Goal: Task Accomplishment & Management: Use online tool/utility

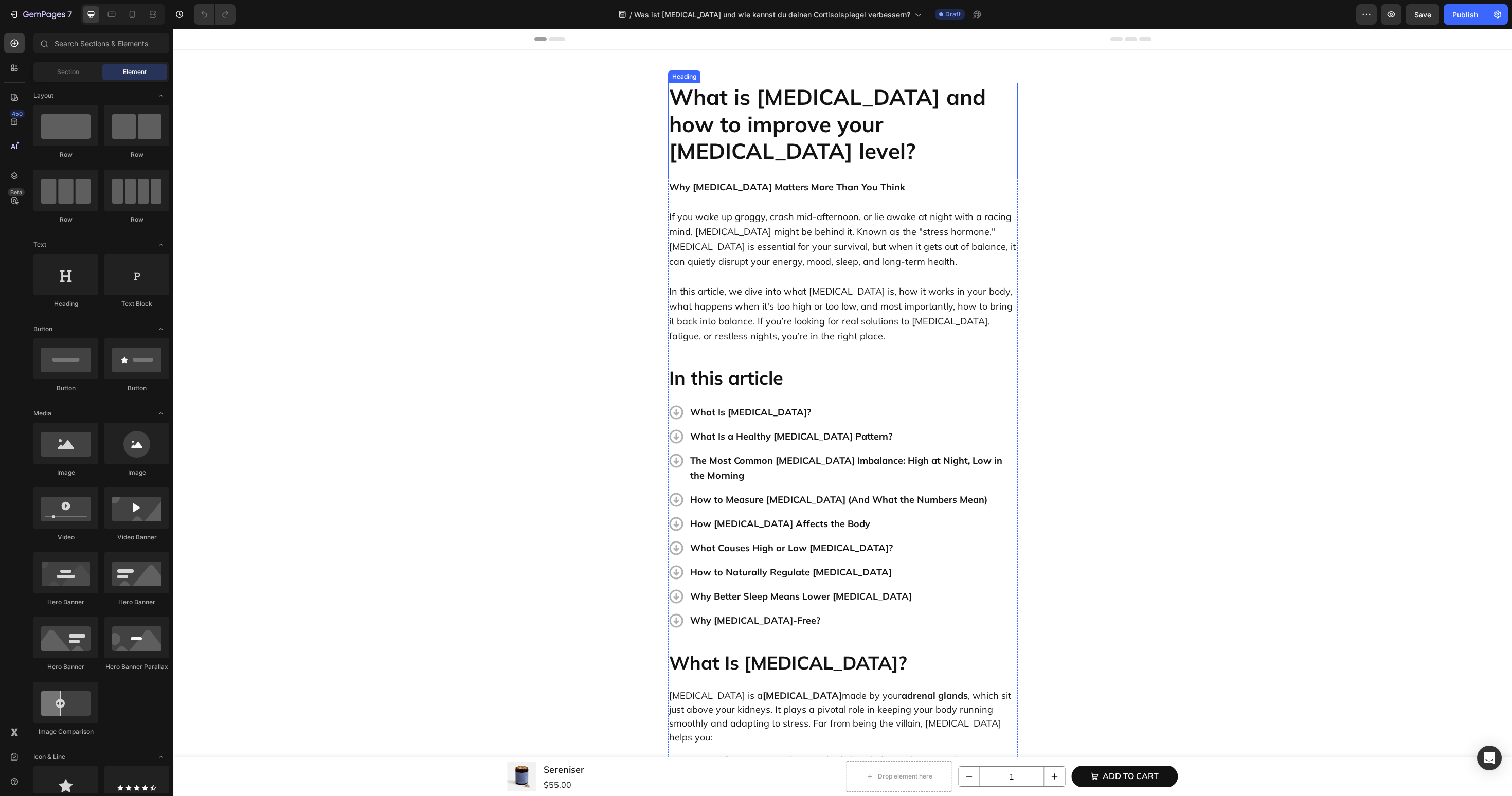
click at [772, 128] on h2 "What is [MEDICAL_DATA] and how to improve your [MEDICAL_DATA] level?" at bounding box center [843, 124] width 350 height 83
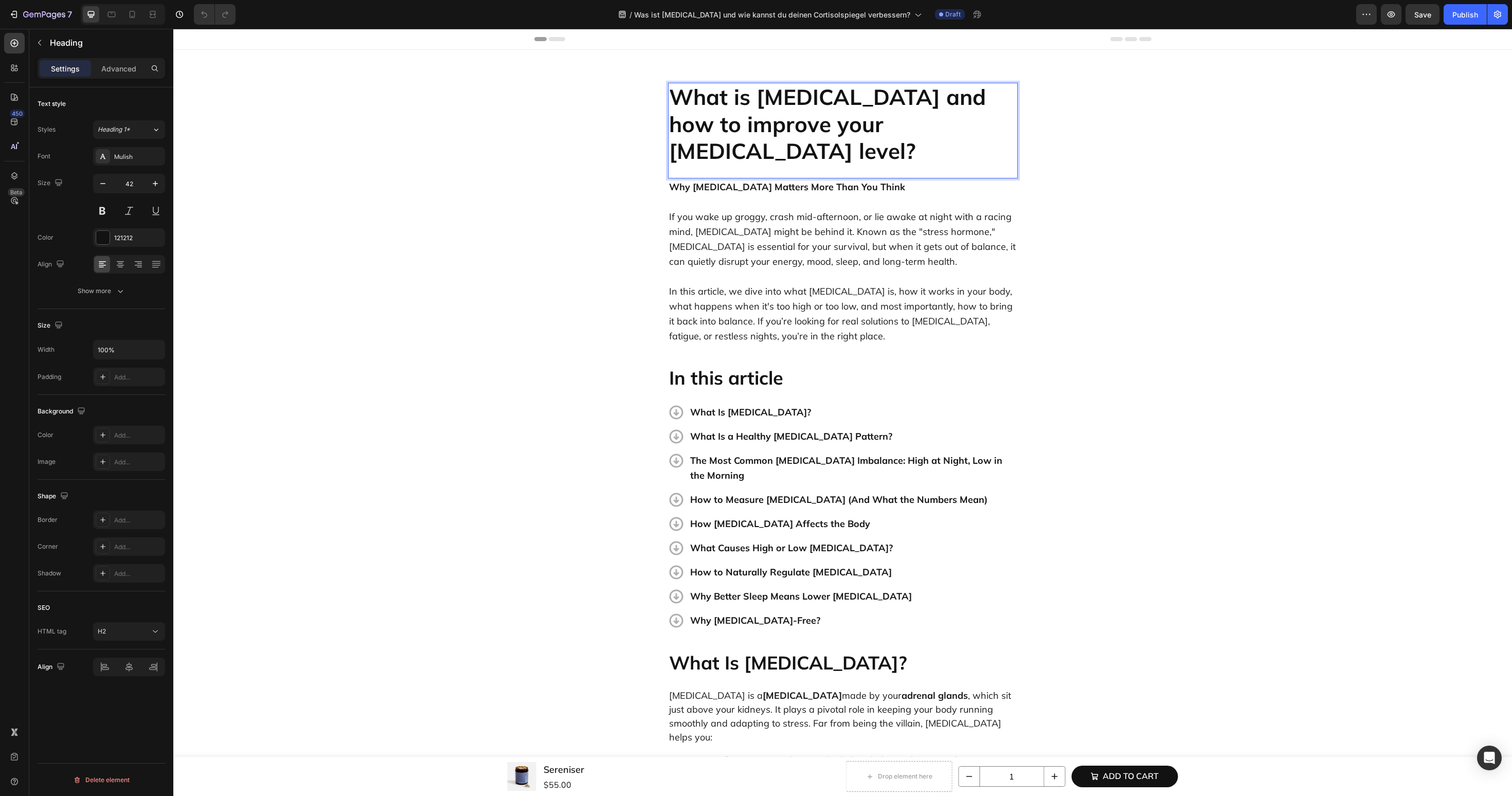
click at [772, 128] on h2 "What is [MEDICAL_DATA] and how to improve your [MEDICAL_DATA] level?" at bounding box center [843, 124] width 350 height 83
click at [748, 278] on p "In this article, we dive into what cortisol is, how it works in your body, what…" at bounding box center [843, 306] width 347 height 75
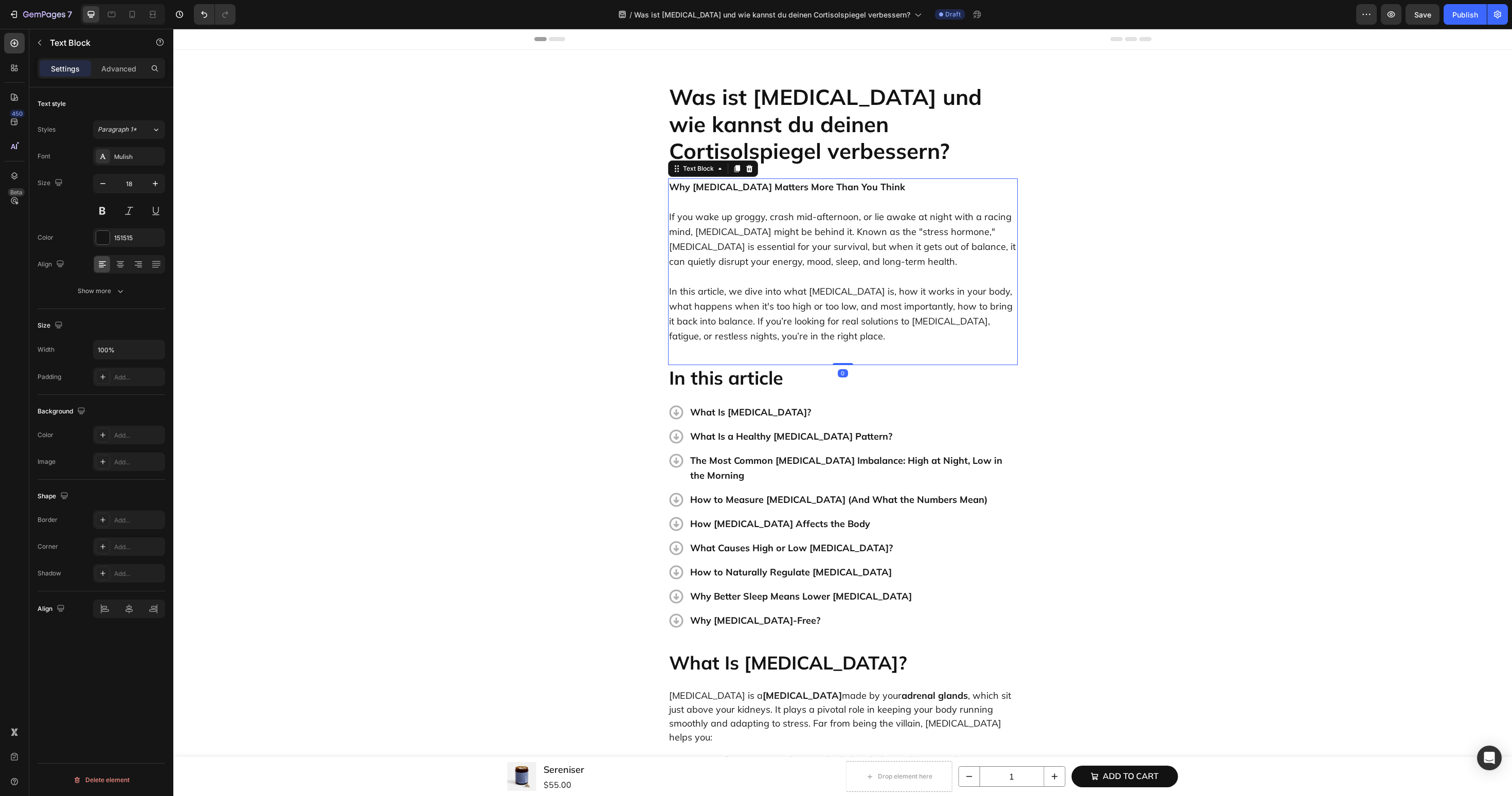
click at [748, 278] on p "In this article, we dive into what [MEDICAL_DATA] is, how it works in your body…" at bounding box center [843, 306] width 347 height 75
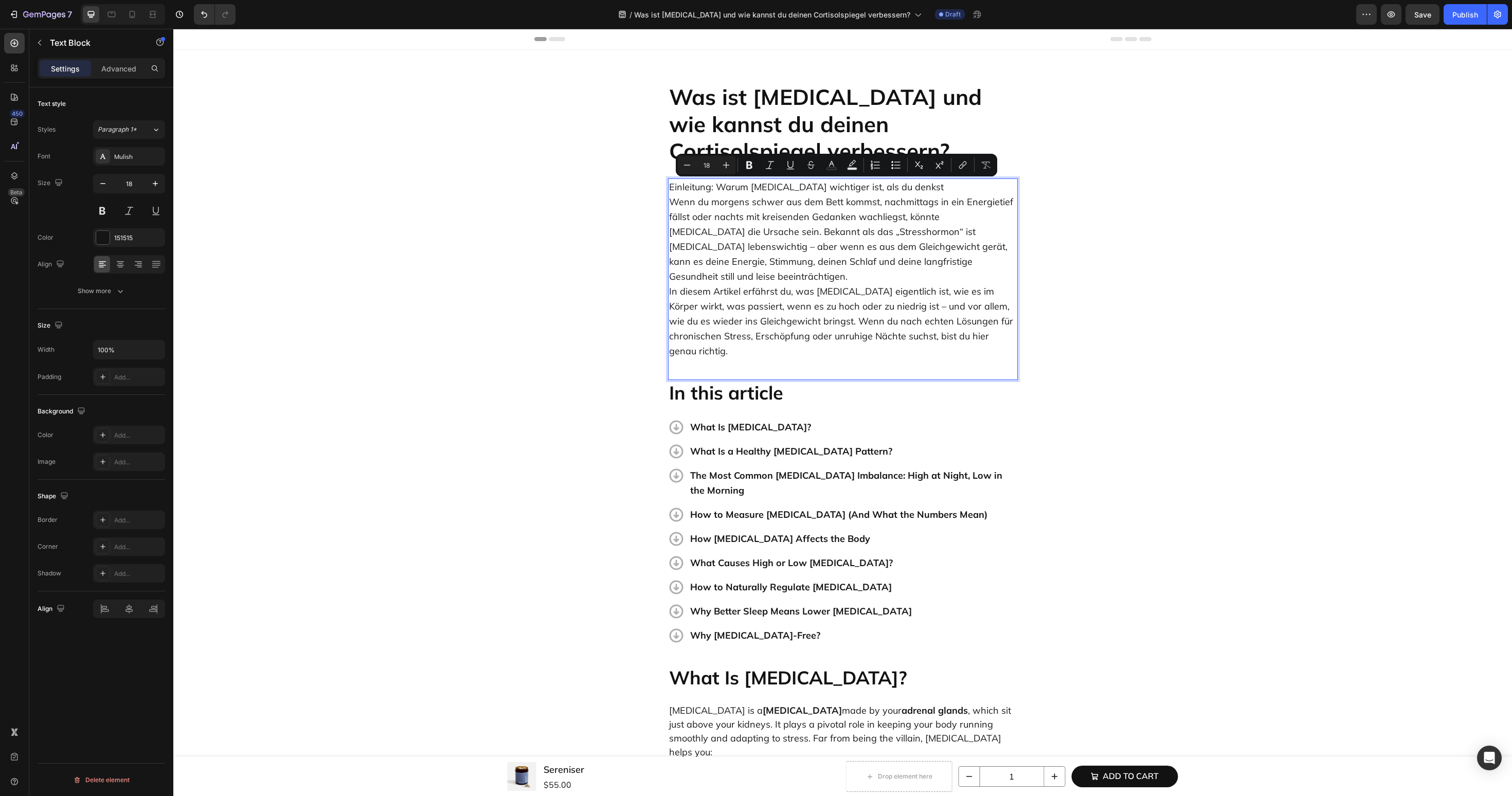
click at [920, 191] on p "Einleitung: Warum Cortisol wichtiger ist, als du denkst Wenn du morgens schwer …" at bounding box center [843, 269] width 347 height 179
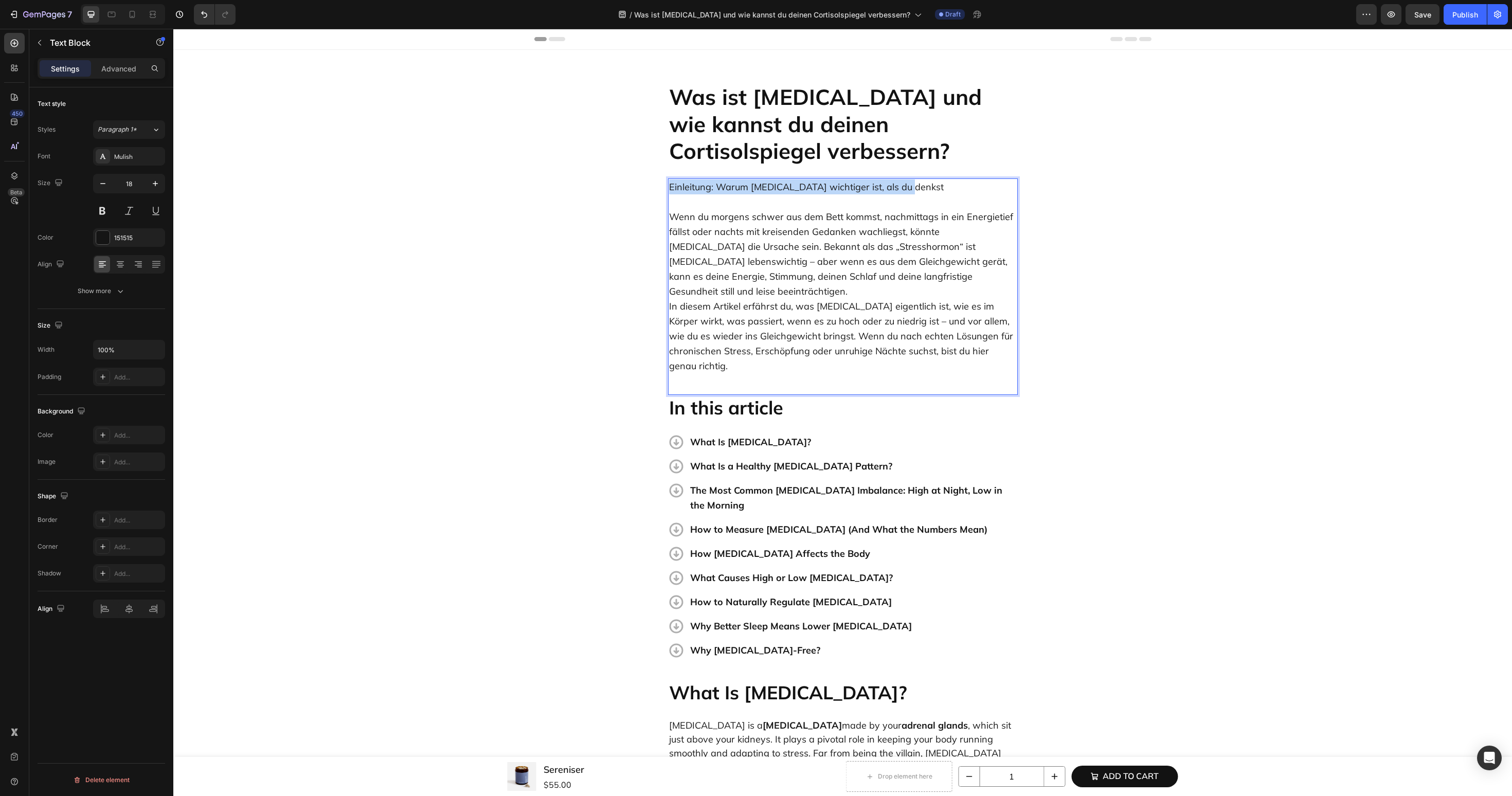
drag, startPoint x: 929, startPoint y: 190, endPoint x: 638, endPoint y: 190, distance: 291.0
click at [991, 271] on p "Wenn du morgens schwer aus dem Bett kommst, nachmittags in ein Energietief fäll…" at bounding box center [843, 284] width 347 height 179
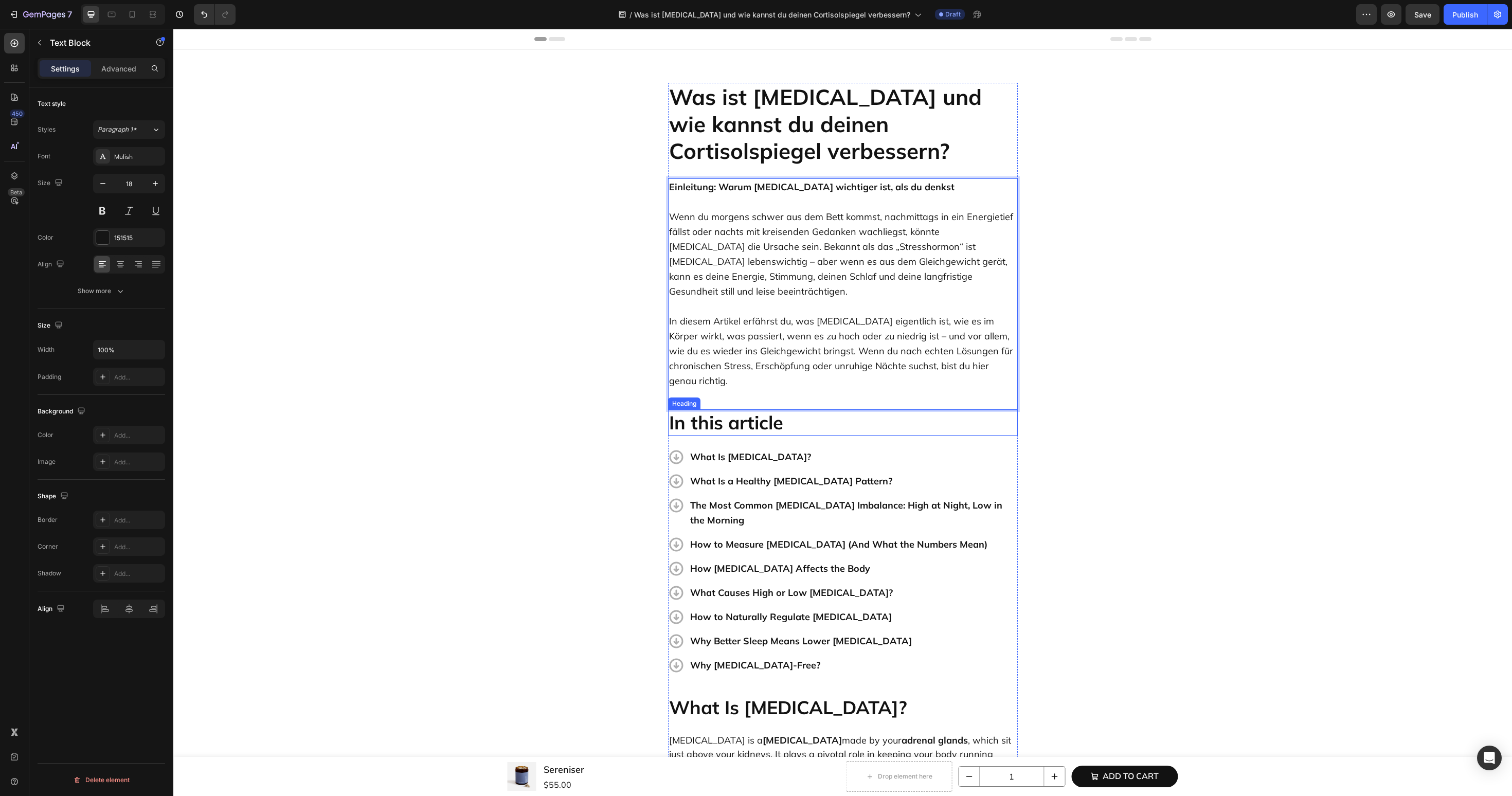
click at [887, 390] on div "Einleitung: Warum Cortisol wichtiger ist, als du denkst Wenn du morgens schwer …" at bounding box center [843, 294] width 350 height 231
click at [853, 390] on div "Einleitung: Warum Cortisol wichtiger ist, als du denkst Wenn du morgens schwer …" at bounding box center [843, 294] width 350 height 231
click at [779, 387] on div "Einleitung: Warum Cortisol wichtiger ist, als du denkst Wenn du morgens schwer …" at bounding box center [843, 294] width 350 height 231
click at [790, 126] on p "Was ist [MEDICAL_DATA] und wie kannst du deinen Cortisolspiegel verbessern?" at bounding box center [843, 125] width 347 height 81
click at [739, 450] on p "What Is [MEDICAL_DATA]?" at bounding box center [853, 457] width 326 height 15
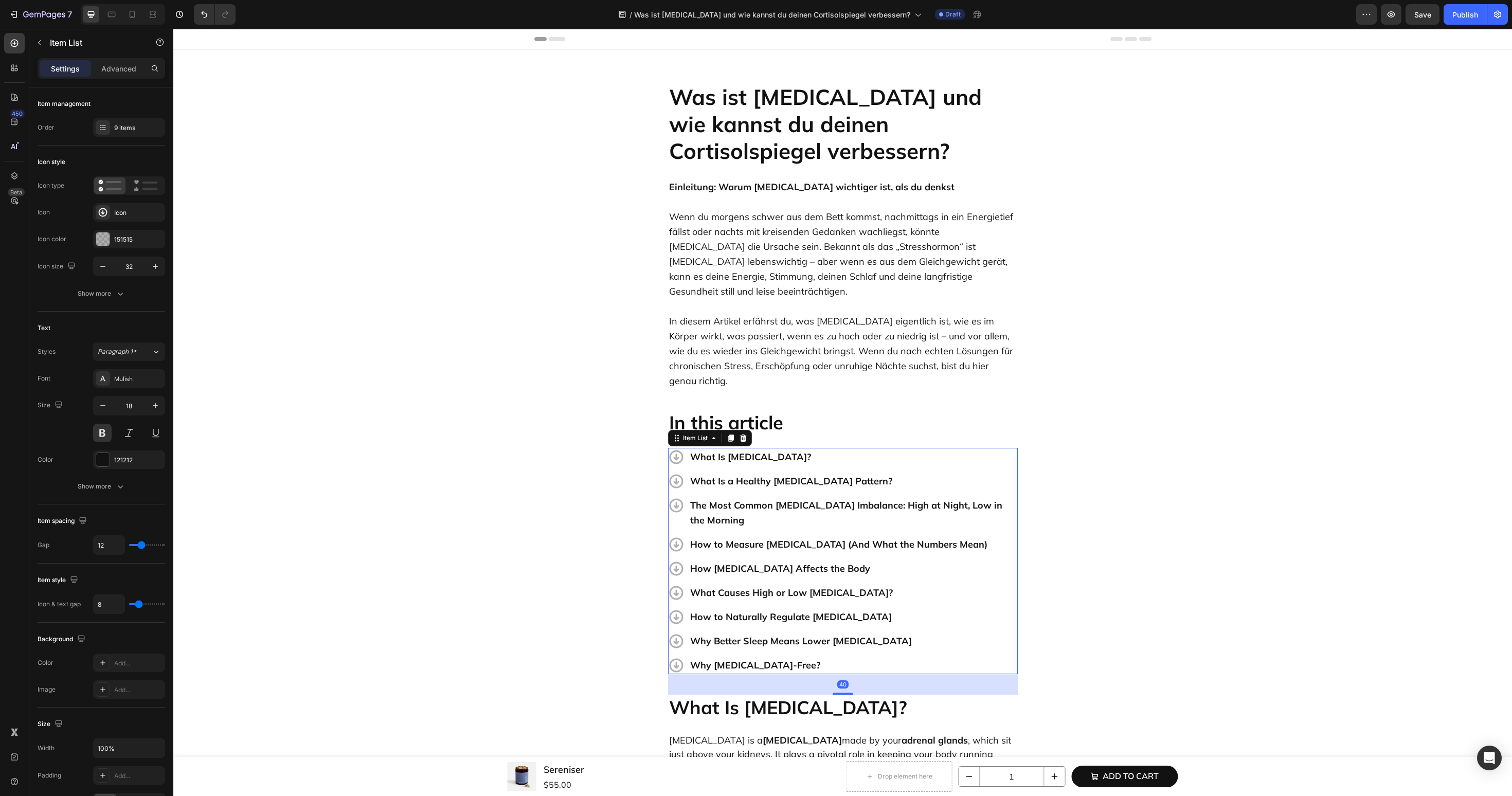
click at [739, 450] on p "What Is [MEDICAL_DATA]?" at bounding box center [853, 457] width 326 height 15
click at [693, 411] on strong "In this article" at bounding box center [726, 422] width 114 height 23
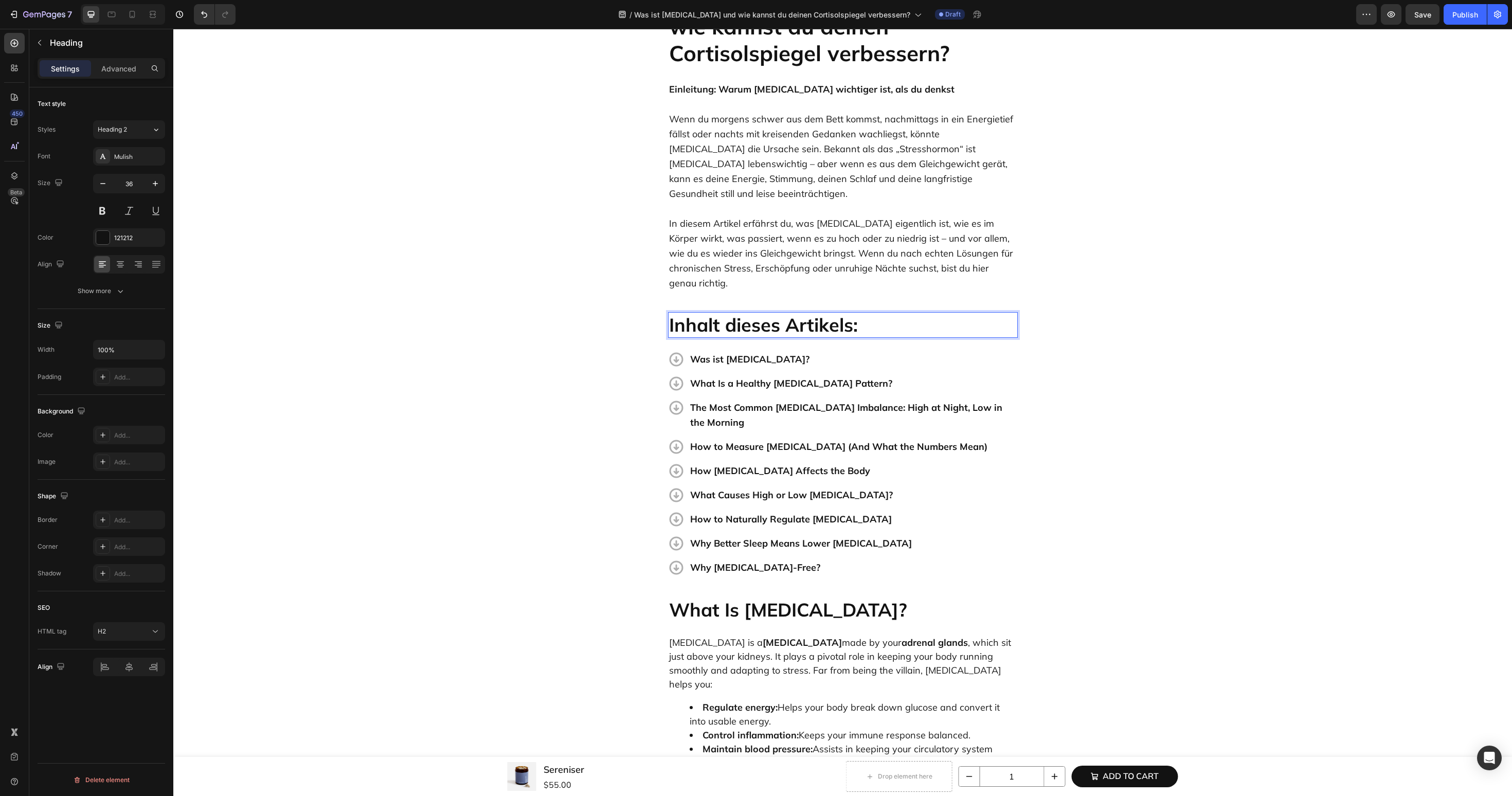
scroll to position [228, 0]
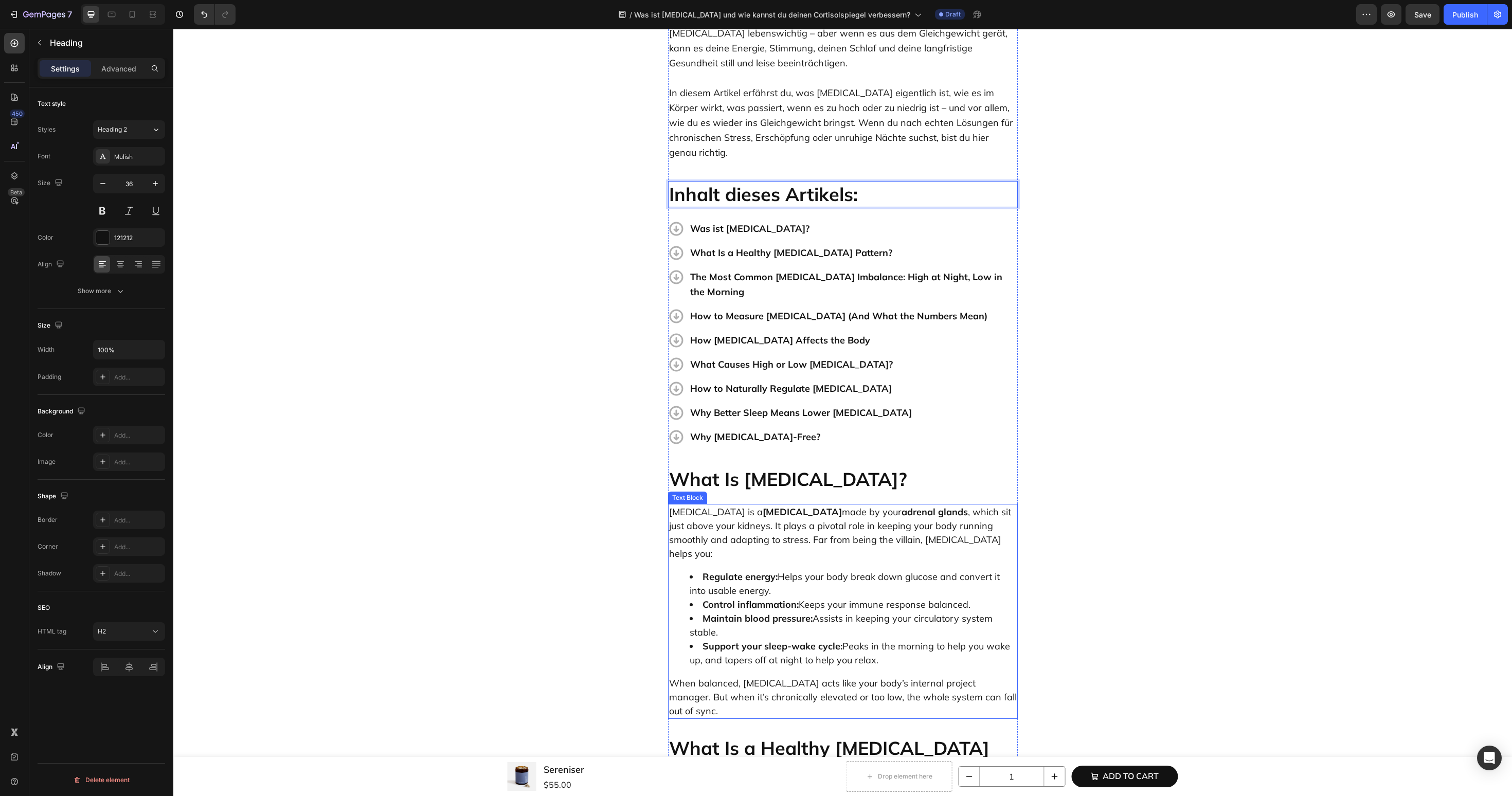
click at [747, 512] on p "Cortisol is a steroid hormone made by your adrenal glands , which sit just abov…" at bounding box center [843, 532] width 347 height 56
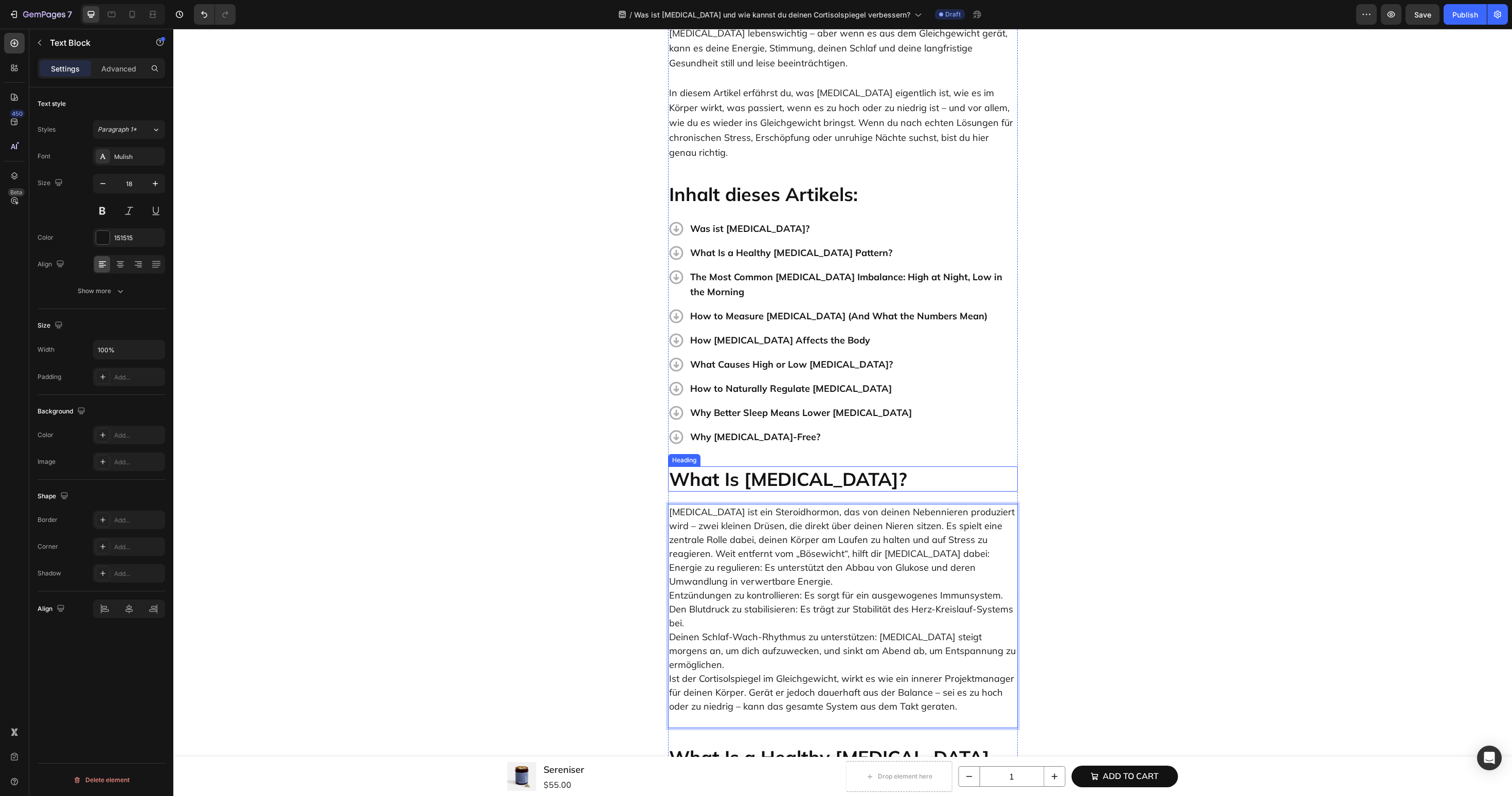
click at [772, 467] on h2 "What Is Cortisol?" at bounding box center [843, 479] width 350 height 25
click at [893, 523] on p "Cortisol ist ein Steroidhormon, das von deinen Nebennieren produziert wird – zw…" at bounding box center [843, 616] width 347 height 222
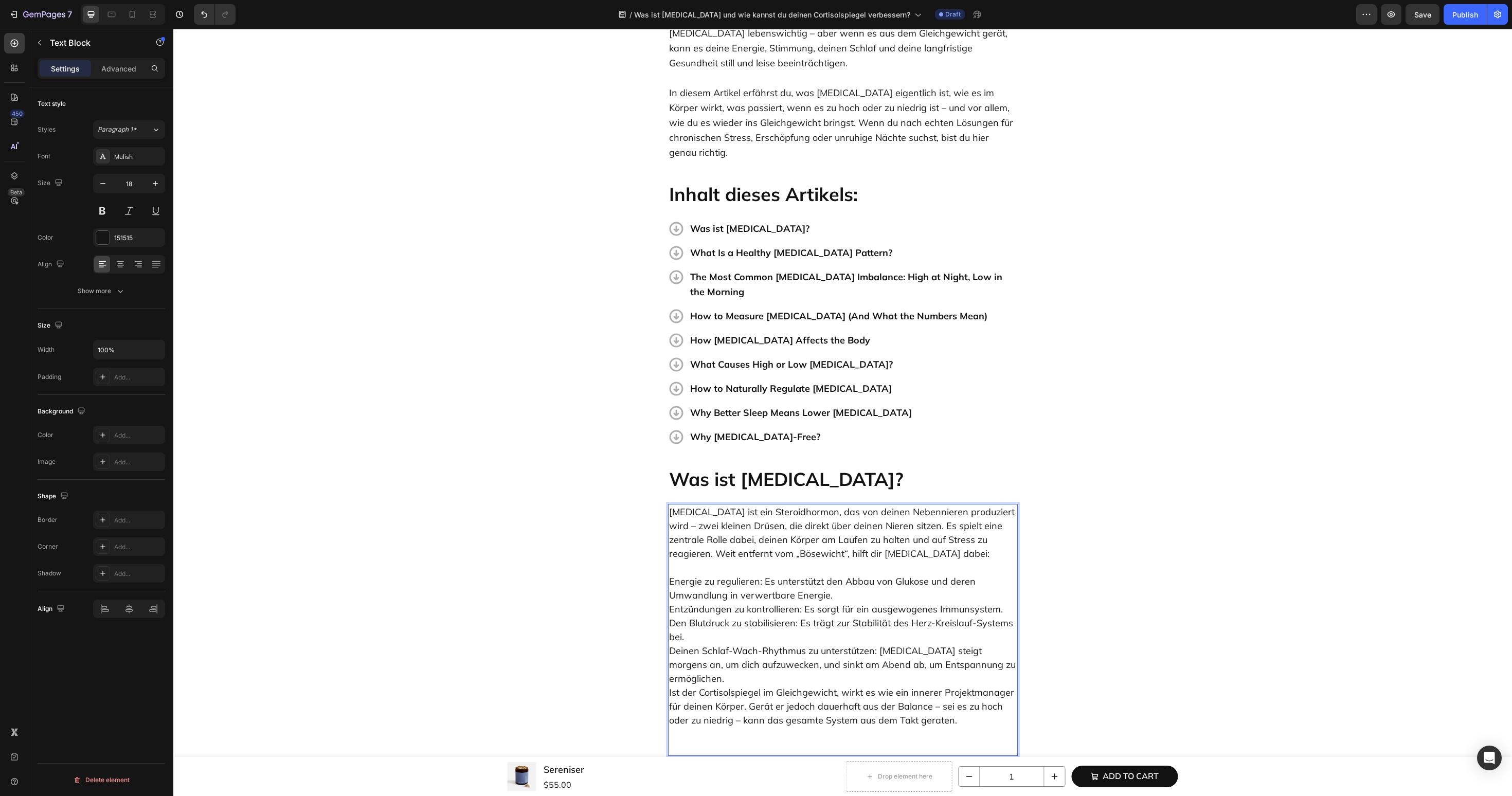
click at [998, 631] on p "Cortisol ist ein Steroidhormon, das von deinen Nebennieren produziert wird – zw…" at bounding box center [843, 629] width 347 height 250
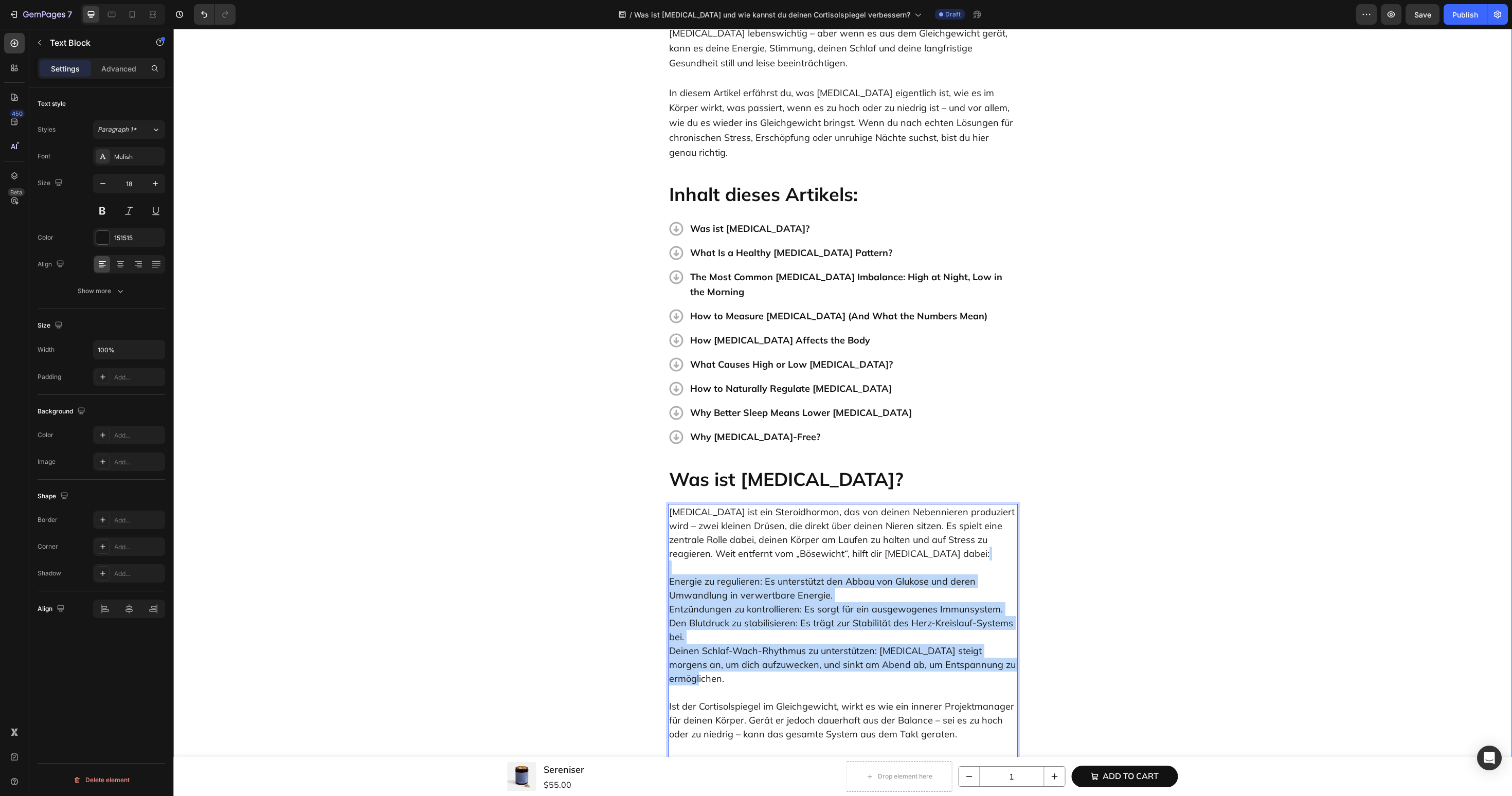
drag, startPoint x: 1001, startPoint y: 634, endPoint x: 653, endPoint y: 542, distance: 360.0
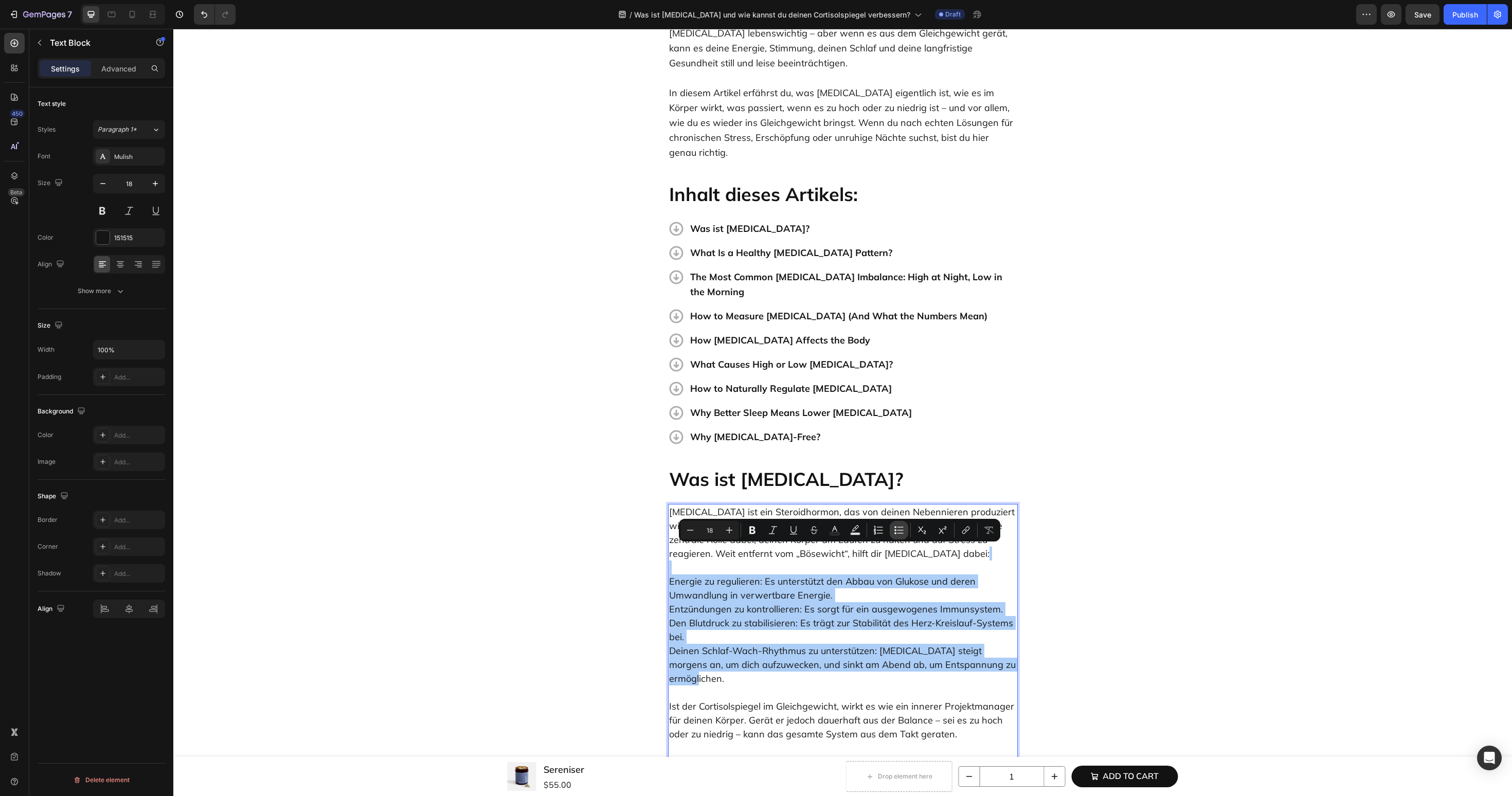
click at [902, 536] on button "Bulleted List" at bounding box center [899, 530] width 18 height 18
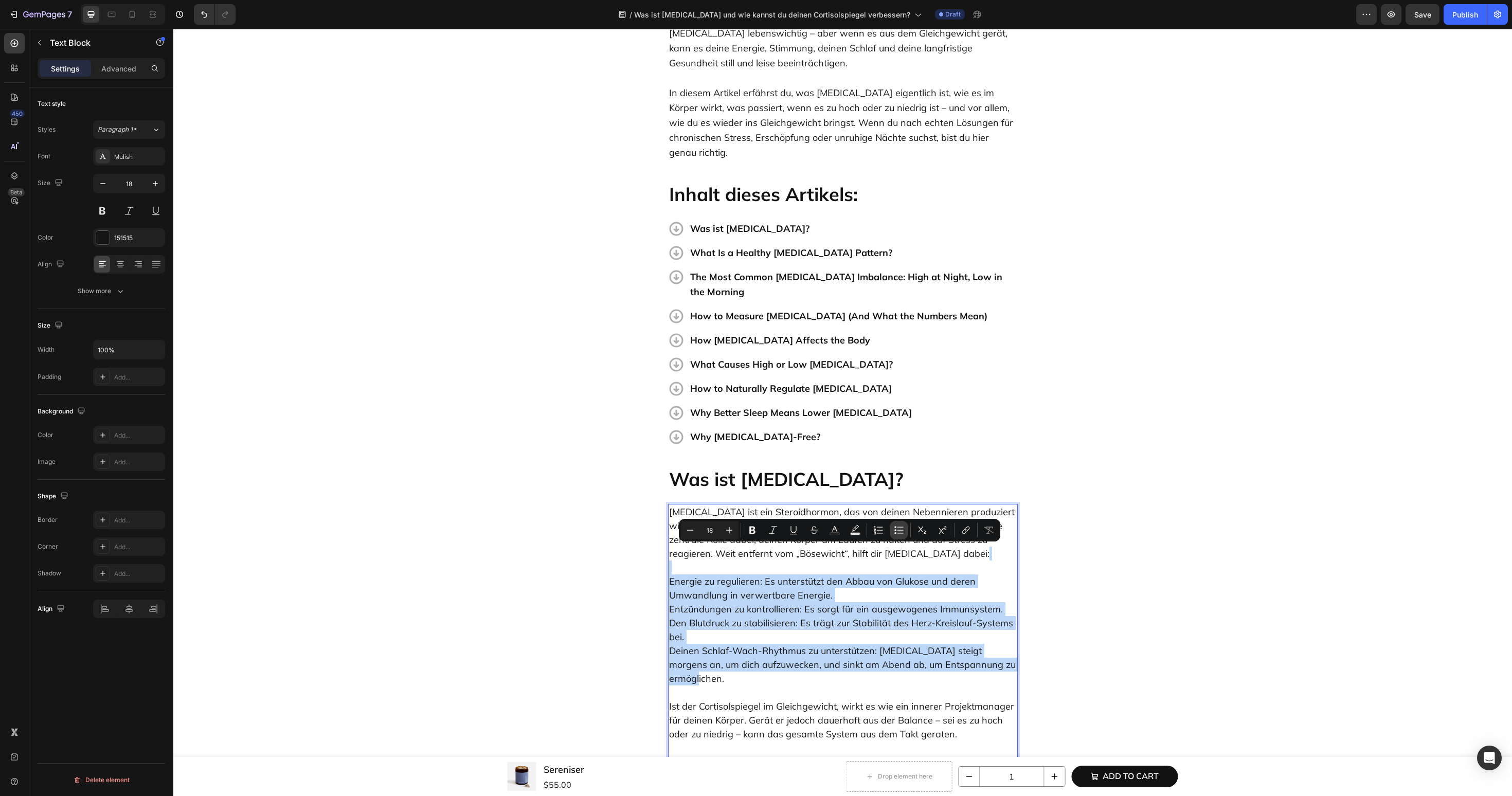
type input "18"
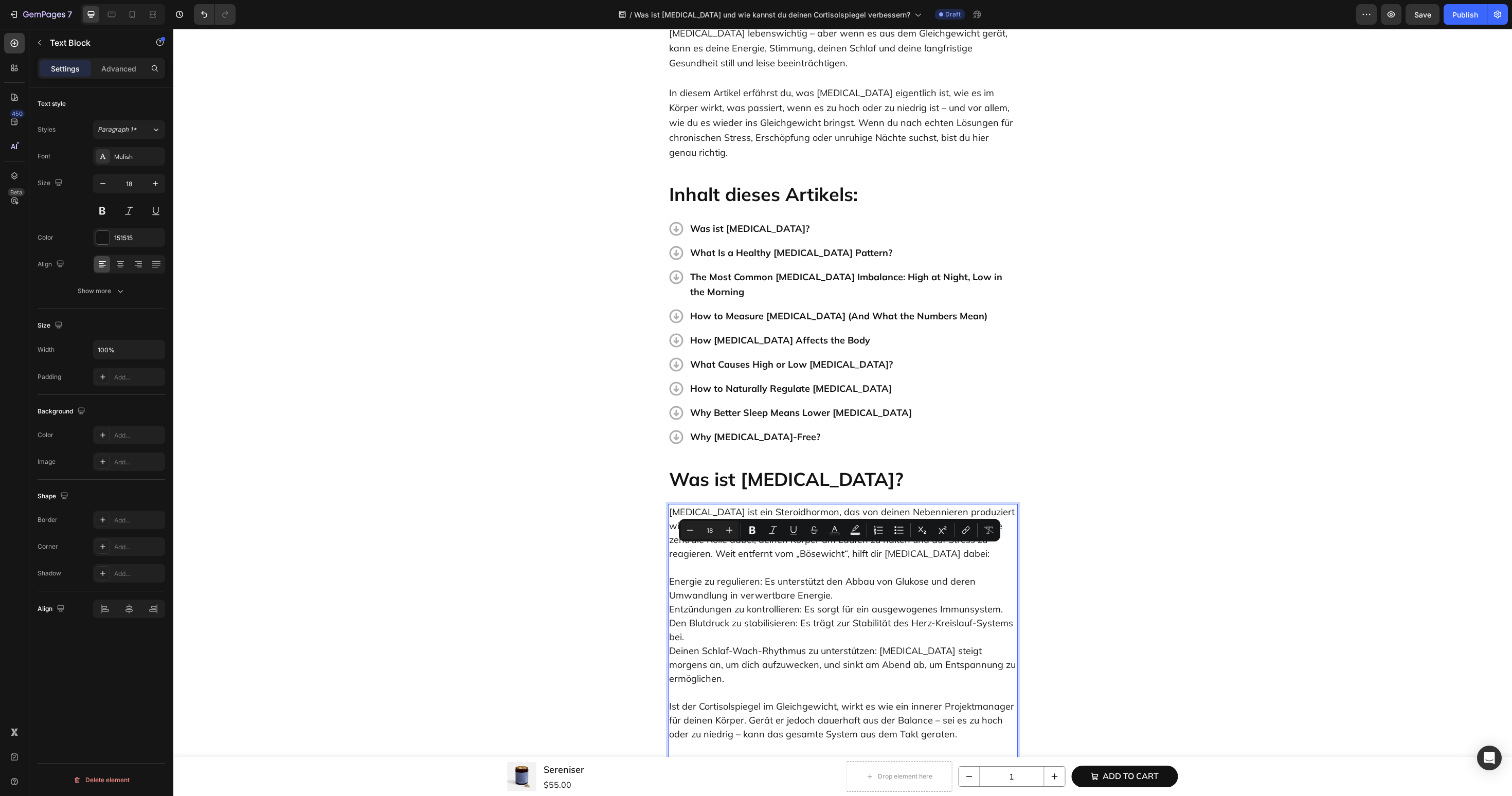
click at [790, 505] on p "Cortisol ist ein Steroidhormon, das von deinen Nebennieren produziert wird – zw…" at bounding box center [843, 637] width 347 height 264
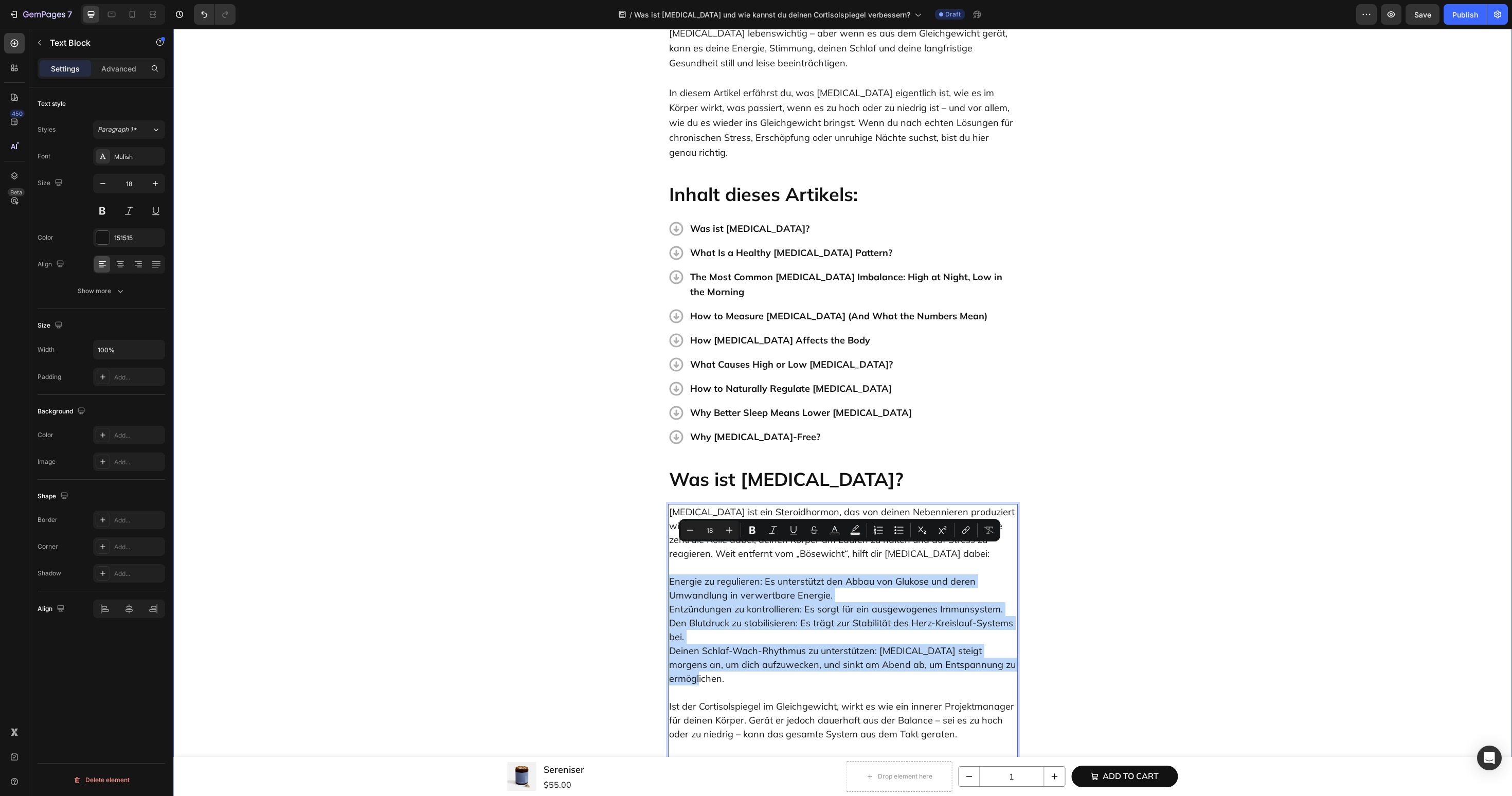
drag, startPoint x: 1006, startPoint y: 637, endPoint x: 665, endPoint y: 555, distance: 350.7
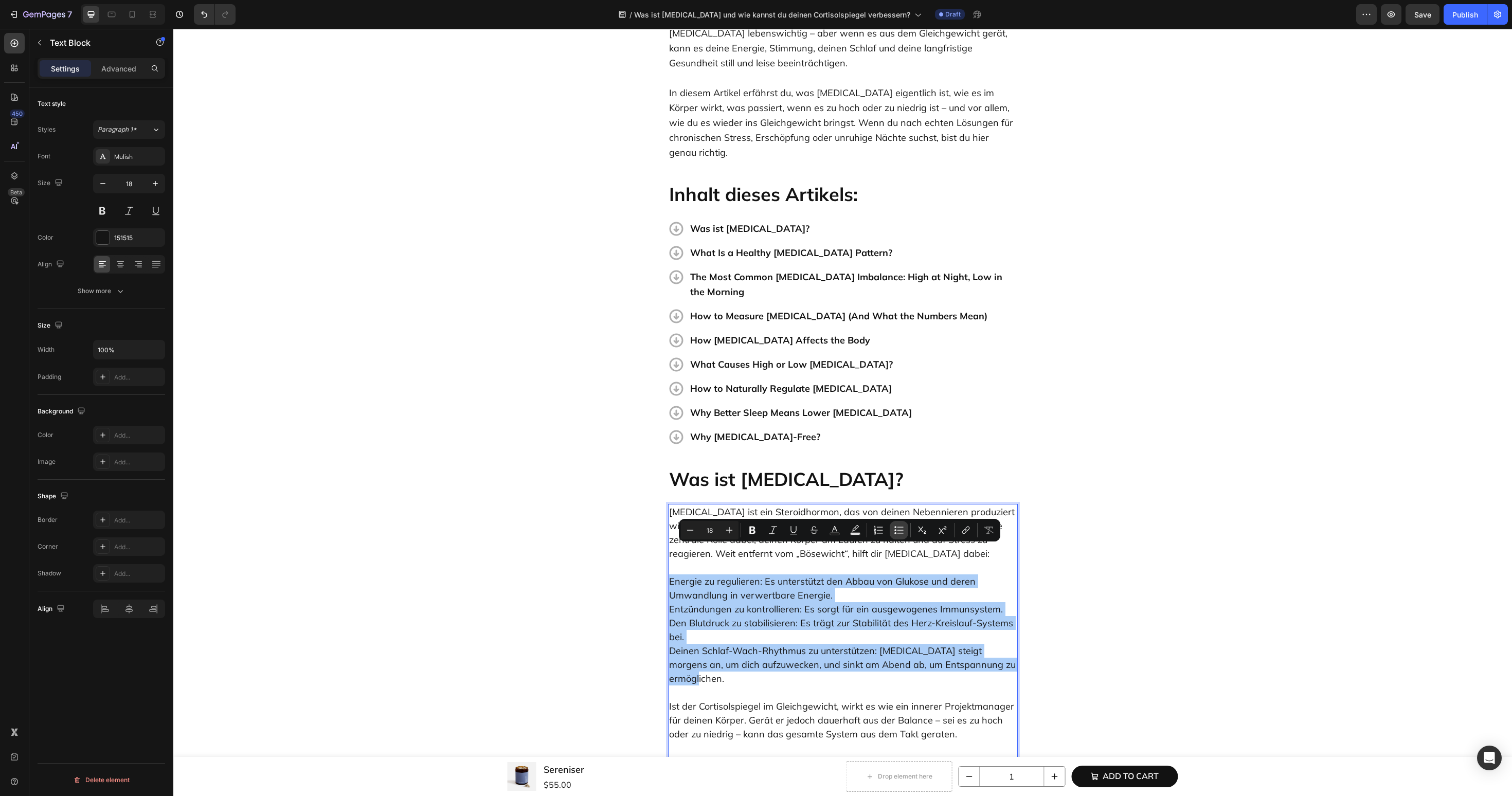
click at [894, 534] on icon "Editor contextual toolbar" at bounding box center [899, 530] width 10 height 10
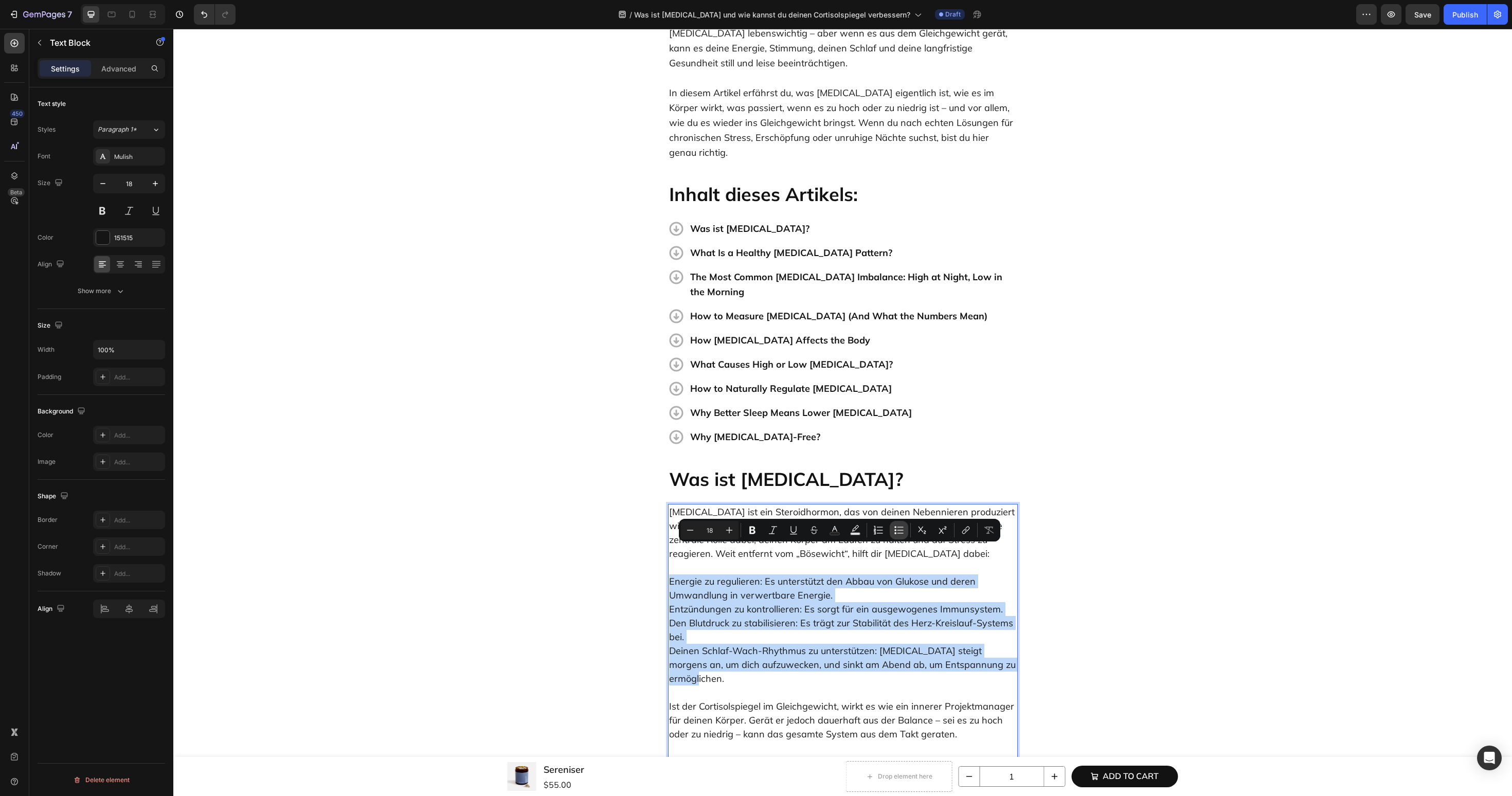
type input "18"
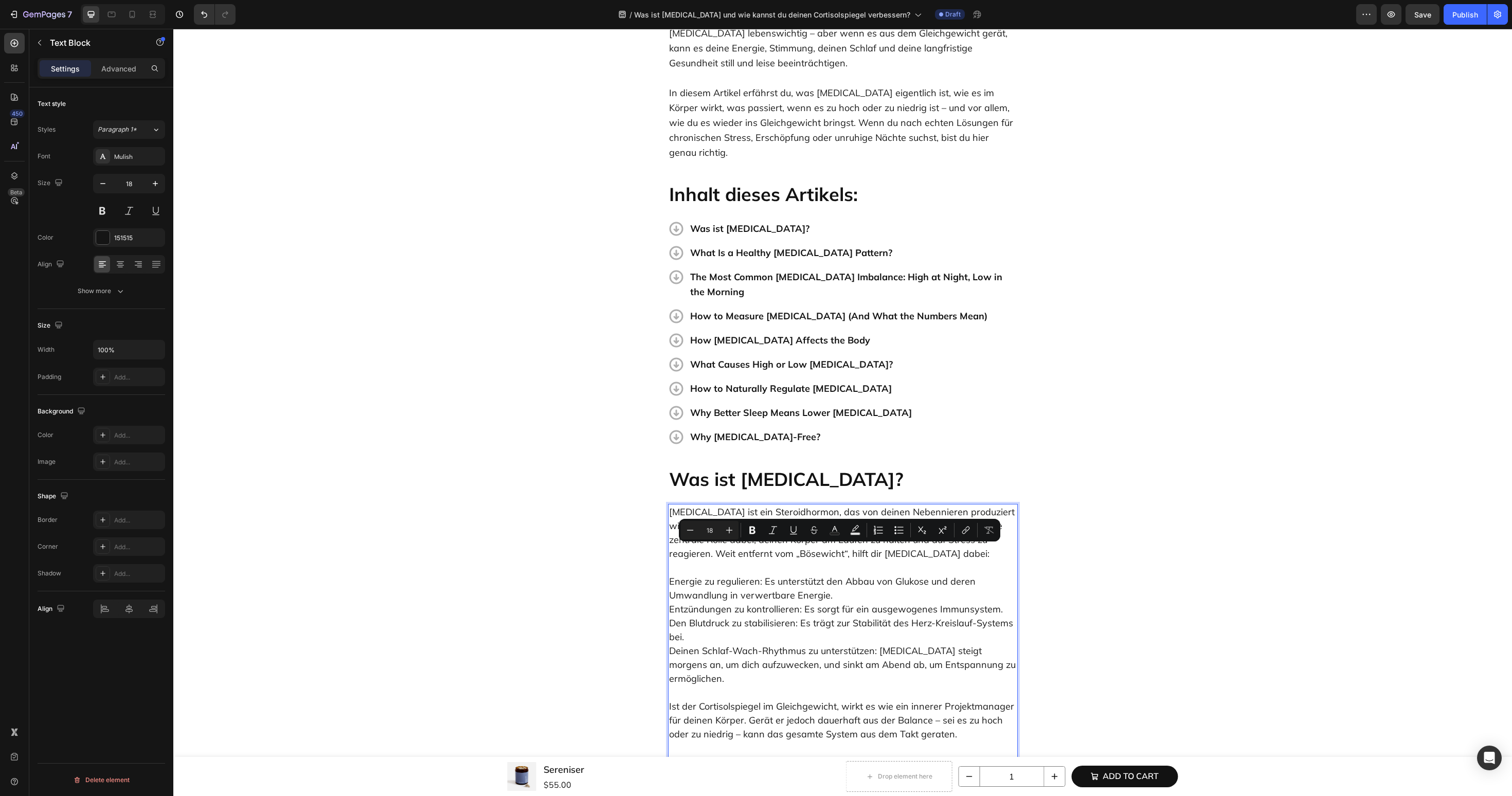
click at [721, 561] on p "Cortisol ist ein Steroidhormon, das von deinen Nebennieren produziert wird – zw…" at bounding box center [843, 637] width 347 height 264
click at [908, 540] on p "Cortisol ist ein Steroidhormon, das von deinen Nebennieren produziert wird – zw…" at bounding box center [843, 637] width 347 height 264
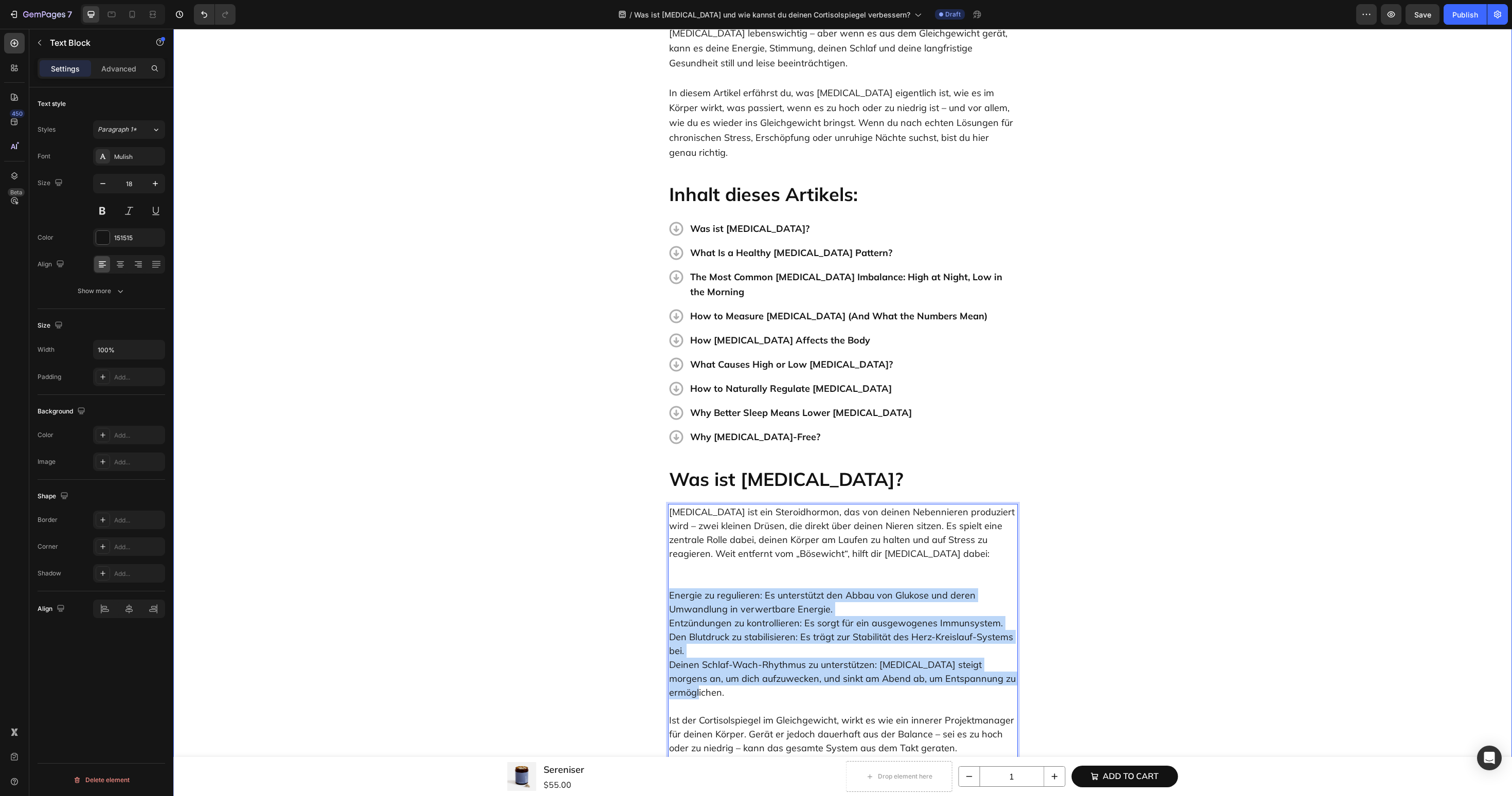
drag, startPoint x: 999, startPoint y: 653, endPoint x: 659, endPoint y: 572, distance: 349.5
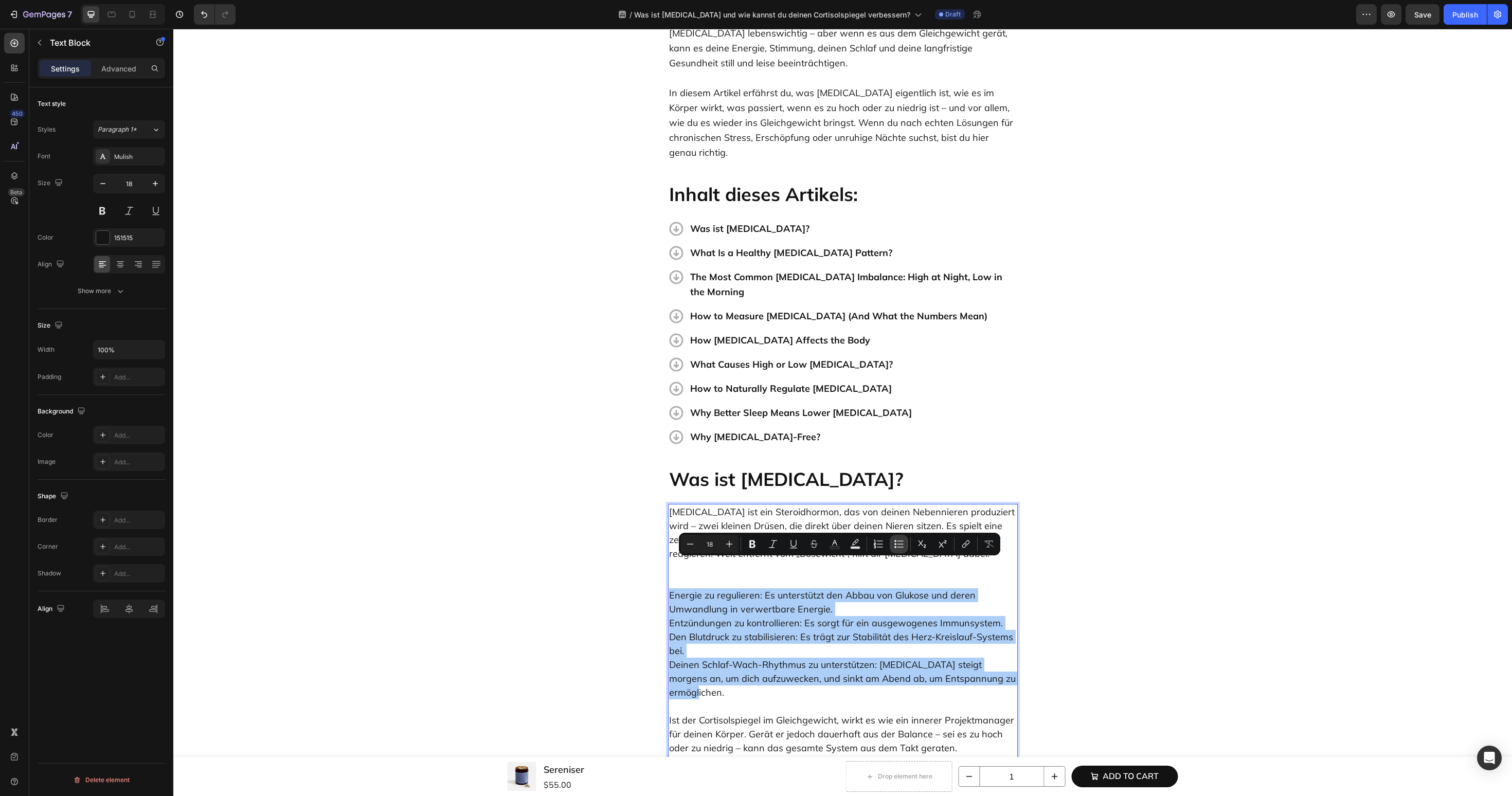
click at [894, 539] on icon "Editor contextual toolbar" at bounding box center [899, 544] width 10 height 10
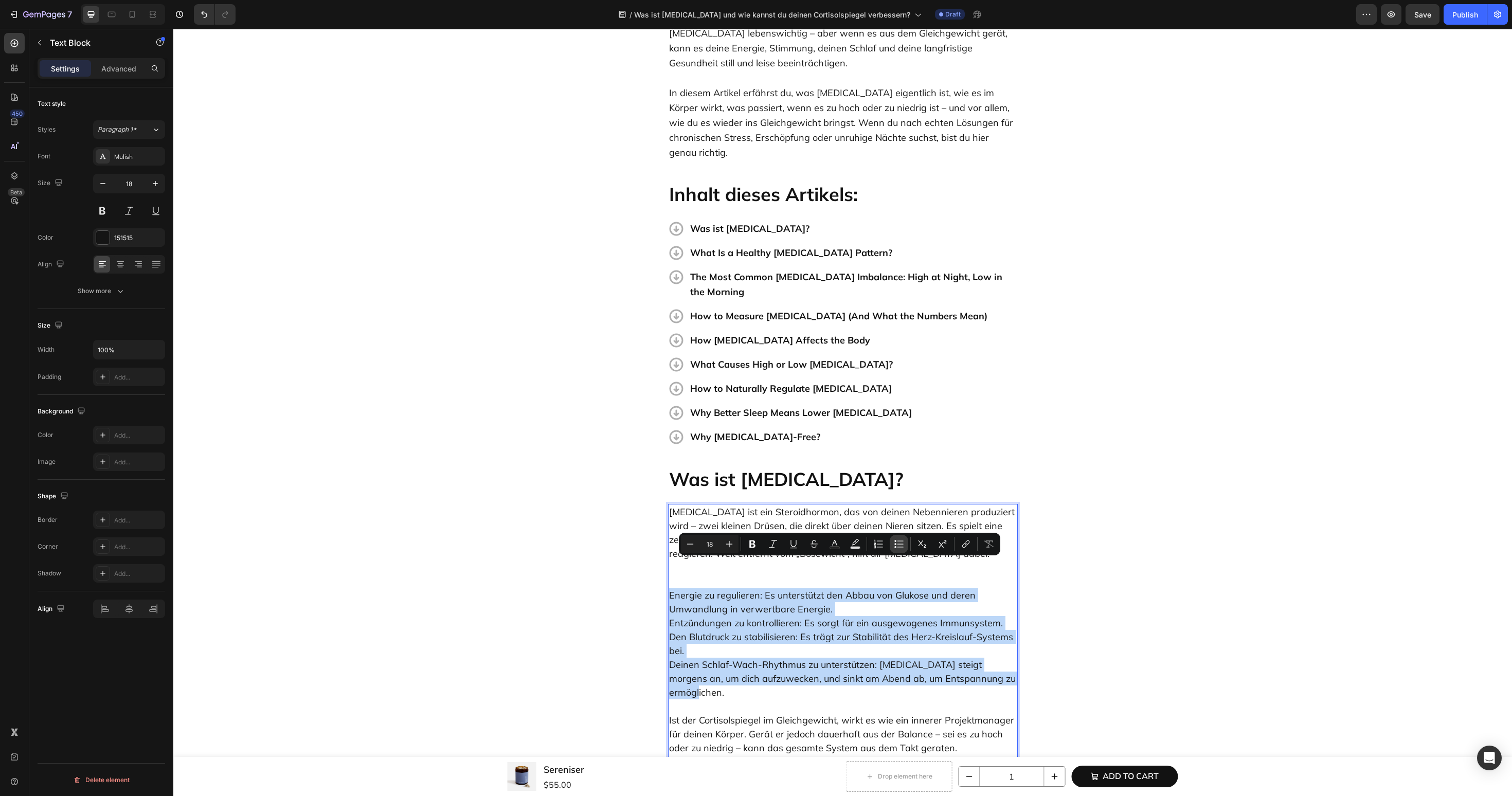
type input "18"
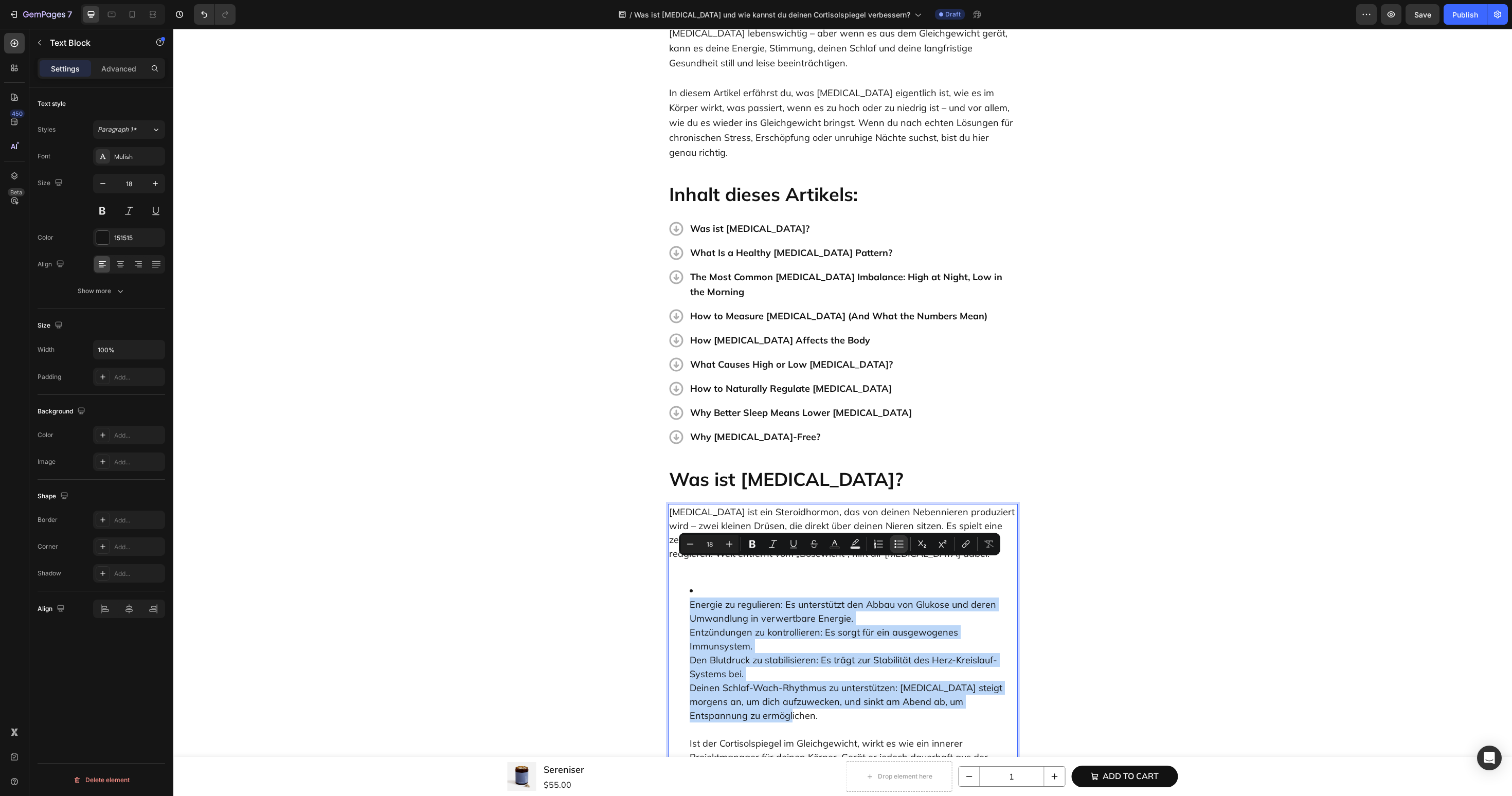
click at [722, 615] on li "Energie zu regulieren: Es unterstützt den Abbau von Glukose und deren Umwandlun…" at bounding box center [853, 702] width 327 height 236
click at [700, 584] on li "Energie zu regulieren: Es unterstützt den Abbau von Glukose und deren Umwandlun…" at bounding box center [853, 702] width 327 height 236
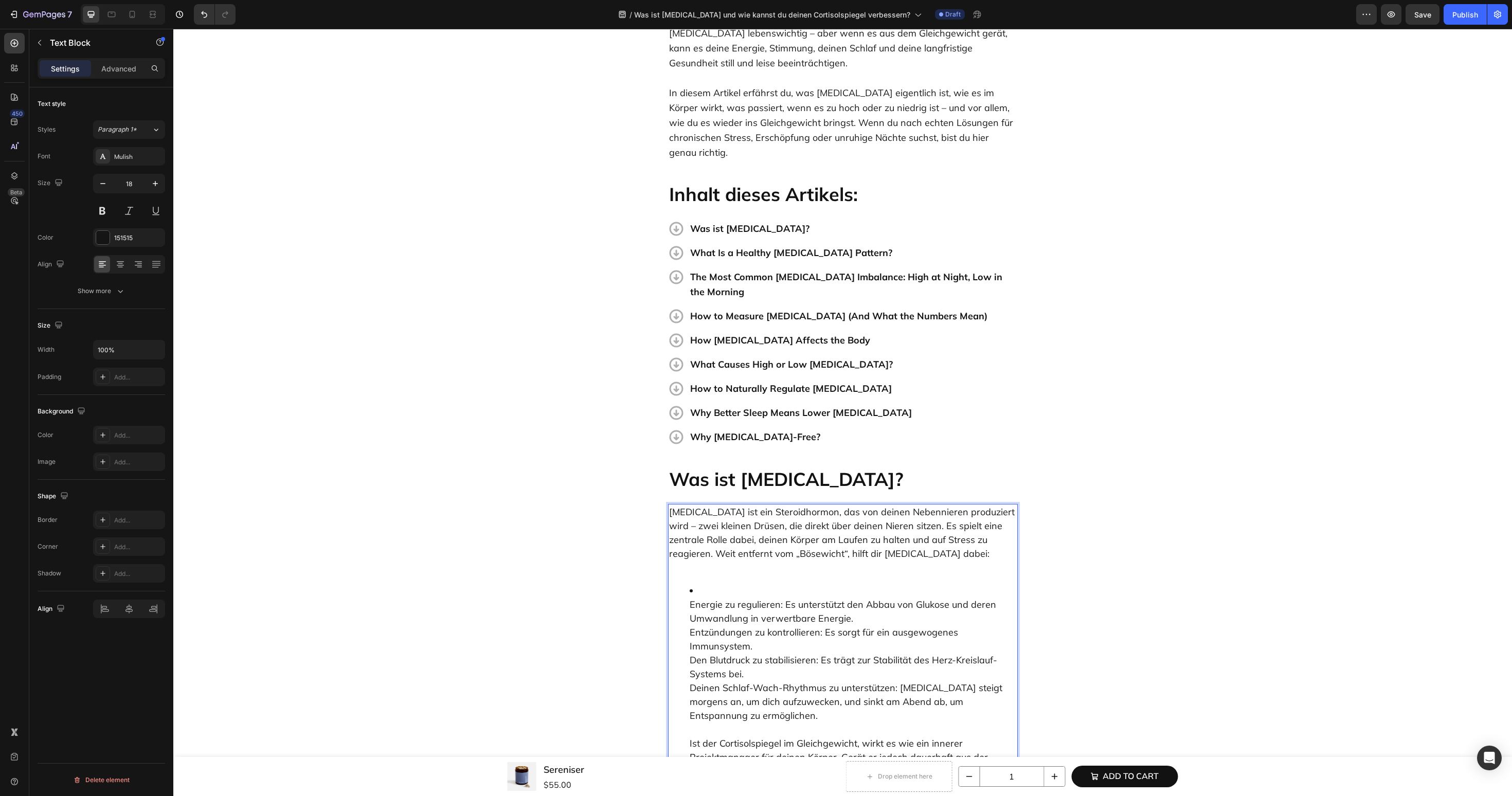
click at [696, 584] on li "Energie zu regulieren: Es unterstützt den Abbau von Glukose und deren Umwandlun…" at bounding box center [853, 702] width 327 height 236
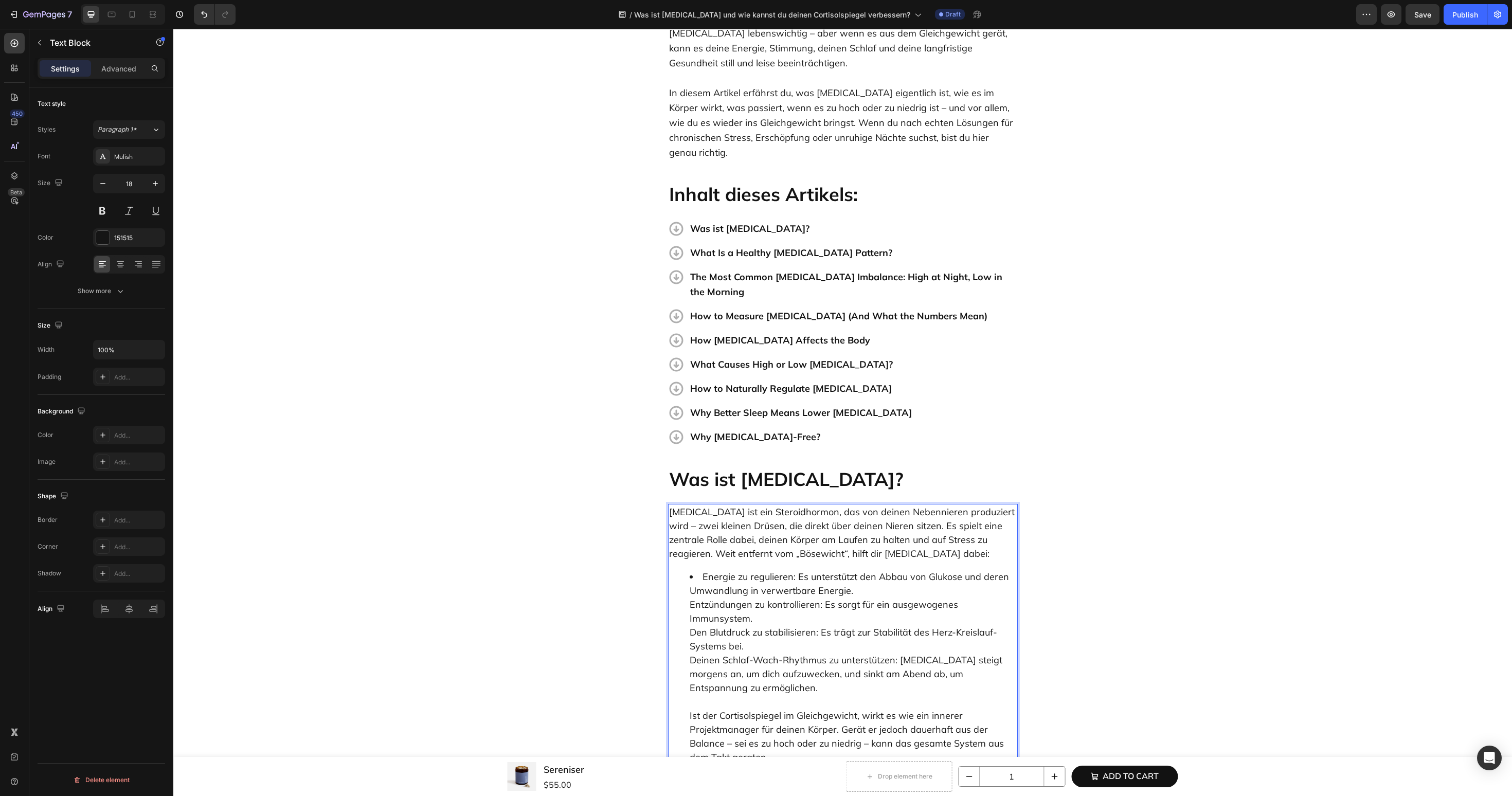
click at [679, 586] on ul "Energie zu regulieren: Es unterstützt den Abbau von Glukose und deren Umwandlun…" at bounding box center [843, 681] width 347 height 222
drag, startPoint x: 704, startPoint y: 550, endPoint x: 794, endPoint y: 553, distance: 90.0
click at [794, 570] on li "Energie zu regulieren: Es unterstützt den Abbau von Glukose und deren Umwandlun…" at bounding box center [853, 681] width 327 height 222
drag, startPoint x: 688, startPoint y: 577, endPoint x: 823, endPoint y: 578, distance: 135.0
click at [823, 578] on ul "Energie zu regulieren: Es unterstützt den Abbau von Glukose und deren Umwandlun…" at bounding box center [843, 681] width 347 height 222
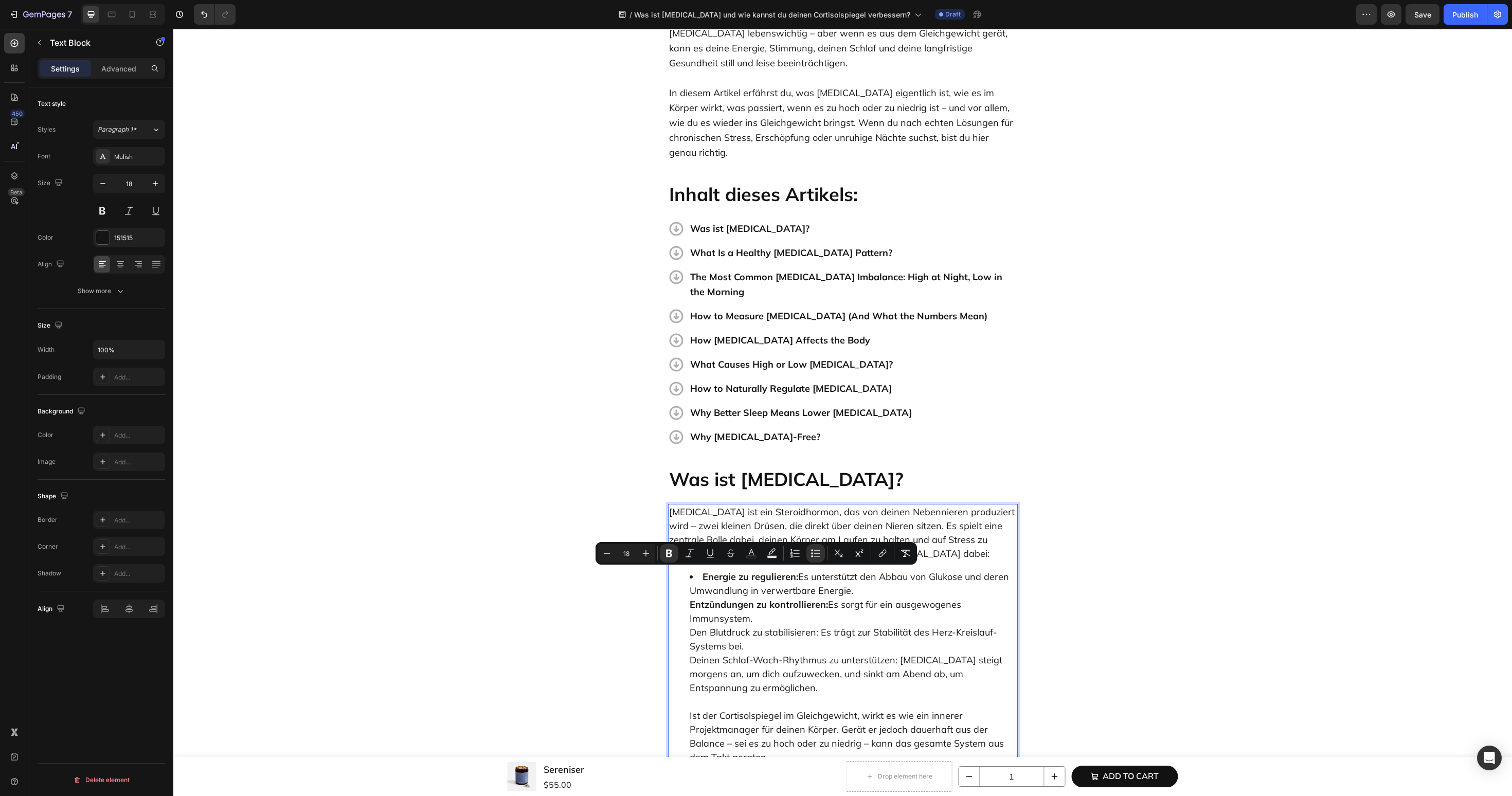
click at [682, 579] on ul "Energie zu regulieren: Es unterstützt den Abbau von Glukose und deren Umwandlun…" at bounding box center [843, 681] width 347 height 222
click at [686, 603] on ul "Energie zu regulieren: Es unterstützt den Abbau von Glukose und deren Umwandlun…" at bounding box center [843, 681] width 347 height 222
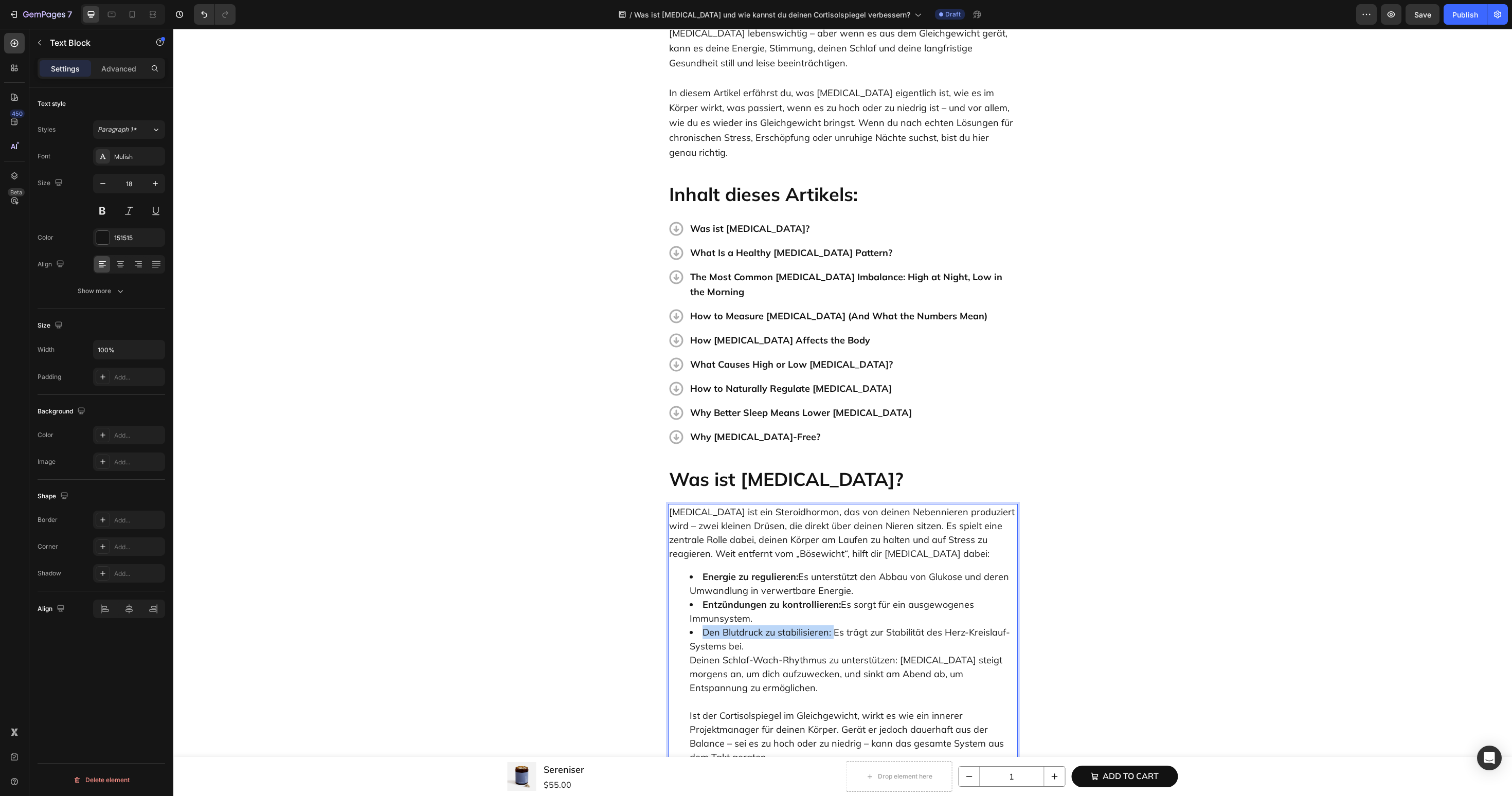
drag, startPoint x: 702, startPoint y: 605, endPoint x: 832, endPoint y: 606, distance: 130.0
click at [832, 626] on li "Den Blutdruck zu stabilisieren: Es trägt zur Stabilität des Herz-Kreislauf-Syst…" at bounding box center [853, 709] width 327 height 167
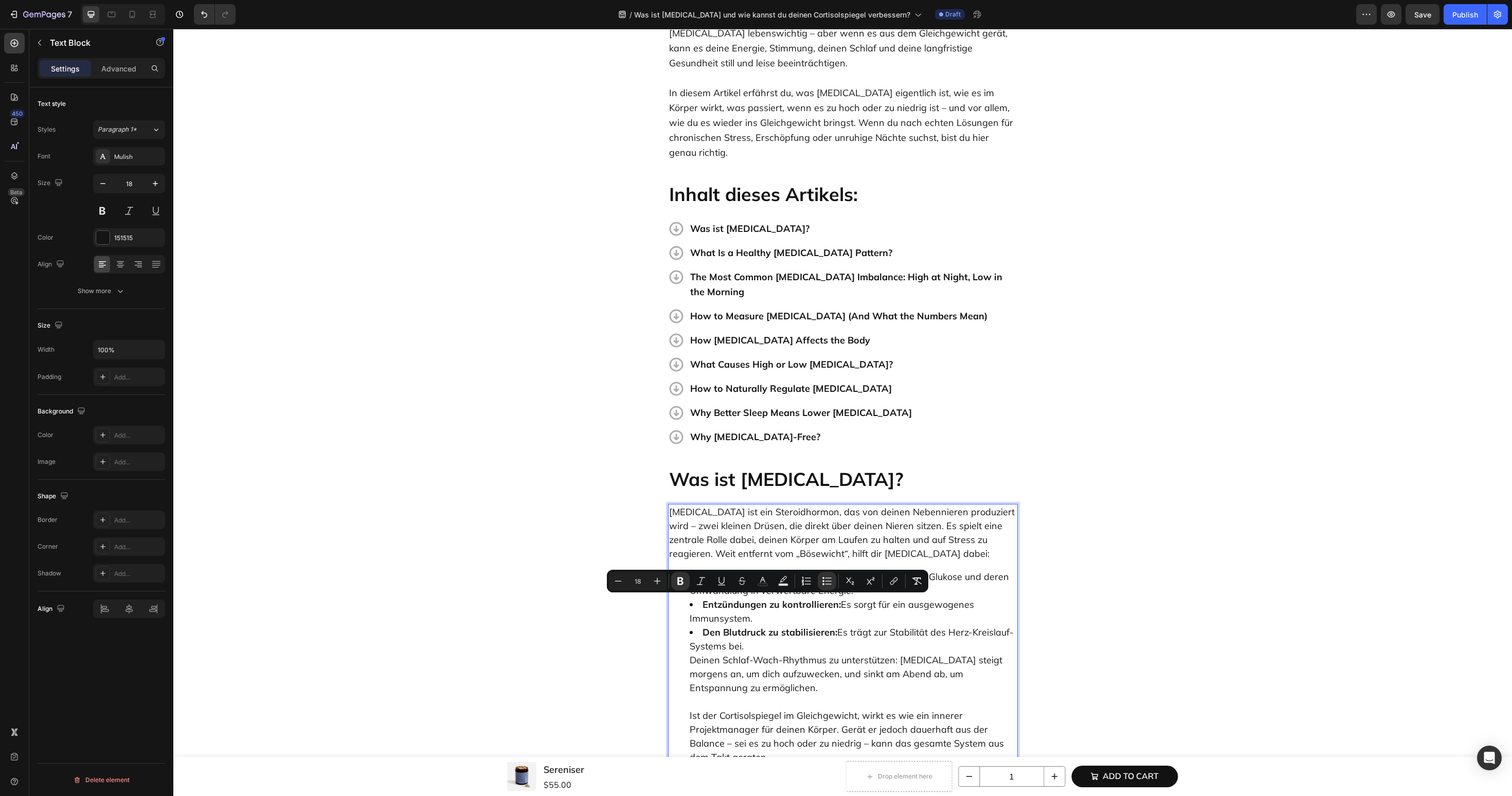
click at [680, 632] on ul "Energie zu regulieren: Es unterstützt den Abbau von Glukose und deren Umwandlun…" at bounding box center [843, 681] width 347 height 222
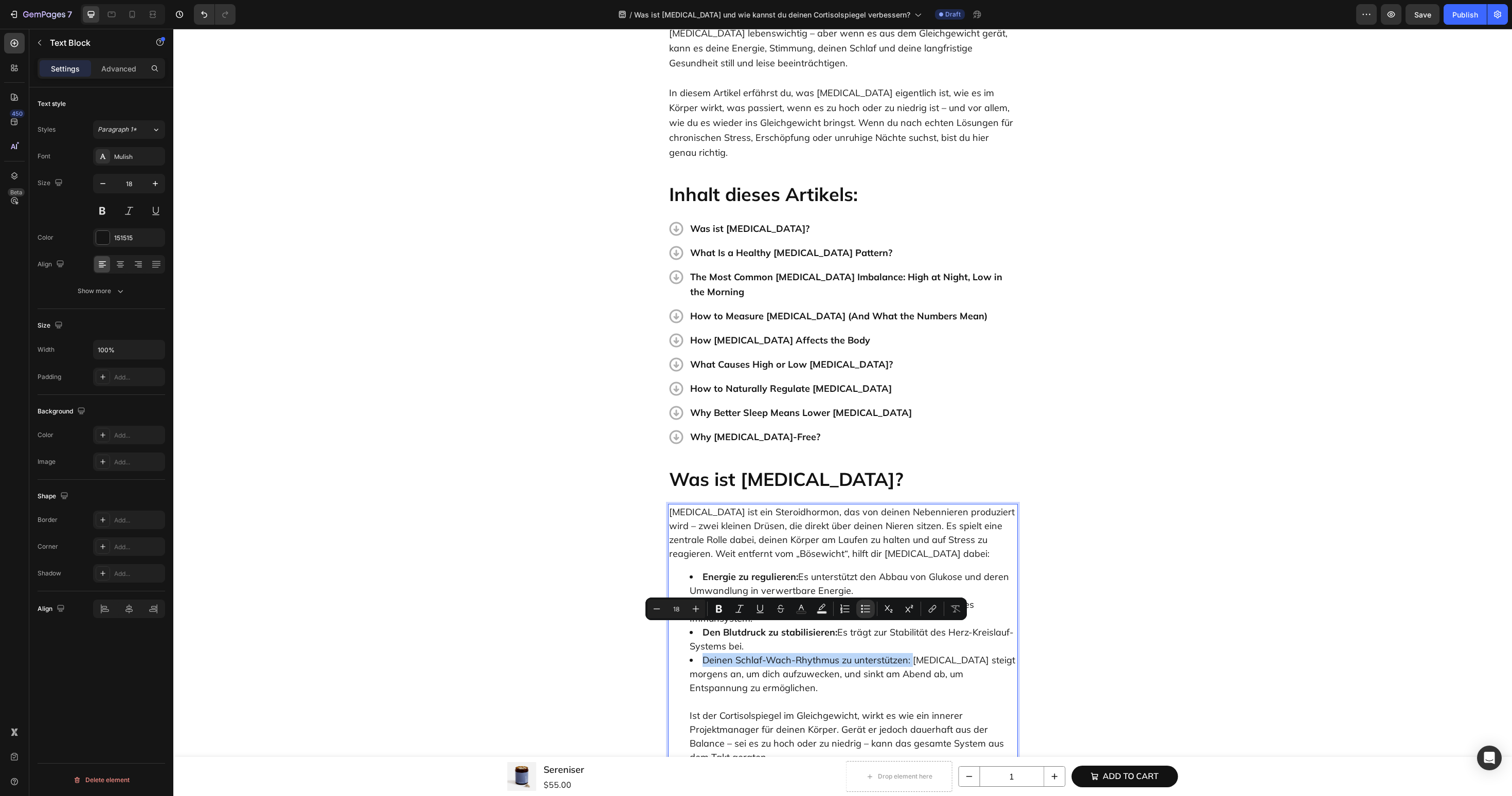
drag, startPoint x: 910, startPoint y: 633, endPoint x: 703, endPoint y: 631, distance: 207.0
click at [703, 653] on li "Deinen Schlaf-Wach-Rhythmus zu unterstützen: Cortisol steigt morgens an, um dic…" at bounding box center [853, 723] width 327 height 139
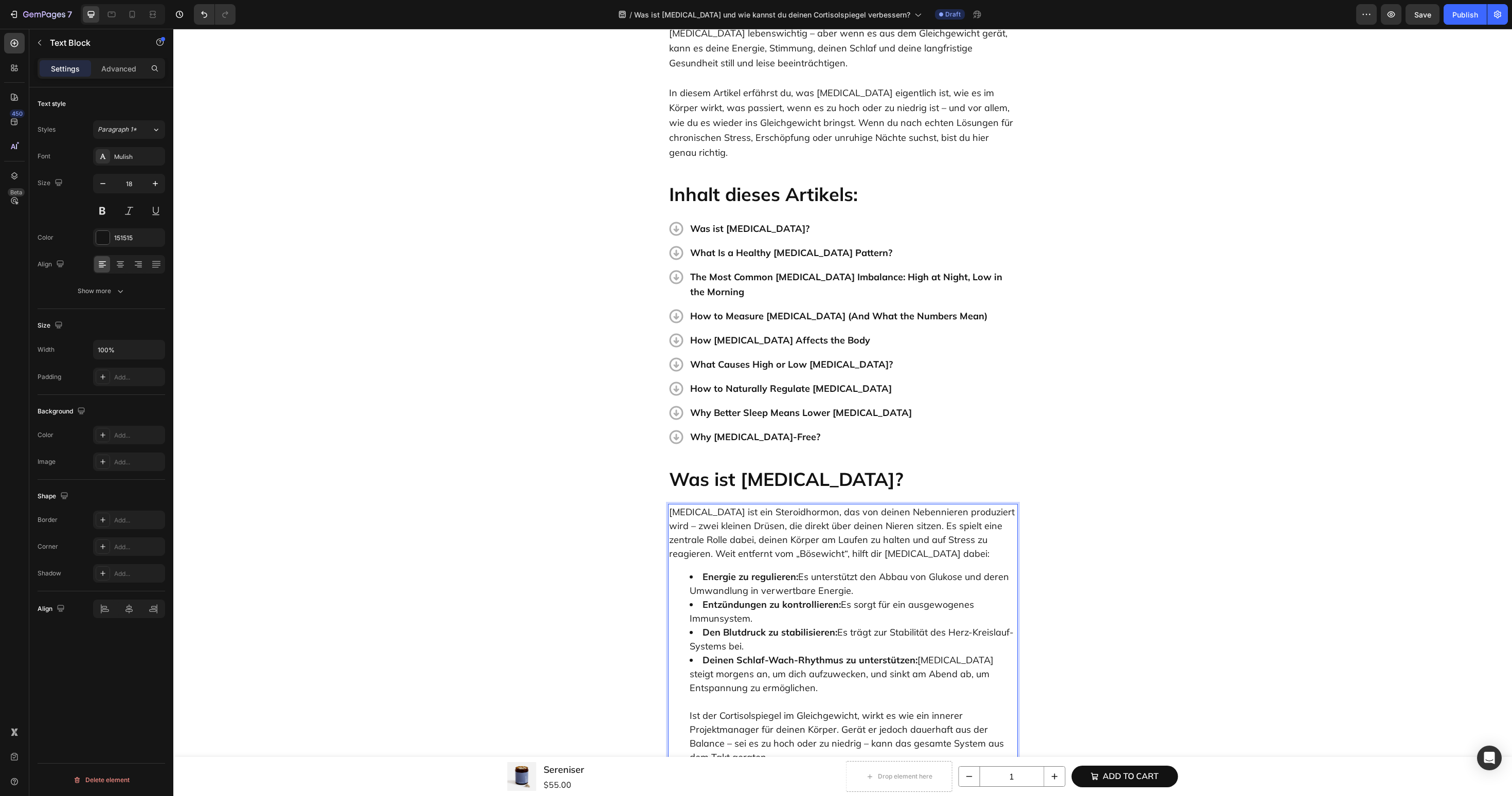
click at [684, 692] on ul "Energie zu regulieren: Es unterstützt den Abbau von Glukose und deren Umwandlun…" at bounding box center [843, 681] width 347 height 222
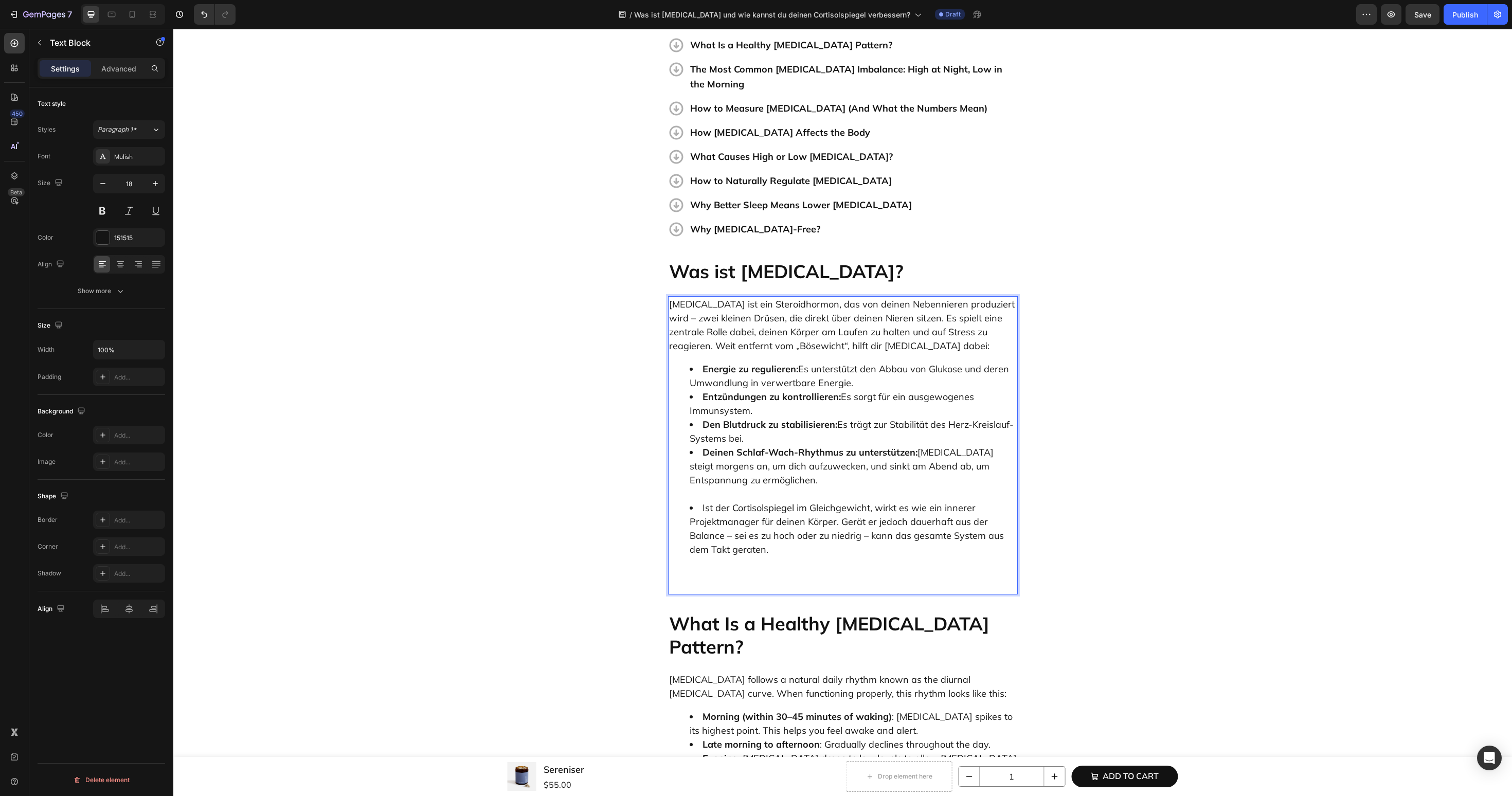
scroll to position [488, 0]
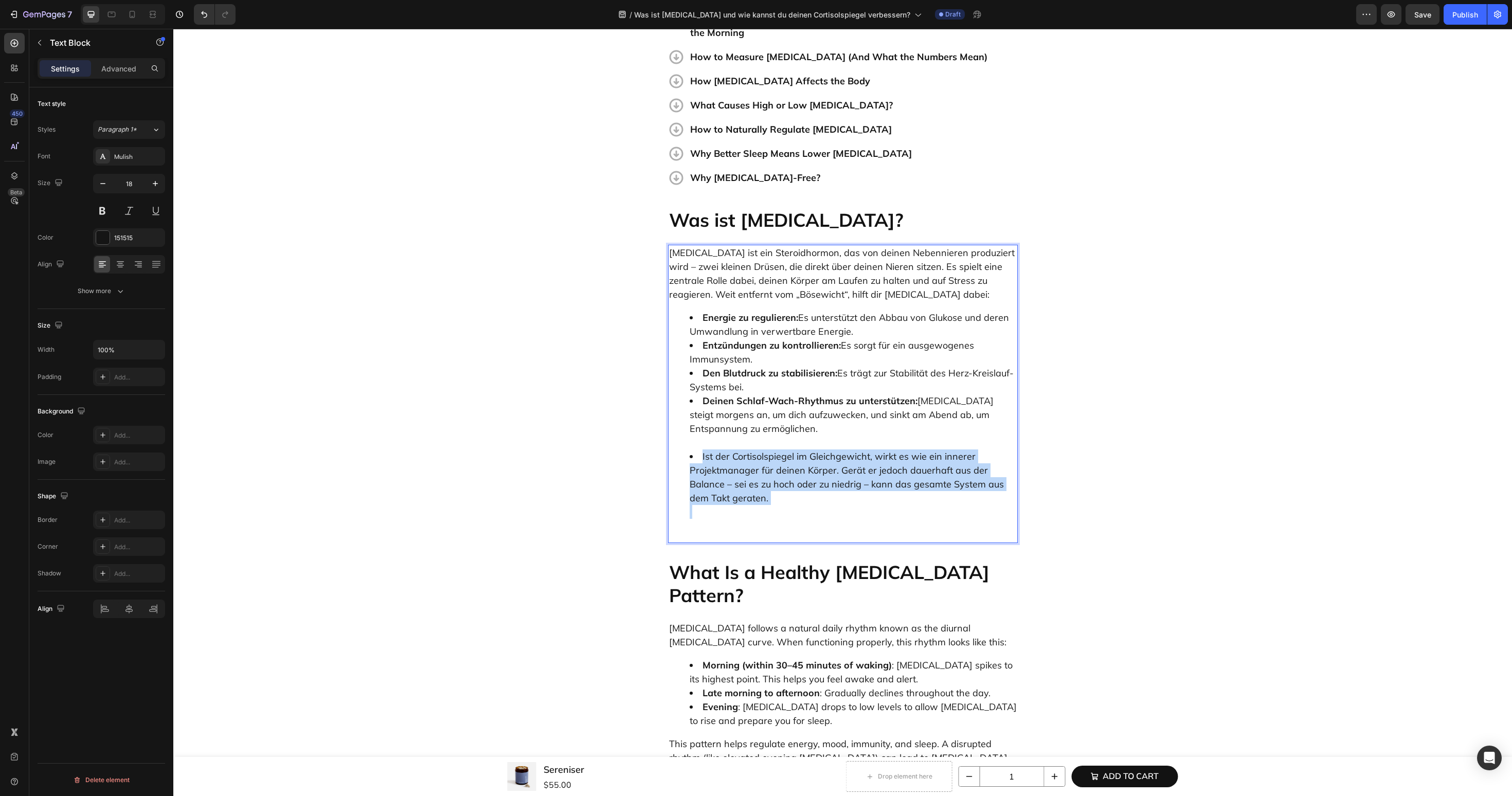
drag, startPoint x: 808, startPoint y: 490, endPoint x: 672, endPoint y: 433, distance: 147.5
click at [672, 433] on ul "Energie zu regulieren: Es unterstützt den Abbau von Glukose und deren Umwandlun…" at bounding box center [843, 422] width 347 height 222
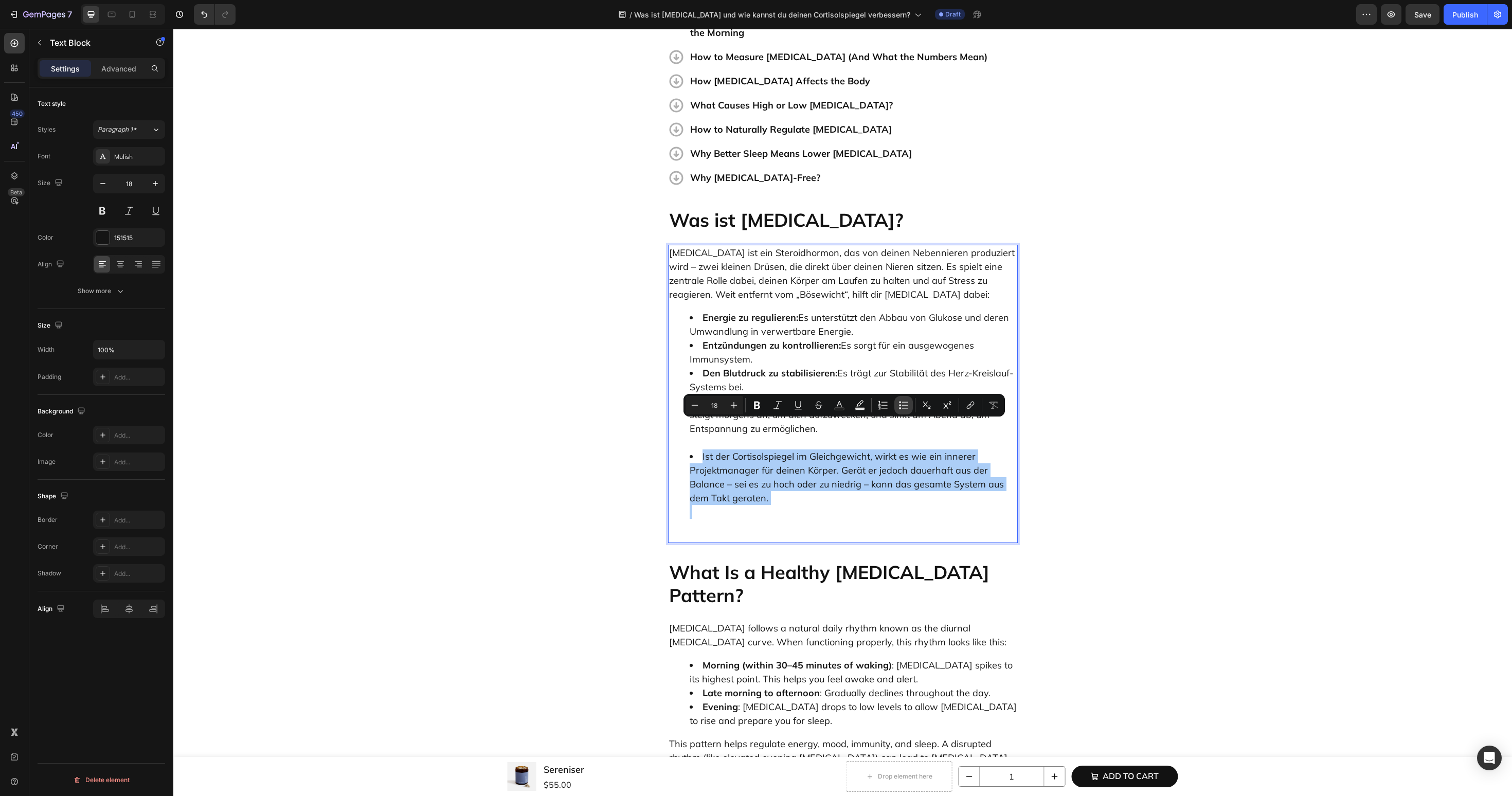
click at [908, 402] on icon "Editor contextual toolbar" at bounding box center [904, 405] width 10 height 10
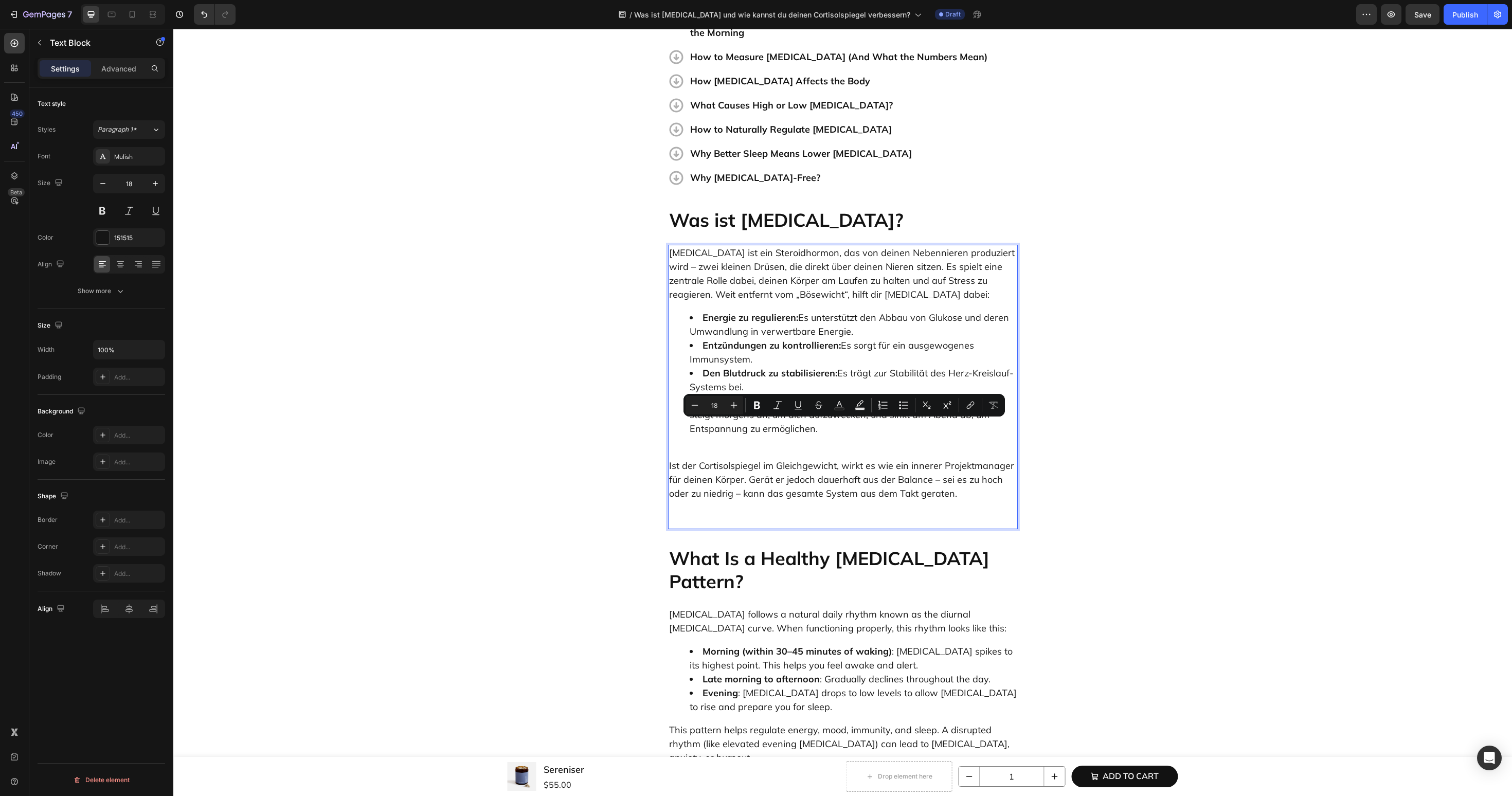
click at [762, 459] on p "Ist der Cortisolspiegel im Gleichgewicht, wirkt es wie ein innerer Projektmanag…" at bounding box center [843, 494] width 347 height 70
click at [687, 459] on p "Ist der Cortisolspiegel im Gleichgewicht, wirkt es wie ein innerer Projektmanag…" at bounding box center [843, 494] width 347 height 70
click at [675, 459] on p "Ist der Cortisolspiegel im Gleichgewicht, wirkt es wie ein innerer Projektmanag…" at bounding box center [843, 494] width 347 height 70
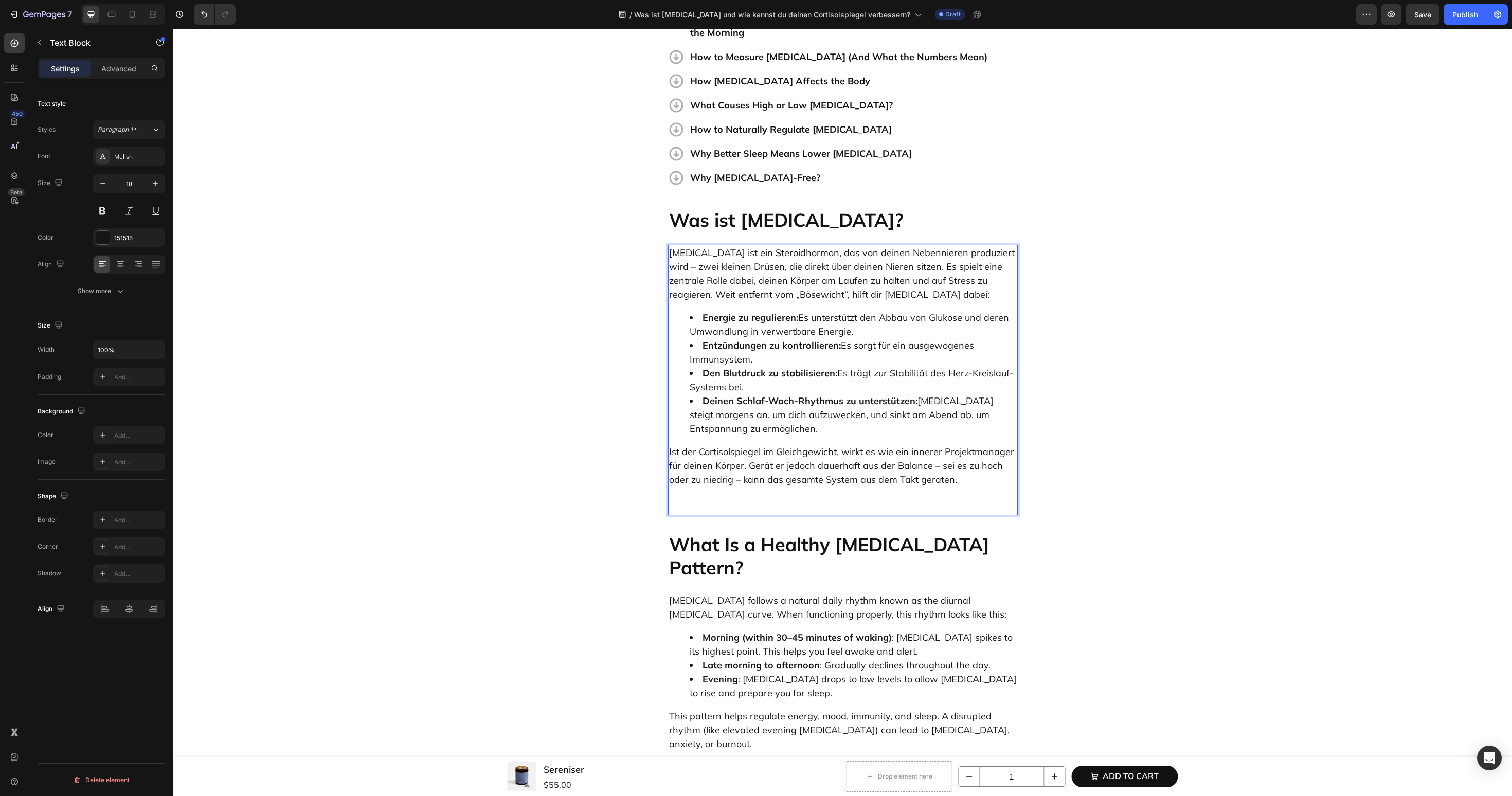
click at [741, 458] on p "Ist der Cortisolspiegel im Gleichgewicht, wirkt es wie ein innerer Projektmanag…" at bounding box center [843, 480] width 347 height 70
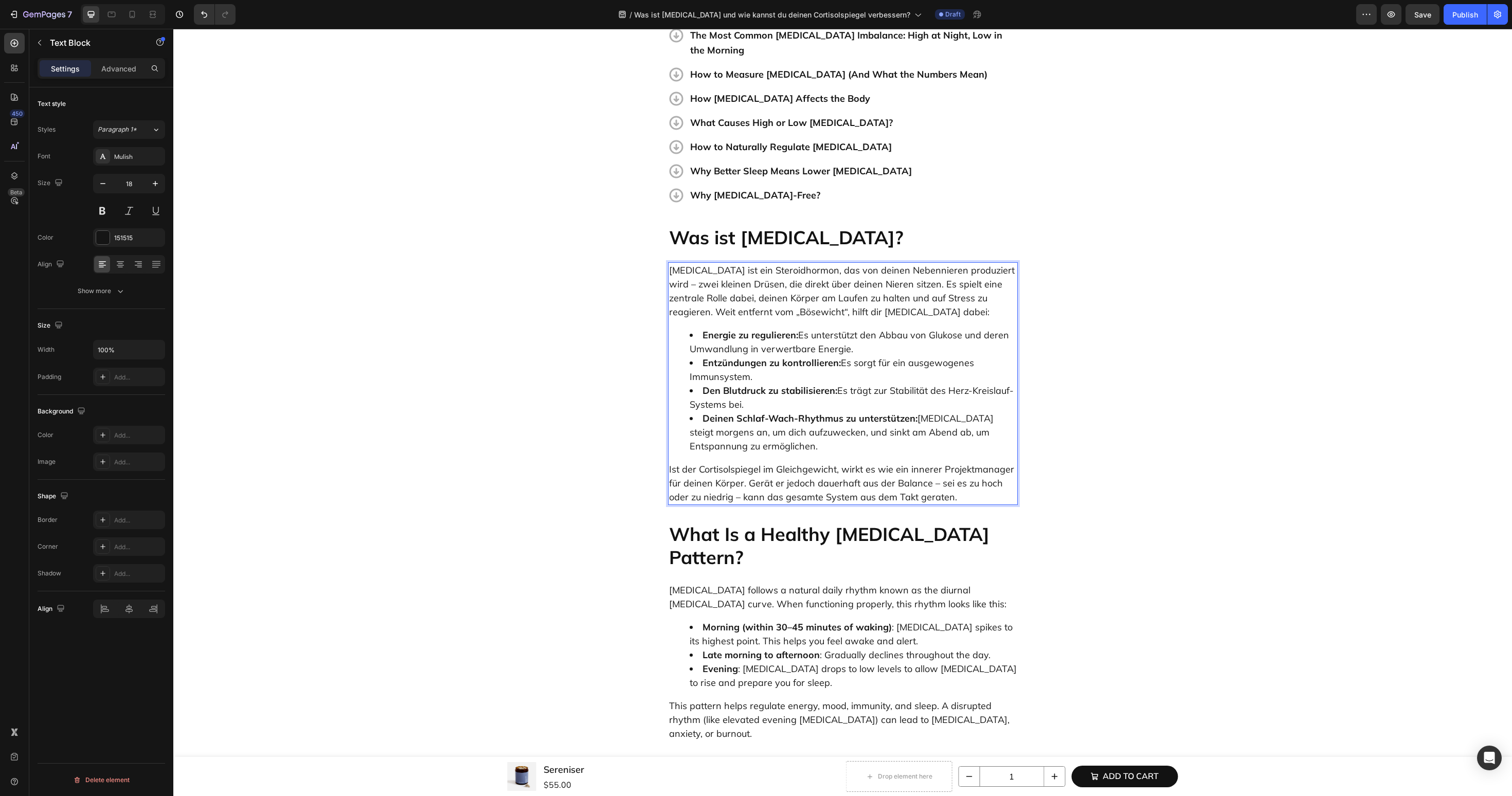
scroll to position [663, 0]
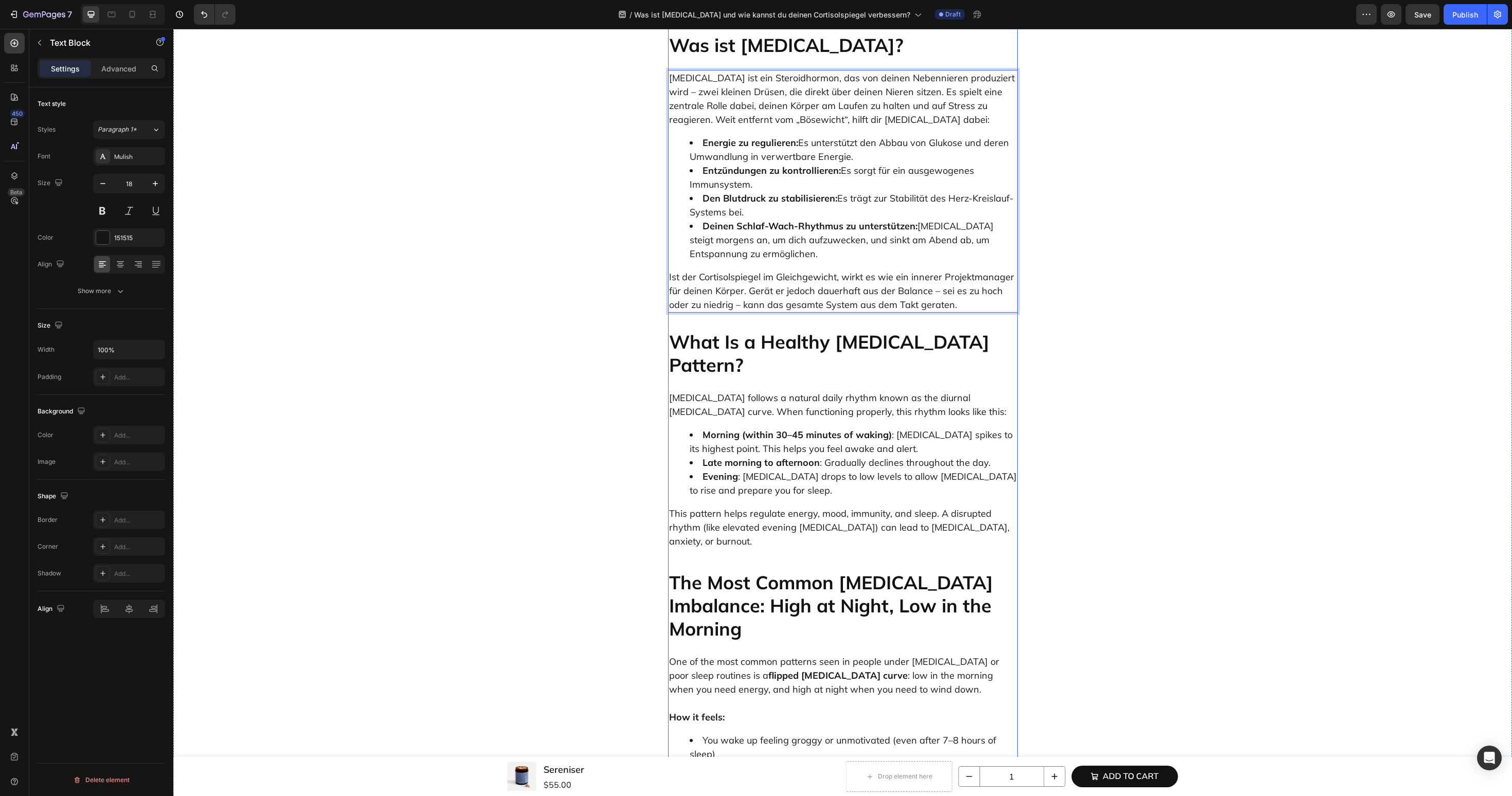
click at [755, 329] on h2 "What Is a Healthy [MEDICAL_DATA] Pattern?" at bounding box center [843, 353] width 350 height 49
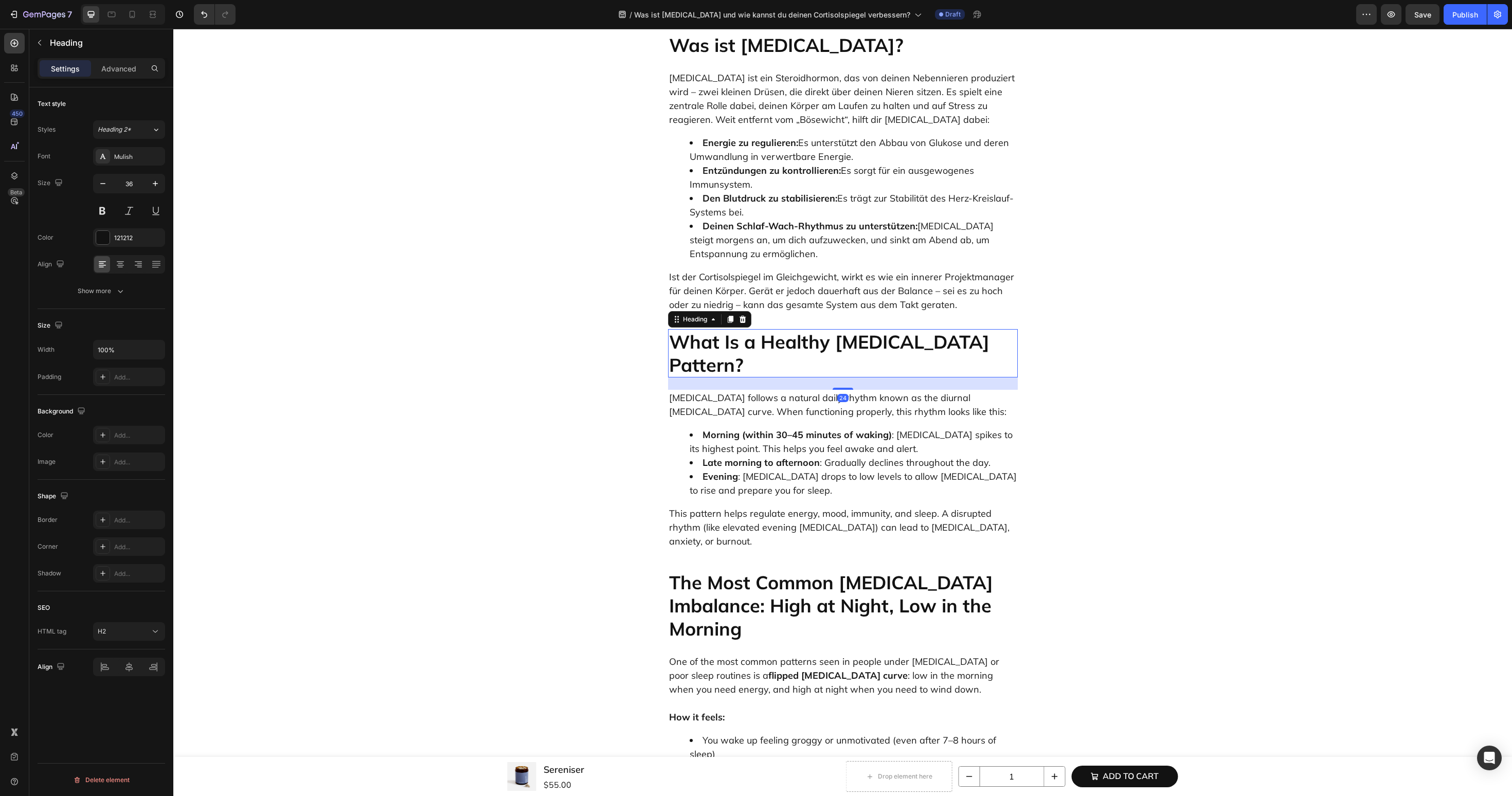
click at [755, 329] on h2 "What Is a Healthy [MEDICAL_DATA] Pattern?" at bounding box center [843, 353] width 350 height 49
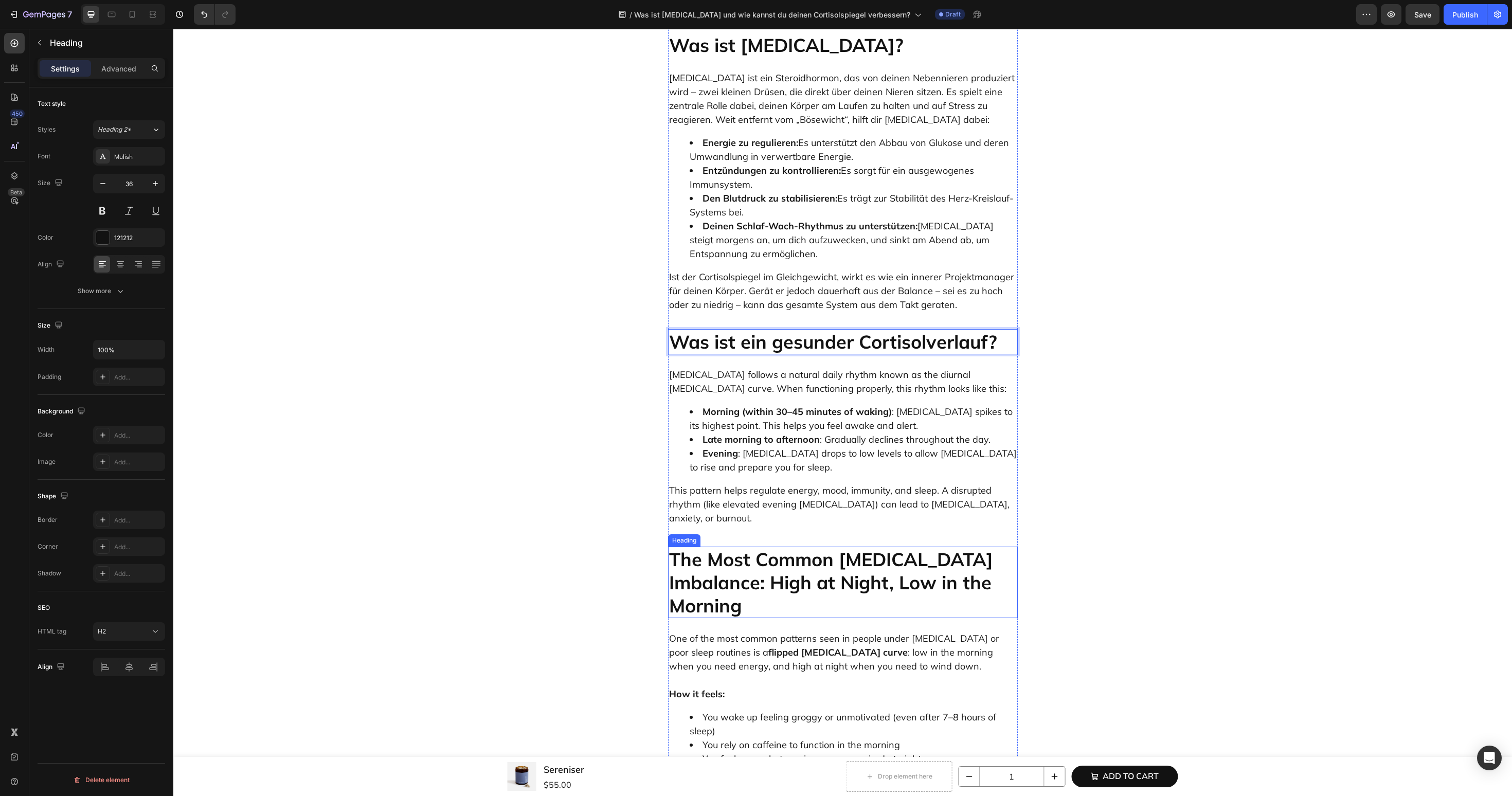
scroll to position [765, 0]
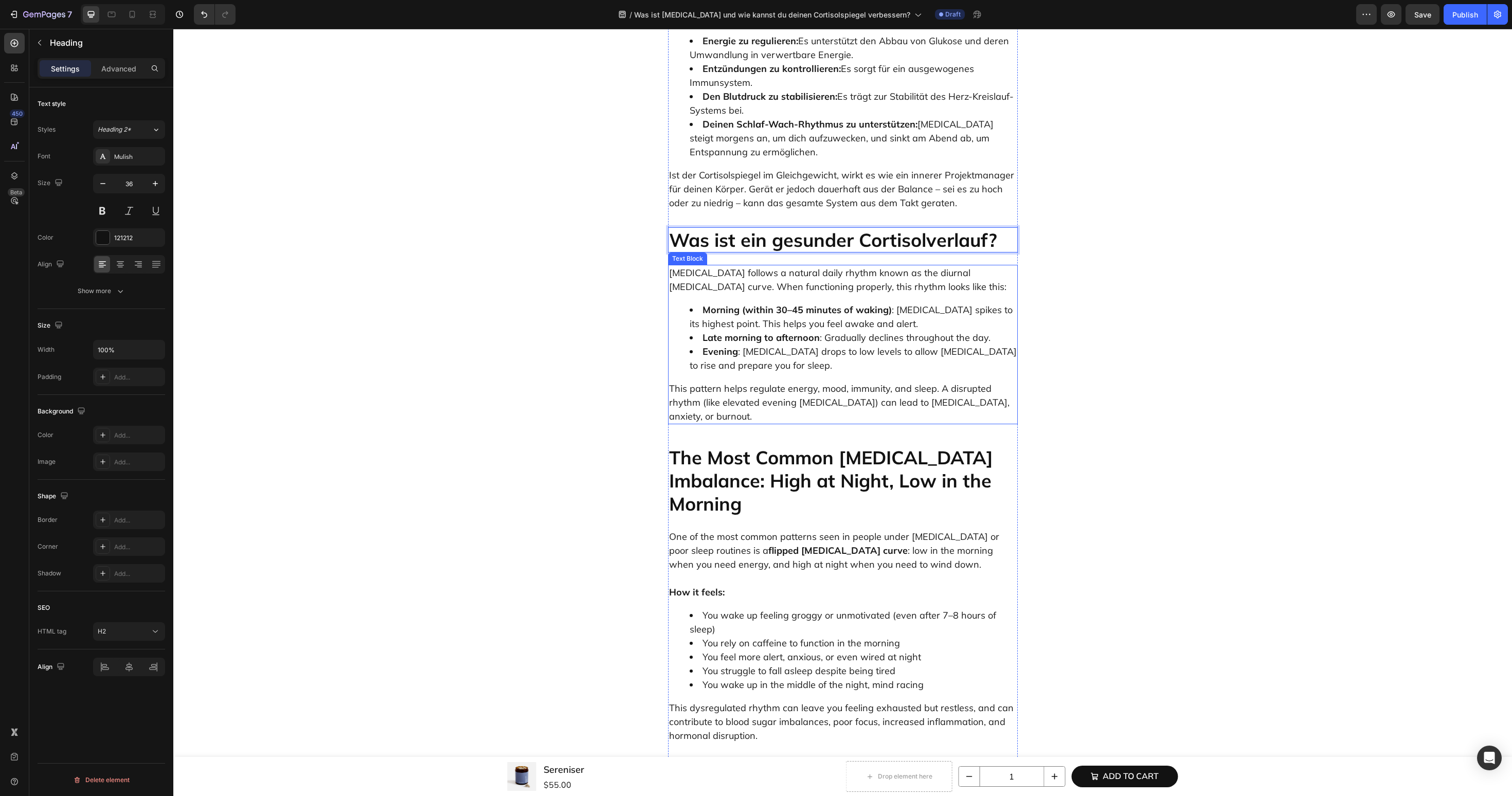
click at [812, 304] on strong "Morning (within 30–45 minutes of waking)" at bounding box center [797, 310] width 189 height 12
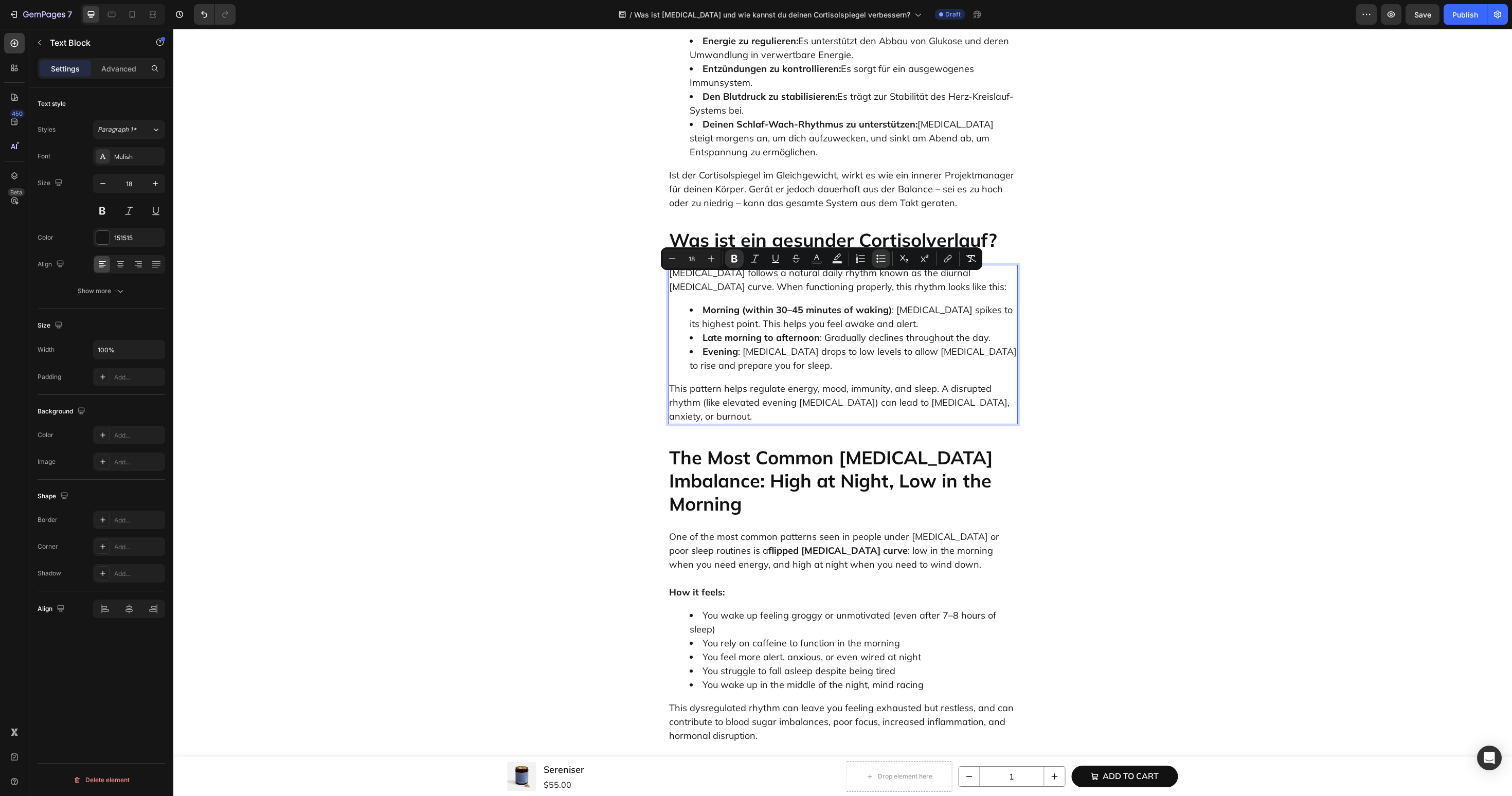
click at [947, 303] on li "Morning (within 30–45 minutes of waking) : Cortisol spikes to its highest point…" at bounding box center [853, 317] width 327 height 28
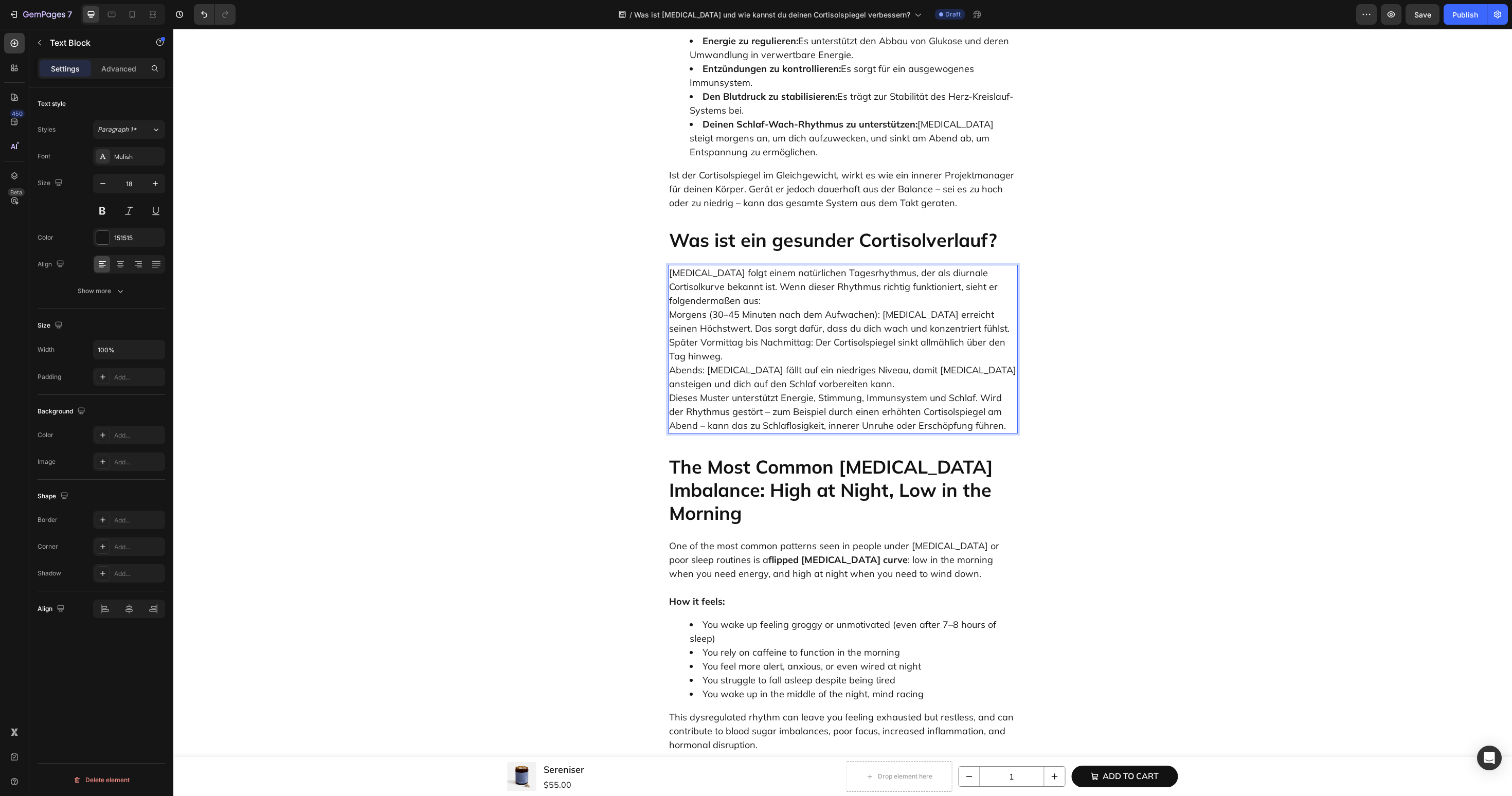
click at [861, 352] on p "Cortisol folgt einem natürlichen Tagesrhythmus, der als diurnale Cortisolkurve …" at bounding box center [843, 349] width 347 height 167
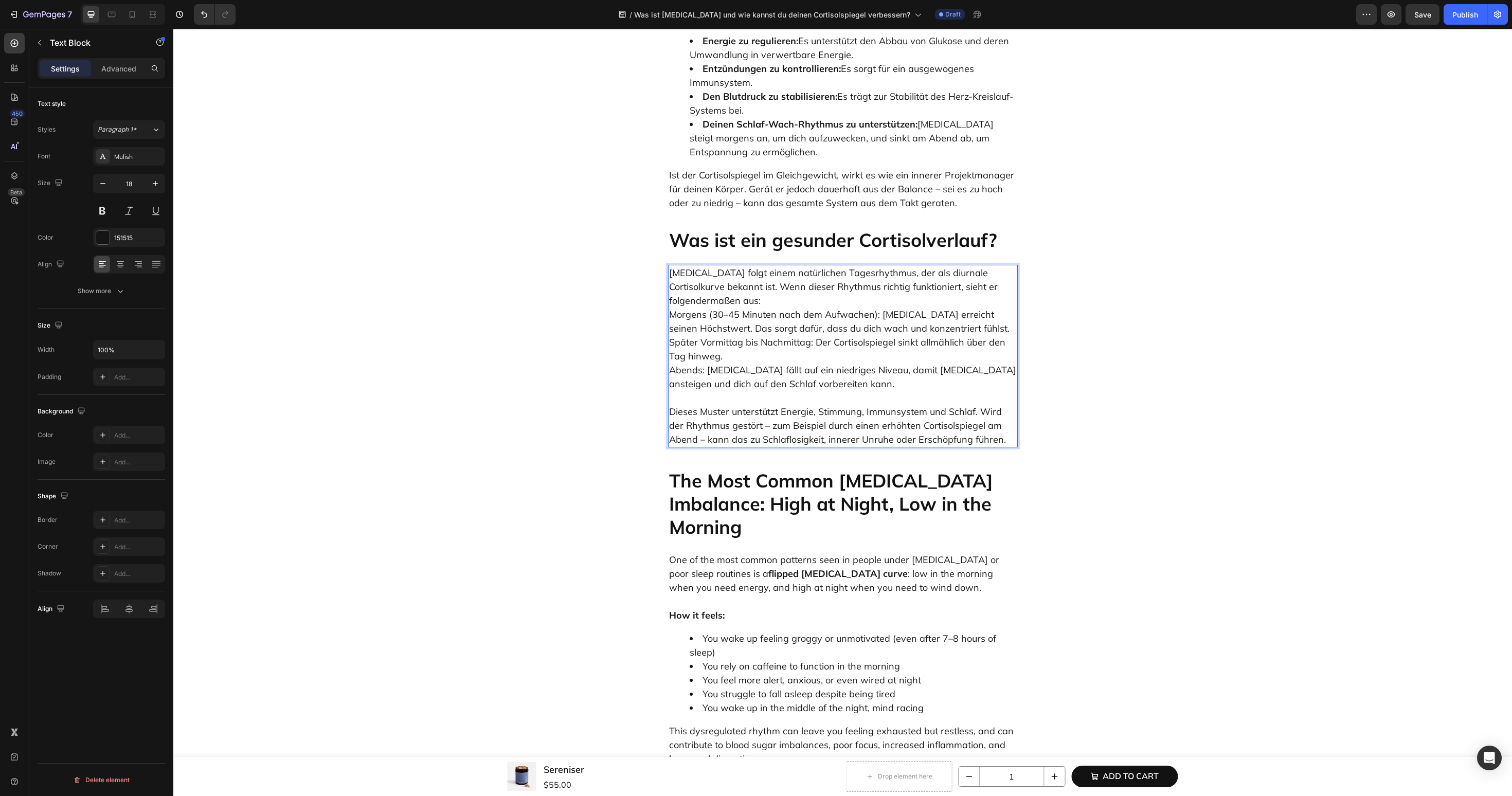
click at [917, 272] on p "Cortisol folgt einem natürlichen Tagesrhythmus, der als diurnale Cortisolkurve …" at bounding box center [843, 328] width 347 height 125
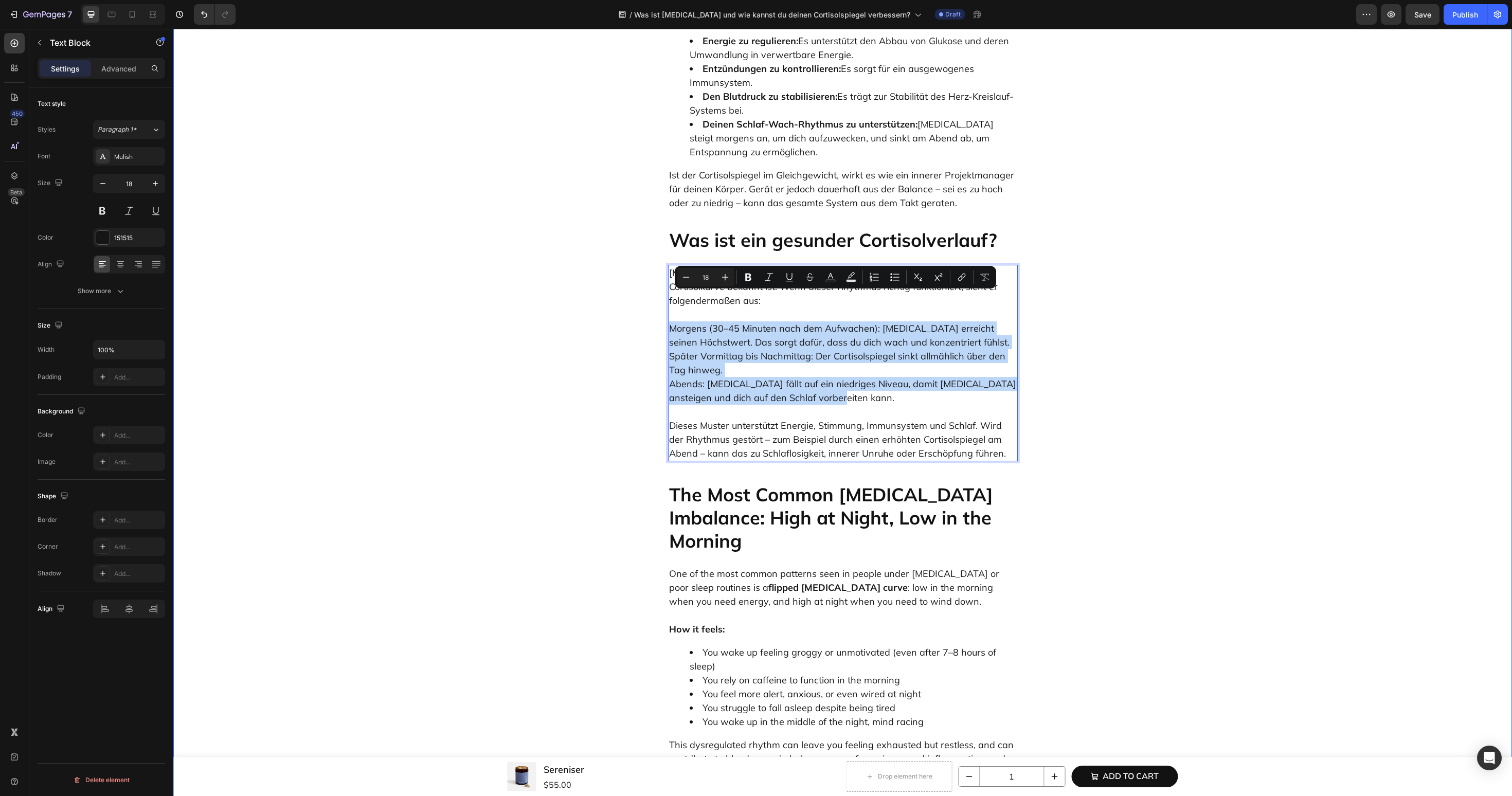
drag, startPoint x: 746, startPoint y: 354, endPoint x: 646, endPoint y: 299, distance: 114.1
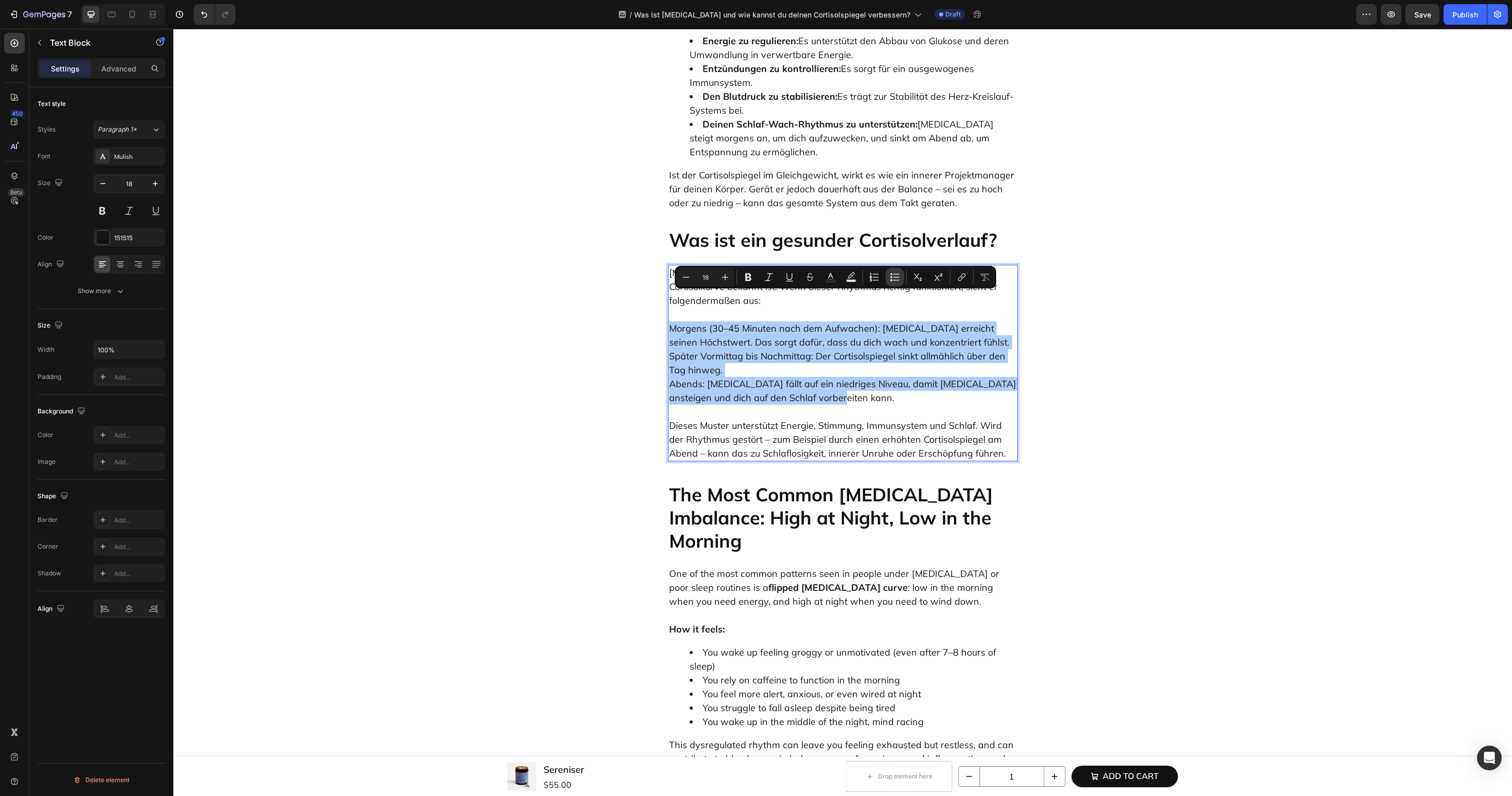
click at [893, 272] on icon "Editor contextual toolbar" at bounding box center [895, 277] width 10 height 10
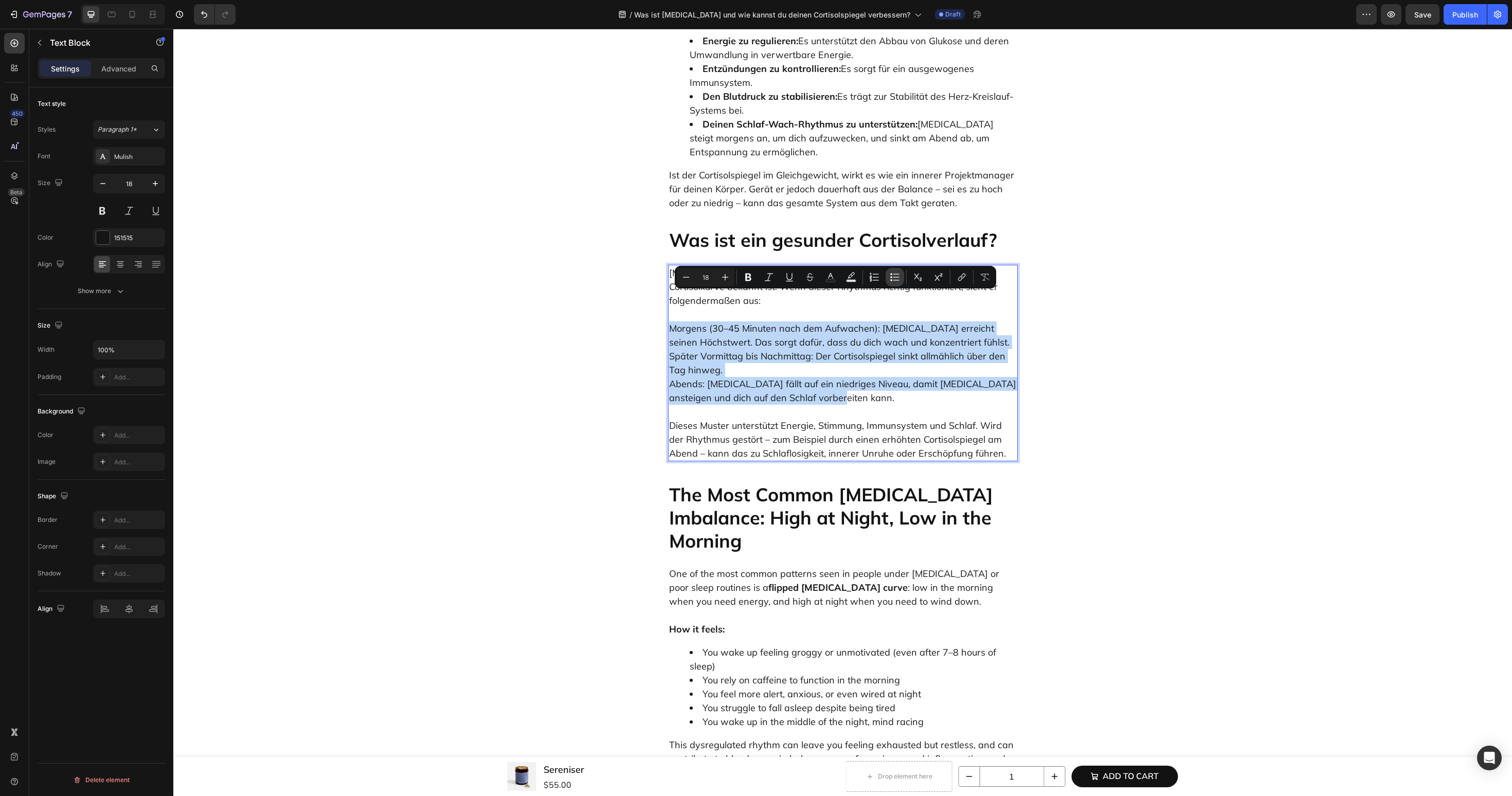
type input "18"
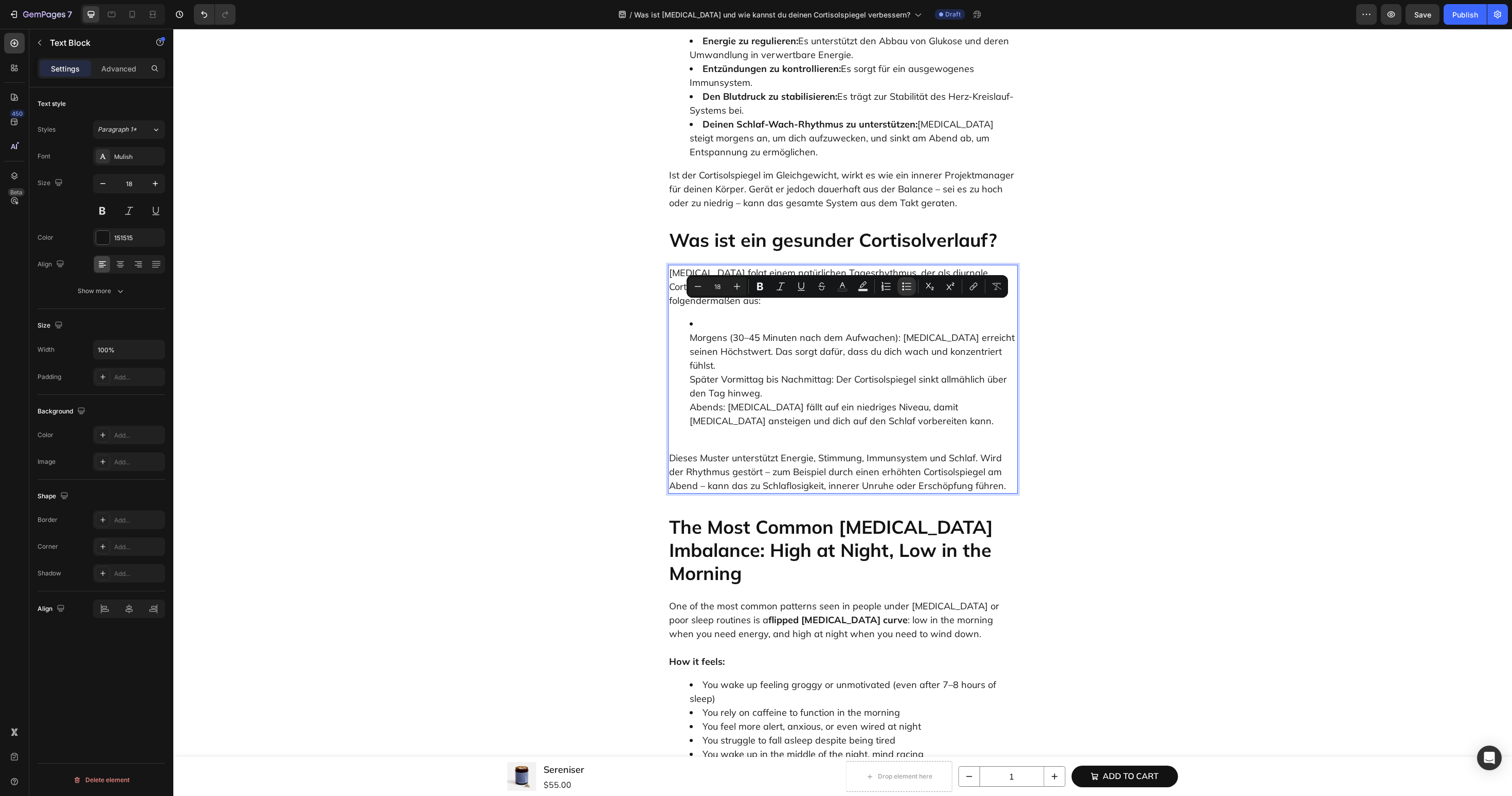
click at [876, 344] on li "Morgens (30–45 Minuten nach dem Aufwachen): Cortisol erreicht seinen Höchstwert…" at bounding box center [853, 372] width 327 height 111
drag, startPoint x: 906, startPoint y: 243, endPoint x: 1017, endPoint y: 243, distance: 111.0
click at [1017, 265] on div "Cortisol folgt einem natürlichen Tagesrhythmus, der als diurnale Cortisolkurve …" at bounding box center [843, 379] width 350 height 229
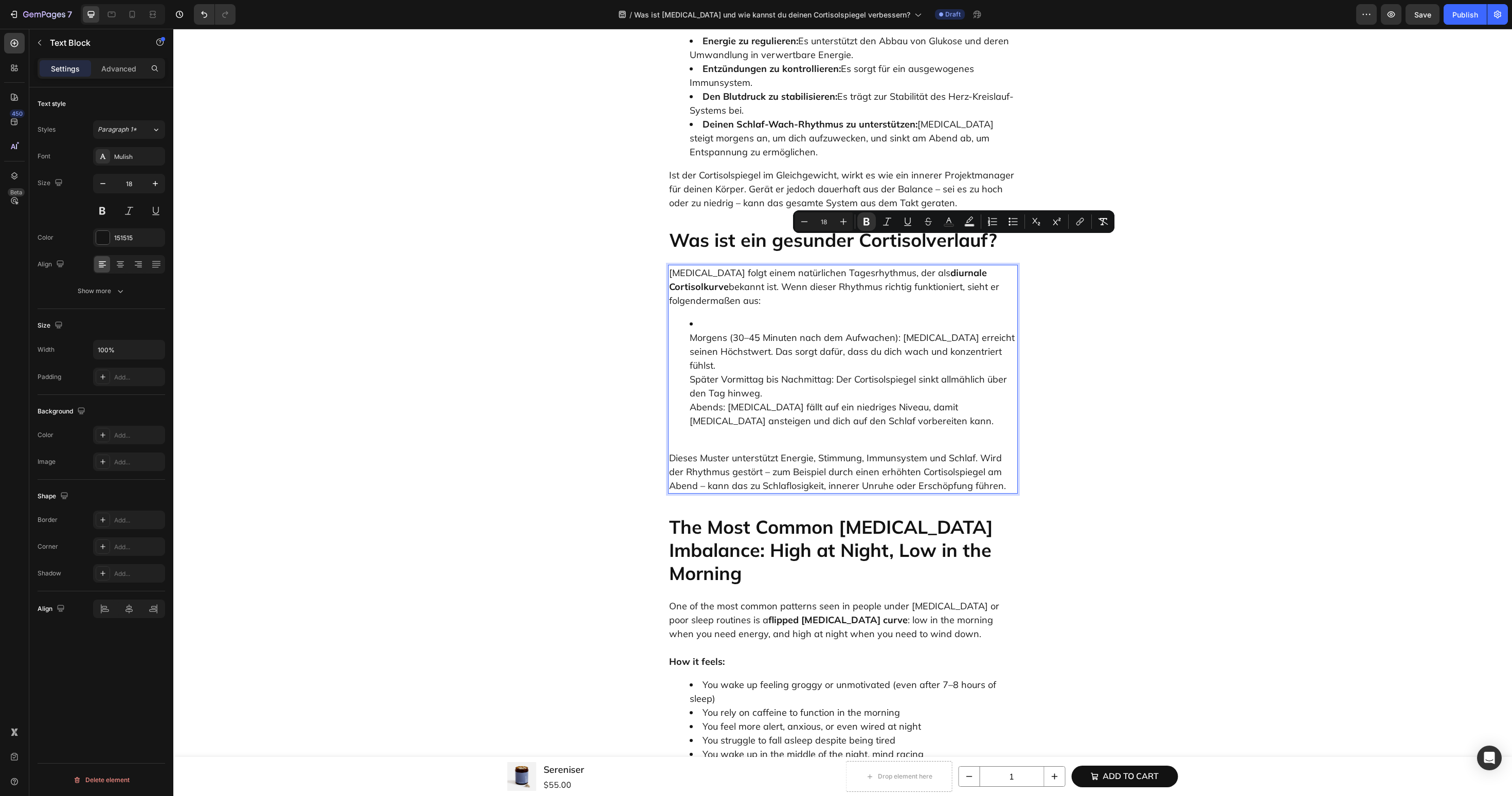
click at [684, 317] on ul "Morgens (30–45 Minuten nach dem Aufwachen): Cortisol erreicht seinen Höchstwert…" at bounding box center [843, 372] width 347 height 111
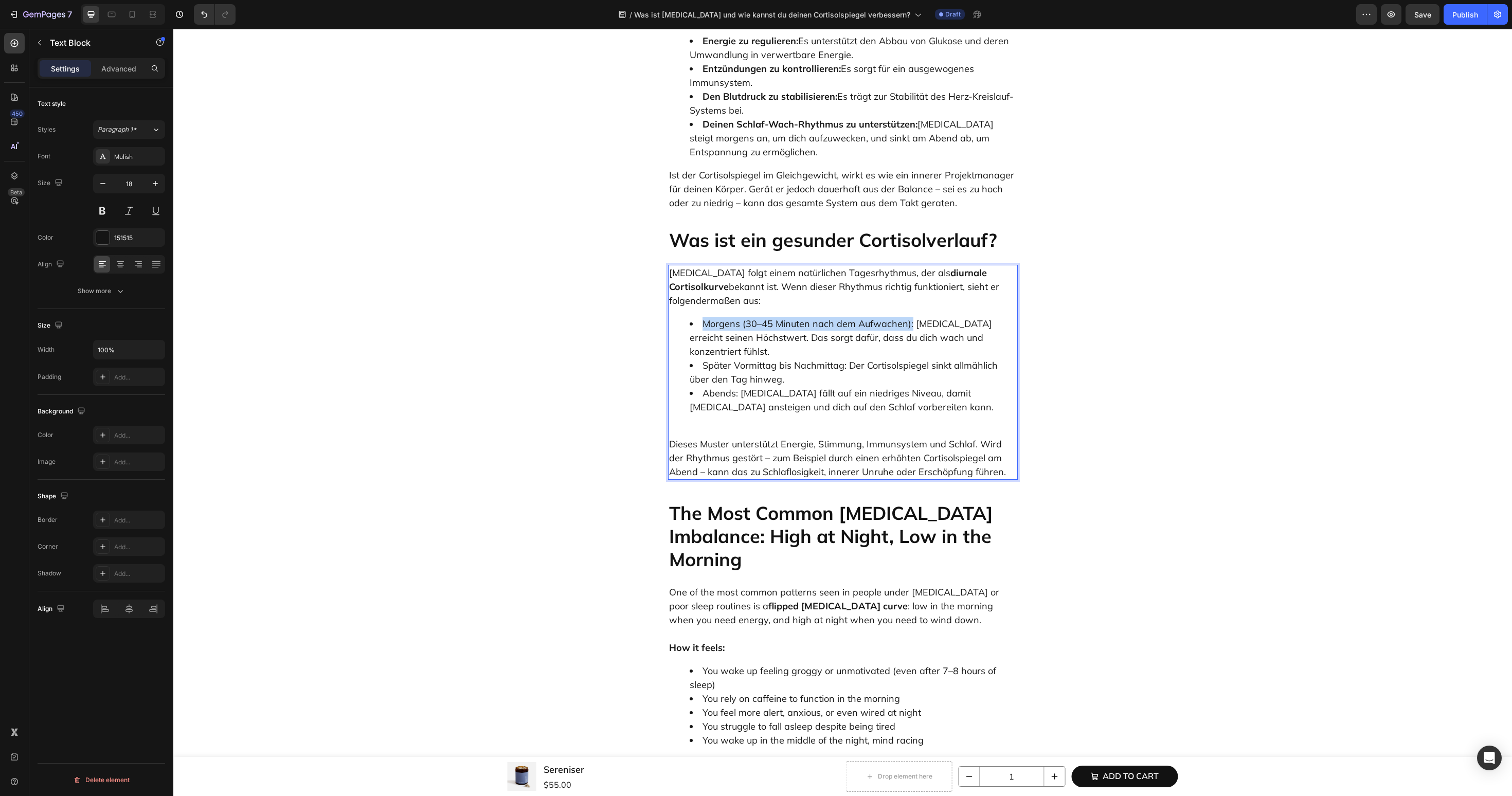
drag, startPoint x: 702, startPoint y: 300, endPoint x: 910, endPoint y: 300, distance: 208.0
click at [909, 317] on li "Morgens (30–45 Minuten nach dem Aufwachen): Cortisol erreicht seinen Höchstwert…" at bounding box center [853, 338] width 327 height 42
drag, startPoint x: 699, startPoint y: 322, endPoint x: 845, endPoint y: 323, distance: 146.0
click at [845, 359] on li "Später Vormittag bis Nachmittag: Der Cortisolspiegel sinkt allmählich über den …" at bounding box center [853, 372] width 327 height 28
drag, startPoint x: 701, startPoint y: 352, endPoint x: 738, endPoint y: 355, distance: 37.1
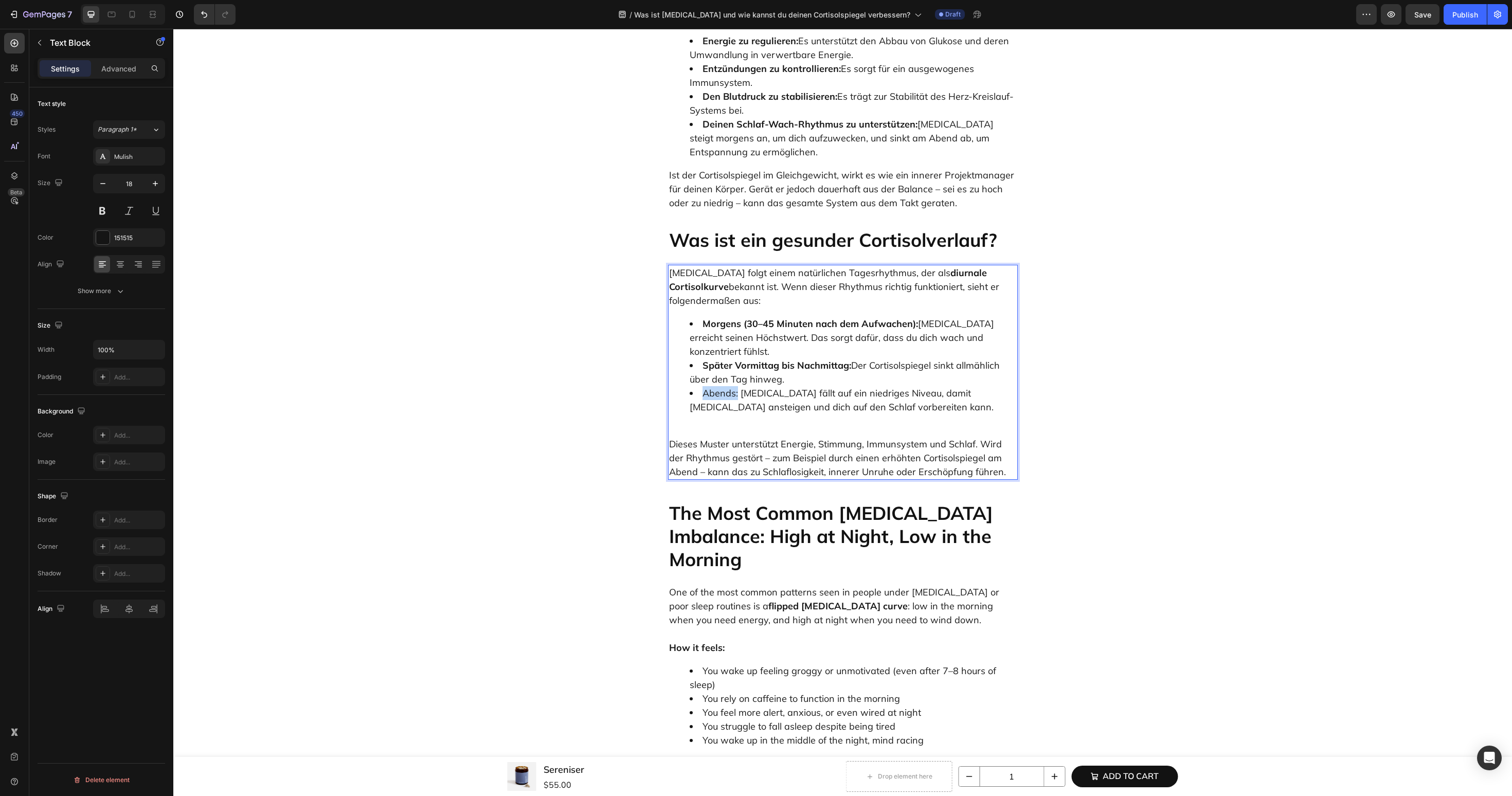
click at [738, 386] on li "Abends: Cortisol fällt auf ein niedriges Niveau, damit Melatonin ansteigen und …" at bounding box center [853, 400] width 327 height 28
click at [691, 424] on p "Dieses Muster unterstützt Energie, Stimmung, Immunsystem und Schlaf. Wird der R…" at bounding box center [843, 451] width 347 height 56
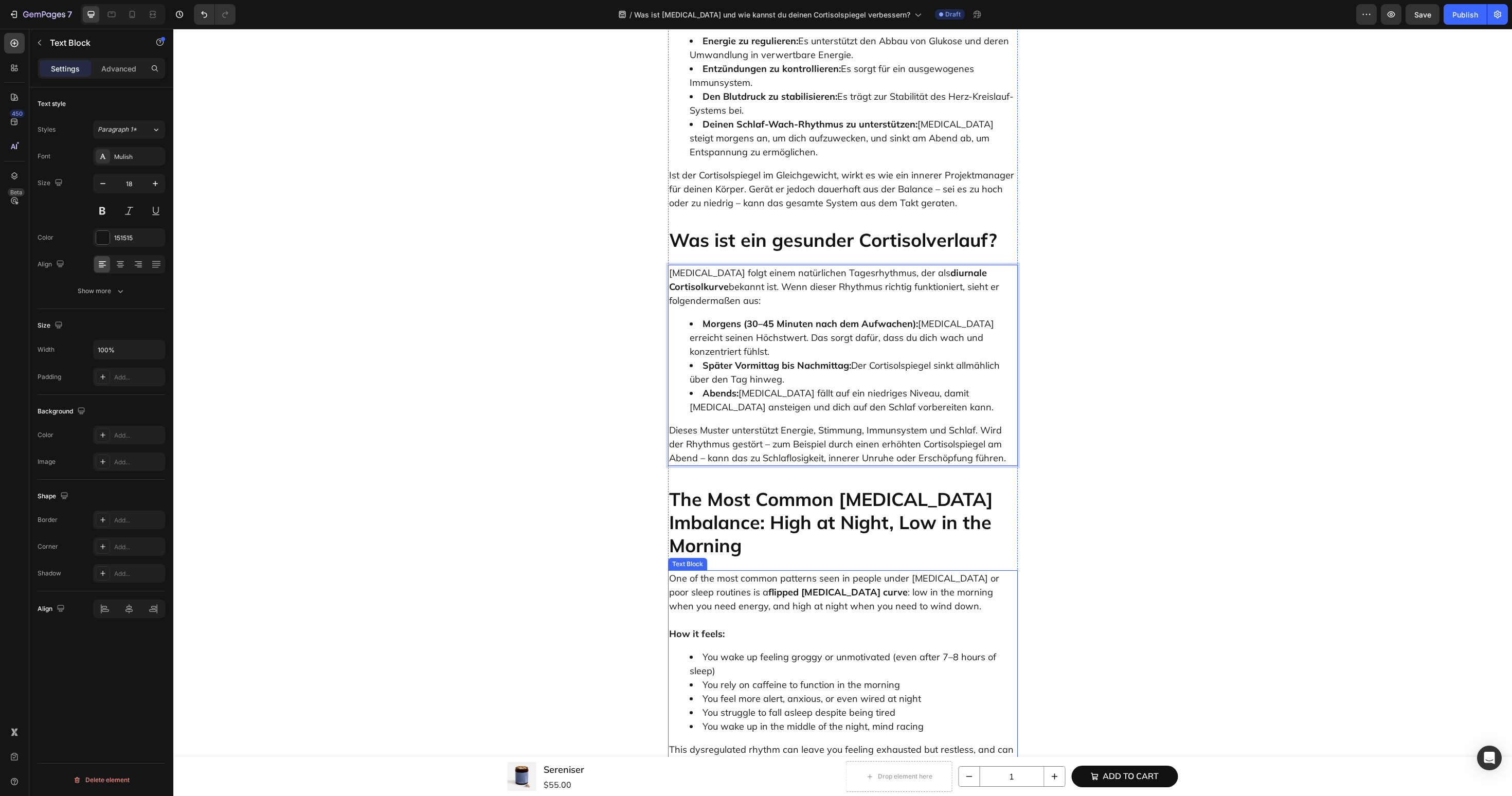
click at [820, 487] on h2 "The Most Common Cortisol Imbalance: High at Night, Low in the Morning" at bounding box center [843, 522] width 350 height 71
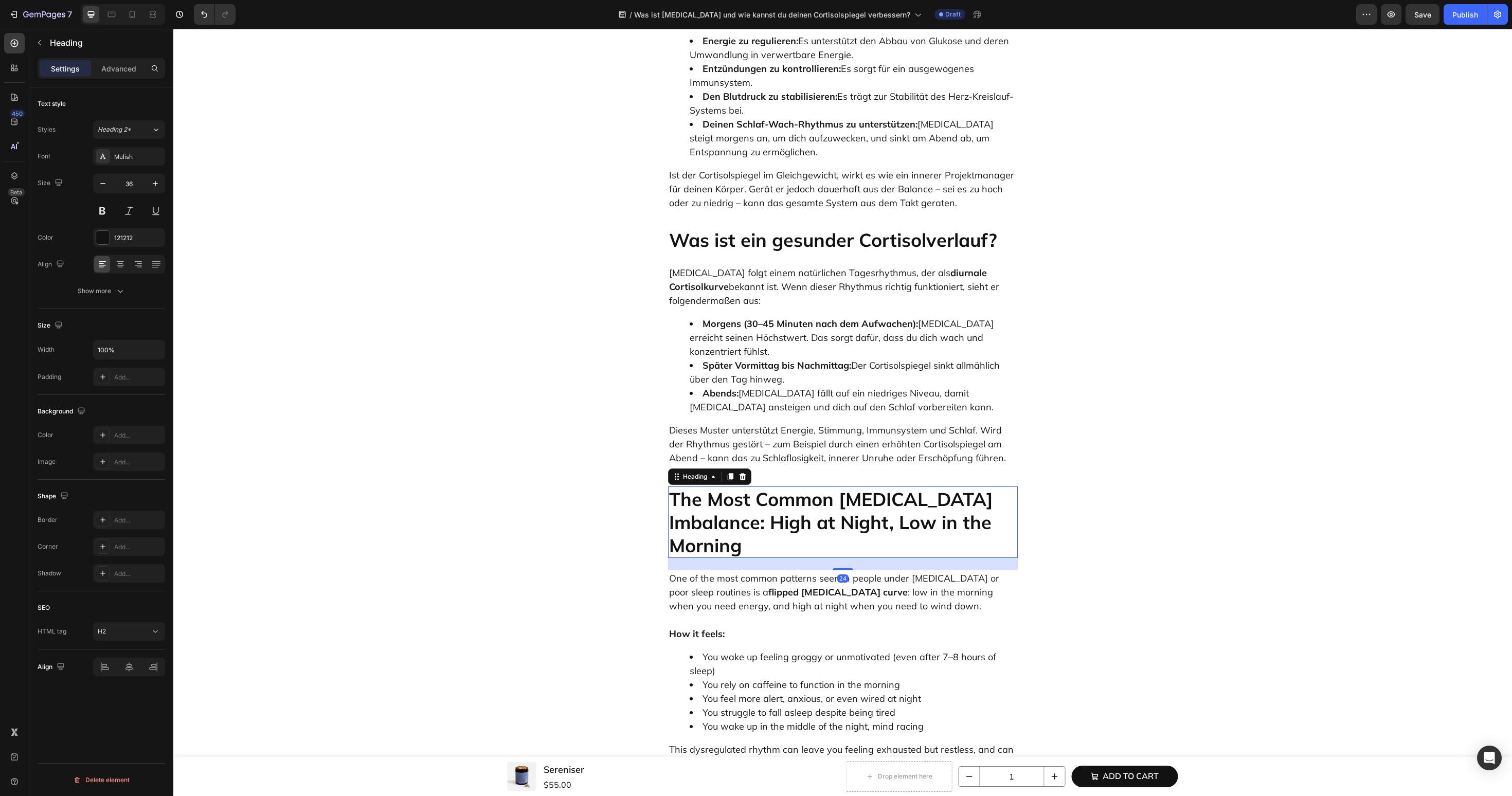
click at [820, 487] on h2 "The Most Common Cortisol Imbalance: High at Night, Low in the Morning" at bounding box center [843, 522] width 350 height 71
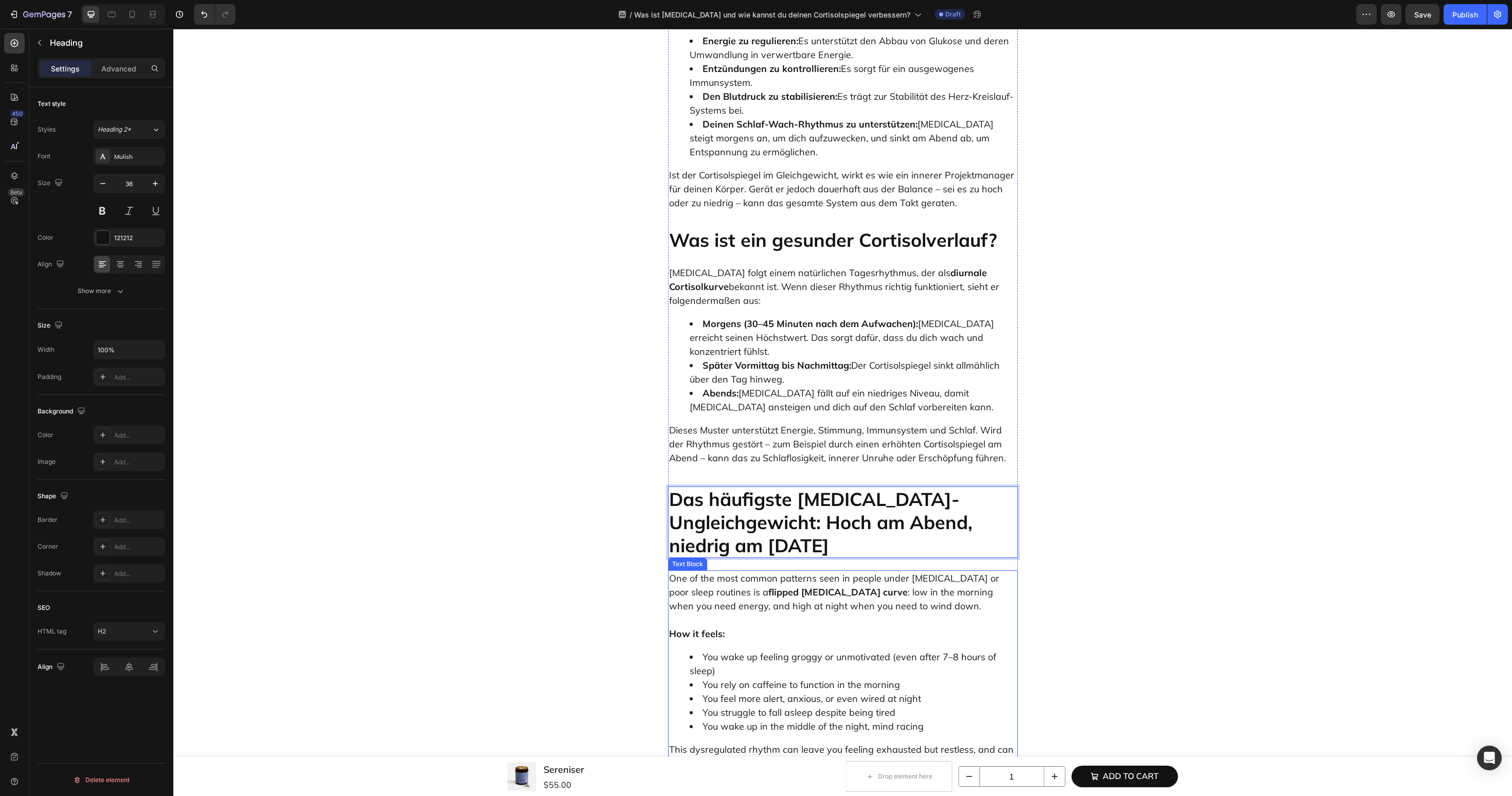
click at [748, 613] on p "How it feels:" at bounding box center [843, 627] width 347 height 28
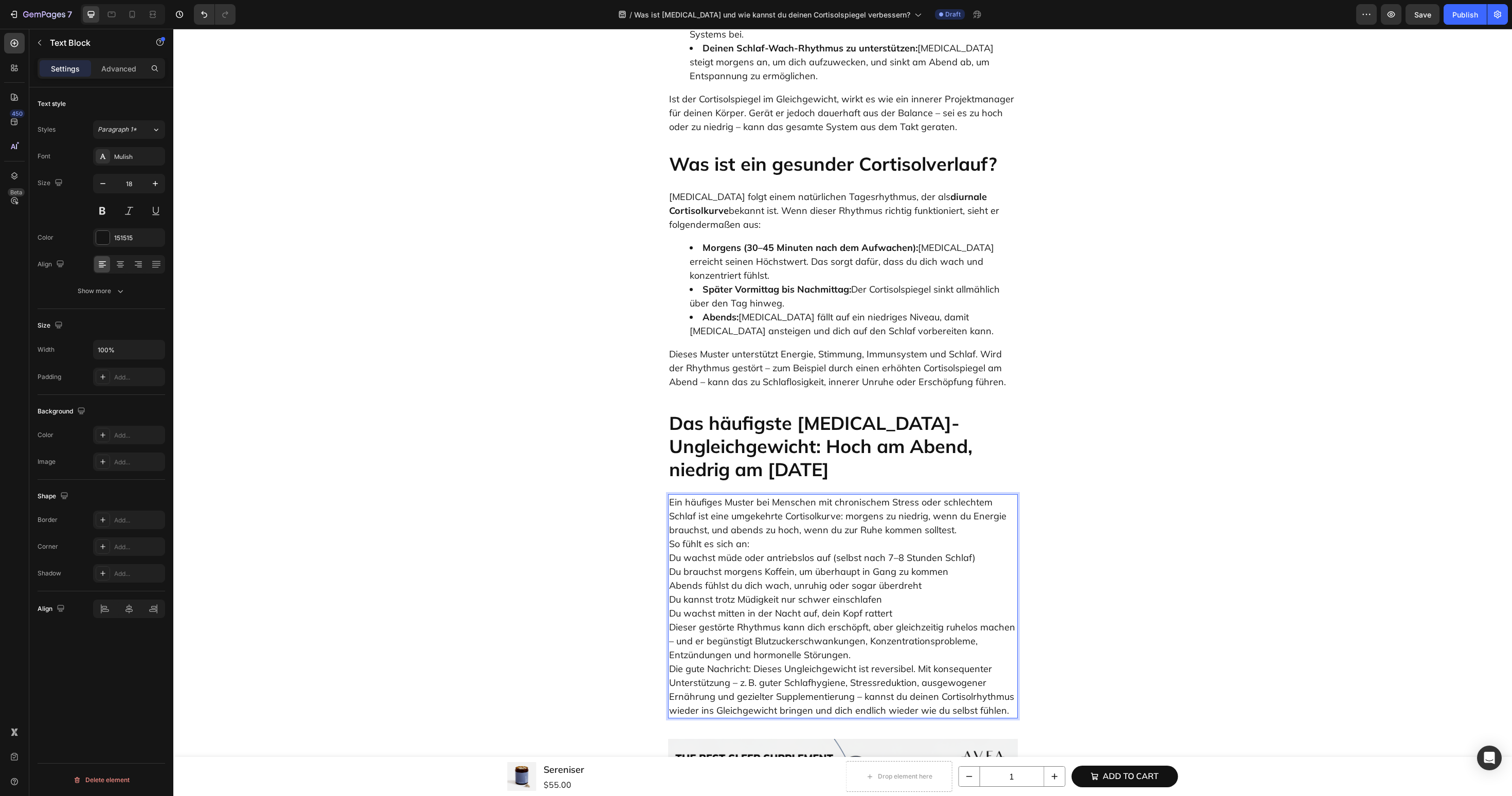
scroll to position [843, 0]
click at [864, 505] on p "Ein häufiges Muster bei Menschen mit chronischem Stress oder schlechtem Schlaf …" at bounding box center [843, 604] width 347 height 222
click at [973, 493] on p "Ein häufiges Muster bei Menschen mit chronischem Stress oder schlechtem Schlaf …" at bounding box center [843, 604] width 347 height 222
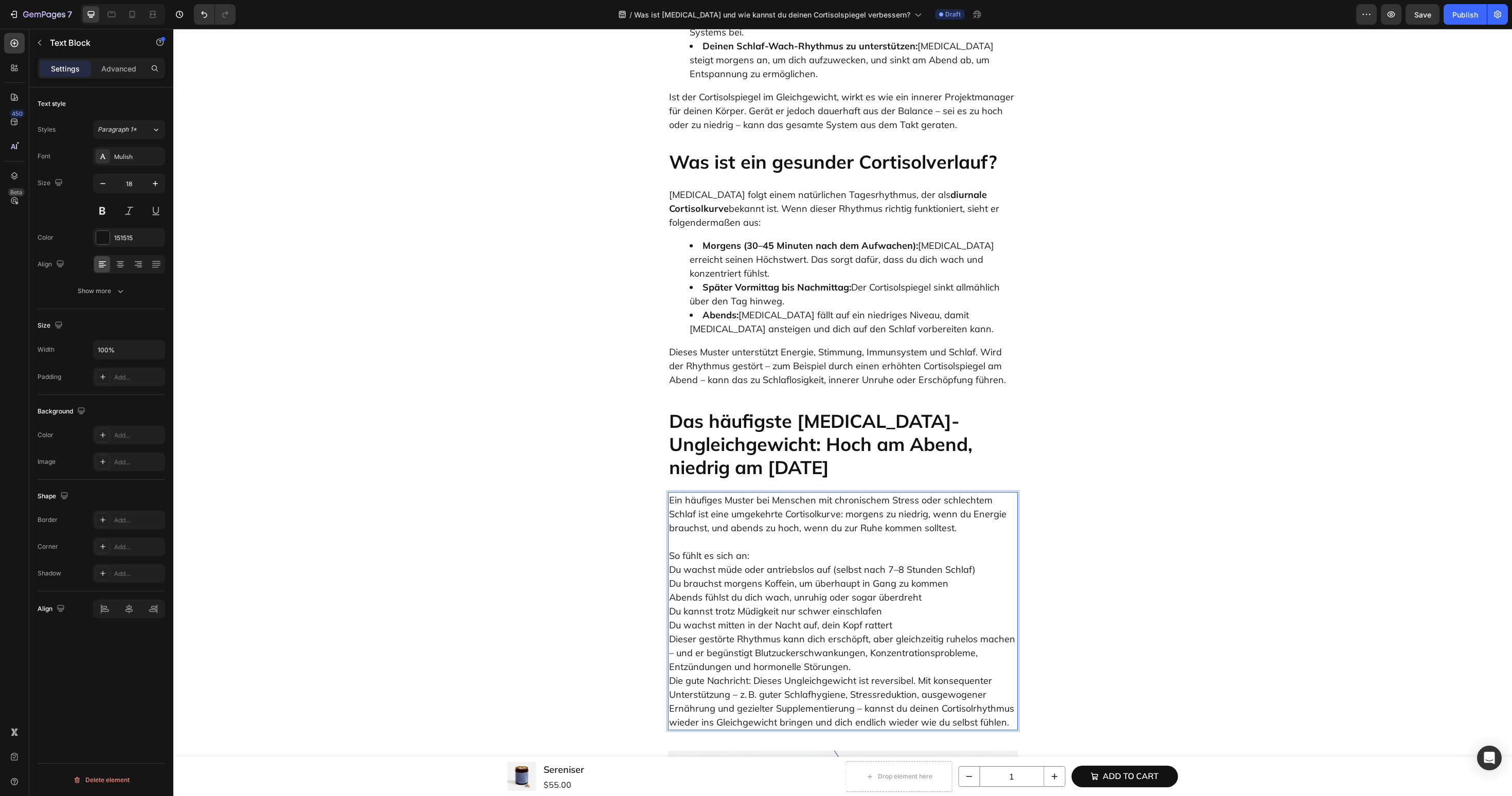
click at [944, 535] on p "⁠⁠⁠⁠⁠⁠⁠ So fühlt es sich an: Du wachst müde oder antriebslos auf (selbst nach 7…" at bounding box center [843, 632] width 347 height 195
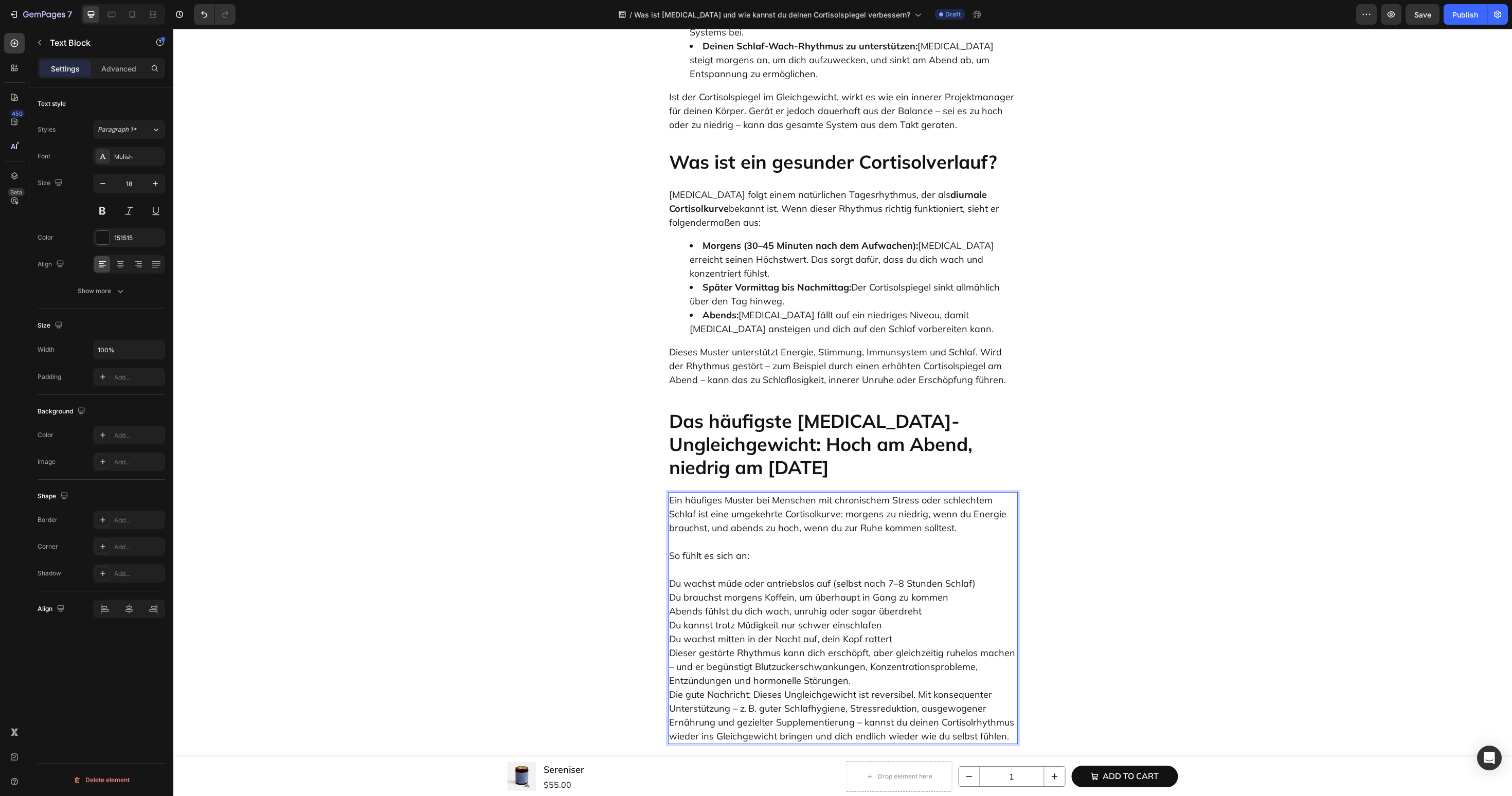
click at [923, 628] on p "⁠⁠⁠⁠⁠⁠⁠ Du wachst müde oder antriebslos auf (selbst nach 7–8 Stunden Schlaf) Du…" at bounding box center [843, 652] width 347 height 180
click at [916, 641] on p "Du wachst müde oder antriebslos auf (selbst nach 7–8 Stunden Schlaf) Du brauchs…" at bounding box center [843, 652] width 347 height 180
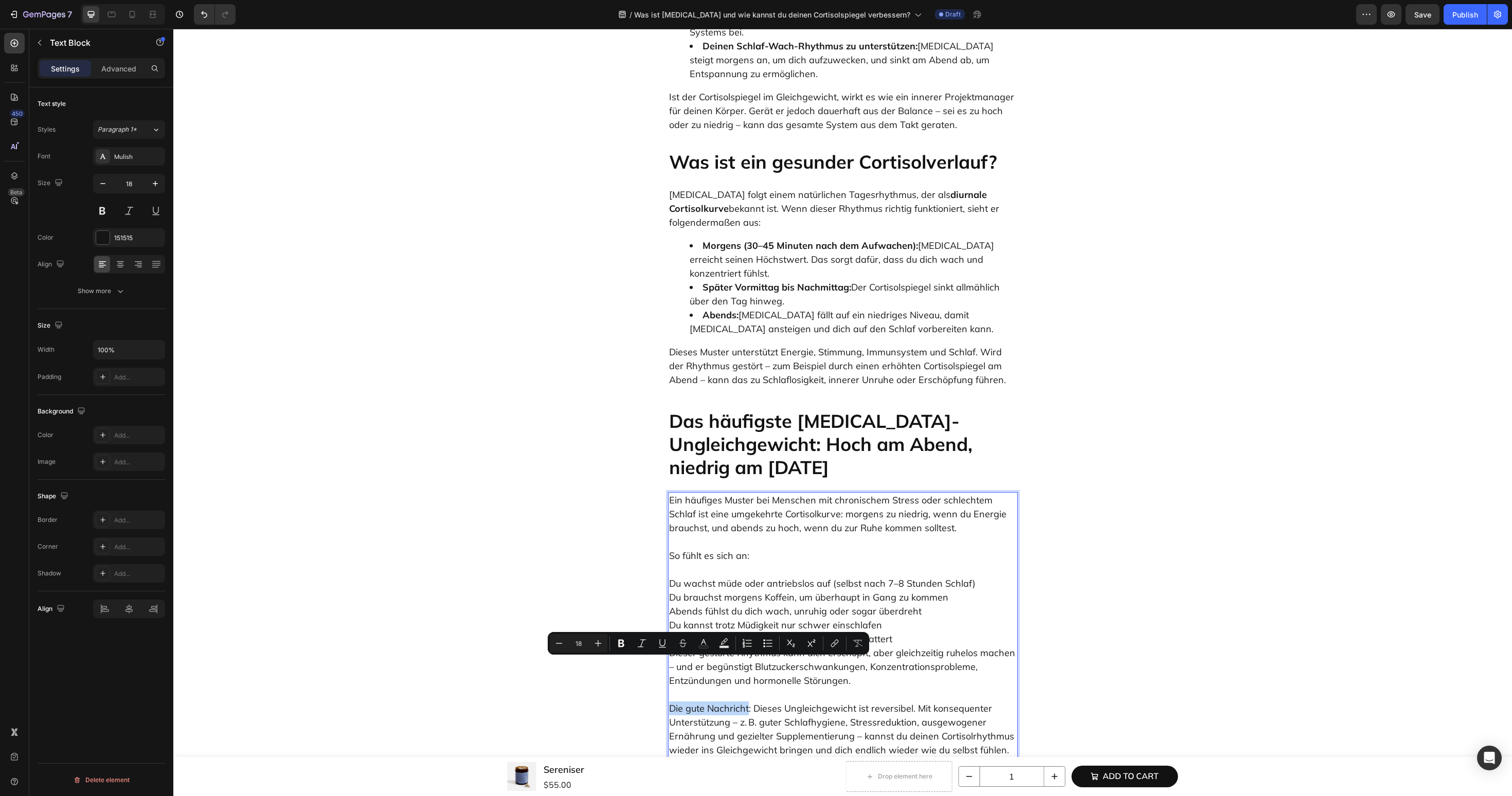
drag, startPoint x: 748, startPoint y: 672, endPoint x: 670, endPoint y: 672, distance: 78.0
click at [670, 688] on p "⁠⁠⁠⁠⁠⁠⁠ Die gute Nachricht: Dieses Ungleichgewicht ist reversibel. Mit konseque…" at bounding box center [843, 723] width 347 height 70
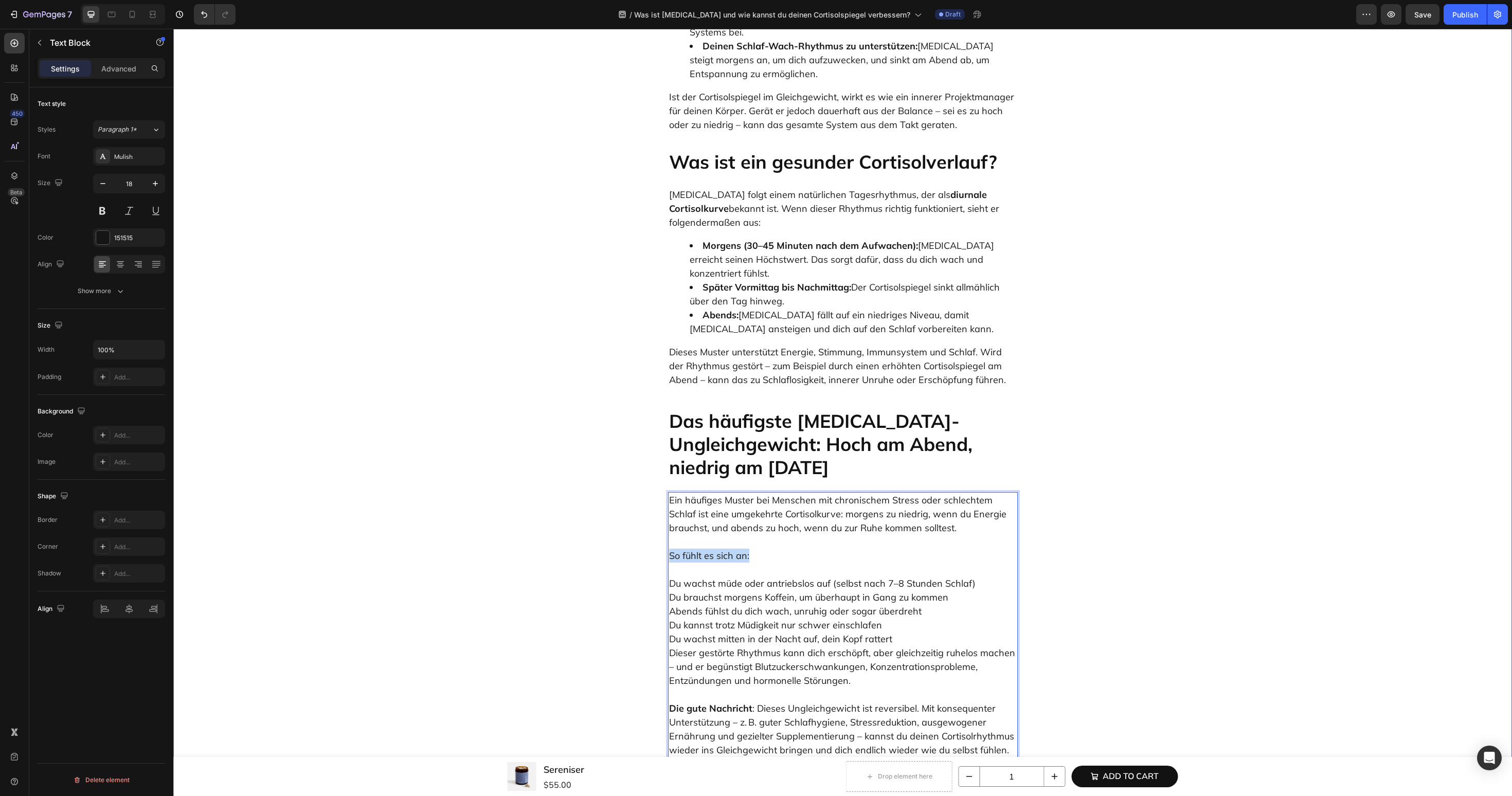
drag, startPoint x: 758, startPoint y: 517, endPoint x: 623, endPoint y: 517, distance: 135.0
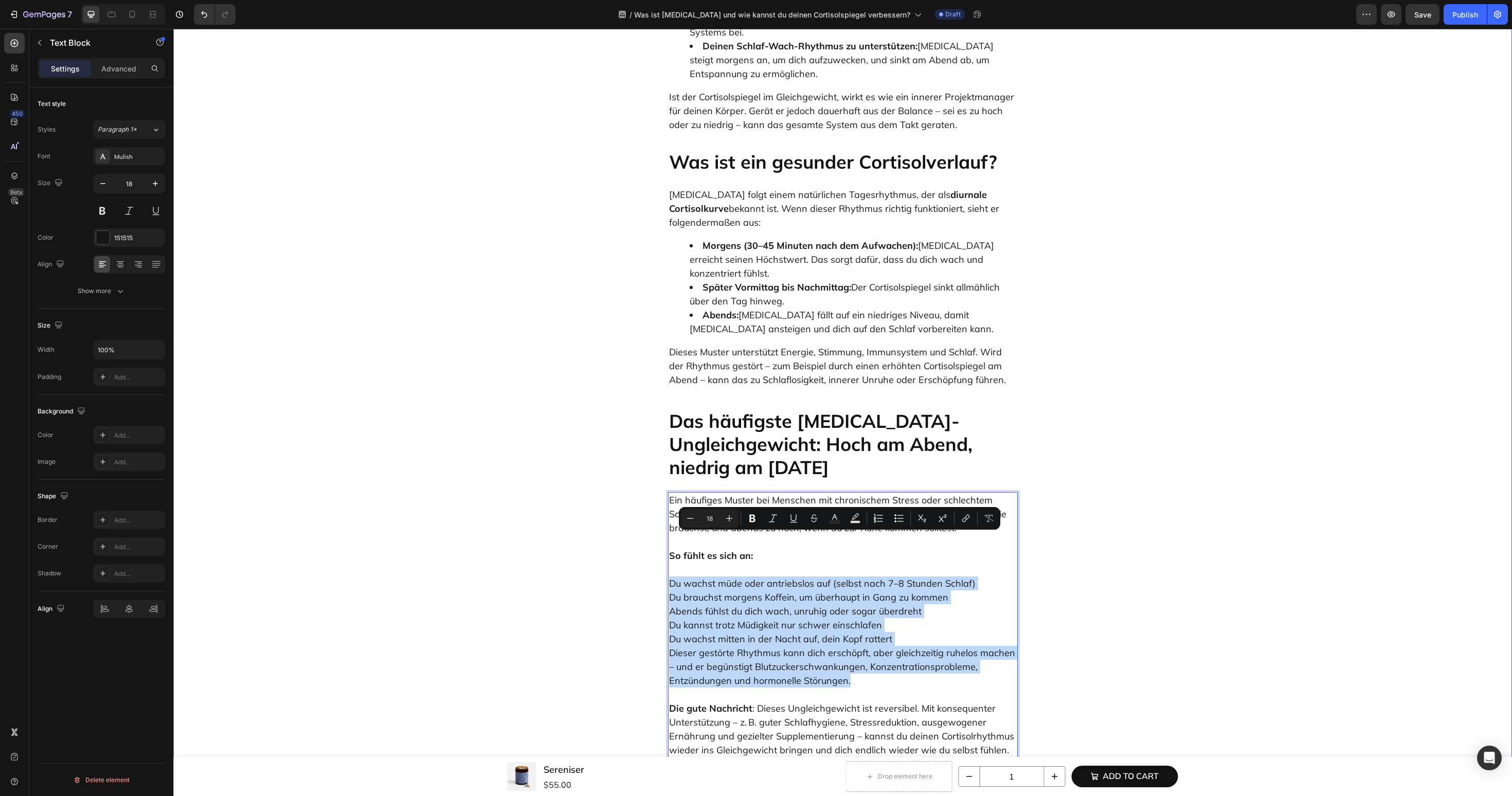
drag, startPoint x: 880, startPoint y: 637, endPoint x: 665, endPoint y: 546, distance: 233.5
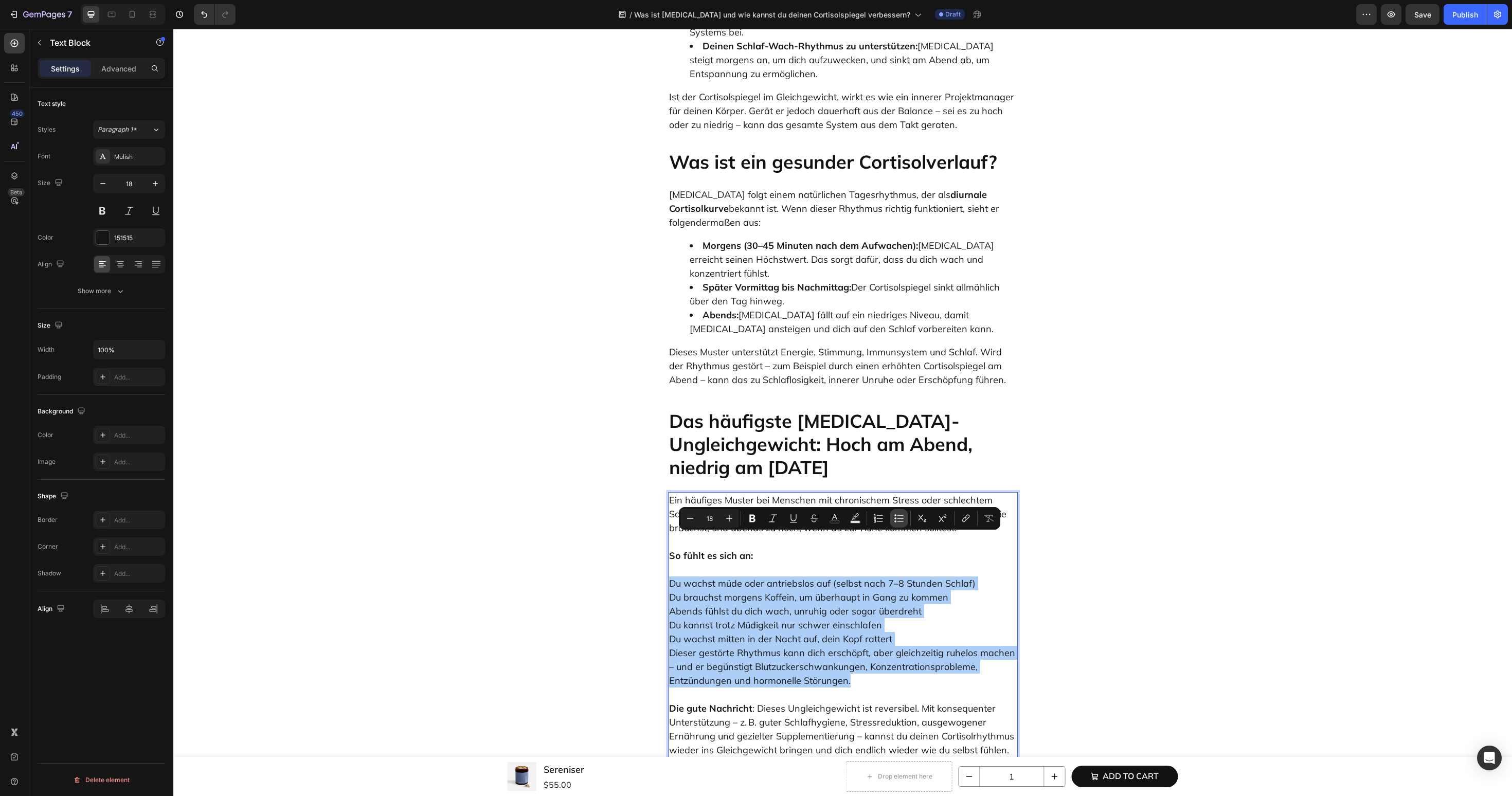
click at [889, 521] on button "Bulleted List" at bounding box center [899, 519] width 18 height 18
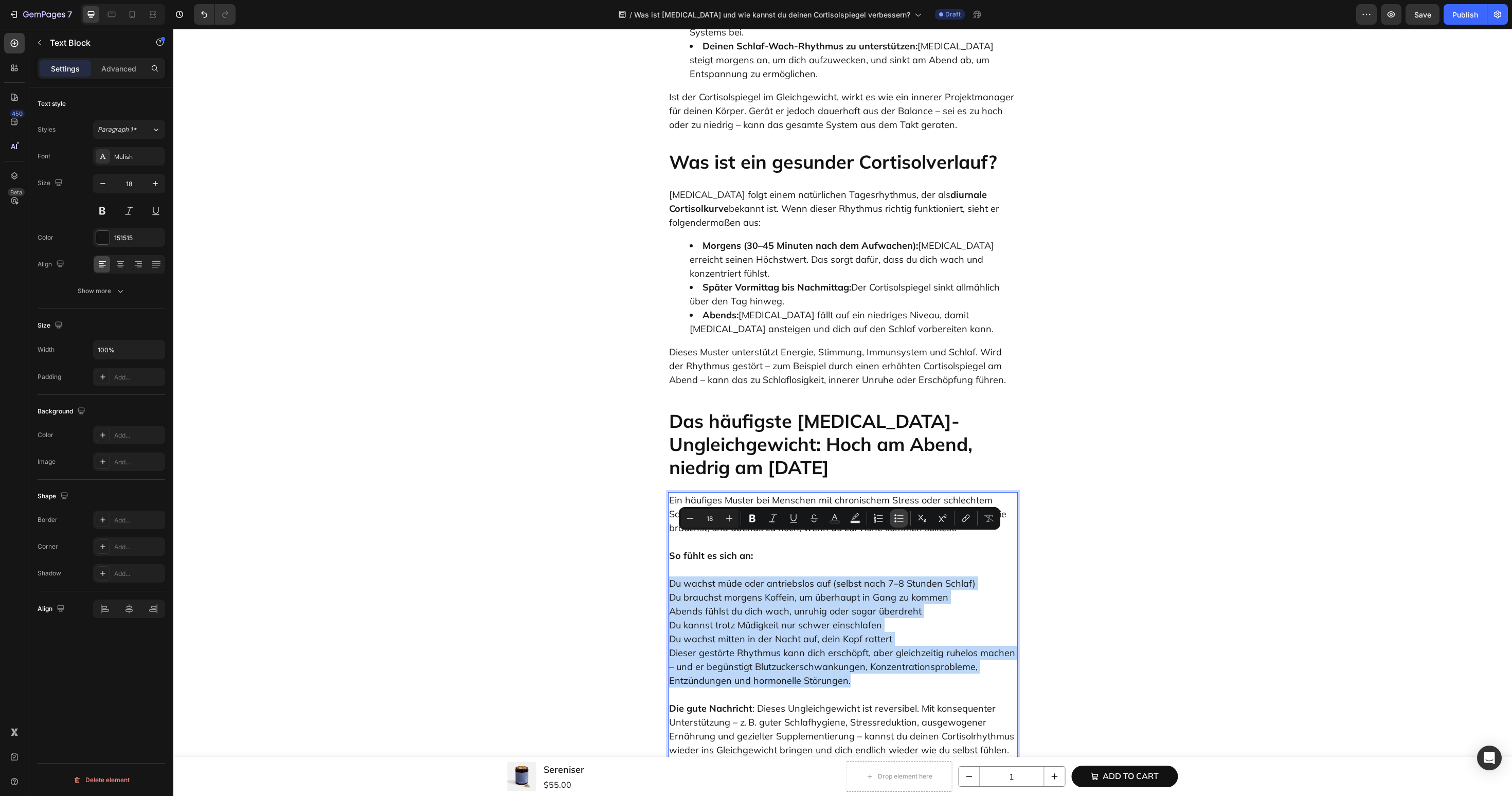
type input "18"
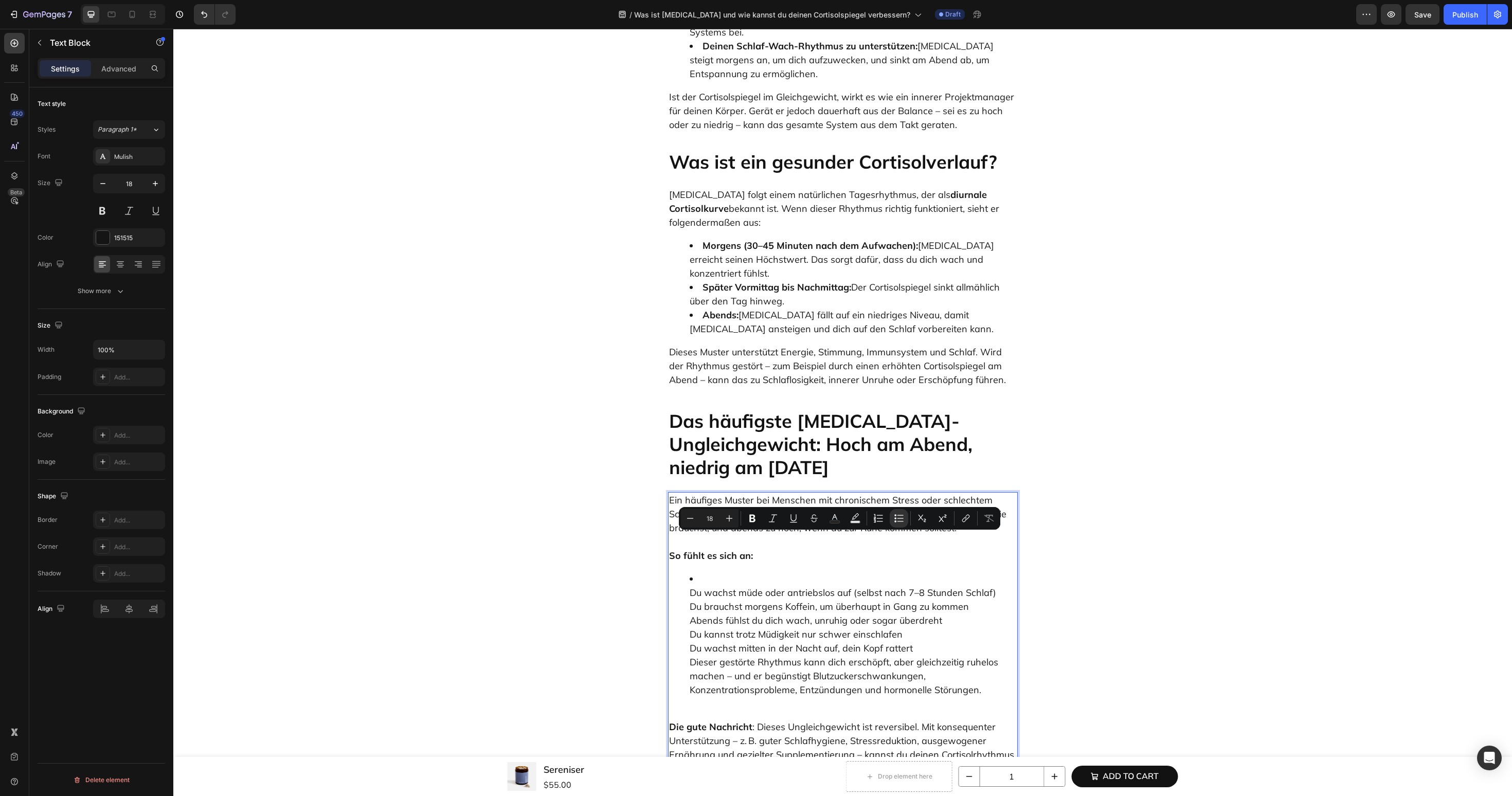
click at [723, 575] on li "Du wachst müde oder antriebslos auf (selbst nach 7–8 Stunden Schlaf) Du brauchs…" at bounding box center [853, 634] width 327 height 125
click at [696, 572] on li "Du wachst müde oder antriebslos auf (selbst nach 7–8 Stunden Schlaf) Du brauchs…" at bounding box center [853, 634] width 327 height 125
click at [688, 572] on ul "Du wachst müde oder antriebslos auf (selbst nach 7–8 Stunden Schlaf) Du brauchs…" at bounding box center [843, 634] width 347 height 125
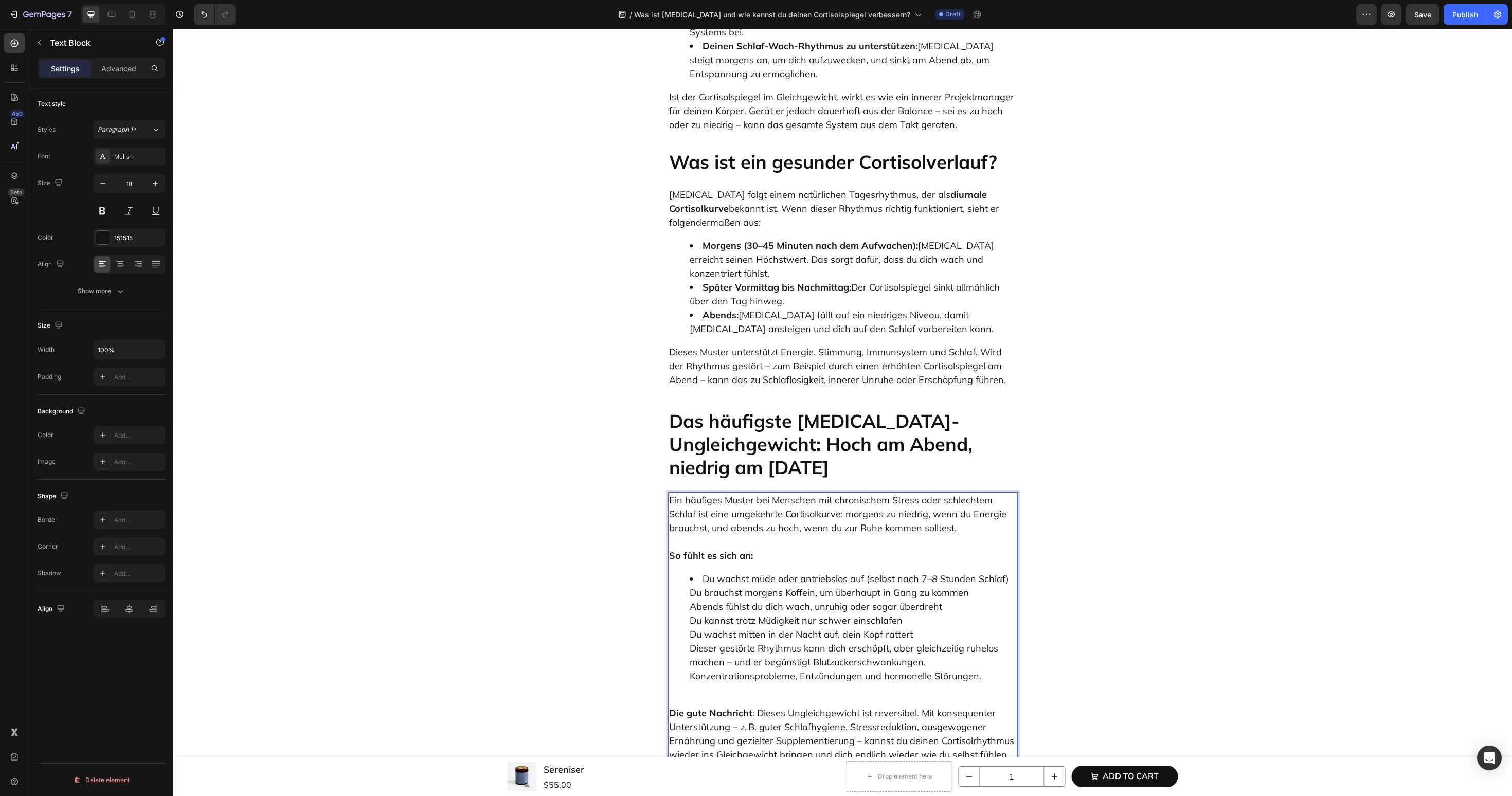
click at [685, 572] on ul "Du wachst müde oder antriebslos auf (selbst nach 7–8 Stunden Schlaf) Du brauchs…" at bounding box center [843, 627] width 347 height 111
click at [684, 572] on ul "Du wachst müde oder antriebslos auf (selbst nach 7–8 Stunden Schlaf) Du brauchs…" at bounding box center [843, 627] width 347 height 111
drag, startPoint x: 980, startPoint y: 634, endPoint x: 672, endPoint y: 603, distance: 309.6
click at [672, 603] on ul "Du wachst müde oder antriebslos auf (selbst nach 7–8 Stunden Schlaf) Du brauchs…" at bounding box center [843, 627] width 347 height 111
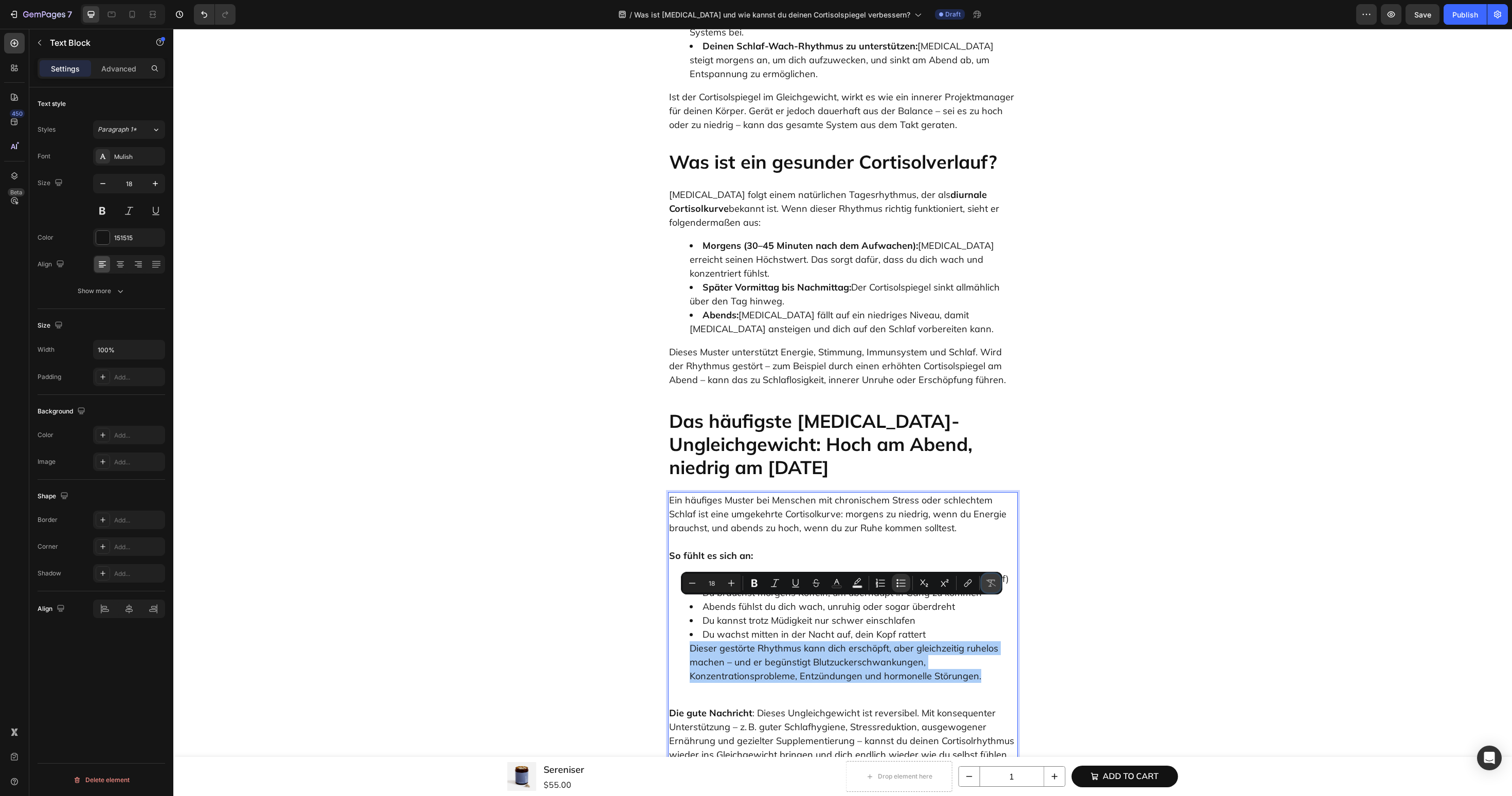
click at [987, 582] on icon "Editor contextual toolbar" at bounding box center [991, 584] width 10 height 10
click at [872, 643] on div "Ein häufiges Muster bei Menschen mit chronischem Stress oder schlechtem Schlaf …" at bounding box center [843, 627] width 350 height 271
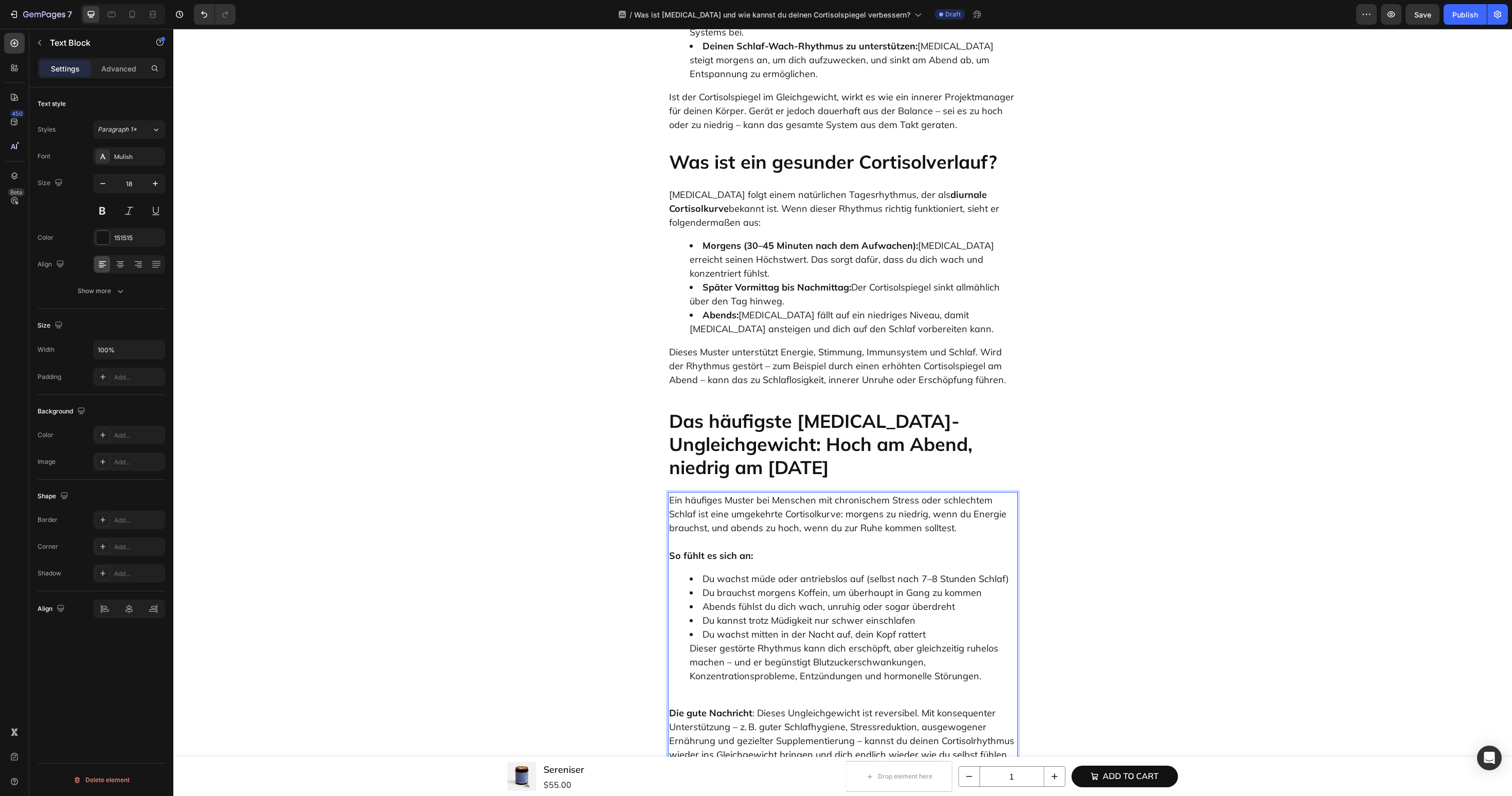
click at [691, 627] on li "Du wachst mitten in der Nacht auf, dein Kopf rattert Dieser gestörte Rhythmus k…" at bounding box center [853, 655] width 327 height 56
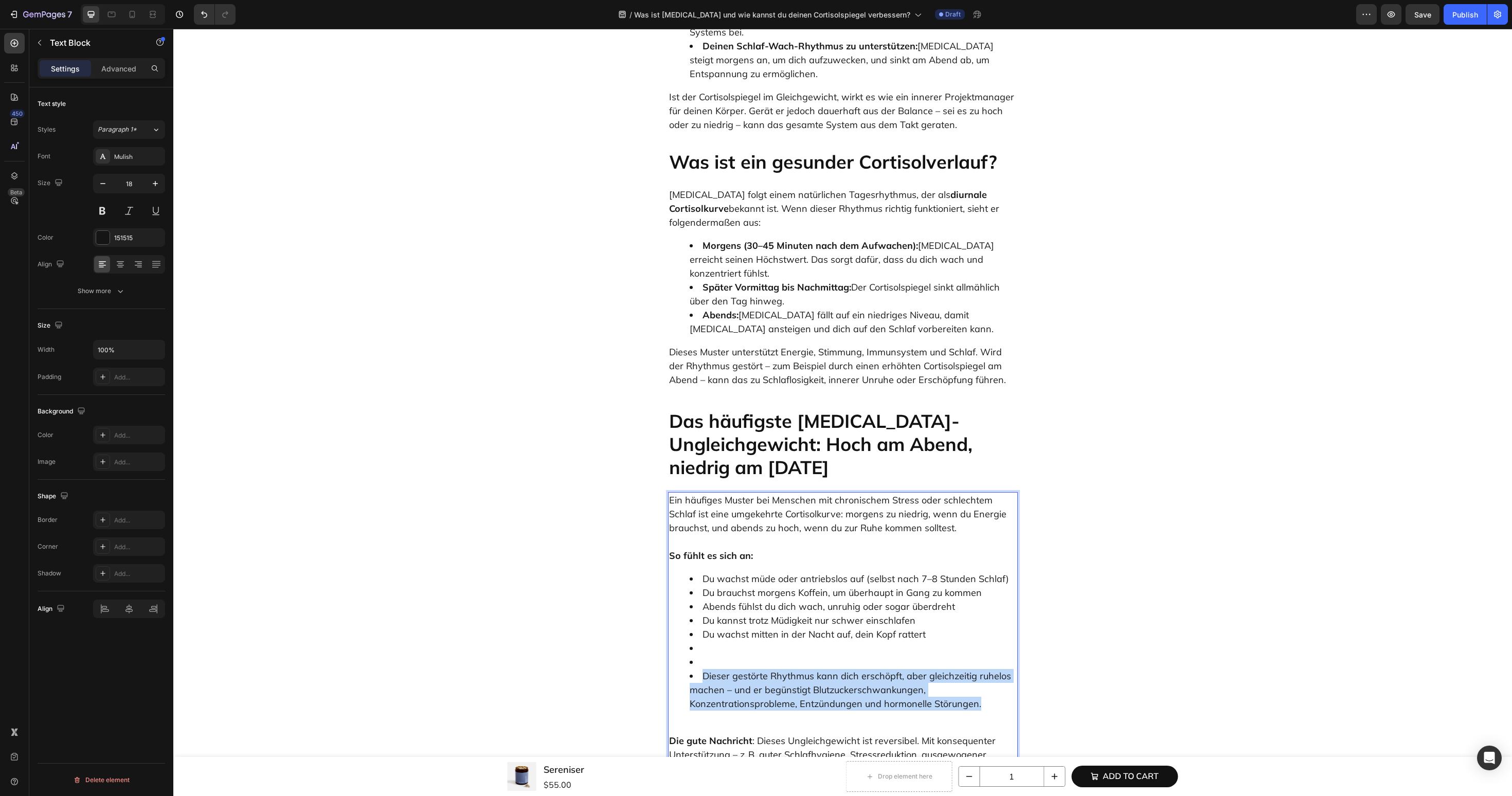
drag, startPoint x: 986, startPoint y: 662, endPoint x: 680, endPoint y: 633, distance: 307.4
click at [680, 633] on ul "Du wachst müde oder antriebslos auf (selbst nach 7–8 Stunden Schlaf) Du brauchs…" at bounding box center [843, 641] width 347 height 139
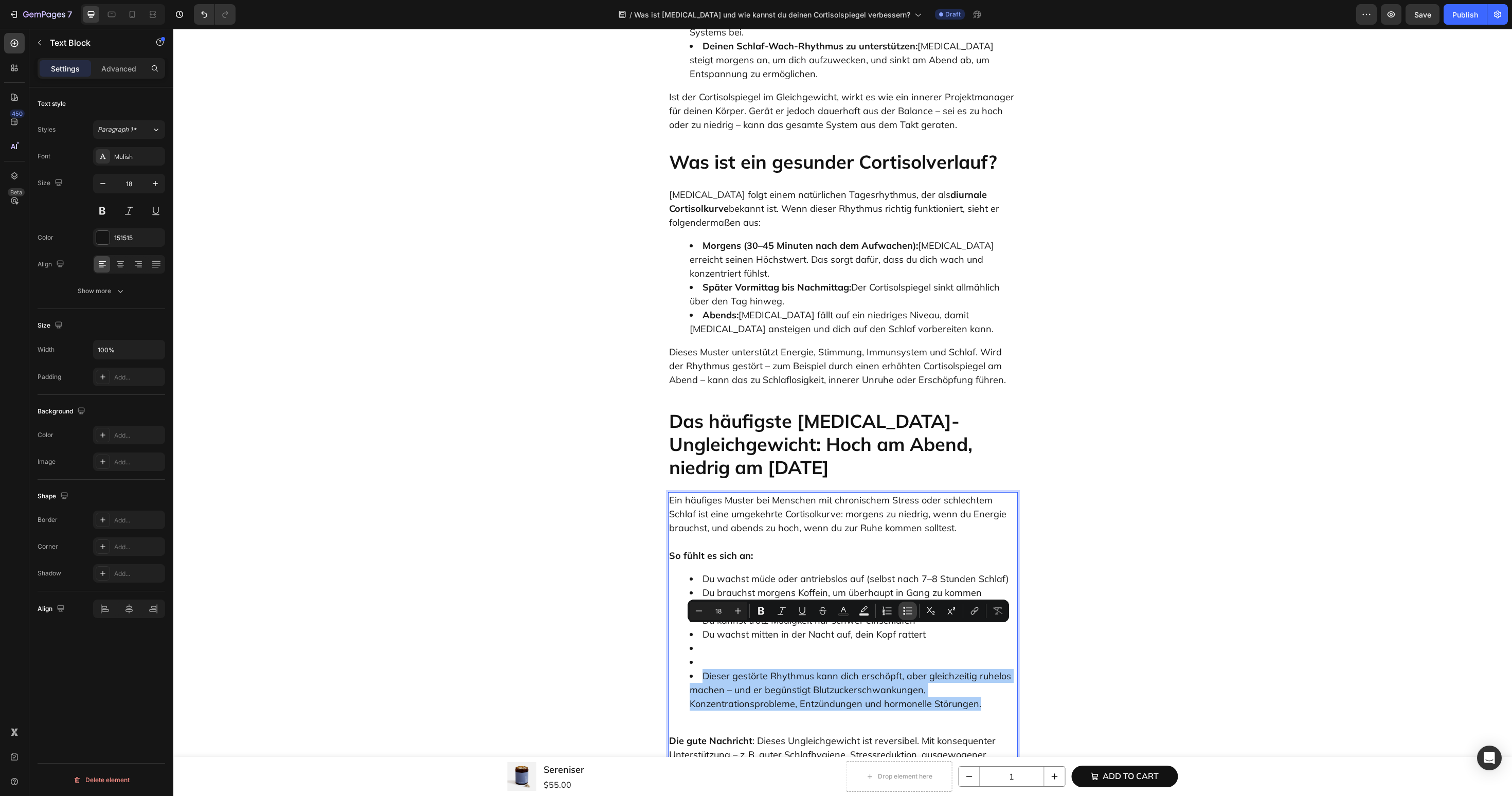
click at [908, 608] on icon "Editor contextual toolbar" at bounding box center [908, 611] width 10 height 10
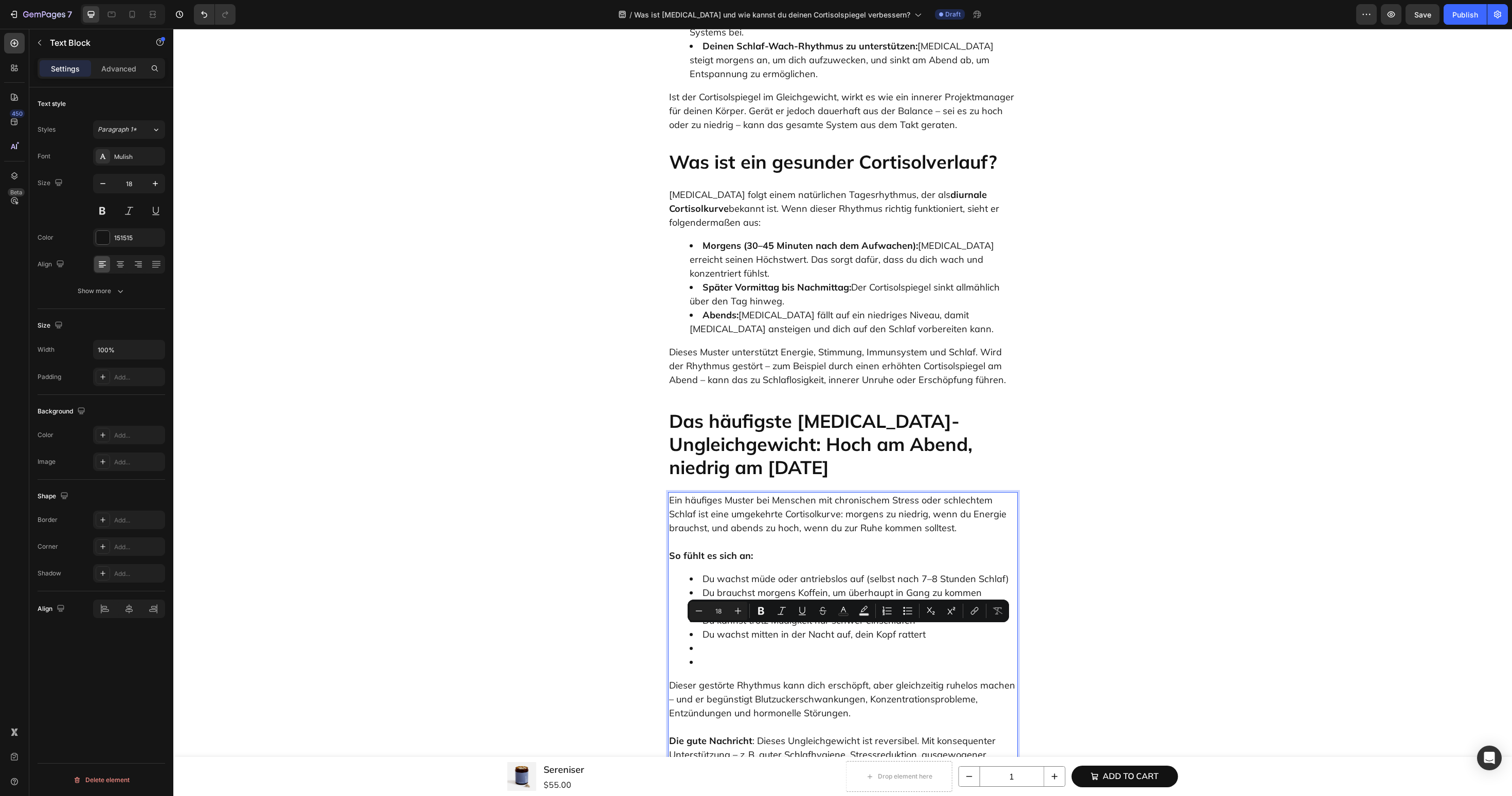
click at [795, 679] on p "Dieser gestörte Rhythmus kann dich erschöpft, aber gleichzeitig ruhelos machen …" at bounding box center [843, 700] width 347 height 42
click at [739, 679] on p "Dieser gestörte Rhythmus kann dich erschöpft, aber gleichzeitig ruhelos machen …" at bounding box center [843, 700] width 347 height 42
click at [704, 601] on div "Minus 18 Plus Bold Italic Underline Strikethrough Text Color Text Background Co…" at bounding box center [848, 611] width 321 height 23
click at [728, 614] on li "Du kannst trotz Müdigkeit nur schwer einschlafen" at bounding box center [853, 620] width 327 height 14
click at [718, 656] on li "Rich Text Editor. Editing area: main" at bounding box center [853, 662] width 327 height 14
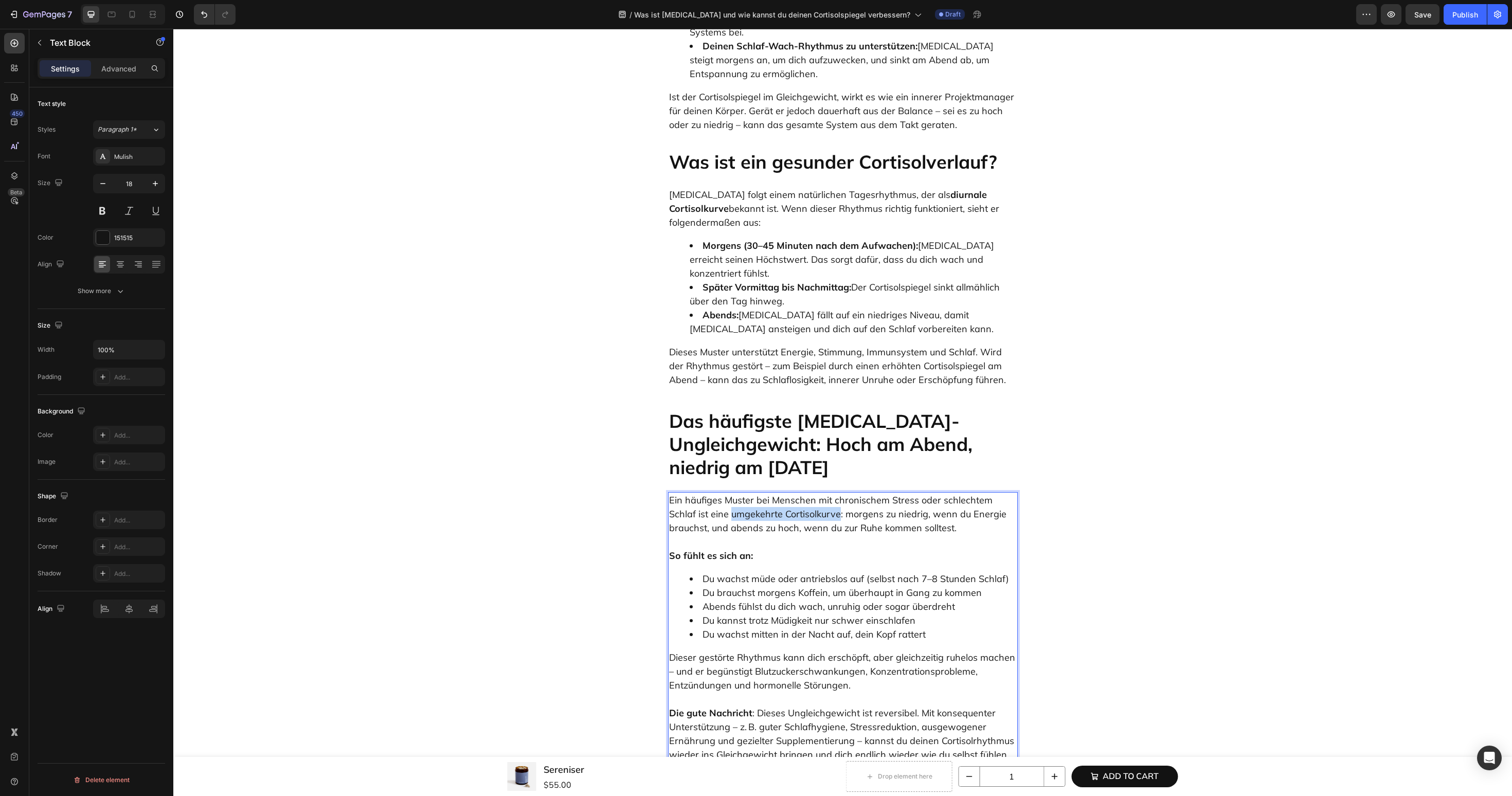
drag, startPoint x: 729, startPoint y: 472, endPoint x: 839, endPoint y: 475, distance: 110.0
click at [839, 493] on p "Ein häufiges Muster bei Menschen mit chronischem Stress oder schlechtem Schlaf …" at bounding box center [843, 514] width 347 height 42
click at [833, 535] on p "So fühlt es sich an:" at bounding box center [843, 549] width 347 height 28
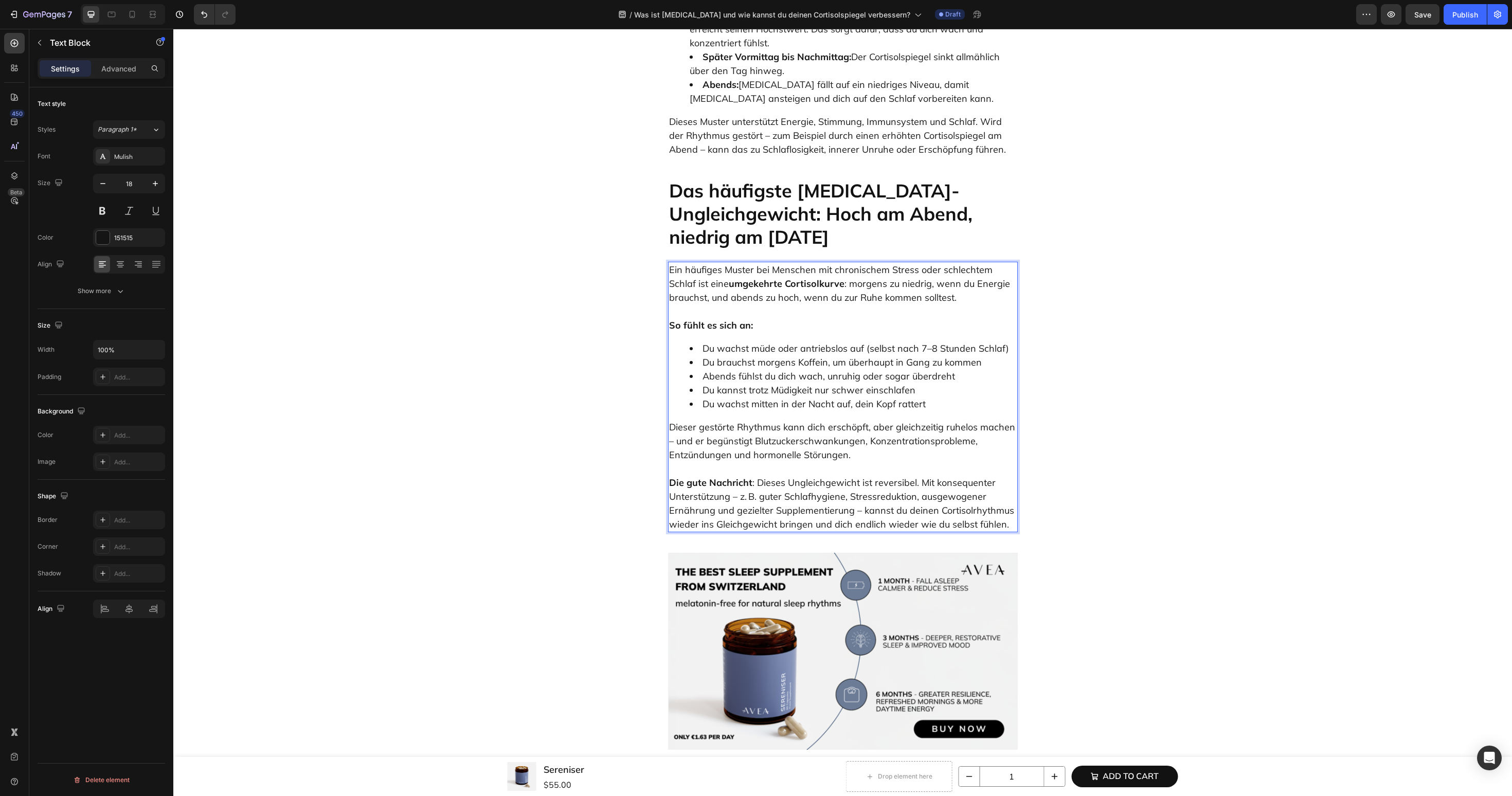
scroll to position [1114, 0]
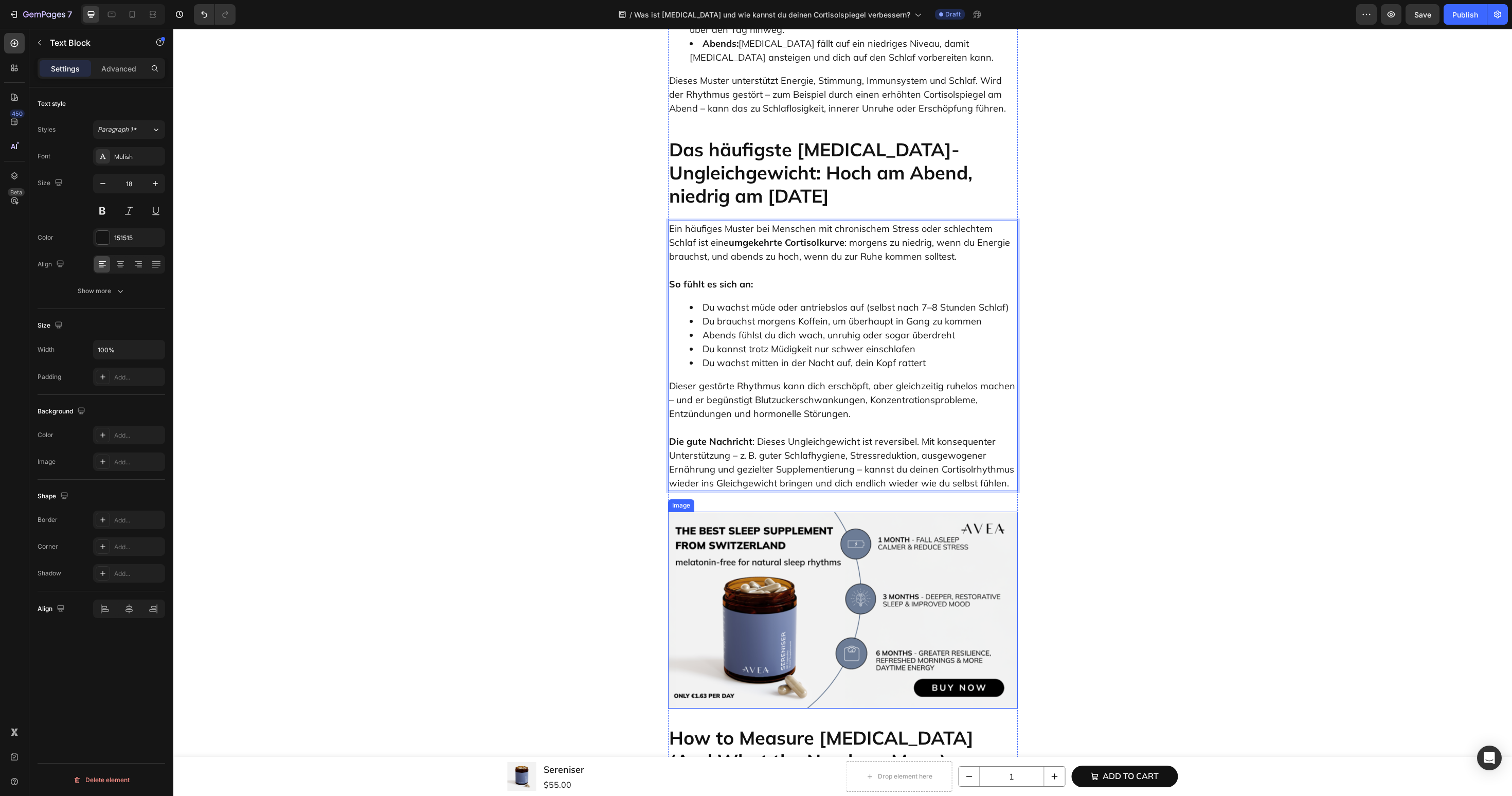
click at [788, 563] on img at bounding box center [843, 610] width 350 height 197
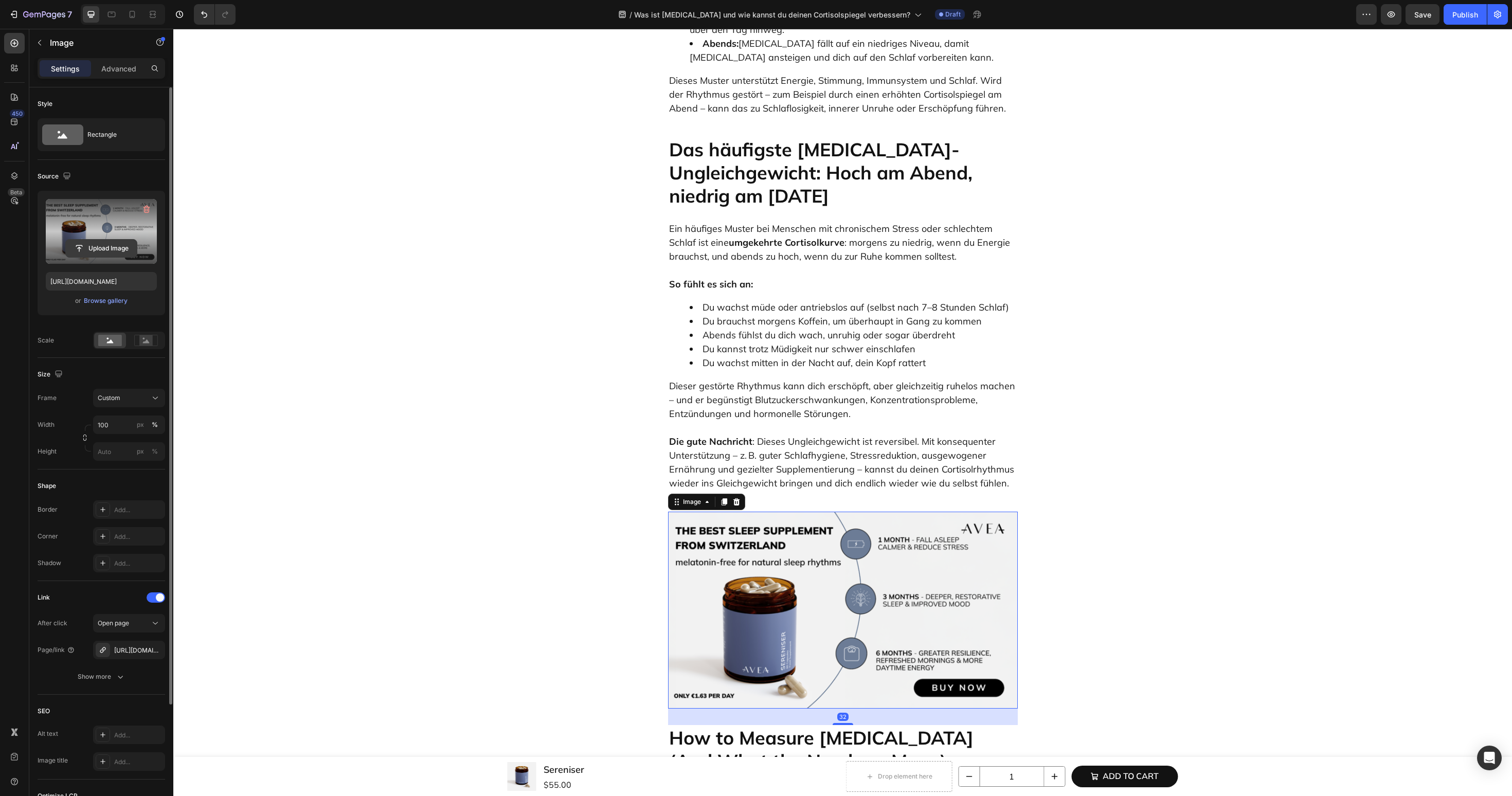
click at [94, 250] on input "file" at bounding box center [101, 249] width 71 height 18
type input "https://cdn.shopify.com/s/files/1/0606/3226/9049/files/gempages_537282813339108…"
click at [759, 512] on img at bounding box center [843, 610] width 350 height 197
click at [144, 653] on div "[URL][DOMAIN_NAME]" at bounding box center [129, 650] width 30 height 9
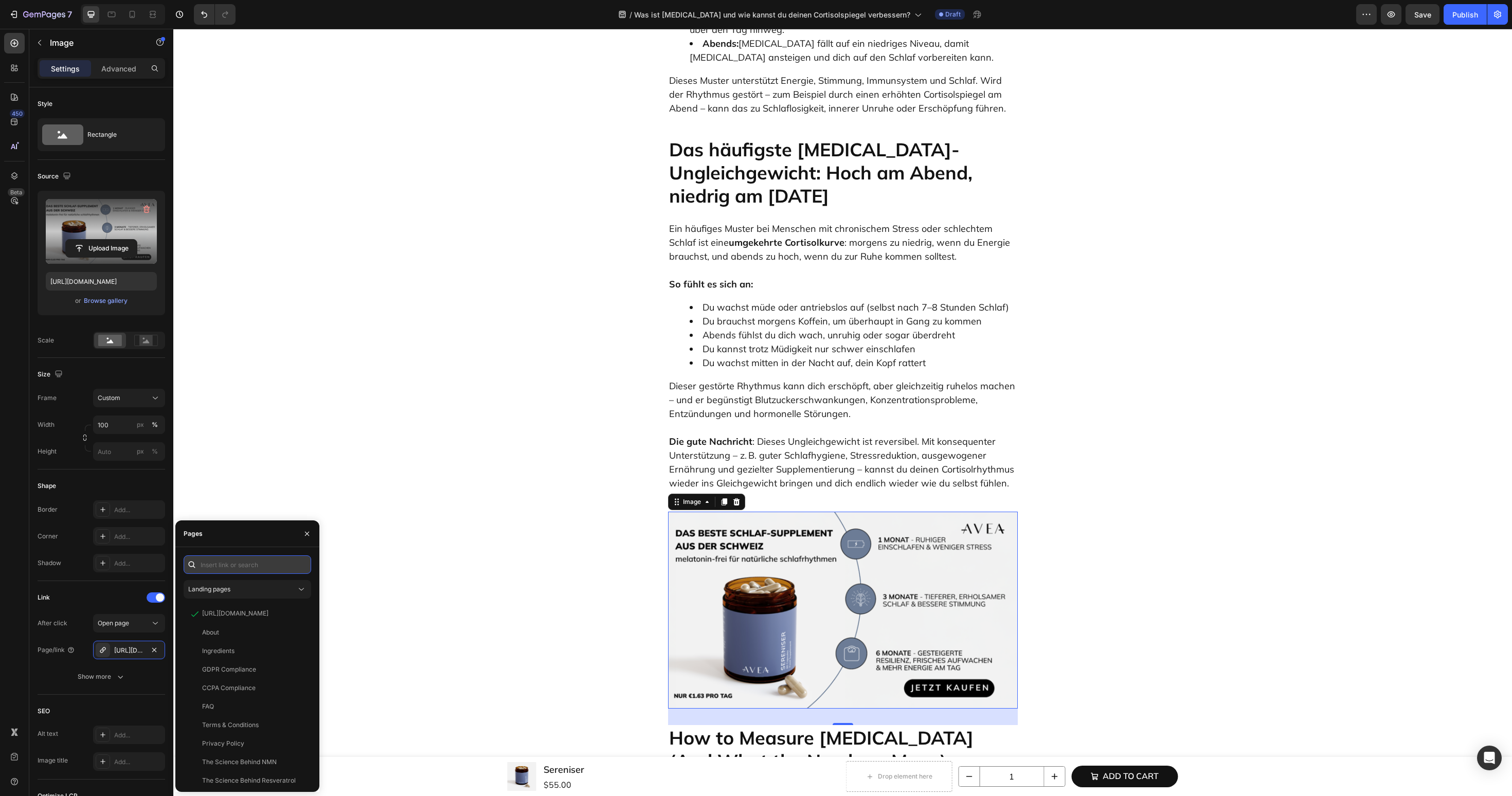
click at [281, 571] on input "text" at bounding box center [247, 565] width 128 height 18
paste input "https://avea-life.com/de/products/sereniser?country=DE"
type input "https://avea-life.com/de/products/sereniser?country=DE"
click at [242, 589] on div "https://avea-life.com/de/products/sereniser?country=DE" at bounding box center [235, 589] width 66 height 9
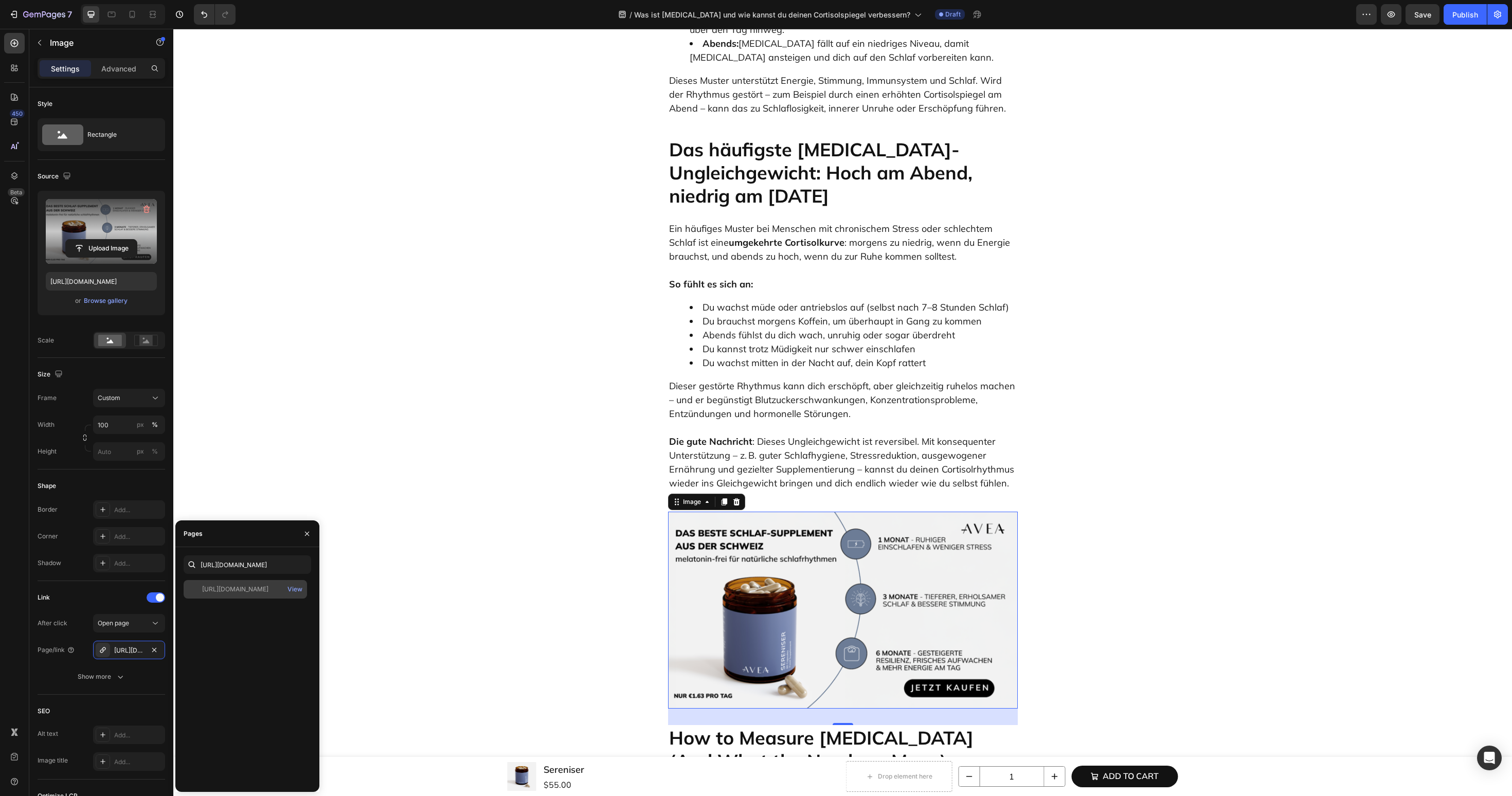
scroll to position [0, 0]
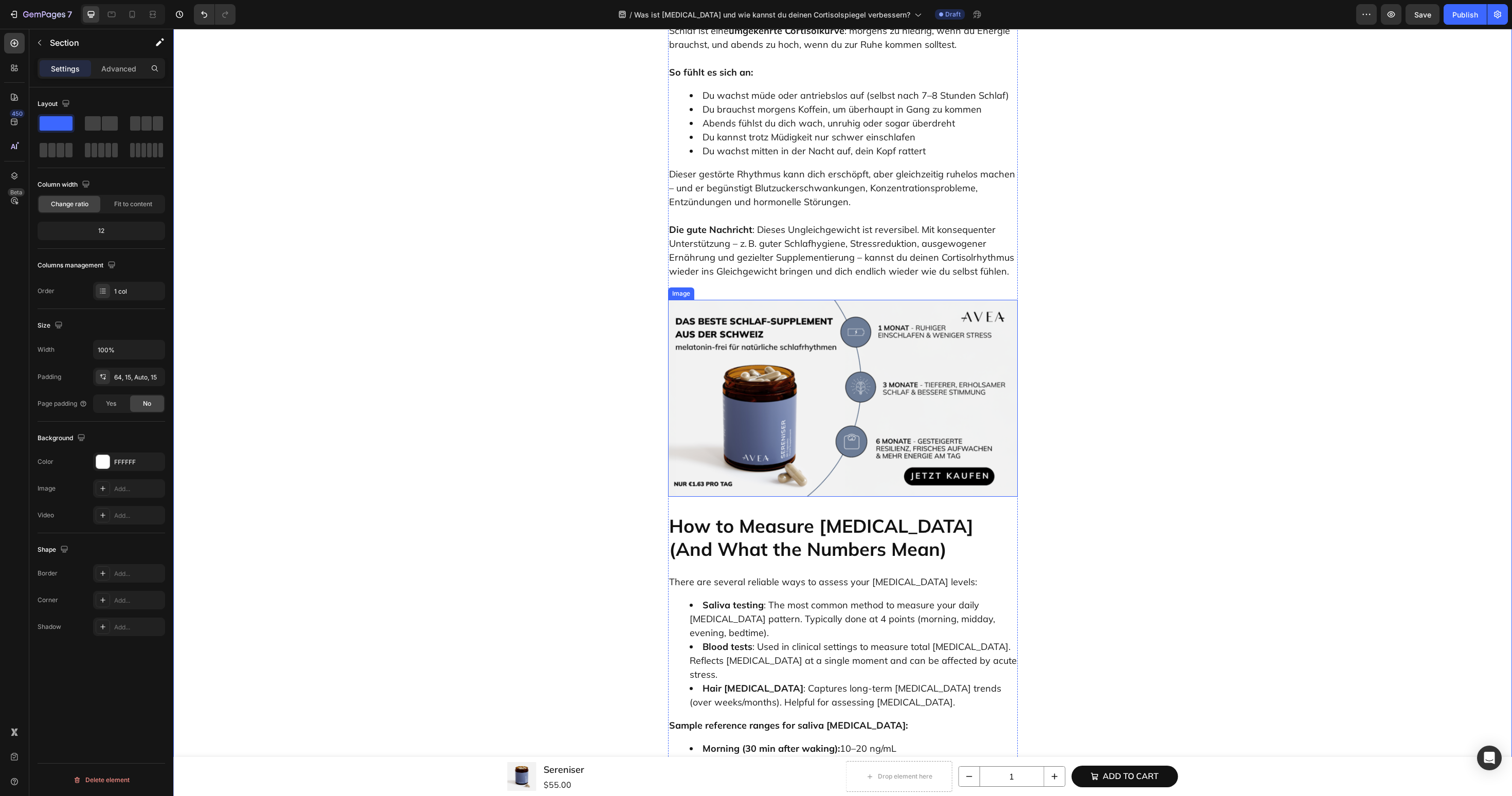
scroll to position [1431, 0]
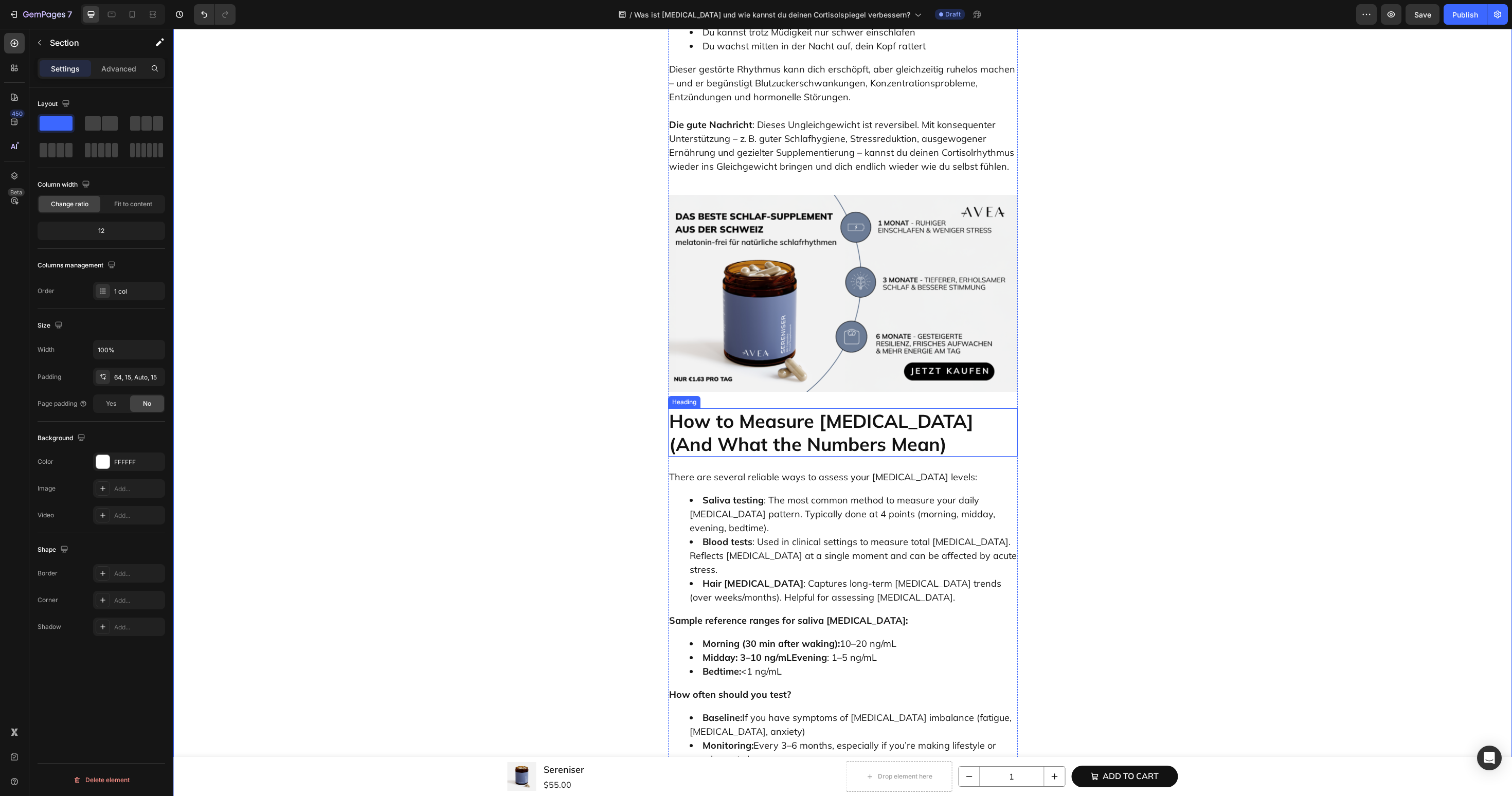
click at [871, 408] on h2 "How to Measure Cortisol (And What the Numbers Mean)" at bounding box center [843, 433] width 350 height 49
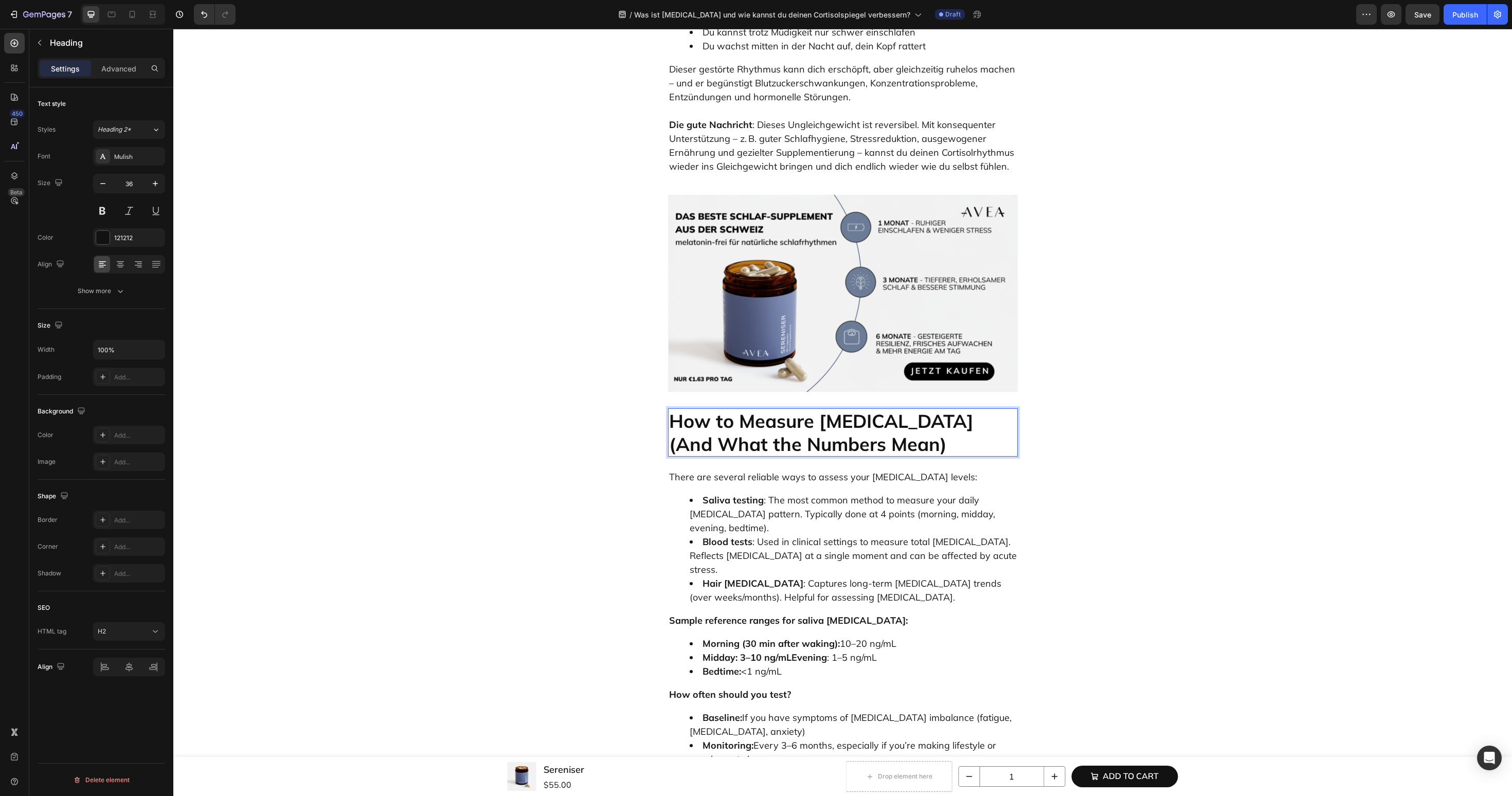
click at [871, 408] on h2 "How to Measure Cortisol (And What the Numbers Mean)" at bounding box center [843, 433] width 350 height 49
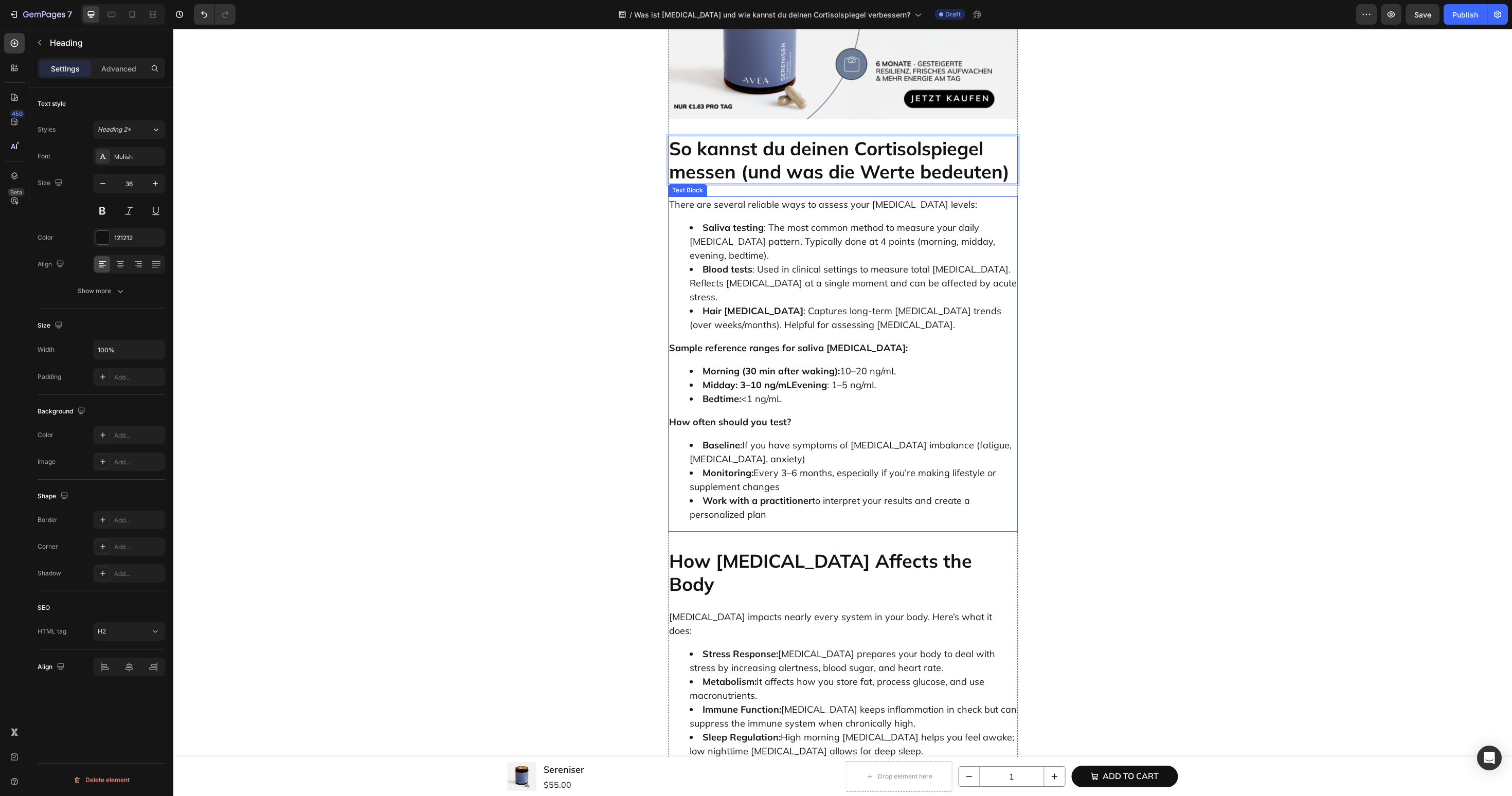
click at [887, 341] on p "Sample reference ranges for saliva cortisol:" at bounding box center [843, 348] width 347 height 14
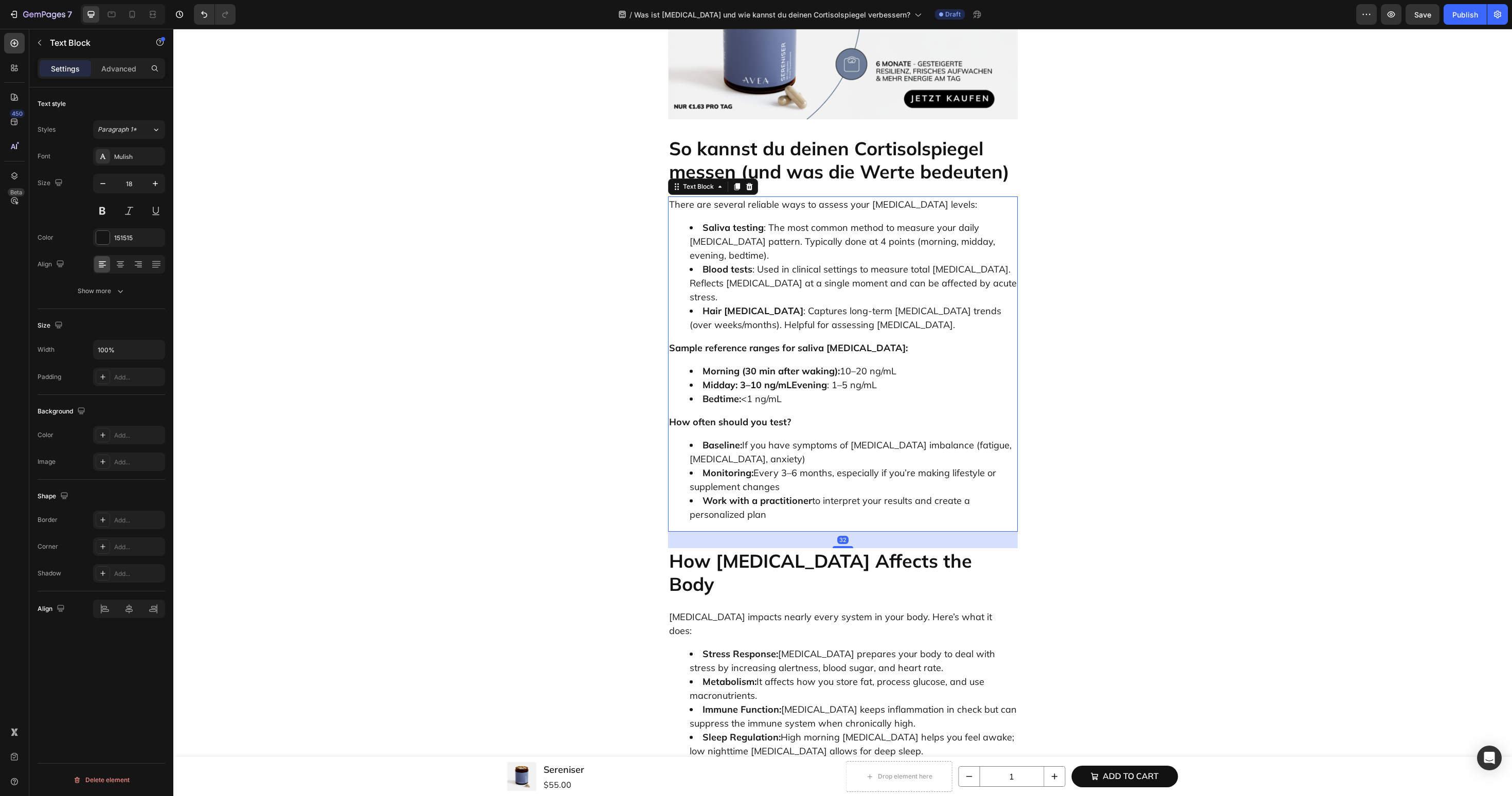
click at [887, 341] on p "Sample reference ranges for saliva cortisol:" at bounding box center [843, 348] width 347 height 14
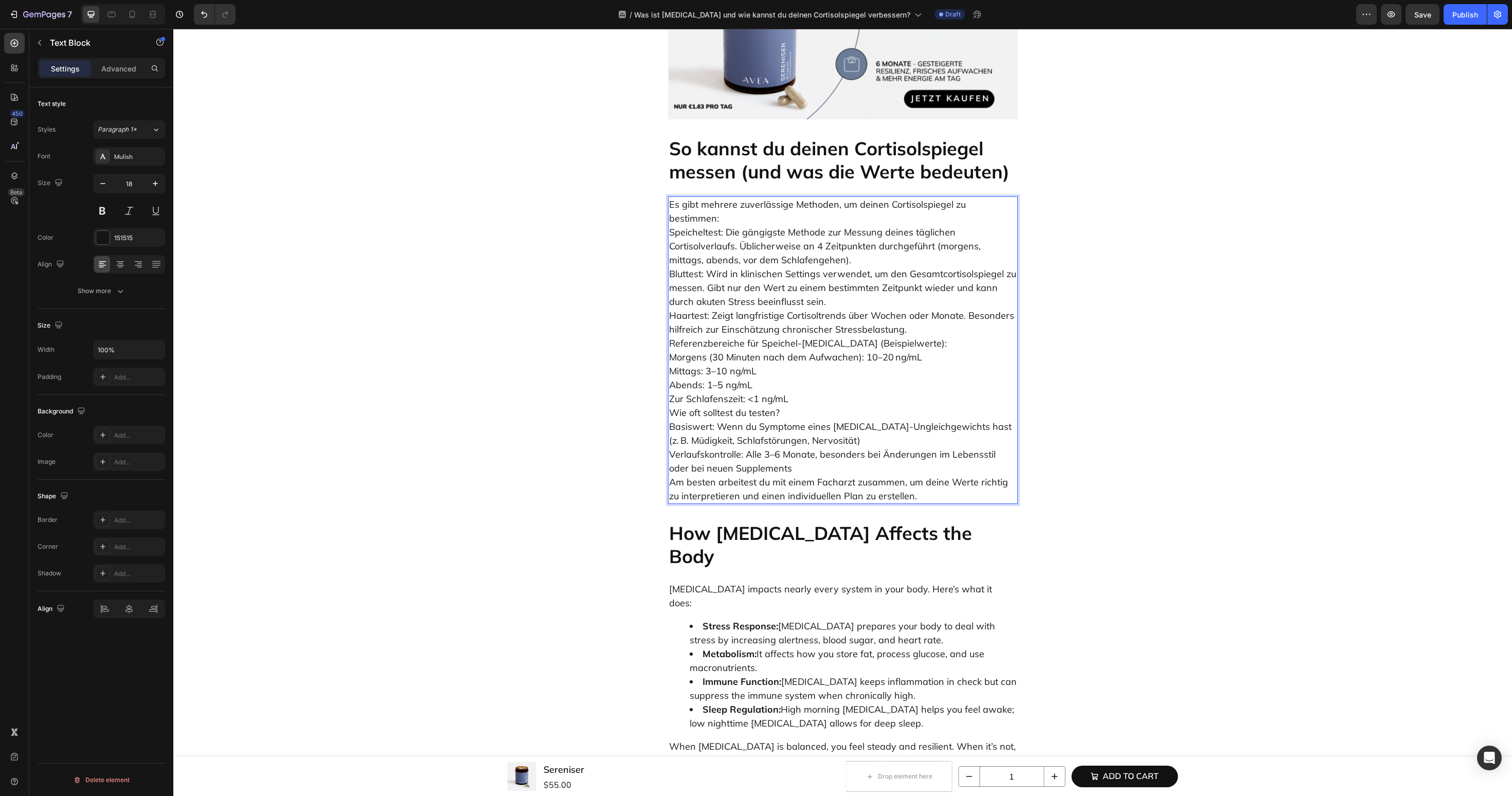
click at [1005, 197] on p "Es gibt mehrere zuverlässige Methoden, um deinen Cortisolspiegel zu bestimmen: …" at bounding box center [843, 350] width 347 height 306
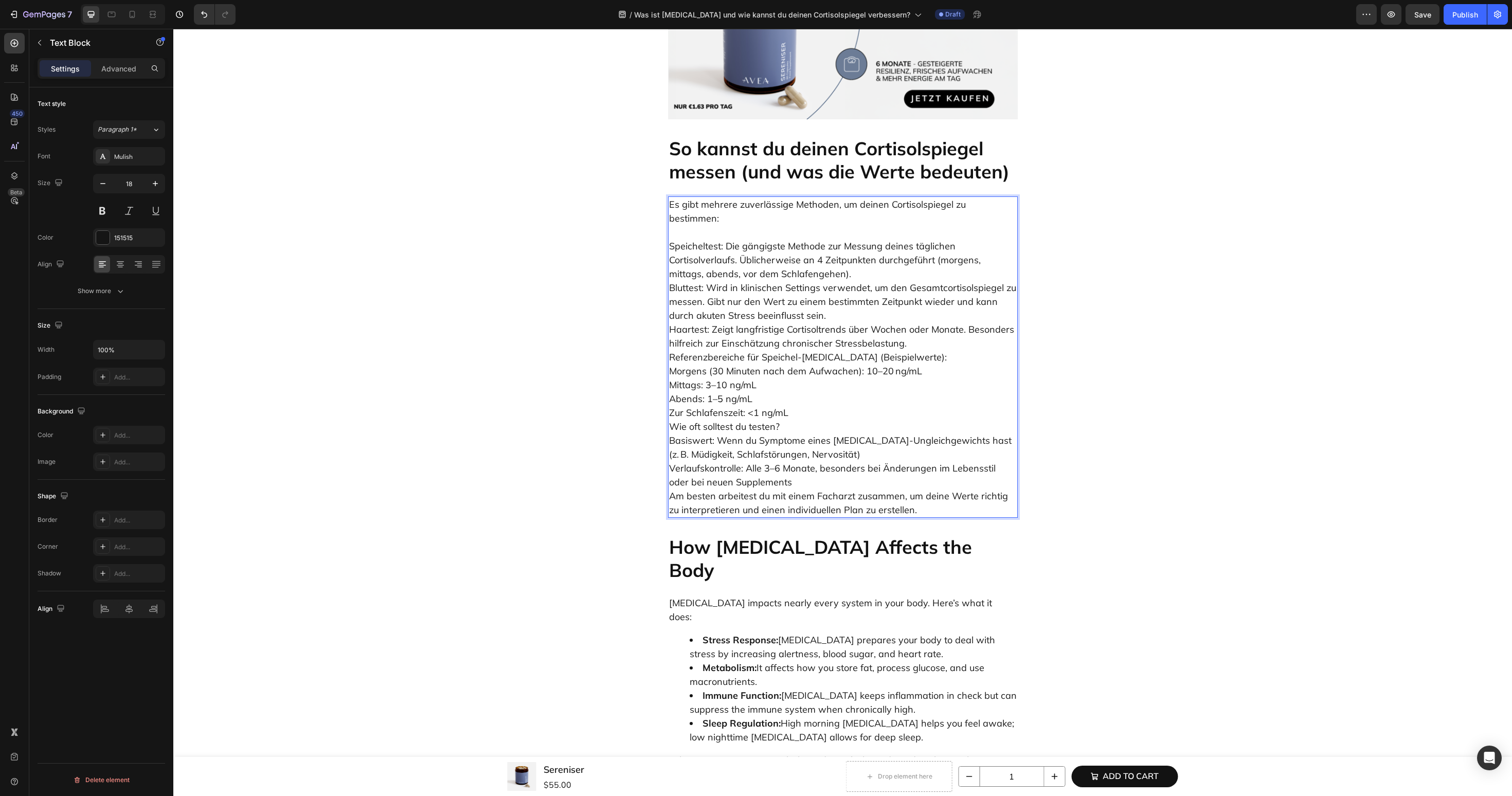
click at [918, 289] on p "⁠⁠⁠⁠⁠⁠⁠ Speicheltest: Die gängigste Methode zur Messung deines täglichen Cortis…" at bounding box center [843, 371] width 347 height 292
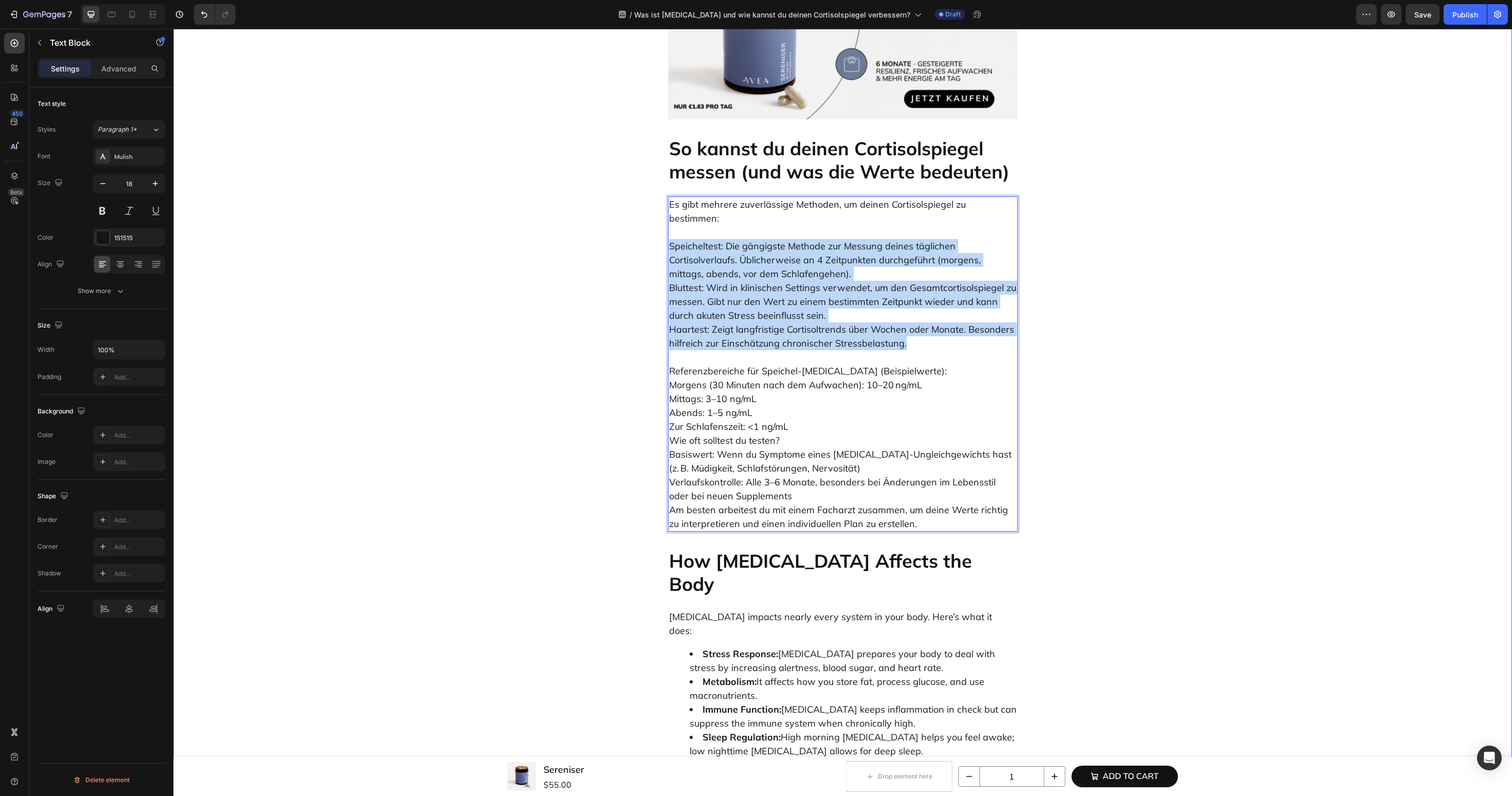
drag, startPoint x: 927, startPoint y: 288, endPoint x: 642, endPoint y: 190, distance: 301.4
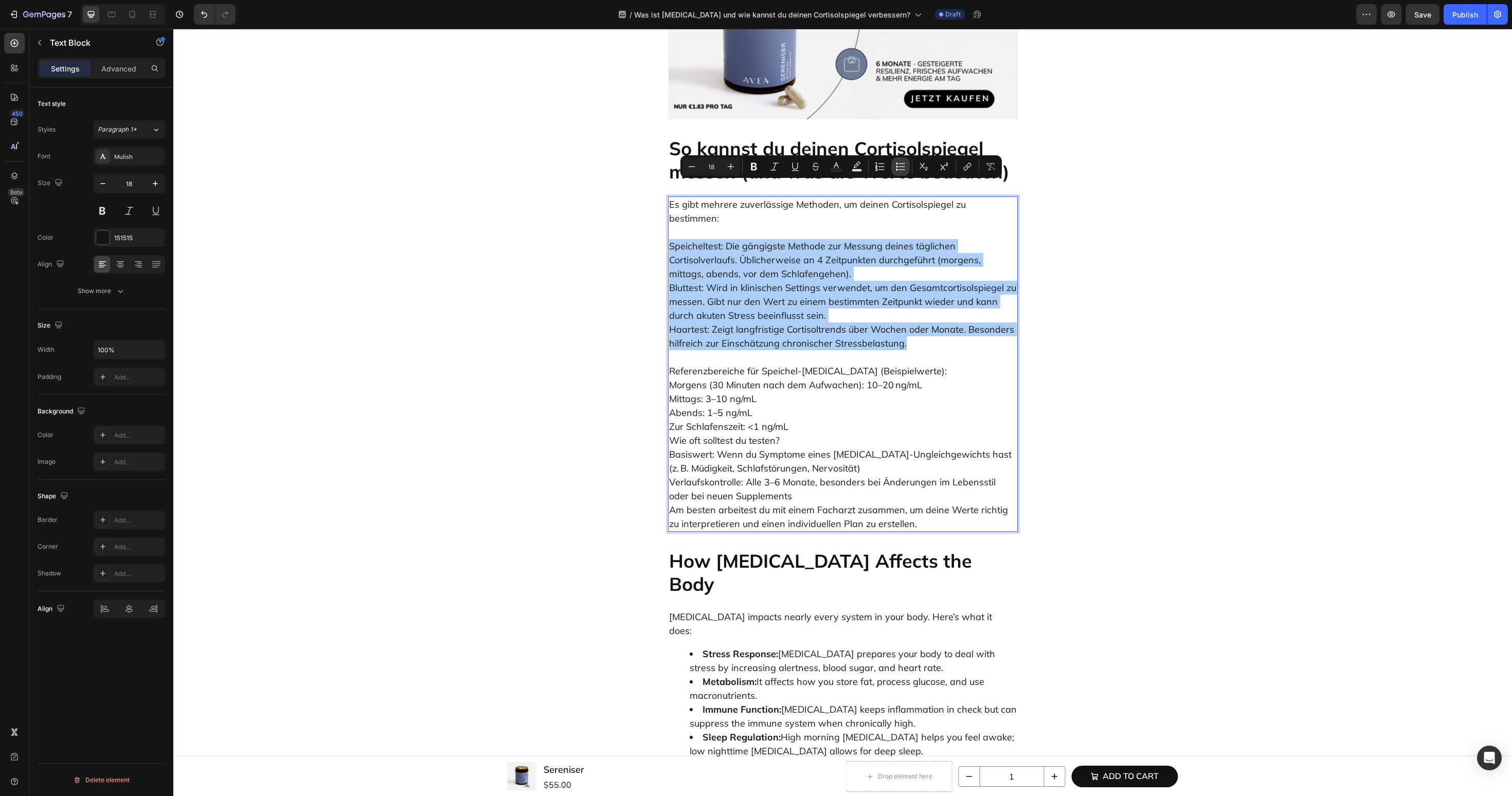
click at [899, 166] on icon "Editor contextual toolbar" at bounding box center [901, 167] width 10 height 10
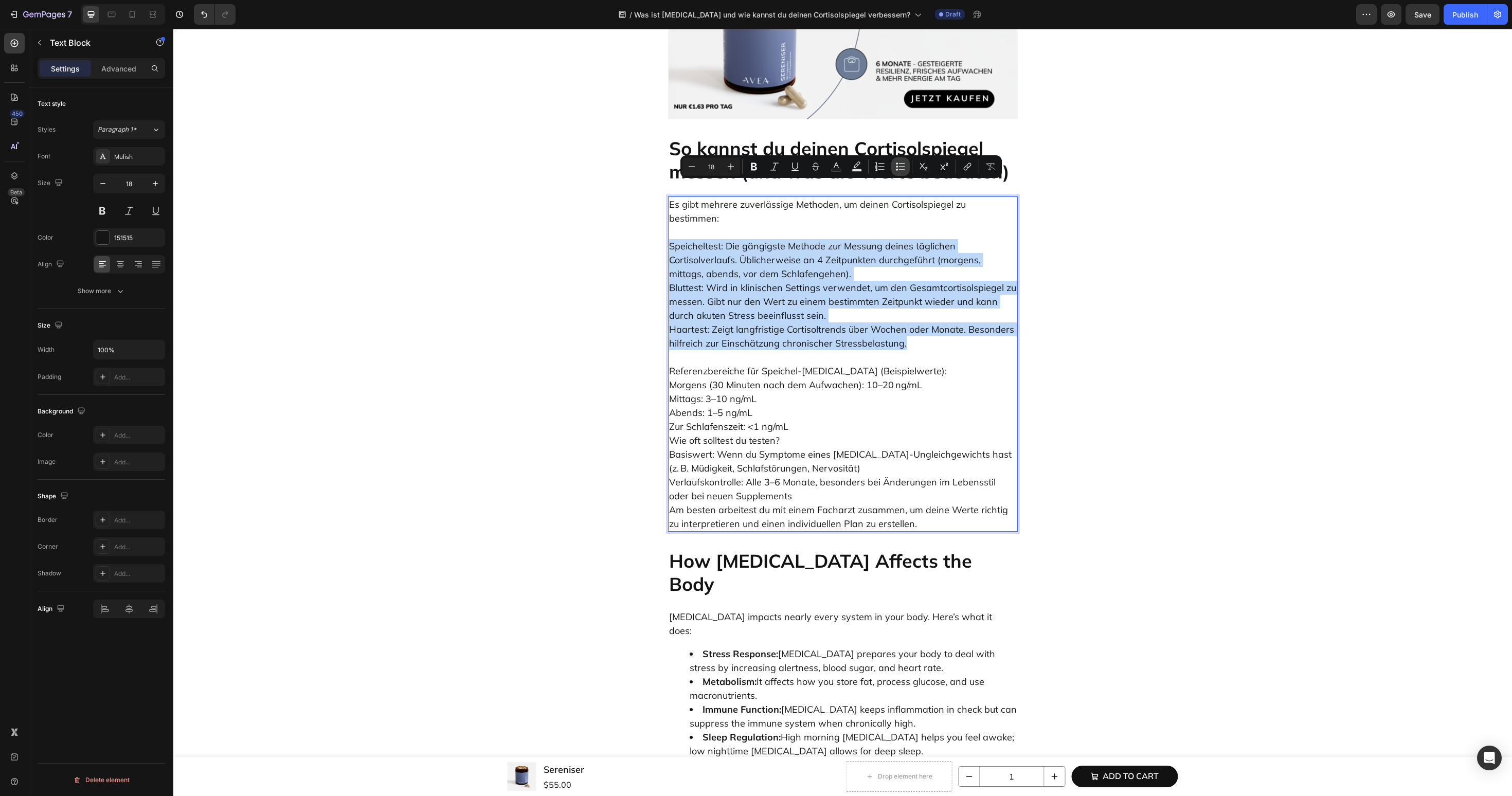
type input "18"
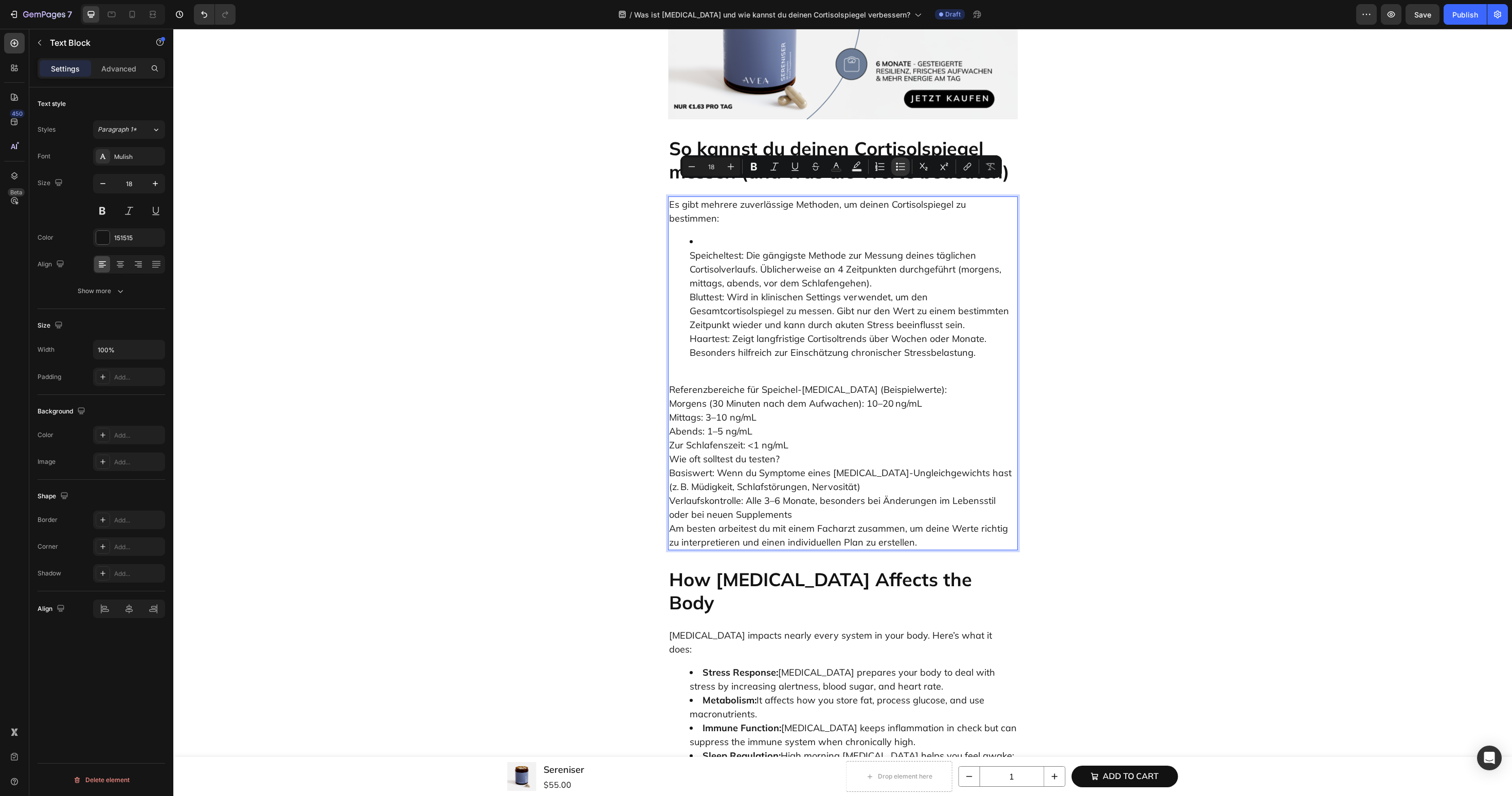
click at [714, 235] on li "Speicheltest: Die gängigste Methode zur Messung deines täglichen Cortisolverlau…" at bounding box center [853, 297] width 327 height 125
click at [676, 235] on ul "Speicheltest: Die gängigste Methode zur Messung deines täglichen Cortisolverlau…" at bounding box center [843, 297] width 347 height 125
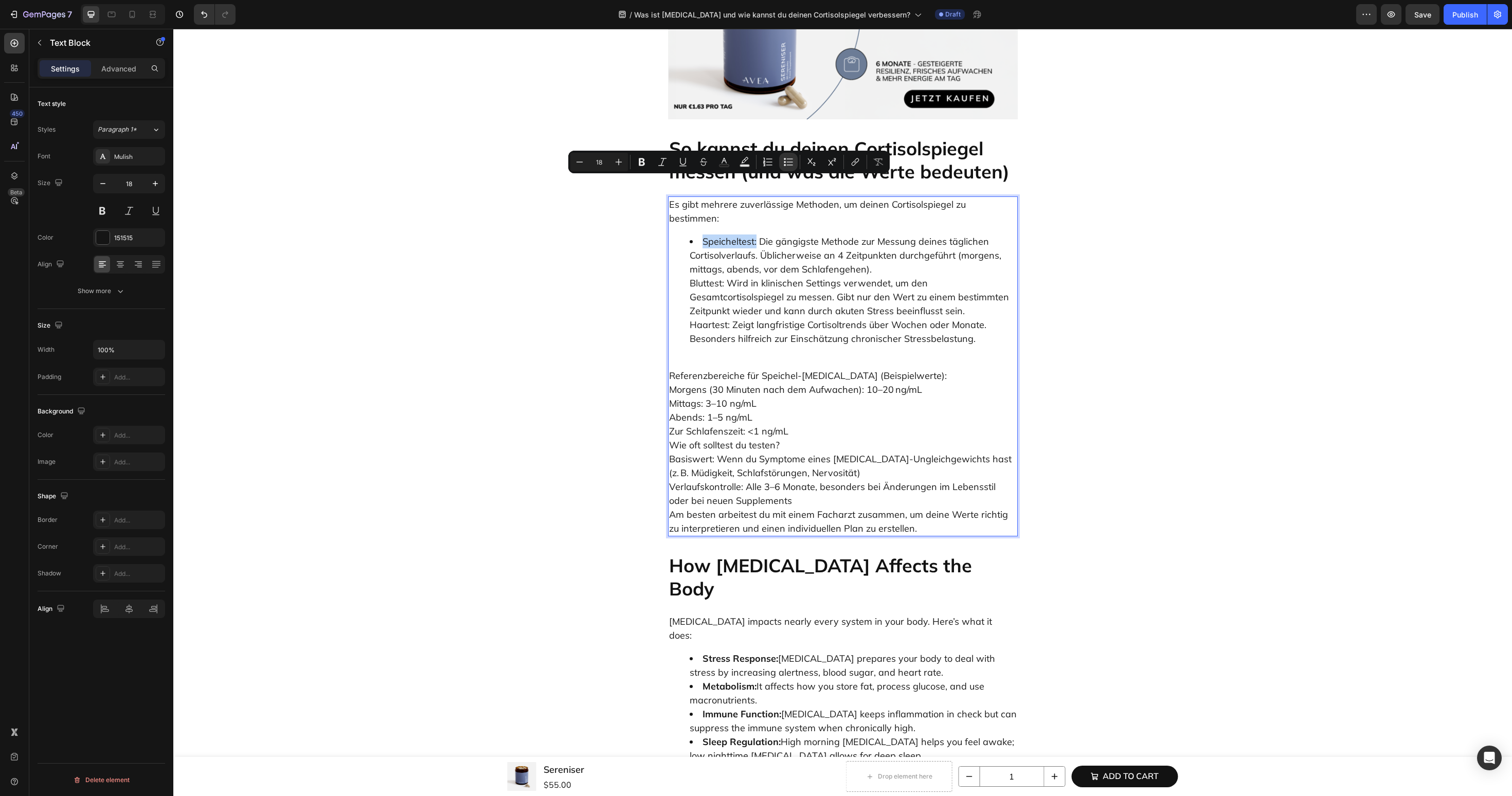
drag, startPoint x: 699, startPoint y: 184, endPoint x: 757, endPoint y: 185, distance: 58.0
click at [757, 235] on li "Speicheltest: Die gängigste Methode zur Messung deines täglichen Cortisolverlau…" at bounding box center [853, 290] width 327 height 111
click at [685, 235] on ul "Speicheltest: Die gängigste Methode zur Messung deines täglichen Cortisolverlau…" at bounding box center [843, 290] width 347 height 111
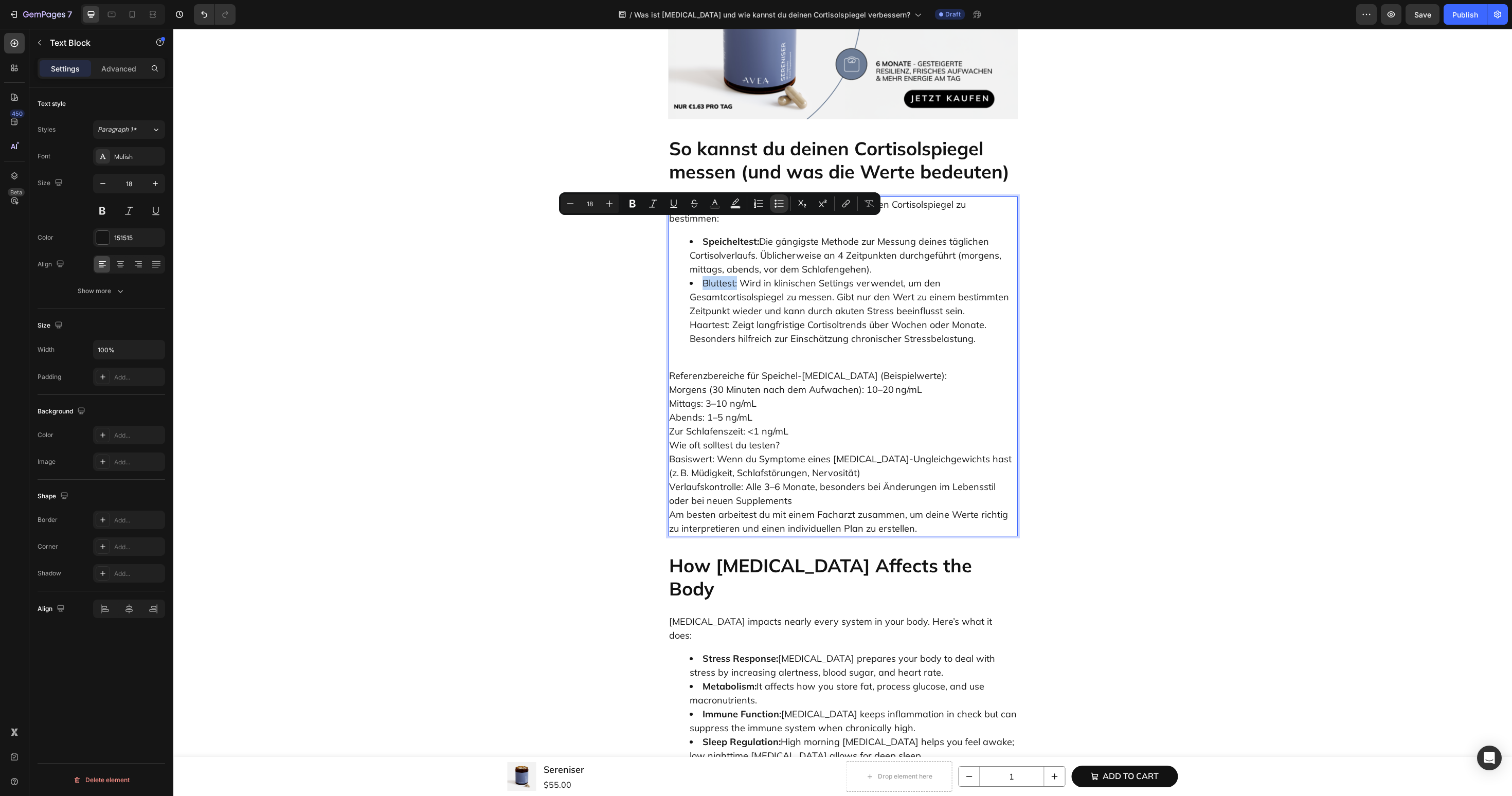
drag, startPoint x: 703, startPoint y: 227, endPoint x: 737, endPoint y: 227, distance: 34.0
click at [737, 276] on li "Bluttest: Wird in klinischen Settings verwendet, um den Gesamtcortisolspiegel z…" at bounding box center [853, 311] width 327 height 70
click at [683, 271] on ul "Speicheltest: Die gängigste Methode zur Messung deines täglichen Cortisolverlau…" at bounding box center [843, 290] width 347 height 111
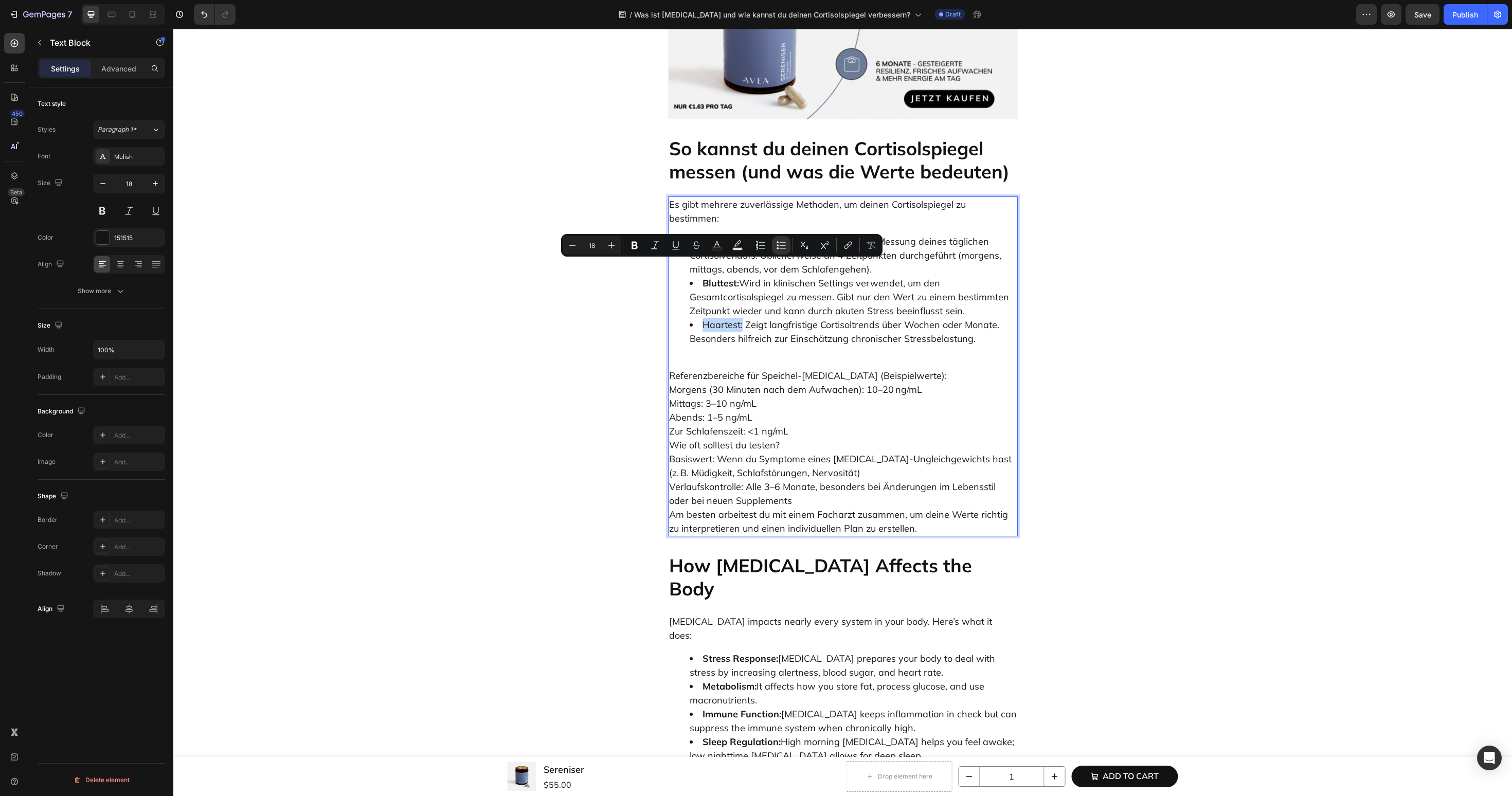
drag, startPoint x: 701, startPoint y: 269, endPoint x: 743, endPoint y: 269, distance: 42.0
click at [743, 318] on li "Haartest: Zeigt langfristige Cortisoltrends über Wochen oder Monate. Besonders …" at bounding box center [853, 332] width 327 height 28
click at [705, 355] on p "Referenzbereiche für Speichel-Cortisol (Beispielwerte): Morgens (30 Minuten nac…" at bounding box center [843, 445] width 347 height 180
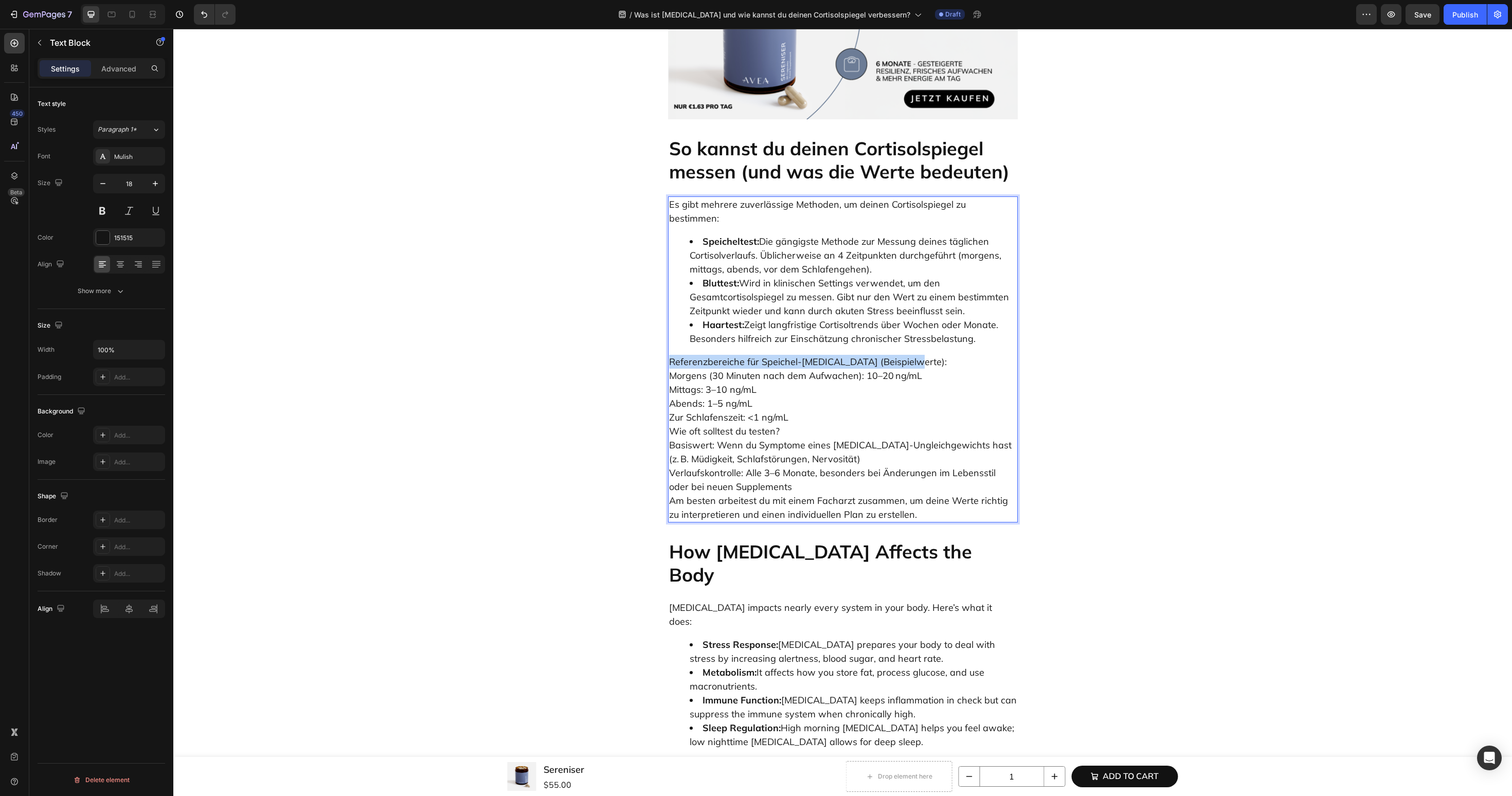
drag, startPoint x: 910, startPoint y: 306, endPoint x: 657, endPoint y: 306, distance: 253.0
click at [798, 357] on p "Referenzbereiche für Speichel-Cortisol (Beispielwerte): Morgens (30 Minuten nac…" at bounding box center [843, 438] width 347 height 167
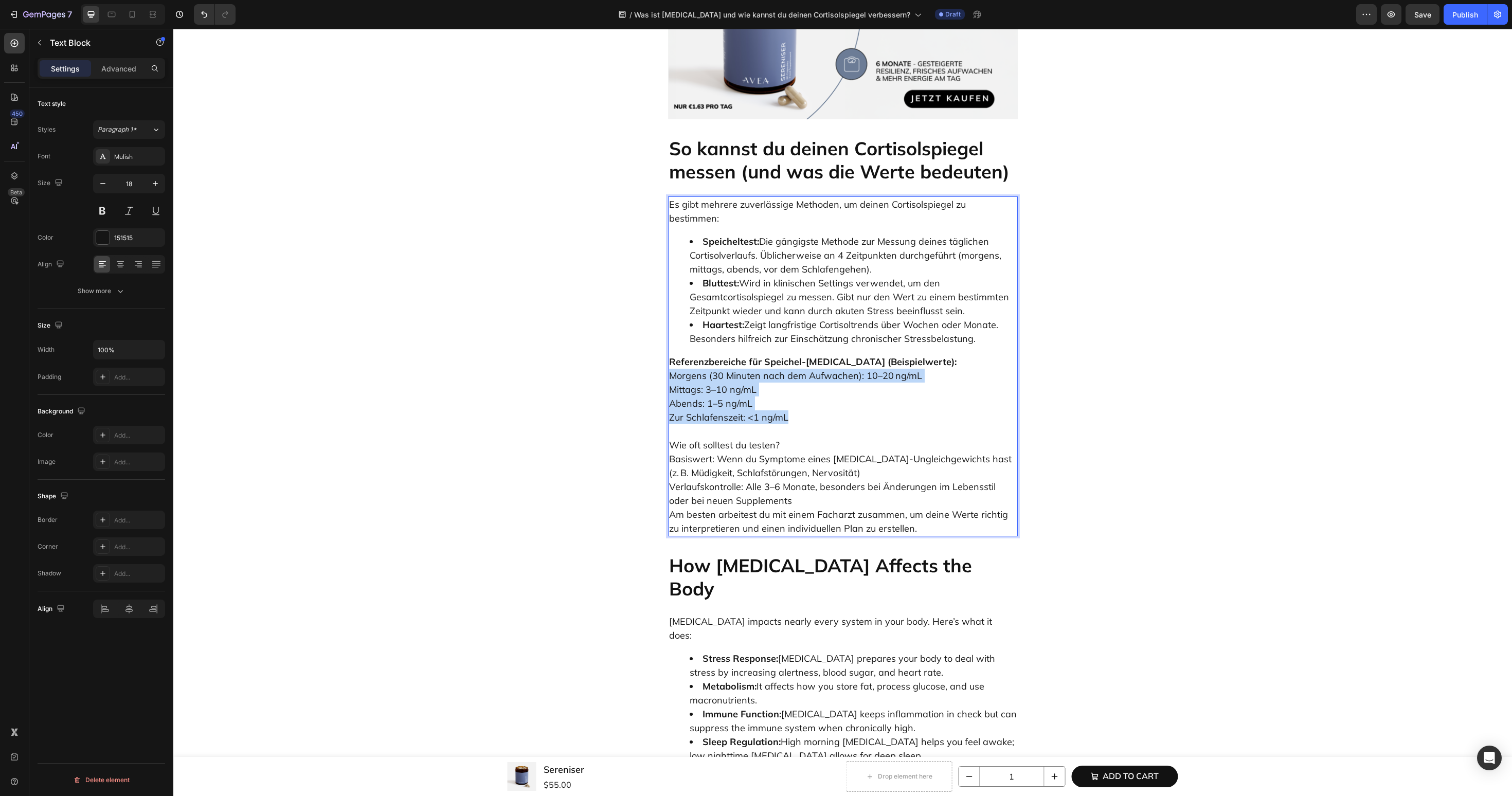
drag, startPoint x: 796, startPoint y: 363, endPoint x: 669, endPoint y: 320, distance: 134.1
click at [669, 355] on p "Referenzbereiche für Speichel-Cortisol (Beispielwerte): Morgens (30 Minuten nac…" at bounding box center [843, 389] width 347 height 70
click at [847, 299] on icon "Editor contextual toolbar" at bounding box center [852, 296] width 10 height 10
type input "18"
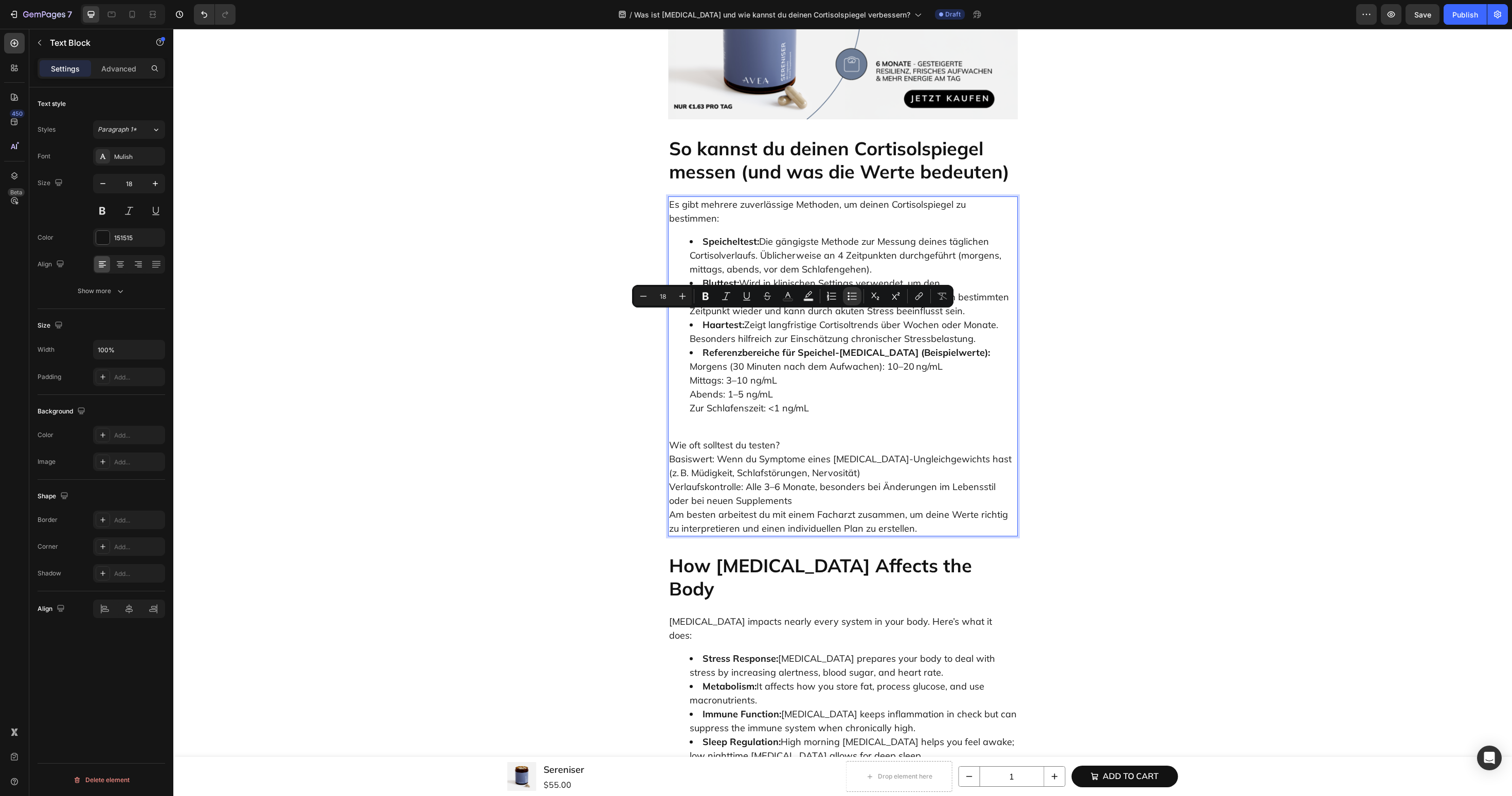
click at [724, 346] on li "Referenzbereiche für Speichel-Cortisol (Beispielwerte): Morgens (30 Minuten nac…" at bounding box center [853, 380] width 327 height 70
click at [813, 355] on p "Referenzbereiche für Speichel-Cortisol (Beispielwerte): Morgens (30 Minuten nac…" at bounding box center [843, 389] width 347 height 70
click at [939, 355] on p "Referenzbereiche für Speichel-Cortisol (Beispielwerte): Morgens (30 Minuten nac…" at bounding box center [843, 389] width 347 height 70
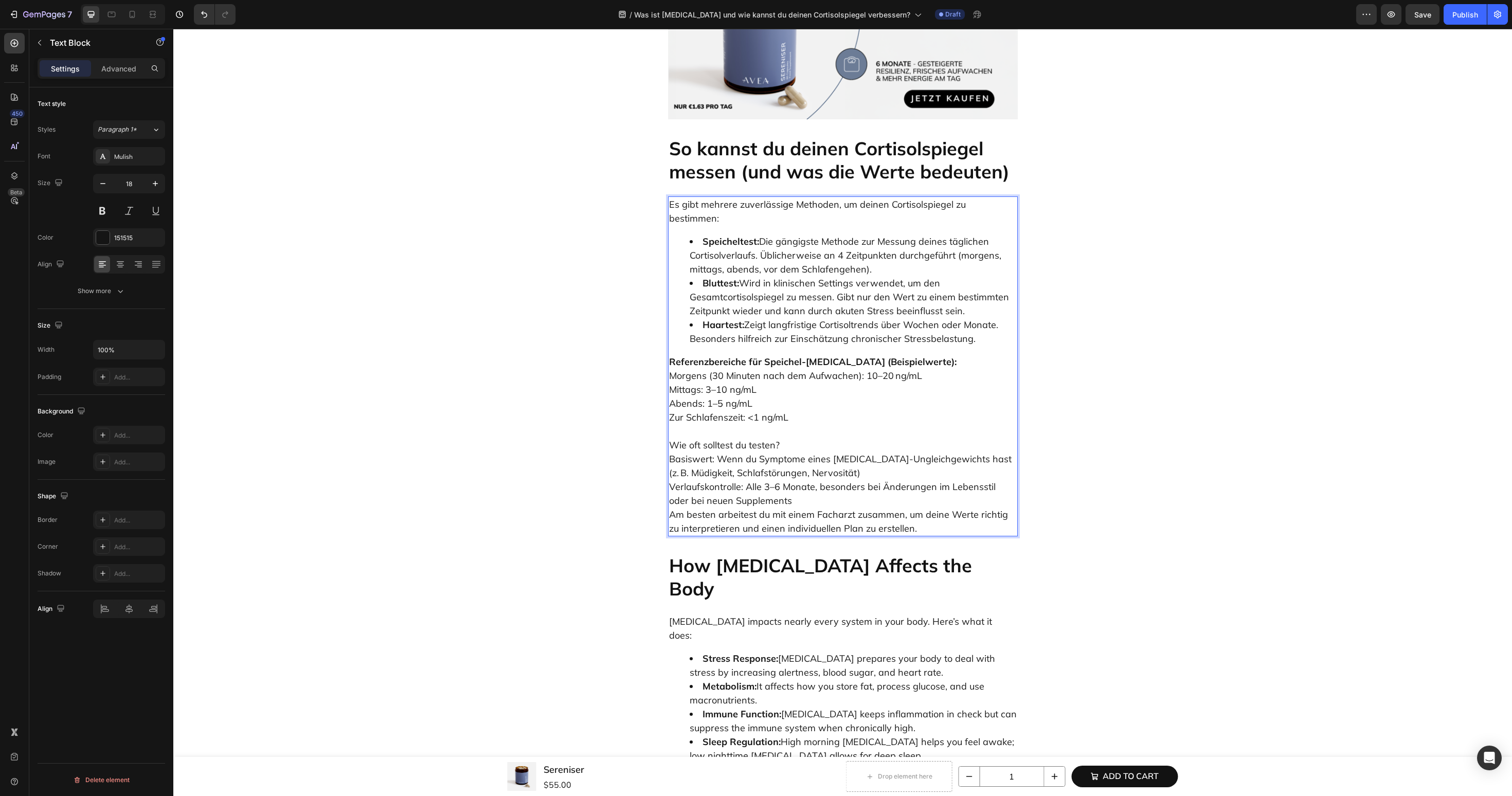
click at [926, 355] on p "Referenzbereiche für Speichel-Cortisol (Beispielwerte): Morgens (30 Minuten nac…" at bounding box center [843, 389] width 347 height 70
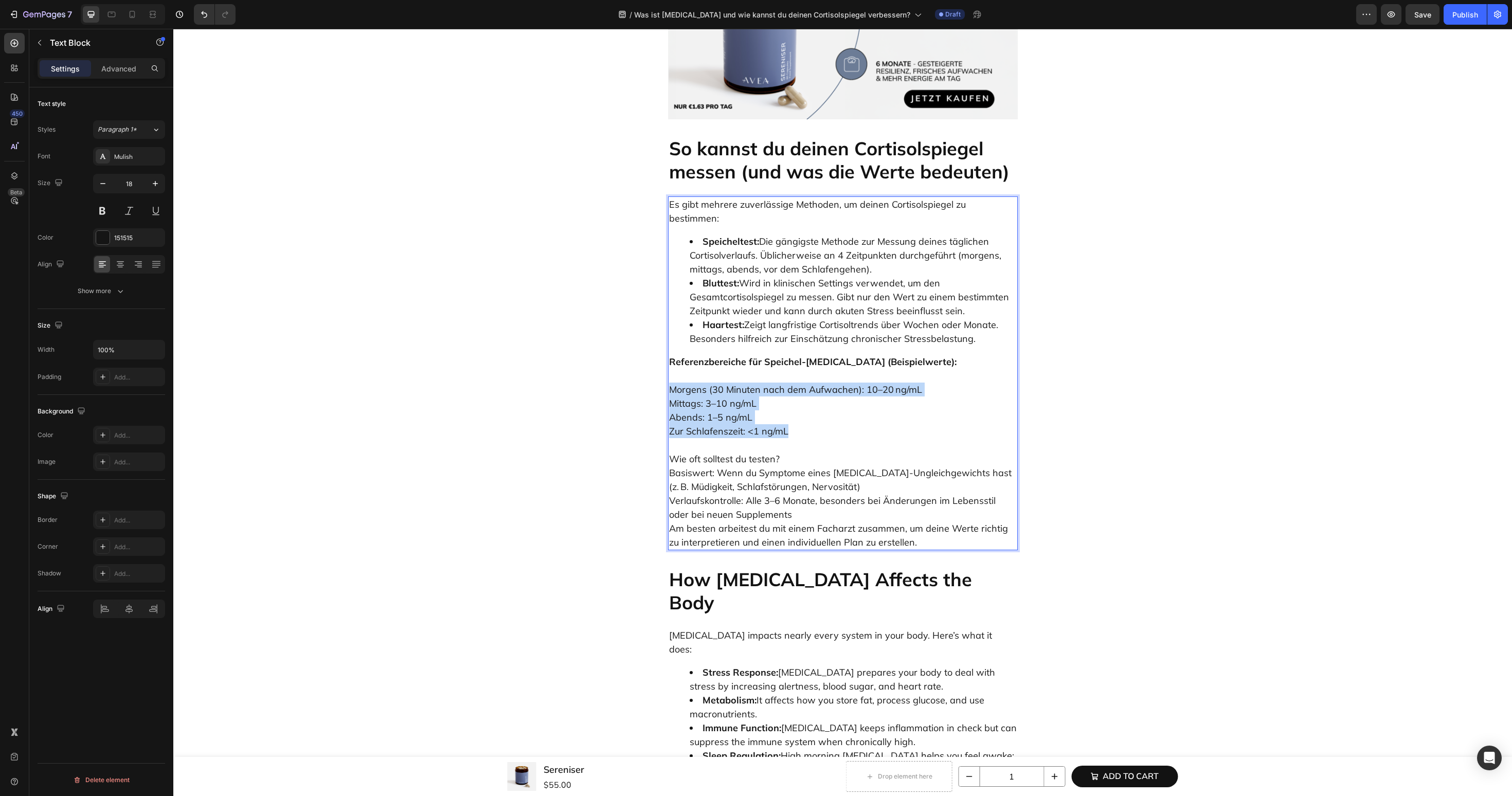
drag, startPoint x: 819, startPoint y: 377, endPoint x: 672, endPoint y: 332, distance: 153.7
click at [672, 369] on p "Morgens (30 Minuten nach dem Aufwachen): 10–20 ng/mL Mittags: 3–10 ng/mL Abends…" at bounding box center [843, 404] width 347 height 70
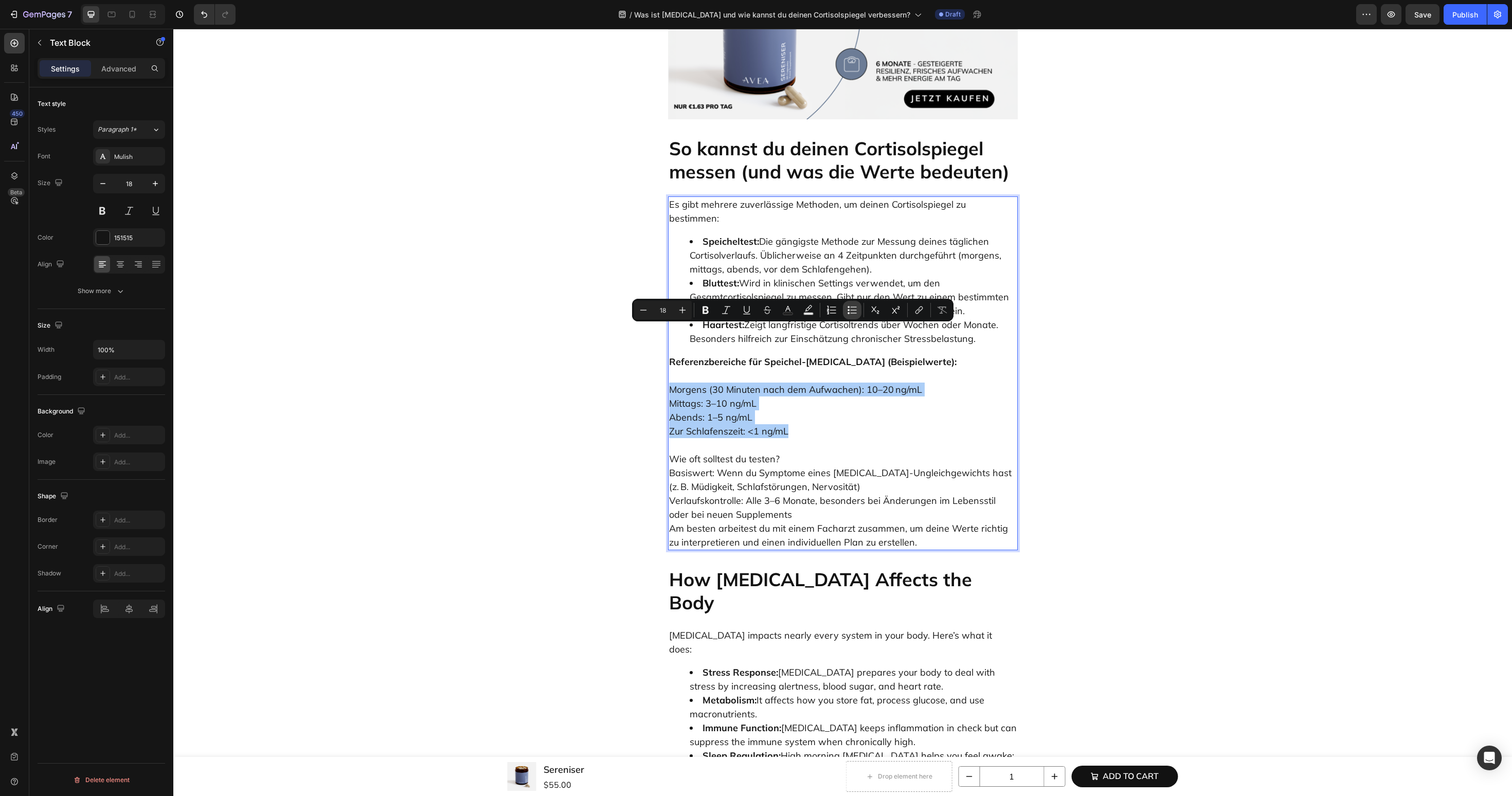
click at [845, 312] on button "Bulleted List" at bounding box center [852, 310] width 18 height 18
type input "18"
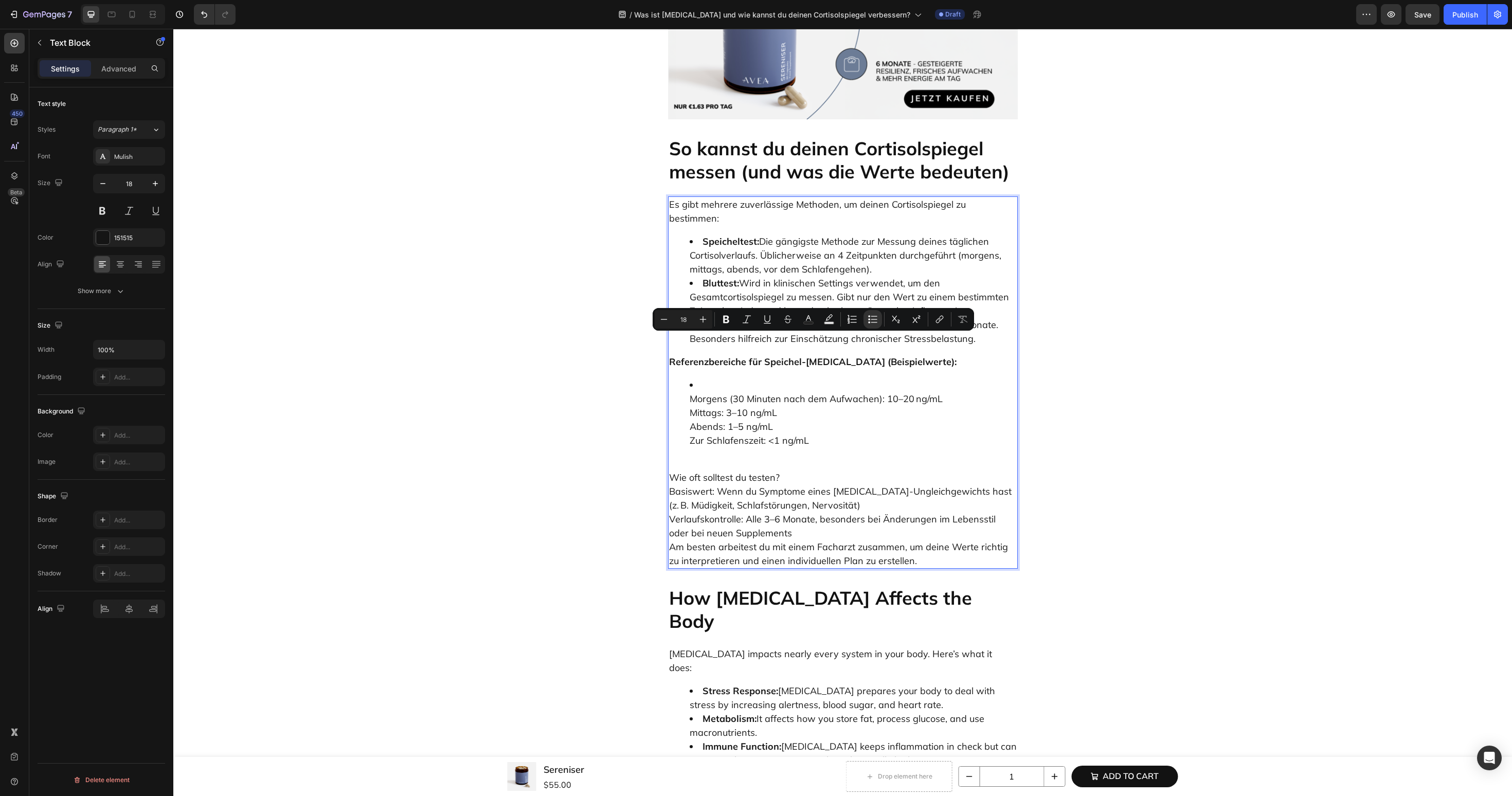
click at [718, 378] on li "Morgens (30 Minuten nach dem Aufwachen): 10–20 ng/mL Mittags: 3–10 ng/mL Abends…" at bounding box center [853, 413] width 327 height 70
click at [678, 378] on ul "Morgens (30 Minuten nach dem Aufwachen): 10–20 ng/mL Mittags: 3–10 ng/mL Abends…" at bounding box center [843, 413] width 347 height 70
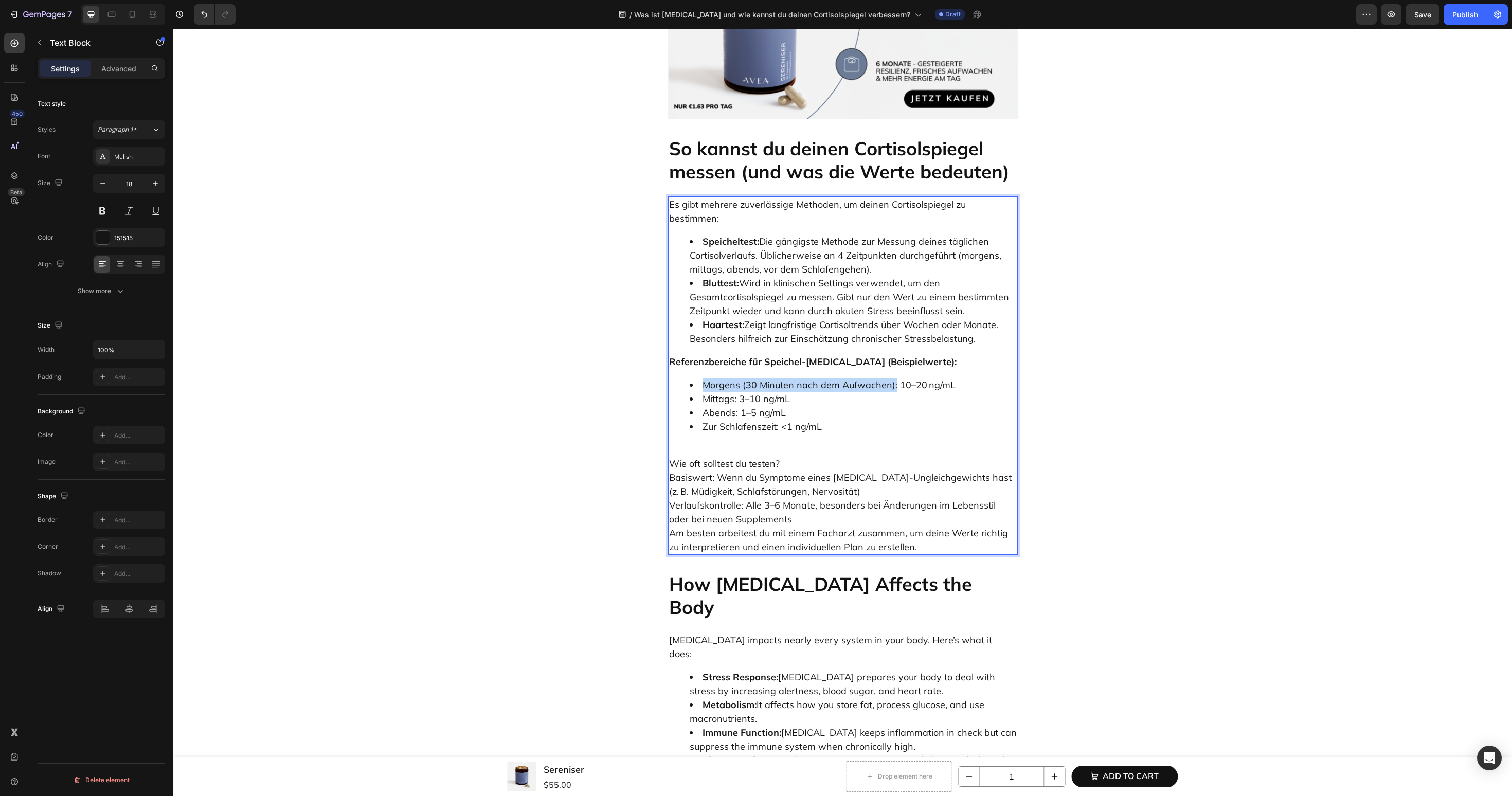
drag, startPoint x: 703, startPoint y: 328, endPoint x: 894, endPoint y: 328, distance: 191.0
click at [894, 378] on li "Morgens (30 Minuten nach dem Aufwachen): 10–20 ng/mL" at bounding box center [853, 385] width 327 height 14
drag, startPoint x: 700, startPoint y: 346, endPoint x: 737, endPoint y: 346, distance: 37.0
click at [737, 392] on li "Mittags: 3–10 ng/mL" at bounding box center [853, 399] width 327 height 14
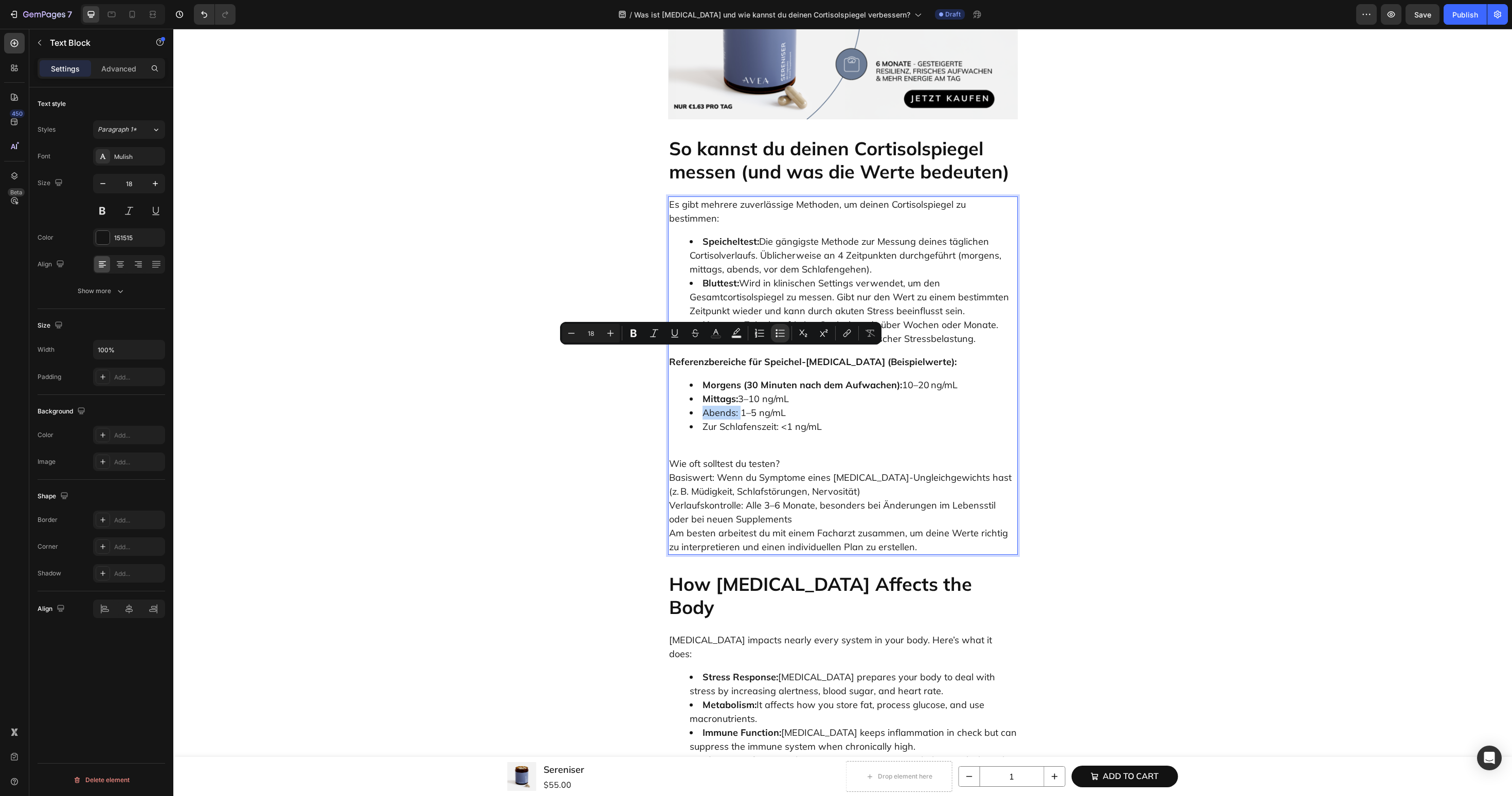
drag, startPoint x: 704, startPoint y: 359, endPoint x: 739, endPoint y: 359, distance: 35.0
click at [739, 406] on li "Abends: 1–5 ng/mL" at bounding box center [853, 412] width 327 height 14
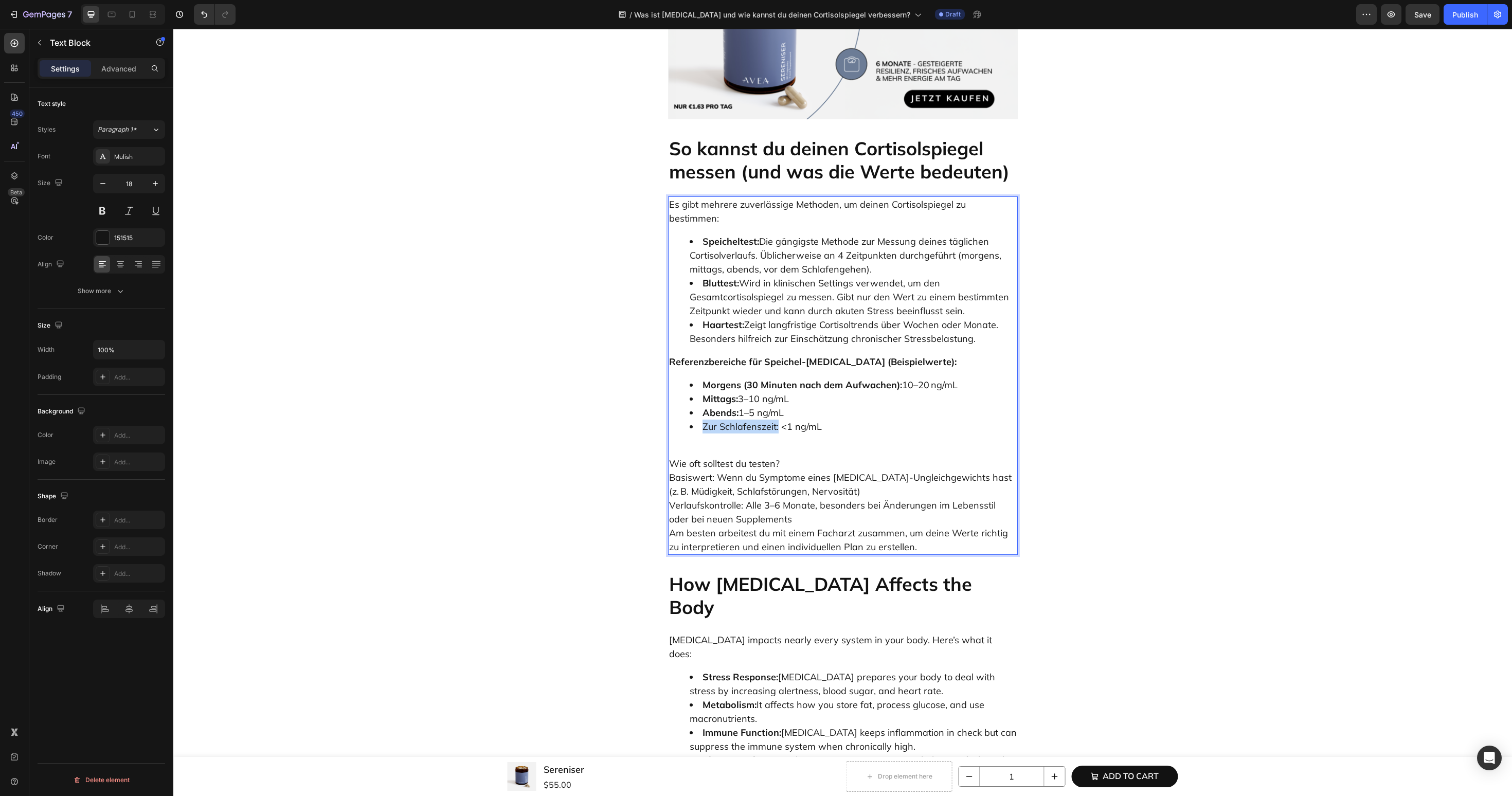
drag, startPoint x: 699, startPoint y: 372, endPoint x: 777, endPoint y: 372, distance: 78.0
click at [777, 420] on li "Zur Schlafenszeit: <1 ng/mL" at bounding box center [853, 426] width 327 height 14
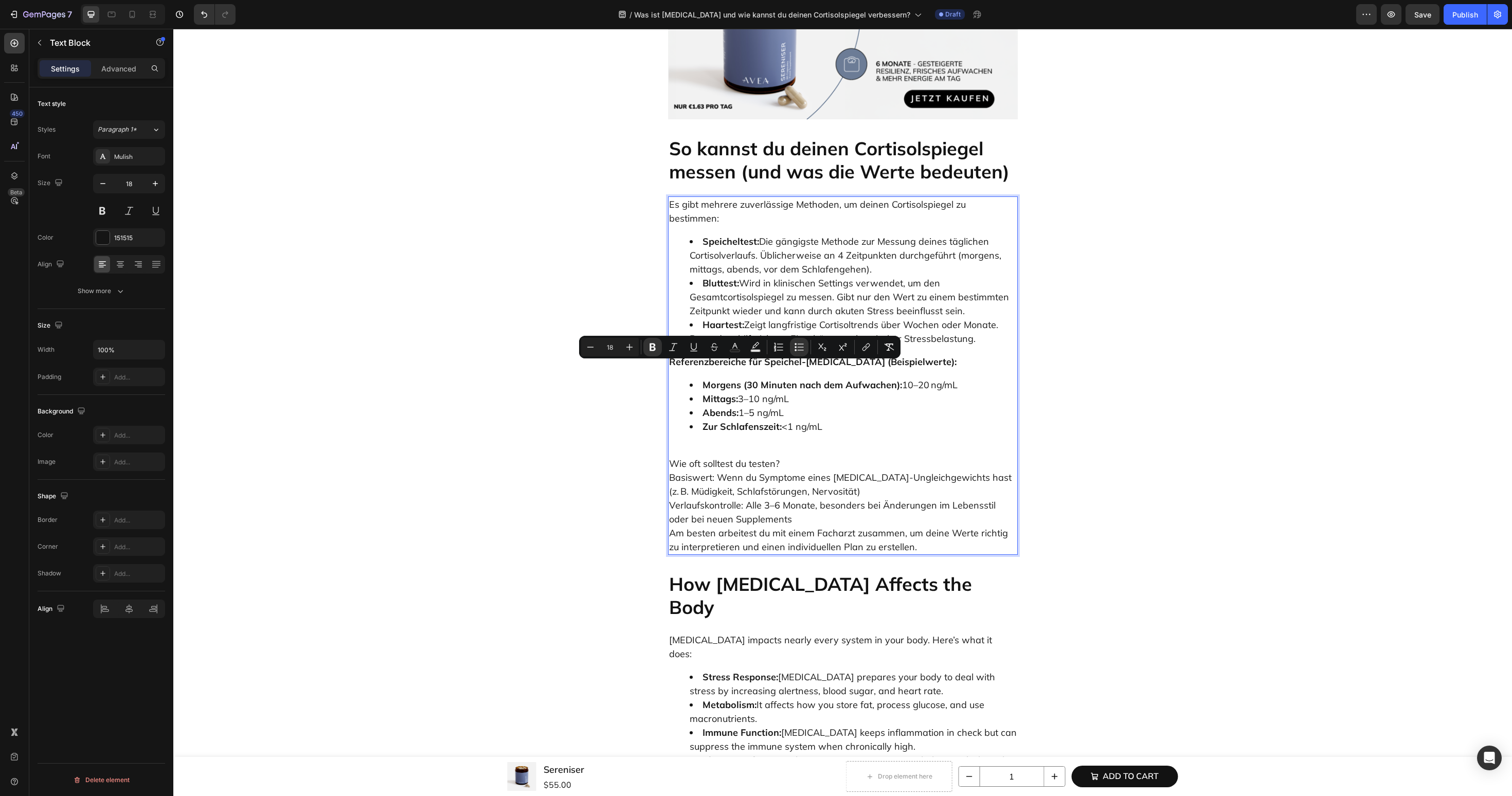
click at [682, 443] on p "Wie oft solltest du testen? Basiswert: Wenn du Symptome eines Cortisol-Ungleich…" at bounding box center [843, 498] width 347 height 111
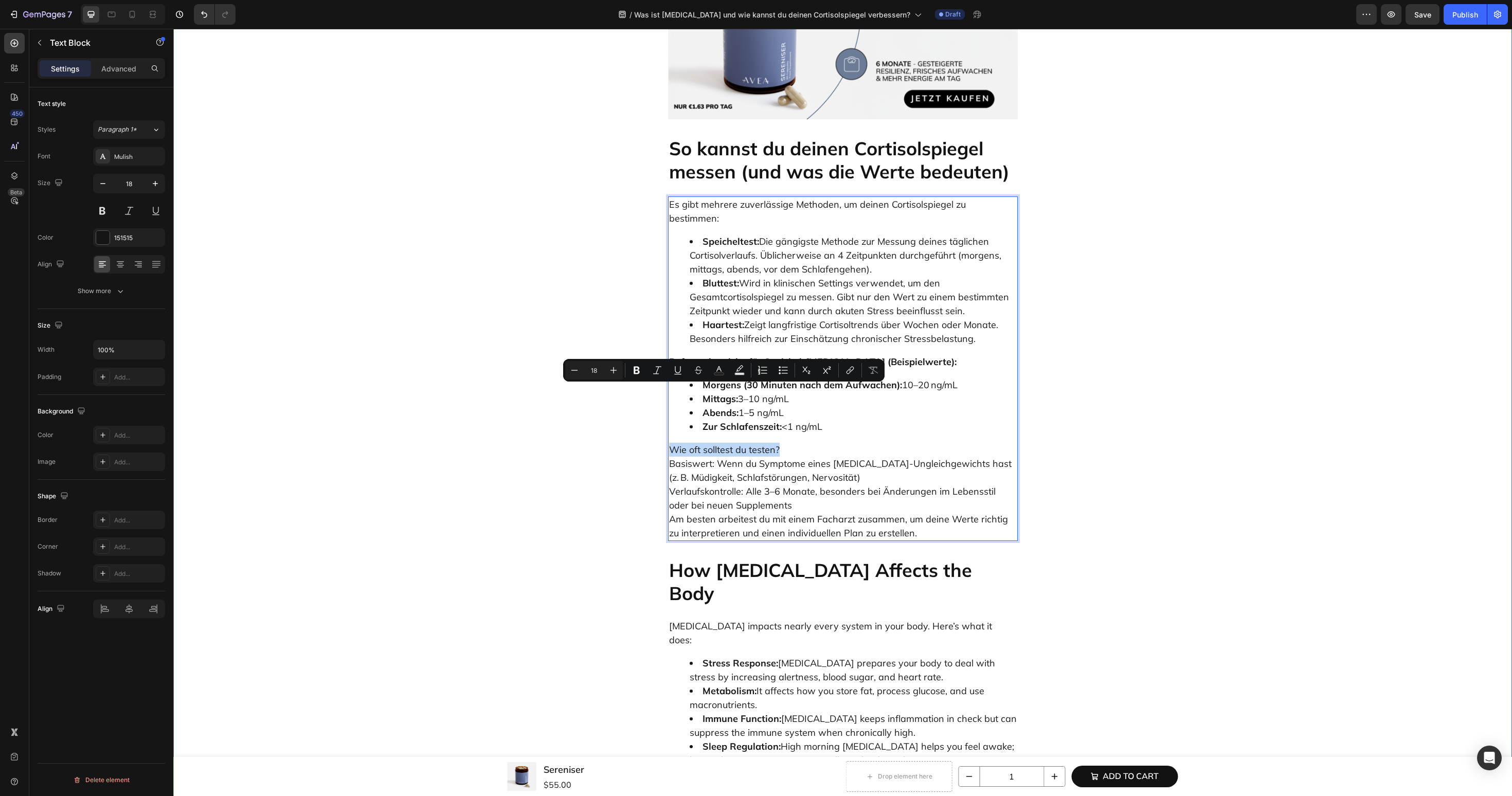
drag, startPoint x: 781, startPoint y: 397, endPoint x: 657, endPoint y: 395, distance: 124.0
click at [828, 443] on p "Wie oft solltest du testen? Basiswert: Wenn du Symptome eines Cortisol-Ungleich…" at bounding box center [843, 492] width 347 height 97
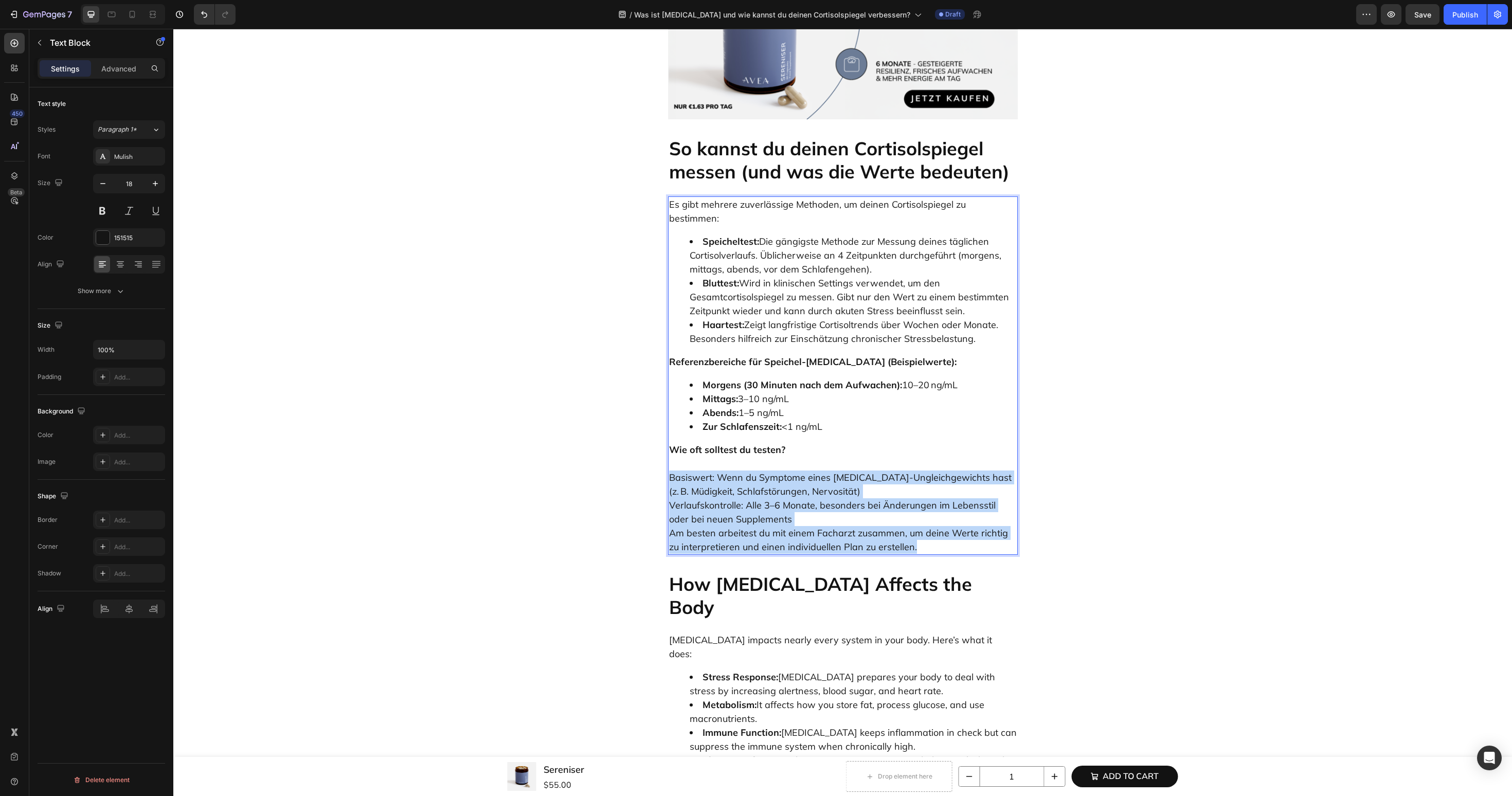
drag, startPoint x: 910, startPoint y: 488, endPoint x: 669, endPoint y: 424, distance: 249.4
click at [669, 457] on p "Basiswert: Wenn du Symptome eines Cortisol-Ungleichgewichts hast (z. B. Müdigke…" at bounding box center [843, 506] width 347 height 97
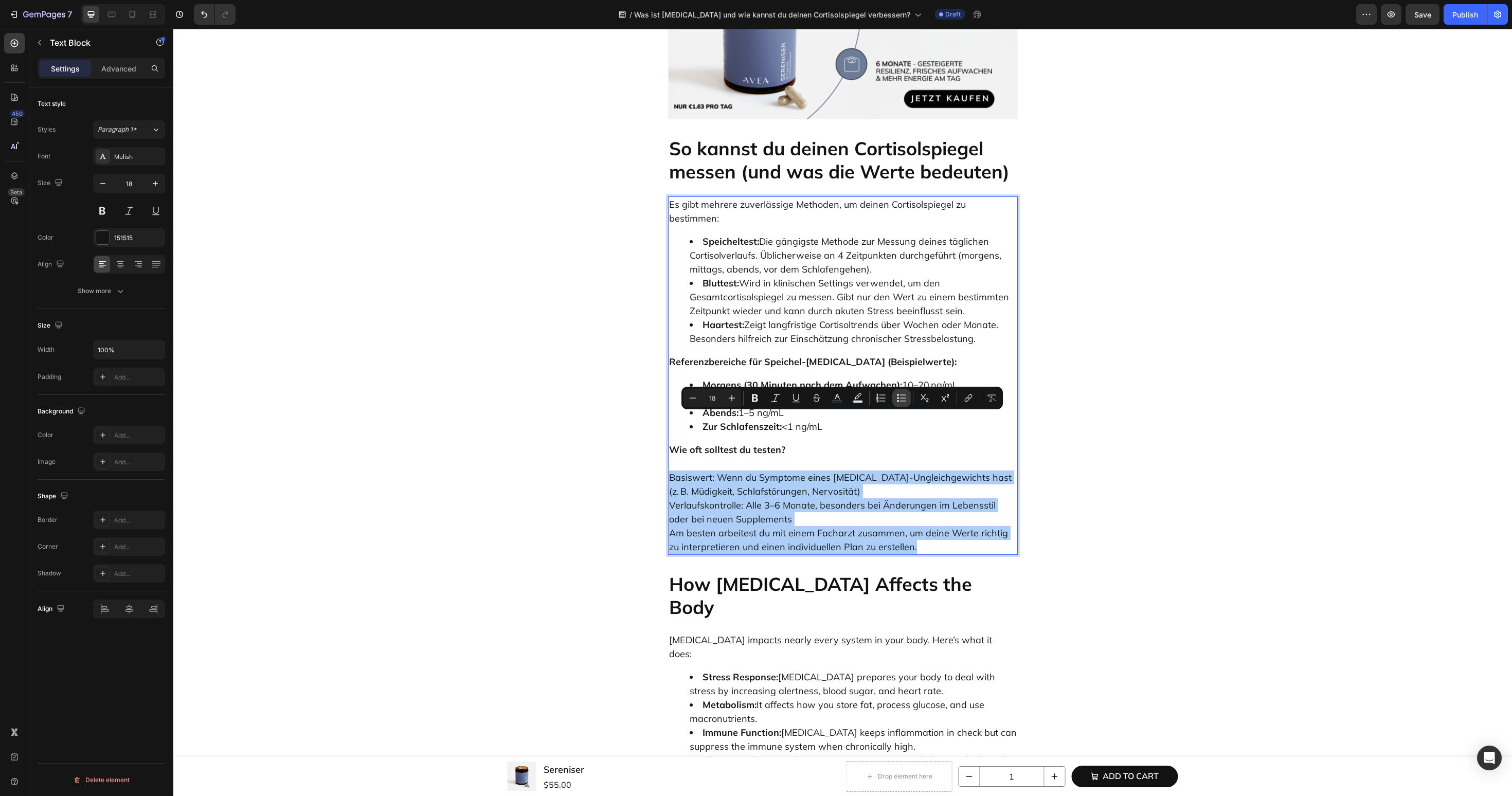
click at [906, 397] on button "Bulleted List" at bounding box center [901, 398] width 18 height 18
type input "18"
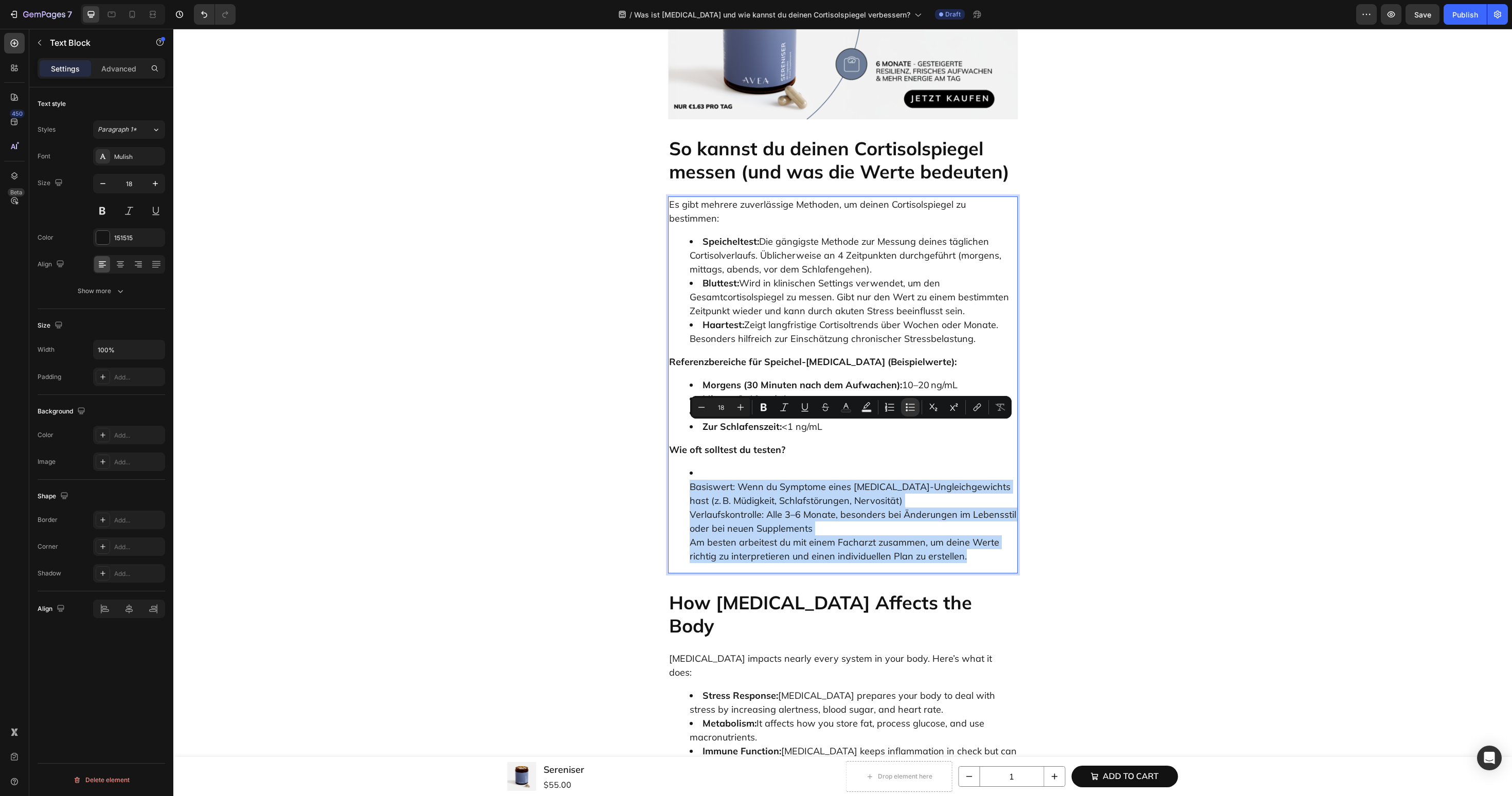
click at [710, 466] on li "Basiswert: Wenn du Symptome eines Cortisol-Ungleichgewichts hast (z. B. Müdigke…" at bounding box center [853, 515] width 327 height 97
click at [691, 466] on li "Basiswert: Wenn du Symptome eines Cortisol-Ungleichgewichts hast (z. B. Müdigke…" at bounding box center [853, 515] width 327 height 97
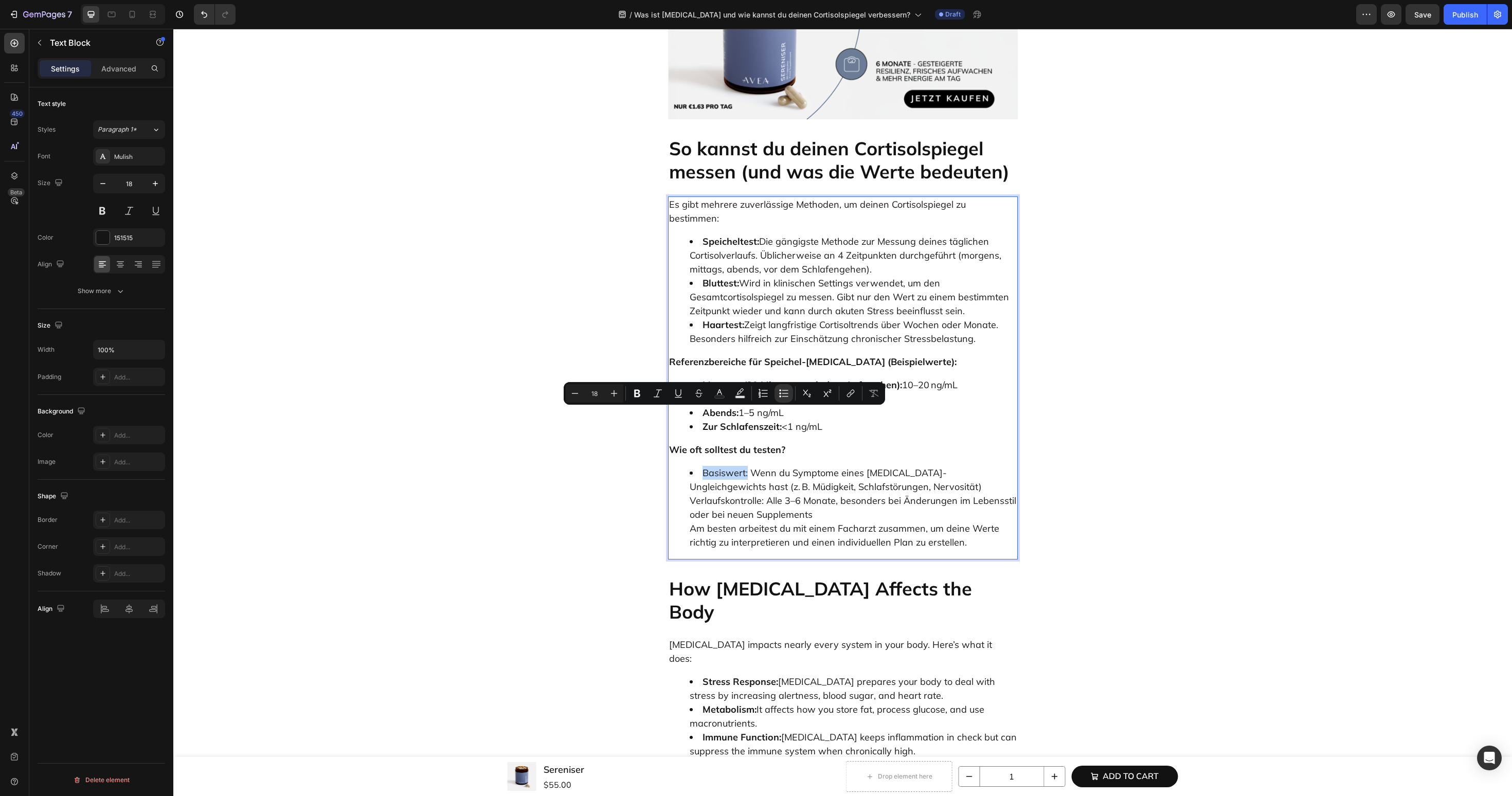
drag, startPoint x: 698, startPoint y: 417, endPoint x: 748, endPoint y: 417, distance: 50.0
click at [748, 466] on li "Basiswert: Wenn du Symptome eines Cortisol-Ungleichgewichts hast (z. B. Müdigke…" at bounding box center [853, 507] width 327 height 83
click at [679, 466] on ul "Basiswert: Wenn du Symptome eines Cortisol-Ungleichgewichts hast (z. B. Müdigke…" at bounding box center [843, 507] width 347 height 83
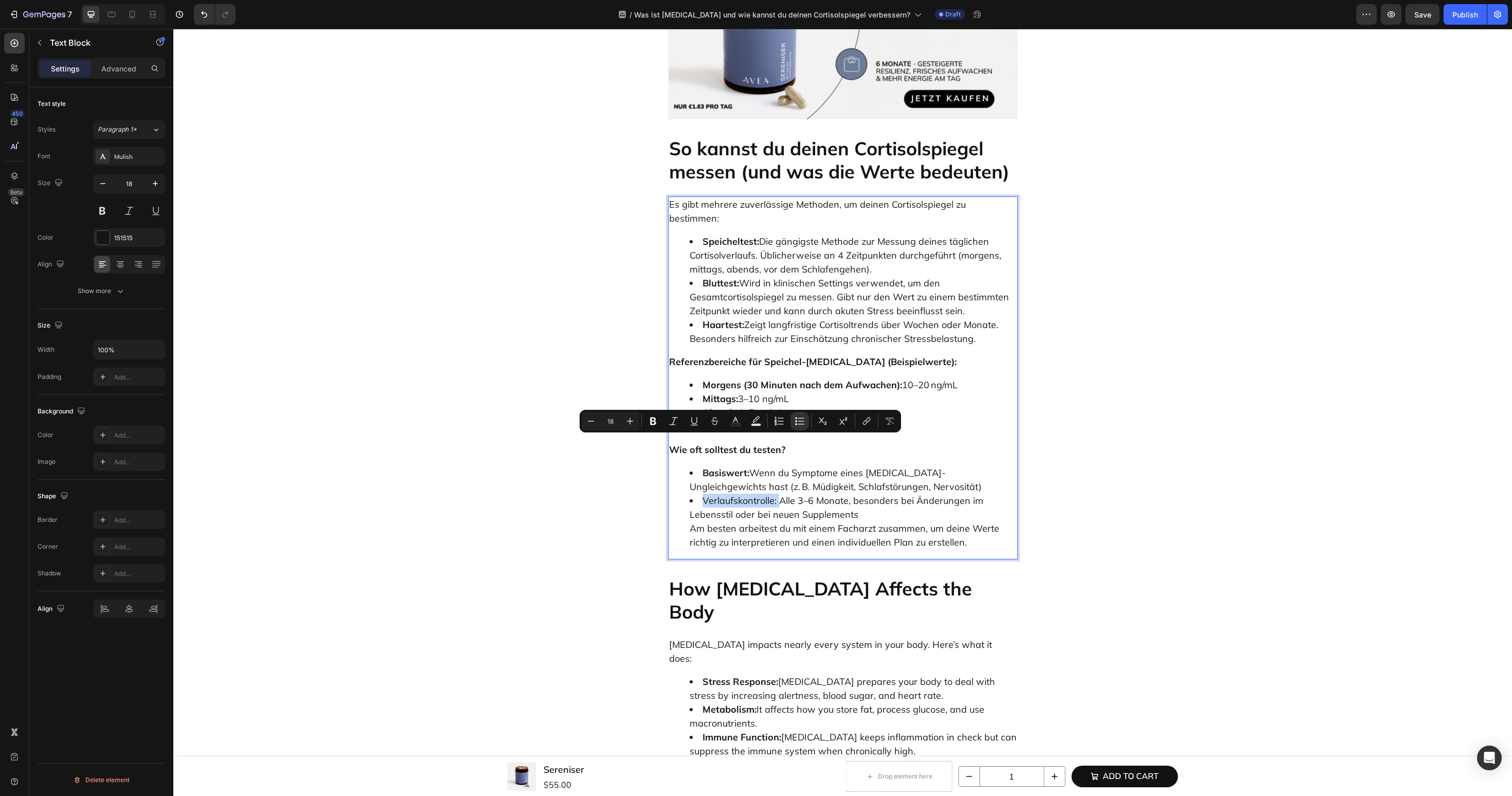
drag, startPoint x: 702, startPoint y: 447, endPoint x: 779, endPoint y: 446, distance: 77.0
click at [779, 494] on li "Verlaufskontrolle: Alle 3–6 Monate, besonders bei Änderungen im Lebensstil oder…" at bounding box center [853, 521] width 327 height 56
click at [689, 471] on ul "Basiswert: Wenn du Symptome eines Cortisol-Ungleichgewichts hast (z. B. Müdigke…" at bounding box center [843, 507] width 347 height 83
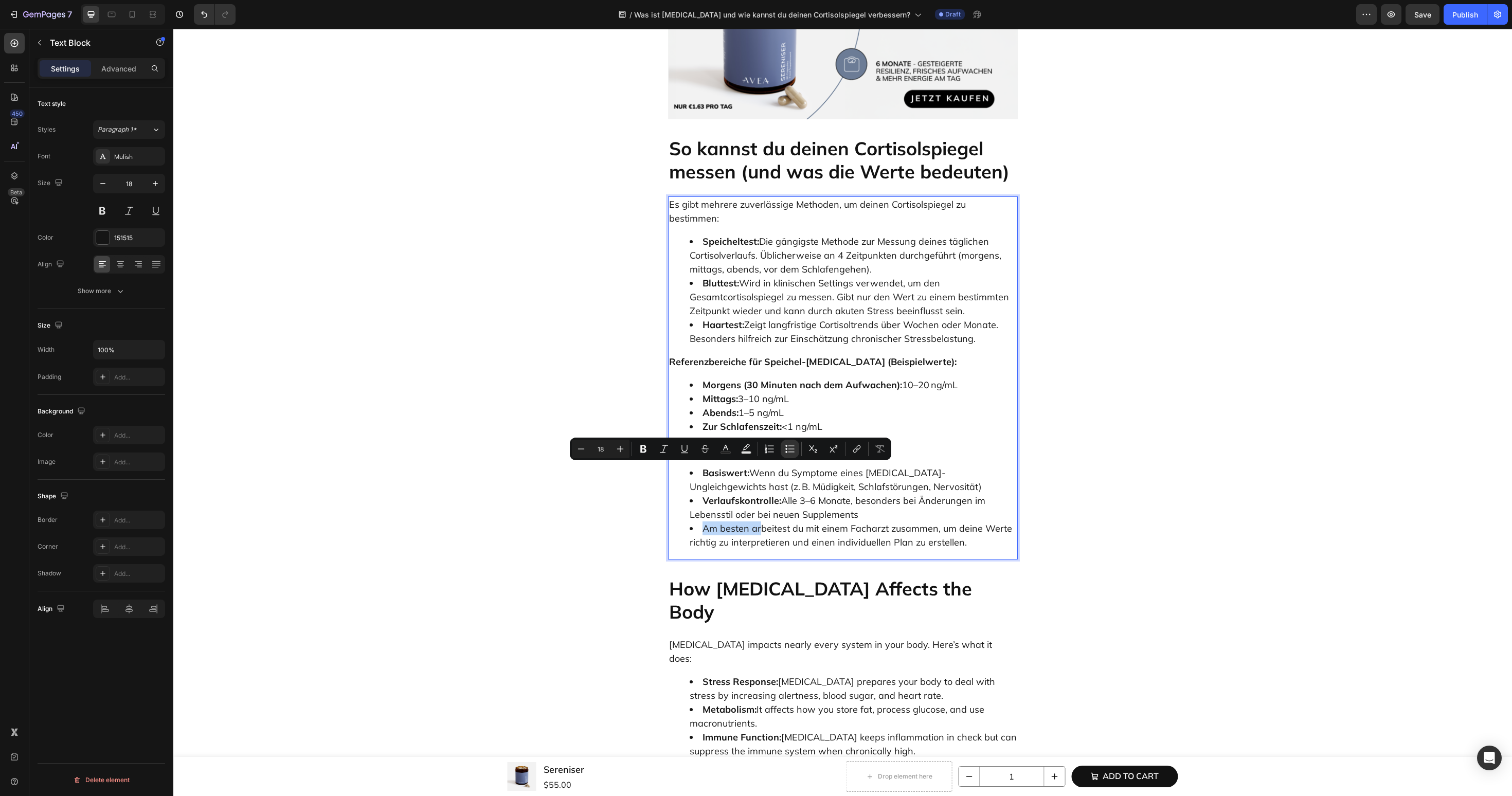
drag, startPoint x: 701, startPoint y: 472, endPoint x: 758, endPoint y: 474, distance: 57.0
click at [758, 522] on li "Am besten arbeitest du mit einem Facharzt zusammen, um deine Werte richtig zu i…" at bounding box center [853, 536] width 327 height 28
click at [861, 522] on li "Am besten arbeitest du mit einem Facharzt zusammen, um deine Werte richtig zu i…" at bounding box center [853, 536] width 327 height 28
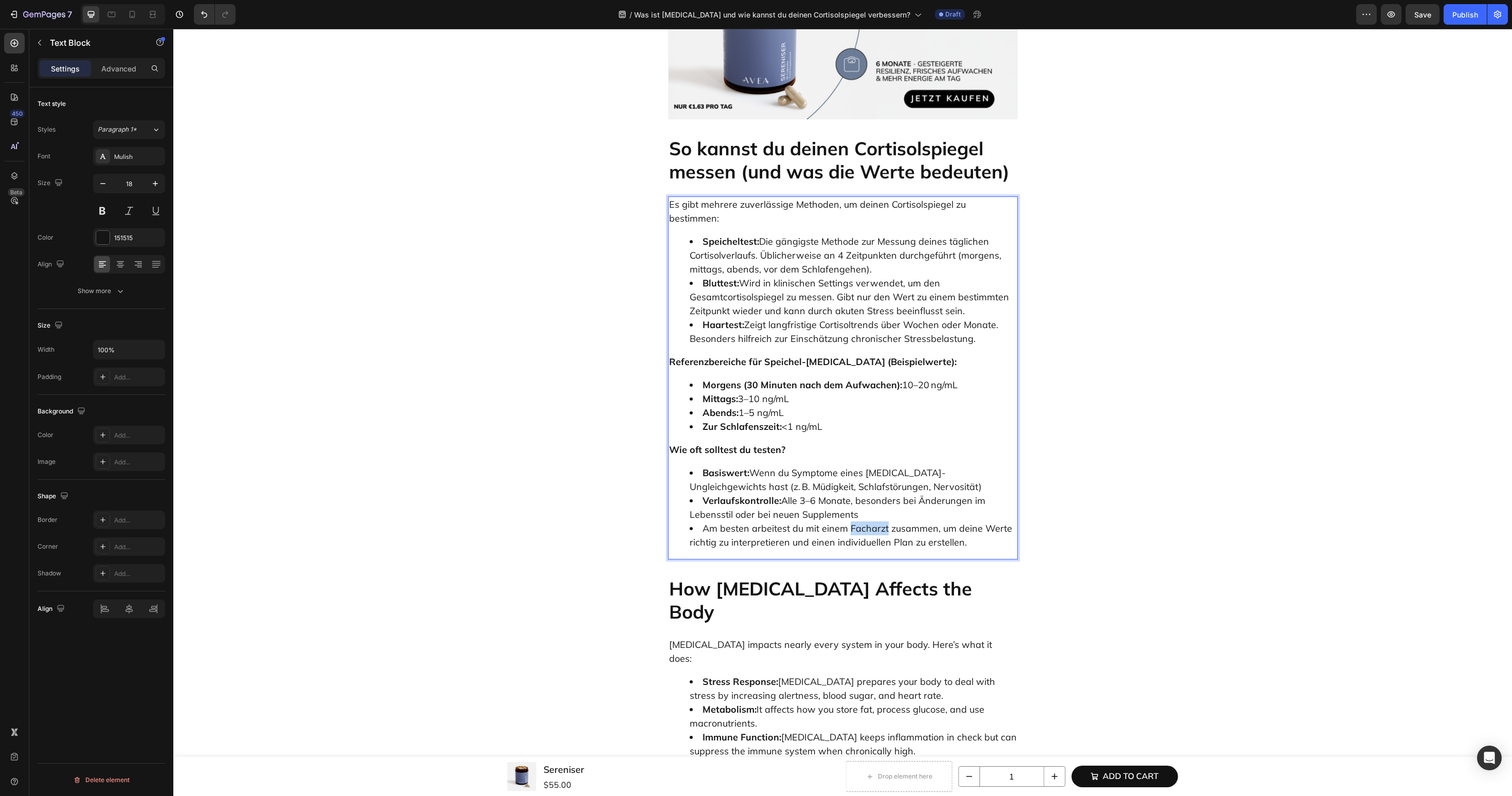
click at [861, 522] on li "Am besten arbeitest du mit einem Facharzt zusammen, um deine Werte richtig zu i…" at bounding box center [853, 536] width 327 height 28
click at [753, 405] on div "Es gibt mehrere zuverlässige Methoden, um deinen Cortisolspiegel zu bestimmen: …" at bounding box center [843, 378] width 350 height 363
click at [752, 313] on div "Es gibt mehrere zuverlässige Methoden, um deinen Cortisolspiegel zu bestimmen: …" at bounding box center [843, 378] width 350 height 363
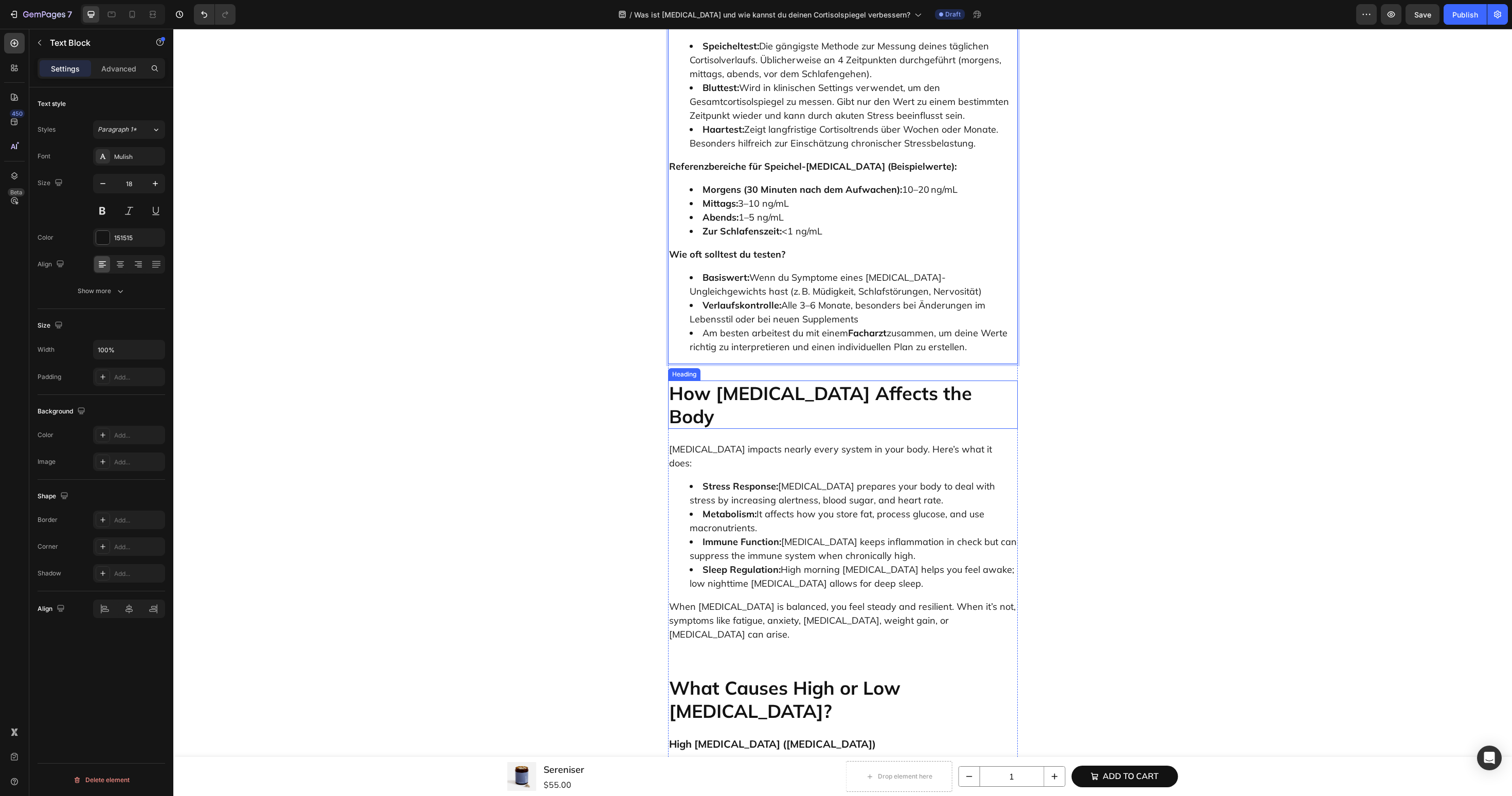
click at [772, 381] on h2 "How Cortisol Affects the Body" at bounding box center [843, 405] width 350 height 49
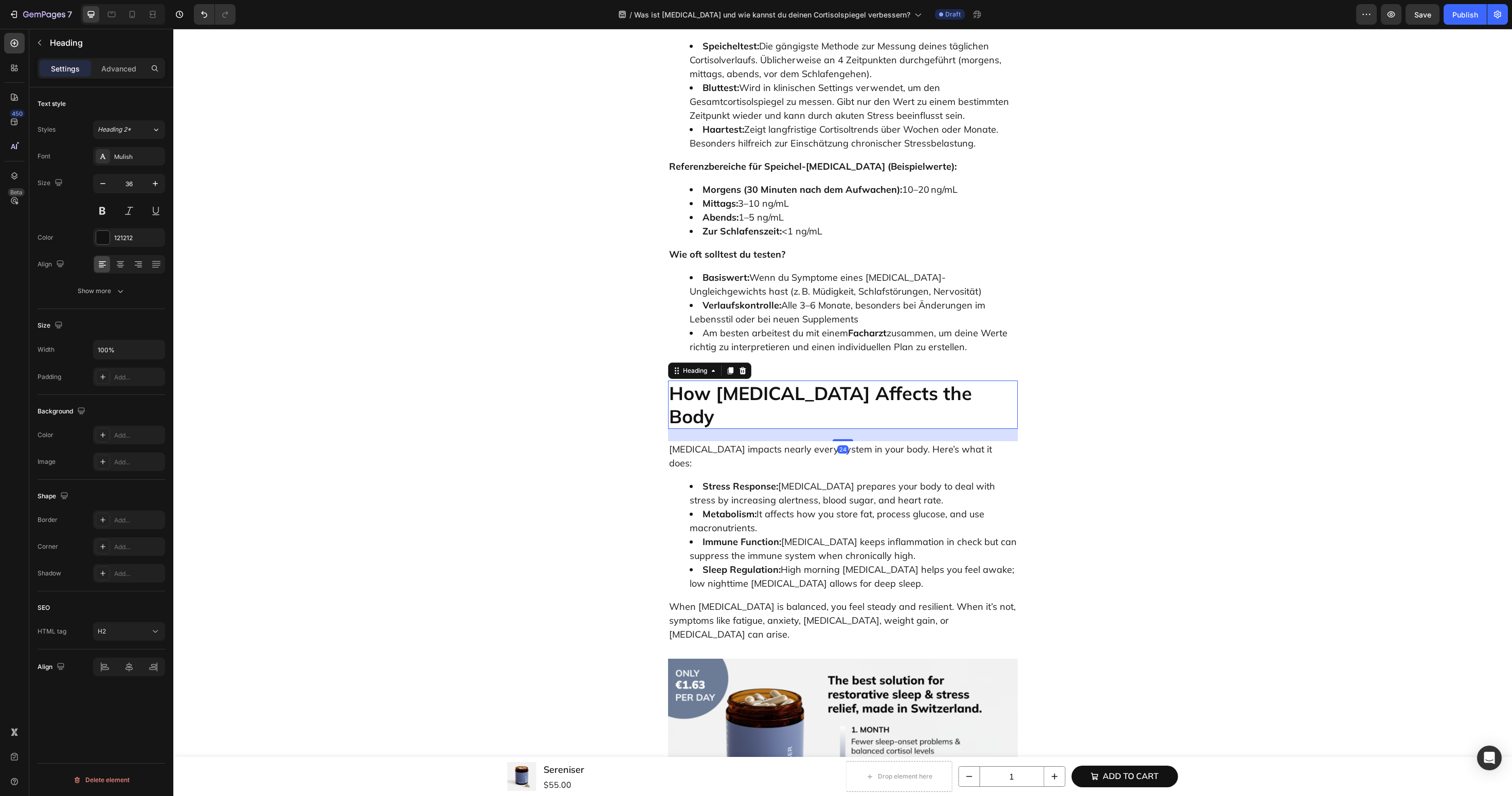
click at [772, 381] on h2 "How Cortisol Affects the Body" at bounding box center [843, 405] width 350 height 49
click at [771, 563] on li "Sleep Regulation: High morning cortisol helps you feel awake; low nighttime cor…" at bounding box center [853, 576] width 327 height 28
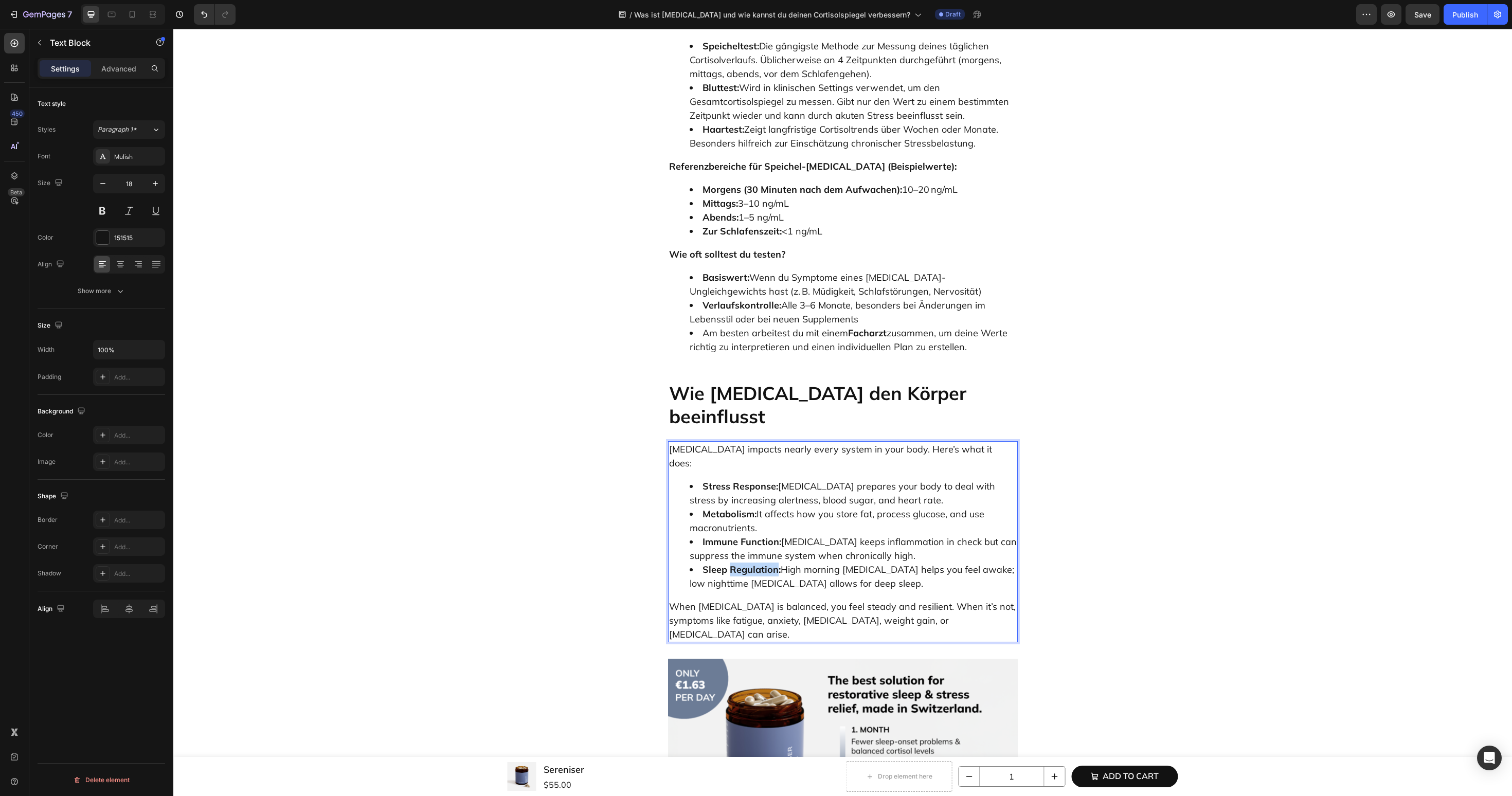
click at [771, 563] on li "Sleep Regulation: High morning cortisol helps you feel awake; low nighttime cor…" at bounding box center [853, 576] width 327 height 28
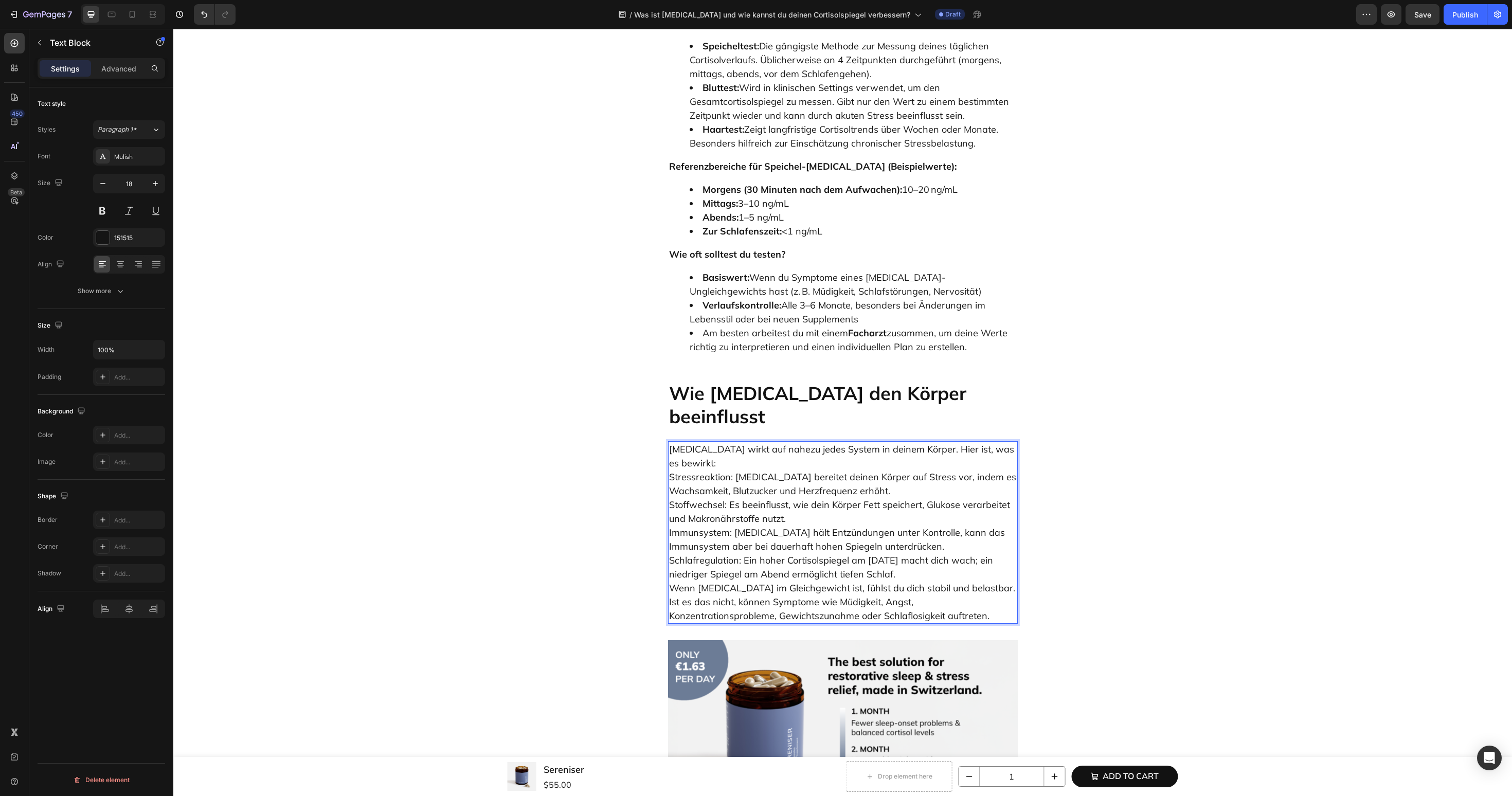
click at [1009, 443] on p "Cortisol wirkt auf nahezu jedes System in deinem Körper. Hier ist, was es bewir…" at bounding box center [843, 532] width 347 height 180
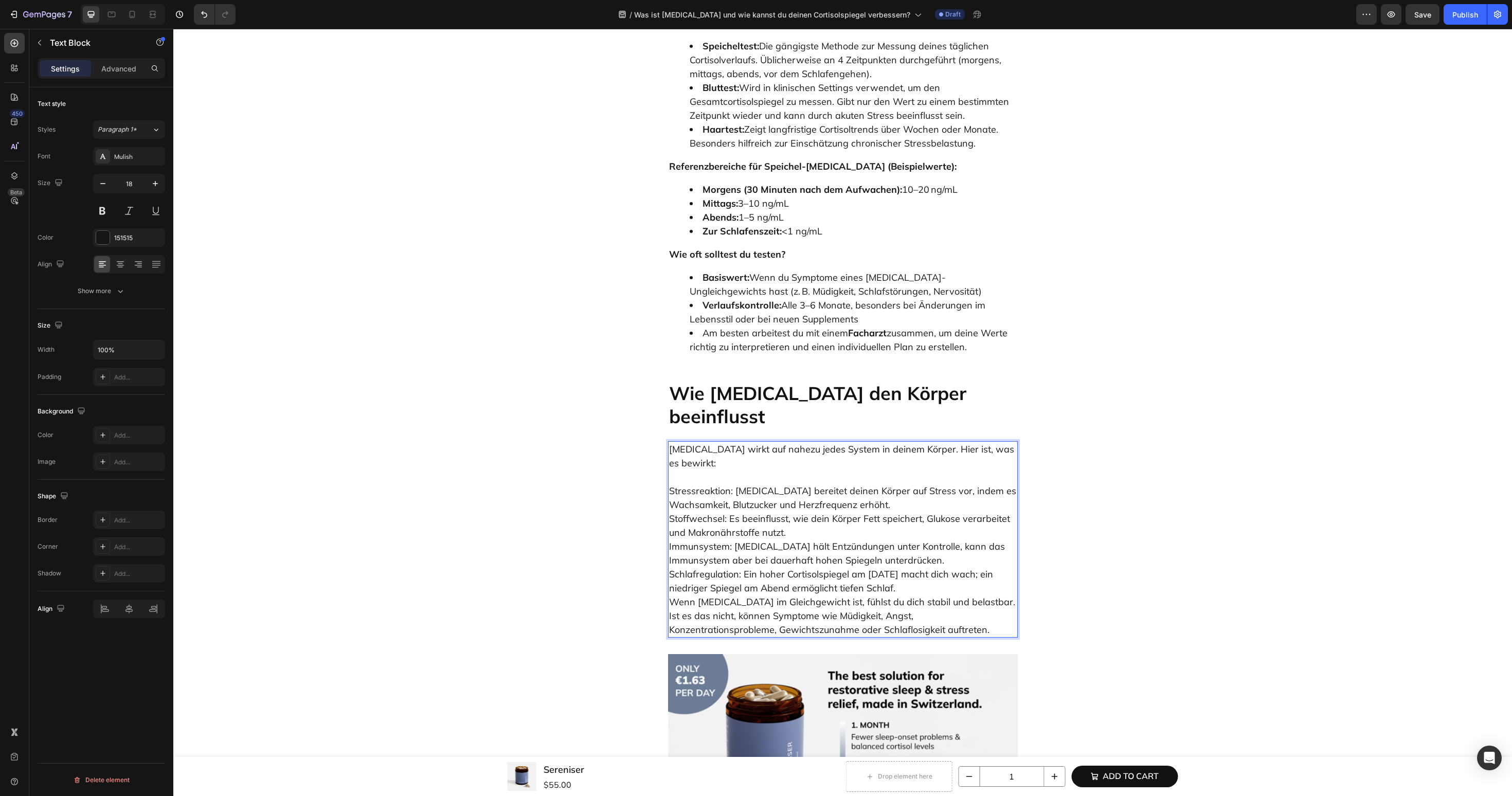
click at [904, 506] on p "⁠⁠⁠⁠⁠⁠⁠ Stressreaktion: Cortisol bereitet deinen Körper auf Stress vor, indem e…" at bounding box center [843, 553] width 347 height 167
click at [918, 494] on p "Stressreaktion: Cortisol bereitet deinen Körper auf Stress vor, indem es Wachsa…" at bounding box center [843, 553] width 347 height 167
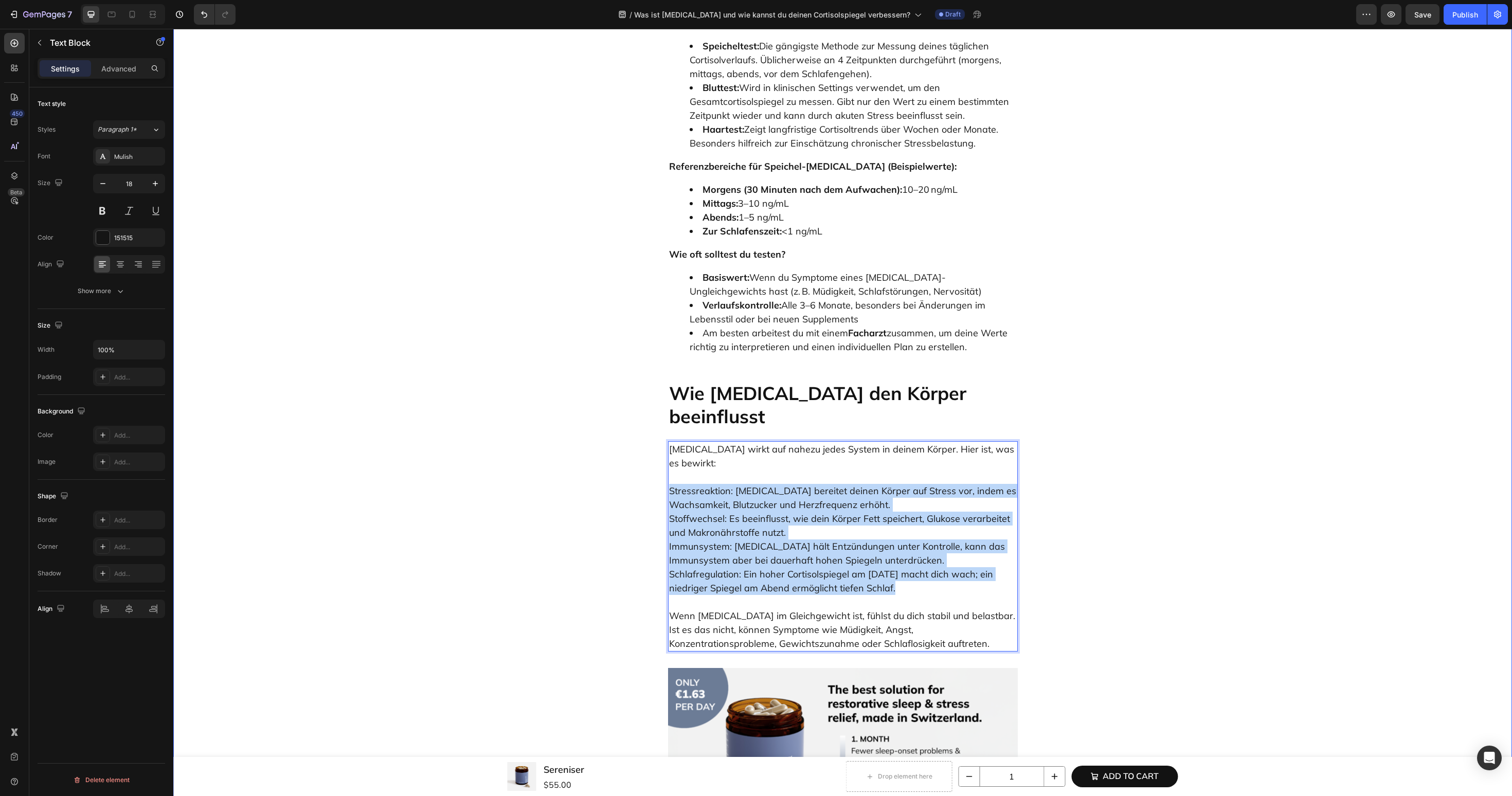
drag, startPoint x: 918, startPoint y: 494, endPoint x: 657, endPoint y: 397, distance: 278.4
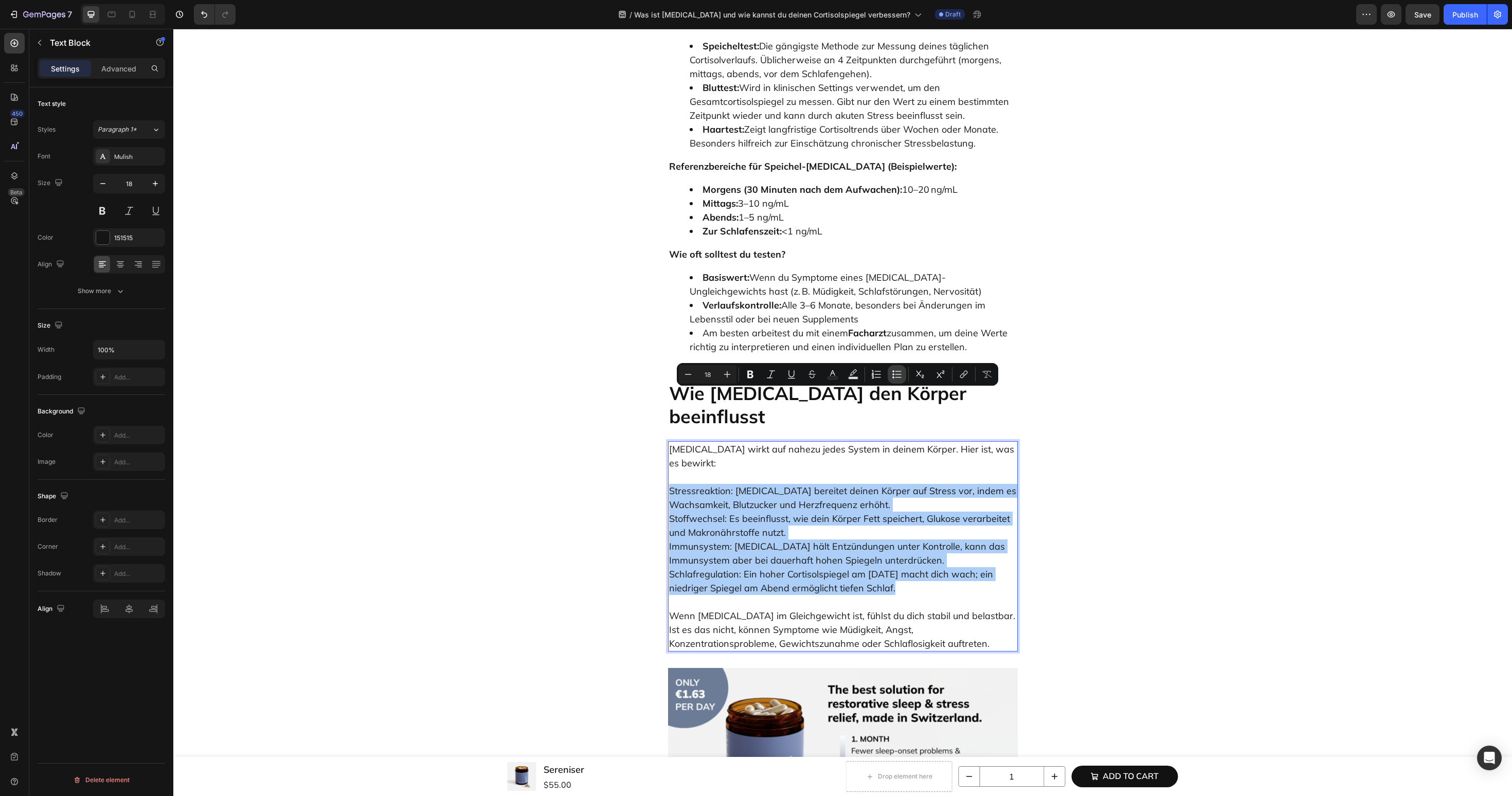
click at [895, 371] on icon "Editor contextual toolbar" at bounding box center [897, 374] width 10 height 10
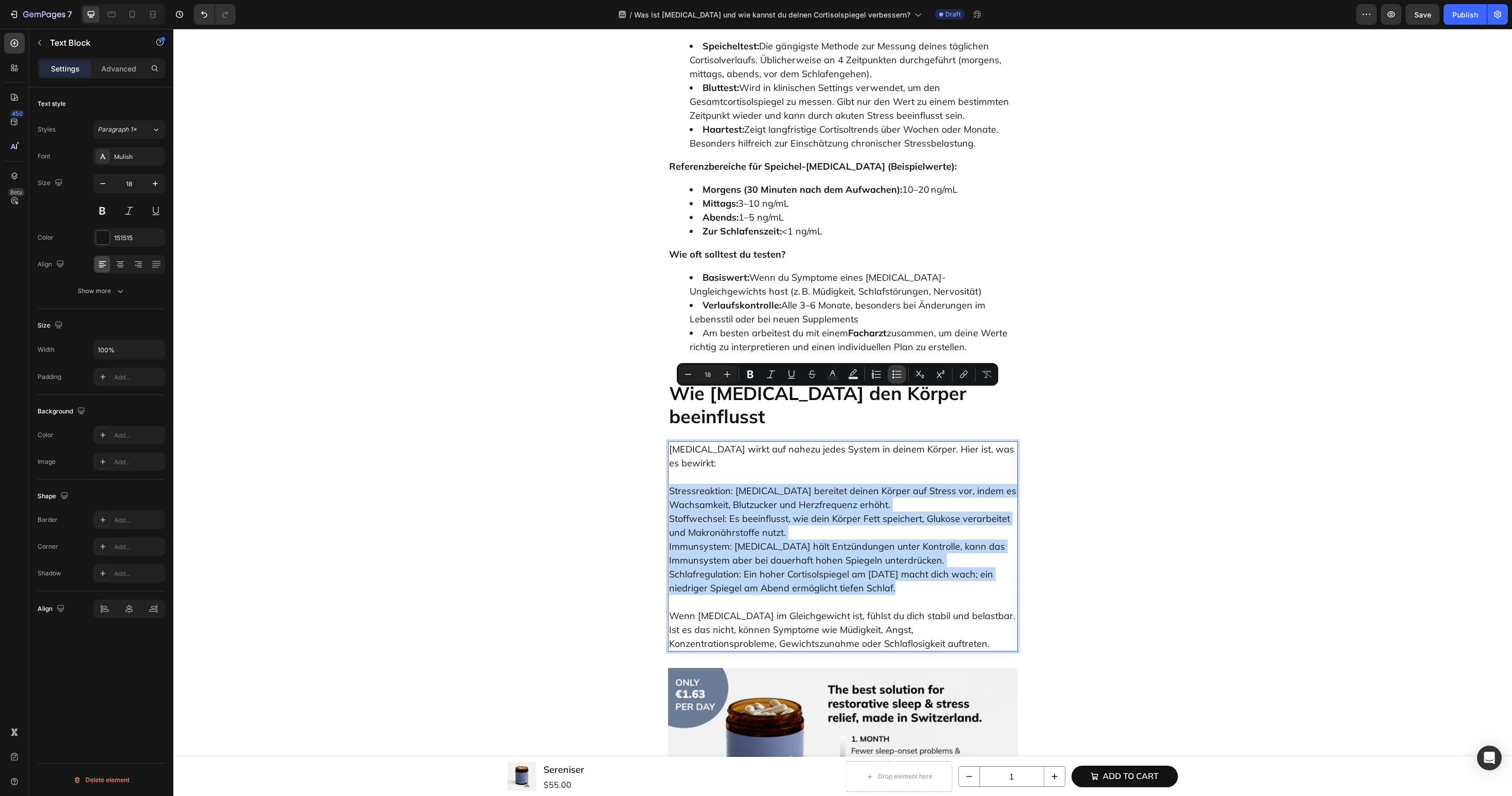
type input "18"
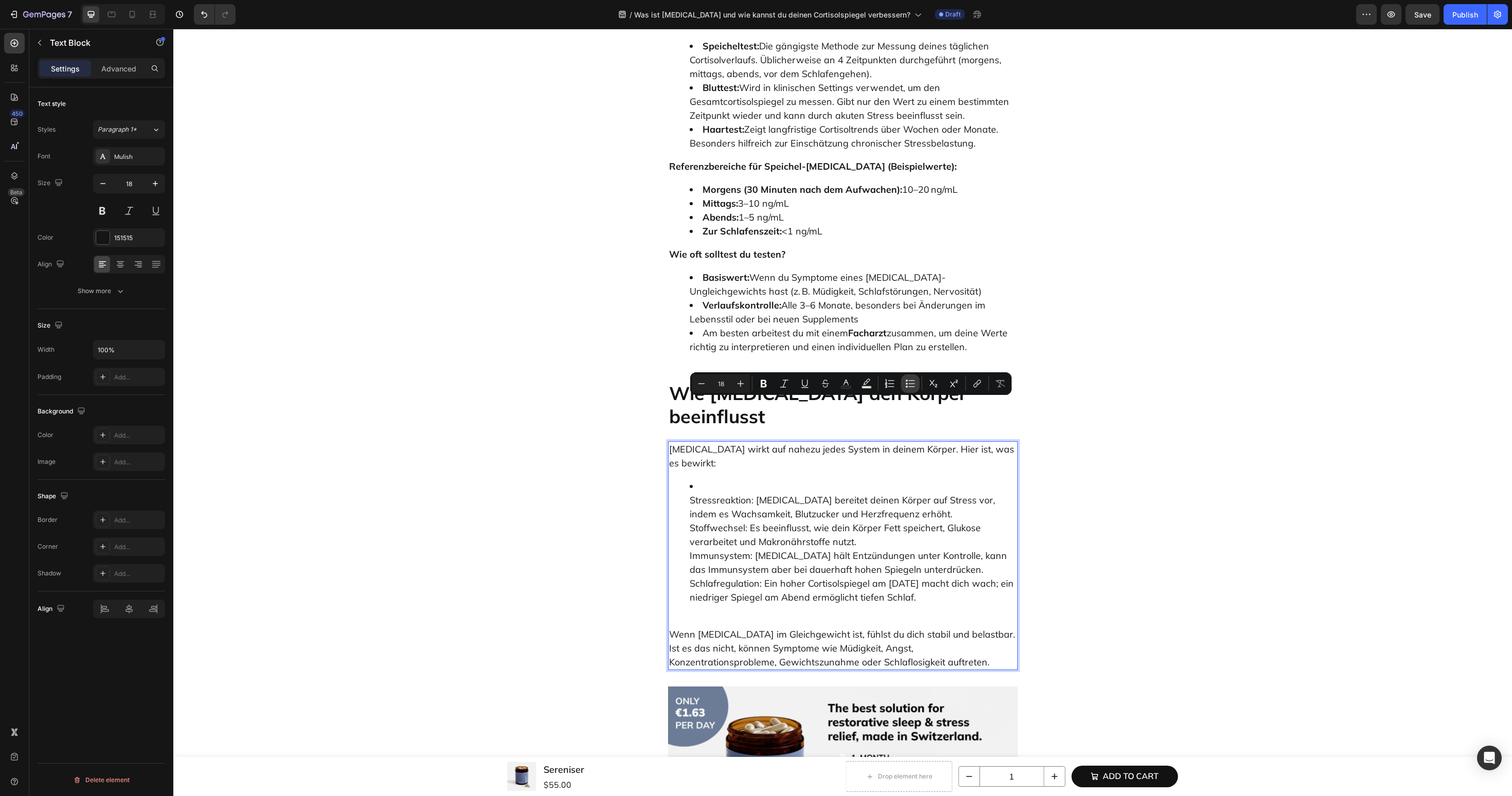
click at [905, 386] on icon "Editor contextual toolbar" at bounding box center [910, 384] width 10 height 10
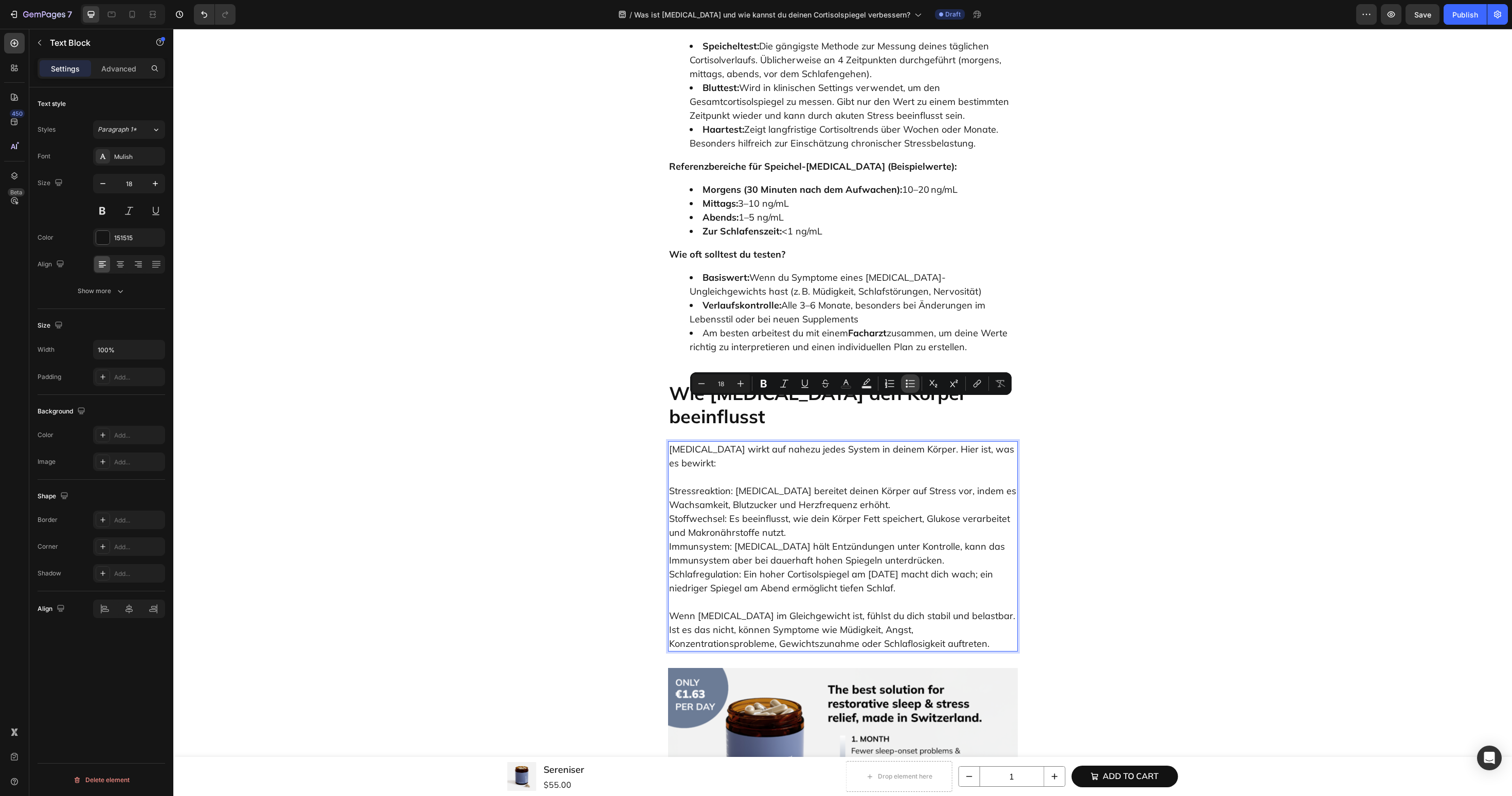
click at [905, 386] on icon "Editor contextual toolbar" at bounding box center [910, 384] width 10 height 10
type input "18"
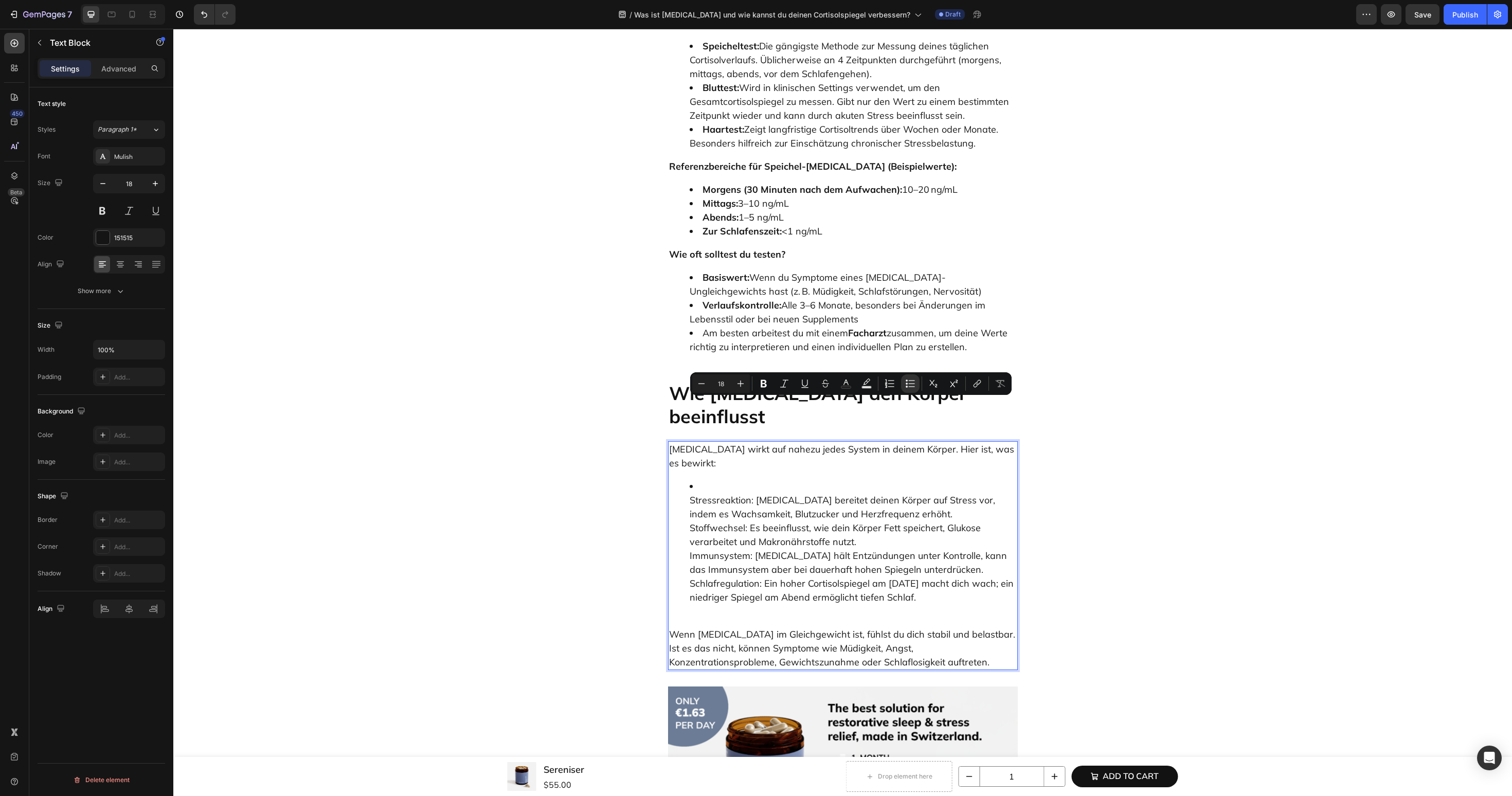
click at [674, 479] on ul "Stressreaktion: Cortisol bereitet deinen Körper auf Stress vor, indem es Wachsa…" at bounding box center [843, 542] width 347 height 125
click at [686, 479] on ul "Stressreaktion: Cortisol bereitet deinen Körper auf Stress vor, indem es Wachsa…" at bounding box center [843, 542] width 347 height 125
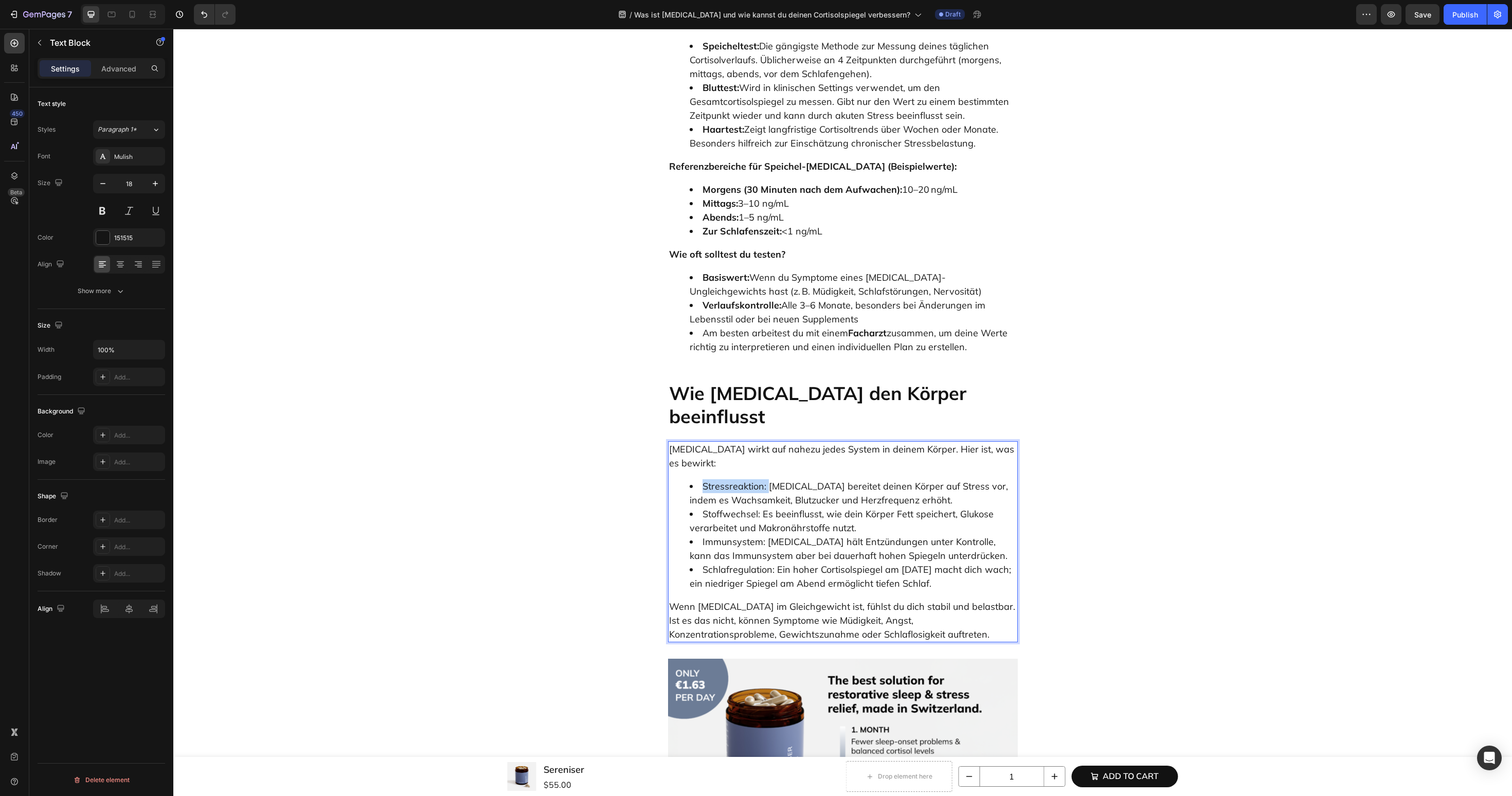
drag, startPoint x: 703, startPoint y: 394, endPoint x: 767, endPoint y: 394, distance: 64.0
click at [767, 479] on li "Stressreaktion: Cortisol bereitet deinen Körper auf Stress vor, indem es Wachsa…" at bounding box center [853, 493] width 327 height 28
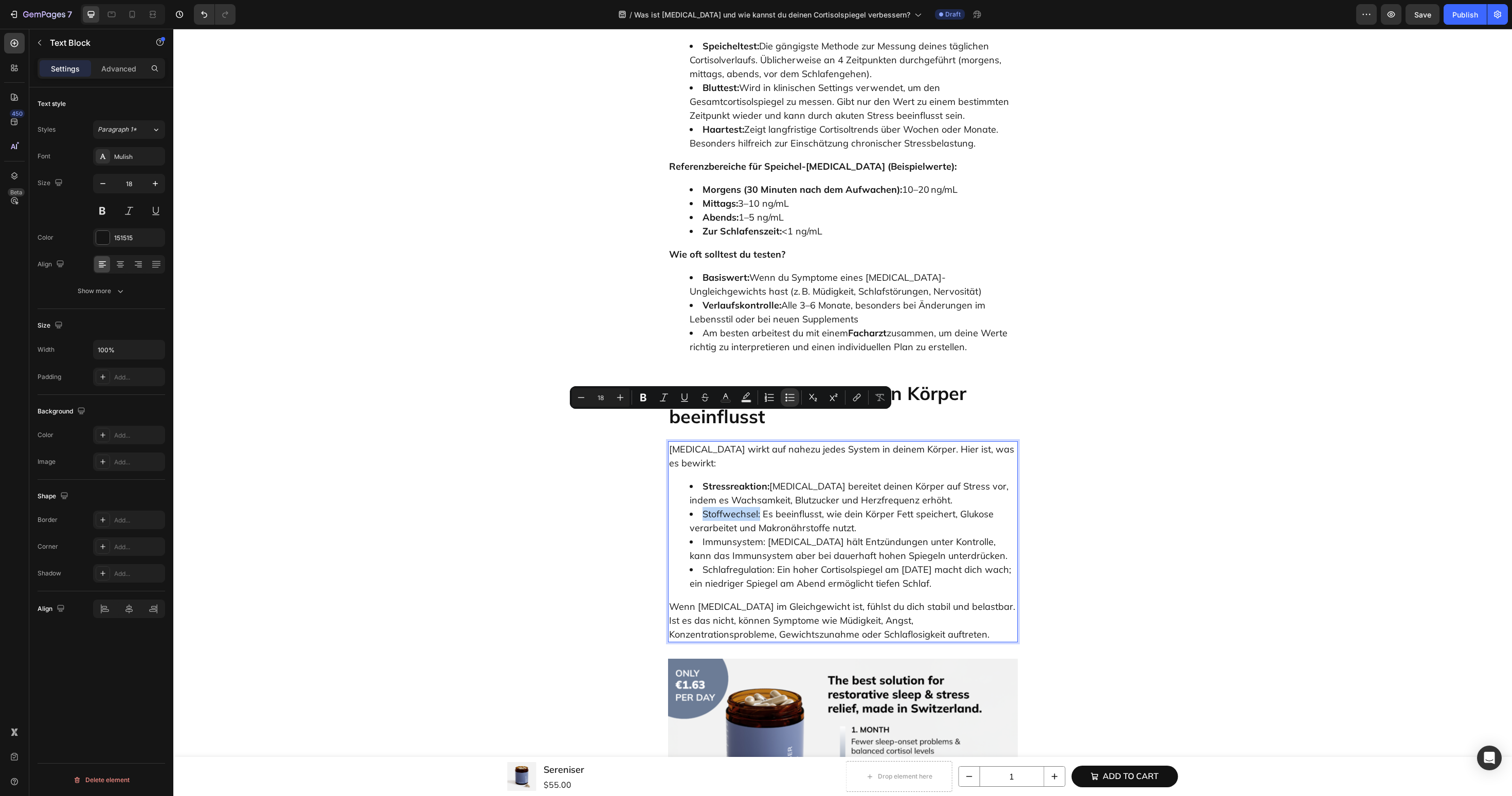
drag, startPoint x: 701, startPoint y: 421, endPoint x: 759, endPoint y: 422, distance: 58.0
click at [759, 507] on li "Stoffwechsel: Es beeinflusst, wie dein Körper Fett speichert, Glukose verarbeit…" at bounding box center [853, 521] width 327 height 28
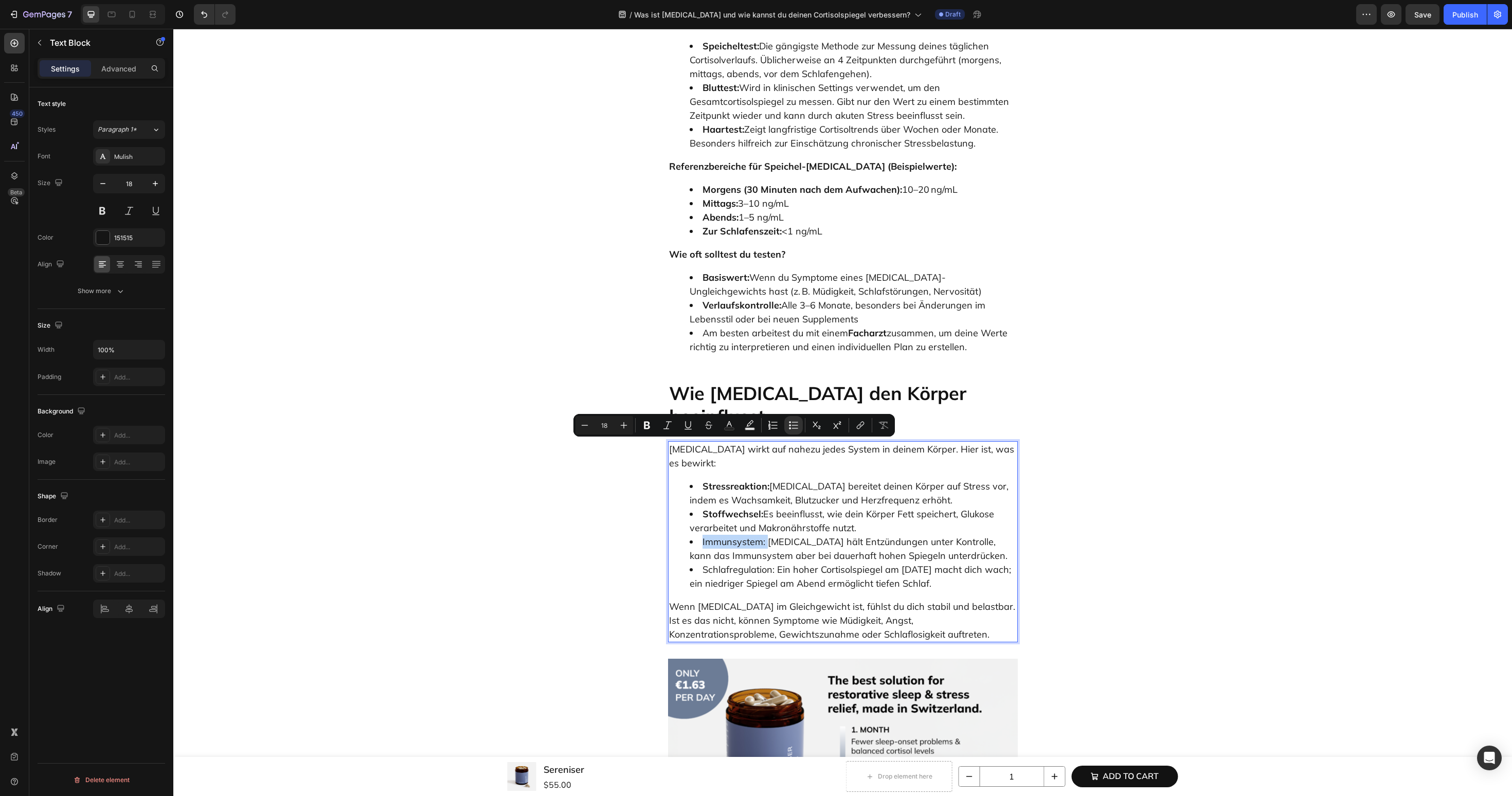
drag, startPoint x: 699, startPoint y: 450, endPoint x: 765, endPoint y: 450, distance: 66.0
click at [765, 535] on li "Immunsystem: Cortisol hält Entzündungen unter Kontrolle, kann das Immunsystem a…" at bounding box center [853, 549] width 327 height 28
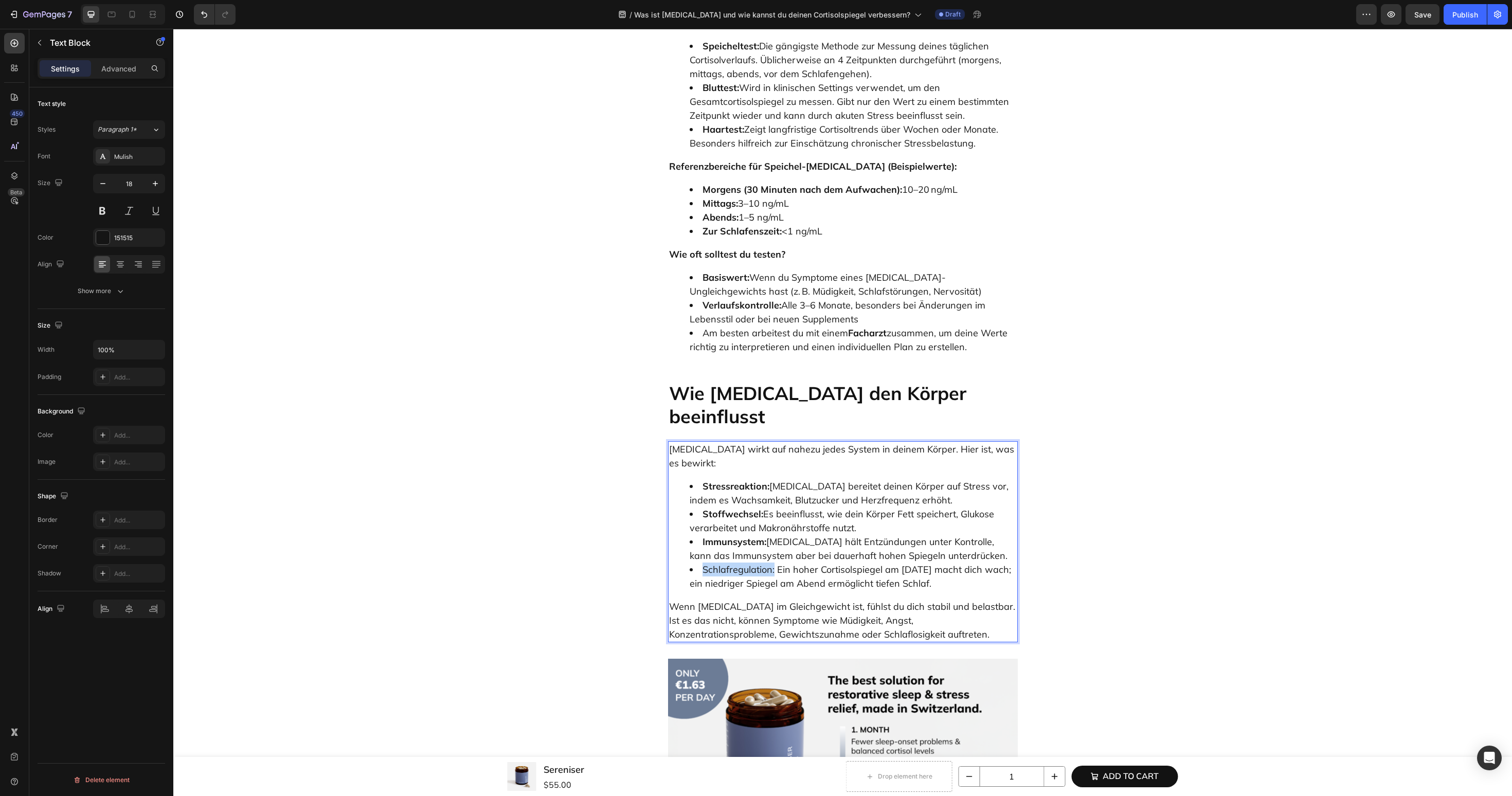
drag, startPoint x: 703, startPoint y: 480, endPoint x: 775, endPoint y: 480, distance: 72.0
click at [775, 563] on li "Schlafregulation: Ein hoher Cortisolspiegel am Morgen macht dich wach; ein nied…" at bounding box center [853, 576] width 327 height 28
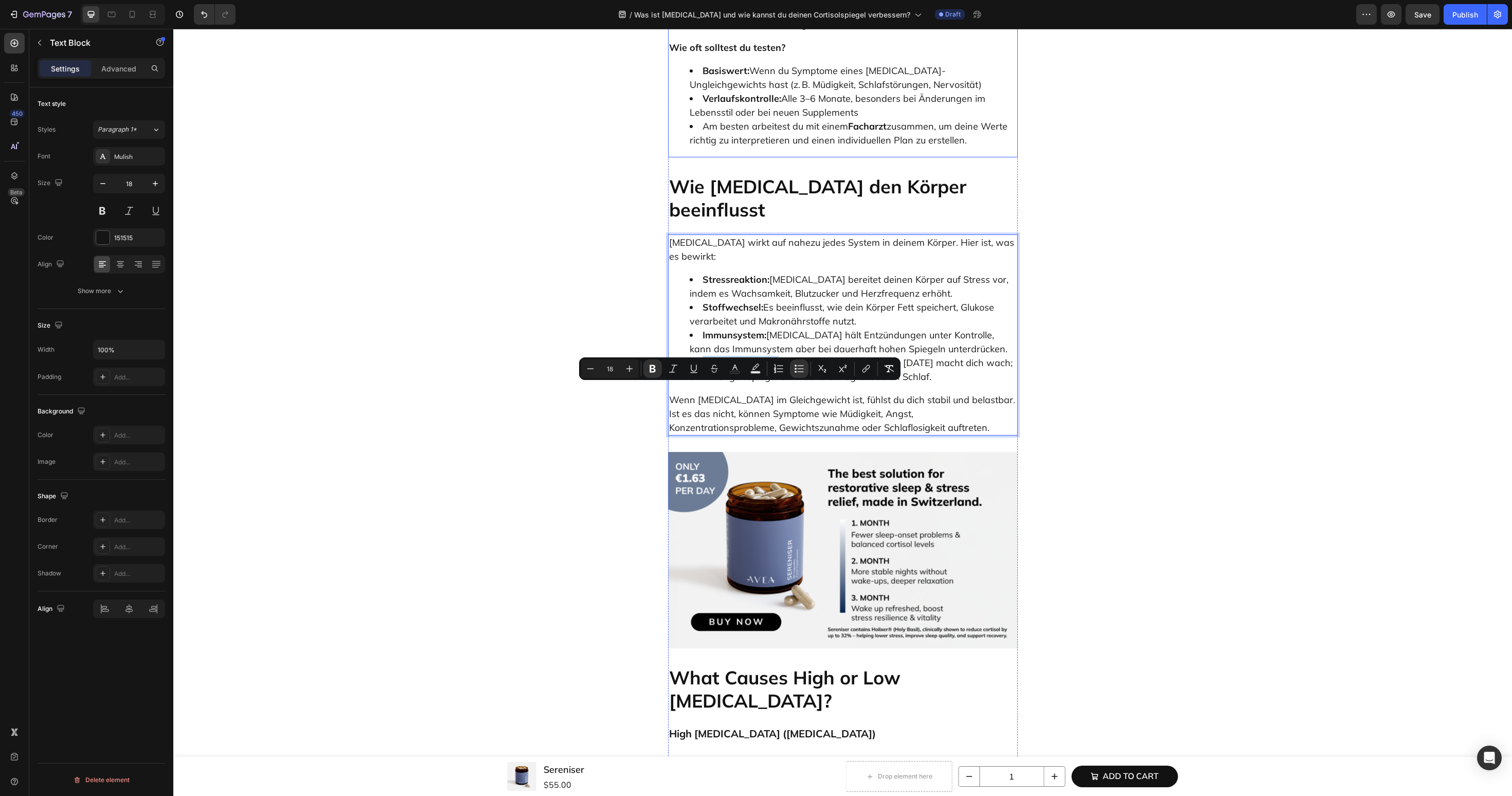
scroll to position [2128, 0]
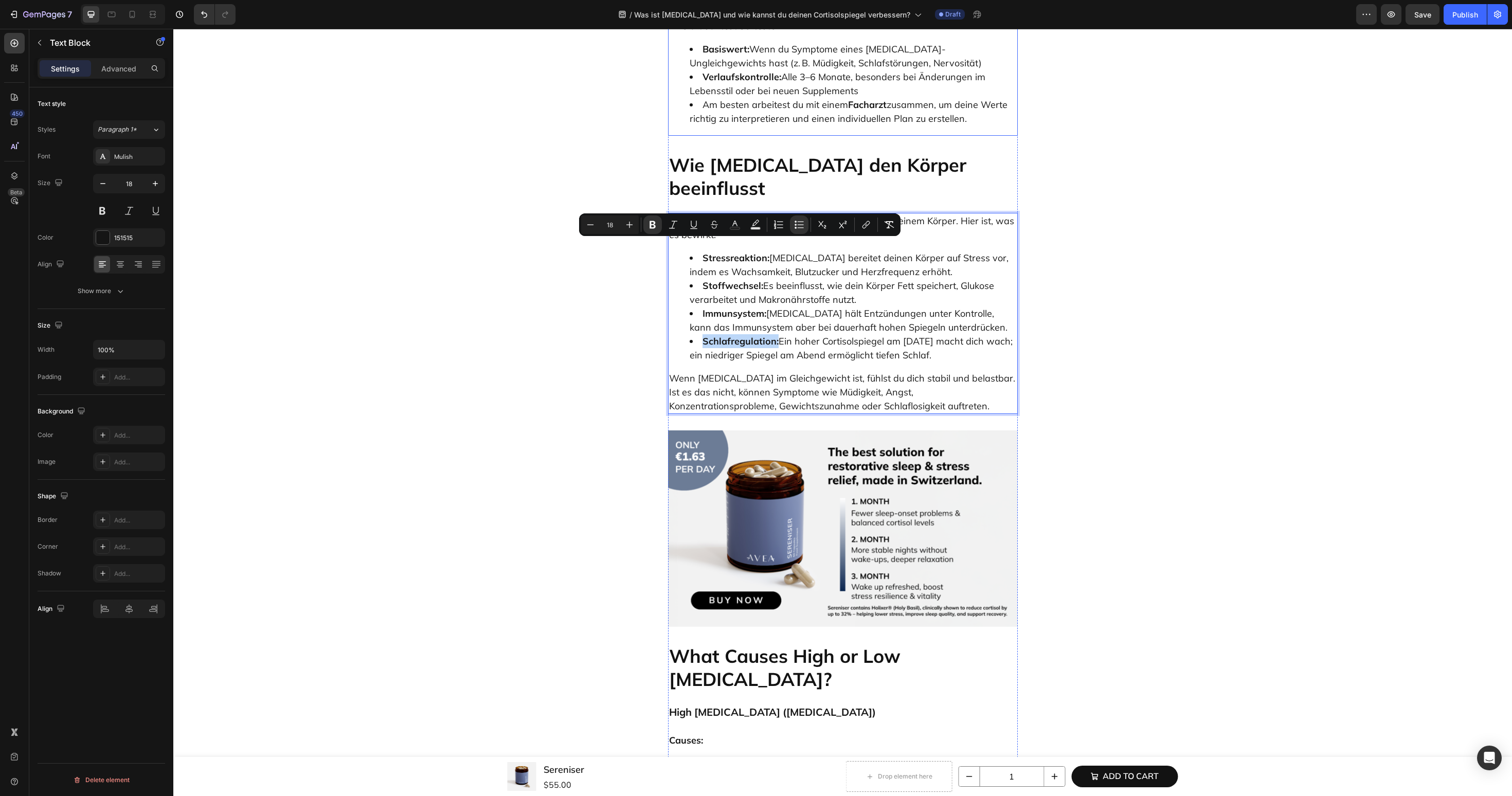
click at [796, 431] on img at bounding box center [843, 529] width 350 height 197
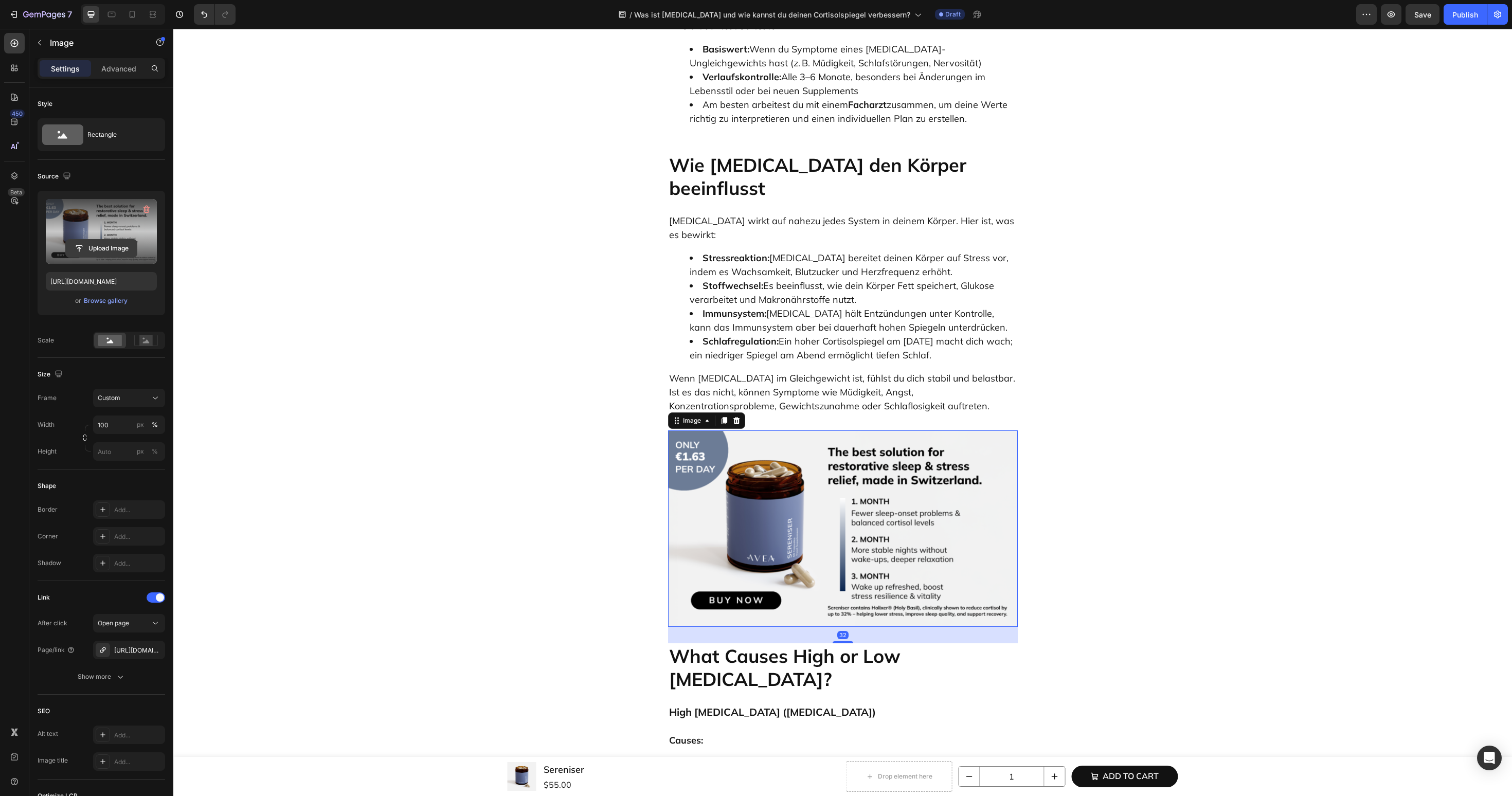
click at [87, 246] on input "file" at bounding box center [101, 249] width 71 height 18
type input "https://cdn.shopify.com/s/files/1/0606/3226/9049/files/gempages_537282813339108…"
click at [774, 431] on img at bounding box center [843, 529] width 350 height 197
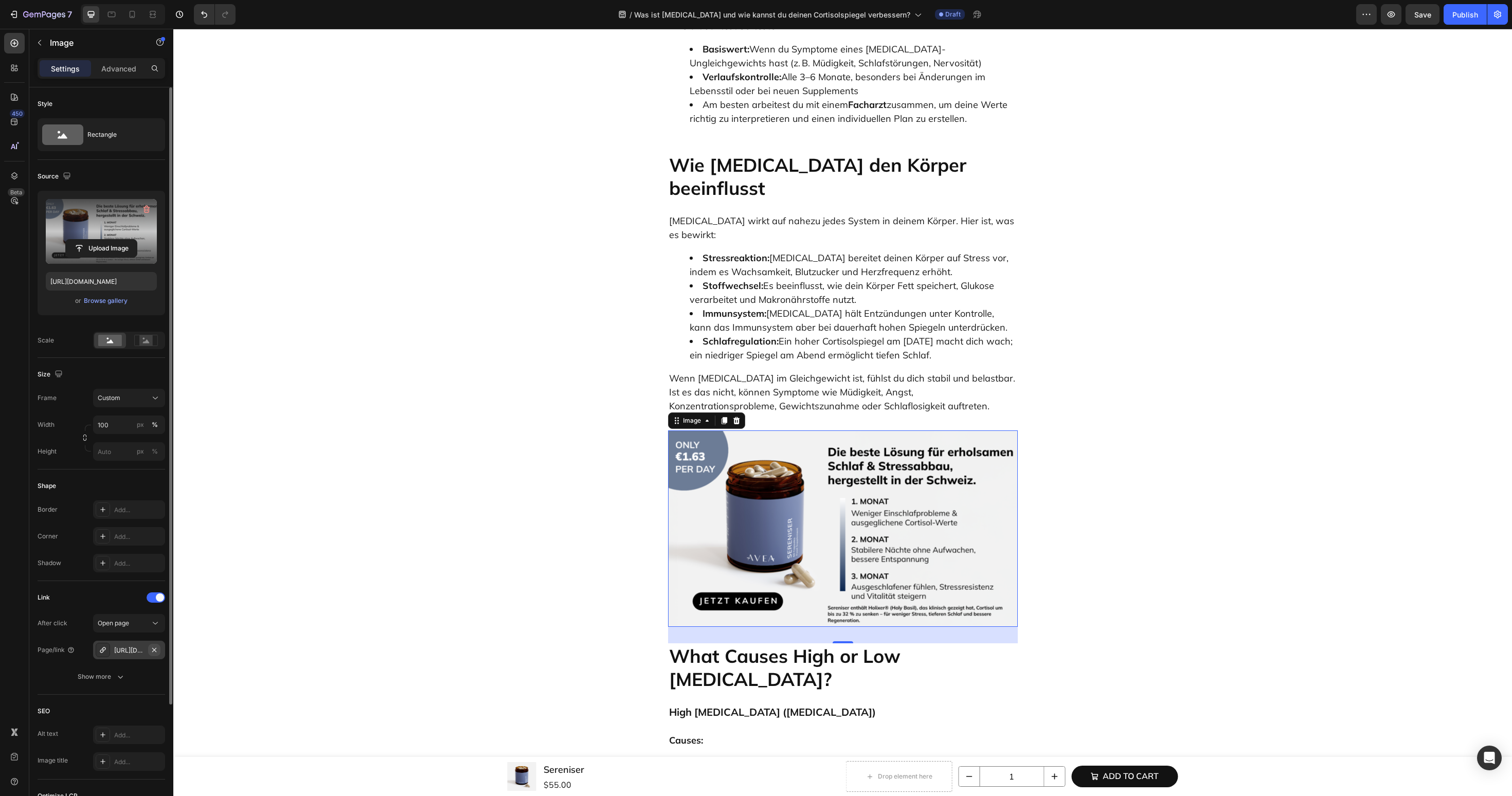
click at [154, 652] on icon "button" at bounding box center [154, 650] width 9 height 9
click at [126, 648] on div "Add..." at bounding box center [138, 650] width 48 height 9
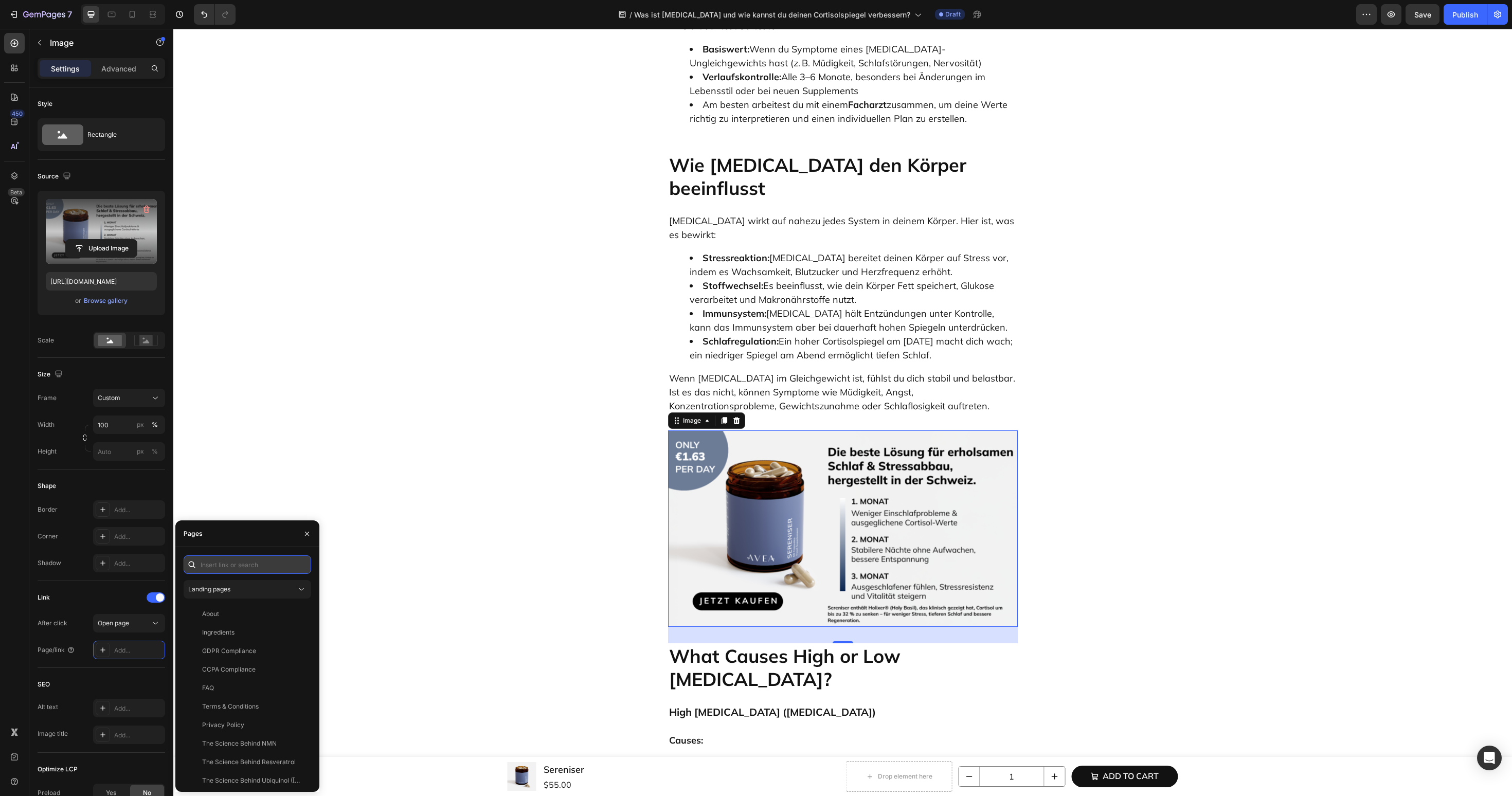
click at [273, 567] on input "text" at bounding box center [247, 565] width 128 height 18
paste input "https://avea-life.com/de/products/sereniser?country=DE"
type input "https://avea-life.com/de/products/sereniser?country=DE"
click at [258, 591] on div "https://avea-life.com/de/products/sereniser?country=DE" at bounding box center [235, 589] width 66 height 9
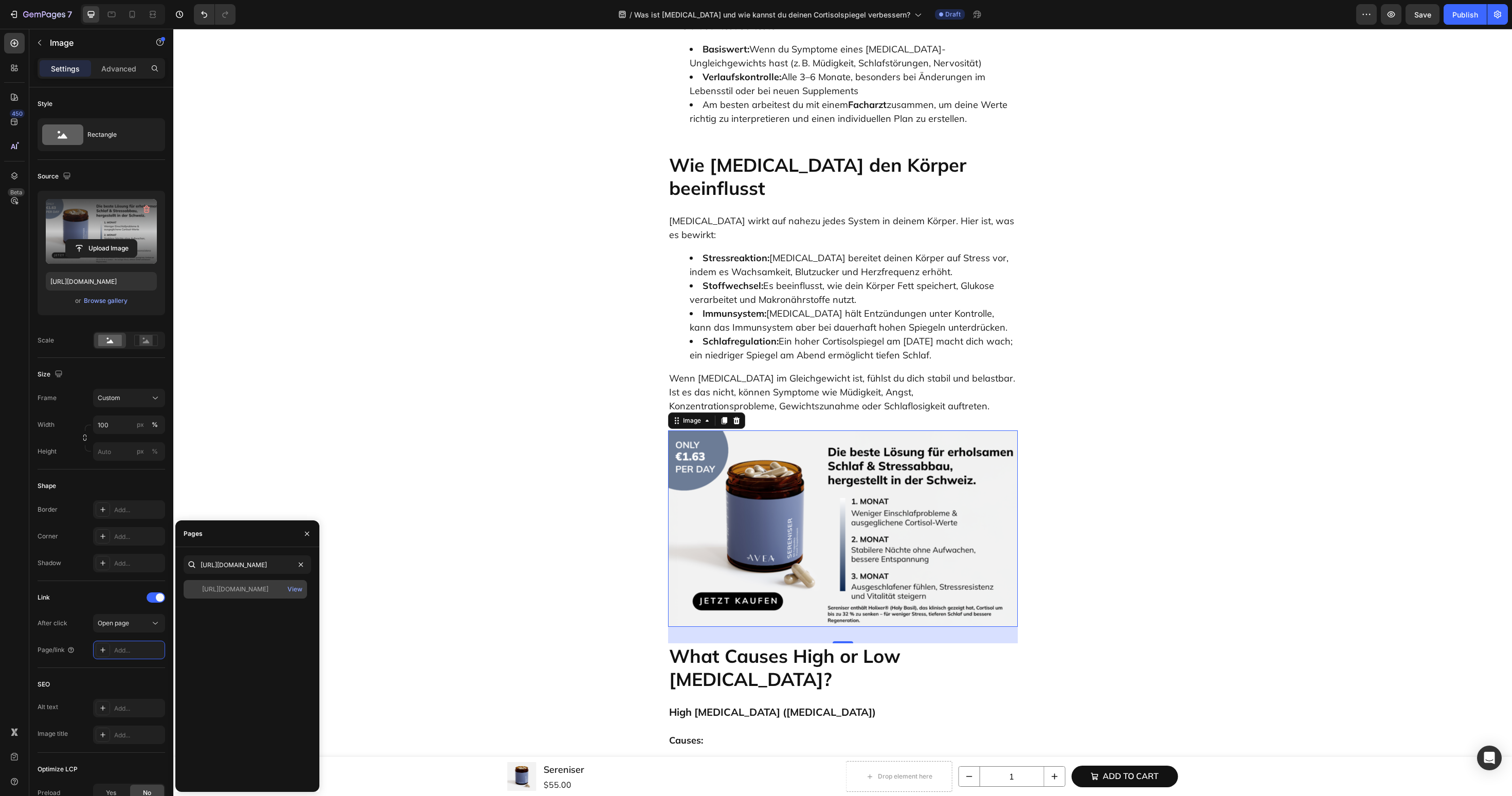
scroll to position [0, 0]
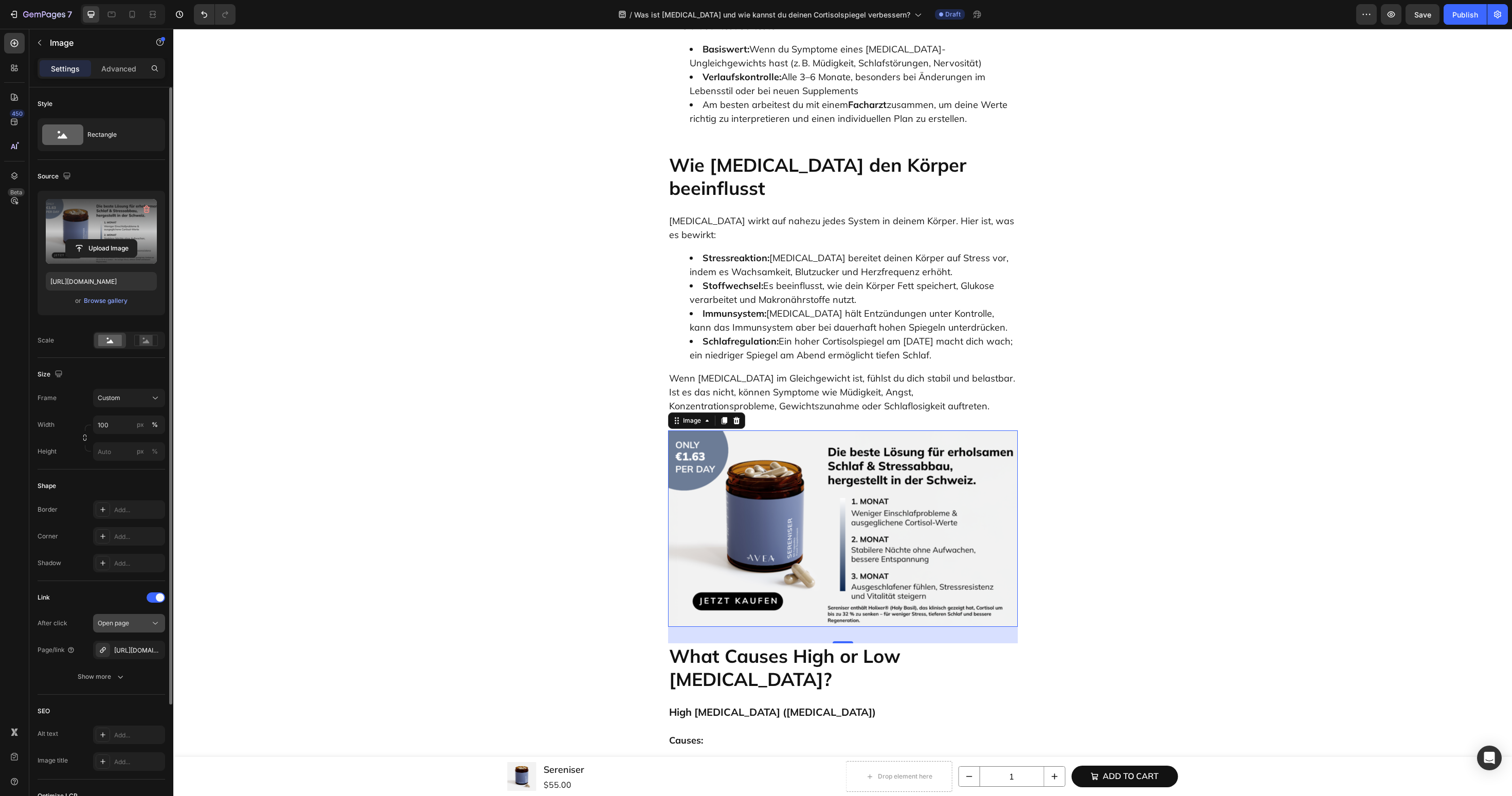
click at [144, 622] on div "Open page" at bounding box center [124, 624] width 52 height 9
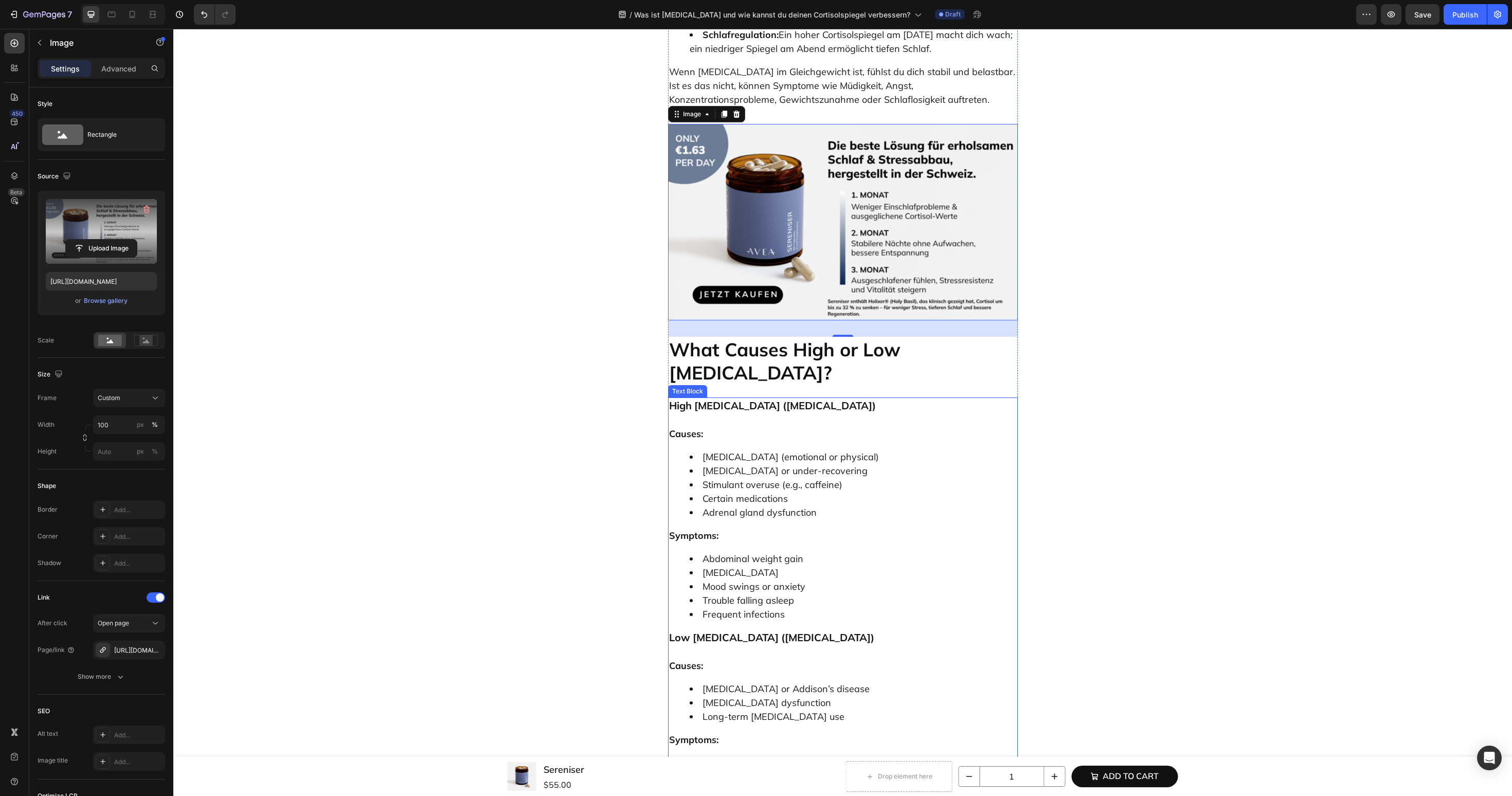
scroll to position [2486, 0]
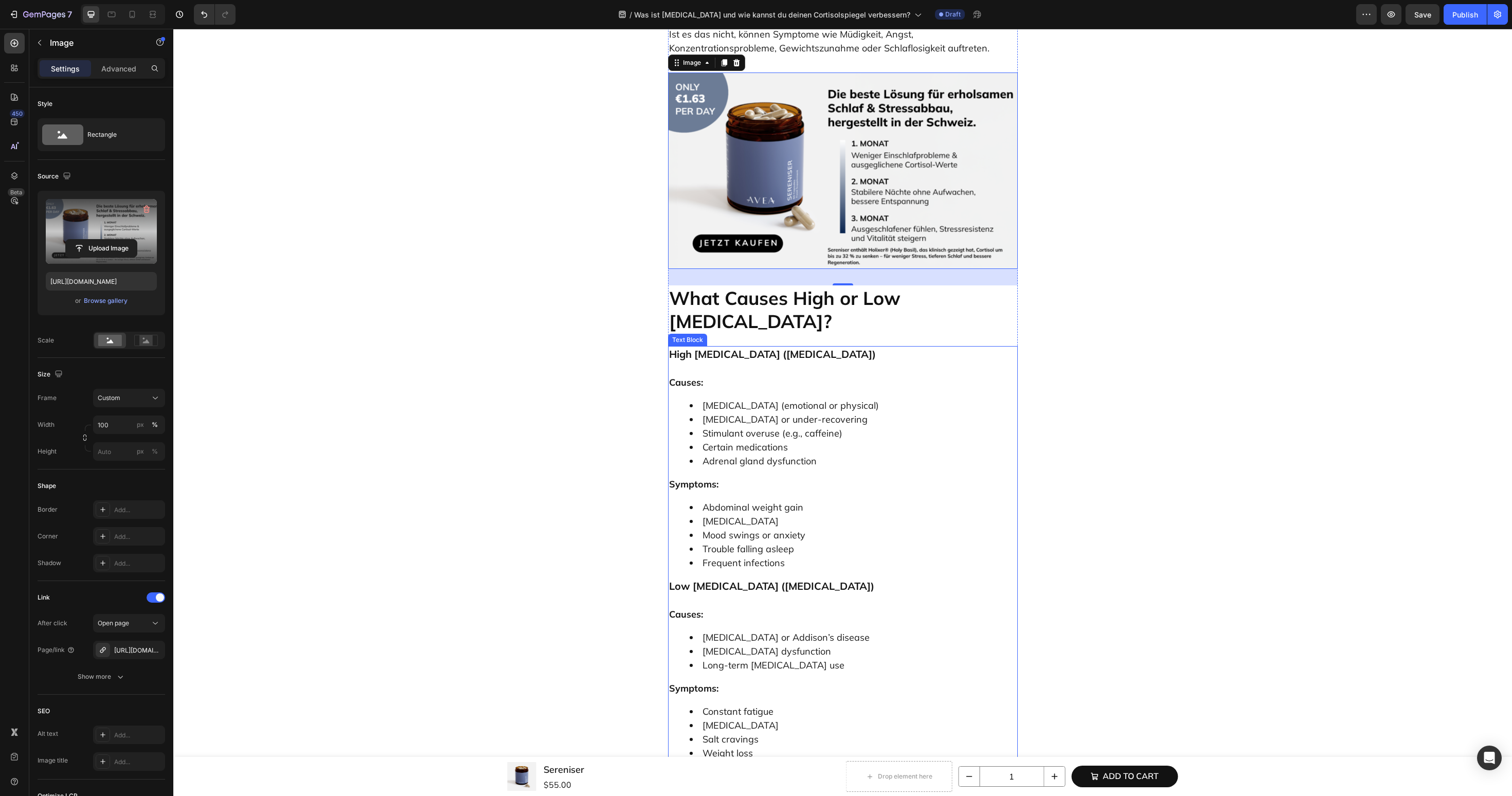
click at [847, 441] on li "Certain medications" at bounding box center [853, 447] width 327 height 14
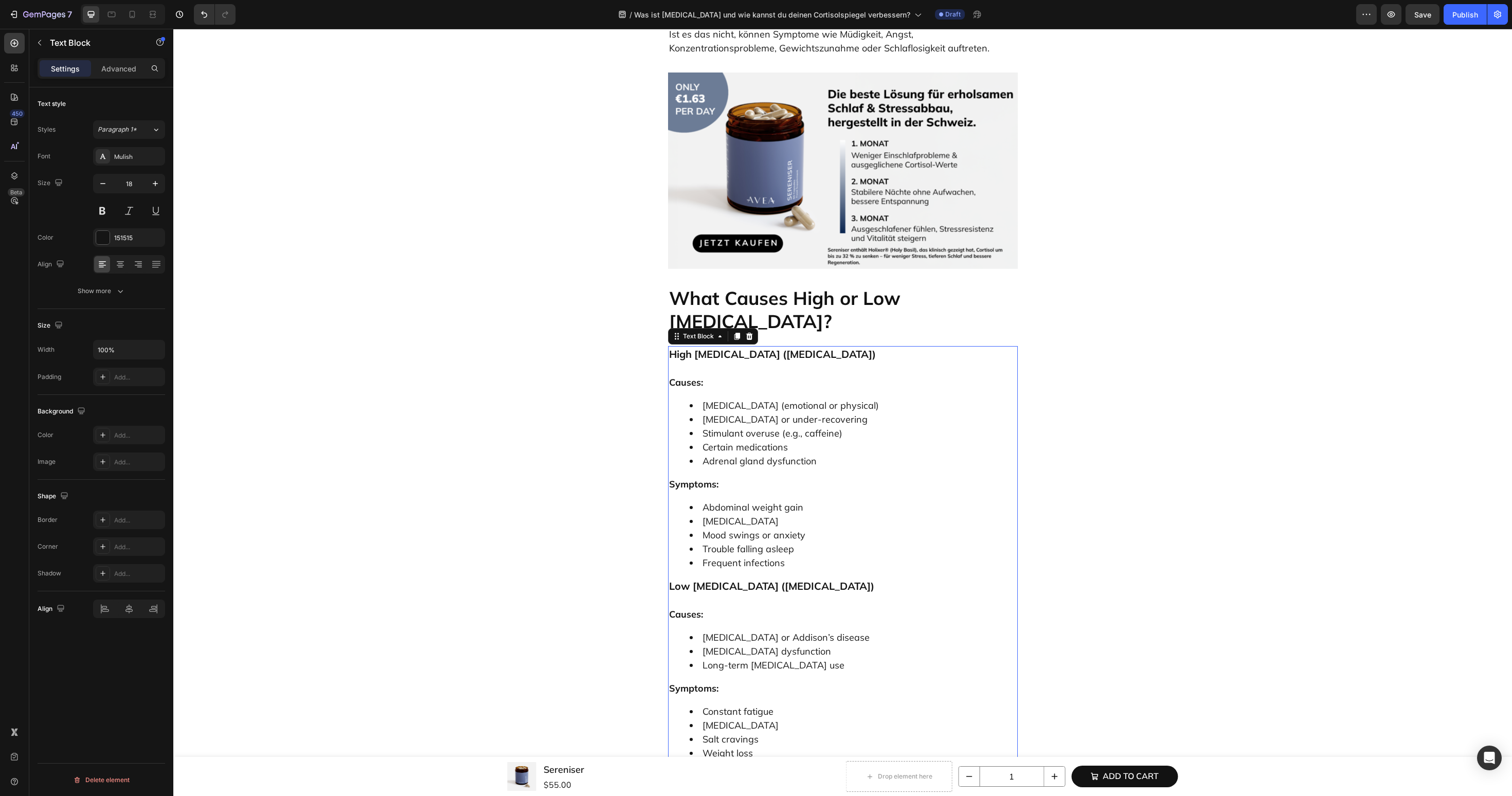
click at [811, 500] on li "Abdominal weight gain" at bounding box center [853, 507] width 327 height 14
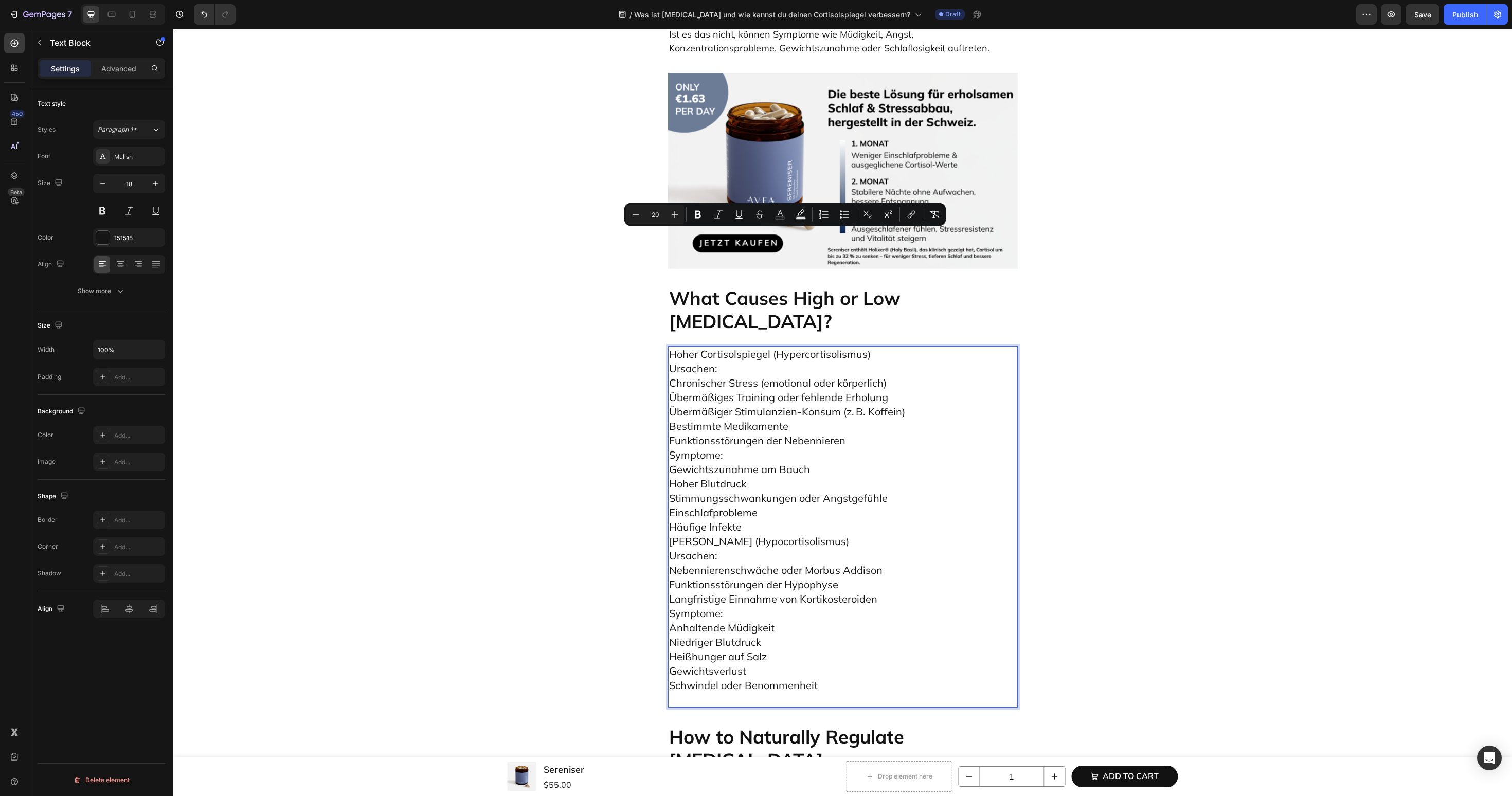
click at [893, 348] on p "Hoher Cortisolspiegel (Hypercortisolismus) Ursachen: Chronischer Stress (emotio…" at bounding box center [843, 527] width 347 height 359
drag, startPoint x: 893, startPoint y: 241, endPoint x: 675, endPoint y: 231, distance: 218.2
click at [675, 348] on p "Hoher Cortisolspiegel (Hypercortisolismus) Ursachen: Chronischer Stress (emotio…" at bounding box center [843, 527] width 347 height 359
click at [661, 217] on icon "Editor contextual toolbar" at bounding box center [659, 214] width 10 height 10
click at [623, 215] on icon "Editor contextual toolbar" at bounding box center [620, 214] width 10 height 10
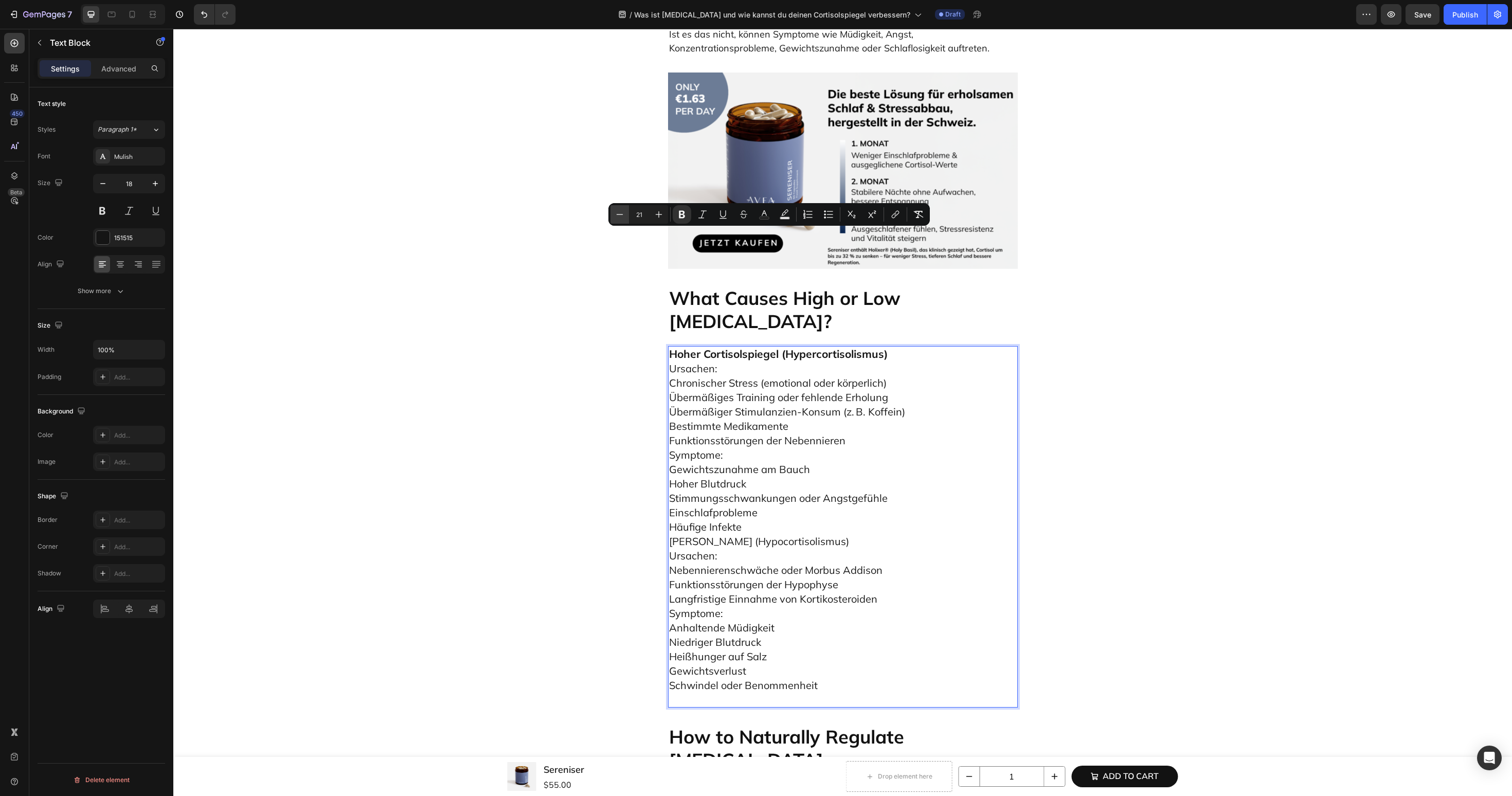
type input "20"
click at [965, 348] on p "Hoher Cortisolspiegel (Hypercortisolismus) Ursachen: Chronischer Stress (emotio…" at bounding box center [843, 527] width 347 height 359
click at [930, 348] on p "Hoher Cortisolspiegel (Hypercortisolismus) Ursachen: Chronischer Stress (emotio…" at bounding box center [843, 527] width 347 height 359
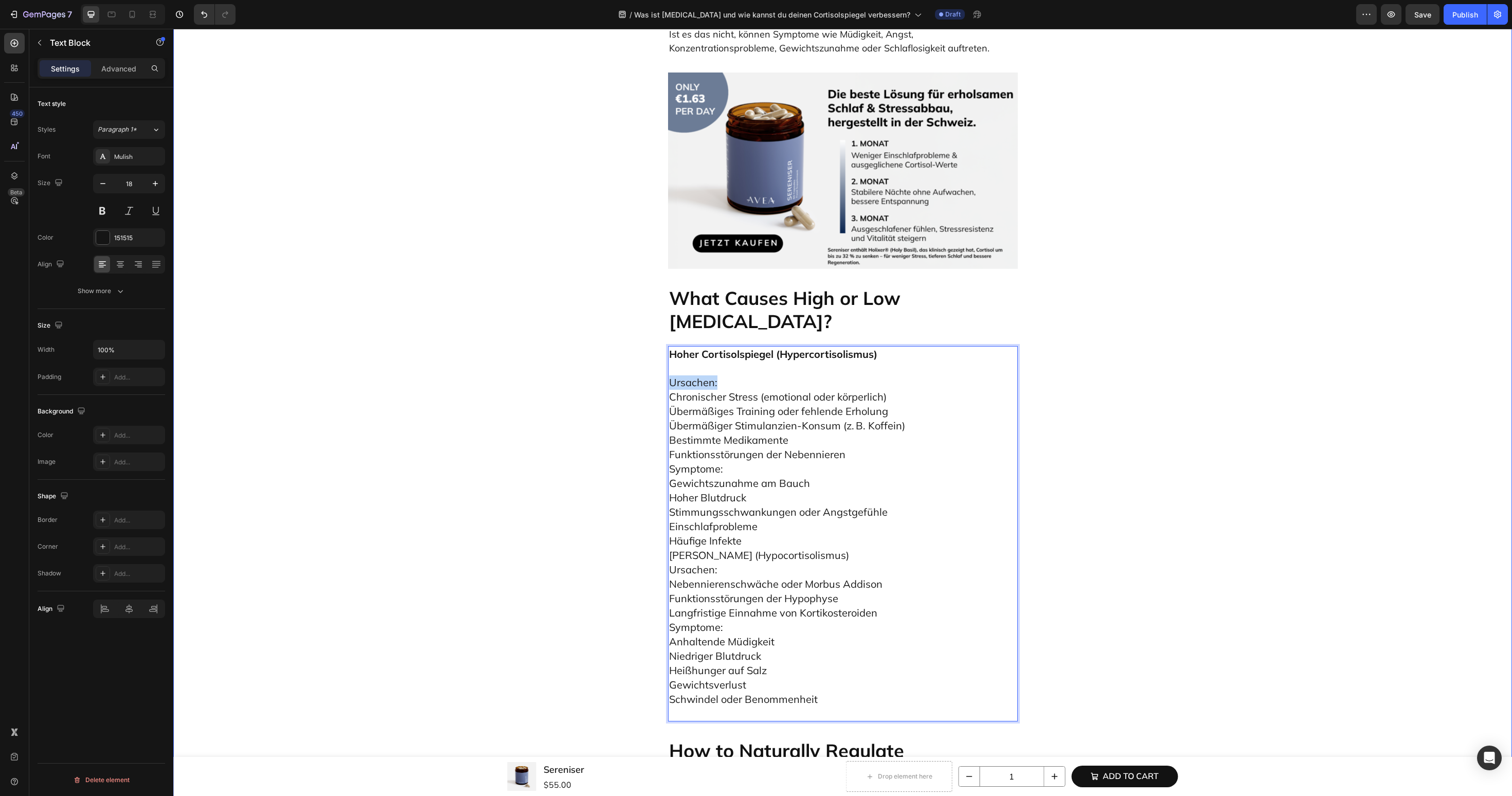
drag, startPoint x: 725, startPoint y: 265, endPoint x: 625, endPoint y: 265, distance: 100.0
click at [625, 265] on div "Was ist Cortisol und wie kannst du deinen Cortisolspiegel verbessern? Heading E…" at bounding box center [842, 414] width 1323 height 5634
click at [784, 362] on p "Ursachen: Chronischer Stress (emotional oder körperlich) Übermäßiges Training o…" at bounding box center [843, 542] width 347 height 359
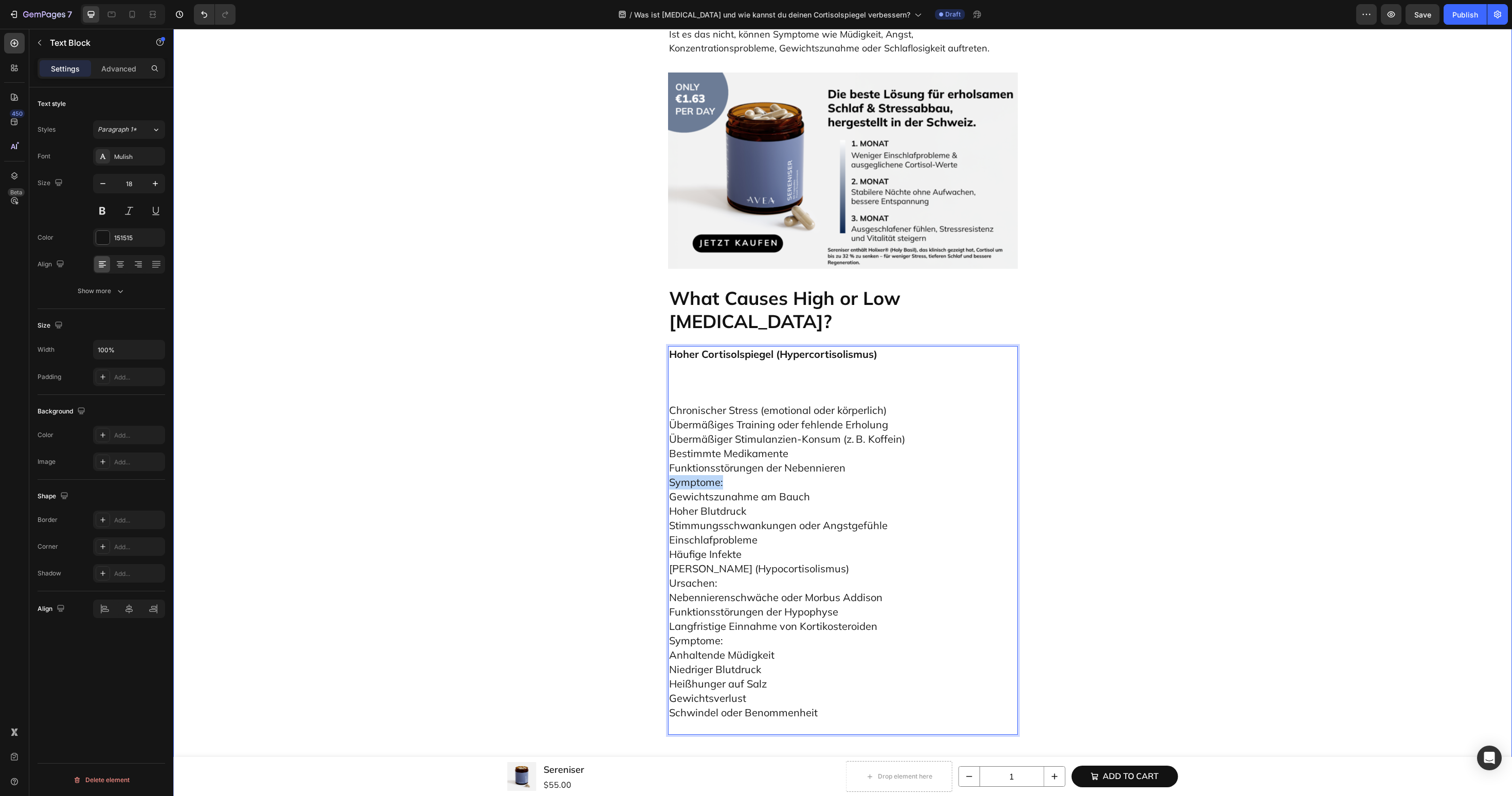
drag, startPoint x: 741, startPoint y: 359, endPoint x: 638, endPoint y: 359, distance: 103.0
click at [638, 359] on div "Was ist Cortisol und wie kannst du deinen Cortisolspiegel verbessern? Heading E…" at bounding box center [842, 420] width 1323 height 5647
click at [924, 389] on p "Chronischer Stress (emotional oder körperlich) Übermäßiges Training oder fehlen…" at bounding box center [843, 562] width 347 height 345
click at [880, 389] on p "Chronischer Stress (emotional oder körperlich) Übermäßiges Training oder fehlen…" at bounding box center [843, 562] width 347 height 345
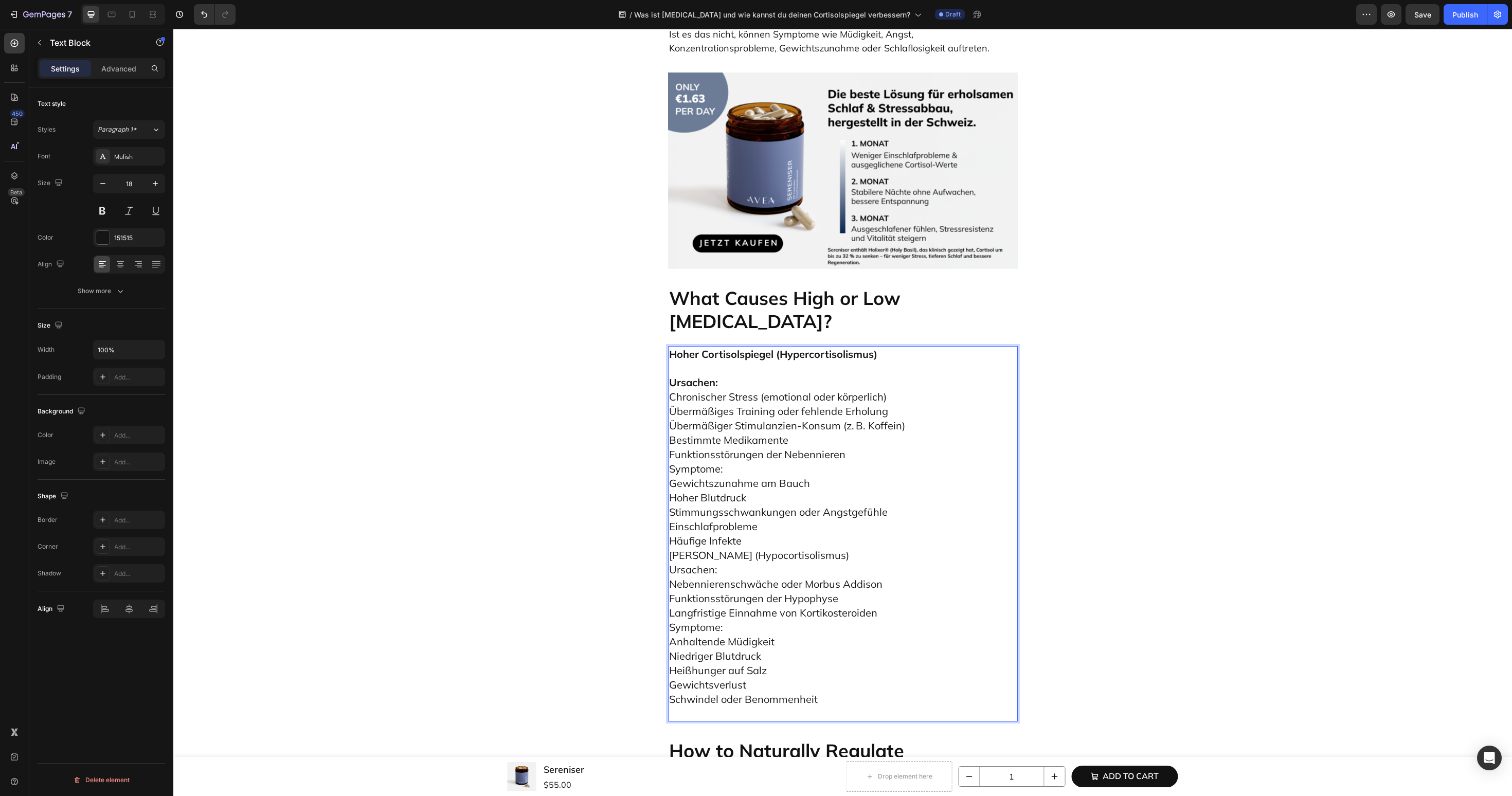
click at [817, 390] on span "Chronischer Stress (emotional oder körperlich)" at bounding box center [778, 397] width 218 height 13
click at [777, 362] on p "Ursachen: Chronischer Stress (emotional oder körperlich) Übermäßiges Training o…" at bounding box center [843, 542] width 347 height 359
click at [843, 448] on span "Funktionsstörungen der Nebennieren" at bounding box center [757, 454] width 176 height 13
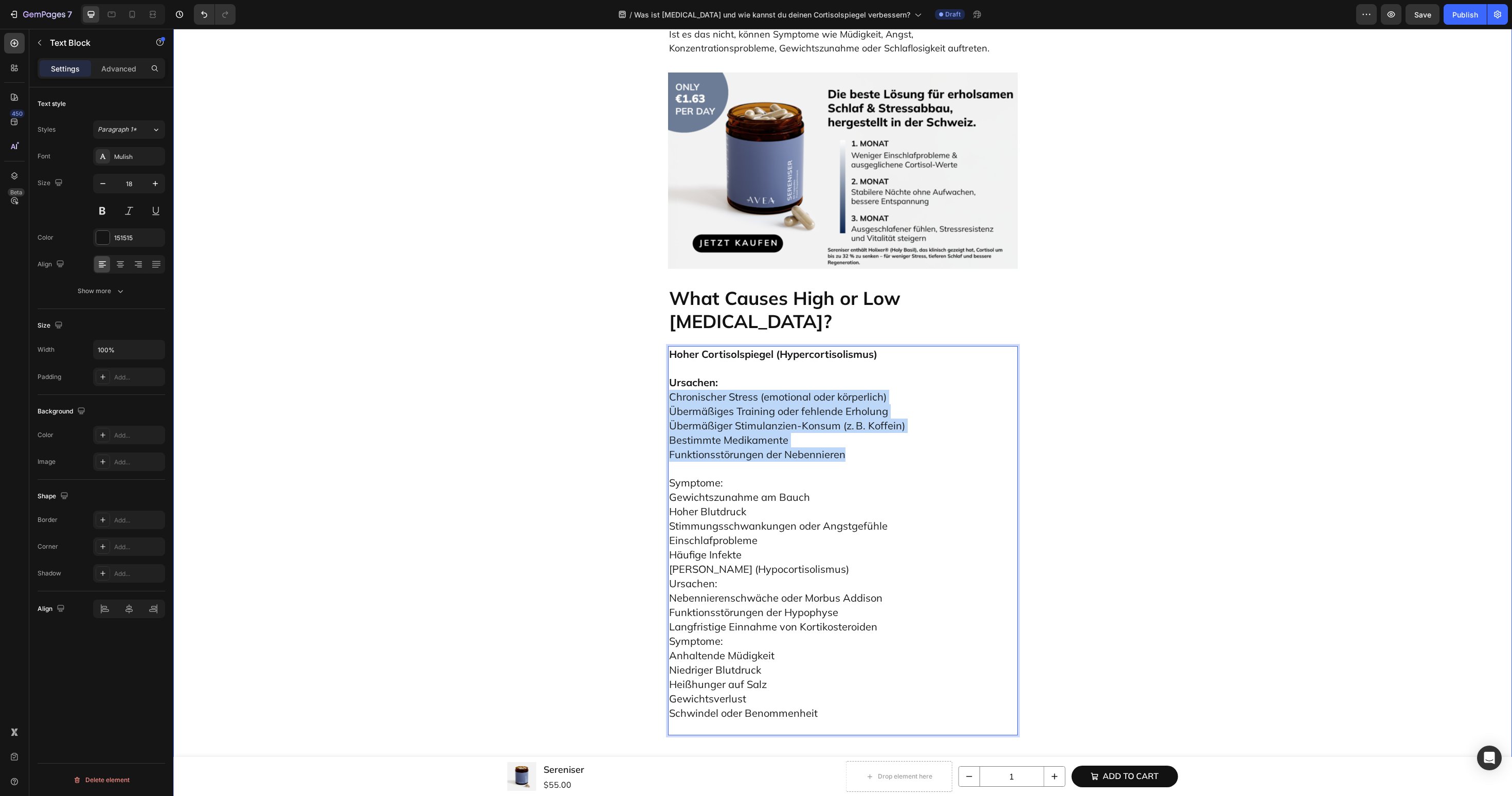
drag, startPoint x: 858, startPoint y: 338, endPoint x: 661, endPoint y: 283, distance: 204.5
click at [661, 283] on div "Was ist Cortisol und wie kannst du deinen Cortisolspiegel verbessern? Heading E…" at bounding box center [842, 421] width 1323 height 5648
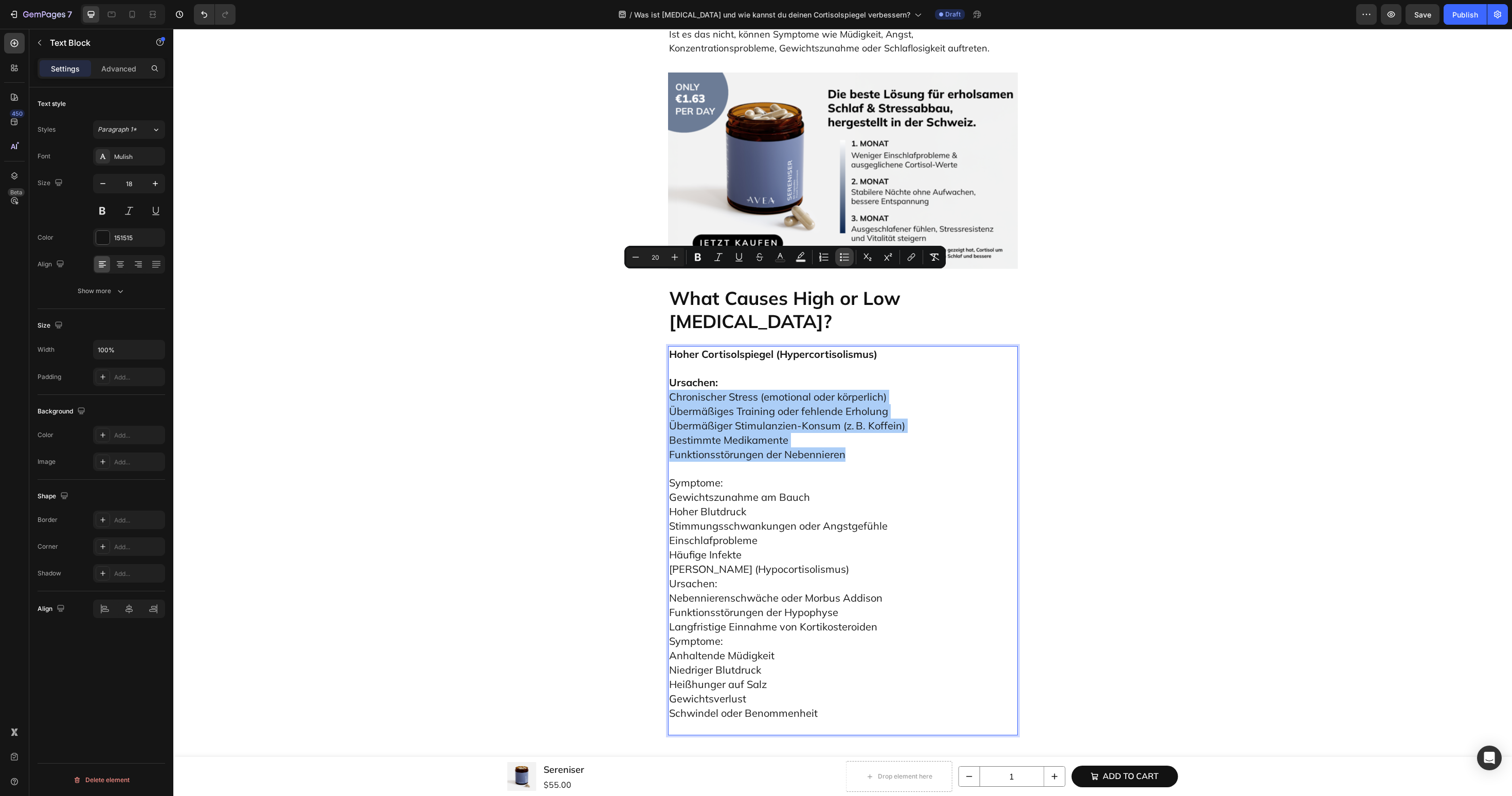
click at [842, 263] on button "Bulleted List" at bounding box center [844, 257] width 18 height 18
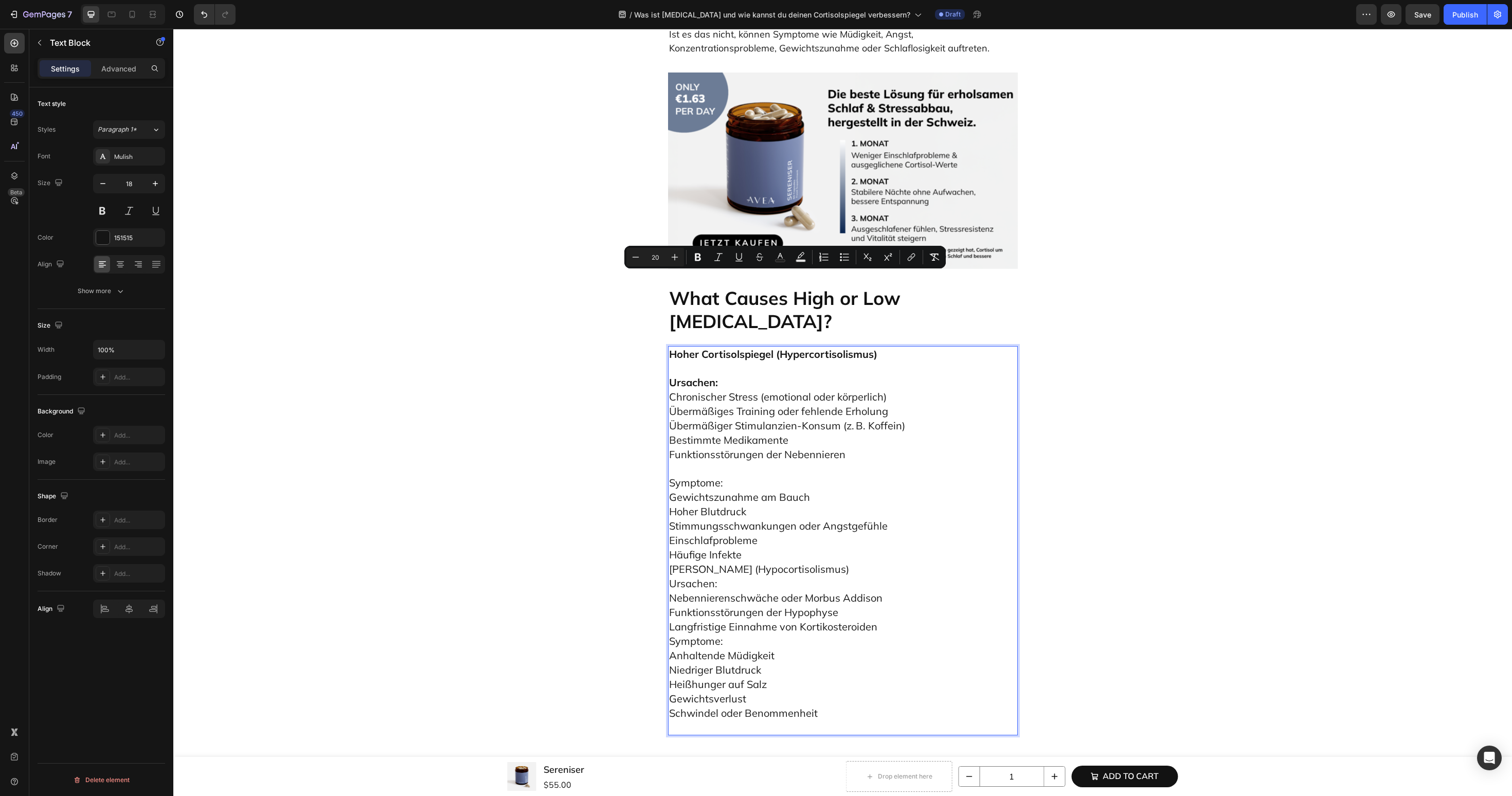
click at [813, 419] on span "Übermäßiger Stimulanzien-Konsum (z. B. Koffein)" at bounding box center [787, 426] width 236 height 13
click at [739, 362] on p "Ursachen: Chronischer Stress (emotional oder körperlich) Übermäßiges Training o…" at bounding box center [843, 412] width 347 height 100
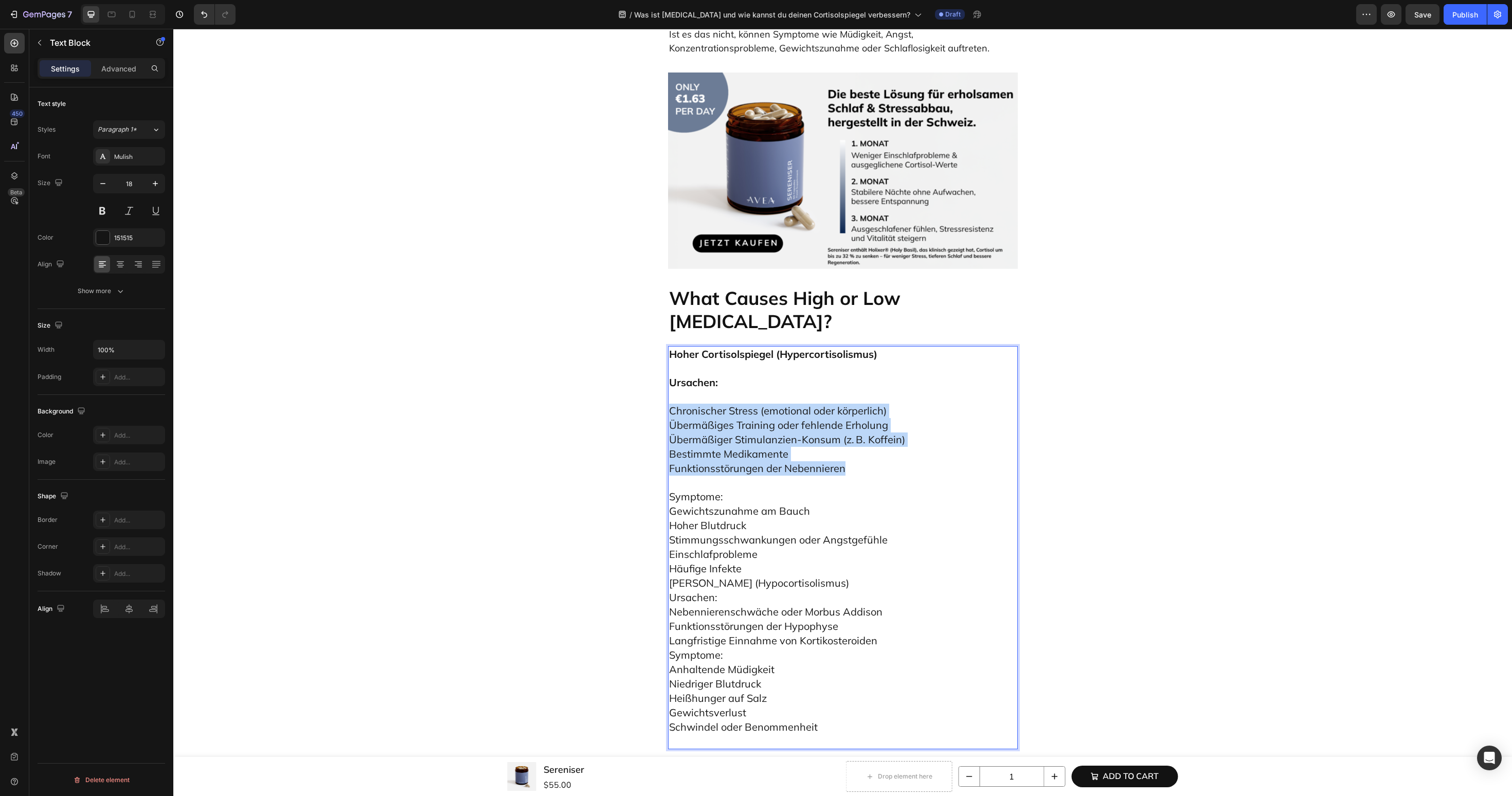
drag, startPoint x: 887, startPoint y: 350, endPoint x: 667, endPoint y: 292, distance: 227.5
click at [668, 346] on div "Hoher Cortisolspiegel (Hypercortisolismus) Ursachen: Chronischer Stress (emotio…" at bounding box center [843, 547] width 350 height 403
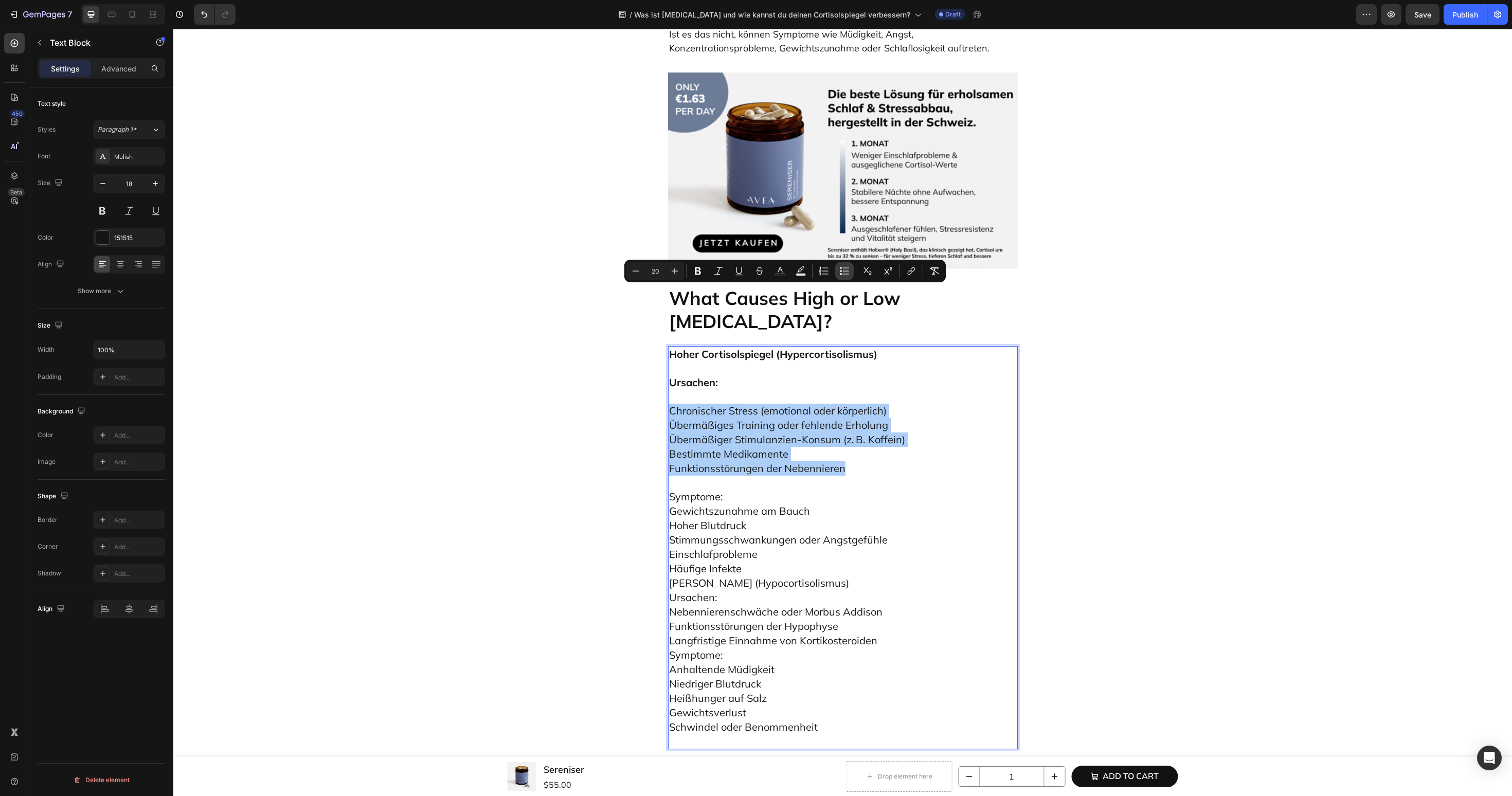
click at [849, 273] on button "Bulleted List" at bounding box center [844, 271] width 18 height 18
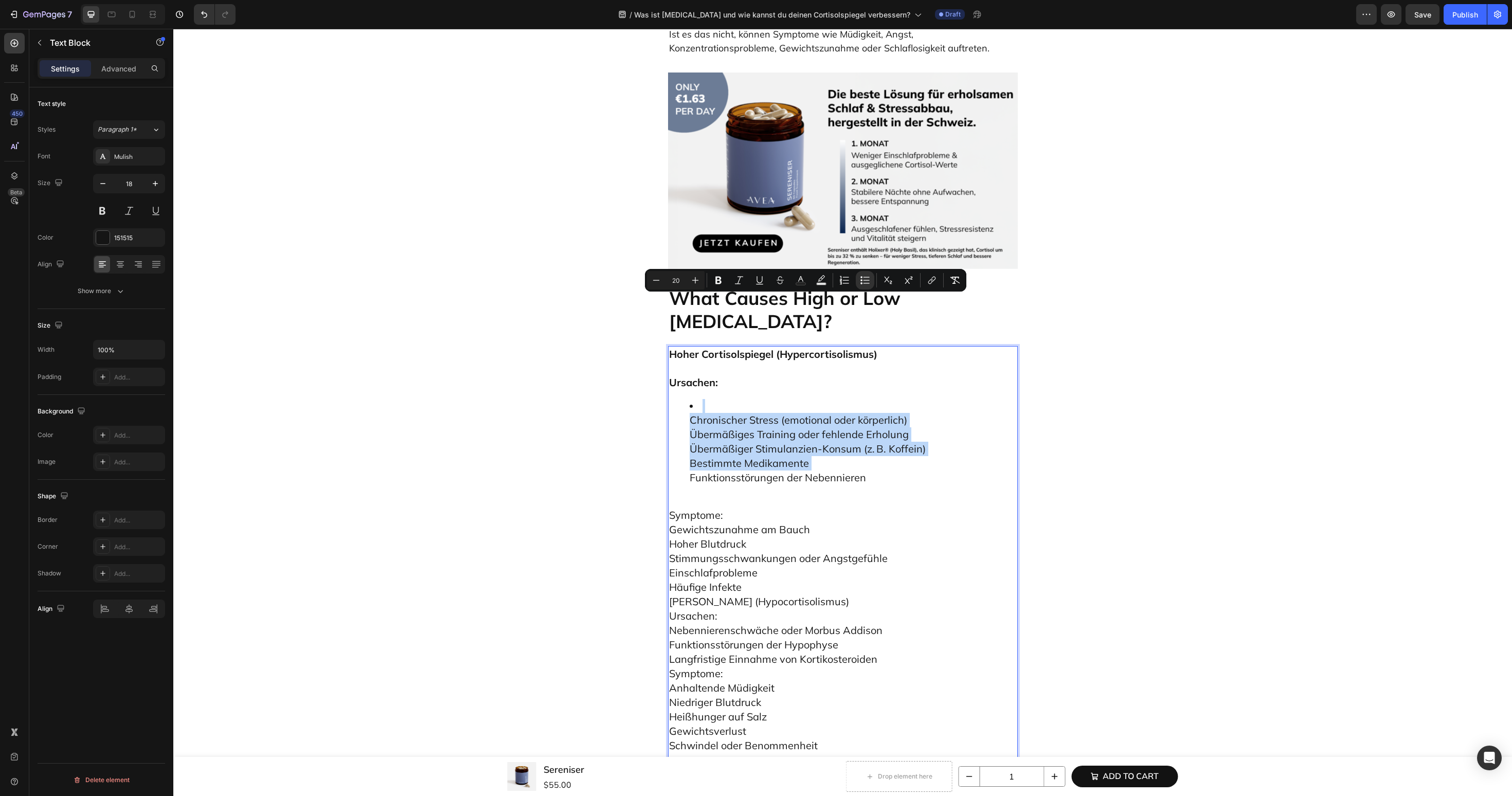
click at [682, 399] on ul "Chronischer Stress (emotional oder körperlich) Übermäßiges Training oder fehlen…" at bounding box center [843, 442] width 347 height 86
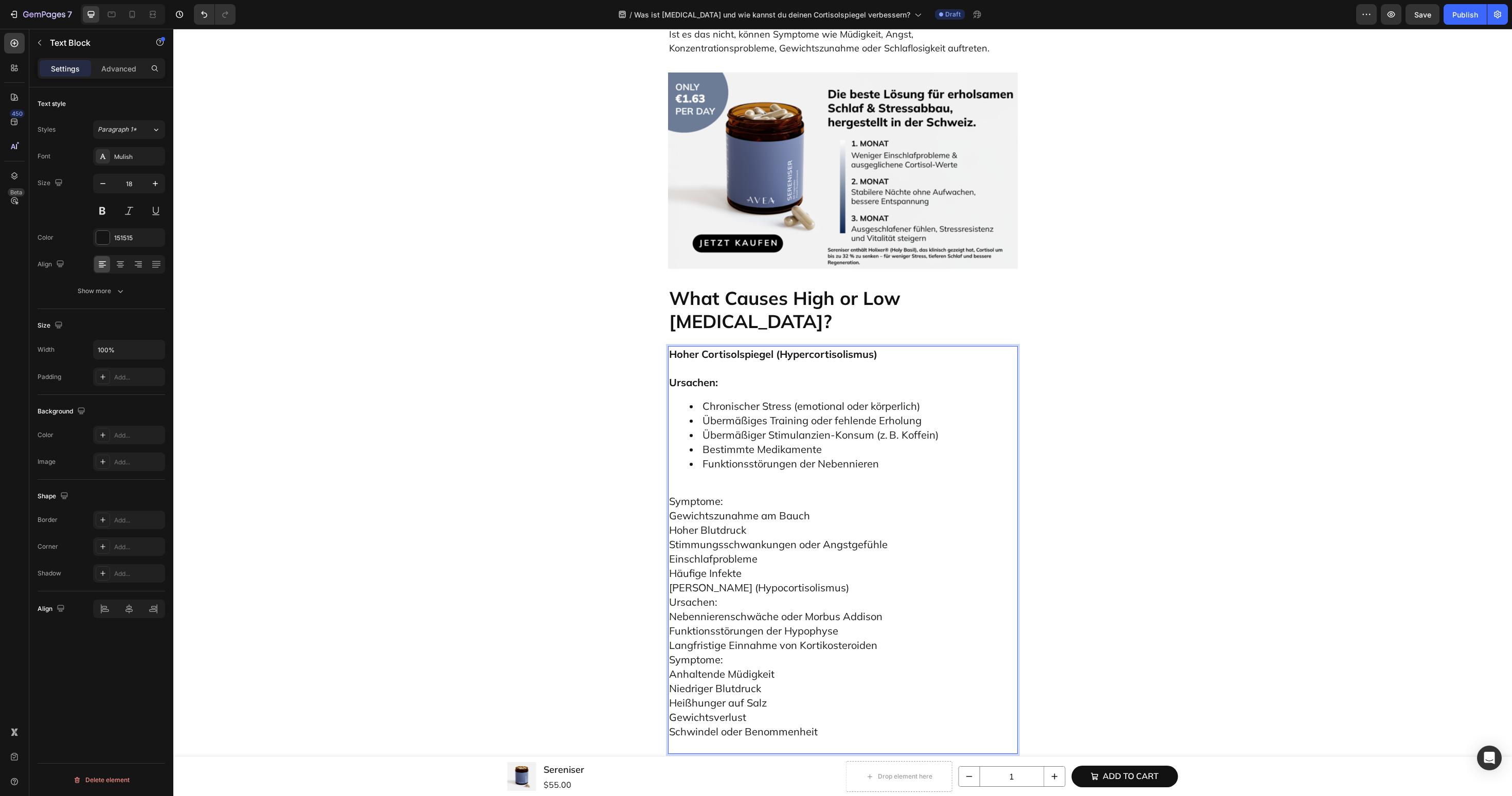
click at [691, 495] on span "Symptome:" at bounding box center [696, 502] width 54 height 13
click at [672, 495] on span "Symptome:" at bounding box center [696, 502] width 54 height 13
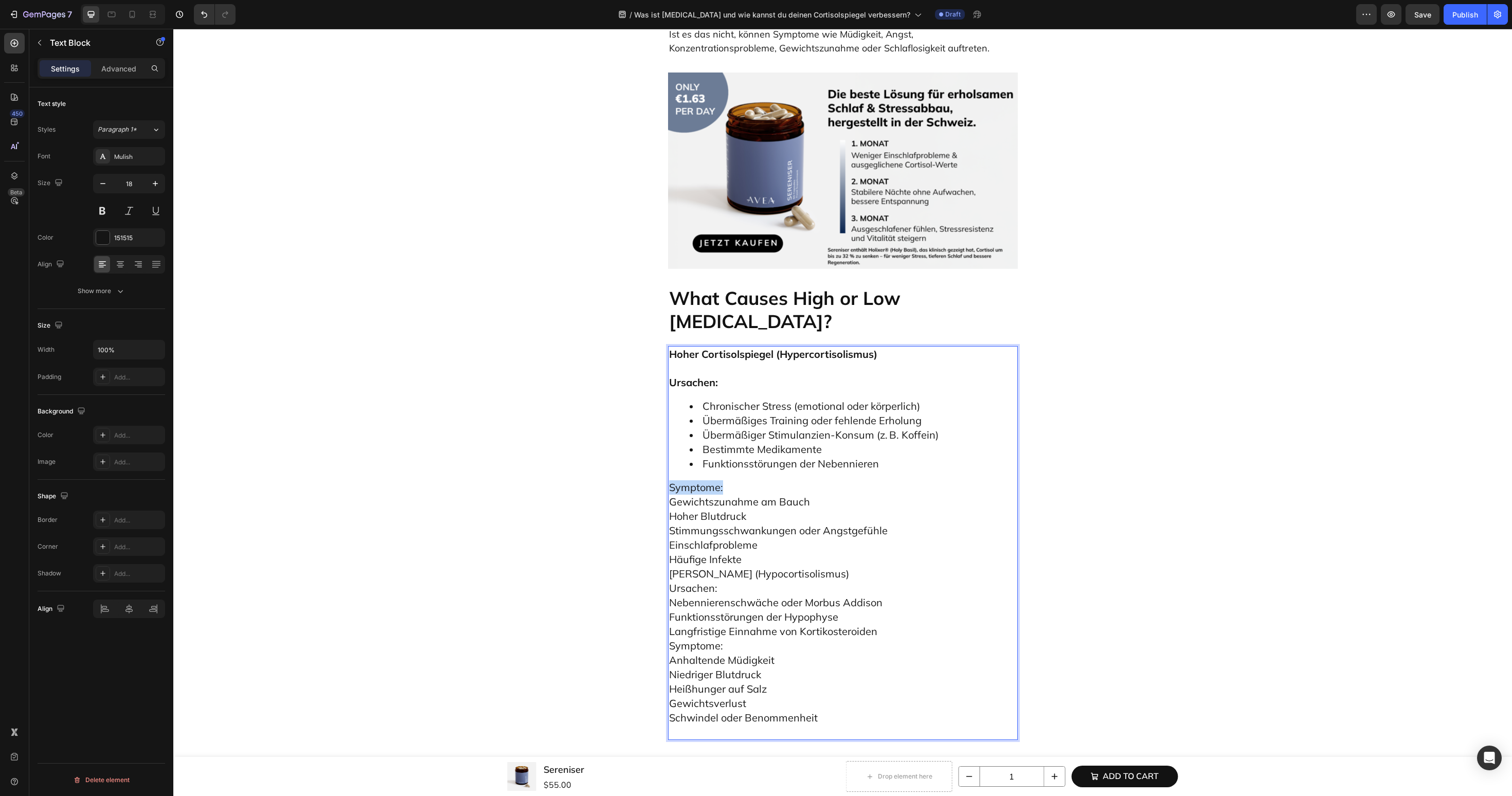
drag, startPoint x: 739, startPoint y: 371, endPoint x: 636, endPoint y: 371, distance: 103.0
click at [636, 371] on div "Was ist Cortisol und wie kannst du deinen Cortisolspiegel verbessern? Heading E…" at bounding box center [842, 423] width 1323 height 5653
click at [800, 481] on p "Symptome: Gewichtszunahme am Bauch Hoher Blutdruck Stimmungsschwankungen oder A…" at bounding box center [843, 610] width 347 height 259
drag, startPoint x: 894, startPoint y: 475, endPoint x: 668, endPoint y: 476, distance: 226.0
click at [668, 476] on div "Hoher Cortisolspiegel (Hypercortisolismus) Ursachen: Chronischer Stress (emotio…" at bounding box center [843, 550] width 350 height 408
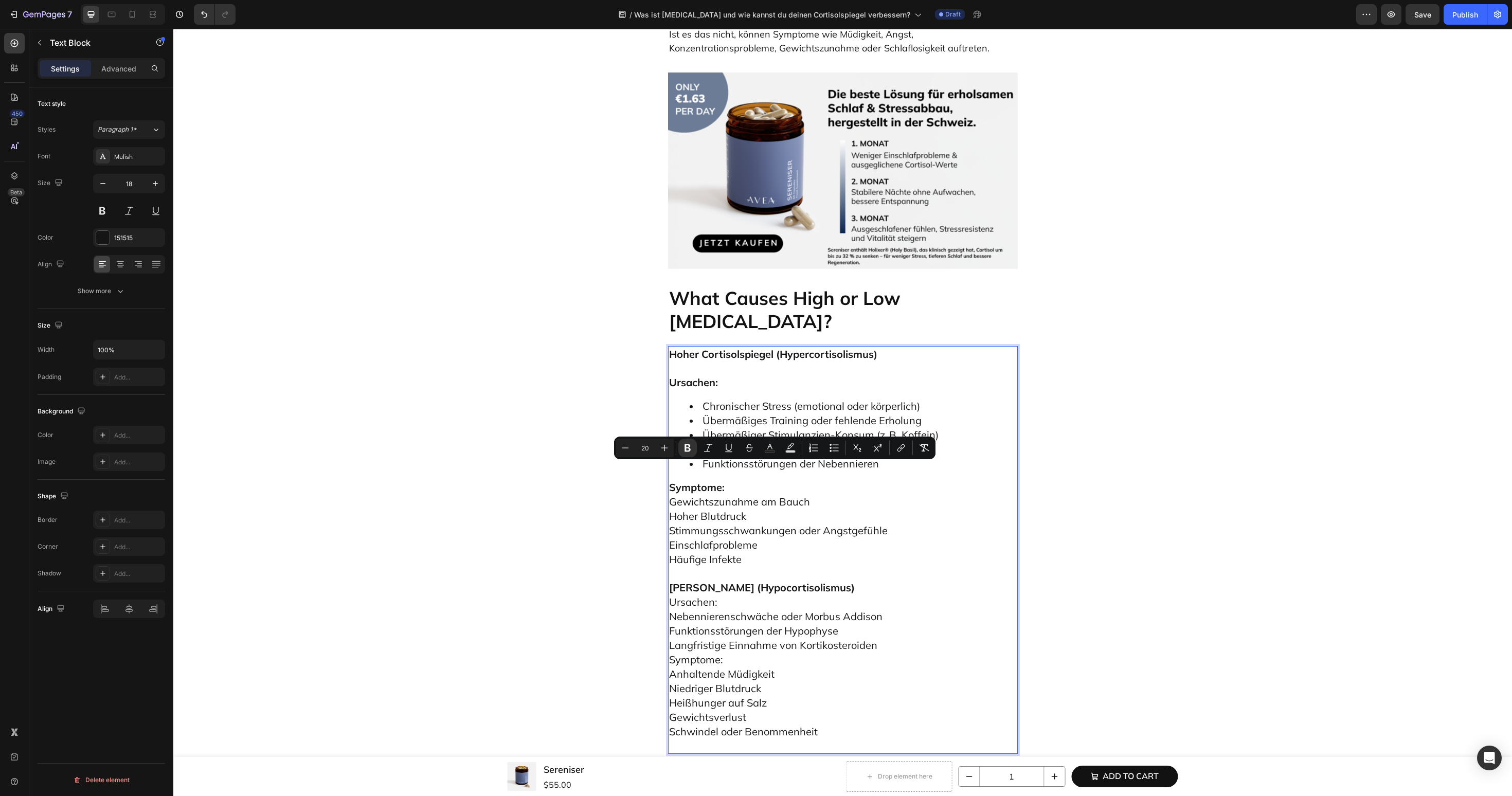
click at [750, 481] on p "Symptome: Gewichtszunahme am Bauch Hoher Blutdruck Stimmungsschwankungen oder A…" at bounding box center [843, 524] width 347 height 87
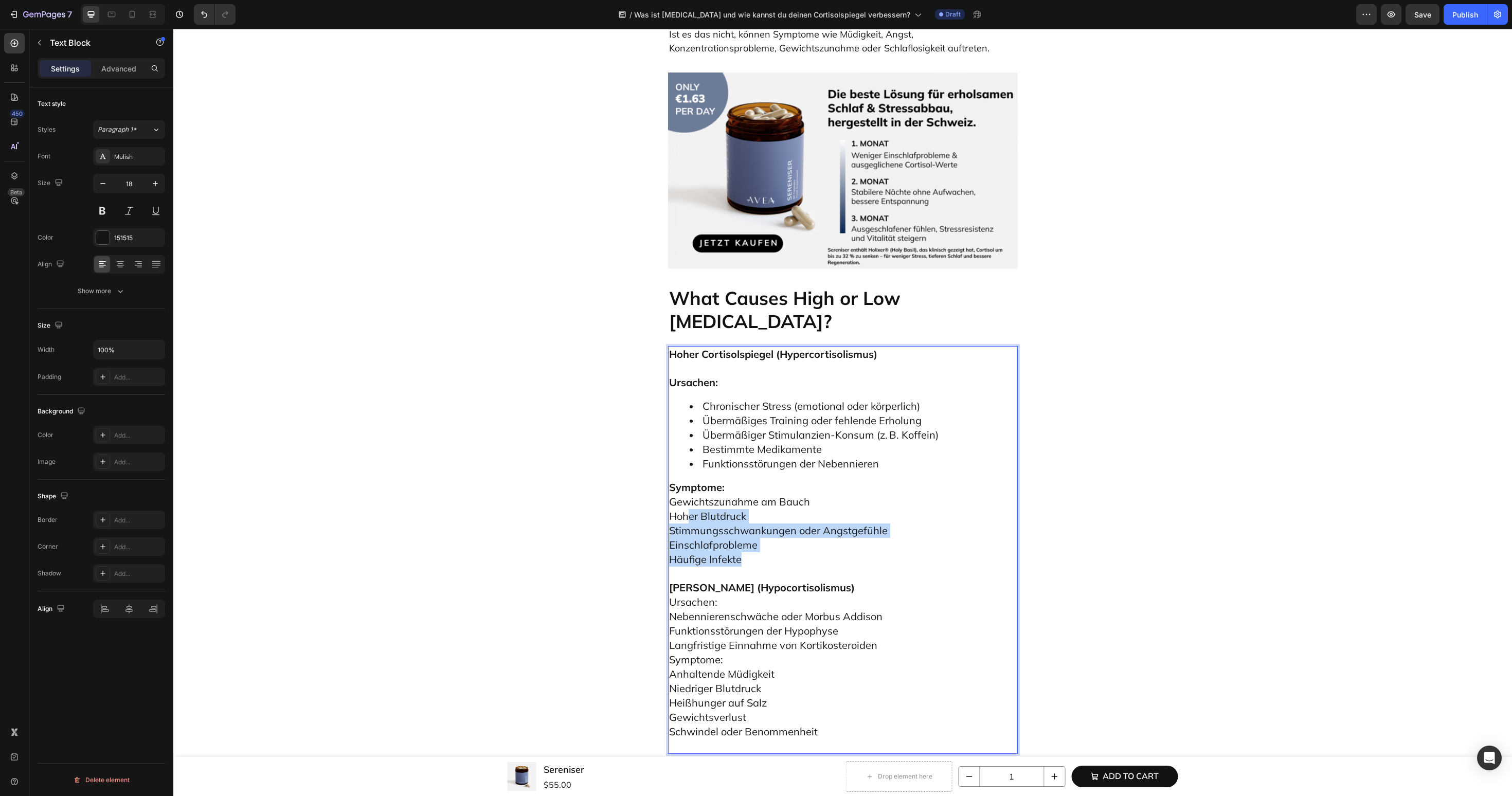
drag, startPoint x: 749, startPoint y: 447, endPoint x: 689, endPoint y: 405, distance: 73.2
click at [689, 481] on p "Symptome: Gewichtszunahme am Bauch Hoher Blutdruck Stimmungsschwankungen oder A…" at bounding box center [843, 524] width 347 height 87
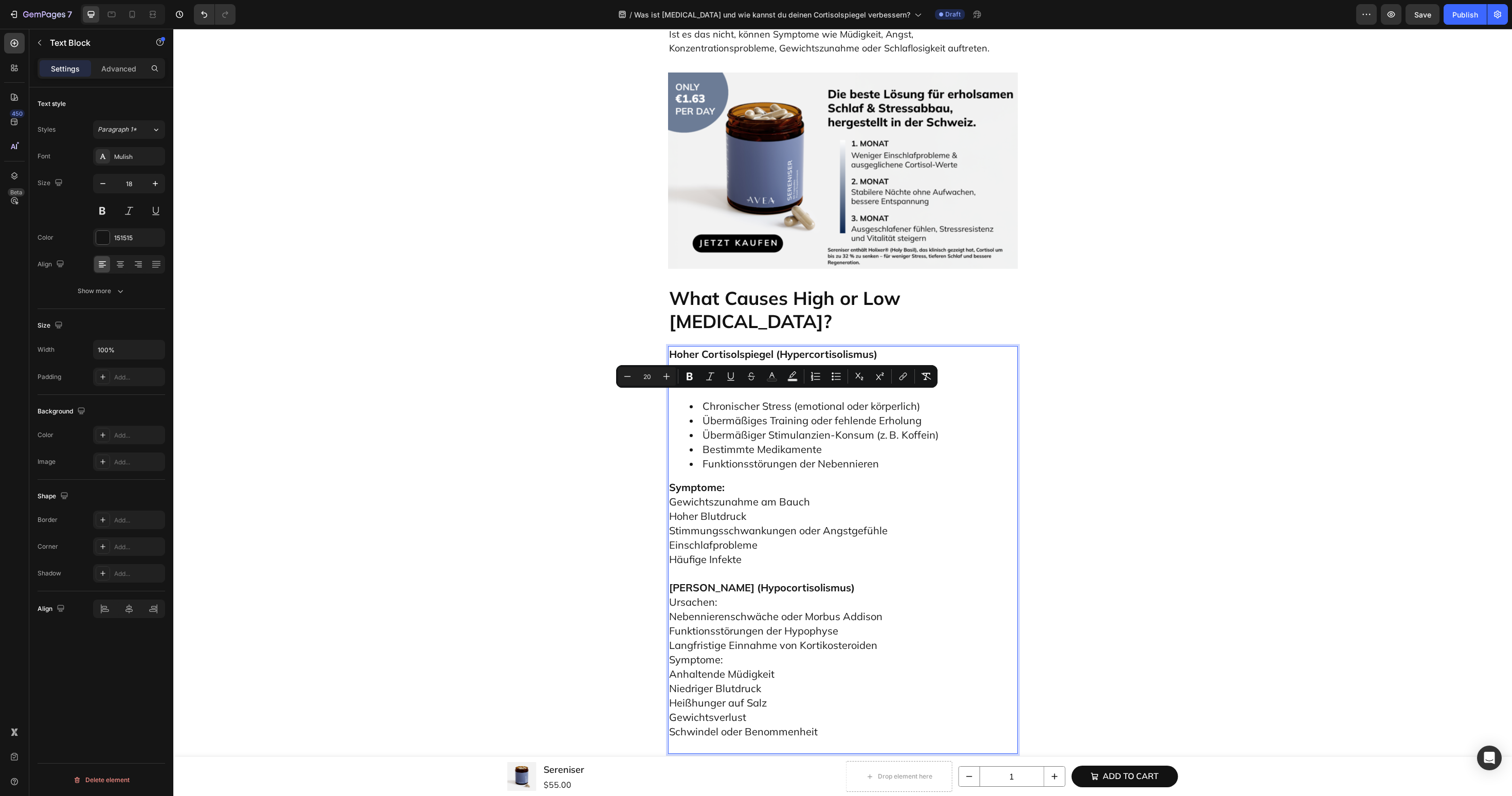
click at [870, 429] on span "Übermäßiger Stimulanzien-Konsum (z. B. Koffein)" at bounding box center [821, 435] width 236 height 13
click at [777, 481] on p "Symptome: Gewichtszunahme am Bauch Hoher Blutdruck Stimmungsschwankungen oder A…" at bounding box center [843, 524] width 347 height 87
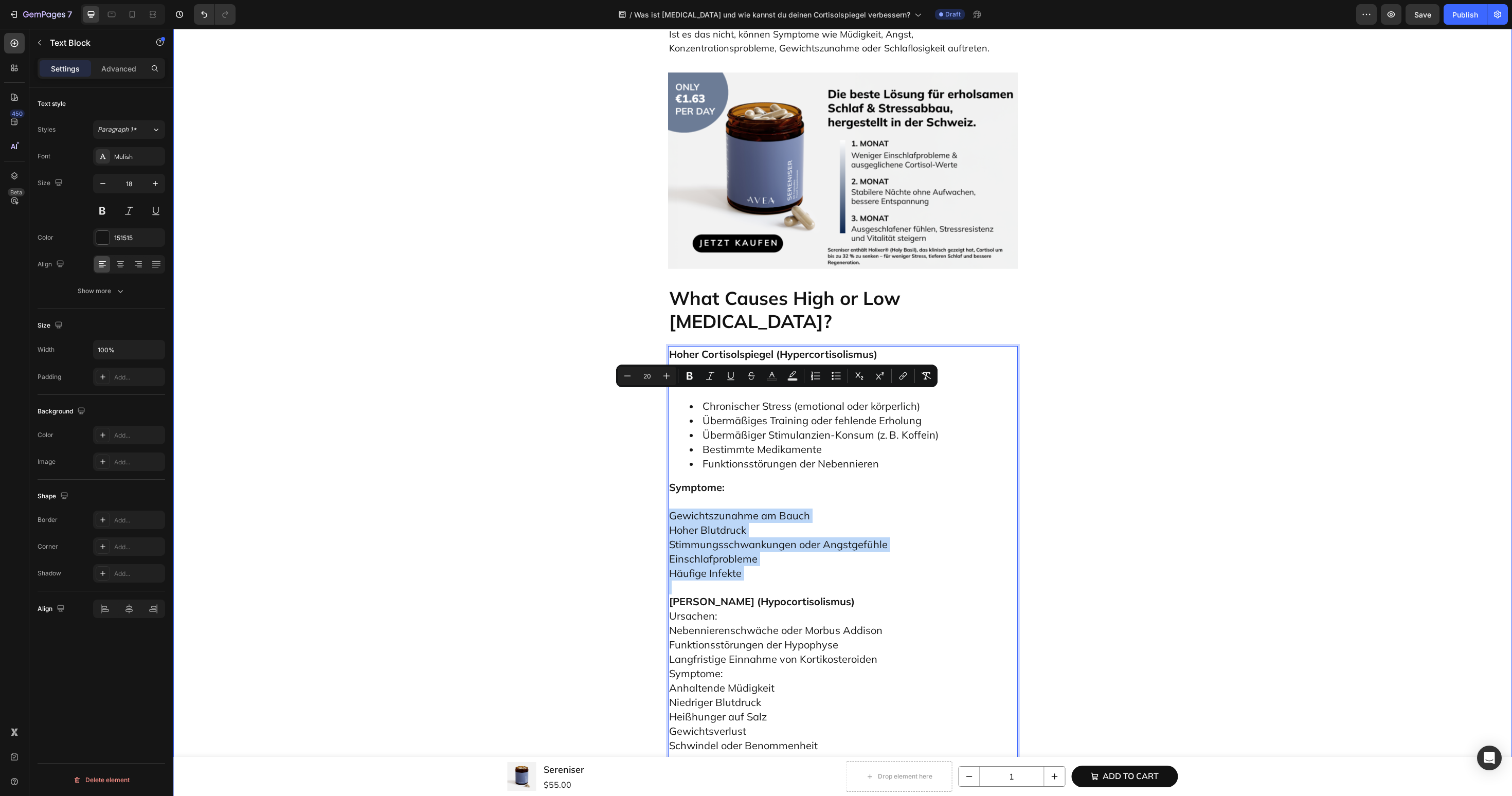
drag, startPoint x: 746, startPoint y: 468, endPoint x: 663, endPoint y: 399, distance: 107.9
click at [663, 399] on div "Was ist Cortisol und wie kannst du deinen Cortisolspiegel verbessern? Heading E…" at bounding box center [842, 437] width 1323 height 5680
click at [835, 376] on icon "Editor contextual toolbar" at bounding box center [837, 376] width 6 height 1
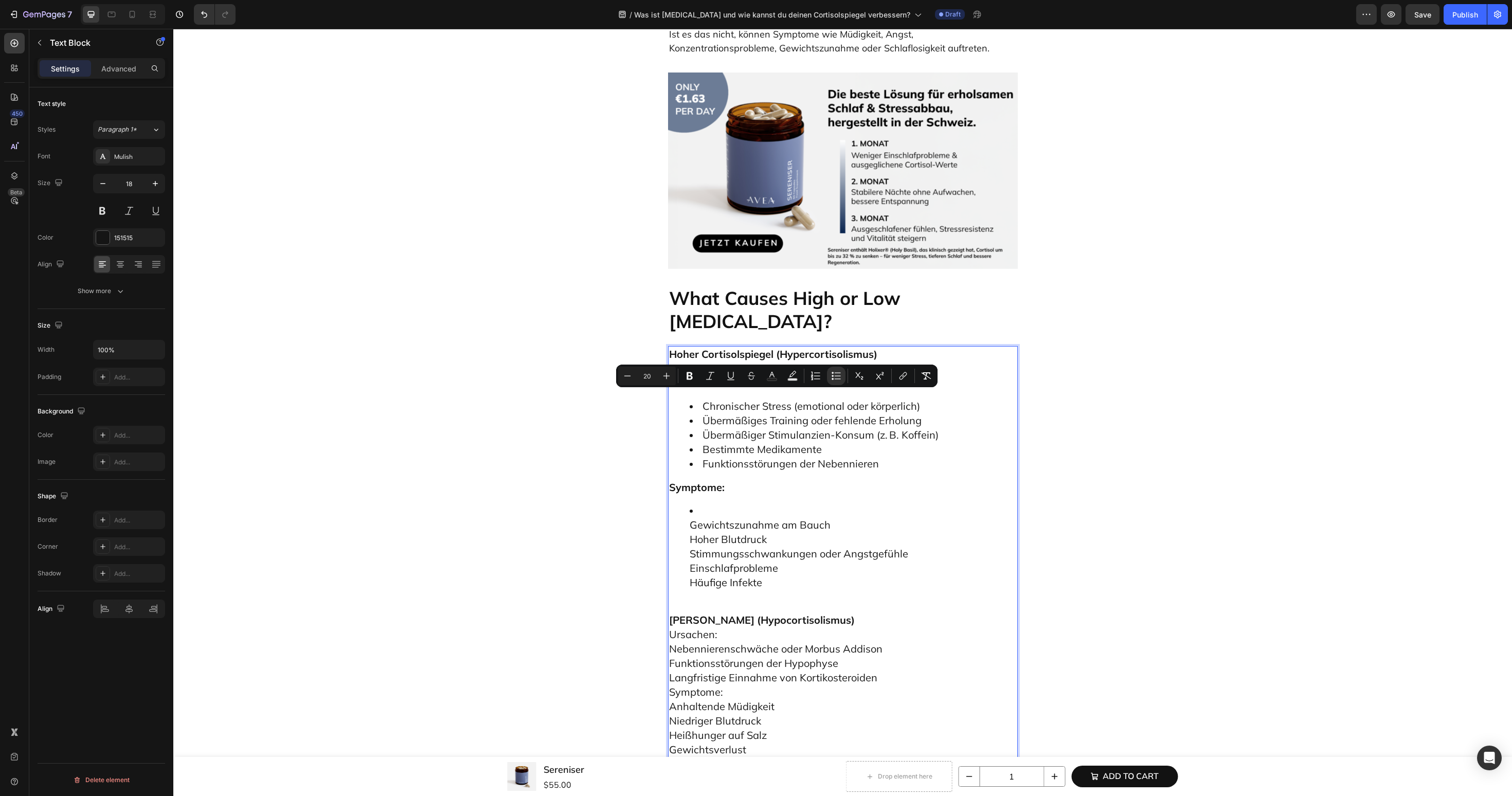
click at [716, 429] on span "Übermäßiger Stimulanzien-Konsum (z. B. Koffein)" at bounding box center [821, 435] width 236 height 13
click at [684, 504] on ul "Gewichtszunahme am Bauch Hoher Blutdruck Stimmungsschwankungen oder Angstgefühl…" at bounding box center [843, 547] width 347 height 86
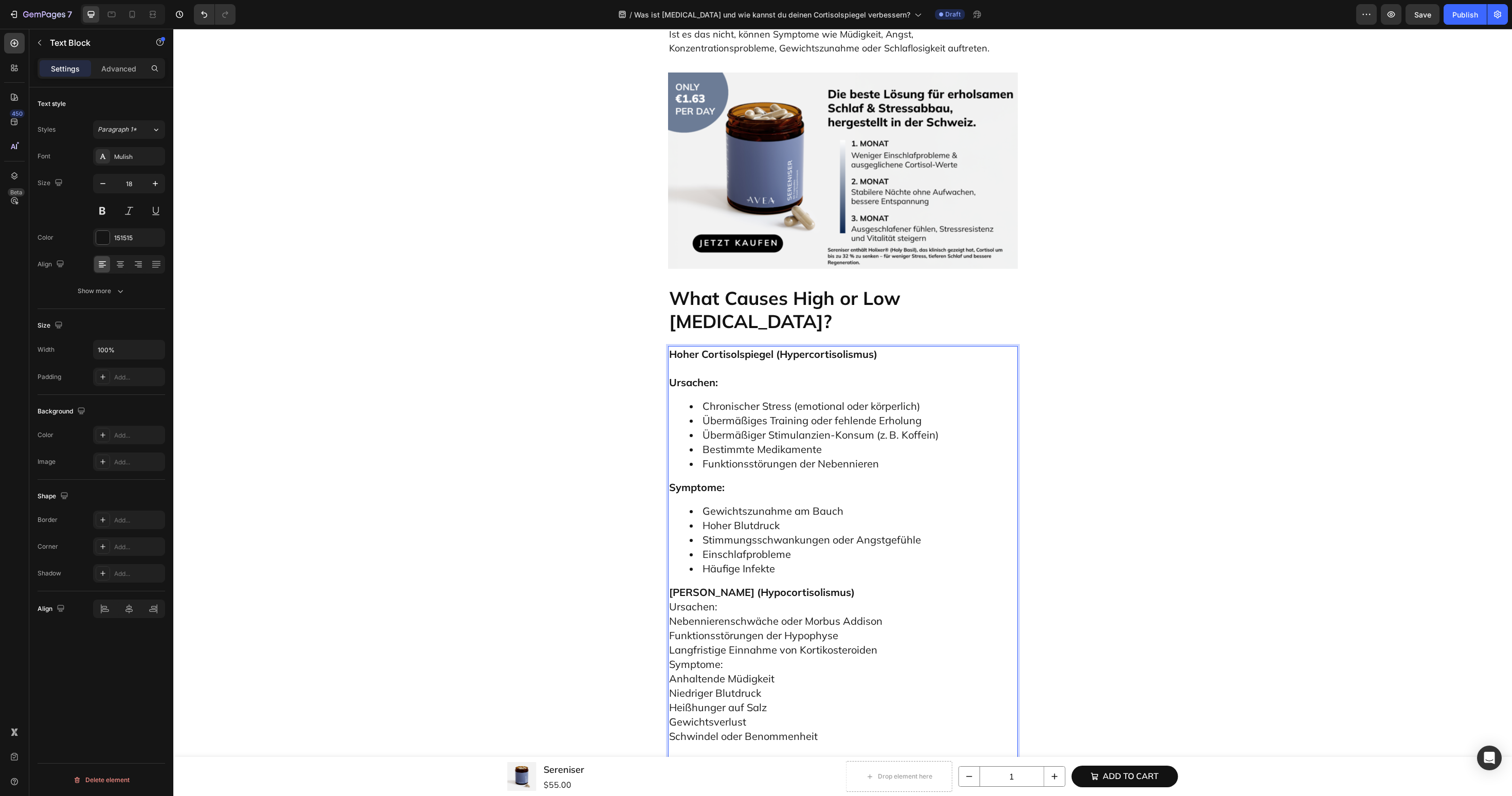
click at [912, 586] on p "Niedriger Cortisolspiegel (Hypocortisolismus) Ursachen: Nebennierenschwäche ode…" at bounding box center [843, 671] width 347 height 172
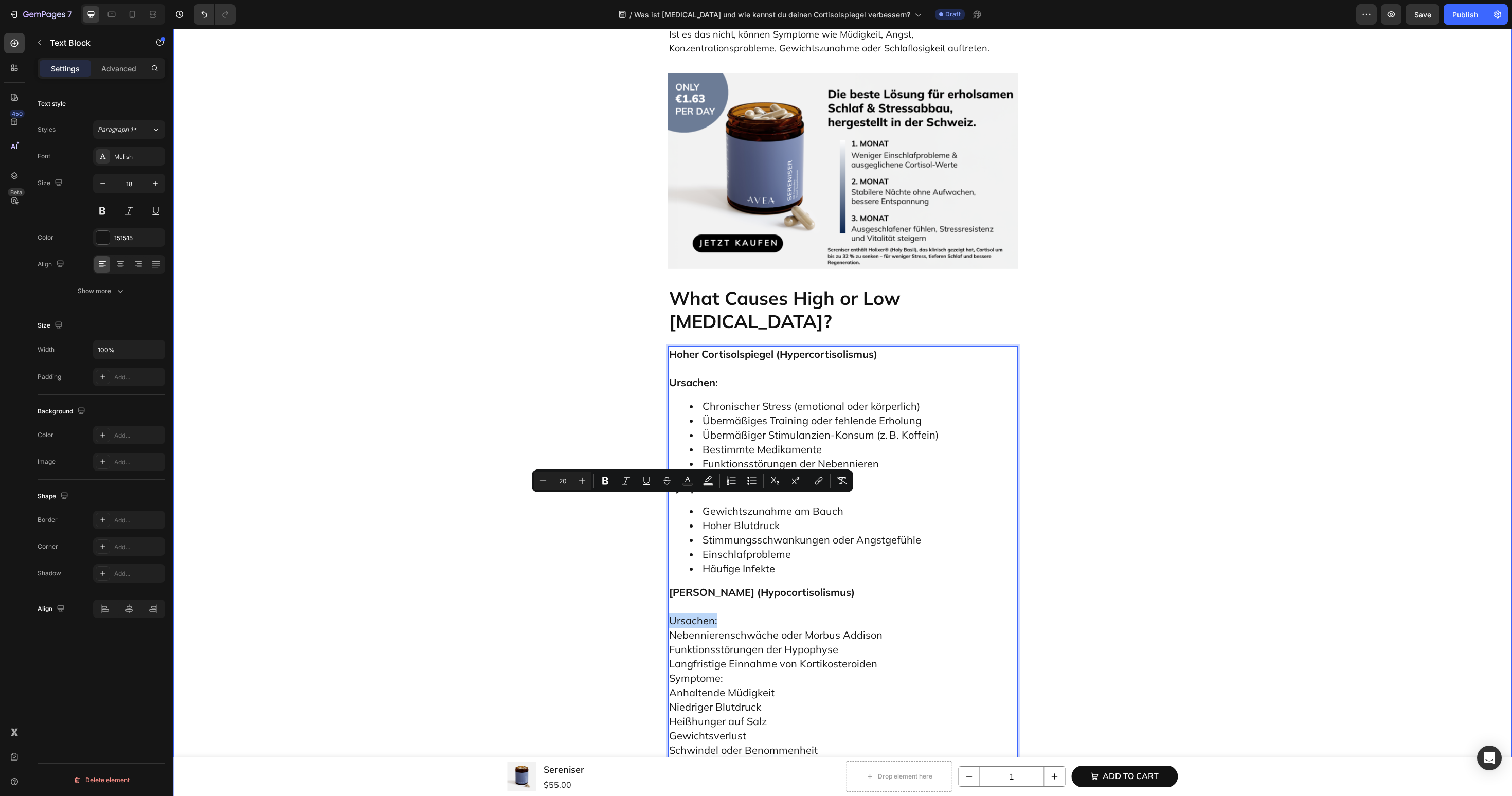
drag, startPoint x: 741, startPoint y: 509, endPoint x: 639, endPoint y: 509, distance: 102.0
click at [639, 509] on div "Was ist Cortisol und wie kannst du deinen Cortisolspiegel verbessern? Heading E…" at bounding box center [842, 439] width 1323 height 5685
click at [745, 400] on span "Chronischer Stress (emotional oder körperlich)" at bounding box center [811, 407] width 218 height 13
click at [737, 346] on div "Hoher Cortisolspiegel (Hypercortisolismus) Ursachen: Chronischer Stress (emotio…" at bounding box center [843, 559] width 350 height 426
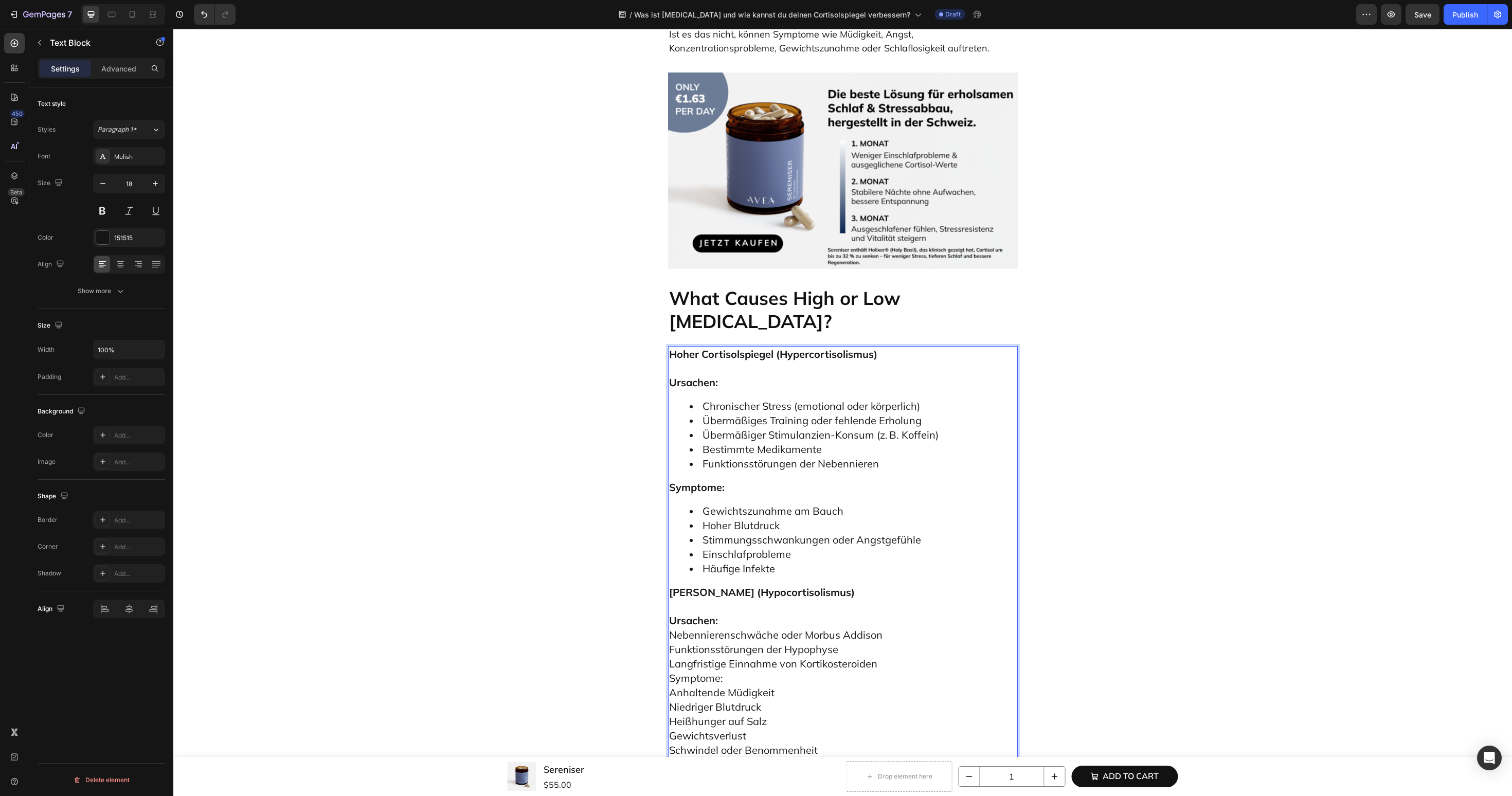
click at [754, 600] on p "Ursachen: Nebennierenschwäche oder Morbus Addison Funktionsstörungen der Hypoph…" at bounding box center [843, 686] width 347 height 172
click at [885, 600] on p "Ursachen: Nebennierenschwäche oder Morbus Addison Funktionsstörungen der Hypoph…" at bounding box center [843, 686] width 347 height 172
drag, startPoint x: 766, startPoint y: 572, endPoint x: 652, endPoint y: 572, distance: 114.0
click at [652, 572] on div "Was ist Cortisol und wie kannst du deinen Cortisolspiegel verbessern? Heading E…" at bounding box center [842, 446] width 1323 height 5699
click at [779, 629] on span "Nebennierenschwäche oder Morbus Addison" at bounding box center [776, 635] width 214 height 13
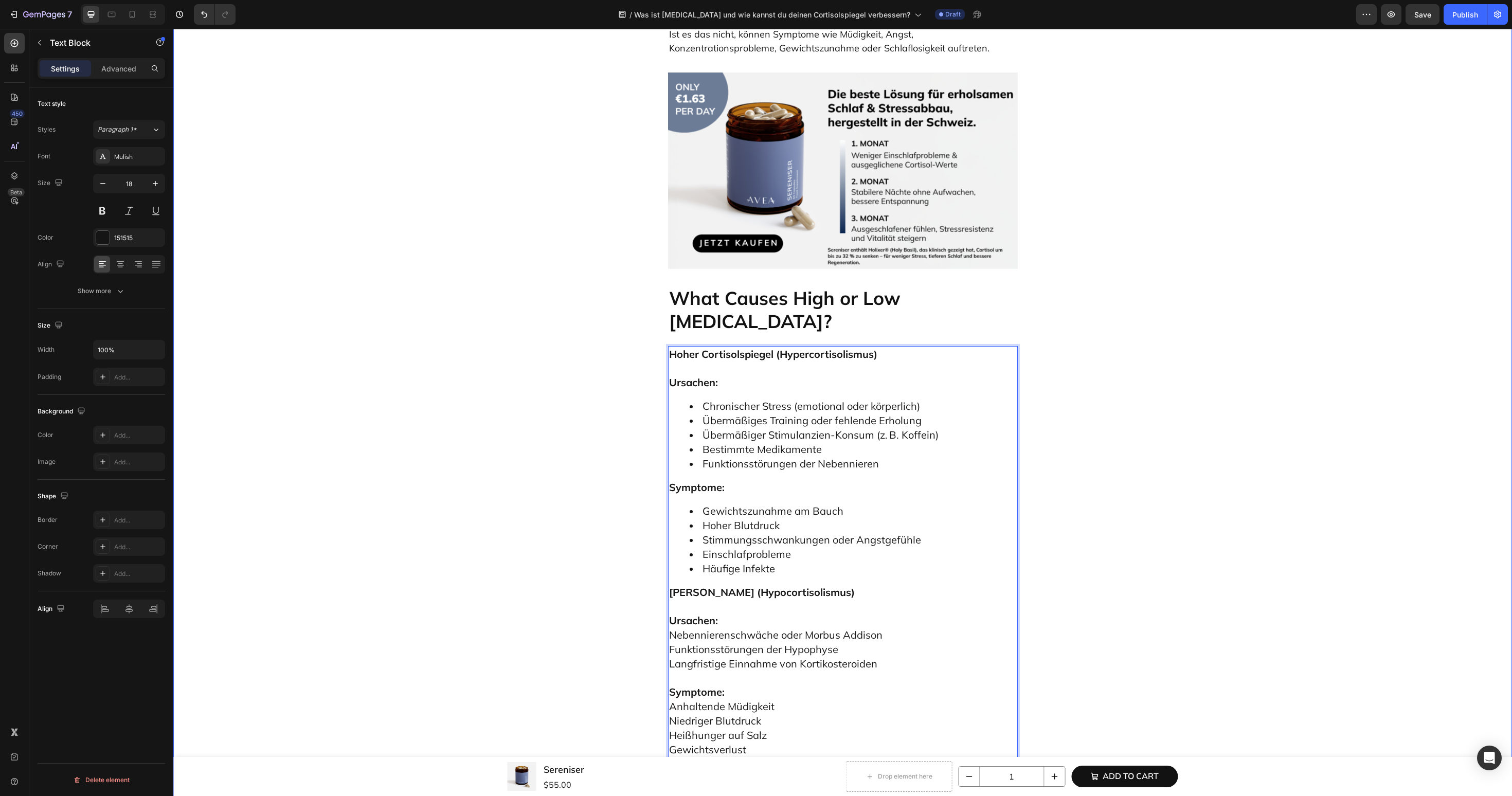
drag, startPoint x: 882, startPoint y: 553, endPoint x: 655, endPoint y: 515, distance: 230.2
click at [655, 515] on div "Was ist Cortisol und wie kannst du deinen Cortisolspiegel verbessern? Heading E…" at bounding box center [842, 446] width 1323 height 5699
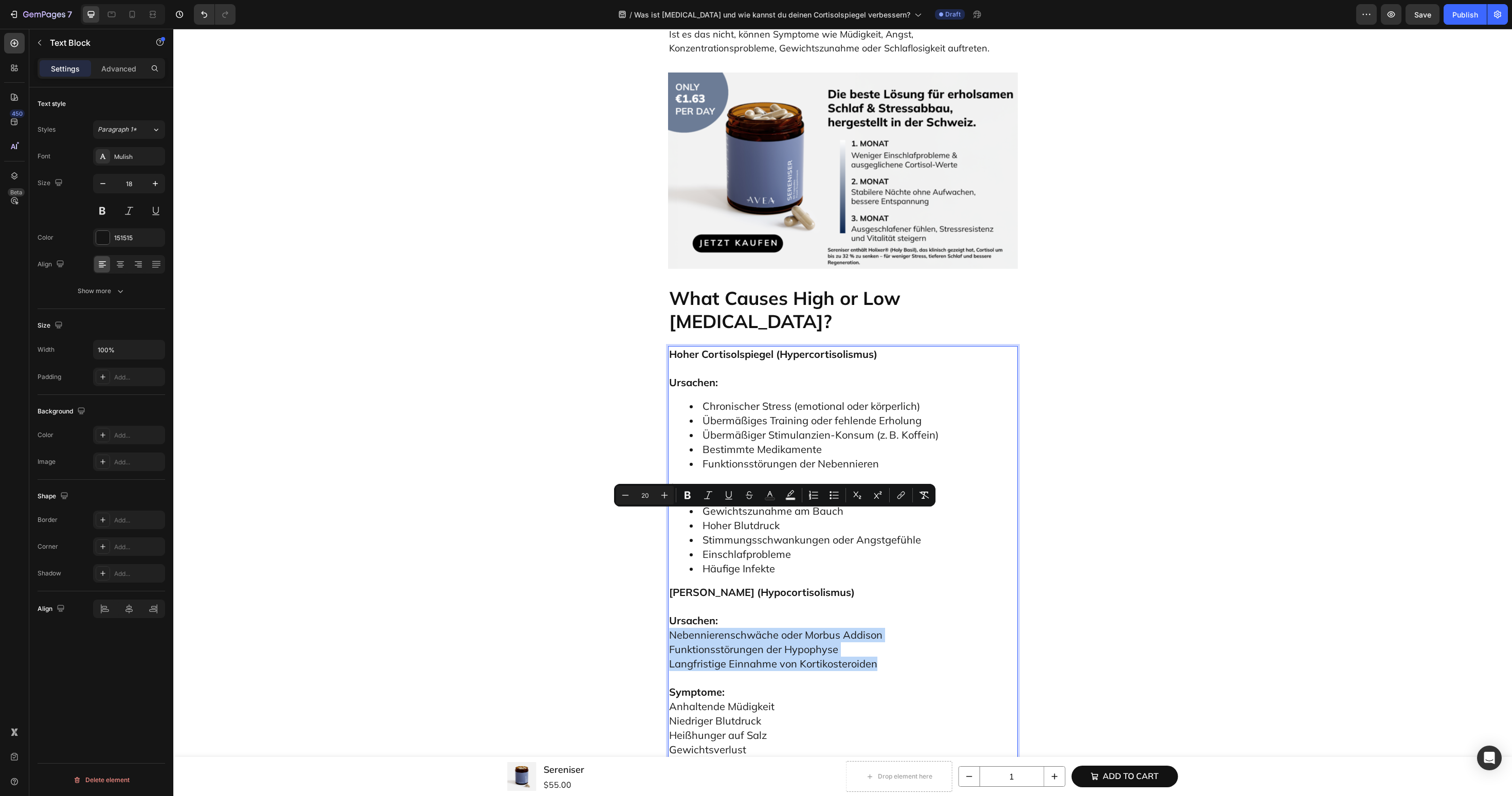
drag, startPoint x: 891, startPoint y: 548, endPoint x: 668, endPoint y: 516, distance: 225.3
click at [668, 516] on div "Hoher Cortisolspiegel (Hypercortisolismus) Ursachen: Chronischer Stress (emotio…" at bounding box center [843, 567] width 350 height 441
click at [808, 562] on li "Häufige Infekte" at bounding box center [853, 569] width 327 height 14
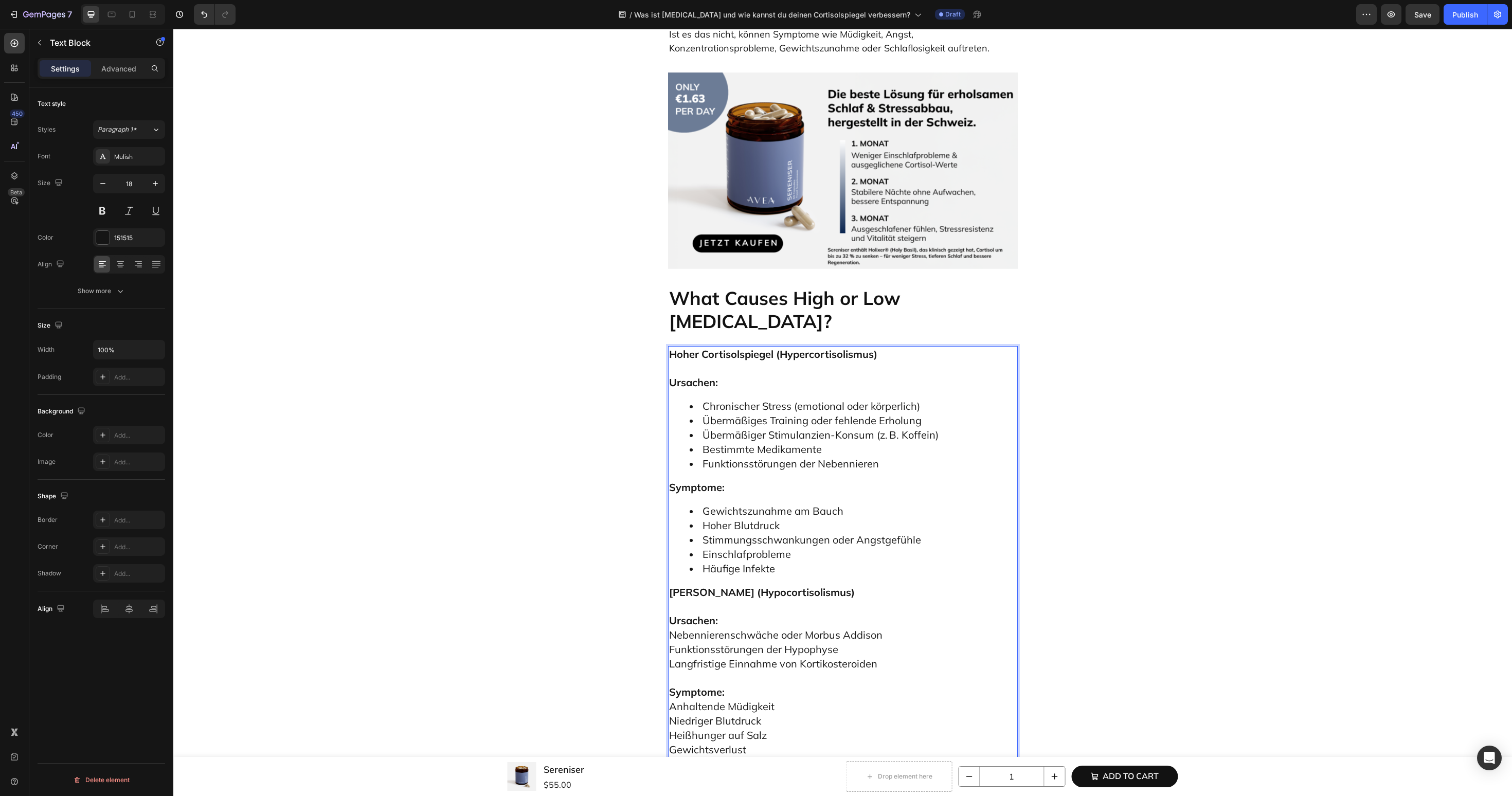
click at [758, 600] on p "Ursachen: Nebennierenschwäche oder Morbus Addison Funktionsstörungen der Hypoph…" at bounding box center [843, 635] width 347 height 71
drag, startPoint x: 889, startPoint y: 557, endPoint x: 660, endPoint y: 531, distance: 230.5
click at [660, 531] on div "Was ist Cortisol und wie kannst du deinen Cortisolspiegel verbessern? Heading E…" at bounding box center [842, 453] width 1323 height 5713
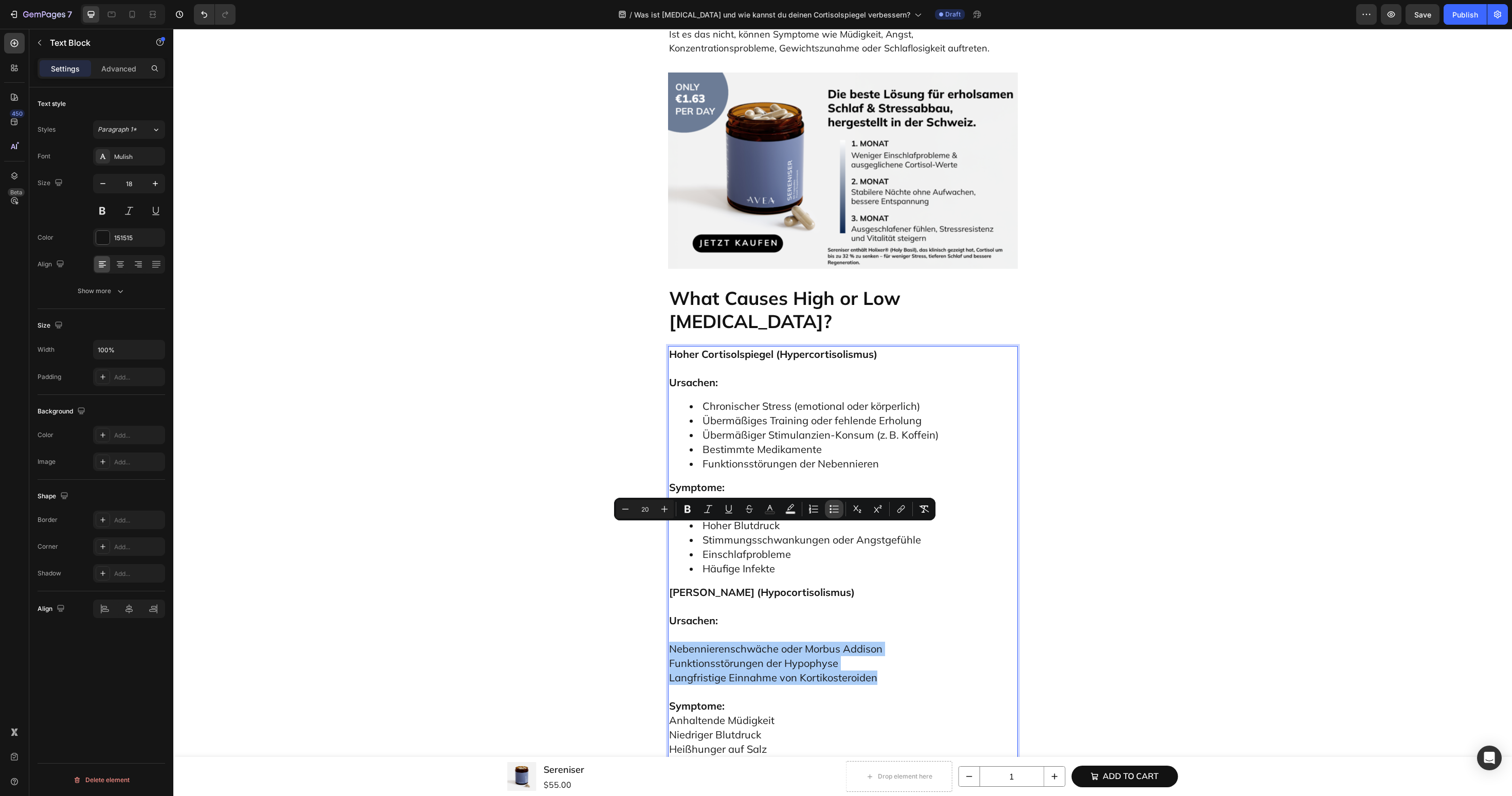
click at [833, 511] on icon "Editor contextual toolbar" at bounding box center [834, 509] width 10 height 10
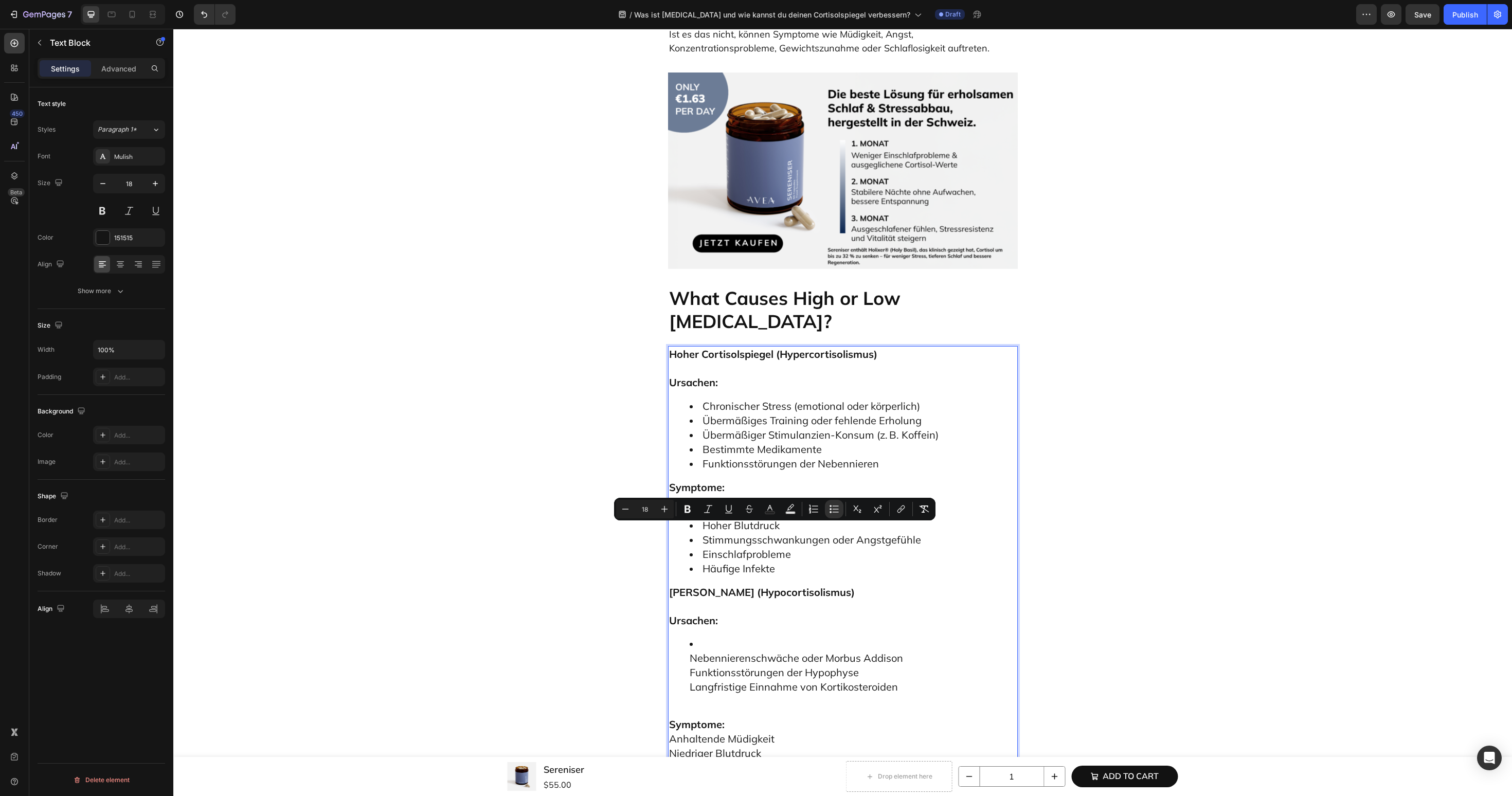
click at [693, 637] on li "Nebennierenschwäche oder Morbus Addison Funktionsstörungen der Hypophyse Langfr…" at bounding box center [853, 666] width 327 height 57
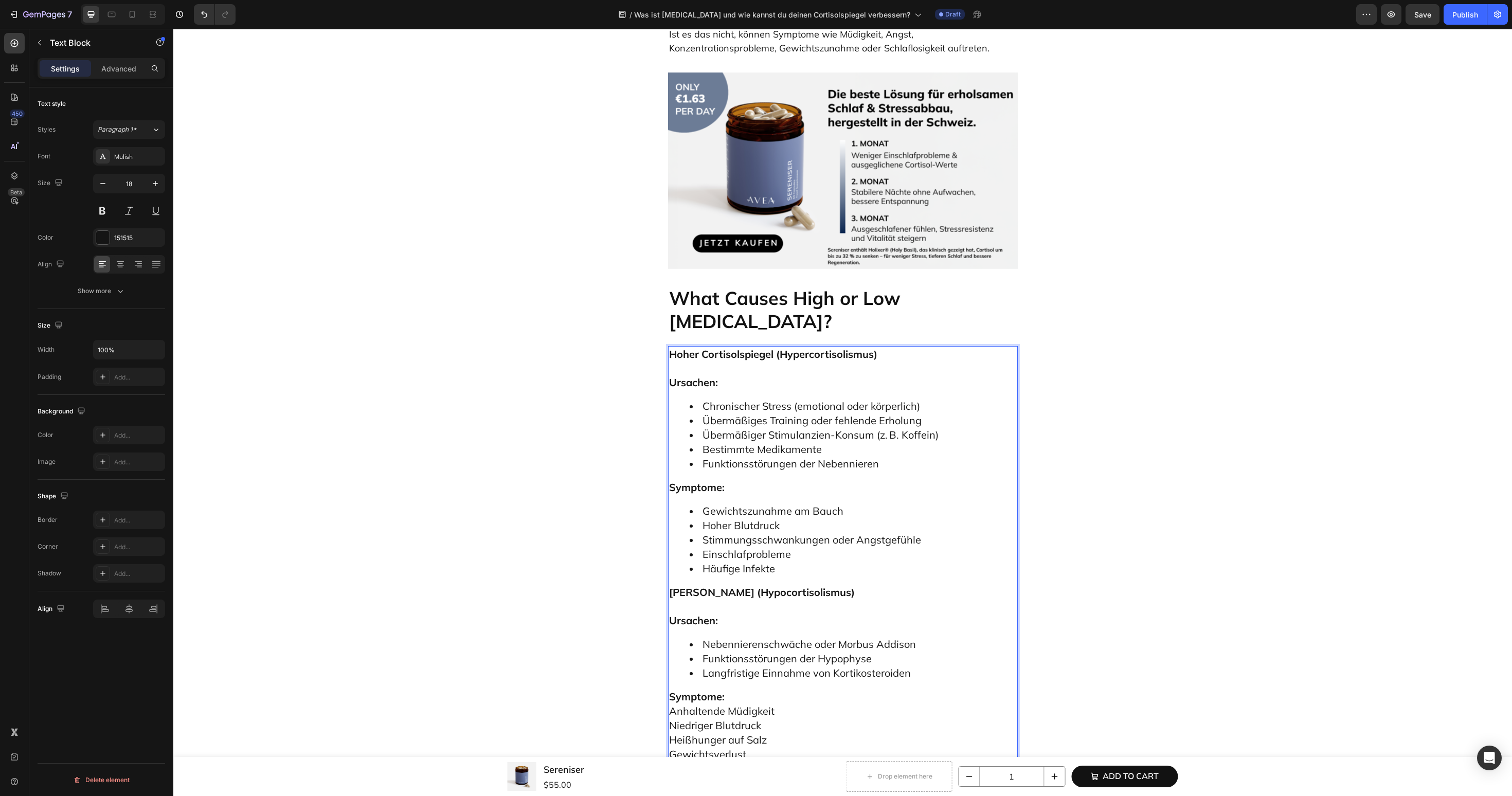
click at [739, 690] on p "Symptome: Anhaltende Müdigkeit Niedriger Blutdruck Heißhunger auf Salz Gewichts…" at bounding box center [843, 740] width 347 height 100
drag, startPoint x: 829, startPoint y: 672, endPoint x: 659, endPoint y: 614, distance: 179.6
click at [659, 614] on div "Was ist Cortisol und wie kannst du deinen Cortisolspiegel verbessern? Heading E…" at bounding box center [842, 456] width 1323 height 5718
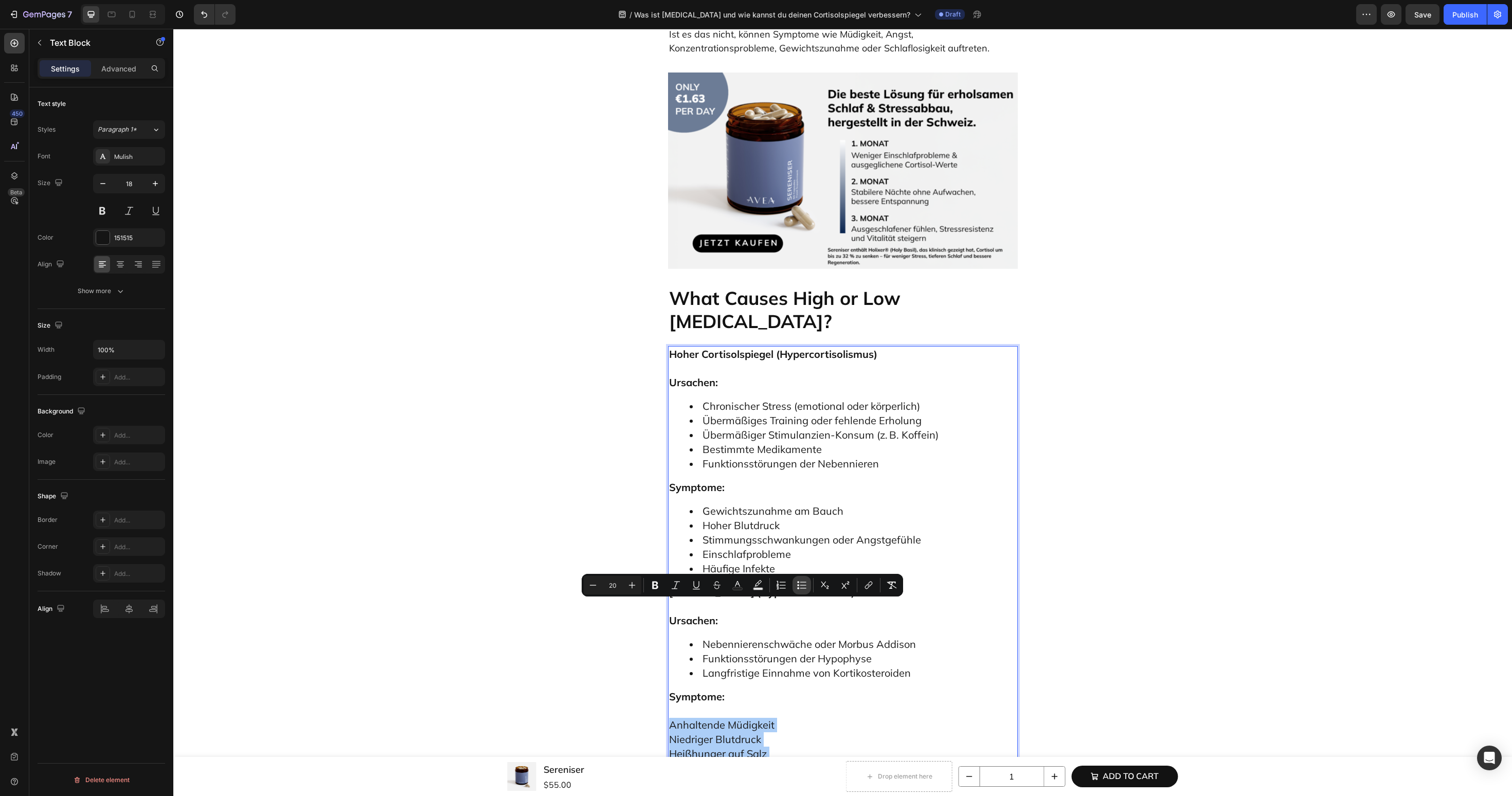
click at [796, 589] on icon "Editor contextual toolbar" at bounding box center [802, 586] width 10 height 10
click at [684, 713] on ul "Anhaltende Müdigkeit Niedriger Blutdruck Heißhunger auf Salz Gewichtsverlust Sc…" at bounding box center [843, 763] width 347 height 100
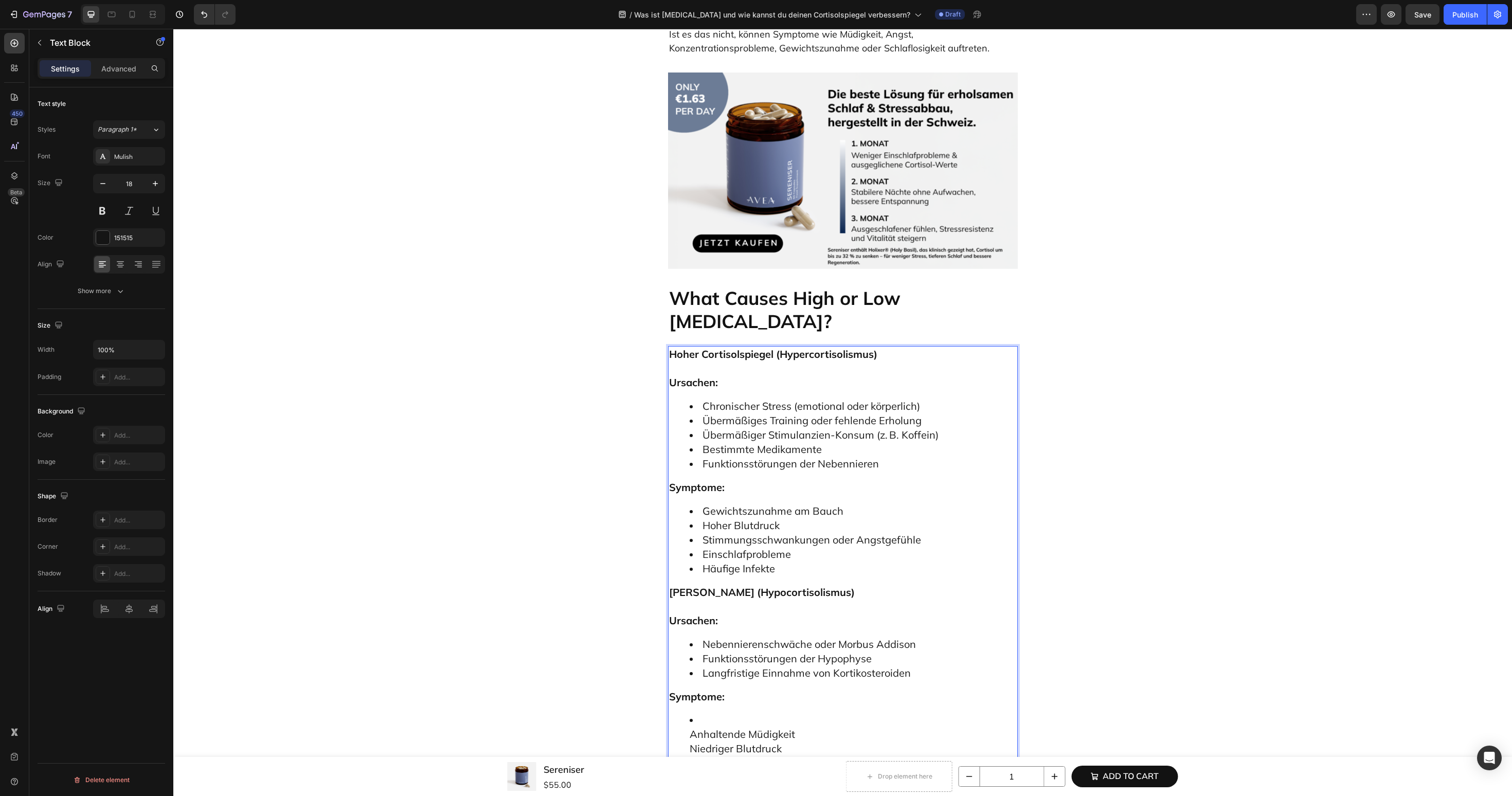
click at [684, 713] on ul "Anhaltende Müdigkeit Niedriger Blutdruck Heißhunger auf Salz Gewichtsverlust Sc…" at bounding box center [843, 763] width 347 height 100
click at [741, 285] on h2 "What Causes High or Low Cortisol?" at bounding box center [843, 309] width 350 height 49
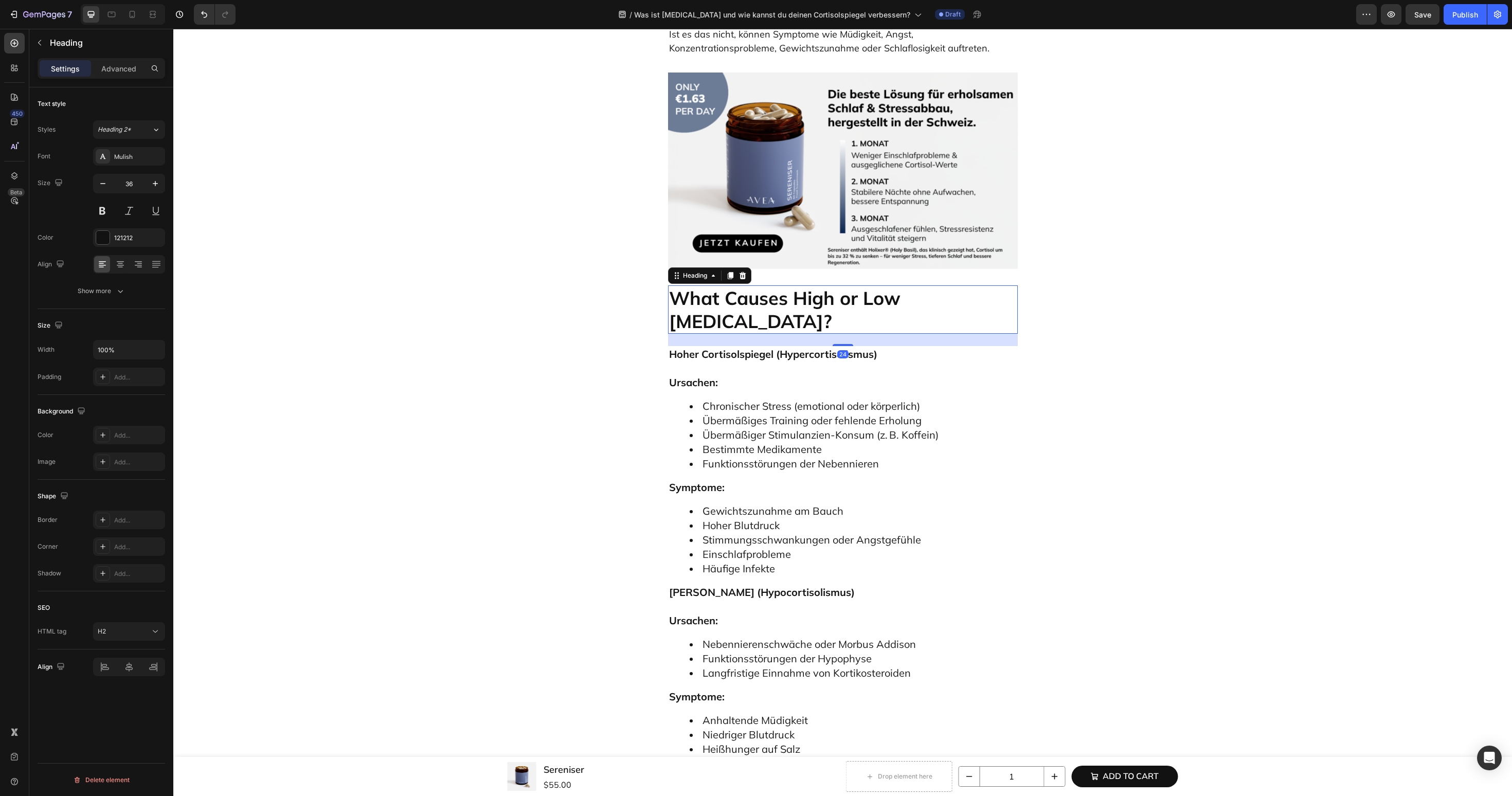
click at [741, 285] on h2 "What Causes High or Low Cortisol?" at bounding box center [843, 309] width 350 height 49
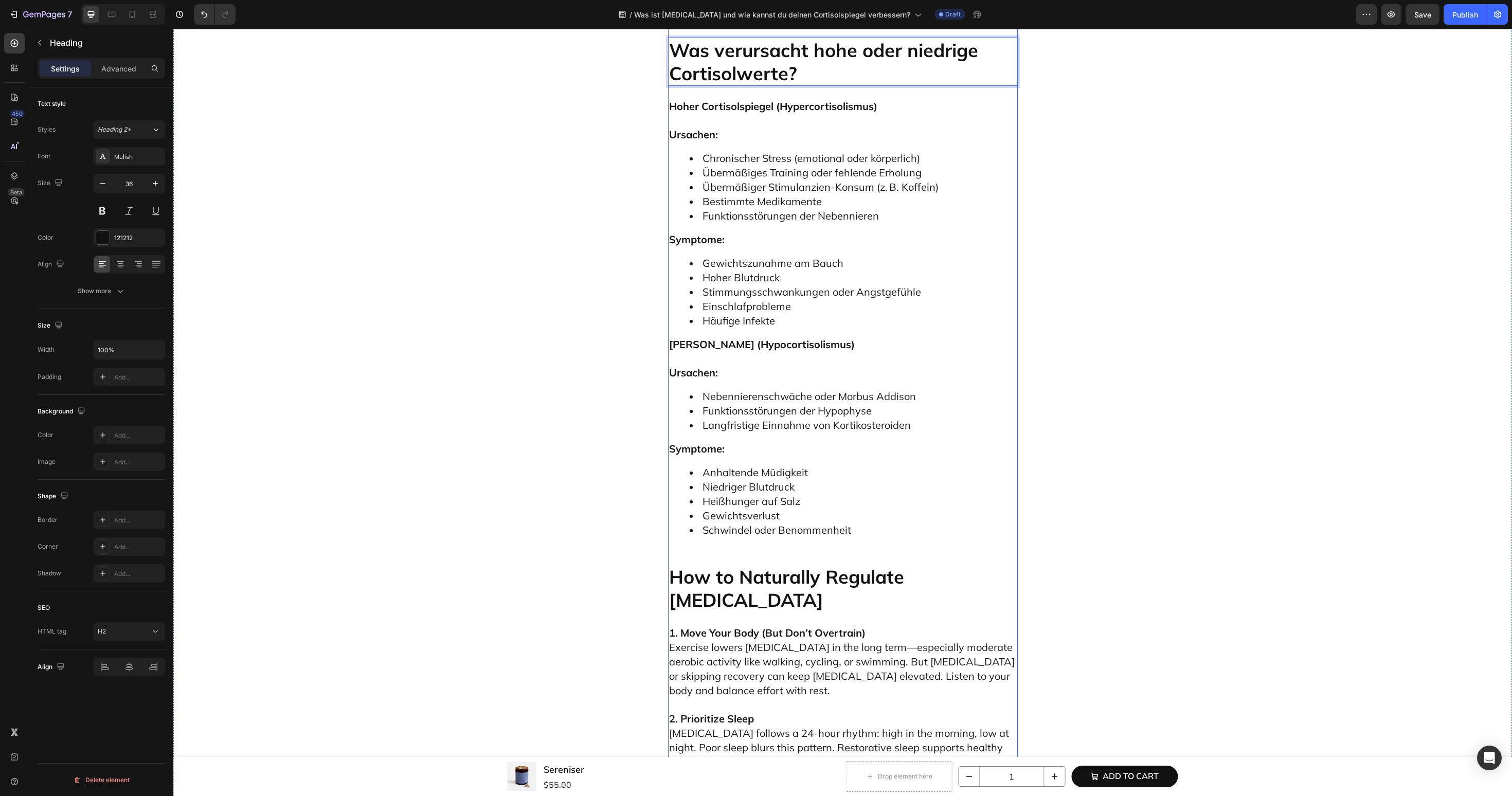
click at [739, 565] on h2 "How to Naturally Regulate Cortisol" at bounding box center [843, 589] width 350 height 49
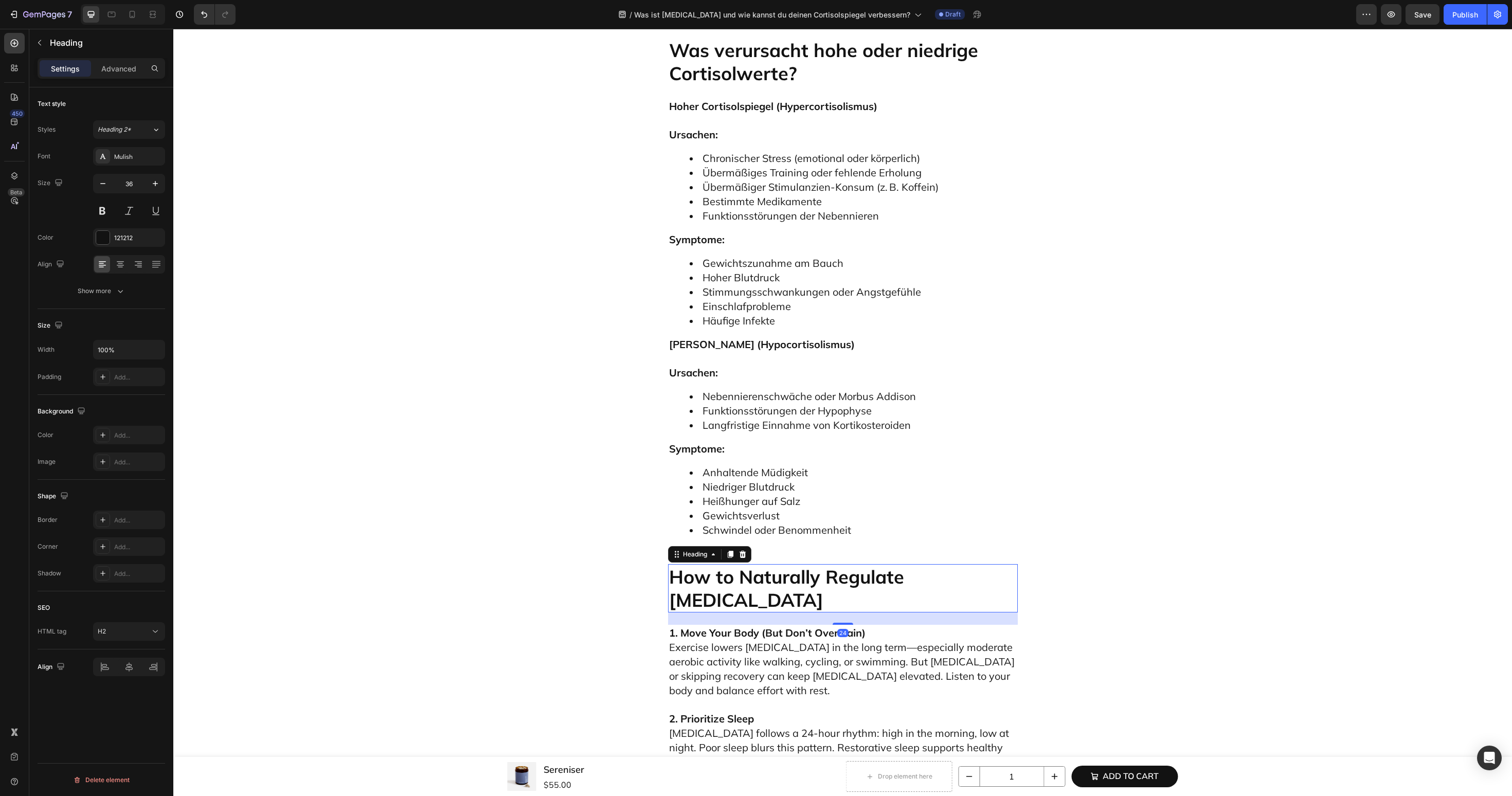
click at [739, 565] on h2 "How to Naturally Regulate Cortisol" at bounding box center [843, 589] width 350 height 49
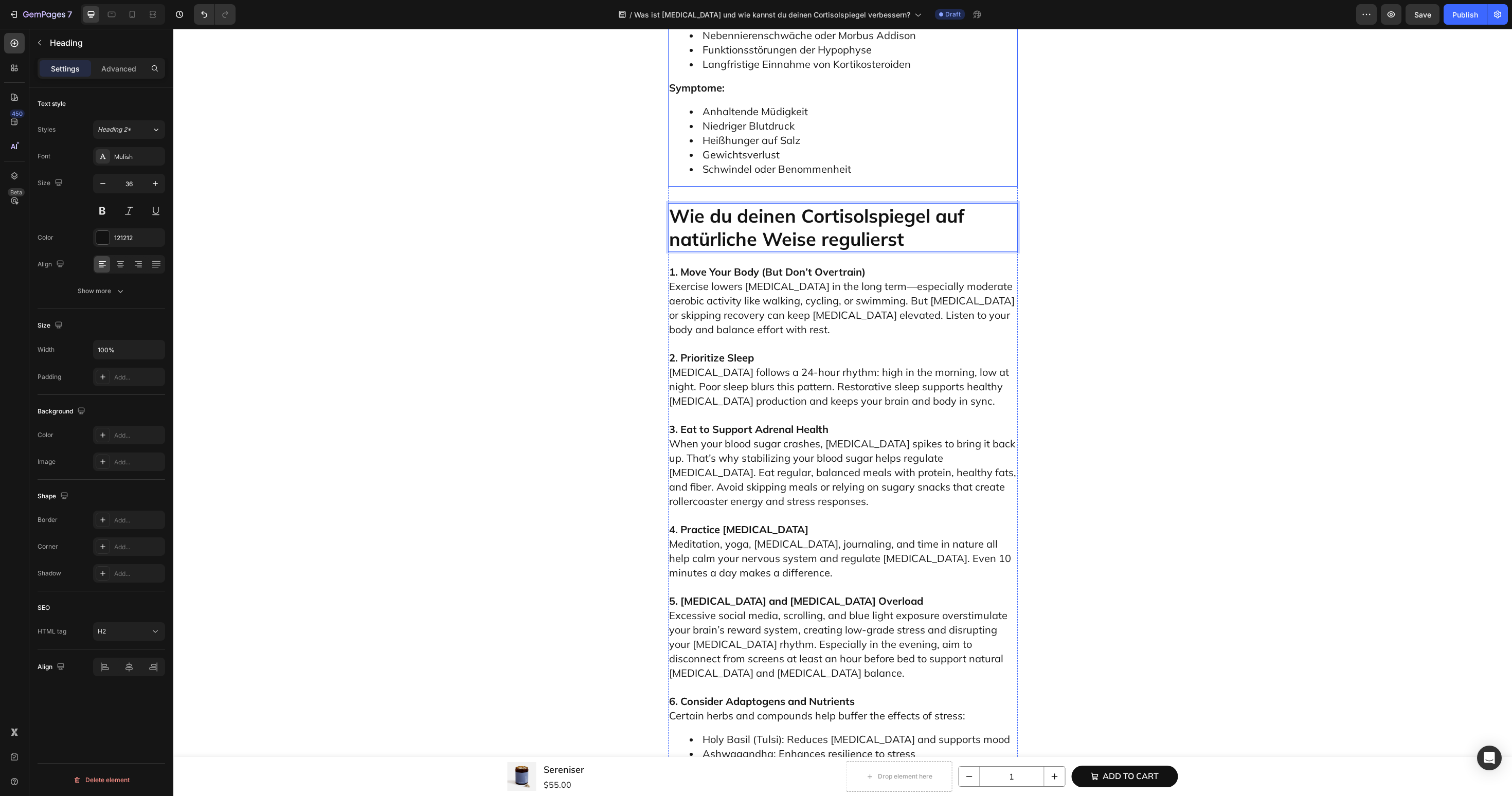
scroll to position [3139, 0]
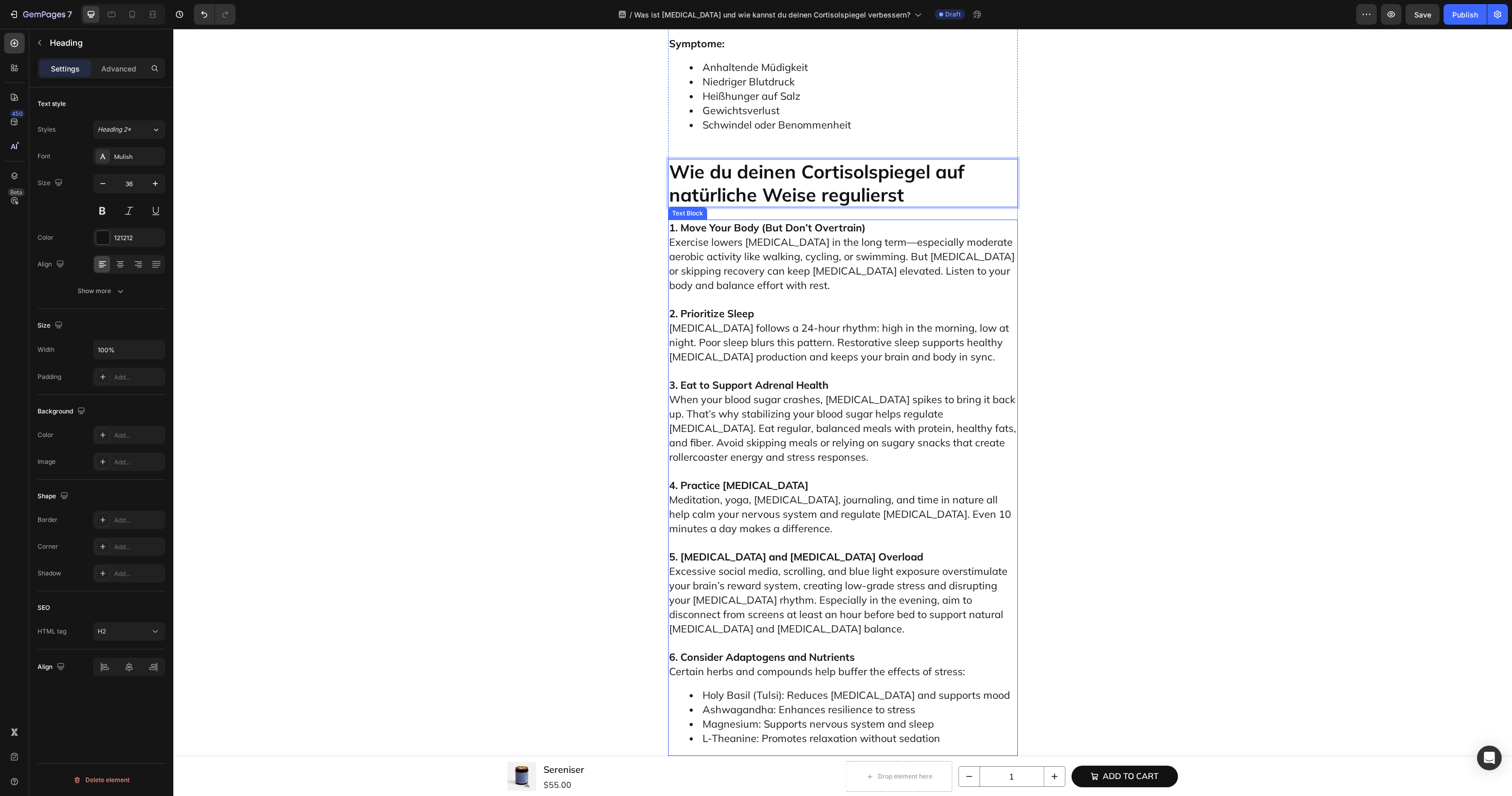
click at [847, 393] on span "When your blood sugar crashes, cortisol spikes to bring it back up. That’s why …" at bounding box center [843, 428] width 347 height 70
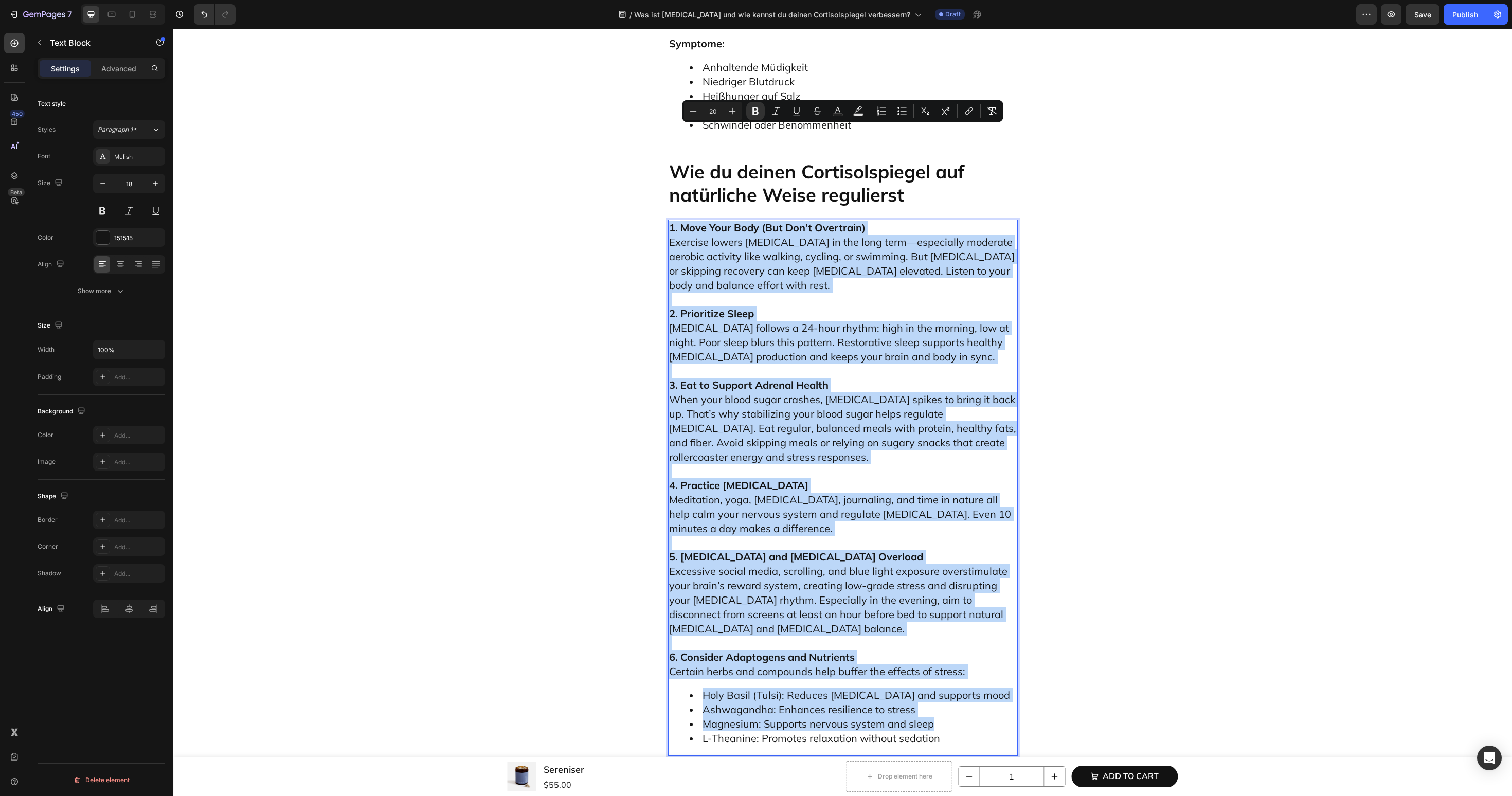
type input "18"
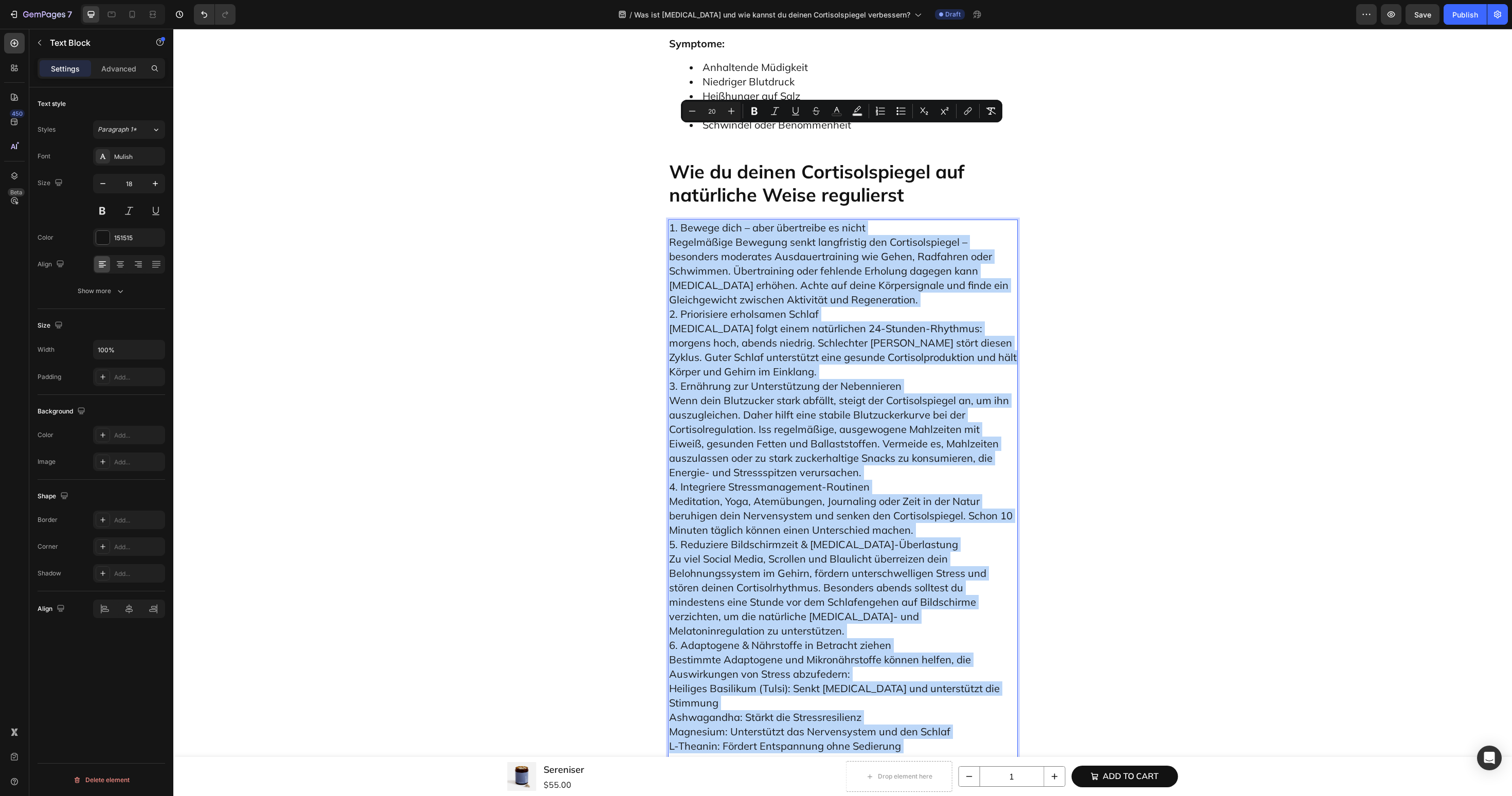
click at [880, 221] on p "1. Bewege dich – aber übertreibe es nicht Regelmäßige Bewegung senkt langfristi…" at bounding box center [843, 494] width 347 height 547
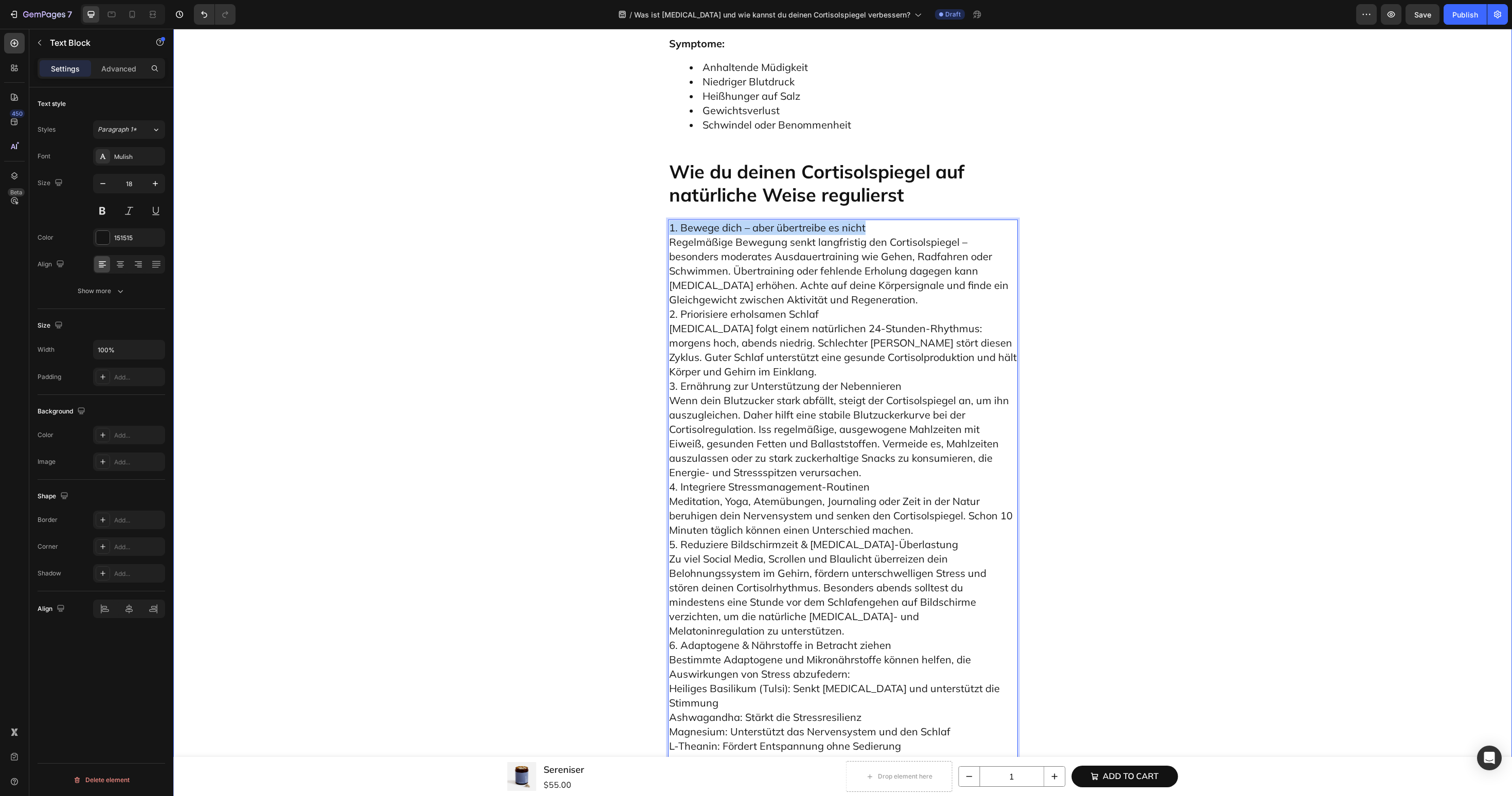
drag, startPoint x: 896, startPoint y: 132, endPoint x: 659, endPoint y: 132, distance: 237.0
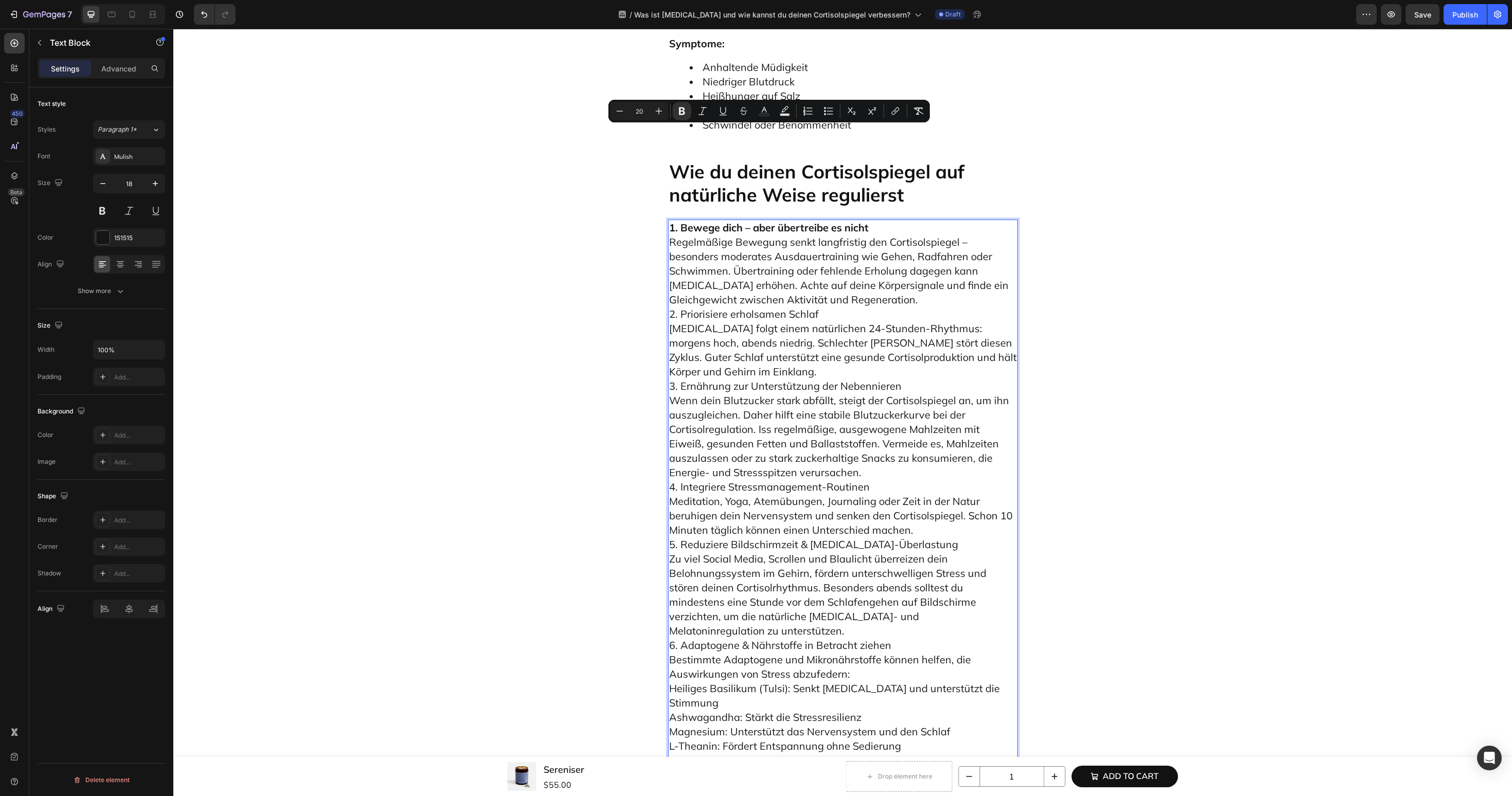
click at [877, 221] on p "1. Bewege dich – aber übertreibe es nicht Regelmäßige Bewegung senkt langfristi…" at bounding box center [843, 494] width 347 height 547
click at [878, 221] on p "1. Bewege dich – aber übertreibe es nicht Regelmäßige Bewegung senkt langfristi…" at bounding box center [843, 494] width 347 height 547
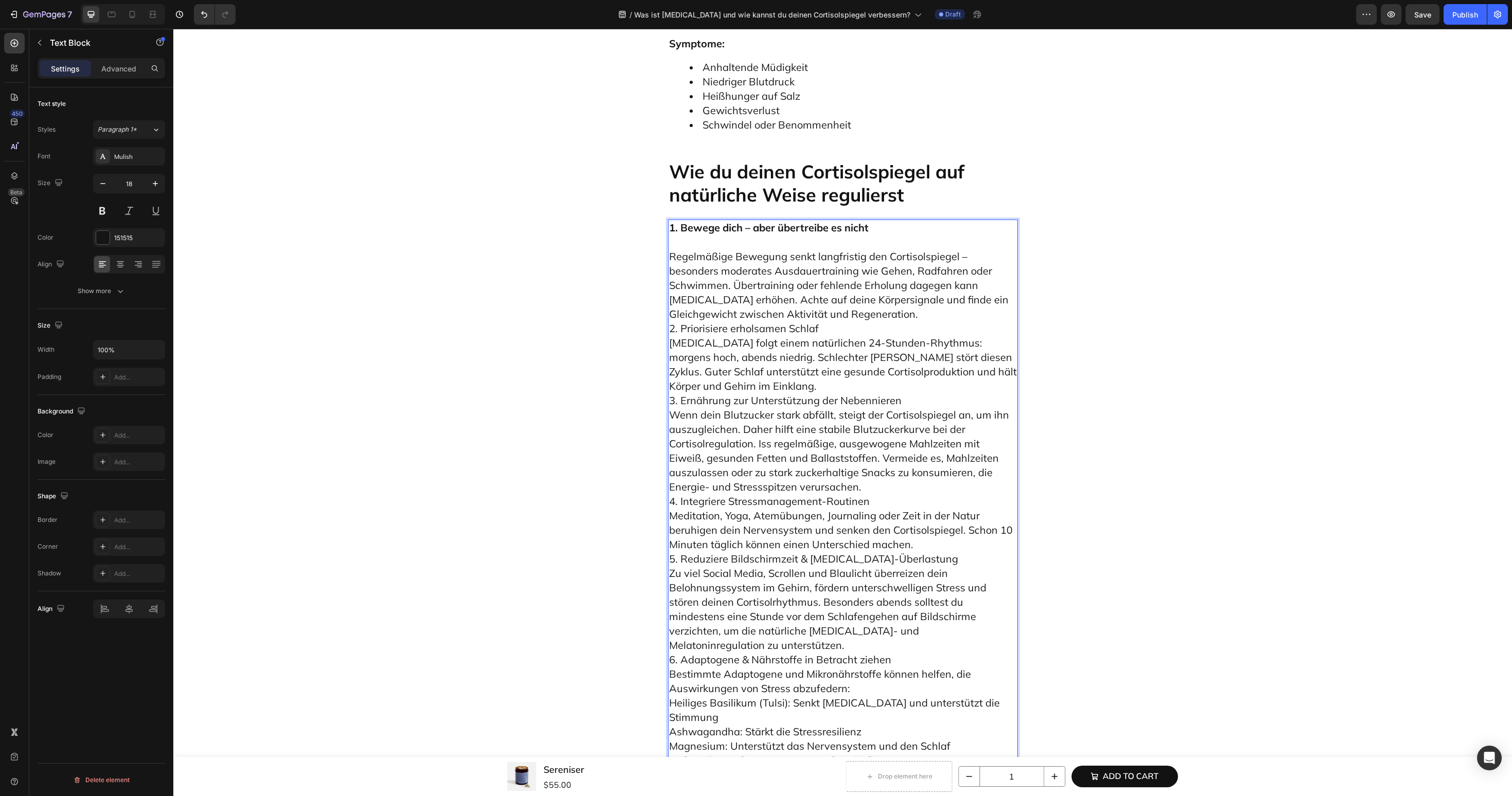
click at [933, 235] on p "⁠⁠⁠⁠⁠⁠⁠ Regelmäßige Bewegung senkt langfristig den Cortisolspiegel – besonders …" at bounding box center [843, 509] width 347 height 547
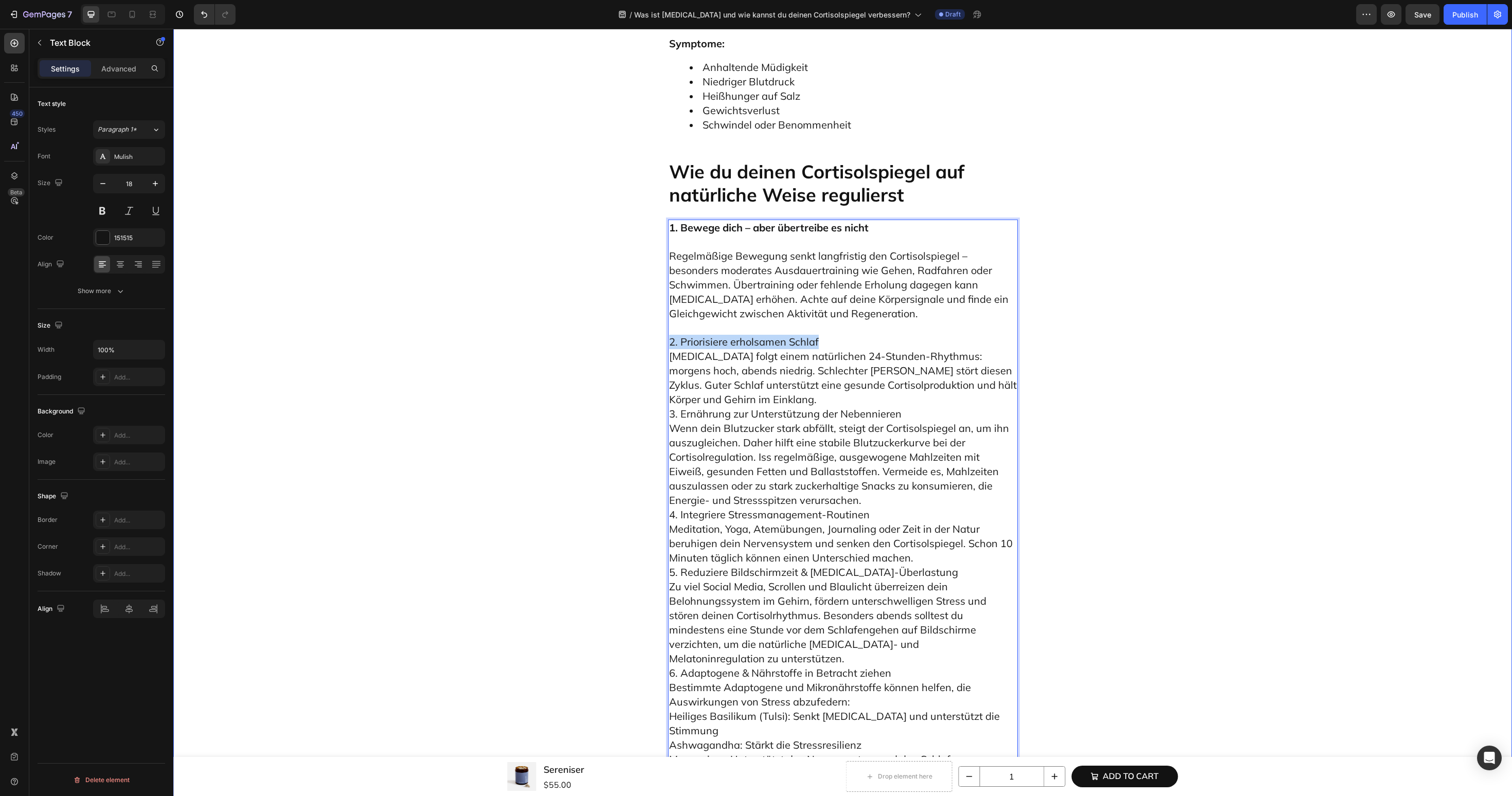
drag, startPoint x: 845, startPoint y: 250, endPoint x: 664, endPoint y: 251, distance: 181.0
click at [753, 321] on p "2. Priorisiere erholsamen Schlaf Cortisol folgt einem natürlichen 24-Stunden-Rh…" at bounding box center [843, 558] width 347 height 474
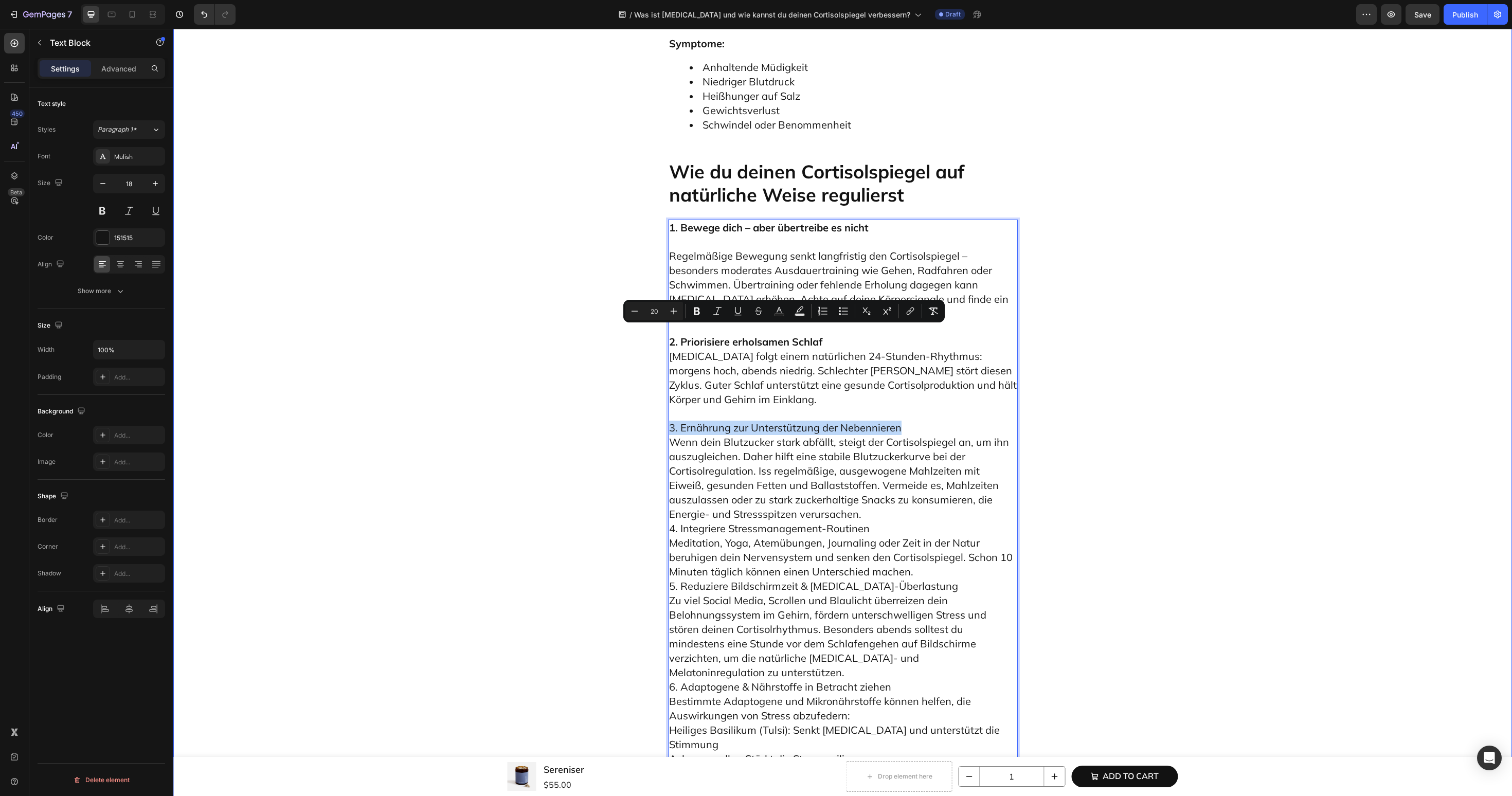
drag, startPoint x: 952, startPoint y: 334, endPoint x: 660, endPoint y: 340, distance: 292.1
click at [705, 235] on p "Regelmäßige Bewegung senkt langfristig den Cortisolspiegel – besonders moderate…" at bounding box center [843, 278] width 347 height 86
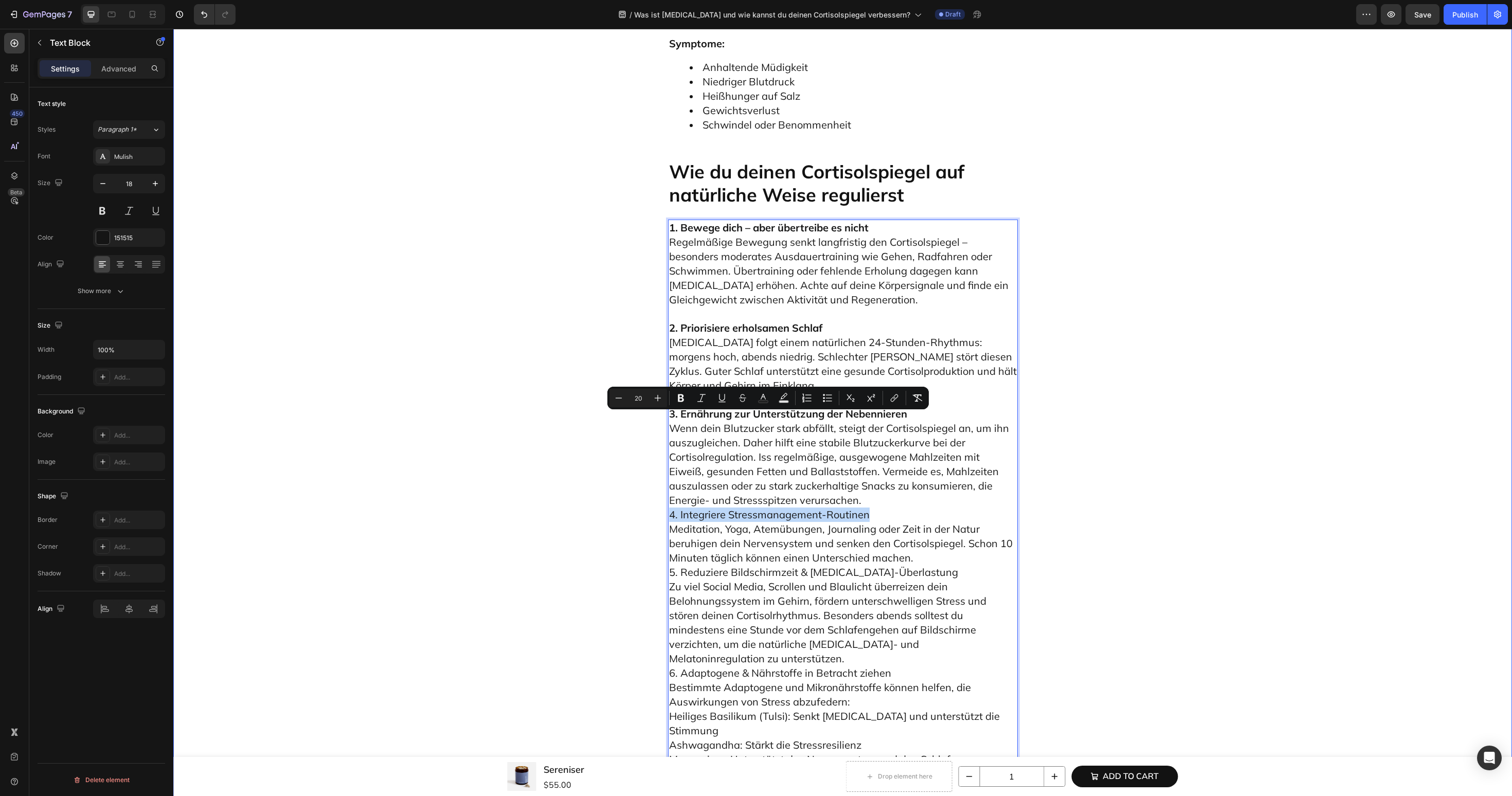
drag, startPoint x: 883, startPoint y: 422, endPoint x: 656, endPoint y: 424, distance: 227.0
click at [895, 393] on p "3. Ernährung zur Unterstützung der Nebennieren Wenn dein Blutzucker stark abfäl…" at bounding box center [843, 594] width 347 height 403
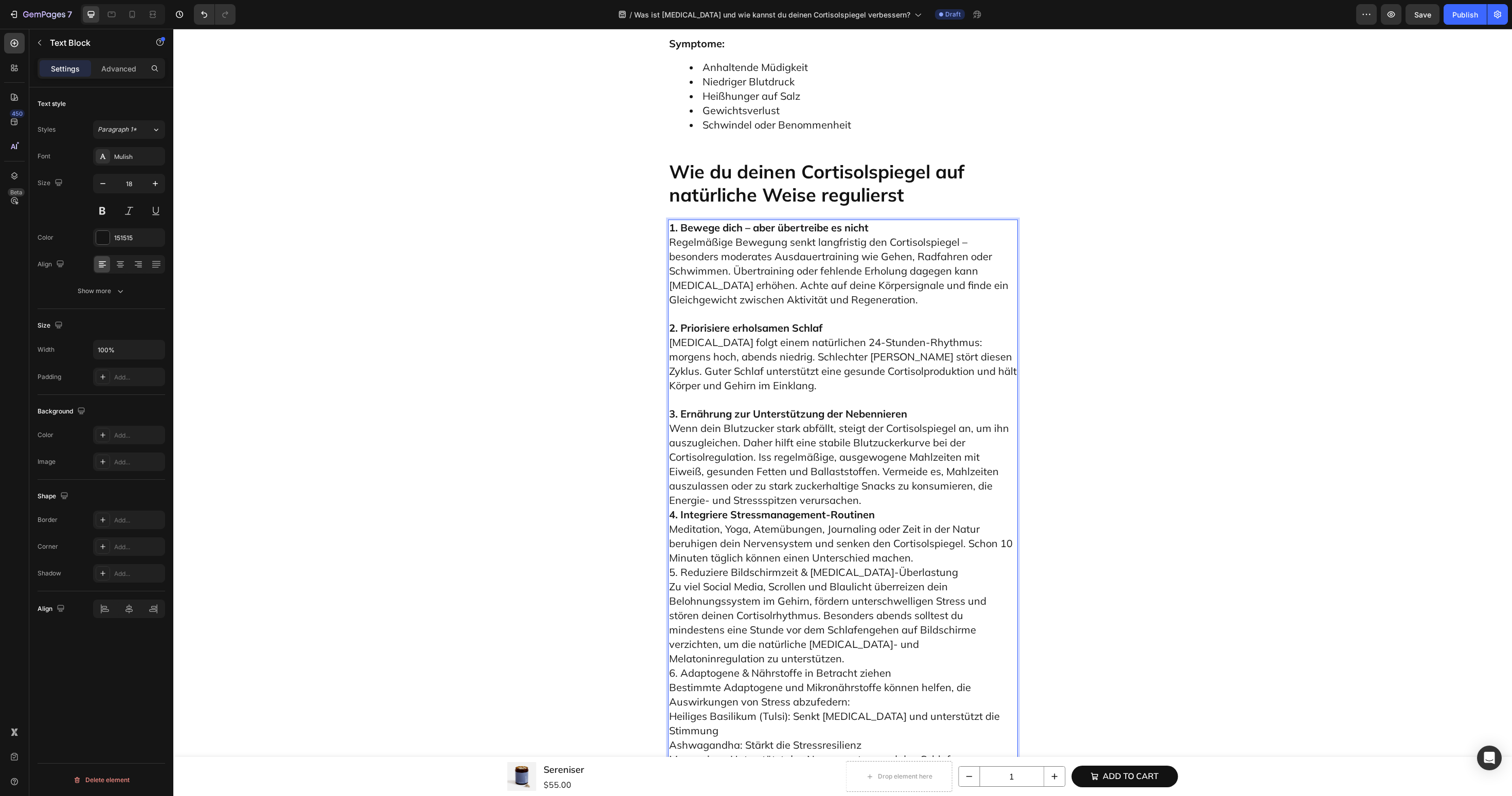
click at [870, 407] on p "3. Ernährung zur Unterstützung der Nebennieren Wenn dein Blutzucker stark abfäl…" at bounding box center [843, 594] width 347 height 403
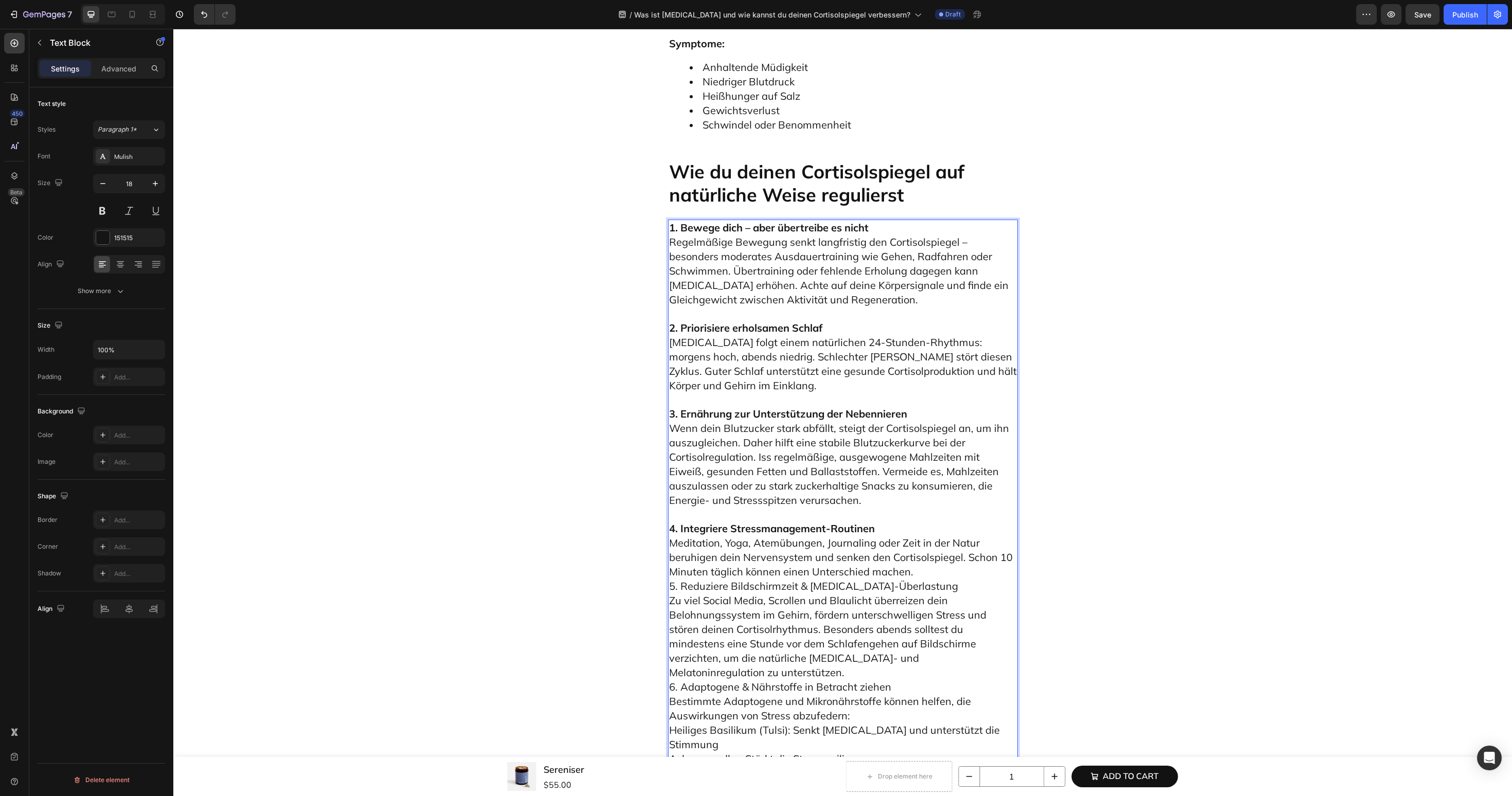
click at [923, 507] on p "4. Integriere Stressmanagement-Routinen Meditation, Yoga, Atemübungen, Journali…" at bounding box center [843, 658] width 347 height 302
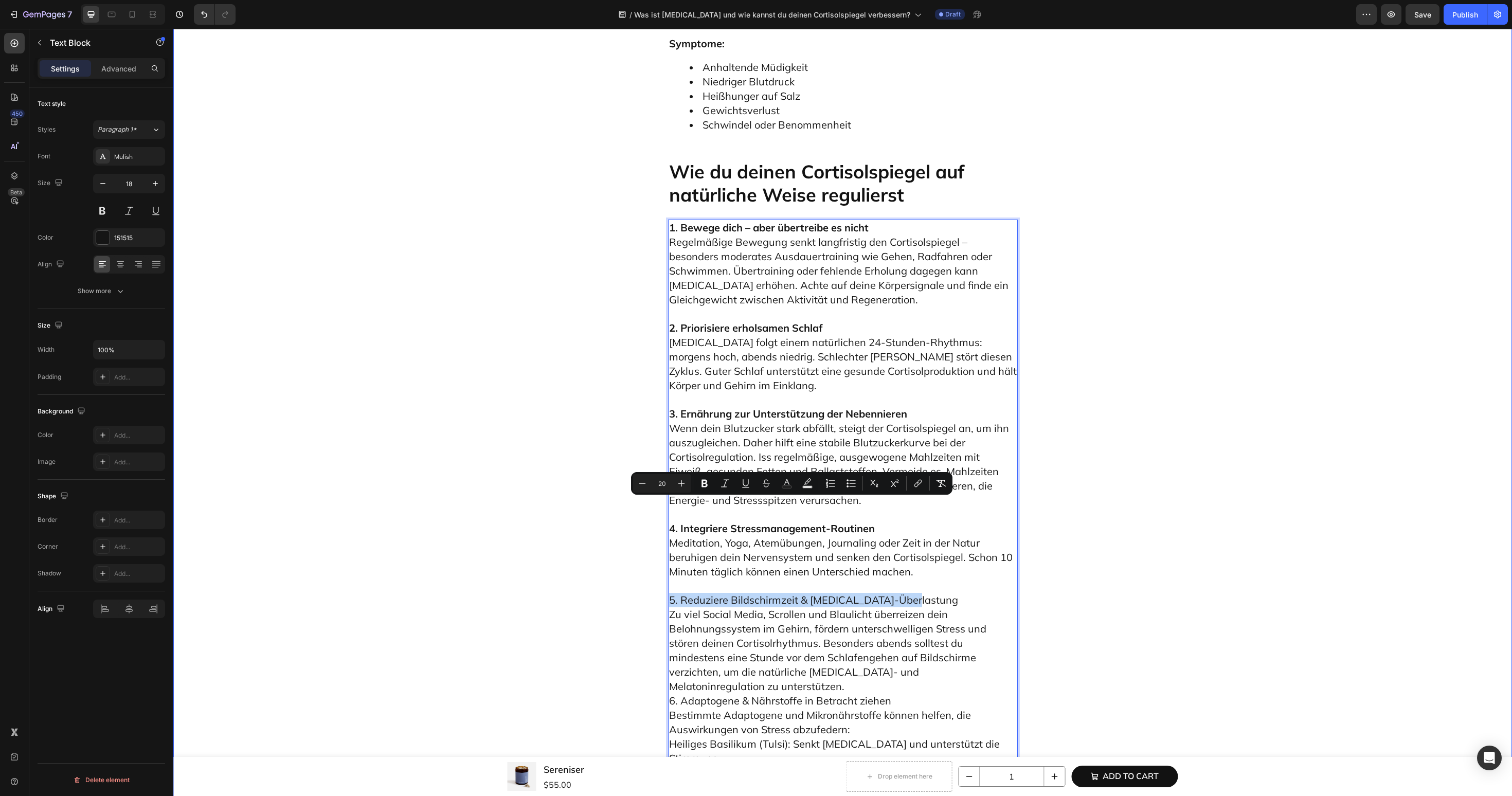
drag, startPoint x: 932, startPoint y: 511, endPoint x: 661, endPoint y: 511, distance: 271.0
click at [966, 579] on p "5. Reduziere Bildschirmzeit & Dopamin-Überlastung Zu viel Social Media, Scrolle…" at bounding box center [843, 701] width 347 height 244
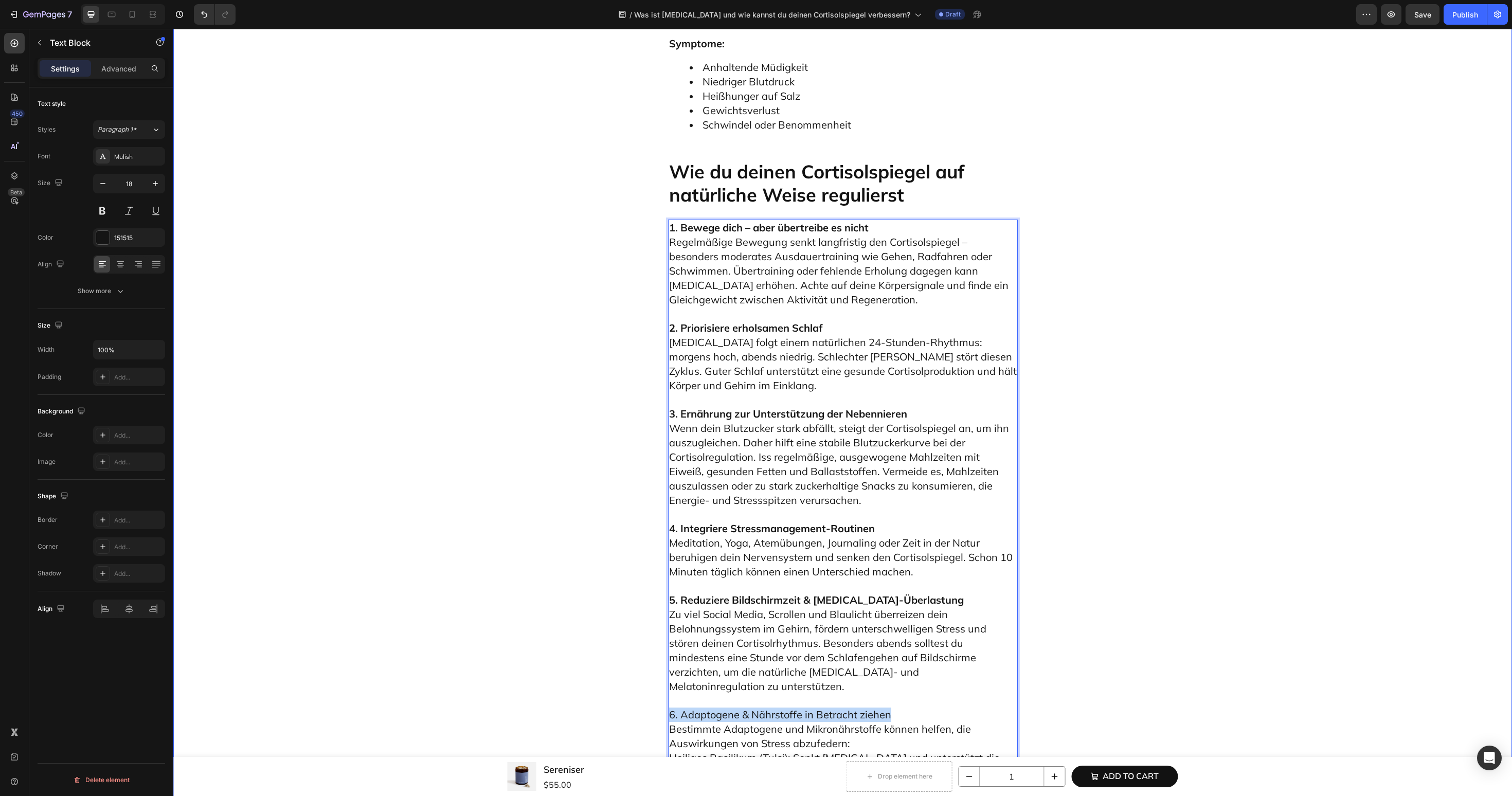
drag, startPoint x: 910, startPoint y: 610, endPoint x: 655, endPoint y: 610, distance: 255.0
click at [872, 694] on p "6. Adaptogene & Nährstoffe in Betracht ziehen Bestimmte Adaptogene und Mikronäh…" at bounding box center [843, 765] width 347 height 143
drag, startPoint x: 928, startPoint y: 706, endPoint x: 663, endPoint y: 663, distance: 268.5
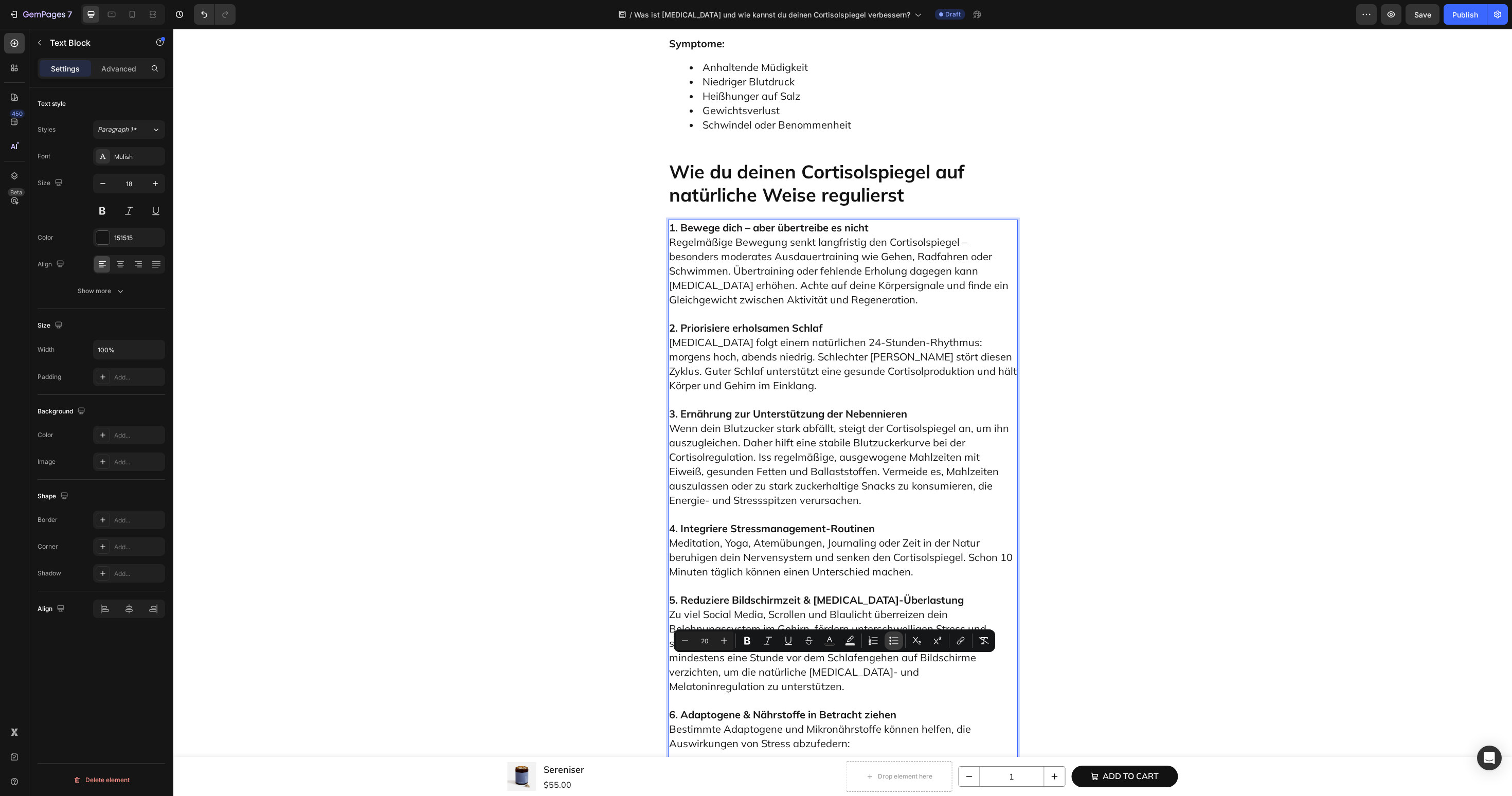
click at [891, 641] on icon "Editor contextual toolbar" at bounding box center [894, 641] width 10 height 10
click at [762, 608] on span "Zu viel Social Media, Scrollen und Blaulicht überreizen dein Belohnungssystem i…" at bounding box center [828, 650] width 317 height 85
click at [668, 687] on div "1. Bewege dich – aber übertreibe es nicht Regelmäßige Bewegung senkt langfristi…" at bounding box center [843, 545] width 350 height 650
click at [678, 761] on ul "Heiliges Basilikum (Tulsi): Senkt Cortisol und unterstützt die Stimmung Ashwaga…" at bounding box center [843, 810] width 347 height 100
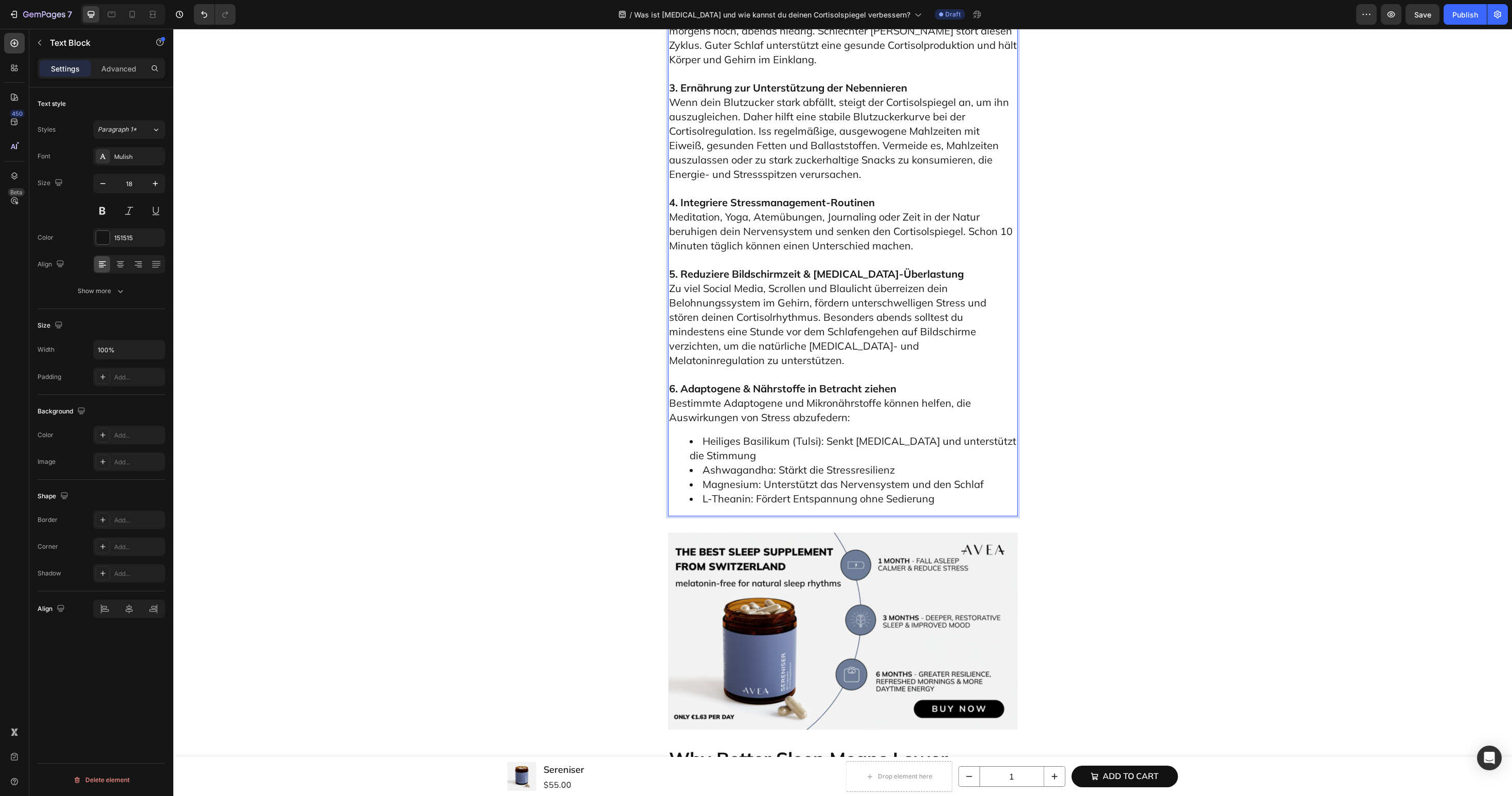
scroll to position [3565, 0]
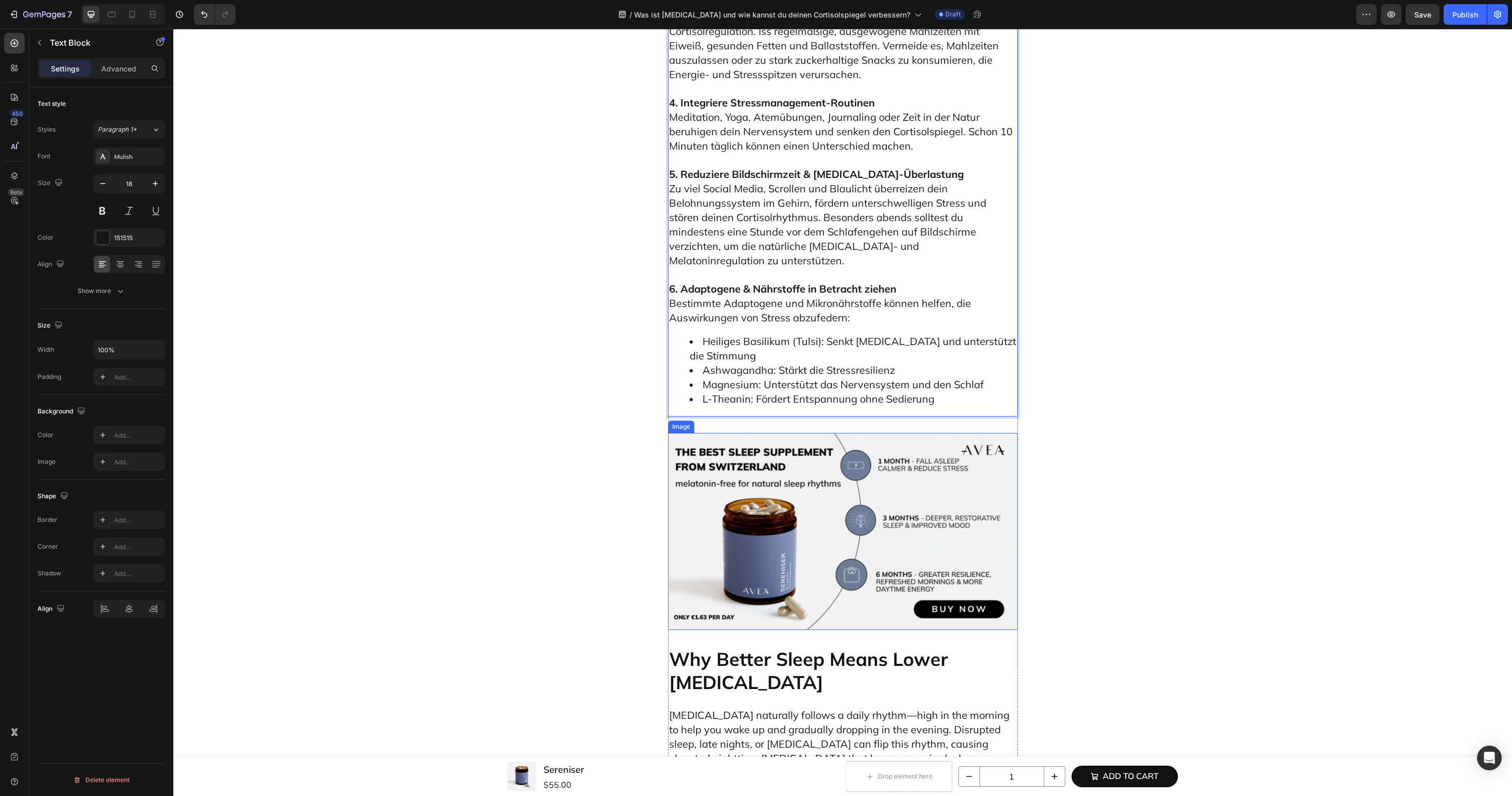
click at [792, 433] on img at bounding box center [843, 532] width 350 height 197
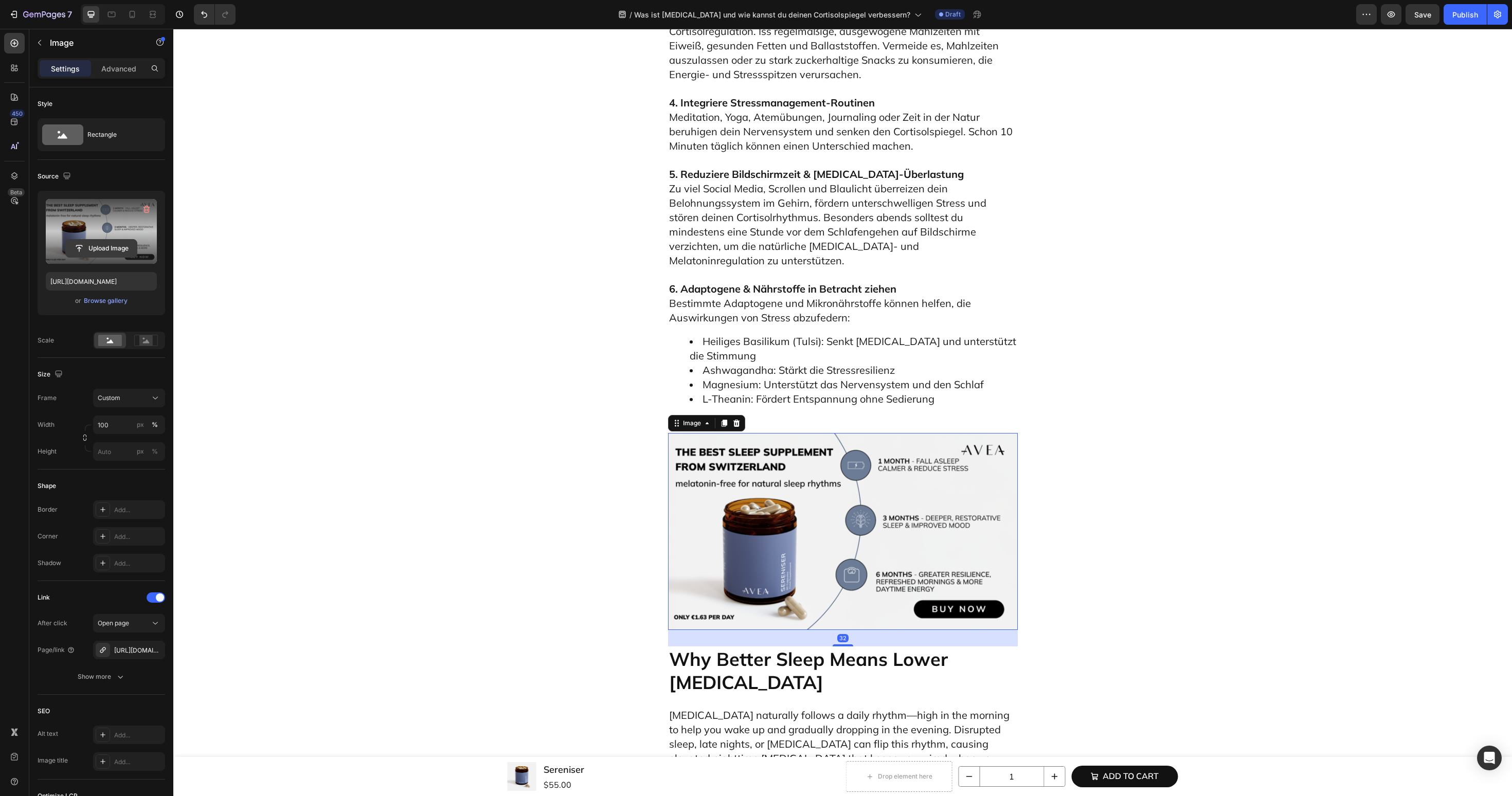
click at [118, 247] on input "file" at bounding box center [101, 249] width 71 height 18
type input "https://cdn.shopify.com/s/files/1/0606/3226/9049/files/gempages_537282813339108…"
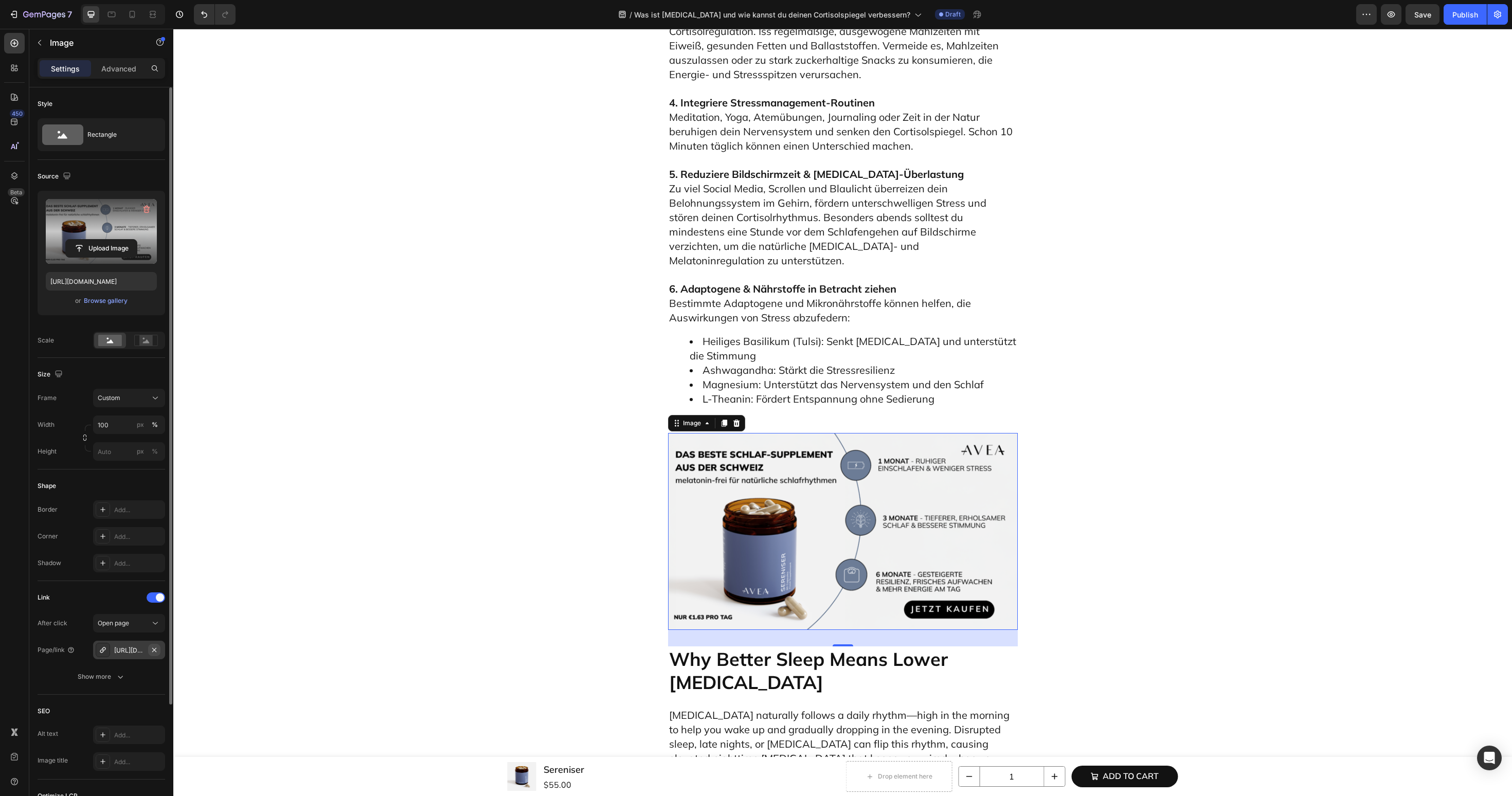
click at [155, 648] on icon "button" at bounding box center [154, 650] width 9 height 9
click at [132, 652] on div "Add..." at bounding box center [138, 650] width 48 height 9
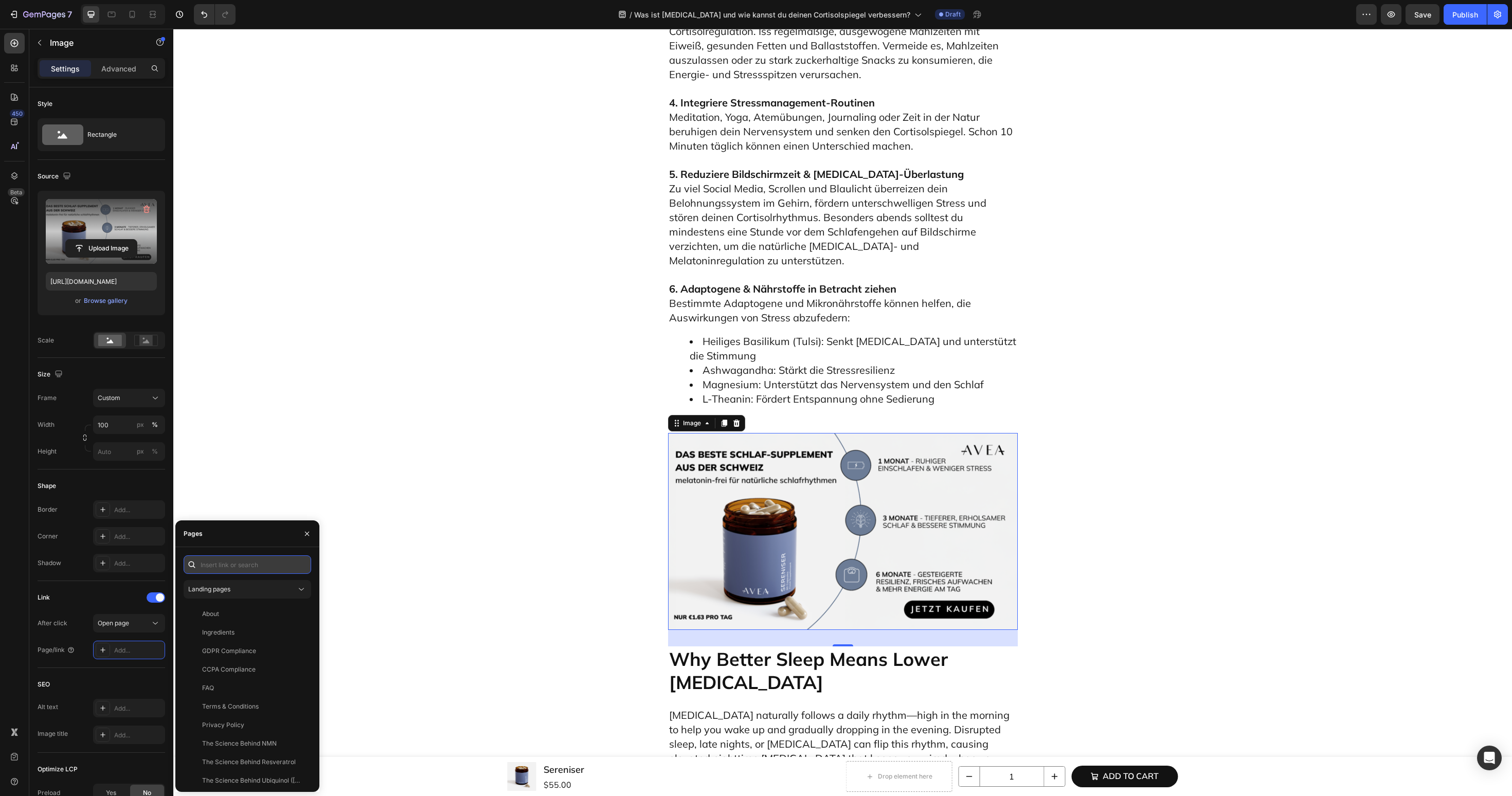
click at [221, 565] on input "text" at bounding box center [247, 565] width 128 height 18
paste input "https://avea-life.com/de/products/sereniser?country=DE"
type input "https://avea-life.com/de/products/sereniser?country=DE"
click at [220, 590] on div "https://avea-life.com/de/products/sereniser?country=DE" at bounding box center [235, 589] width 66 height 9
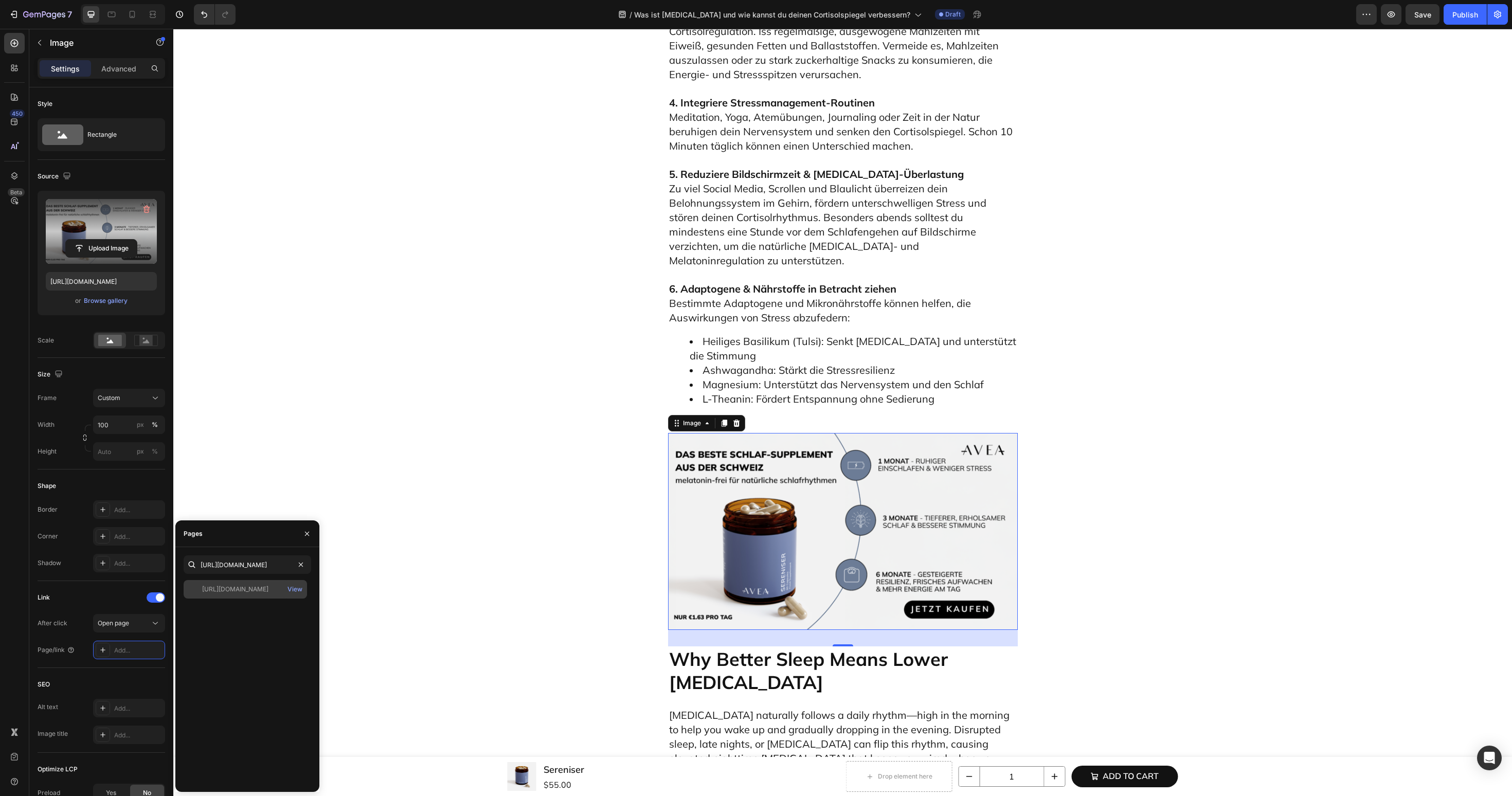
scroll to position [0, 0]
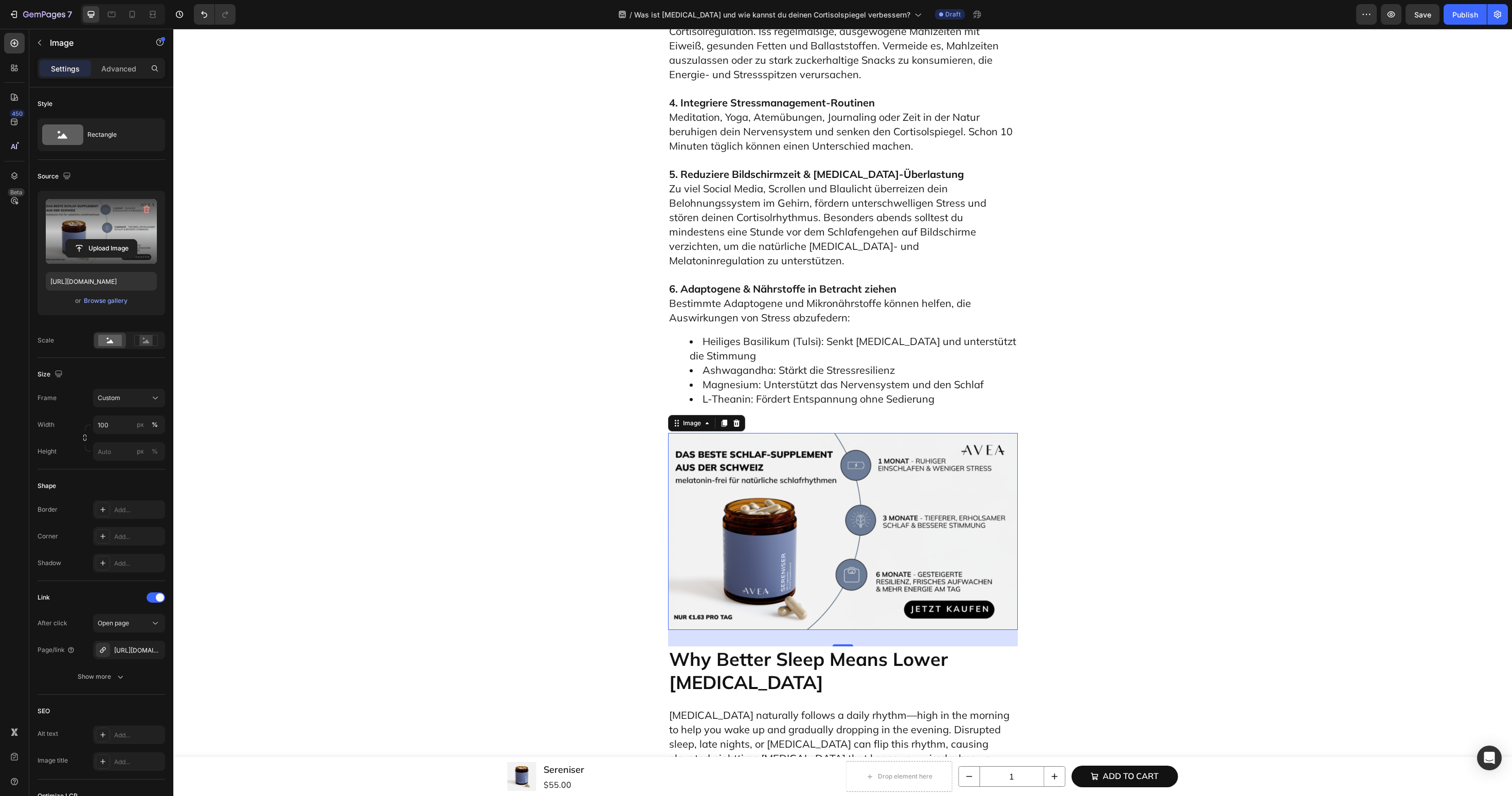
click at [868, 433] on img at bounding box center [843, 532] width 350 height 197
click at [707, 647] on h2 "Why Better Sleep Means Lower Cortisol" at bounding box center [843, 671] width 350 height 49
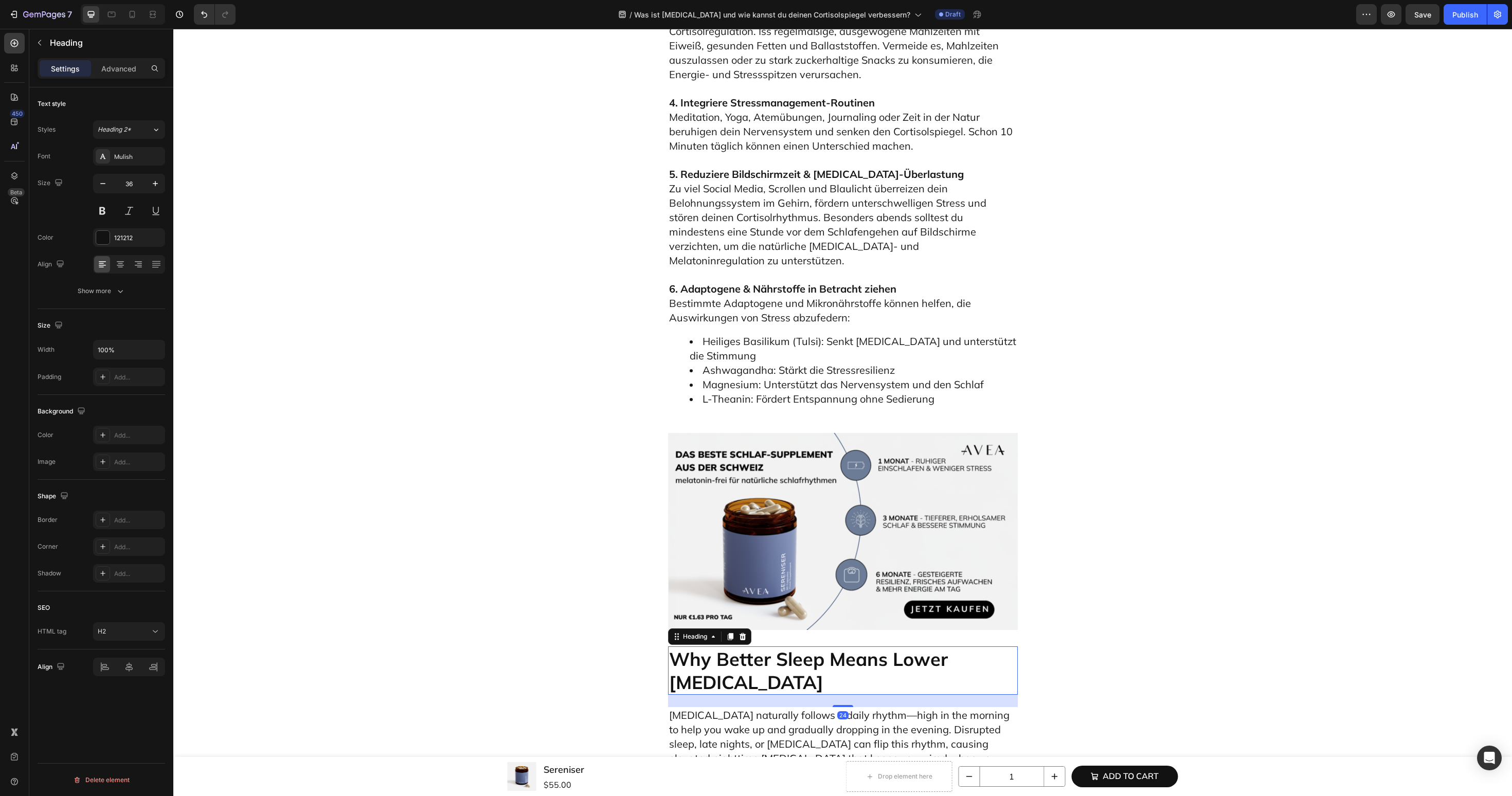
click at [707, 647] on h2 "Why Better Sleep Means Lower Cortisol" at bounding box center [843, 671] width 350 height 49
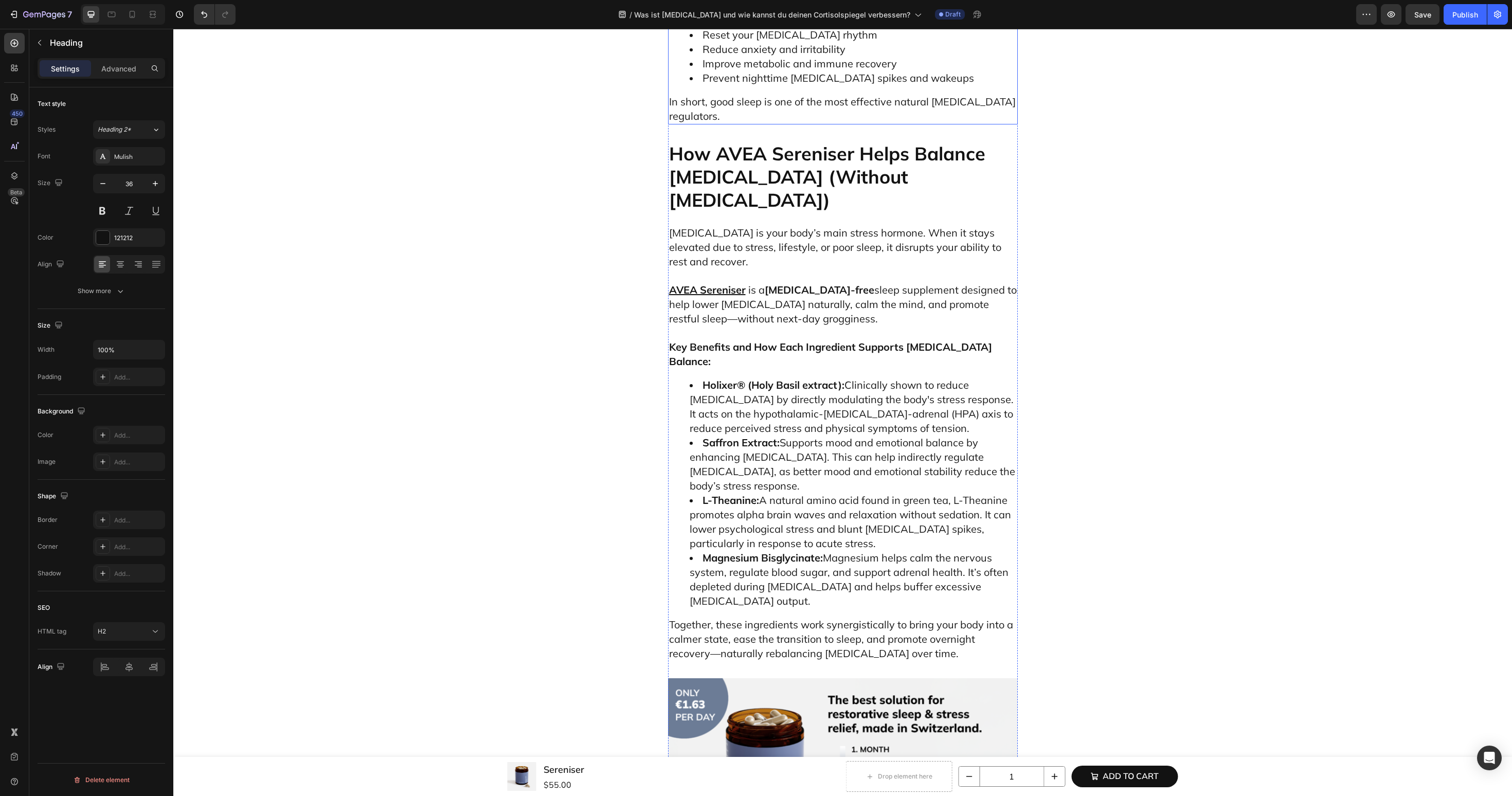
scroll to position [4033, 0]
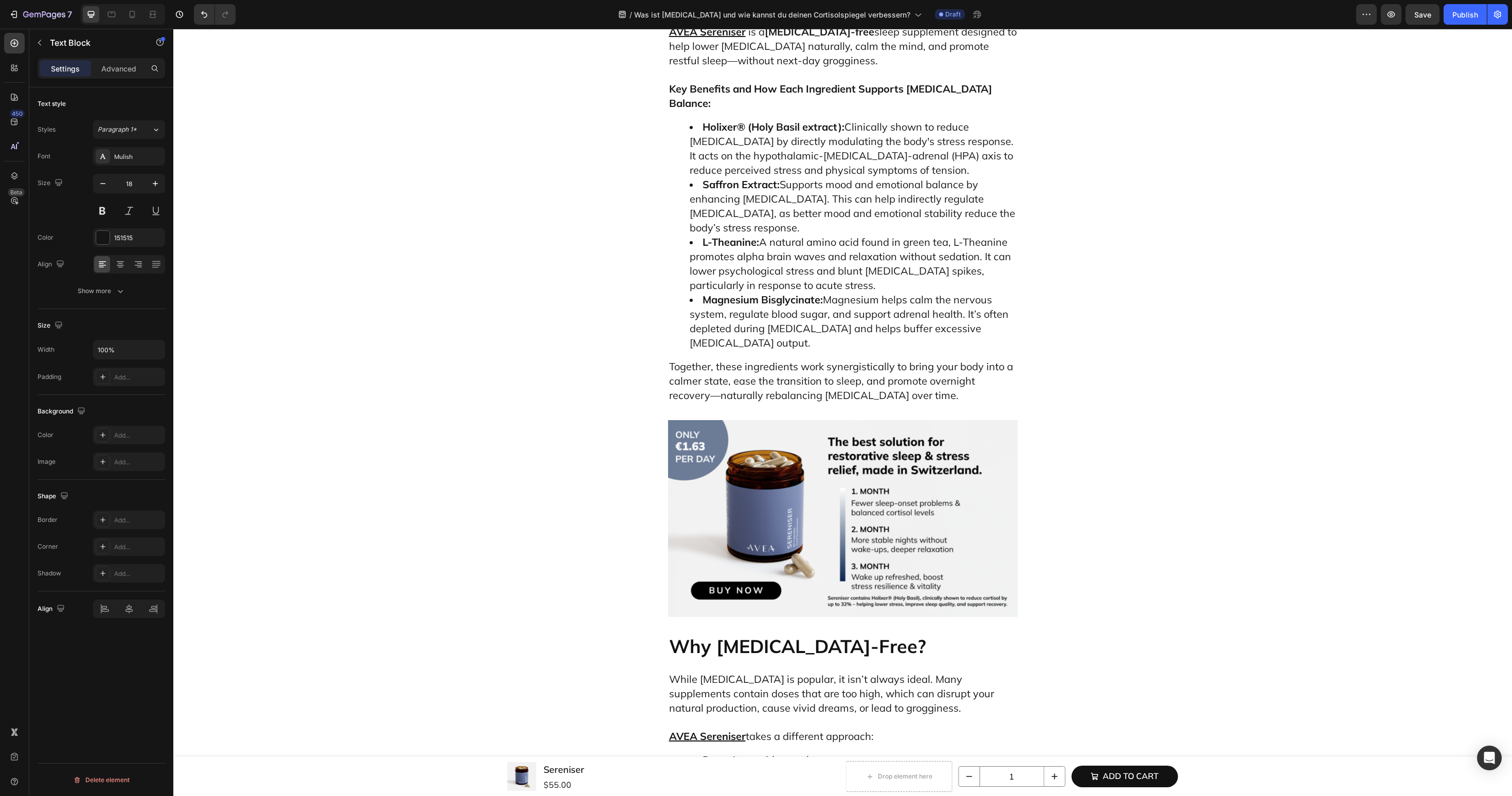
drag, startPoint x: 779, startPoint y: 242, endPoint x: 654, endPoint y: 241, distance: 125.0
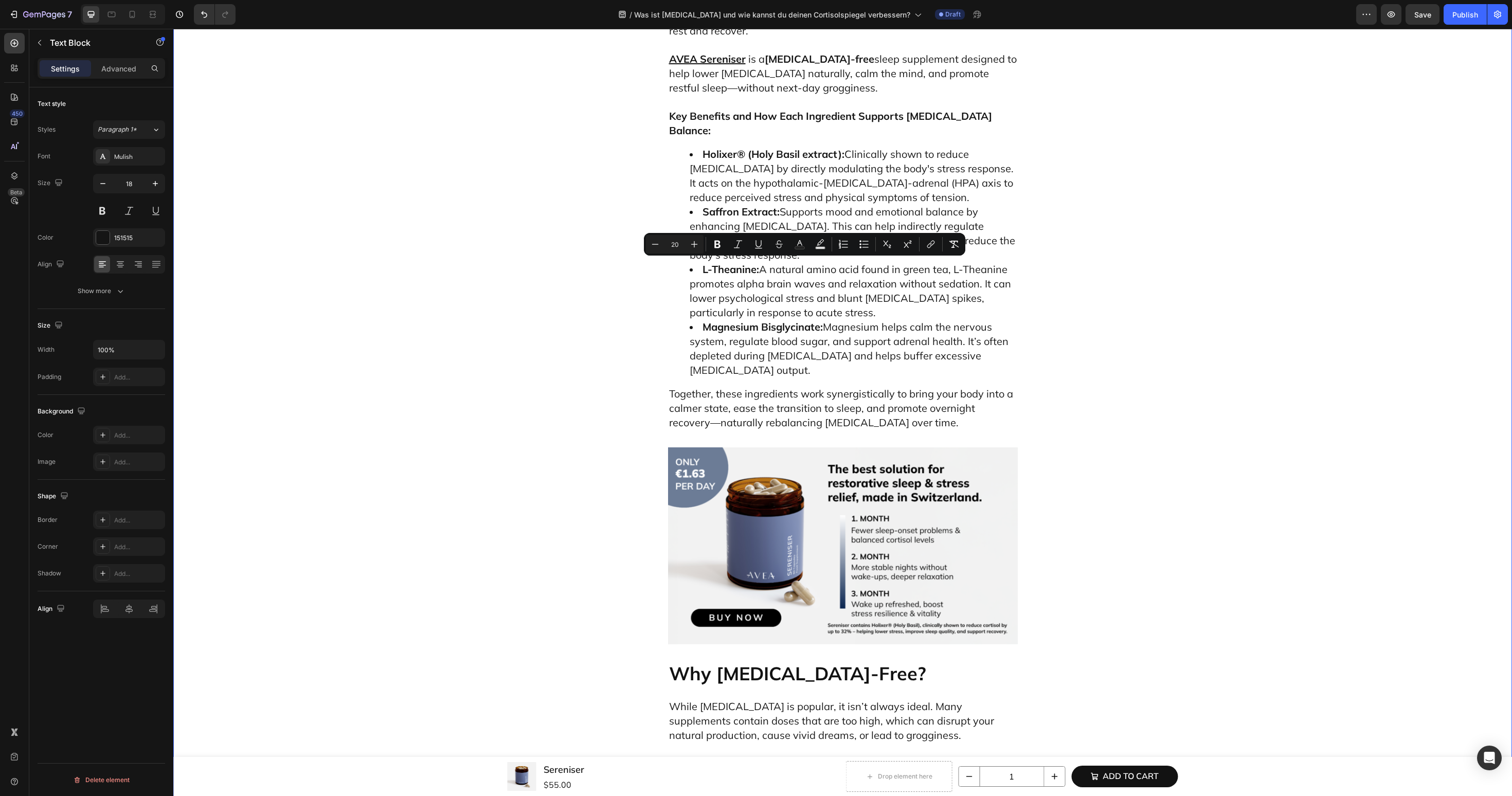
drag, startPoint x: 956, startPoint y: 308, endPoint x: 651, endPoint y: 267, distance: 307.7
click at [861, 249] on icon "Editor contextual toolbar" at bounding box center [864, 245] width 10 height 10
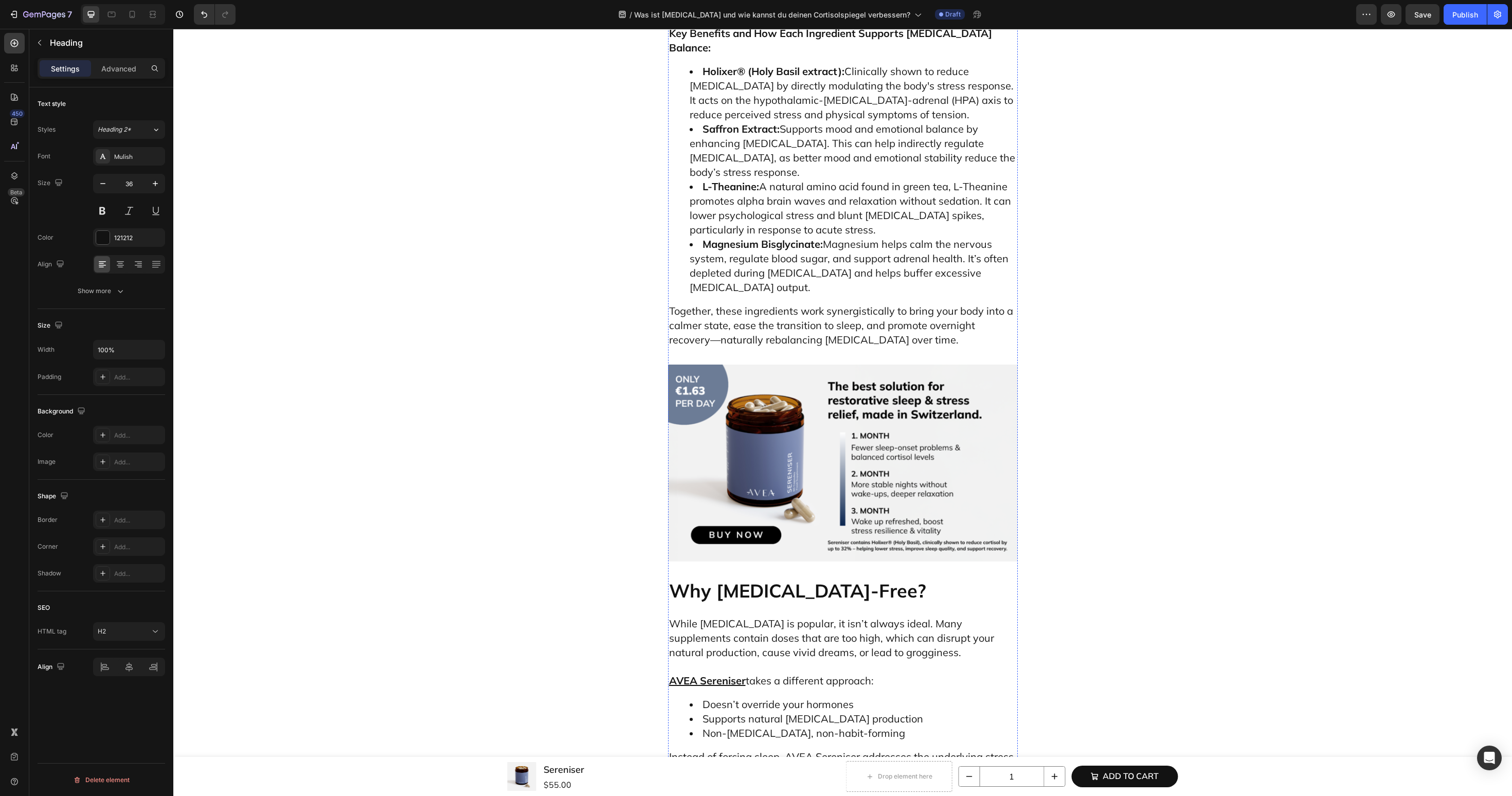
scroll to position [4211, 0]
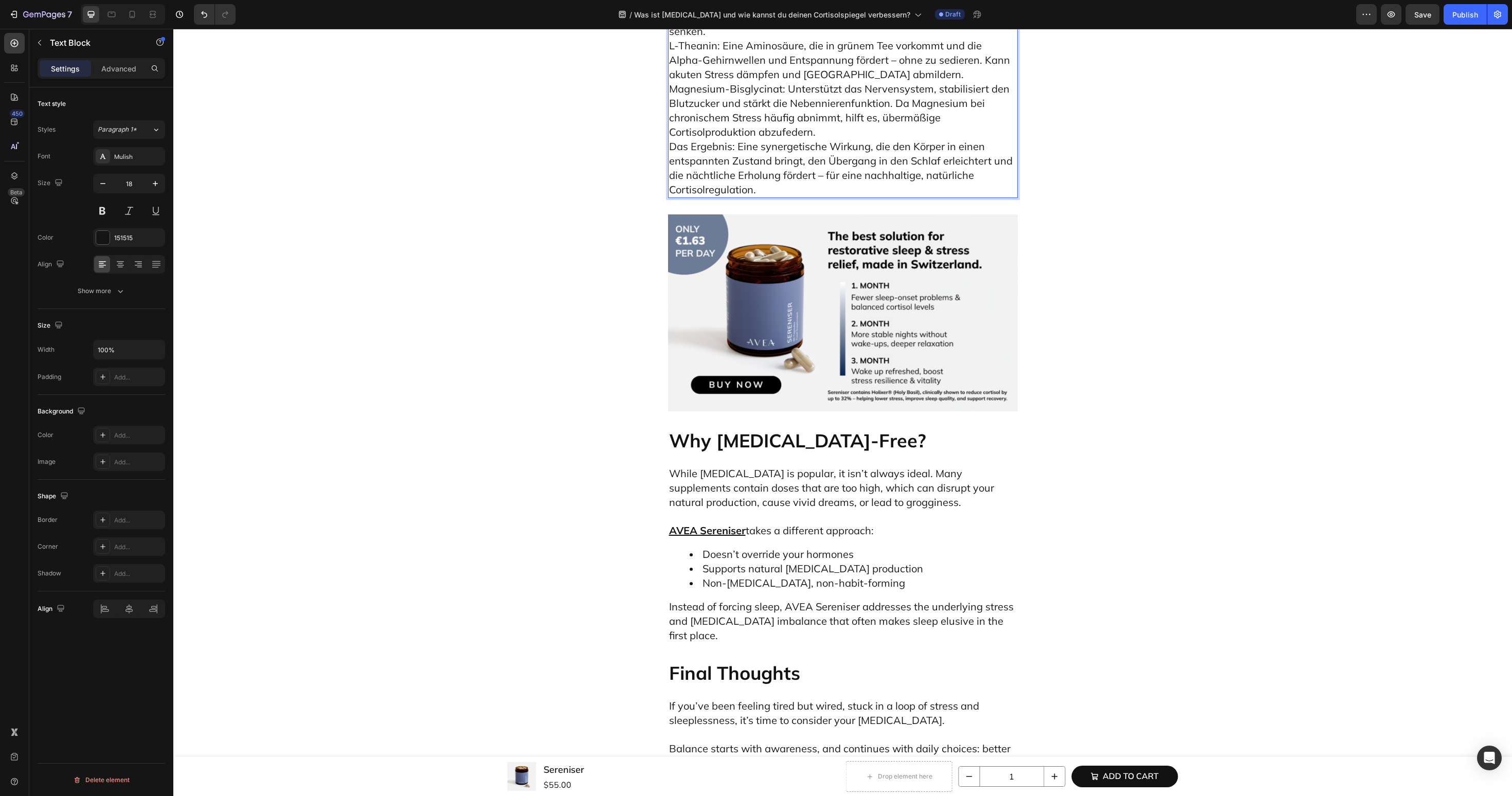
click at [947, 197] on p "⁠⁠⁠⁠⁠⁠⁠ Der AVEA Sereniser ist ein melatoninfreies Schlaf-Supplement und wurde …" at bounding box center [843, 16] width 347 height 360
click at [929, 197] on p "Der AVEA Sereniser ist ein melatoninfreies Schlaf-Supplement und wurde entwicke…" at bounding box center [843, 16] width 347 height 359
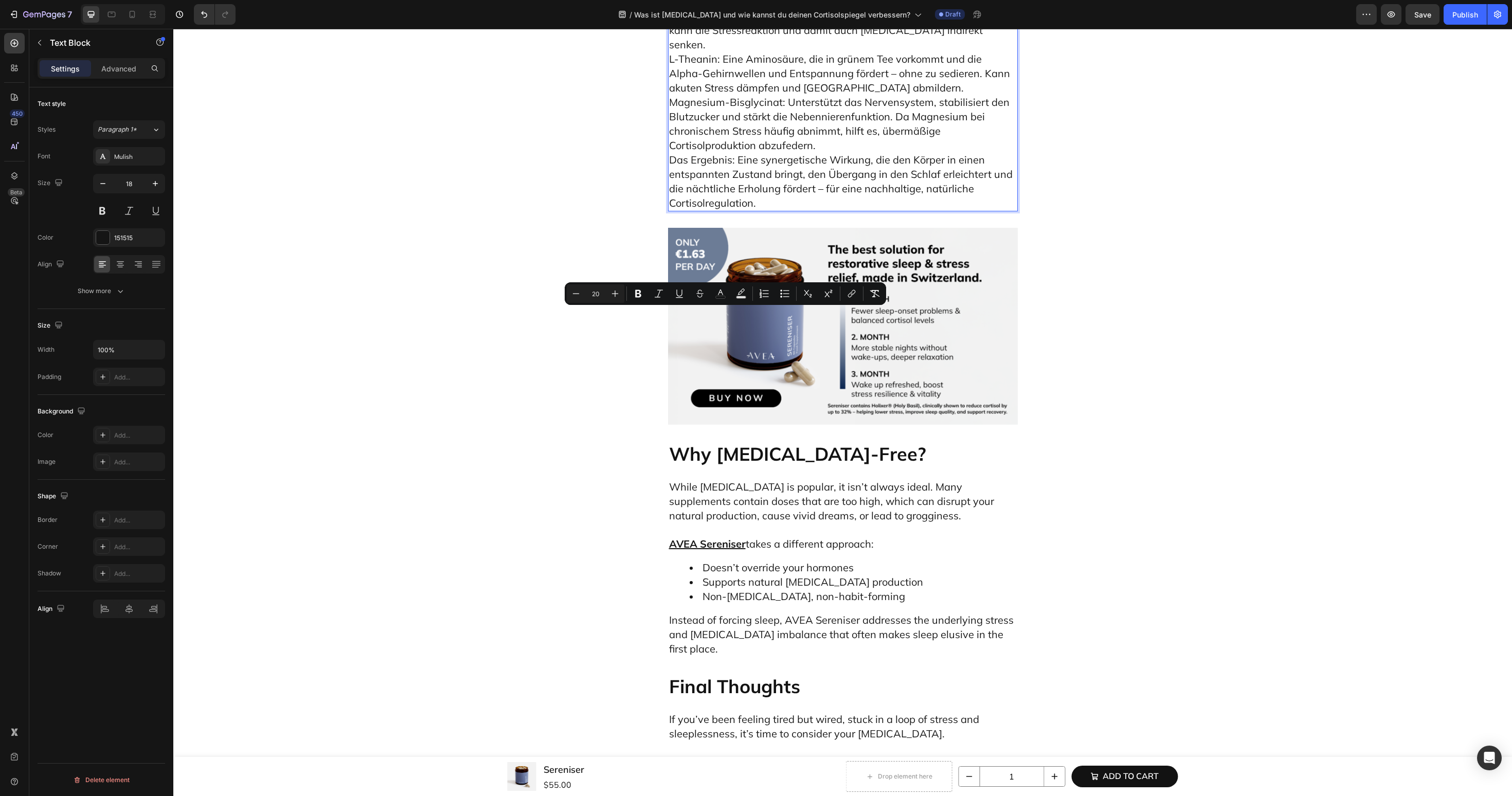
drag, startPoint x: 764, startPoint y: 319, endPoint x: 690, endPoint y: 319, distance: 74.0
drag, startPoint x: 671, startPoint y: 318, endPoint x: 687, endPoint y: 318, distance: 16.0
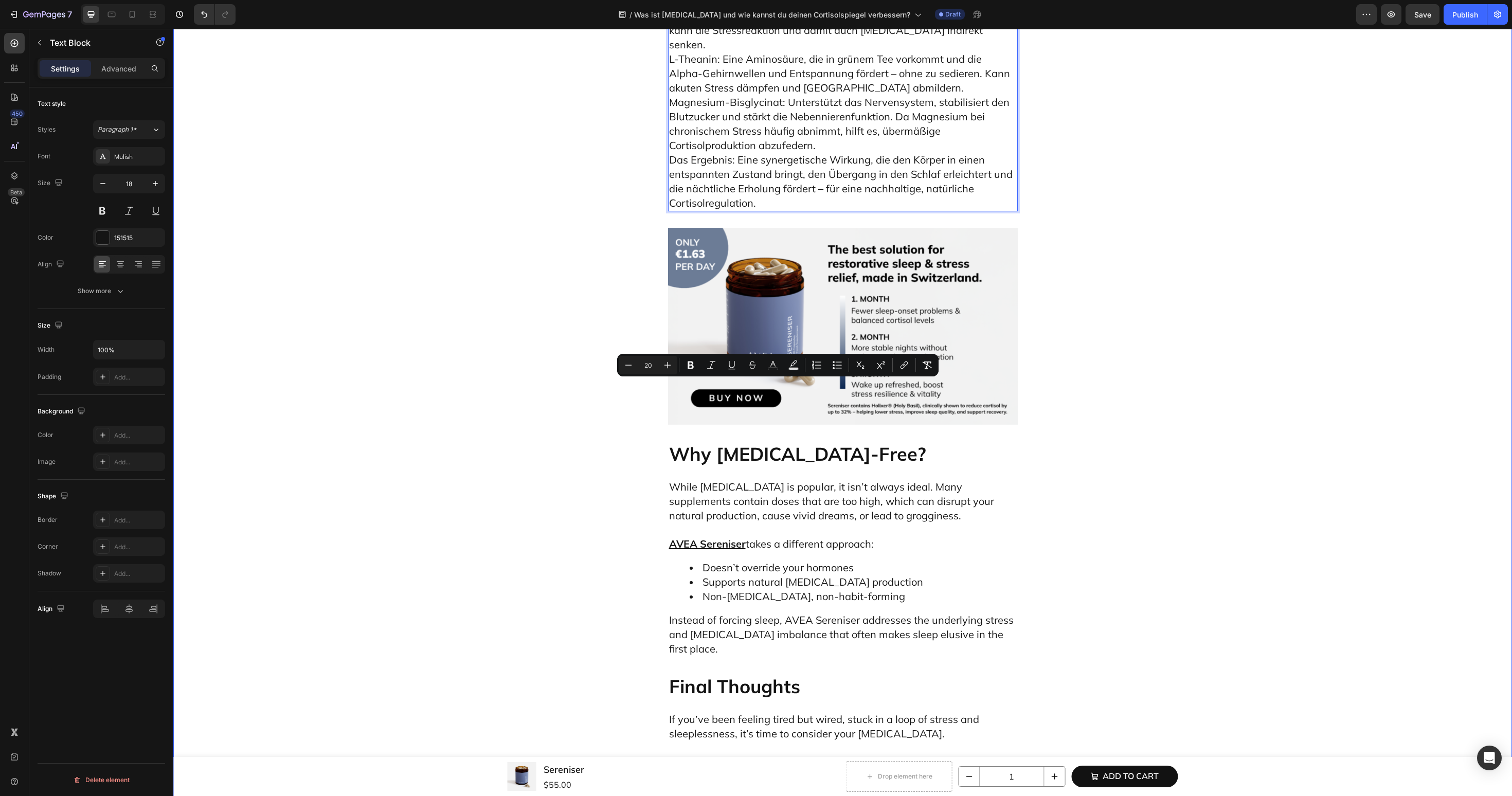
drag, startPoint x: 898, startPoint y: 386, endPoint x: 577, endPoint y: 380, distance: 321.1
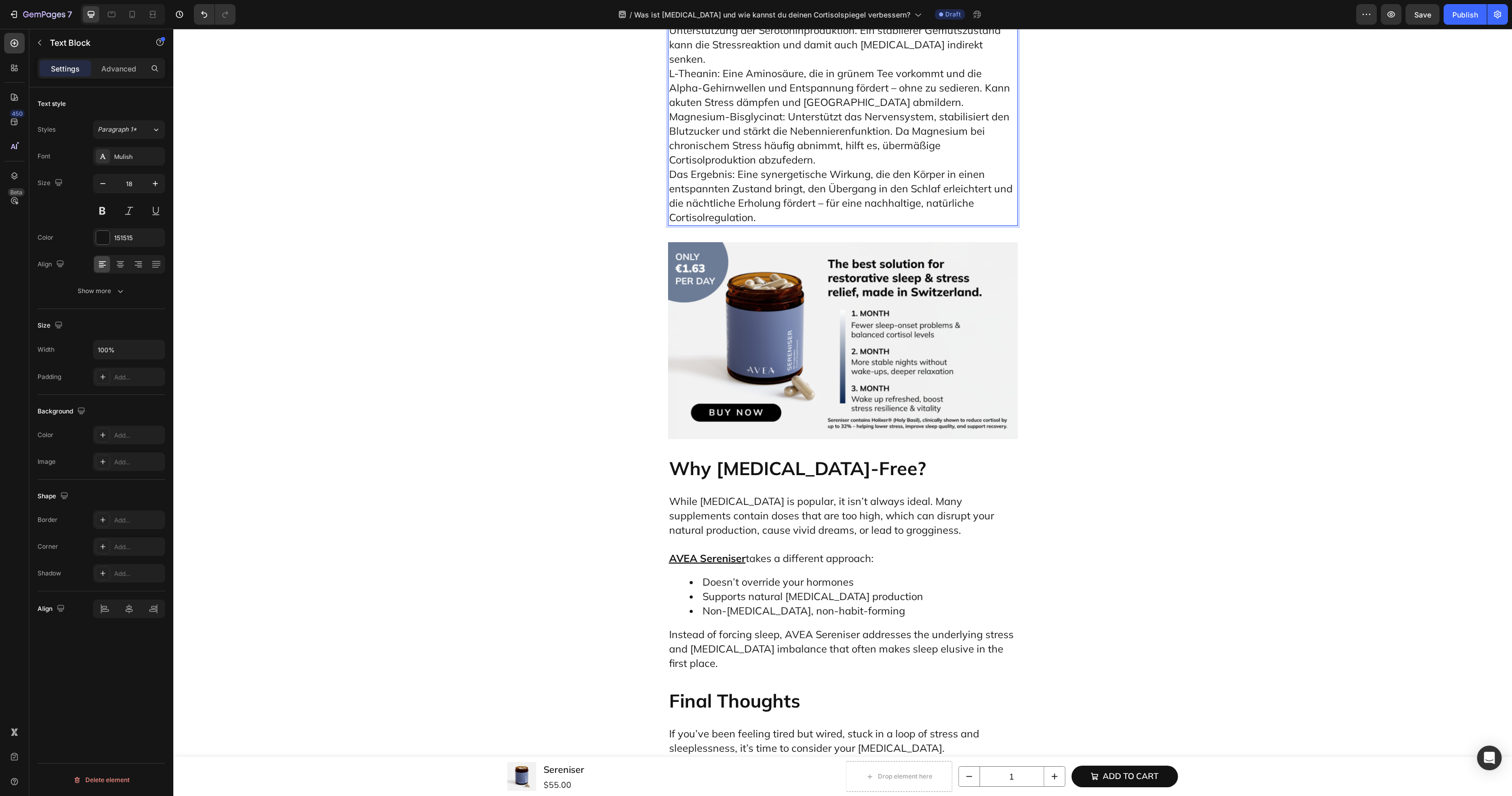
click at [828, 225] on p "⁠⁠⁠⁠⁠⁠⁠ Holixer® (Heiliger Basilikum-Extrakt): Trägt klinisch belegt zur Senkun…" at bounding box center [843, 80] width 347 height 288
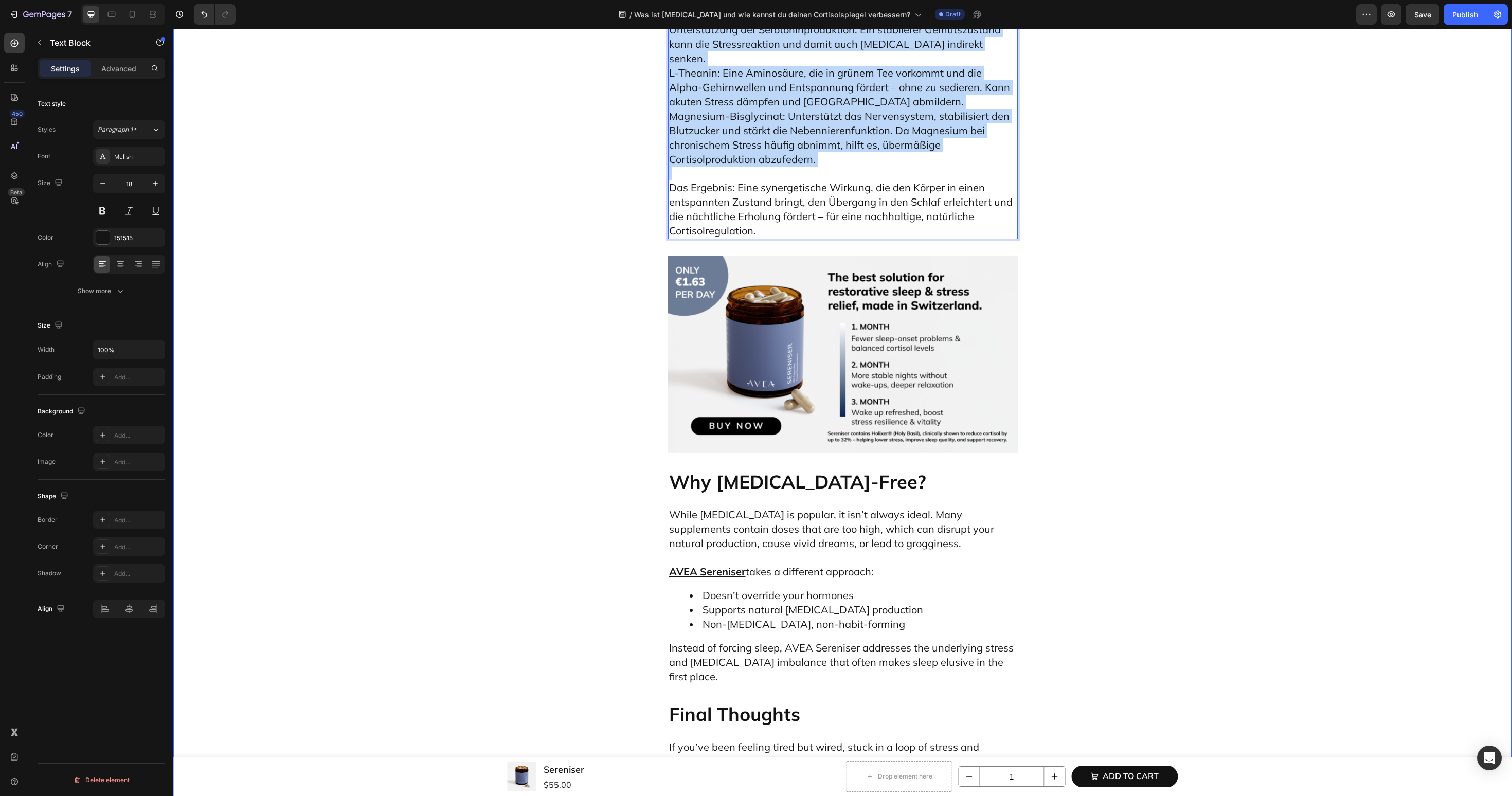
drag, startPoint x: 844, startPoint y: 596, endPoint x: 660, endPoint y: 414, distance: 258.8
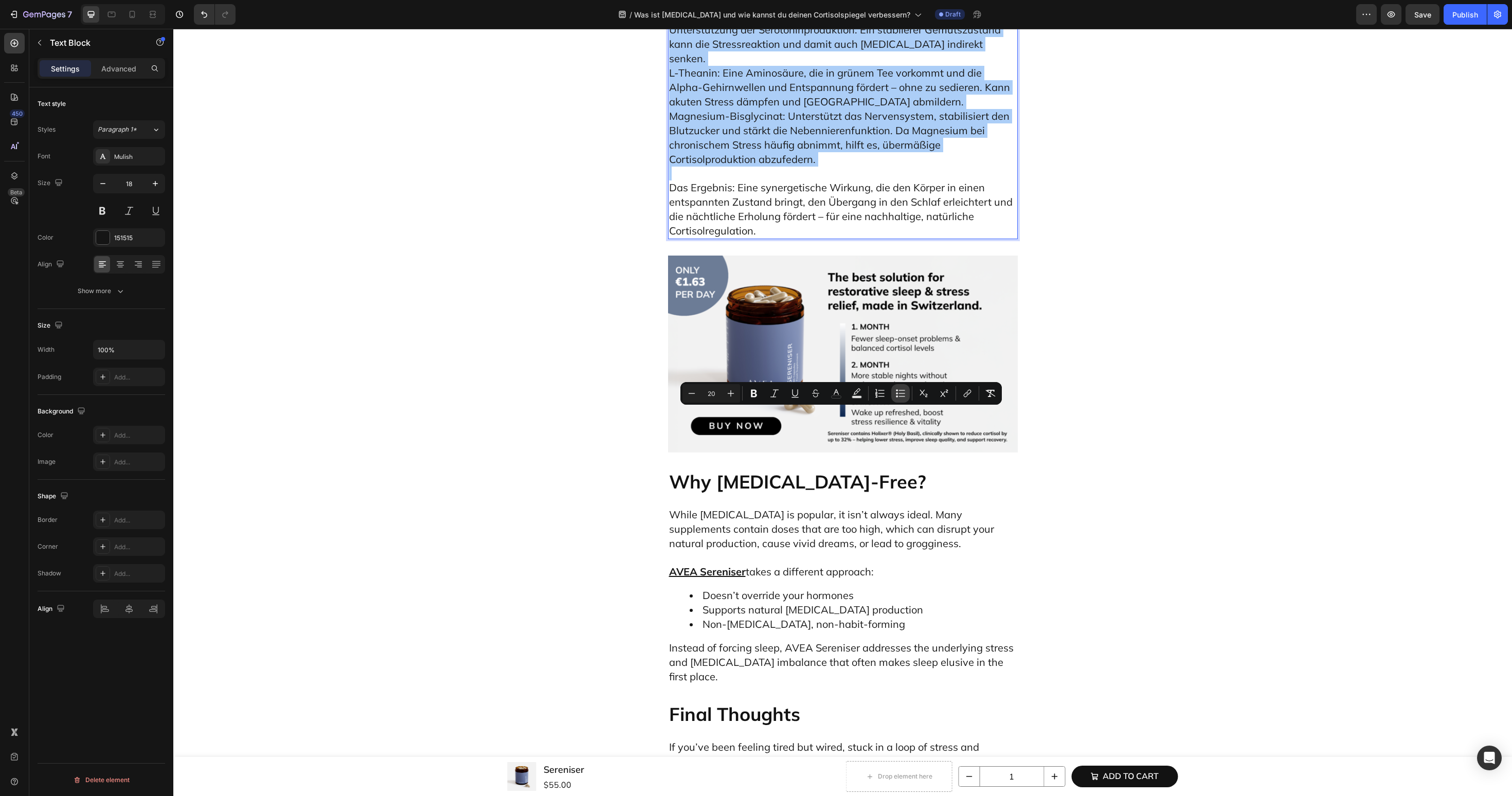
click at [903, 395] on icon "Editor contextual toolbar" at bounding box center [901, 393] width 10 height 10
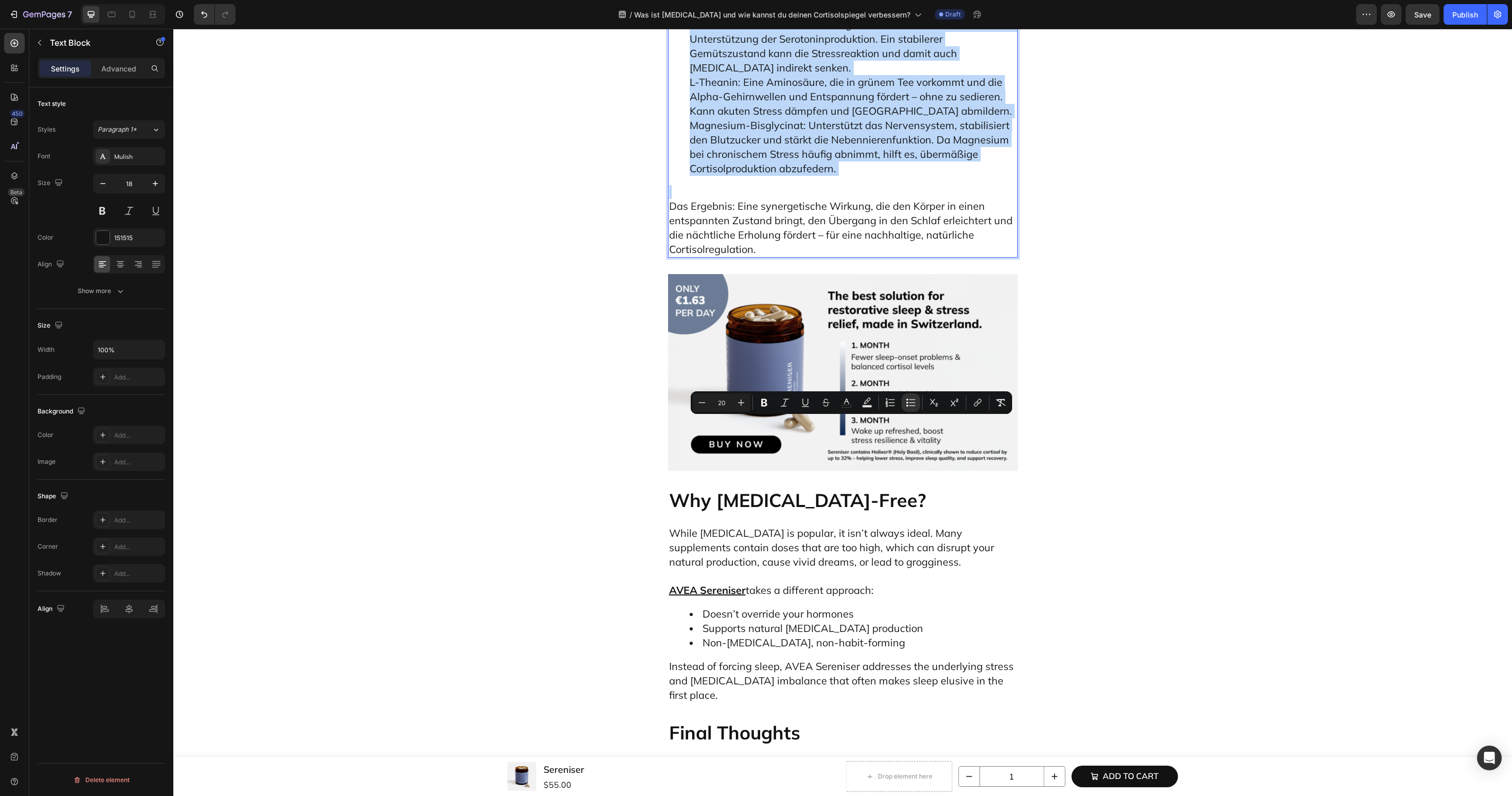
click at [762, 176] on li "Holixer® (Heiliger Basilikum-Extrakt): Trägt klinisch belegt zur Senkung von Co…" at bounding box center [853, 61] width 327 height 230
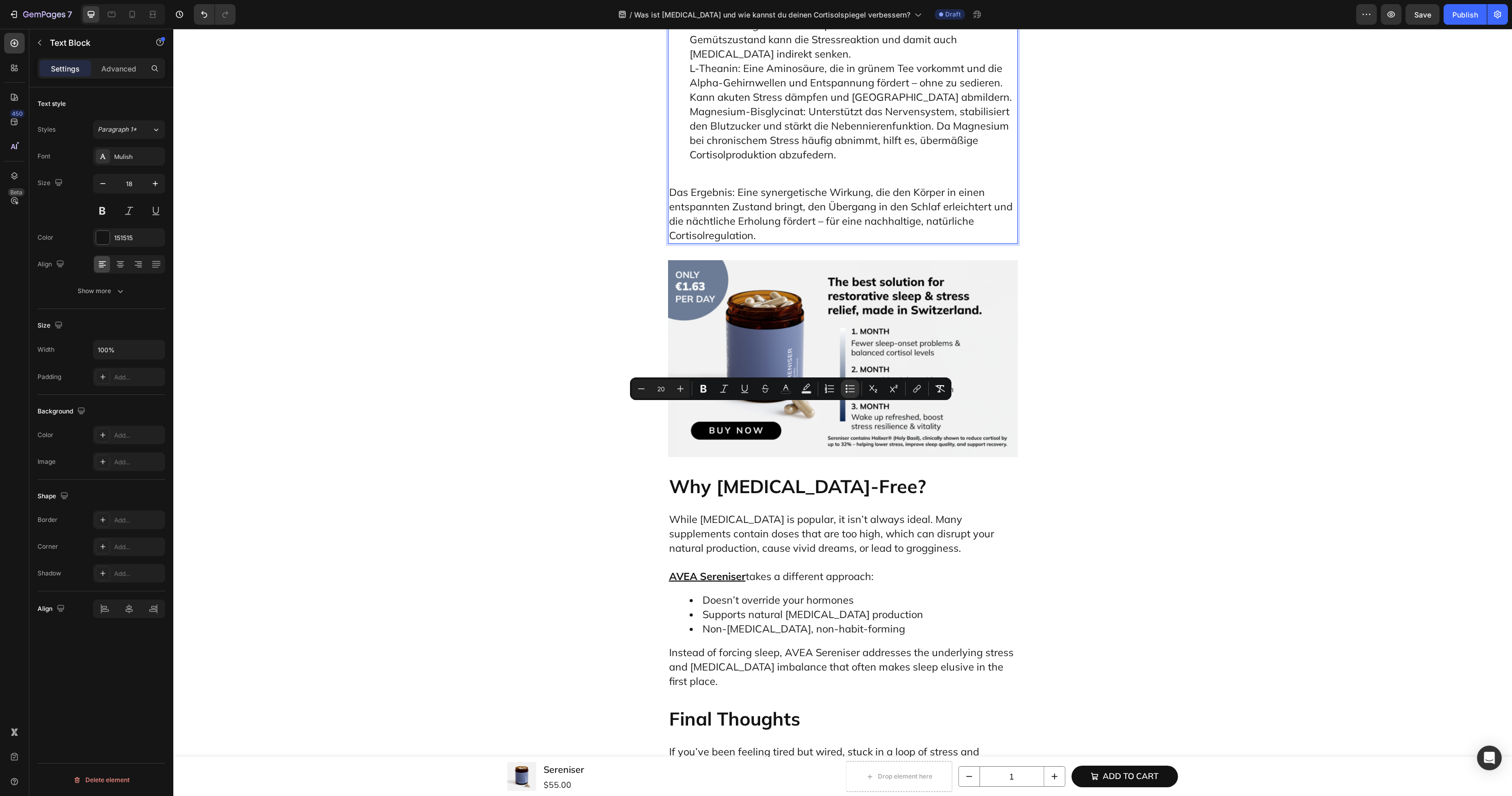
drag, startPoint x: 698, startPoint y: 411, endPoint x: 880, endPoint y: 415, distance: 182.0
click at [880, 162] on li "Holixer® (Heiliger Basilikum-Extrakt): Trägt klinisch belegt zur Senkung von Co…" at bounding box center [853, 54] width 327 height 216
click at [687, 162] on ul "Holixer® (Heiliger Basilikum-Extrakt): Trägt klinisch belegt zur Senkung von Co…" at bounding box center [843, 54] width 347 height 216
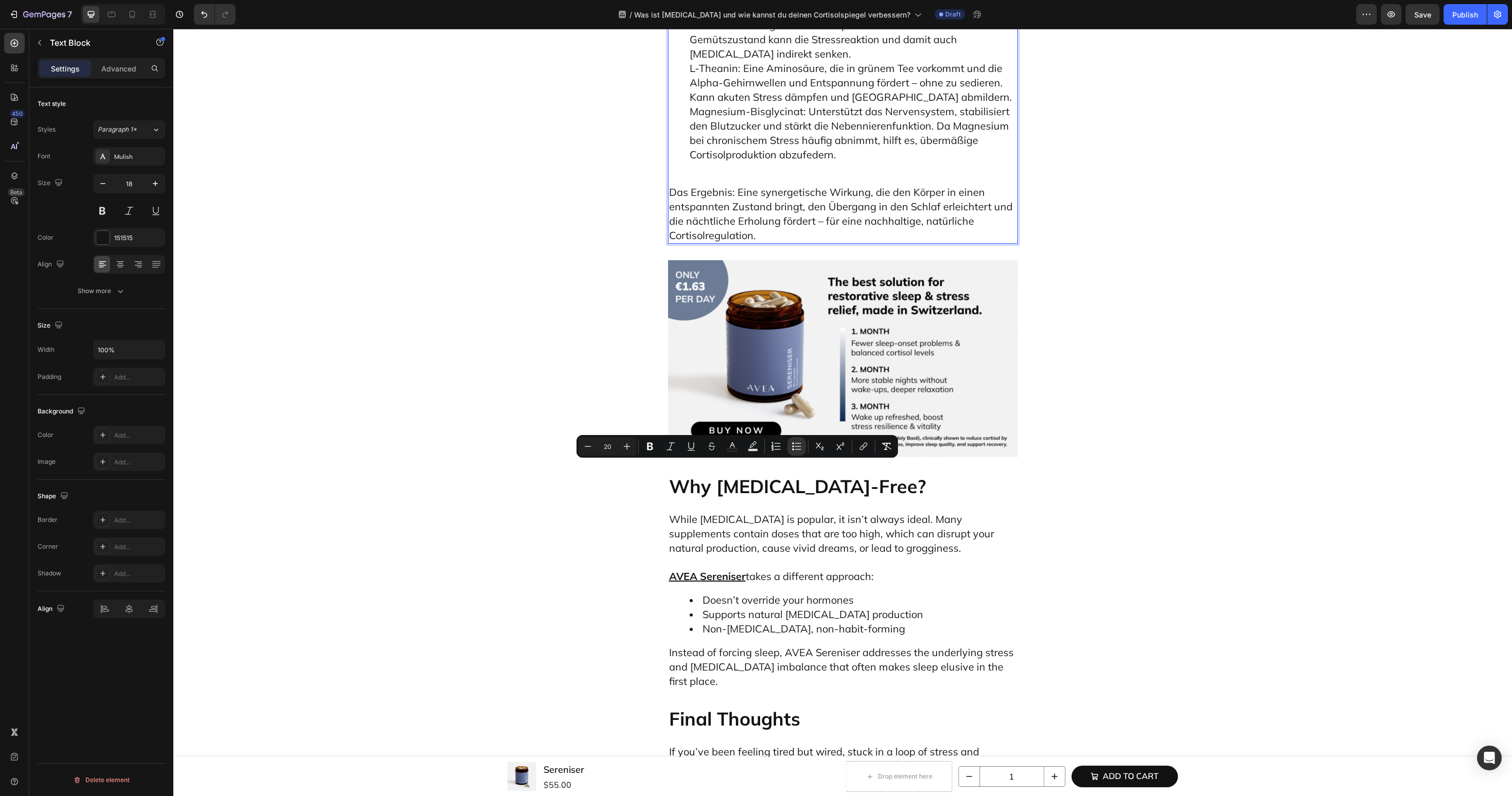
drag, startPoint x: 705, startPoint y: 471, endPoint x: 772, endPoint y: 469, distance: 67.0
click at [772, 60] on span "Safran-Extrakt: Fördert Stimmung und emotionale Balance durch die Unterstützung…" at bounding box center [851, 32] width 323 height 56
click at [776, 60] on span "Safran-Extrakt : Fördert Stimmung und emotionale Balance durch die Unterstützun…" at bounding box center [852, 32] width 326 height 56
click at [779, 60] on span "Safran-Extrakt : Fördert Stimmung und emotionale Balance durch die Unterstützun…" at bounding box center [852, 32] width 326 height 56
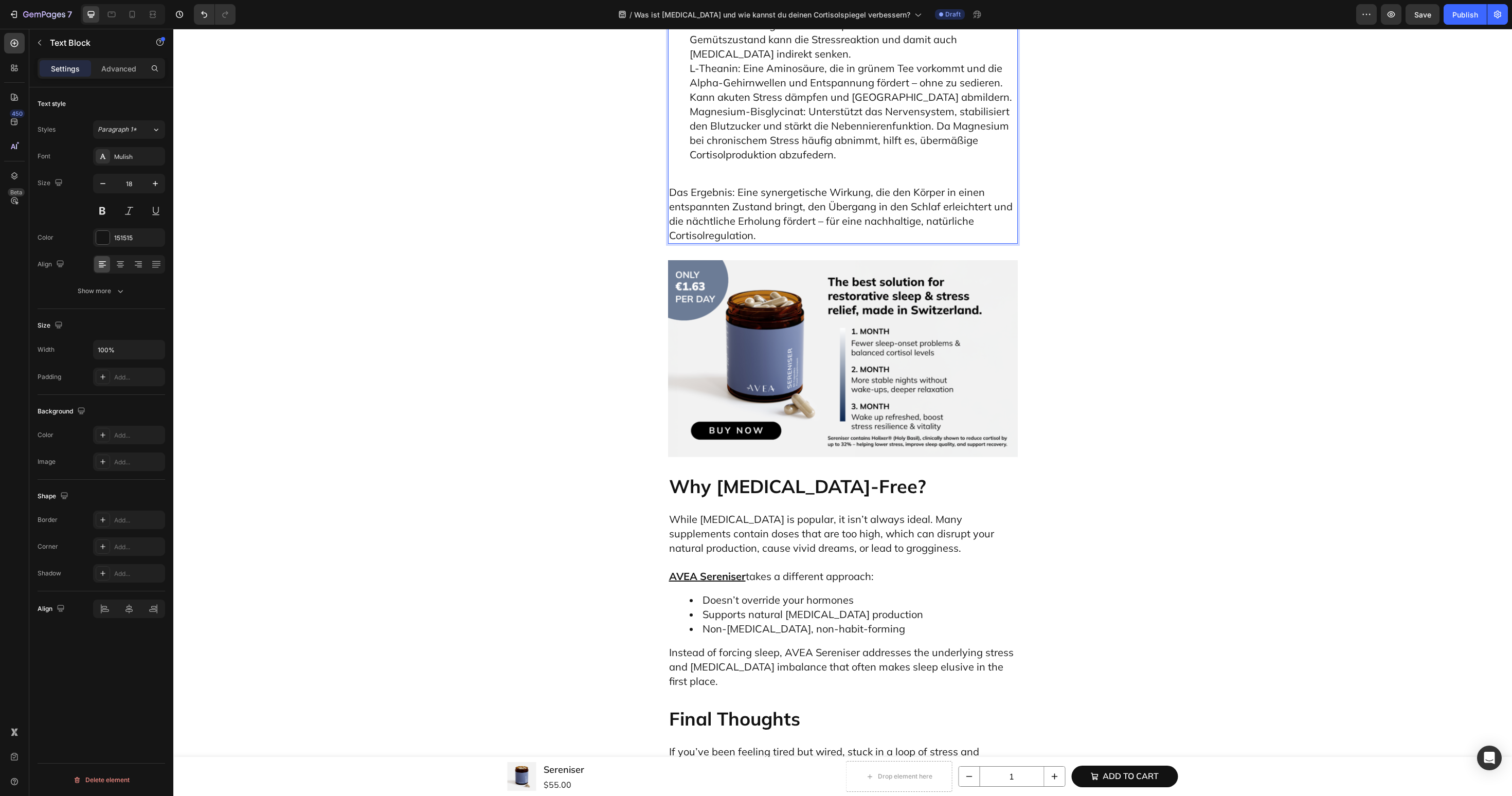
click at [684, 162] on ul "Holixer® (Heiliger Basilikum-Extrakt): Trägt klinisch belegt zur Senkung von Co…" at bounding box center [843, 54] width 347 height 216
drag, startPoint x: 704, startPoint y: 529, endPoint x: 754, endPoint y: 530, distance: 50.0
click at [754, 104] on span "L-Theanin: Eine Aminosäure, die in grünem Tee vorkommt und die Alpha-Gehirnwell…" at bounding box center [852, 83] width 326 height 42
click at [676, 162] on ul "Holixer® (Heiliger Basilikum-Extrakt): Trägt klinisch belegt zur Senkung von Co…" at bounding box center [843, 54] width 347 height 216
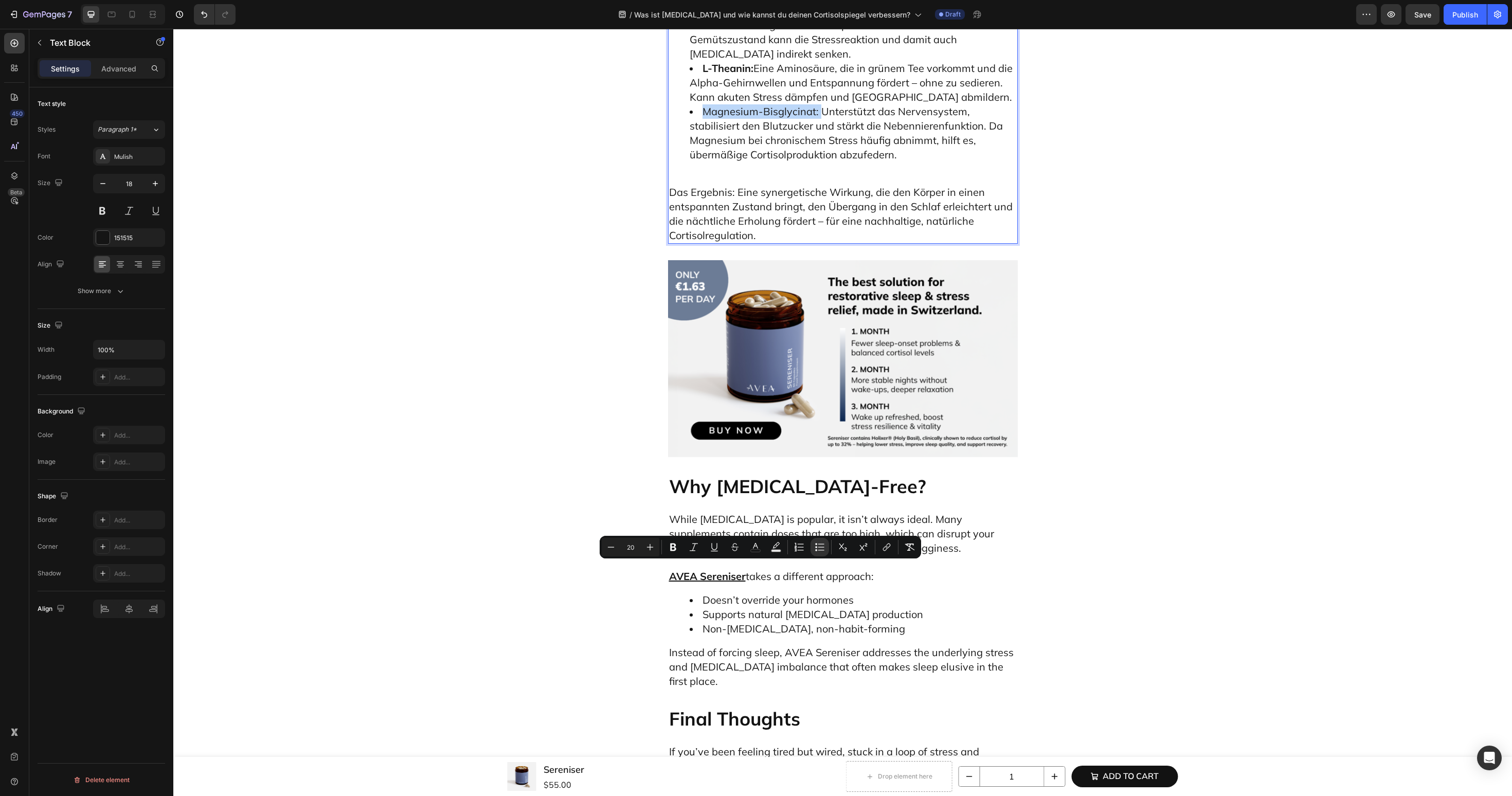
drag, startPoint x: 701, startPoint y: 570, endPoint x: 817, endPoint y: 572, distance: 116.0
click at [817, 161] on span "Magnesium-Bisglycinat: Unterstützt das Nervensystem, stabilisiert den Blutzucke…" at bounding box center [846, 133] width 313 height 56
type input "18"
click at [739, 244] on div "Cortisol ist das wichtigste Stresshormon deines Körpers. Bleibt es durch Stress…" at bounding box center [843, 18] width 350 height 451
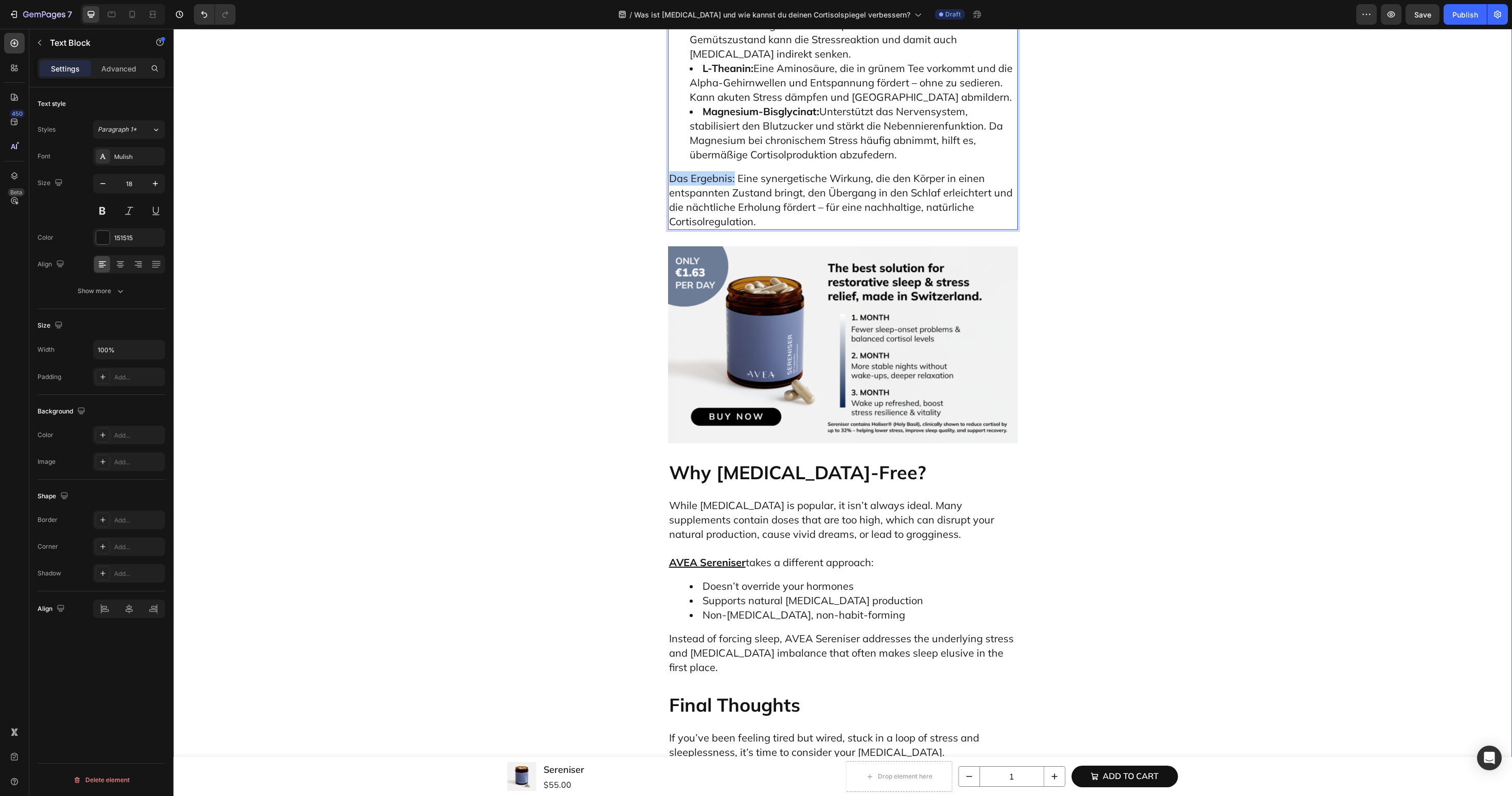
drag, startPoint x: 733, startPoint y: 637, endPoint x: 655, endPoint y: 637, distance: 78.0
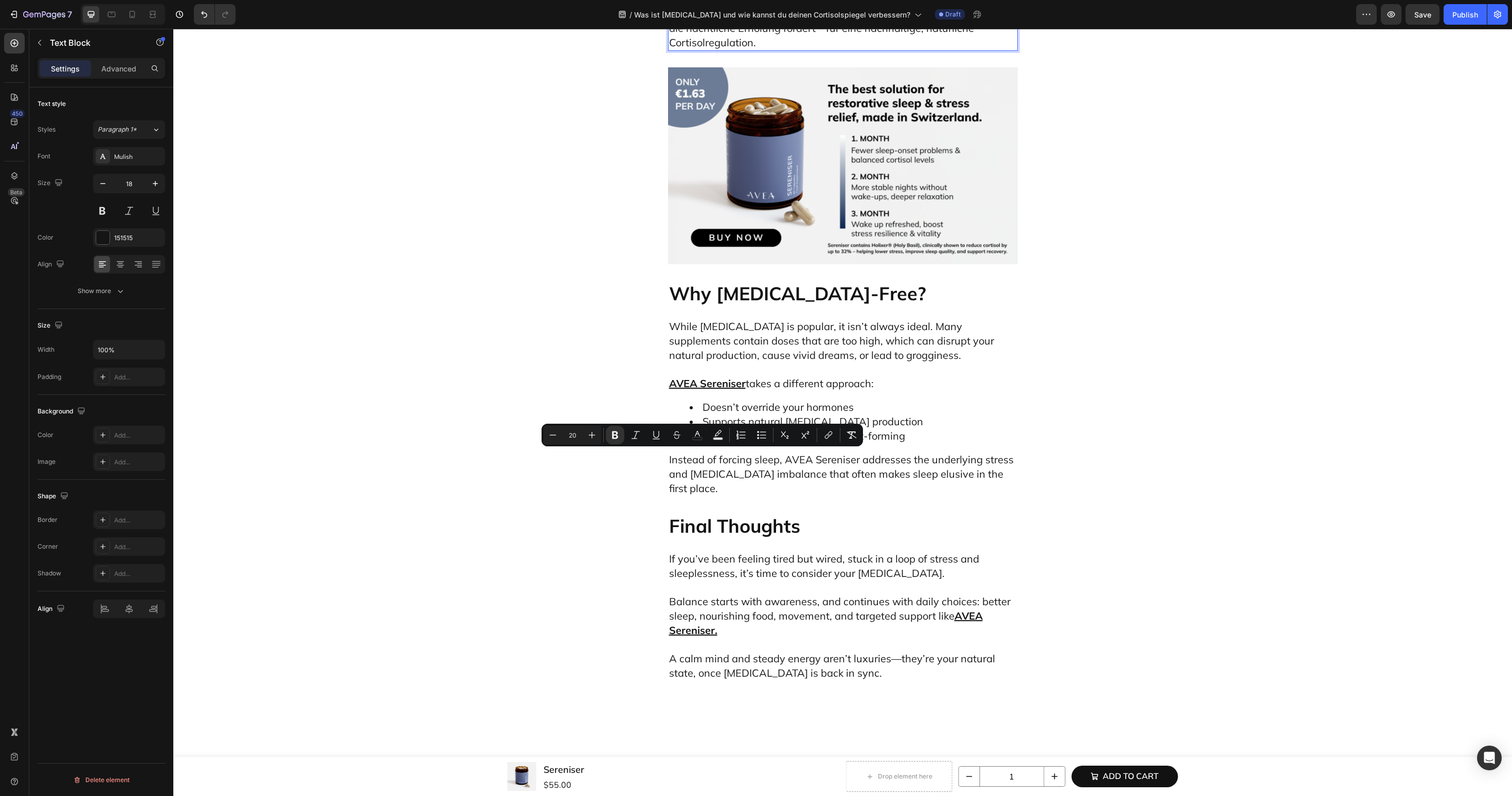
scroll to position [4749, 0]
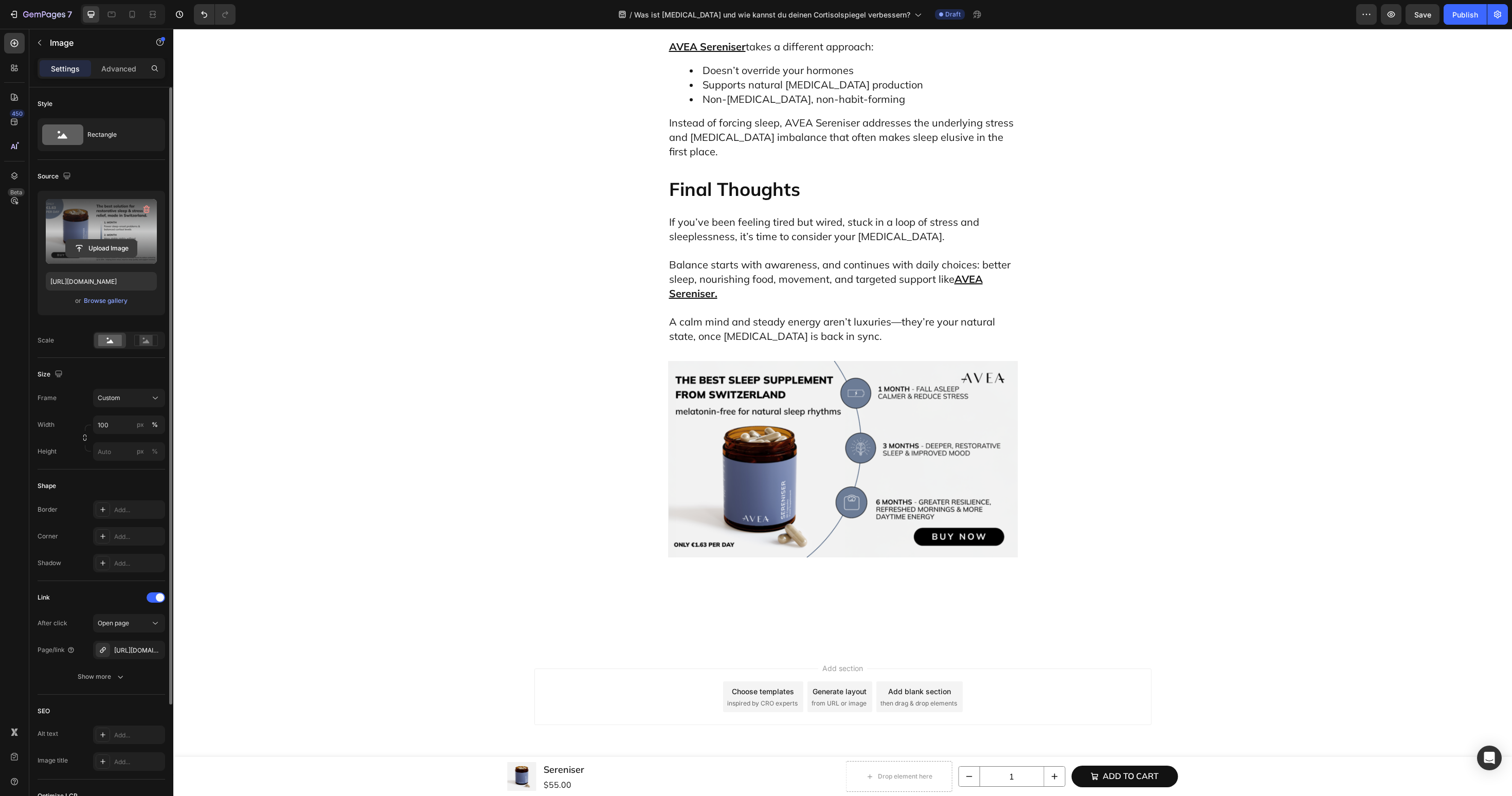
click at [111, 245] on input "file" at bounding box center [101, 249] width 71 height 18
type input "https://cdn.shopify.com/s/files/1/0606/3226/9049/files/gempages_537282813339108…"
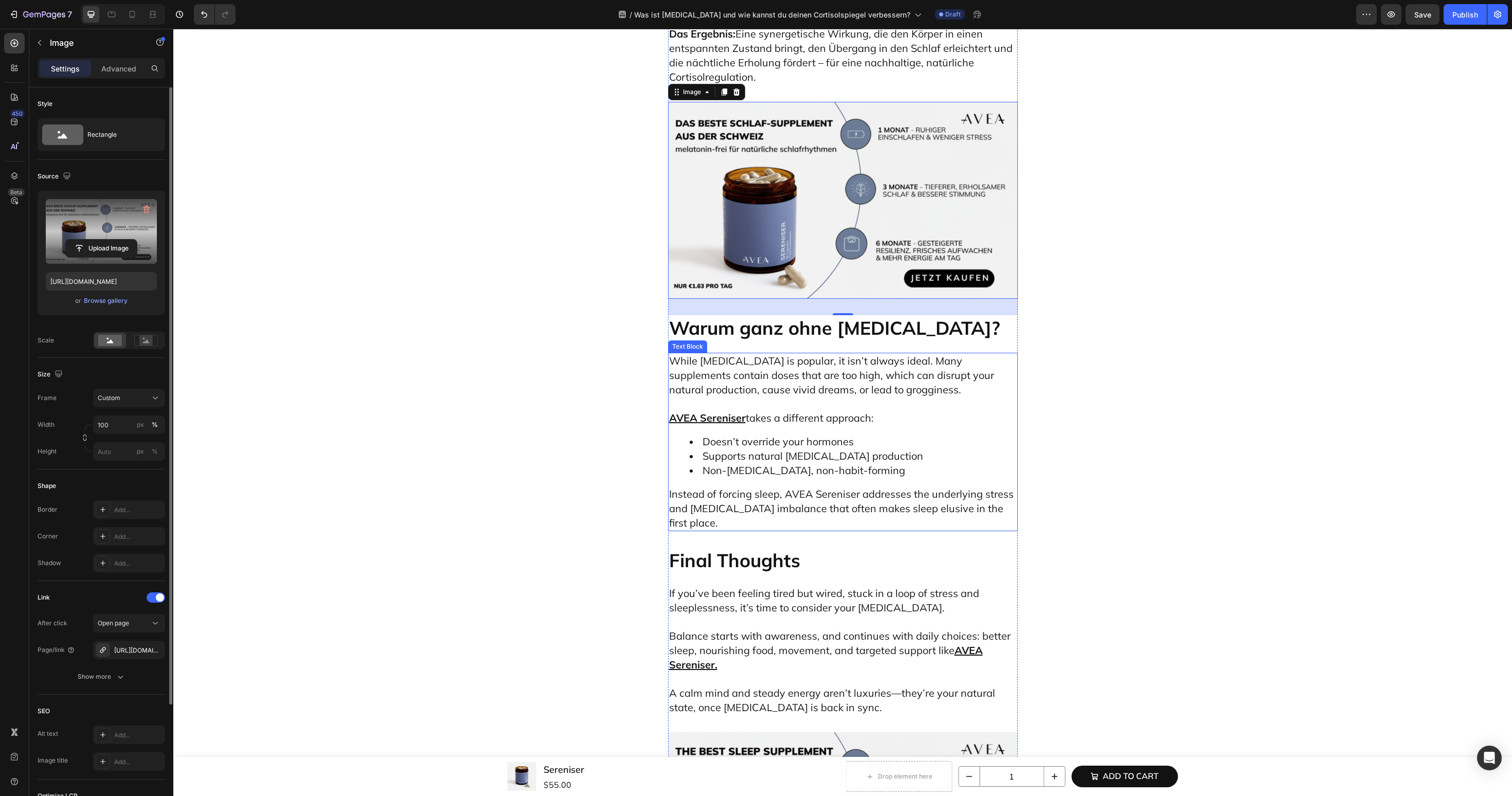
click at [841, 396] on span "While melatonin is popular, it isn’t always ideal. Many supplements contain dos…" at bounding box center [832, 376] width 325 height 42
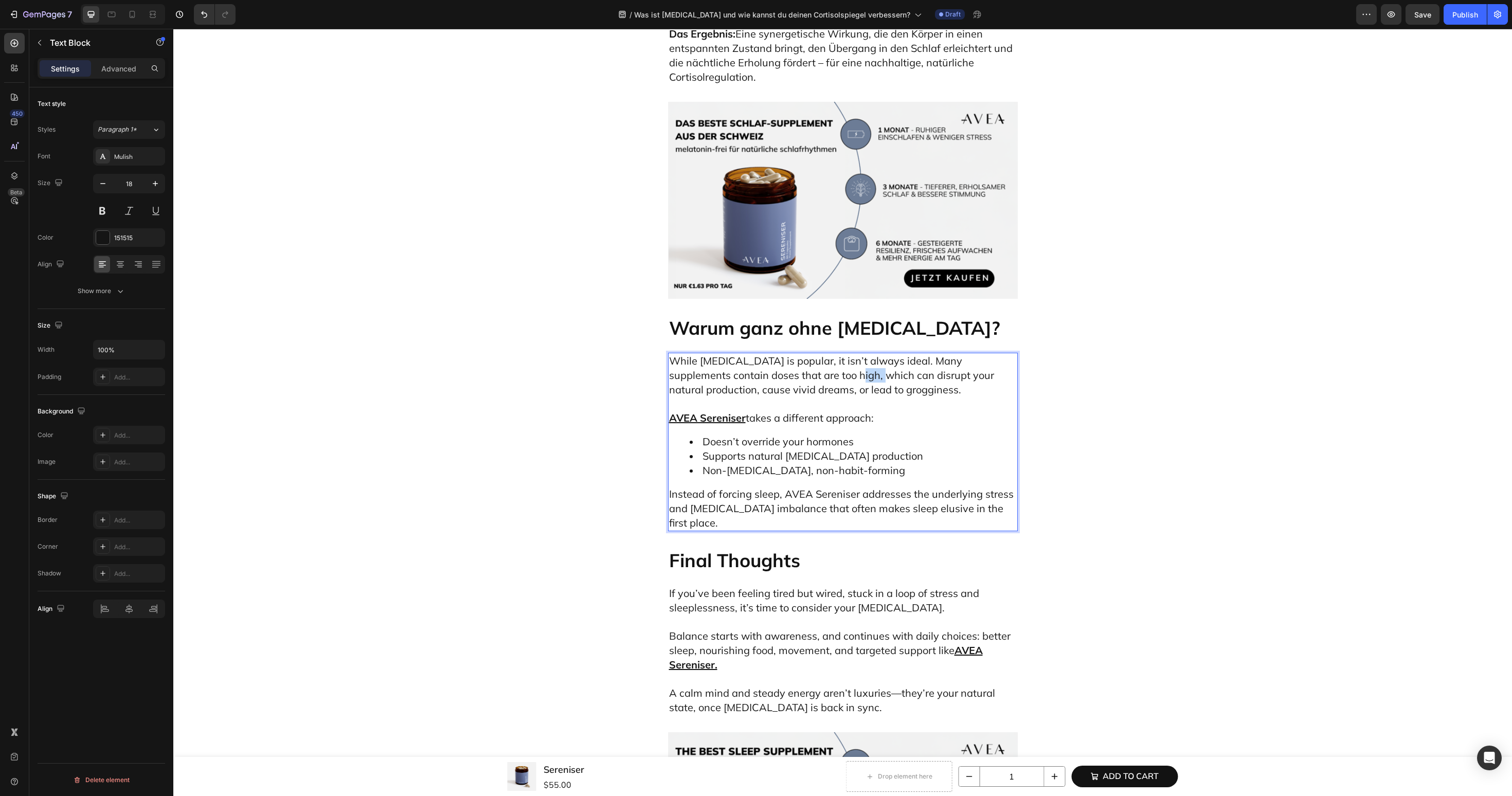
click at [841, 396] on span "While melatonin is popular, it isn’t always ideal. Many supplements contain dos…" at bounding box center [832, 376] width 325 height 42
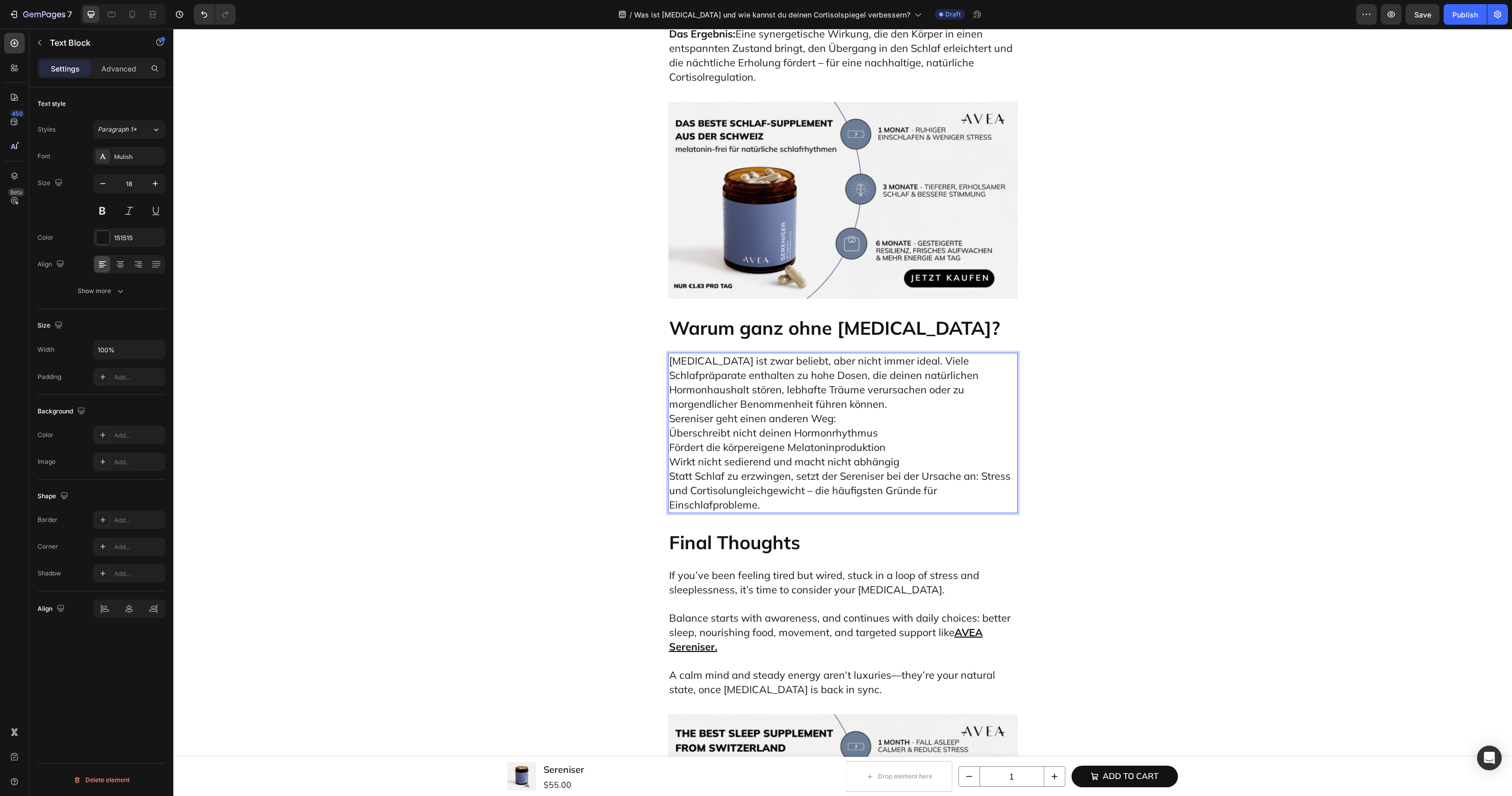
click at [940, 475] on p "Melatonin ist zwar beliebt, aber nicht immer ideal. Viele Schlafpräparate entha…" at bounding box center [843, 433] width 347 height 159
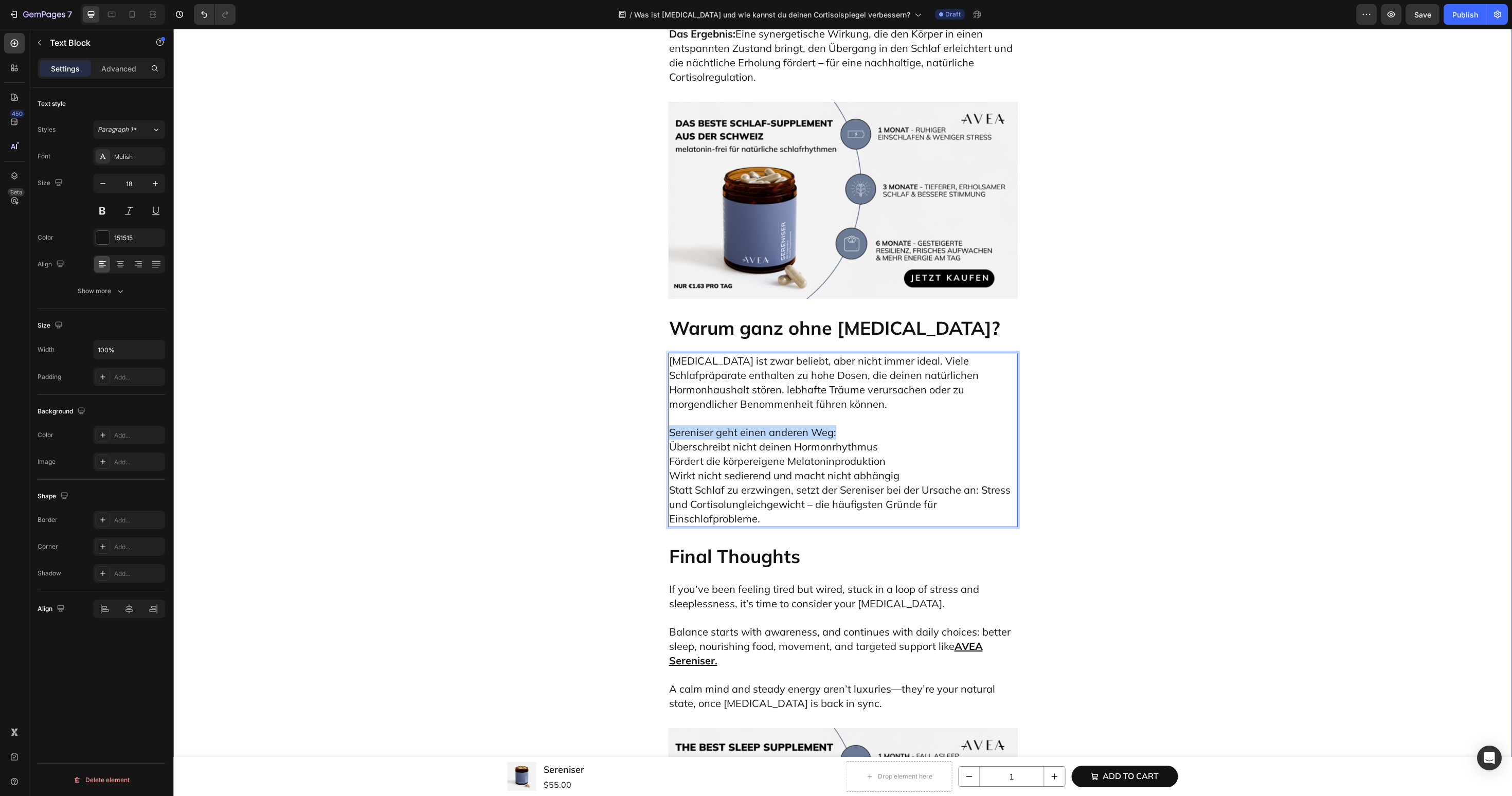
drag, startPoint x: 842, startPoint y: 495, endPoint x: 632, endPoint y: 495, distance: 210.0
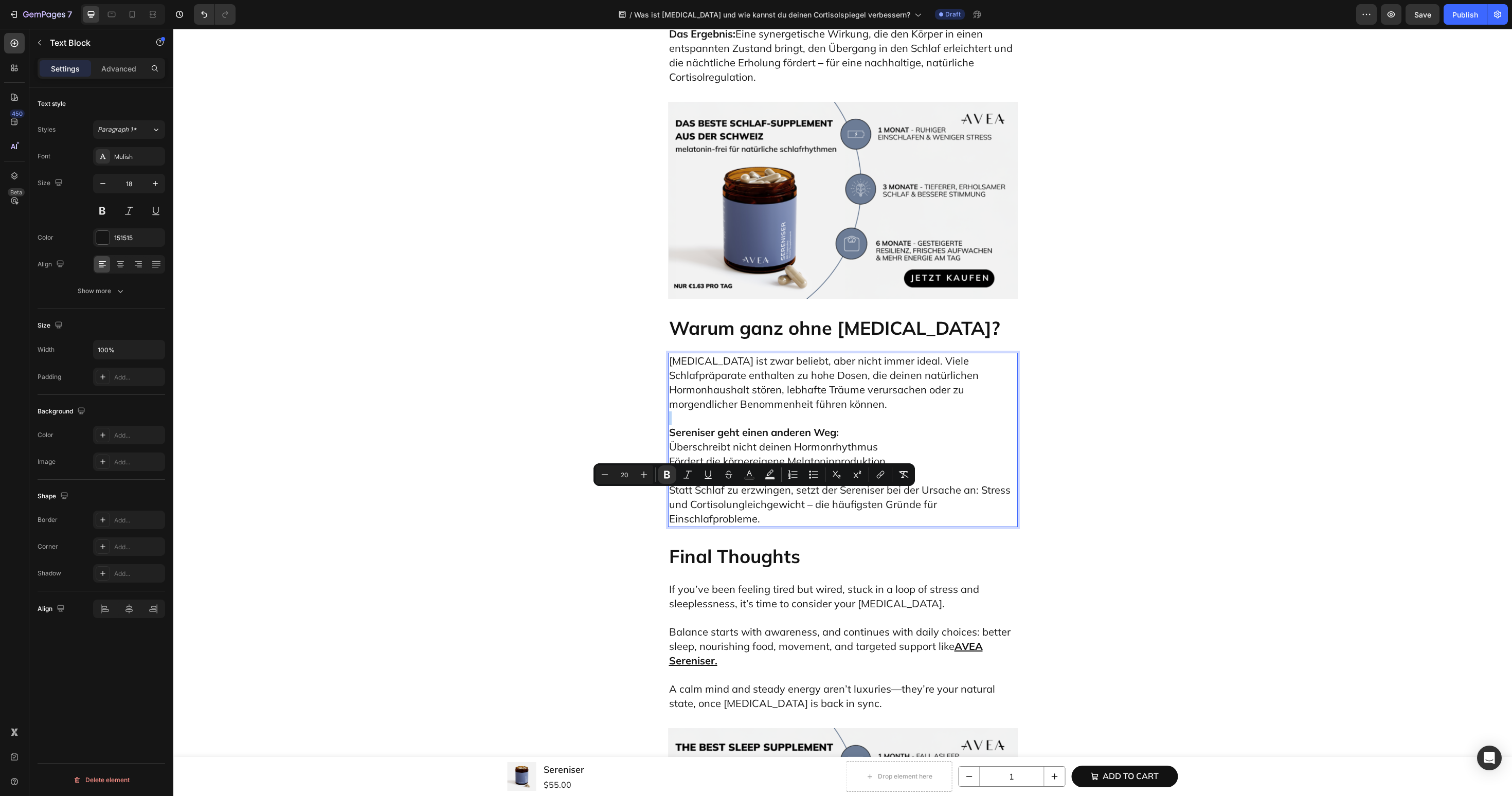
click at [846, 498] on p "Sereniser geht einen anderen Weg: Überschreibt nicht deinen Hormonrhythmus Förd…" at bounding box center [843, 469] width 347 height 115
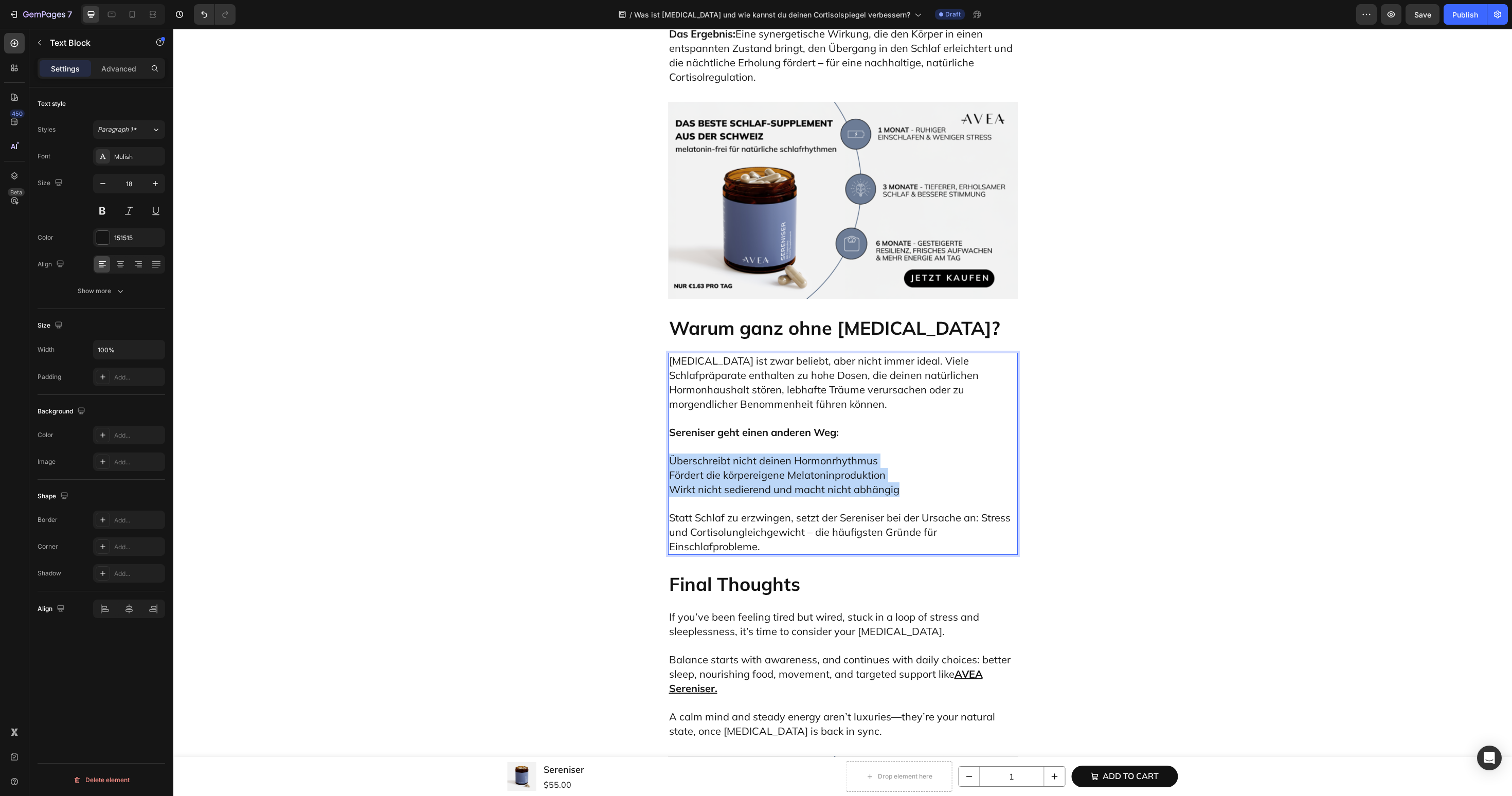
drag, startPoint x: 944, startPoint y: 553, endPoint x: 667, endPoint y: 526, distance: 278.3
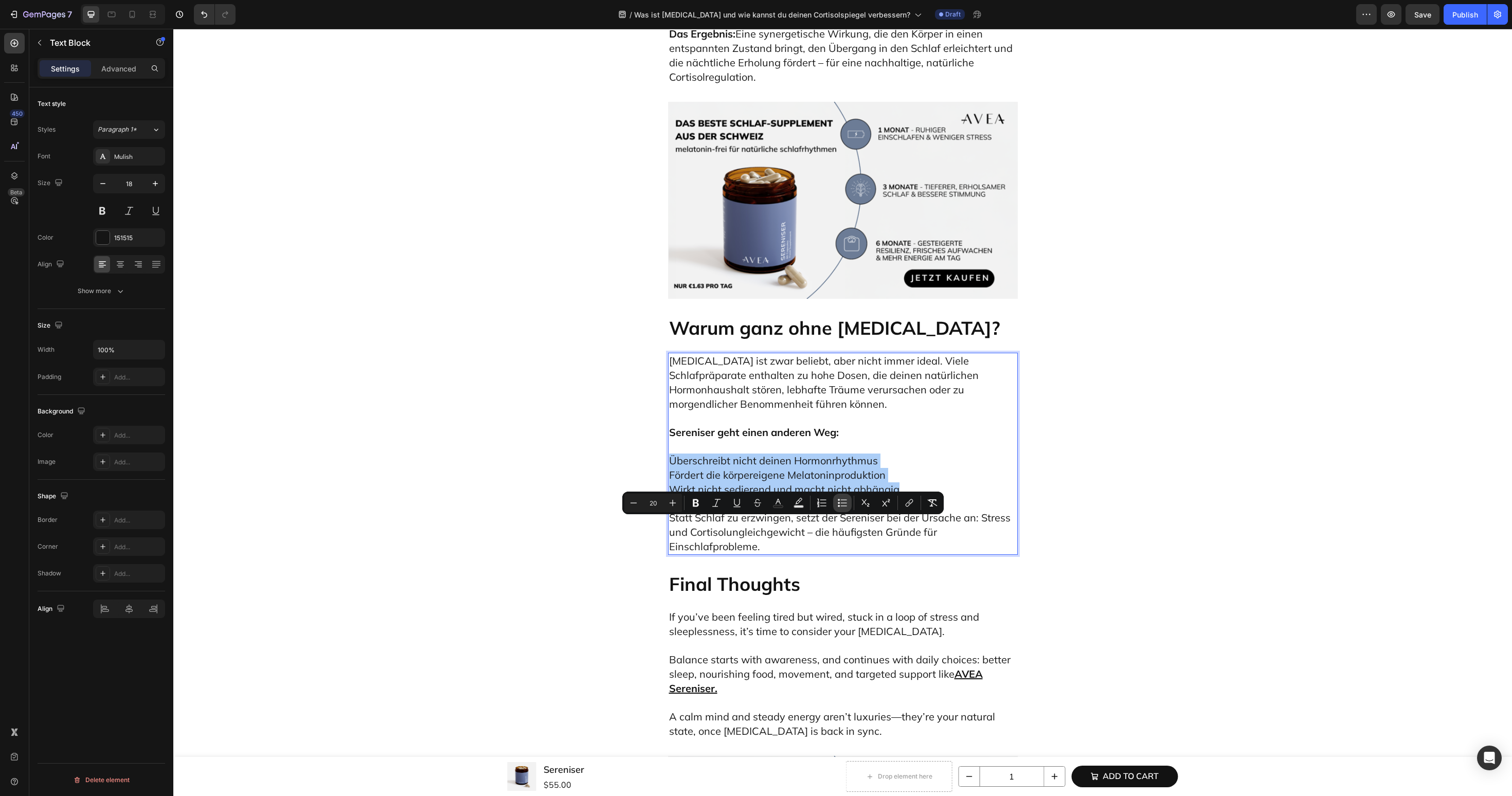
click at [841, 506] on icon "Editor contextual toolbar" at bounding box center [843, 506] width 6 height 1
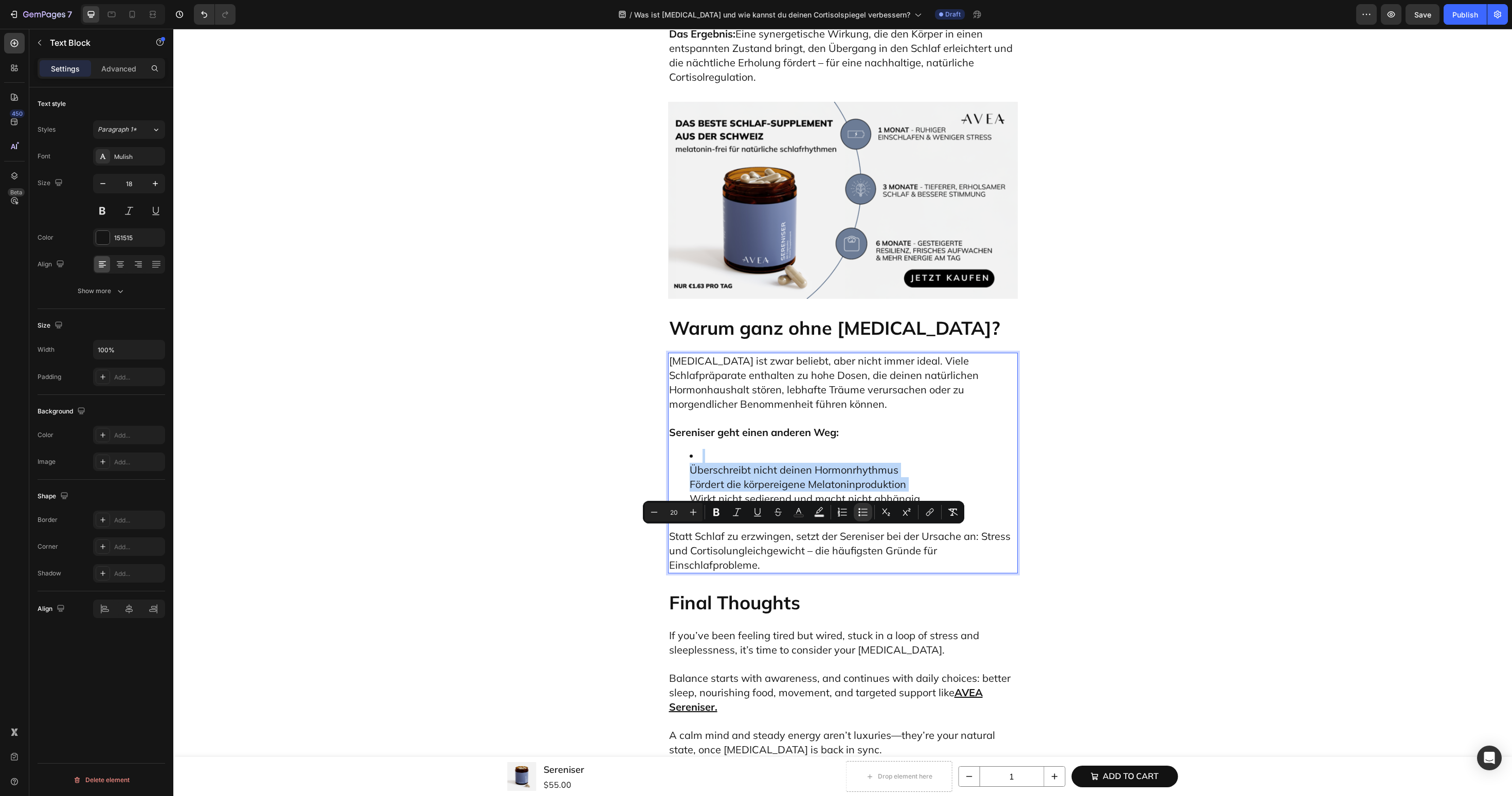
click at [688, 520] on ul "Überschreibt nicht deinen Hormonrhythmus Fördert die körpereigene Melatoninprod…" at bounding box center [843, 485] width 347 height 71
click at [708, 477] on span "Überschreibt nicht deinen Hormonrhythmus" at bounding box center [794, 470] width 209 height 13
click at [689, 477] on span "Überschreibt nicht deinen Hormonrhythmus" at bounding box center [794, 470] width 209 height 13
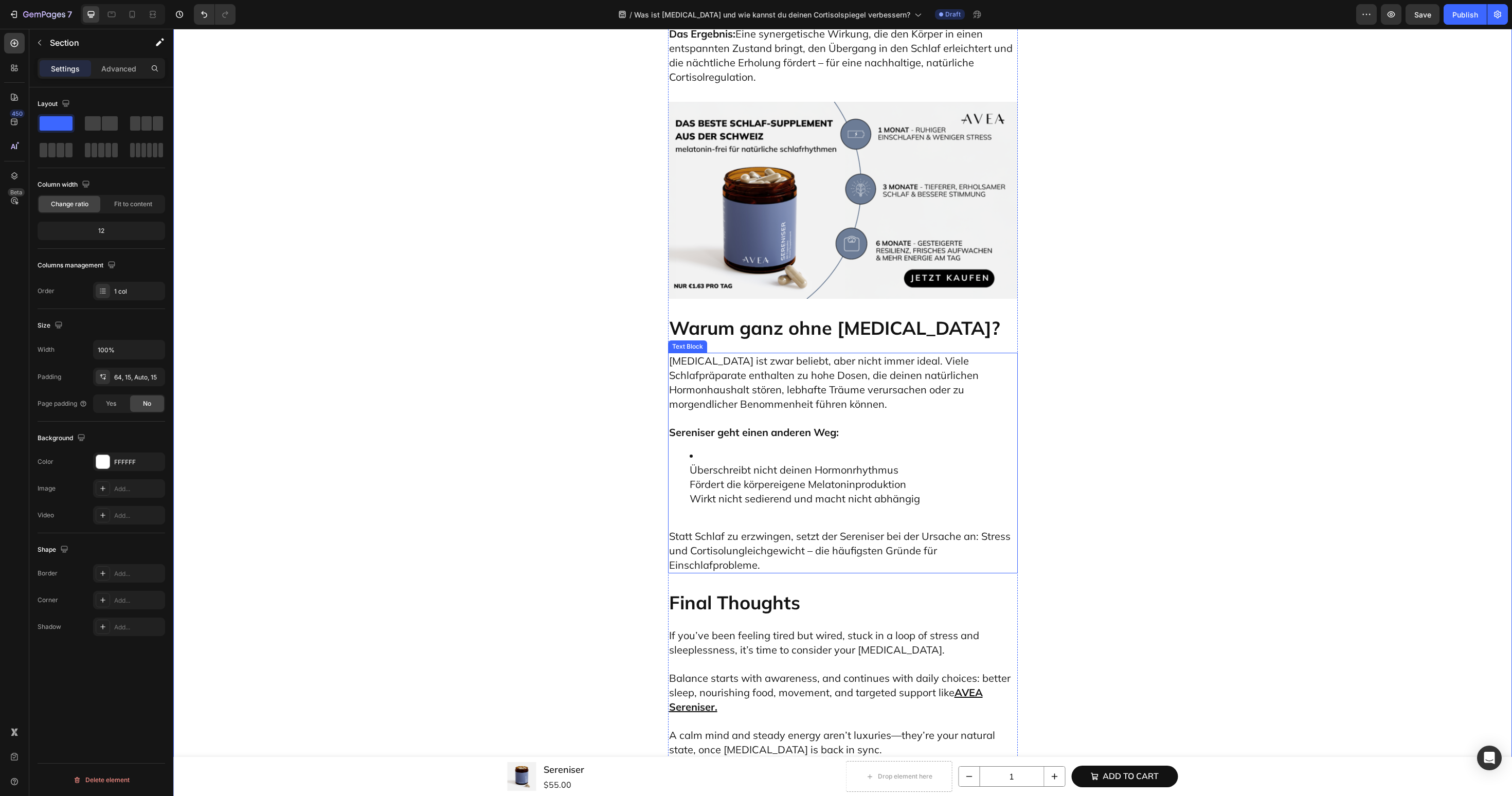
click at [715, 477] on span "Überschreibt nicht deinen Hormonrhythmus" at bounding box center [794, 470] width 209 height 13
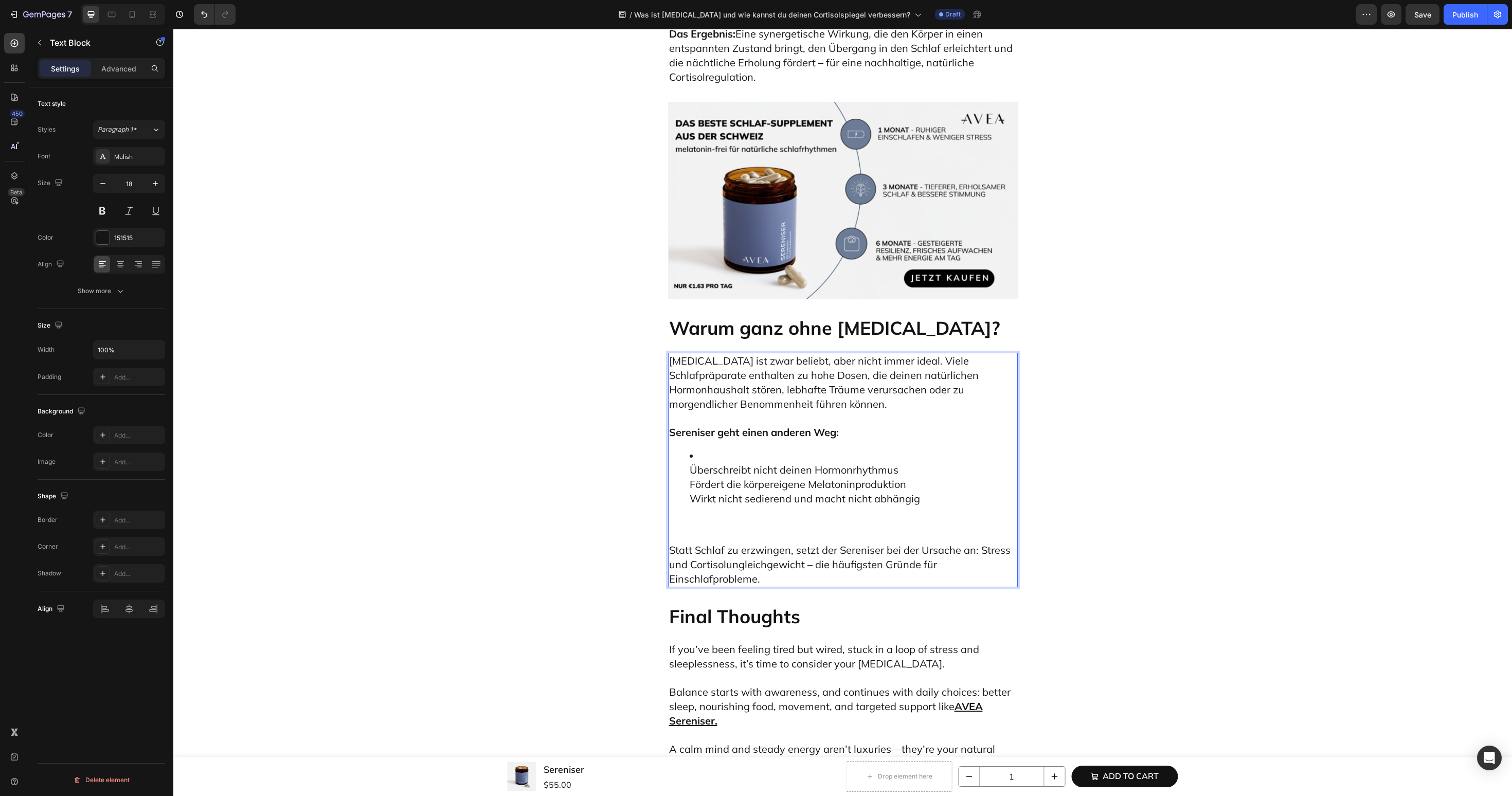
click at [686, 534] on ul "Überschreibt nicht deinen Hormonrhythmus Fördert die körpereigene Melatoninprod…" at bounding box center [843, 491] width 347 height 85
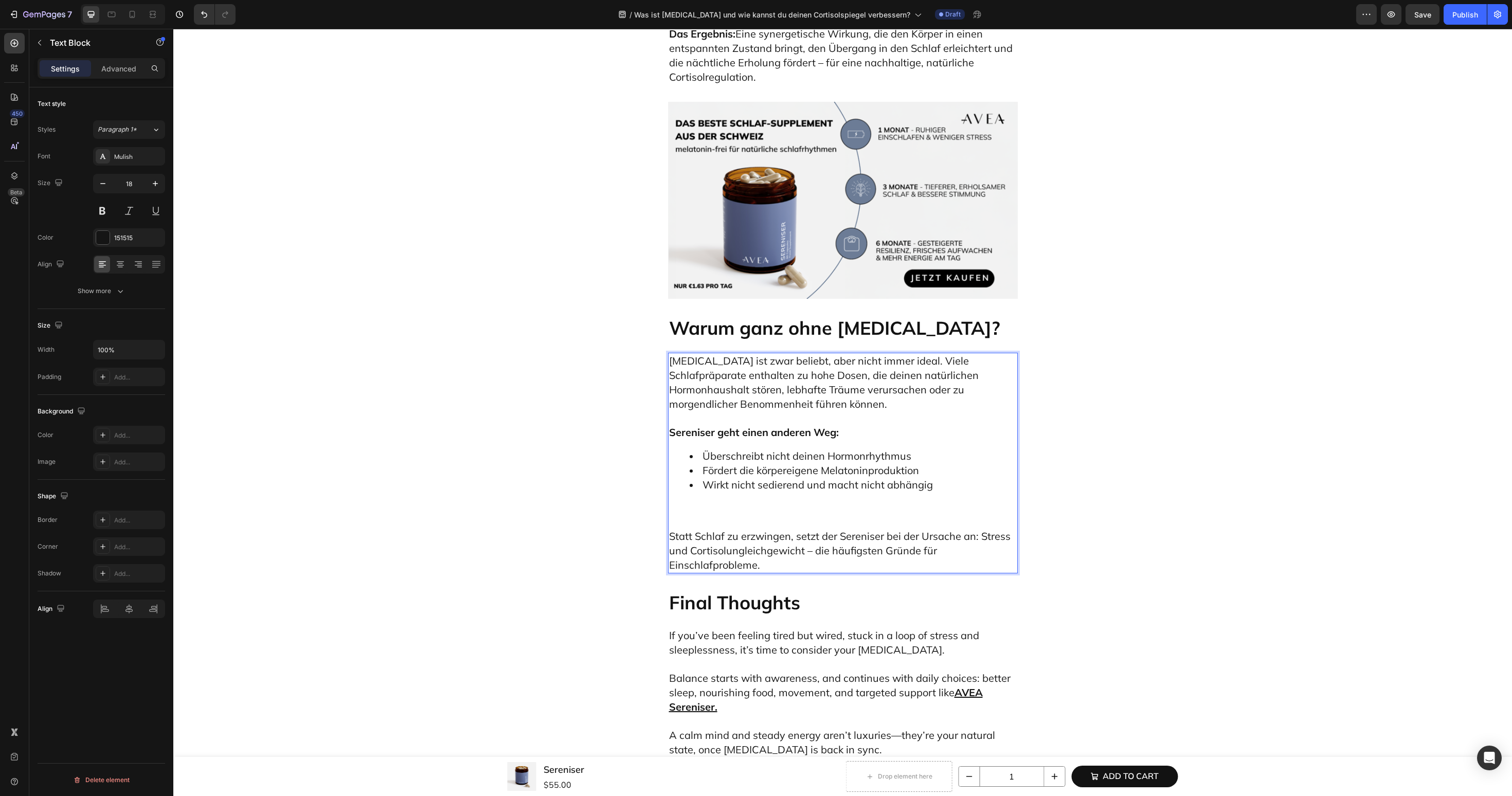
click at [675, 572] on span "Statt Schlaf zu erzwingen, setzt der Sereniser bei der Ursache an: Stress und C…" at bounding box center [840, 551] width 341 height 42
click at [786, 572] on p "Statt Schlaf zu erzwingen, setzt der Sereniser bei der Ursache an: Stress und C…" at bounding box center [843, 551] width 347 height 43
click at [751, 520] on li "Wirkt nicht sedierend und macht nicht abhängig" at bounding box center [853, 499] width 327 height 42
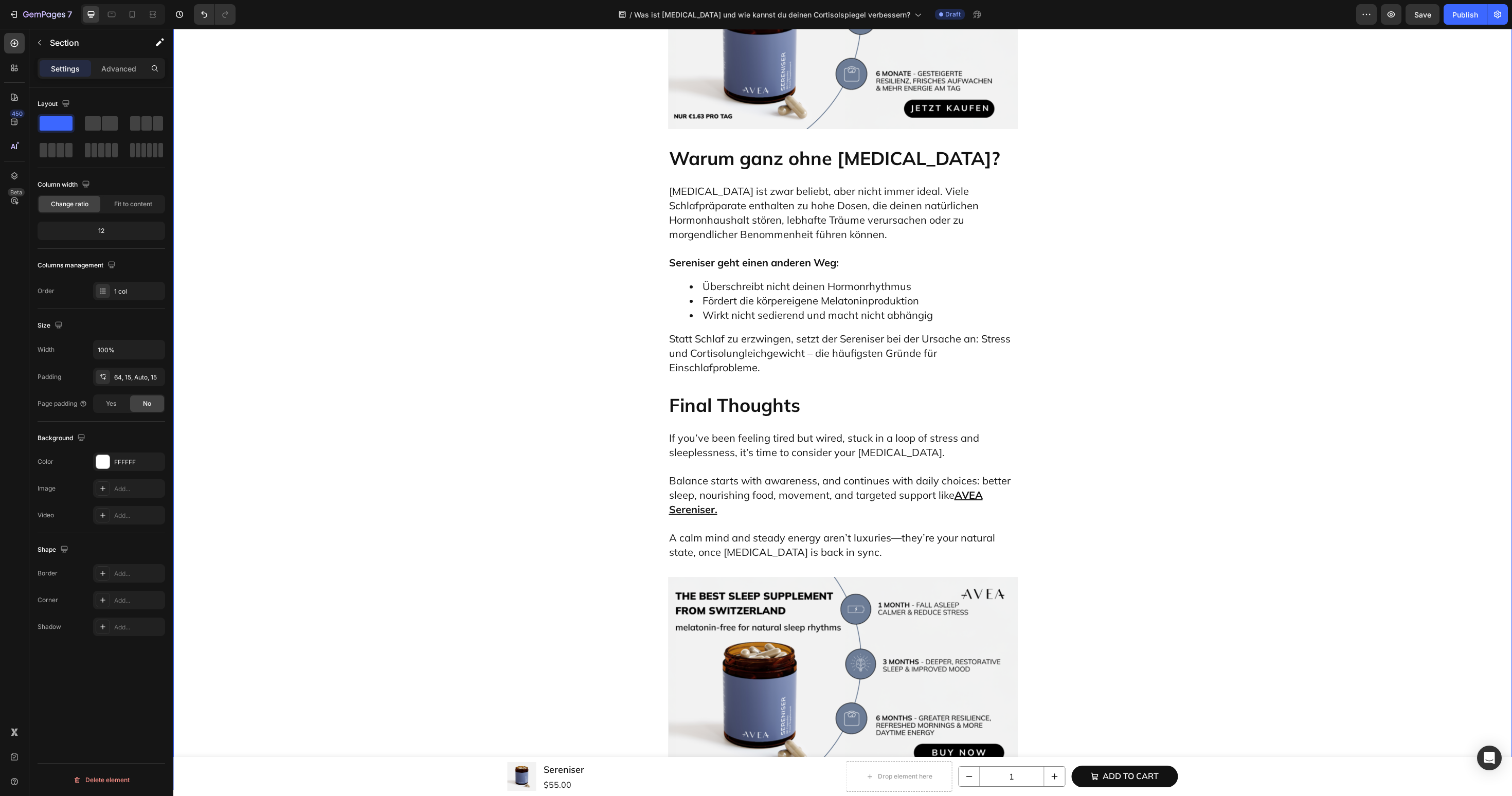
scroll to position [5032, 0]
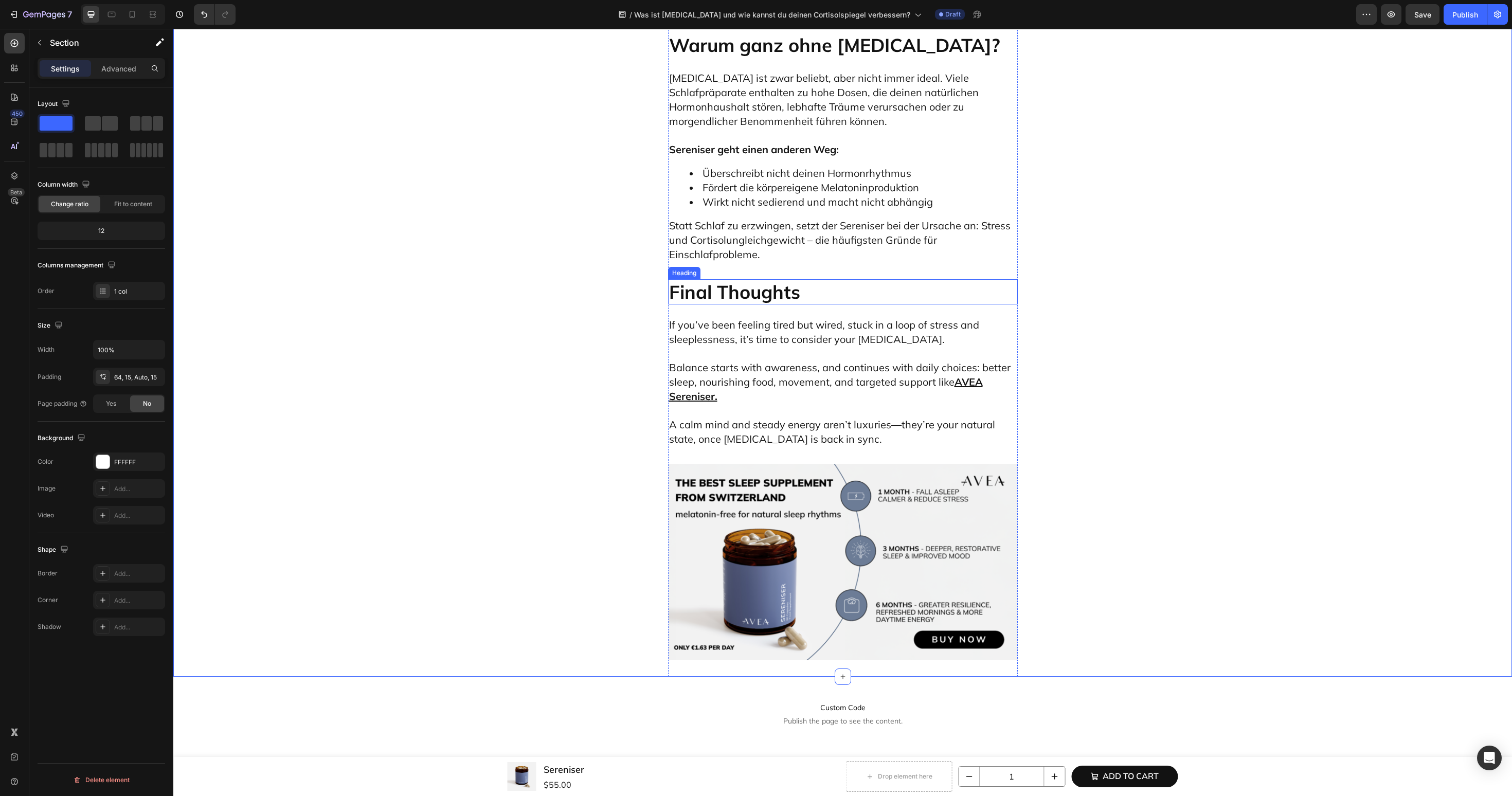
click at [724, 304] on h2 "Final Thoughts" at bounding box center [843, 292] width 350 height 25
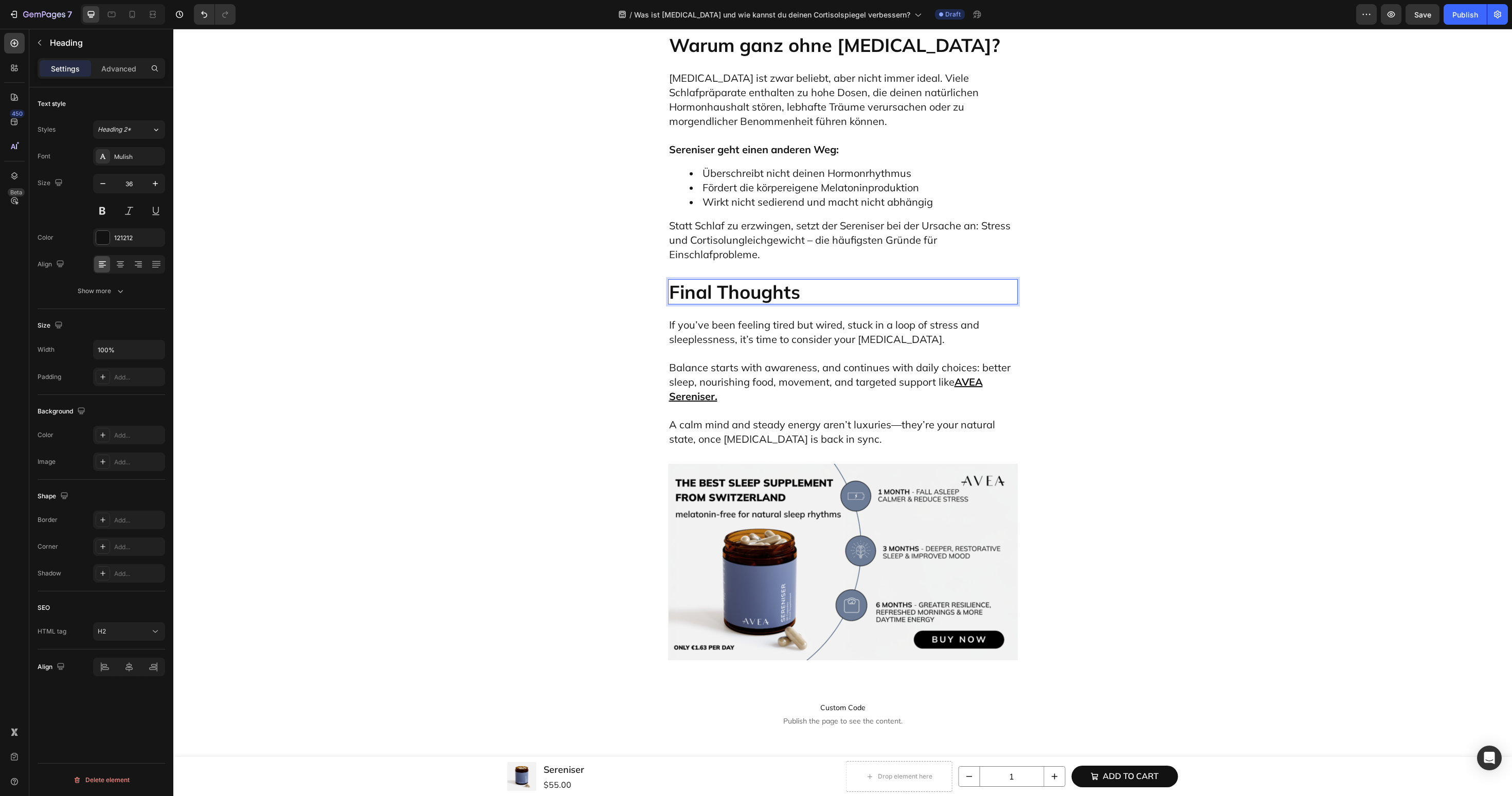
click at [724, 304] on h2 "Final Thoughts" at bounding box center [843, 292] width 350 height 25
click at [813, 388] on span "Balance starts with awareness, and continues with daily choices: better sleep, …" at bounding box center [840, 375] width 341 height 28
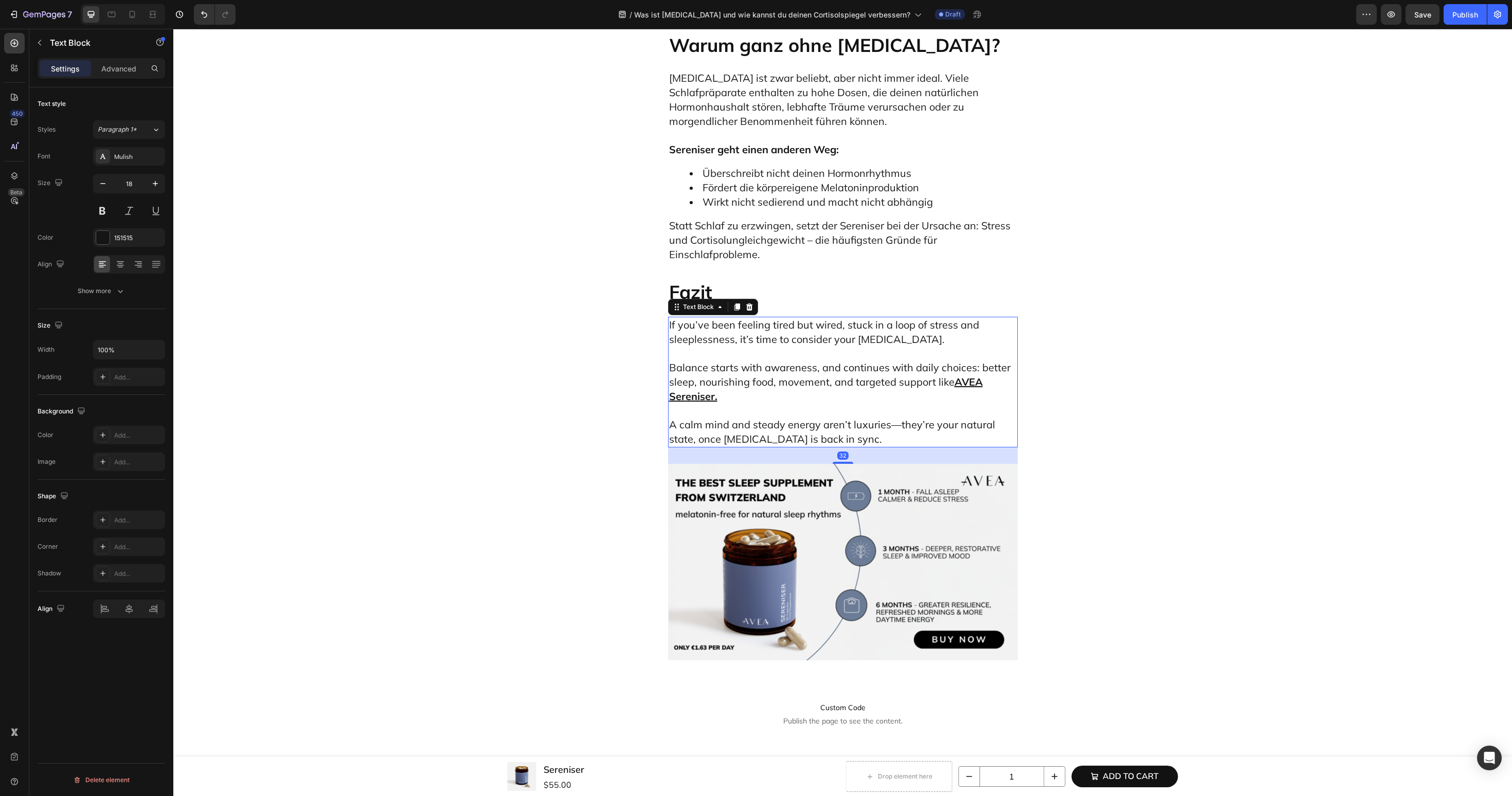
click at [813, 388] on span "Balance starts with awareness, and continues with daily choices: better sleep, …" at bounding box center [840, 375] width 341 height 28
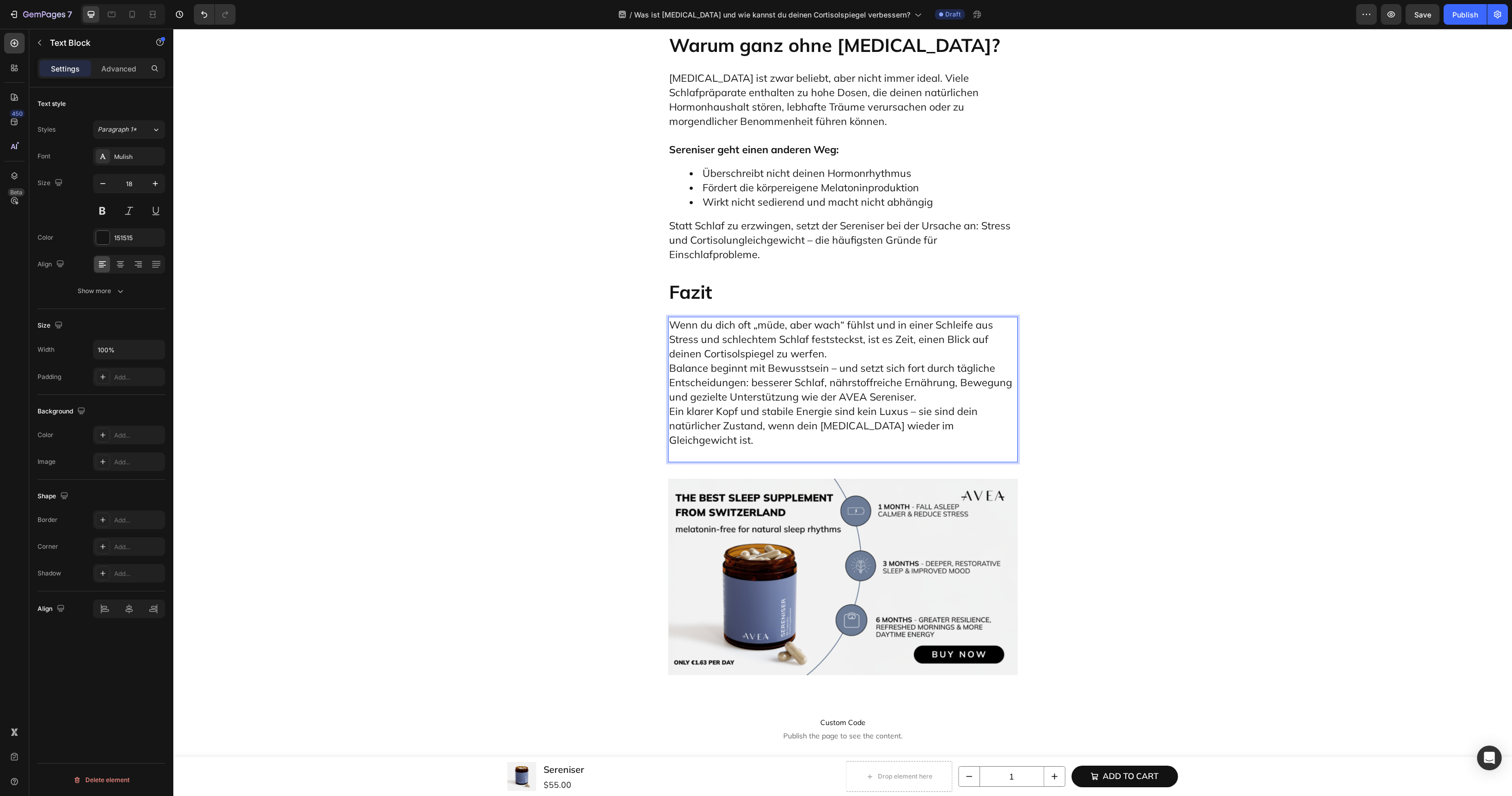
click at [864, 416] on p "Wenn du dich oft „müde, aber wach“ fühlst und in einer Schleife aus Stress und …" at bounding box center [843, 389] width 347 height 144
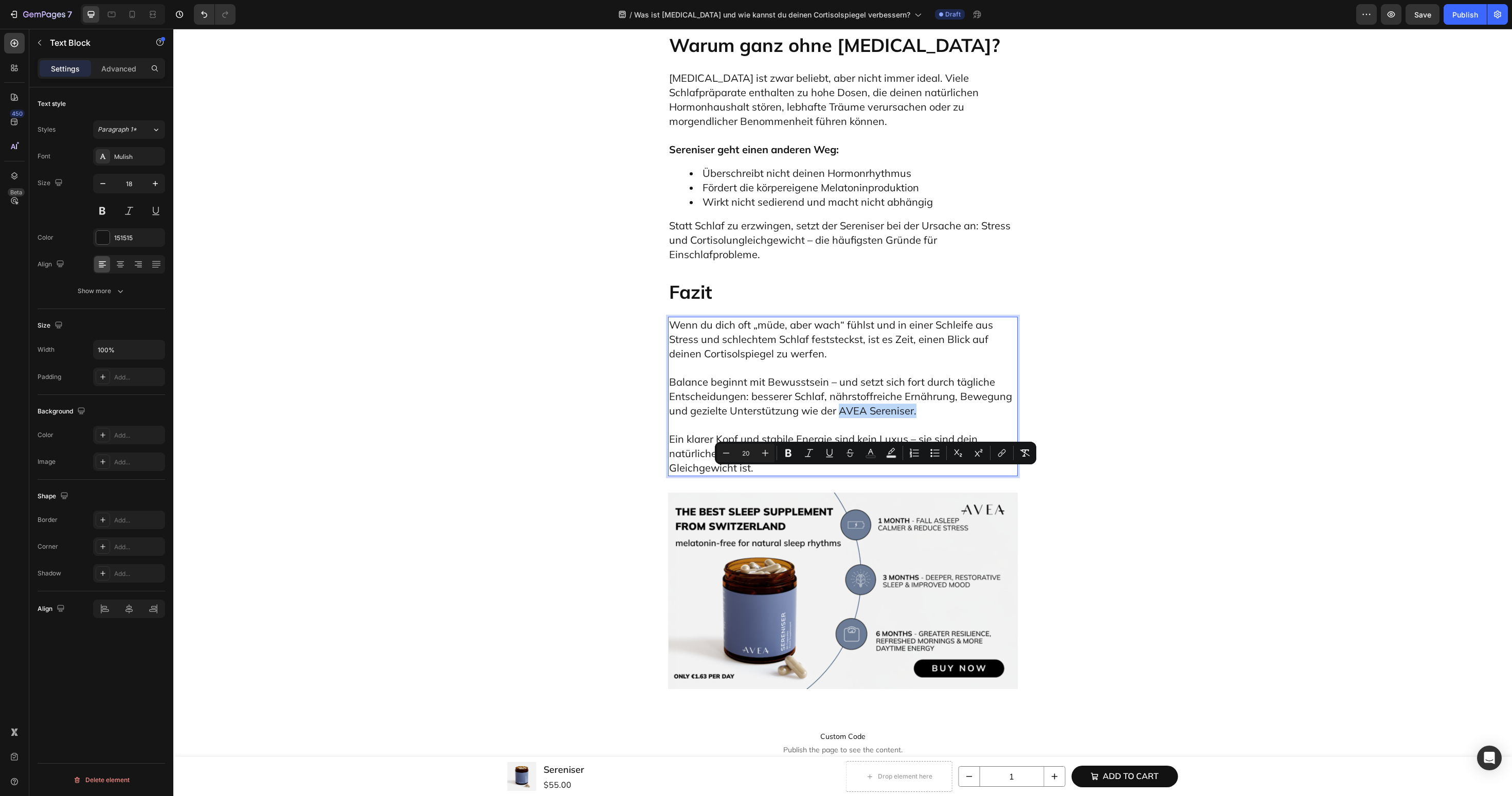
drag, startPoint x: 839, startPoint y: 477, endPoint x: 946, endPoint y: 477, distance: 107.0
click at [946, 432] on p "Balance beginnt mit Bewusstsein – und setzt sich fort durch tägliche Entscheidu…" at bounding box center [843, 397] width 347 height 71
click at [825, 632] on img at bounding box center [843, 591] width 350 height 197
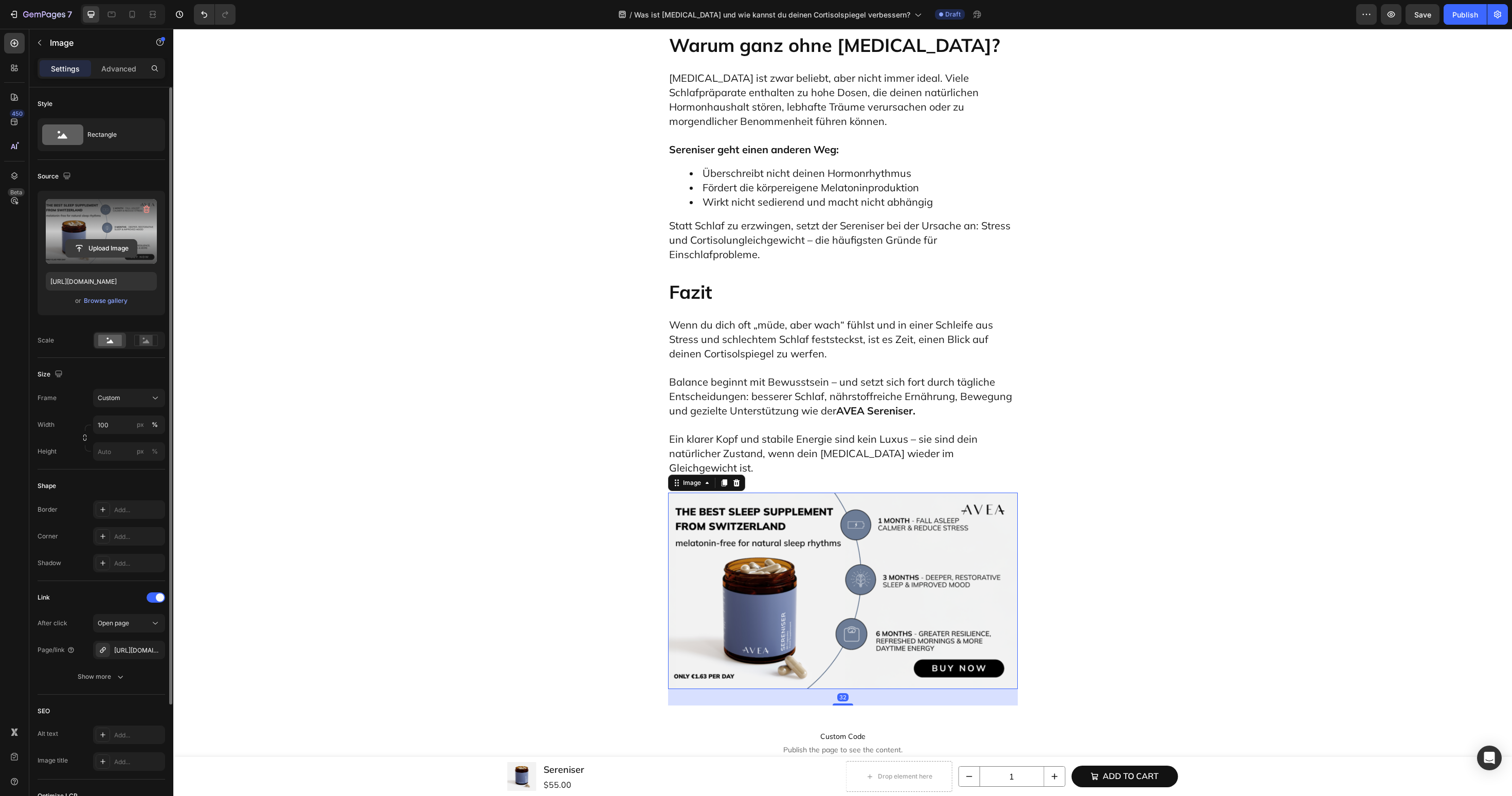
click at [123, 250] on input "file" at bounding box center [101, 249] width 71 height 18
type input "https://cdn.shopify.com/s/files/1/0606/3226/9049/files/gempages_537282813339108…"
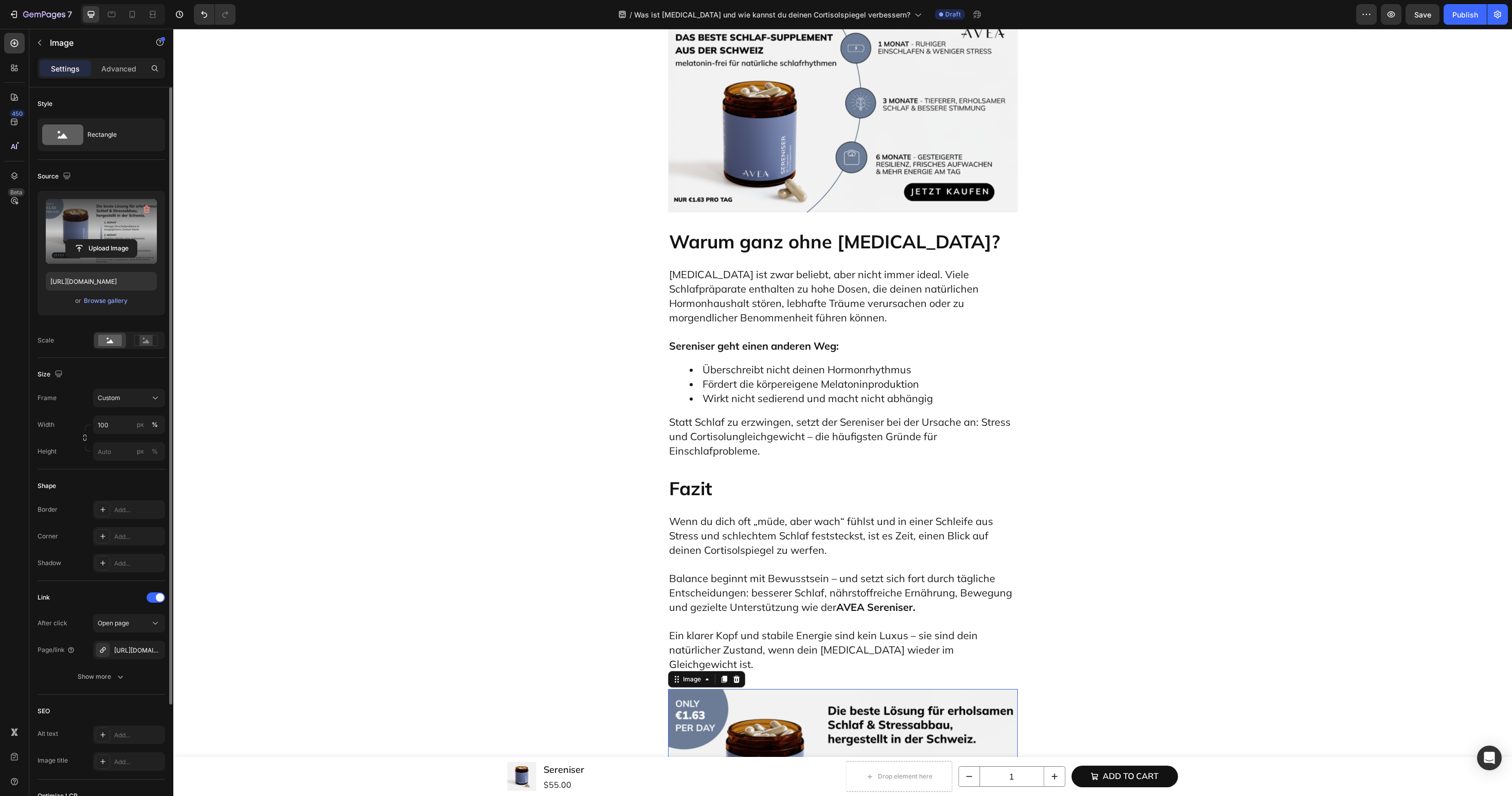
click at [815, 689] on img at bounding box center [843, 787] width 350 height 197
click at [157, 650] on icon "button" at bounding box center [154, 650] width 9 height 9
click at [125, 652] on div "Add..." at bounding box center [138, 650] width 48 height 9
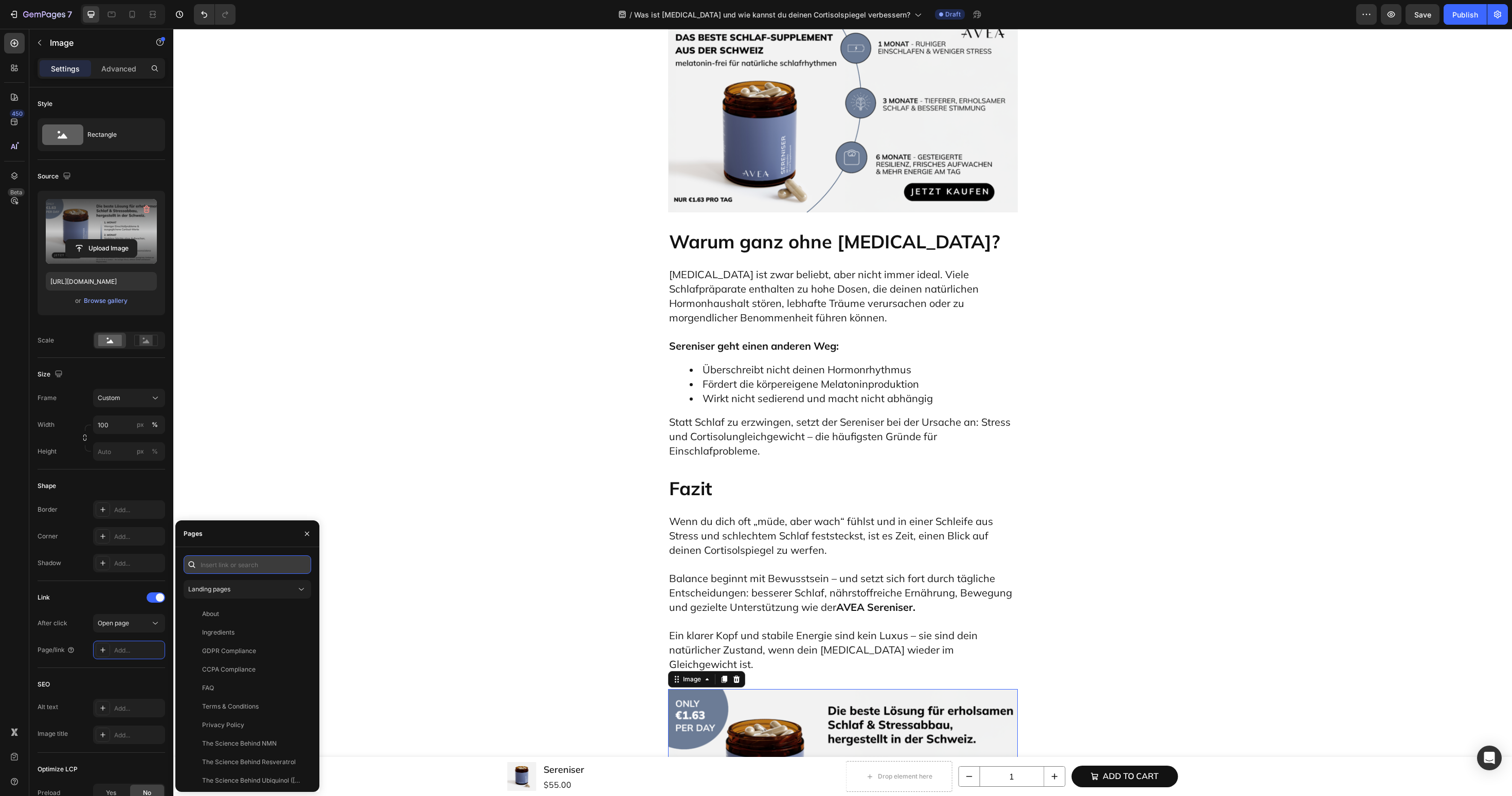
click at [227, 568] on input "text" at bounding box center [247, 565] width 128 height 18
paste input "https://avea-life.com/de/products/sereniser?country=DE"
type input "https://avea-life.com/de/products/sereniser?country=DE"
click at [230, 585] on div "https://avea-life.com/de/products/sereniser?country=DE" at bounding box center [235, 589] width 66 height 9
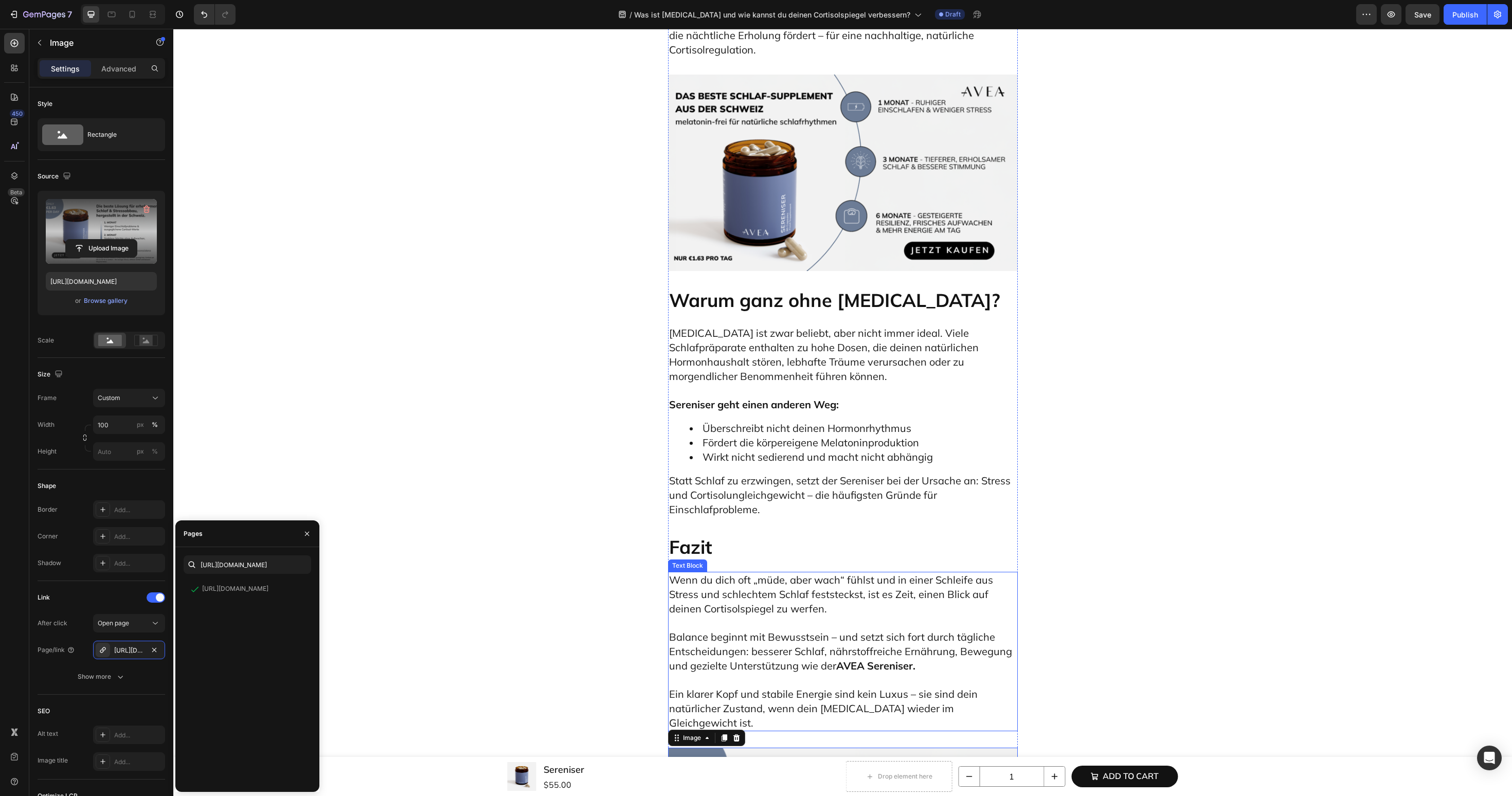
scroll to position [4932, 0]
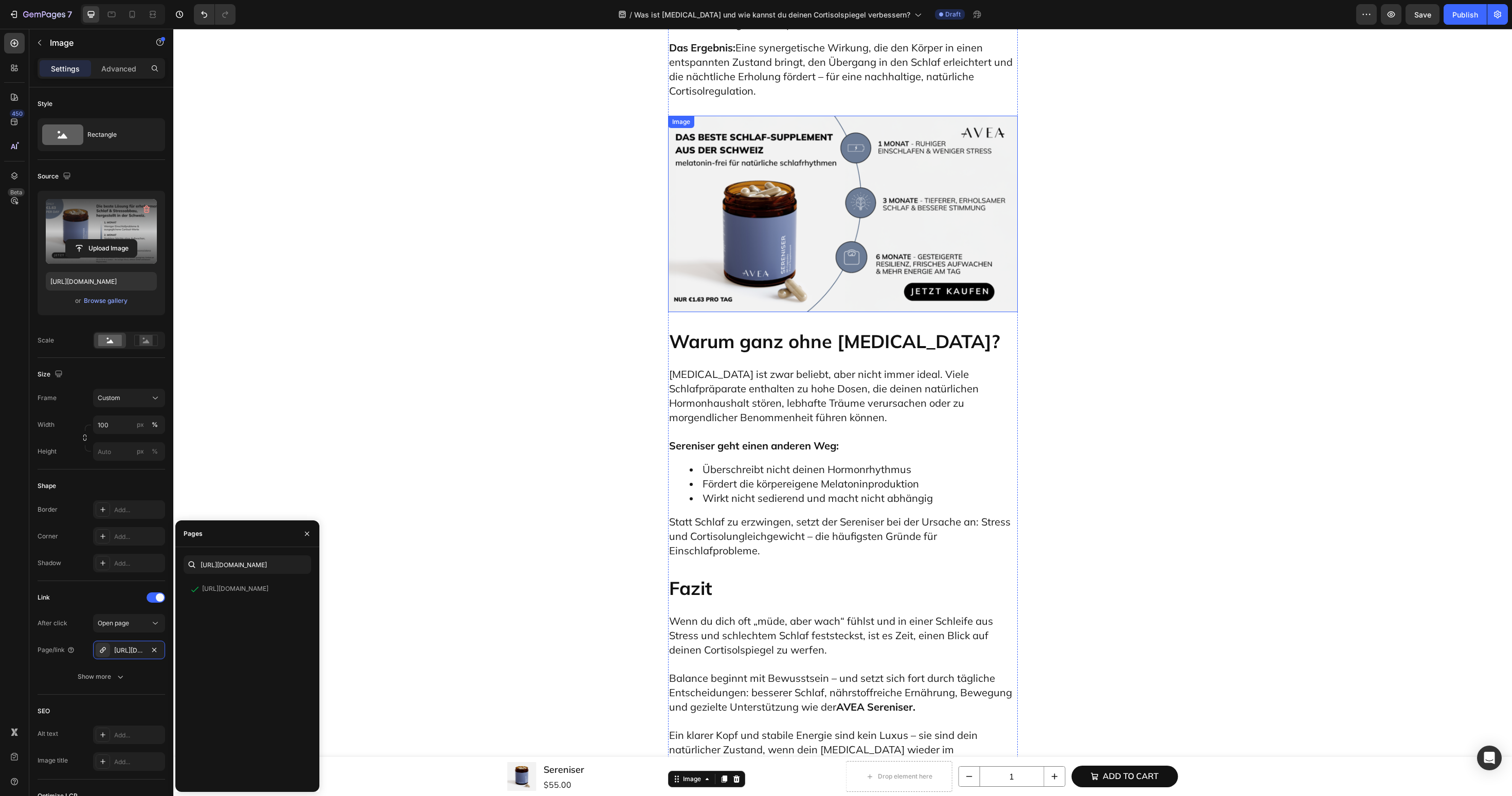
click at [935, 116] on img at bounding box center [843, 214] width 350 height 197
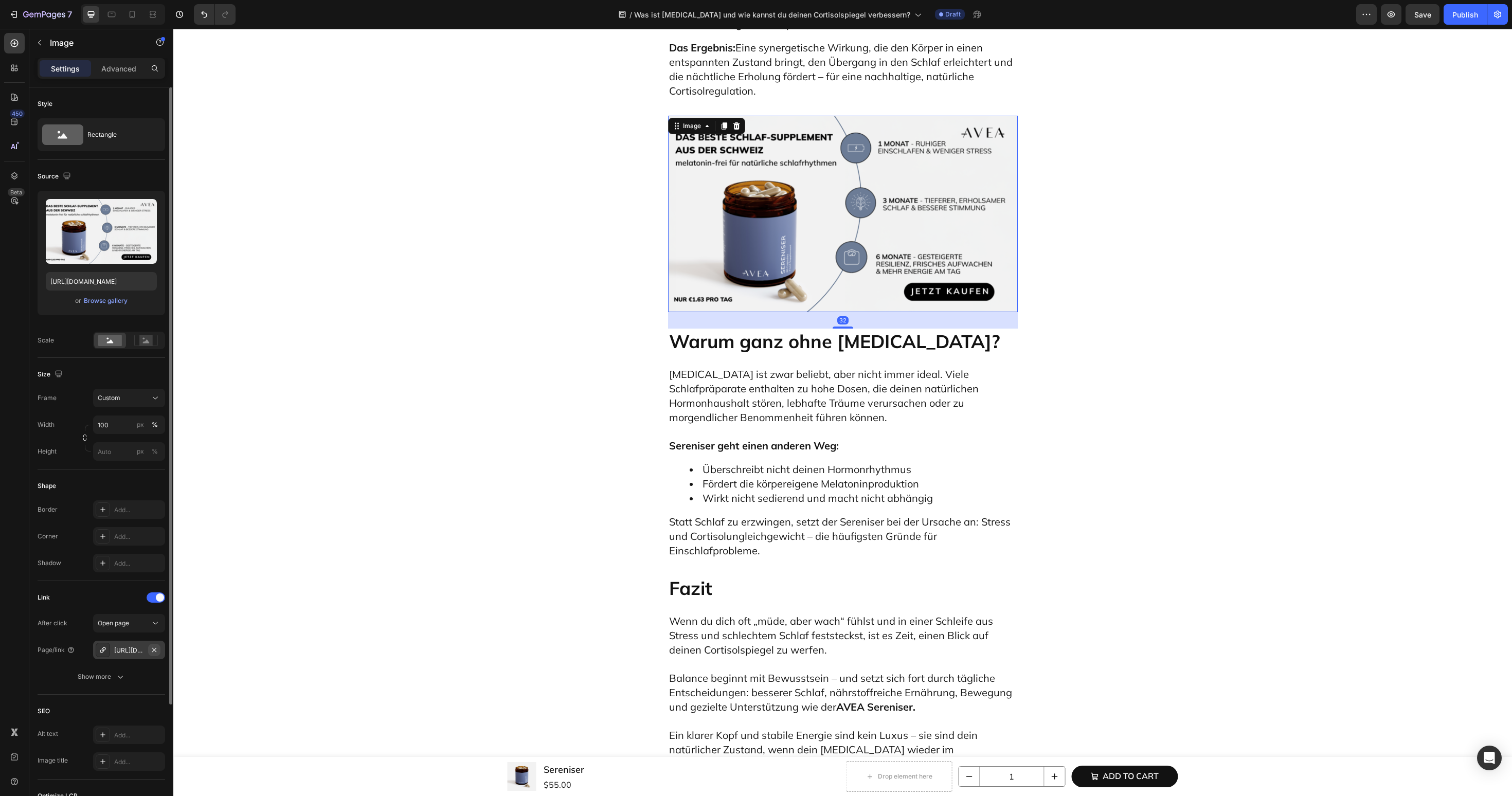
click at [159, 649] on button "button" at bounding box center [154, 650] width 12 height 12
click at [128, 647] on div "Add..." at bounding box center [138, 650] width 48 height 9
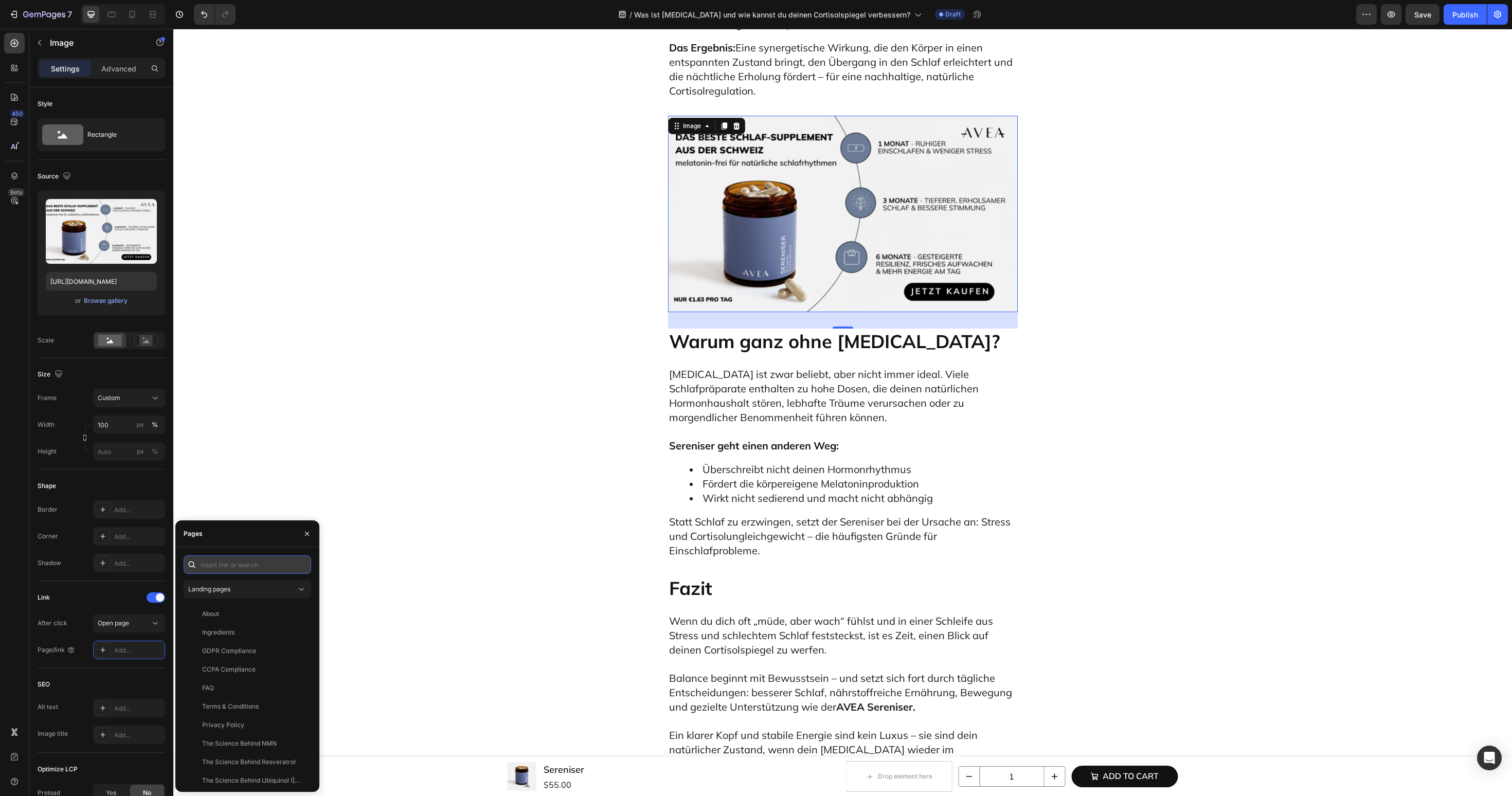
click at [233, 570] on input "text" at bounding box center [247, 565] width 128 height 18
paste input "https://avea-life.com/de/products/sereniser?country=DE"
type input "https://avea-life.com/de/products/sereniser?country=DE"
click at [231, 594] on div "https://avea-life.com/de/products/sereniser?country=DE View" at bounding box center [245, 589] width 123 height 18
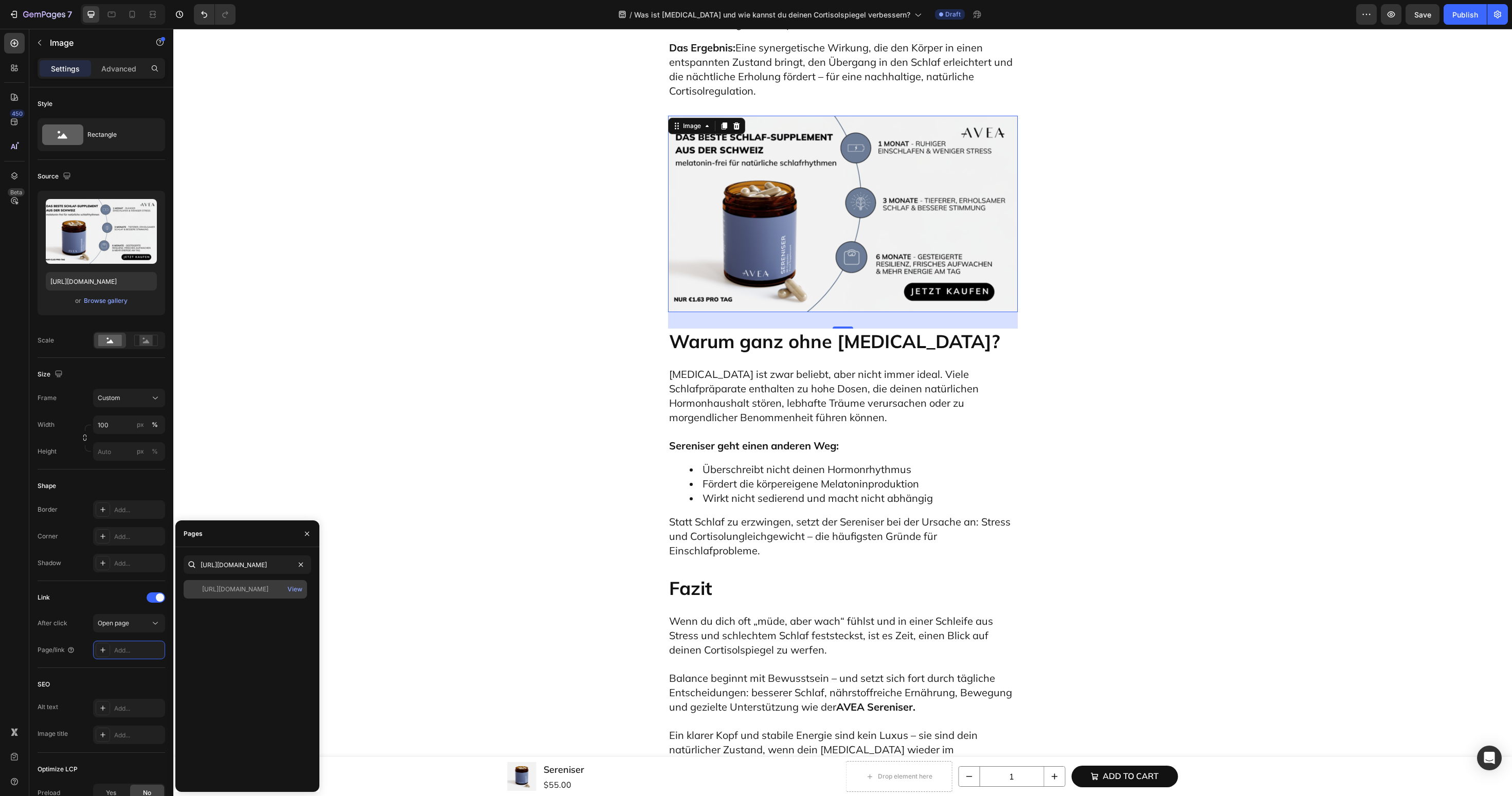
scroll to position [0, 0]
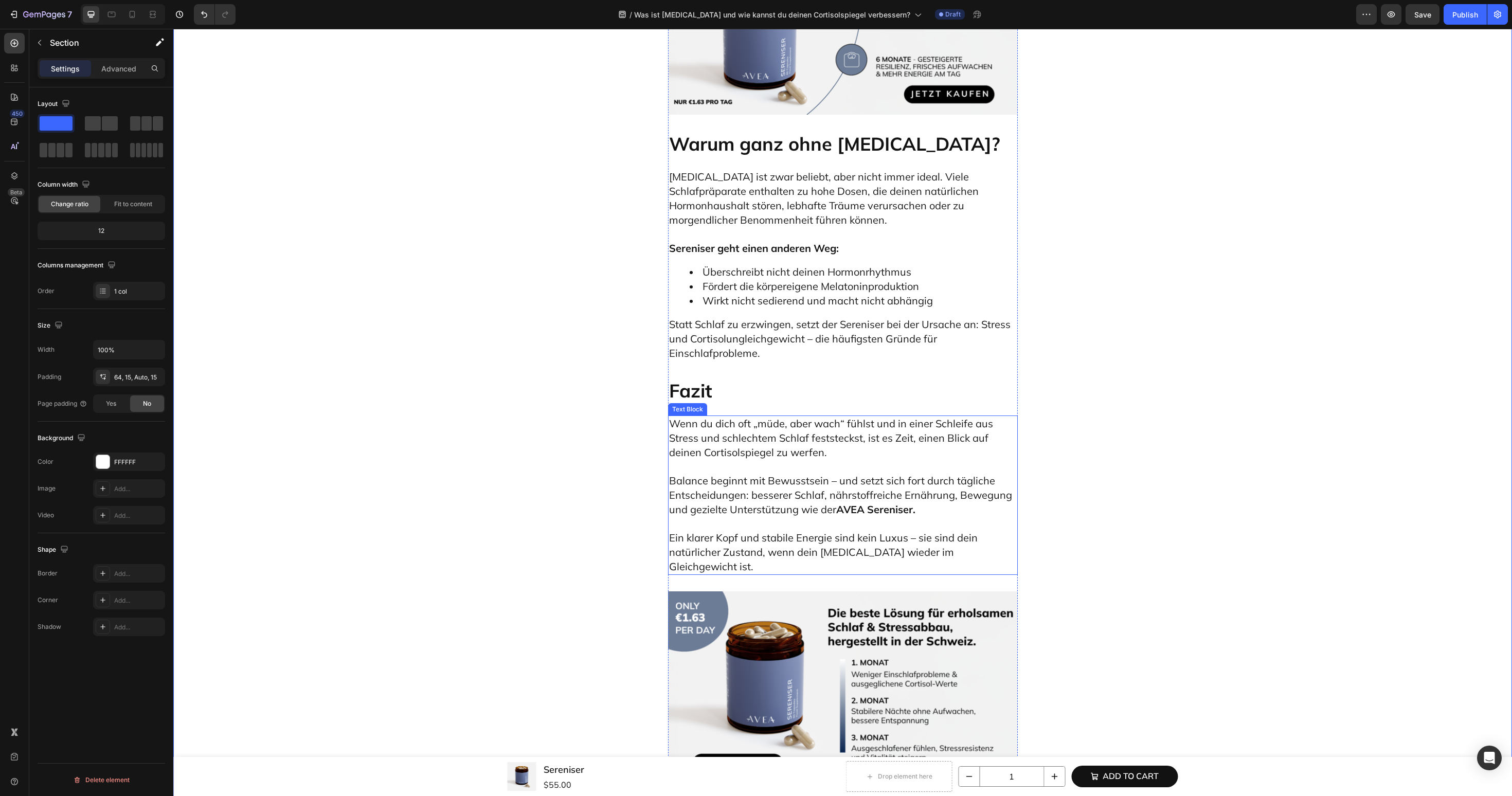
scroll to position [5214, 0]
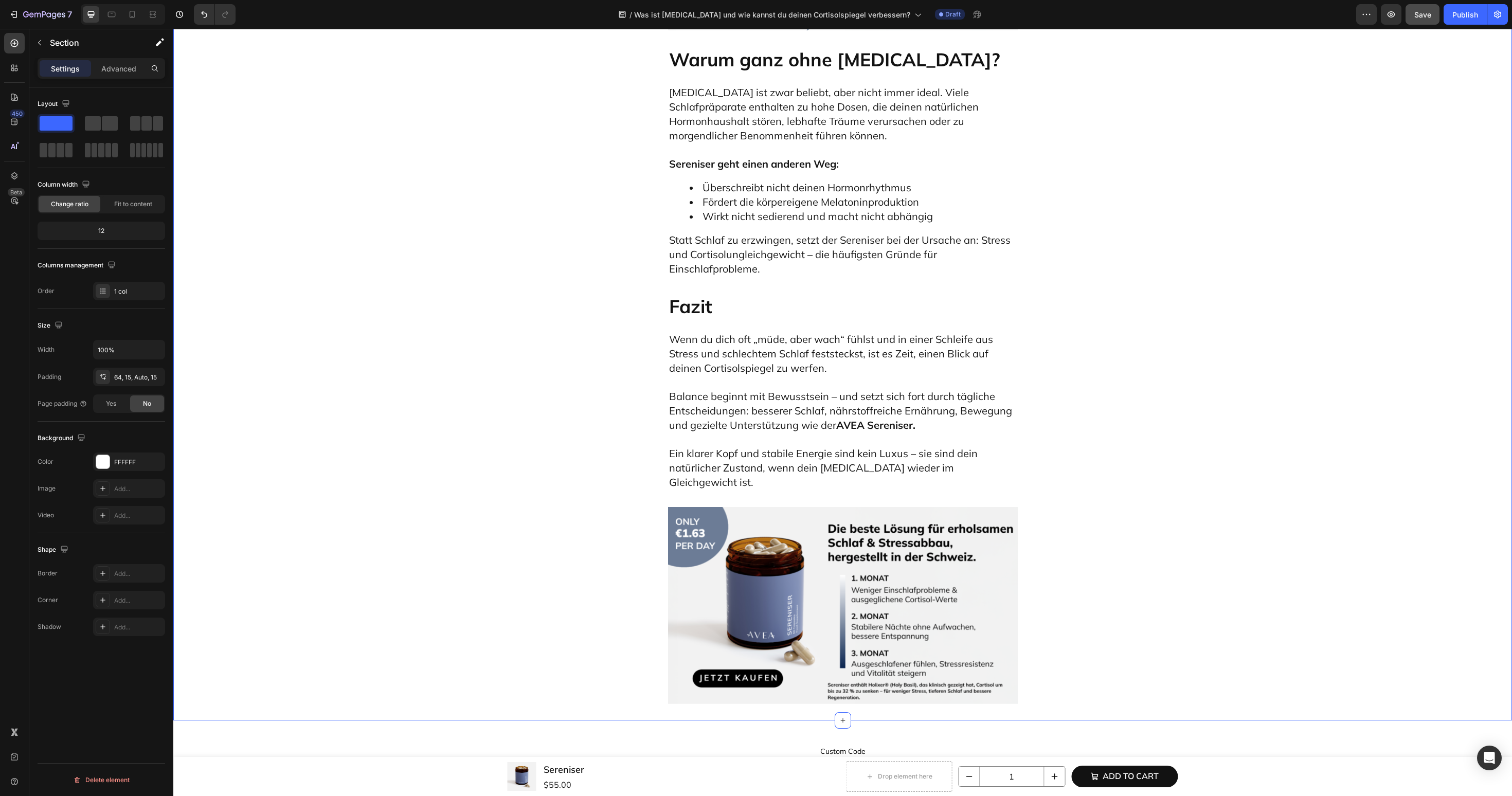
click at [1425, 23] on button "Save" at bounding box center [1422, 14] width 34 height 20
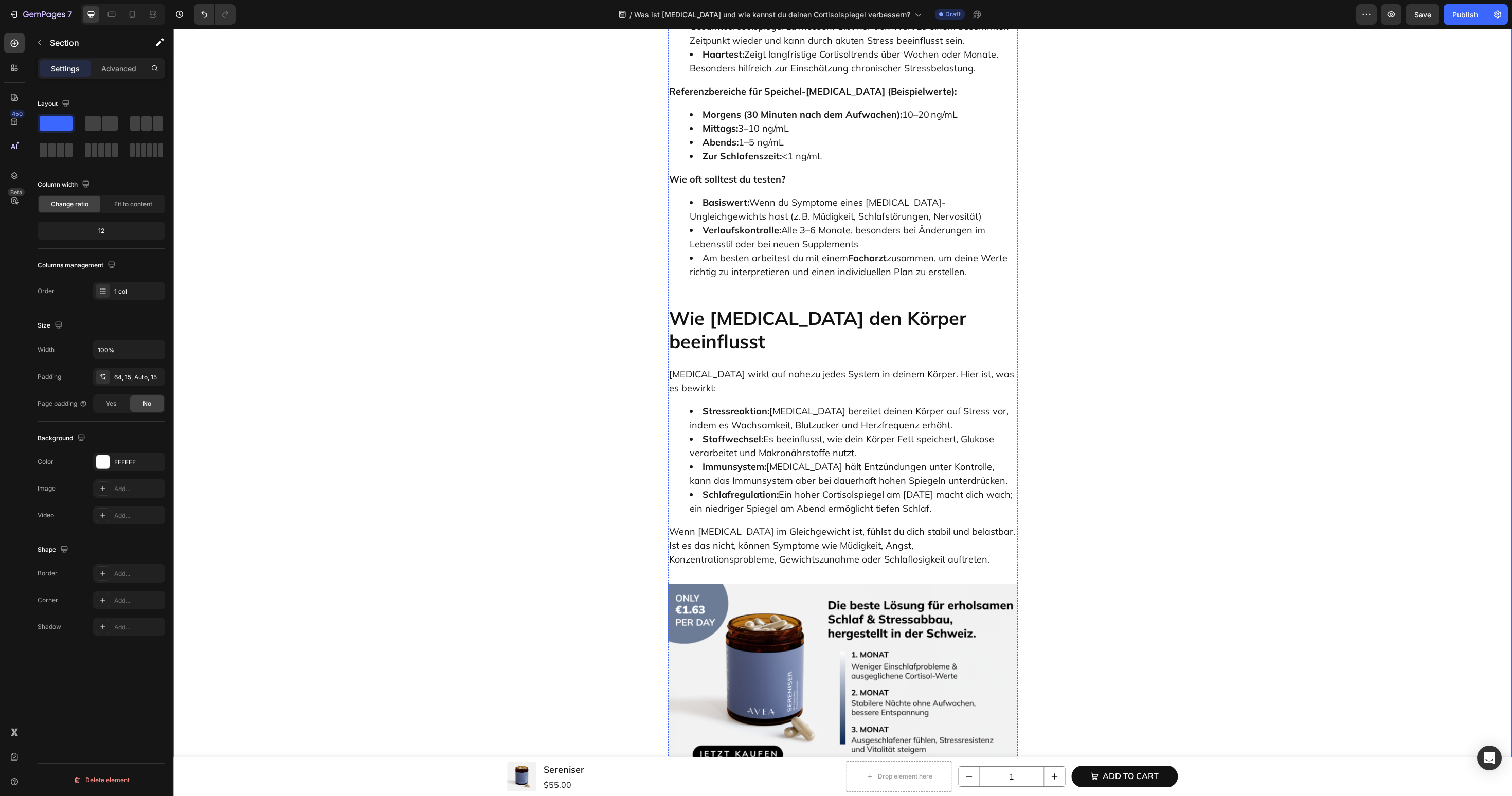
scroll to position [1878, 0]
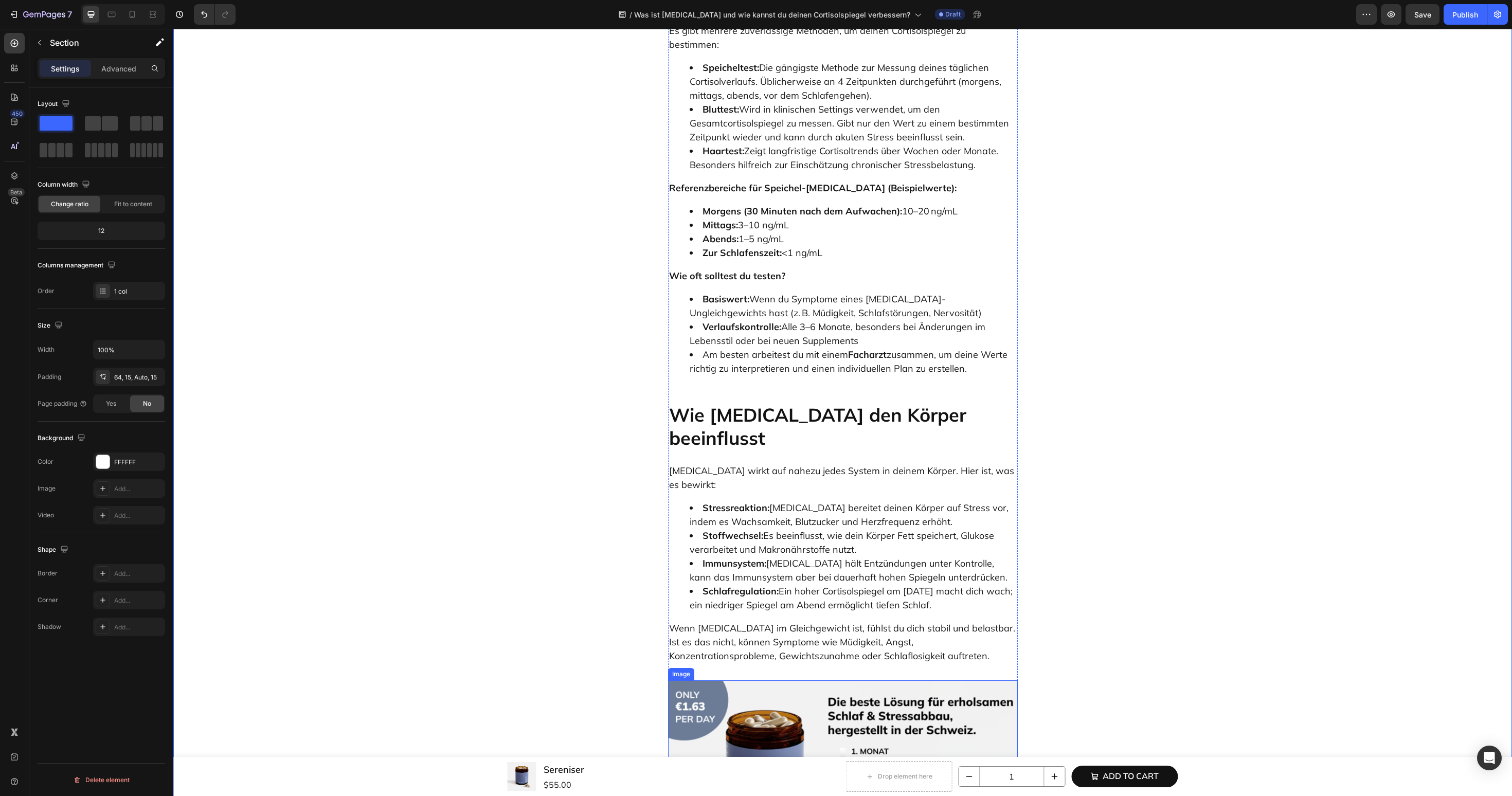
click at [772, 681] on img at bounding box center [843, 779] width 350 height 197
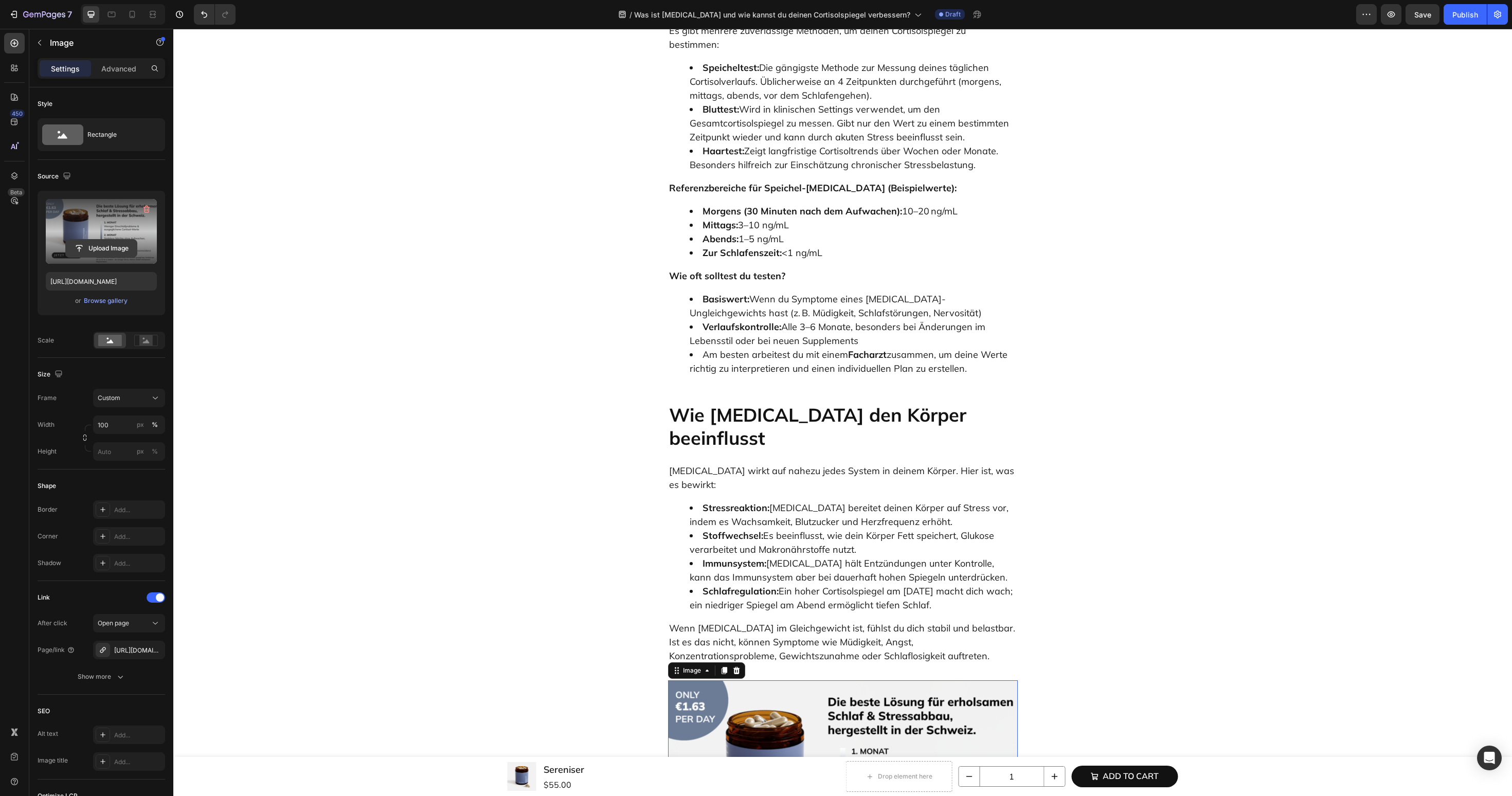
click at [118, 249] on input "file" at bounding box center [101, 249] width 71 height 18
click at [96, 245] on input "file" at bounding box center [101, 249] width 71 height 18
type input "https://cdn.shopify.com/s/files/1/0606/3226/9049/files/gempages_537282813339108…"
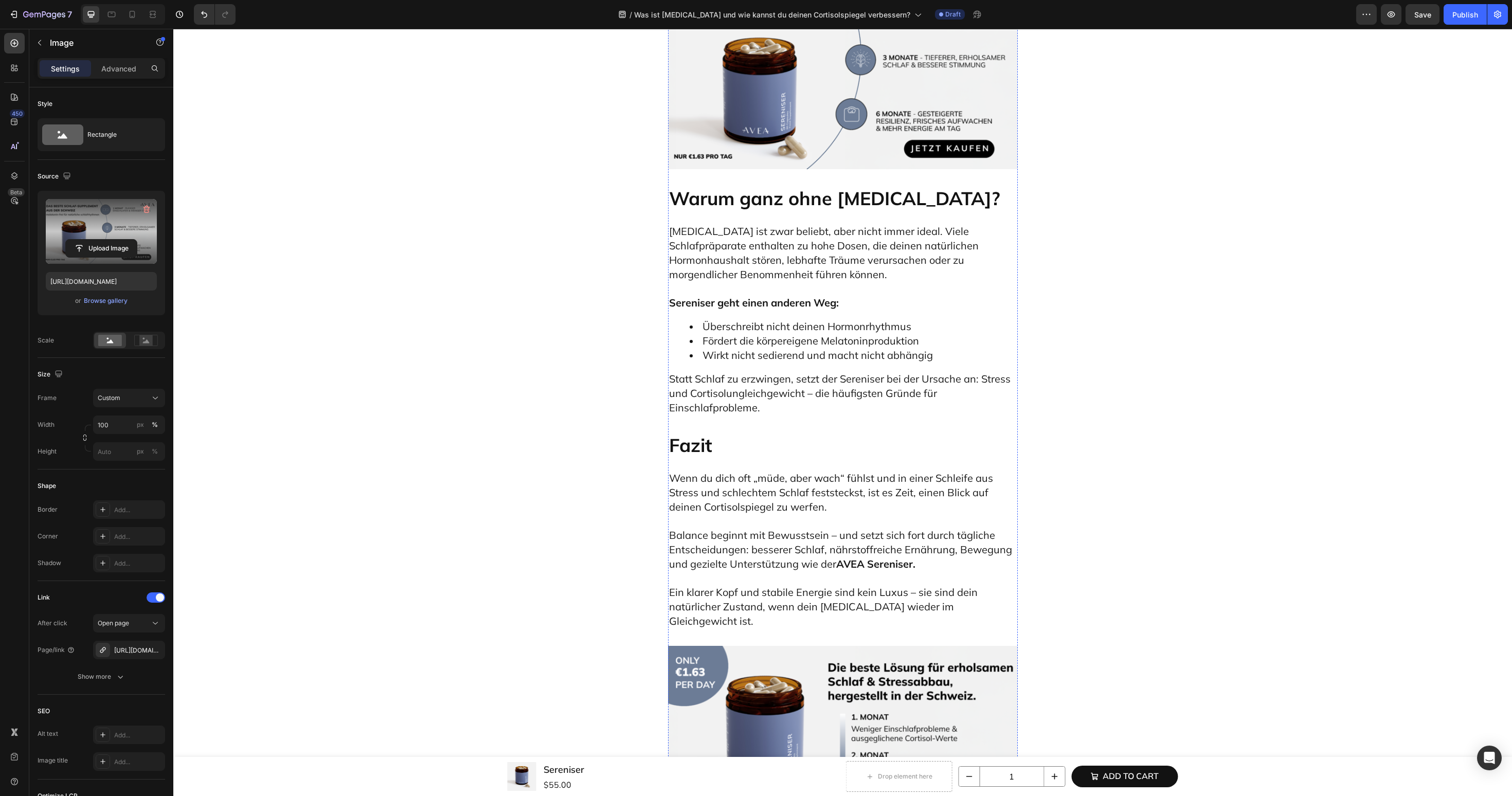
scroll to position [5214, 0]
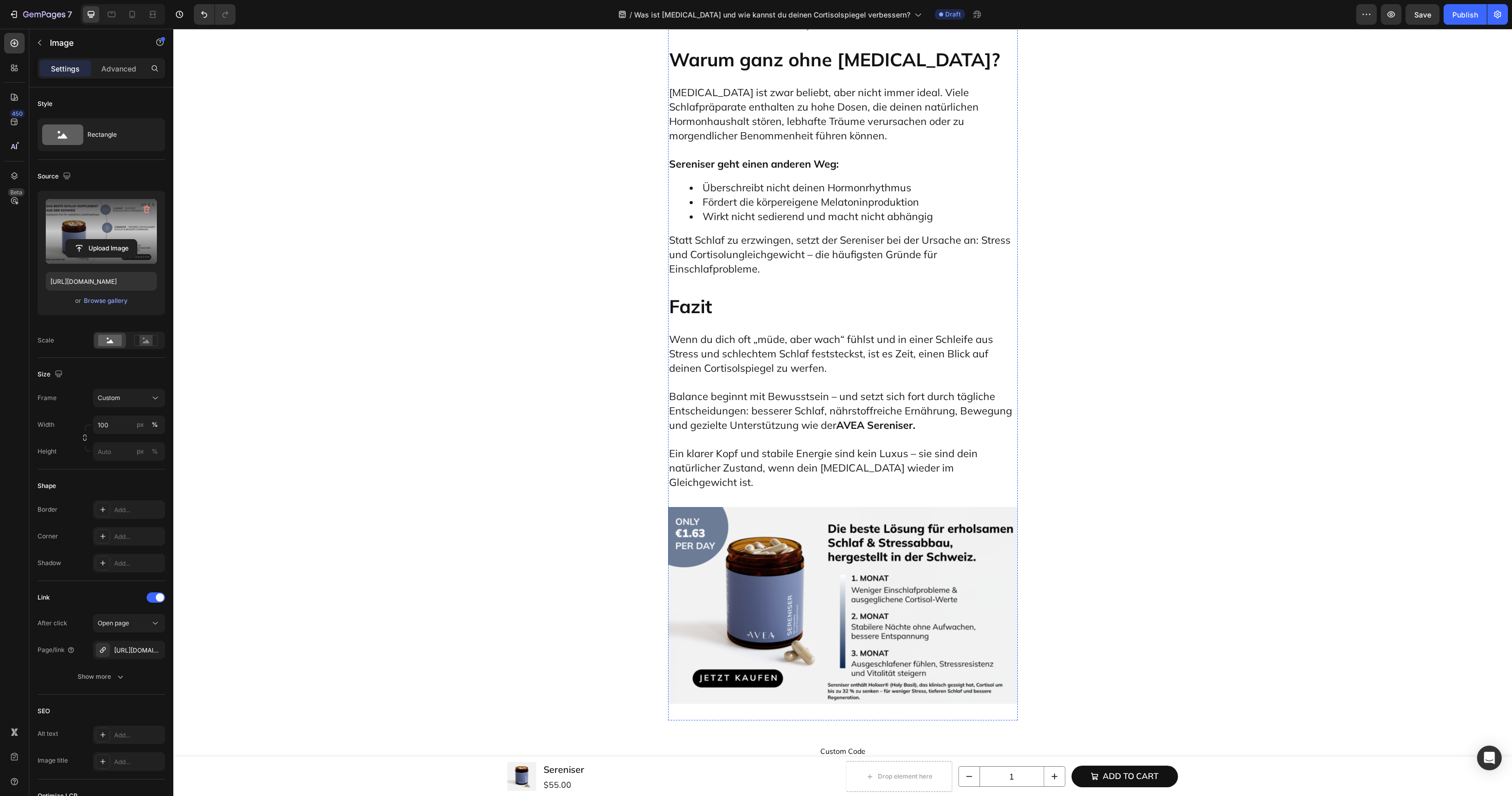
click at [804, 507] on img at bounding box center [843, 606] width 350 height 197
click at [79, 250] on input "file" at bounding box center [101, 249] width 71 height 18
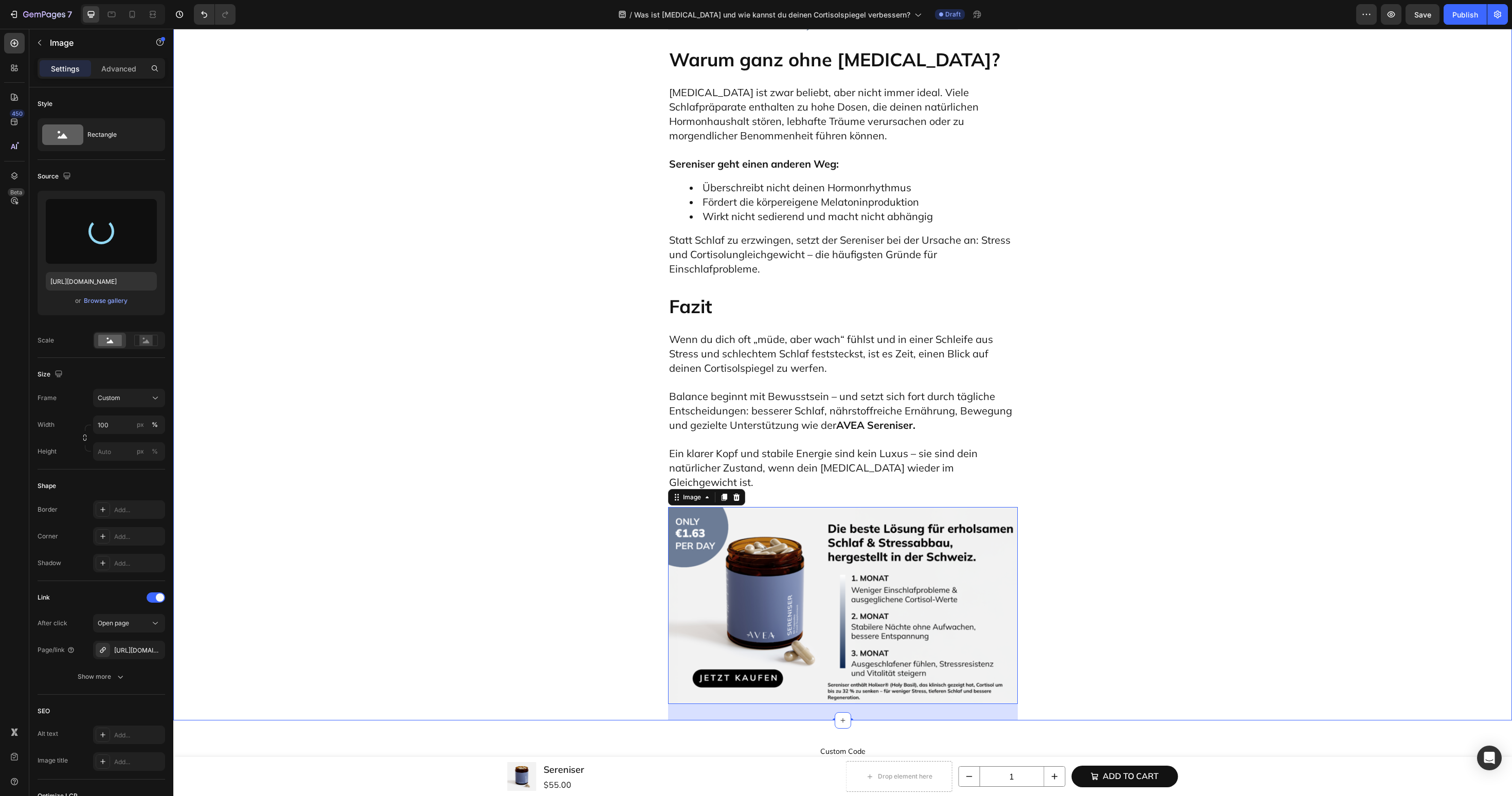
type input "https://cdn.shopify.com/s/files/1/0606/3226/9049/files/gempages_537282813339108…"
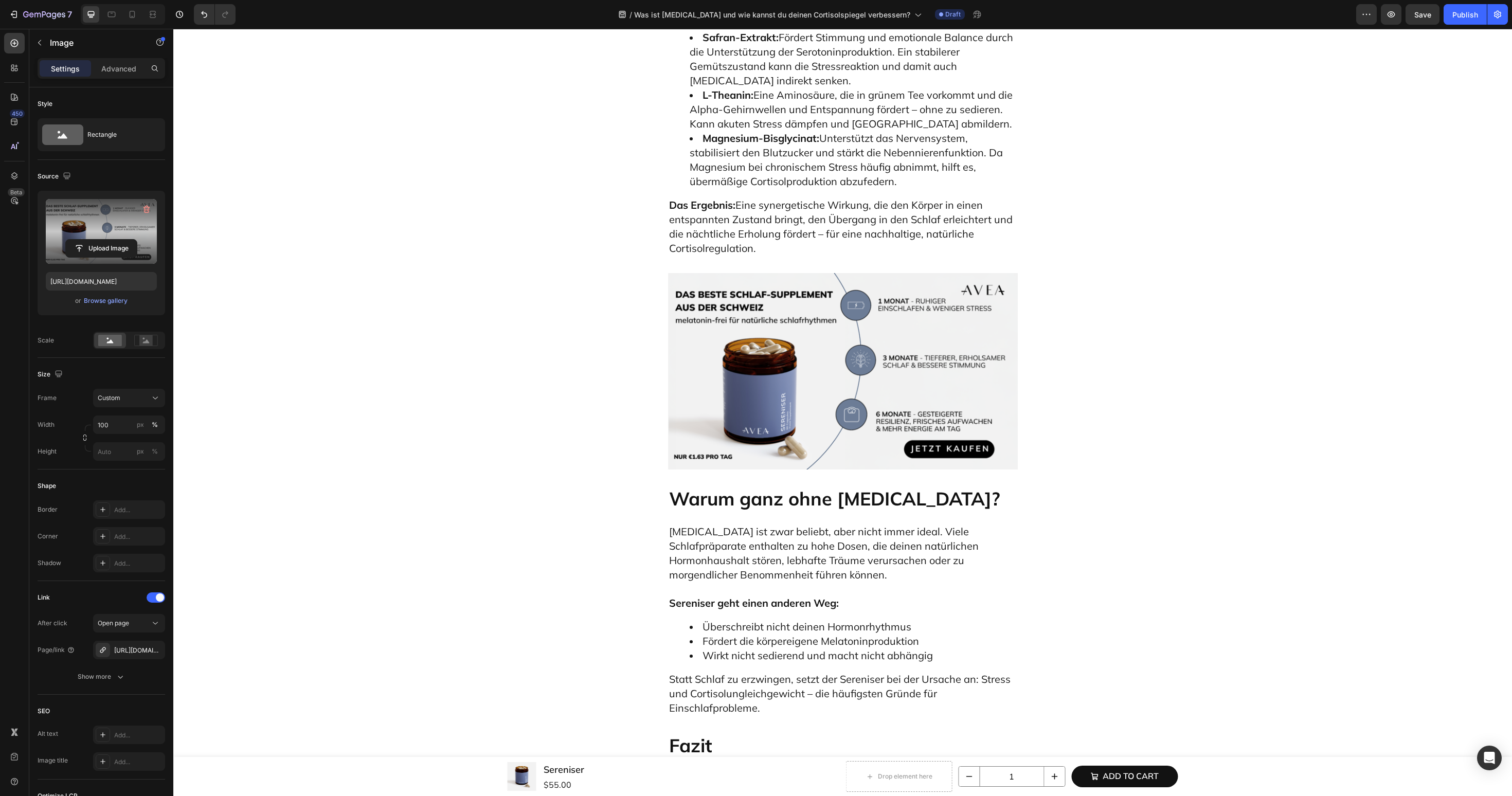
scroll to position [4736, 0]
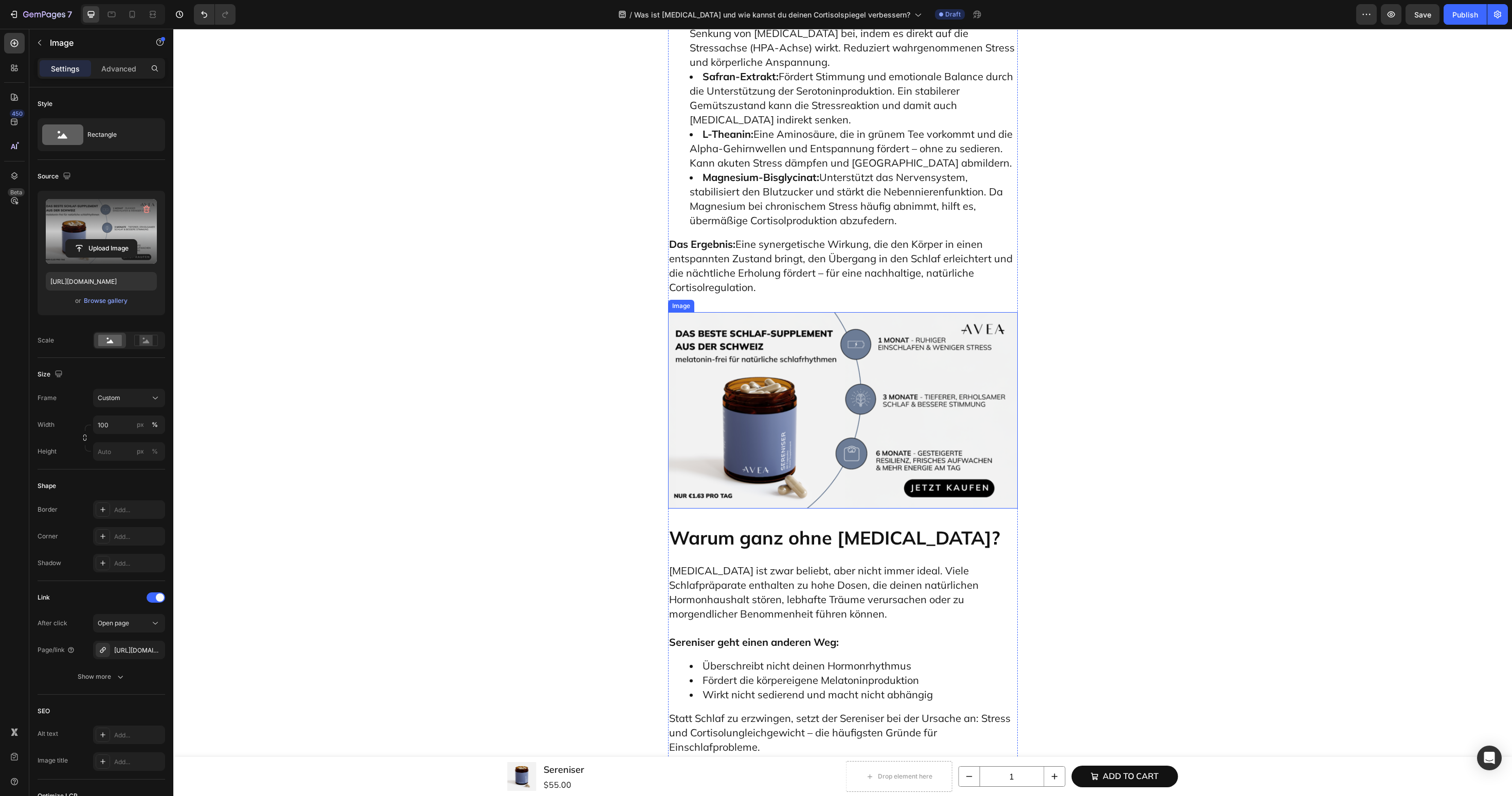
click at [874, 312] on img at bounding box center [843, 410] width 350 height 197
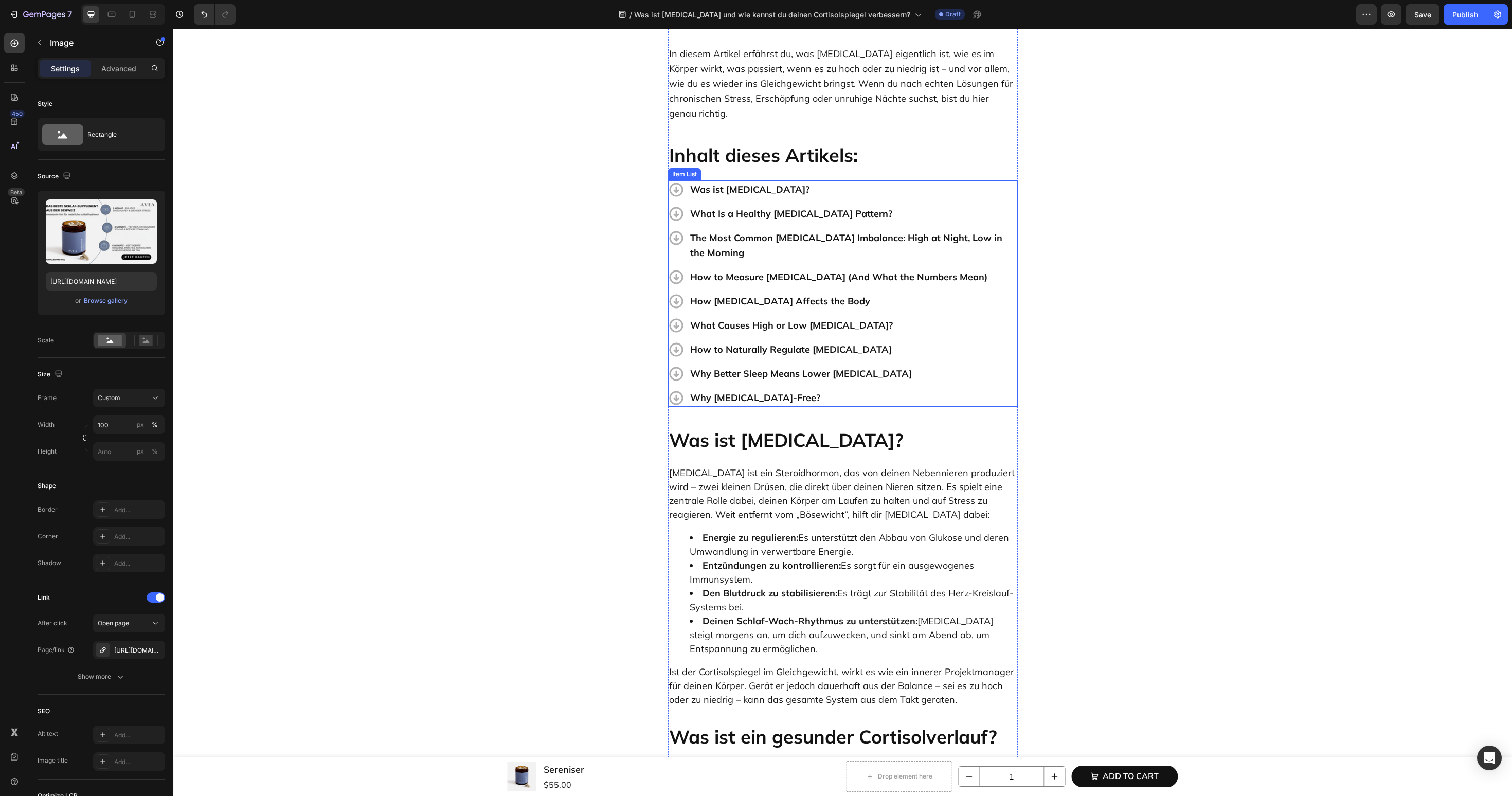
scroll to position [579, 0]
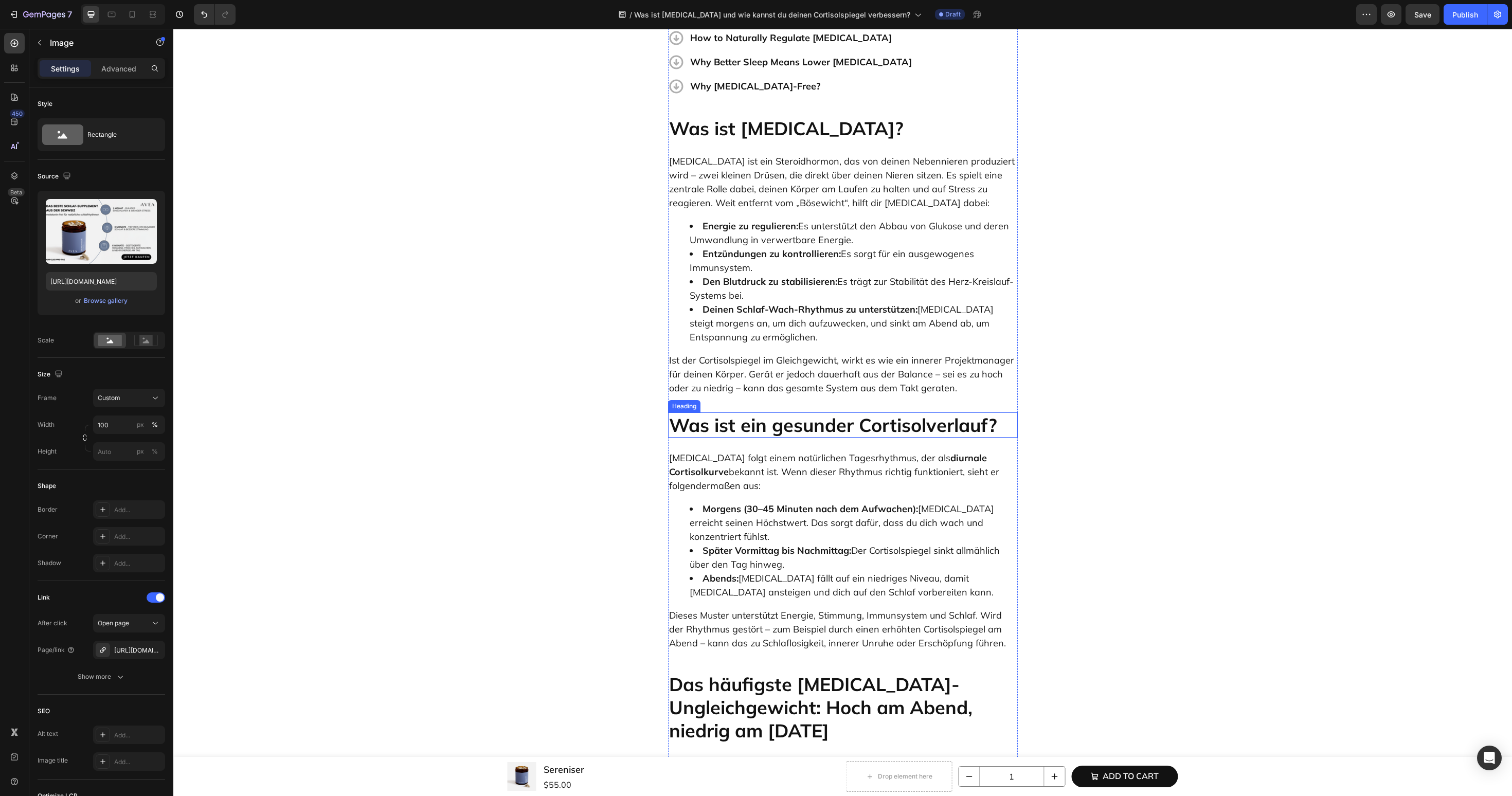
click at [777, 414] on p "Was ist ein gesunder Cortisolverlauf?" at bounding box center [843, 425] width 347 height 23
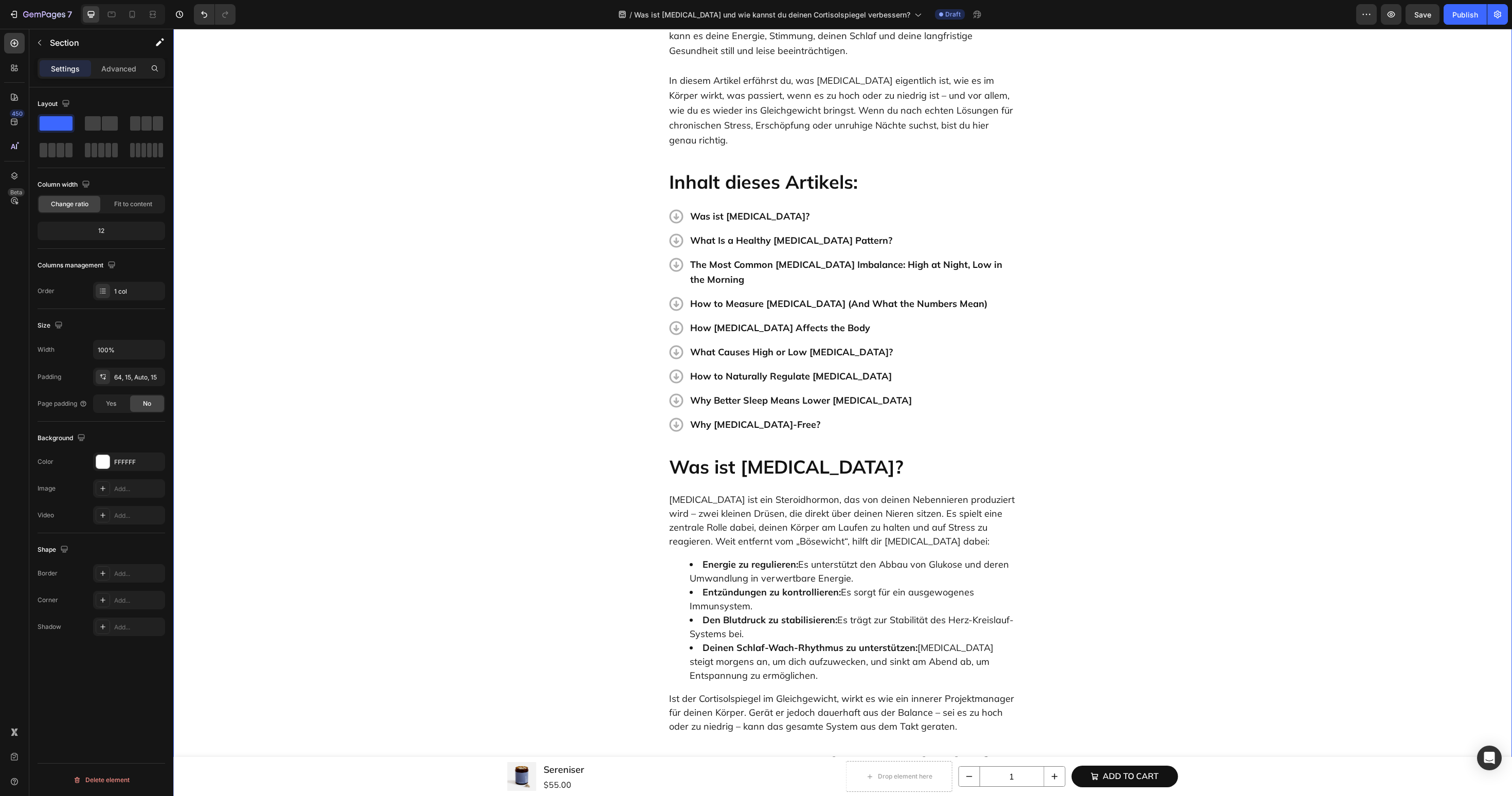
scroll to position [128, 0]
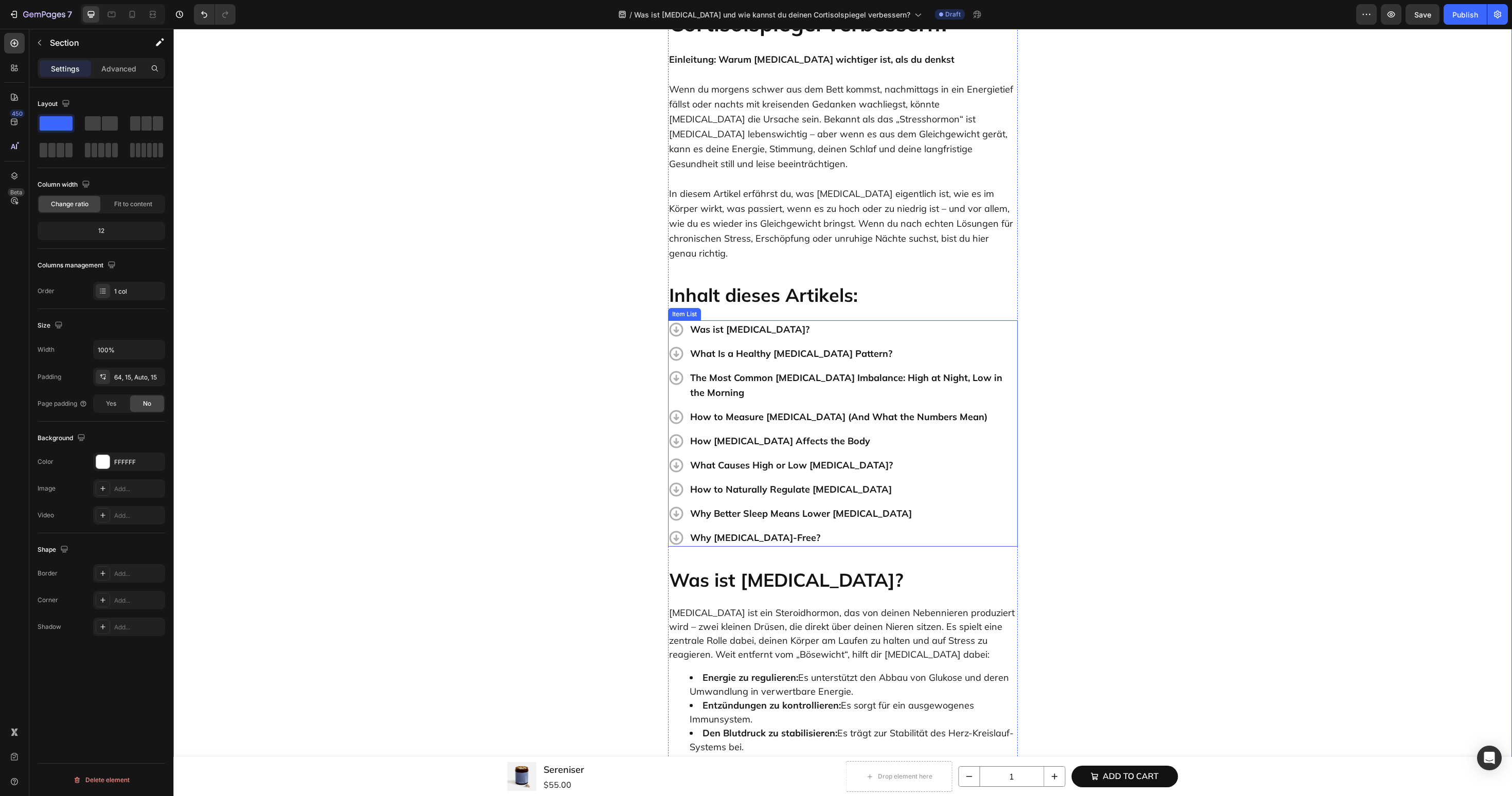
click at [782, 346] on p "What Is a Healthy Cortisol Pattern?" at bounding box center [853, 353] width 326 height 15
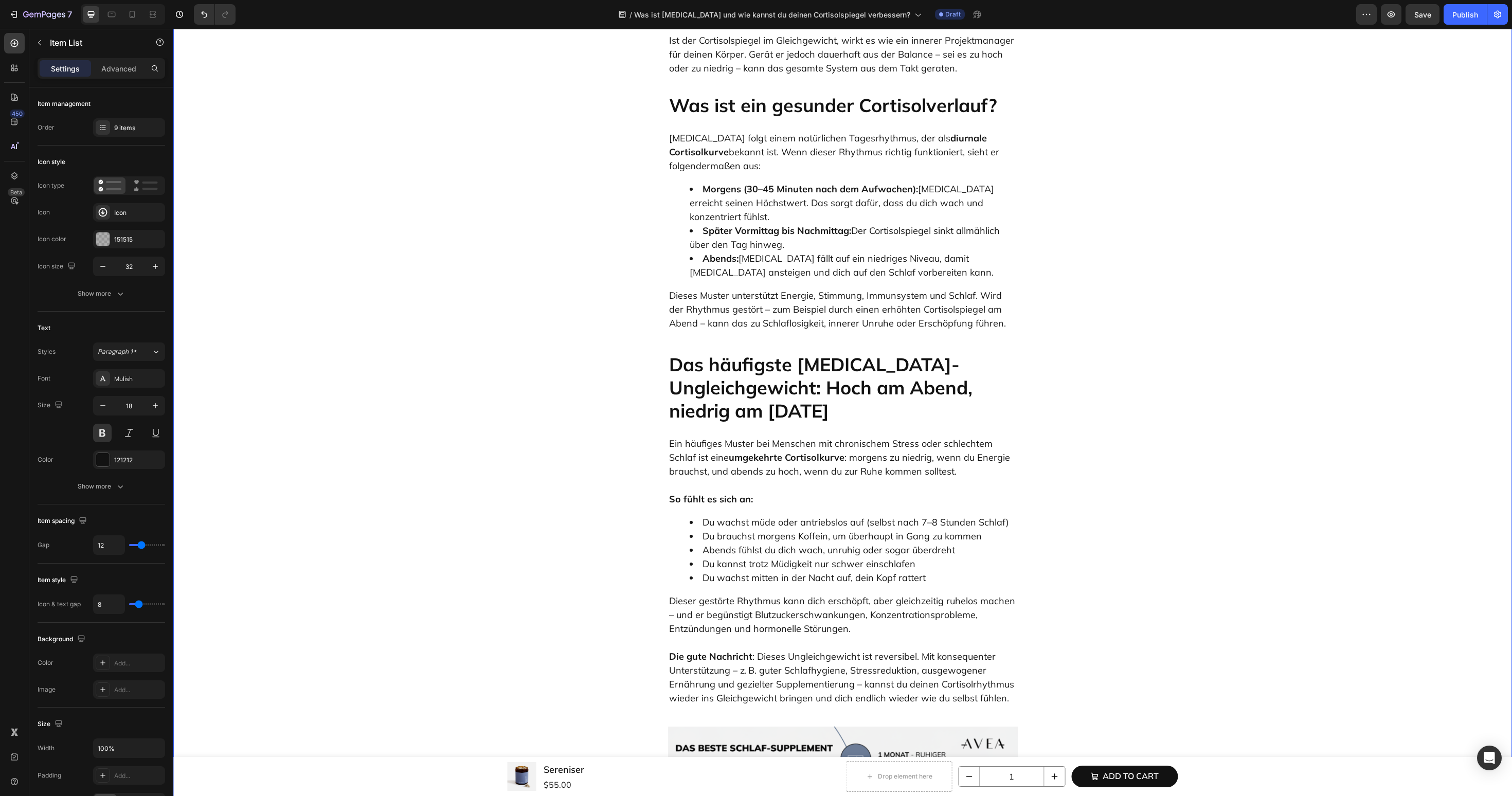
scroll to position [1039, 0]
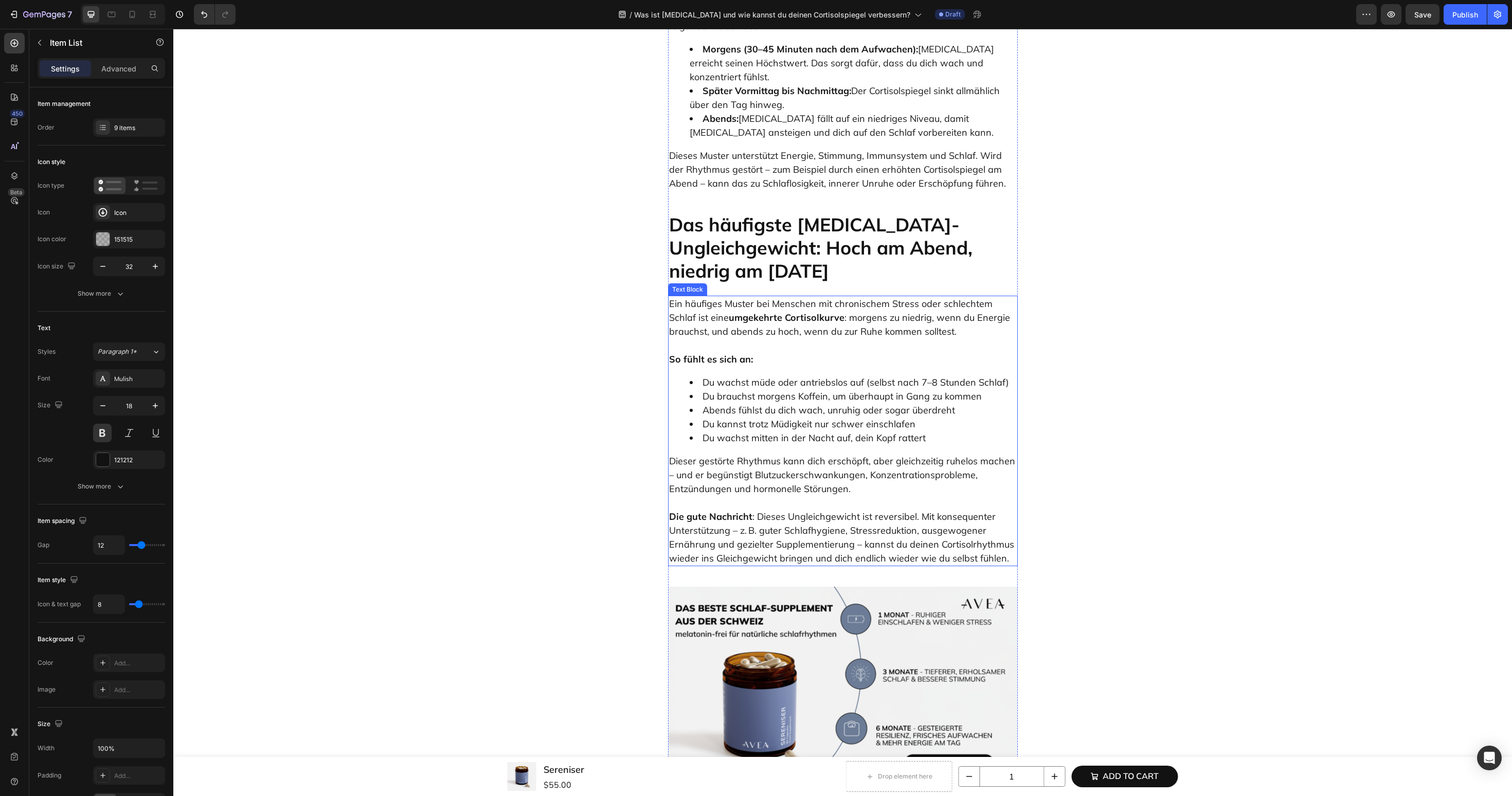
click at [821, 226] on p "Das häufigste Cortisol-Ungleichgewicht: Hoch am Abend, niedrig am Morgen" at bounding box center [843, 248] width 347 height 70
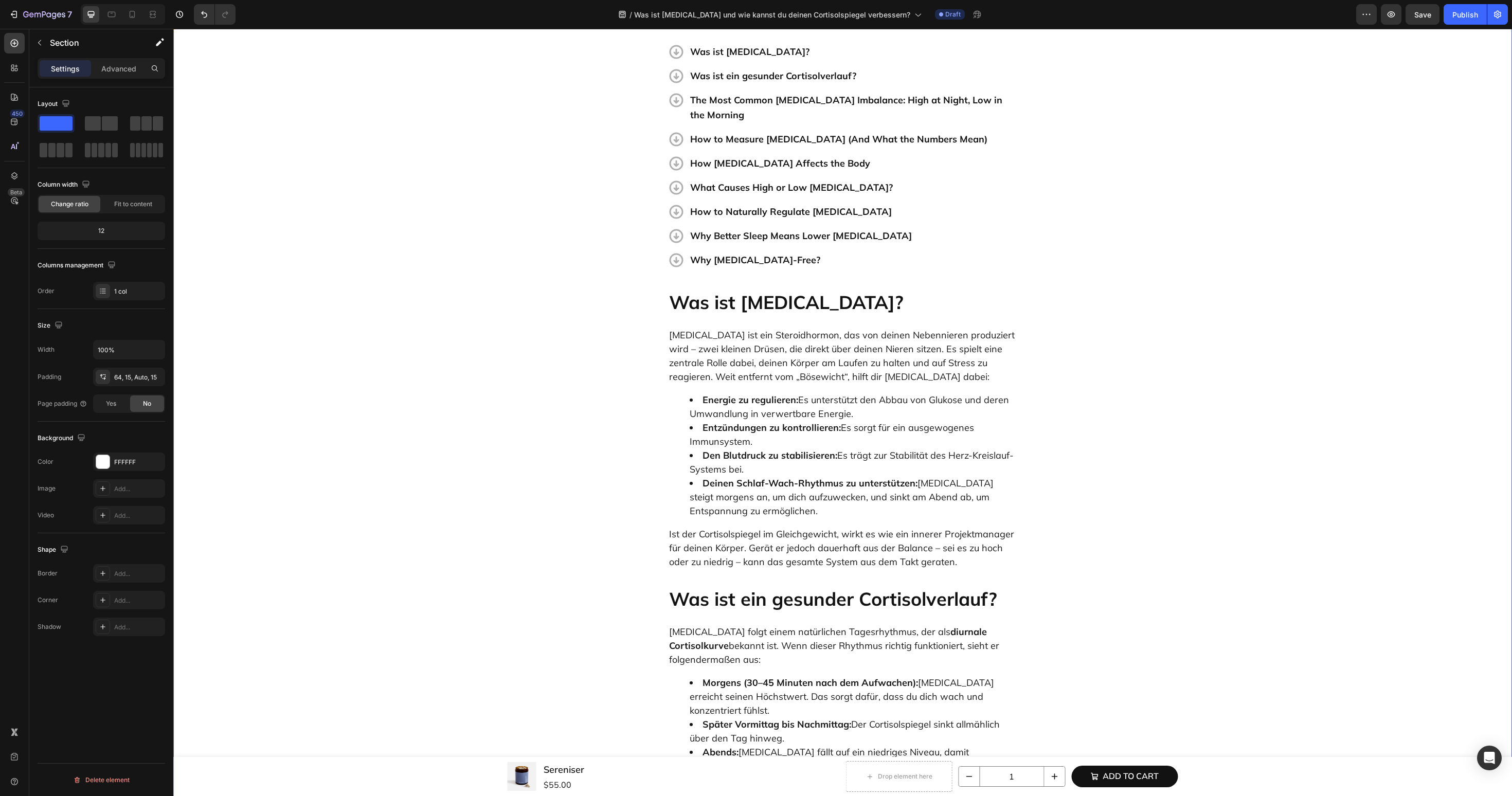
scroll to position [0, 0]
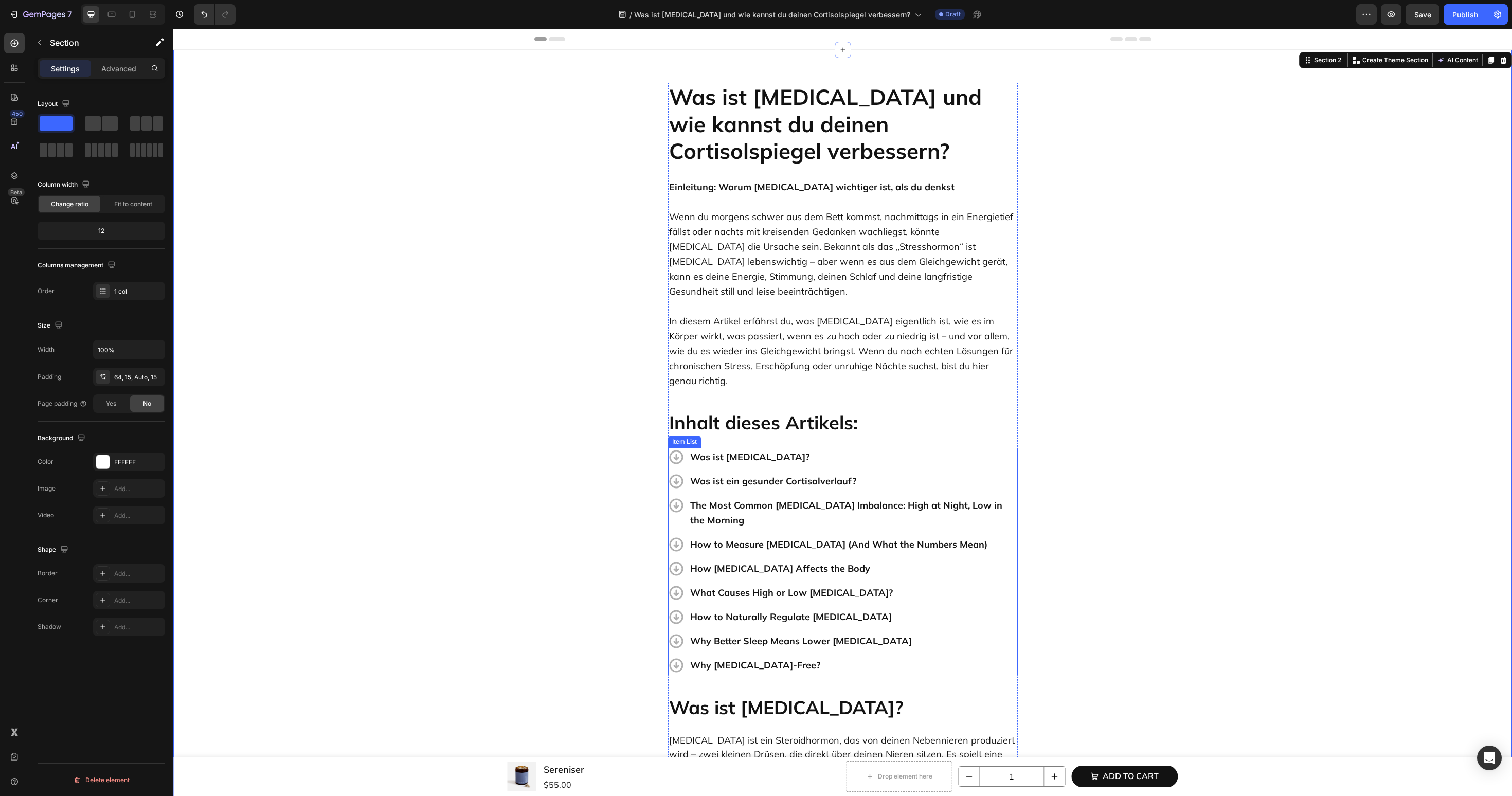
click at [808, 498] on p "The Most Common Cortisol Imbalance: High at Night, Low in the Morning" at bounding box center [853, 513] width 326 height 30
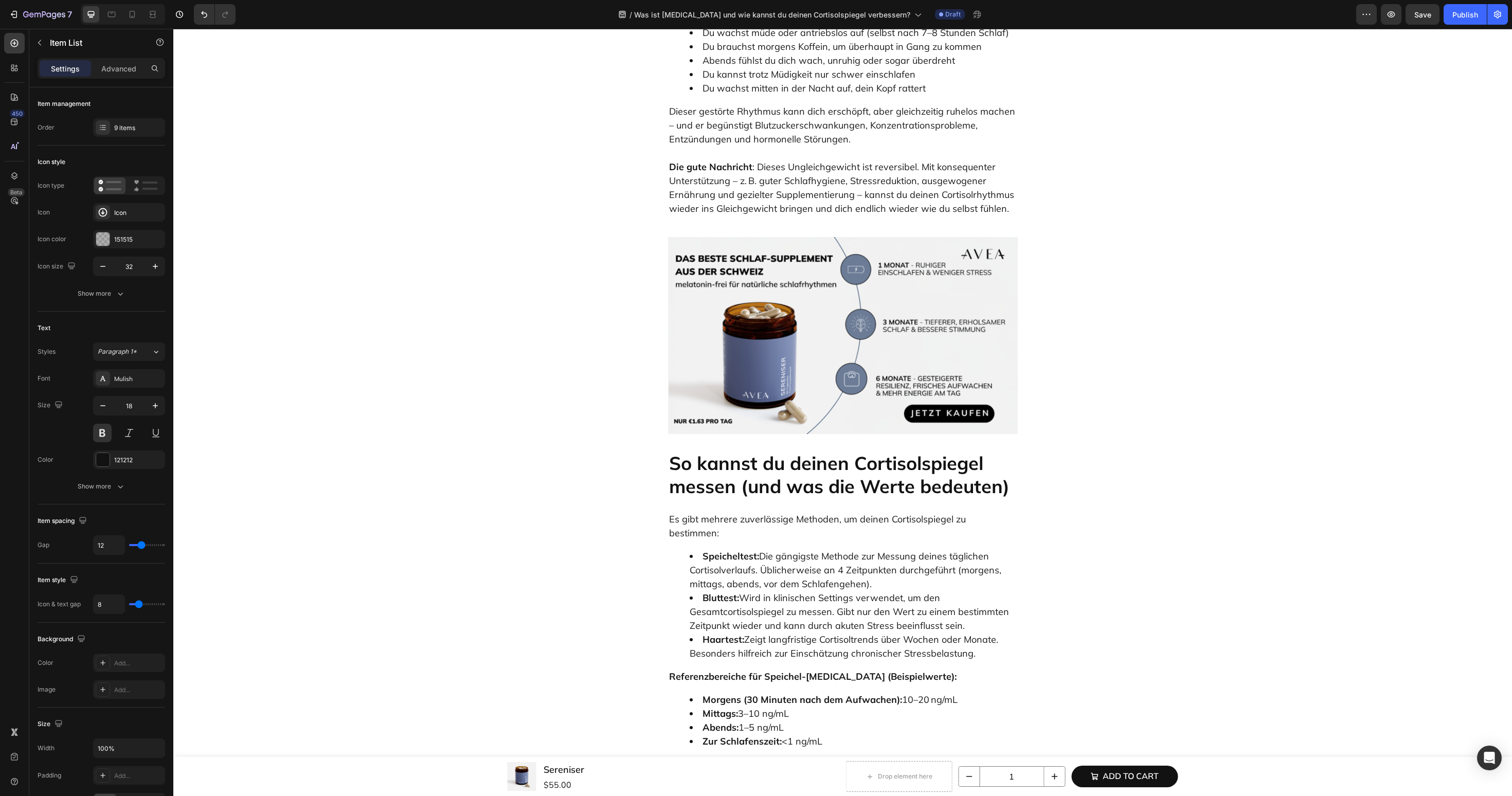
scroll to position [1408, 0]
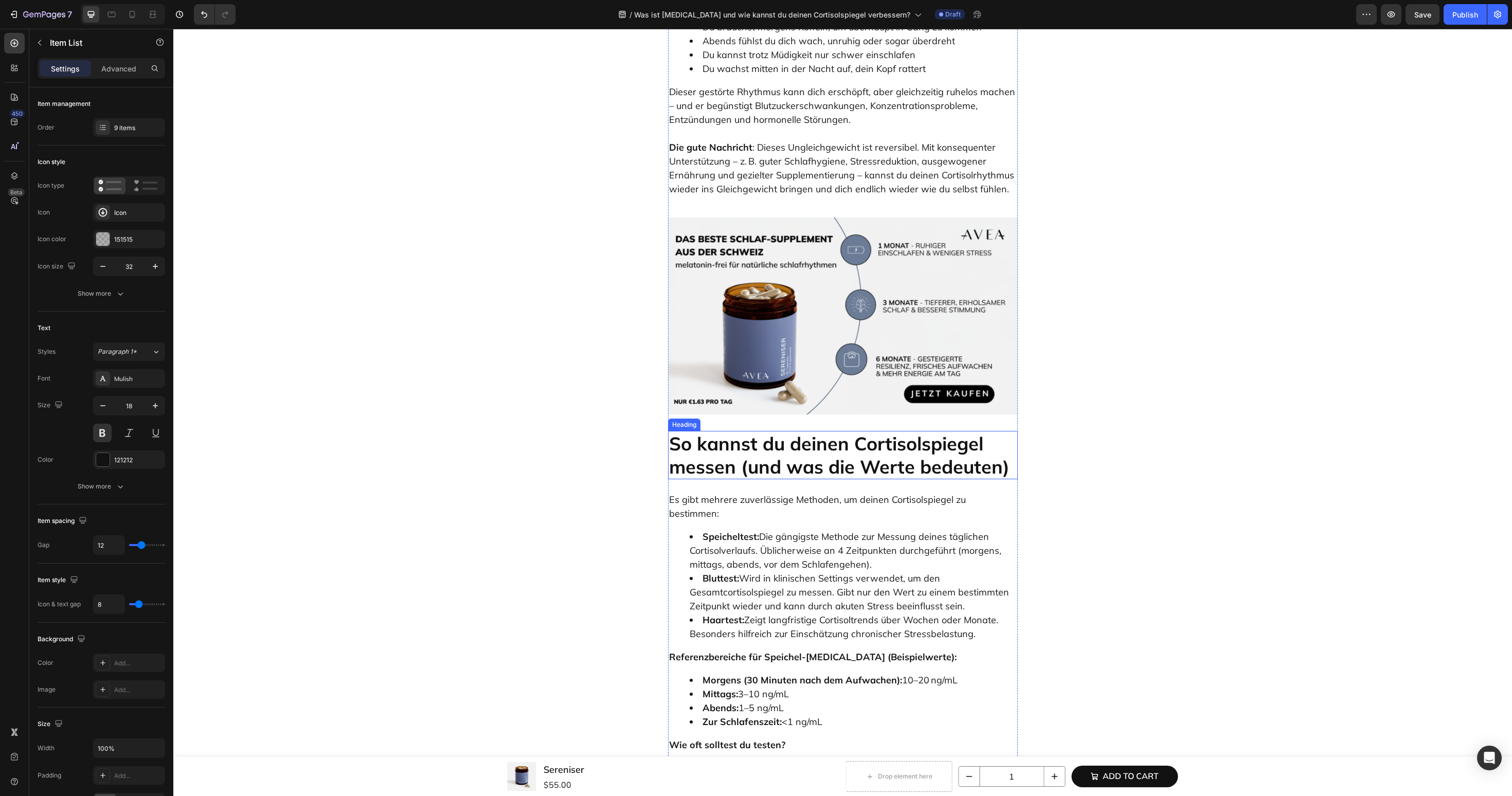
click at [838, 432] on p "So kannst du deinen Cortisolspiegel messen (und was die Werte bedeuten)" at bounding box center [843, 455] width 347 height 47
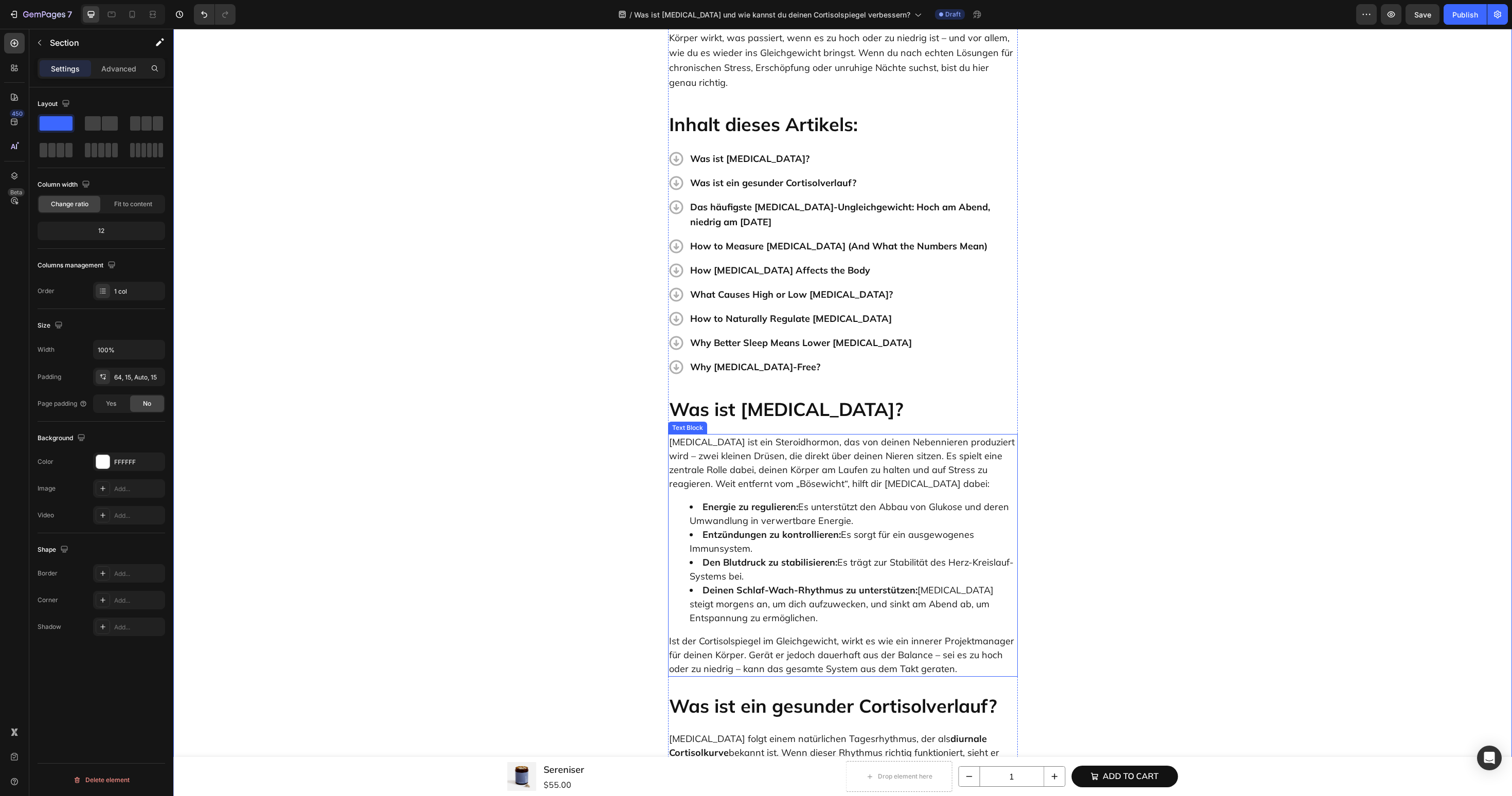
scroll to position [273, 0]
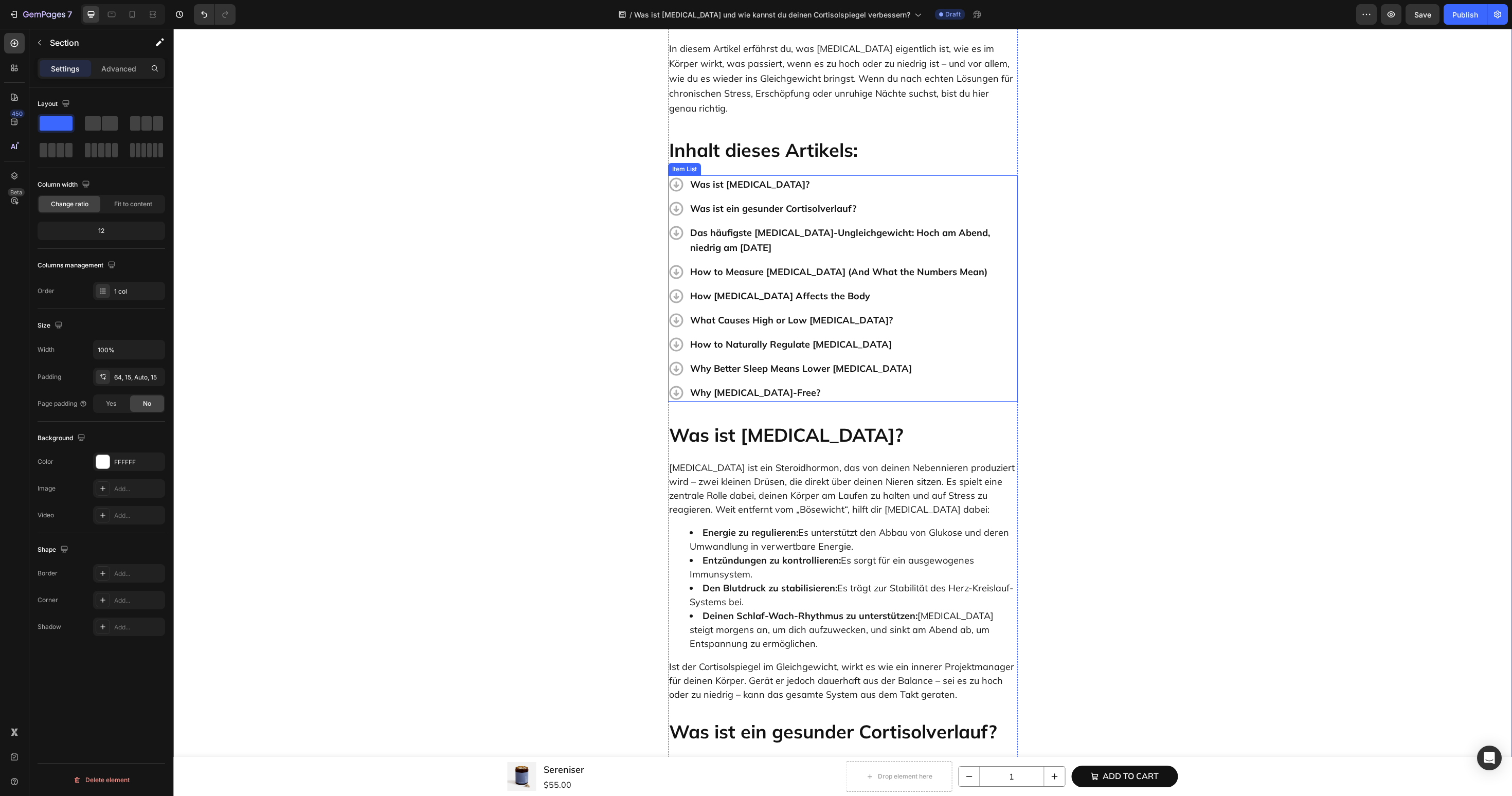
click at [720, 264] on p "How to Measure Cortisol (And What the Numbers Mean)" at bounding box center [853, 271] width 326 height 15
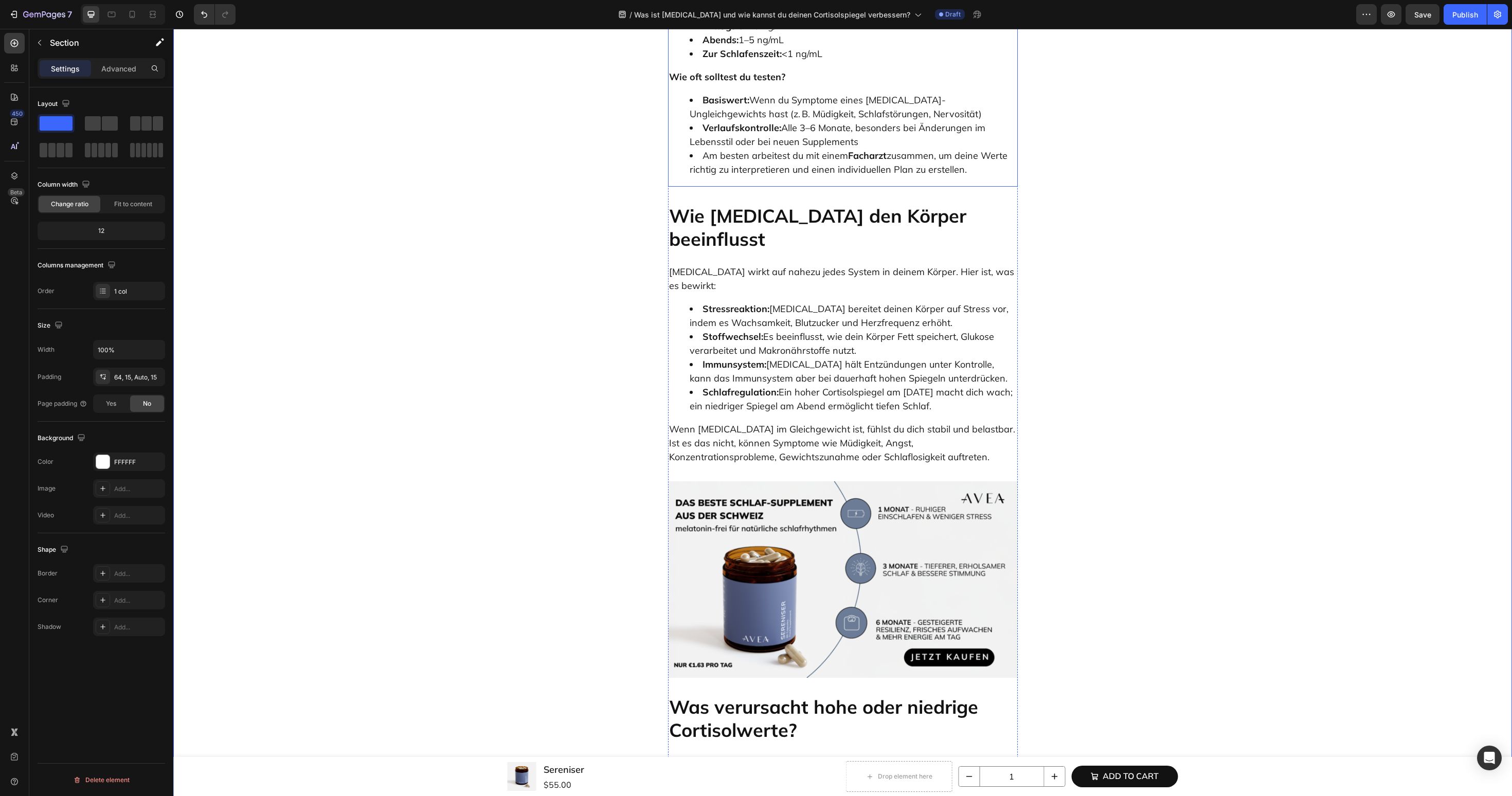
scroll to position [1835, 0]
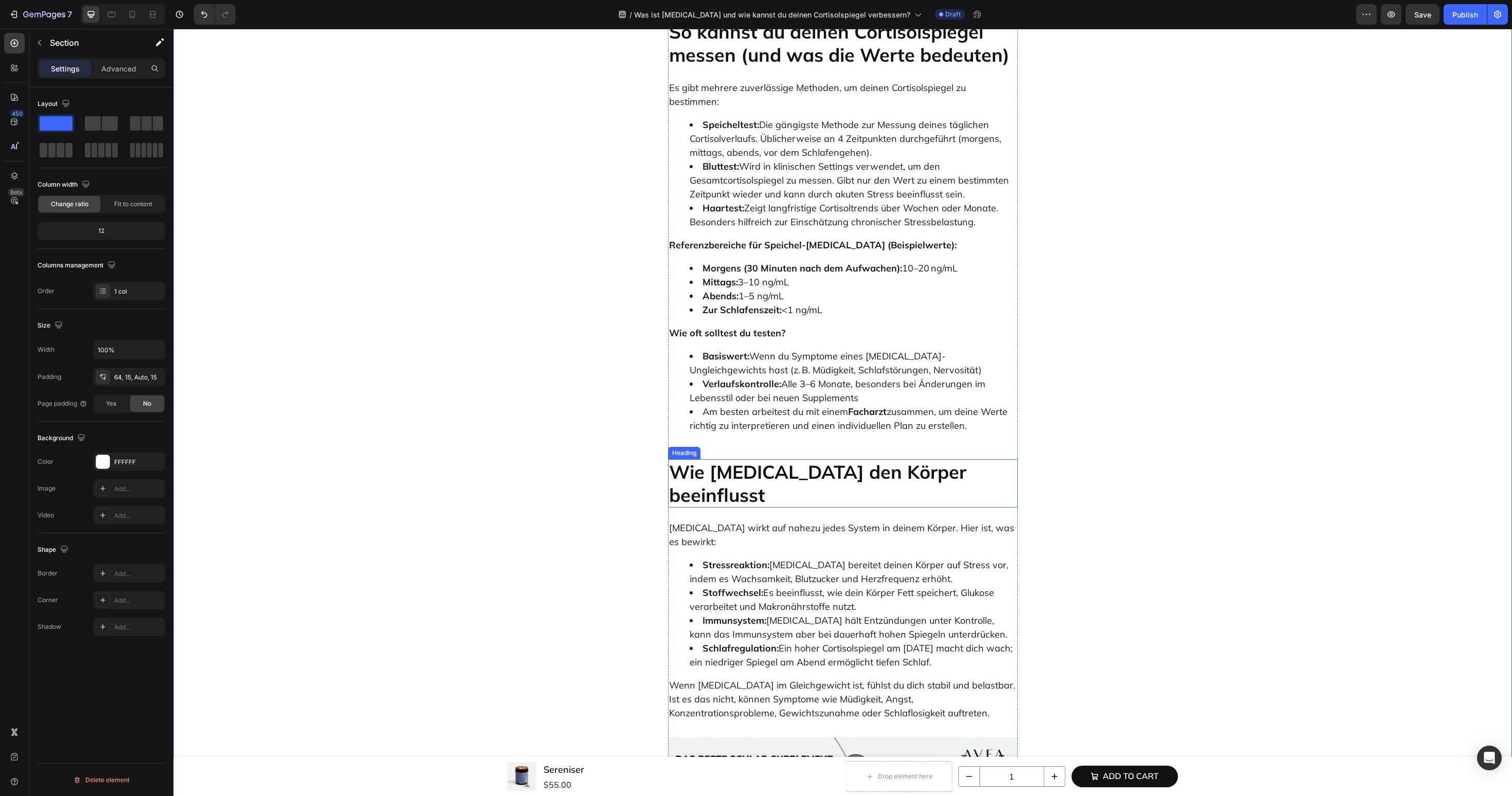
click at [795, 460] on p "Wie Cortisol den Körper beeinflusst" at bounding box center [843, 483] width 347 height 47
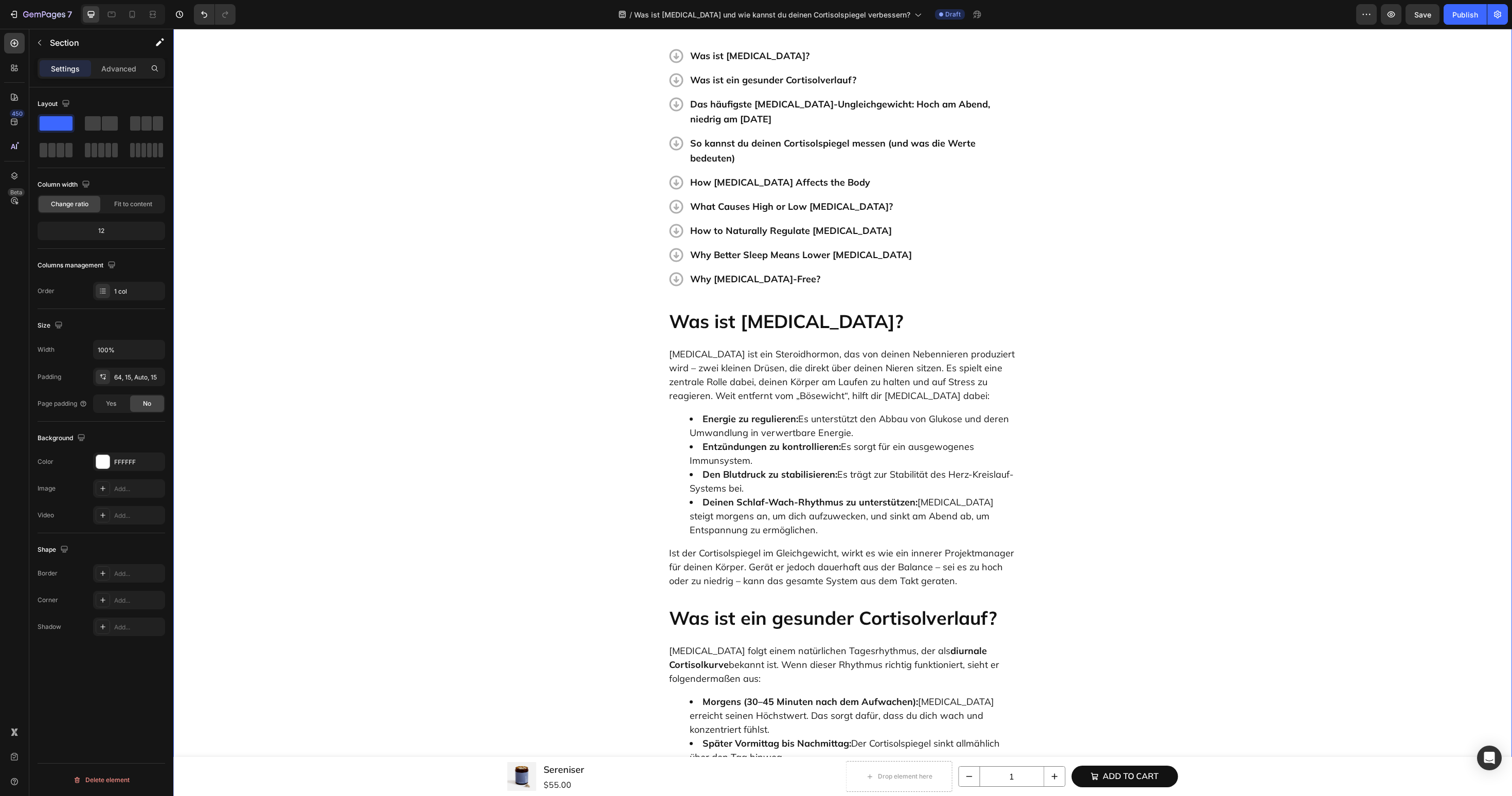
scroll to position [123, 0]
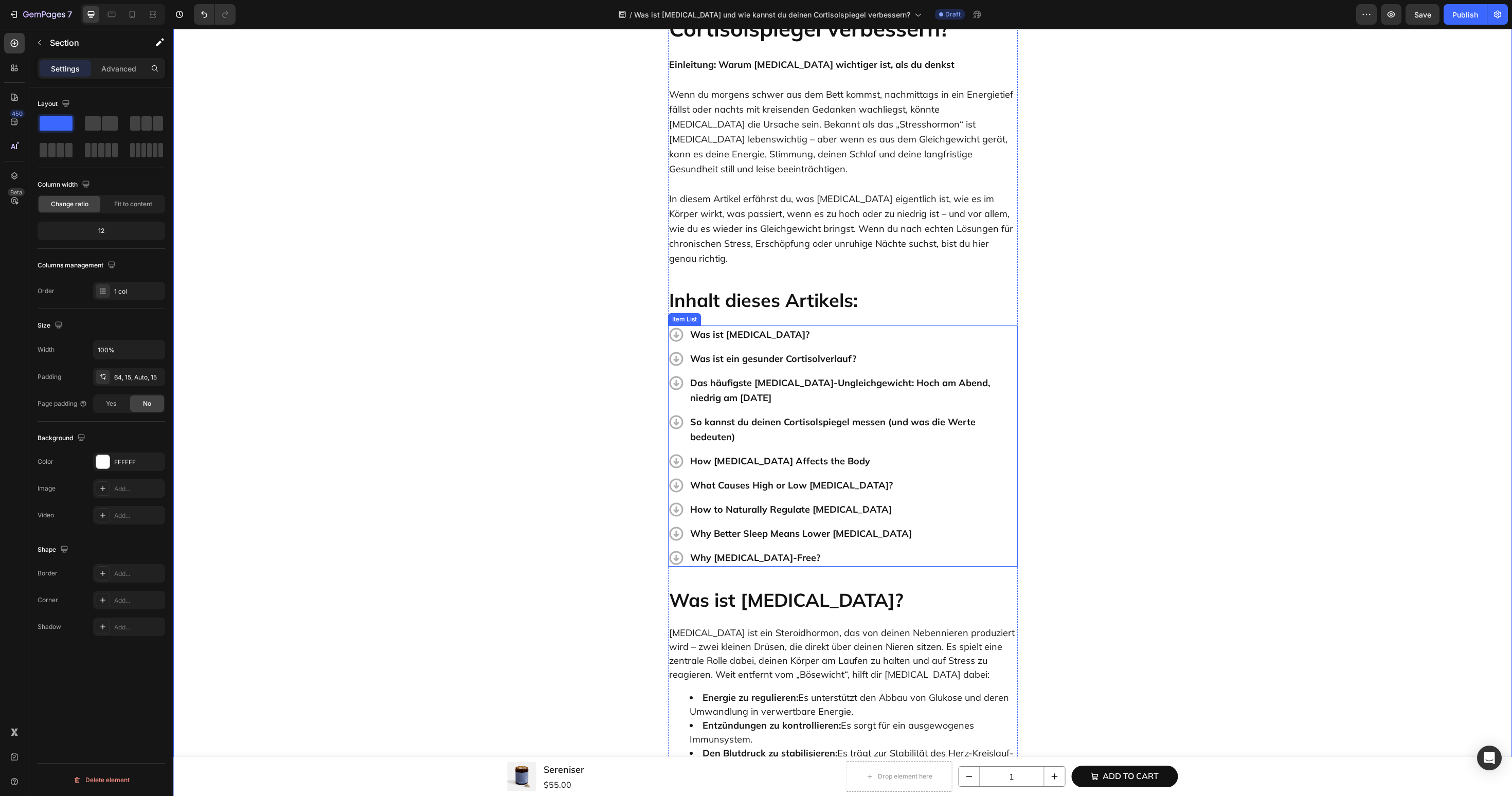
click at [737, 454] on p "How Cortisol Affects the Body" at bounding box center [853, 461] width 326 height 15
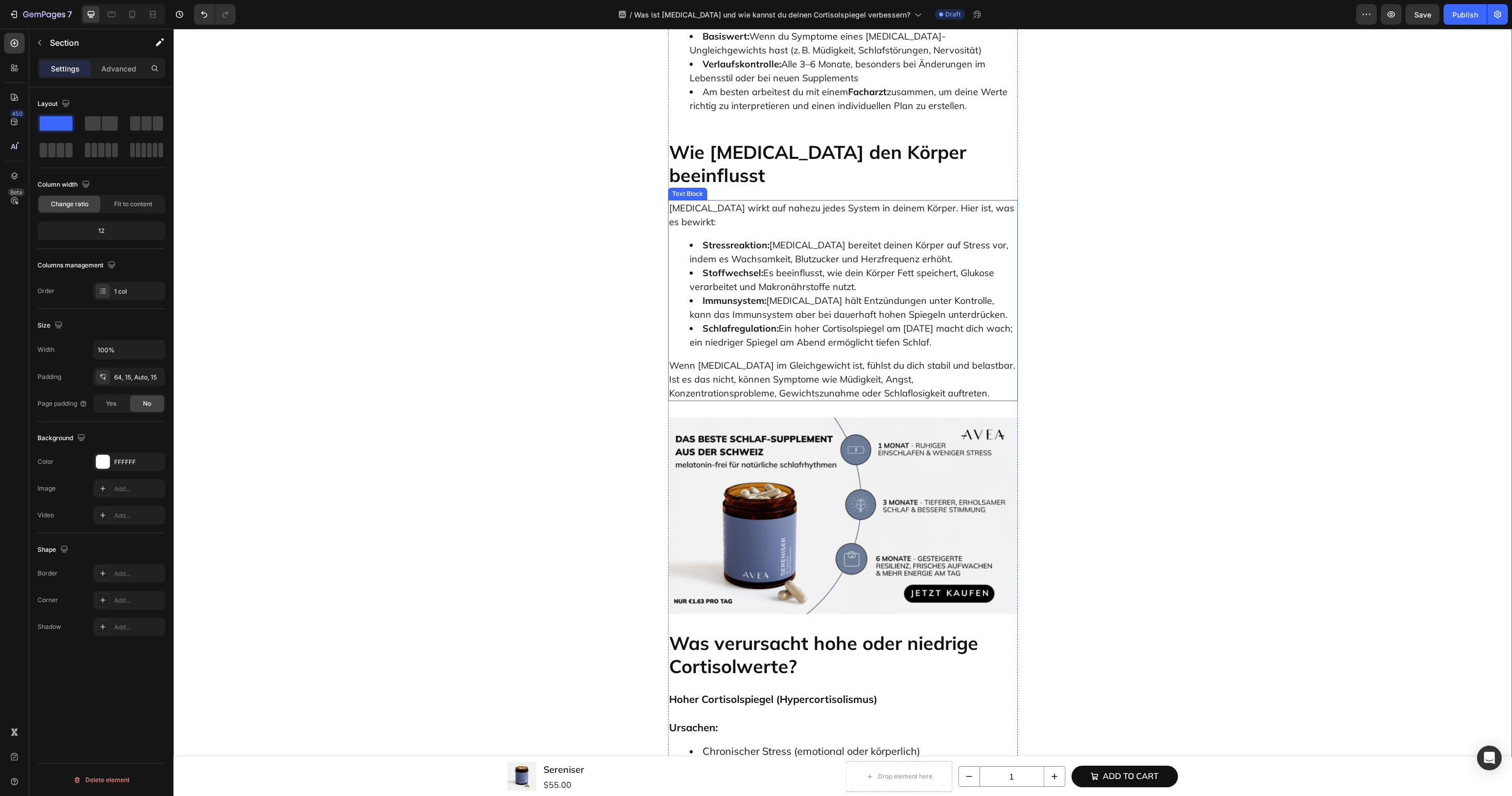
scroll to position [2511, 0]
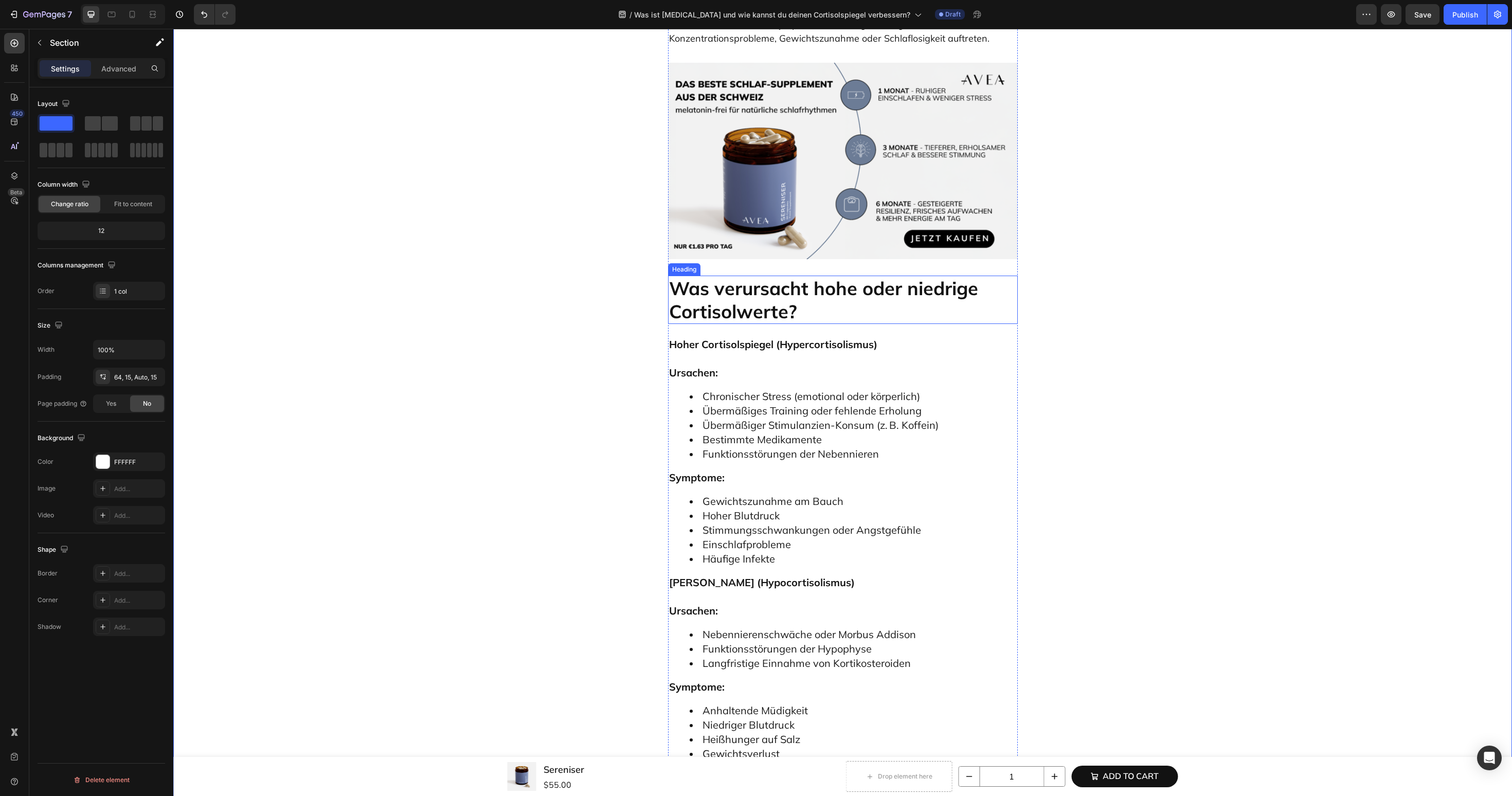
click at [756, 277] on p "Was verursacht hohe oder niedrige Cortisolwerte?" at bounding box center [843, 300] width 347 height 47
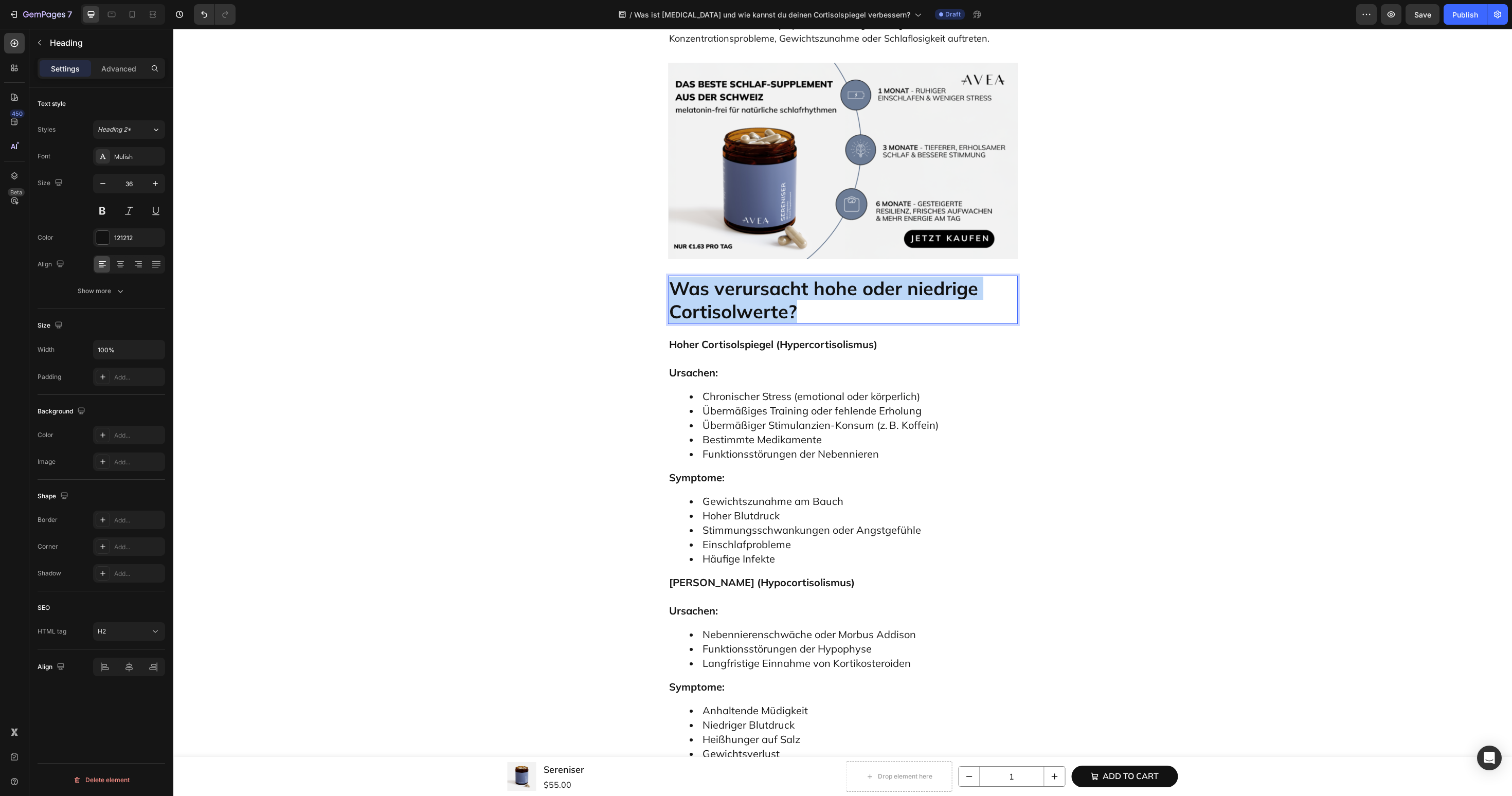
copy p "Was verursacht hohe oder niedrige Cortisolwerte?"
click at [490, 224] on div "Was ist Cortisol und wie kannst du deinen Cortisolspiegel verbessern? Heading E…" at bounding box center [842, 506] width 1323 height 5867
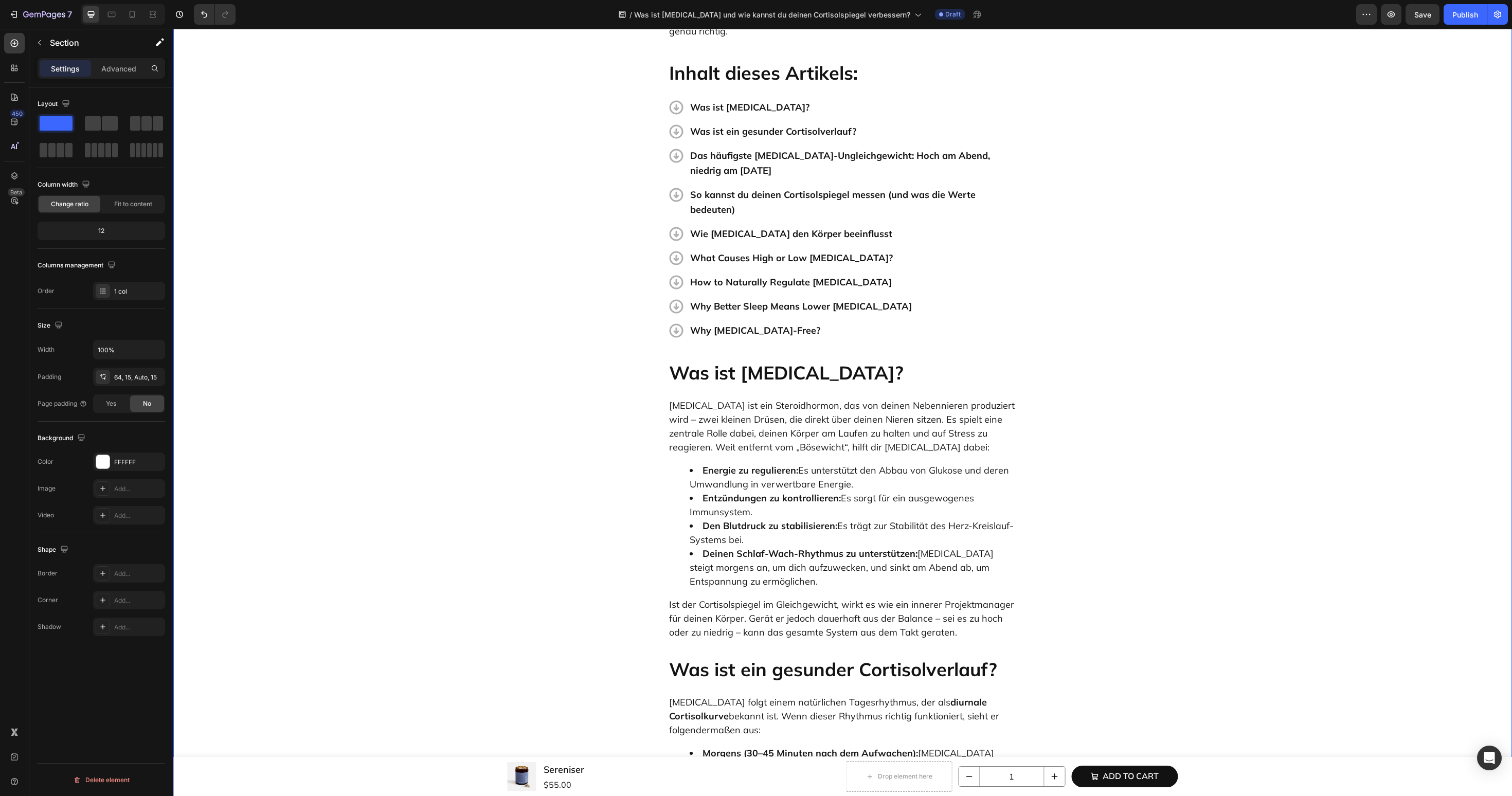
scroll to position [325, 0]
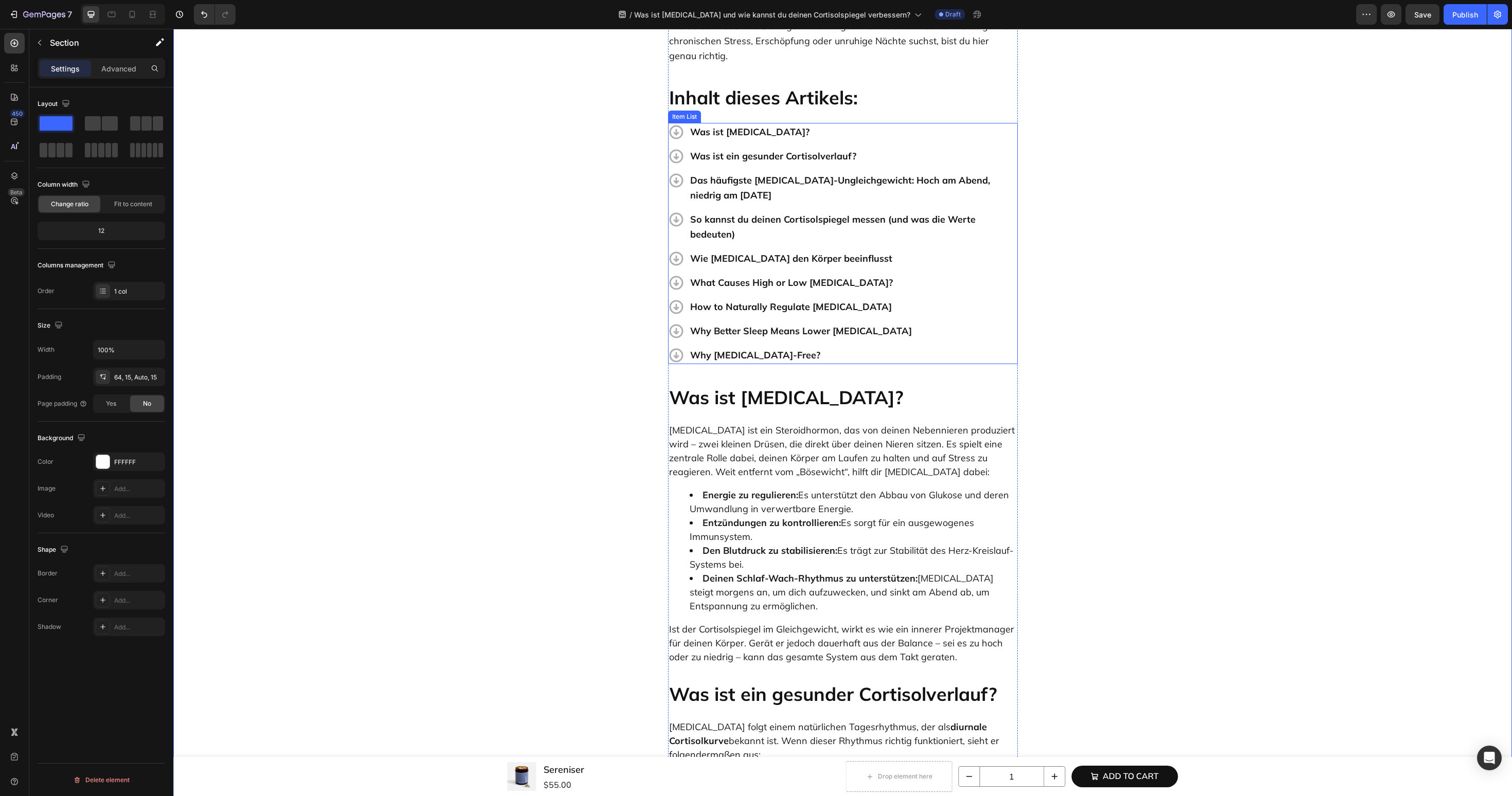
click at [746, 275] on p "What Causes High or Low Cortisol?" at bounding box center [853, 283] width 326 height 15
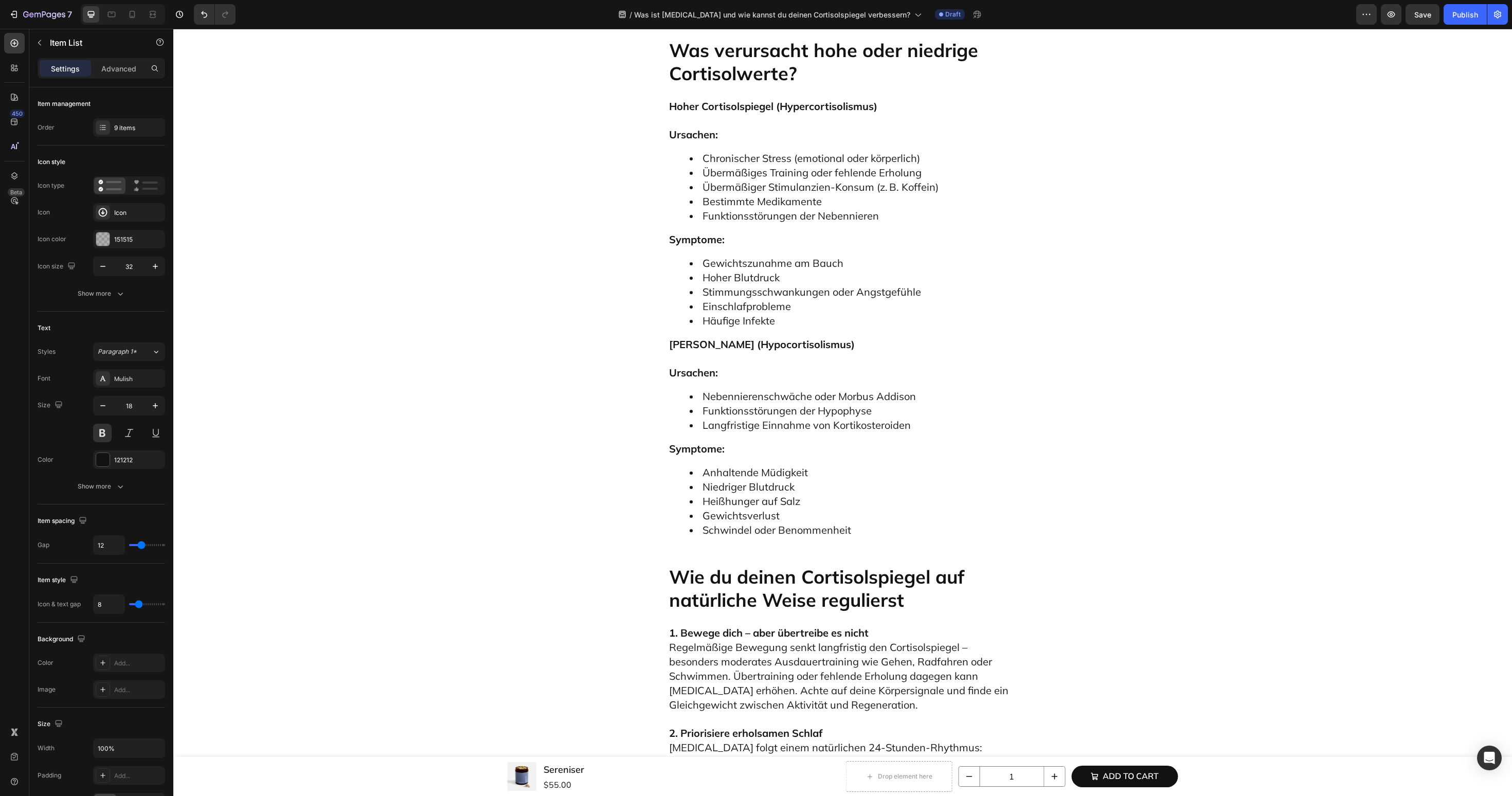
scroll to position [2816, 0]
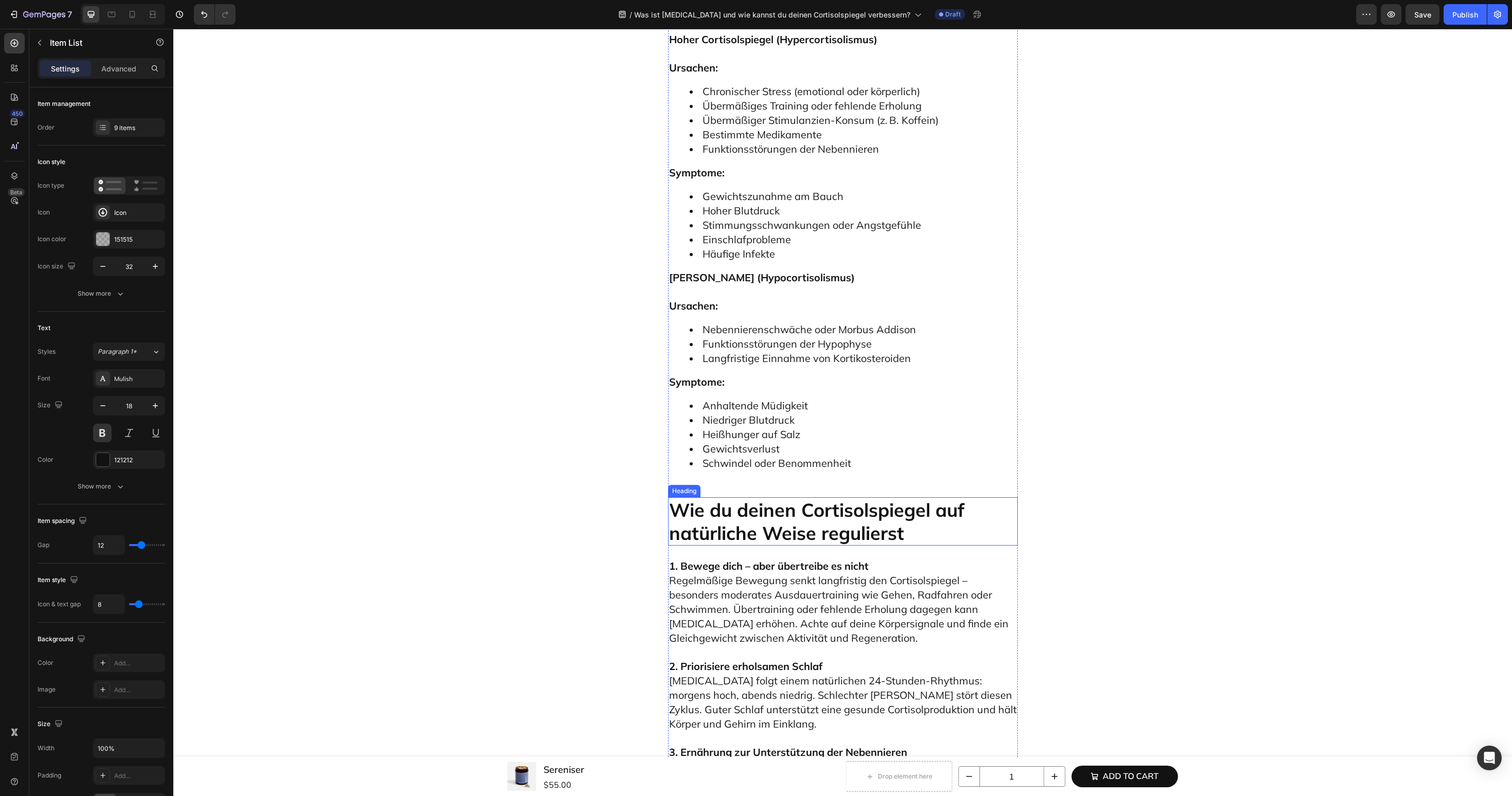
click at [762, 498] on p "Wie du deinen Cortisolspiegel auf natürliche Weise regulierst" at bounding box center [843, 521] width 347 height 47
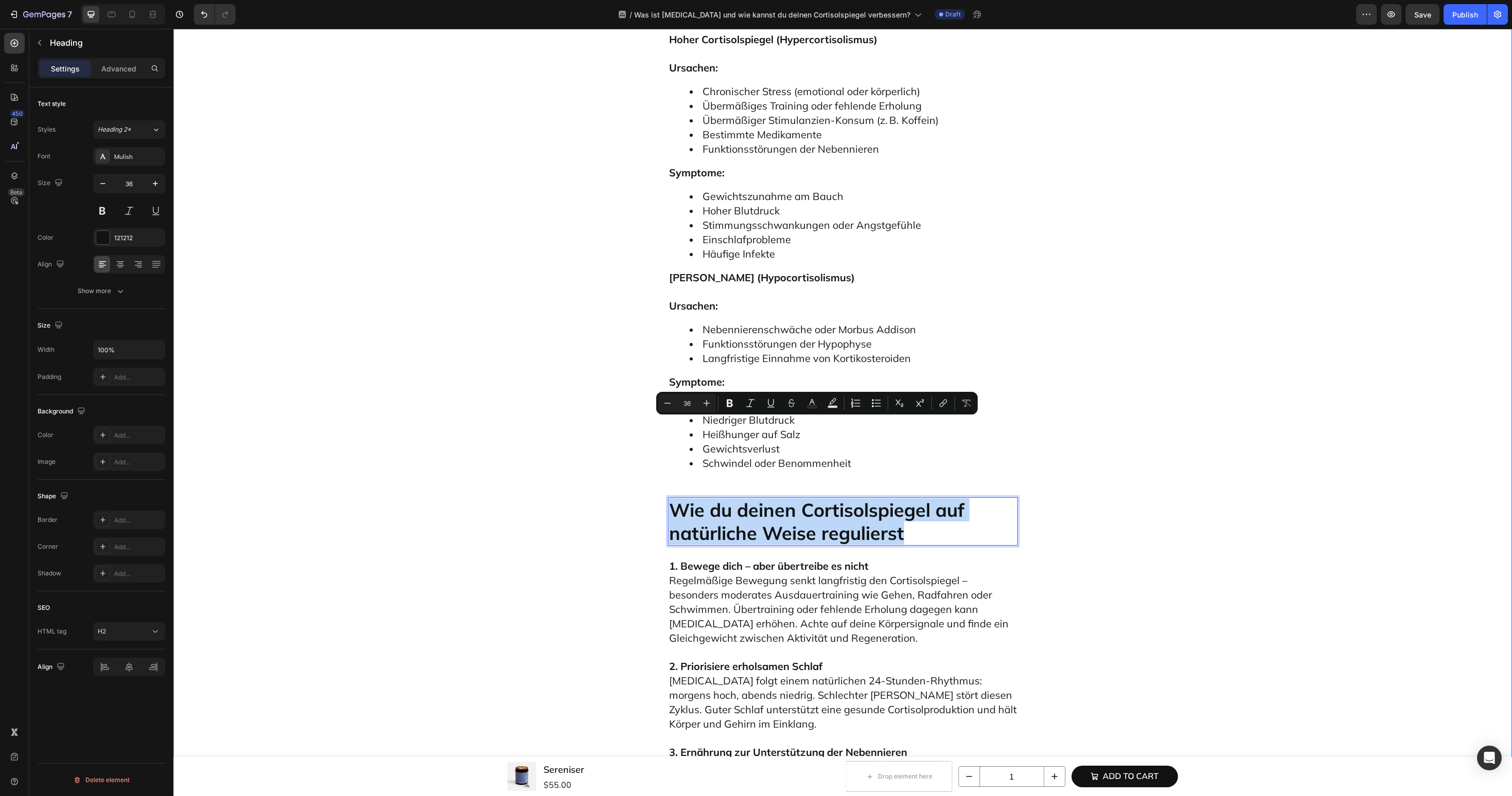
click at [546, 429] on div "Was ist Cortisol und wie kannst du deinen Cortisolspiegel verbessern? Heading E…" at bounding box center [842, 201] width 1323 height 5867
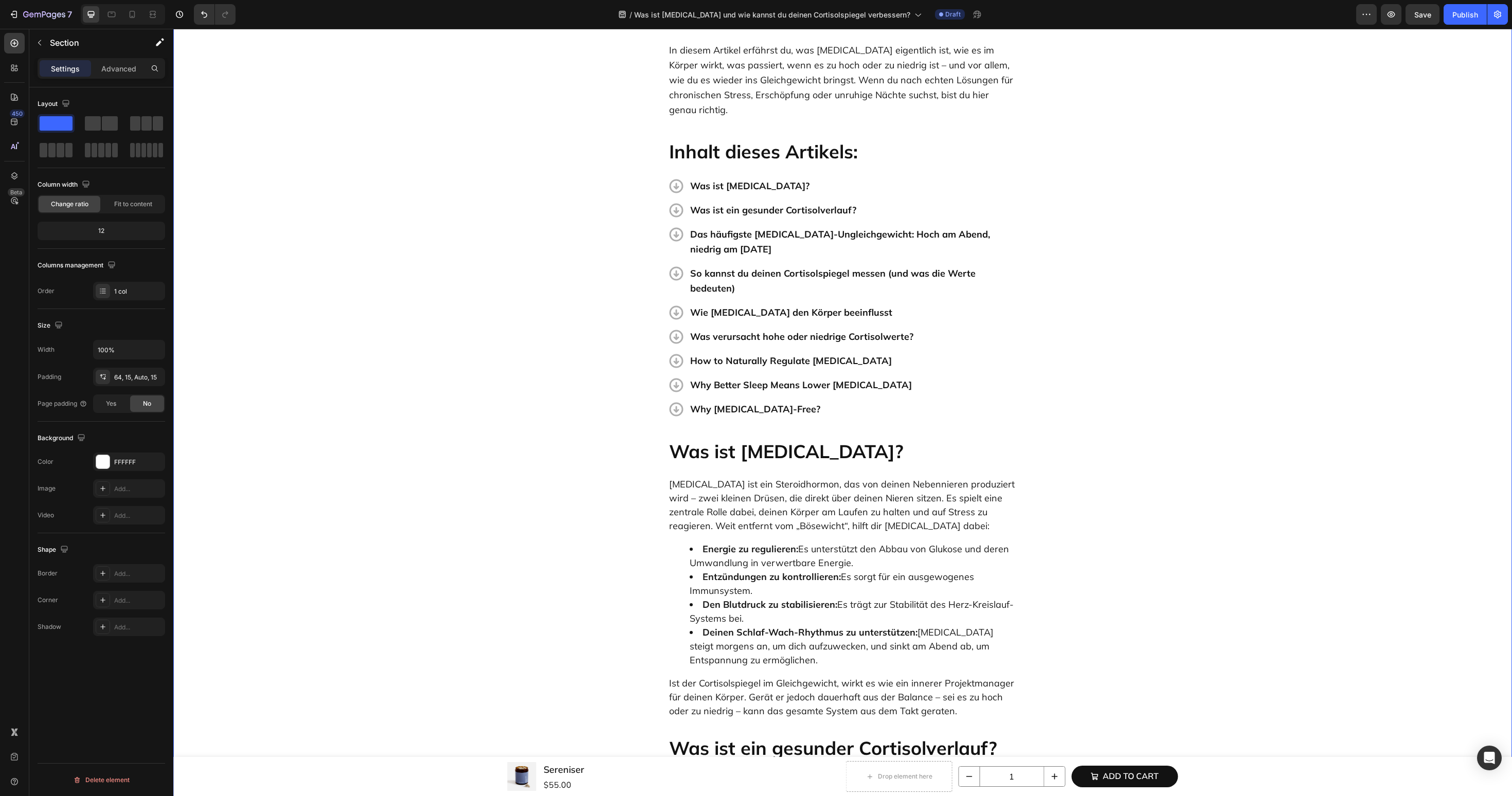
scroll to position [0, 0]
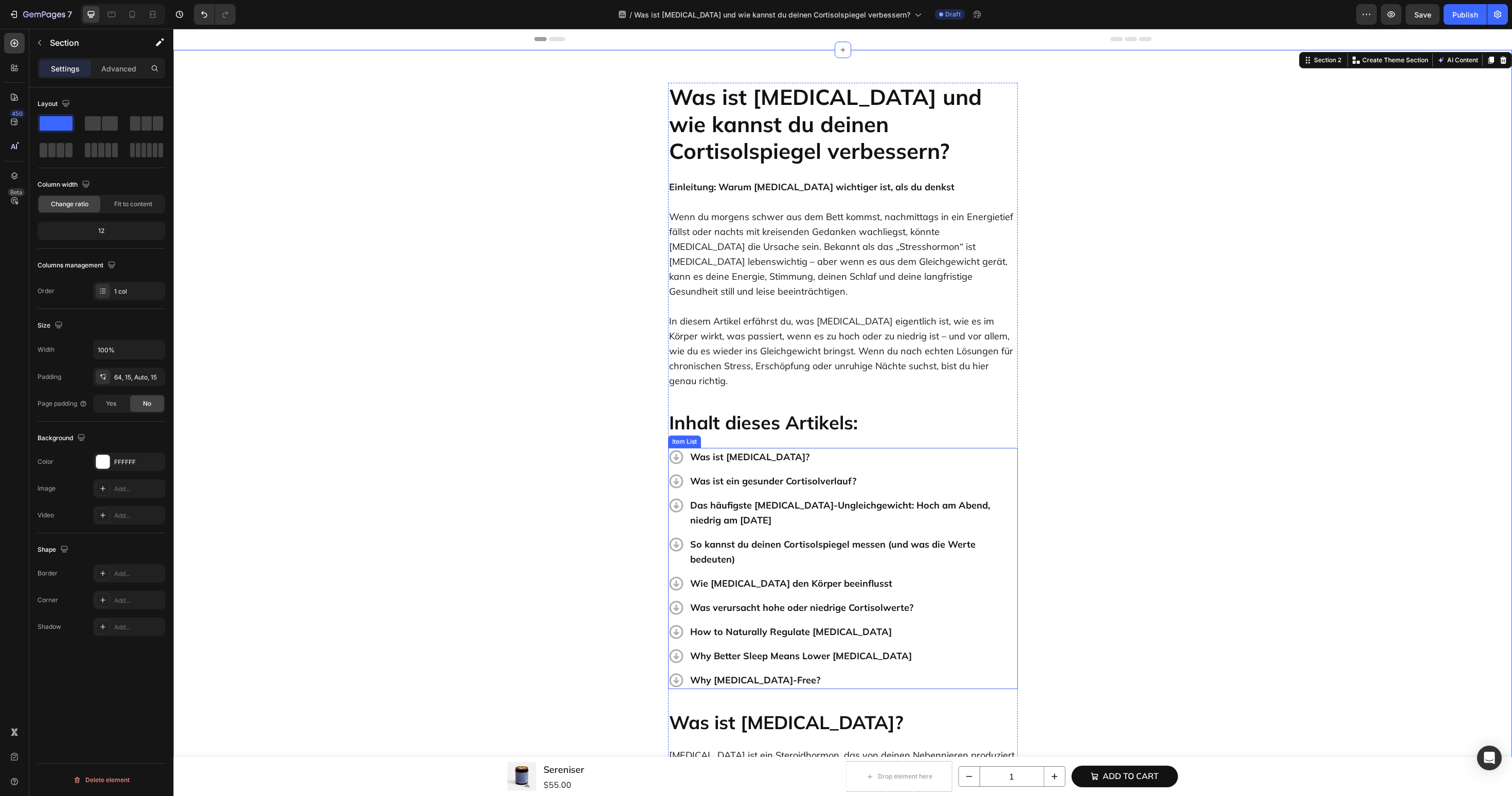
click at [773, 624] on p "How to Naturally Regulate Cortisol" at bounding box center [853, 631] width 326 height 15
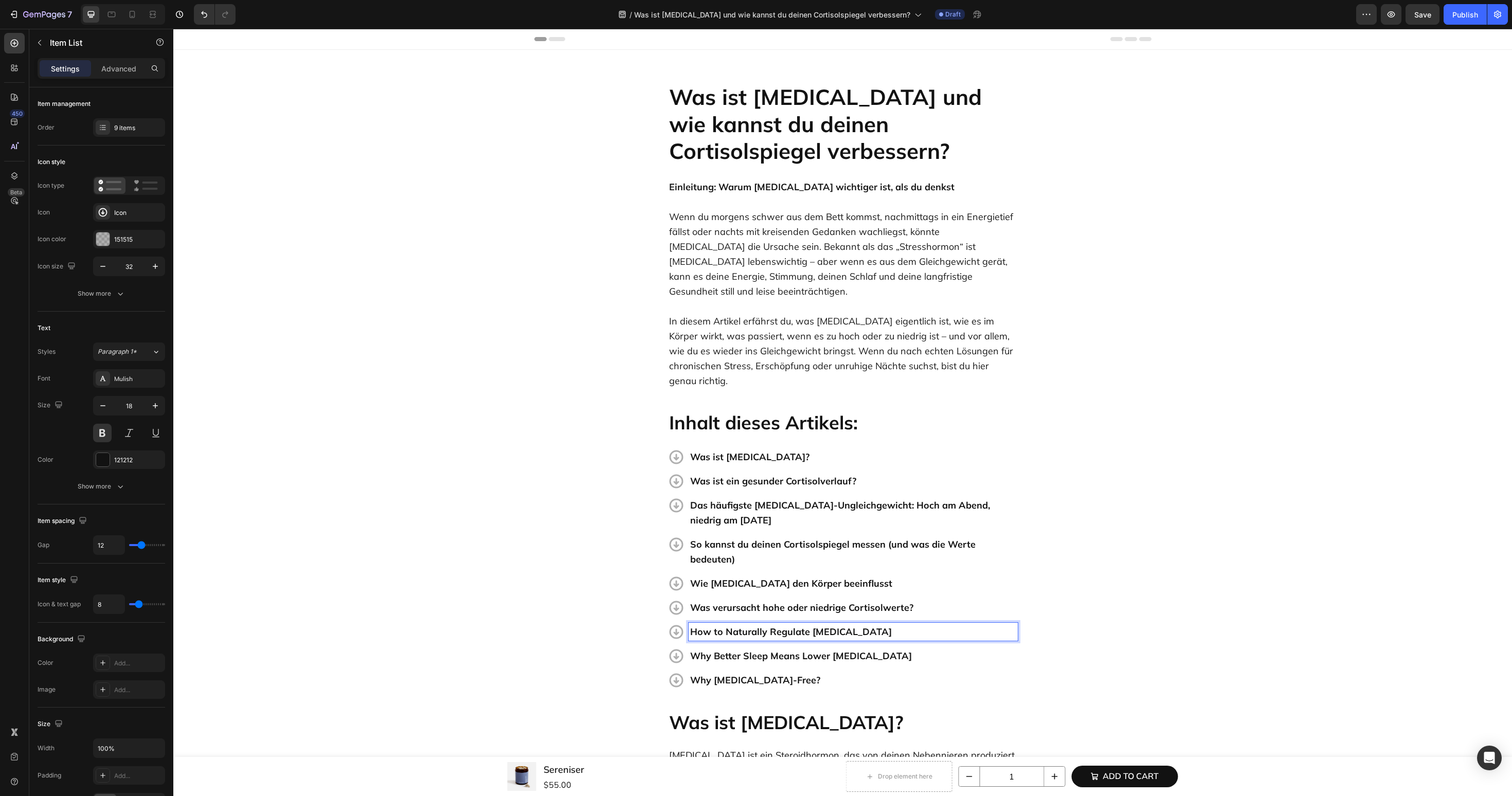
click at [759, 624] on p "How to Naturally Regulate Cortisol" at bounding box center [853, 631] width 326 height 15
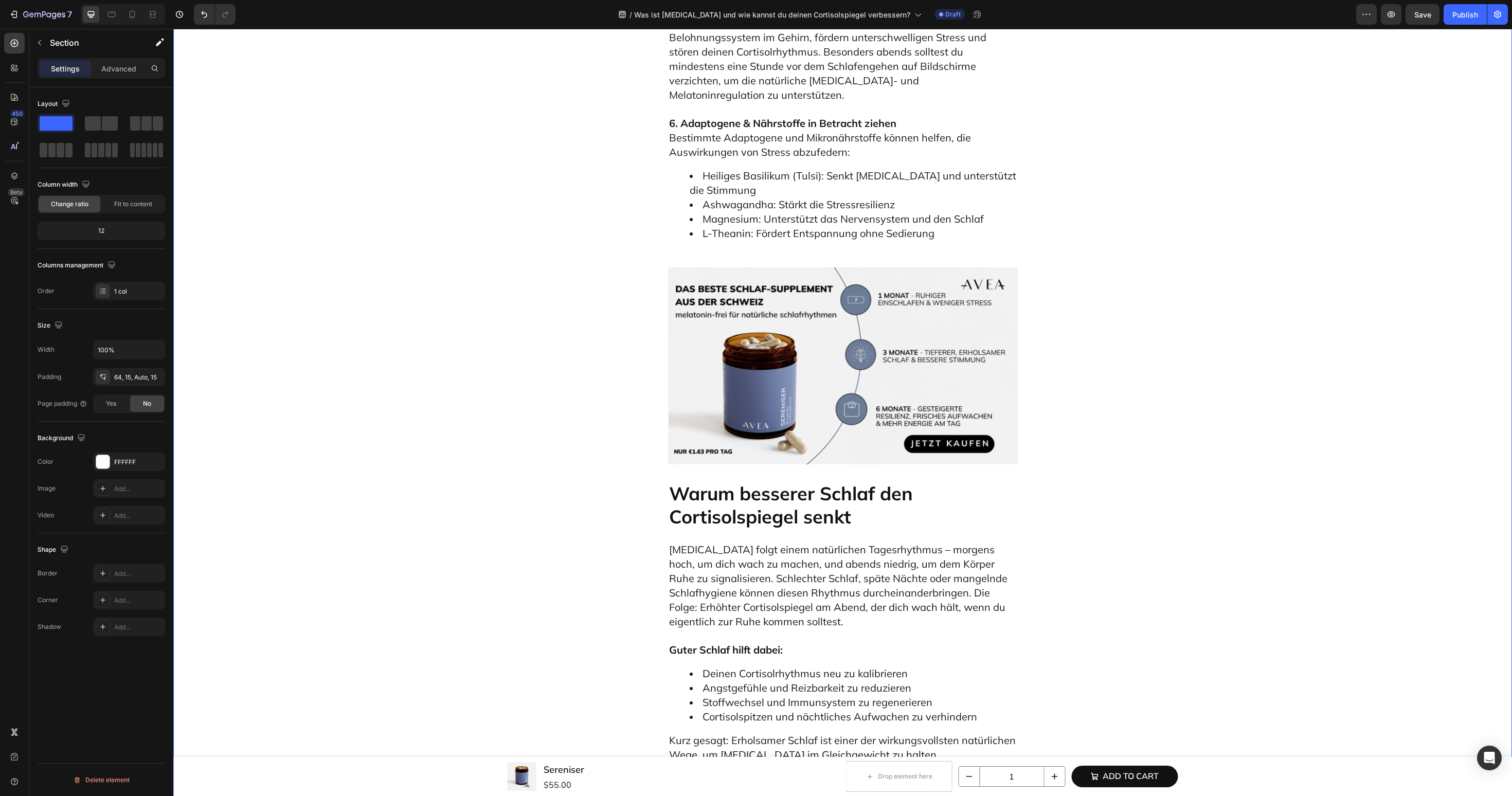
scroll to position [3773, 0]
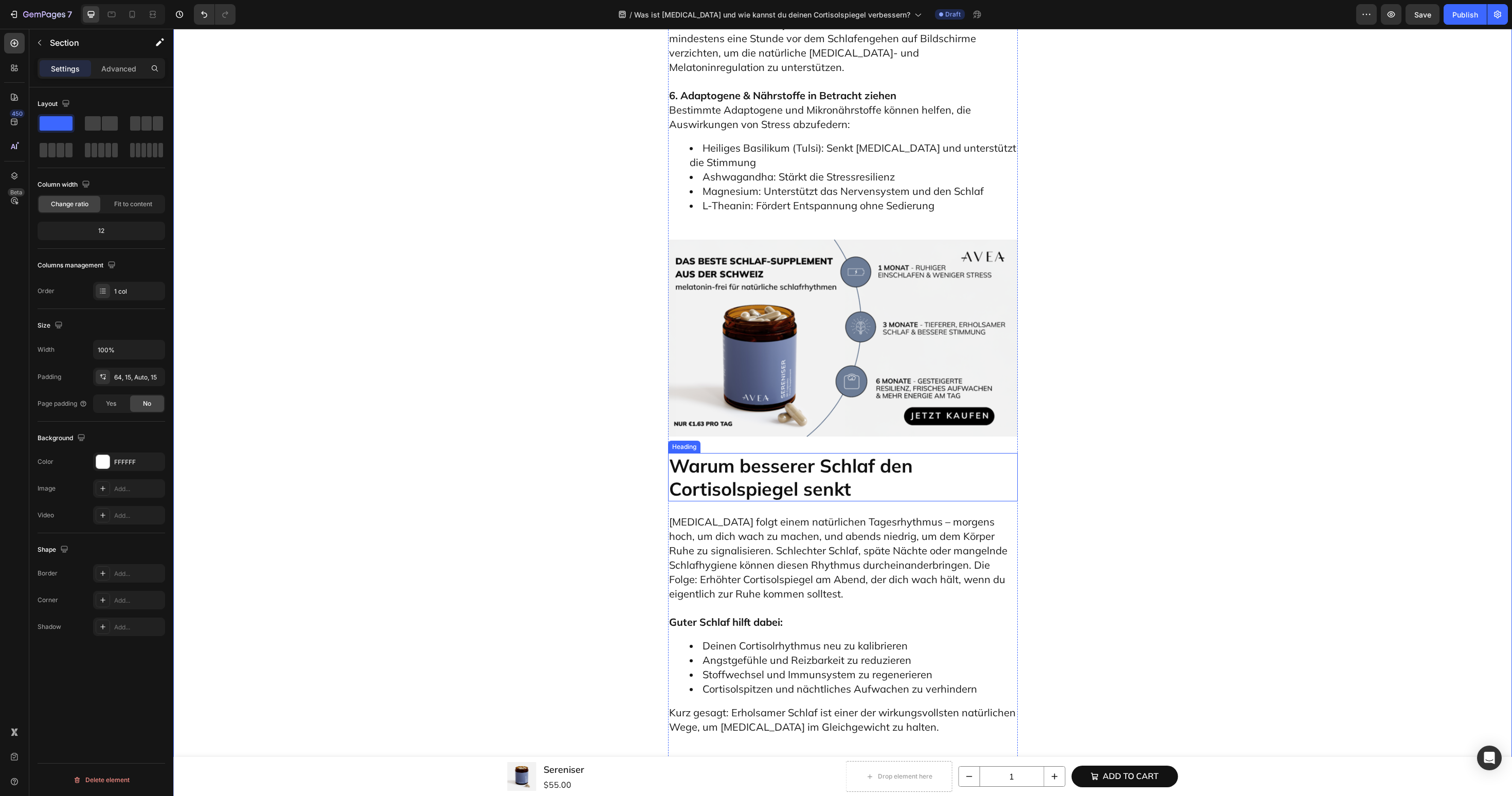
click at [786, 454] on p "Warum besserer Schlaf den Cortisolspiegel senkt" at bounding box center [843, 477] width 347 height 47
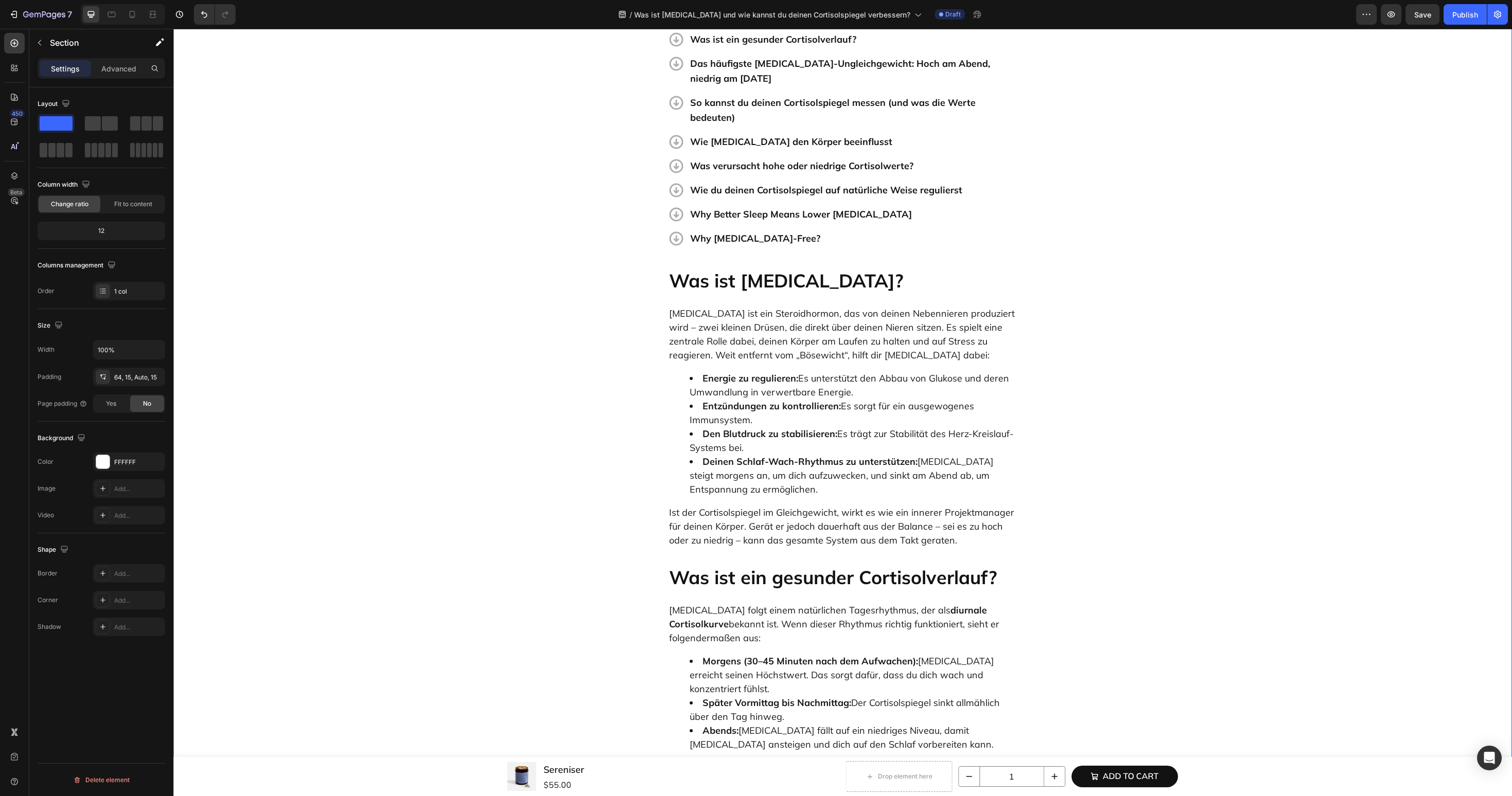
scroll to position [0, 0]
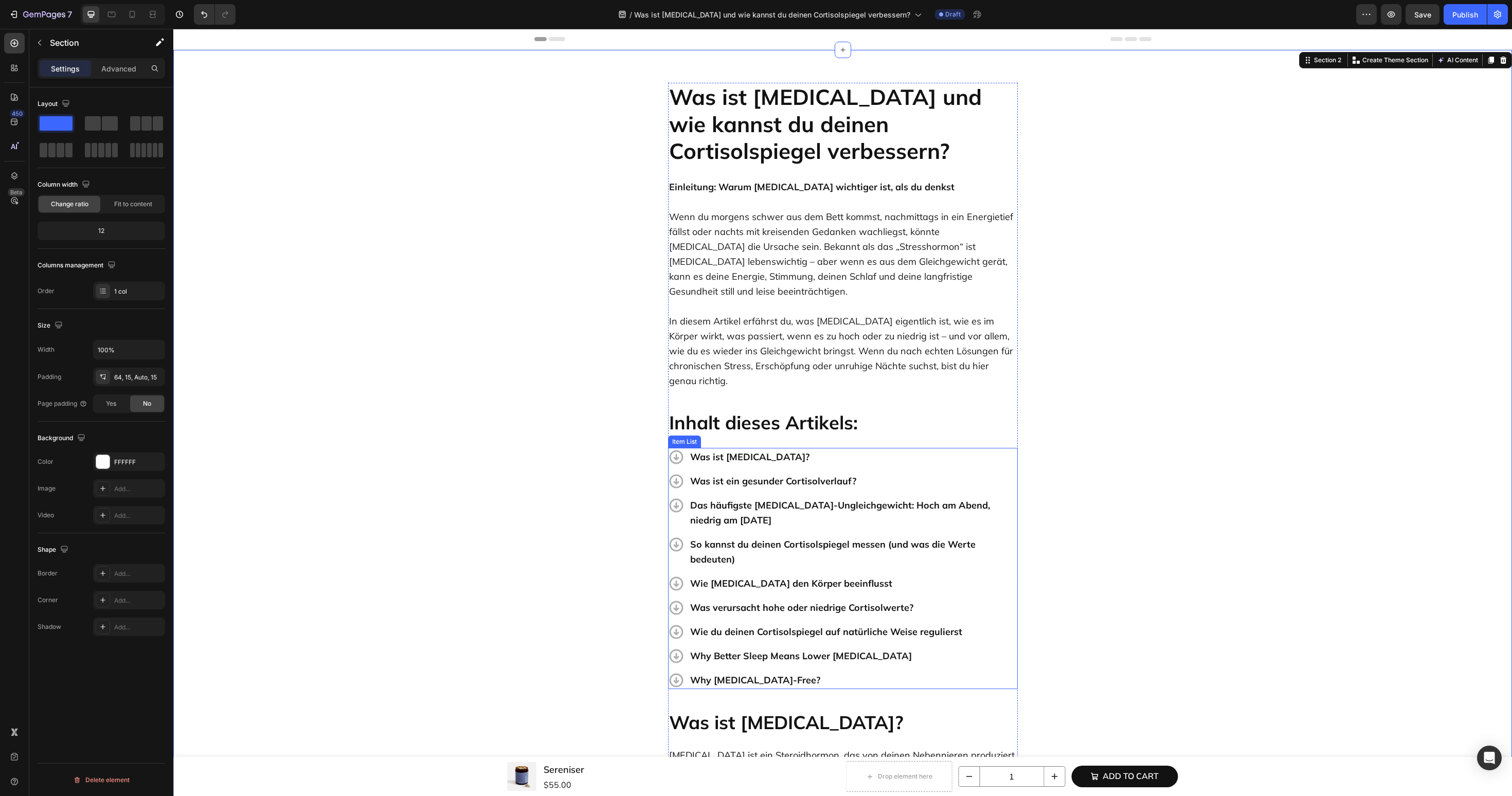
click at [775, 648] on p "Why Better Sleep Means Lower Cortisol" at bounding box center [853, 656] width 326 height 15
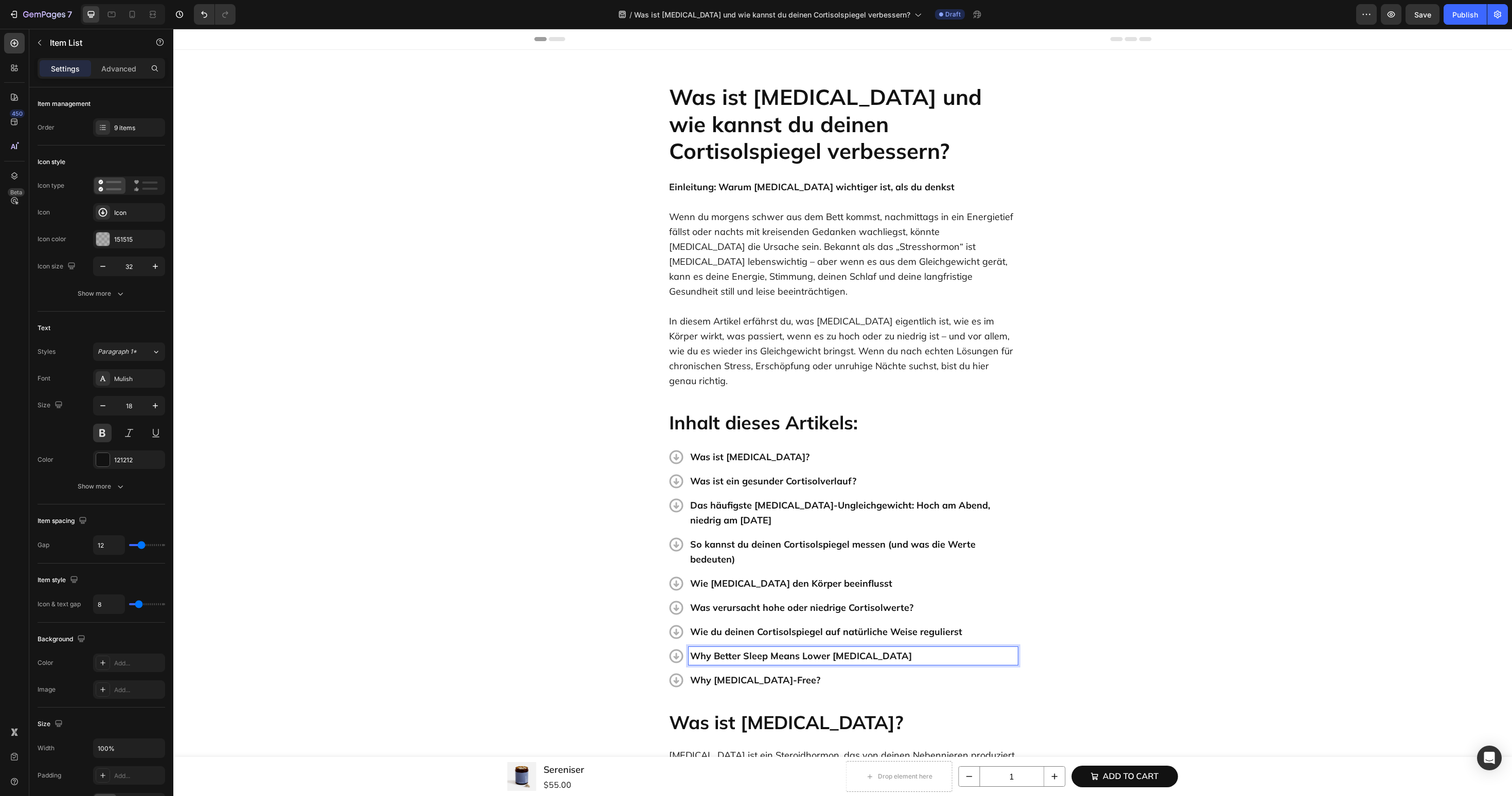
click at [752, 648] on p "Why Better Sleep Means Lower Cortisol" at bounding box center [853, 656] width 326 height 15
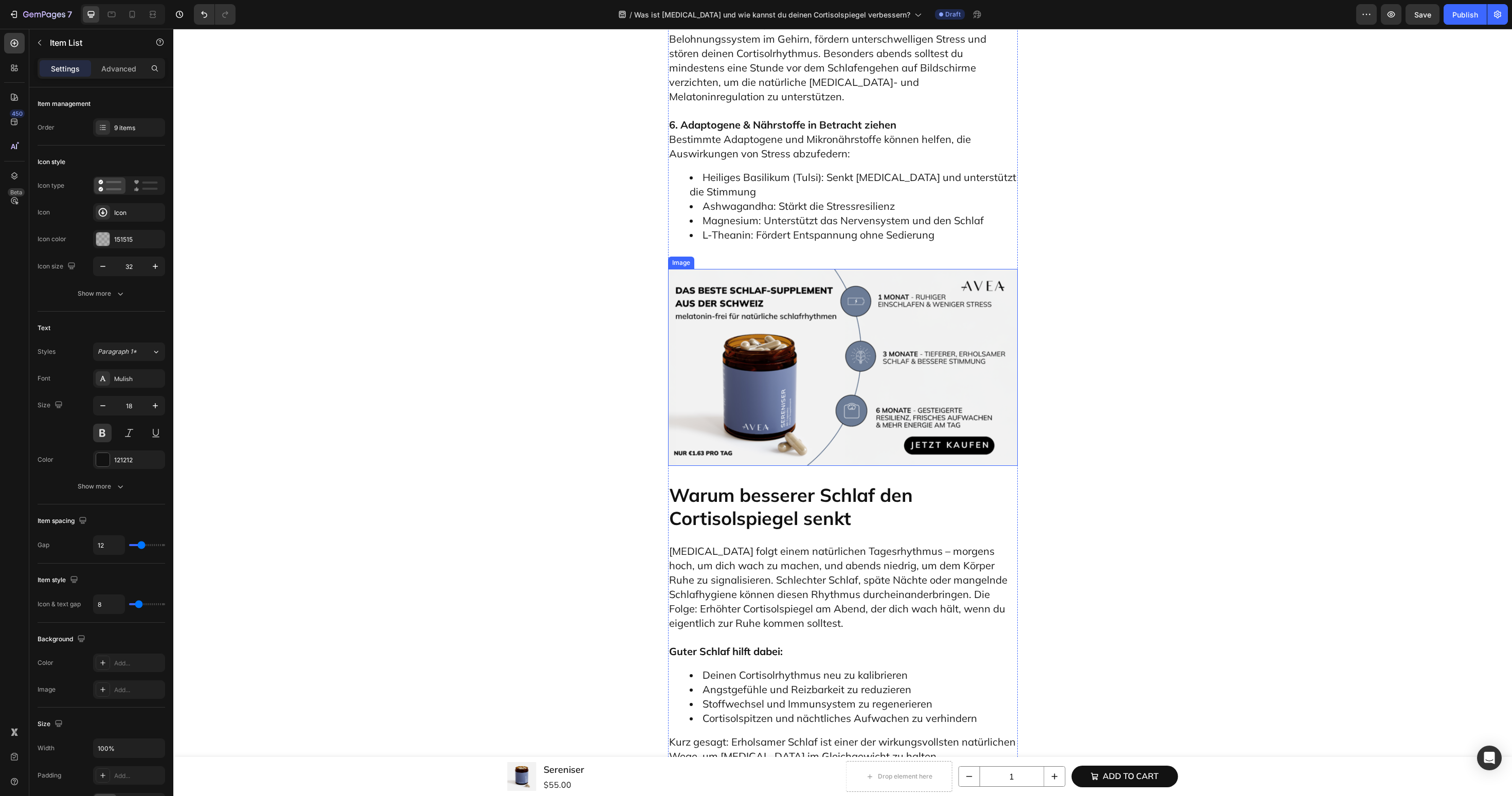
scroll to position [4129, 0]
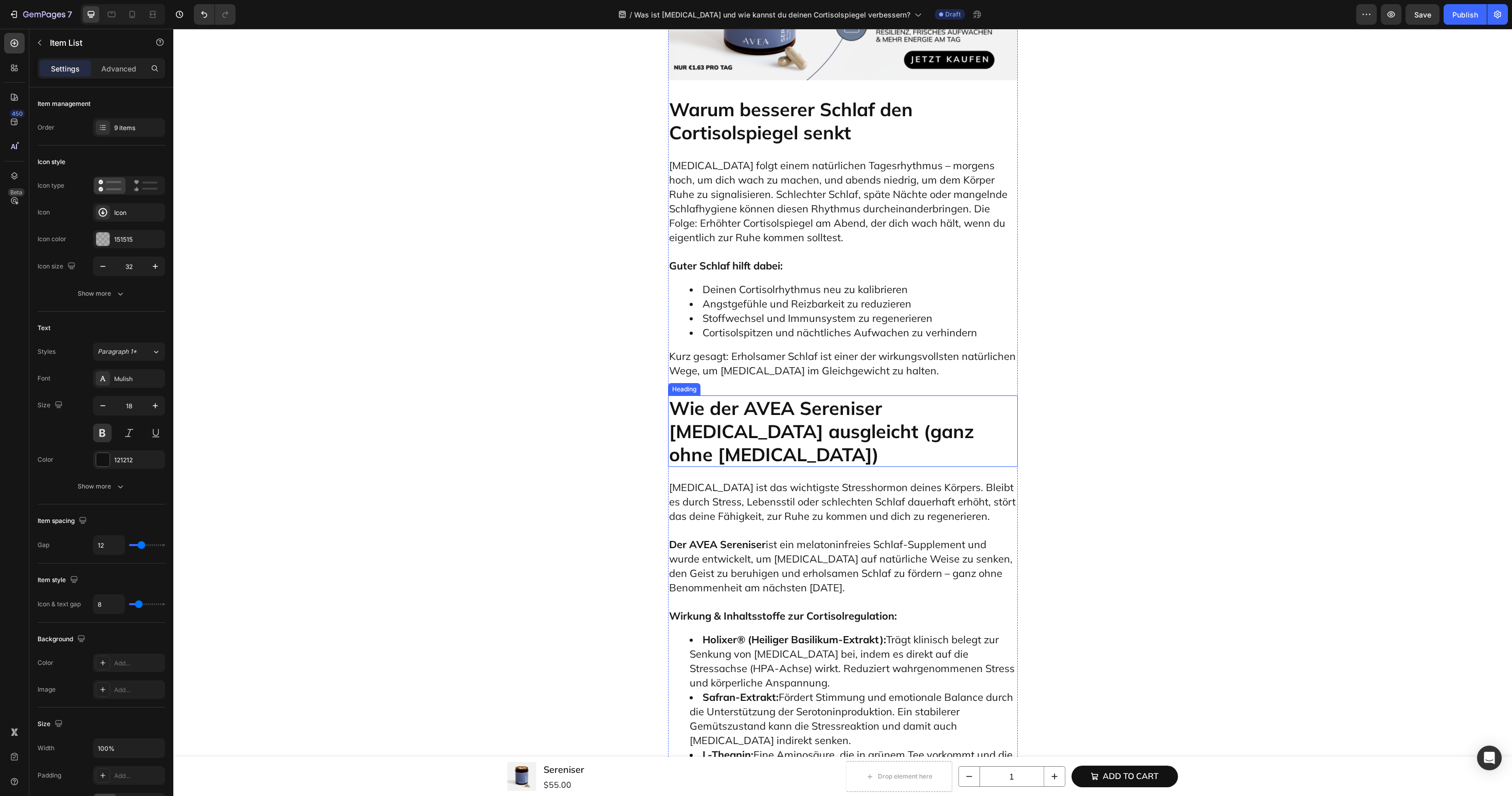
click at [876, 397] on p "Wie der AVEA Sereniser Cortisol ausgleicht (ganz ohne Melatonin)" at bounding box center [843, 431] width 347 height 70
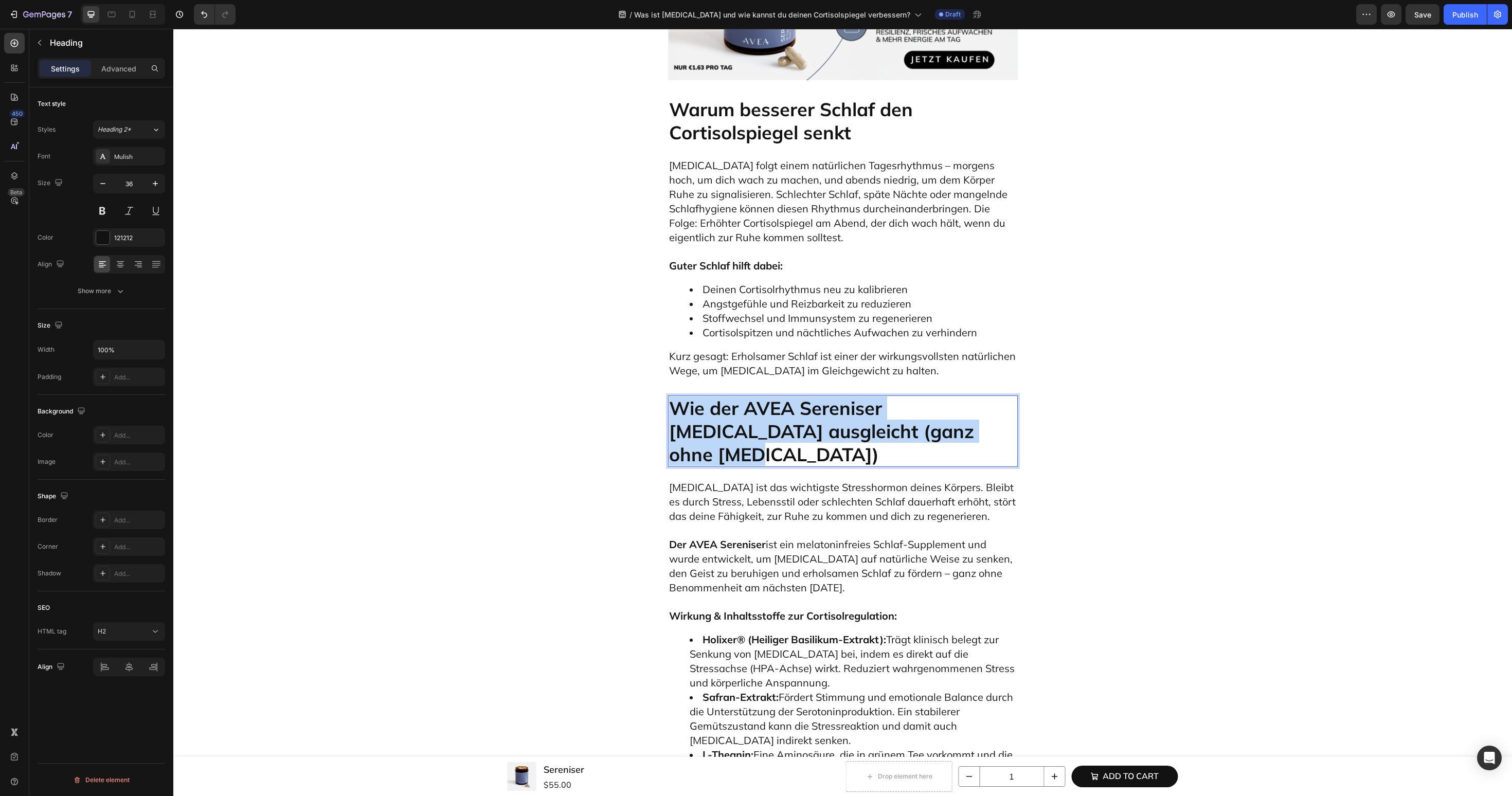
copy p "Wie der AVEA Sereniser Cortisol ausgleicht (ganz ohne Melatonin)"
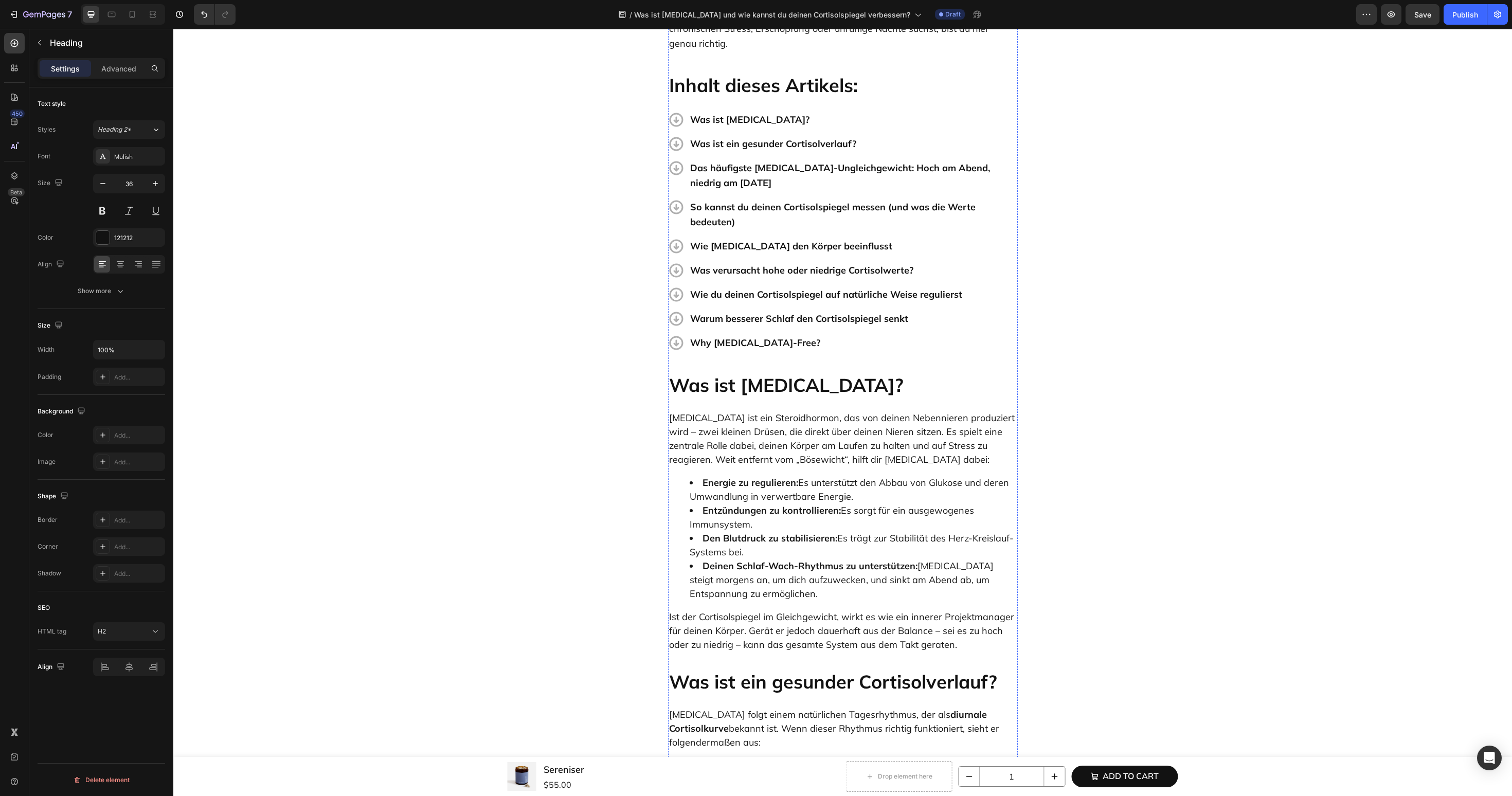
scroll to position [0, 0]
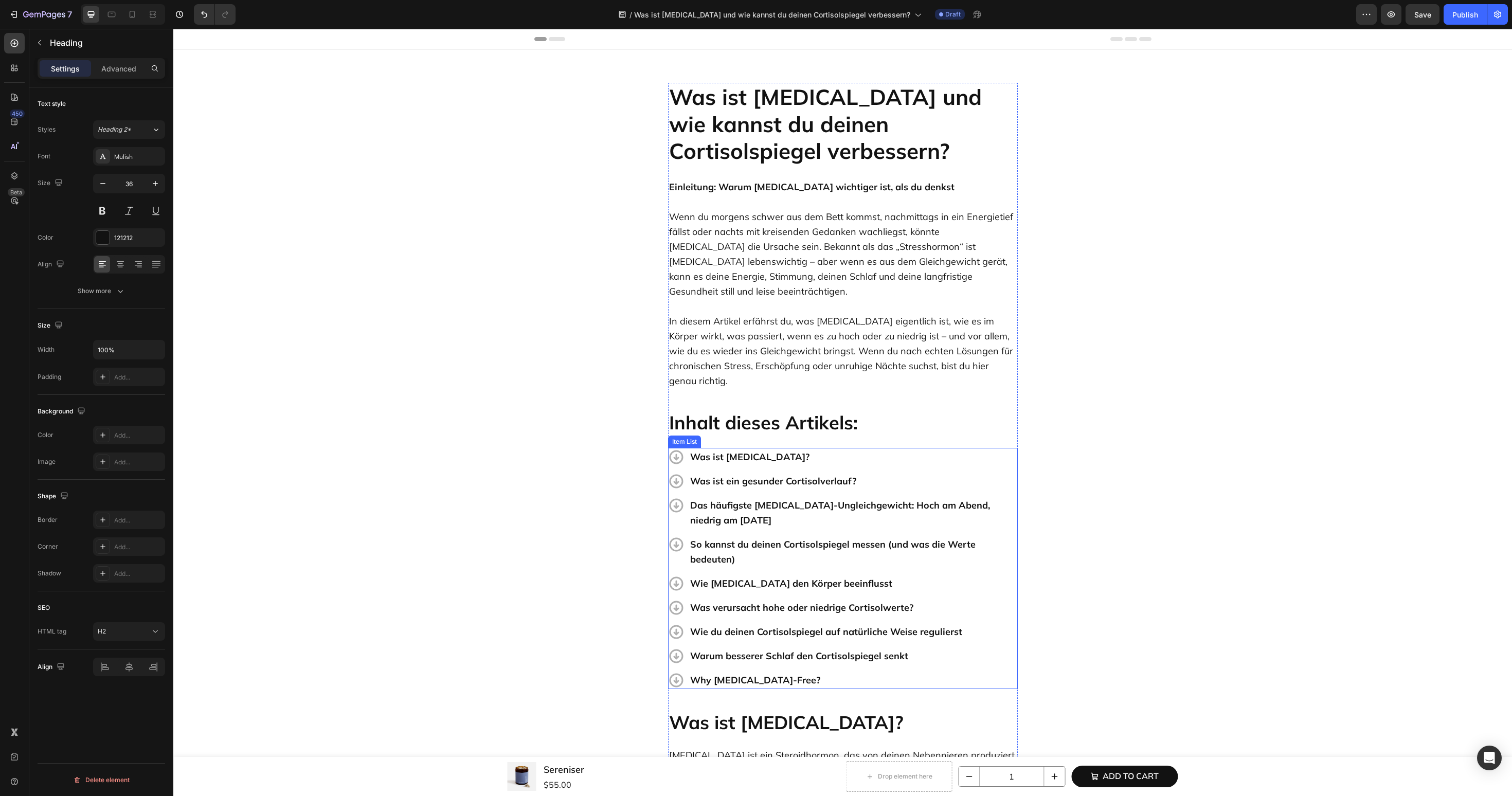
click at [745, 673] on p "Why Melatonin-Free?" at bounding box center [853, 680] width 326 height 15
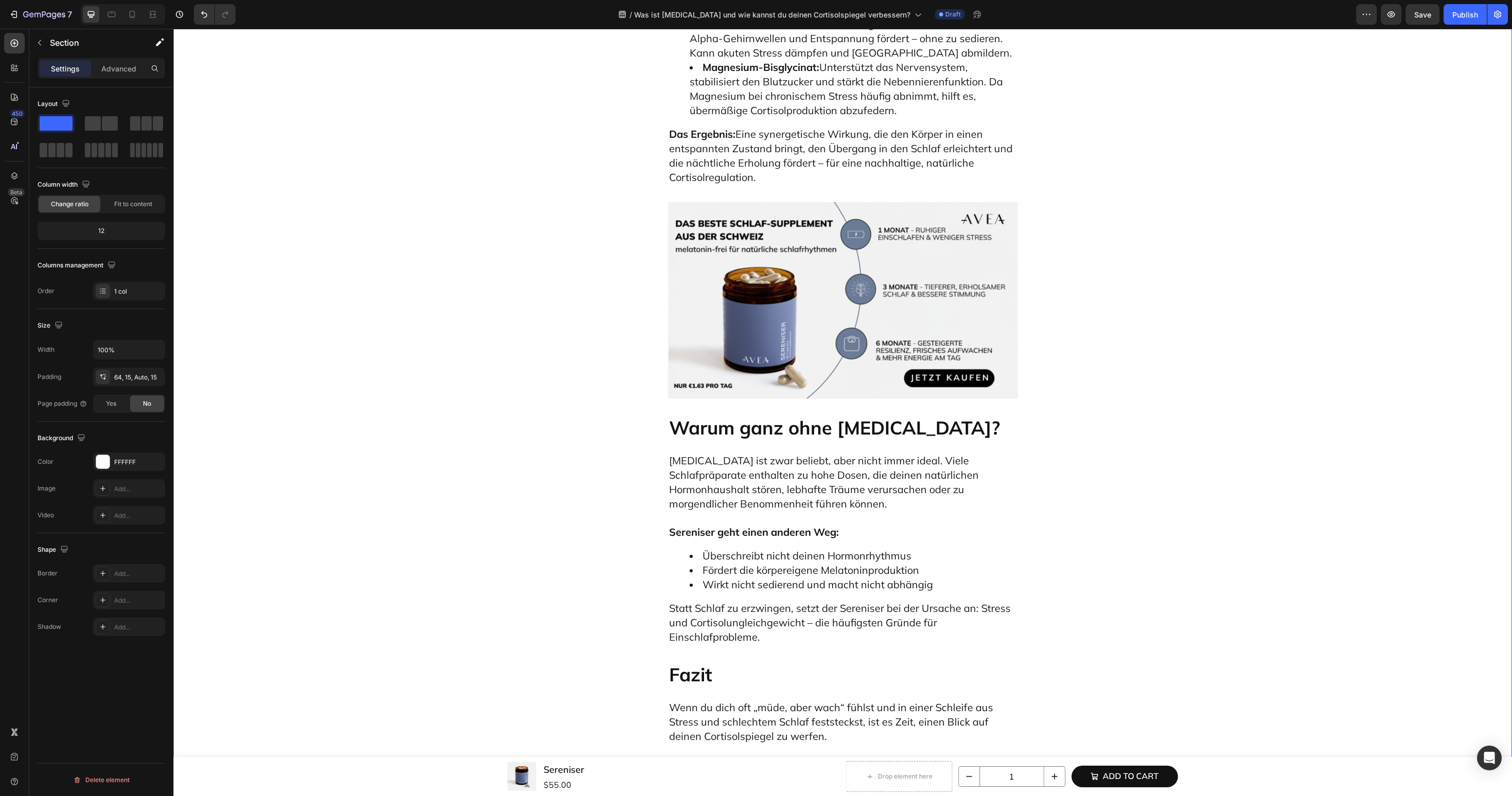
scroll to position [5244, 0]
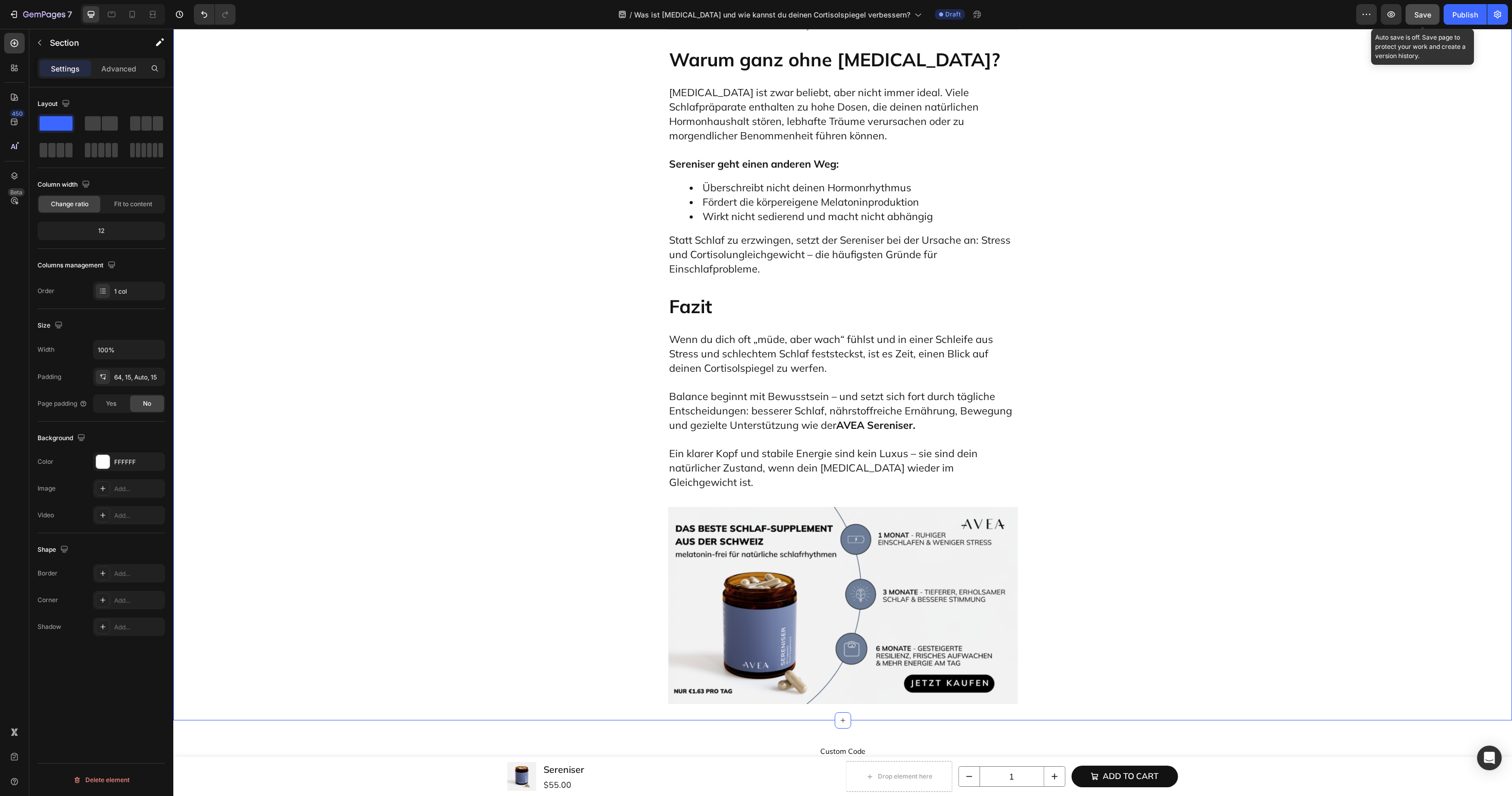
click at [1428, 13] on span "Save" at bounding box center [1423, 14] width 17 height 9
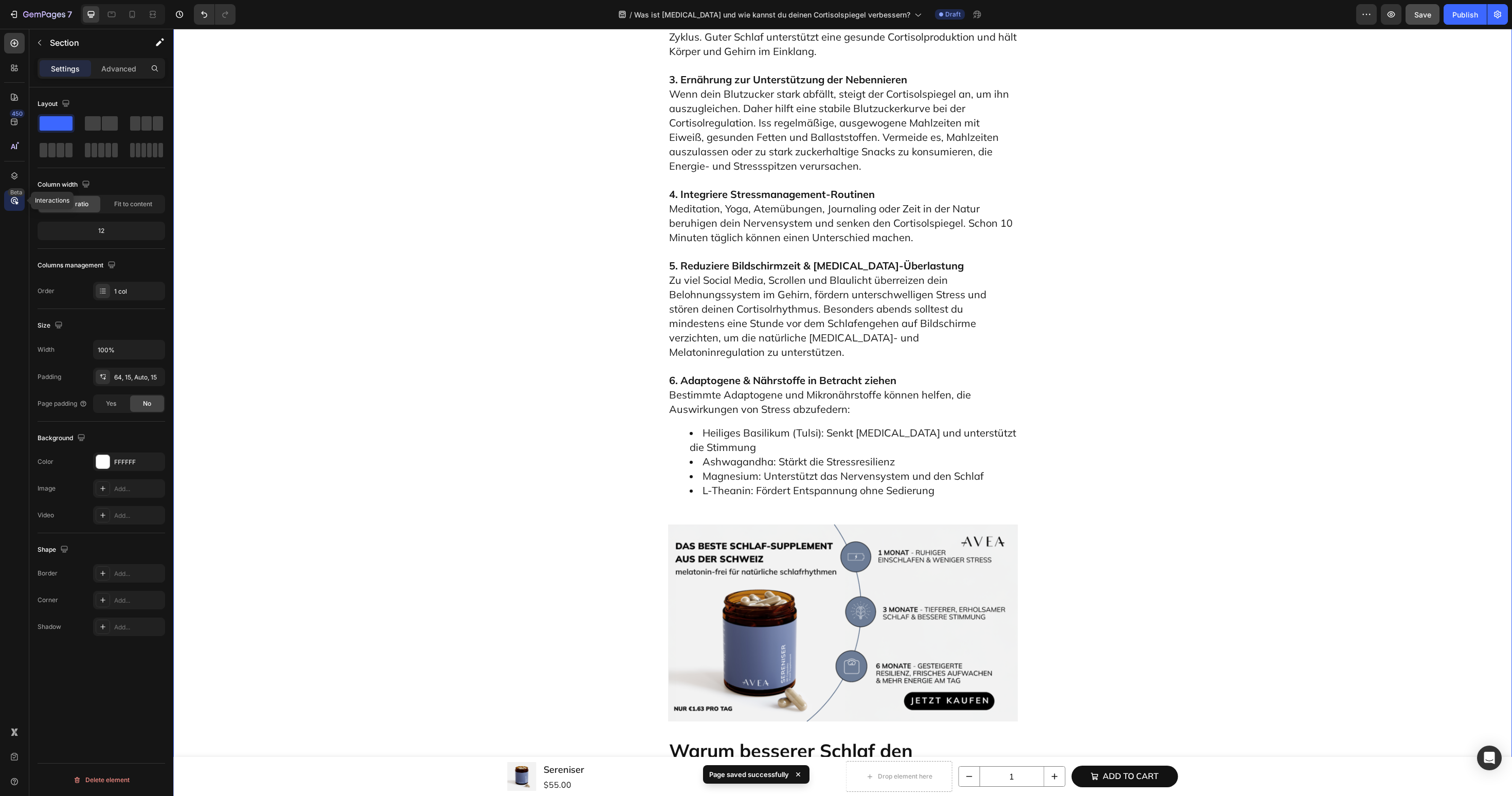
click at [18, 197] on icon at bounding box center [14, 201] width 10 height 10
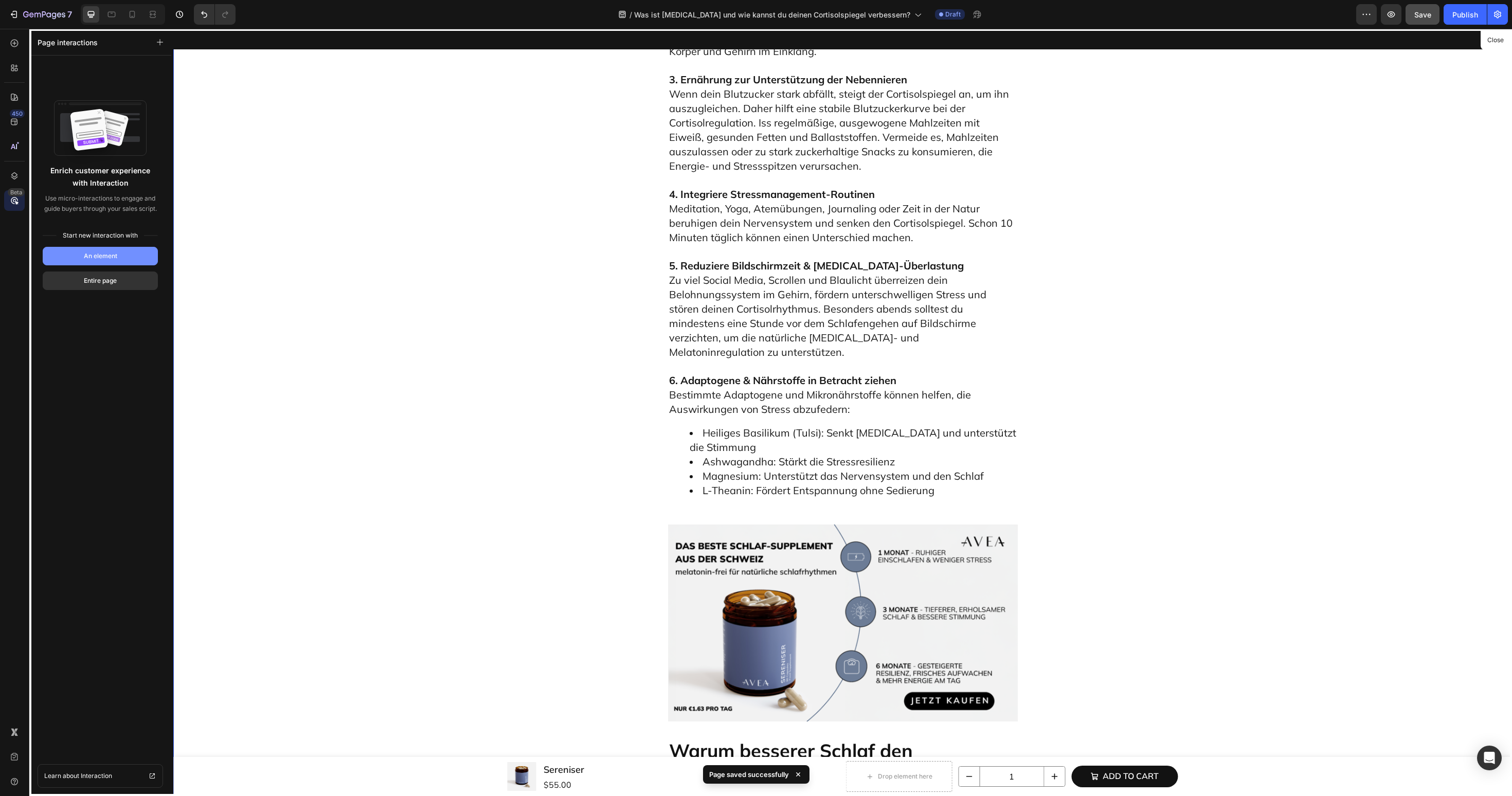
click at [79, 262] on button "An element" at bounding box center [100, 256] width 115 height 18
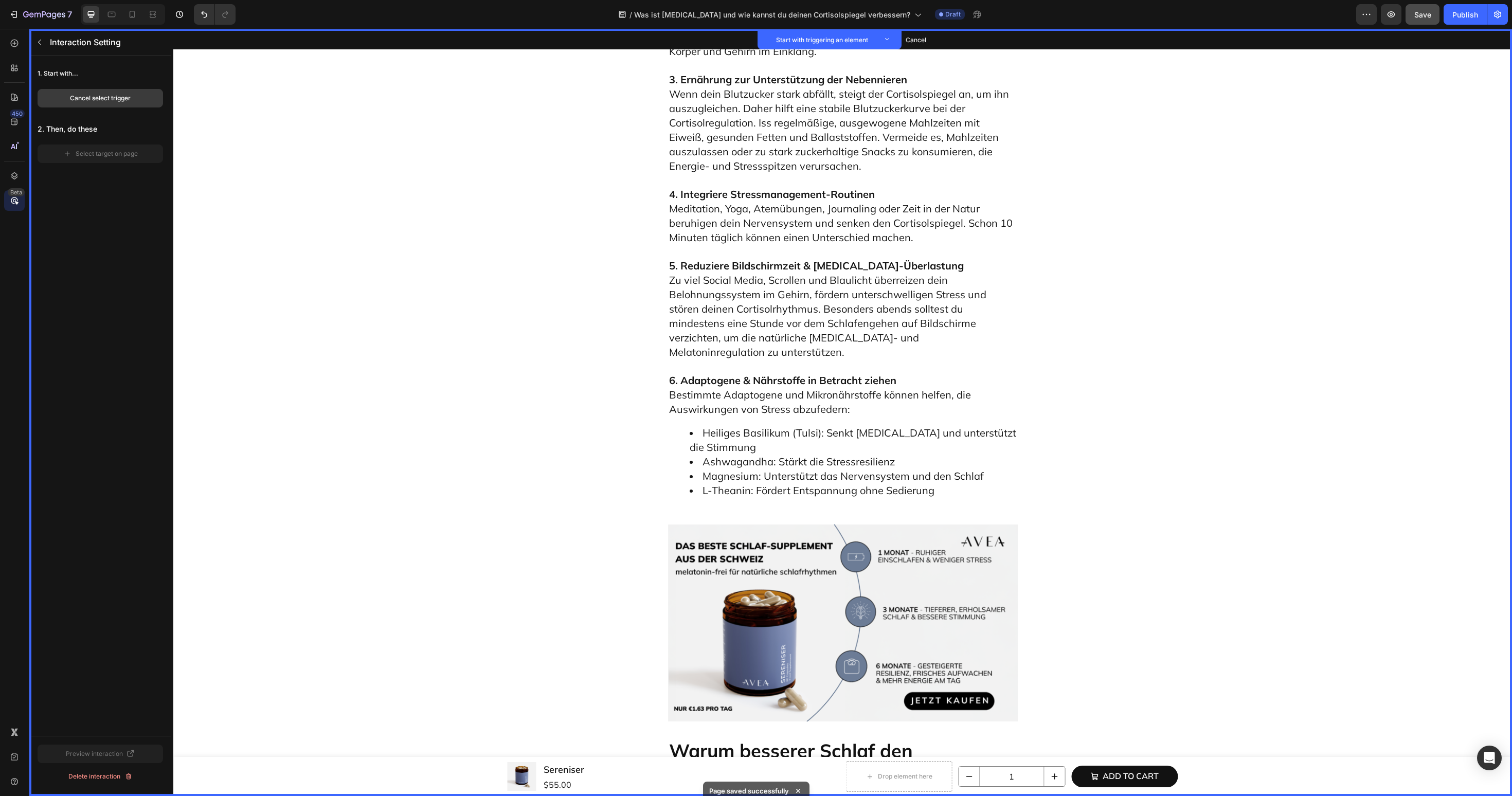
click at [137, 102] on button "Cancel select trigger" at bounding box center [100, 98] width 125 height 18
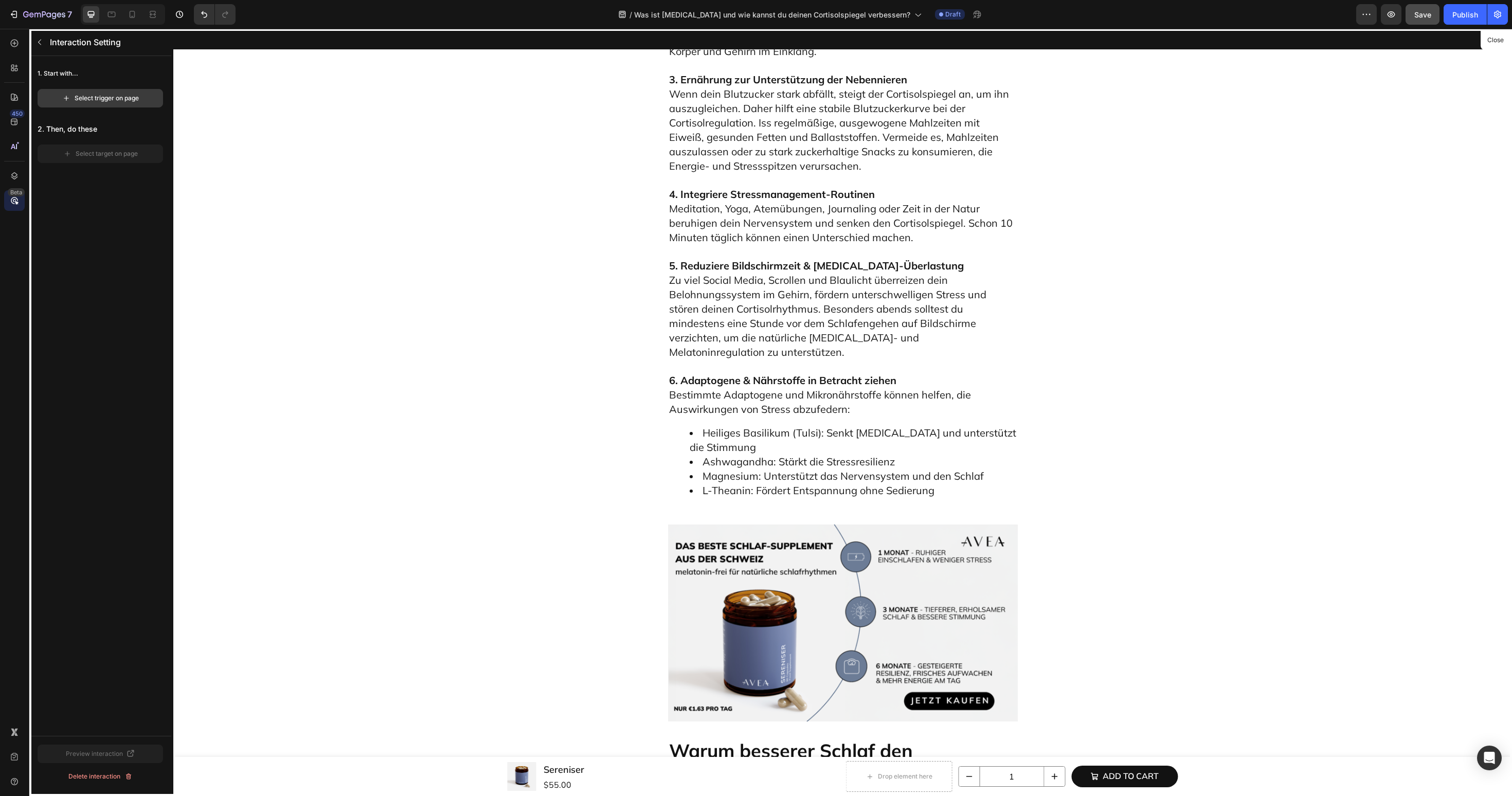
click at [123, 101] on div "Select trigger on page" at bounding box center [100, 98] width 77 height 9
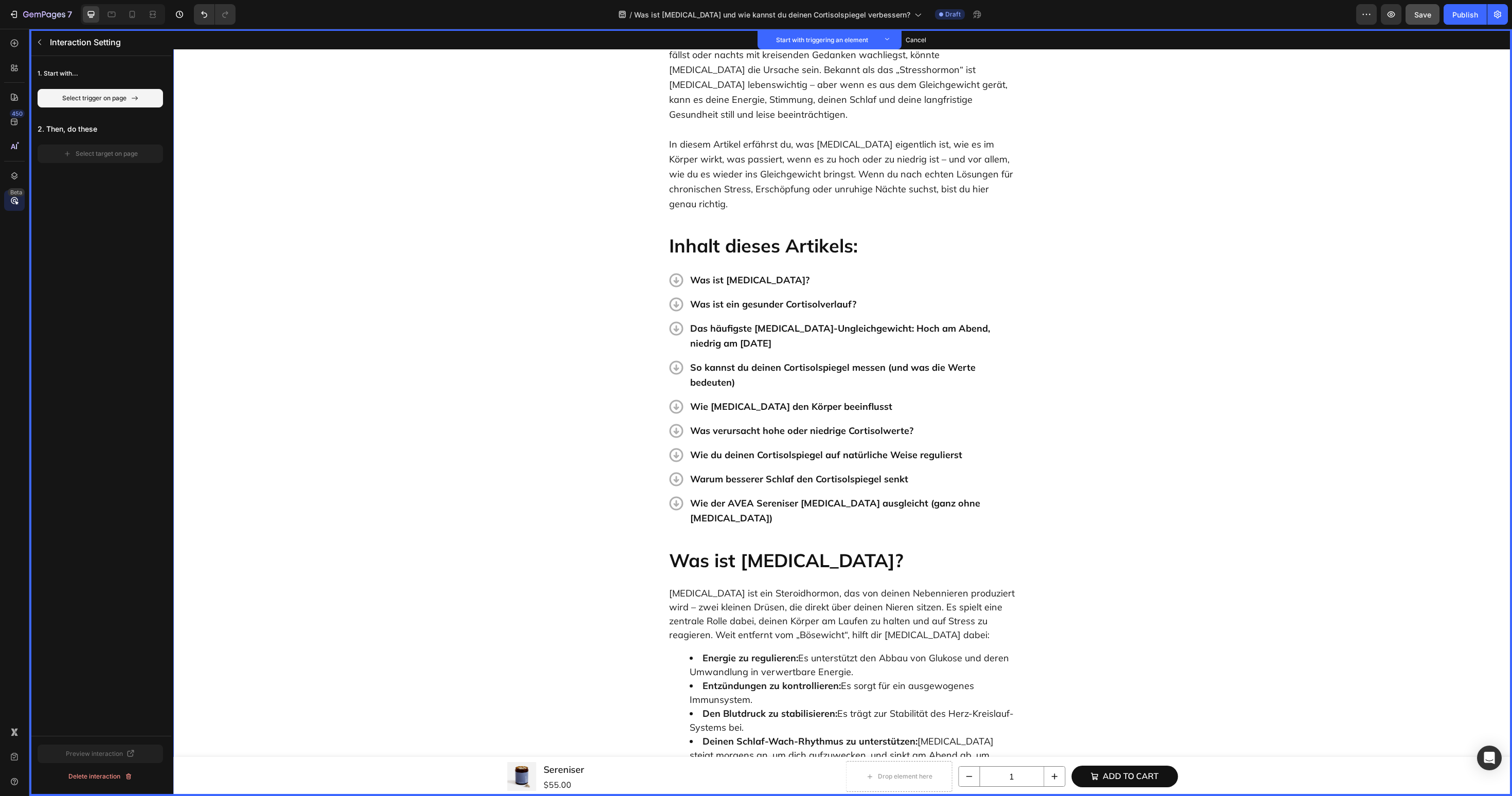
scroll to position [0, 0]
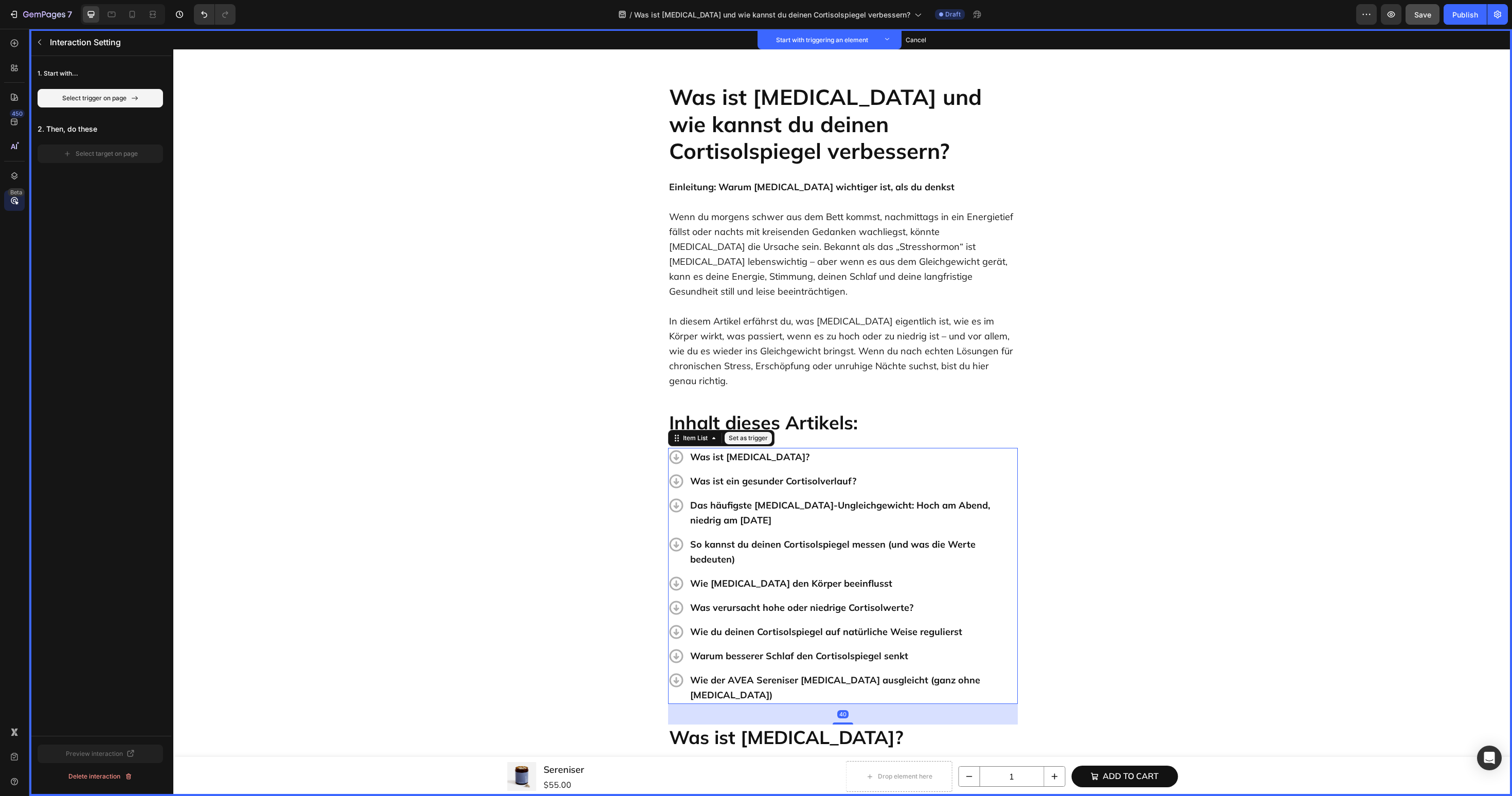
click at [958, 450] on p "Was ist Cortisol?" at bounding box center [853, 457] width 326 height 15
click at [762, 432] on button "Set as trigger" at bounding box center [748, 438] width 47 height 12
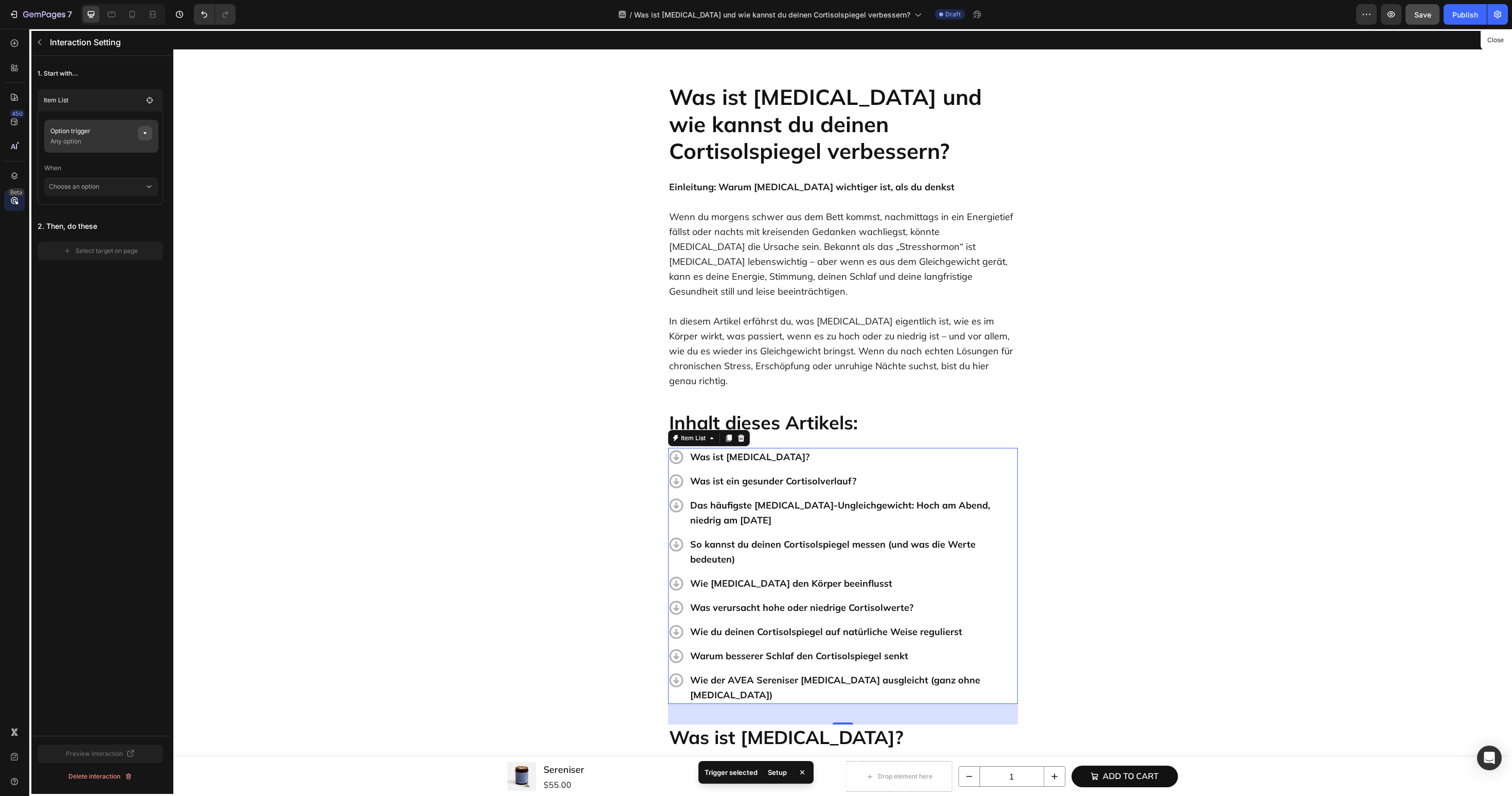
click at [146, 138] on button "button" at bounding box center [145, 133] width 14 height 14
click at [259, 174] on div "None" at bounding box center [263, 172] width 40 height 9
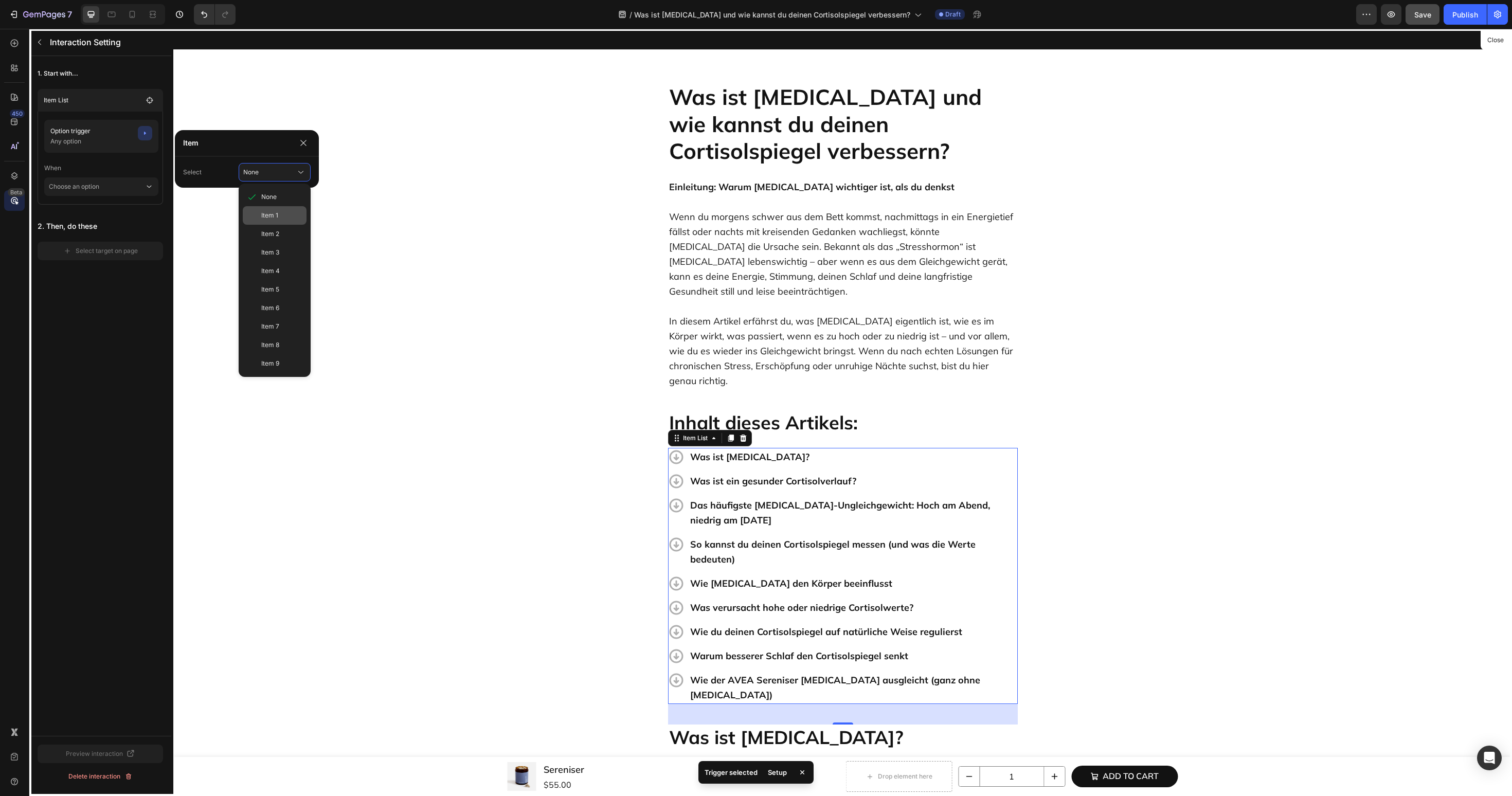
click at [258, 212] on div "Item 1" at bounding box center [274, 216] width 64 height 18
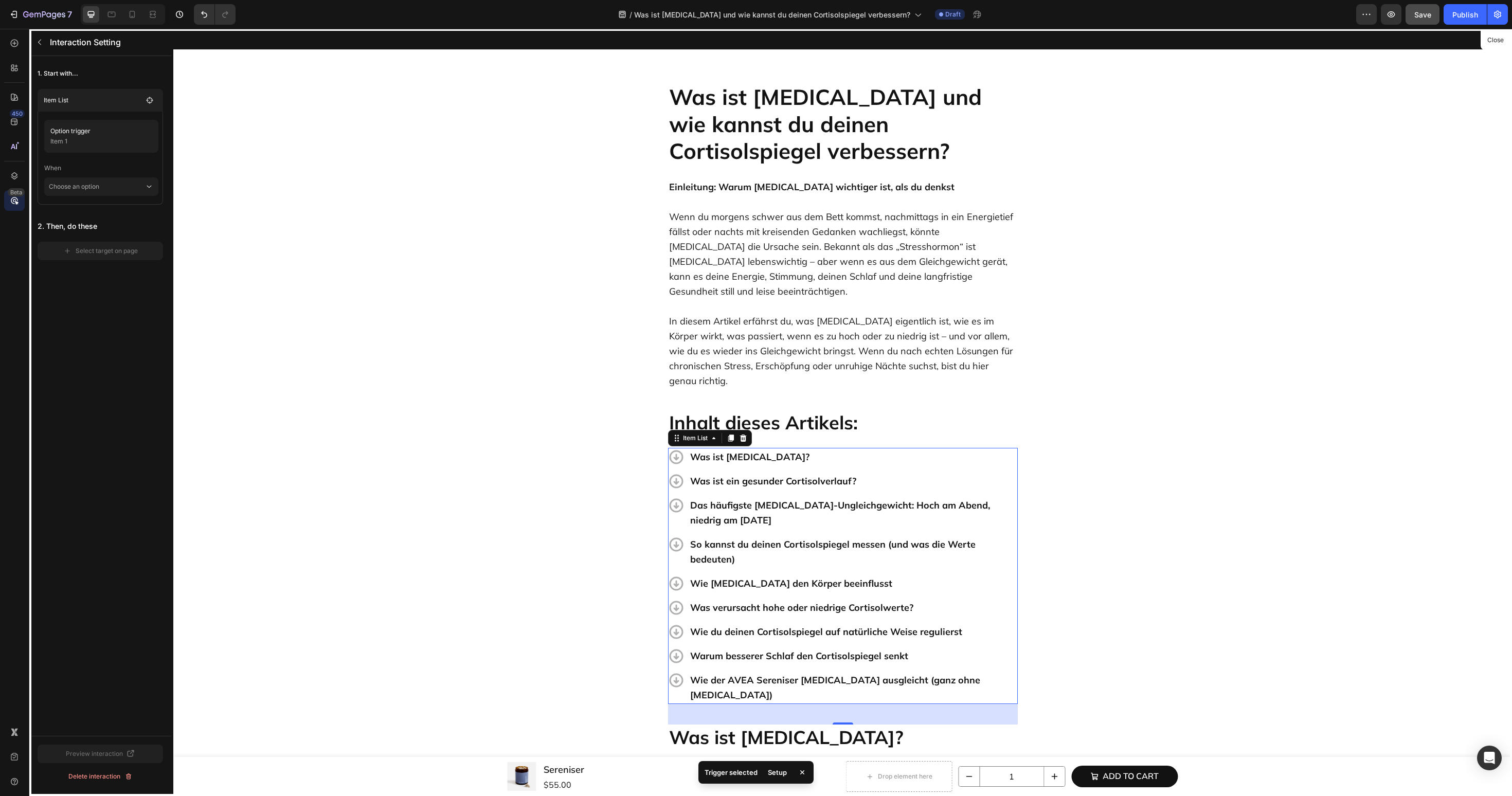
click at [137, 196] on main "Option trigger Item 1 When Choose an option" at bounding box center [100, 158] width 125 height 93
click at [108, 194] on p "Choose an option" at bounding box center [97, 187] width 96 height 18
click at [104, 214] on p "Click on item" at bounding box center [88, 214] width 38 height 10
click at [98, 269] on div "Select target on page" at bounding box center [101, 266] width 75 height 9
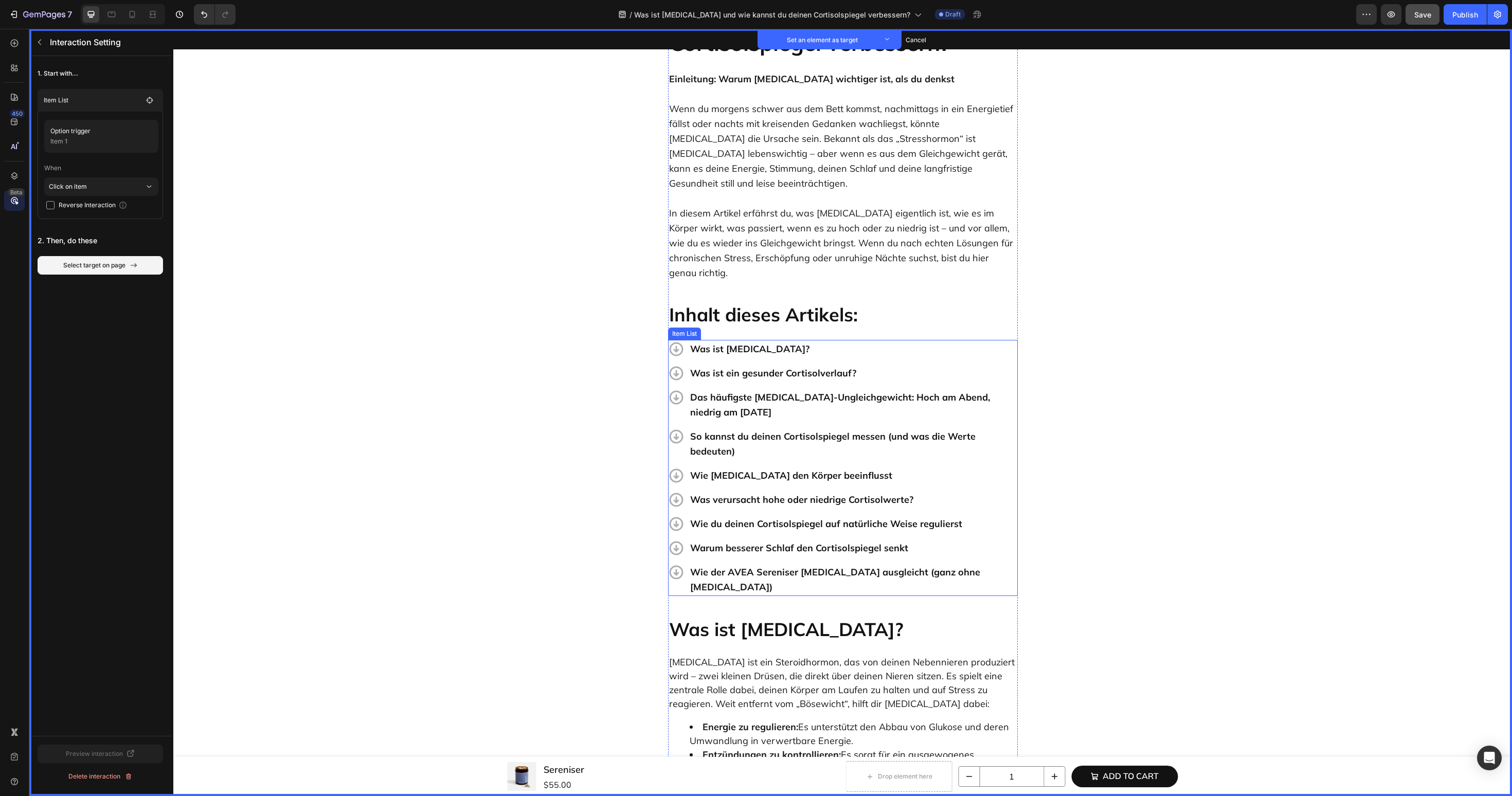
scroll to position [118, 0]
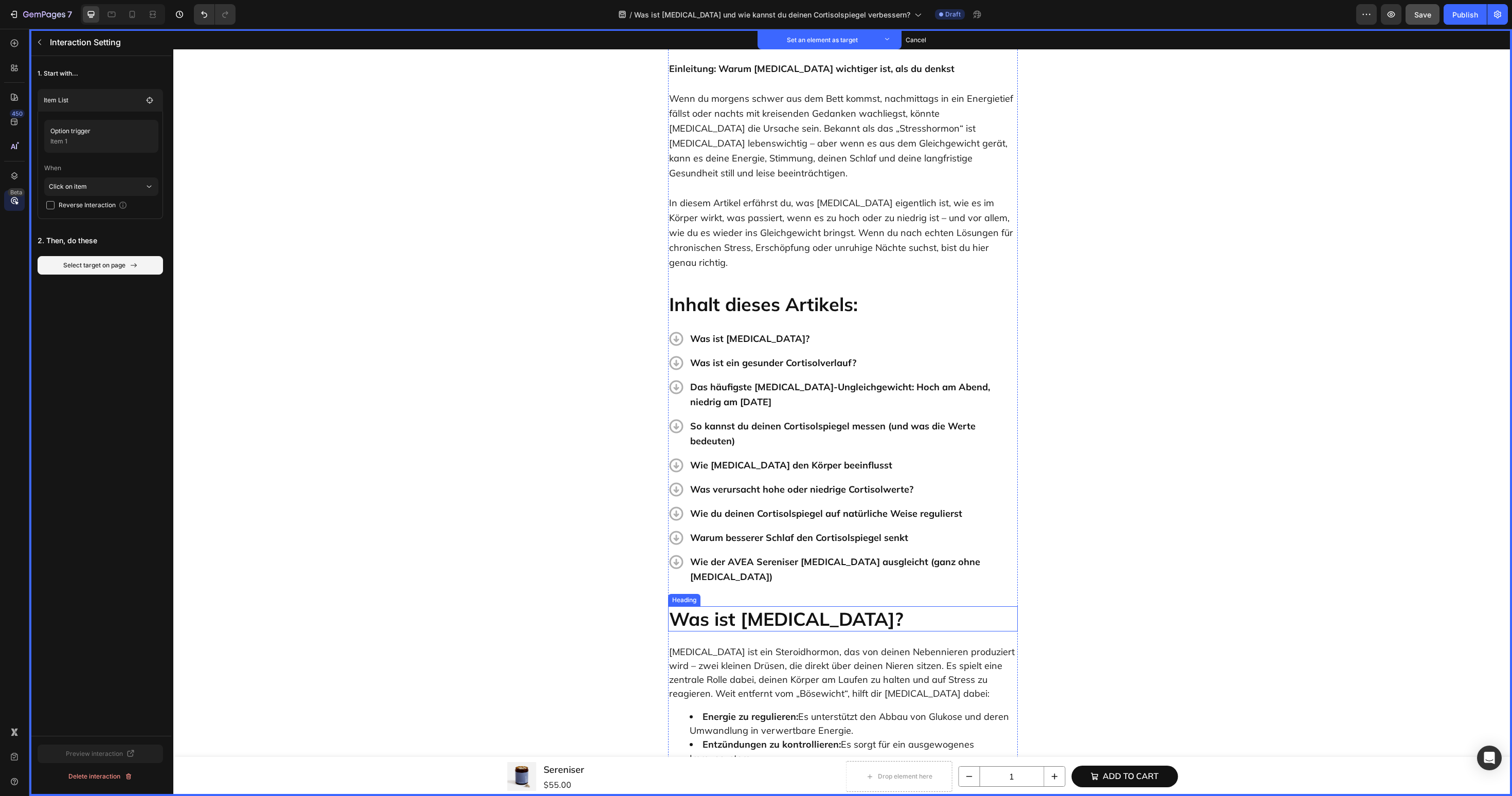
click at [752, 591] on button "Set as target" at bounding box center [746, 597] width 45 height 12
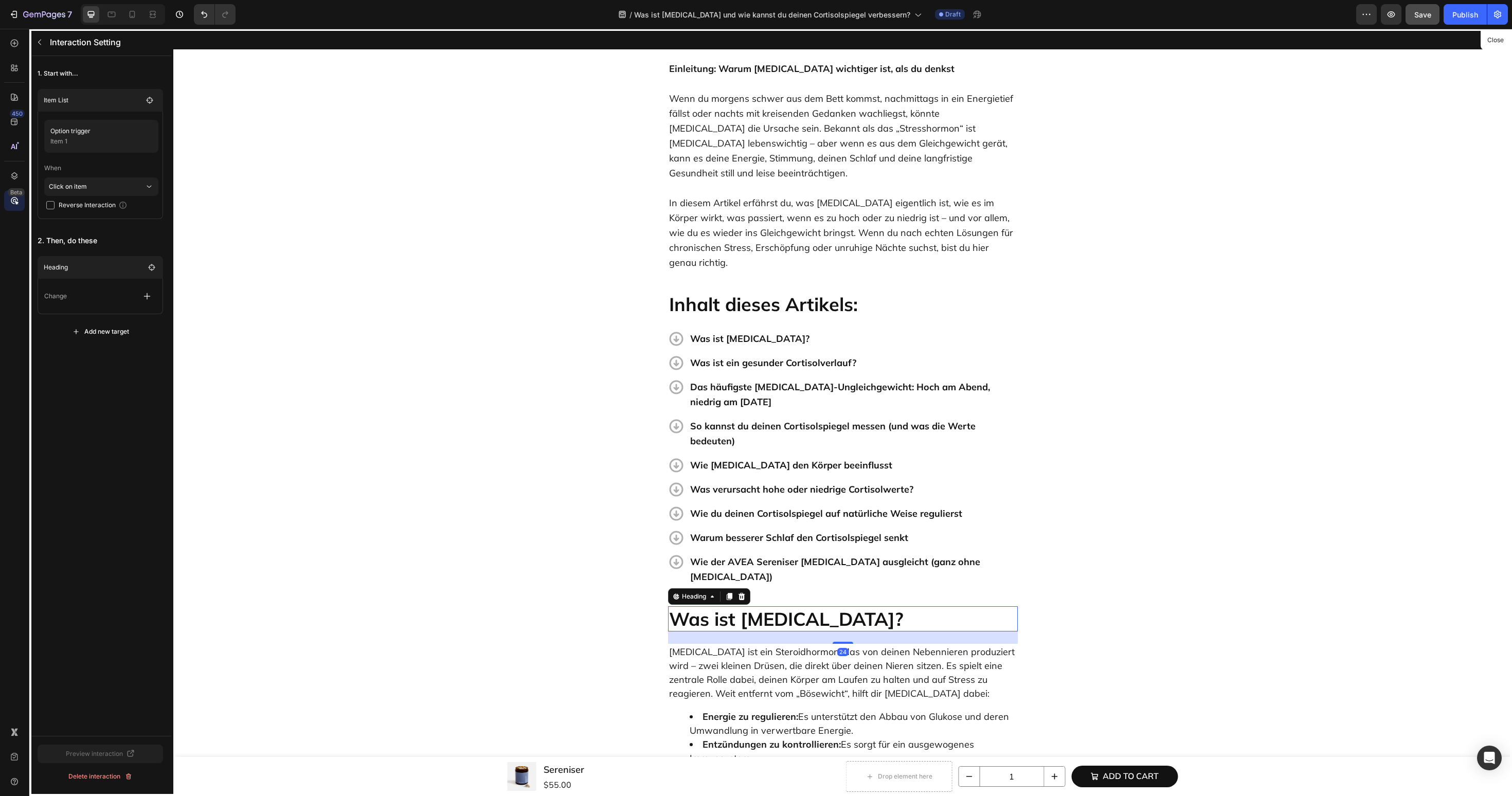
click at [121, 298] on div "Change" at bounding box center [100, 296] width 112 height 18
click at [151, 291] on icon "button" at bounding box center [147, 296] width 10 height 10
click at [117, 374] on p "Scroll to" at bounding box center [98, 375] width 109 height 18
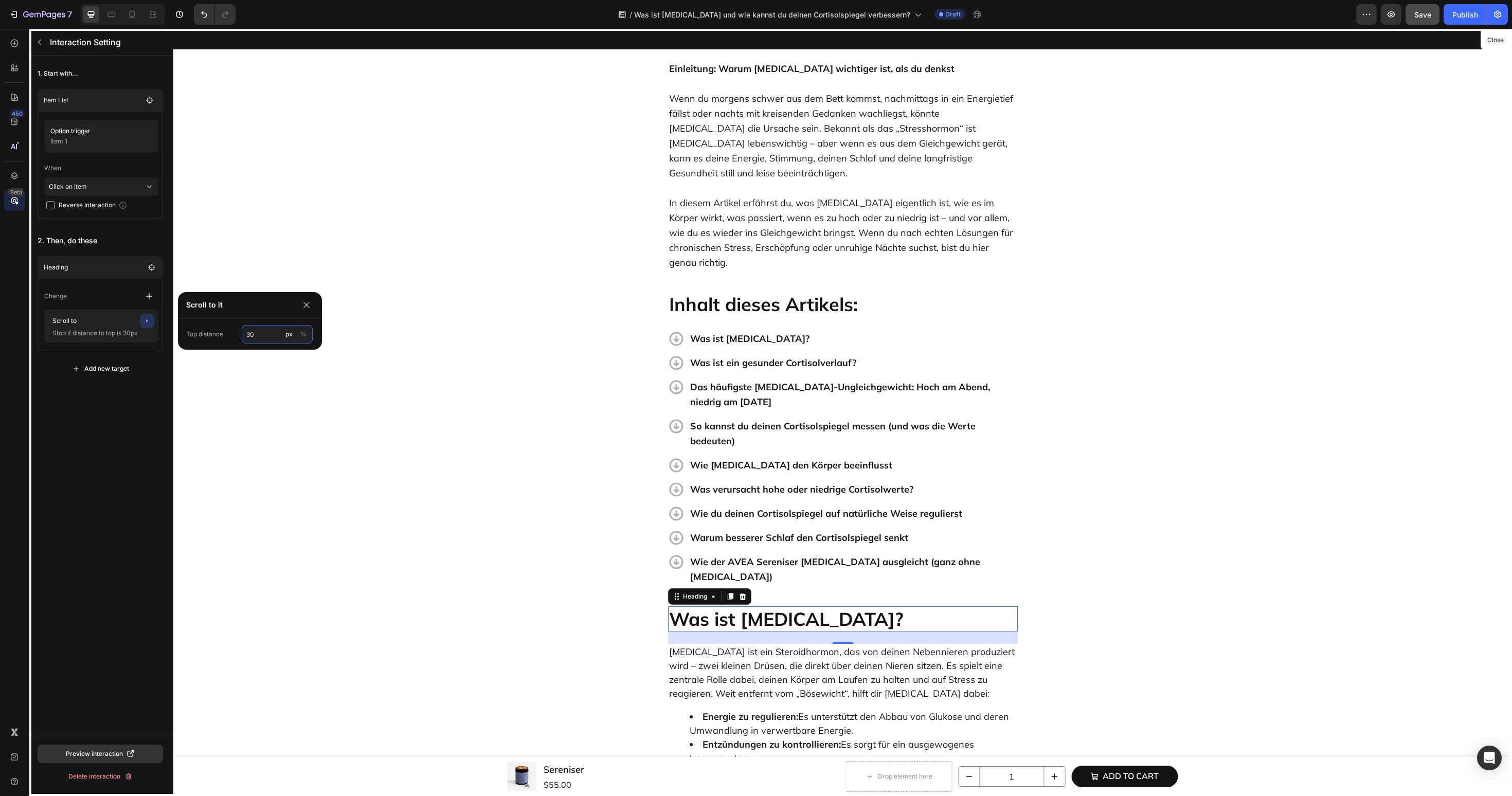
click at [273, 333] on input "30" at bounding box center [277, 334] width 71 height 18
type input "60"
click at [72, 385] on div "1. Start with... Item List Option trigger Item 1 When Click on item Reverse Int…" at bounding box center [100, 222] width 142 height 330
click at [41, 39] on icon "button" at bounding box center [39, 42] width 9 height 9
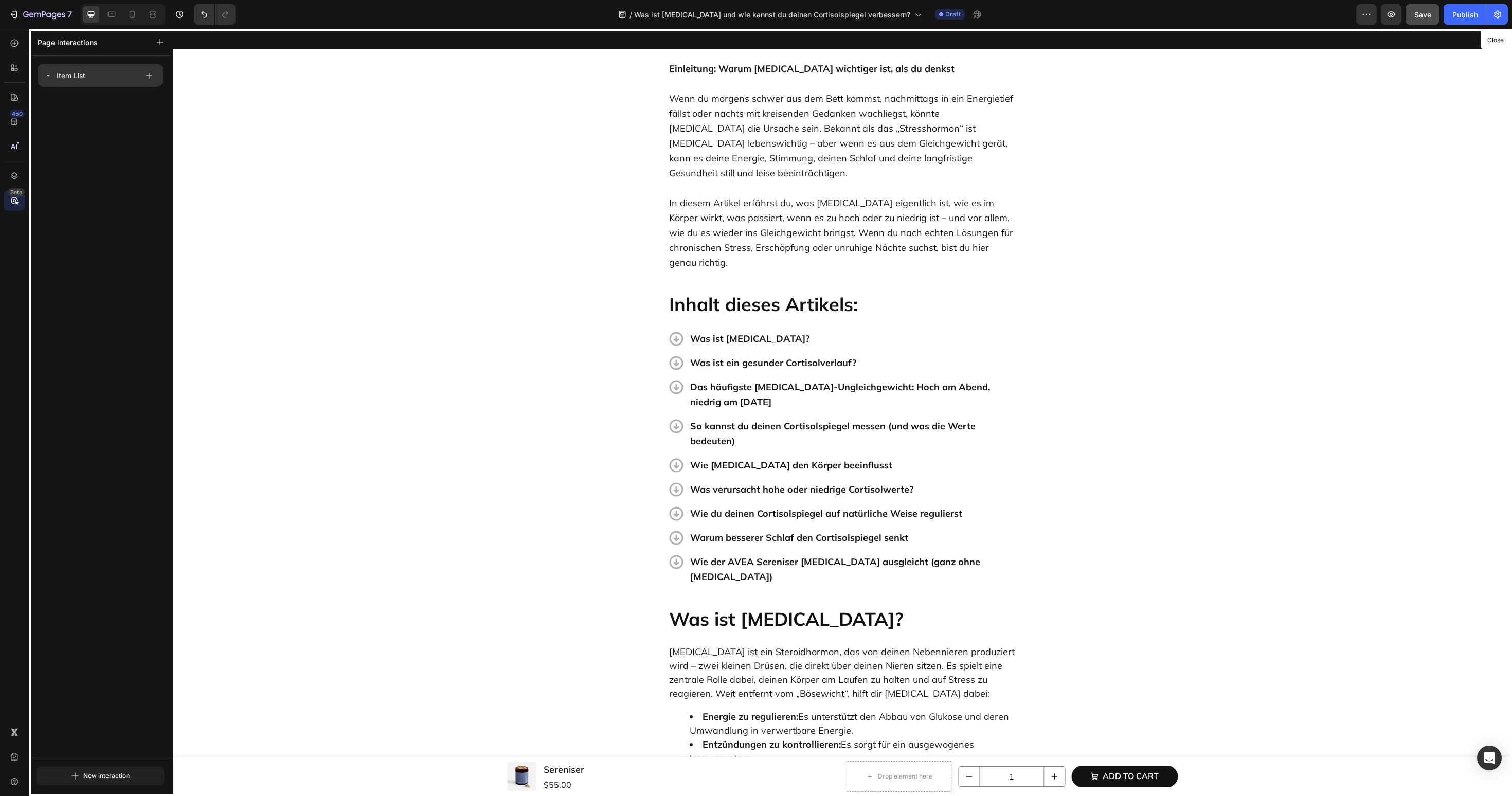
click at [49, 75] on icon at bounding box center [48, 75] width 3 height 2
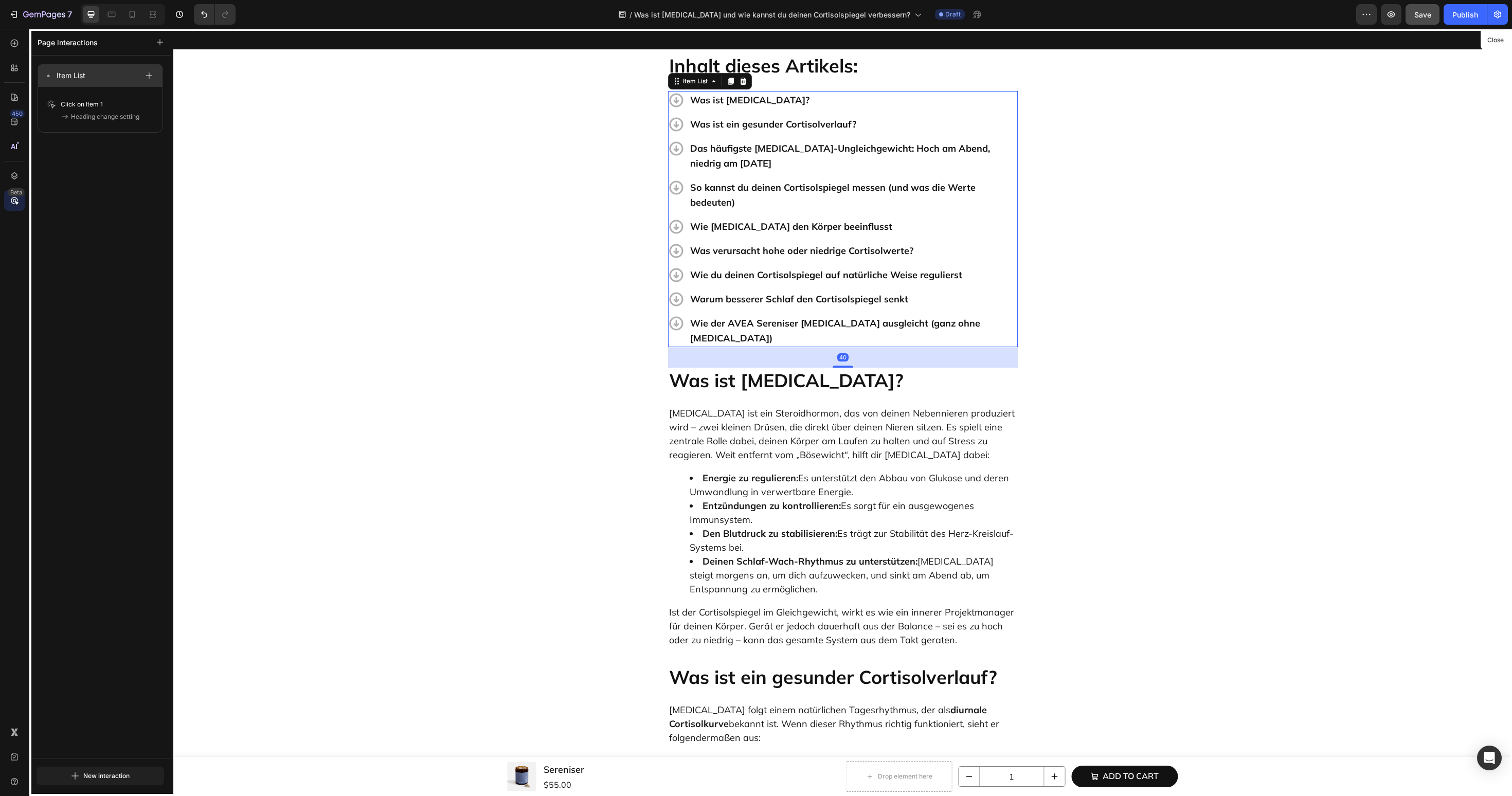
scroll to position [368, 0]
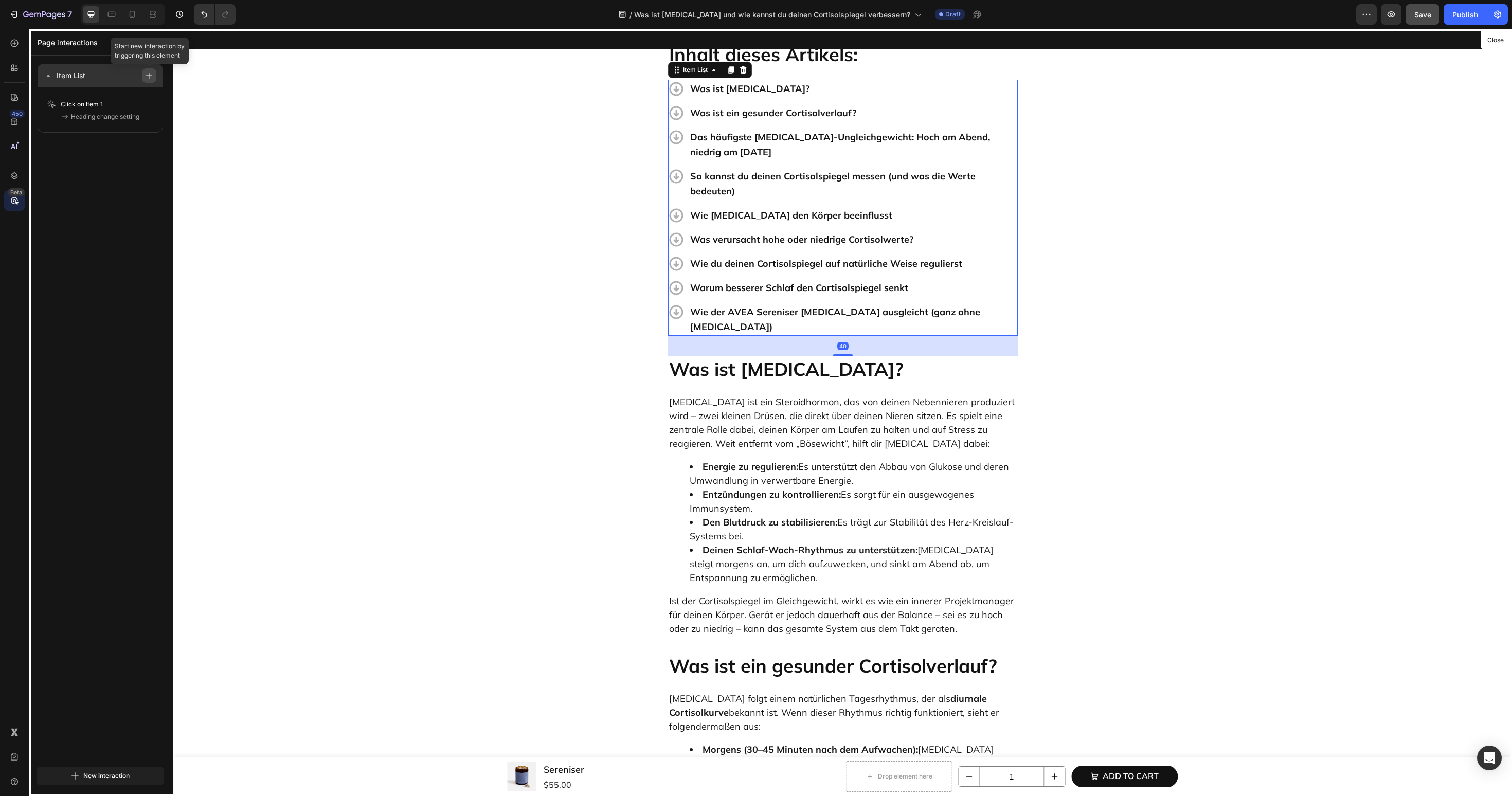
click at [149, 75] on icon "button" at bounding box center [149, 75] width 7 height 7
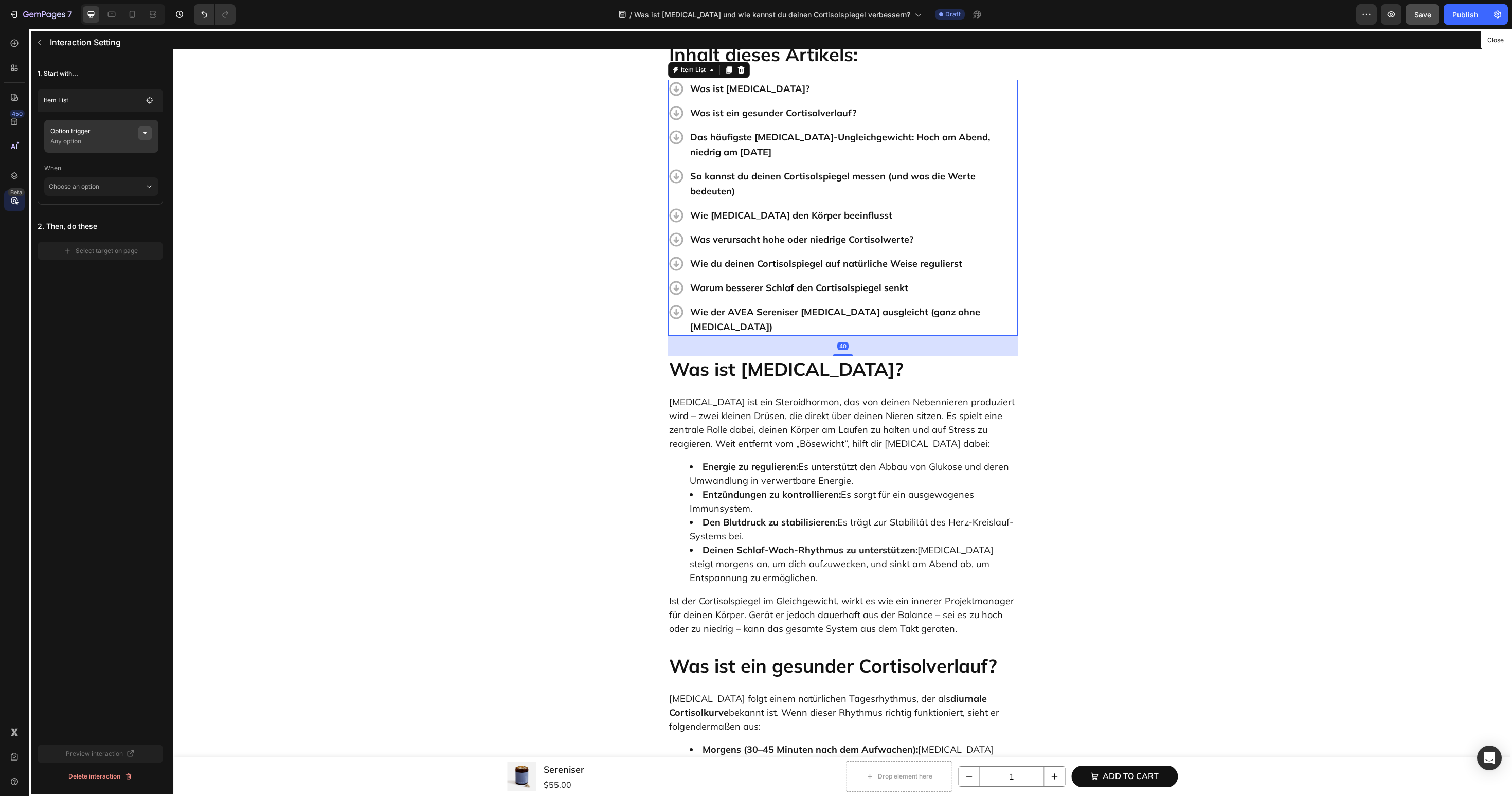
click at [145, 135] on icon "button" at bounding box center [145, 133] width 9 height 9
click at [257, 175] on span "None" at bounding box center [251, 172] width 16 height 9
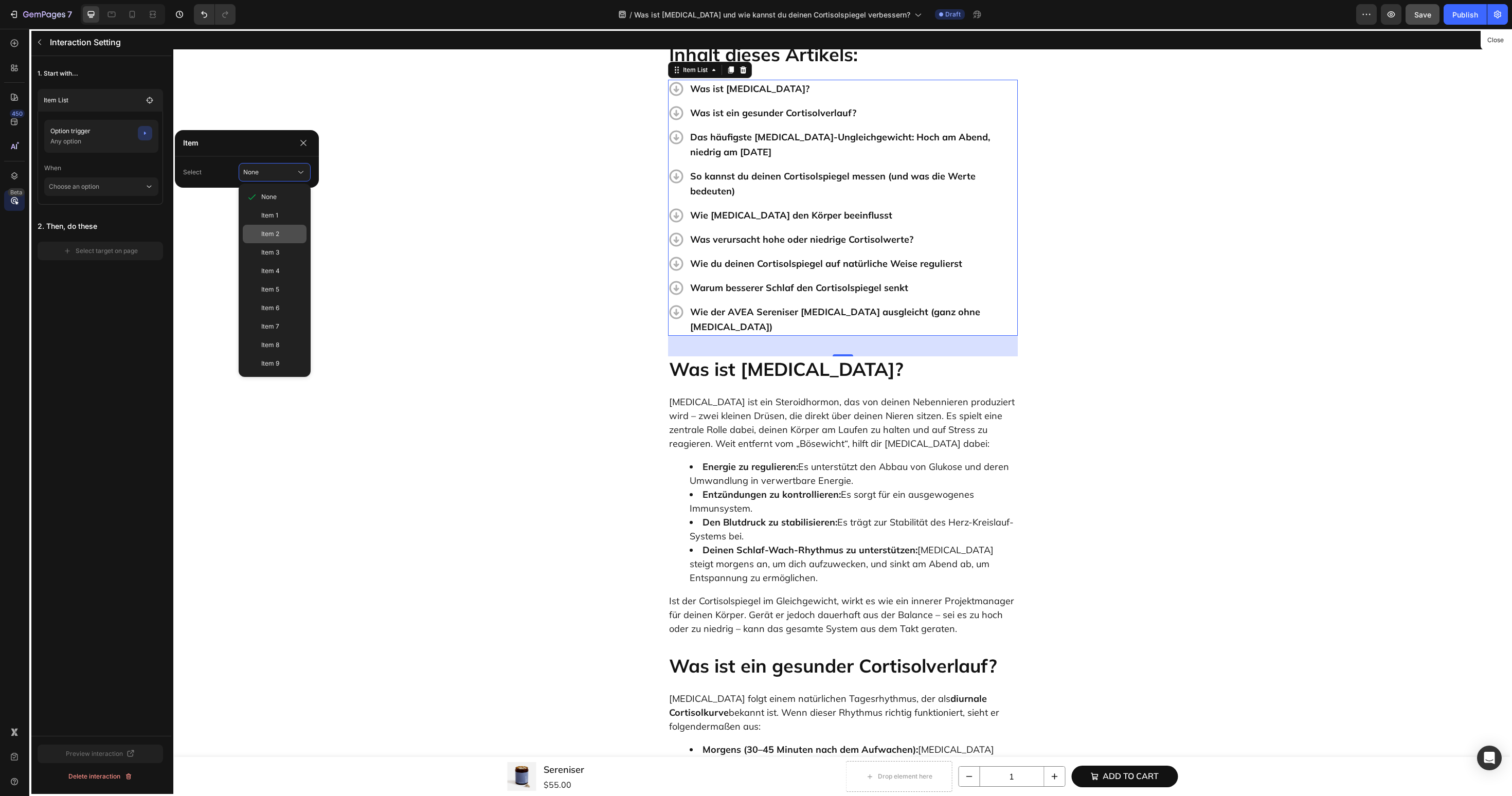
click at [260, 233] on div "Item 2" at bounding box center [274, 234] width 64 height 18
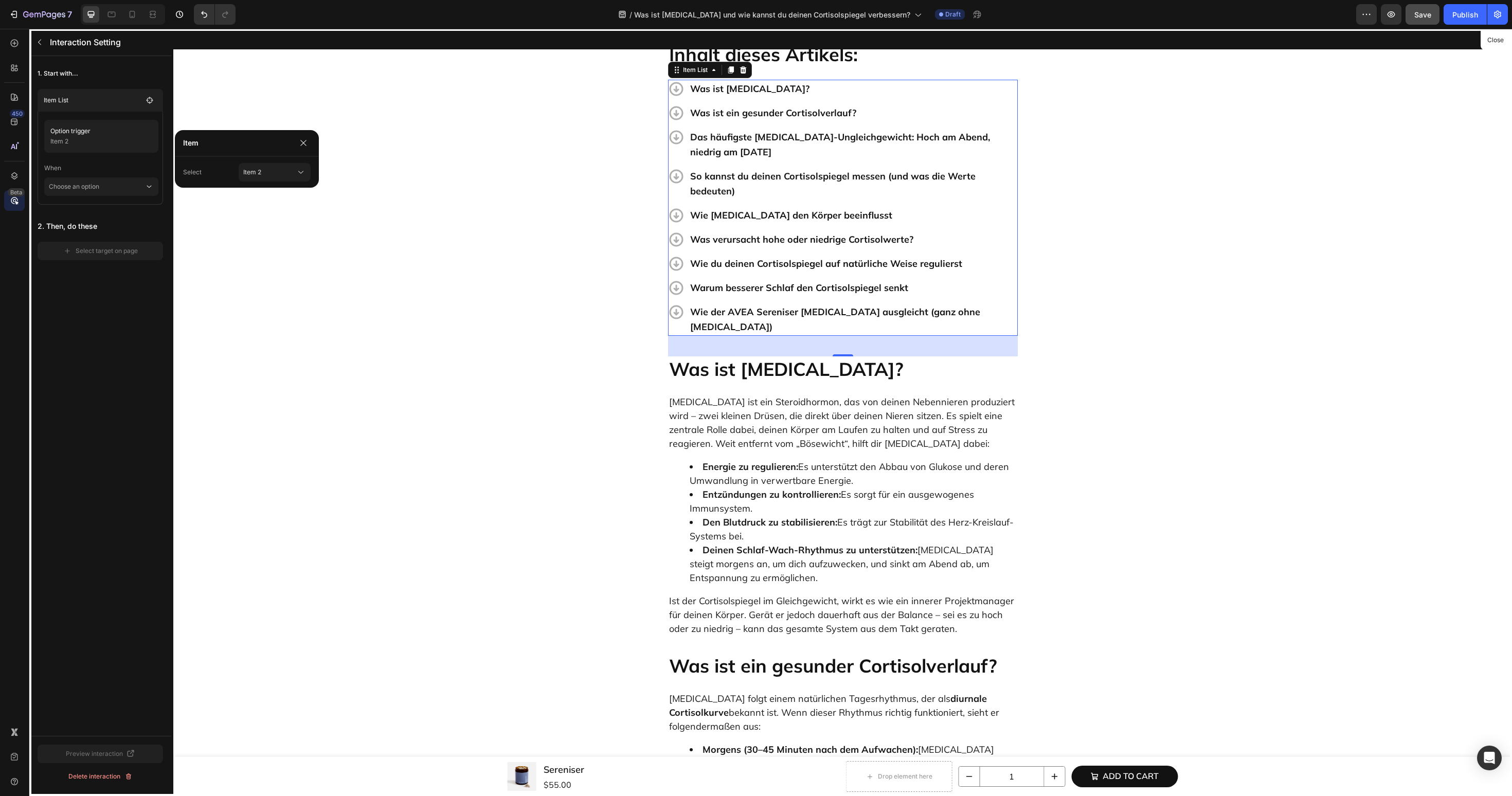
click at [125, 199] on main "Option trigger Item 2 When Choose an option" at bounding box center [100, 158] width 125 height 93
click at [125, 197] on main "Option trigger Item 2 When Choose an option" at bounding box center [100, 158] width 125 height 93
click at [116, 193] on p "Choose an option" at bounding box center [97, 187] width 96 height 18
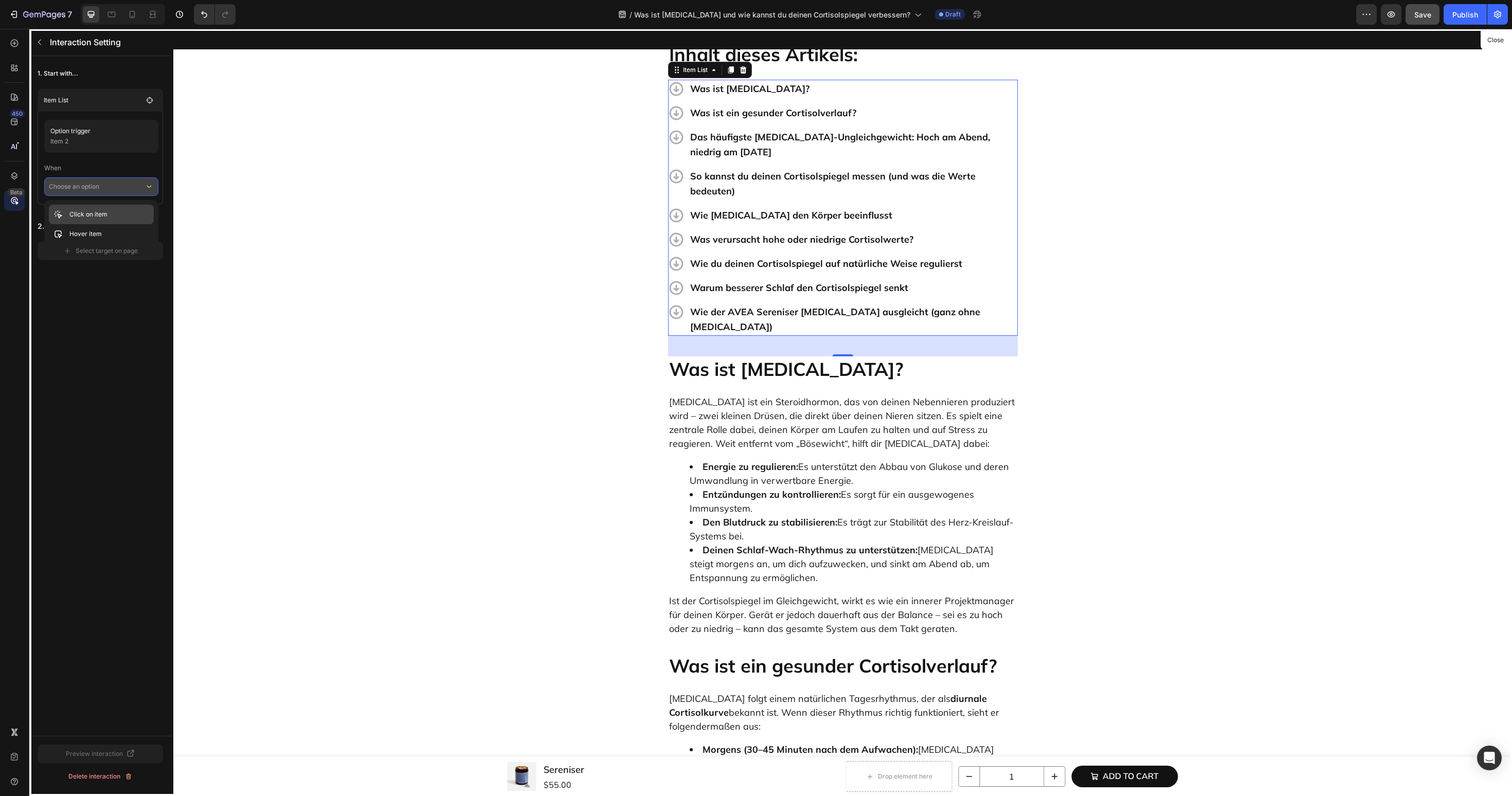
click at [109, 224] on div "Click on item" at bounding box center [102, 234] width 105 height 20
click at [102, 276] on div "1. Start with... Item List Option trigger Item 2 When Click on item Reverse Int…" at bounding box center [100, 170] width 142 height 227
click at [113, 266] on div "Select target on page" at bounding box center [101, 266] width 75 height 9
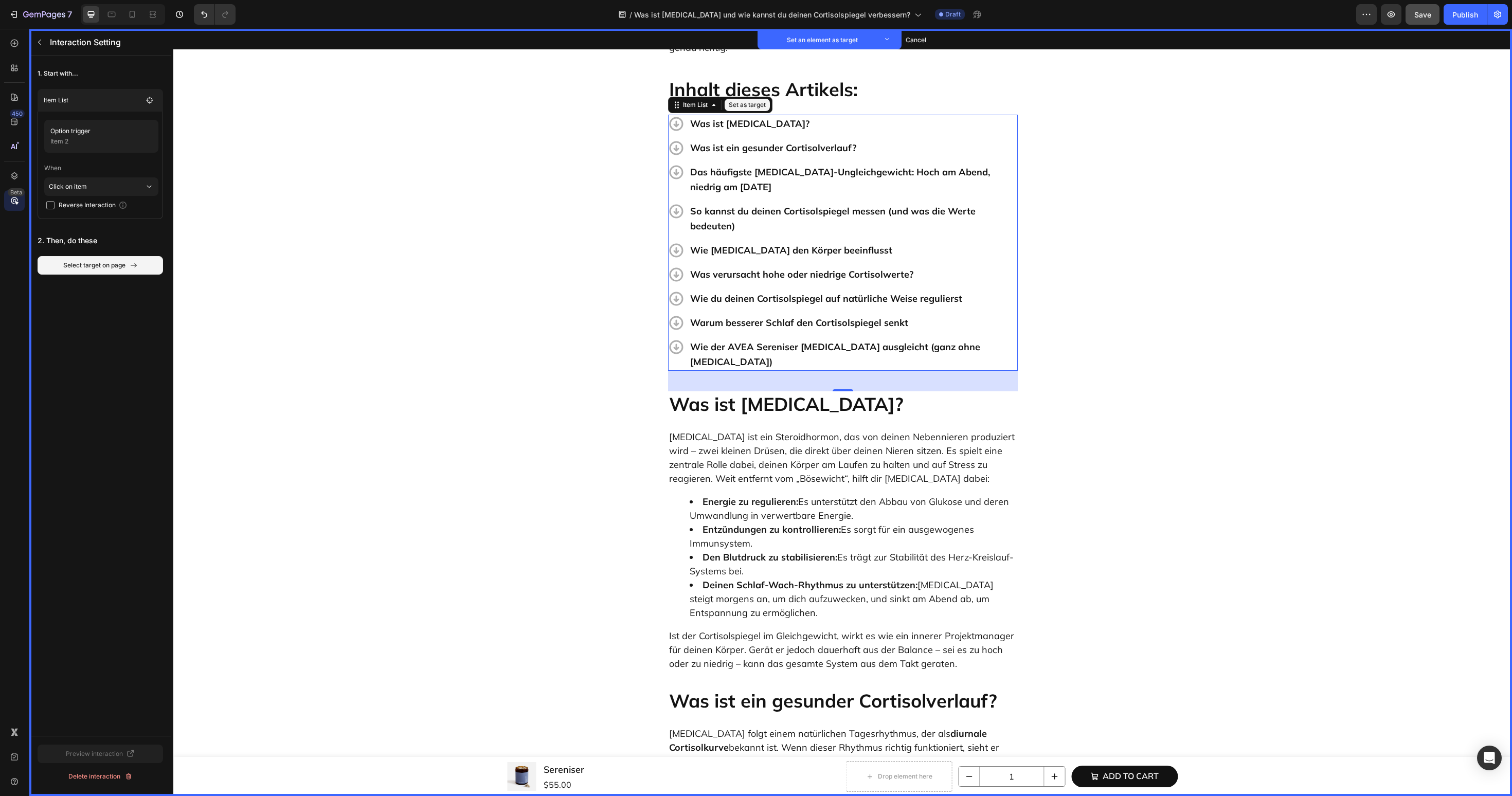
scroll to position [334, 0]
click at [731, 688] on p "Was ist ein gesunder Cortisolverlauf?" at bounding box center [843, 700] width 347 height 23
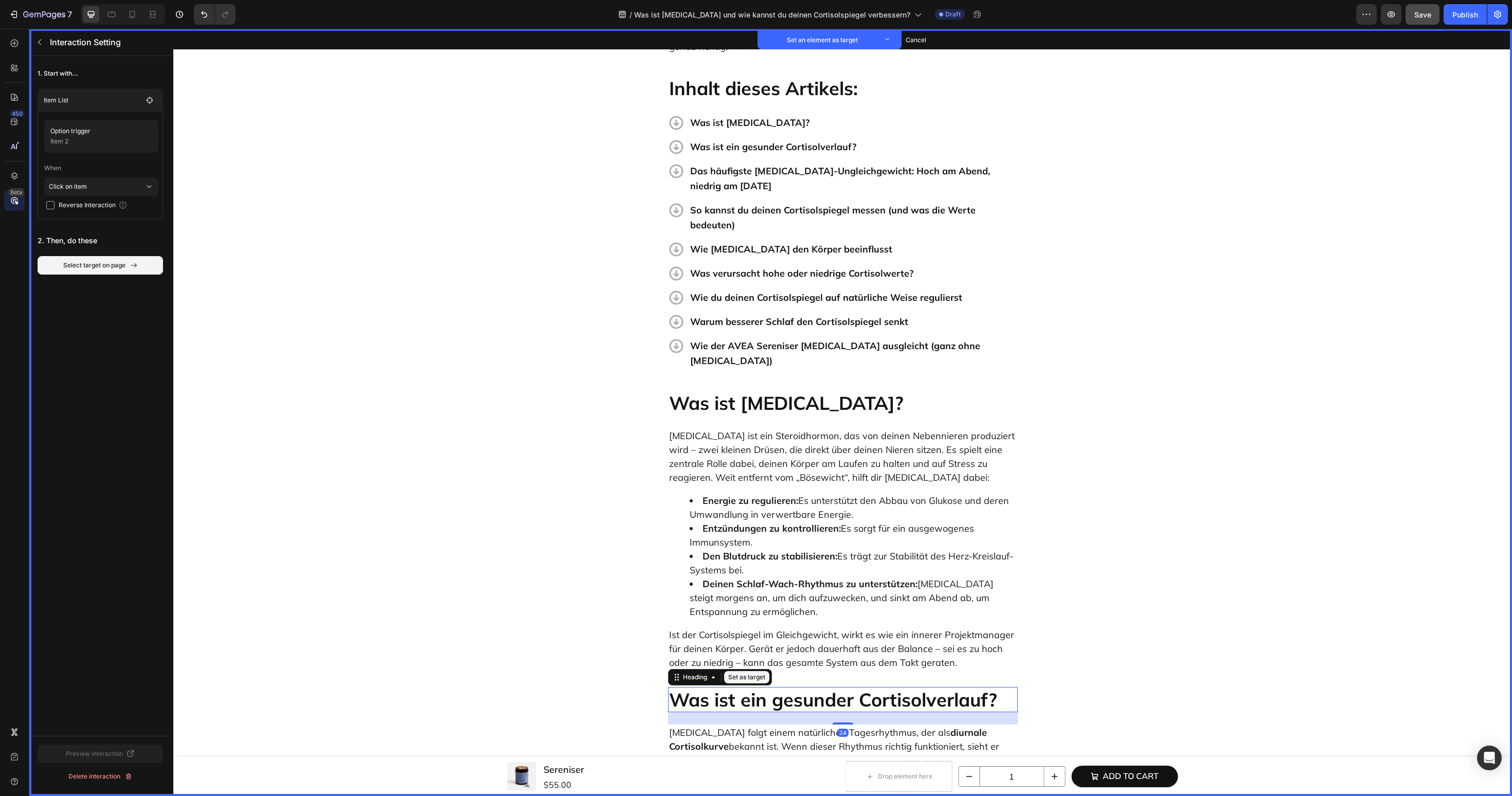
click at [737, 671] on button "Set as target" at bounding box center [746, 677] width 45 height 12
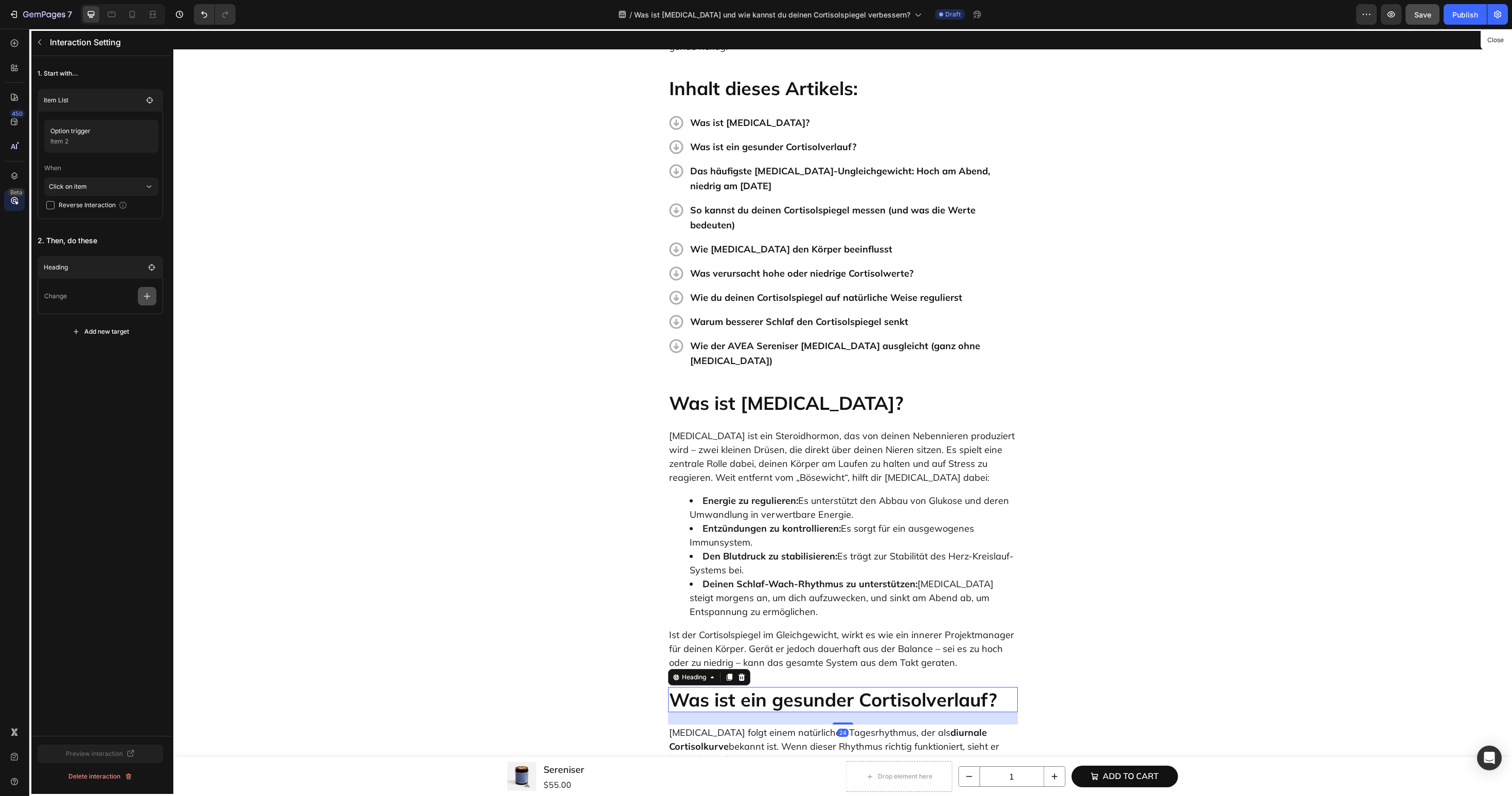
click at [147, 296] on icon "button" at bounding box center [147, 296] width 7 height 7
click at [117, 378] on p "Scroll to" at bounding box center [98, 375] width 109 height 18
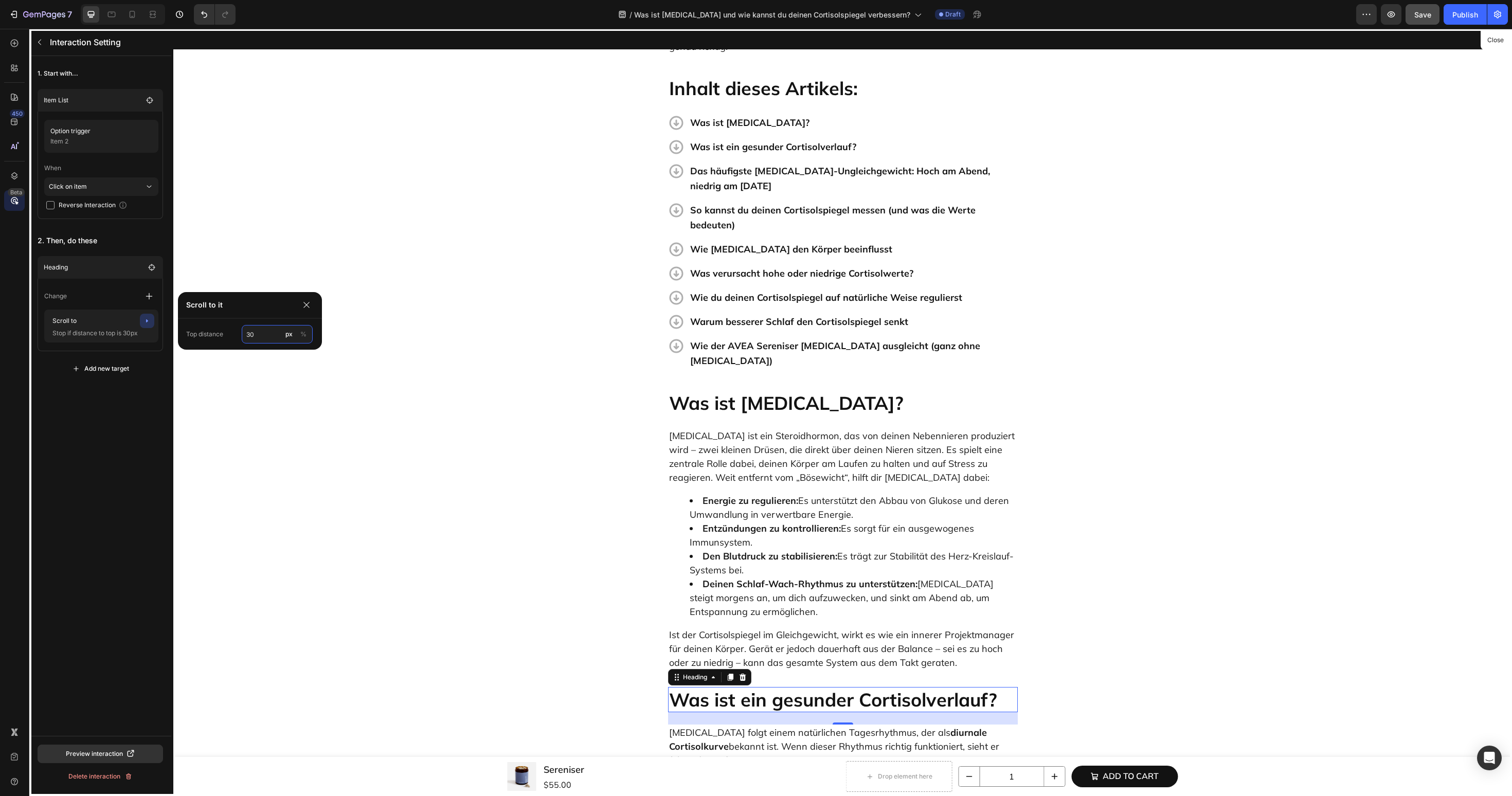
click at [260, 333] on input "30" at bounding box center [277, 334] width 71 height 18
type input "60"
click at [85, 431] on div "1. Start with... Item List Option trigger Item 2 When Click on item Reverse Int…" at bounding box center [100, 396] width 142 height 680
click at [43, 43] on icon "button" at bounding box center [39, 42] width 9 height 9
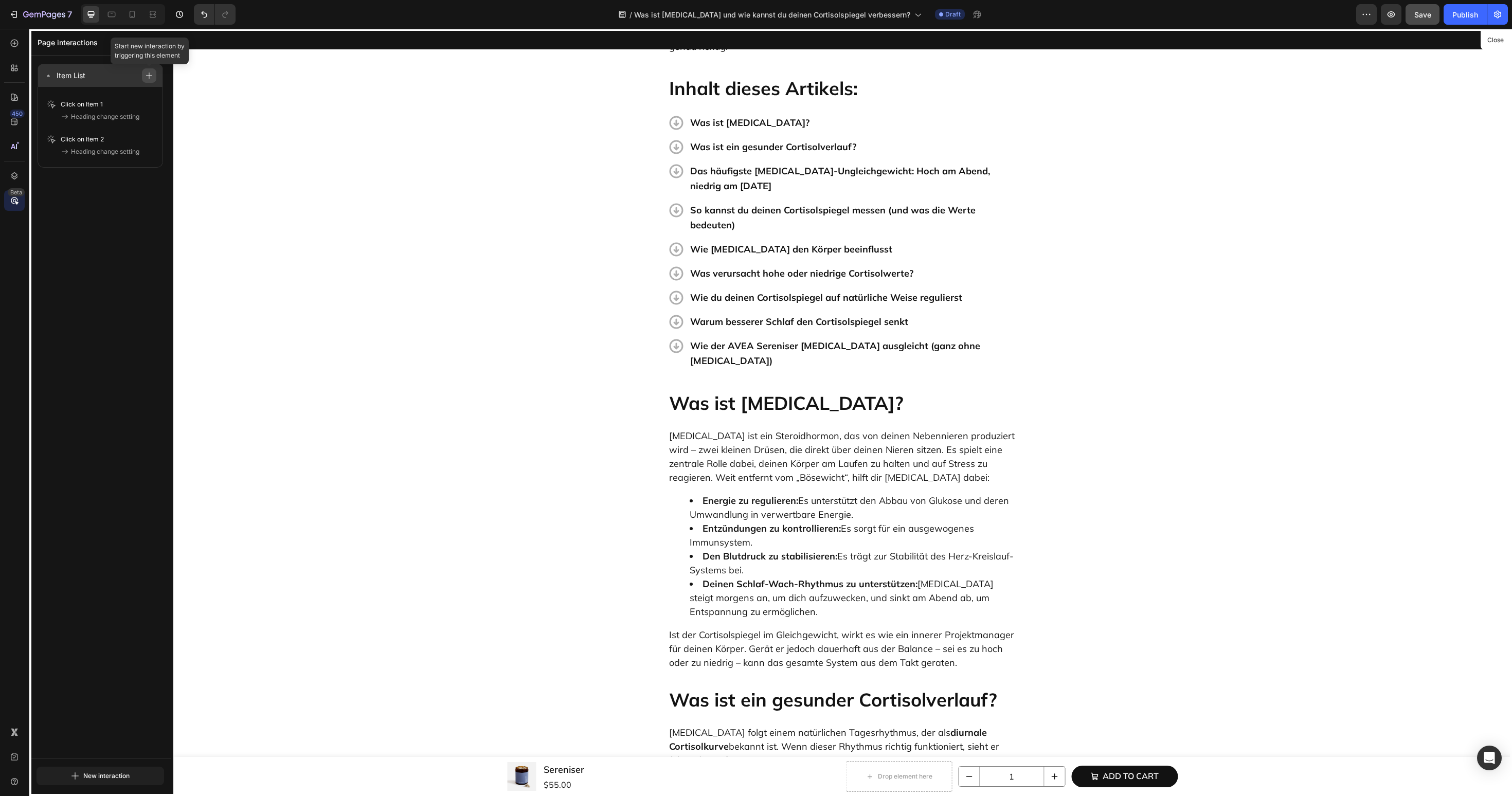
click at [155, 77] on button "button" at bounding box center [149, 75] width 14 height 14
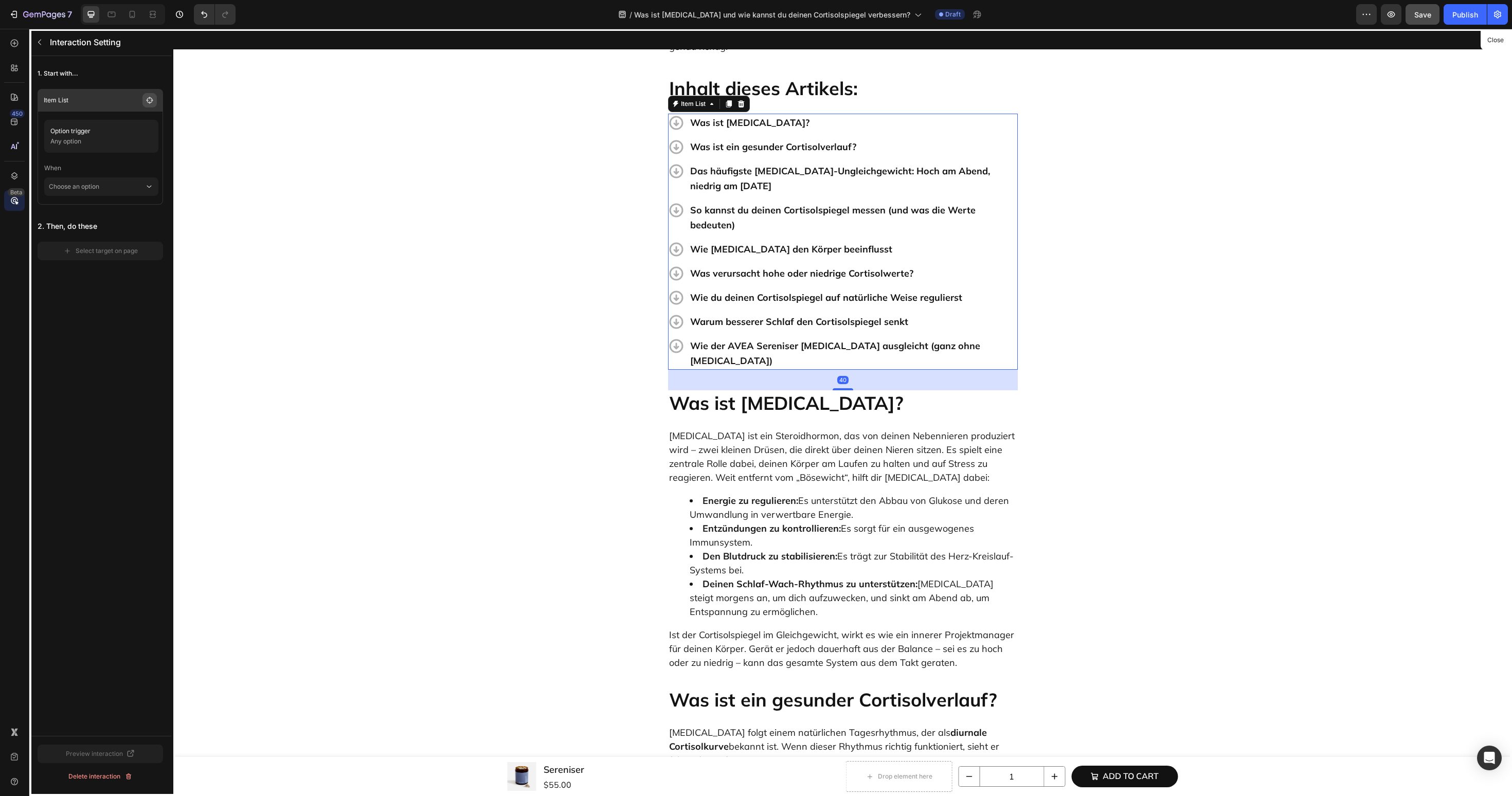
scroll to position [368, 0]
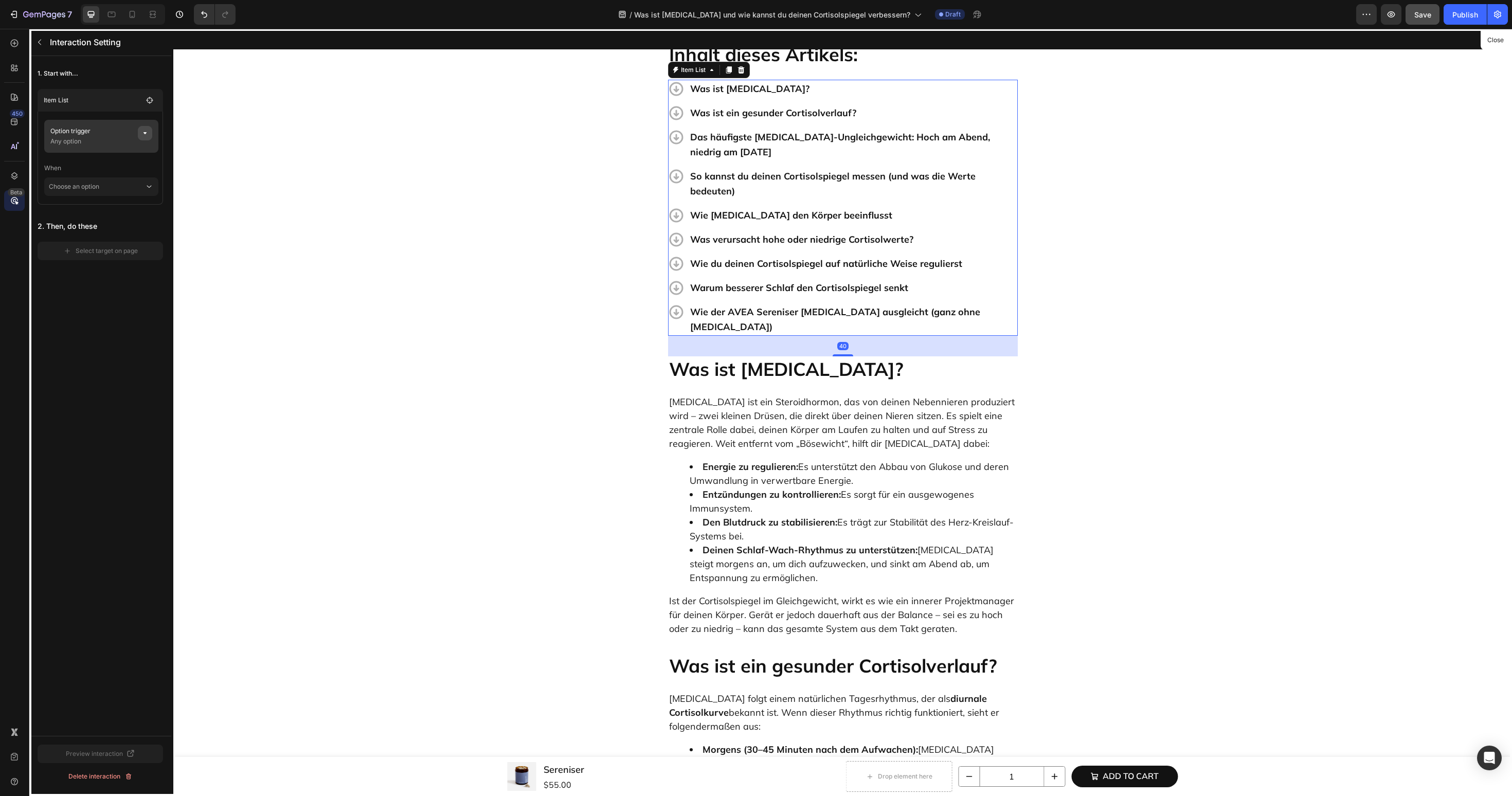
click at [147, 136] on icon "button" at bounding box center [145, 133] width 9 height 9
click at [274, 180] on button "None" at bounding box center [275, 172] width 72 height 18
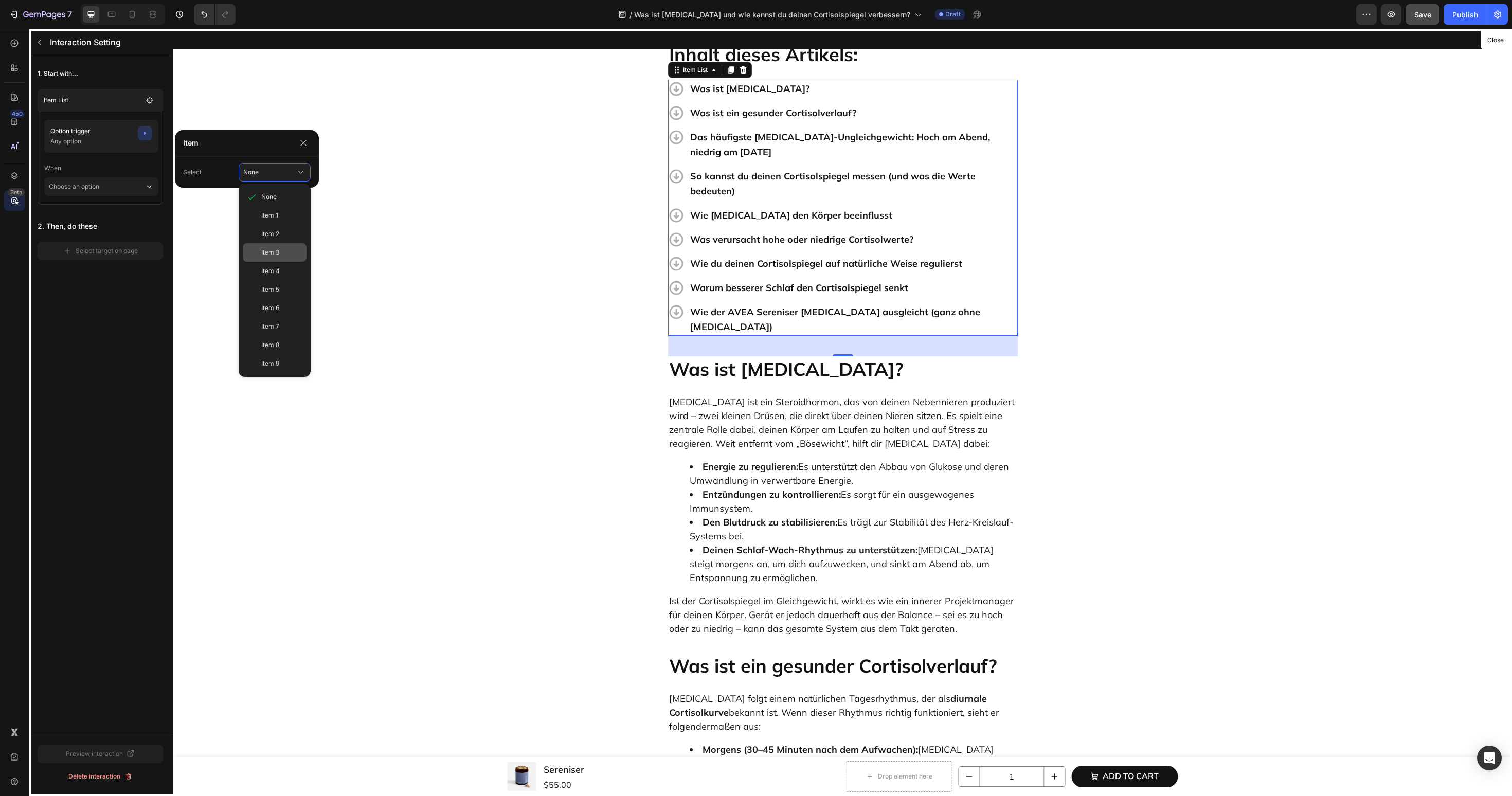
click at [267, 250] on span "Item 3" at bounding box center [270, 252] width 18 height 9
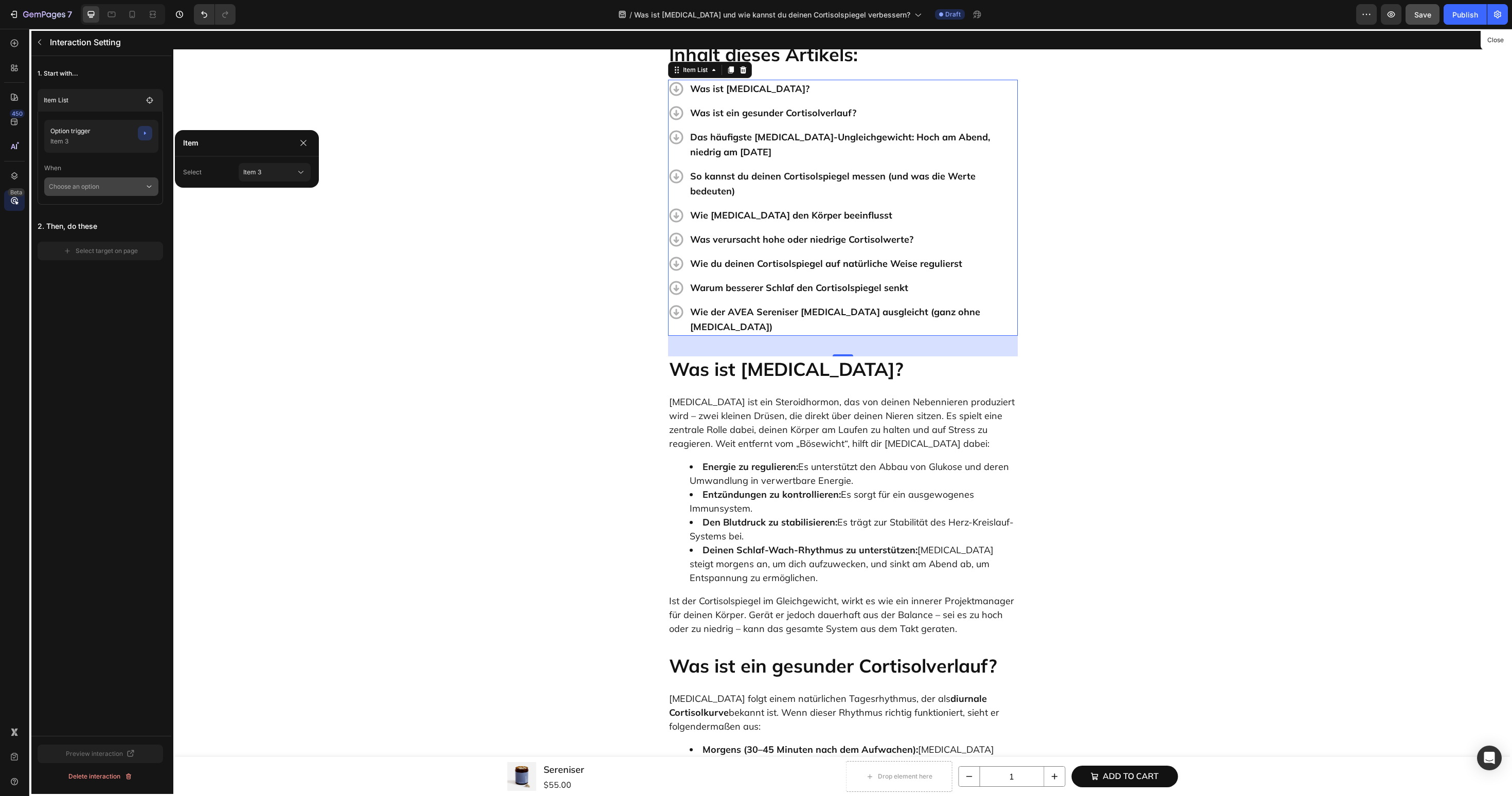
click at [132, 193] on p "Choose an option" at bounding box center [97, 187] width 96 height 18
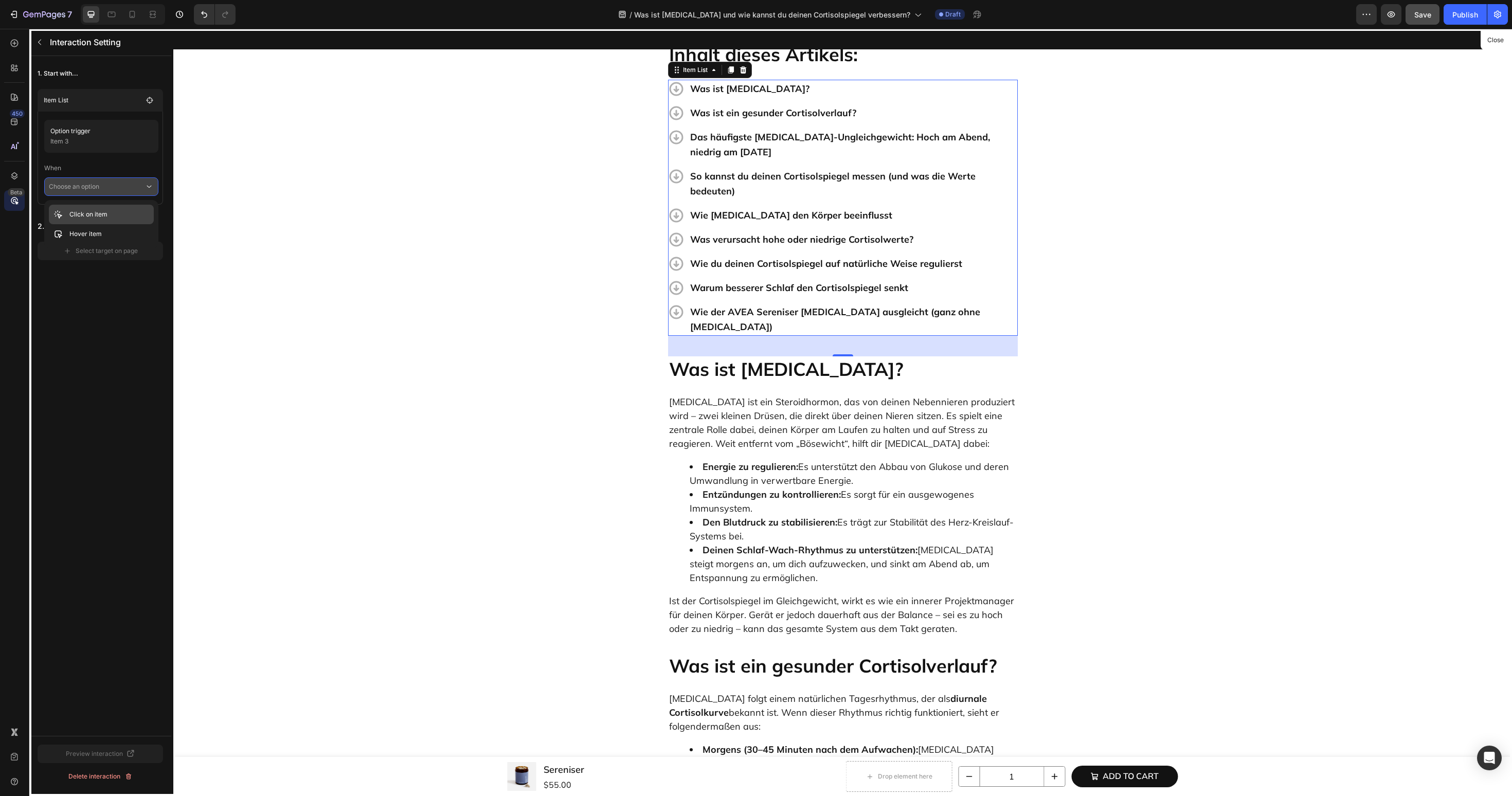
click at [125, 224] on div "Click on item" at bounding box center [102, 234] width 105 height 20
click at [117, 260] on button "Select target on page" at bounding box center [100, 266] width 125 height 18
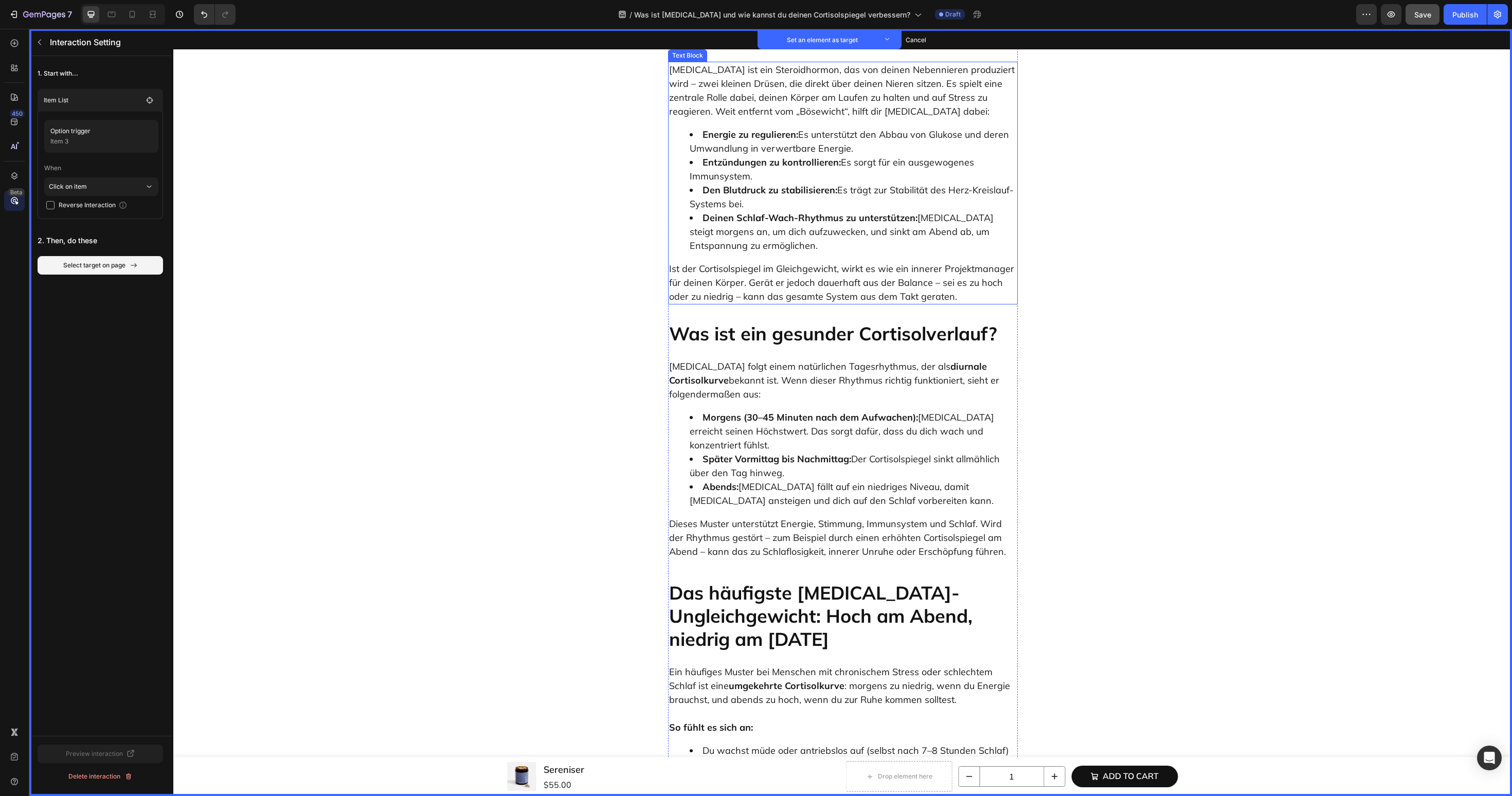
scroll to position [779, 0]
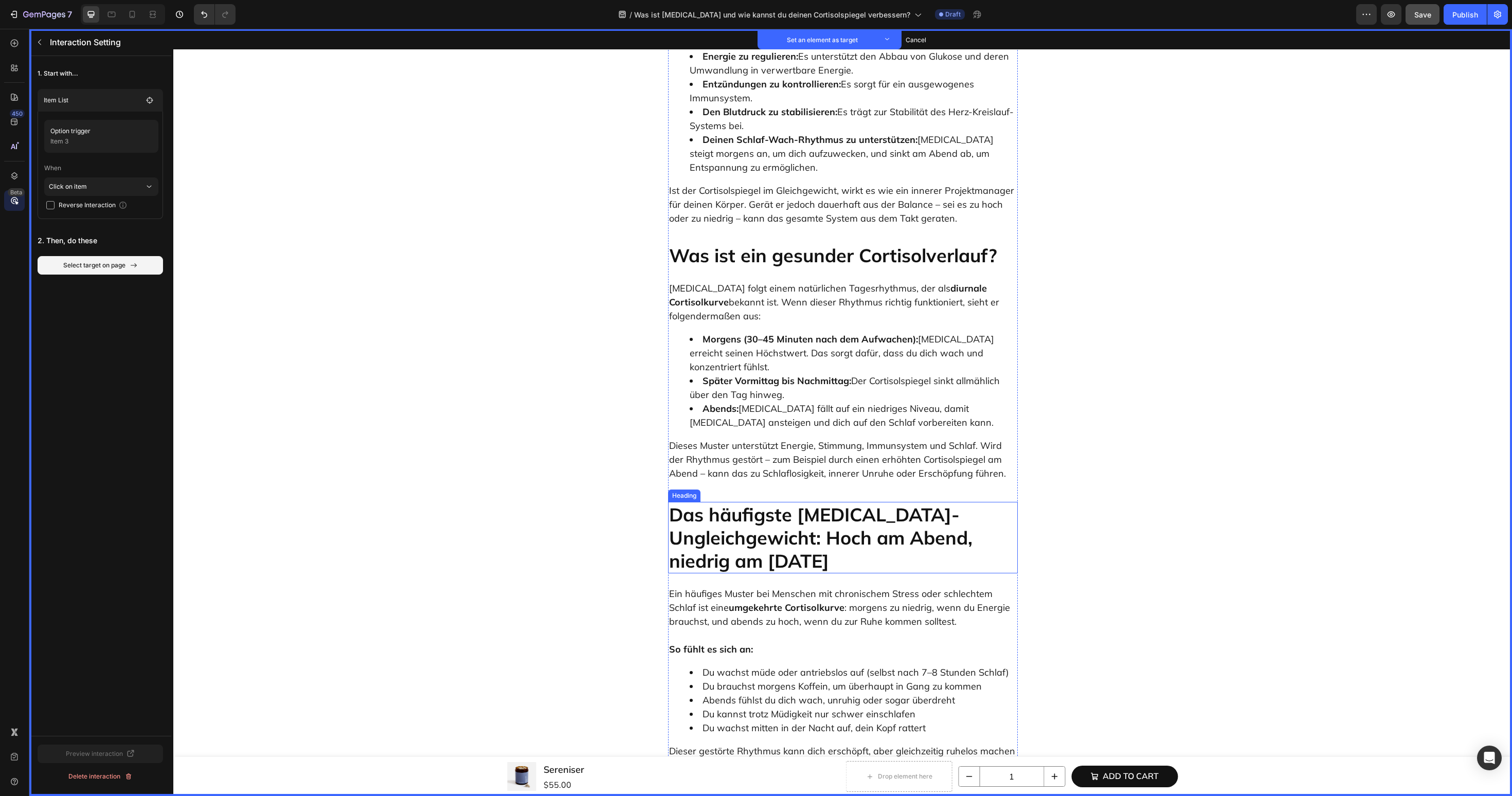
click at [762, 503] on p "Das häufigste Cortisol-Ungleichgewicht: Hoch am Abend, niedrig am Morgen" at bounding box center [843, 538] width 347 height 70
click at [751, 486] on button "Set as target" at bounding box center [746, 492] width 45 height 12
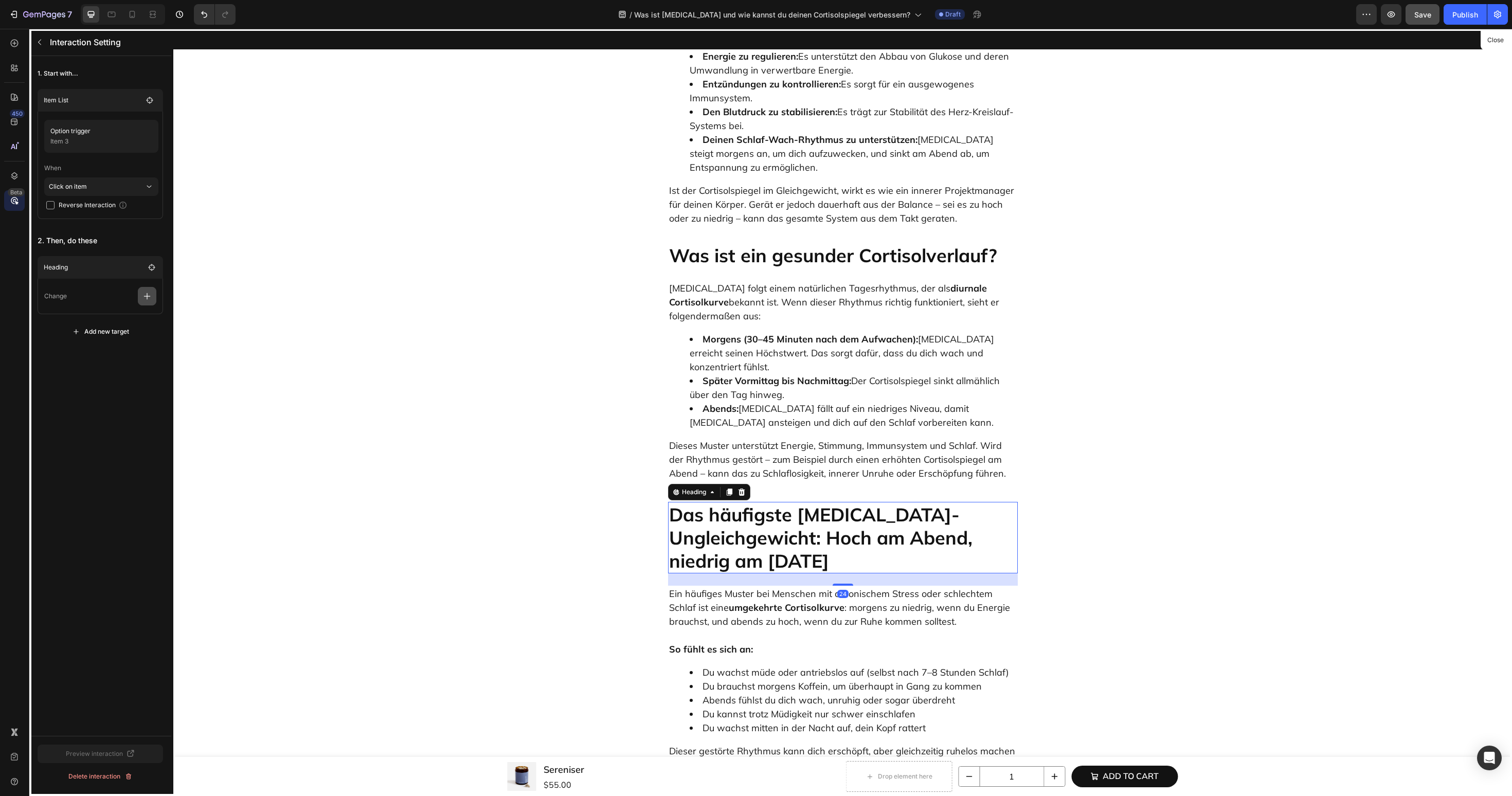
click at [149, 297] on icon "button" at bounding box center [147, 296] width 10 height 10
click at [113, 385] on div "Text style Change content Show/Hide Scroll to" at bounding box center [98, 348] width 117 height 78
click at [113, 374] on p "Scroll to" at bounding box center [98, 375] width 109 height 18
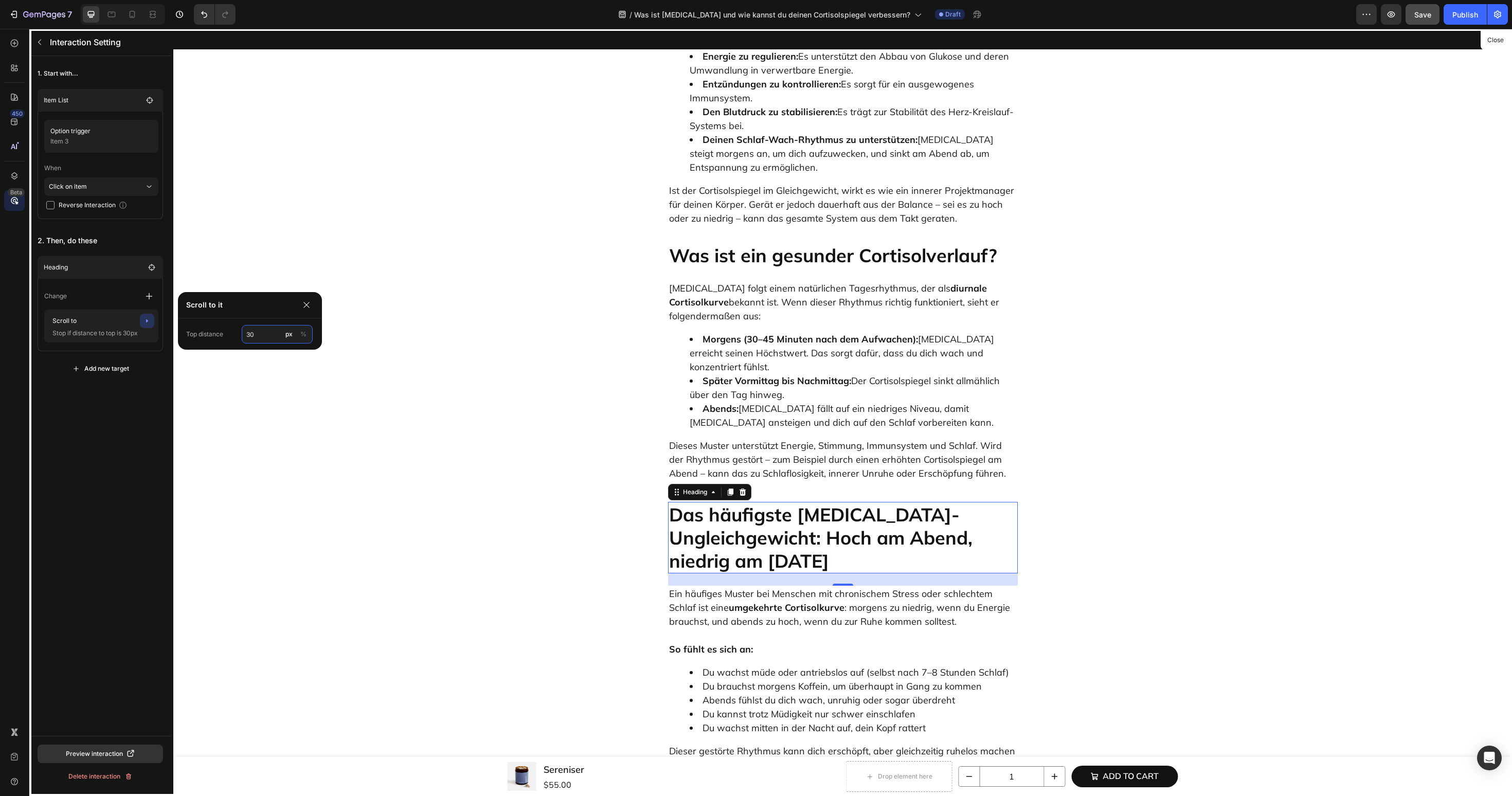
click at [262, 328] on input "30" at bounding box center [277, 334] width 71 height 18
type input "60"
click at [39, 42] on icon "button" at bounding box center [39, 42] width 9 height 9
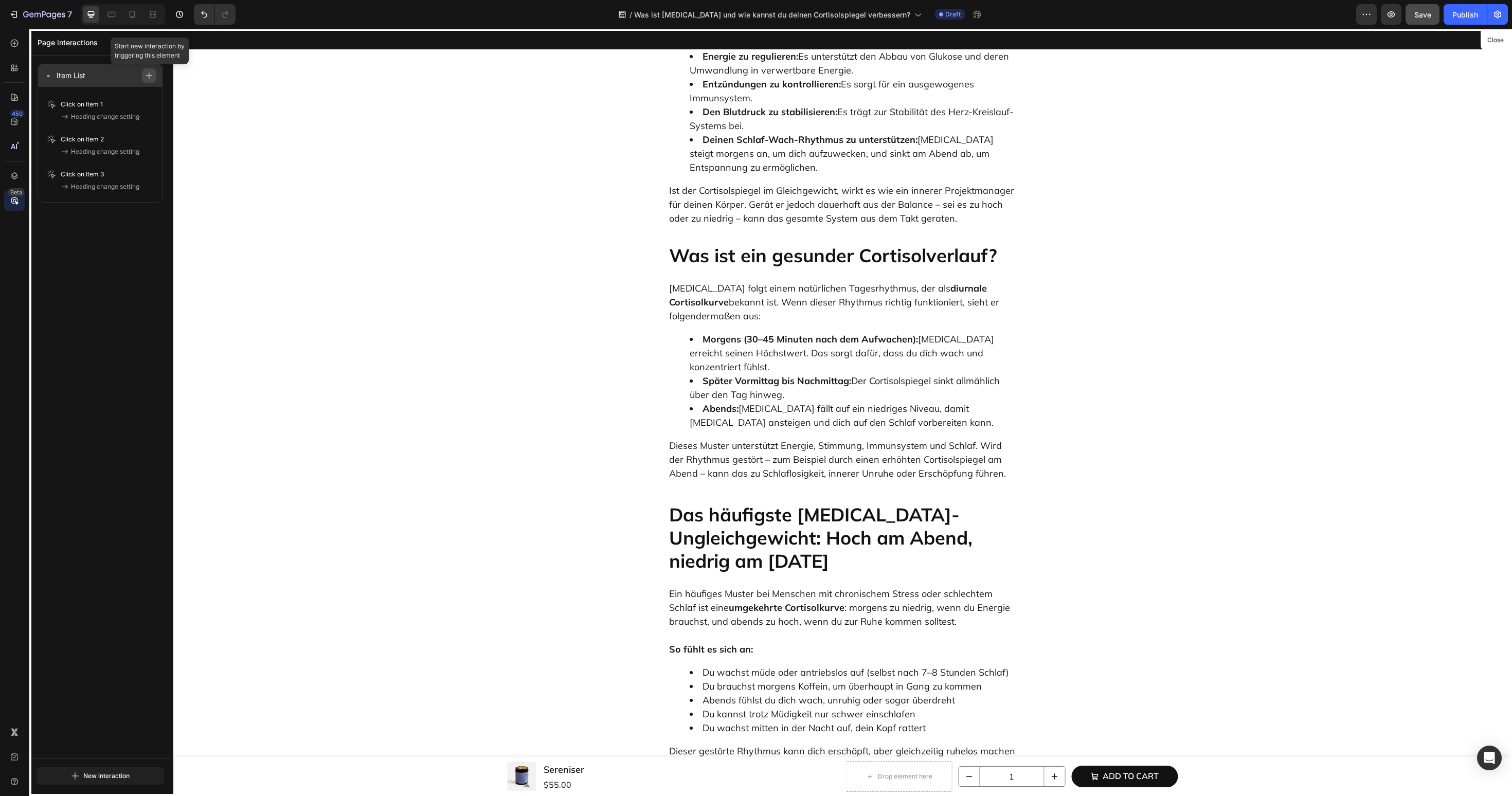
click at [149, 81] on button "button" at bounding box center [149, 75] width 14 height 14
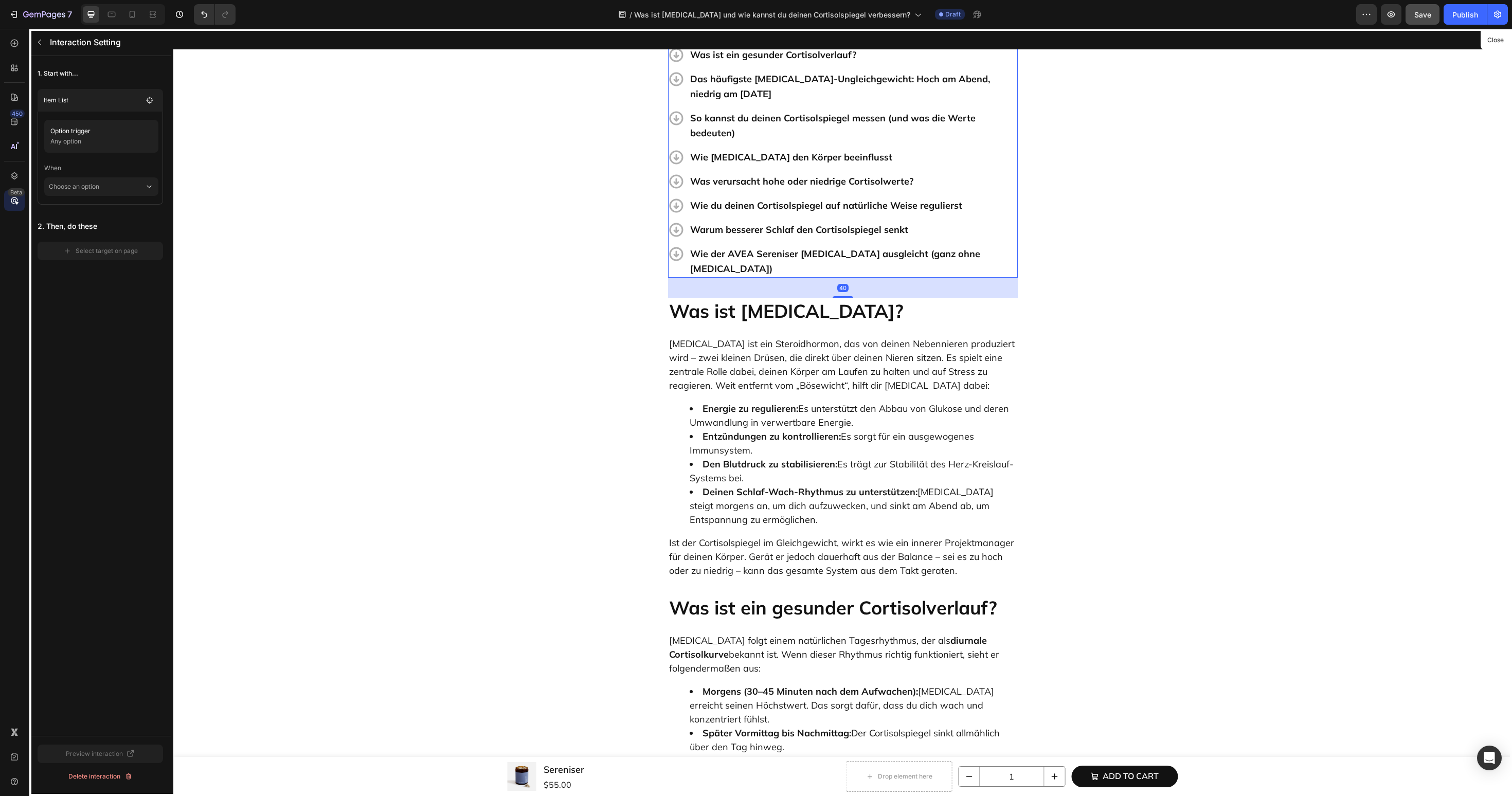
scroll to position [368, 0]
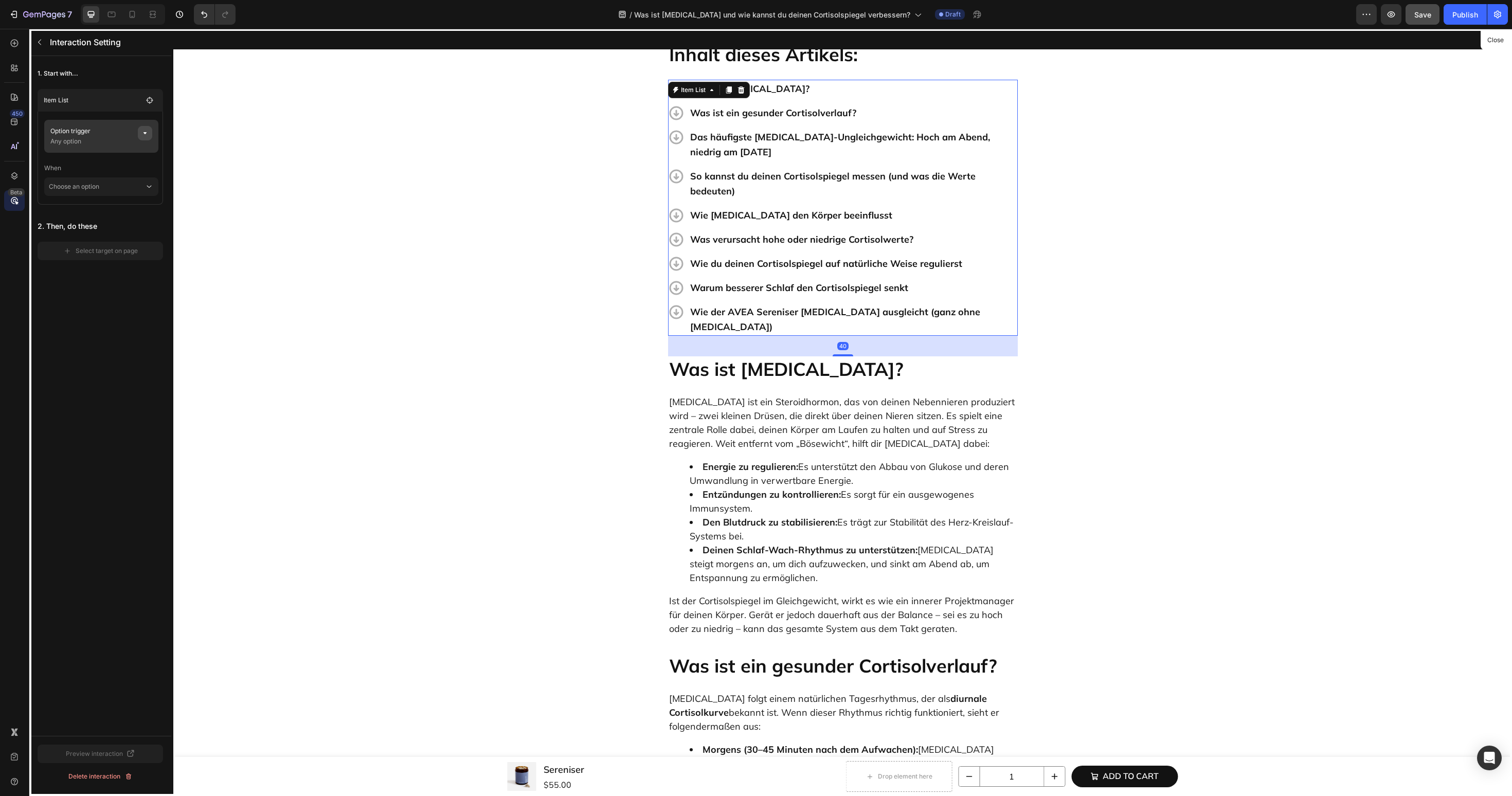
click at [146, 131] on icon "button" at bounding box center [145, 133] width 9 height 9
click at [241, 173] on button "None" at bounding box center [275, 172] width 72 height 18
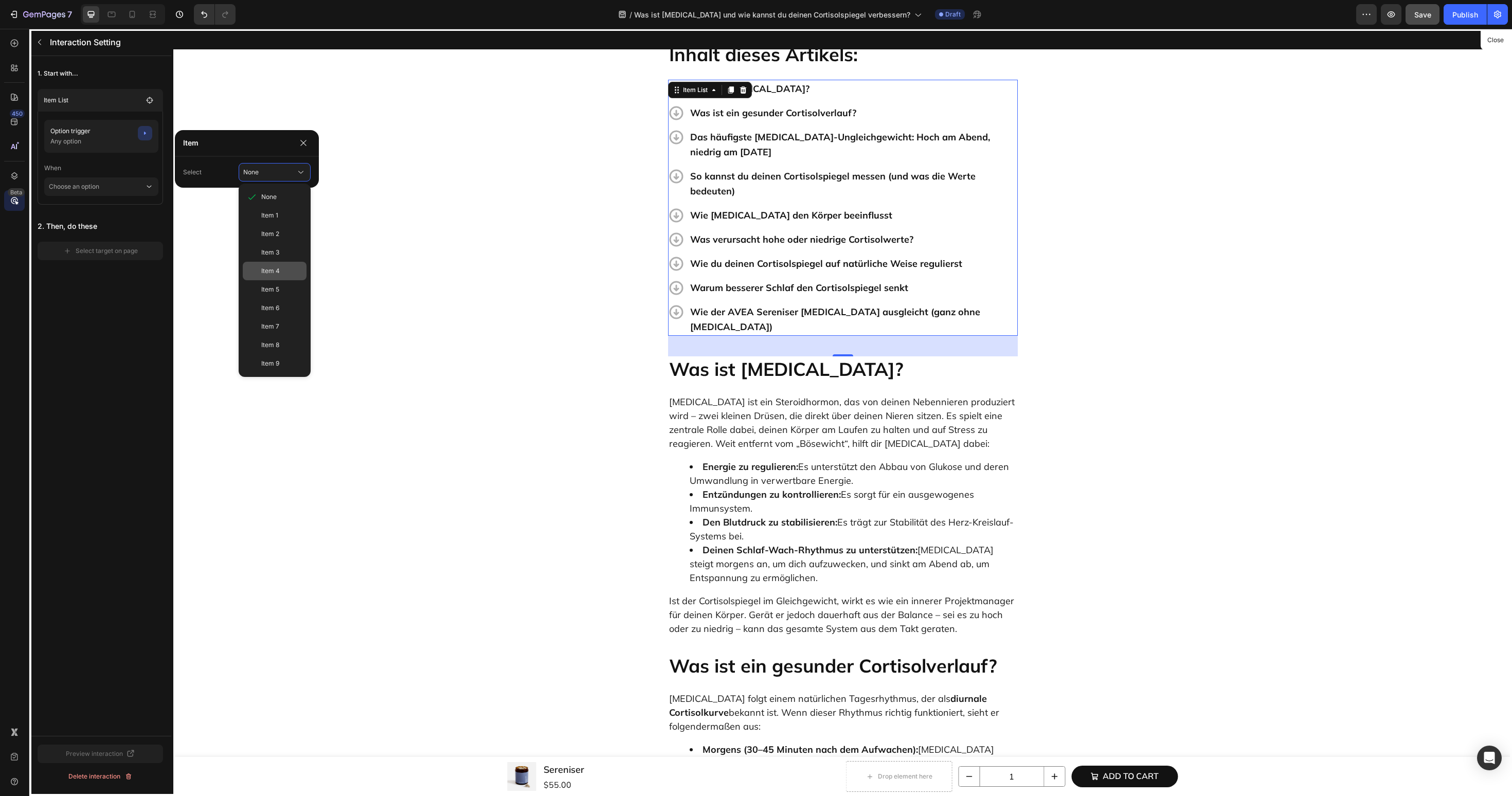
click at [258, 270] on div "Item 4" at bounding box center [274, 271] width 64 height 18
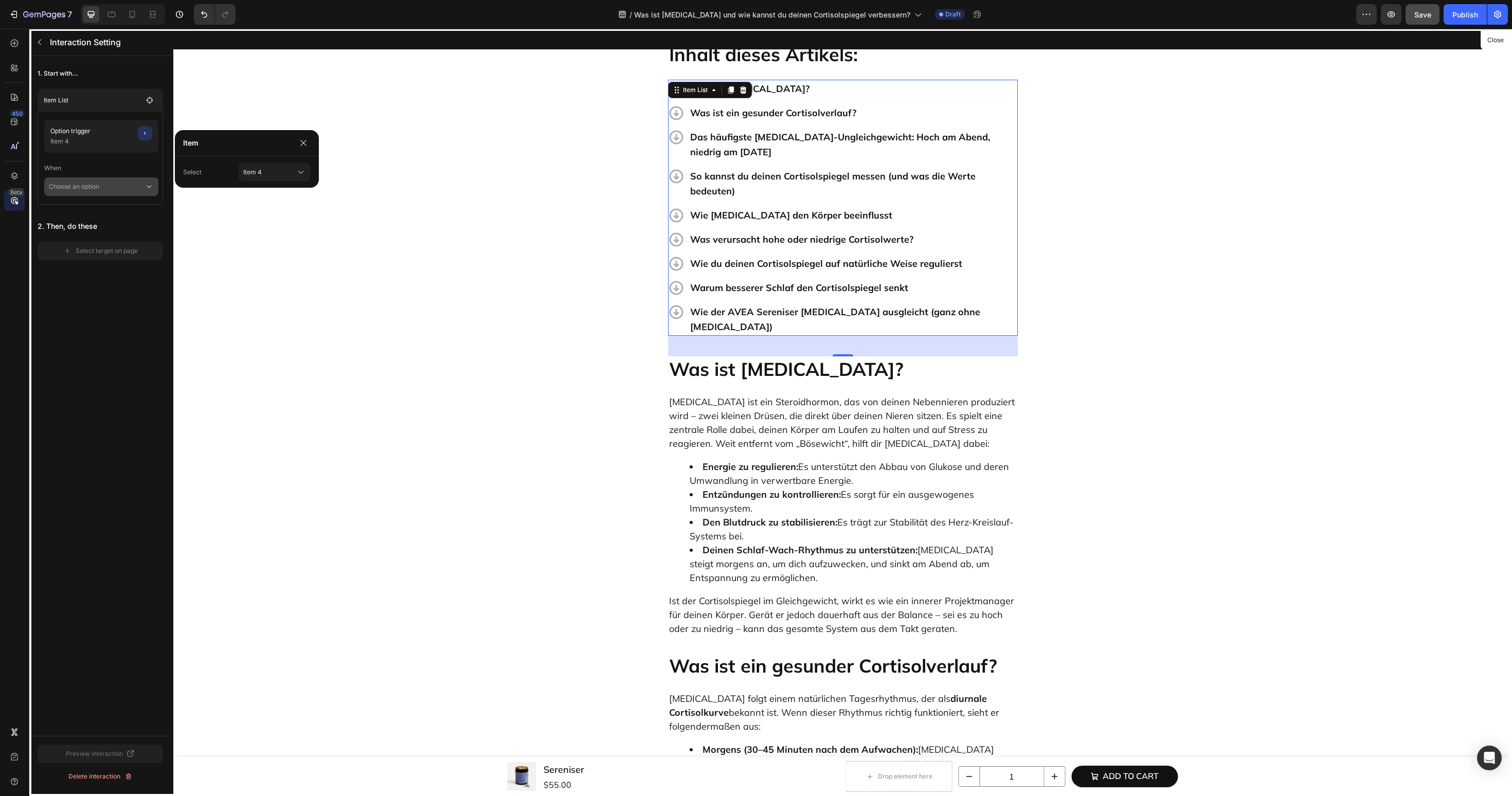
click at [138, 190] on p "Choose an option" at bounding box center [97, 187] width 96 height 18
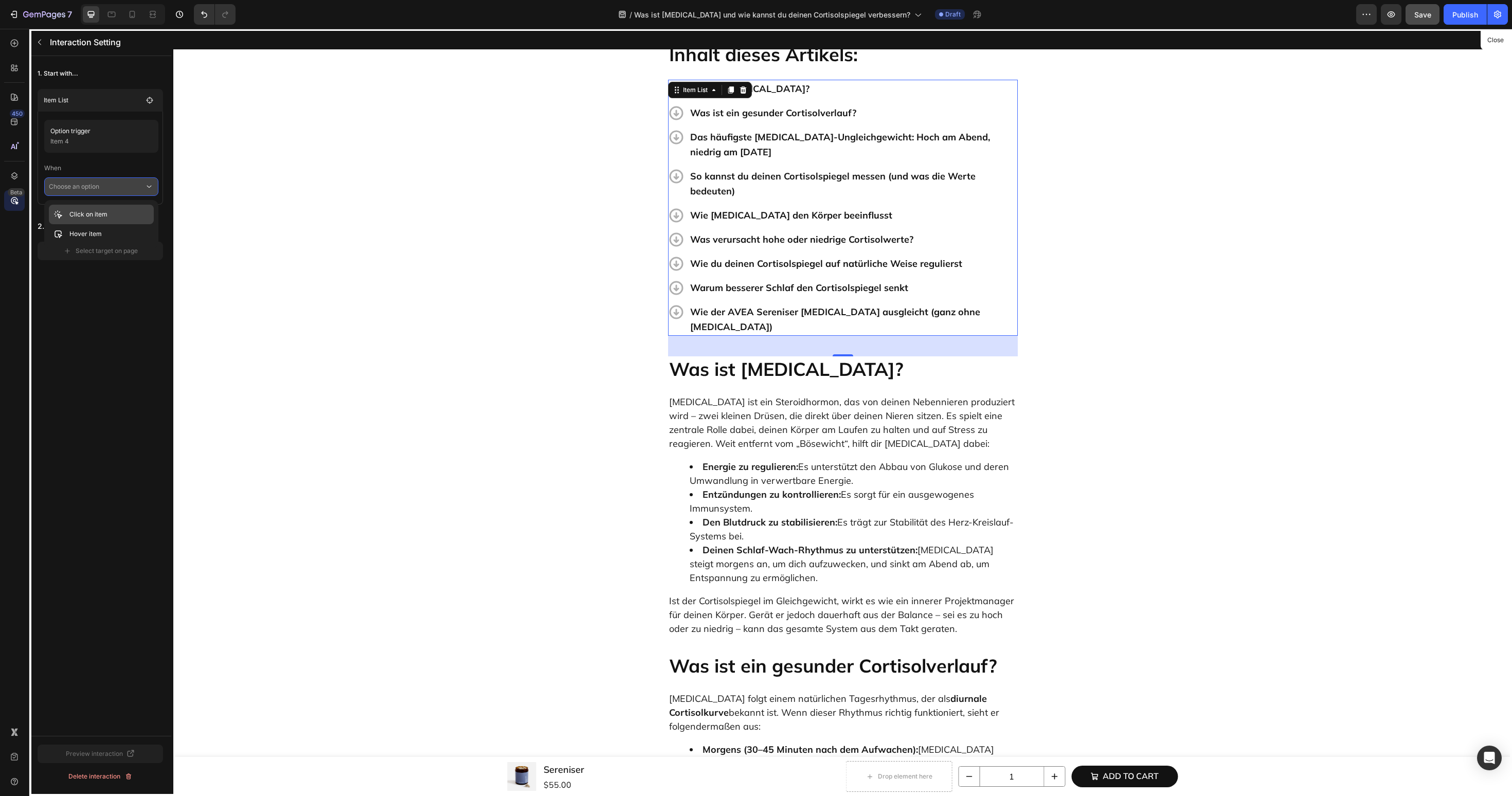
click at [121, 224] on div "Click on item" at bounding box center [102, 234] width 105 height 20
click at [107, 264] on div "Select target on page" at bounding box center [101, 266] width 75 height 9
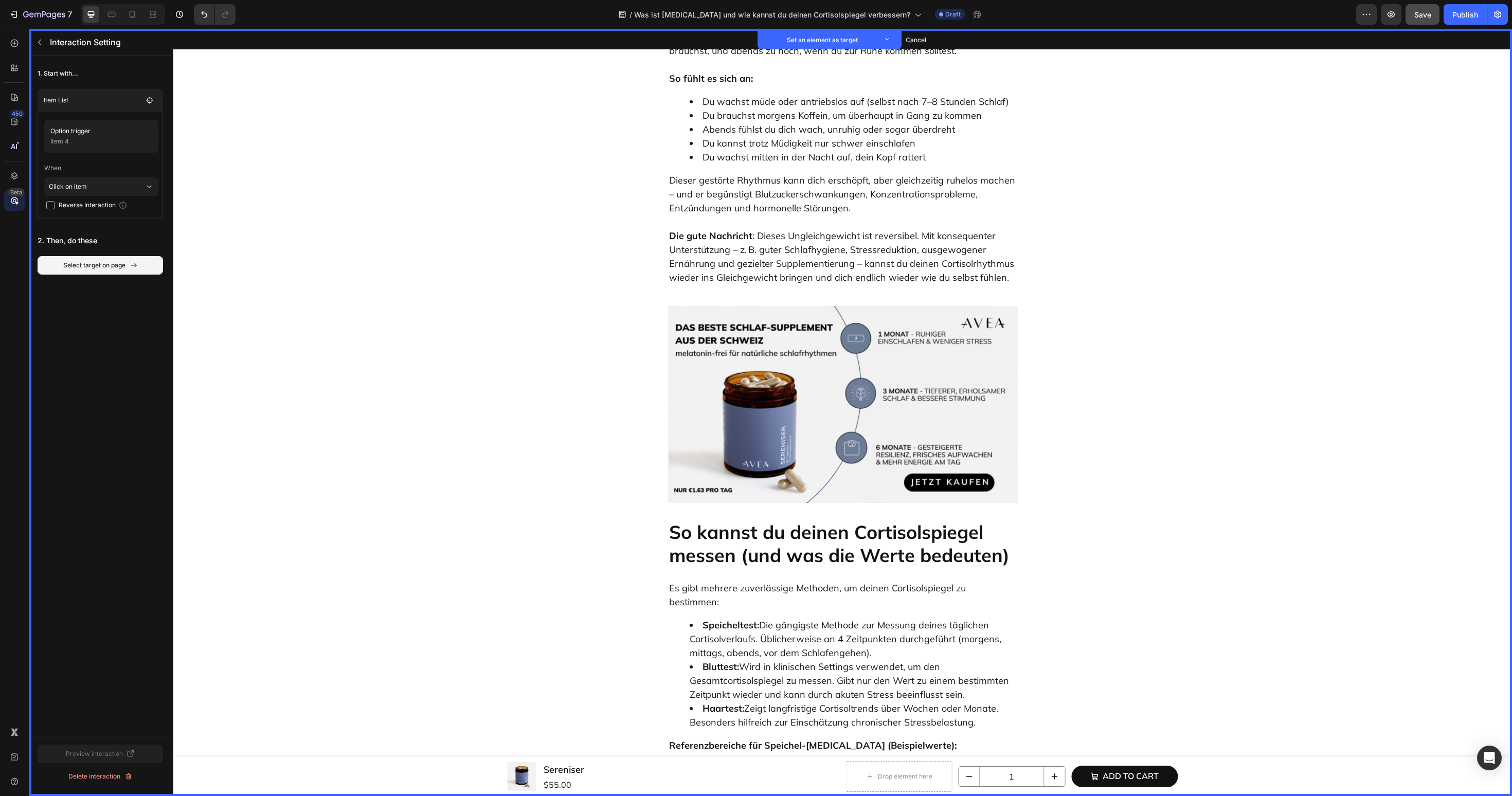
scroll to position [1639, 0]
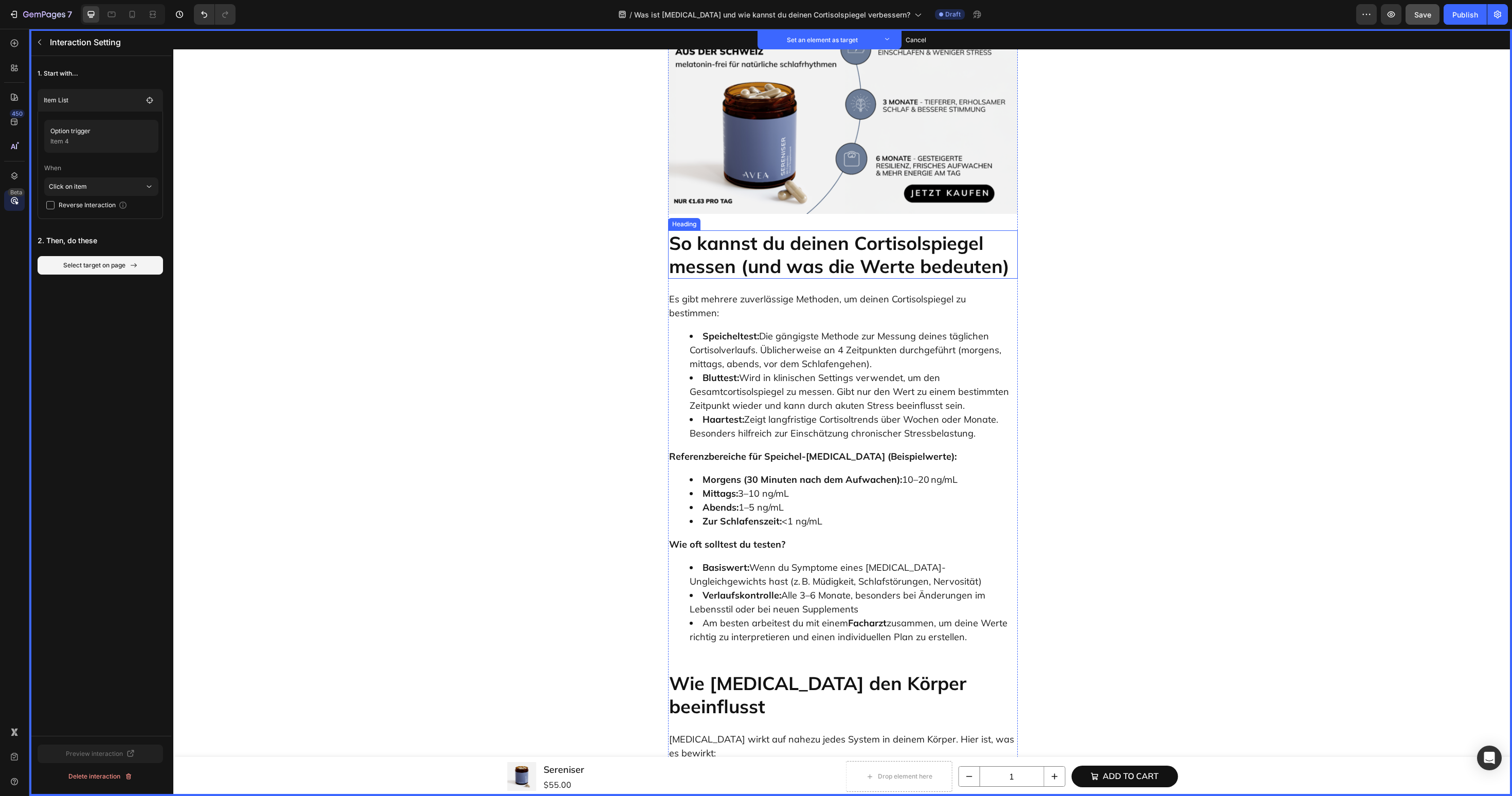
click at [775, 231] on p "So kannst du deinen Cortisolspiegel messen (und was die Werte bedeuten)" at bounding box center [843, 254] width 347 height 47
click at [751, 214] on button "Set as target" at bounding box center [746, 220] width 45 height 12
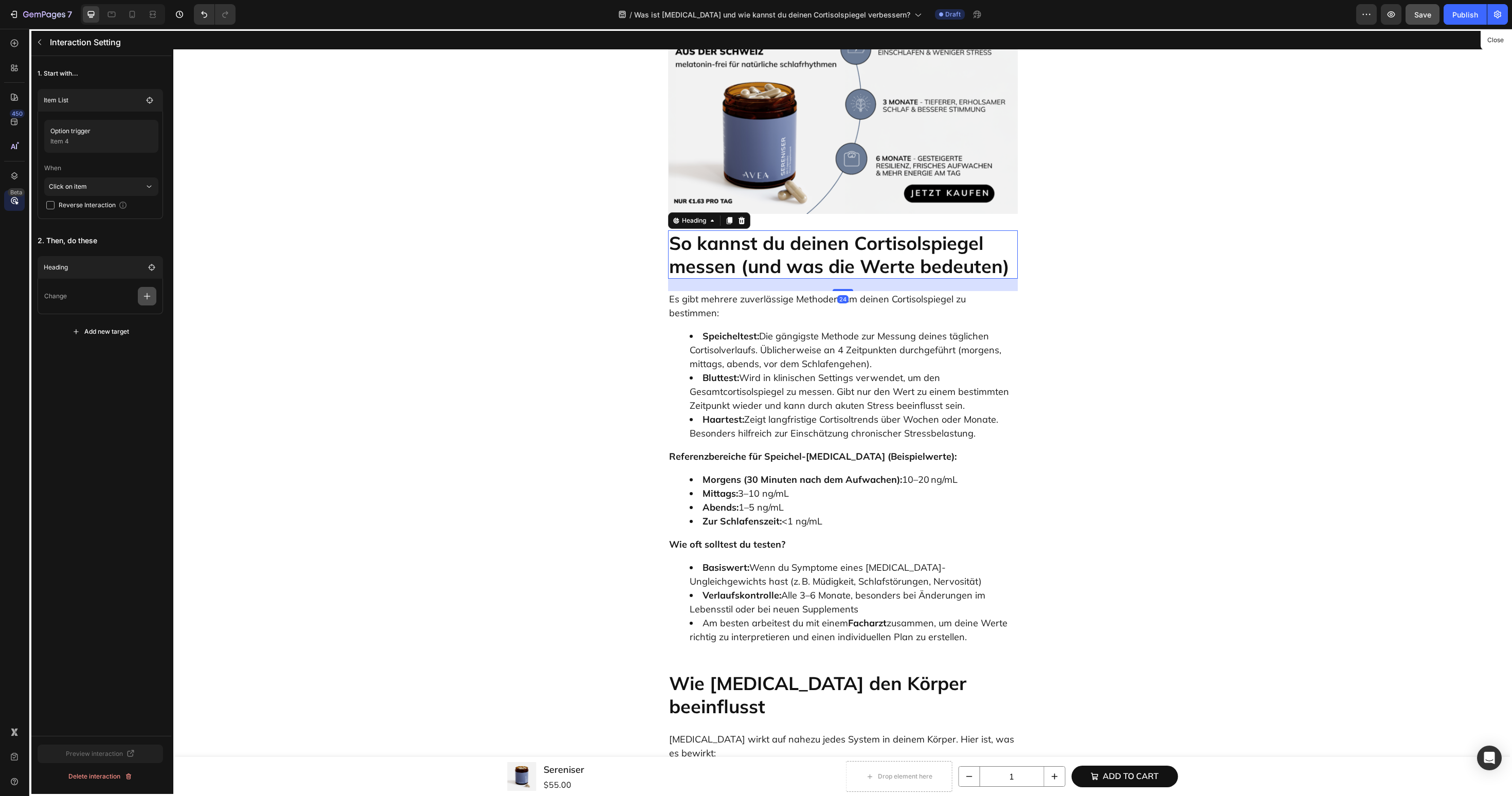
click at [151, 295] on icon "button" at bounding box center [147, 296] width 10 height 10
click at [121, 376] on p "Scroll to" at bounding box center [98, 375] width 109 height 18
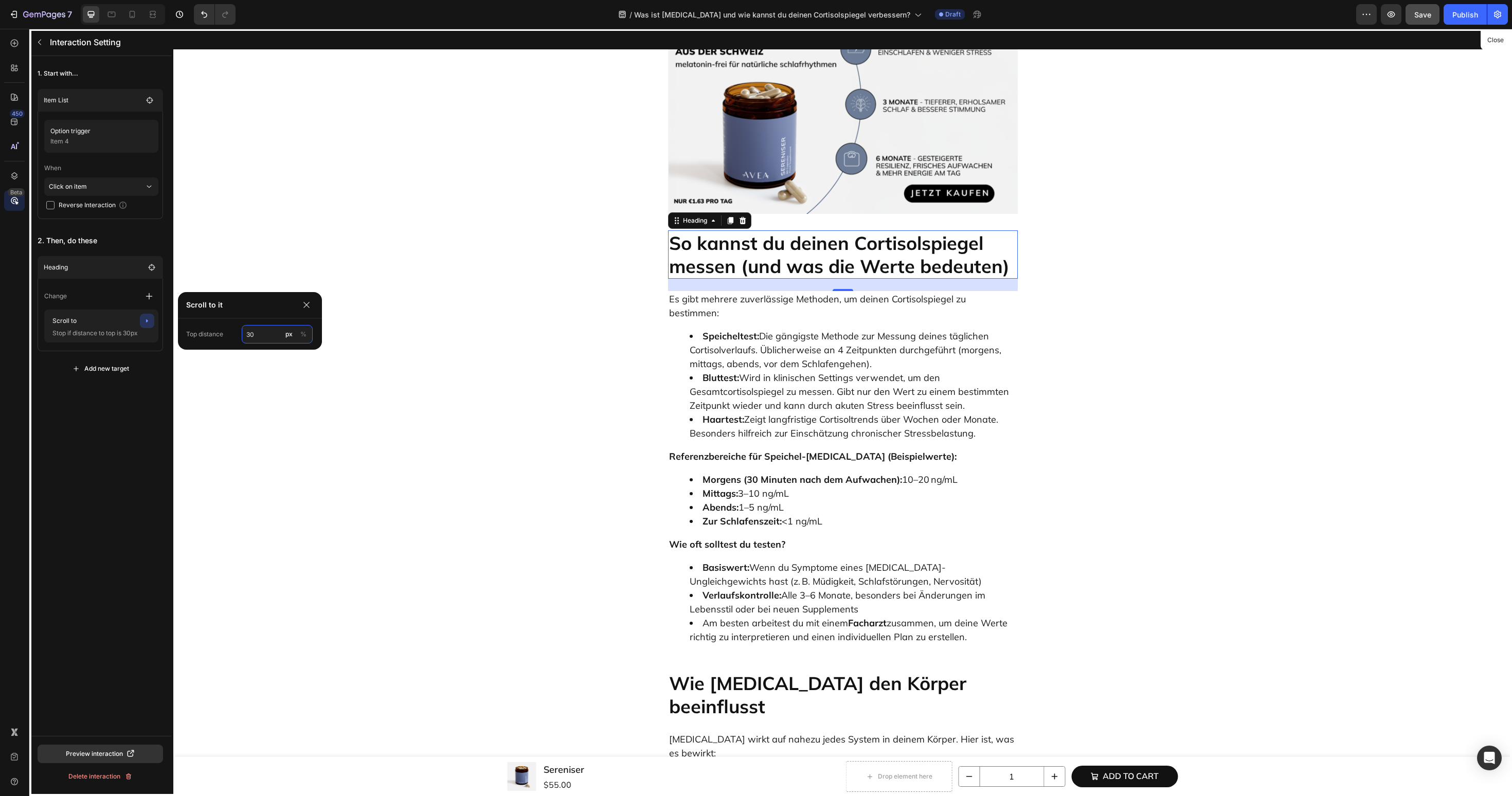
click at [271, 338] on input "30" at bounding box center [277, 334] width 71 height 18
type input "60"
click at [98, 416] on div "1. Start with... Item List Option trigger Item 4 When Click on item Reverse Int…" at bounding box center [100, 396] width 142 height 680
click at [40, 44] on icon "button" at bounding box center [39, 42] width 3 height 6
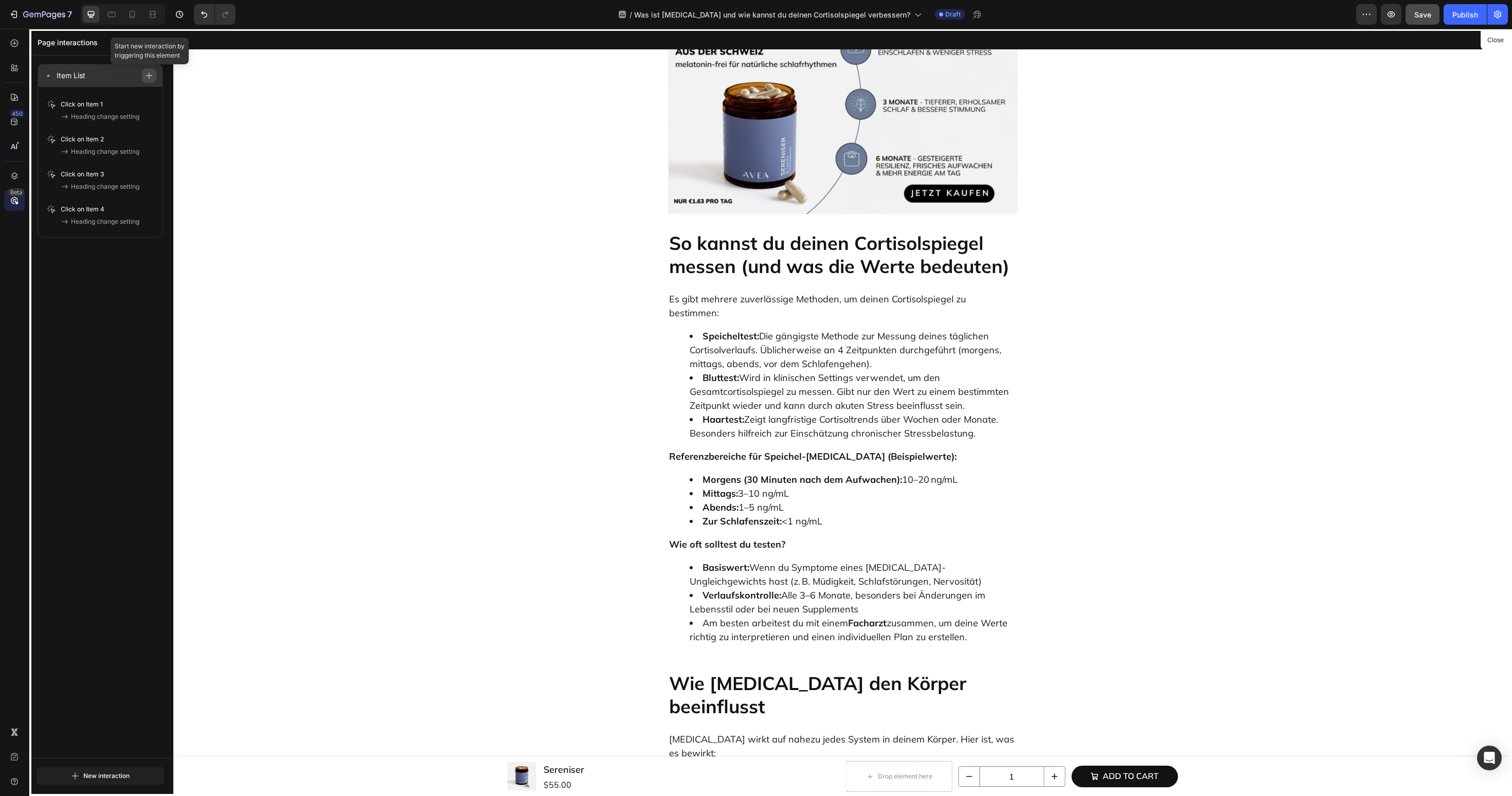
click at [152, 79] on button "button" at bounding box center [149, 75] width 14 height 14
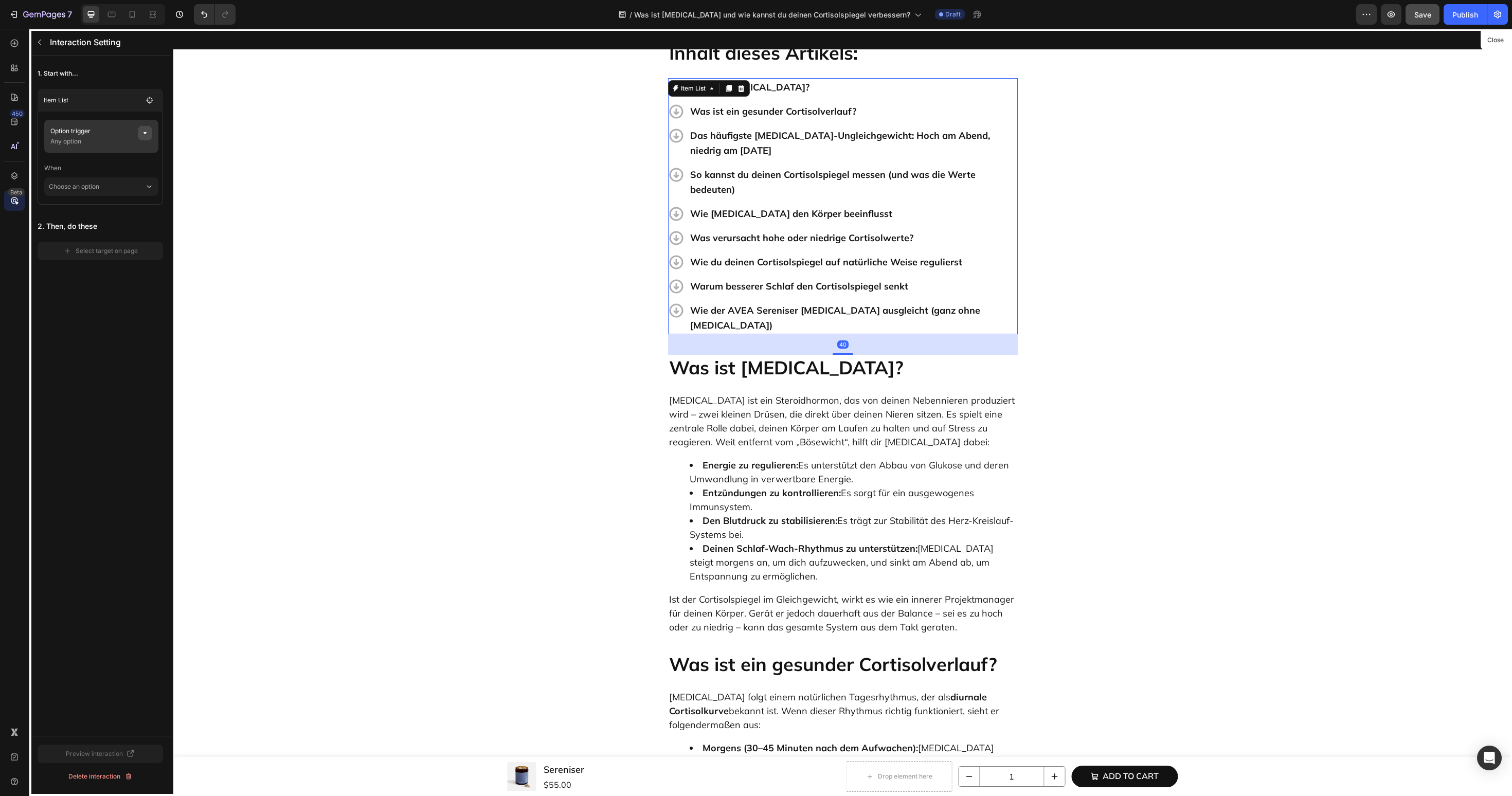
scroll to position [368, 0]
click at [148, 137] on icon "button" at bounding box center [145, 133] width 9 height 9
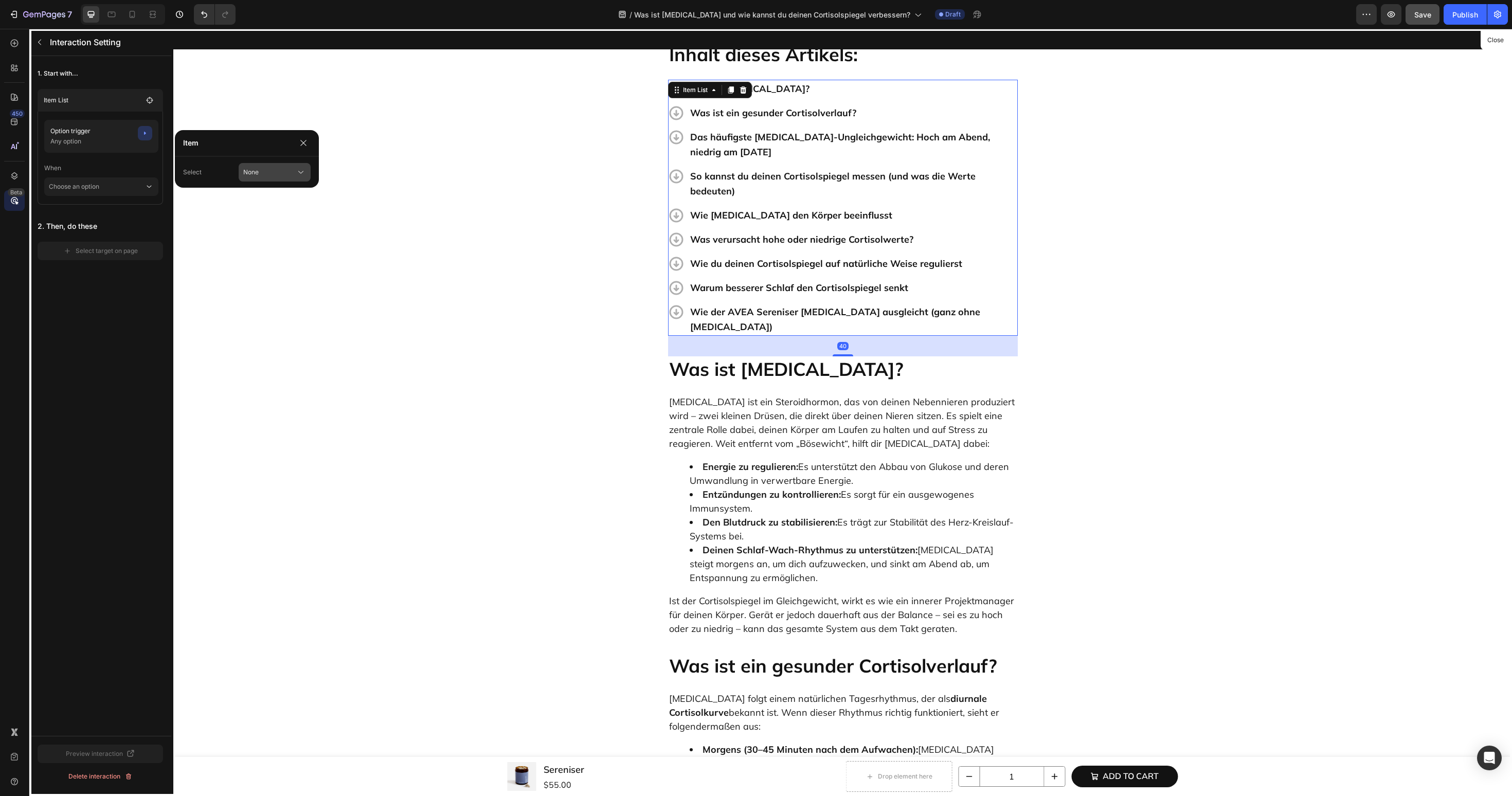
click at [251, 174] on span "None" at bounding box center [251, 172] width 16 height 9
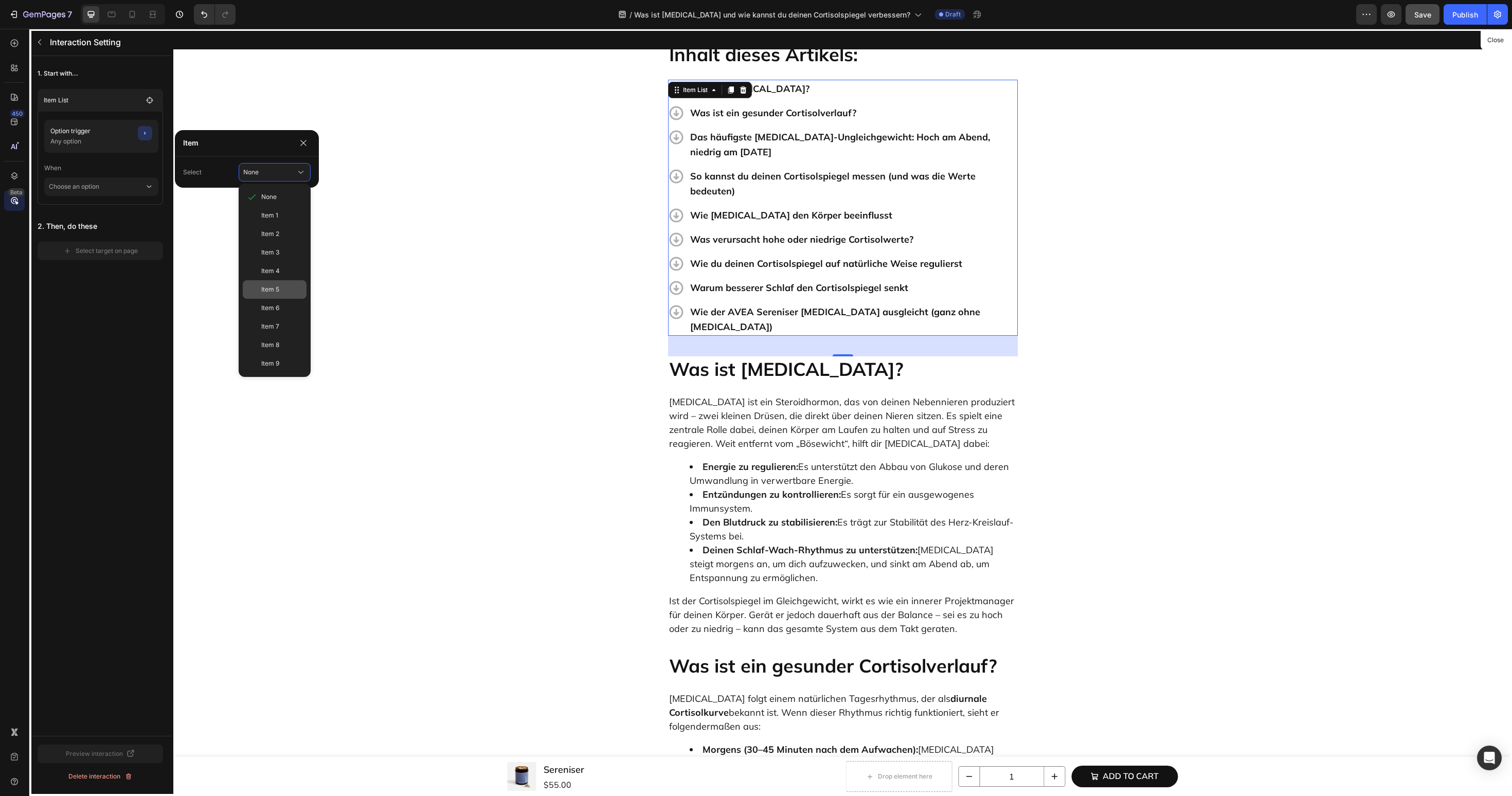
click at [283, 287] on div "Item 5" at bounding box center [282, 290] width 41 height 9
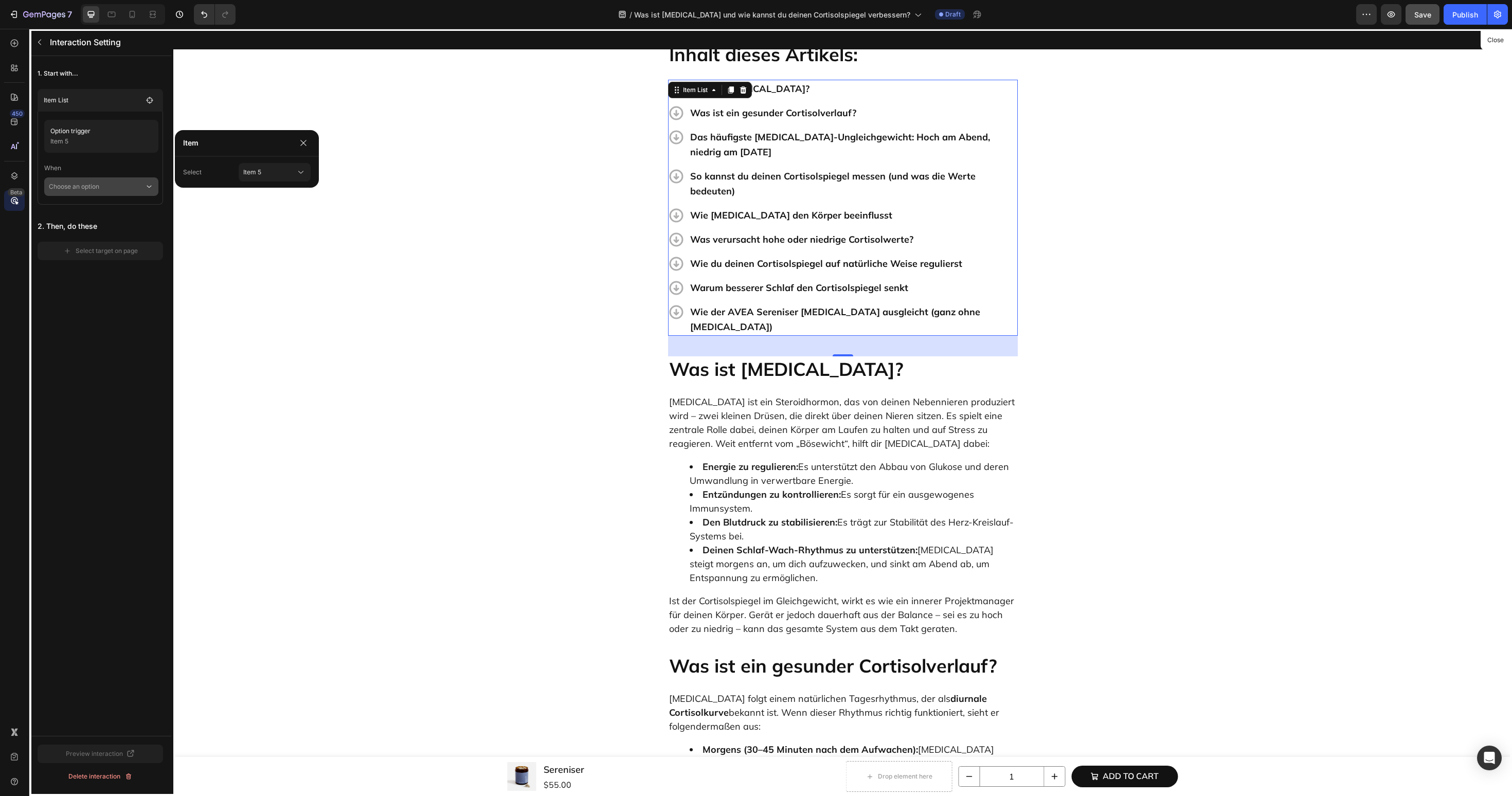
click at [120, 184] on p "Choose an option" at bounding box center [97, 187] width 96 height 18
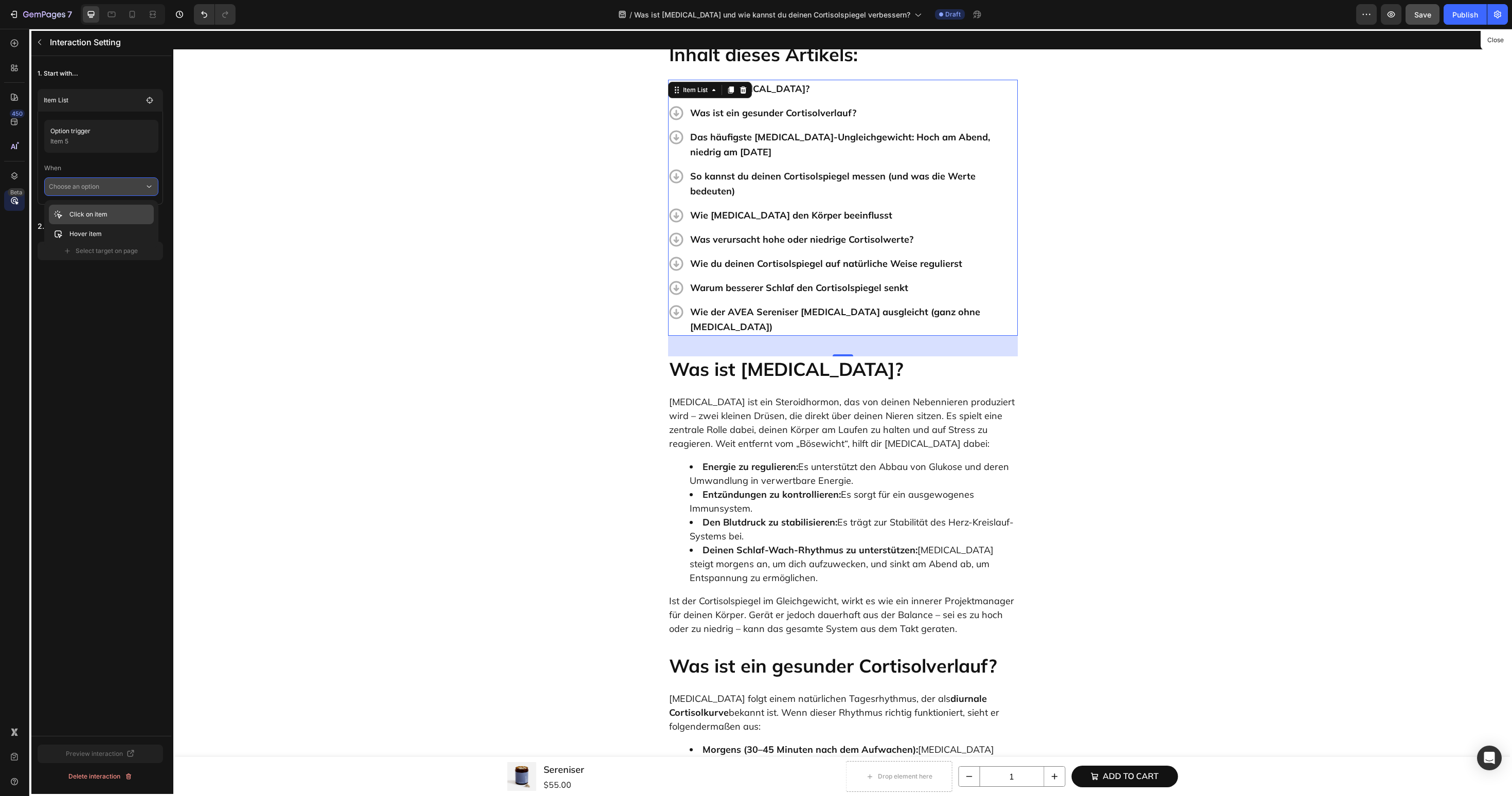
click at [117, 224] on div "Click on item" at bounding box center [102, 234] width 105 height 20
click at [101, 268] on div "Select target on page" at bounding box center [101, 266] width 75 height 9
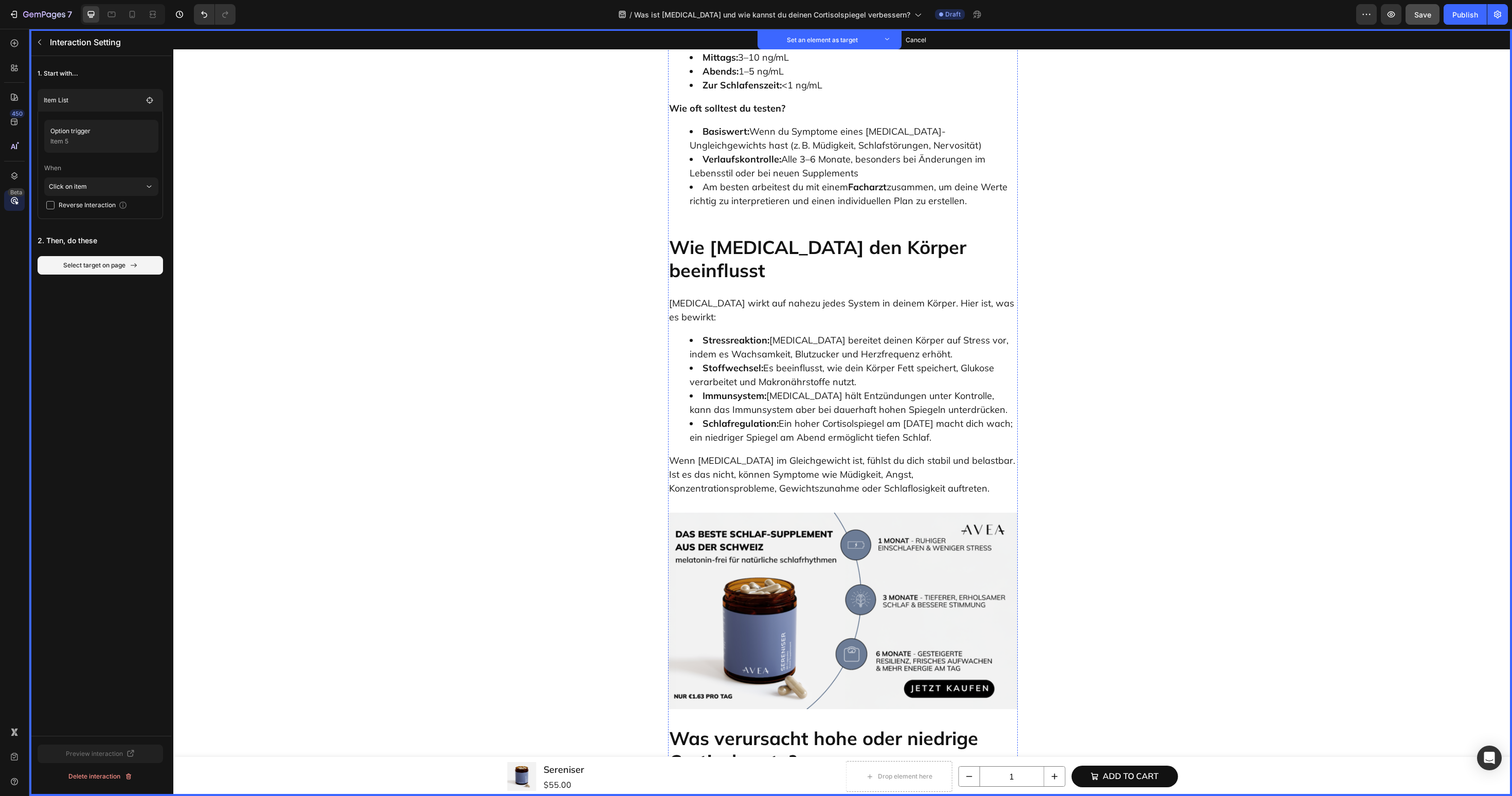
scroll to position [1891, 0]
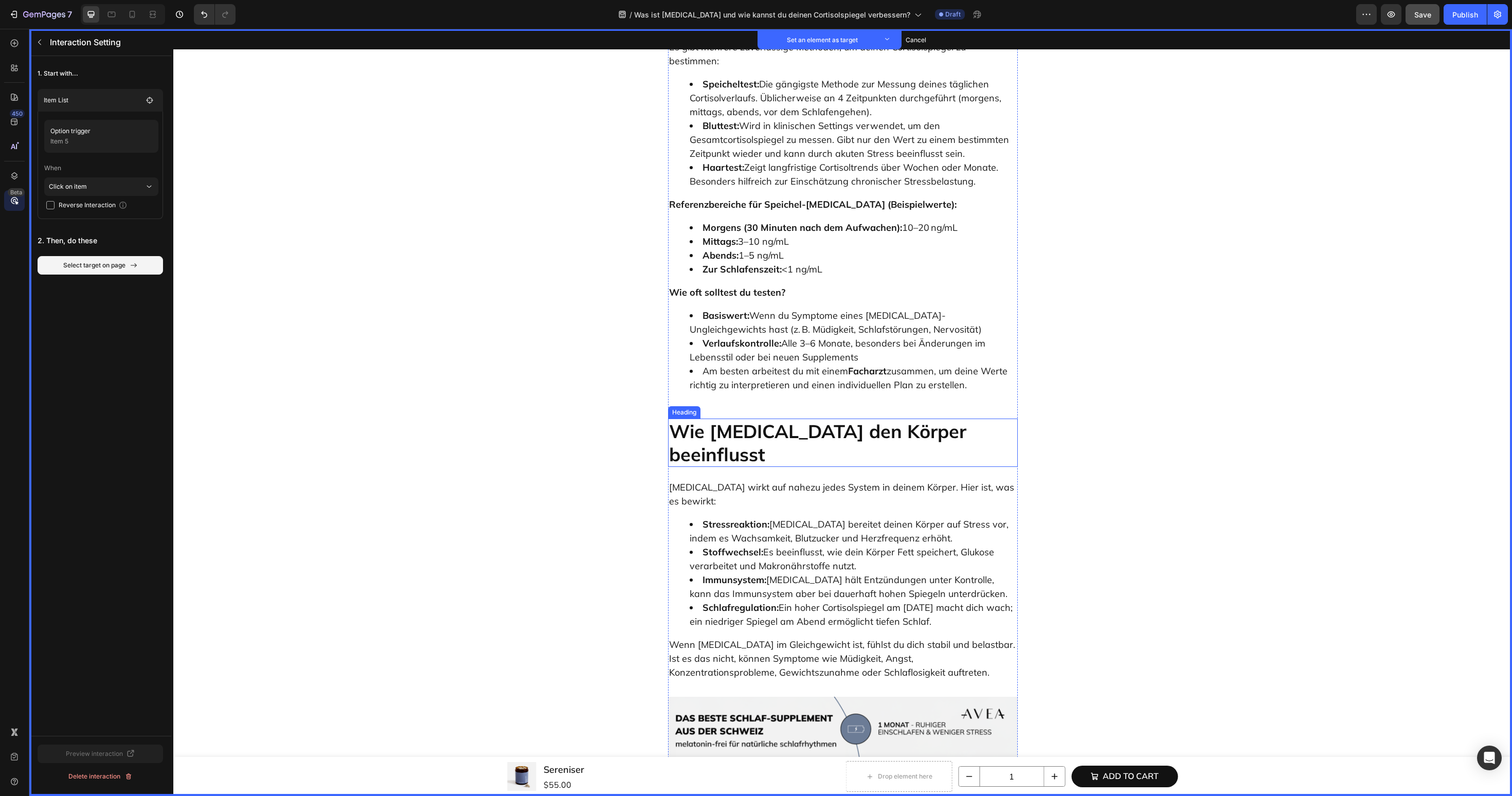
click at [731, 420] on p "Wie Cortisol den Körper beeinflusst" at bounding box center [843, 443] width 347 height 47
click at [749, 403] on button "Set as target" at bounding box center [746, 408] width 45 height 12
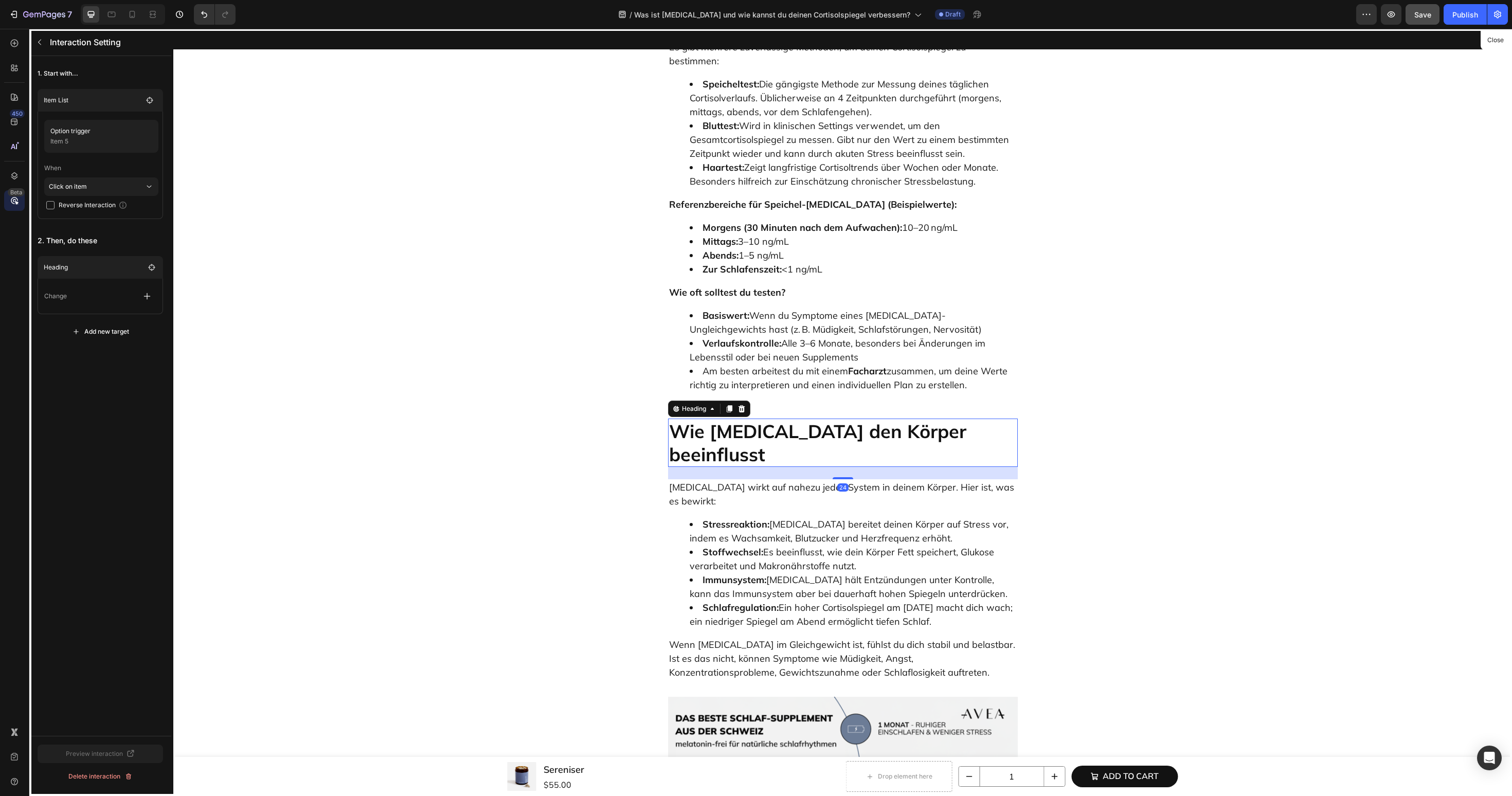
click at [115, 295] on div "Change" at bounding box center [100, 296] width 112 height 18
click at [144, 295] on icon "button" at bounding box center [147, 296] width 10 height 10
click at [114, 374] on p "Scroll to" at bounding box center [98, 375] width 109 height 18
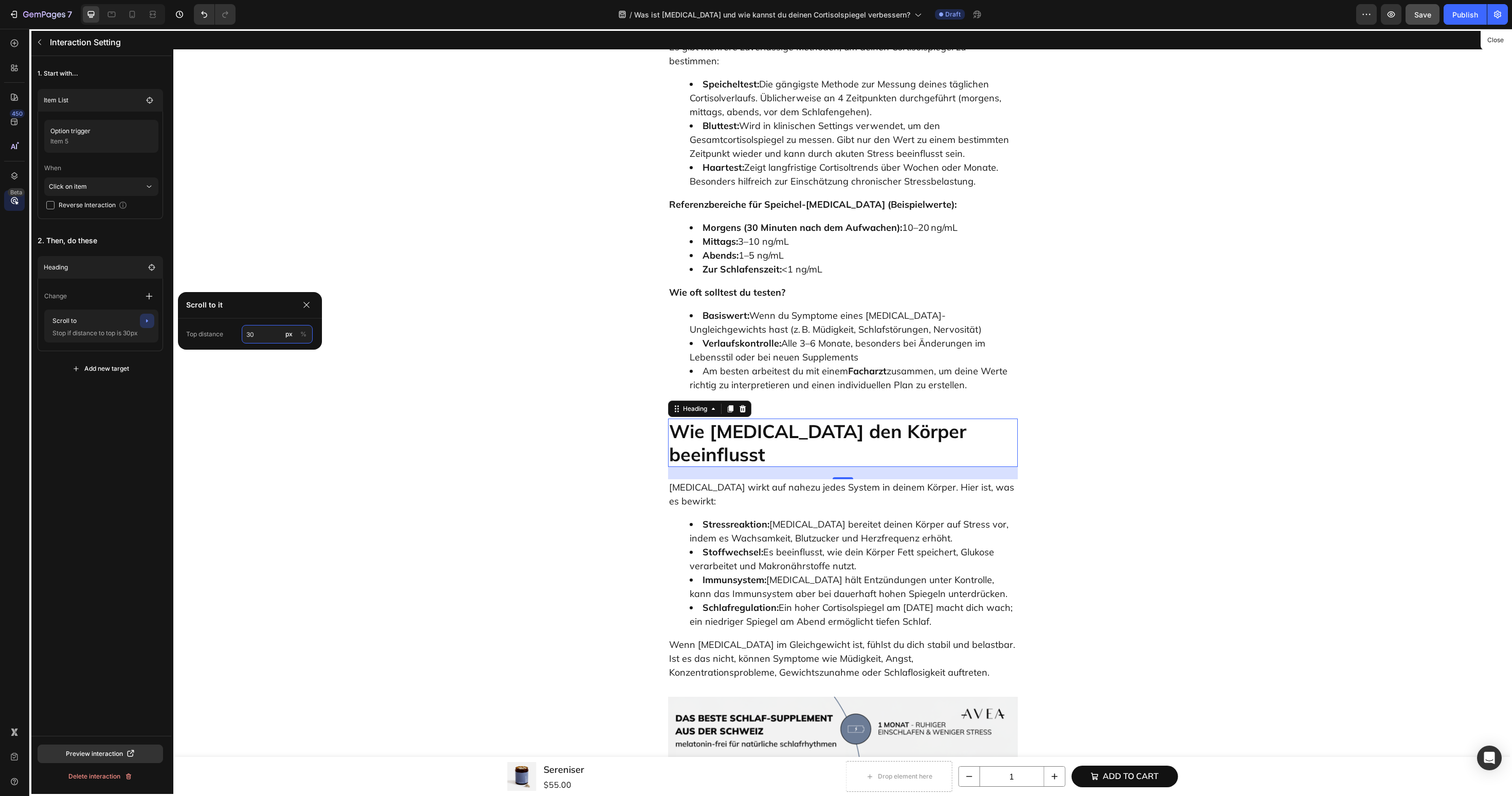
click at [260, 331] on input "30" at bounding box center [277, 334] width 71 height 18
type input "60"
click at [81, 511] on div "1. Start with... Item List Option trigger Item 5 When Click on item Reverse Int…" at bounding box center [100, 396] width 142 height 680
click at [788, 281] on div at bounding box center [842, 412] width 1338 height 768
click at [758, 294] on div at bounding box center [842, 412] width 1338 height 768
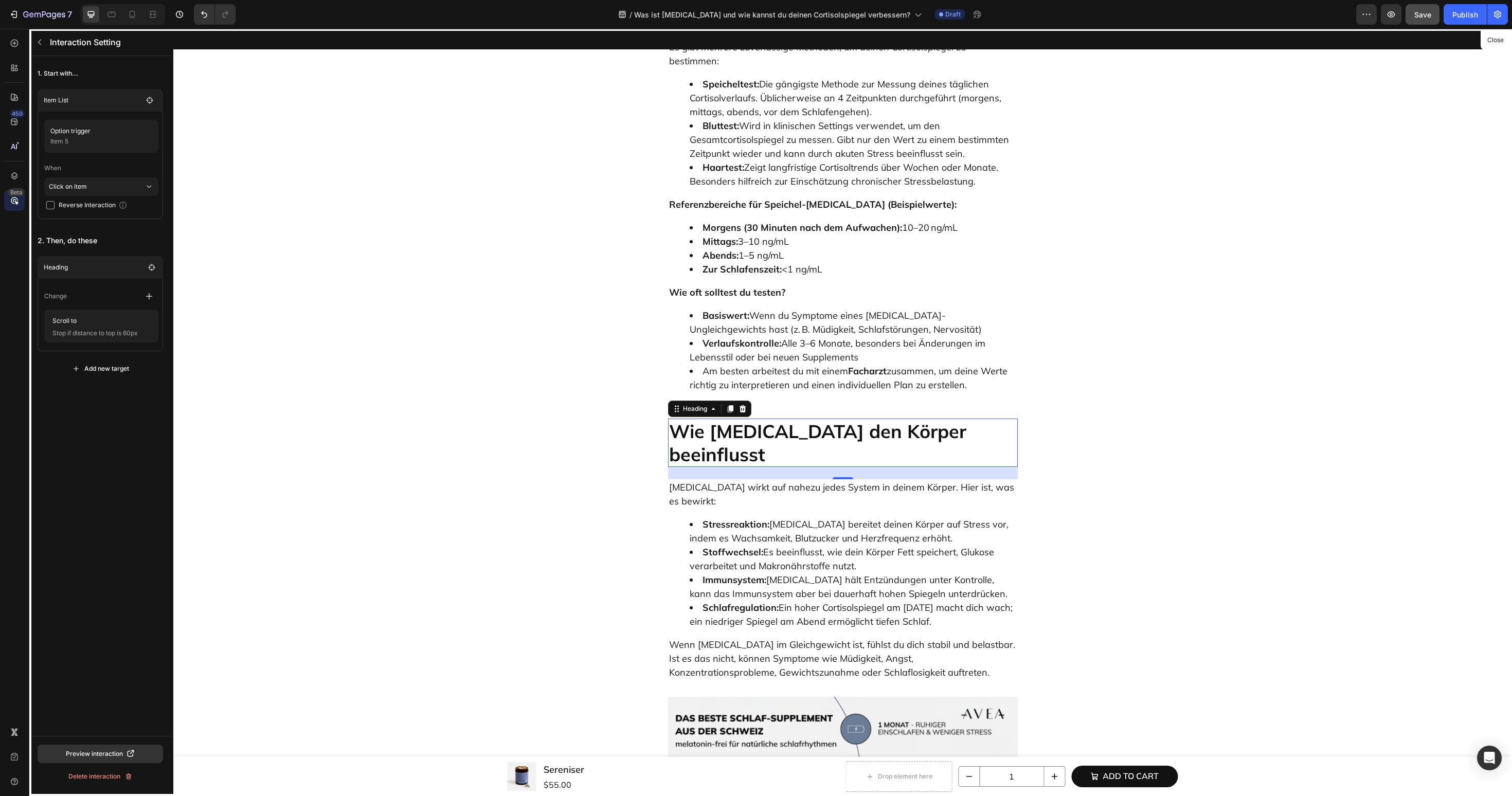
click at [492, 367] on div at bounding box center [842, 412] width 1338 height 768
click at [33, 41] on button "button" at bounding box center [39, 42] width 16 height 16
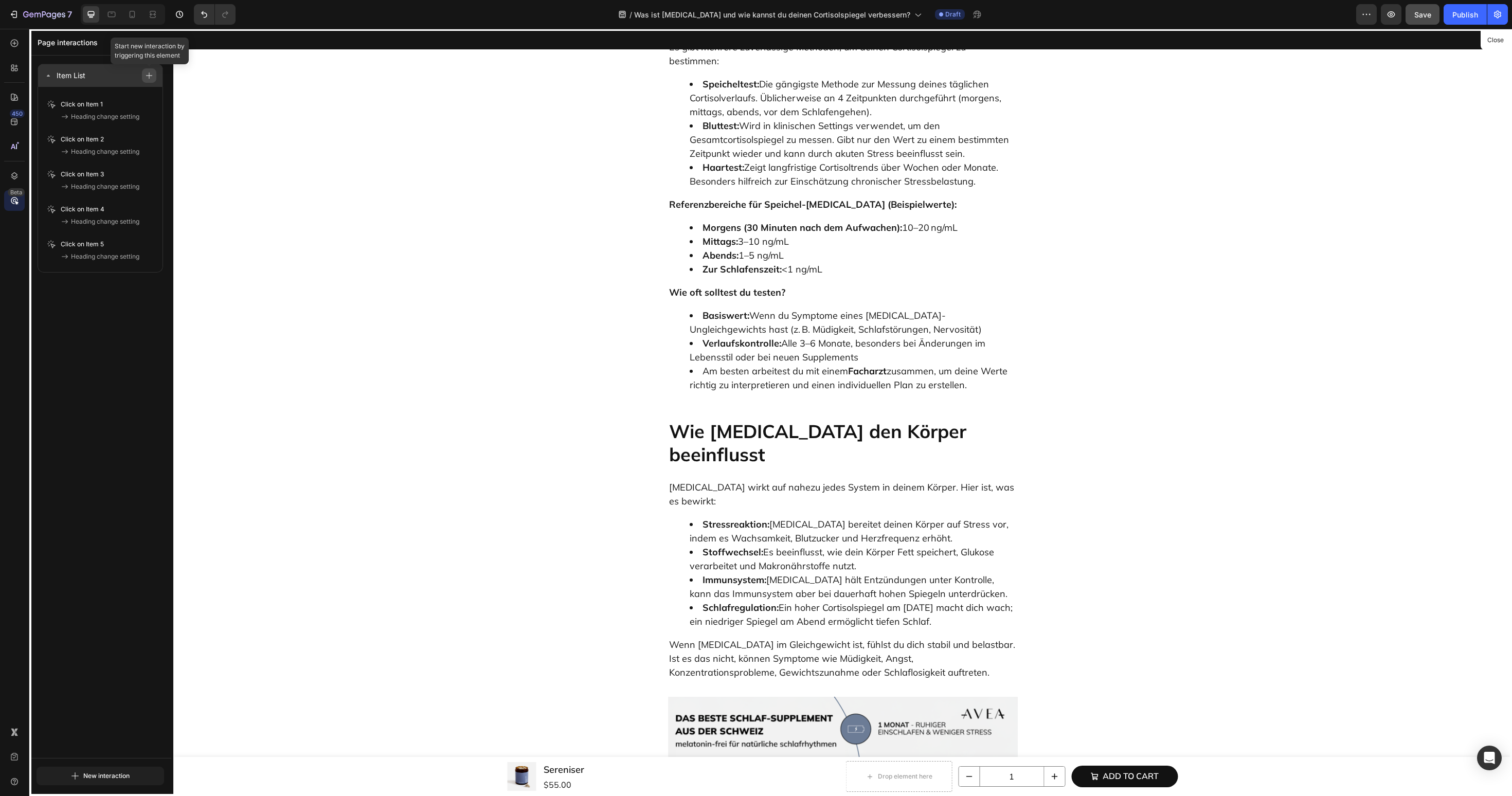
click at [145, 73] on icon "button" at bounding box center [149, 75] width 7 height 7
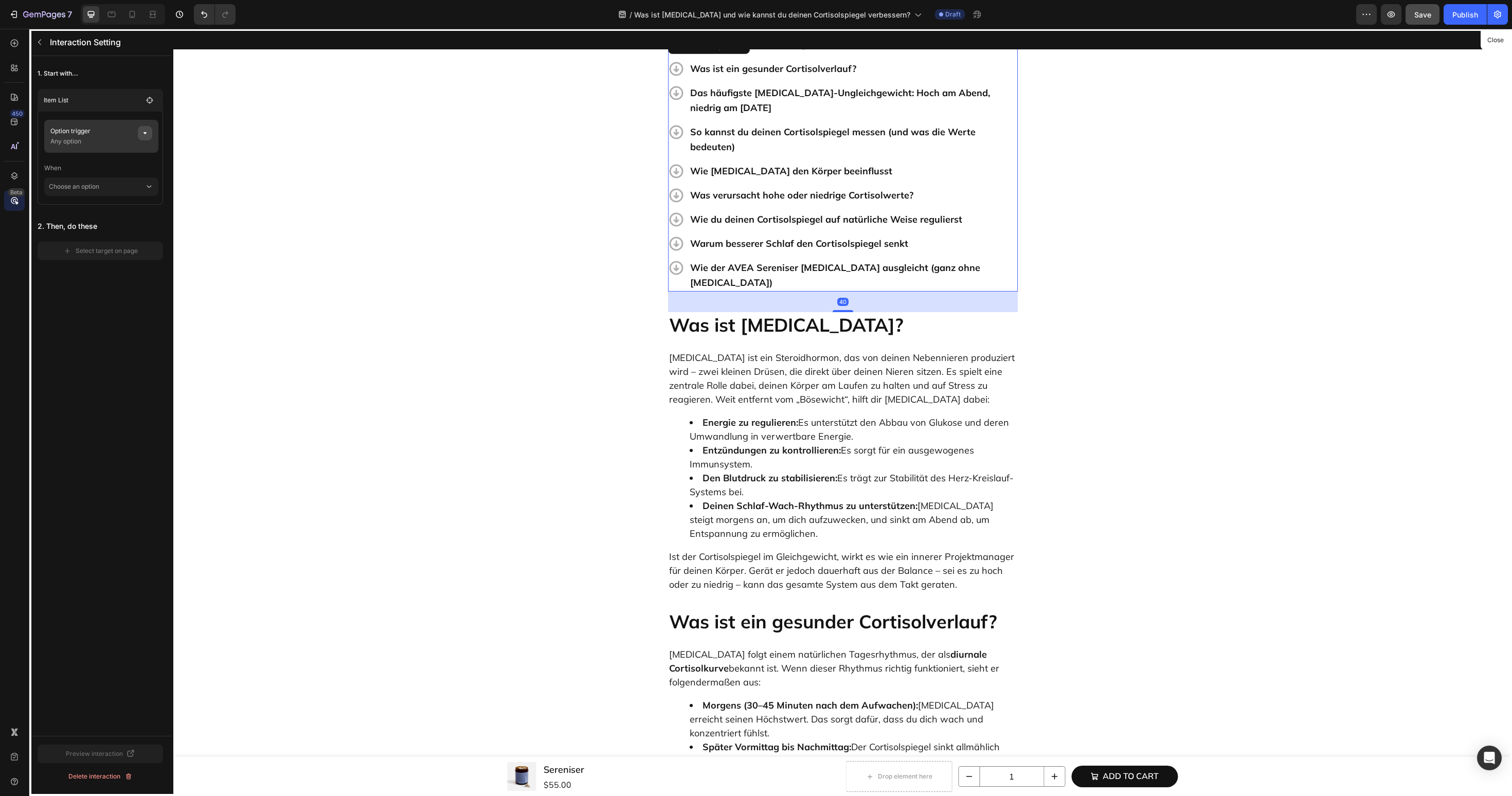
click at [145, 135] on icon "button" at bounding box center [145, 133] width 9 height 9
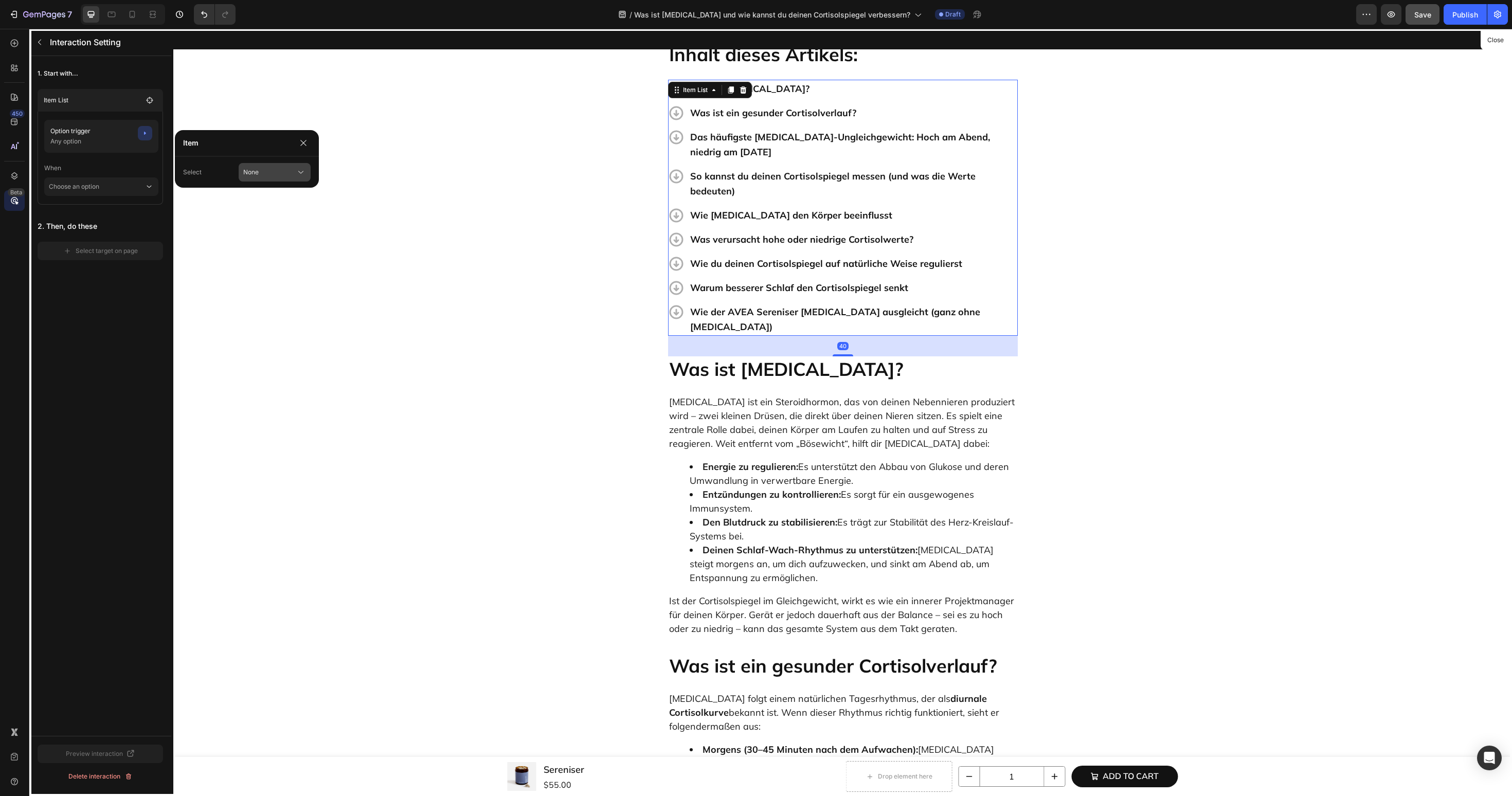
click at [258, 170] on span "None" at bounding box center [251, 172] width 16 height 9
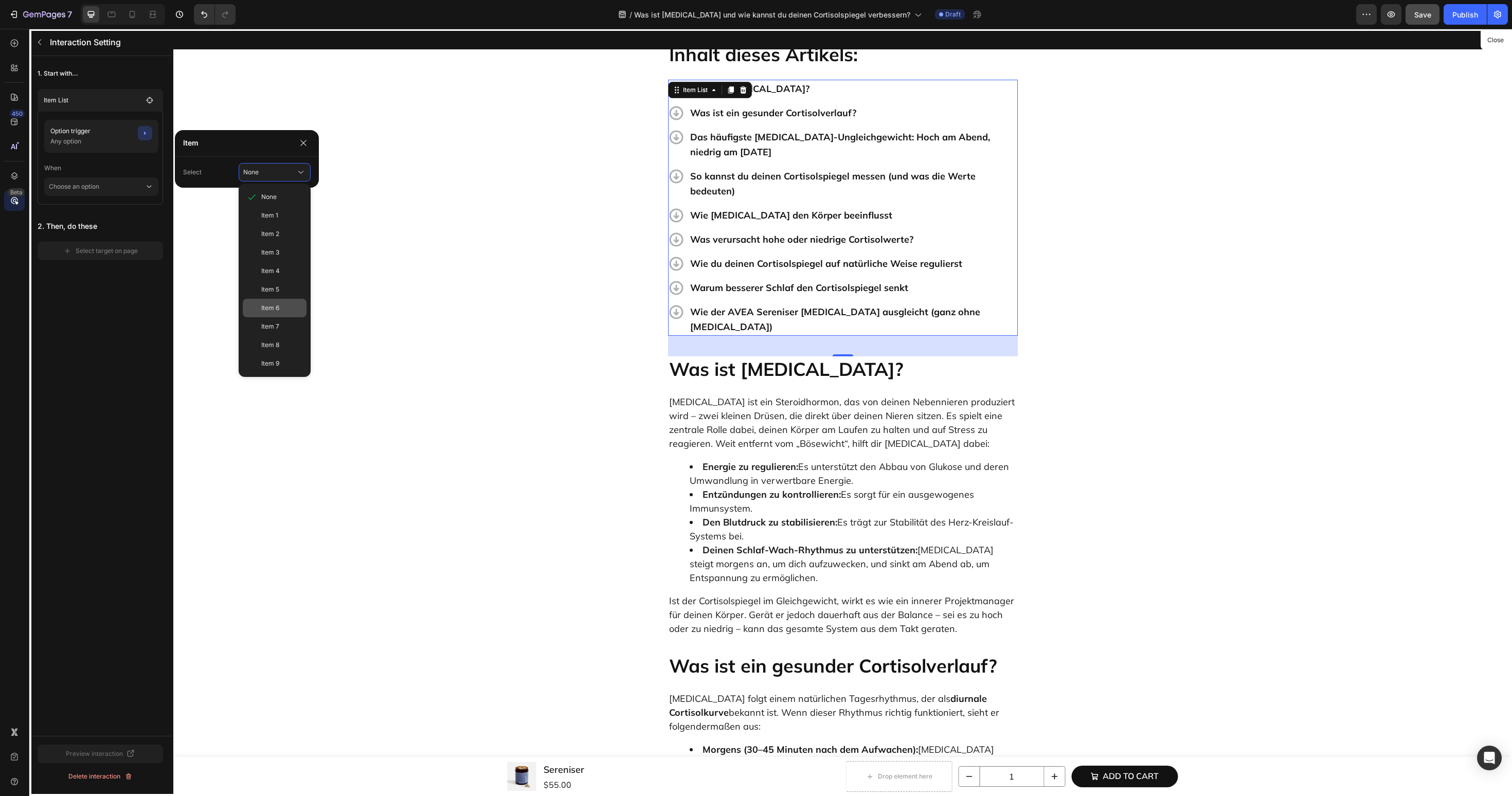
click at [277, 309] on span "Item 6" at bounding box center [270, 308] width 18 height 9
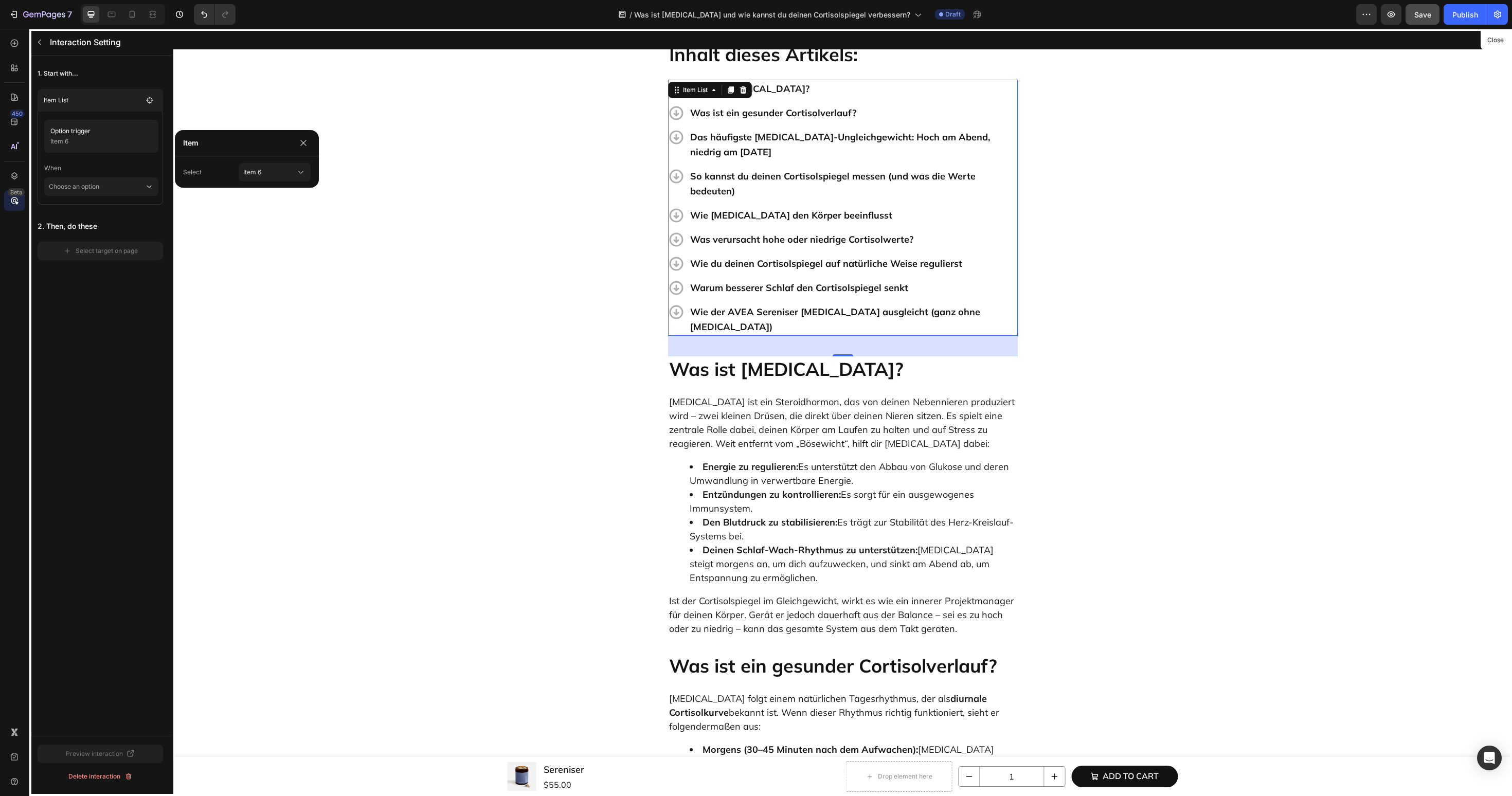
click at [124, 196] on main "Option trigger Item 6 When Choose an option" at bounding box center [100, 158] width 125 height 93
click at [97, 189] on p "Choose an option" at bounding box center [97, 187] width 96 height 18
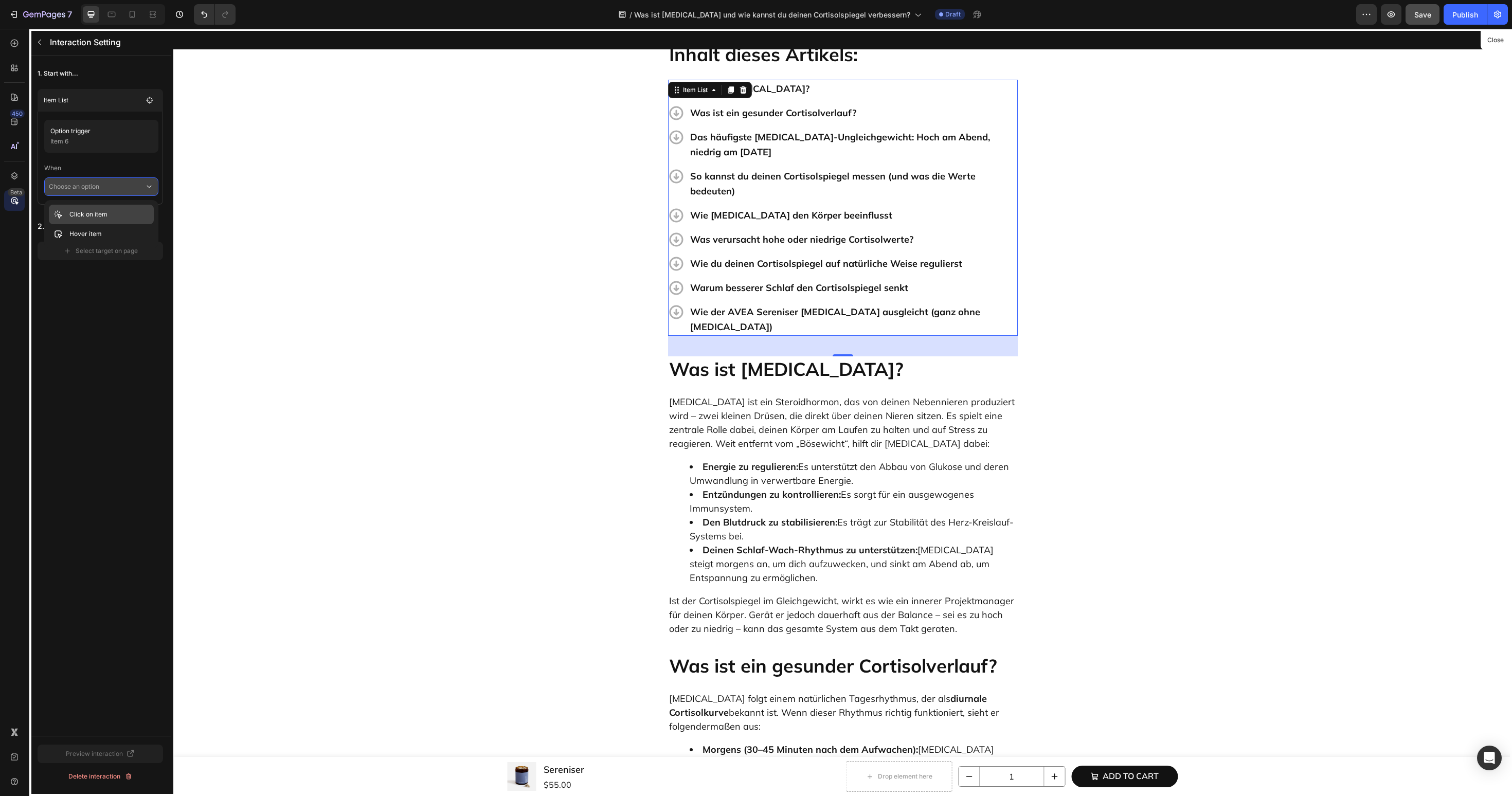
click at [96, 211] on p "Click on item" at bounding box center [88, 214] width 38 height 10
click at [87, 265] on div "Select target on page" at bounding box center [101, 266] width 75 height 9
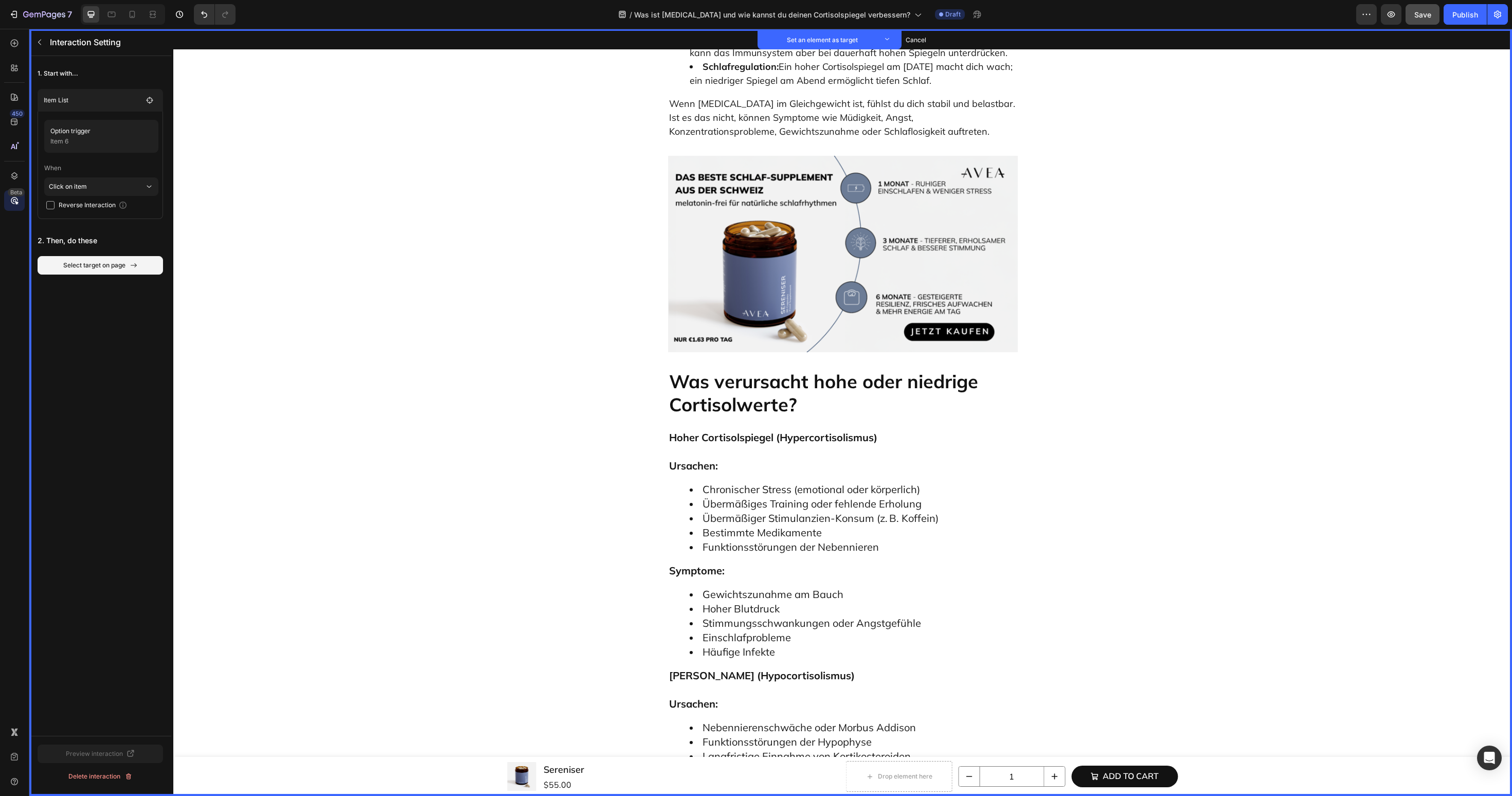
scroll to position [2442, 0]
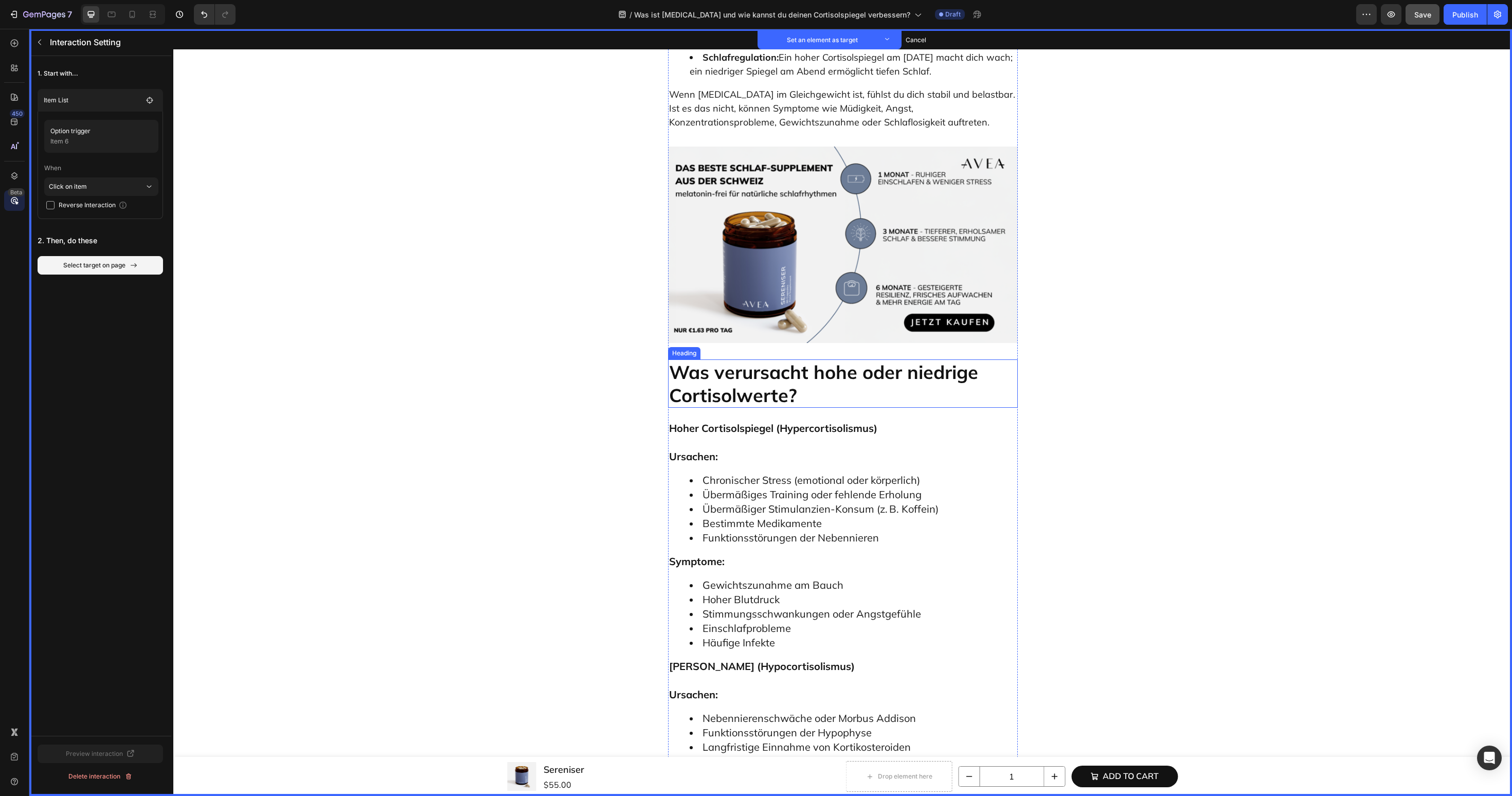
click at [753, 361] on p "Was verursacht hohe oder niedrige Cortisolwerte?" at bounding box center [843, 384] width 347 height 47
click at [754, 344] on button "Set as target" at bounding box center [746, 349] width 45 height 12
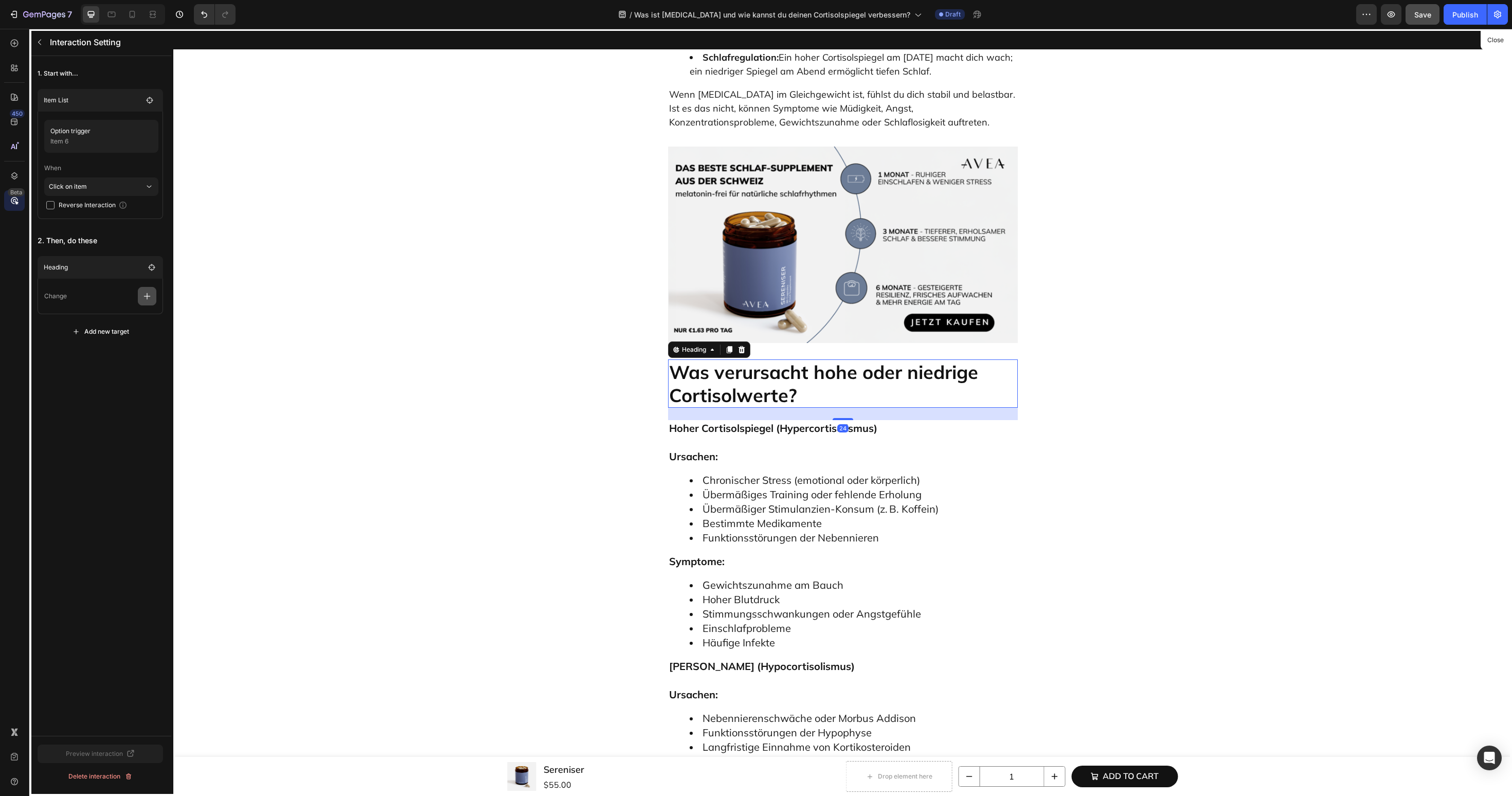
click at [145, 295] on icon "button" at bounding box center [147, 296] width 10 height 10
click at [113, 378] on p "Scroll to" at bounding box center [98, 375] width 109 height 18
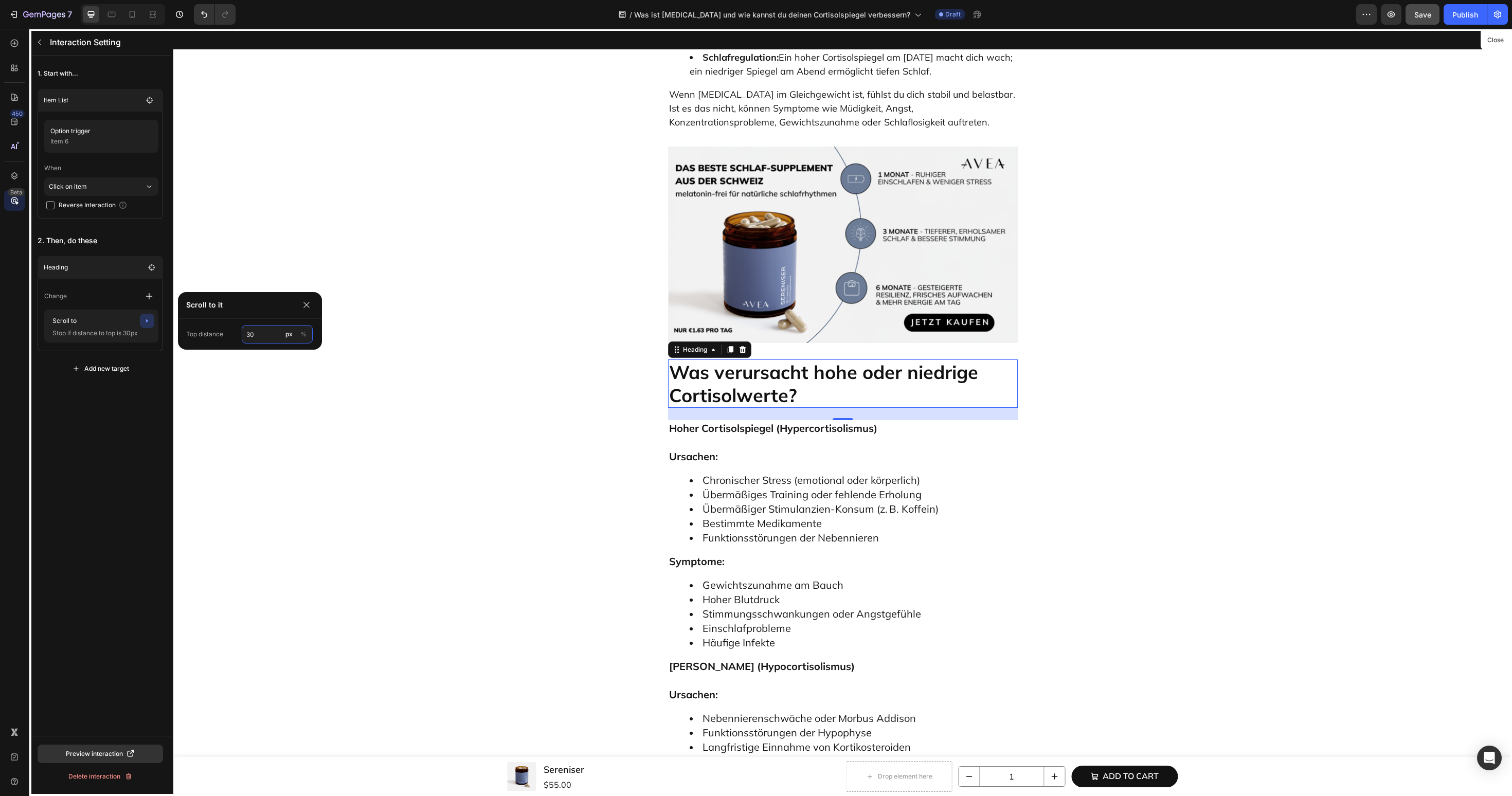
click at [273, 342] on input "30" at bounding box center [277, 334] width 71 height 18
type input "60"
click at [118, 441] on div "1. Start with... Item List Option trigger Item 6 When Click on item Reverse Int…" at bounding box center [100, 396] width 142 height 680
click at [45, 43] on button "button" at bounding box center [39, 42] width 16 height 16
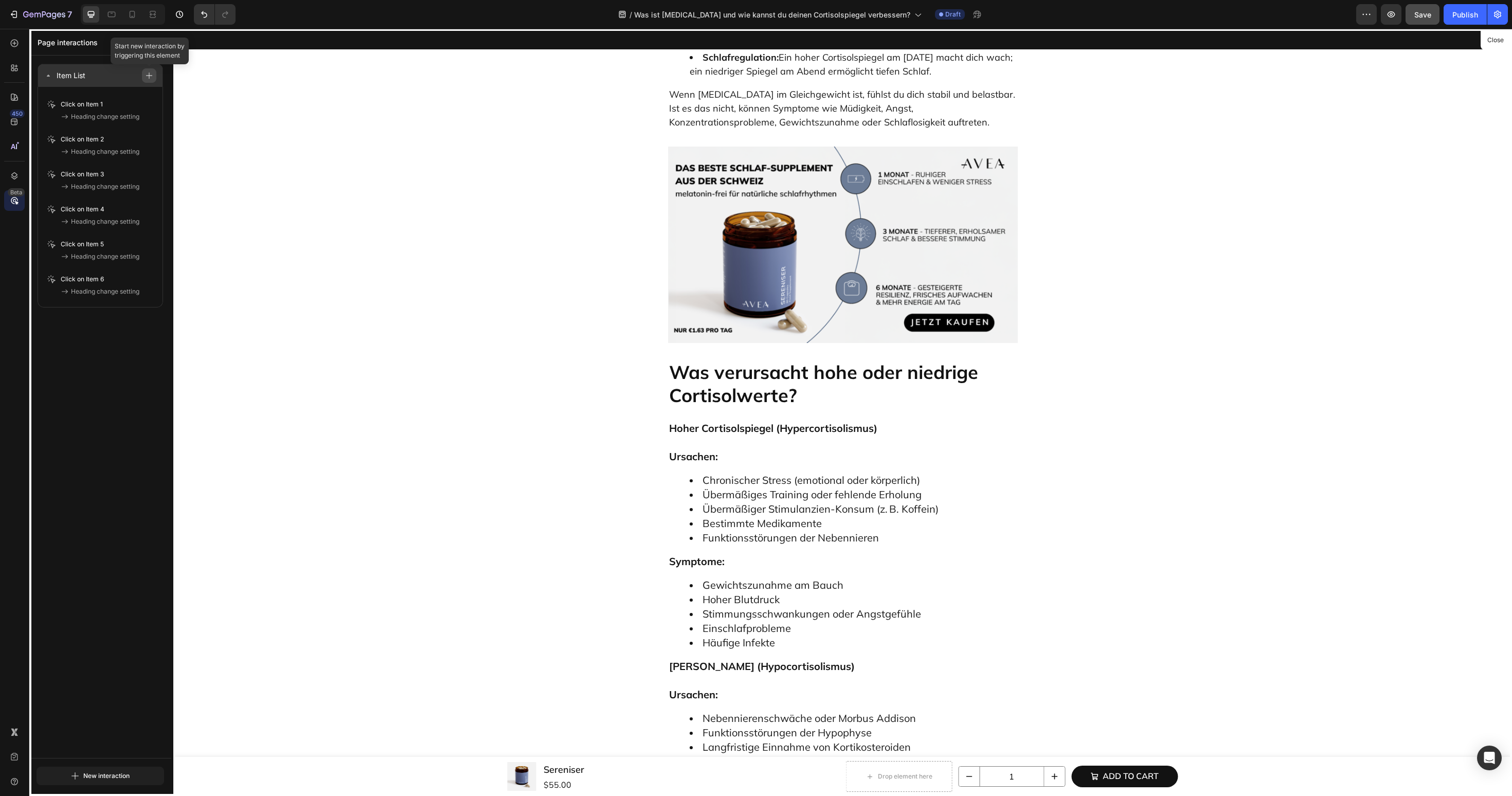
click at [151, 81] on button "button" at bounding box center [149, 75] width 14 height 14
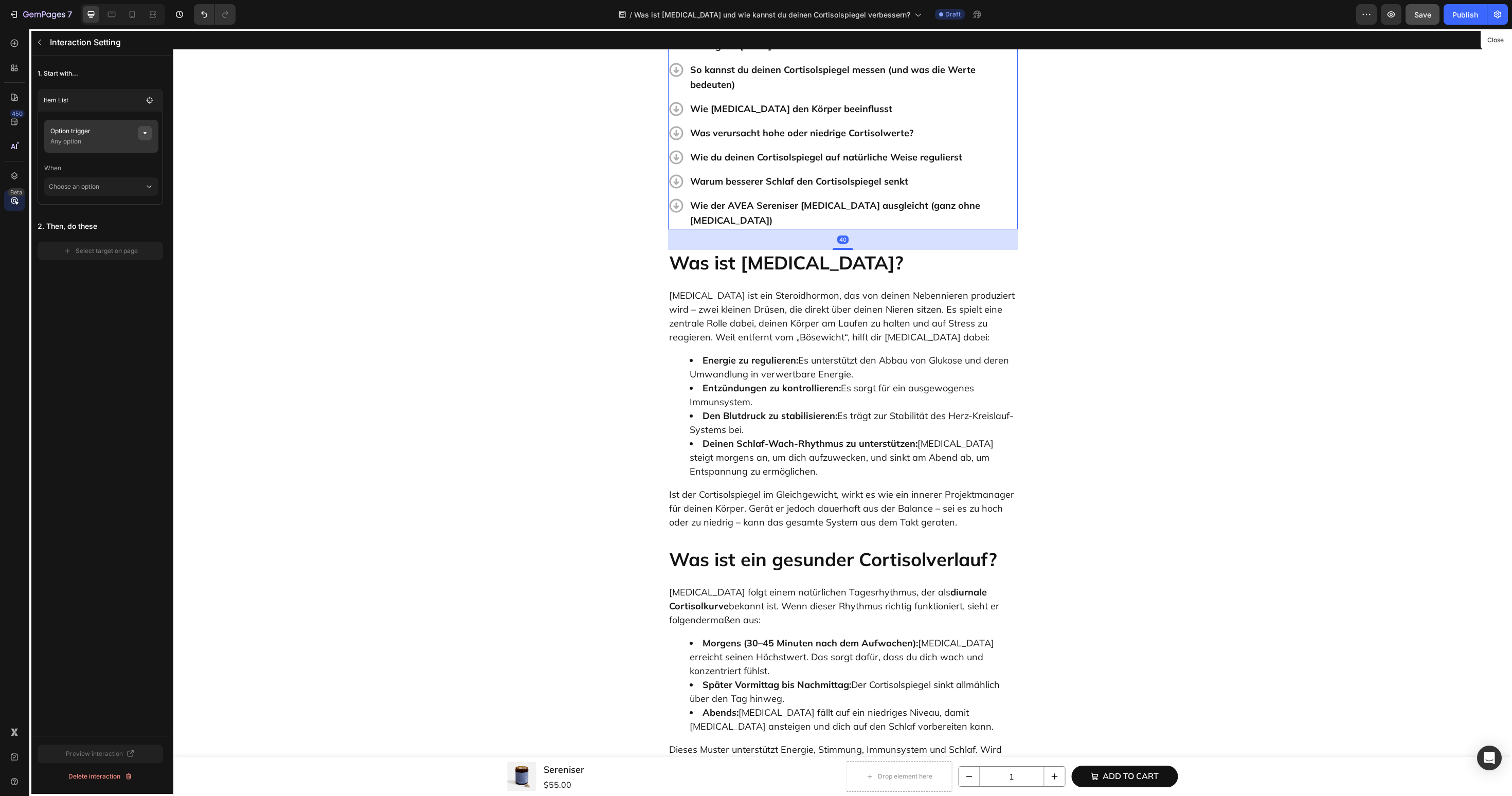
click at [148, 130] on icon "button" at bounding box center [145, 133] width 9 height 9
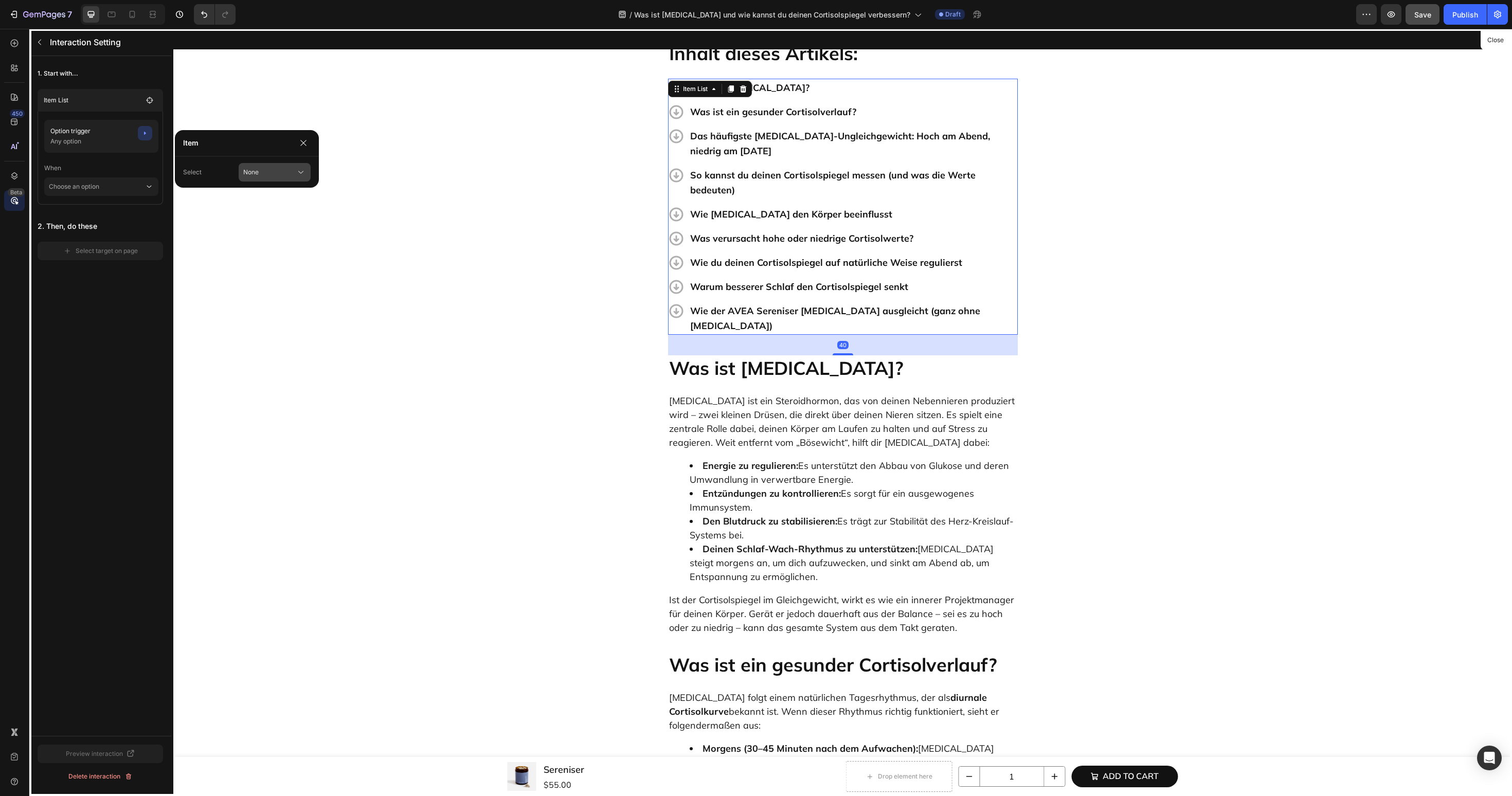
scroll to position [368, 0]
click at [276, 173] on div "None" at bounding box center [263, 172] width 40 height 9
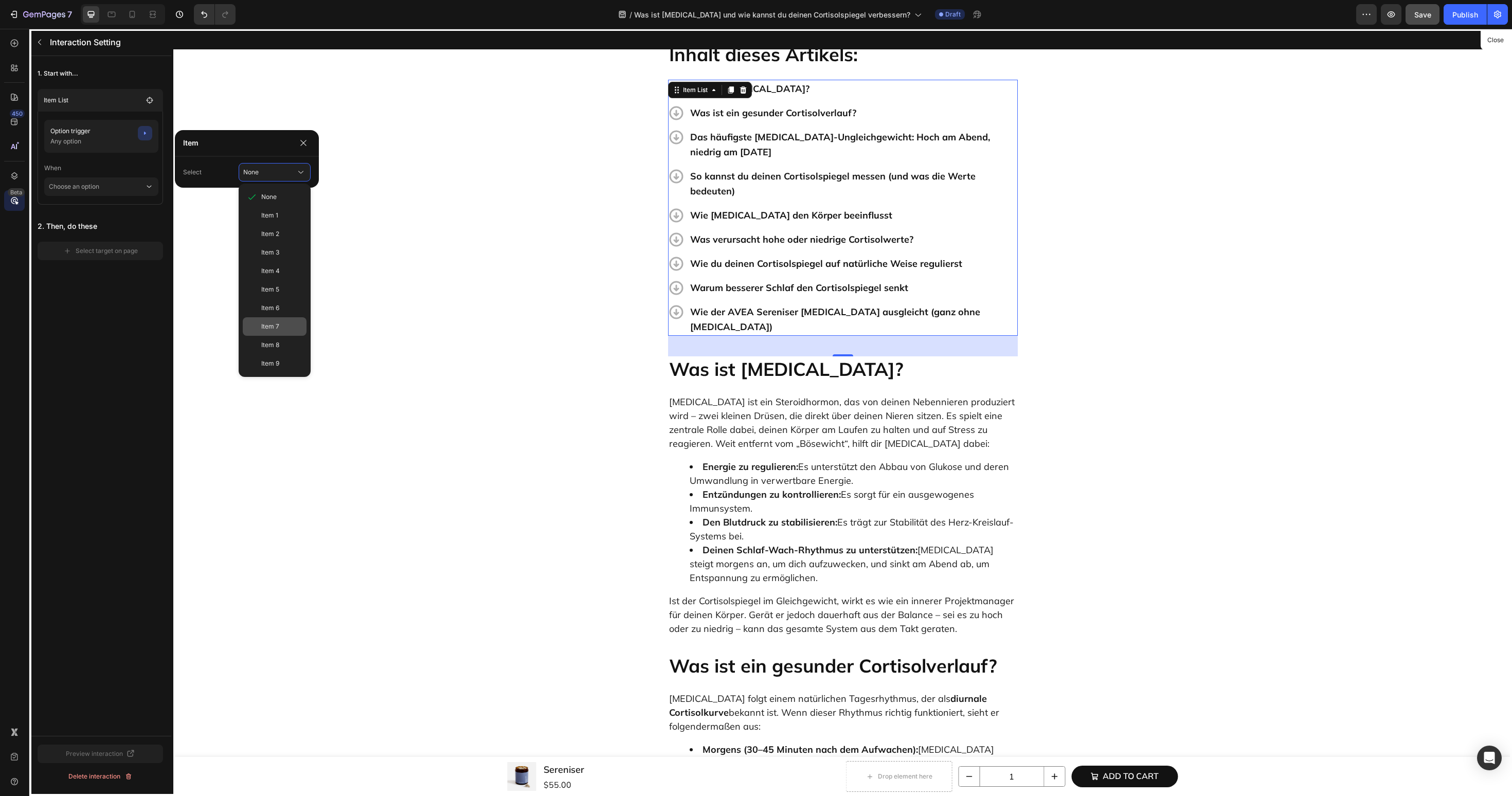
click at [256, 323] on div "Item 7" at bounding box center [274, 327] width 64 height 18
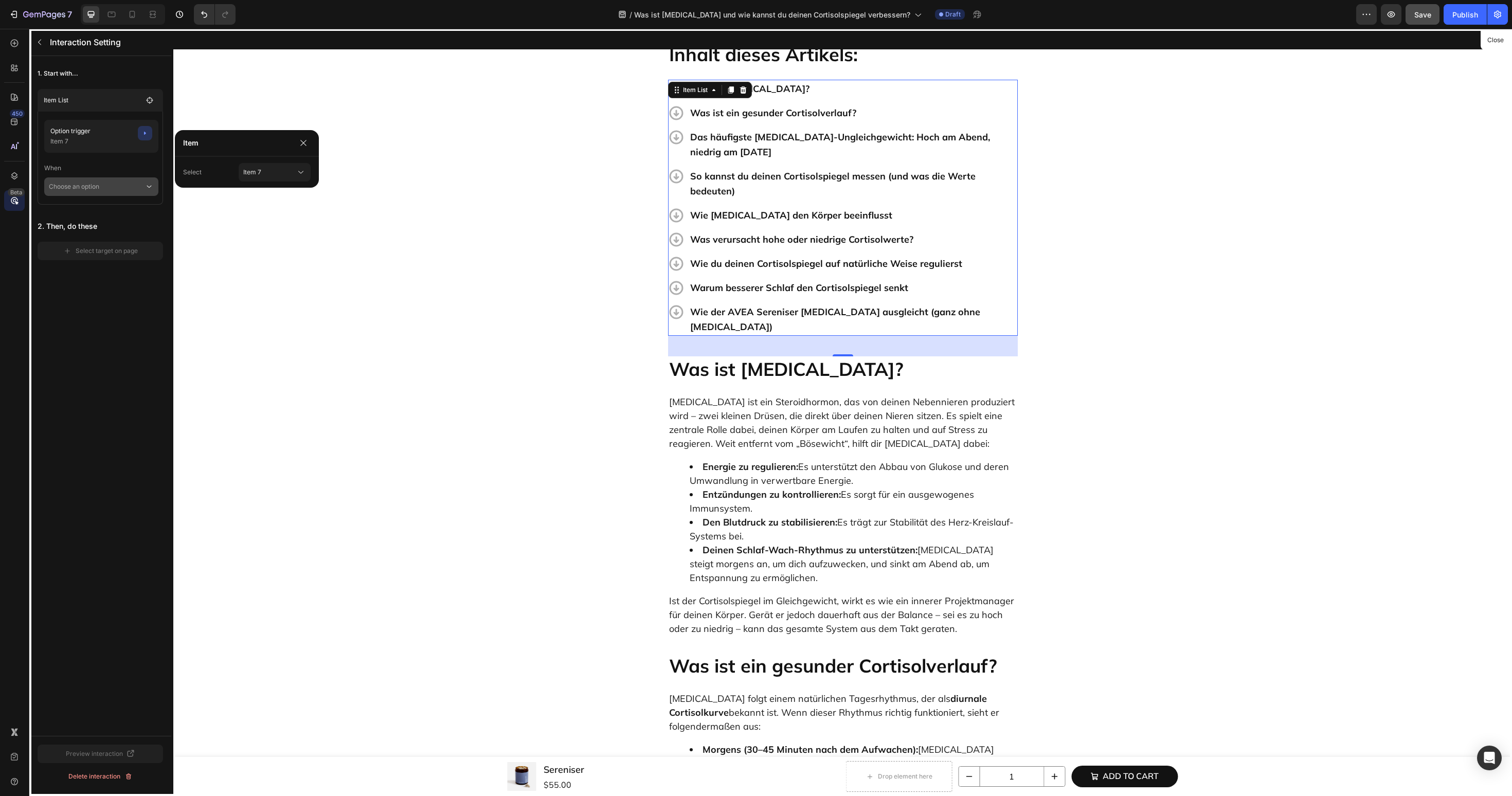
click at [129, 184] on p "Choose an option" at bounding box center [97, 187] width 96 height 18
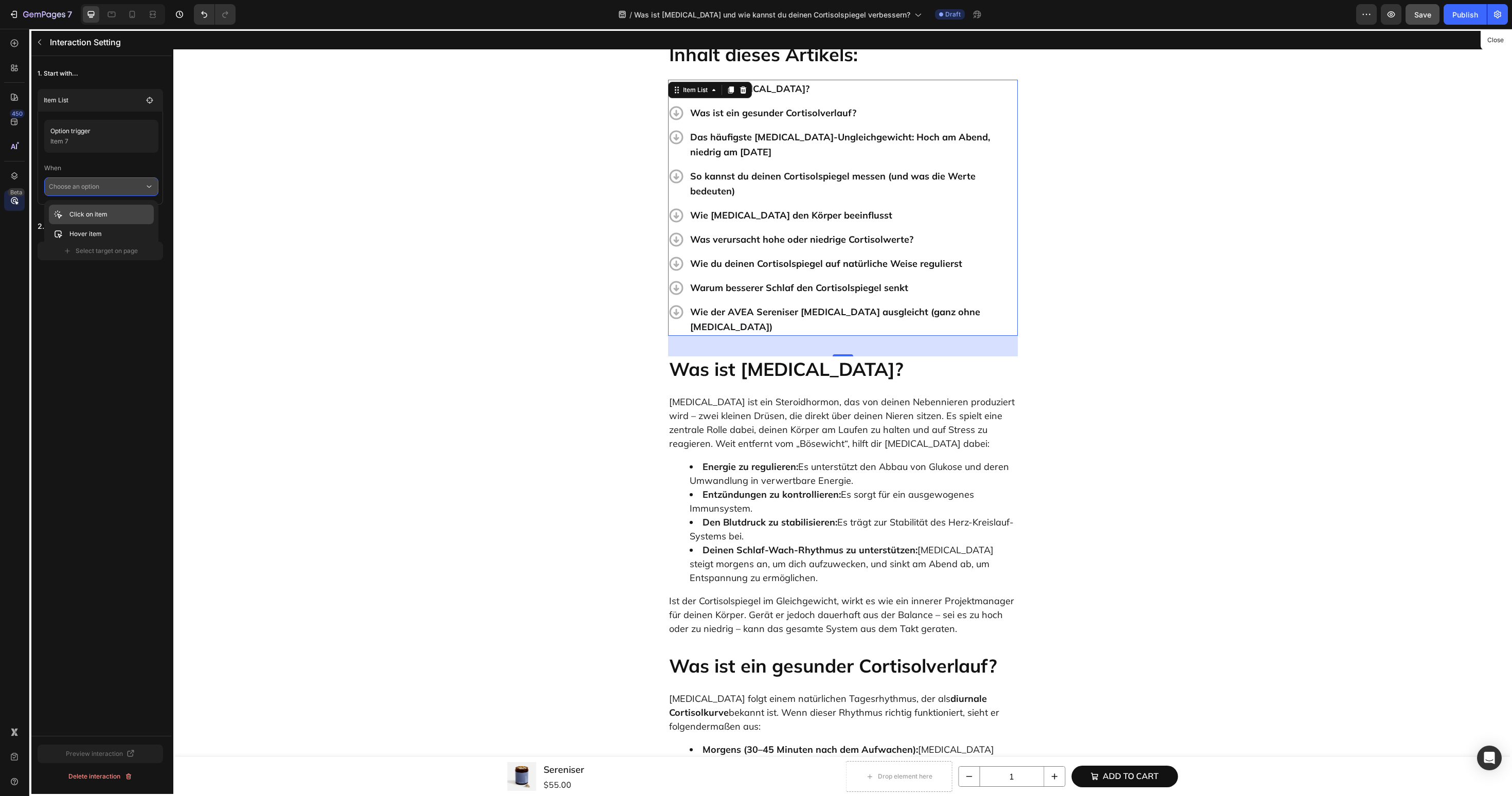
click at [125, 224] on div "Click on item" at bounding box center [102, 234] width 105 height 20
click at [123, 267] on div "Select target on page" at bounding box center [101, 266] width 75 height 9
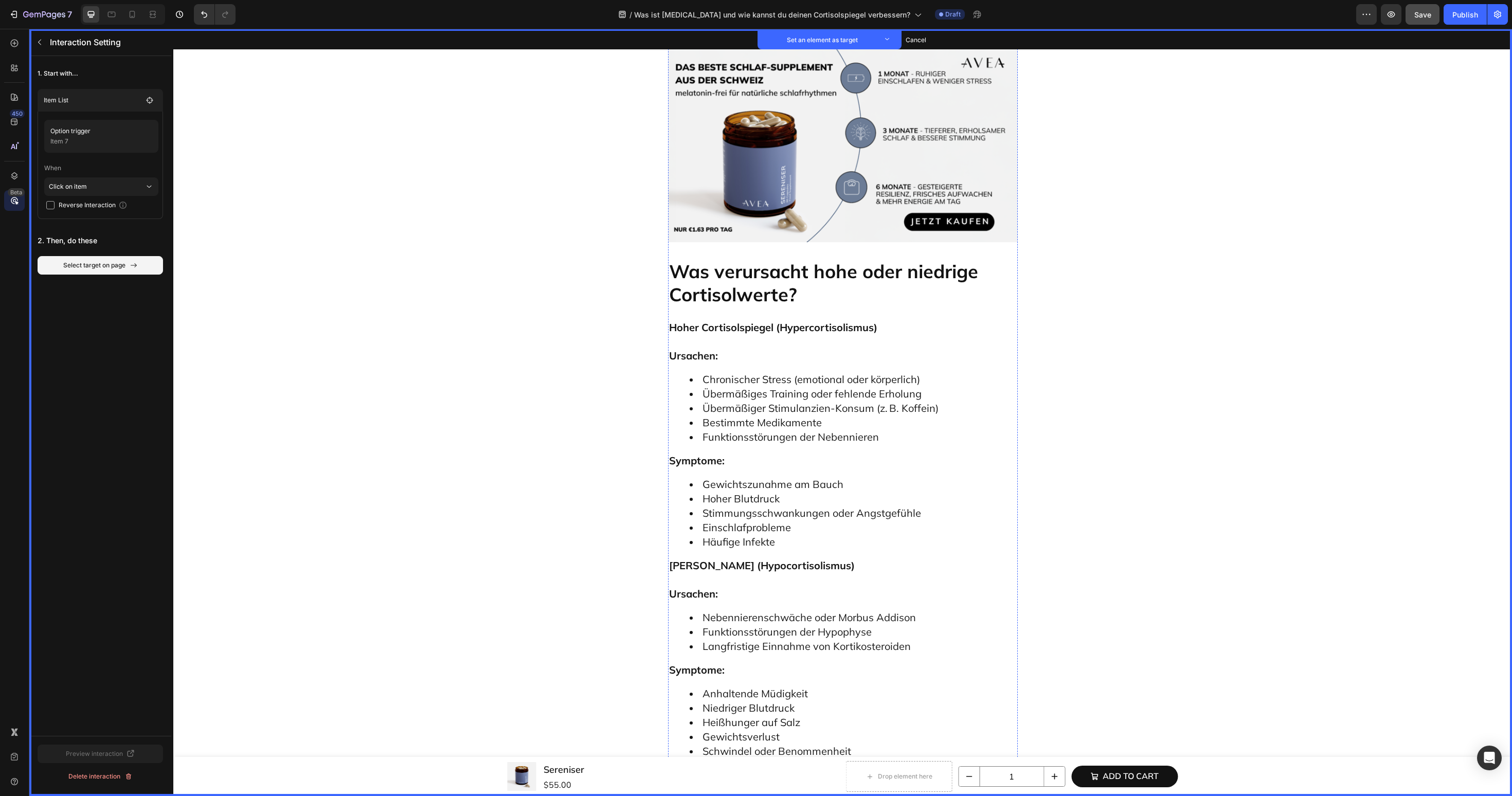
scroll to position [2541, 0]
click at [726, 787] on p "Wie du deinen Cortisolspiegel auf natürliche Weise regulierst" at bounding box center [843, 810] width 347 height 47
click at [748, 770] on button "Set as target" at bounding box center [746, 776] width 45 height 12
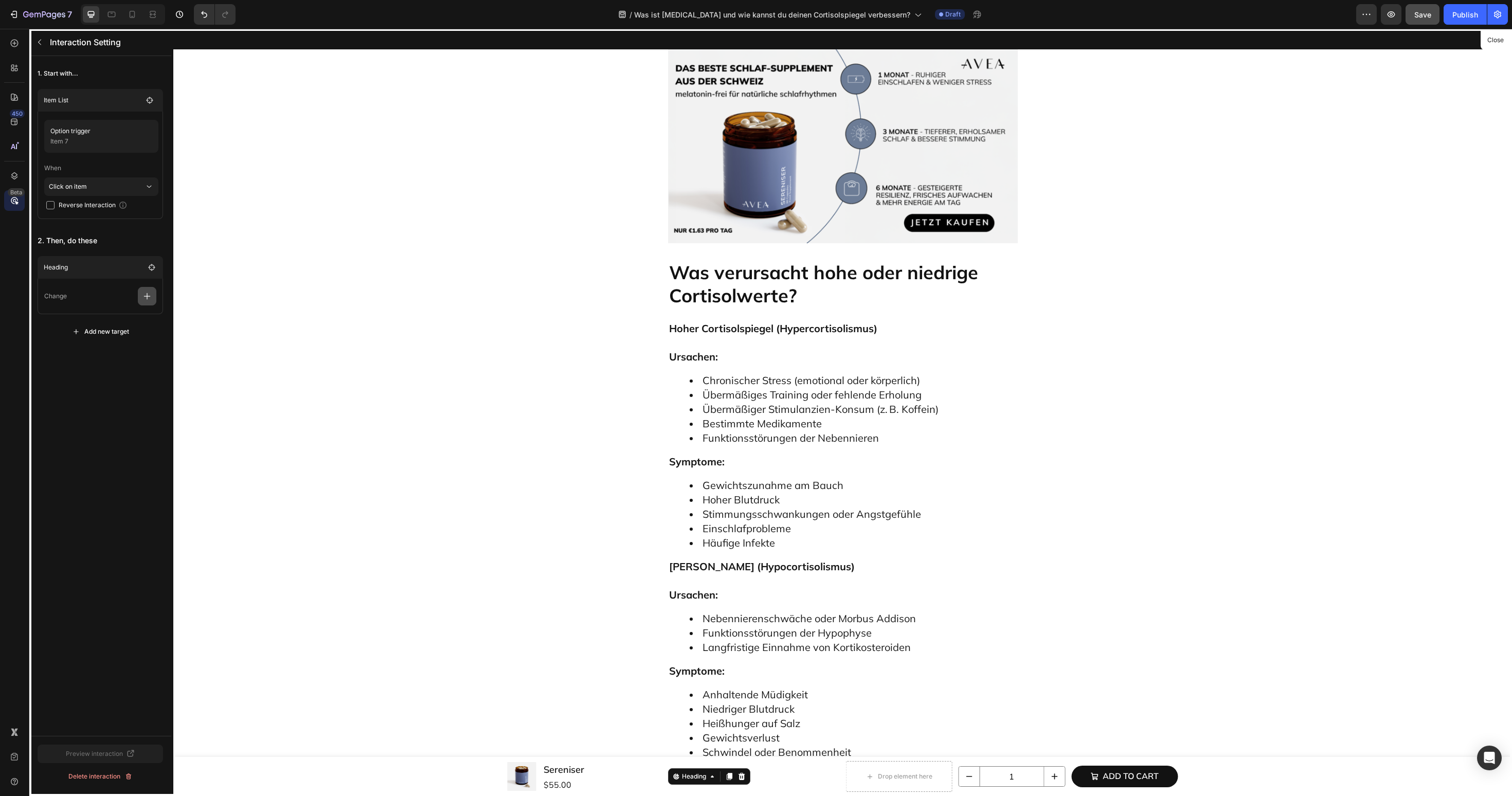
click at [143, 292] on icon "button" at bounding box center [147, 296] width 10 height 10
click at [118, 375] on p "Scroll to" at bounding box center [98, 375] width 109 height 18
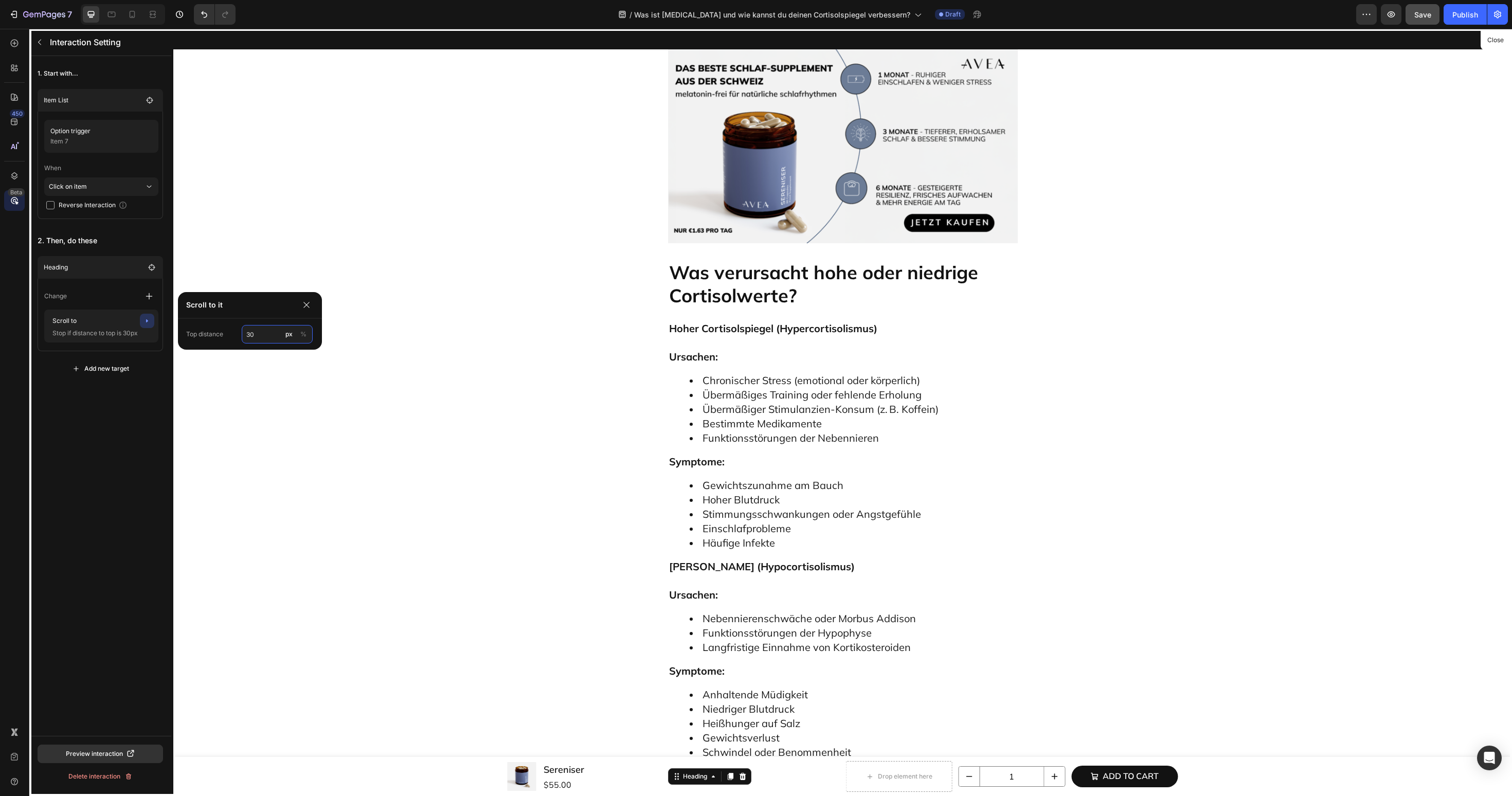
click at [263, 336] on input "30" at bounding box center [277, 334] width 71 height 18
type input "60"
click at [60, 444] on div "1. Start with... Item List Option trigger Item 7 When Click on item Reverse Int…" at bounding box center [100, 396] width 142 height 680
click at [43, 39] on icon "button" at bounding box center [39, 42] width 9 height 9
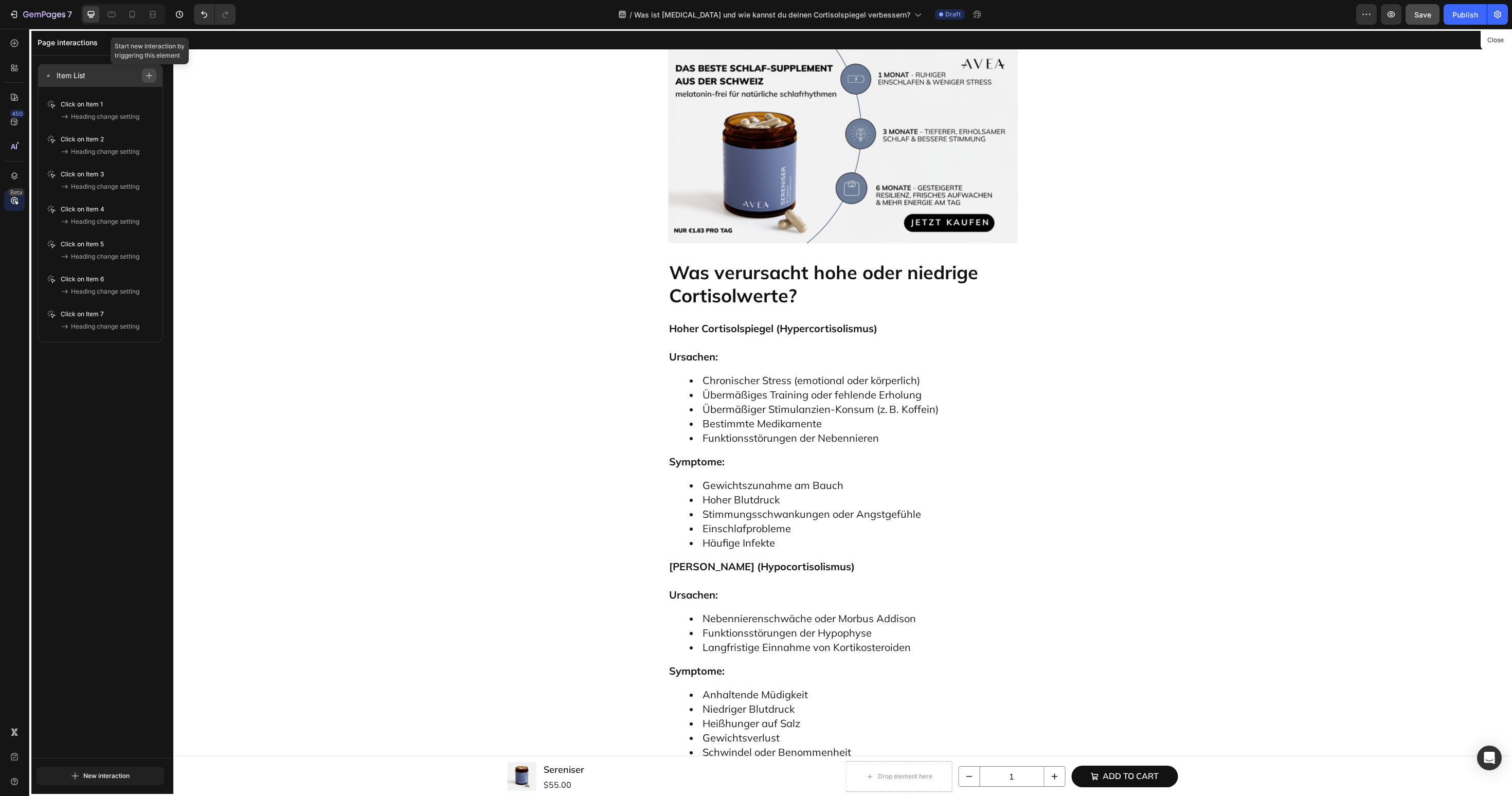
click at [154, 80] on button "button" at bounding box center [149, 75] width 14 height 14
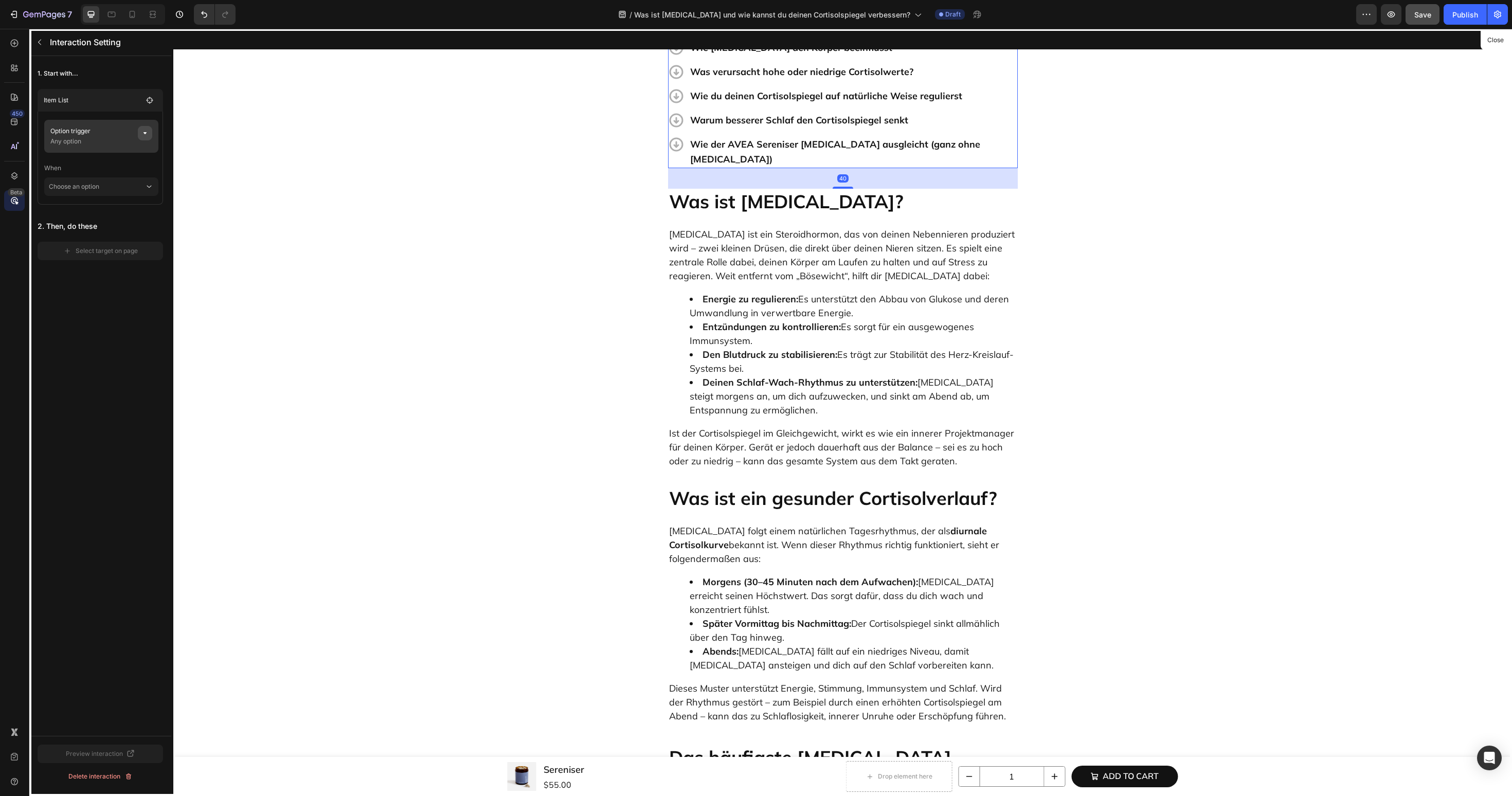
click at [149, 129] on button "button" at bounding box center [145, 133] width 14 height 14
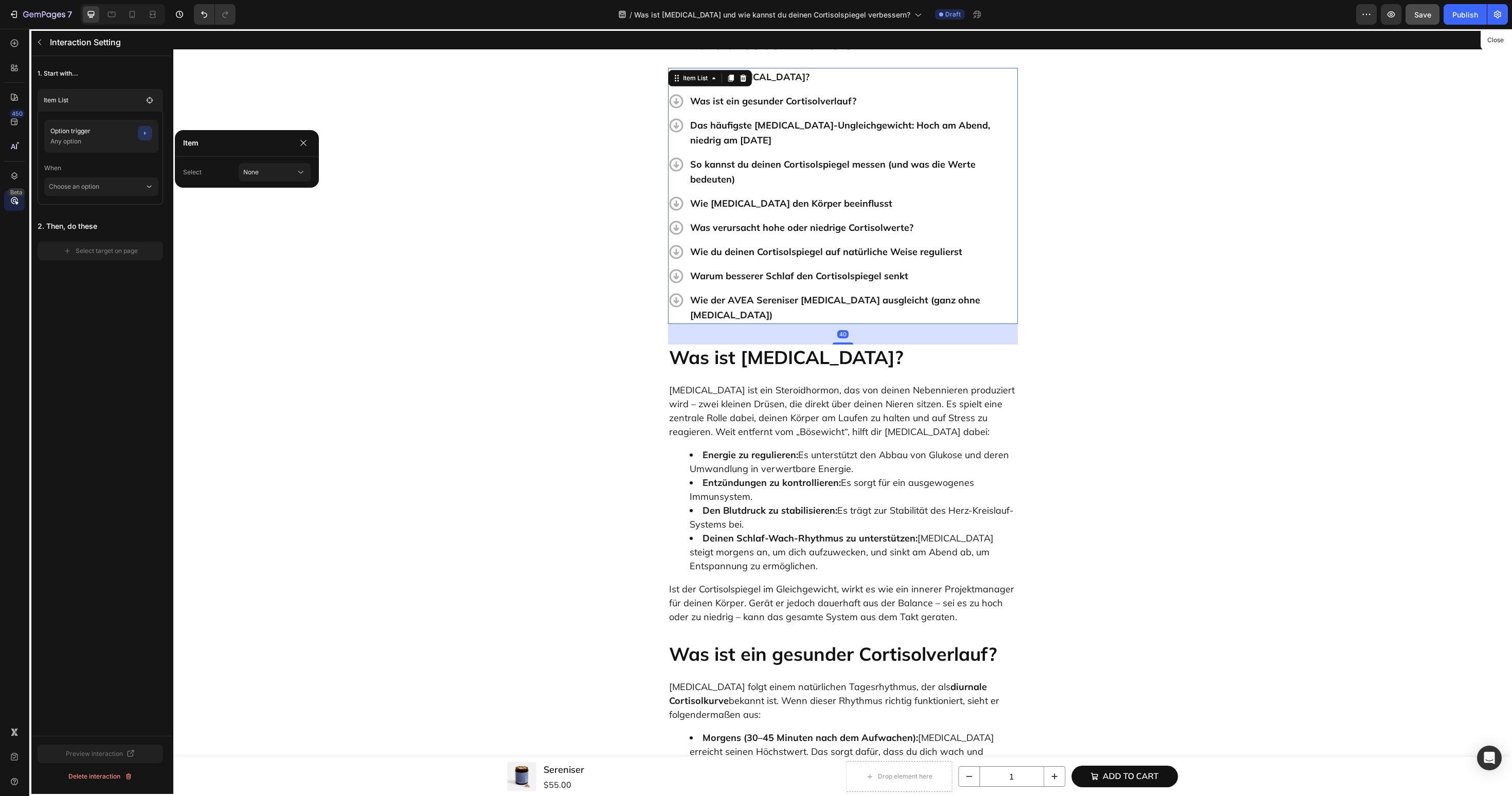
scroll to position [368, 0]
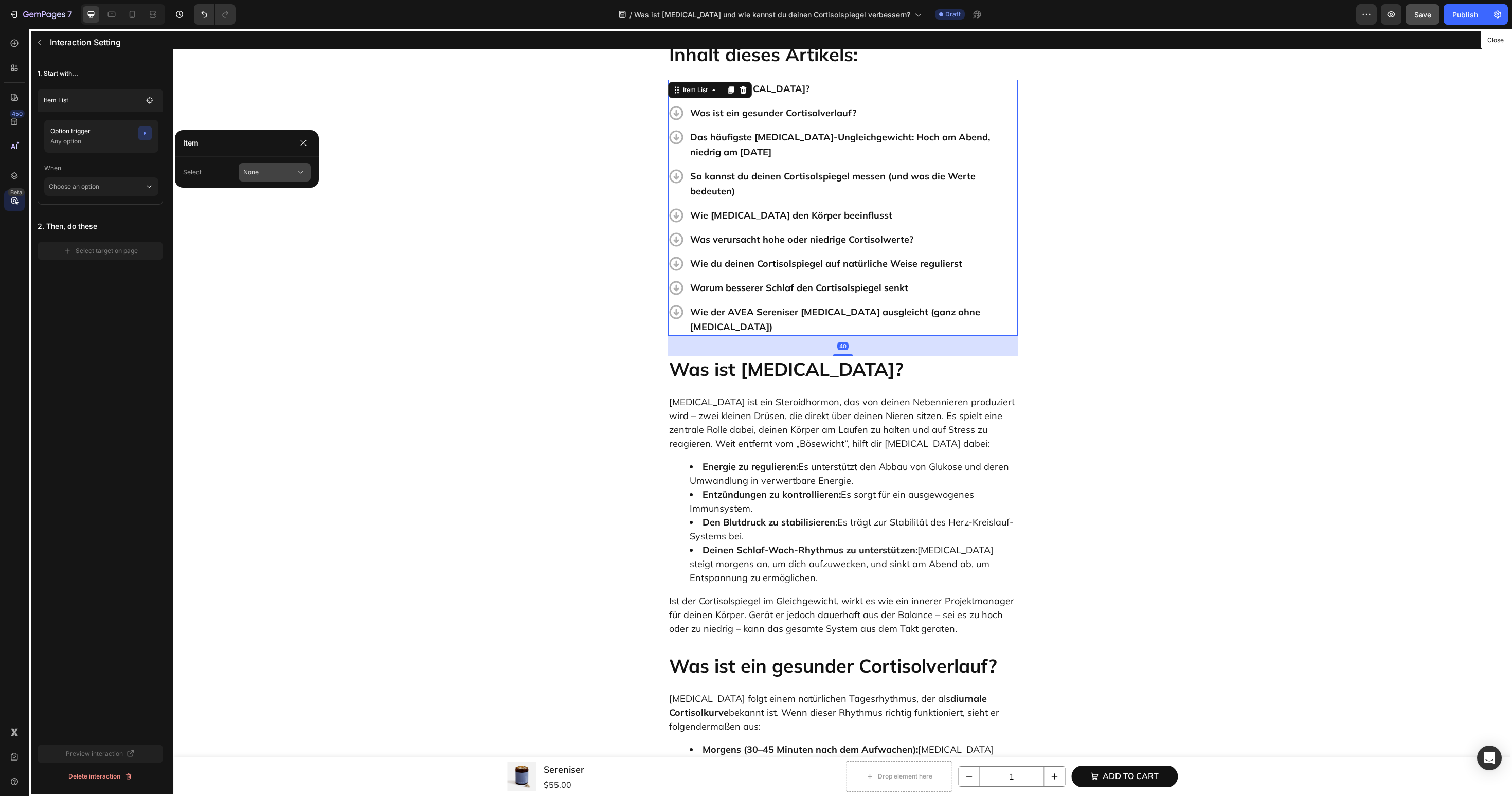
click at [273, 174] on div "None" at bounding box center [263, 172] width 40 height 9
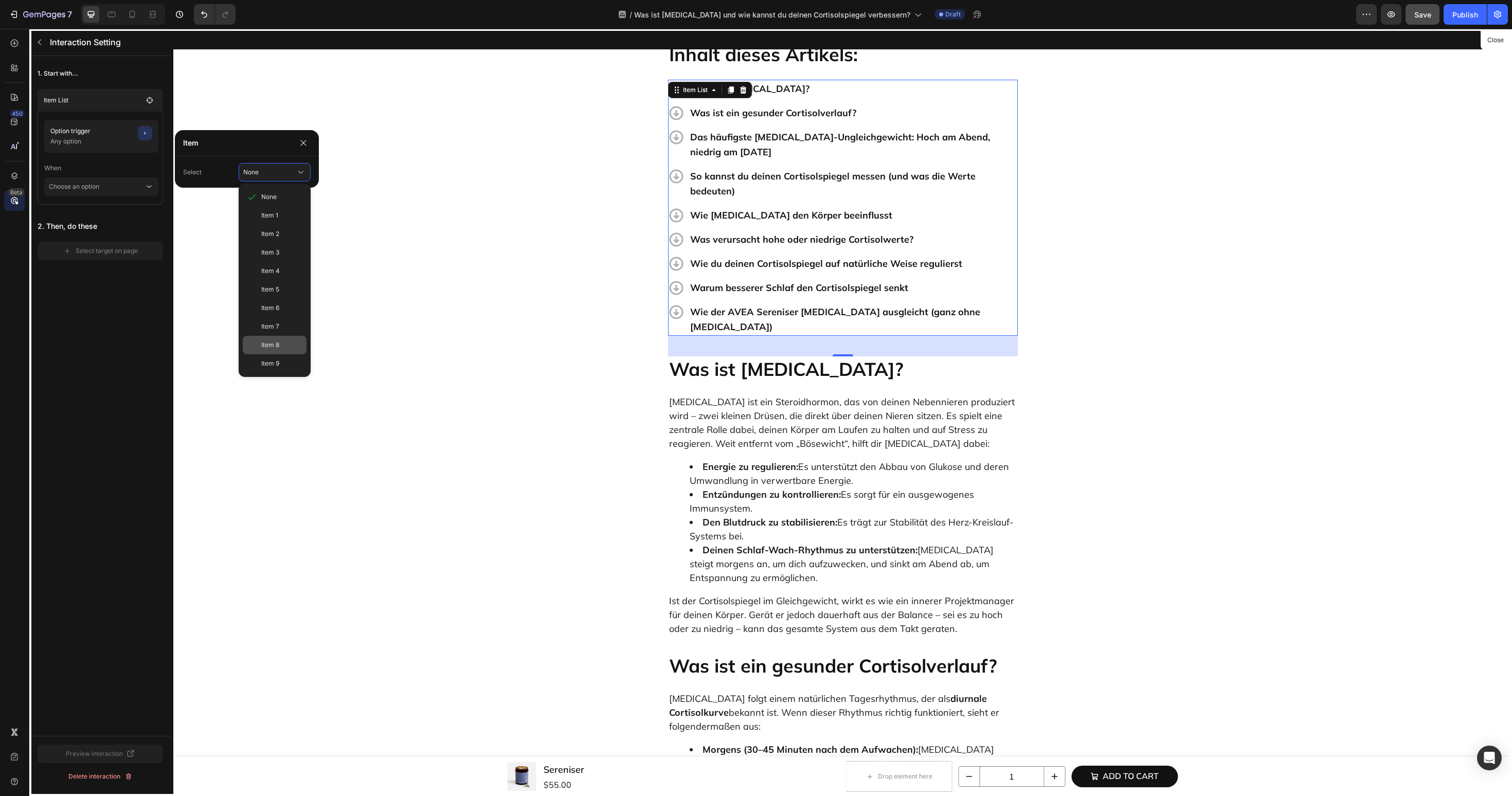
click at [258, 342] on div "Item 8" at bounding box center [274, 345] width 64 height 18
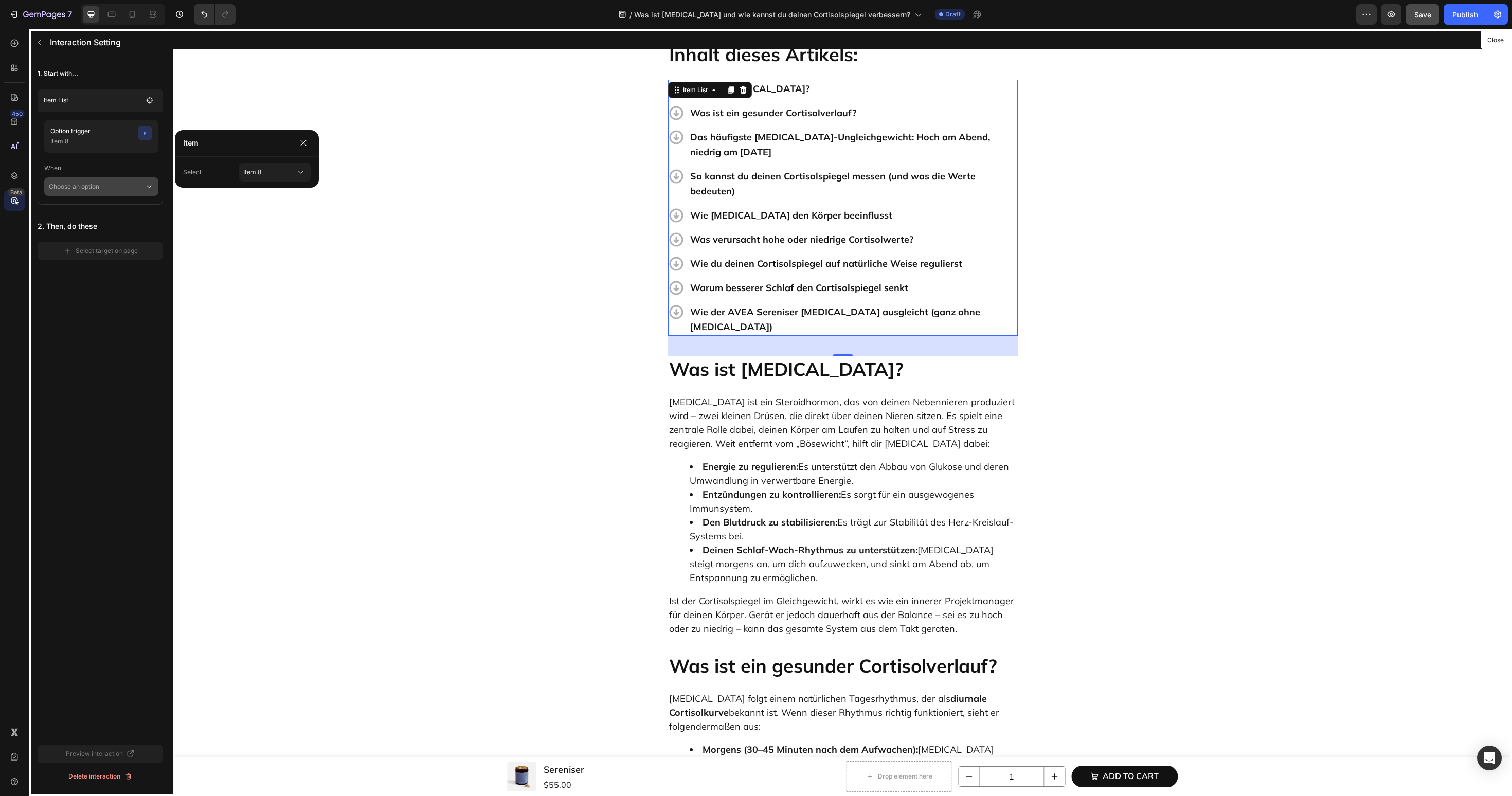
click at [111, 186] on p "Choose an option" at bounding box center [97, 187] width 96 height 18
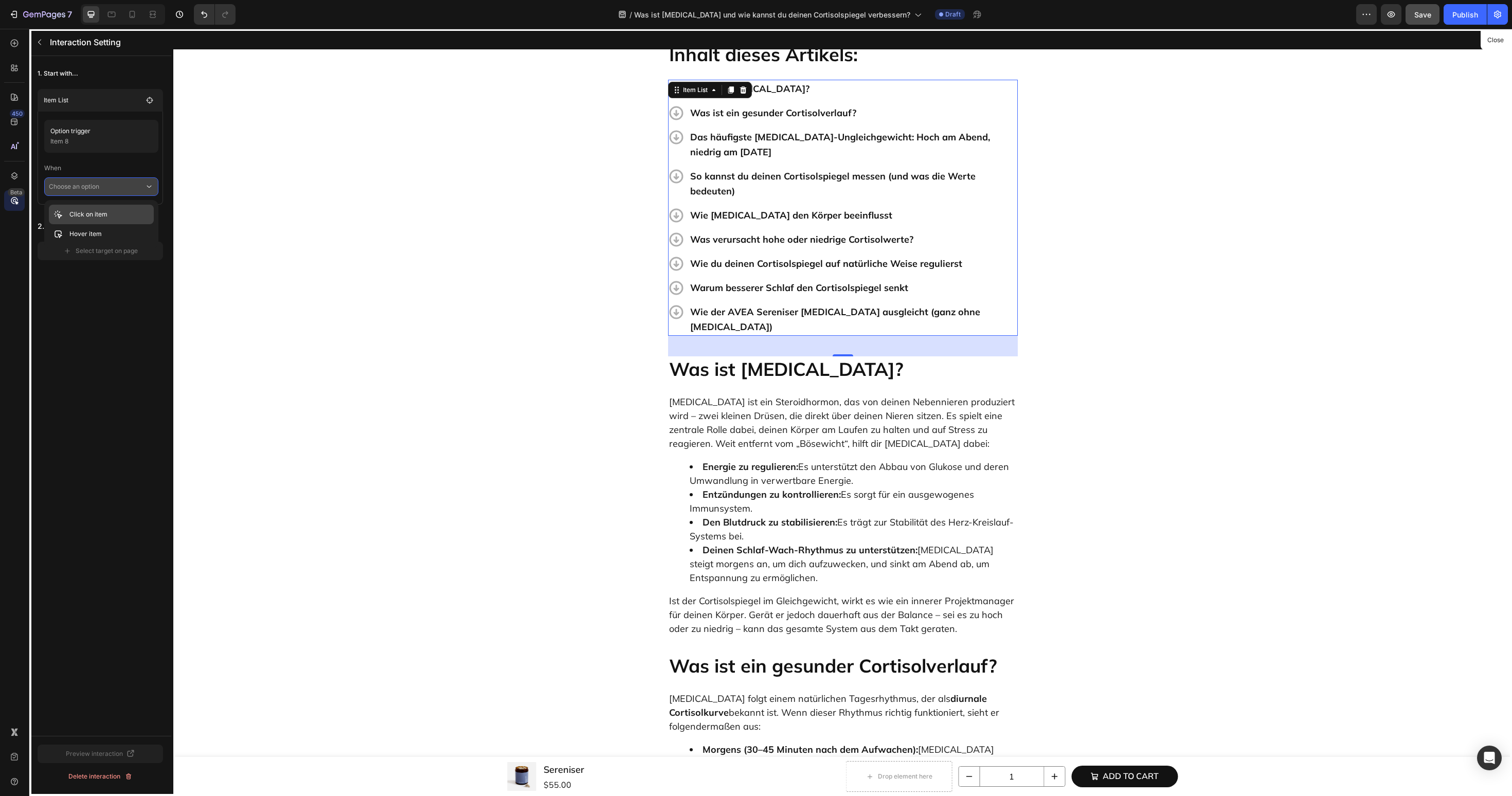
click at [108, 224] on div "Click on item" at bounding box center [102, 234] width 105 height 20
click at [106, 266] on div "Select target on page" at bounding box center [101, 266] width 75 height 9
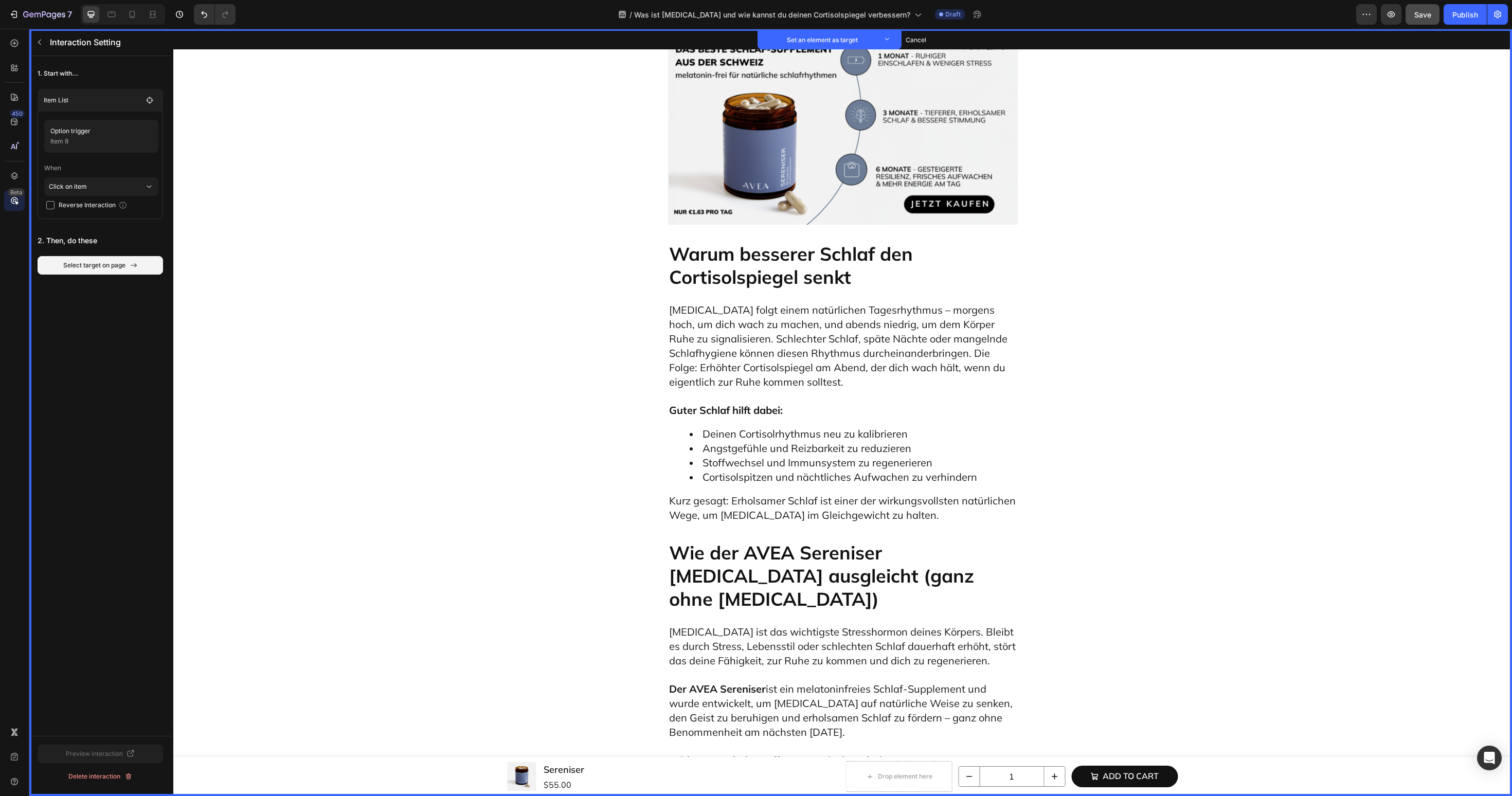
scroll to position [3880, 0]
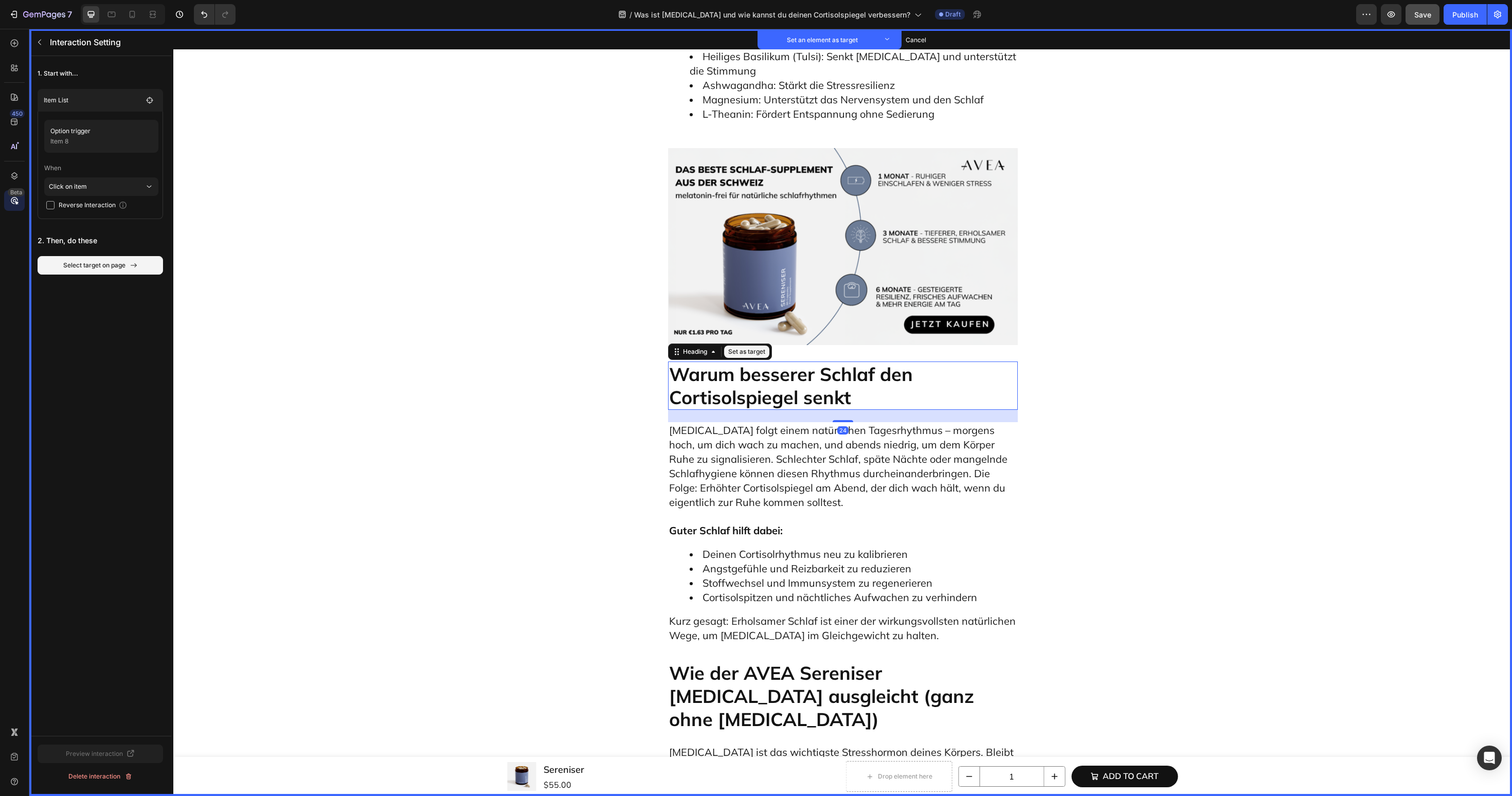
click at [815, 363] on p "Warum besserer Schlaf den Cortisolspiegel senkt" at bounding box center [843, 386] width 347 height 47
click at [751, 346] on button "Set as target" at bounding box center [746, 351] width 45 height 12
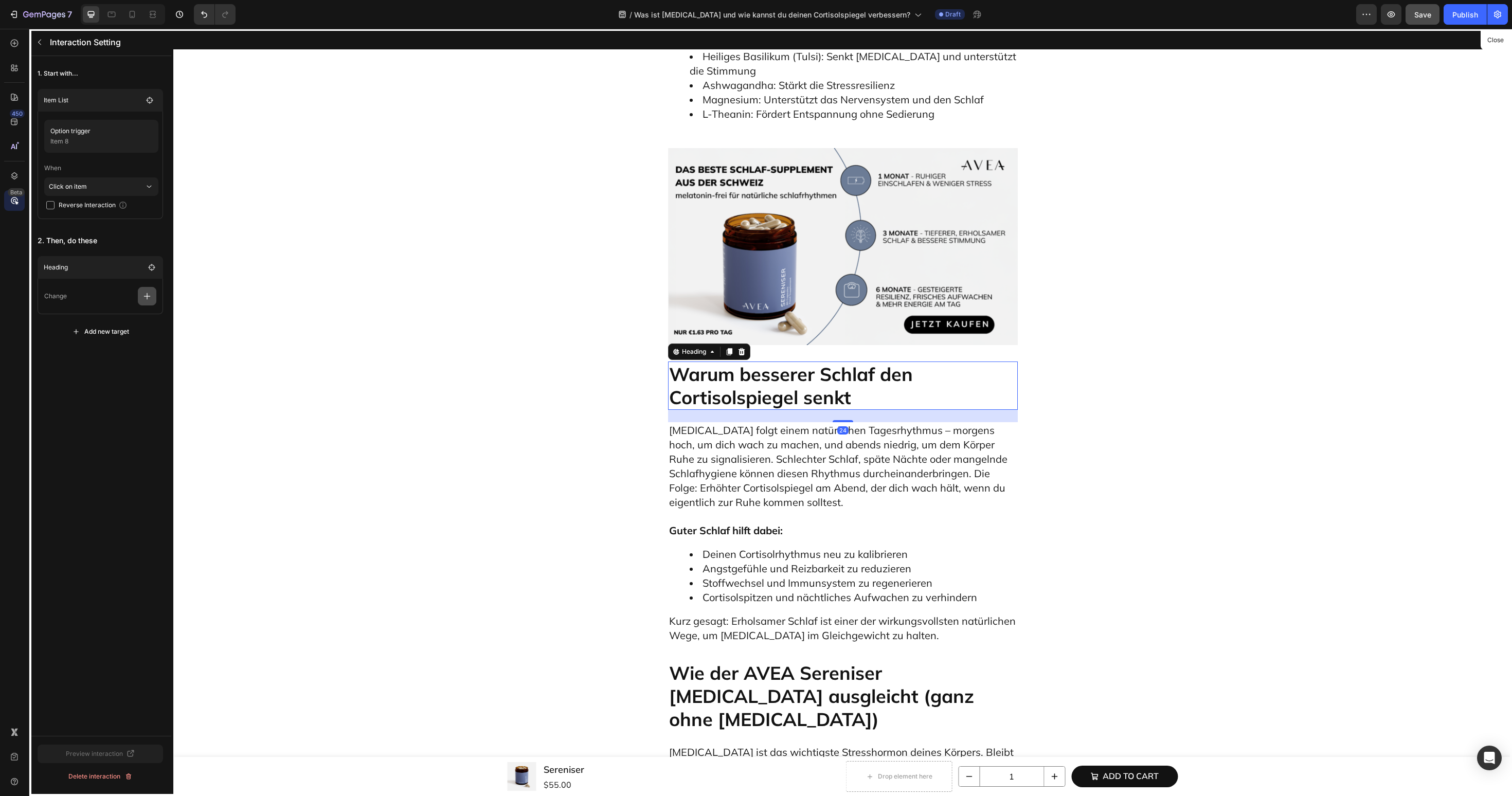
click at [143, 292] on icon "button" at bounding box center [147, 296] width 10 height 10
click at [123, 371] on p "Scroll to" at bounding box center [98, 375] width 109 height 18
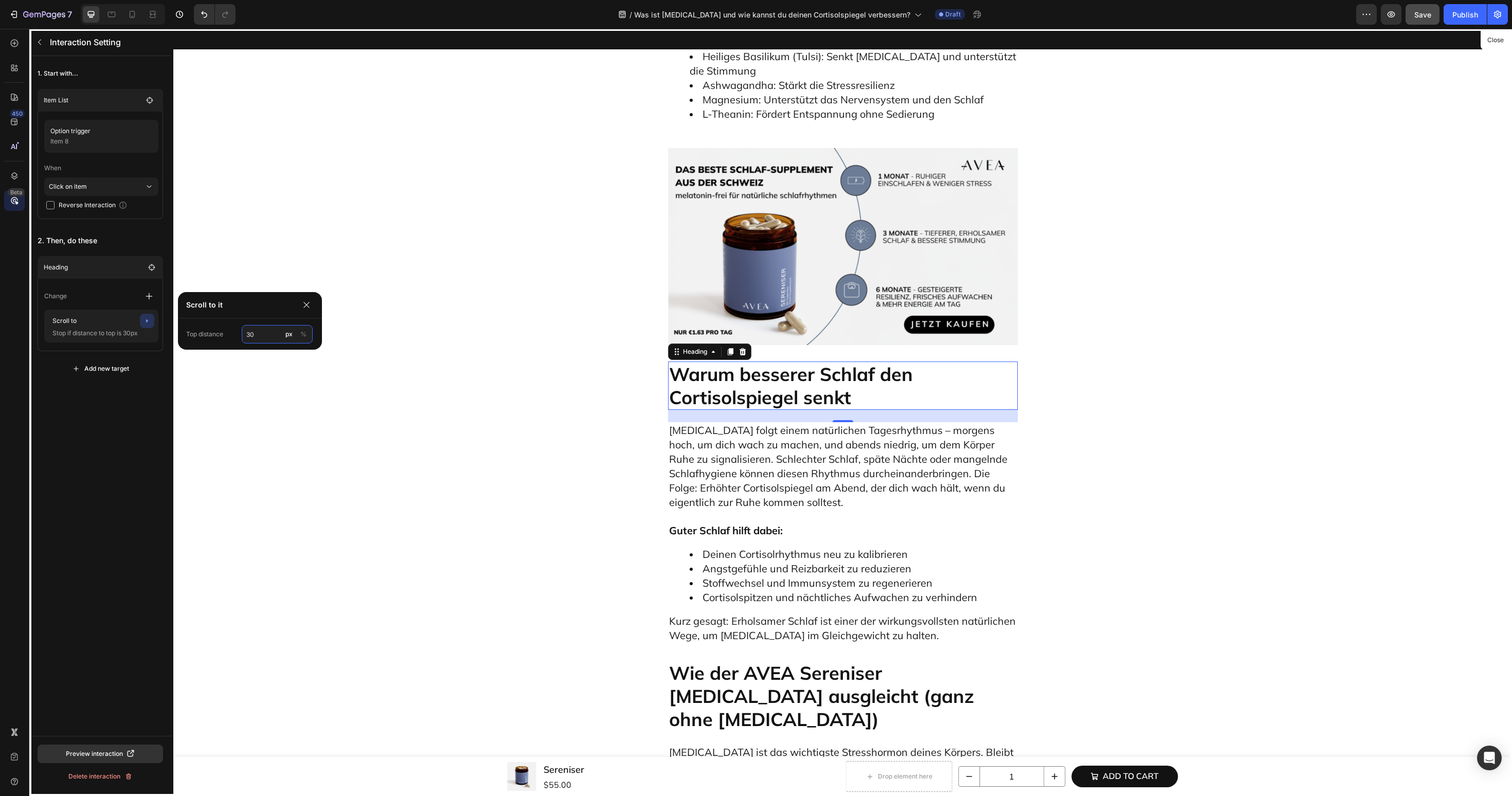
click at [252, 340] on input "30" at bounding box center [277, 334] width 71 height 18
type input "60"
click at [118, 441] on div "1. Start with... Item List Option trigger Item 8 When Click on item Reverse Int…" at bounding box center [100, 396] width 142 height 680
click at [39, 38] on icon "button" at bounding box center [39, 42] width 9 height 9
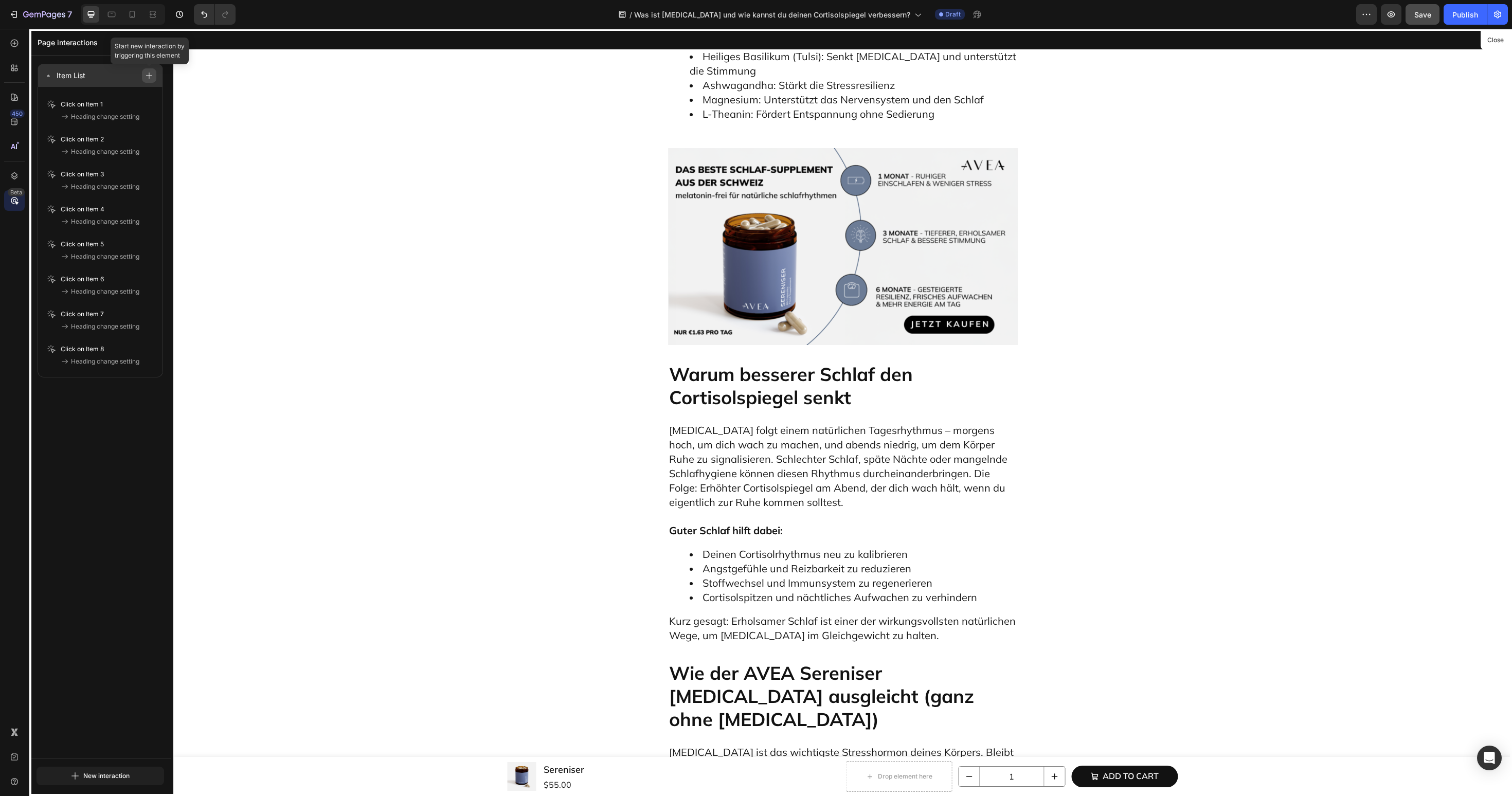
click at [152, 77] on icon "button" at bounding box center [149, 75] width 7 height 7
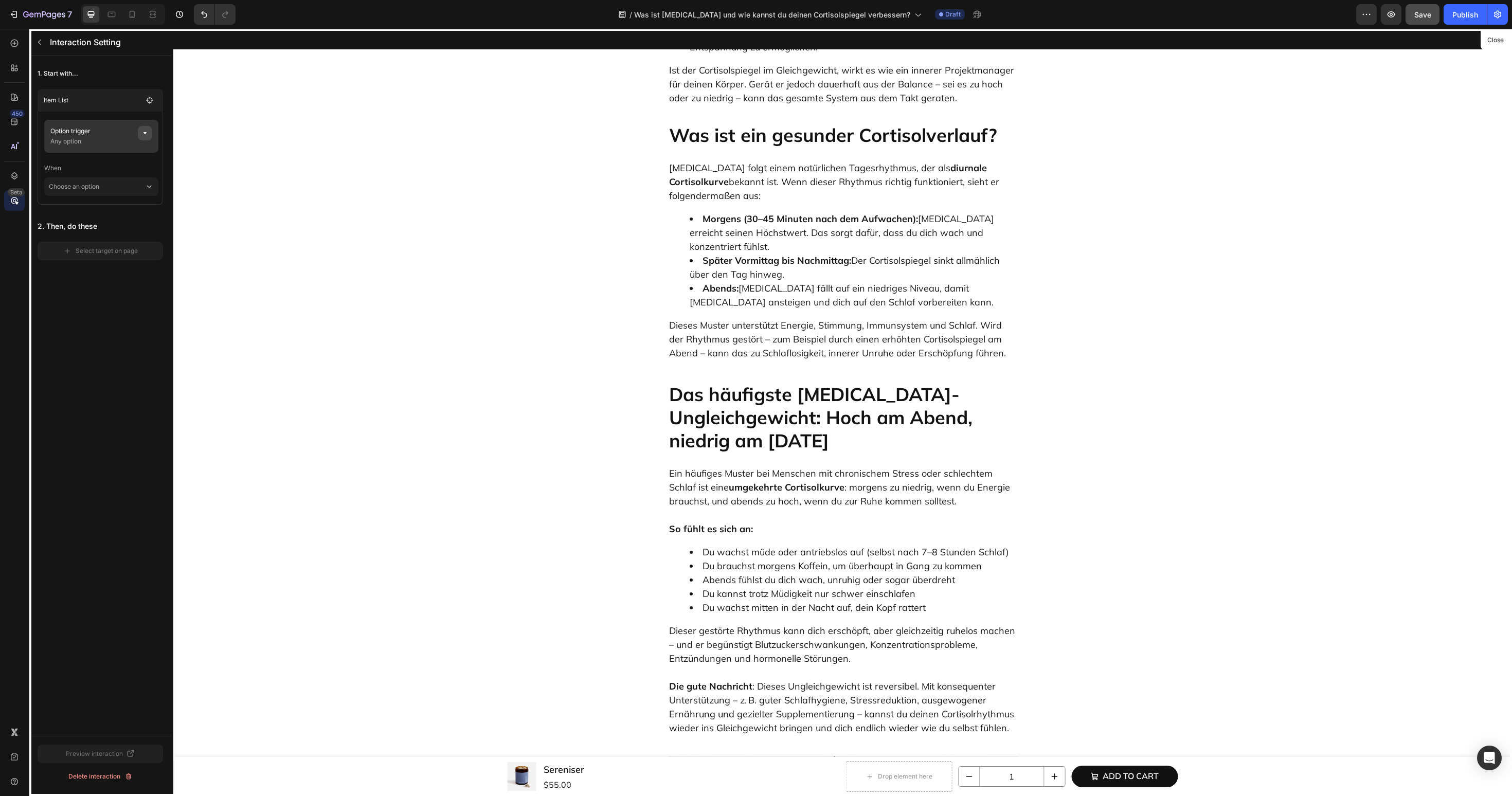
click at [144, 132] on icon "button" at bounding box center [145, 133] width 3 height 2
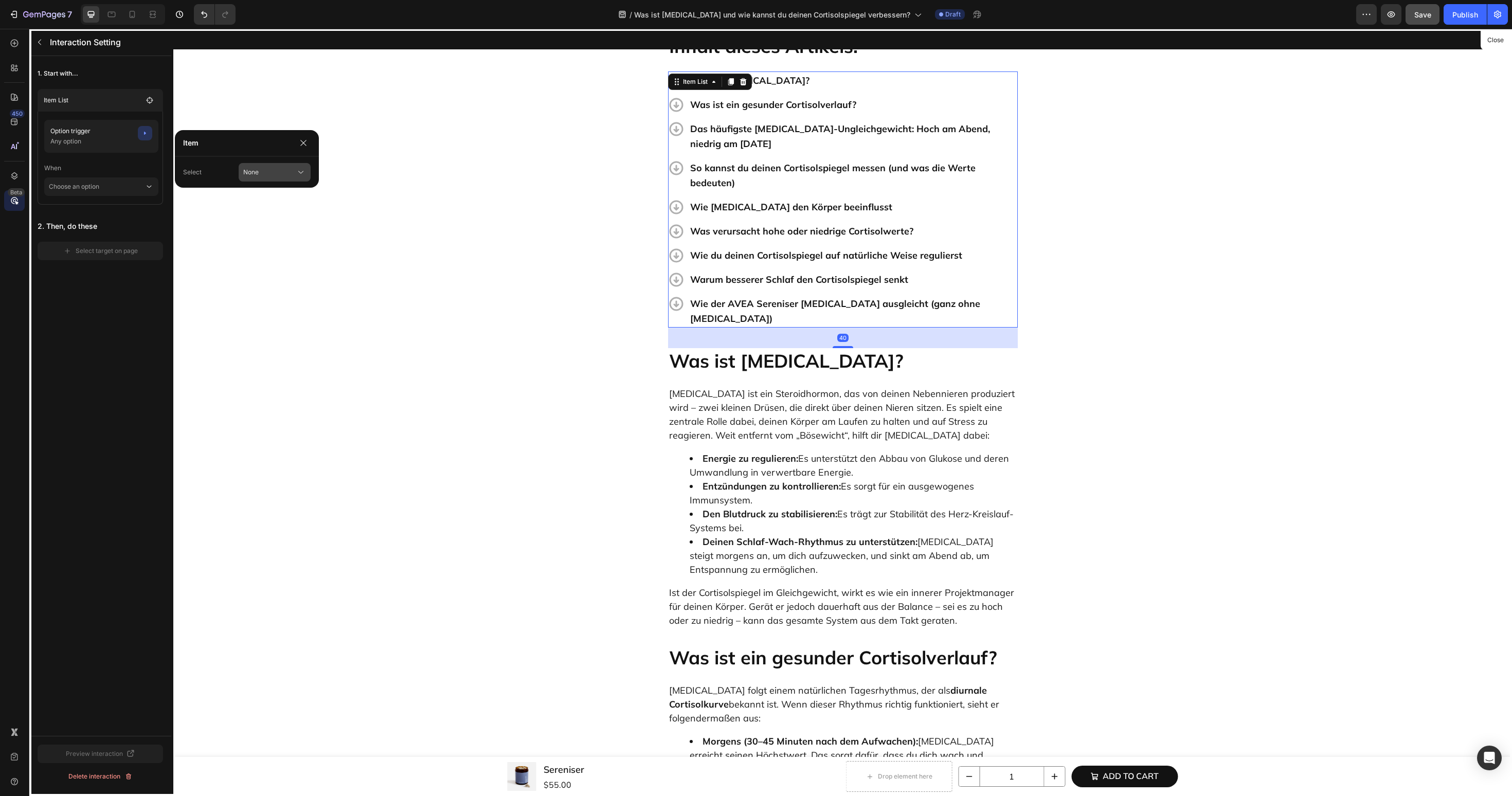
scroll to position [368, 0]
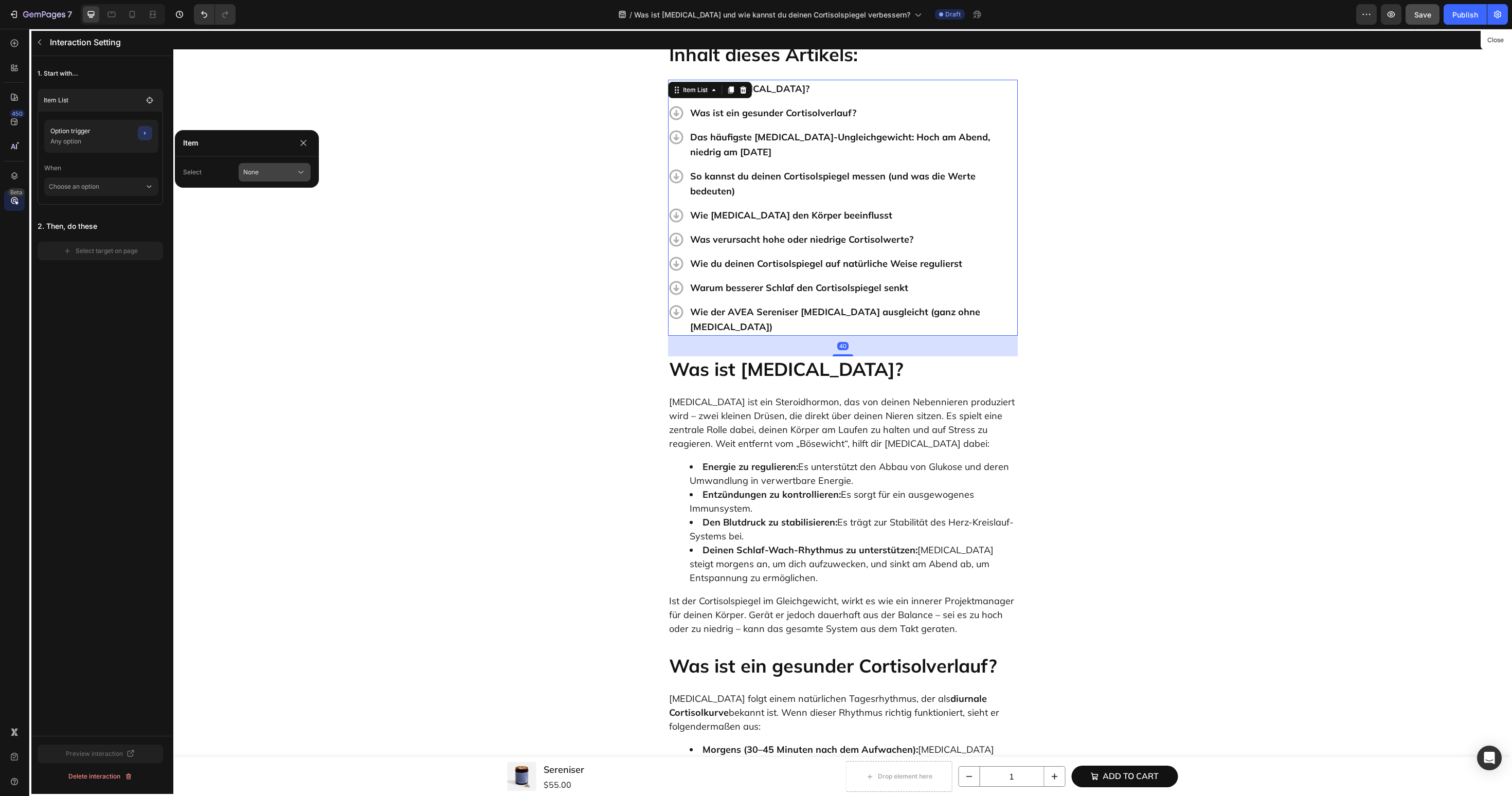
click at [267, 169] on div "None" at bounding box center [263, 172] width 40 height 9
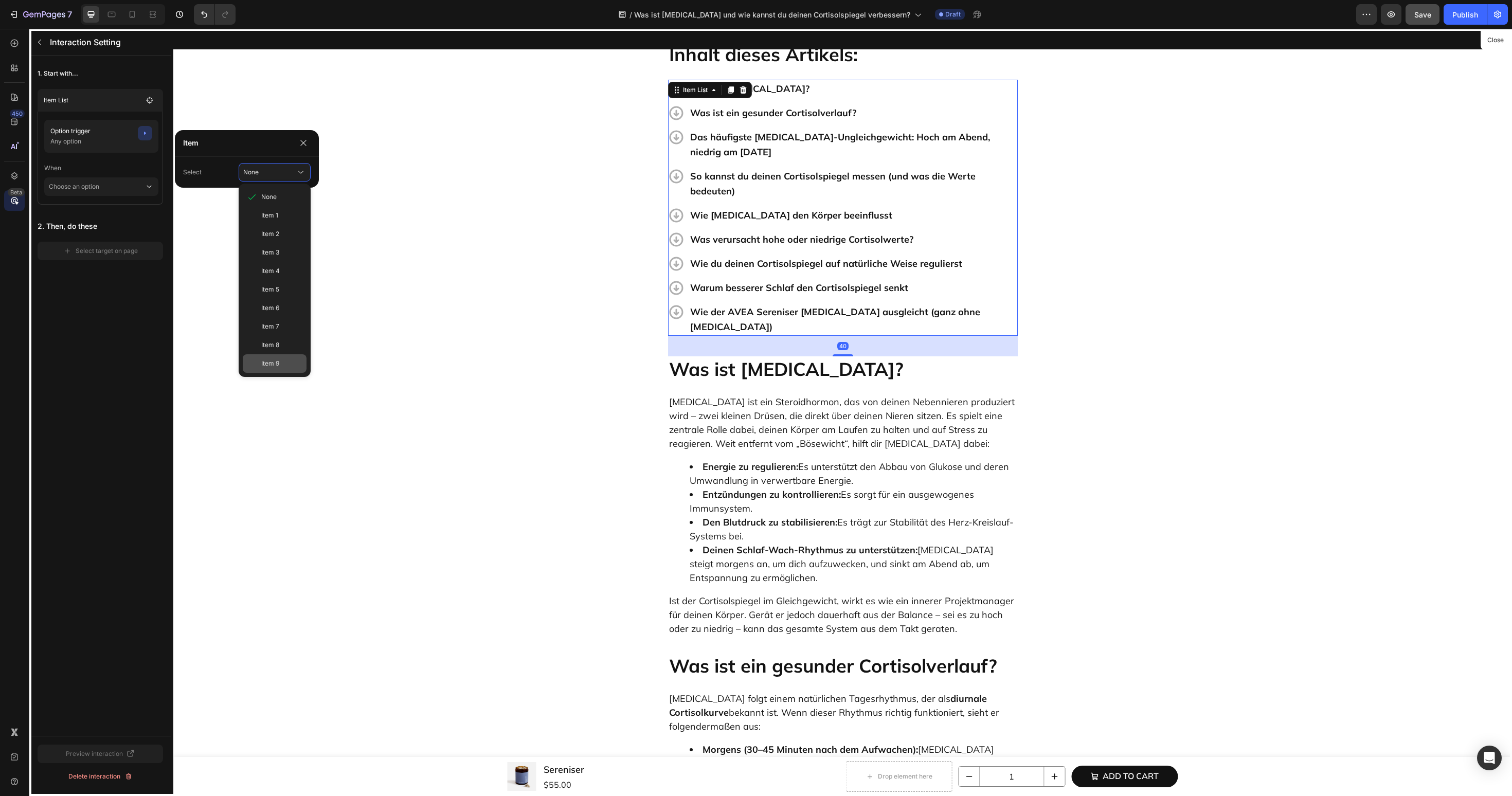
click at [272, 364] on span "Item 9" at bounding box center [270, 364] width 18 height 9
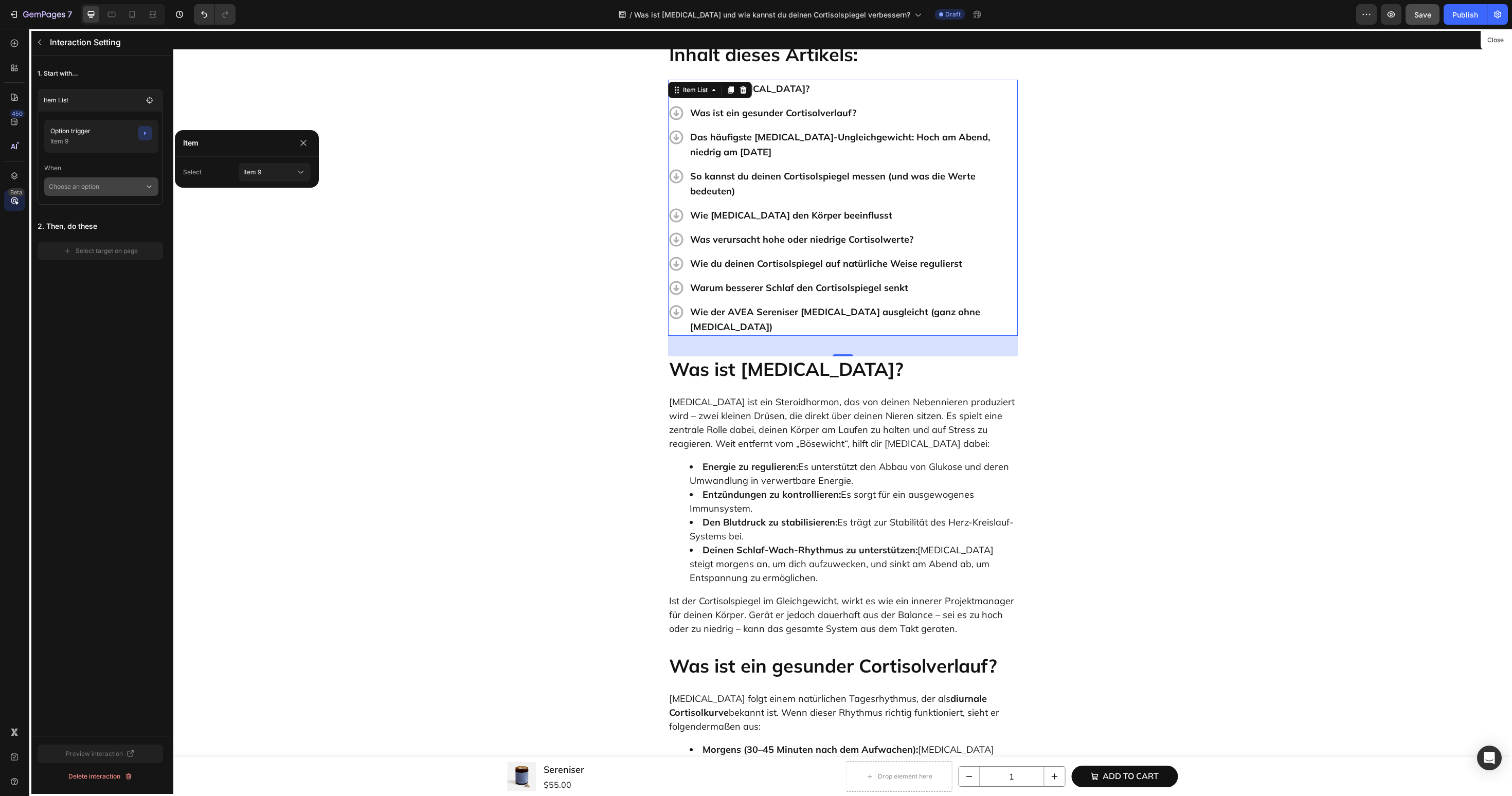
click at [114, 192] on p "Choose an option" at bounding box center [97, 187] width 96 height 18
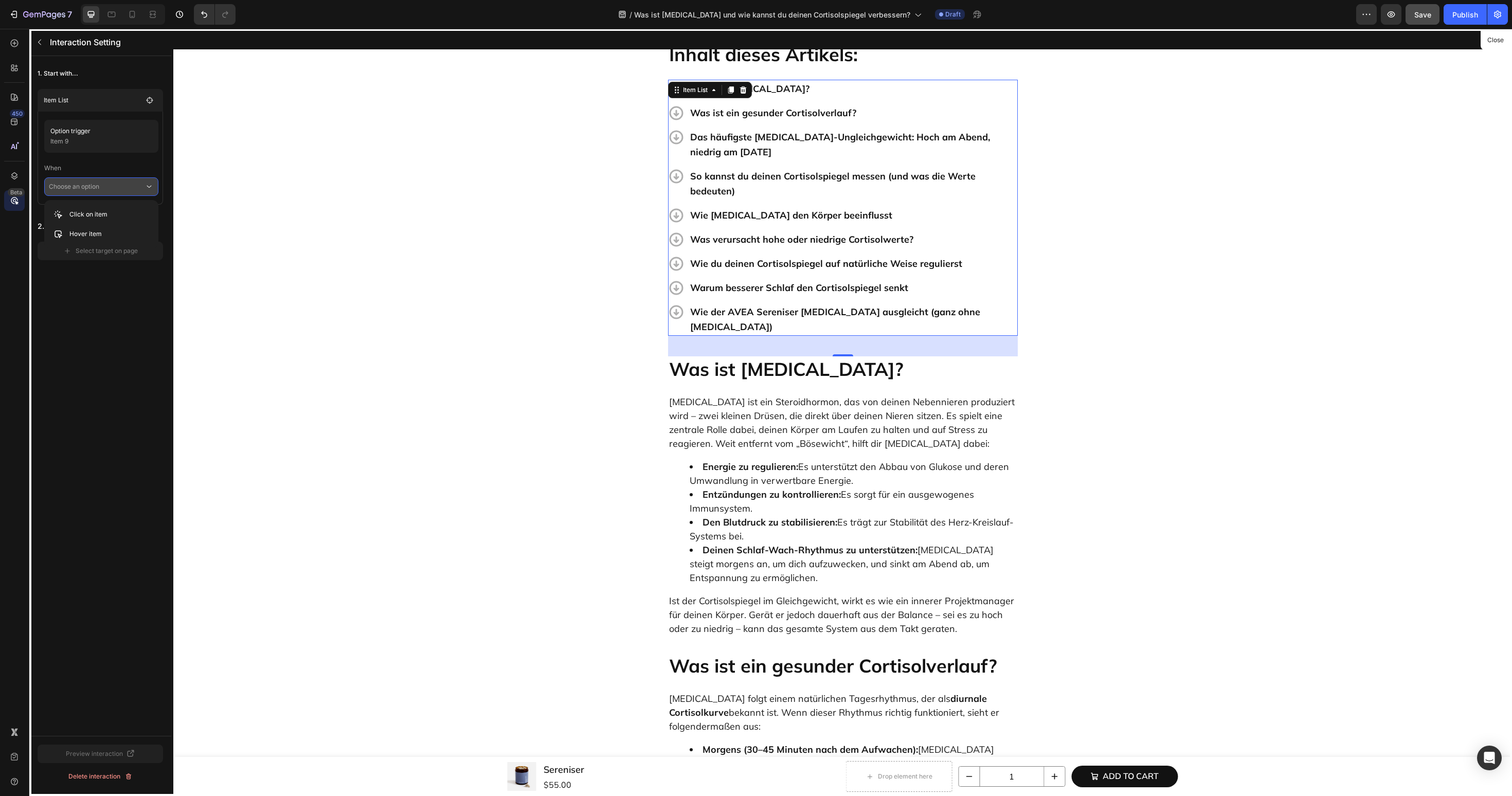
click at [113, 204] on div "Click on item Hover item" at bounding box center [101, 224] width 114 height 49
click at [110, 224] on div "Click on item" at bounding box center [102, 234] width 105 height 20
click at [106, 262] on div "Select target on page" at bounding box center [101, 266] width 75 height 9
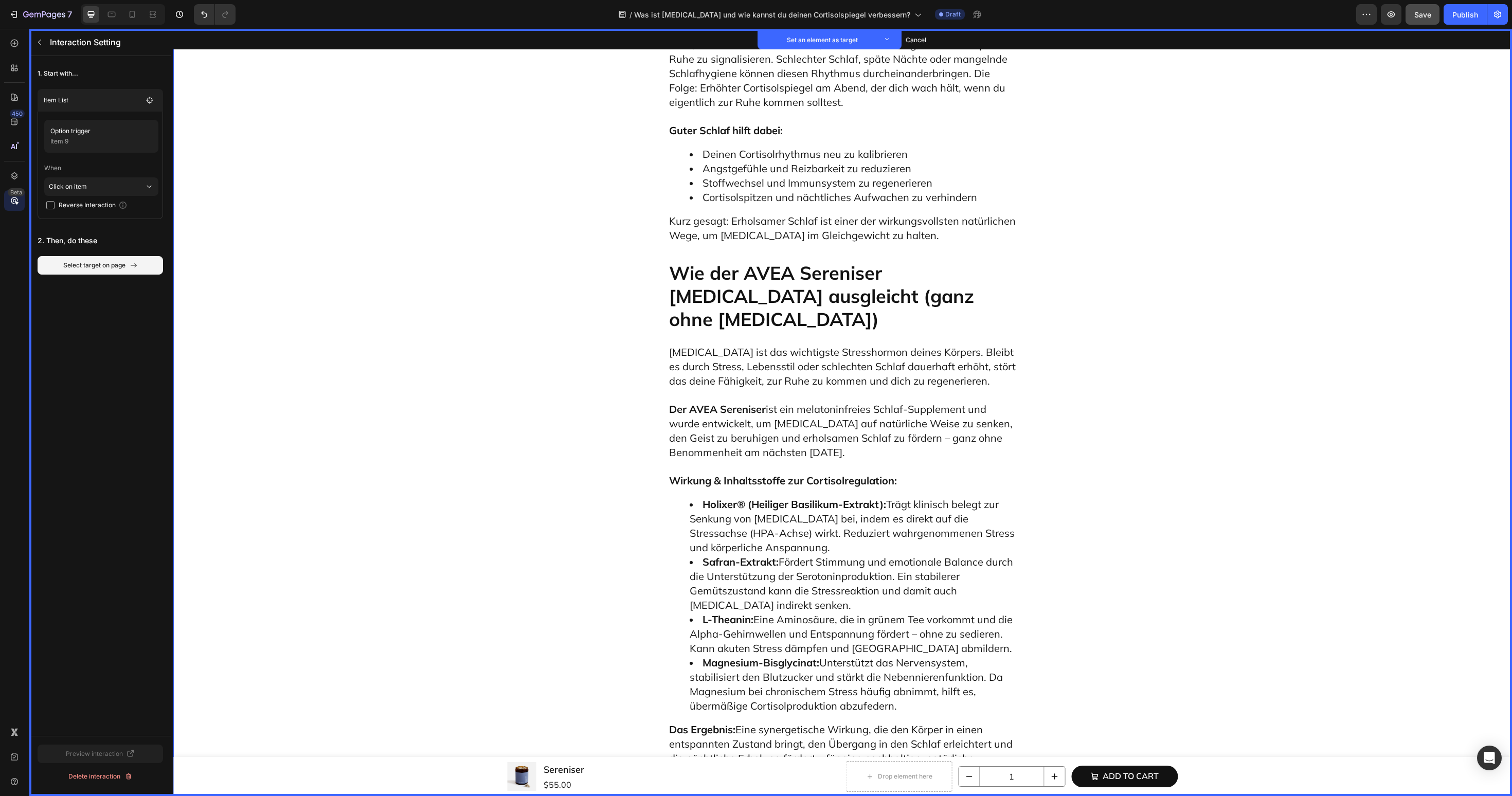
scroll to position [3975, 0]
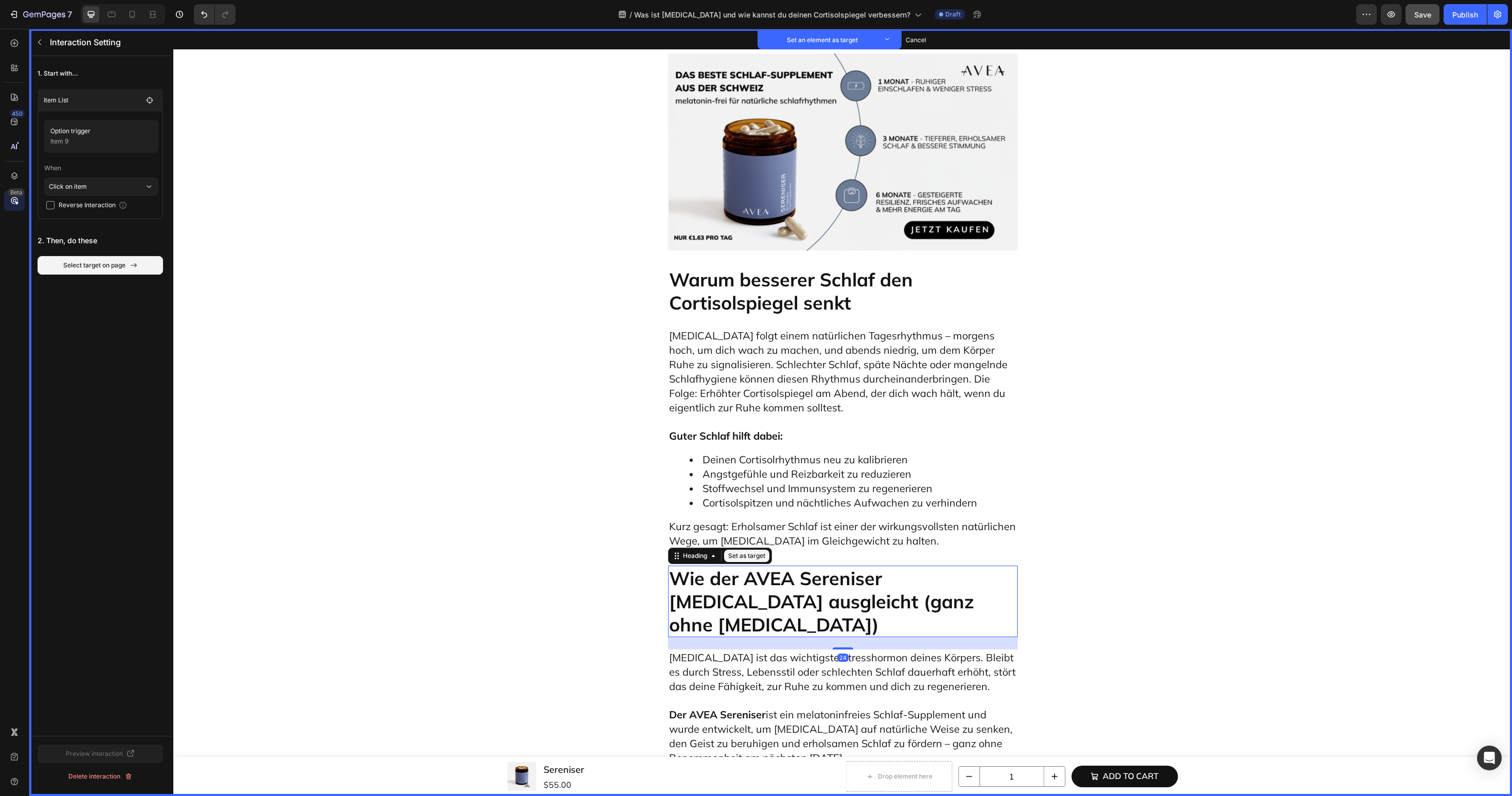
click at [813, 567] on p "Wie der AVEA Sereniser Cortisol ausgleicht (ganz ohne Melatonin)" at bounding box center [843, 602] width 347 height 70
click at [755, 550] on button "Set as target" at bounding box center [746, 556] width 45 height 12
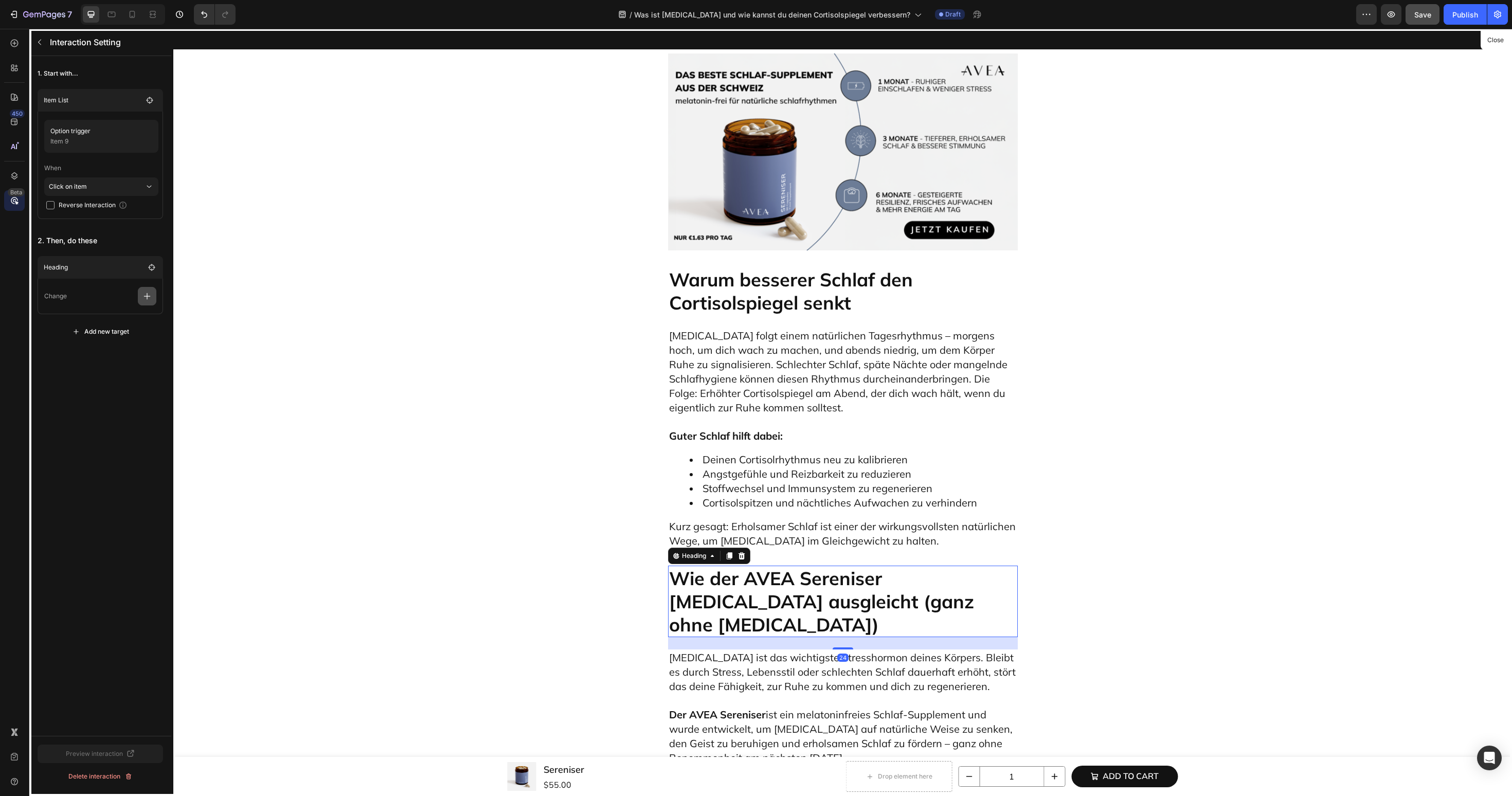
click at [147, 297] on icon "button" at bounding box center [147, 296] width 10 height 10
click at [106, 376] on p "Scroll to" at bounding box center [98, 375] width 109 height 18
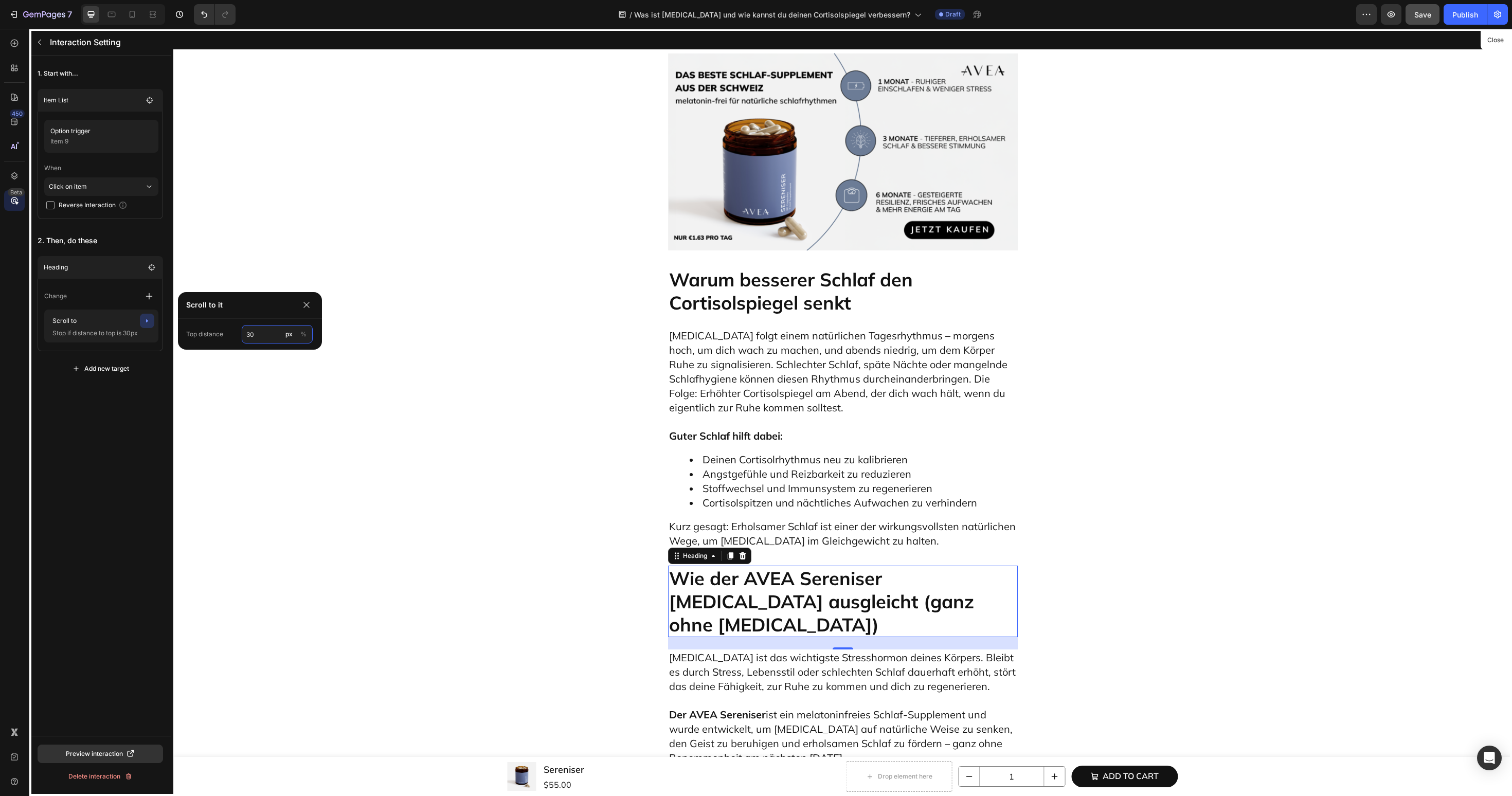
click at [269, 336] on input "30" at bounding box center [277, 334] width 71 height 18
type input "60"
click at [113, 458] on div "1. Start with... Item List Option trigger Item 9 When Click on item Reverse Int…" at bounding box center [100, 396] width 142 height 680
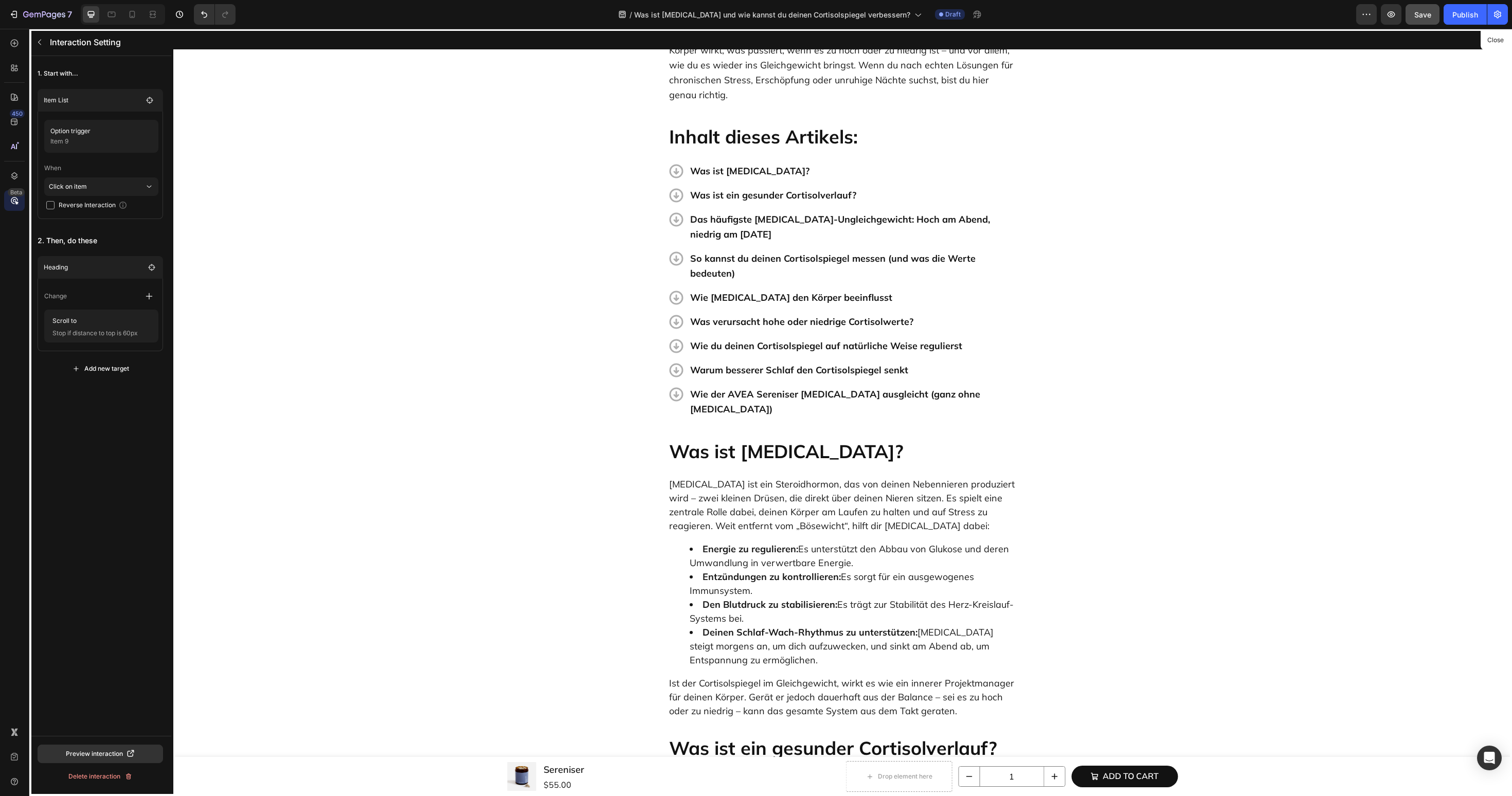
scroll to position [283, 0]
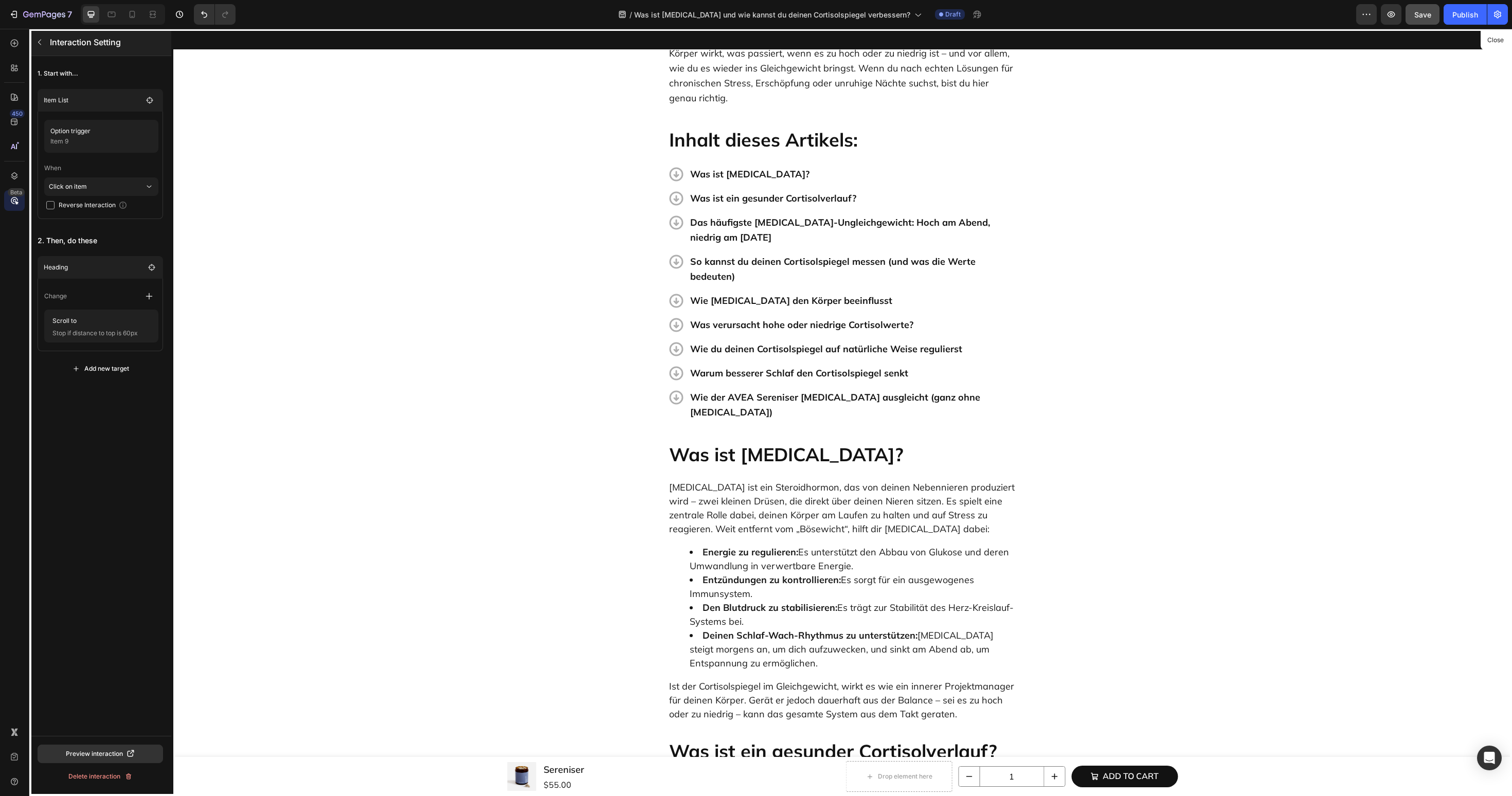
click at [42, 43] on icon "button" at bounding box center [39, 42] width 9 height 9
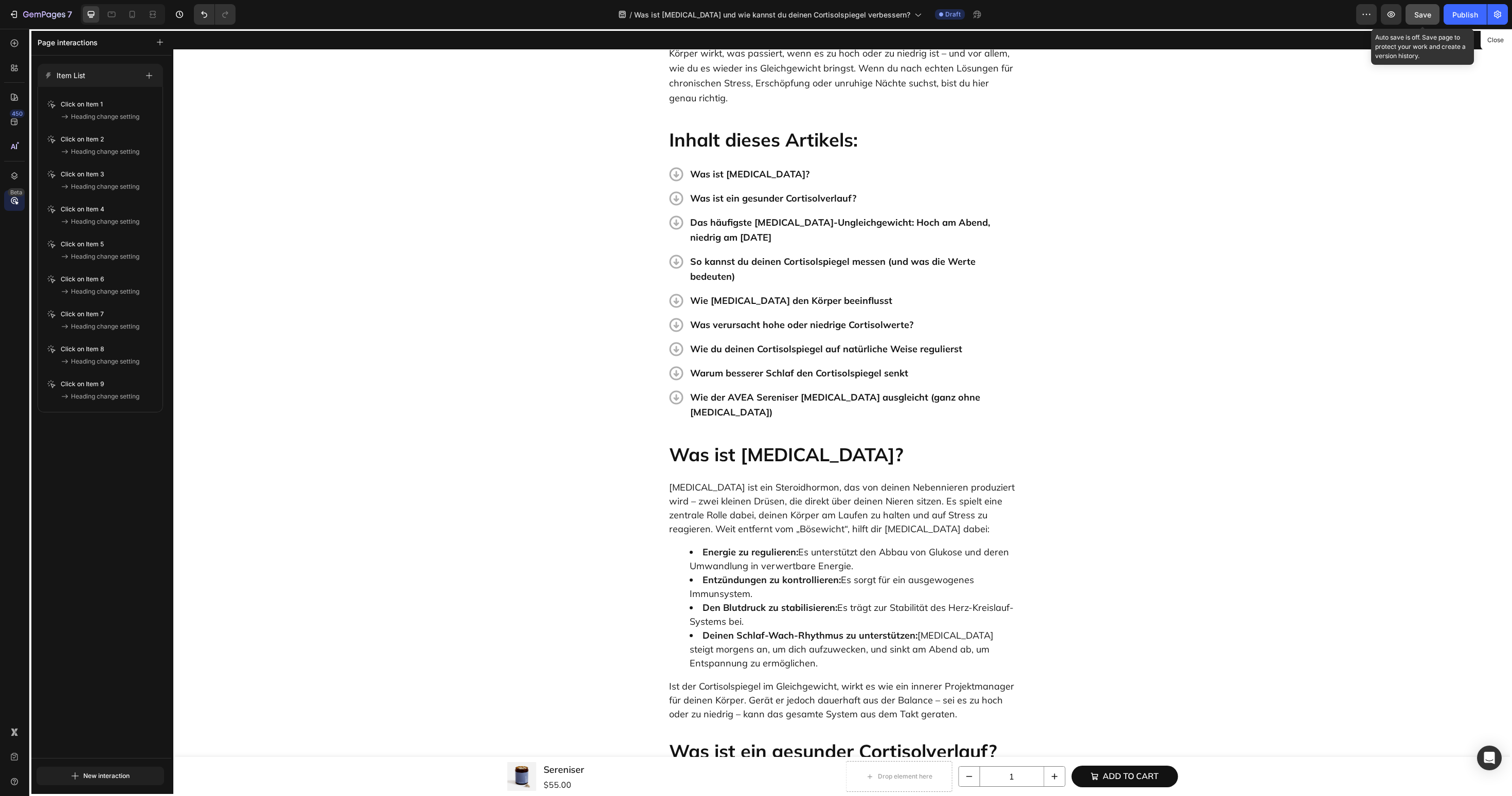
click at [1429, 11] on span "Save" at bounding box center [1423, 14] width 17 height 9
click at [763, 383] on div at bounding box center [842, 412] width 1338 height 768
click at [13, 47] on icon at bounding box center [14, 43] width 10 height 10
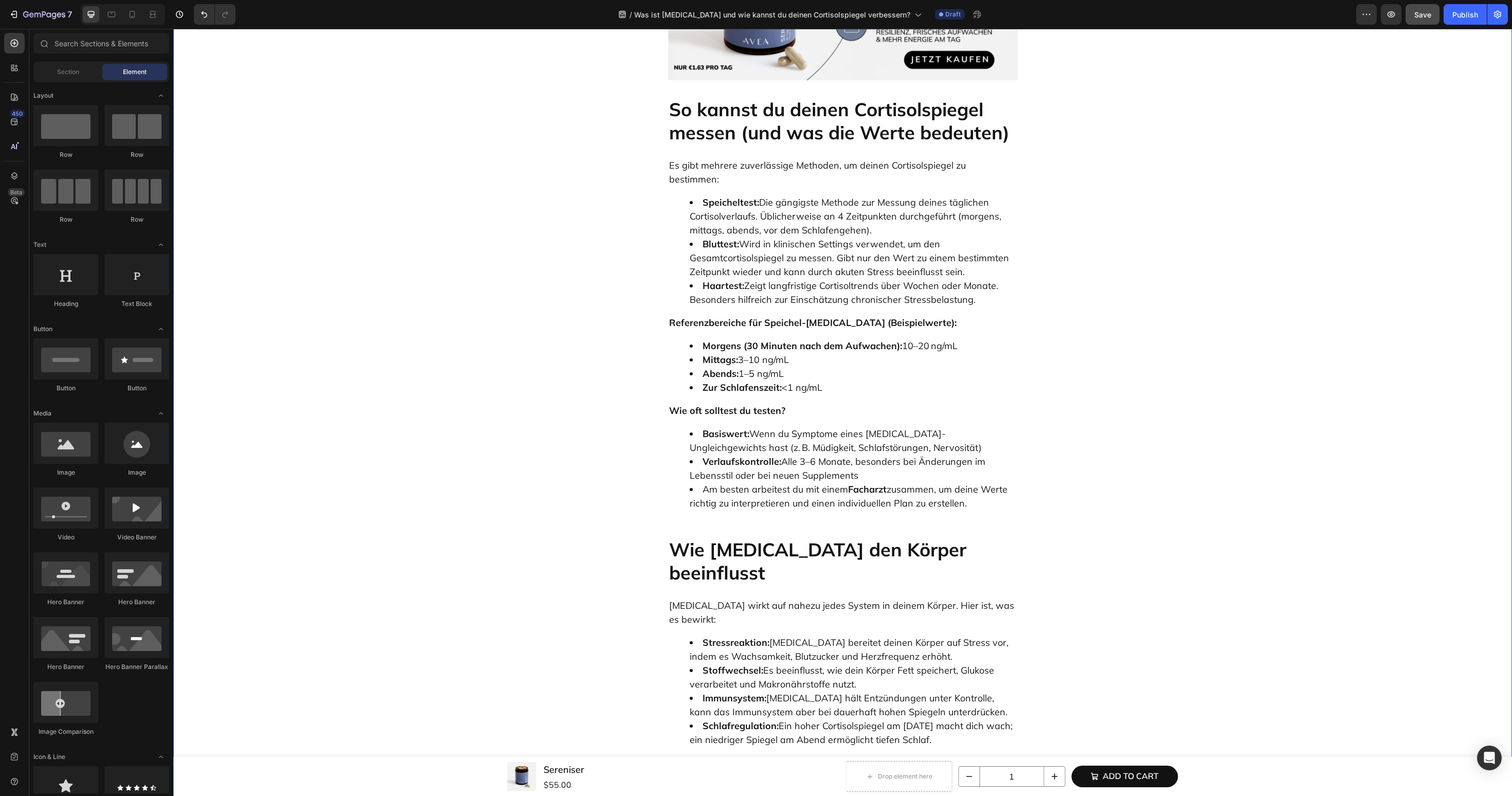
scroll to position [1382, 0]
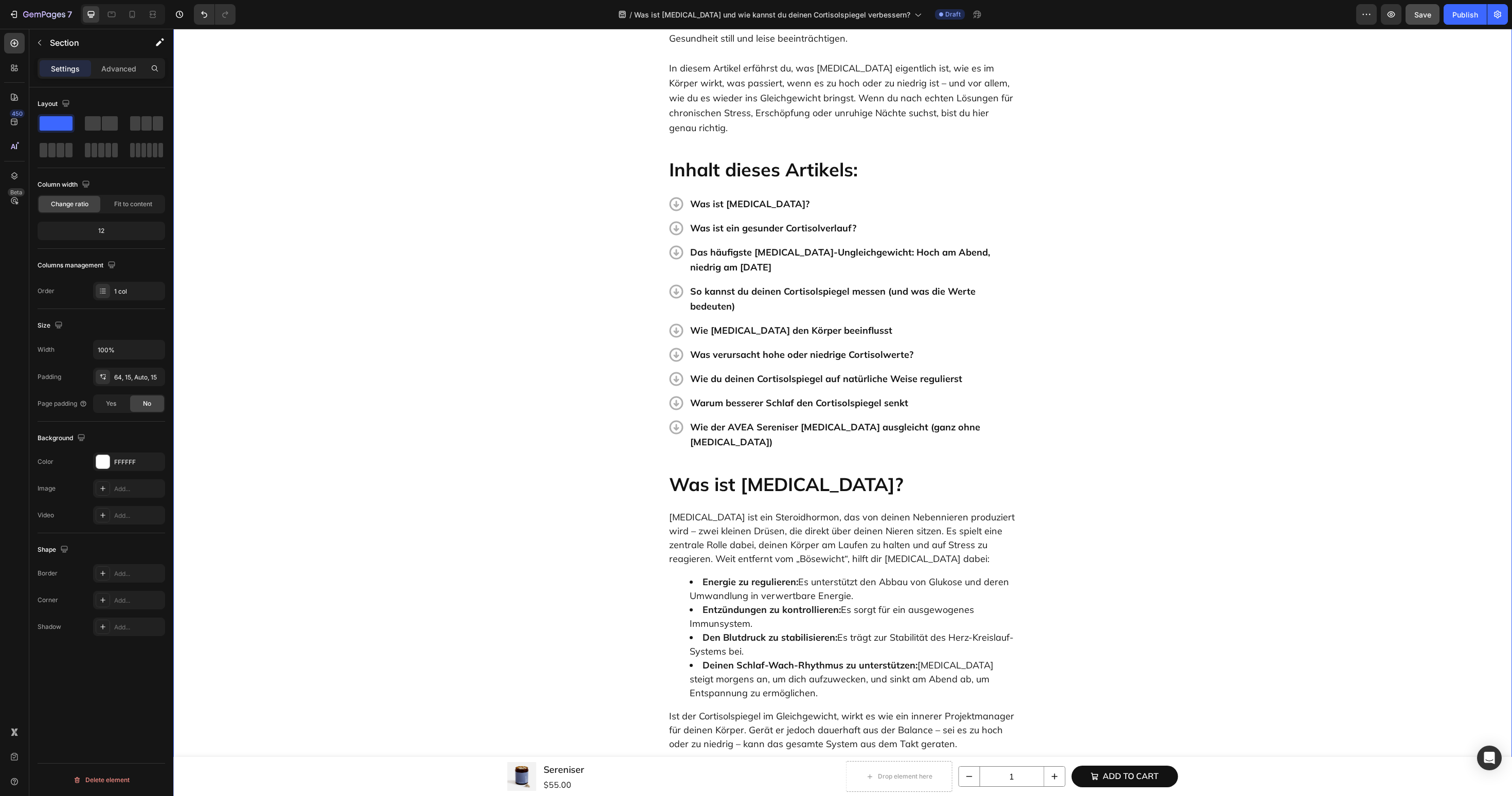
scroll to position [4031, 0]
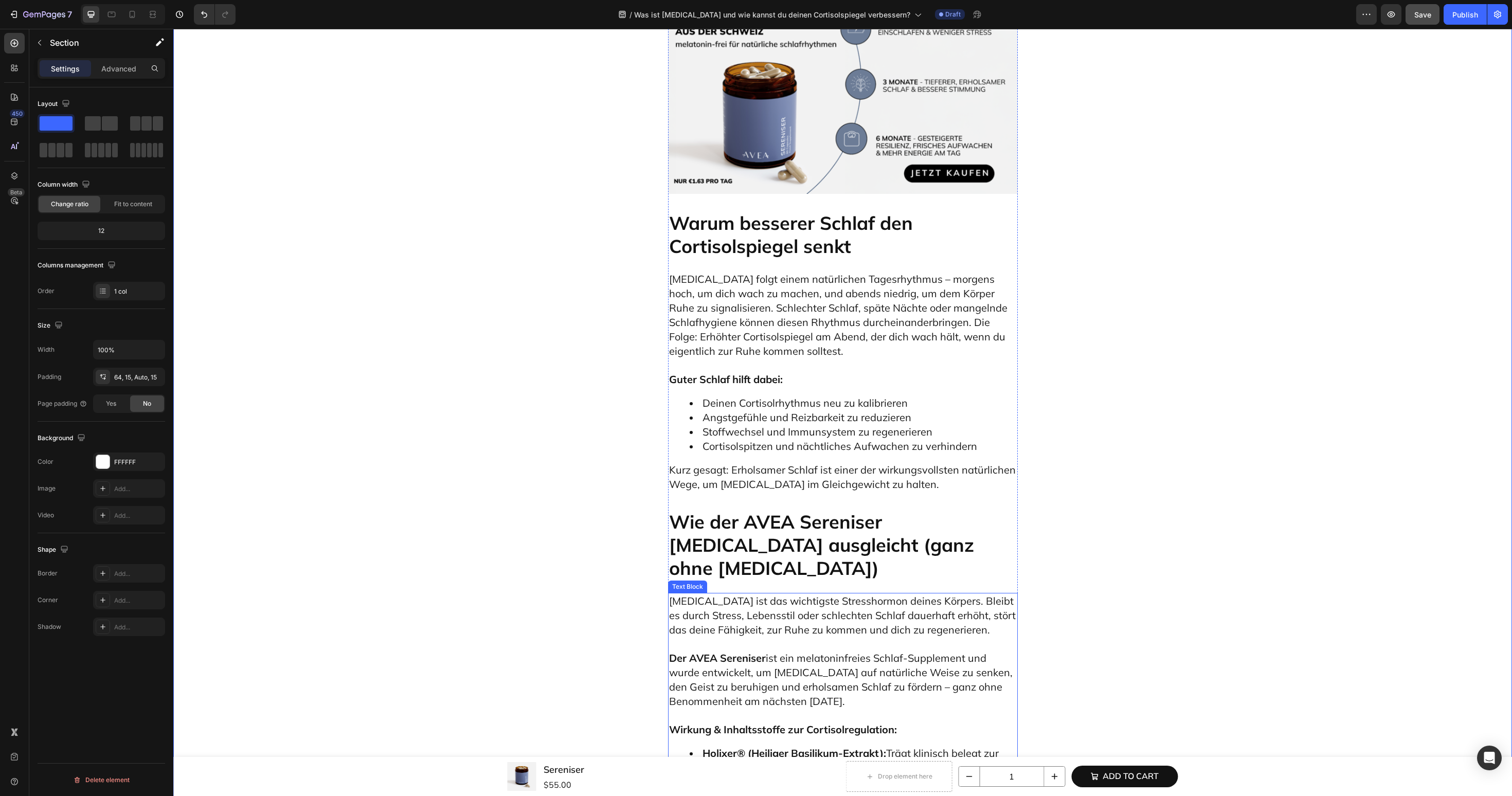
click at [736, 652] on strong "AVEA Sereniser" at bounding box center [727, 658] width 77 height 13
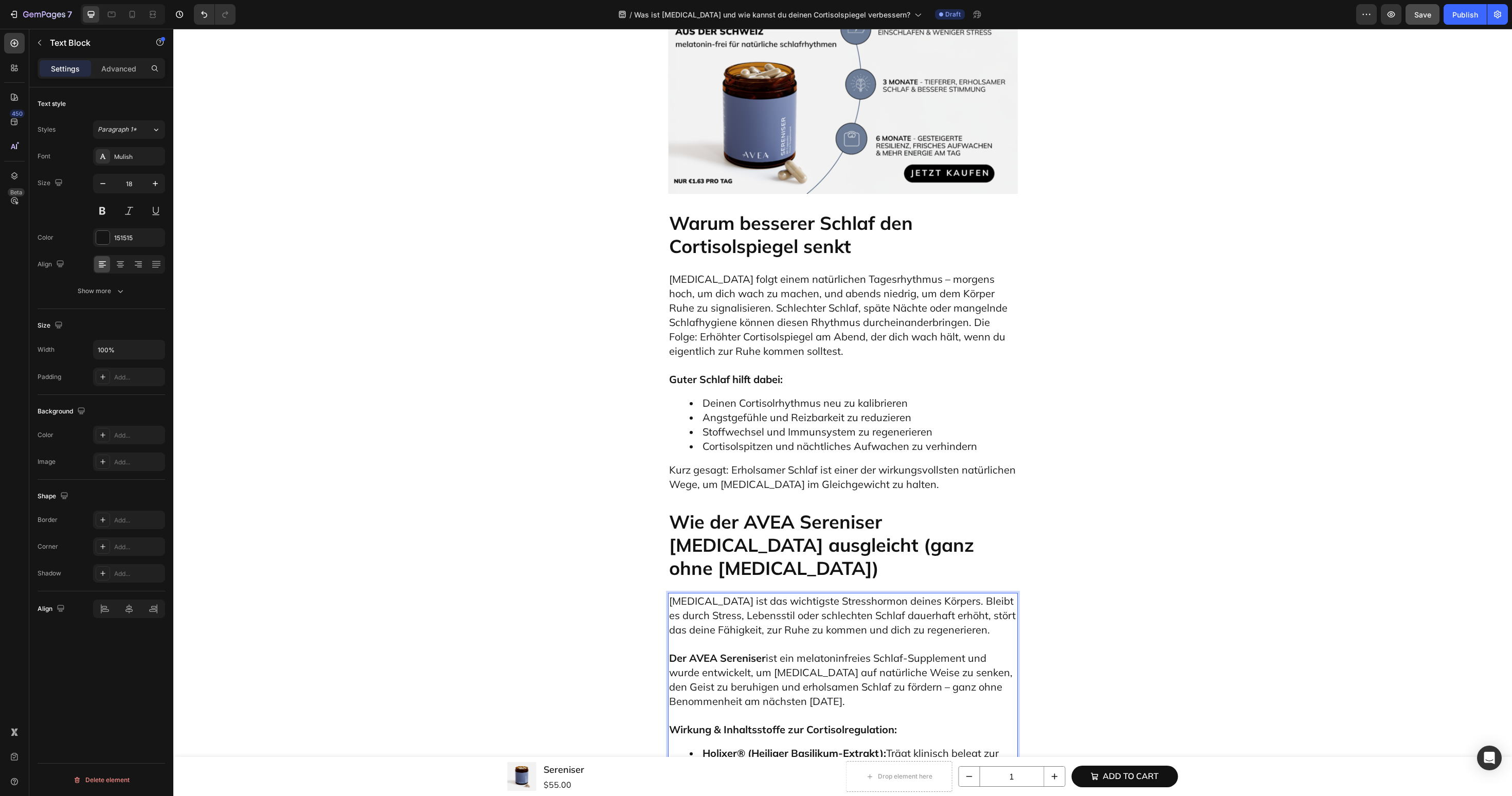
click at [749, 652] on strong "AVEA Sereniser" at bounding box center [727, 658] width 77 height 13
drag, startPoint x: 765, startPoint y: 529, endPoint x: 669, endPoint y: 530, distance: 96.0
click at [669, 652] on span "Der AVEA Sereniser ist ein melatoninfreies Schlaf-Supplement und wurde entwicke…" at bounding box center [841, 680] width 343 height 56
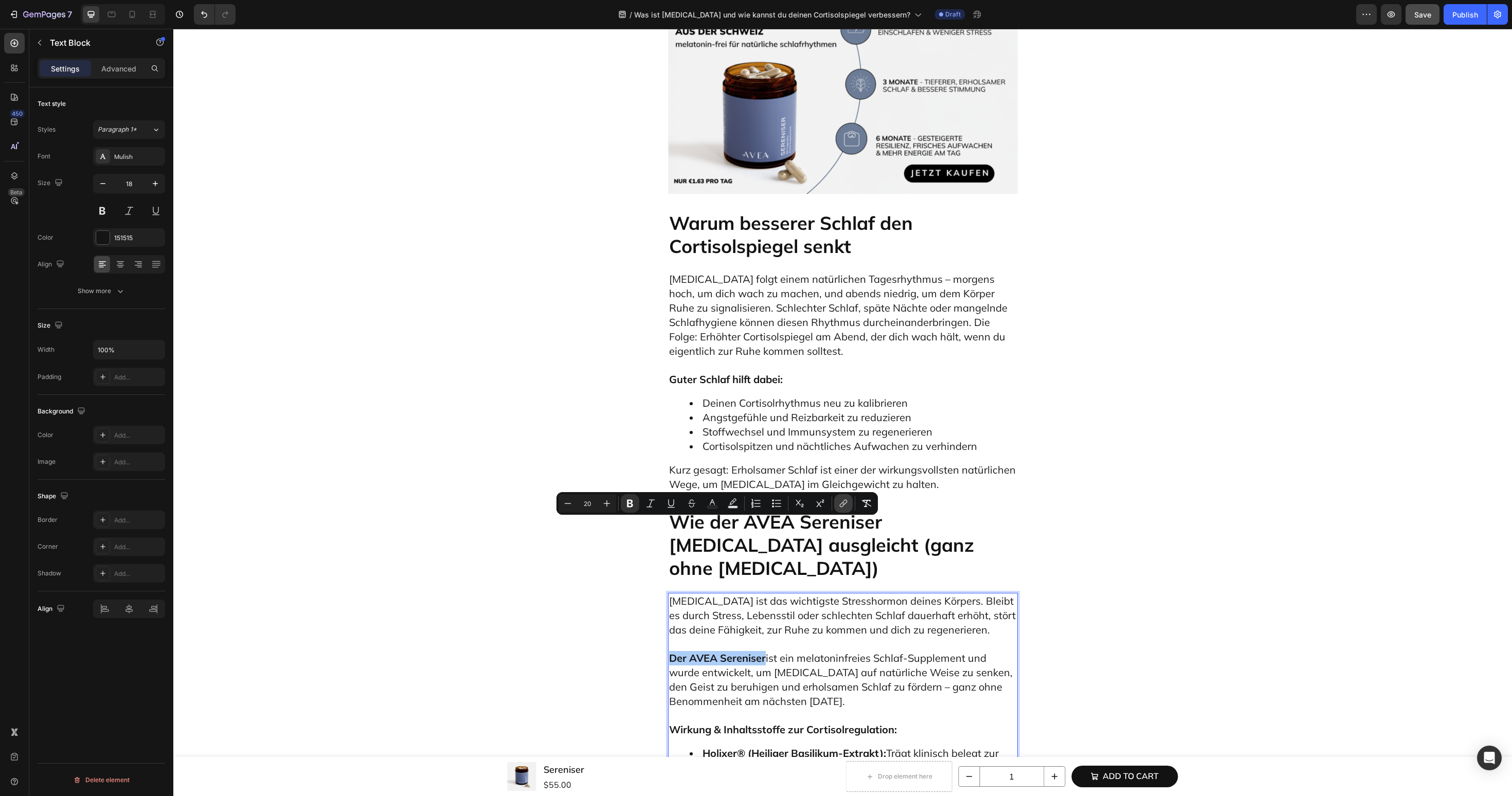
click at [841, 501] on icon "Editor contextual toolbar" at bounding box center [843, 504] width 10 height 10
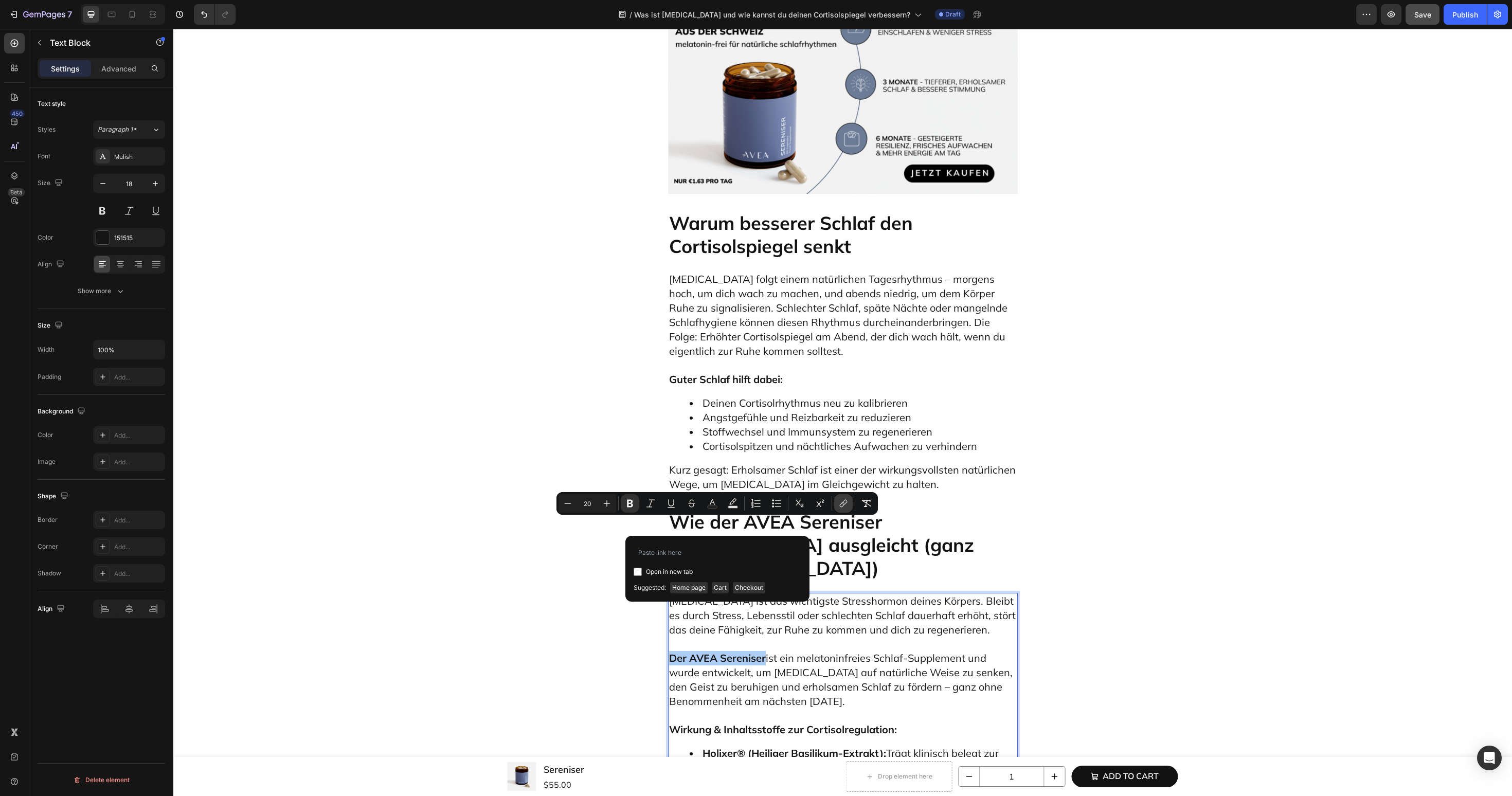
type input "https://avea-life.com/de/products/sereniser?country=DE"
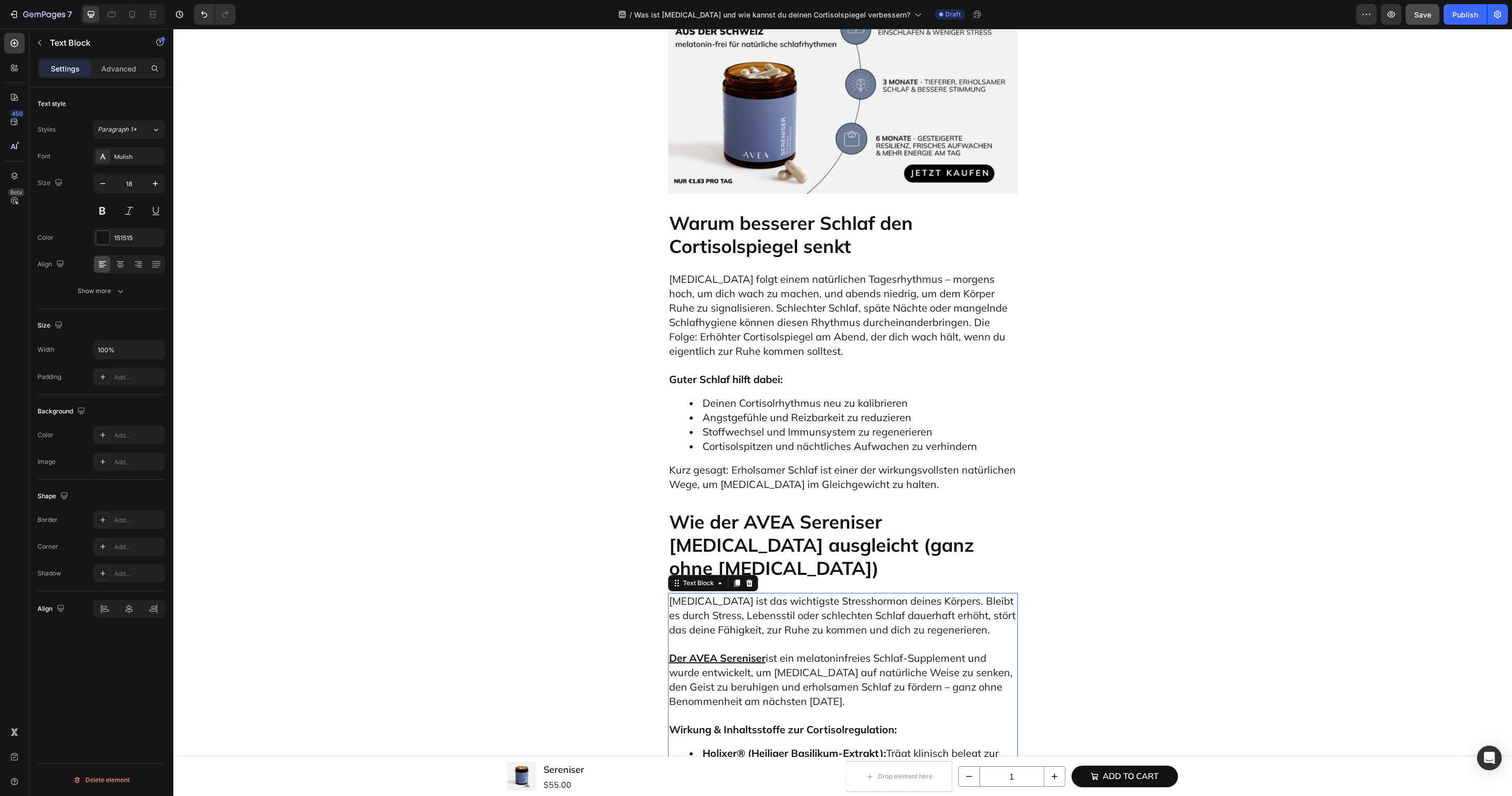
scroll to position [5125, 0]
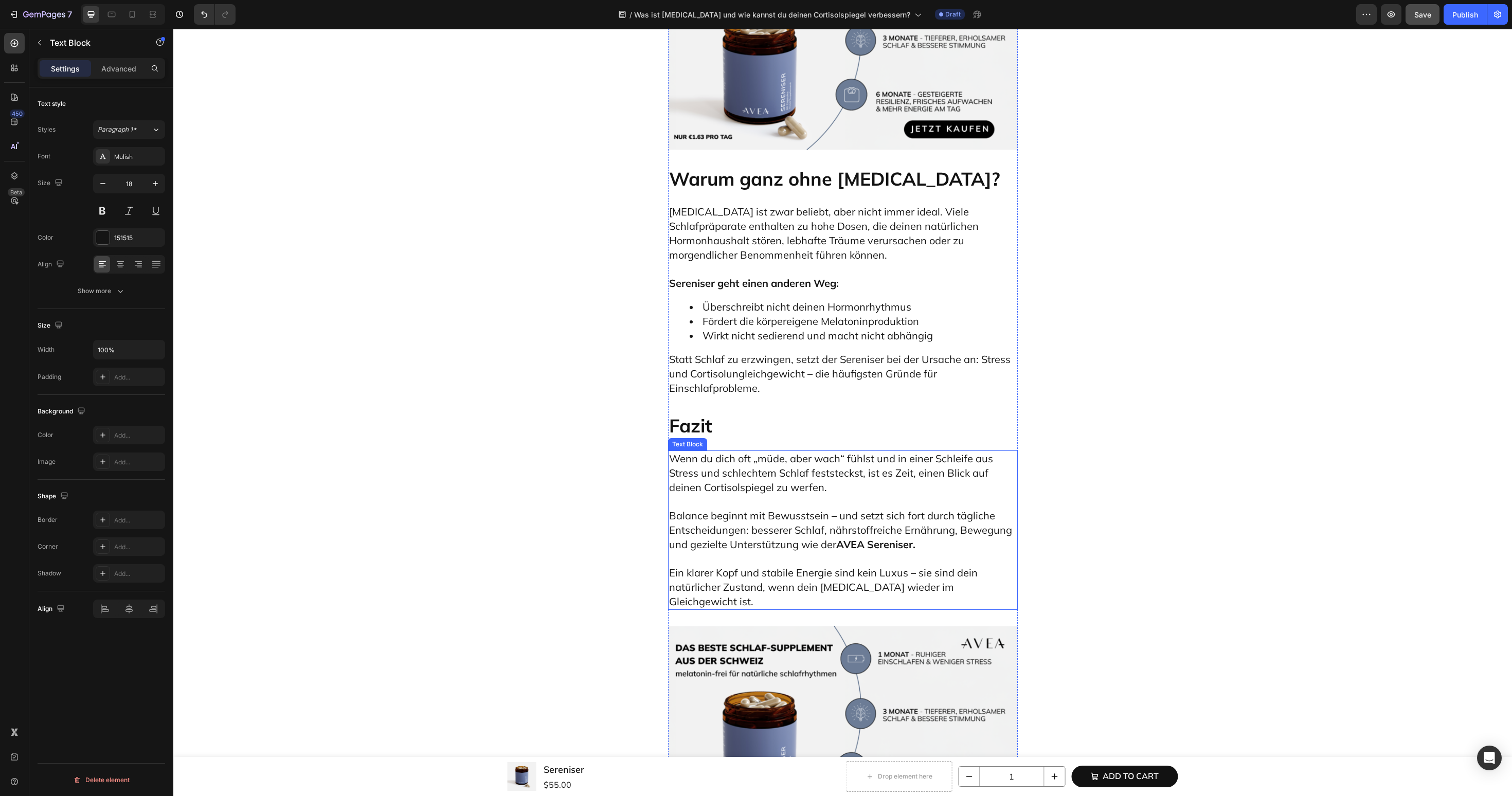
click at [884, 538] on strong "AVEA Sereniser." at bounding box center [876, 545] width 79 height 13
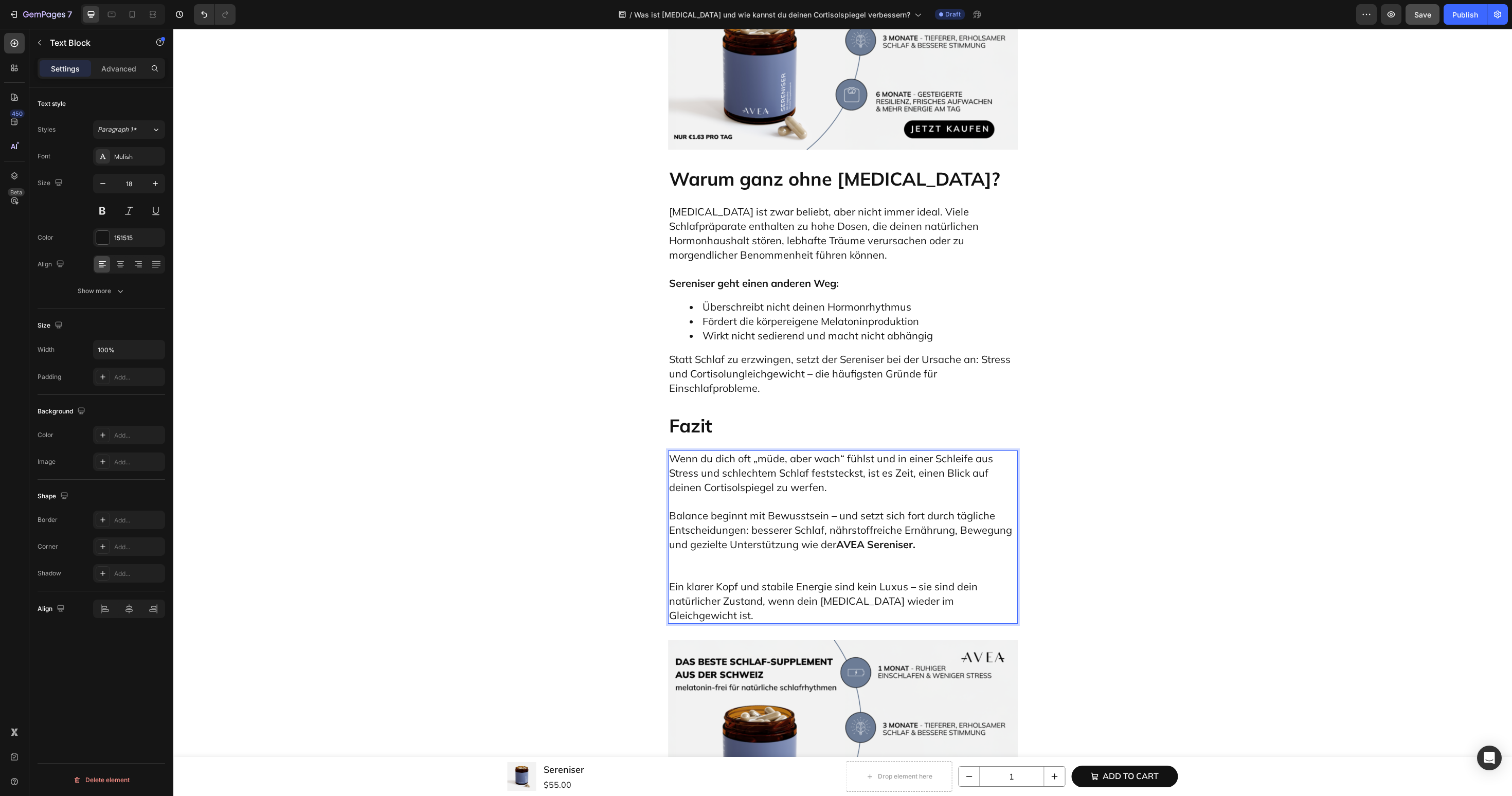
click at [784, 495] on p "Balance beginnt mit Bewusstsein – und setzt sich fort durch tägliche Entscheidu…" at bounding box center [843, 537] width 347 height 85
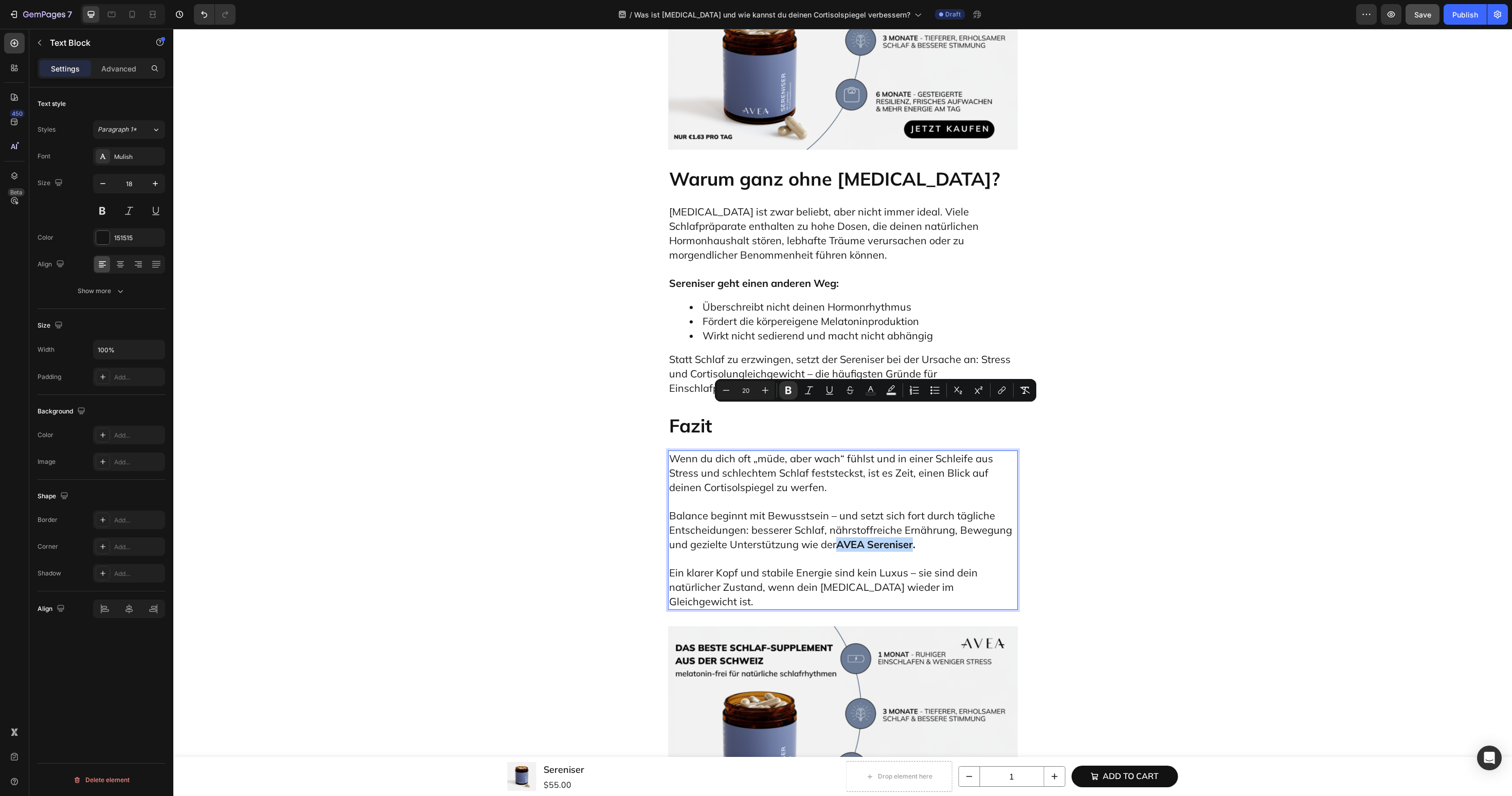
drag, startPoint x: 839, startPoint y: 412, endPoint x: 913, endPoint y: 417, distance: 74.2
click at [913, 538] on strong "AVEA Sereniser." at bounding box center [876, 545] width 79 height 13
click at [1003, 390] on icon "Editor contextual toolbar" at bounding box center [1001, 391] width 10 height 10
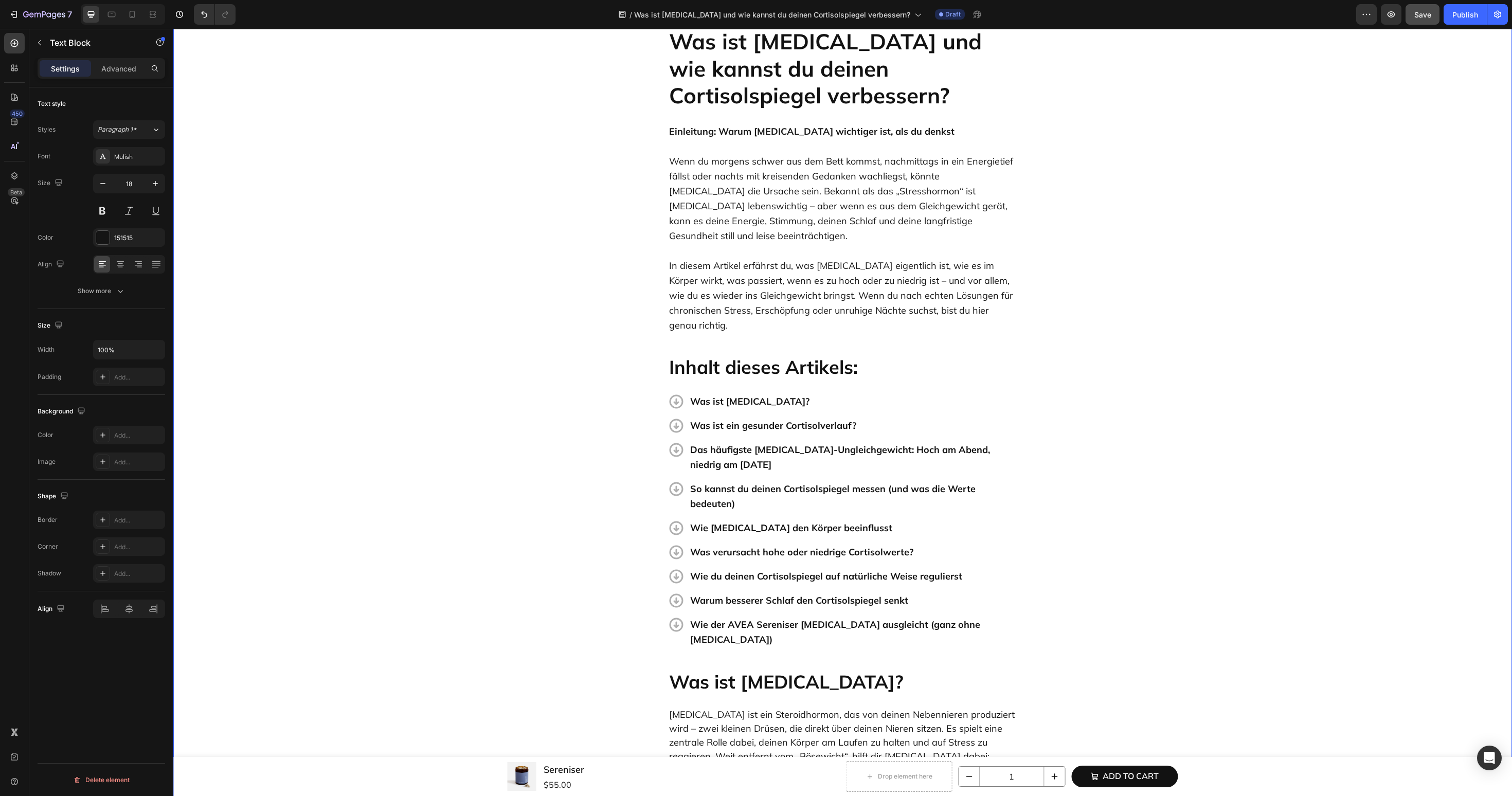
scroll to position [0, 0]
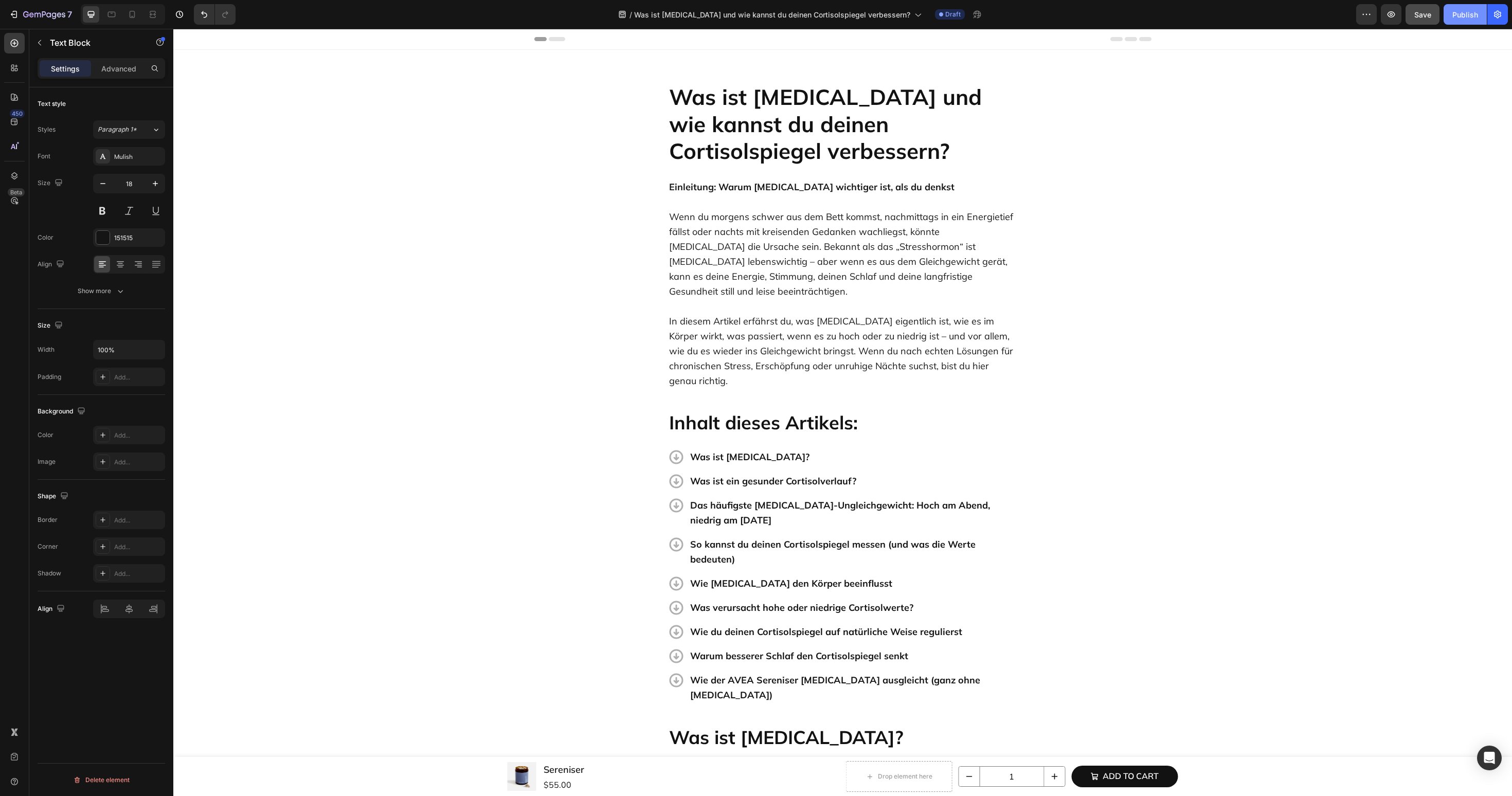
click at [1454, 13] on div "Publish" at bounding box center [1465, 14] width 26 height 10
click at [1427, 14] on span "Save" at bounding box center [1423, 14] width 17 height 9
click at [1115, 776] on div "Add to cart" at bounding box center [1131, 776] width 56 height 13
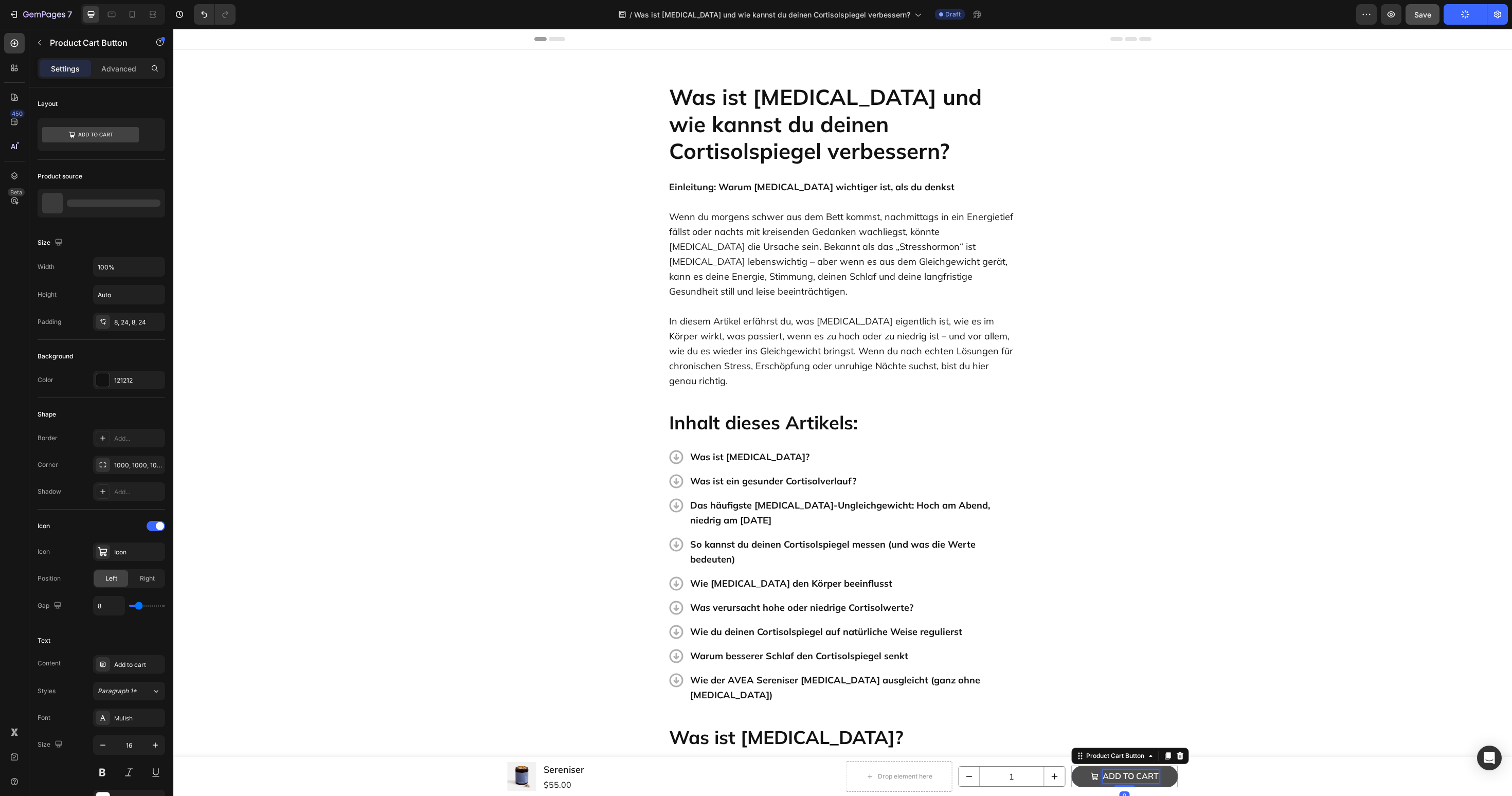
click at [1138, 777] on div "Add to cart" at bounding box center [1131, 776] width 56 height 13
click at [1138, 777] on p "Add to cart" at bounding box center [1131, 776] width 56 height 13
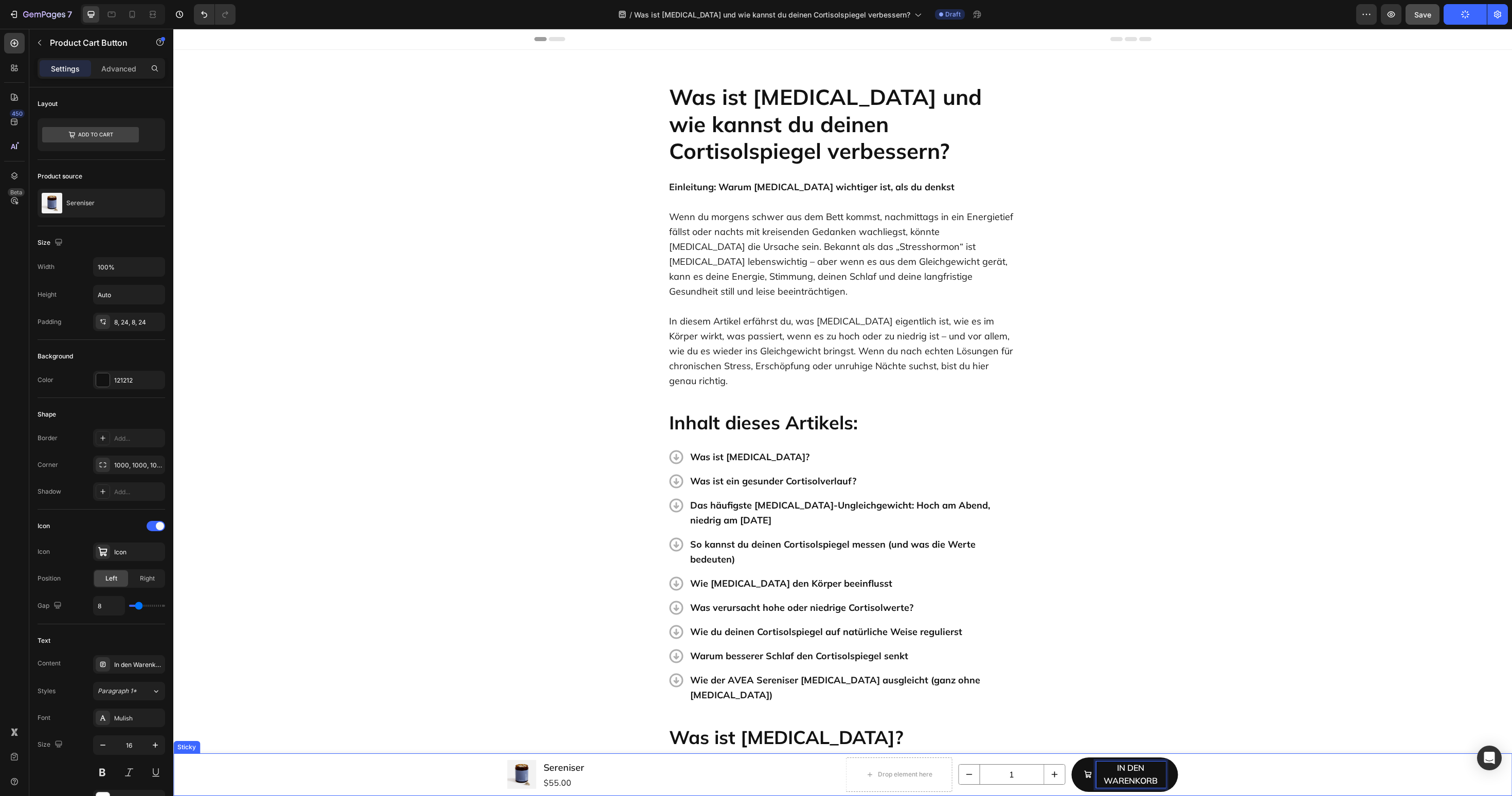
click at [1217, 764] on div "Product Images Sereniser Product Title $55.00 Product Price Product Price Row D…" at bounding box center [842, 774] width 1338 height 43
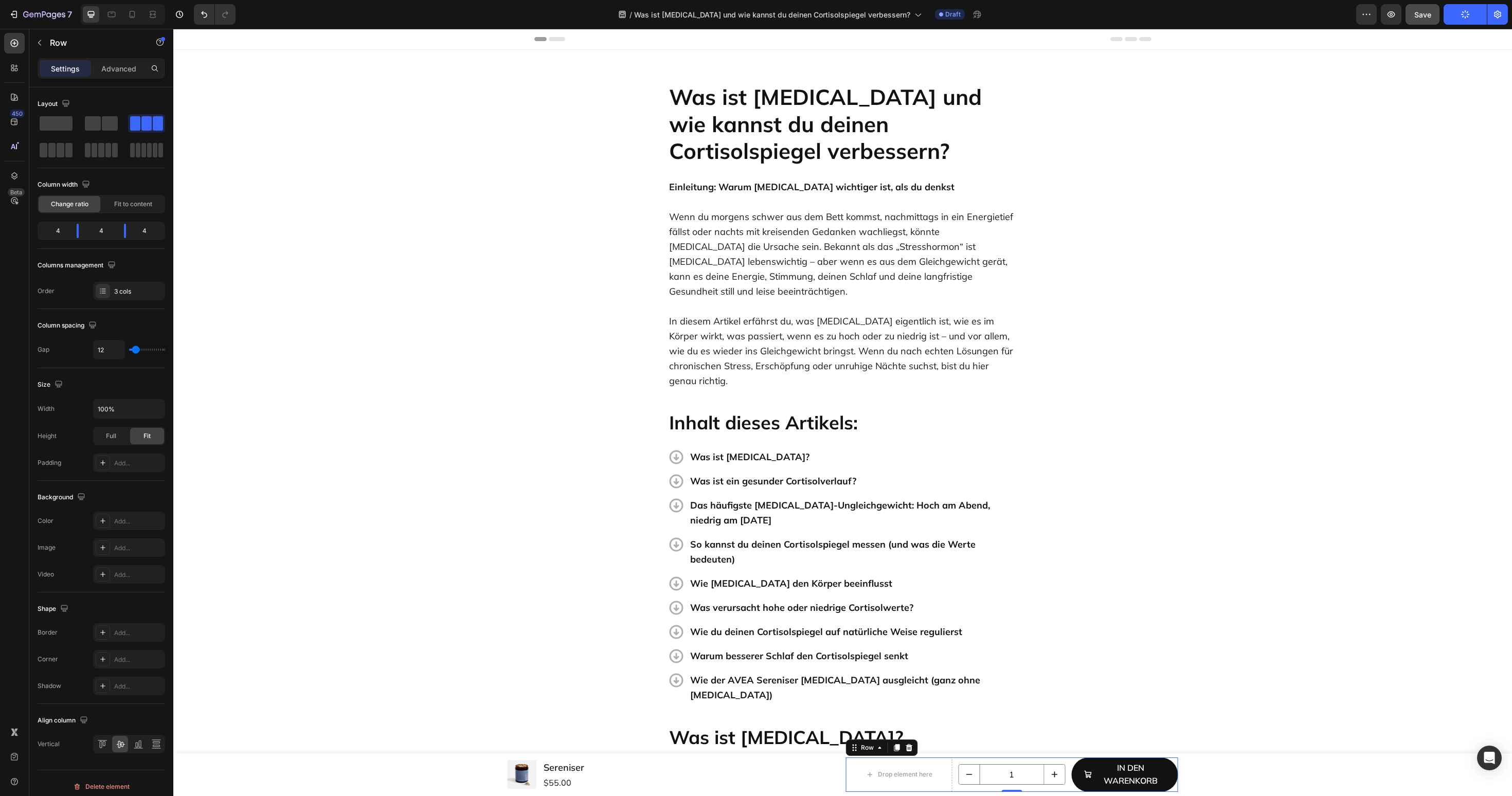
click at [952, 765] on div "Drop element here 1 Product Quantity In den Warenkorb Product Cart Button Row 0" at bounding box center [1012, 775] width 332 height 35
click at [99, 127] on span at bounding box center [92, 123] width 16 height 14
drag, startPoint x: 98, startPoint y: 230, endPoint x: 104, endPoint y: 233, distance: 6.7
click at [104, 0] on body "7 Version history / Was ist Cortisol und wie kannst du deinen Cortisolspiegel v…" at bounding box center [756, 0] width 1512 height 0
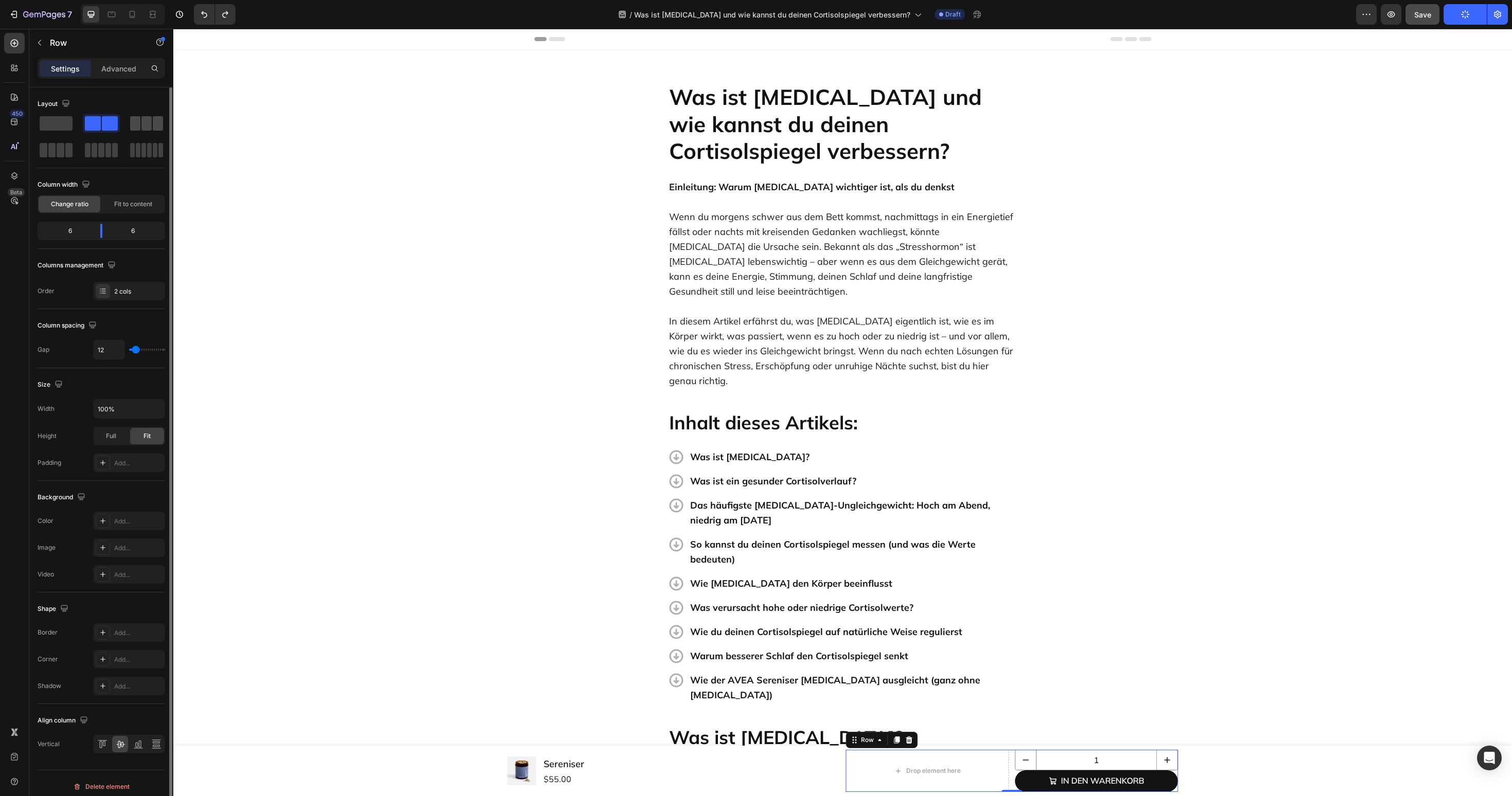
click at [144, 128] on span at bounding box center [147, 123] width 10 height 14
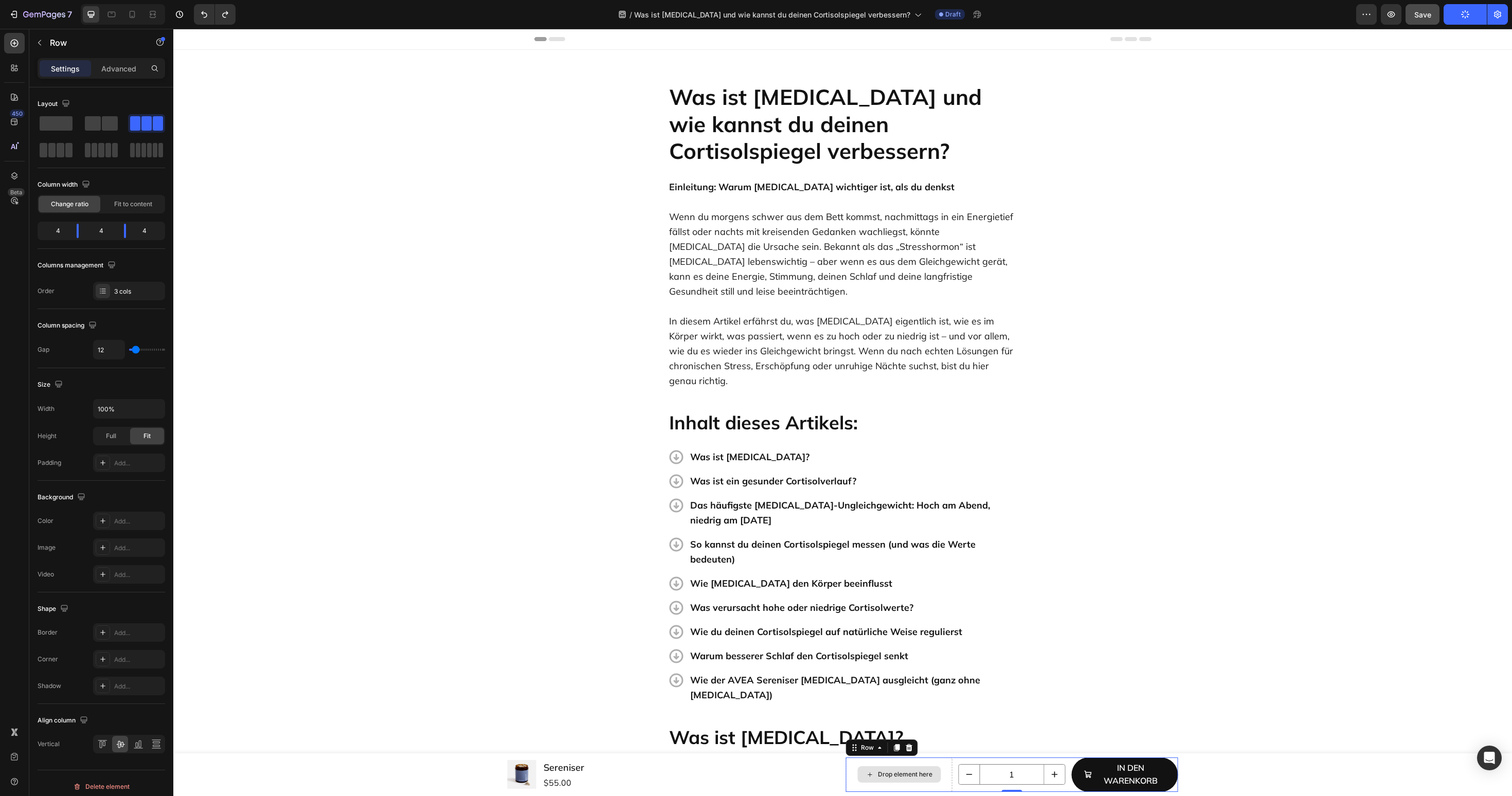
click at [925, 773] on div "Drop element here" at bounding box center [904, 774] width 54 height 9
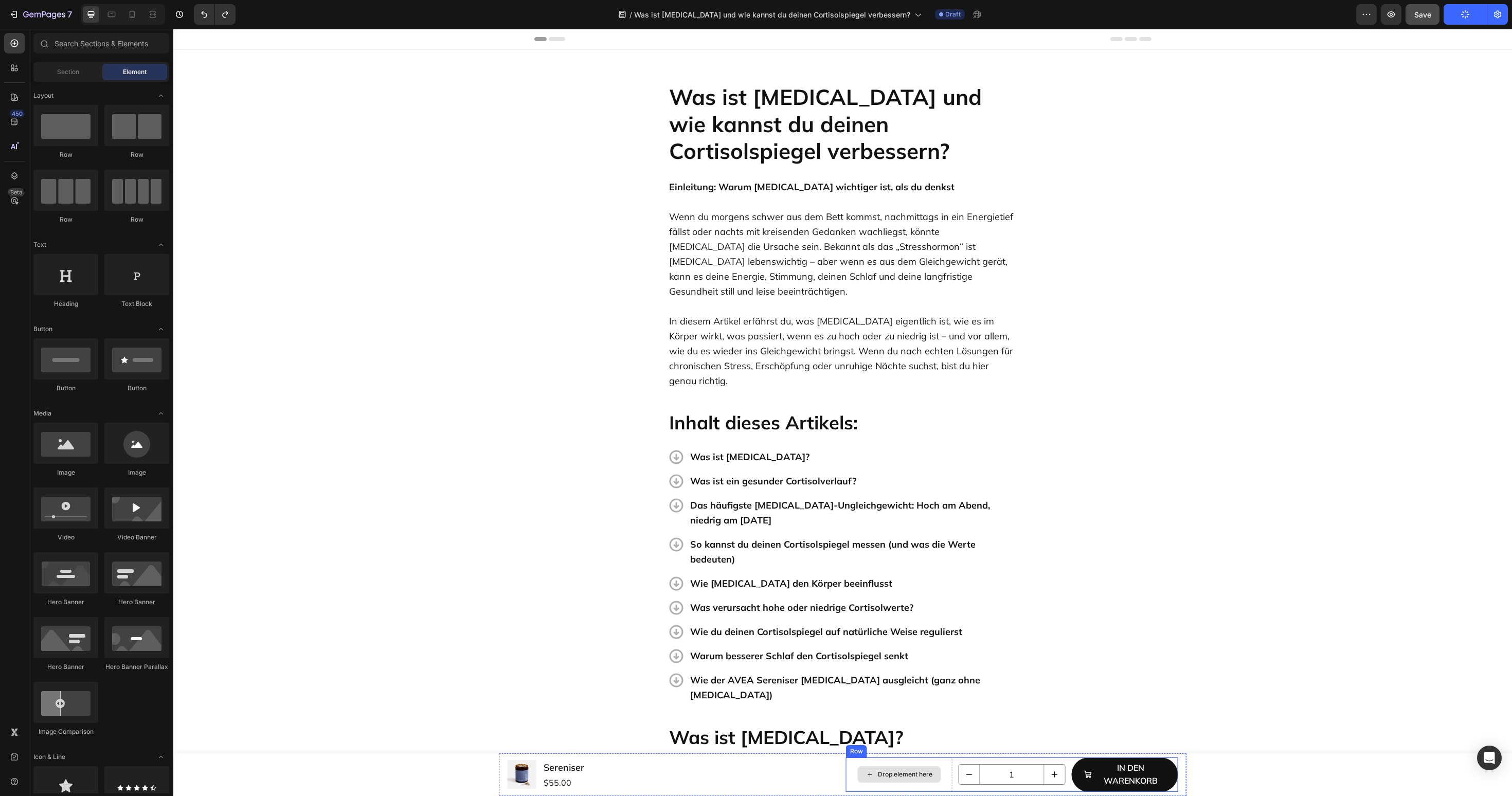
click at [838, 763] on div "Product Images Sereniser Product Title $55.00 Product Price Product Price Row" at bounding box center [673, 774] width 332 height 31
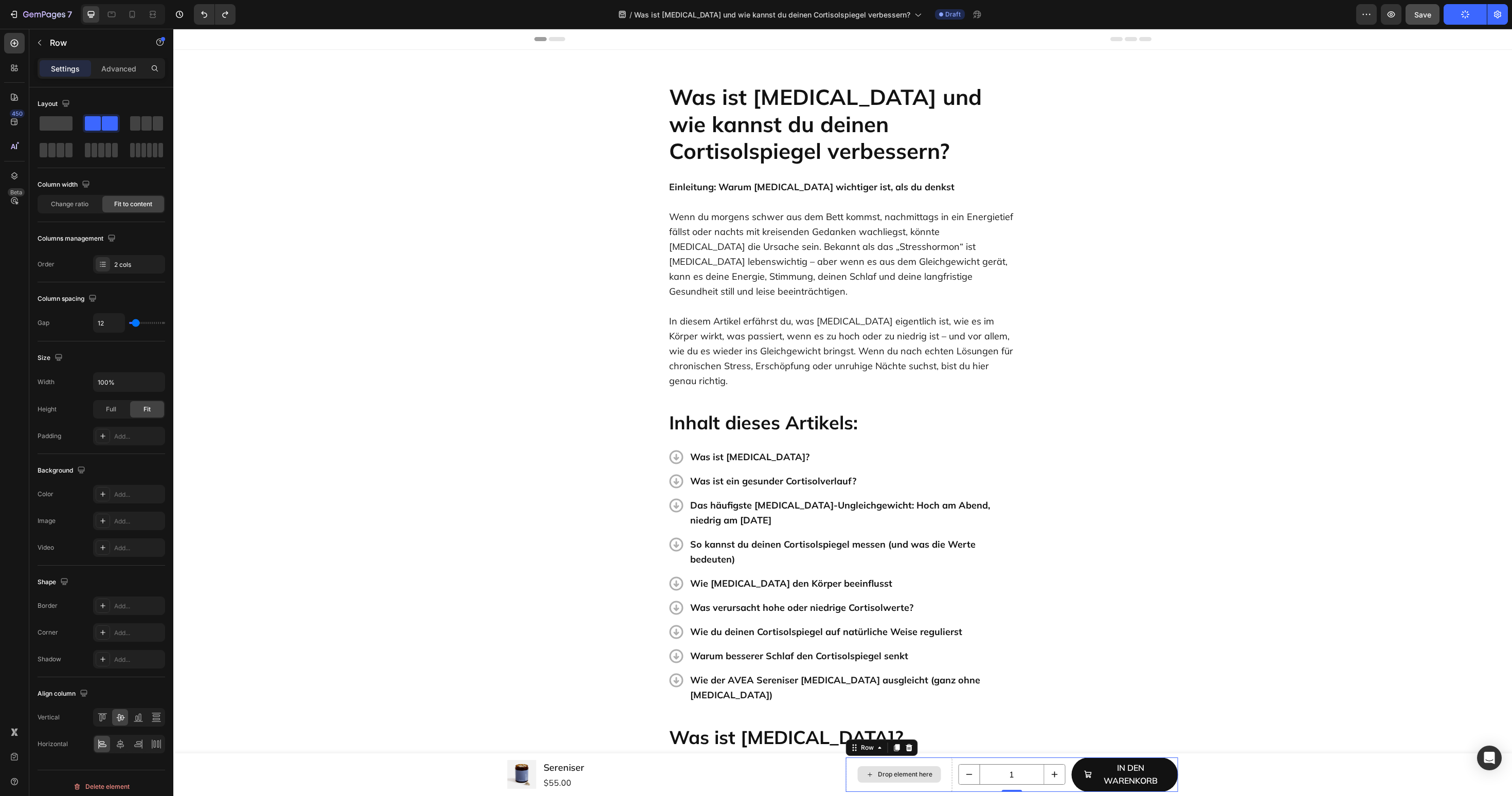
click at [848, 768] on div "Drop element here" at bounding box center [899, 775] width 106 height 35
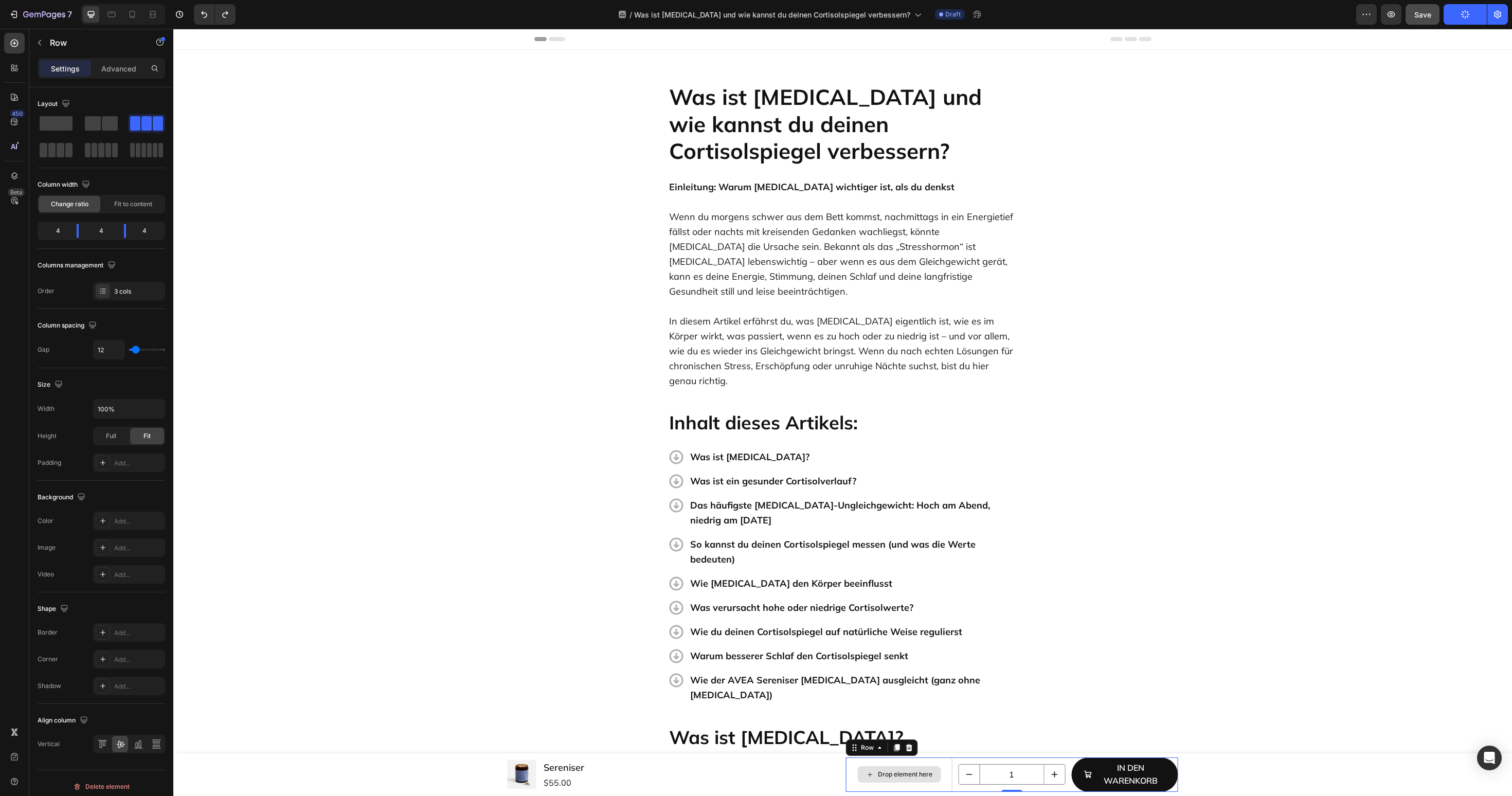
click at [848, 766] on div "Drop element here" at bounding box center [899, 775] width 106 height 35
click at [892, 782] on div "Drop element here" at bounding box center [899, 774] width 83 height 16
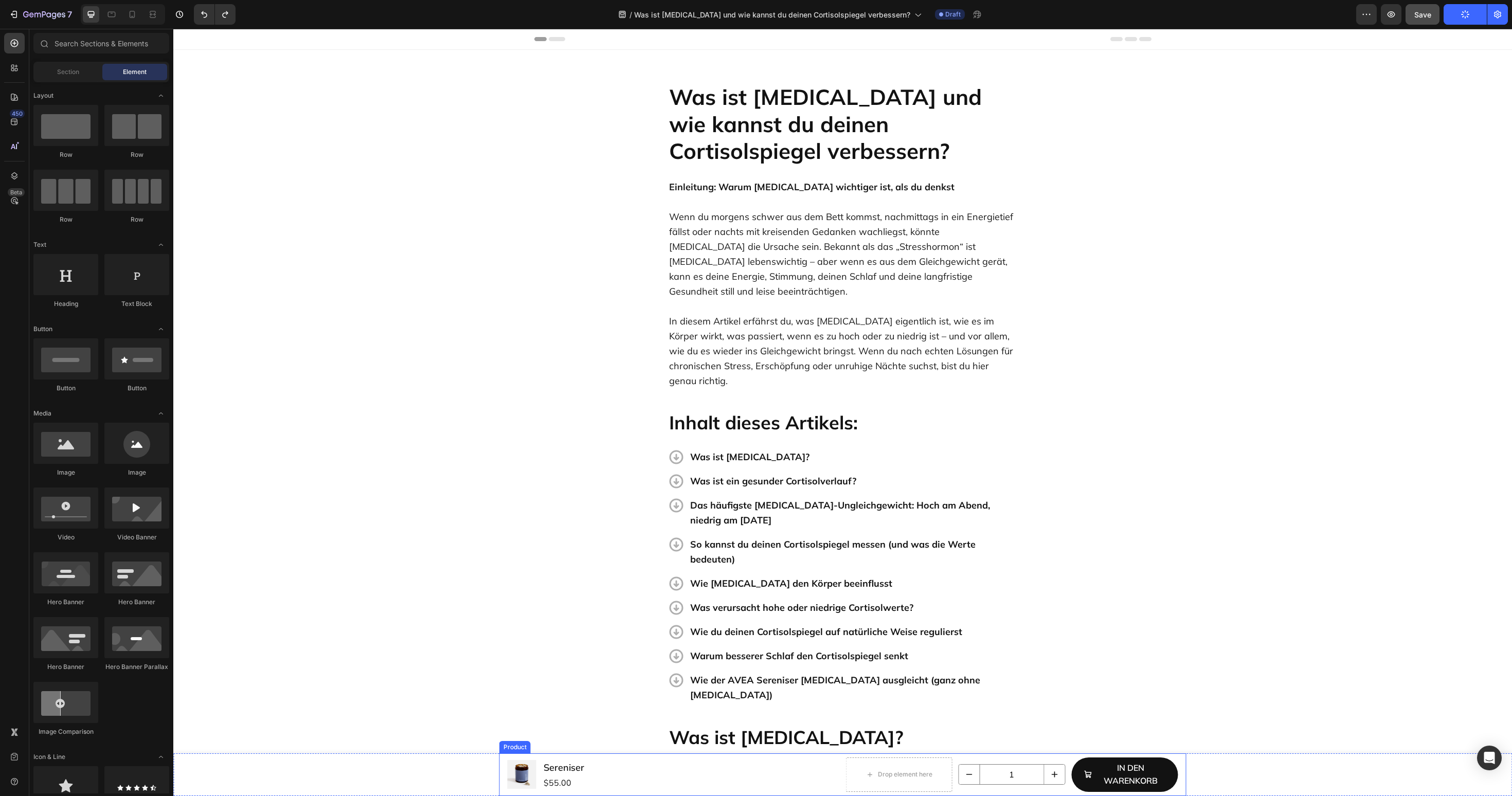
click at [1180, 786] on div "Product Images Sereniser Product Title $55.00 Product Price Product Price Row D…" at bounding box center [843, 774] width 687 height 43
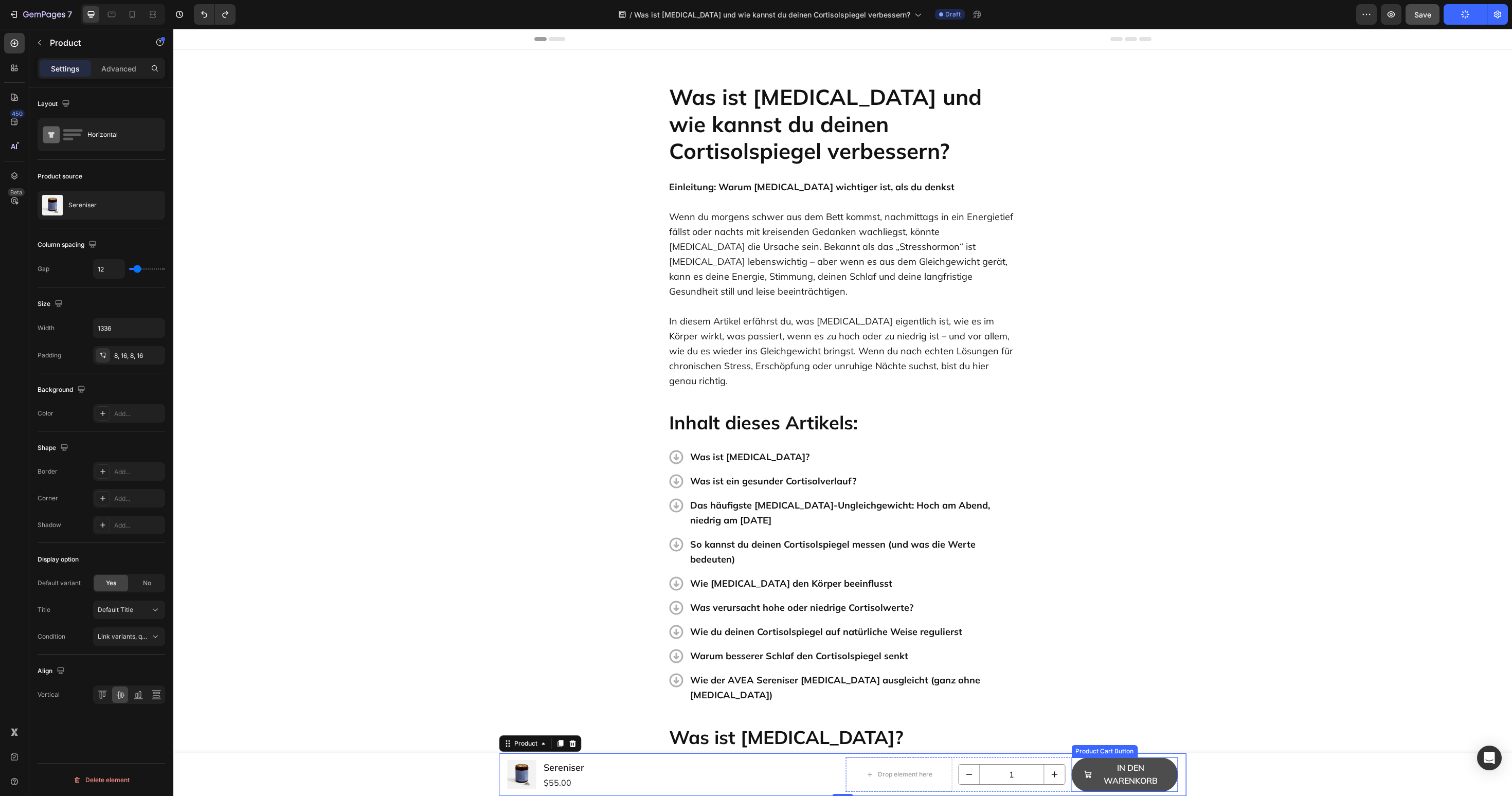
click at [1085, 768] on span "In den Warenkorb" at bounding box center [1087, 775] width 9 height 26
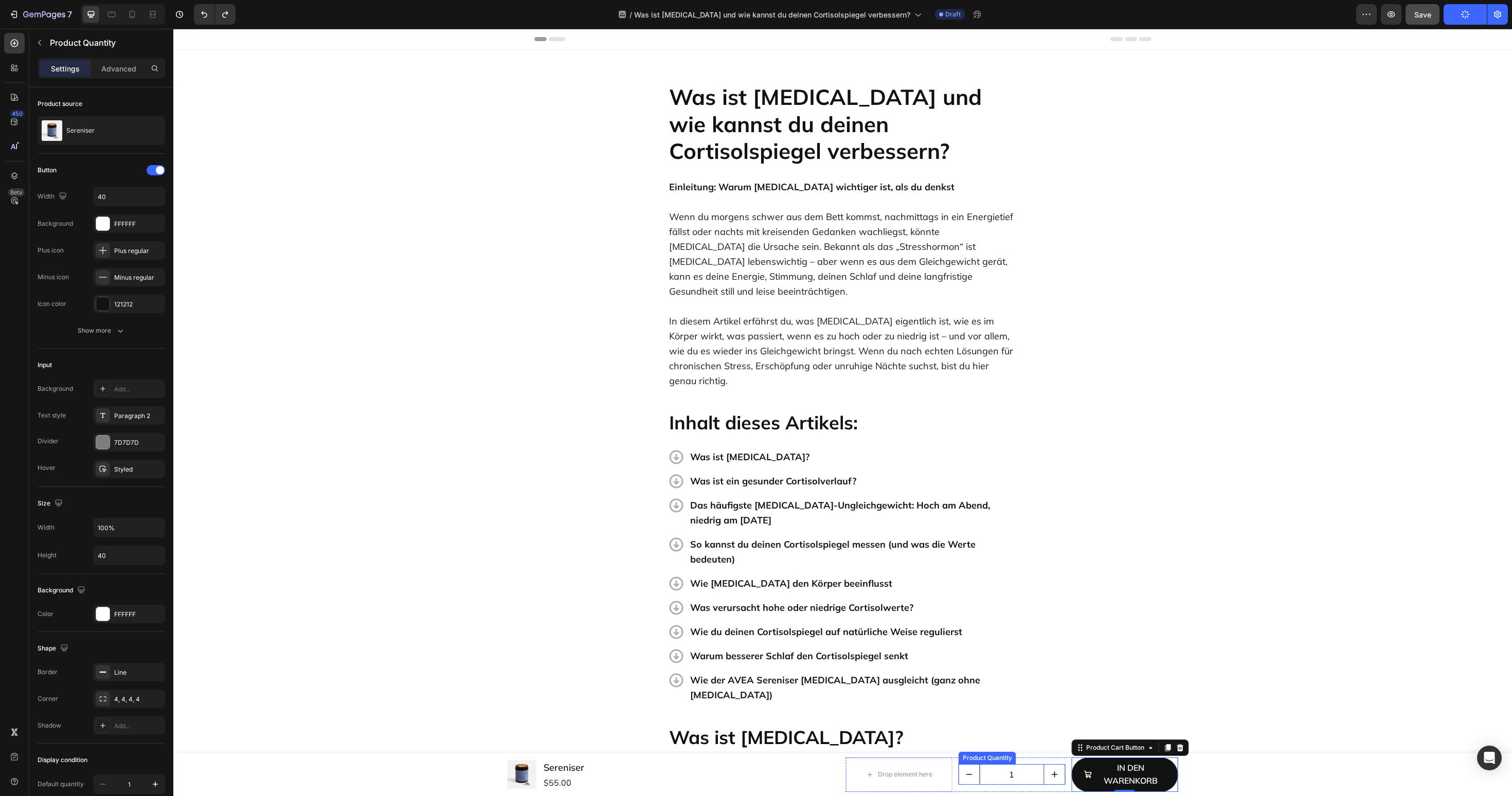
click at [1022, 768] on input "1" at bounding box center [1012, 775] width 64 height 20
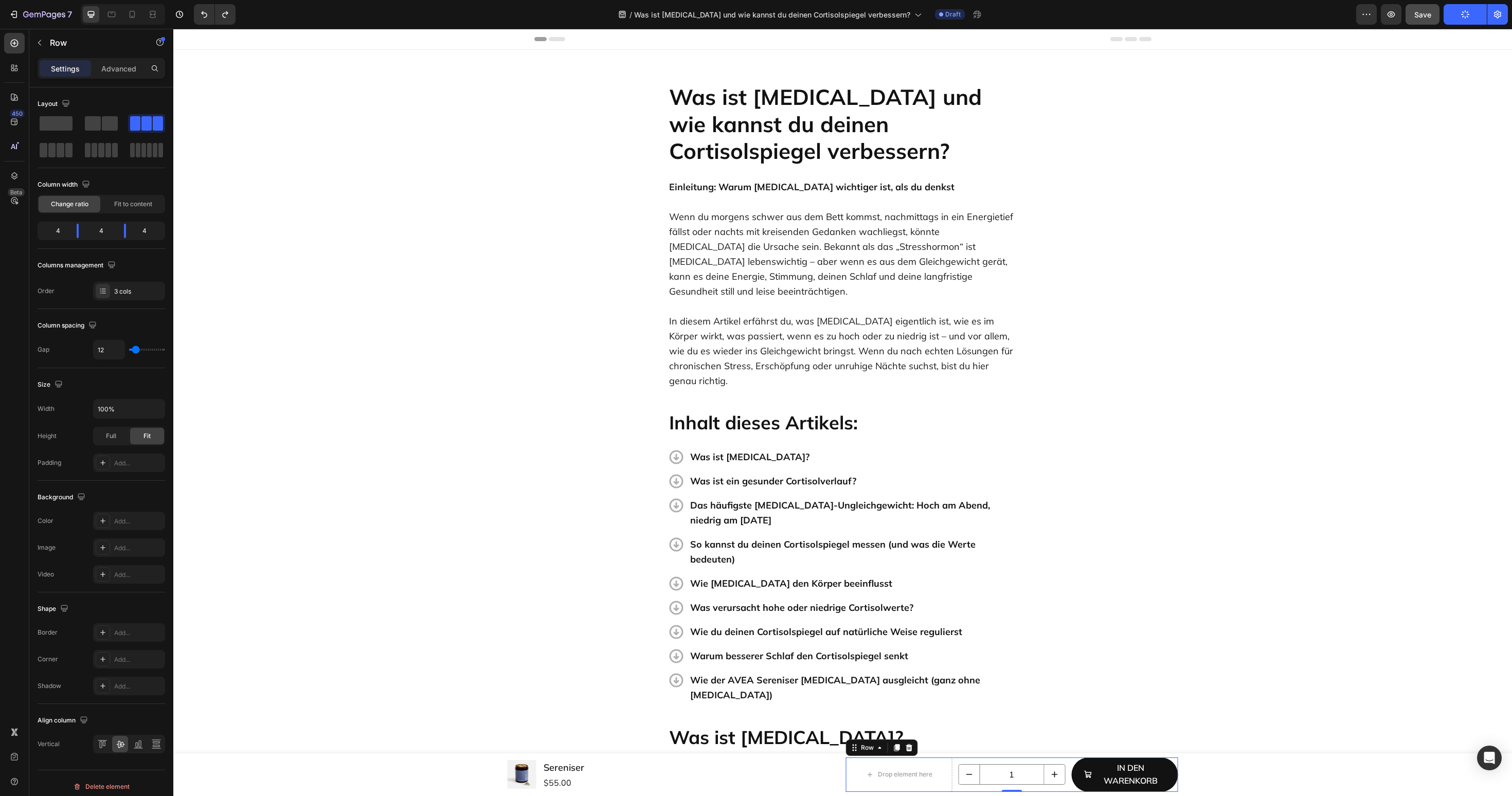
click at [956, 768] on div "Drop element here 1 Product Quantity In den Warenkorb Product Cart Button Row 0" at bounding box center [1012, 775] width 332 height 35
drag, startPoint x: 77, startPoint y: 235, endPoint x: 66, endPoint y: 233, distance: 11.2
click at [66, 0] on body "7 Version history / Was ist Cortisol und wie kannst du deinen Cortisolspiegel v…" at bounding box center [756, 0] width 1512 height 0
click at [121, 0] on body "7 Version history / Was ist Cortisol und wie kannst du deinen Cortisolspiegel v…" at bounding box center [756, 0] width 1512 height 0
drag, startPoint x: 124, startPoint y: 231, endPoint x: 113, endPoint y: 231, distance: 11.0
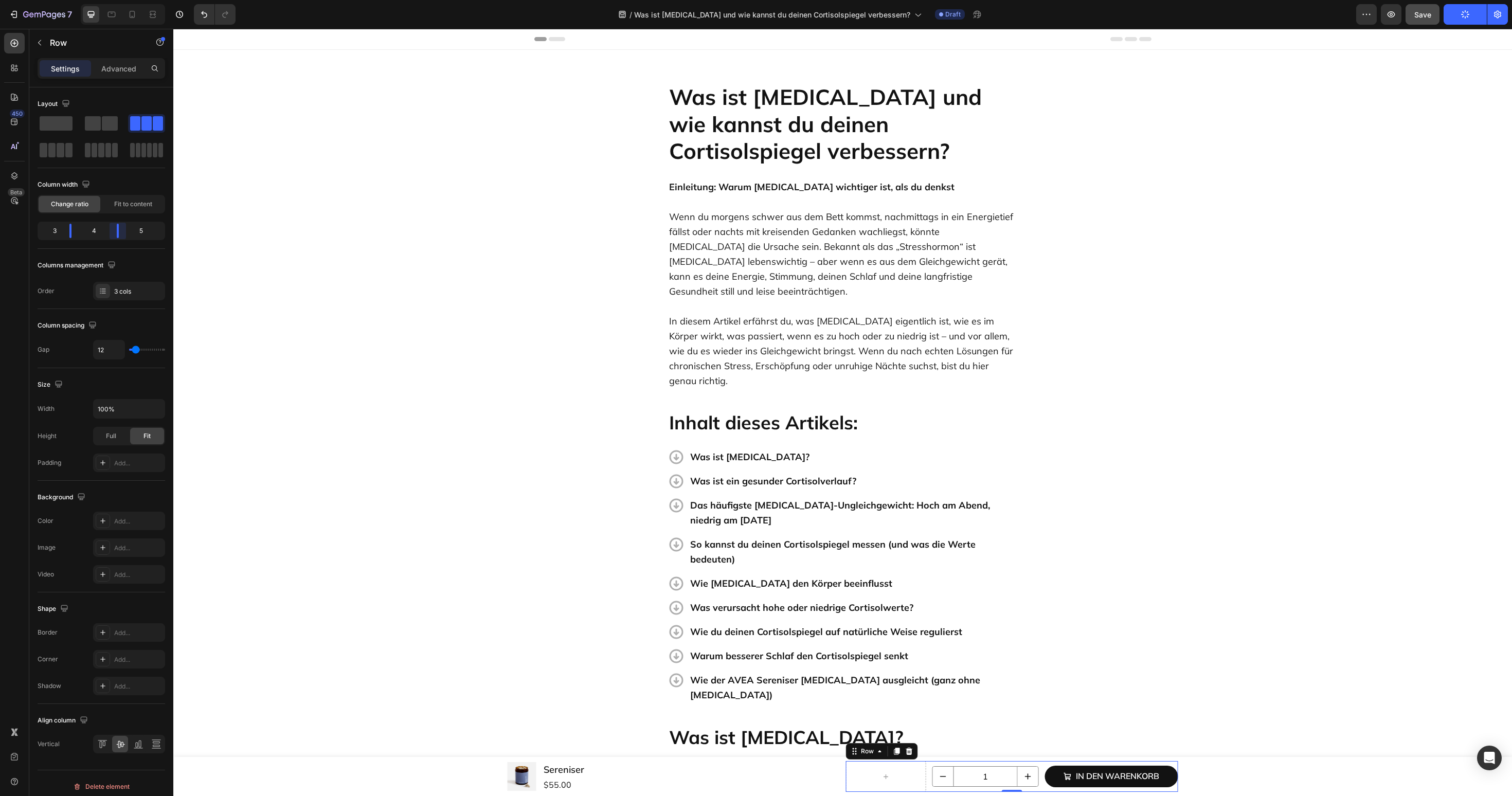
click at [113, 0] on body "7 Version history / Was ist Cortisol und wie kannst du deinen Cortisolspiegel v…" at bounding box center [756, 0] width 1512 height 0
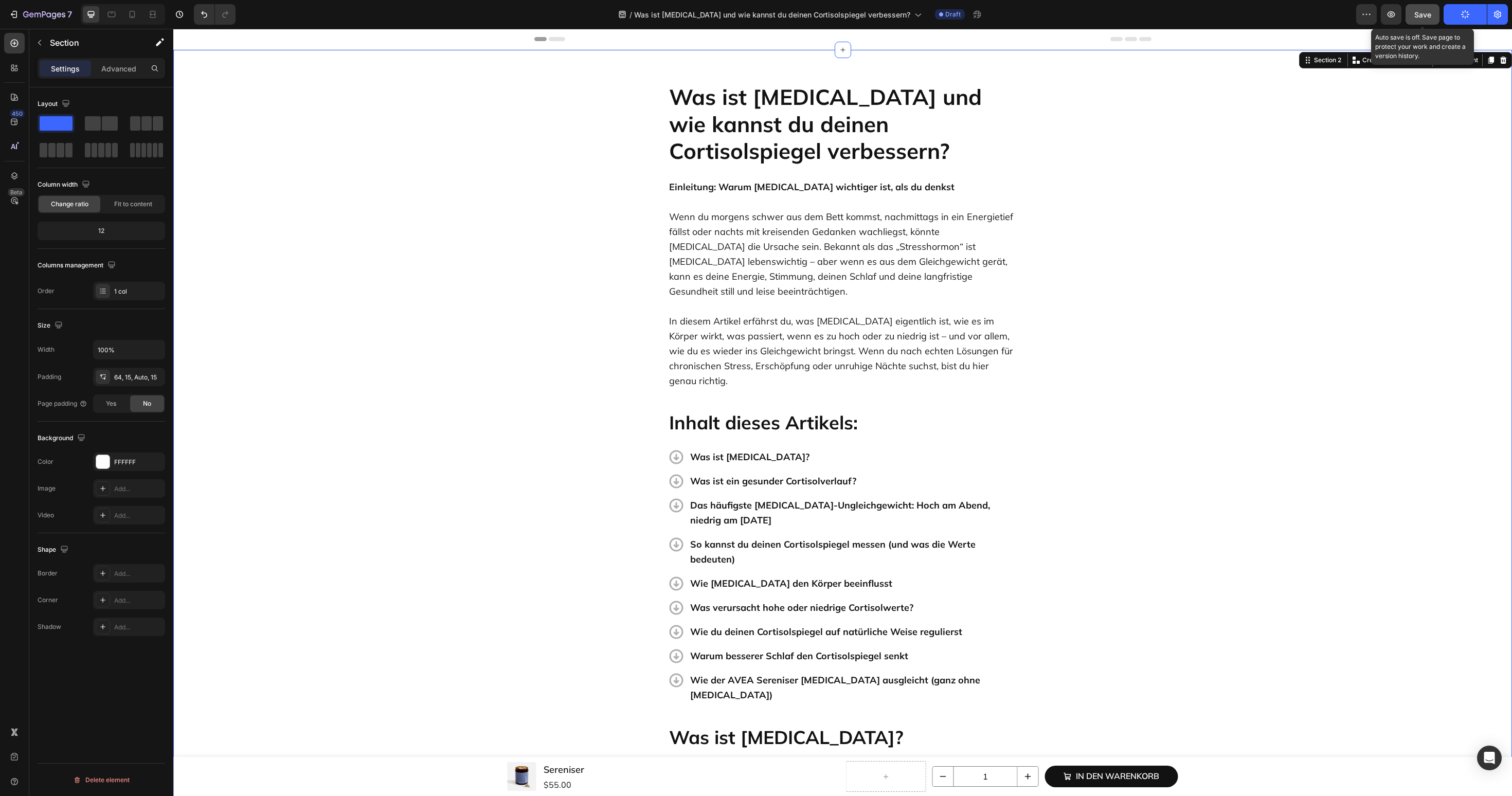
click at [1429, 16] on span "Save" at bounding box center [1423, 14] width 17 height 9
click at [1488, 759] on icon "Open Intercom Messenger" at bounding box center [1488, 757] width 17 height 17
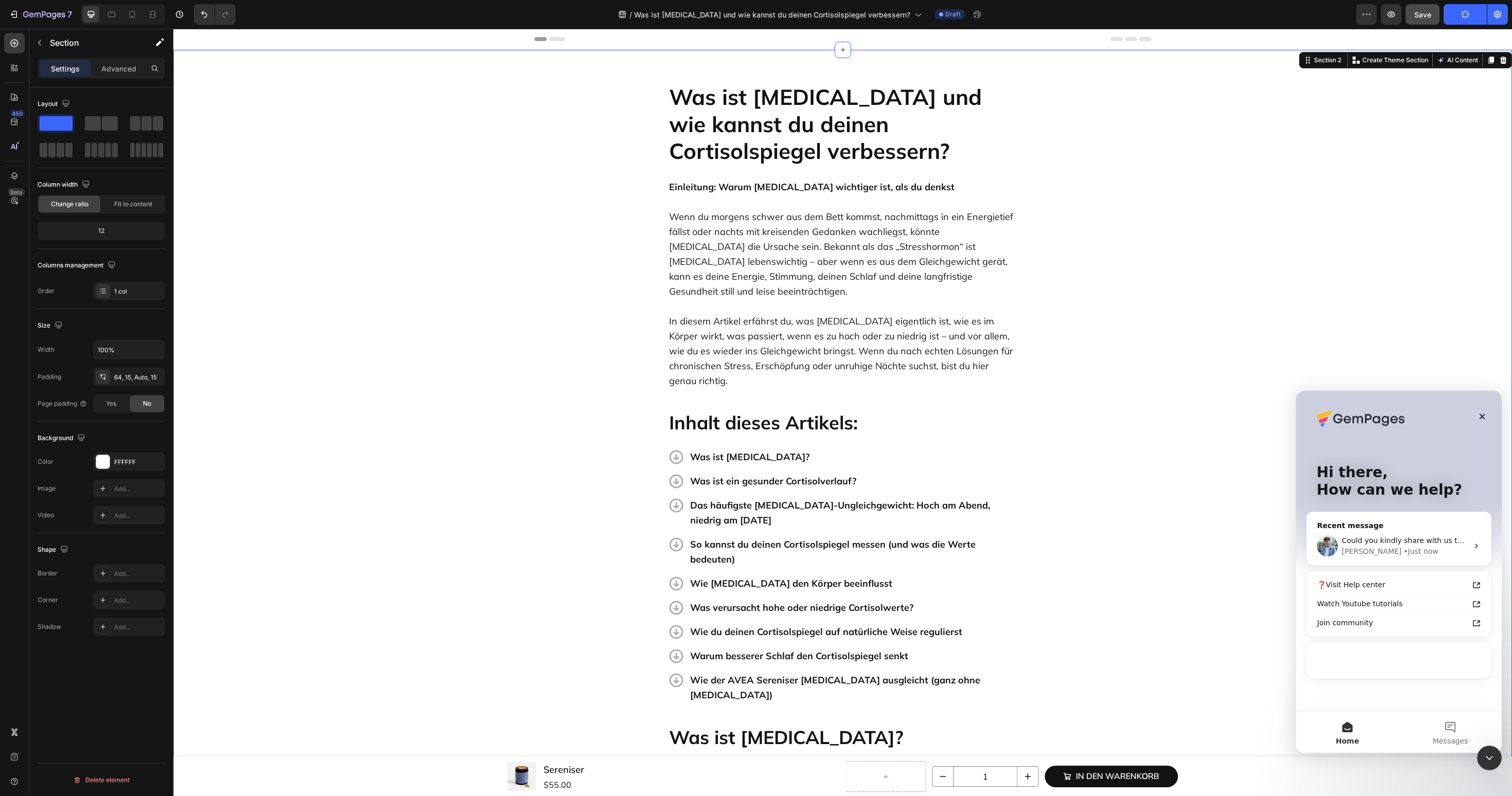
click at [1416, 547] on div "Liam • Just now" at bounding box center [1405, 551] width 126 height 10
click at [1378, 513] on div "Recent message Could you kindly share with us the article that you have recentl…" at bounding box center [1399, 539] width 185 height 54
click at [1358, 526] on div "Recent message" at bounding box center [1398, 526] width 163 height 10
click at [1403, 549] on div "• Just now" at bounding box center [1420, 551] width 35 height 10
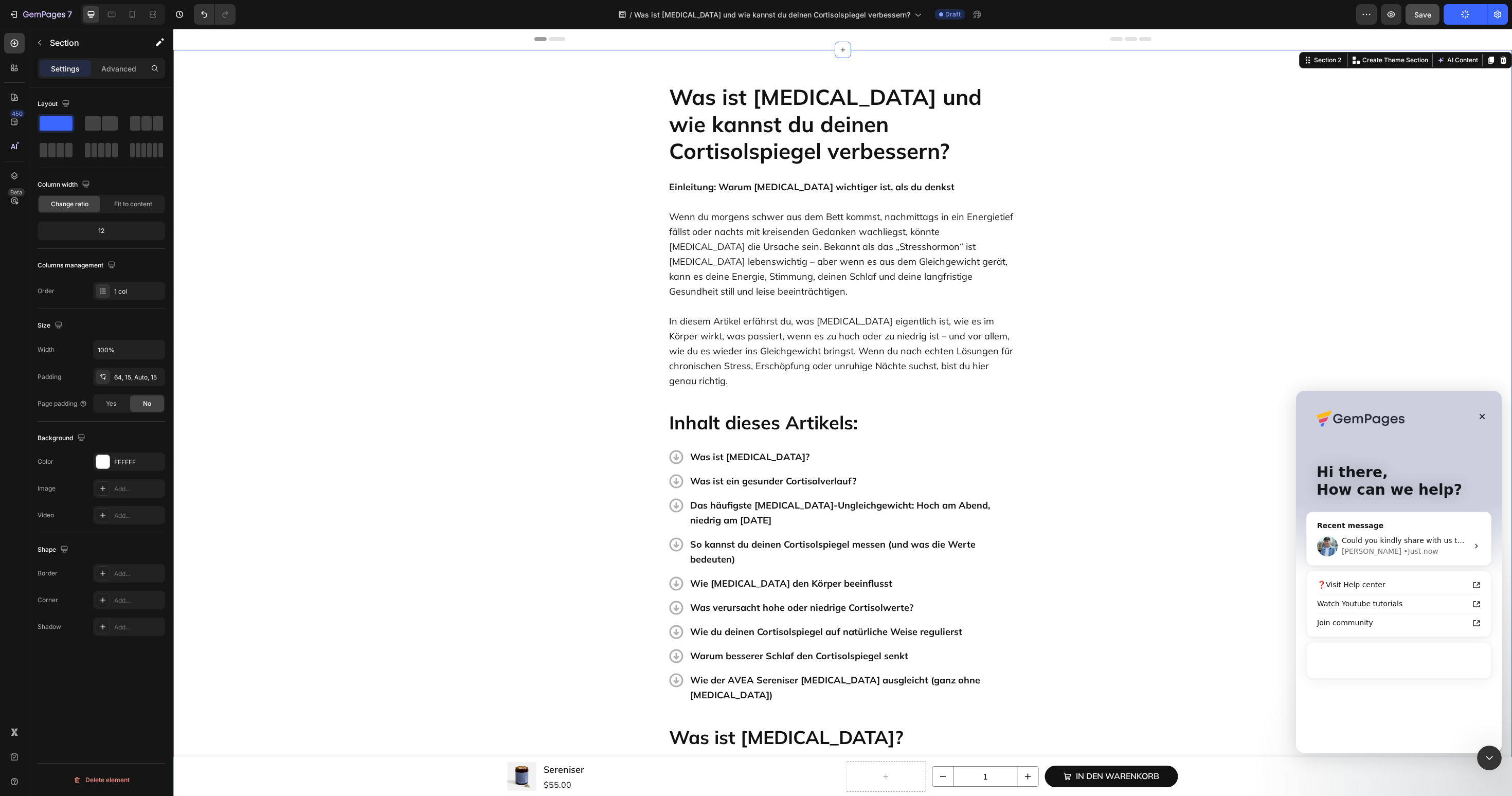
click at [1479, 544] on icon "Intercom messenger" at bounding box center [1476, 546] width 9 height 9
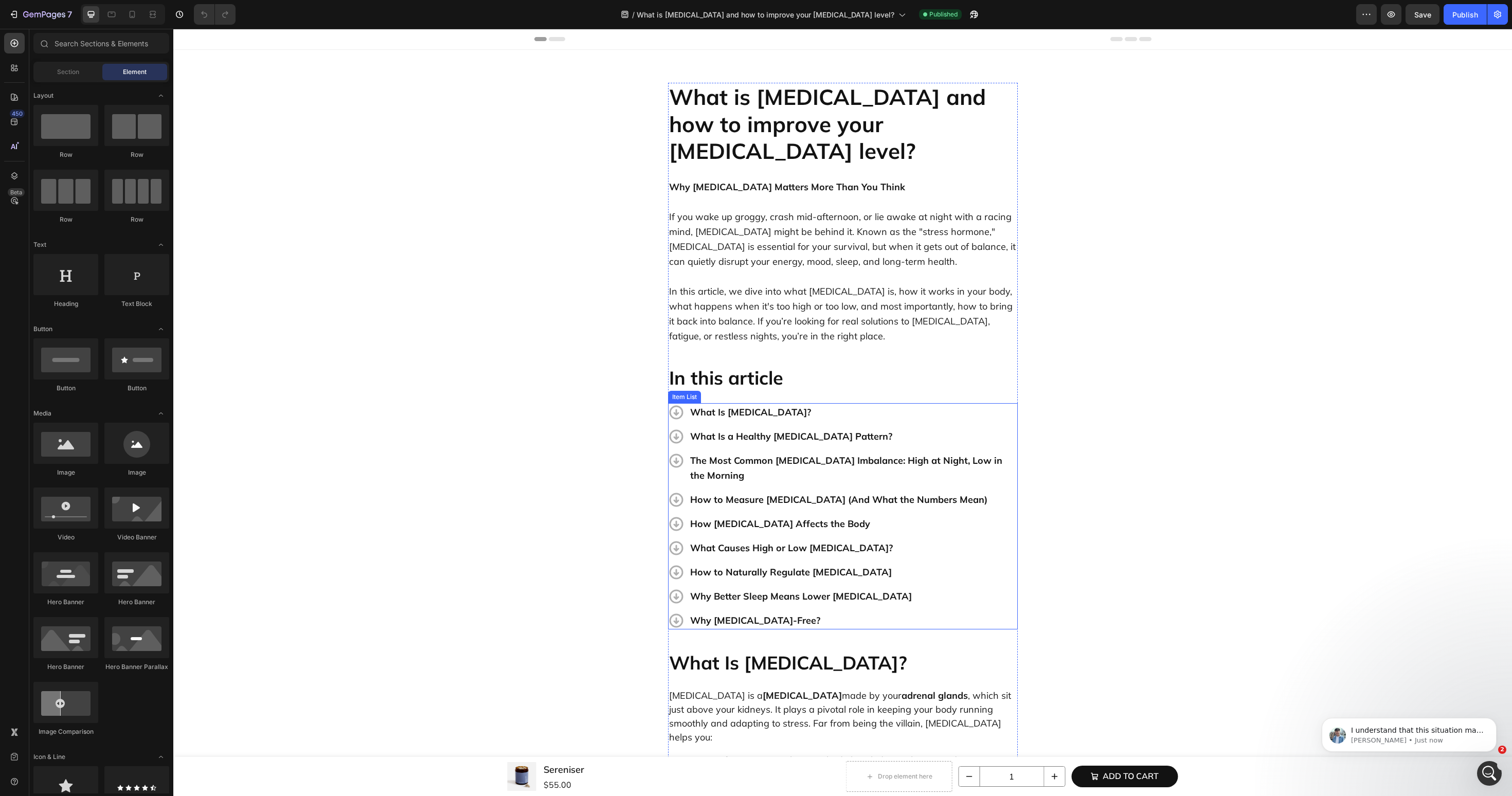
click at [766, 613] on p "Why [MEDICAL_DATA]-Free?" at bounding box center [853, 620] width 326 height 15
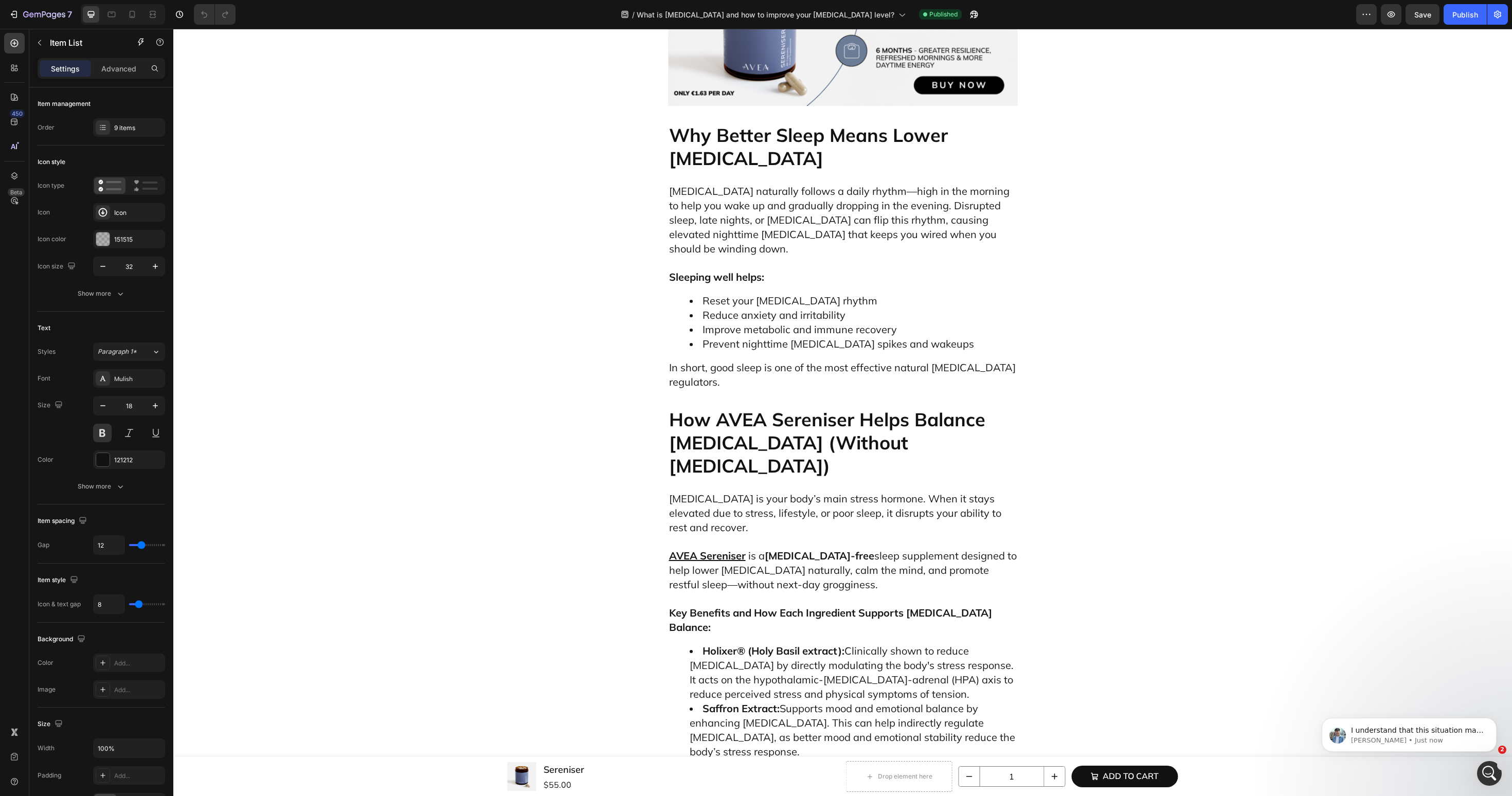
scroll to position [3731, 0]
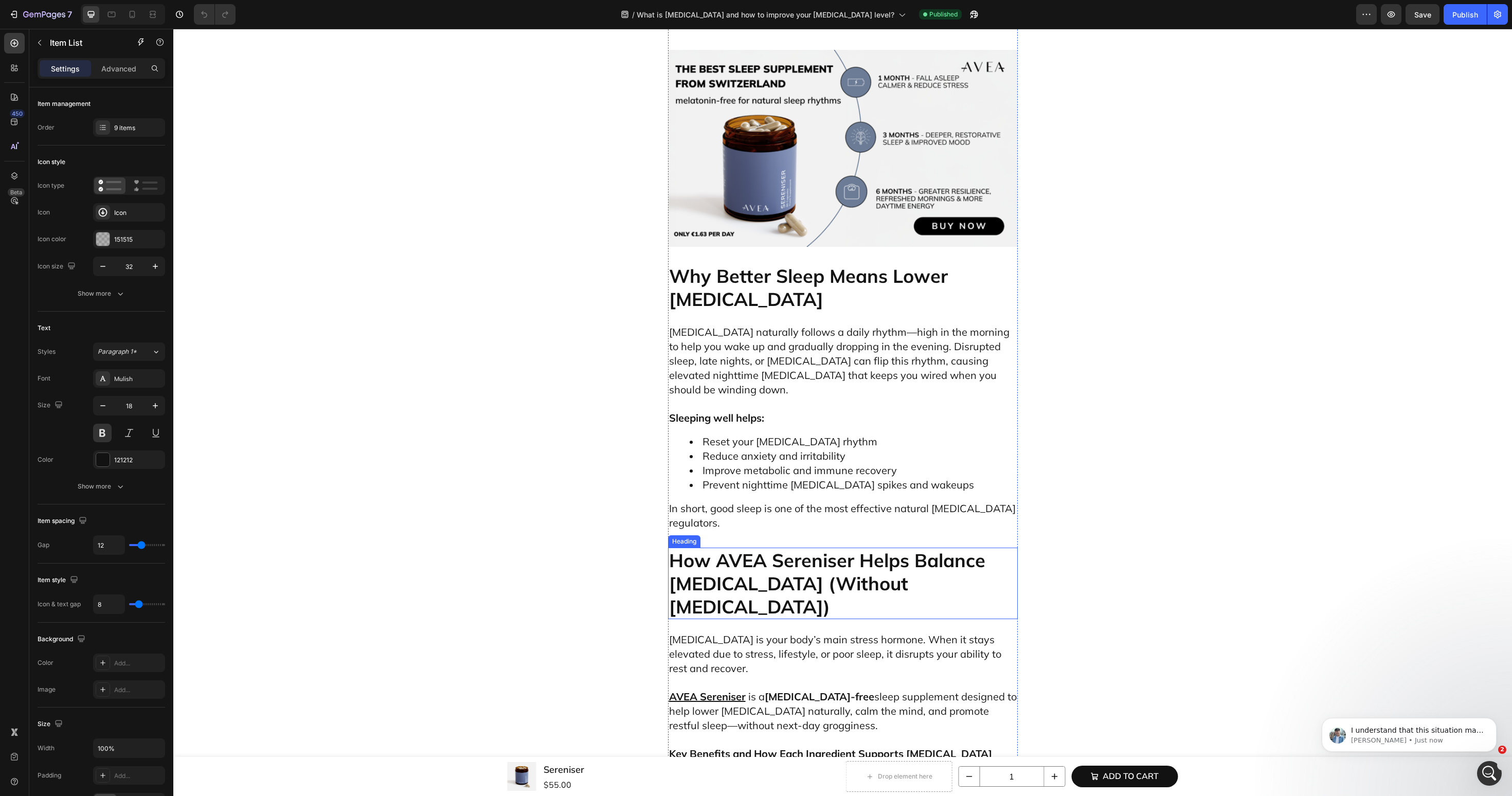
click at [868, 548] on h2 "How AVEA Sereniser Helps Balance [MEDICAL_DATA] (Without [MEDICAL_DATA])" at bounding box center [843, 584] width 350 height 71
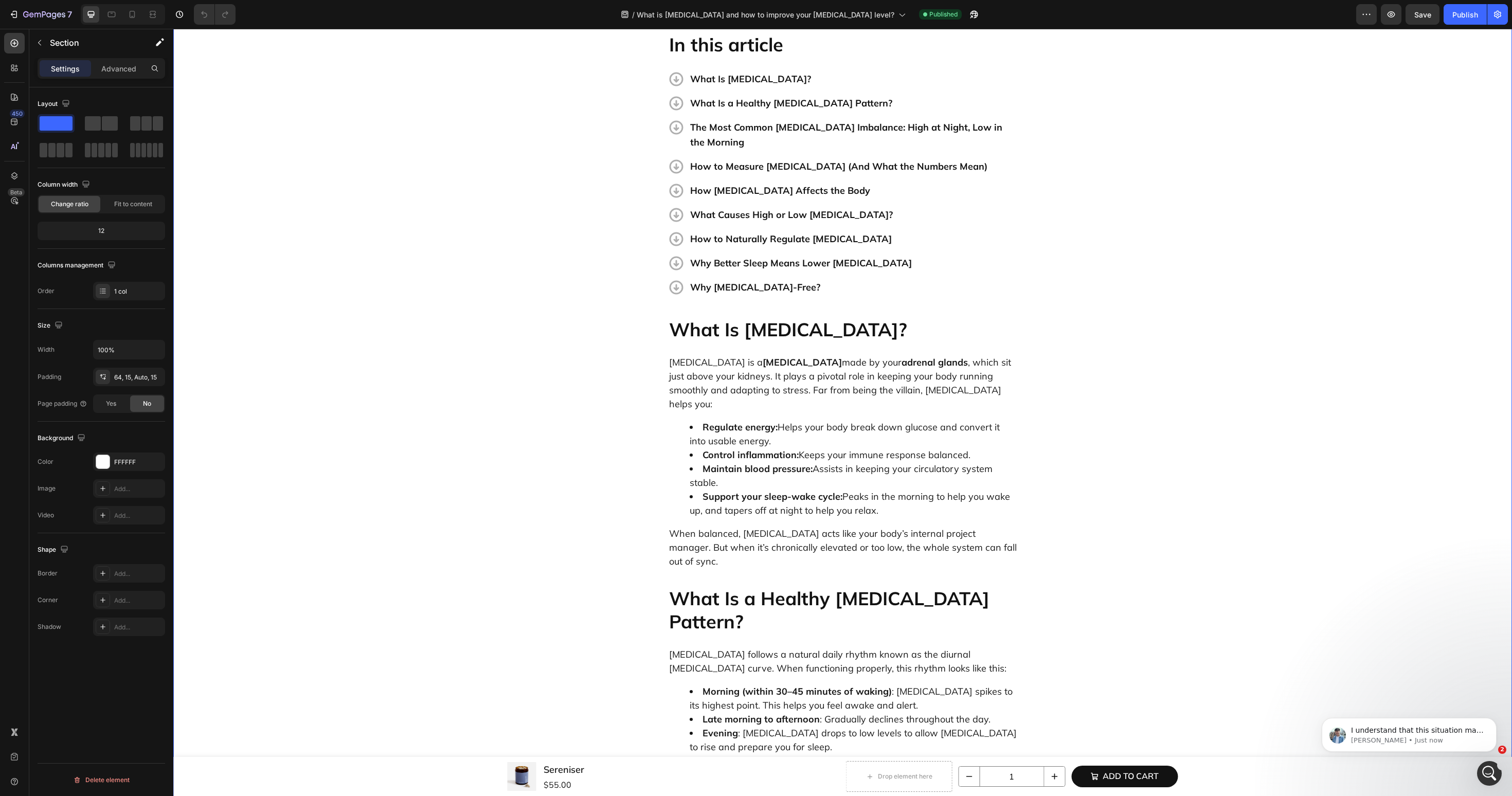
scroll to position [0, 0]
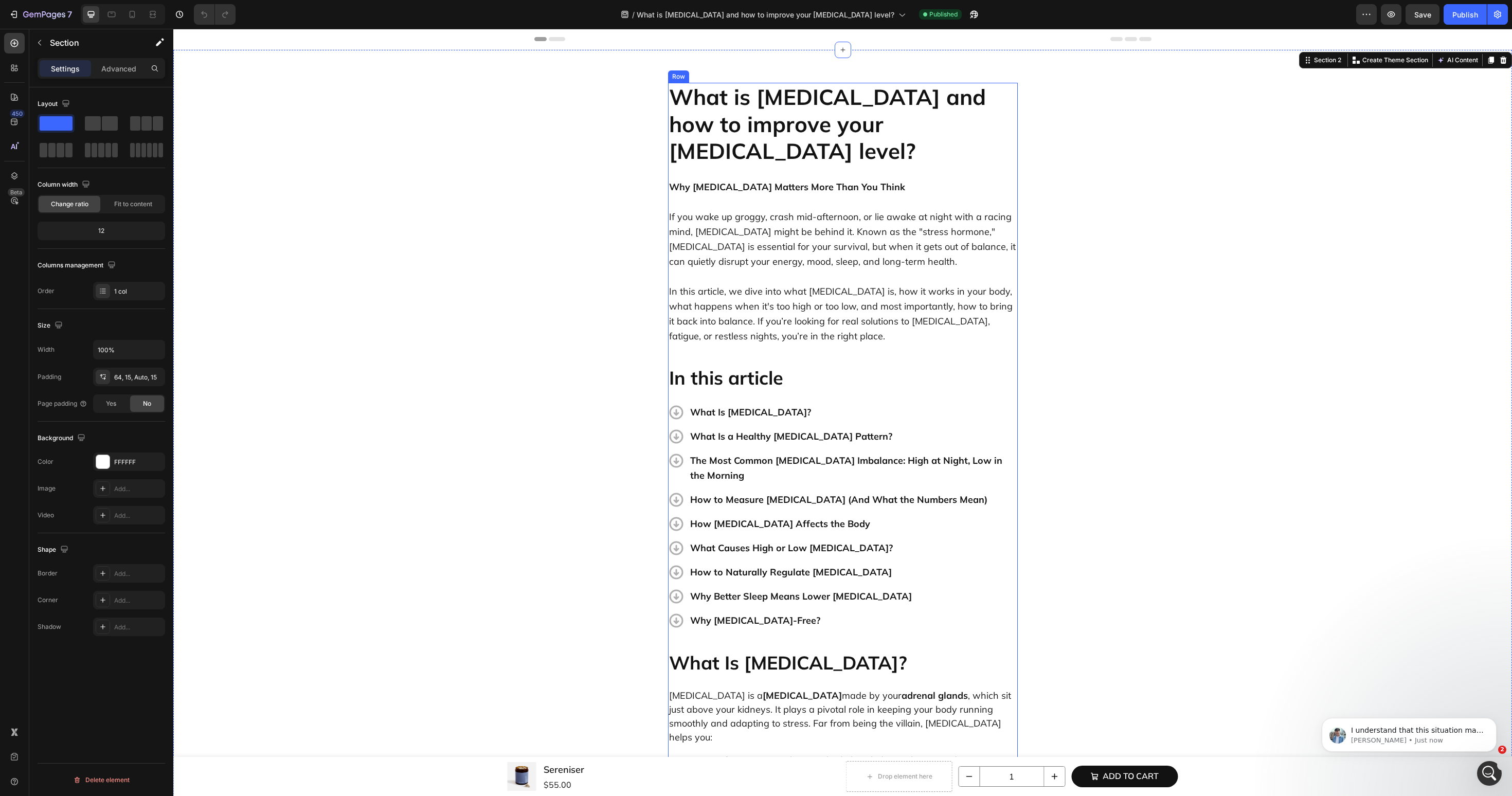
click at [760, 613] on p "Why [MEDICAL_DATA]-Free?" at bounding box center [853, 620] width 326 height 15
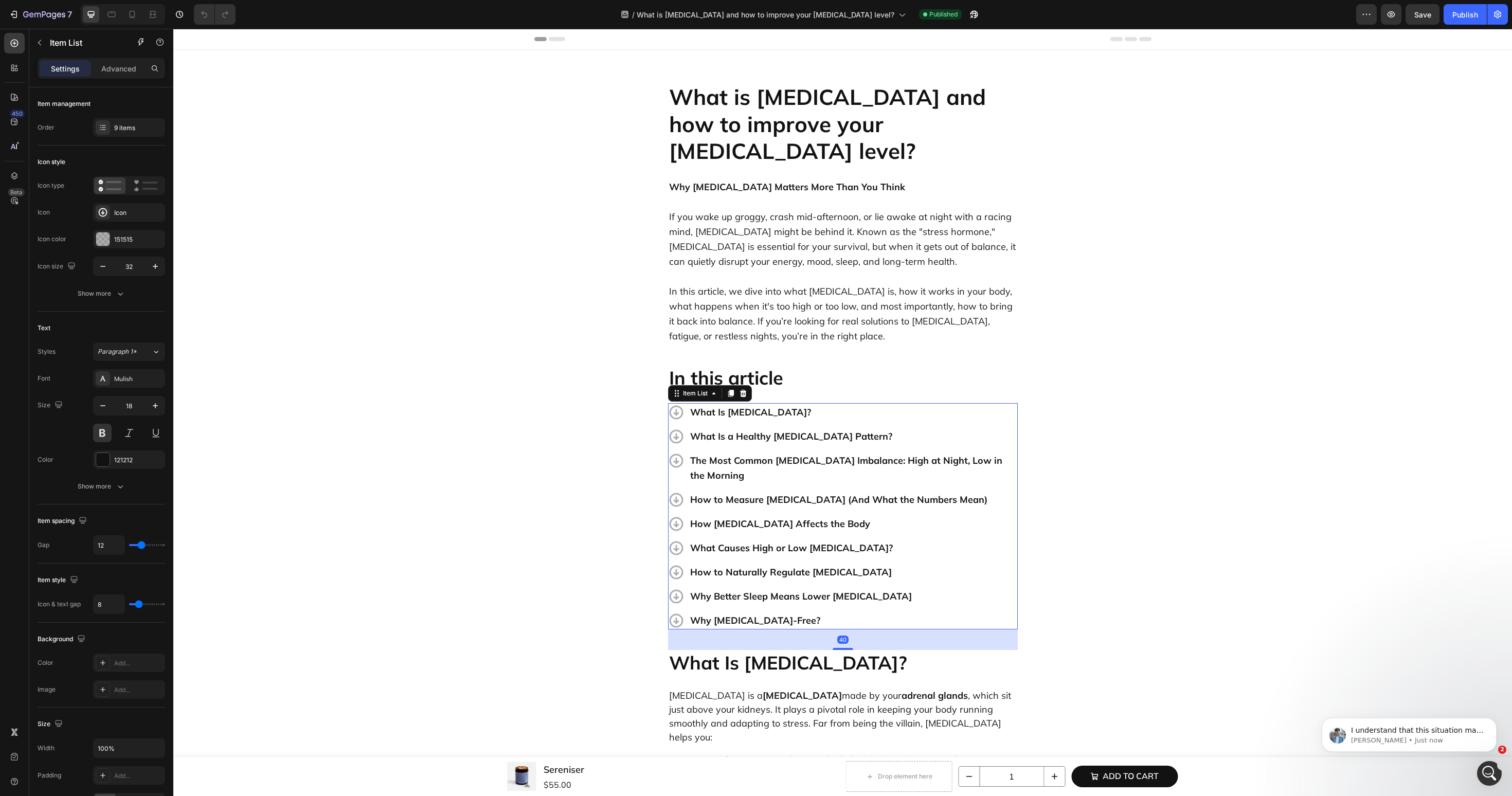
click at [760, 613] on p "Why [MEDICAL_DATA]-Free?" at bounding box center [853, 620] width 326 height 15
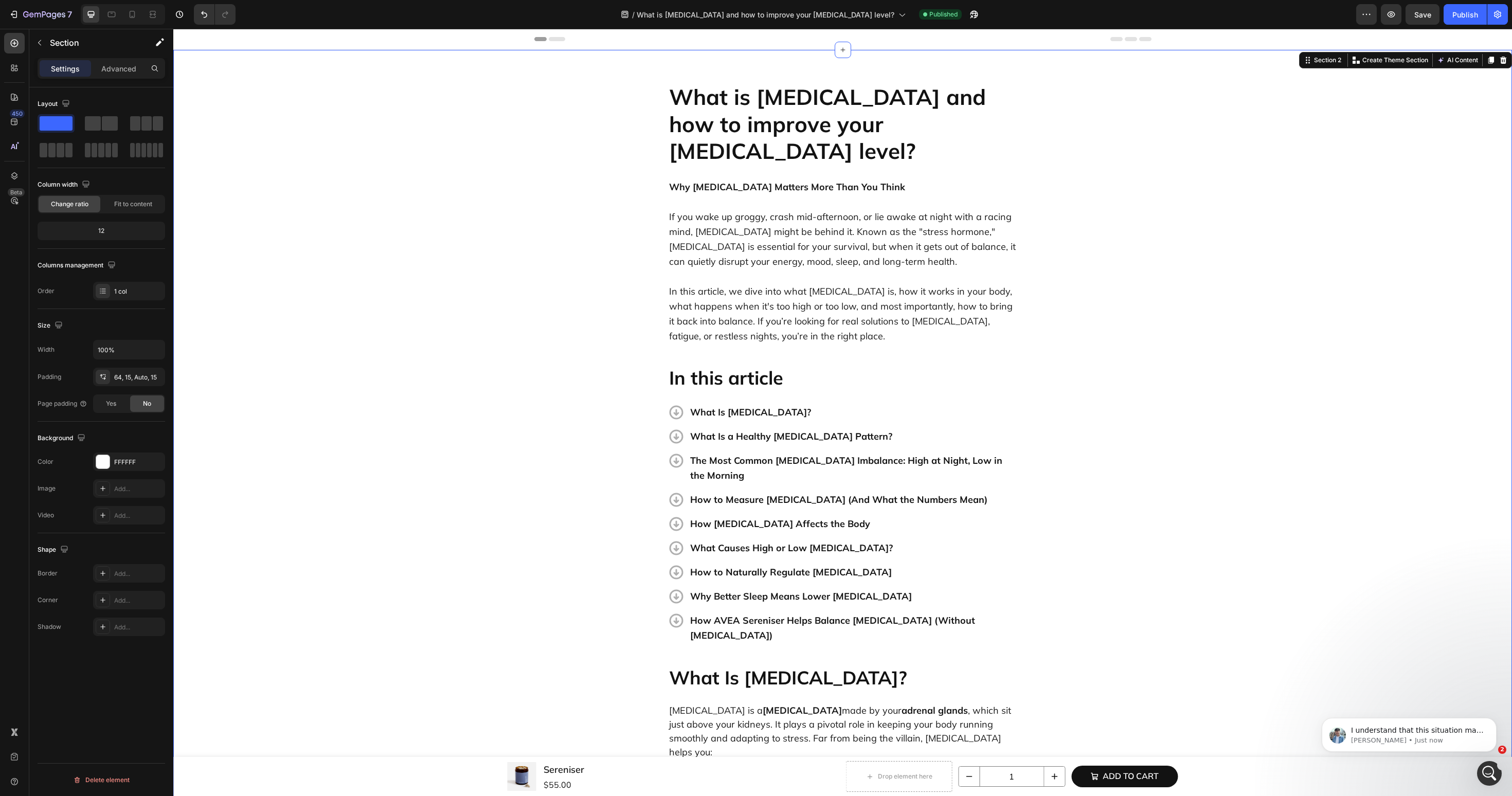
click at [1460, 13] on div "Publish" at bounding box center [1465, 14] width 26 height 10
click at [1424, 15] on span "Save" at bounding box center [1423, 14] width 17 height 9
click at [1449, 732] on p "I understand that this situation may be causing you stress, but please know tha…" at bounding box center [1417, 731] width 132 height 10
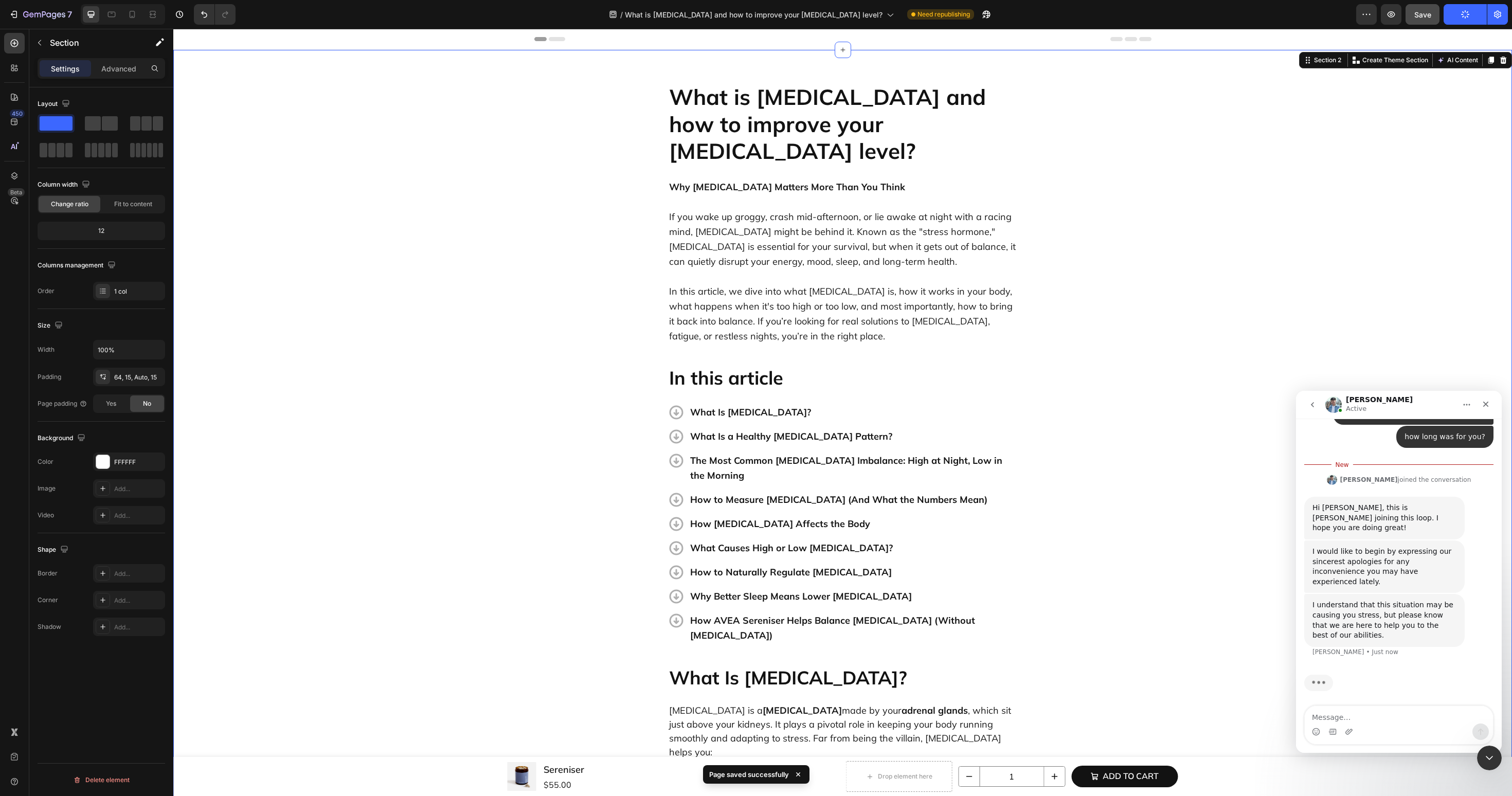
scroll to position [1884, 0]
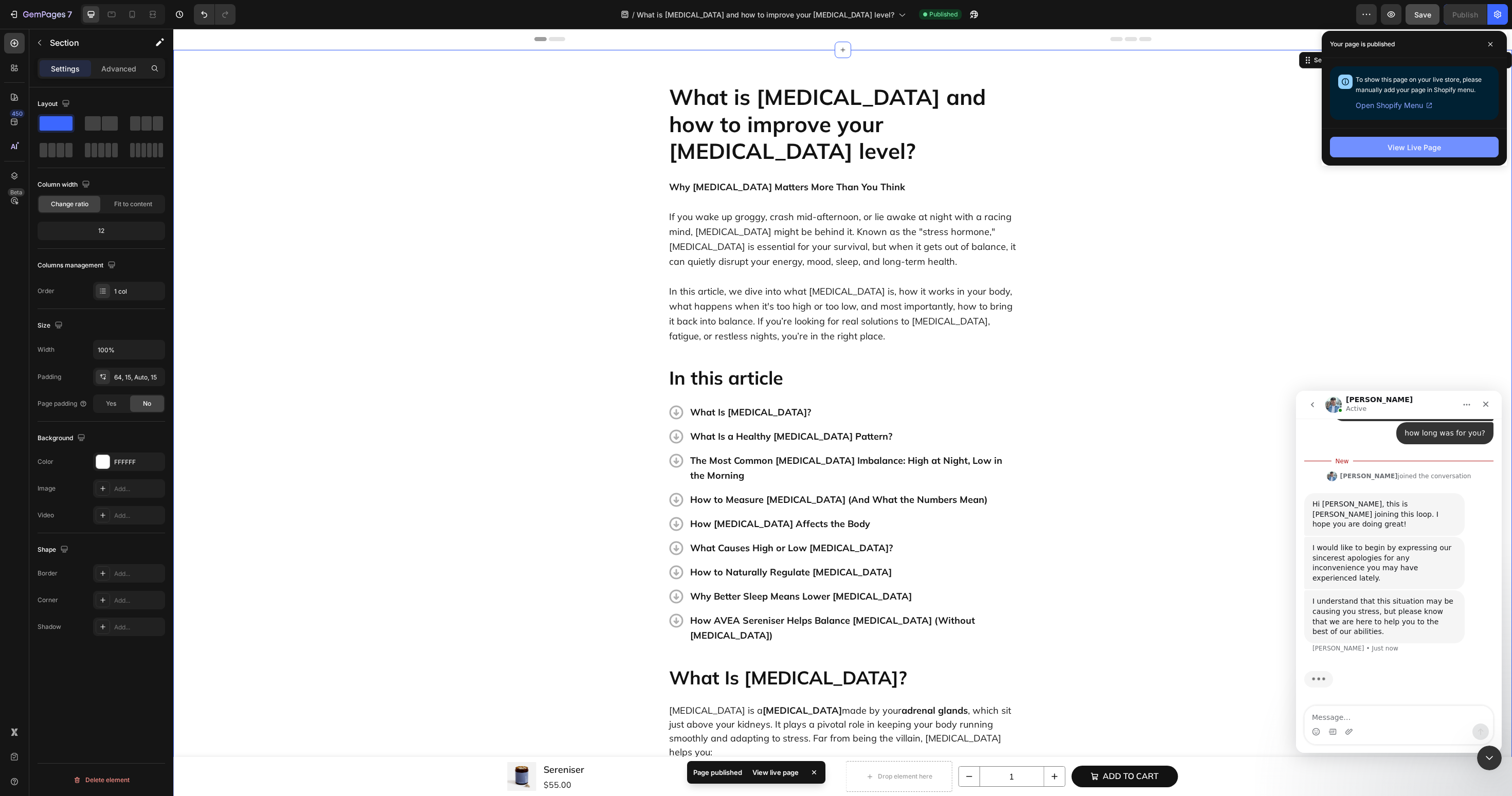
click at [1460, 147] on button "View Live Page" at bounding box center [1414, 147] width 168 height 20
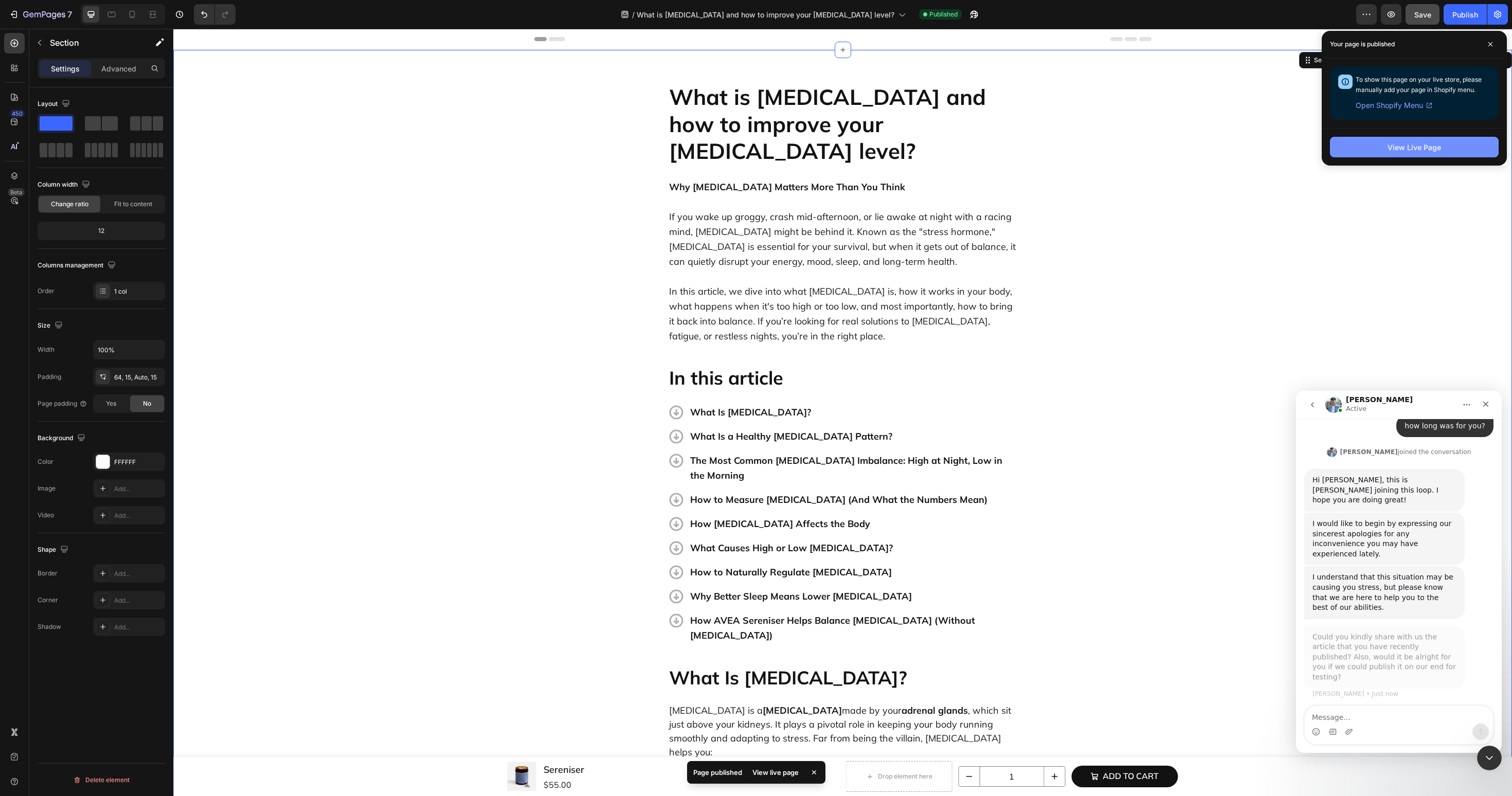
scroll to position [1881, 0]
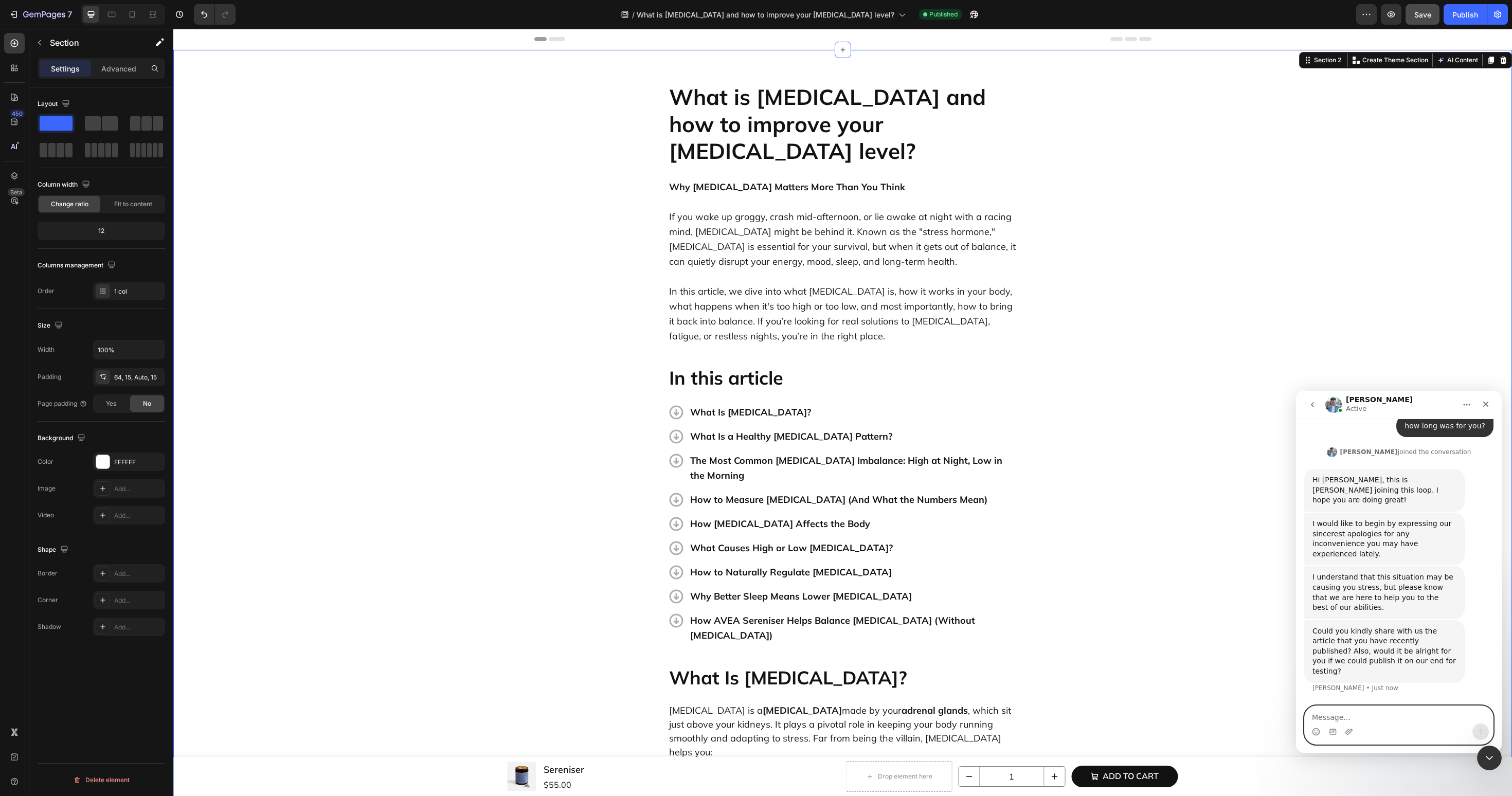
click at [1384, 718] on textarea "Message…" at bounding box center [1398, 715] width 188 height 18
paste textarea "[URL][DOMAIN_NAME][DOMAIN_NAME]"
type textarea "[URL][DOMAIN_NAME][DOMAIN_NAME]"
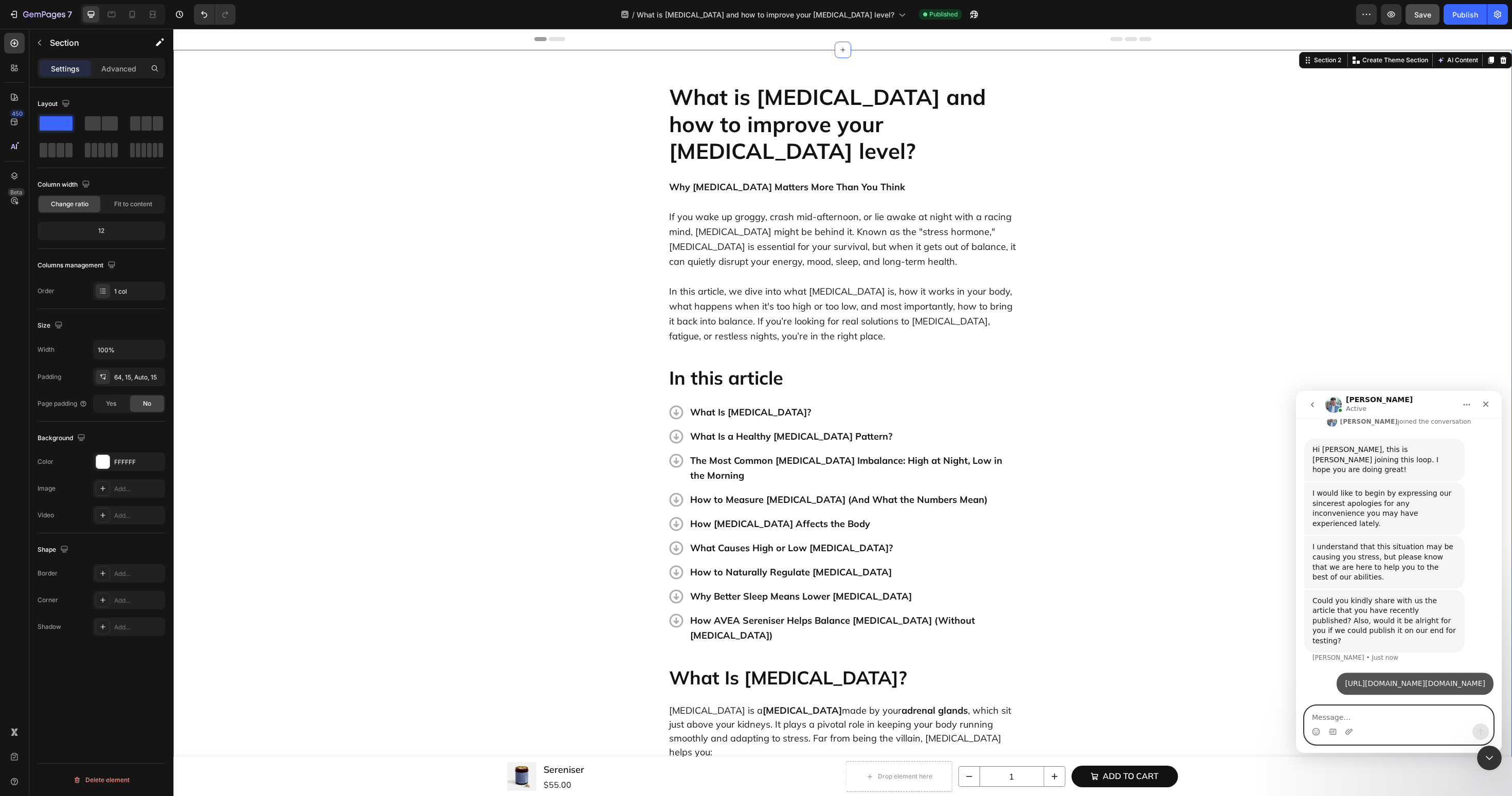
scroll to position [1942, 0]
type textarea "yes"
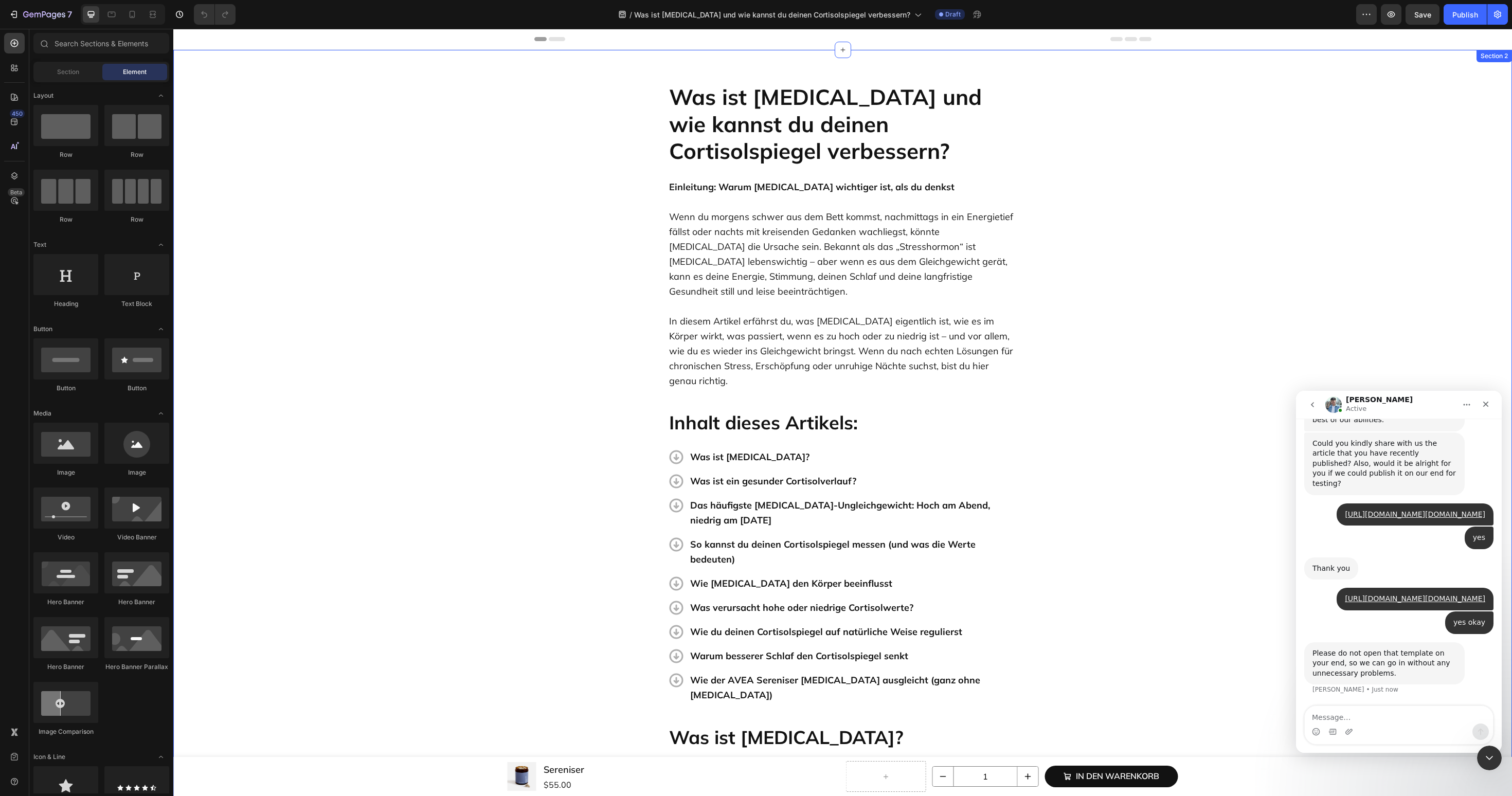
scroll to position [2131, 0]
type textarea "okay, i will exit then"
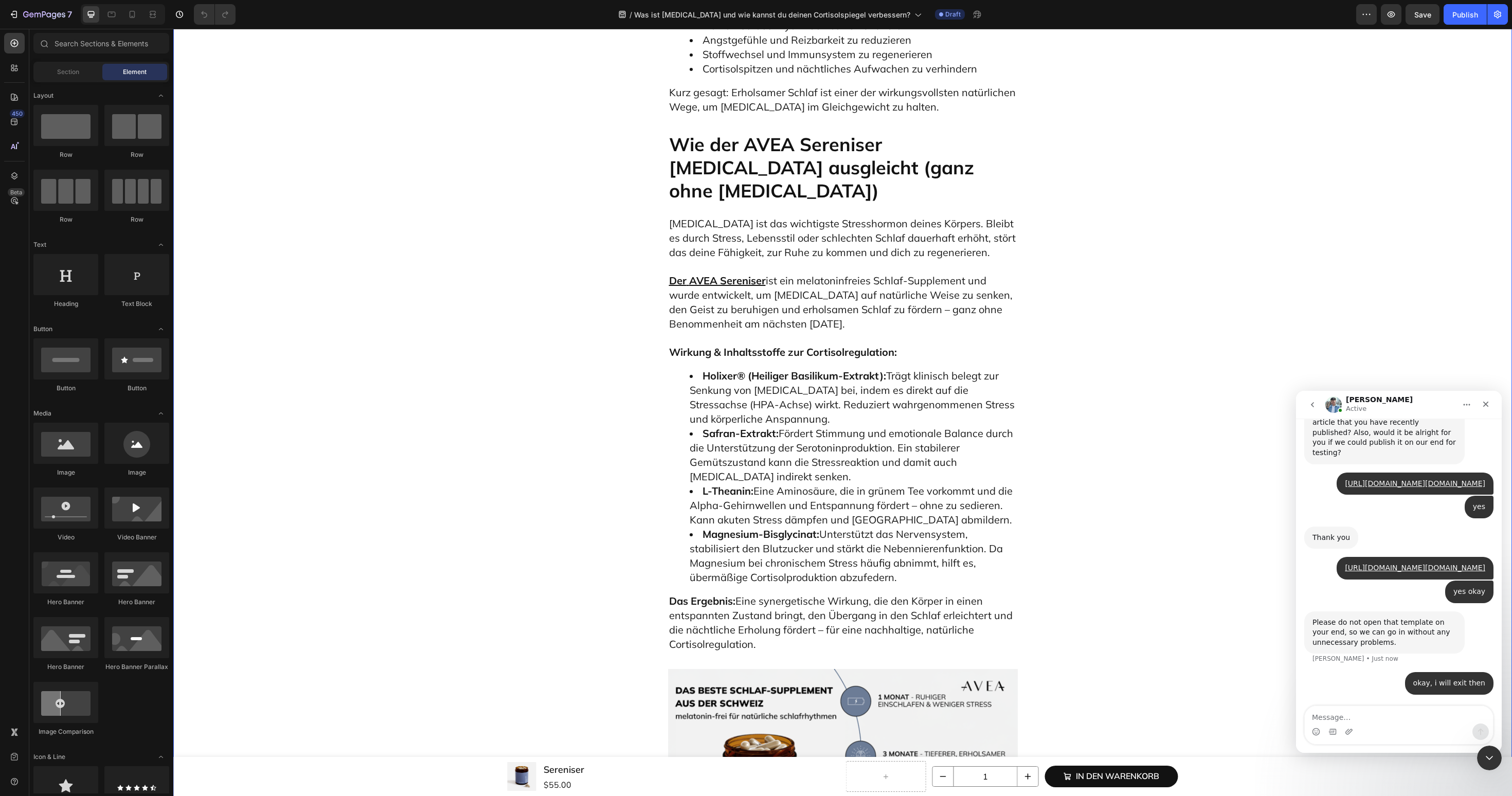
scroll to position [5244, 0]
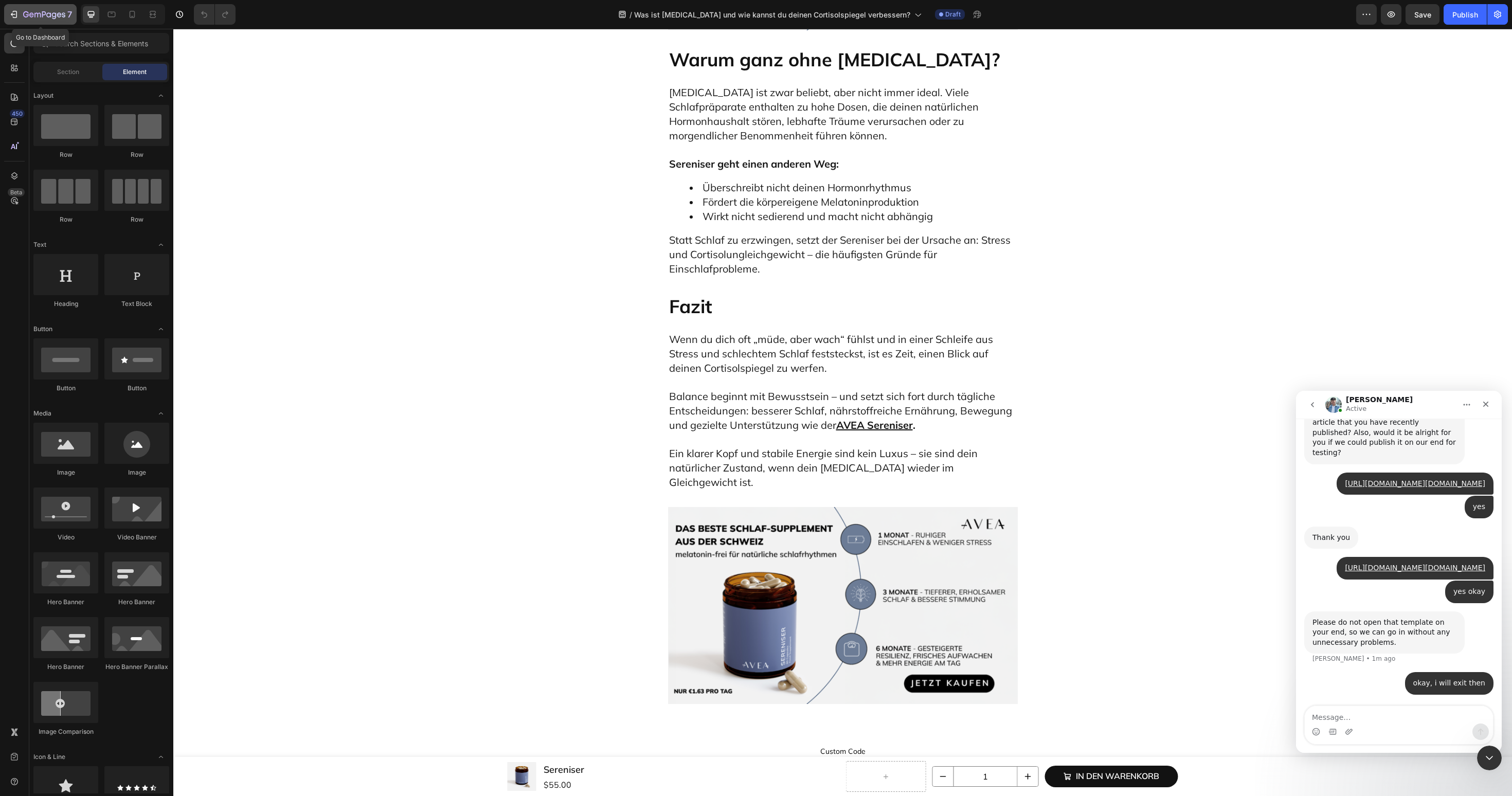
click at [30, 18] on icon "button" at bounding box center [44, 14] width 42 height 9
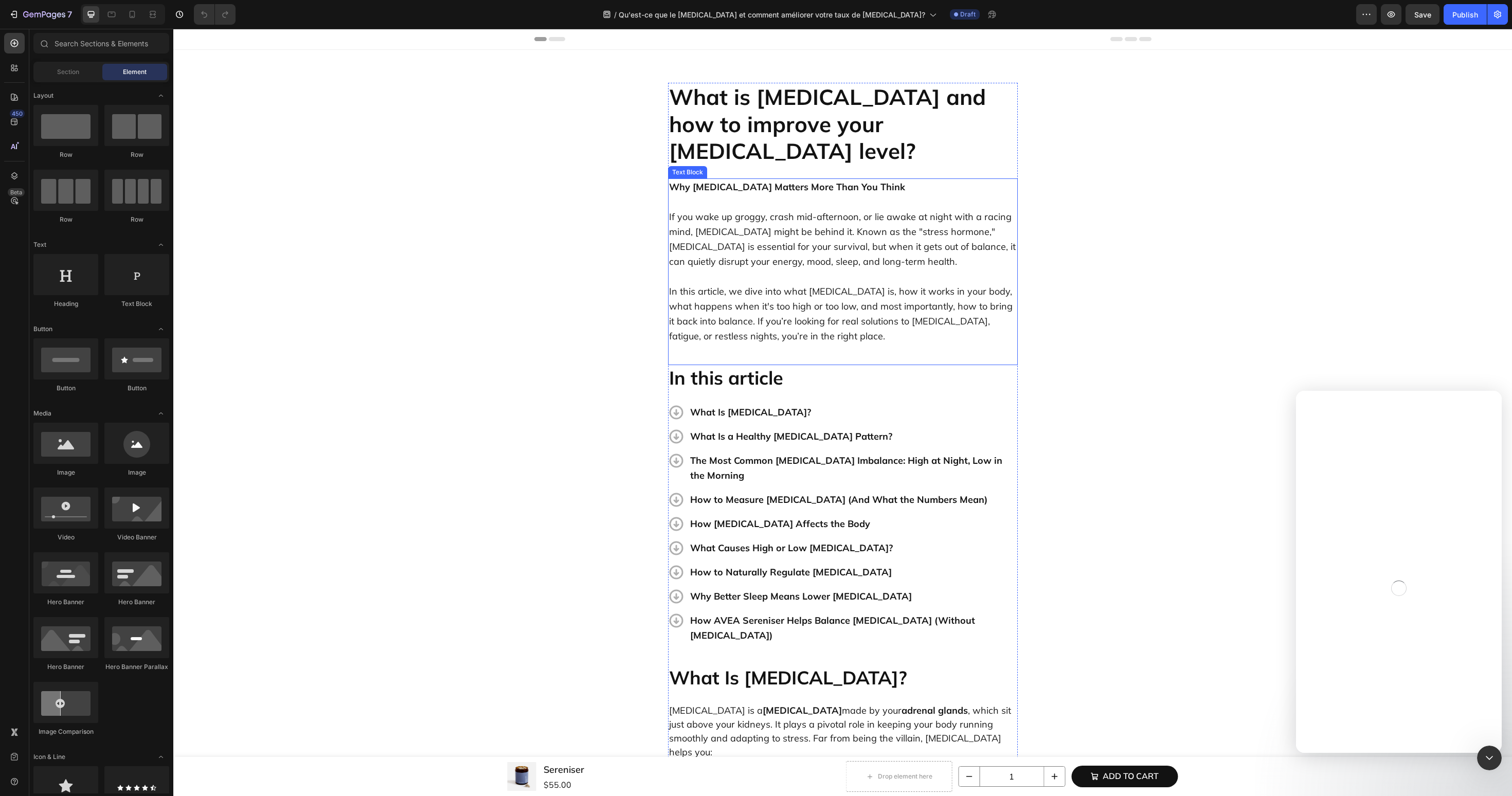
click at [789, 108] on h2 "What is [MEDICAL_DATA] and how to improve your [MEDICAL_DATA] level?" at bounding box center [843, 124] width 350 height 83
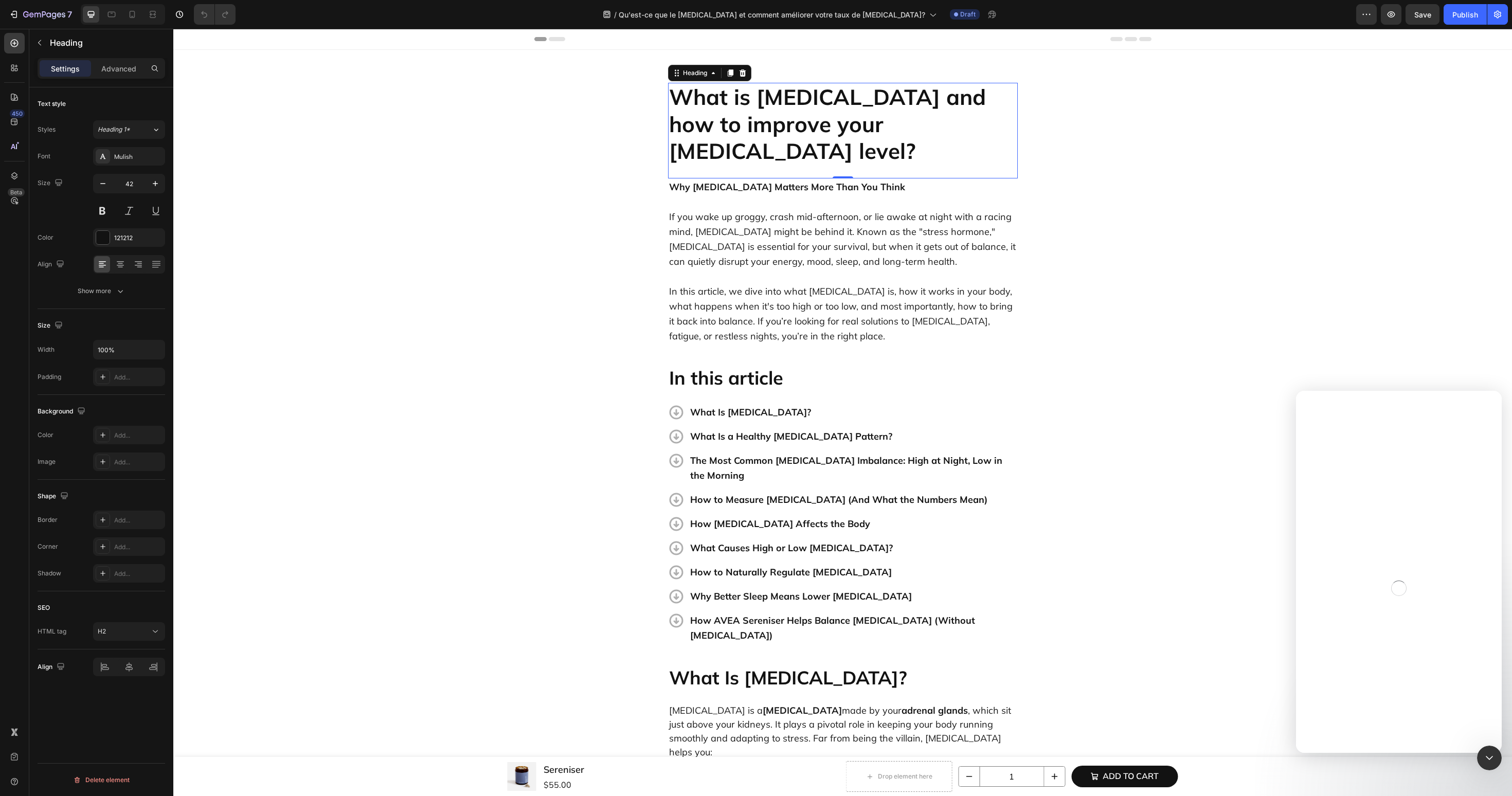
click at [789, 108] on h2 "What is [MEDICAL_DATA] and how to improve your [MEDICAL_DATA] level?" at bounding box center [843, 124] width 350 height 83
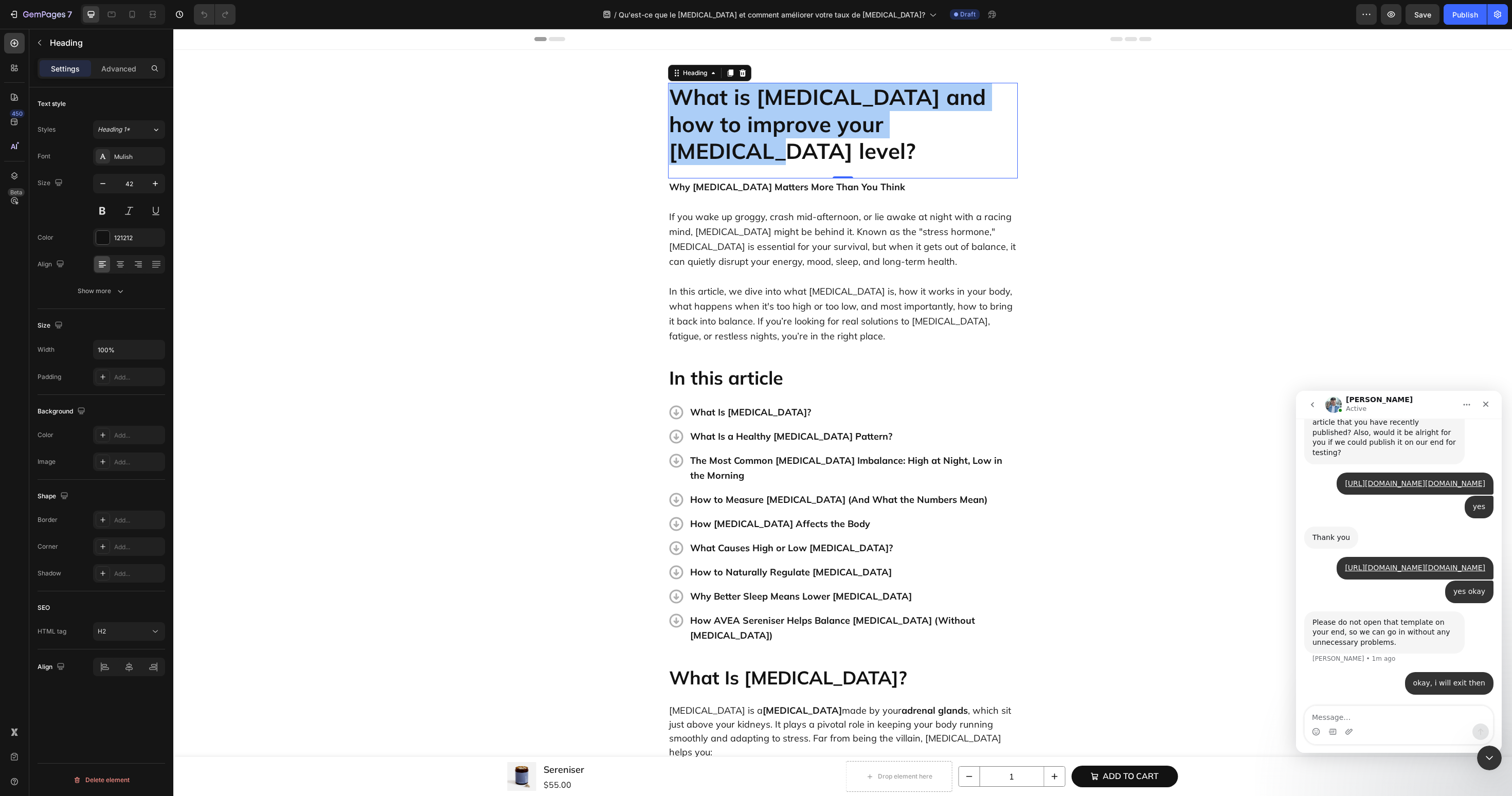
scroll to position [2162, 0]
click at [916, 104] on p "What is [MEDICAL_DATA] and how to improve your [MEDICAL_DATA] level?" at bounding box center [843, 125] width 347 height 81
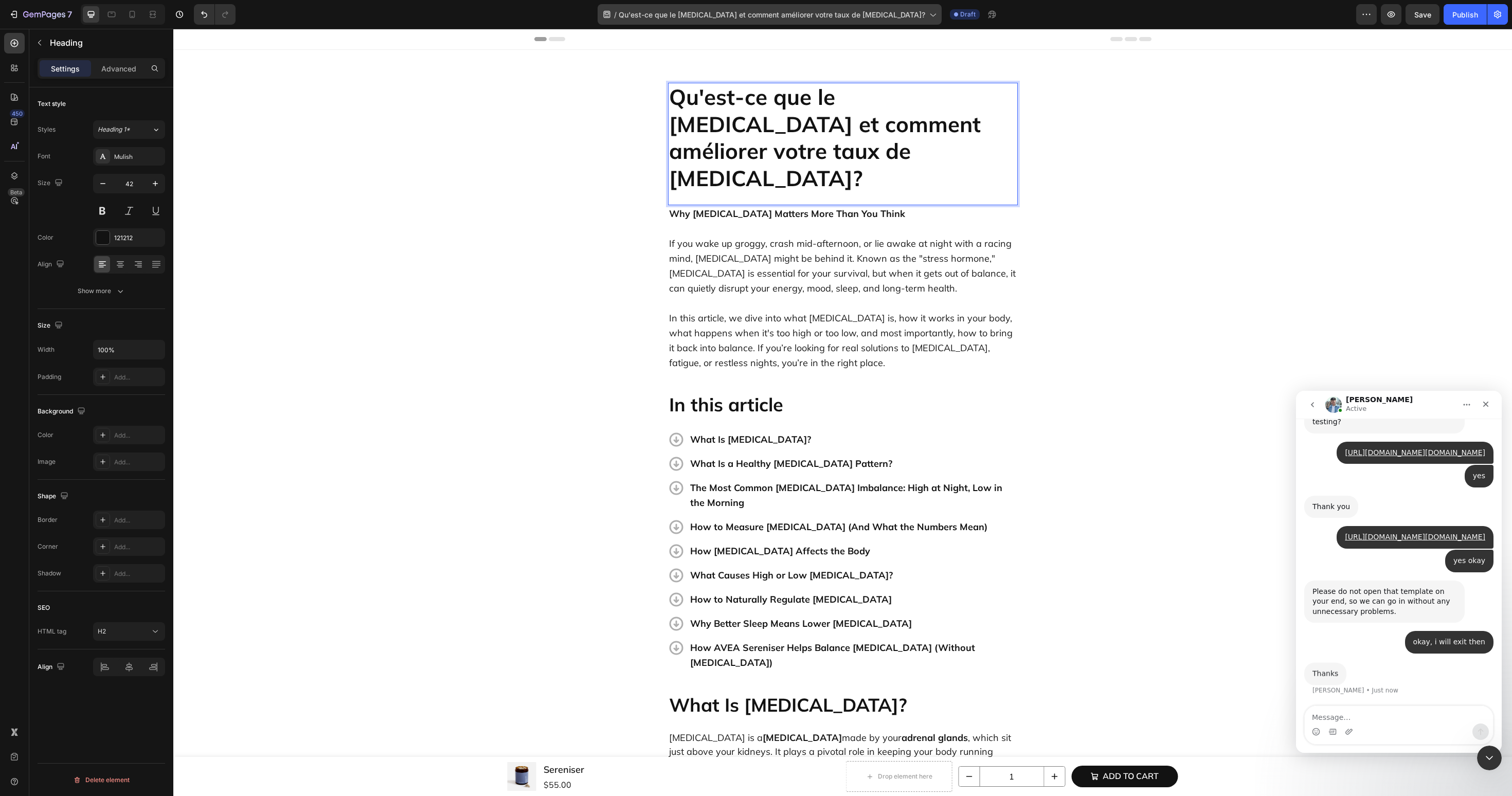
scroll to position [2193, 0]
click at [760, 221] on p "If you wake up groggy, crash mid-afternoon, or lie awake at night with a racing…" at bounding box center [843, 258] width 347 height 75
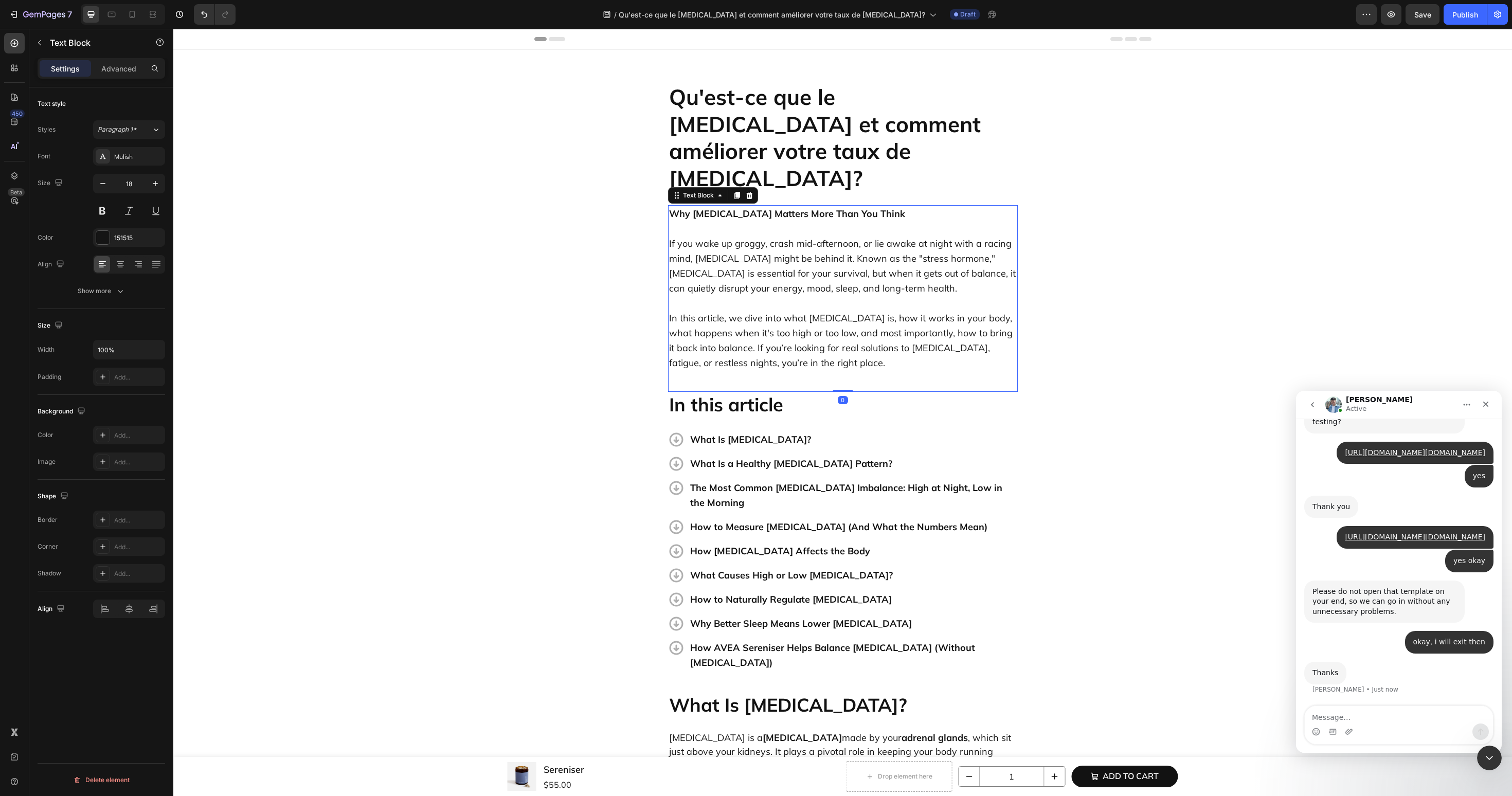
click at [760, 221] on p "If you wake up groggy, crash mid-afternoon, or lie awake at night with a racing…" at bounding box center [843, 258] width 347 height 75
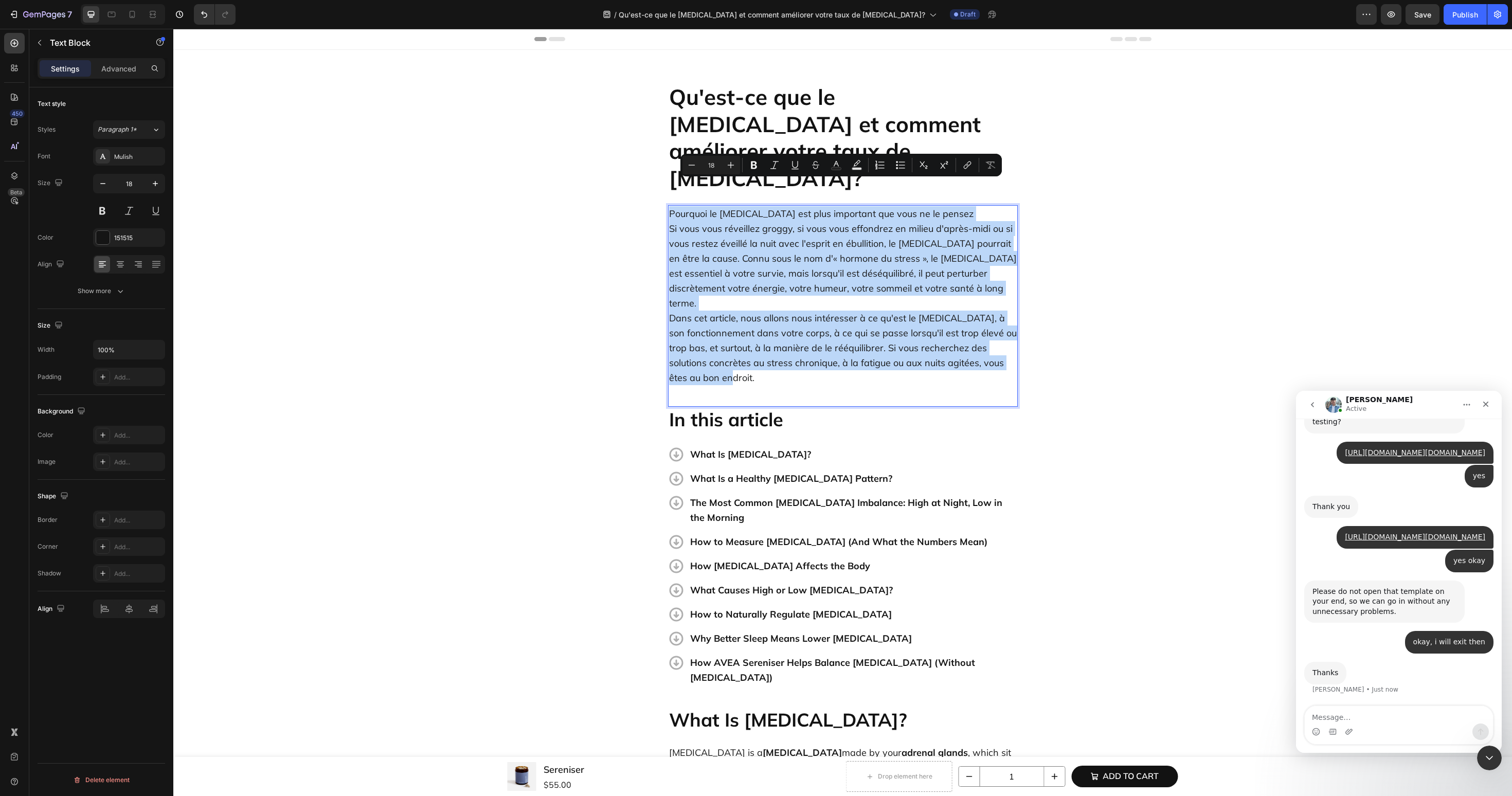
click at [934, 207] on p "Pourquoi le [MEDICAL_DATA] est plus important que vous ne le pensez Si vous vou…" at bounding box center [843, 296] width 347 height 179
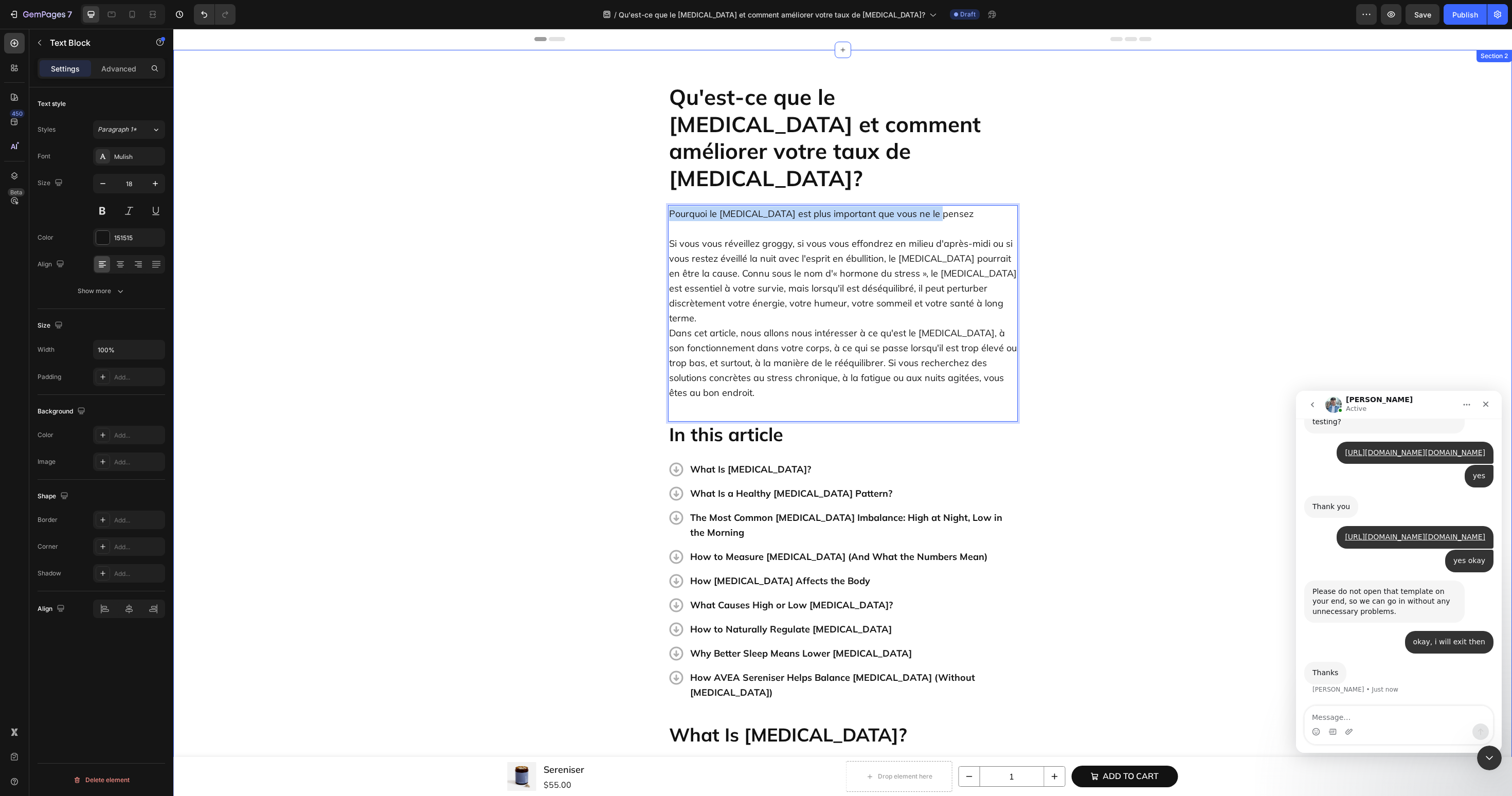
drag, startPoint x: 933, startPoint y: 189, endPoint x: 604, endPoint y: 167, distance: 329.7
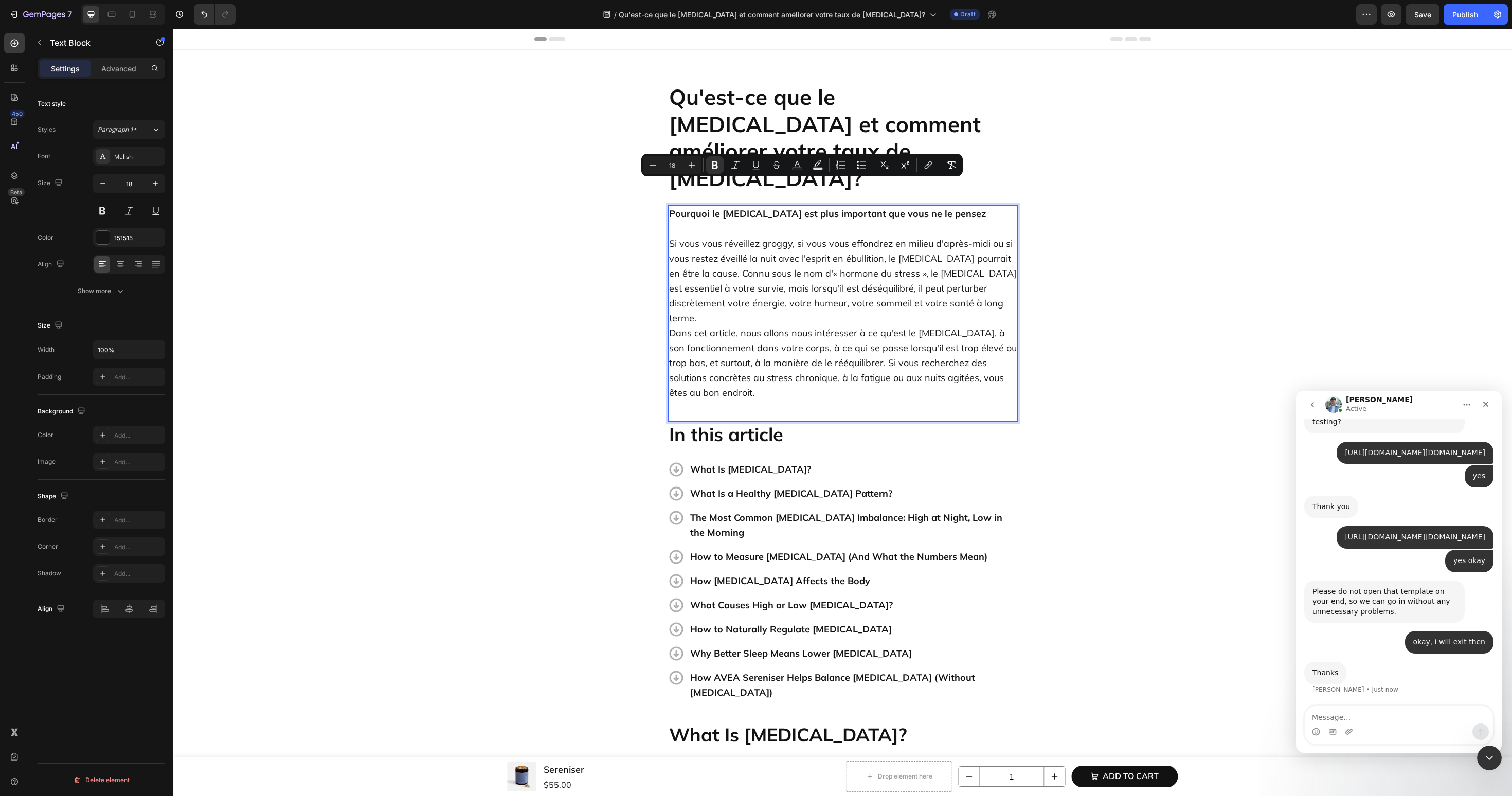
click at [930, 279] on p "Si vous vous réveillez groggy, si vous vous effondrez en milieu d'après-midi ou…" at bounding box center [843, 310] width 347 height 179
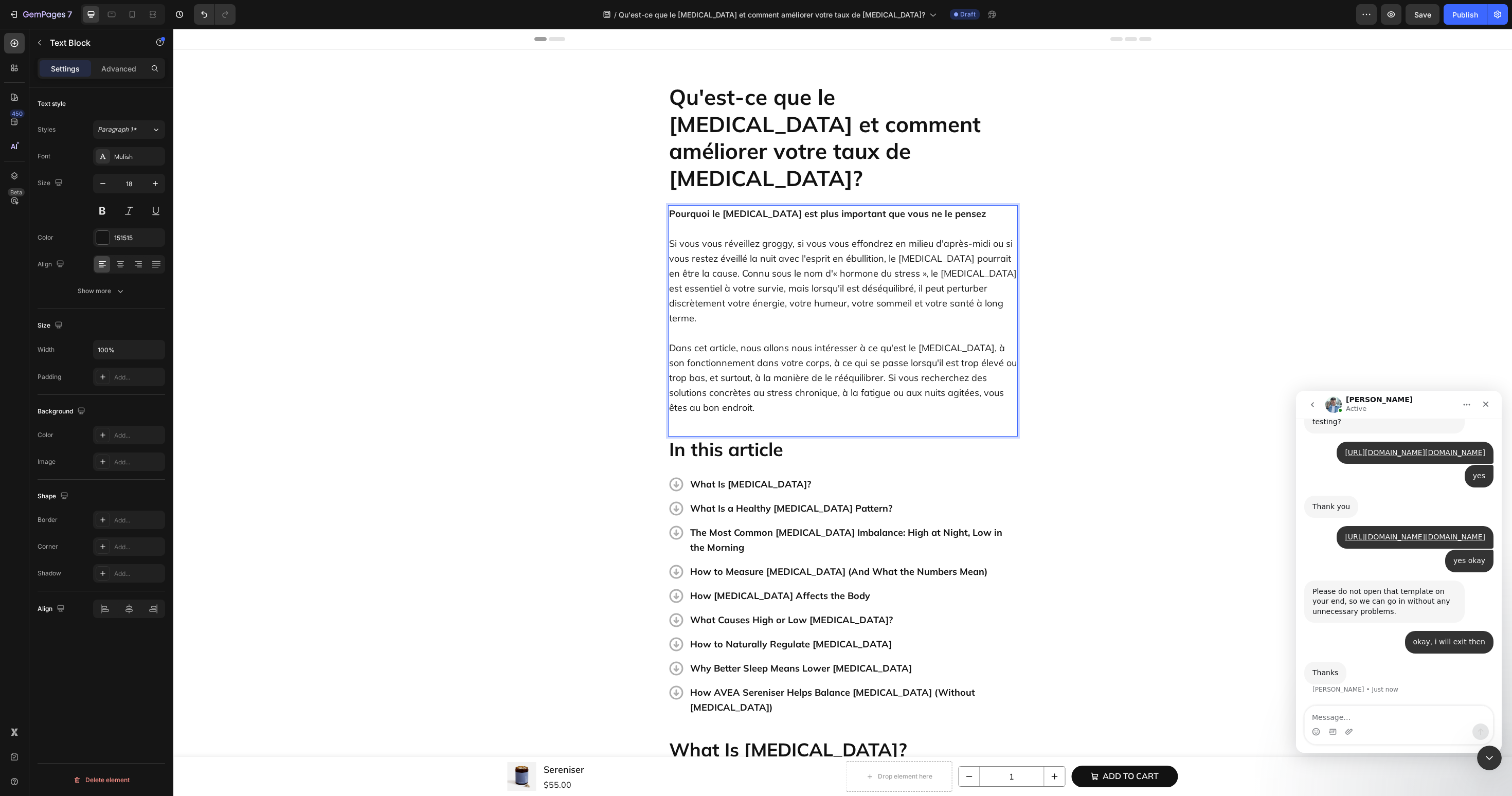
click at [822, 380] on div "Pourquoi le [MEDICAL_DATA] est plus important que vous ne le pensez Si vous vou…" at bounding box center [843, 321] width 350 height 231
click at [800, 348] on p "⁠⁠⁠⁠⁠⁠⁠ Dans cet article, nous allons nous intéresser à ce qu'est le cortisol, …" at bounding box center [843, 370] width 347 height 90
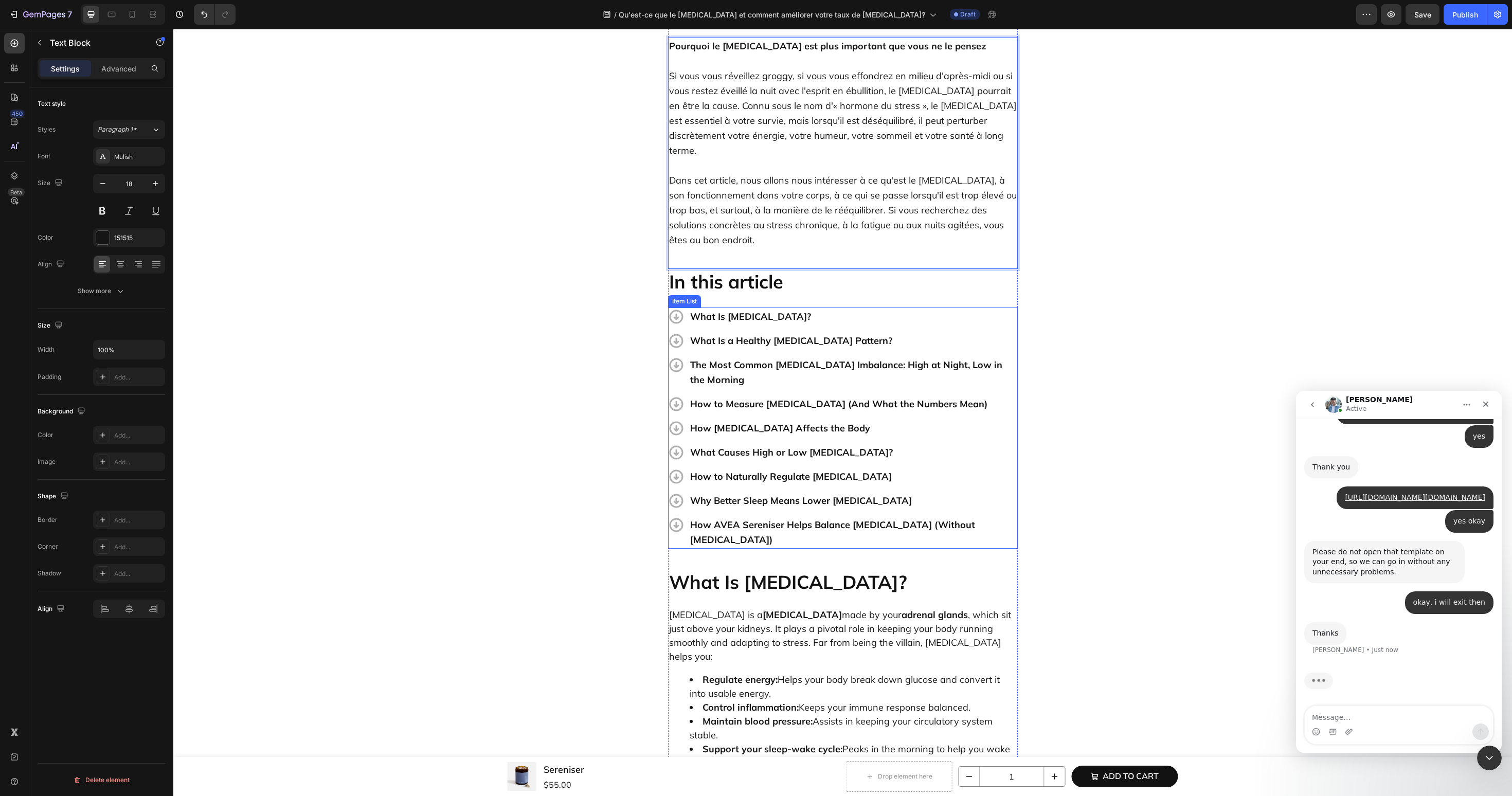
scroll to position [2232, 0]
click at [740, 570] on h2 "What Is Cortisol?" at bounding box center [843, 582] width 350 height 25
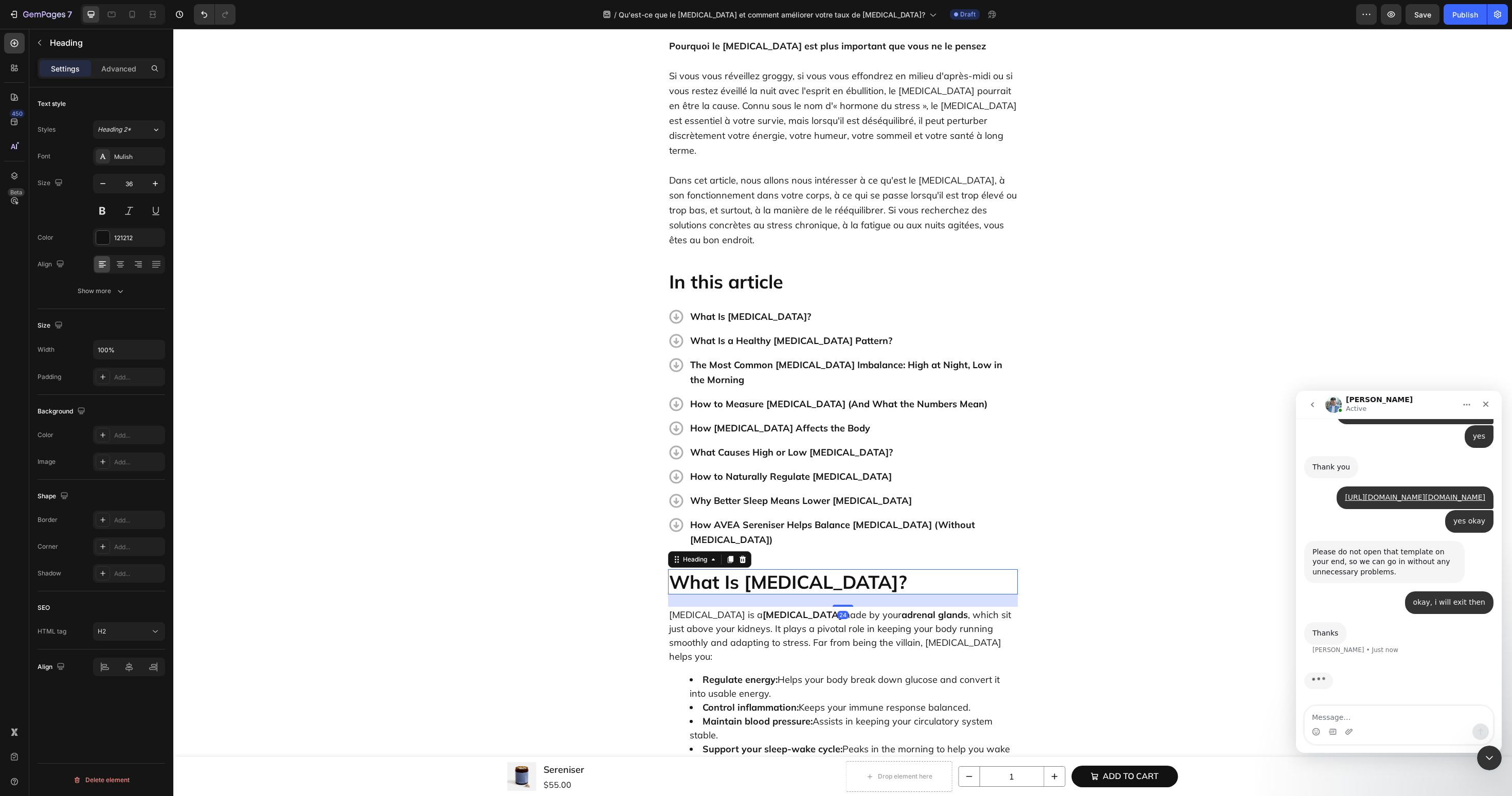
click at [740, 570] on h2 "What Is Cortisol?" at bounding box center [843, 582] width 350 height 25
click at [730, 309] on p "What Is Cortisol?" at bounding box center [853, 317] width 326 height 15
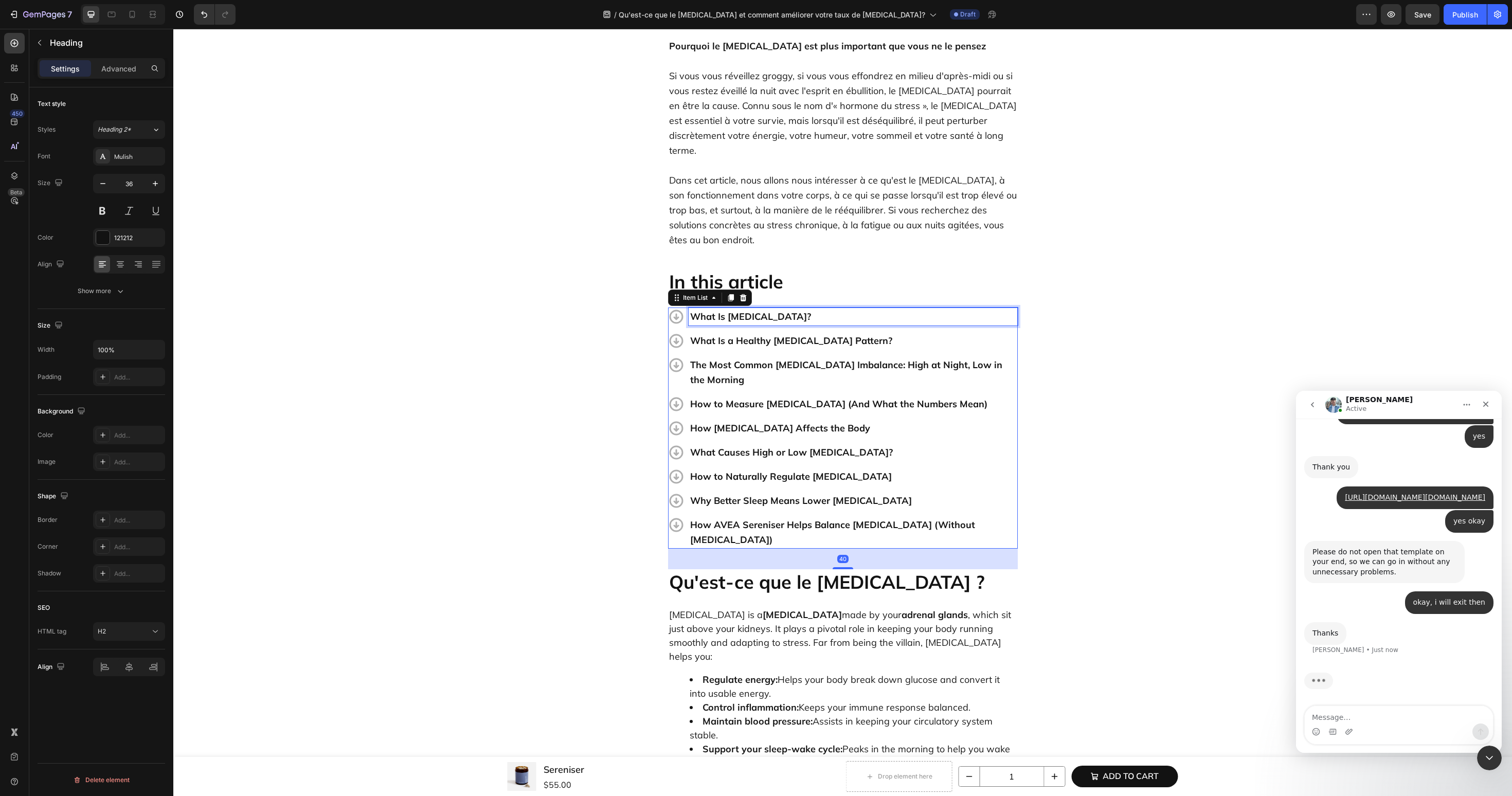
click at [730, 309] on p "What Is Cortisol?" at bounding box center [853, 317] width 326 height 15
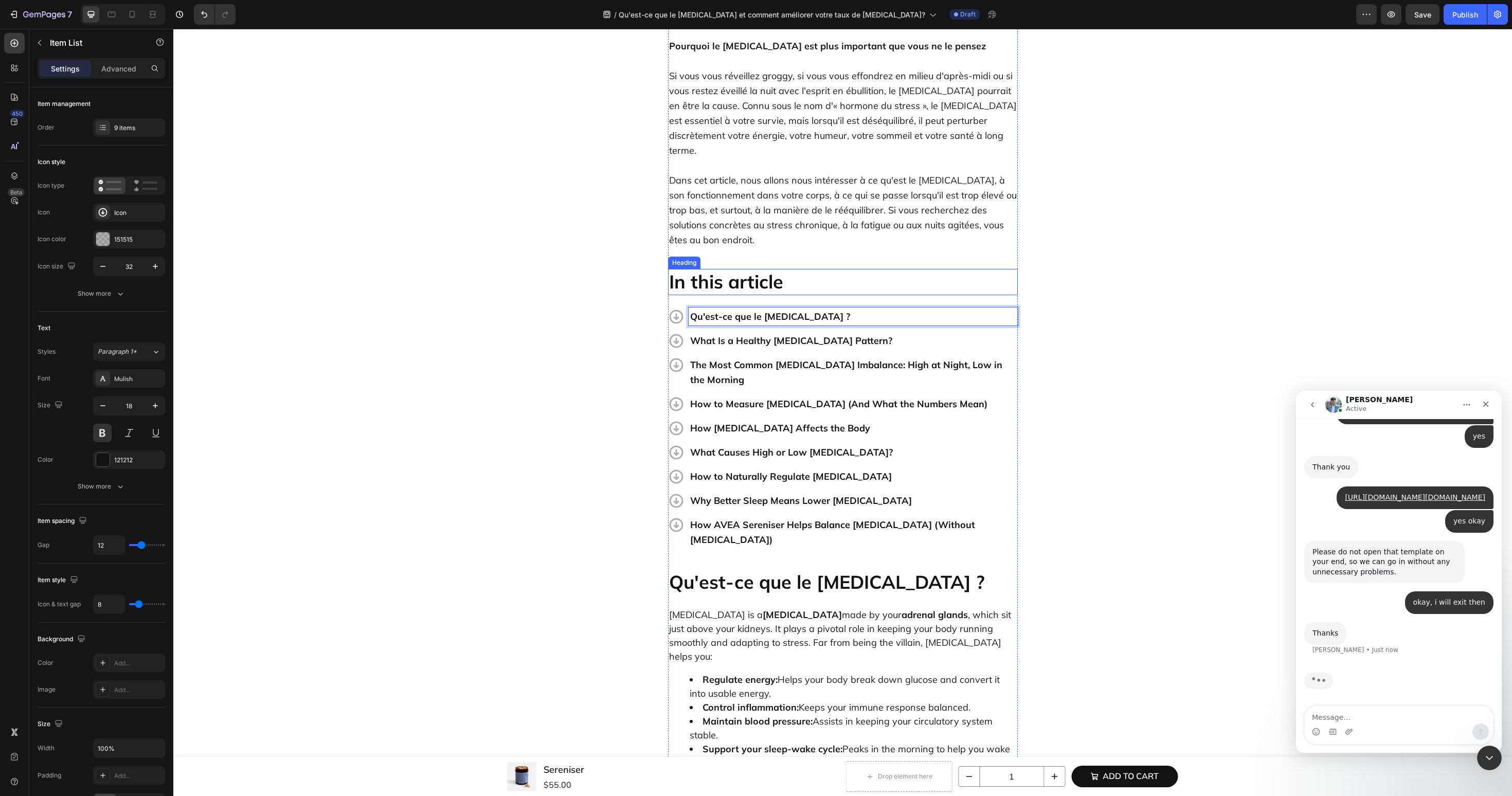
click at [745, 270] on strong "In this article" at bounding box center [726, 281] width 114 height 23
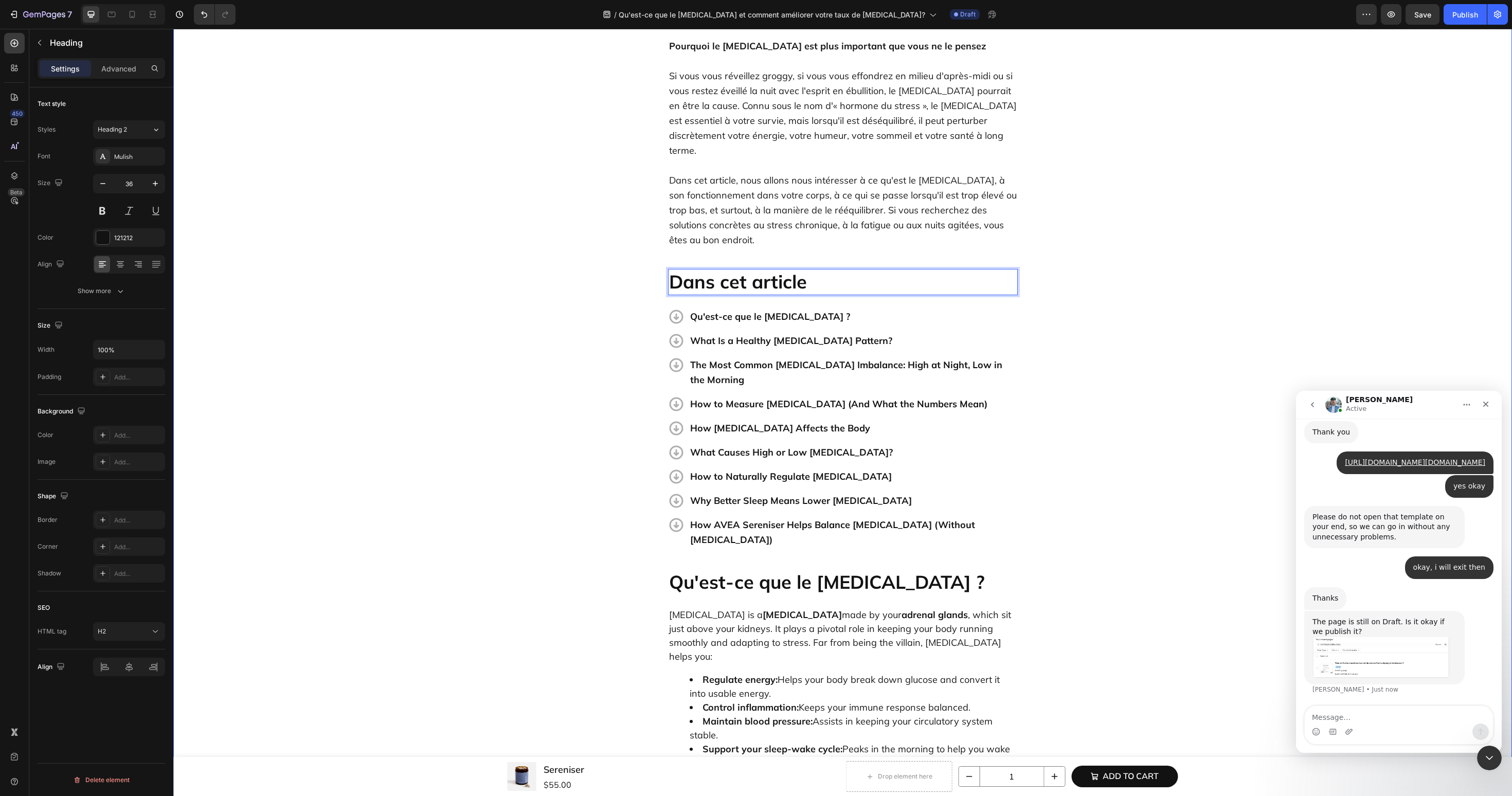
scroll to position [2267, 0]
click at [1384, 715] on textarea "Message…" at bounding box center [1398, 715] width 188 height 18
type textarea "yes please"
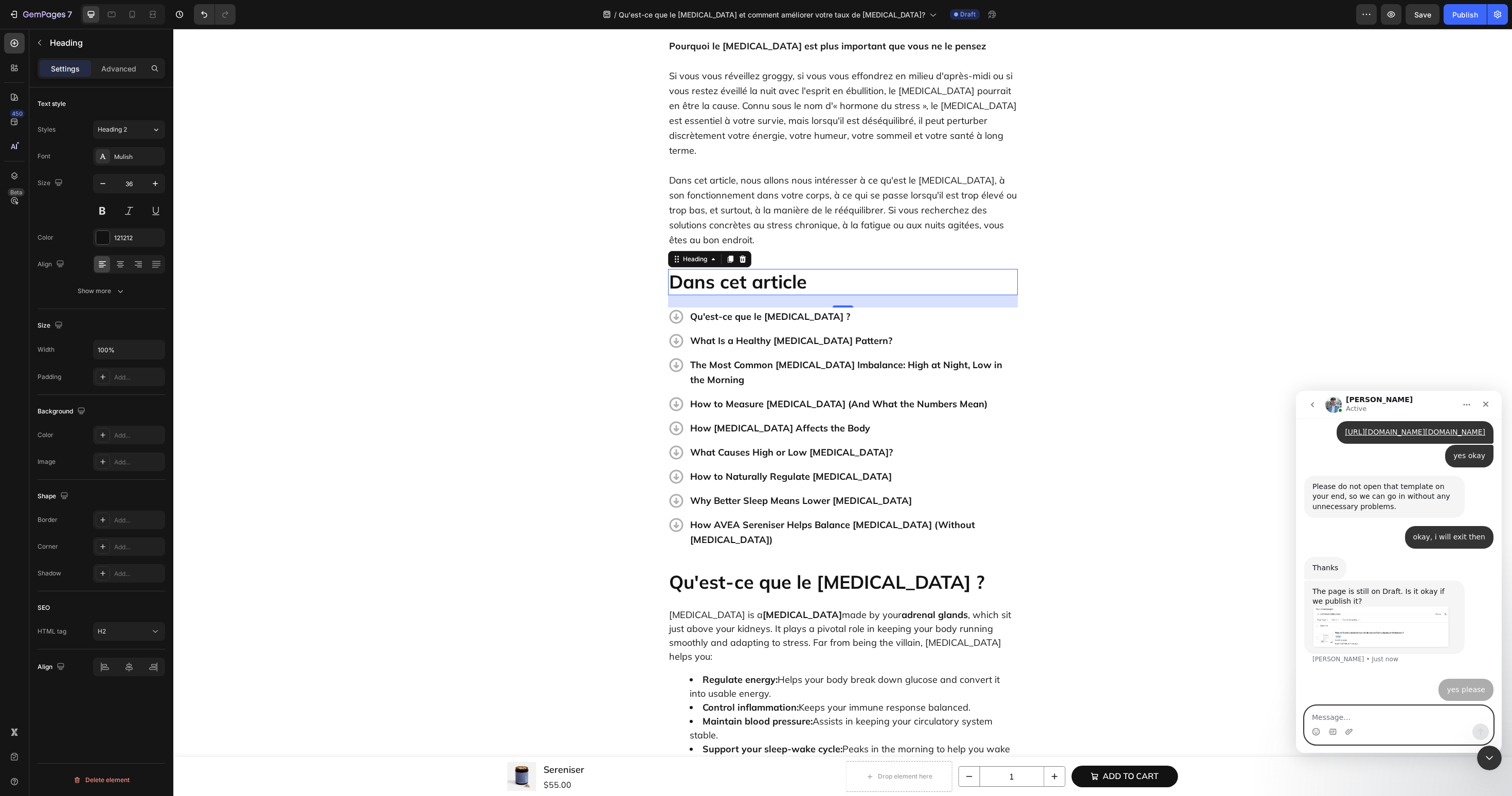
scroll to position [2298, 0]
click at [1382, 633] on img "Liam says…" at bounding box center [1381, 627] width 138 height 41
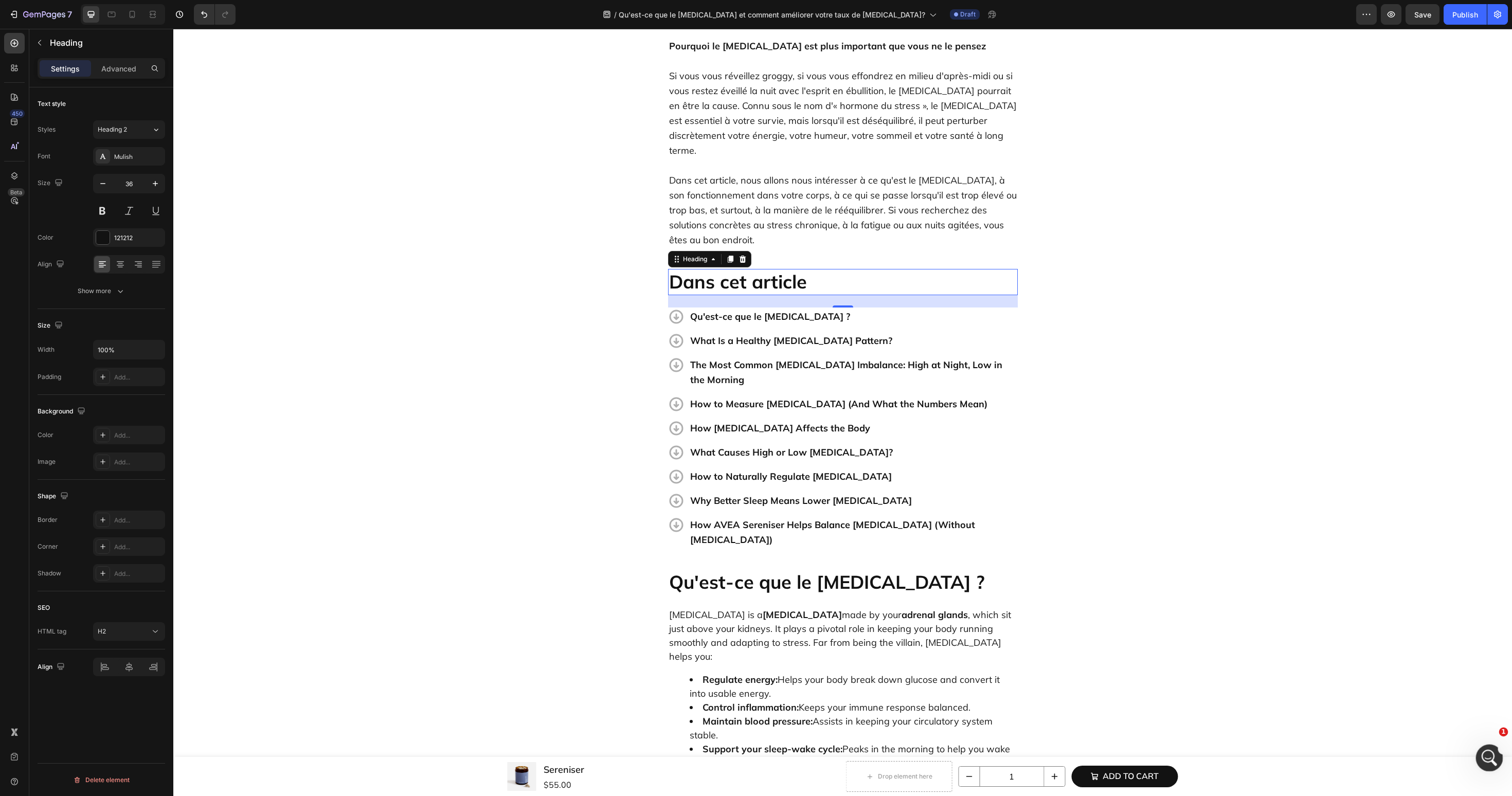
click at [1495, 761] on div "Open Intercom Messenger" at bounding box center [1488, 757] width 34 height 34
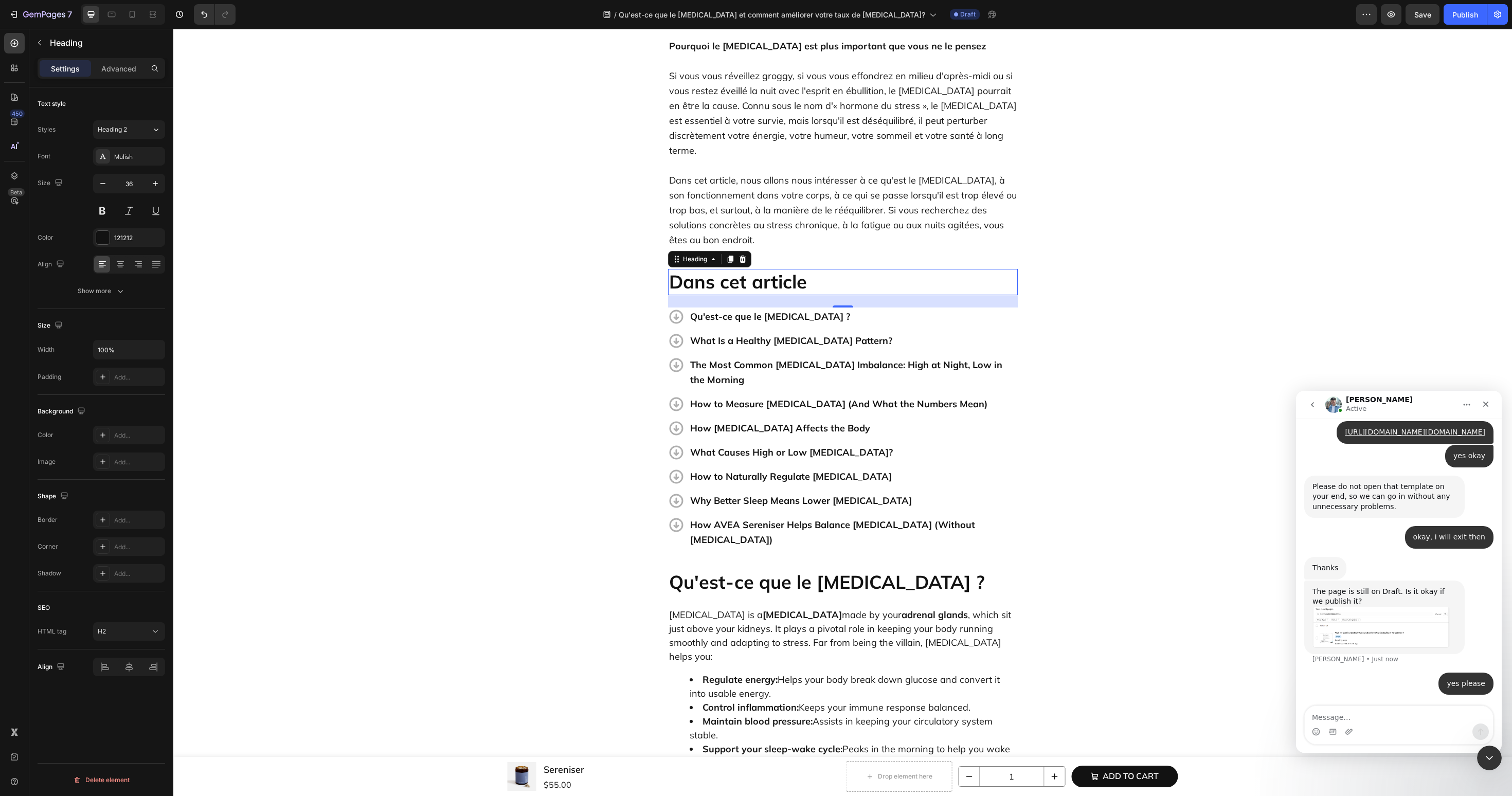
click at [1340, 715] on textarea "Message…" at bounding box center [1398, 715] width 188 height 18
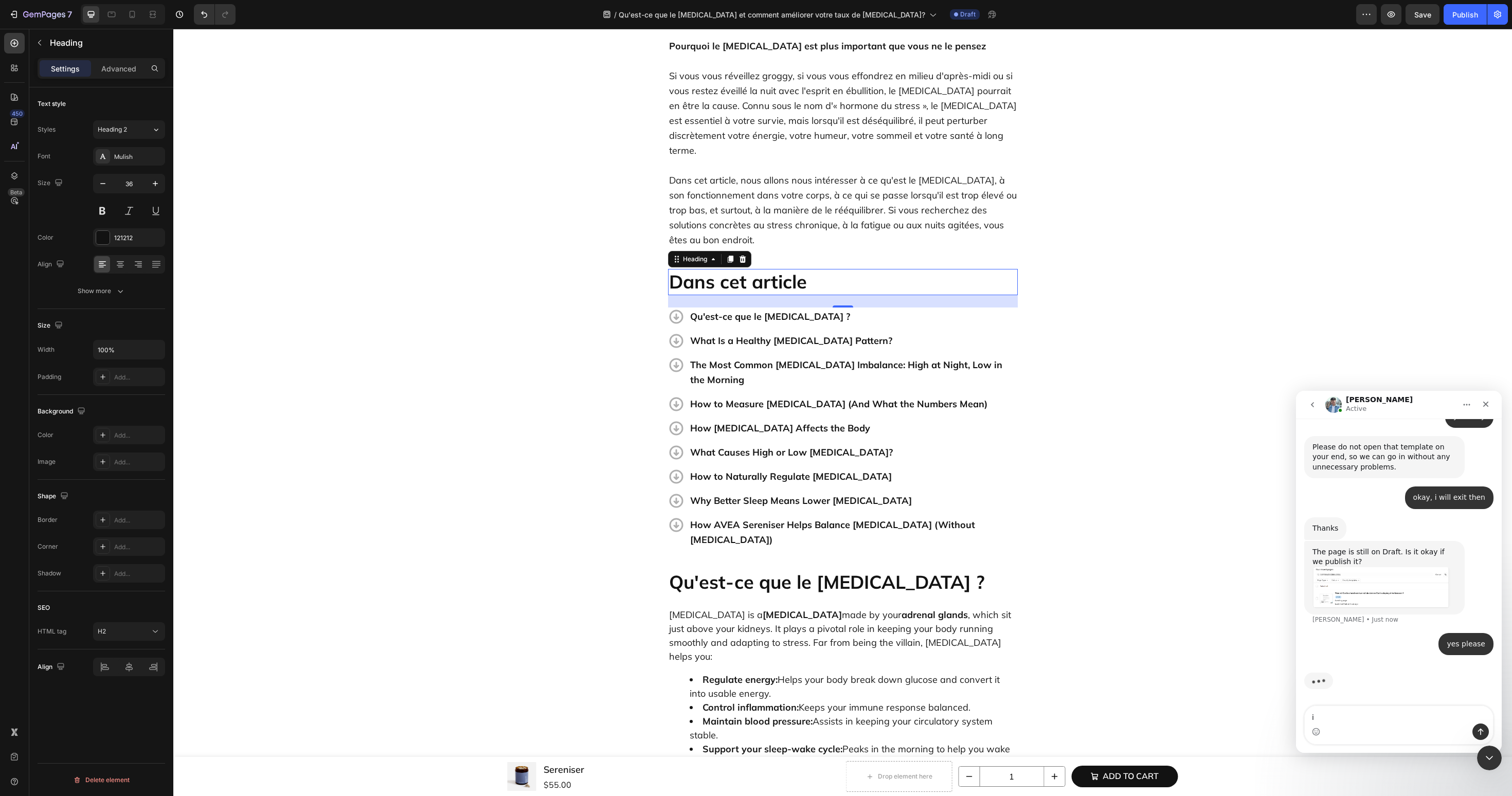
scroll to position [2337, 0]
type textarea "i need it to publish"
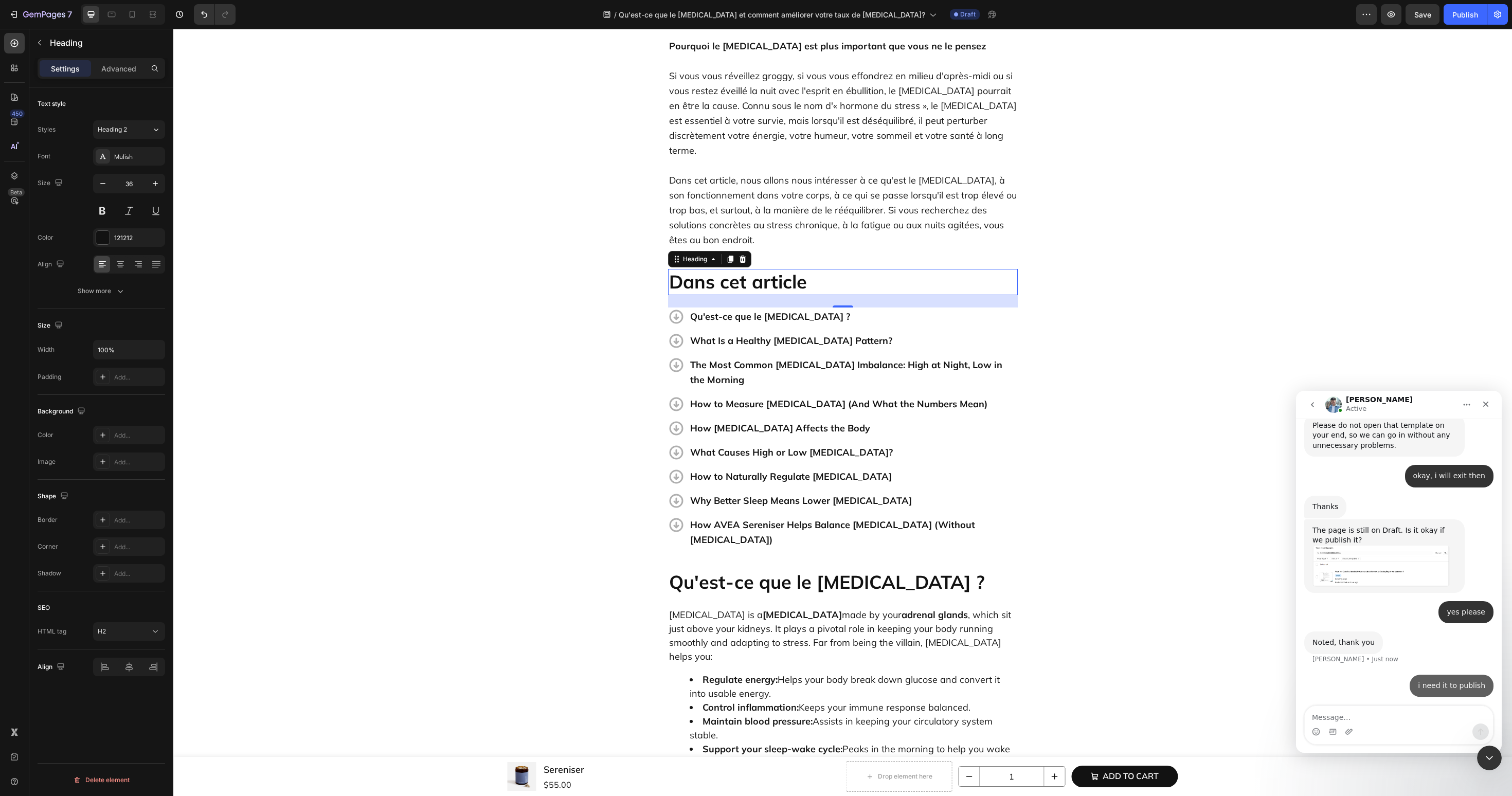
scroll to position [2359, 0]
click at [1126, 779] on div "Add to cart" at bounding box center [1131, 776] width 56 height 13
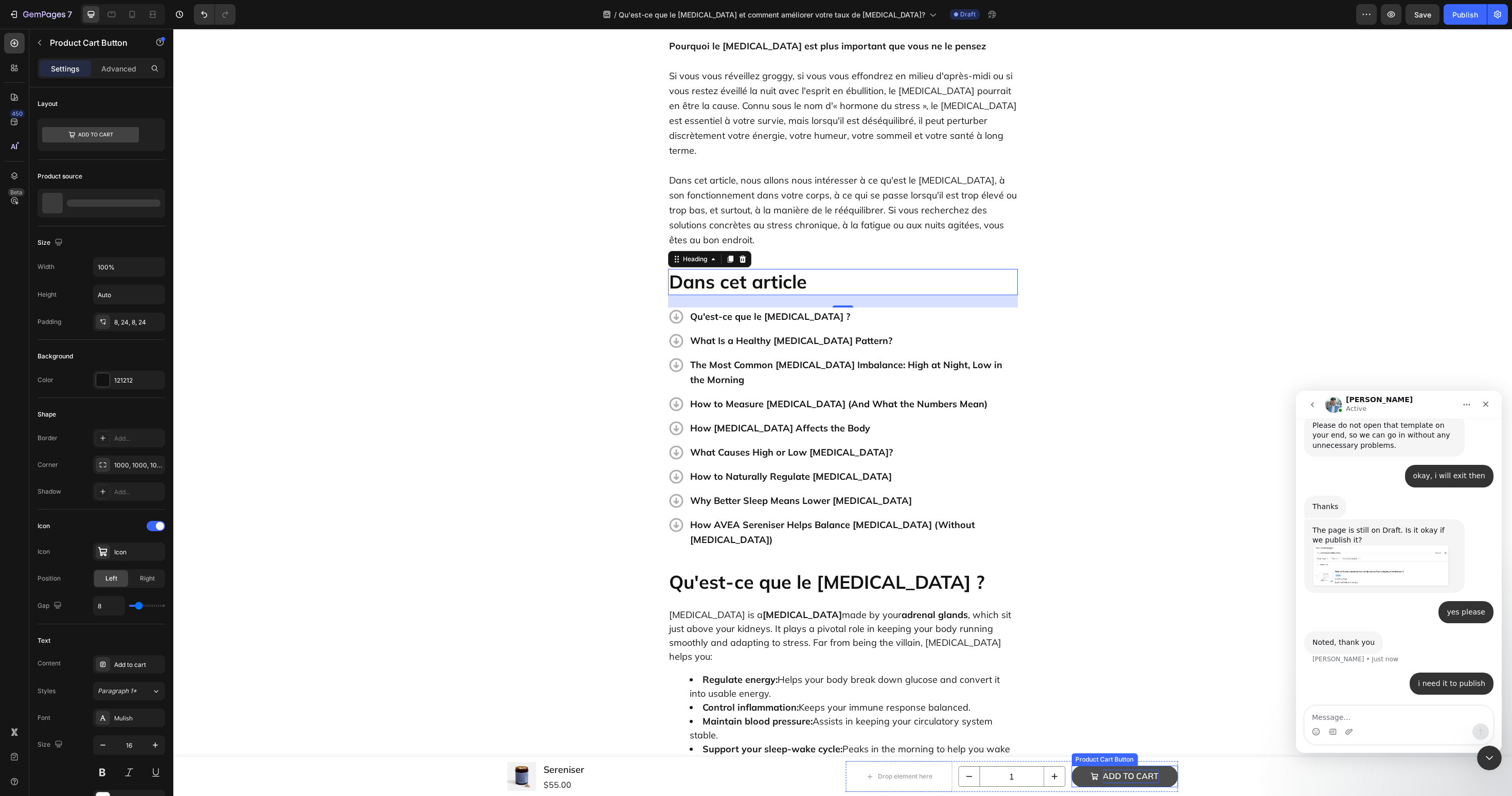
click at [1126, 779] on div "Add to cart" at bounding box center [1131, 776] width 56 height 13
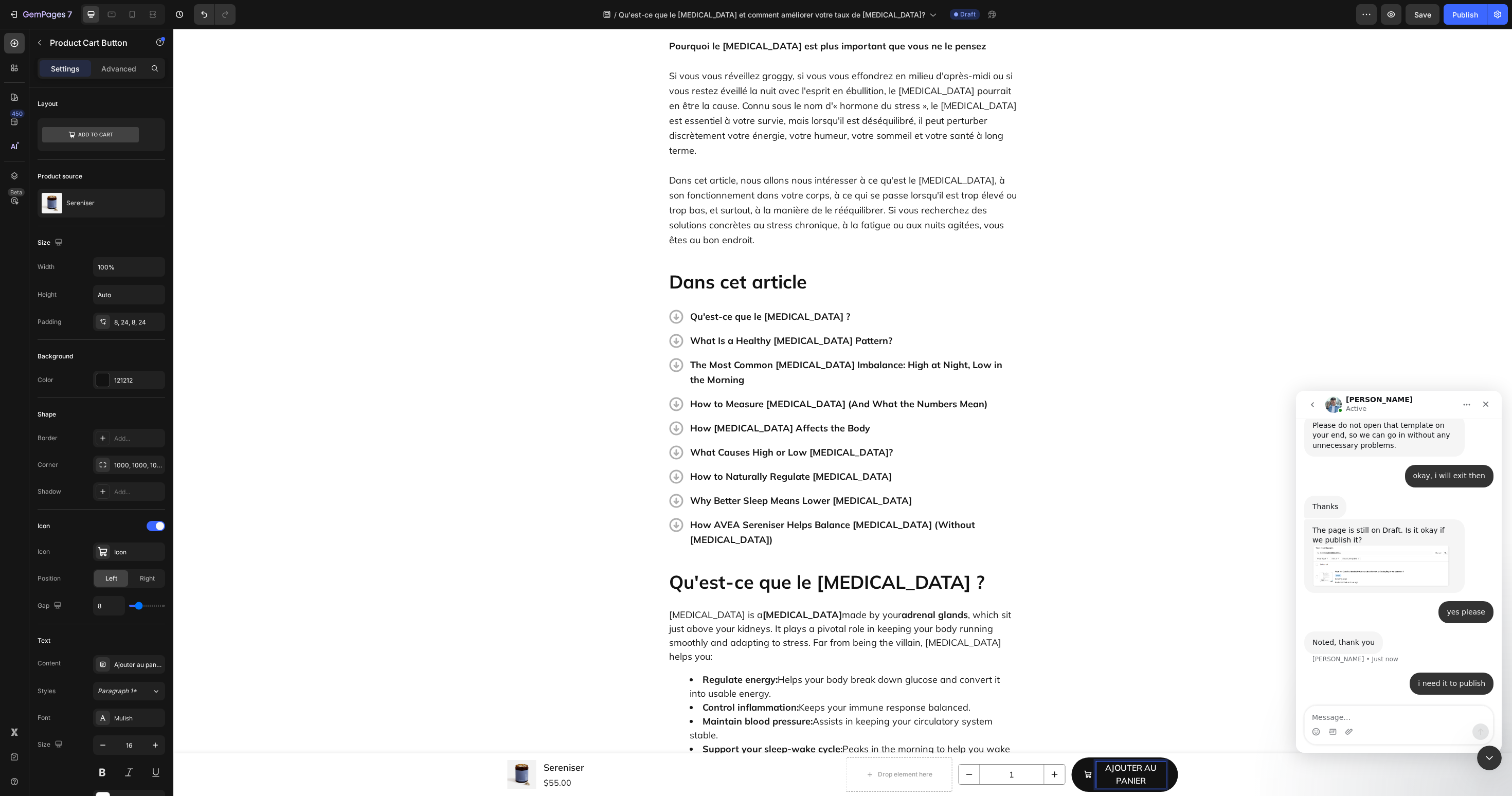
click at [1204, 769] on div "Product Images Sereniser Product Title $55.00 Product Price Product Price Row D…" at bounding box center [842, 774] width 1338 height 43
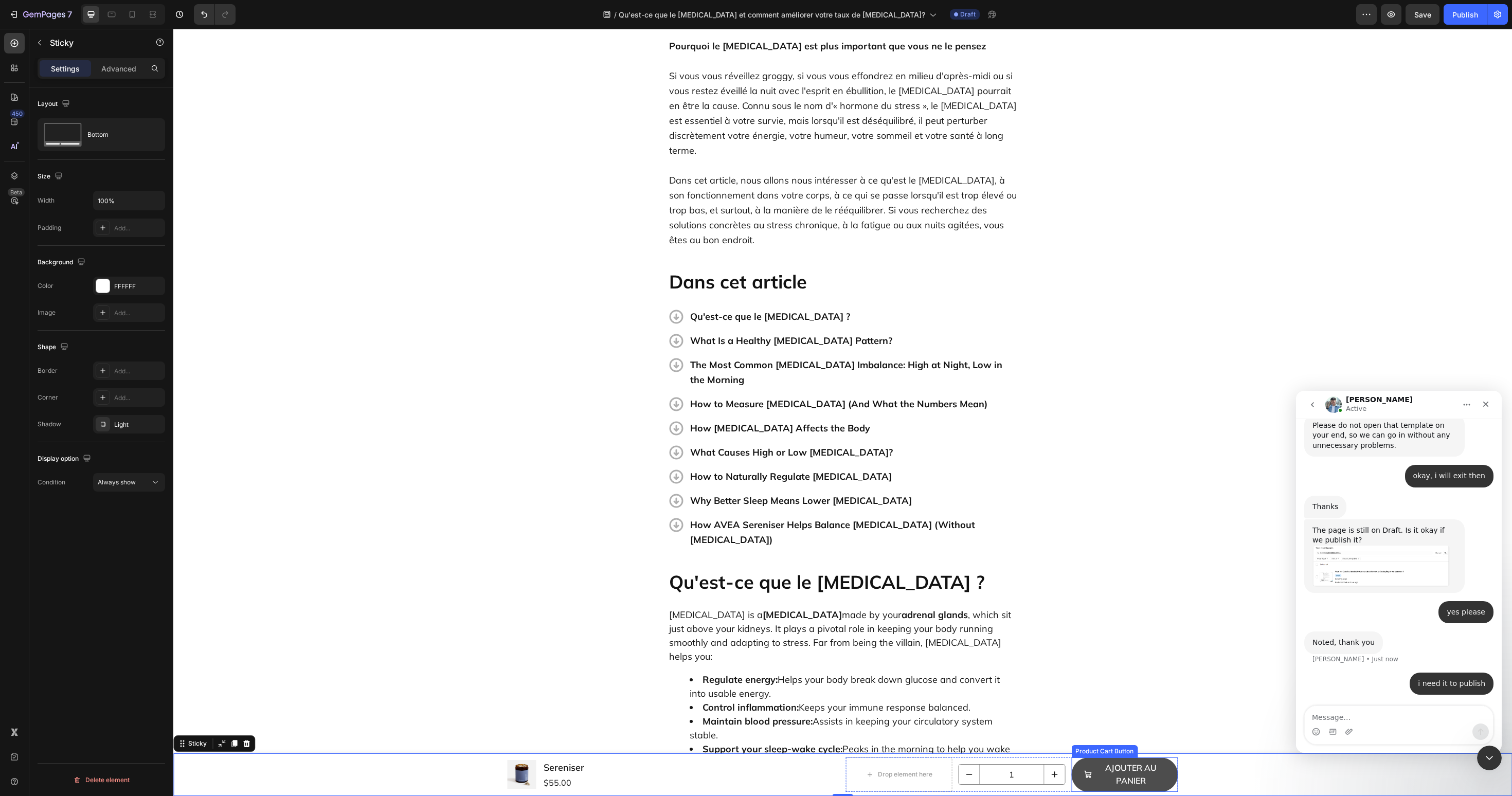
click at [1169, 775] on button "Ajouter au panier" at bounding box center [1124, 775] width 106 height 35
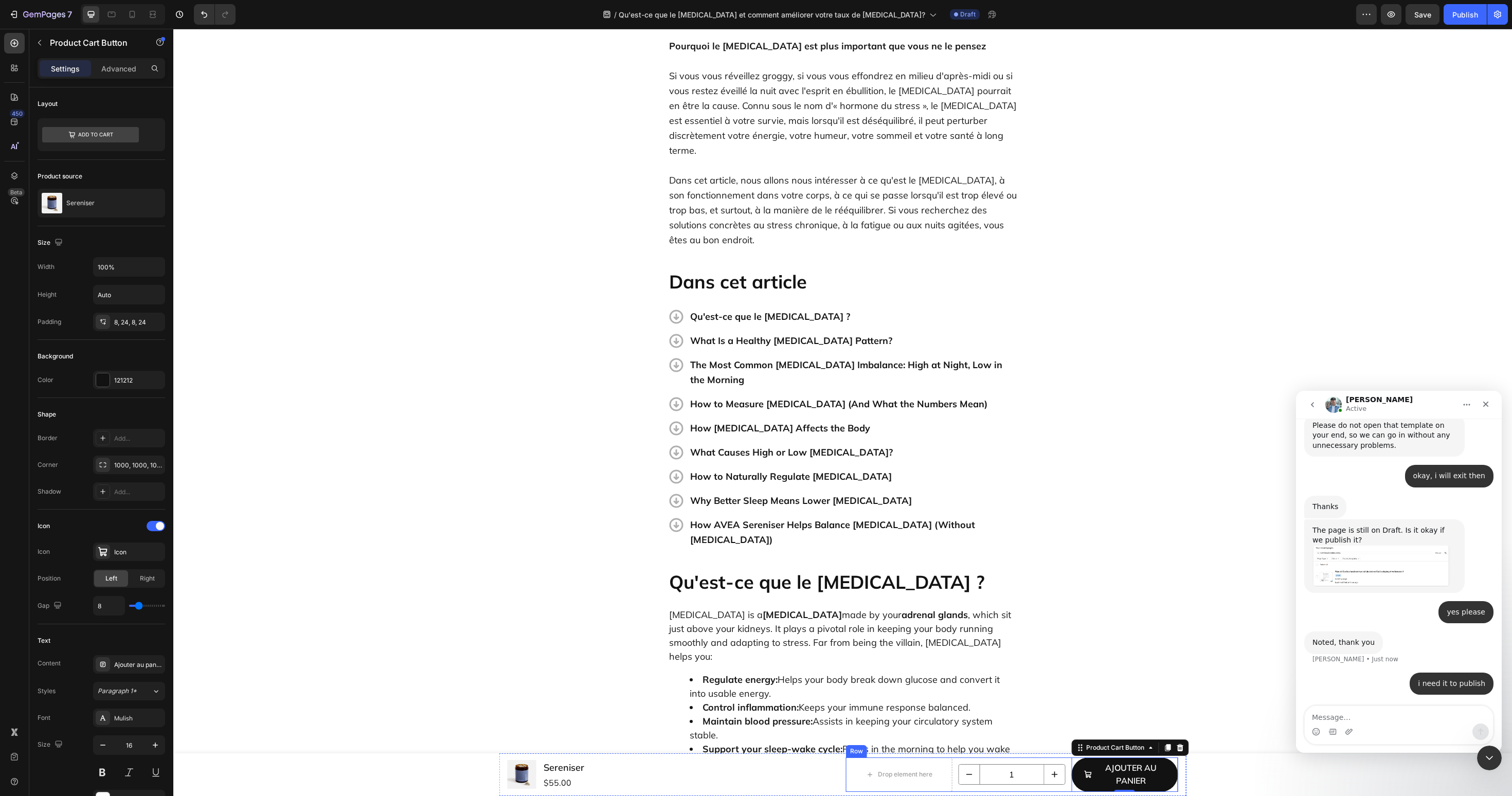
click at [1060, 758] on div "1 Product Quantity" at bounding box center [1011, 775] width 106 height 35
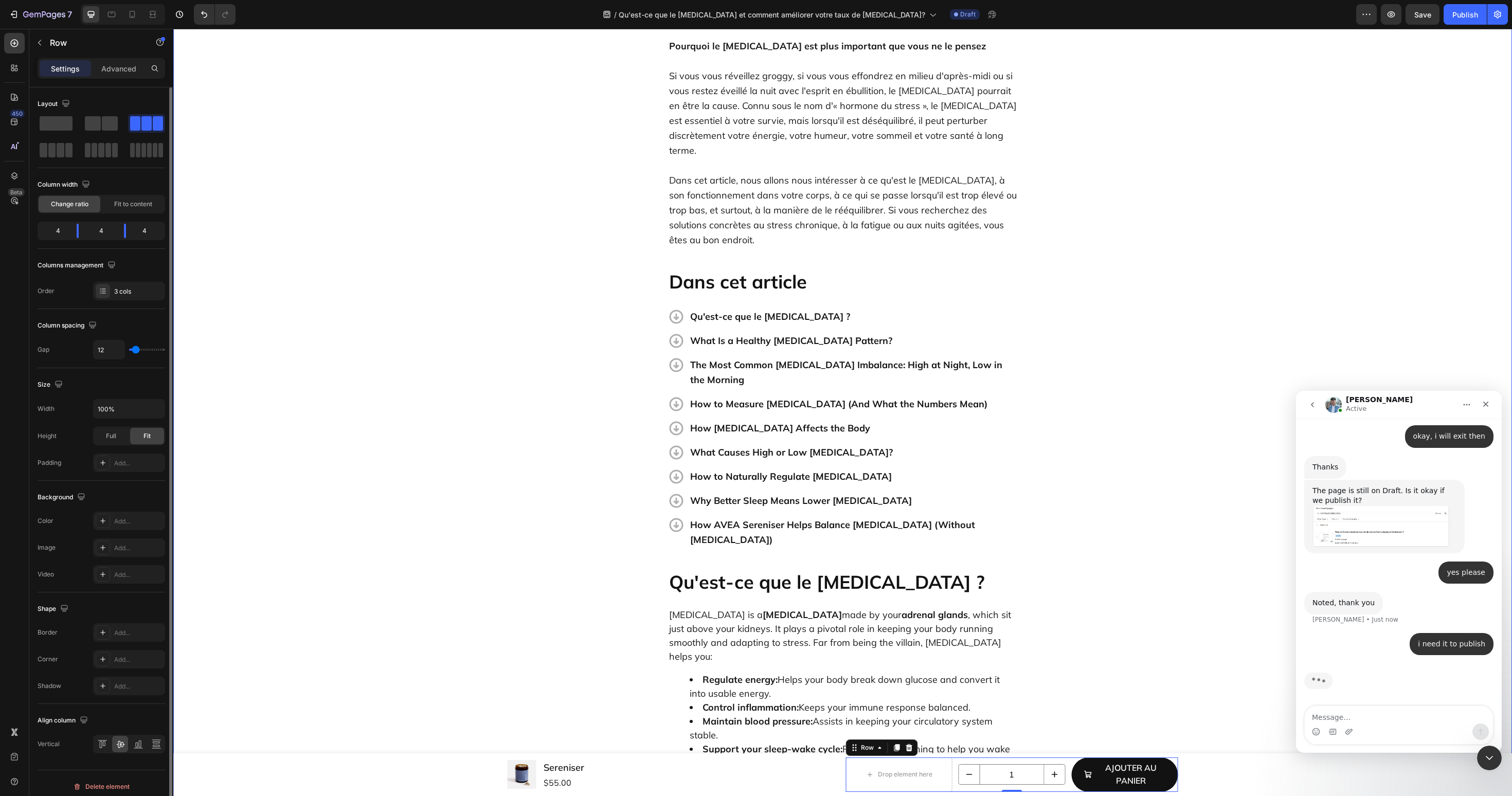
scroll to position [2398, 0]
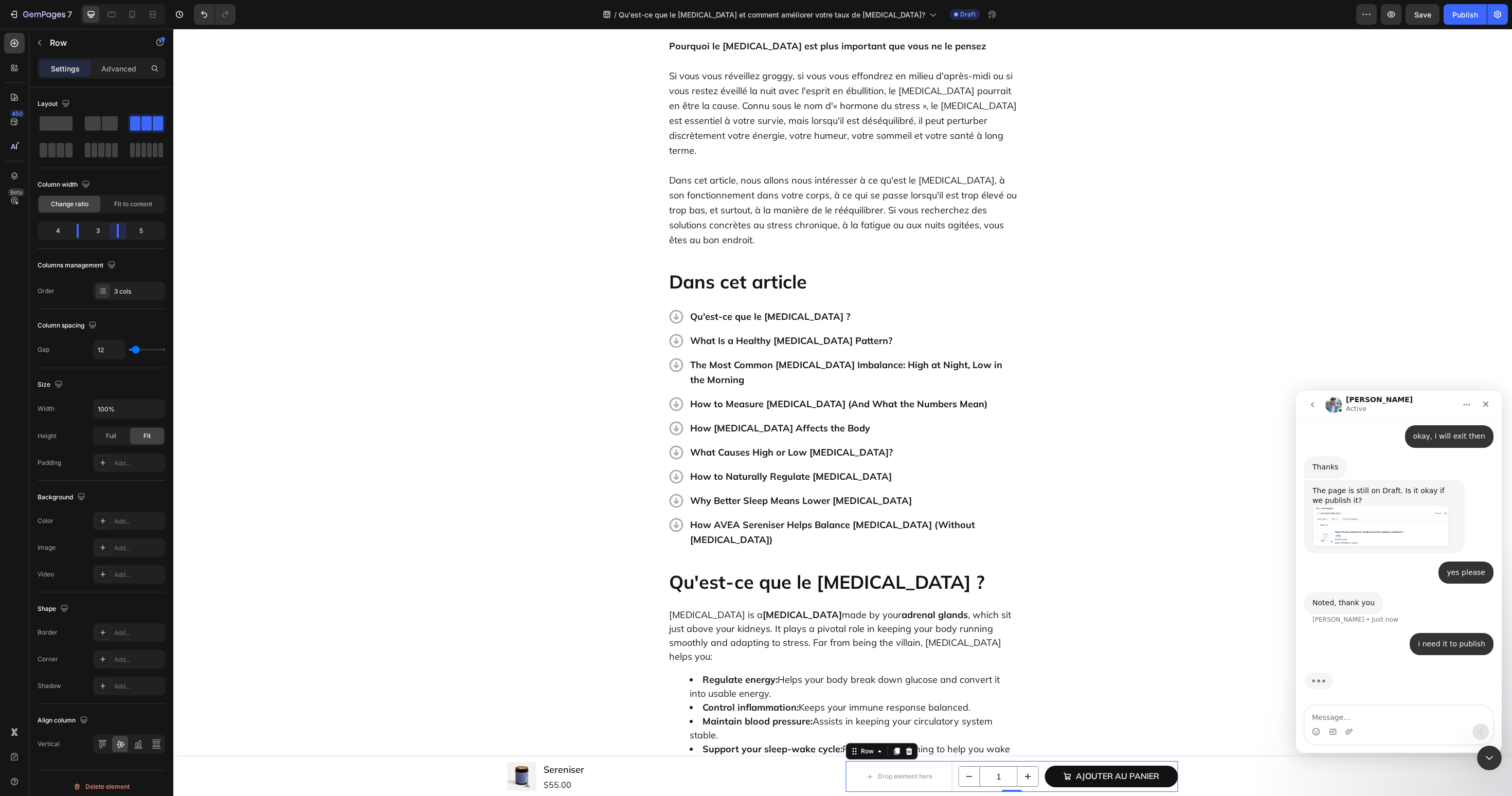
drag, startPoint x: 121, startPoint y: 232, endPoint x: 115, endPoint y: 233, distance: 6.1
click at [115, 0] on body "7 Version history / Qu'est-ce que le cortisol et comment améliorer votre taux d…" at bounding box center [756, 0] width 1512 height 0
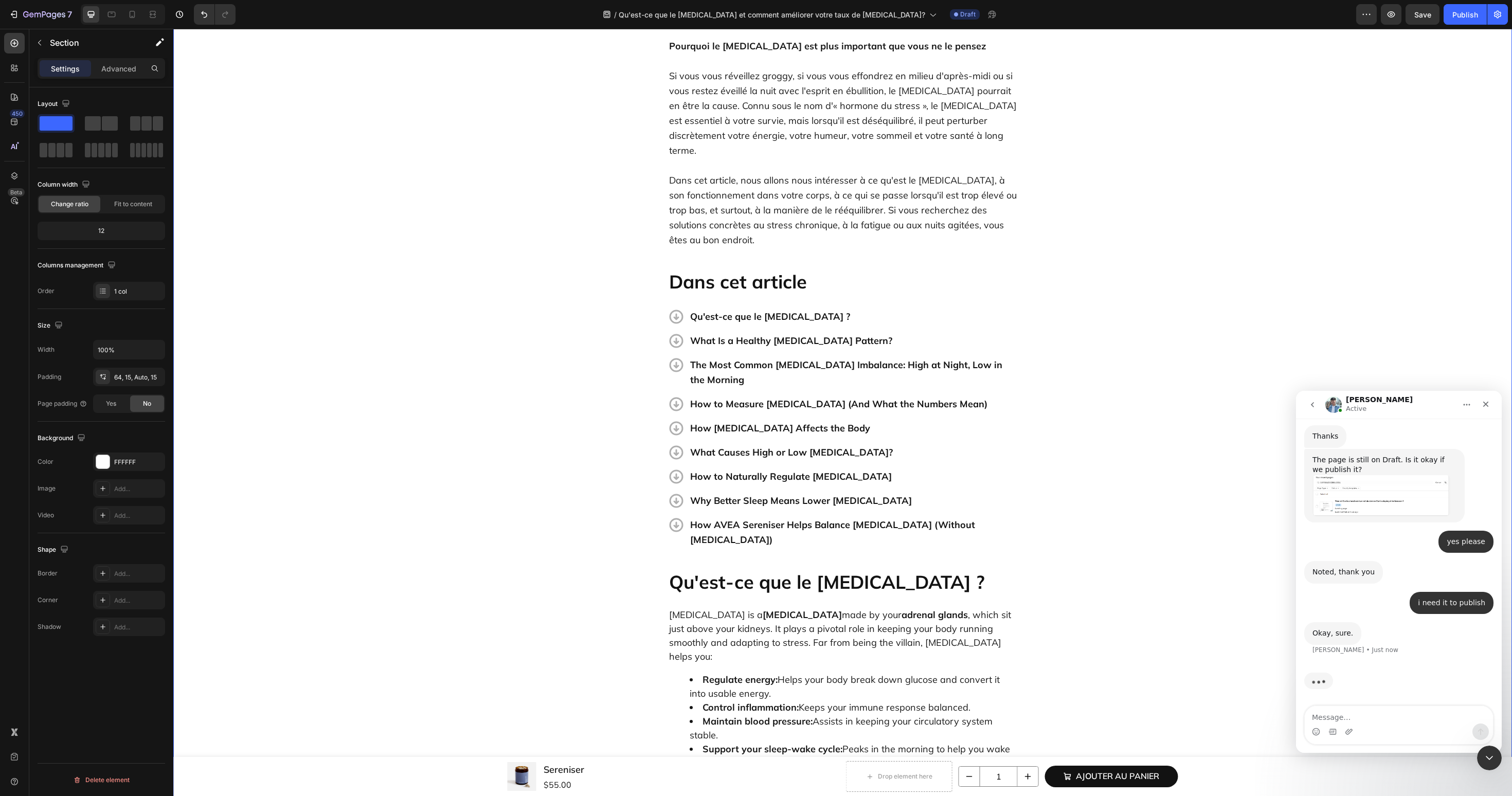
scroll to position [2429, 0]
click at [1416, 24] on button "Save" at bounding box center [1422, 14] width 34 height 20
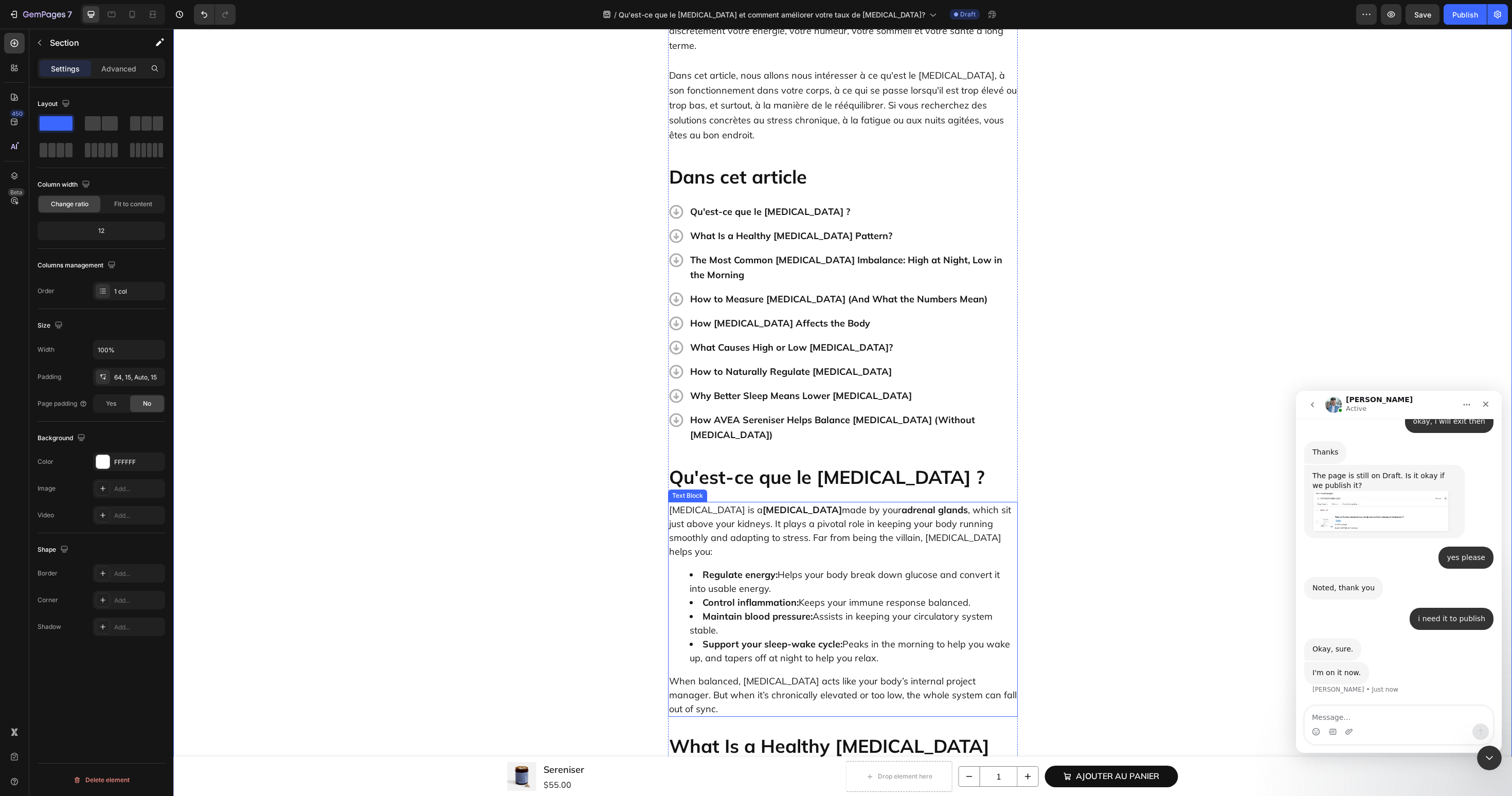
scroll to position [418, 0]
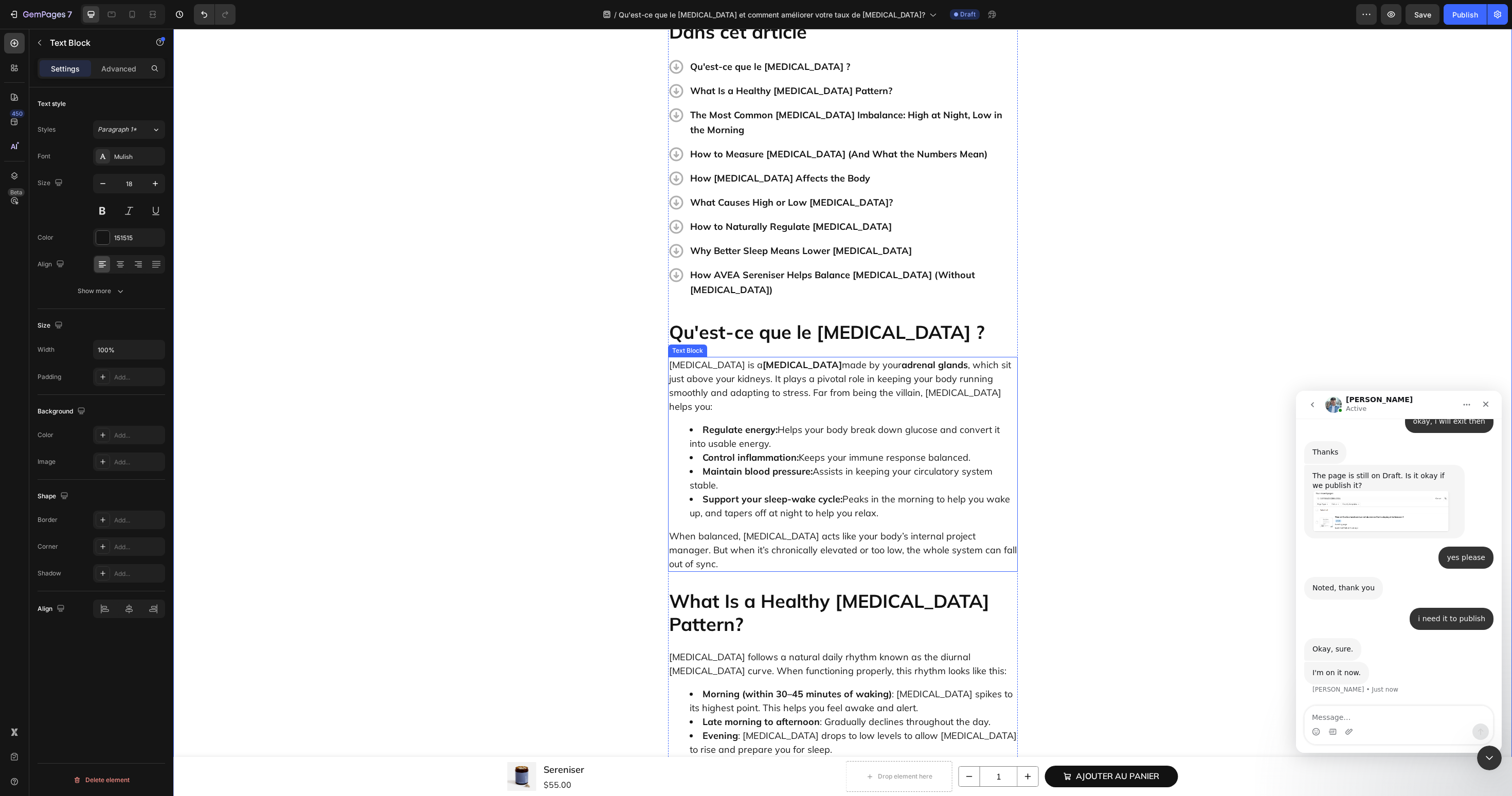
click at [856, 464] on li "Maintain blood pressure: Assists in keeping your circulatory system stable." at bounding box center [853, 478] width 327 height 28
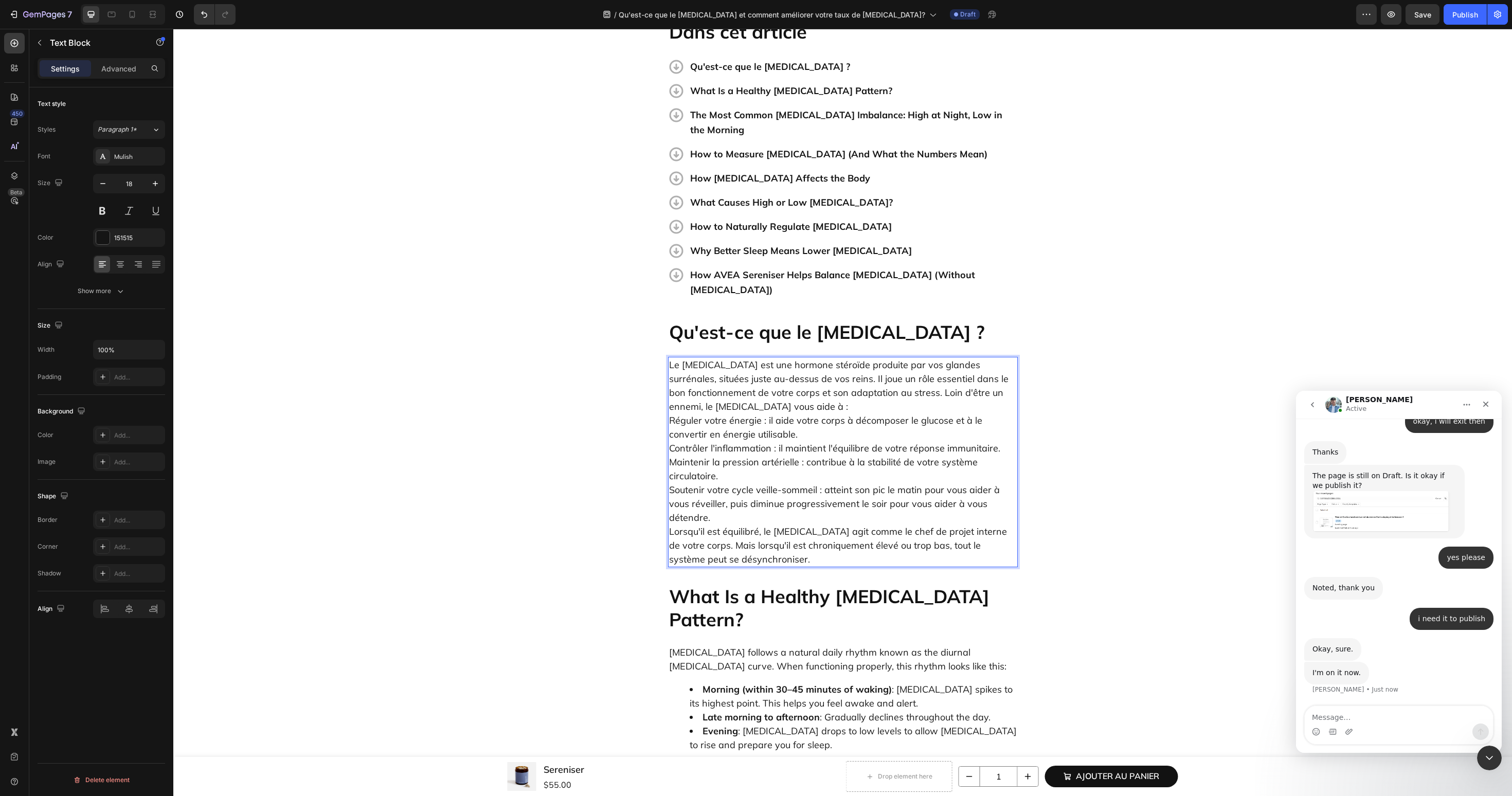
click at [874, 358] on p "Le cortisol est une hormone stéroïde produite par vos glandes surrénales, situé…" at bounding box center [843, 462] width 347 height 209
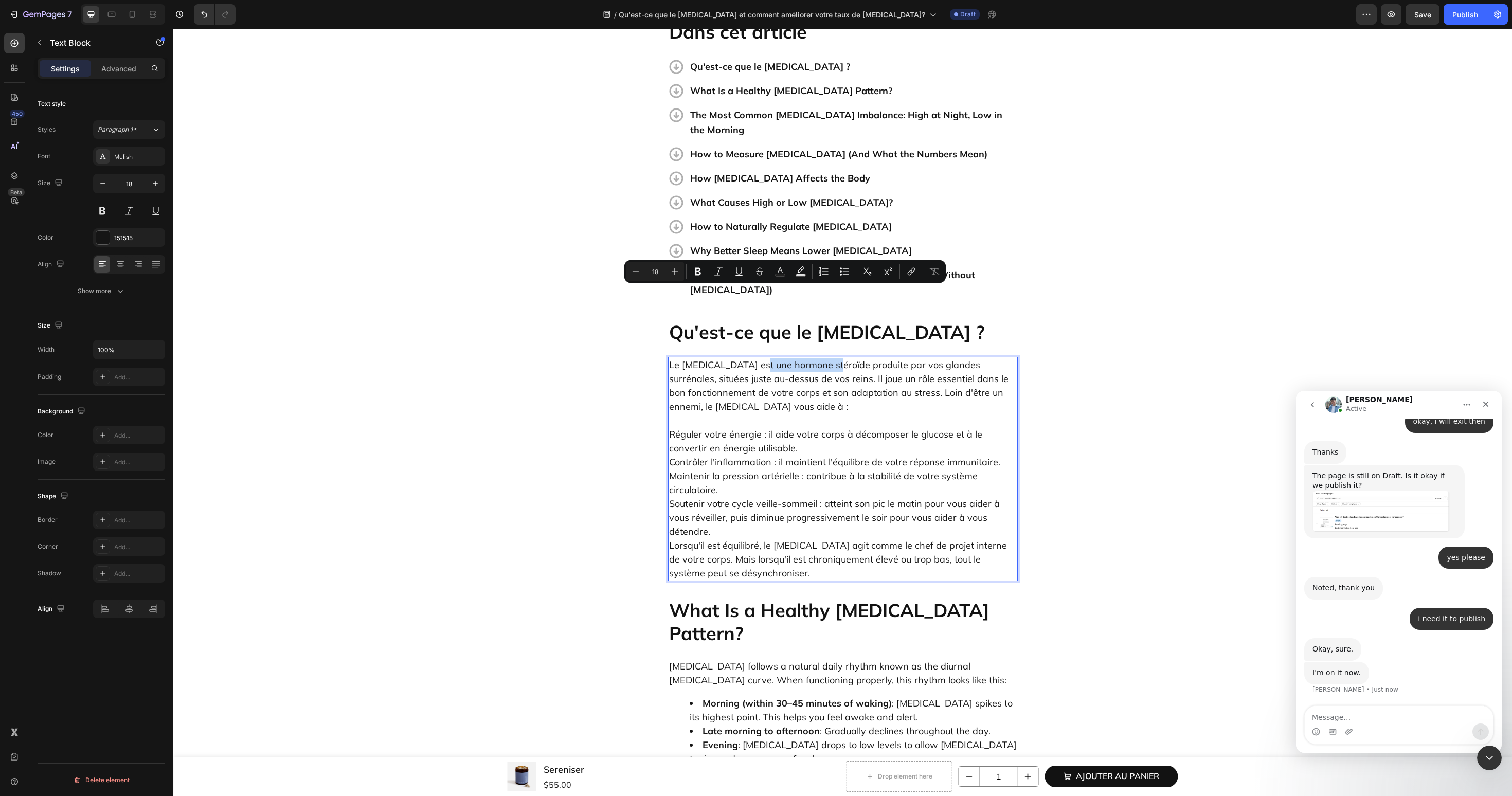
drag, startPoint x: 748, startPoint y: 292, endPoint x: 822, endPoint y: 292, distance: 74.0
click at [822, 358] on p "Le cortisol est une hormone stéroïde produite par vos glandes surrénales, situé…" at bounding box center [843, 386] width 347 height 56
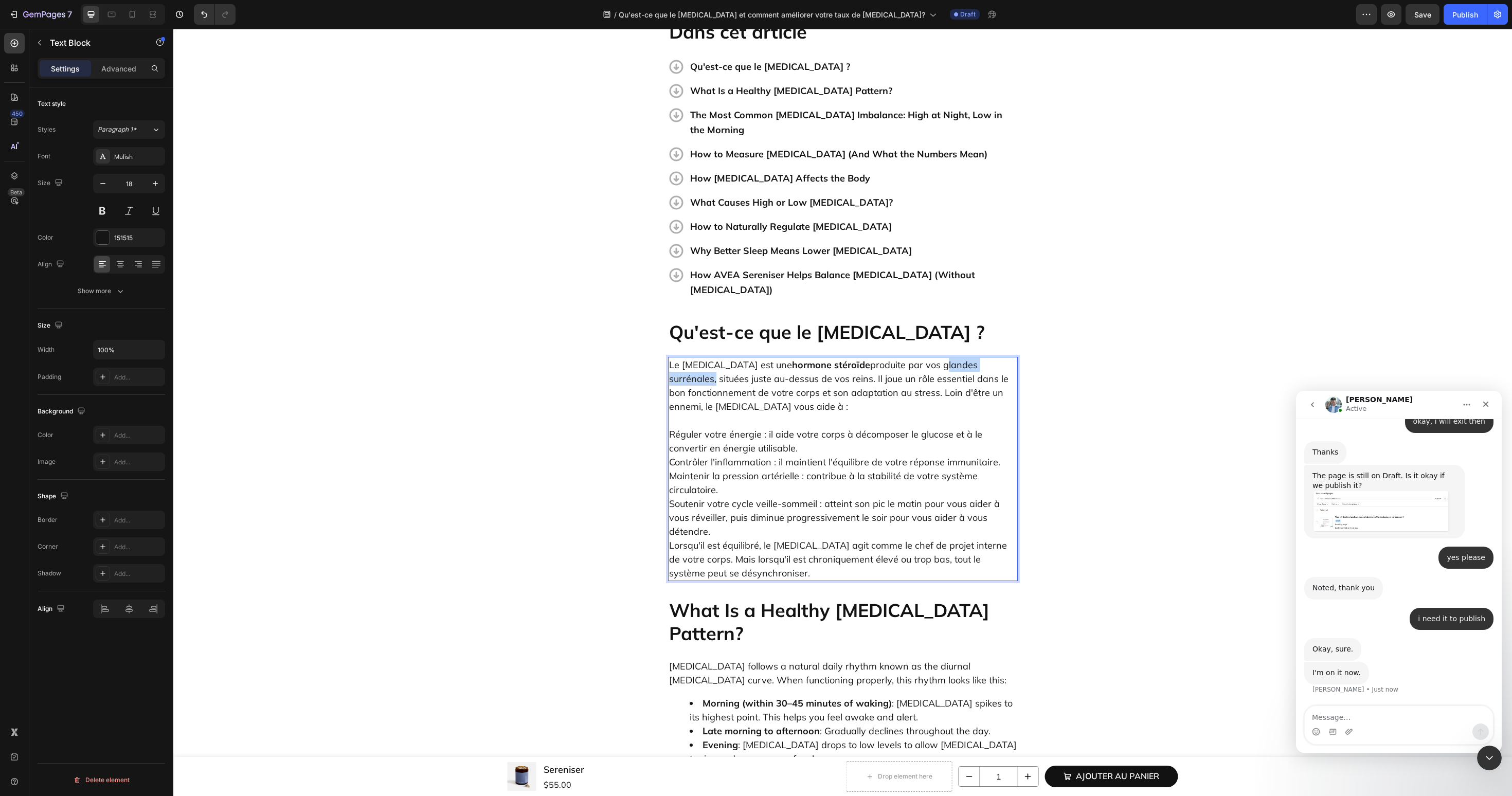
drag, startPoint x: 899, startPoint y: 297, endPoint x: 980, endPoint y: 295, distance: 81.0
click at [980, 358] on p "Le cortisol est une hormone stéroïde produite par vos glandes surrénales, situé…" at bounding box center [843, 386] width 347 height 56
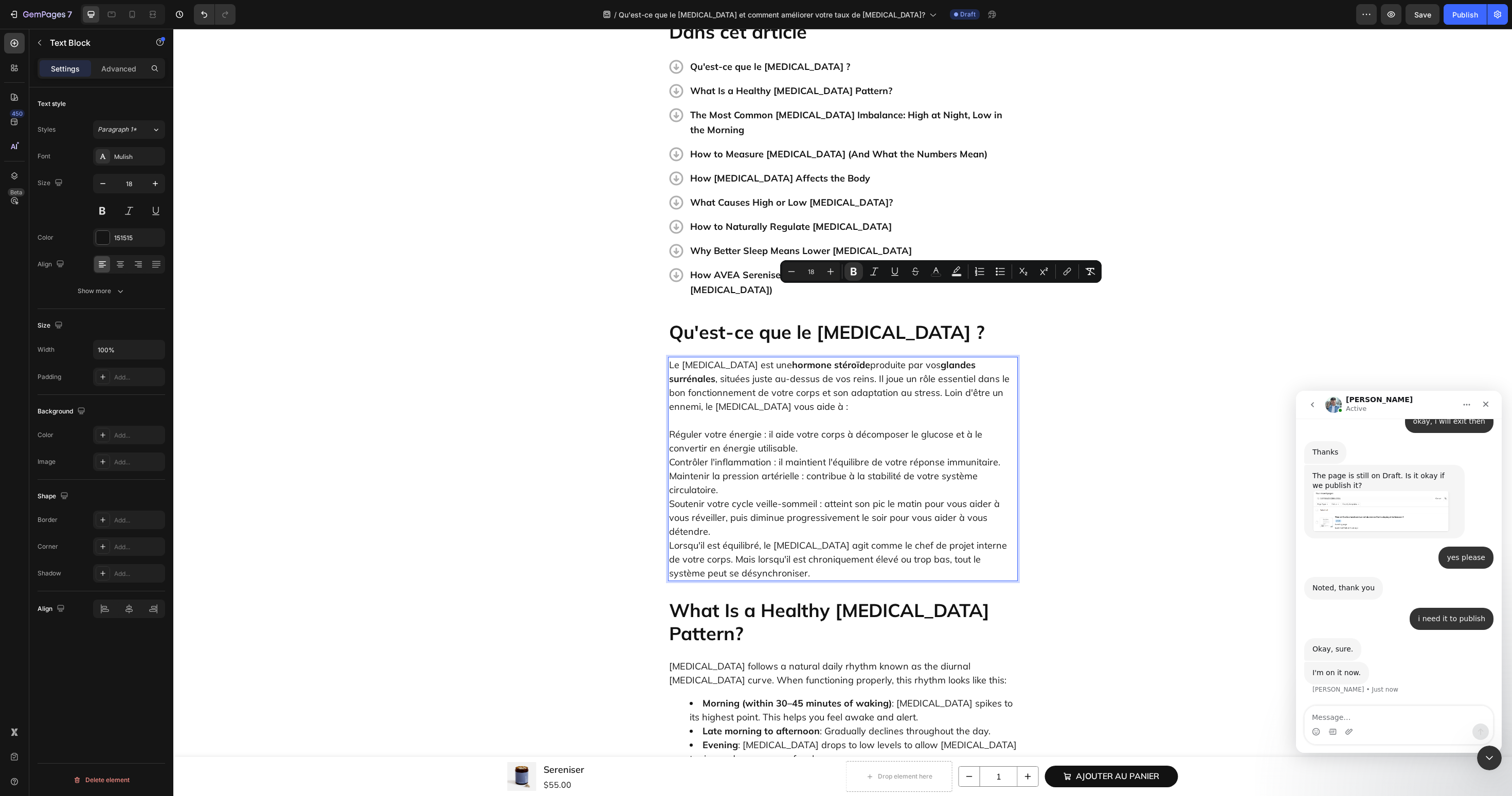
click at [752, 464] on p "Réguler votre énergie : il aide votre corps à décomposer le glucose et à le con…" at bounding box center [843, 497] width 347 height 167
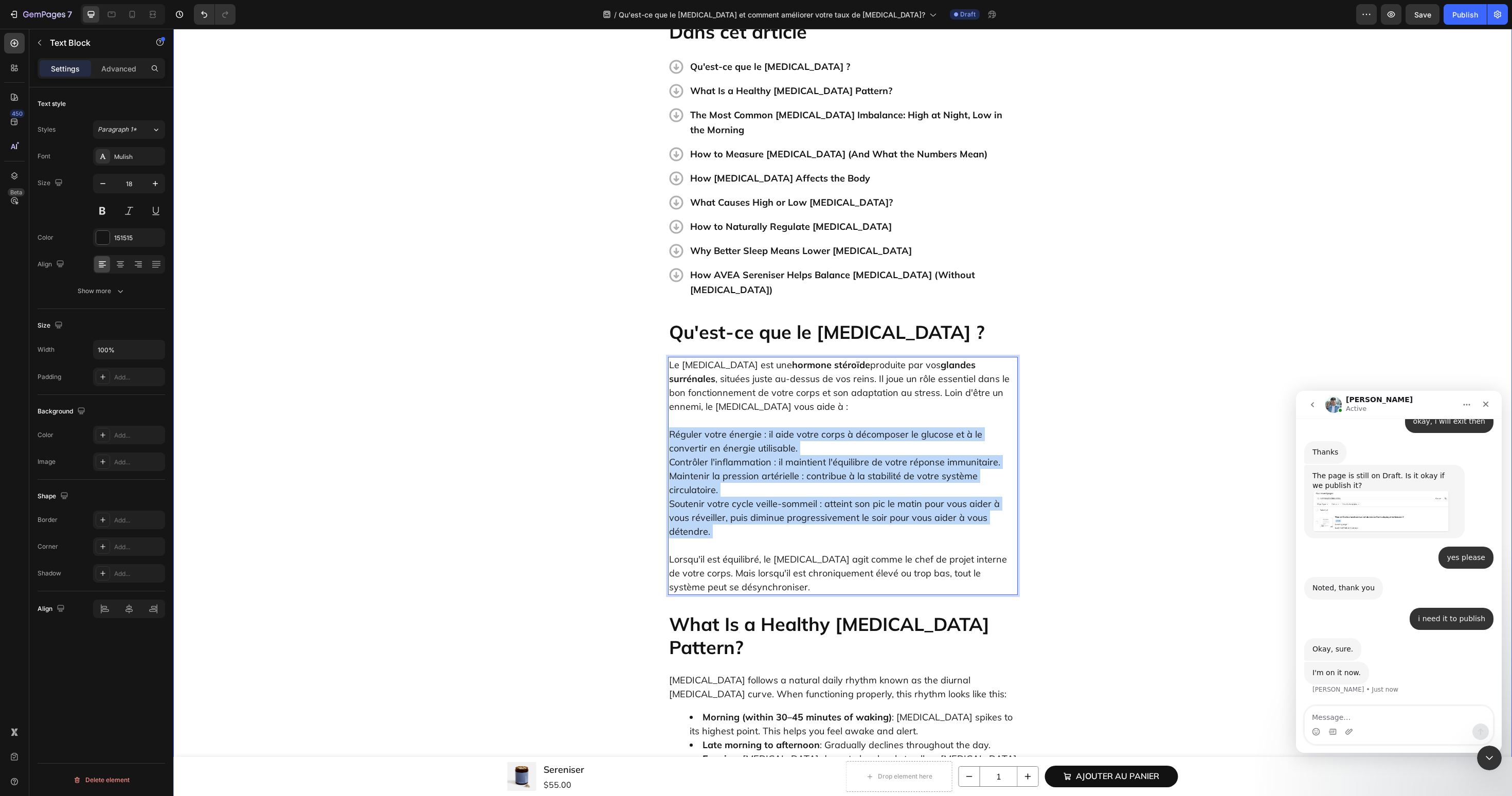
drag, startPoint x: 731, startPoint y: 471, endPoint x: 665, endPoint y: 359, distance: 130.0
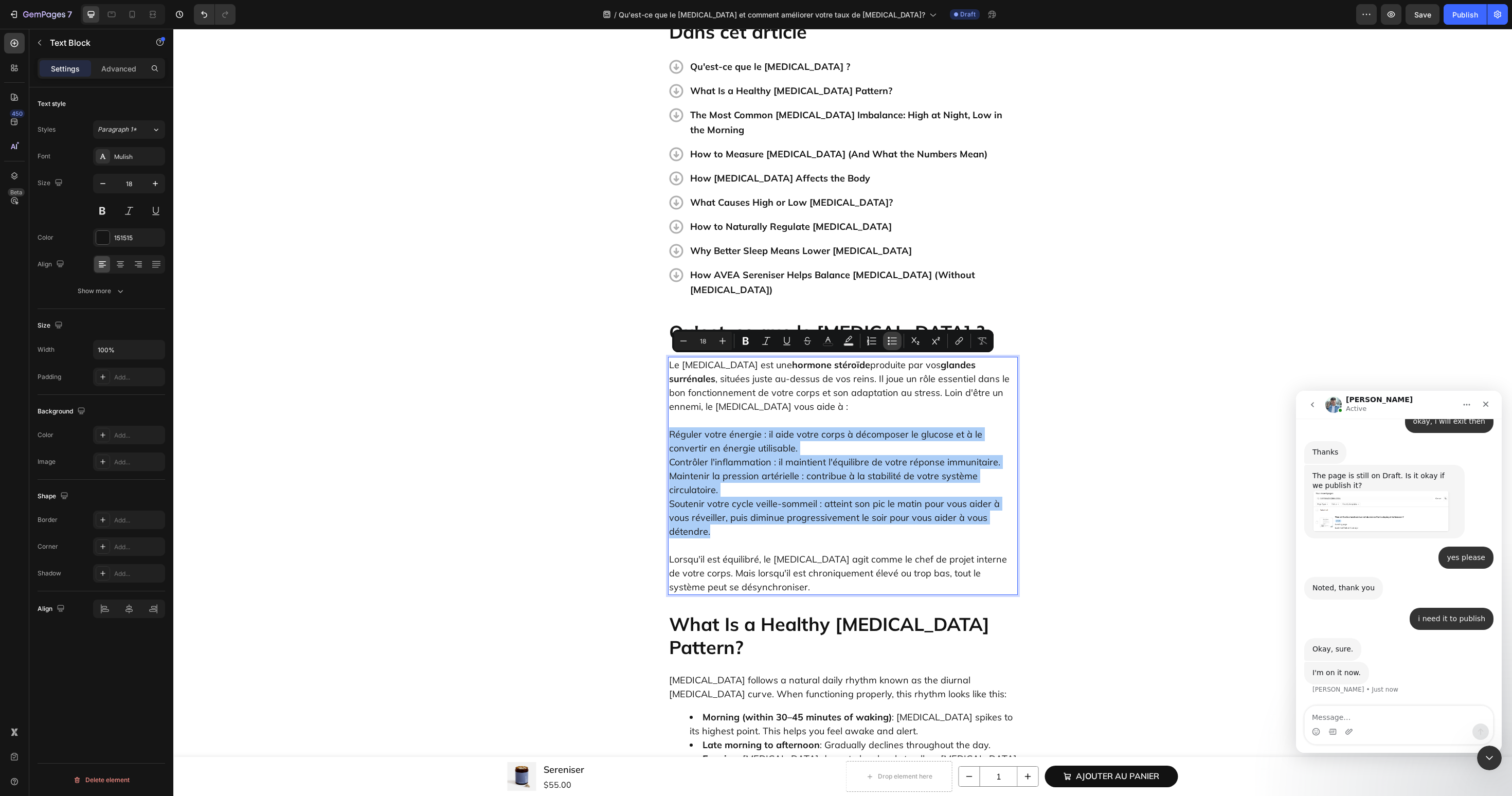
click at [893, 343] on icon "Editor contextual toolbar" at bounding box center [892, 341] width 10 height 10
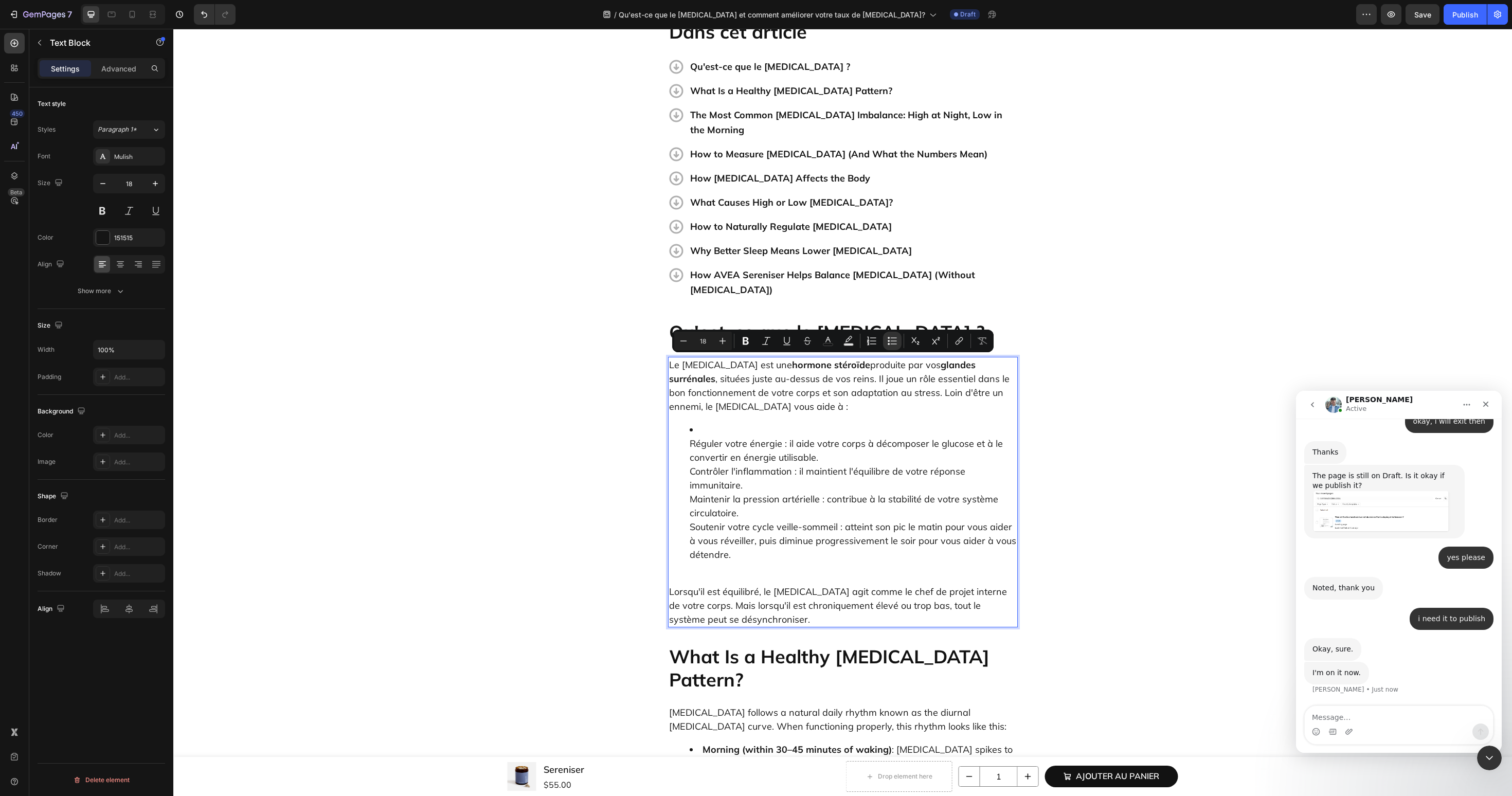
click at [774, 358] on p "Le cortisol est une hormone stéroïde produite par vos glandes surrénales , situ…" at bounding box center [843, 386] width 347 height 56
click at [686, 423] on ul "Réguler votre énergie : il aide votre corps à décomposer le glucose et à le con…" at bounding box center [843, 492] width 347 height 139
click at [698, 423] on li "Réguler votre énergie : il aide votre corps à décomposer le glucose et à le con…" at bounding box center [853, 492] width 327 height 139
click at [684, 423] on ul "⁠⁠⁠⁠⁠⁠⁠ Réguler votre énergie : il aide votre corps à décomposer le glucose et …" at bounding box center [843, 492] width 347 height 139
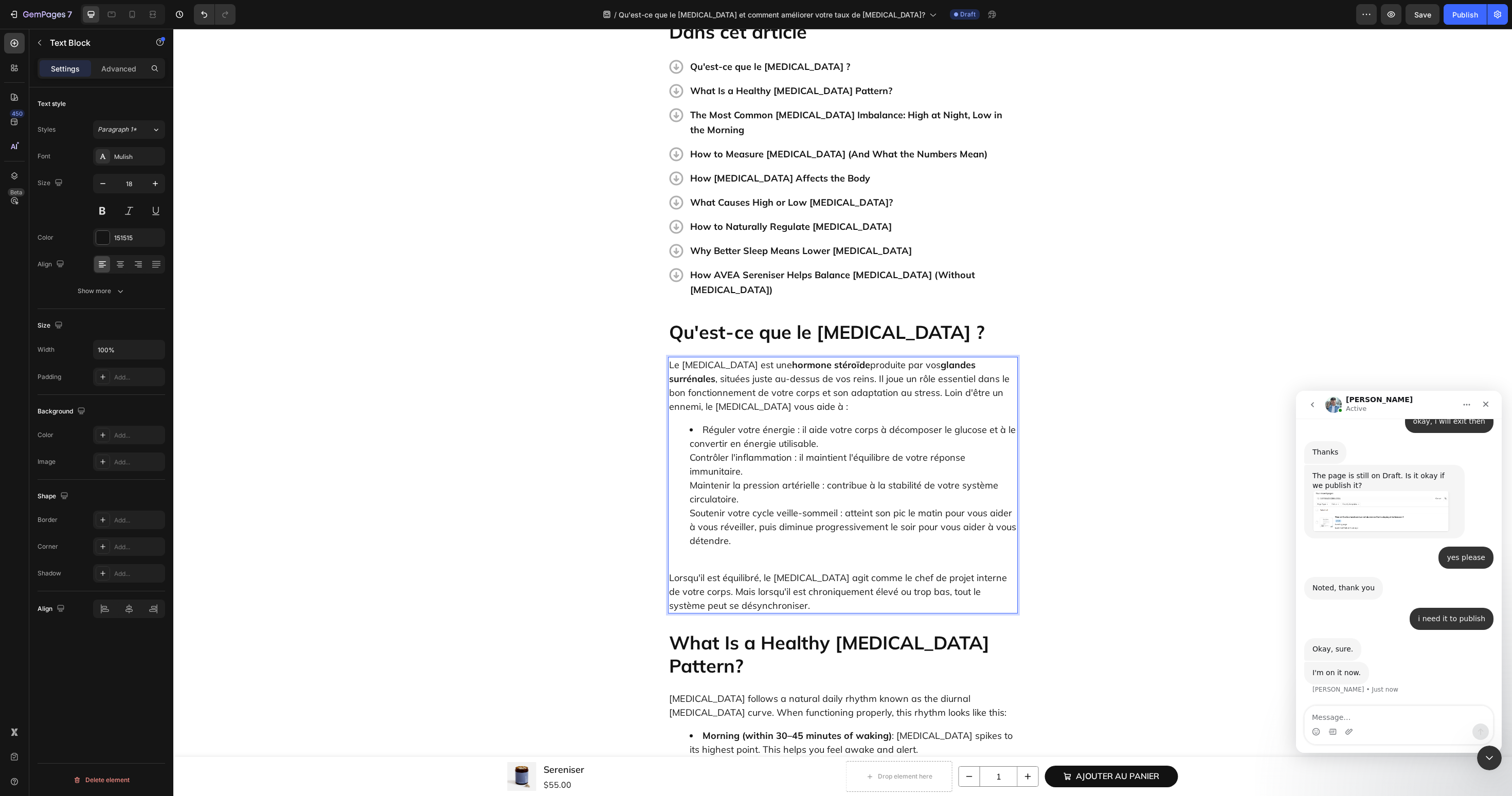
click at [681, 423] on ul "Réguler votre énergie : il aide votre corps à décomposer le glucose et à le con…" at bounding box center [843, 485] width 347 height 125
drag, startPoint x: 702, startPoint y: 357, endPoint x: 798, endPoint y: 363, distance: 96.2
click at [798, 423] on li "Réguler votre énergie : il aide votre corps à décomposer le glucose et à le con…" at bounding box center [853, 437] width 327 height 28
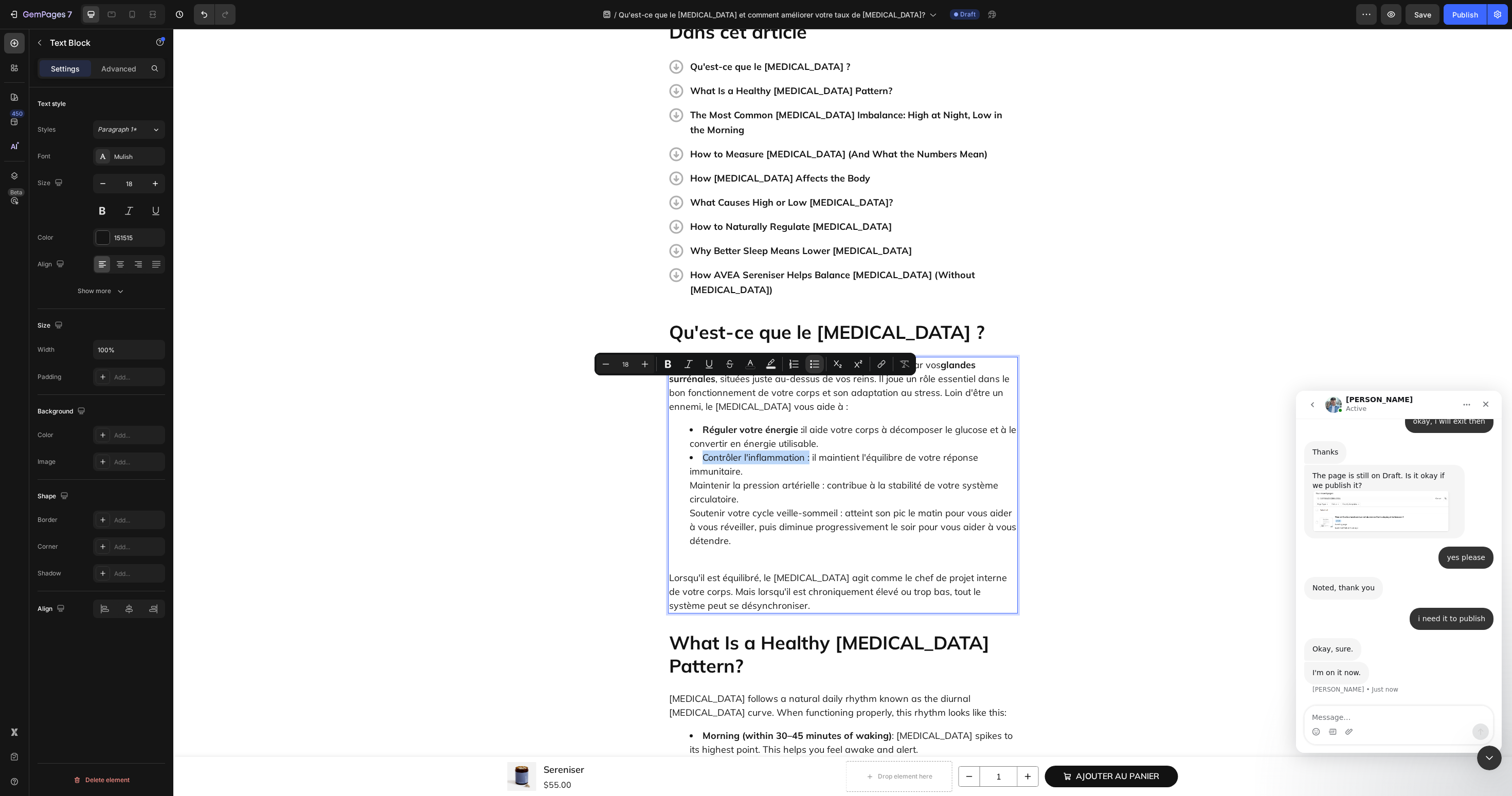
drag, startPoint x: 701, startPoint y: 386, endPoint x: 810, endPoint y: 390, distance: 109.1
click at [810, 450] on li "Contrôler l'inflammation : il maintient l'équilibre de votre réponse immunitair…" at bounding box center [853, 499] width 327 height 97
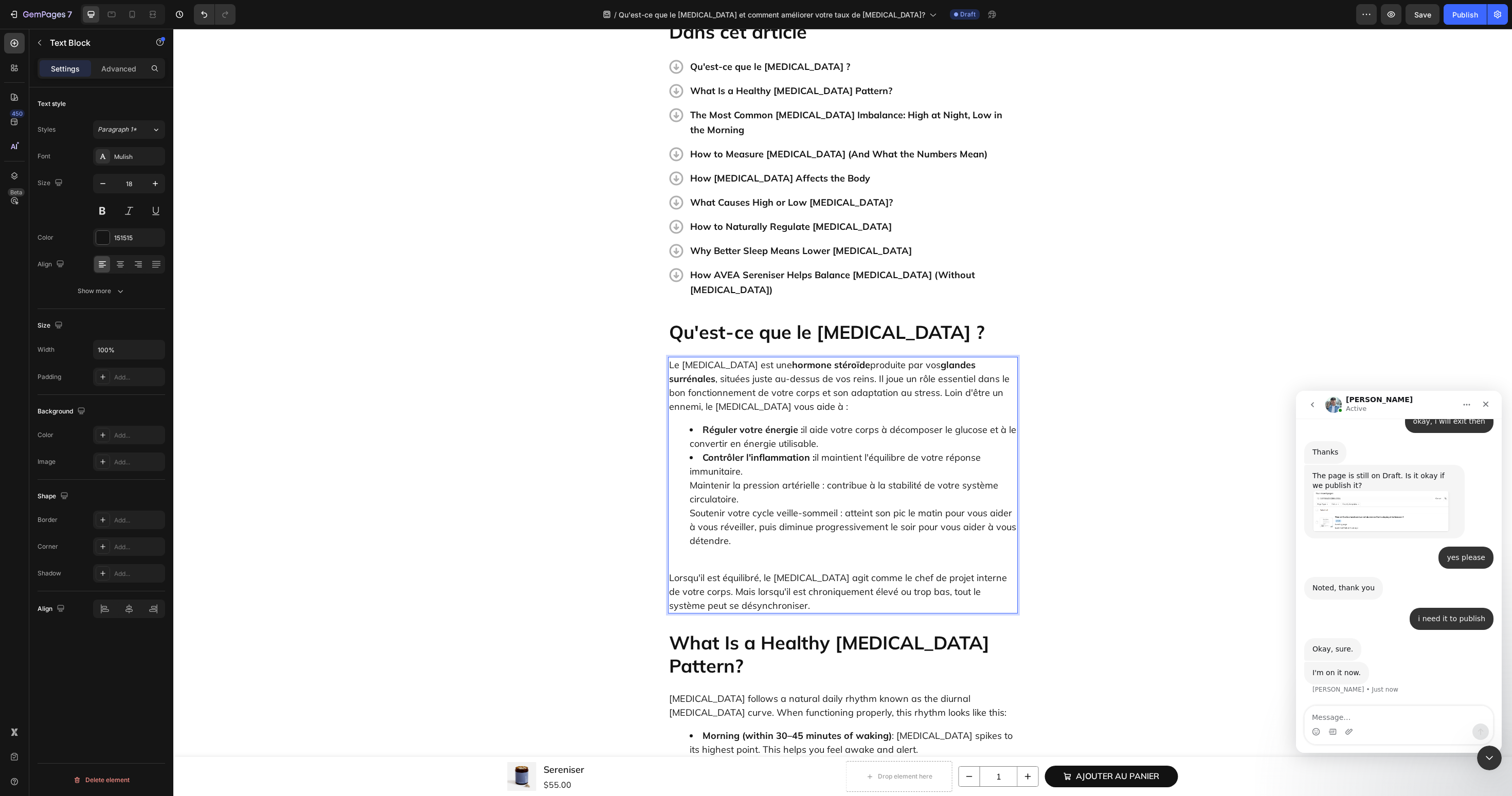
click at [684, 423] on ul "Réguler votre énergie : il aide votre corps à décomposer le glucose et à le con…" at bounding box center [843, 485] width 347 height 125
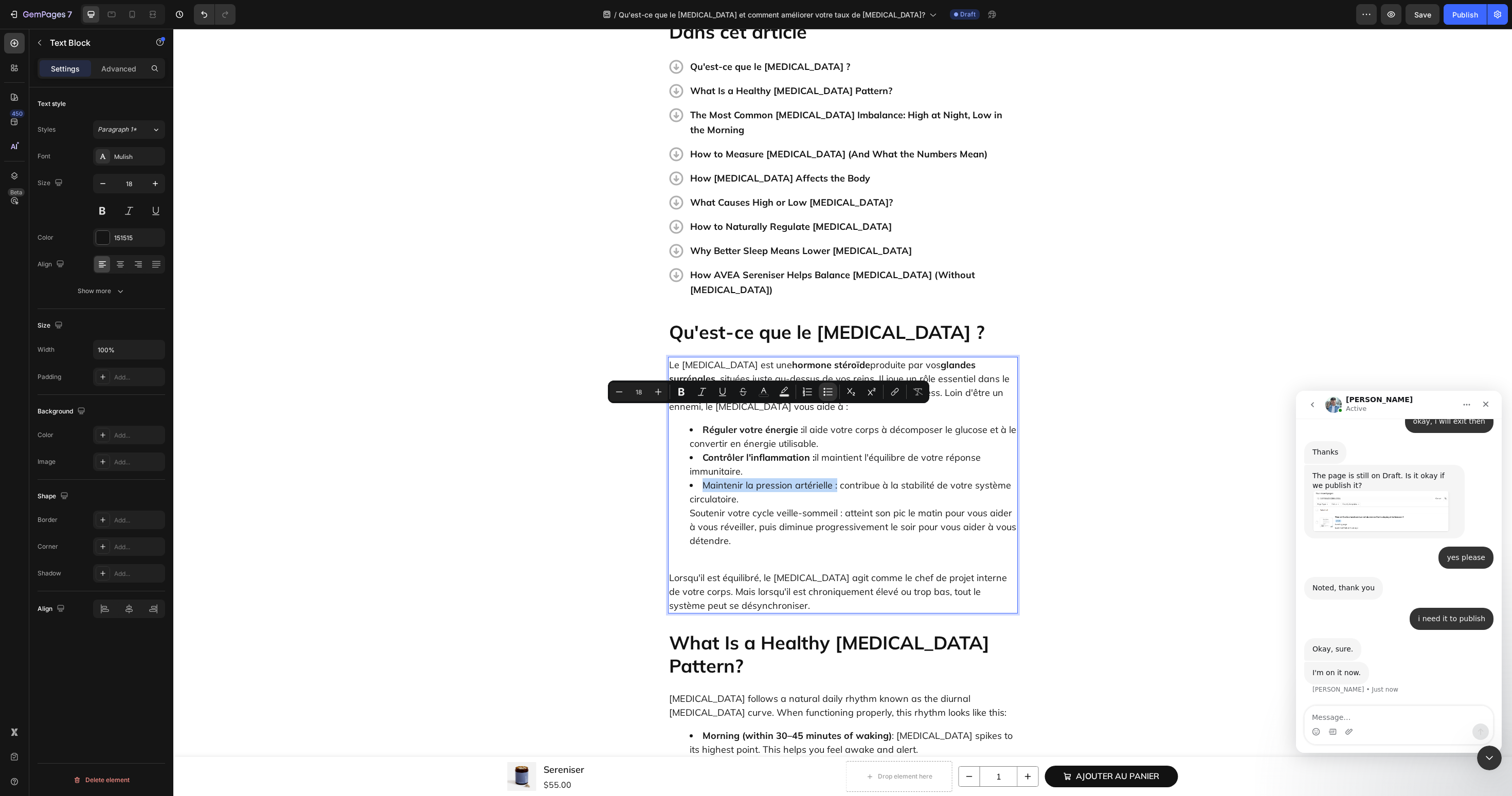
drag, startPoint x: 703, startPoint y: 414, endPoint x: 836, endPoint y: 419, distance: 133.1
click at [836, 479] on li "Maintenir la pression artérielle : contribue à la stabilité de votre système ci…" at bounding box center [853, 513] width 327 height 70
click at [682, 443] on ul "Réguler votre énergie : il aide votre corps à décomposer le glucose et à le con…" at bounding box center [843, 485] width 347 height 125
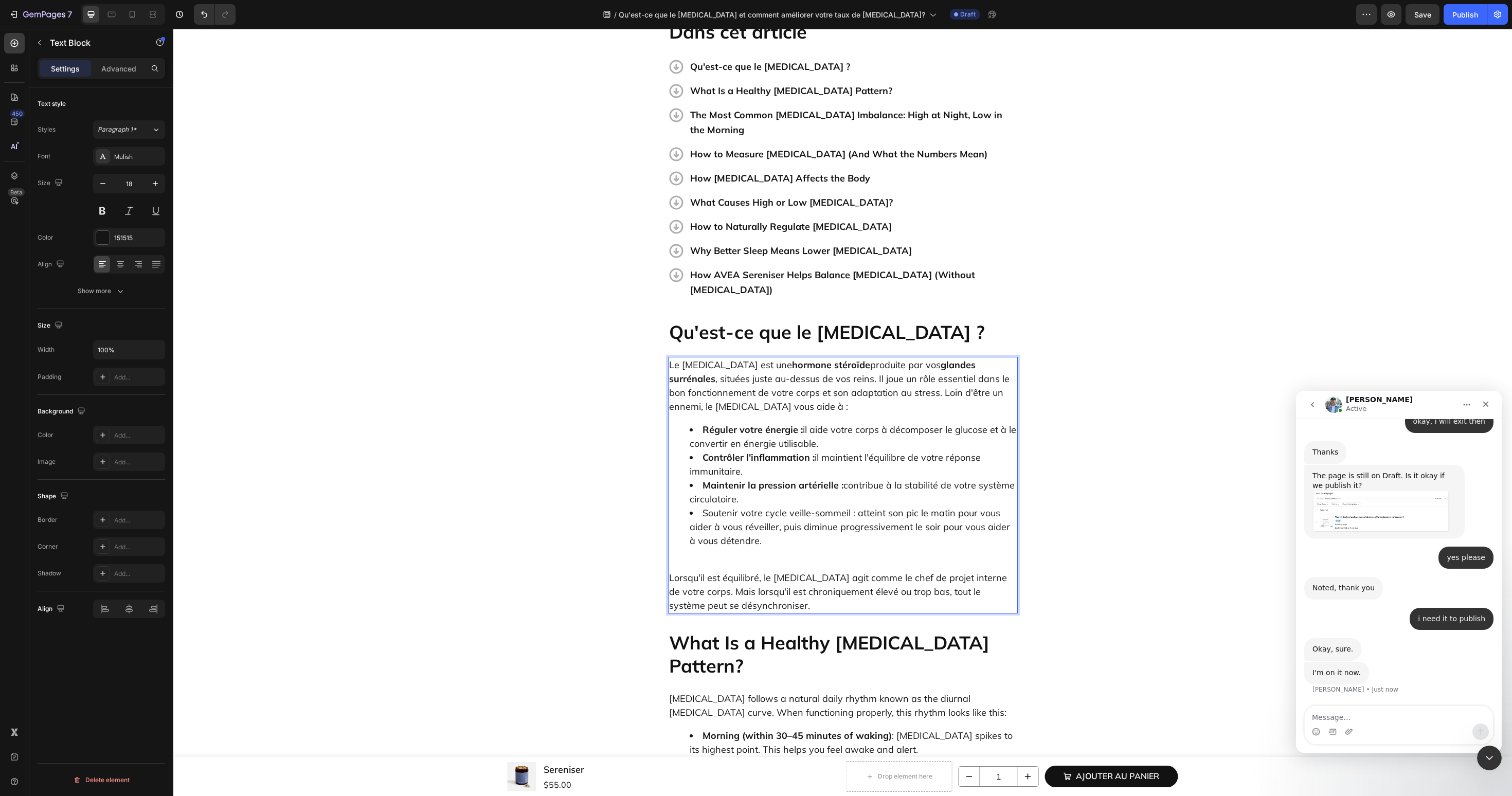
drag, startPoint x: 705, startPoint y: 443, endPoint x: 845, endPoint y: 443, distance: 140.0
click at [846, 506] on li "Soutenir votre cycle veille-sommeil : atteint son pic le matin pour vous aider …" at bounding box center [853, 527] width 327 height 42
drag, startPoint x: 854, startPoint y: 443, endPoint x: 703, endPoint y: 443, distance: 151.0
click at [703, 506] on li "Soutenir votre cycle veille-sommeil : atteint son pic le matin pour vous aider …" at bounding box center [853, 527] width 327 height 42
click at [677, 557] on p "Lorsqu'il est équilibré, le [MEDICAL_DATA] agit comme le chef de projet interne…" at bounding box center [843, 585] width 347 height 56
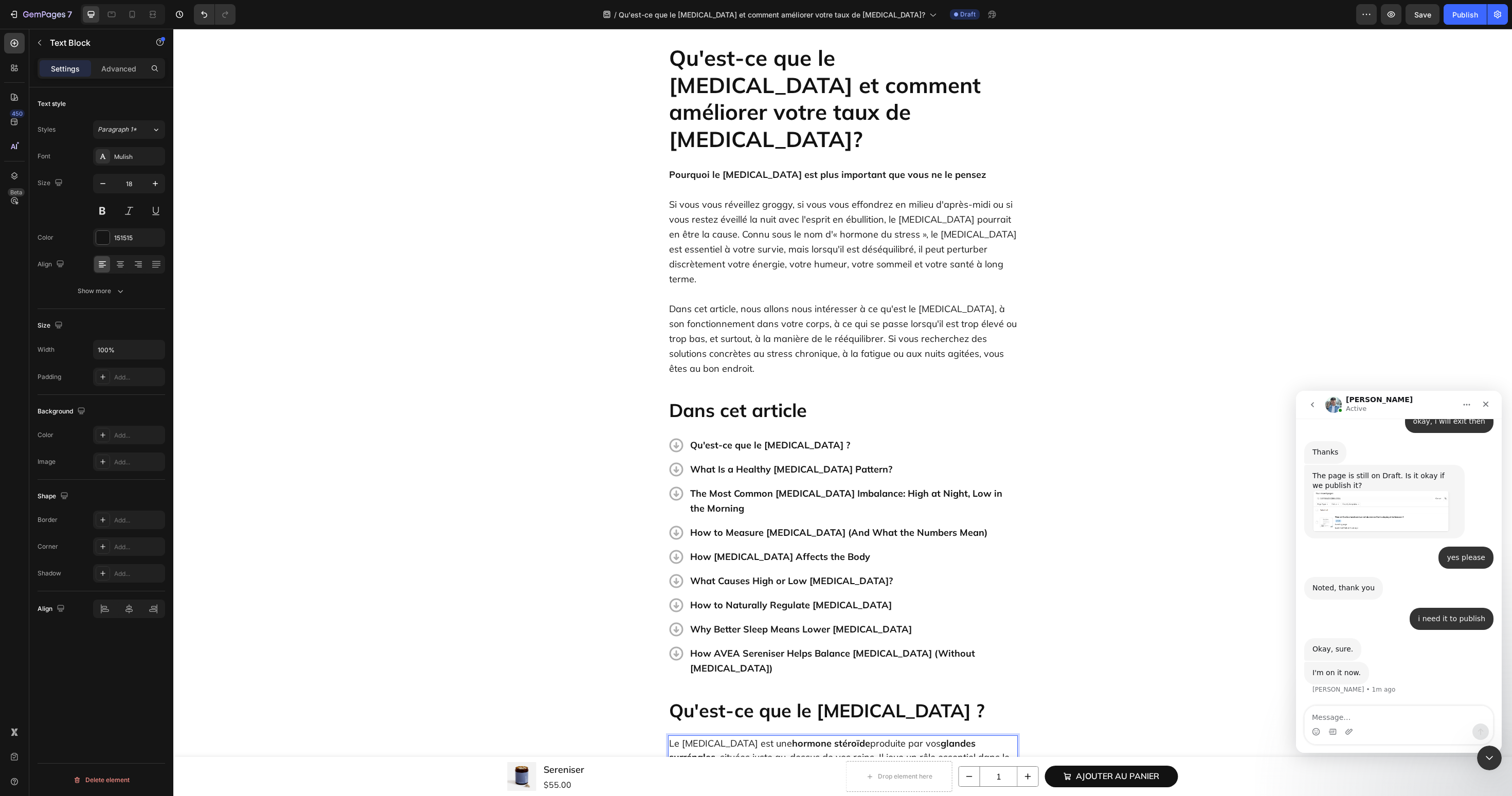
scroll to position [0, 0]
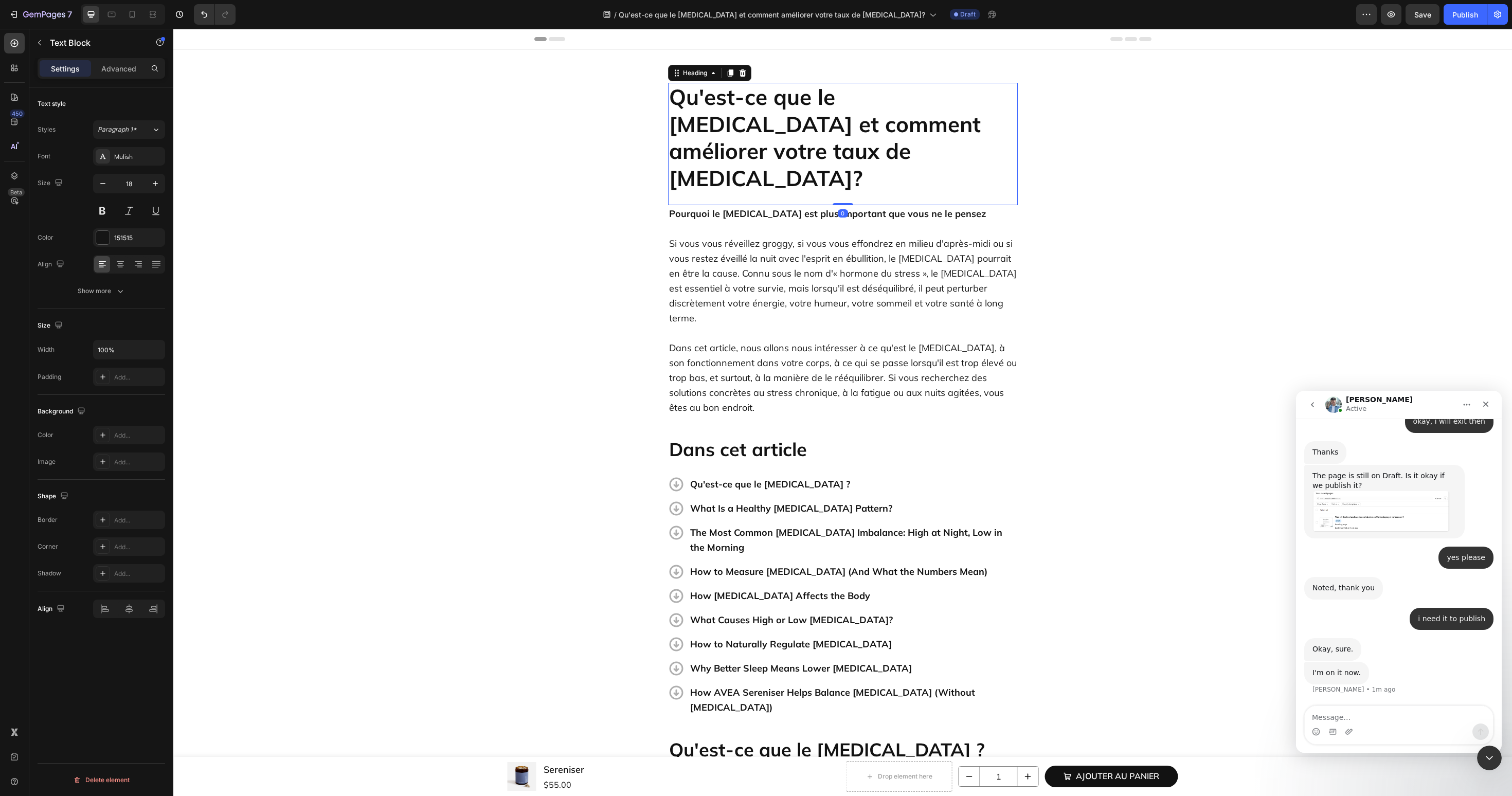
click at [746, 155] on p "Qu'est-ce que le [MEDICAL_DATA] et comment améliorer votre taux de [MEDICAL_DAT…" at bounding box center [843, 138] width 347 height 108
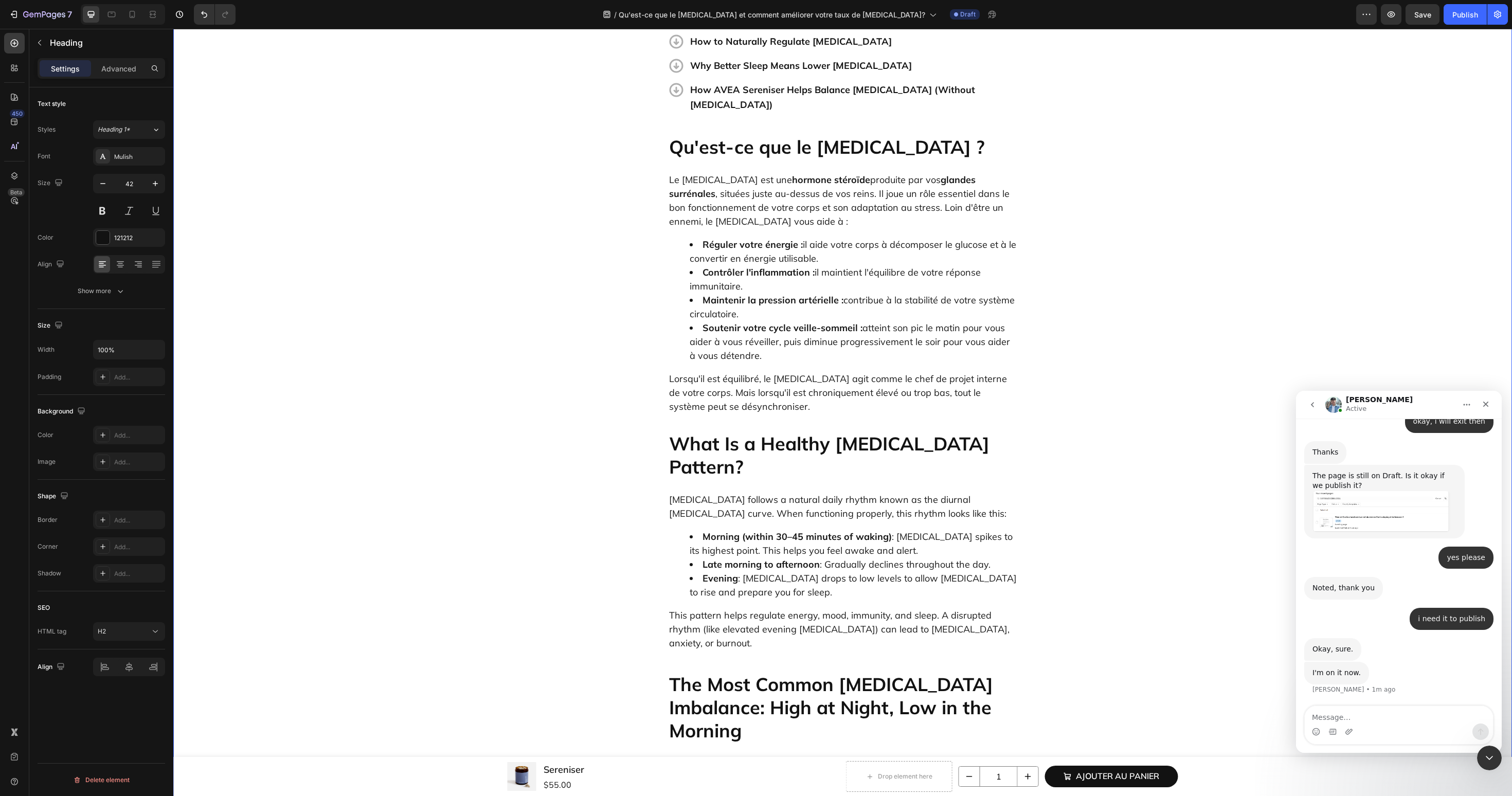
scroll to position [612, 0]
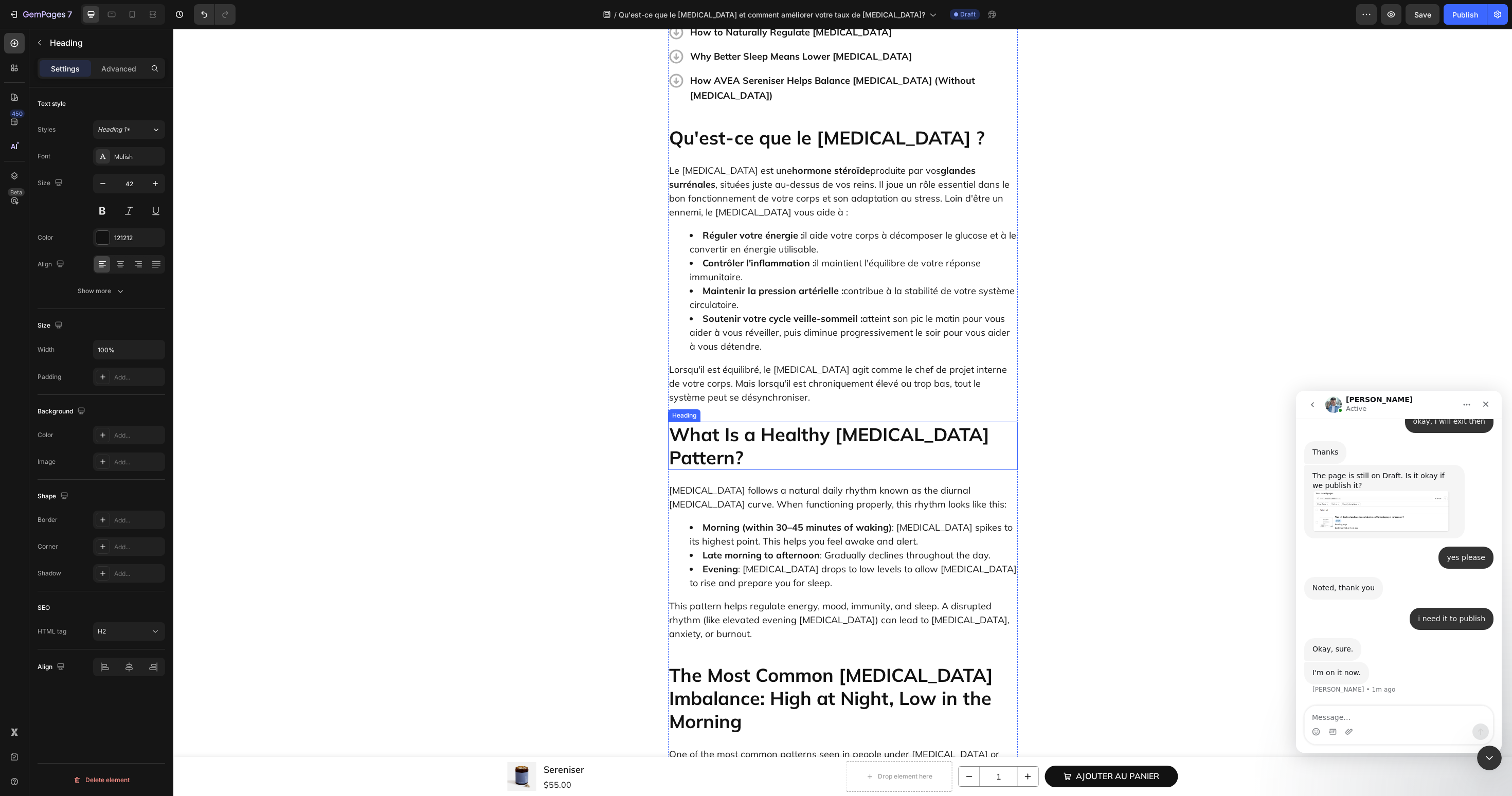
click at [805, 422] on h2 "What Is a Healthy Cortisol Pattern?" at bounding box center [843, 446] width 350 height 49
click at [758, 521] on li "Morning (within 30–45 minutes of waking) : Cortisol spikes to its highest point…" at bounding box center [853, 534] width 327 height 28
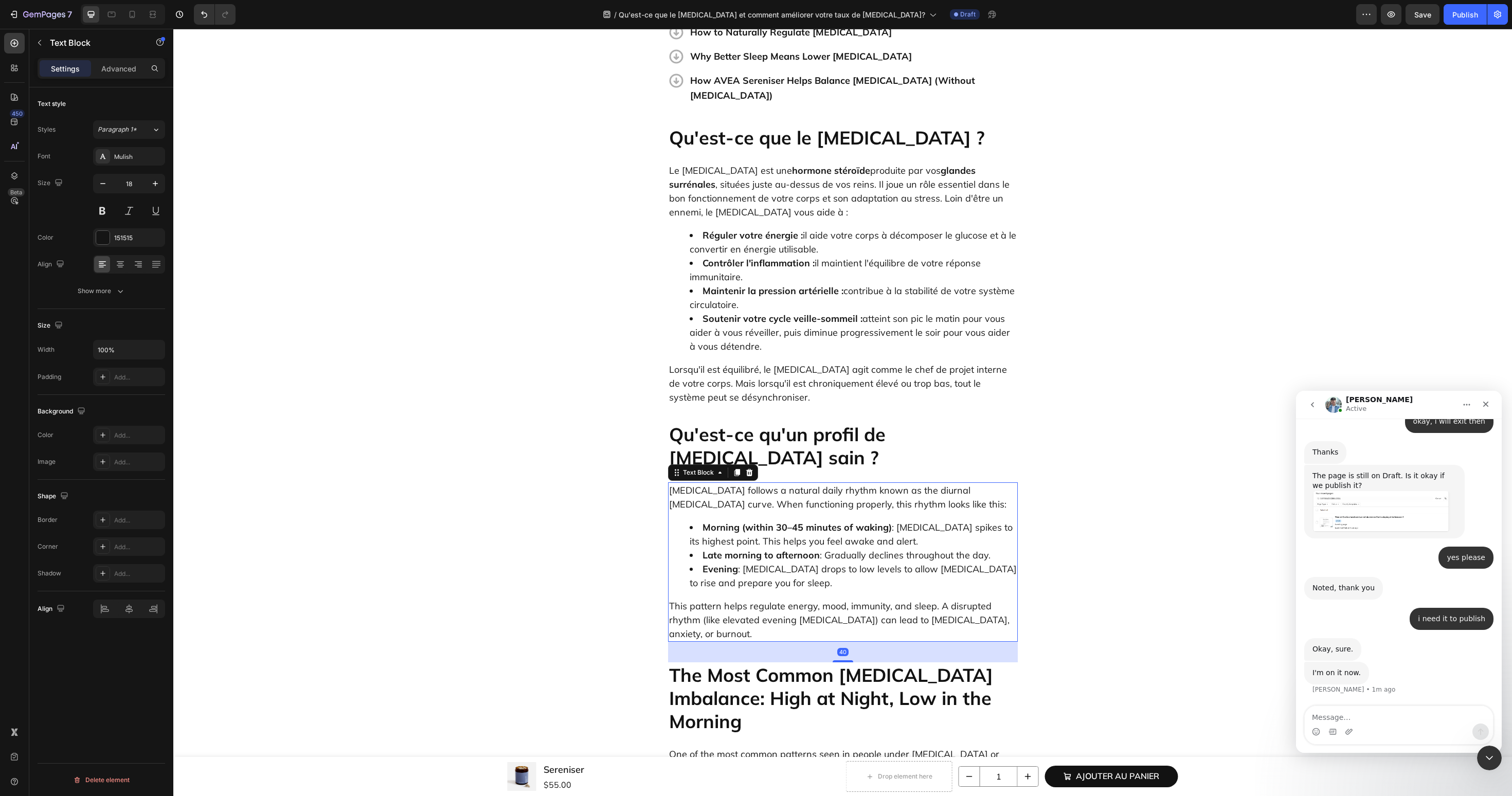
click at [758, 521] on li "Morning (within 30–45 minutes of waking) : Cortisol spikes to its highest point…" at bounding box center [853, 534] width 327 height 28
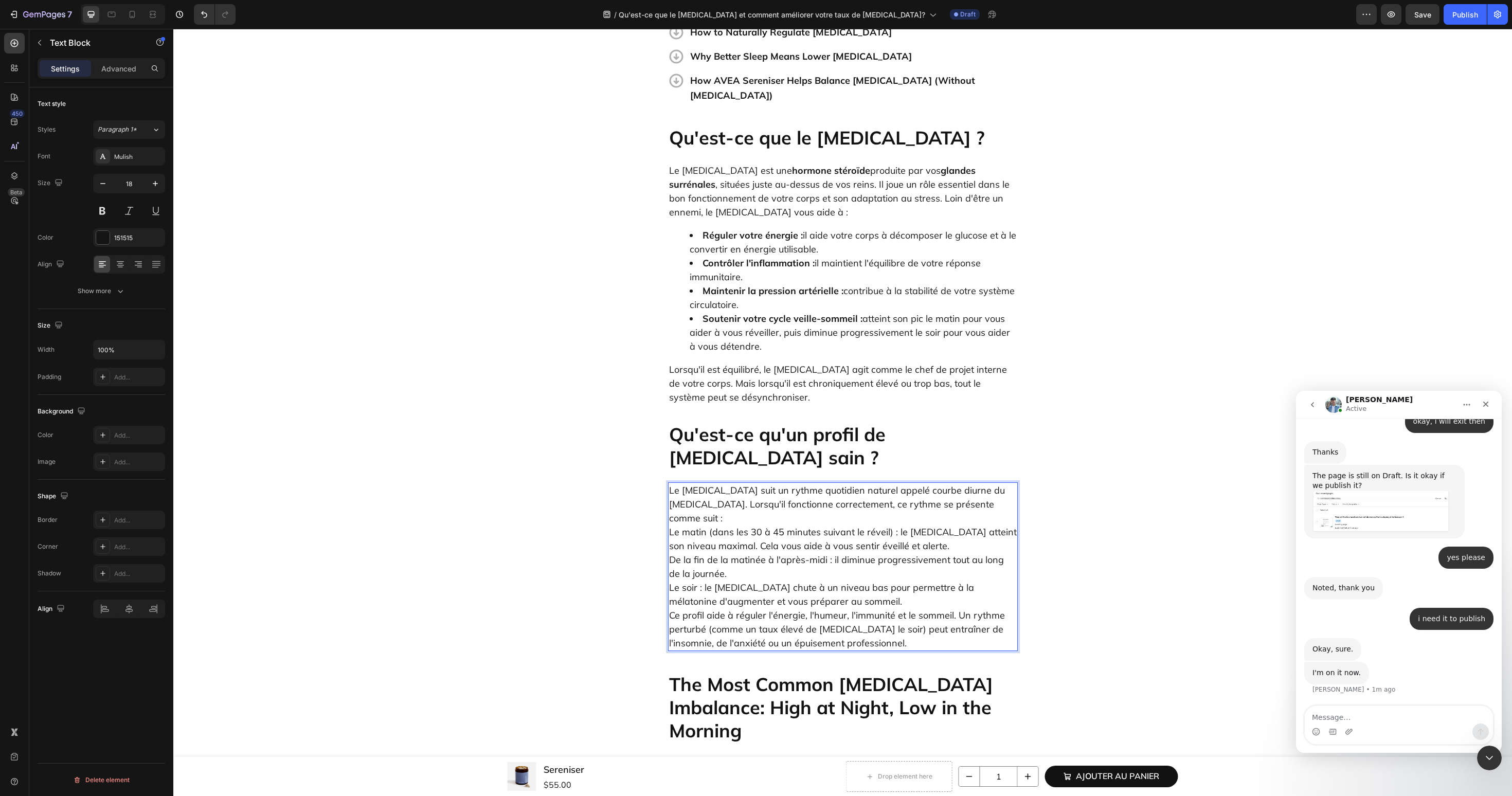
click at [987, 483] on p "Le cortisol suit un rythme quotidien naturel appelé courbe diurne du cortisol. …" at bounding box center [843, 567] width 347 height 167
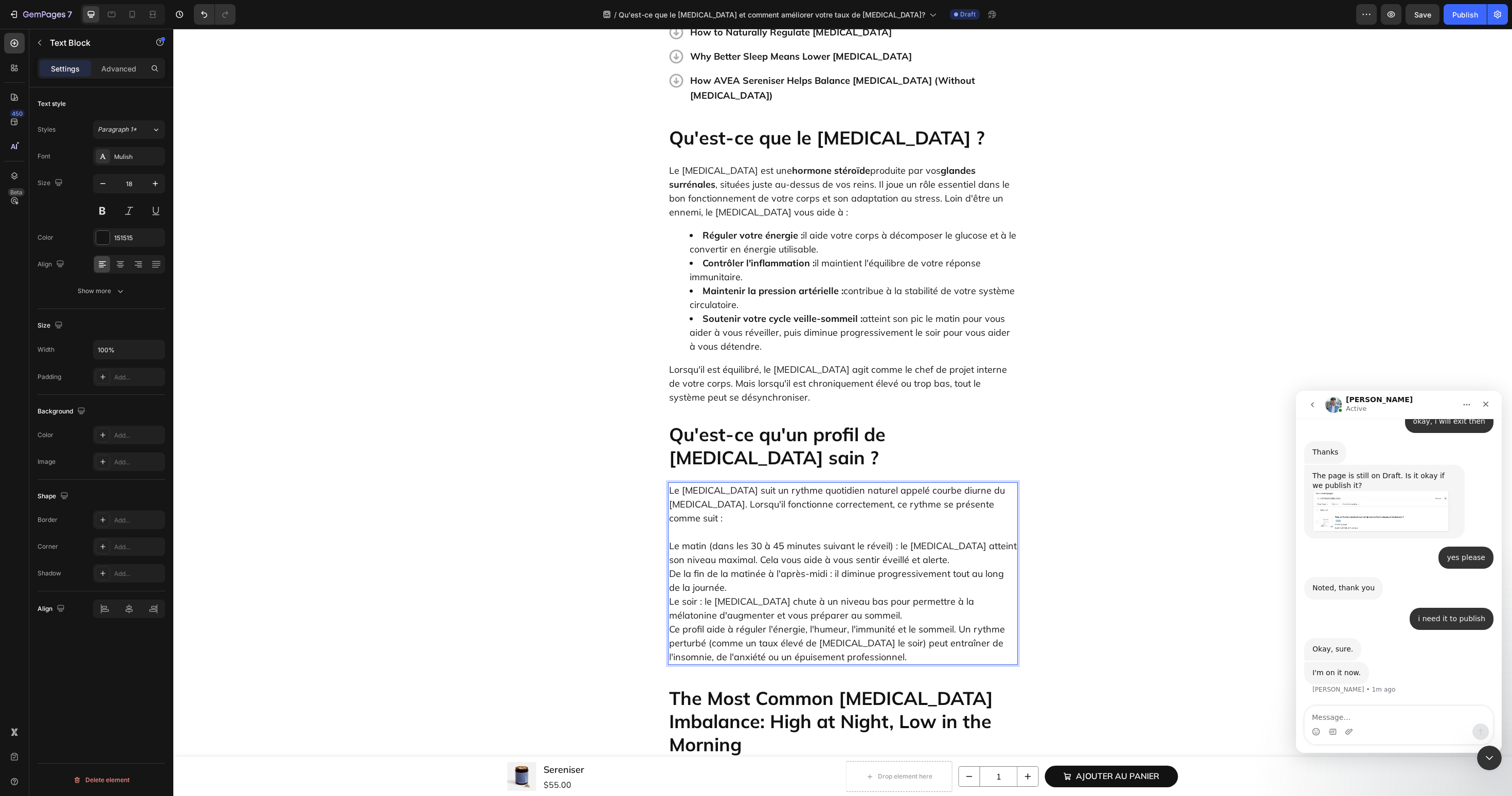
click at [874, 525] on p "⁠⁠⁠⁠⁠⁠⁠ Le matin (dans les 30 à 45 minutes suivant le réveil) : le cortisol att…" at bounding box center [843, 595] width 347 height 139
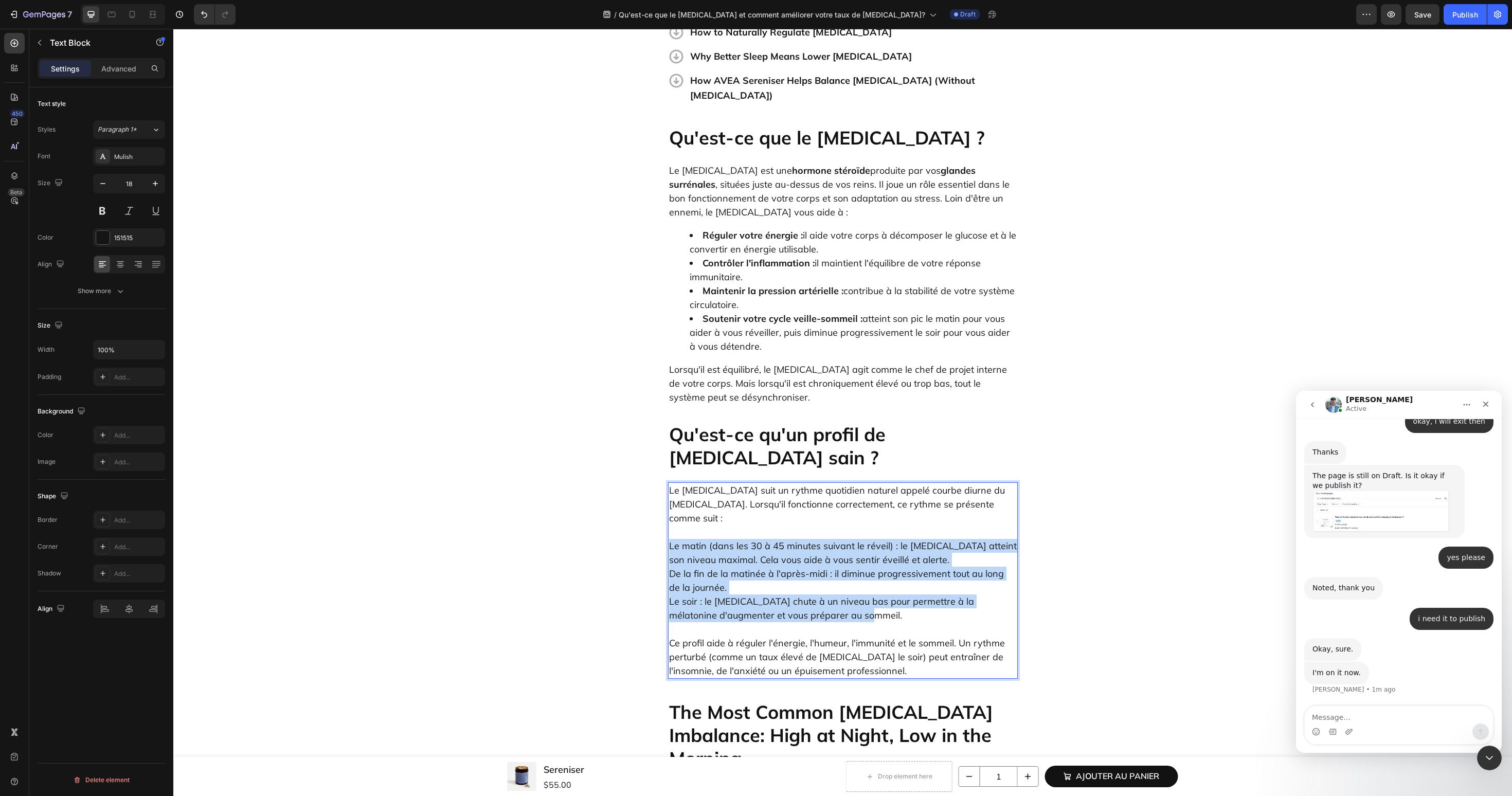
drag, startPoint x: 872, startPoint y: 509, endPoint x: 669, endPoint y: 440, distance: 214.4
click at [669, 525] on p "Le matin (dans les 30 à 45 minutes suivant le réveil) : le cortisol atteint son…" at bounding box center [843, 574] width 347 height 97
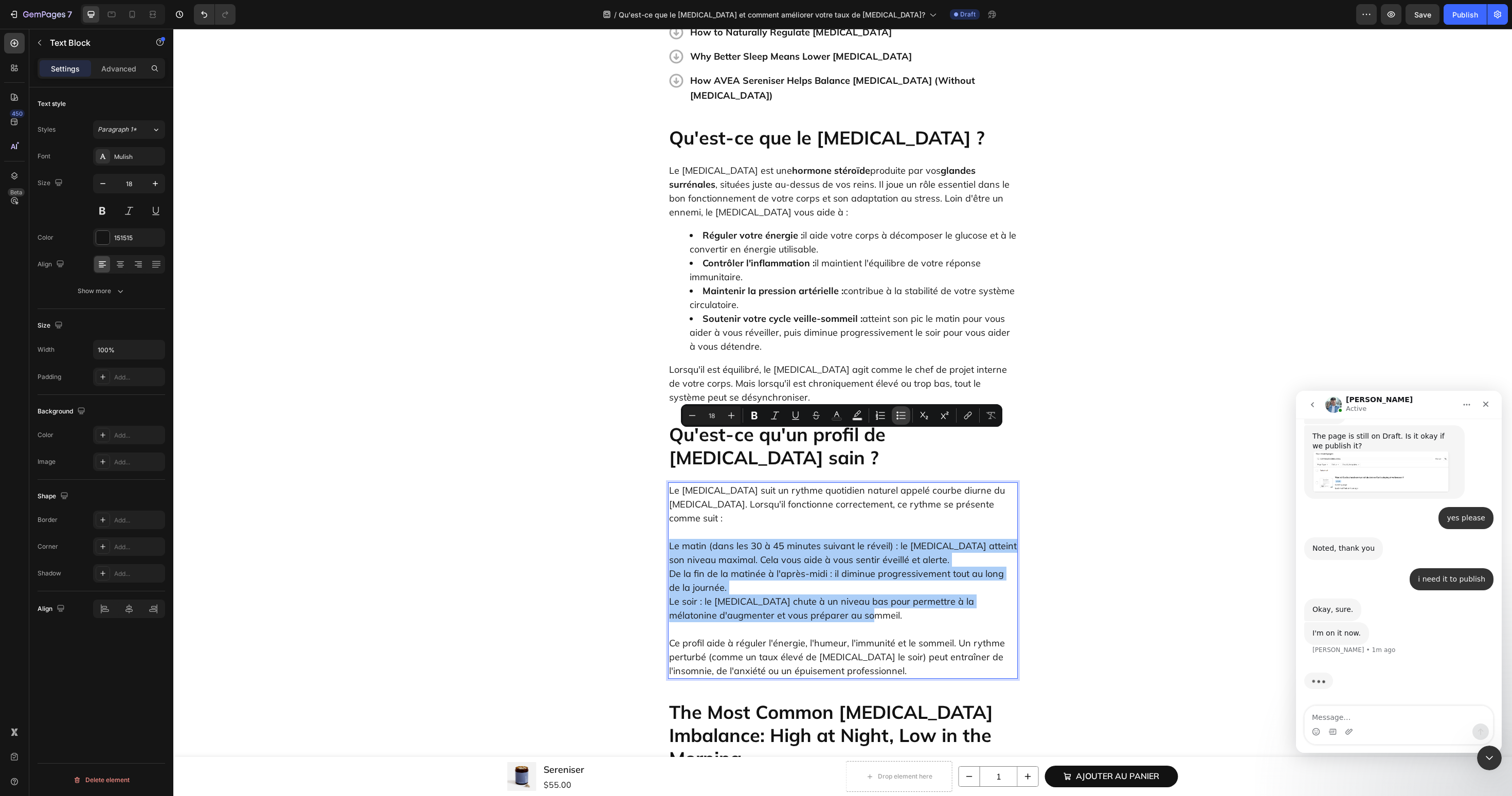
click at [897, 414] on icon "Editor contextual toolbar" at bounding box center [901, 416] width 10 height 10
type input "18"
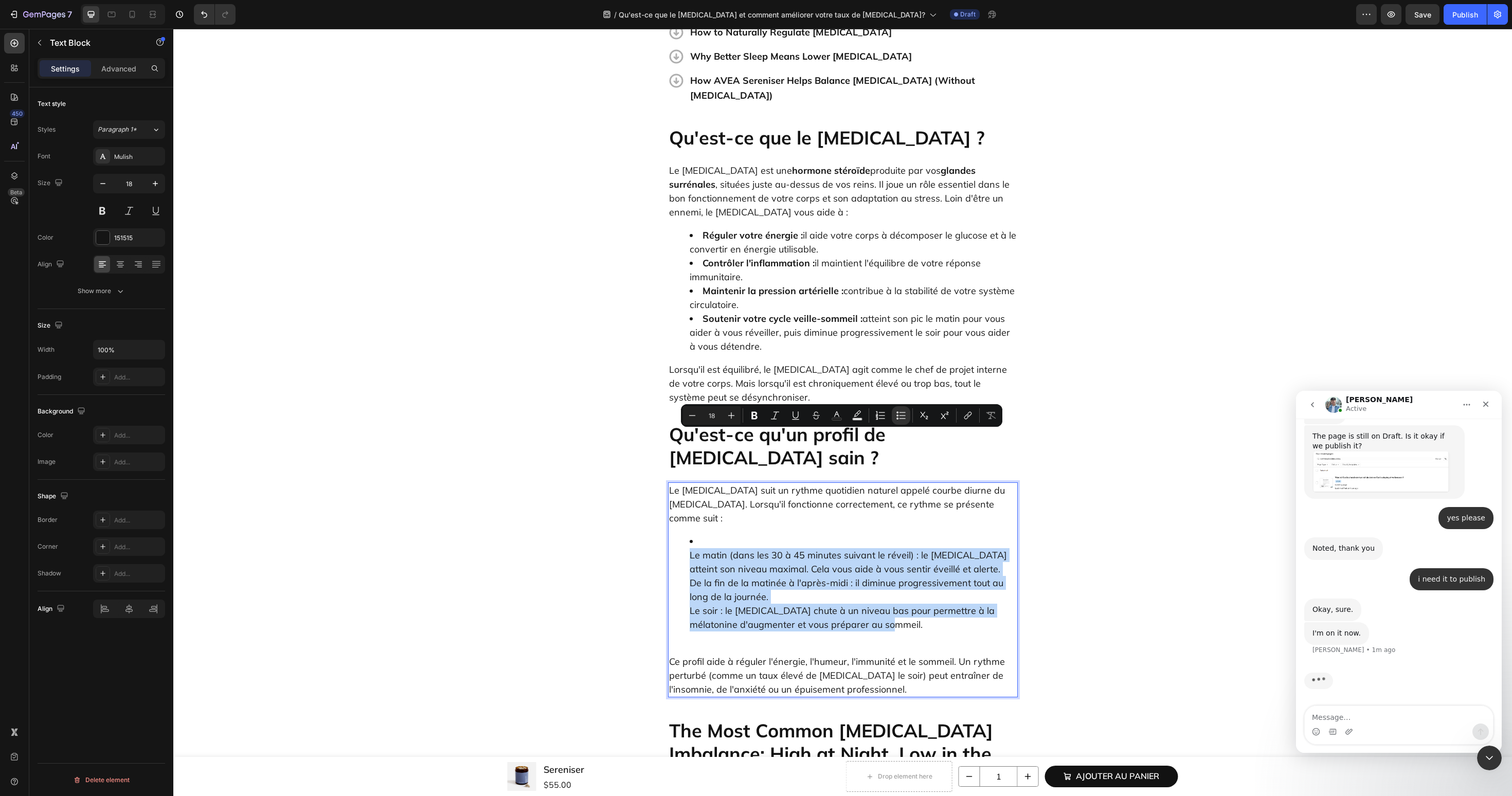
click at [787, 534] on li "Le matin (dans les 30 à 45 minutes suivant le réveil) : le cortisol atteint son…" at bounding box center [853, 583] width 327 height 97
click at [700, 534] on li "Le matin (dans les 30 à 45 minutes suivant le réveil) : le cortisol atteint son…" at bounding box center [853, 583] width 327 height 97
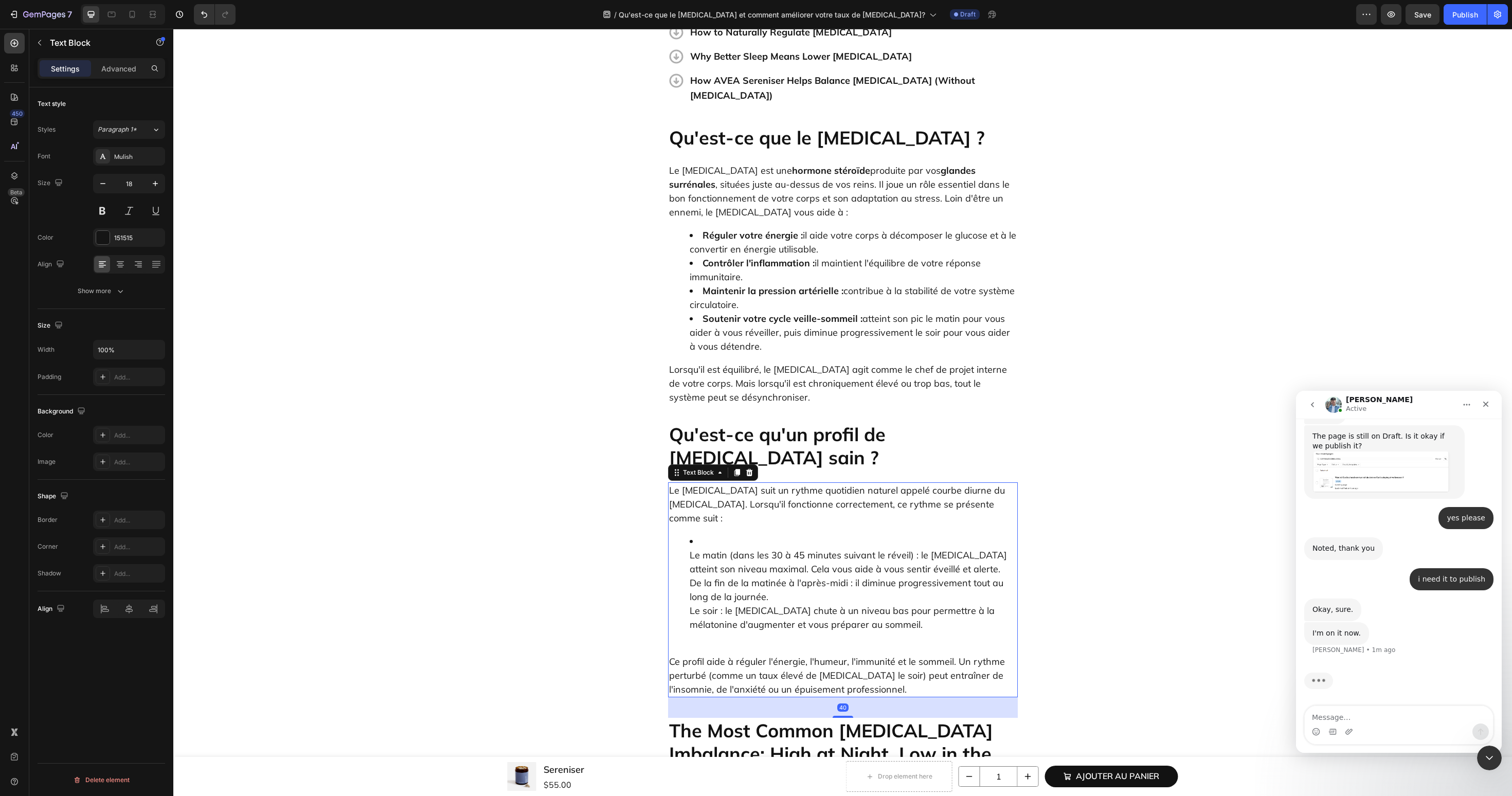
click at [682, 534] on ul "Le matin (dans les 30 à 45 minutes suivant le réveil) : le cortisol atteint son…" at bounding box center [843, 583] width 347 height 97
click at [689, 534] on li "Le matin (dans les 30 à 45 minutes suivant le réveil) : le cortisol atteint son…" at bounding box center [853, 583] width 327 height 97
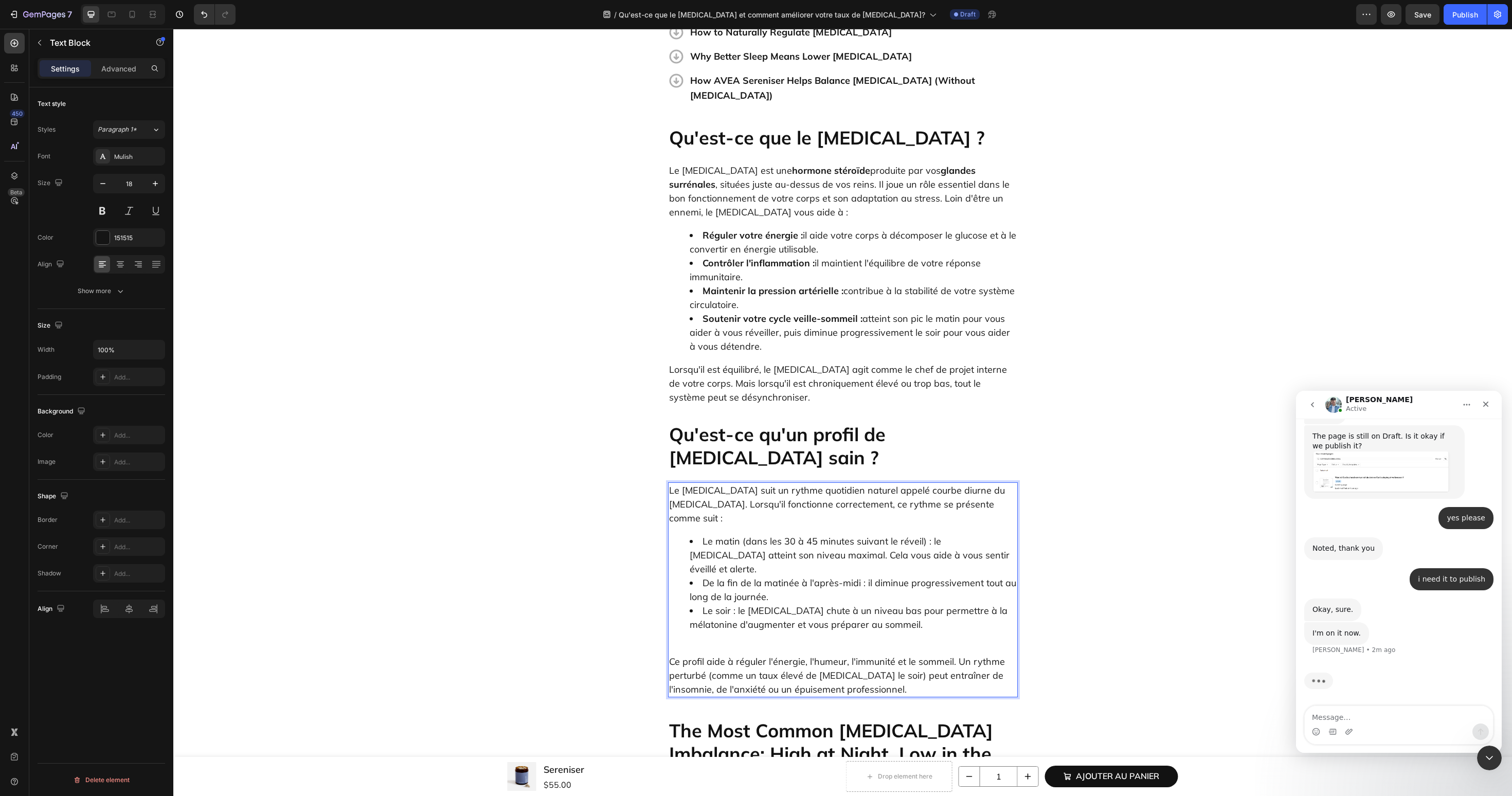
click at [683, 641] on p "Ce profil aide à réguler l'énergie, l'humeur, l'immunité et le sommeil. Un ryth…" at bounding box center [843, 669] width 347 height 56
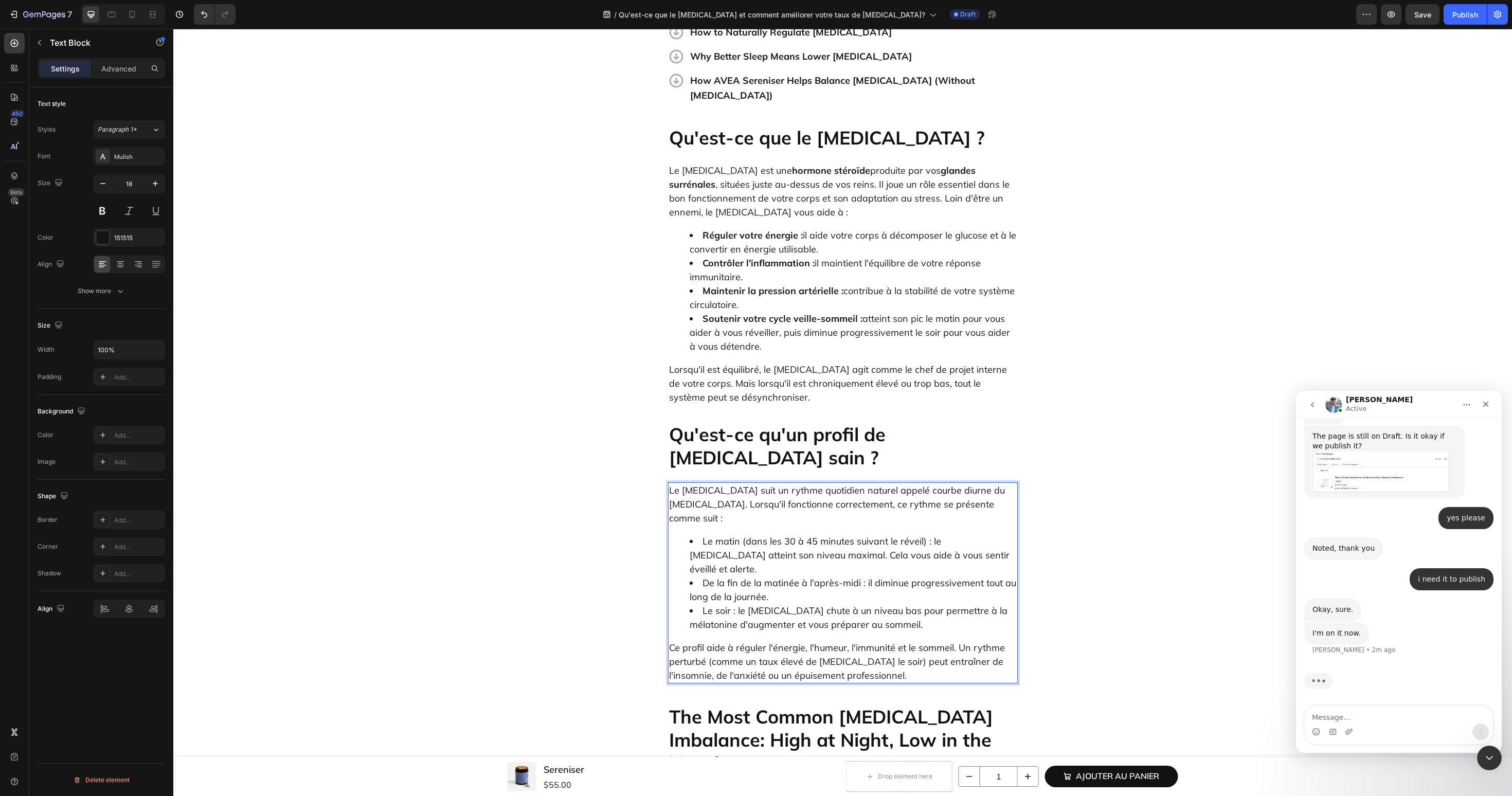
click at [926, 534] on li "Le matin (dans les 30 à 45 minutes suivant le réveil) : le cortisol atteint son…" at bounding box center [853, 555] width 327 height 42
click at [925, 534] on li "Le matin (dans les 30 à 45 minutes suivant le réveil) : le cortisol atteint son…" at bounding box center [853, 555] width 327 height 42
drag, startPoint x: 927, startPoint y: 434, endPoint x: 703, endPoint y: 438, distance: 224.0
click at [703, 534] on li "Le matin (dans les 30 à 45 minutes suivant le réveil) : le cortisol atteint son…" at bounding box center [853, 555] width 327 height 42
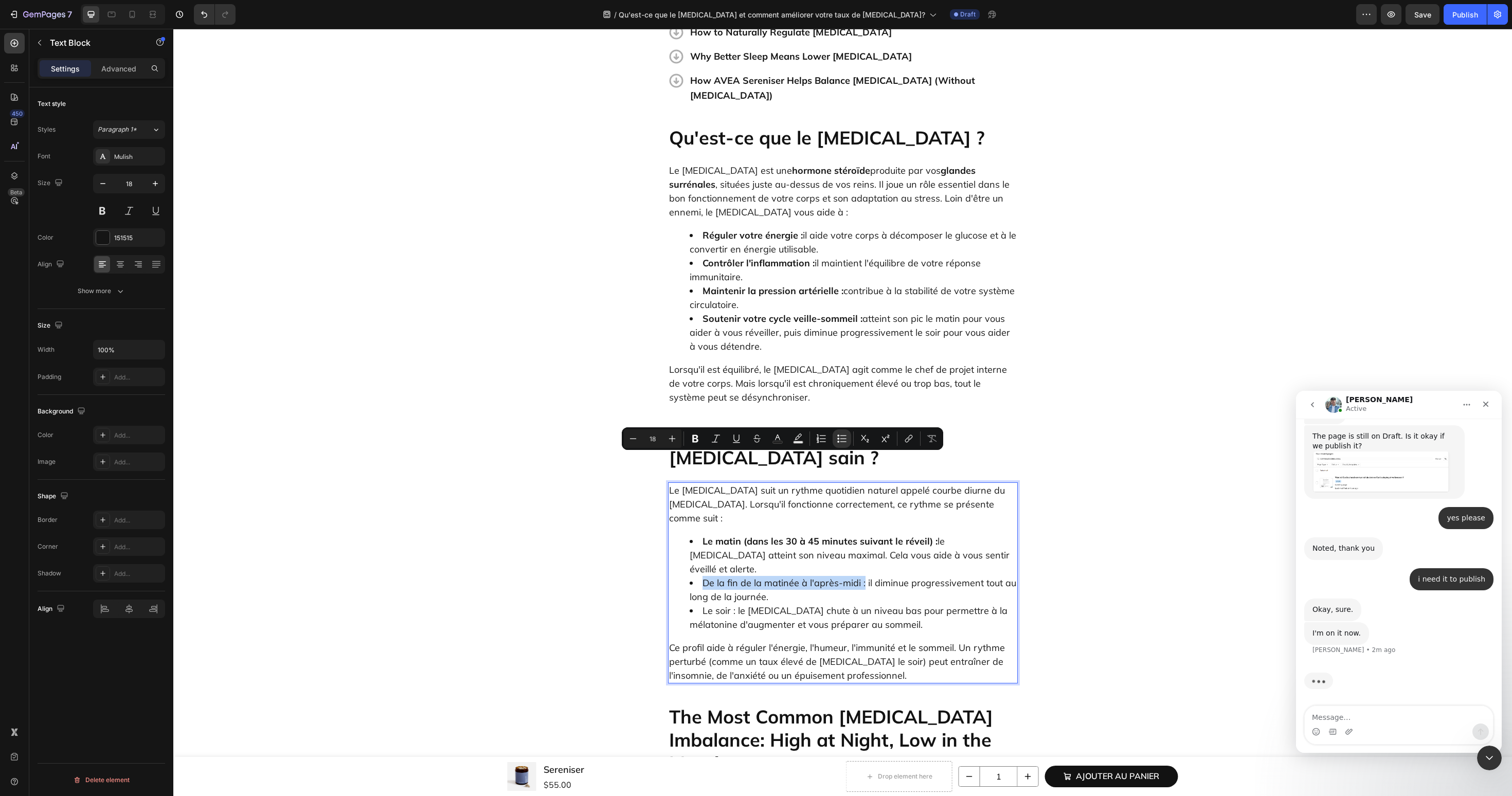
drag, startPoint x: 701, startPoint y: 463, endPoint x: 863, endPoint y: 464, distance: 162.0
click at [863, 576] on li "De la fin de la matinée à l'après-midi : il diminue progressivement tout au lon…" at bounding box center [853, 590] width 327 height 28
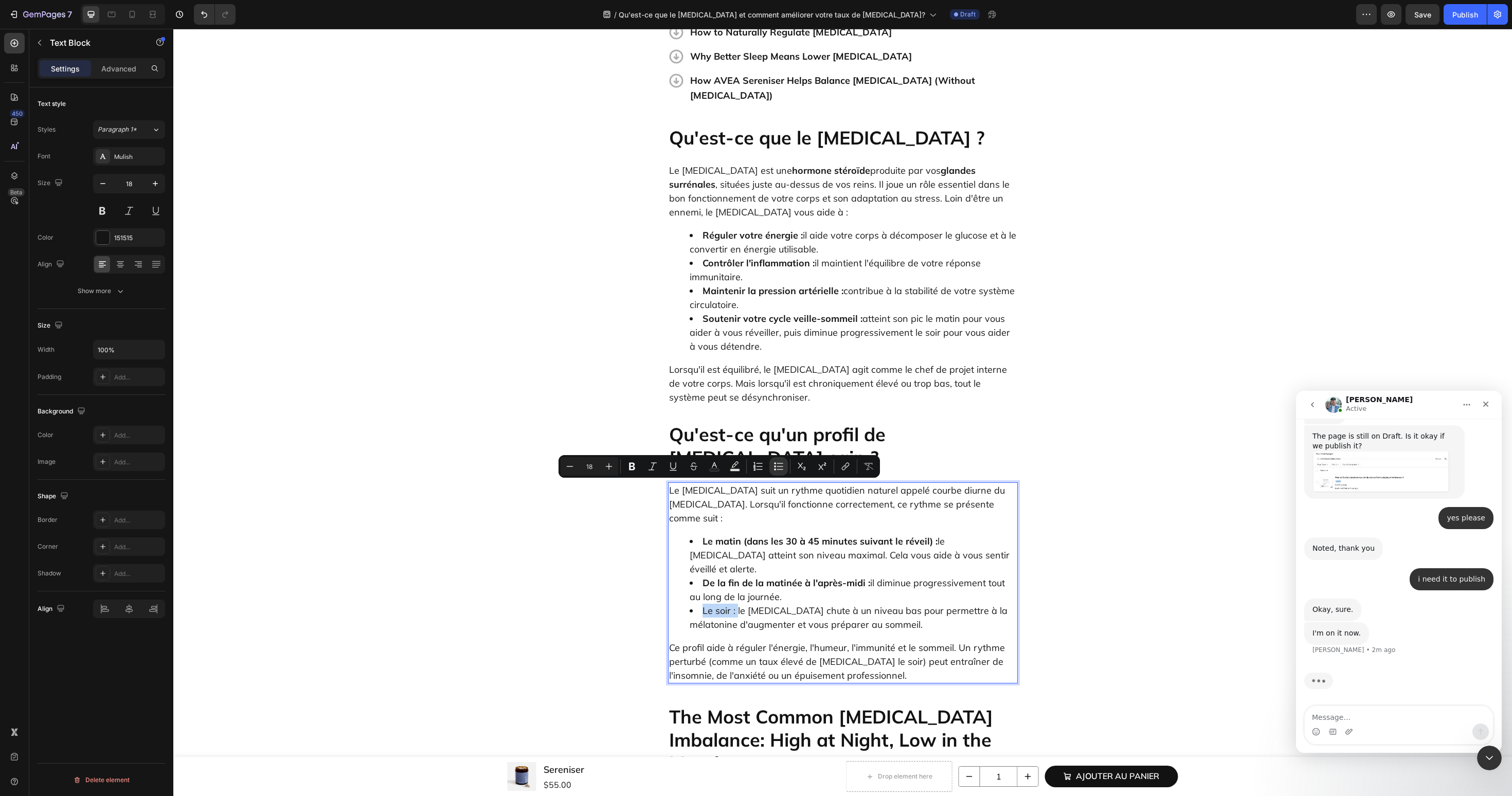
drag, startPoint x: 702, startPoint y: 490, endPoint x: 736, endPoint y: 491, distance: 34.0
click at [736, 604] on li "Le soir : le cortisol chute à un niveau bas pour permettre à la mélatonine d'au…" at bounding box center [853, 618] width 327 height 28
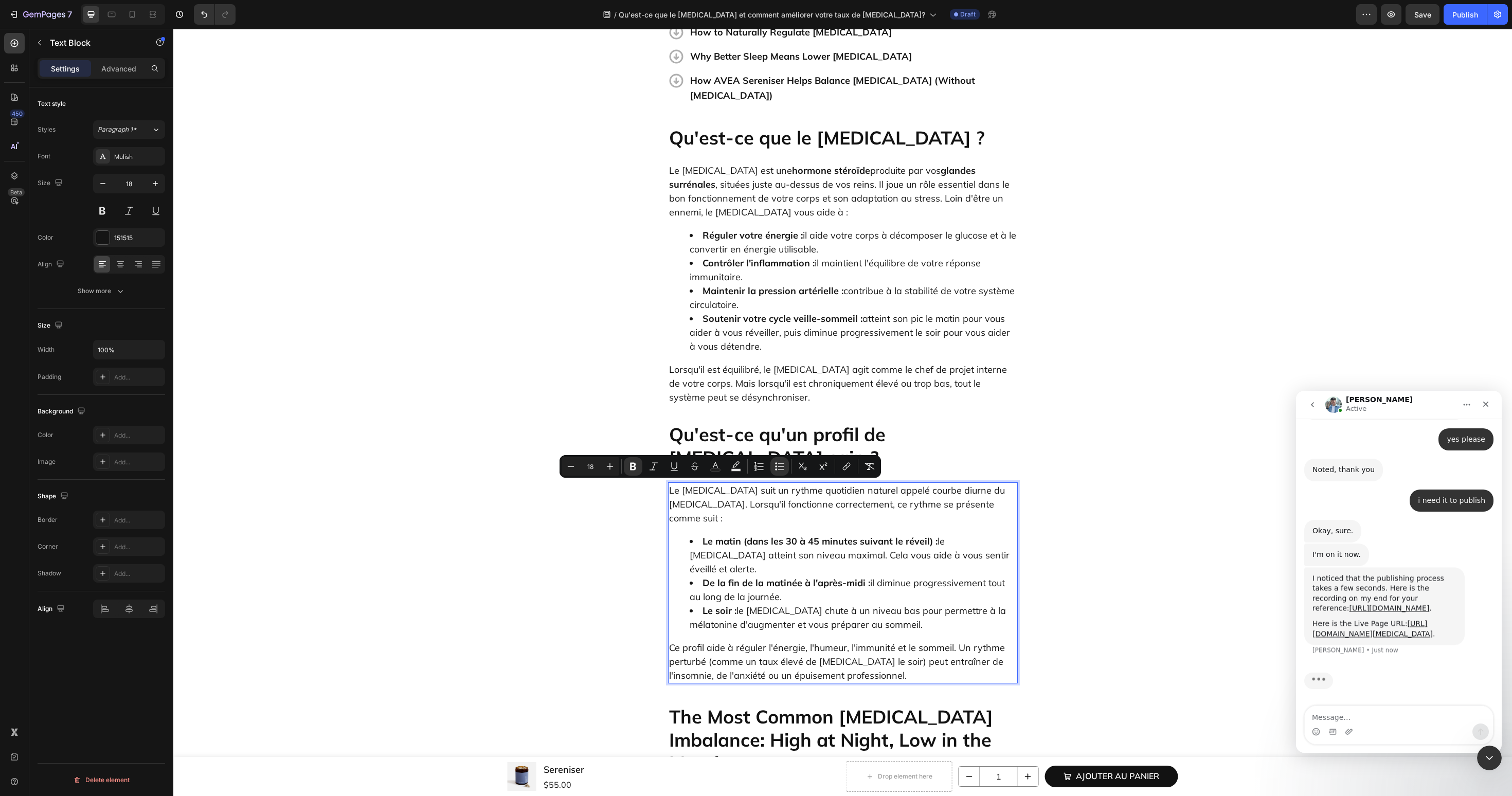
scroll to position [2562, 0]
click at [1349, 604] on link "[URL][DOMAIN_NAME]" at bounding box center [1389, 608] width 80 height 9
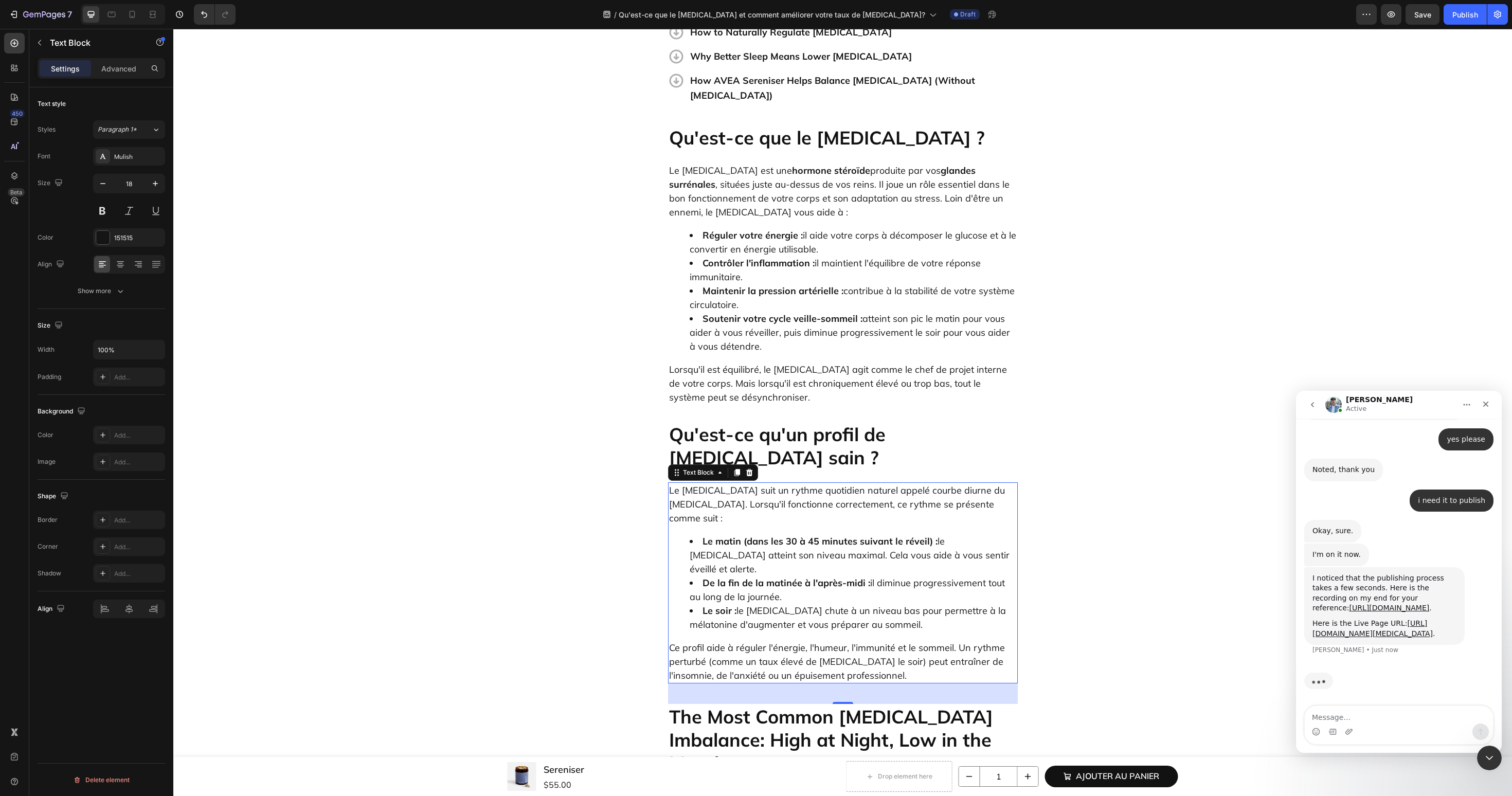
click at [1349, 724] on div "Intercom messenger" at bounding box center [1349, 732] width 9 height 16
click at [1361, 712] on textarea "Message…" at bounding box center [1398, 715] width 188 height 18
type textarea "hmm, for me is super long"
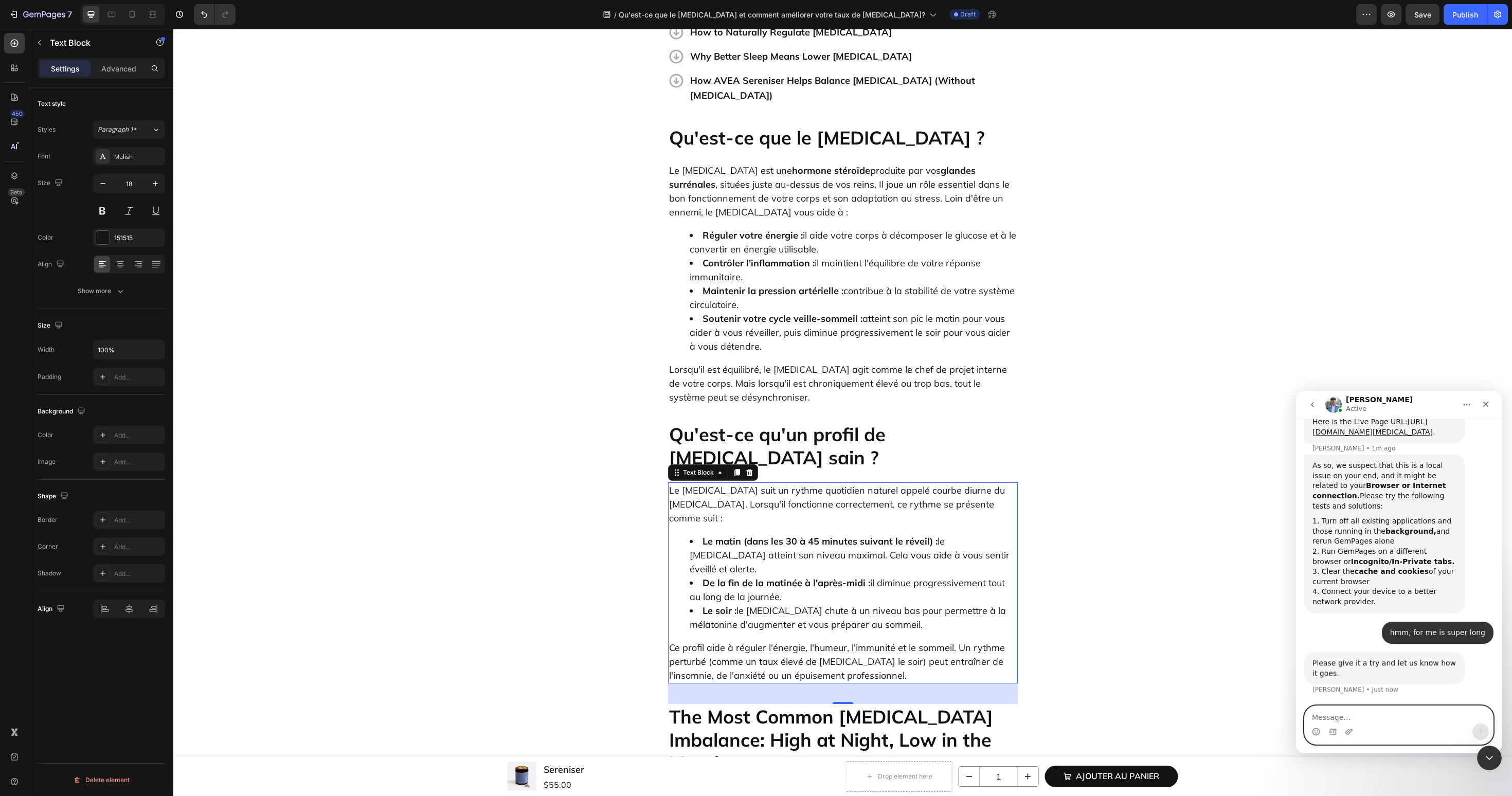
scroll to position [2754, 0]
type textarea "okay i will give it a try"
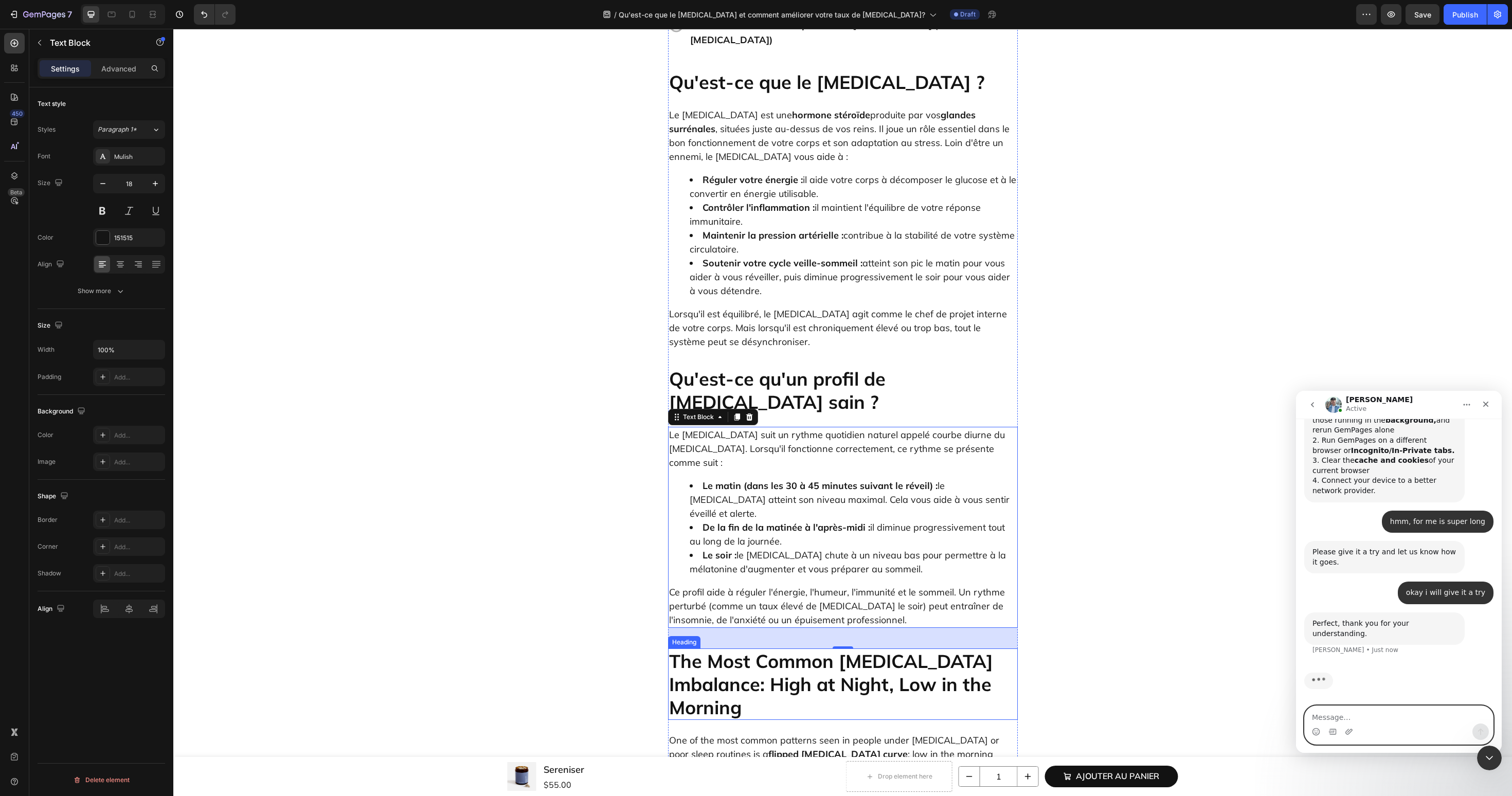
scroll to position [728, 0]
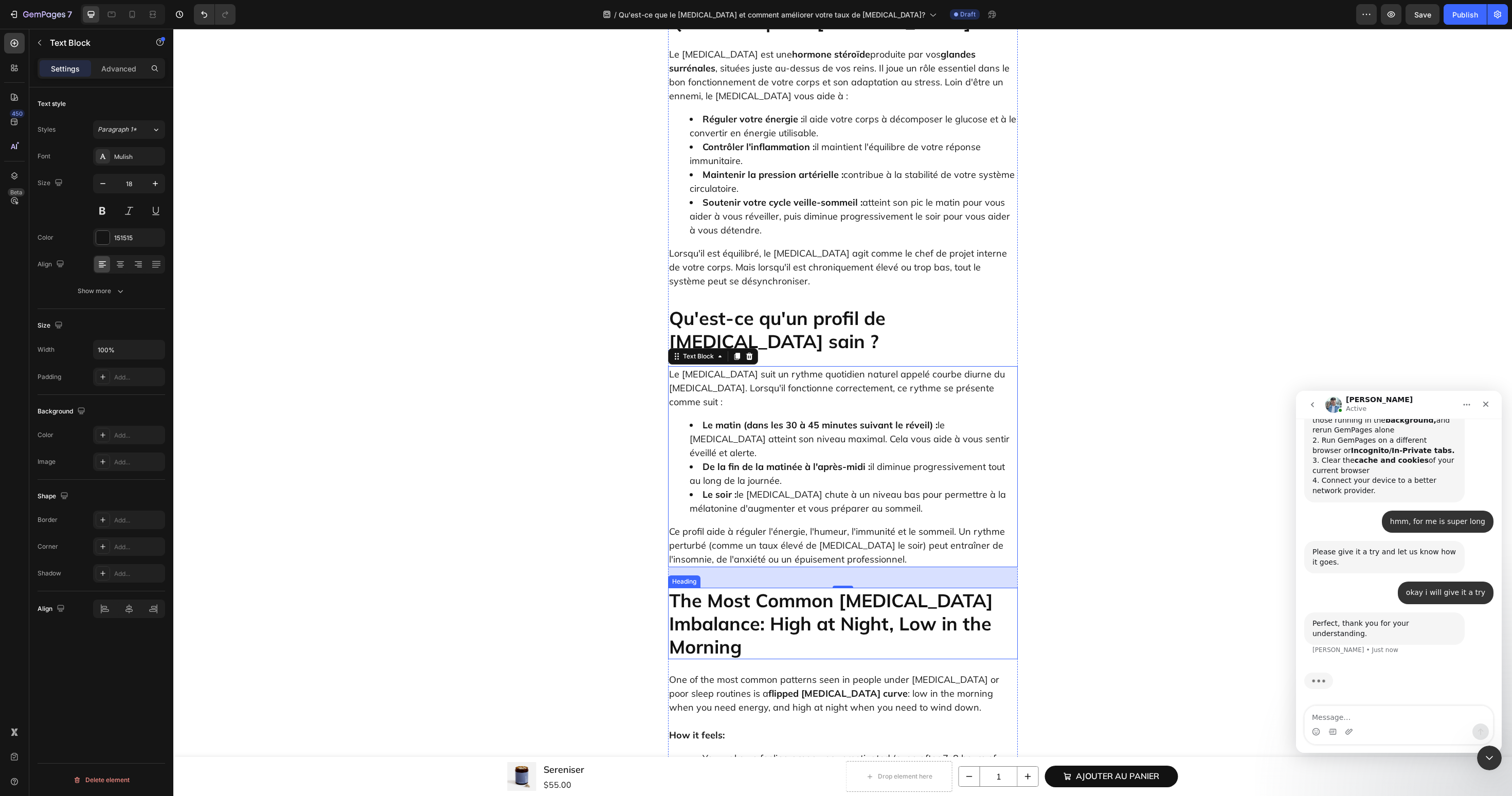
click at [830, 588] on h2 "The Most Common Cortisol Imbalance: High at Night, Low in the Morning" at bounding box center [843, 624] width 350 height 71
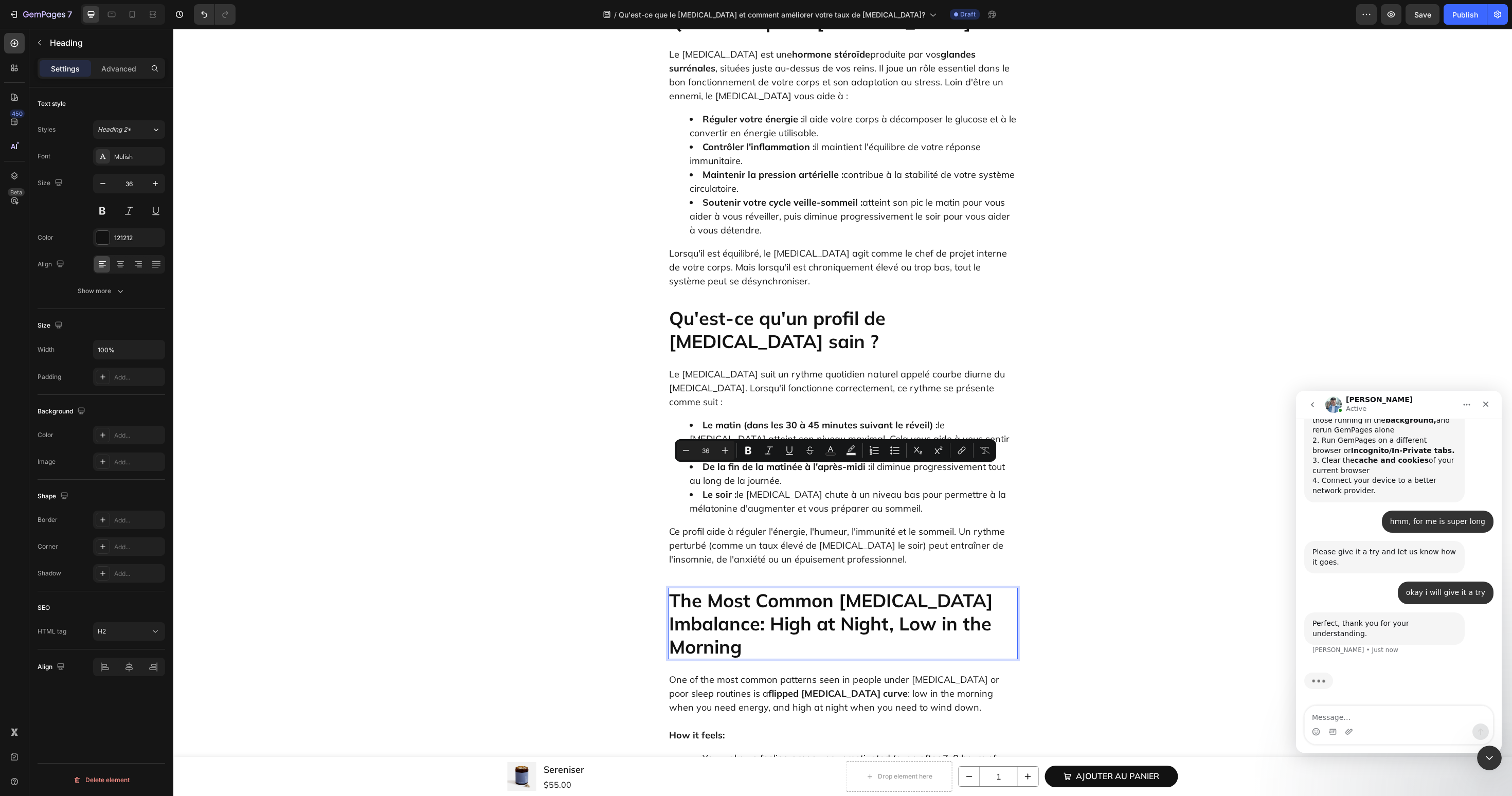
click at [802, 589] on p "The Most Common Cortisol Imbalance: High at Night, Low in the Morning" at bounding box center [843, 624] width 347 height 70
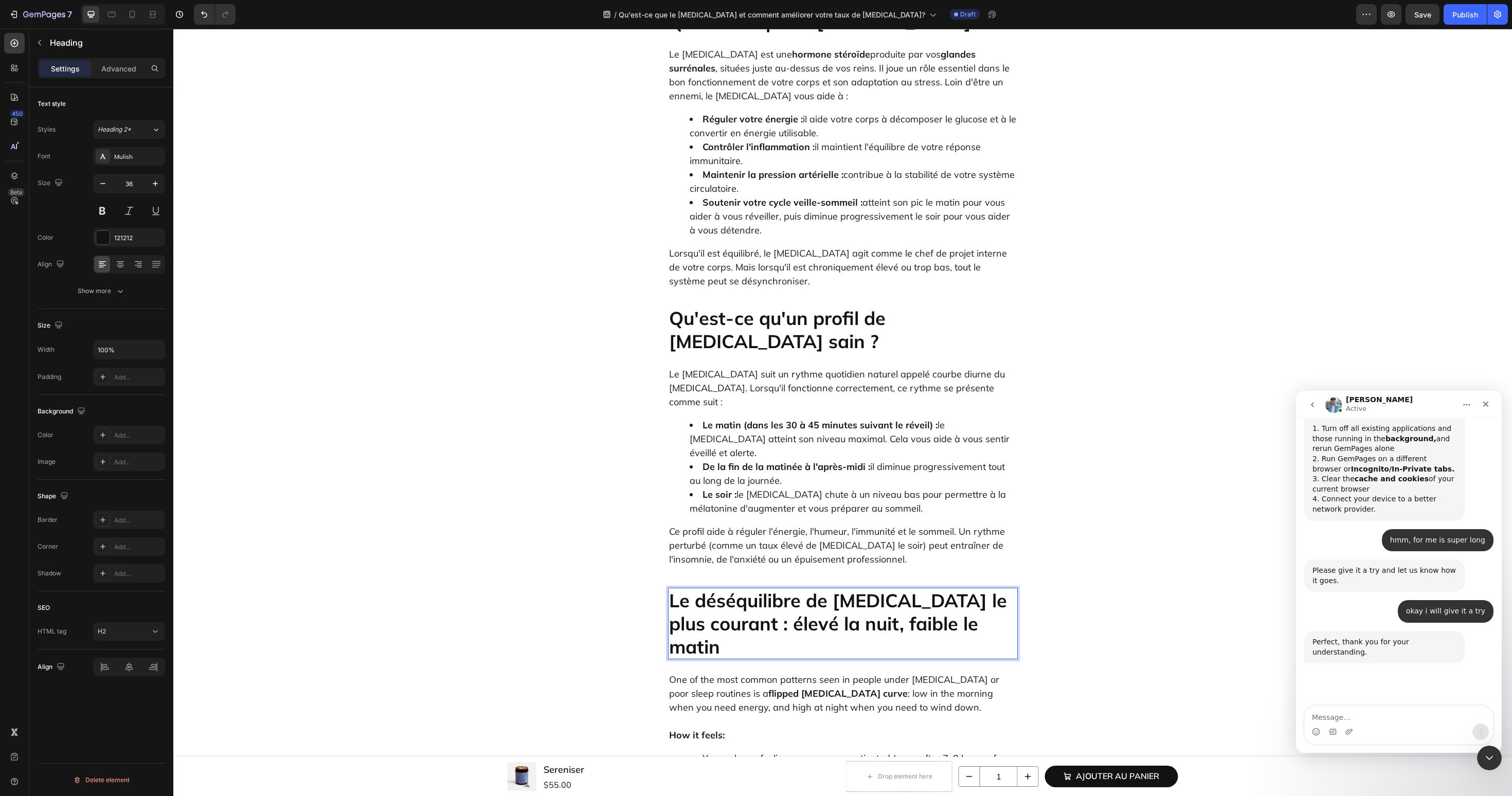
scroll to position [2848, 0]
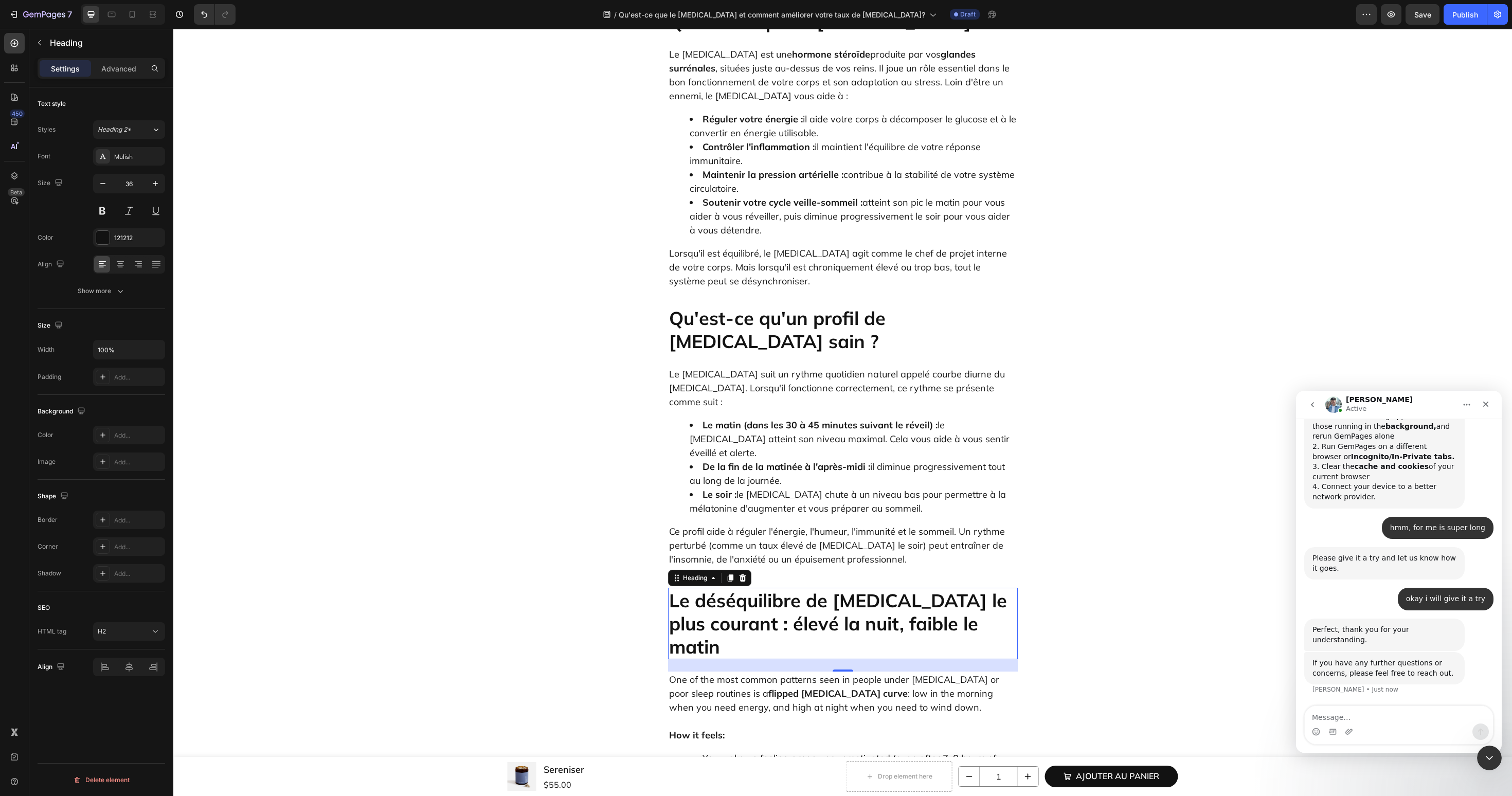
click at [1346, 702] on div "If you have any further questions or concerns, please feel free to reach out. L…" at bounding box center [1399, 680] width 189 height 55
click at [1346, 704] on div "If you have any further questions or concerns, please feel free to reach out. L…" at bounding box center [1399, 680] width 189 height 55
click at [1341, 716] on textarea "Message…" at bounding box center [1398, 715] width 188 height 18
type textarea "ok"
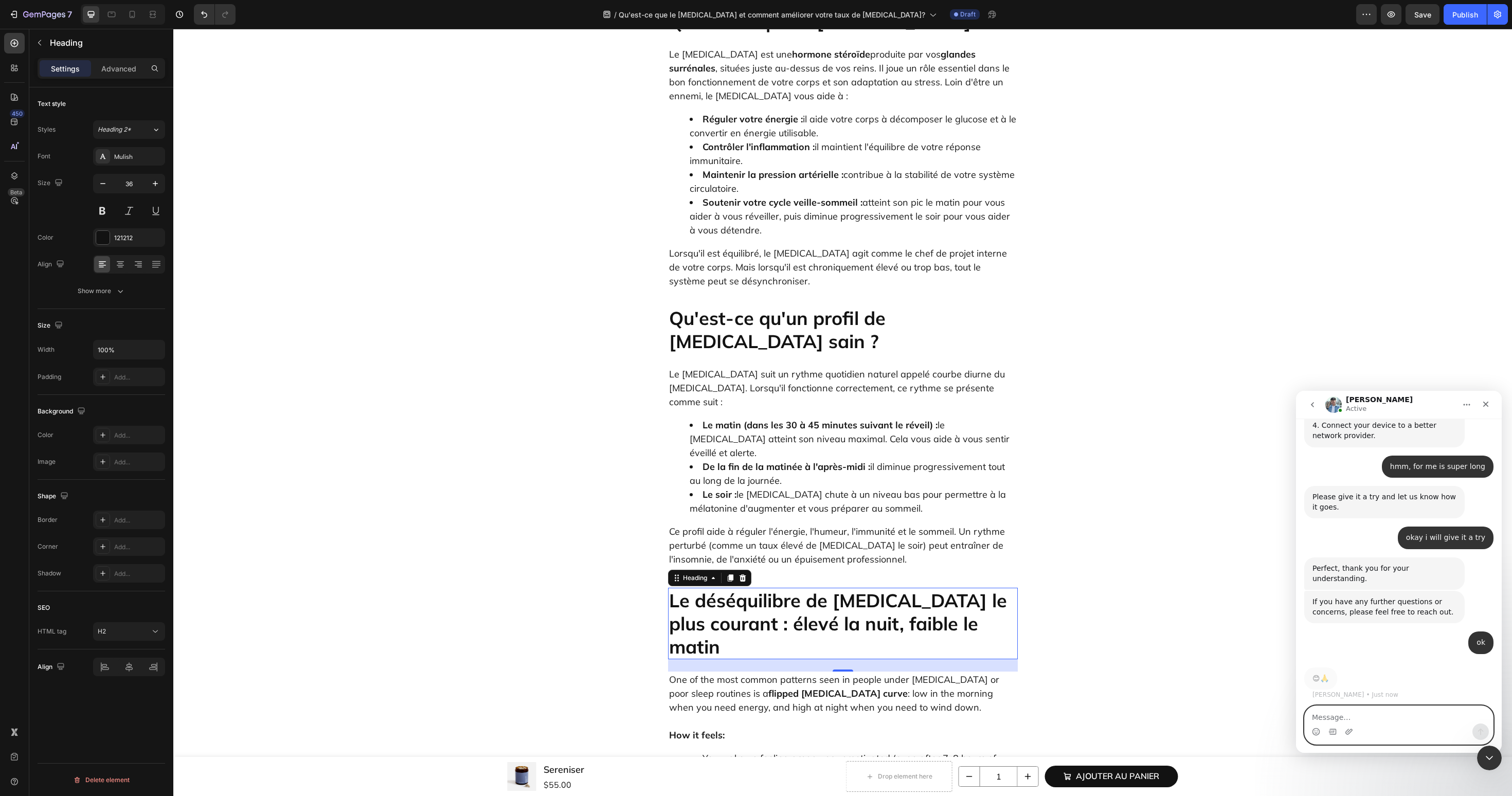
scroll to position [2909, 0]
click at [1489, 406] on icon "Close" at bounding box center [1485, 404] width 9 height 9
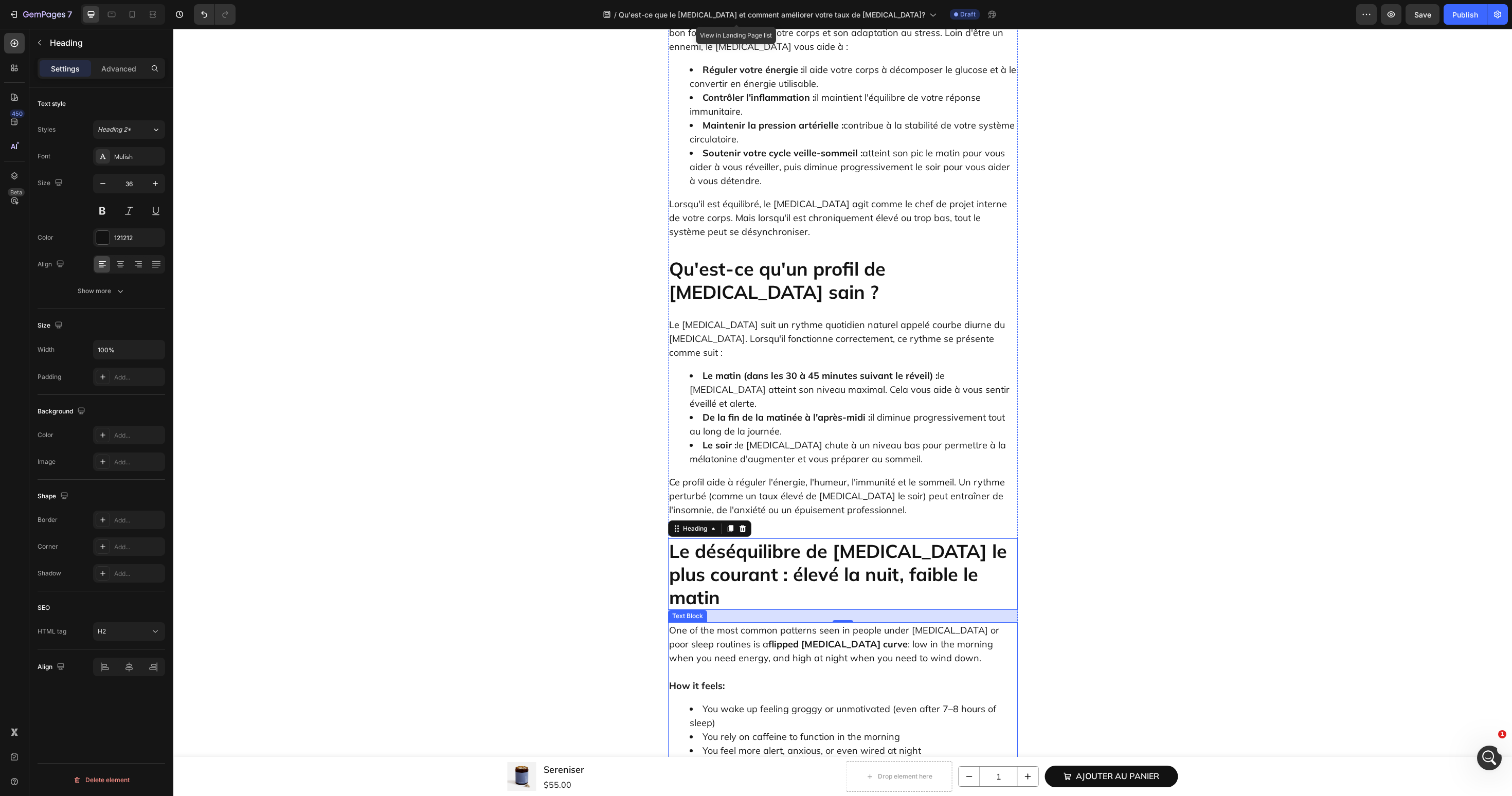
scroll to position [845, 0]
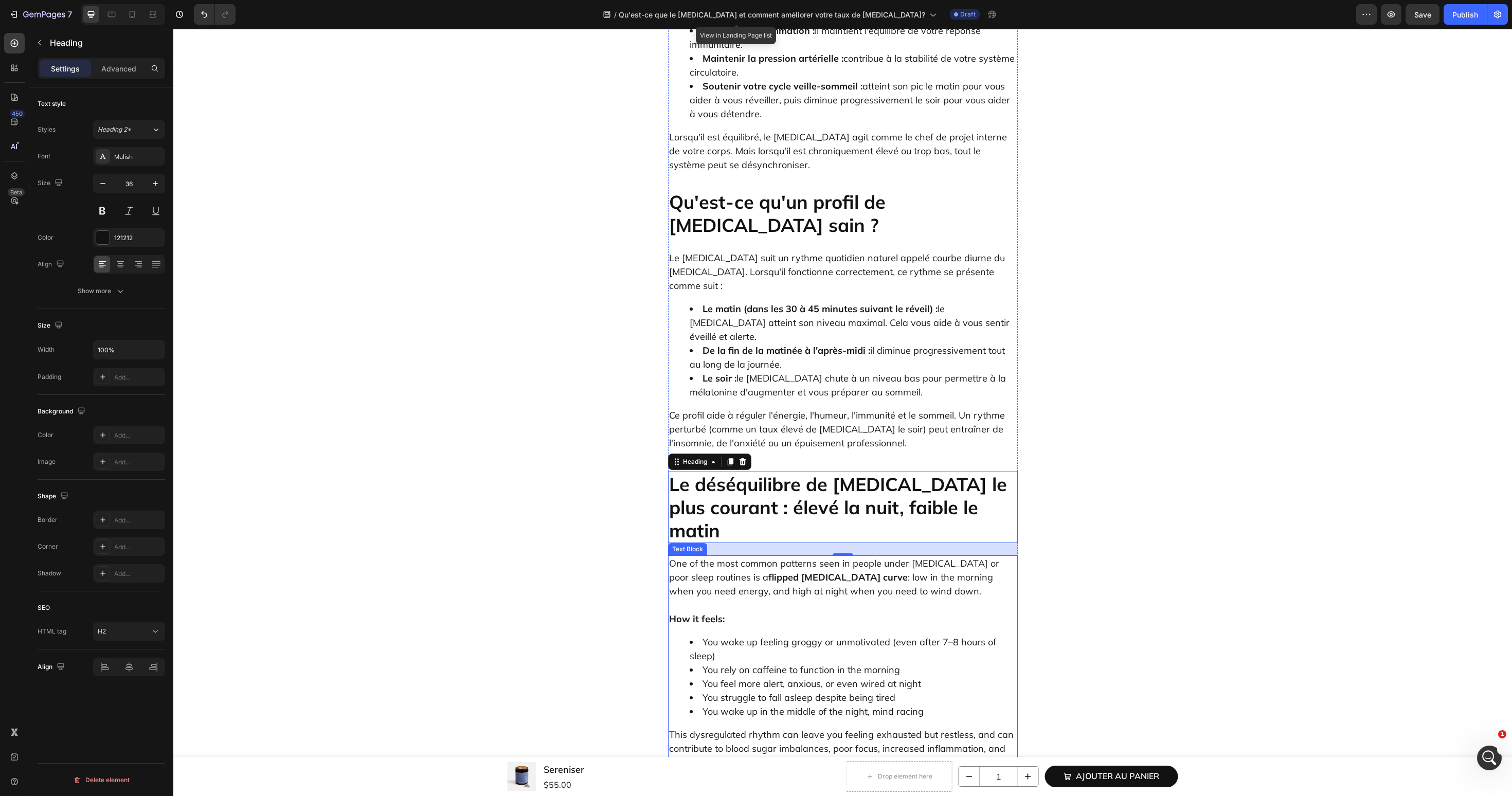
click at [787, 598] on p "How it feels:" at bounding box center [843, 612] width 347 height 28
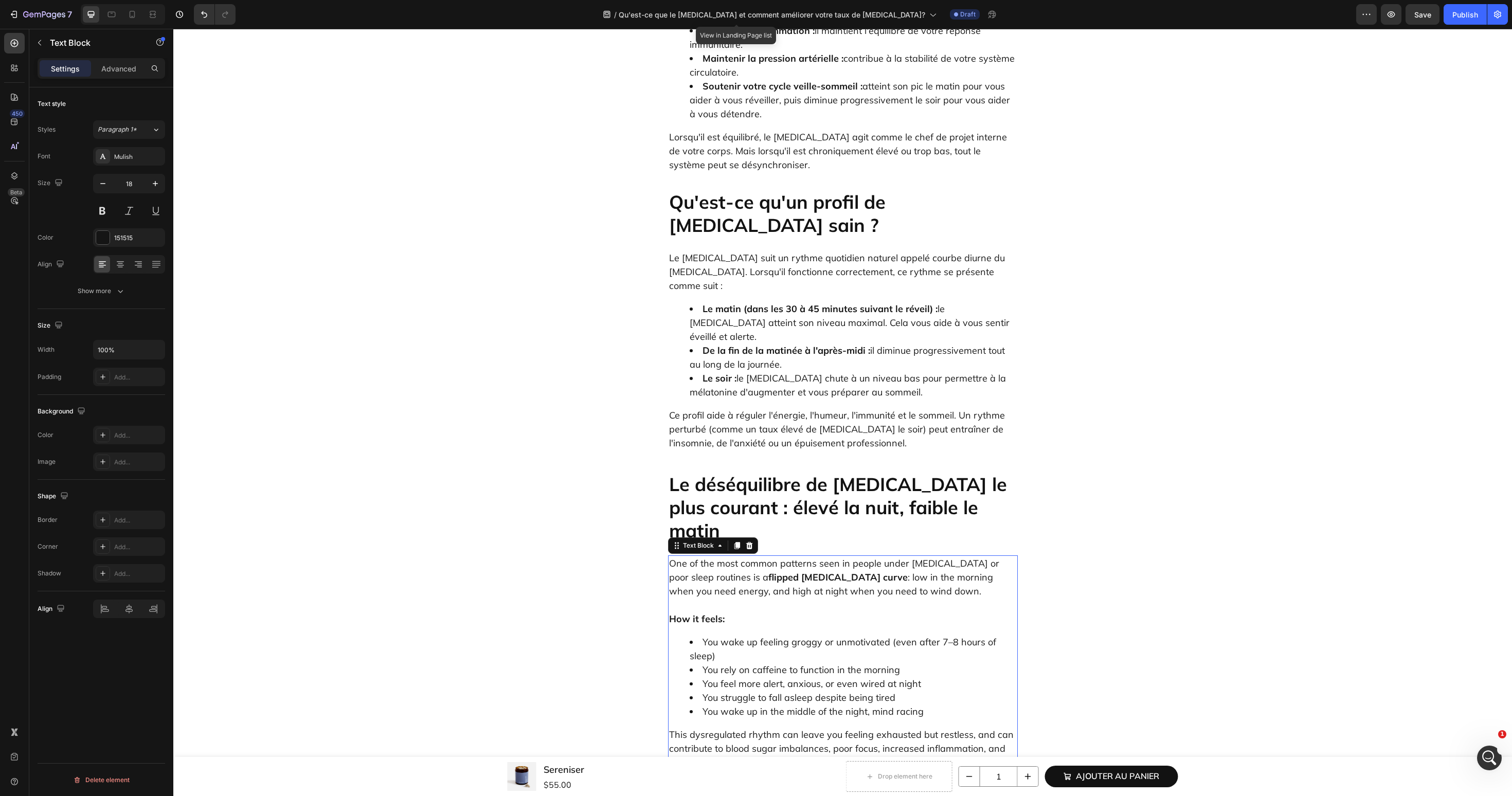
click at [787, 598] on p "How it feels:" at bounding box center [843, 612] width 347 height 28
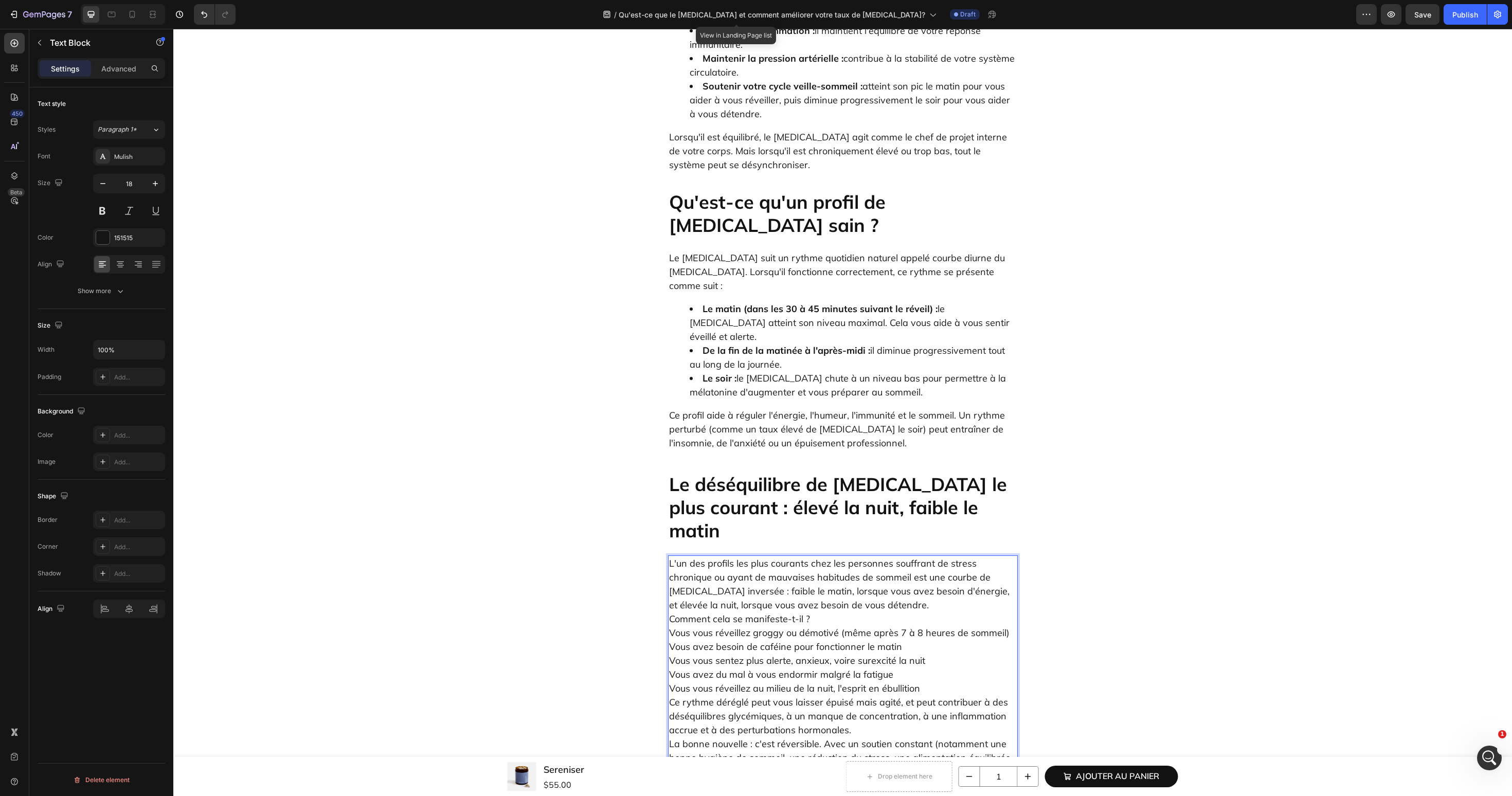
click at [908, 557] on p "L'un des profils les plus courants chez les personnes souffrant de stress chron…" at bounding box center [843, 681] width 347 height 250
drag, startPoint x: 825, startPoint y: 490, endPoint x: 663, endPoint y: 490, distance: 162.0
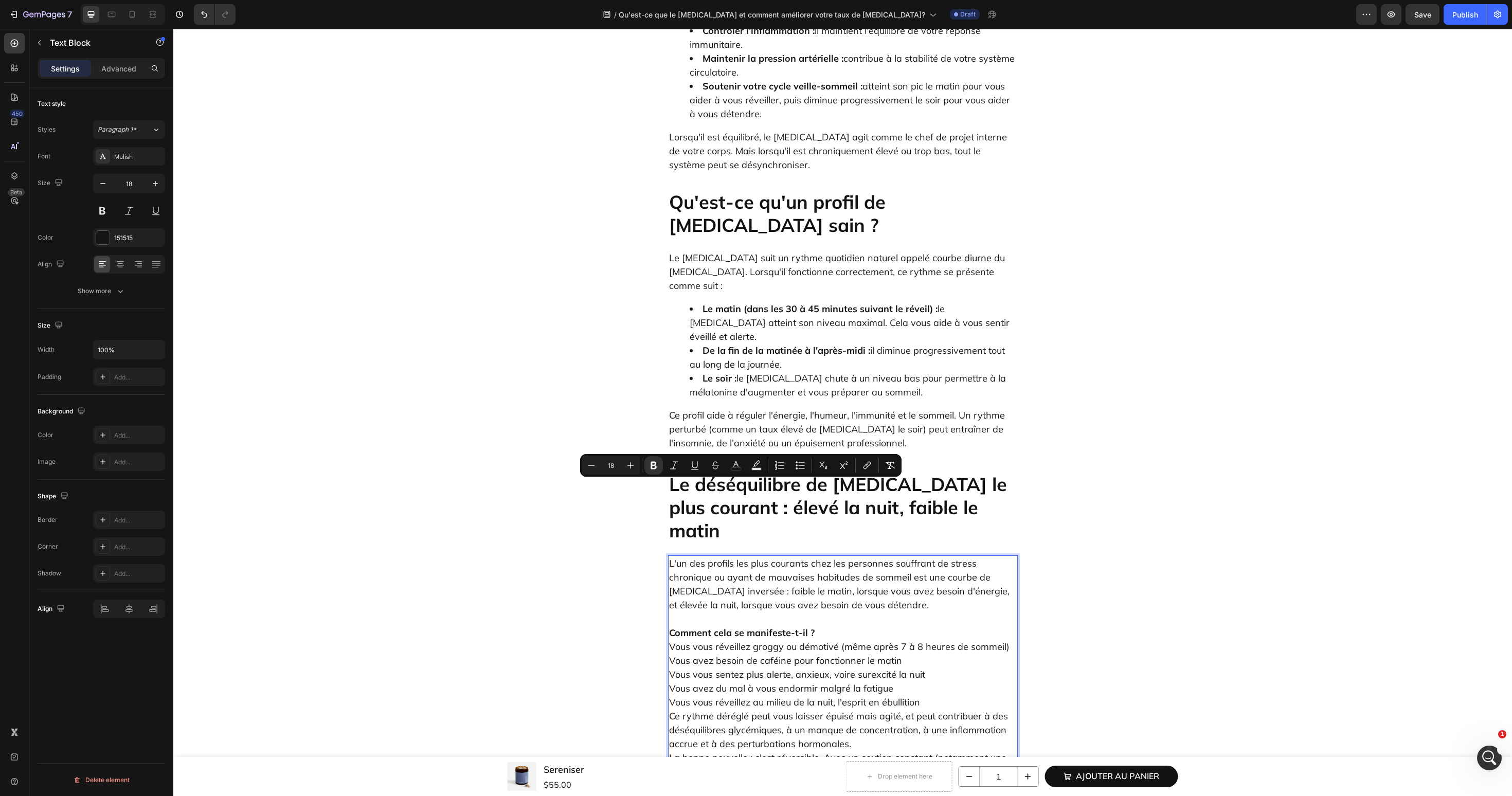
click at [901, 612] on p "Comment cela se manifeste-t-il ? Vous vous réveillez groggy ou démotivé (même a…" at bounding box center [843, 717] width 347 height 209
click at [937, 612] on p "Comment cela se manifeste-t-il ? Vous vous réveillez groggy ou démotivé (même a…" at bounding box center [843, 717] width 347 height 209
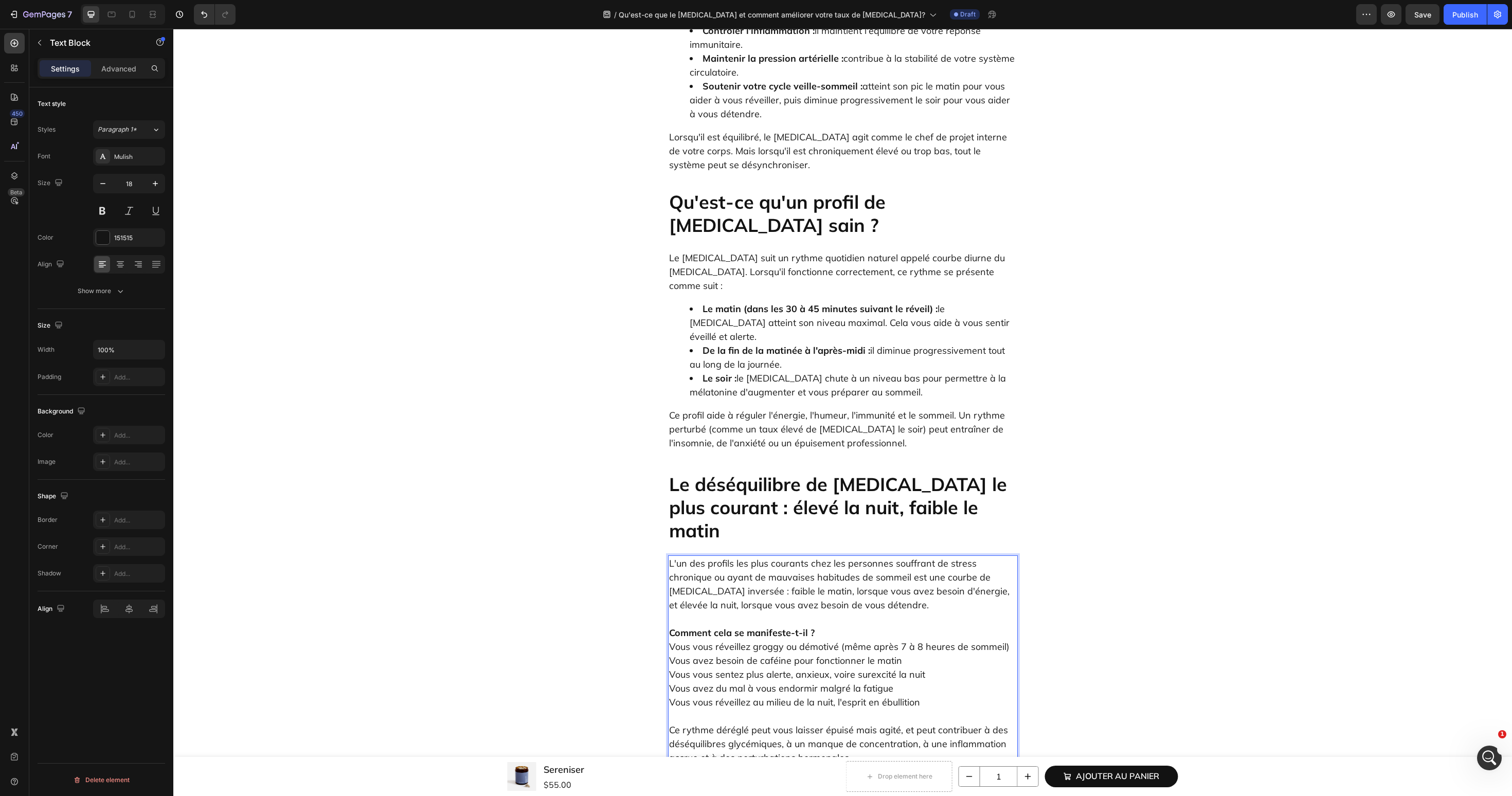
click at [875, 709] on p "⁠⁠⁠⁠⁠⁠⁠ Ce rythme déréglé peut vous laisser épuisé mais agité, et peut contribu…" at bounding box center [843, 772] width 347 height 125
click at [905, 765] on p "⁠⁠⁠⁠⁠⁠⁠ La bonne nouvelle : c'est réversible. Avec un soutien constant (notamme…" at bounding box center [843, 806] width 347 height 83
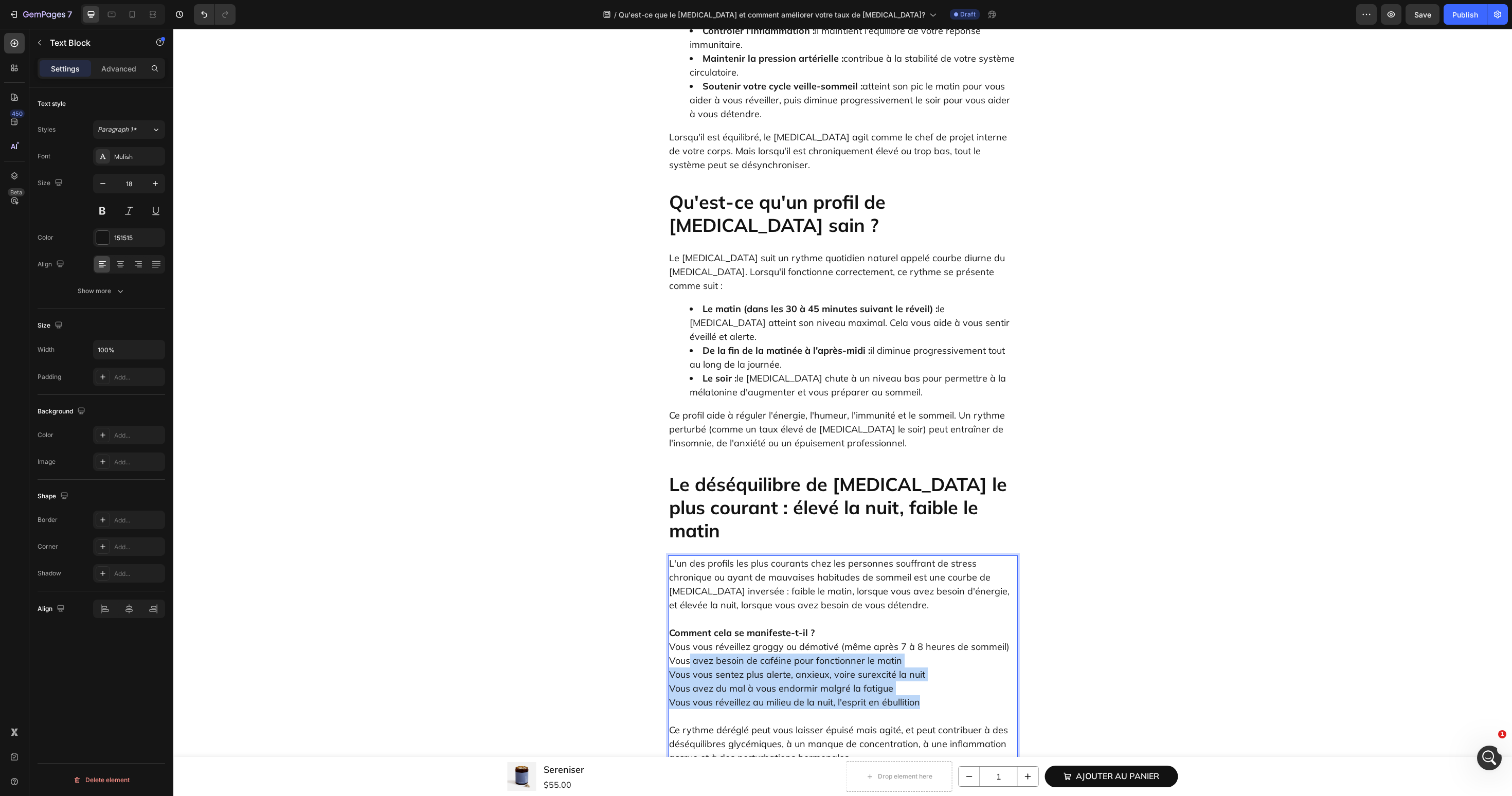
drag, startPoint x: 946, startPoint y: 560, endPoint x: 689, endPoint y: 519, distance: 260.2
click at [689, 612] on p "Comment cela se manifeste-t-il ? Vous vous réveillez groggy ou démotivé (même a…" at bounding box center [843, 661] width 347 height 97
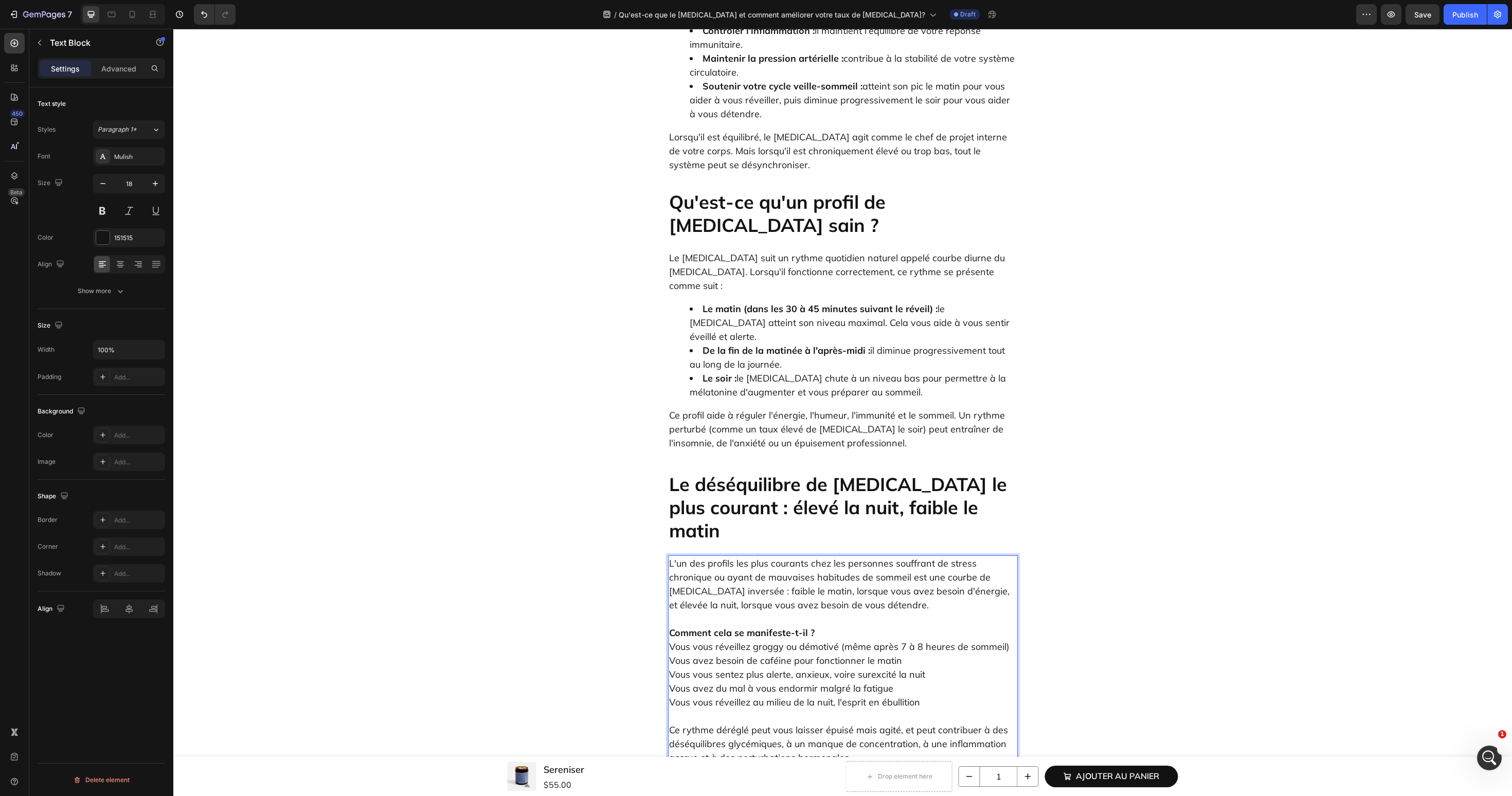
click at [836, 557] on p "L'un des profils les plus courants chez les personnes souffrant de stress chron…" at bounding box center [843, 584] width 347 height 56
click at [832, 612] on p "Comment cela se manifeste-t-il ? Vous vous réveillez groggy ou démotivé (même a…" at bounding box center [843, 661] width 347 height 97
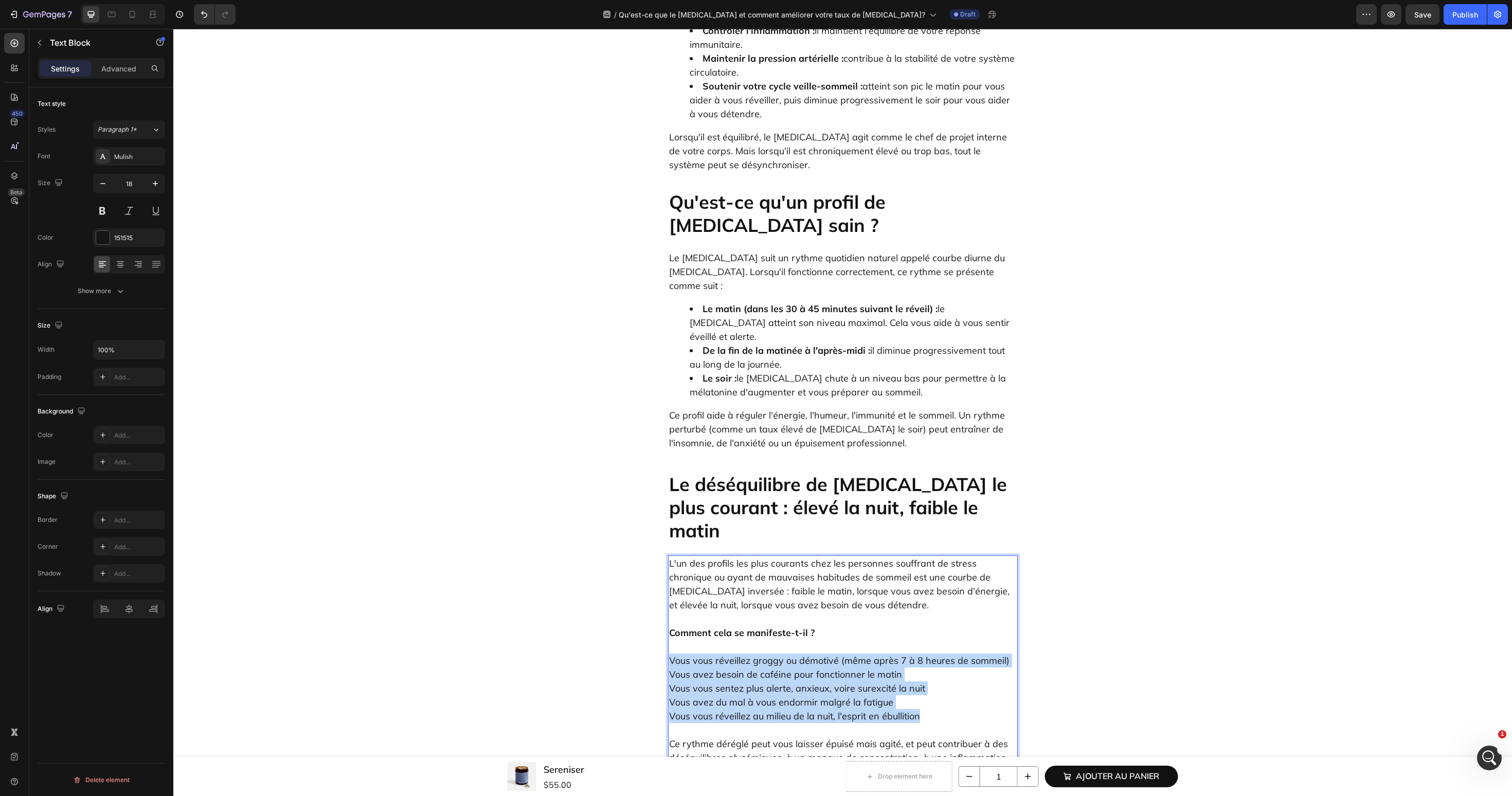
drag, startPoint x: 944, startPoint y: 569, endPoint x: 667, endPoint y: 514, distance: 282.4
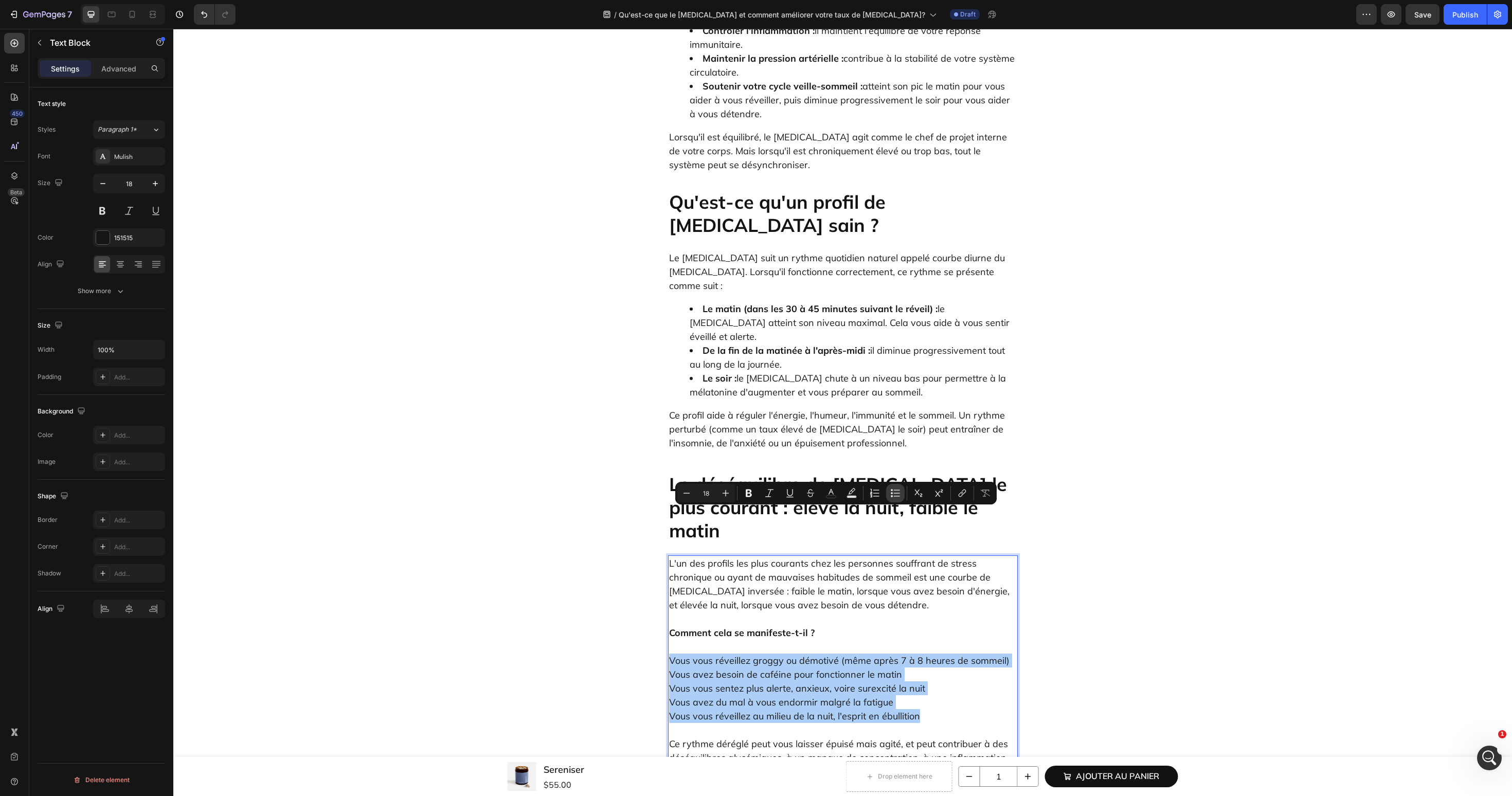
click at [891, 496] on icon "Editor contextual toolbar" at bounding box center [891, 496] width 2 height 2
type input "18"
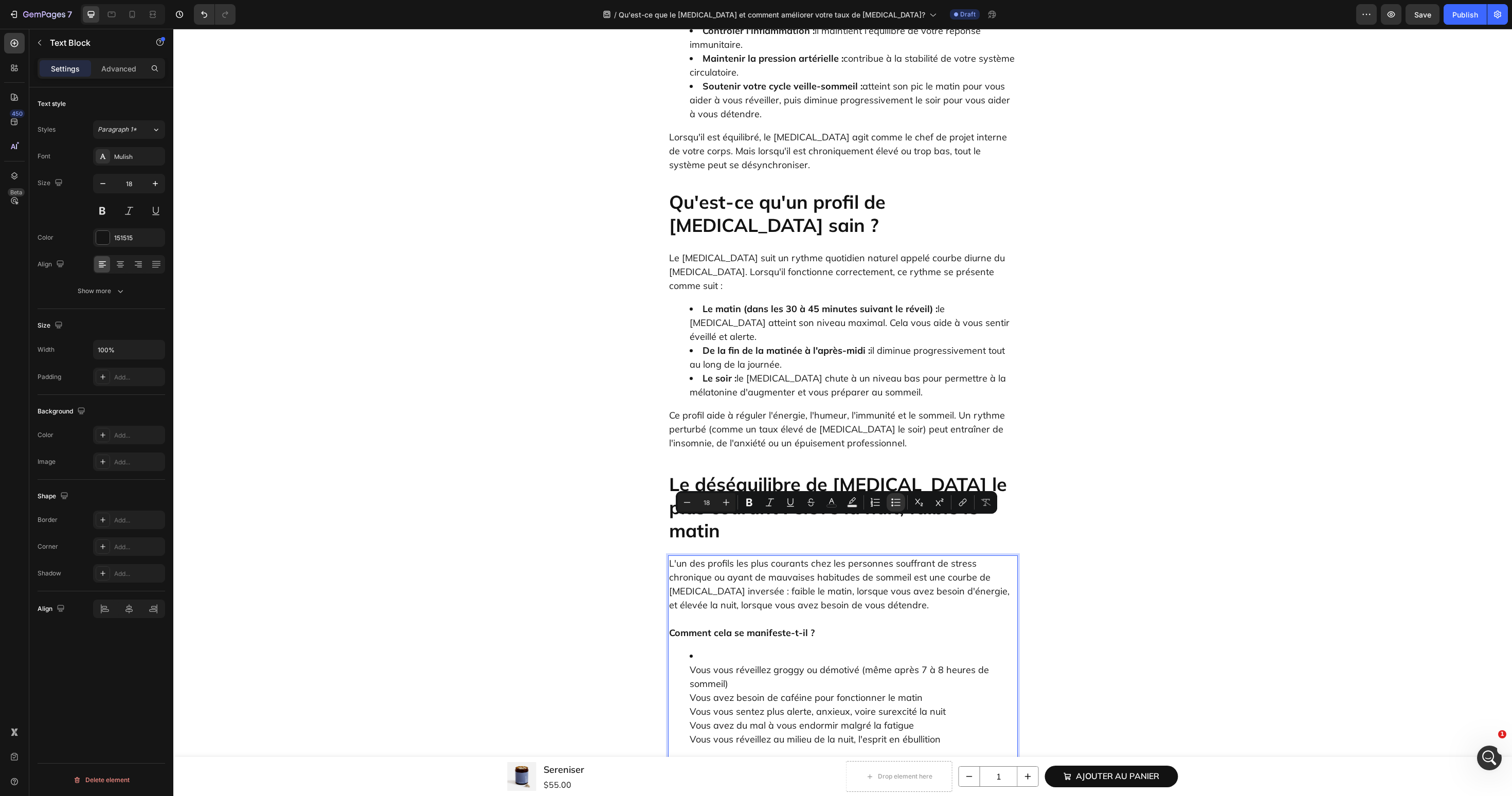
click at [714, 557] on p "L'un des profils les plus courants chez les personnes souffrant de stress chron…" at bounding box center [843, 584] width 347 height 56
click at [688, 649] on ul "Vous vous réveillez groggy ou démotivé (même après 7 à 8 heures de sommeil) Vou…" at bounding box center [843, 698] width 347 height 97
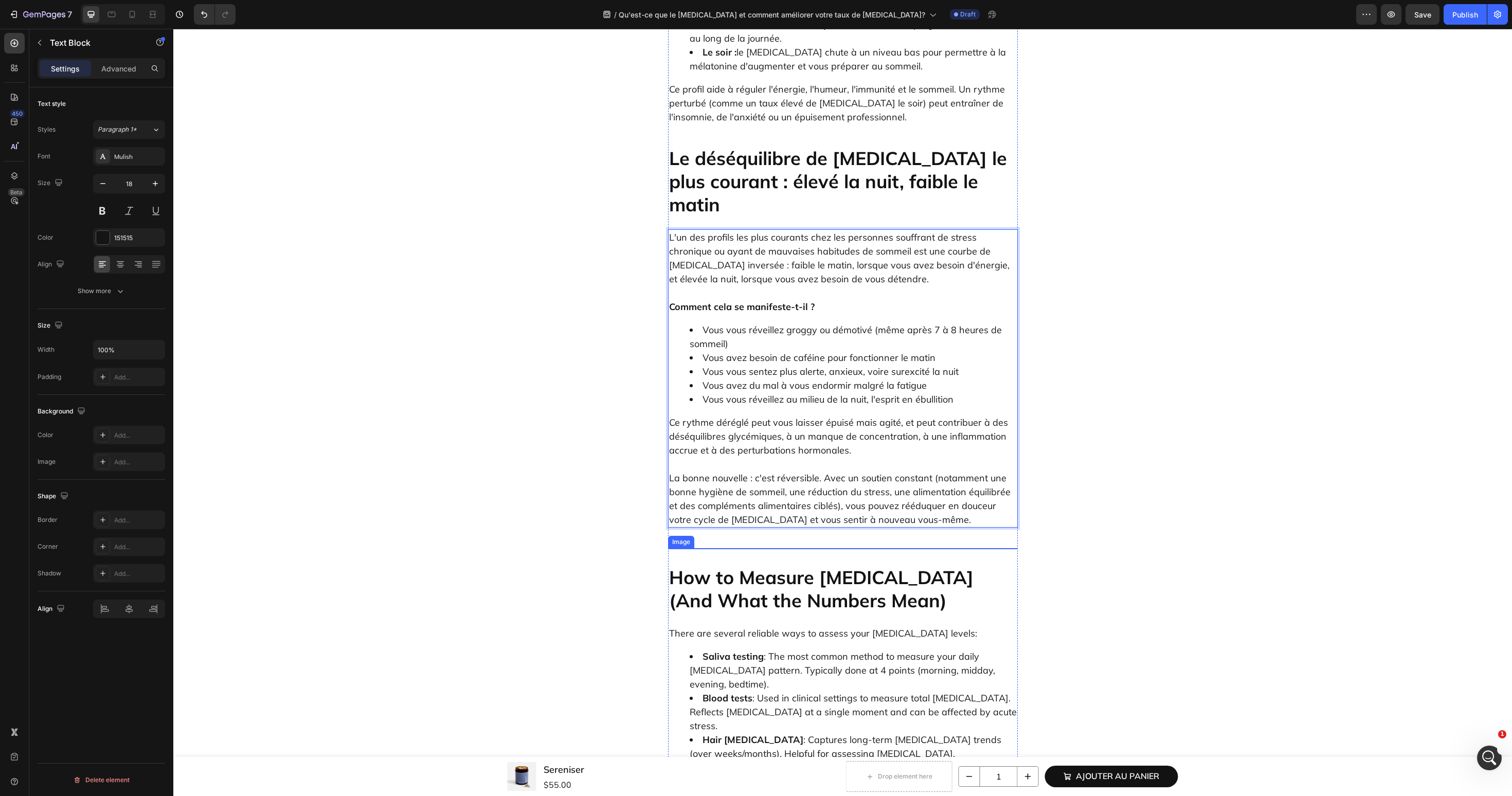
scroll to position [1382, 0]
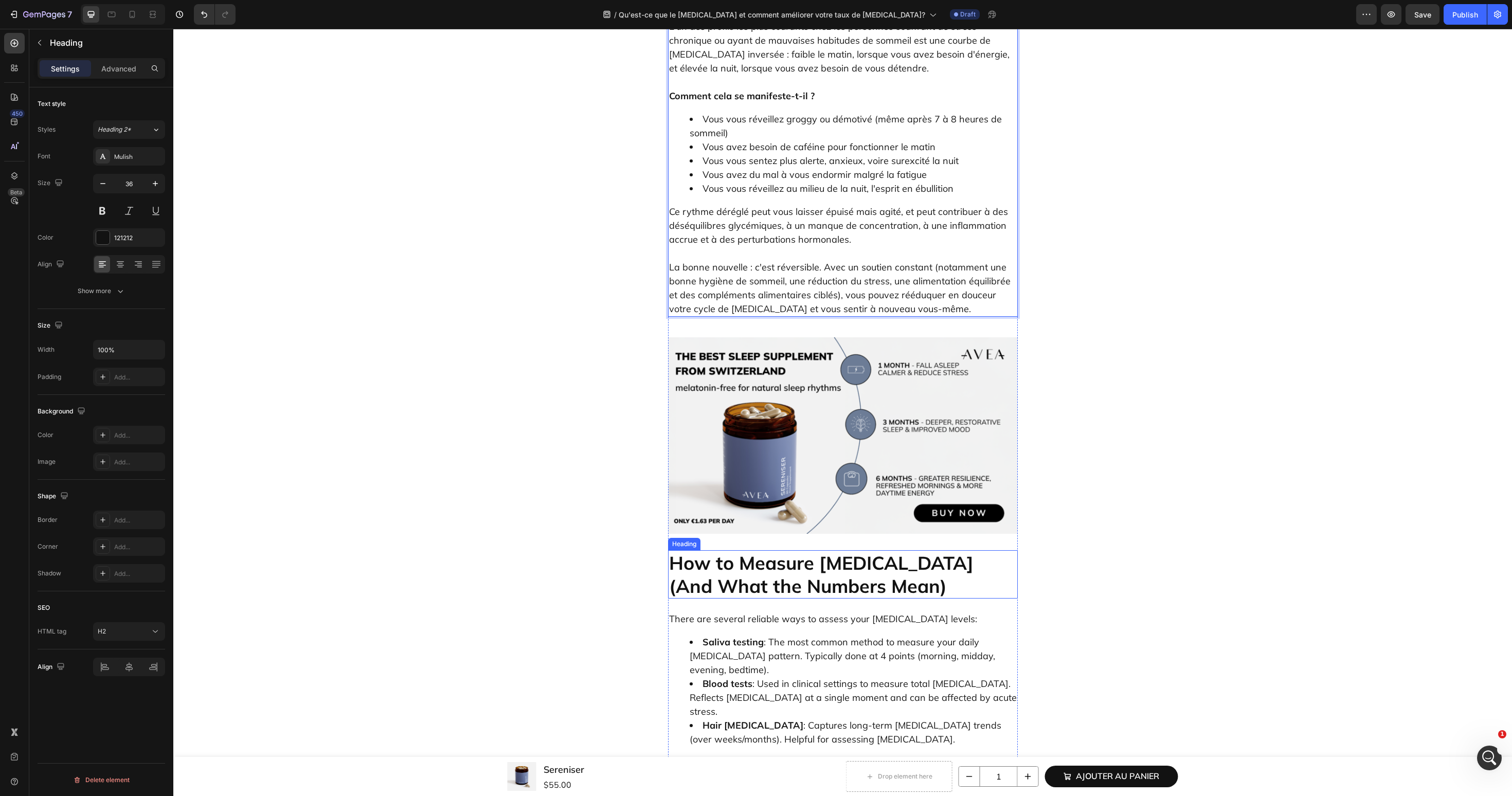
click at [772, 550] on h2 "How to Measure Cortisol (And What the Numbers Mean)" at bounding box center [843, 574] width 350 height 49
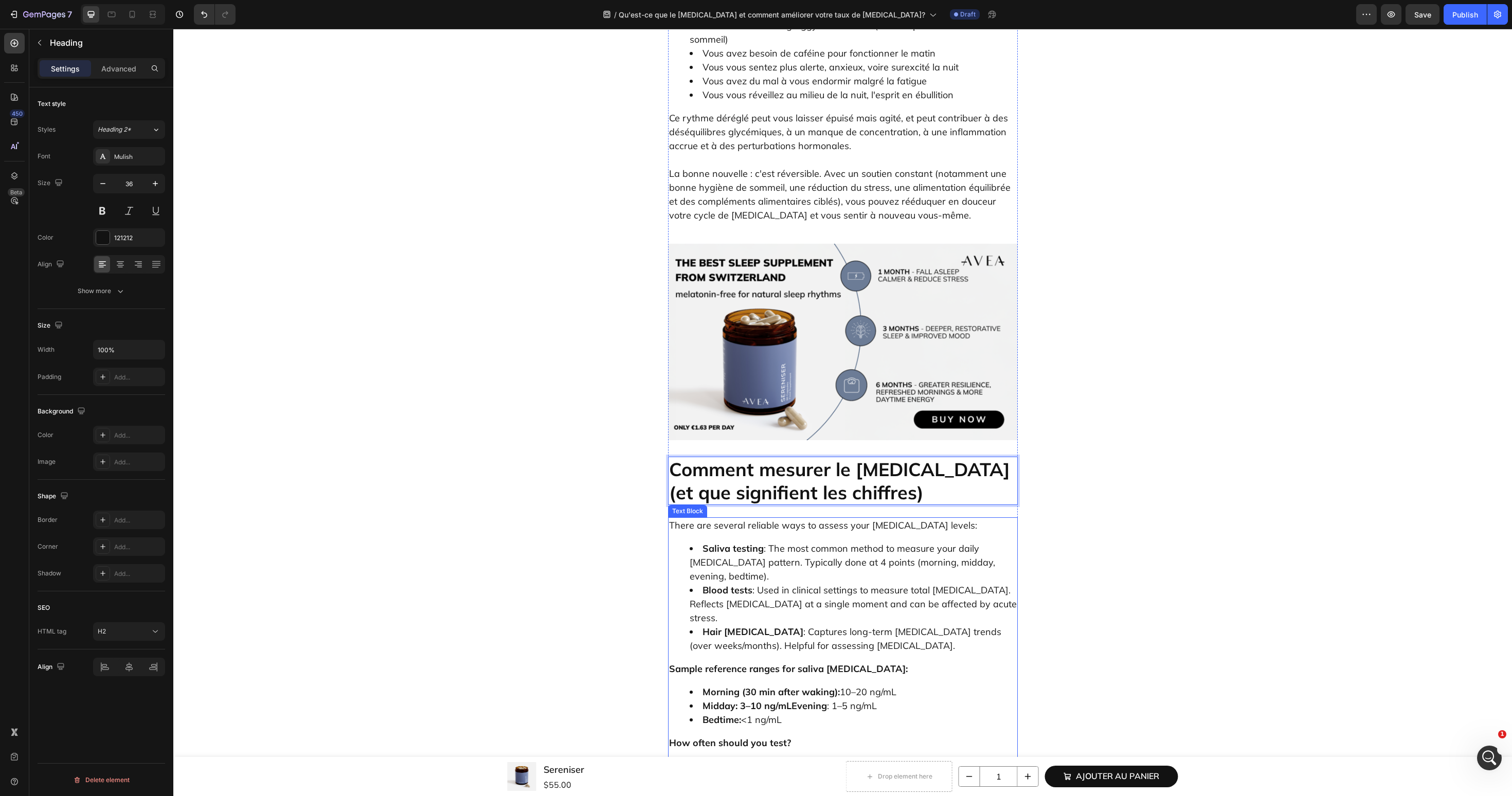
scroll to position [1503, 0]
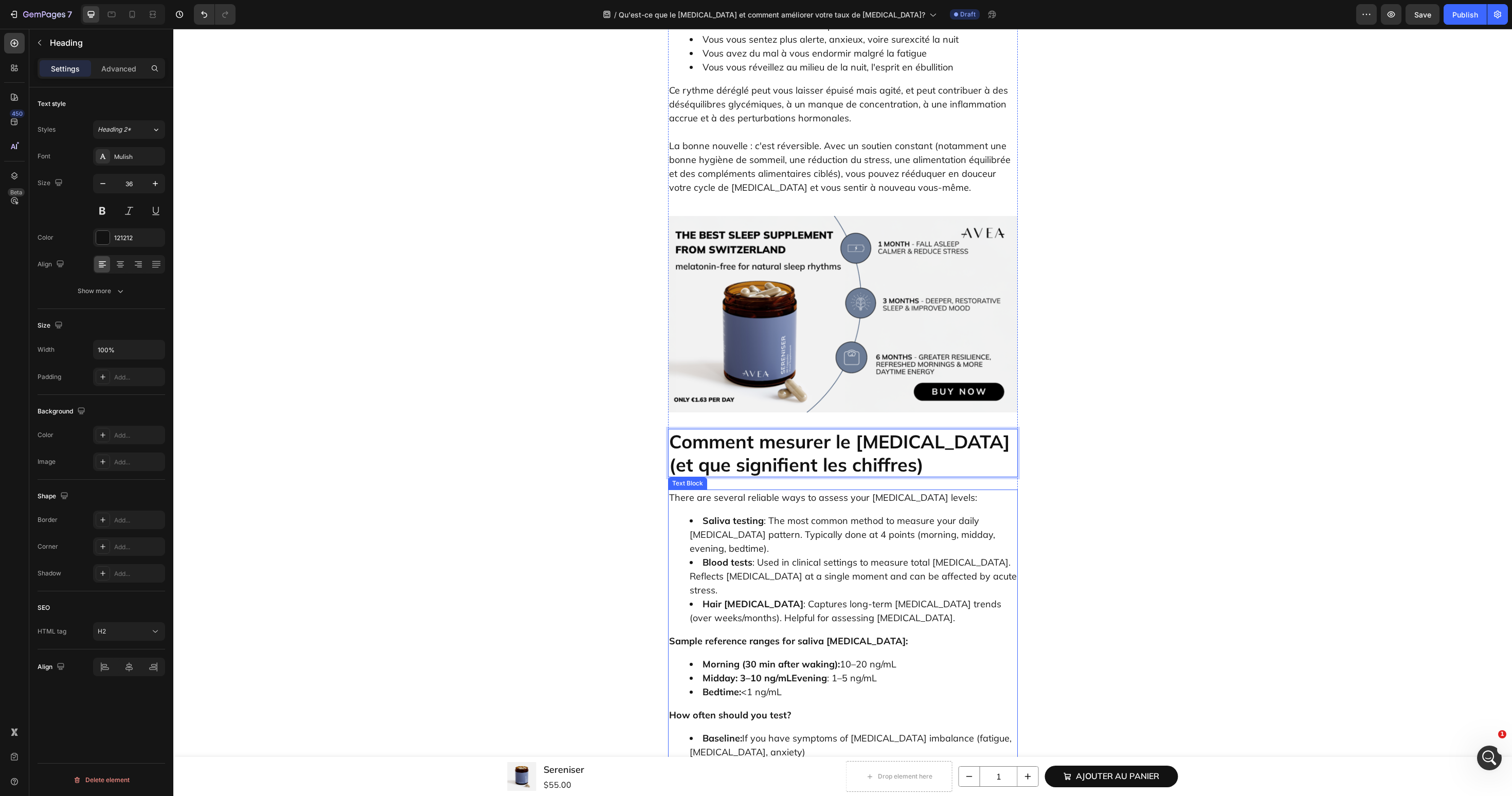
click at [884, 634] on p "Sample reference ranges for saliva cortisol:" at bounding box center [843, 641] width 347 height 14
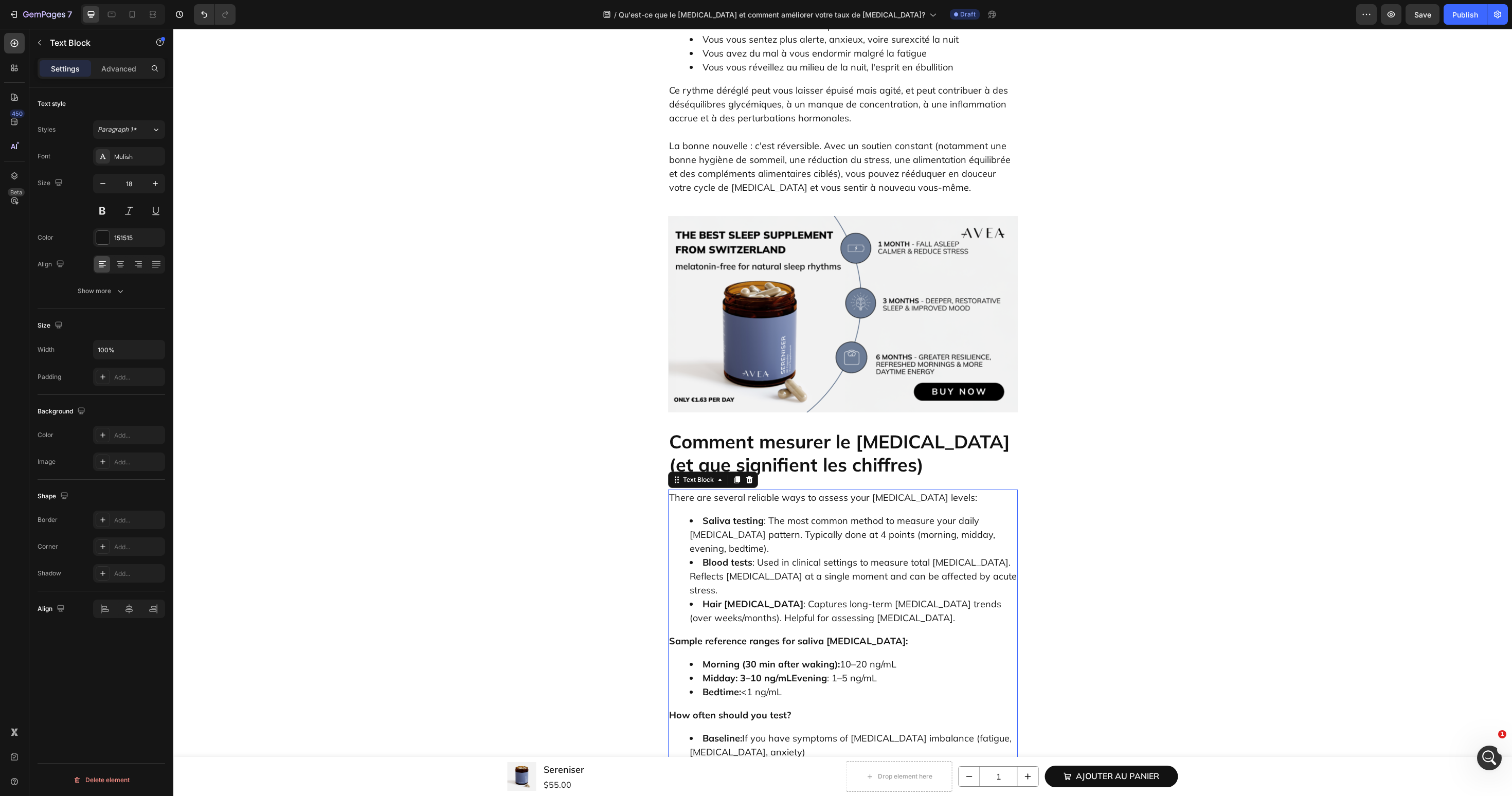
click at [884, 634] on p "Sample reference ranges for saliva cortisol:" at bounding box center [843, 641] width 347 height 14
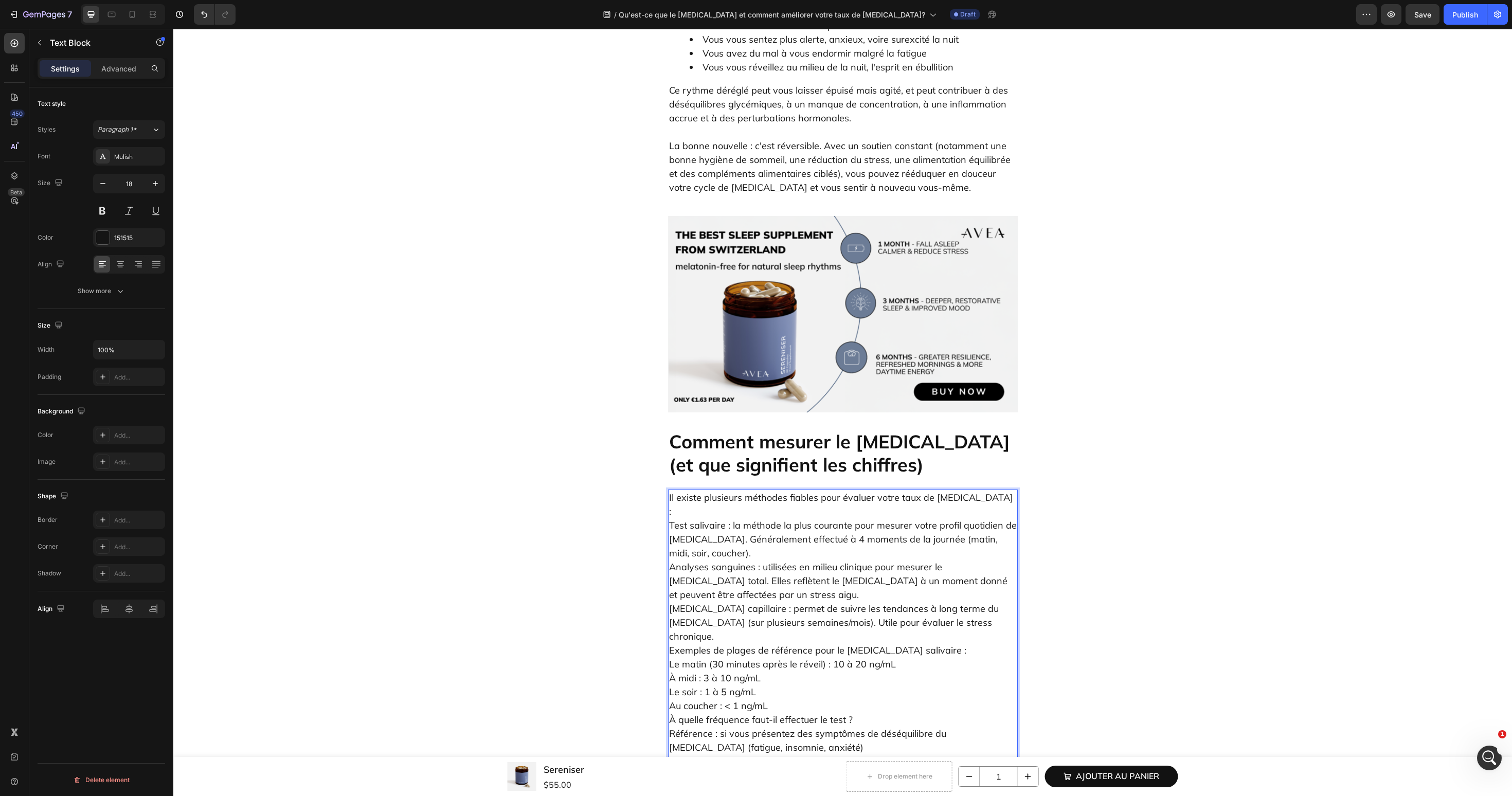
click at [992, 490] on p "Il existe plusieurs méthodes fiables pour évaluer votre taux de cortisol : Test…" at bounding box center [843, 657] width 347 height 333
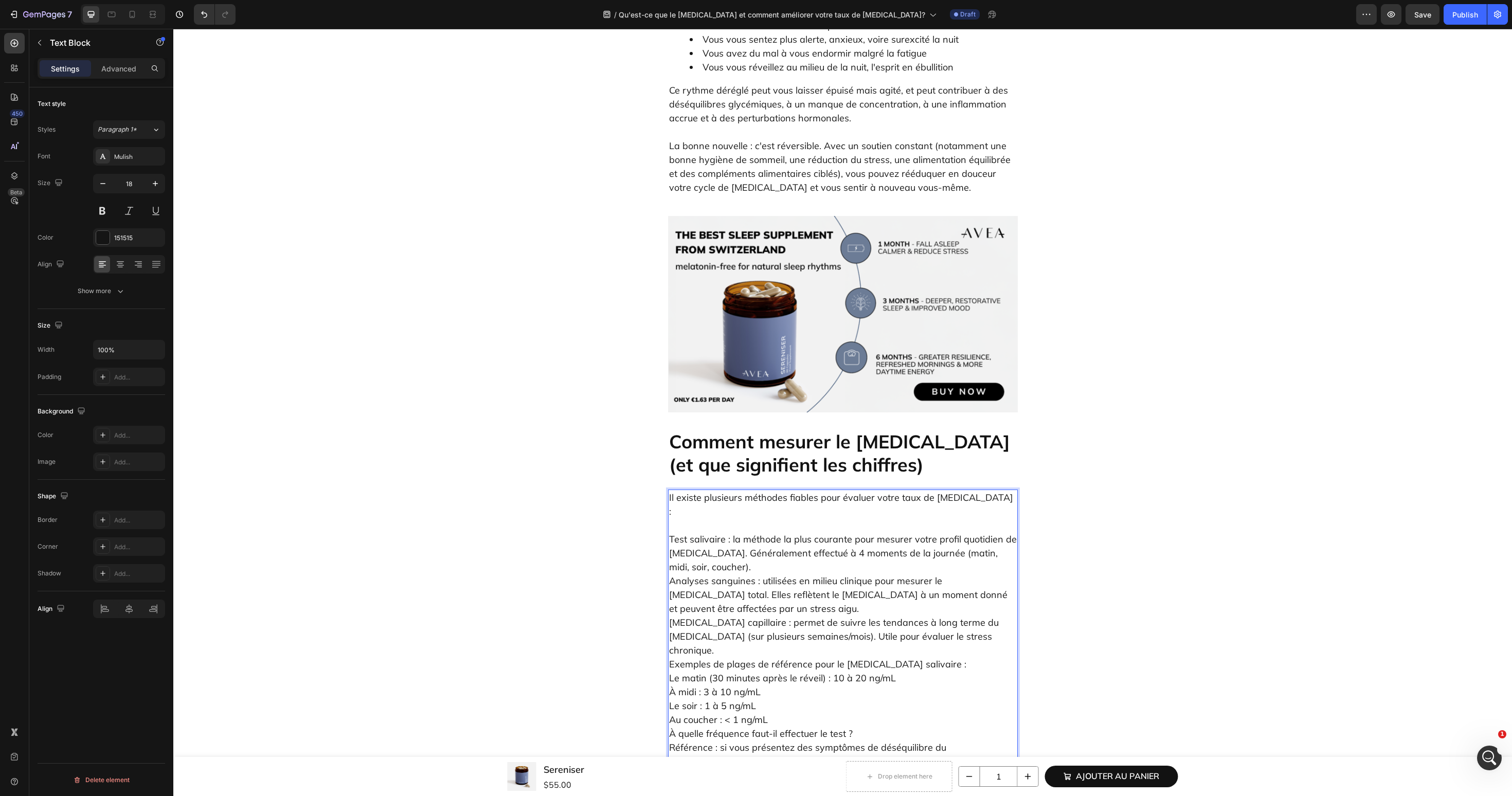
click at [954, 519] on p "⁠⁠⁠⁠⁠⁠⁠ Test salivaire : la méthode la plus courante pour mesurer votre profil …" at bounding box center [843, 678] width 347 height 319
click at [954, 519] on p "Test salivaire : la méthode la plus courante pour mesurer votre profil quotidie…" at bounding box center [843, 678] width 347 height 319
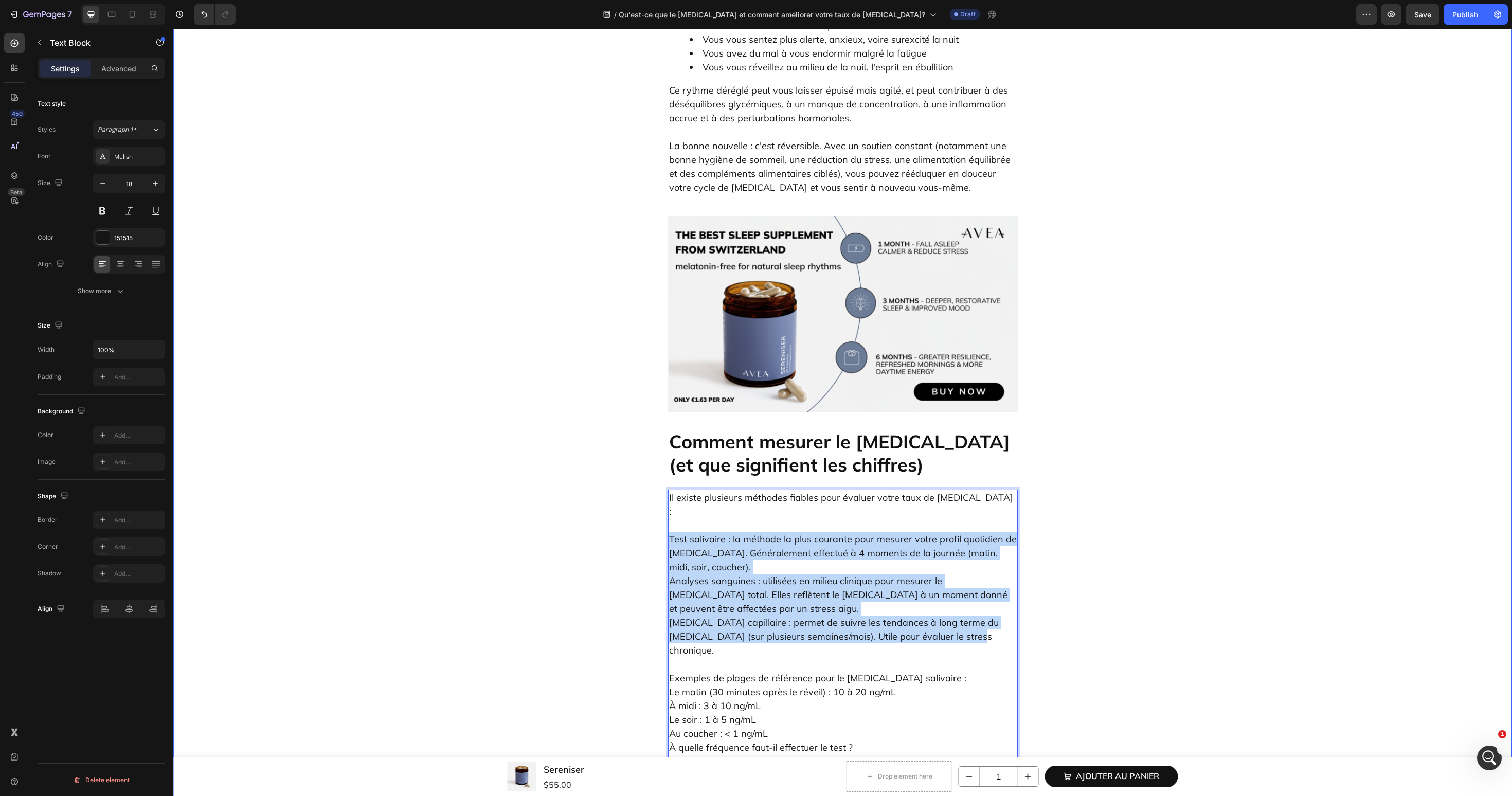
drag, startPoint x: 899, startPoint y: 461, endPoint x: 665, endPoint y: 378, distance: 248.3
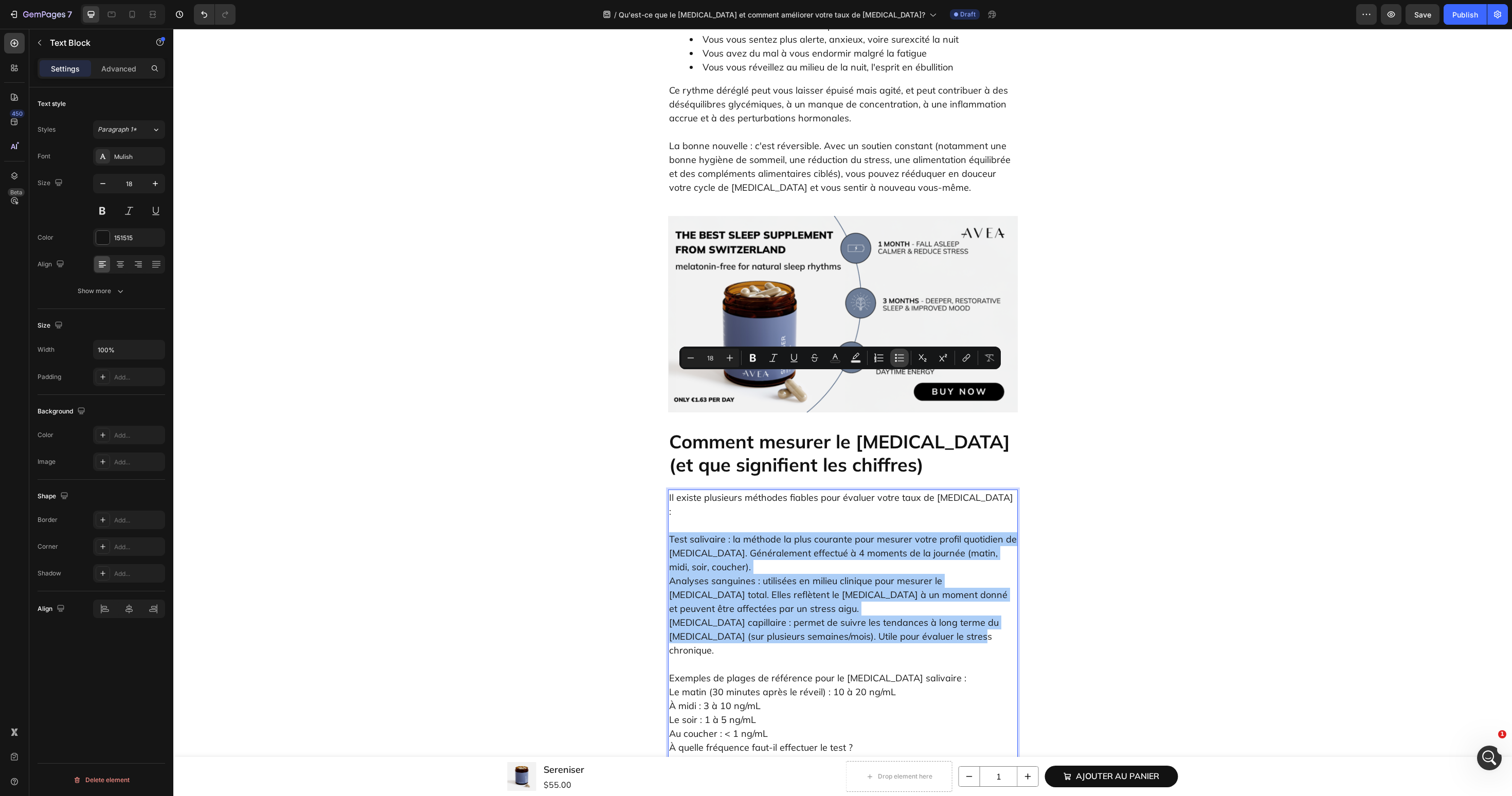
click at [896, 355] on icon "Editor contextual toolbar" at bounding box center [895, 355] width 2 height 2
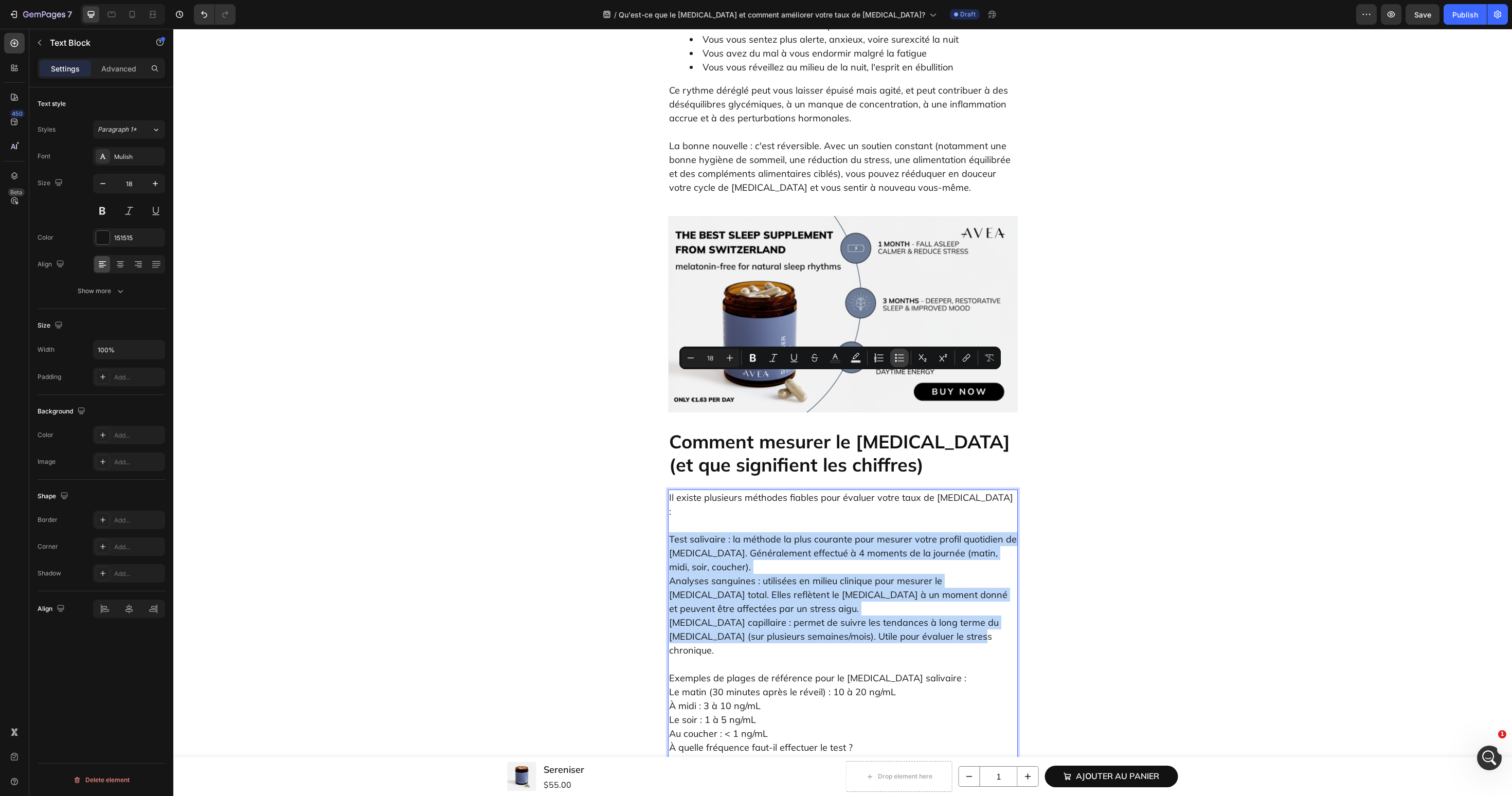
type input "18"
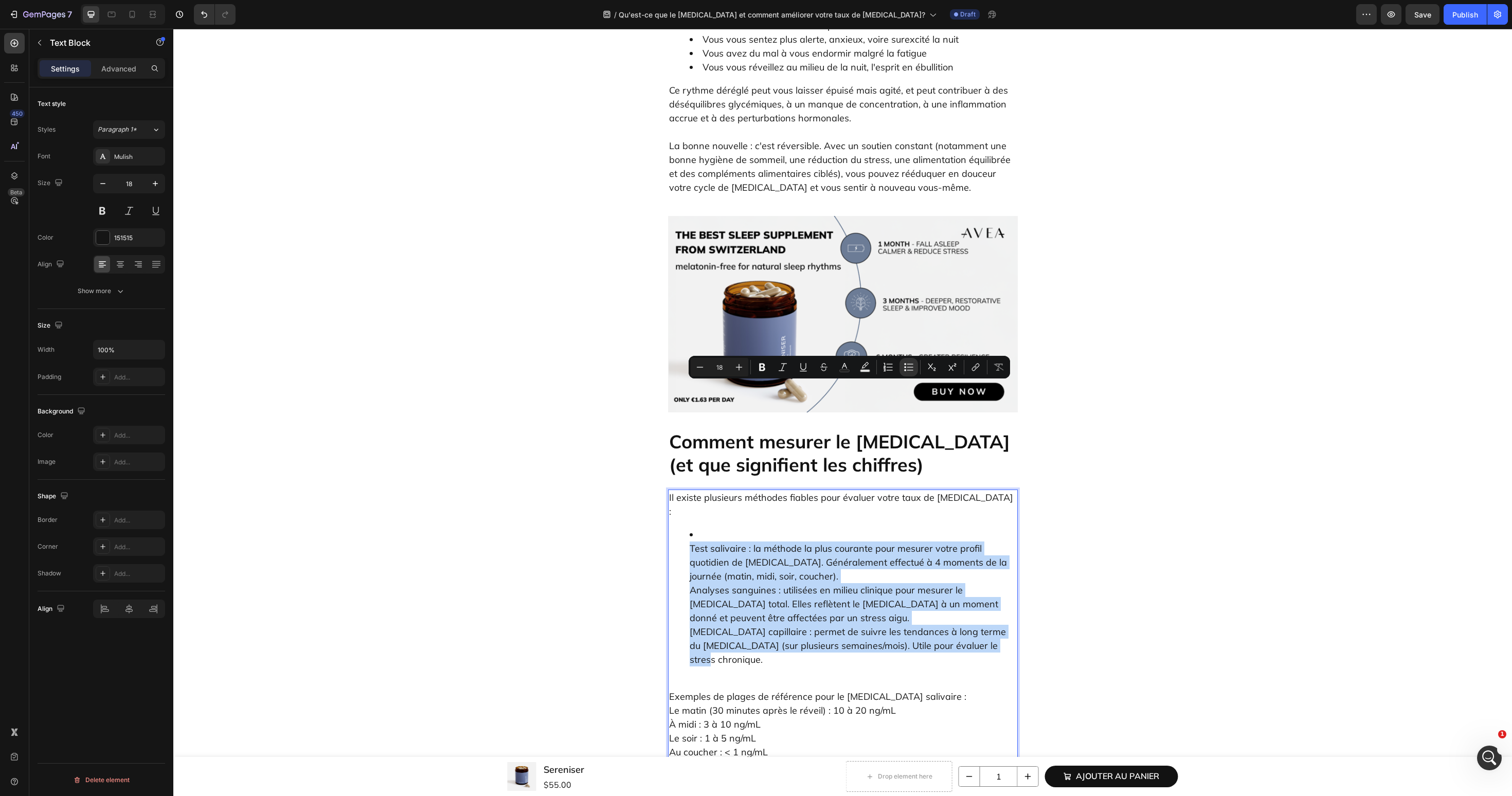
click at [674, 528] on ul "Test salivaire : la méthode la plus courante pour mesurer votre profil quotidie…" at bounding box center [843, 597] width 347 height 139
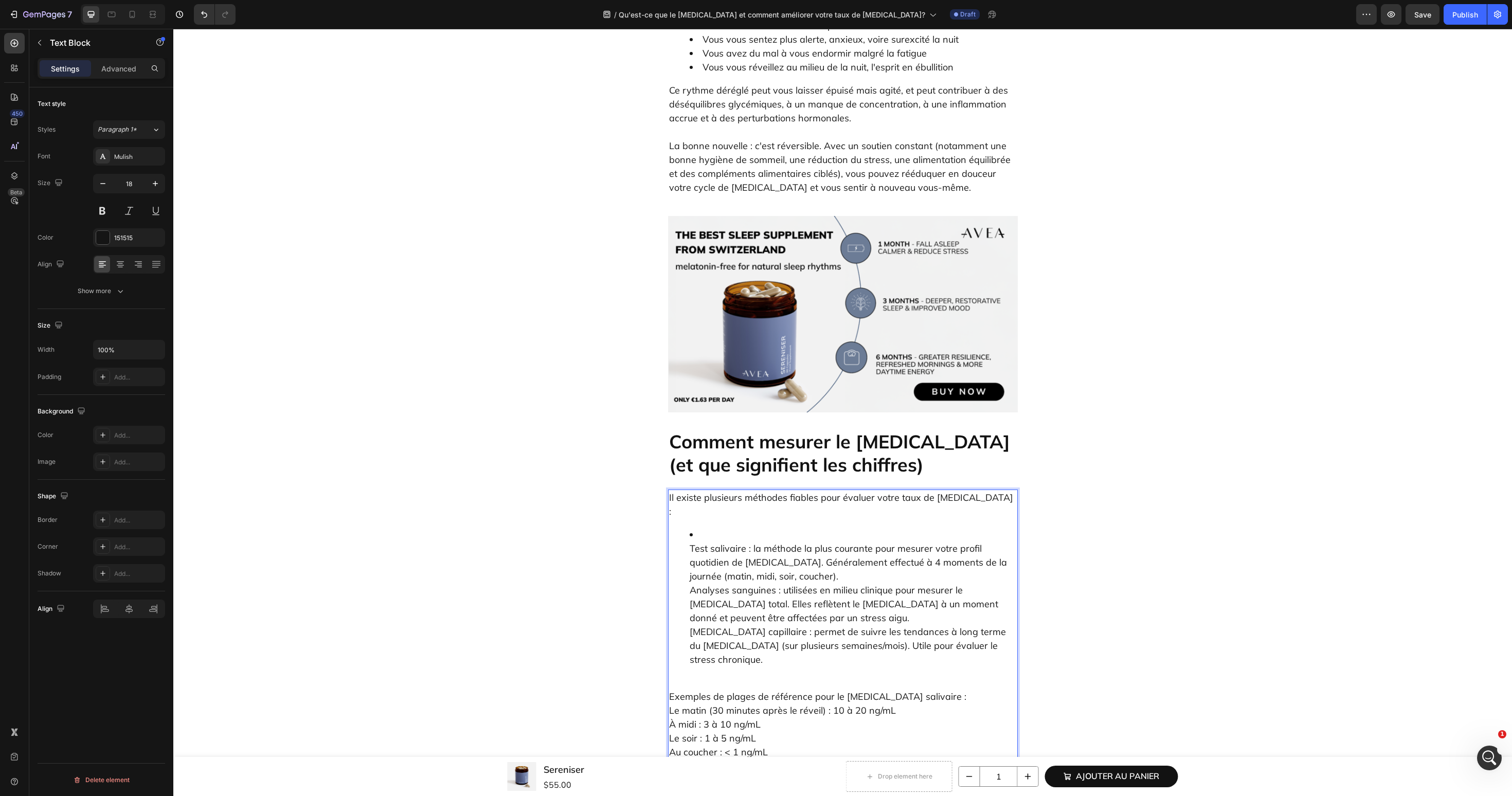
click at [683, 528] on ul "Test salivaire : la méthode la plus courante pour mesurer votre profil quotidie…" at bounding box center [843, 597] width 347 height 139
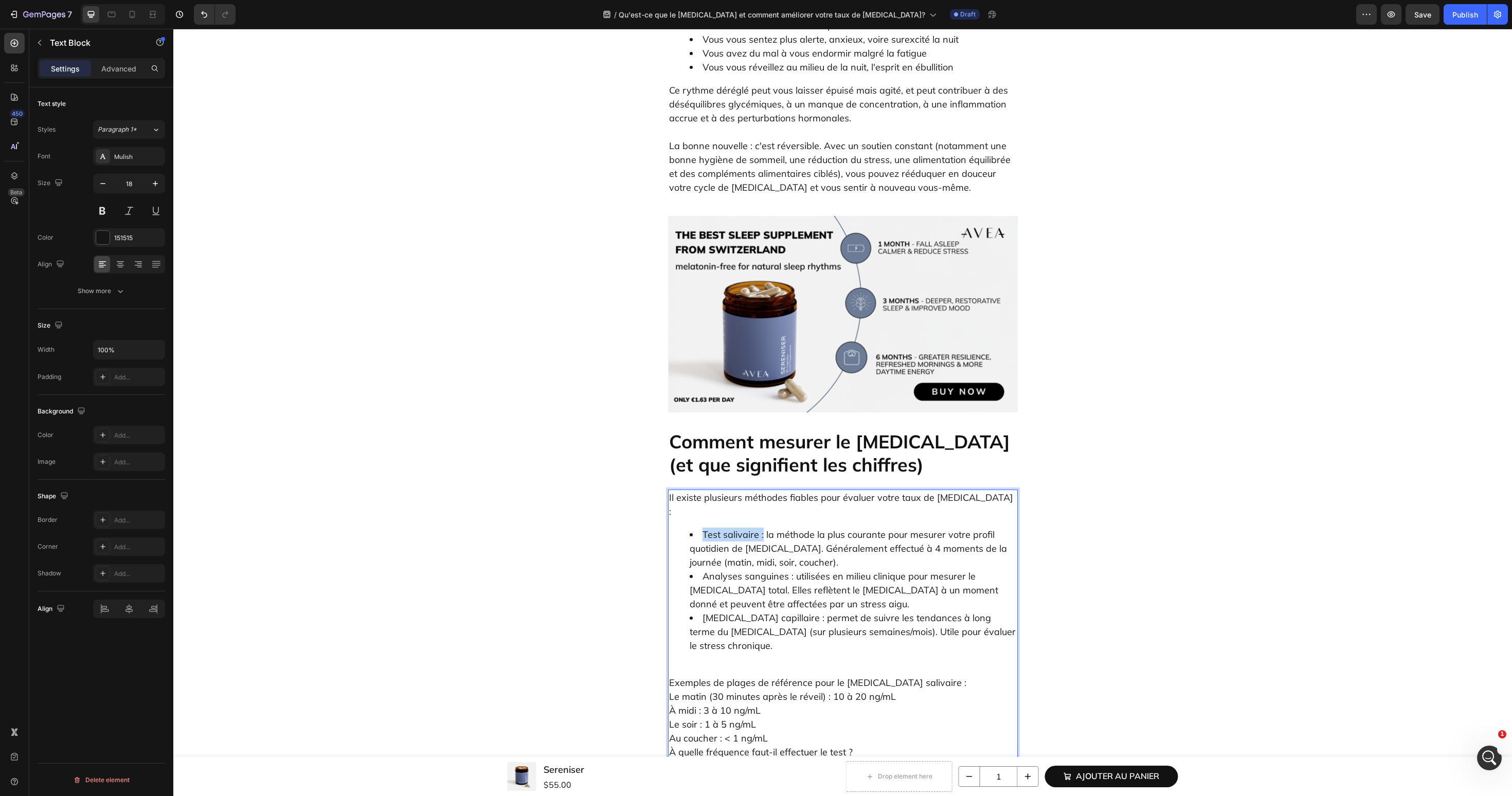
drag, startPoint x: 703, startPoint y: 379, endPoint x: 762, endPoint y: 378, distance: 59.0
click at [762, 528] on li "Test salivaire : la méthode la plus courante pour mesurer votre profil quotidie…" at bounding box center [853, 549] width 327 height 42
drag, startPoint x: 705, startPoint y: 420, endPoint x: 792, endPoint y: 420, distance: 87.0
click at [792, 570] on li "Analyses sanguines : utilisées en milieu clinique pour mesurer le cortisol tota…" at bounding box center [853, 591] width 327 height 42
drag, startPoint x: 703, startPoint y: 460, endPoint x: 779, endPoint y: 462, distance: 76.0
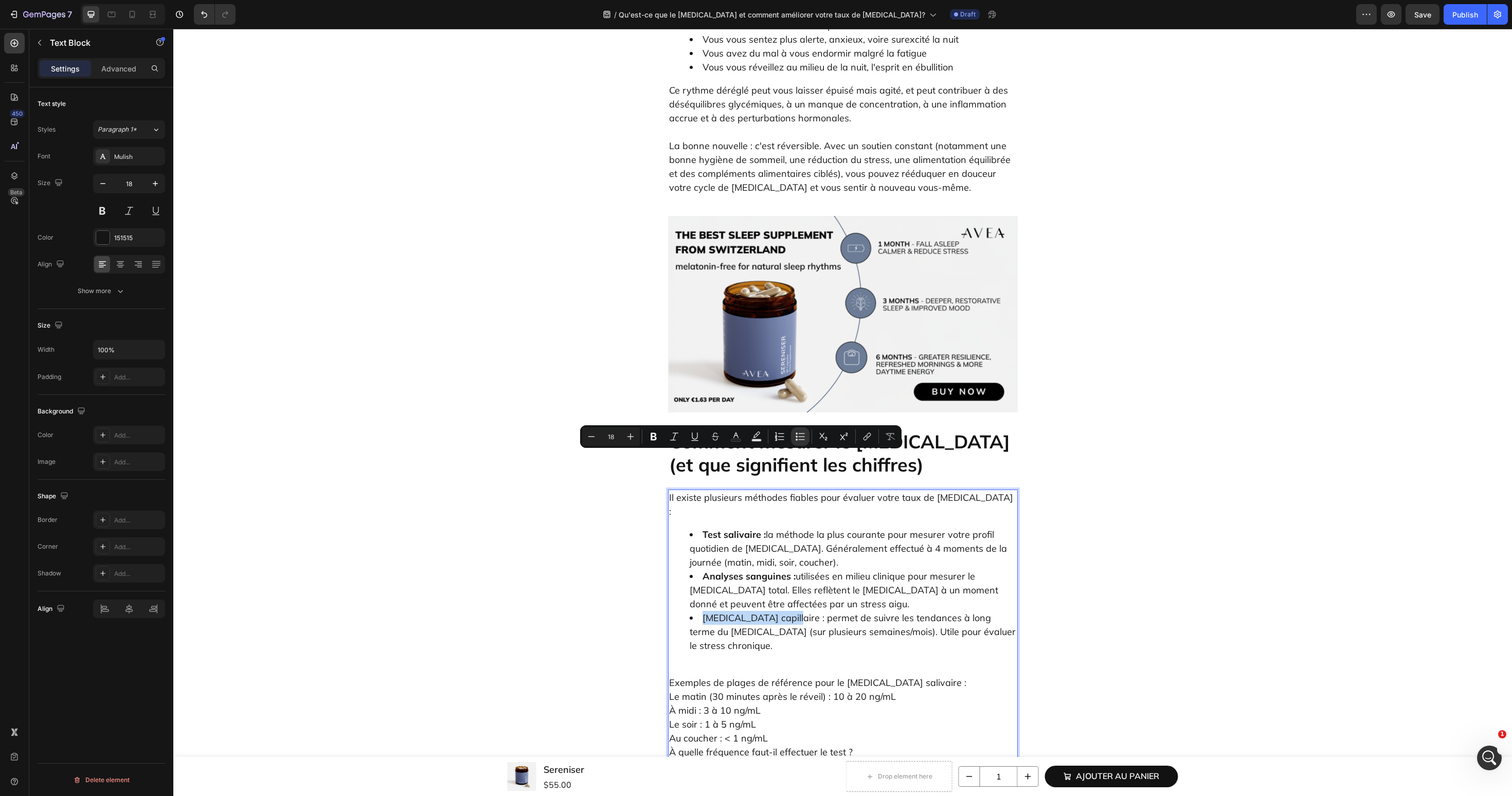
click at [779, 611] on li "Cortisol capillaire : permet de suivre les tendances à long terme du cortisol (…" at bounding box center [853, 632] width 327 height 42
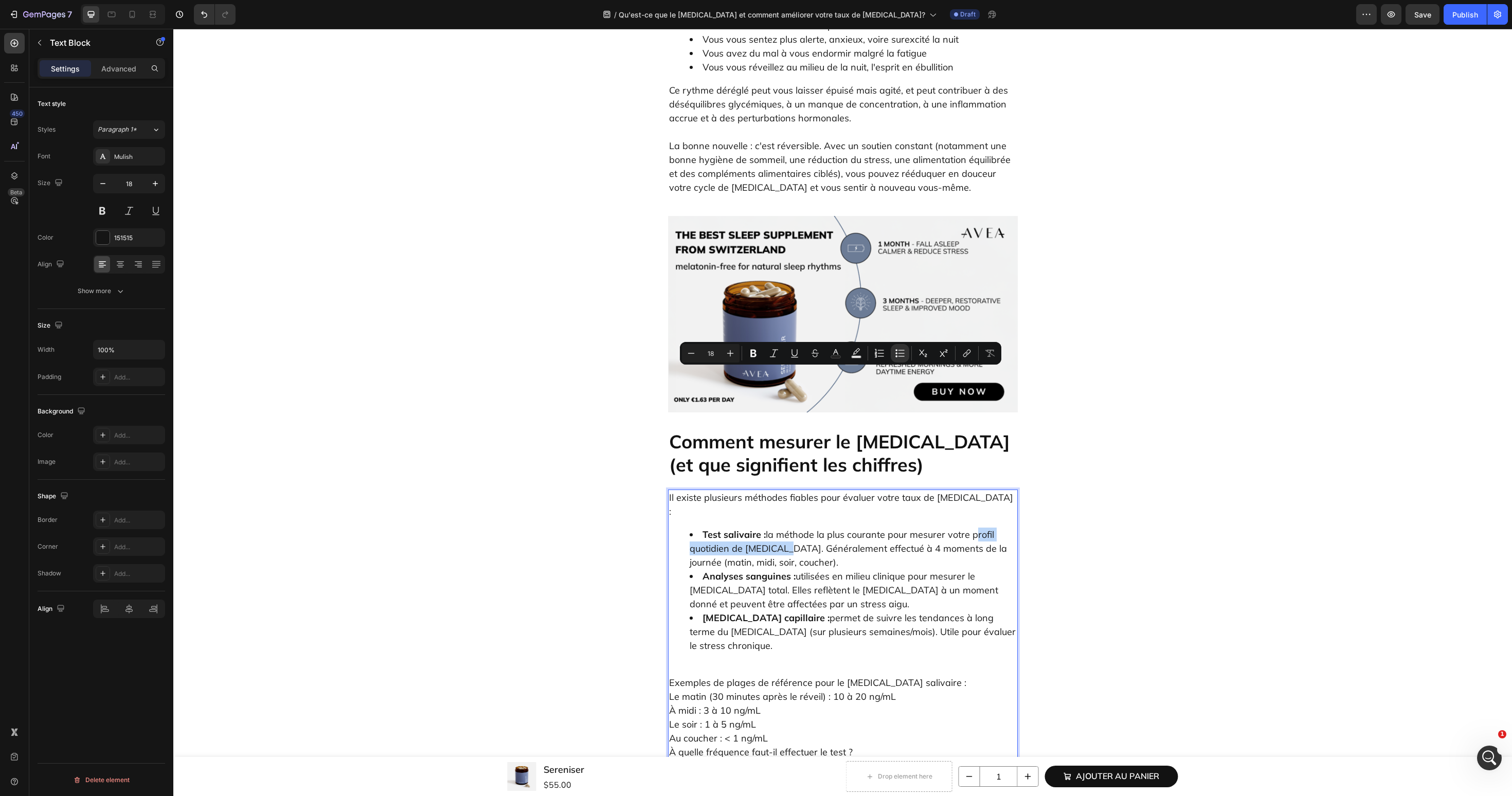
drag, startPoint x: 972, startPoint y: 378, endPoint x: 776, endPoint y: 389, distance: 196.3
click at [776, 528] on li "Test salivaire : la méthode la plus courante pour mesurer votre profil quotidie…" at bounding box center [853, 549] width 327 height 42
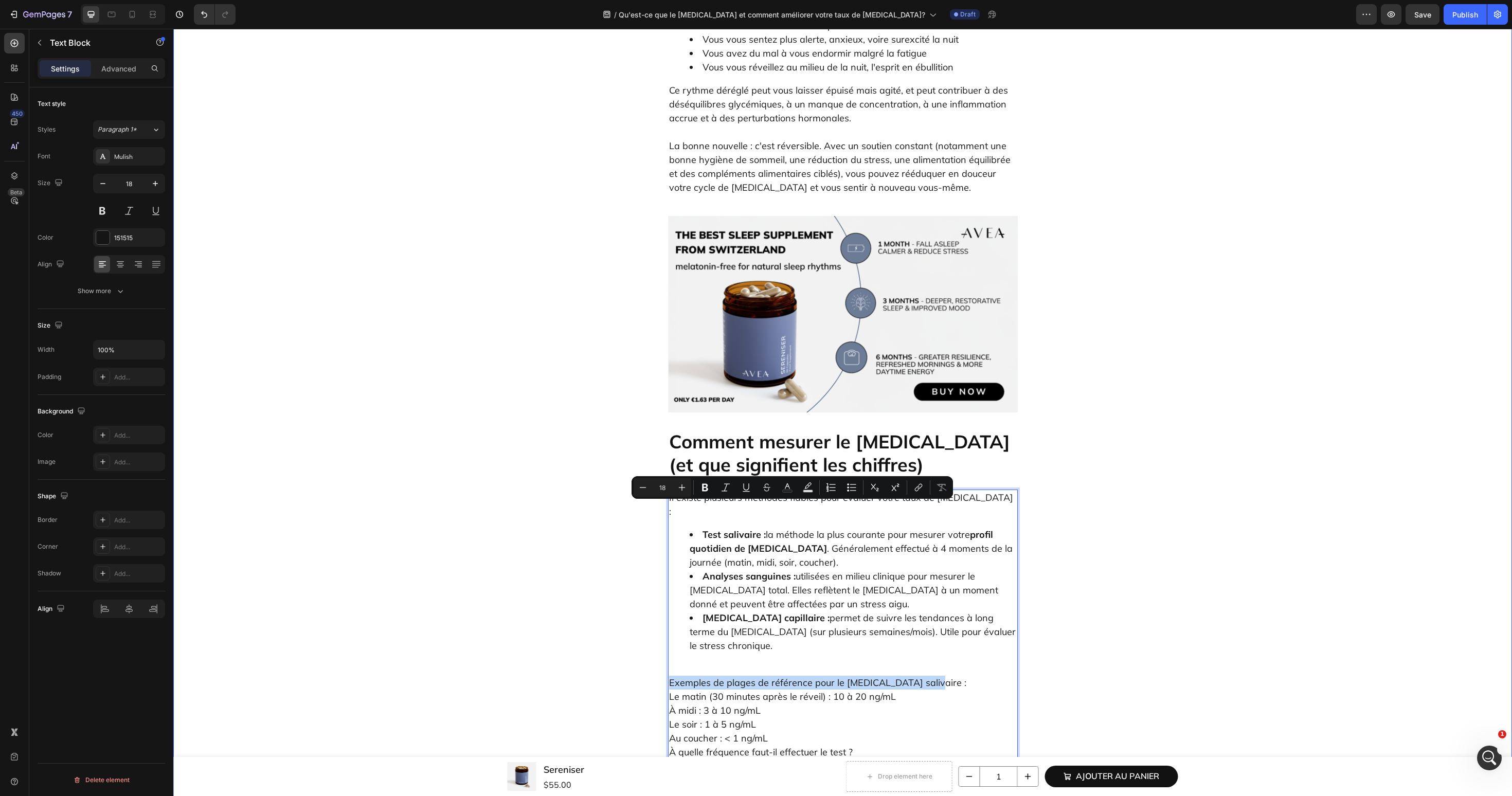
drag, startPoint x: 920, startPoint y: 507, endPoint x: 653, endPoint y: 507, distance: 267.0
click at [747, 528] on li "Test salivaire : la méthode la plus courante pour mesurer votre profil quotidie…" at bounding box center [853, 549] width 327 height 42
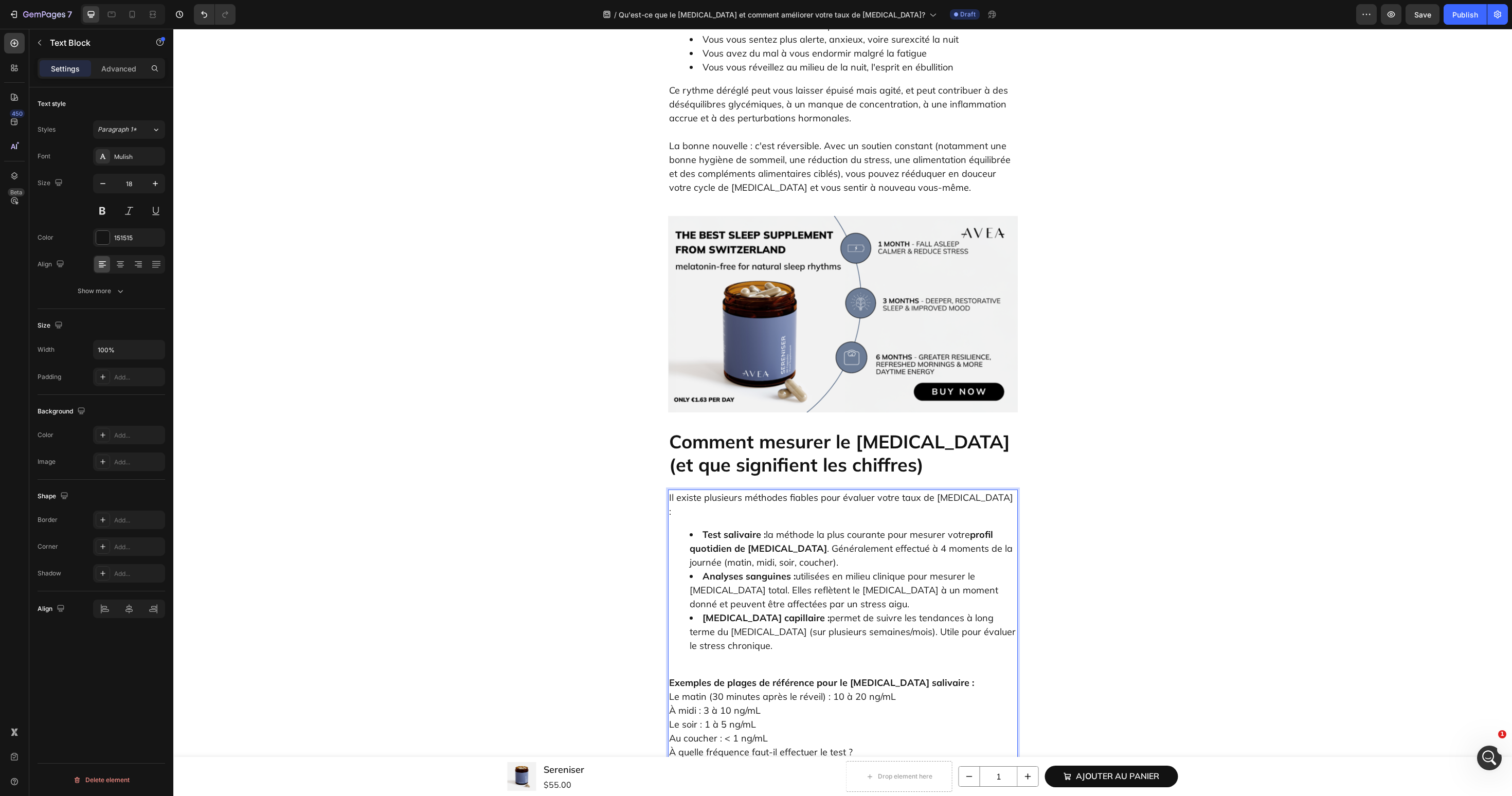
click at [710, 490] on div "Il existe plusieurs méthodes fiables pour évaluer votre taux de cortisol : Test…" at bounding box center [843, 673] width 350 height 368
drag, startPoint x: 811, startPoint y: 551, endPoint x: 790, endPoint y: 551, distance: 21.0
click at [790, 662] on p "Exemples de plages de référence pour le cortisol salivaire : Le matin (30 minut…" at bounding box center [843, 752] width 347 height 180
click at [953, 662] on p "Exemples de plages de référence pour le cortisol salivaire : Le matin (30 minut…" at bounding box center [843, 697] width 347 height 70
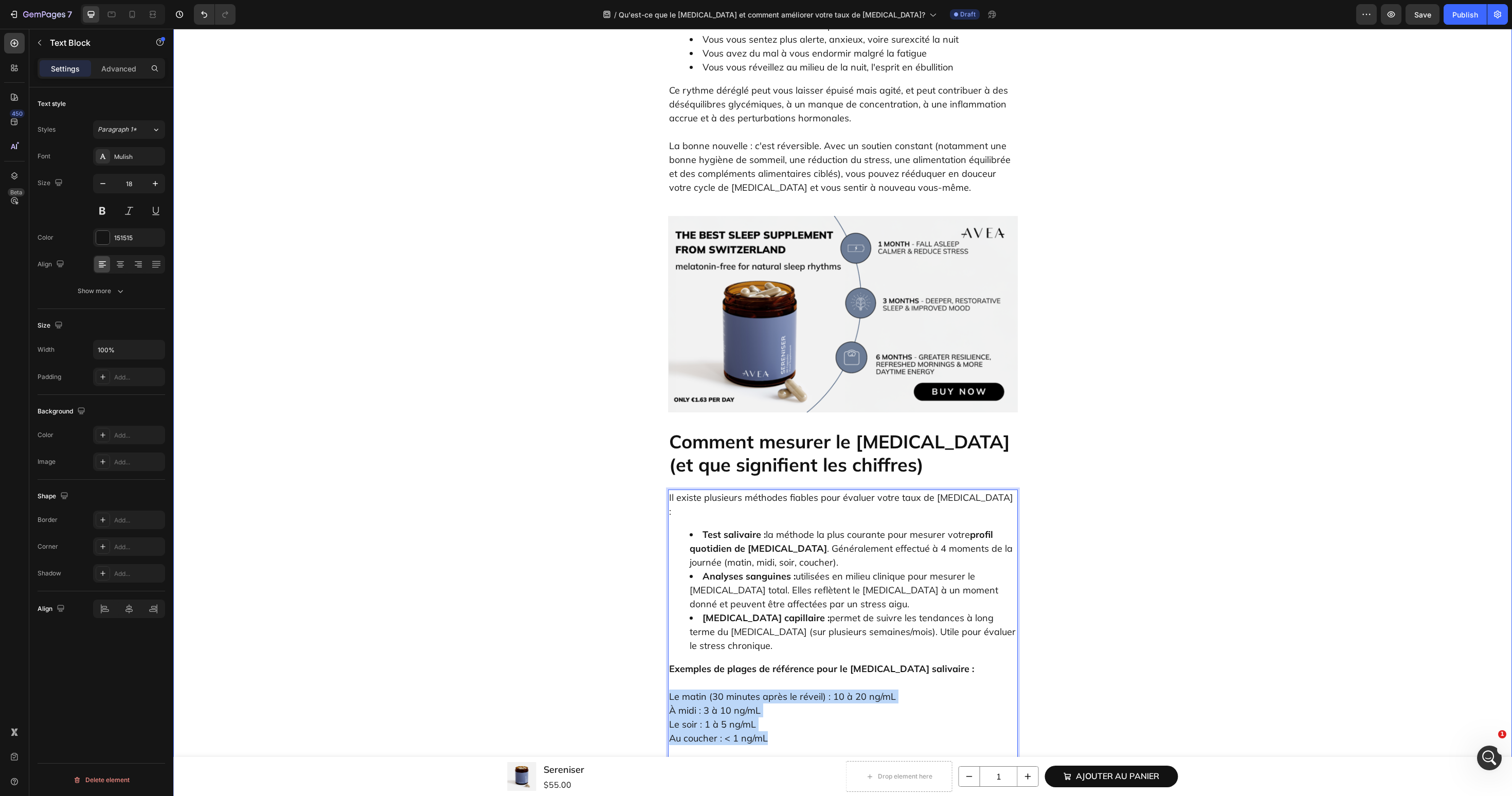
drag, startPoint x: 807, startPoint y: 565, endPoint x: 646, endPoint y: 527, distance: 165.4
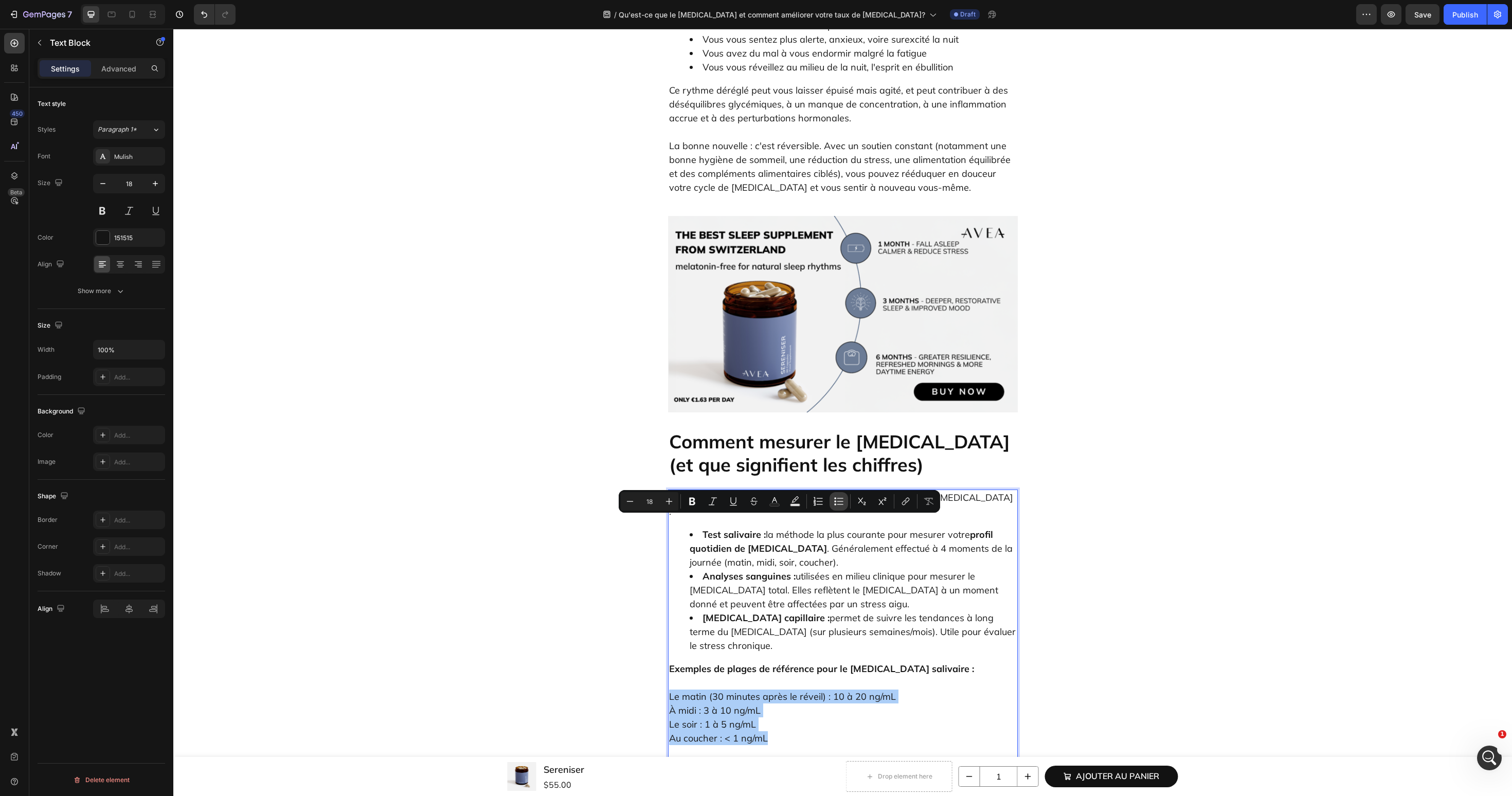
click at [842, 501] on icon "Editor contextual toolbar" at bounding box center [839, 502] width 10 height 10
type input "18"
click at [686, 685] on ul "Le matin (30 minutes après le réveil) : 10 à 20 ng/mL À midi : 3 à 10 ng/mL Le …" at bounding box center [843, 720] width 347 height 70
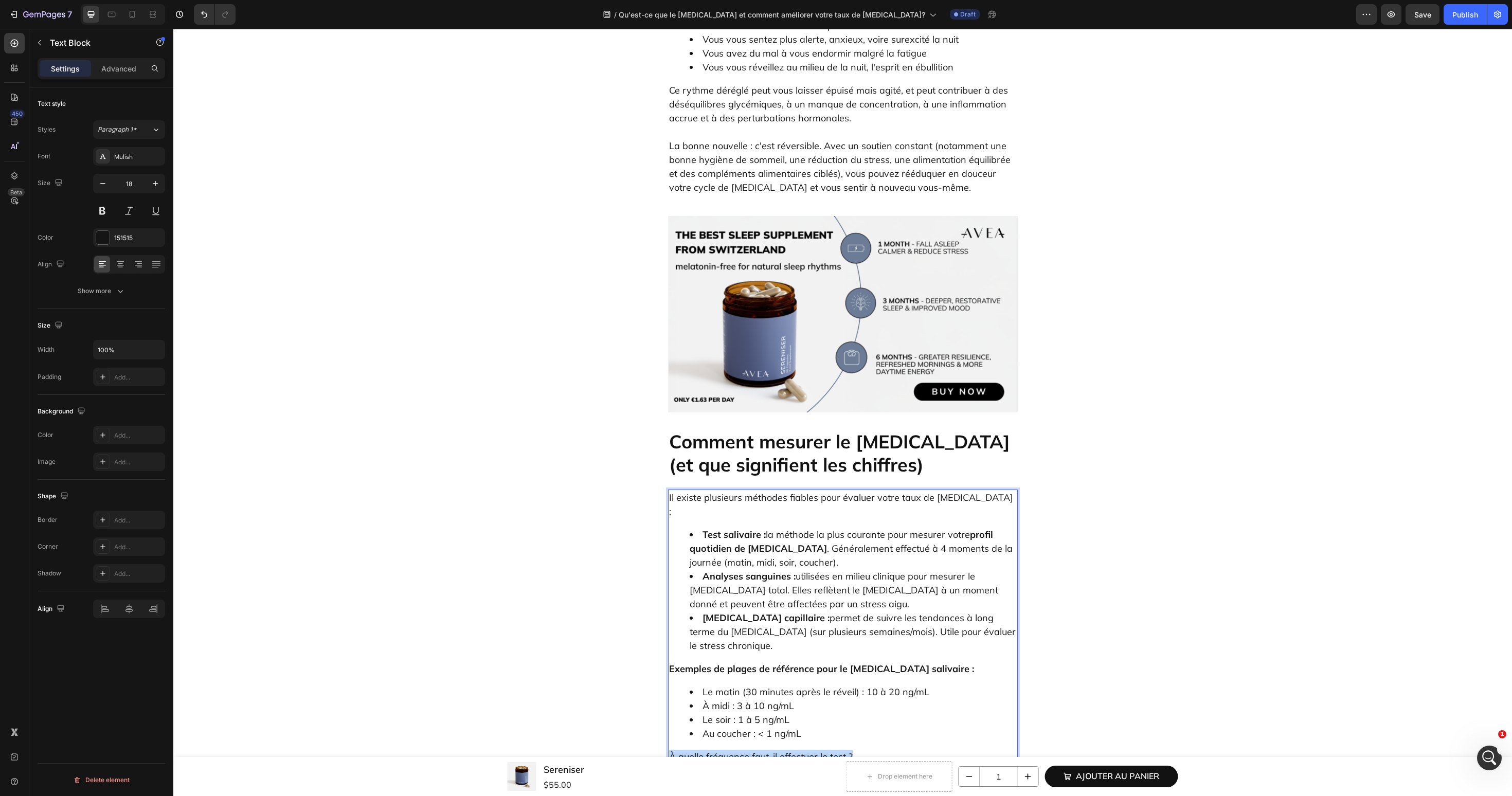
drag, startPoint x: 875, startPoint y: 584, endPoint x: 668, endPoint y: 586, distance: 207.0
click at [668, 586] on div "Il existe plusieurs méthodes fiables pour évaluer votre taux de cortisol : Test…" at bounding box center [843, 676] width 350 height 372
drag, startPoint x: 798, startPoint y: 683, endPoint x: 667, endPoint y: 612, distance: 149.0
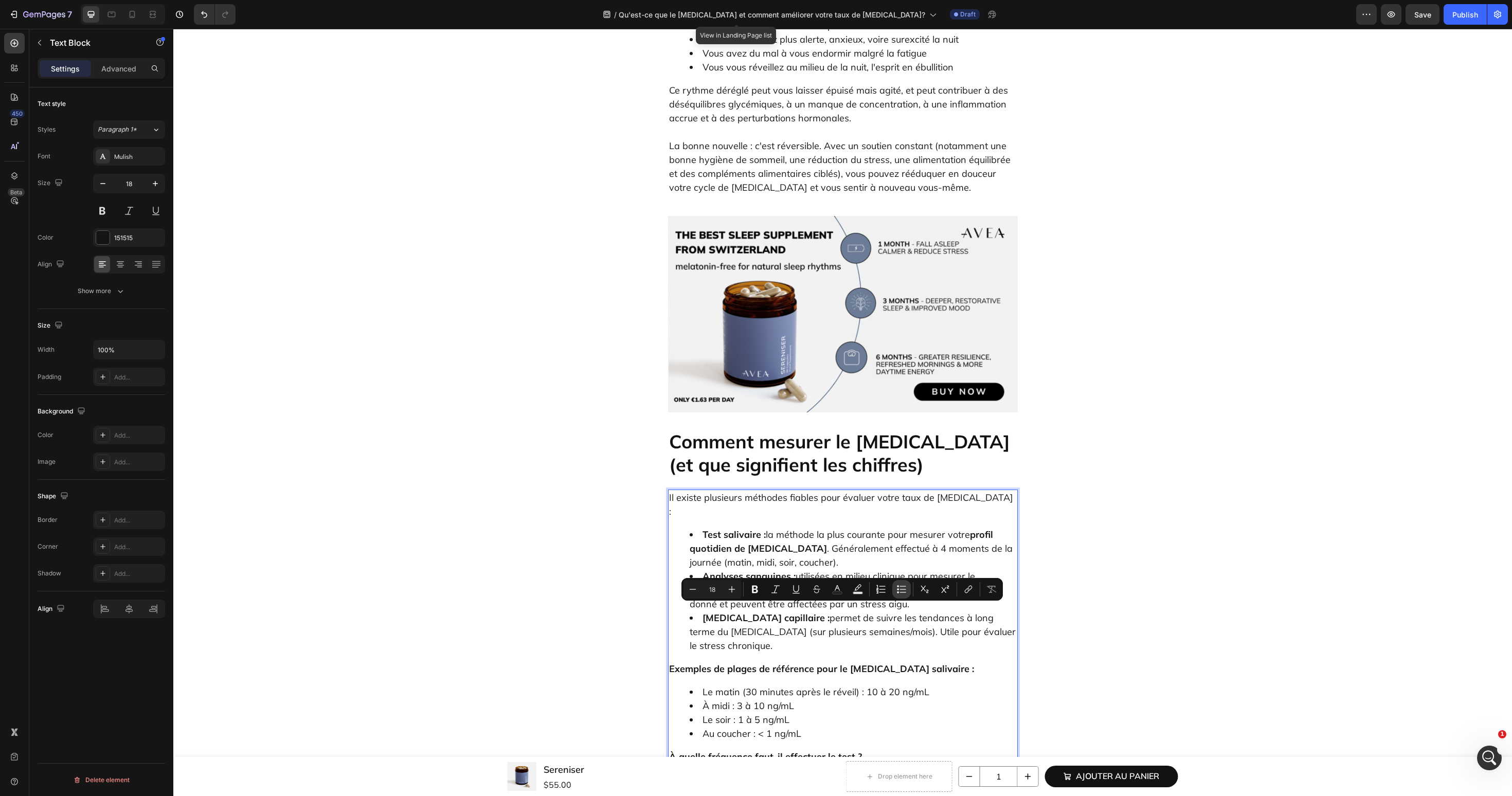
click at [910, 590] on button "Bulleted List" at bounding box center [901, 589] width 18 height 18
type input "18"
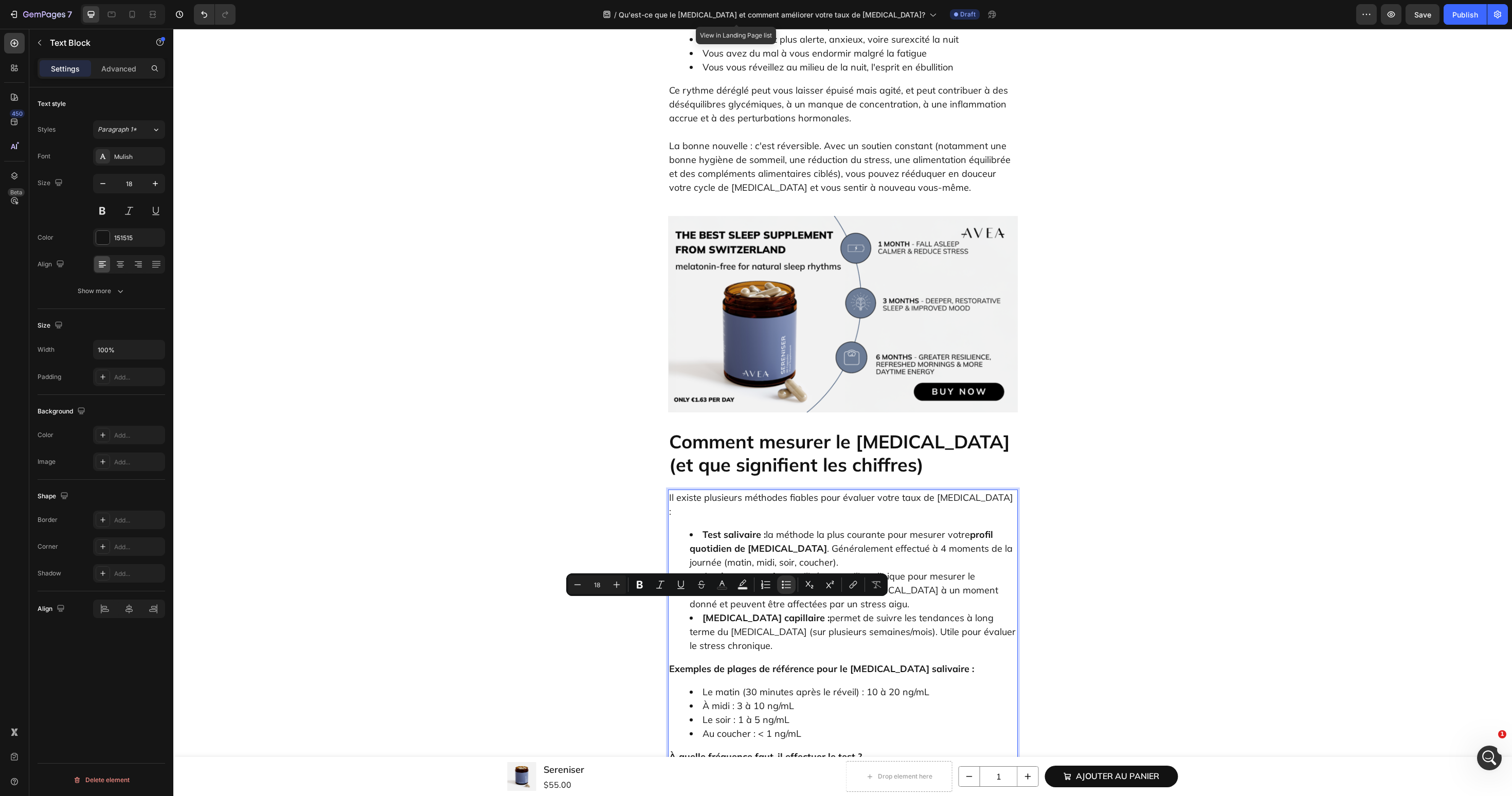
drag, startPoint x: 702, startPoint y: 609, endPoint x: 750, endPoint y: 611, distance: 48.0
drag, startPoint x: 700, startPoint y: 635, endPoint x: 758, endPoint y: 635, distance: 58.0
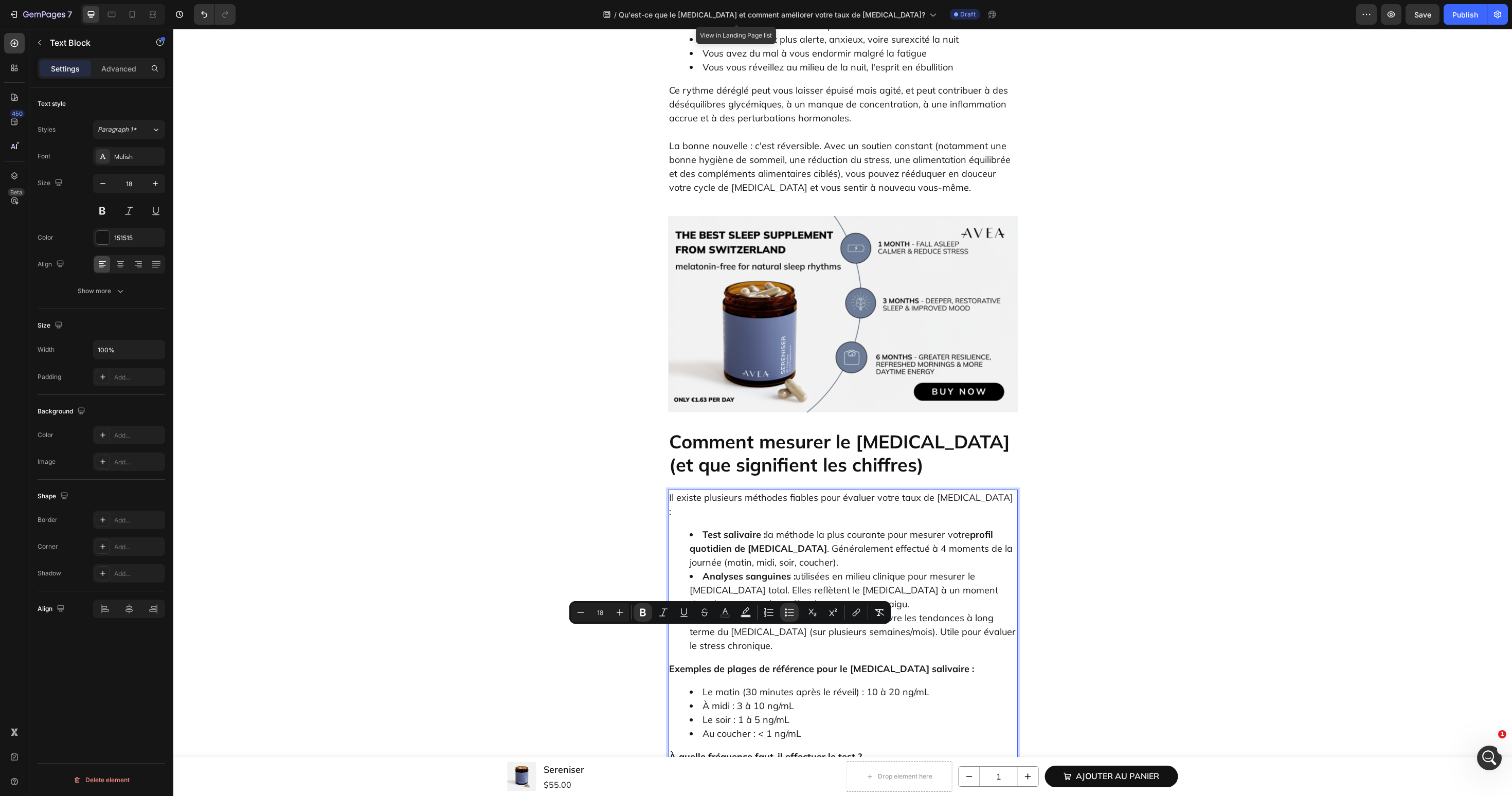
drag, startPoint x: 858, startPoint y: 666, endPoint x: 699, endPoint y: 662, distance: 159.1
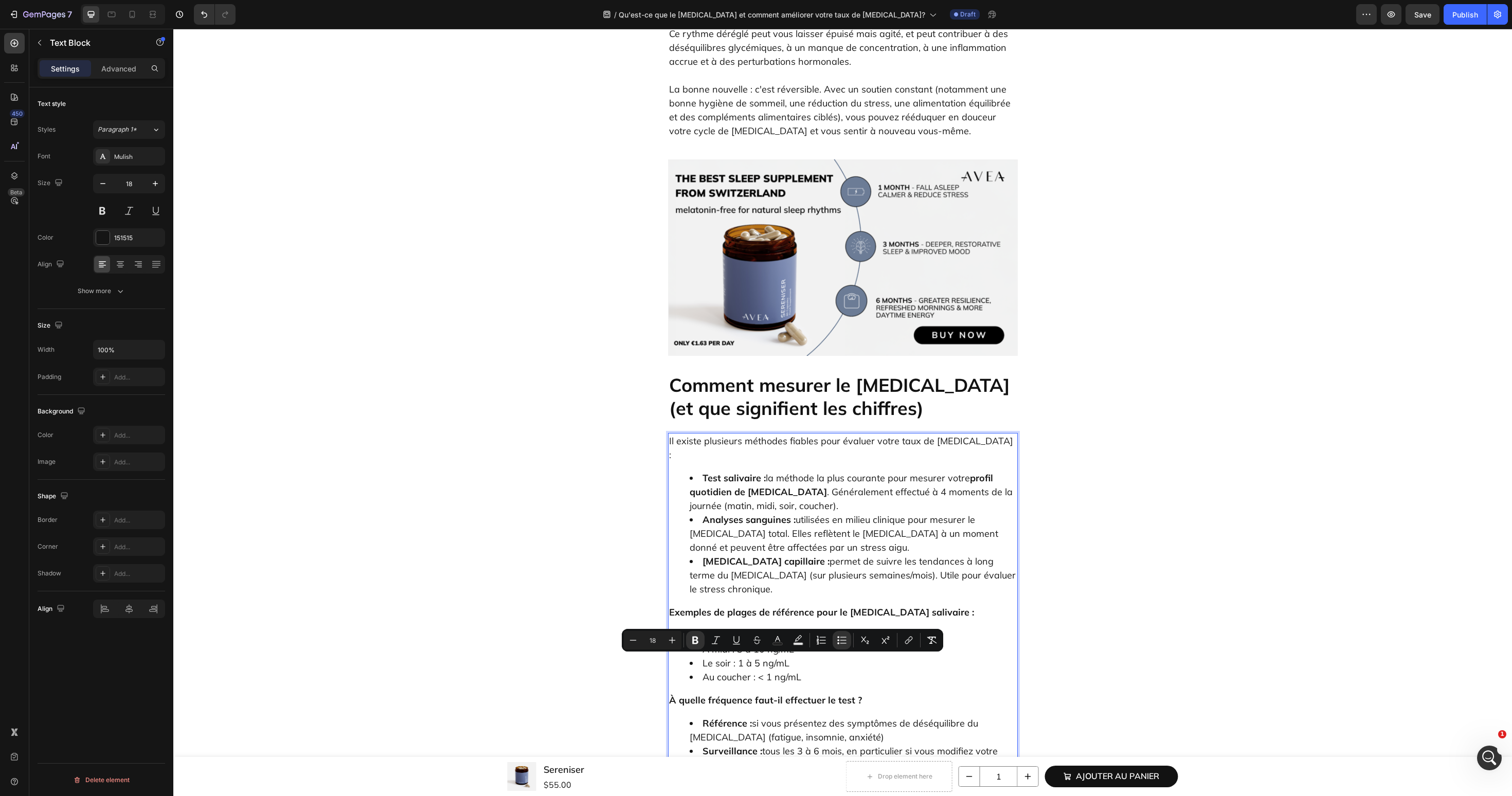
scroll to position [1652, 0]
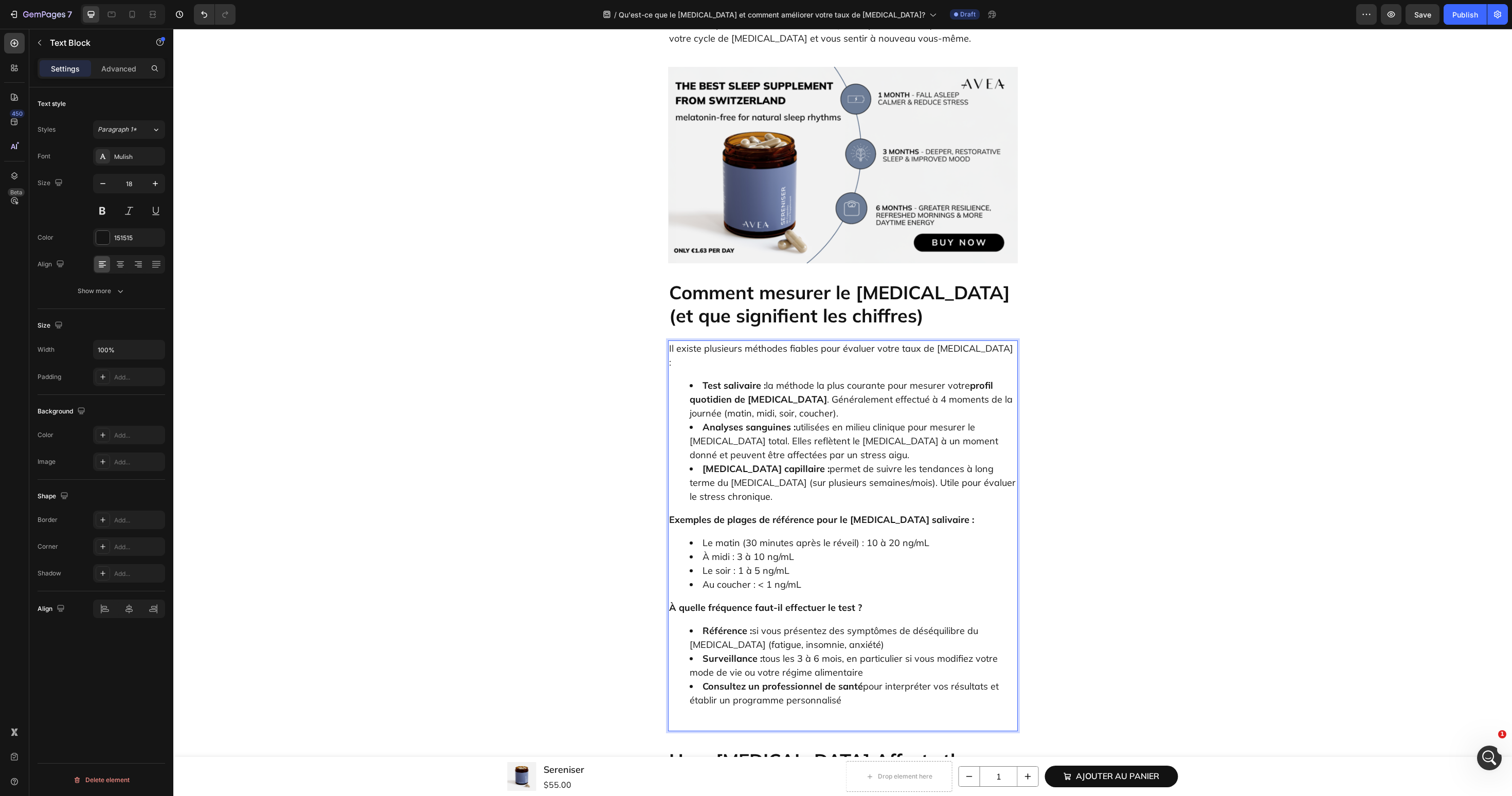
click at [725, 554] on div "Il existe plusieurs méthodes fiables pour évaluer votre taux de cortisol : Test…" at bounding box center [843, 536] width 350 height 391
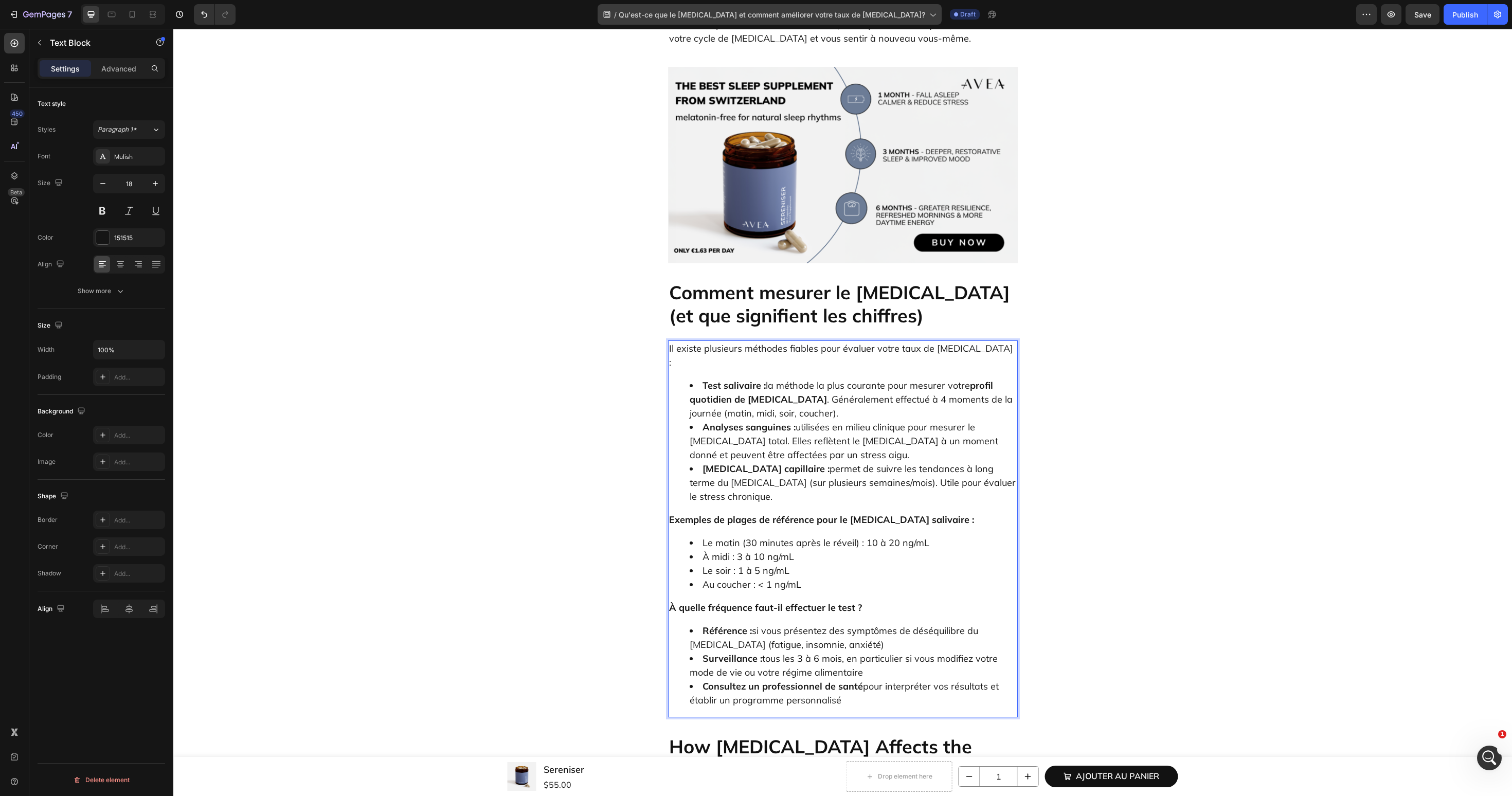
scroll to position [2909, 0]
click at [736, 734] on h2 "How Cortisol Affects the Body" at bounding box center [843, 759] width 350 height 49
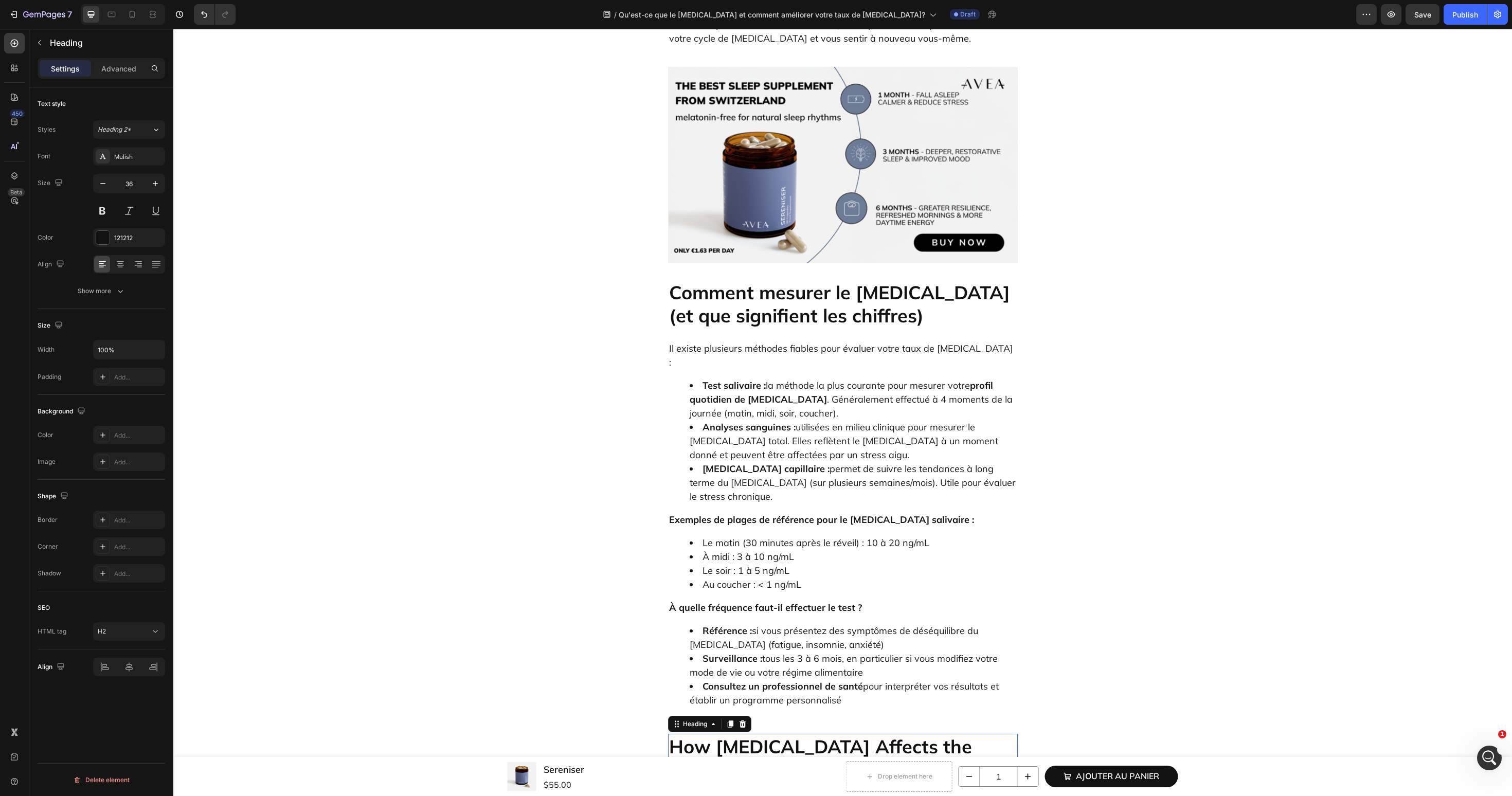
click at [736, 734] on h2 "How Cortisol Affects the Body" at bounding box center [843, 759] width 350 height 49
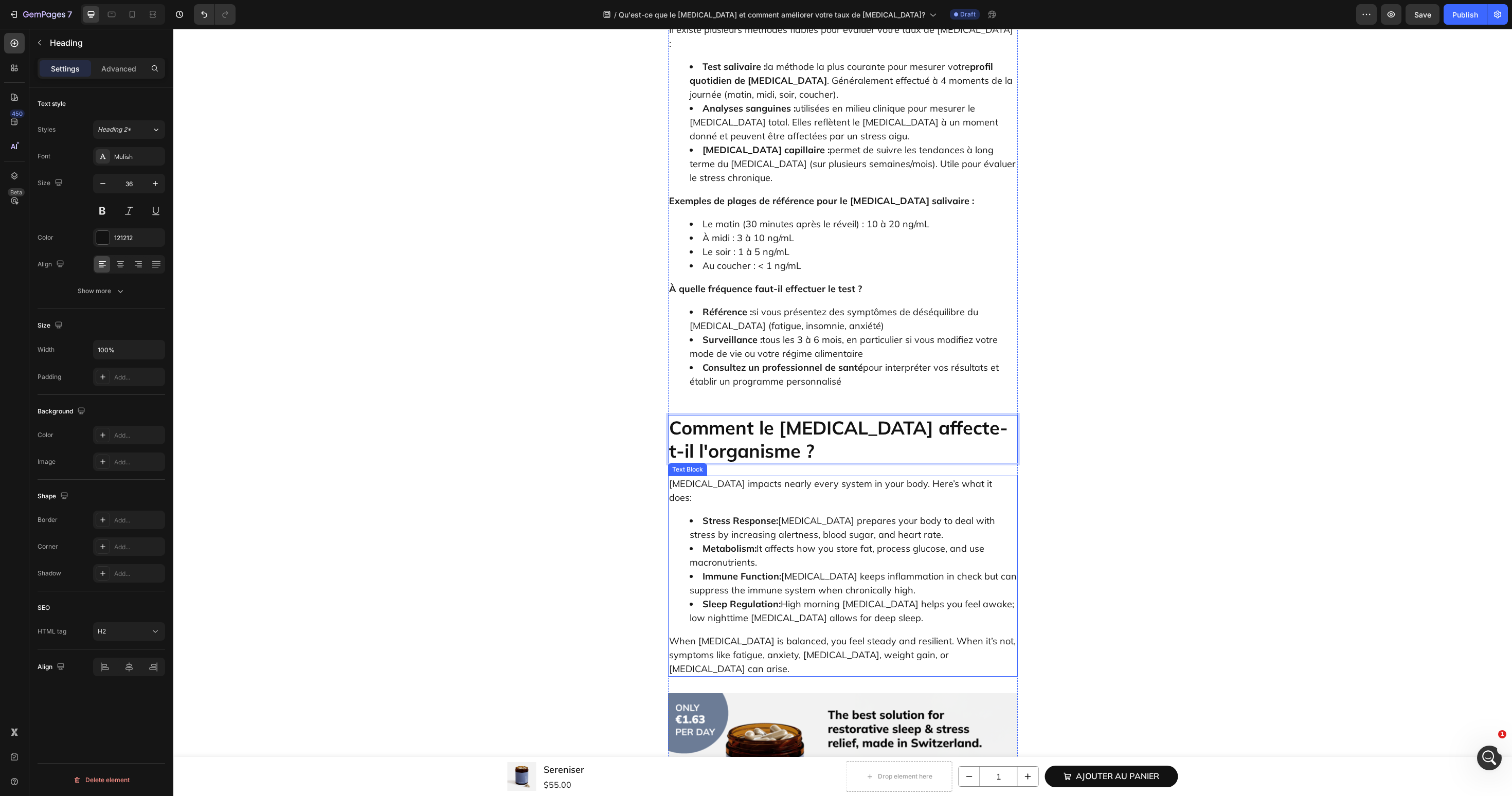
click at [872, 542] on li "Metabolism: It affects how you store fat, process glucose, and use macronutrien…" at bounding box center [853, 555] width 327 height 28
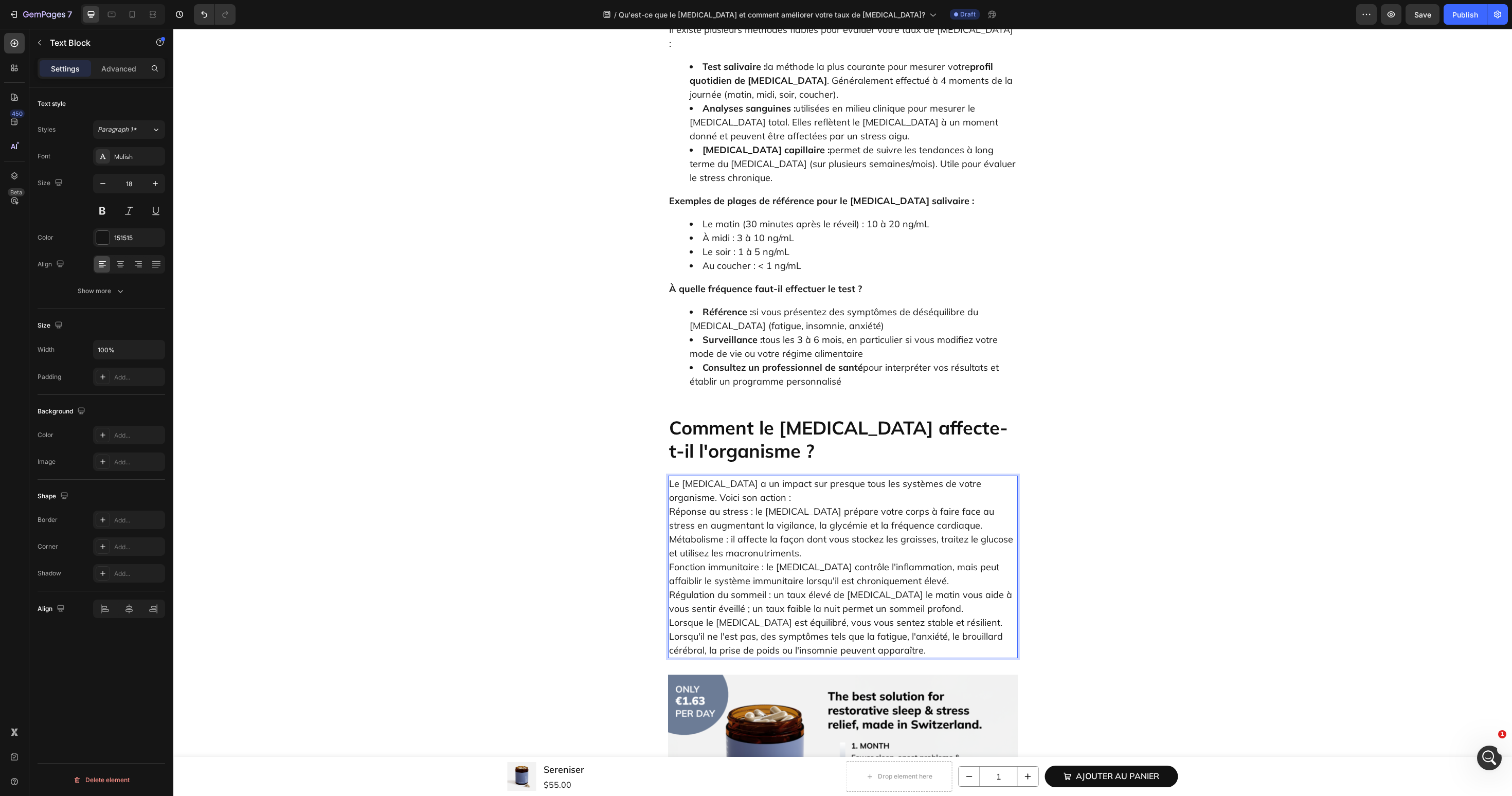
click at [946, 477] on p "Le cortisol a un impact sur presque tous les systèmes de votre organisme. Voici…" at bounding box center [843, 546] width 347 height 139
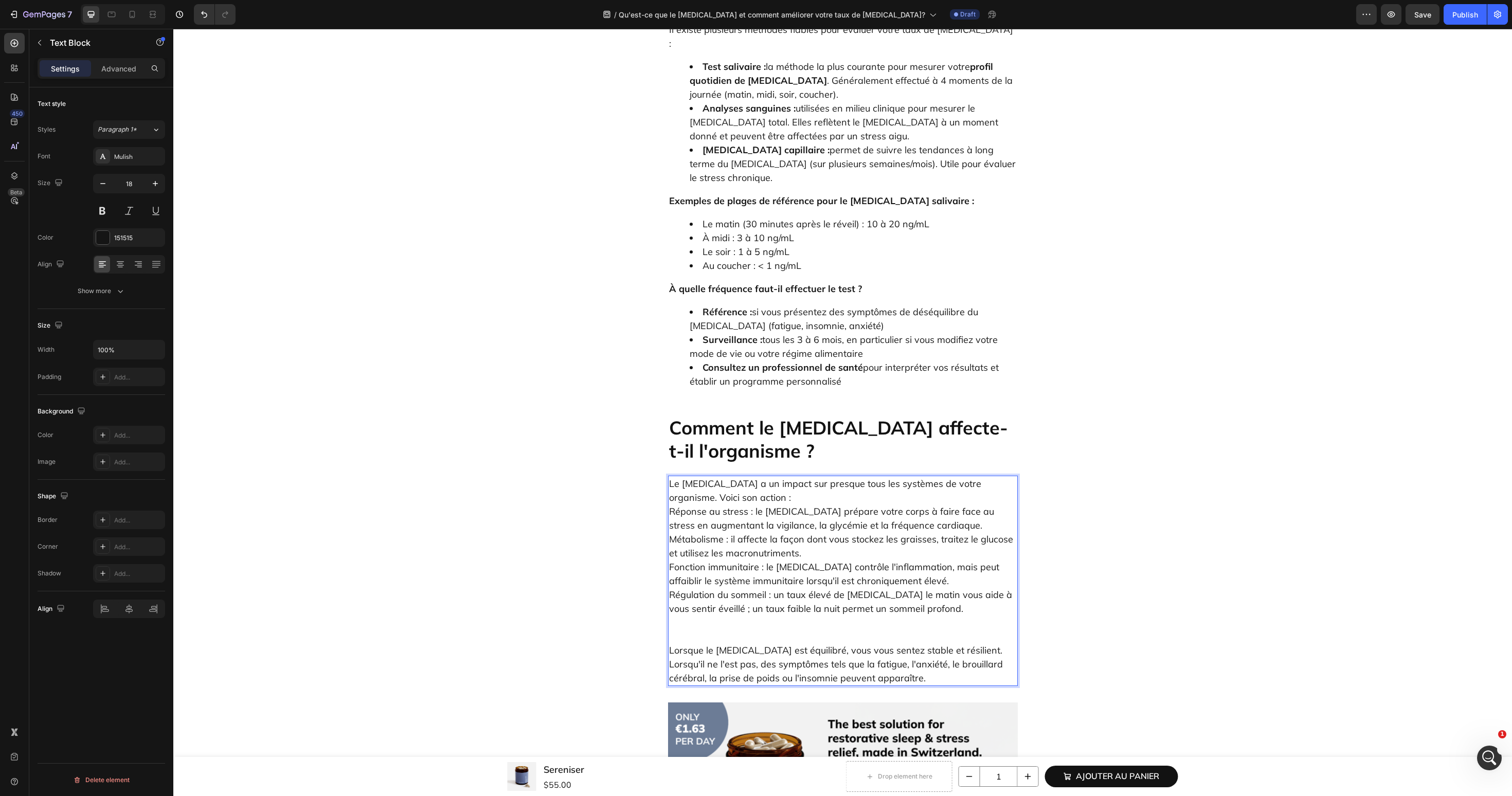
click at [847, 477] on p "Le cortisol a un impact sur presque tous les systèmes de votre organisme. Voici…" at bounding box center [843, 546] width 347 height 139
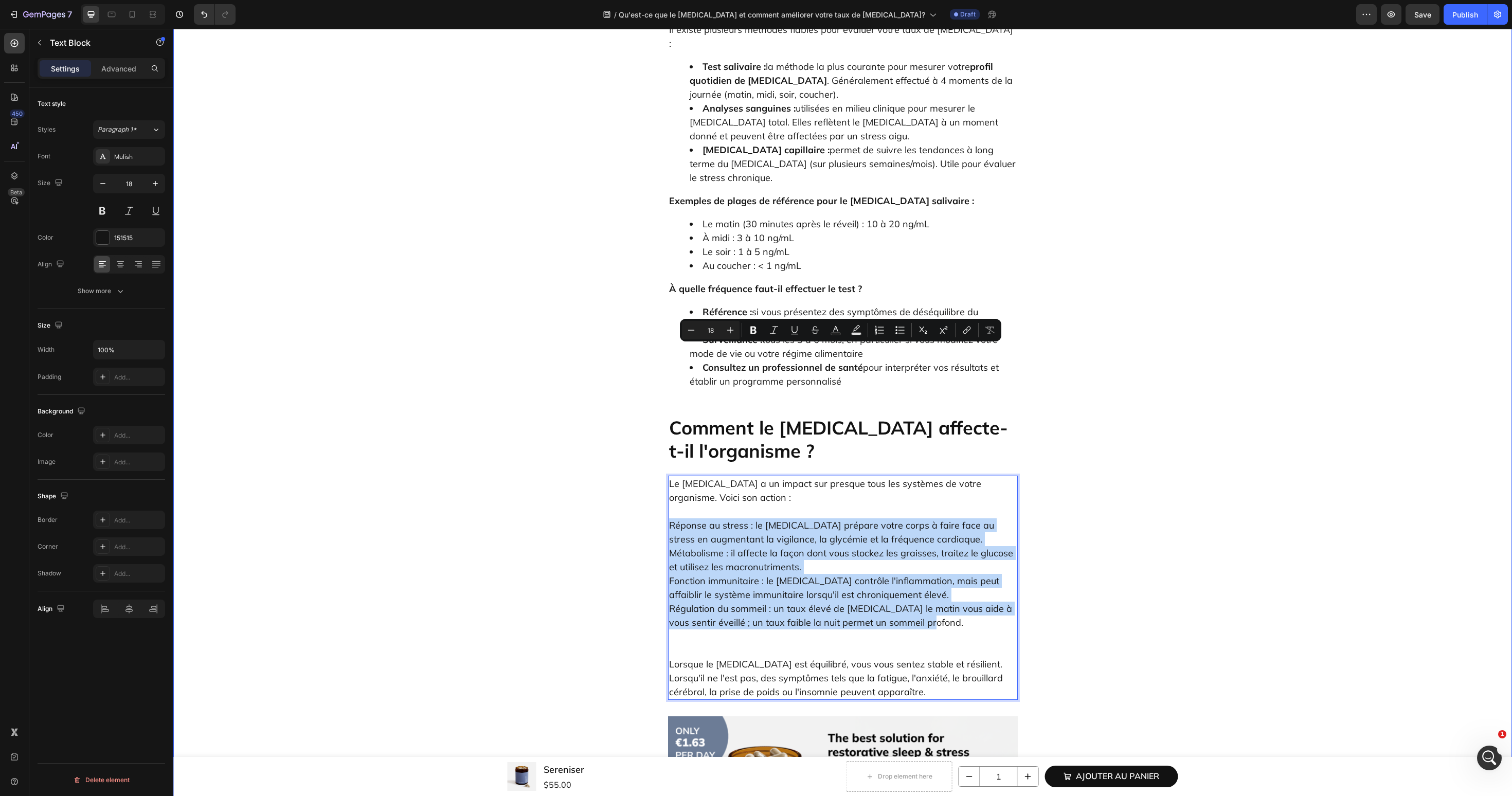
drag, startPoint x: 916, startPoint y: 450, endPoint x: 649, endPoint y: 353, distance: 284.1
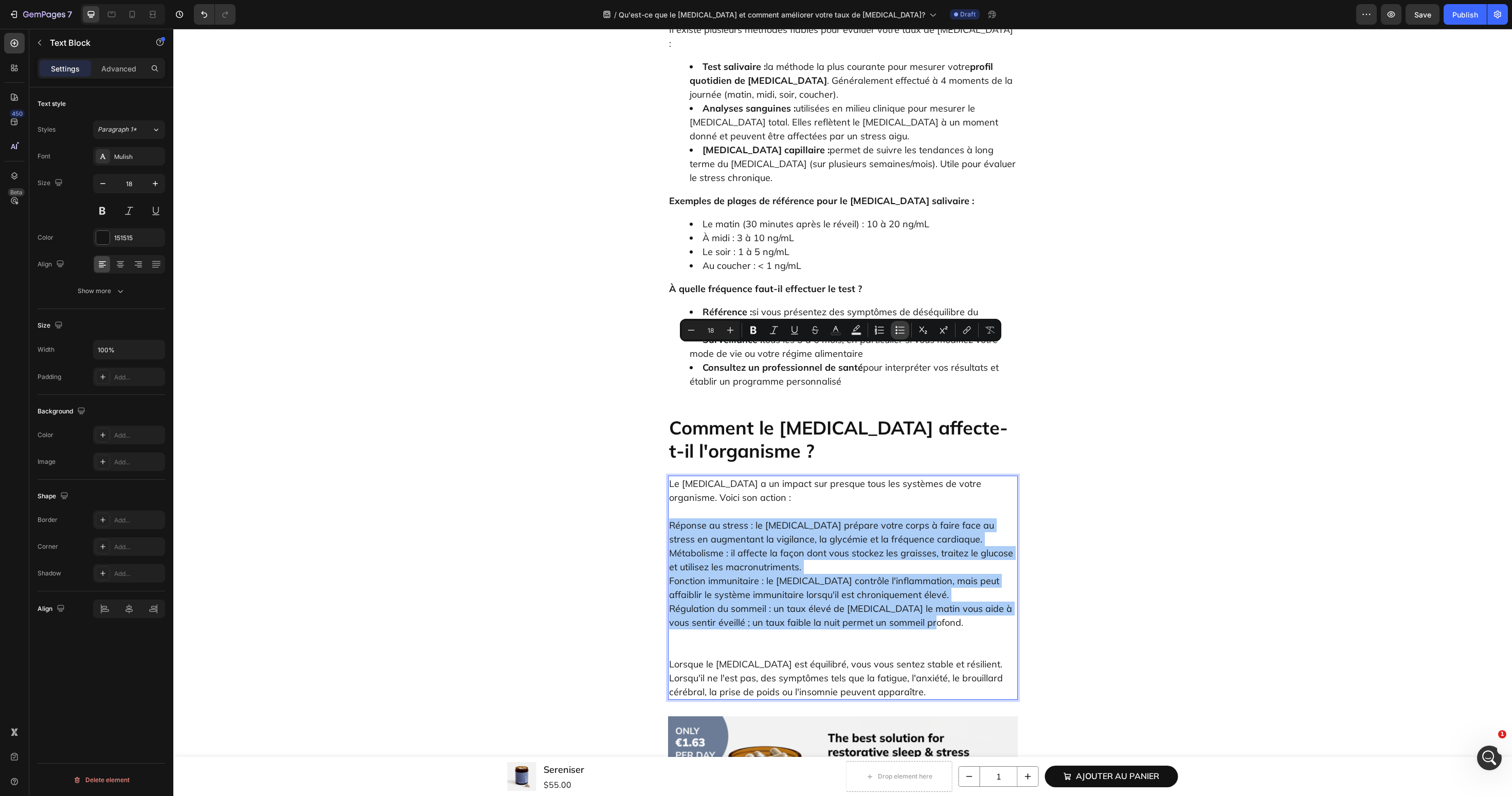
click at [891, 328] on button "Bulleted List" at bounding box center [900, 330] width 18 height 18
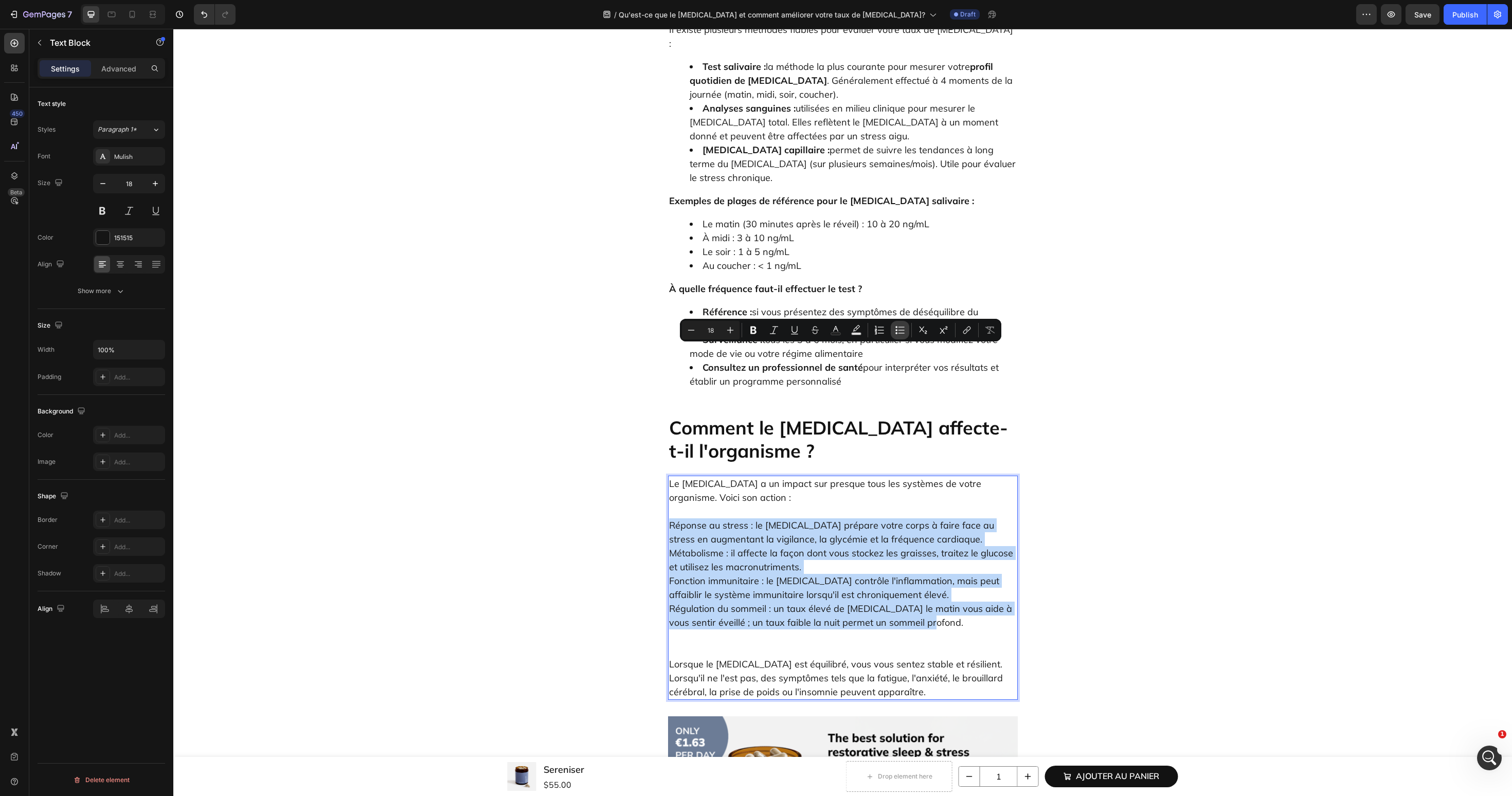
type input "18"
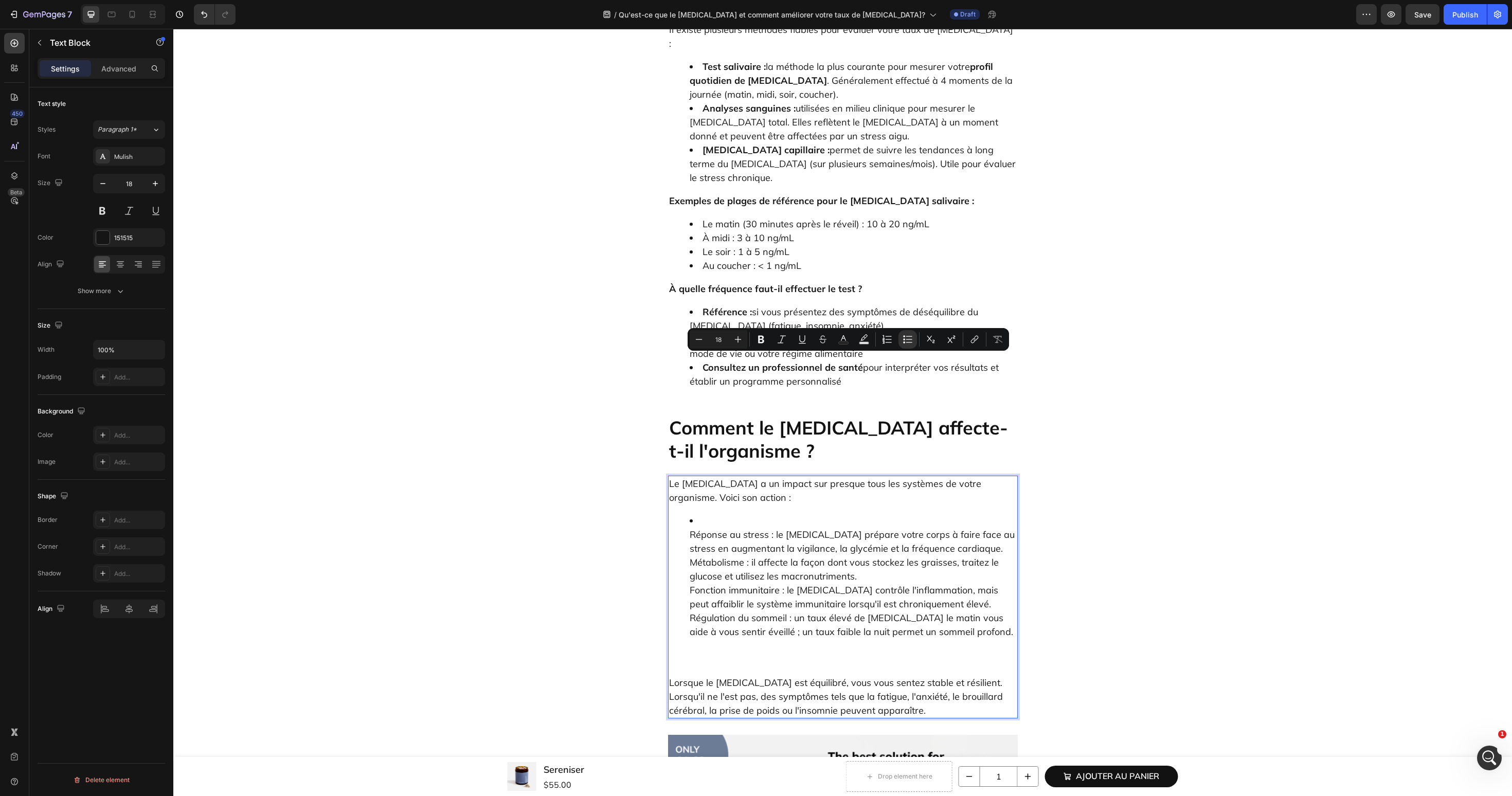
click at [688, 514] on ul "Réponse au stress : le cortisol prépare votre corps à faire face au stress en a…" at bounding box center [843, 576] width 347 height 125
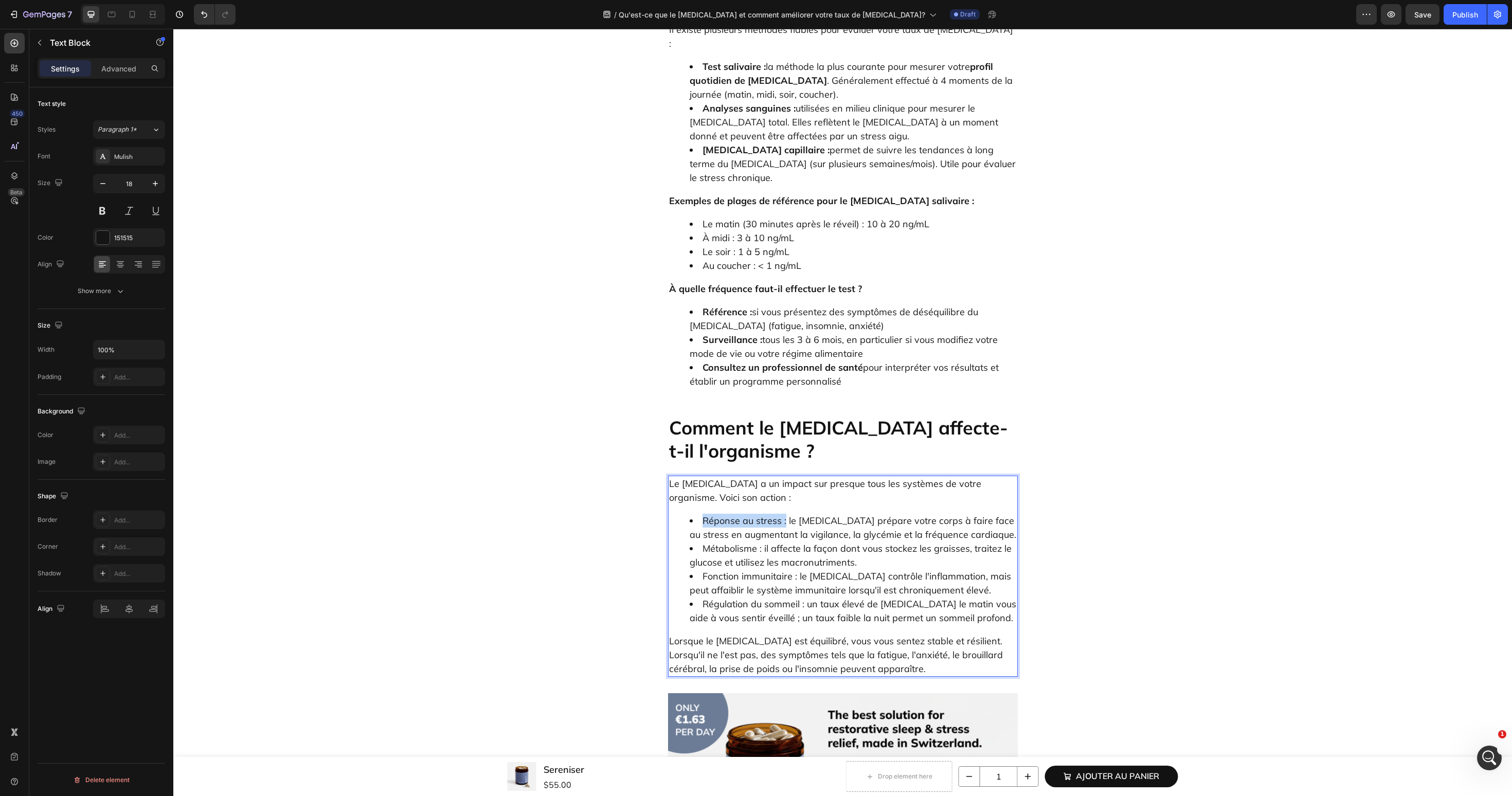
drag, startPoint x: 701, startPoint y: 348, endPoint x: 785, endPoint y: 351, distance: 84.1
click at [785, 514] on li "Réponse au stress : le cortisol prépare votre corps à faire face au stress en a…" at bounding box center [853, 528] width 327 height 28
drag, startPoint x: 699, startPoint y: 379, endPoint x: 761, endPoint y: 379, distance: 62.0
click at [761, 542] on li "Métabolisme : il affecte la façon dont vous stockez les graisses, traitez le gl…" at bounding box center [853, 555] width 327 height 28
drag, startPoint x: 704, startPoint y: 404, endPoint x: 798, endPoint y: 408, distance: 94.1
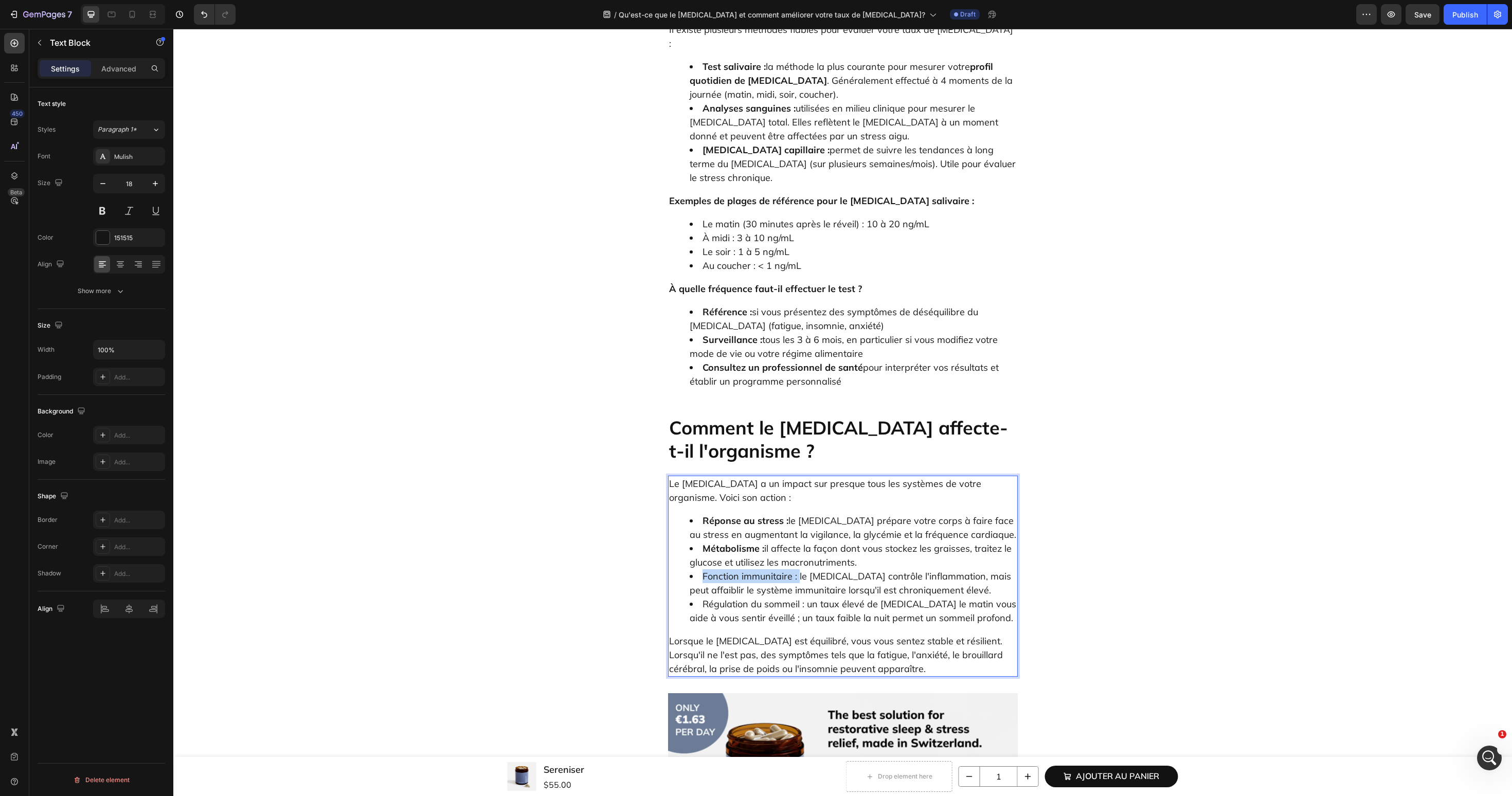
click at [798, 570] on li "Fonction immunitaire : le cortisol contrôle l'inflammation, mais peut affaiblir…" at bounding box center [853, 584] width 327 height 28
drag, startPoint x: 703, startPoint y: 435, endPoint x: 803, endPoint y: 436, distance: 100.0
click at [803, 597] on li "Régulation du sommeil : un taux élevé de cortisol le matin vous aide à vous sen…" at bounding box center [853, 611] width 327 height 28
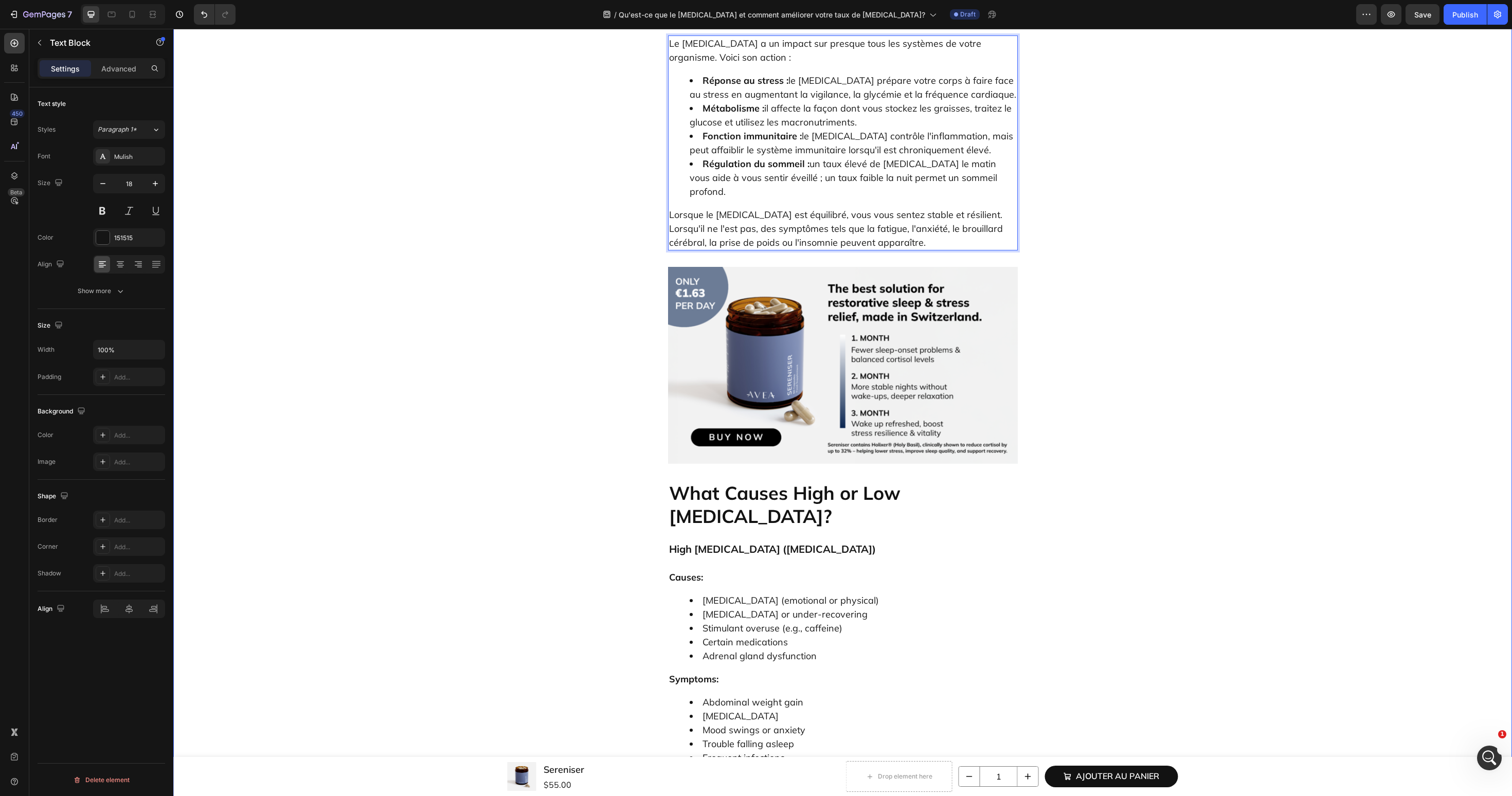
scroll to position [2909, 0]
click at [764, 481] on h2 "What Causes High or Low Cortisol?" at bounding box center [843, 505] width 350 height 49
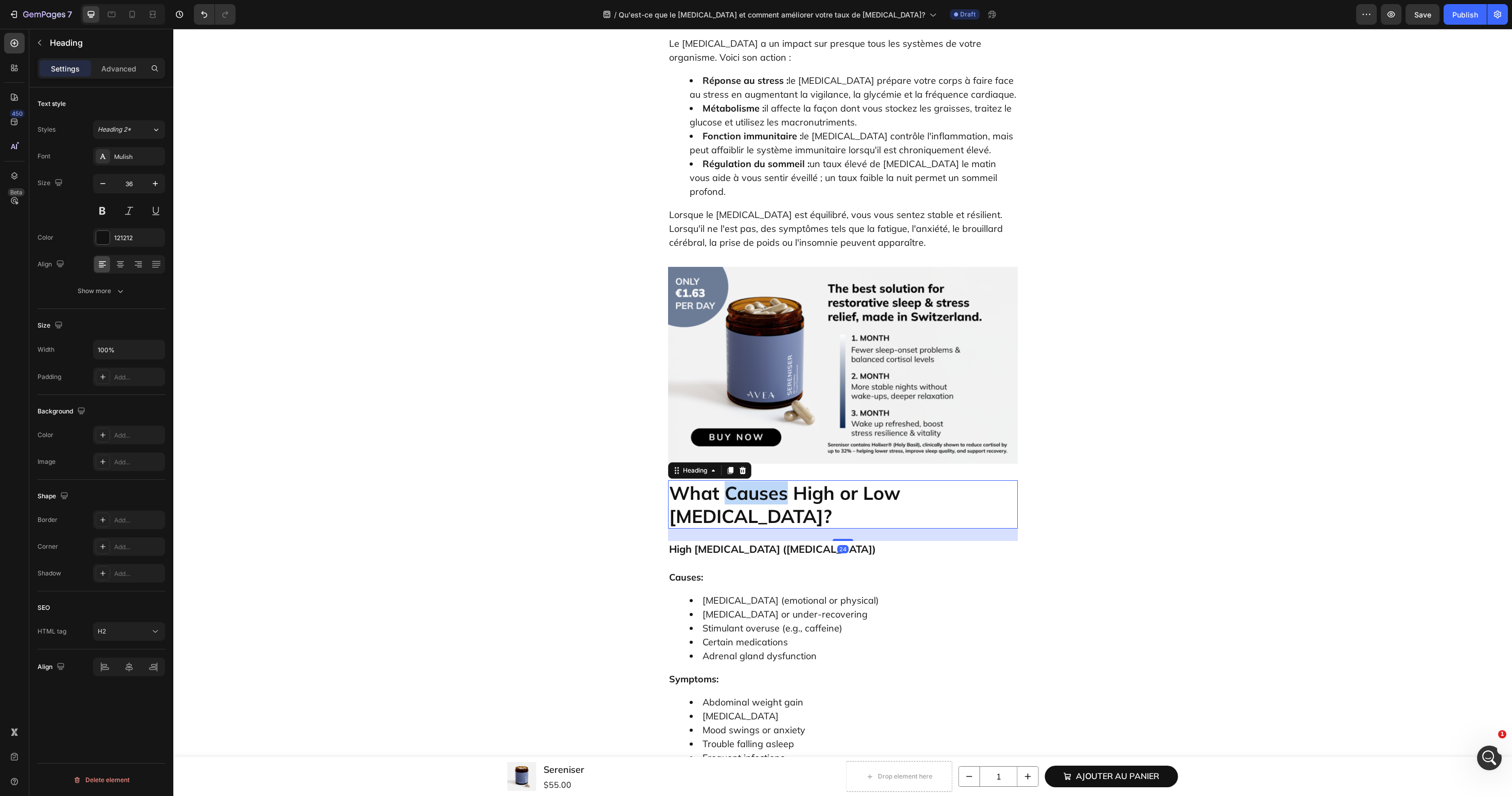
click at [764, 481] on h2 "What Causes High or Low Cortisol?" at bounding box center [843, 505] width 350 height 49
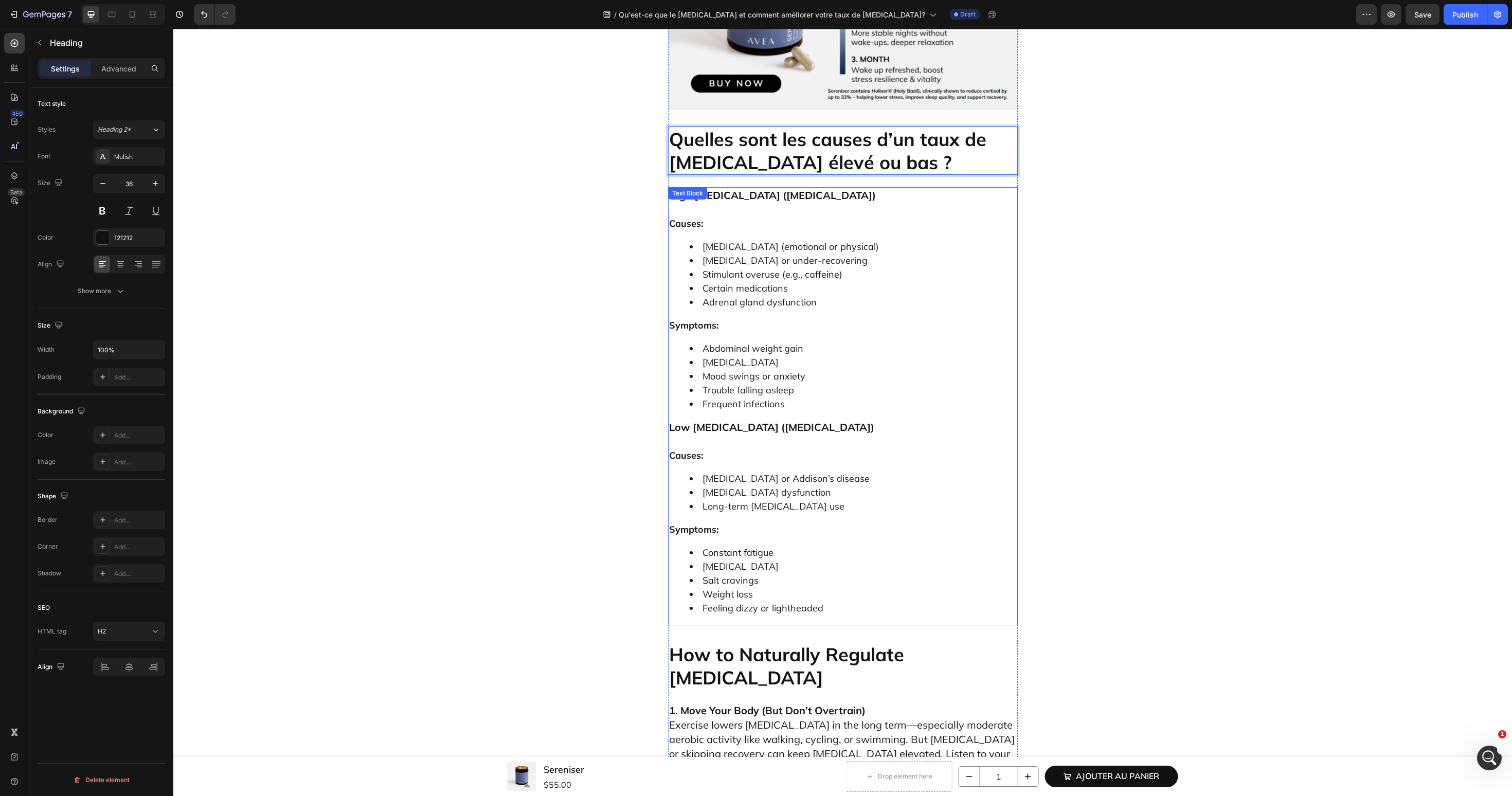
click at [849, 224] on div "High Cortisol (Hypercortisolism) Causes: Chronic stress (emotional or physical)…" at bounding box center [843, 407] width 350 height 438
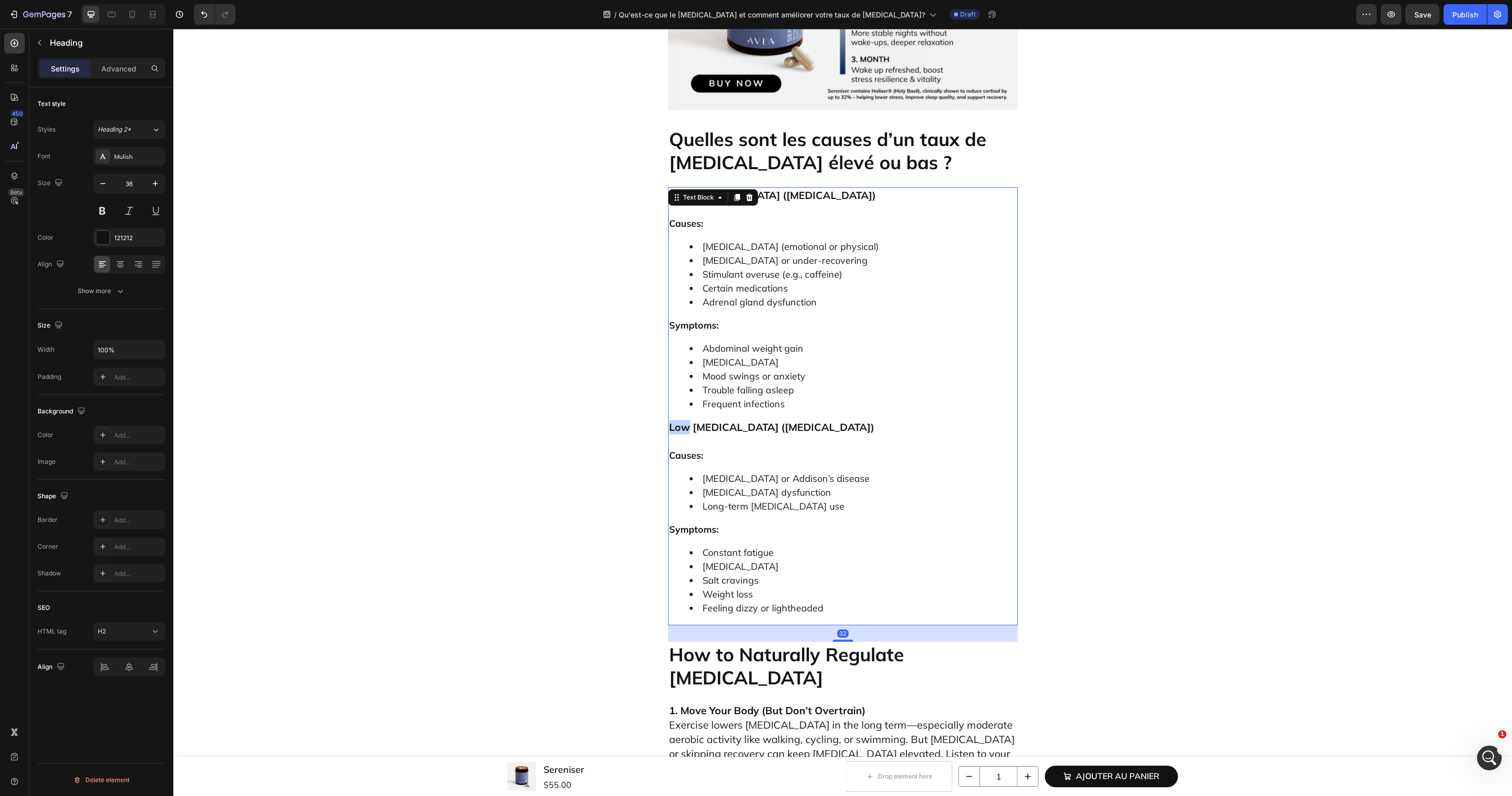
click at [849, 224] on div "High Cortisol (Hypercortisolism) Causes: Chronic stress (emotional or physical)…" at bounding box center [843, 407] width 350 height 438
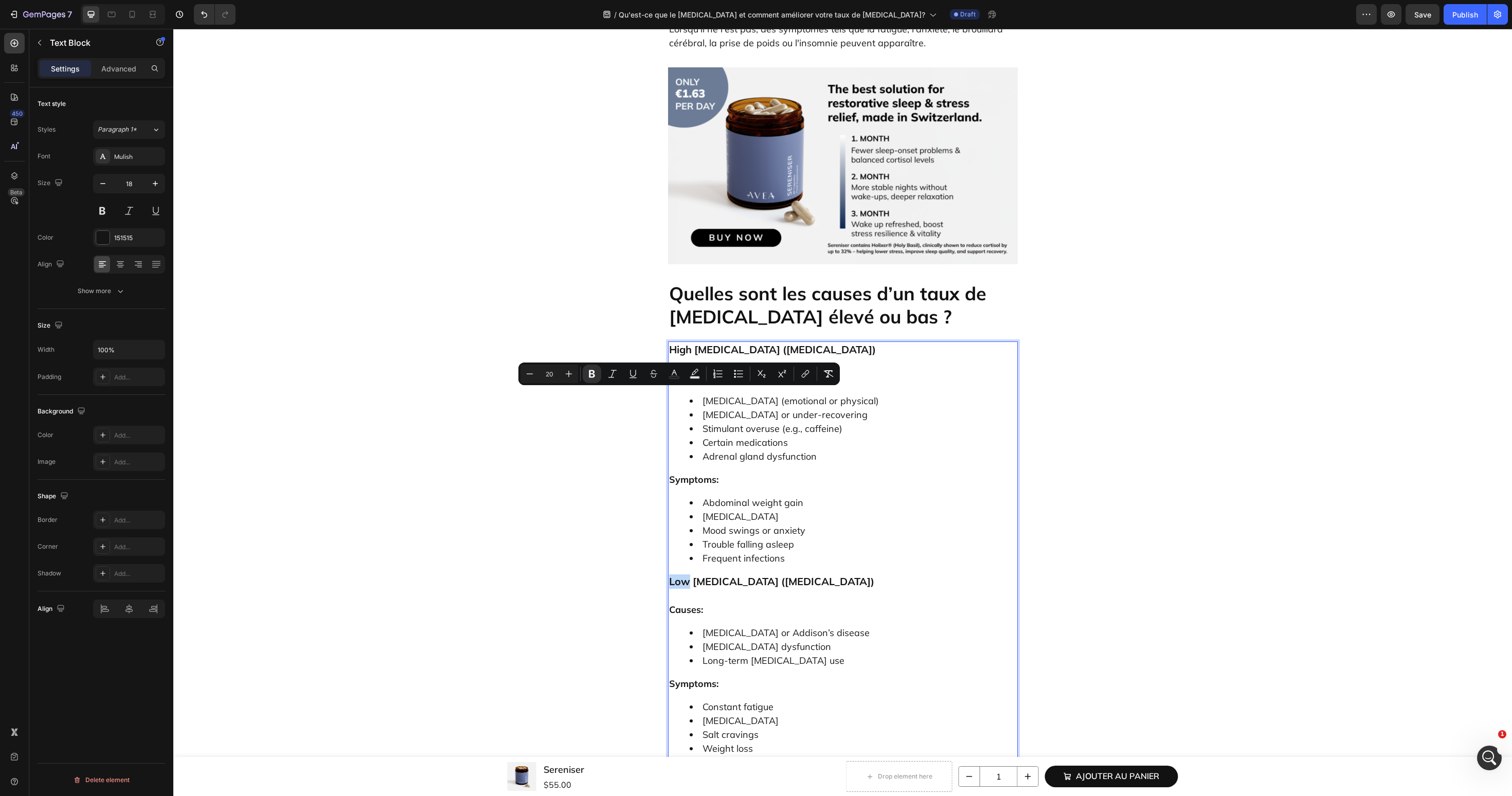
scroll to position [2609, 0]
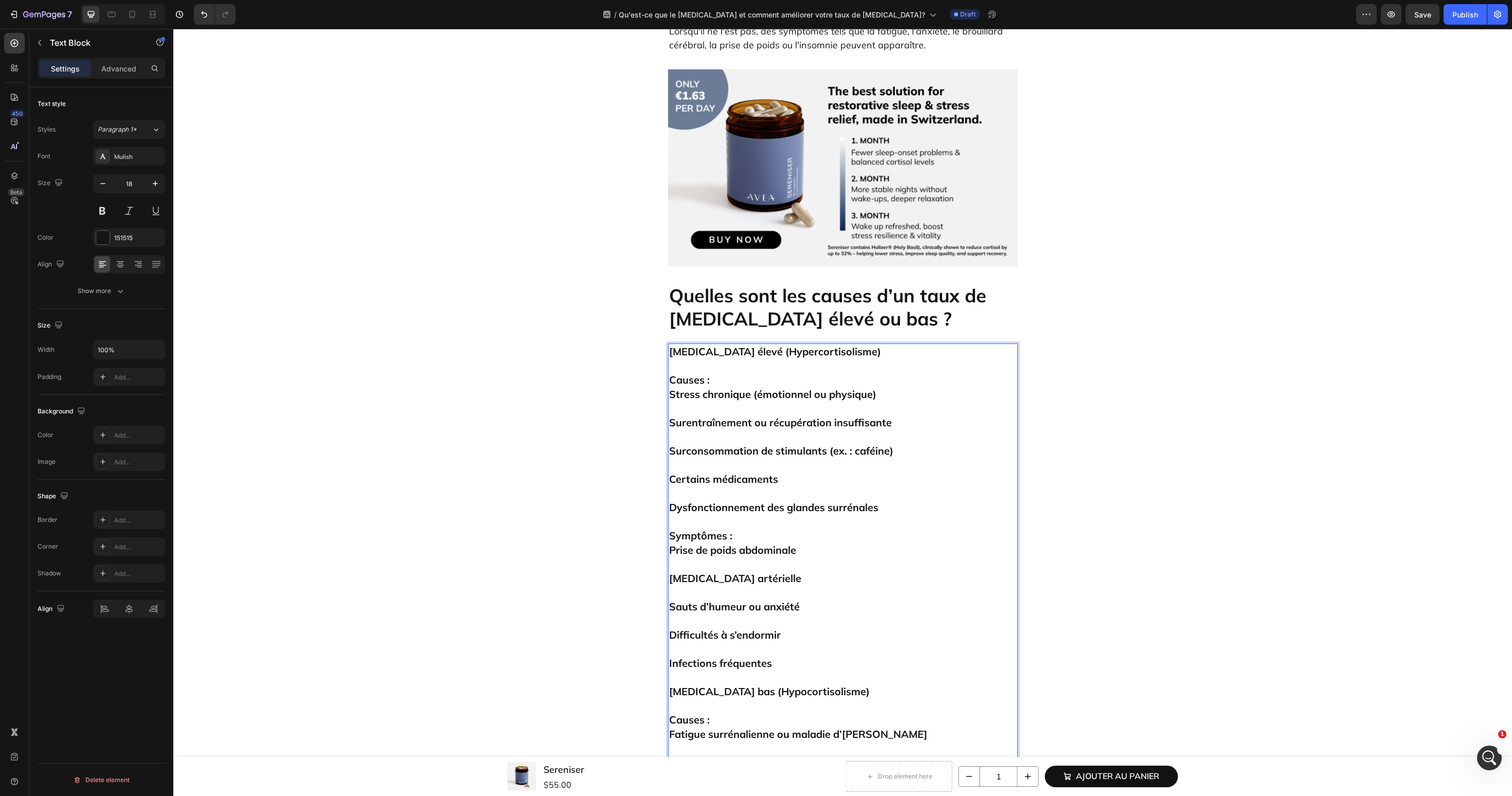
click at [769, 388] on strong "Stress chronique (émotionnel ou physique)" at bounding box center [773, 395] width 207 height 13
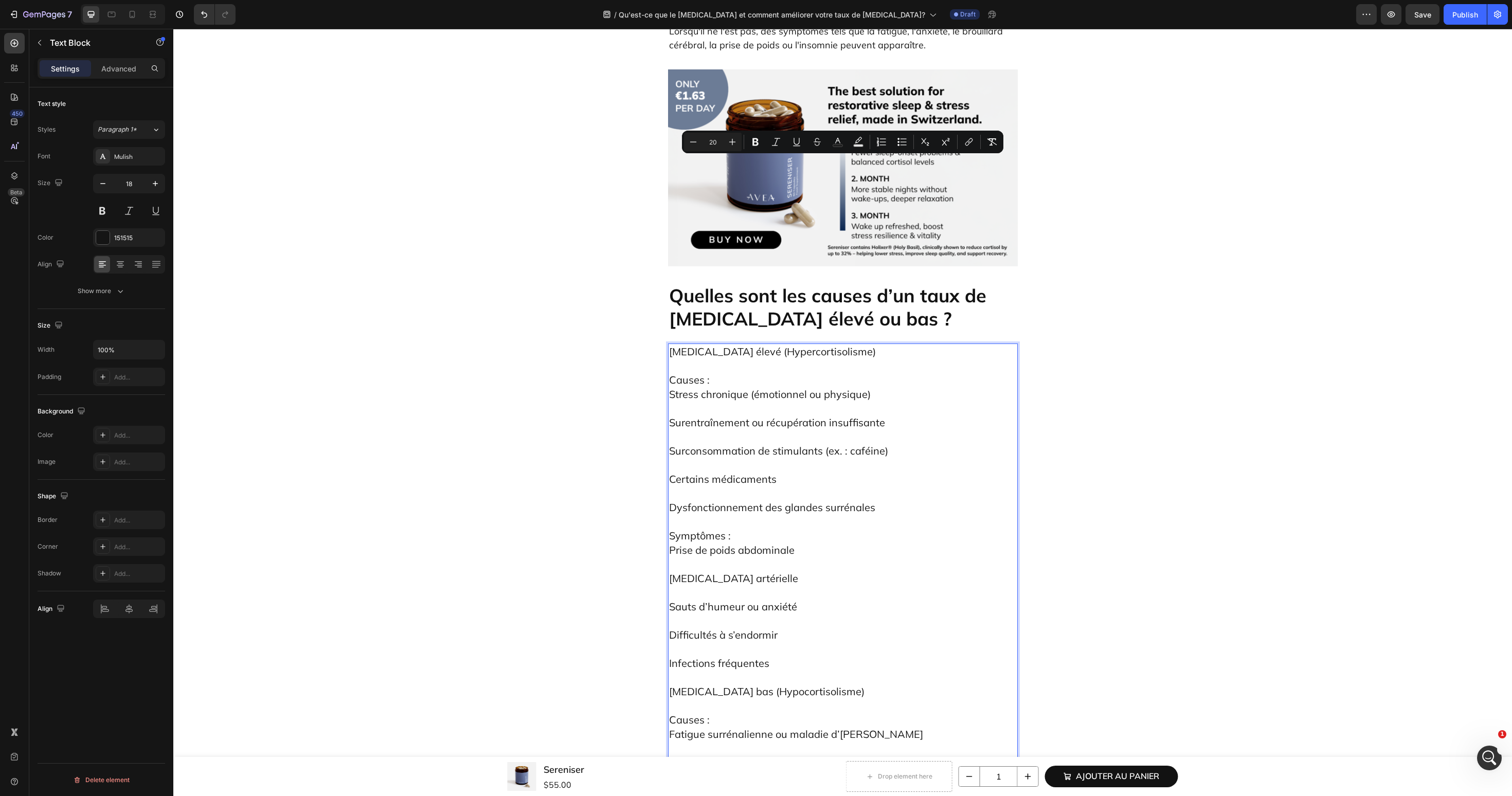
click at [727, 359] on p "Causes : Stress chronique (émotionnel ou physique)" at bounding box center [843, 380] width 347 height 43
click at [885, 345] on p "[MEDICAL_DATA] élevé (Hypercortisolisme)" at bounding box center [843, 352] width 347 height 14
drag, startPoint x: 855, startPoint y: 165, endPoint x: 668, endPoint y: 165, distance: 187.0
click at [668, 344] on div "[MEDICAL_DATA] élevé (Hypercortisolisme) Causes : Stress chronique (émotionnel …" at bounding box center [843, 656] width 350 height 626
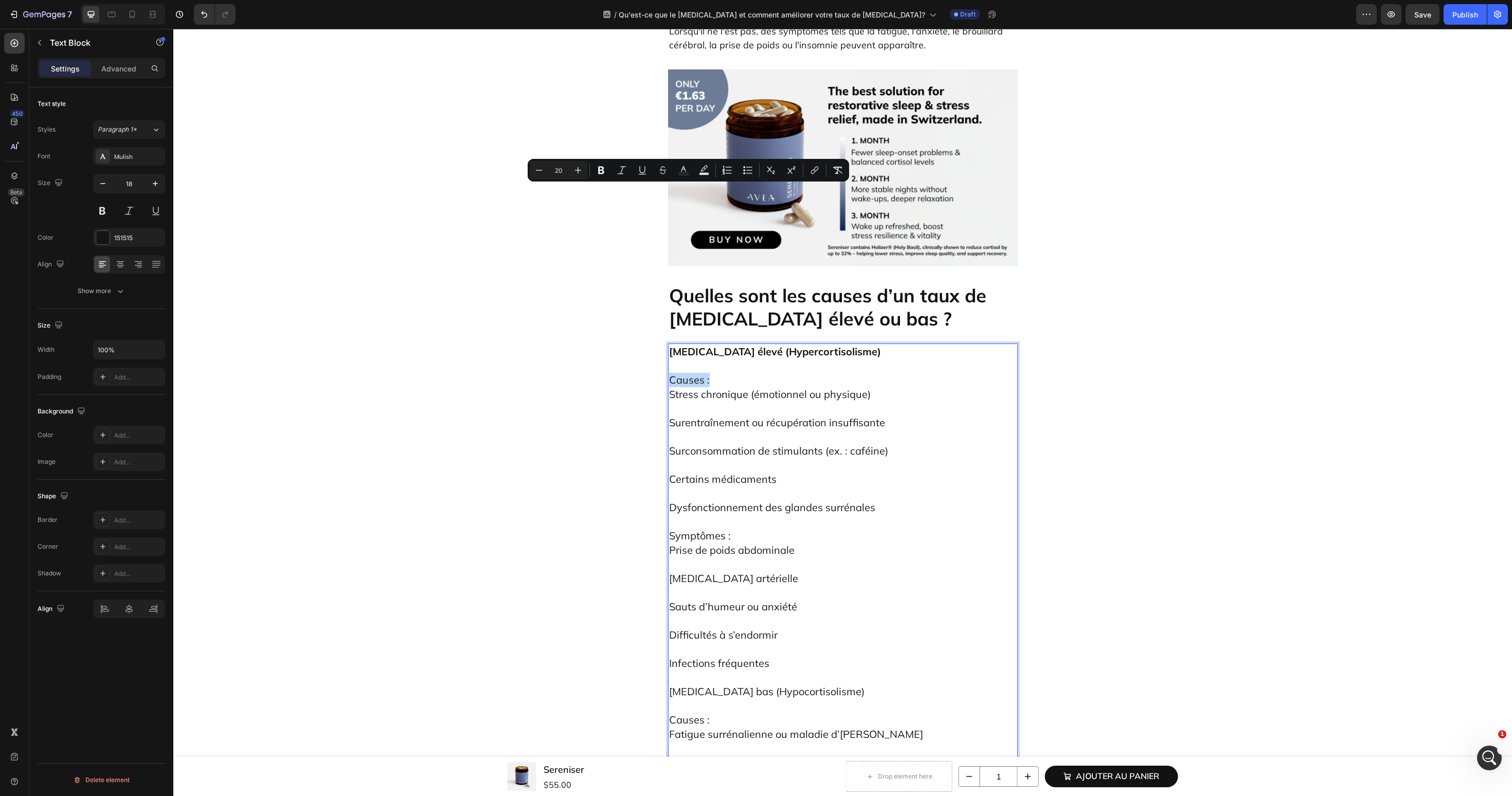
drag, startPoint x: 716, startPoint y: 192, endPoint x: 665, endPoint y: 192, distance: 51.0
click at [665, 192] on div "Qu'est-ce que le cortisol et comment améliorer votre taux de cortisol ? Heading…" at bounding box center [842, 475] width 1323 height 6004
click at [726, 388] on span "Stress chronique (émotionnel ou physique)" at bounding box center [770, 395] width 202 height 13
click at [726, 359] on p "Causes : Stress chronique (émotionnel ou physique)" at bounding box center [843, 380] width 347 height 43
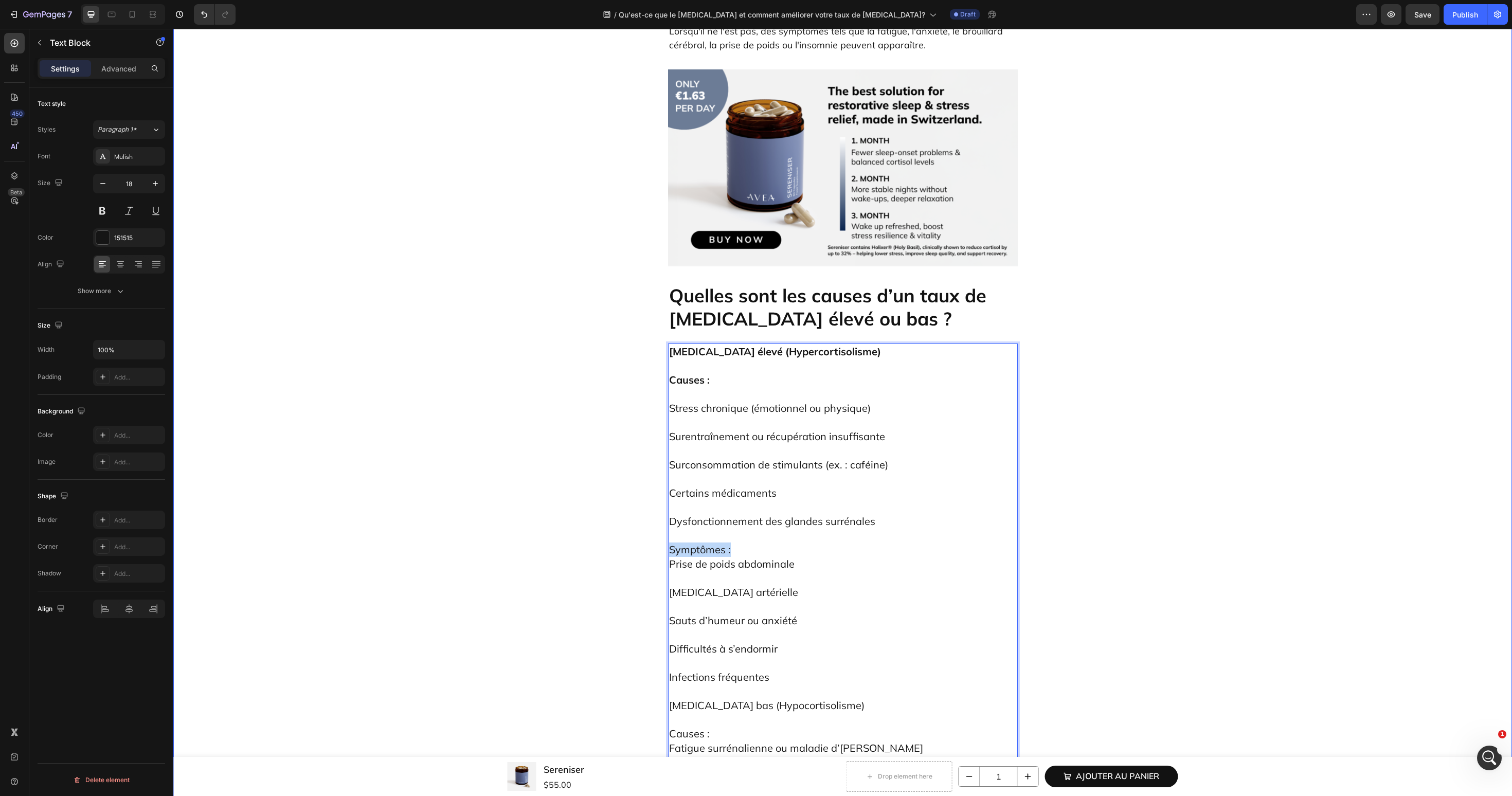
drag, startPoint x: 752, startPoint y: 363, endPoint x: 657, endPoint y: 363, distance: 95.0
click at [657, 363] on div "Qu'est-ce que le cortisol et comment améliorer votre taux de cortisol ? Heading…" at bounding box center [842, 483] width 1323 height 6019
click at [908, 500] on p "Dysfonctionnement des glandes surrénales" at bounding box center [843, 514] width 347 height 28
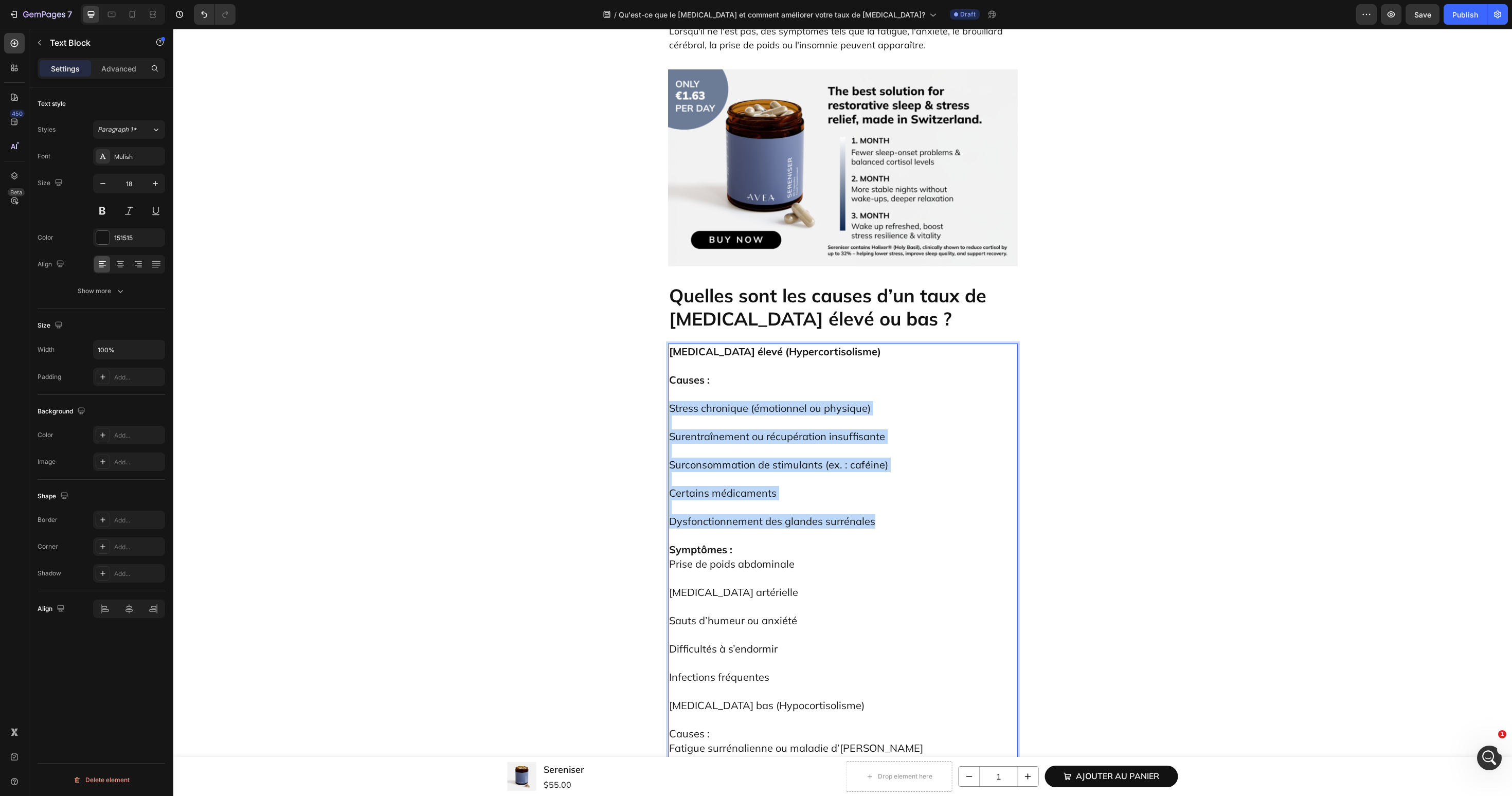
drag, startPoint x: 880, startPoint y: 332, endPoint x: 668, endPoint y: 222, distance: 238.8
click at [668, 344] on div "Cortisol élevé (Hypercortisolisme) Causes : Stress chronique (émotionnel ou phy…" at bounding box center [843, 663] width 350 height 639
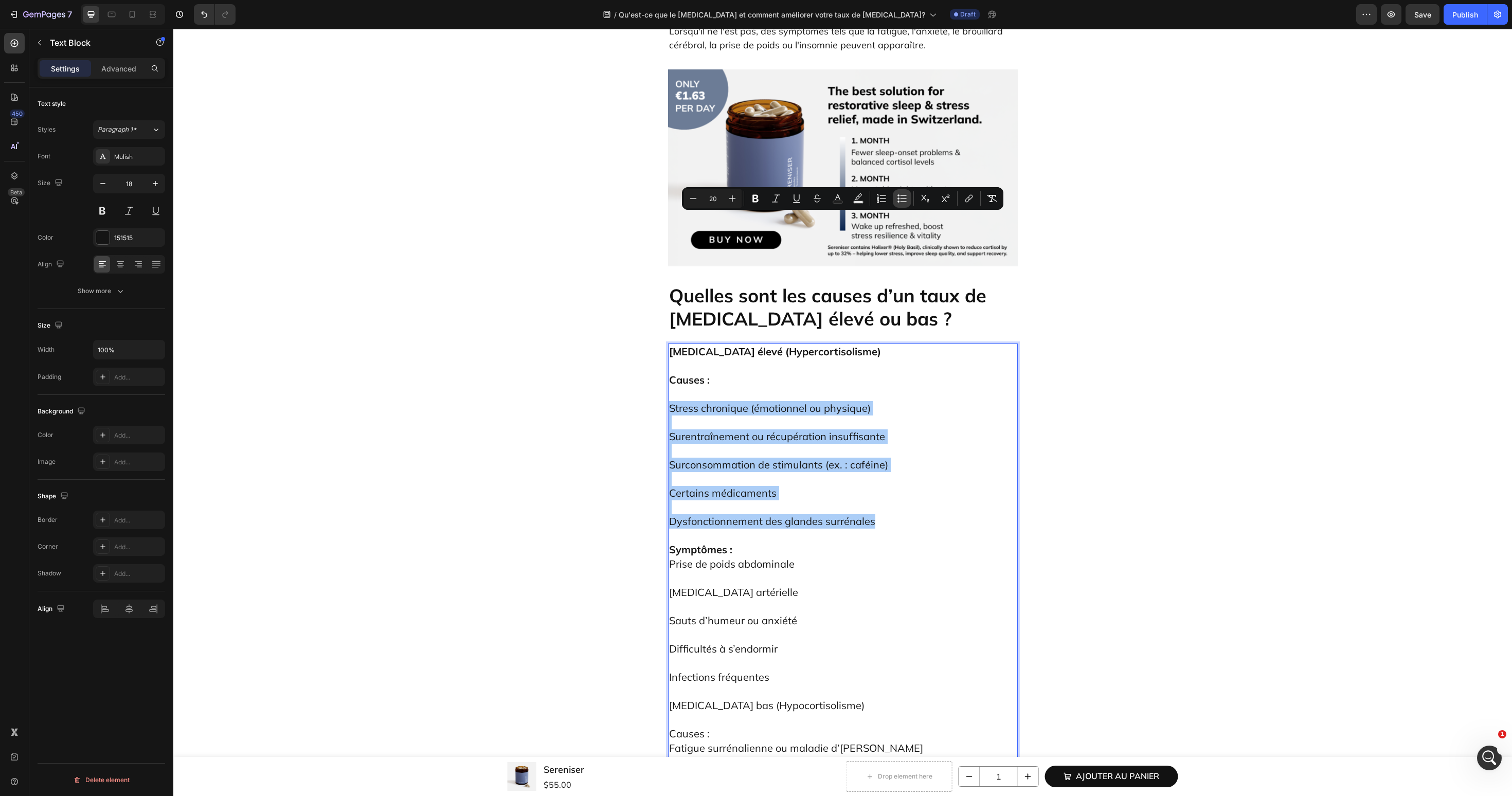
click at [908, 199] on button "Bulleted List" at bounding box center [902, 199] width 18 height 18
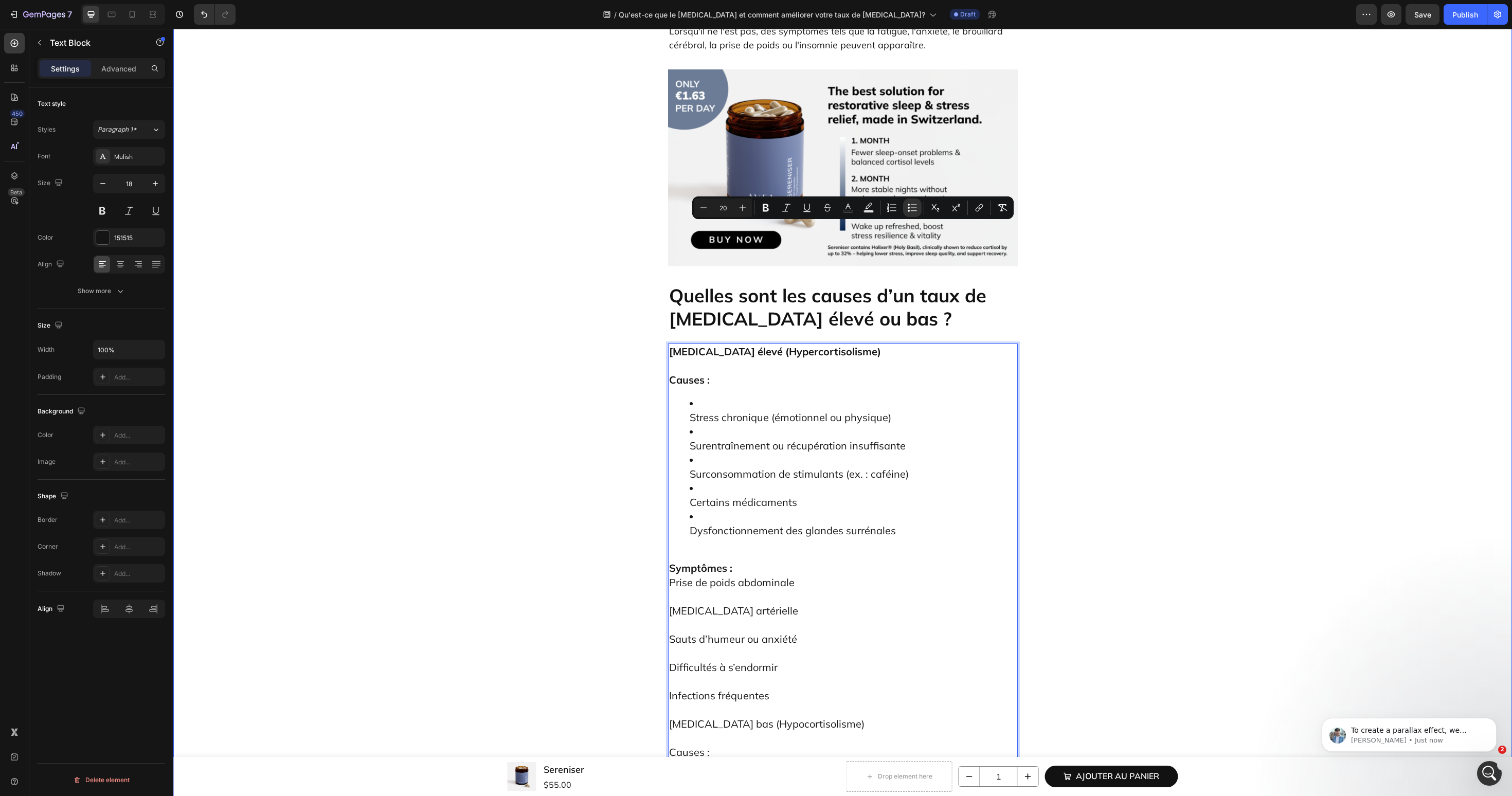
scroll to position [3099, 0]
click at [1473, 732] on p "To create a parallax effect, we suggest adding a Hero Banner and adjusting the …" at bounding box center [1417, 731] width 132 height 10
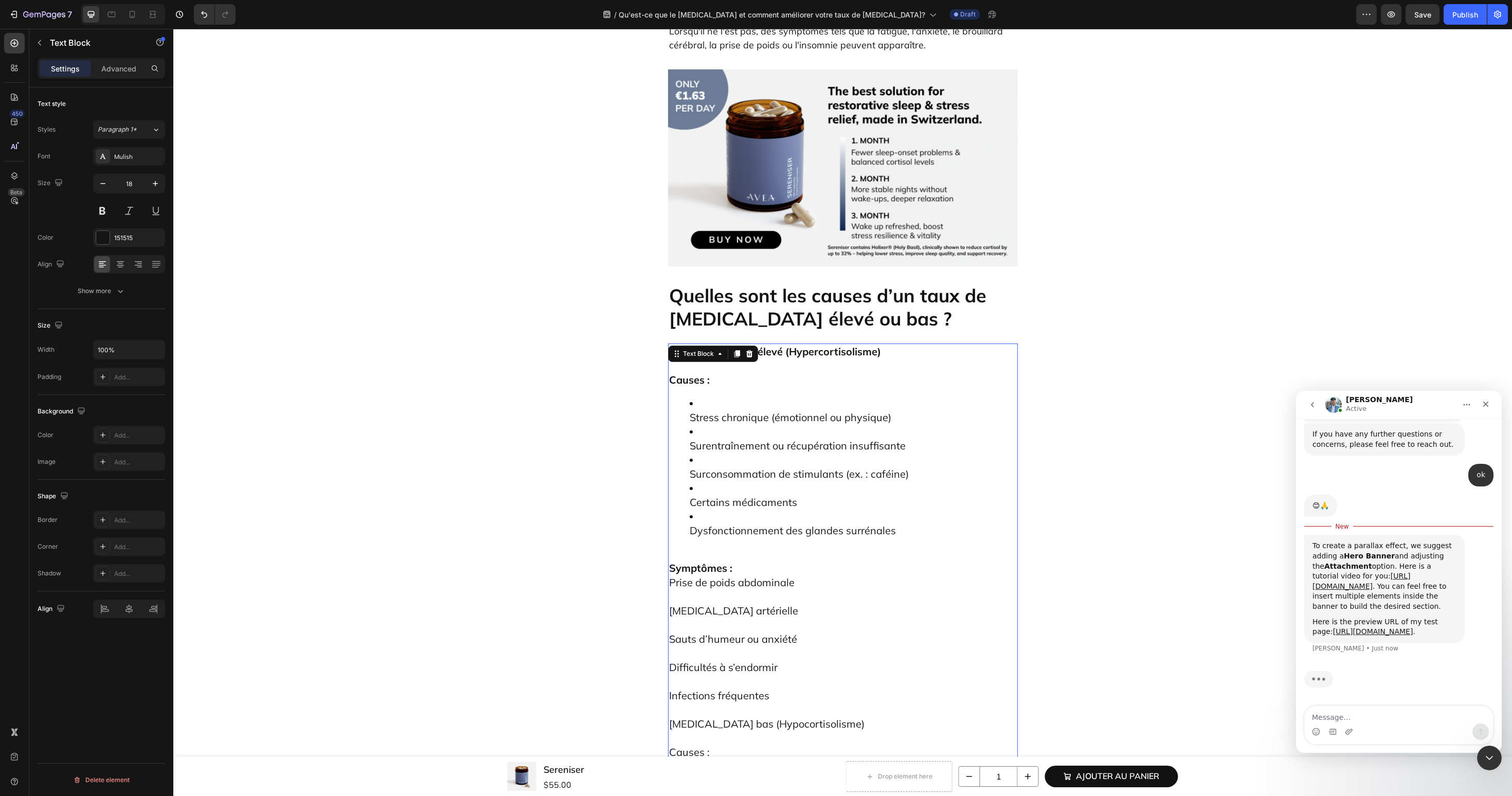
scroll to position [3066, 0]
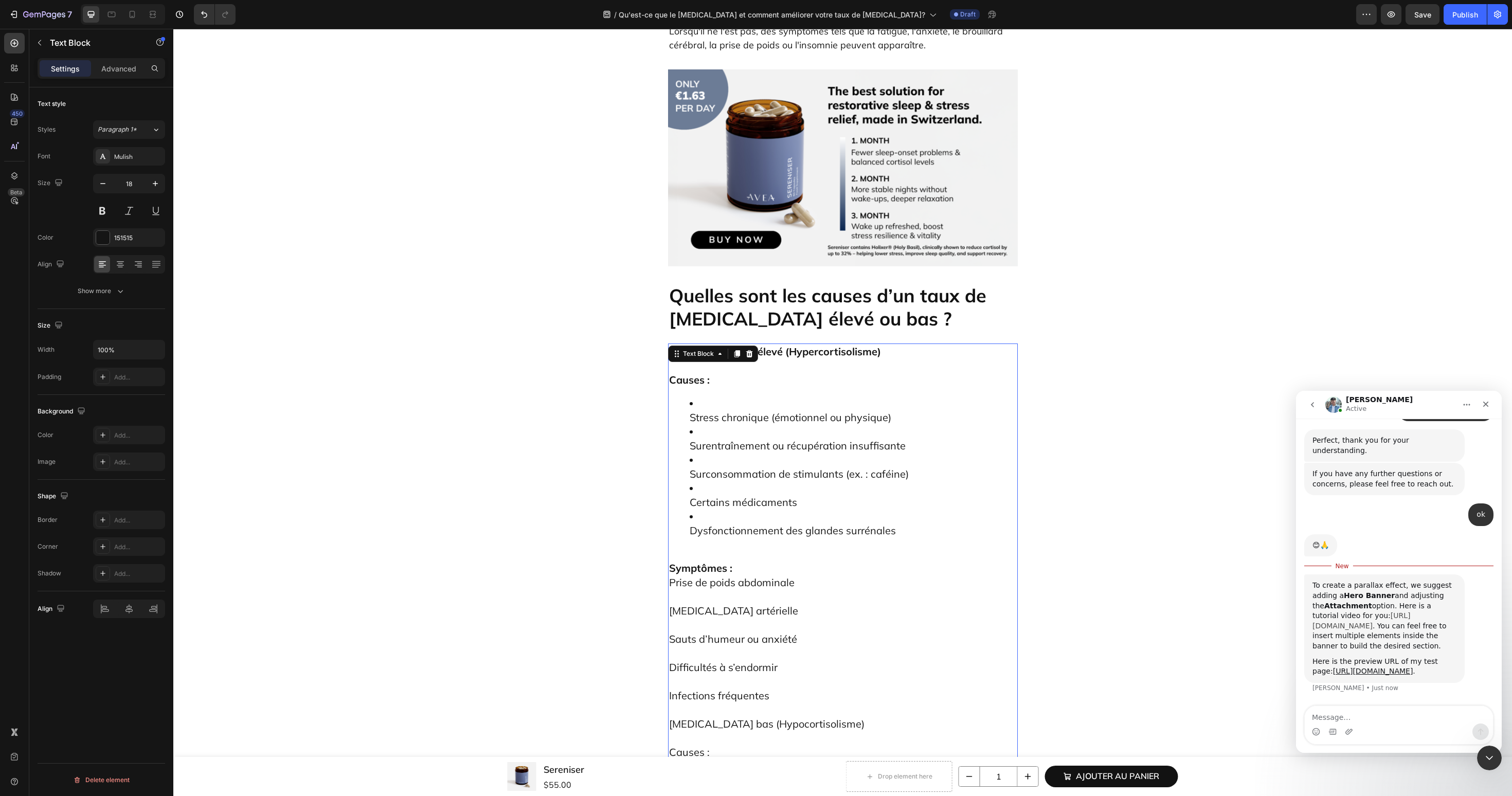
click at [1386, 612] on link "https://www.loom.com/share/f5d770fdaf64499fab177bad57072862" at bounding box center [1361, 621] width 98 height 18
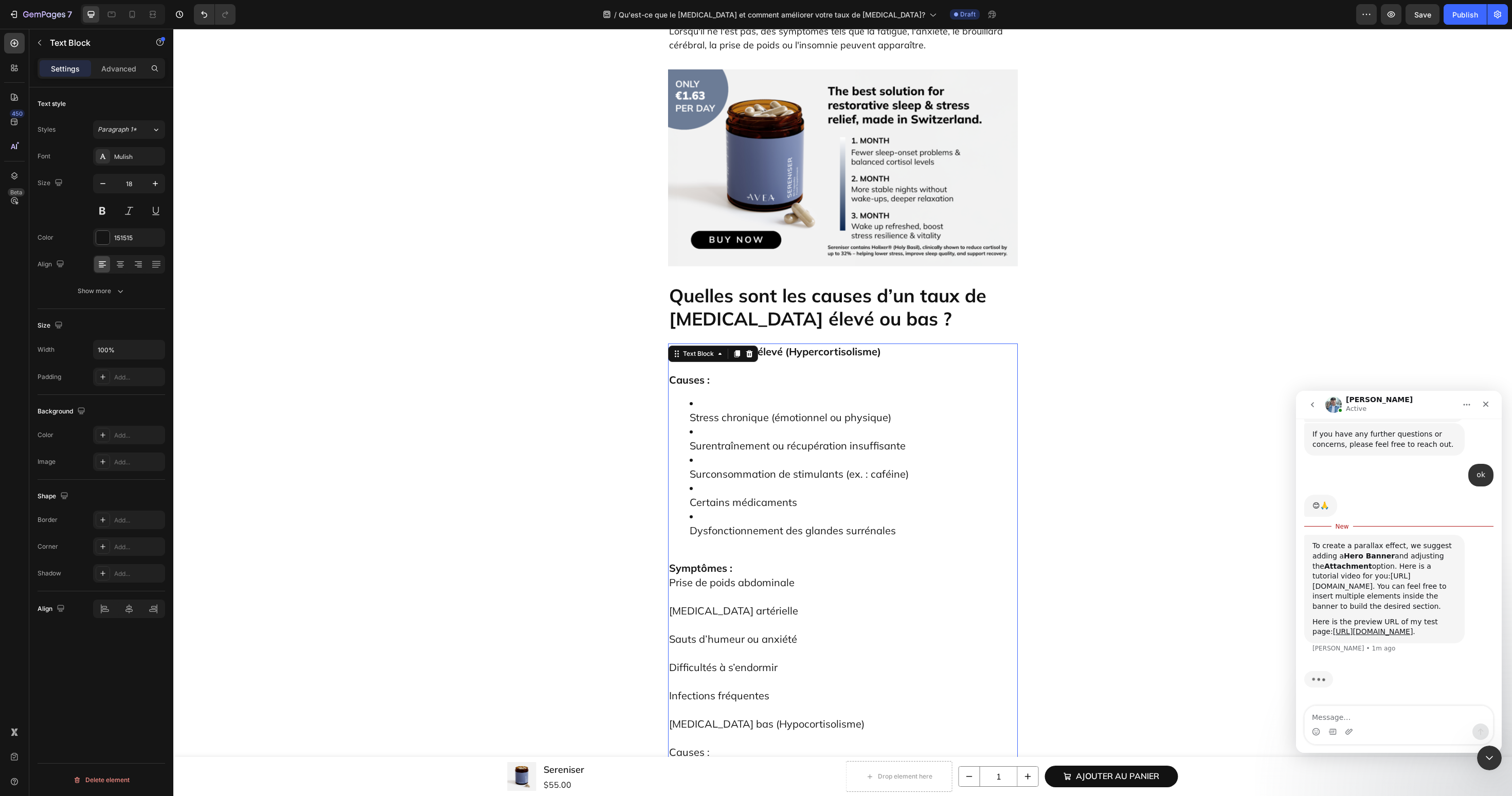
scroll to position [3105, 0]
click at [698, 411] on span "Stress chronique (émotionnel ou physique)" at bounding box center [790, 418] width 202 height 13
click at [688, 397] on ul "Stress chronique (émotionnel ou physique) Surentraînement ou récupération insuf…" at bounding box center [843, 468] width 347 height 142
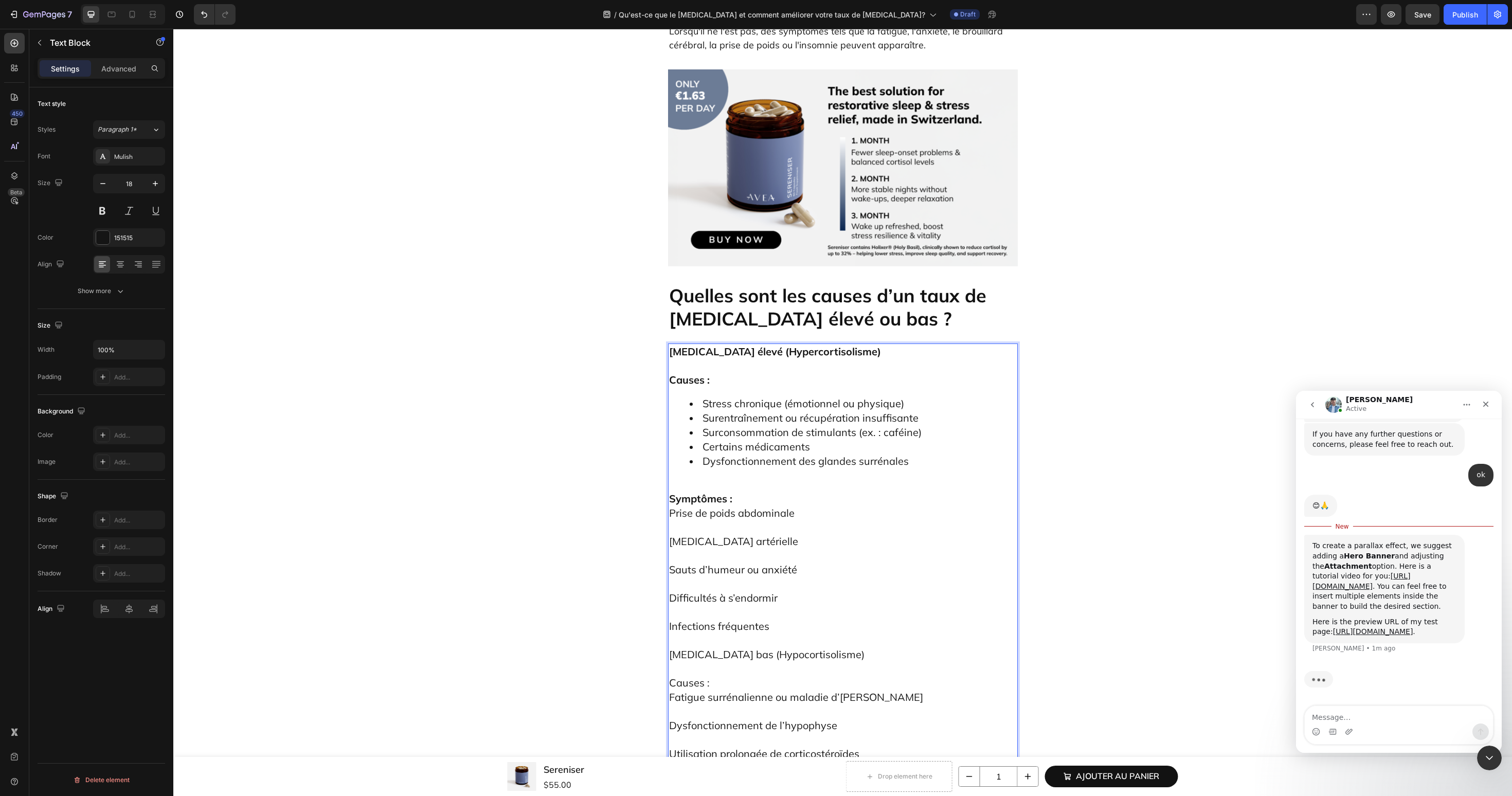
click at [718, 344] on div "[MEDICAL_DATA] élevé (Hypercortisolisme) Causes : Stress chronique (émotionnel …" at bounding box center [843, 638] width 350 height 589
drag, startPoint x: 766, startPoint y: 492, endPoint x: 660, endPoint y: 492, distance: 106.0
click at [660, 492] on div "Qu'est-ce que le cortisol et comment améliorer votre taux de cortisol ? Heading…" at bounding box center [842, 457] width 1323 height 5967
click at [851, 634] on p "[MEDICAL_DATA] bas (Hypocortisolisme)" at bounding box center [843, 648] width 347 height 28
drag, startPoint x: 875, startPoint y: 467, endPoint x: 646, endPoint y: 467, distance: 229.0
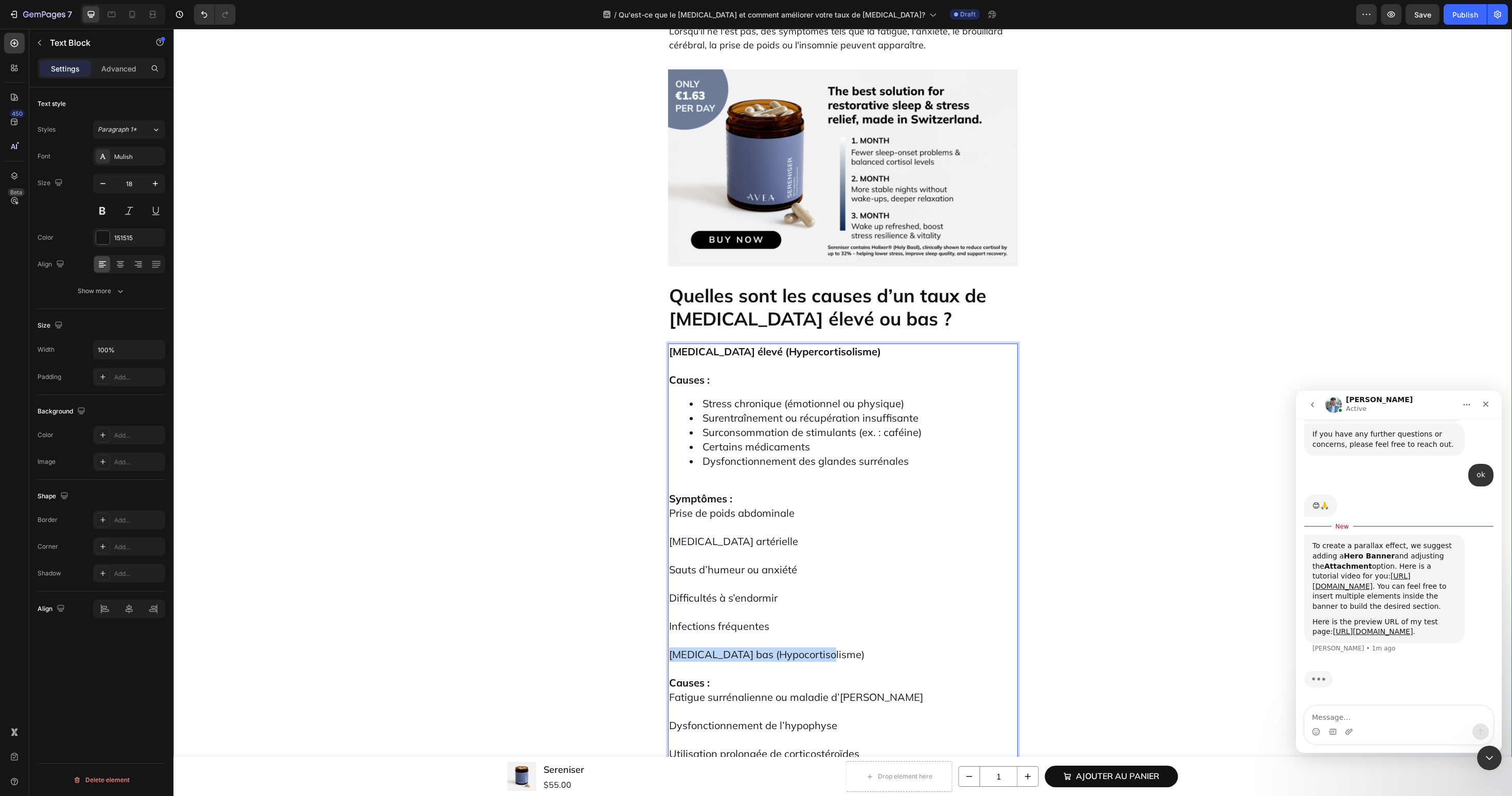
click at [646, 467] on div "Qu'est-ce que le cortisol et comment améliorer votre taux de cortisol ? Heading…" at bounding box center [842, 457] width 1323 height 5967
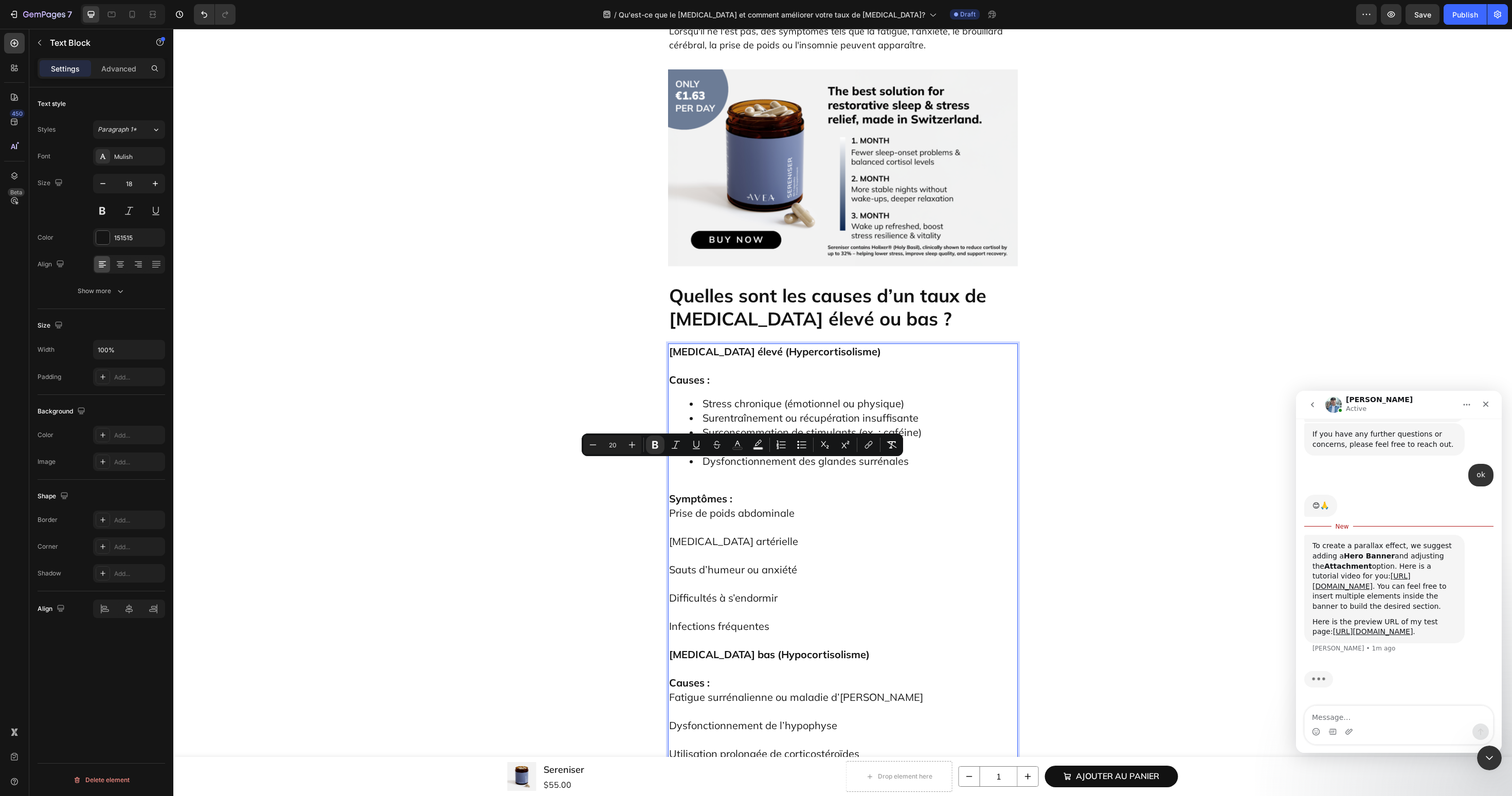
click at [817, 577] on p "Difficultés à s’endormir" at bounding box center [843, 591] width 347 height 28
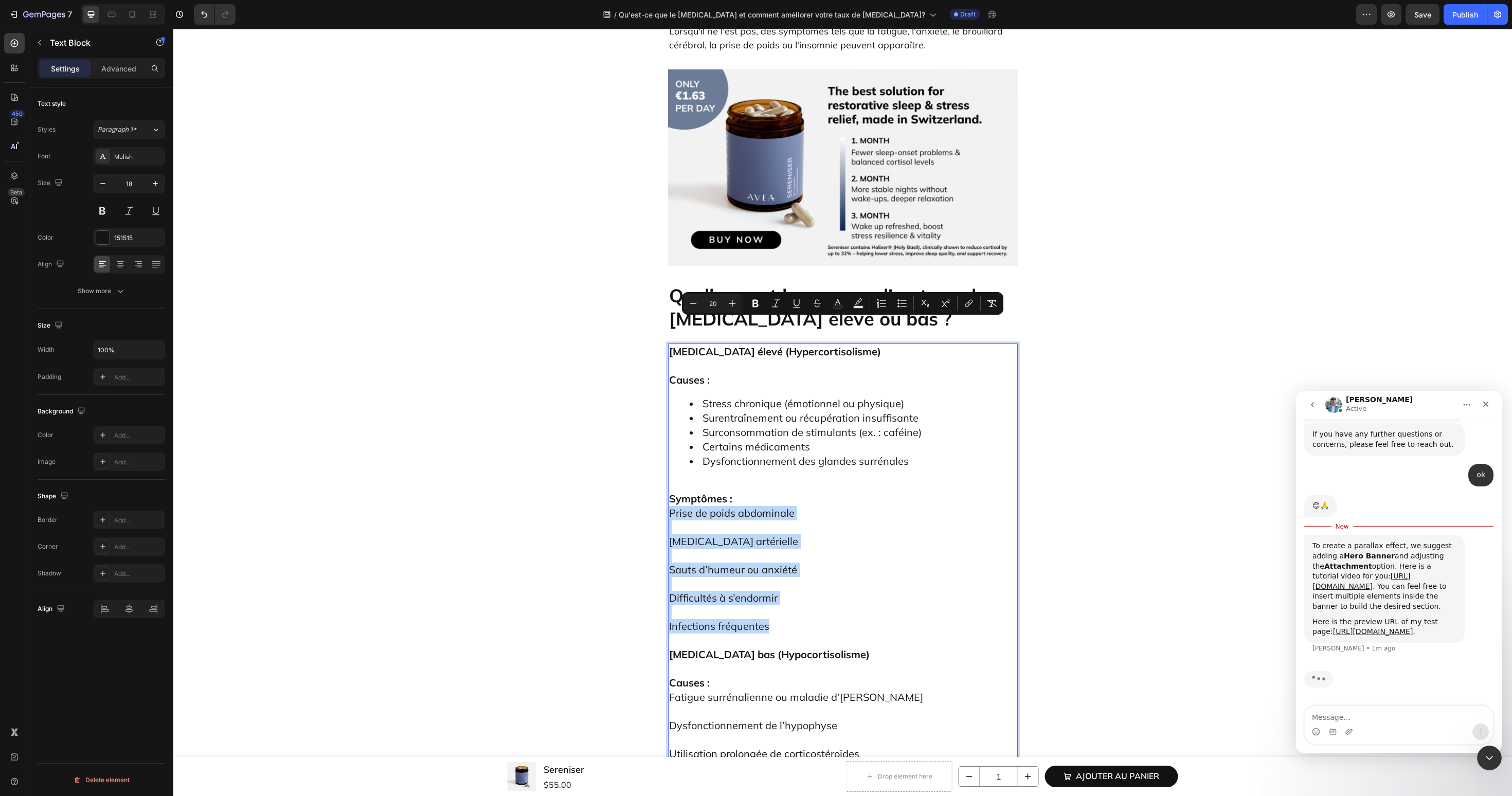
drag, startPoint x: 789, startPoint y: 441, endPoint x: 669, endPoint y: 330, distance: 163.5
click at [669, 344] on div "[MEDICAL_DATA] élevé (Hypercortisolisme) Causes : Stress chronique (émotionnel …" at bounding box center [843, 638] width 350 height 589
click at [910, 302] on button "Bulleted List" at bounding box center [902, 304] width 18 height 18
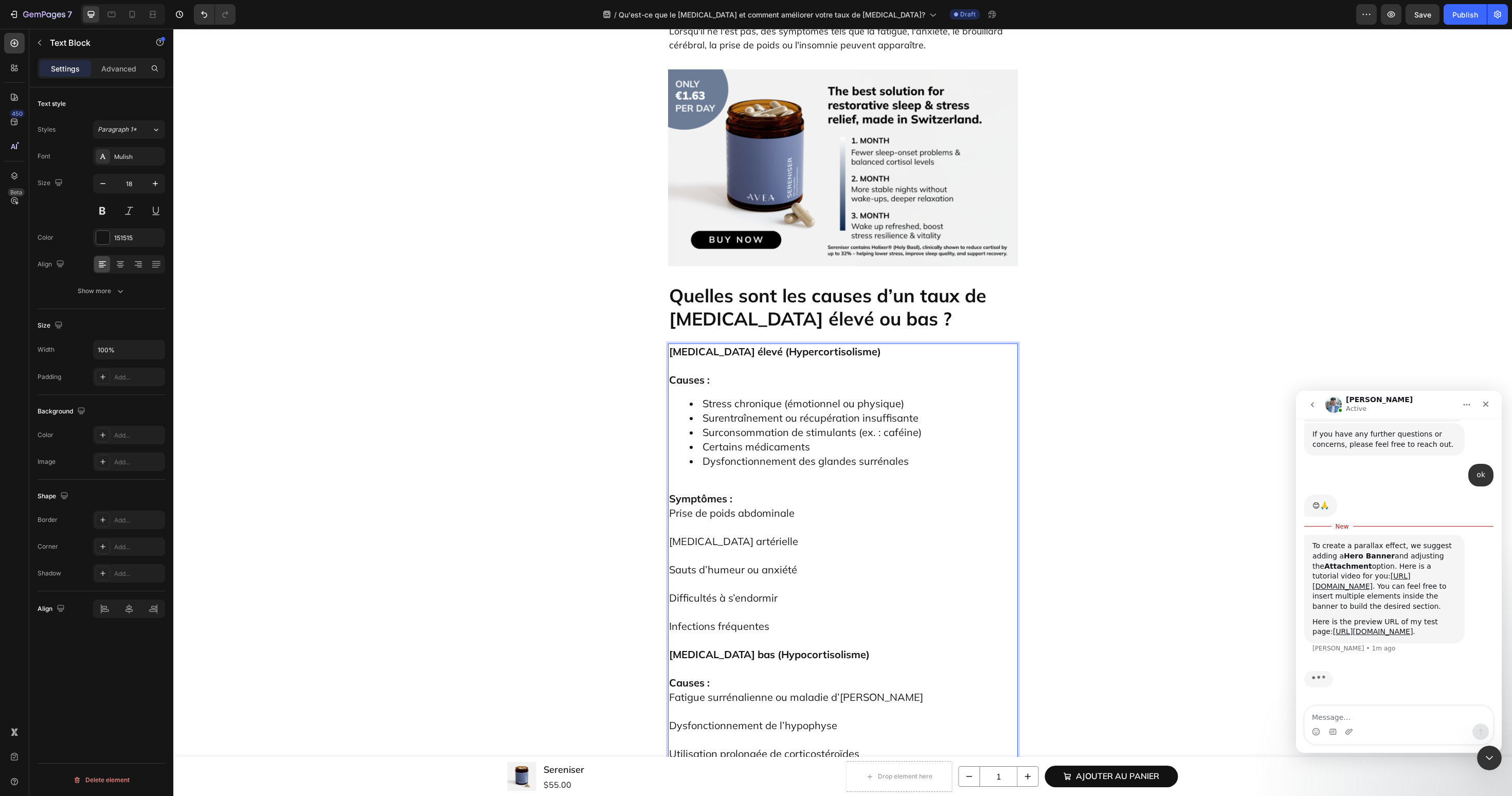
click at [674, 397] on ul "Stress chronique (émotionnel ou physique) Surentraînement ou récupération insuf…" at bounding box center [843, 433] width 347 height 72
click at [752, 478] on p "Symptômes : Prise de poids abdominale" at bounding box center [843, 499] width 347 height 43
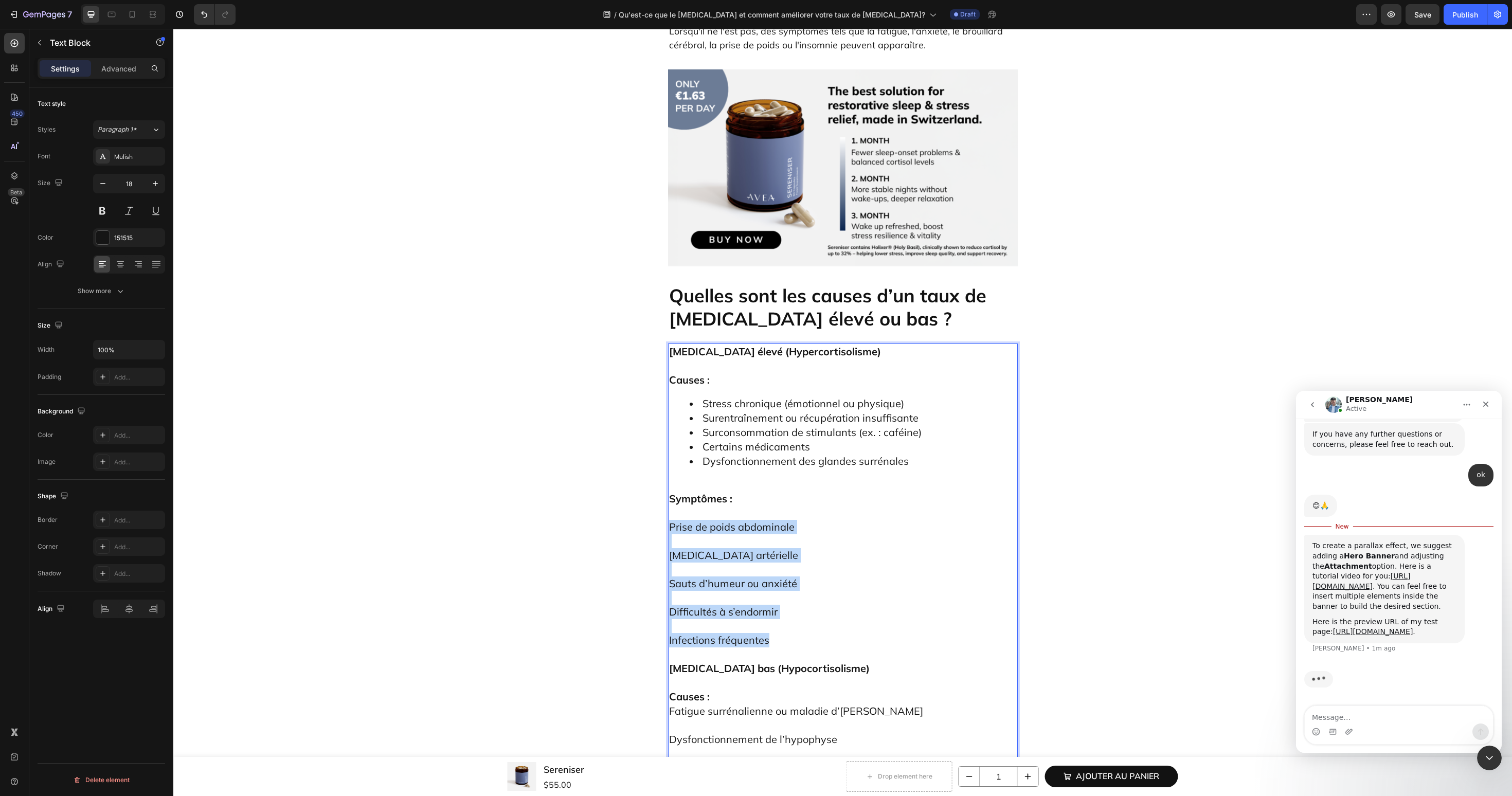
drag, startPoint x: 793, startPoint y: 457, endPoint x: 669, endPoint y: 335, distance: 174.0
click at [669, 344] on div "Cortisol élevé (Hypercortisolisme) Causes : Stress chronique (émotionnel ou phy…" at bounding box center [843, 645] width 350 height 603
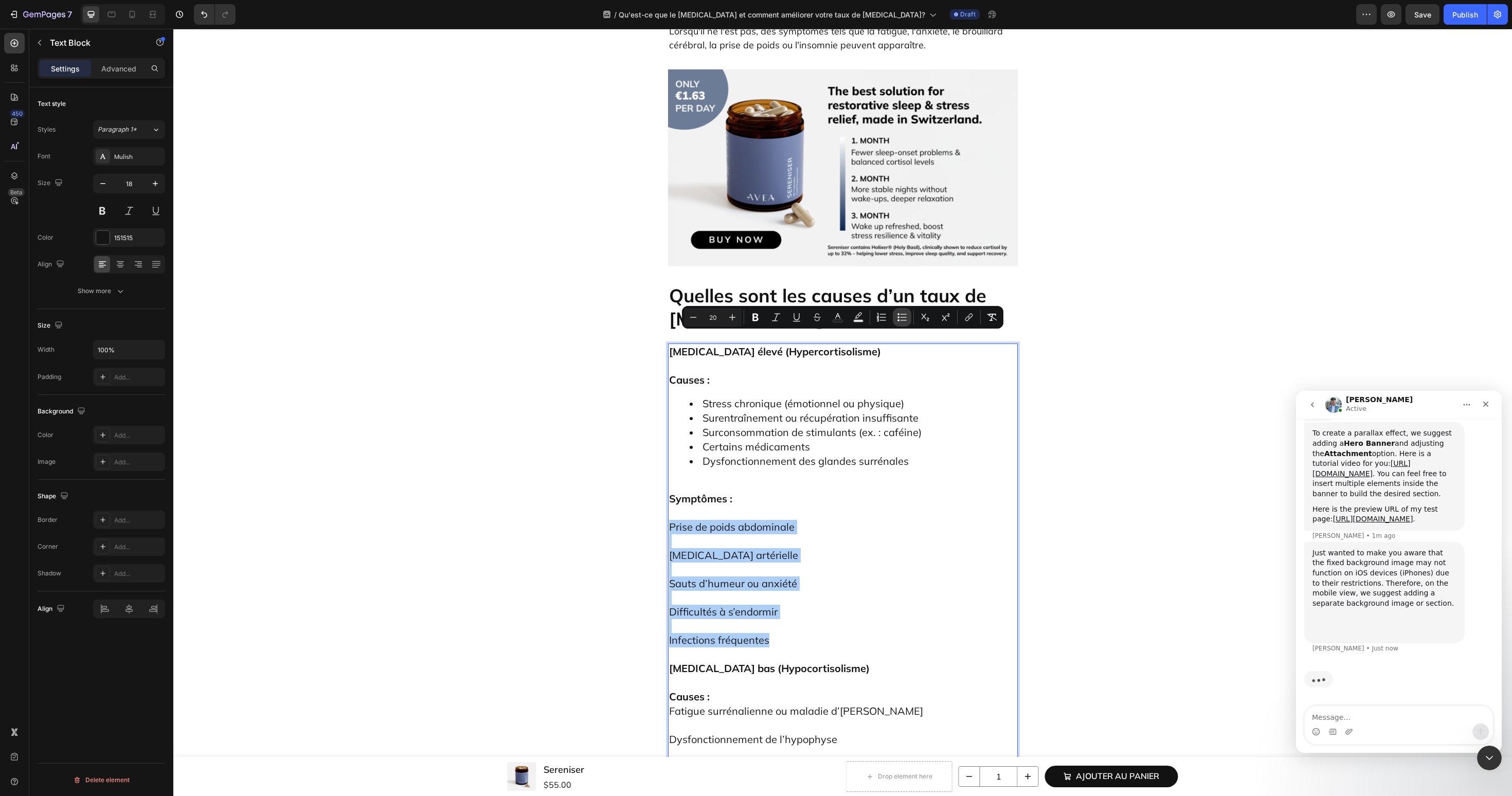
click at [902, 321] on icon "Editor contextual toolbar" at bounding box center [902, 317] width 10 height 10
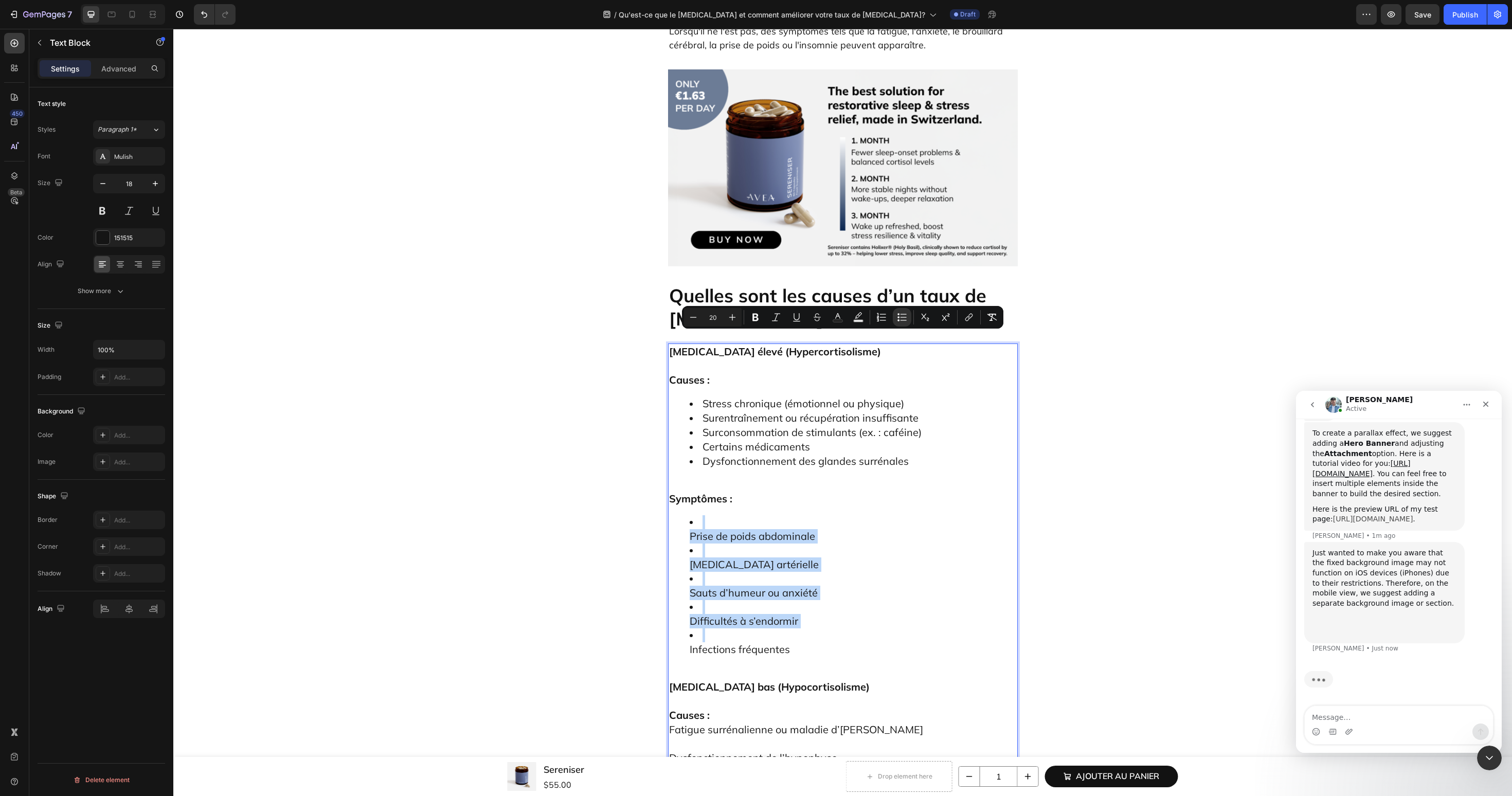
scroll to position [3201, 0]
click at [727, 515] on ul "Prise de poids abdominale Hypertension artérielle Sauts d’humeur ou anxiété Dif…" at bounding box center [843, 586] width 347 height 142
click at [689, 515] on ul "Prise de poids abdominale Hypertension artérielle Sauts d’humeur ou anxiété Dif…" at bounding box center [843, 586] width 347 height 142
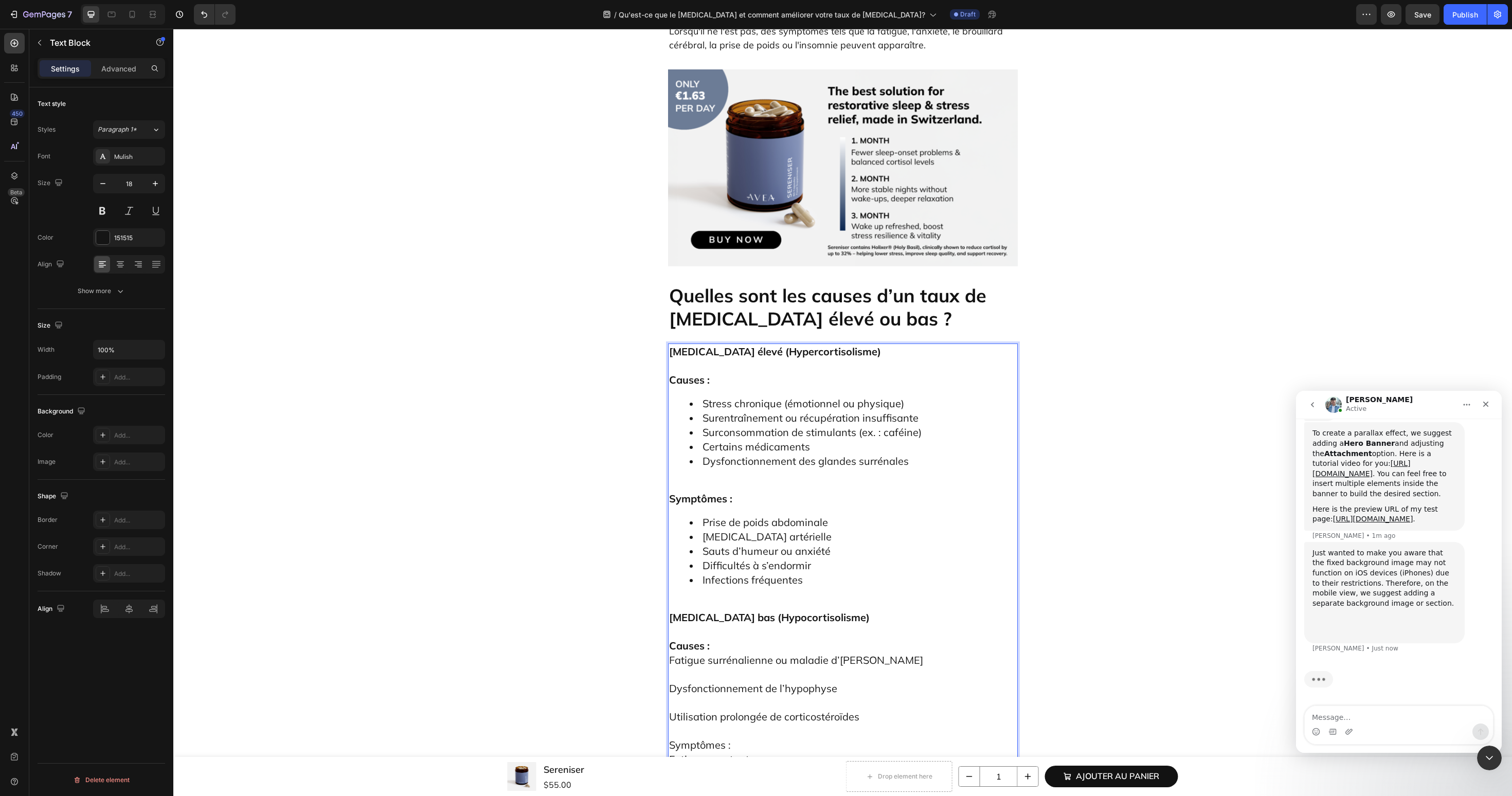
click at [693, 404] on div "Cortisol élevé (Hypercortisolisme) Causes : Stress chronique (émotionnel ou phy…" at bounding box center [843, 619] width 350 height 551
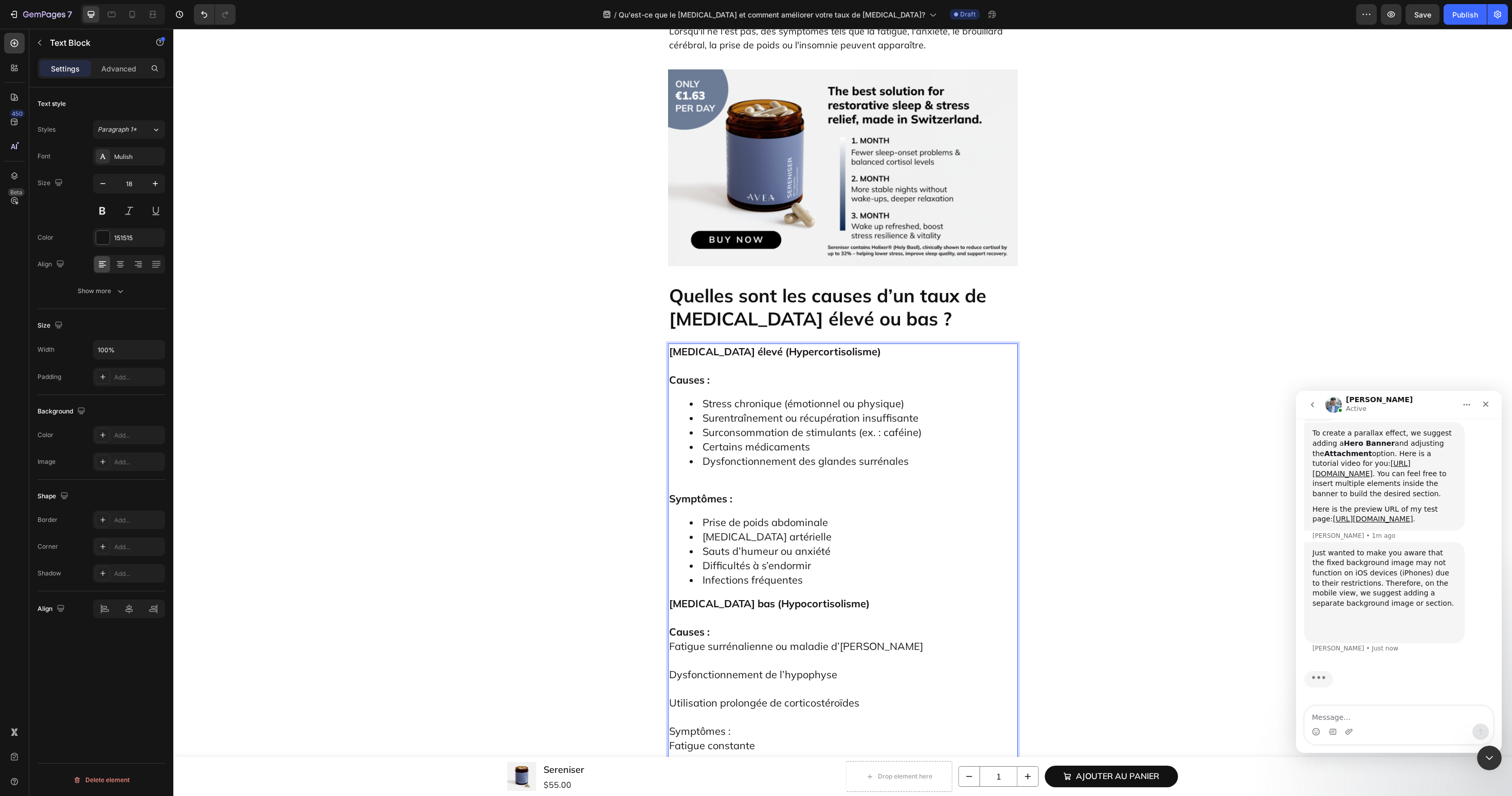
click at [718, 611] on p "Causes : Fatigue surrénalienne ou maladie d’Addison" at bounding box center [843, 632] width 347 height 43
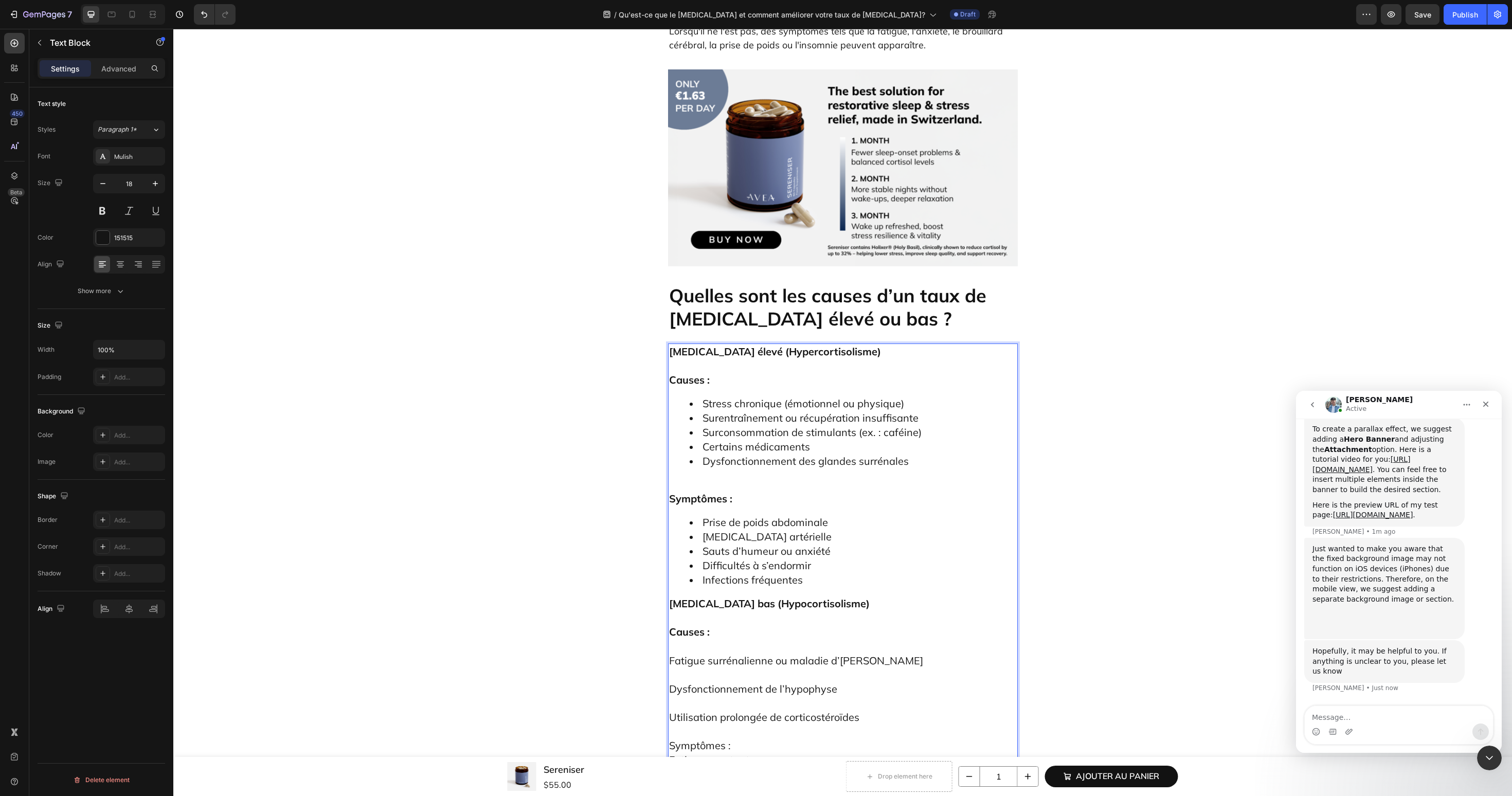
scroll to position [3206, 0]
drag, startPoint x: 745, startPoint y: 560, endPoint x: 581, endPoint y: 560, distance: 164.0
click at [581, 560] on div "Qu'est-ce que le cortisol et comment améliorer votre taux de cortisol ? Heading…" at bounding box center [842, 439] width 1323 height 5931
click at [977, 696] on p "Utilisation prolongée de corticostéroïdes" at bounding box center [843, 710] width 347 height 28
click at [1331, 710] on textarea "Message…" at bounding box center [1398, 715] width 188 height 18
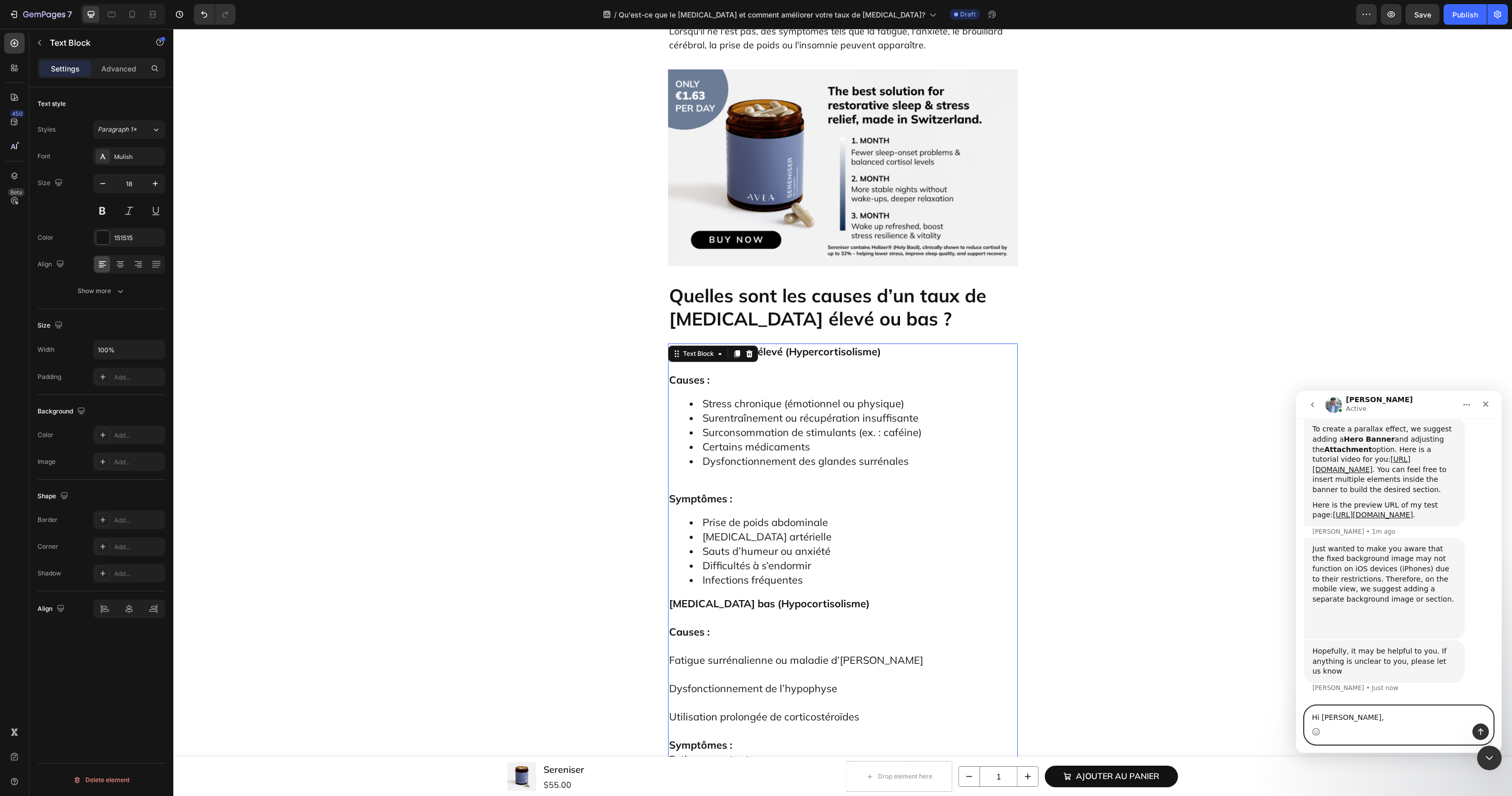
scroll to position [3185, 0]
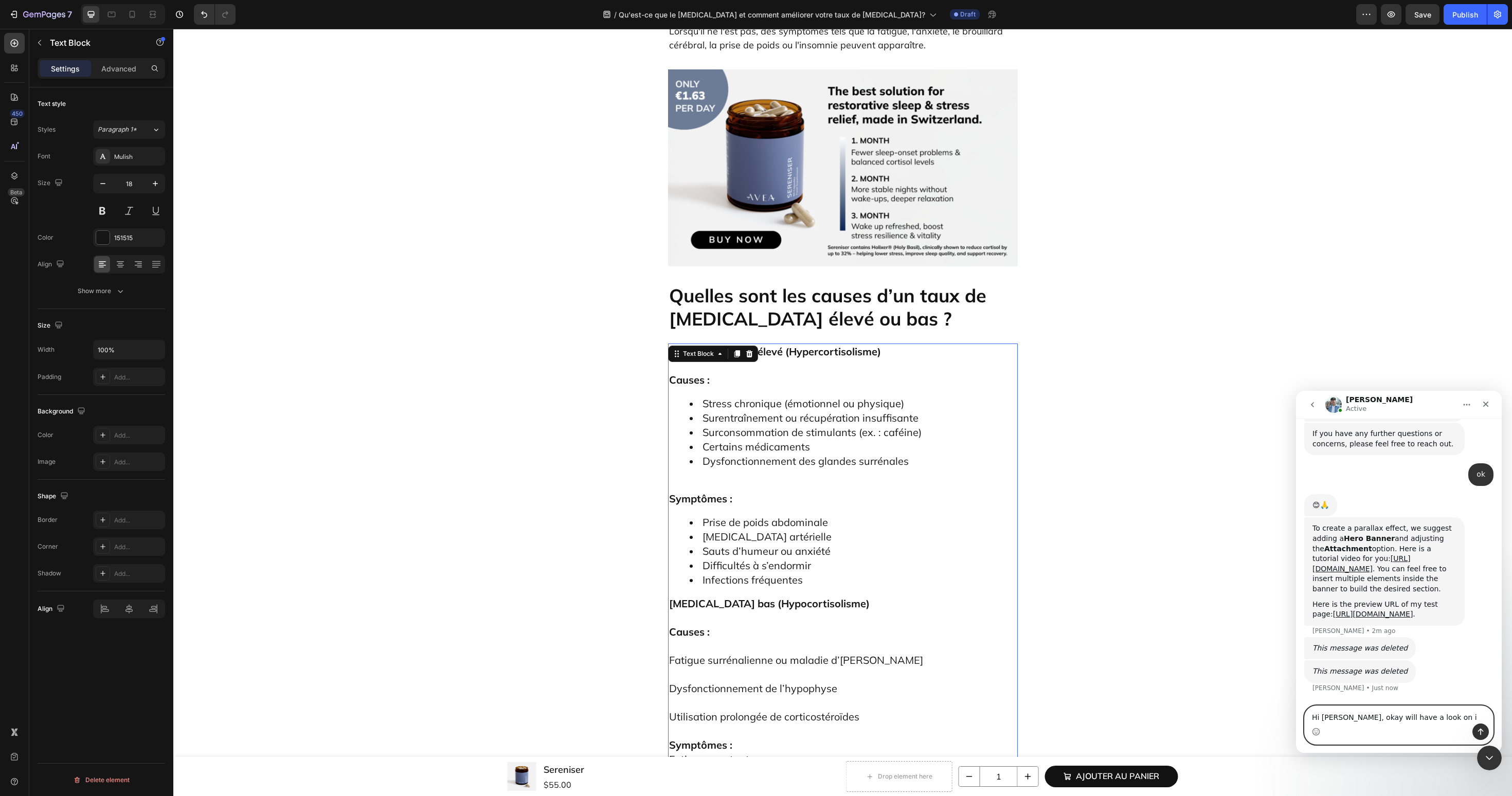
type textarea "Hi [PERSON_NAME], okay will have a look on it"
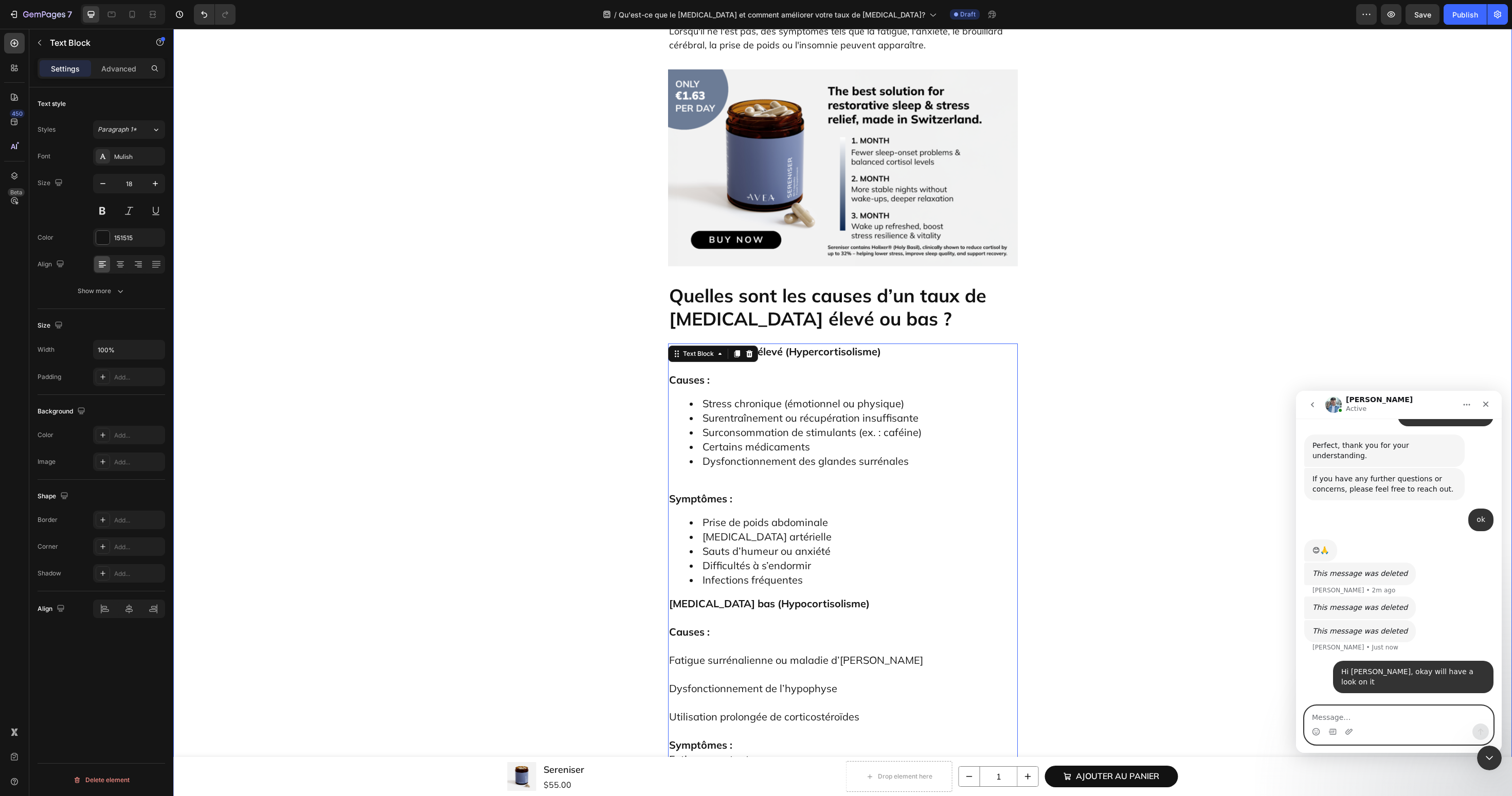
scroll to position [3050, 0]
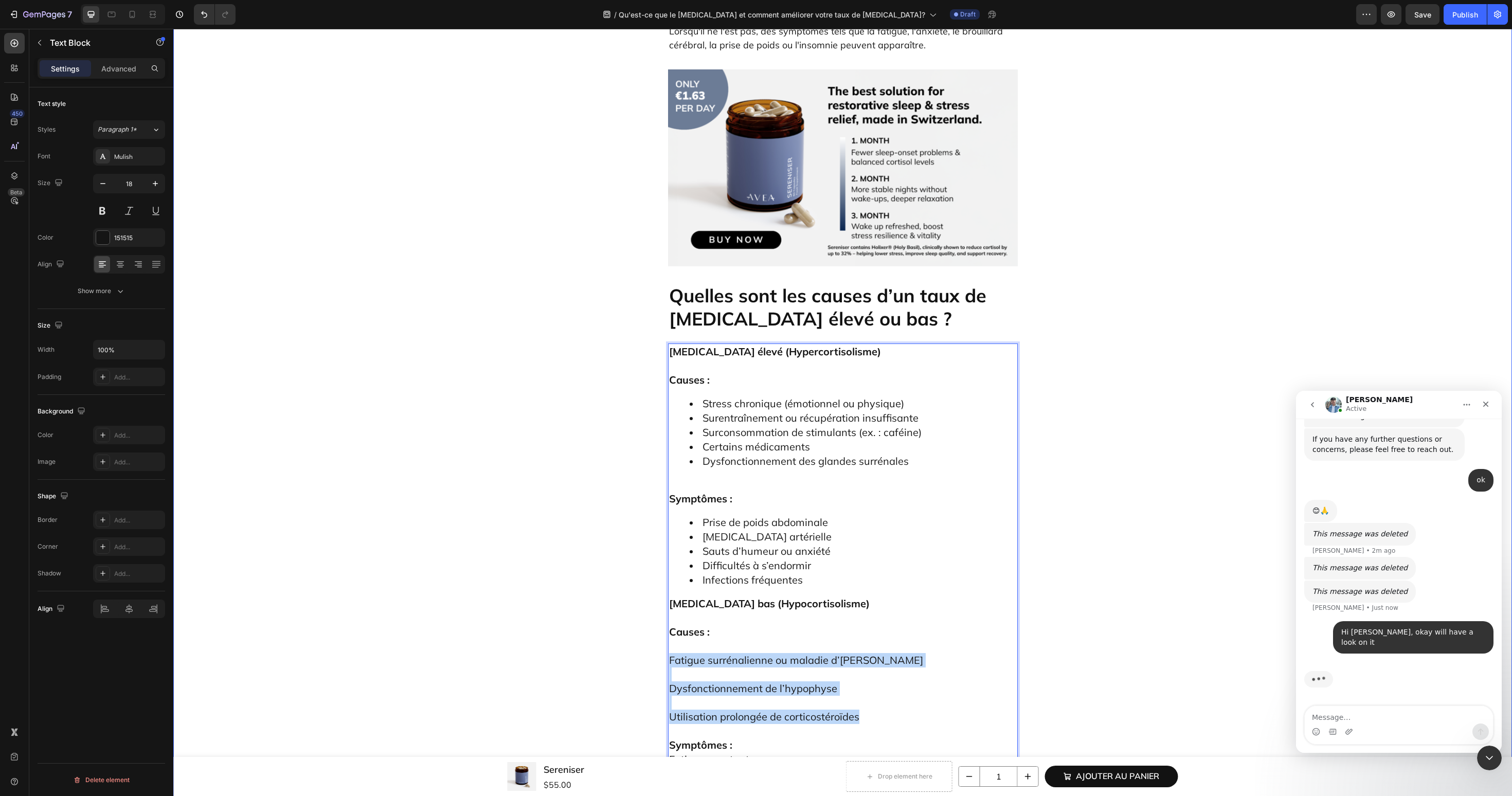
drag, startPoint x: 872, startPoint y: 529, endPoint x: 648, endPoint y: 480, distance: 229.3
click at [648, 480] on div "Qu'est-ce que le cortisol et comment améliorer votre taux de cortisol ? Heading…" at bounding box center [842, 439] width 1323 height 5930
click at [894, 450] on button "Bulleted List" at bounding box center [902, 450] width 18 height 18
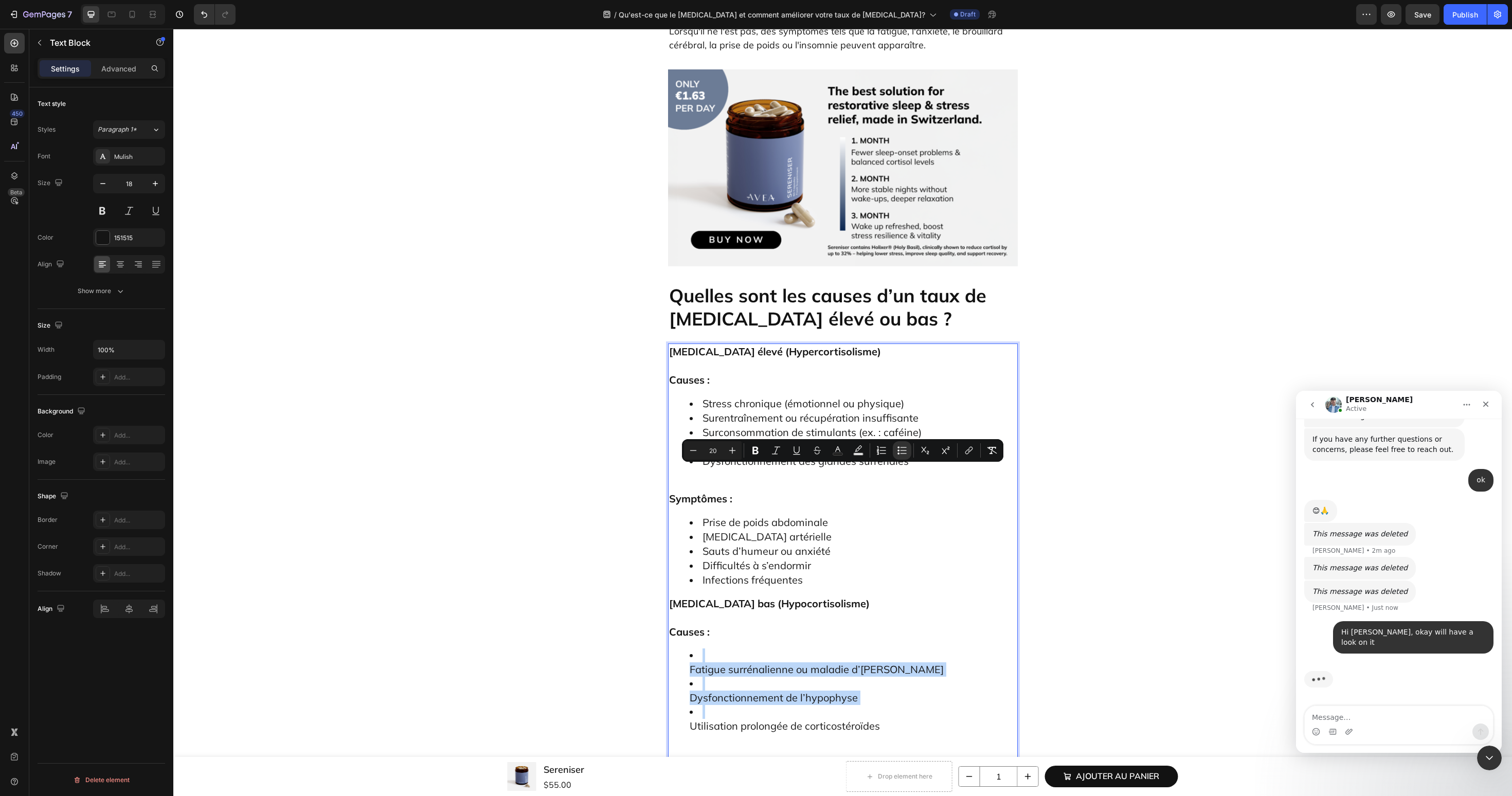
click at [686, 648] on ul "Fatigue surrénalienne ou maladie d’Addison Dysfonctionnement de l’hypophyse Uti…" at bounding box center [843, 690] width 347 height 85
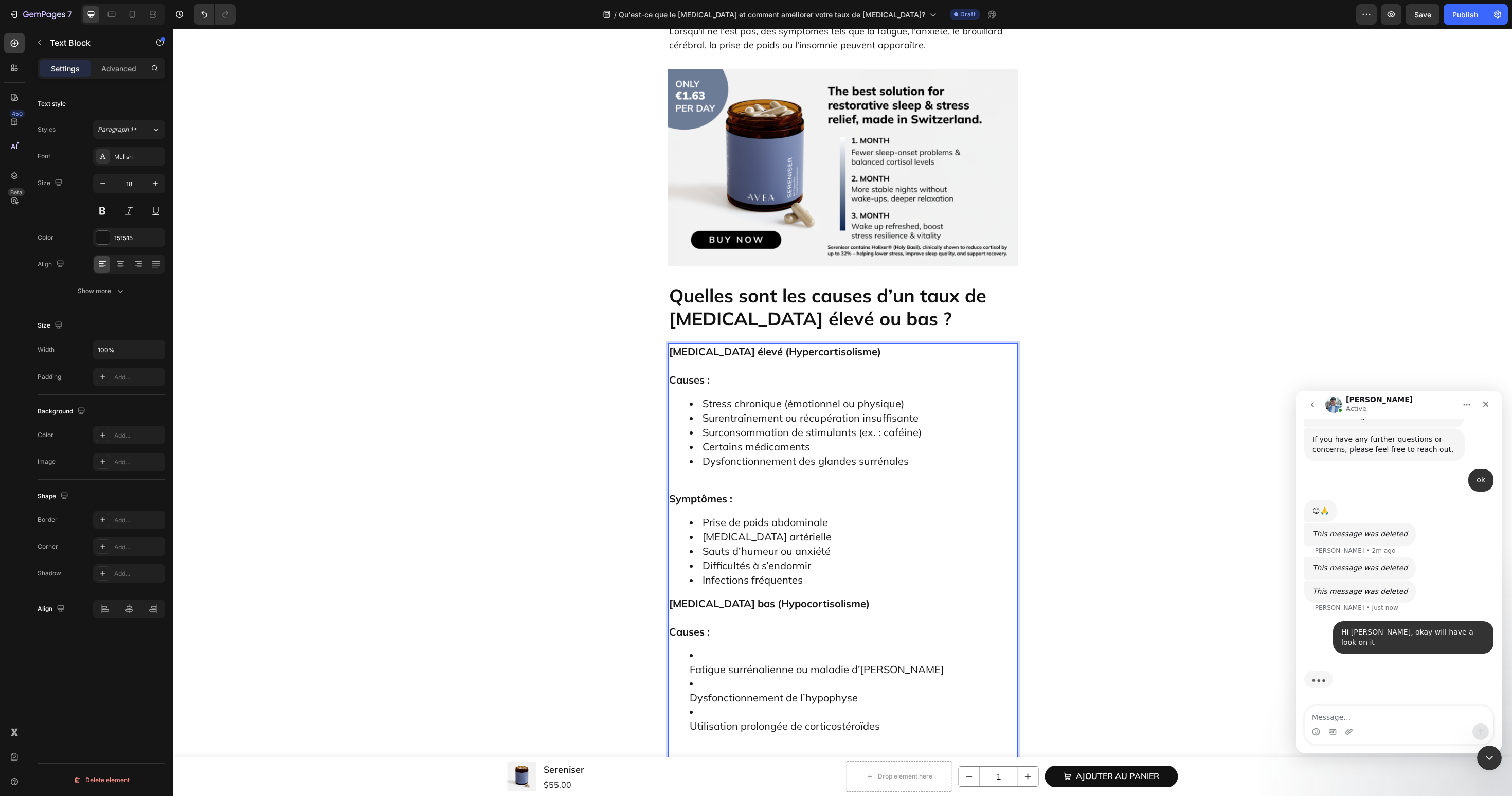
click at [686, 648] on ul "Fatigue surrénalienne ou maladie d’Addison Dysfonctionnement de l’hypophyse Uti…" at bounding box center [843, 690] width 347 height 85
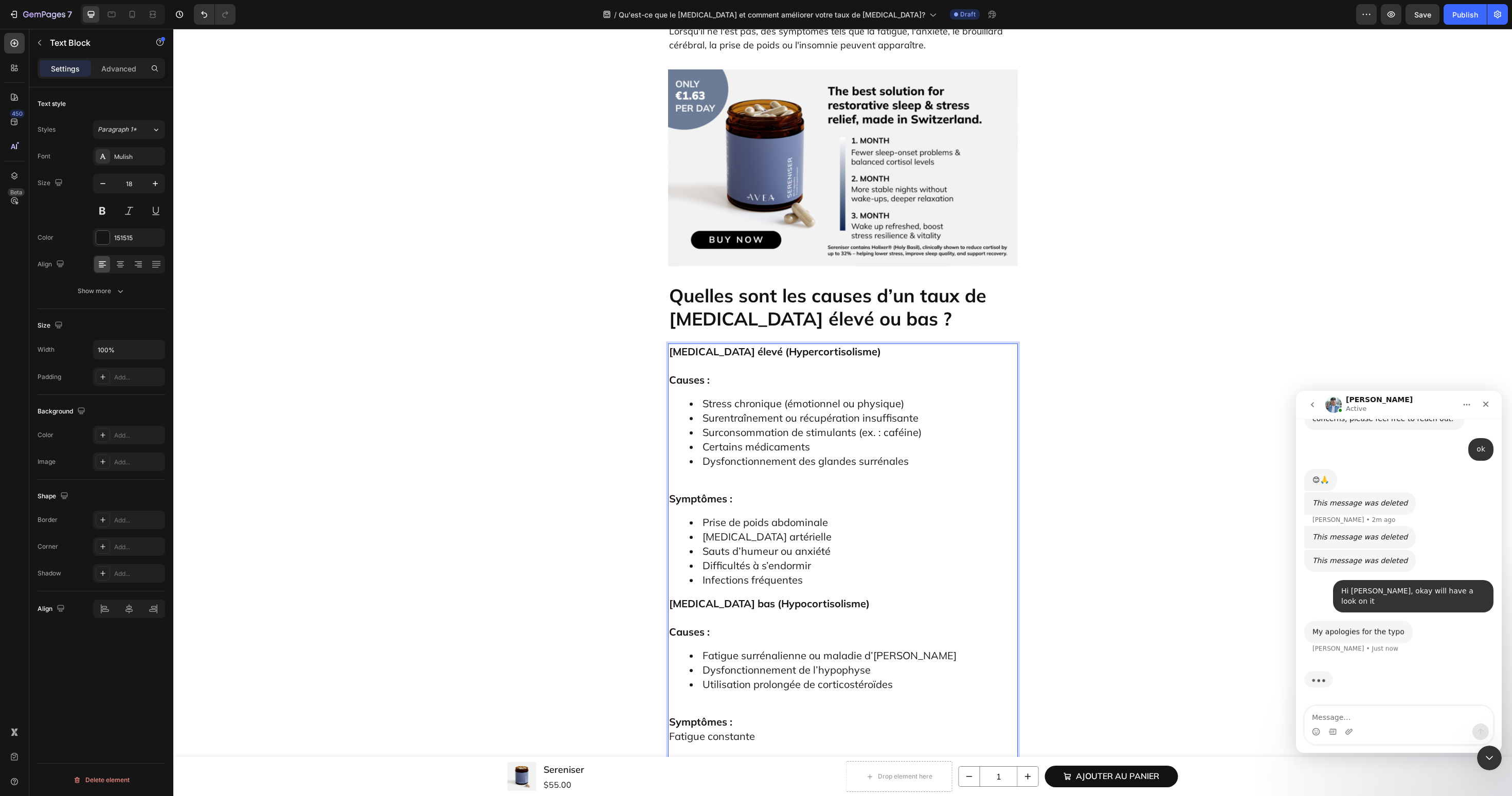
scroll to position [3081, 0]
click at [710, 701] on p "Symptômes : Fatigue constante" at bounding box center [843, 722] width 347 height 43
click at [739, 701] on p "Symptômes : Fatigue constante" at bounding box center [843, 715] width 347 height 29
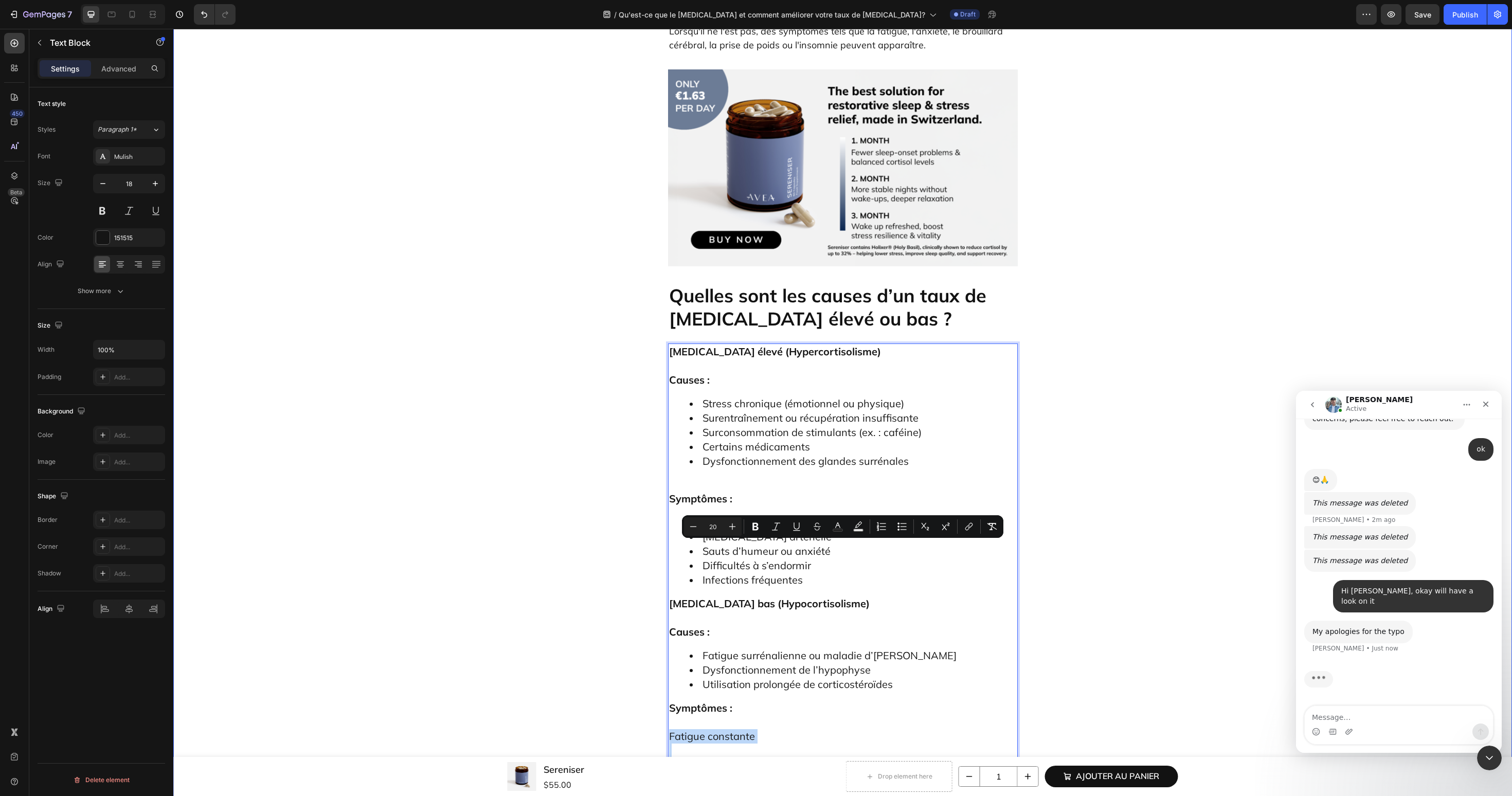
drag, startPoint x: 880, startPoint y: 667, endPoint x: 651, endPoint y: 550, distance: 257.2
click at [651, 550] on div "Qu'est-ce que le cortisol et comment améliorer votre taux de cortisol ? Heading…" at bounding box center [842, 427] width 1323 height 5907
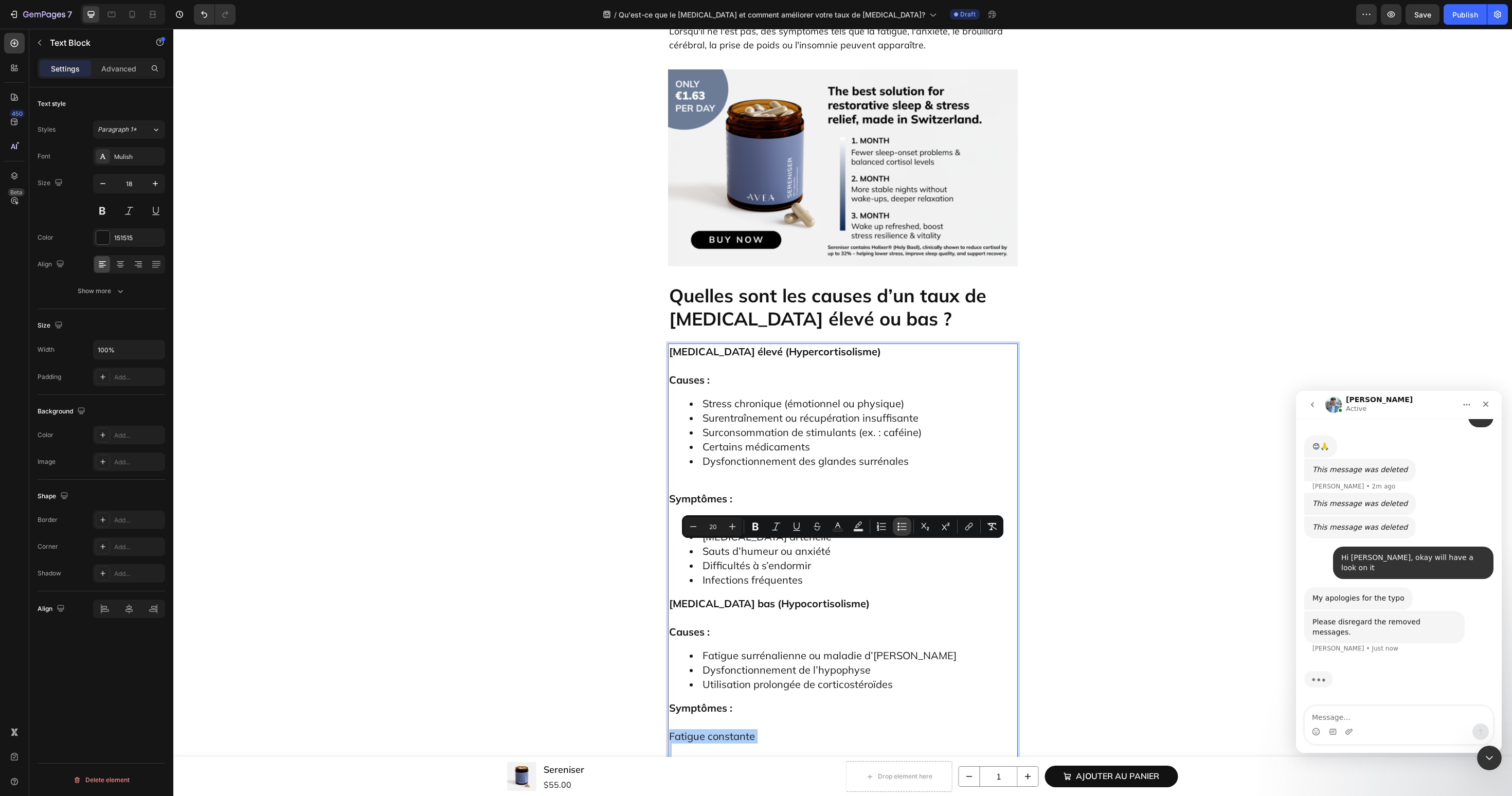
click at [897, 527] on icon "Editor contextual toolbar" at bounding box center [902, 527] width 10 height 10
click at [1328, 713] on textarea "Message…" at bounding box center [1398, 715] width 188 height 18
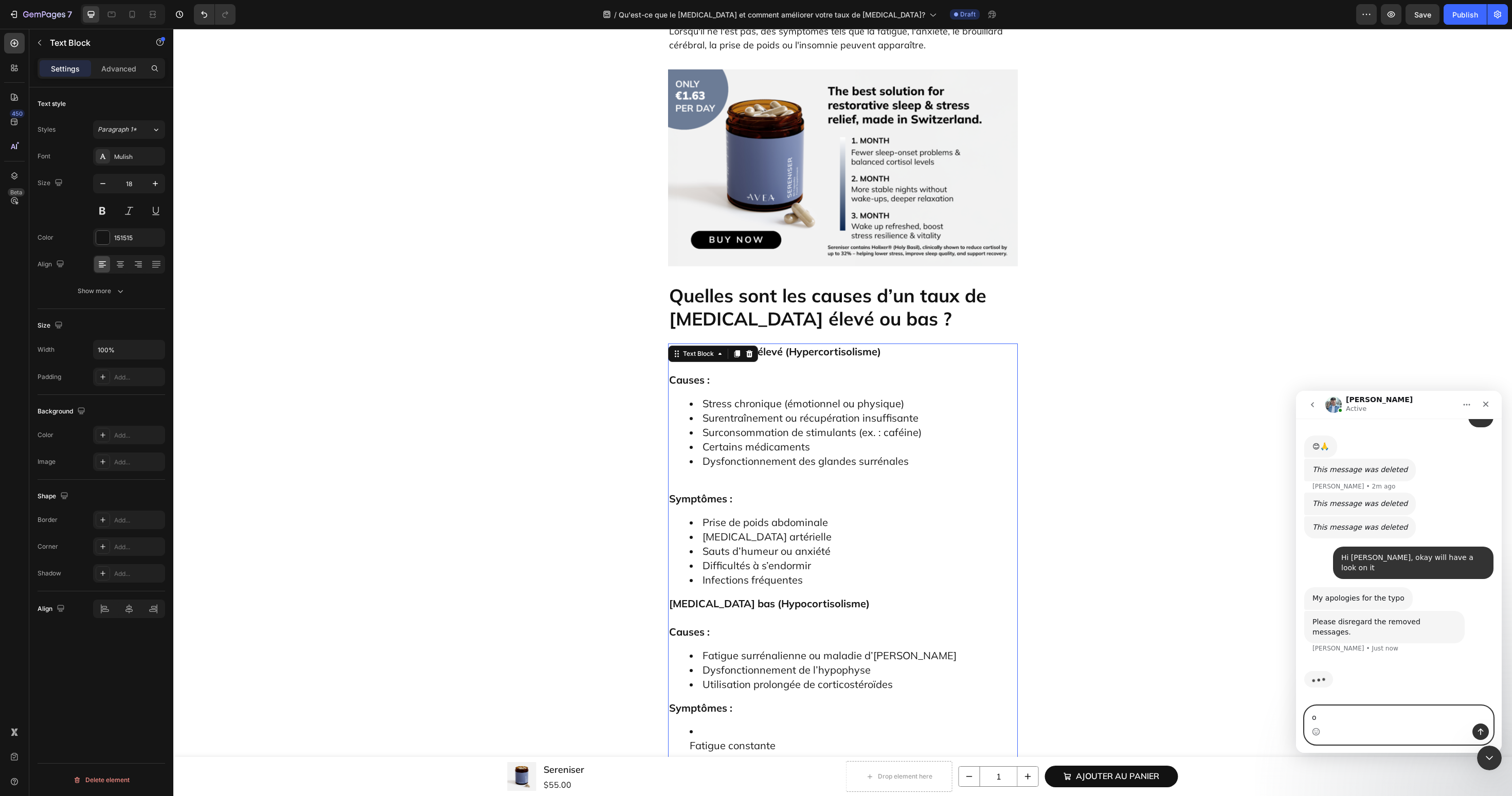
type textarea "ok"
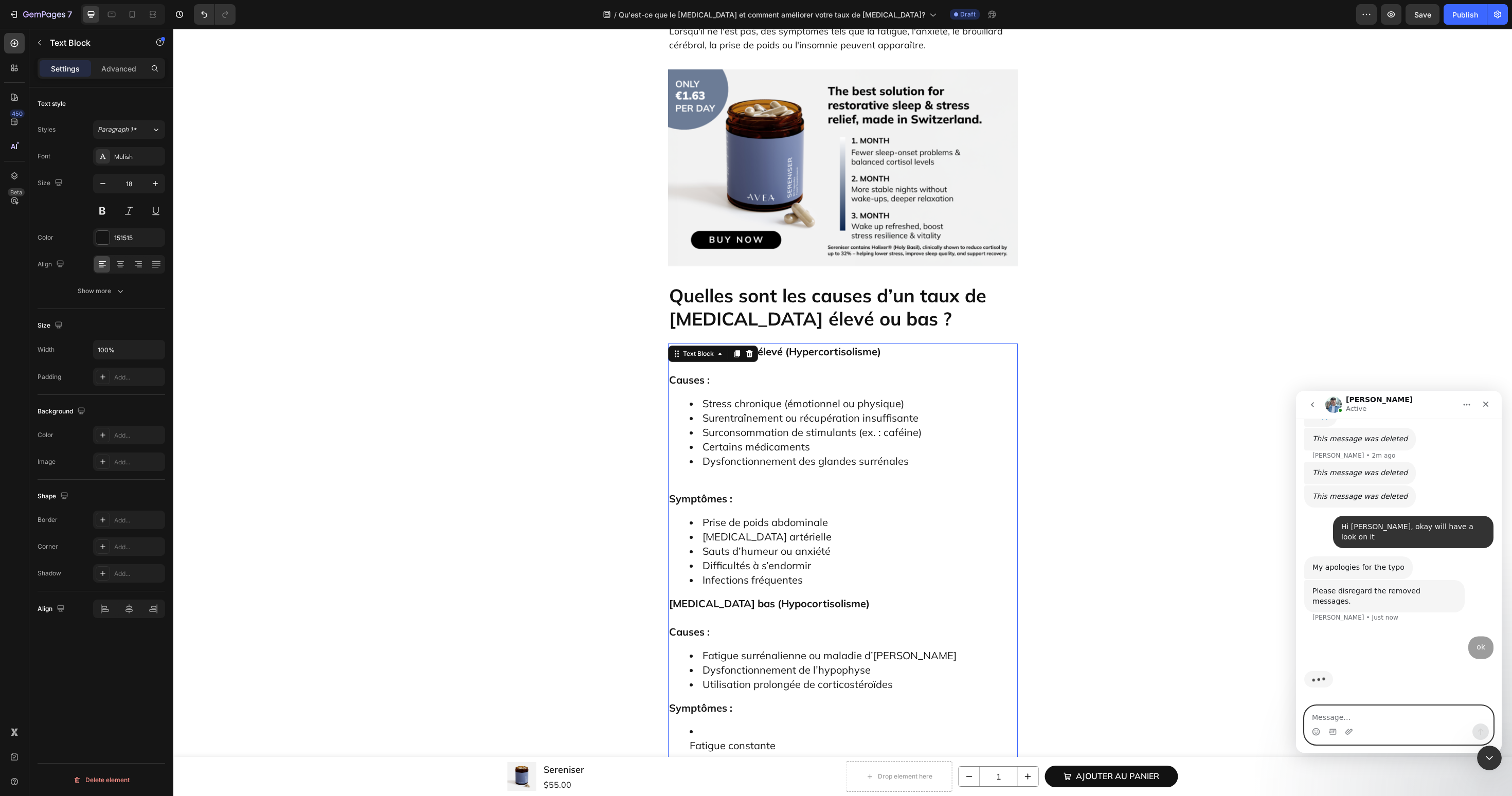
scroll to position [3135, 0]
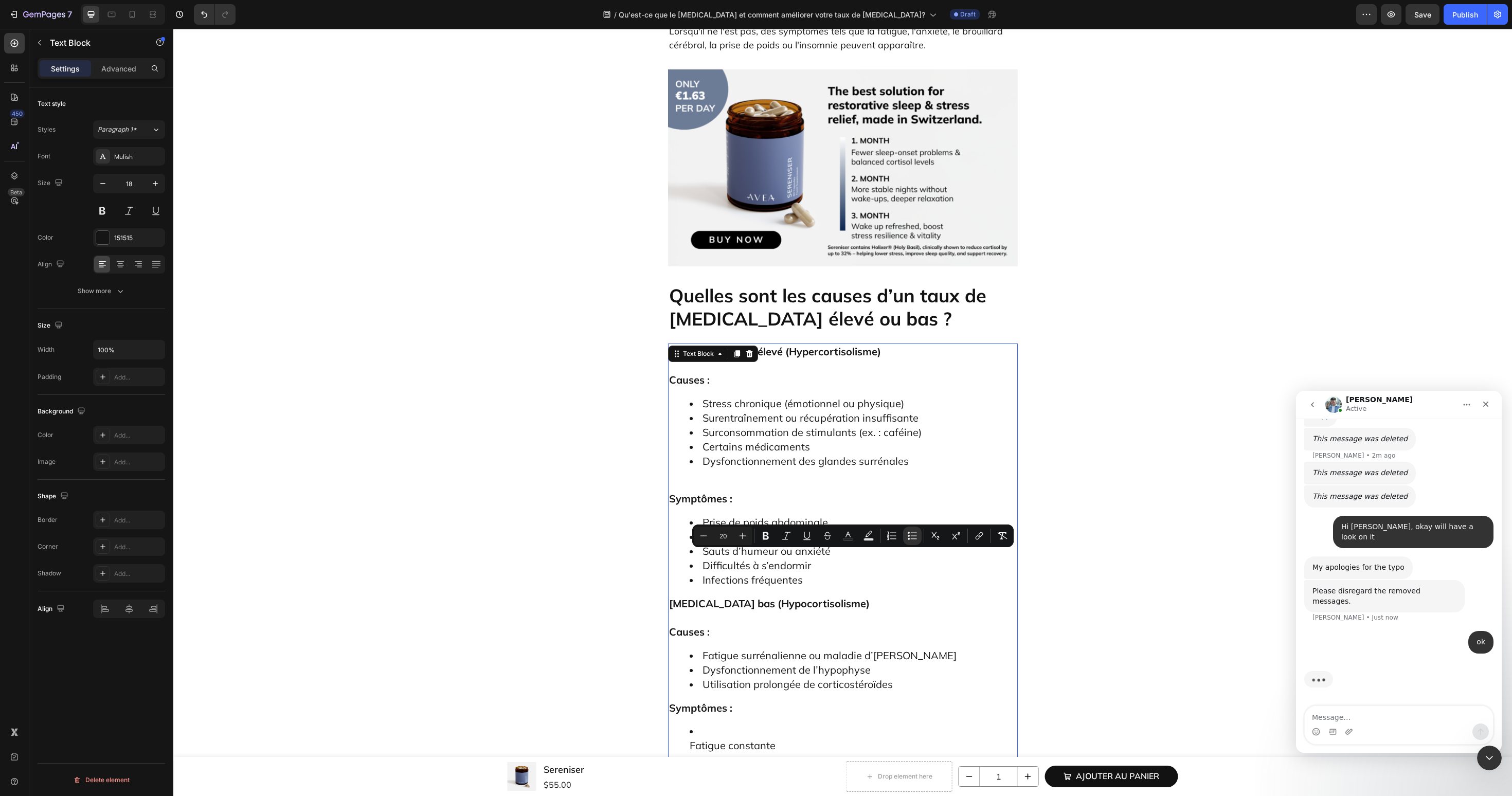
click at [687, 725] on ul "Fatigue constante Hypotension artérielle Envies de sel Perte de poids Étourdiss…" at bounding box center [843, 802] width 347 height 155
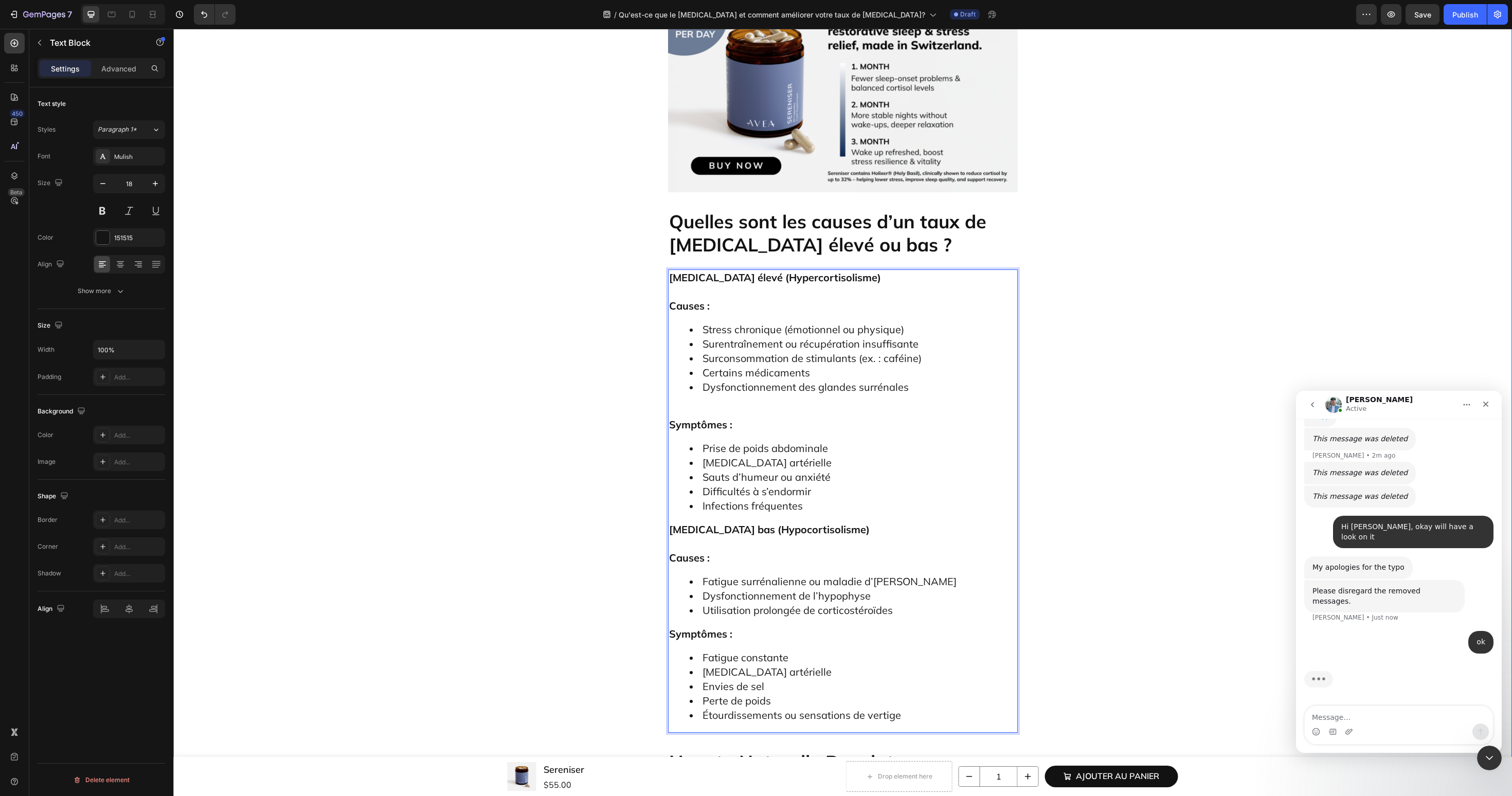
scroll to position [2782, 0]
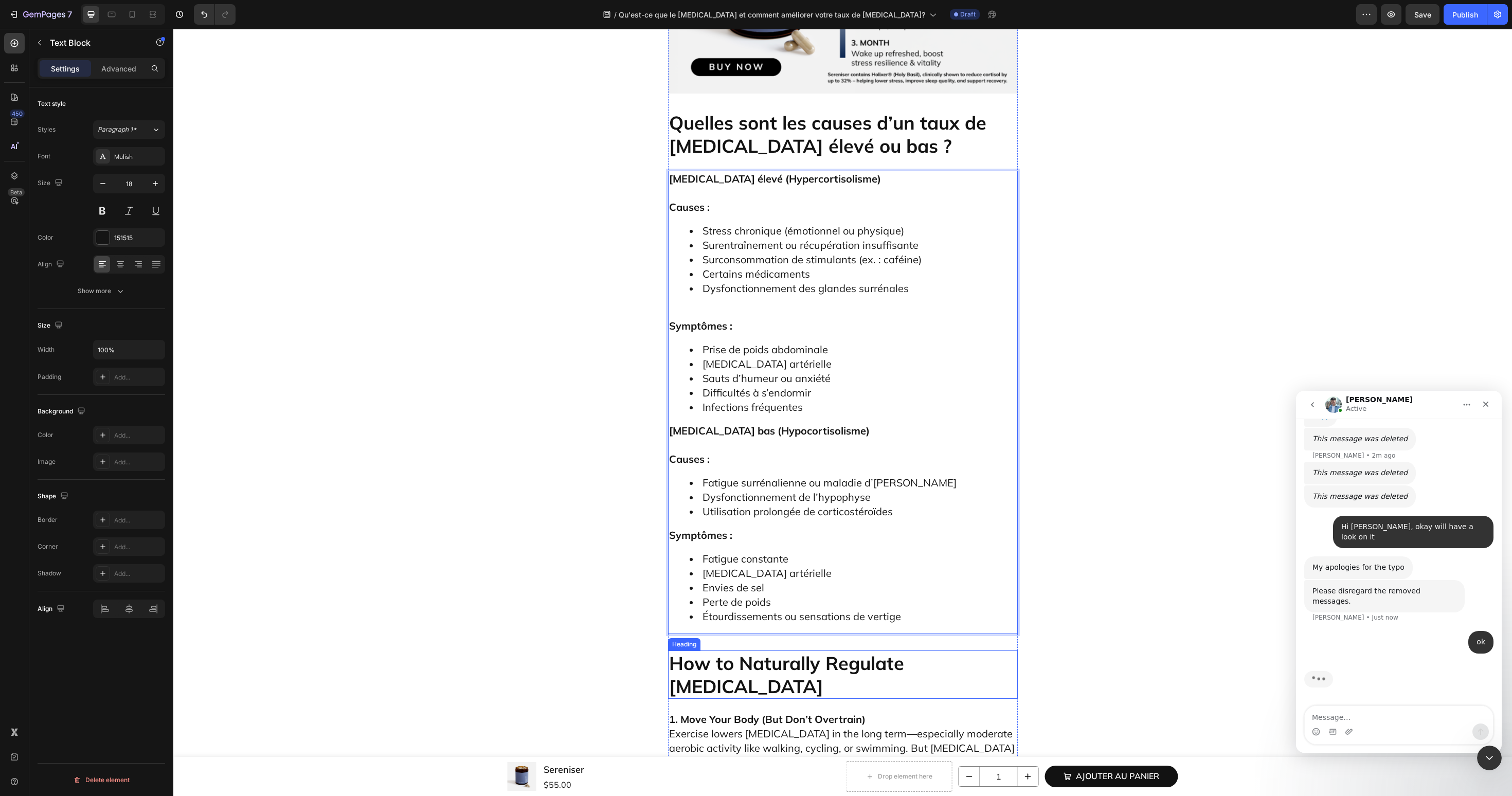
click at [727, 650] on h2 "How to Naturally Regulate Cortisol" at bounding box center [843, 675] width 350 height 49
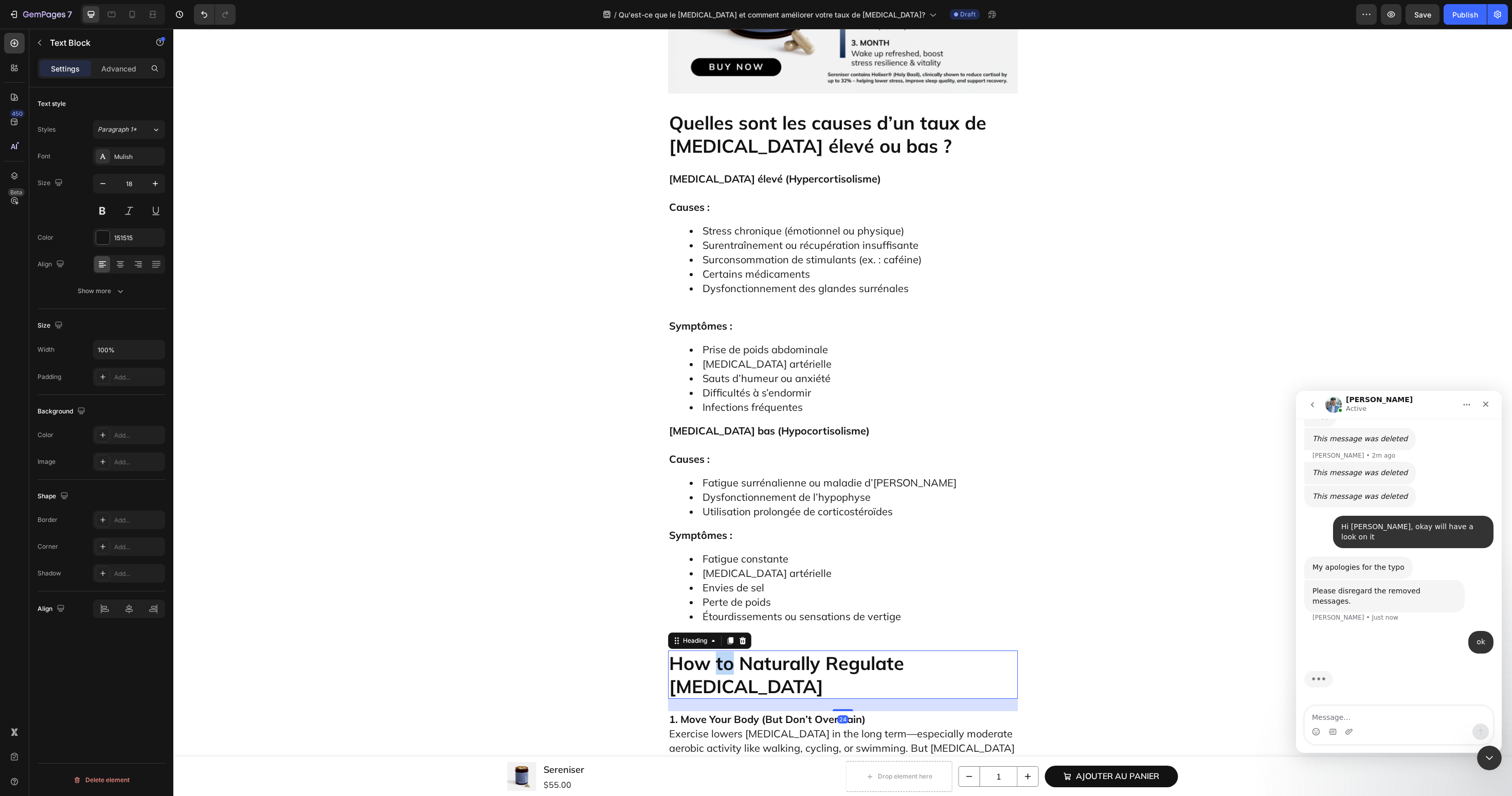
click at [727, 650] on h2 "How to Naturally Regulate Cortisol" at bounding box center [843, 675] width 350 height 49
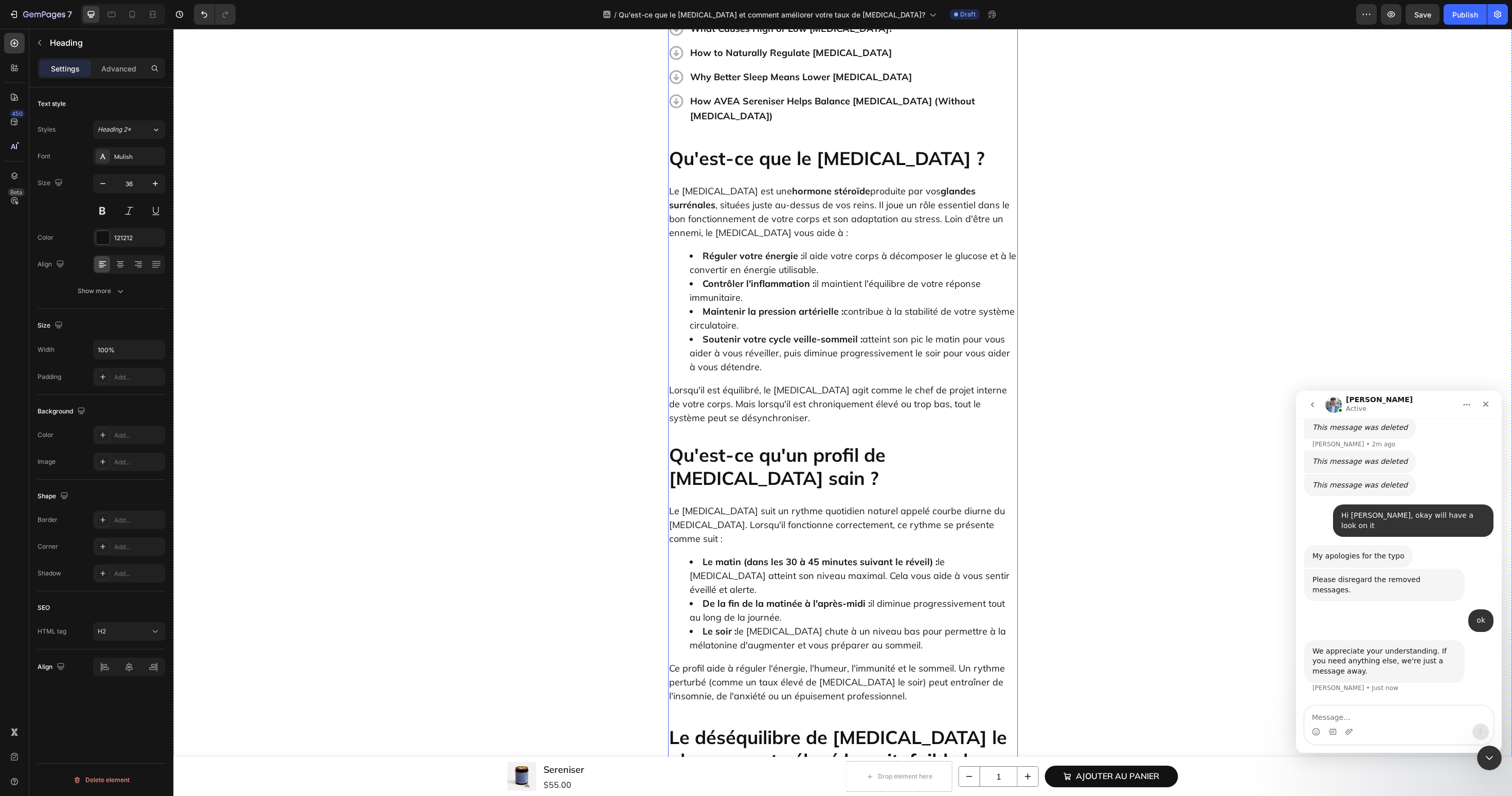
scroll to position [0, 0]
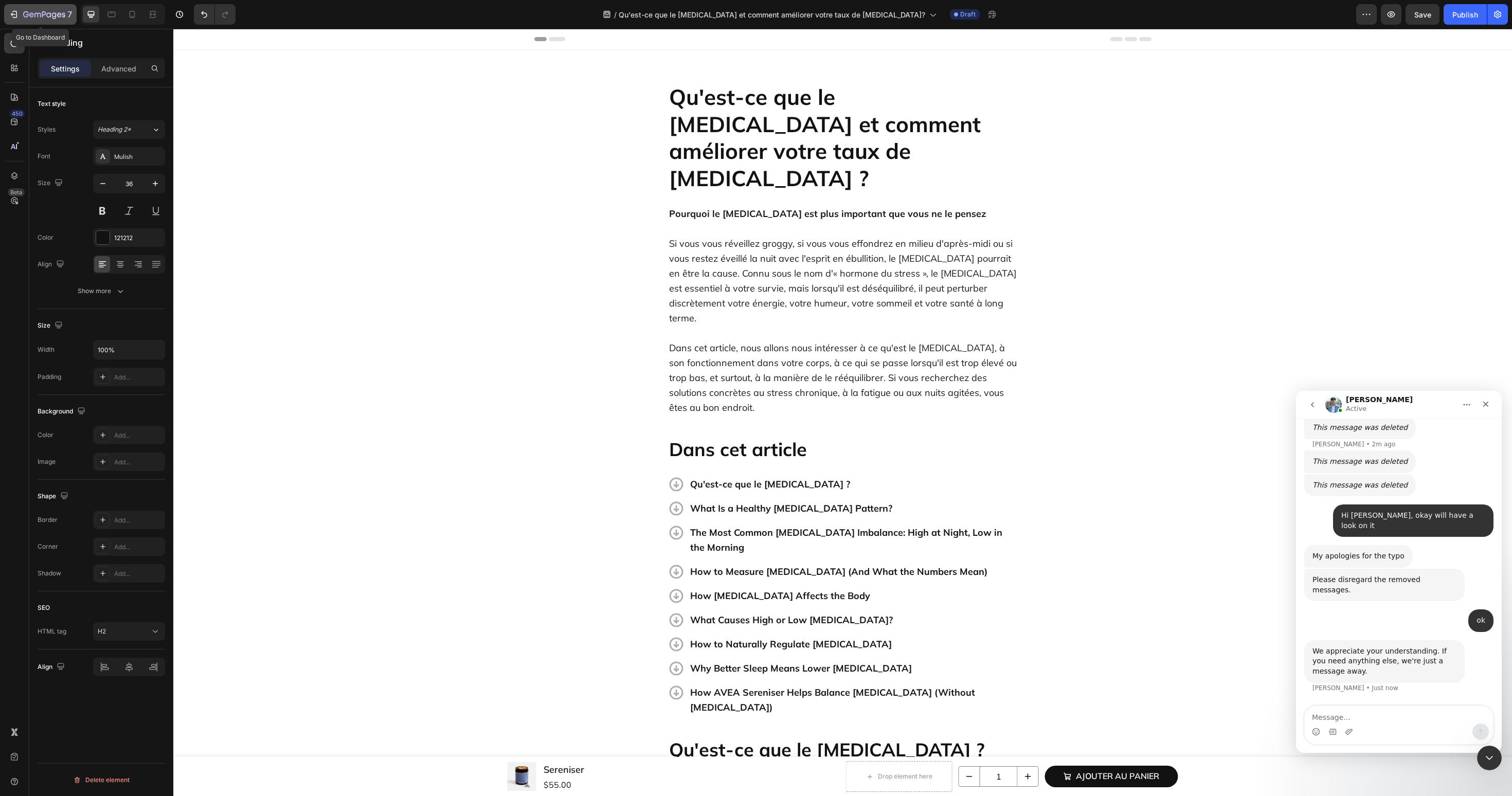
click at [62, 22] on button "7" at bounding box center [40, 14] width 73 height 20
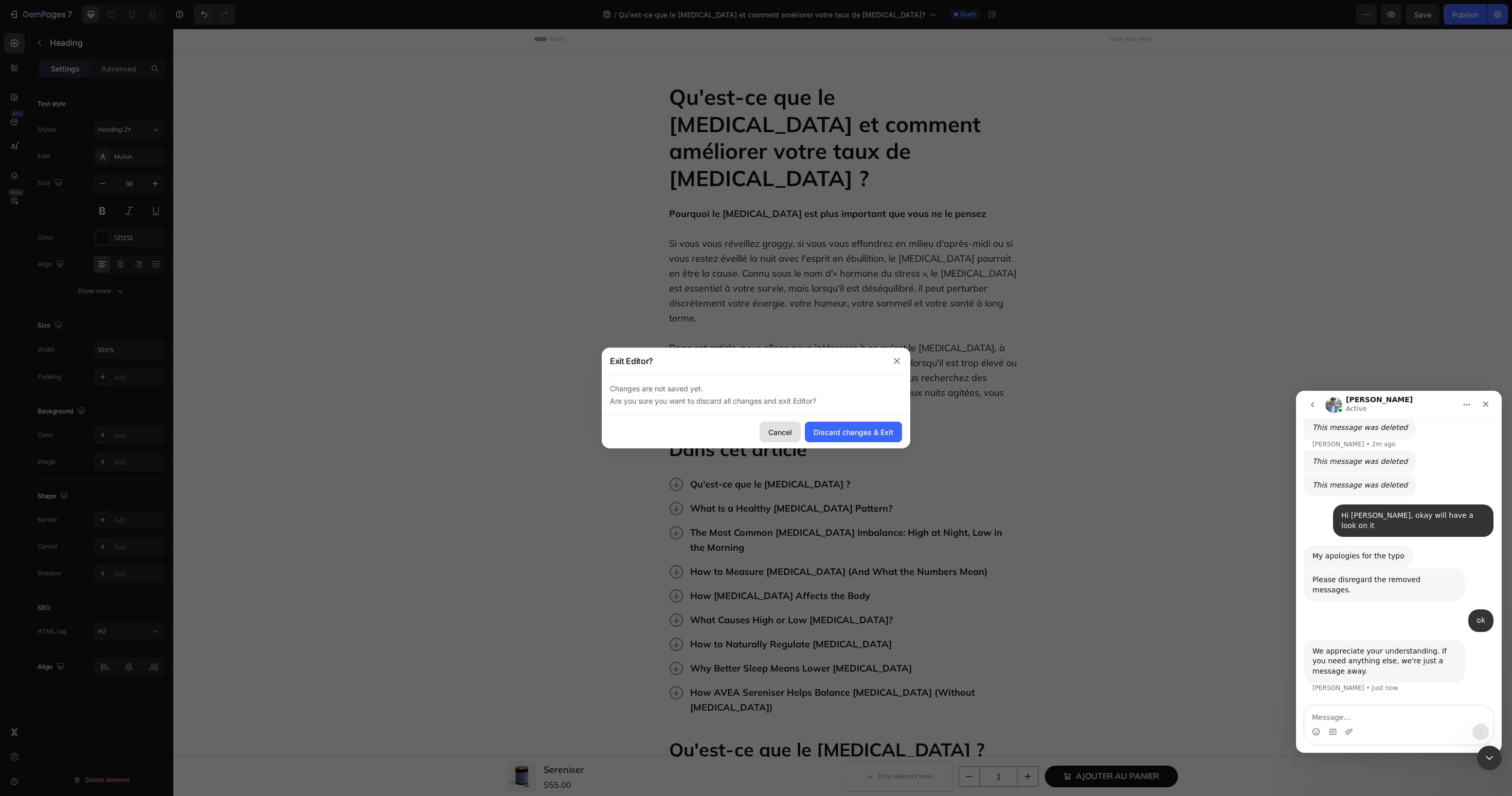
click at [783, 431] on div "Cancel" at bounding box center [780, 432] width 24 height 10
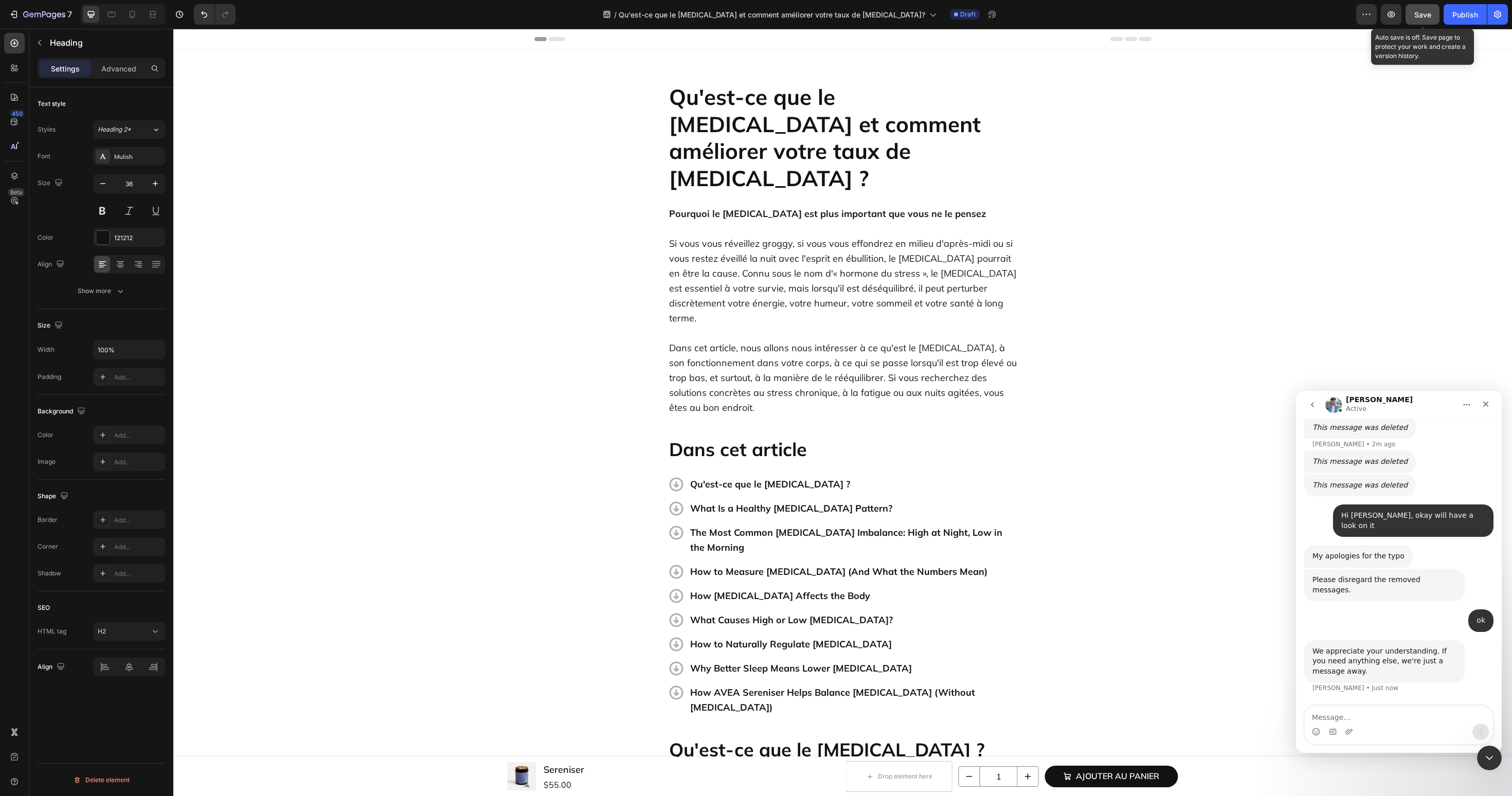
click at [1419, 10] on span "Save" at bounding box center [1423, 14] width 17 height 9
click at [1484, 403] on icon "Close" at bounding box center [1485, 404] width 9 height 9
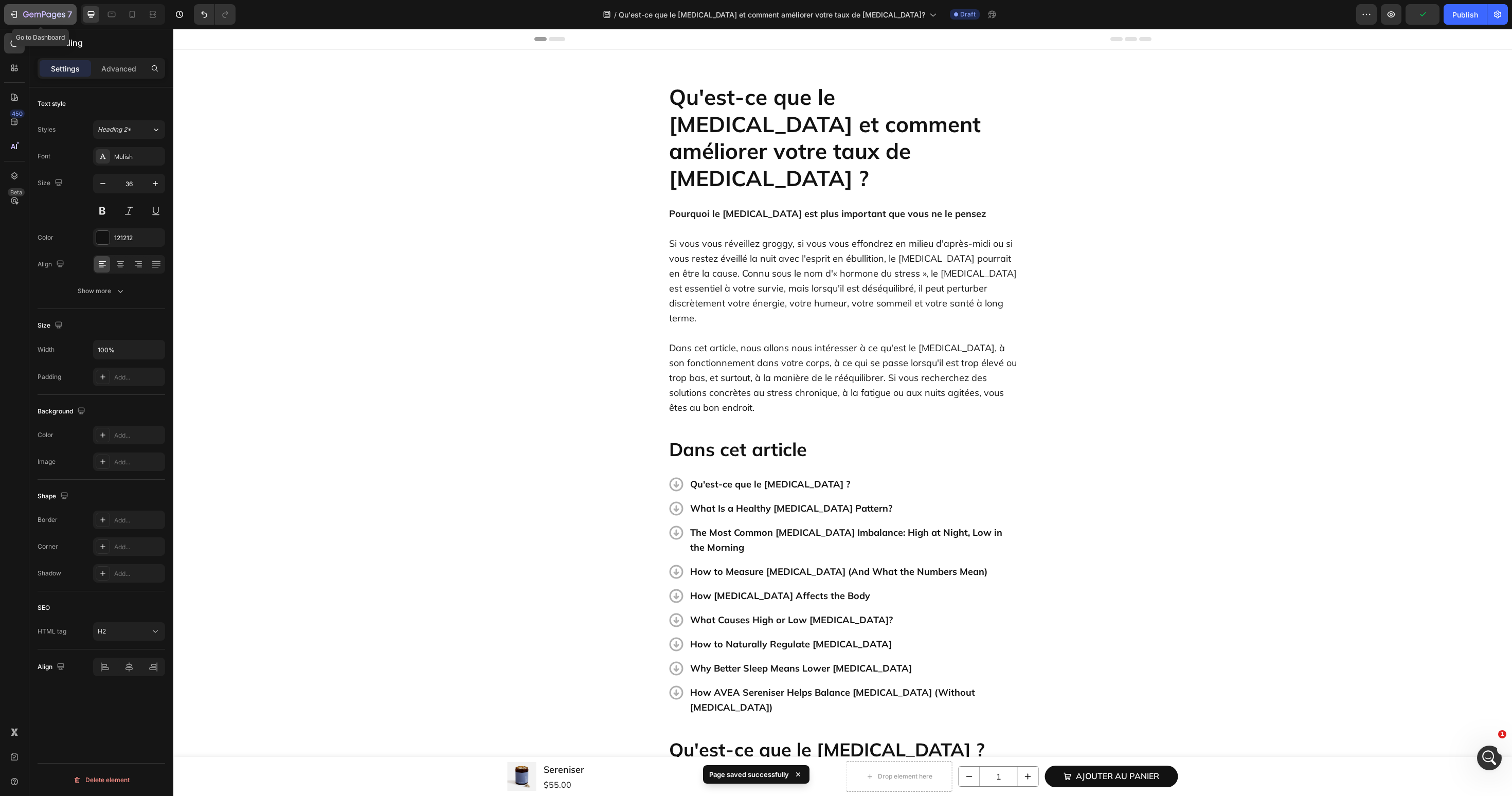
click at [51, 11] on icon "button" at bounding box center [44, 14] width 42 height 9
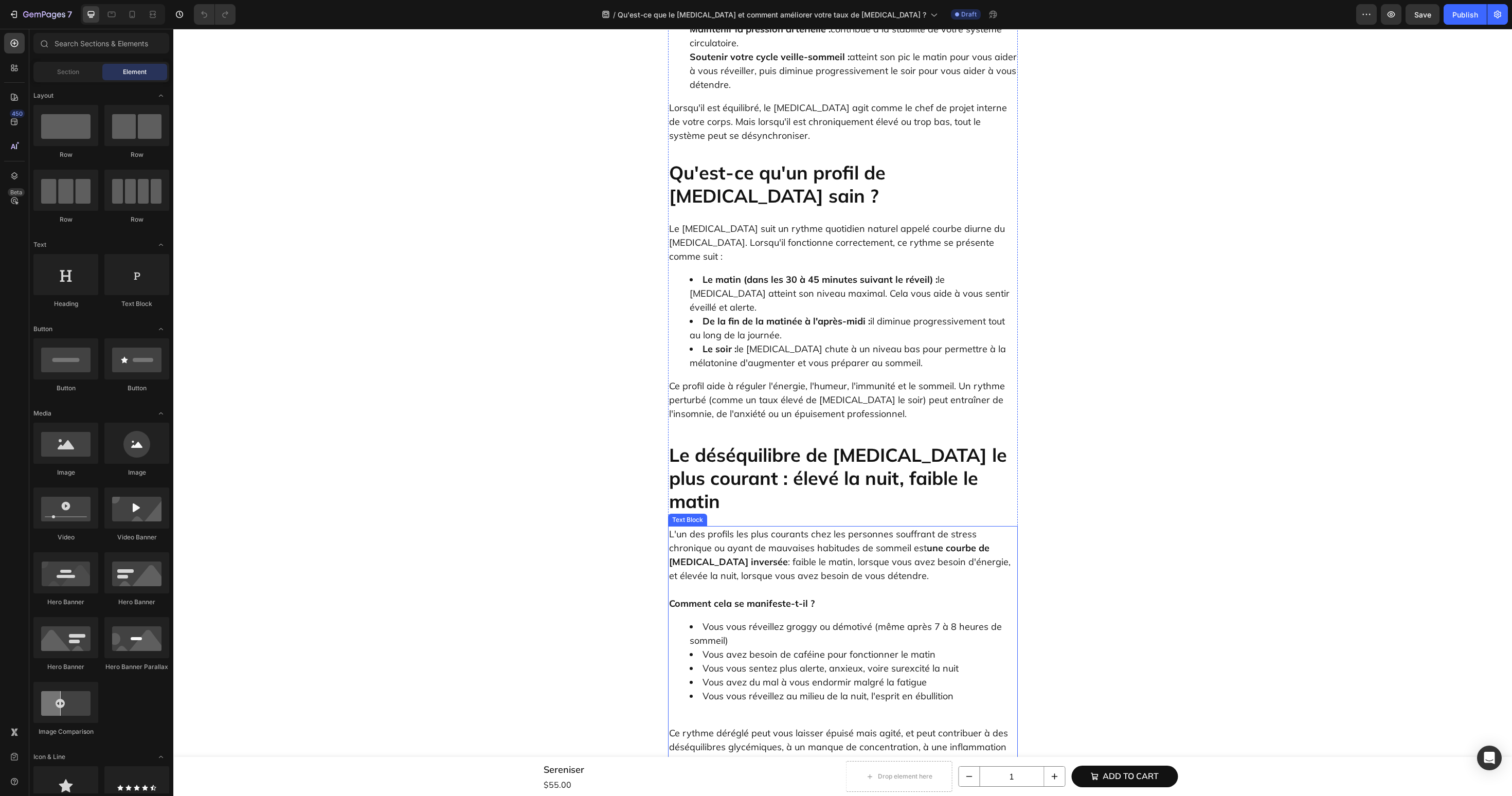
scroll to position [1029, 0]
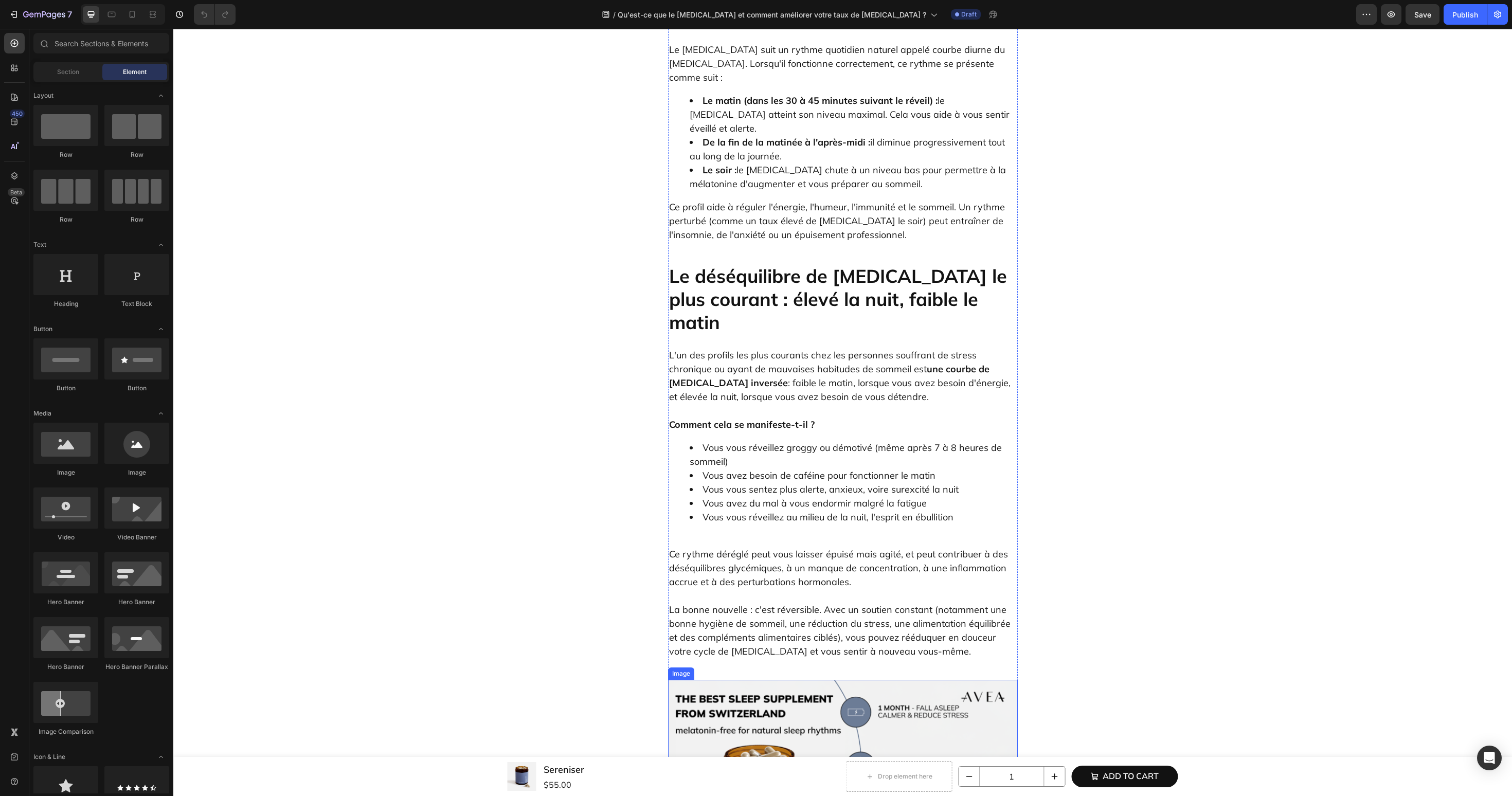
click at [756, 680] on img at bounding box center [843, 778] width 350 height 197
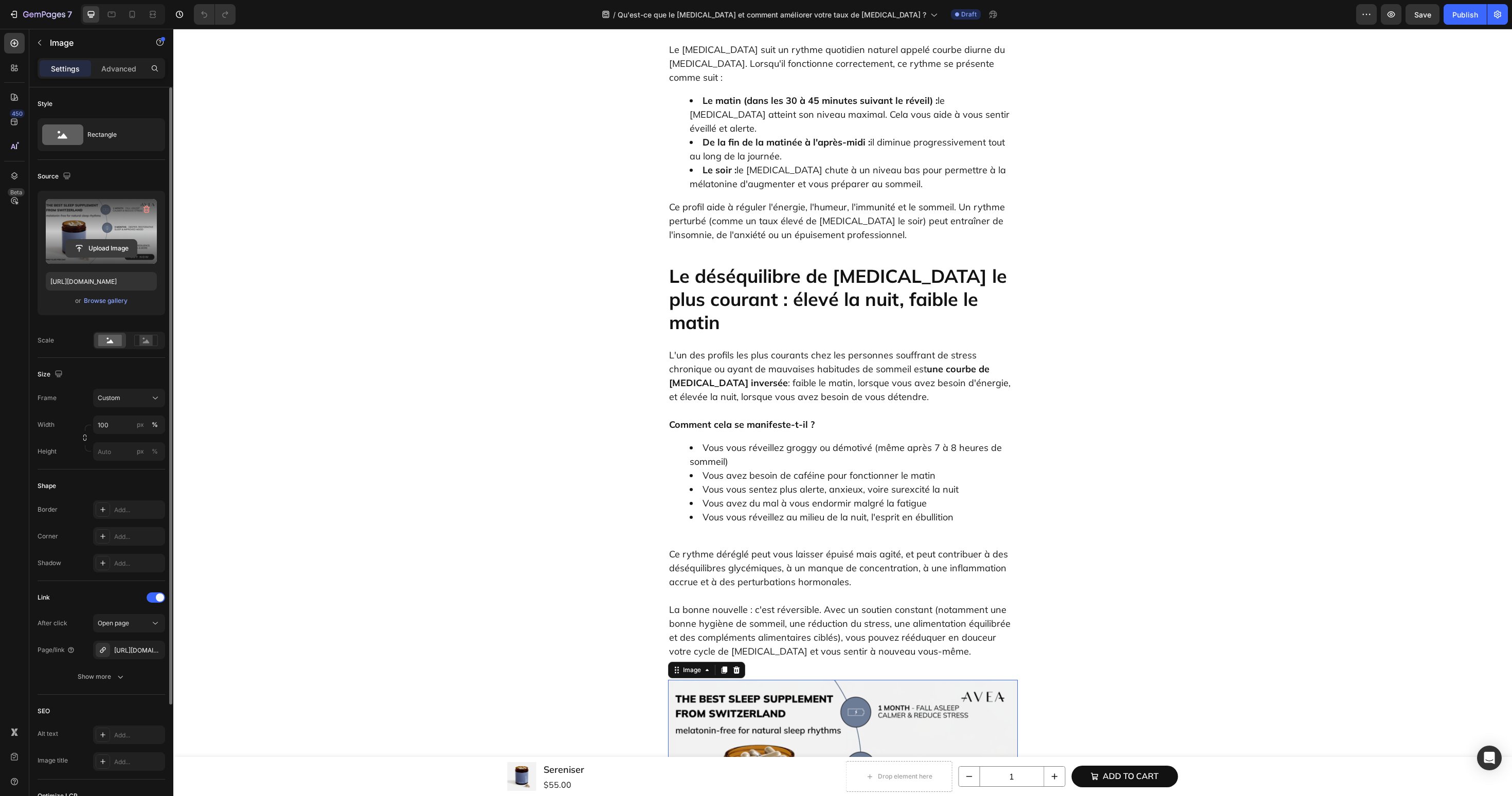
click at [110, 250] on input "file" at bounding box center [101, 249] width 71 height 18
type input "[URL][DOMAIN_NAME]"
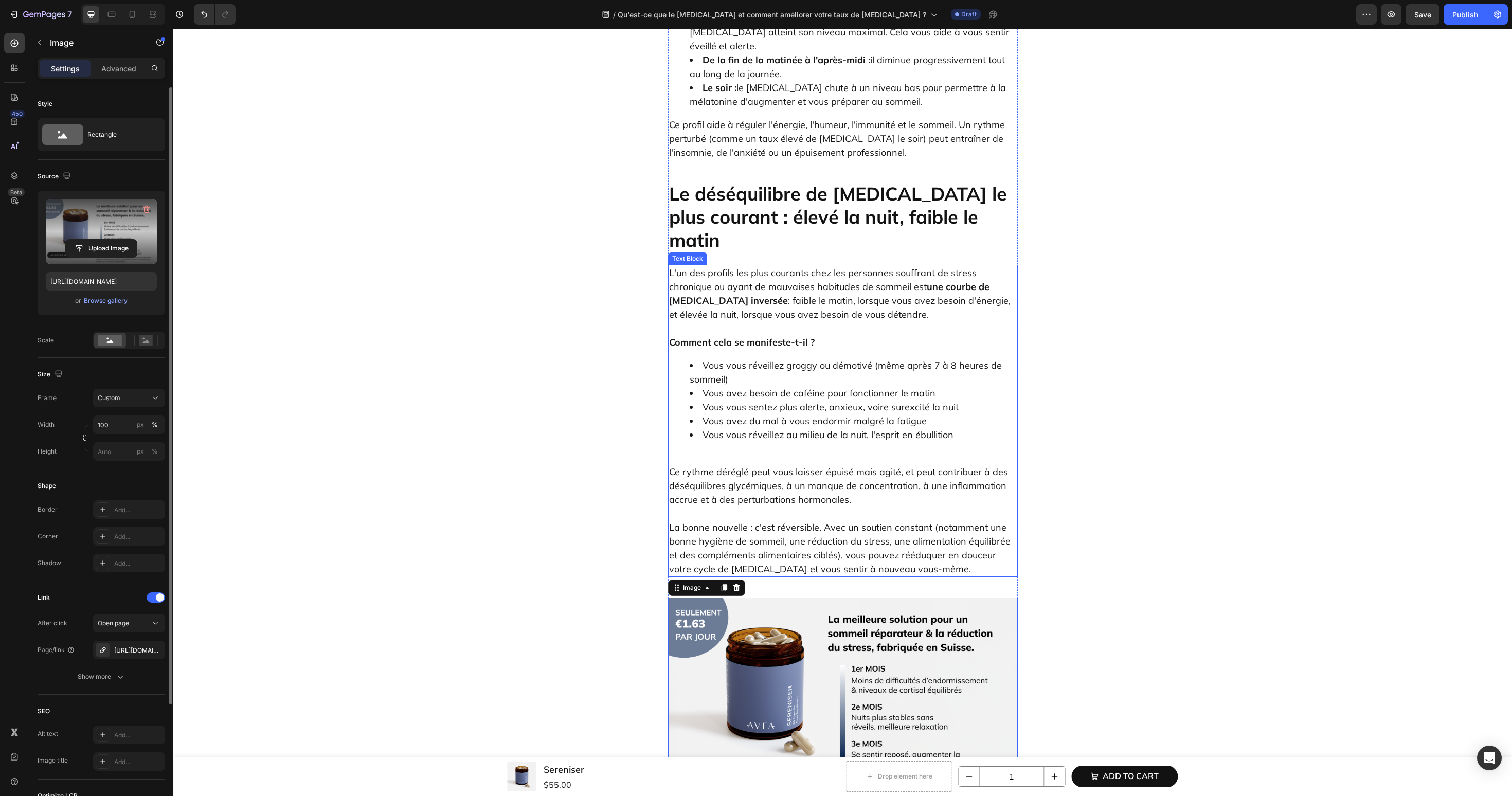
scroll to position [1212, 0]
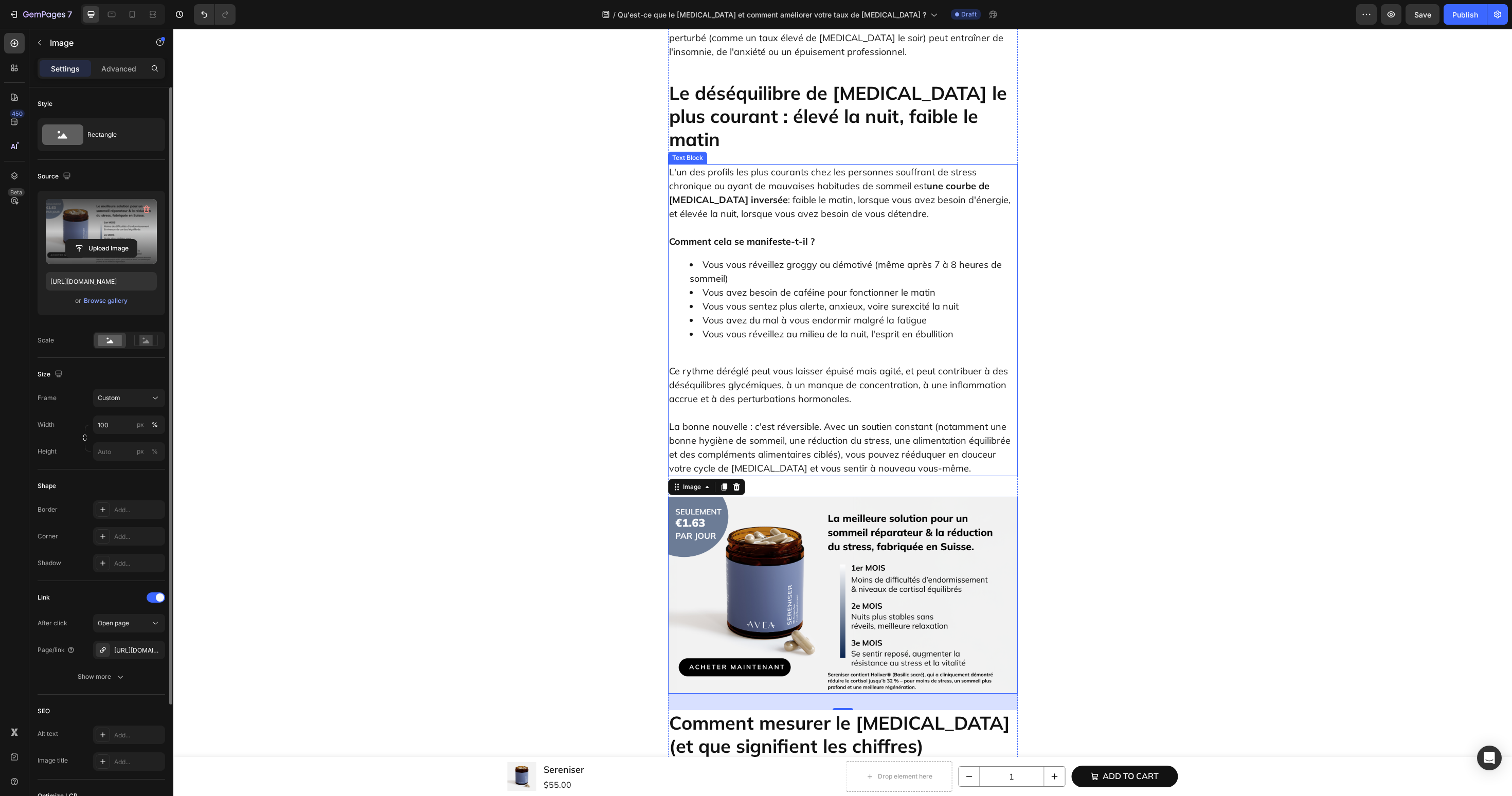
click at [746, 497] on img at bounding box center [843, 595] width 350 height 197
click at [151, 650] on icon "button" at bounding box center [154, 650] width 9 height 9
click at [128, 651] on div "Add..." at bounding box center [138, 650] width 48 height 9
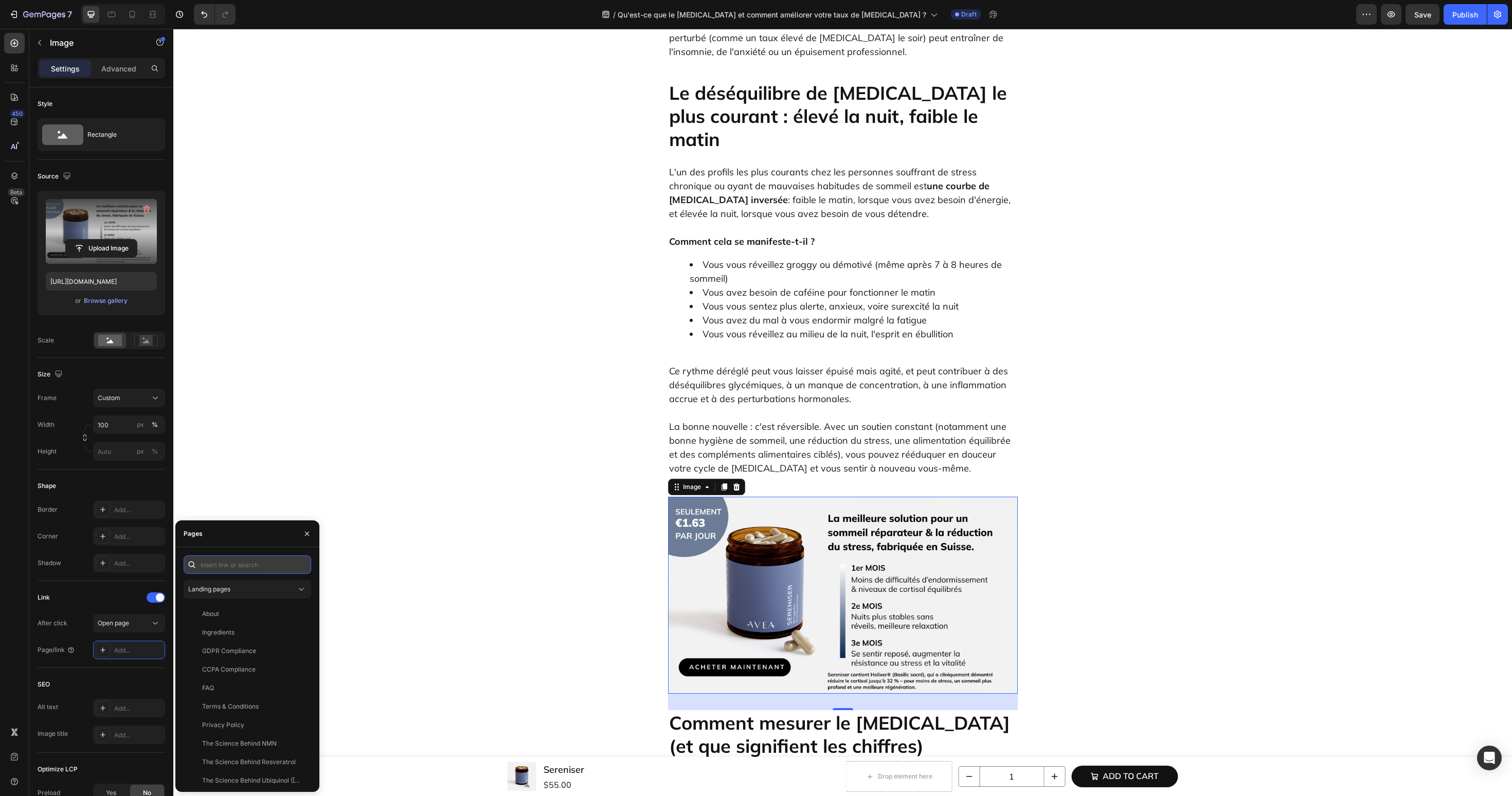
click at [232, 565] on input "text" at bounding box center [247, 565] width 128 height 18
paste input "[URL][DOMAIN_NAME]"
type input "[URL][DOMAIN_NAME]"
click at [242, 592] on icon at bounding box center [245, 593] width 14 height 14
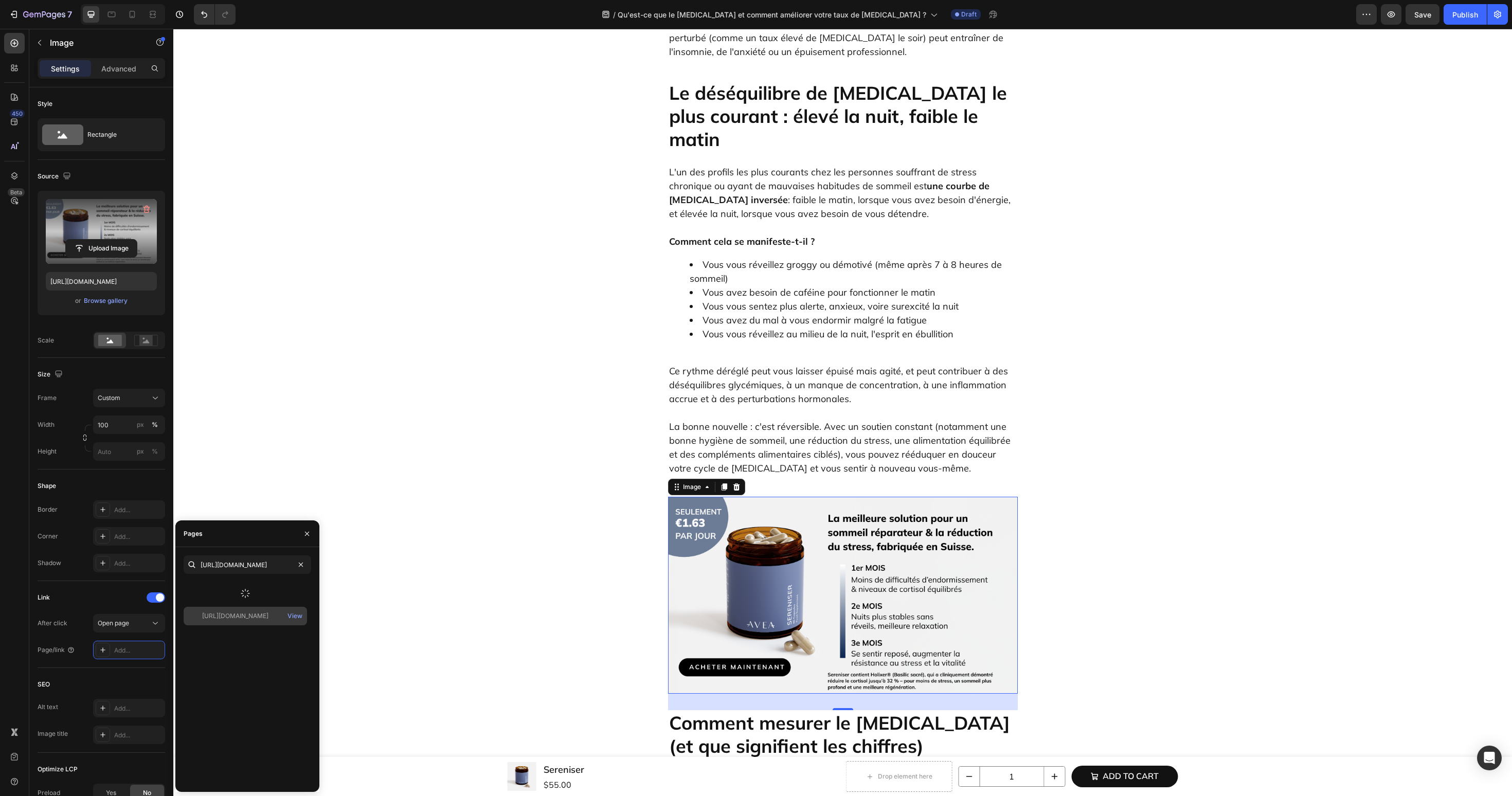
scroll to position [0, 0]
click at [242, 592] on div "[URL][DOMAIN_NAME]" at bounding box center [235, 589] width 66 height 9
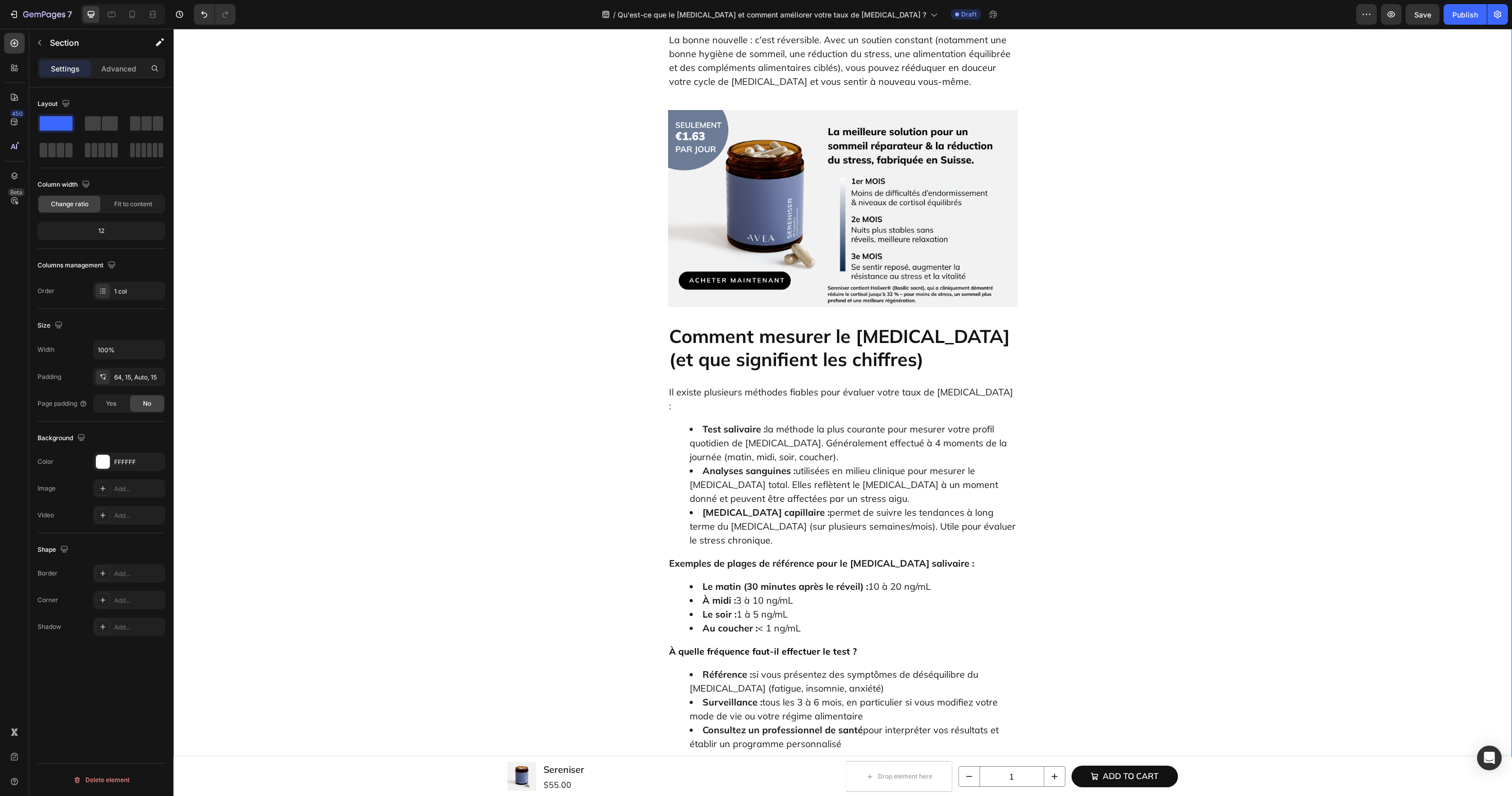
scroll to position [2018, 0]
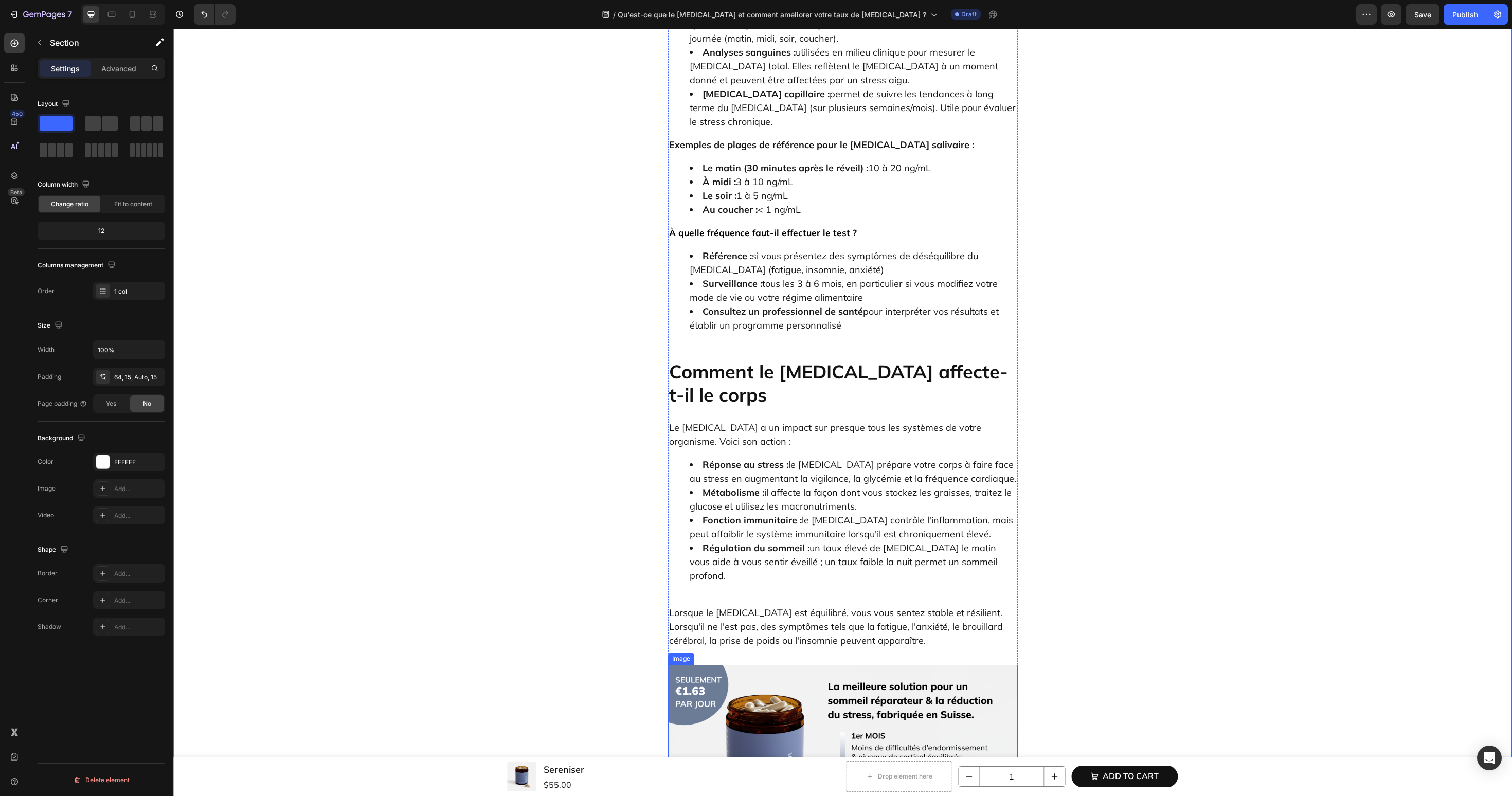
click at [710, 665] on img at bounding box center [843, 763] width 350 height 197
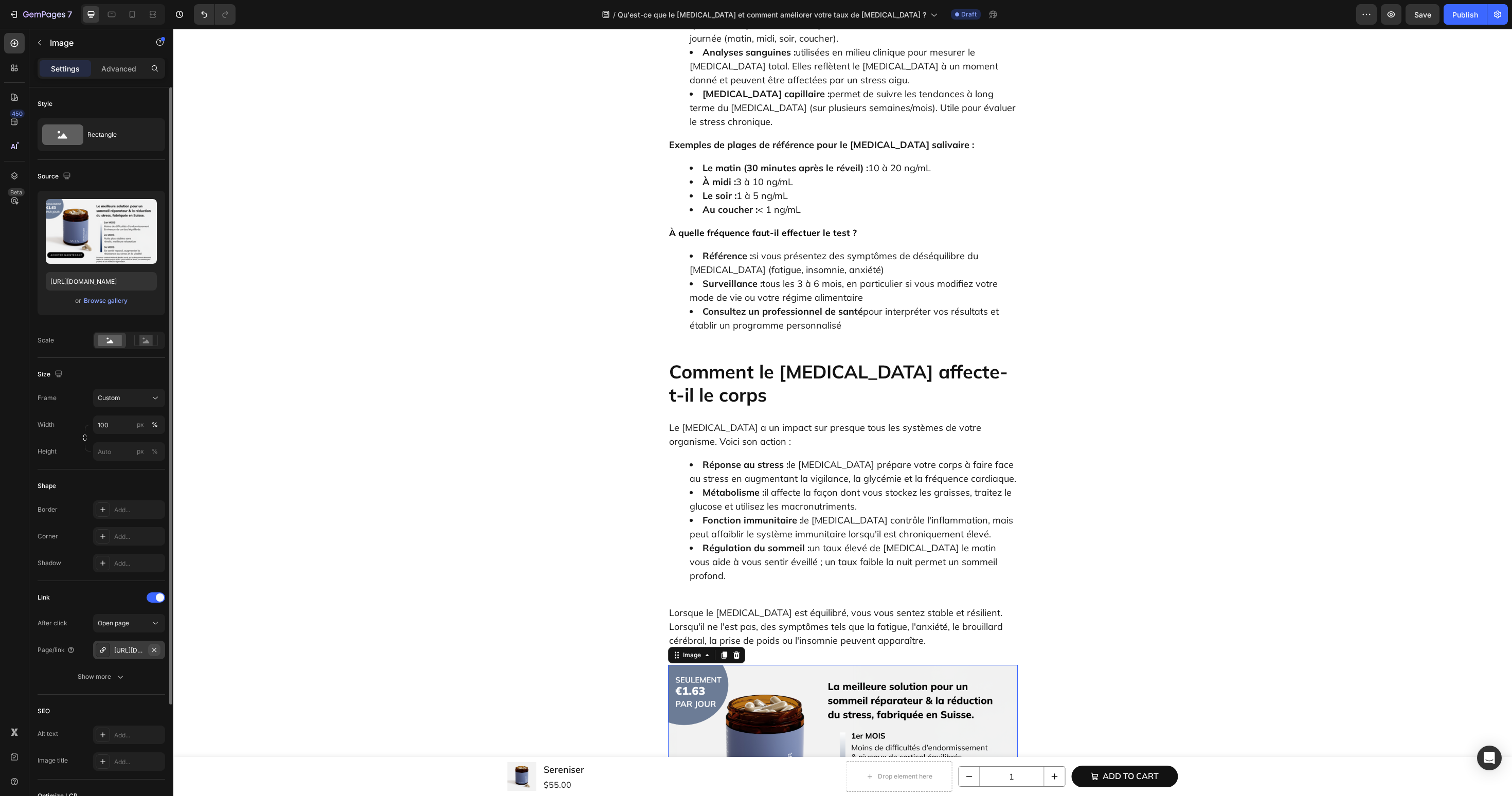
click at [155, 648] on icon "button" at bounding box center [154, 650] width 4 height 4
click at [121, 656] on div "Add..." at bounding box center [129, 650] width 72 height 18
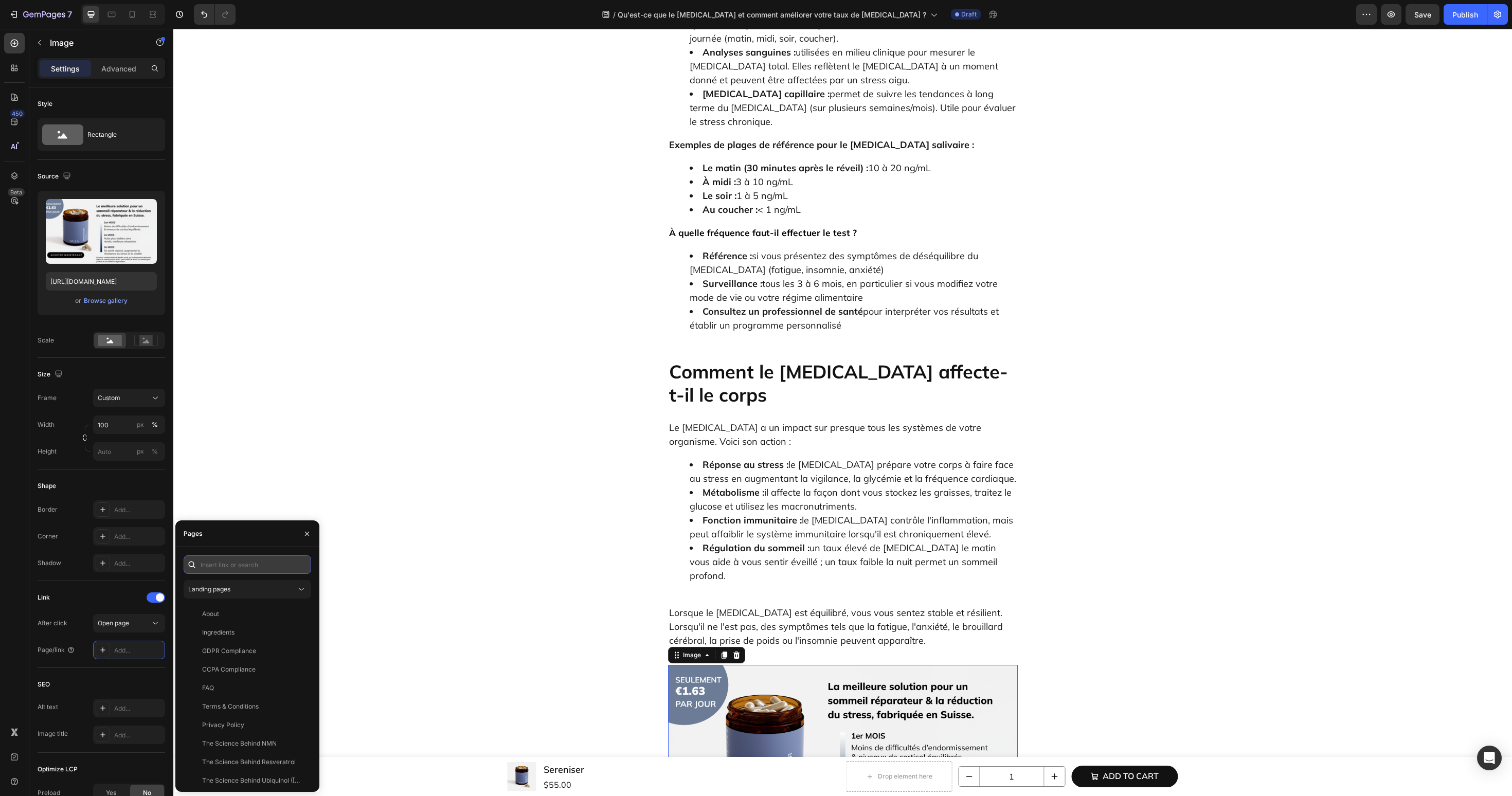
click at [242, 563] on input "text" at bounding box center [247, 565] width 128 height 18
paste input "[URL][DOMAIN_NAME]"
type input "[URL][DOMAIN_NAME]"
click at [240, 591] on div "[URL][DOMAIN_NAME]" at bounding box center [235, 589] width 66 height 9
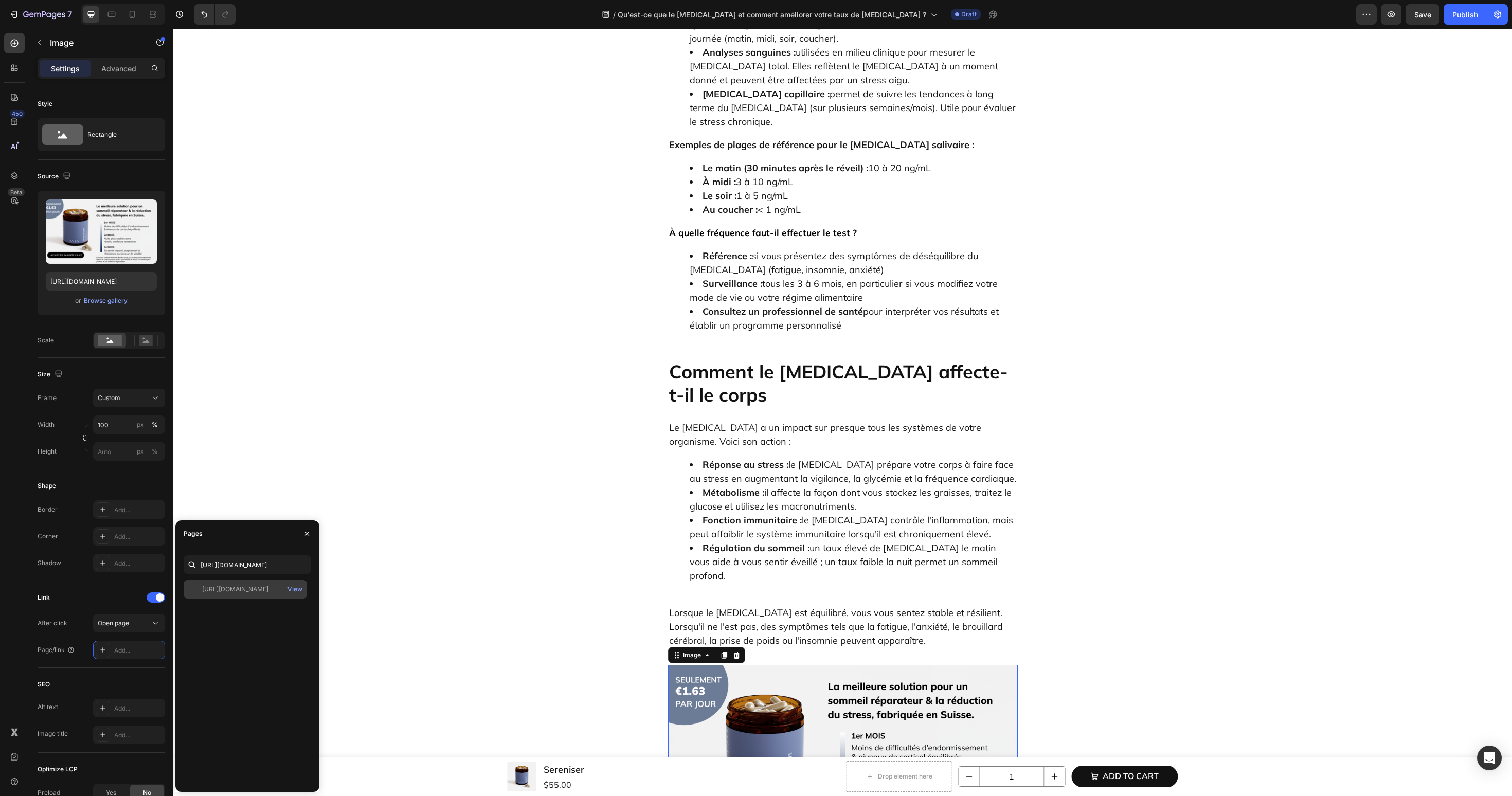
scroll to position [0, 0]
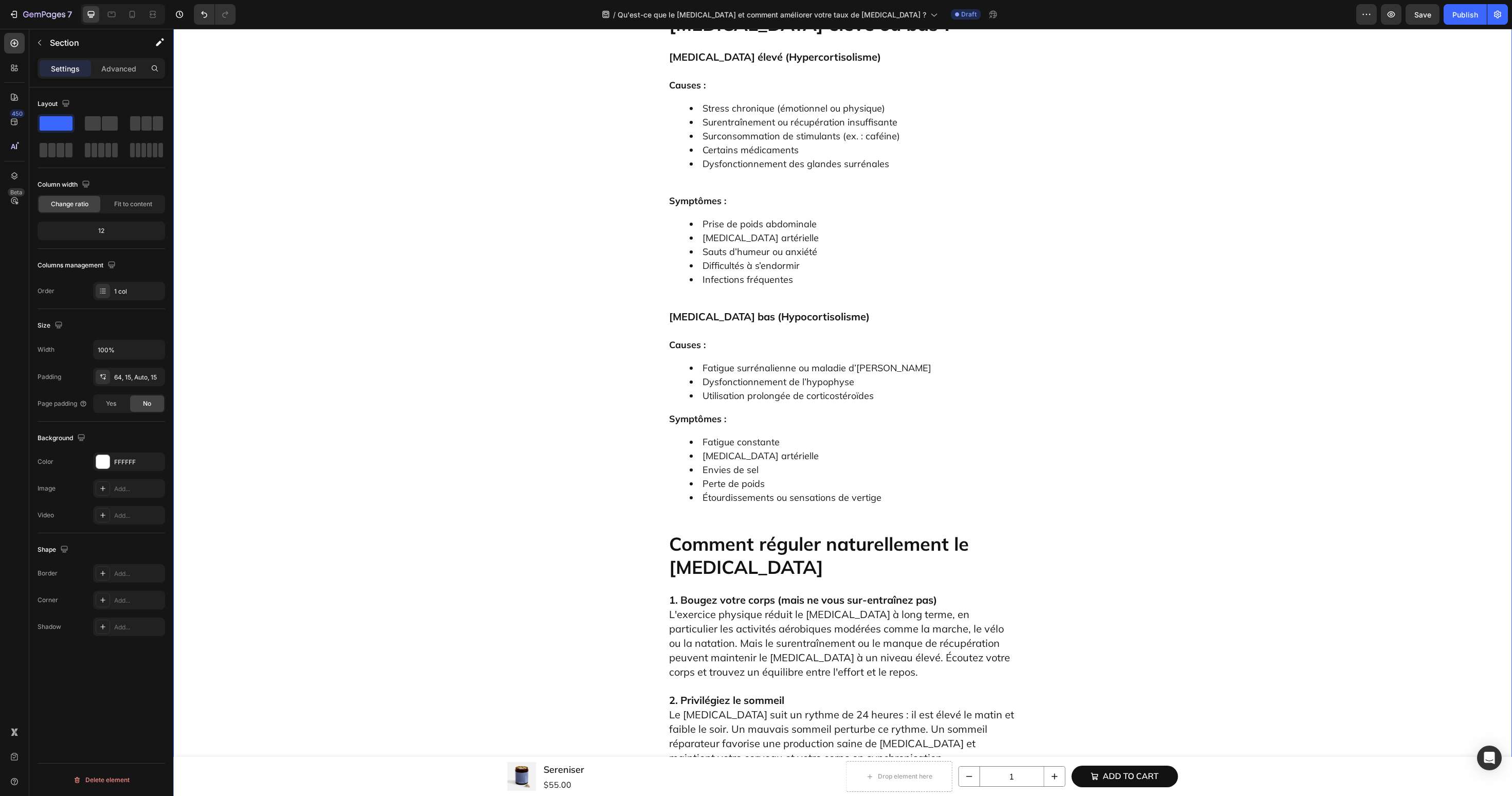
scroll to position [2703, 0]
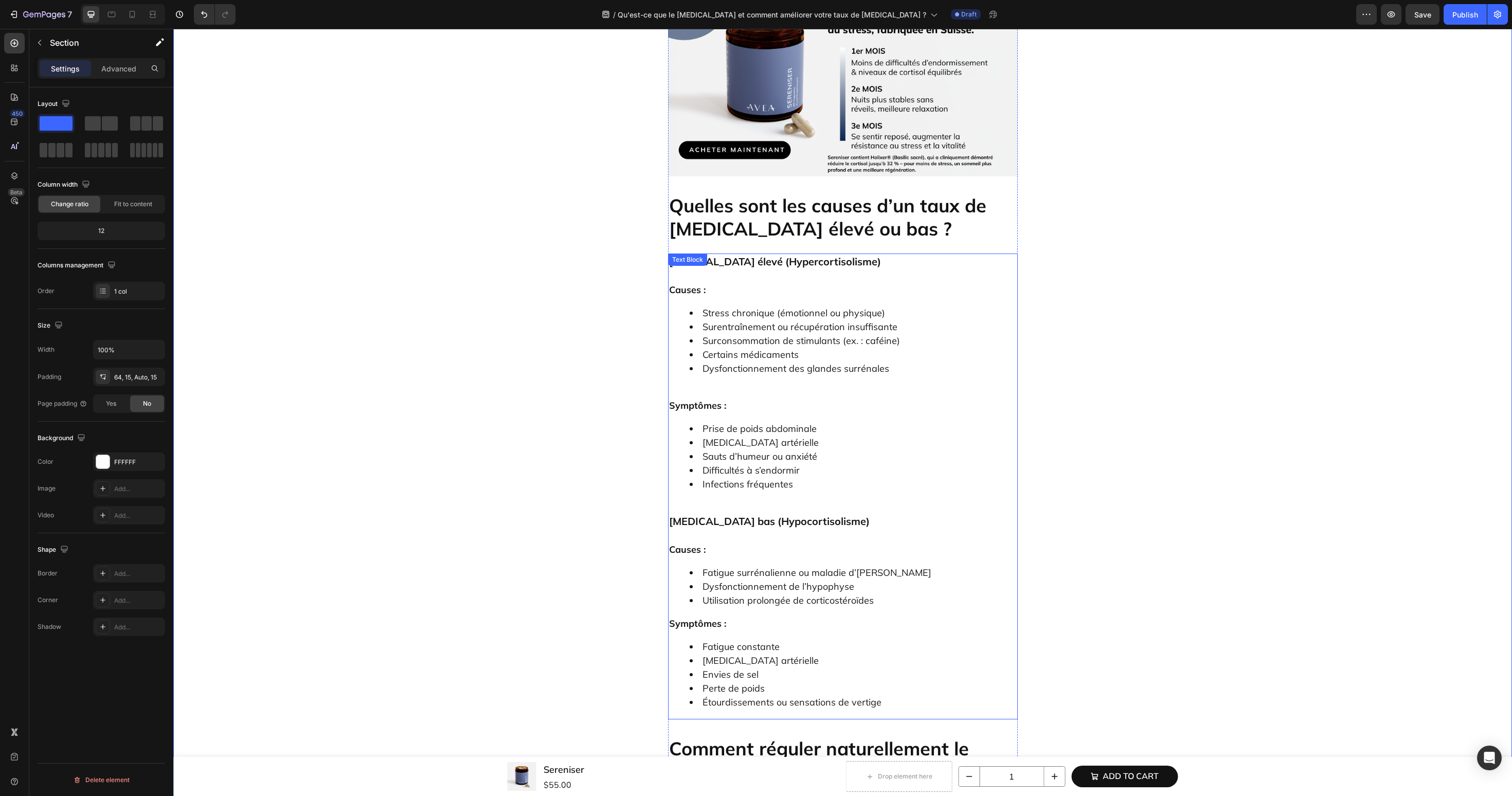
click at [756, 477] on li "Infections fréquentes" at bounding box center [853, 491] width 327 height 28
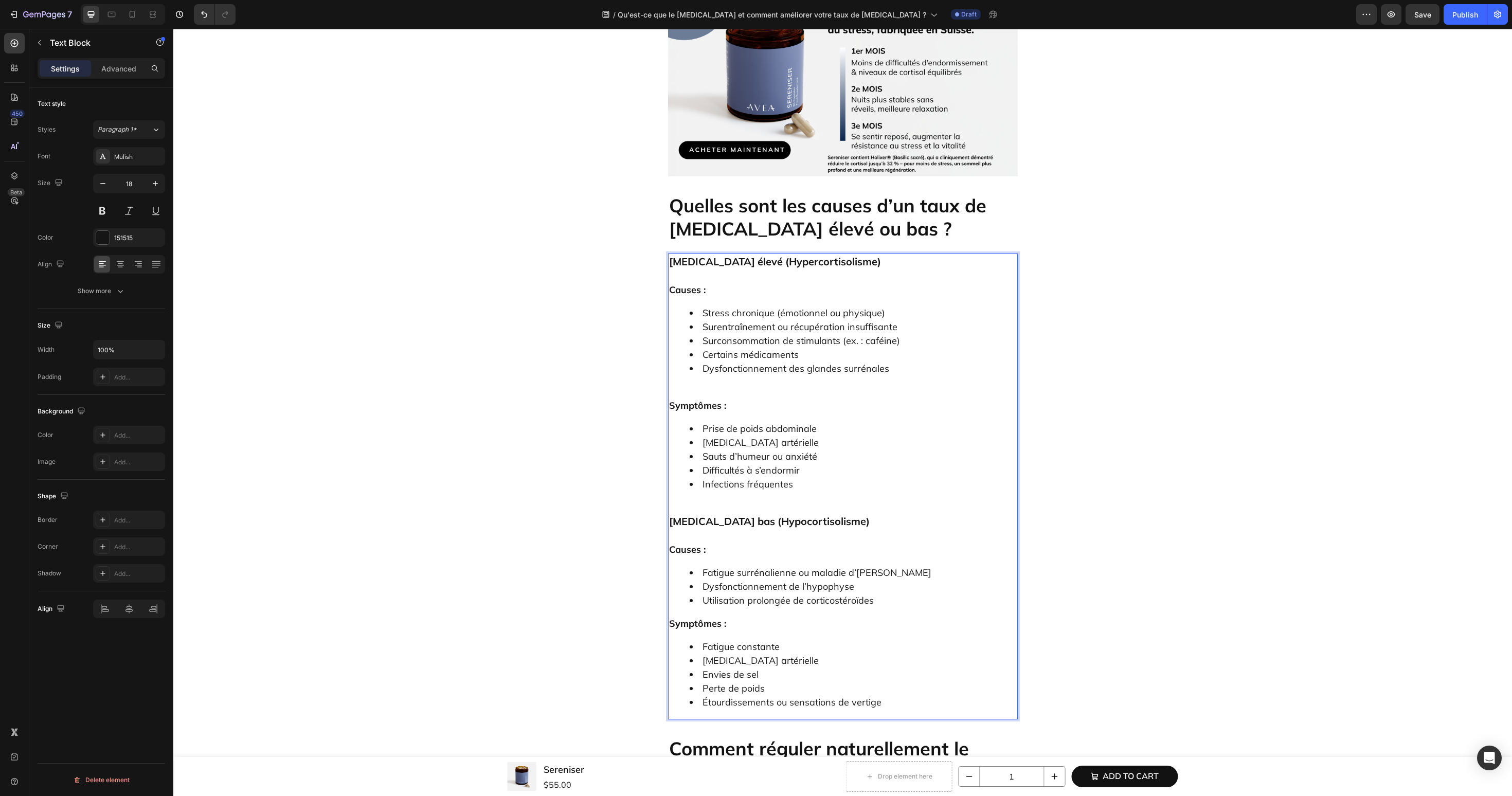
click at [732, 362] on li "Dysfonctionnement des glandes surrénales" at bounding box center [853, 376] width 327 height 28
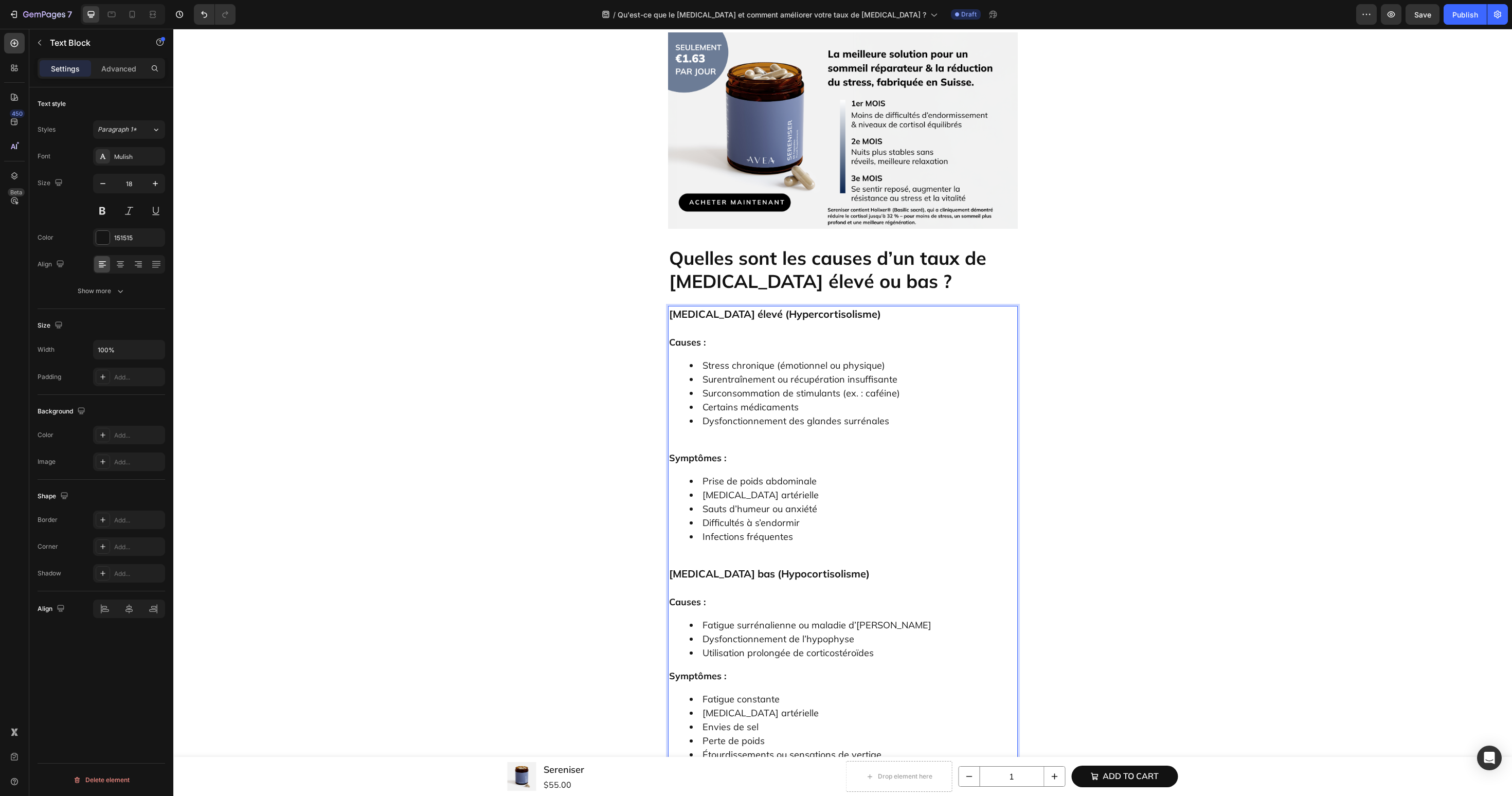
scroll to position [2637, 0]
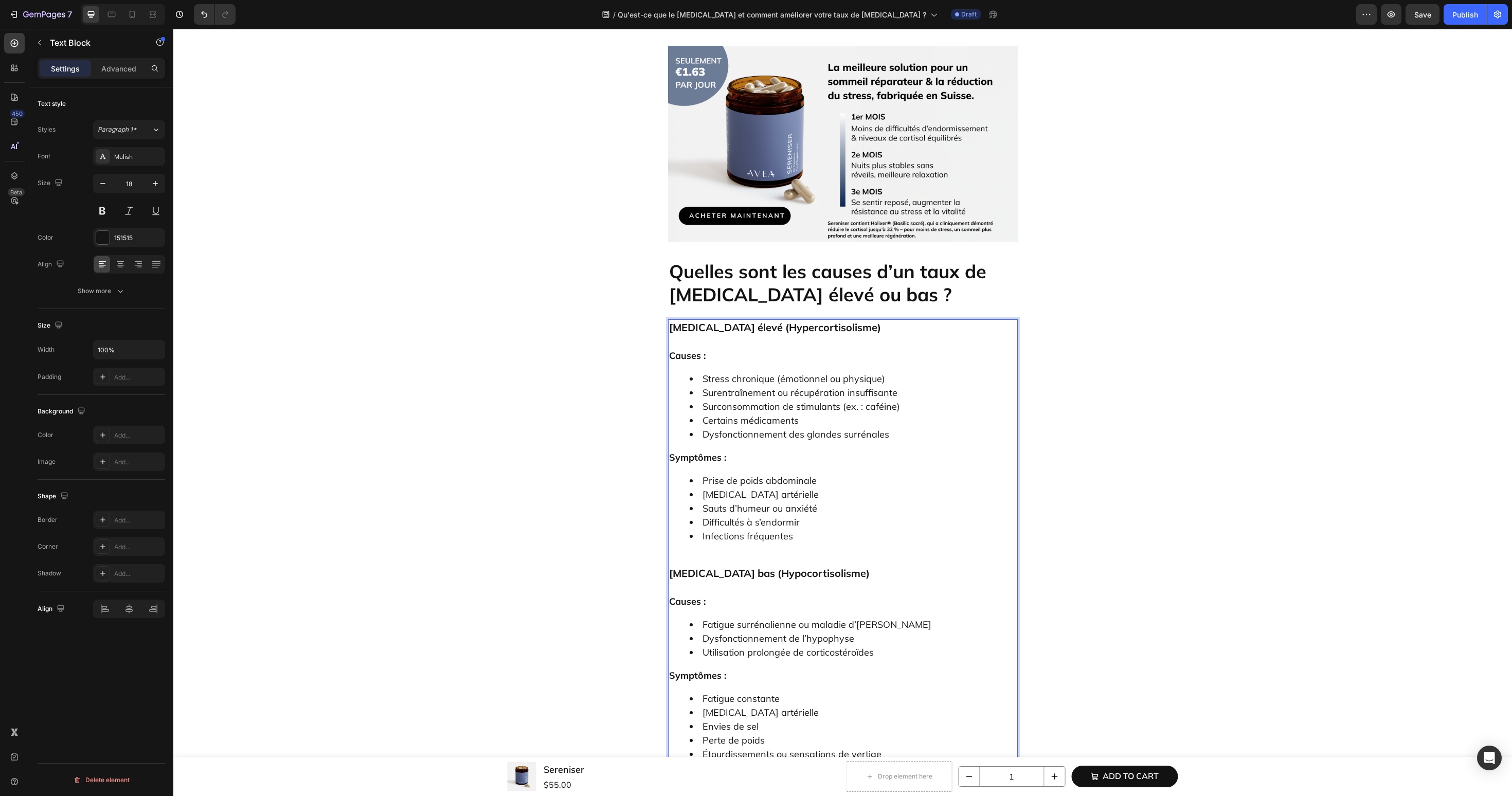
click at [731, 529] on li "Infections fréquentes" at bounding box center [853, 543] width 327 height 28
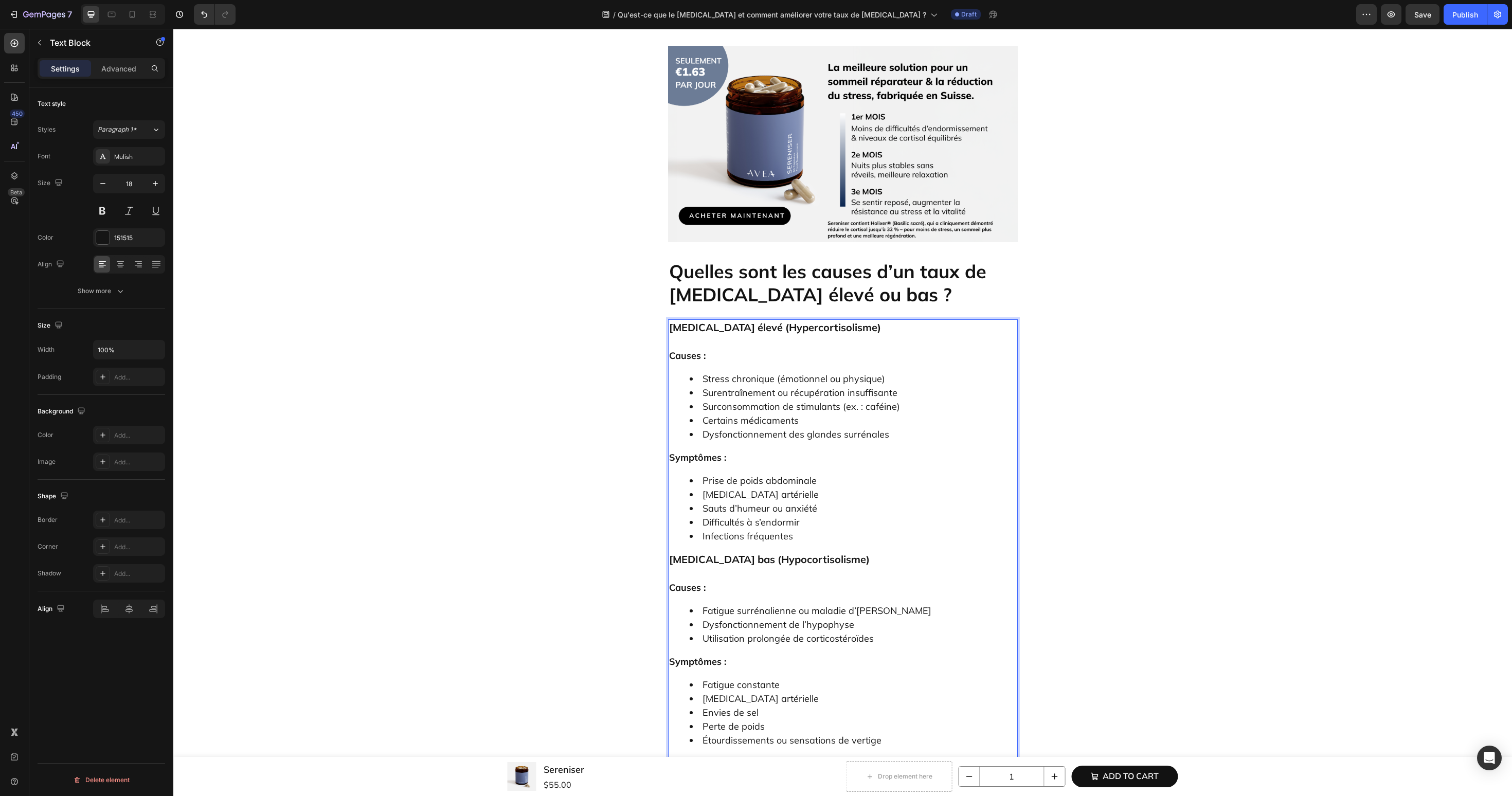
click at [734, 388] on div "[MEDICAL_DATA] élevé (Hypercortisolisme) Causes : Stress chronique (émotionnel …" at bounding box center [843, 538] width 350 height 438
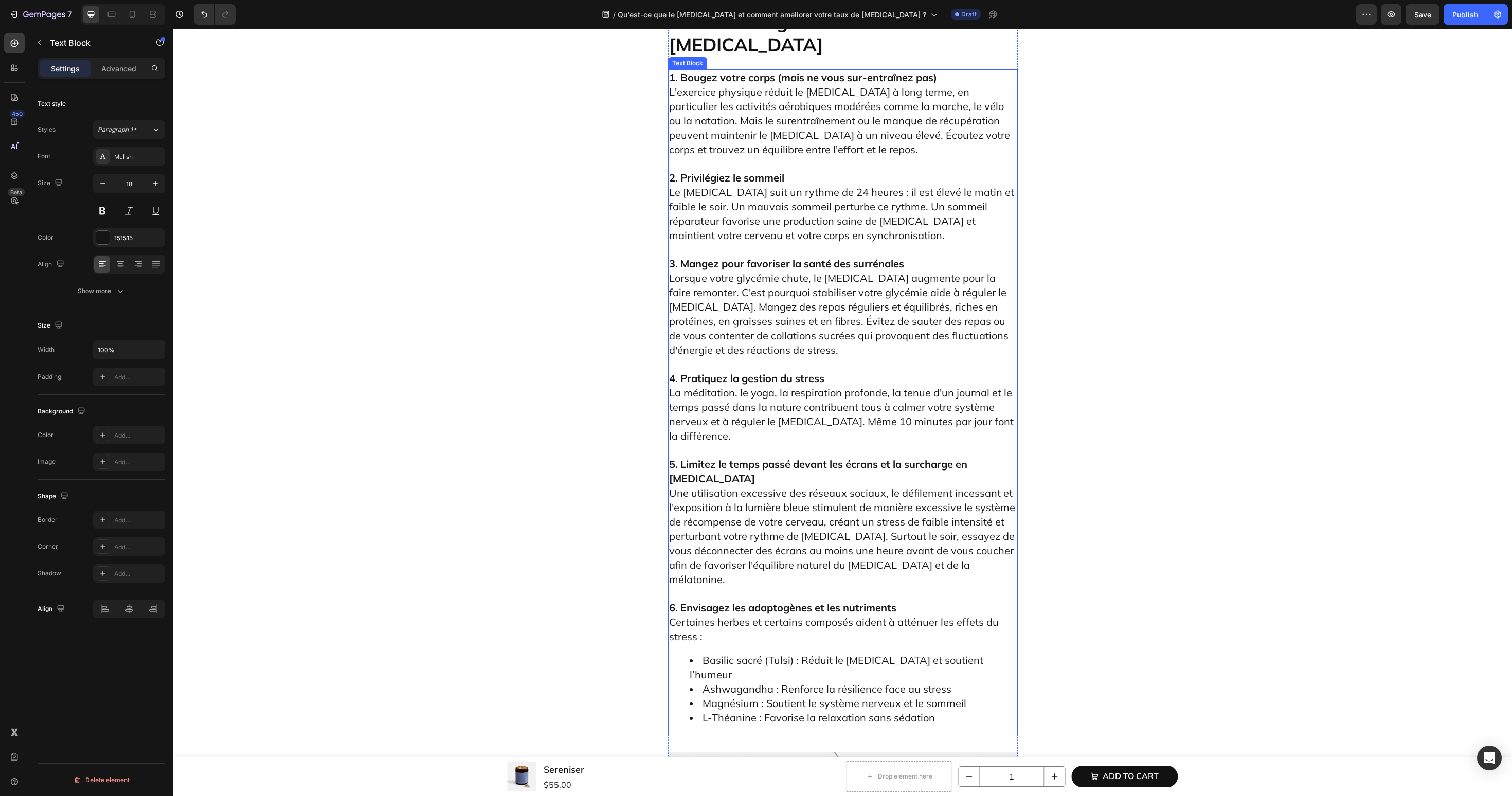
scroll to position [3406, 0]
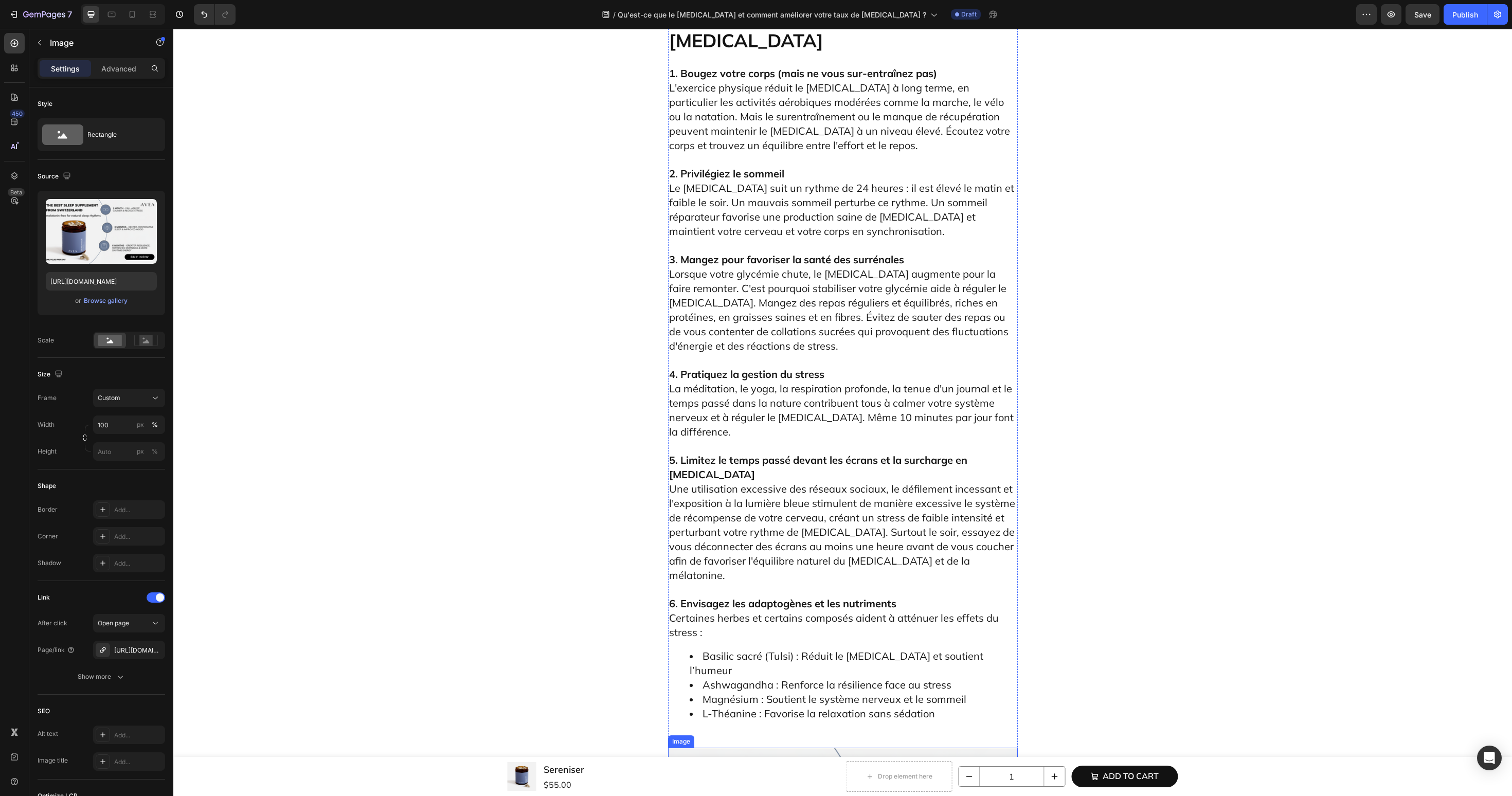
click at [123, 252] on input "file" at bounding box center [101, 249] width 71 height 18
type input "[URL][DOMAIN_NAME]"
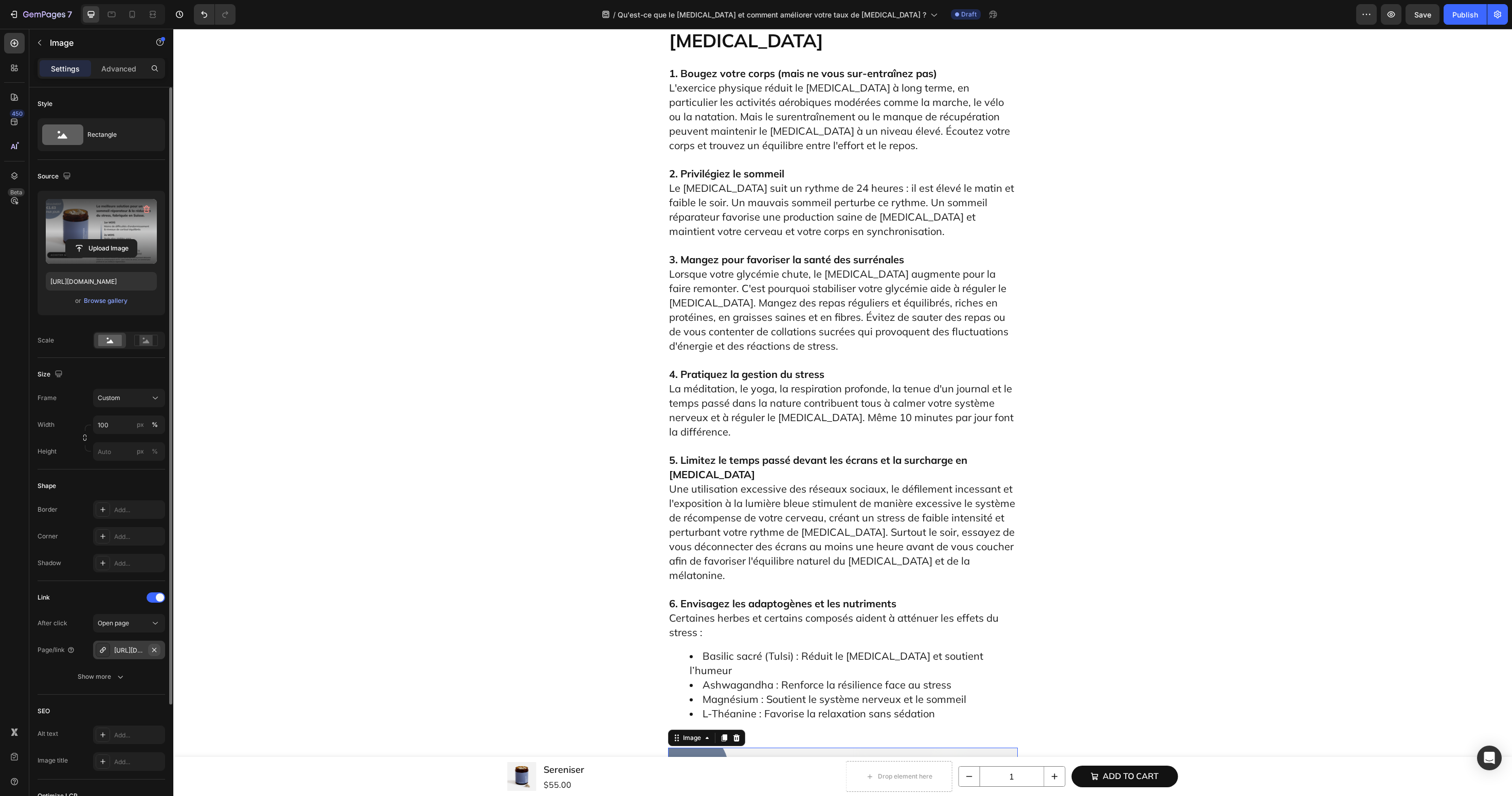
click at [156, 650] on icon "button" at bounding box center [154, 650] width 9 height 9
click at [109, 648] on div at bounding box center [103, 650] width 14 height 14
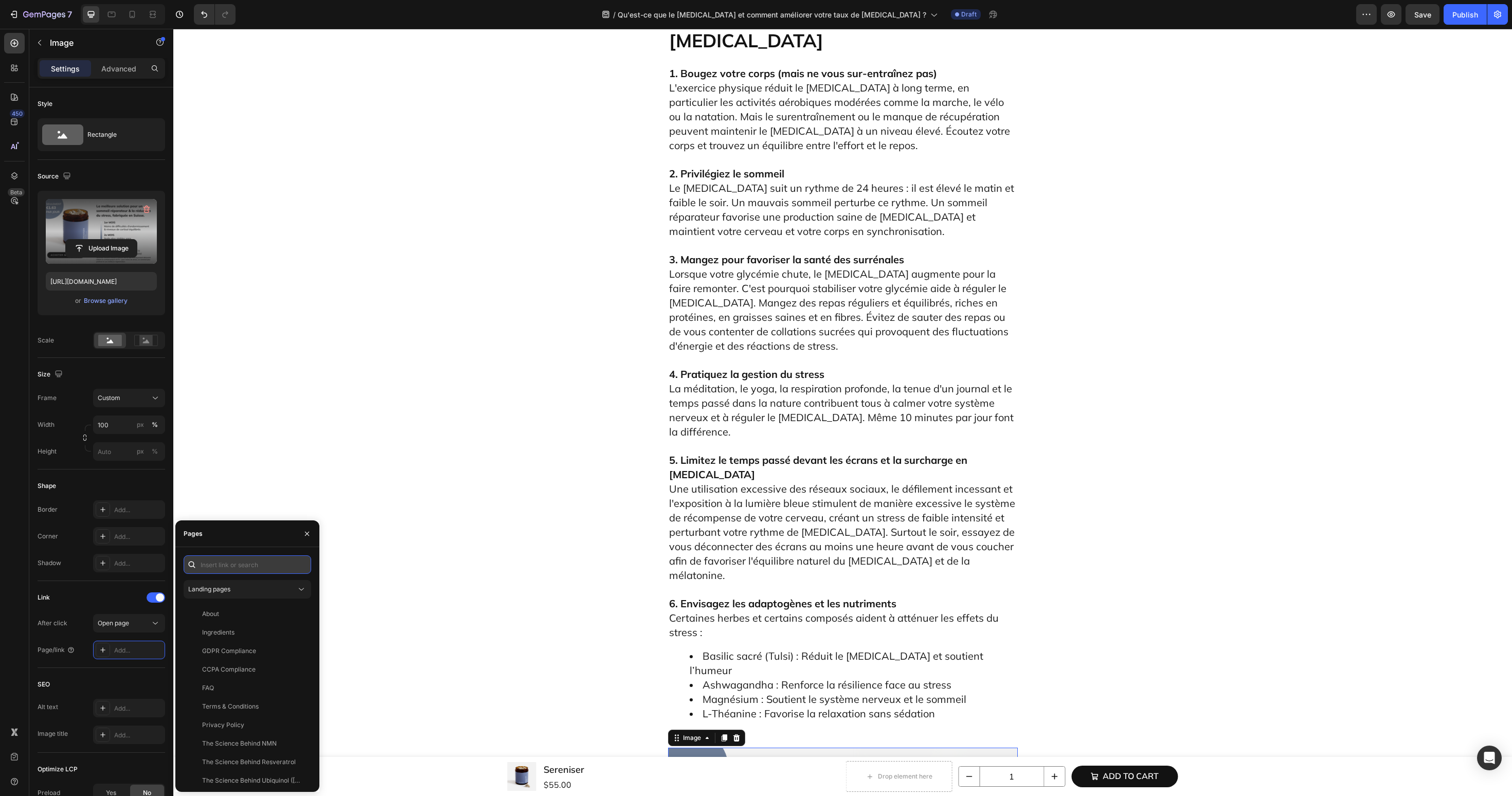
click at [232, 566] on input "text" at bounding box center [247, 565] width 128 height 18
paste input "[URL][DOMAIN_NAME]"
type input "[URL][DOMAIN_NAME]"
click at [229, 587] on div "[URL][DOMAIN_NAME]" at bounding box center [235, 589] width 66 height 9
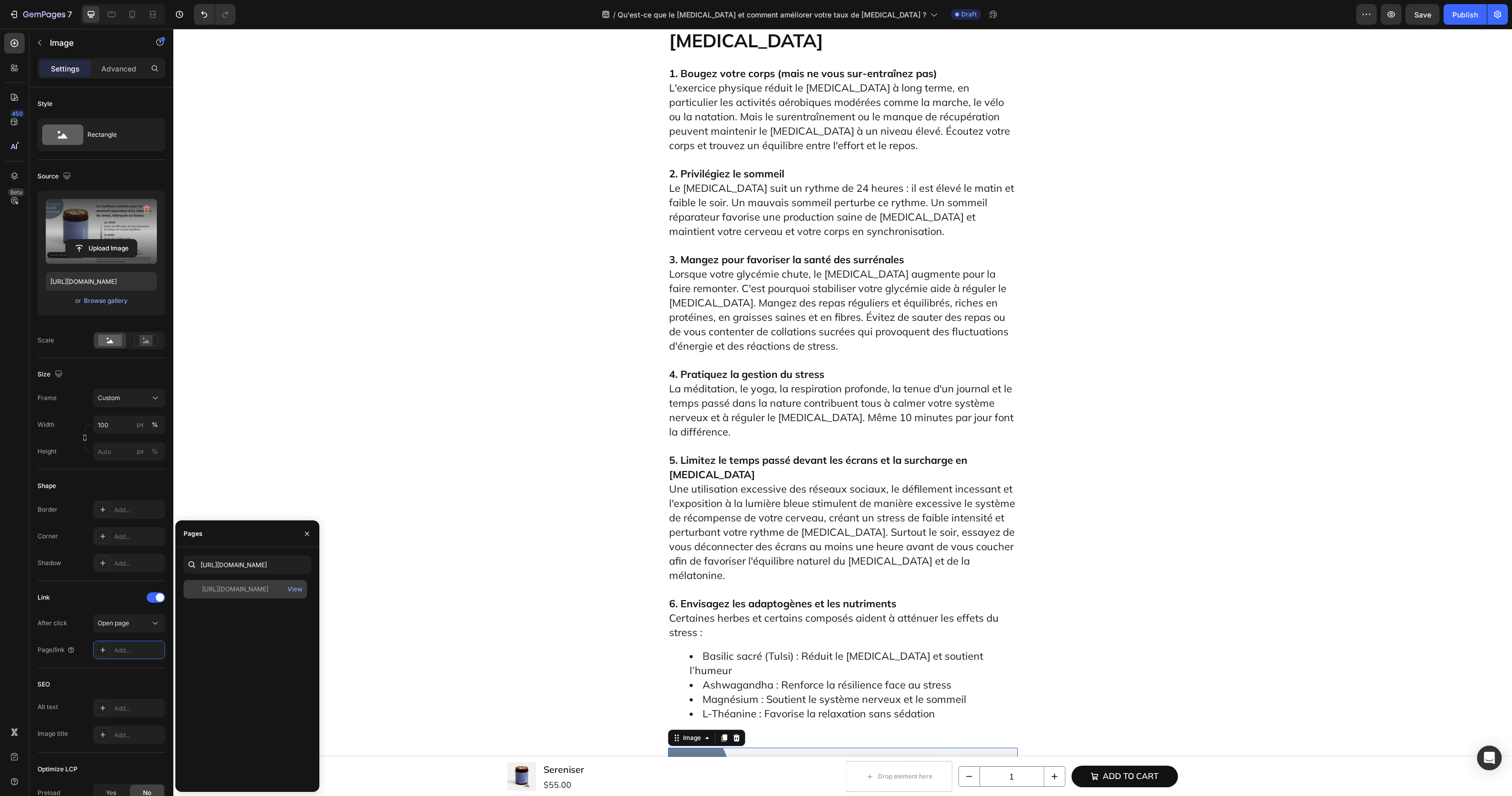
scroll to position [0, 0]
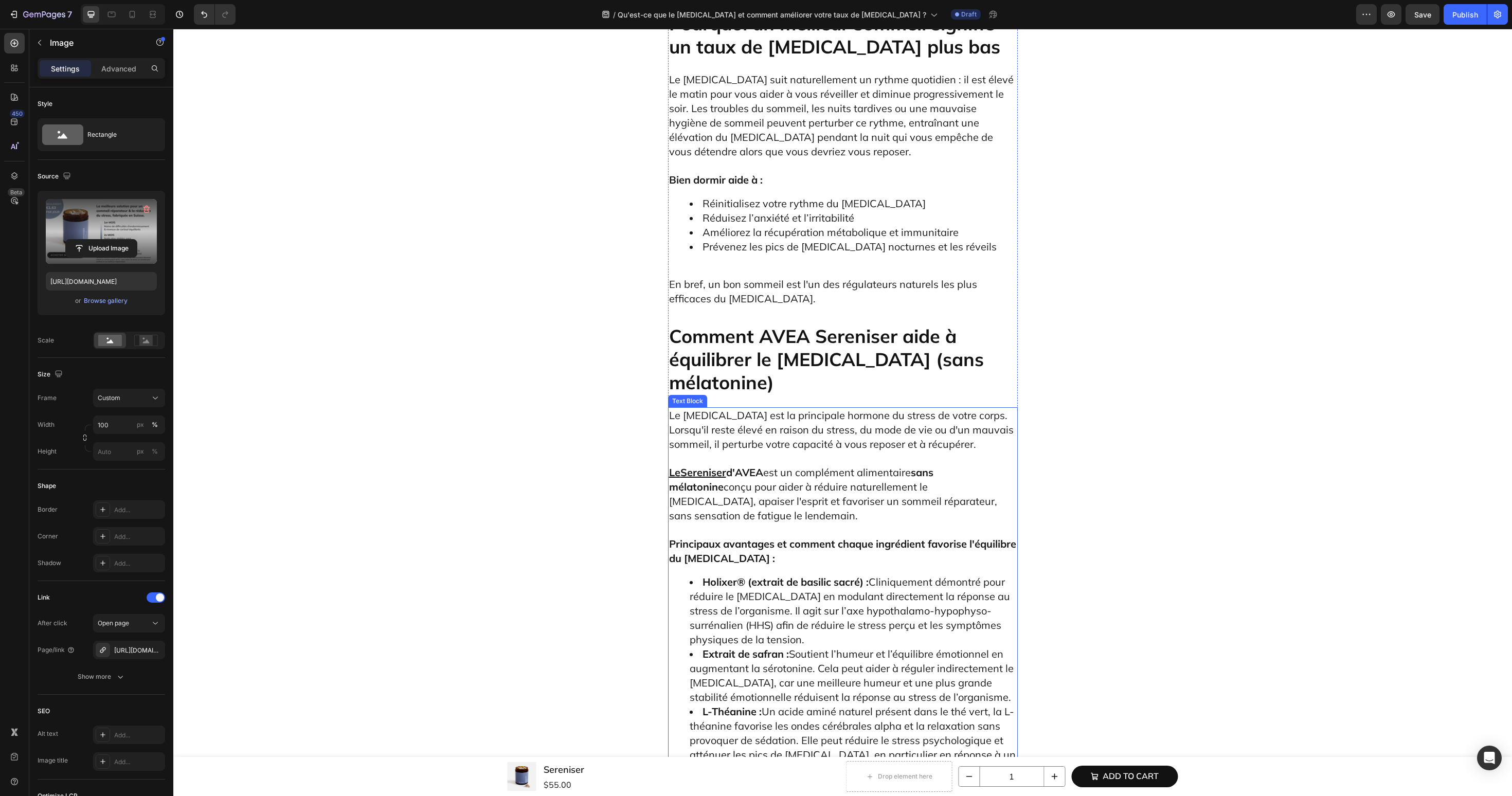
scroll to position [4547, 0]
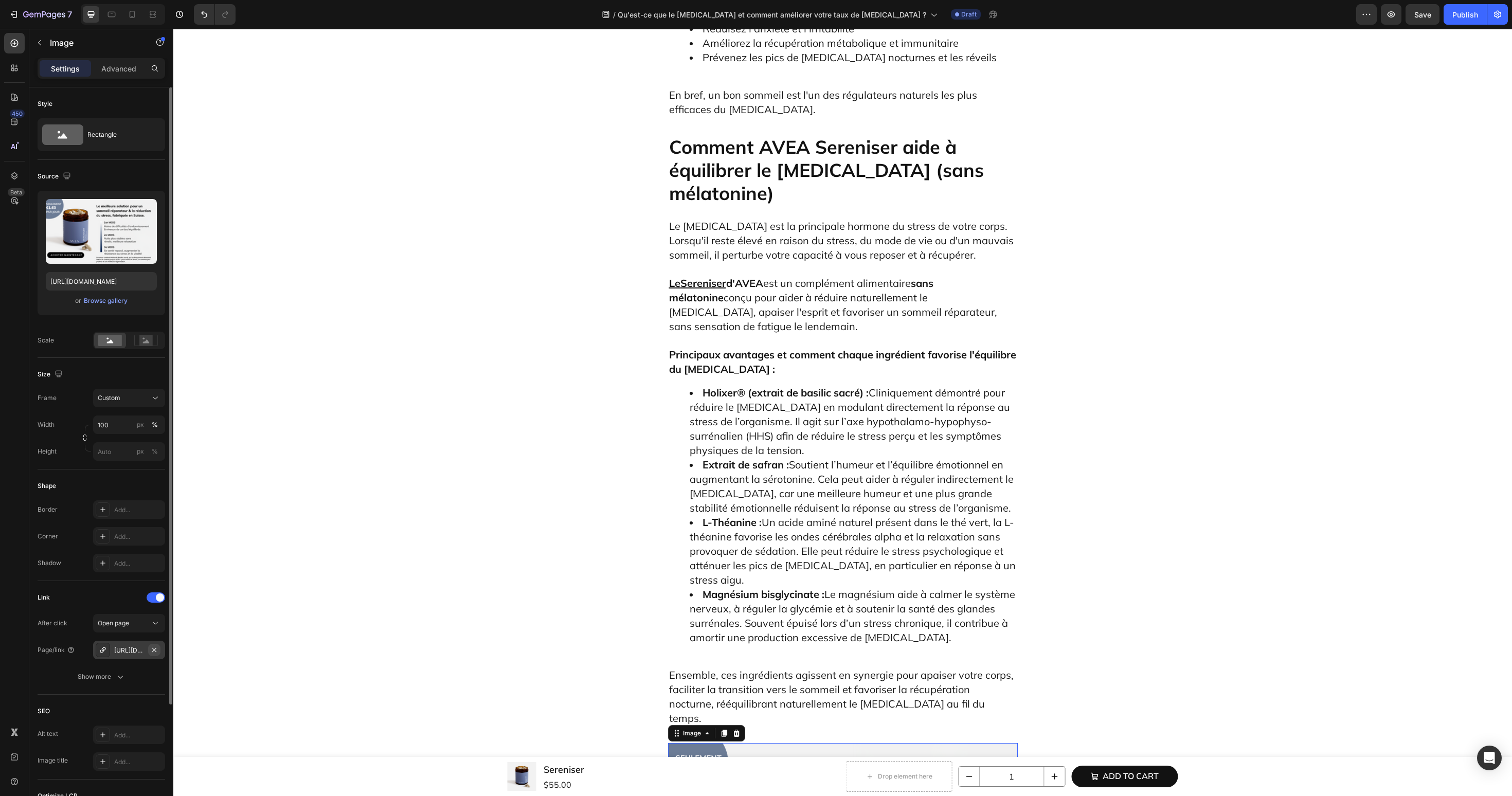
click at [156, 653] on icon "button" at bounding box center [154, 650] width 9 height 9
click at [130, 652] on div "Add..." at bounding box center [138, 650] width 48 height 9
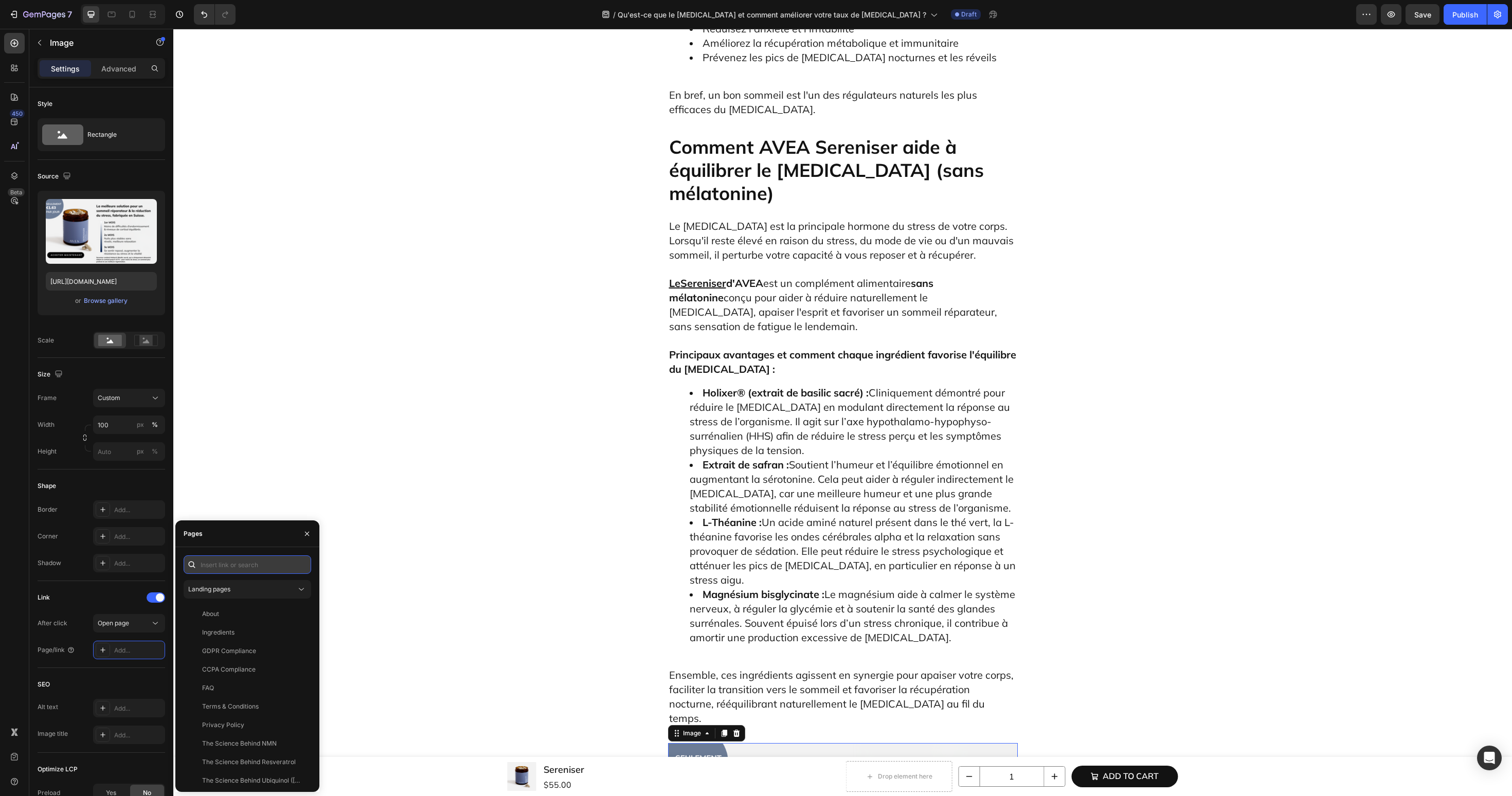
click at [247, 570] on input "text" at bounding box center [247, 565] width 128 height 18
paste input "[URL][DOMAIN_NAME]"
type input "[URL][DOMAIN_NAME]"
click at [243, 591] on div "[URL][DOMAIN_NAME]" at bounding box center [235, 589] width 66 height 9
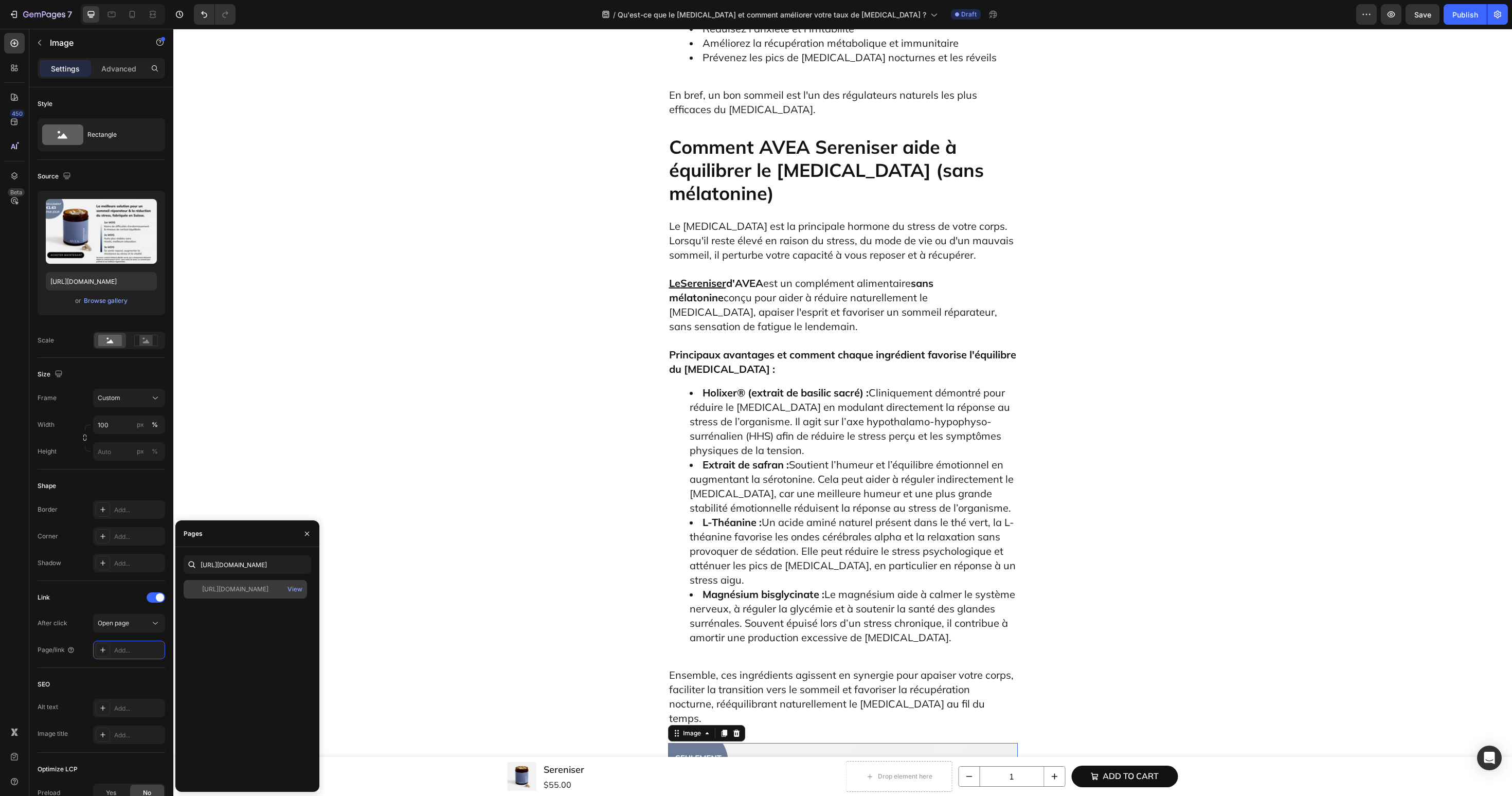
scroll to position [0, 0]
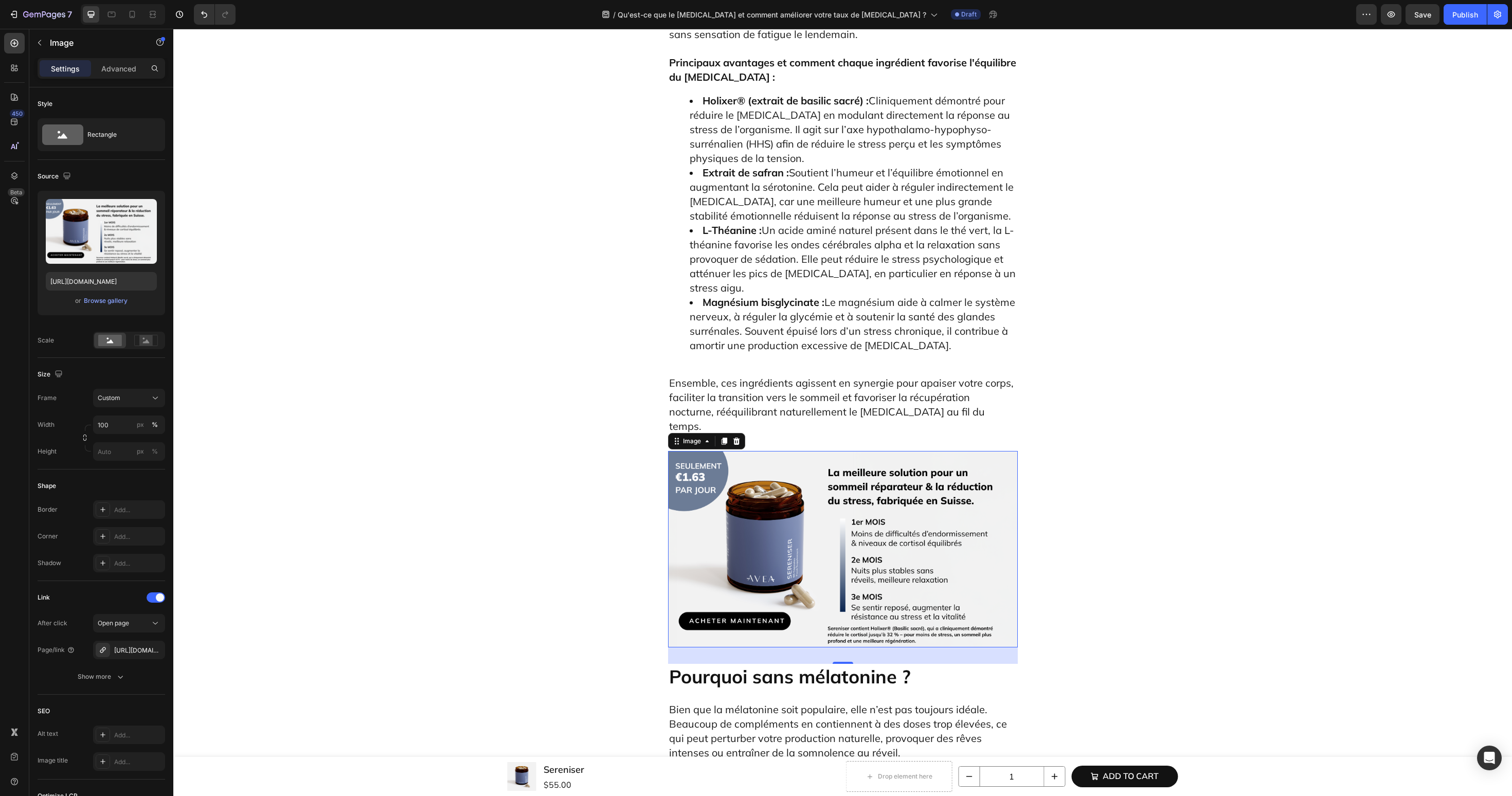
scroll to position [4863, 0]
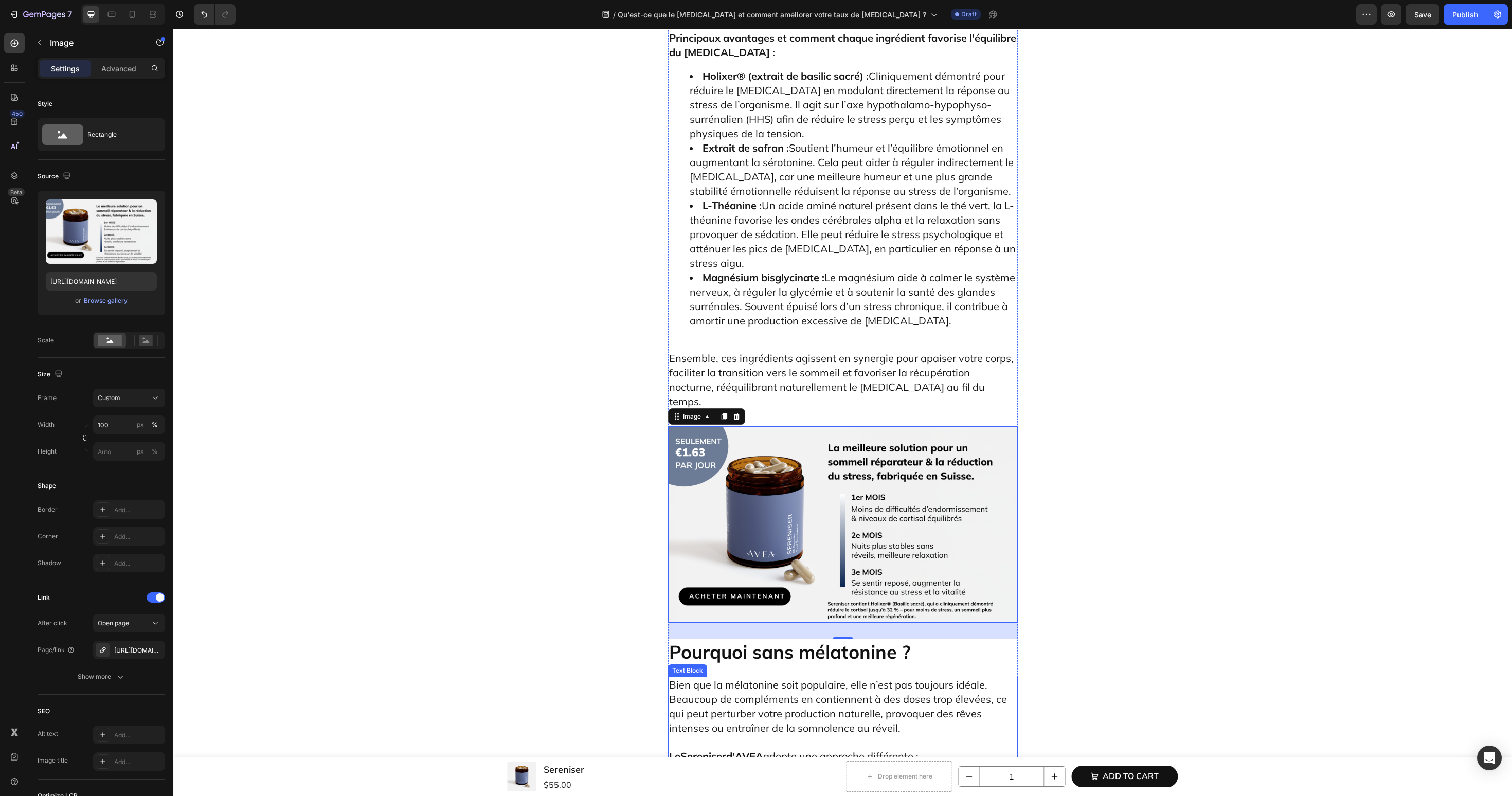
click at [708, 750] on u "Sereniser" at bounding box center [703, 757] width 46 height 13
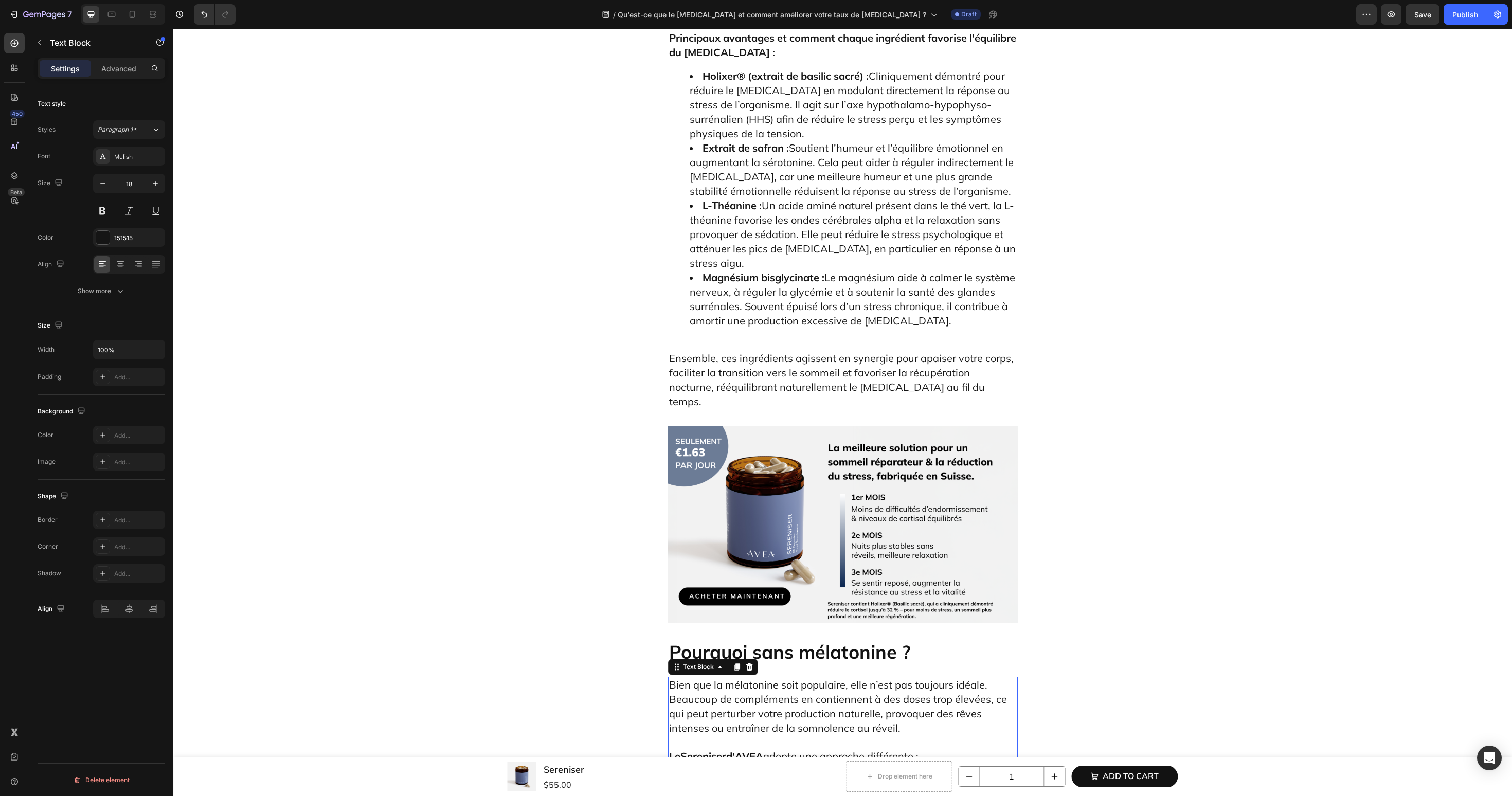
click at [708, 750] on u "Sereniser" at bounding box center [703, 757] width 46 height 13
click at [661, 496] on input "[URL][DOMAIN_NAME]" at bounding box center [705, 493] width 168 height 16
paste input "?country=FR"
type input "[URL][DOMAIN_NAME]"
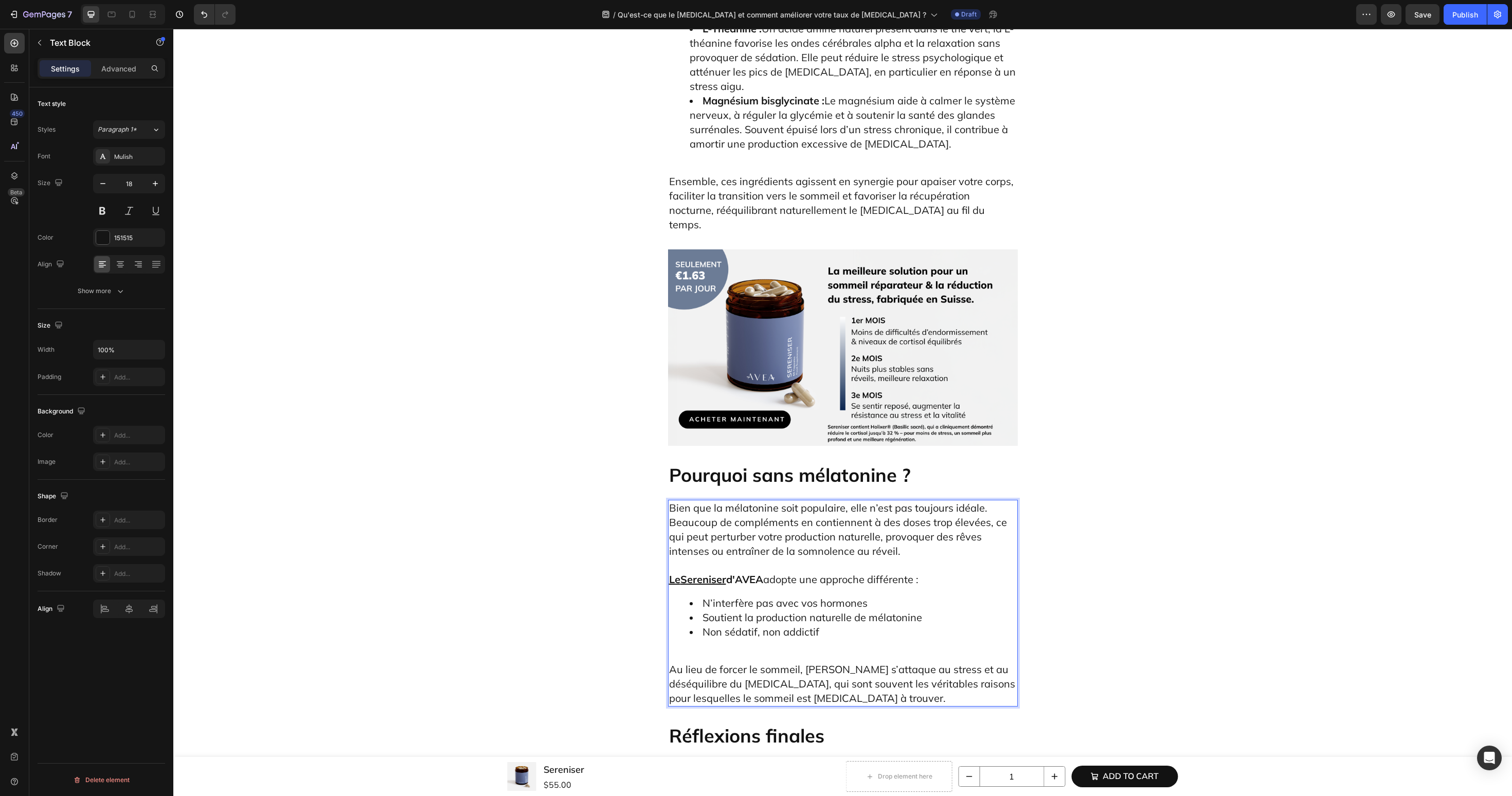
scroll to position [5074, 0]
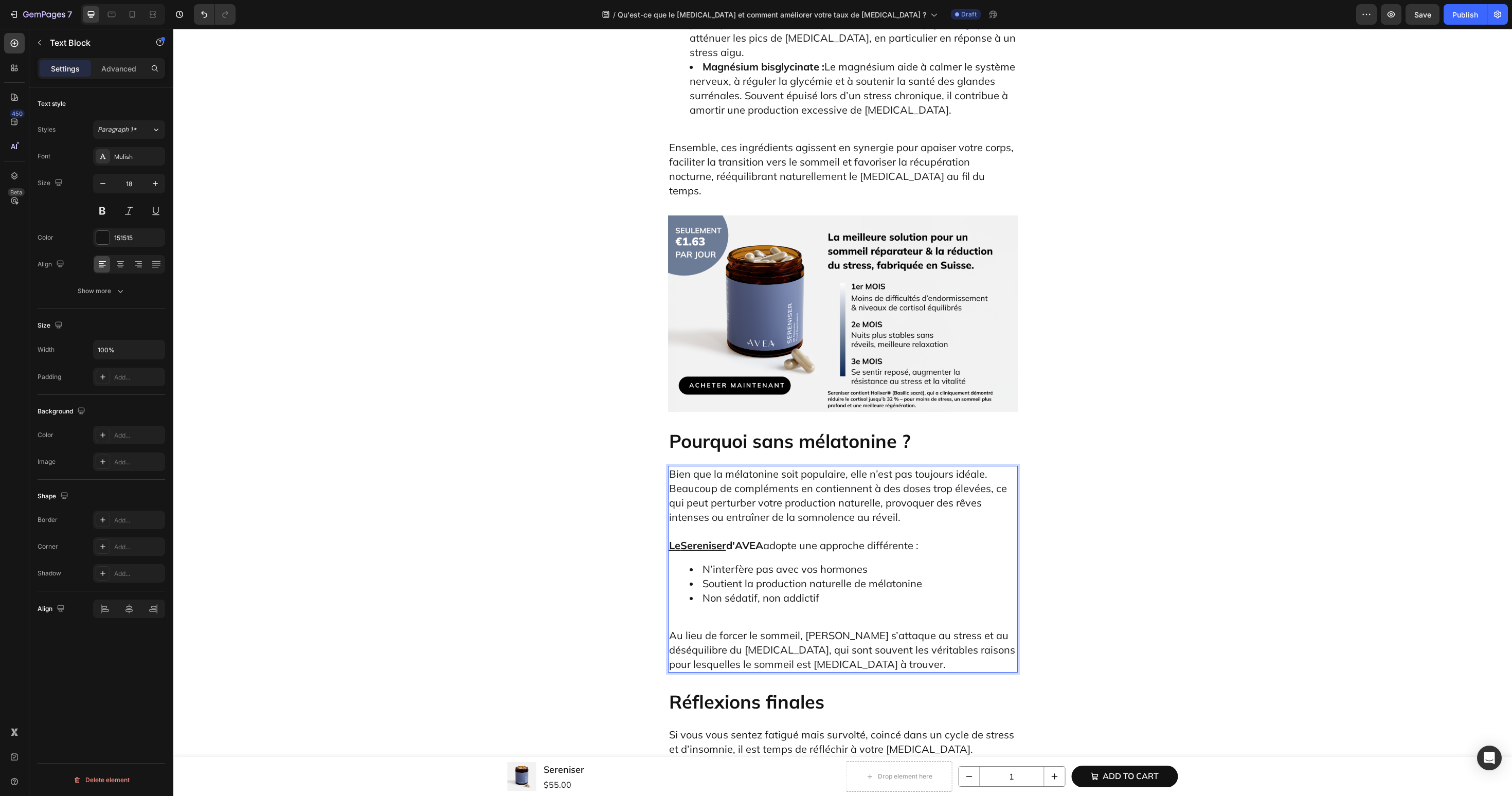
click at [737, 466] on div "Bien que la mélatonine soit populaire, elle n’est pas toujours idéale. Beaucoup…" at bounding box center [843, 569] width 350 height 207
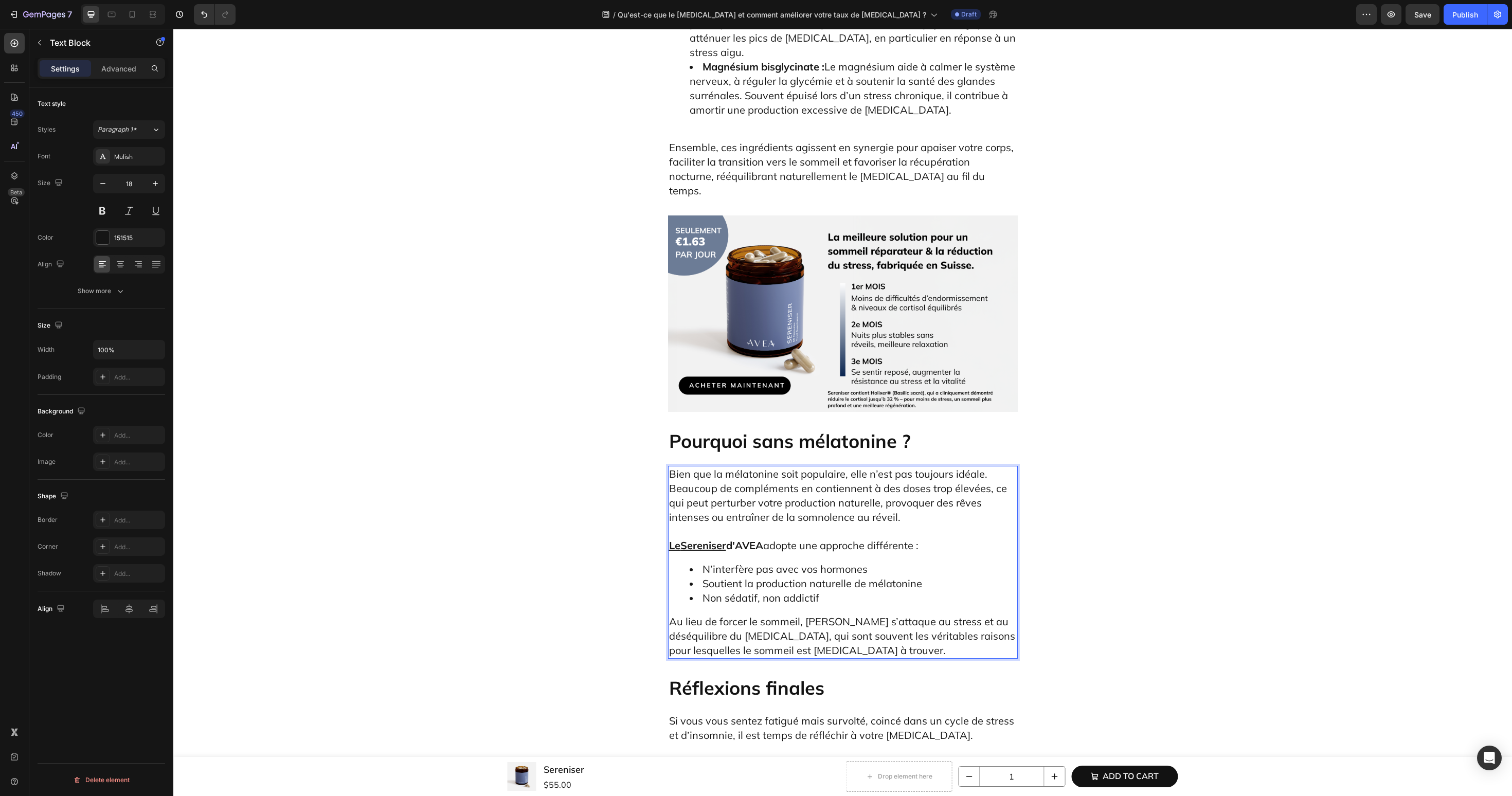
click at [838, 615] on span "Au lieu de forcer le sommeil, [PERSON_NAME] s’attaque au stress et au déséquili…" at bounding box center [842, 636] width 346 height 42
drag, startPoint x: 805, startPoint y: 332, endPoint x: 849, endPoint y: 334, distance: 44.0
click at [849, 615] on span "Au lieu de forcer le sommeil, [PERSON_NAME] s’attaque au stress et au déséquili…" at bounding box center [842, 636] width 346 height 42
click at [956, 305] on icon "Editor contextual toolbar" at bounding box center [952, 308] width 10 height 10
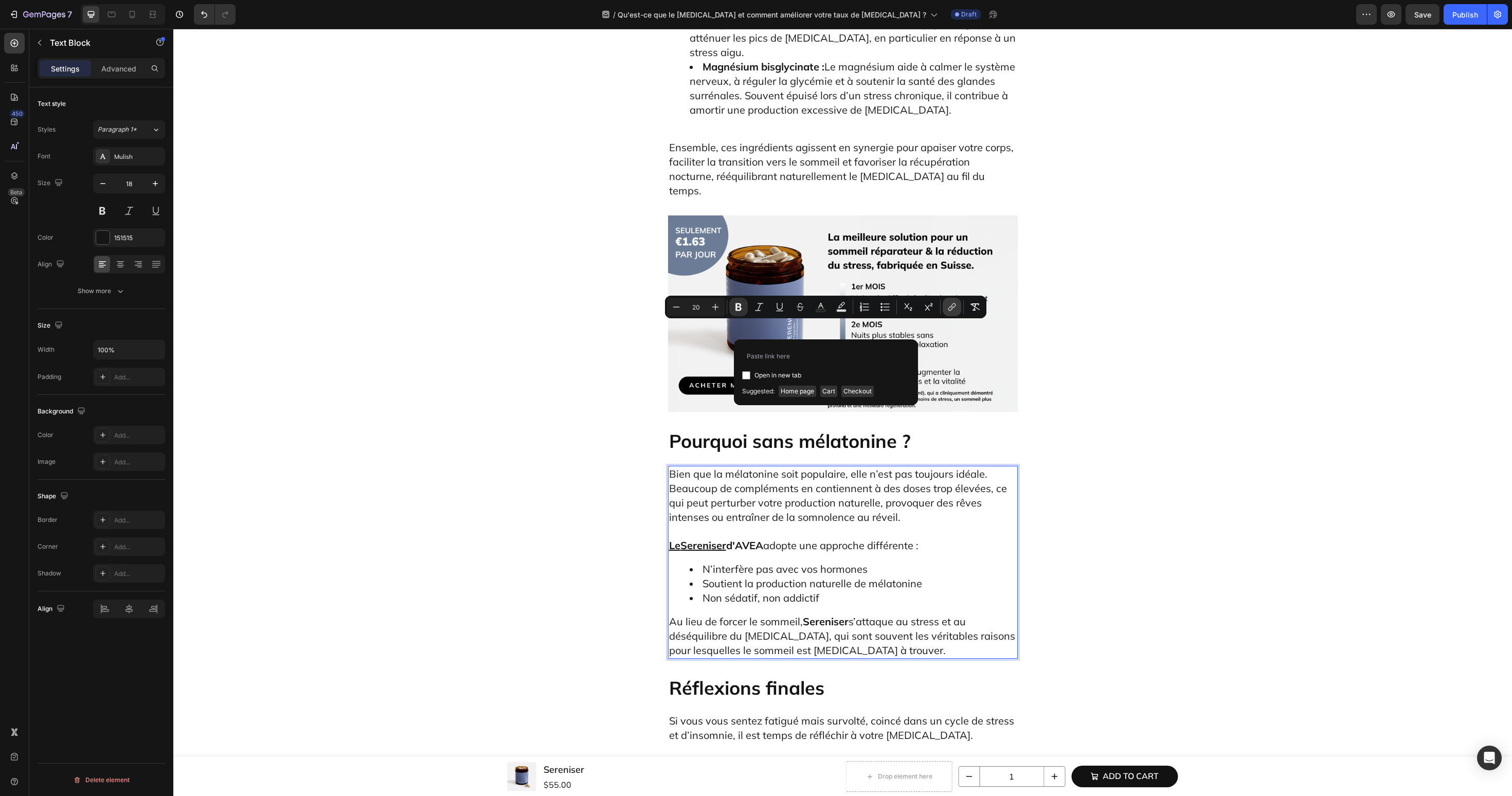
type input "[URL][DOMAIN_NAME]"
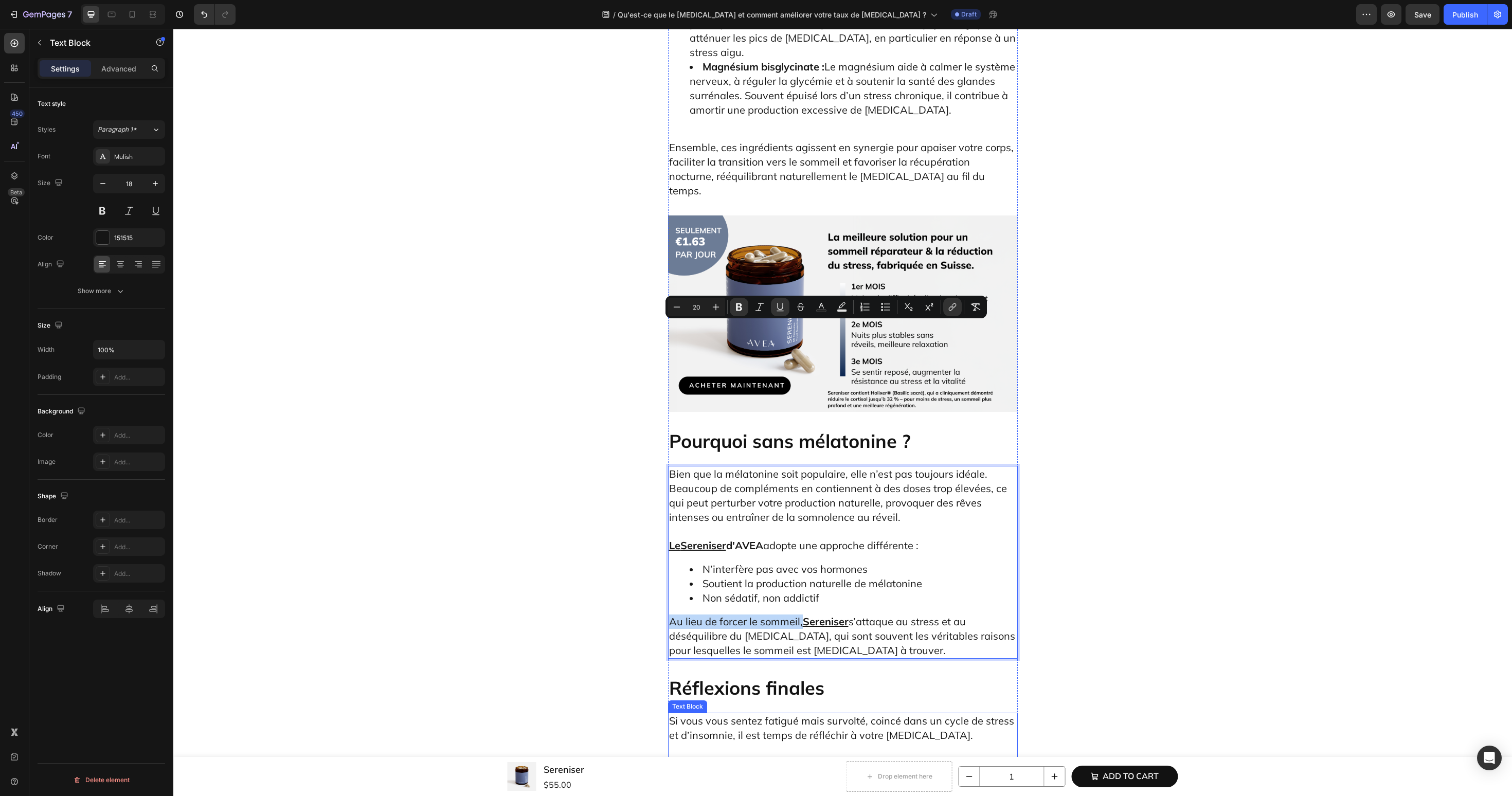
click at [896, 786] on u "Sereniser" at bounding box center [916, 793] width 46 height 13
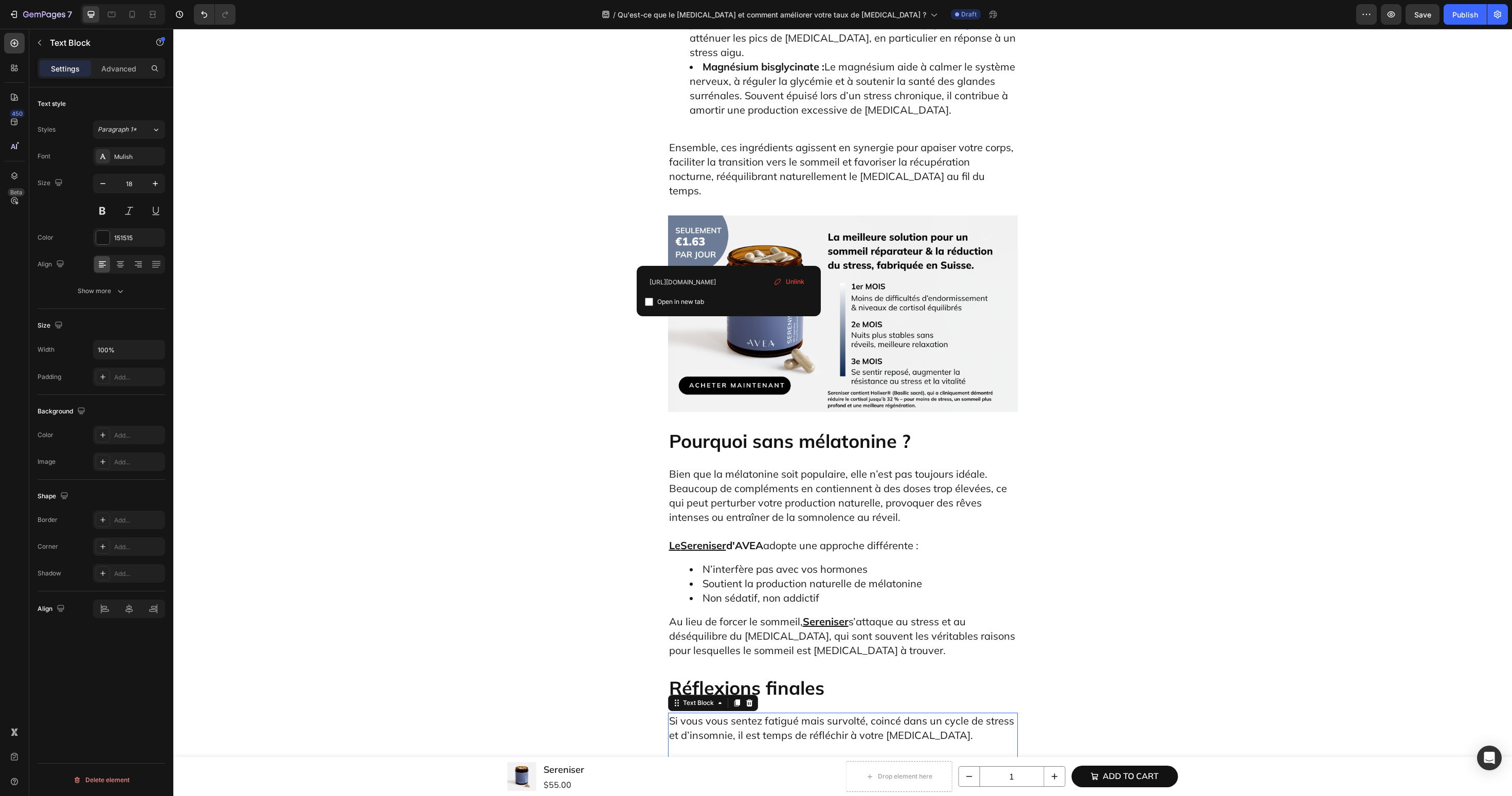
click at [909, 786] on u "Sereniser" at bounding box center [916, 793] width 46 height 13
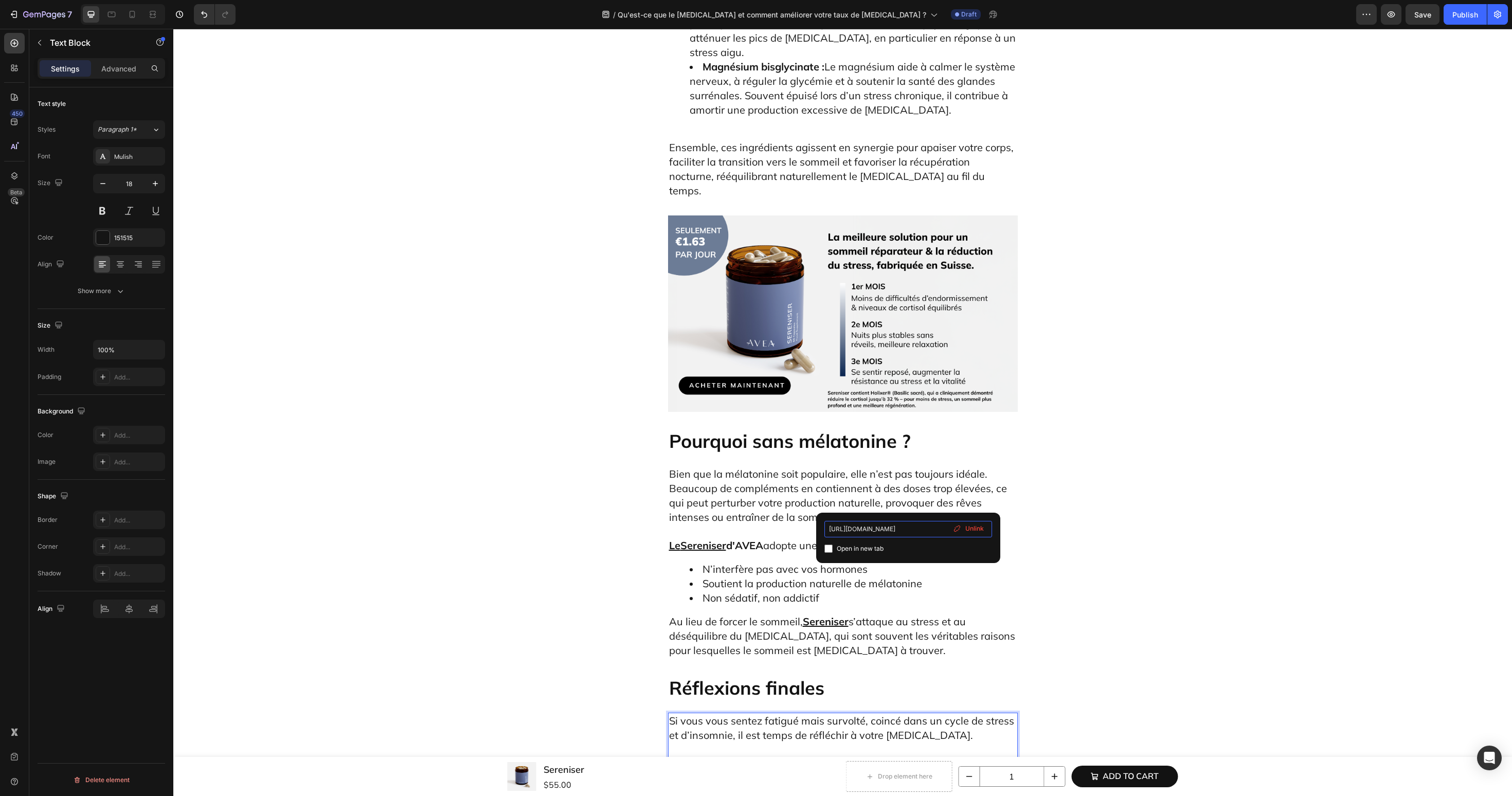
click at [853, 528] on input "[URL][DOMAIN_NAME]" at bounding box center [908, 529] width 168 height 16
type input "[URL][DOMAIN_NAME]"
click at [792, 757] on span "L’équilibre commence par la prise de conscience et se poursuit par des choix qu…" at bounding box center [842, 778] width 346 height 42
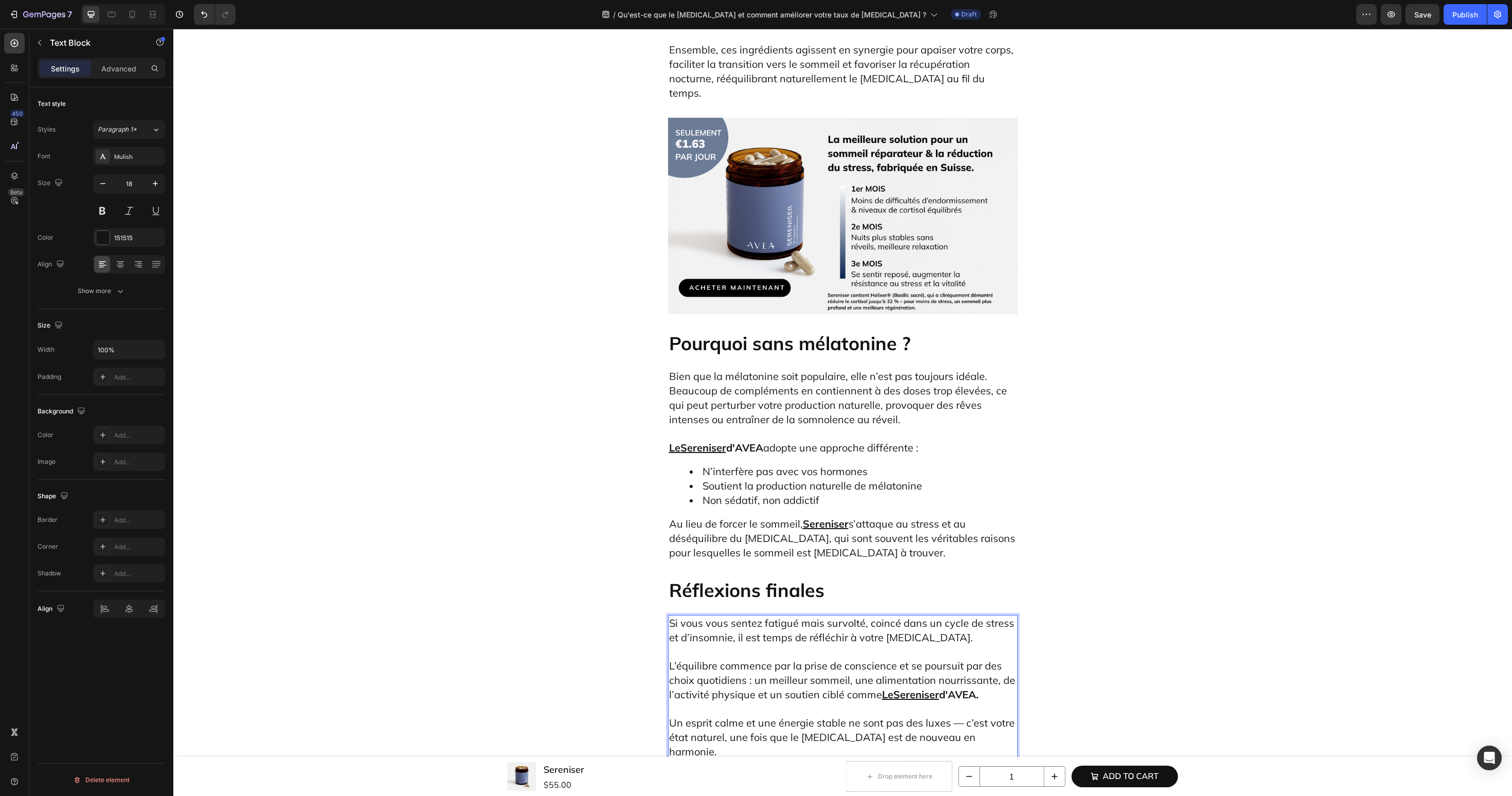
scroll to position [5281, 0]
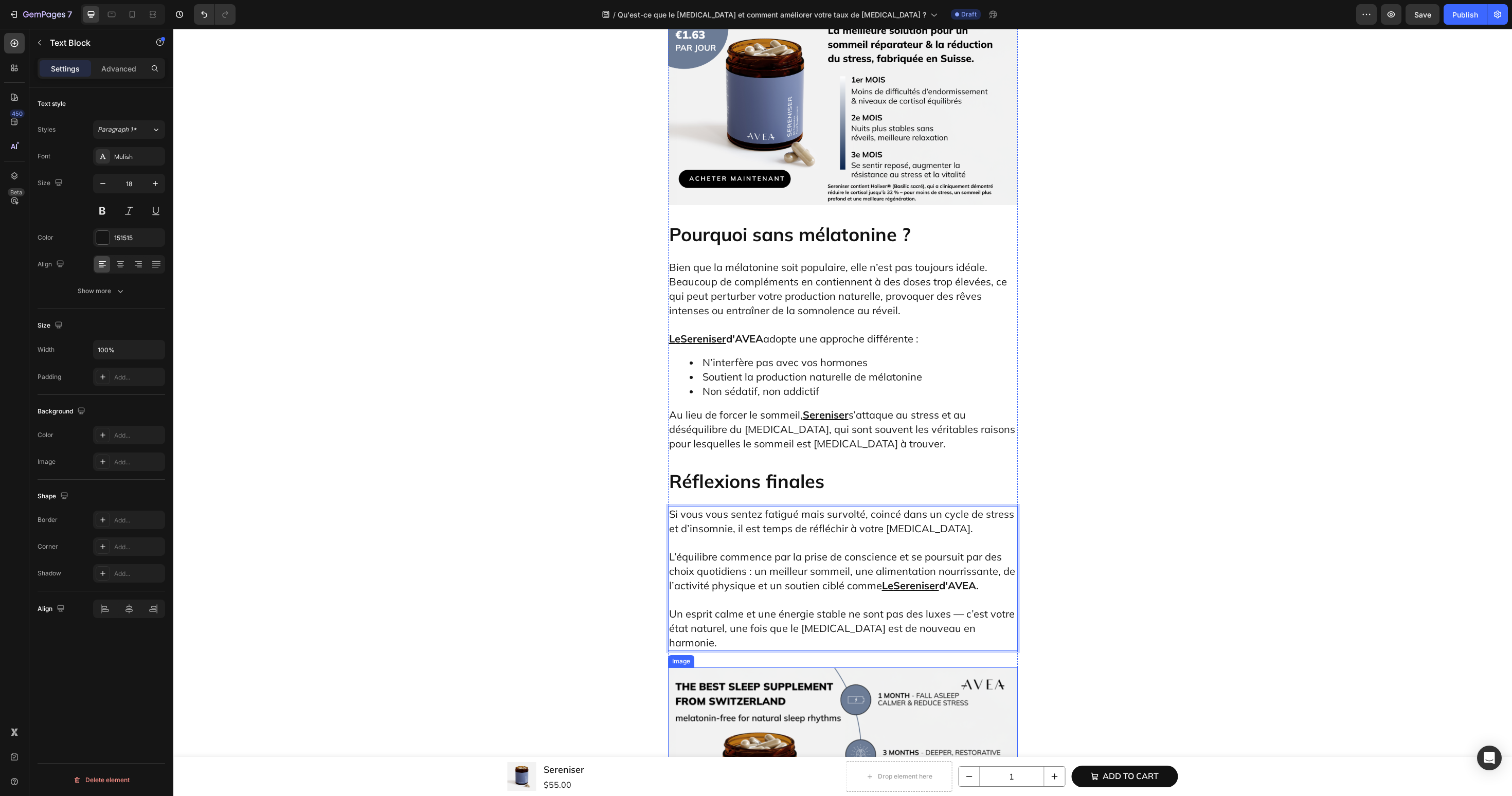
click at [804, 667] on img at bounding box center [843, 766] width 350 height 197
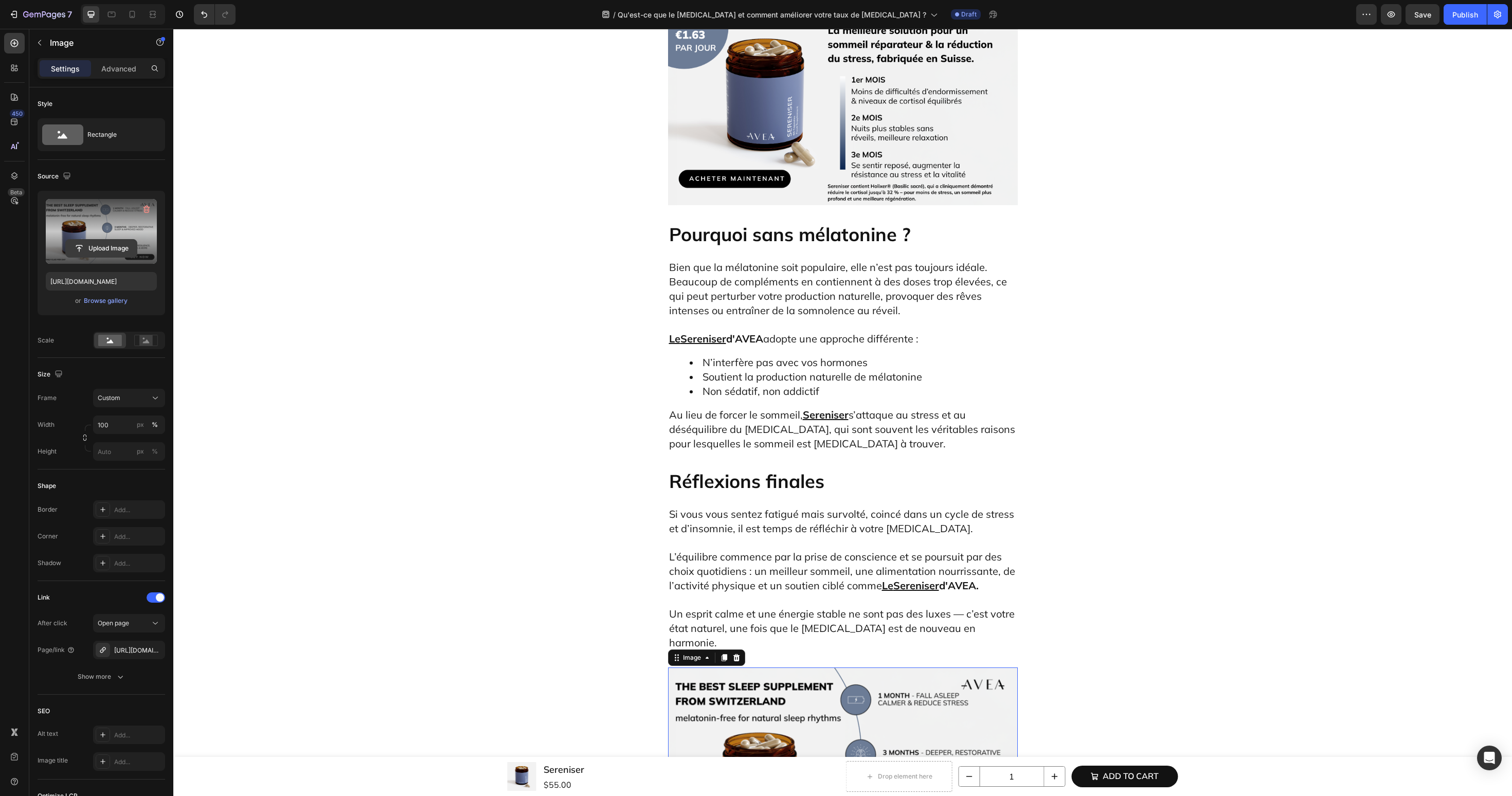
click at [123, 251] on input "file" at bounding box center [101, 249] width 71 height 18
type input "[URL][DOMAIN_NAME]"
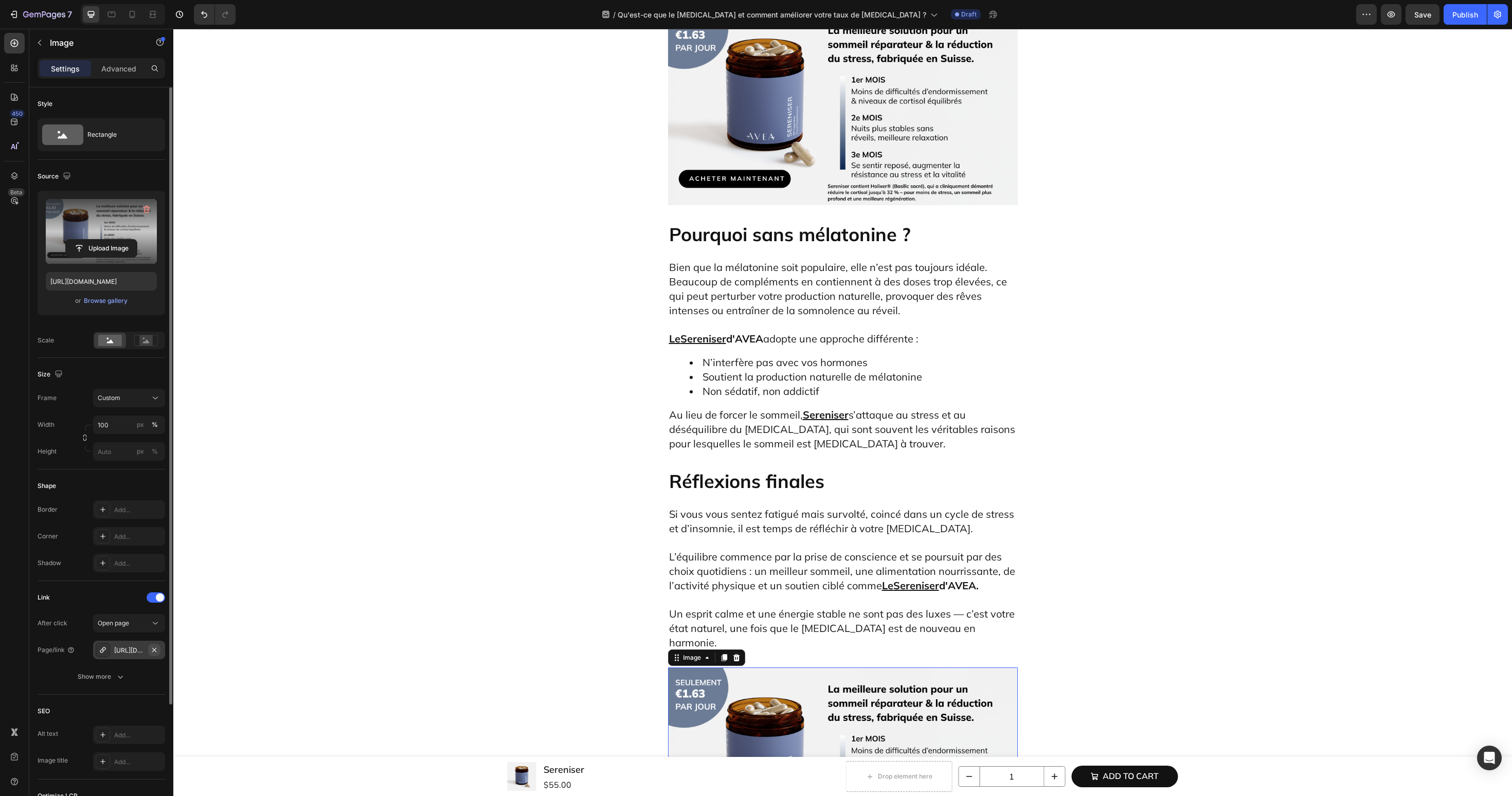
click at [154, 651] on icon "button" at bounding box center [154, 650] width 9 height 9
click at [130, 643] on div "Add..." at bounding box center [129, 650] width 72 height 18
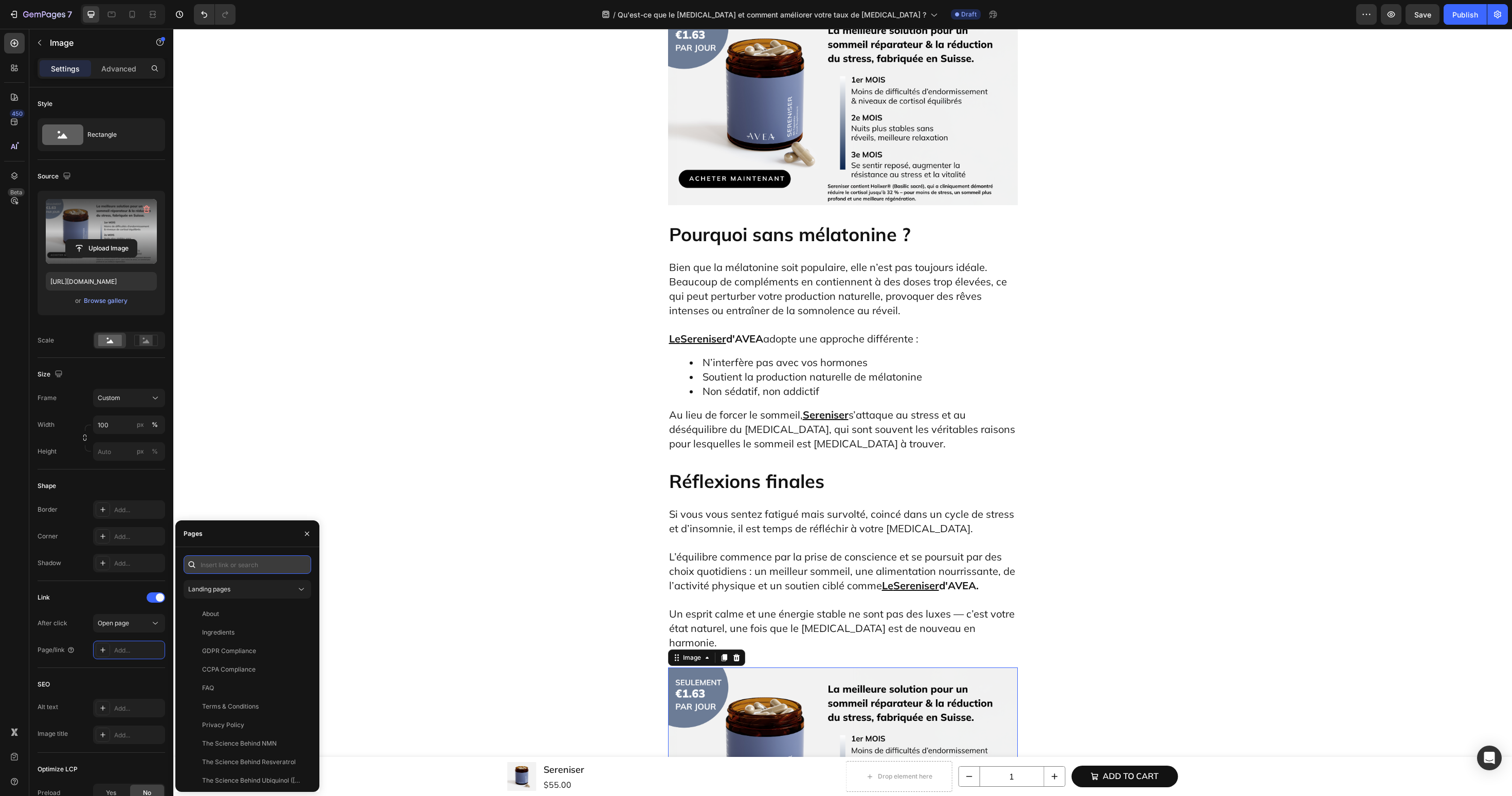
click at [249, 555] on input "text" at bounding box center [247, 565] width 128 height 18
paste input "[URL][DOMAIN_NAME]"
type input "[URL][DOMAIN_NAME]"
click at [240, 594] on div "[URL][DOMAIN_NAME] View" at bounding box center [245, 589] width 123 height 18
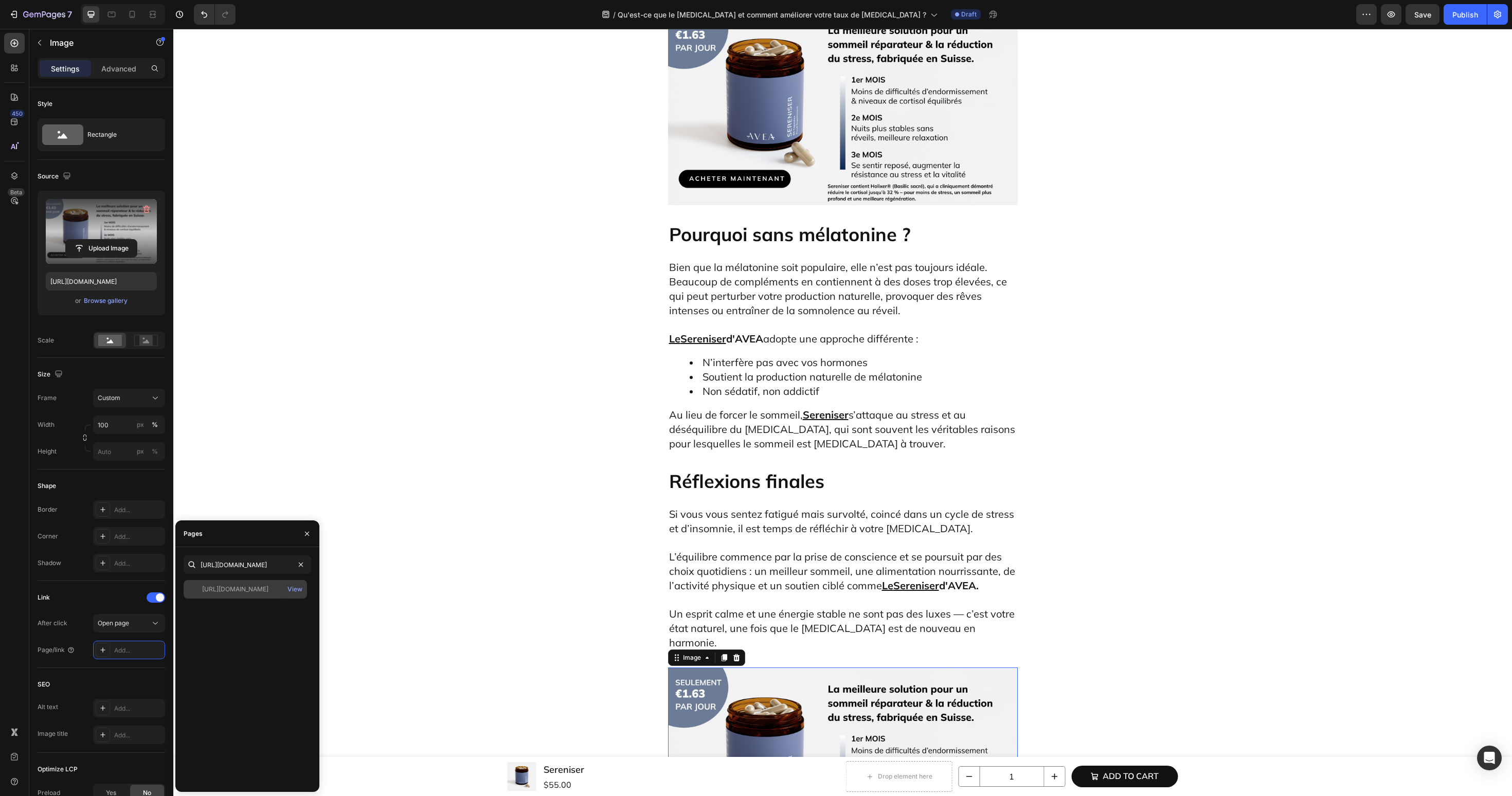
scroll to position [0, 0]
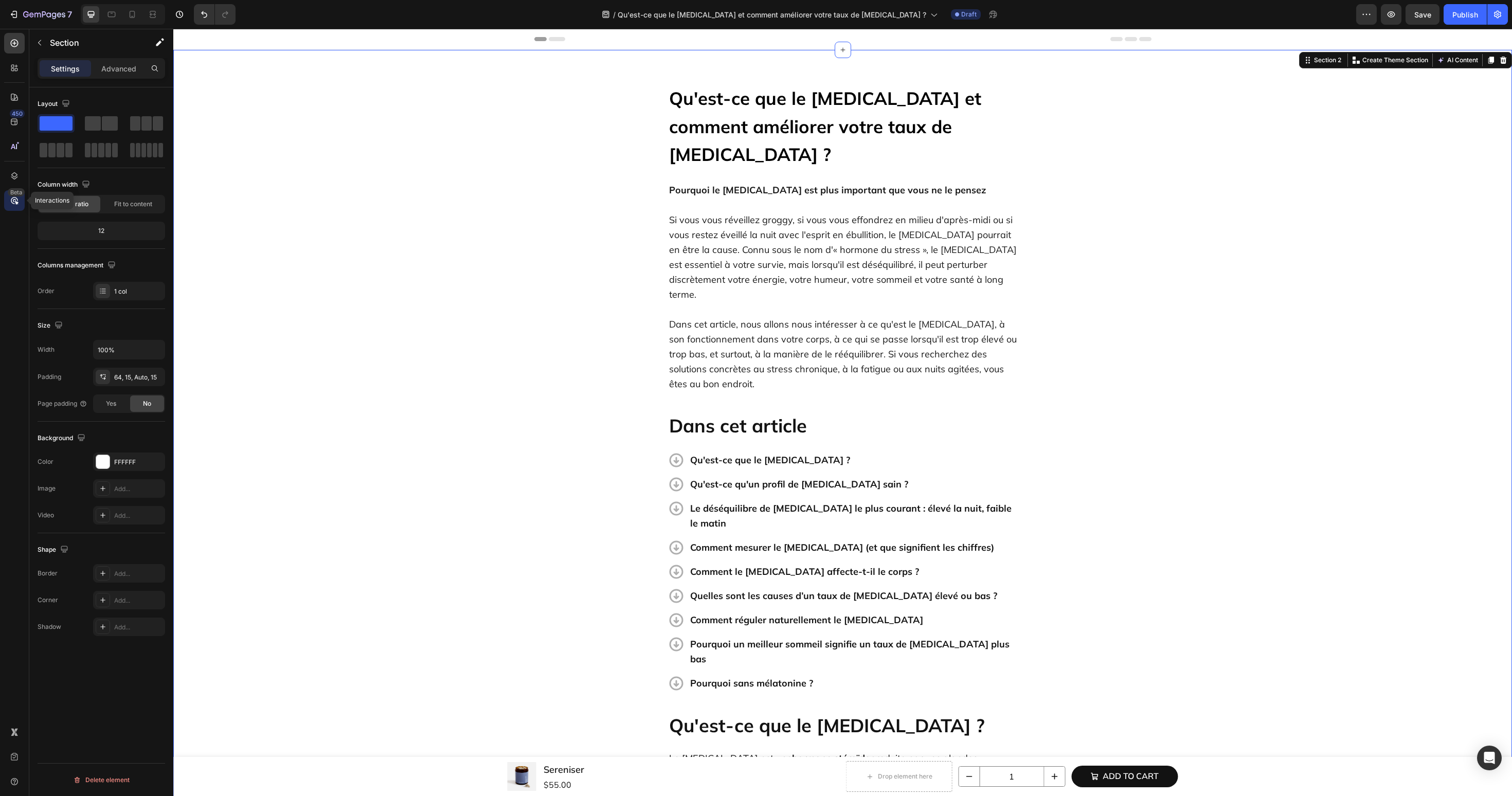
click at [10, 196] on div "Beta" at bounding box center [16, 192] width 17 height 9
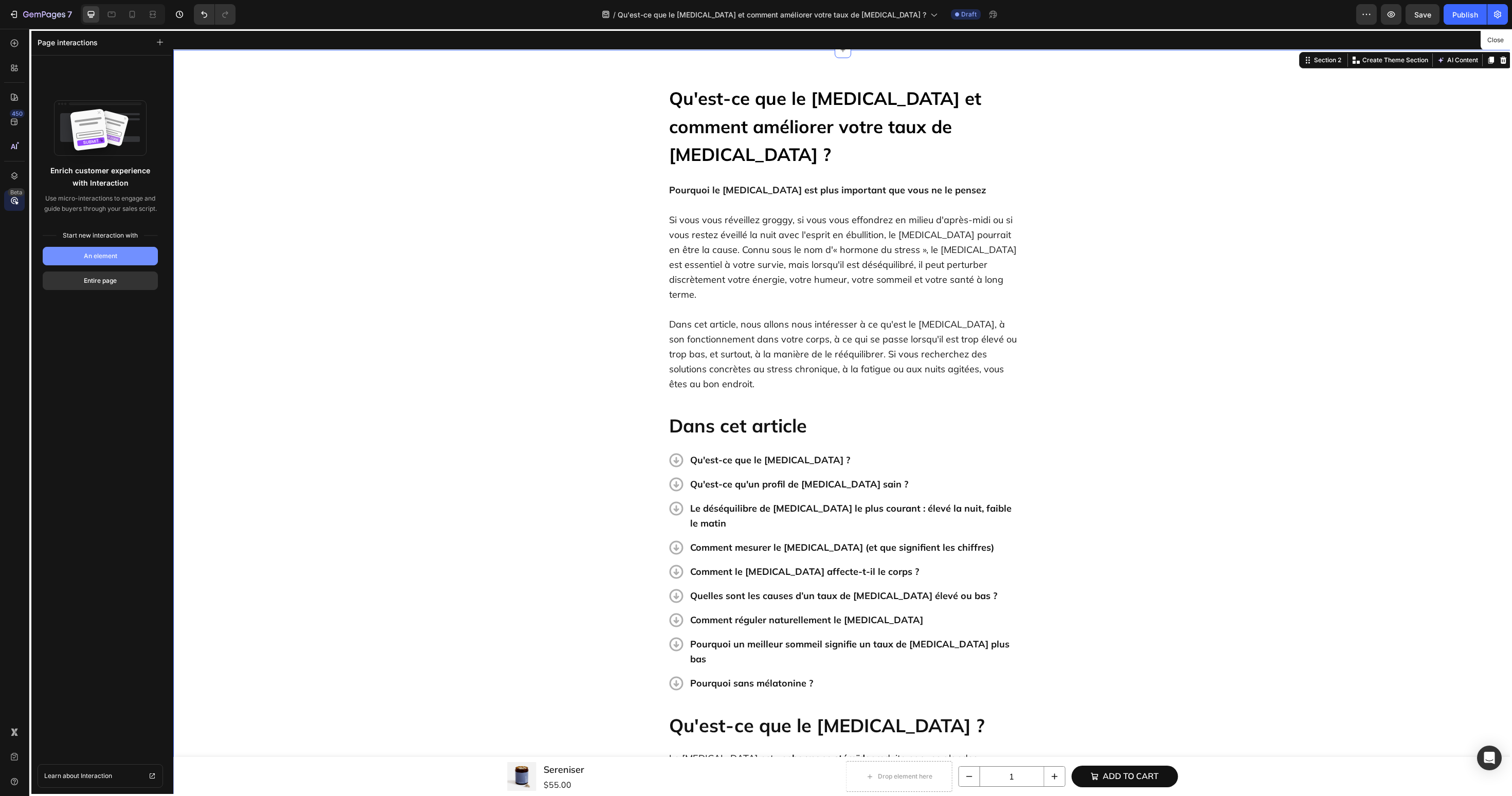
click at [95, 256] on div "An element" at bounding box center [100, 256] width 33 height 9
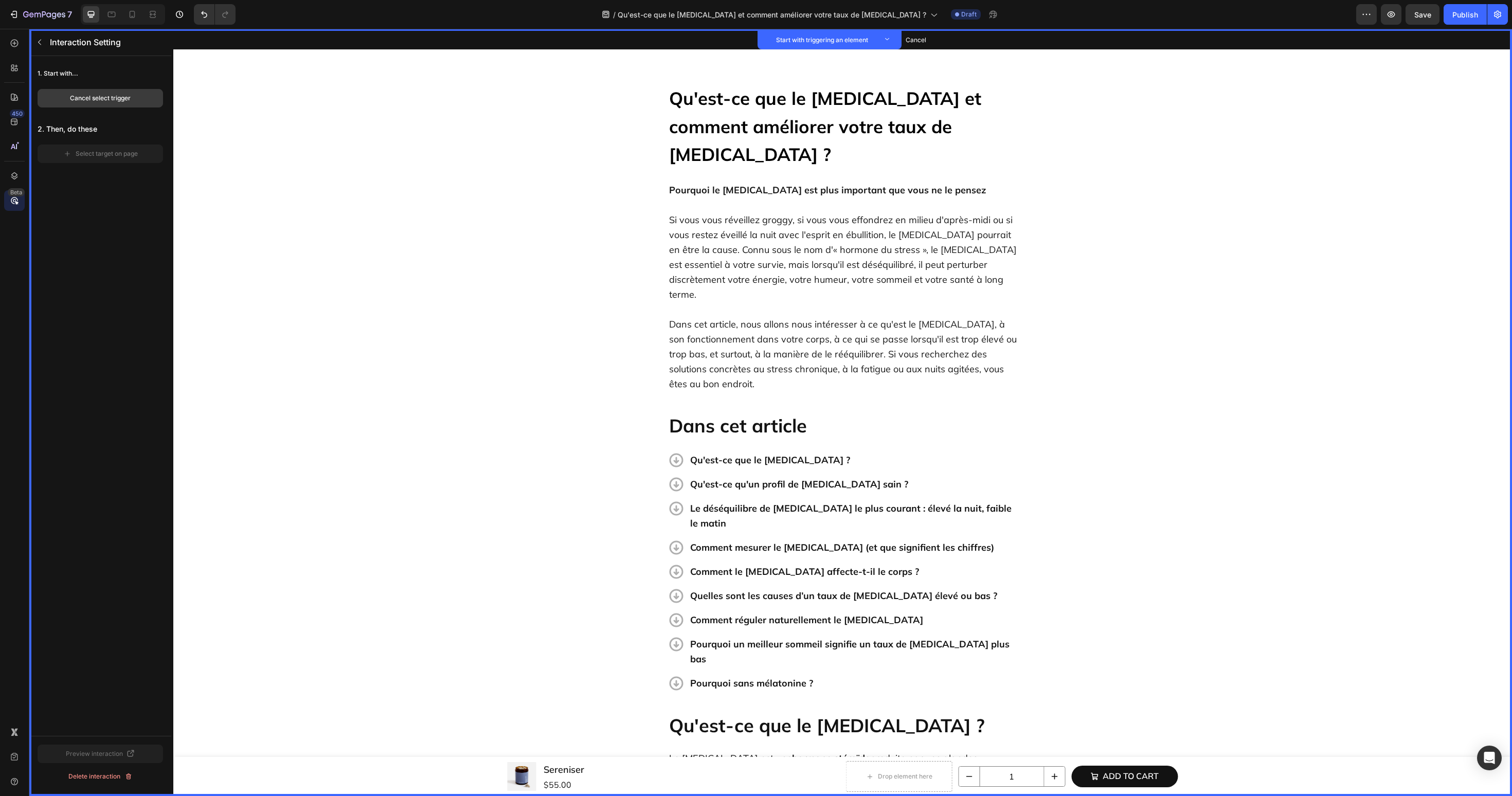
click at [136, 96] on button "Cancel select trigger" at bounding box center [100, 98] width 125 height 18
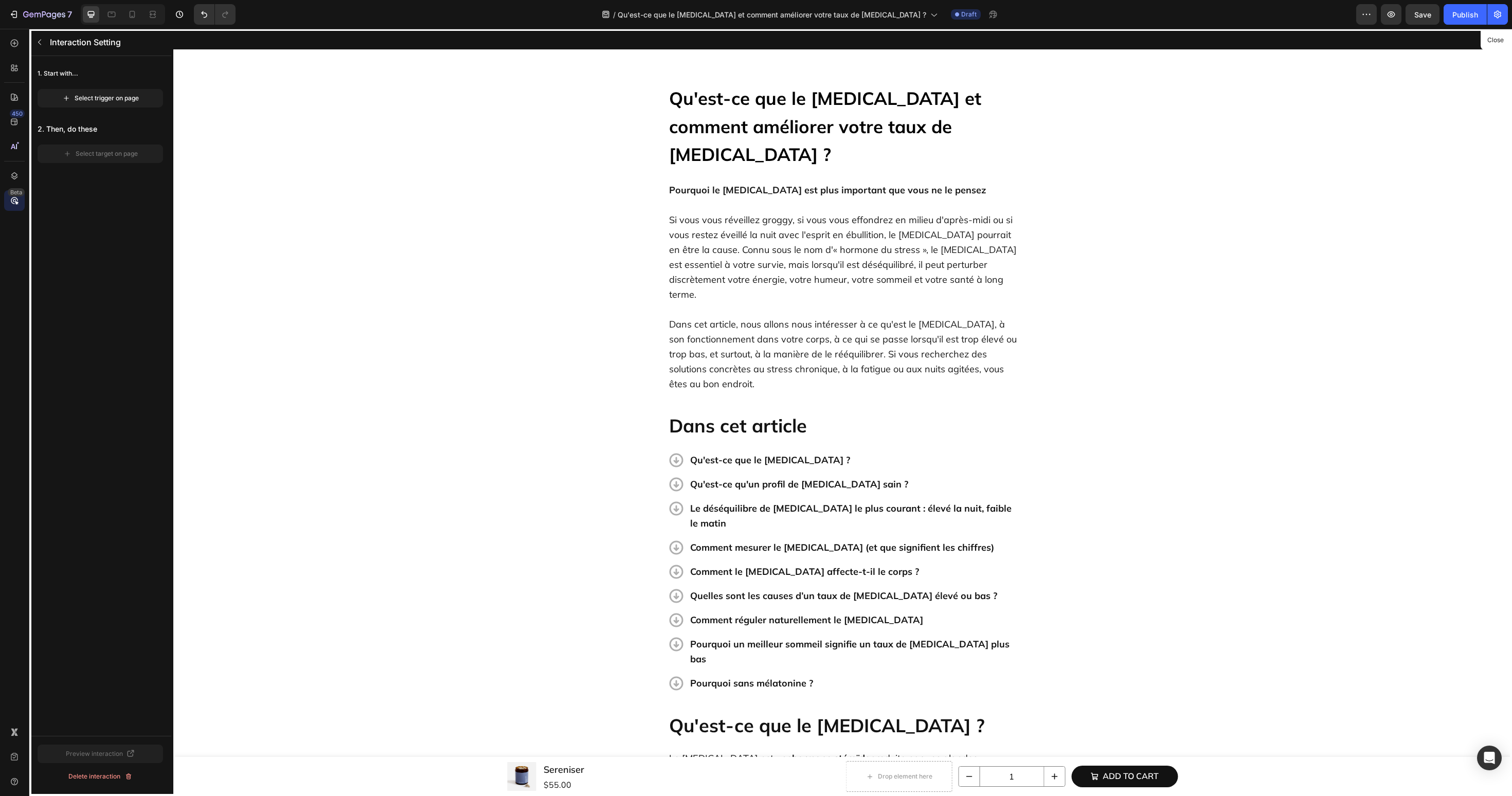
click at [864, 404] on div at bounding box center [842, 412] width 1338 height 768
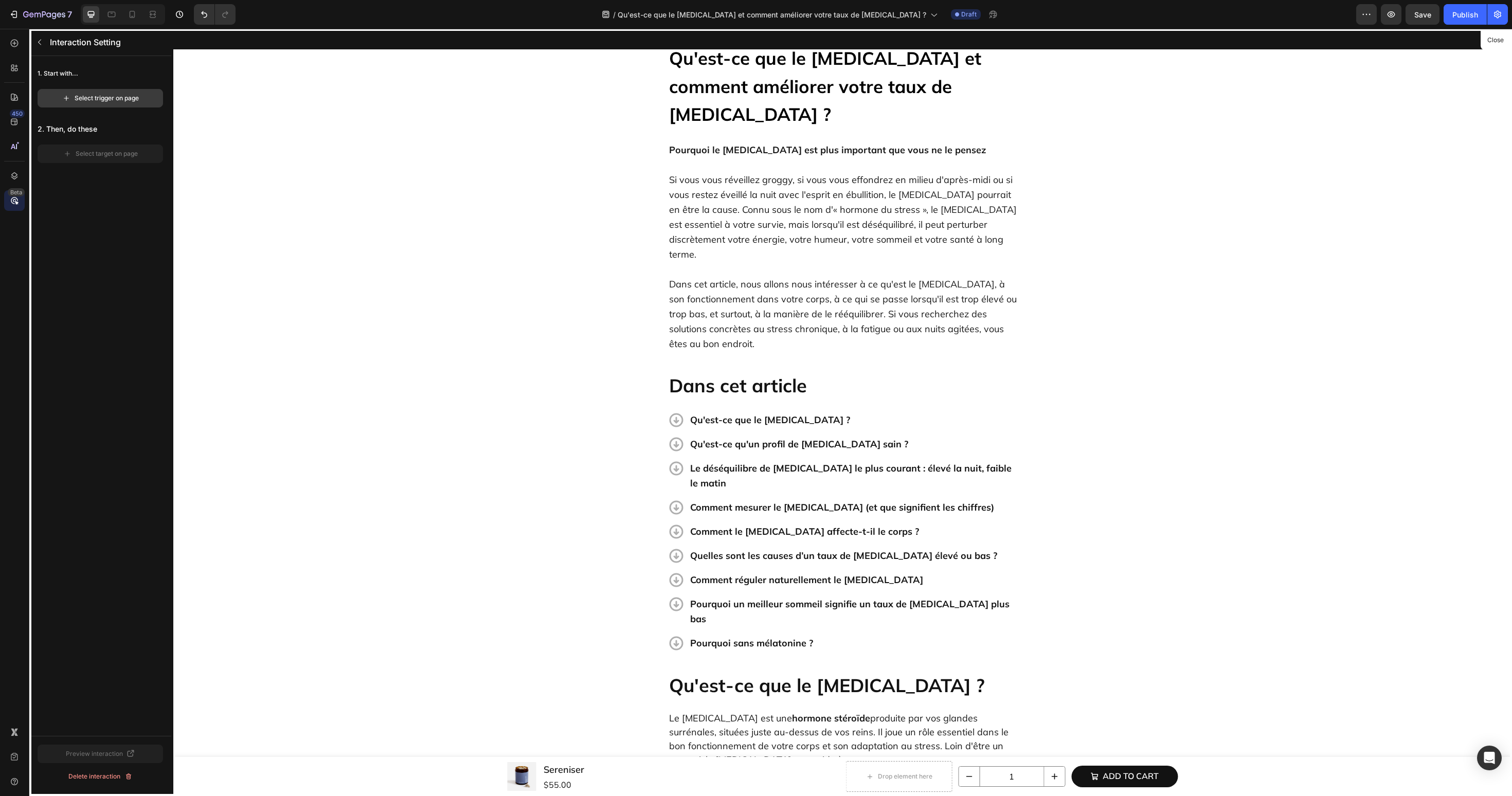
click at [130, 104] on button "Select trigger on page" at bounding box center [100, 98] width 125 height 18
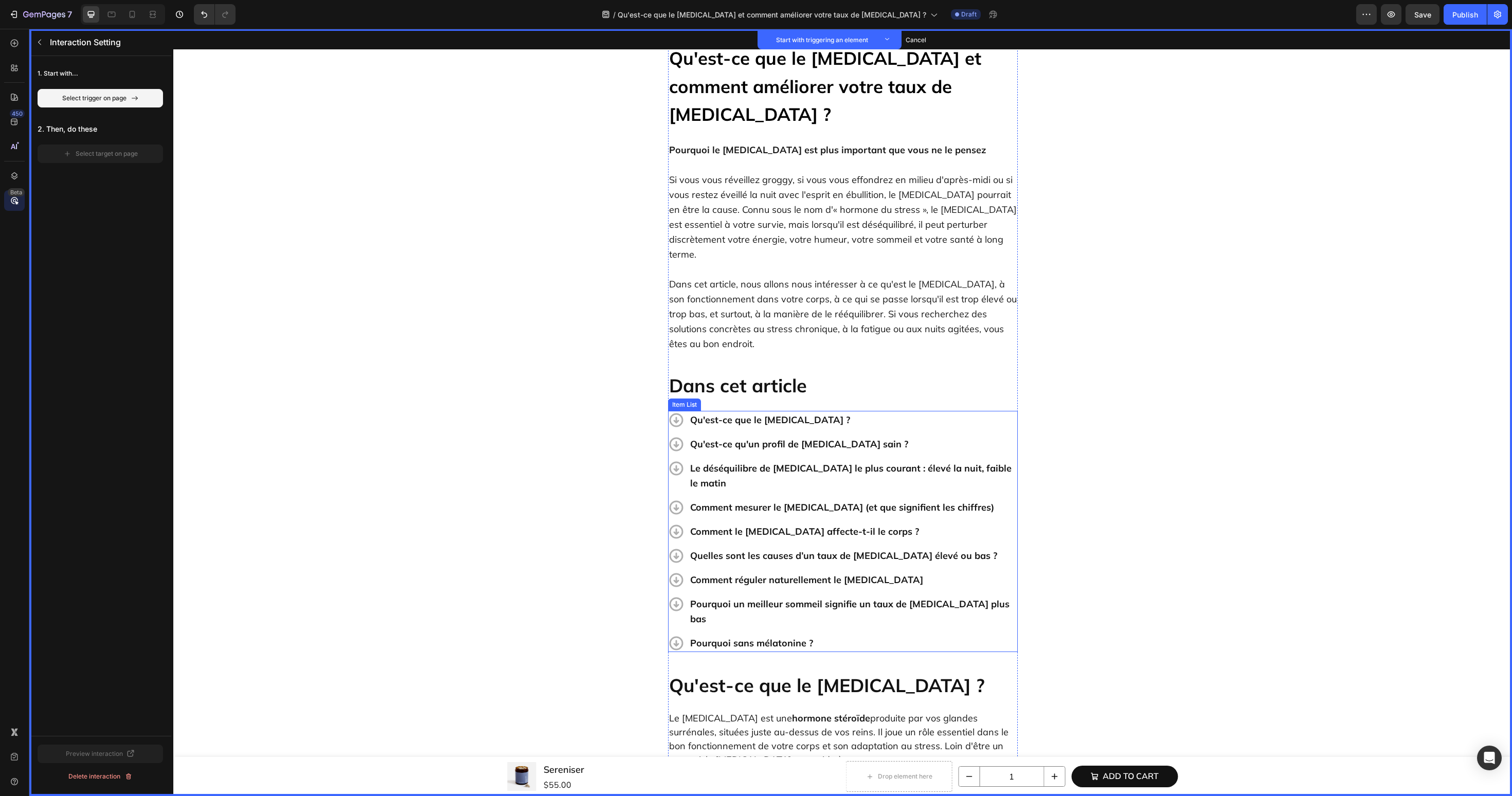
click at [910, 412] on p "Qu'est-ce que le [MEDICAL_DATA] ?" at bounding box center [853, 420] width 326 height 15
click at [753, 395] on button "Set as trigger" at bounding box center [748, 401] width 47 height 12
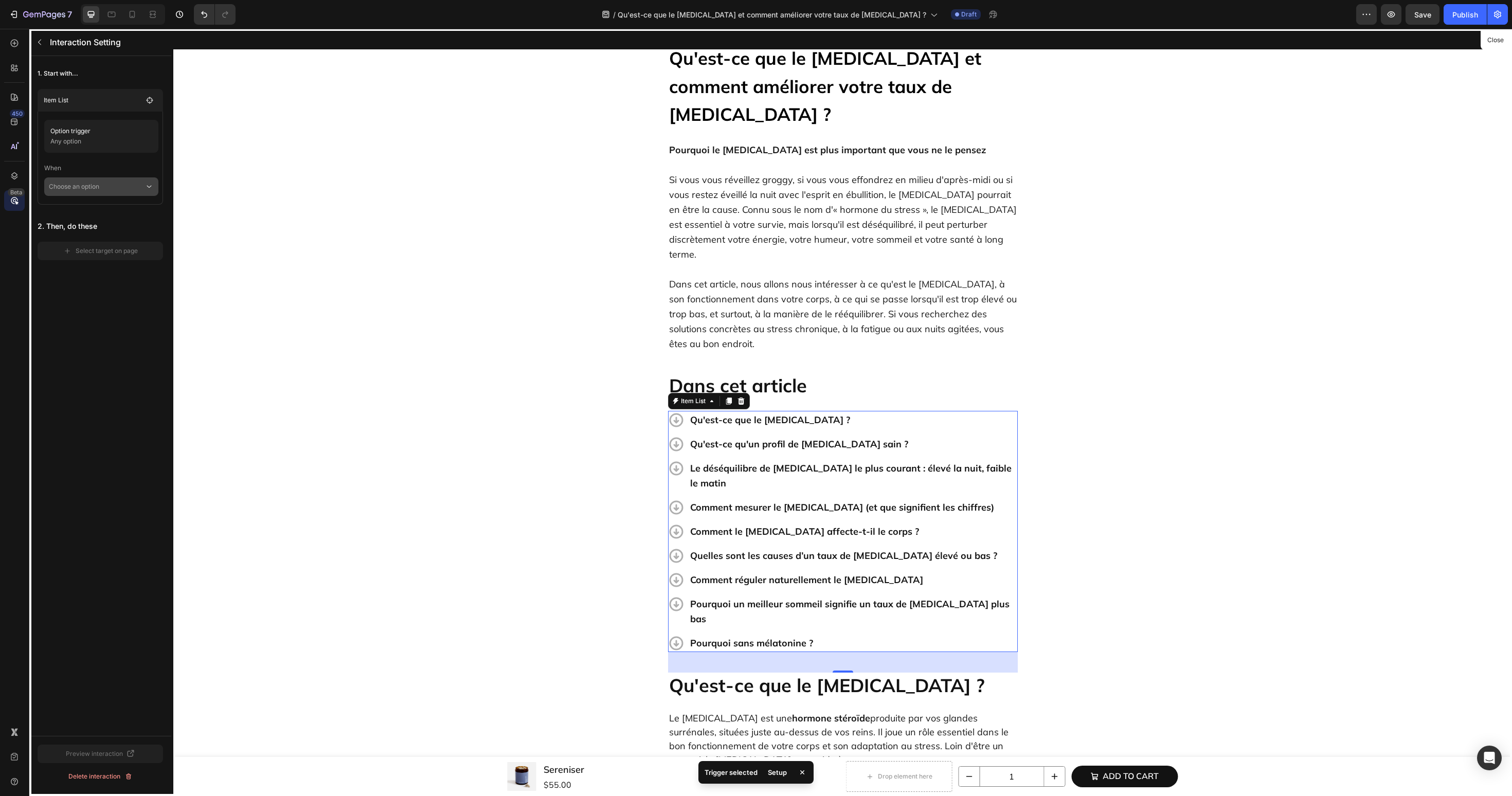
click at [116, 188] on p "Choose an option" at bounding box center [97, 187] width 96 height 18
click at [109, 213] on p "Click on element" at bounding box center [94, 214] width 49 height 10
click at [111, 264] on div "Select target on page" at bounding box center [101, 266] width 75 height 9
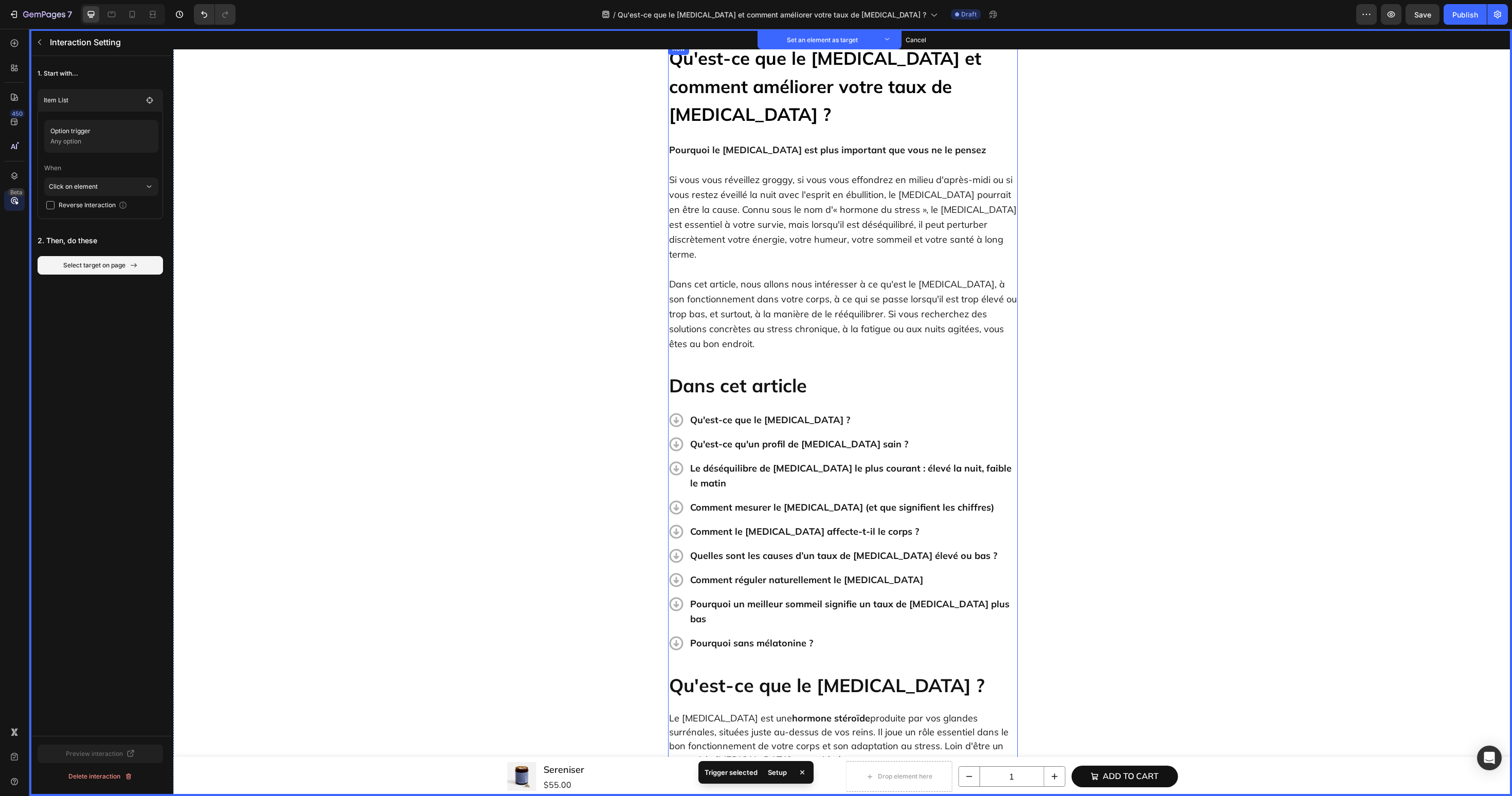
click at [754, 673] on h2 "Qu'est-ce que le [MEDICAL_DATA] ?" at bounding box center [843, 685] width 350 height 25
click at [760, 657] on button "Set as target" at bounding box center [746, 663] width 45 height 12
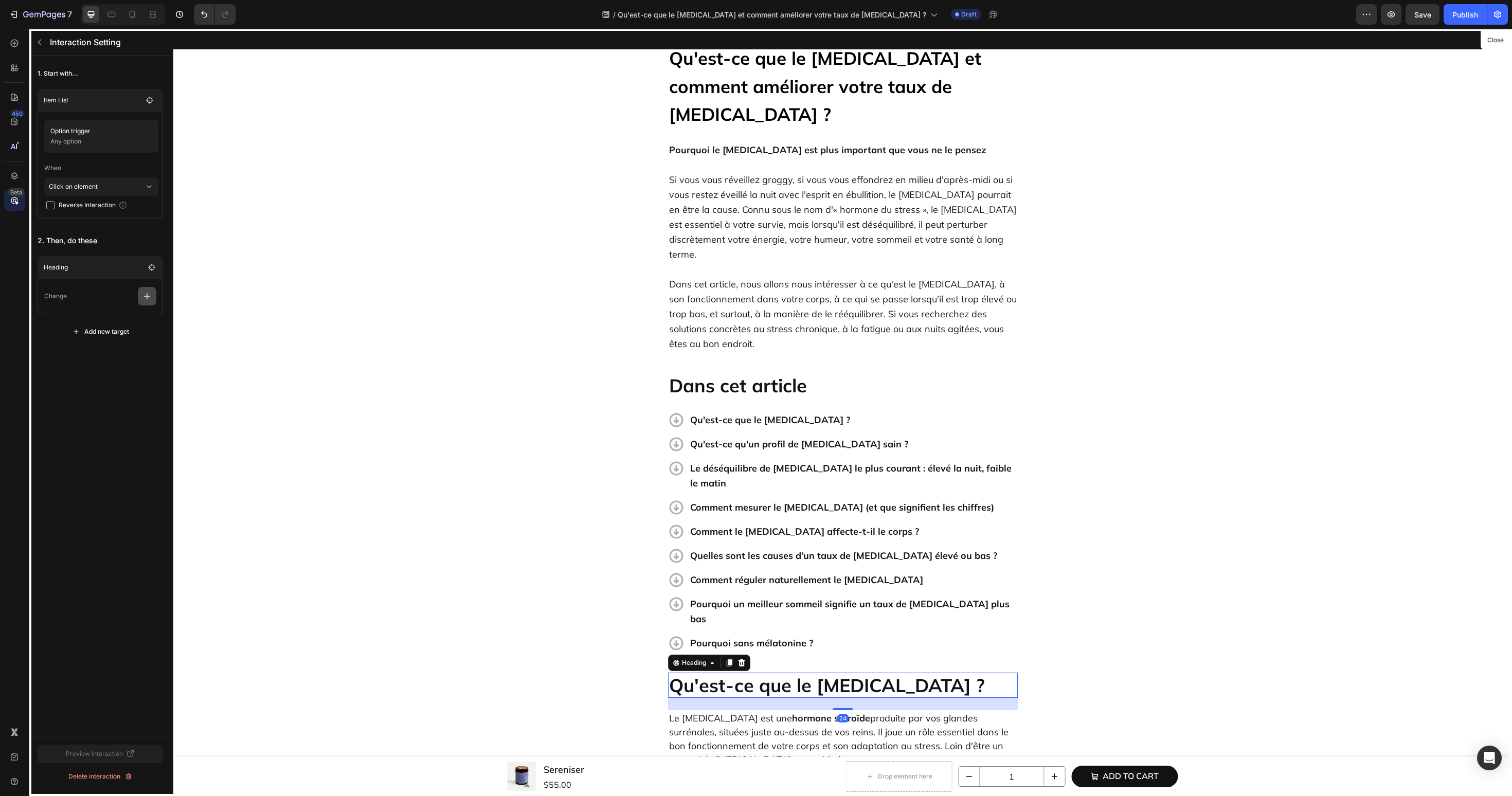
click at [144, 300] on icon "button" at bounding box center [147, 296] width 10 height 10
click at [118, 378] on p "Scroll to" at bounding box center [98, 375] width 109 height 18
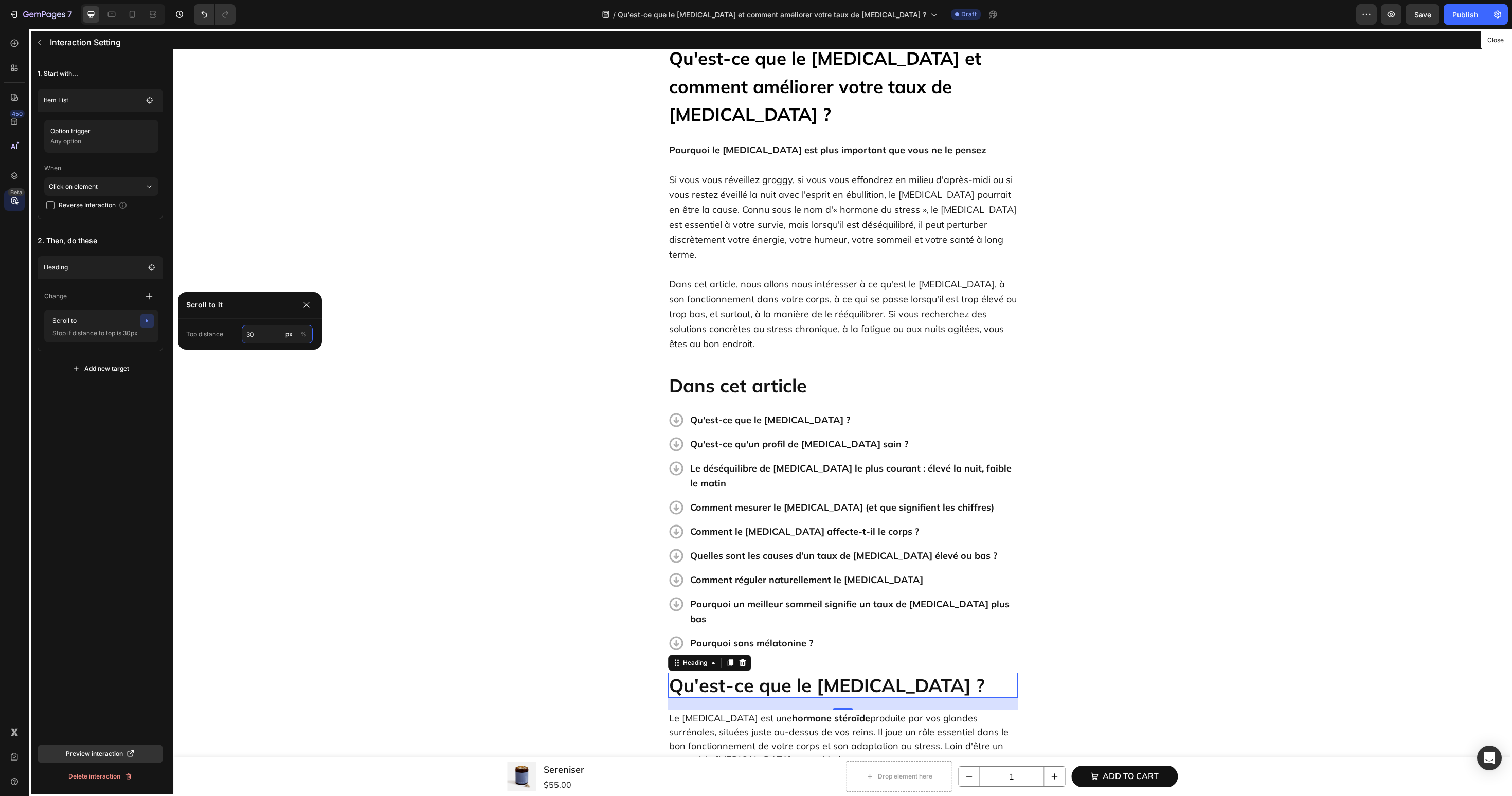
click at [259, 338] on input "30" at bounding box center [277, 334] width 71 height 18
type input "60"
click at [107, 416] on div "1. Start with... Item List Option trigger Any option When Click on element Reve…" at bounding box center [100, 396] width 142 height 680
click at [43, 47] on button "button" at bounding box center [39, 42] width 16 height 16
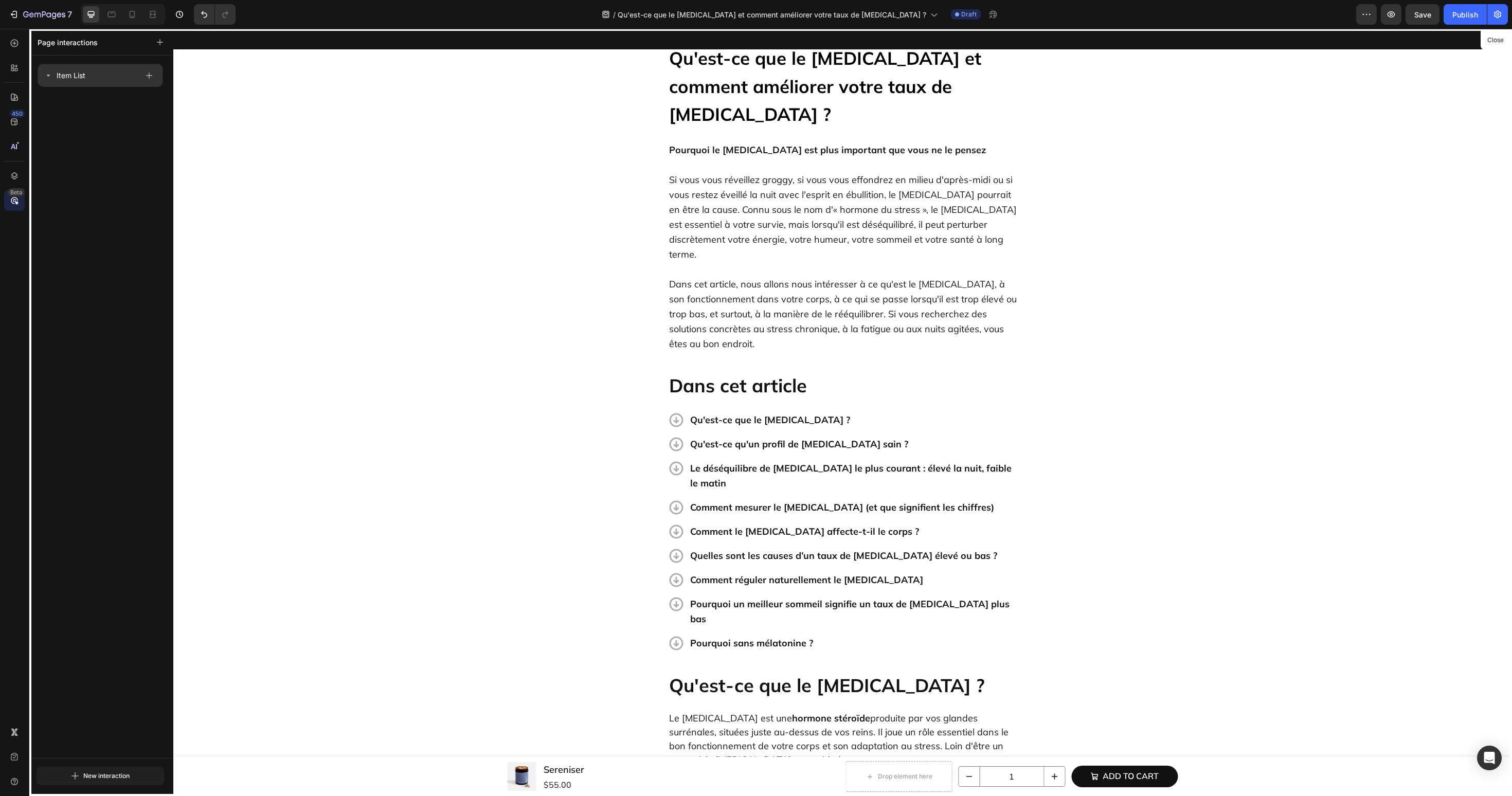
click at [50, 79] on icon at bounding box center [48, 75] width 9 height 9
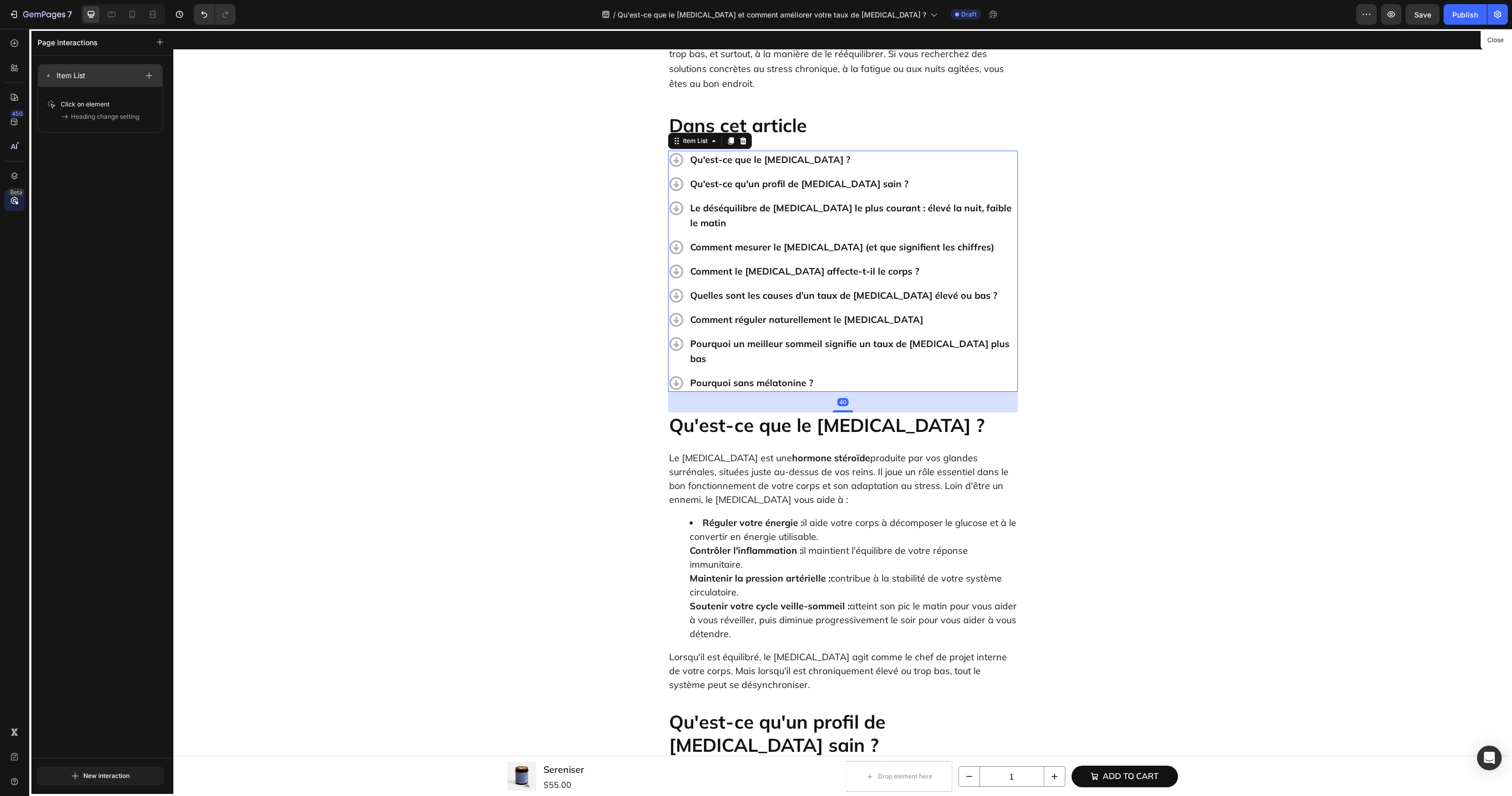
scroll to position [344, 0]
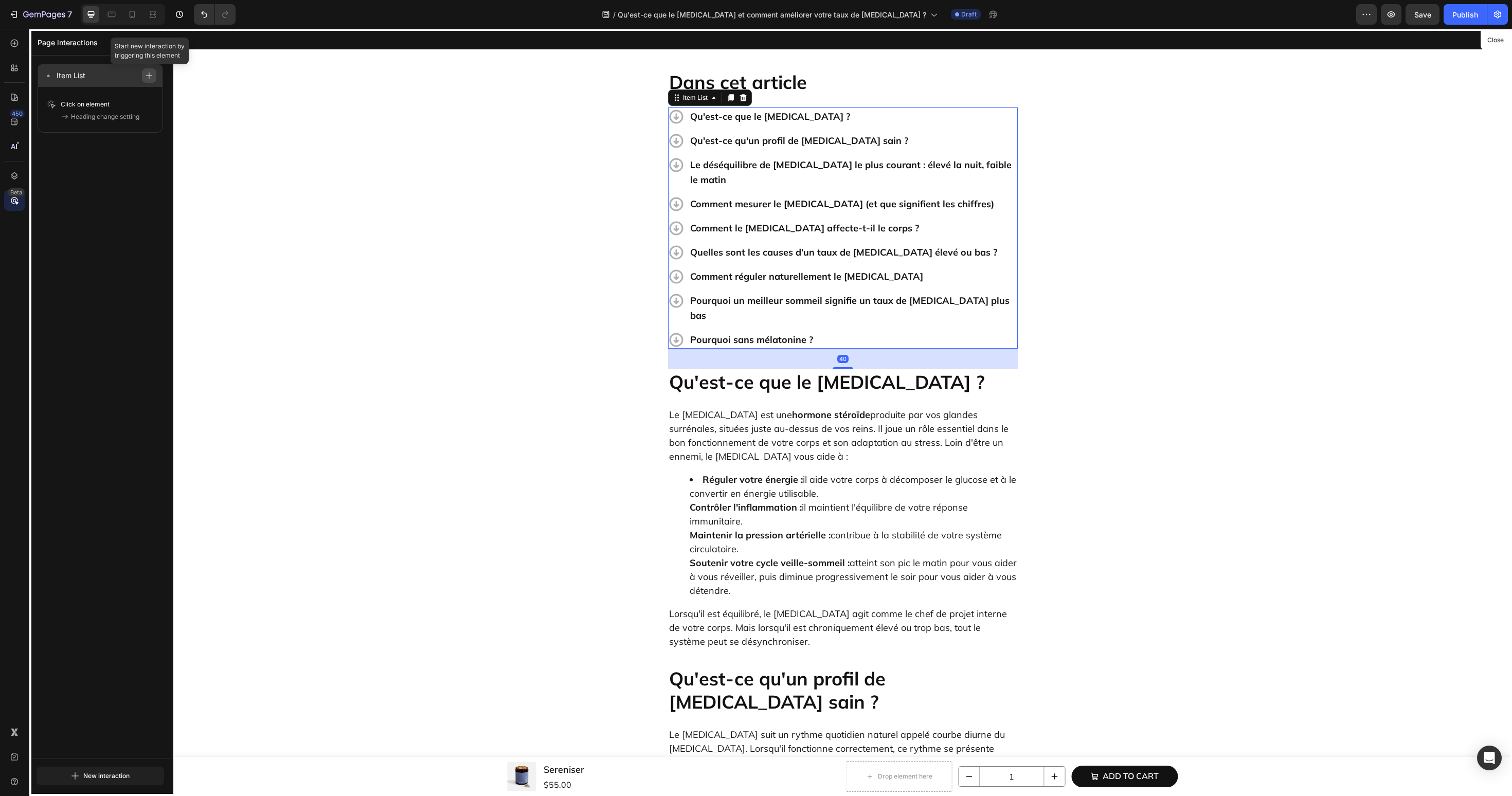
click at [151, 73] on icon "button" at bounding box center [149, 75] width 7 height 7
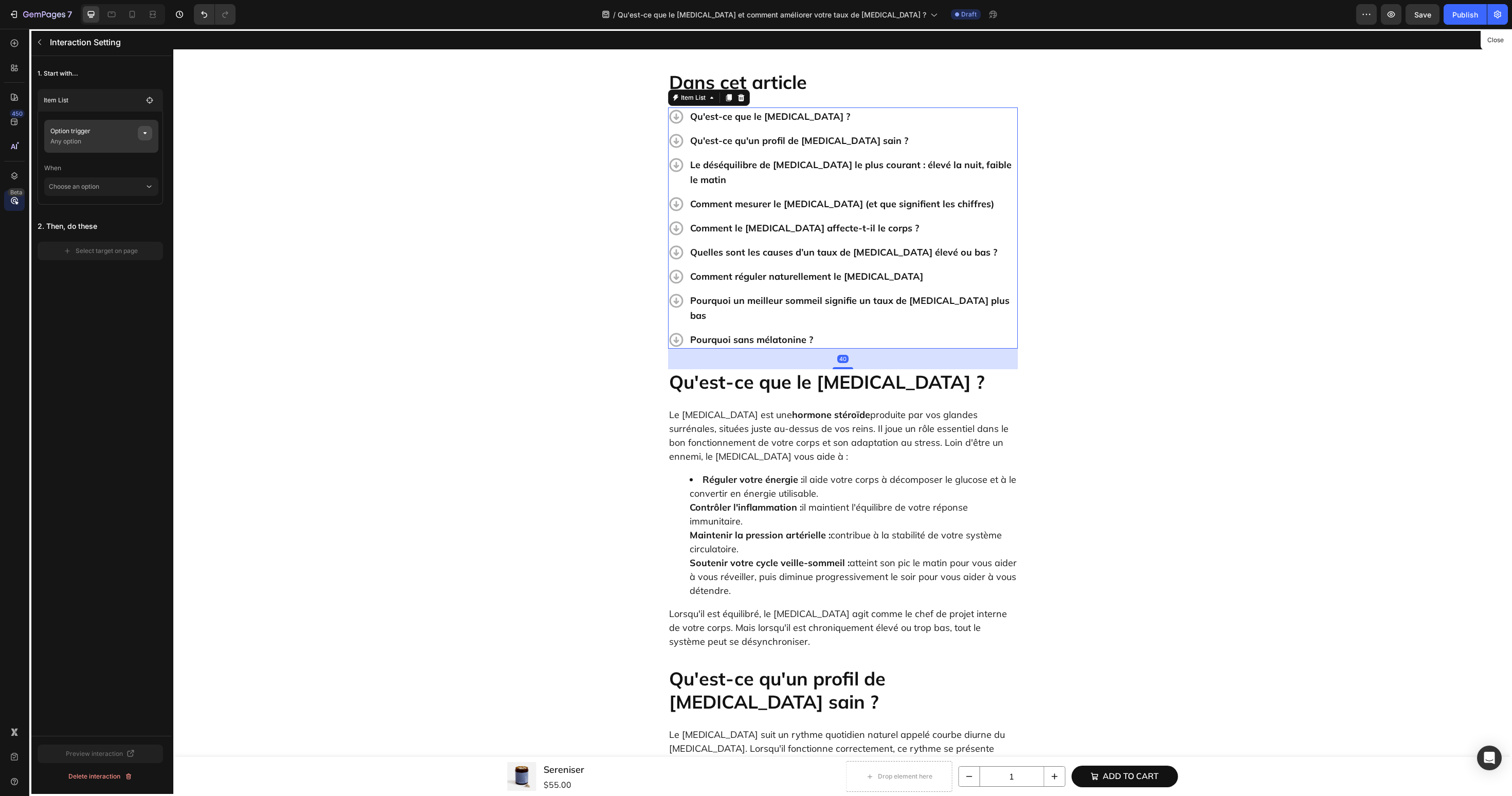
click at [142, 132] on icon "button" at bounding box center [145, 133] width 9 height 9
click at [276, 180] on button "None" at bounding box center [275, 172] width 72 height 18
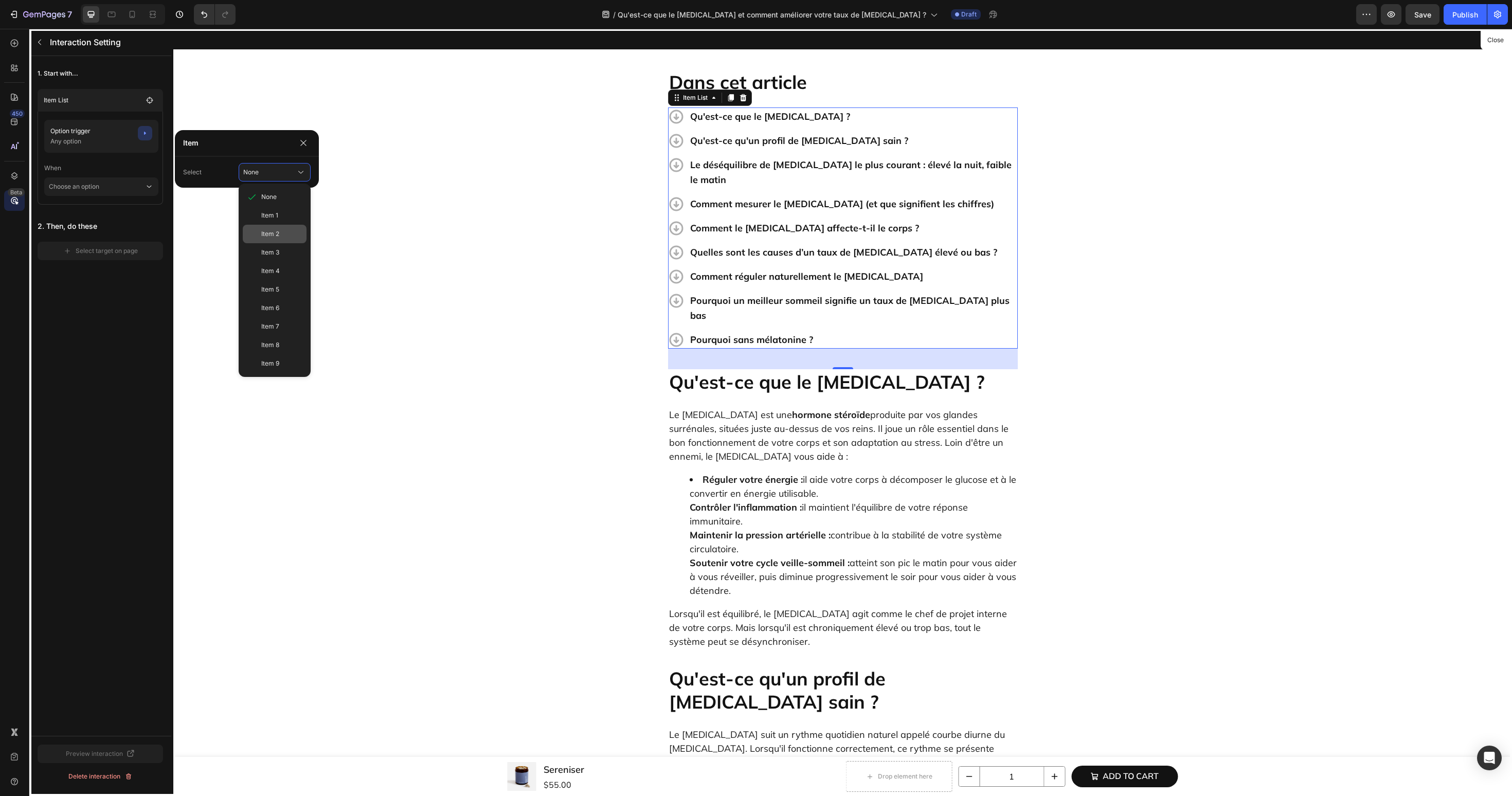
click at [267, 233] on span "Item 2" at bounding box center [270, 234] width 18 height 9
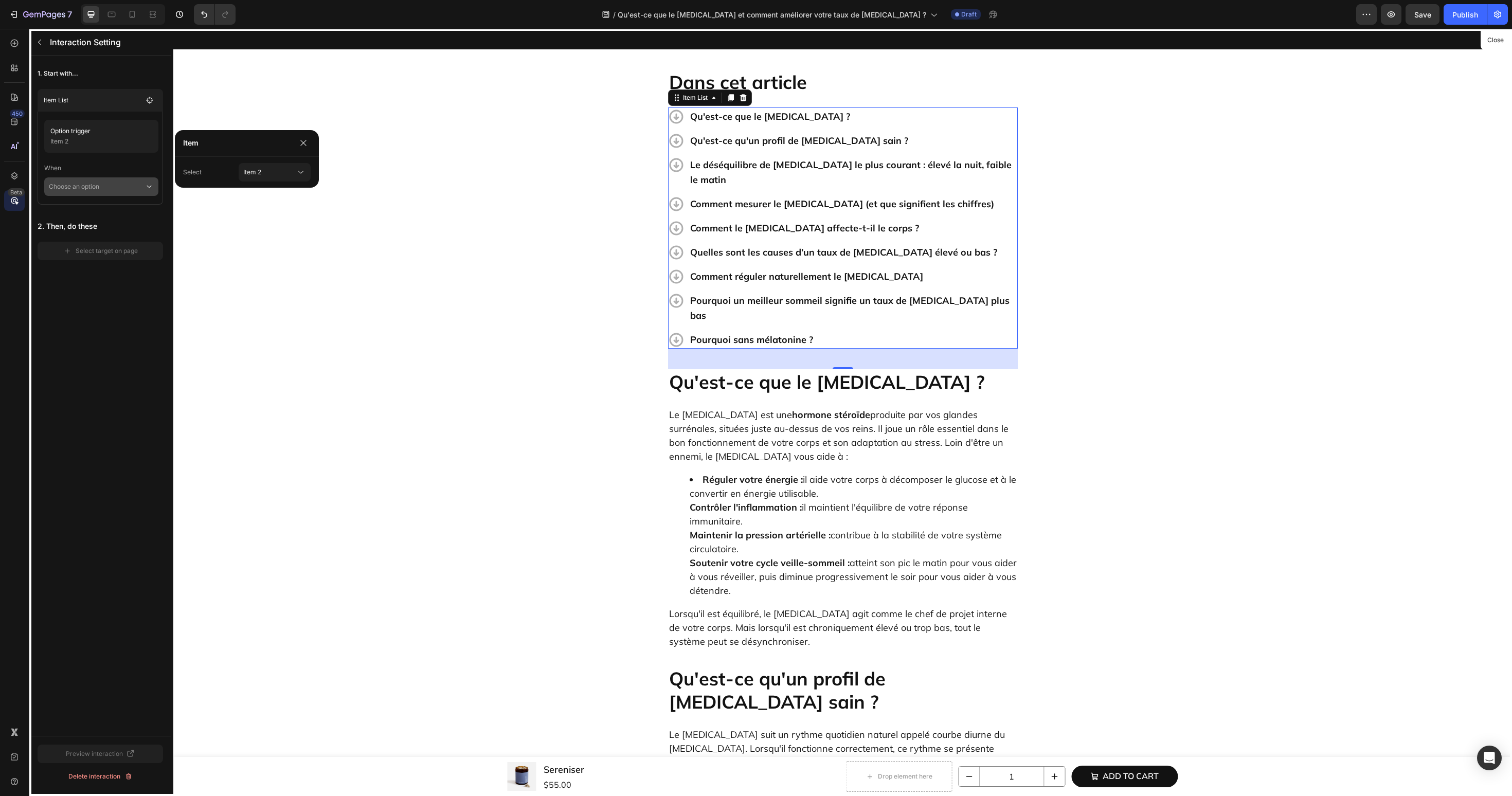
click at [109, 190] on p "Choose an option" at bounding box center [97, 187] width 96 height 18
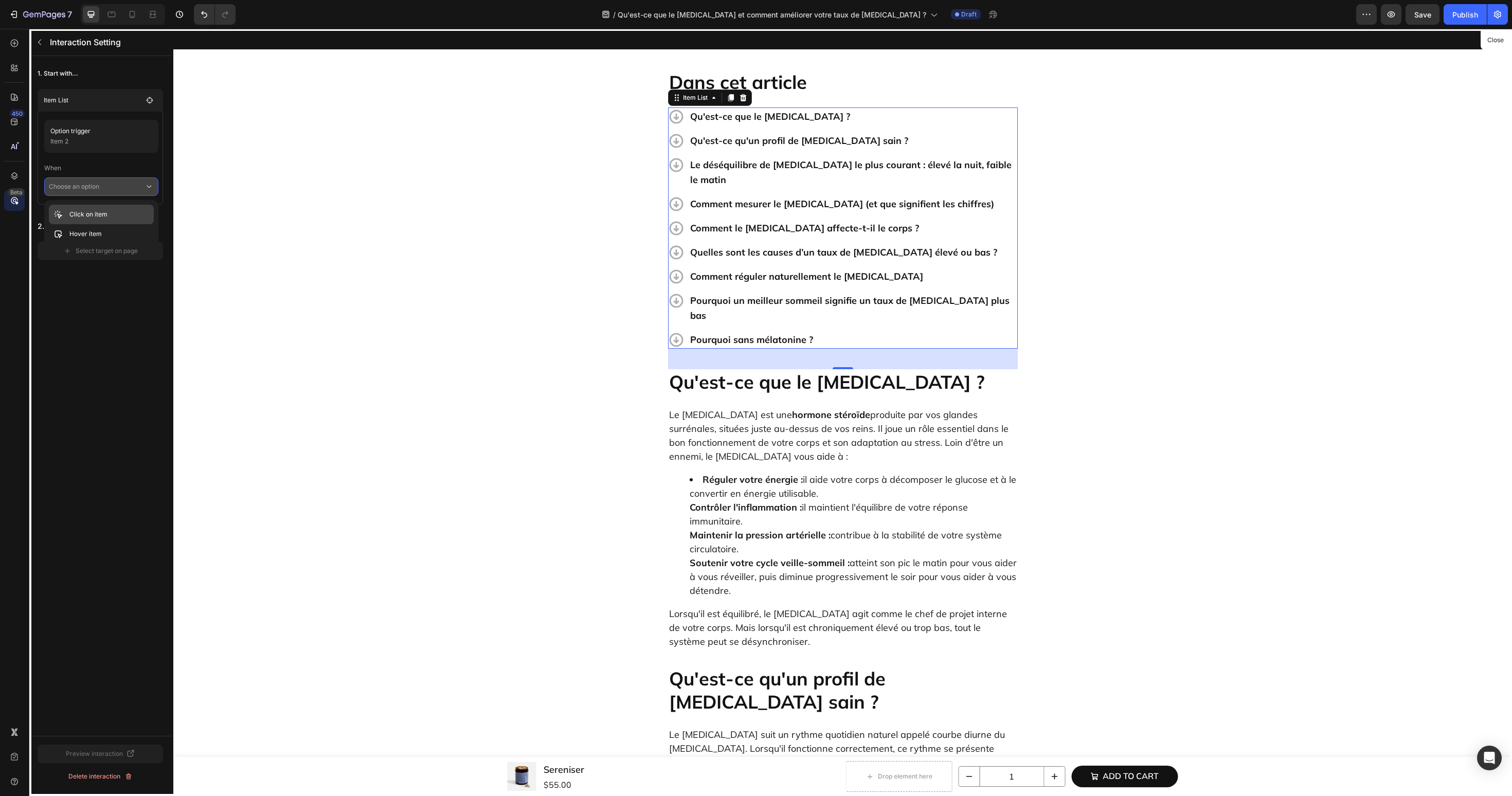
click at [106, 212] on p "Click on item" at bounding box center [88, 214] width 38 height 10
click at [140, 259] on button "Select target on page" at bounding box center [100, 266] width 125 height 18
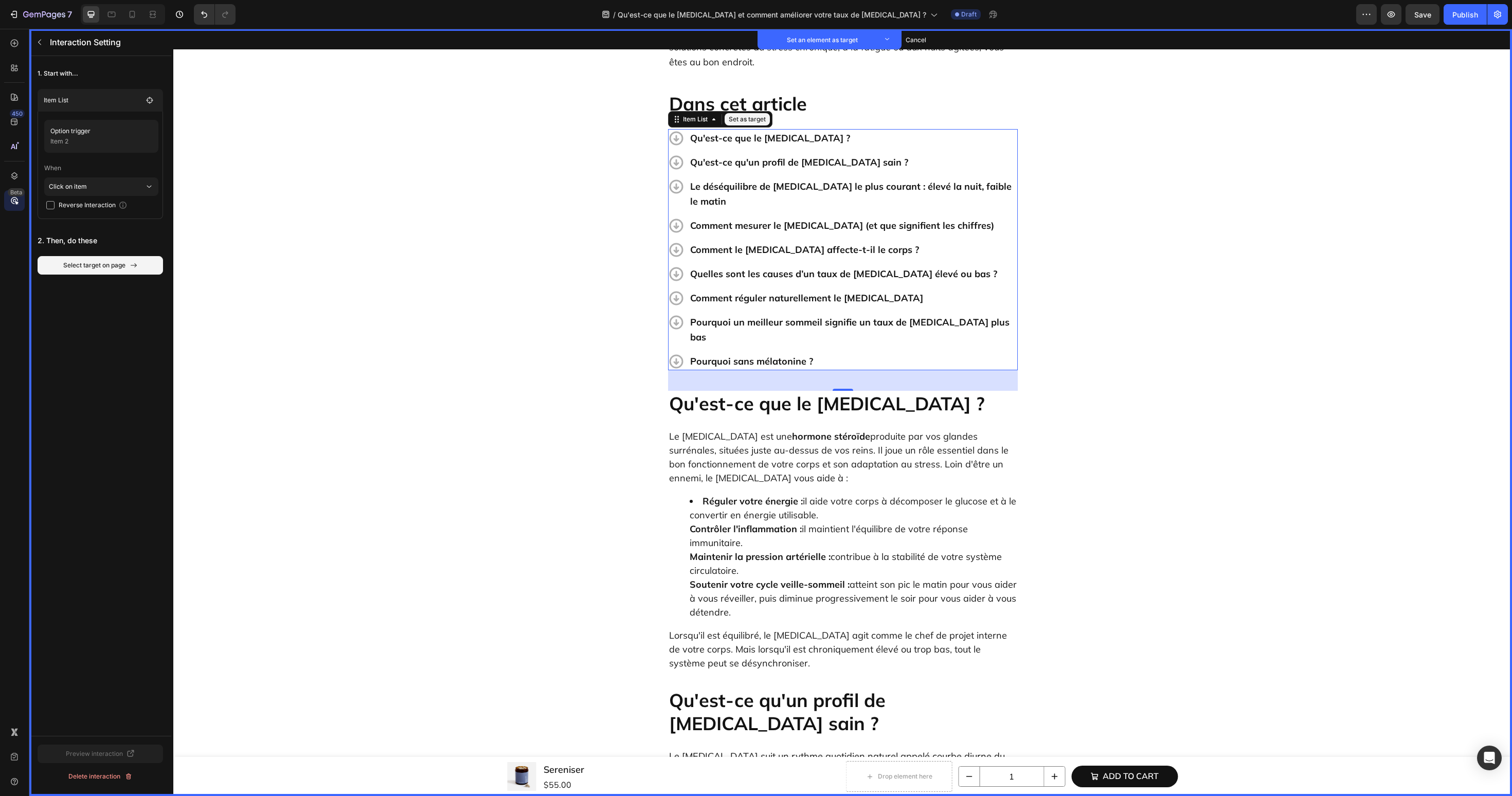
scroll to position [318, 0]
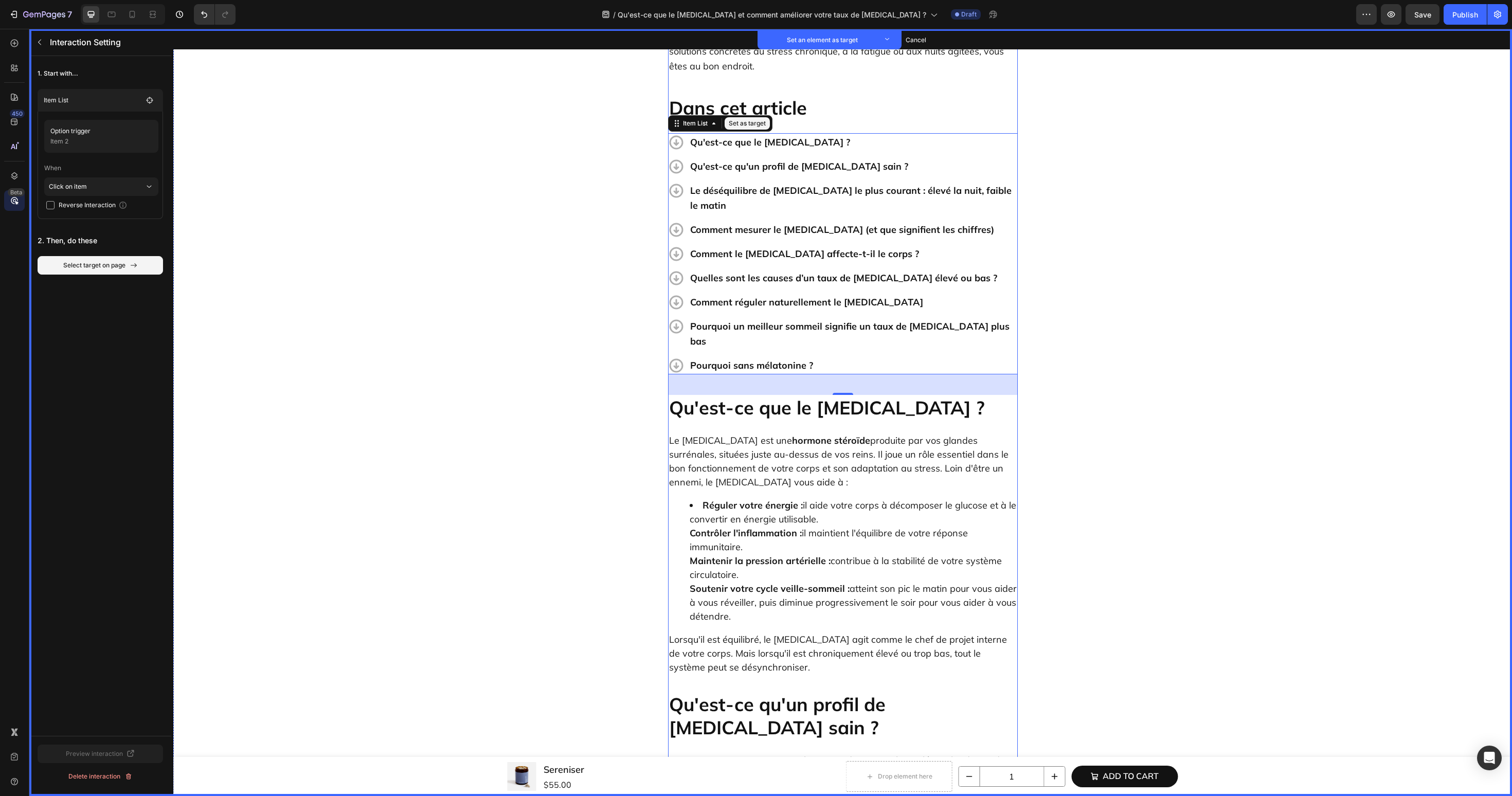
click at [813, 692] on h2 "Qu'est-ce qu'un profil de [MEDICAL_DATA] sain ?" at bounding box center [843, 716] width 350 height 49
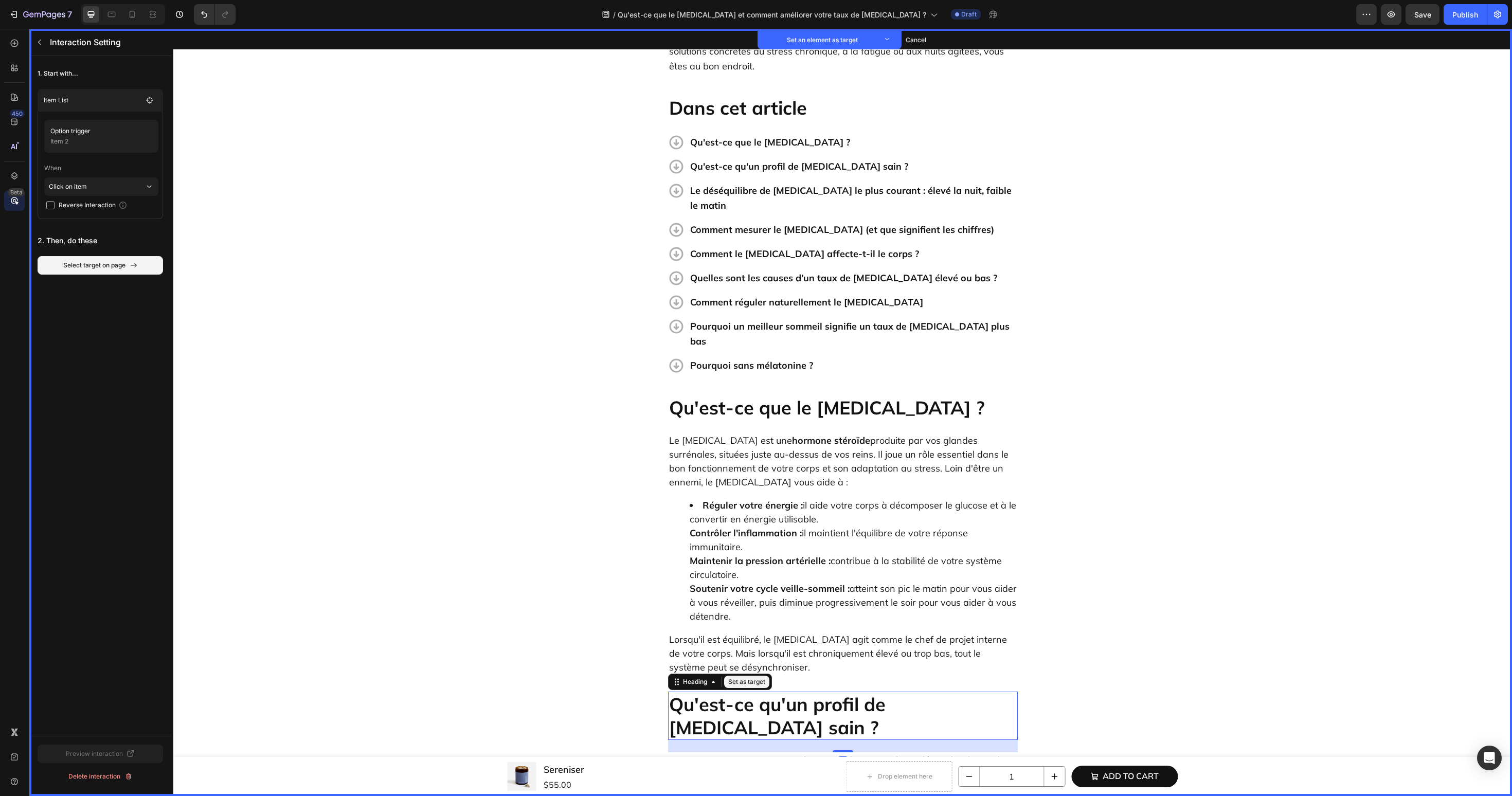
click at [752, 676] on button "Set as target" at bounding box center [746, 682] width 45 height 12
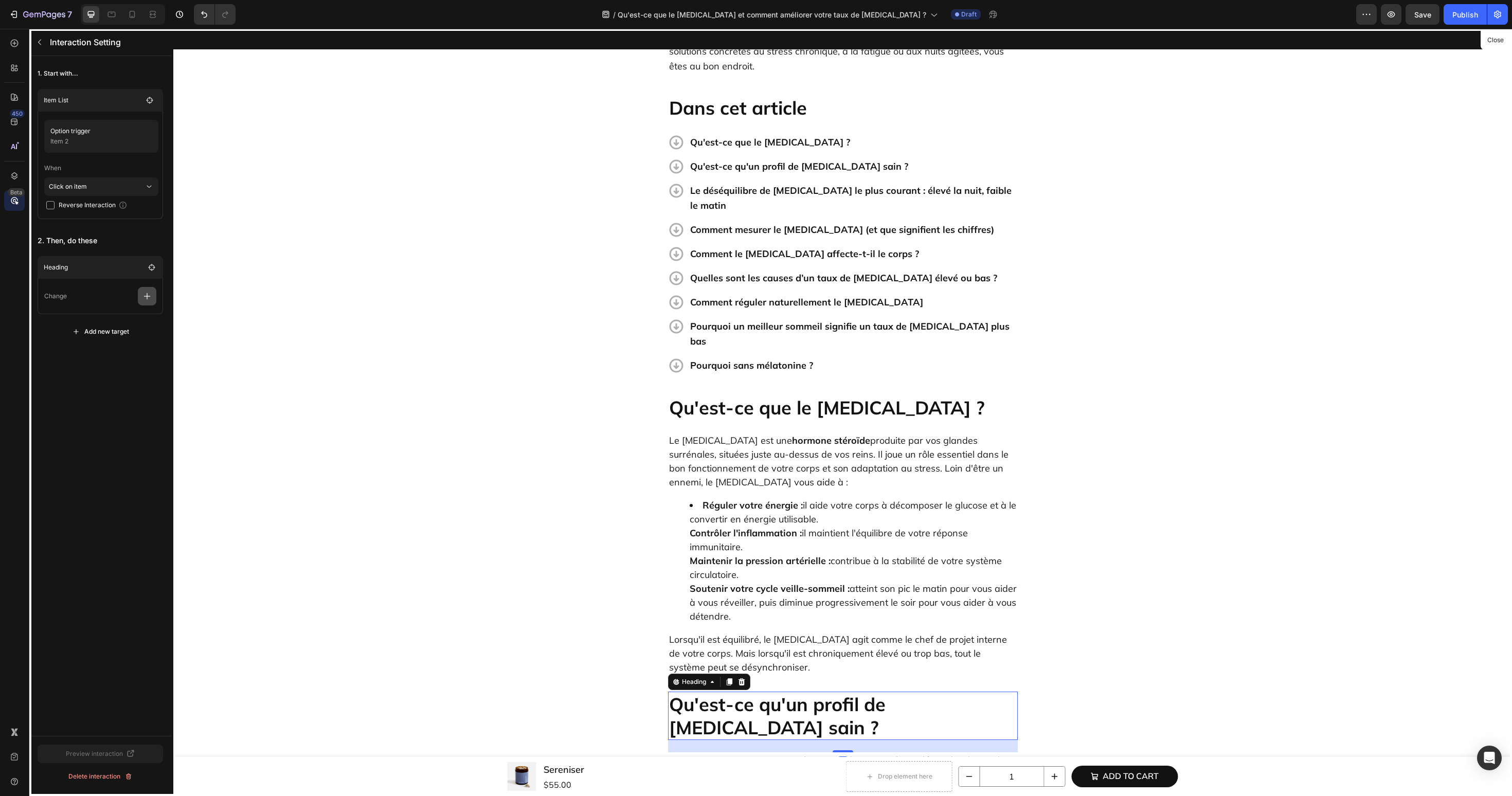
click at [153, 304] on button "button" at bounding box center [147, 296] width 18 height 18
click at [125, 369] on p "Scroll to" at bounding box center [98, 375] width 109 height 18
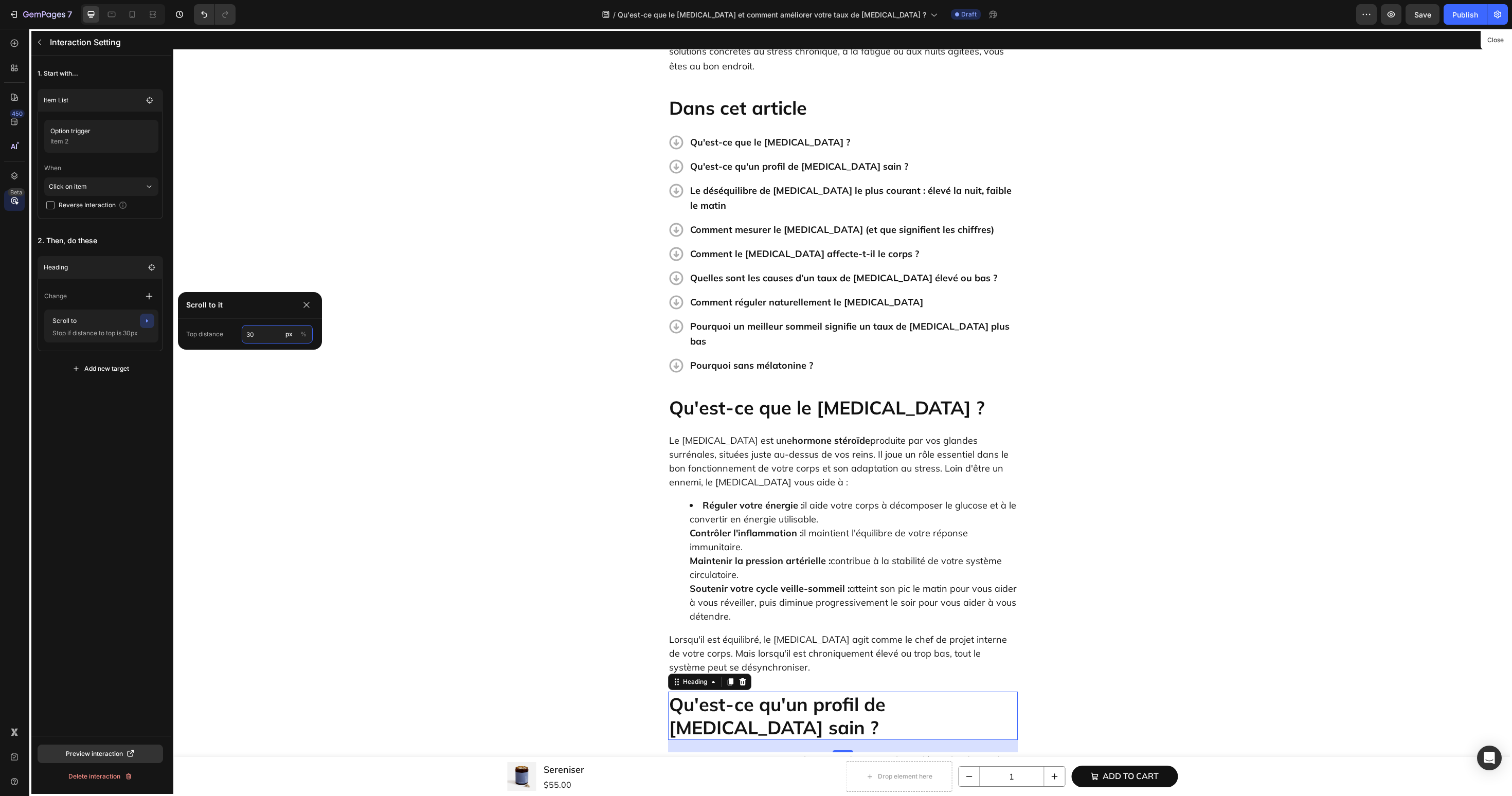
click at [257, 338] on input "30" at bounding box center [277, 334] width 71 height 18
type input "60"
click at [100, 437] on div "1. Start with... Item List Option trigger Item 2 When Click on item Reverse Int…" at bounding box center [100, 396] width 142 height 680
click at [42, 46] on button "button" at bounding box center [39, 42] width 16 height 16
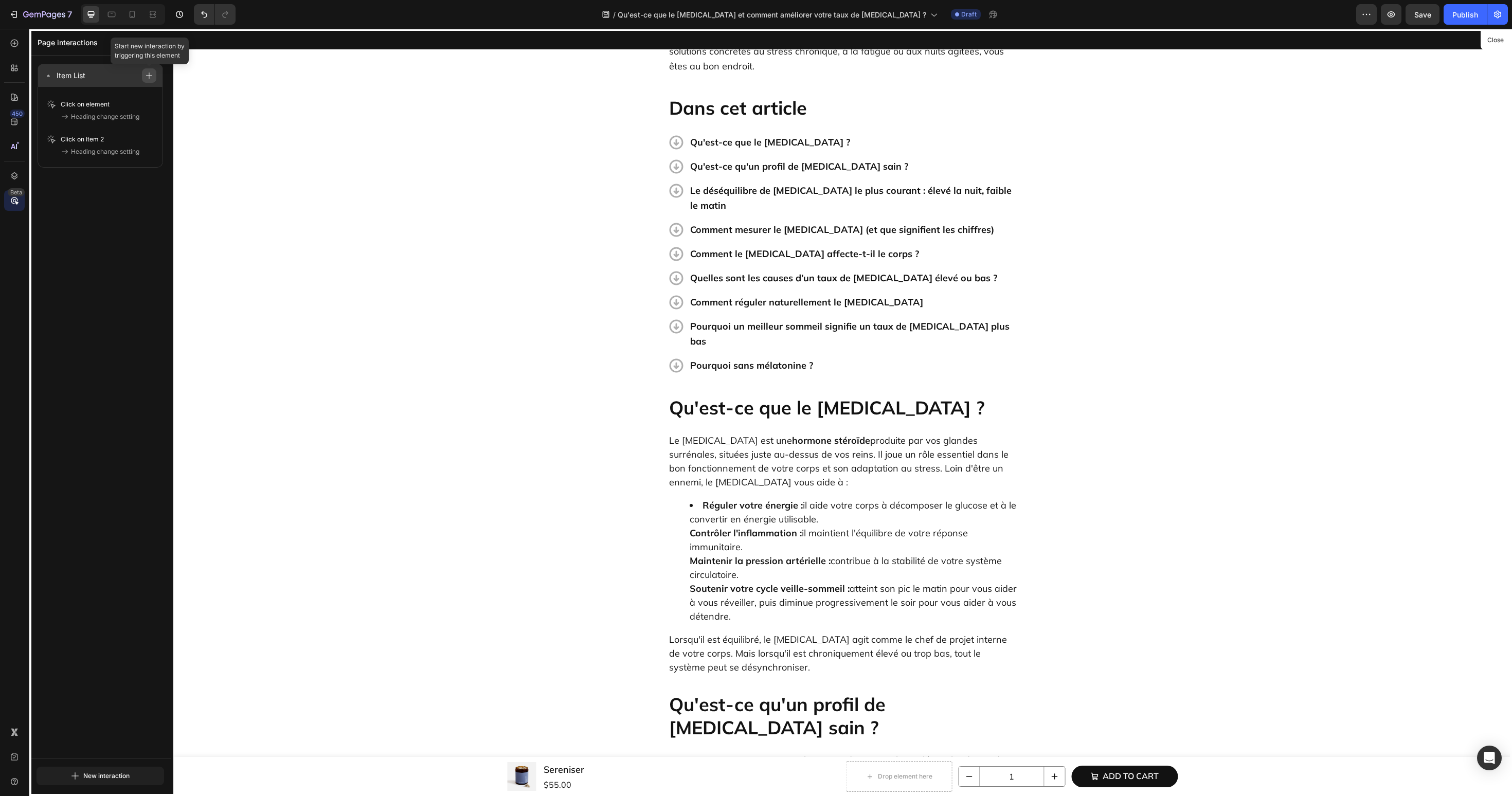
click at [151, 78] on icon "button" at bounding box center [149, 75] width 7 height 7
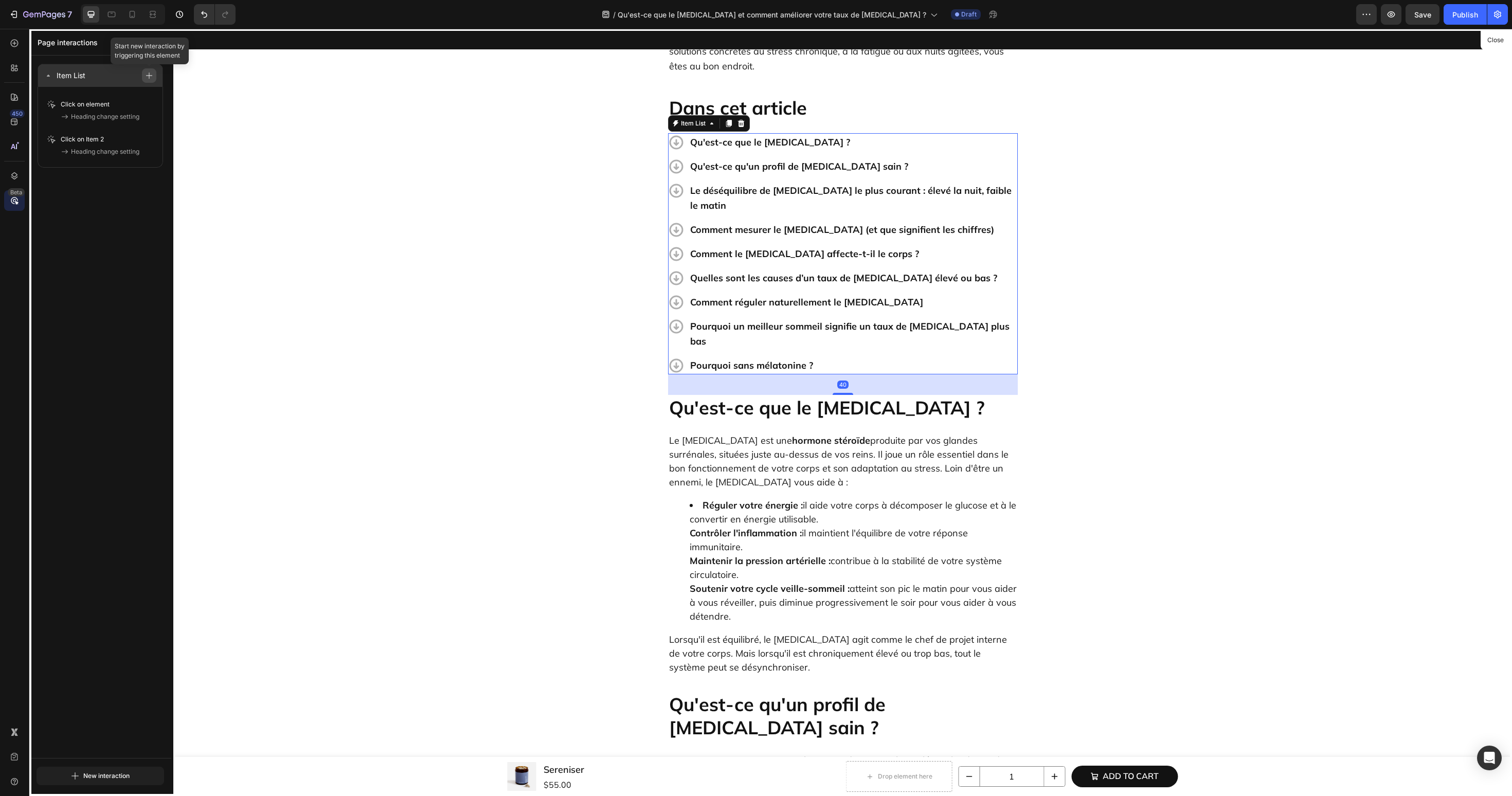
scroll to position [344, 0]
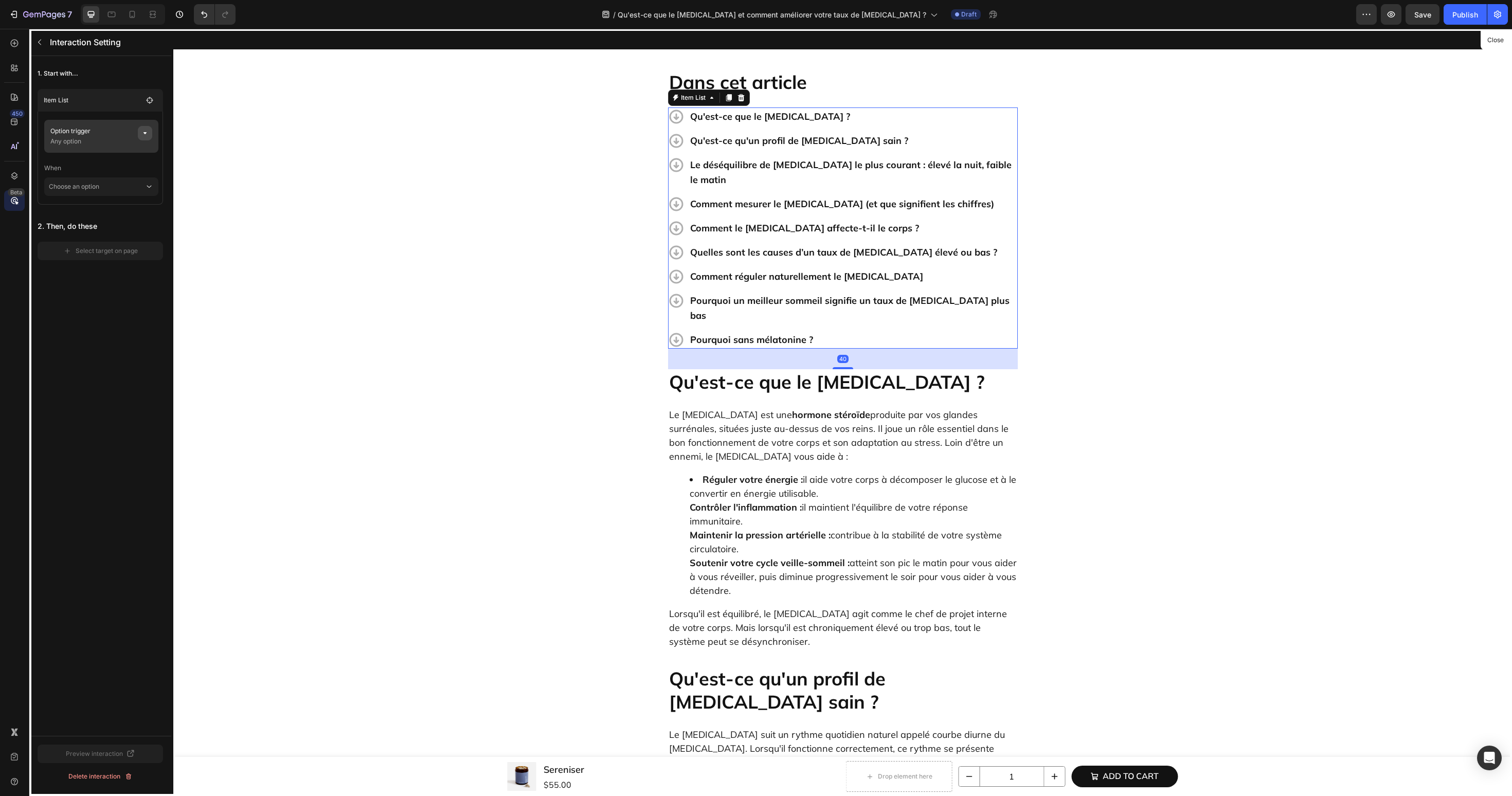
click at [141, 136] on icon "button" at bounding box center [145, 133] width 9 height 9
click at [248, 170] on span "None" at bounding box center [251, 172] width 16 height 9
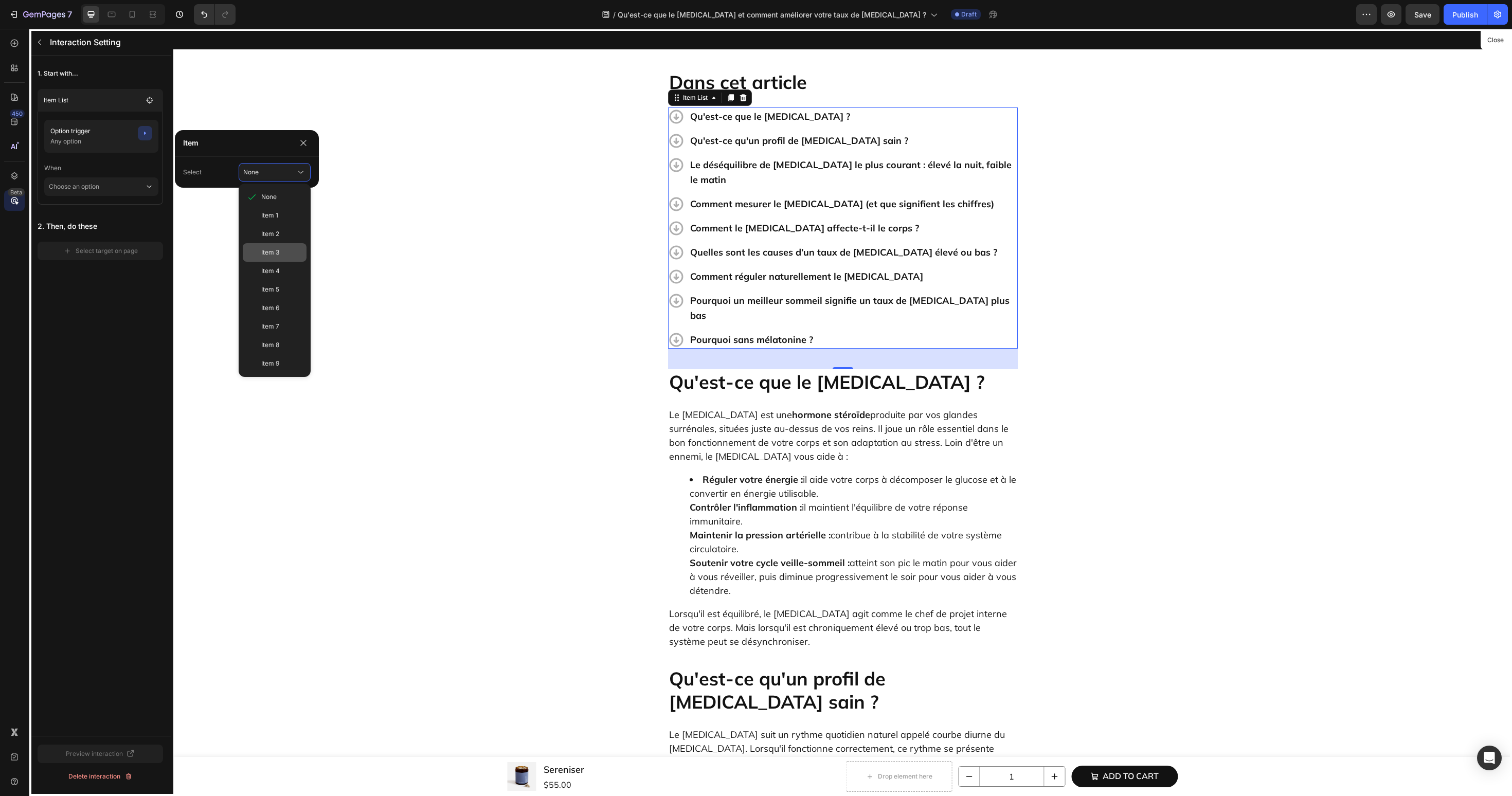
click at [255, 249] on div "Item 3" at bounding box center [274, 252] width 64 height 18
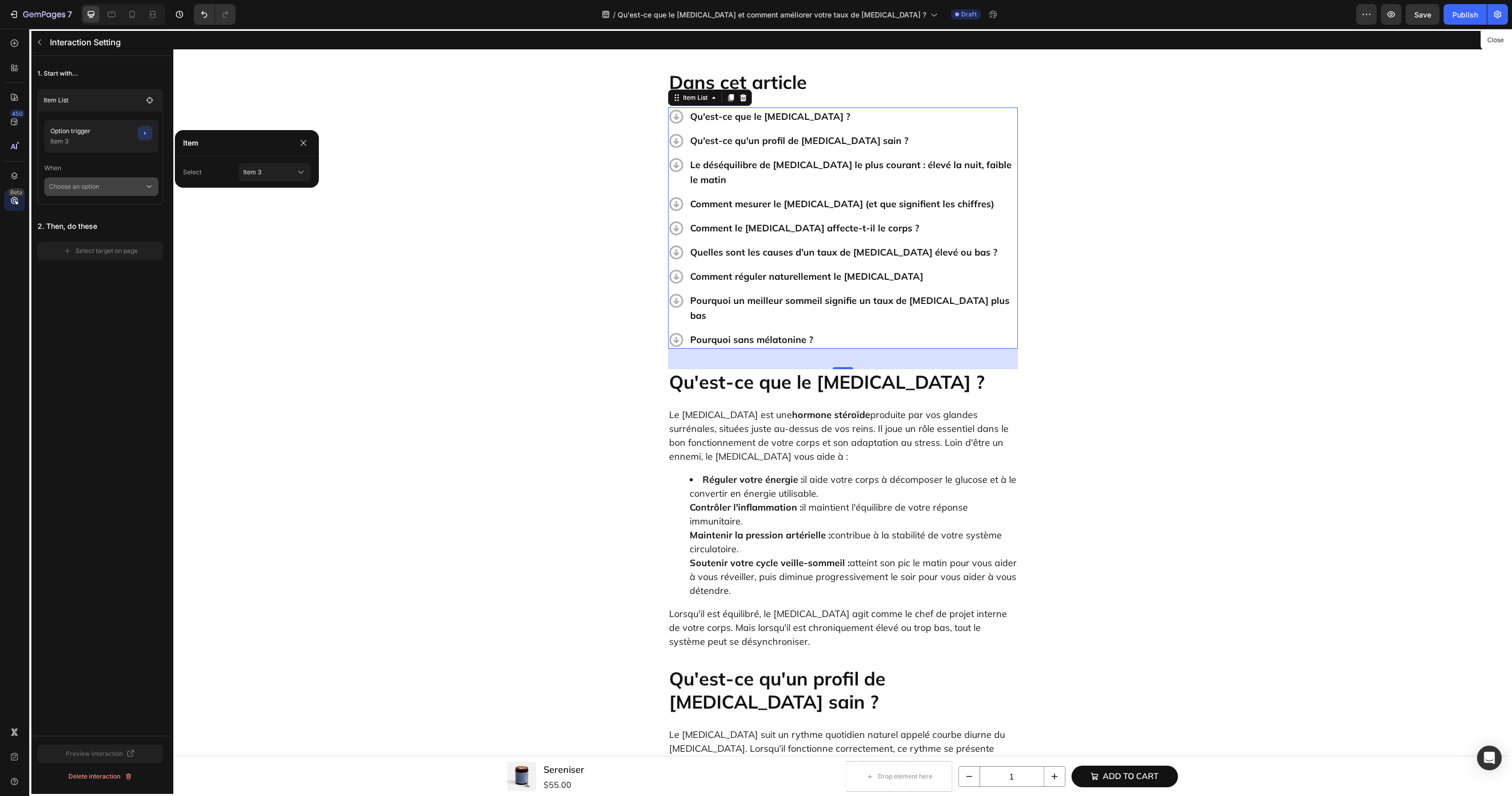
click at [124, 184] on p "Choose an option" at bounding box center [97, 187] width 96 height 18
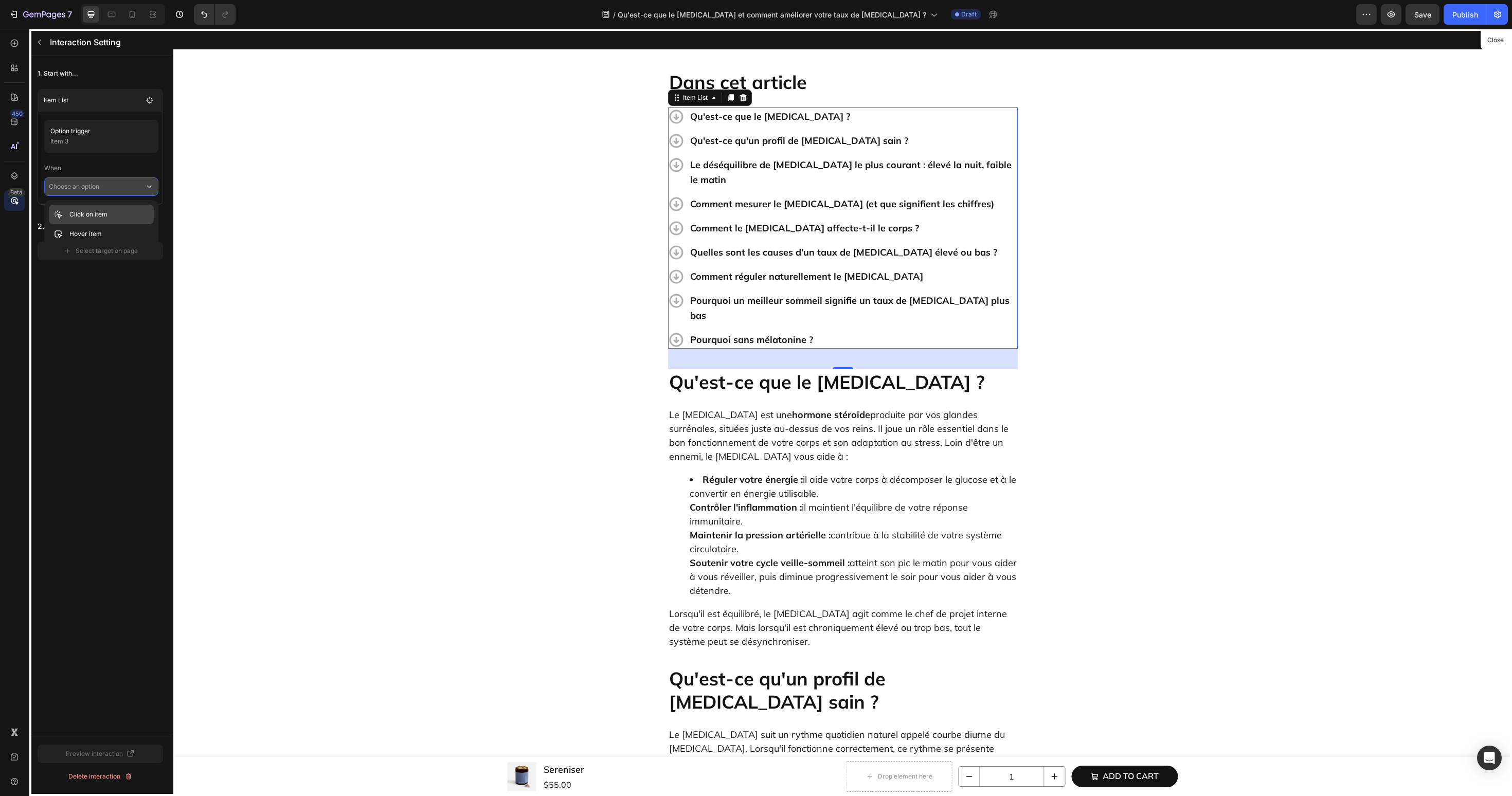
click at [117, 224] on div "Click on item" at bounding box center [102, 234] width 105 height 20
click at [111, 262] on div "Select target on page" at bounding box center [101, 266] width 75 height 9
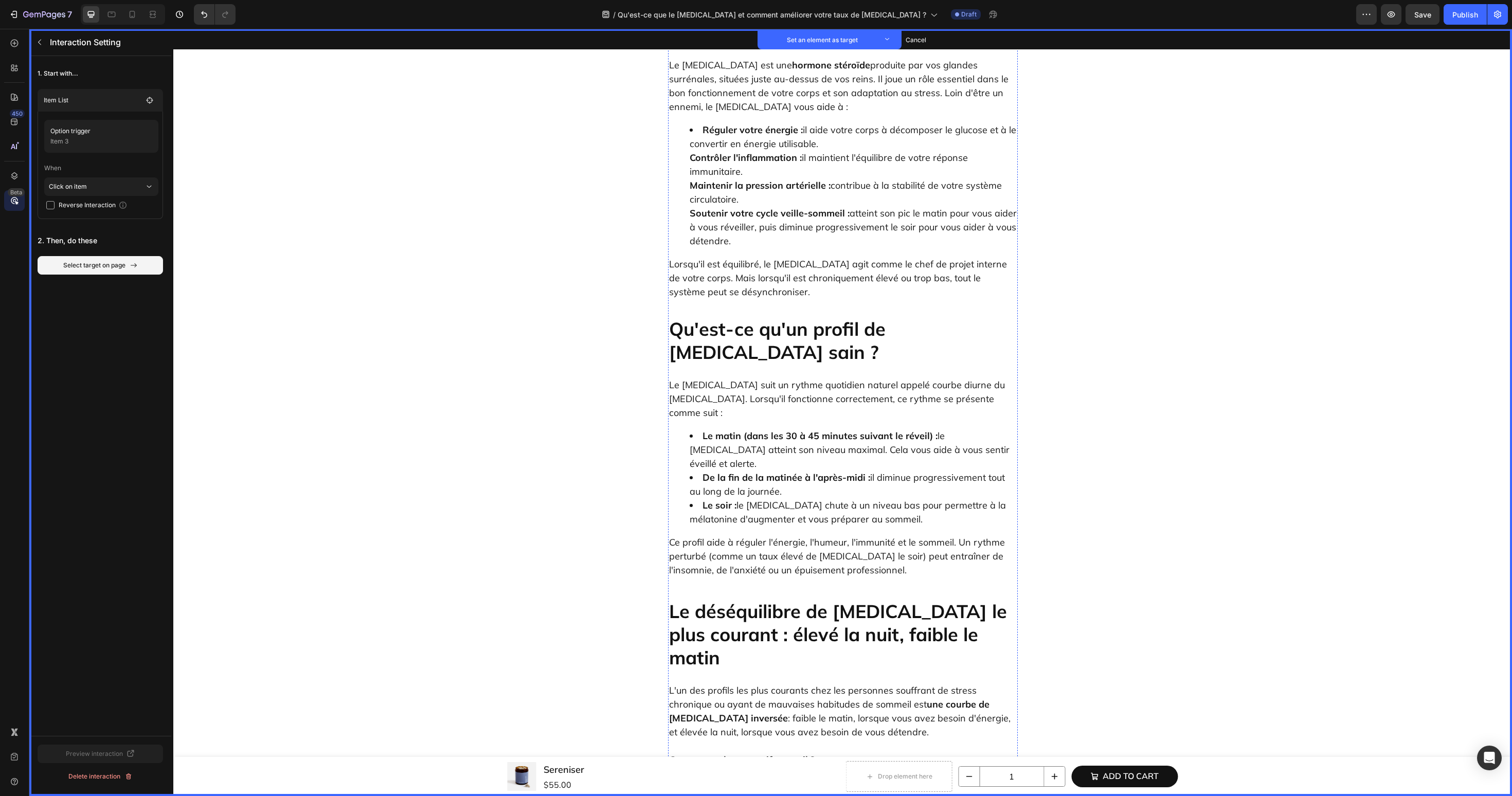
scroll to position [889, 0]
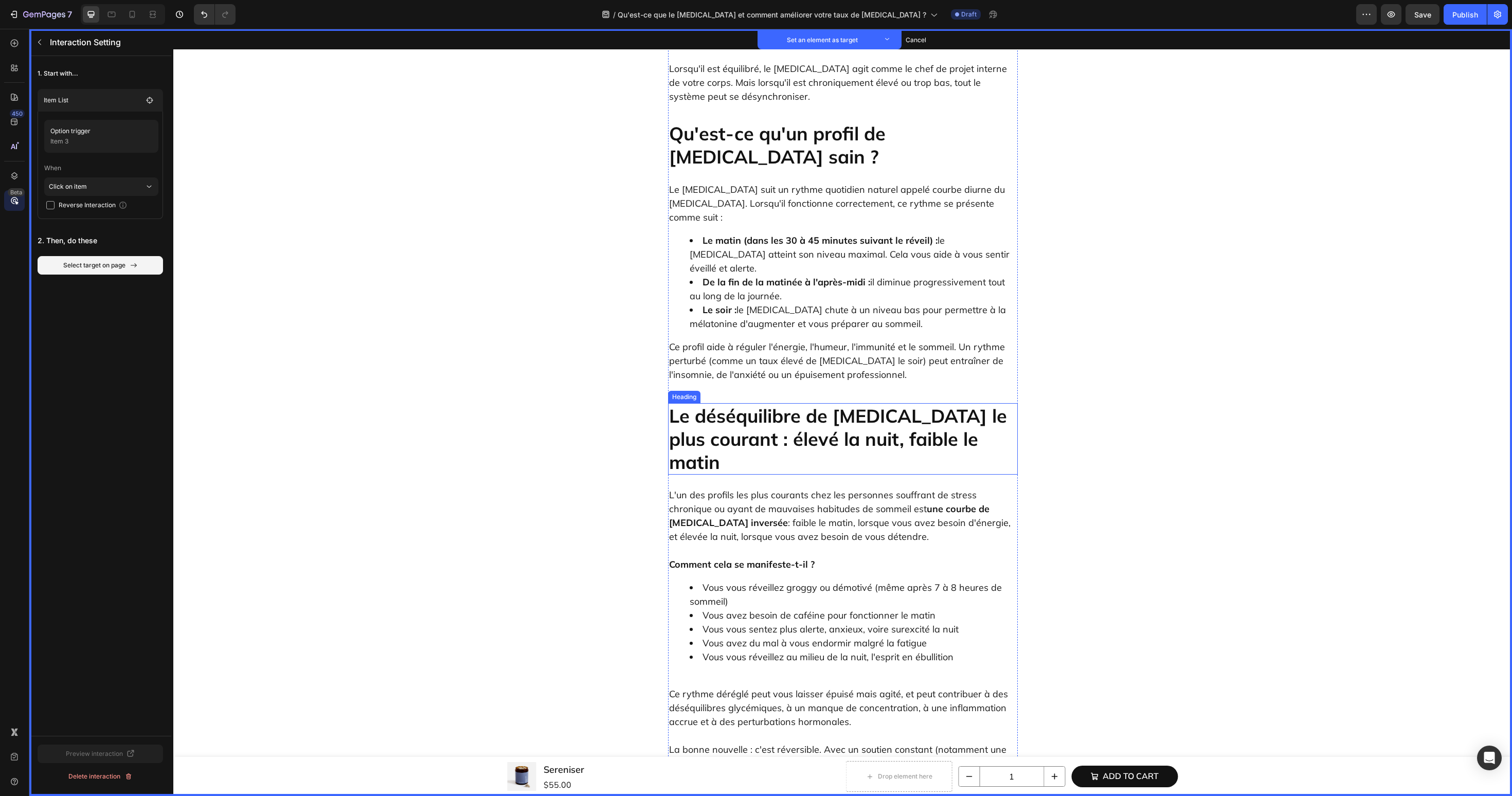
click at [798, 403] on h2 "Le déséquilibre de [MEDICAL_DATA] le plus courant : élevé la nuit, faible le ma…" at bounding box center [843, 439] width 350 height 71
click at [753, 388] on button "Set as target" at bounding box center [746, 393] width 45 height 12
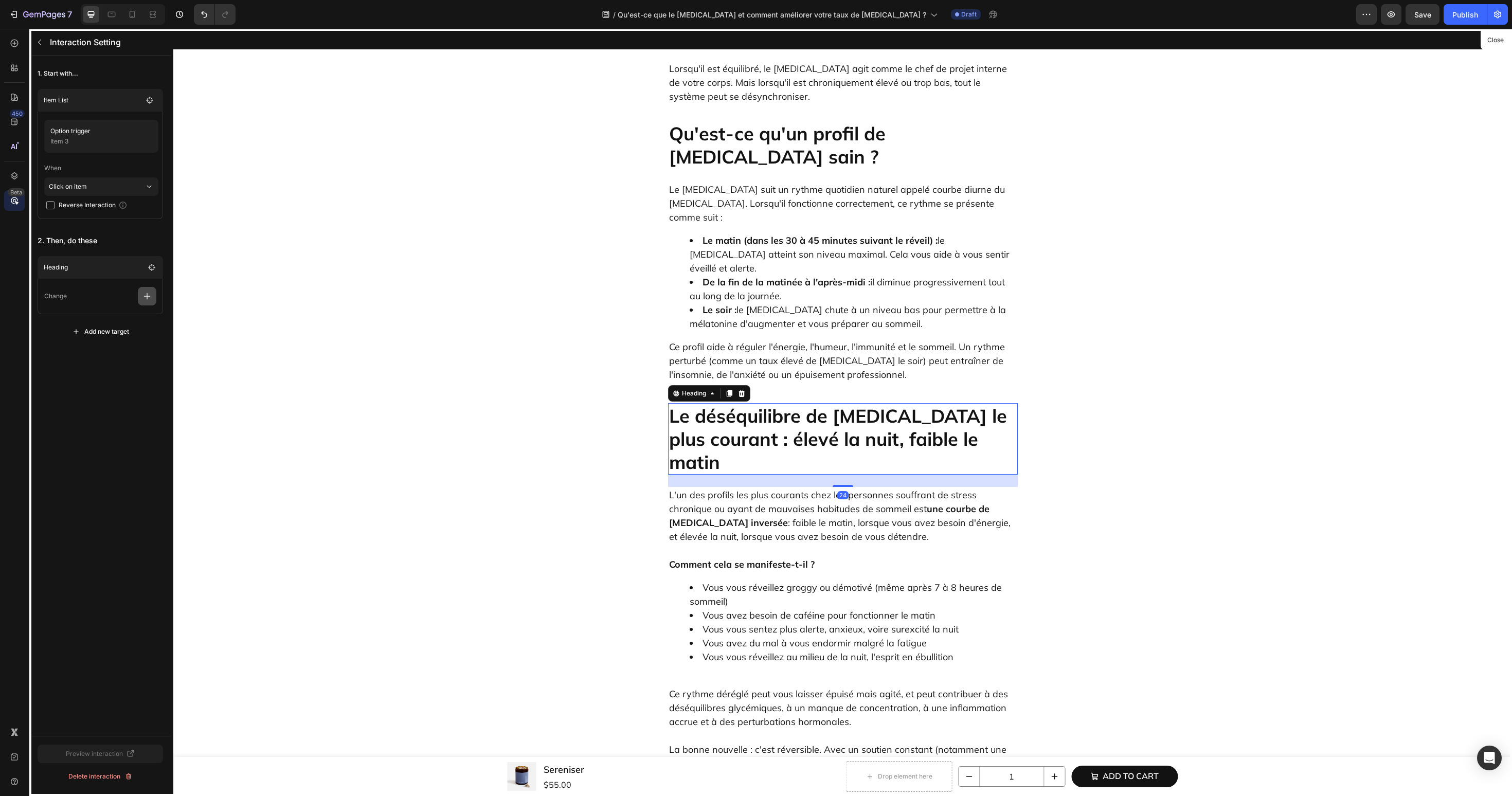
click at [140, 297] on button "button" at bounding box center [147, 296] width 18 height 18
click at [102, 378] on p "Scroll to" at bounding box center [98, 375] width 109 height 18
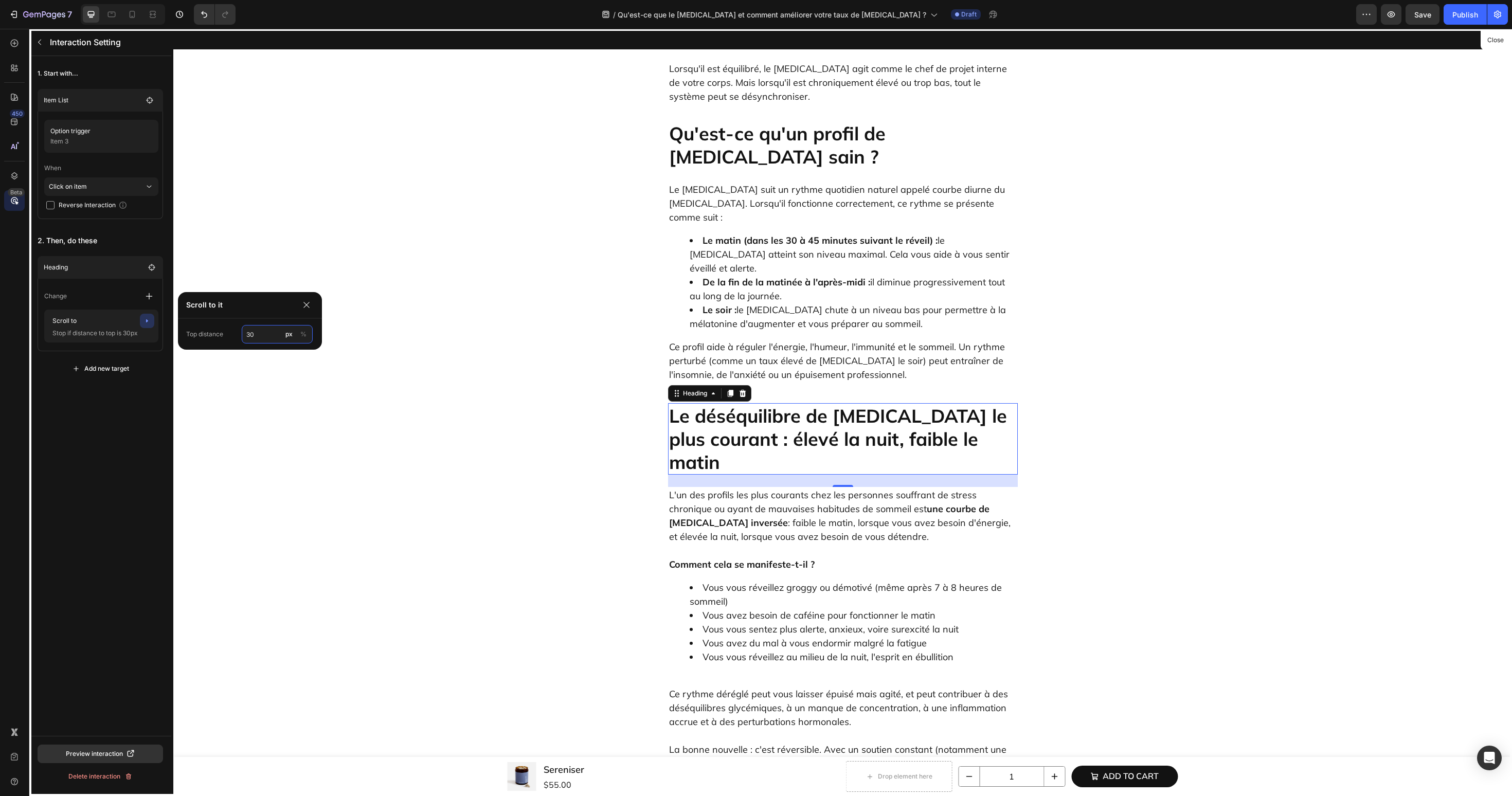
click at [266, 340] on input "30" at bounding box center [277, 334] width 71 height 18
type input "60"
click at [41, 37] on button "button" at bounding box center [39, 42] width 16 height 16
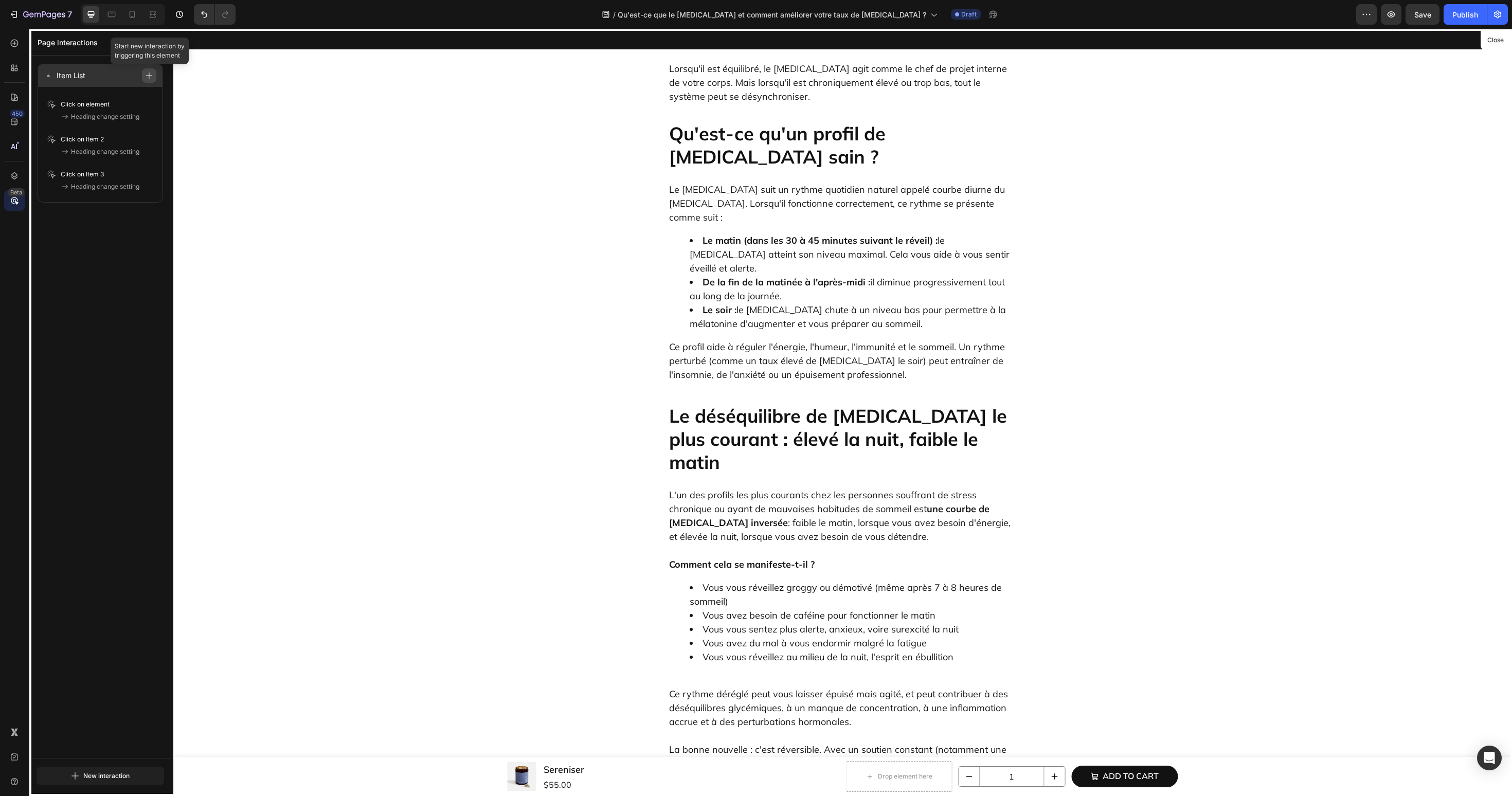
click at [154, 74] on button "button" at bounding box center [149, 75] width 14 height 14
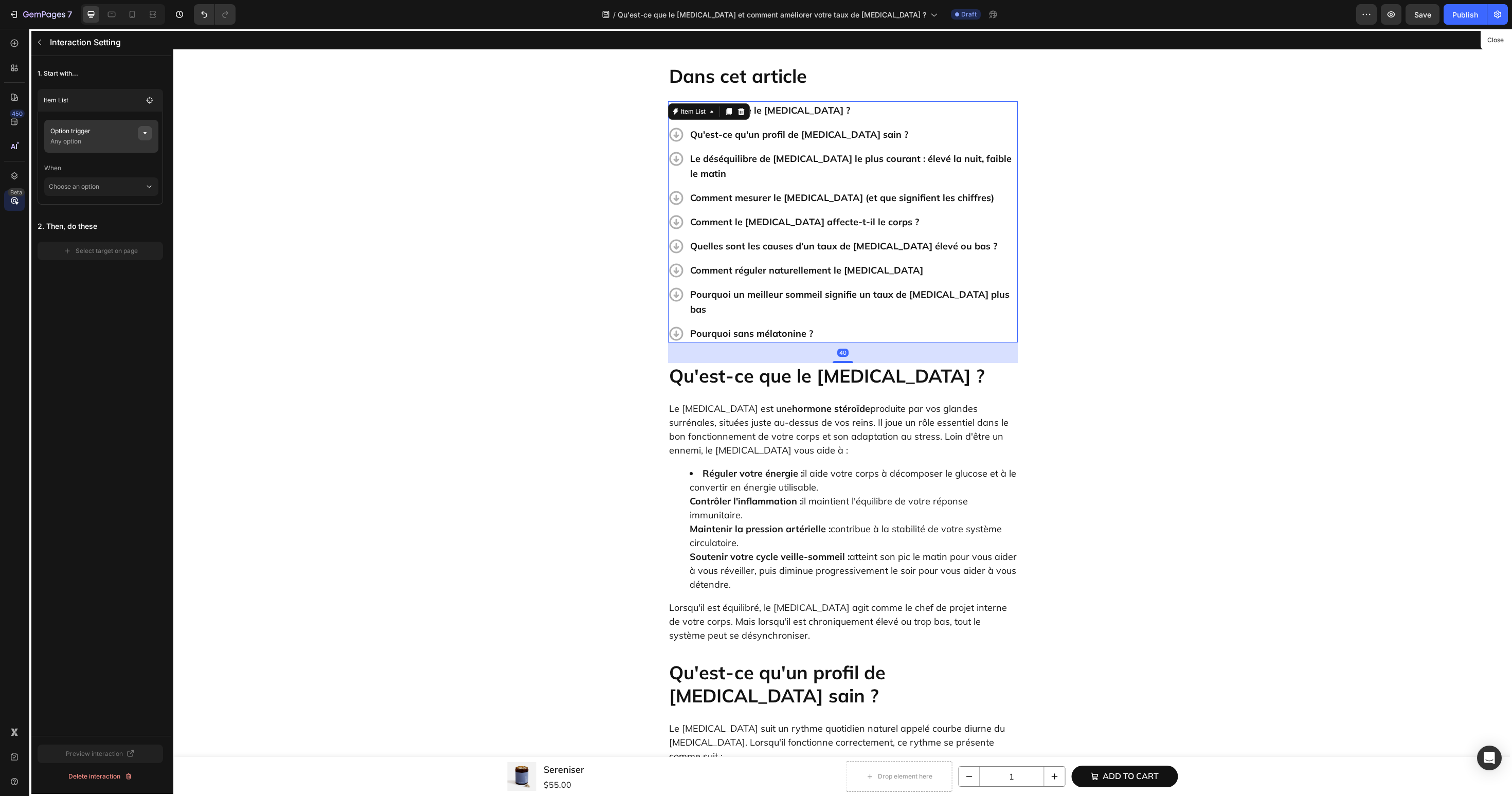
scroll to position [344, 0]
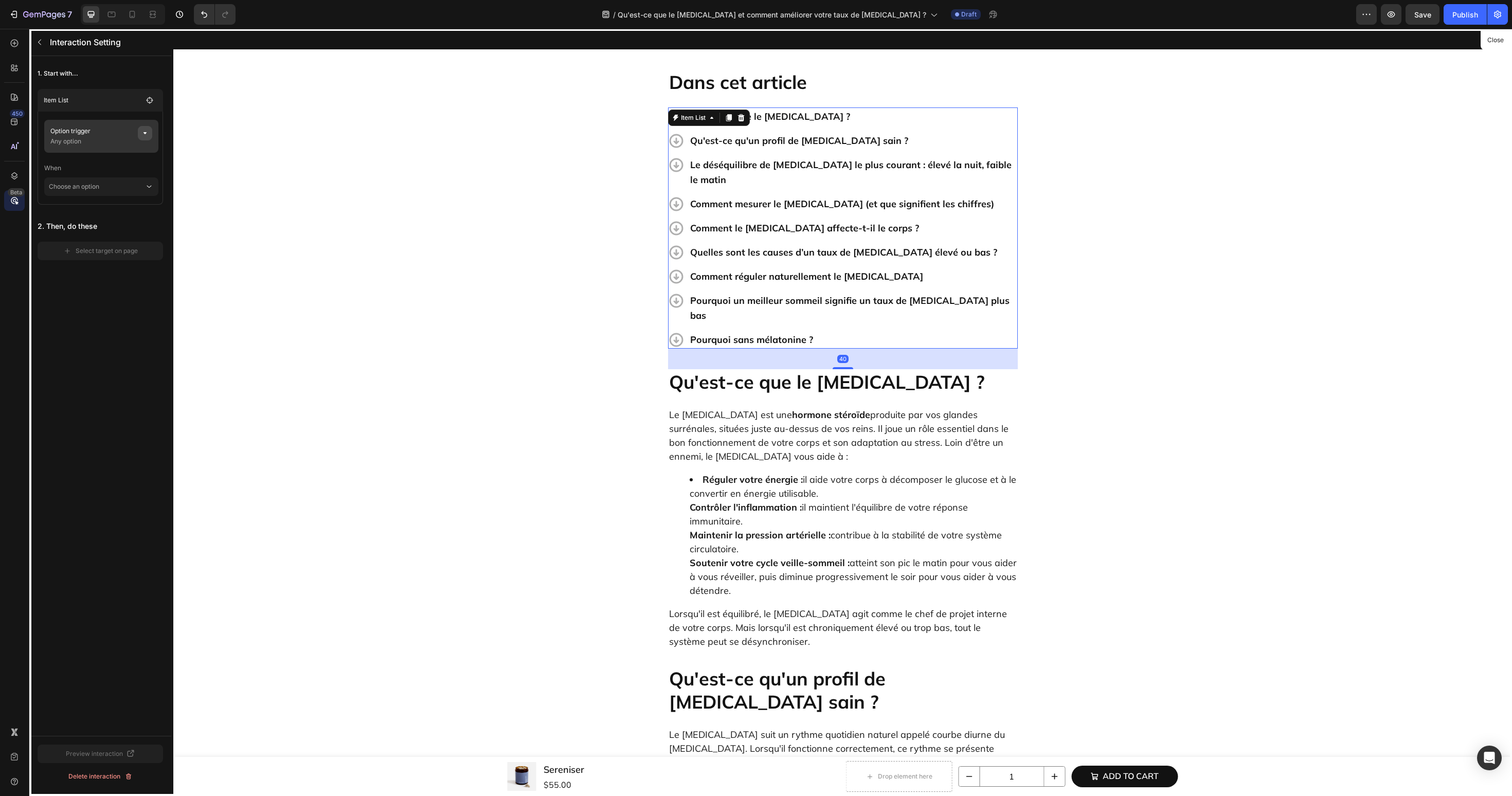
click at [147, 132] on icon "button" at bounding box center [145, 133] width 9 height 9
click at [250, 173] on span "None" at bounding box center [251, 172] width 16 height 9
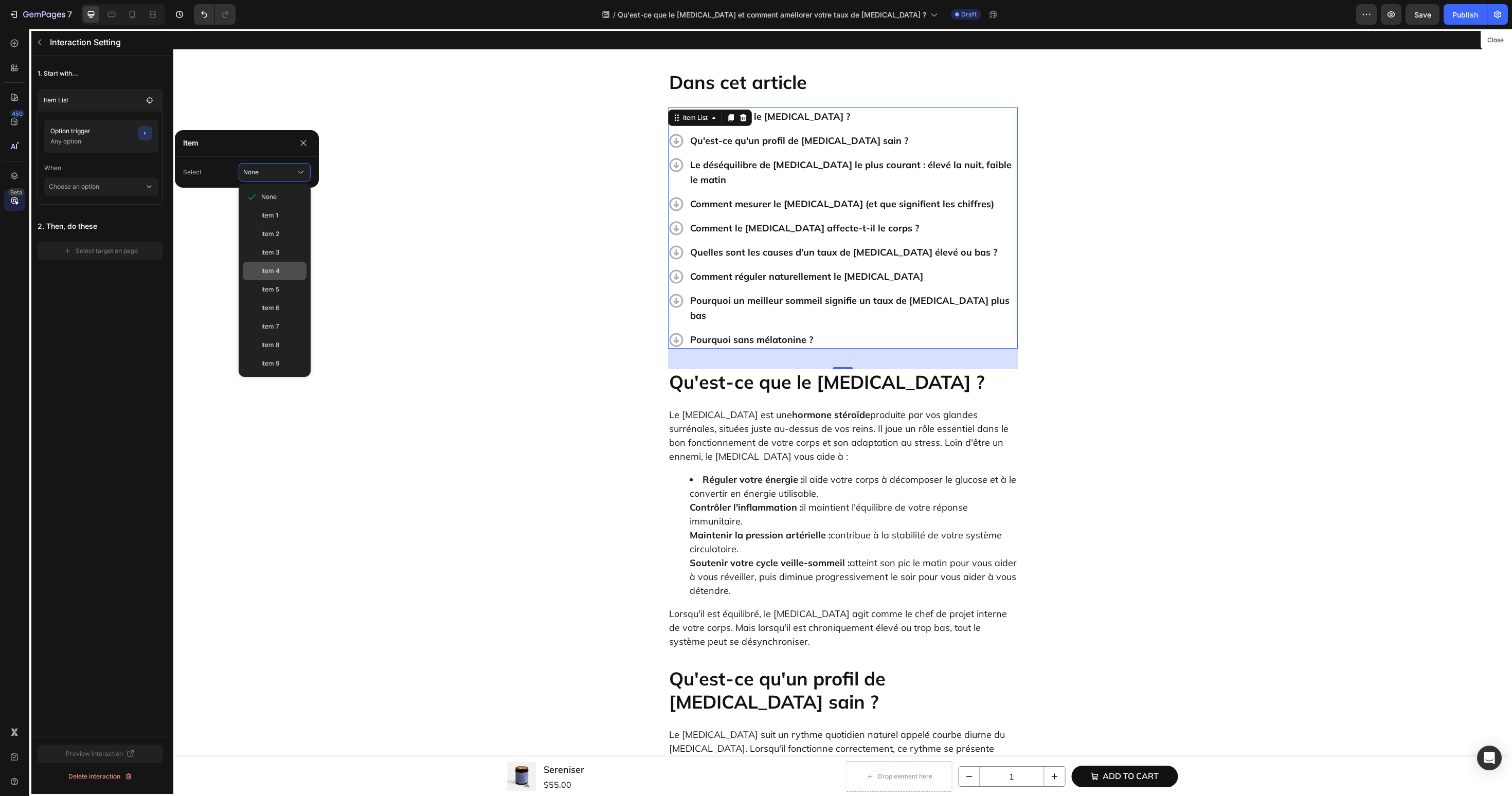
click at [258, 275] on div "Item 4" at bounding box center [274, 271] width 64 height 18
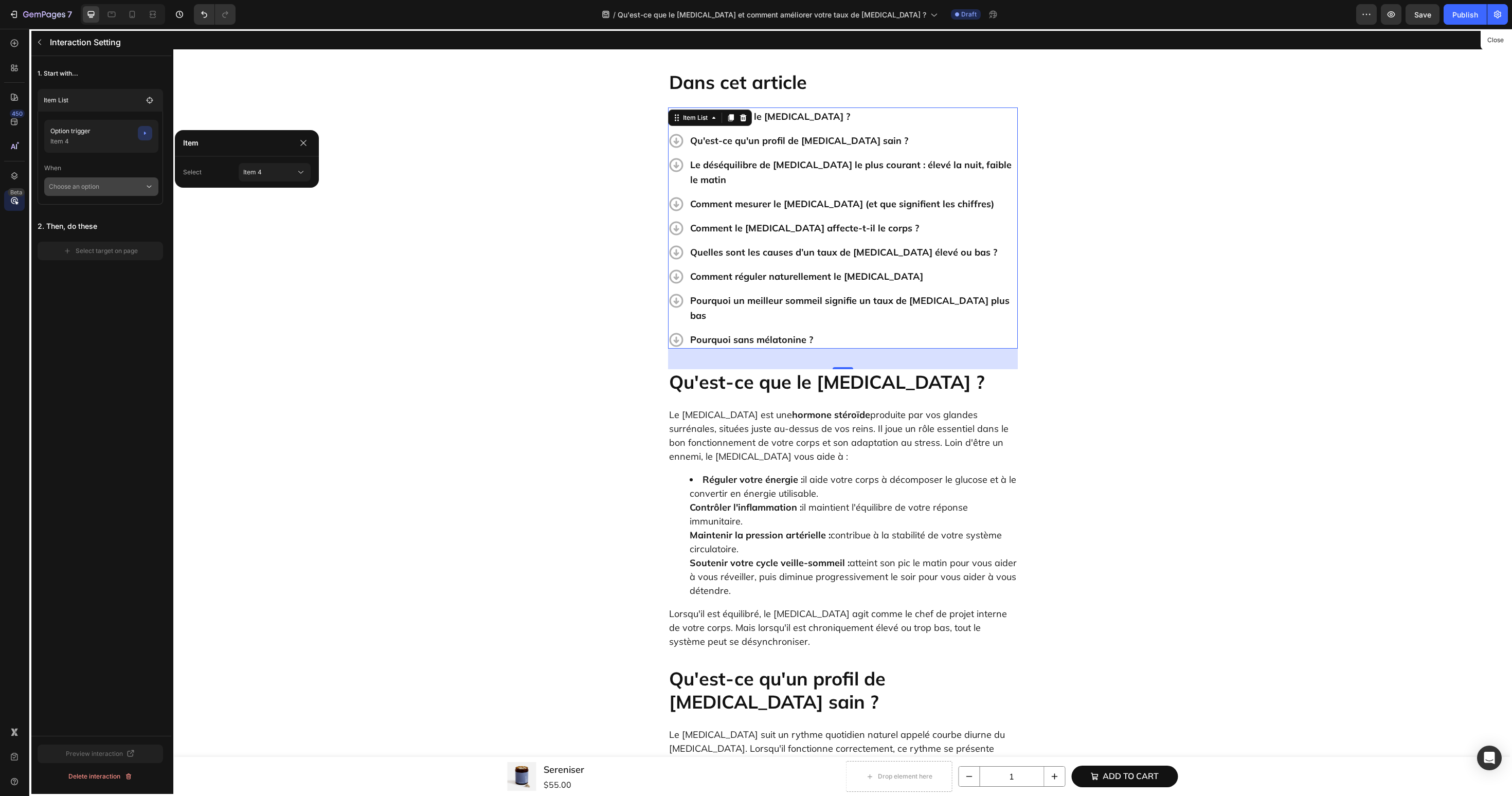
click at [136, 192] on p "Choose an option" at bounding box center [97, 187] width 96 height 18
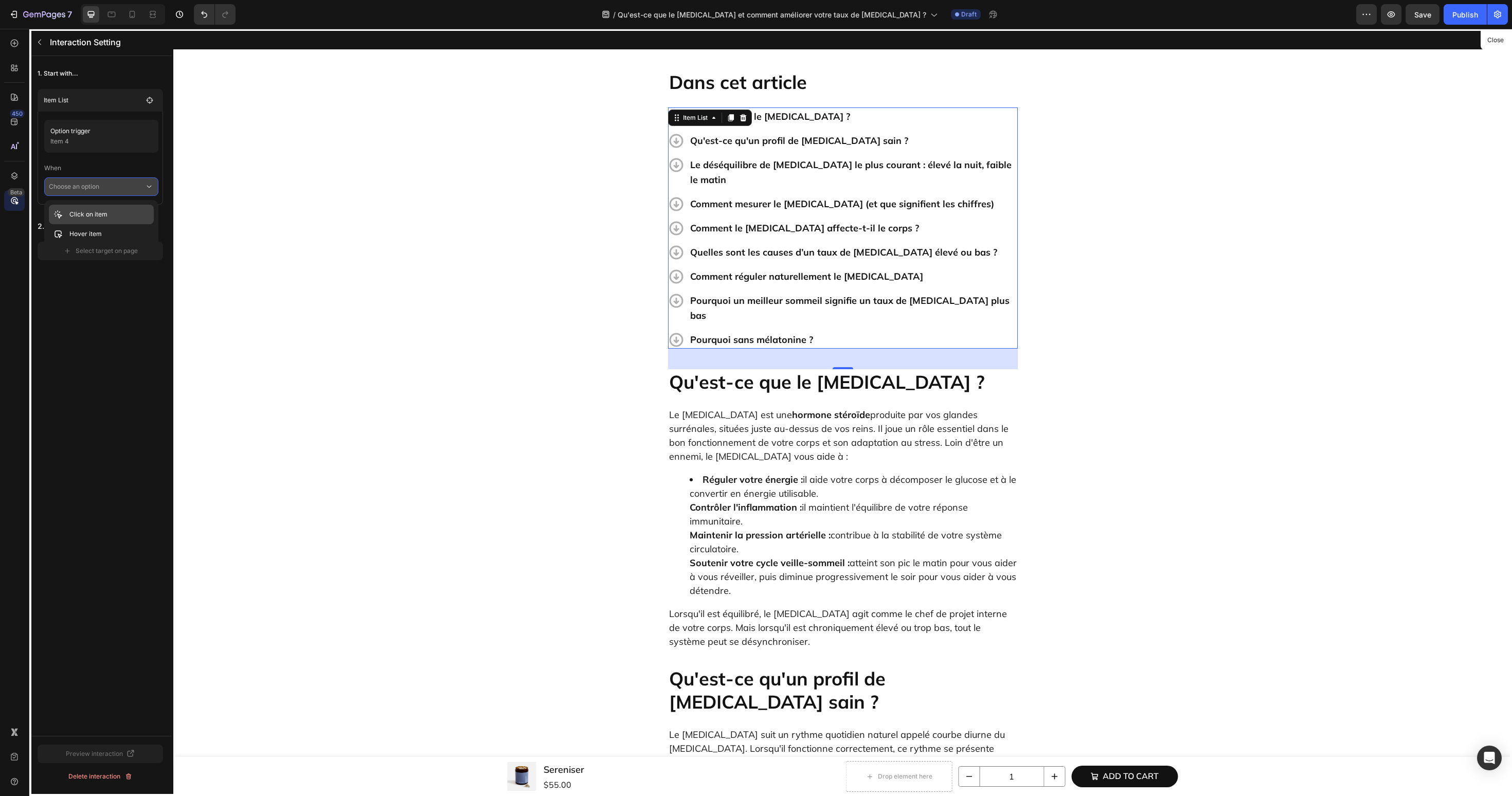
click at [124, 224] on div "Click on item" at bounding box center [102, 234] width 105 height 20
click at [118, 266] on div "Select target on page" at bounding box center [101, 266] width 75 height 9
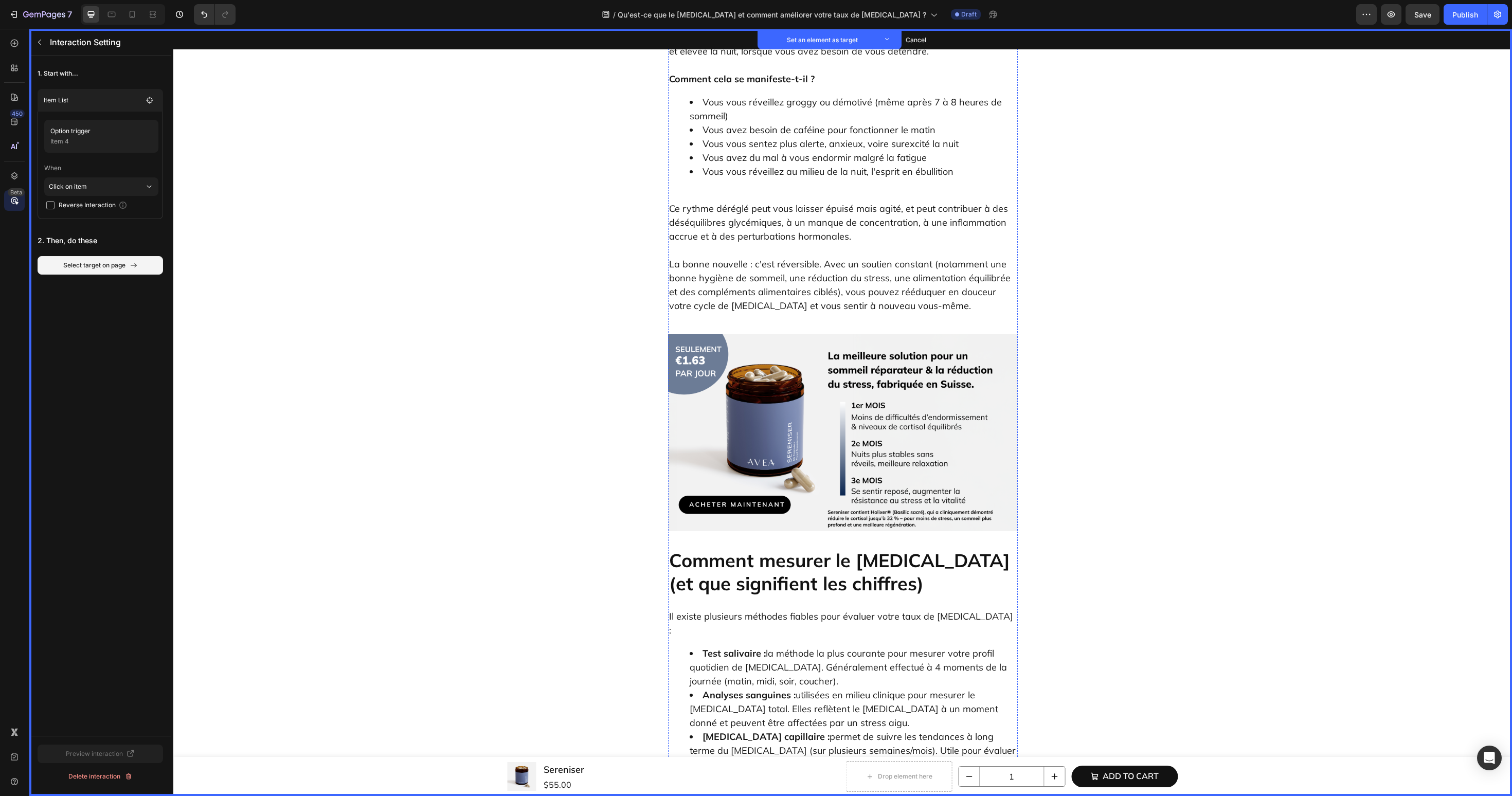
scroll to position [1591, 0]
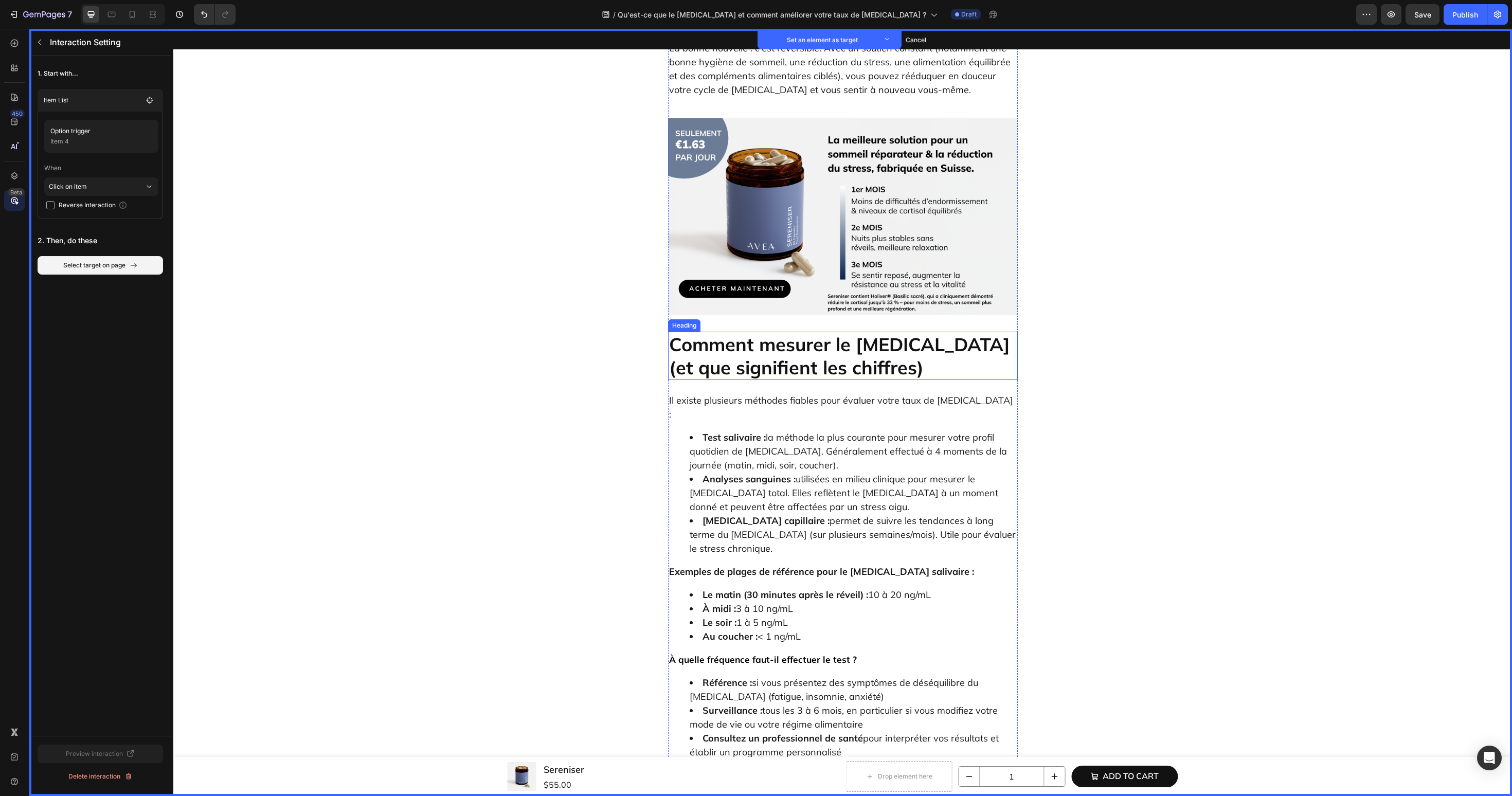
click at [794, 332] on h2 "Comment mesurer le [MEDICAL_DATA] (et que signifient les chiffres)" at bounding box center [843, 356] width 350 height 49
click at [756, 316] on button "Set as target" at bounding box center [746, 322] width 45 height 12
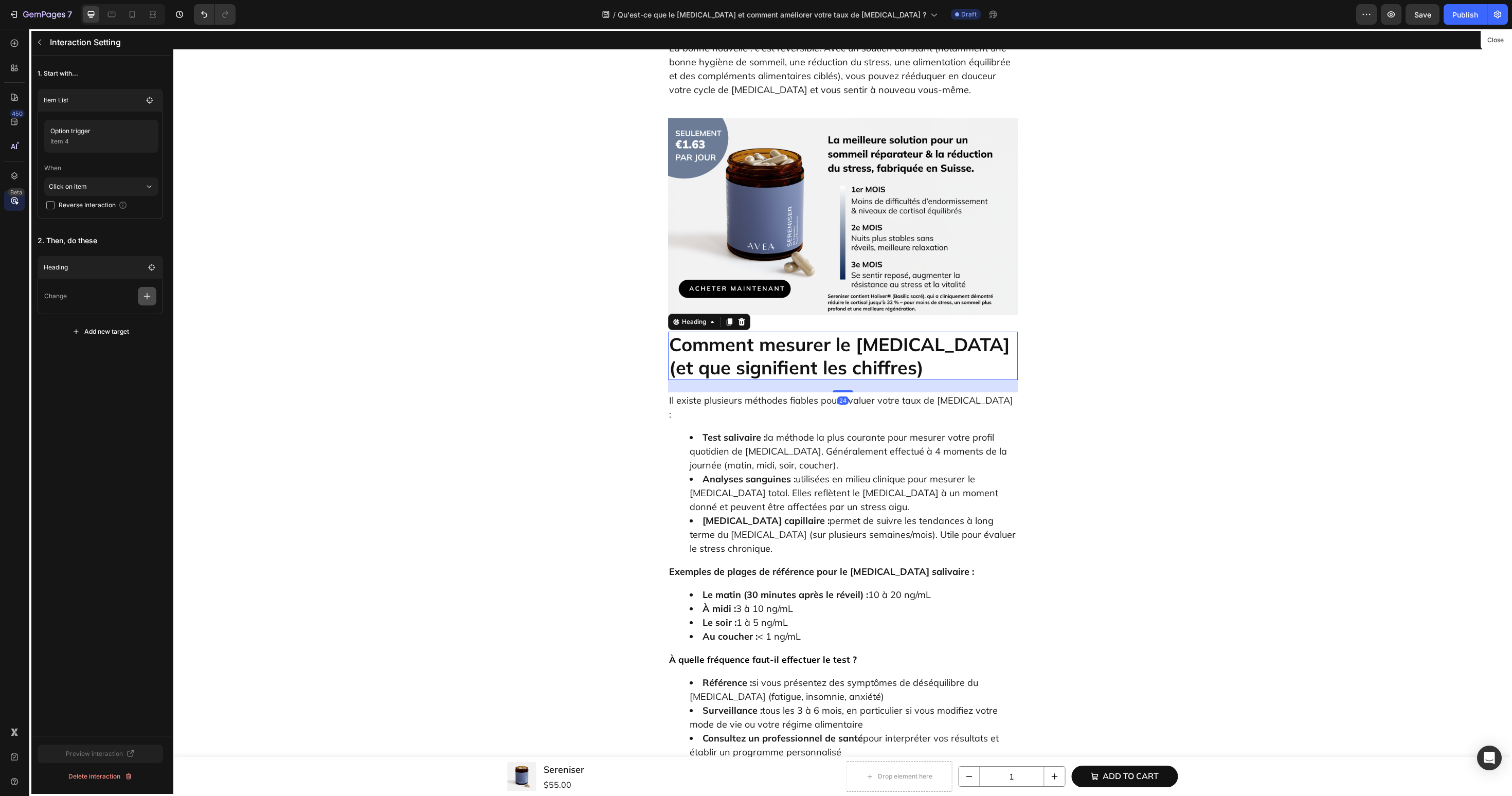
click at [151, 302] on button "button" at bounding box center [147, 296] width 18 height 18
click at [116, 371] on p "Scroll to" at bounding box center [98, 375] width 109 height 18
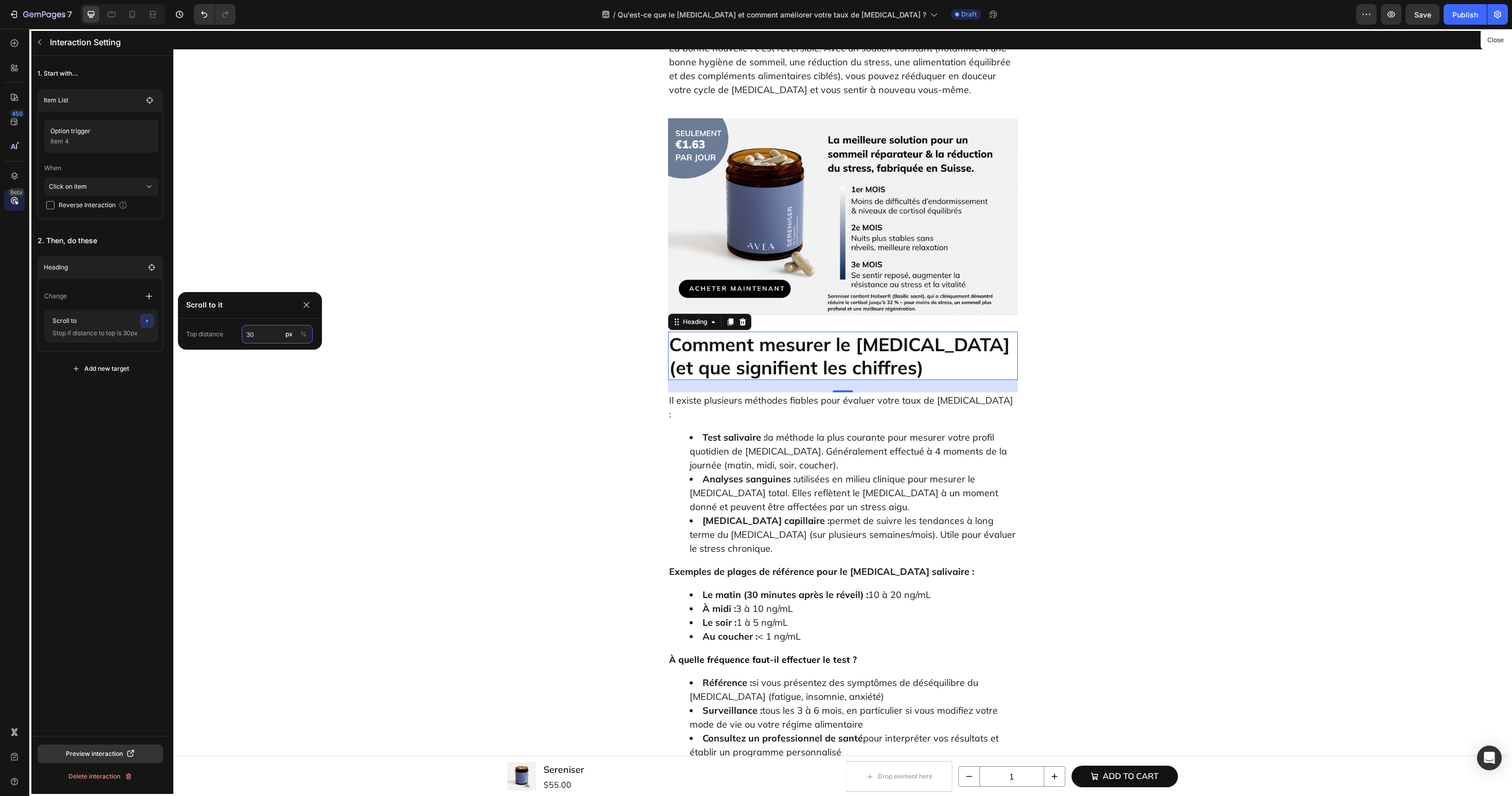
click at [256, 336] on input "30" at bounding box center [277, 334] width 71 height 18
type input "60"
click at [98, 468] on div "1. Start with... Item List Option trigger Item 4 When Click on item Reverse Int…" at bounding box center [100, 396] width 142 height 680
click at [39, 43] on icon "button" at bounding box center [39, 42] width 9 height 9
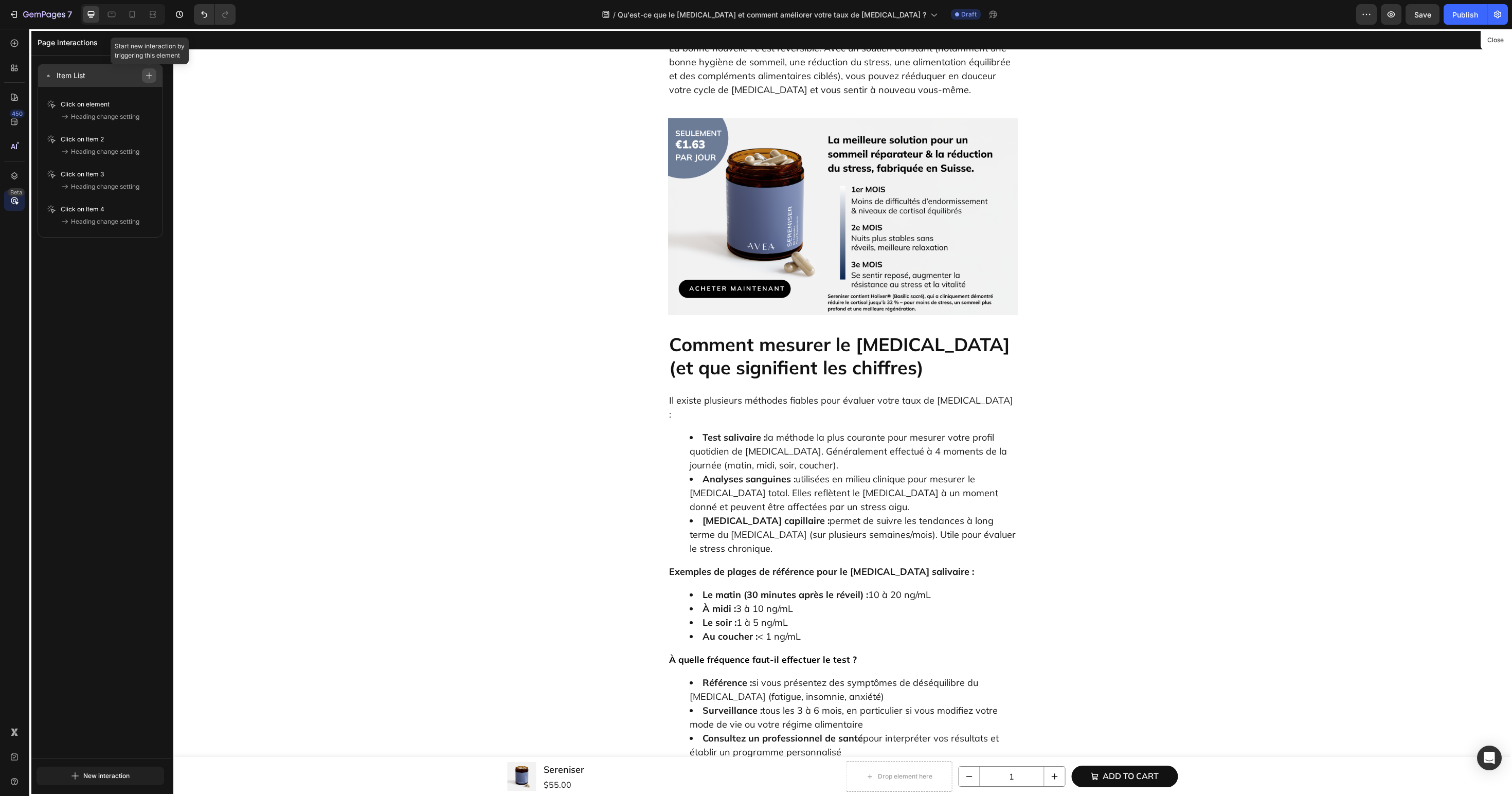
click at [149, 75] on icon "button" at bounding box center [149, 75] width 6 height 6
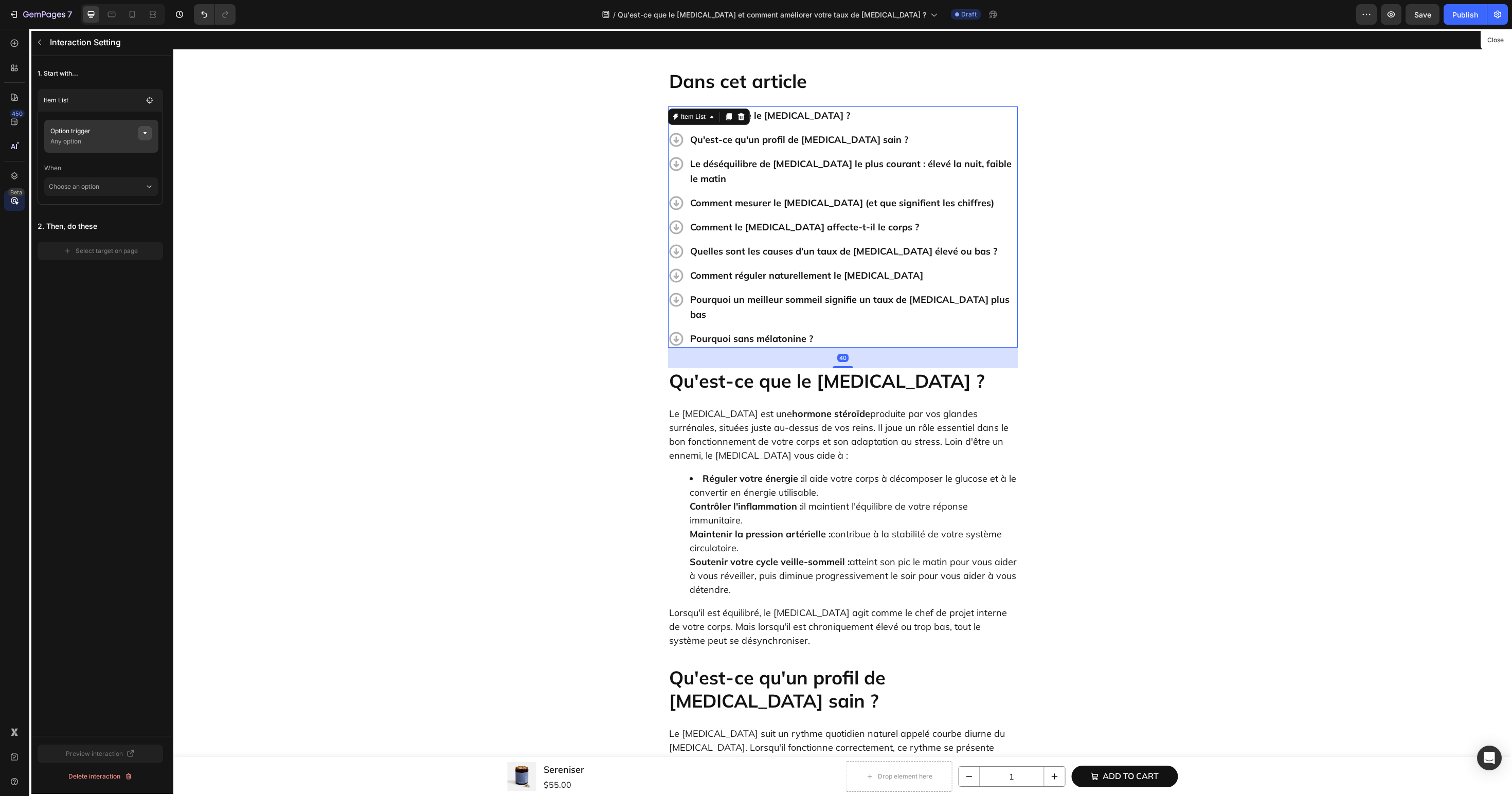
click at [147, 136] on icon "button" at bounding box center [145, 133] width 9 height 9
click at [264, 176] on div "None" at bounding box center [263, 172] width 40 height 9
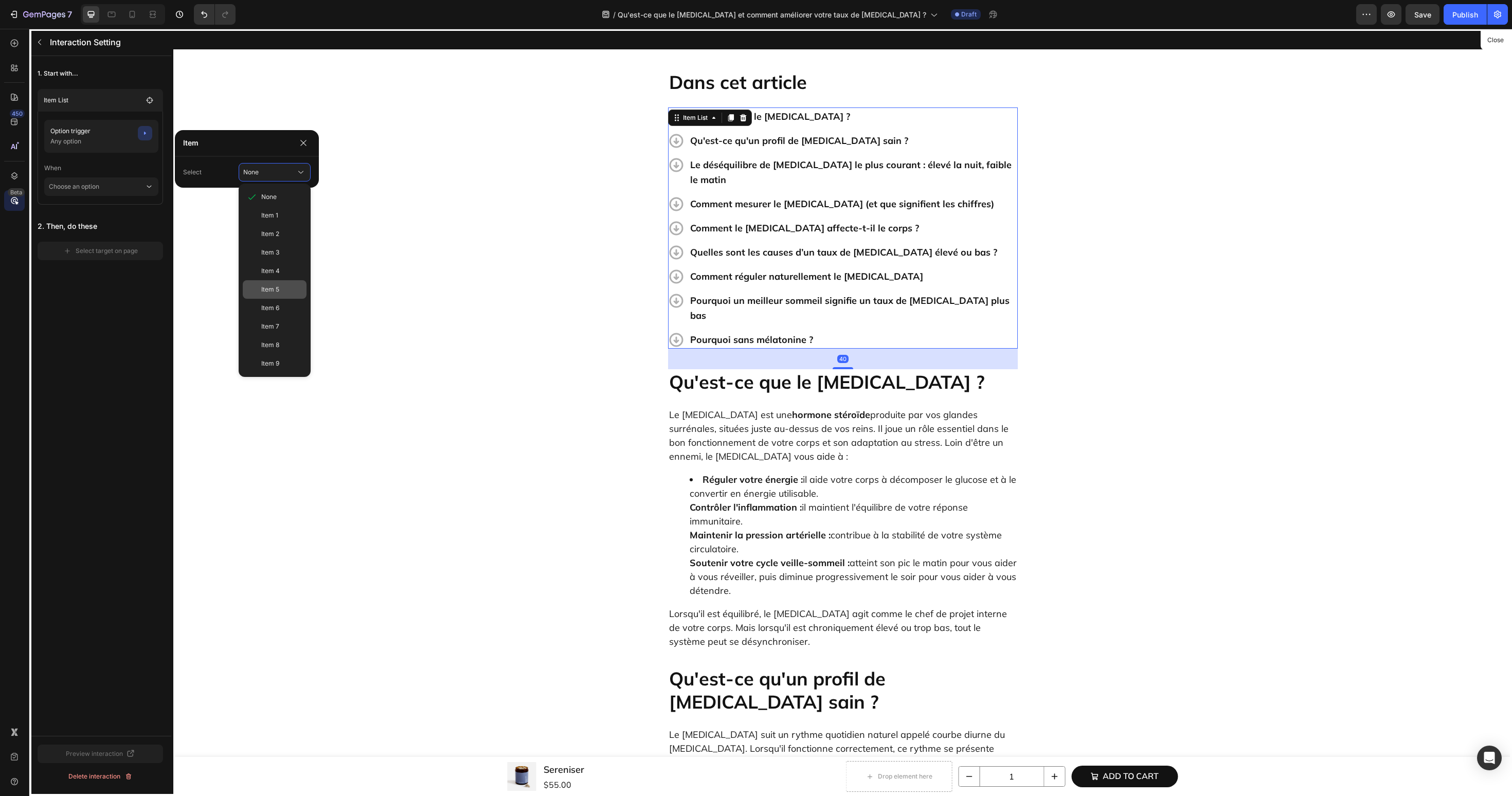
click at [260, 281] on div "Item 5" at bounding box center [274, 290] width 64 height 18
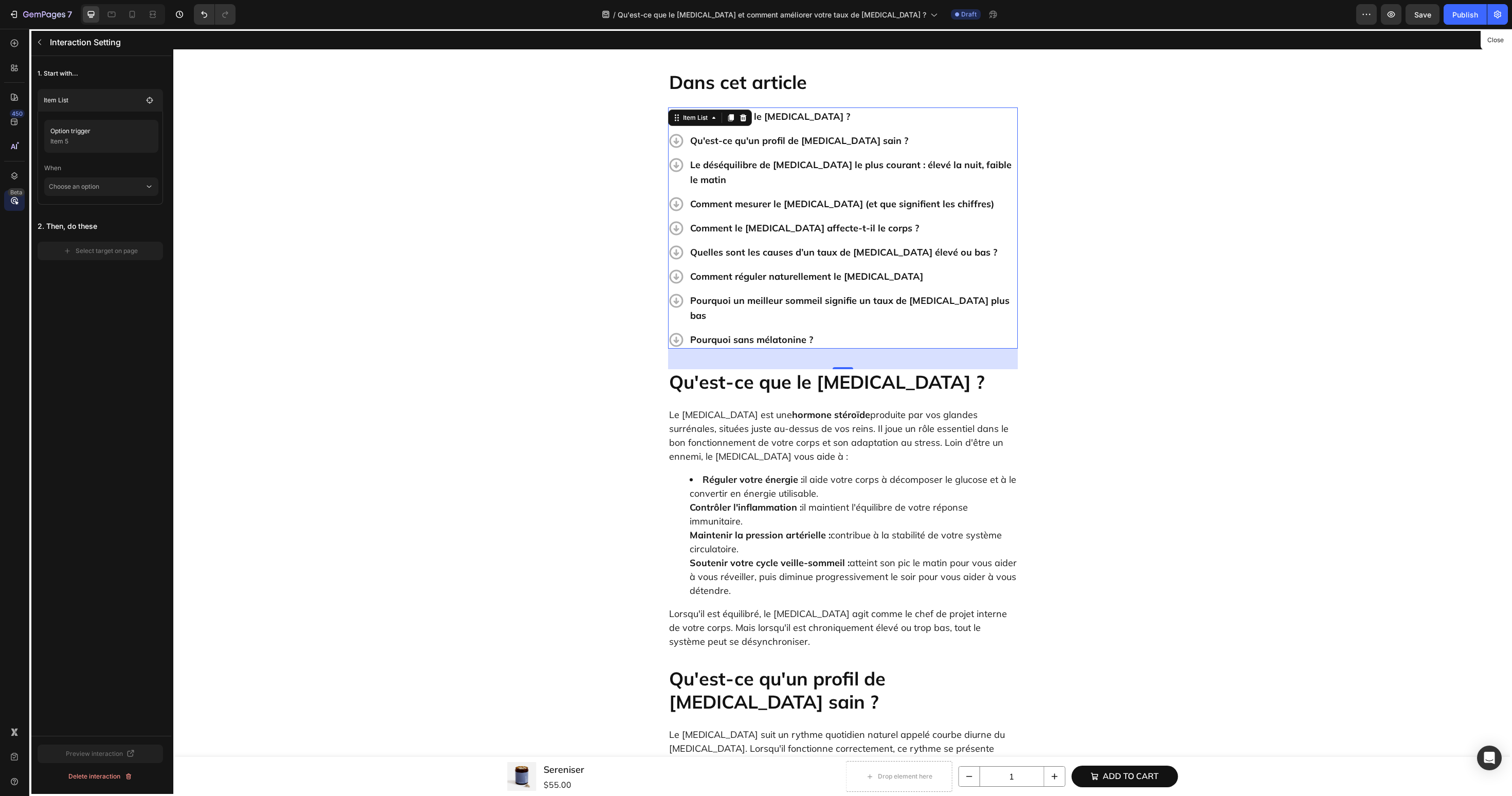
click at [140, 176] on p "When" at bounding box center [101, 168] width 114 height 18
click at [140, 188] on p "Choose an option" at bounding box center [97, 187] width 96 height 18
click at [127, 224] on div "Click on item" at bounding box center [102, 234] width 105 height 20
click at [126, 262] on div "Select target on page" at bounding box center [101, 266] width 75 height 9
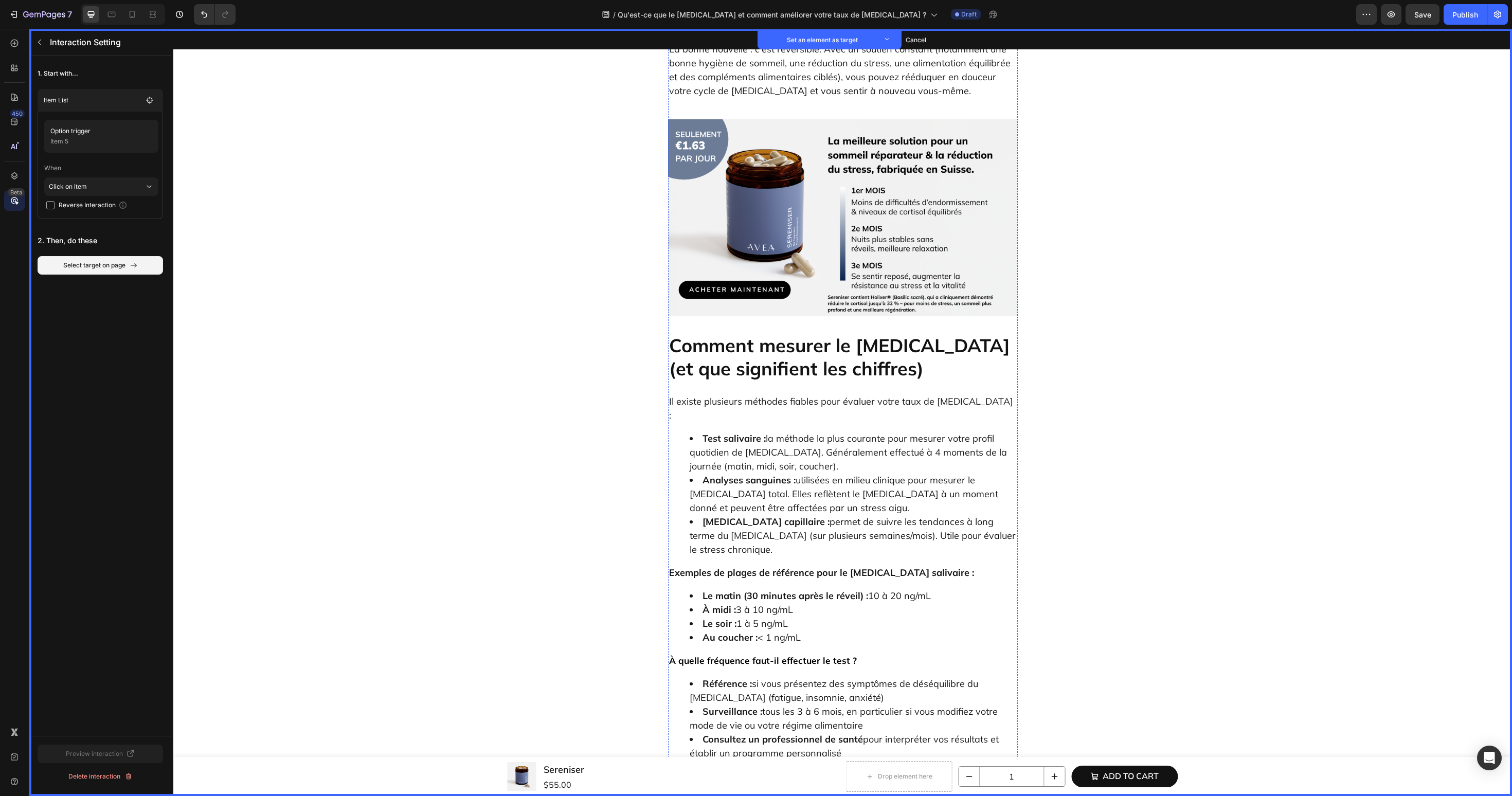
scroll to position [1905, 0]
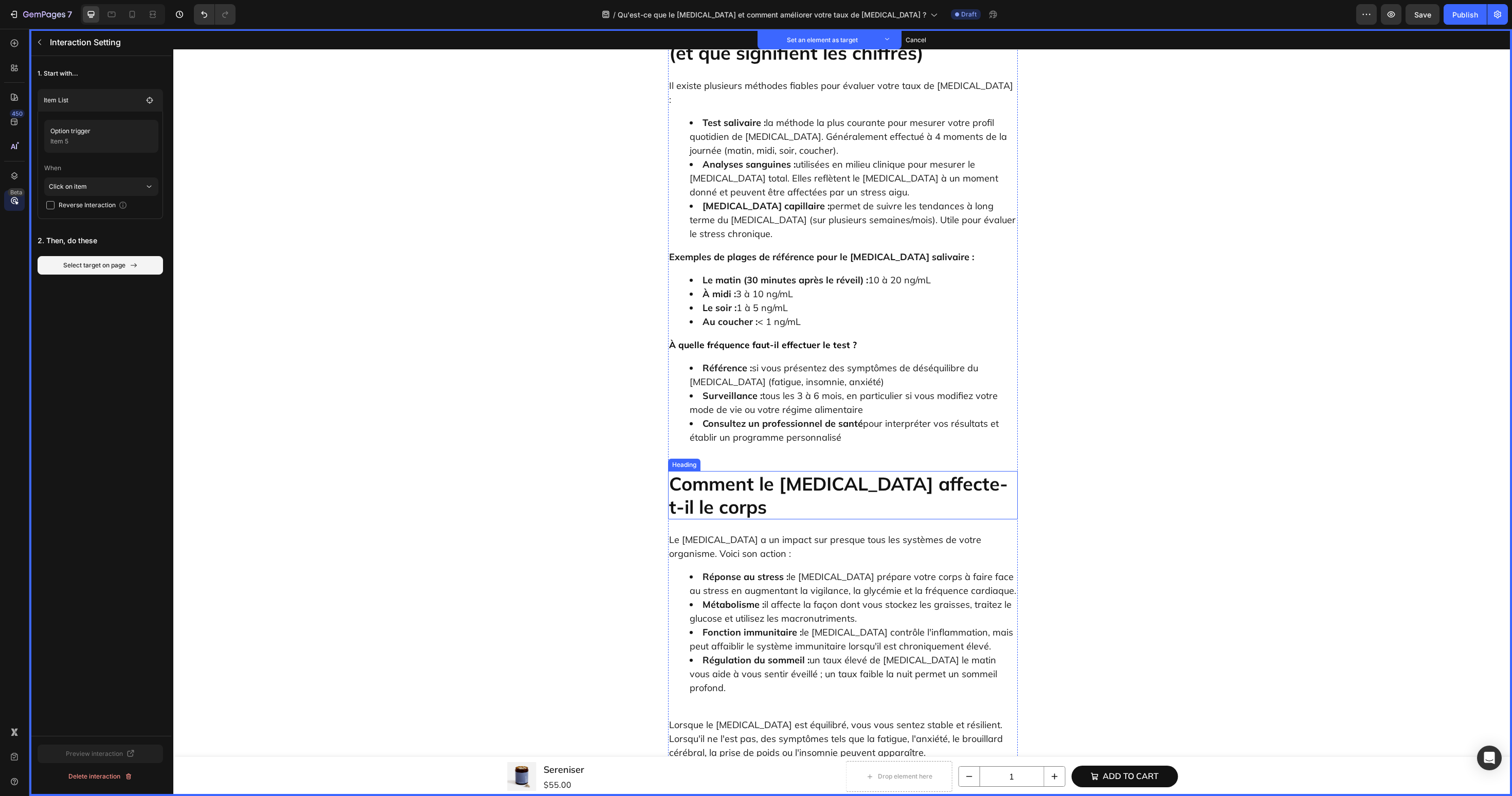
click at [812, 471] on h2 "Comment le [MEDICAL_DATA] affecte-t-il le corps" at bounding box center [843, 496] width 350 height 49
click at [762, 455] on button "Set as target" at bounding box center [746, 461] width 45 height 12
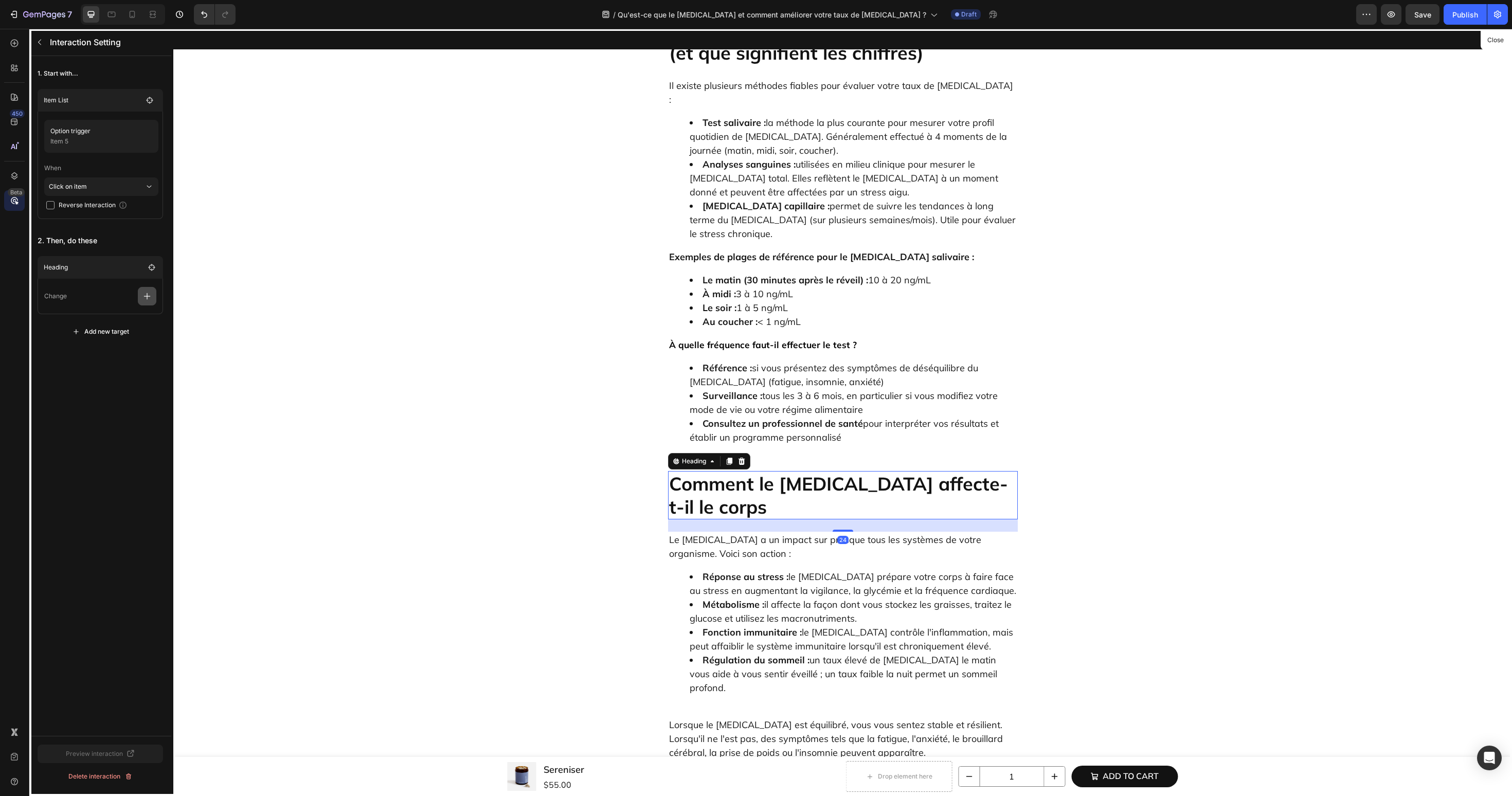
click at [145, 301] on button "button" at bounding box center [147, 296] width 18 height 18
click at [122, 371] on p "Scroll to" at bounding box center [98, 375] width 109 height 18
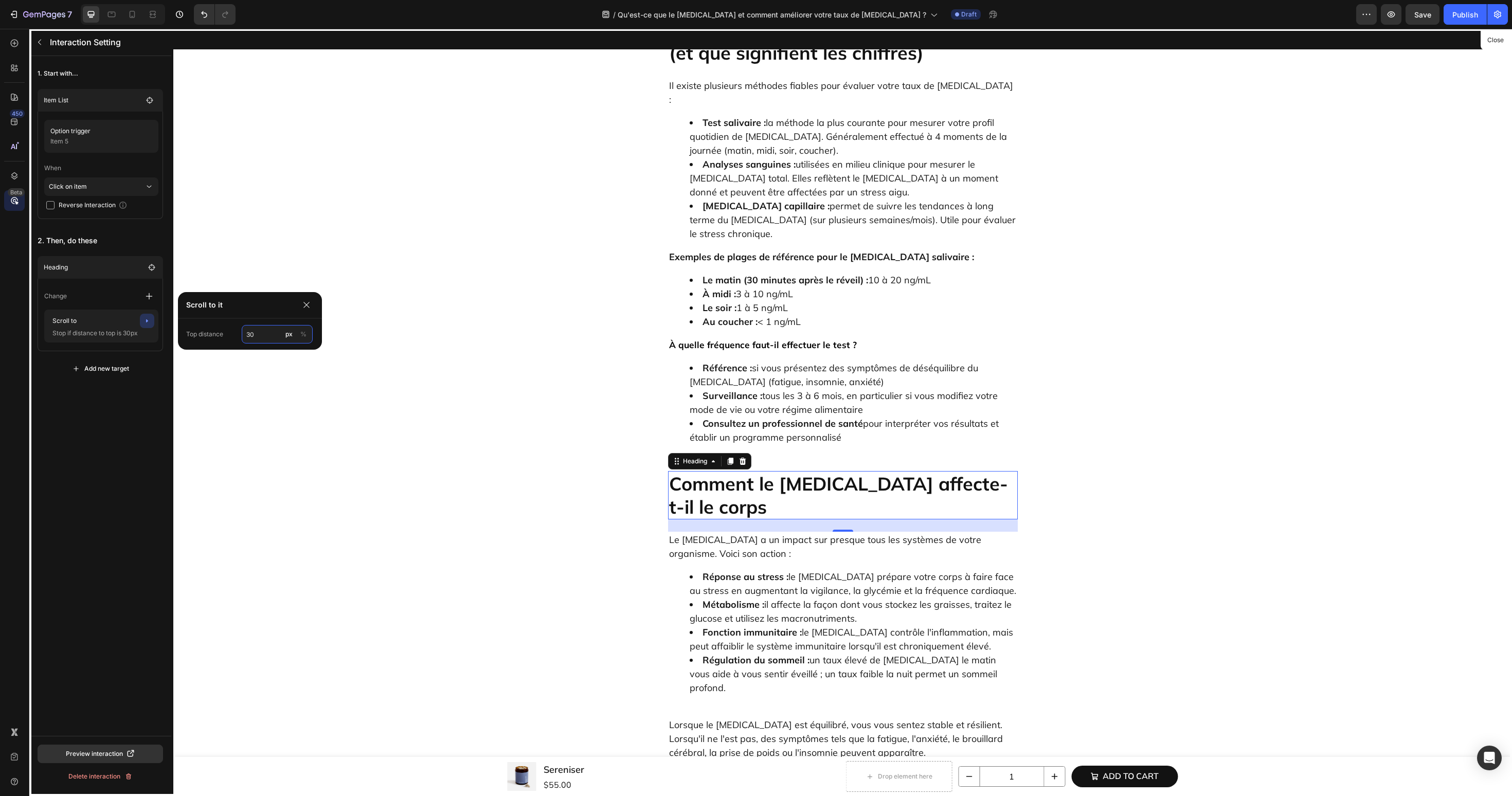
click at [263, 338] on input "30" at bounding box center [277, 334] width 71 height 18
type input "60"
click at [107, 435] on div "1. Start with... Item List Option trigger Item 5 When Click on item Reverse Int…" at bounding box center [100, 396] width 142 height 680
click at [40, 47] on button "button" at bounding box center [39, 42] width 16 height 16
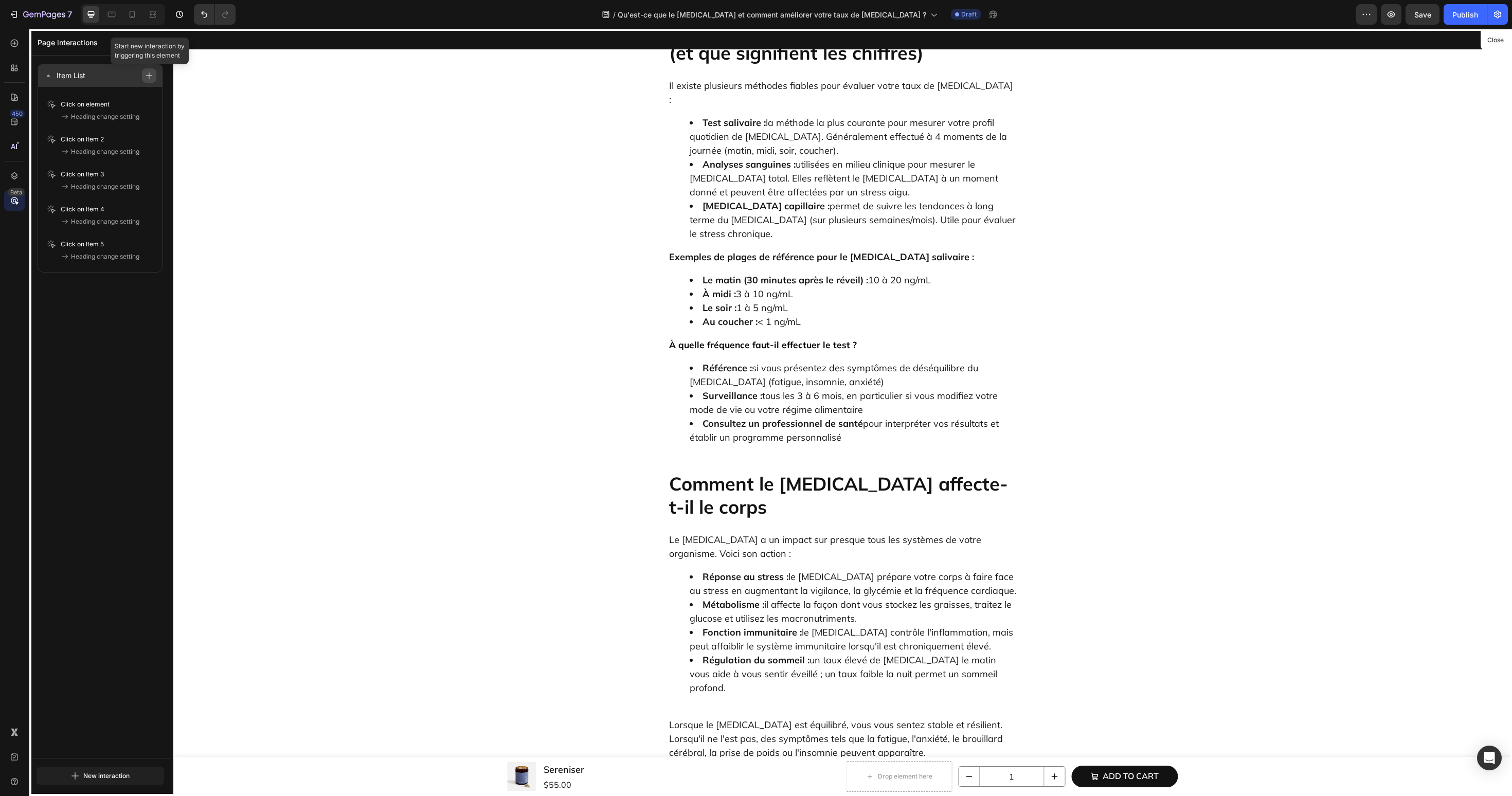
click at [149, 77] on icon "button" at bounding box center [149, 75] width 6 height 6
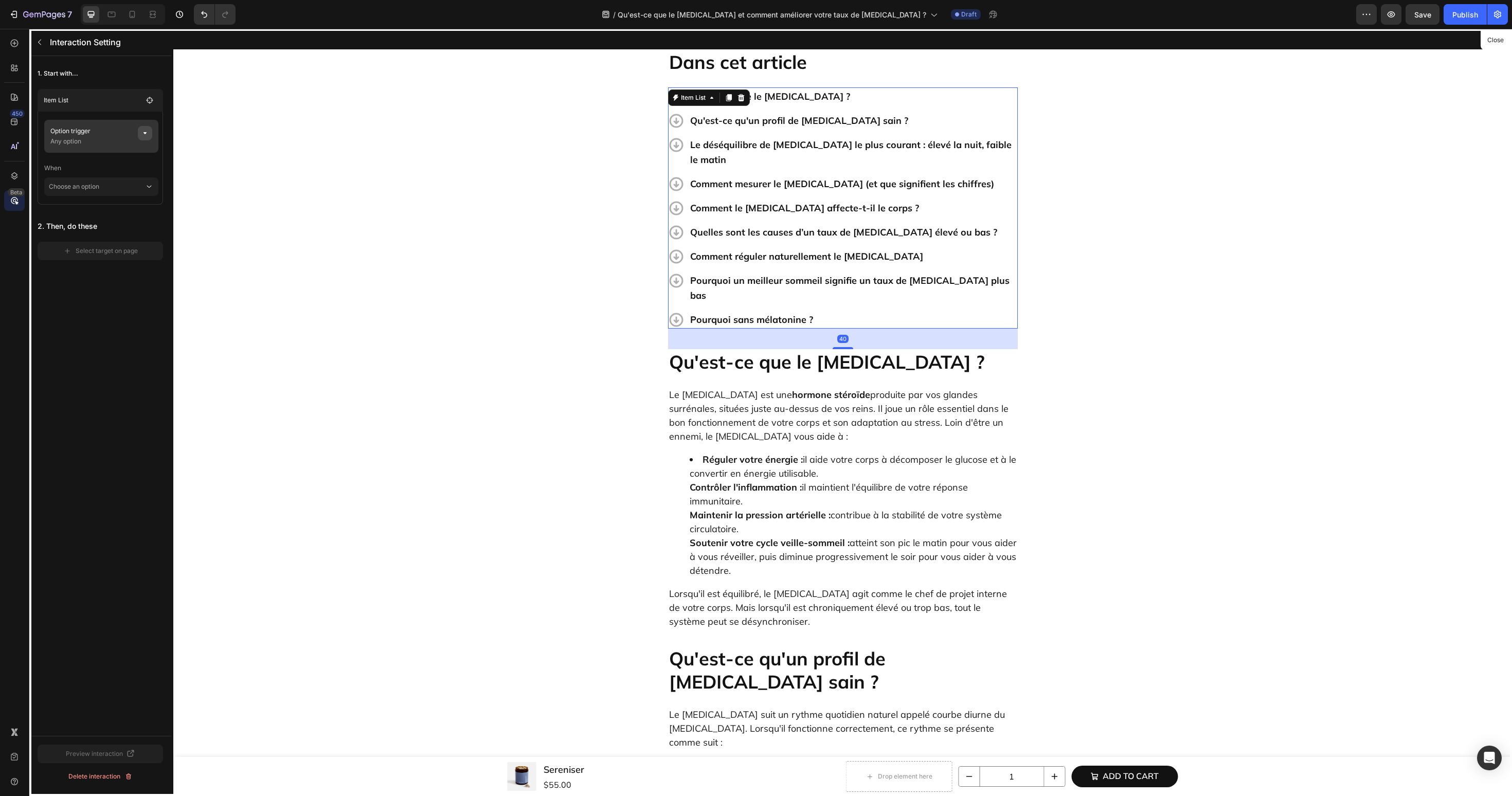
click at [148, 132] on icon "button" at bounding box center [145, 133] width 9 height 9
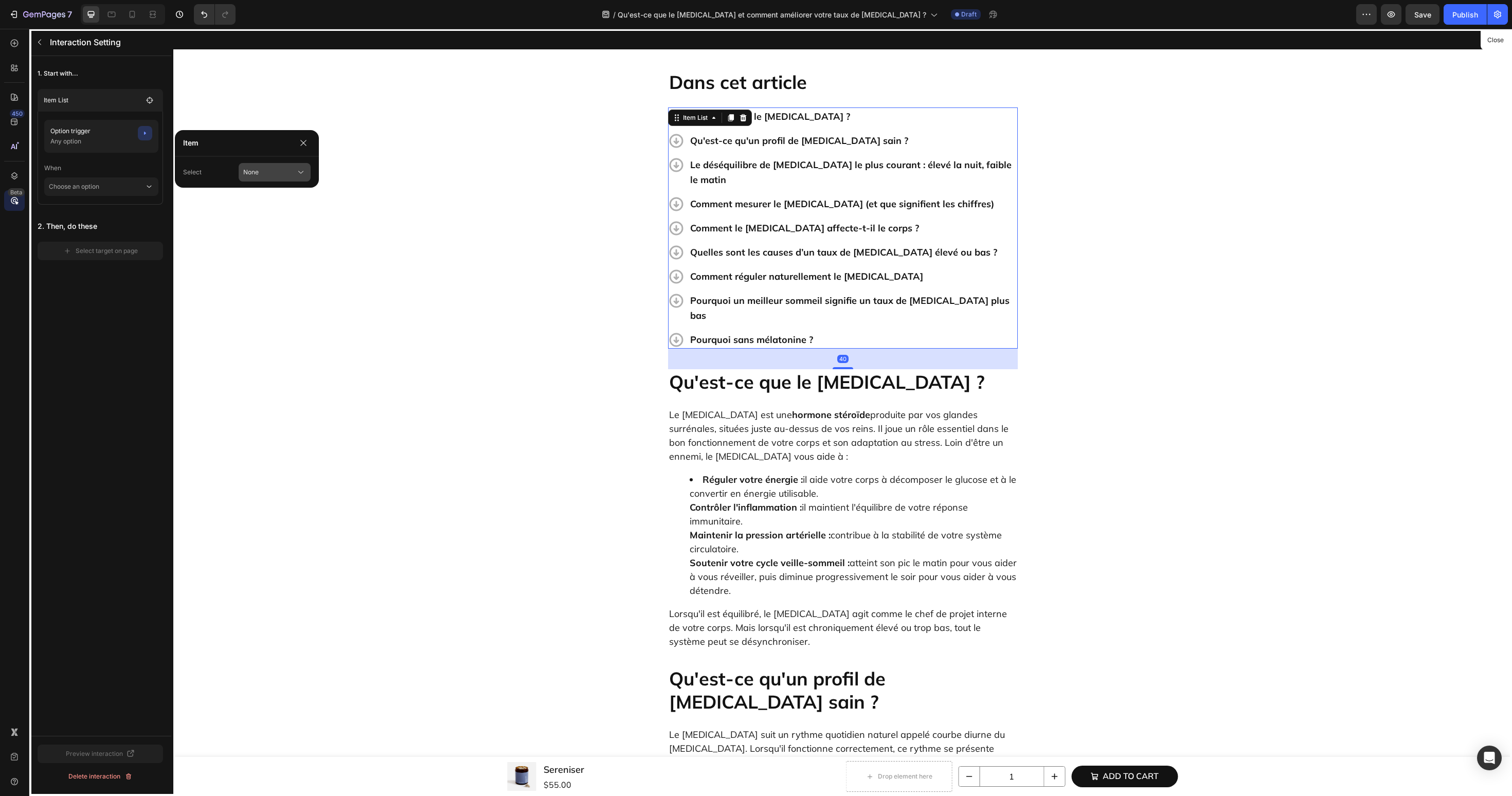
click at [252, 168] on span "None" at bounding box center [251, 172] width 16 height 9
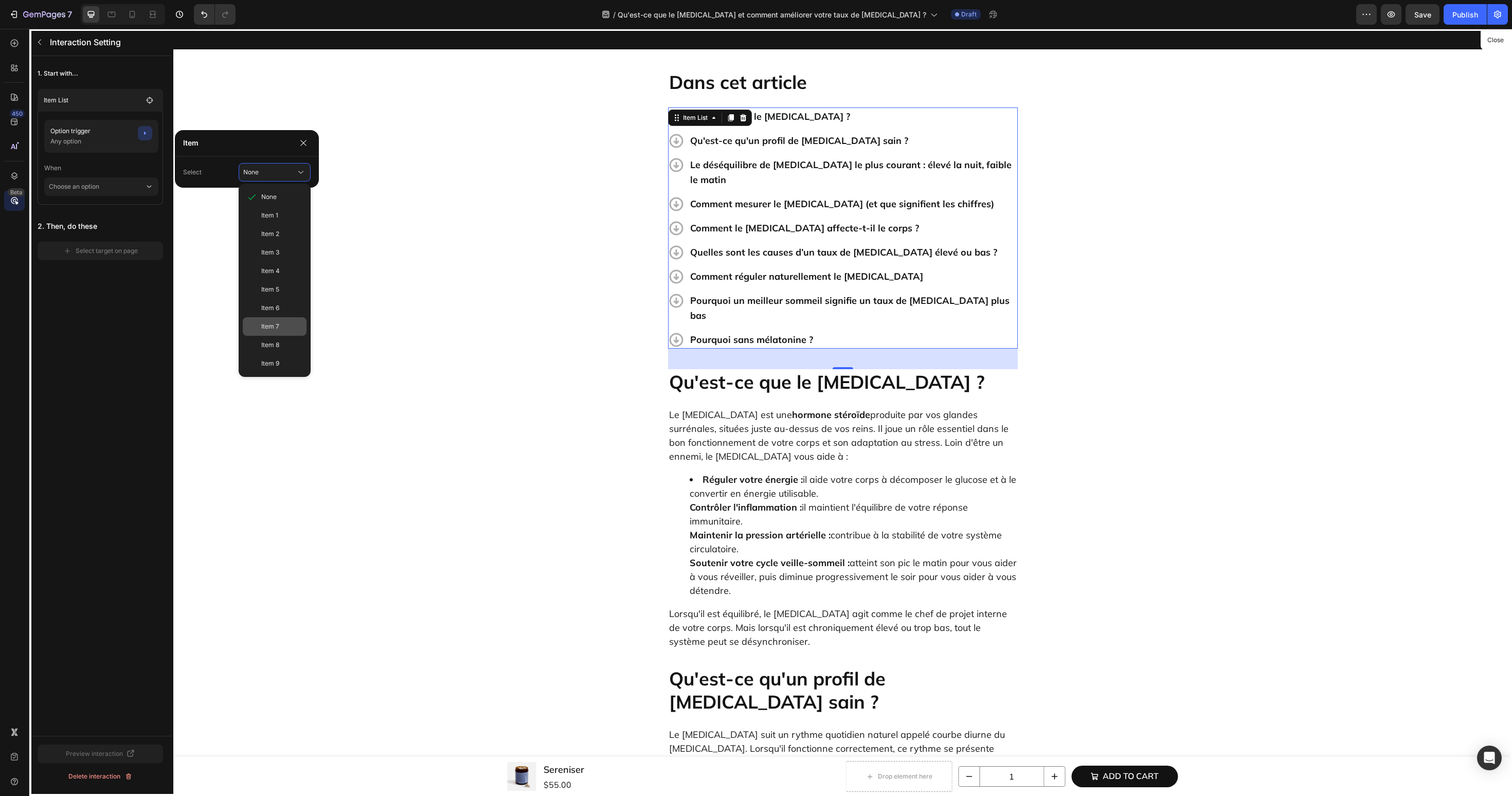
click at [262, 325] on span "Item 7" at bounding box center [270, 327] width 18 height 9
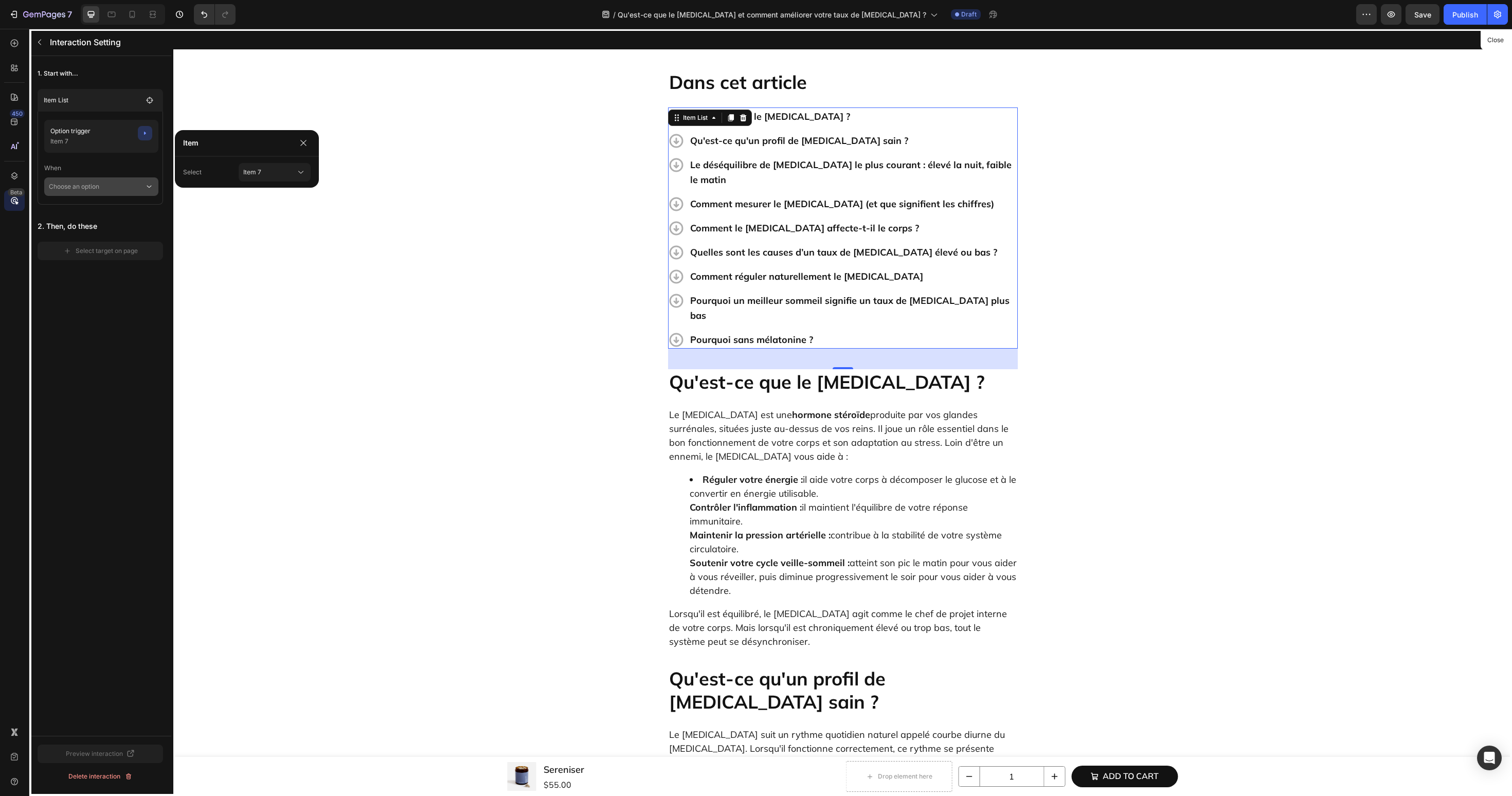
click at [130, 195] on p "Choose an option" at bounding box center [97, 187] width 96 height 18
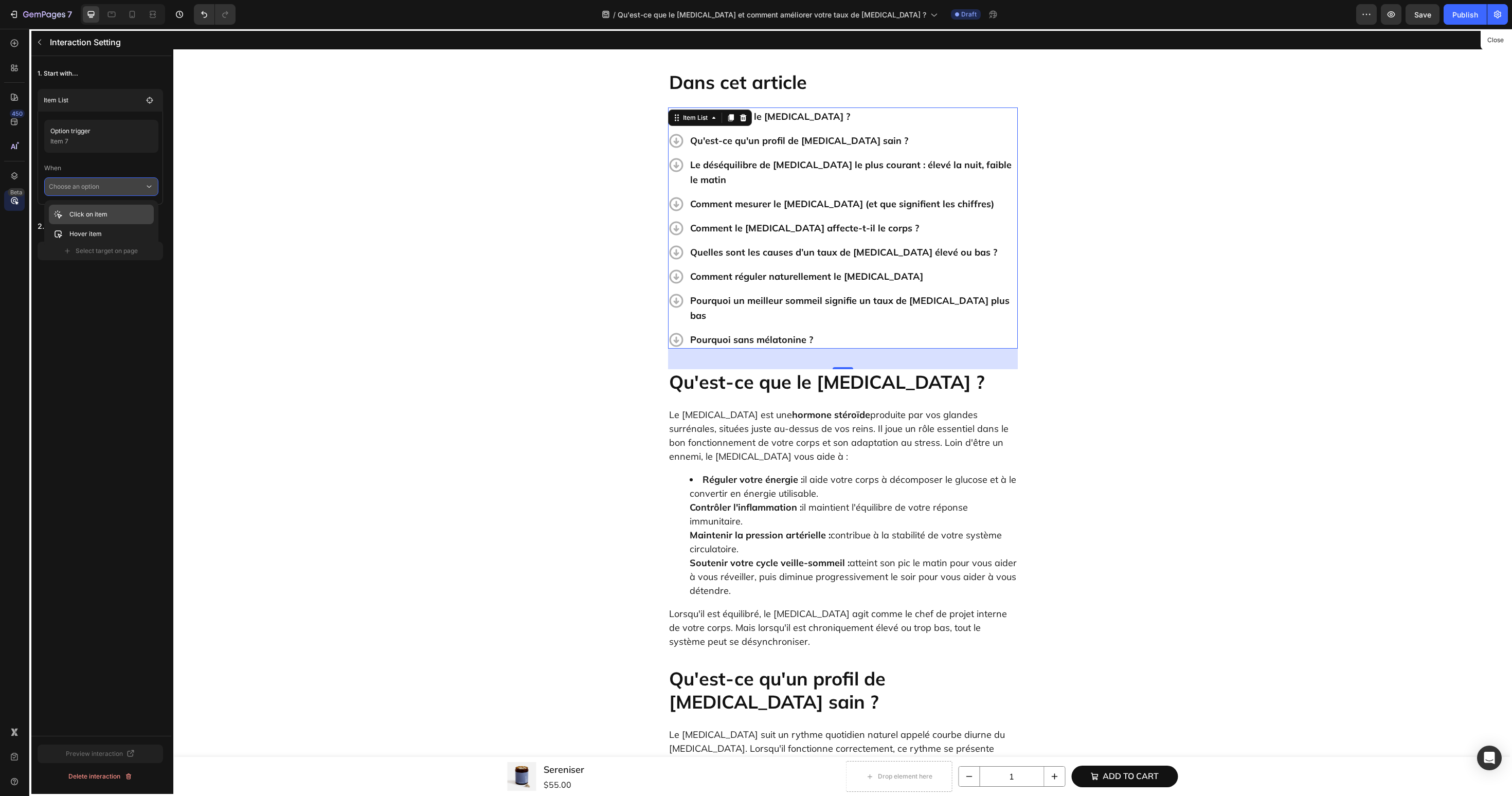
click at [125, 224] on div "Click on item" at bounding box center [102, 234] width 105 height 20
click at [142, 256] on button "Select target on page" at bounding box center [100, 266] width 125 height 18
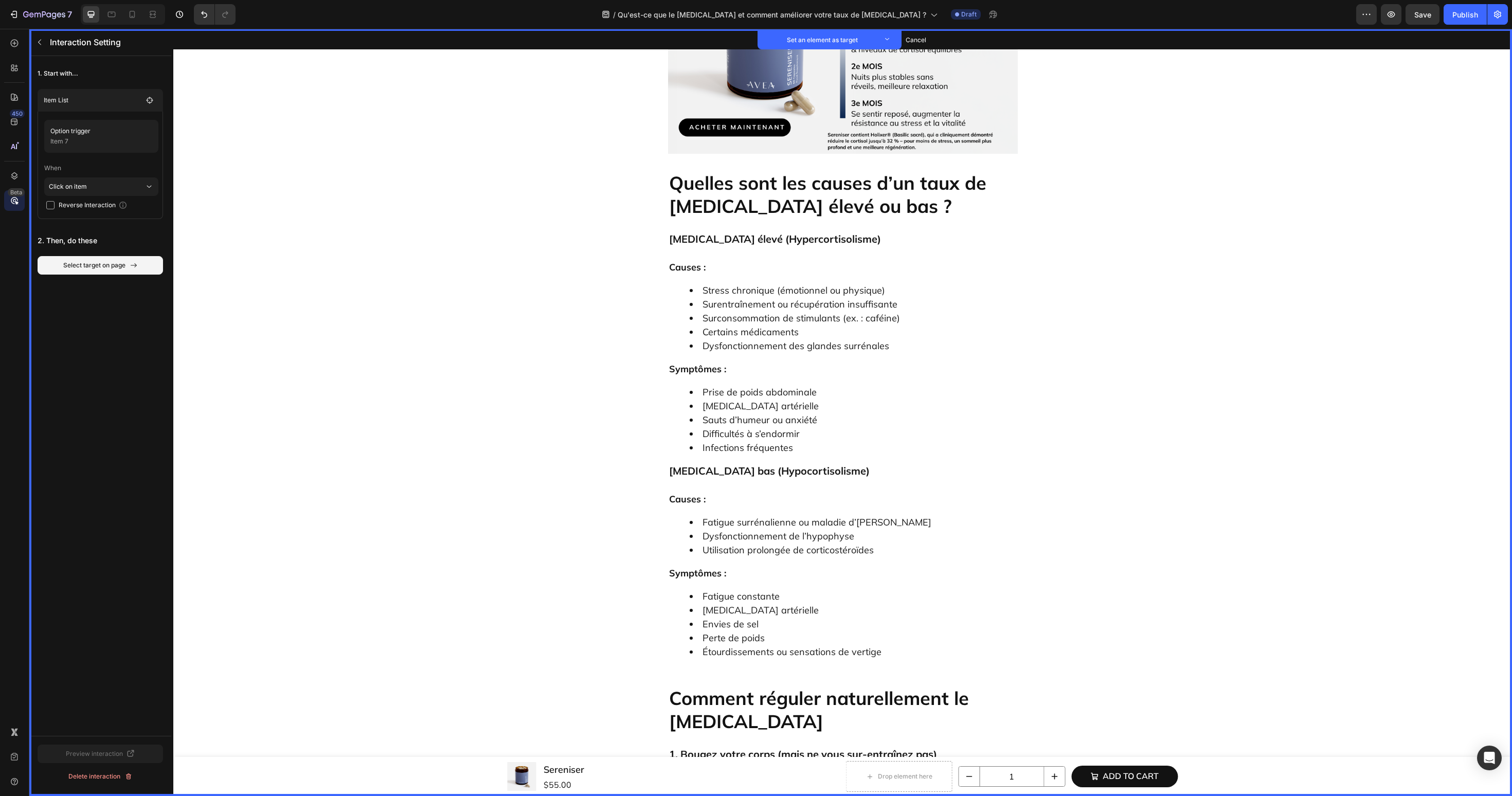
scroll to position [2873, 0]
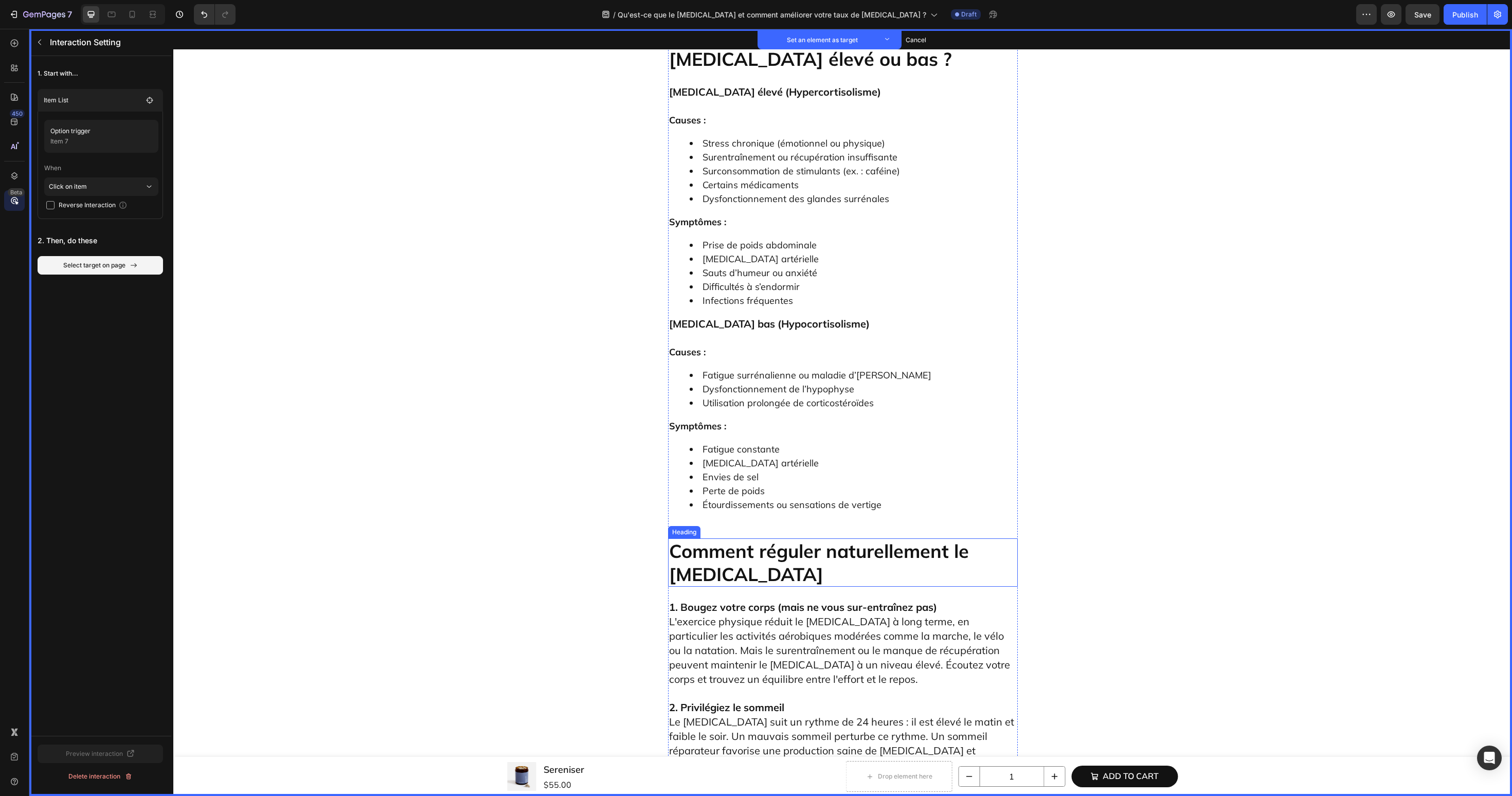
click at [779, 538] on h2 "Comment réguler naturellement le [MEDICAL_DATA]" at bounding box center [843, 563] width 350 height 49
click at [758, 523] on button "Set as target" at bounding box center [746, 528] width 45 height 12
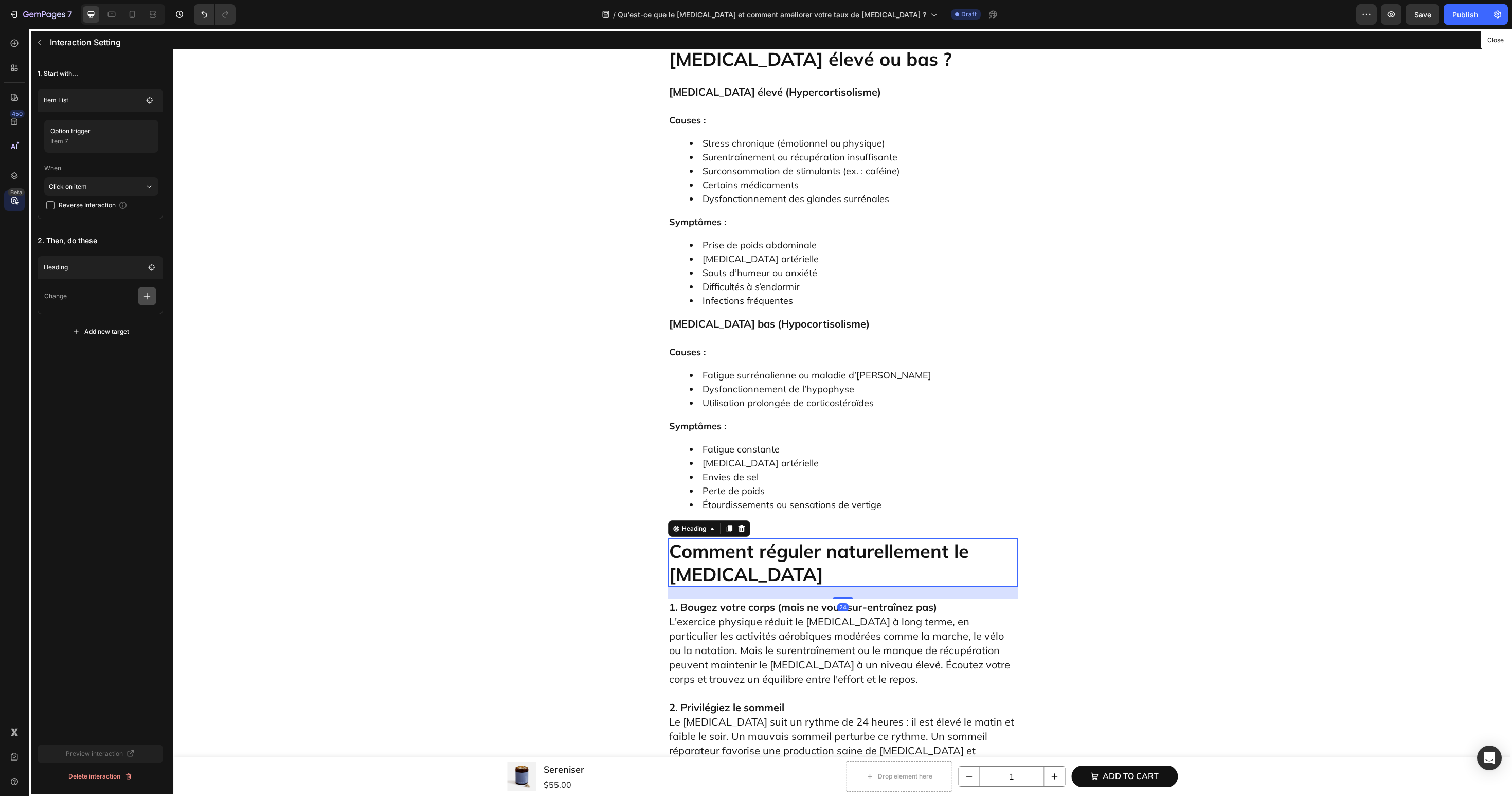
click at [151, 294] on icon "button" at bounding box center [147, 296] width 10 height 10
click at [111, 370] on p "Scroll to" at bounding box center [98, 375] width 109 height 18
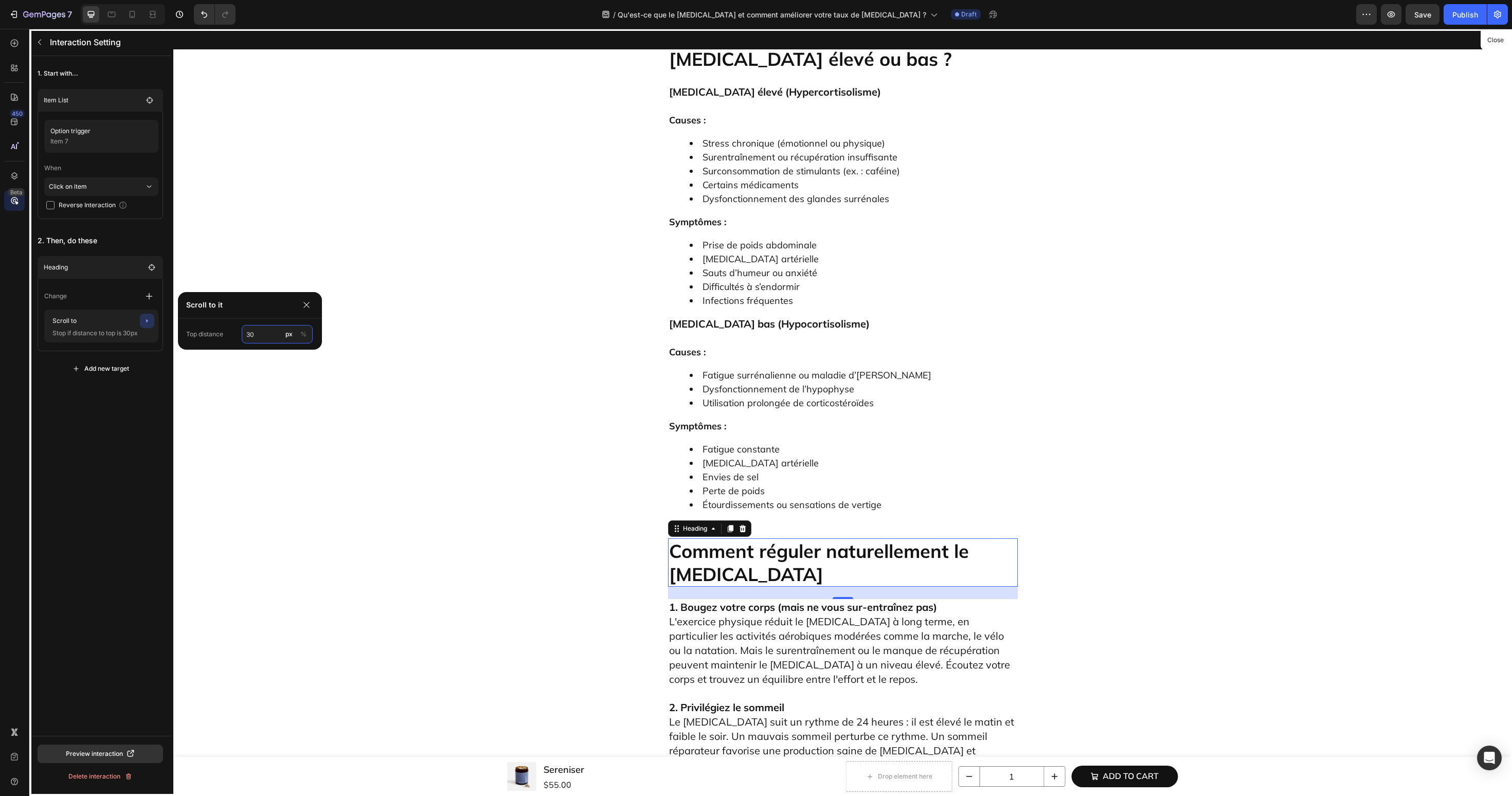
click at [256, 338] on input "30" at bounding box center [277, 334] width 71 height 18
type input "60"
click at [112, 438] on div "1. Start with... Item List Option trigger Item 7 When Click on item Reverse Int…" at bounding box center [100, 396] width 142 height 680
click at [45, 43] on button "button" at bounding box center [39, 42] width 16 height 16
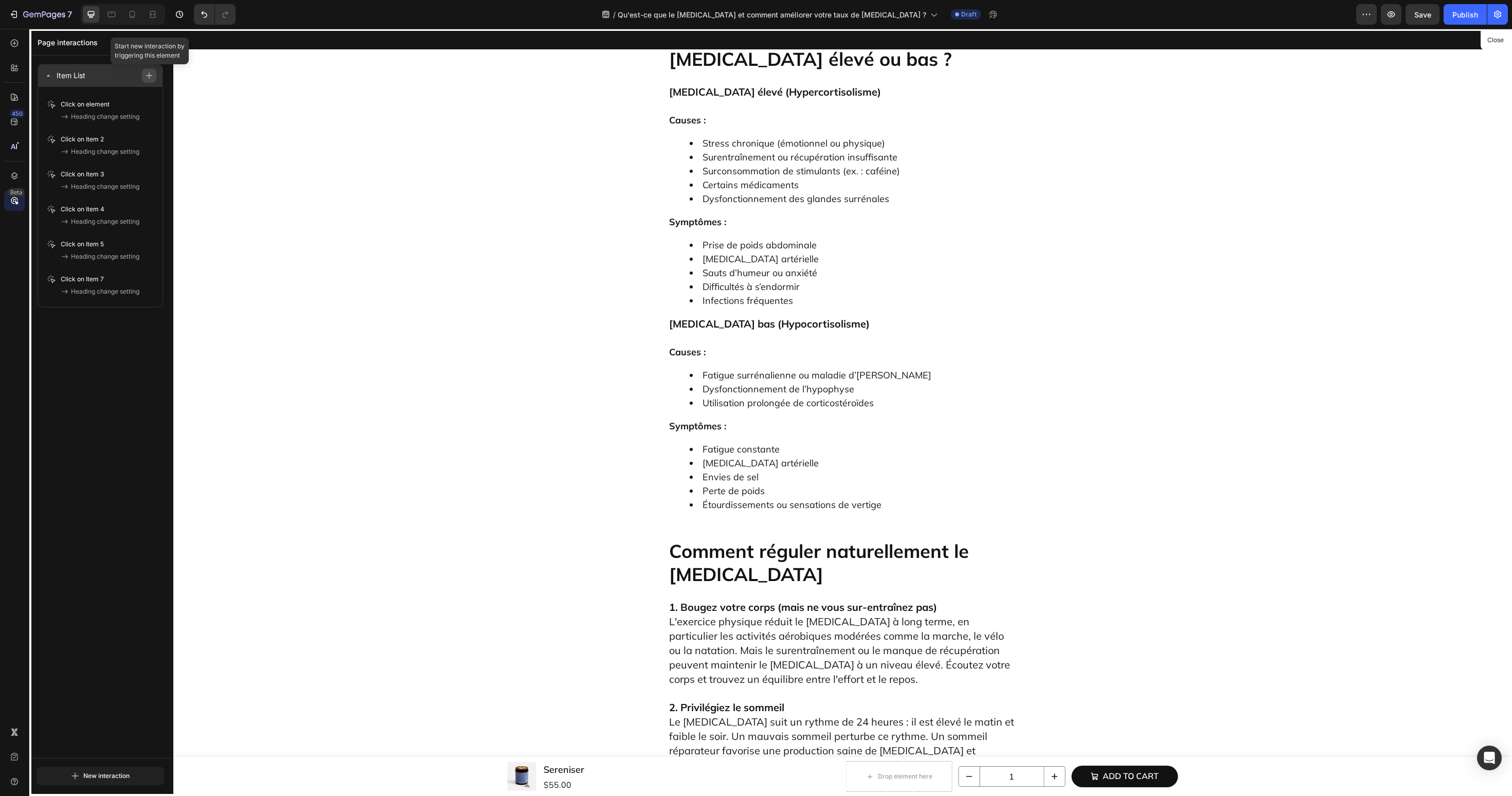
click at [150, 75] on icon "button" at bounding box center [149, 75] width 6 height 6
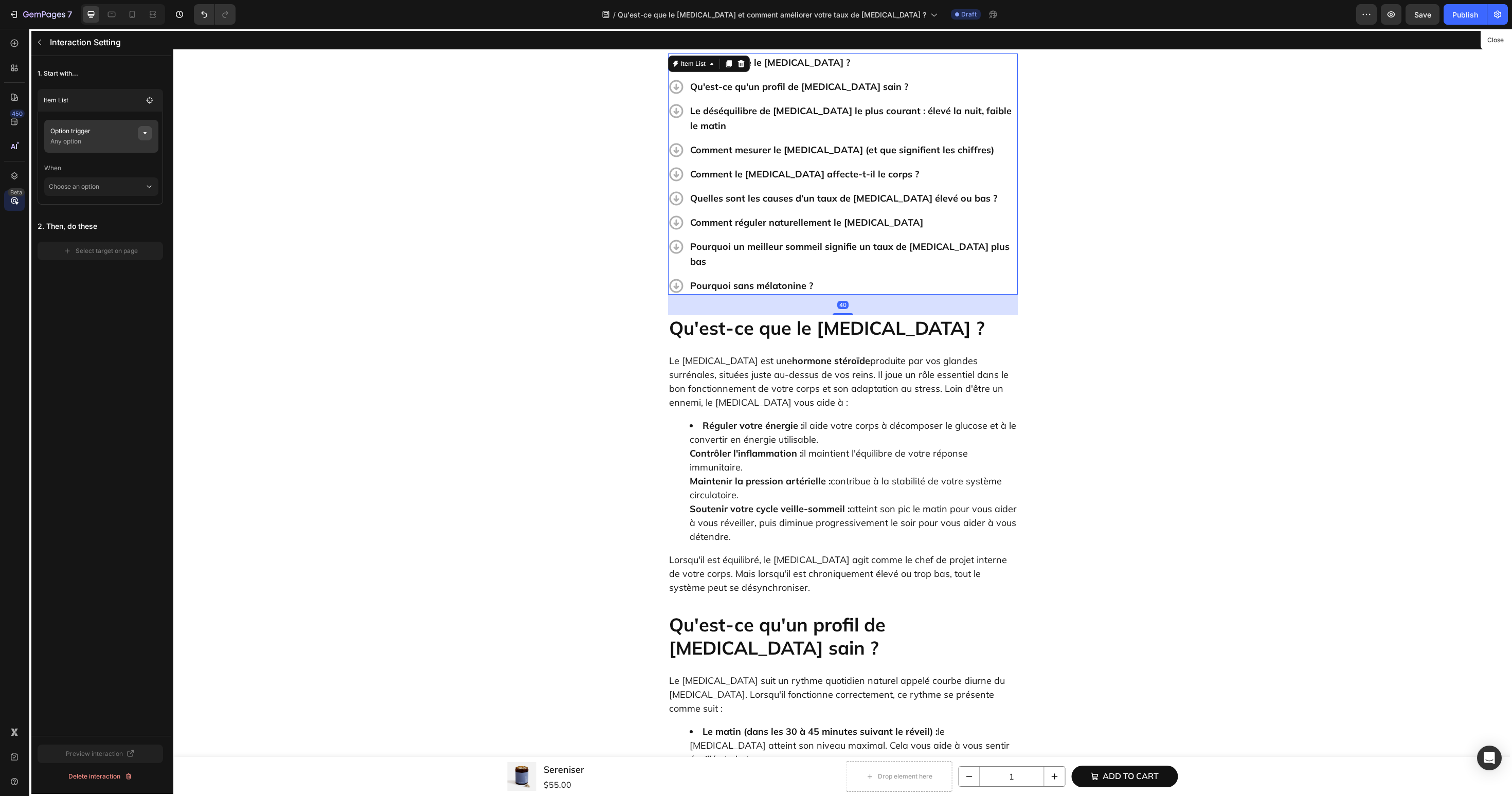
click at [145, 139] on button "button" at bounding box center [145, 133] width 14 height 14
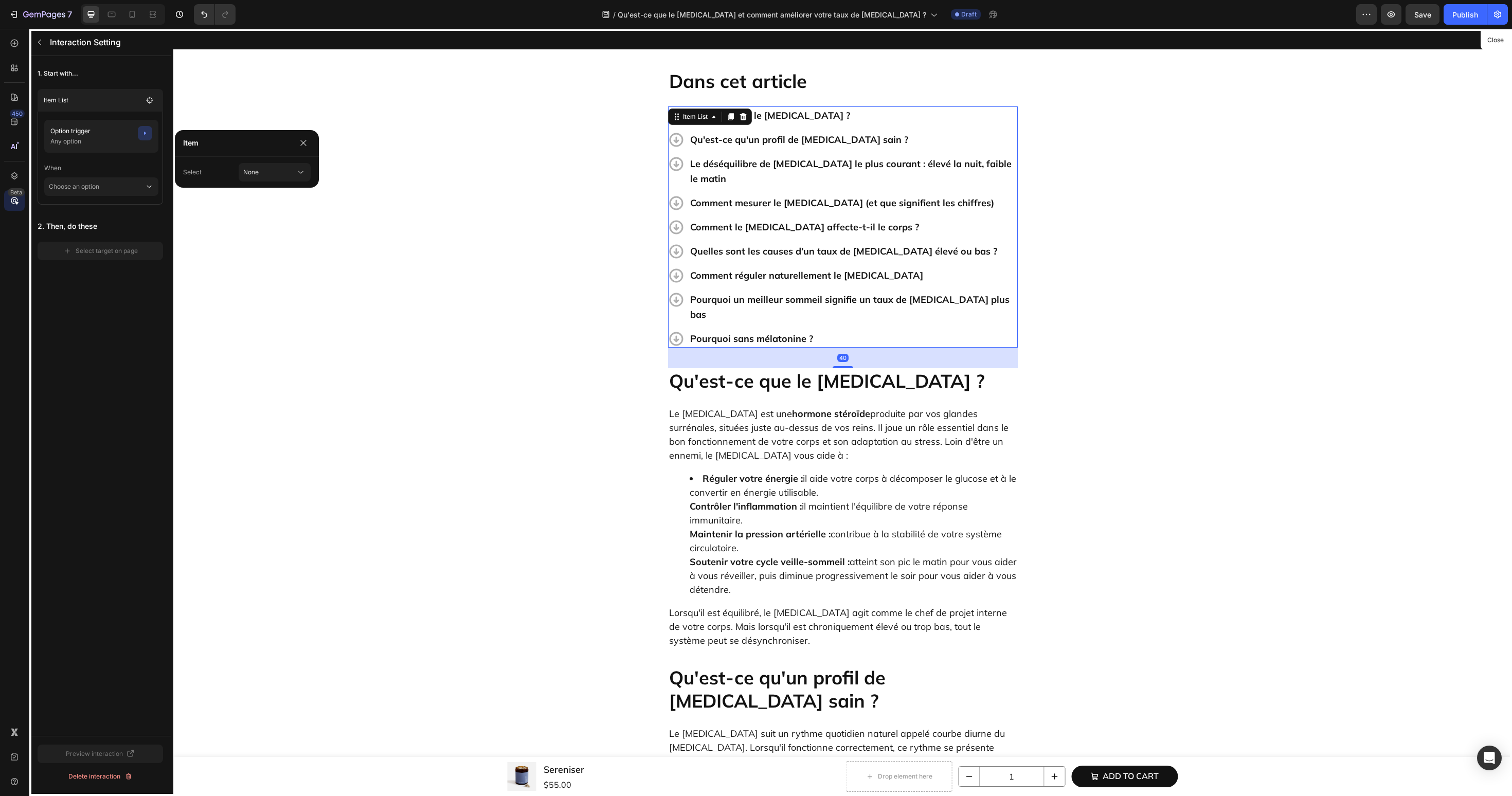
scroll to position [344, 0]
click at [277, 174] on div "None" at bounding box center [263, 172] width 40 height 9
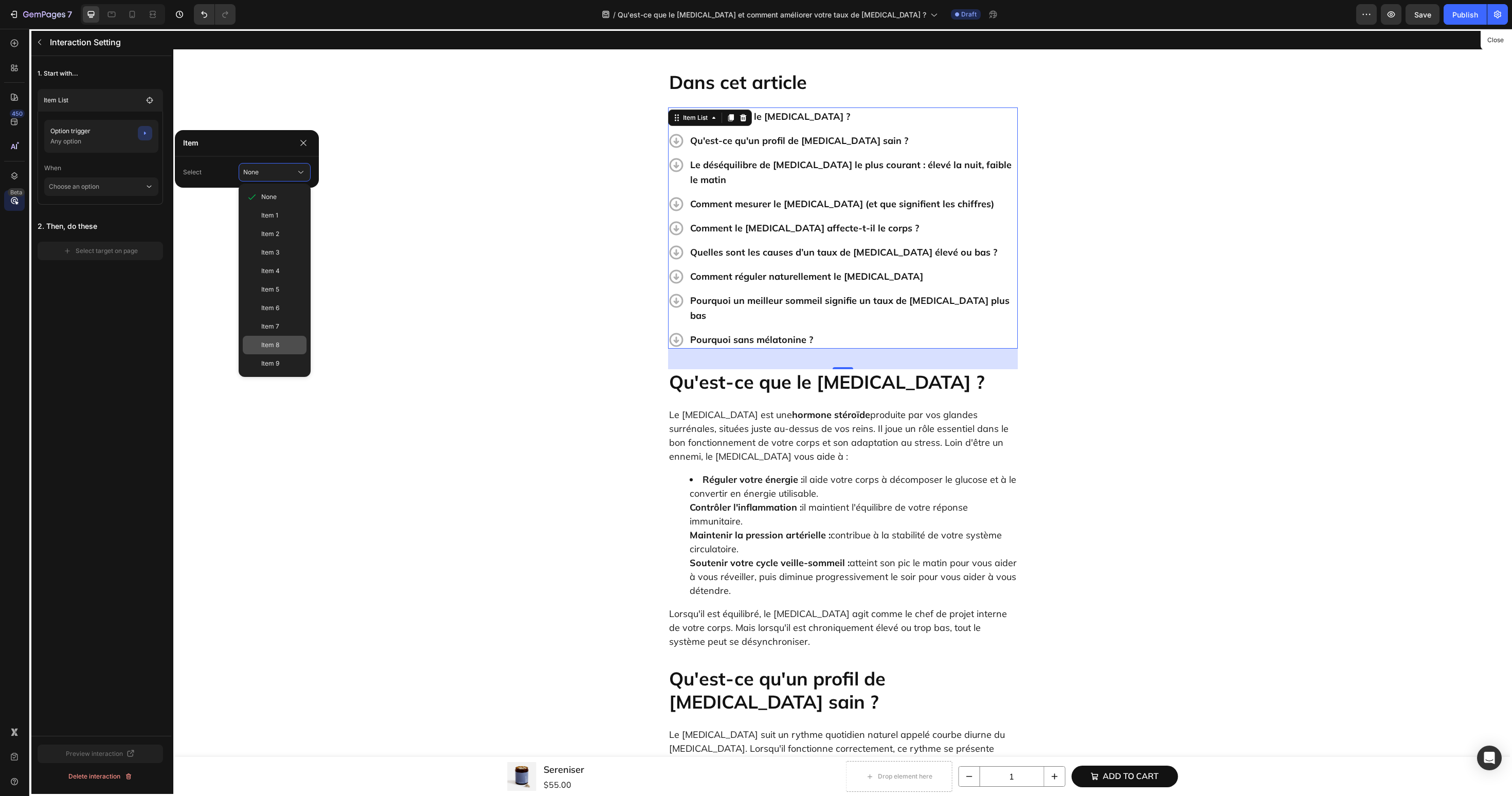
click at [271, 348] on span "Item 8" at bounding box center [270, 345] width 18 height 9
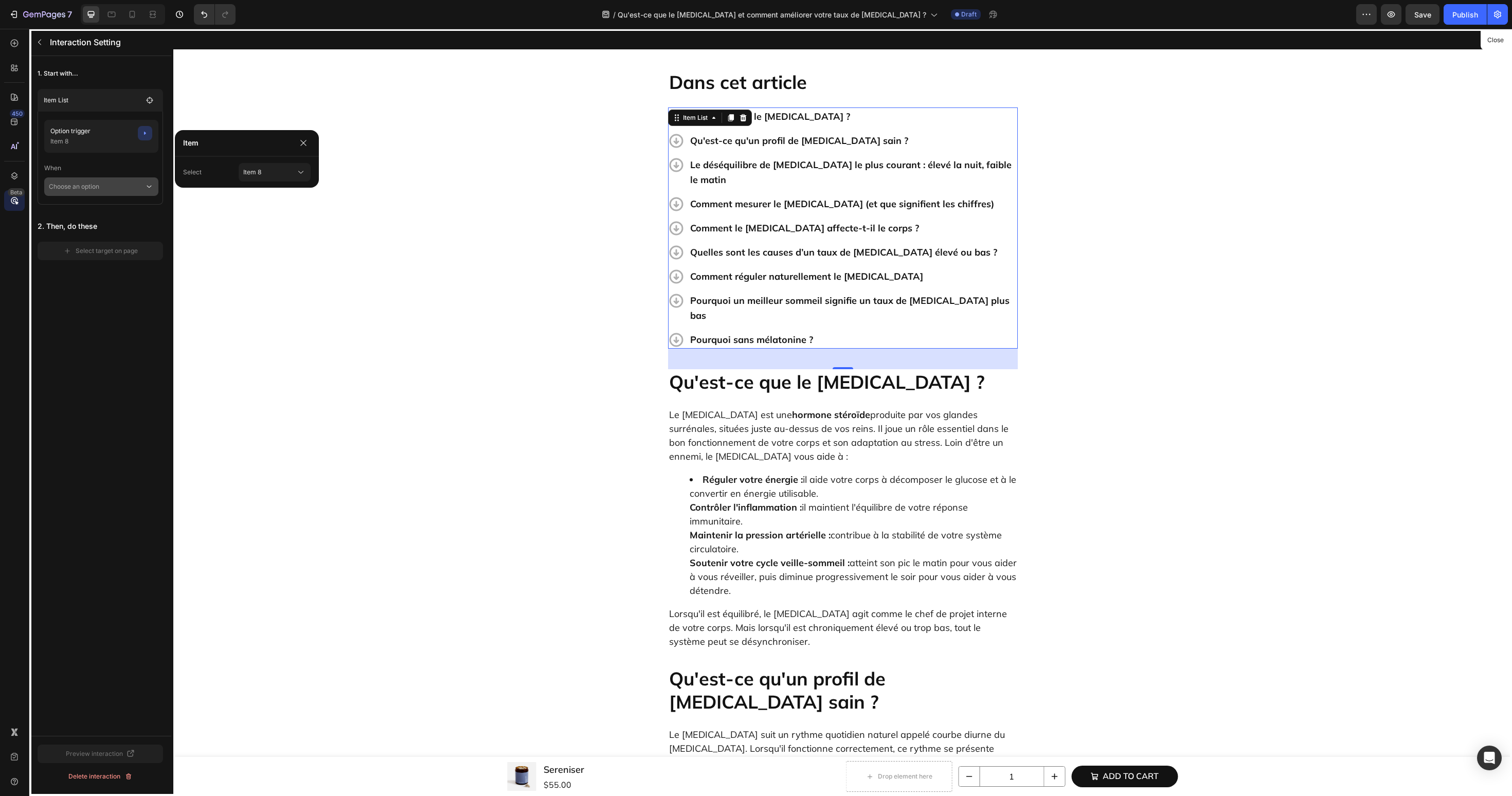
click at [106, 189] on p "Choose an option" at bounding box center [97, 187] width 96 height 18
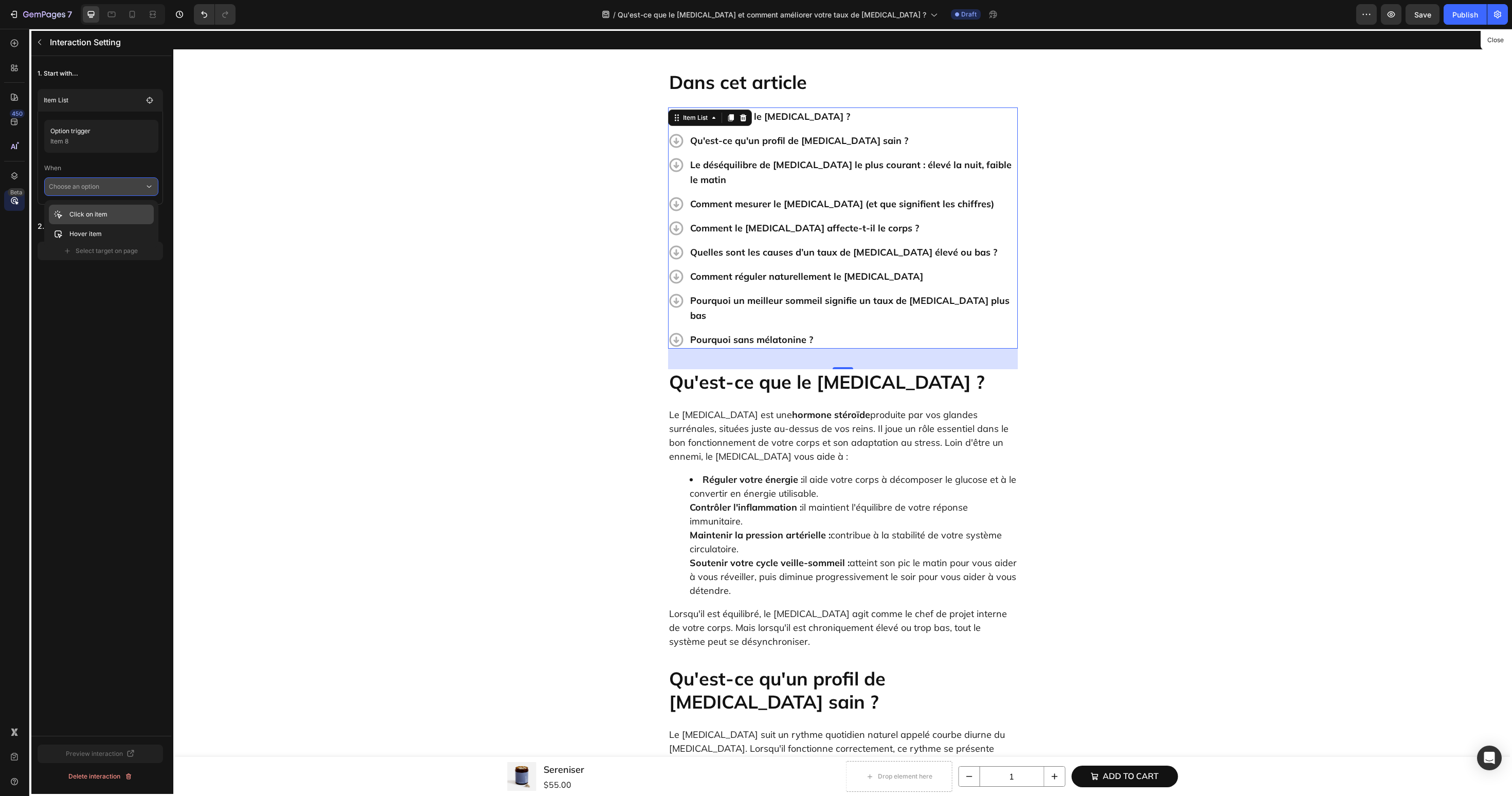
click at [101, 214] on p "Click on item" at bounding box center [88, 214] width 38 height 10
click at [106, 269] on div "Select target on page" at bounding box center [101, 266] width 75 height 9
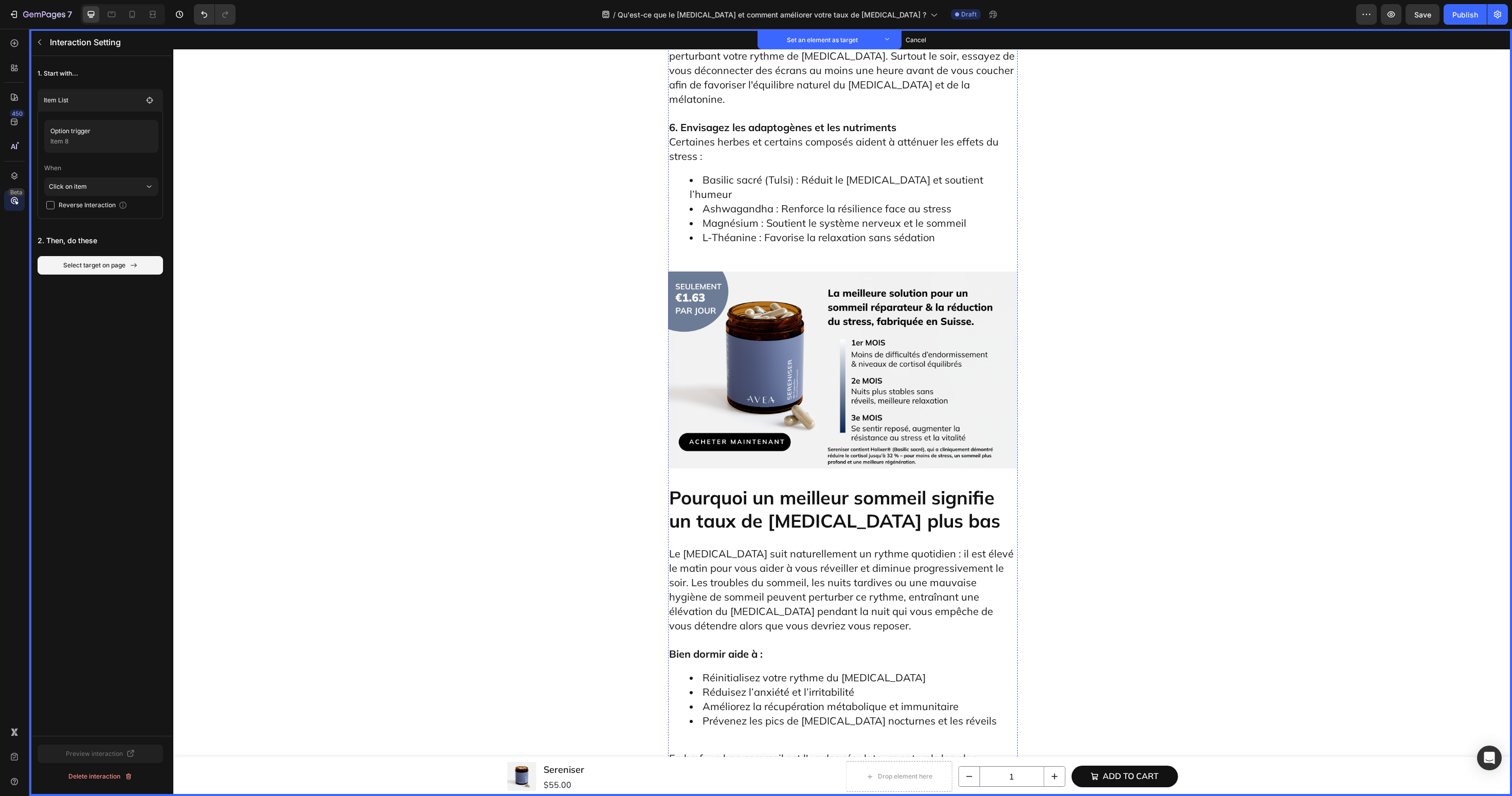
scroll to position [3798, 0]
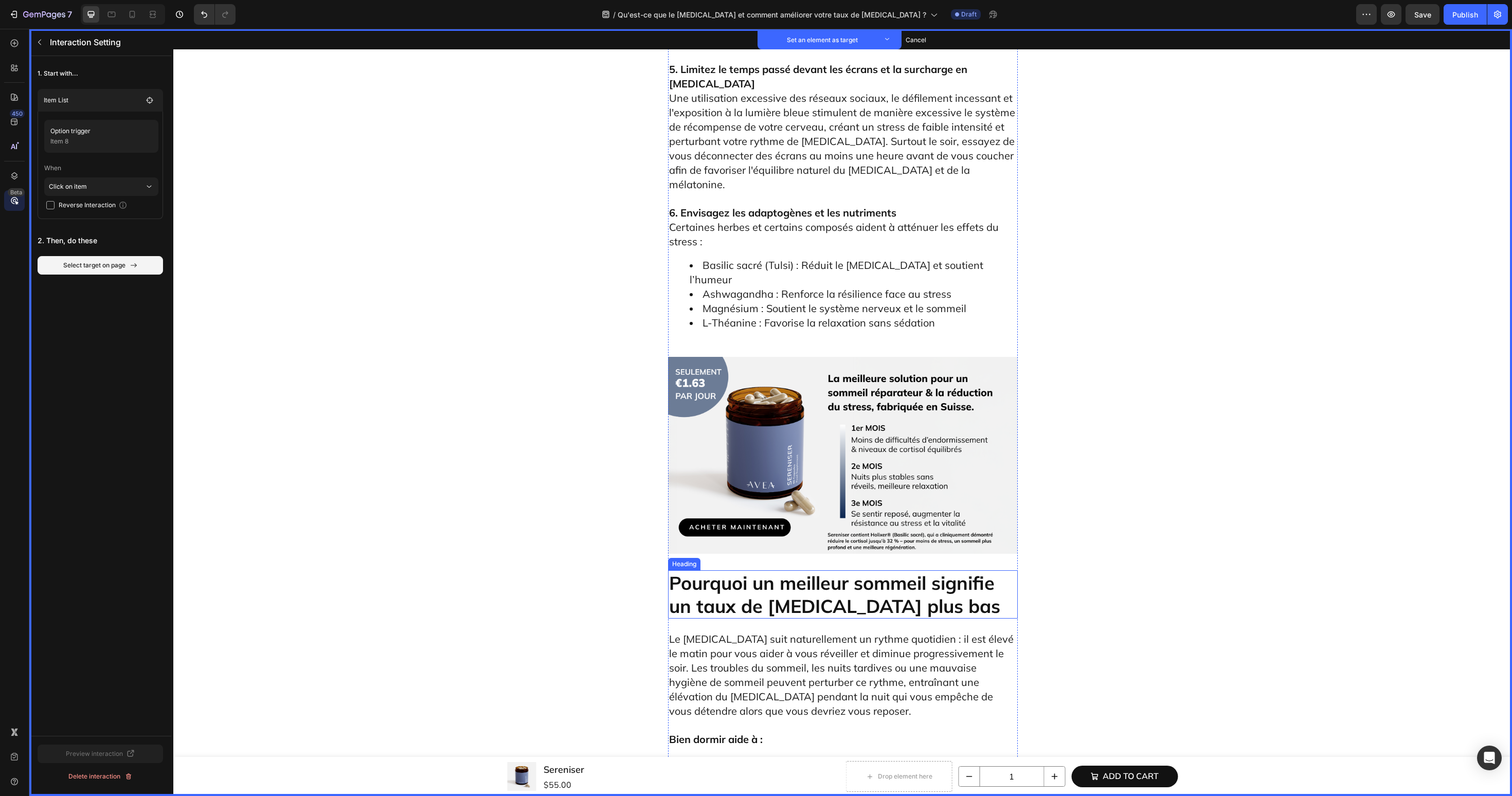
click at [833, 570] on h2 "Pourquoi un meilleur sommeil signifie un taux de [MEDICAL_DATA] plus bas" at bounding box center [843, 595] width 350 height 49
click at [758, 555] on button "Set as target" at bounding box center [746, 561] width 45 height 12
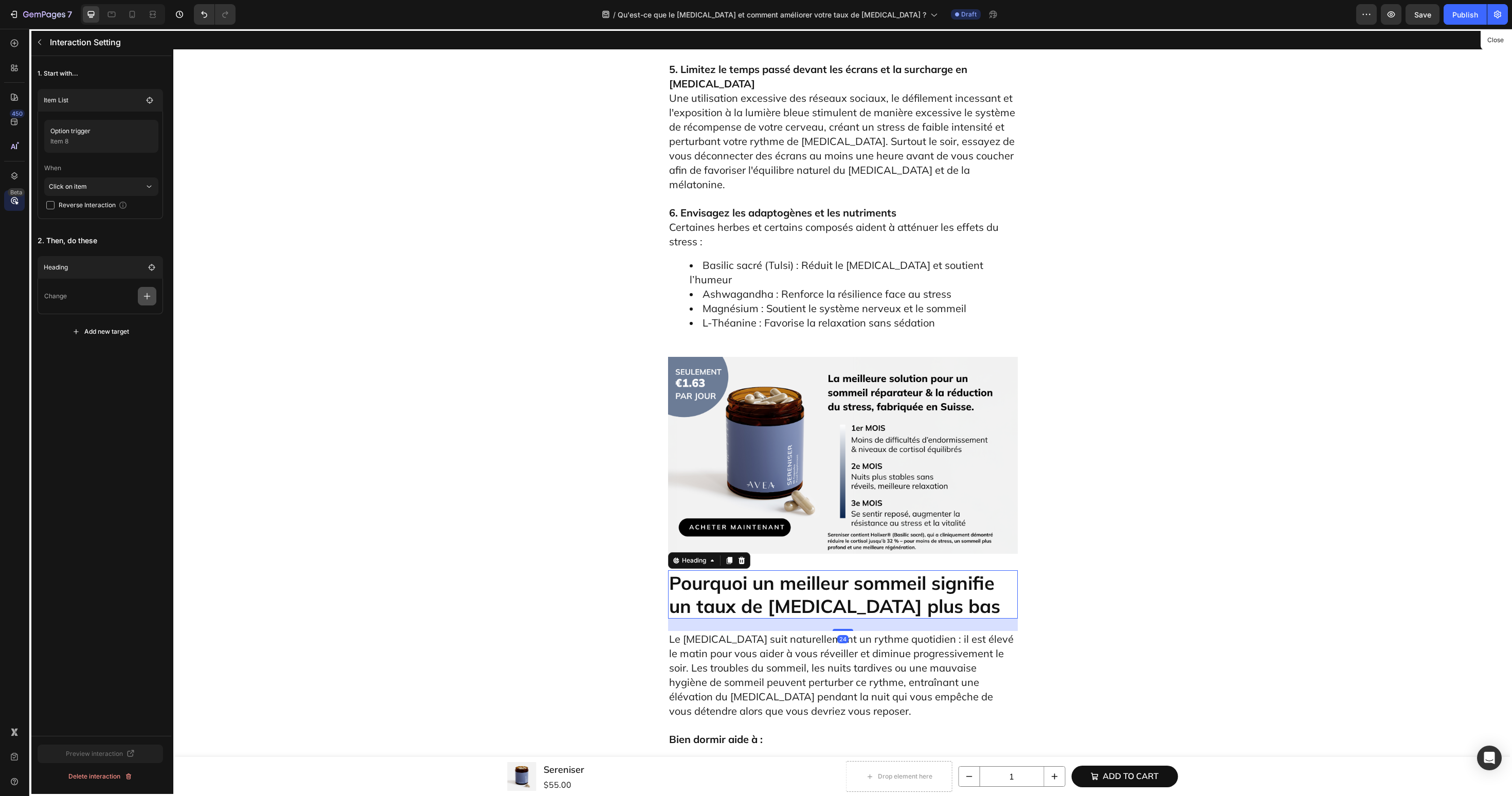
click at [149, 298] on icon "button" at bounding box center [147, 296] width 10 height 10
click at [127, 369] on p "Scroll to" at bounding box center [98, 375] width 109 height 18
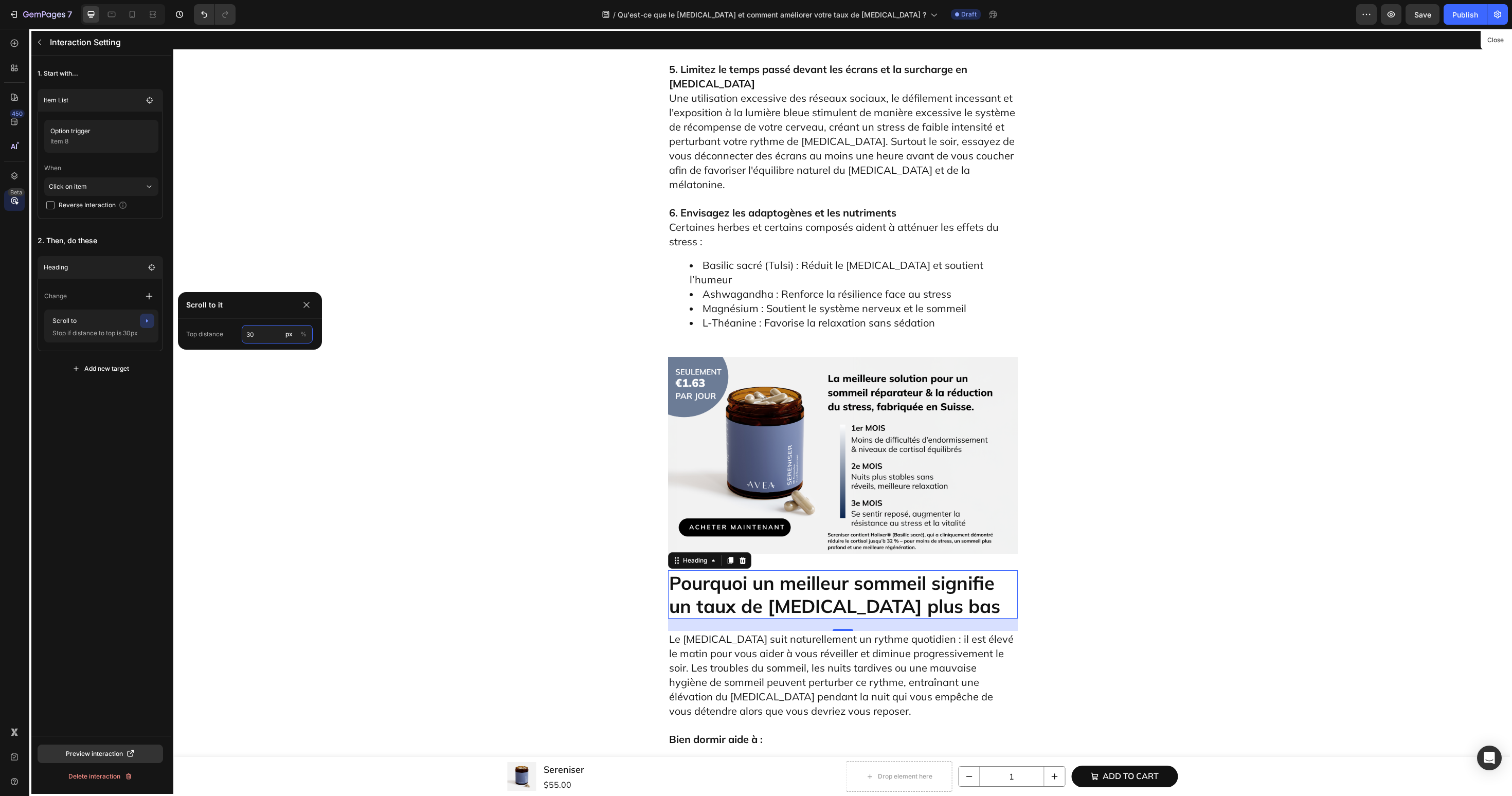
click at [263, 332] on input "30" at bounding box center [277, 334] width 71 height 18
type input "60"
click at [121, 415] on div "1. Start with... Item List Option trigger Item 8 When Click on item Reverse Int…" at bounding box center [100, 396] width 142 height 680
click at [41, 47] on button "button" at bounding box center [39, 42] width 16 height 16
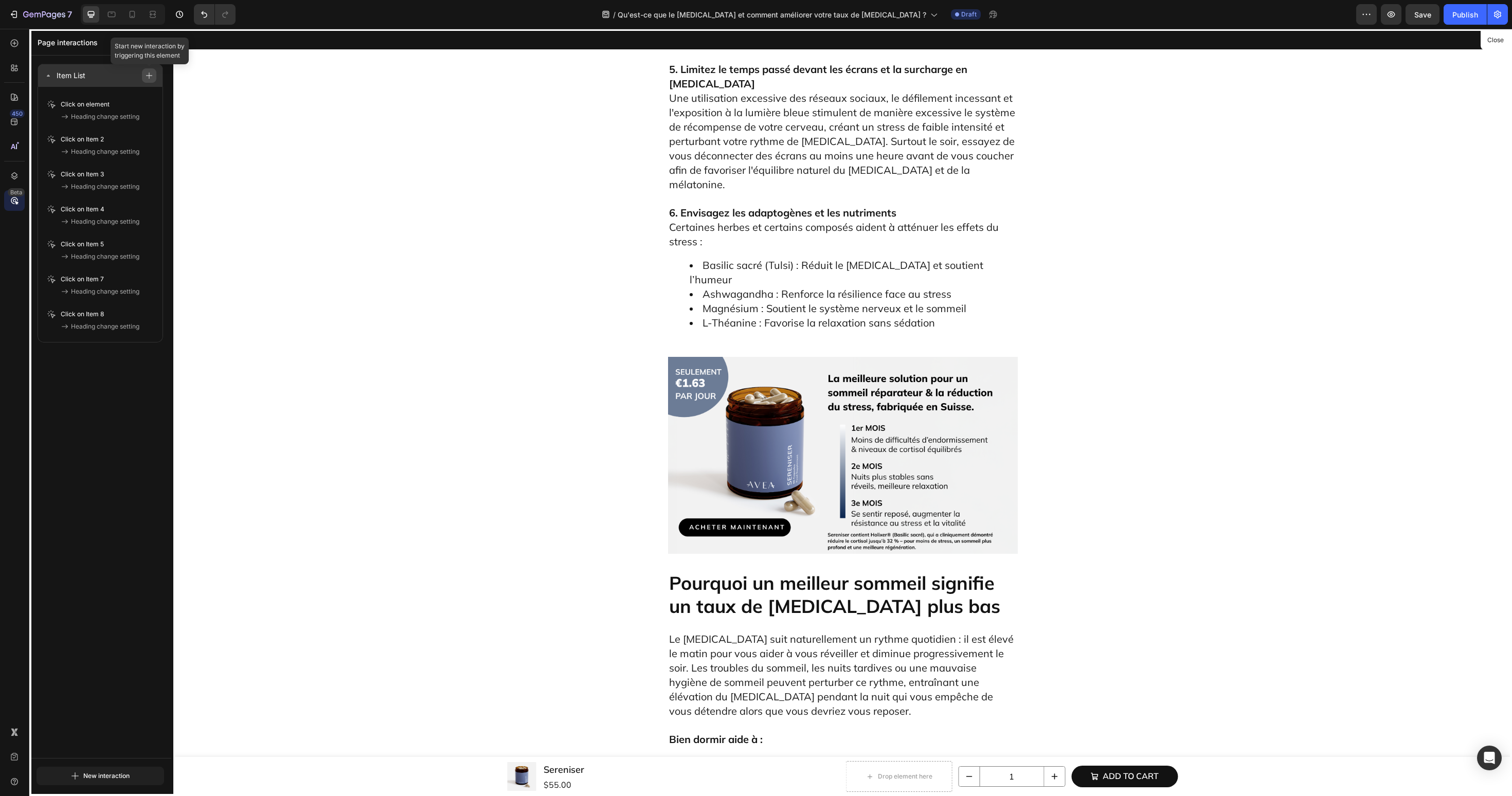
click at [149, 75] on icon "button" at bounding box center [149, 75] width 6 height 6
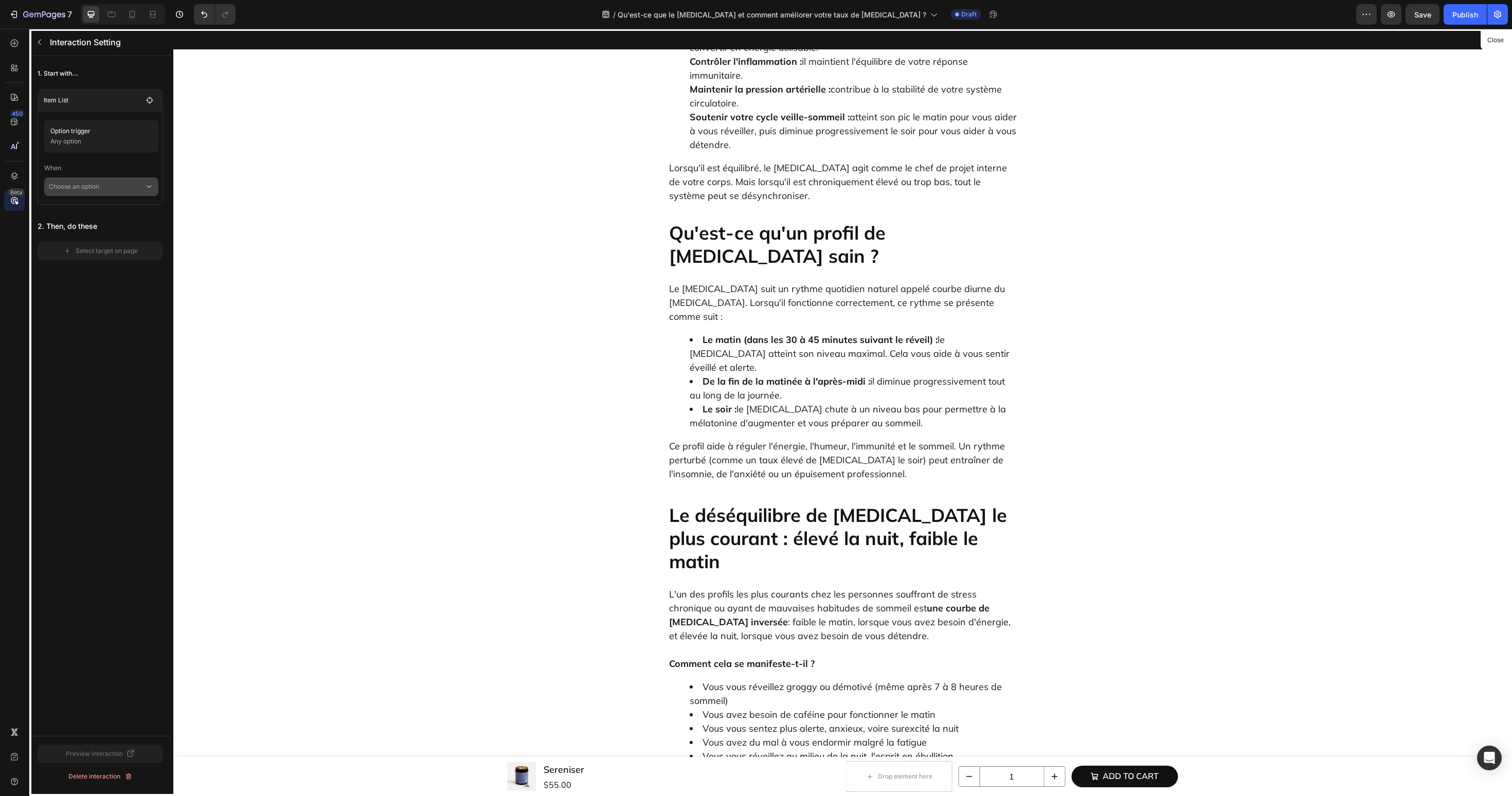
click at [153, 185] on icon at bounding box center [149, 187] width 9 height 10
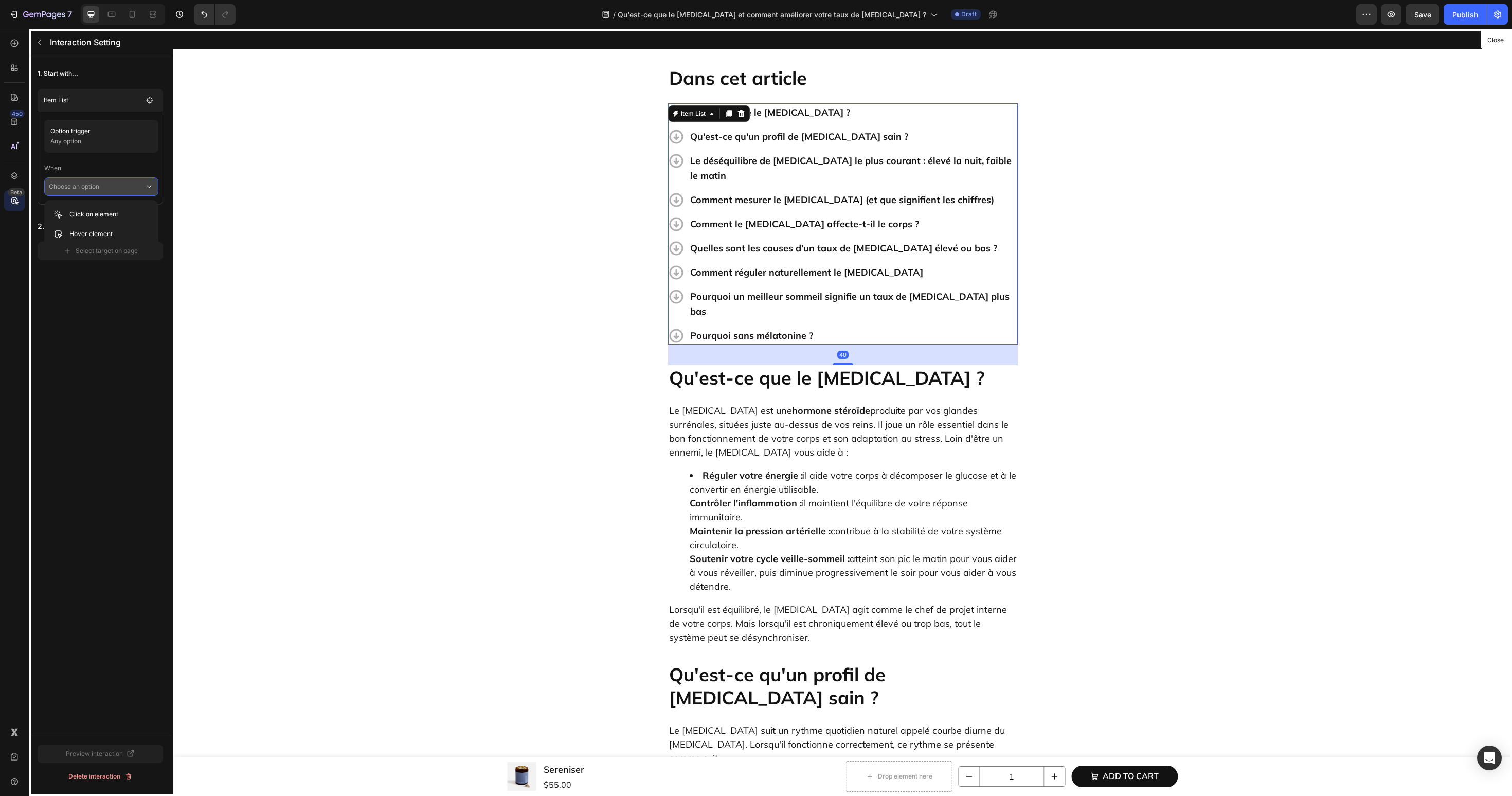
scroll to position [344, 0]
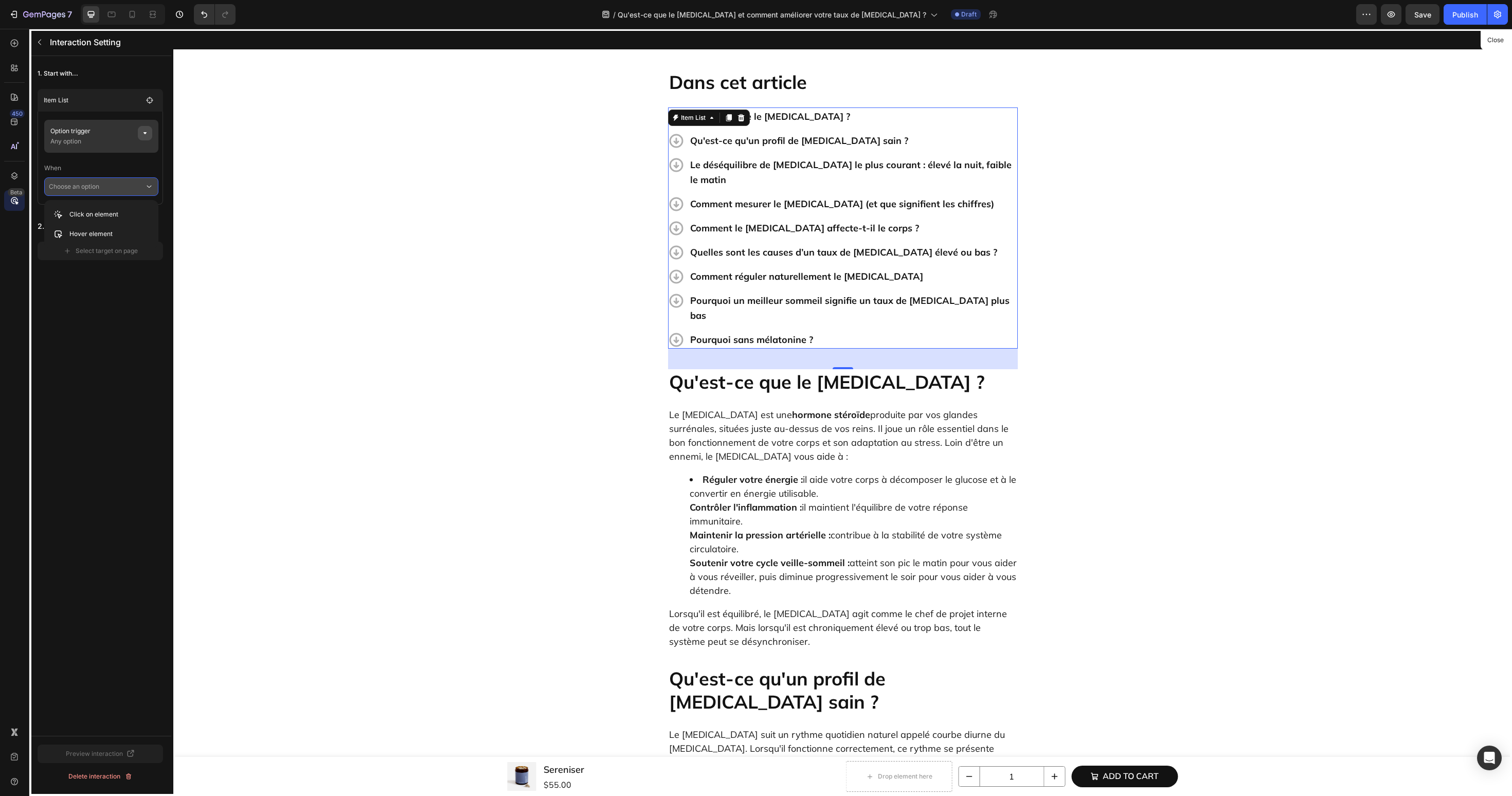
click at [140, 138] on button "button" at bounding box center [145, 133] width 14 height 14
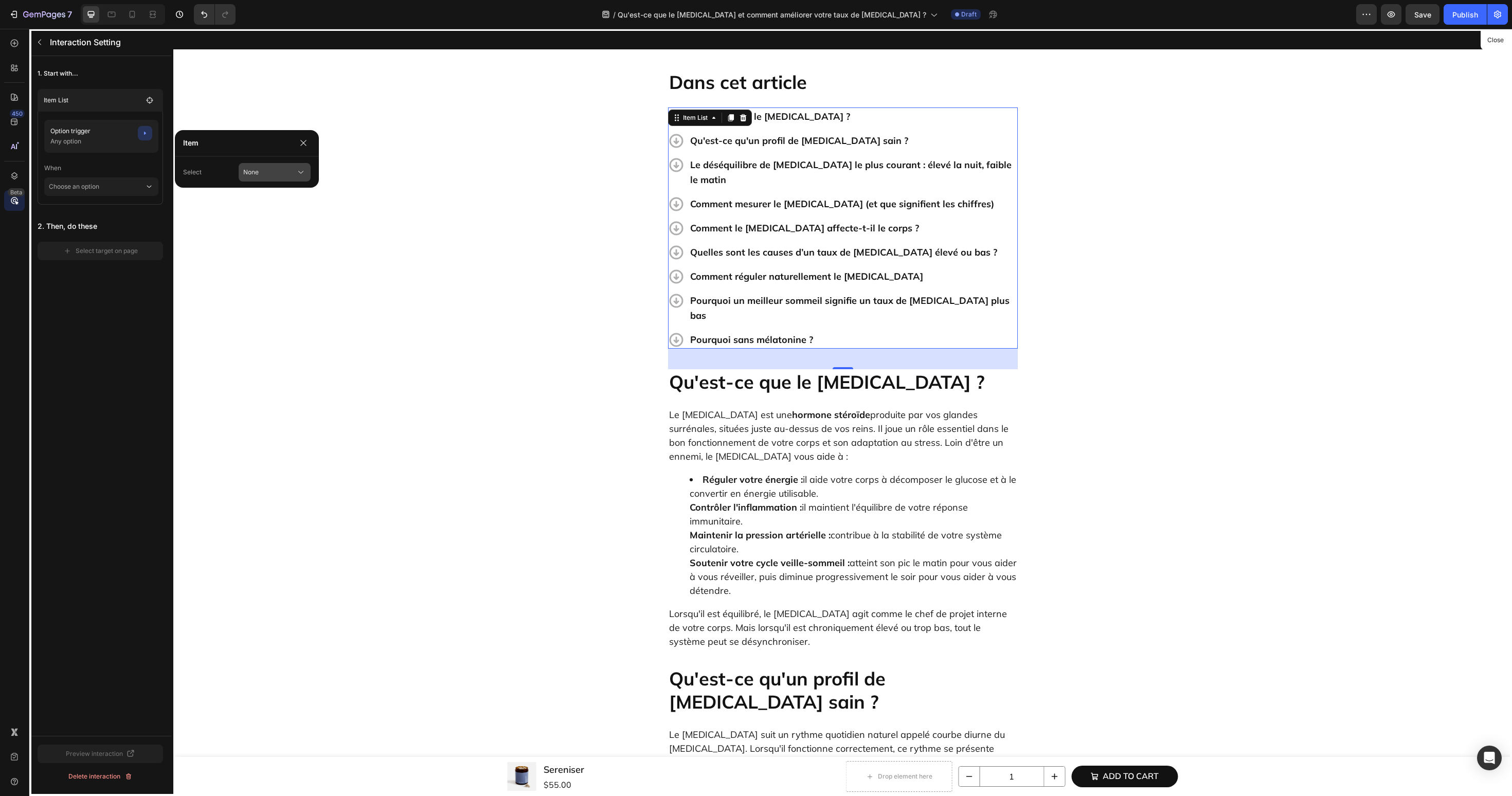
click at [243, 174] on span "None" at bounding box center [251, 172] width 16 height 9
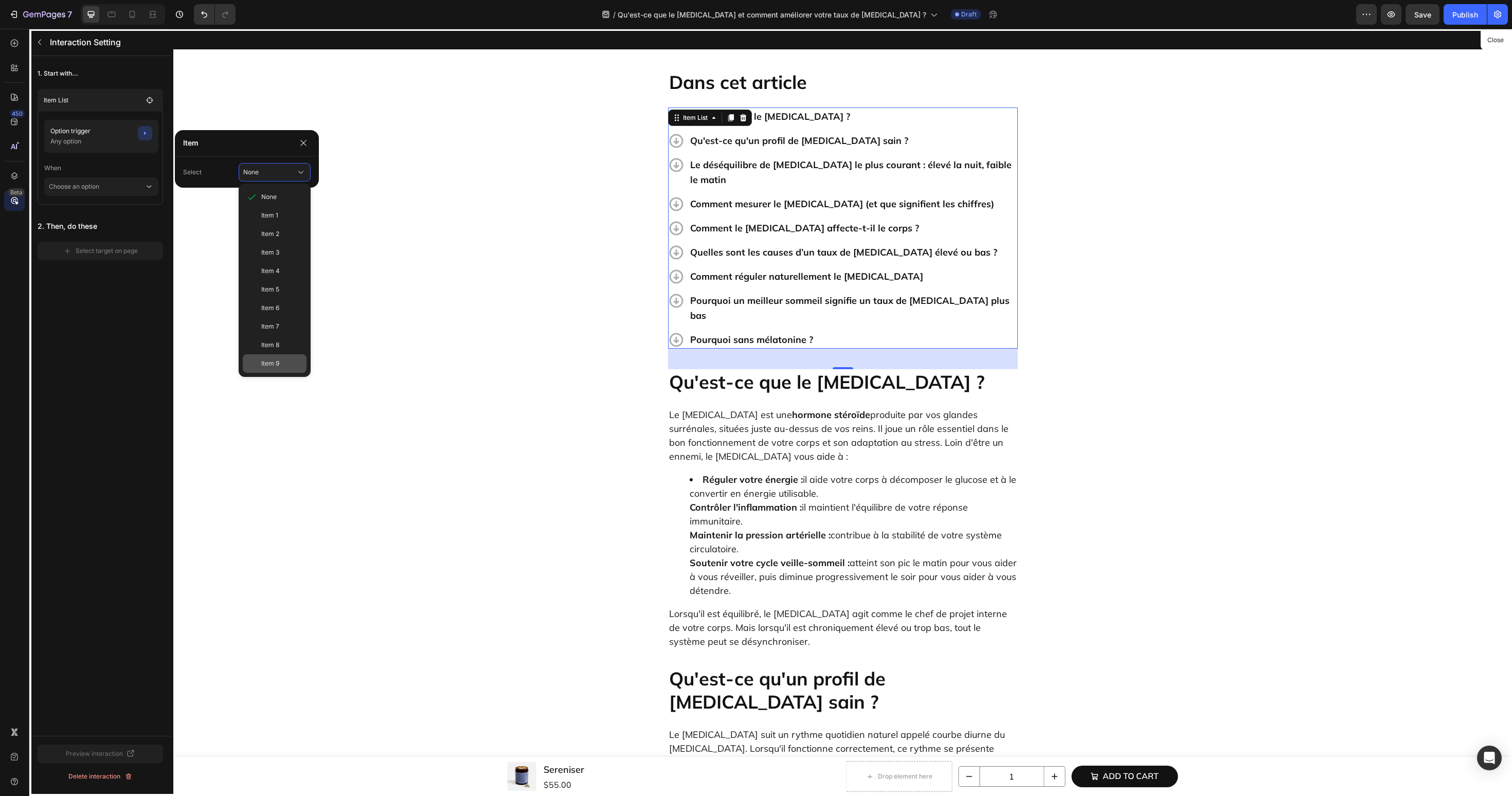
click at [263, 365] on span "Item 9" at bounding box center [270, 364] width 18 height 9
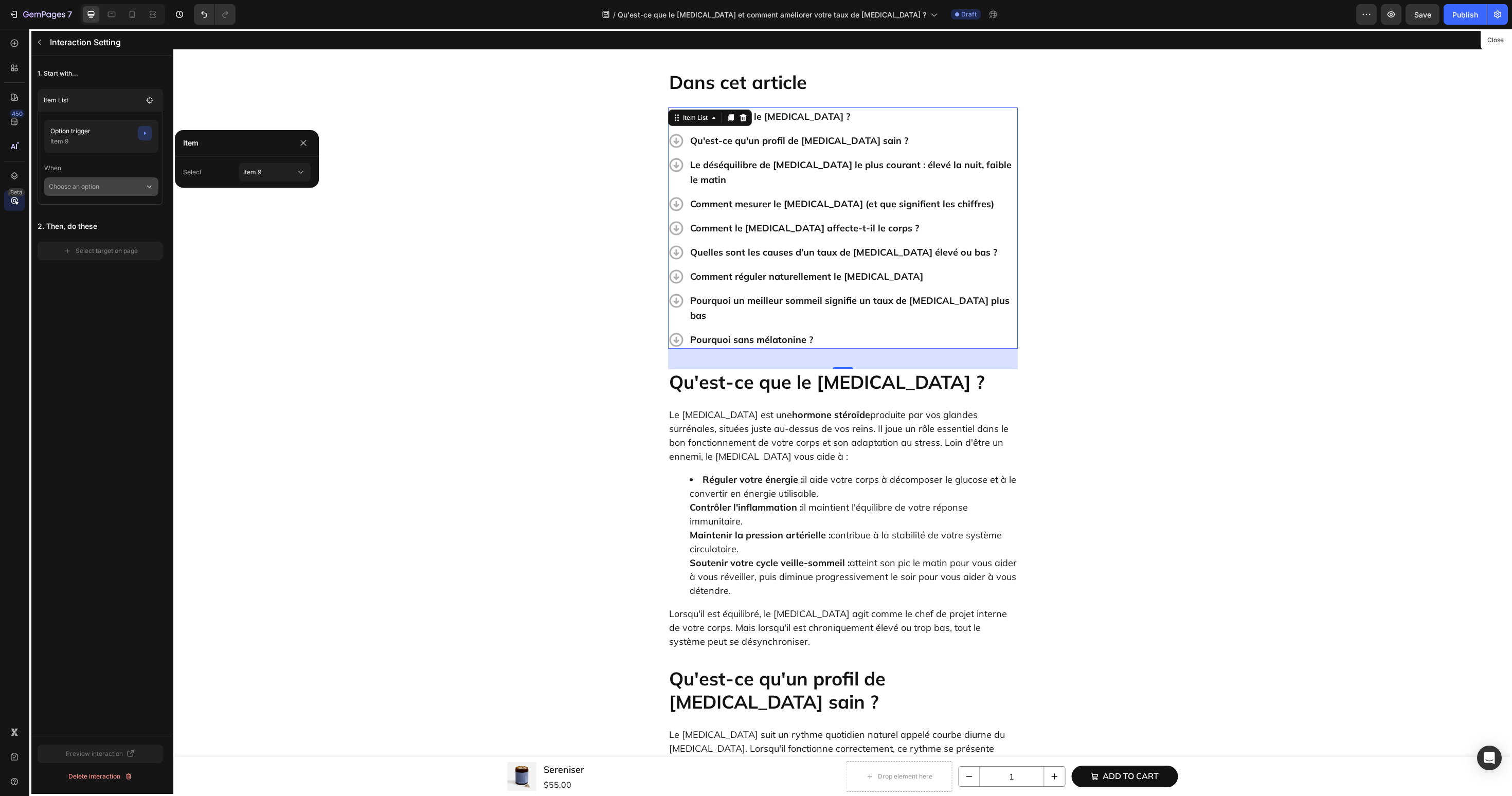
click at [106, 192] on p "Choose an option" at bounding box center [97, 187] width 96 height 18
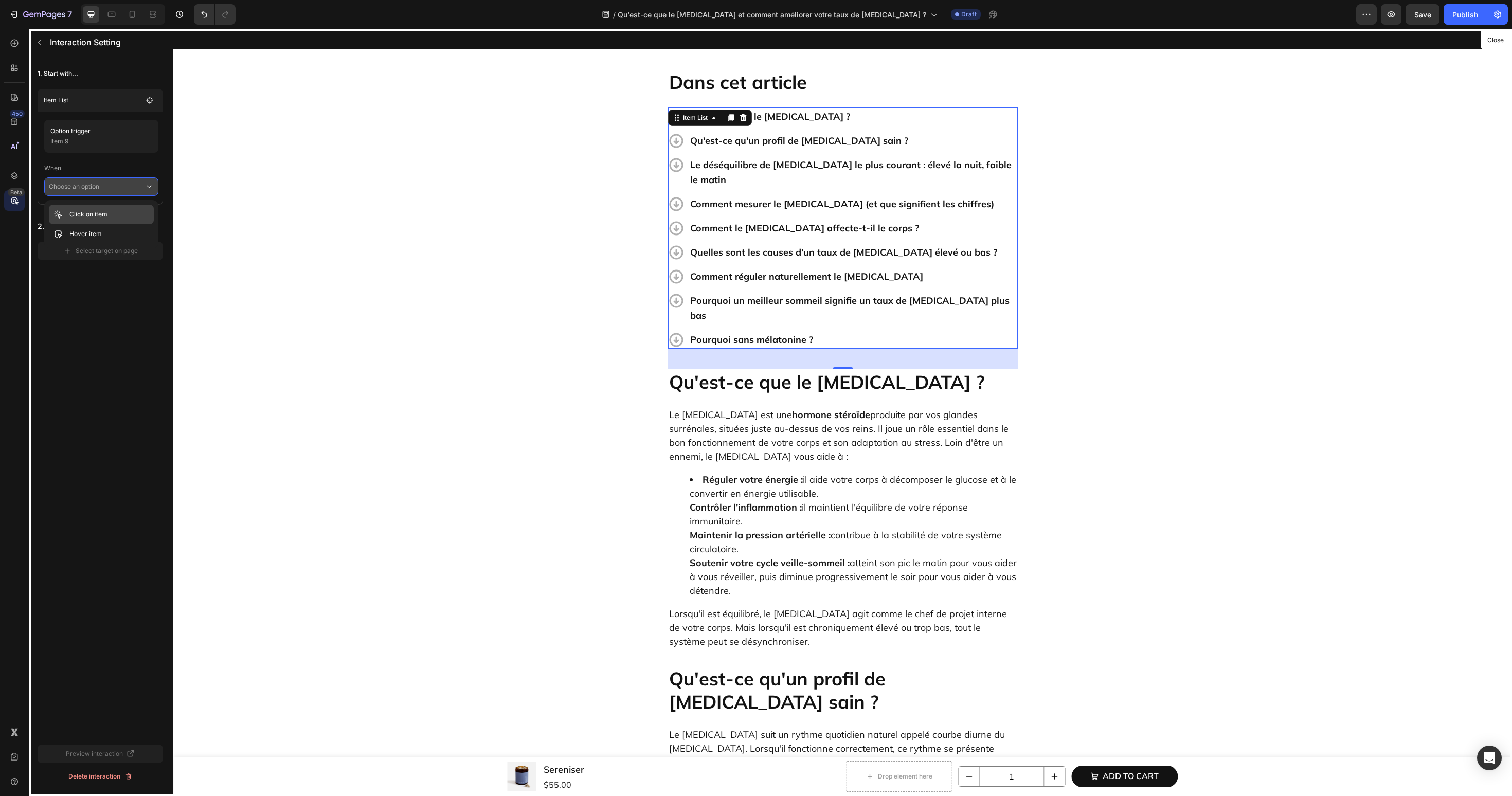
click at [105, 209] on p "Click on item" at bounding box center [88, 214] width 38 height 10
click at [104, 266] on div "Select target on page" at bounding box center [101, 266] width 75 height 9
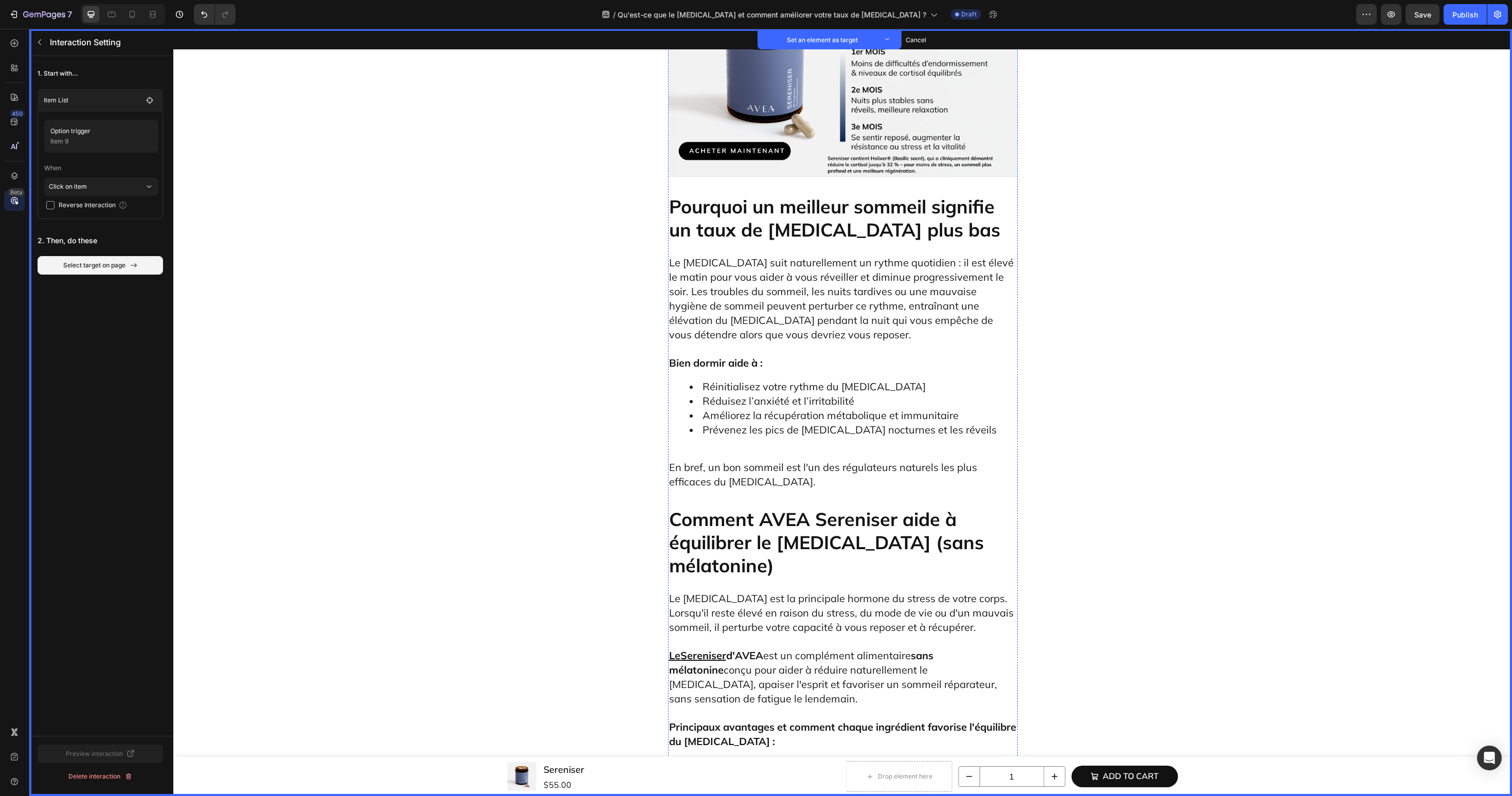
scroll to position [4151, 0]
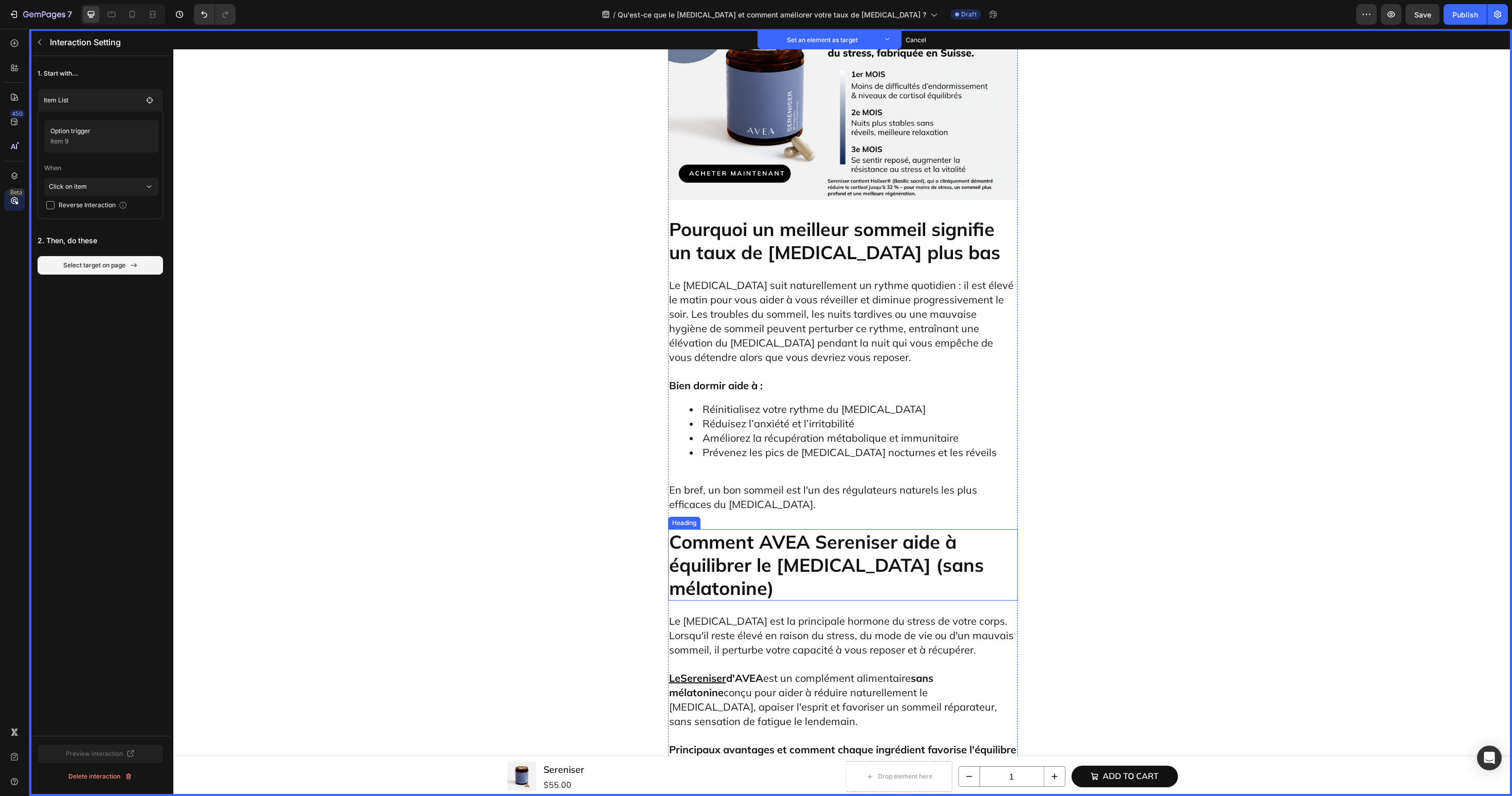
click at [788, 529] on h2 "Comment AVEA Sereniser aide à équilibrer le cortisol (sans mélatonine)" at bounding box center [843, 565] width 350 height 71
click at [753, 513] on button "Set as target" at bounding box center [746, 519] width 45 height 12
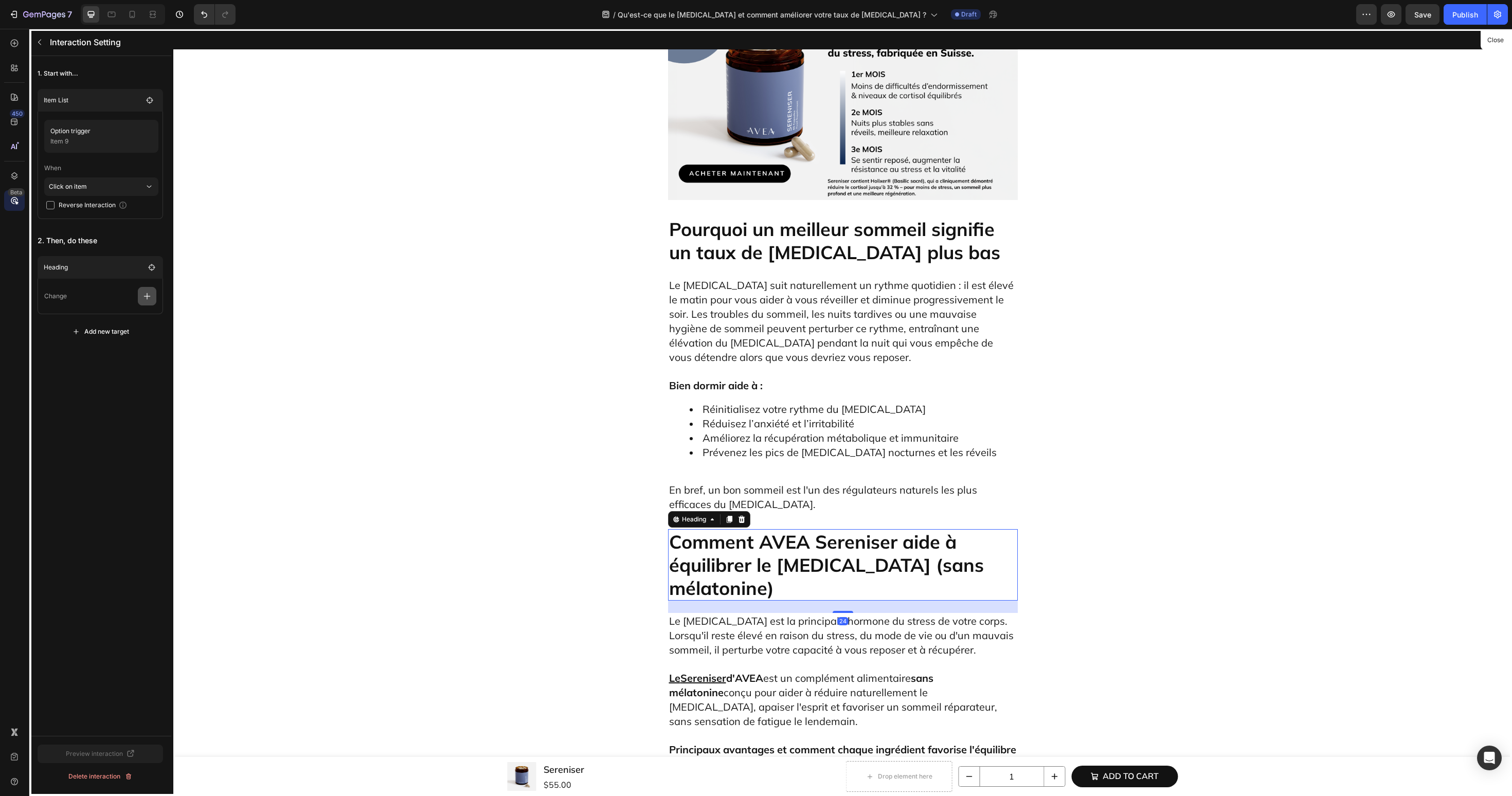
click at [145, 300] on icon "button" at bounding box center [147, 296] width 10 height 10
click at [104, 373] on p "Scroll to" at bounding box center [98, 375] width 109 height 18
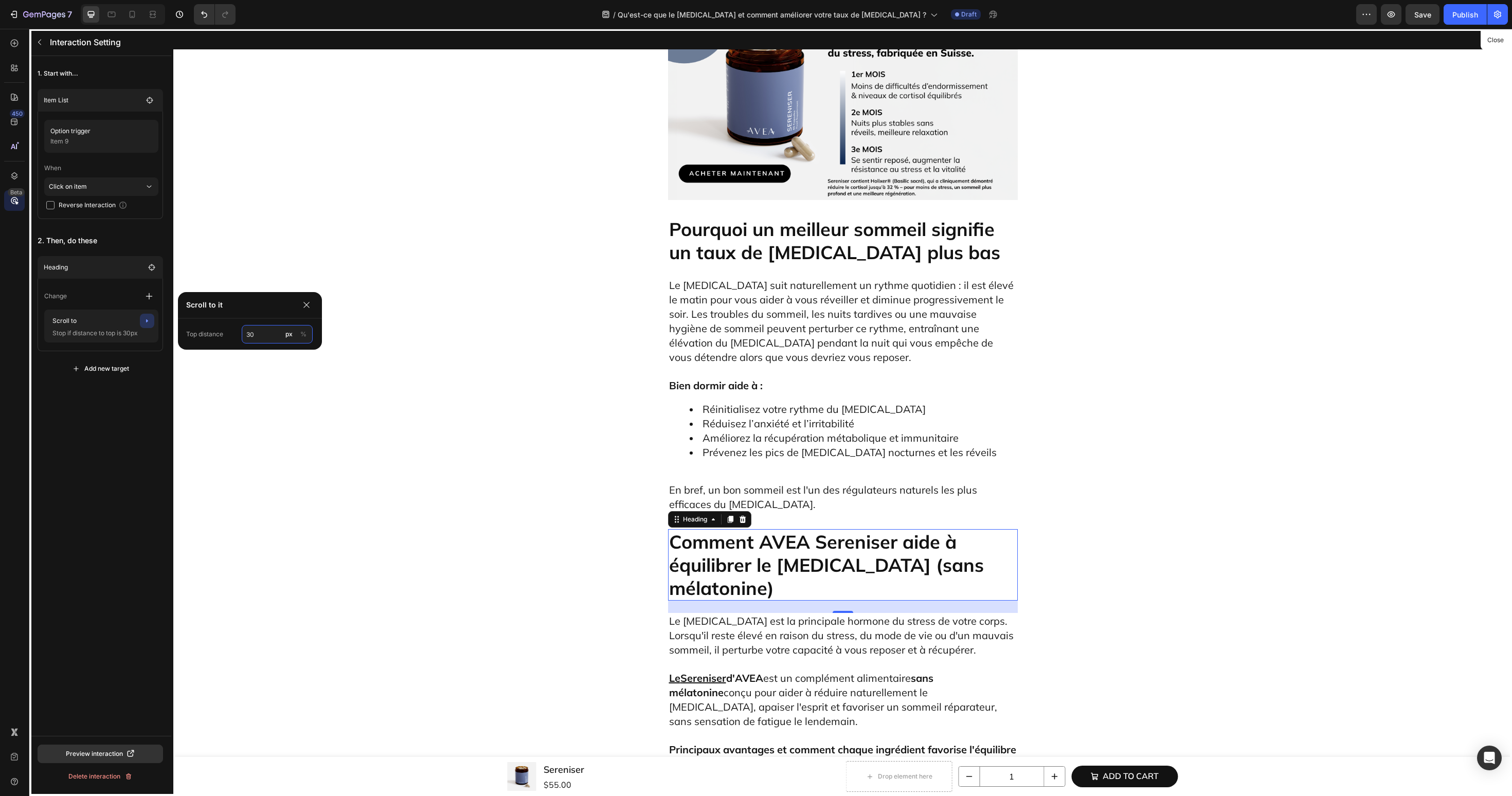
click at [260, 335] on input "30" at bounding box center [277, 334] width 71 height 18
type input "60"
click at [10, 40] on icon at bounding box center [14, 43] width 10 height 10
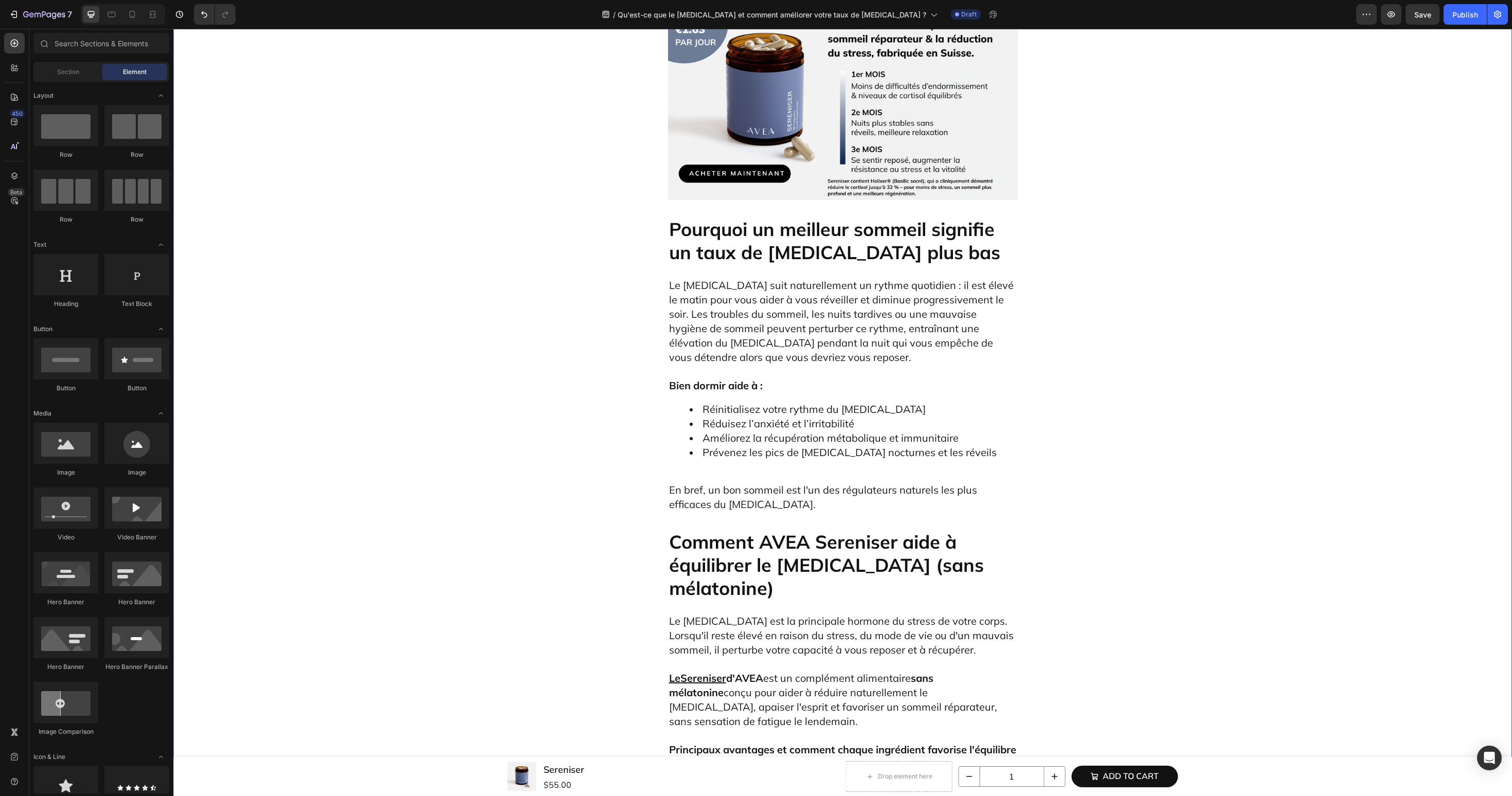
click at [767, 529] on h2 "Comment AVEA Sereniser aide à équilibrer le cortisol (sans mélatonine)" at bounding box center [843, 565] width 350 height 71
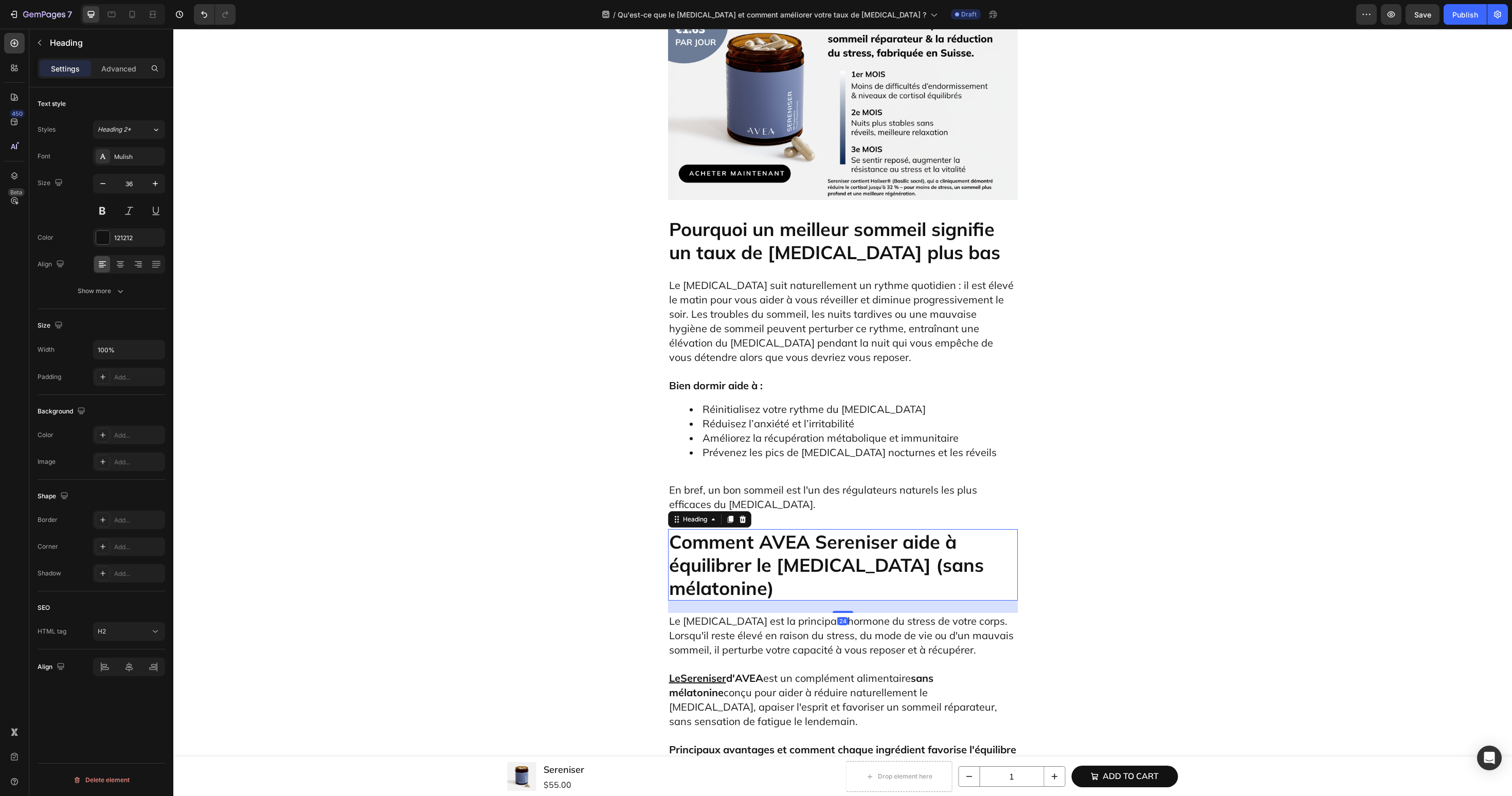
click at [767, 529] on h2 "Comment AVEA Sereniser aide à équilibrer le cortisol (sans mélatonine)" at bounding box center [843, 565] width 350 height 71
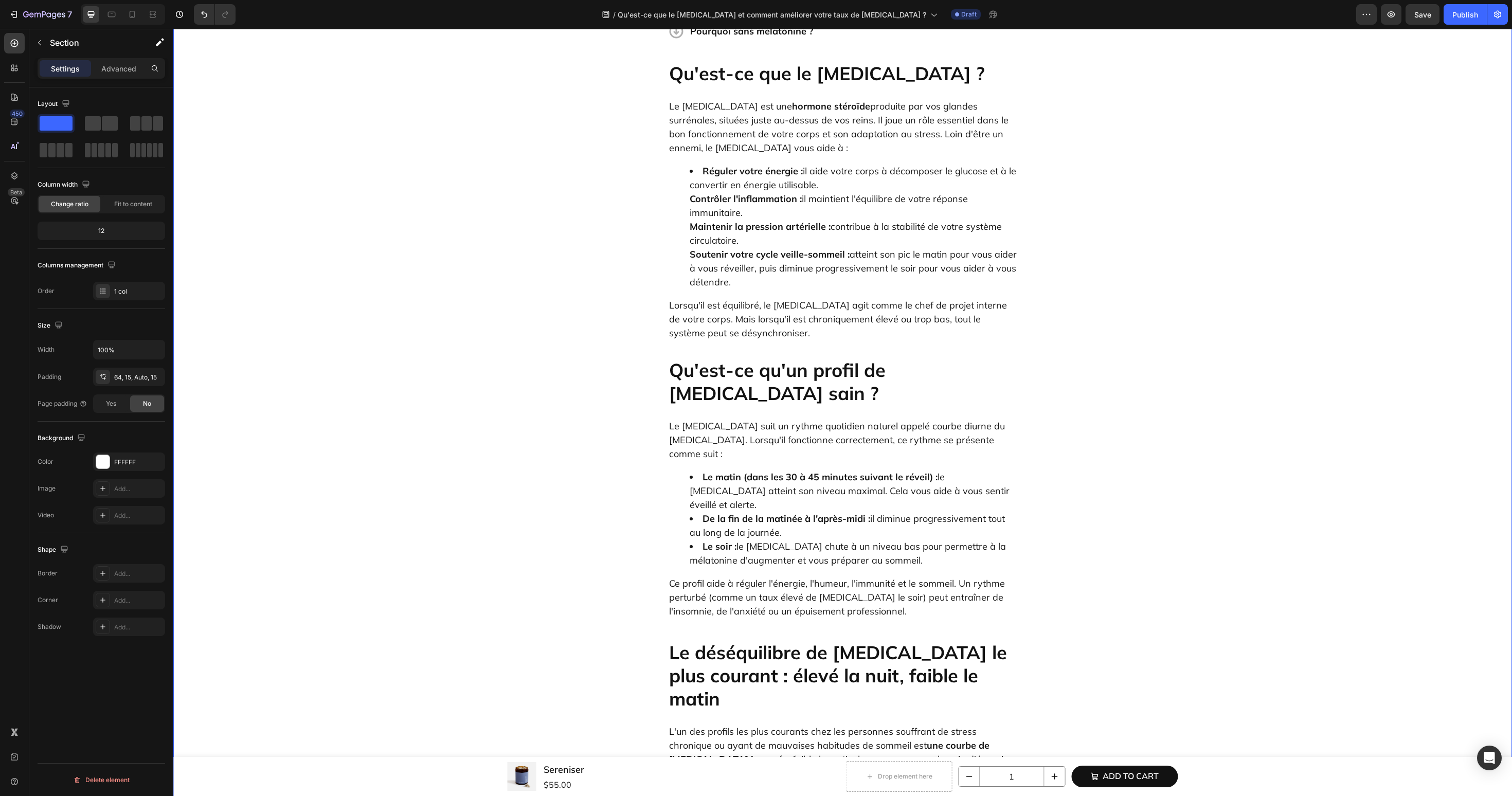
scroll to position [0, 0]
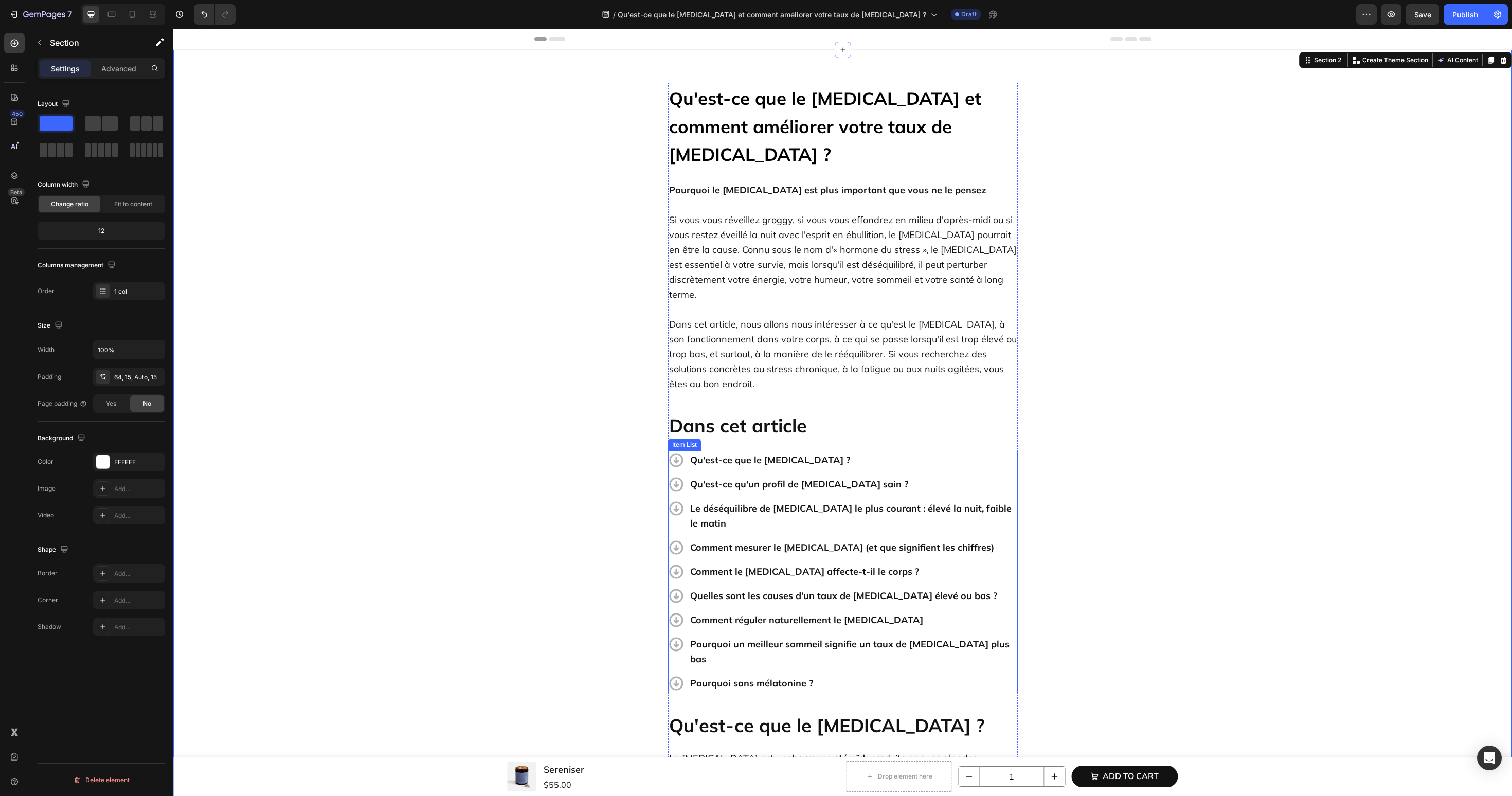
click at [796, 676] on p "Pourquoi sans mélatonine ?" at bounding box center [853, 683] width 326 height 15
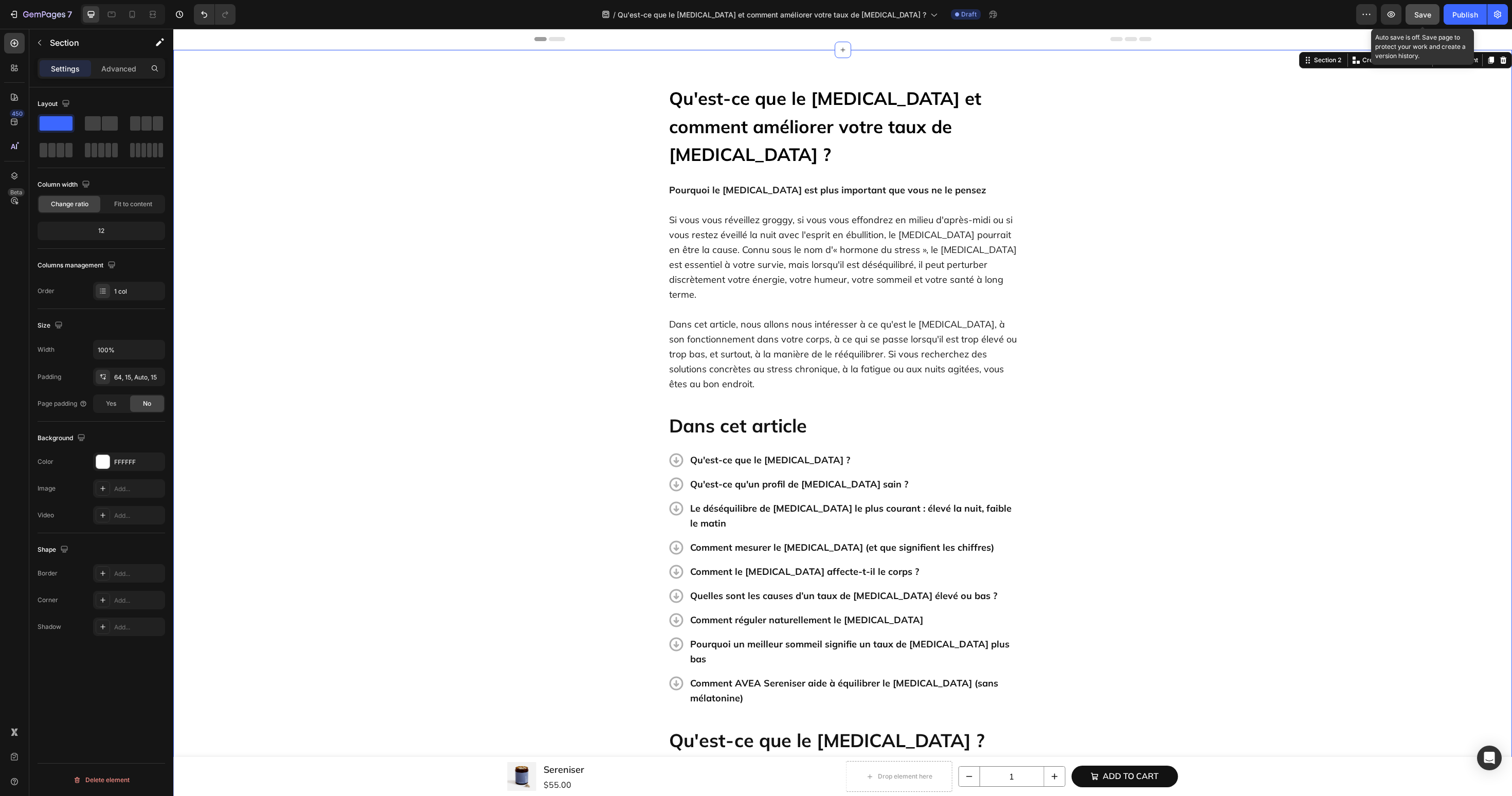
click at [1422, 18] on span "Save" at bounding box center [1423, 14] width 17 height 9
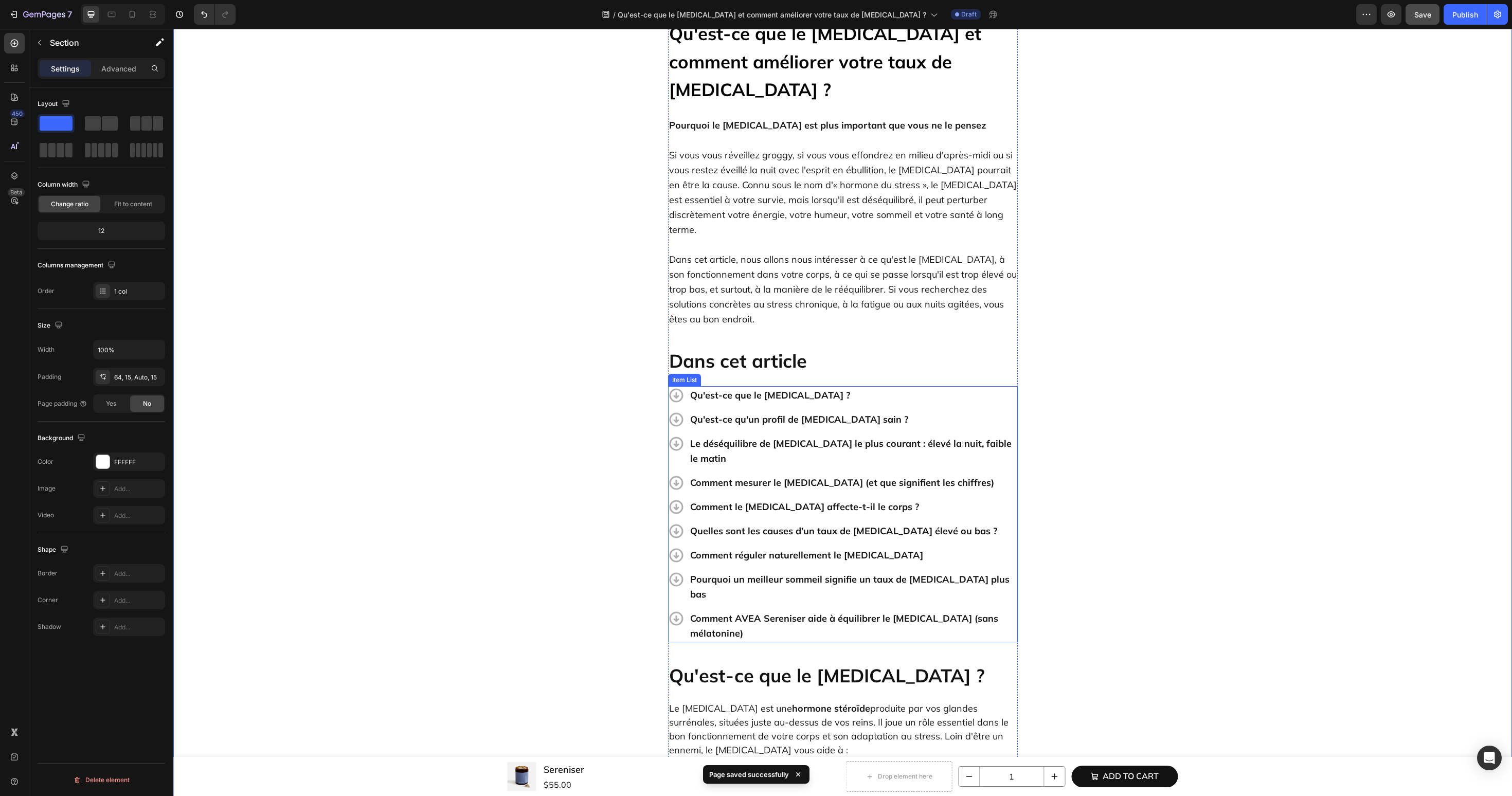
scroll to position [90, 0]
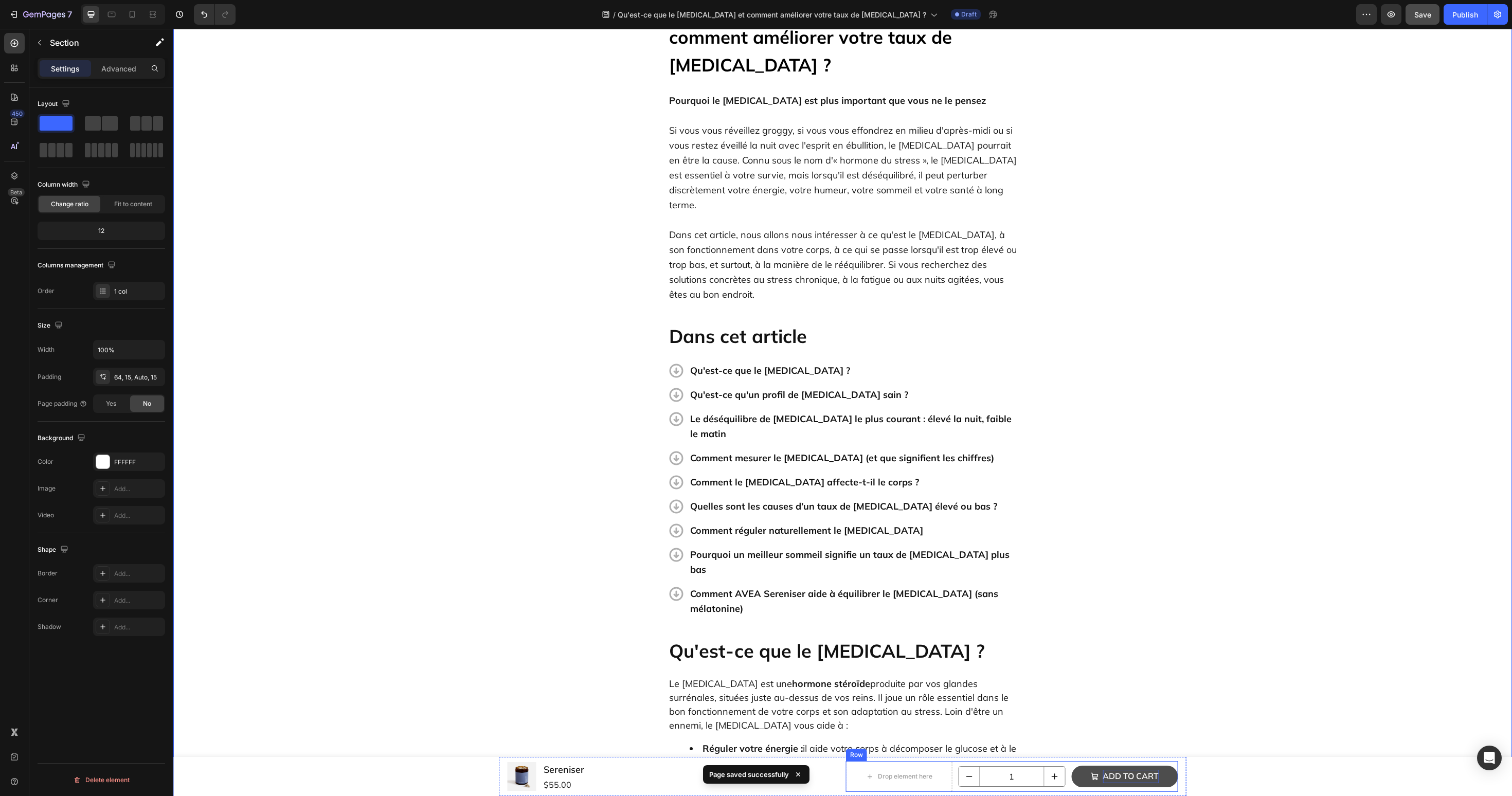
click at [1135, 770] on div "Add to cart" at bounding box center [1131, 776] width 56 height 13
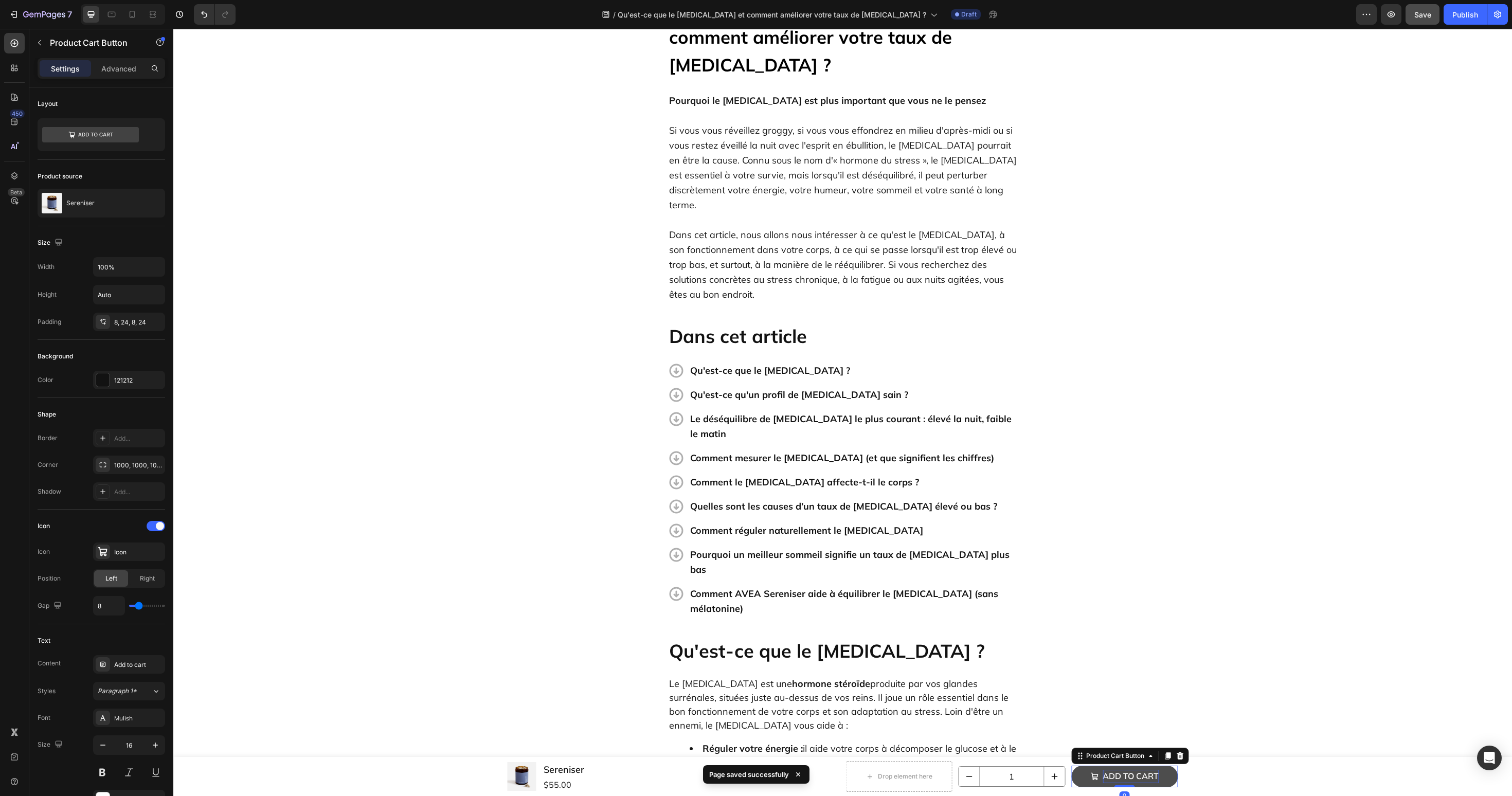
click at [1129, 778] on div "Add to cart" at bounding box center [1131, 776] width 56 height 13
click at [1129, 778] on p "Add to cart" at bounding box center [1131, 776] width 56 height 13
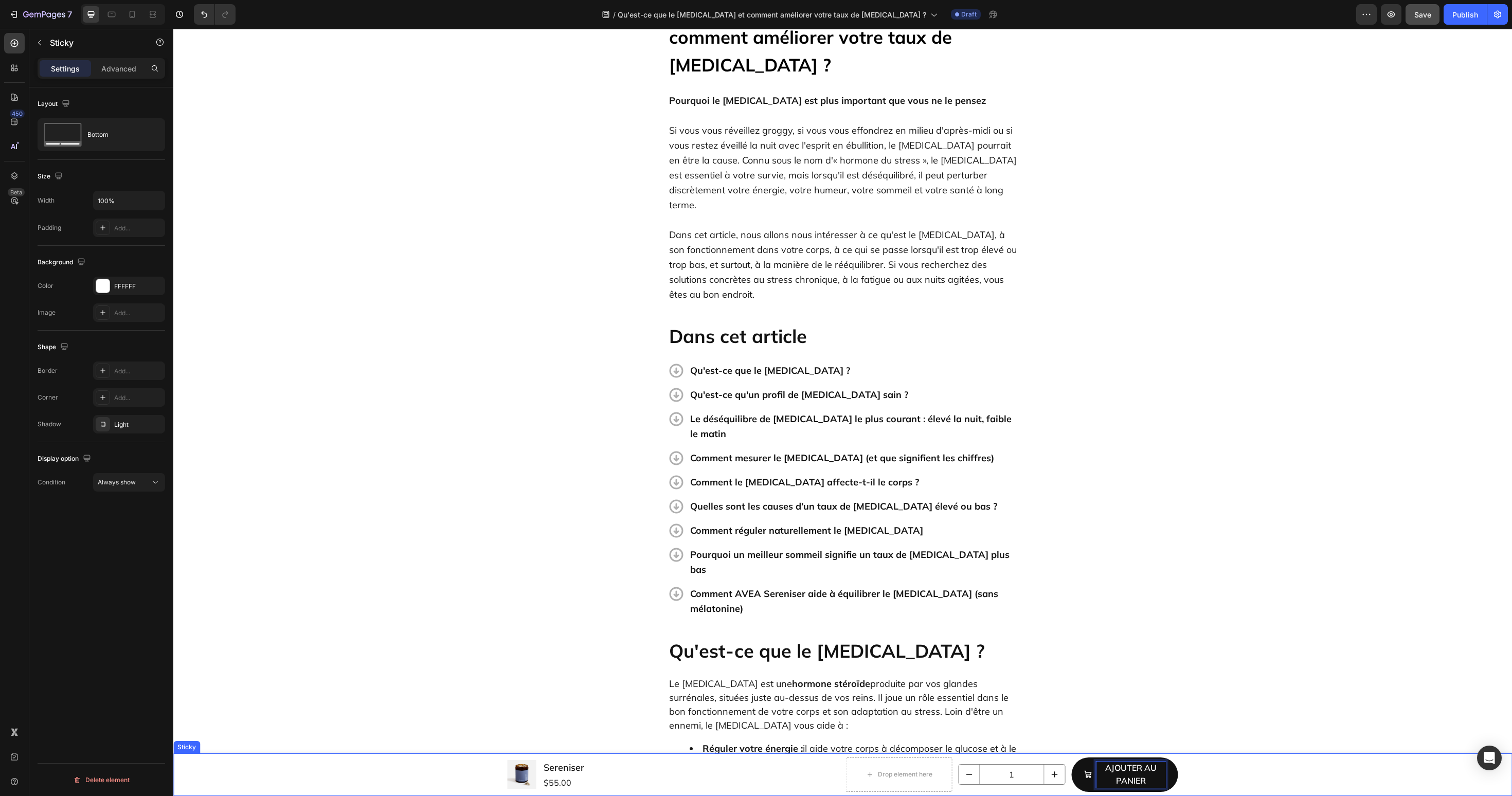
click at [1198, 774] on div "Product Images Sereniser Product Title $55.00 Product Price Product Price Row D…" at bounding box center [842, 774] width 1338 height 43
click at [1170, 774] on button "Ajouter au panier" at bounding box center [1124, 775] width 106 height 35
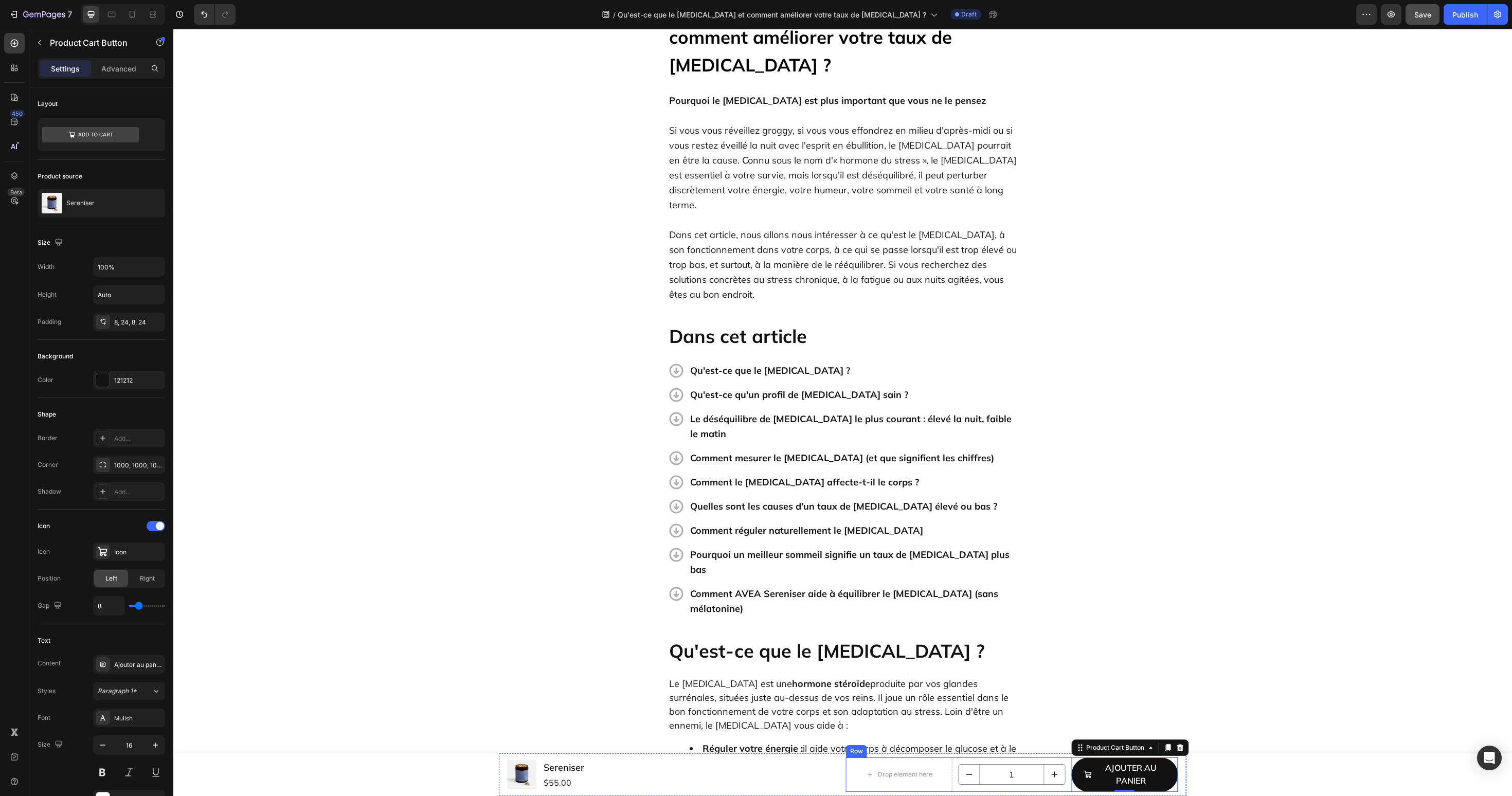
click at [1062, 758] on div "1 Product Quantity" at bounding box center [1011, 775] width 106 height 35
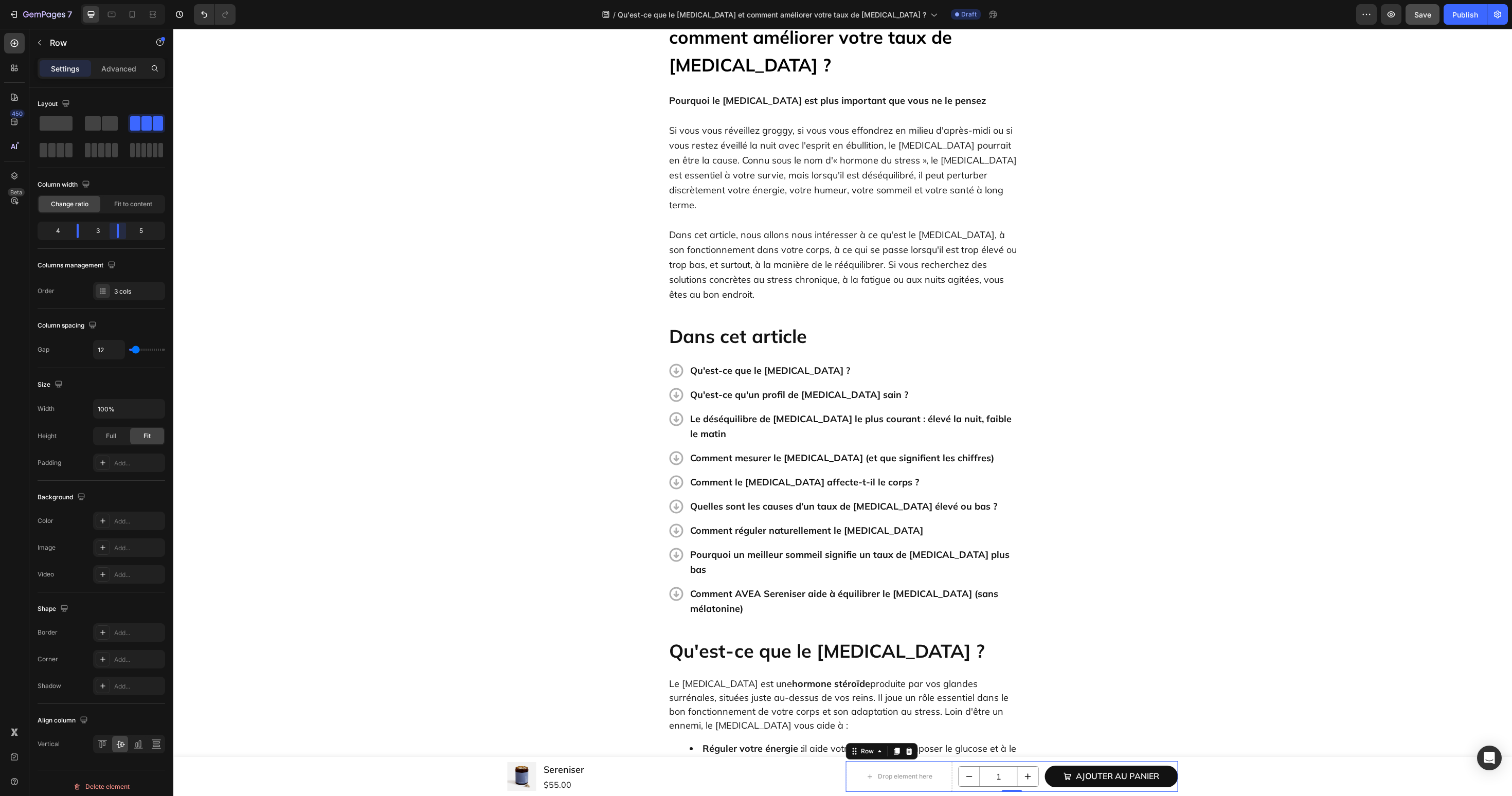
click at [117, 0] on body "7 Version history / Qu'est-ce que le cortisol et comment améliorer votre taux d…" at bounding box center [756, 0] width 1512 height 0
click at [1456, 10] on div "Publish" at bounding box center [1465, 14] width 26 height 10
click at [1422, 16] on span "Save" at bounding box center [1423, 14] width 17 height 9
click at [1493, 755] on icon "Open Intercom Messenger" at bounding box center [1489, 758] width 12 height 13
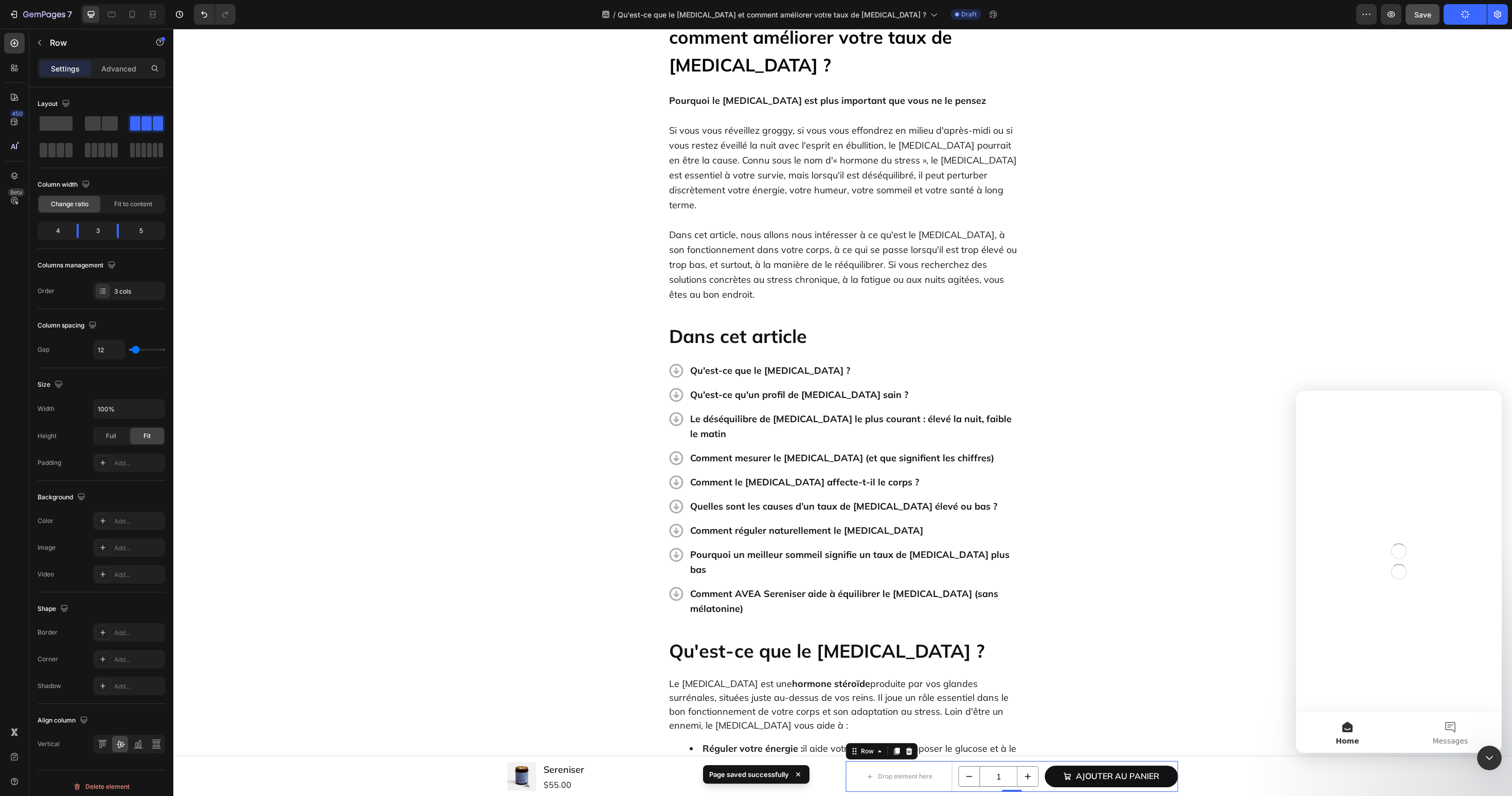
scroll to position [0, 0]
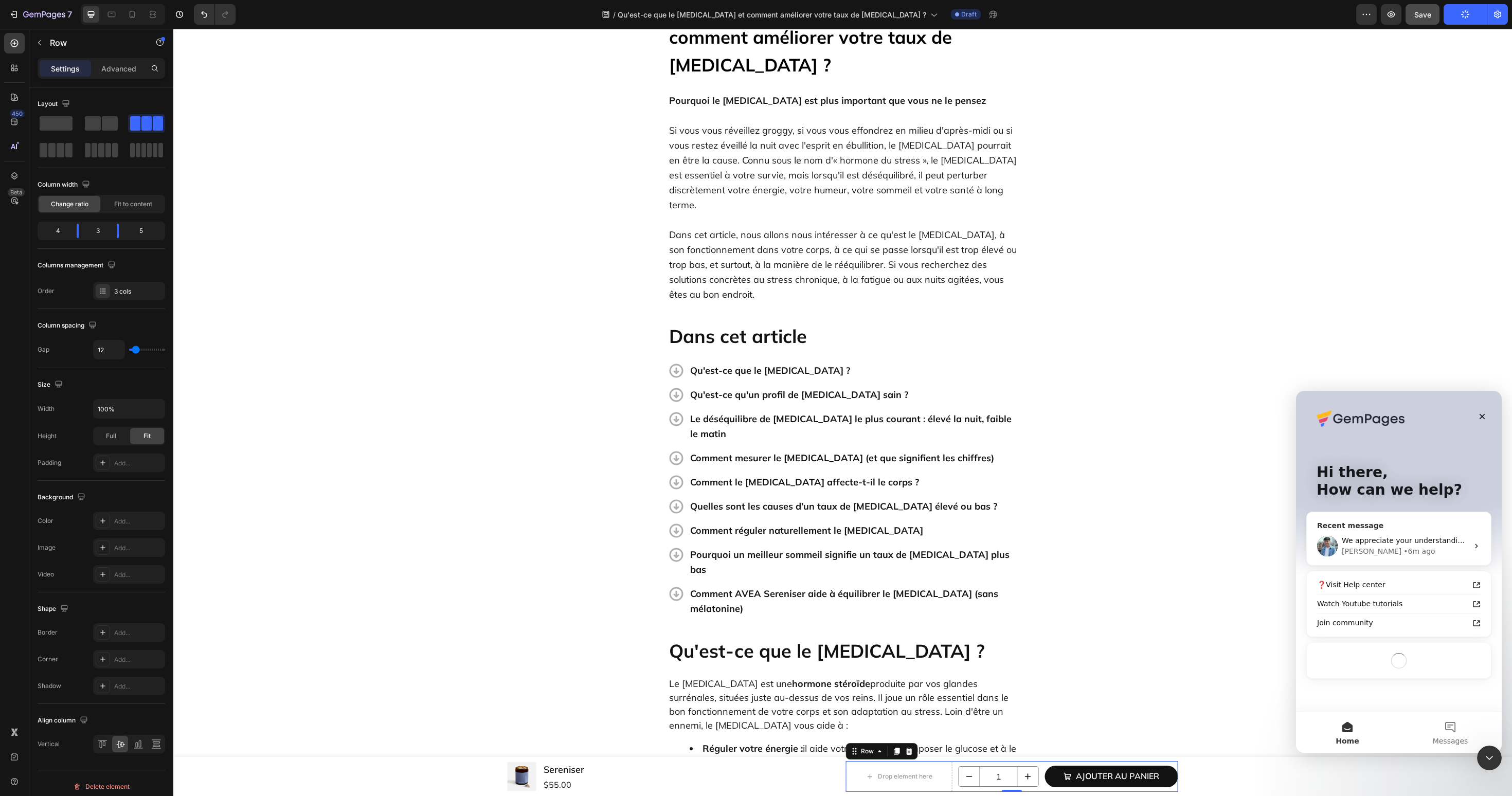
click at [1405, 534] on div "We appreciate your understanding. If you need anything else, we're just a messa…" at bounding box center [1399, 546] width 184 height 38
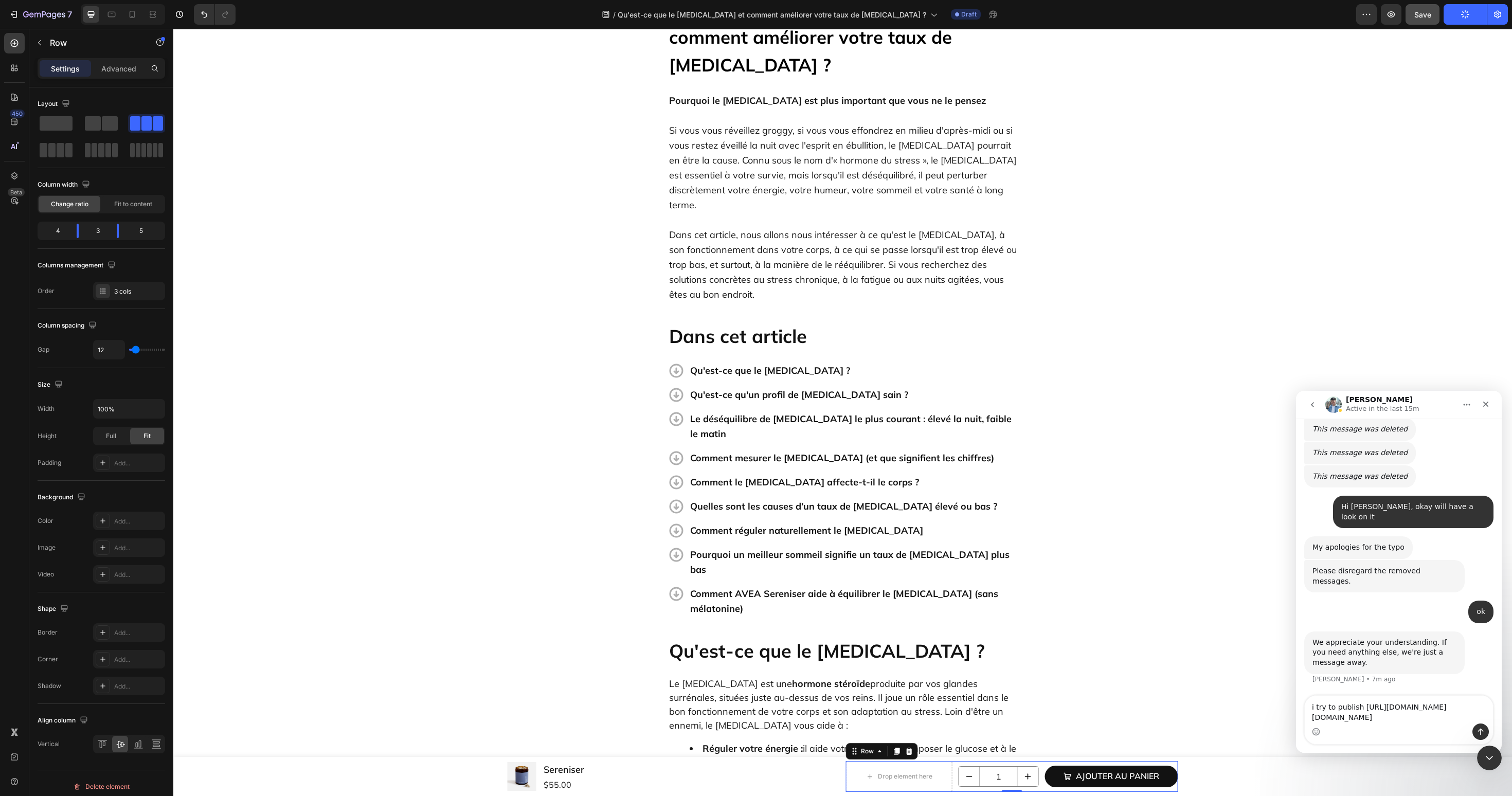
scroll to position [3198, 0]
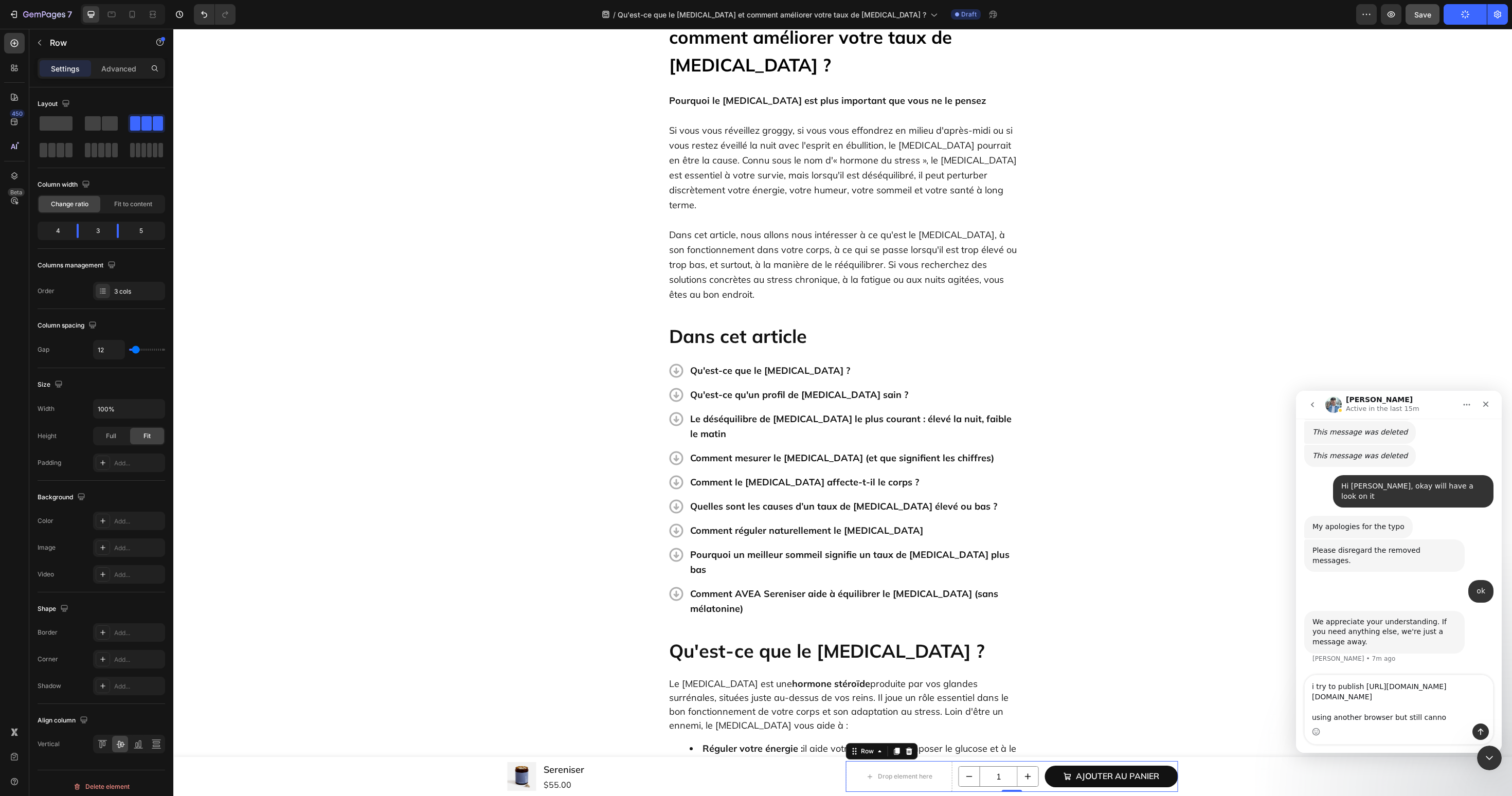
type textarea "i try to publish https://builder.gempages.net/editor/537282813926310947/5816482…"
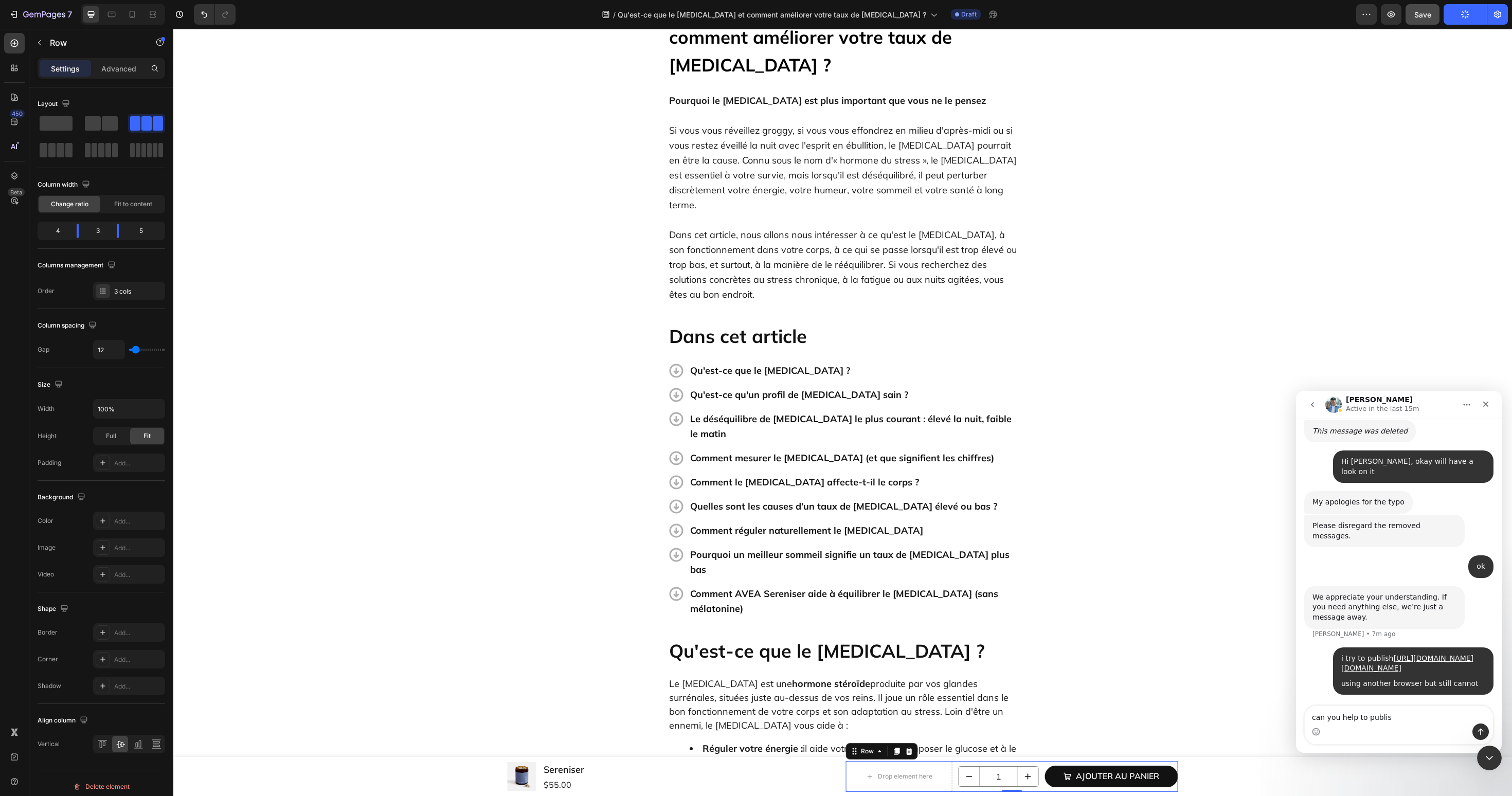
type textarea "can you help to publish"
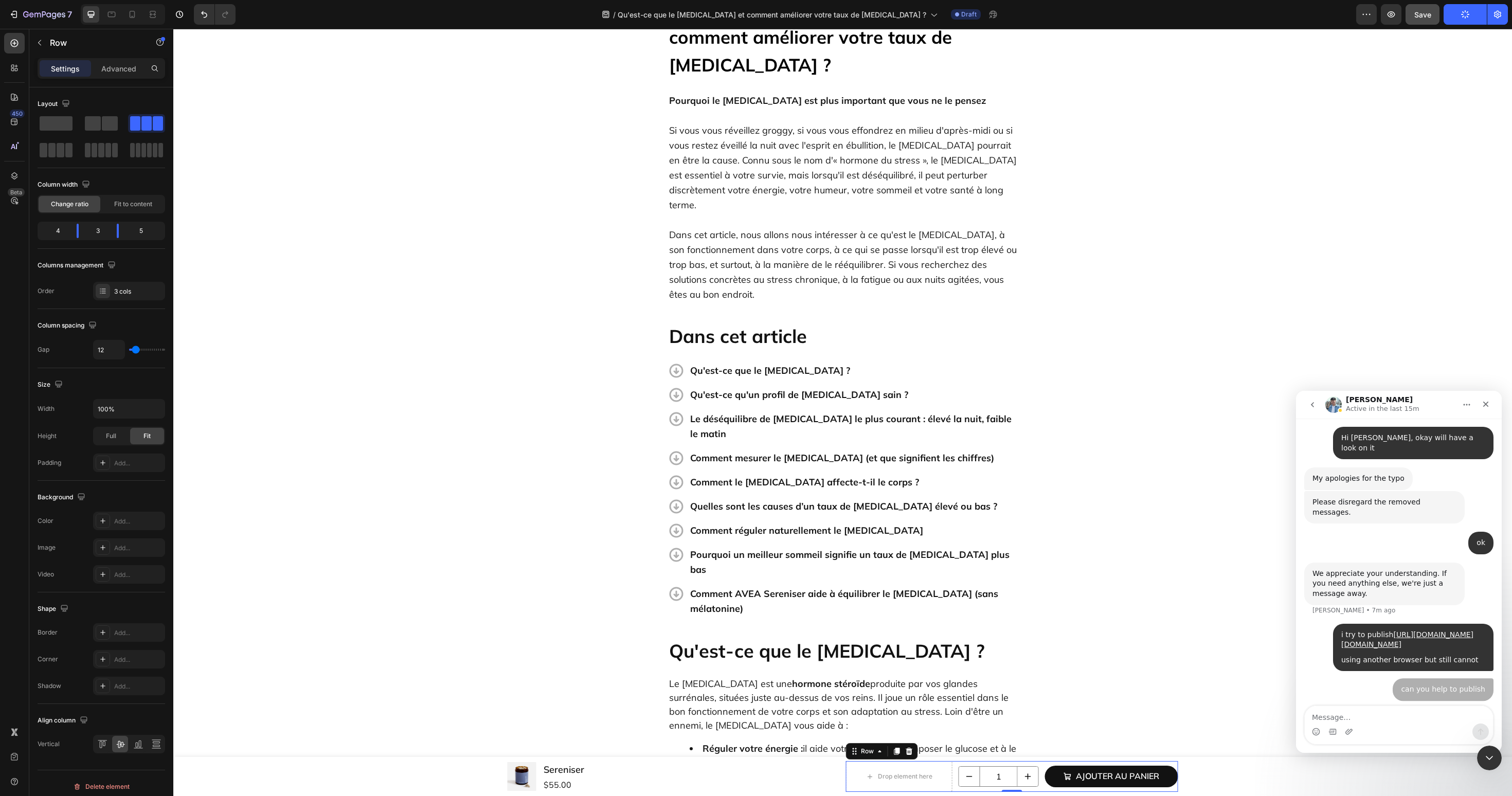
scroll to position [3246, 0]
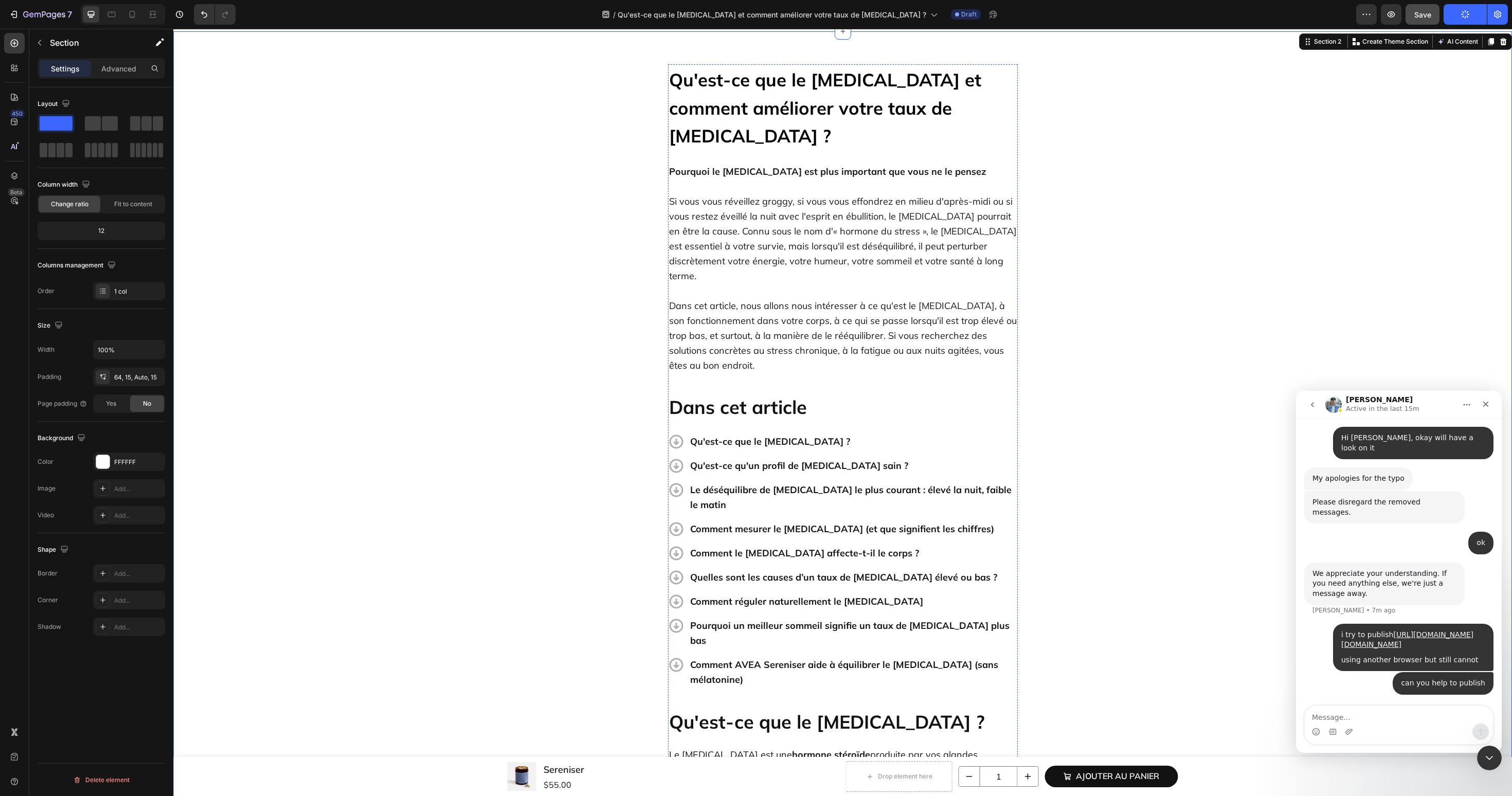
scroll to position [0, 0]
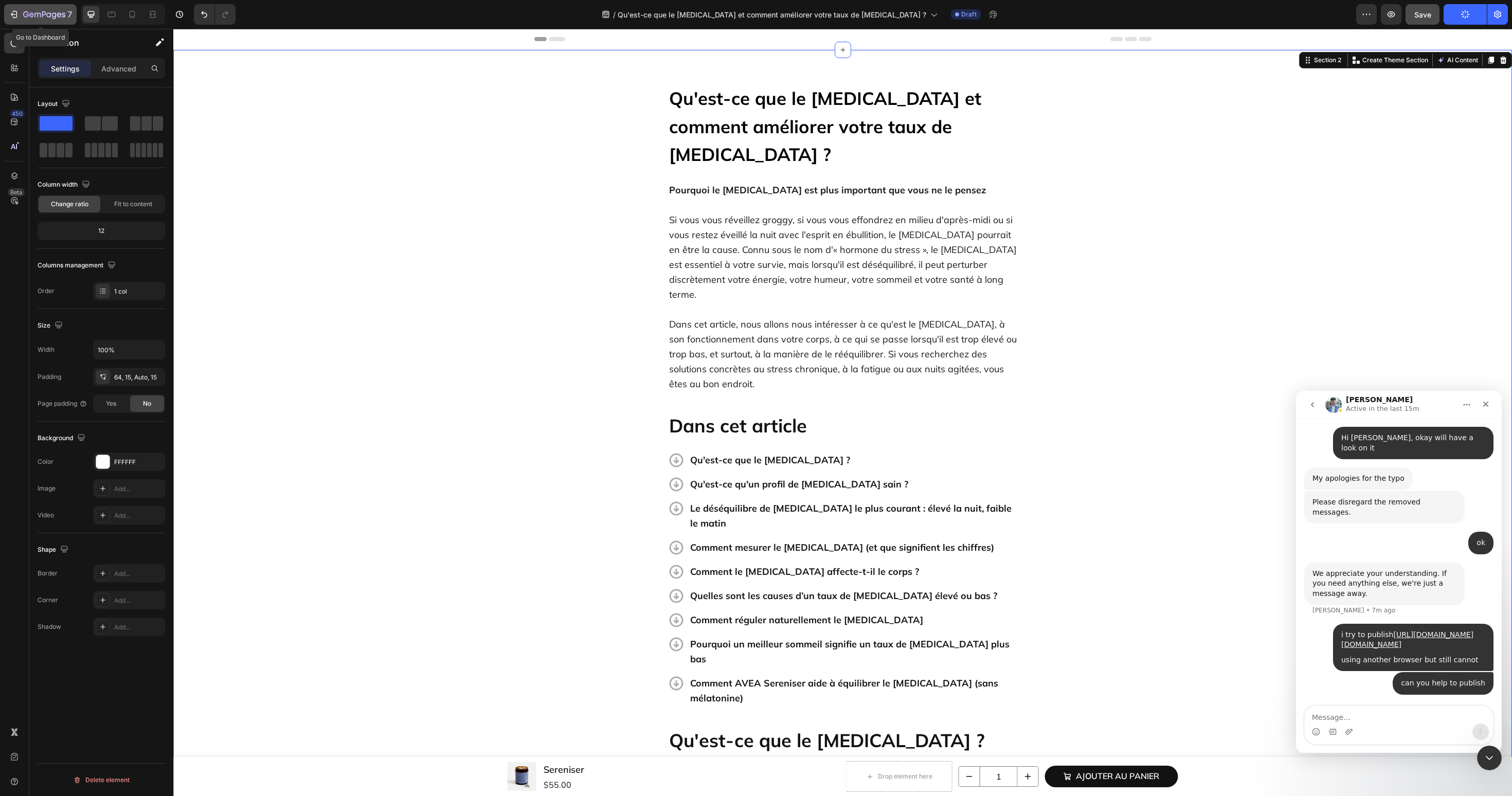
click at [41, 18] on icon "button" at bounding box center [44, 14] width 42 height 9
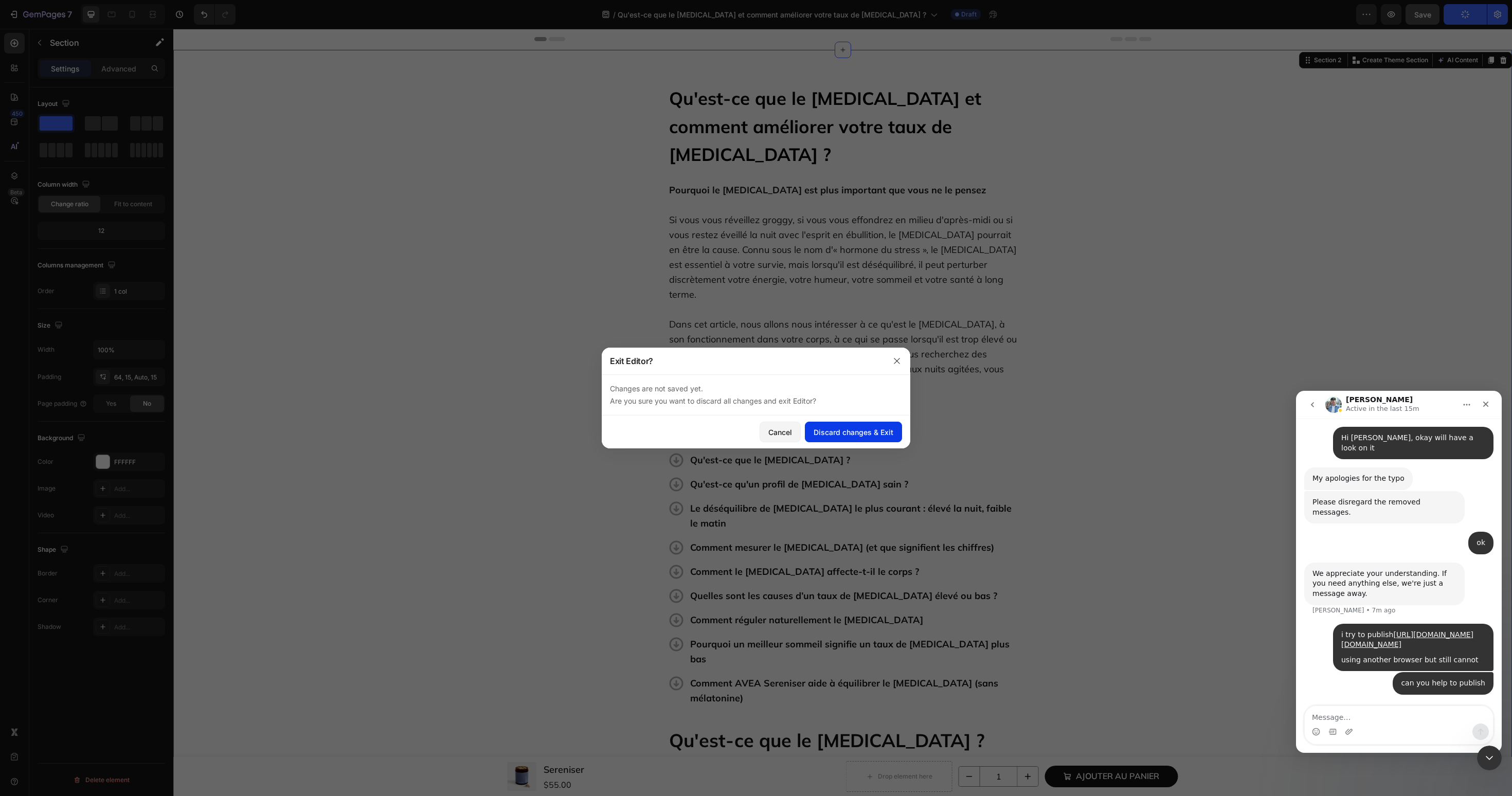
click at [849, 431] on div "Discard changes & Exit" at bounding box center [853, 432] width 80 height 10
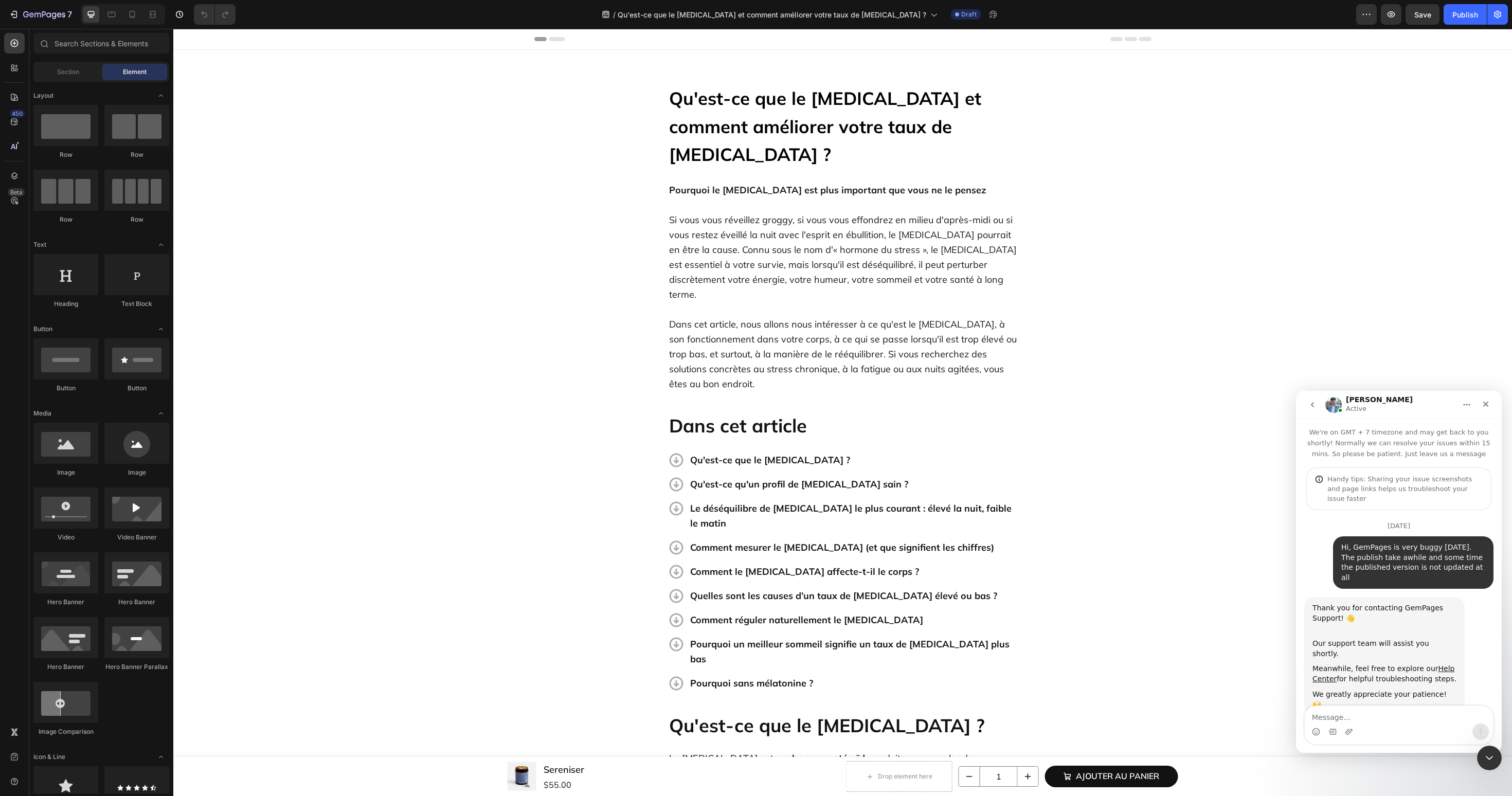
scroll to position [1, 0]
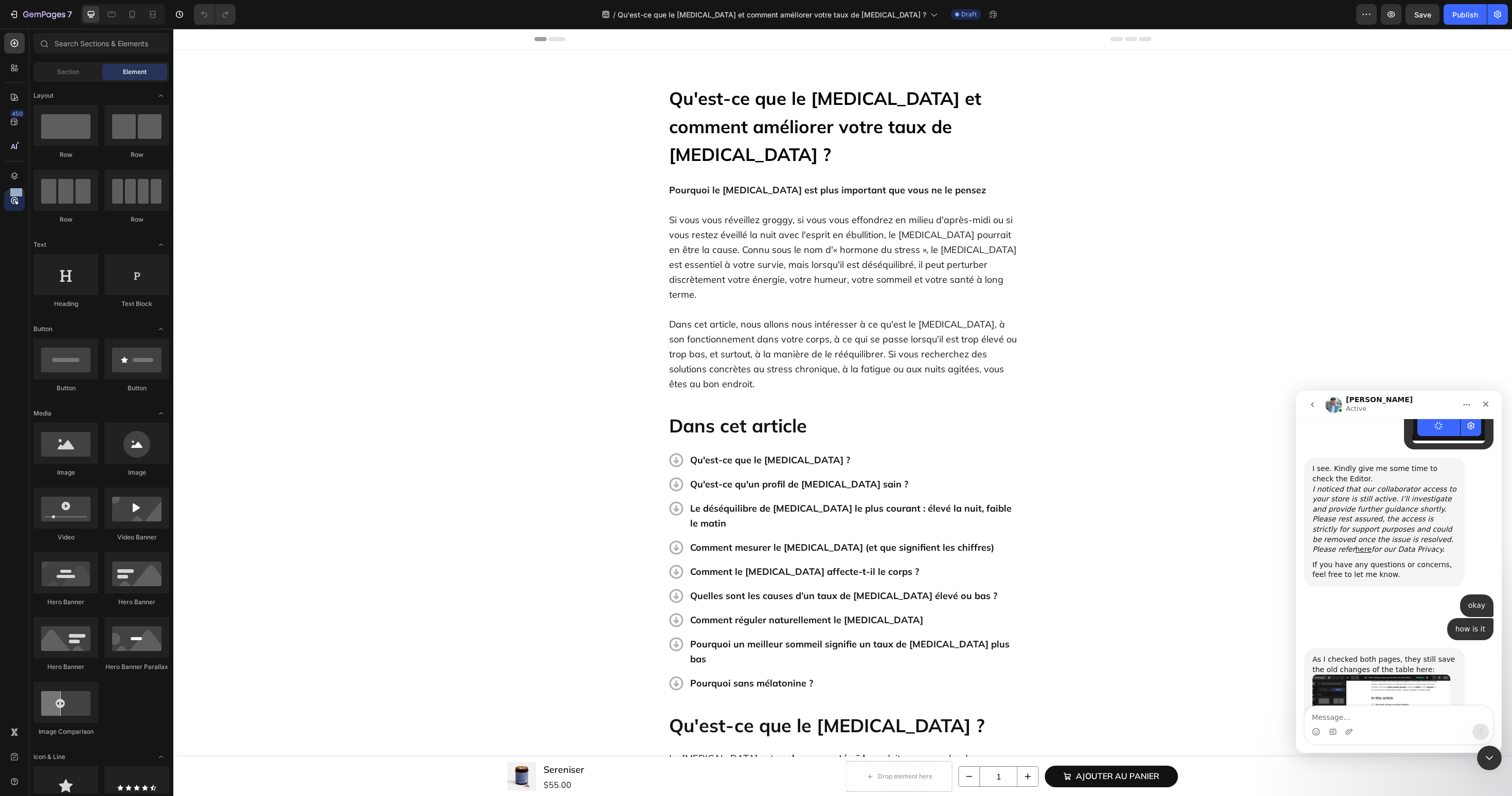
click at [16, 210] on div "450 Beta" at bounding box center [14, 377] width 20 height 689
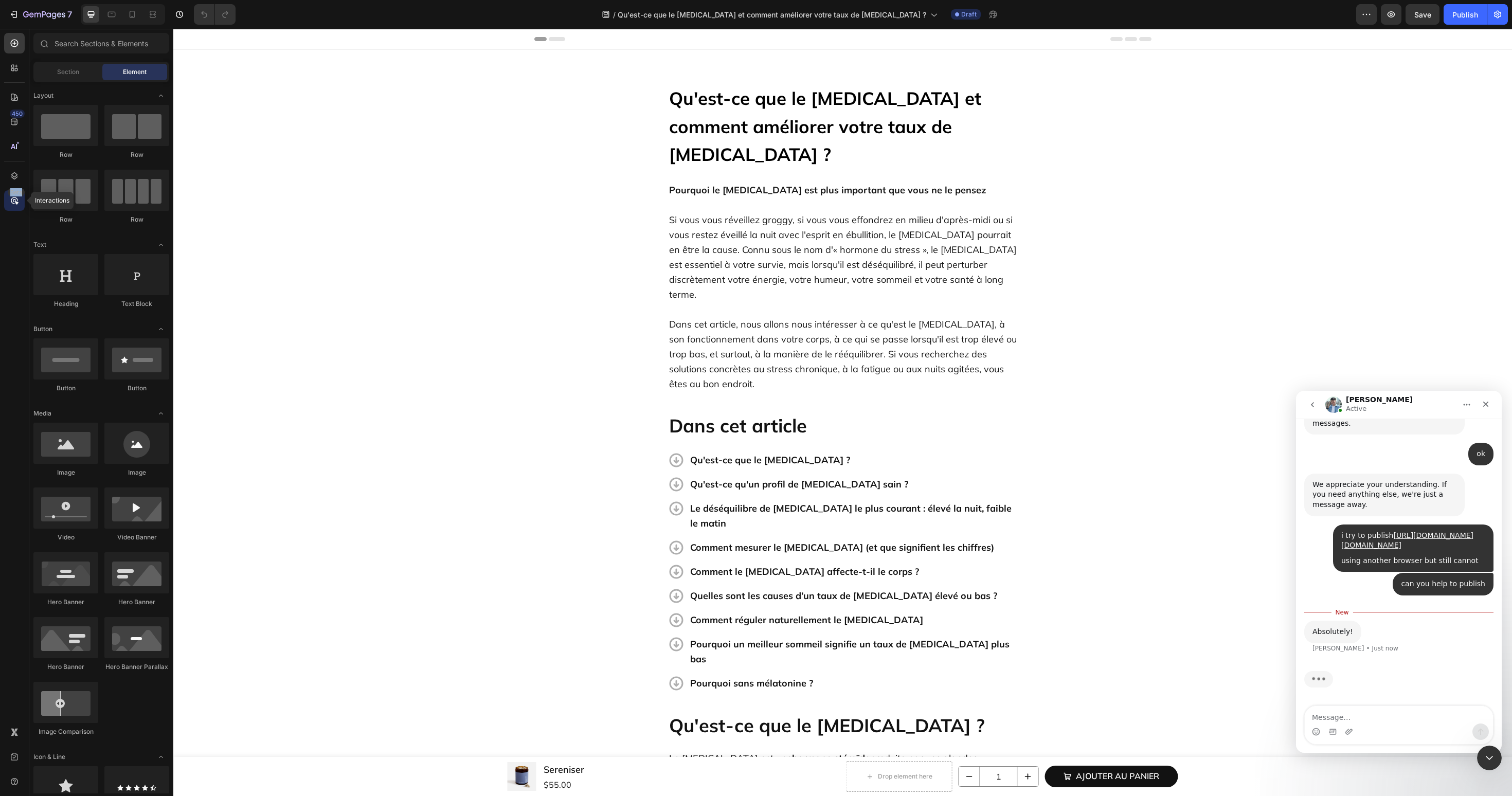
scroll to position [3333, 0]
click at [16, 201] on icon at bounding box center [14, 201] width 10 height 10
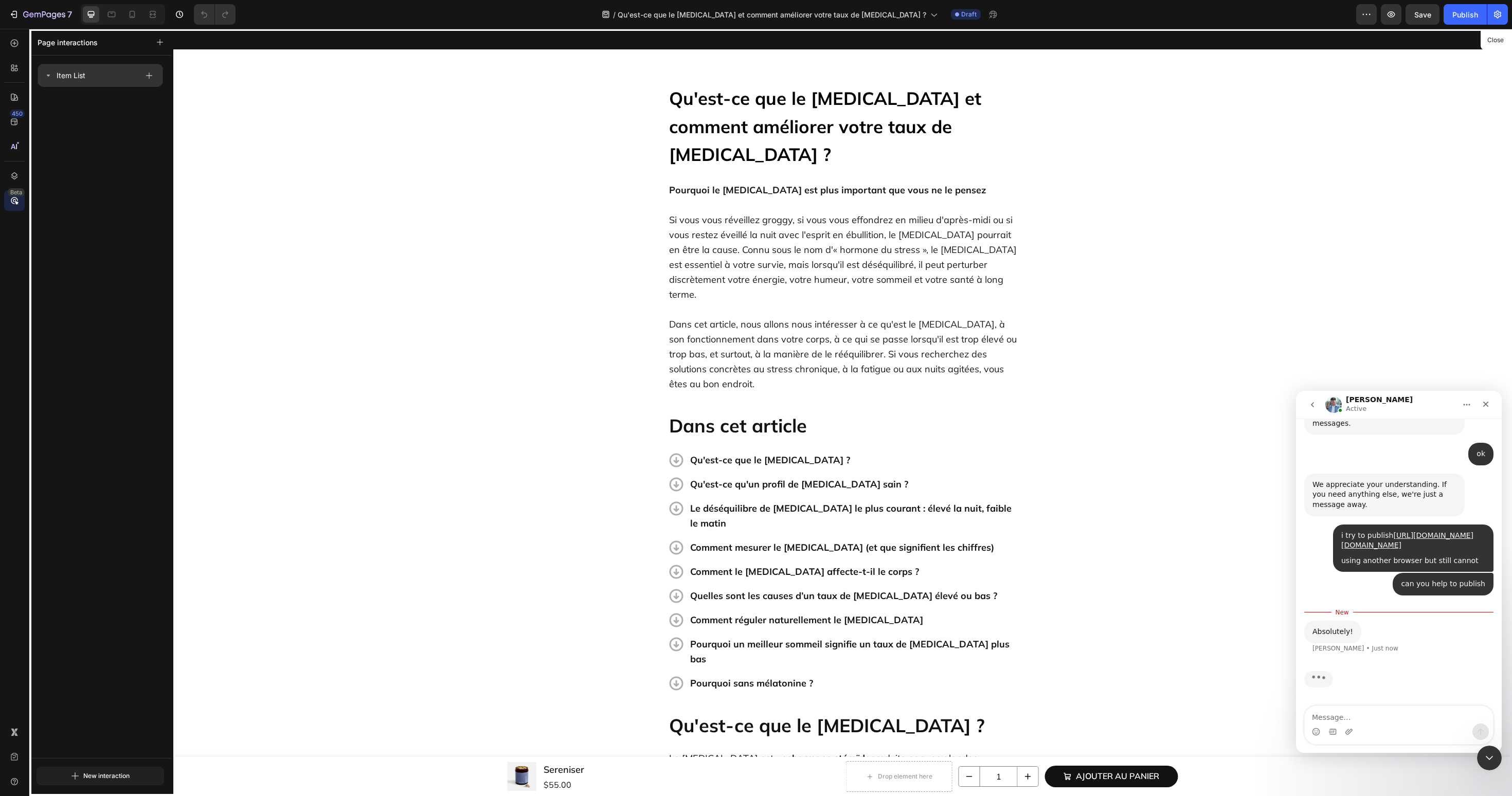
click at [45, 73] on icon at bounding box center [48, 75] width 9 height 9
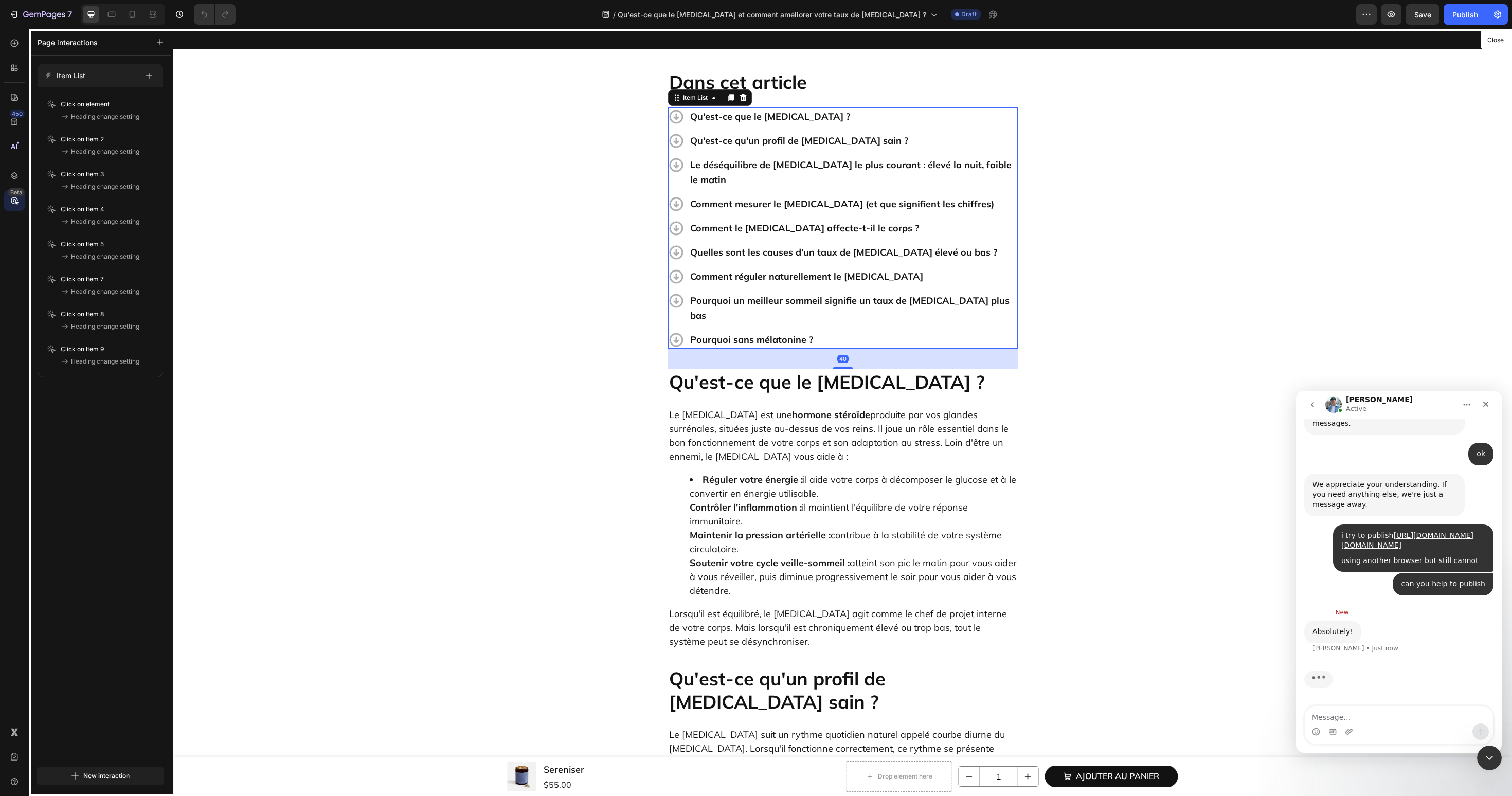
scroll to position [0, 0]
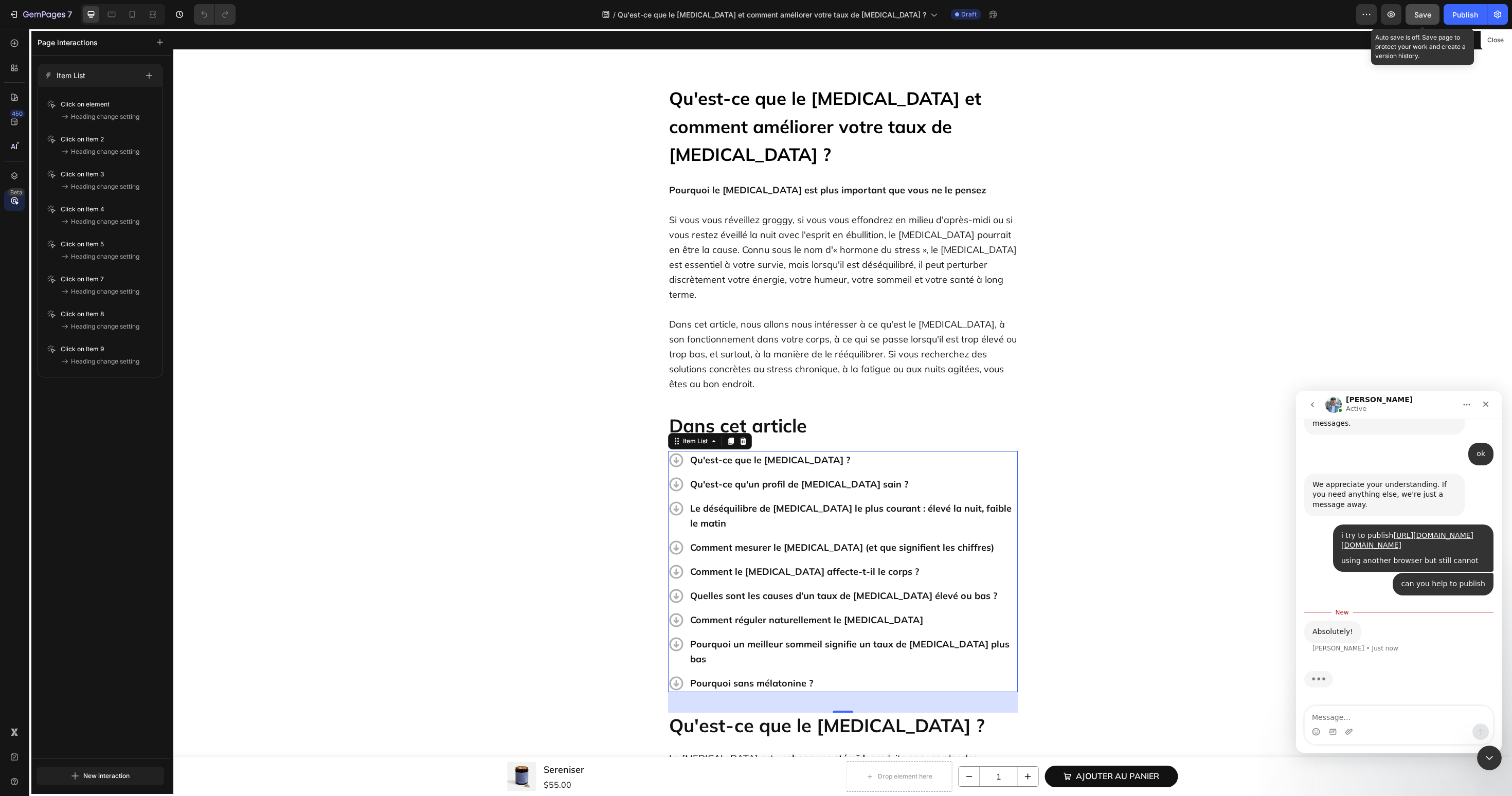
click at [1422, 18] on span "Save" at bounding box center [1423, 14] width 17 height 9
click at [55, 10] on div "7" at bounding box center [47, 14] width 49 height 12
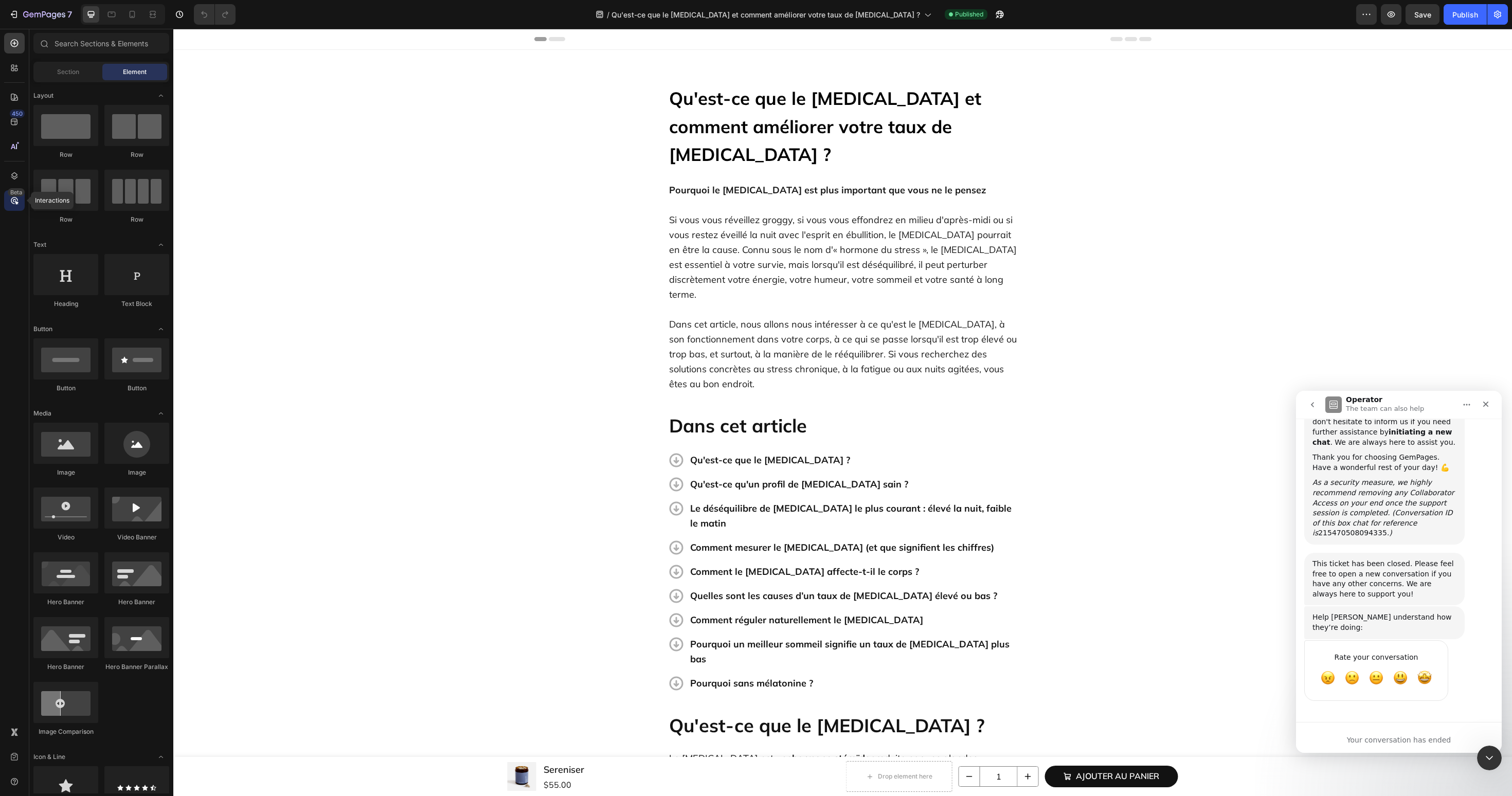
click at [12, 196] on div "Beta" at bounding box center [16, 192] width 17 height 9
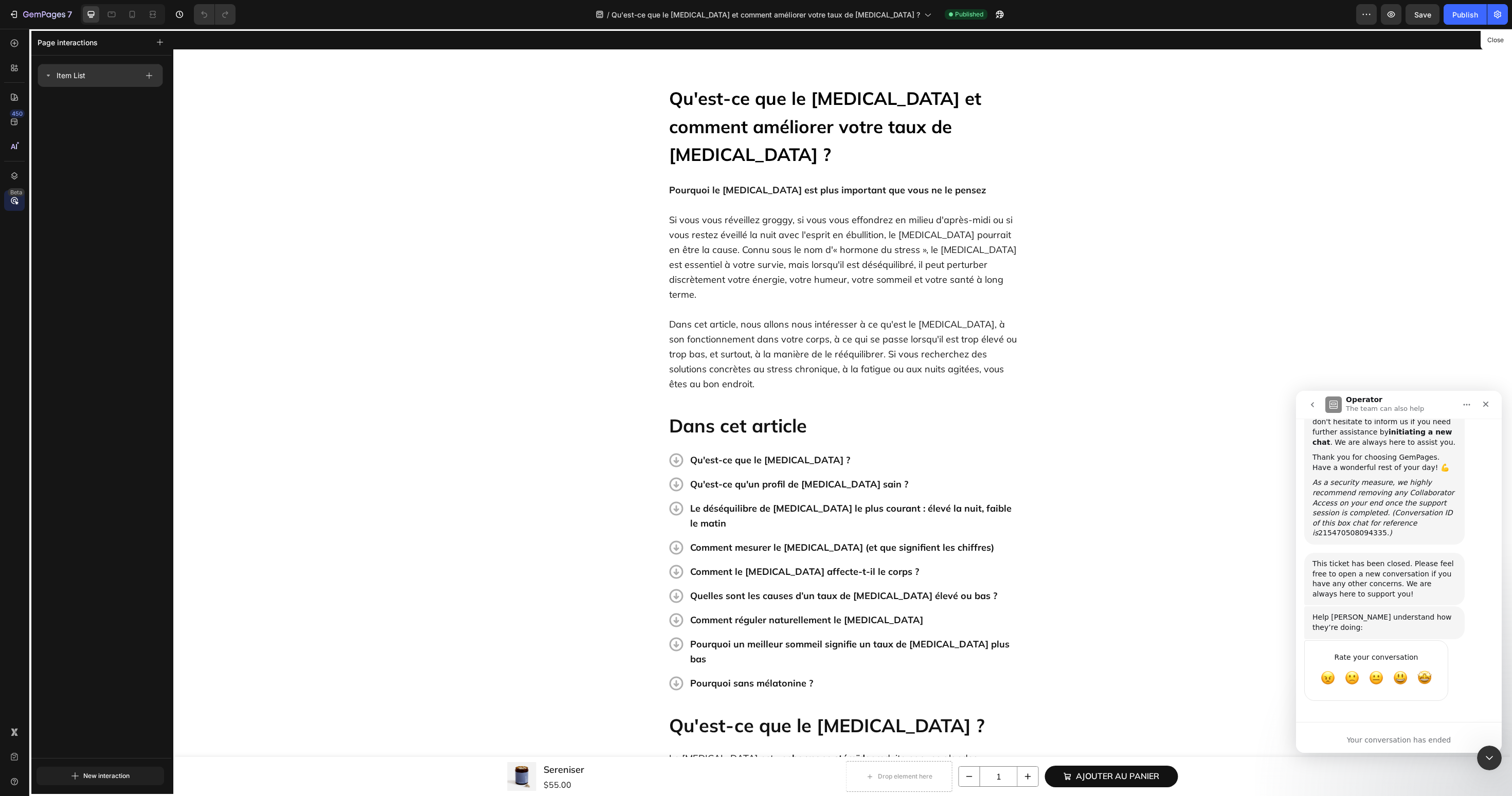
click at [104, 77] on div "Item List" at bounding box center [90, 75] width 94 height 14
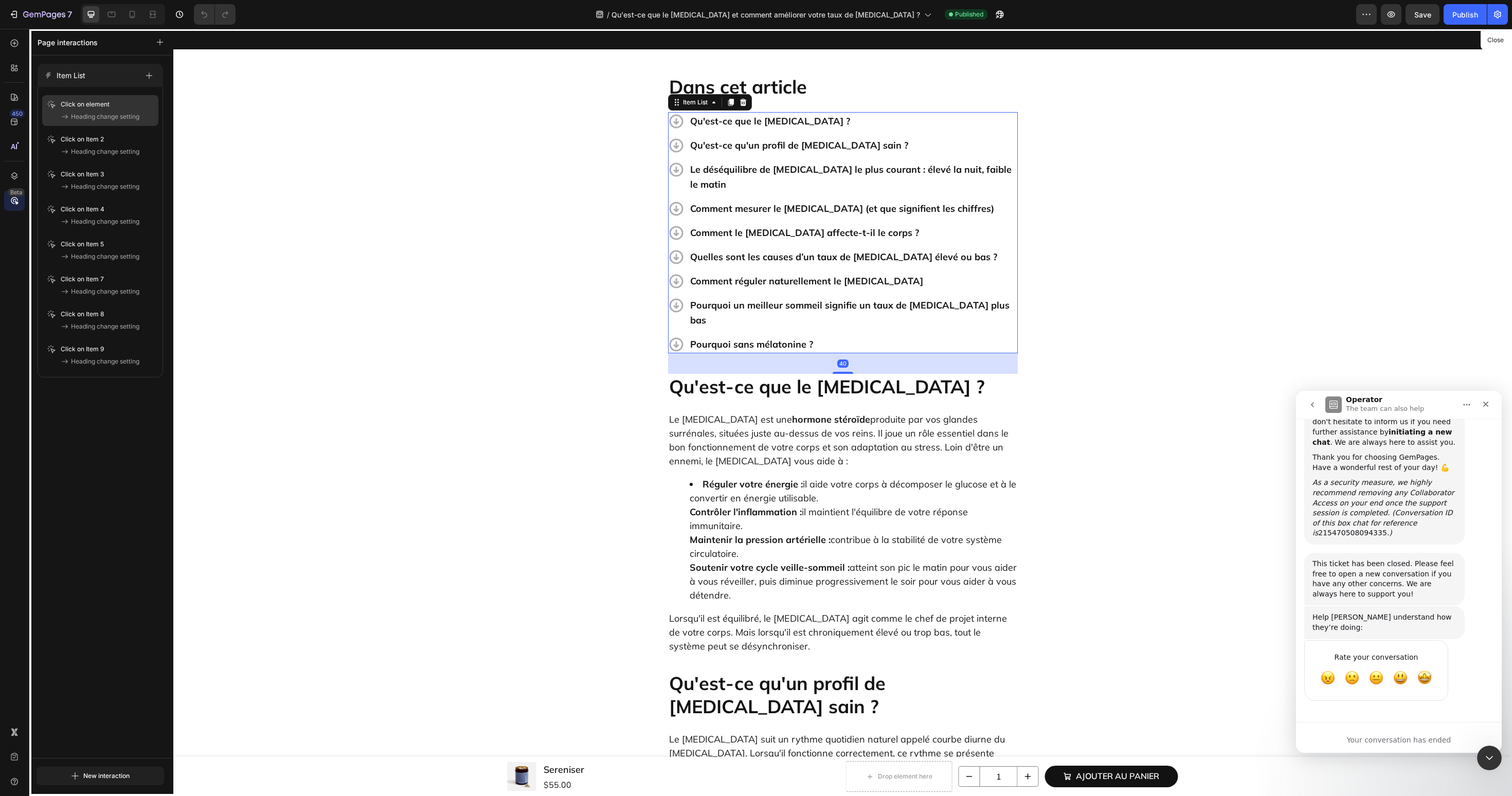
scroll to position [344, 0]
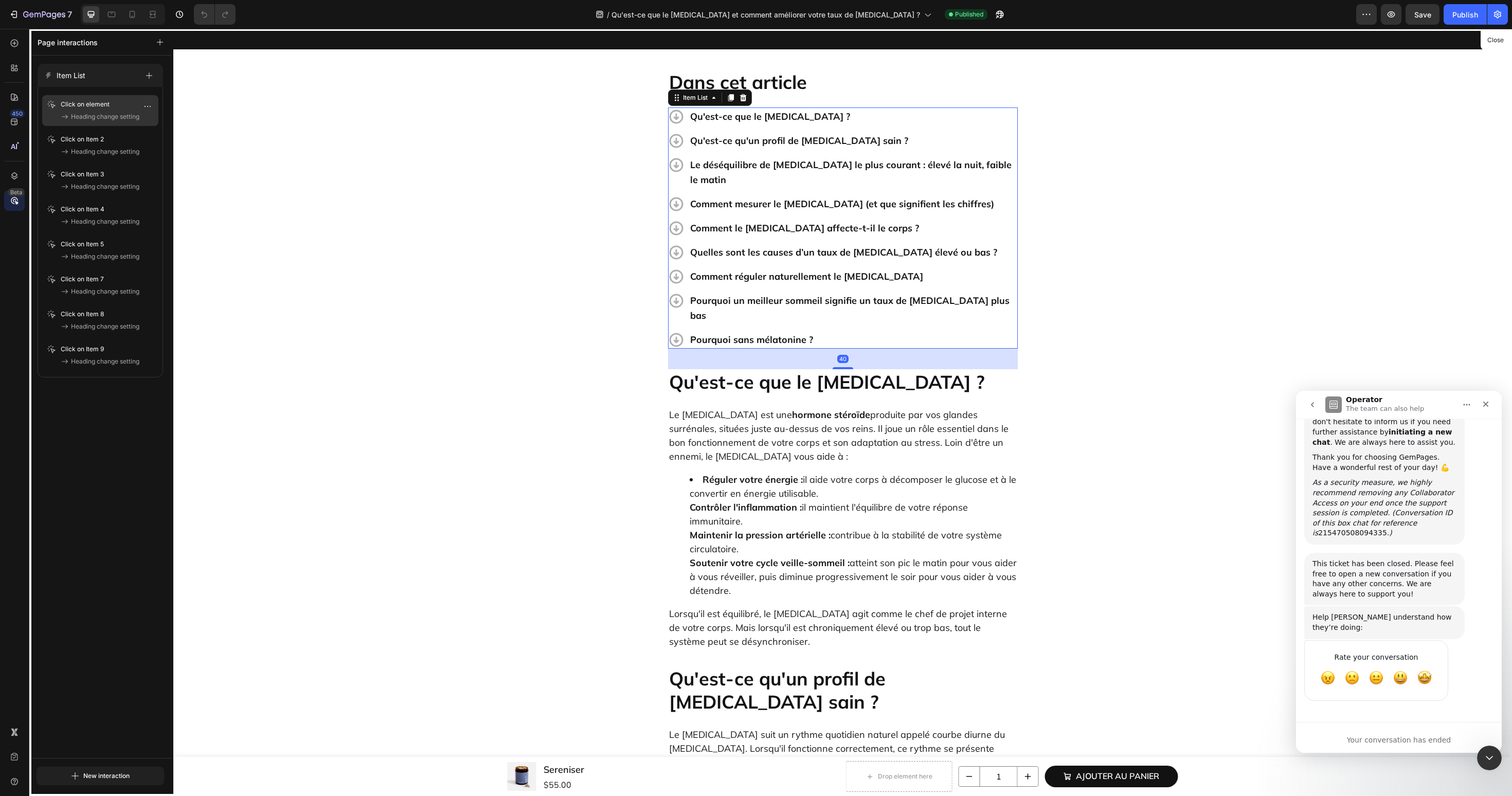
click at [94, 116] on span "Heading change setting" at bounding box center [105, 117] width 68 height 10
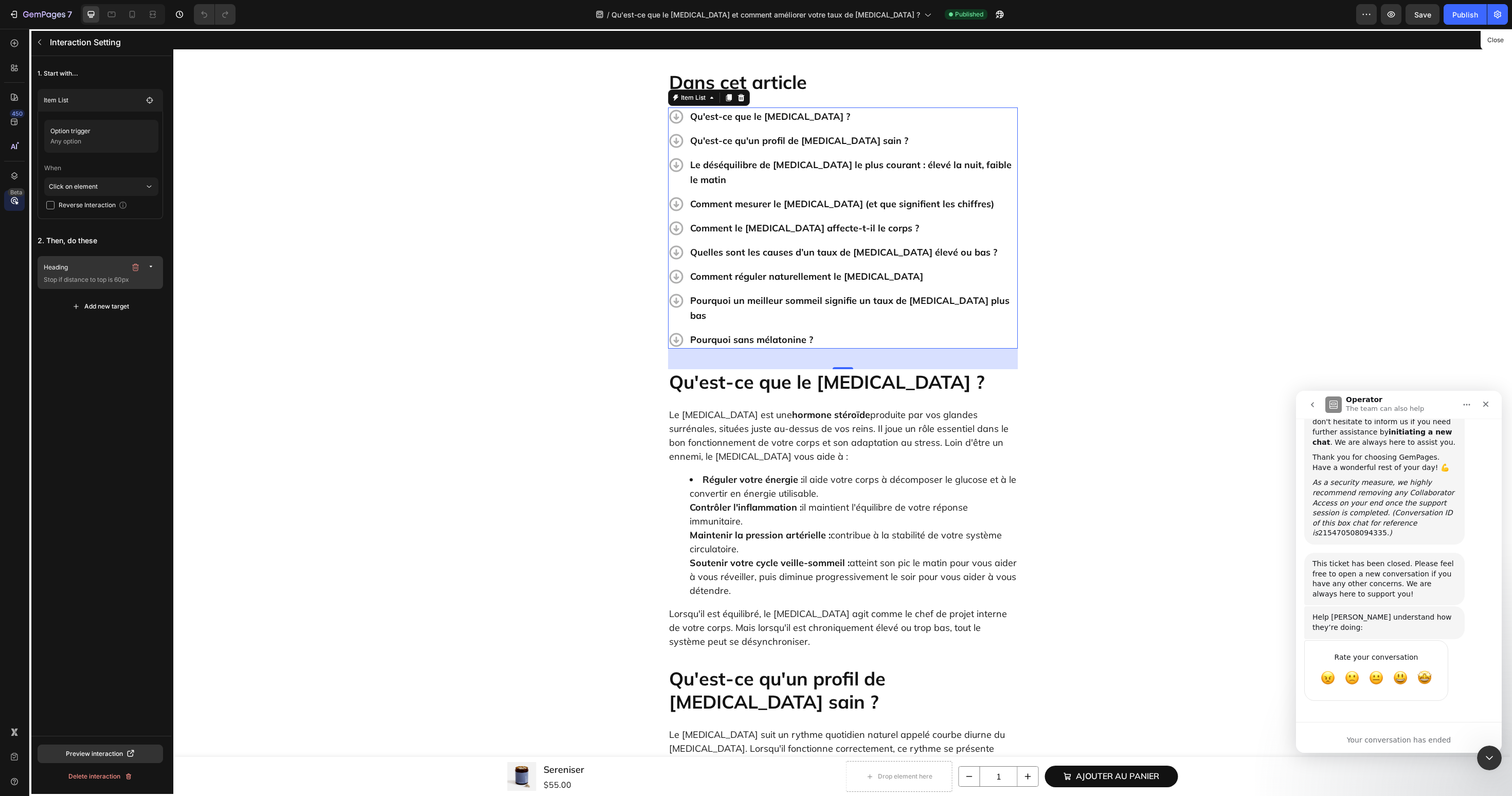
click at [105, 276] on p "Stop if distance to top is 60px" at bounding box center [102, 280] width 115 height 10
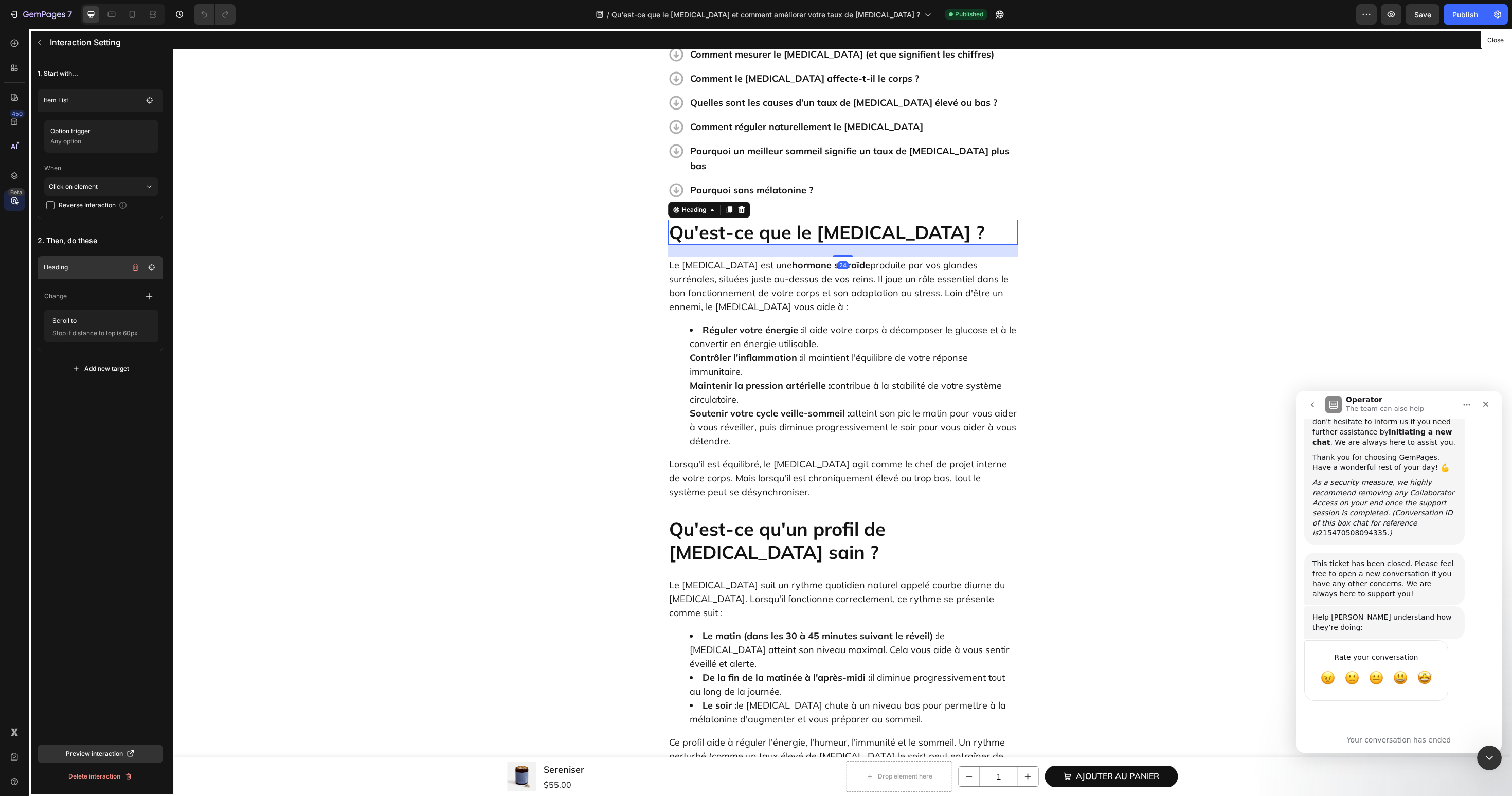
scroll to position [576, 0]
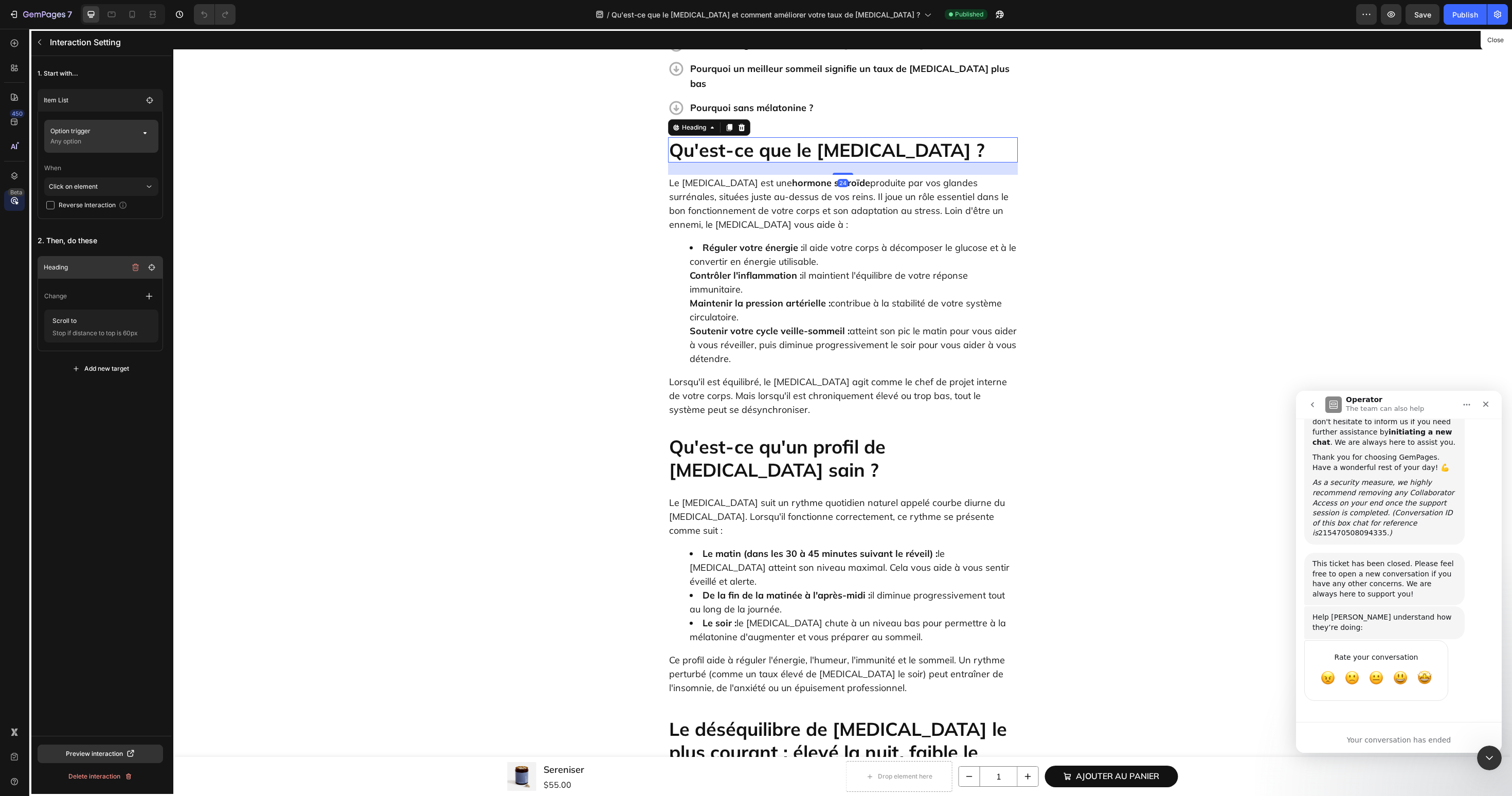
click at [96, 140] on p "Any option" at bounding box center [92, 142] width 83 height 10
click at [242, 171] on button "None" at bounding box center [275, 172] width 72 height 18
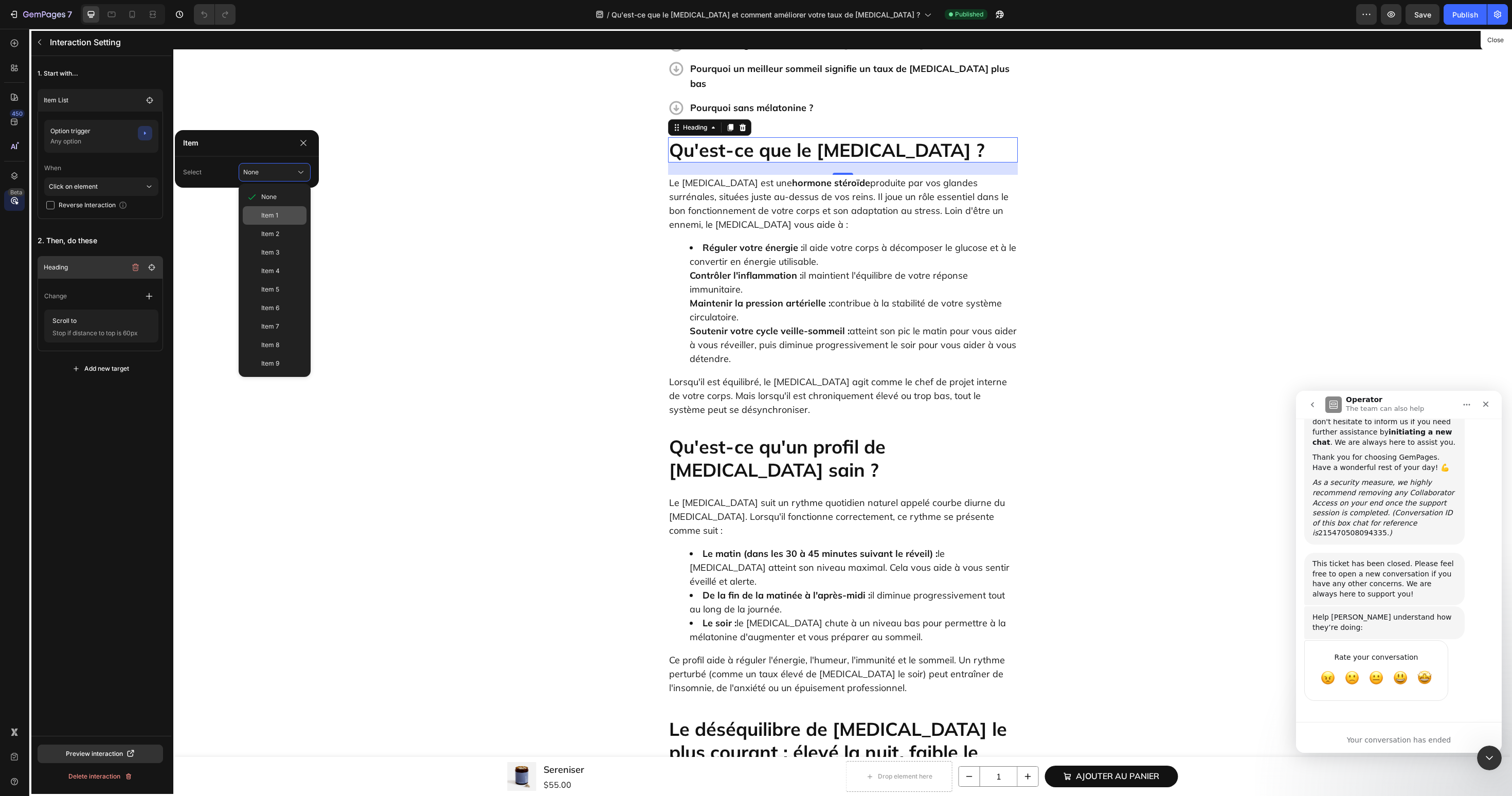
click at [262, 216] on span "Item 1" at bounding box center [270, 216] width 17 height 9
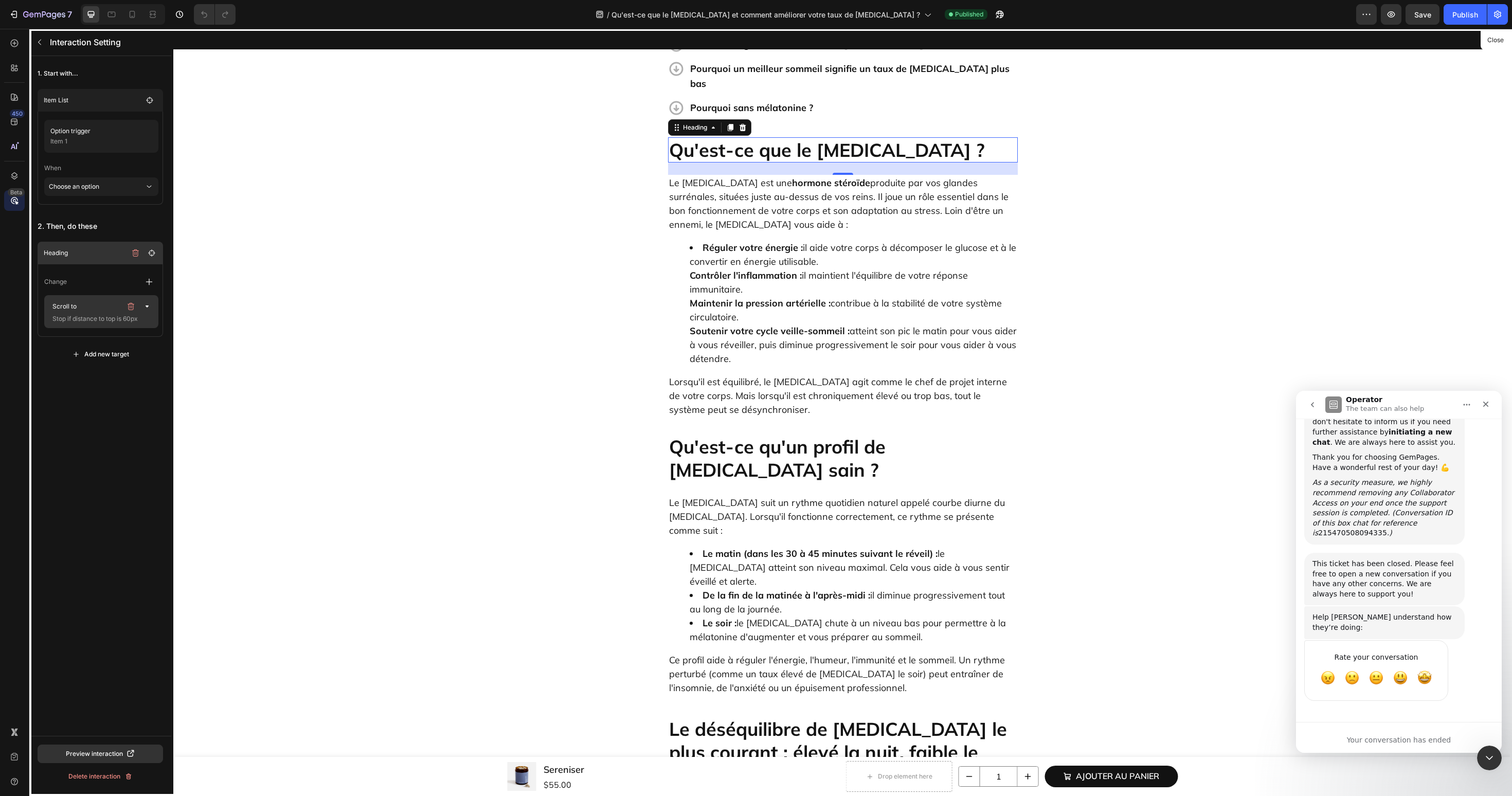
click at [100, 303] on p "Scroll to" at bounding box center [85, 307] width 73 height 14
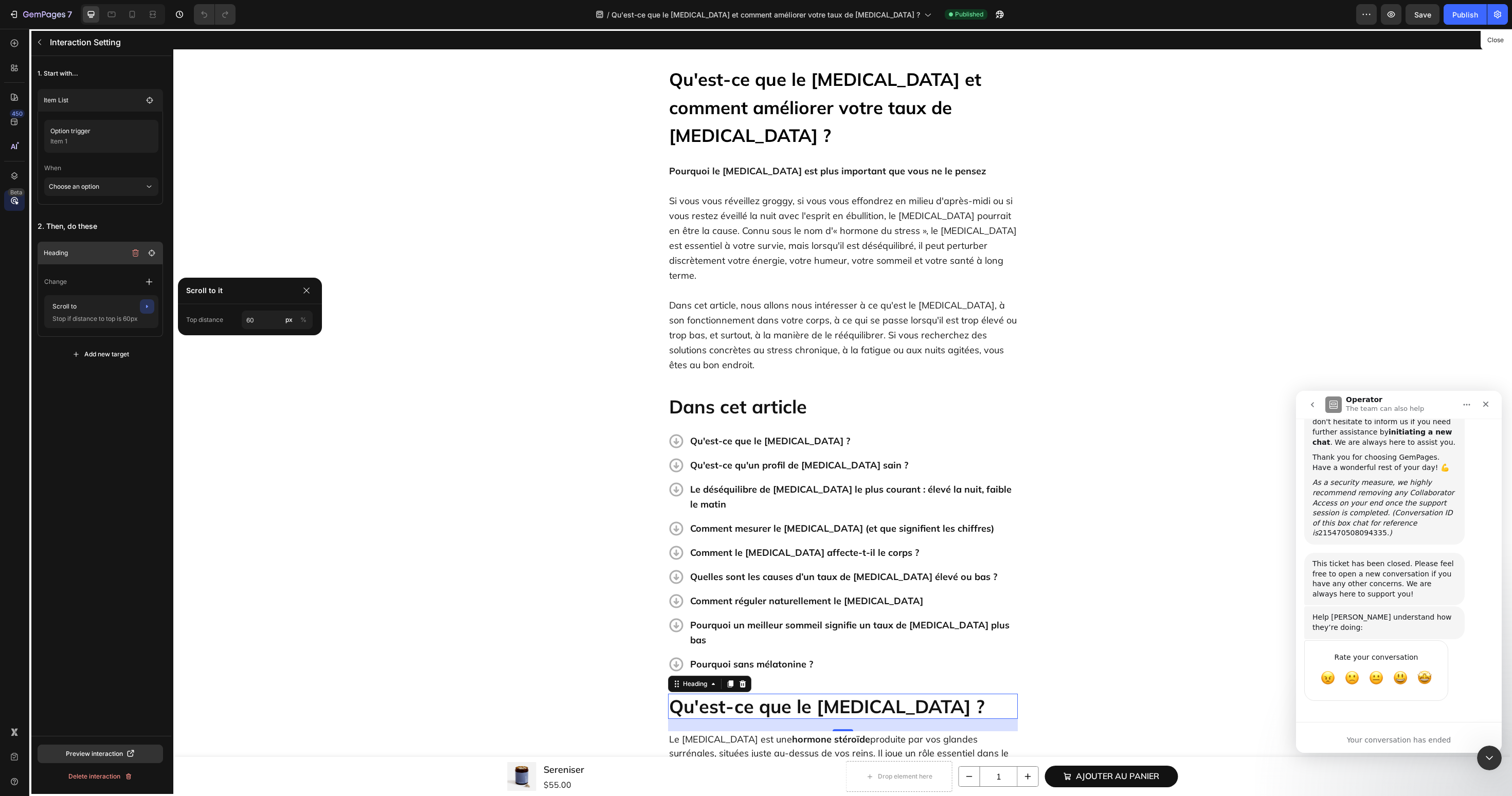
scroll to position [0, 0]
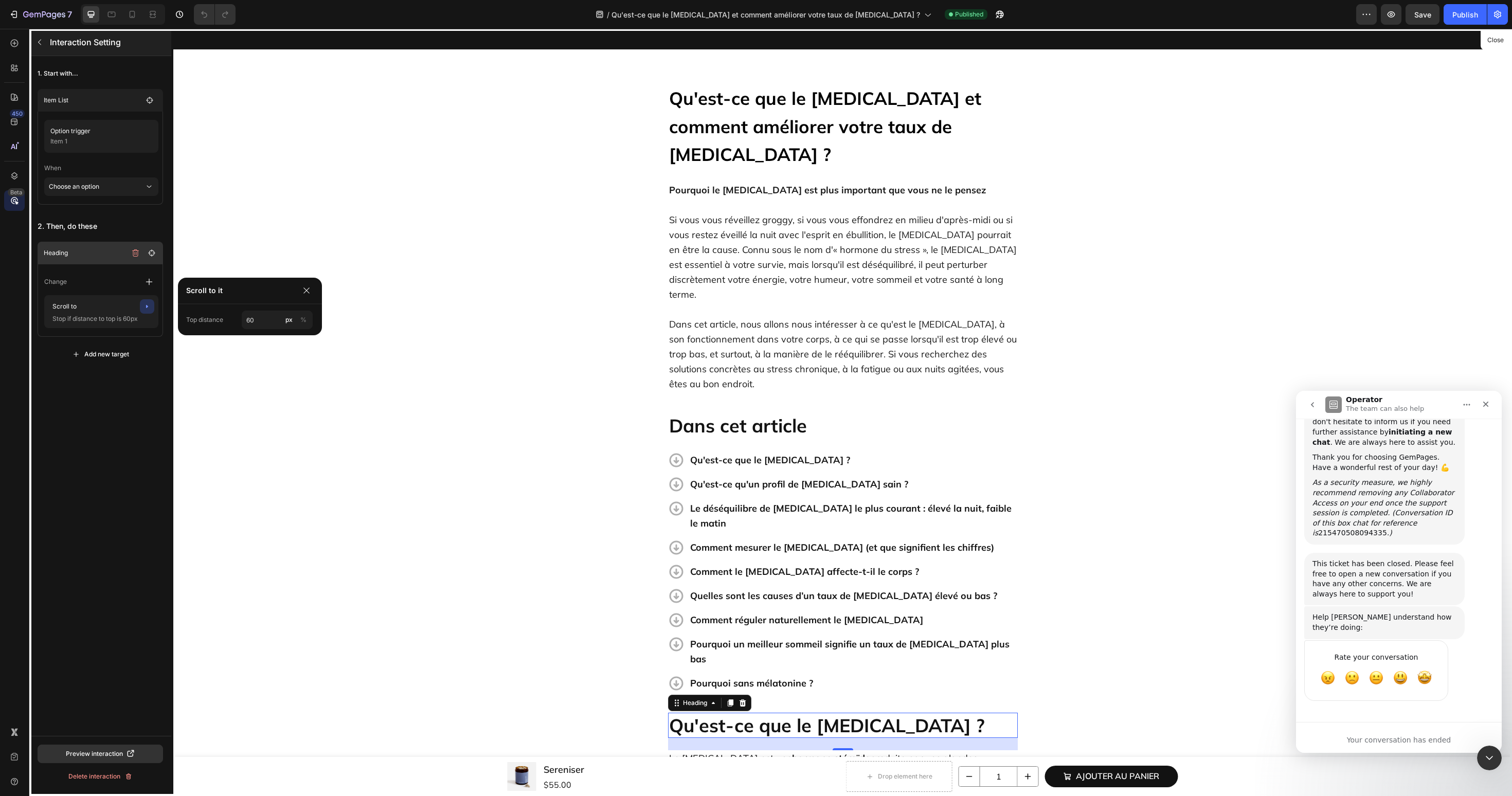
click at [41, 45] on icon "button" at bounding box center [39, 42] width 9 height 9
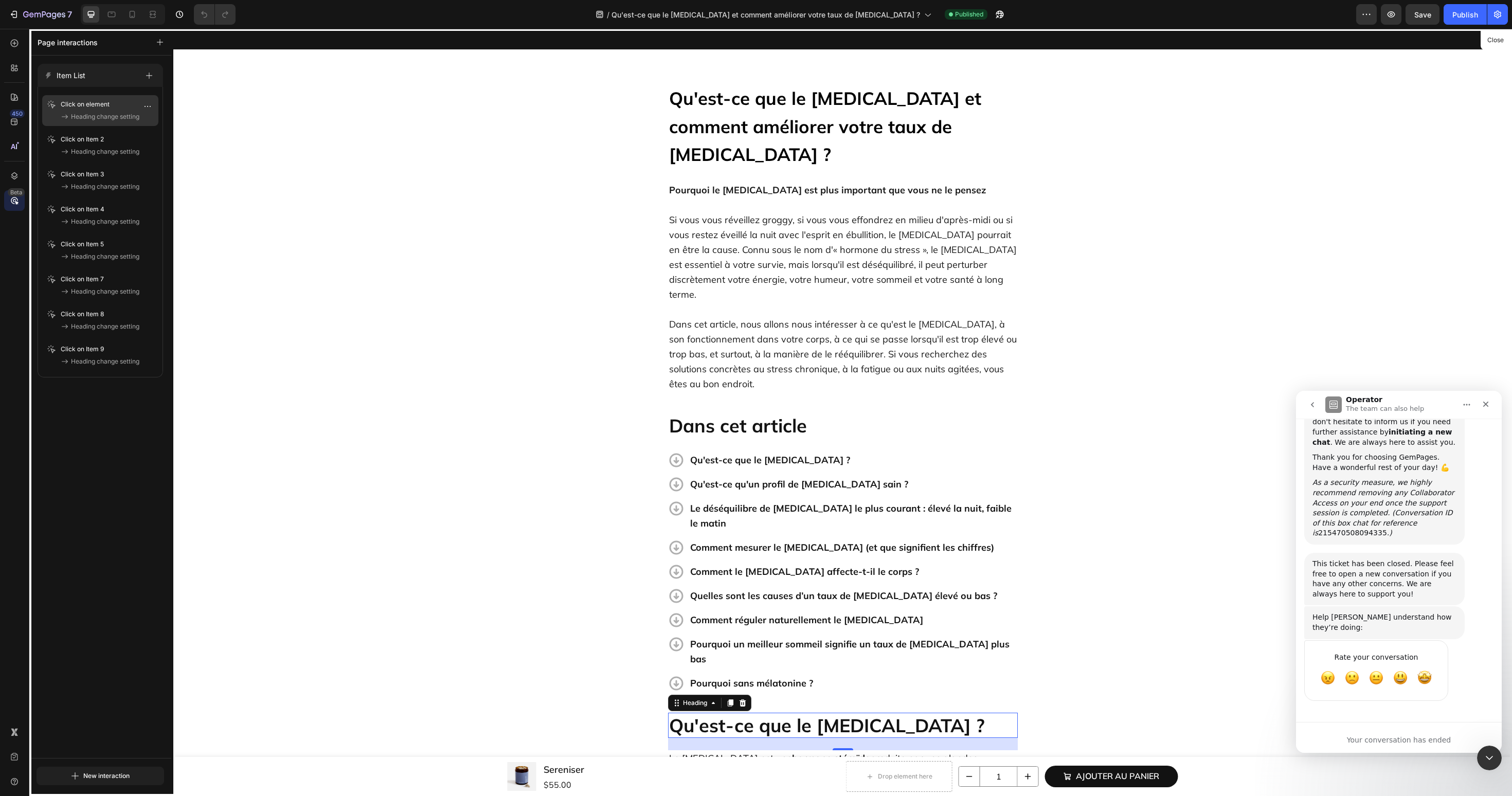
click at [101, 109] on div "Click on element Heading change setting" at bounding box center [100, 110] width 108 height 23
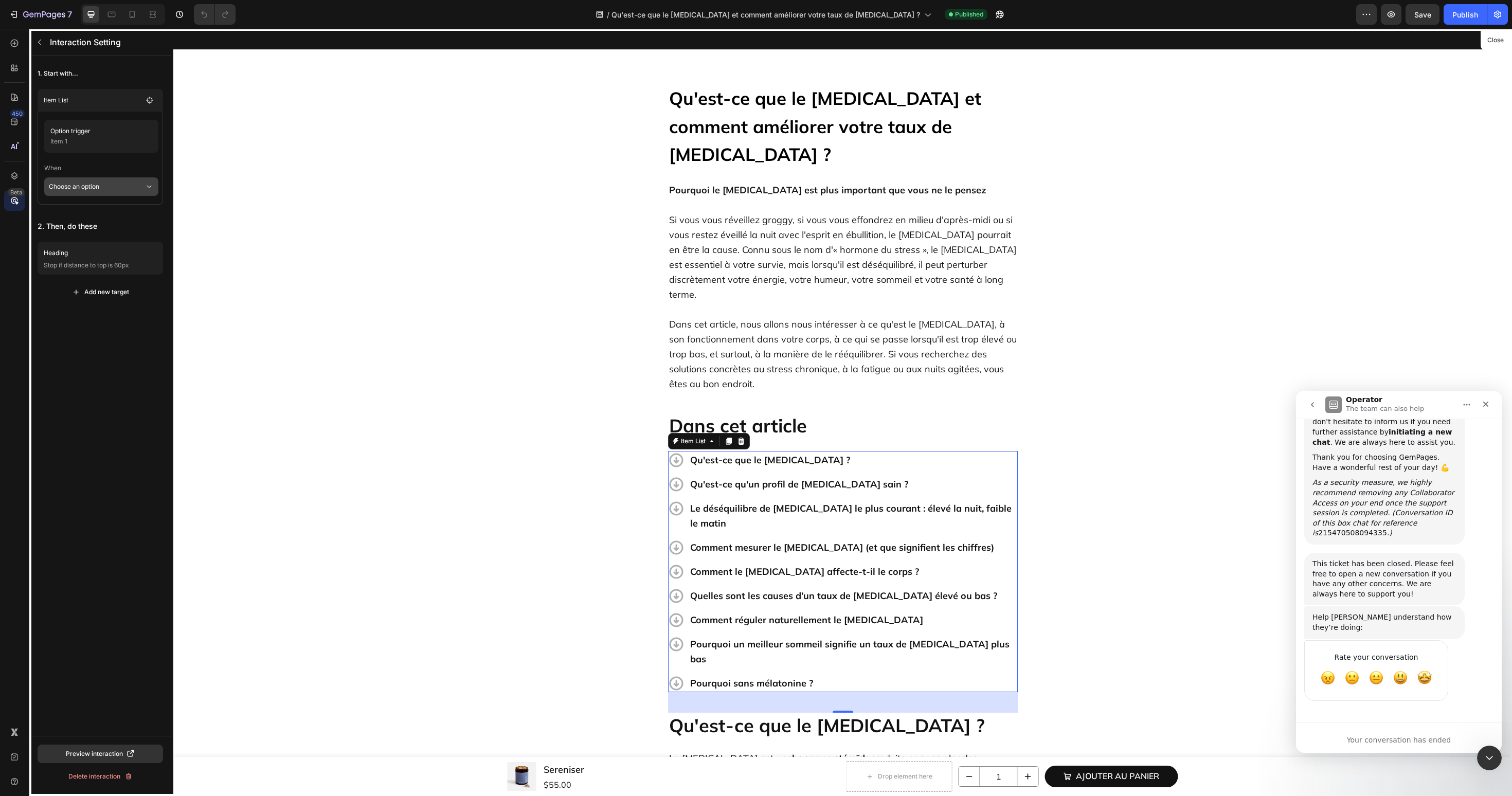
click at [94, 186] on p "Choose an option" at bounding box center [97, 187] width 96 height 18
click at [89, 209] on p "Click on item" at bounding box center [88, 214] width 38 height 10
click at [105, 273] on div "Heading" at bounding box center [102, 268] width 115 height 14
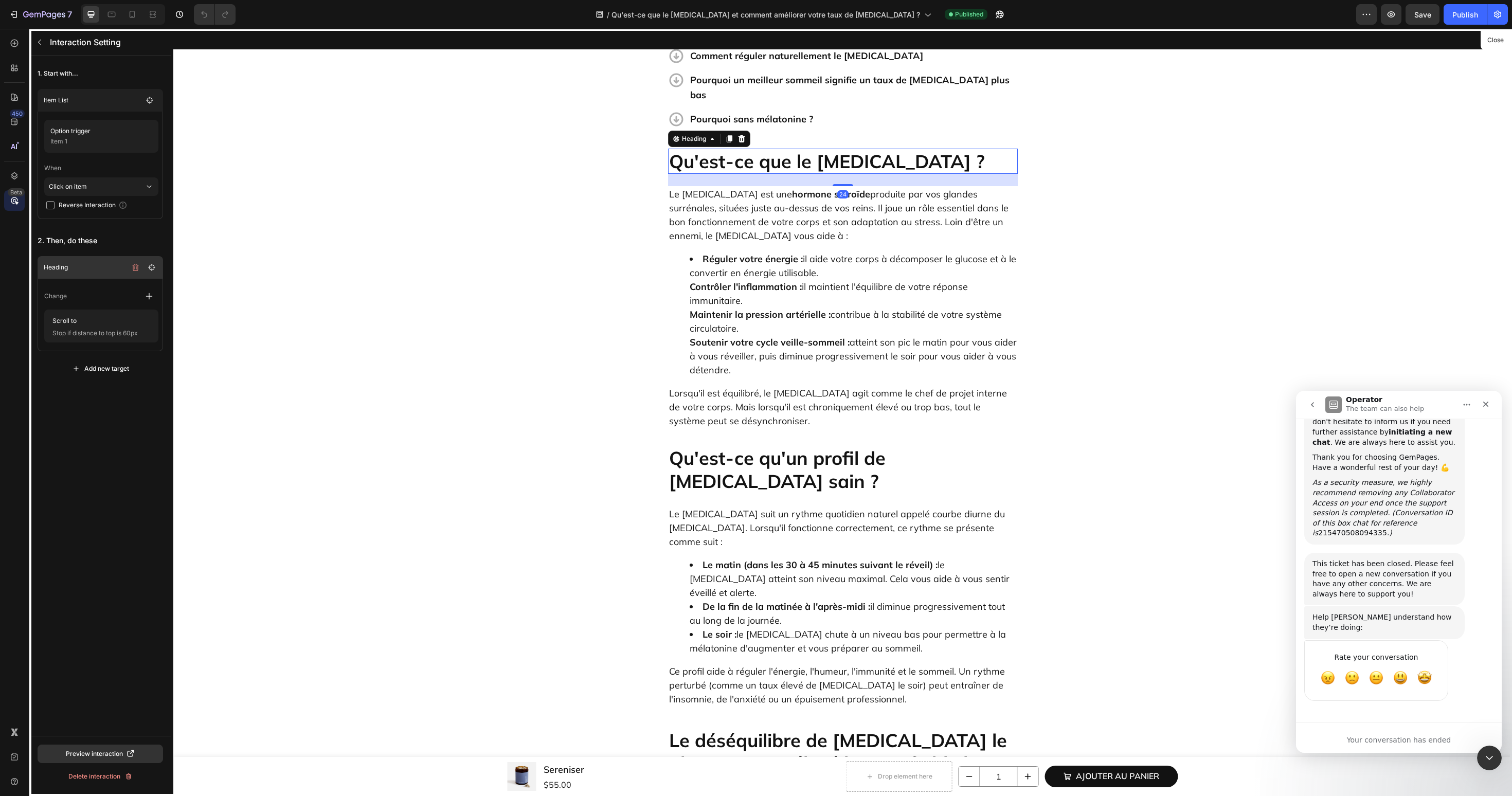
scroll to position [576, 0]
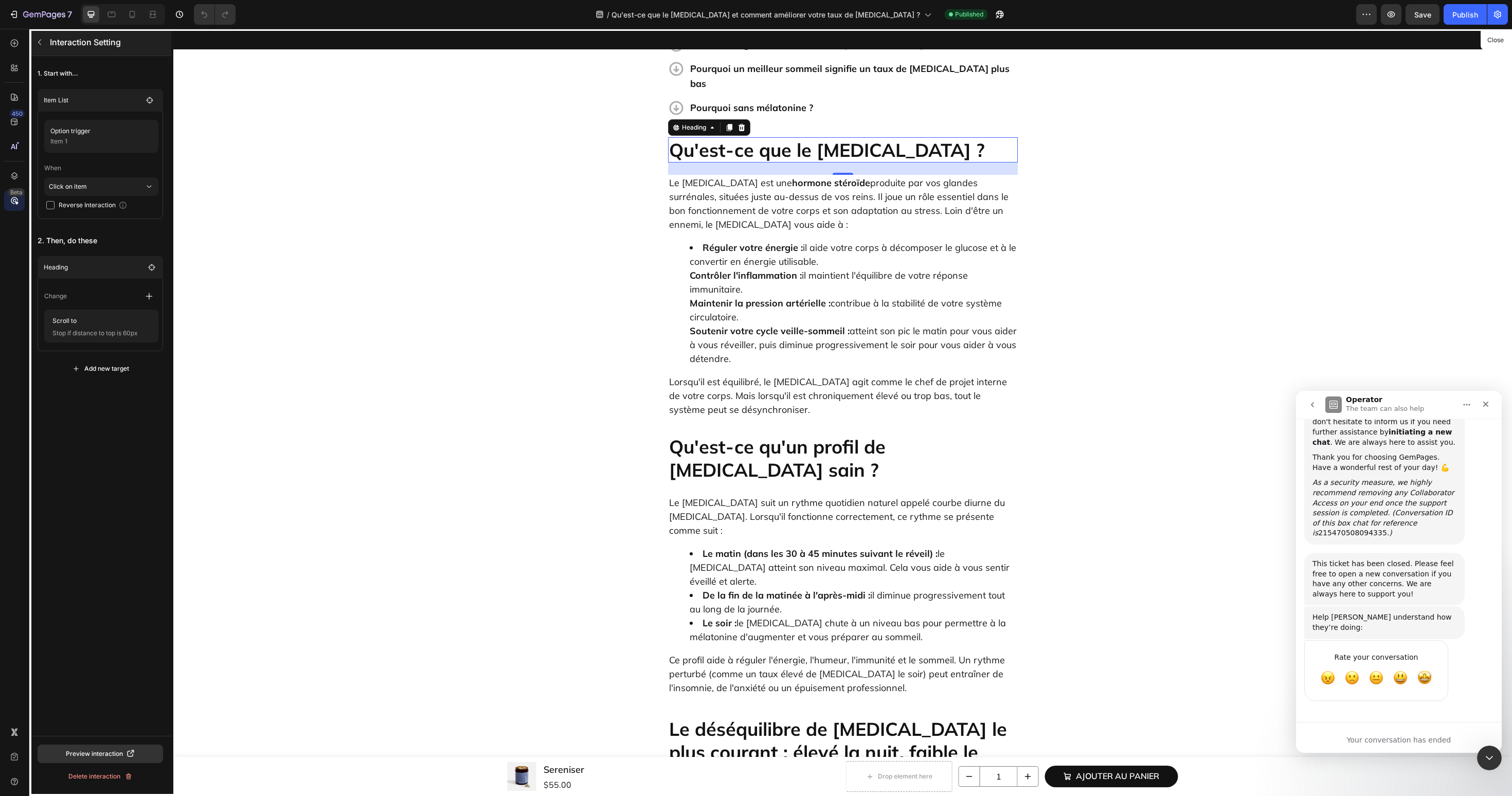
click at [43, 41] on icon "button" at bounding box center [39, 42] width 9 height 9
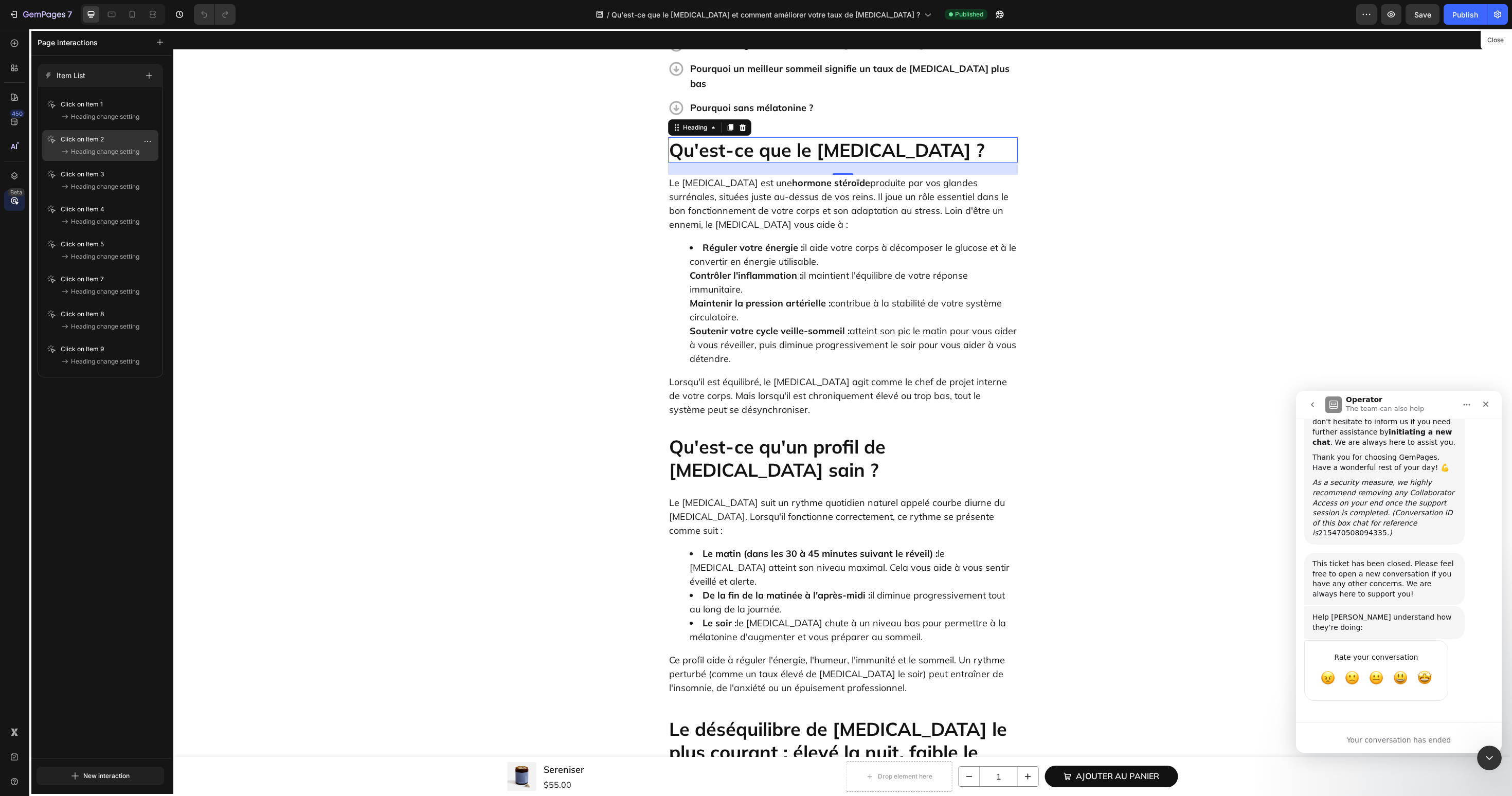
click at [83, 144] on p "Click on Item 2" at bounding box center [90, 140] width 58 height 10
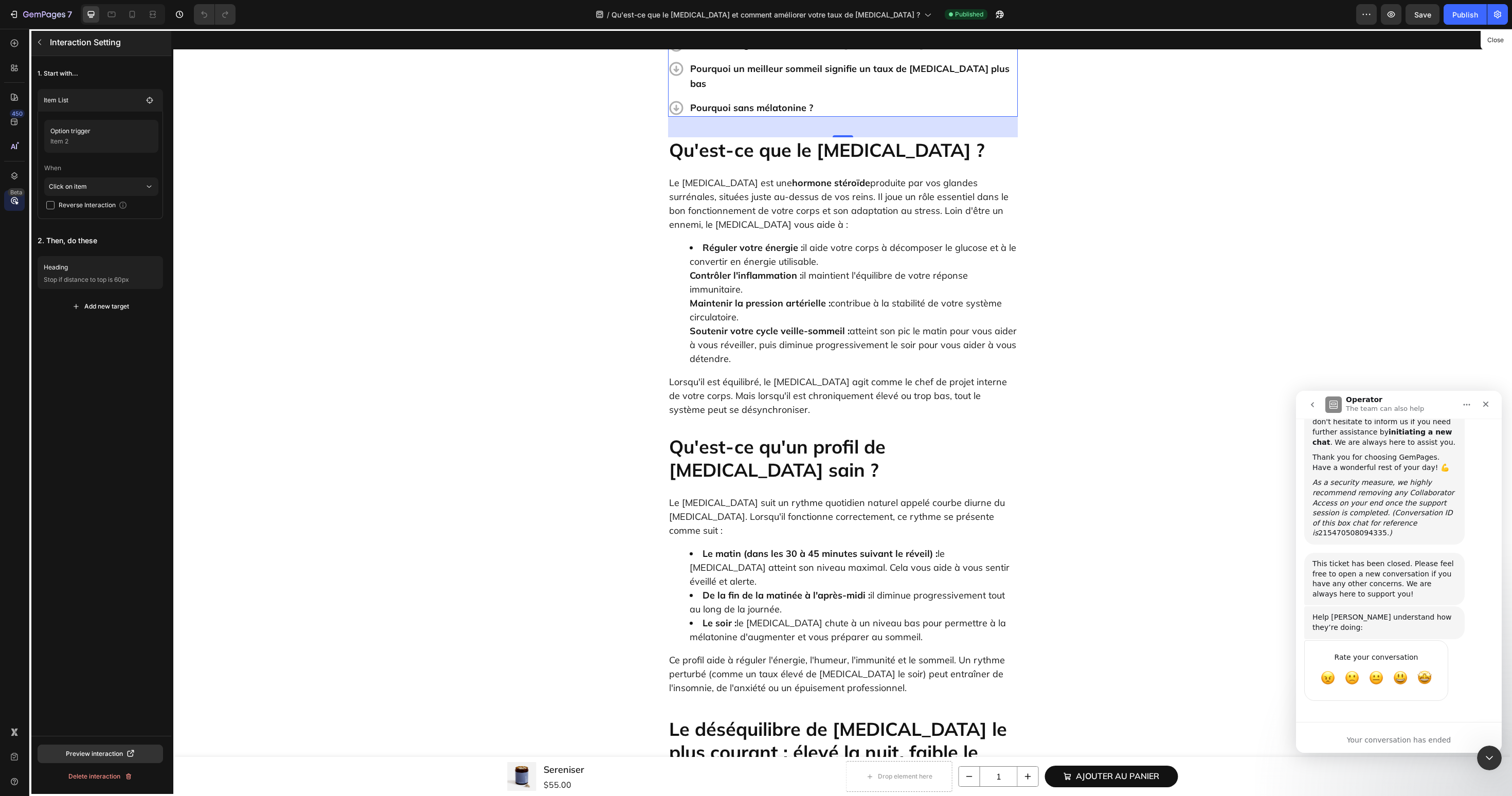
click at [44, 43] on button "button" at bounding box center [39, 42] width 16 height 16
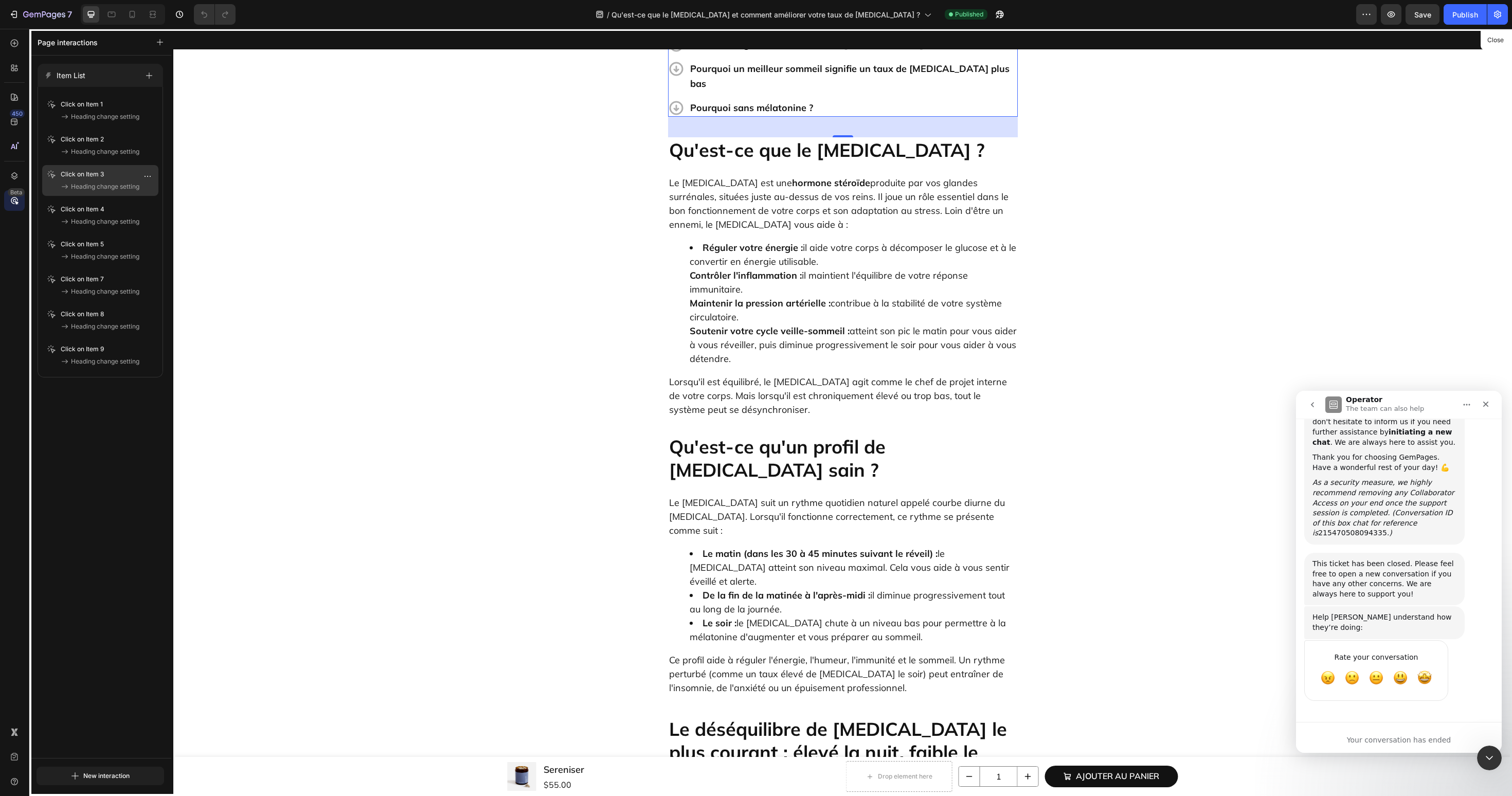
click at [92, 176] on p "Click on Item 3" at bounding box center [90, 174] width 58 height 10
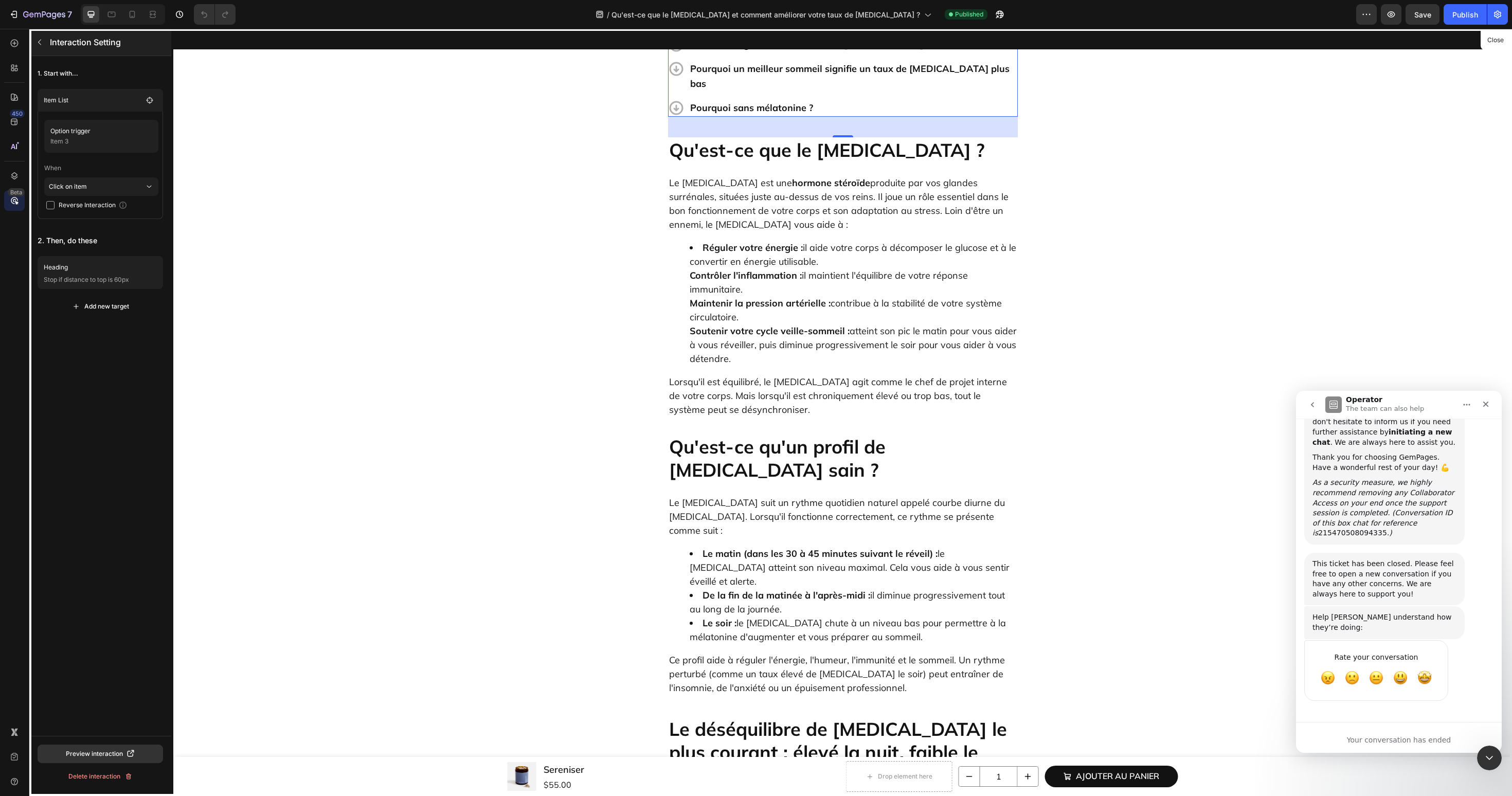
click at [41, 48] on button "button" at bounding box center [39, 42] width 16 height 16
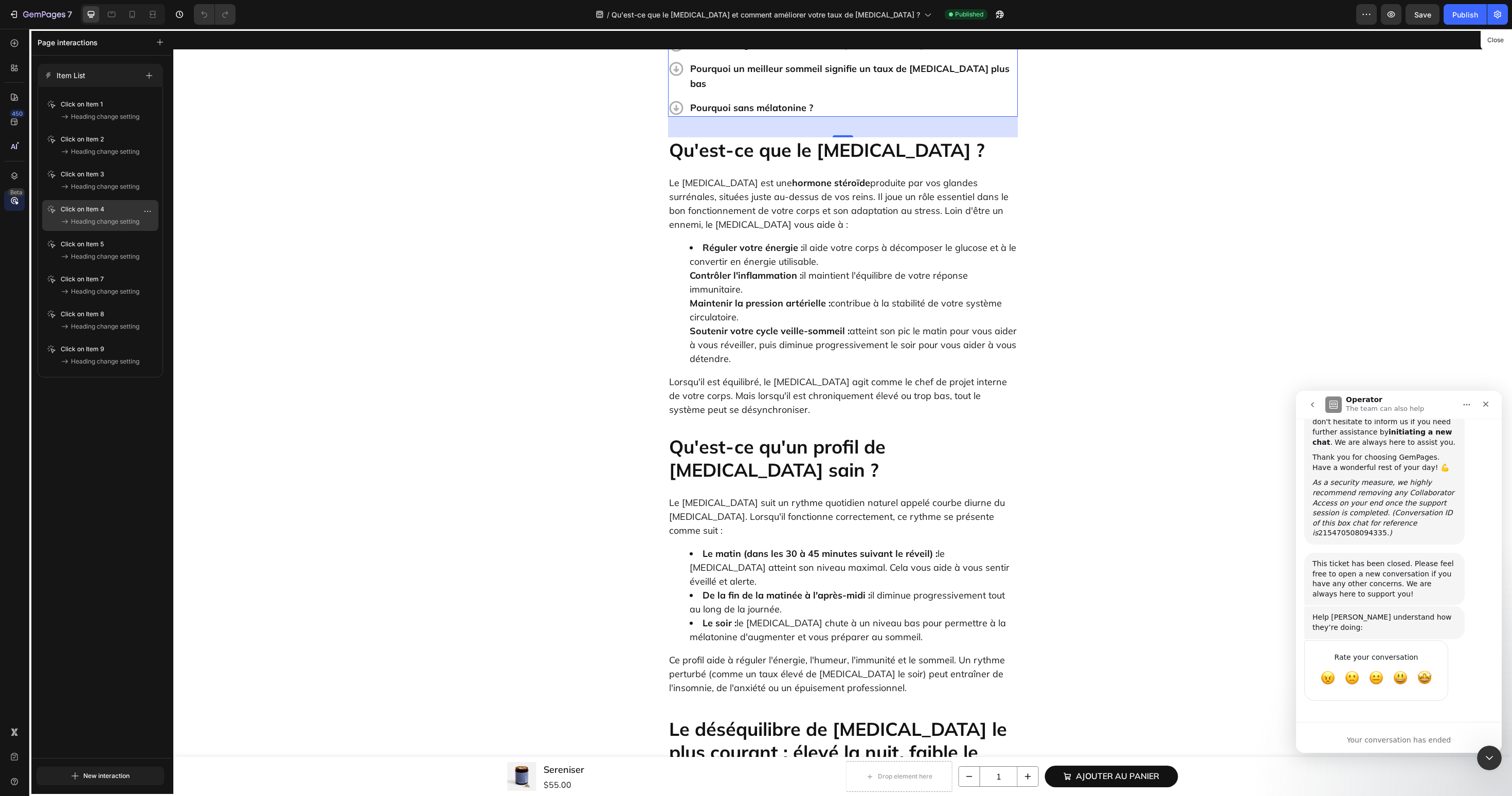
click at [64, 218] on icon at bounding box center [65, 222] width 9 height 10
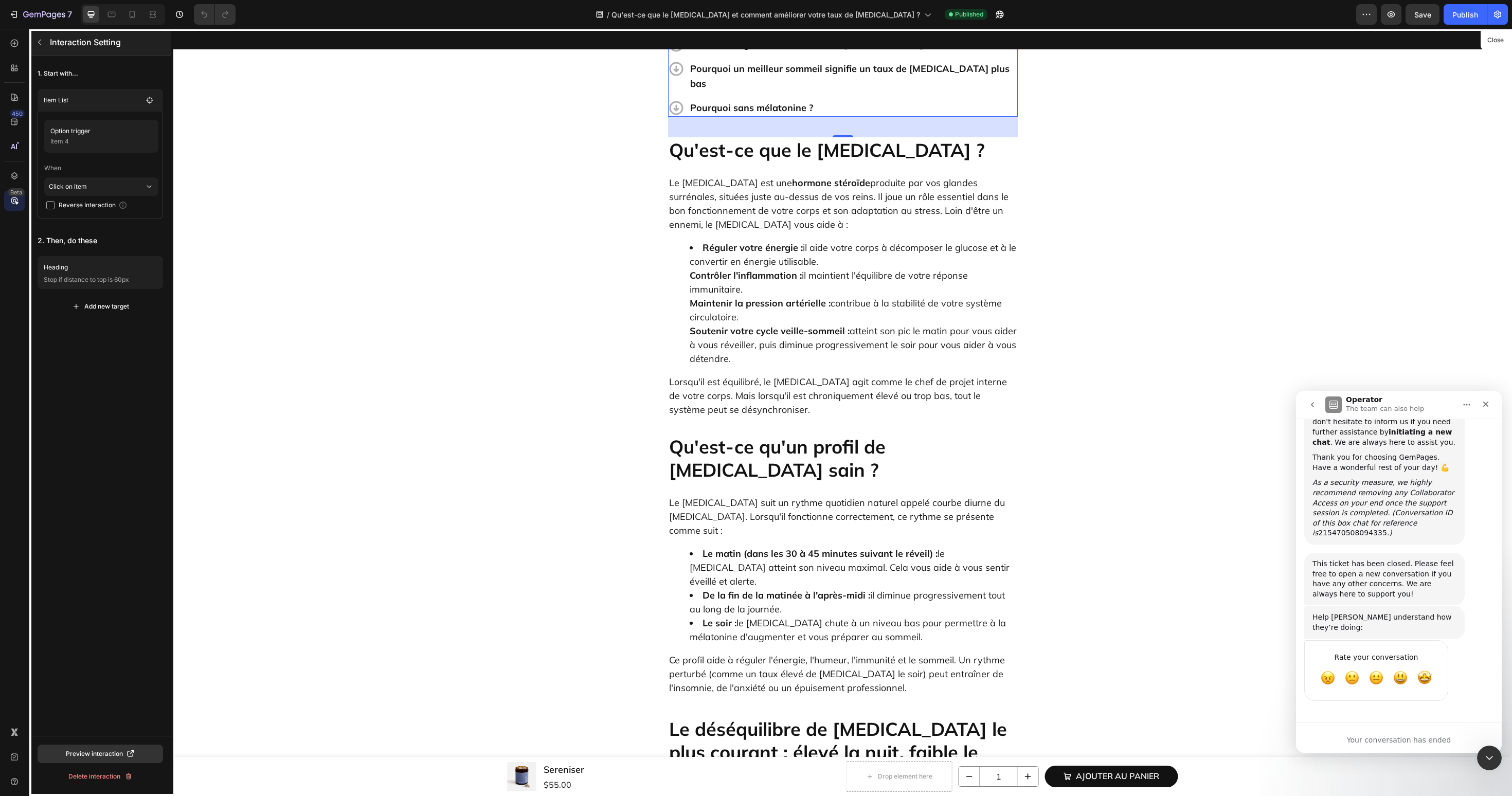
click at [41, 41] on icon "button" at bounding box center [39, 42] width 9 height 9
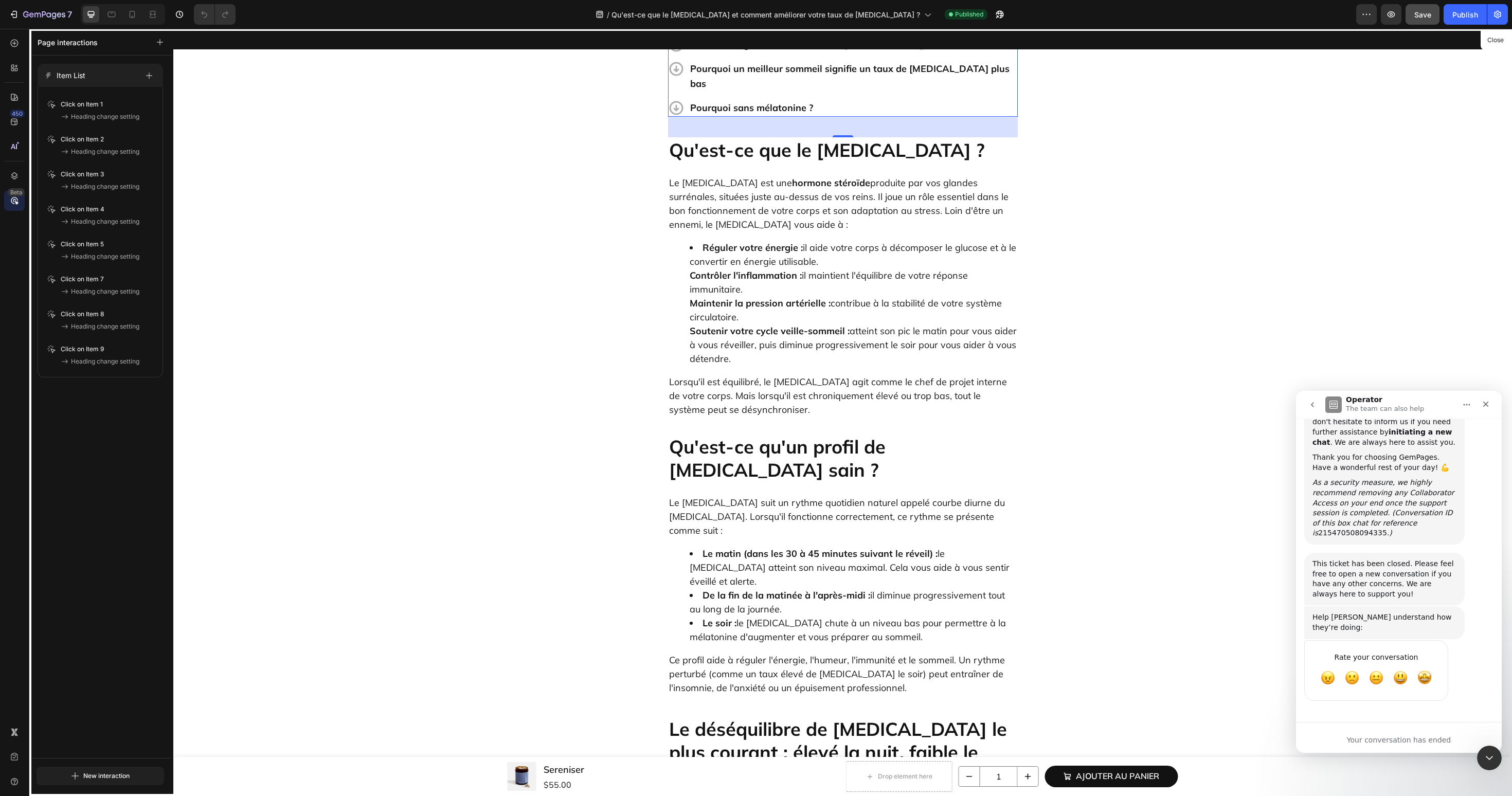
click at [1424, 24] on button "Save" at bounding box center [1422, 14] width 34 height 20
click at [1475, 18] on div "Publish" at bounding box center [1465, 14] width 26 height 10
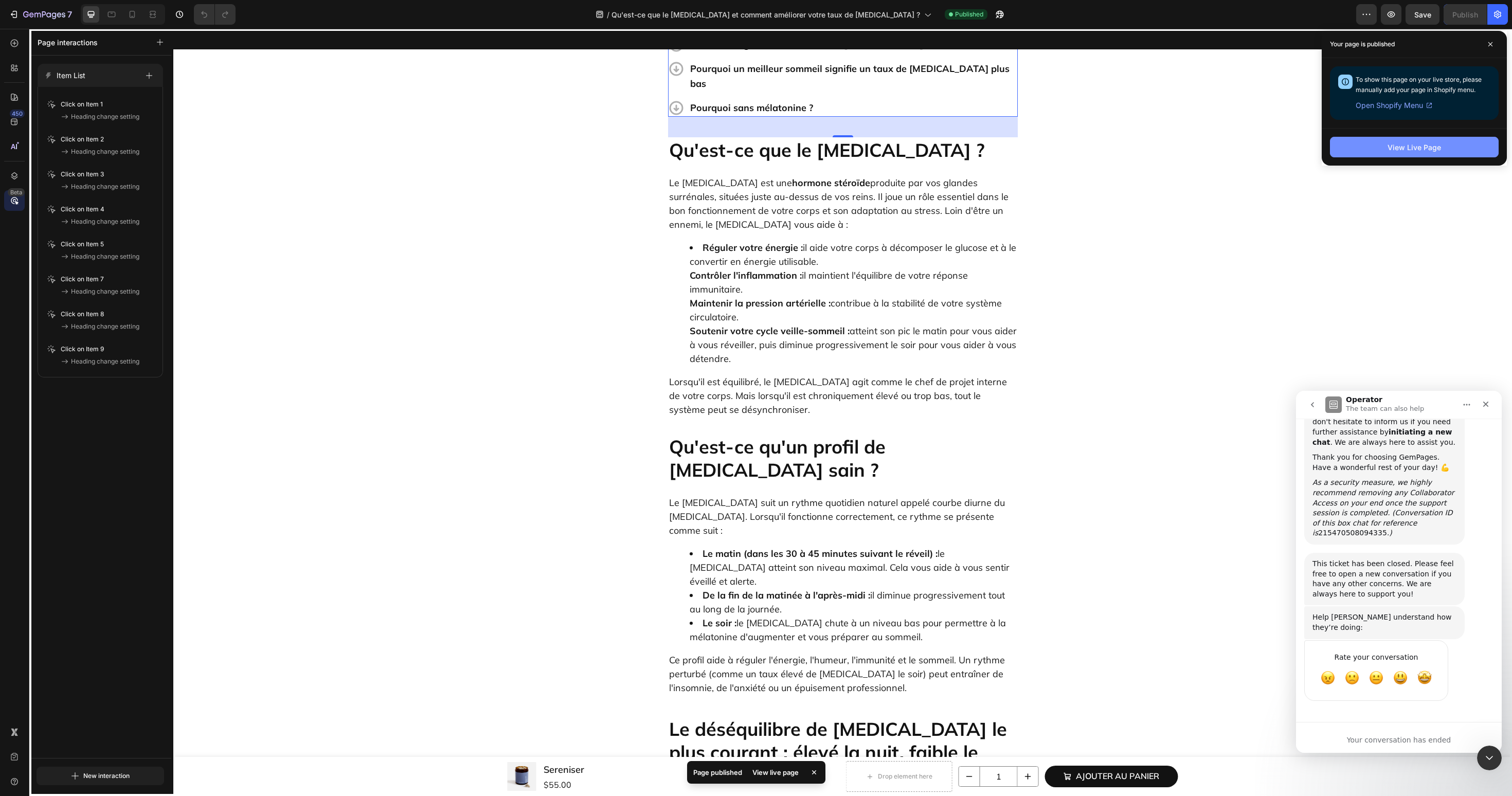
click at [1437, 154] on button "View Live Page" at bounding box center [1414, 147] width 168 height 20
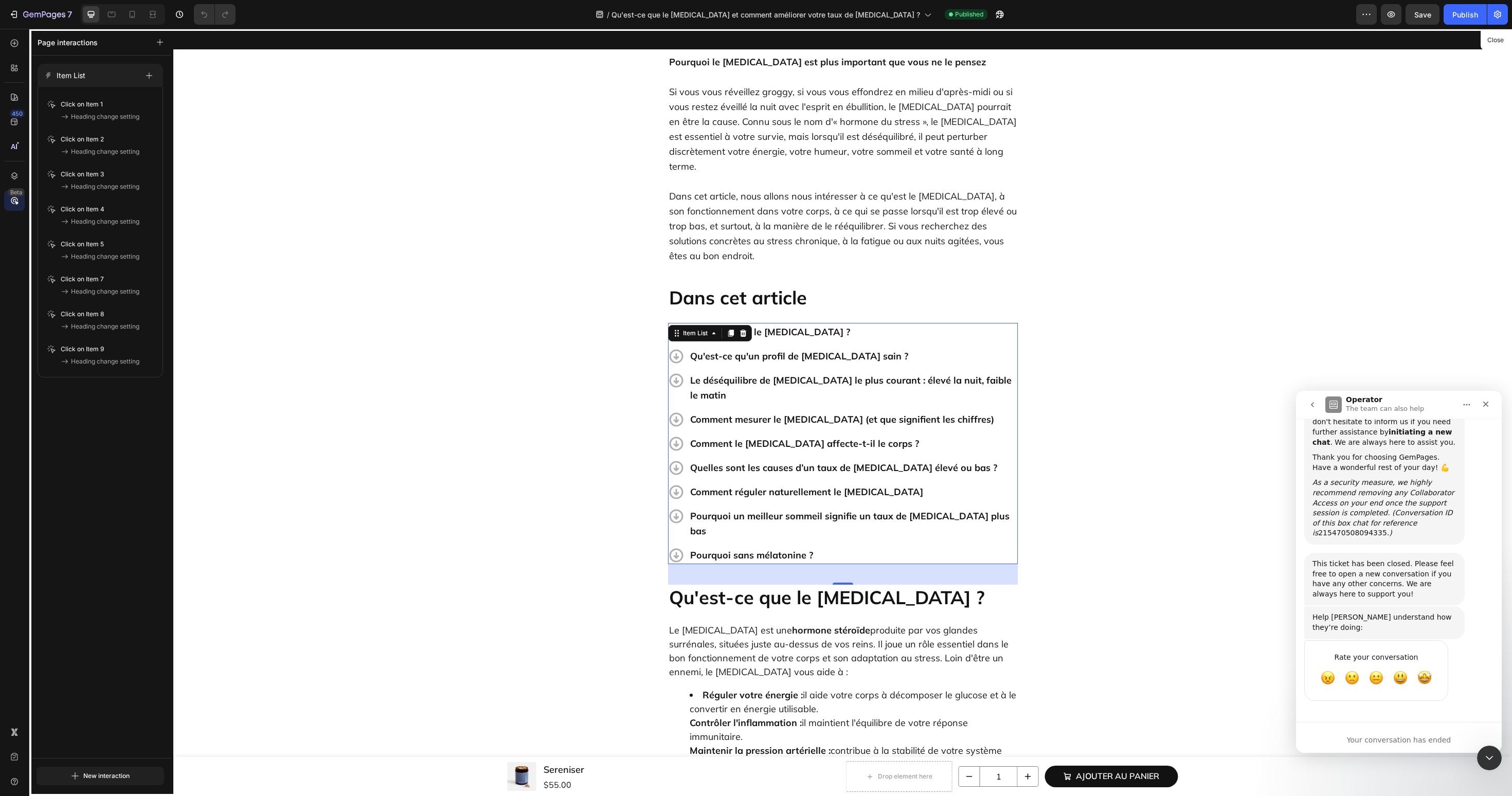
scroll to position [0, 0]
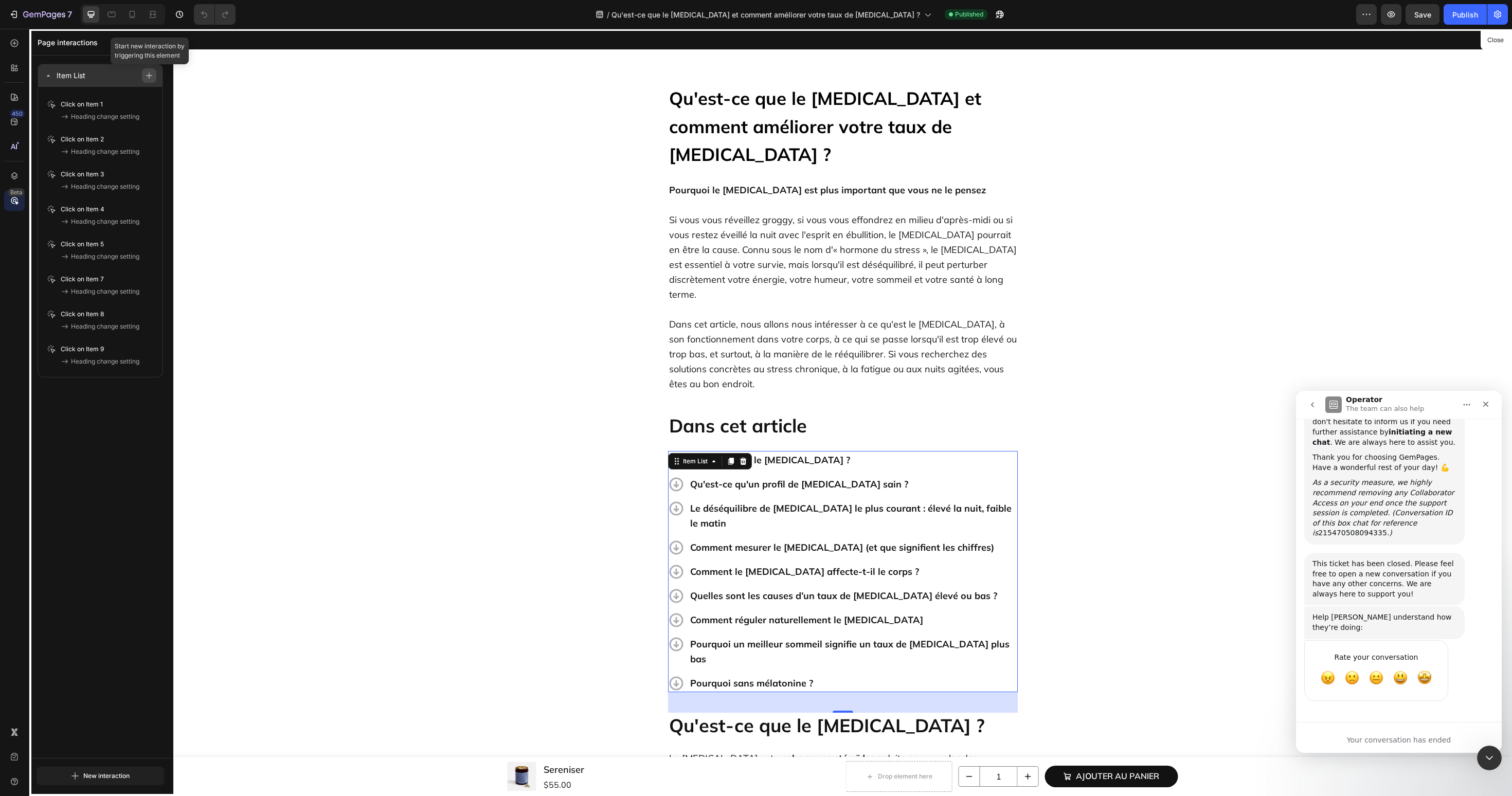
click at [149, 73] on icon "button" at bounding box center [149, 75] width 7 height 7
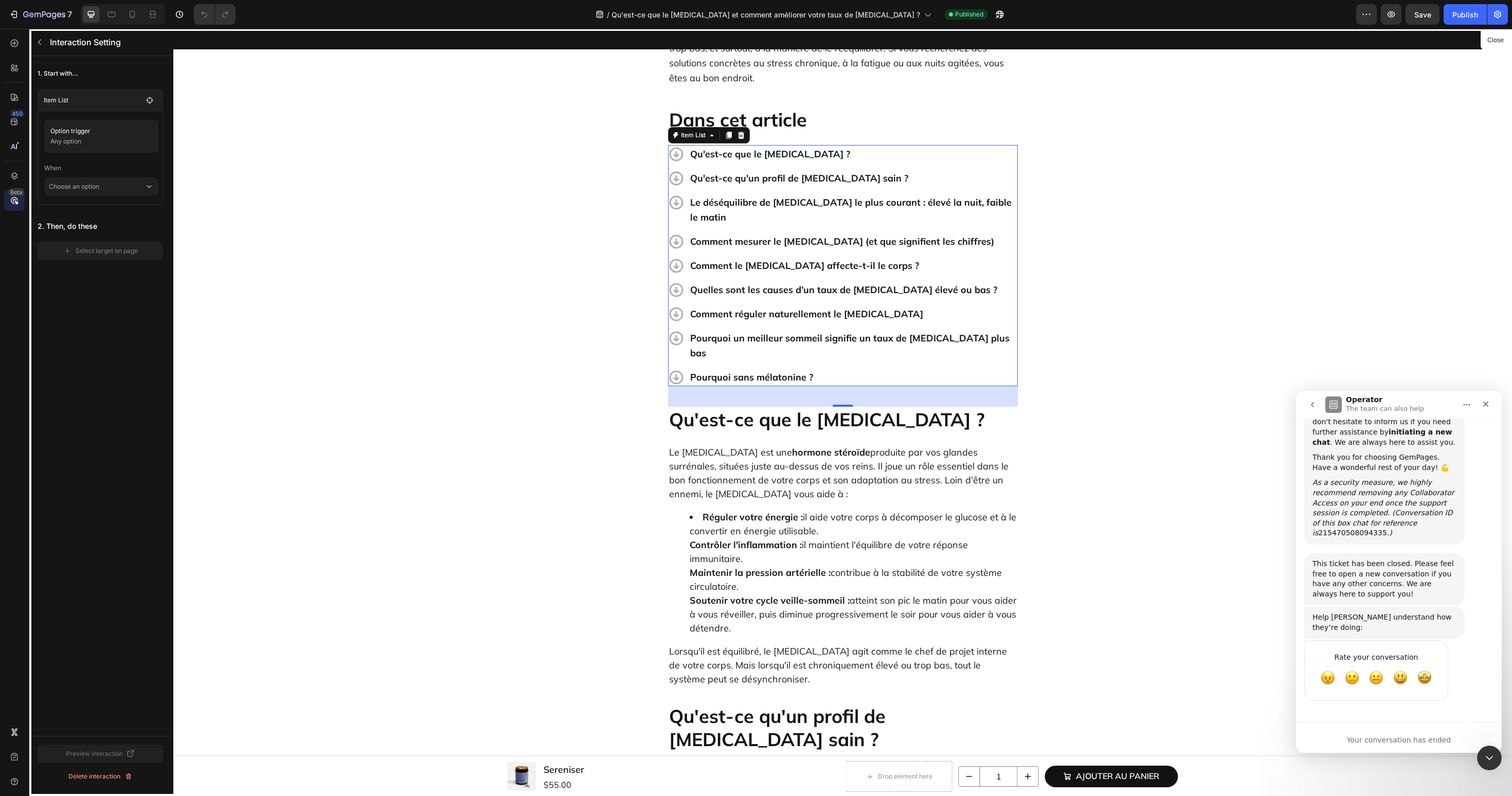
scroll to position [344, 0]
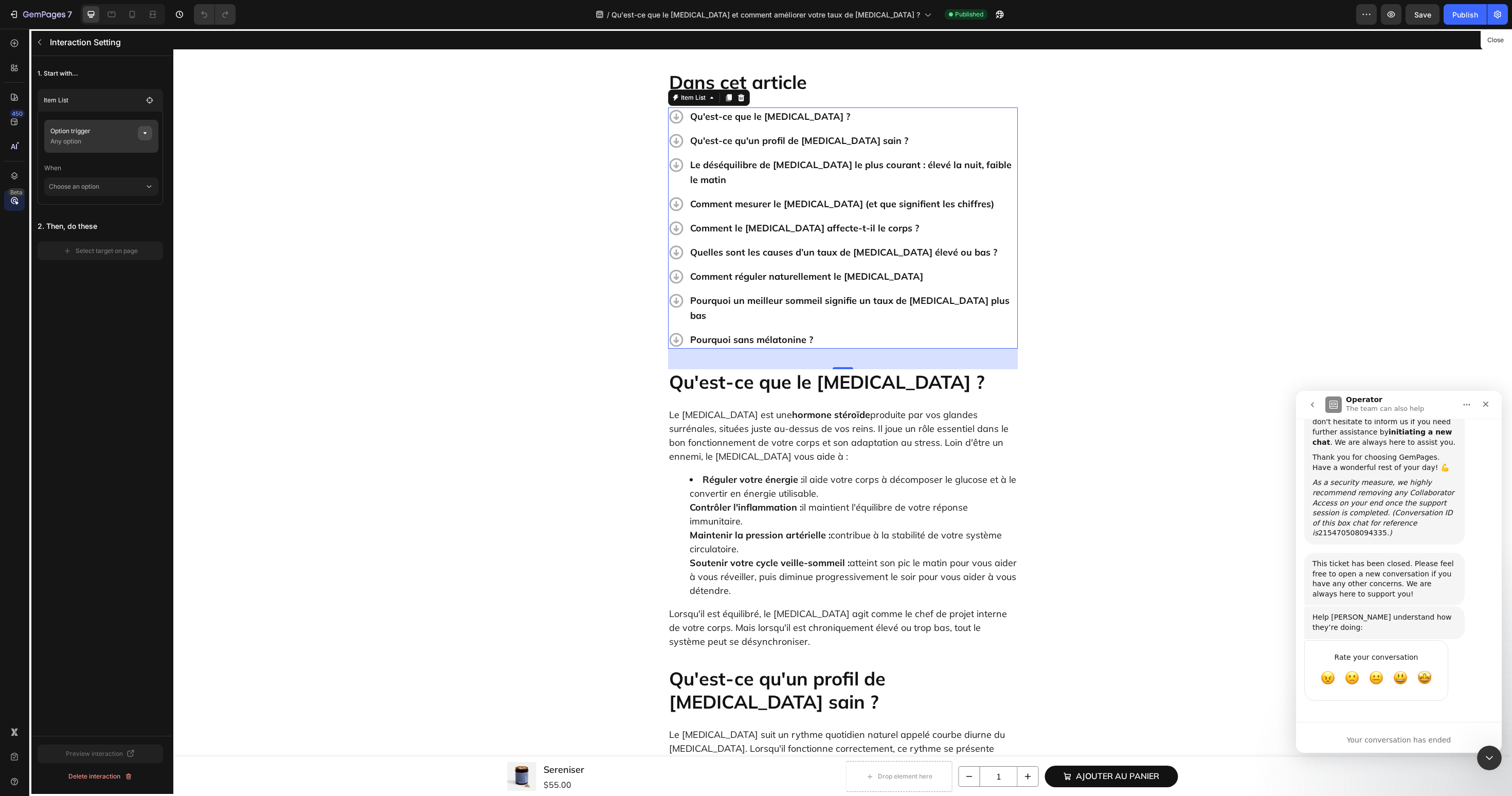
click at [144, 132] on icon "button" at bounding box center [145, 133] width 9 height 9
click at [254, 170] on span "None" at bounding box center [251, 172] width 16 height 9
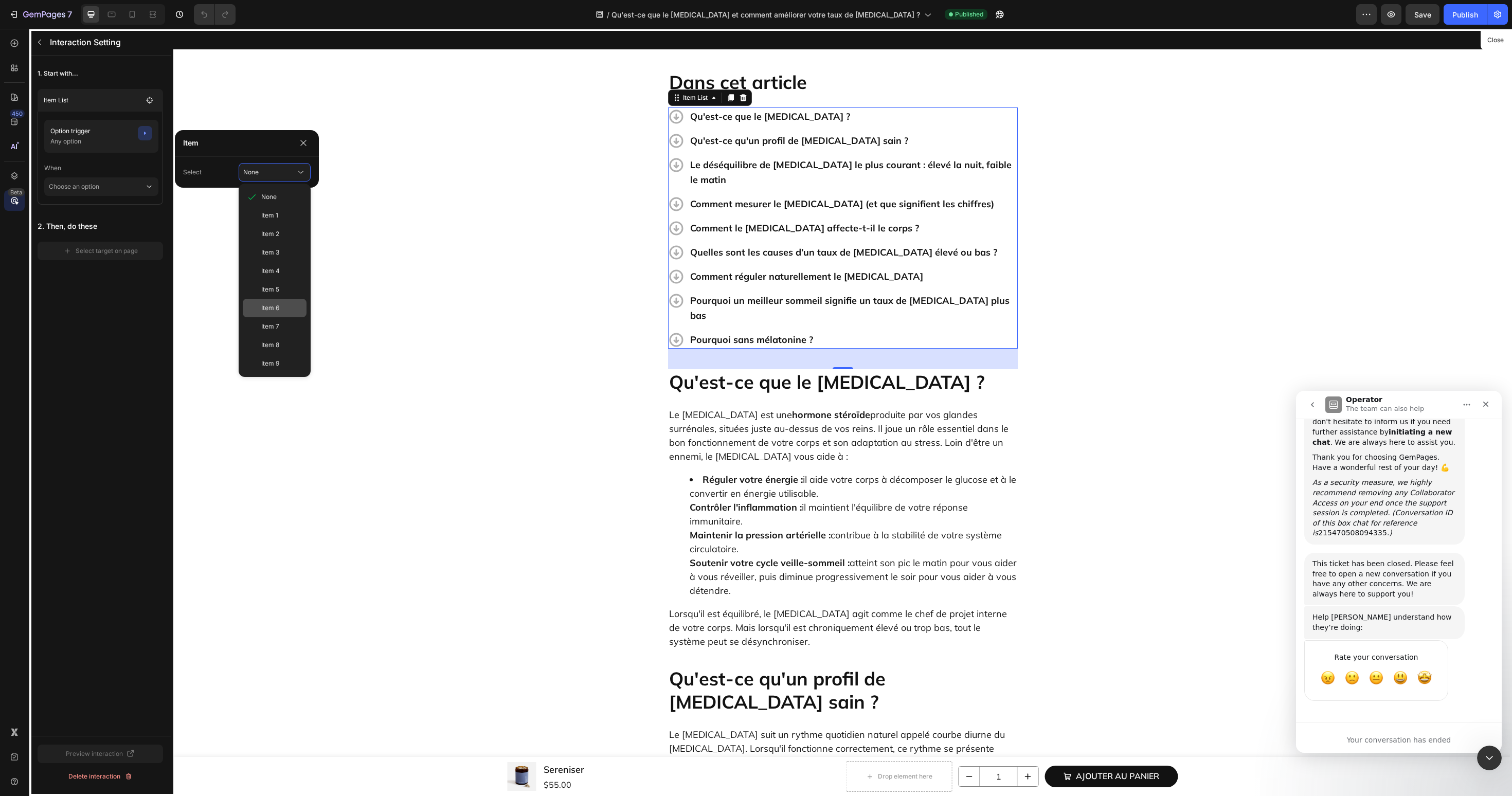
click at [276, 313] on div "Item 6" at bounding box center [274, 308] width 64 height 18
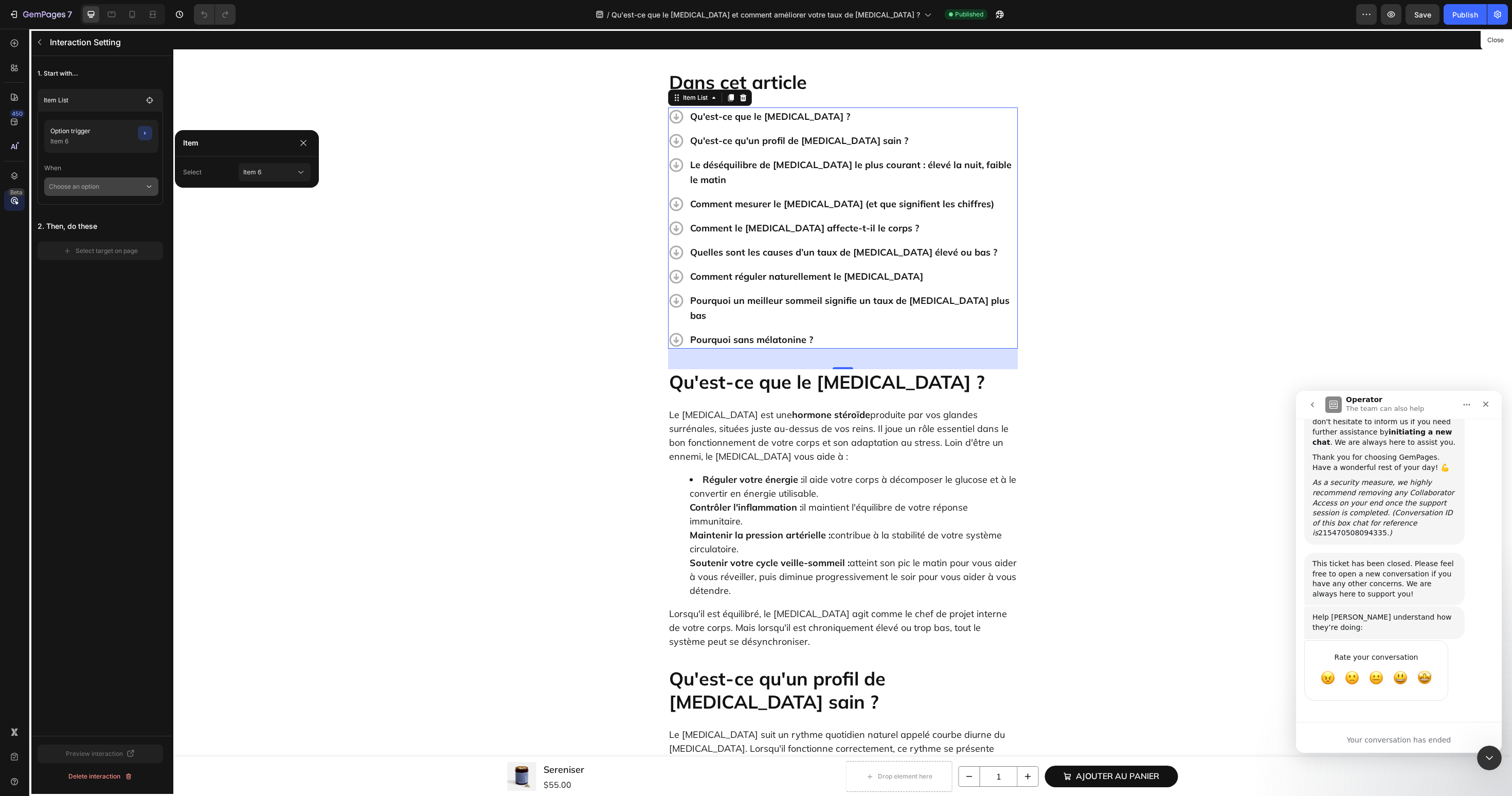
click at [124, 194] on p "Choose an option" at bounding box center [97, 187] width 96 height 18
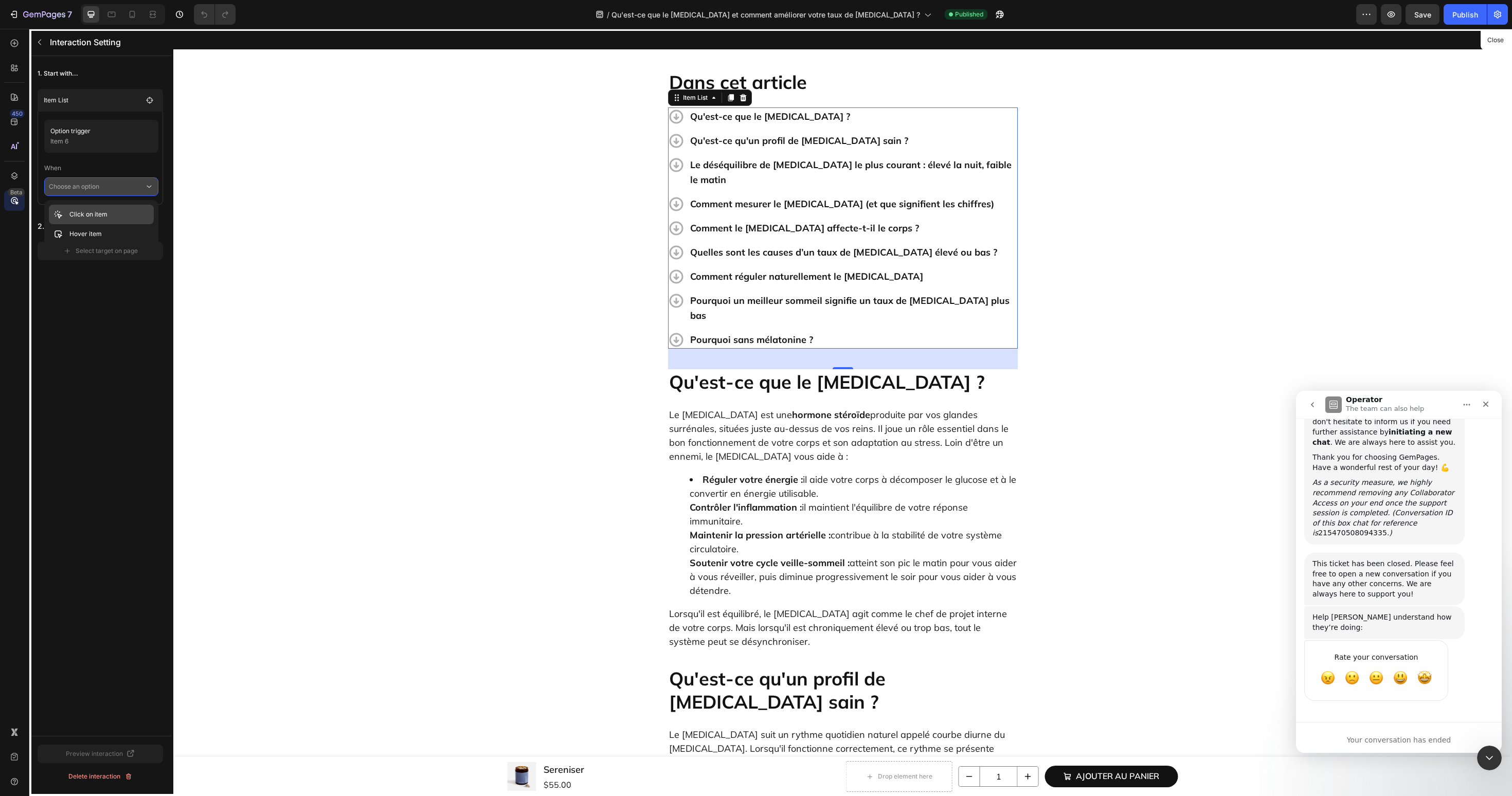
click at [116, 224] on div "Click on item" at bounding box center [102, 234] width 105 height 20
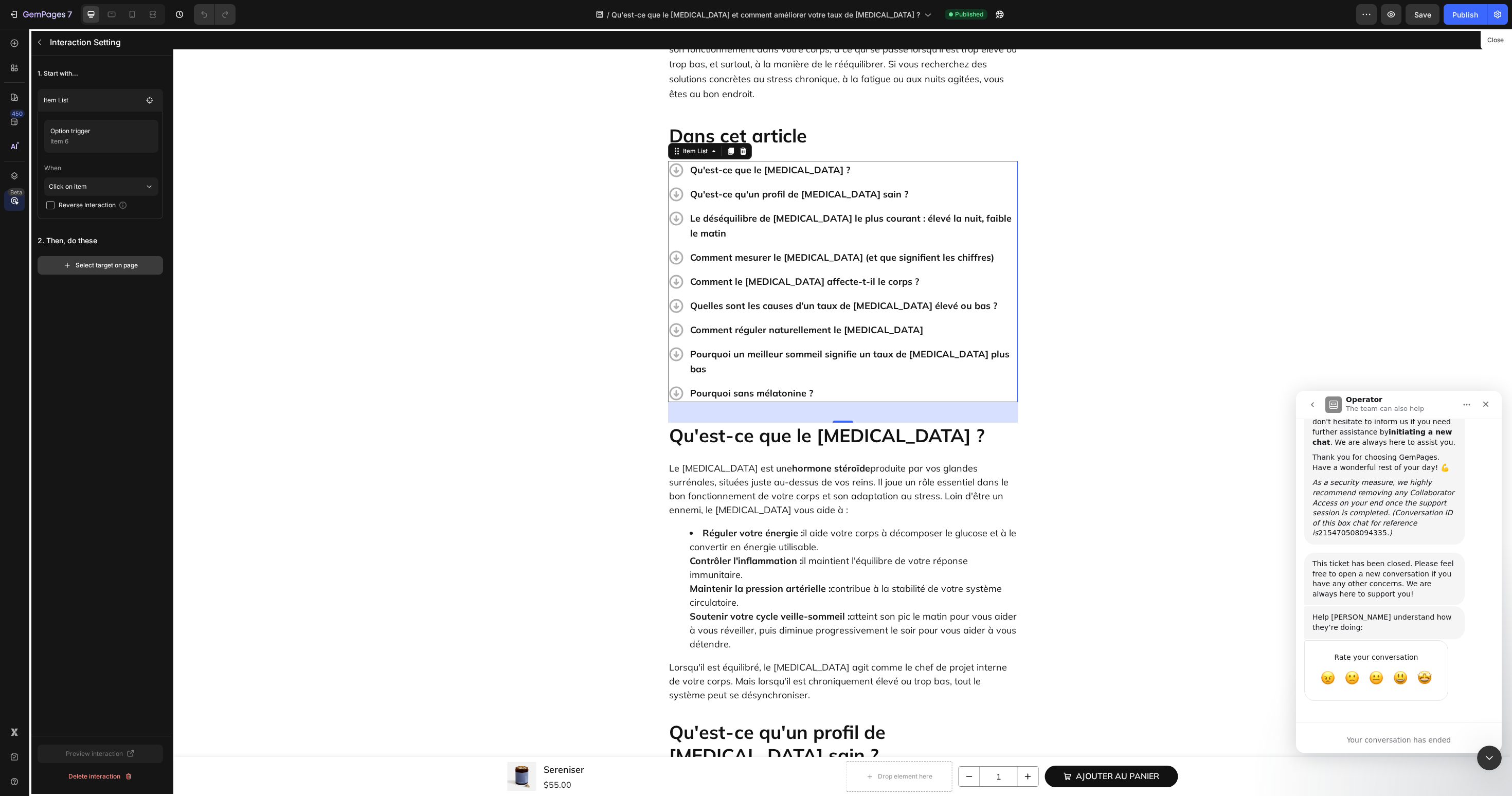
click at [109, 266] on div "Select target on page" at bounding box center [101, 266] width 75 height 9
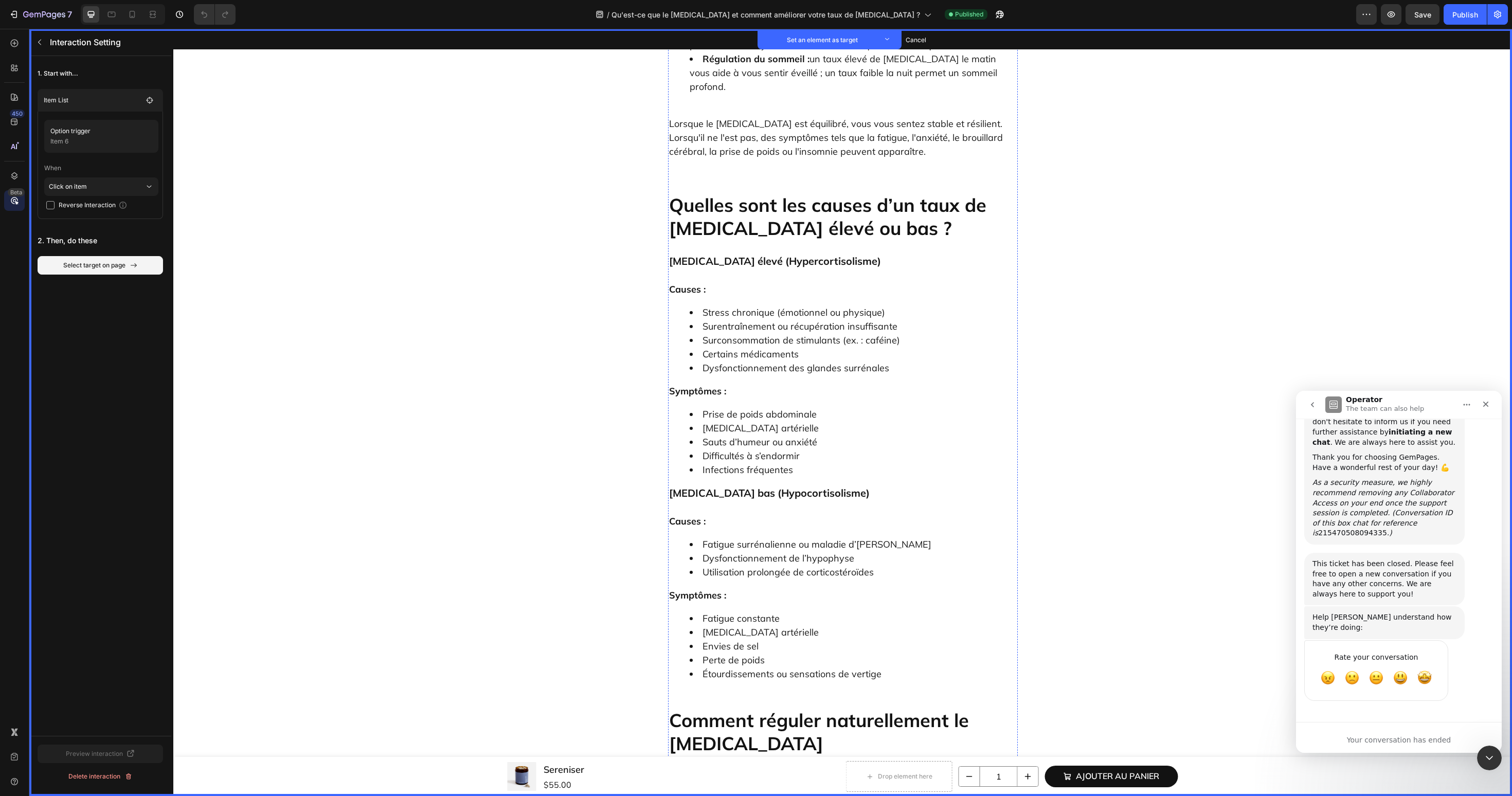
scroll to position [2294, 0]
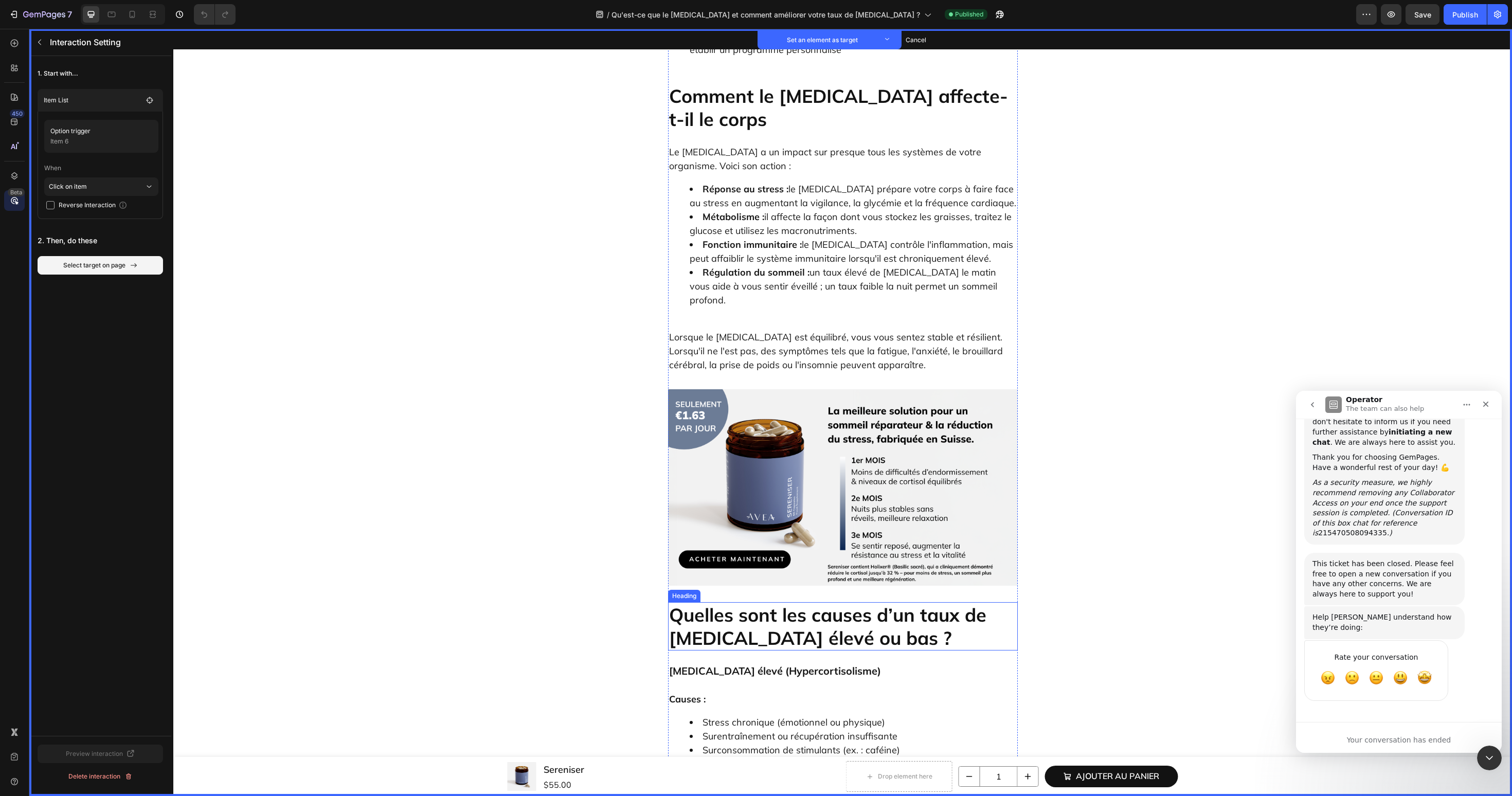
click at [784, 603] on h2 "Quelles sont les causes d’un taux de cortisol élevé ou bas ?" at bounding box center [843, 627] width 350 height 49
click at [756, 586] on button "Set as target" at bounding box center [746, 592] width 45 height 12
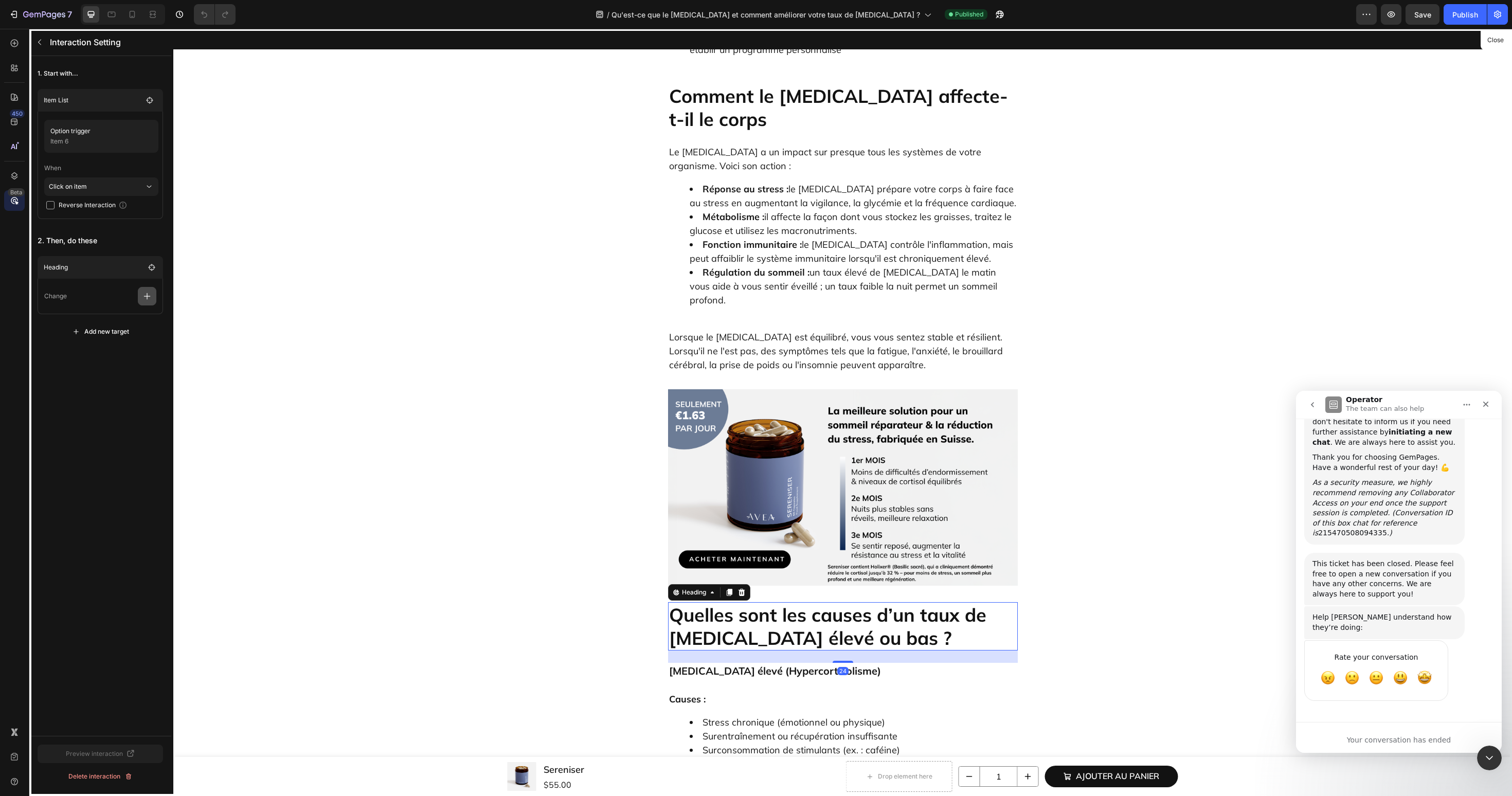
click at [149, 302] on button "button" at bounding box center [147, 296] width 18 height 18
click at [126, 372] on p "Scroll to" at bounding box center [98, 375] width 109 height 18
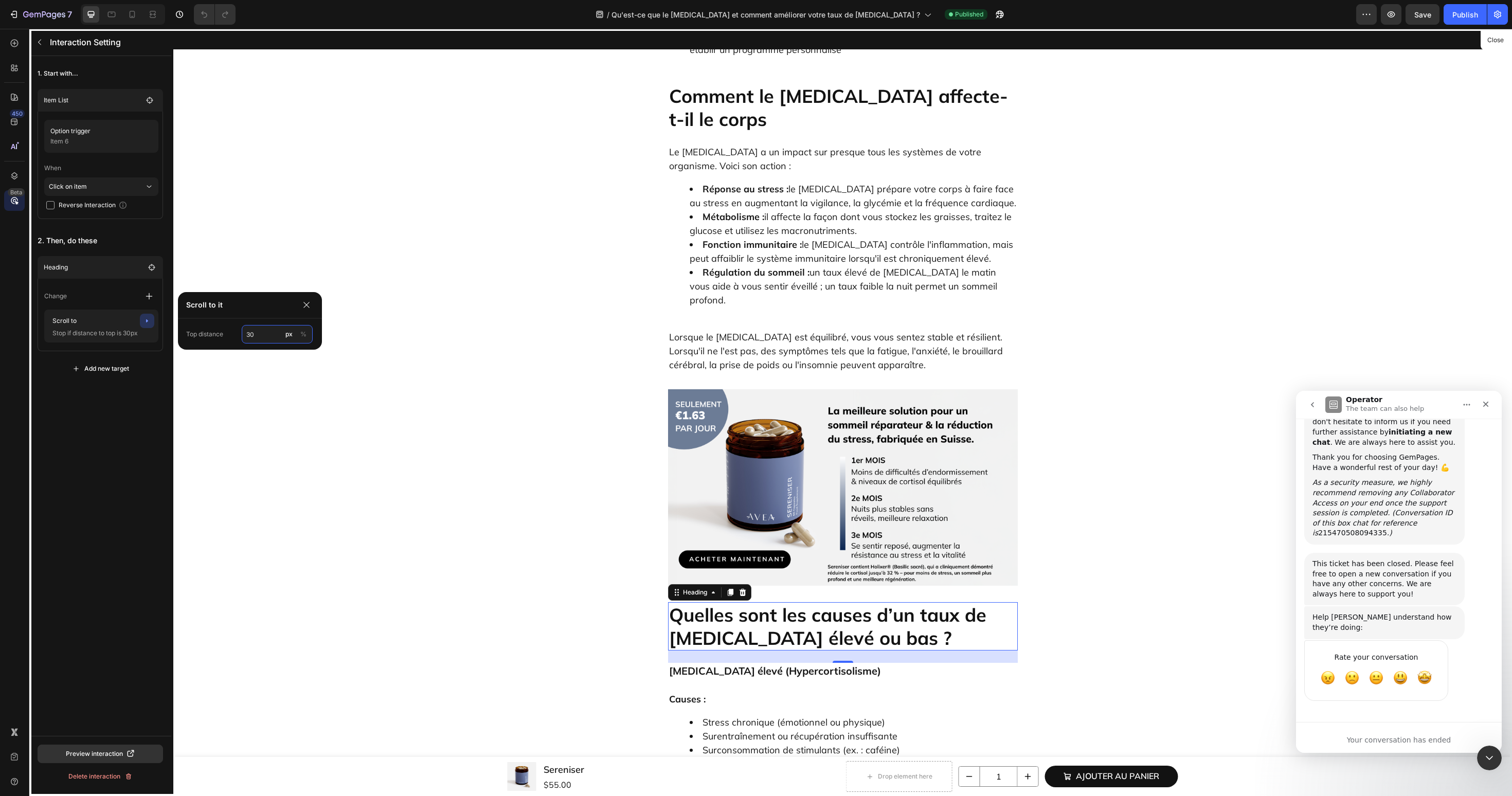
click at [250, 337] on input "30" at bounding box center [277, 334] width 71 height 18
type input "60"
click at [121, 434] on div "1. Start with... Item List Option trigger Item 6 When Click on item Reverse Int…" at bounding box center [100, 396] width 142 height 680
click at [39, 49] on button "button" at bounding box center [39, 42] width 16 height 16
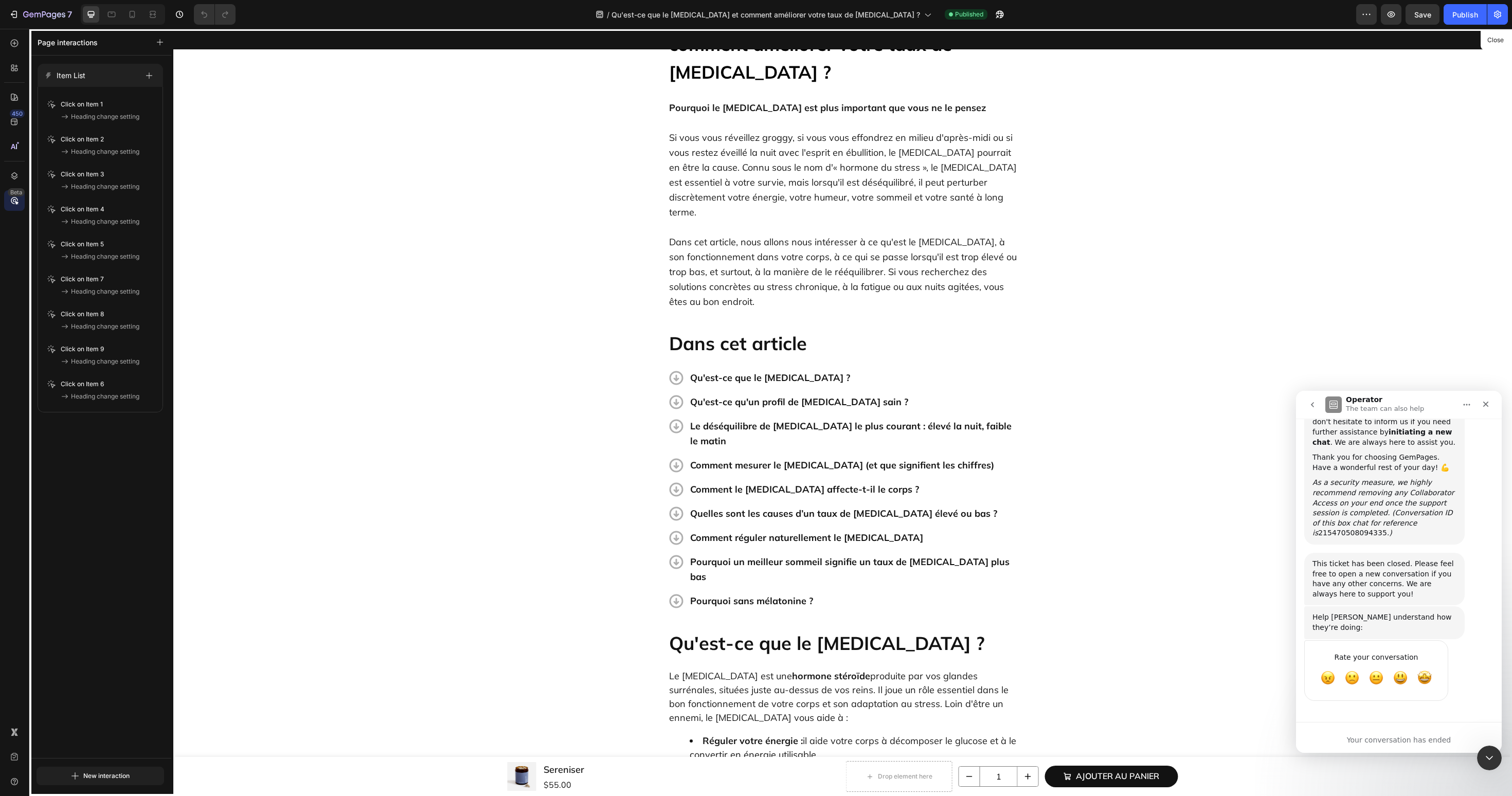
scroll to position [0, 0]
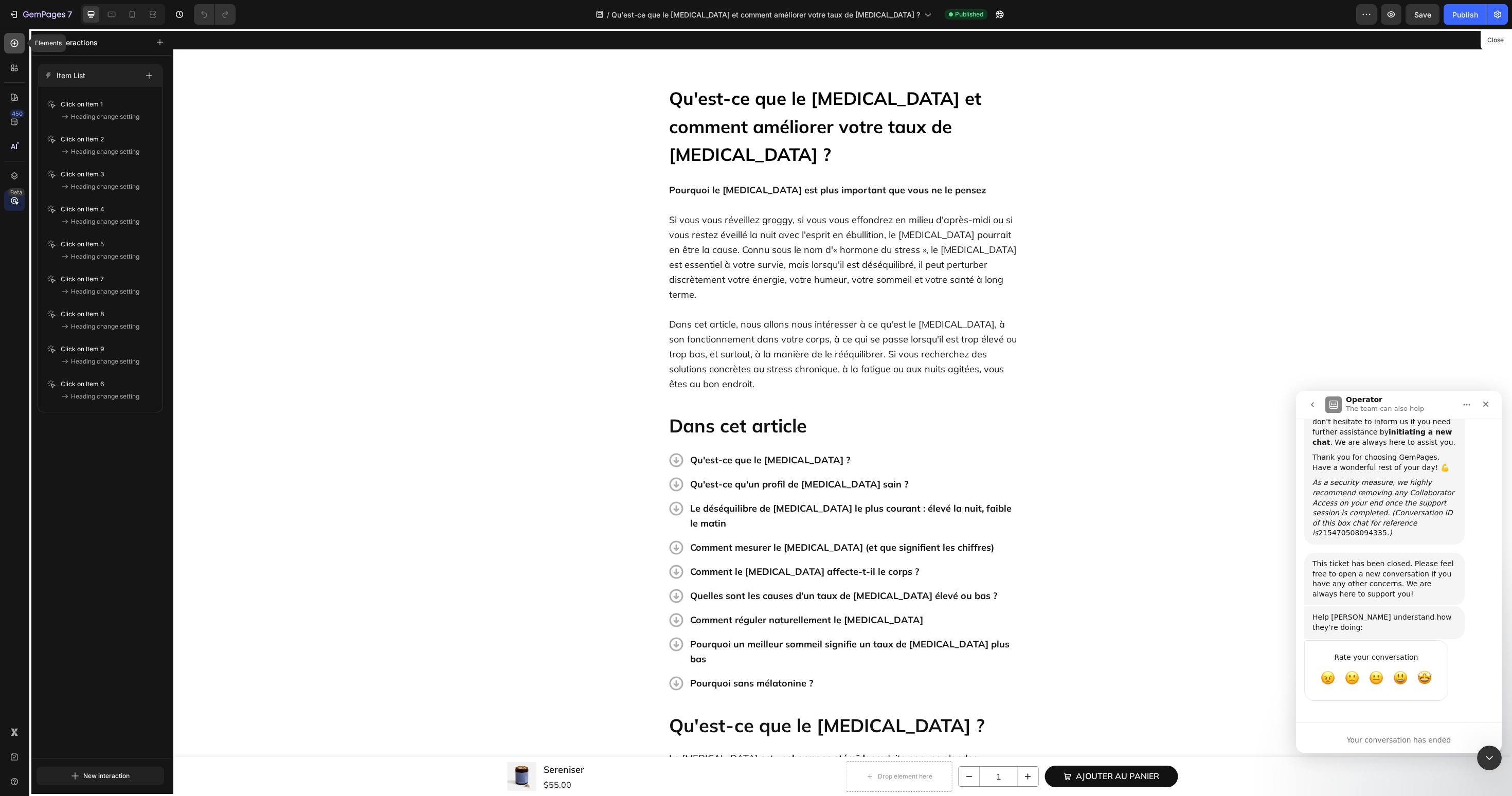
click at [13, 47] on icon at bounding box center [14, 43] width 10 height 10
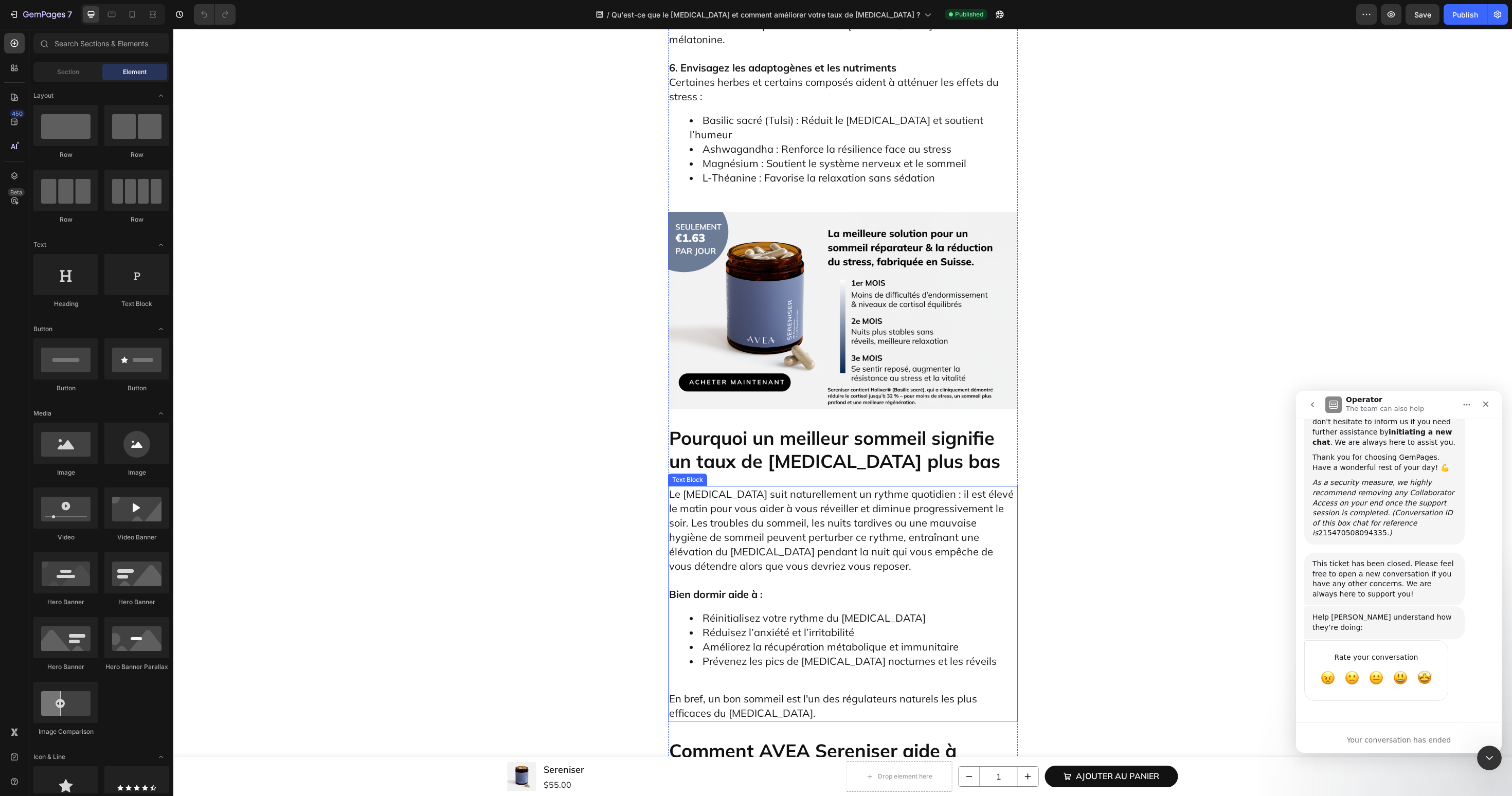
scroll to position [4006, 0]
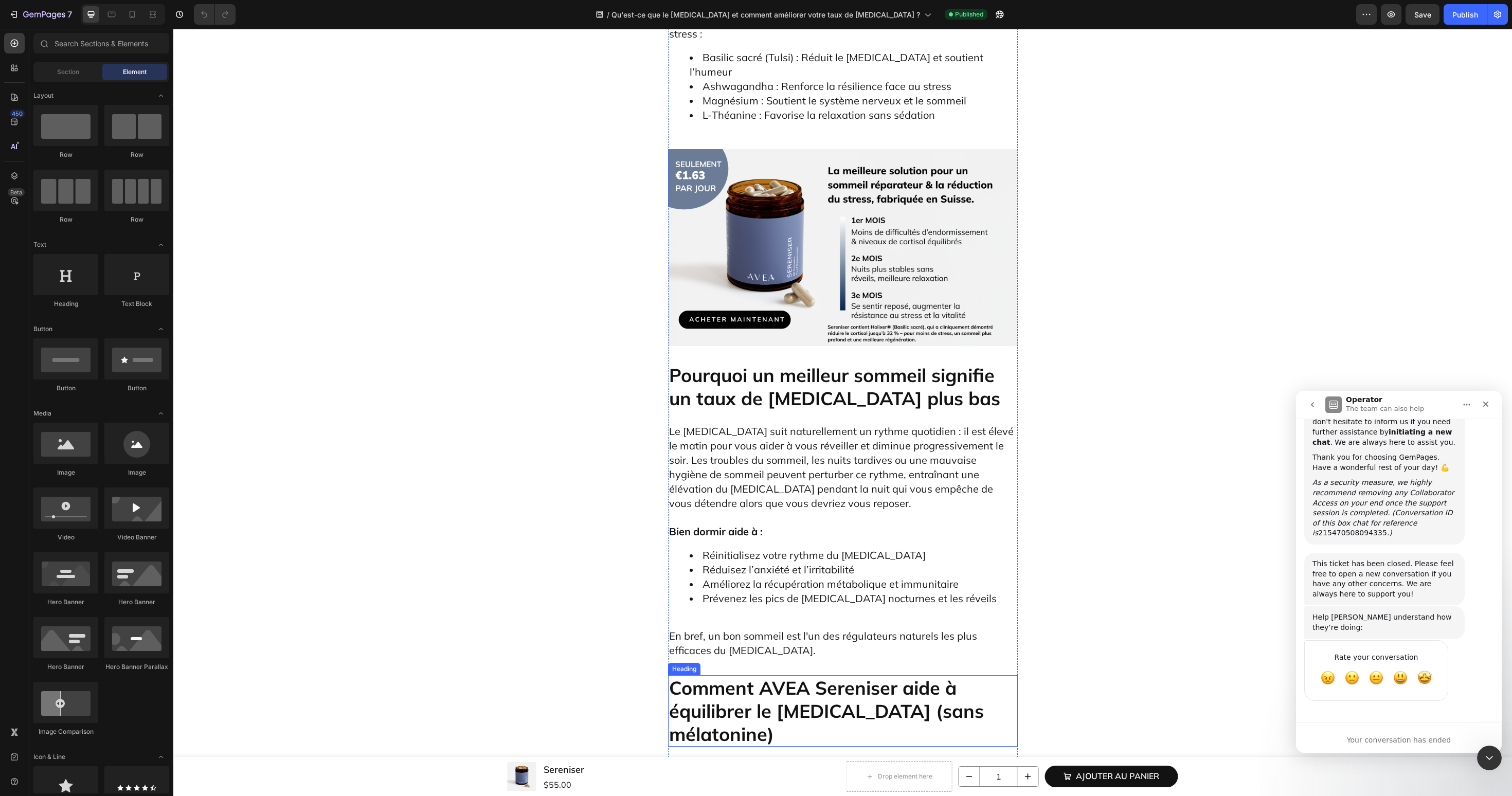
click at [829, 675] on h2 "Comment AVEA Sereniser aide à équilibrer le cortisol (sans mélatonine)" at bounding box center [843, 711] width 350 height 71
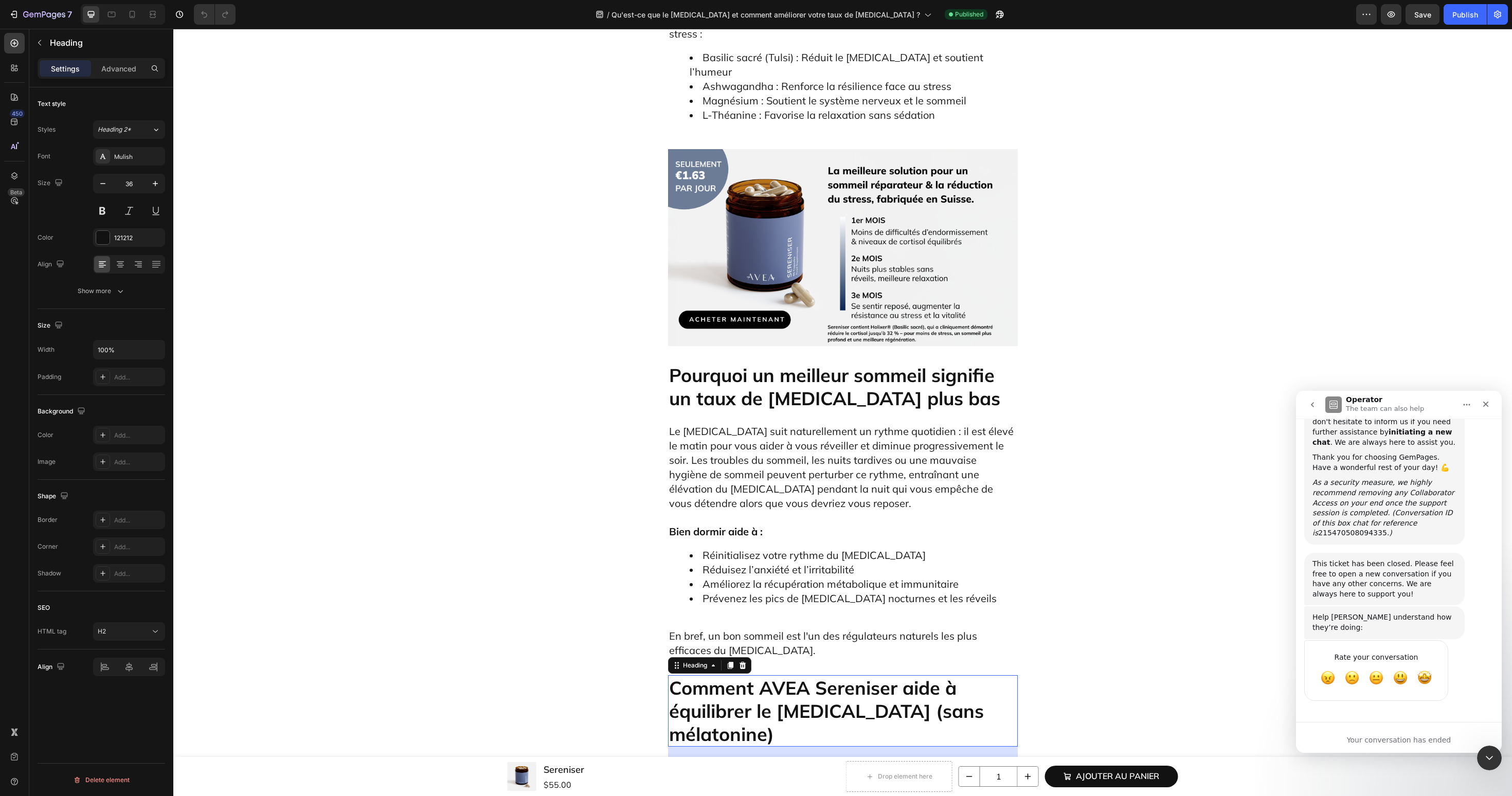
click at [829, 675] on h2 "Comment AVEA Sereniser aide à équilibrer le cortisol (sans mélatonine)" at bounding box center [843, 711] width 350 height 71
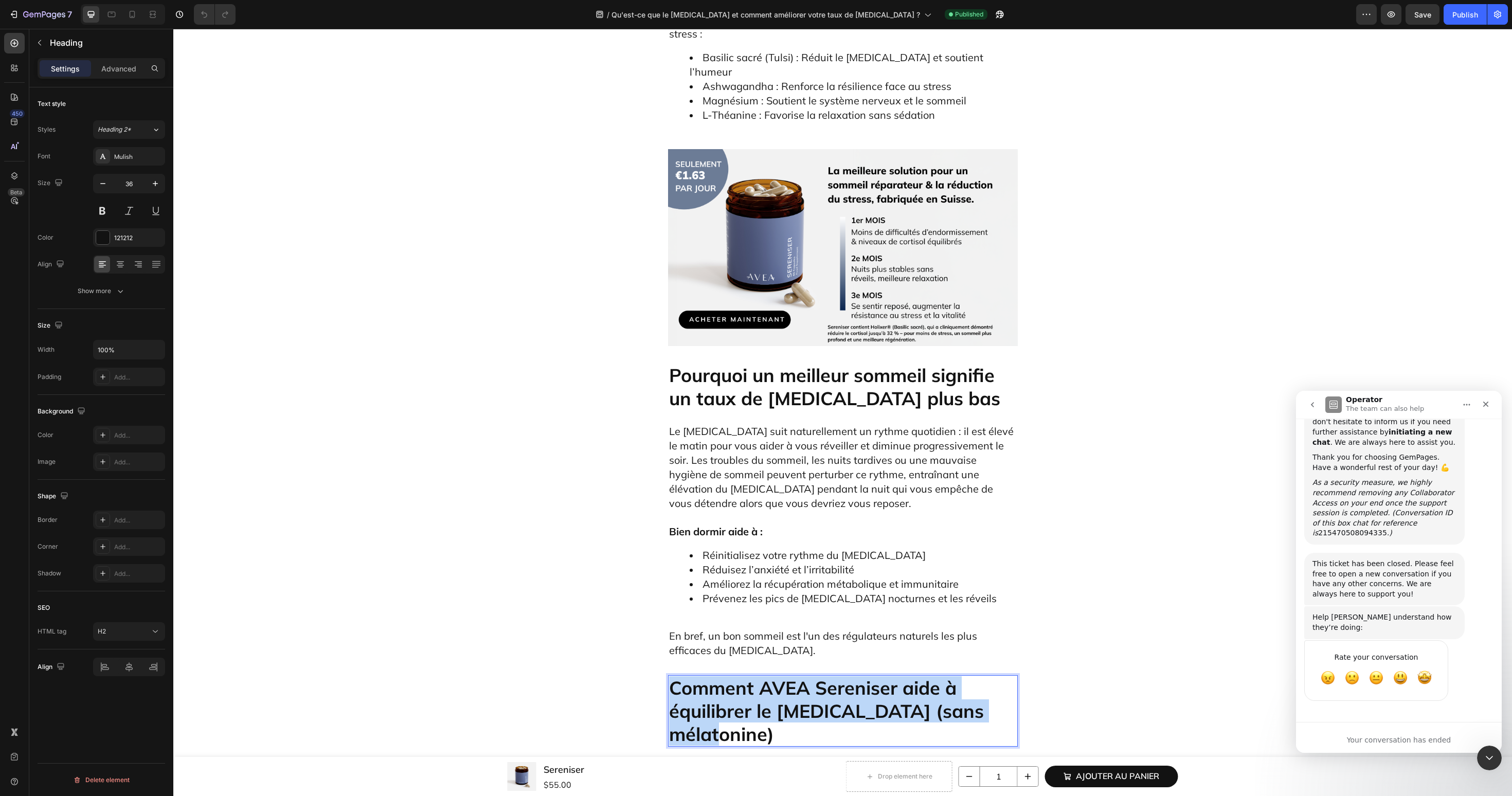
copy p "Comment AVEA Sereniser aide à équilibrer le cortisol (sans mélatonine)"
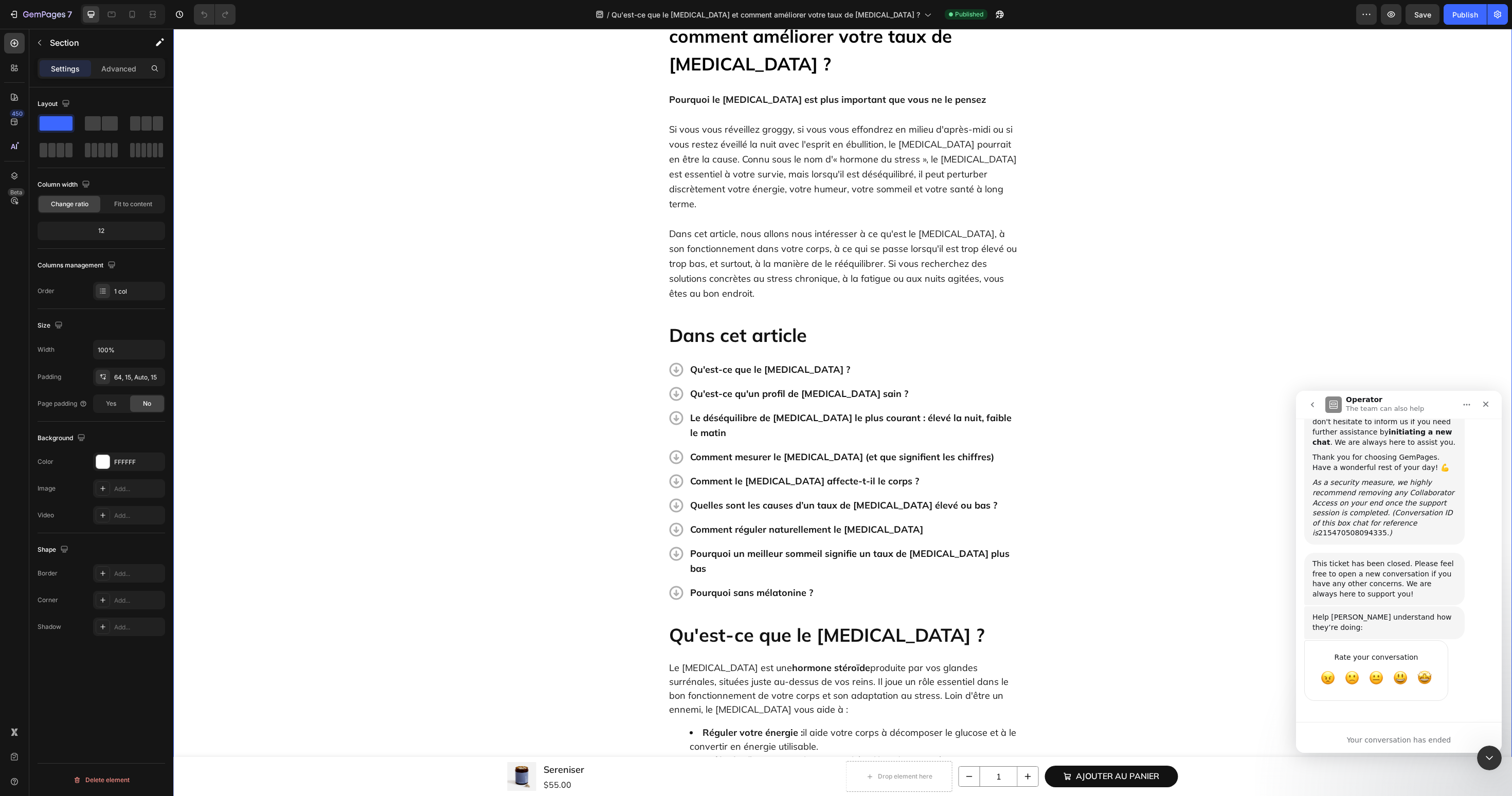
scroll to position [0, 0]
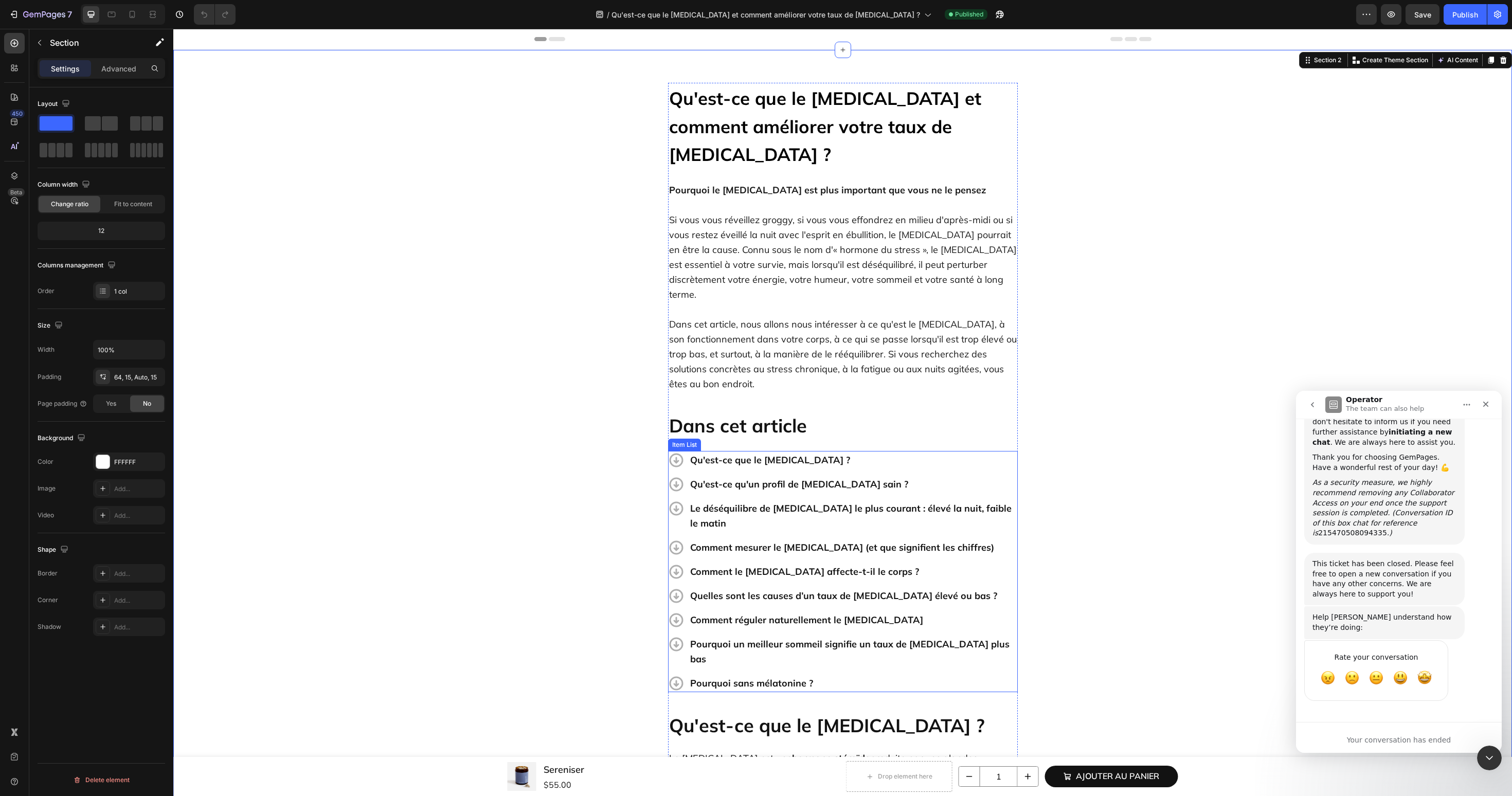
click at [801, 676] on p "Pourquoi sans mélatonine ?" at bounding box center [853, 683] width 326 height 15
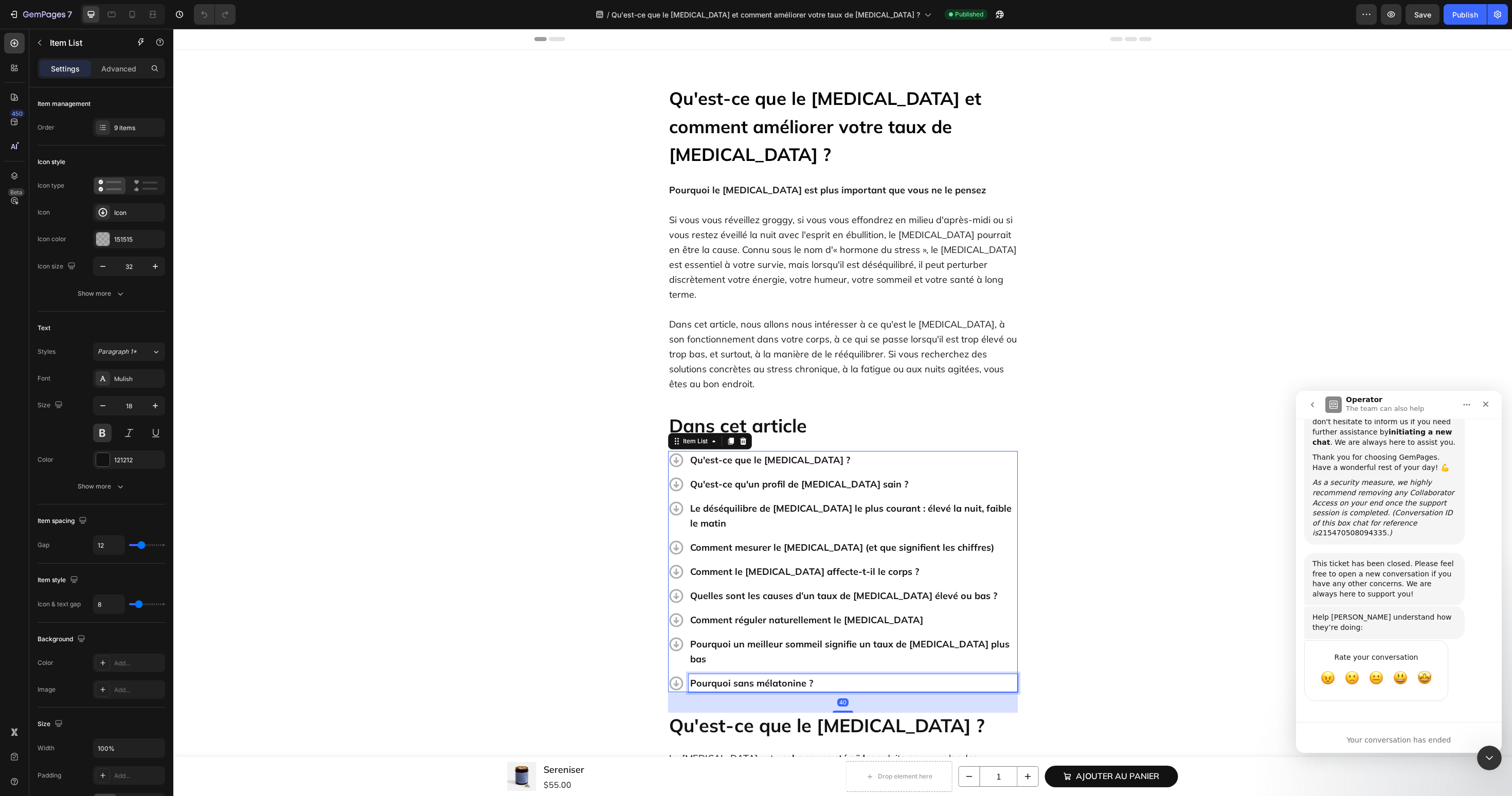
click at [801, 676] on p "Pourquoi sans mélatonine ?" at bounding box center [853, 683] width 326 height 15
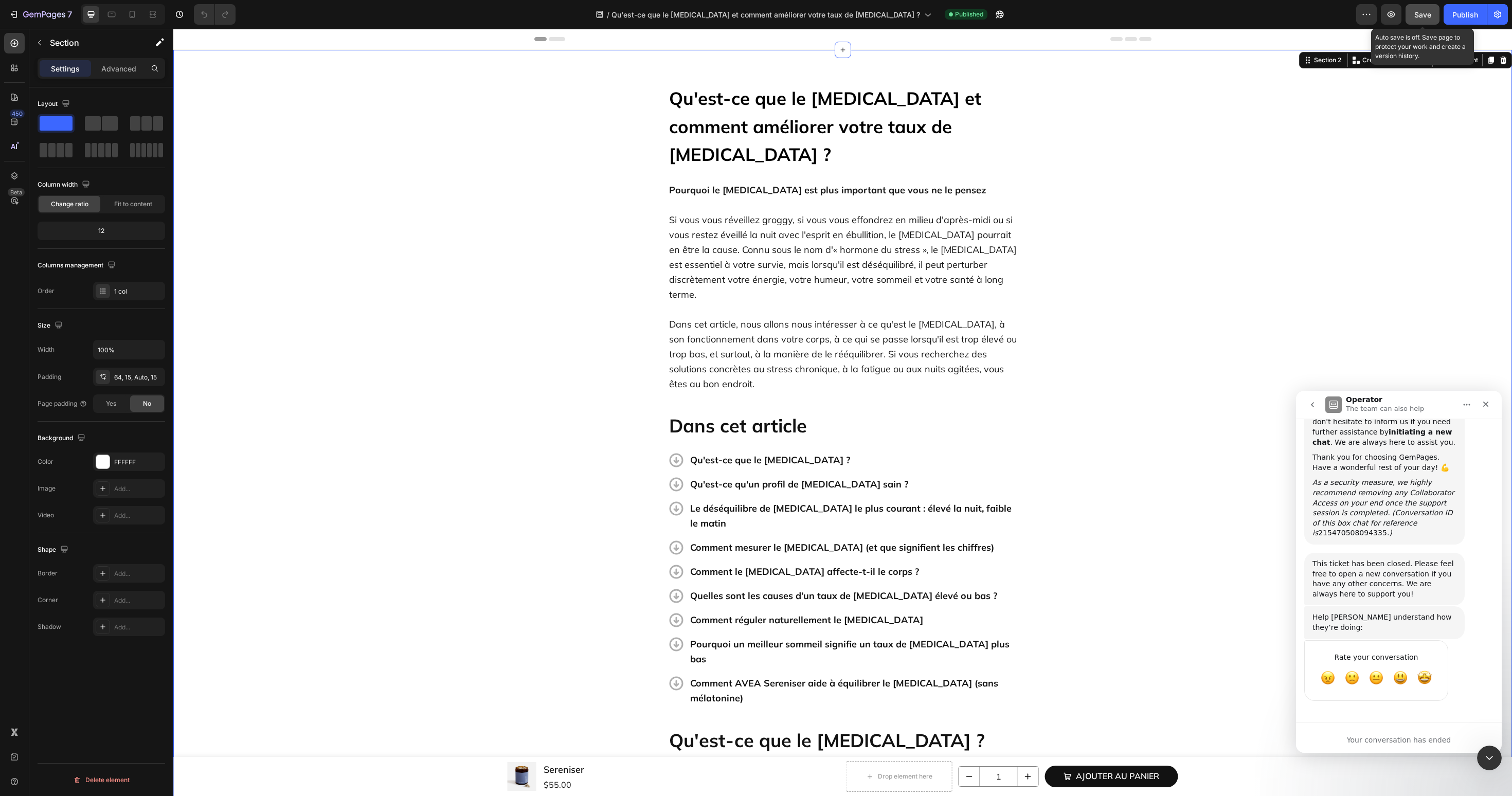
click at [1427, 20] on div "Save" at bounding box center [1423, 14] width 17 height 10
click at [1453, 18] on div "Publish" at bounding box center [1465, 14] width 26 height 10
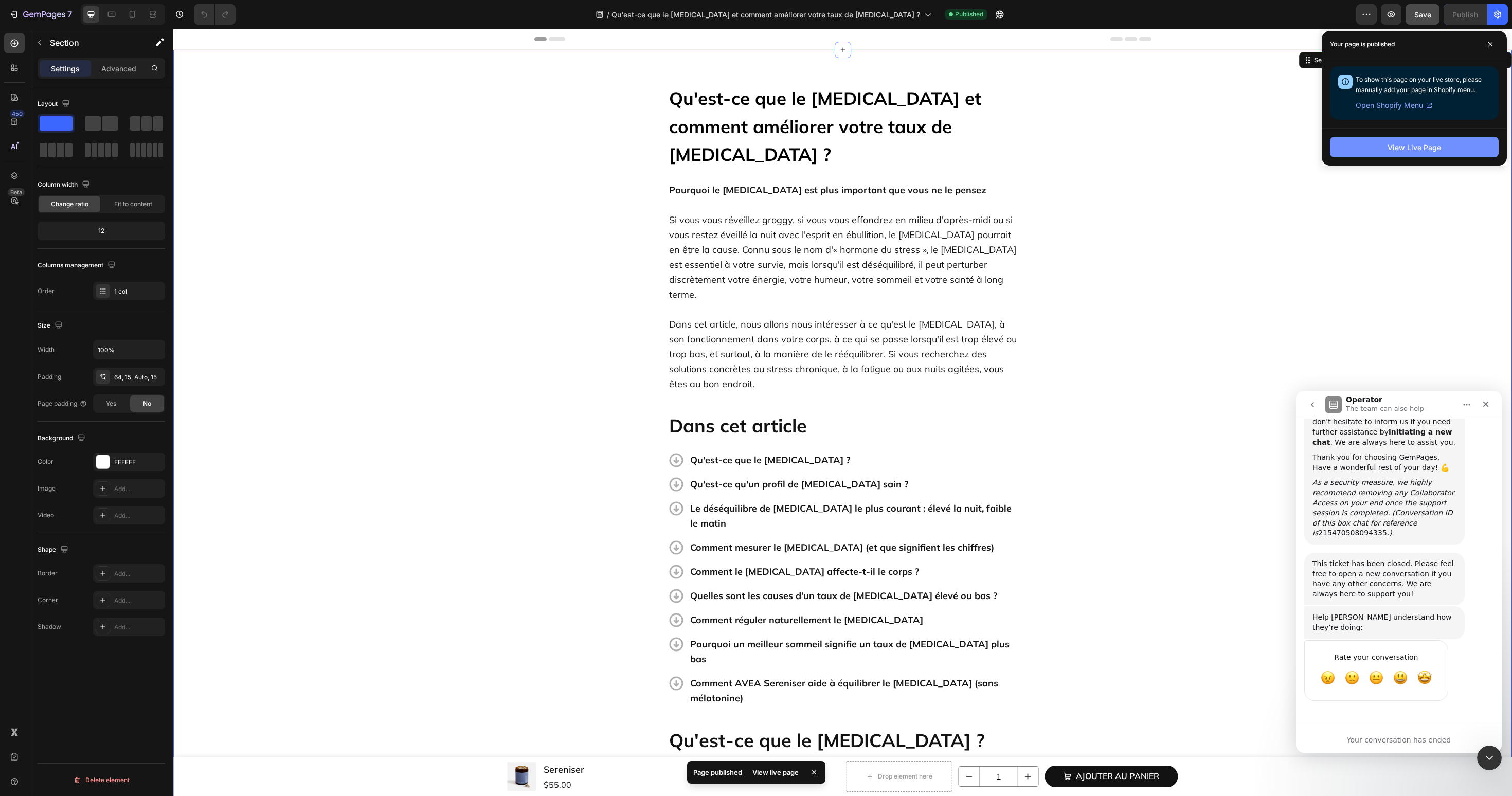
click at [1360, 144] on button "View Live Page" at bounding box center [1414, 147] width 168 height 20
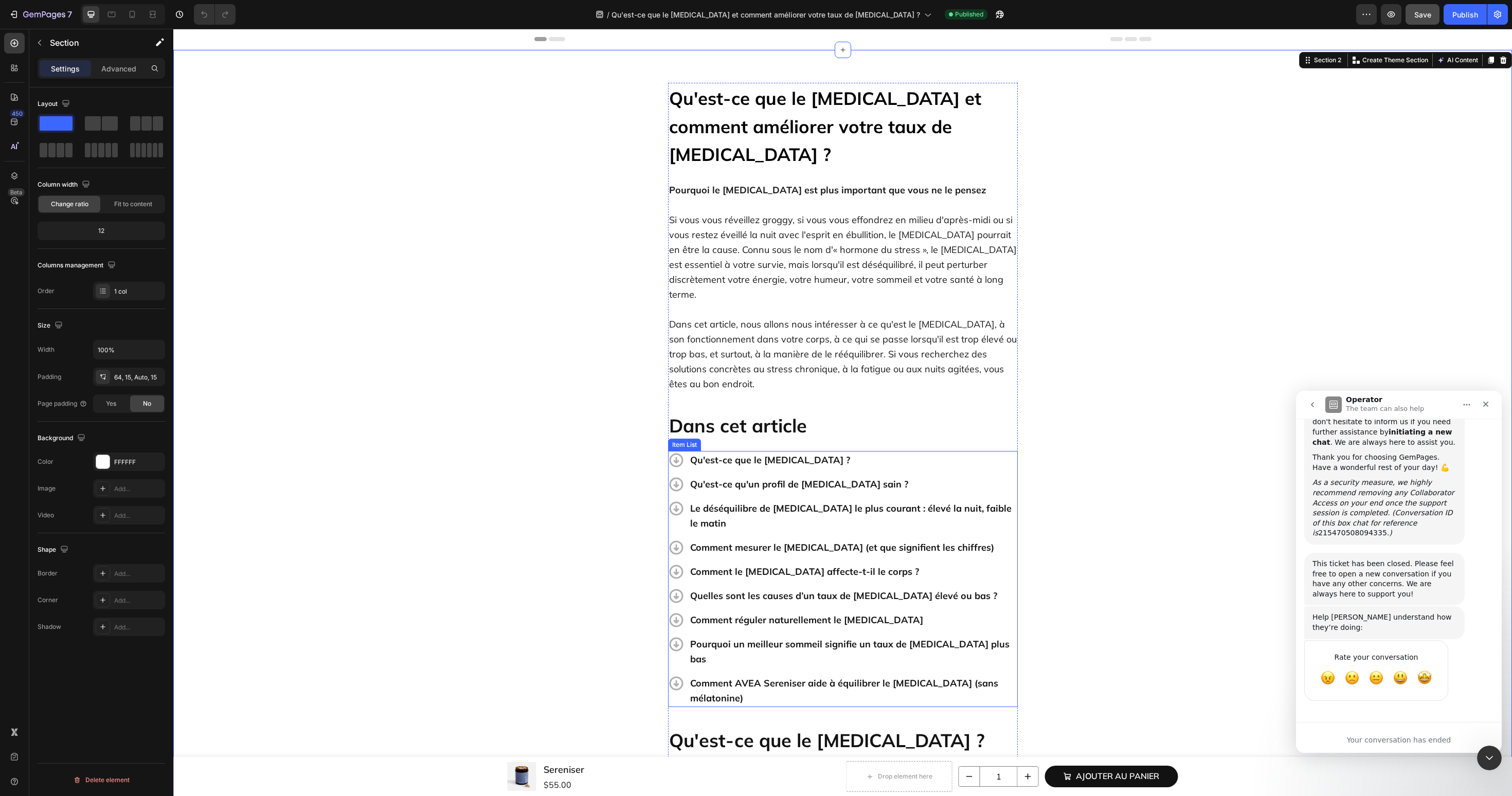
click at [849, 676] on p "Comment AVEA Sereniser aide à équilibrer le cortisol (sans mélatonine)" at bounding box center [853, 691] width 326 height 30
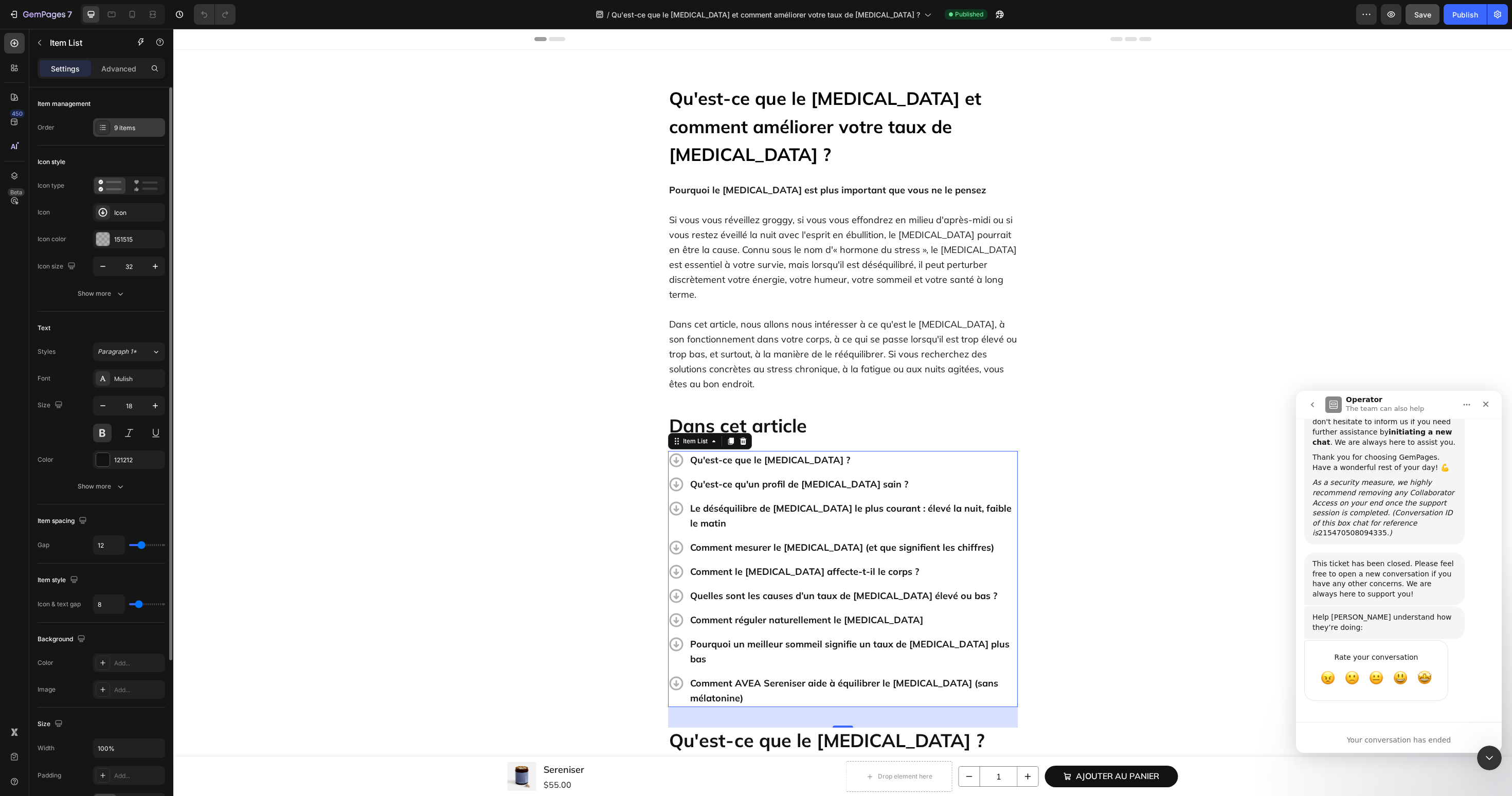
click at [111, 134] on div "9 items" at bounding box center [129, 127] width 72 height 18
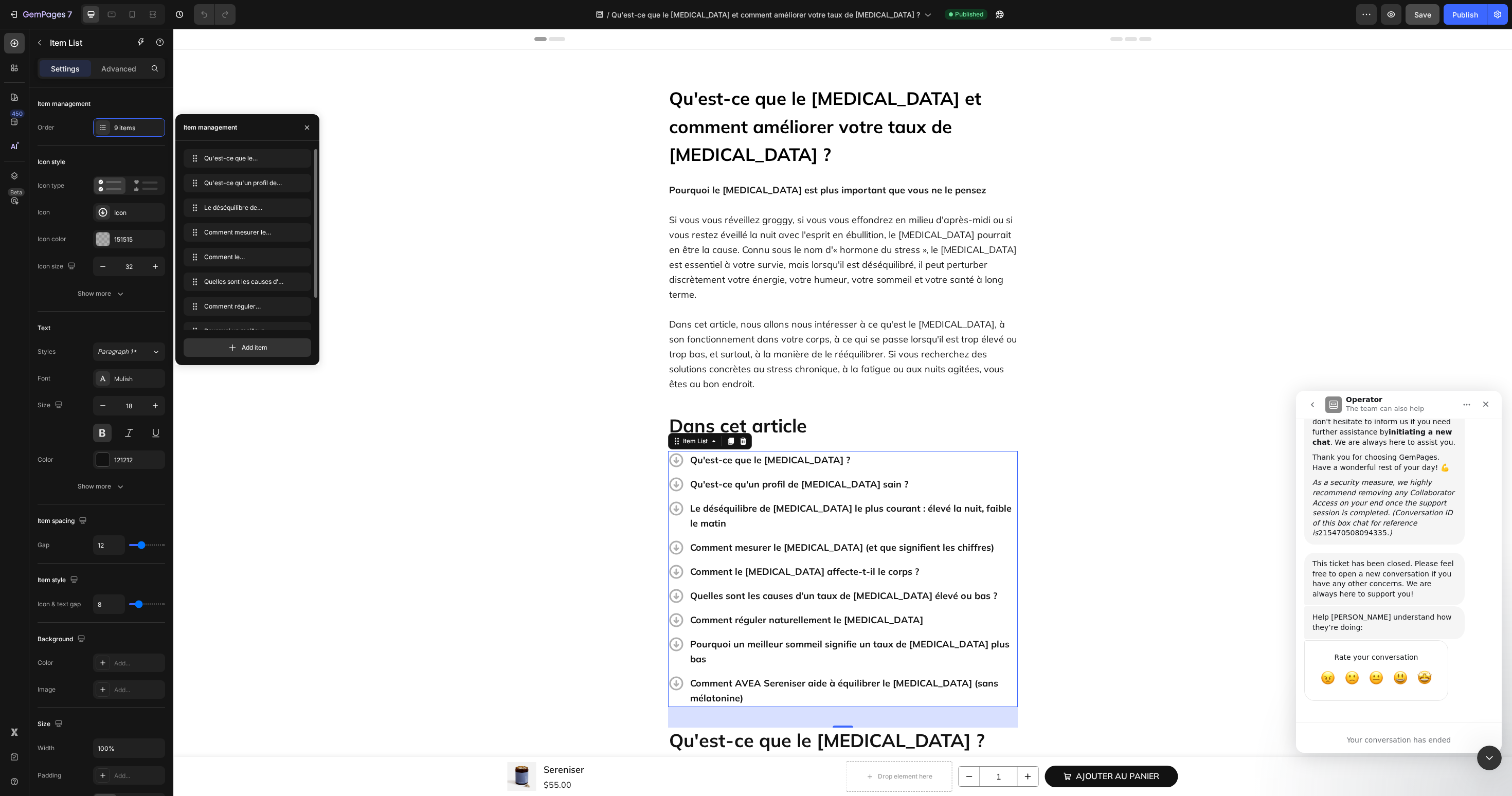
scroll to position [39, 0]
click at [797, 676] on p "Comment AVEA Sereniser aide à équilibrer le cortisol (sans mélatonine)" at bounding box center [853, 691] width 326 height 30
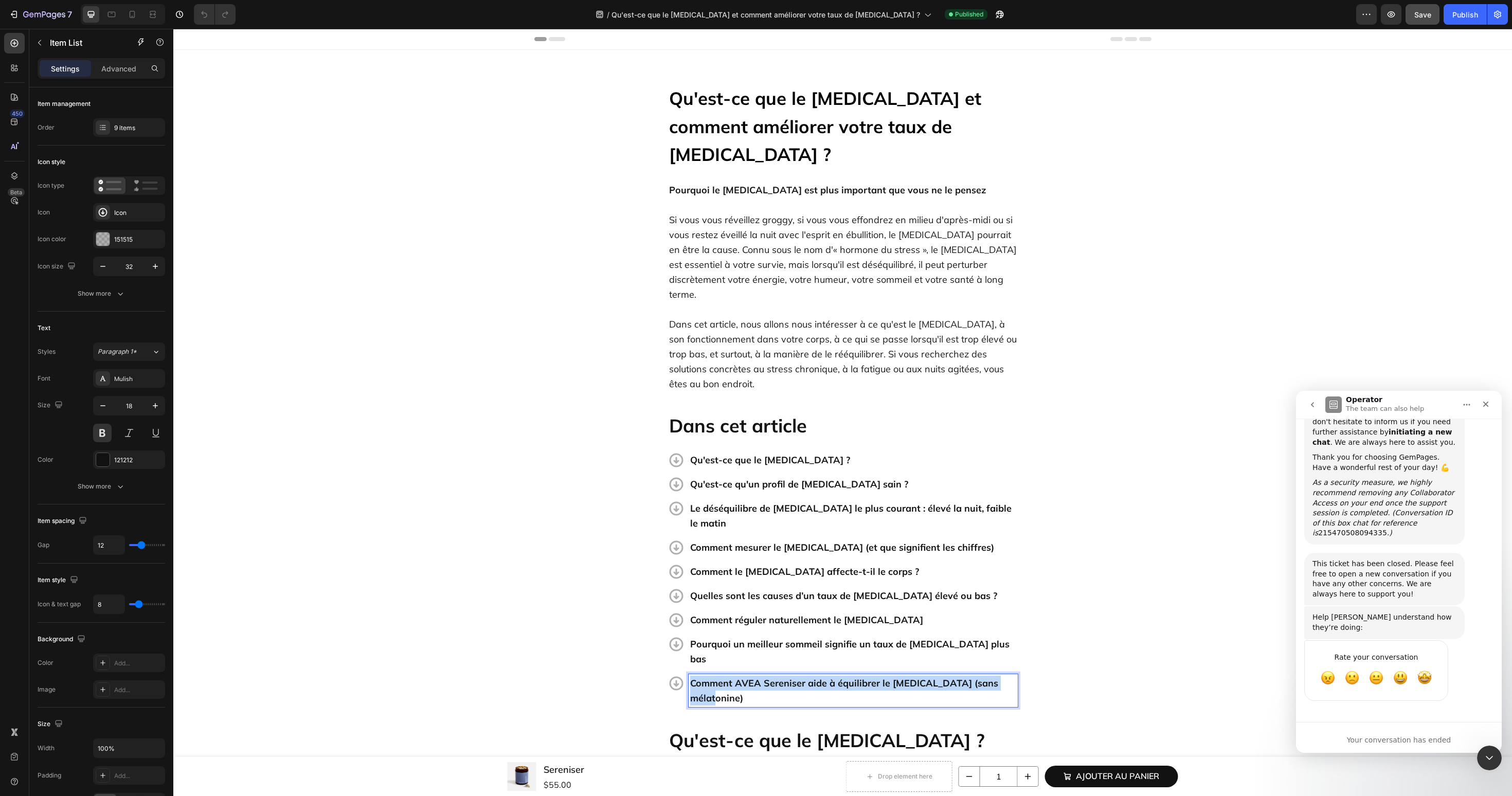
copy p "Comment AVEA Sereniser aide à équilibrer le cortisol (sans mélatonine)"
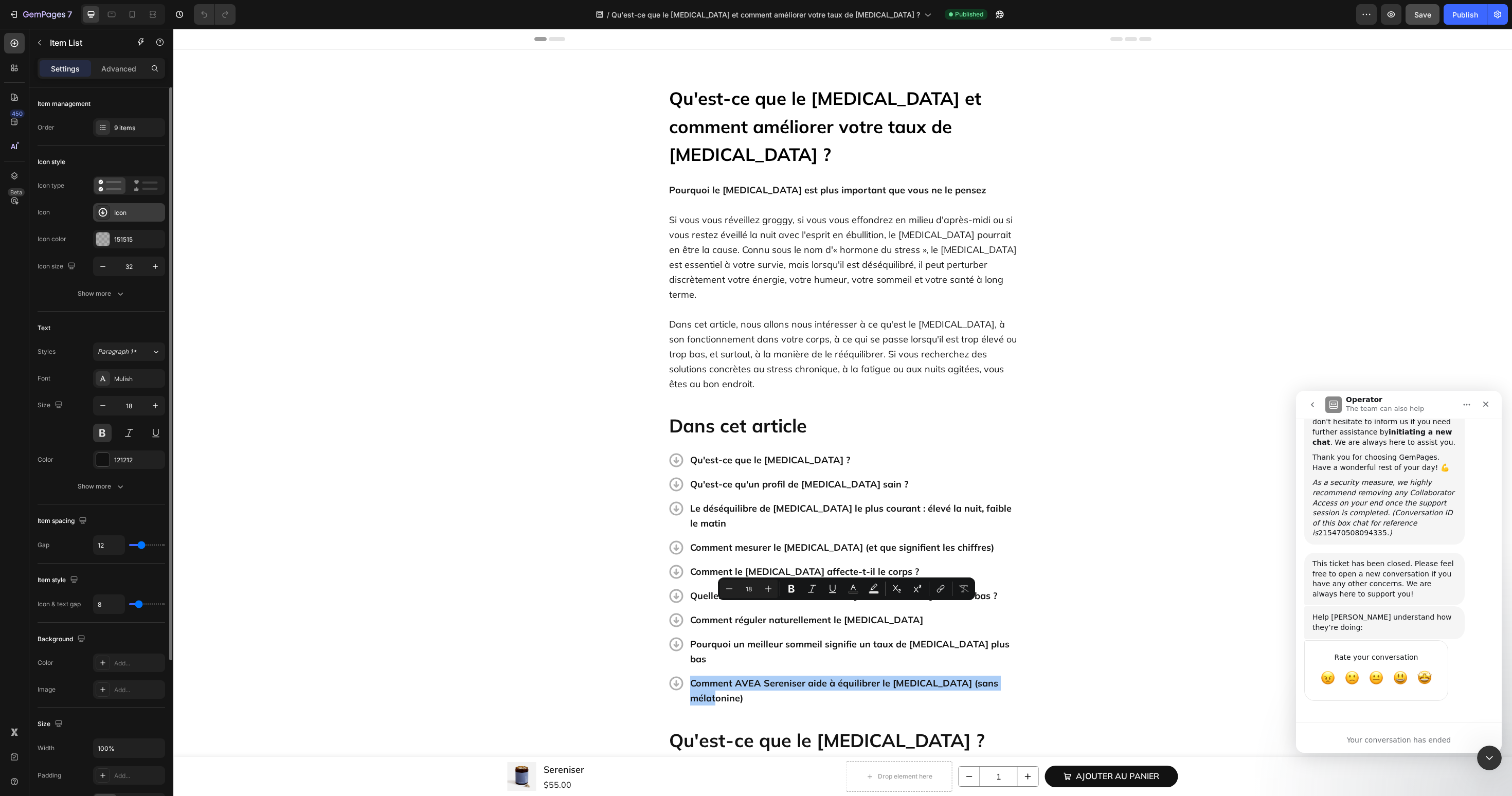
click at [115, 216] on div "Icon" at bounding box center [138, 213] width 48 height 9
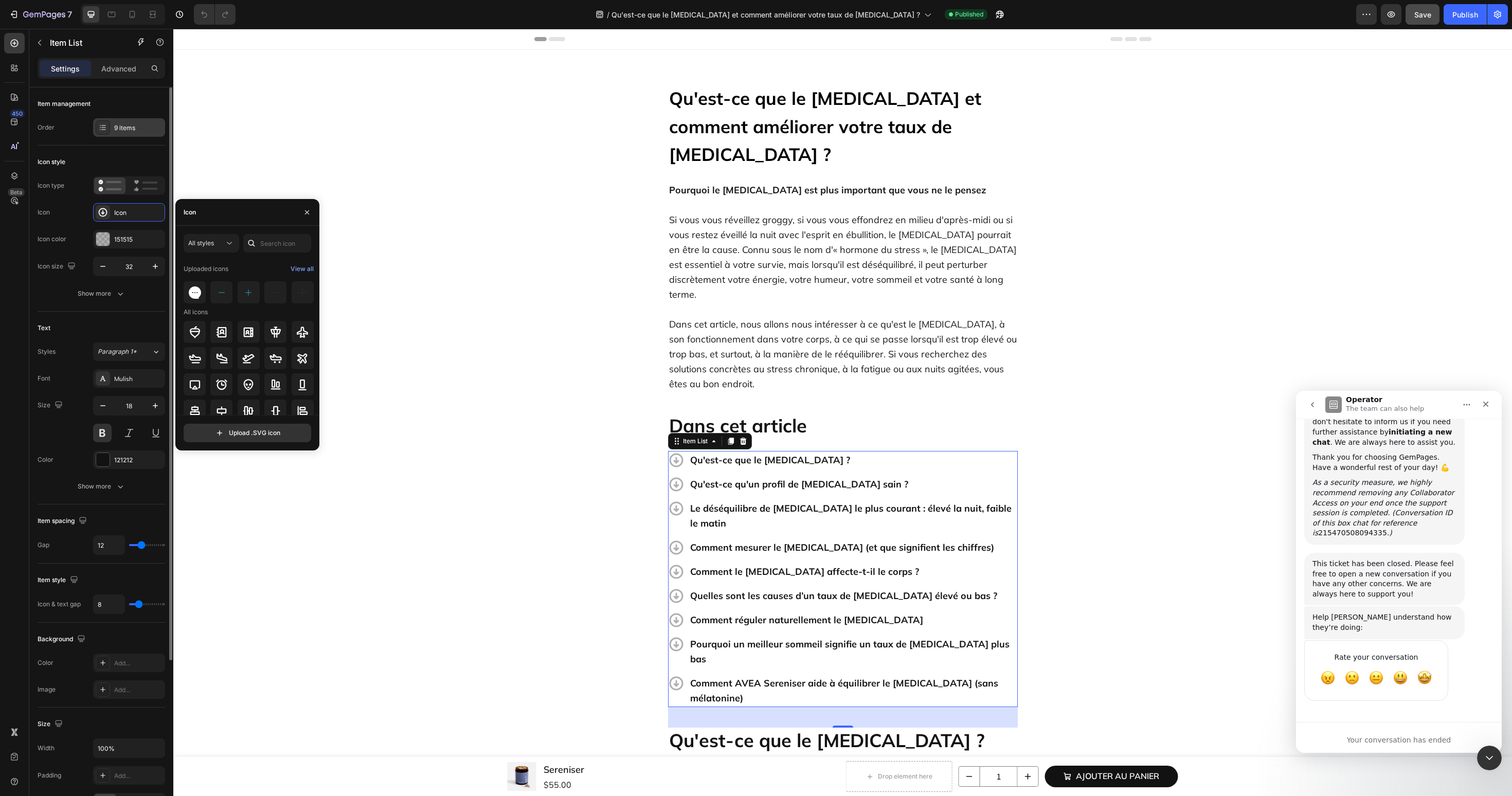
click at [119, 135] on div "9 items" at bounding box center [129, 127] width 72 height 18
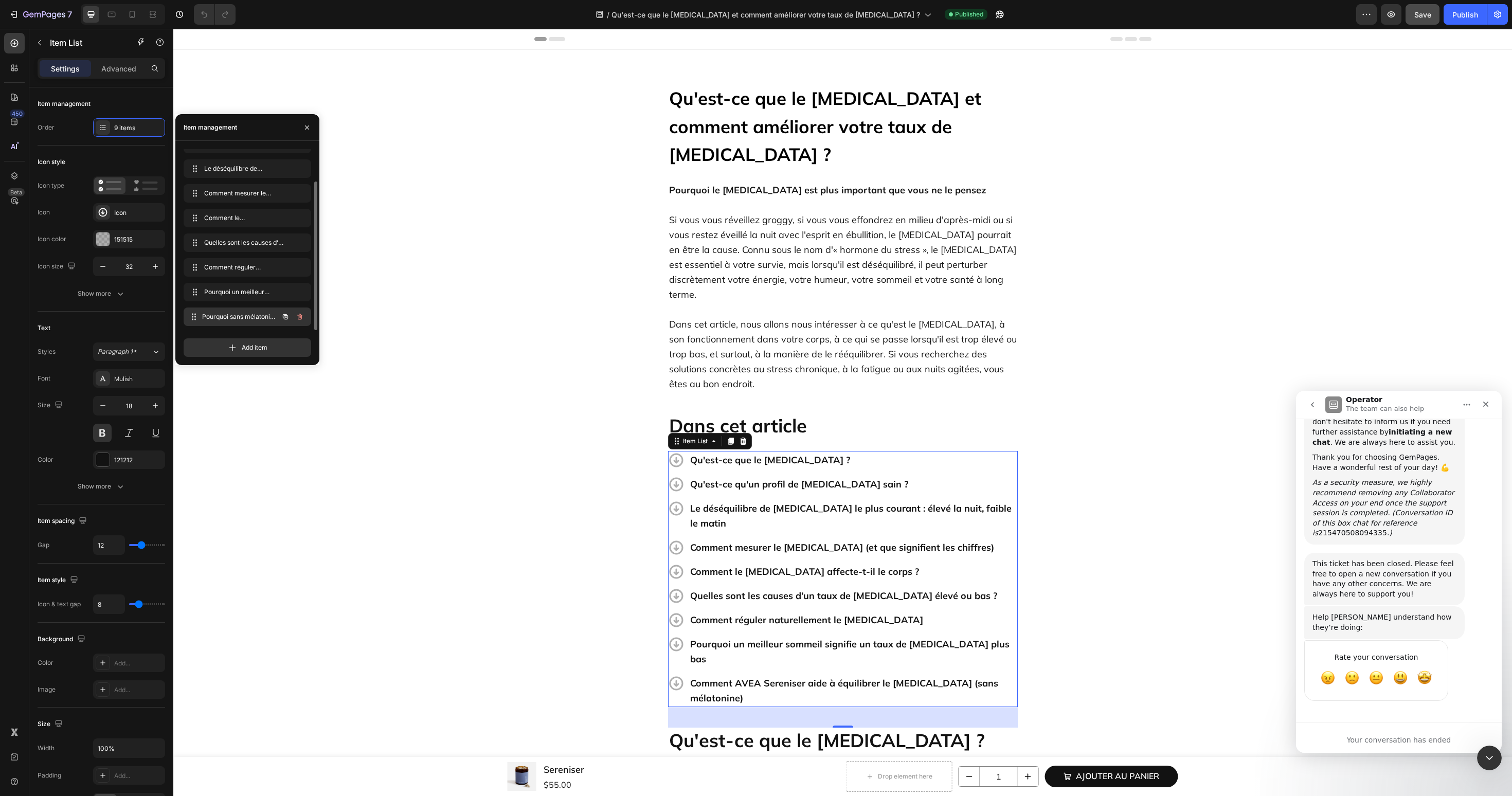
click at [235, 319] on span "Pourquoi sans mélatonine ?" at bounding box center [240, 317] width 76 height 9
click at [222, 319] on span "Pourquoi sans mélatonine ?" at bounding box center [240, 317] width 76 height 9
click at [222, 319] on span "Pourquoi sans mélatonine ?" at bounding box center [233, 317] width 58 height 9
click at [197, 318] on icon at bounding box center [194, 317] width 9 height 9
click at [222, 317] on span "Pourquoi sans mélatonine ?" at bounding box center [233, 317] width 58 height 9
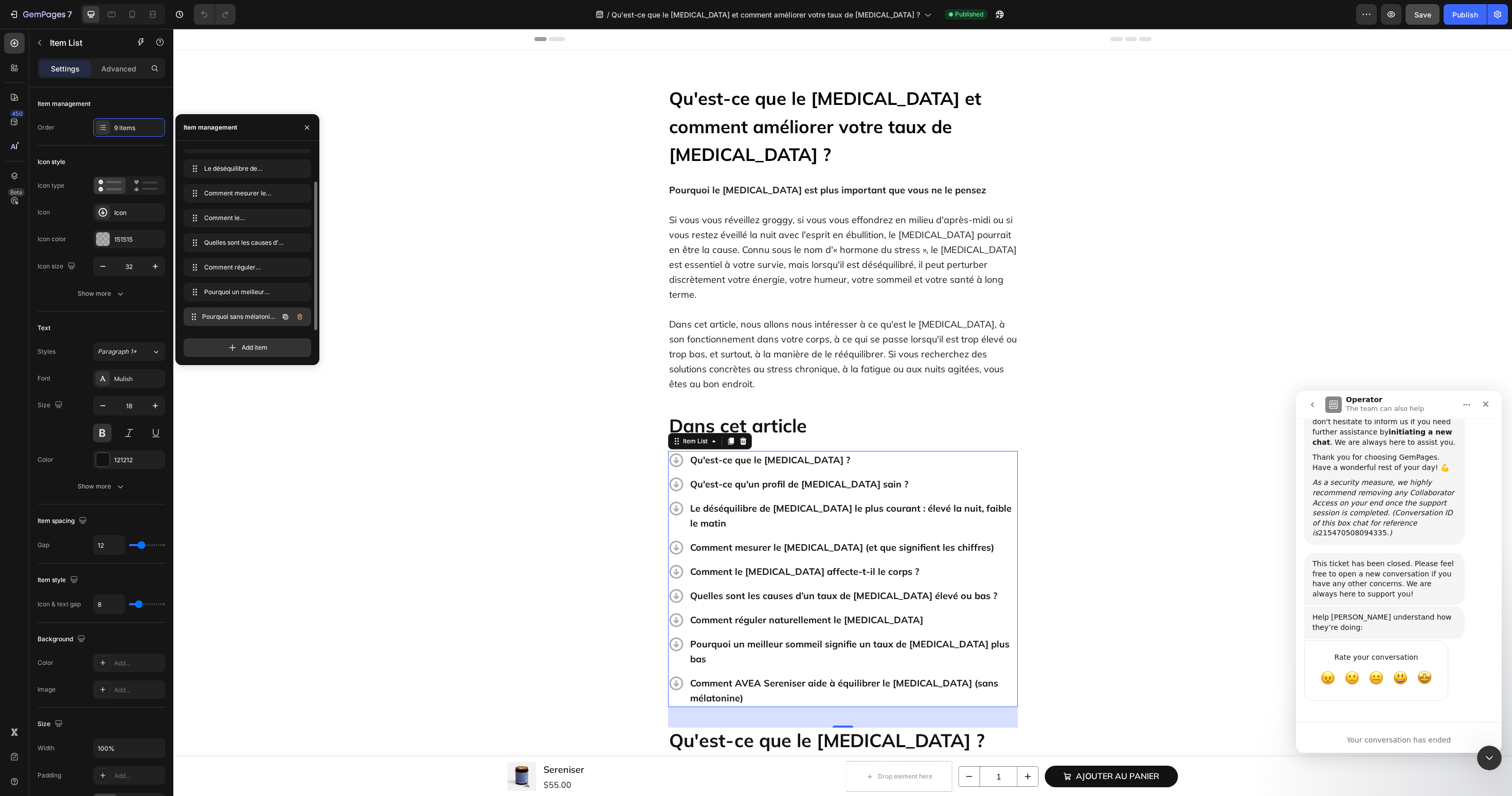
click at [235, 314] on span "Pourquoi sans mélatonine ?" at bounding box center [240, 317] width 76 height 9
click at [301, 317] on icon "button" at bounding box center [300, 317] width 5 height 6
click at [288, 319] on div "Delete" at bounding box center [292, 317] width 19 height 9
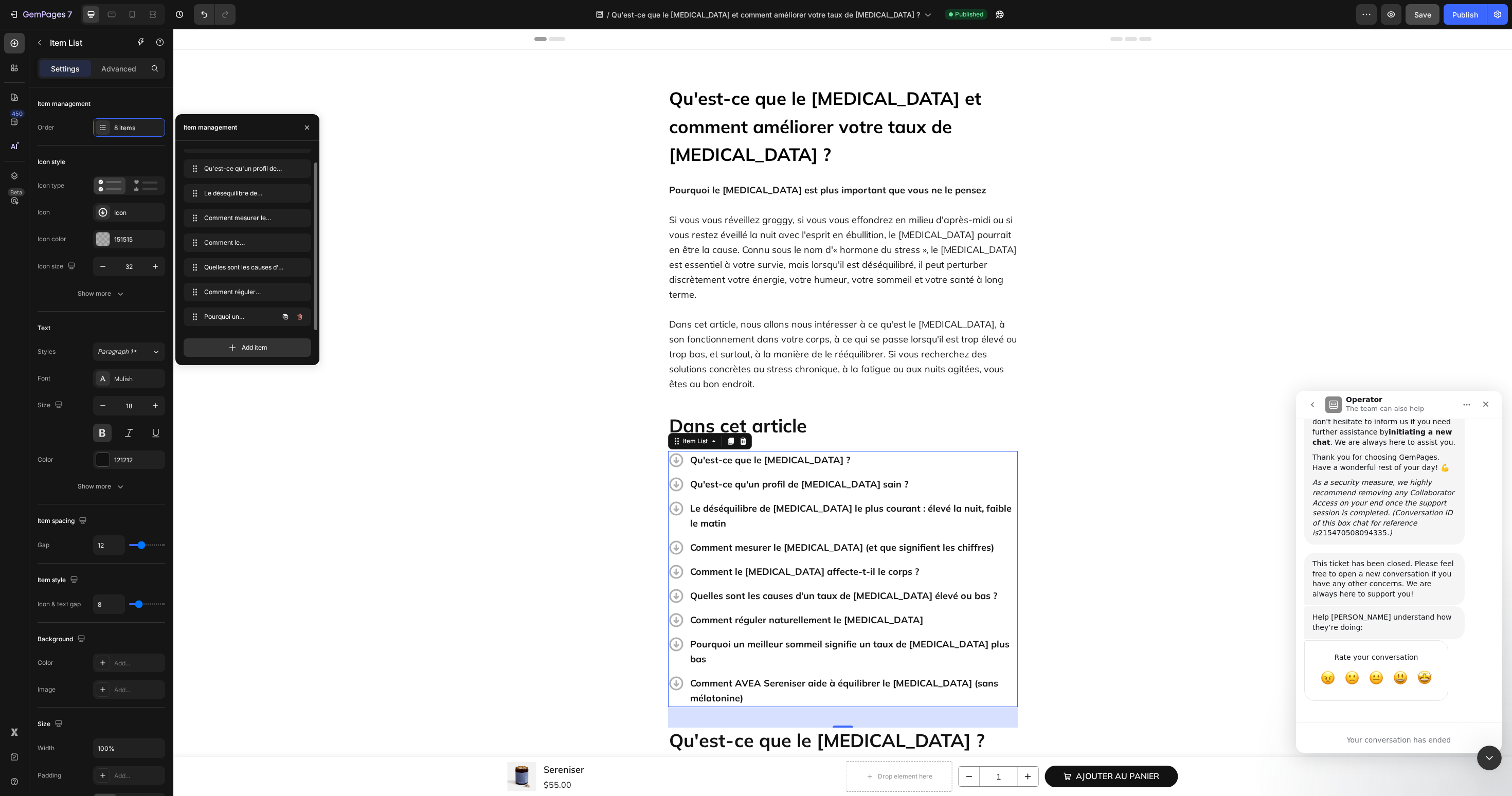
scroll to position [14, 0]
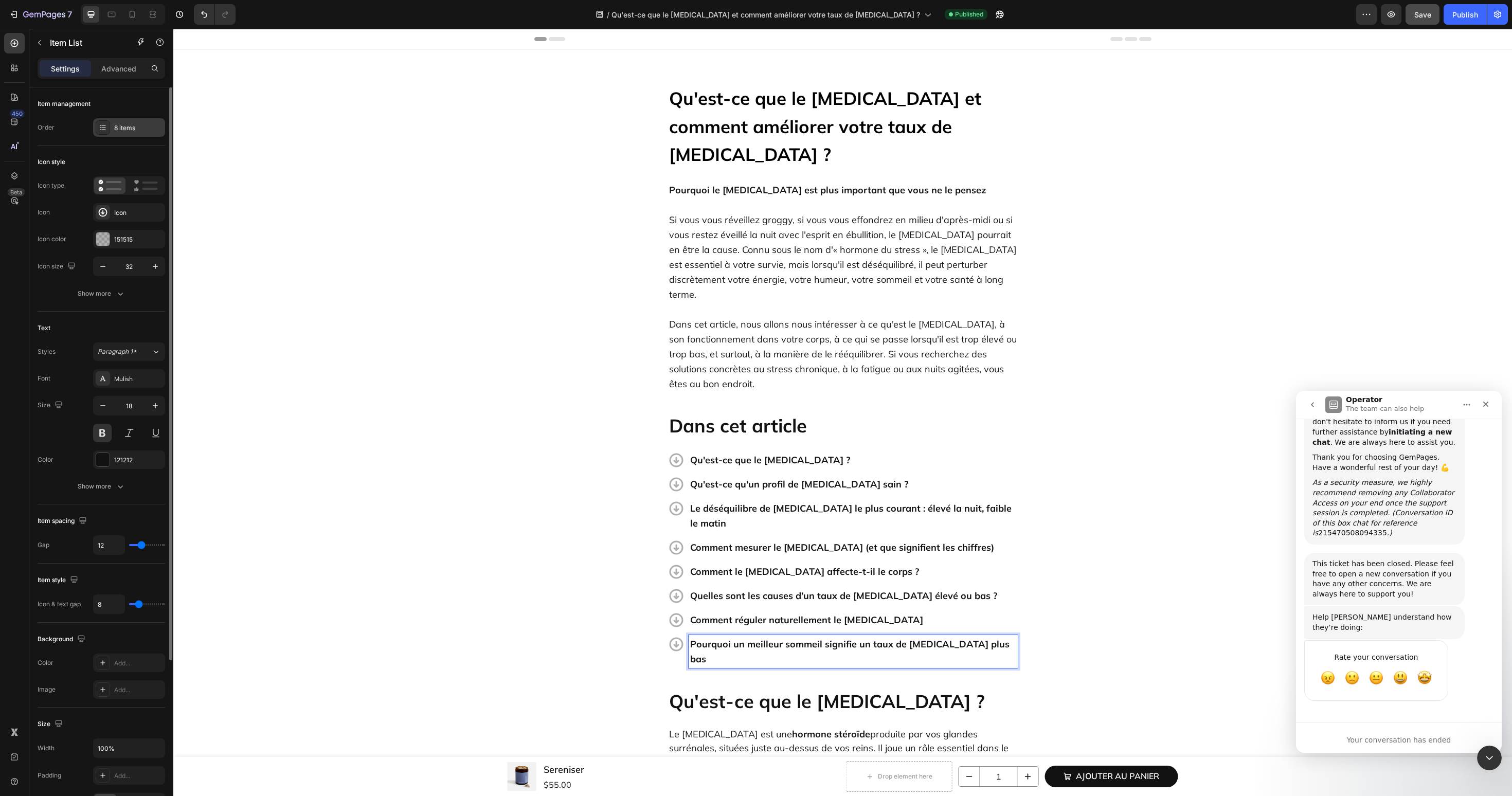
click at [121, 132] on div "8 items" at bounding box center [129, 127] width 72 height 18
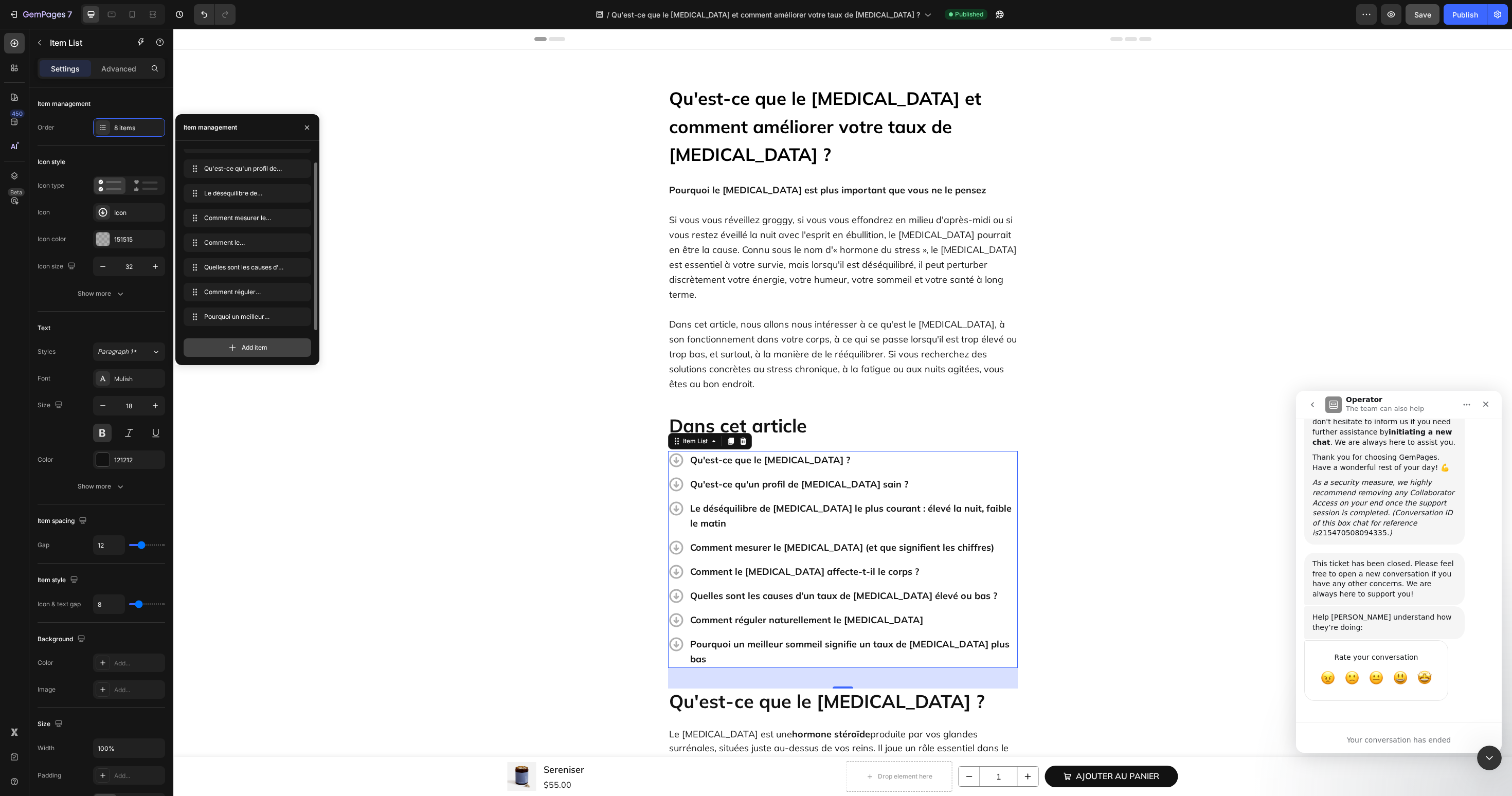
click at [233, 348] on icon at bounding box center [233, 348] width 10 height 10
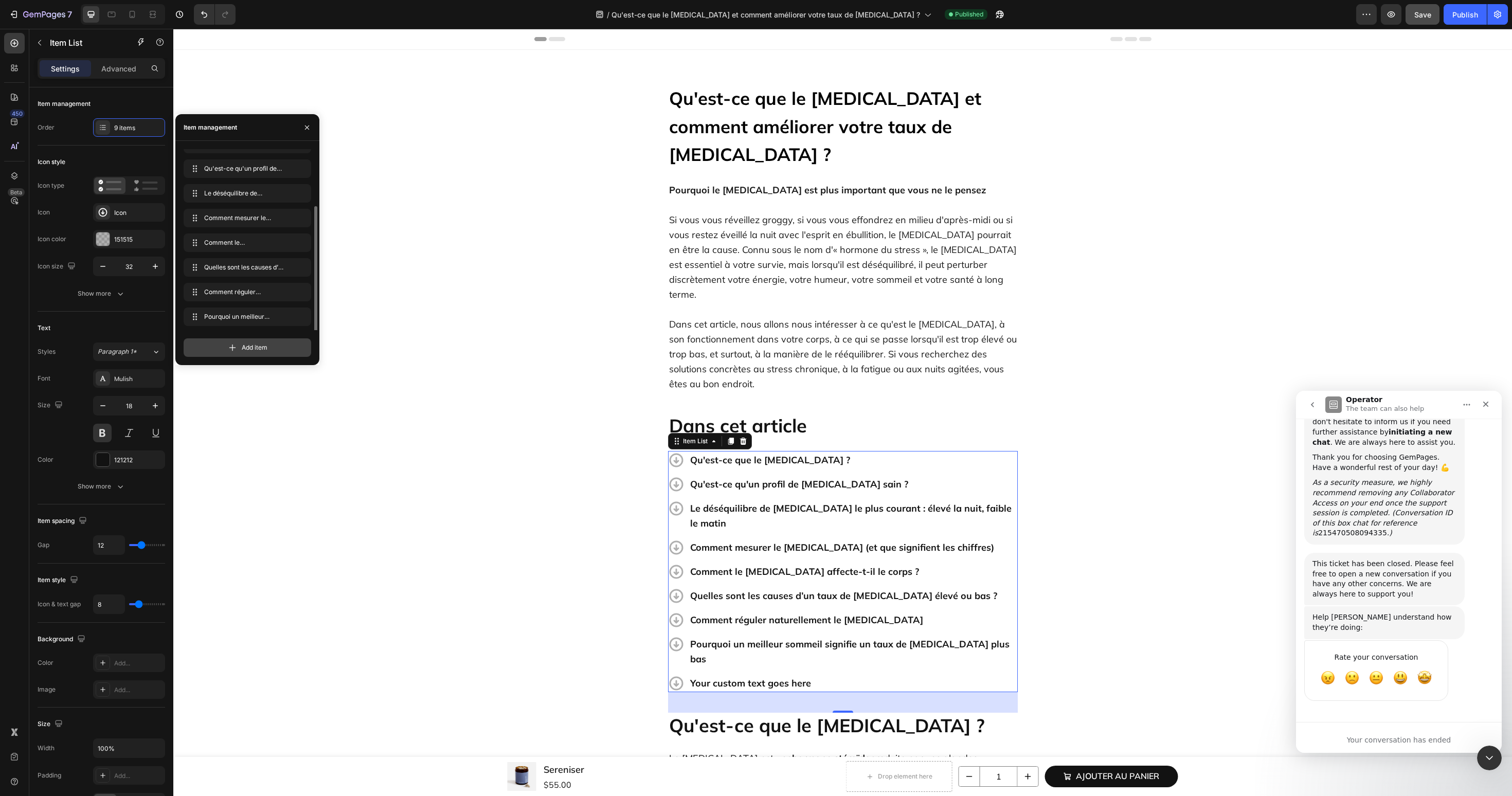
scroll to position [39, 0]
click at [750, 675] on div "Your custom text goes here" at bounding box center [853, 683] width 329 height 18
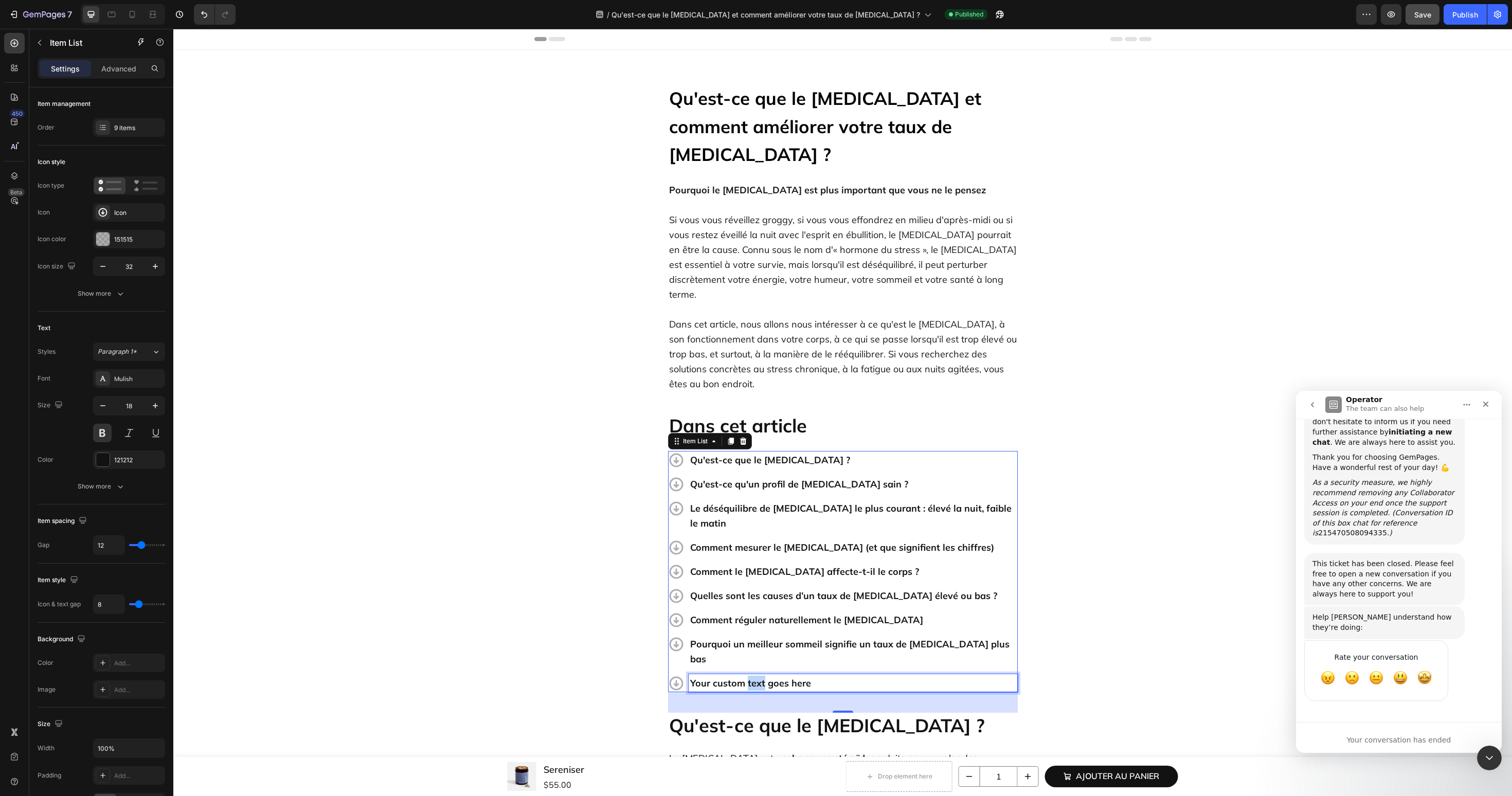
click at [750, 676] on p "Your custom text goes here" at bounding box center [853, 683] width 326 height 15
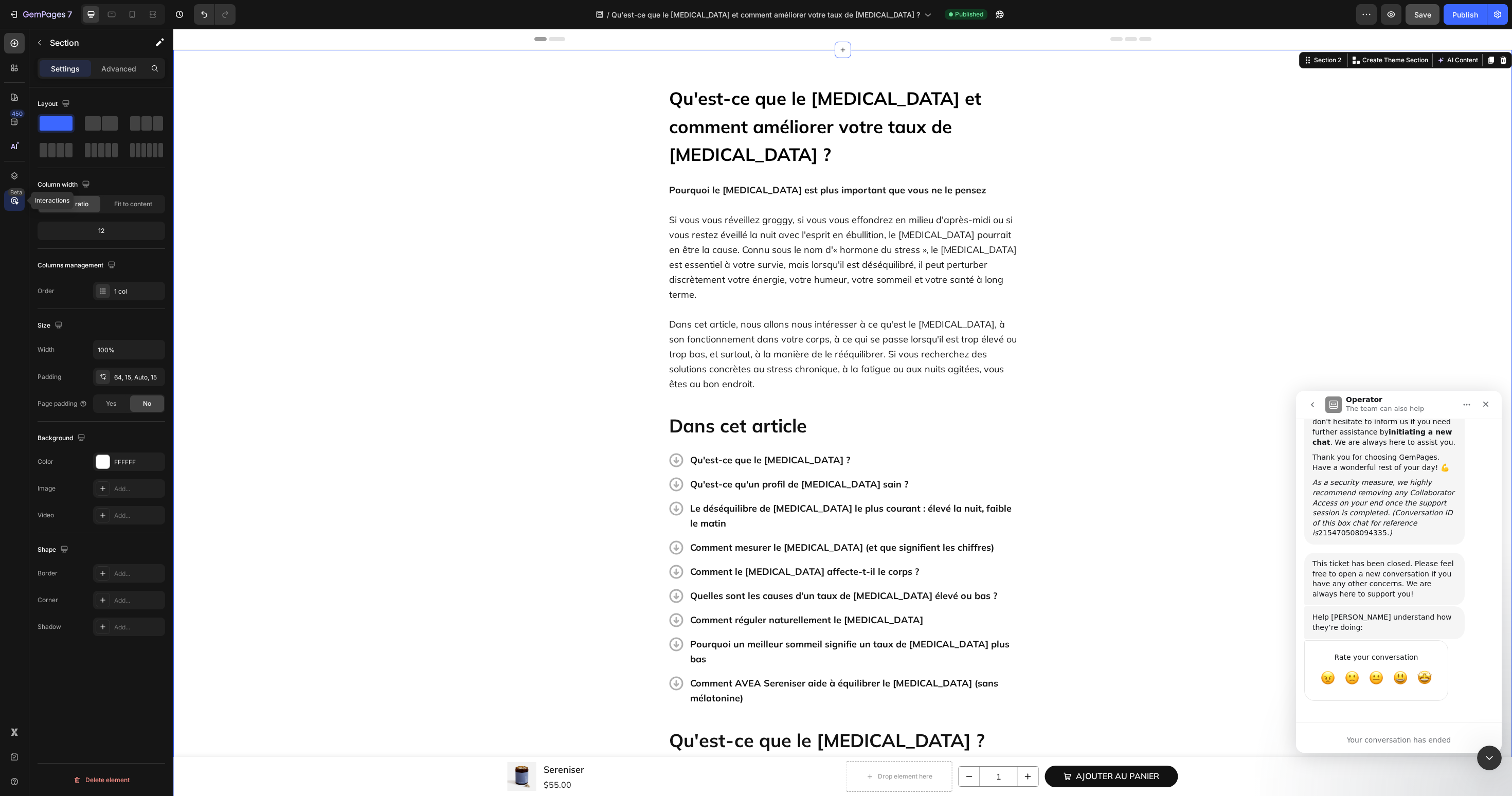
click at [9, 206] on div "Beta" at bounding box center [14, 200] width 20 height 20
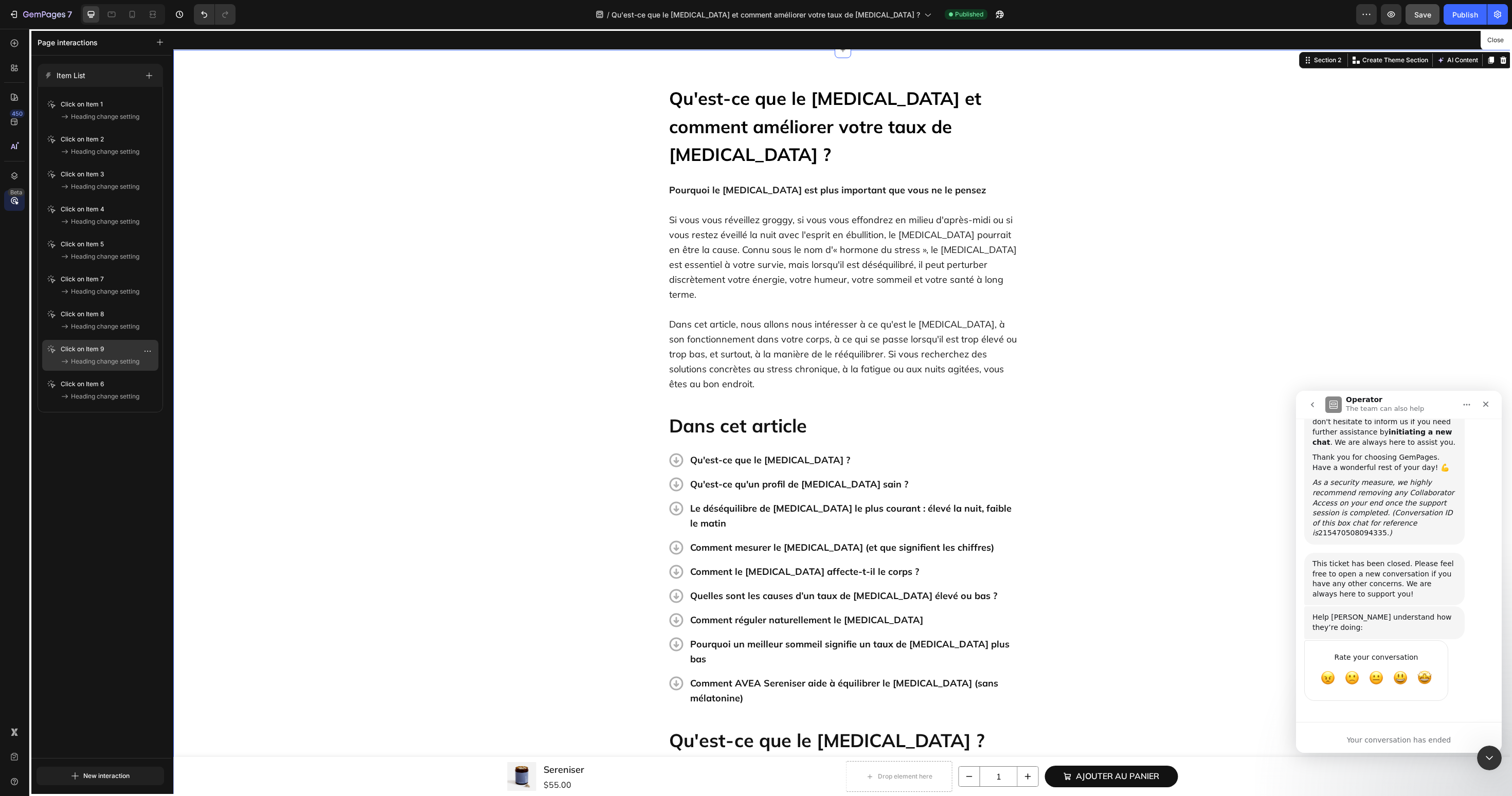
click at [103, 359] on span "Heading change setting" at bounding box center [105, 362] width 68 height 10
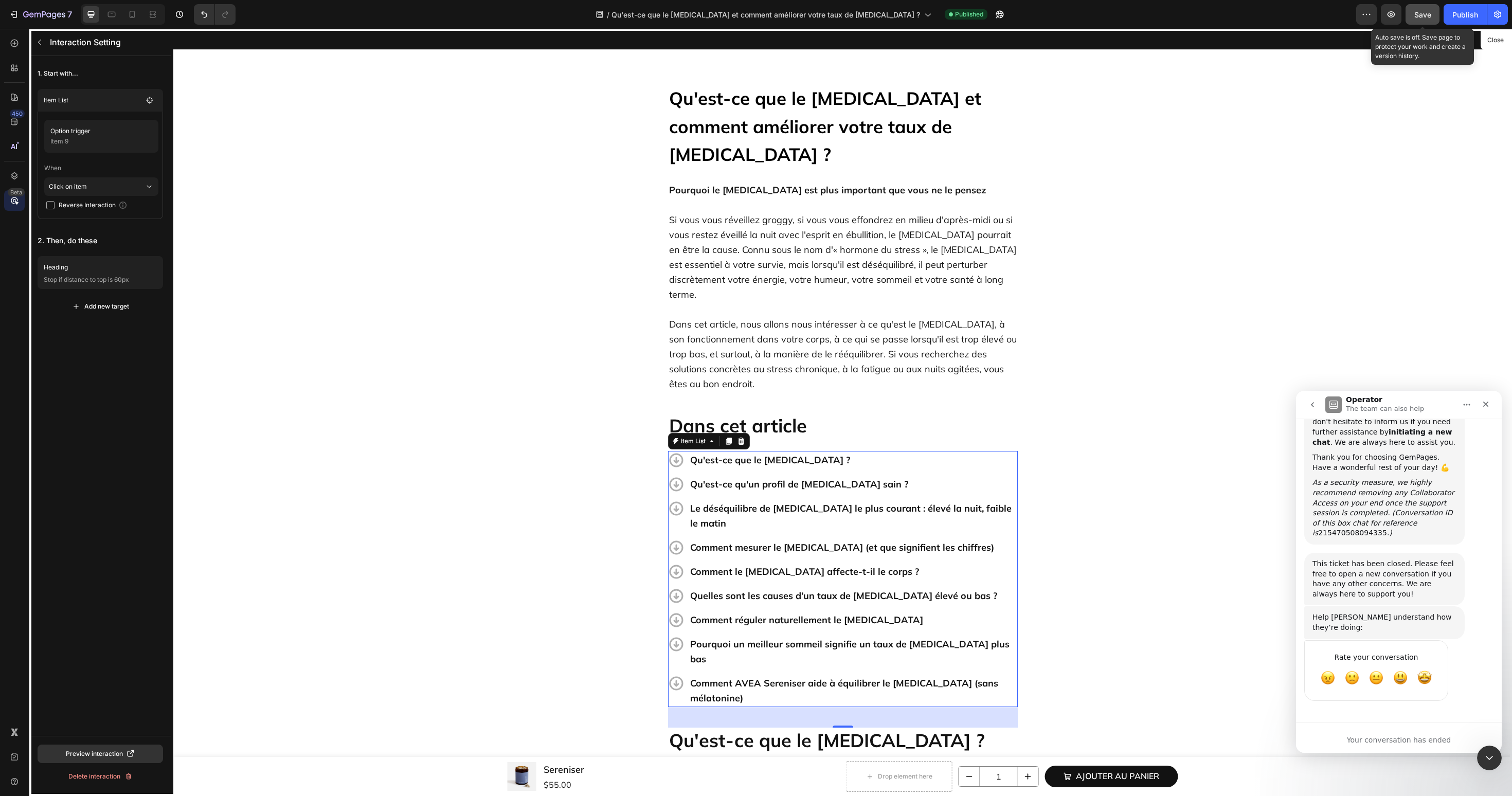
click at [1427, 22] on button "Save" at bounding box center [1422, 14] width 34 height 20
click at [1452, 18] on button "Publish" at bounding box center [1465, 14] width 43 height 20
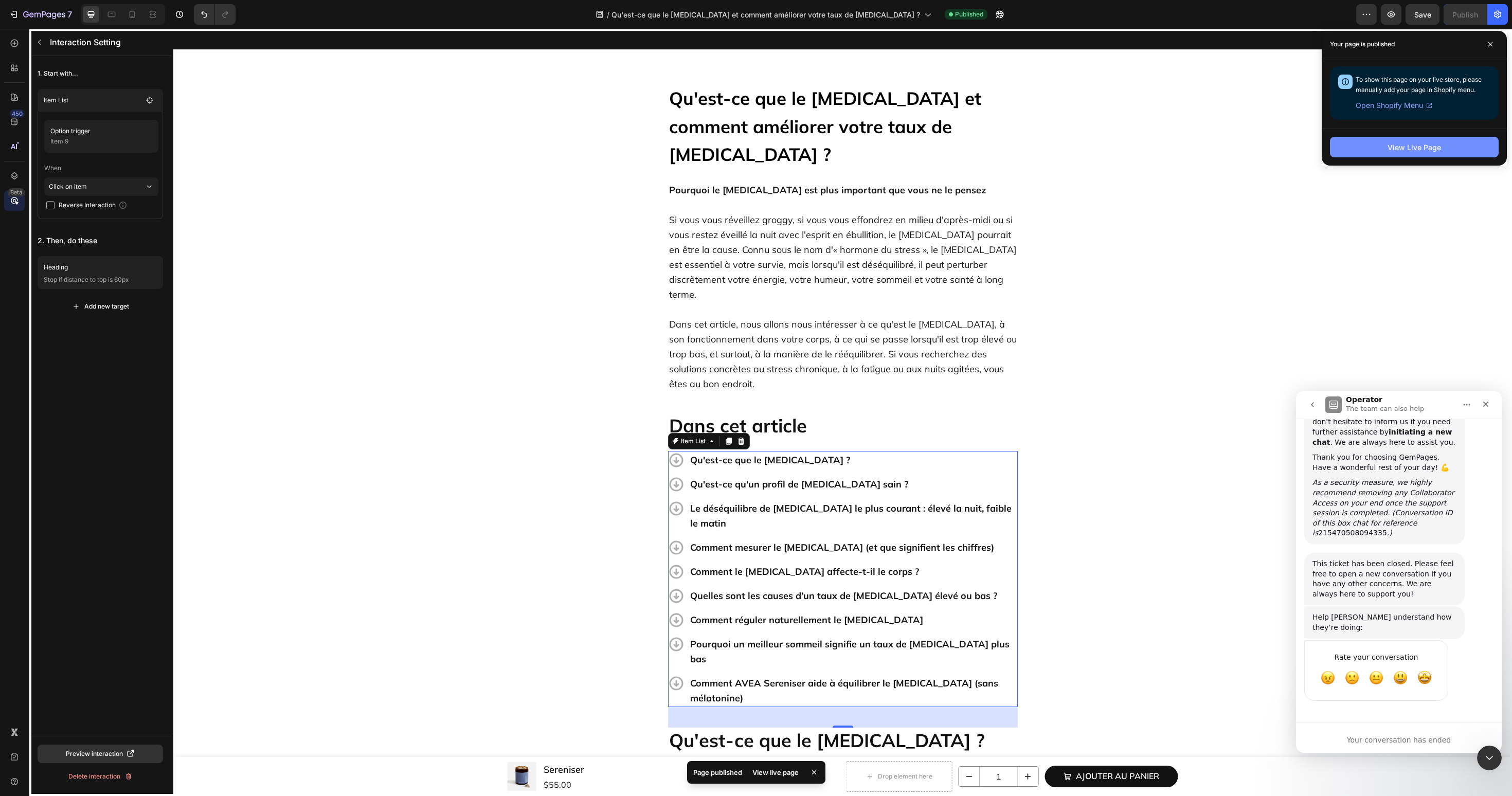
click at [1452, 151] on button "View Live Page" at bounding box center [1414, 147] width 168 height 20
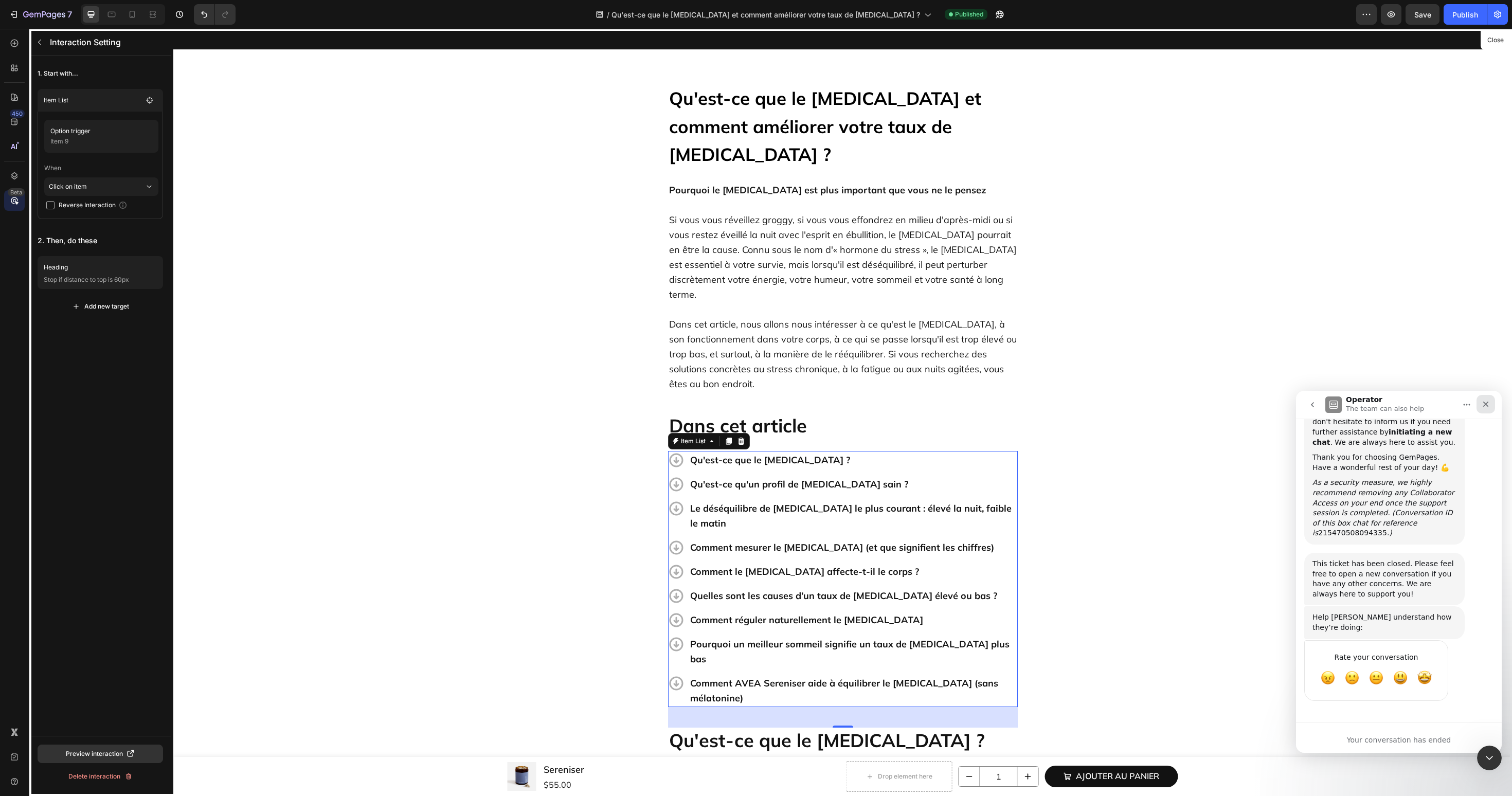
click at [1488, 407] on icon "Close" at bounding box center [1485, 404] width 9 height 9
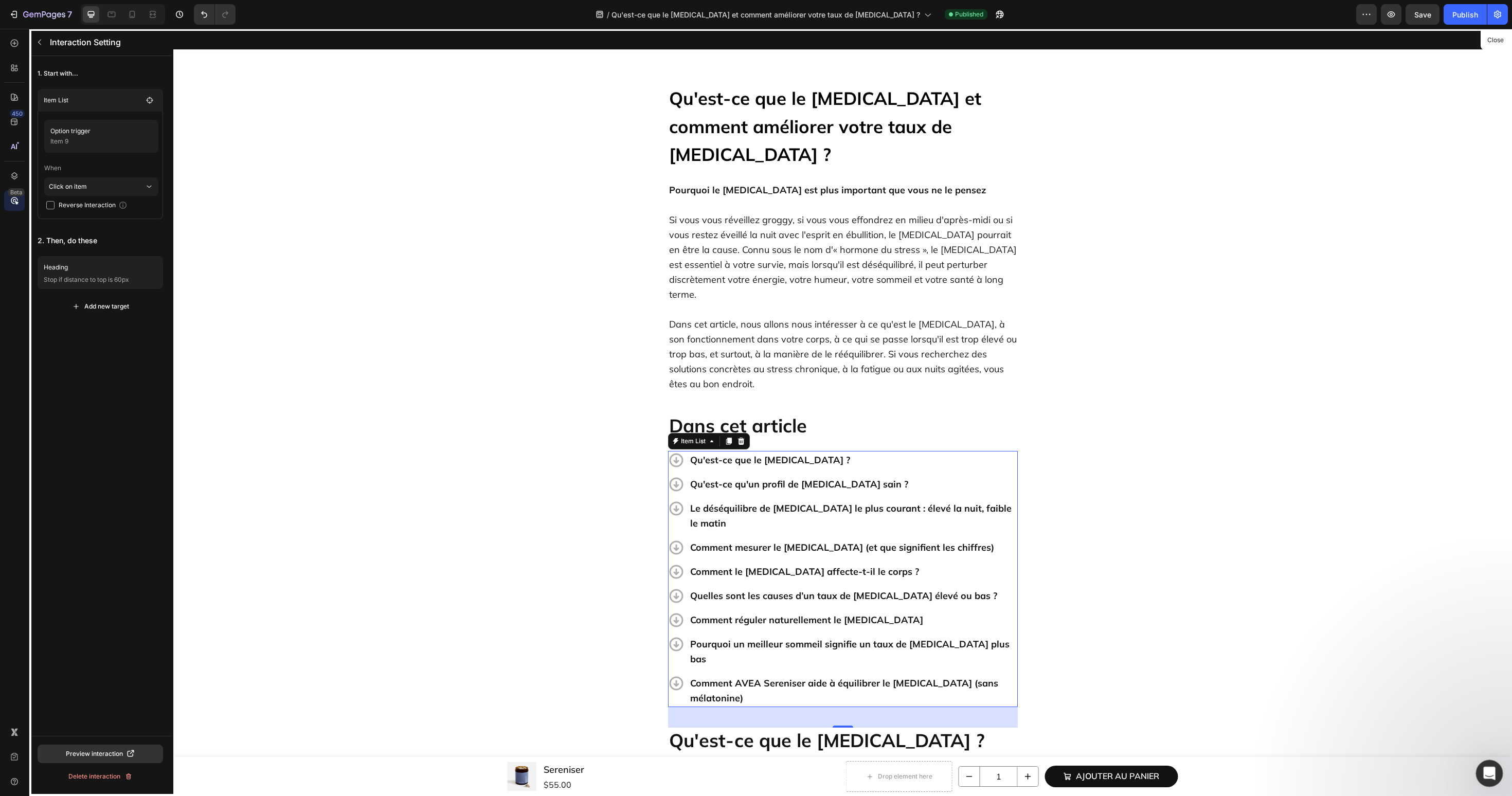
scroll to position [3970, 0]
click at [1481, 772] on icon "Open Intercom Messenger" at bounding box center [1488, 772] width 17 height 17
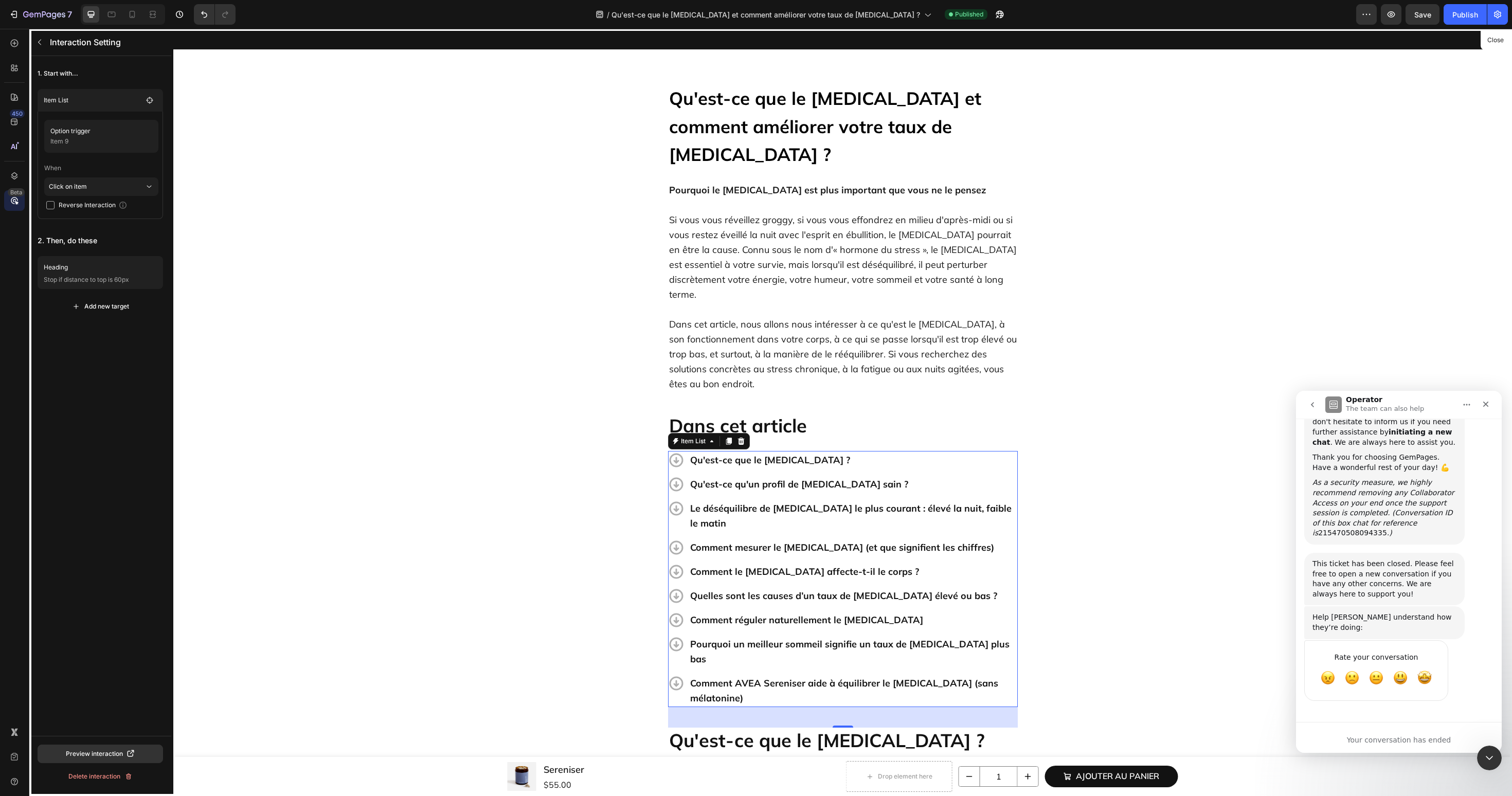
scroll to position [3970, 0]
click at [1314, 407] on icon "go back" at bounding box center [1312, 405] width 9 height 9
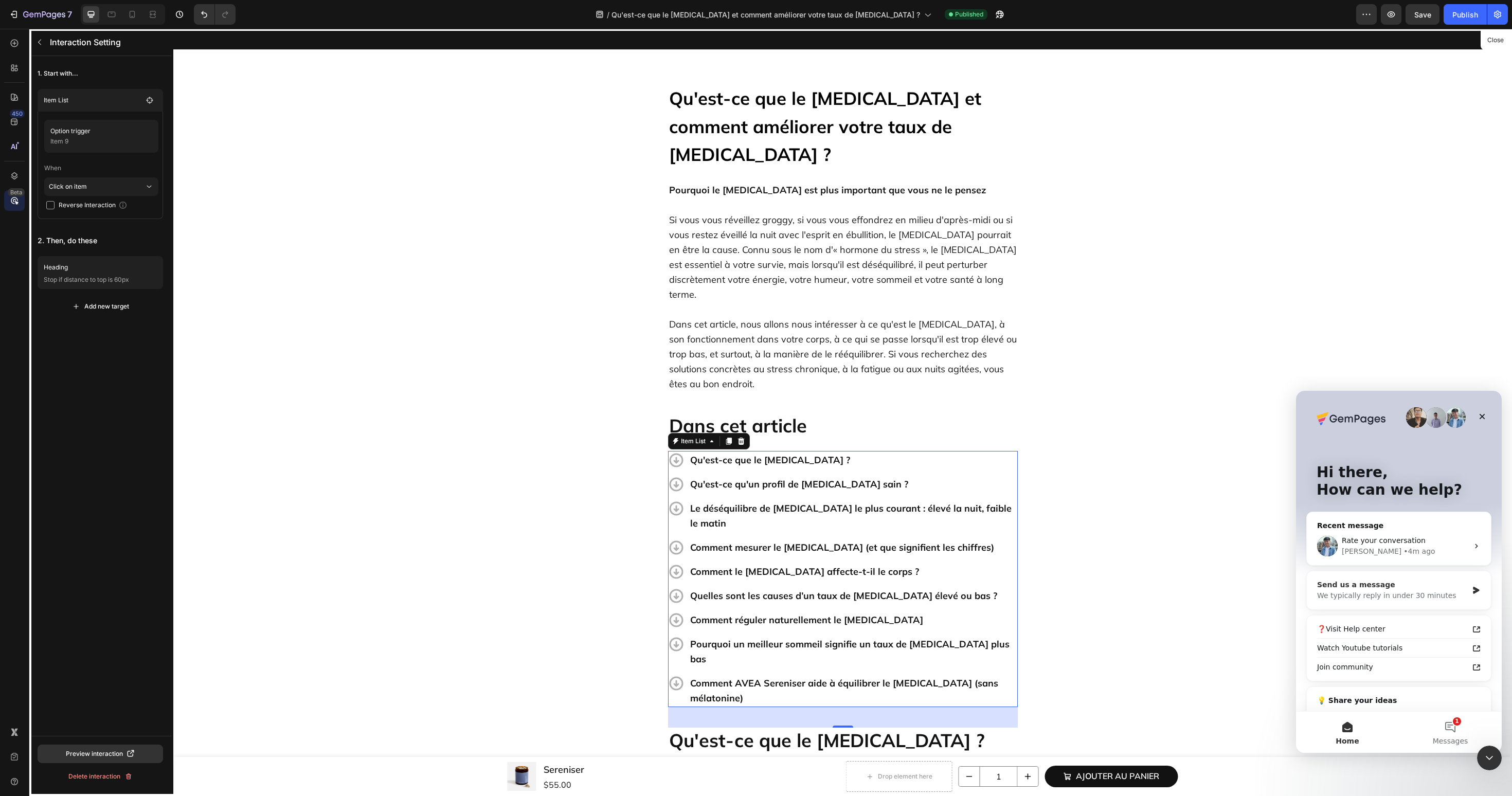
click at [1448, 584] on div "Send us a message" at bounding box center [1392, 585] width 151 height 10
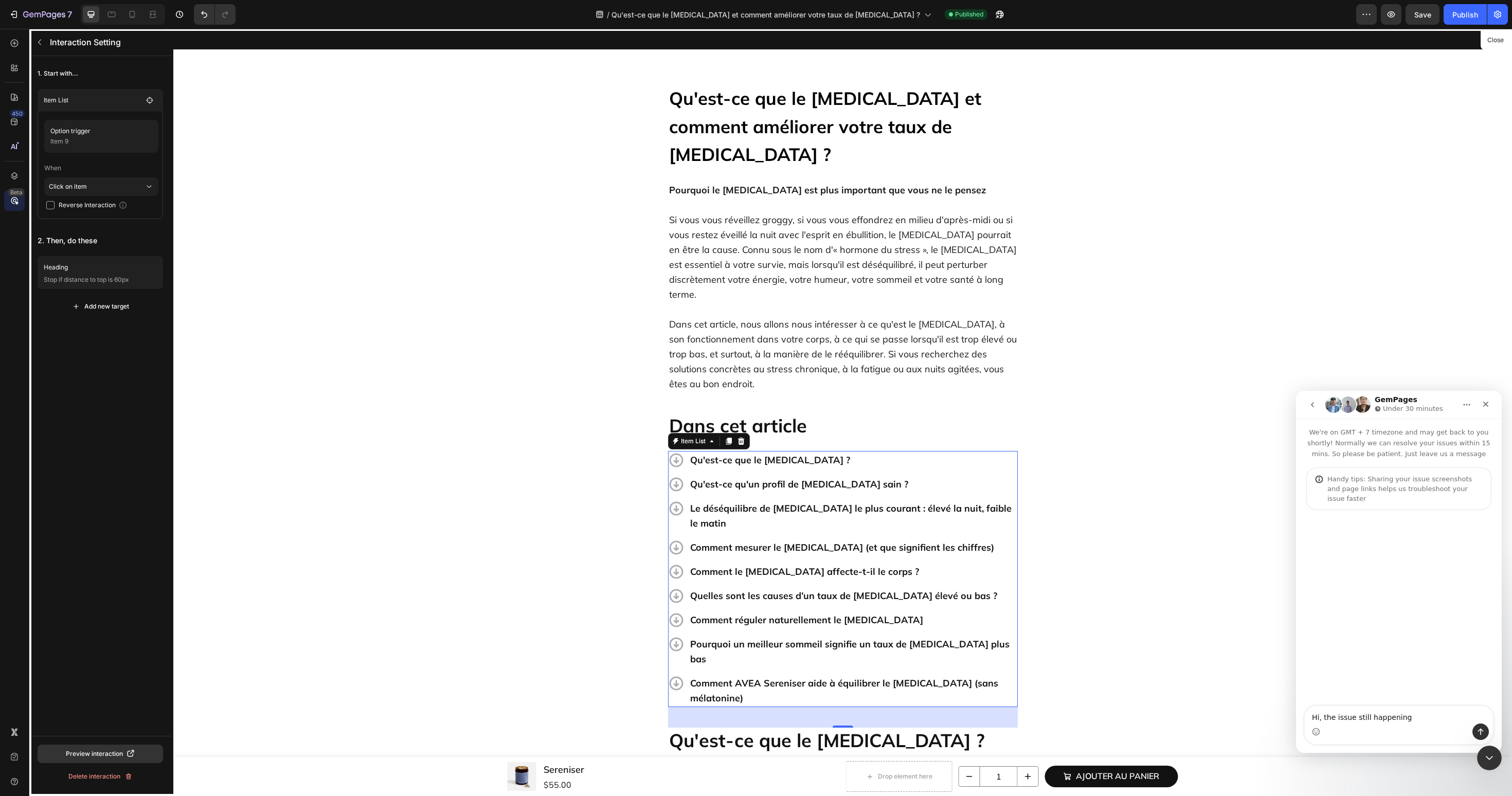
click at [1397, 713] on textarea "Hi, the issue still happening" at bounding box center [1398, 715] width 188 height 18
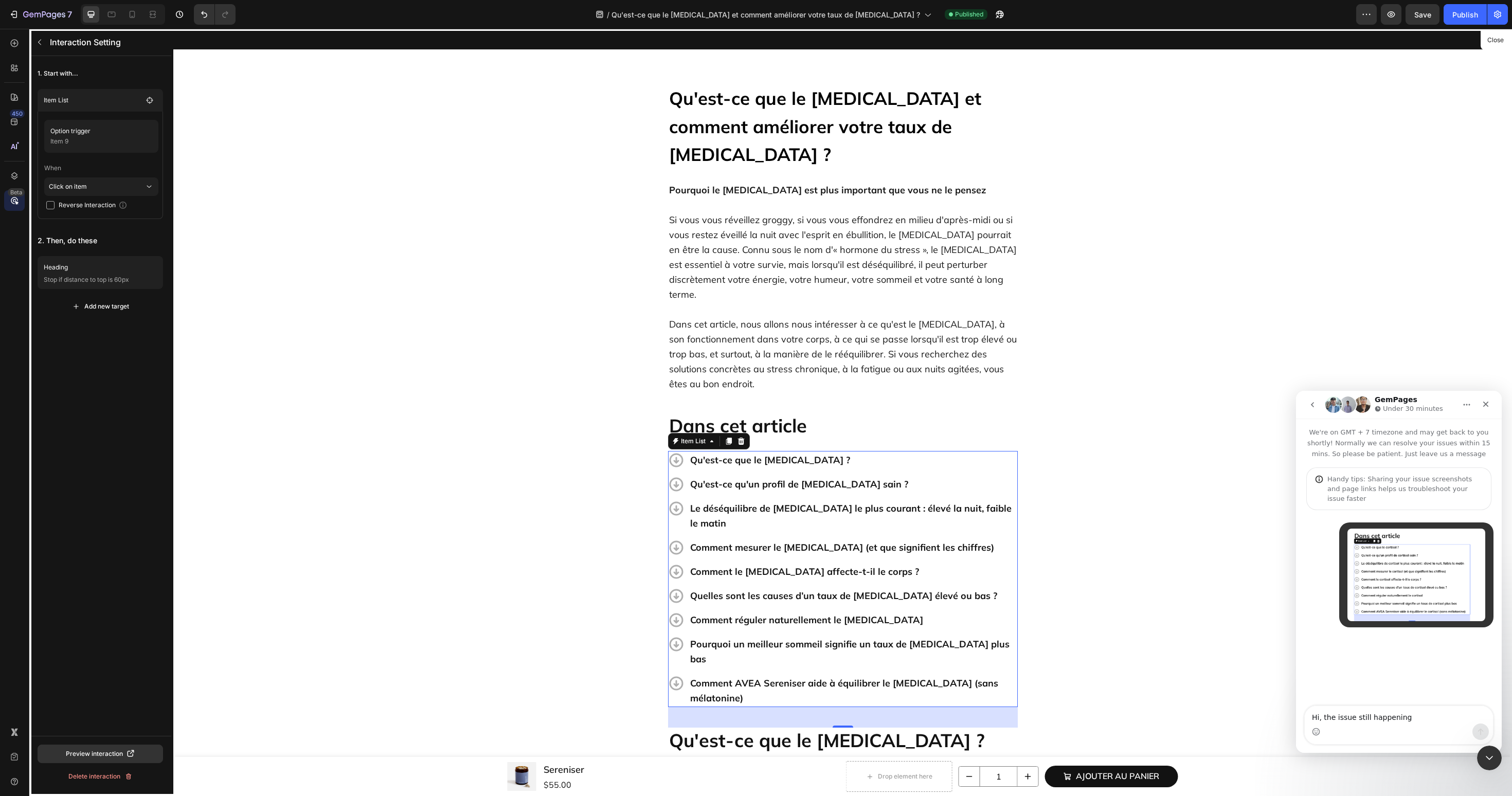
type textarea "Hi, the issue still happening"
paste textarea "[URL][DOMAIN_NAME][MEDICAL_DATA][MEDICAL_DATA]"
type textarea "Hi, the issue still happening https://avea-life.com/pages/quest-ce-que-le-corti…"
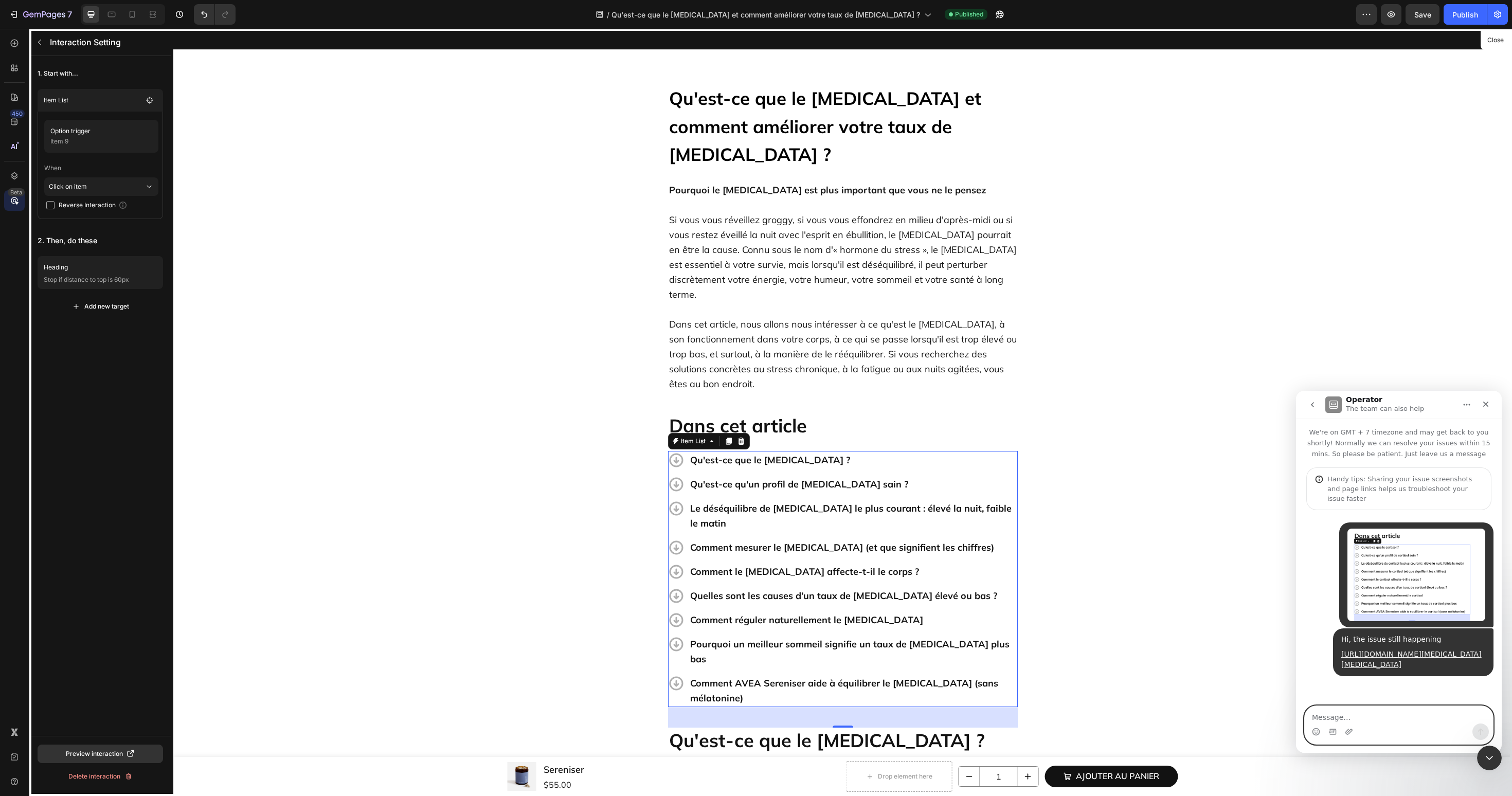
click at [1374, 716] on textarea "Message…" at bounding box center [1398, 715] width 188 height 18
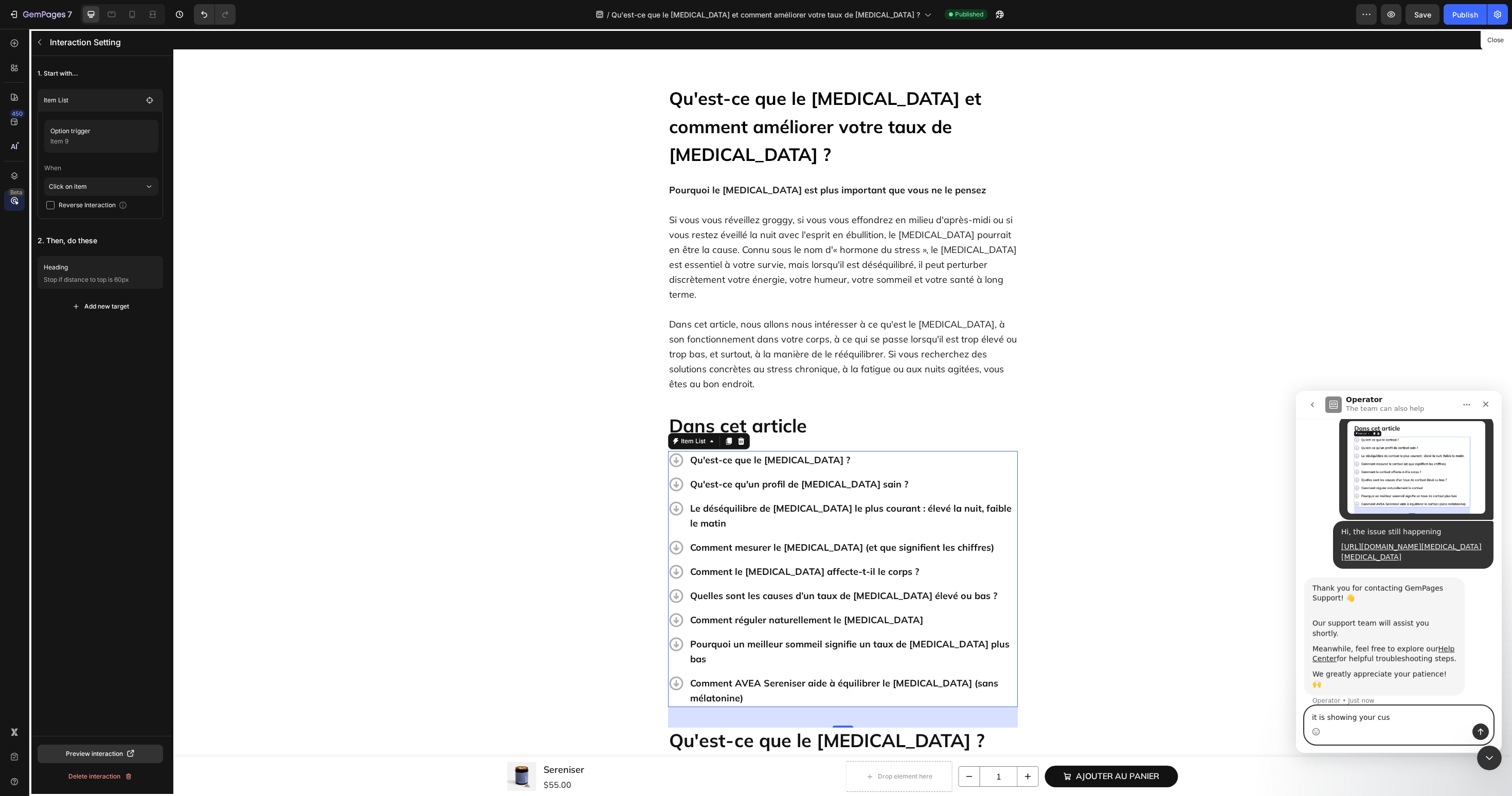
scroll to position [109, 0]
type textarea "it is showing your custom text here"
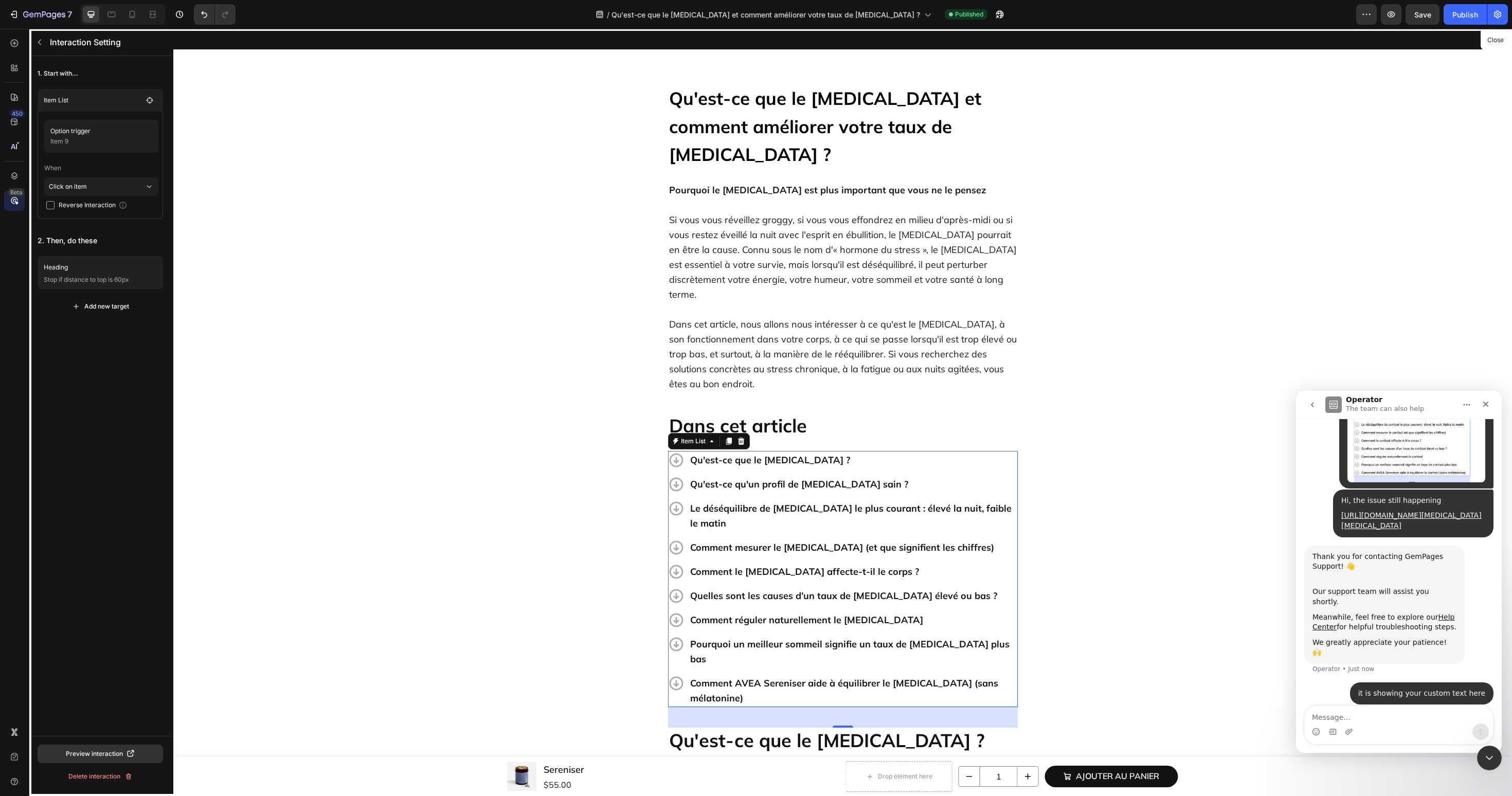
click at [1199, 297] on div at bounding box center [842, 412] width 1338 height 768
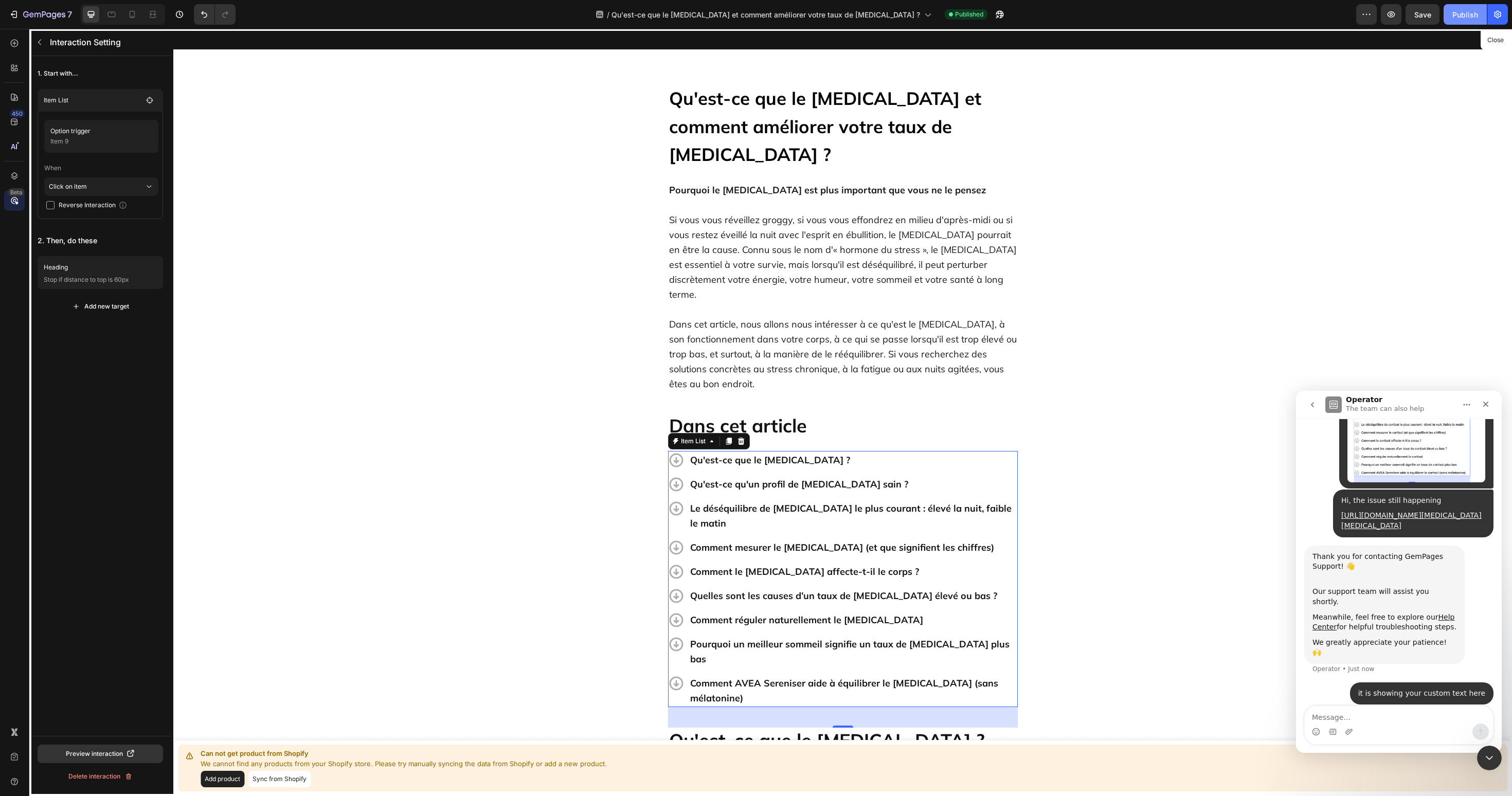
click at [1469, 23] on button "Publish" at bounding box center [1465, 14] width 43 height 20
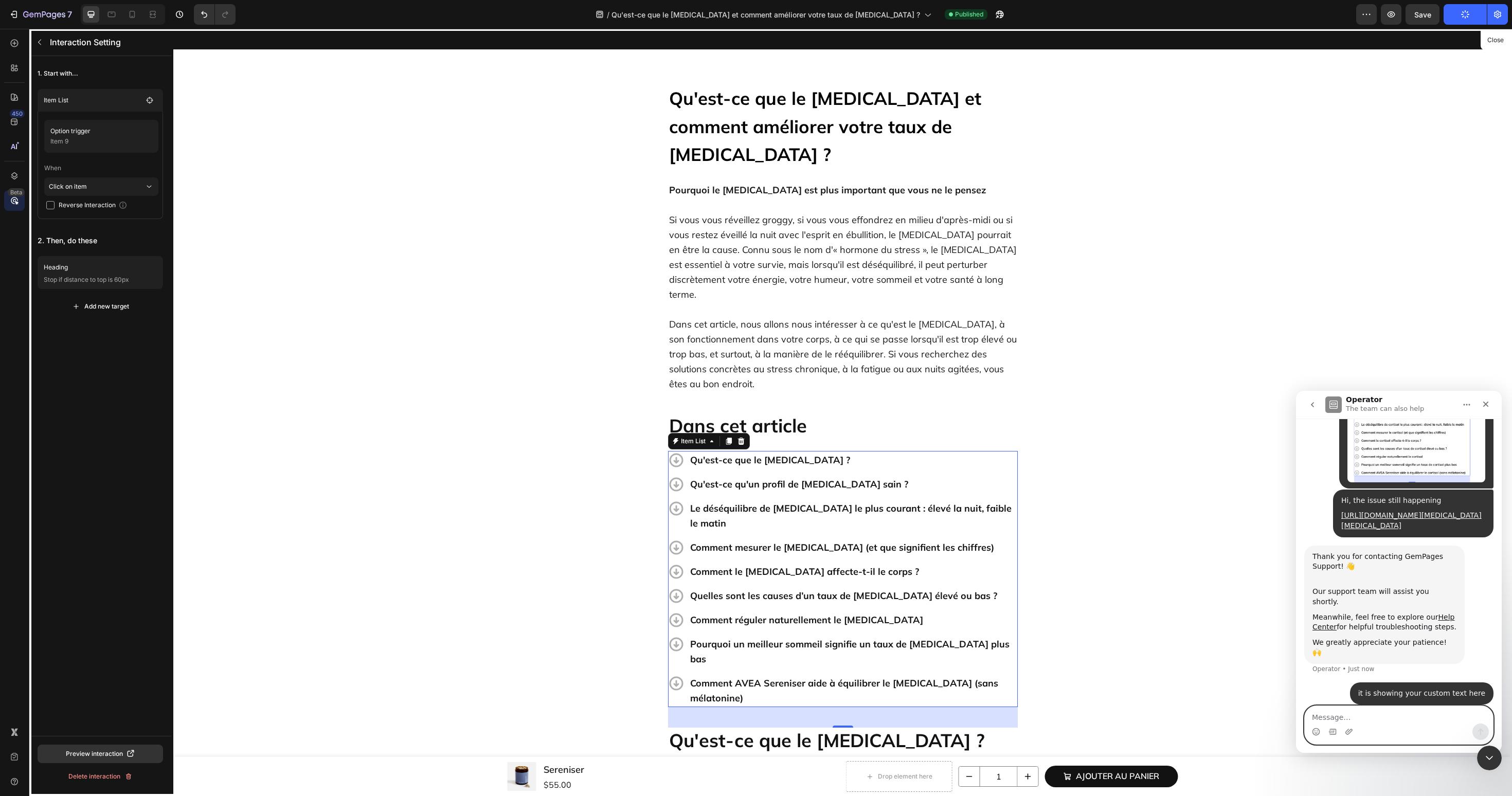
click at [1356, 714] on textarea "Message…" at bounding box center [1398, 715] width 188 height 18
type textarea "i am now using different internet and browser too"
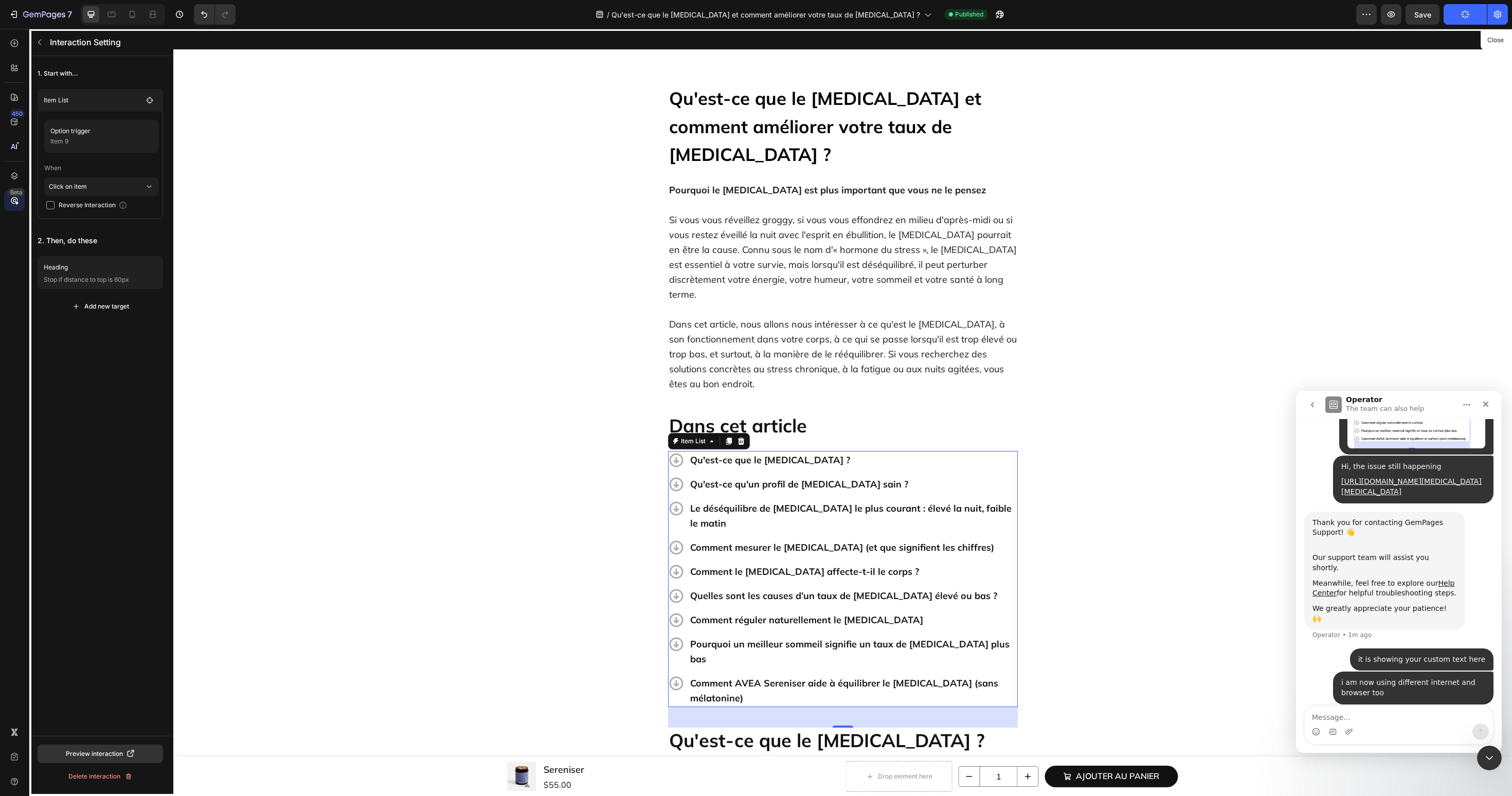
click at [522, 256] on div at bounding box center [842, 412] width 1338 height 768
click at [1156, 165] on div at bounding box center [842, 412] width 1338 height 768
click at [16, 63] on icon at bounding box center [14, 68] width 10 height 10
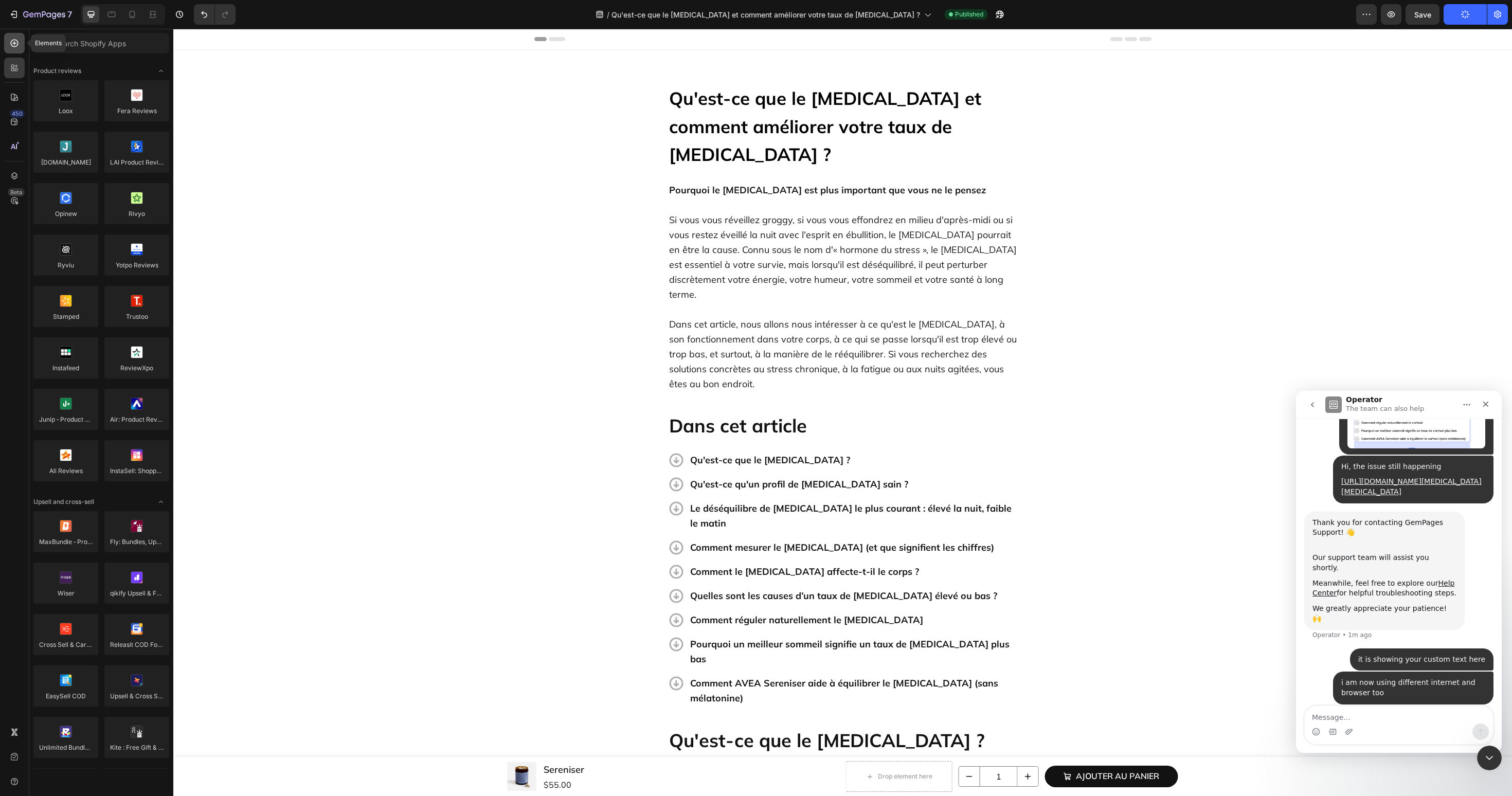
click at [12, 42] on icon at bounding box center [14, 43] width 10 height 10
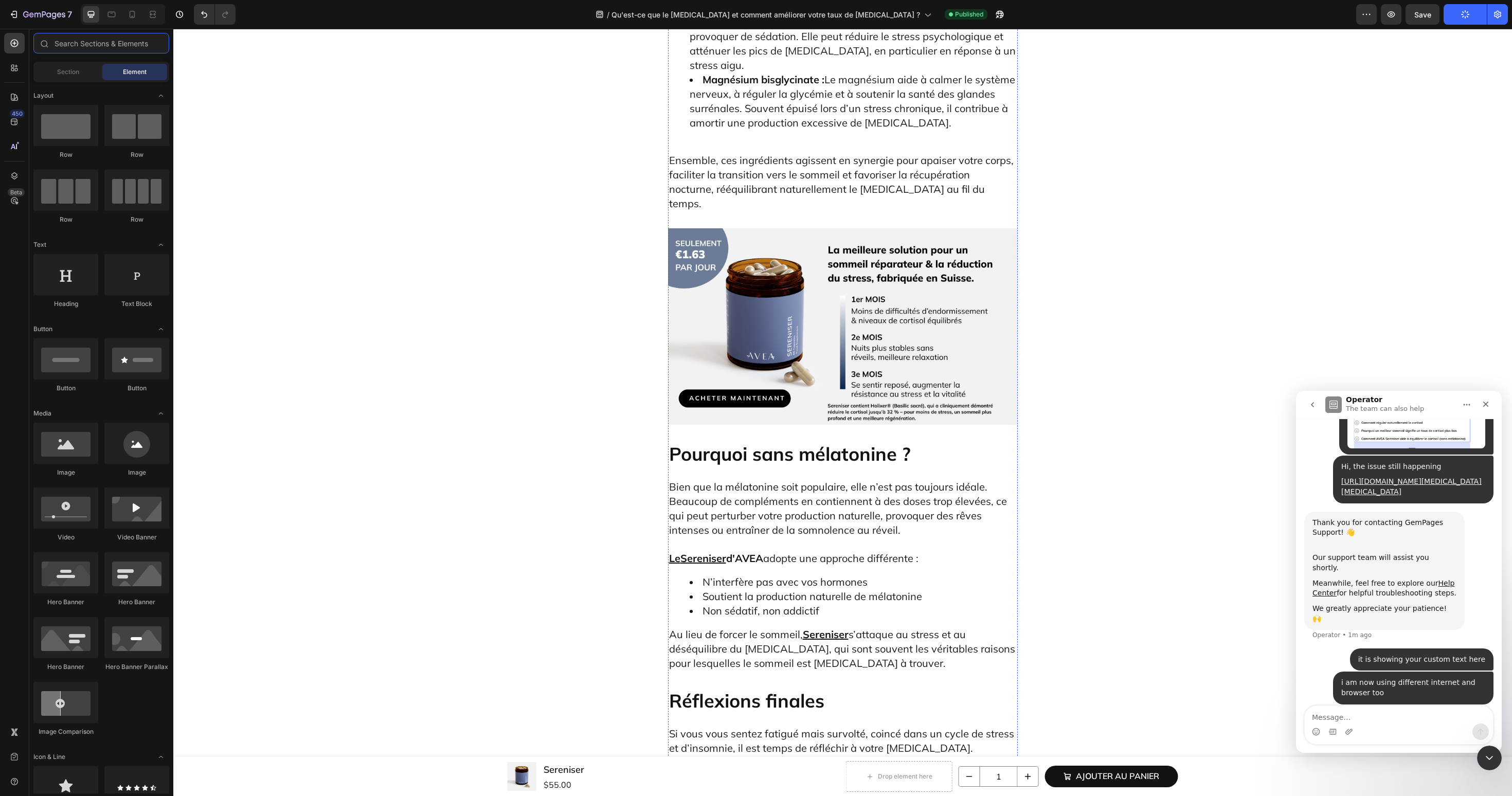
scroll to position [5055, 0]
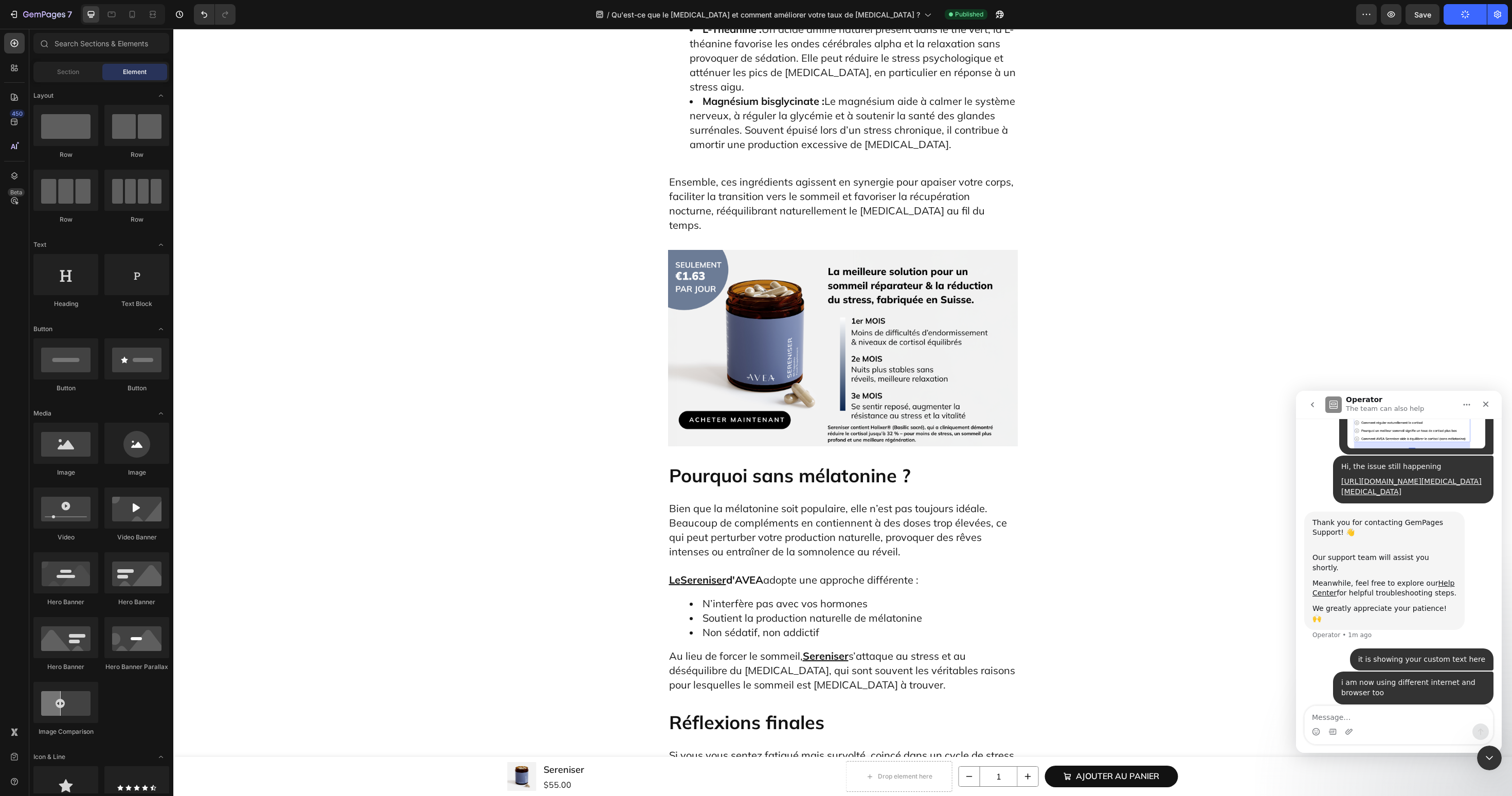
click at [1456, 16] on button "Publish" at bounding box center [1465, 14] width 43 height 20
click at [1434, 20] on button "Save" at bounding box center [1422, 14] width 34 height 20
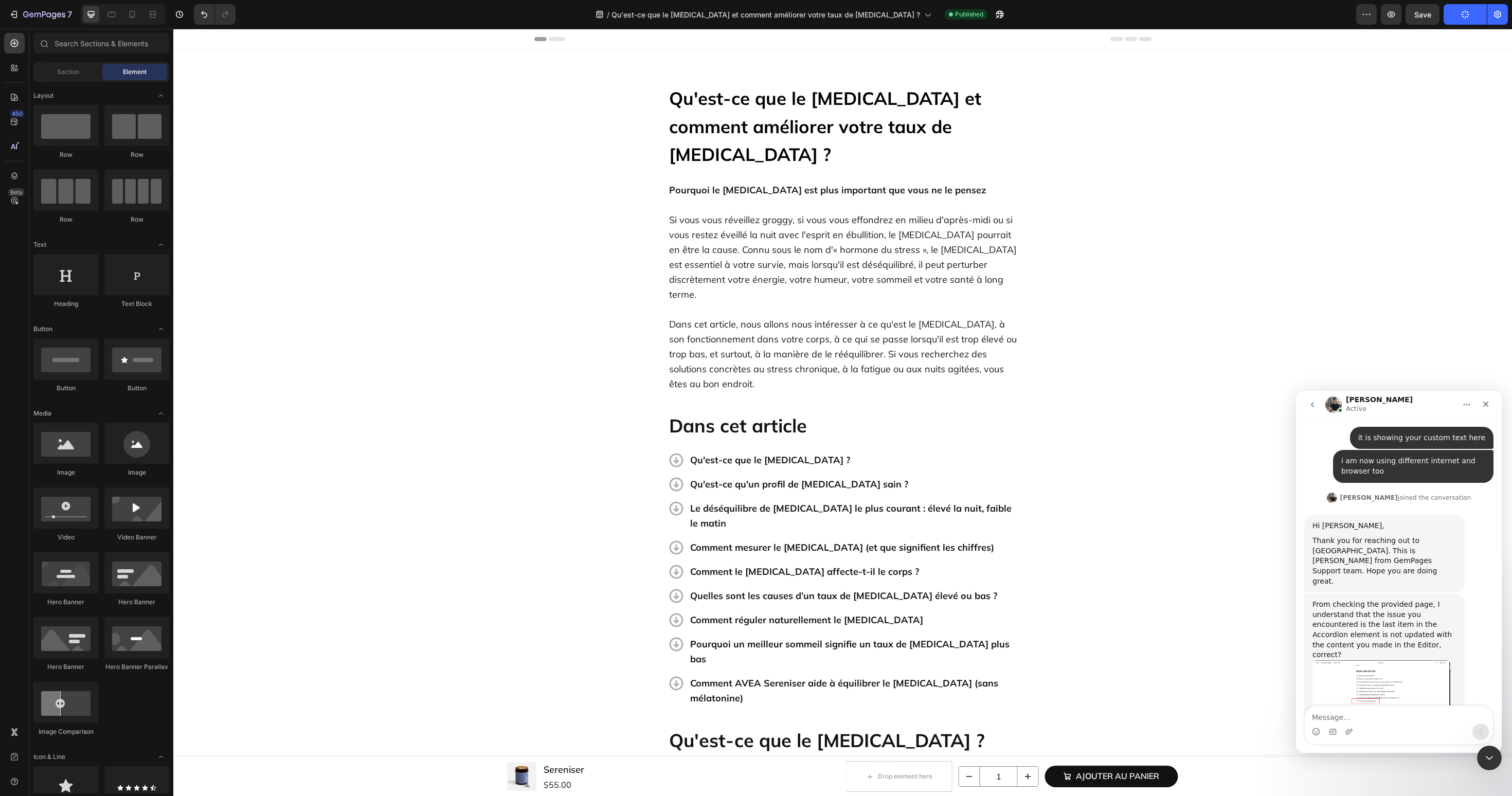
scroll to position [393, 0]
click at [1381, 652] on img "Tony says…" at bounding box center [1381, 685] width 138 height 66
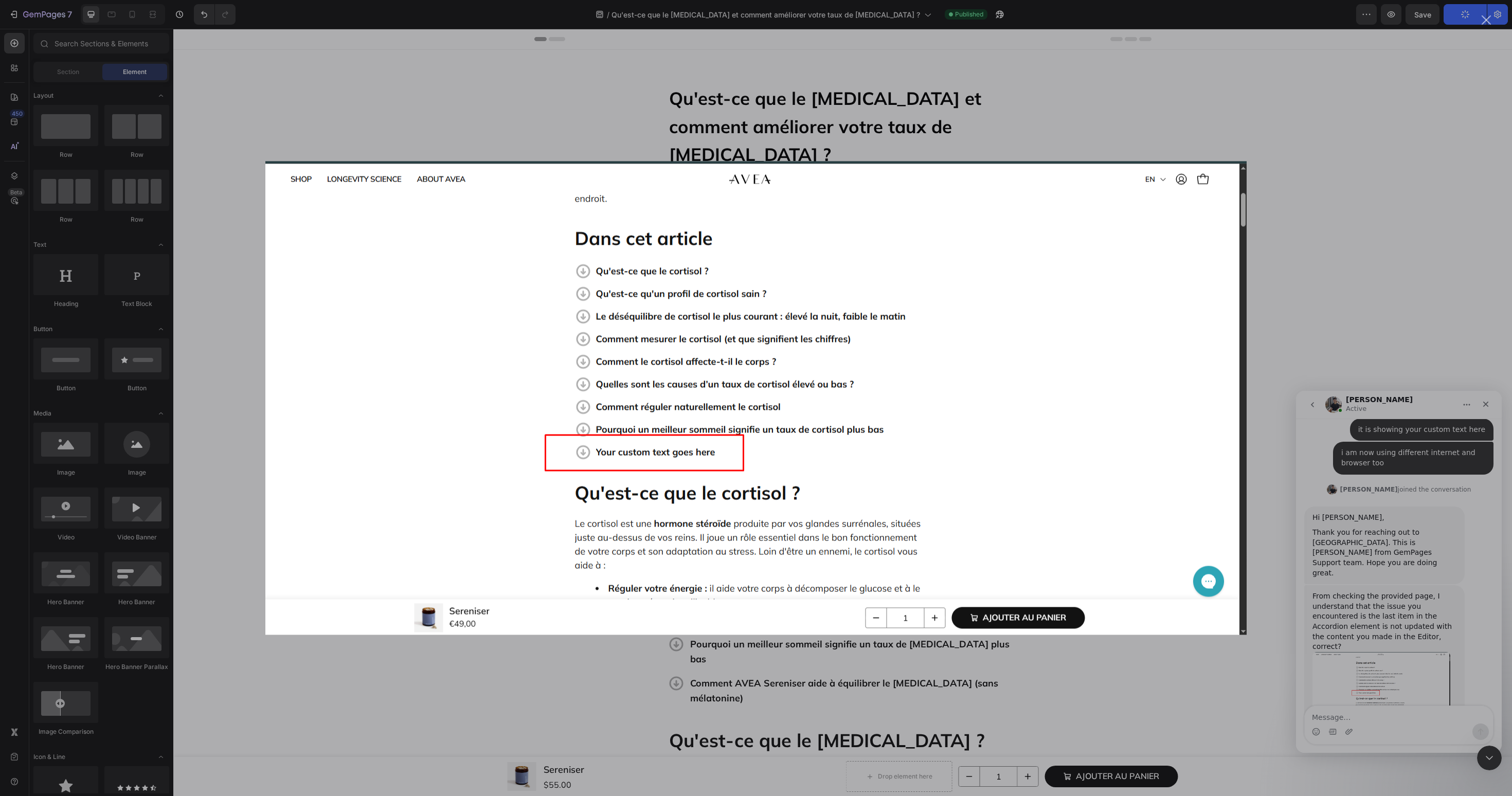
scroll to position [0, 0]
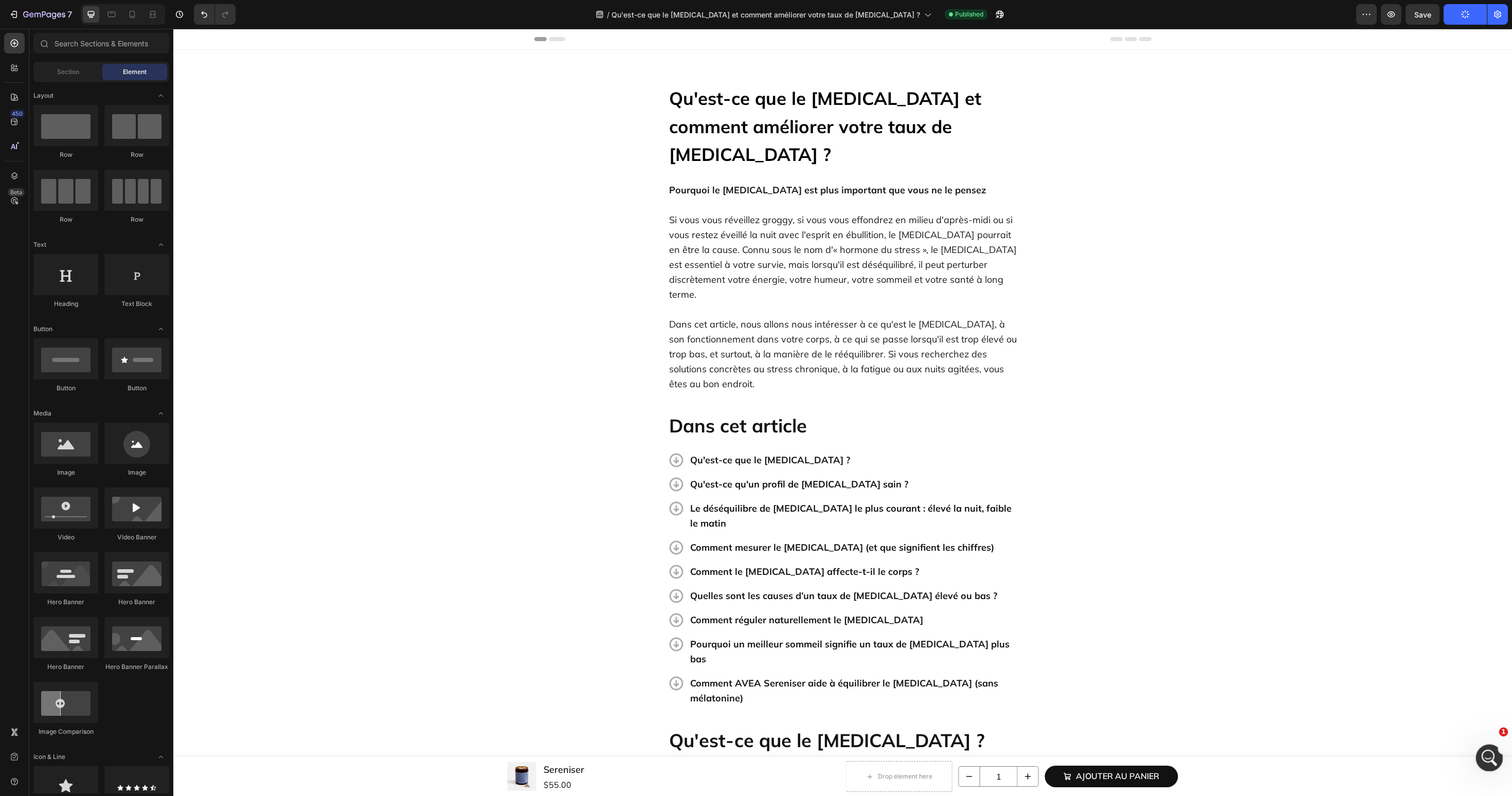
click at [1480, 746] on div "Open Intercom Messenger" at bounding box center [1488, 757] width 34 height 34
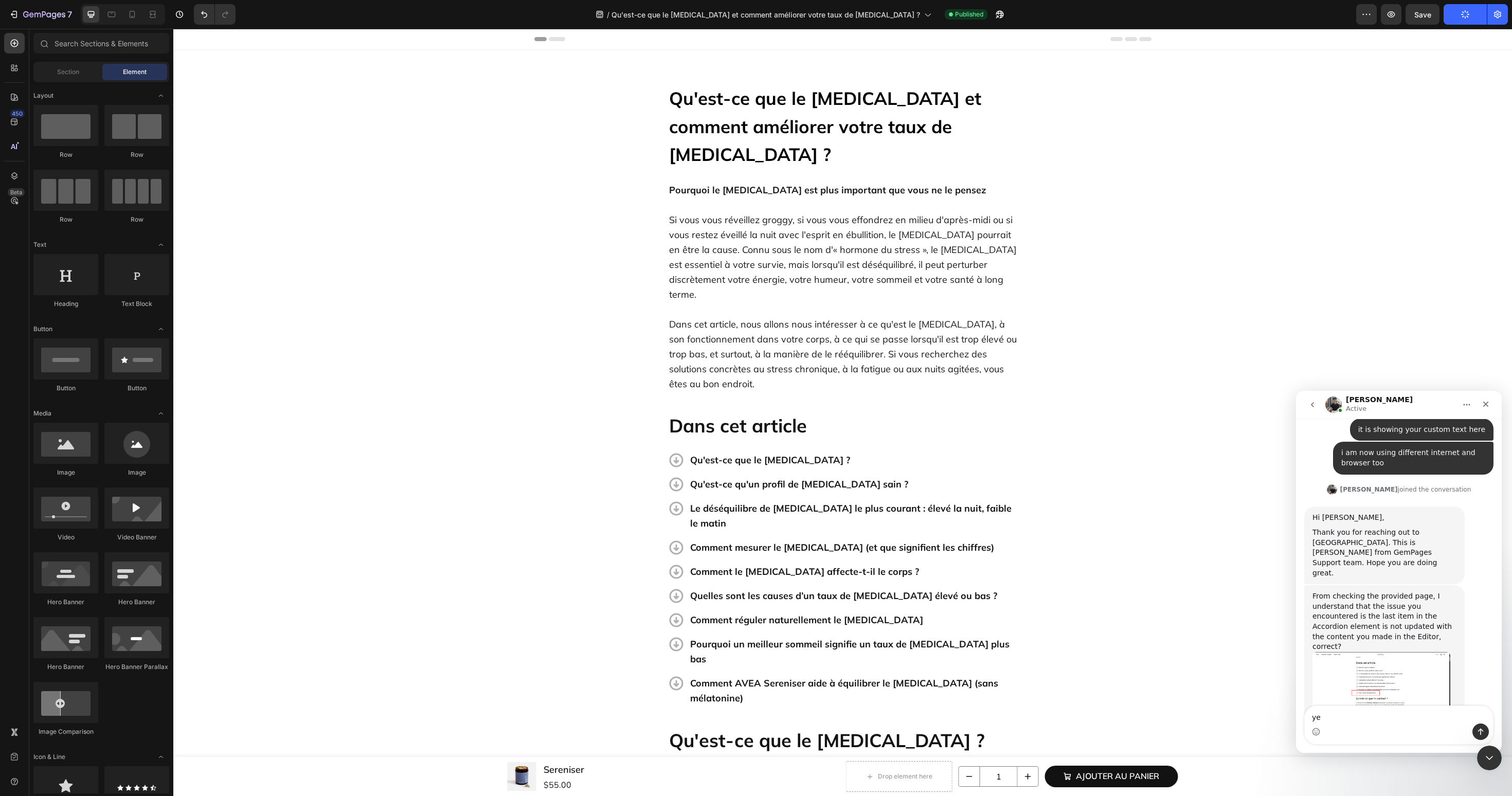
type textarea "yes"
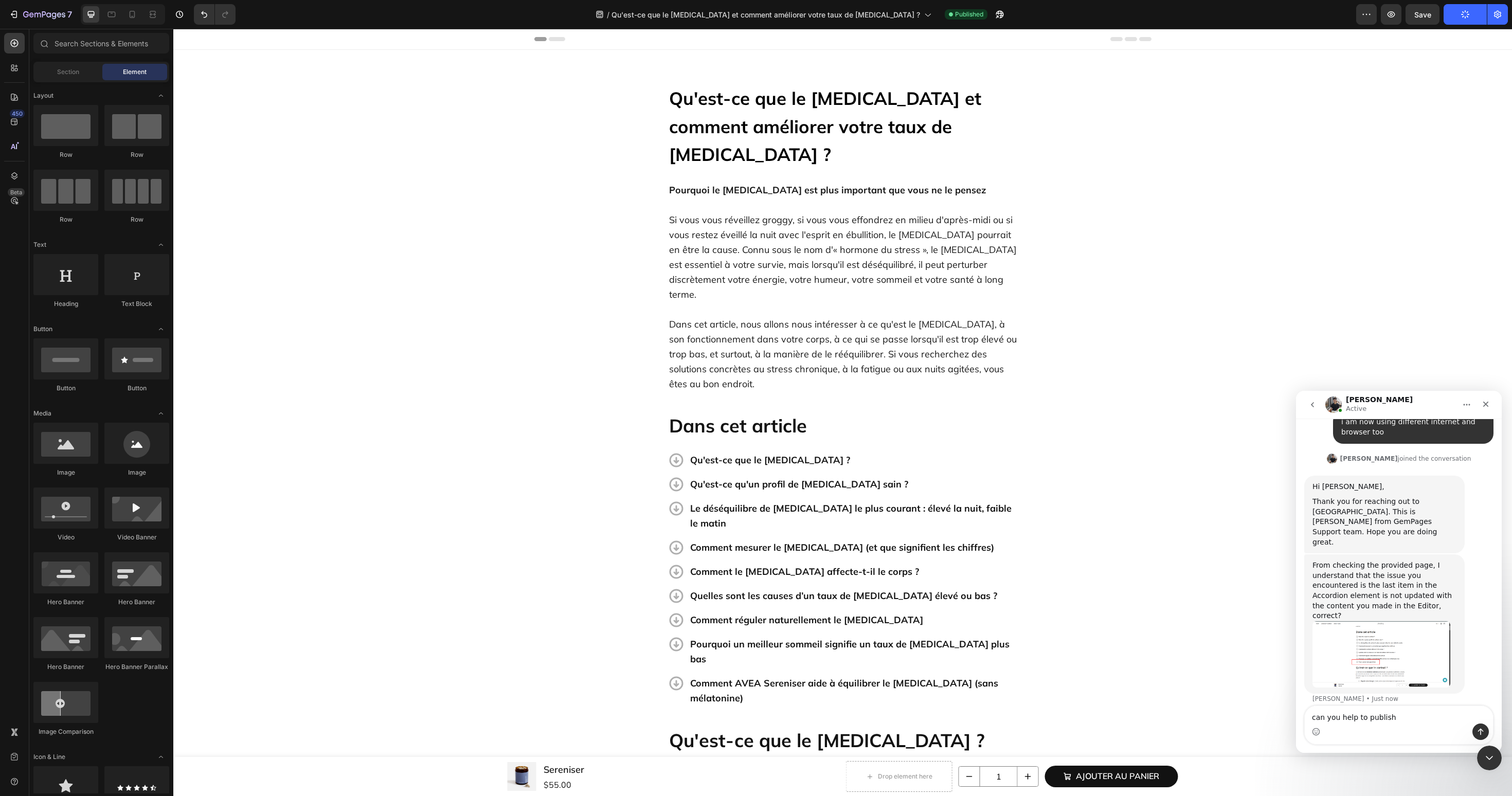
click at [1415, 725] on div "Intercom messenger" at bounding box center [1398, 732] width 188 height 16
click at [1415, 720] on textarea "can you help to publish" at bounding box center [1398, 715] width 188 height 18
paste textarea "[URL][DOMAIN_NAME][DOMAIN_NAME]"
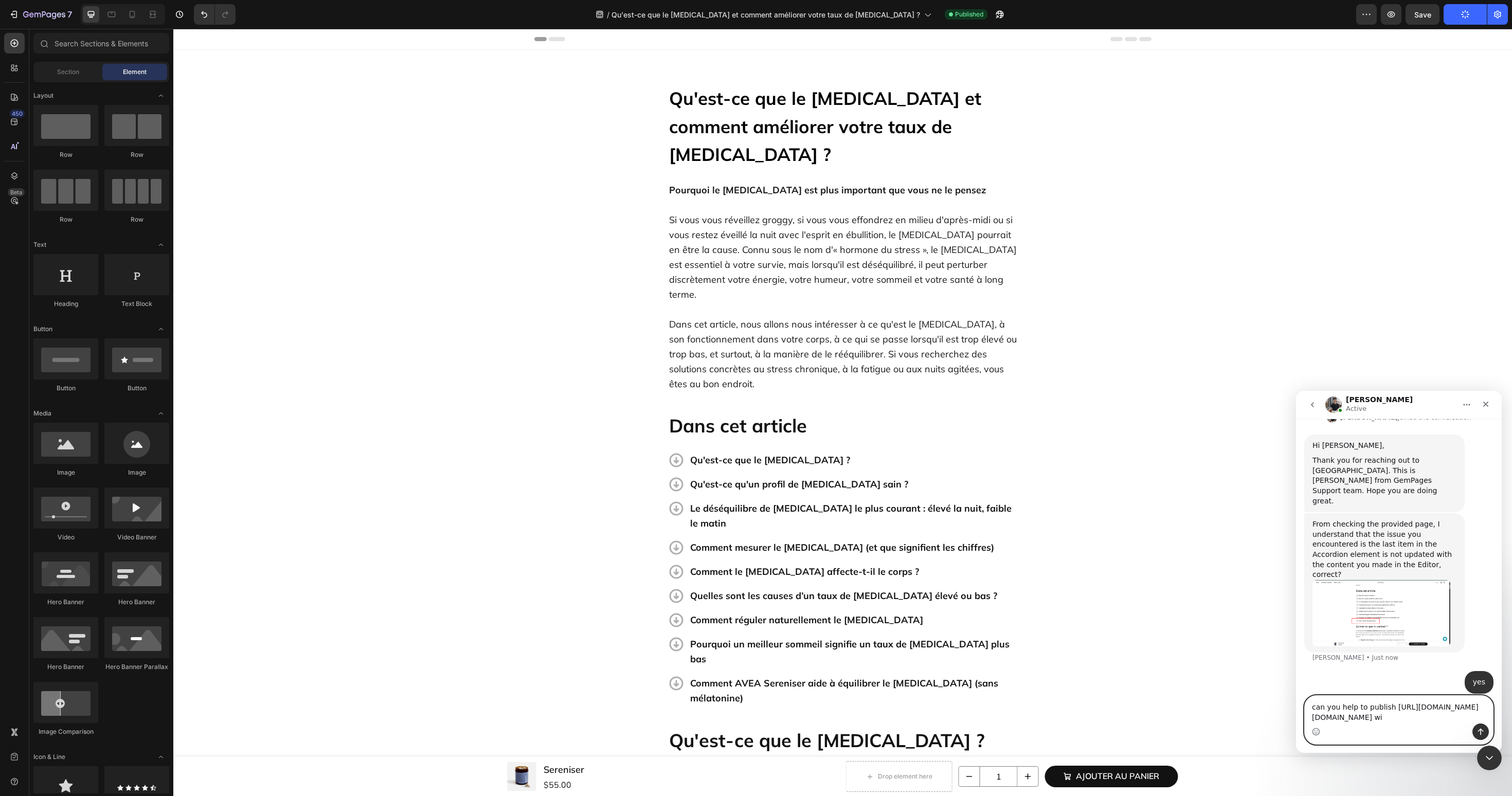
type textarea "can you help to publish https://builder.gempages.net/editor/537282813926310947/…"
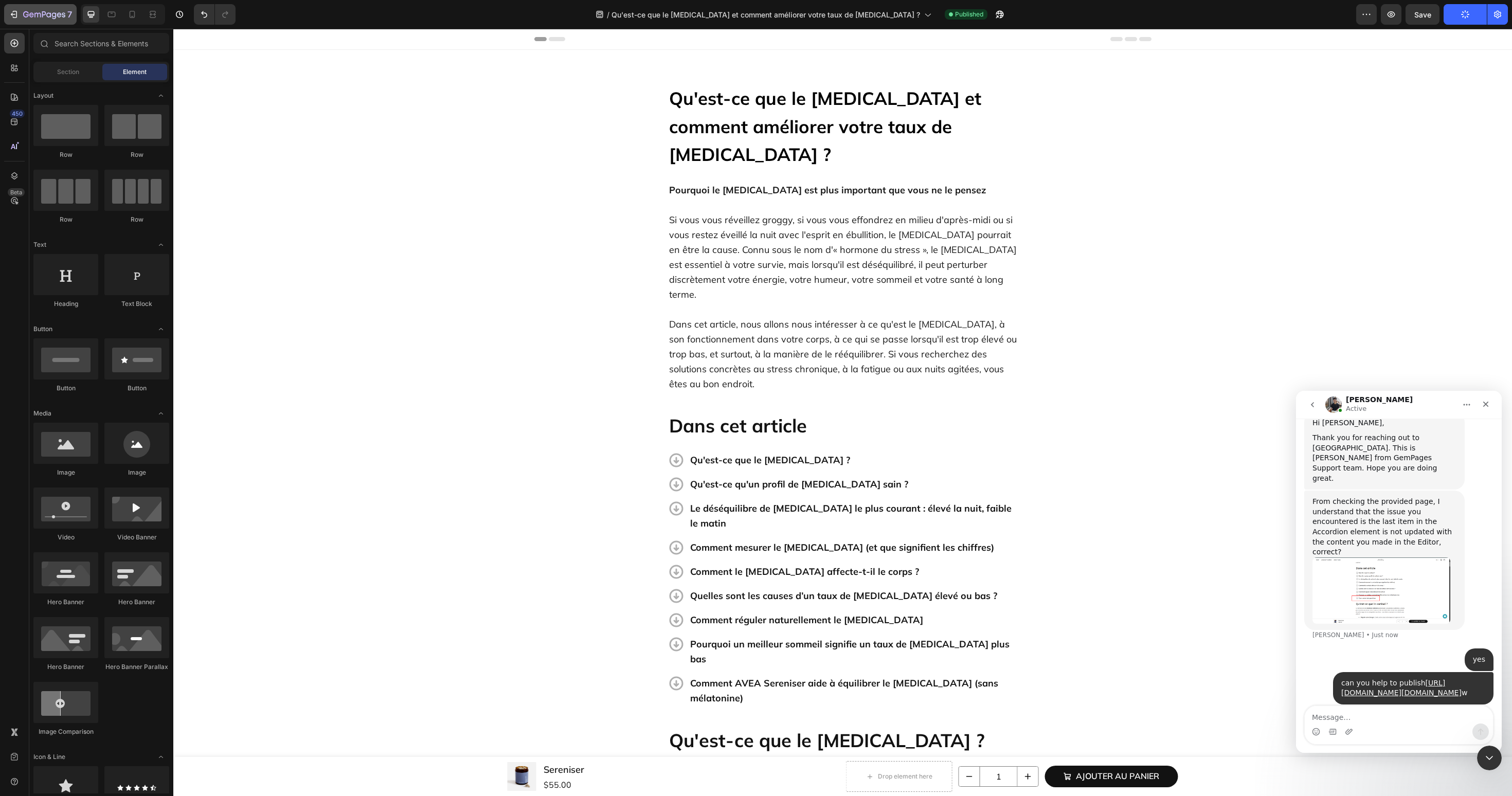
click at [47, 17] on icon "button" at bounding box center [44, 14] width 42 height 9
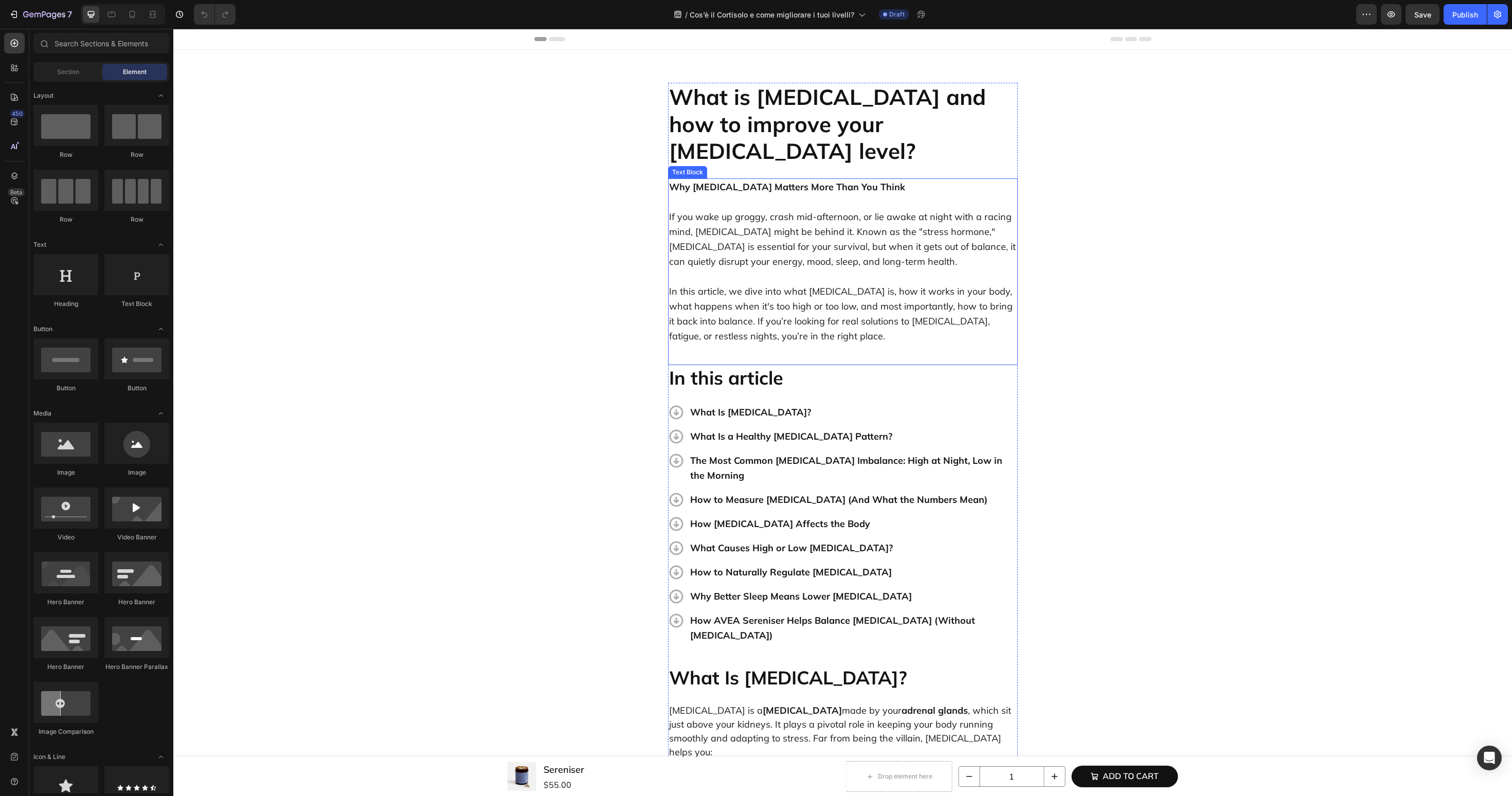
click at [808, 111] on h2 "What is [MEDICAL_DATA] and how to improve your [MEDICAL_DATA] level?" at bounding box center [843, 124] width 350 height 83
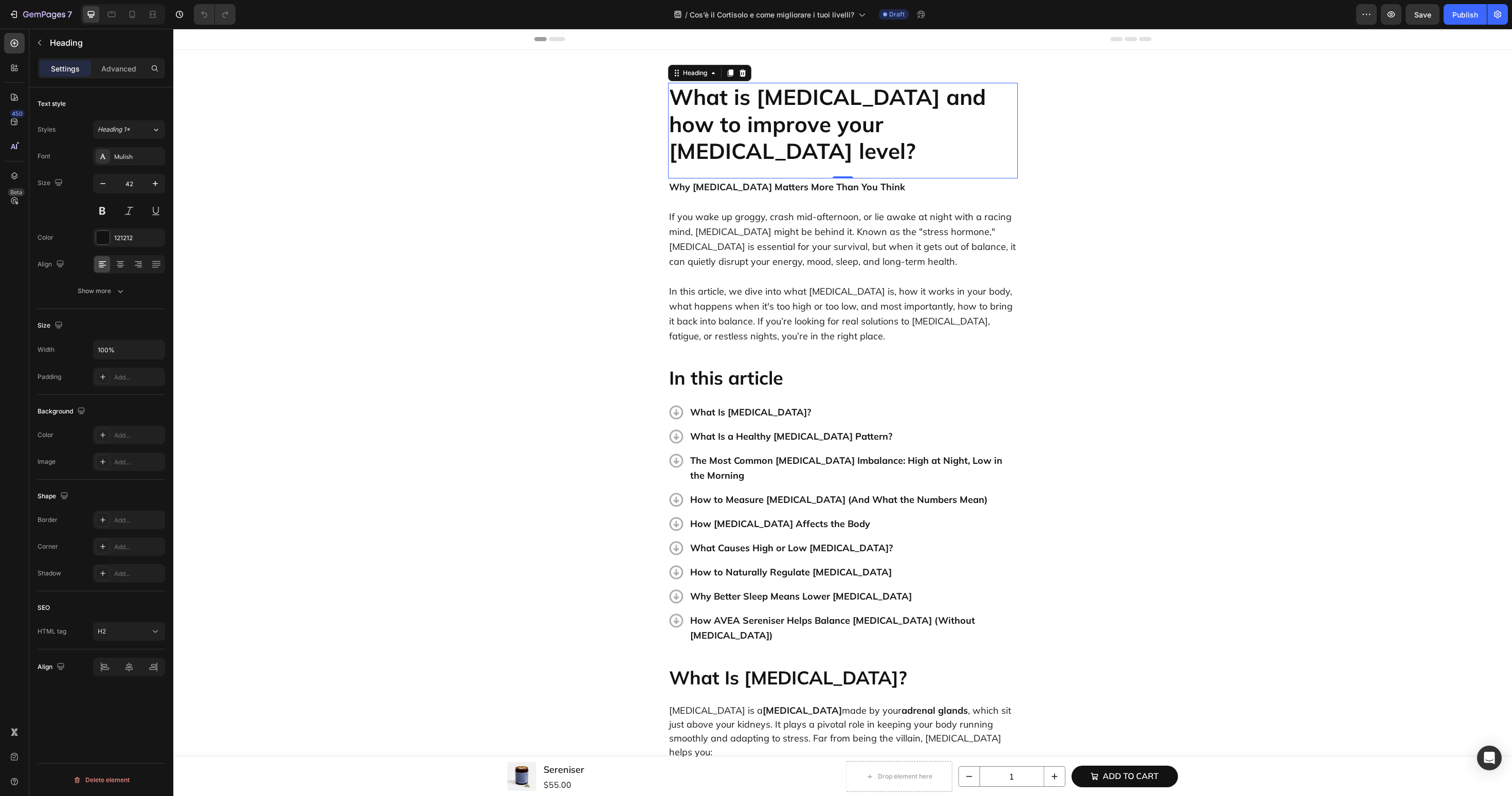
click at [808, 111] on h2 "What is [MEDICAL_DATA] and how to improve your [MEDICAL_DATA] level?" at bounding box center [843, 124] width 350 height 83
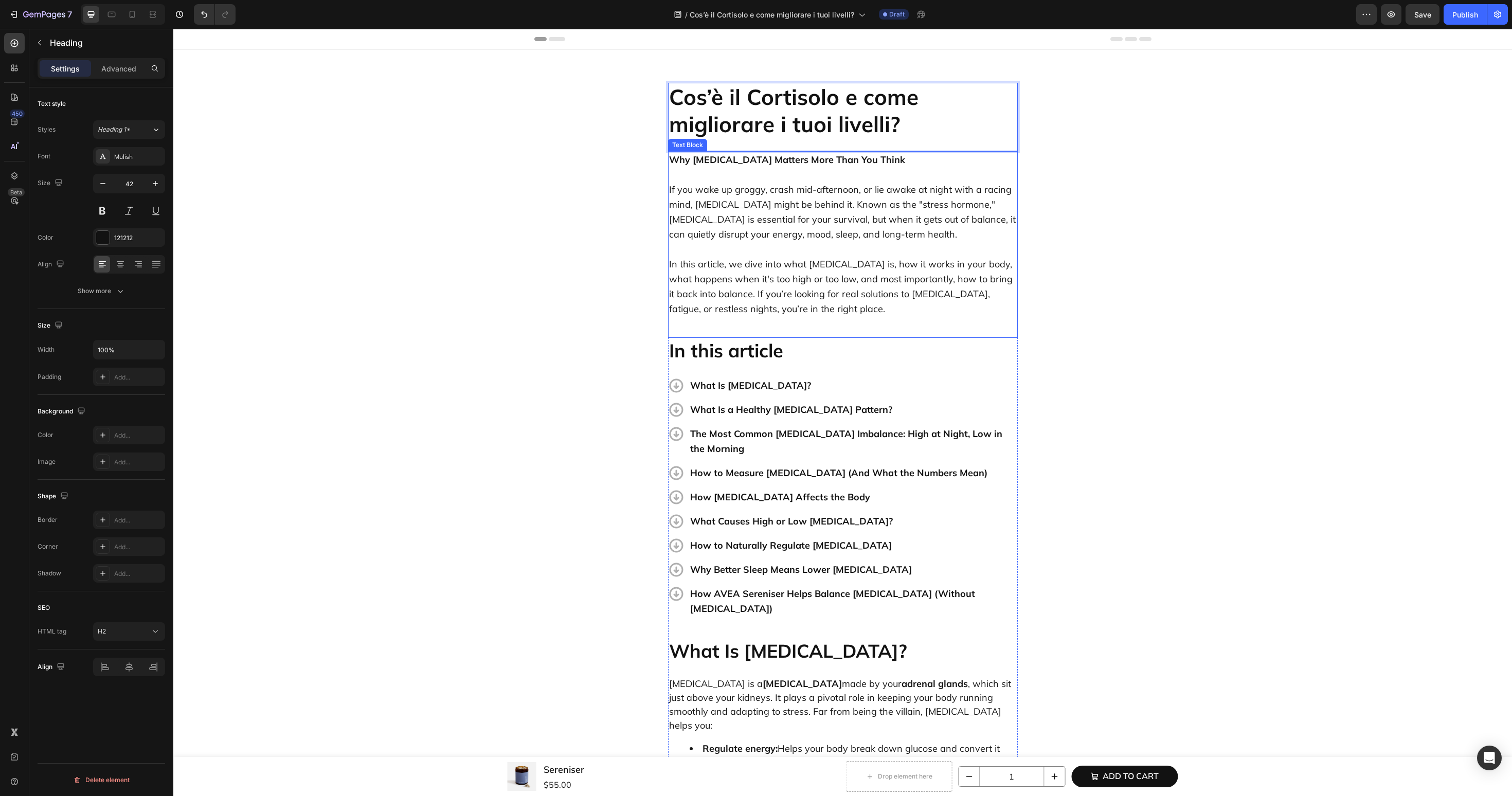
click at [726, 184] on p "If you wake up groggy, crash mid-afternoon, or lie awake at night with a racing…" at bounding box center [843, 205] width 347 height 75
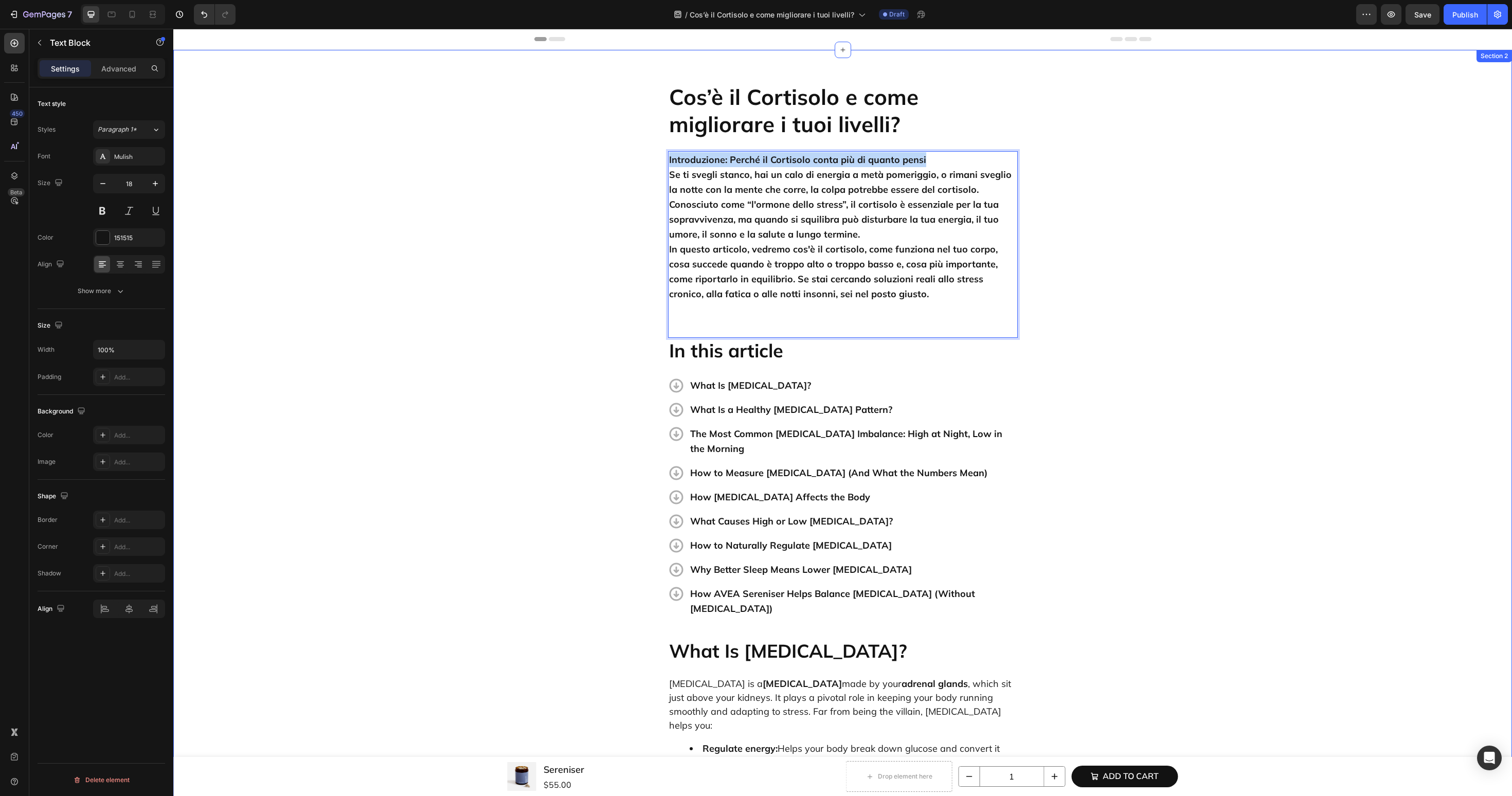
drag, startPoint x: 931, startPoint y: 157, endPoint x: 557, endPoint y: 157, distance: 374.0
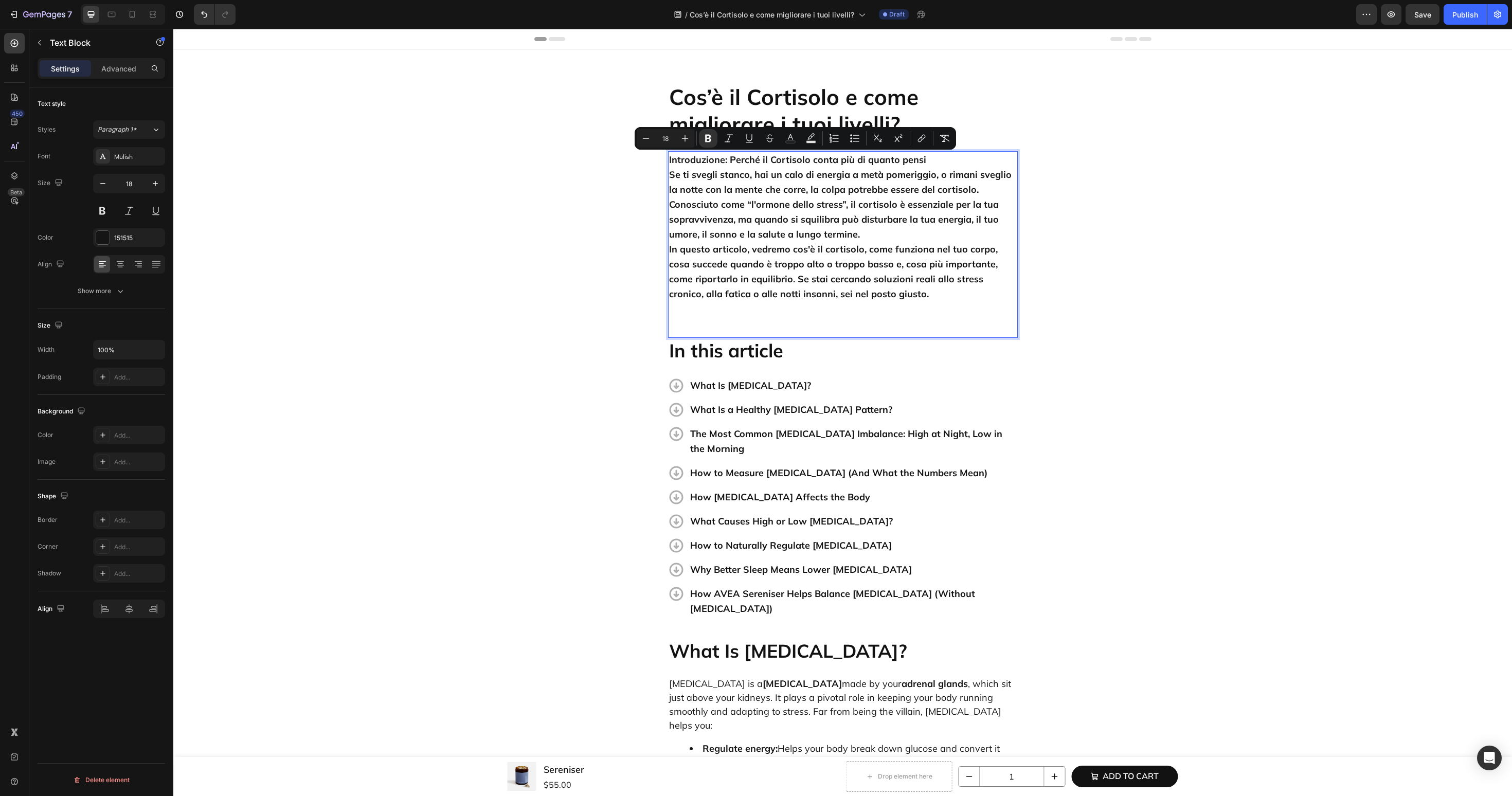
click at [933, 159] on p "Introduzione: Perché il Cortisolo conta più di quanto pensi Se ti svegli stanco…" at bounding box center [843, 234] width 347 height 164
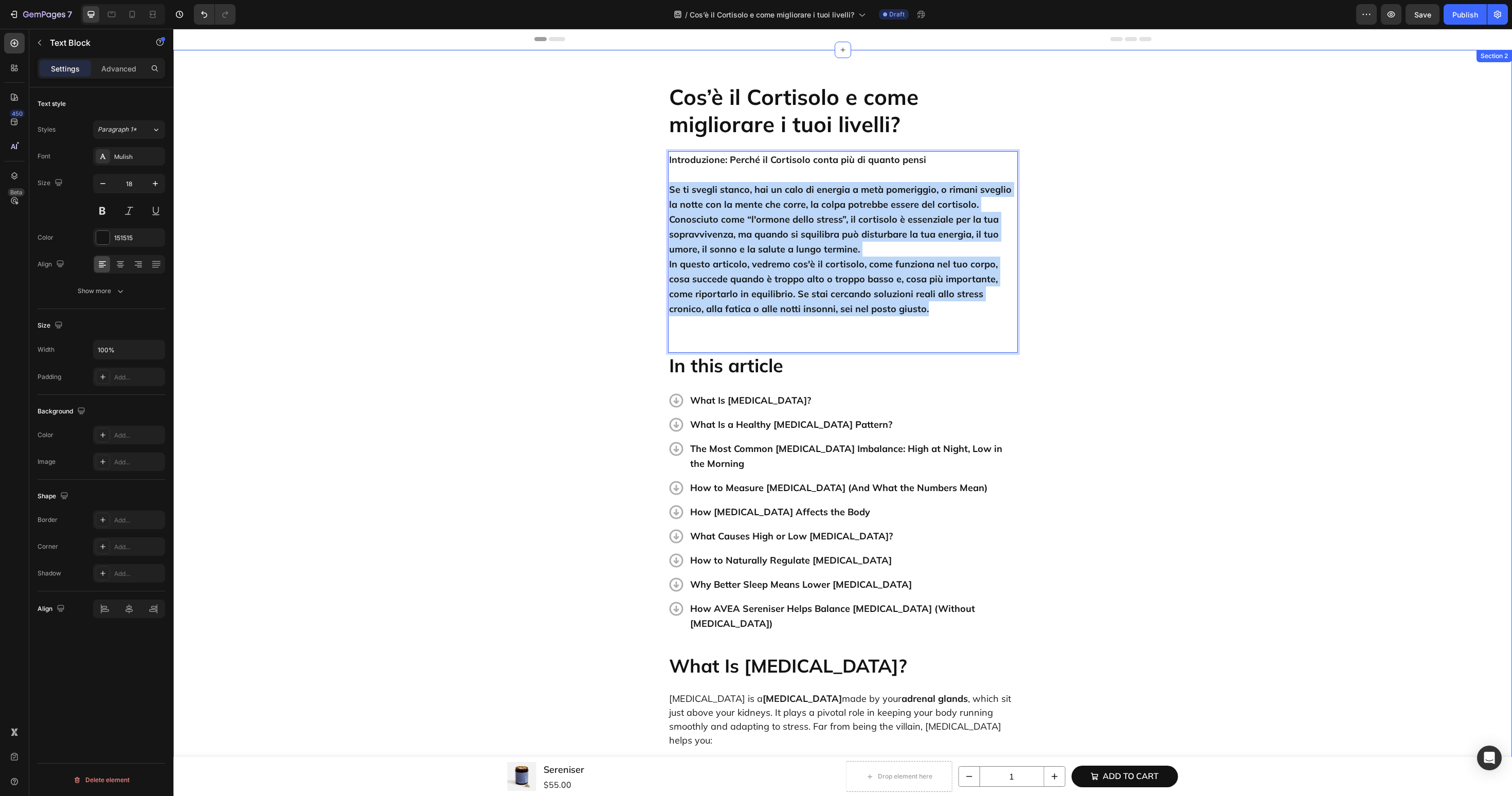
drag, startPoint x: 899, startPoint y: 312, endPoint x: 663, endPoint y: 190, distance: 265.7
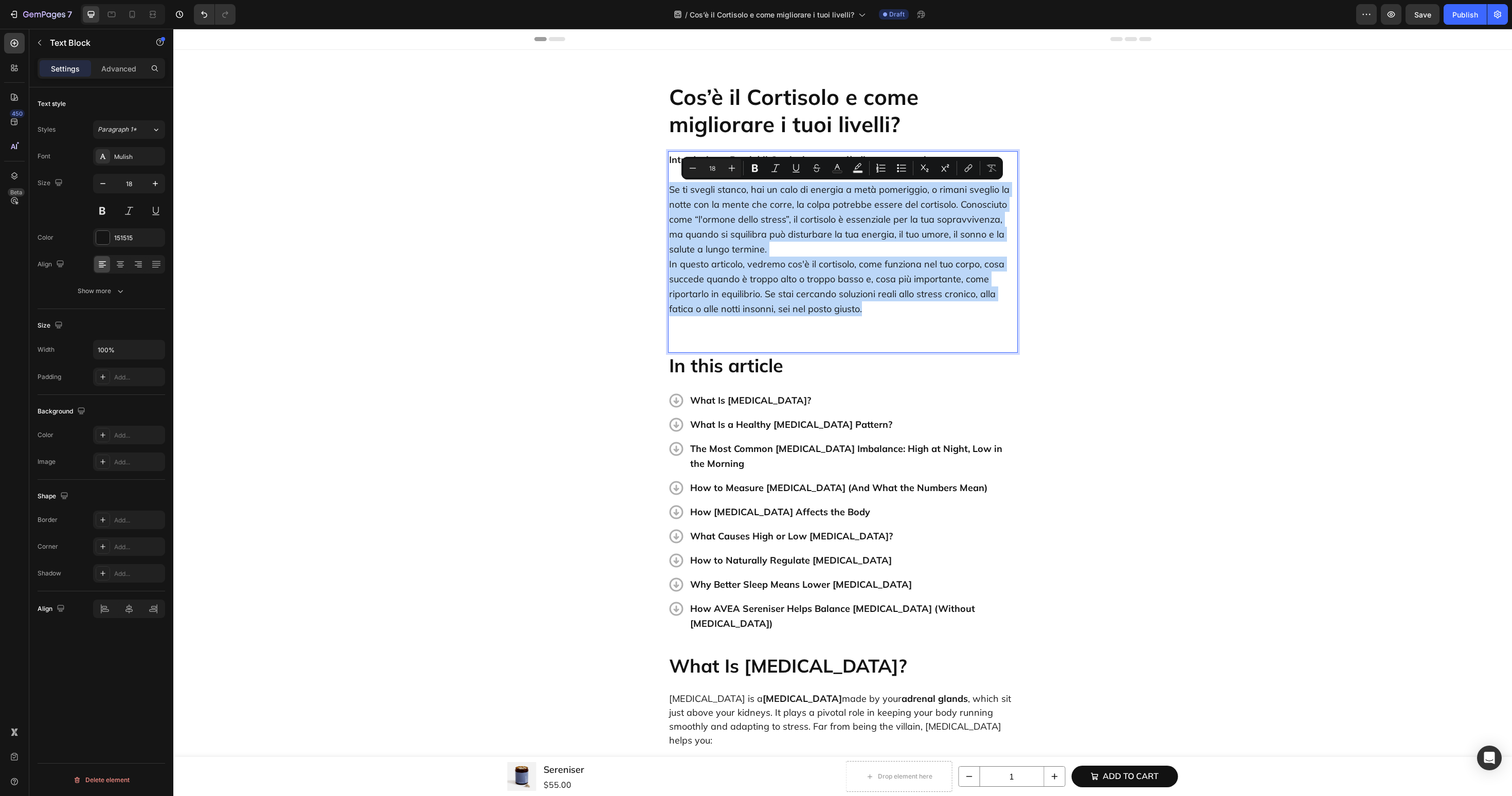
click at [815, 252] on p "Se ti svegli stanco, hai un calo di energia a metà pomeriggio, o rimani sveglio…" at bounding box center [843, 249] width 347 height 164
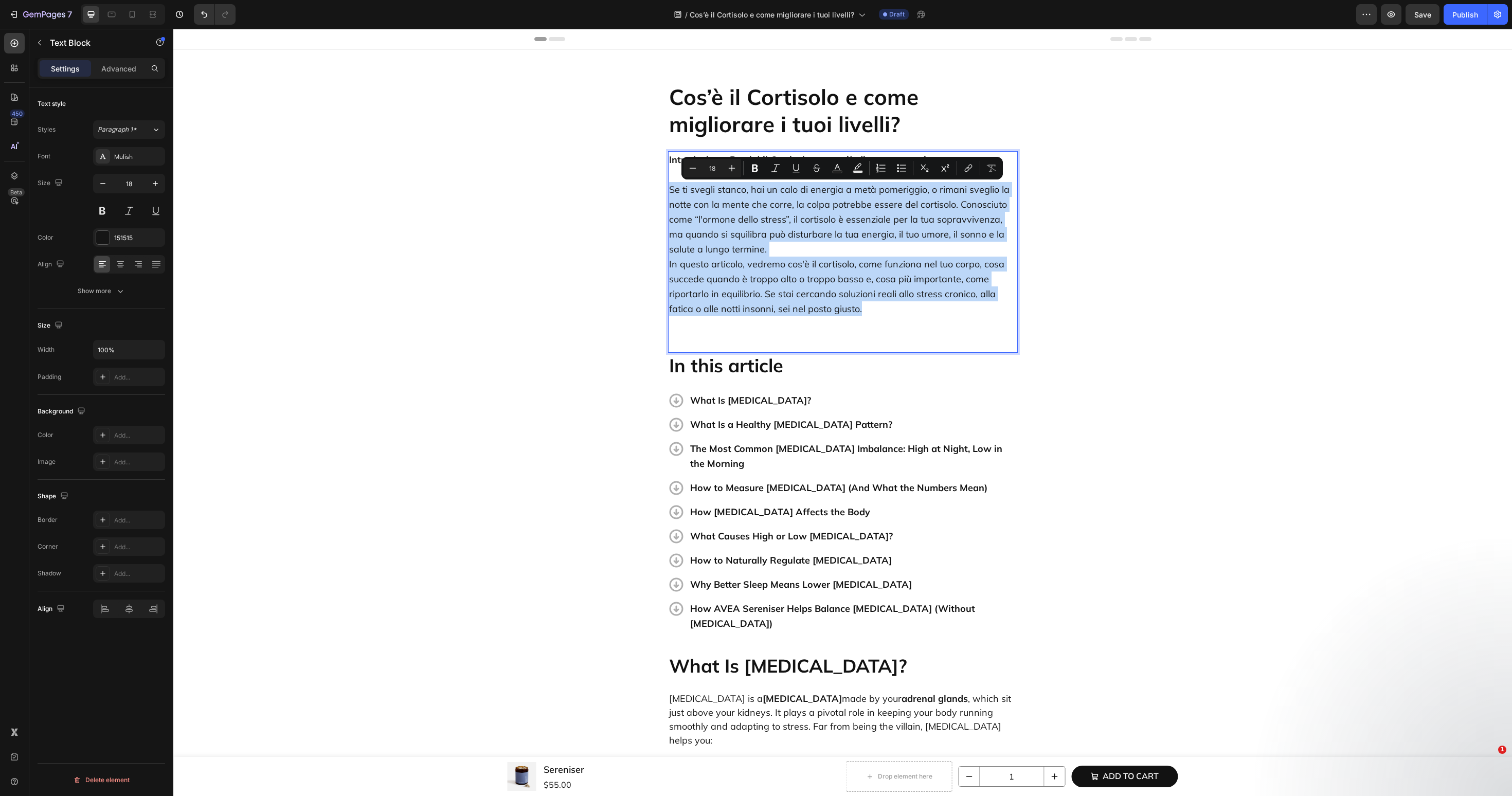
click at [815, 252] on p "Se ti svegli stanco, hai un calo di energia a metà pomeriggio, o rimani sveglio…" at bounding box center [843, 249] width 347 height 164
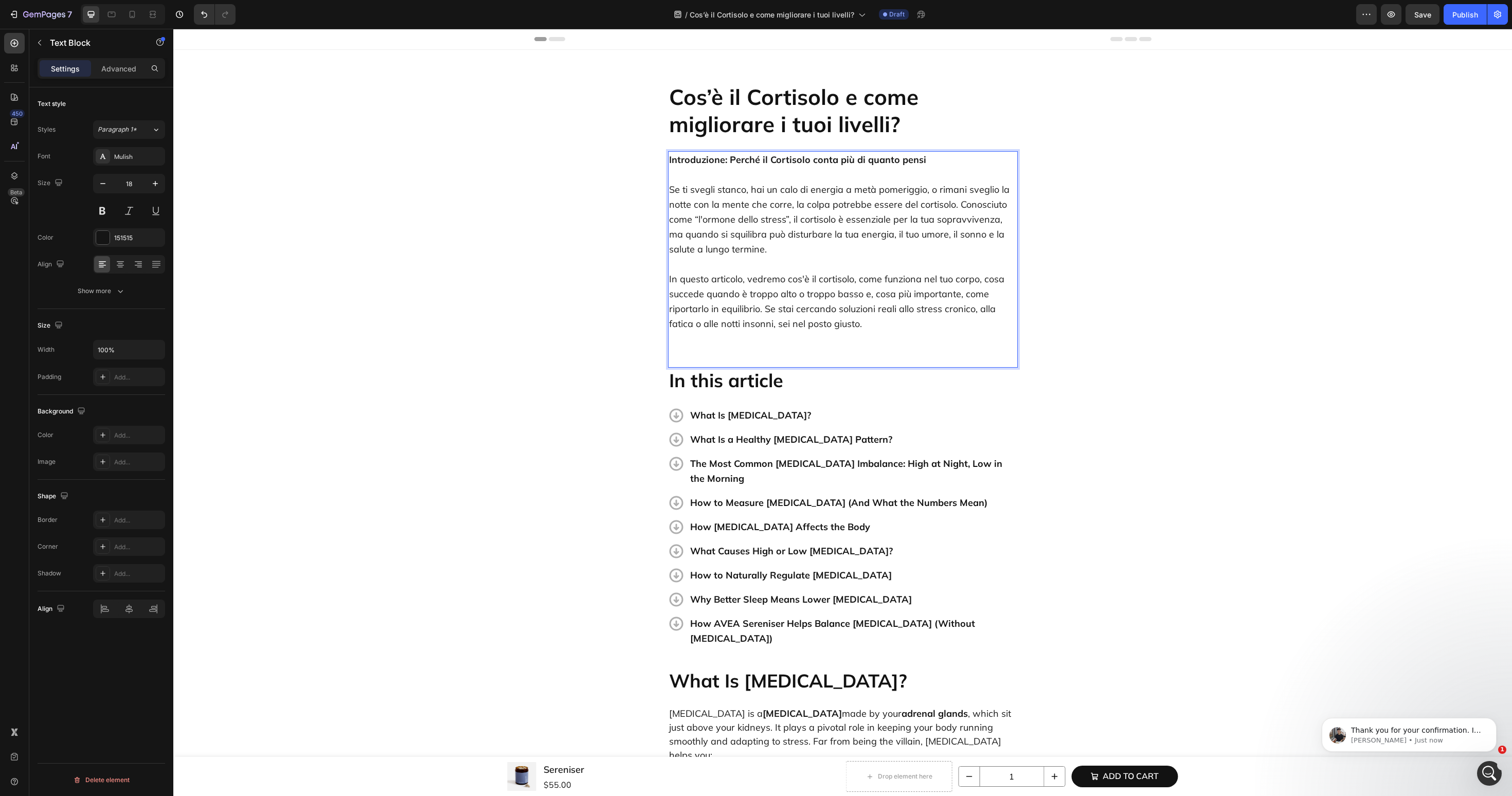
click at [789, 351] on div "Introduzione: Perché il Cortisolo conta più di quanto pensi Se ti svegli stanco…" at bounding box center [843, 260] width 350 height 216
click at [1437, 729] on p "Thank you for your confirmation. I noticed that our collaborator access to your…" at bounding box center [1417, 731] width 132 height 10
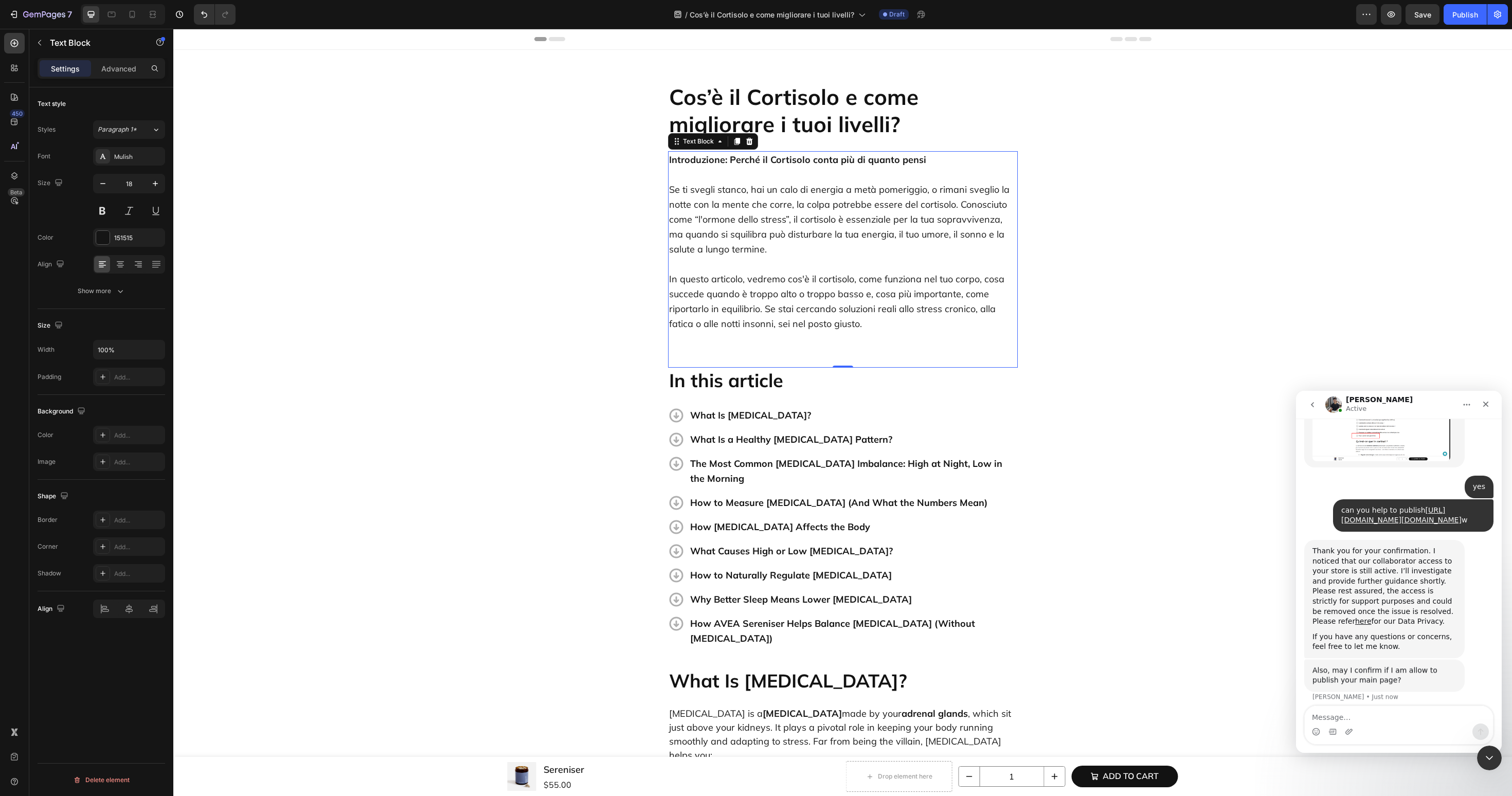
scroll to position [647, 0]
type textarea "yes"
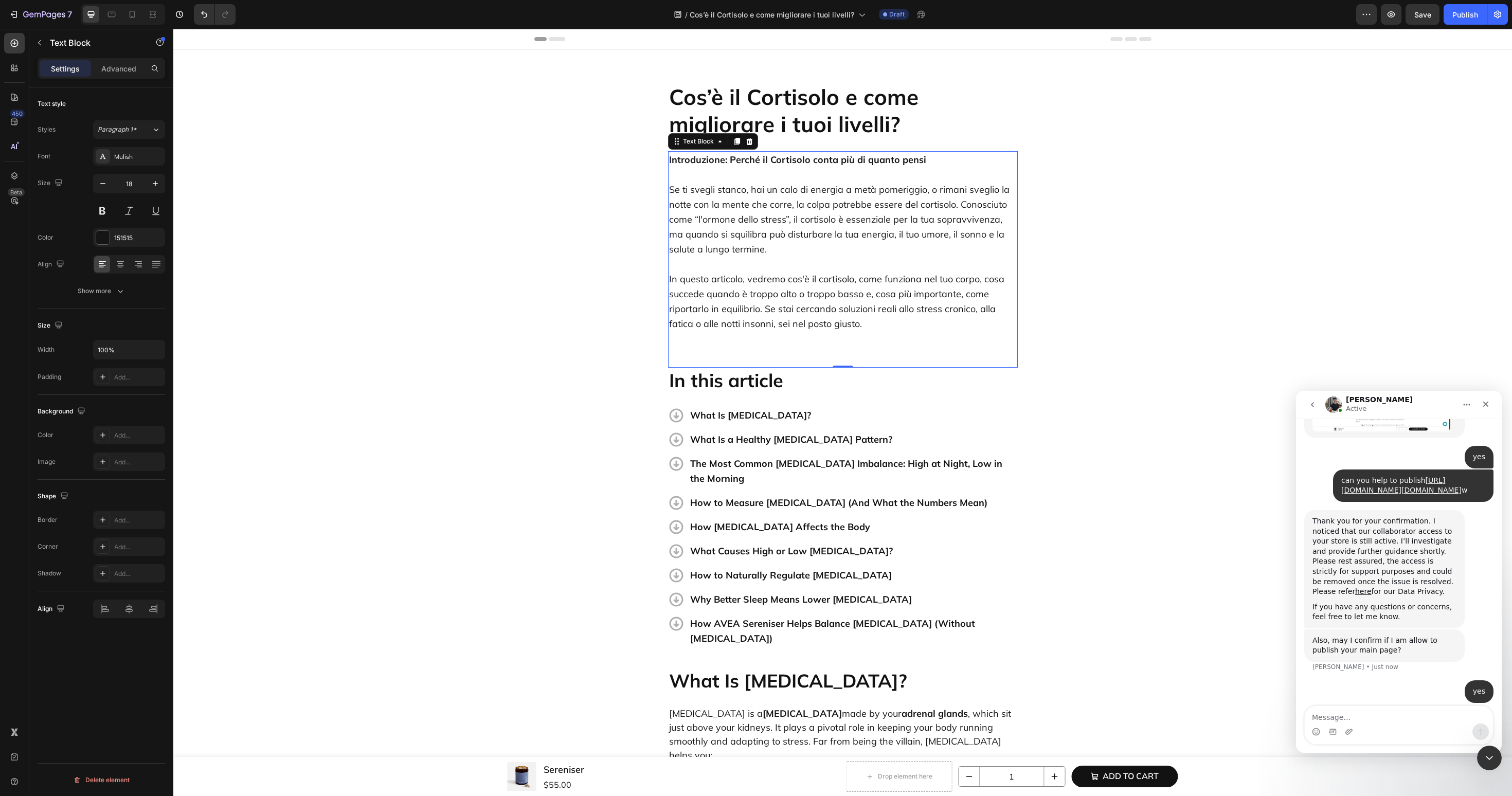
click at [777, 317] on p "⁠⁠⁠⁠⁠⁠⁠ In questo articolo, vedremo cos'è il cortisolo, come funziona nel tuo c…" at bounding box center [843, 301] width 347 height 90
click at [875, 326] on p "In questo articolo, vedremo cos'è il cortisolo, come funziona nel tuo corpo, co…" at bounding box center [843, 301] width 347 height 90
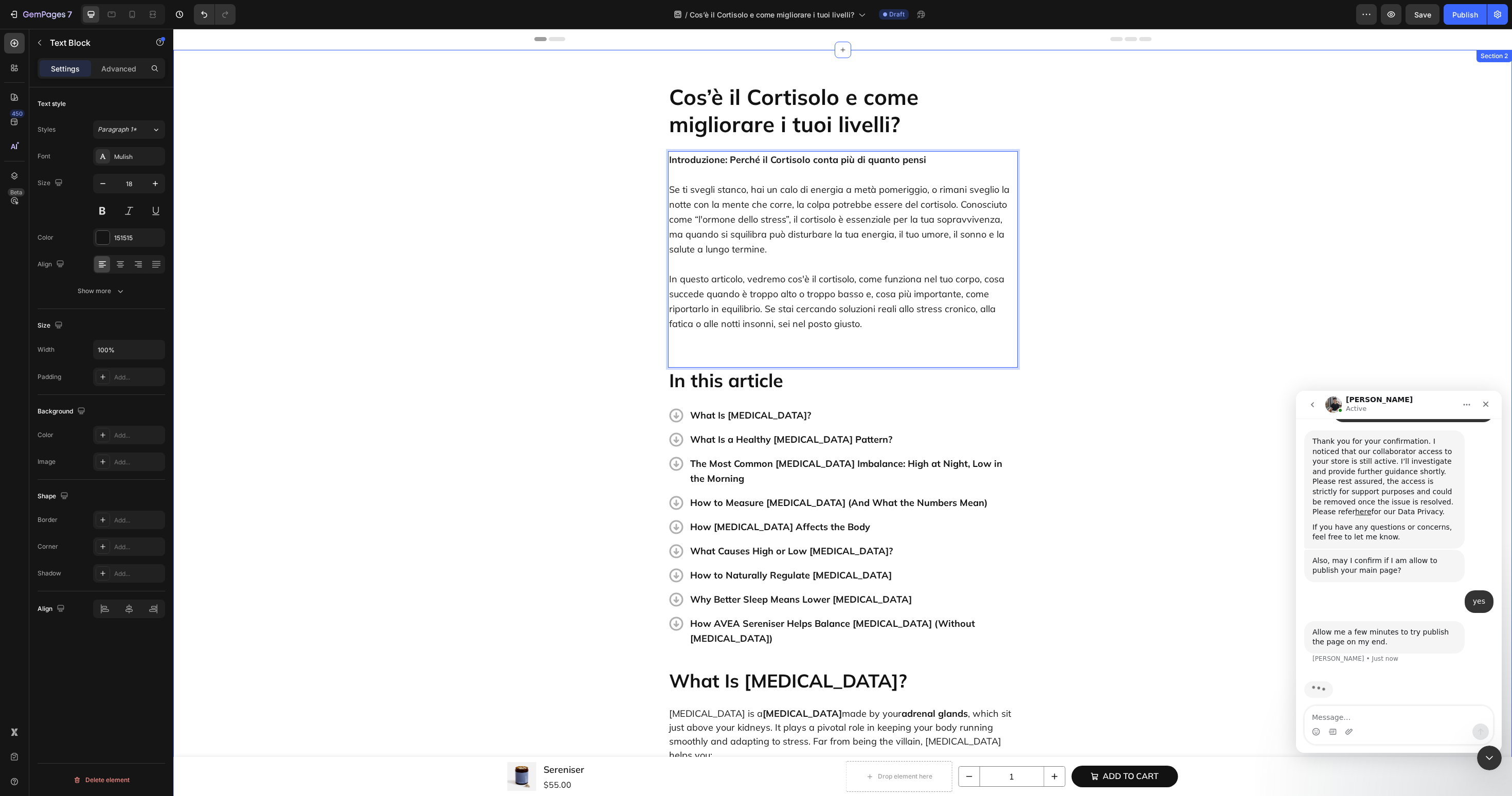
scroll to position [758, 0]
click at [1121, 773] on div "Add to cart" at bounding box center [1131, 776] width 56 height 13
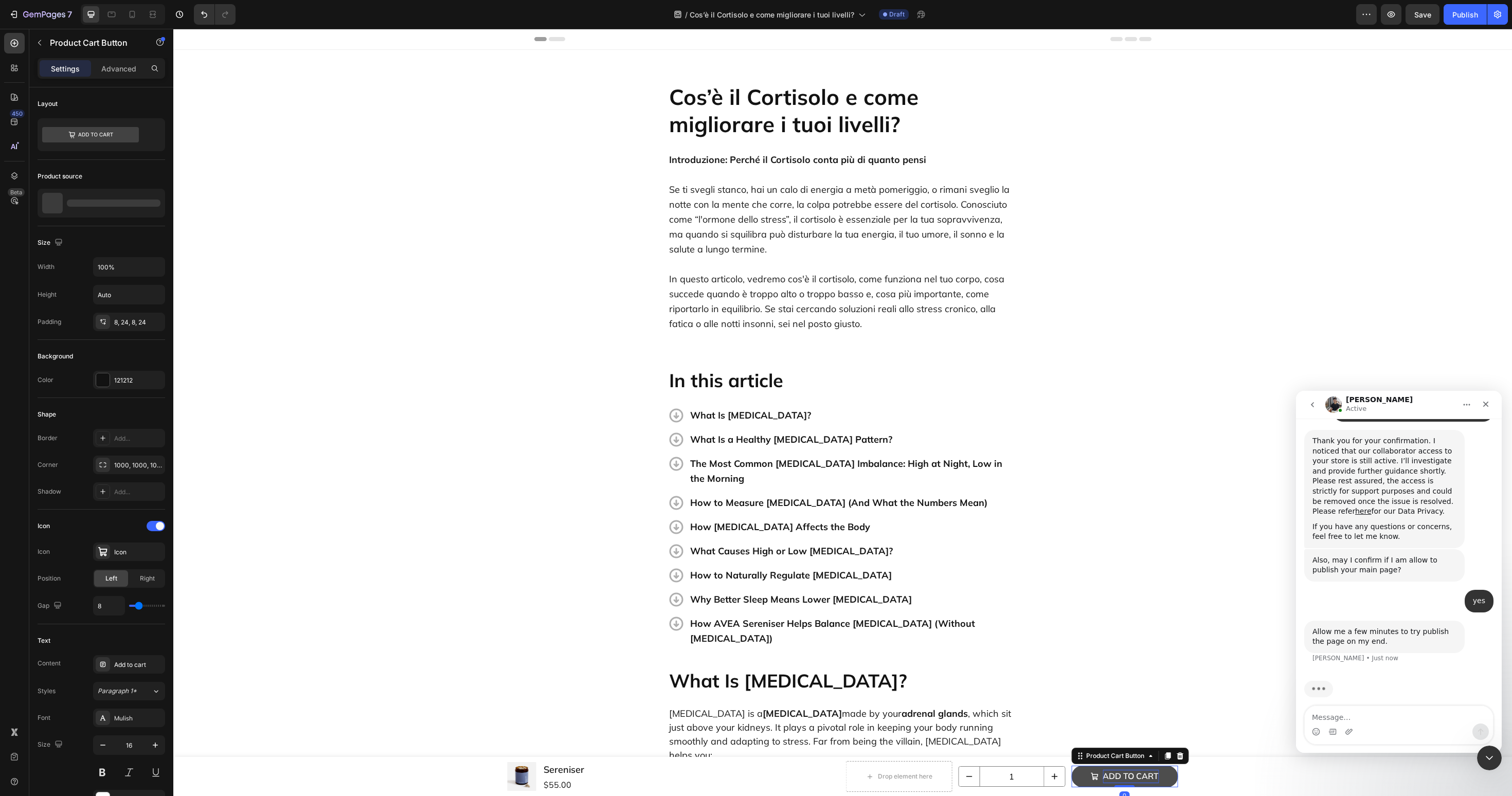
click at [1121, 773] on div "Add to cart" at bounding box center [1131, 776] width 56 height 13
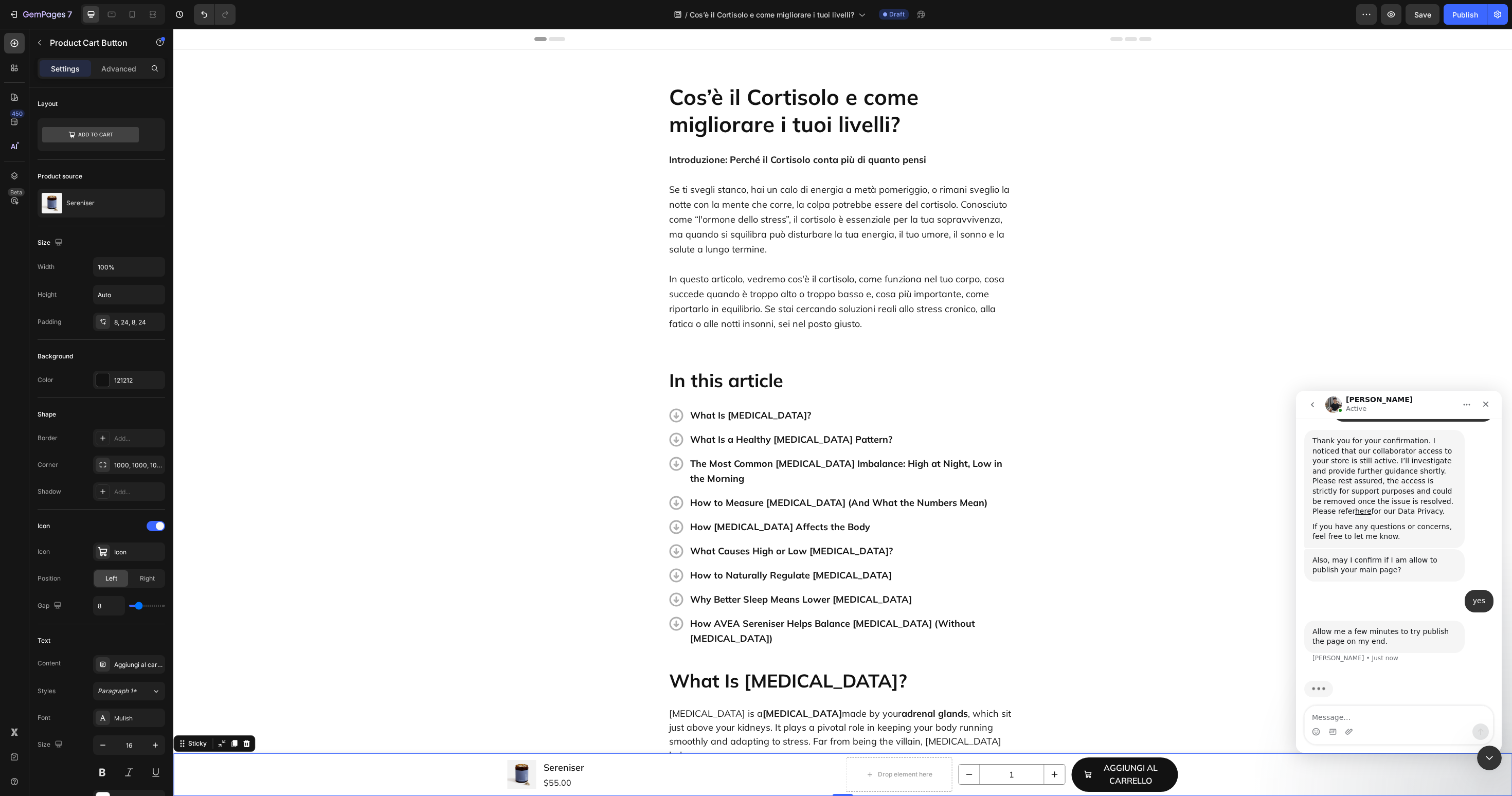
click at [1190, 765] on div "Product Images Sereniser Product Title $55.00 Product Price Product Price Row D…" at bounding box center [842, 774] width 1338 height 43
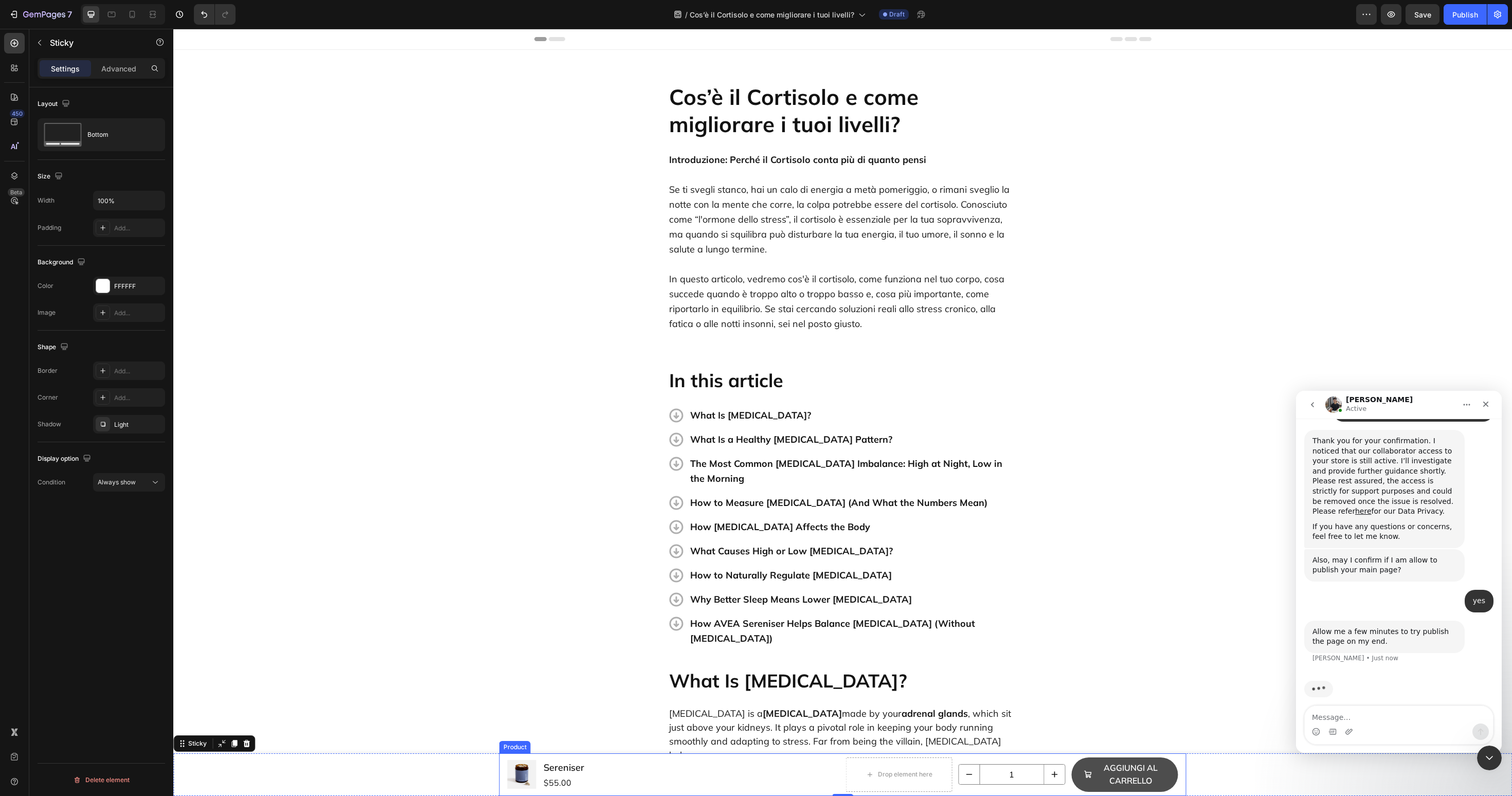
click at [1173, 768] on button "Aggiungi al carrello" at bounding box center [1124, 775] width 106 height 35
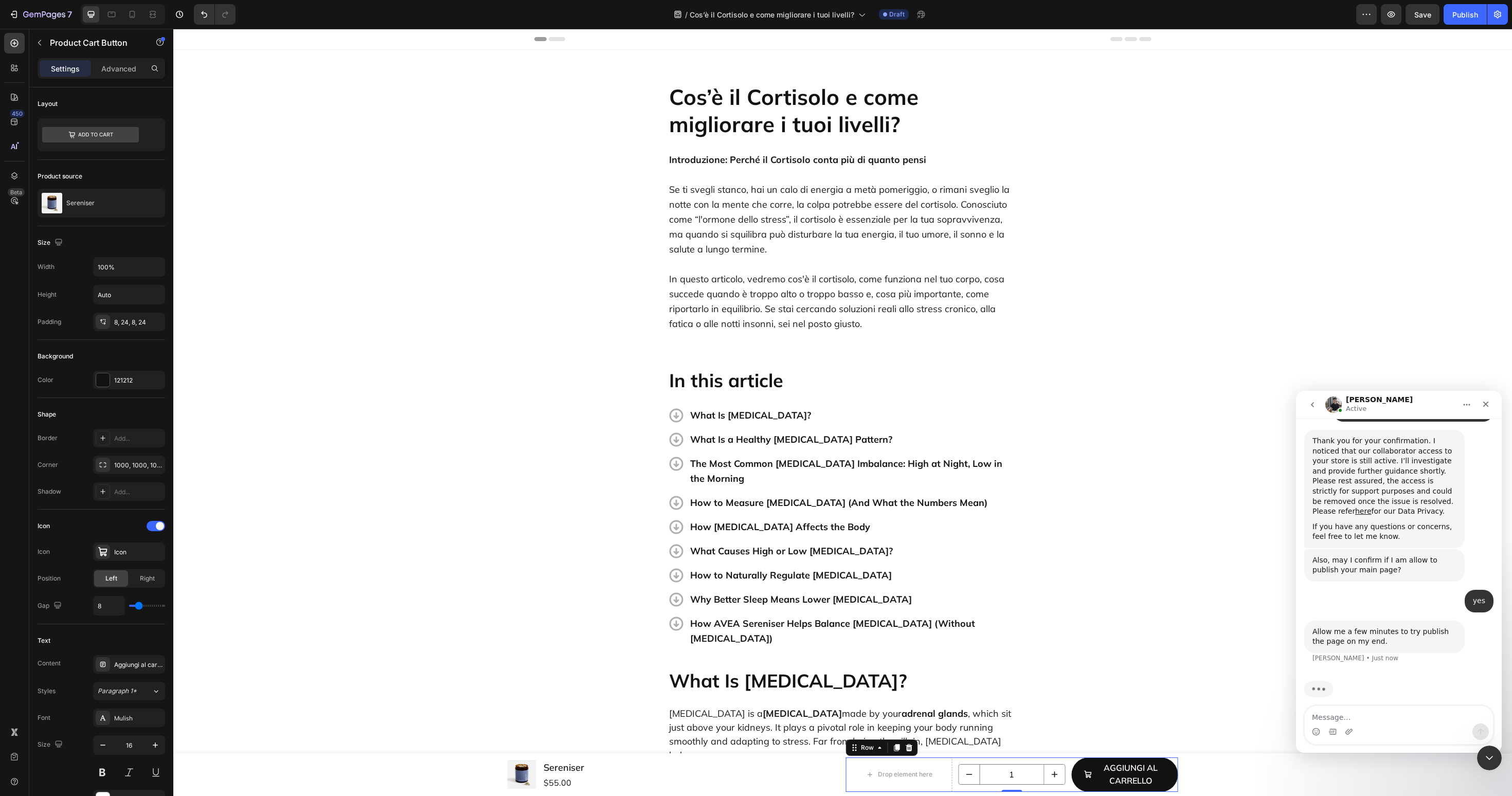
click at [1065, 760] on div "1 Product Quantity" at bounding box center [1011, 775] width 106 height 35
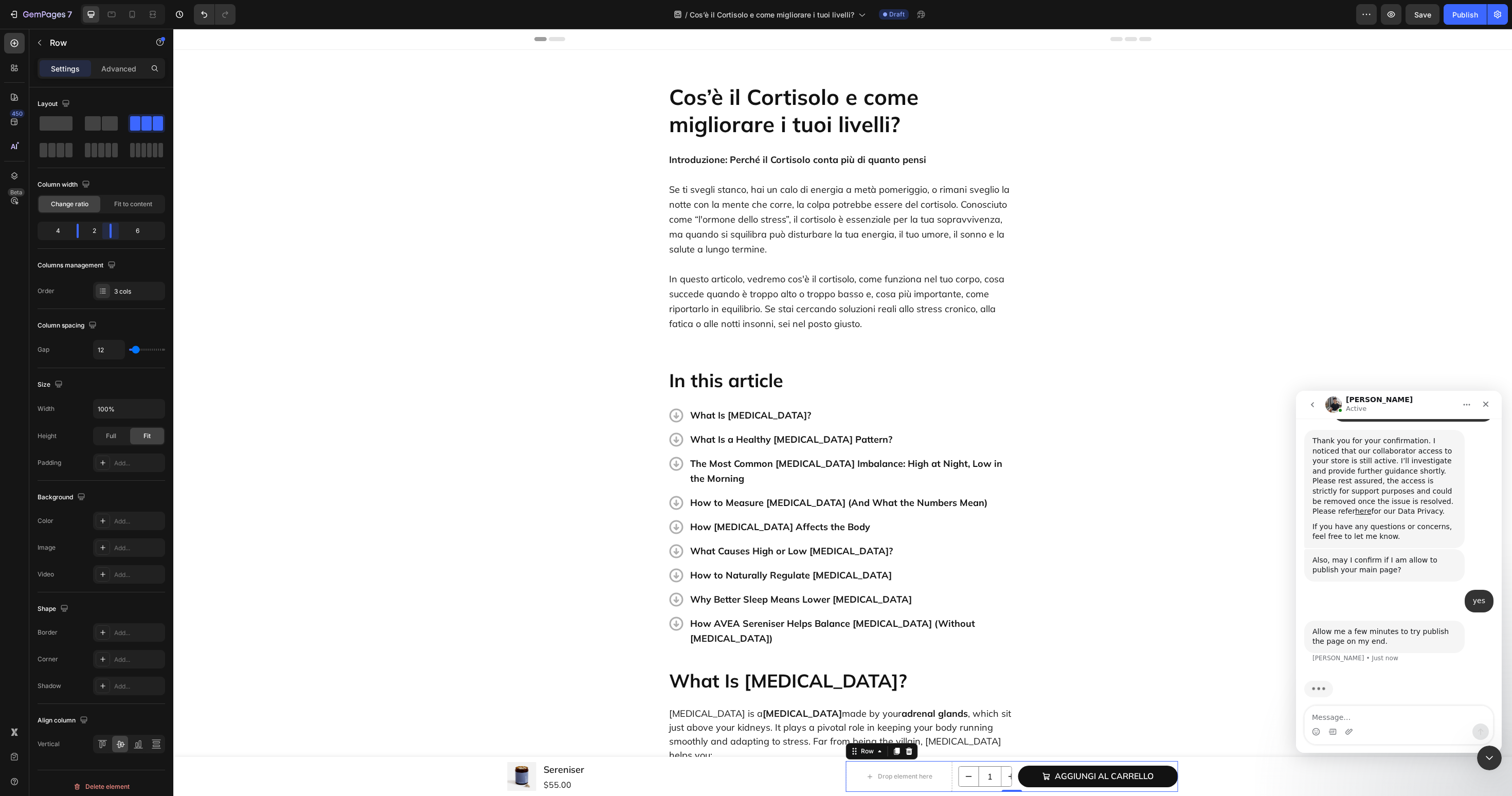
drag, startPoint x: 125, startPoint y: 233, endPoint x: 107, endPoint y: 233, distance: 18.0
click at [107, 0] on body "7 Version history / Cos’è il Cortisolo e come migliorare i tuoi livelli? Draft …" at bounding box center [756, 0] width 1512 height 0
drag, startPoint x: 79, startPoint y: 237, endPoint x: 54, endPoint y: 237, distance: 25.0
click at [54, 0] on body "7 Version history / Cos’è il Cortisolo e come migliorare i tuoi livelli? Draft …" at bounding box center [756, 0] width 1512 height 0
click at [722, 378] on strong "In this article" at bounding box center [726, 380] width 114 height 23
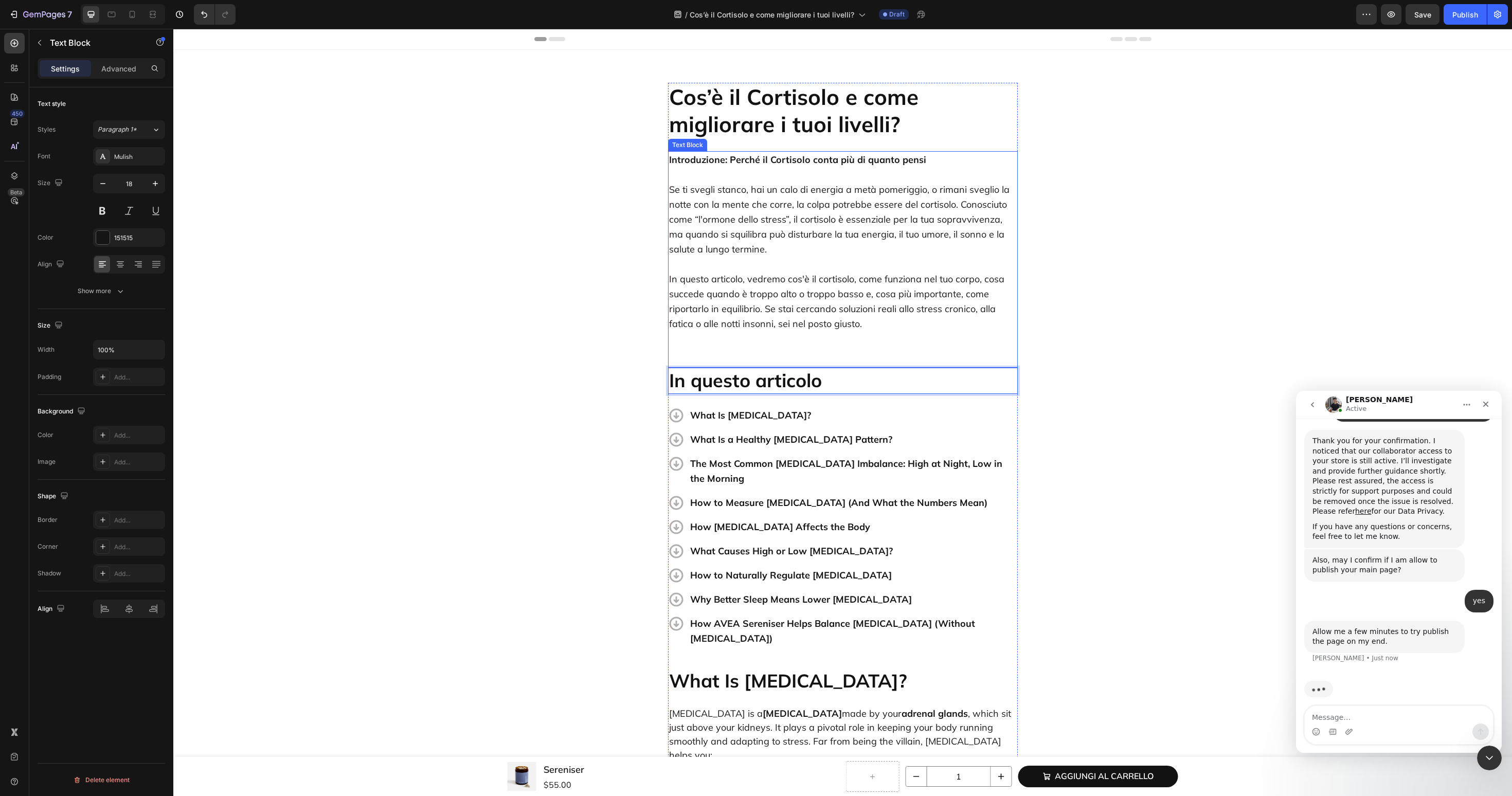
click at [743, 328] on p "In questo articolo, vedremo cos'è il cortisolo, come funziona nel tuo corpo, co…" at bounding box center [843, 301] width 347 height 90
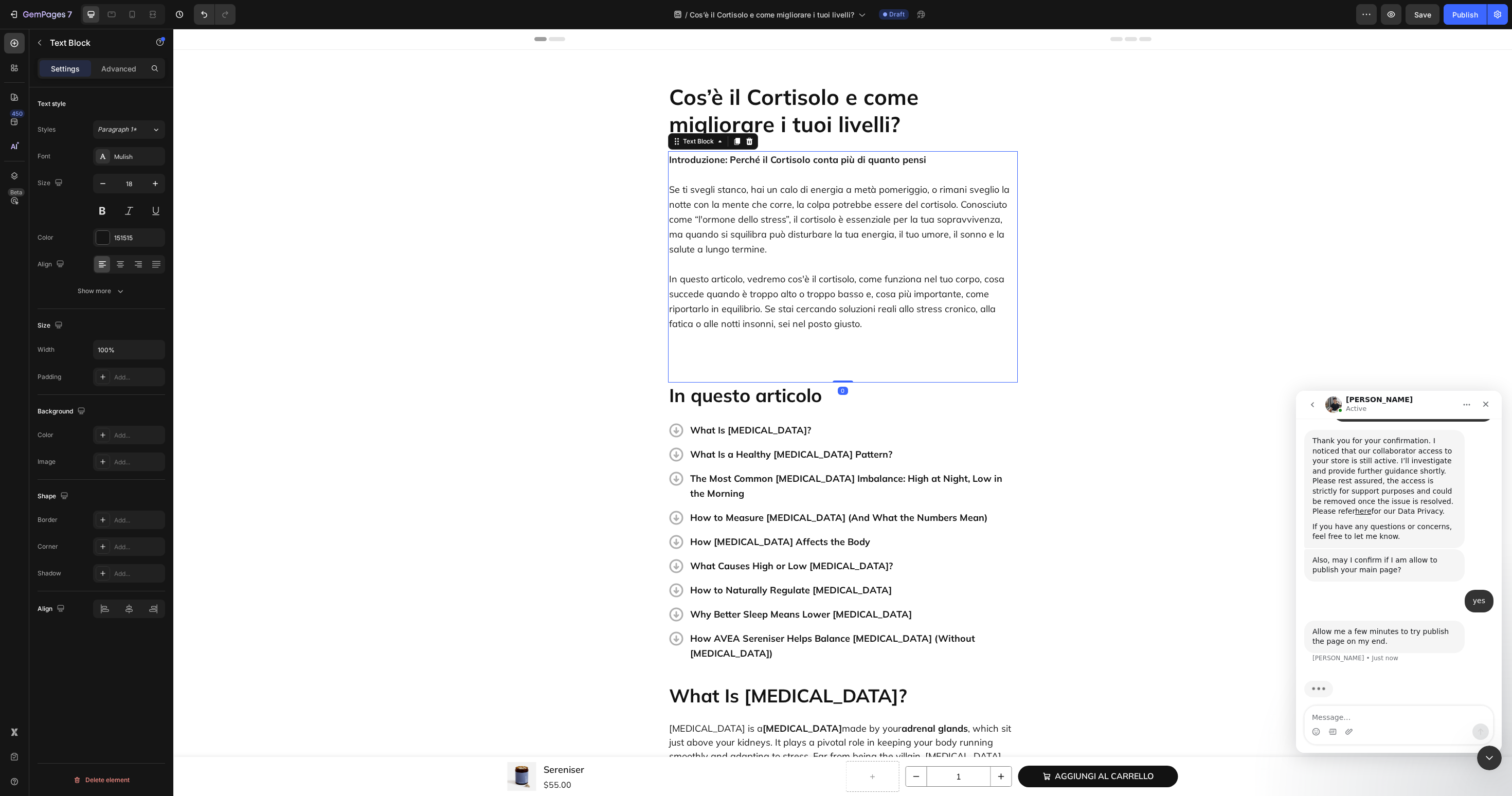
click at [728, 375] on div "Introduzione: Perché il Cortisolo conta più di quanto pensi Se ti svegli stanco…" at bounding box center [843, 267] width 350 height 231
click at [728, 368] on div "Introduzione: Perché il Cortisolo conta più di quanto pensi Se ti svegli stanco…" at bounding box center [843, 267] width 350 height 231
drag, startPoint x: 846, startPoint y: 381, endPoint x: 846, endPoint y: 343, distance: 38.0
click at [846, 343] on div "Introduzione: Perché il Cortisolo conta più di quanto pensi Se ti svegli stanco…" at bounding box center [843, 267] width 350 height 231
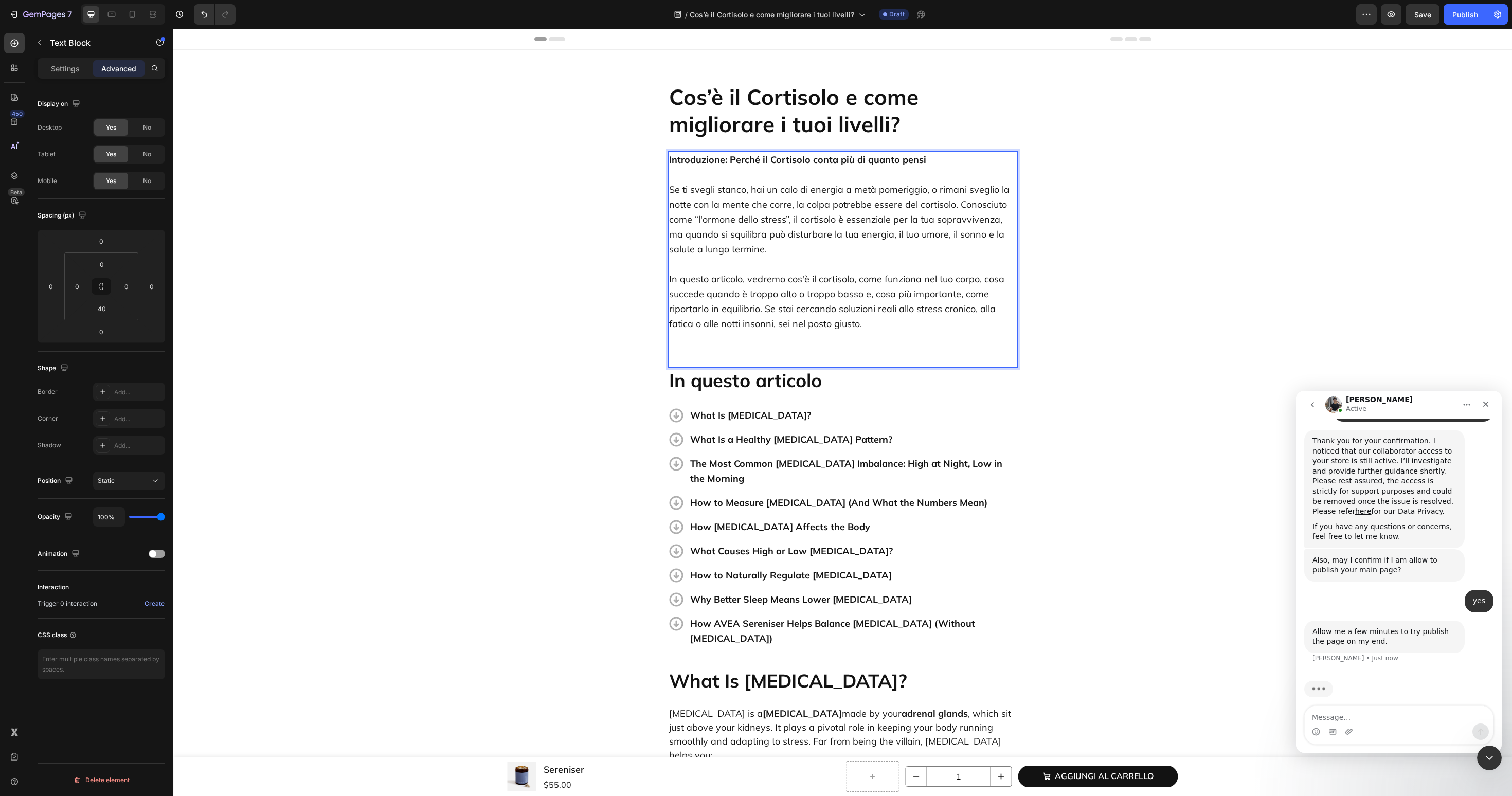
scroll to position [719, 0]
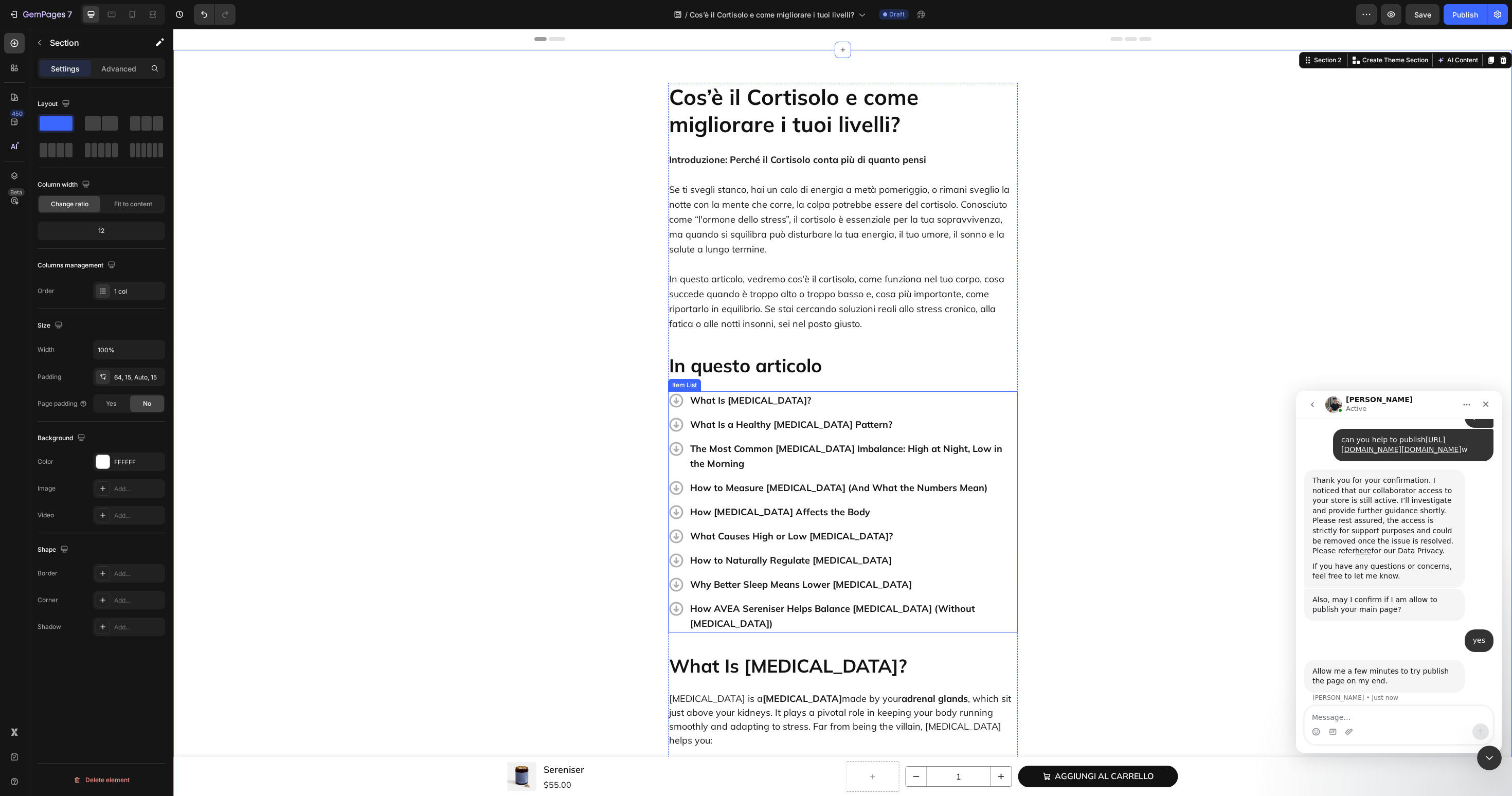
click at [744, 395] on p "What Is Cortisol?" at bounding box center [853, 400] width 326 height 15
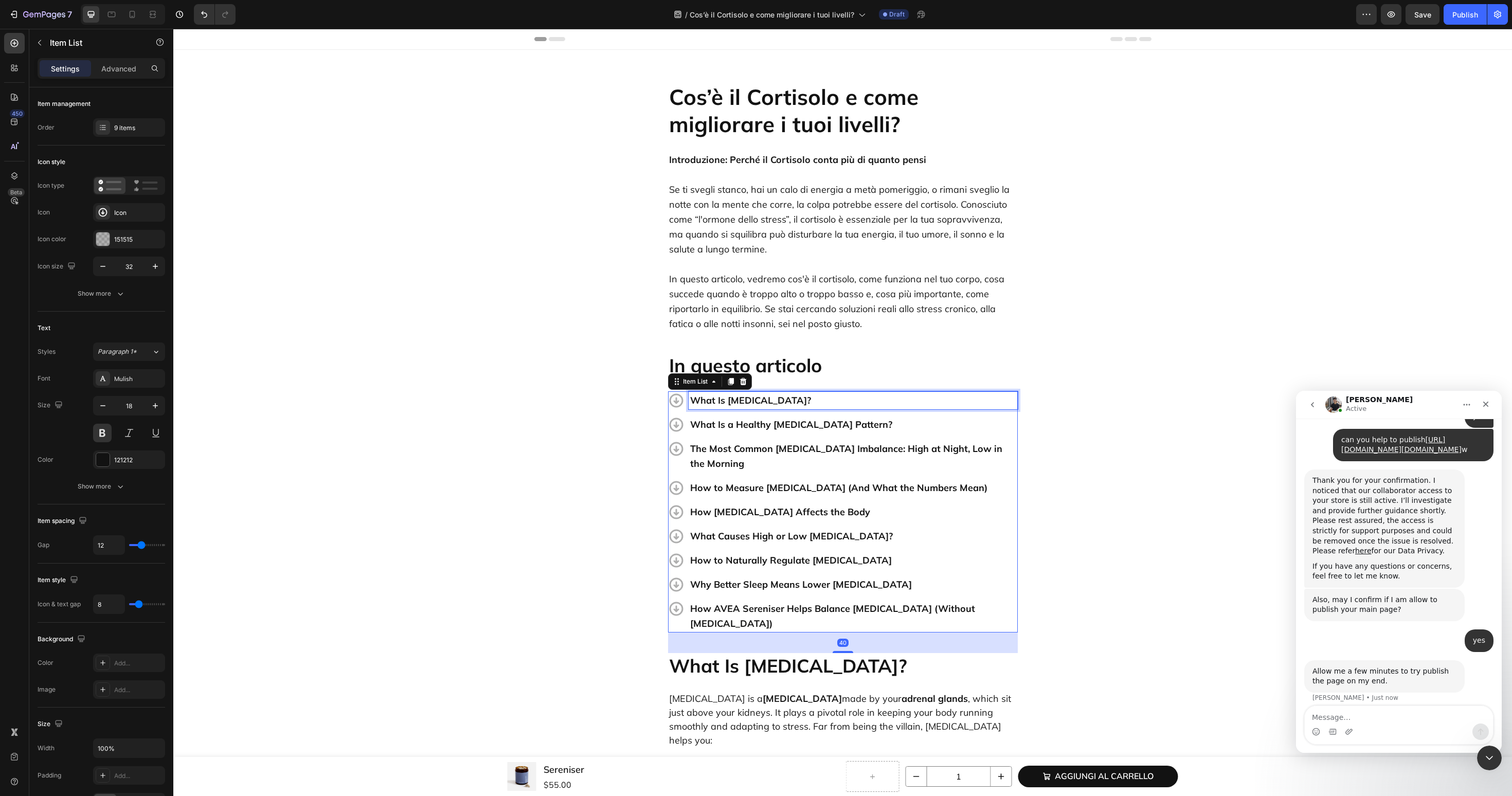
click at [744, 395] on p "What Is Cortisol?" at bounding box center [853, 400] width 326 height 15
click at [713, 653] on h2 "What Is Cortisol?" at bounding box center [843, 666] width 350 height 25
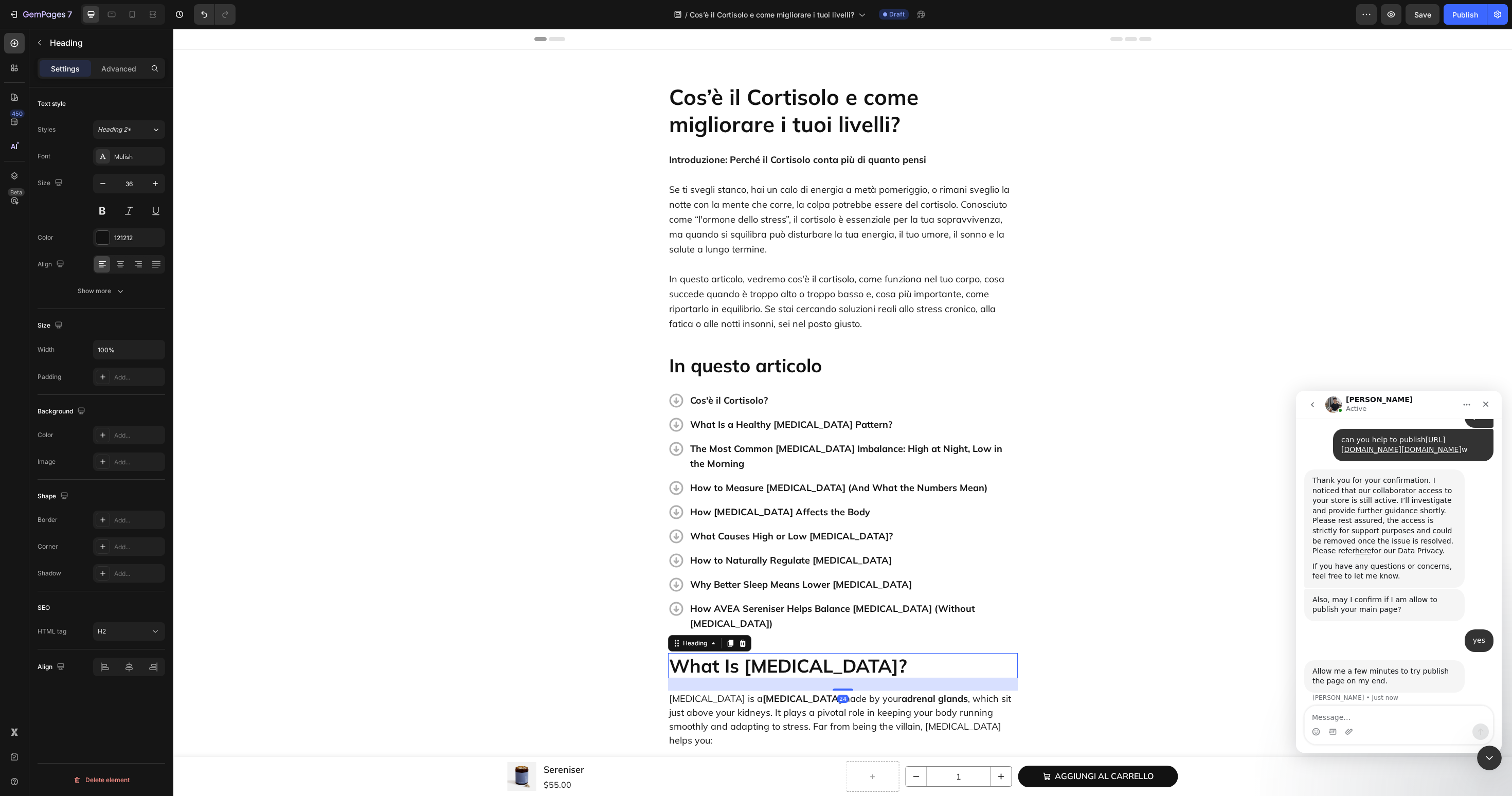
click at [713, 653] on h2 "What Is Cortisol?" at bounding box center [843, 666] width 350 height 25
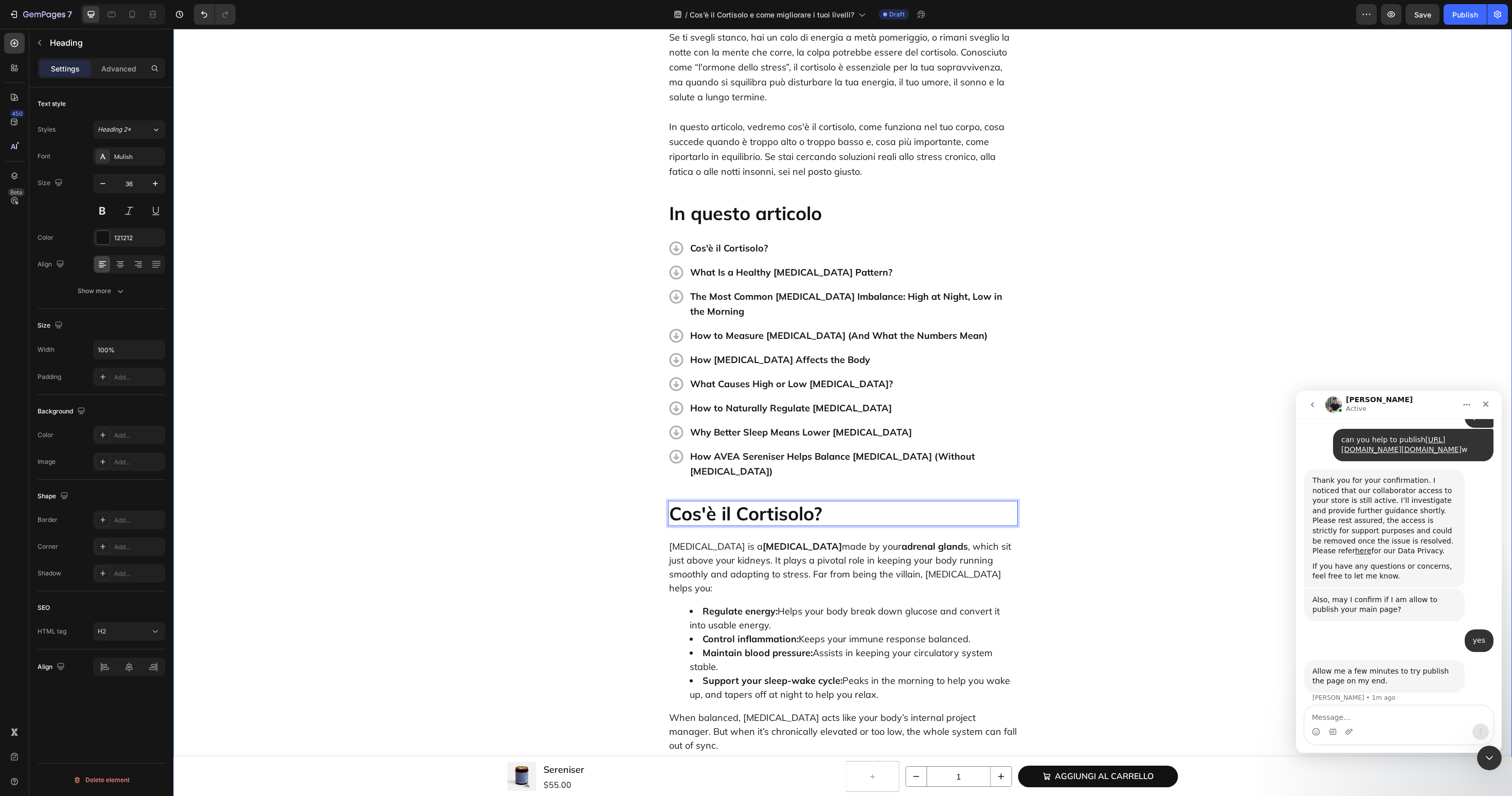
scroll to position [283, 0]
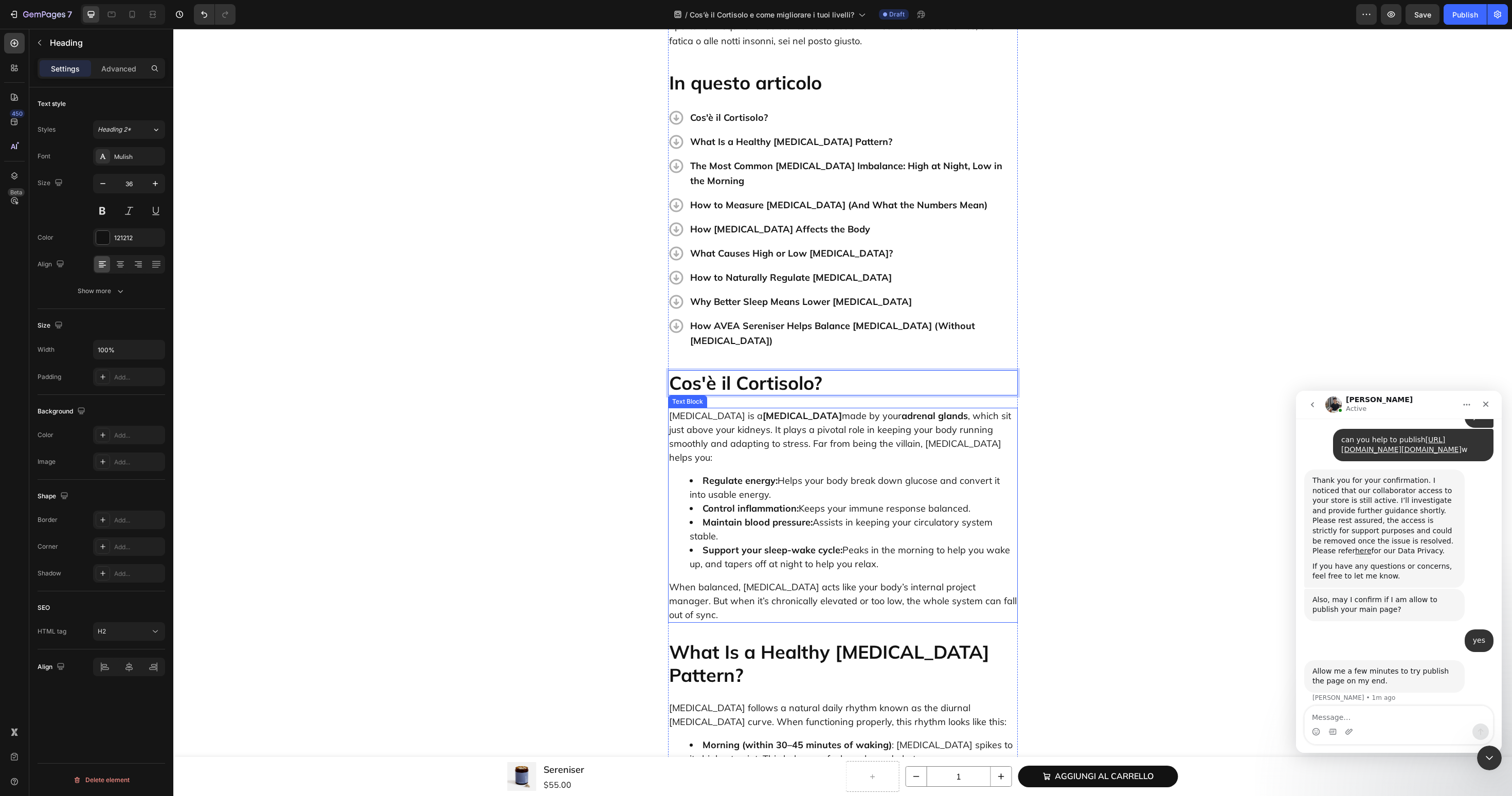
click at [775, 421] on div "Cortisol is a steroid hormone made by your adrenal glands , which sit just abov…" at bounding box center [843, 515] width 350 height 215
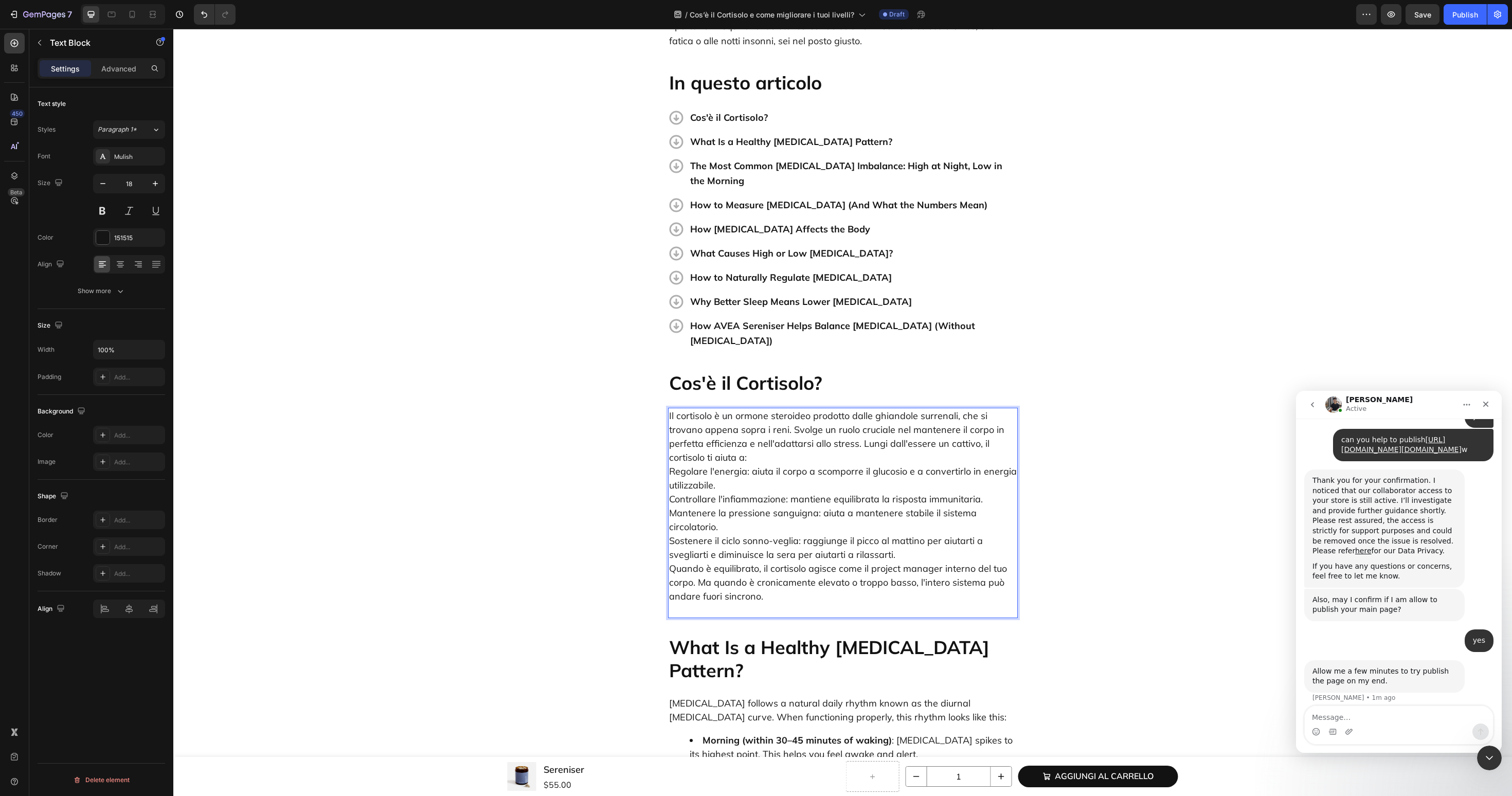
click at [994, 426] on p "Il cortisolo è un ormone steroideo prodotto dalle ghiandole surrenali, che si t…" at bounding box center [843, 513] width 347 height 209
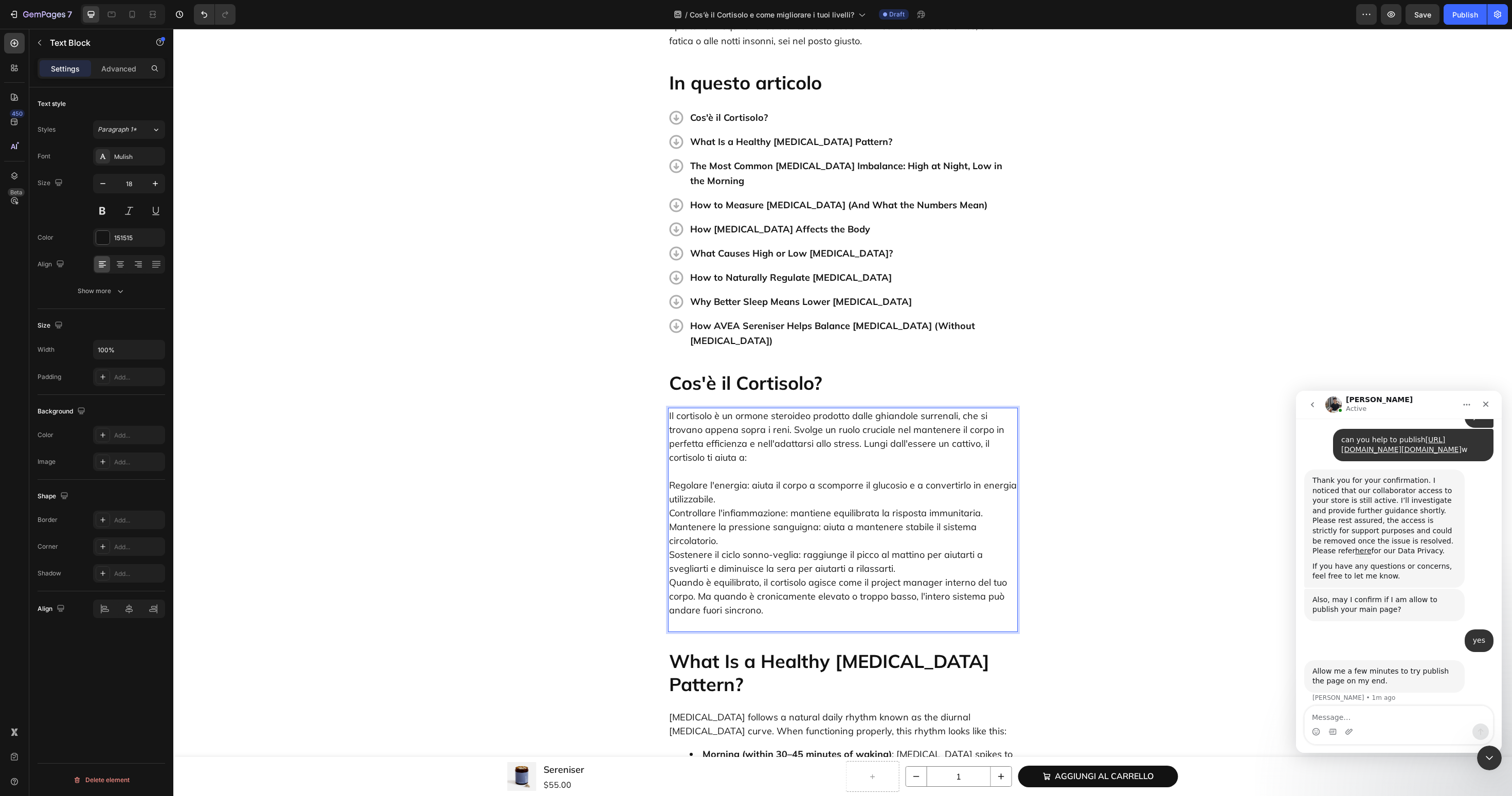
click at [897, 541] on p "⁠⁠⁠⁠⁠⁠⁠ Regolare l'energia: aiuta il corpo a scomporre il glucosio e a converti…" at bounding box center [843, 547] width 347 height 167
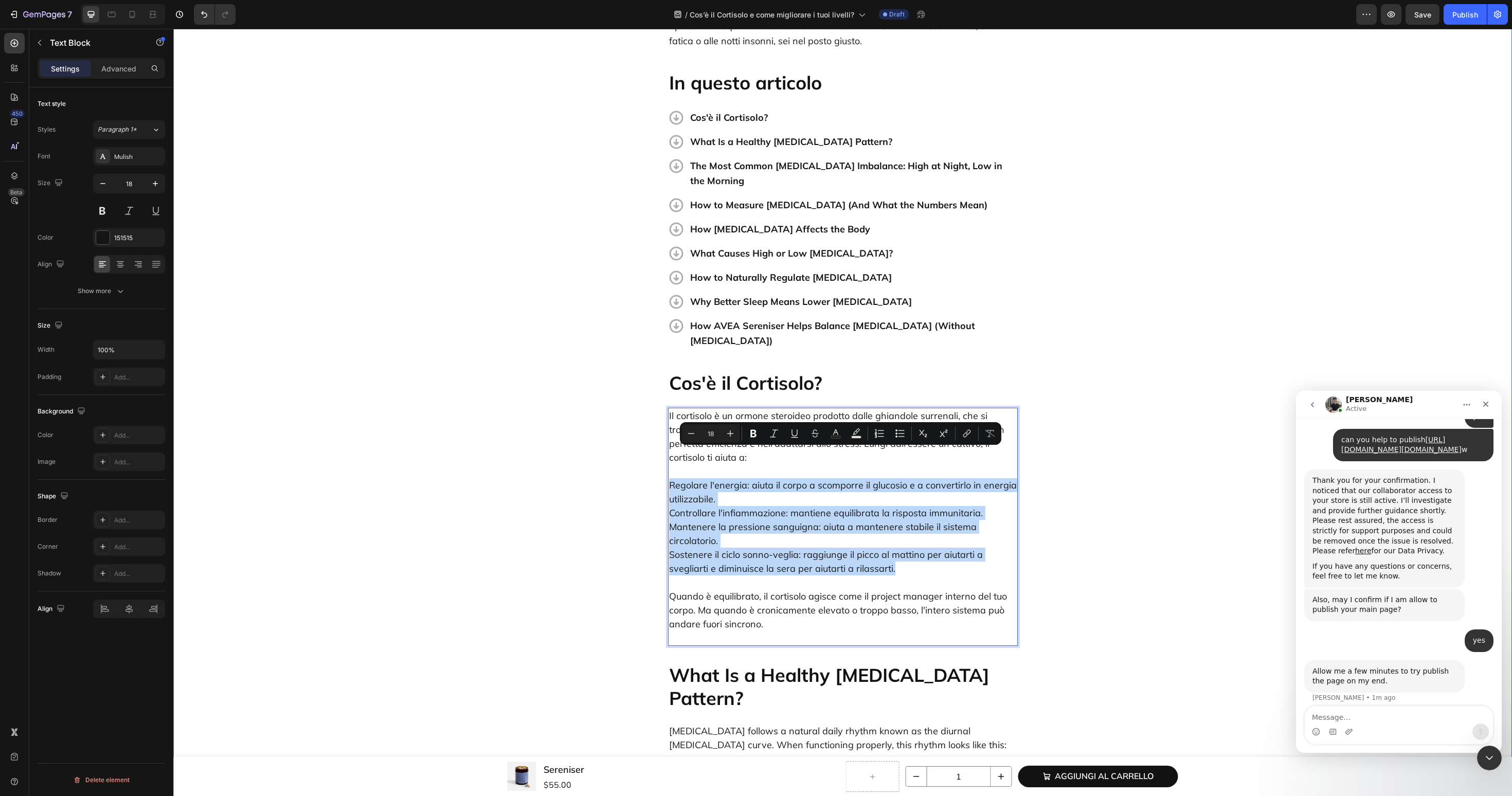
drag, startPoint x: 944, startPoint y: 532, endPoint x: 665, endPoint y: 452, distance: 290.2
click at [895, 438] on icon "Editor contextual toolbar" at bounding box center [900, 434] width 10 height 10
type input "18"
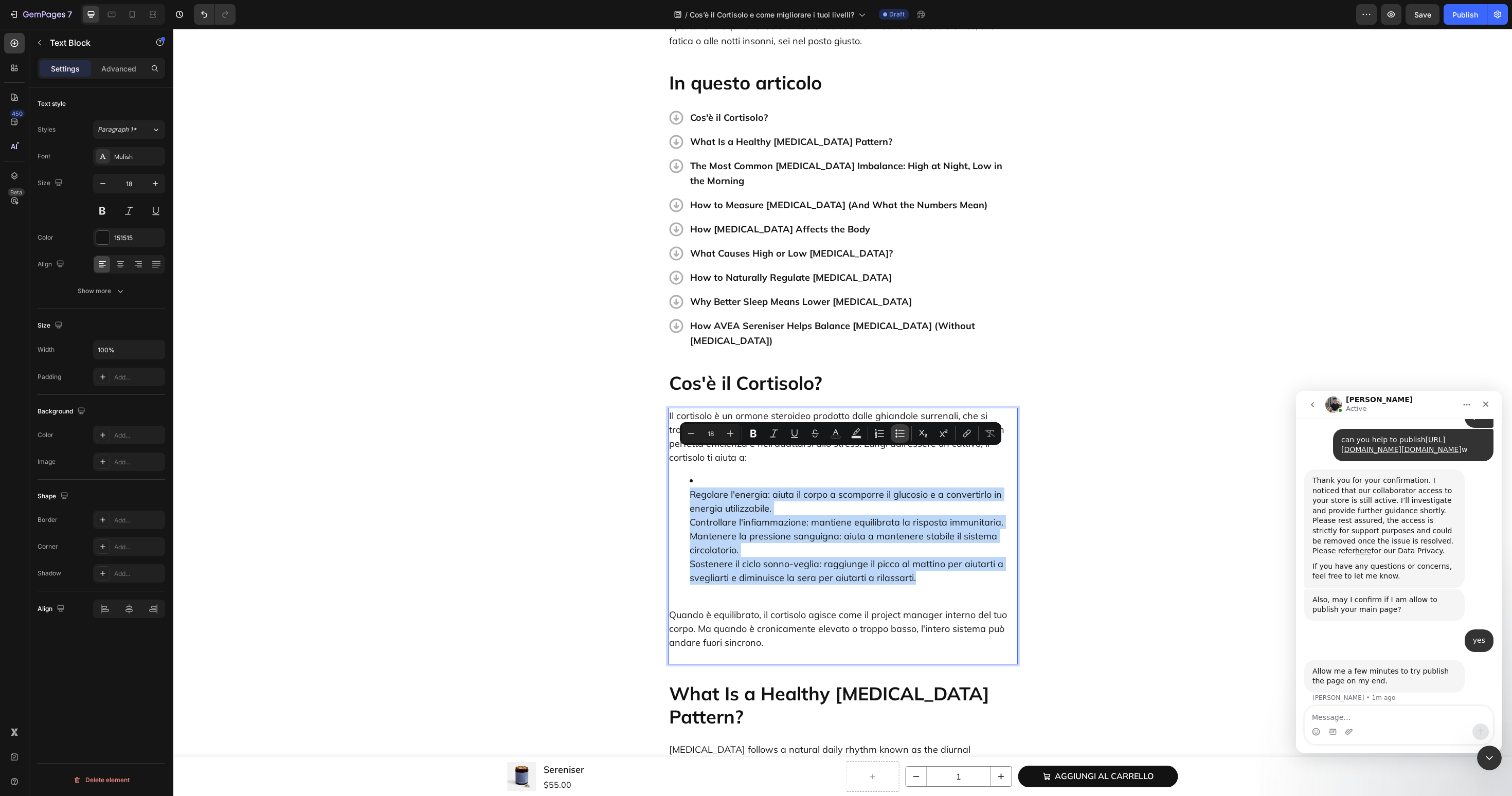
scroll to position [758, 0]
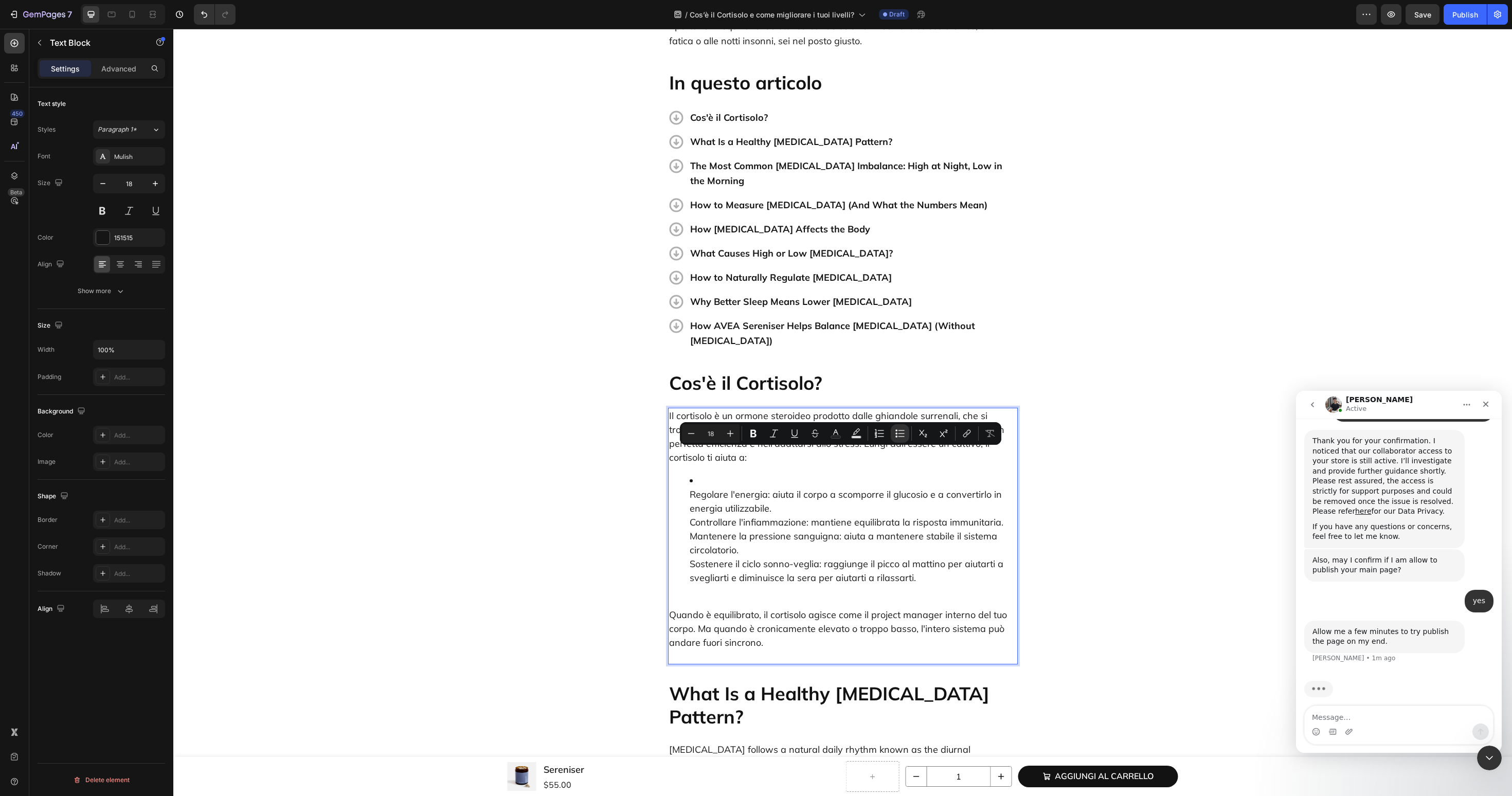
click at [769, 594] on p "Quando è equilibrato, il cortisolo agisce come il project manager interno del t…" at bounding box center [843, 629] width 347 height 70
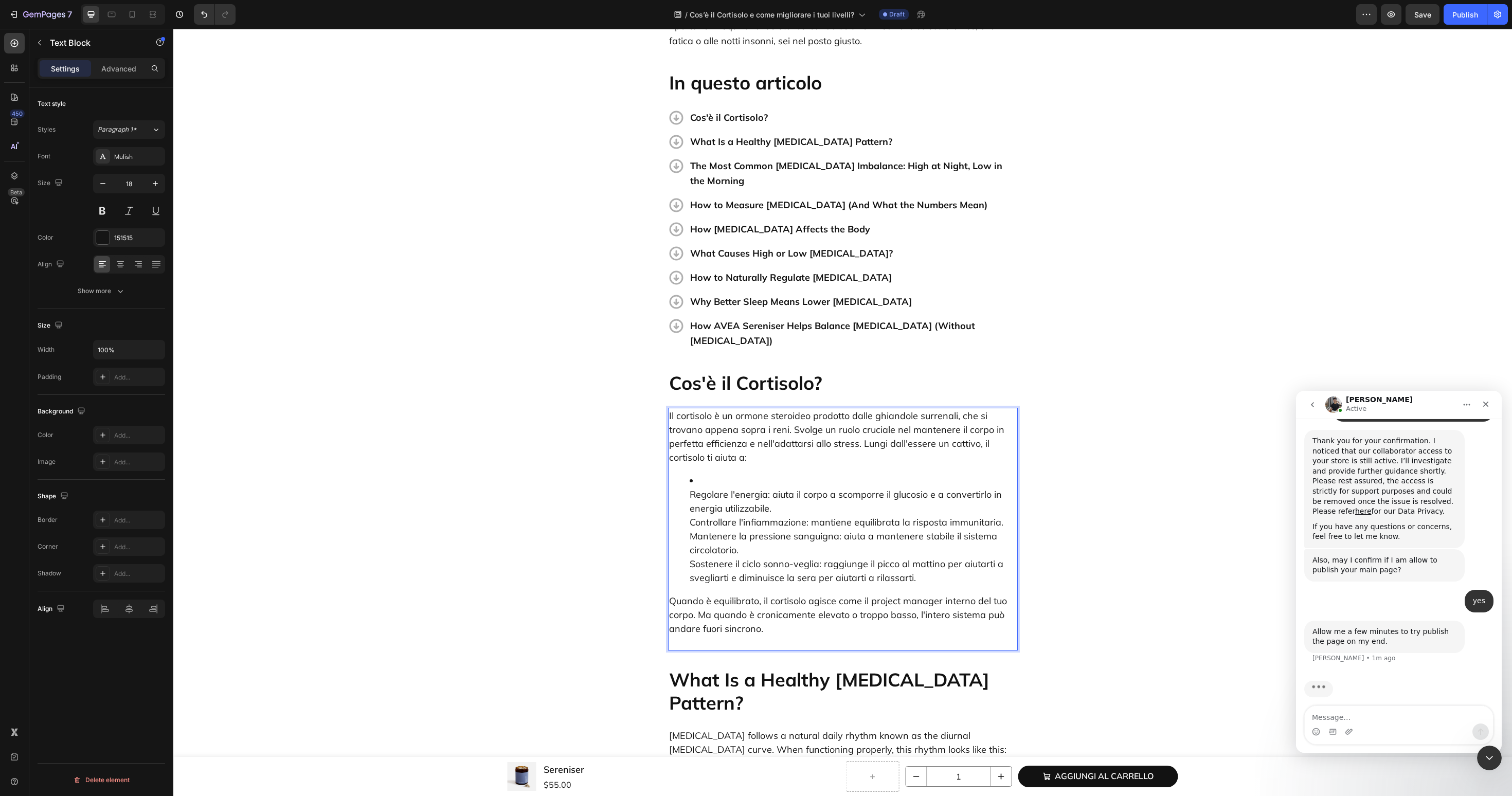
click at [684, 474] on ul "Regolare l'energia: aiuta il corpo a scomporre il glucosio e a convertirlo in e…" at bounding box center [843, 529] width 347 height 111
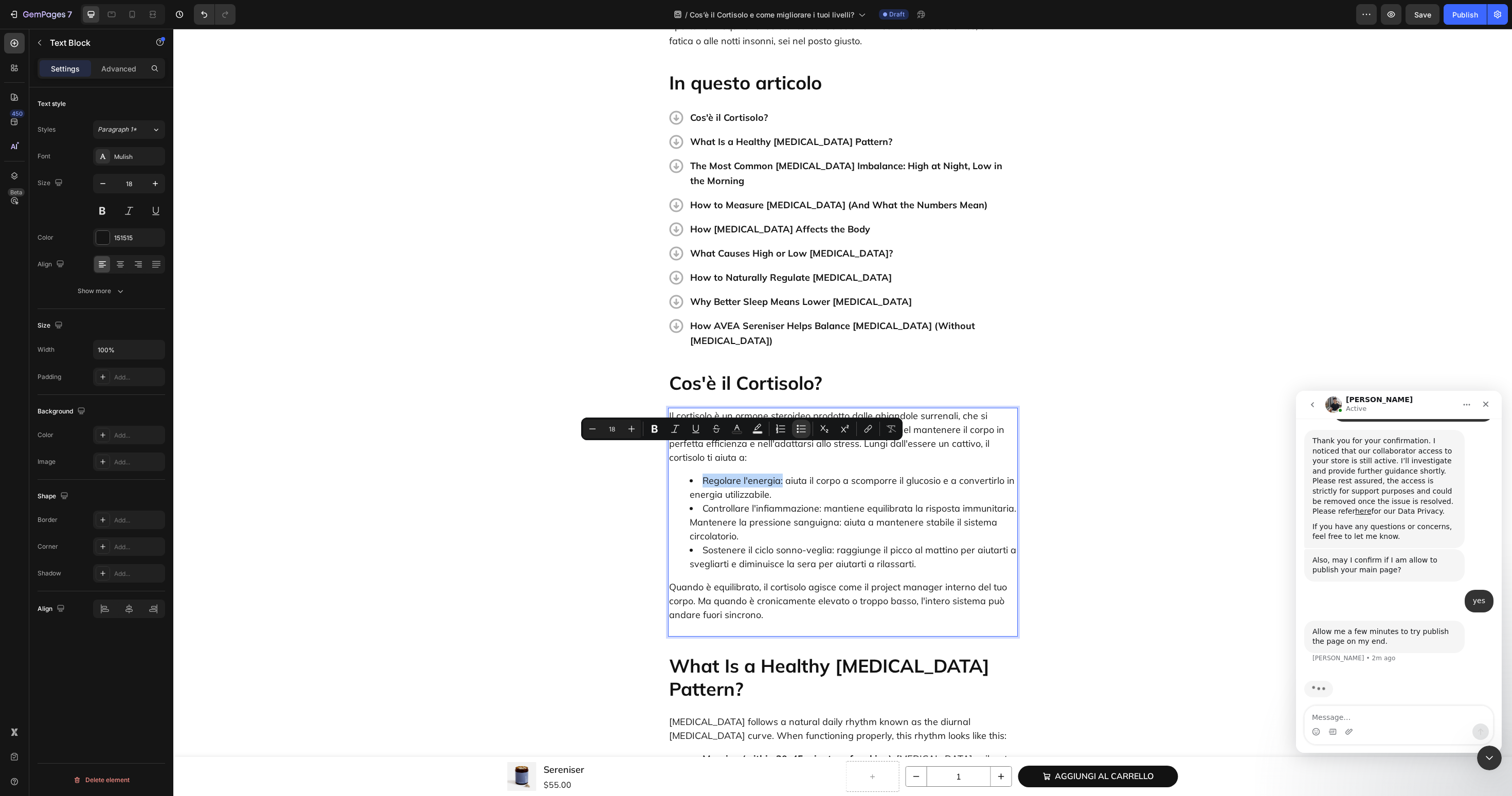
drag, startPoint x: 702, startPoint y: 451, endPoint x: 782, endPoint y: 452, distance: 80.0
click at [782, 474] on li "Regolare l'energia: aiuta il corpo a scomporre il glucosio e a convertirlo in e…" at bounding box center [853, 488] width 327 height 28
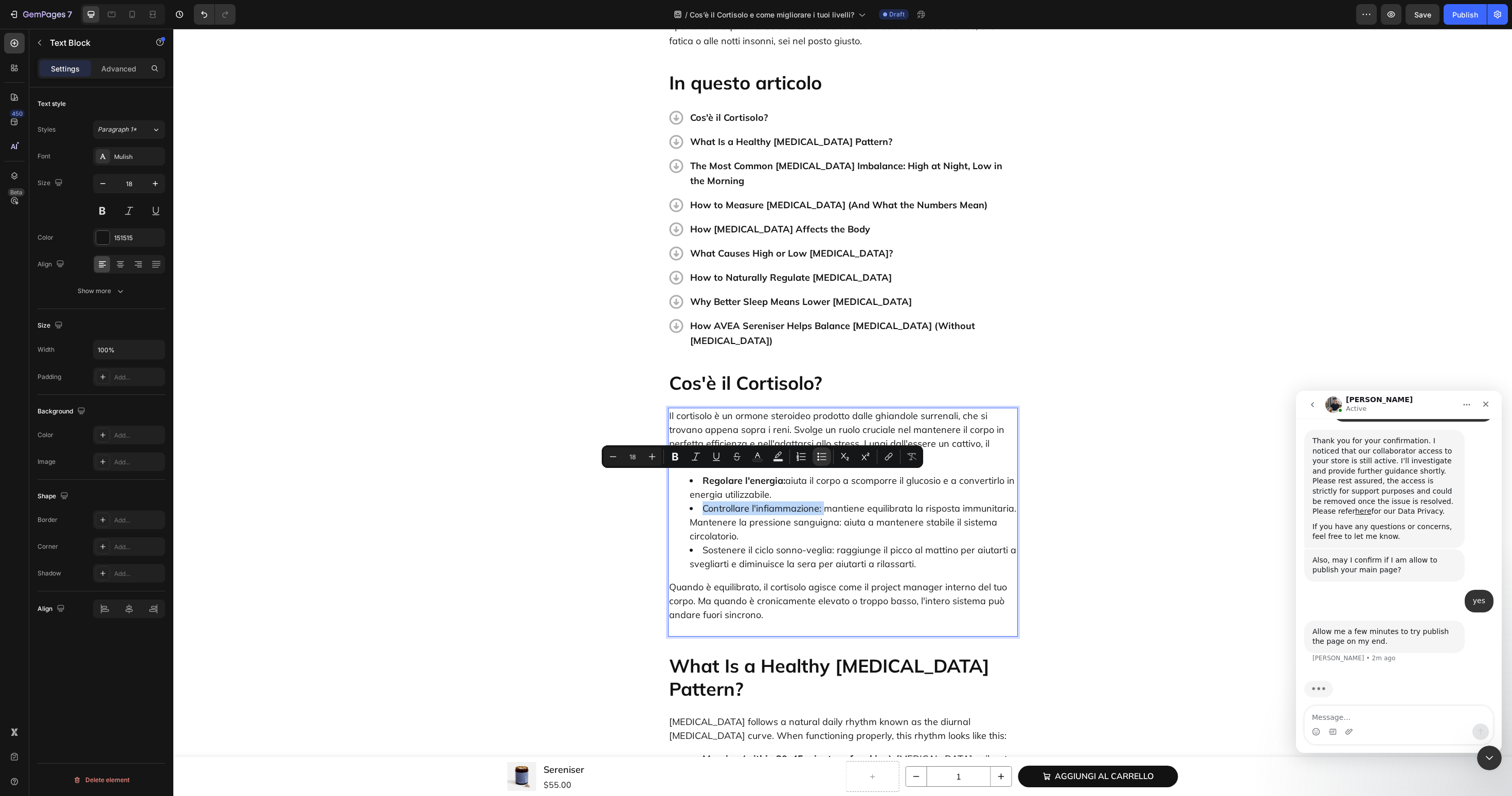
drag, startPoint x: 704, startPoint y: 481, endPoint x: 824, endPoint y: 483, distance: 120.0
click at [824, 502] on li "Controllare l'infiammazione: mantiene equilibrata la risposta immunitaria. Mant…" at bounding box center [853, 523] width 327 height 42
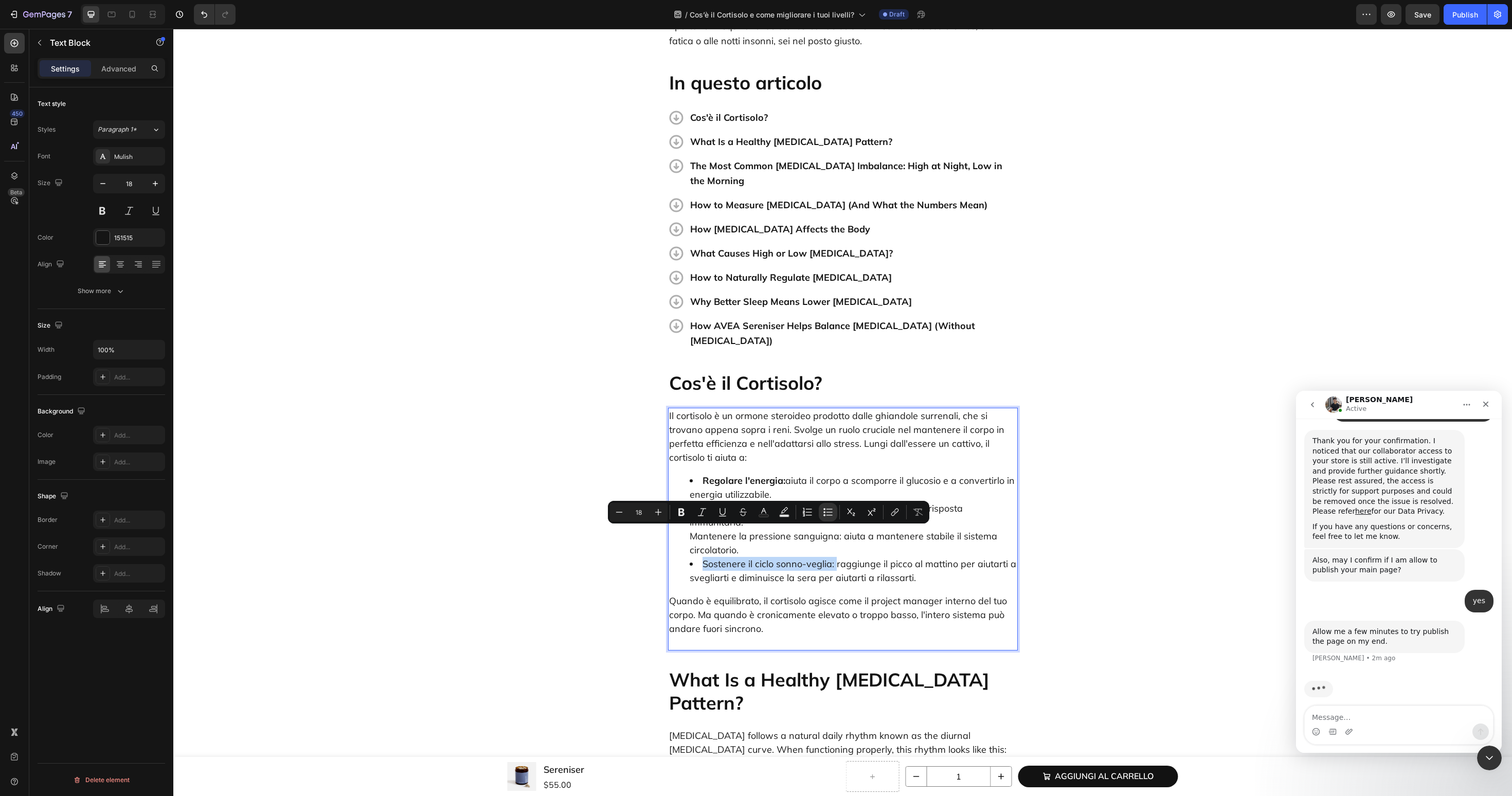
drag, startPoint x: 700, startPoint y: 538, endPoint x: 834, endPoint y: 538, distance: 134.0
click at [834, 557] on li "Sostenere il ciclo sonno-veglia: raggiunge il picco al mattino per aiutarti a s…" at bounding box center [853, 571] width 327 height 28
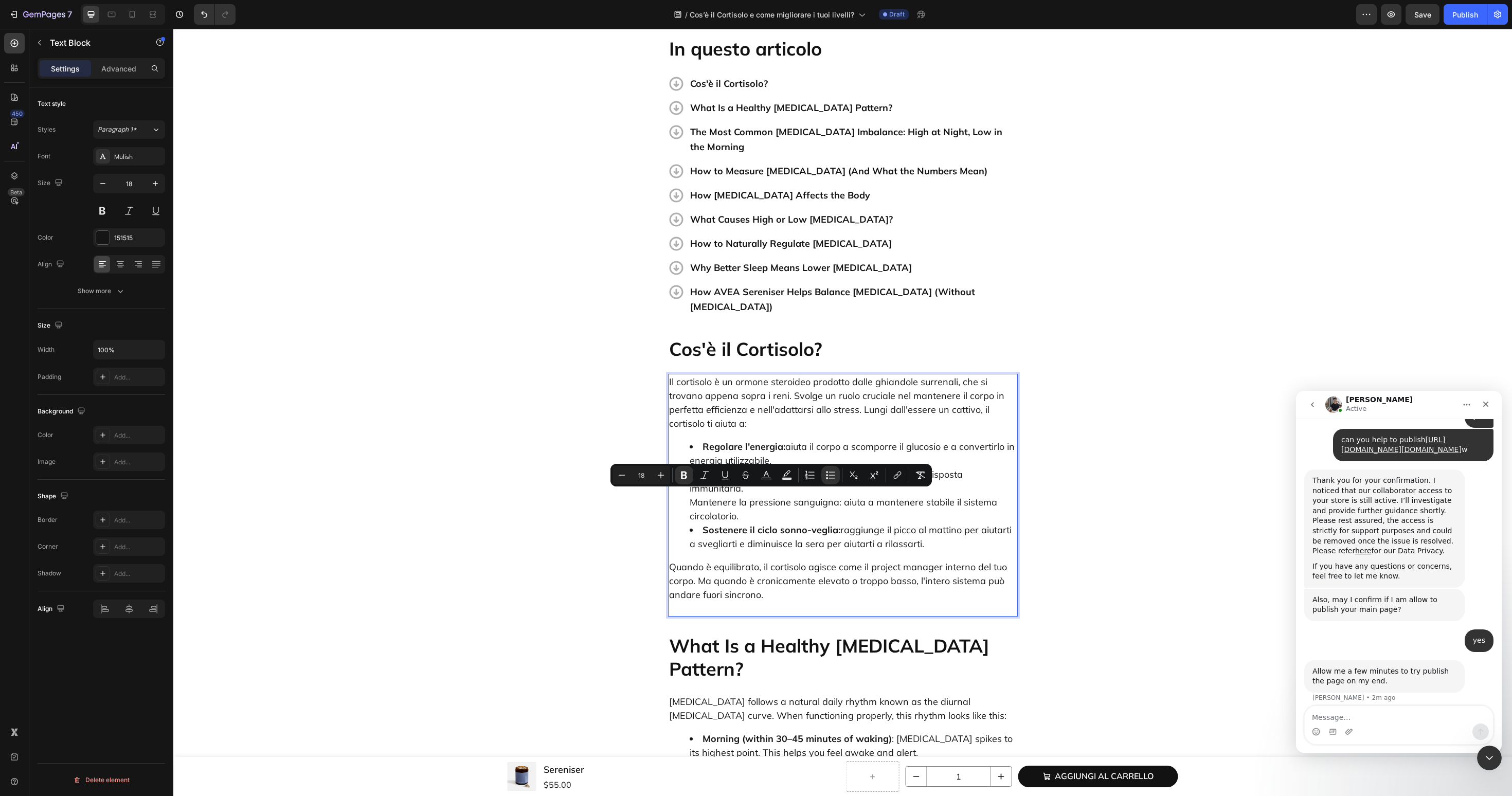
scroll to position [320, 0]
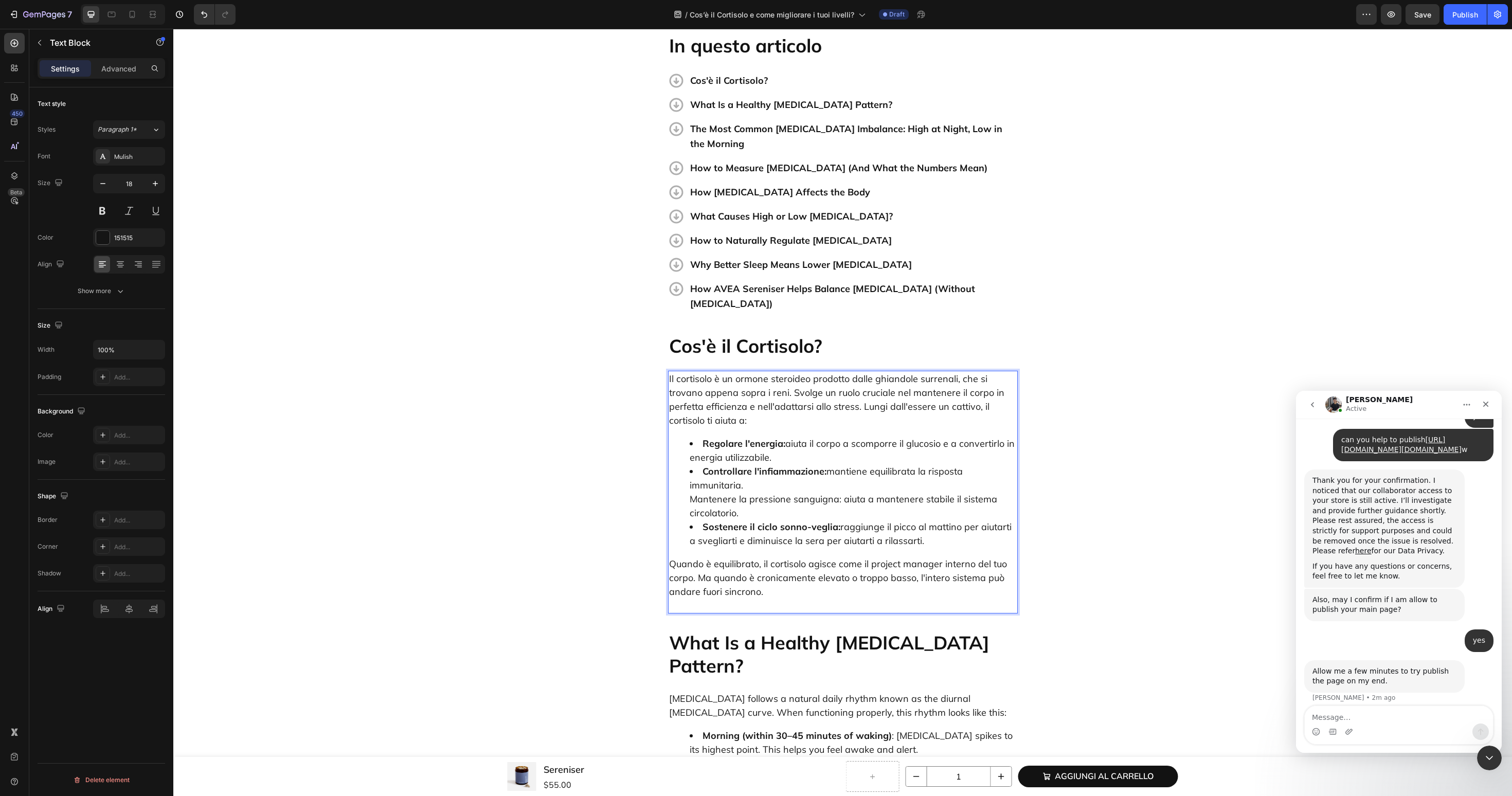
click at [712, 574] on p "Quando è equilibrato, il cortisolo agisce come il project manager interno del t…" at bounding box center [843, 585] width 347 height 56
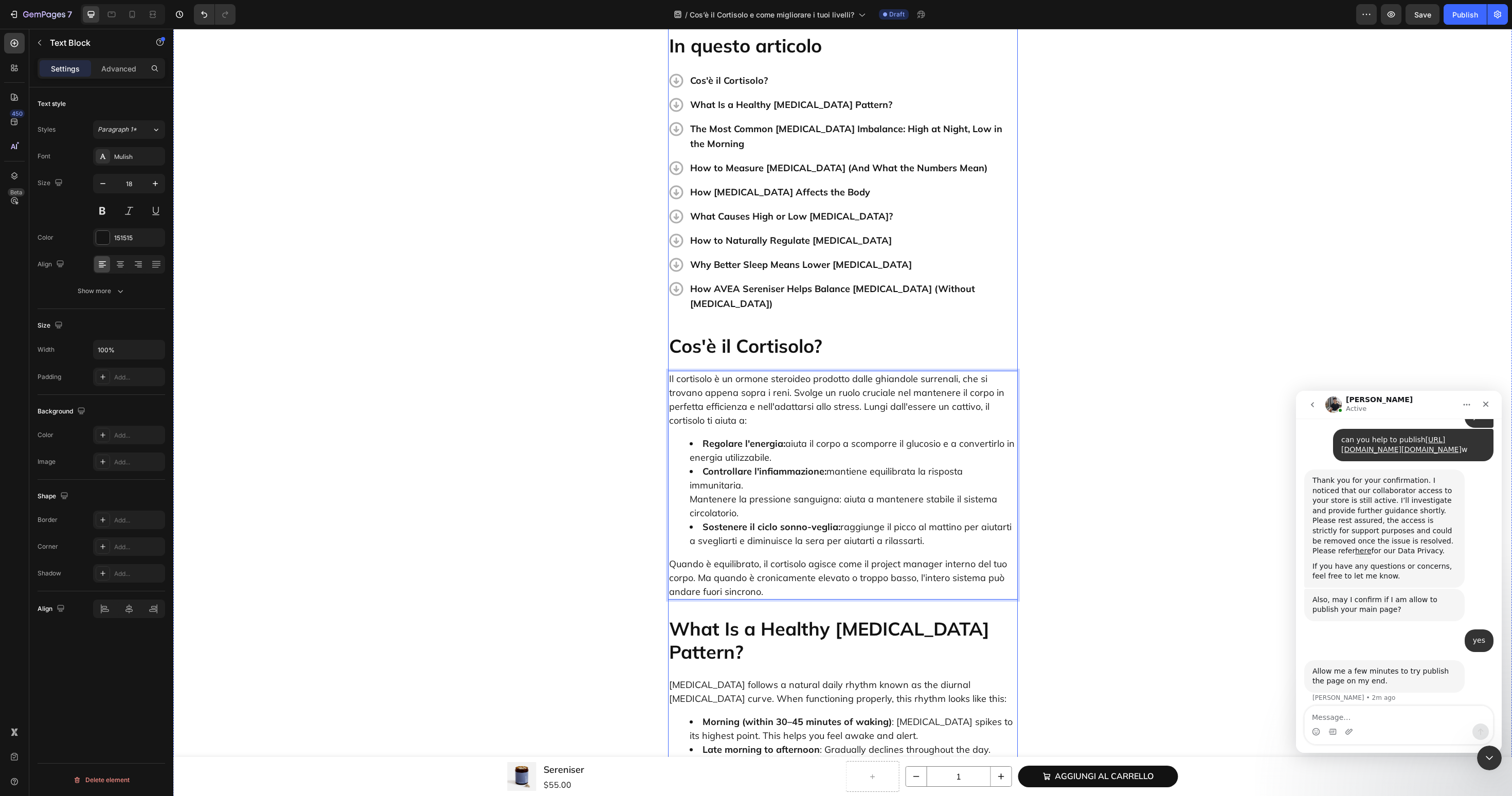
click at [746, 616] on h2 "What Is a Healthy Cortisol Pattern?" at bounding box center [843, 641] width 350 height 49
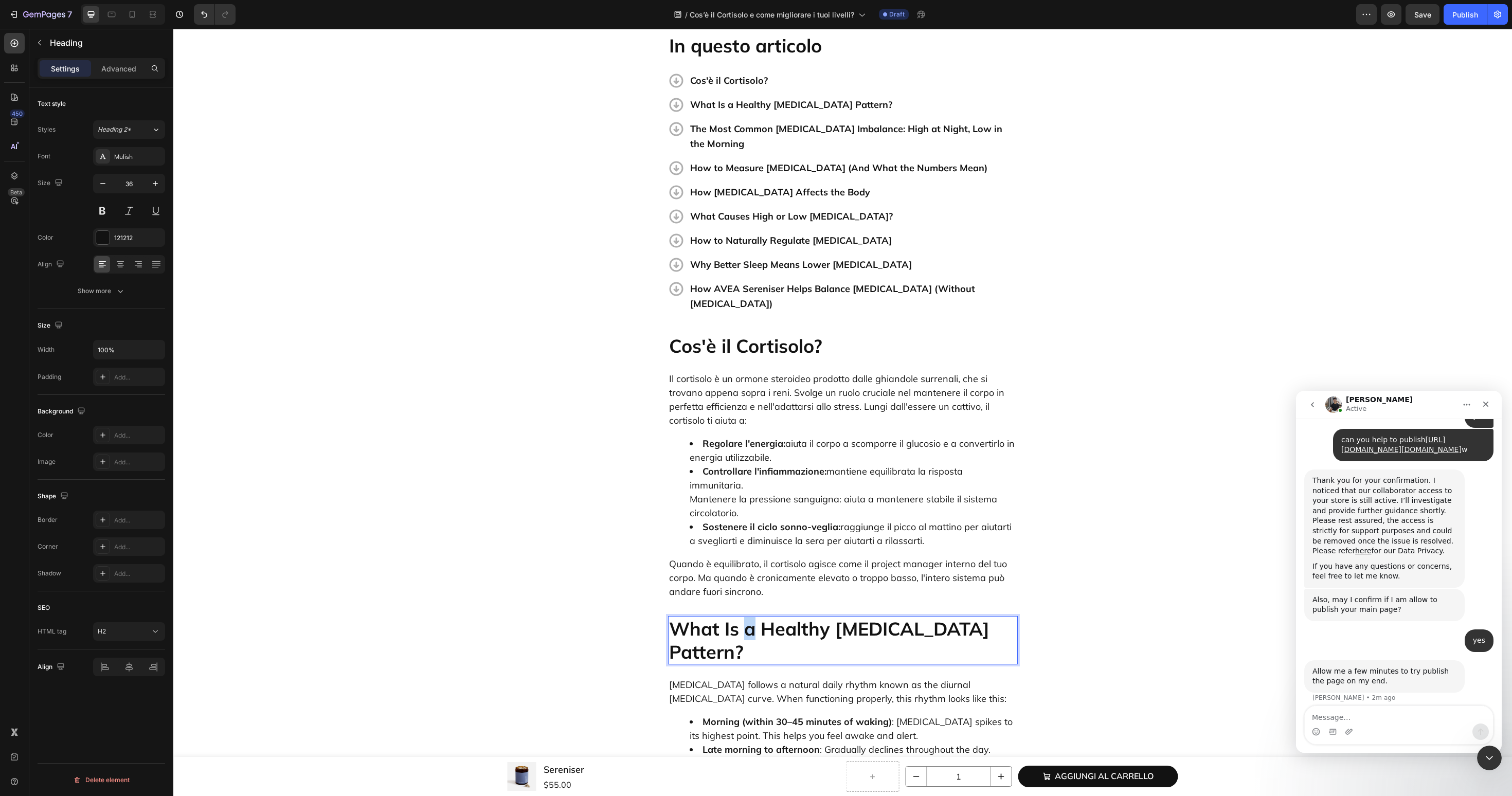
click at [746, 616] on h2 "What Is a Healthy Cortisol Pattern?" at bounding box center [843, 641] width 350 height 49
click at [750, 334] on p "Cos'è il Cortisolo?" at bounding box center [843, 346] width 347 height 23
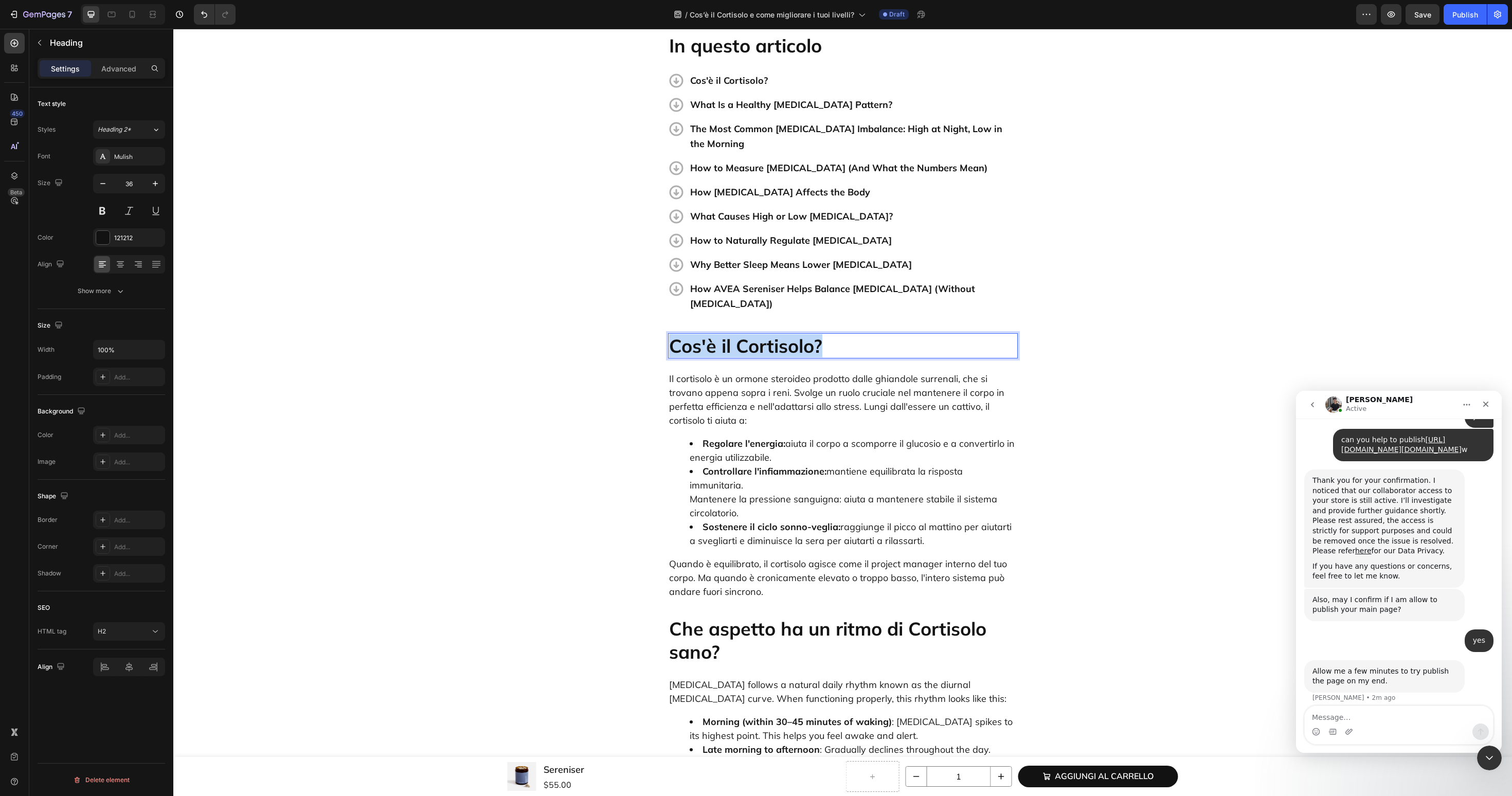
copy p "Cos'è il Cortisolo?"
click at [718, 105] on p "What Is a Healthy Cortisol Pattern?" at bounding box center [853, 104] width 326 height 15
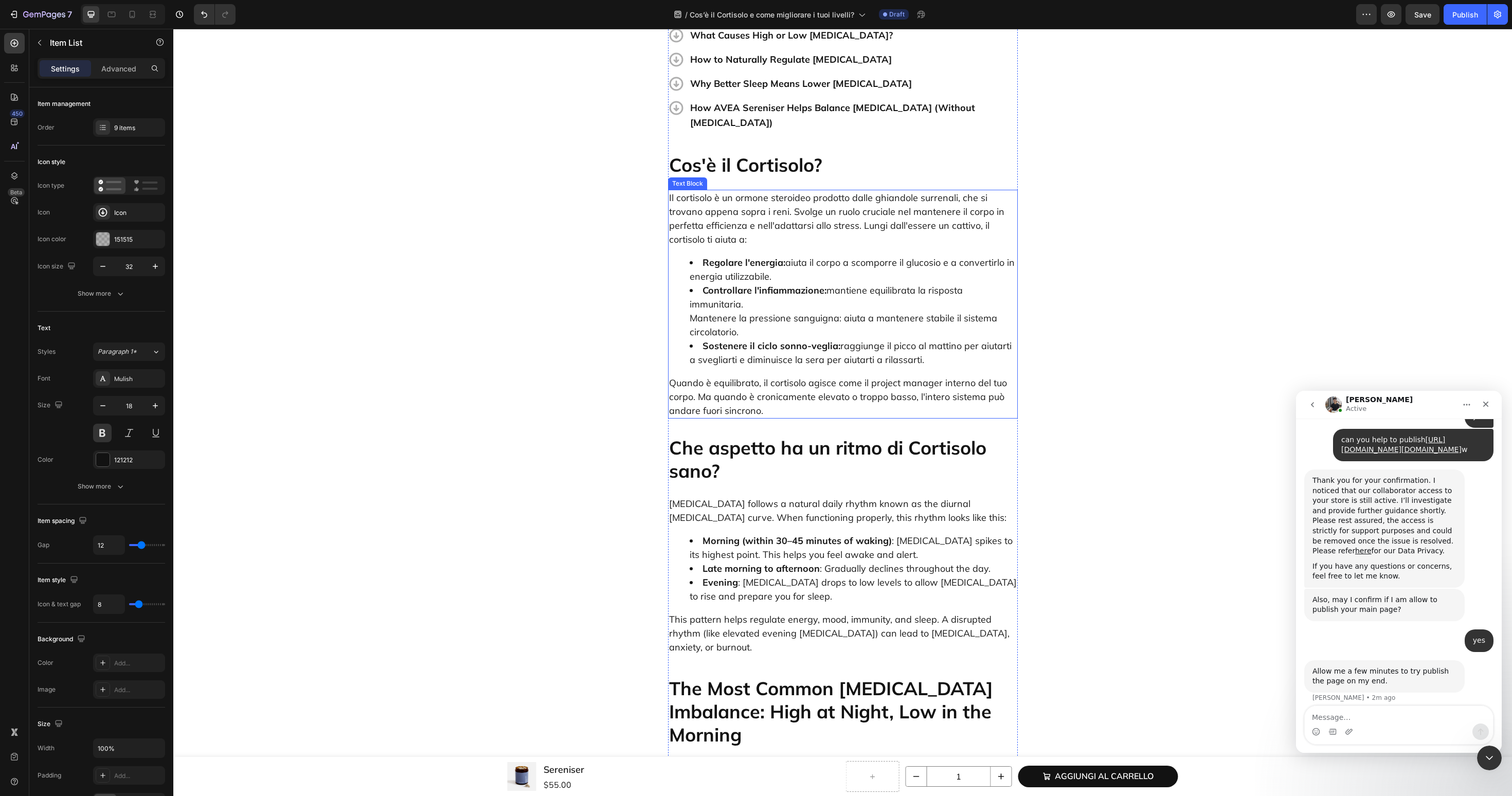
scroll to position [711, 0]
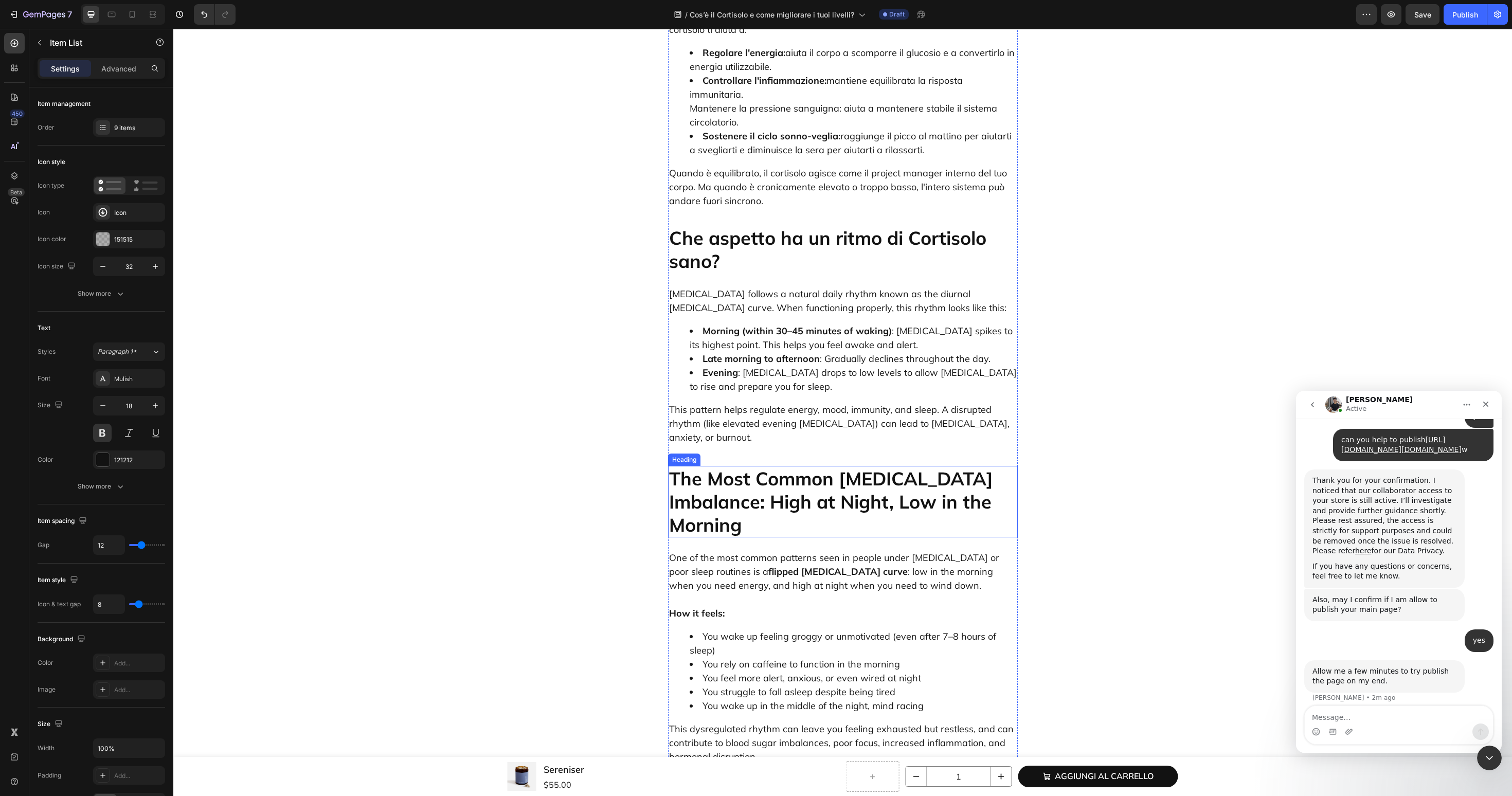
click at [824, 324] on ul "Morning (within 30–45 minutes of waking) : Cortisol spikes to its highest point…" at bounding box center [843, 359] width 347 height 70
click at [824, 324] on li "Morning (within 30–45 minutes of waking) : Cortisol spikes to its highest point…" at bounding box center [853, 338] width 327 height 28
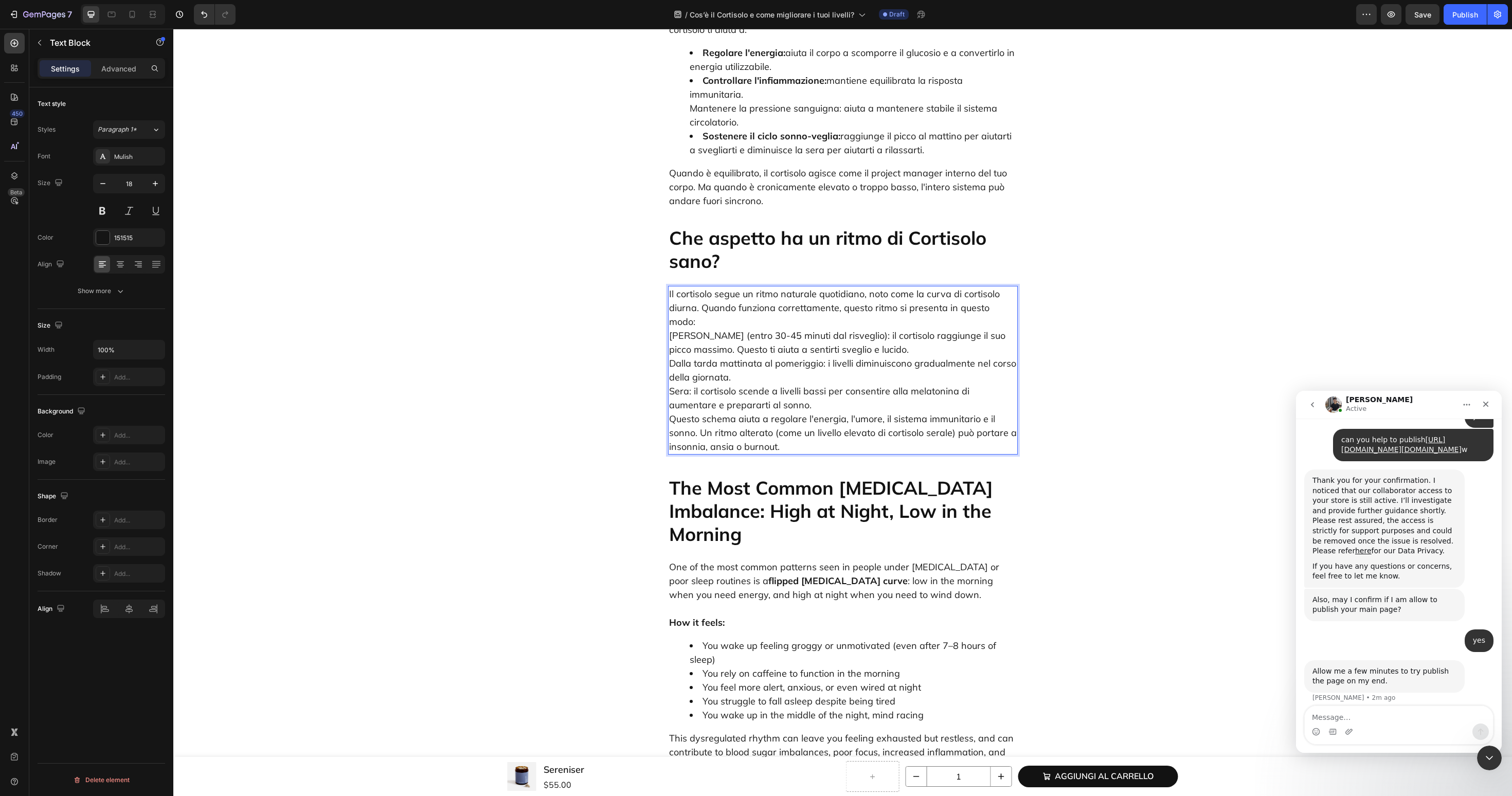
click at [1012, 287] on p "Il cortisolo segue un ritmo naturale quotidiano, noto come la curva di cortisol…" at bounding box center [843, 370] width 347 height 167
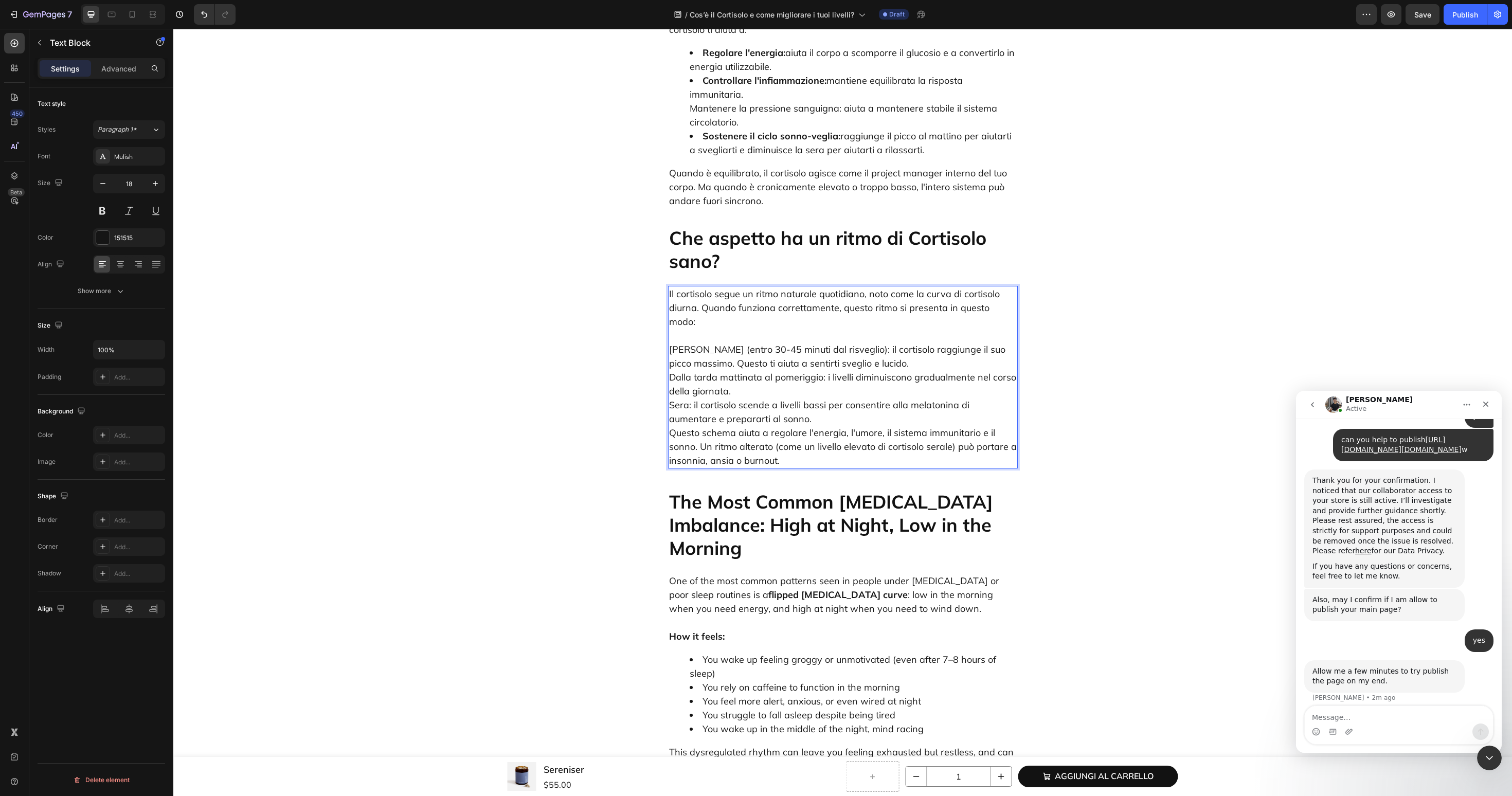
click at [779, 378] on p "⁠⁠⁠⁠⁠⁠⁠ Mattina (entro 30-45 minuti dal risveglio): il cortisolo raggiunge il s…" at bounding box center [843, 398] width 347 height 139
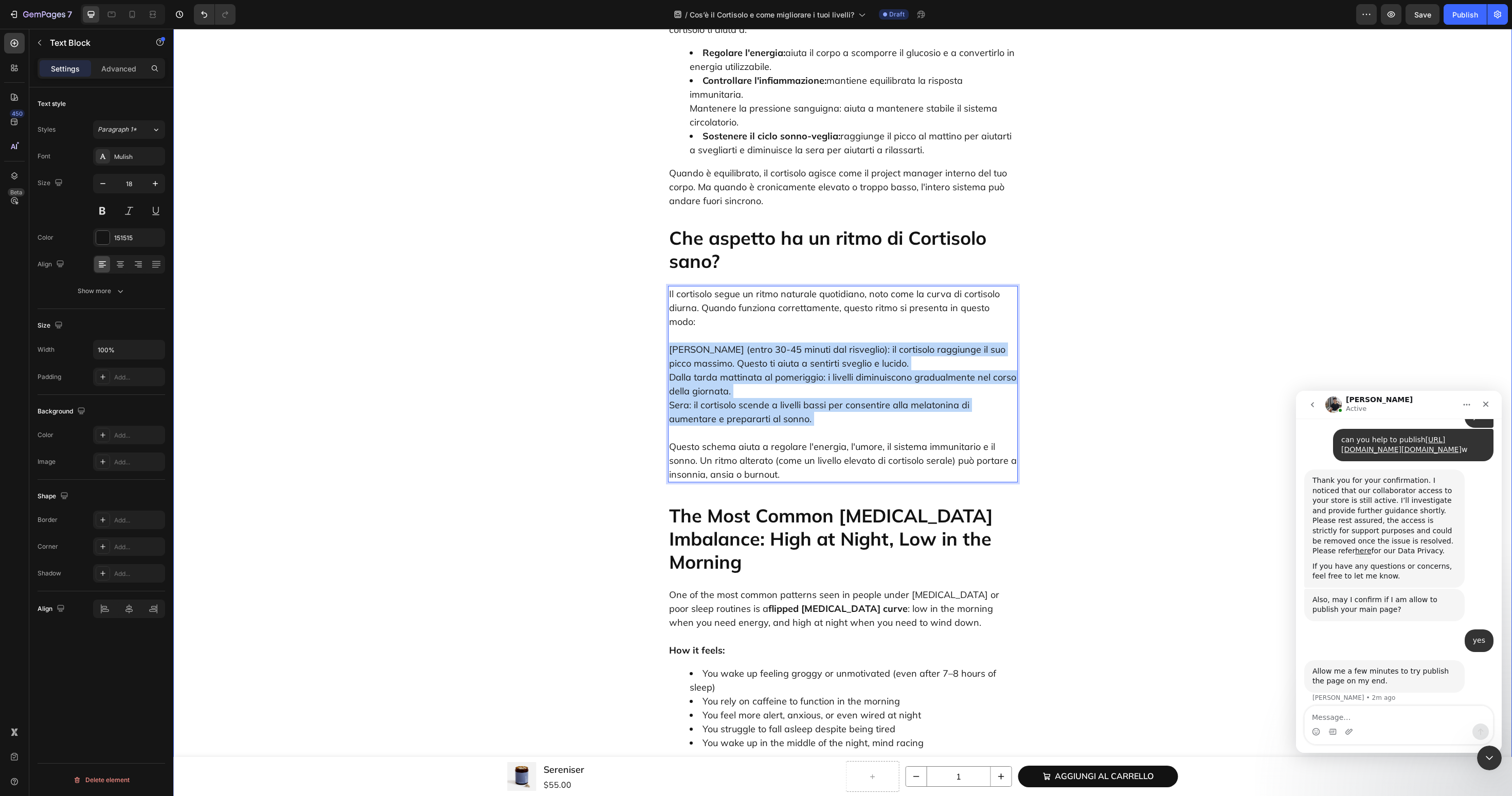
drag, startPoint x: 767, startPoint y: 383, endPoint x: 644, endPoint y: 309, distance: 143.5
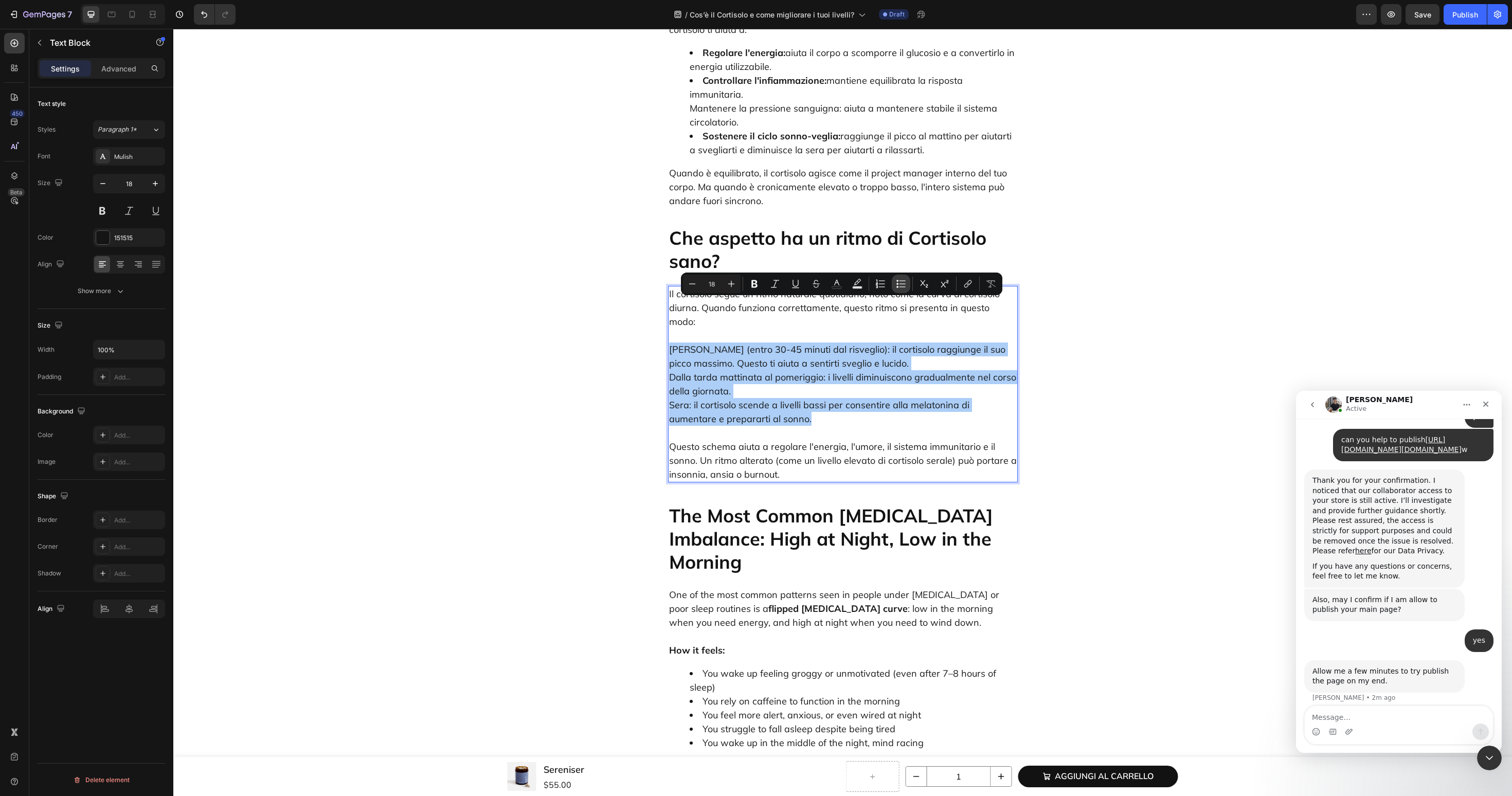
click at [899, 284] on icon "Editor contextual toolbar" at bounding box center [901, 284] width 10 height 10
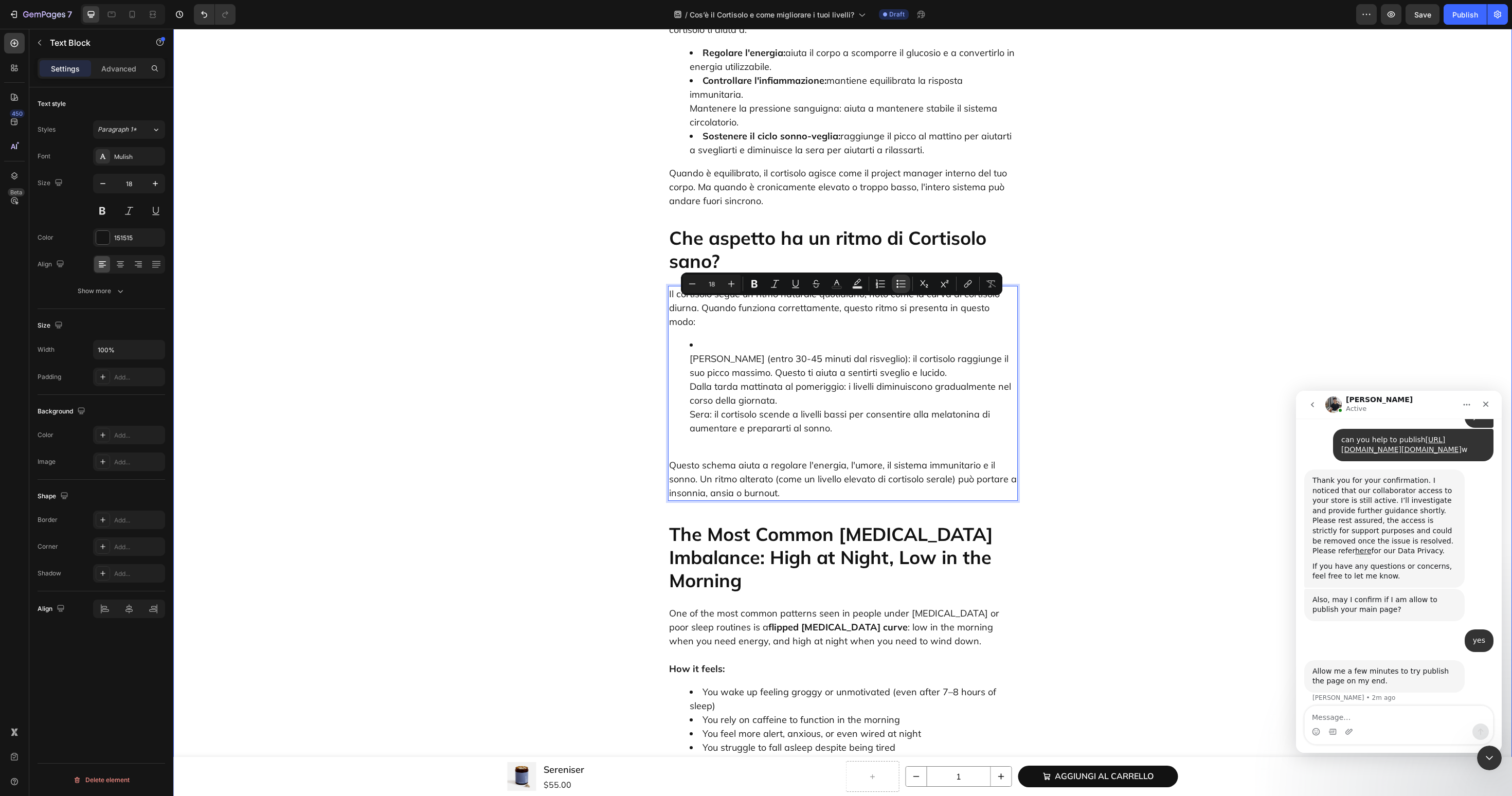
click at [678, 338] on ul "Mattina (entro 30-45 minuti dal risveglio): il cortisolo raggiunge il suo picco…" at bounding box center [843, 386] width 347 height 97
click at [691, 338] on li "Mattina (entro 30-45 minuti dal risveglio): il cortisolo raggiunge il suo picco…" at bounding box center [853, 386] width 327 height 97
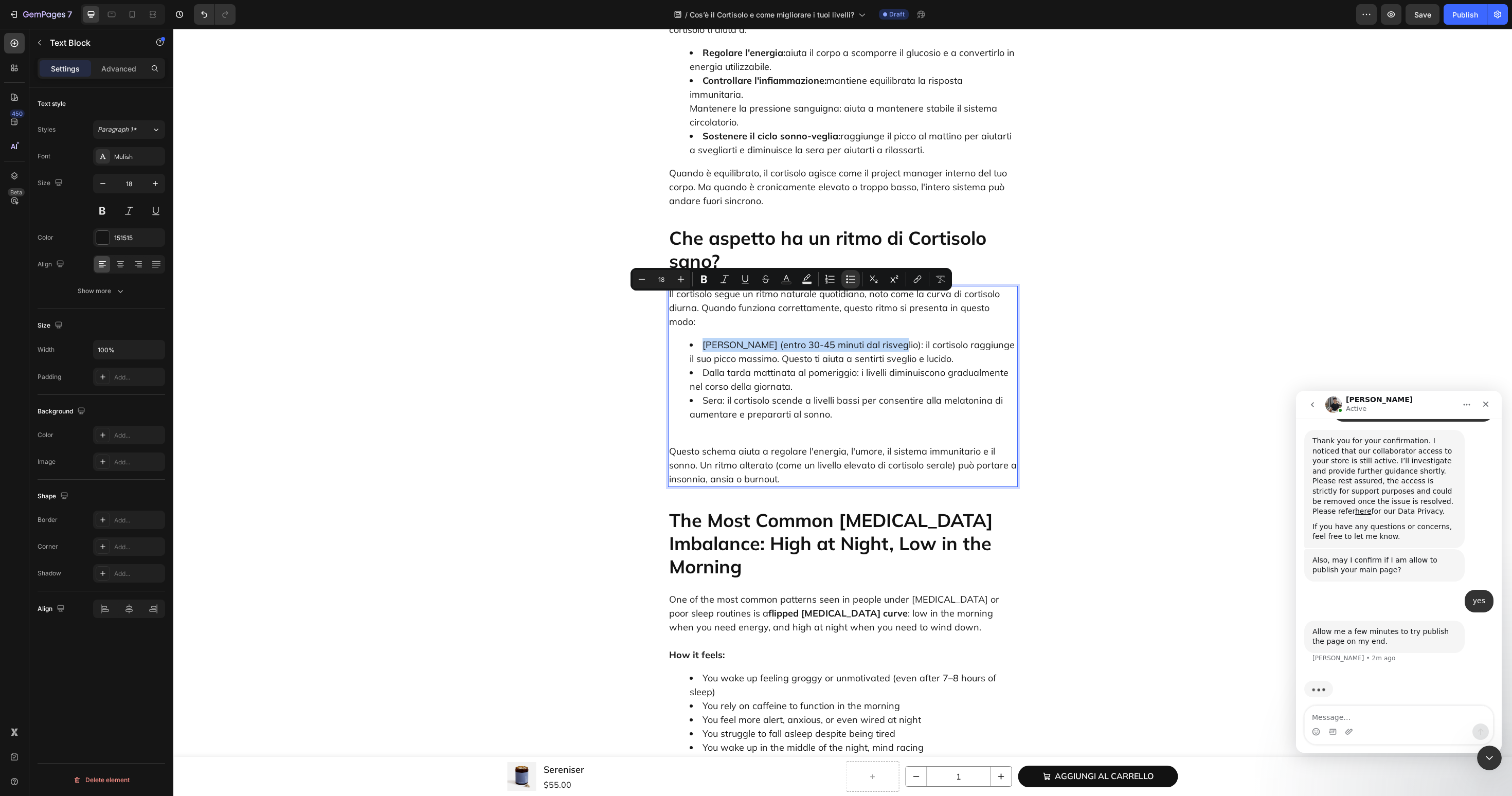
drag, startPoint x: 701, startPoint y: 302, endPoint x: 880, endPoint y: 307, distance: 179.1
click at [880, 338] on li "Mattina (entro 30-45 minuti dal risveglio): il cortisolo raggiunge il suo picco…" at bounding box center [853, 351] width 327 height 28
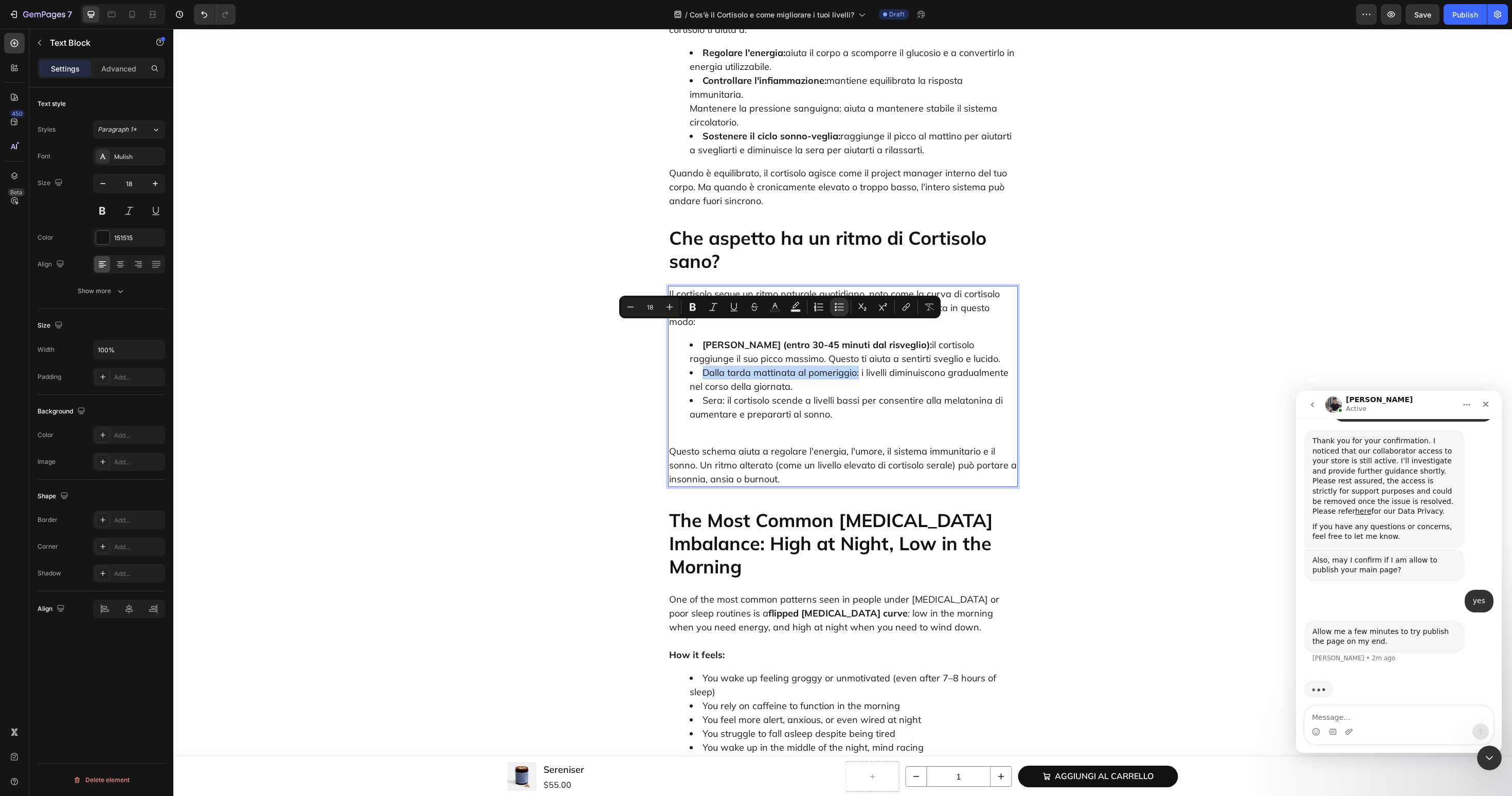
drag, startPoint x: 705, startPoint y: 329, endPoint x: 858, endPoint y: 328, distance: 153.0
click at [858, 366] on li "Dalla tarda mattinata al pomeriggio: i livelli diminuiscono gradualmente nel co…" at bounding box center [853, 380] width 327 height 28
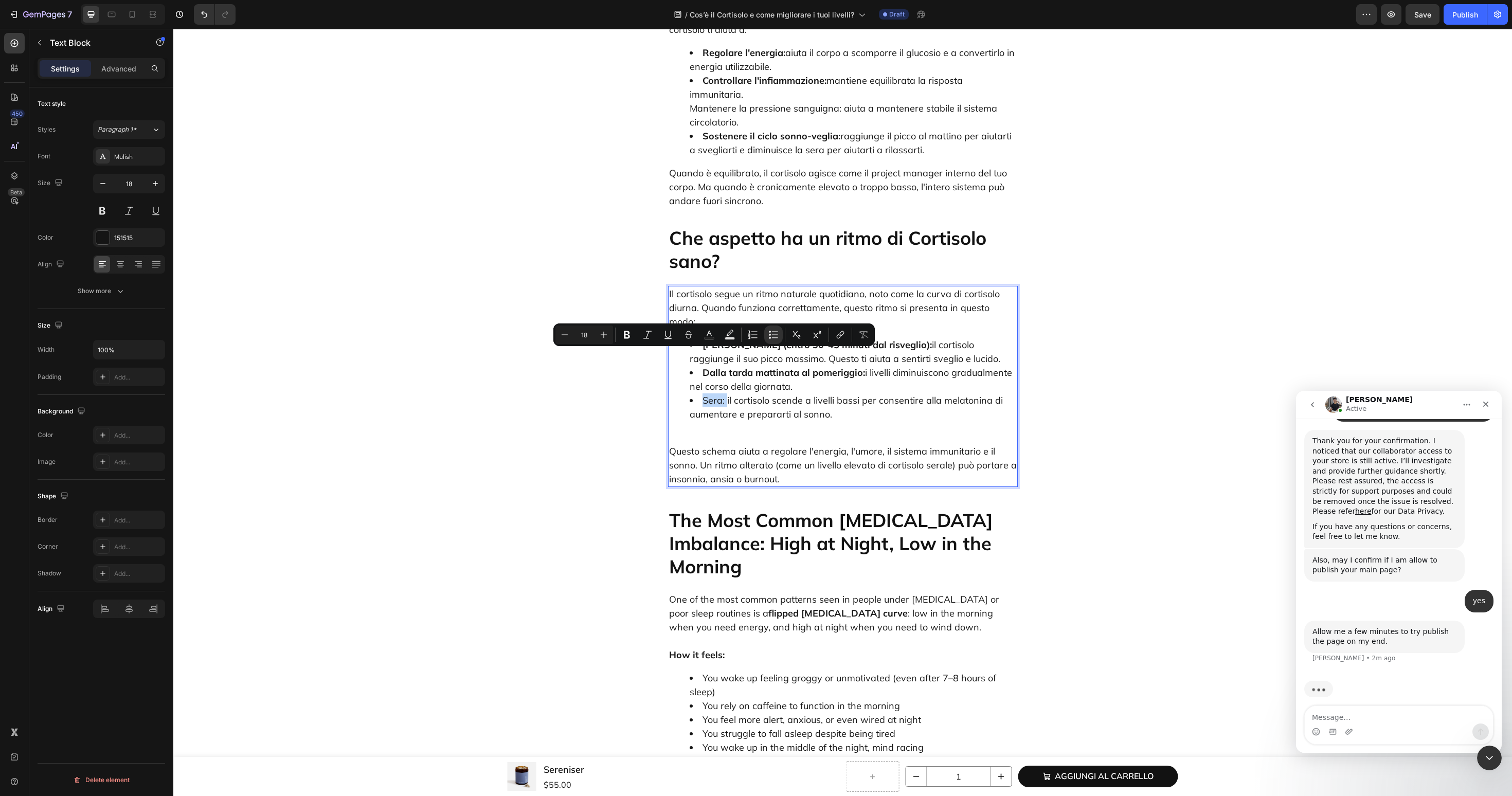
scroll to position [719, 0]
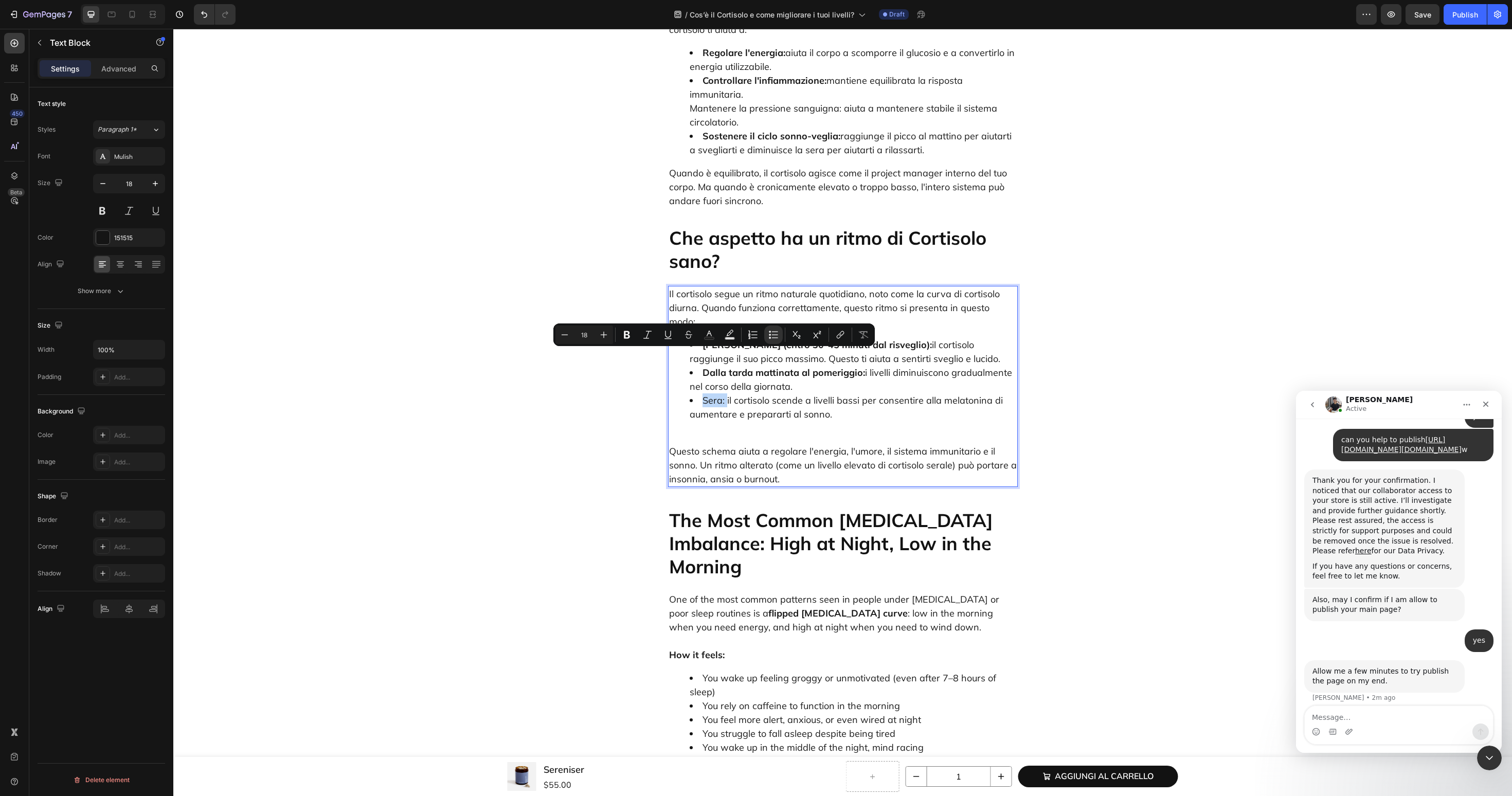
drag, startPoint x: 701, startPoint y: 358, endPoint x: 727, endPoint y: 361, distance: 26.2
click at [727, 393] on li "Sera: il cortisolo scende a livelli bassi per consentire alla melatonina di aum…" at bounding box center [853, 407] width 327 height 28
click at [681, 431] on p "Questo schema aiuta a regolare l'energia, l'umore, il sistema immunitario e il …" at bounding box center [843, 458] width 347 height 56
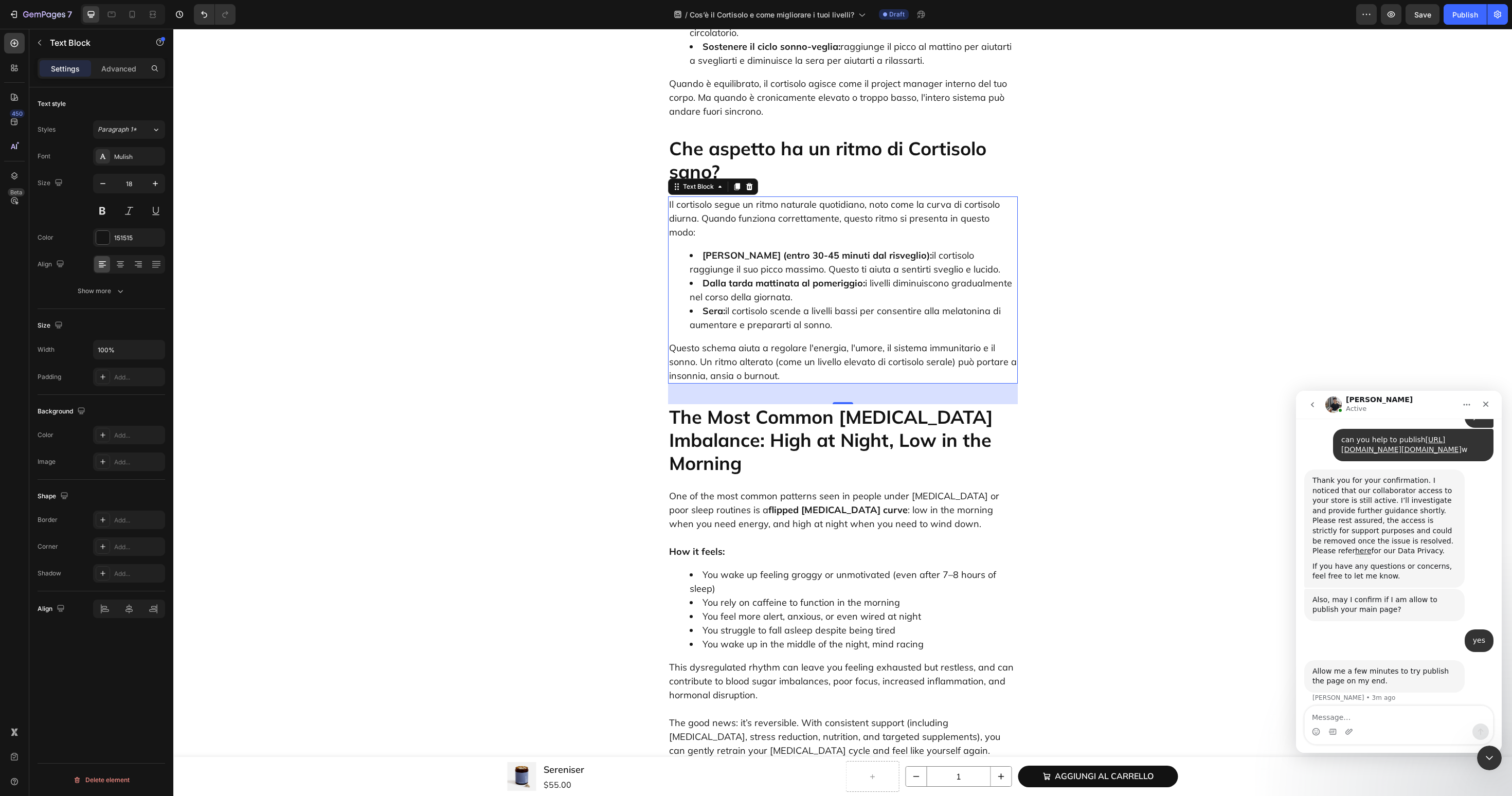
scroll to position [758, 0]
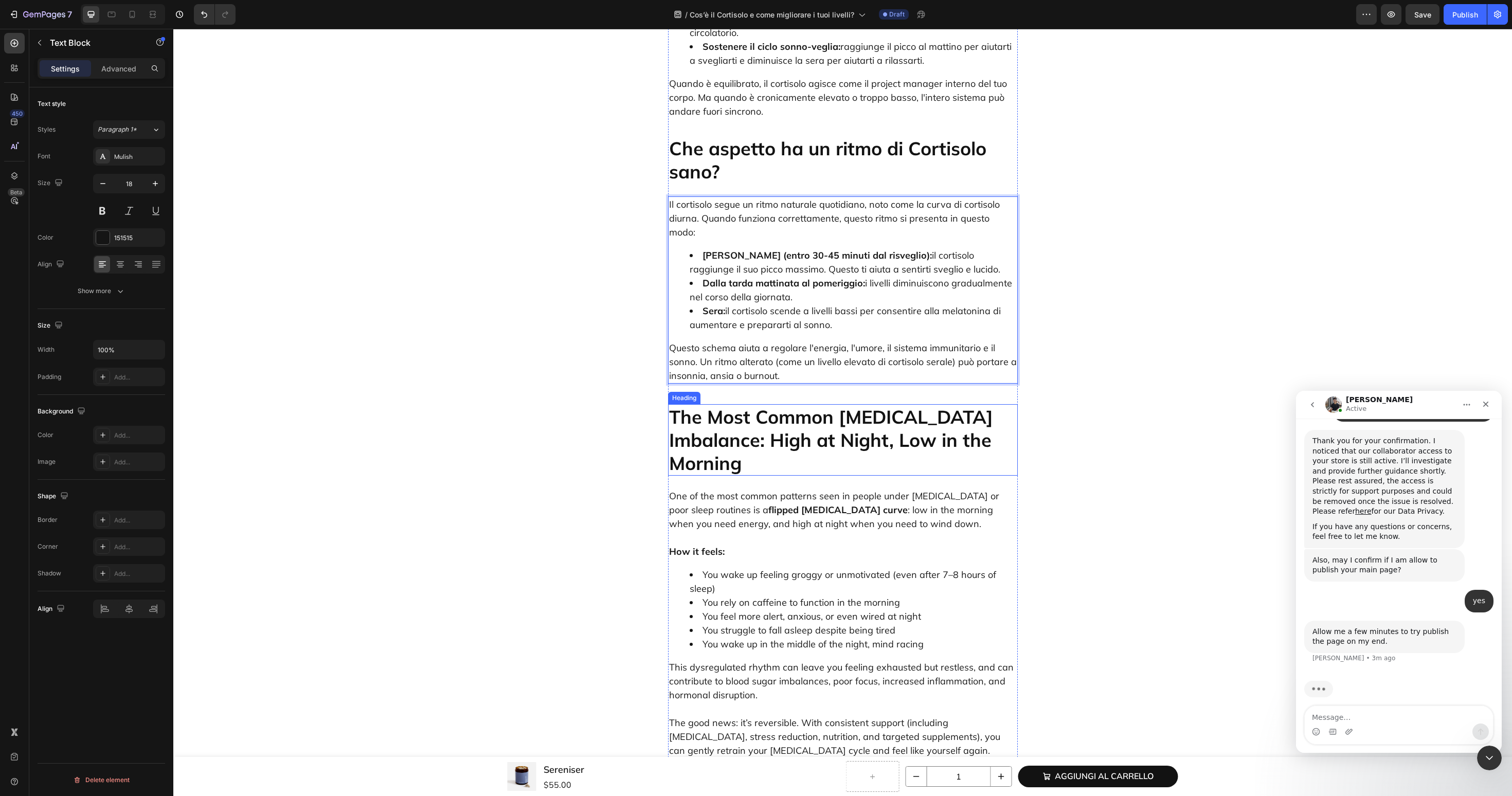
click at [769, 405] on h2 "The Most Common Cortisol Imbalance: High at Night, Low in the Morning" at bounding box center [843, 440] width 350 height 71
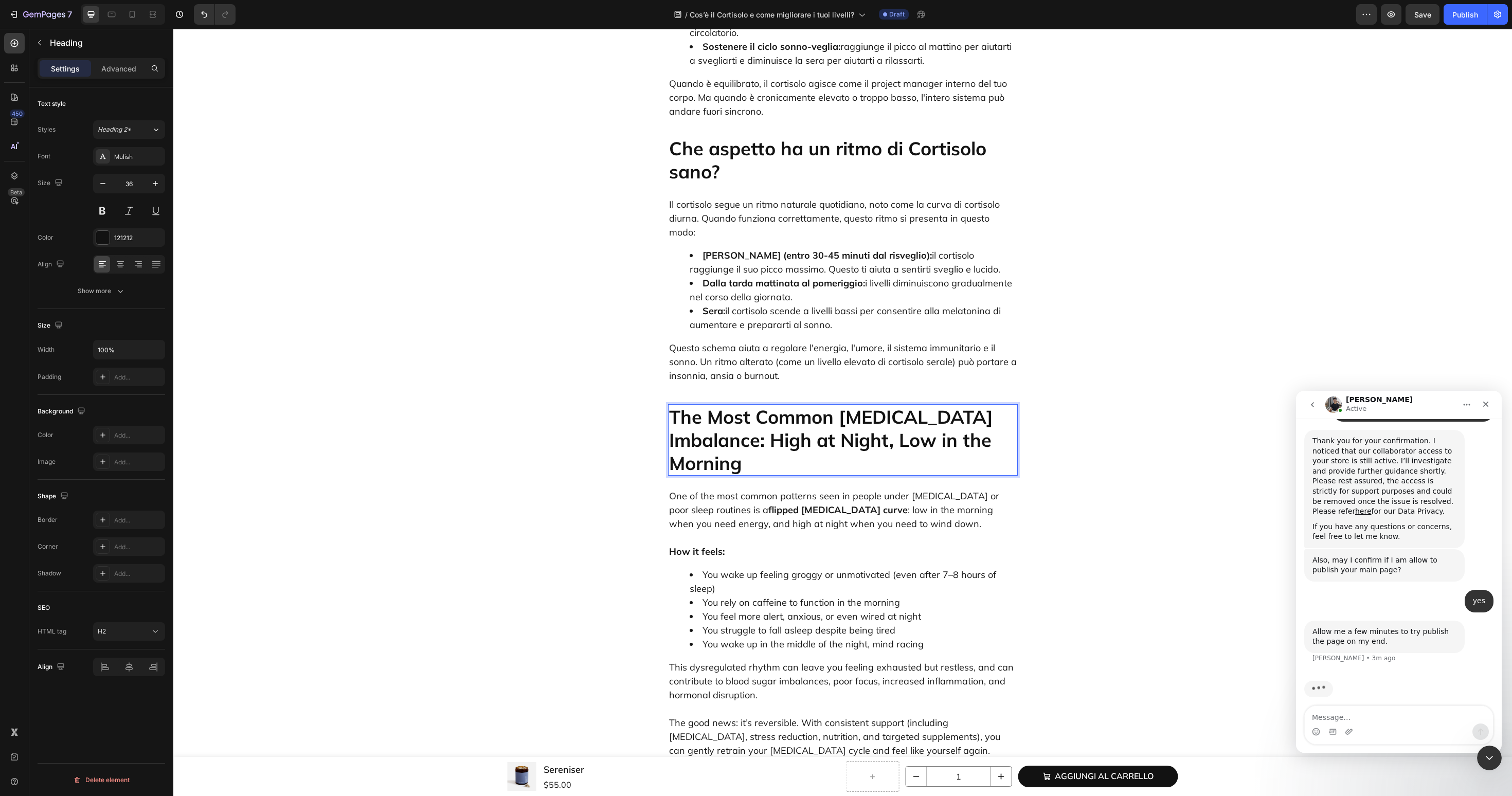
click at [769, 405] on h2 "The Most Common Cortisol Imbalance: High at Night, Low in the Morning" at bounding box center [843, 440] width 350 height 71
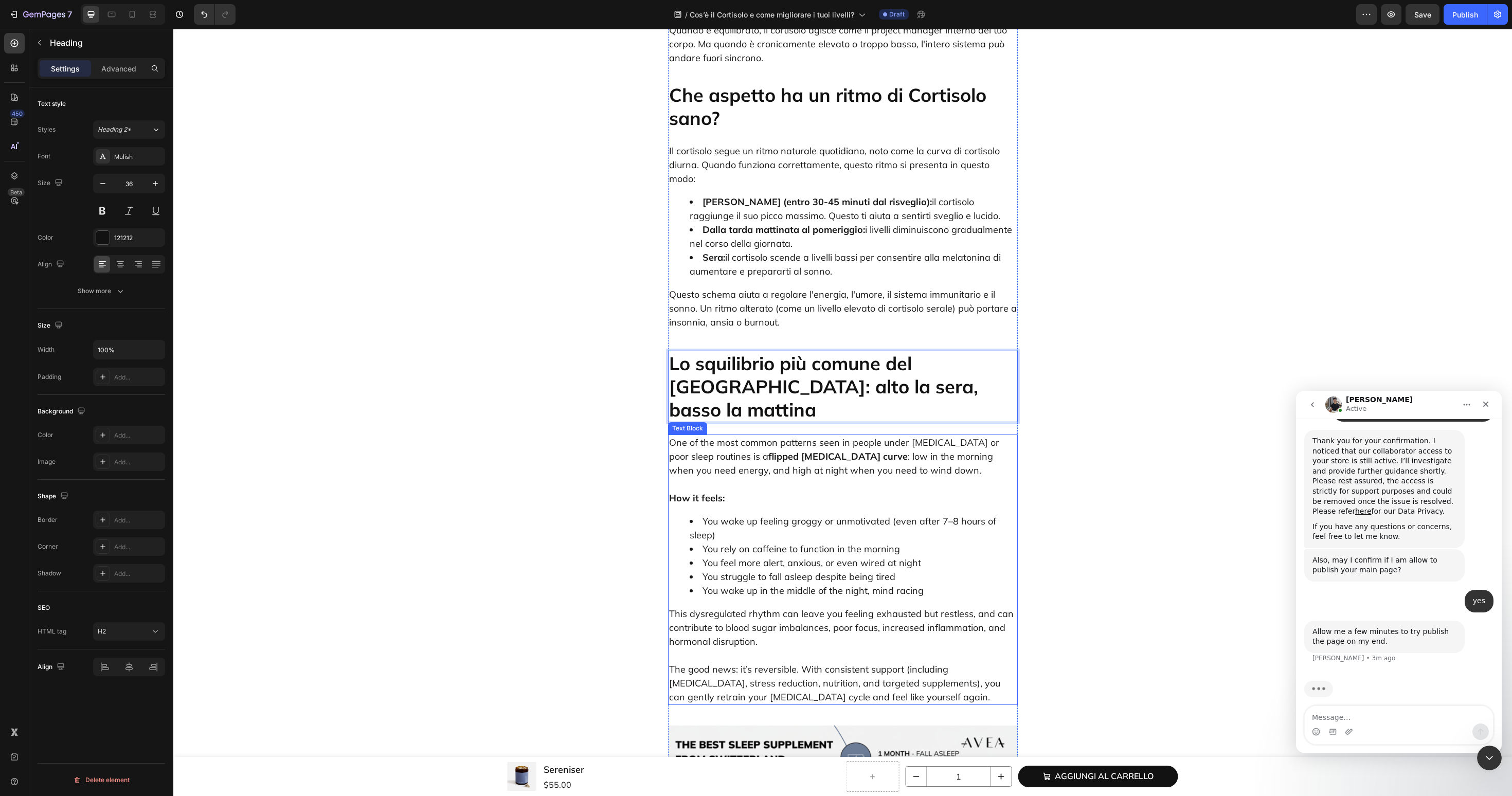
scroll to position [915, 0]
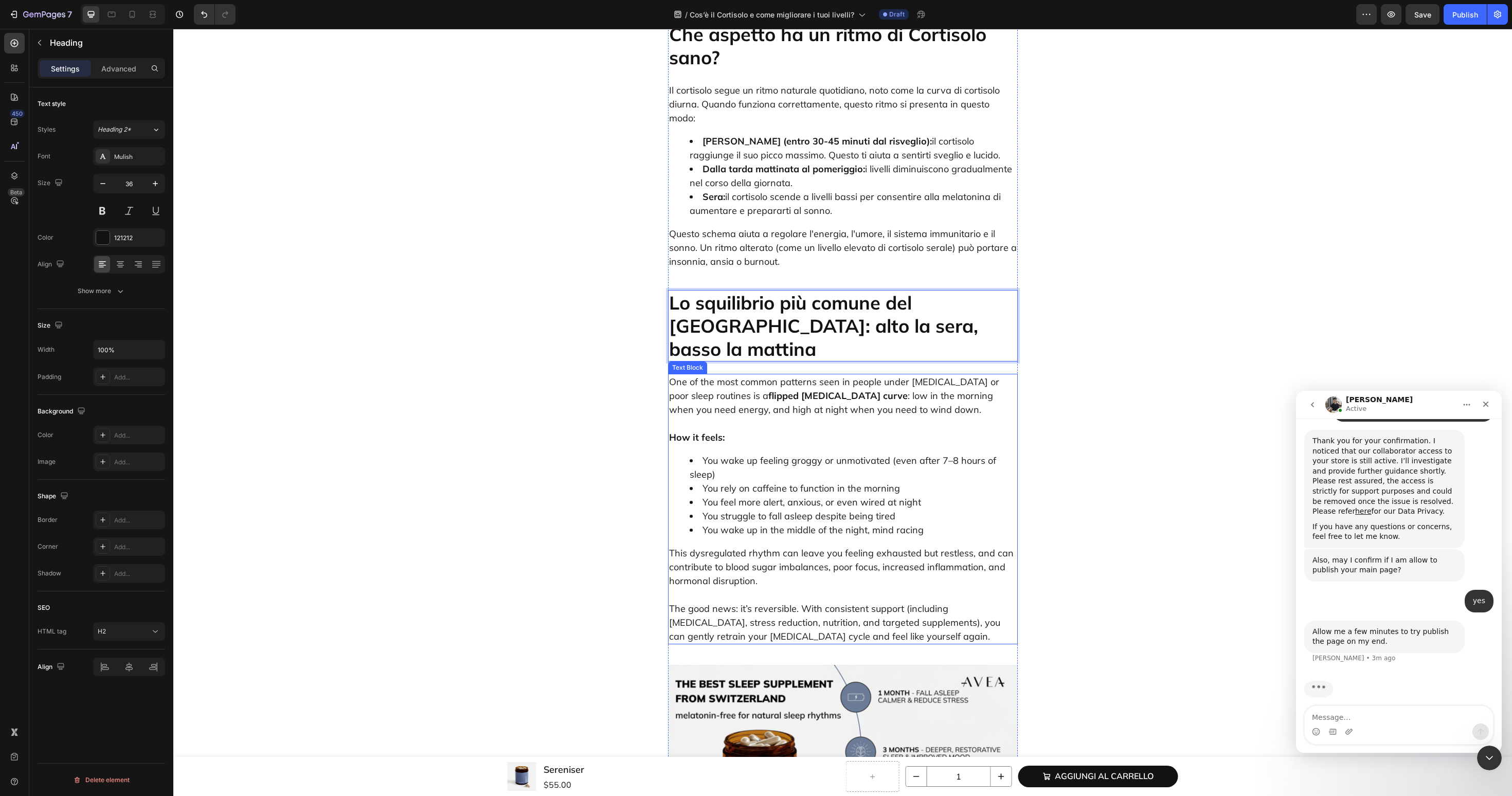
click at [796, 375] on p "One of the most common patterns seen in people under chronic stress or poor sle…" at bounding box center [843, 396] width 347 height 42
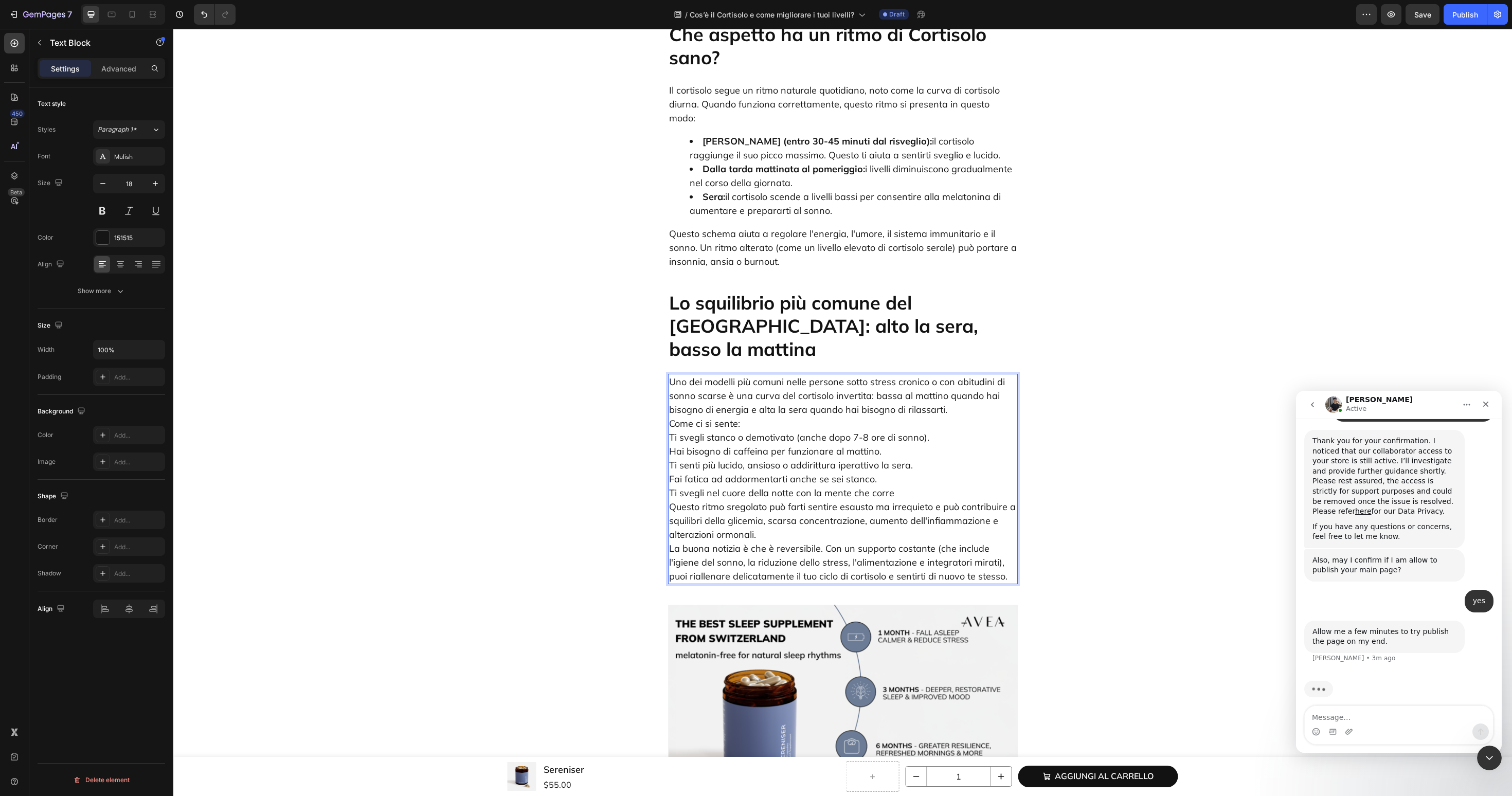
click at [773, 468] on p "Uno dei modelli più comuni nelle persone sotto stress cronico o con abitudini d…" at bounding box center [843, 479] width 347 height 209
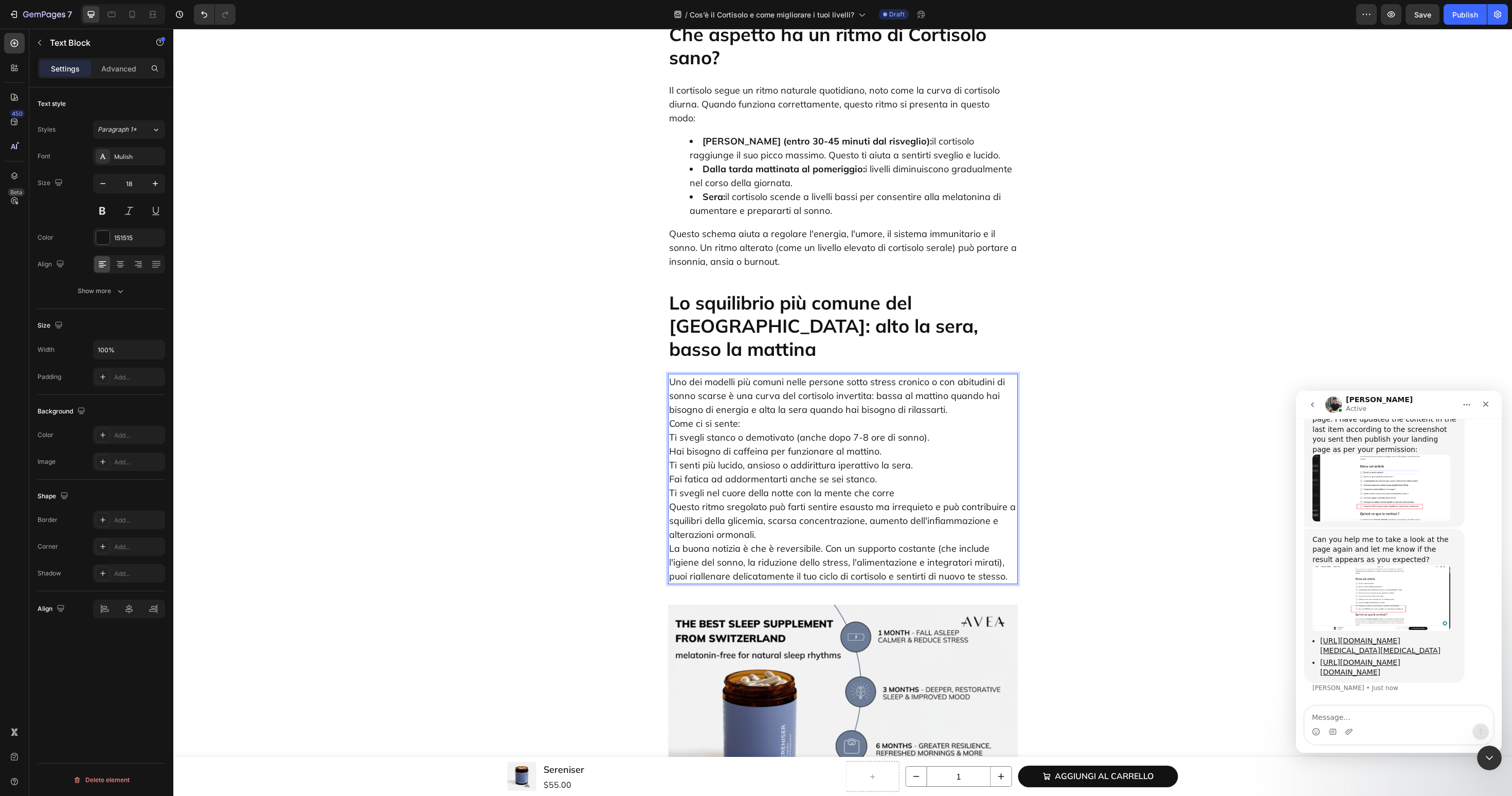
scroll to position [1150, 0]
click at [1357, 455] on img "Tony says…" at bounding box center [1381, 488] width 138 height 67
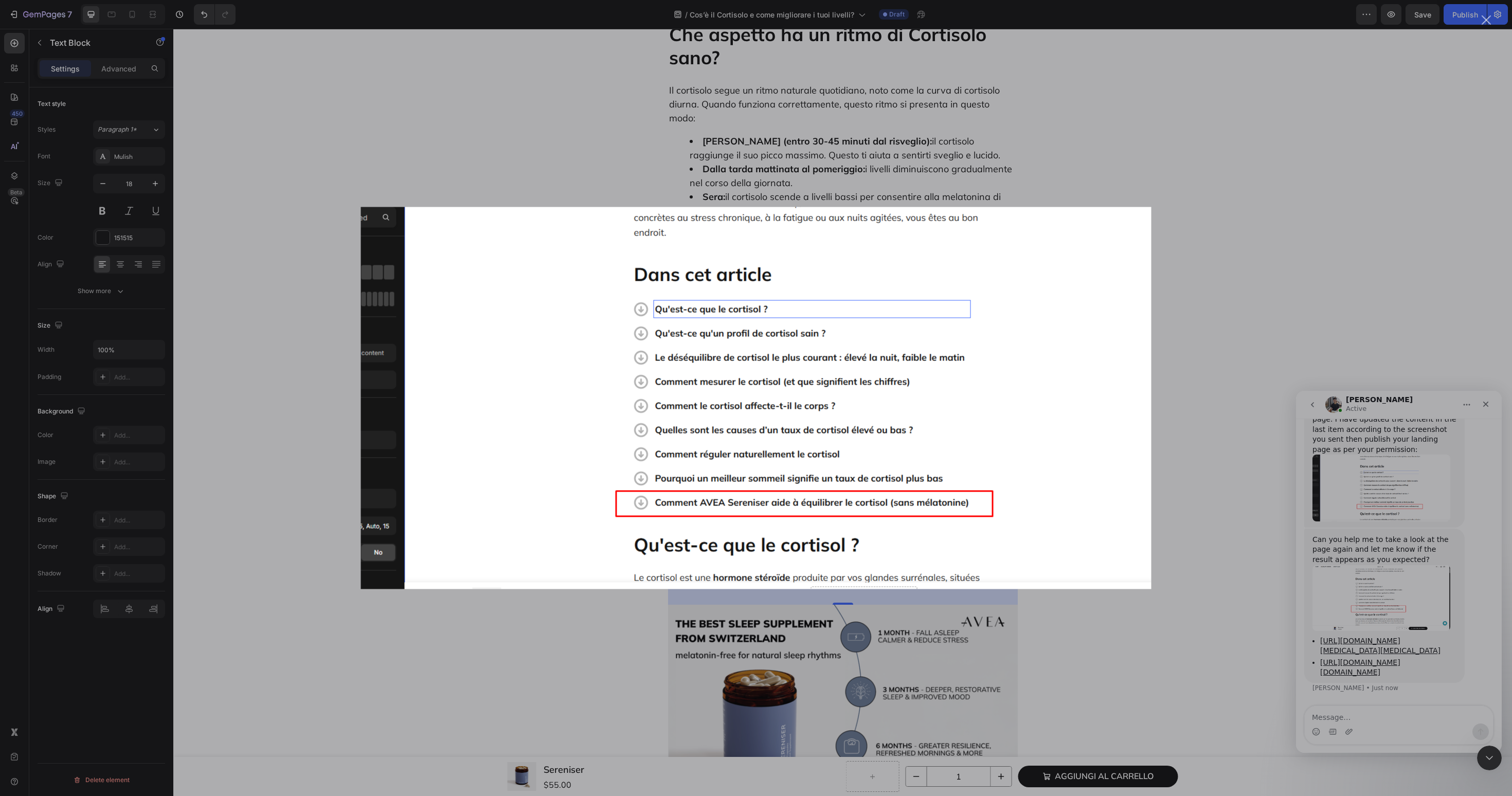
scroll to position [0, 0]
click at [1366, 304] on div "Intercom messenger" at bounding box center [756, 398] width 1512 height 796
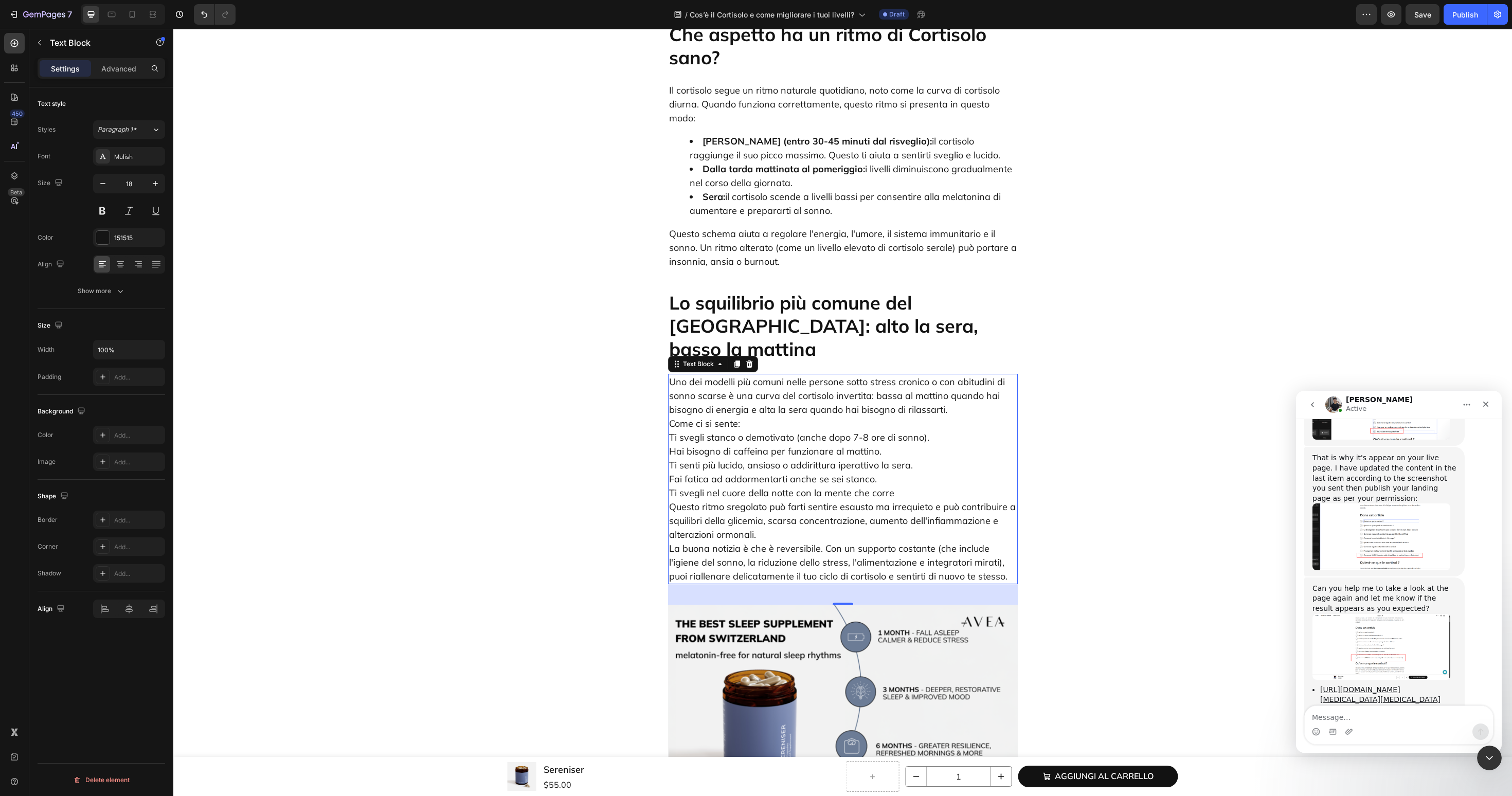
scroll to position [1150, 0]
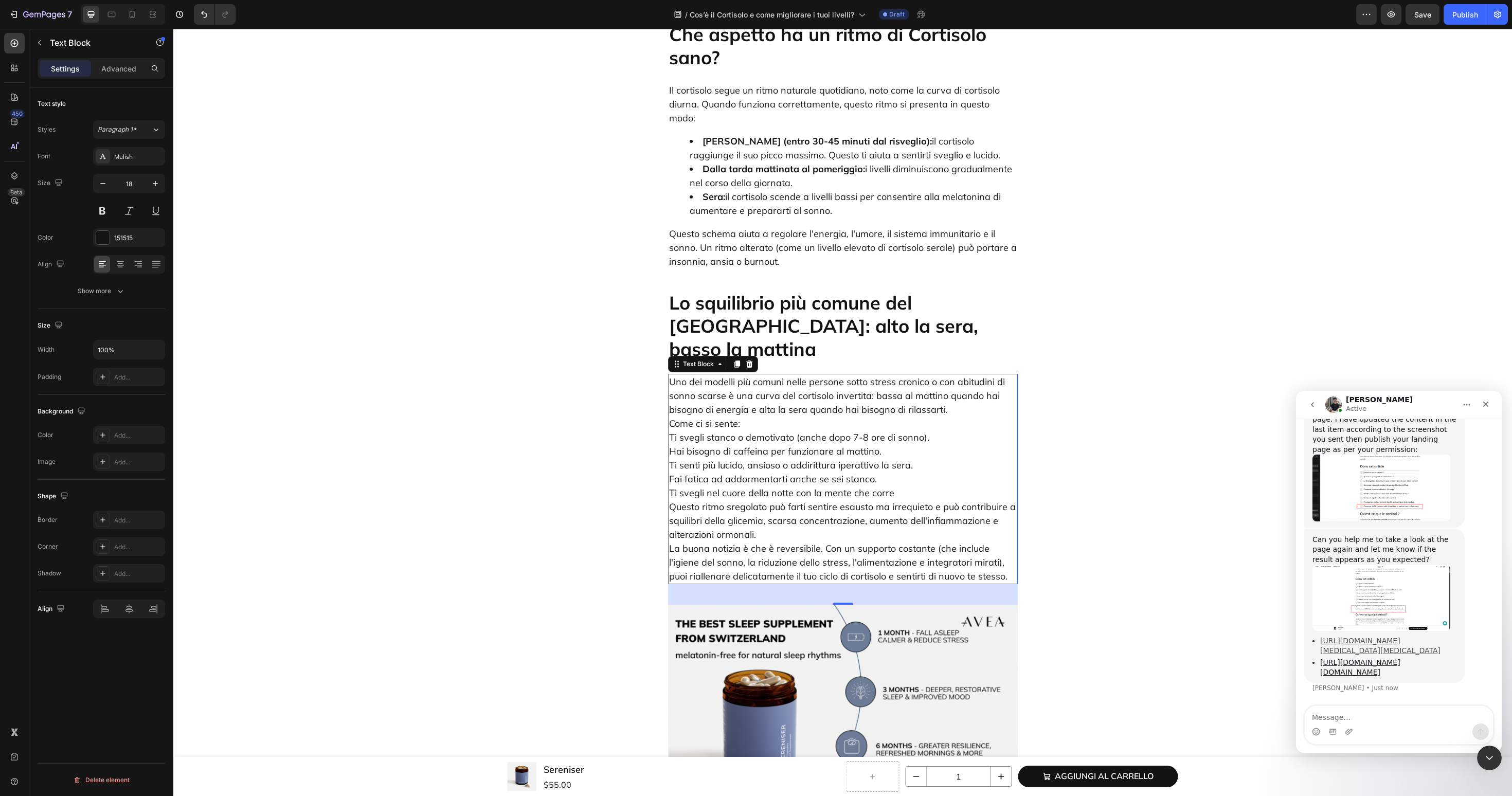
click at [1371, 637] on link "[URL][DOMAIN_NAME][MEDICAL_DATA][MEDICAL_DATA]" at bounding box center [1380, 645] width 121 height 18
click at [1378, 720] on textarea "Message…" at bounding box center [1398, 715] width 188 height 18
type textarea "Y"
type textarea "yes it look correct"
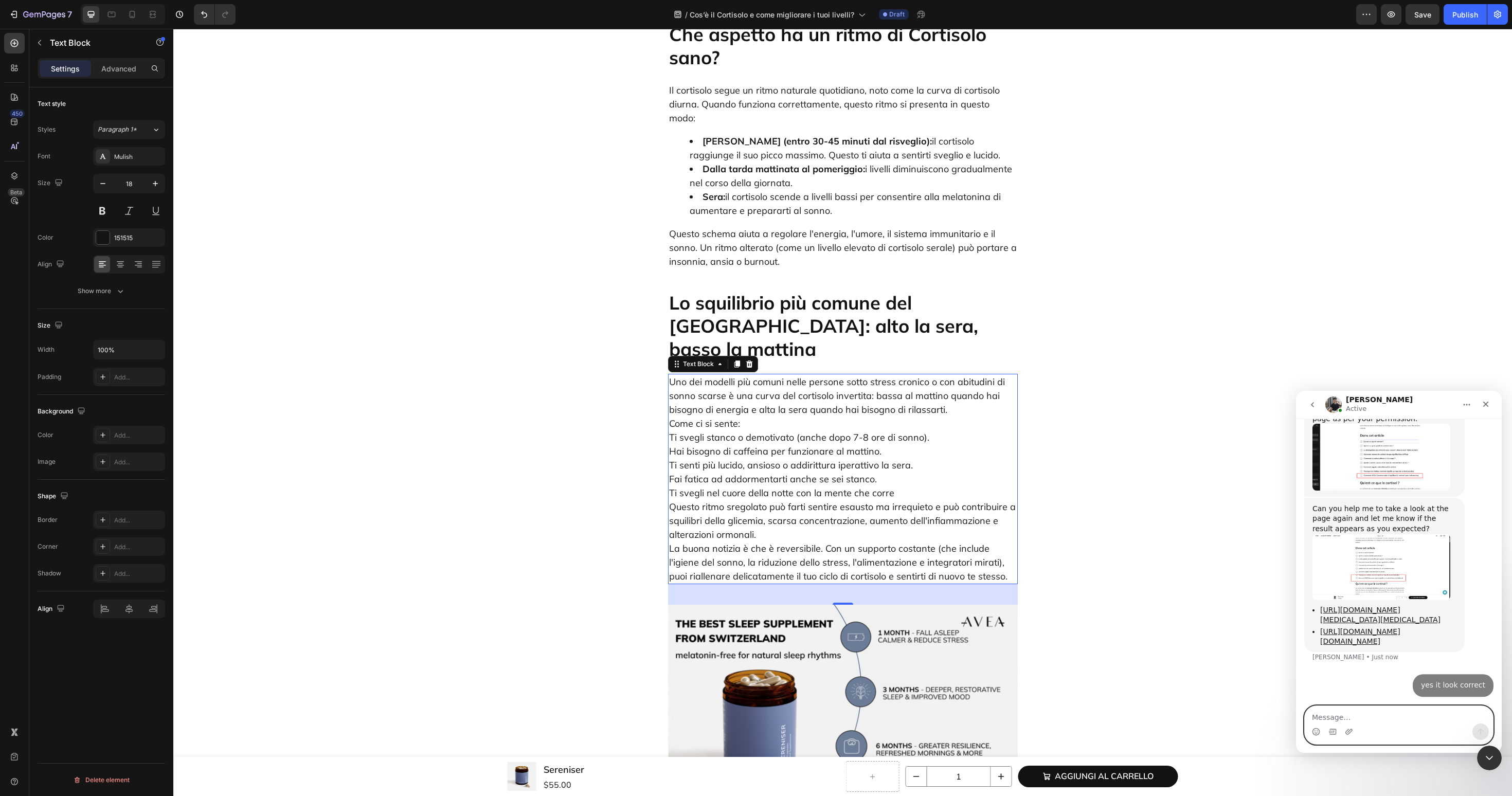
scroll to position [1181, 0]
type textarea "that the issue i am facing"
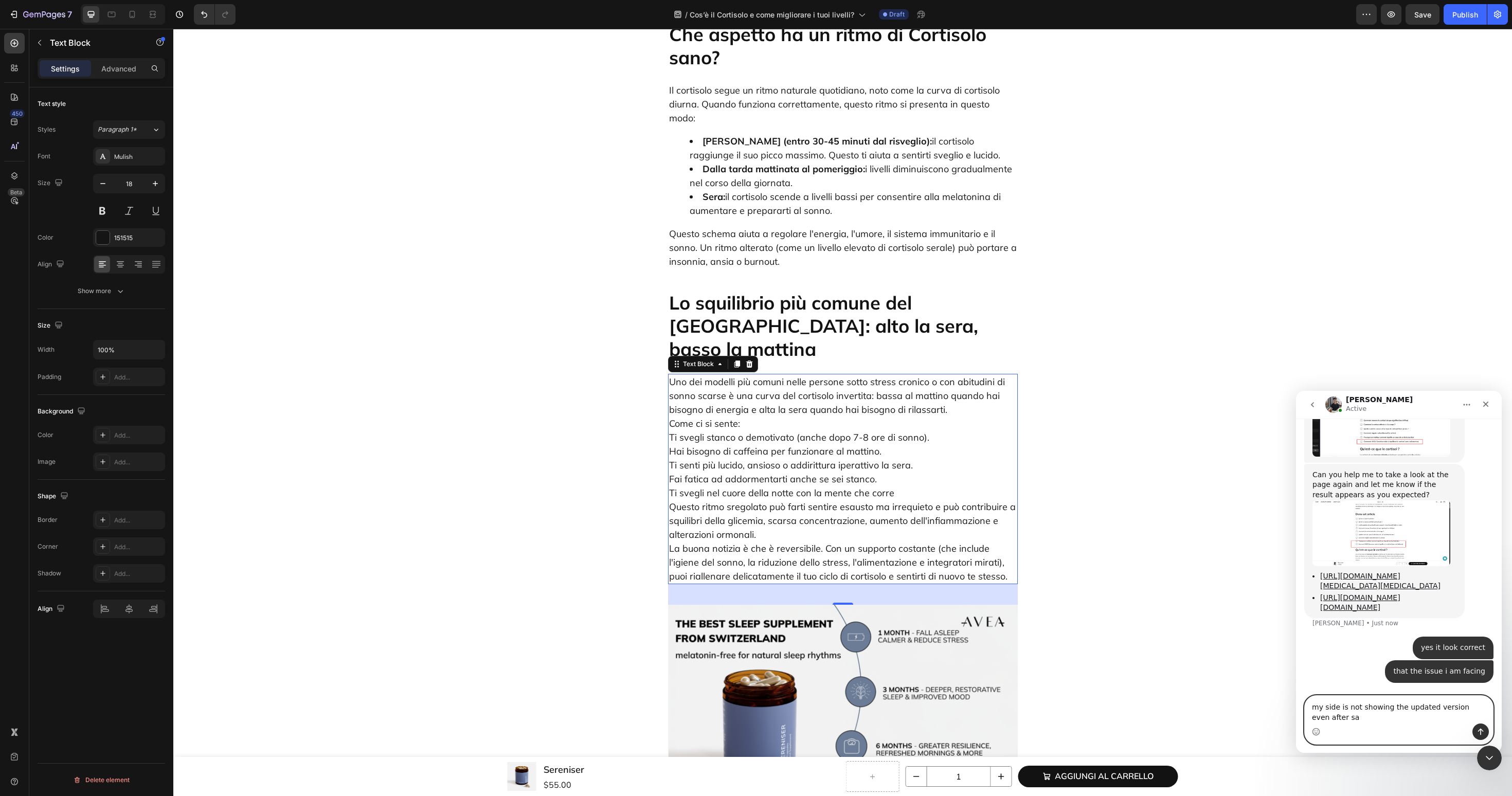
scroll to position [1215, 0]
type textarea "my side is not showing the updated version even after save and publish"
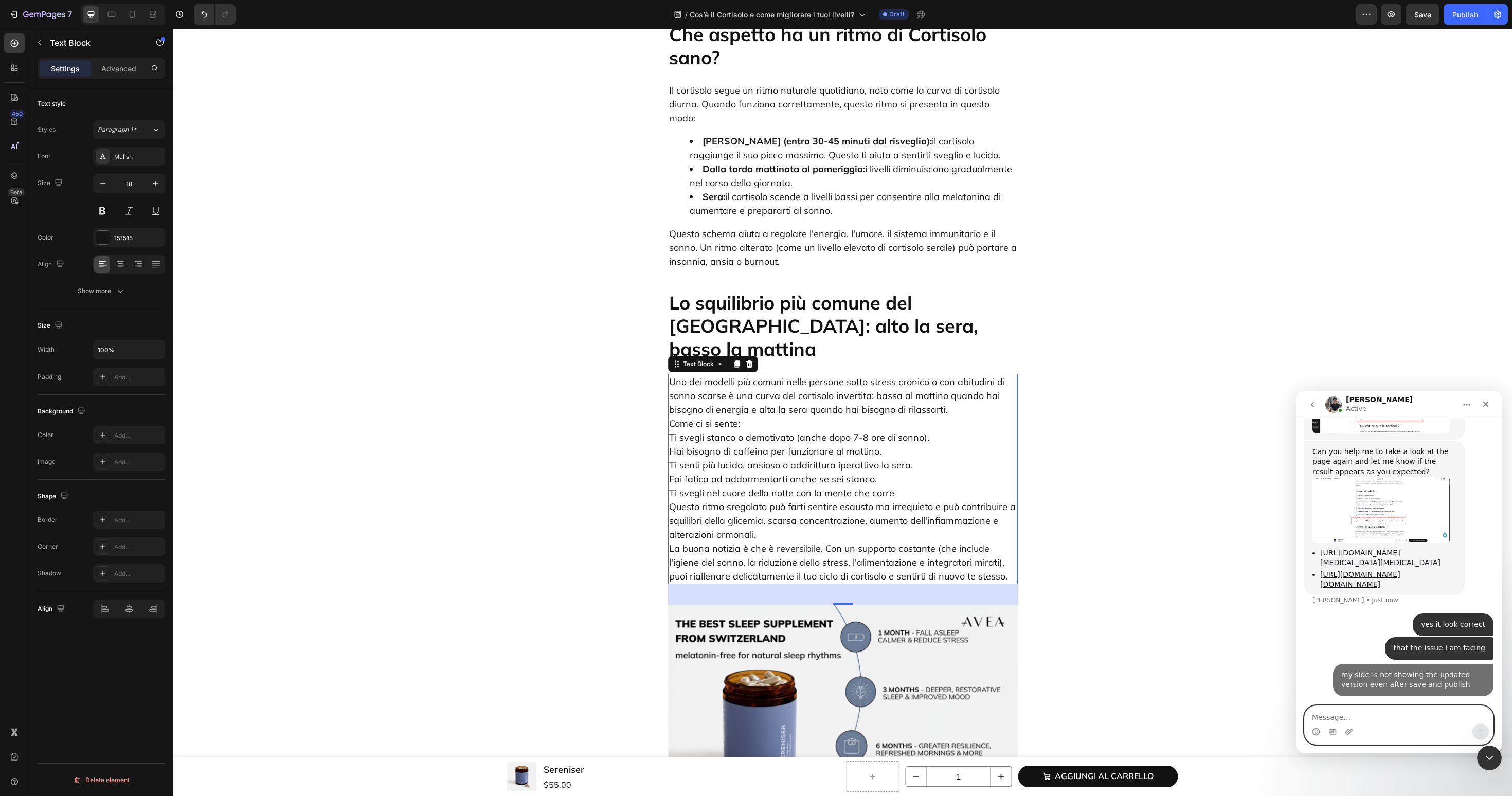
scroll to position [1238, 0]
type textarea "t"
click at [969, 375] on p "Uno dei modelli più comuni nelle persone sotto stress cronico o con abitudini d…" at bounding box center [843, 479] width 347 height 209
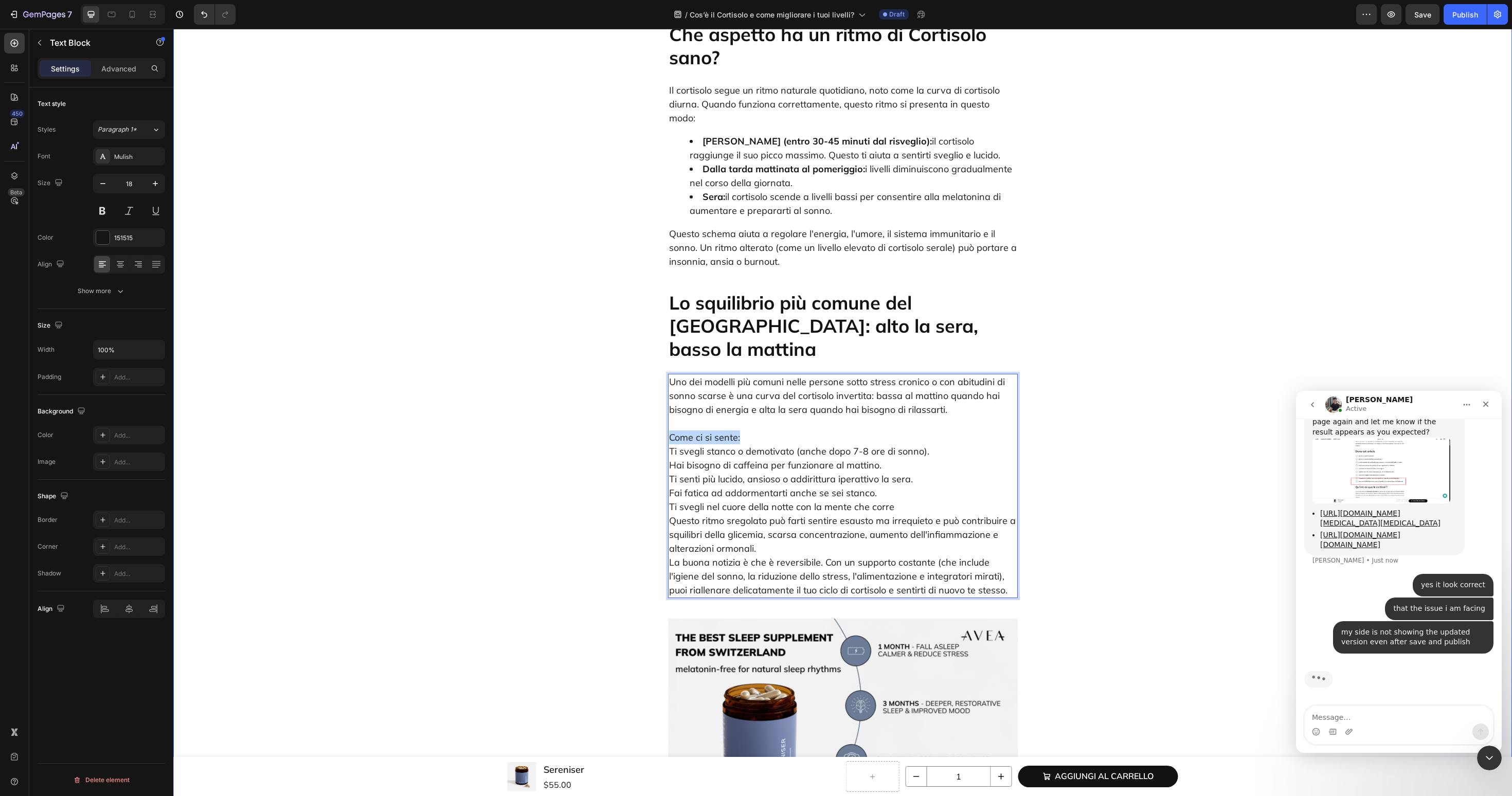
scroll to position [1278, 0]
drag, startPoint x: 756, startPoint y: 368, endPoint x: 655, endPoint y: 367, distance: 101.0
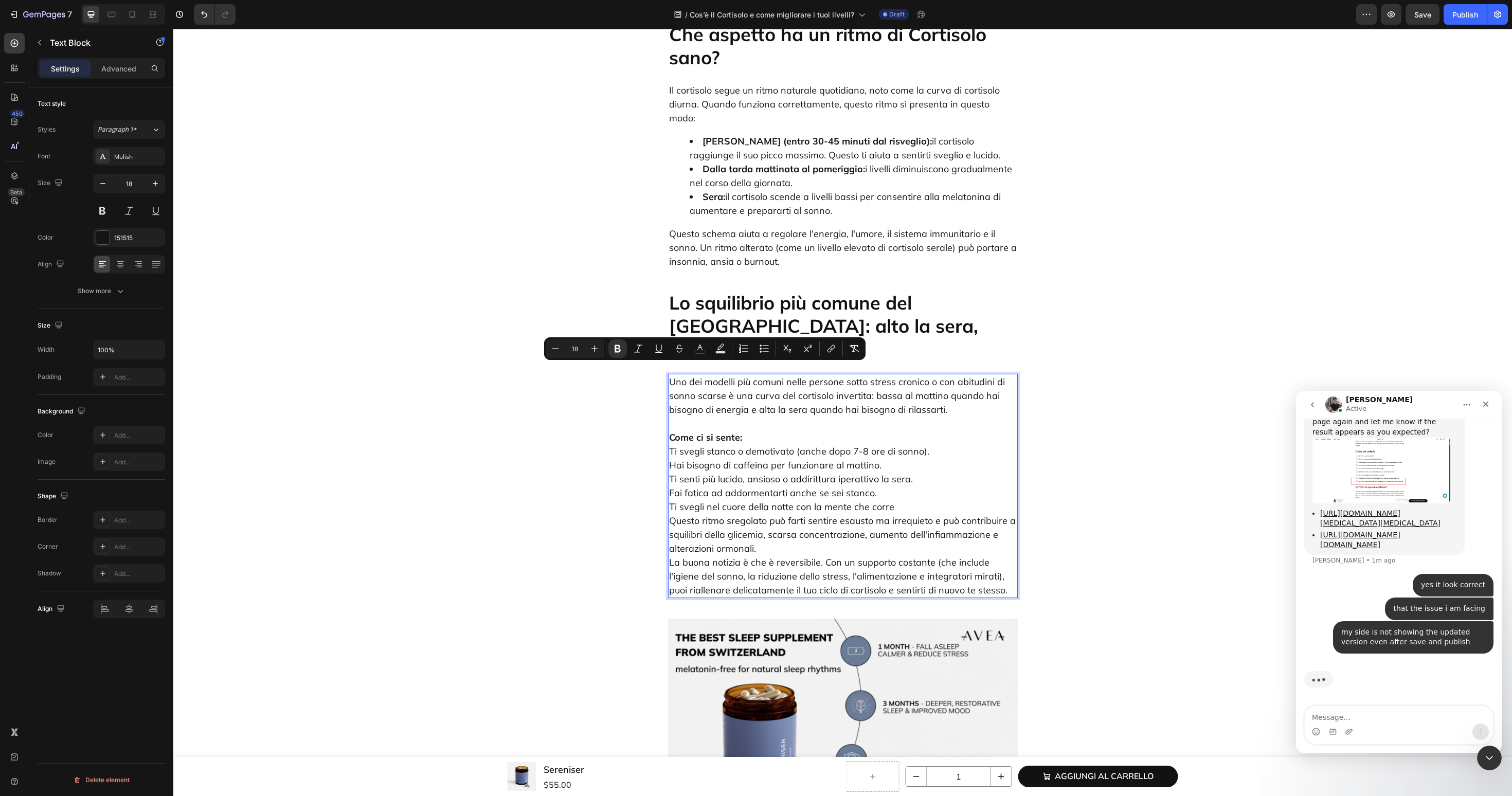
click at [905, 441] on p "Come ci si sente: Ti svegli stanco o demotivato (anche dopo 7-8 ore di sonno). …" at bounding box center [843, 506] width 347 height 180
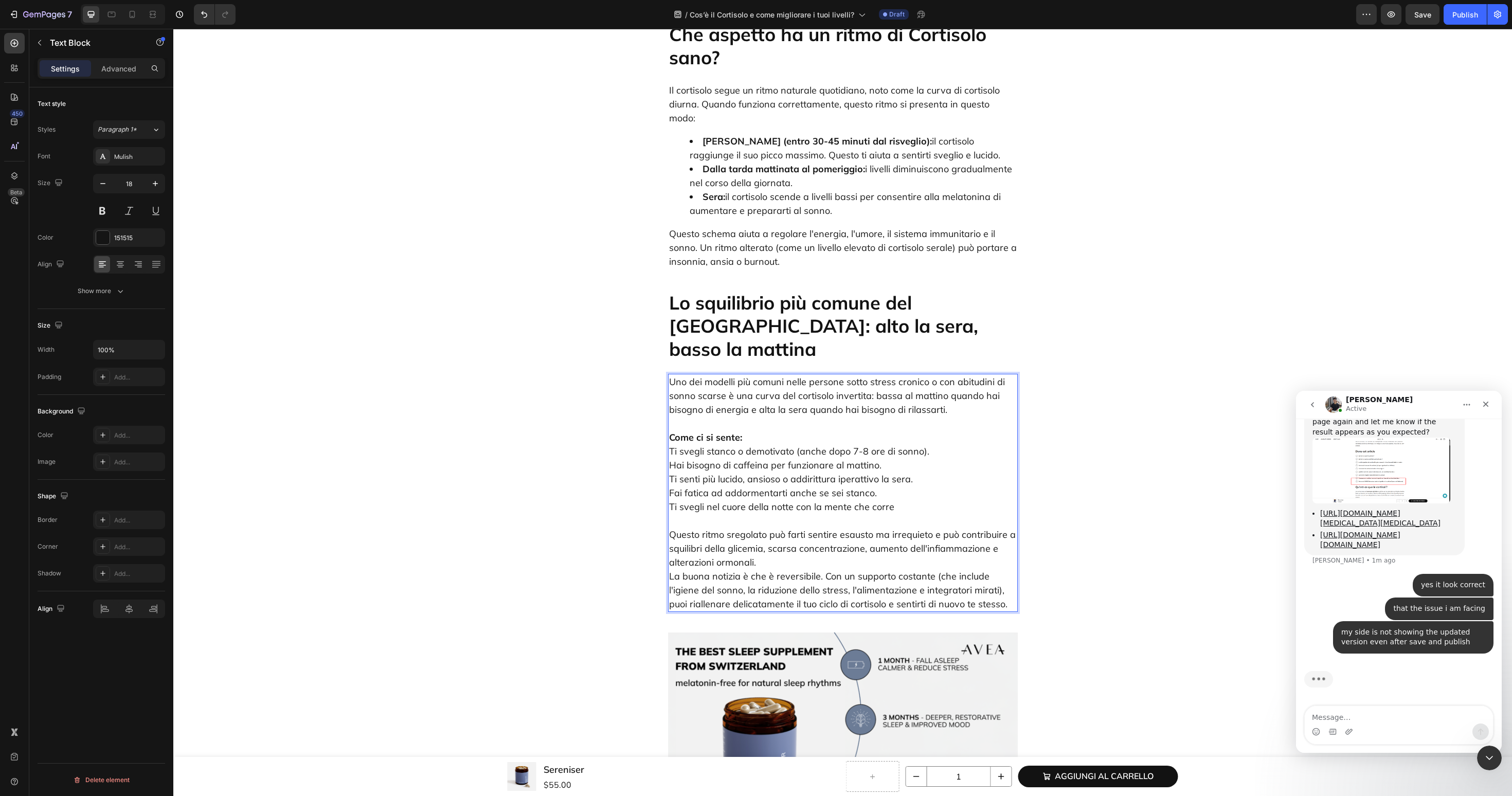
click at [806, 416] on p "Come ci si sente: Ti svegli stanco o demotivato (anche dopo 7-8 ore di sonno). …" at bounding box center [843, 465] width 347 height 97
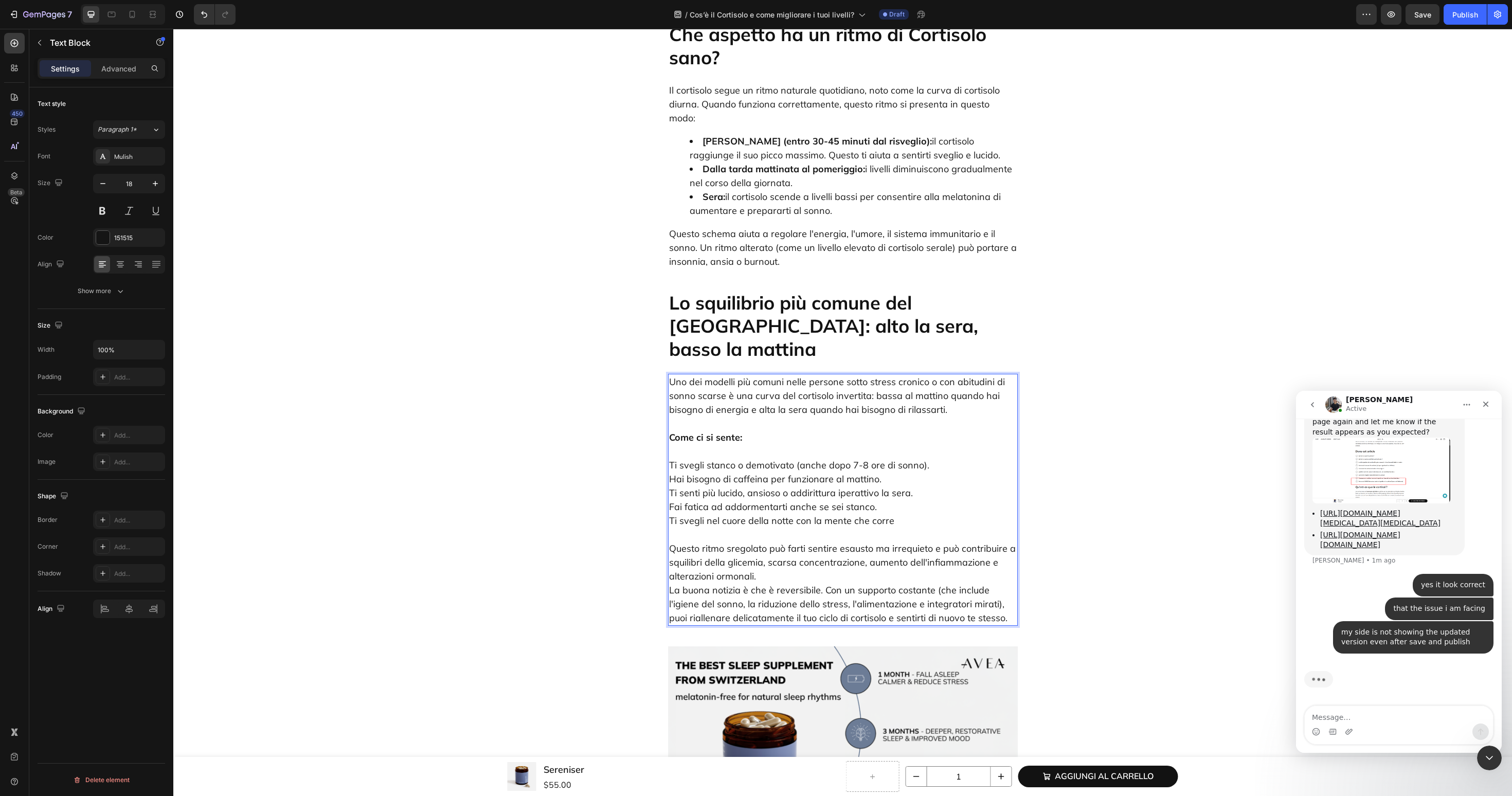
click at [818, 416] on p "Come ci si sente:" at bounding box center [843, 430] width 347 height 28
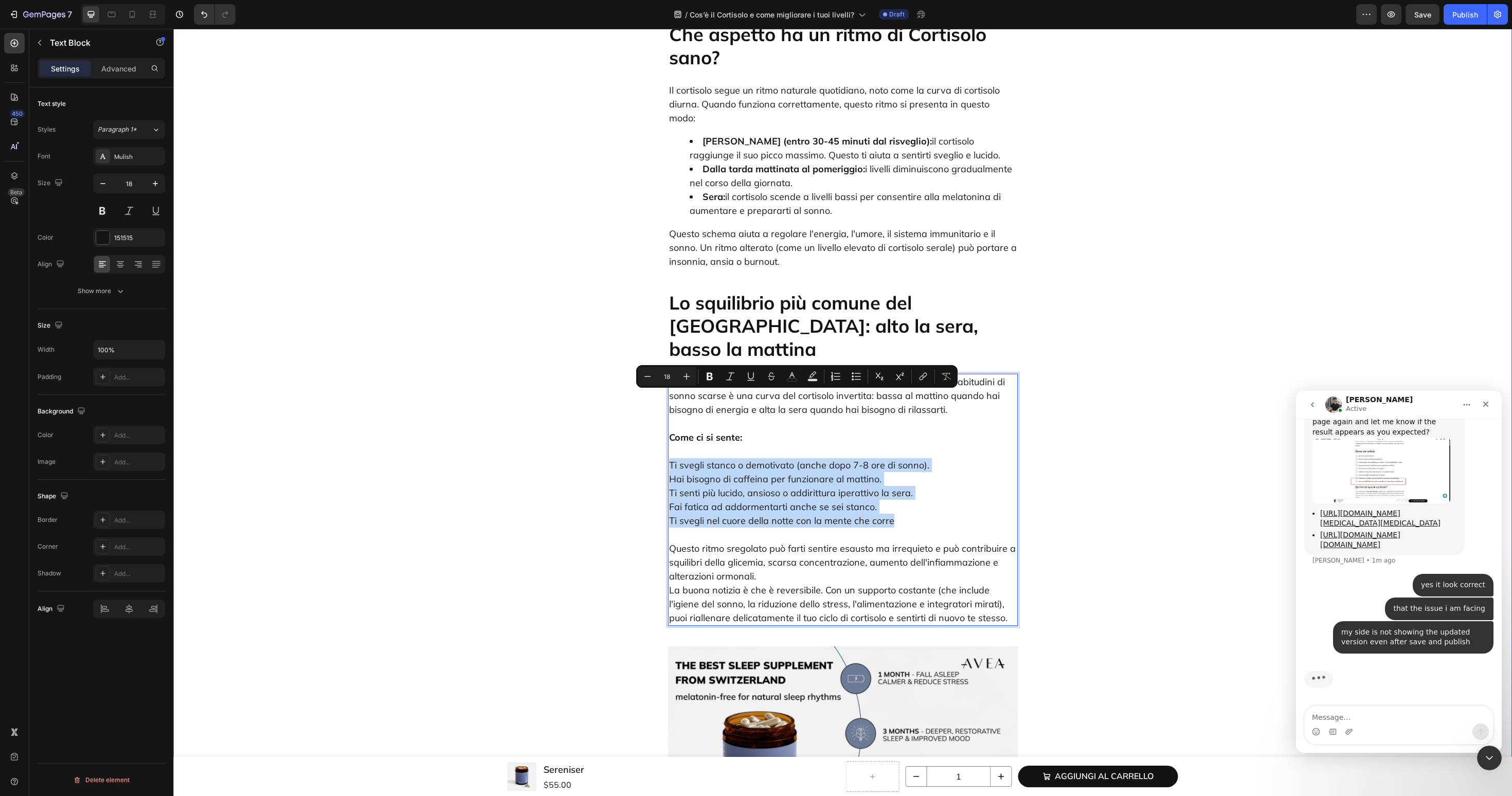
drag, startPoint x: 895, startPoint y: 459, endPoint x: 659, endPoint y: 400, distance: 243.3
click at [850, 378] on button "Bulleted List" at bounding box center [856, 376] width 18 height 18
type input "18"
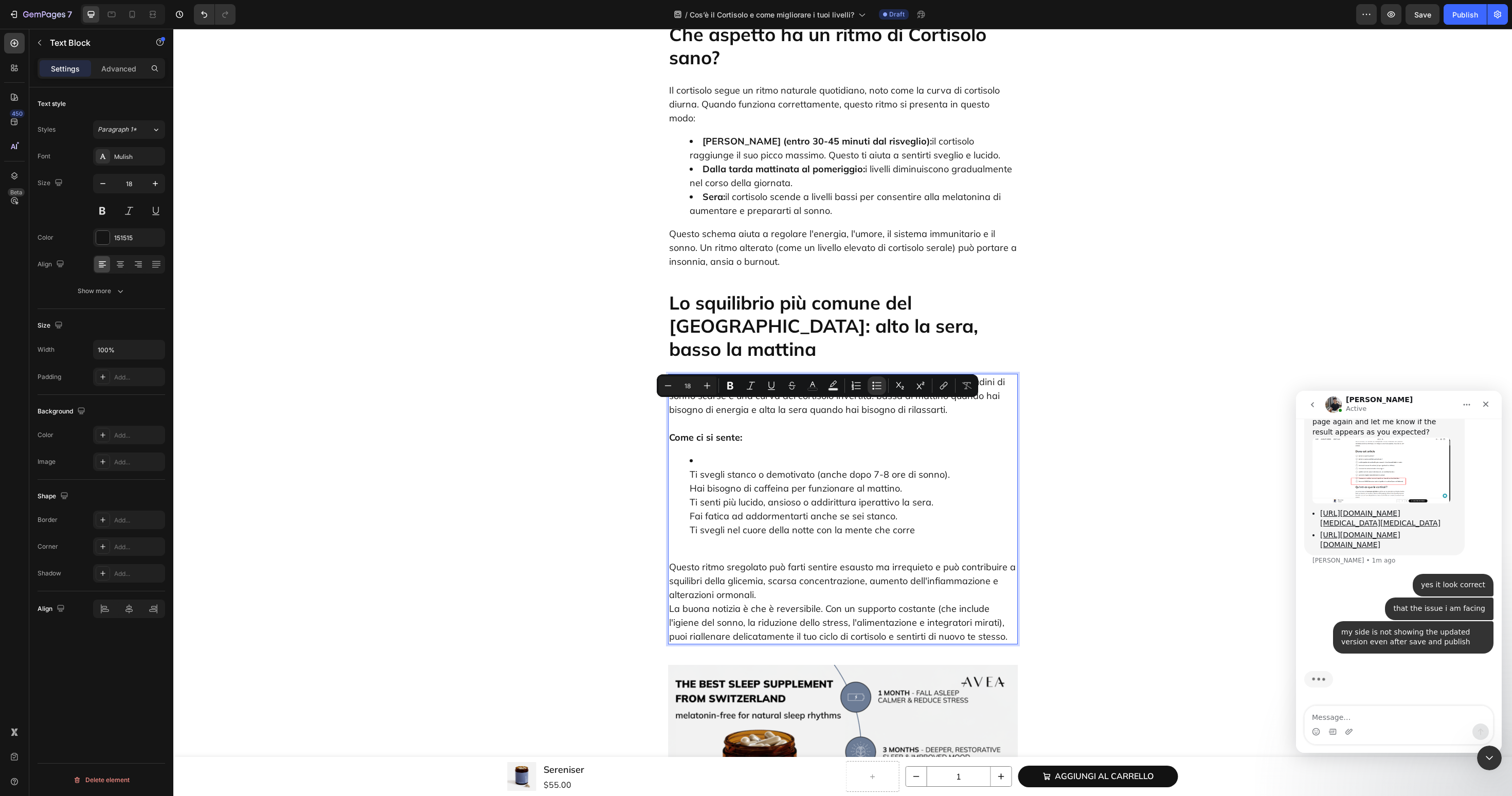
click at [678, 454] on ul "Ti svegli stanco o demotivato (anche dopo 7-8 ore di sonno). Hai bisogno di caf…" at bounding box center [843, 495] width 347 height 83
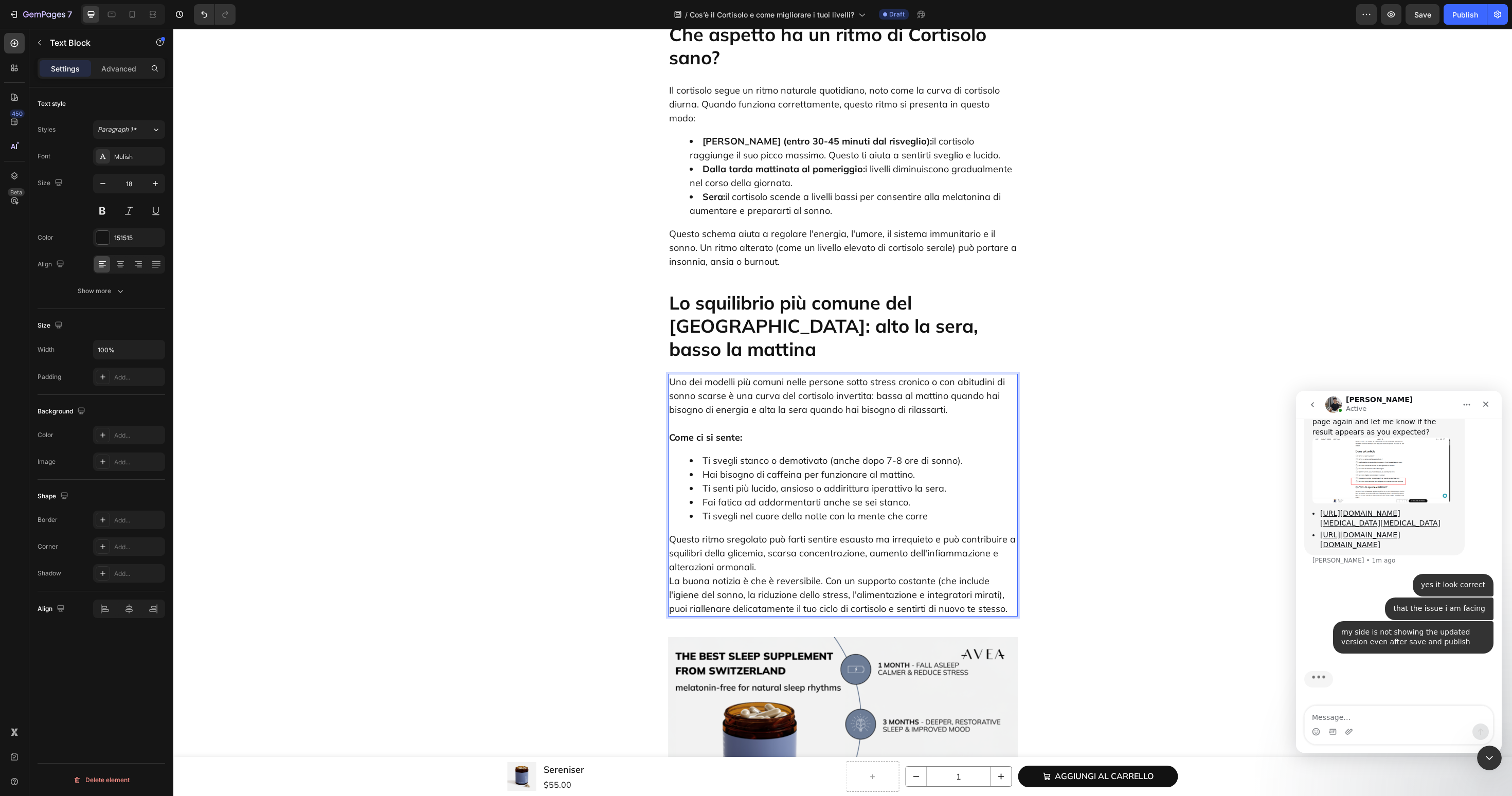
click at [895, 532] on p "Questo ritmo sregolato può farti sentire esausto ma irrequieto e può contribuir…" at bounding box center [843, 574] width 347 height 83
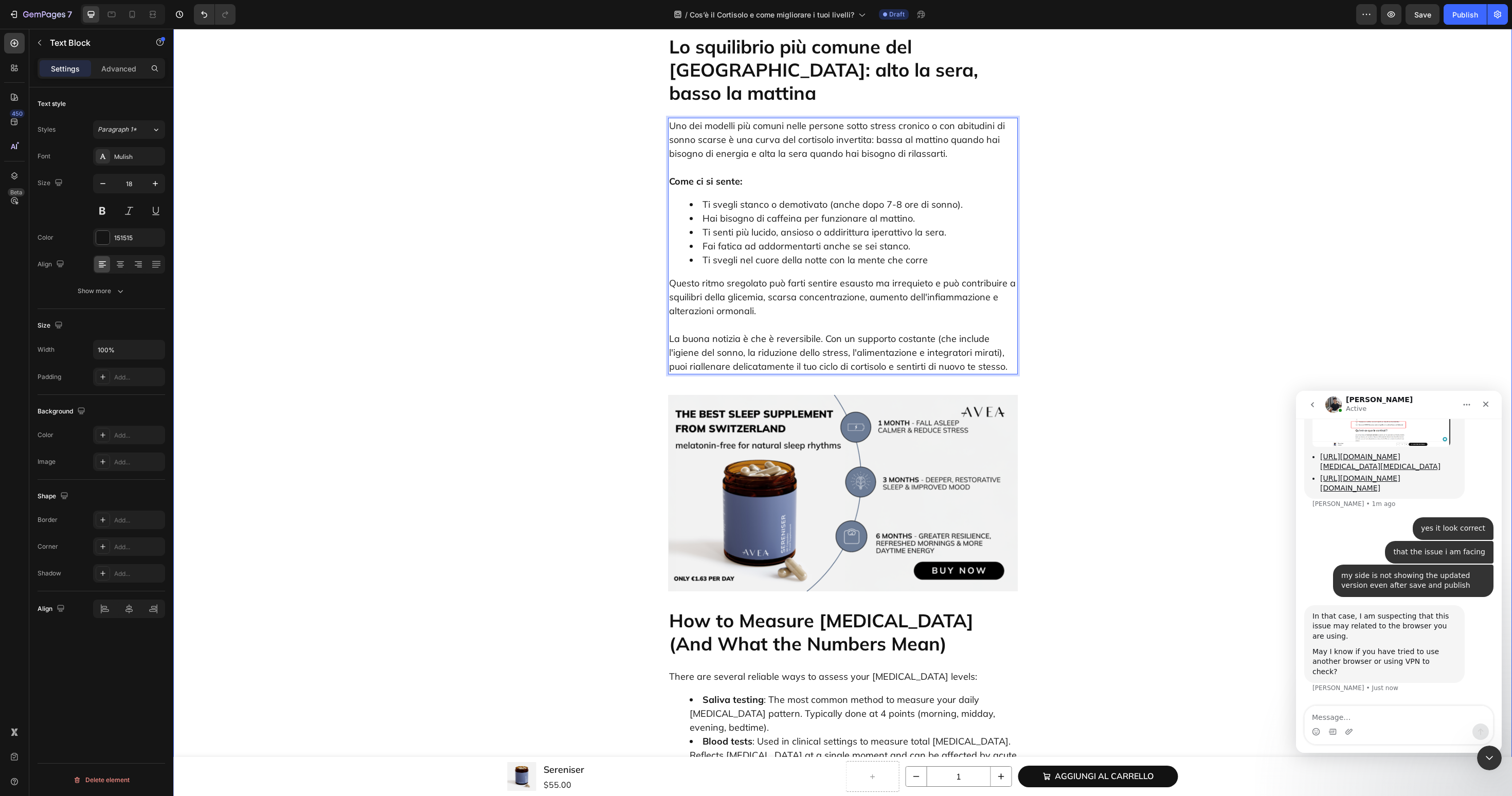
scroll to position [1357, 0]
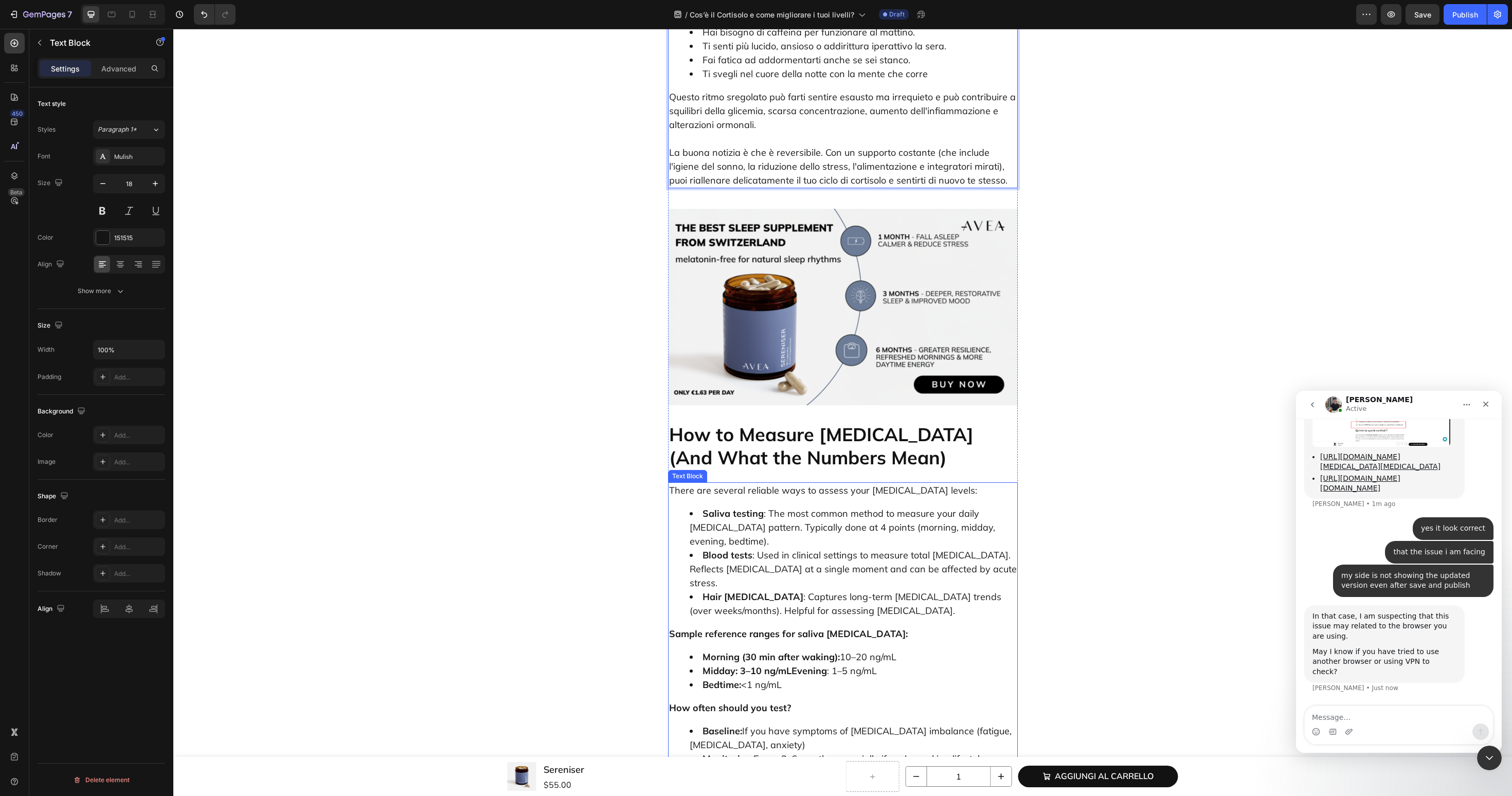
click at [773, 422] on h2 "How to Measure Cortisol (And What the Numbers Mean)" at bounding box center [843, 446] width 350 height 49
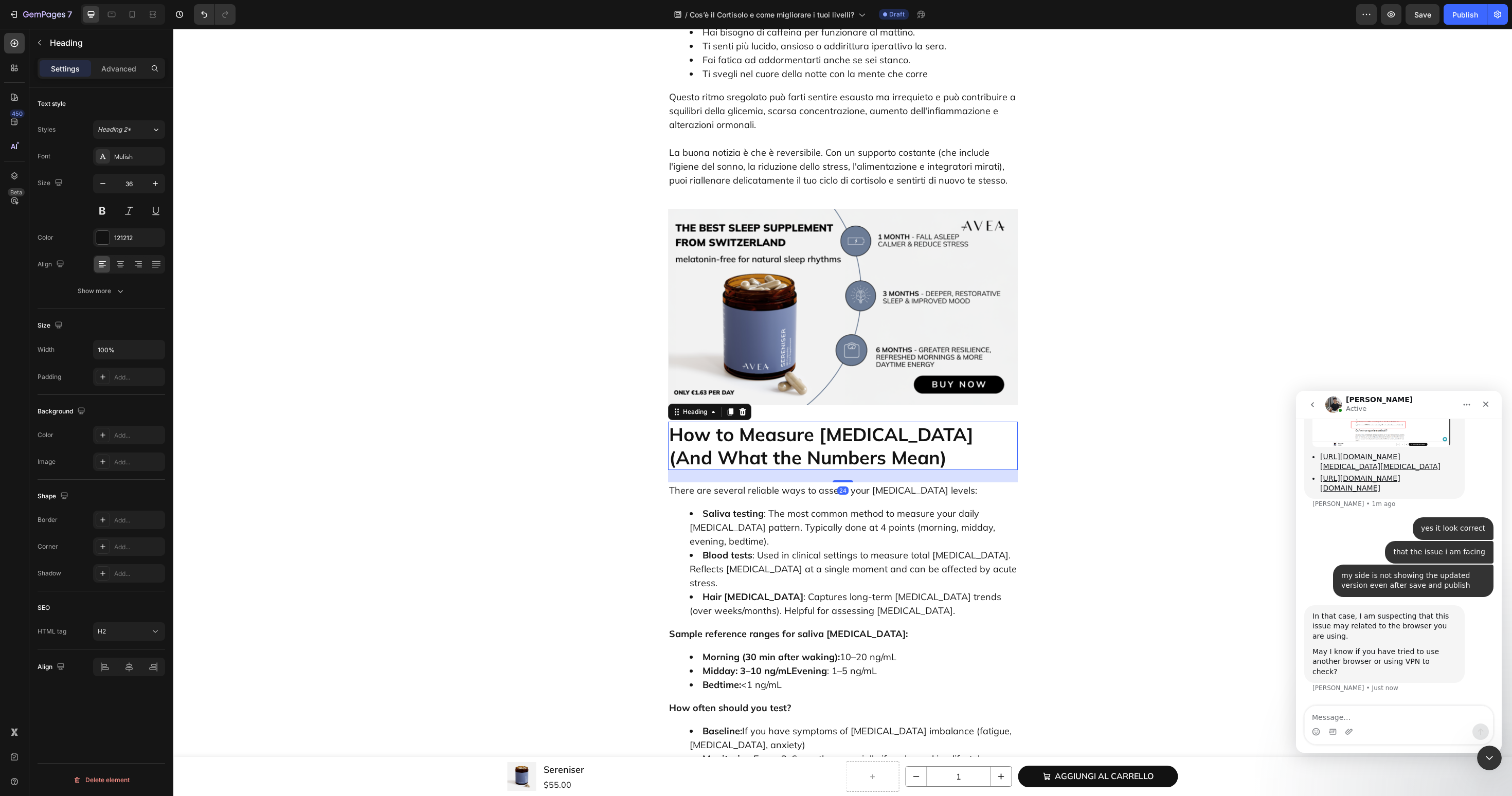
click at [773, 422] on h2 "How to Measure Cortisol (And What the Numbers Mean)" at bounding box center [843, 446] width 350 height 49
click at [739, 507] on li "Saliva testing : The most common method to measure your daily cortisol pattern.…" at bounding box center [853, 528] width 327 height 42
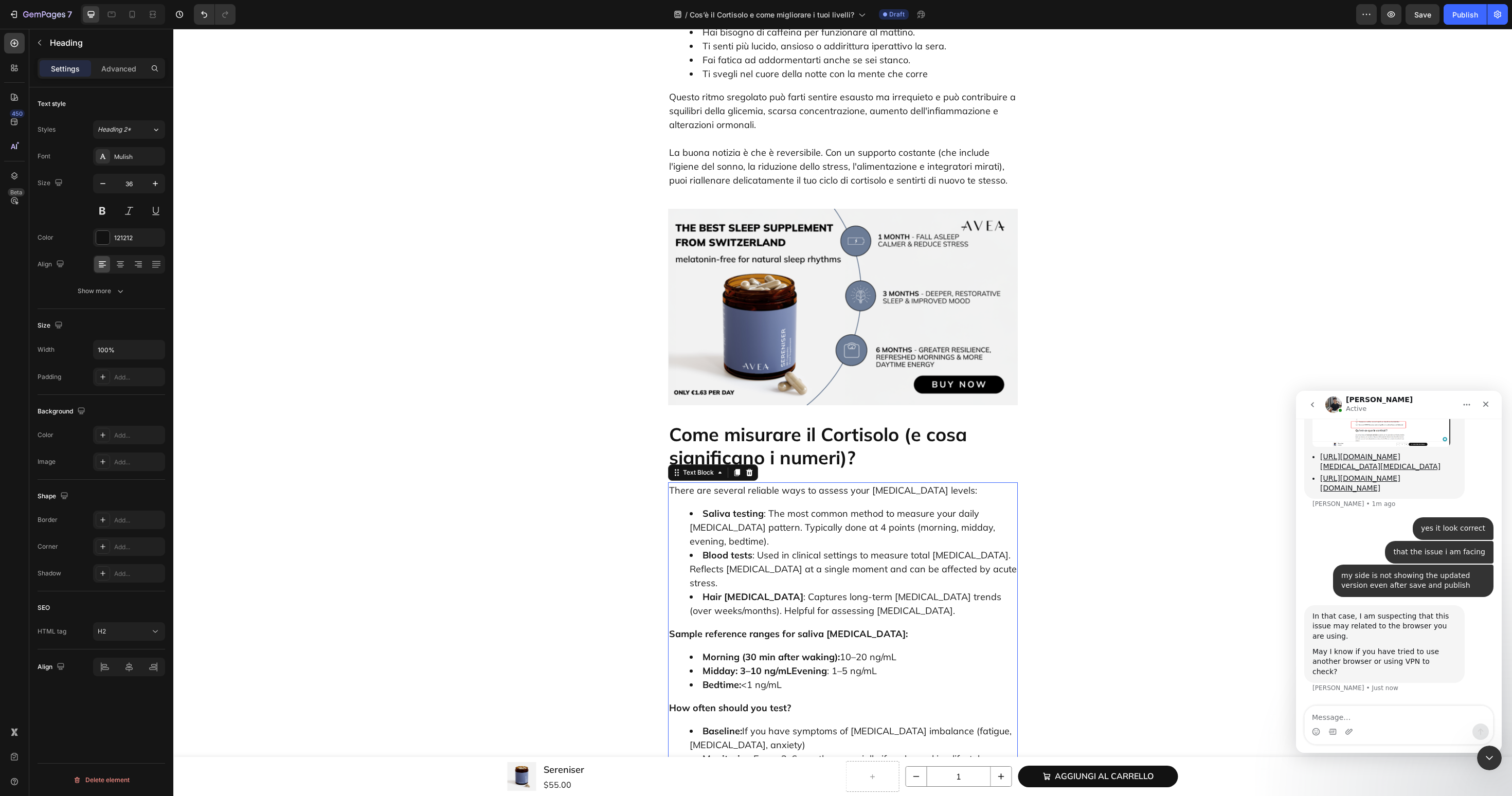
click at [739, 507] on li "Saliva testing : The most common method to measure your daily cortisol pattern.…" at bounding box center [853, 528] width 327 height 42
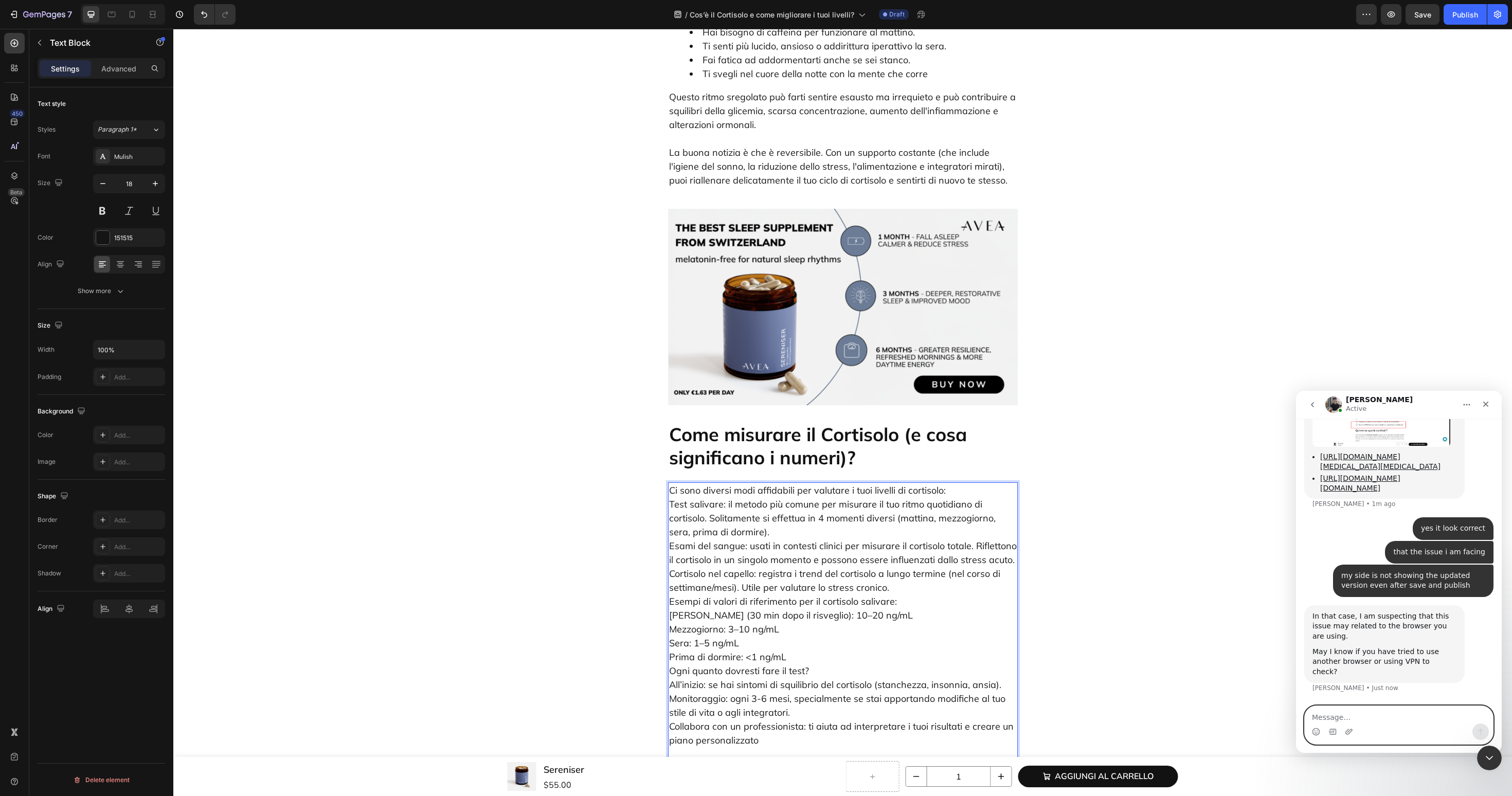
click at [1346, 723] on textarea "Message…" at bounding box center [1398, 715] width 188 height 18
type textarea "yes"
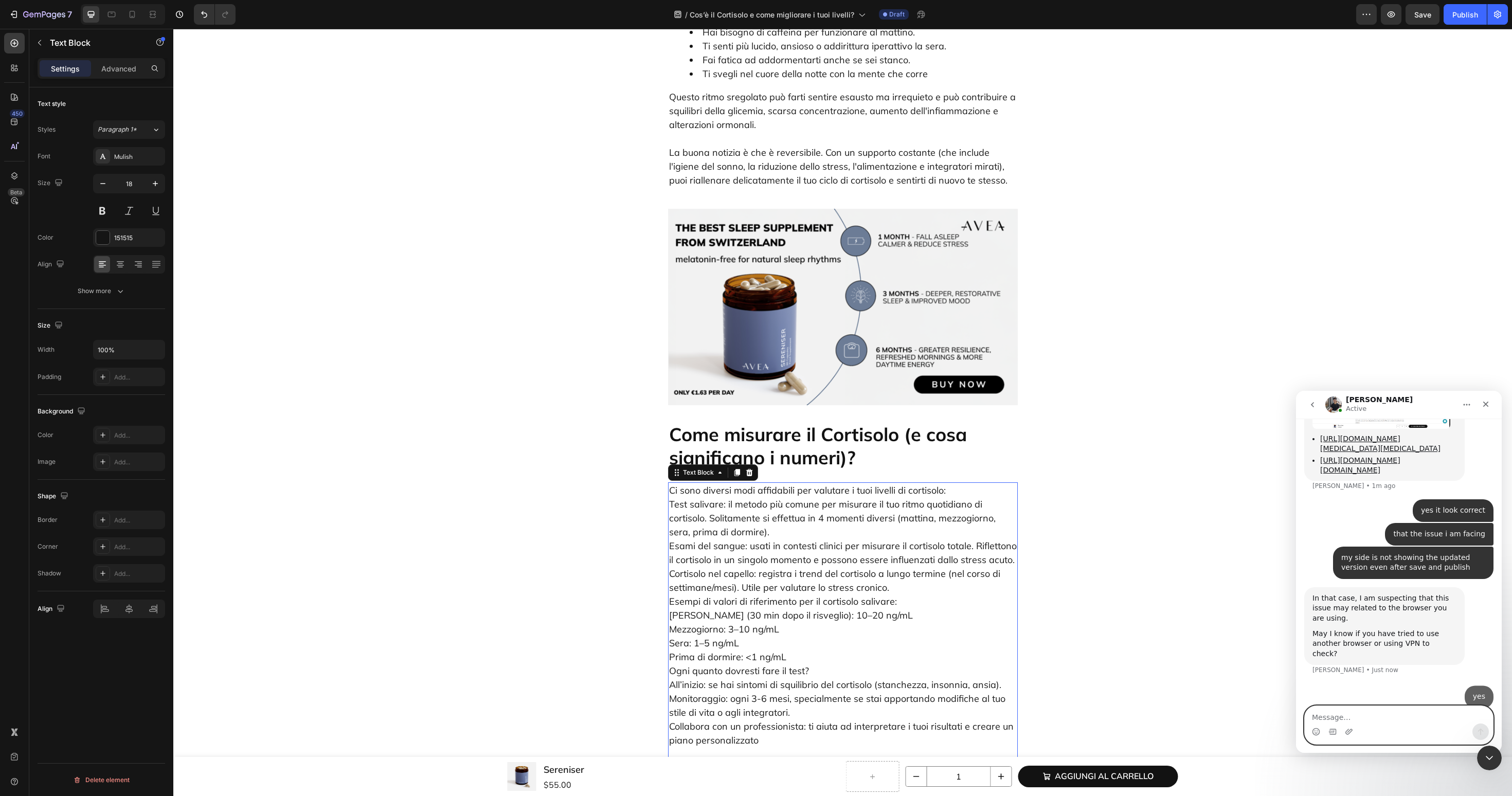
scroll to position [1345, 0]
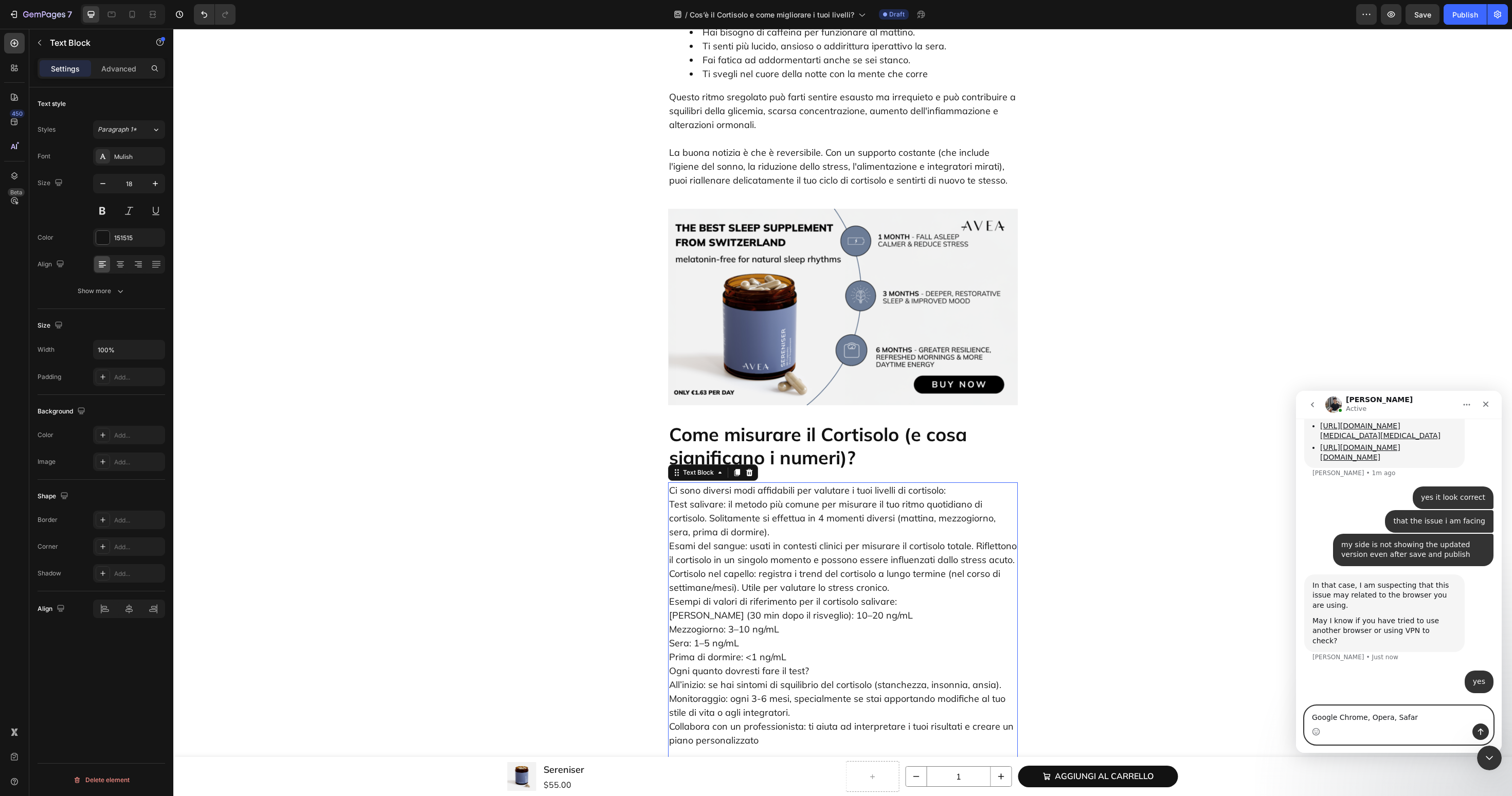
type textarea "Google Chrome, Opera, Safari"
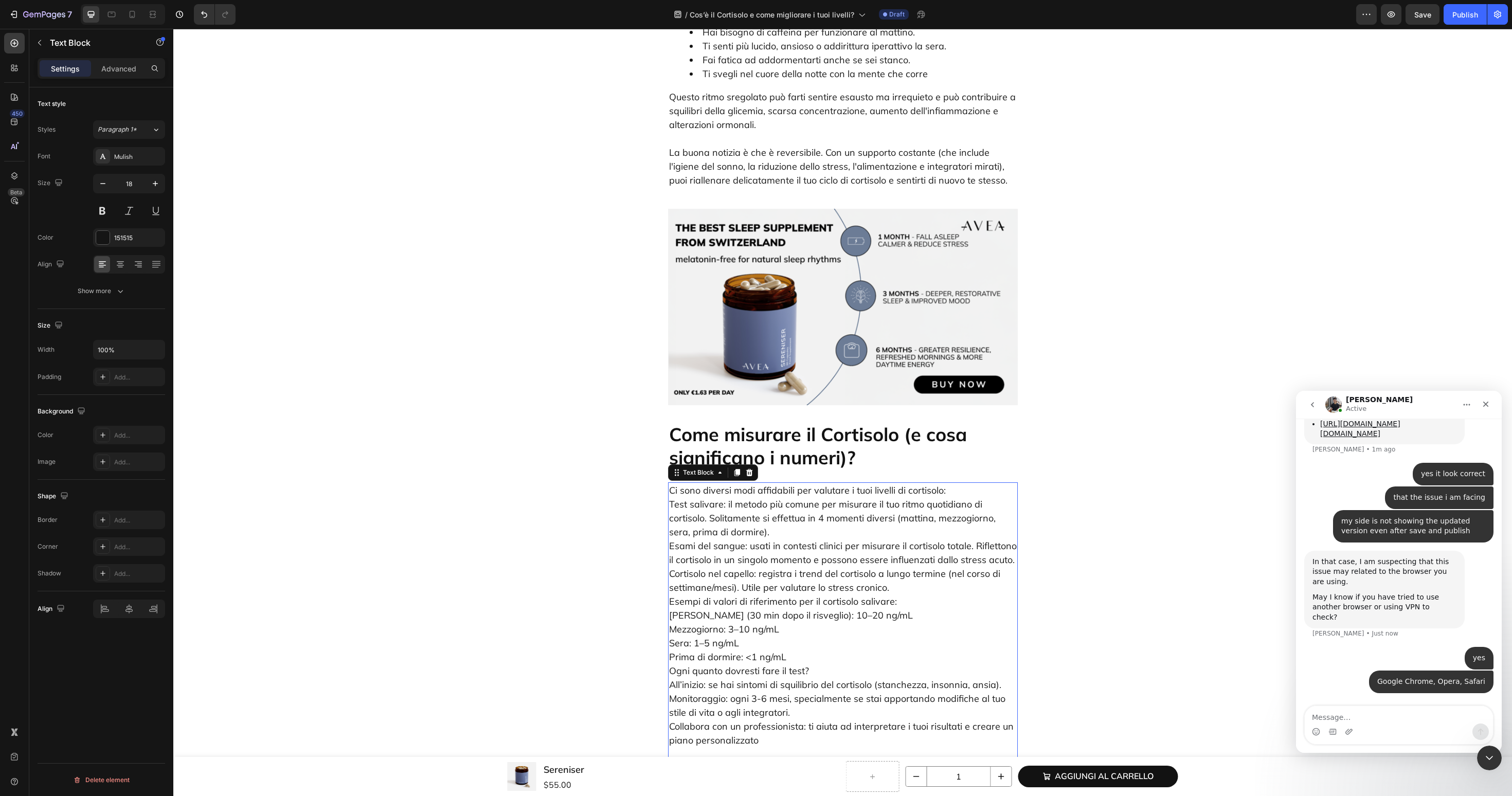
click at [965, 483] on p "Ci sono diversi modi affidabili per valutare i tuoi livelli di cortisolo: Test …" at bounding box center [843, 615] width 347 height 264
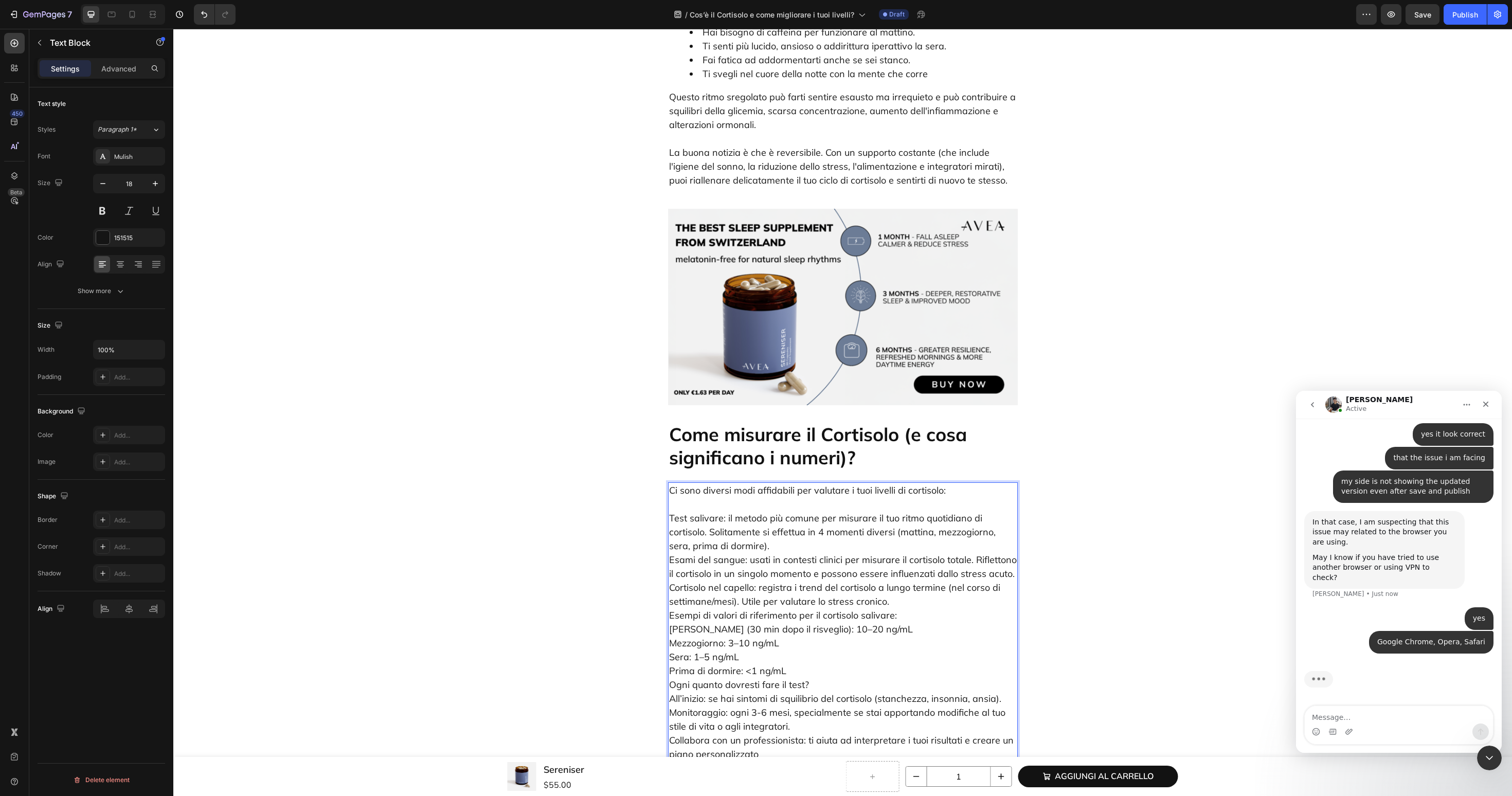
click at [892, 547] on p "⁠⁠⁠⁠⁠⁠⁠ Test salivare: il metodo più comune per misurare il tuo ritmo quotidian…" at bounding box center [843, 629] width 347 height 264
click at [912, 535] on p "Test salivare: il metodo più comune per misurare il tuo ritmo quotidiano di cor…" at bounding box center [843, 629] width 347 height 264
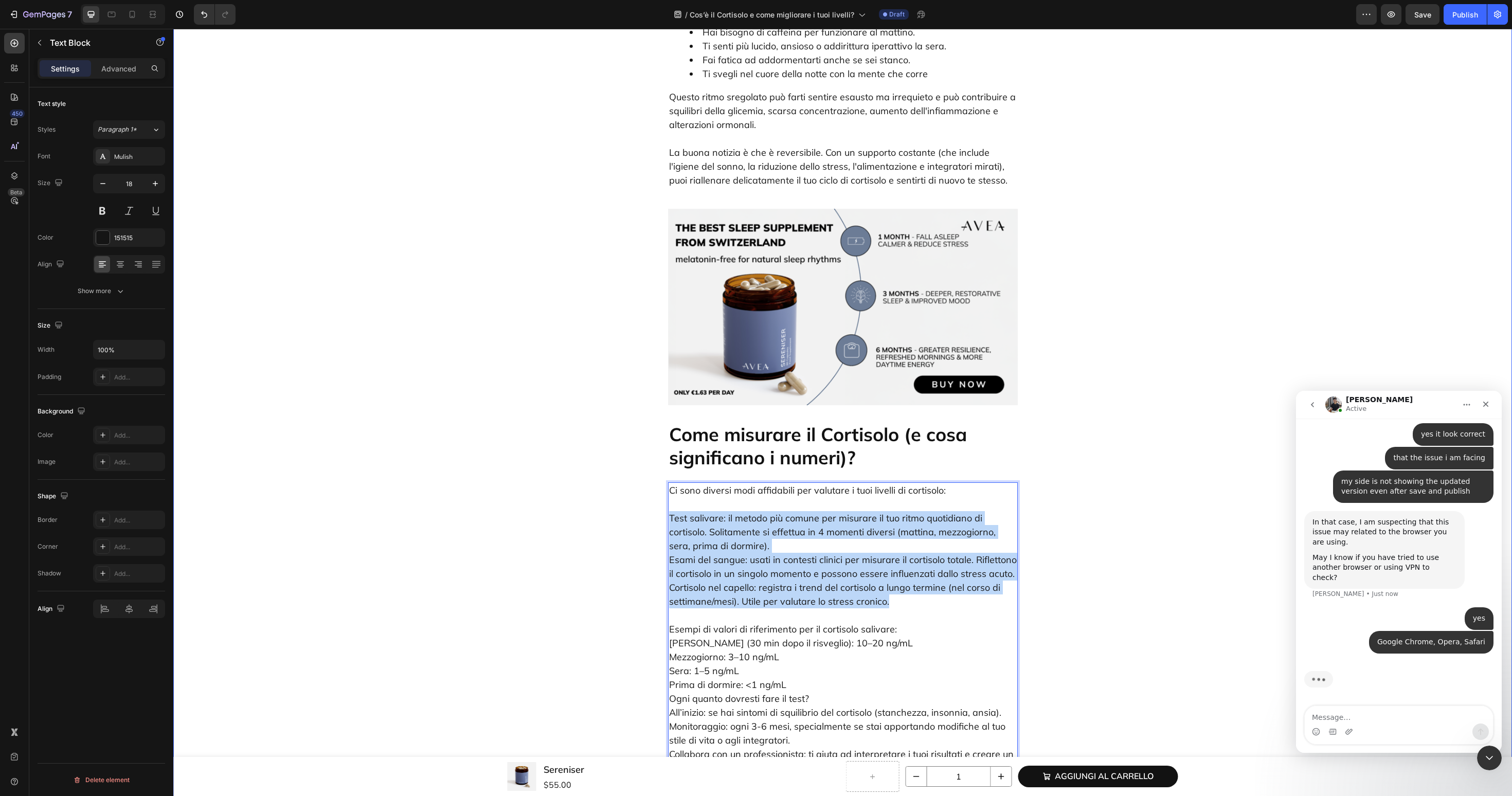
drag, startPoint x: 910, startPoint y: 535, endPoint x: 665, endPoint y: 454, distance: 258.0
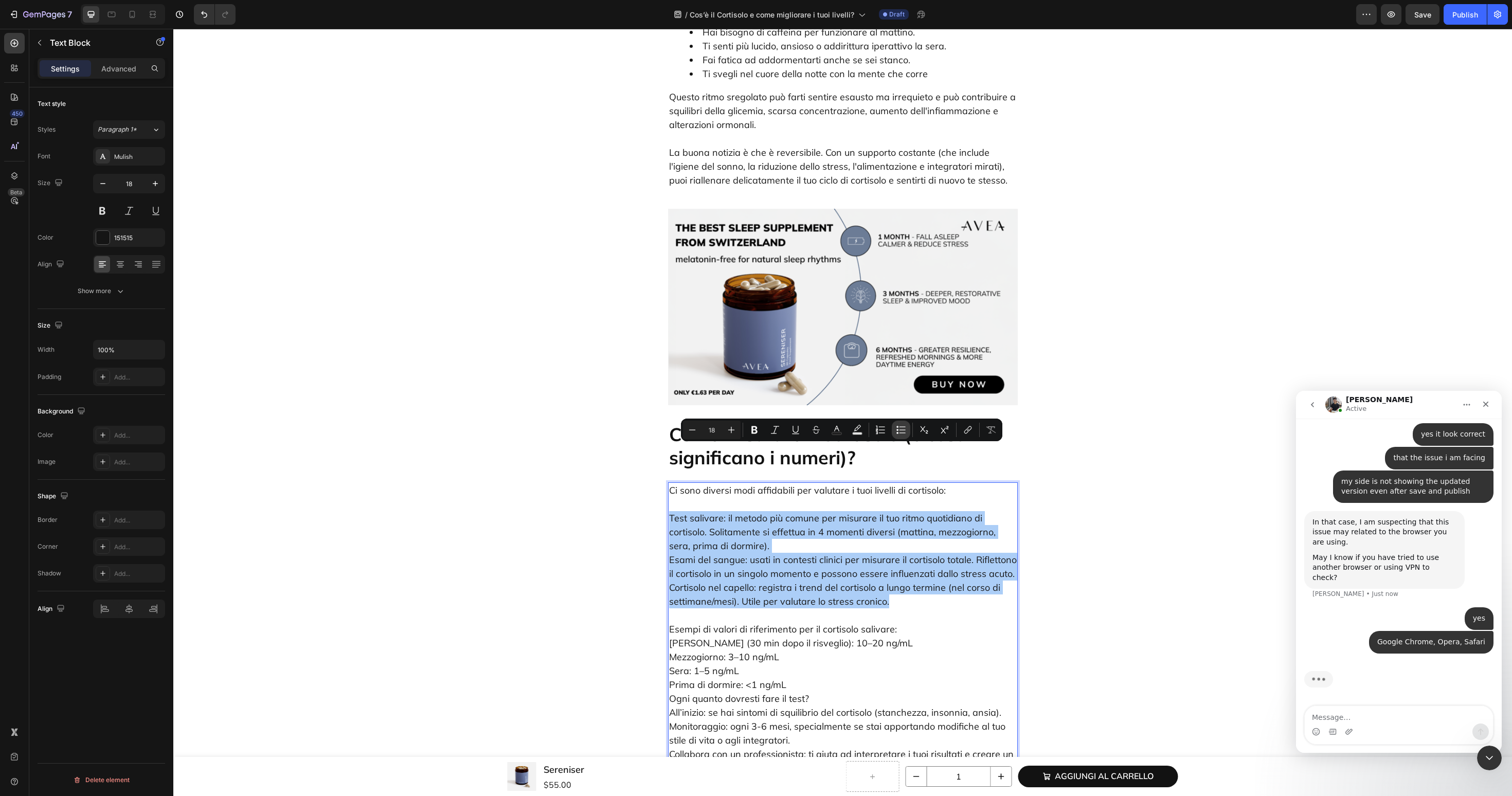
click at [903, 429] on icon "Editor contextual toolbar" at bounding box center [901, 430] width 10 height 10
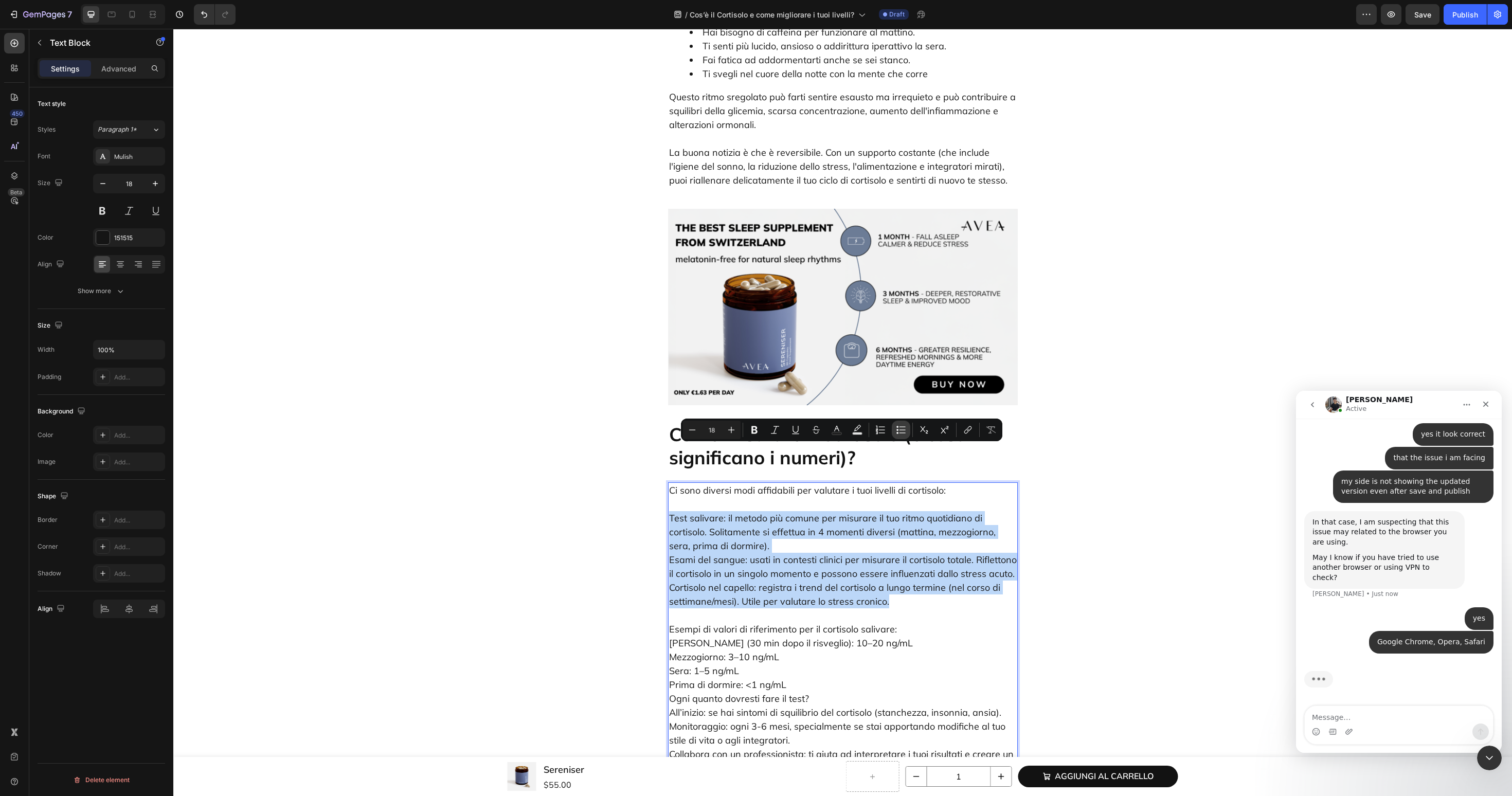
type input "18"
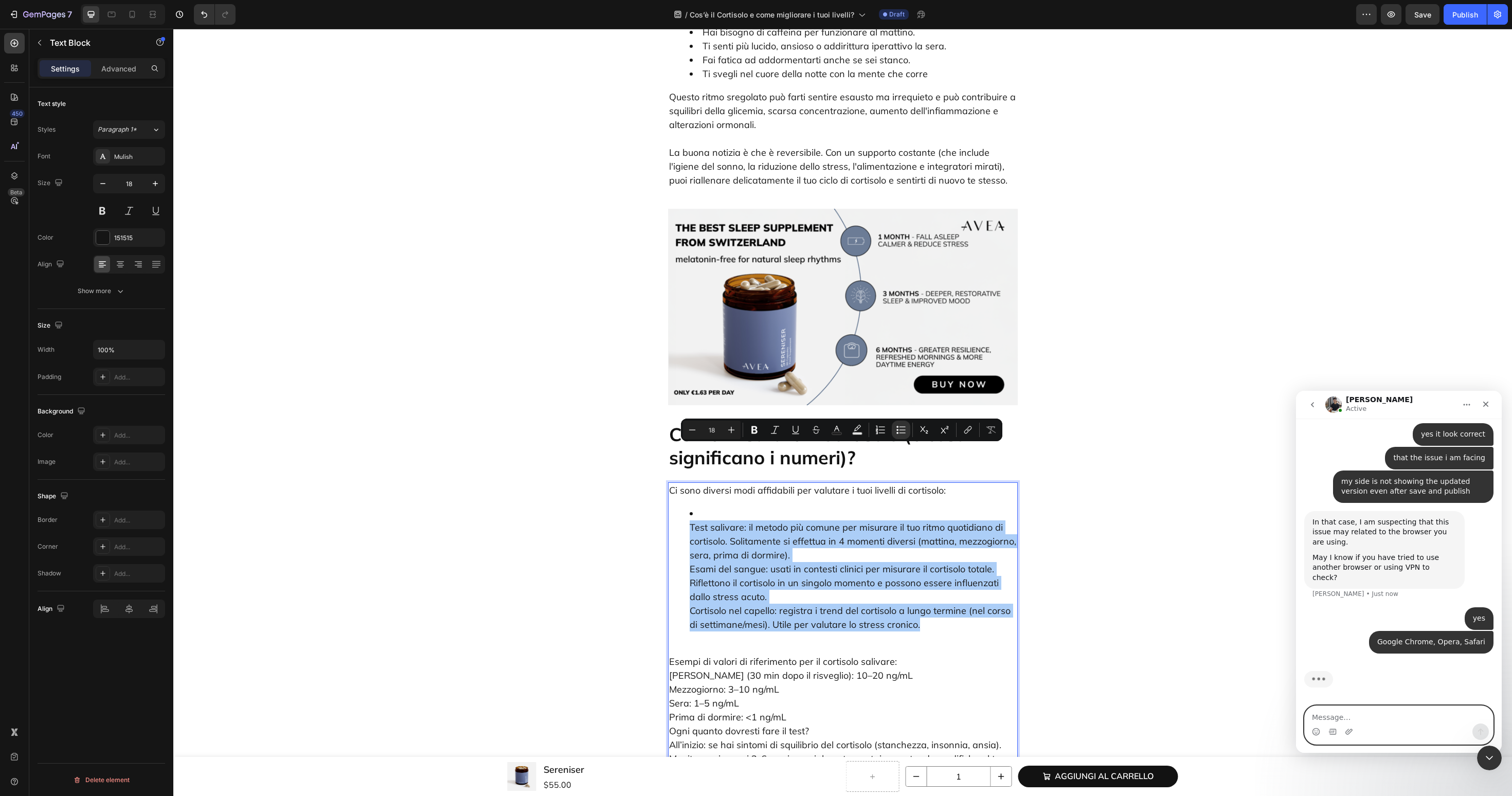
click at [1397, 723] on textarea "Message…" at bounding box center [1398, 715] width 188 height 18
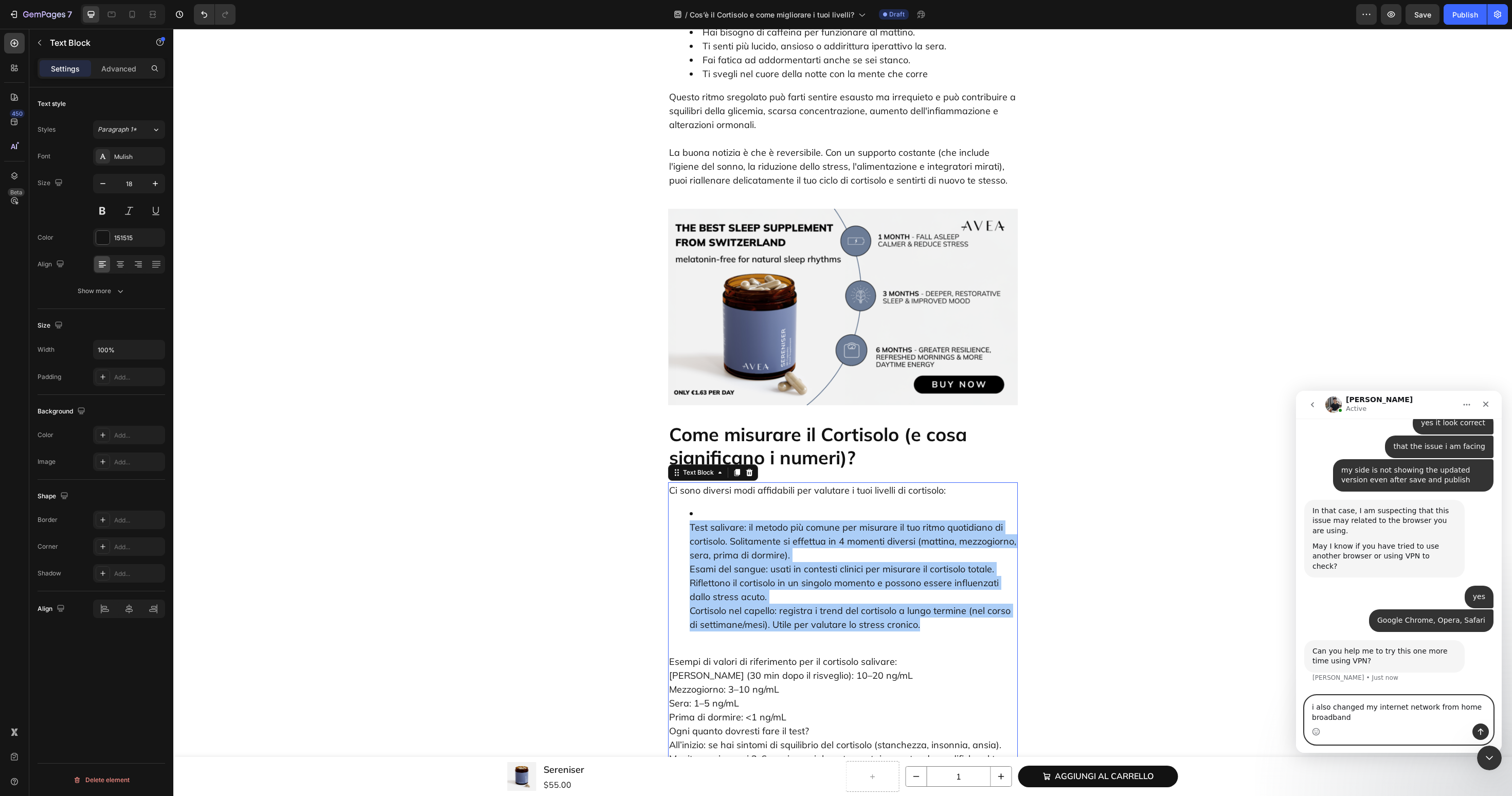
scroll to position [1420, 0]
type textarea "i also changed my internet network from home broadband to mobile phone internet"
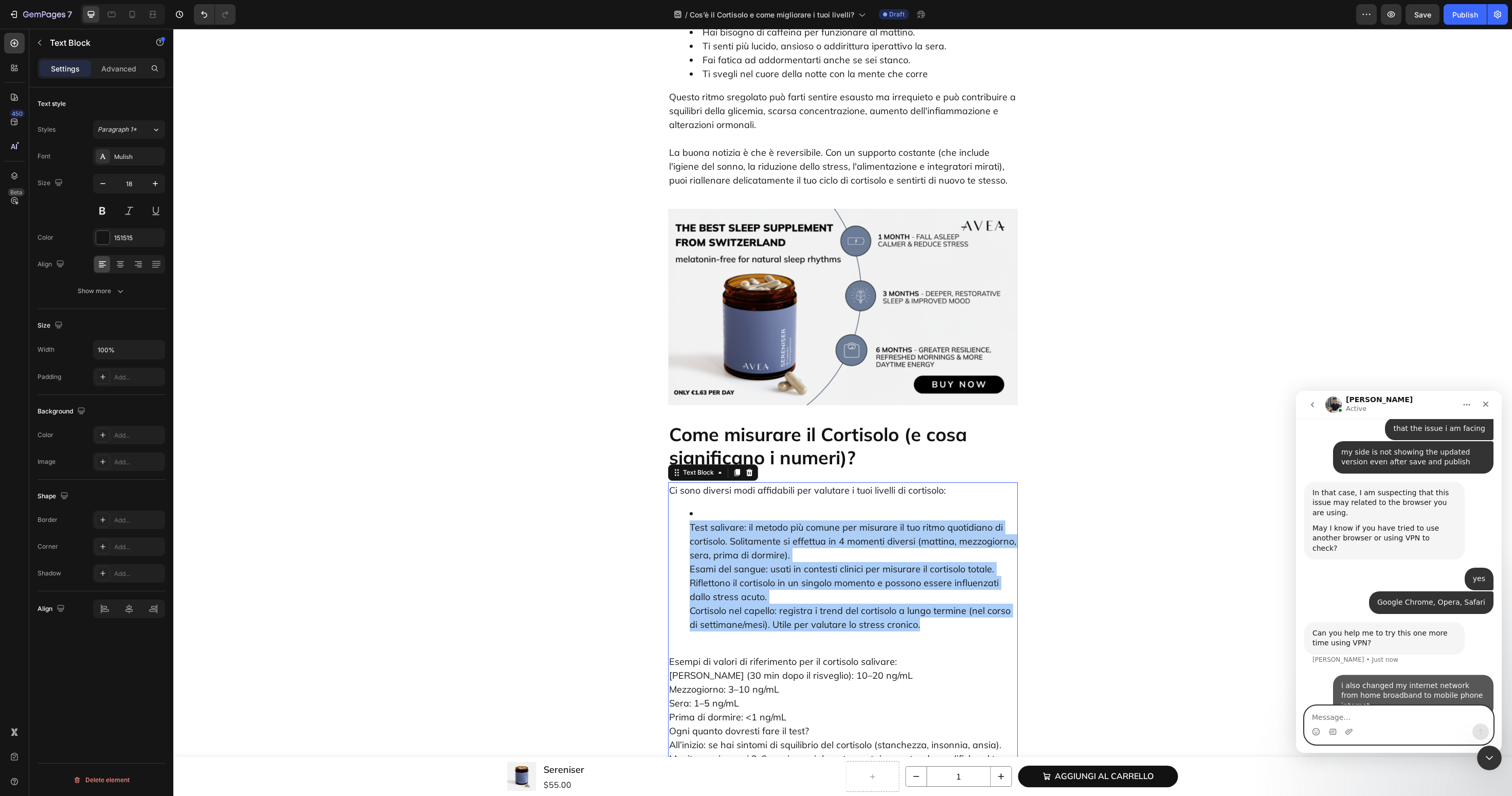
scroll to position [1450, 0]
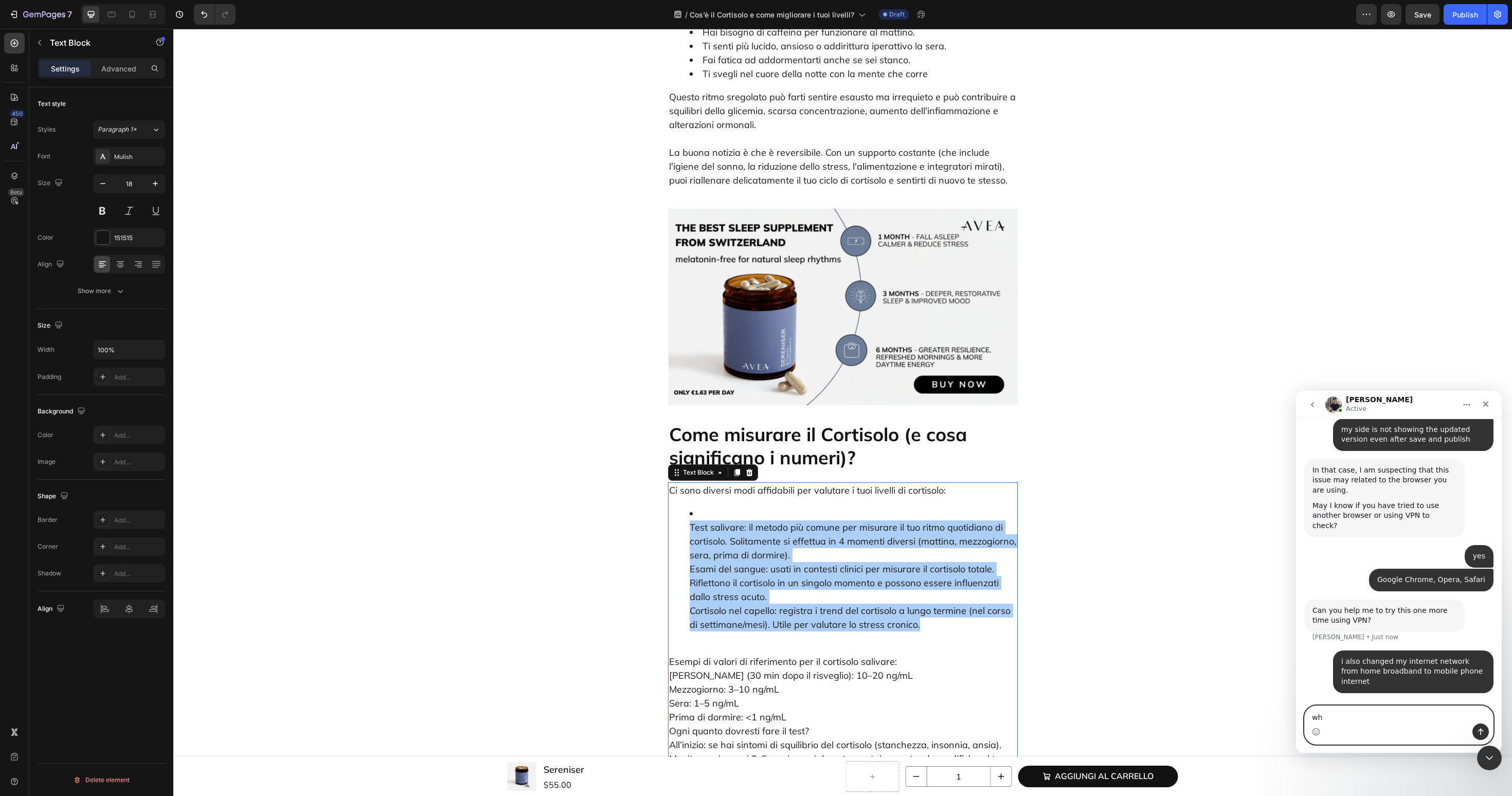
type textarea "w"
type textarea "VPN to what country?"
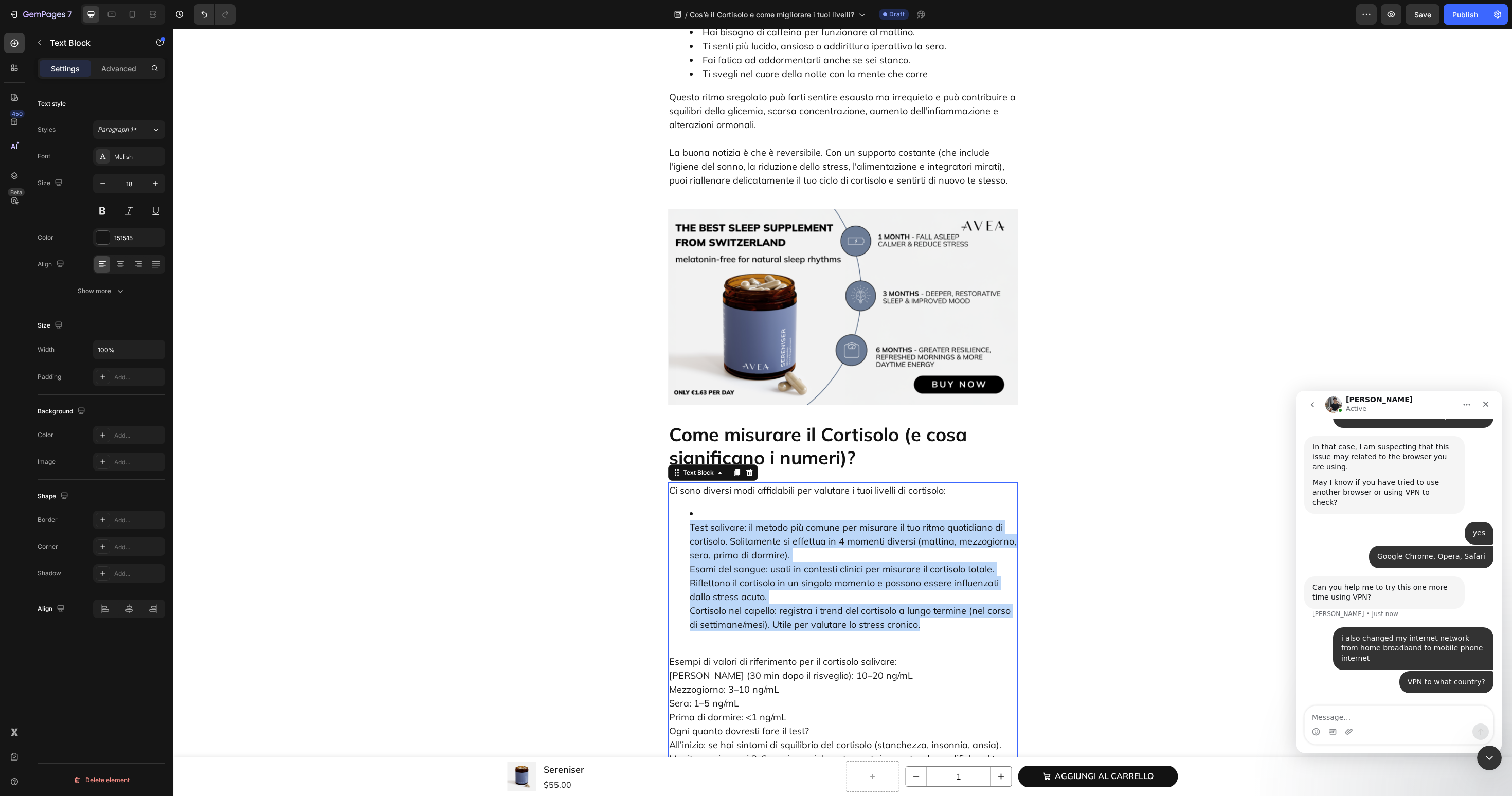
click at [682, 507] on ul "Test salivare: il metodo più comune per misurare il tuo ritmo quotidiano di cor…" at bounding box center [843, 569] width 347 height 125
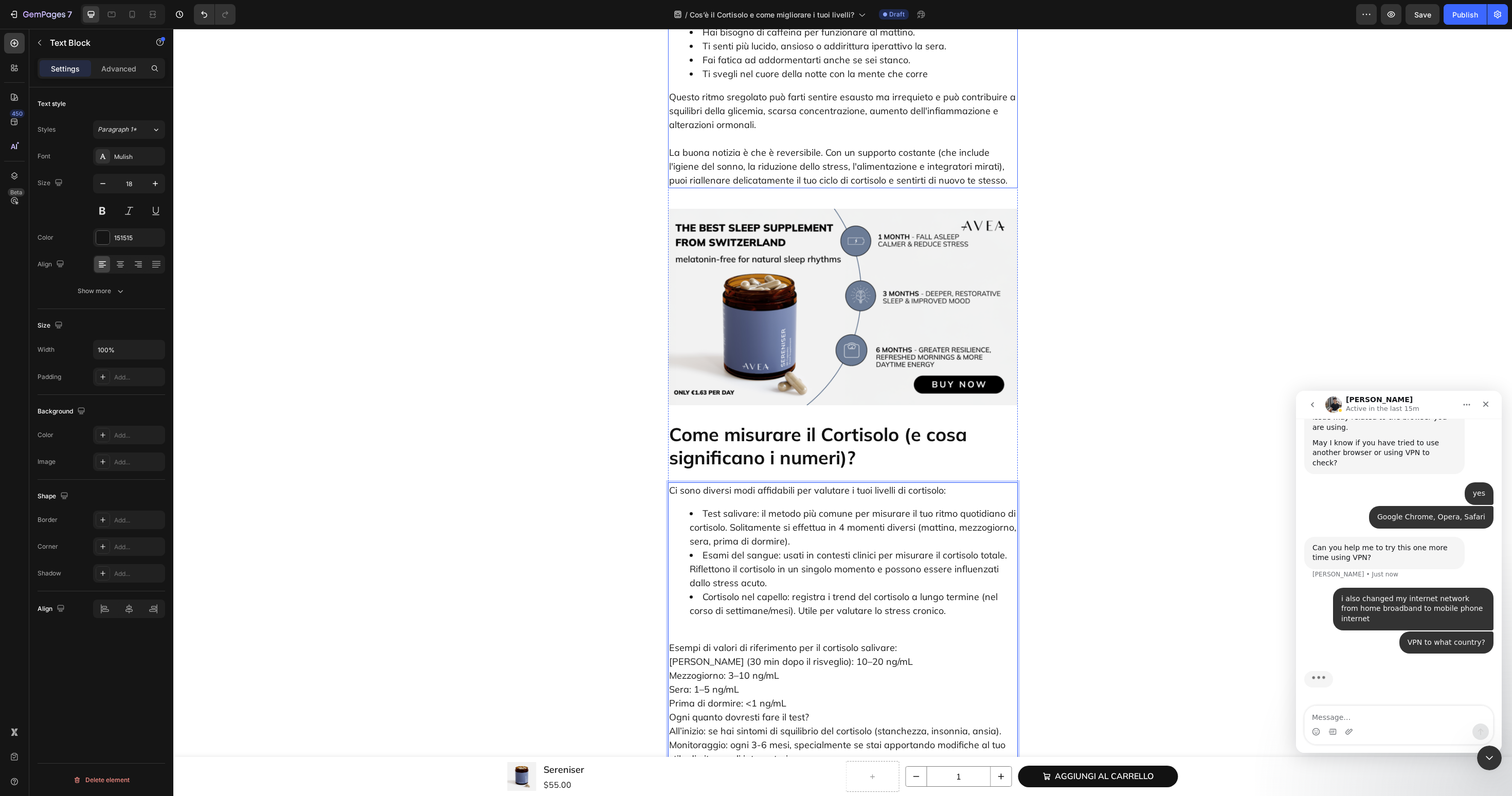
scroll to position [1513, 0]
drag, startPoint x: 789, startPoint y: 534, endPoint x: 704, endPoint y: 535, distance: 85.0
click at [704, 590] on li "Cortisolo nel capello: registra i trend del cortisolo a lungo termine (nel cors…" at bounding box center [853, 604] width 327 height 28
drag, startPoint x: 779, startPoint y: 492, endPoint x: 703, endPoint y: 492, distance: 76.0
click at [703, 548] on li "Esami del sangue: usati in contesti clinici per misurare il cortisolo totale. R…" at bounding box center [853, 569] width 327 height 42
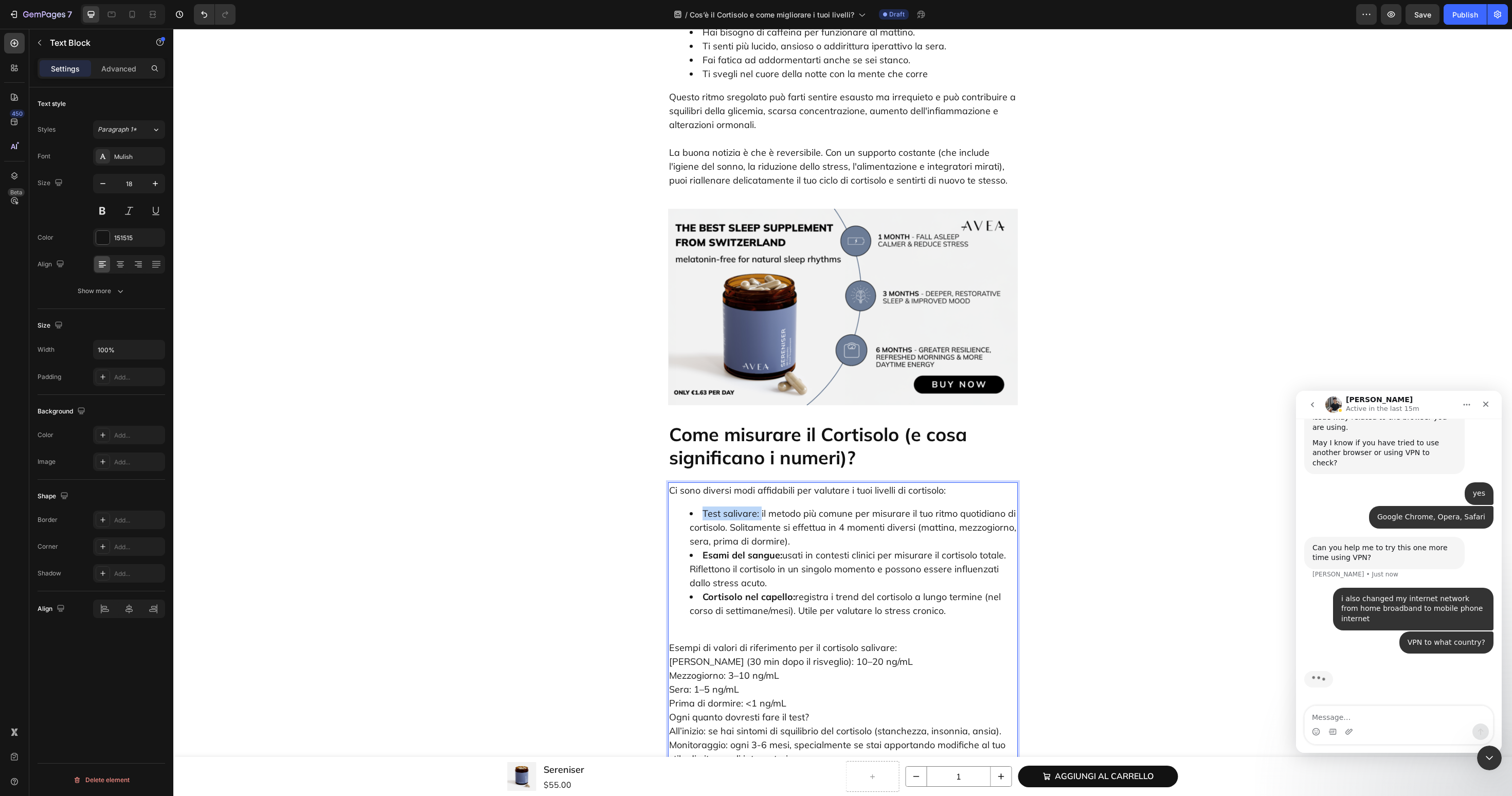
drag, startPoint x: 760, startPoint y: 445, endPoint x: 699, endPoint y: 447, distance: 61.0
click at [699, 507] on li "Test salivare: il metodo più comune per misurare il tuo ritmo quotidiano di cor…" at bounding box center [853, 528] width 327 height 42
click at [695, 627] on p "Esempi di valori di riferimento per il cortisolo salivare: Mattina (30 min dopo…" at bounding box center [843, 710] width 347 height 167
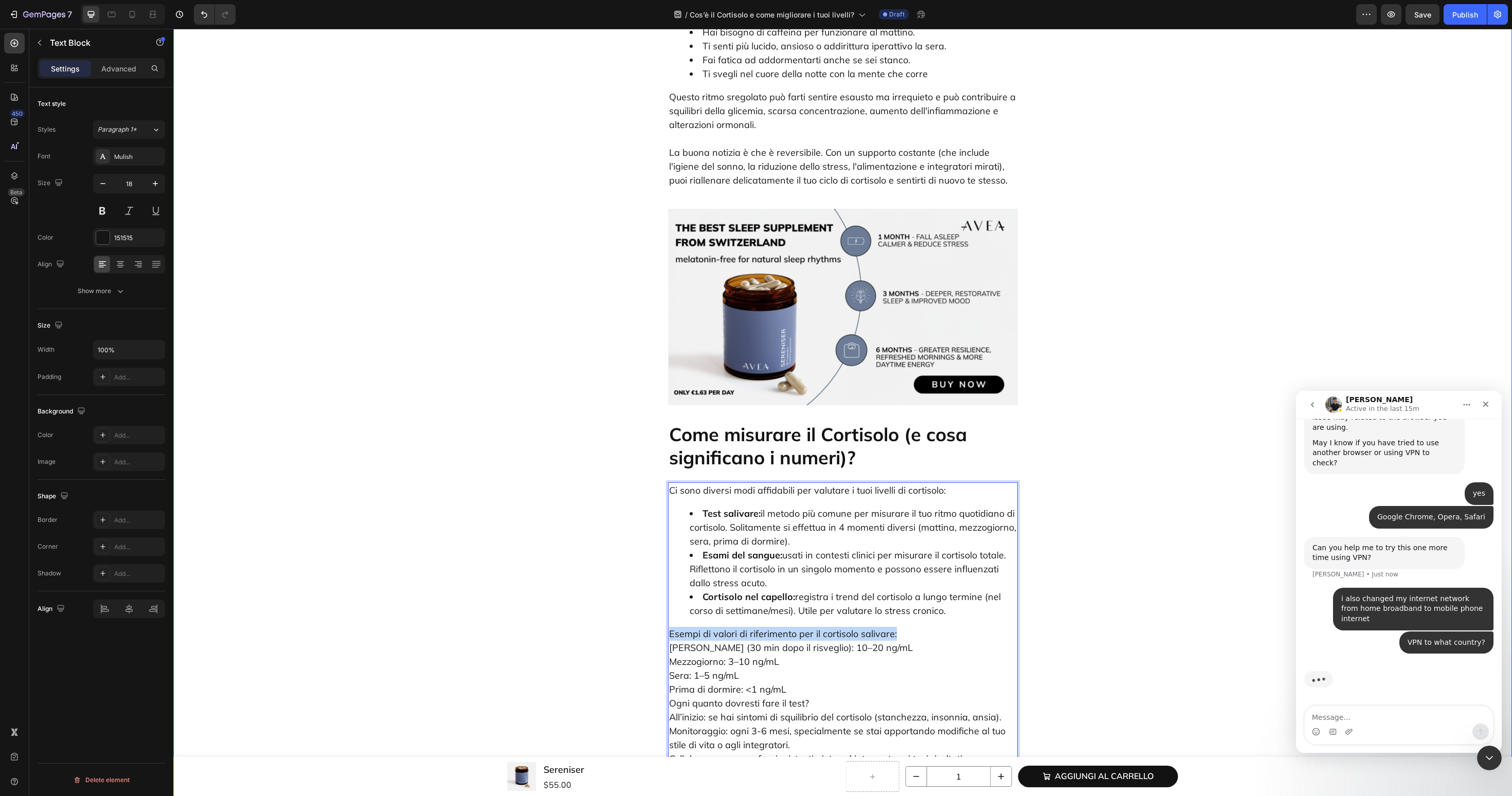
drag, startPoint x: 910, startPoint y: 567, endPoint x: 669, endPoint y: 567, distance: 241.0
click at [668, 567] on div "Ci sono diversi modi affidabili per valutare i tuoi livelli di cortisolo: Test …" at bounding box center [843, 639] width 350 height 312
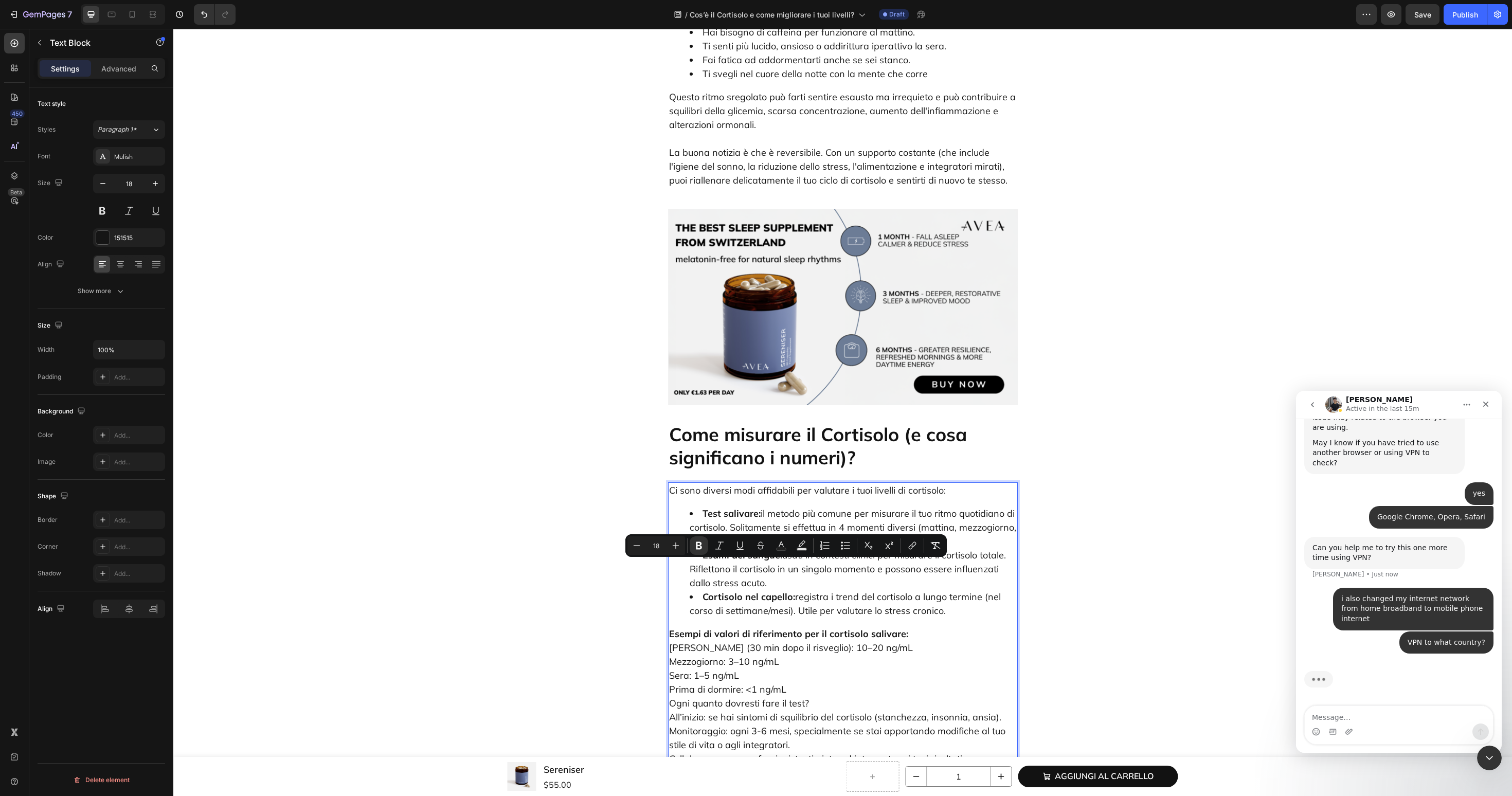
click at [911, 627] on p "Esempi di valori di riferimento per il cortisolo salivare: Mattina (30 min dopo…" at bounding box center [843, 703] width 347 height 153
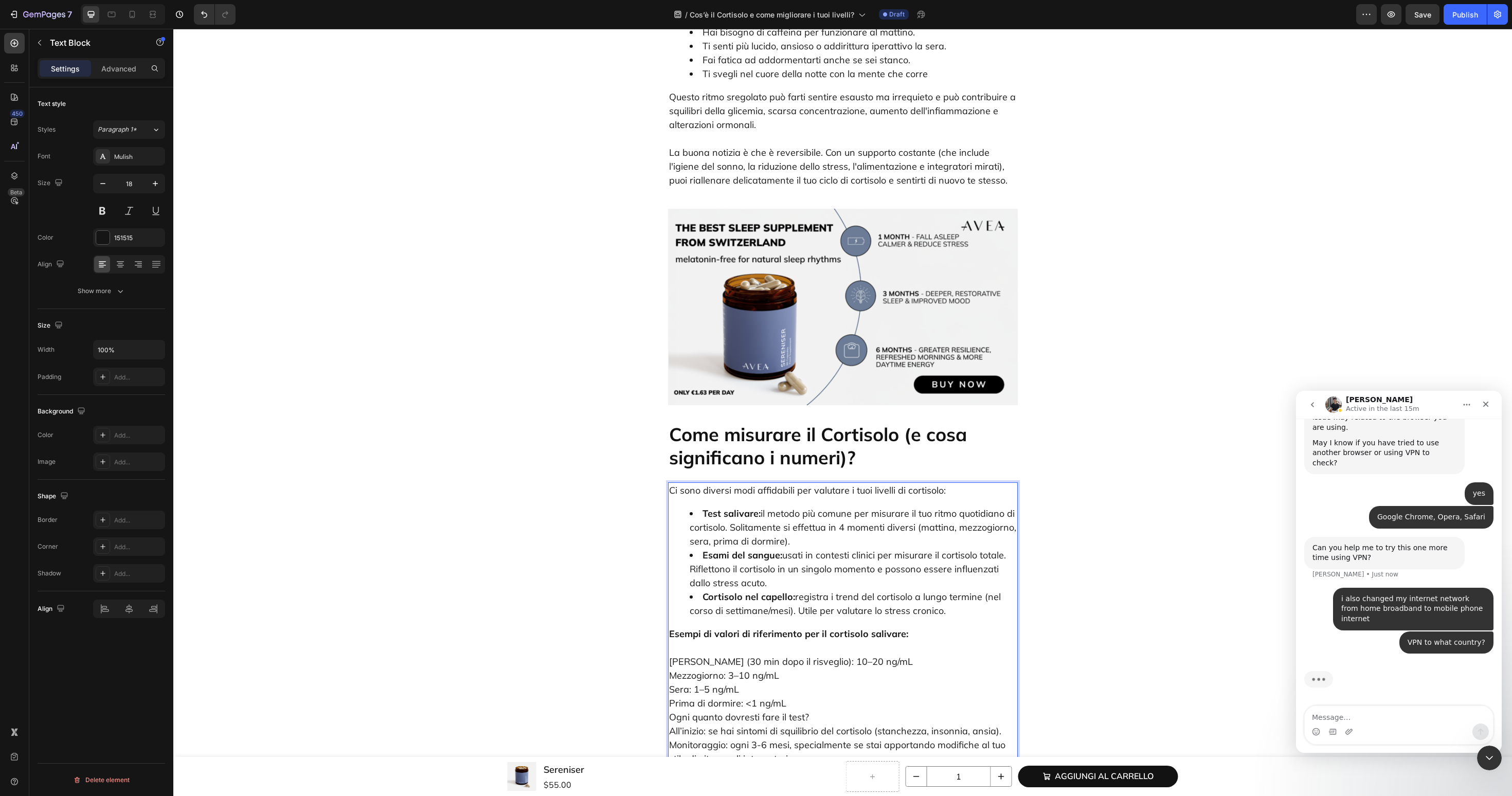
click at [834, 643] on p "Mattina (30 min dopo il risveglio): 10–20 ng/mL Mezzogiorno: 3–10 ng/mL Sera: 1…" at bounding box center [843, 717] width 347 height 153
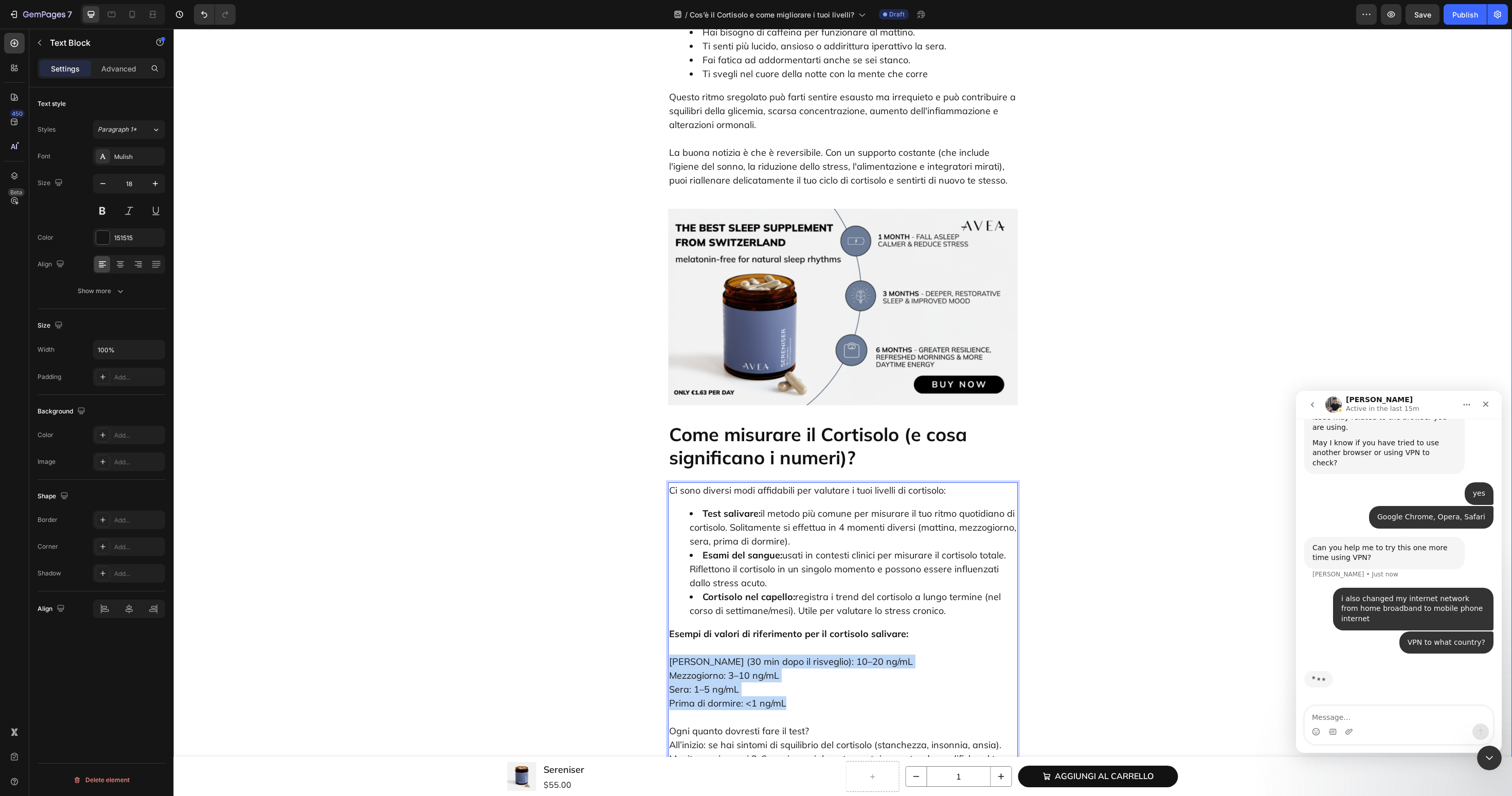
drag, startPoint x: 825, startPoint y: 641, endPoint x: 660, endPoint y: 597, distance: 170.8
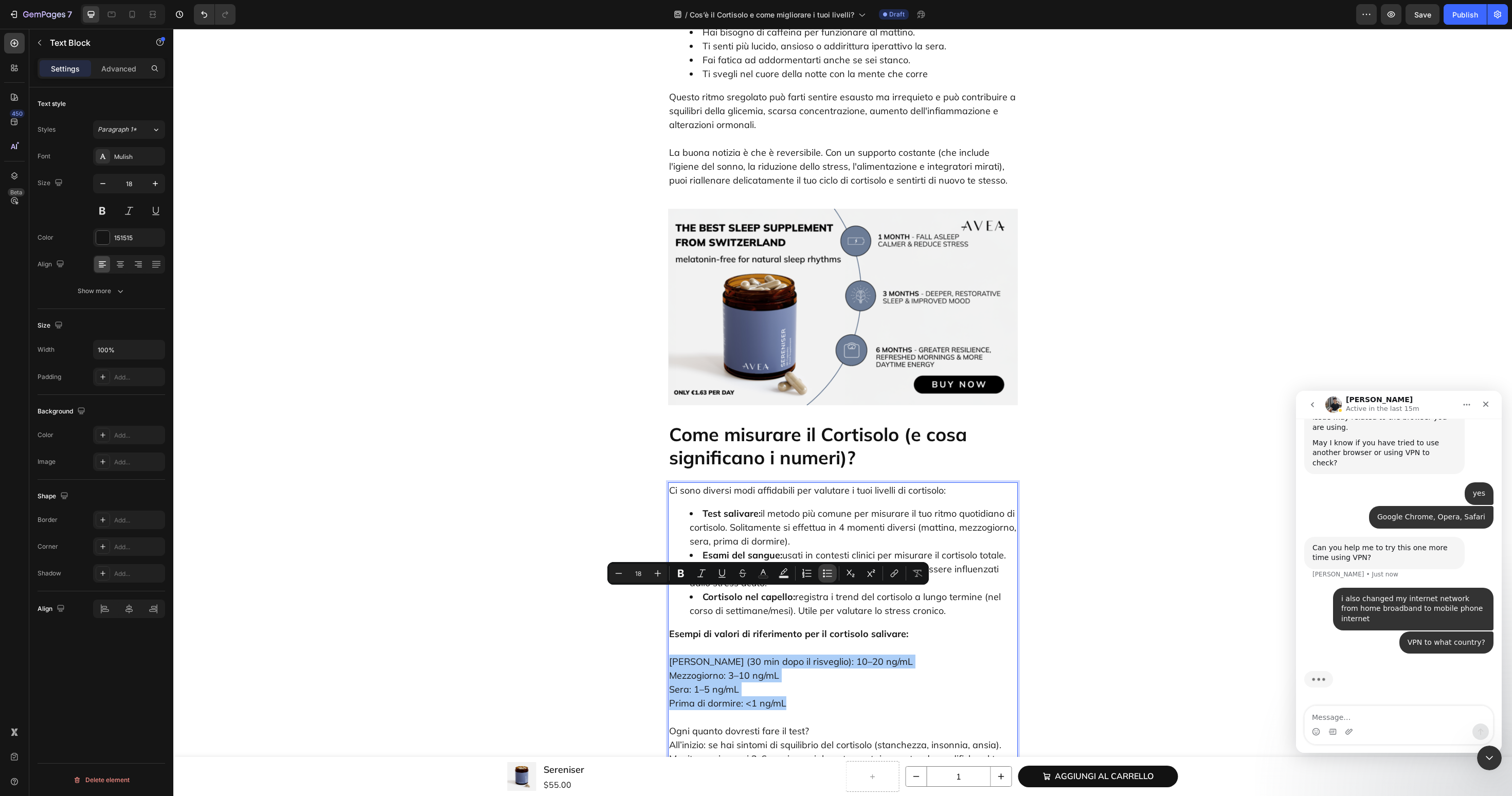
click at [823, 573] on icon "Editor contextual toolbar" at bounding box center [823, 573] width 2 height 2
type input "18"
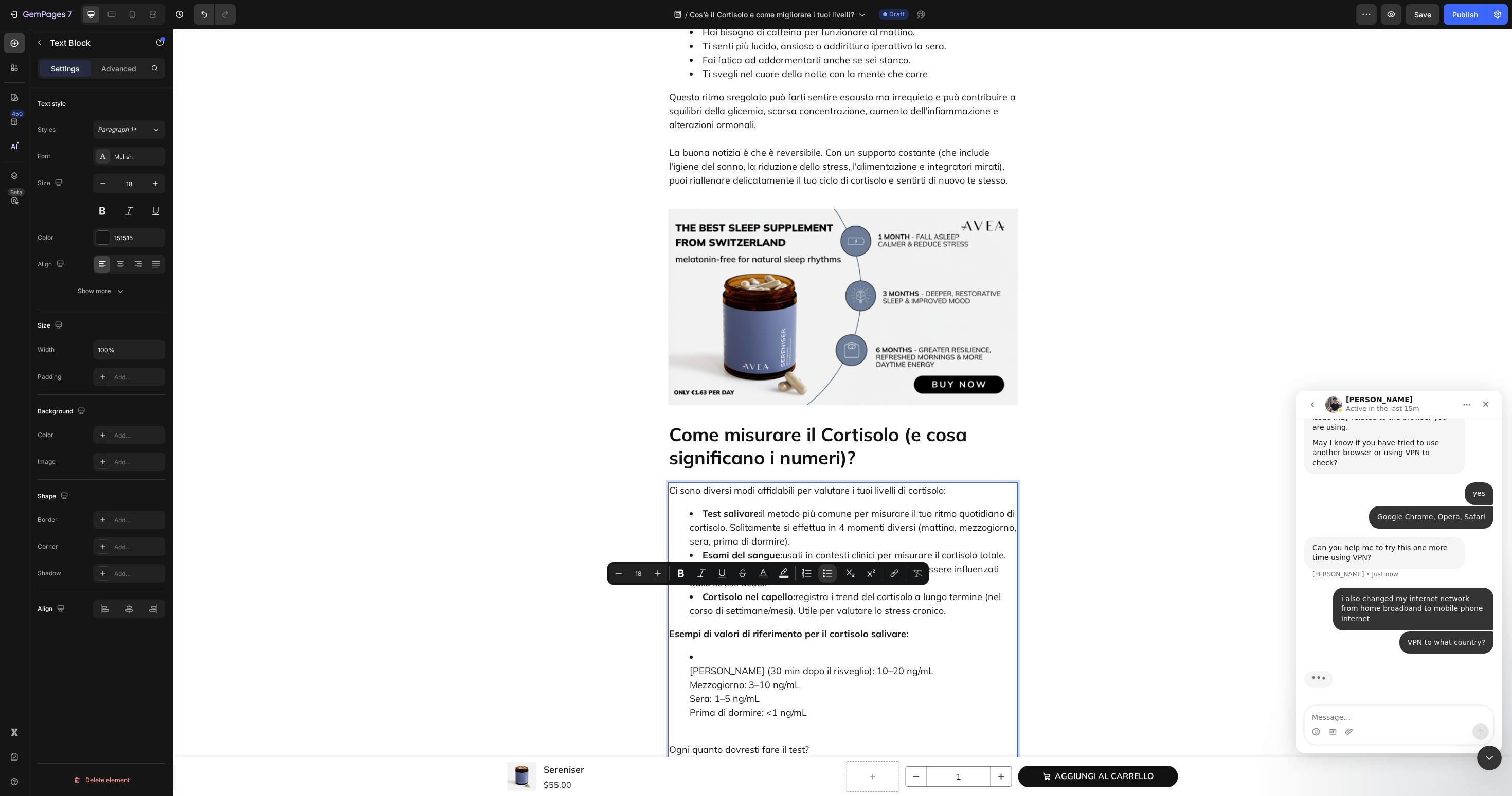
click at [709, 548] on li "Esami del sangue: usati in contesti clinici per misurare il cortisolo totale. R…" at bounding box center [853, 569] width 327 height 42
click at [686, 650] on ul "Mattina (30 min dopo il risveglio): 10–20 ng/mL Mezzogiorno: 3–10 ng/mL Sera: 1…" at bounding box center [843, 685] width 347 height 70
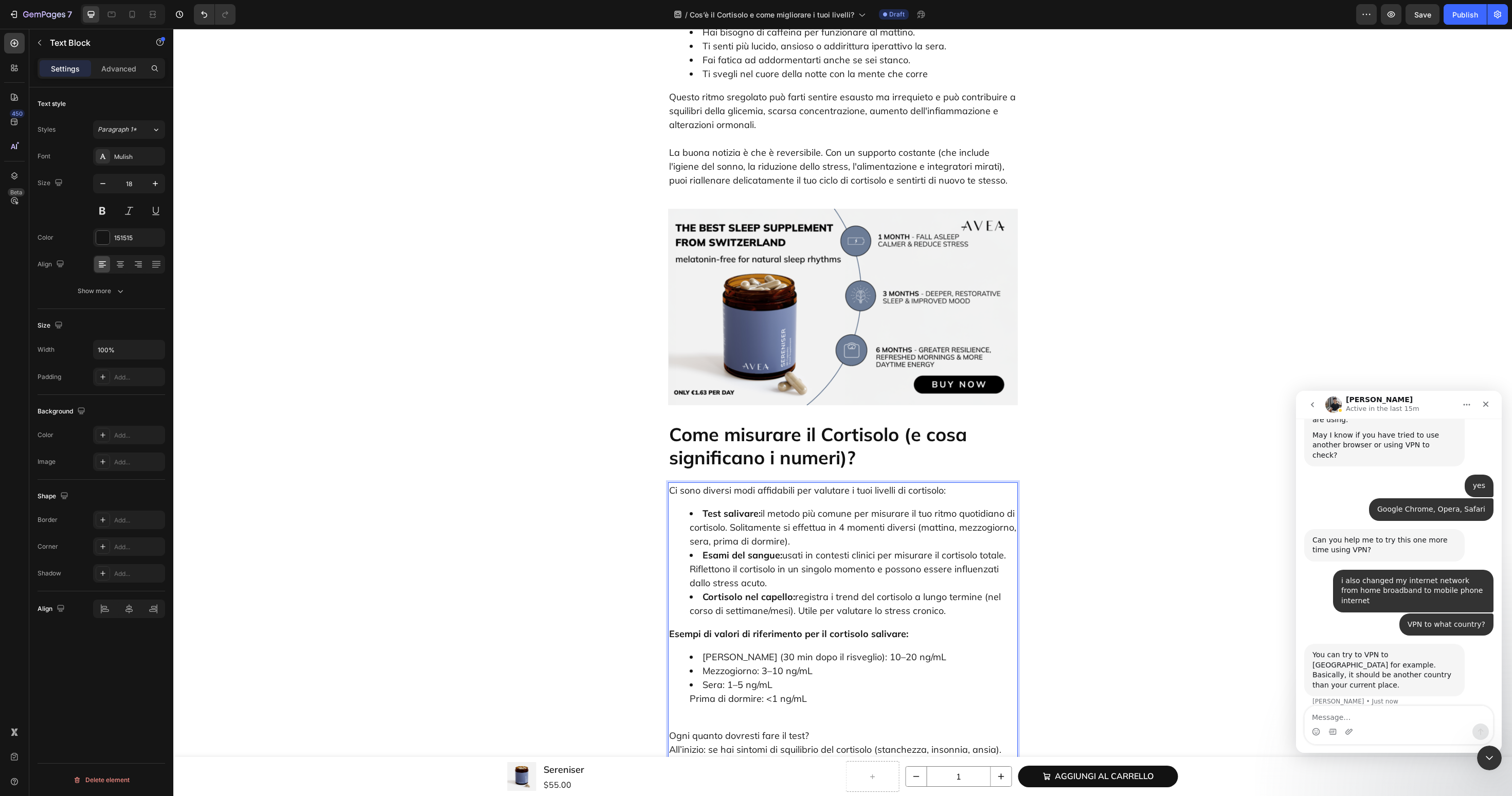
scroll to position [1524, 0]
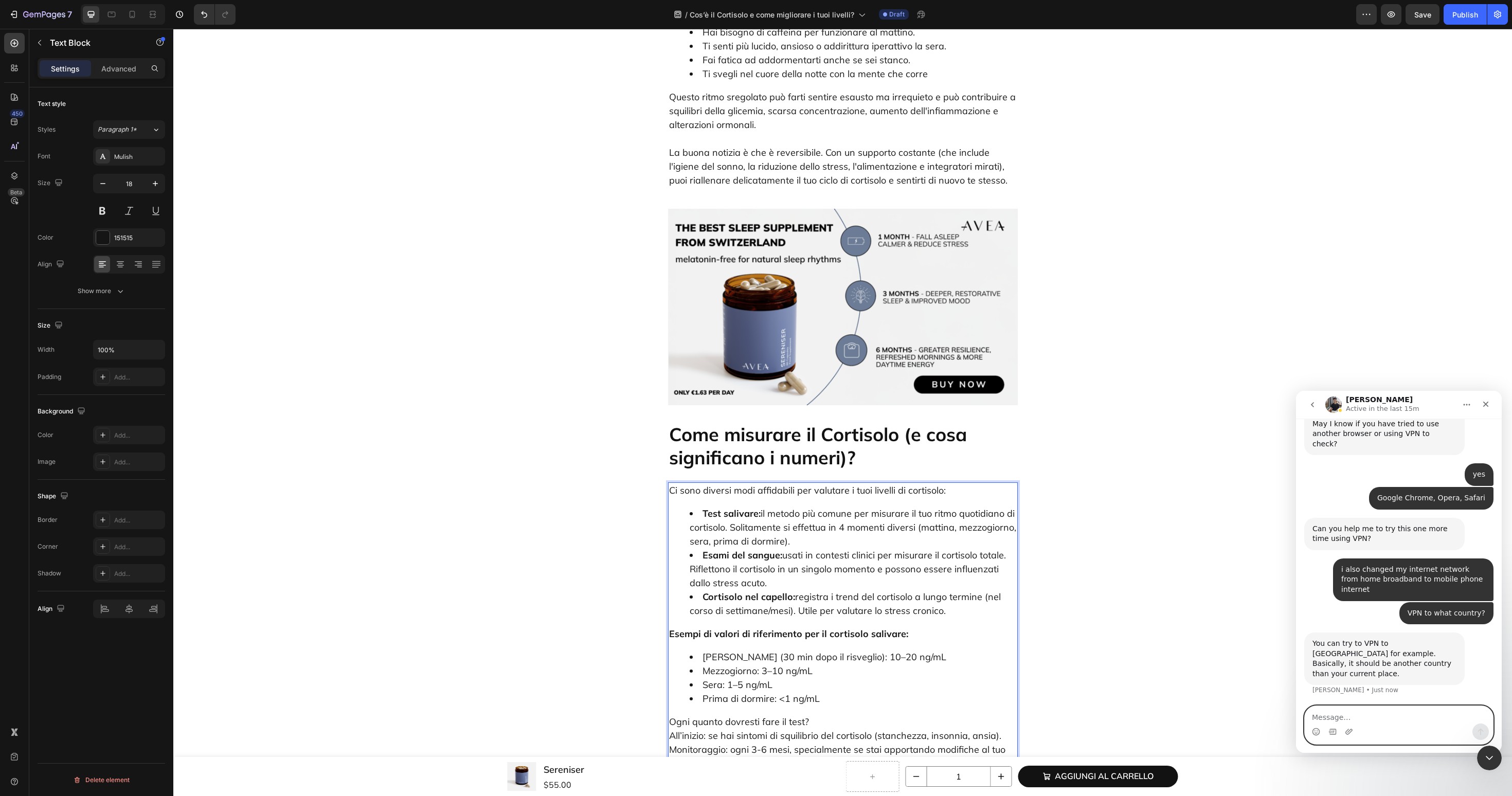
click at [1346, 717] on textarea "Message…" at bounding box center [1398, 715] width 188 height 18
type textarea "ok"
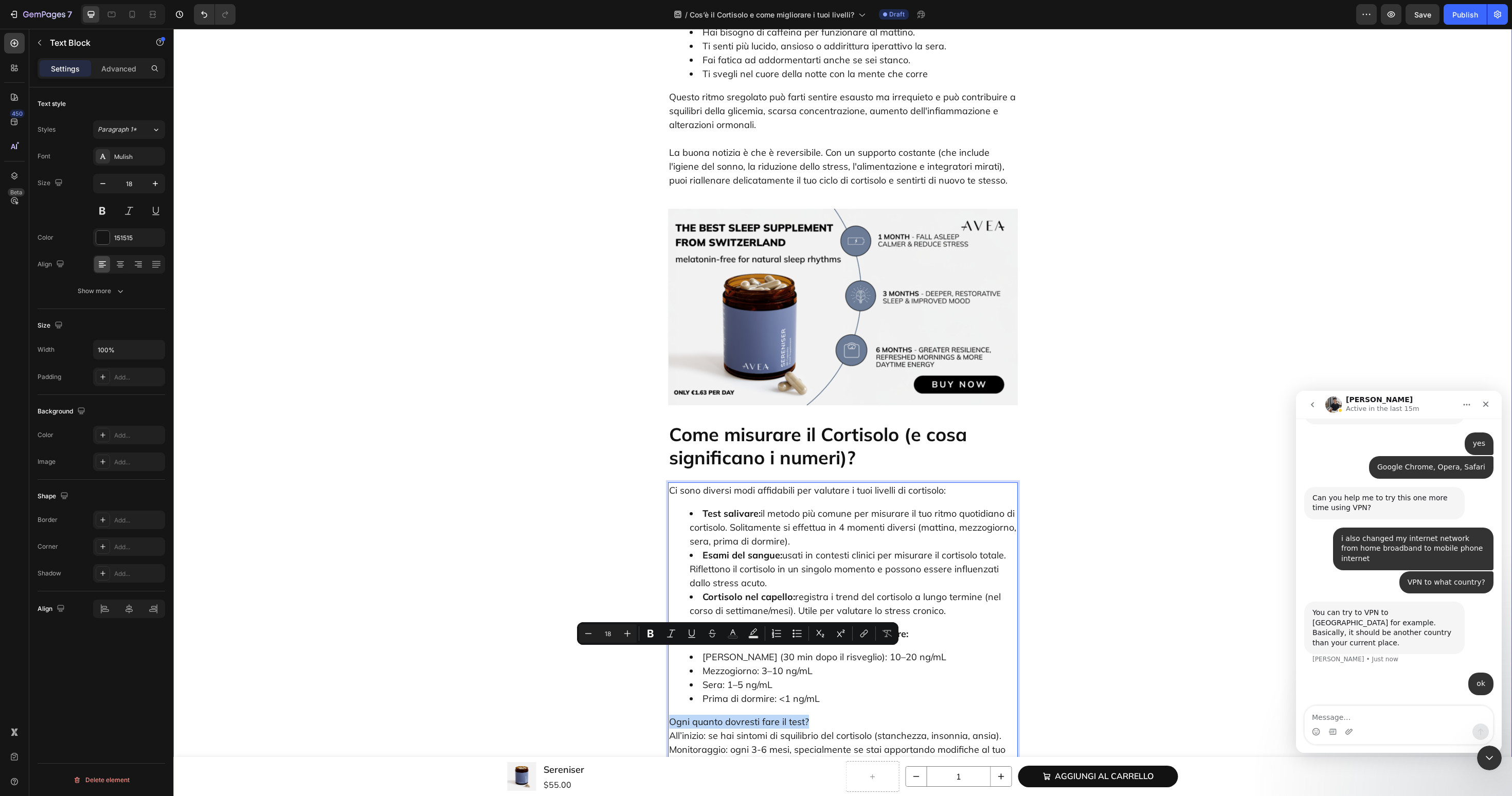
drag, startPoint x: 832, startPoint y: 658, endPoint x: 657, endPoint y: 658, distance: 175.0
click at [826, 715] on p "Ogni quanto dovresti fare il test? All’inizio: se hai sintomi di squilibrio del…" at bounding box center [843, 757] width 347 height 83
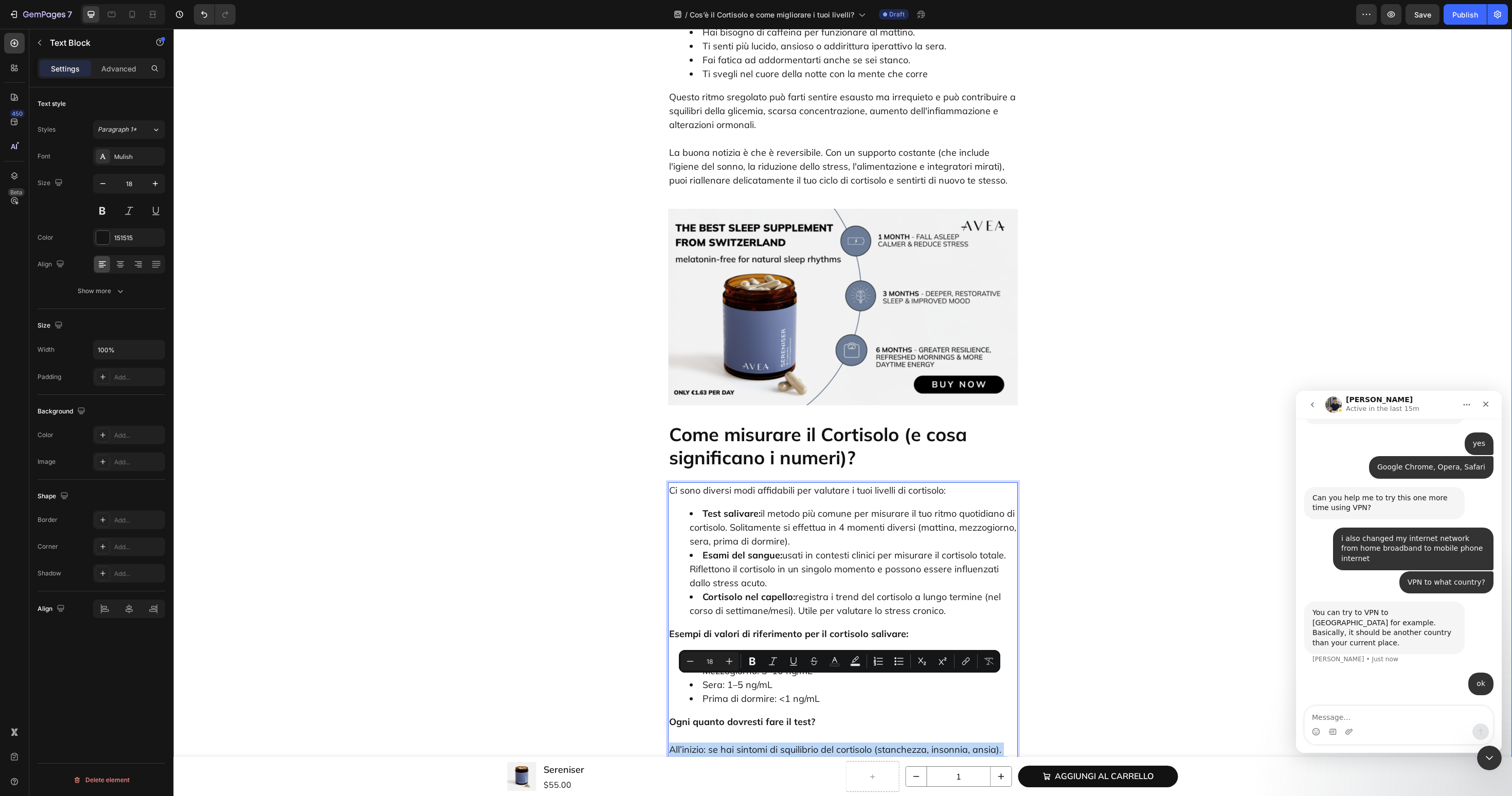
drag, startPoint x: 788, startPoint y: 737, endPoint x: 659, endPoint y: 687, distance: 138.4
click at [895, 662] on icon "Editor contextual toolbar" at bounding box center [895, 661] width 2 height 2
type input "18"
click at [706, 738] on li "All’inizio: se hai sintomi di squilibrio del cortisolo (stanchezza, insonnia, a…" at bounding box center [853, 787] width 327 height 97
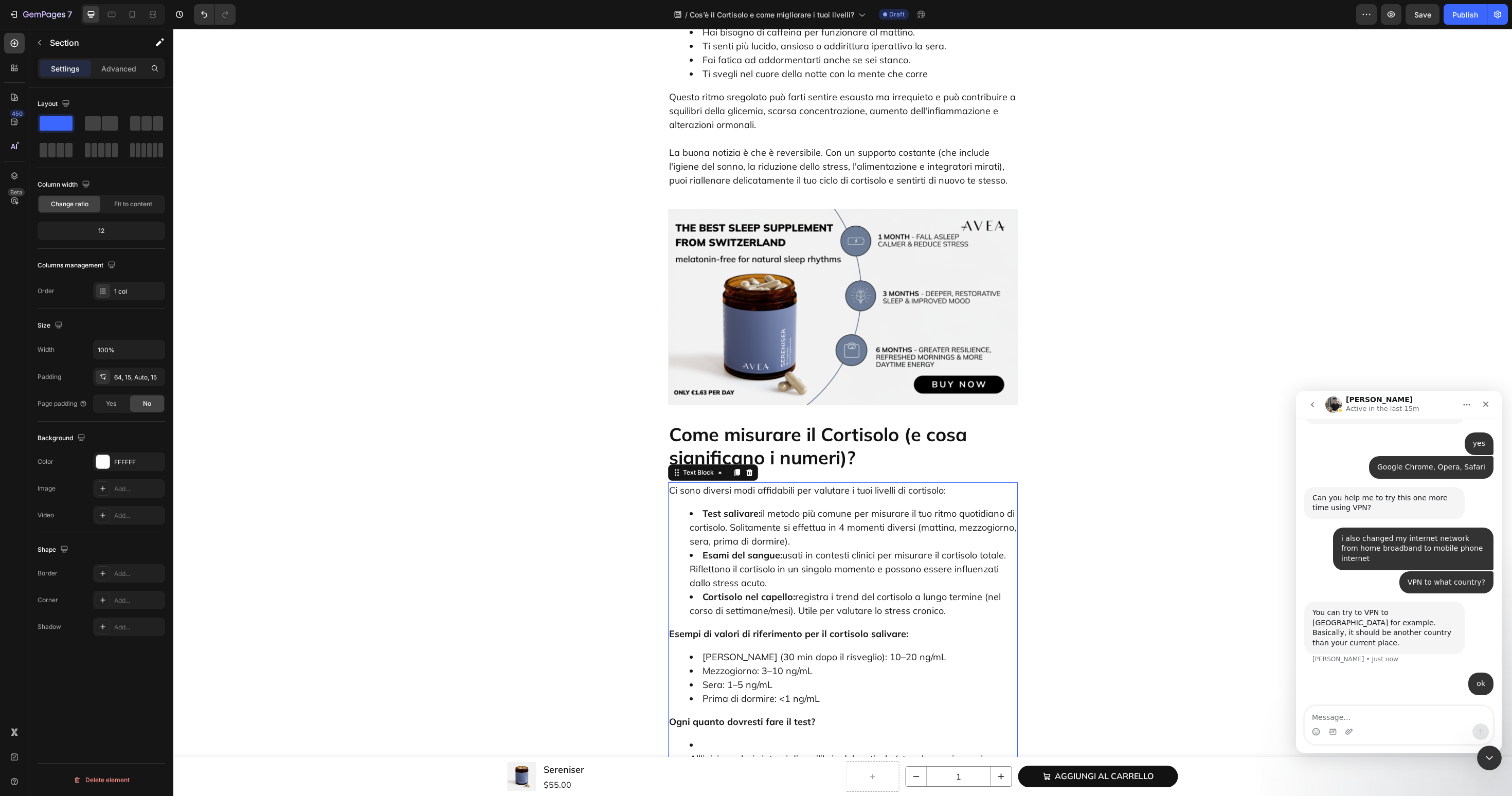
click at [691, 738] on li "All’inizio: se hai sintomi di squilibrio del cortisolo (stanchezza, insonnia, a…" at bounding box center [853, 787] width 327 height 97
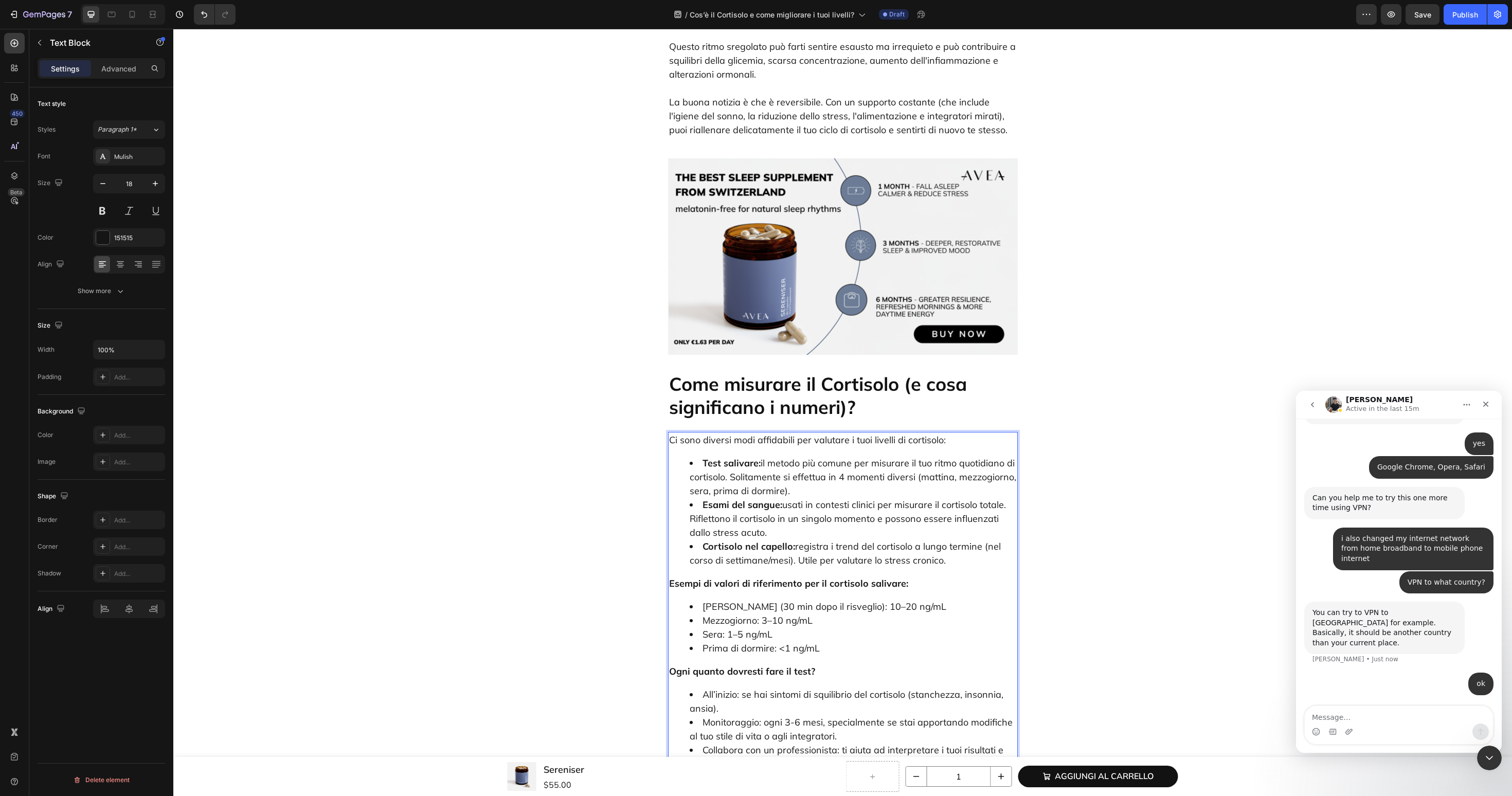
scroll to position [1519, 0]
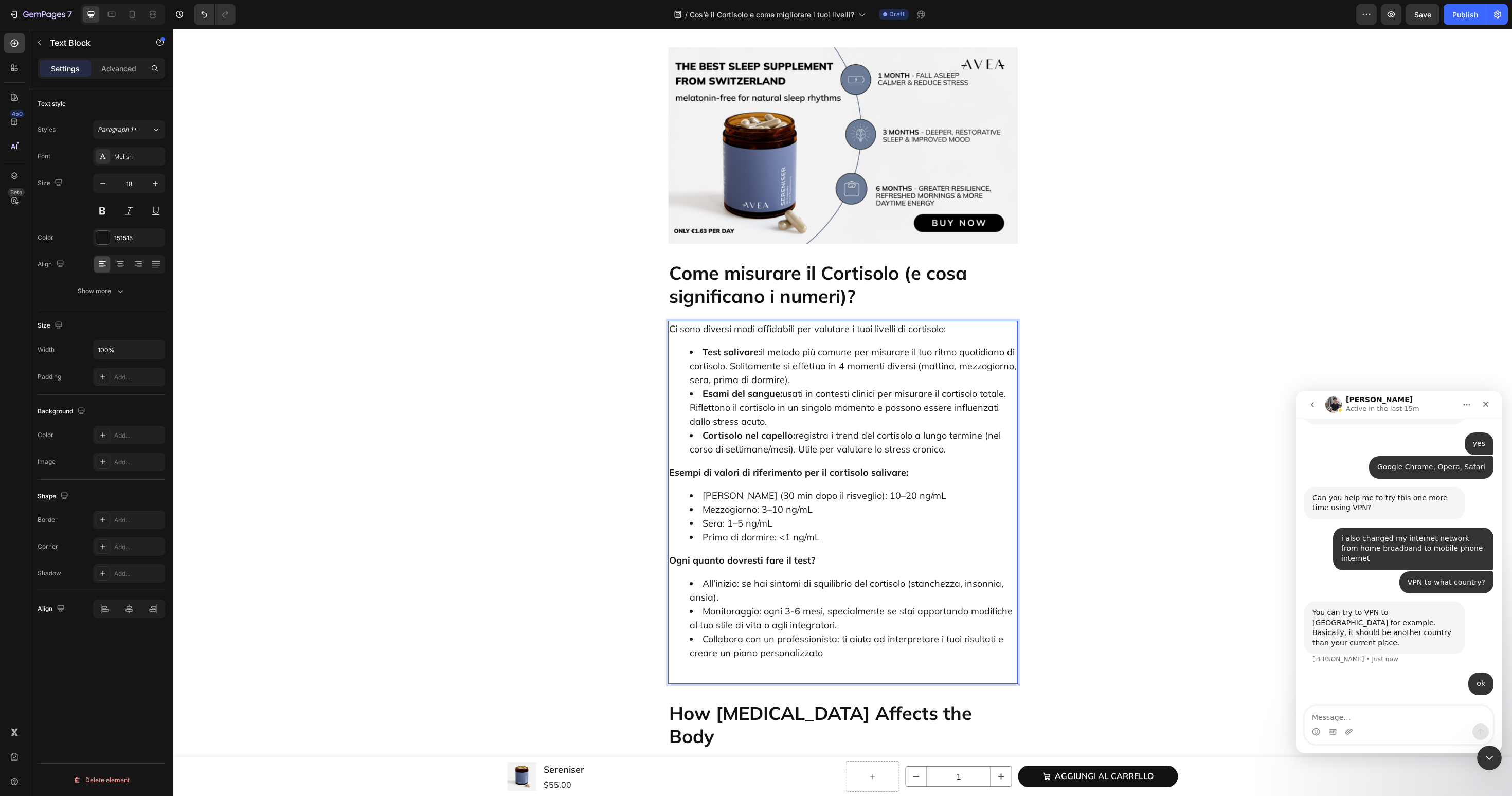
click at [671, 601] on div "Ci sono diversi modi affidabili per valutare i tuoi livelli di cortisolo: Test …" at bounding box center [843, 503] width 350 height 363
drag, startPoint x: 703, startPoint y: 521, endPoint x: 742, endPoint y: 521, distance: 39.0
click at [742, 576] on li "All’inizio: se hai sintomi di squilibrio del cortisolo (stanchezza, insonnia, a…" at bounding box center [853, 590] width 327 height 28
drag, startPoint x: 701, startPoint y: 546, endPoint x: 762, endPoint y: 546, distance: 61.0
click at [762, 605] on li "Monitoraggio: ogni 3-6 mesi, specialmente se stai apportando modifiche al tuo s…" at bounding box center [853, 618] width 327 height 28
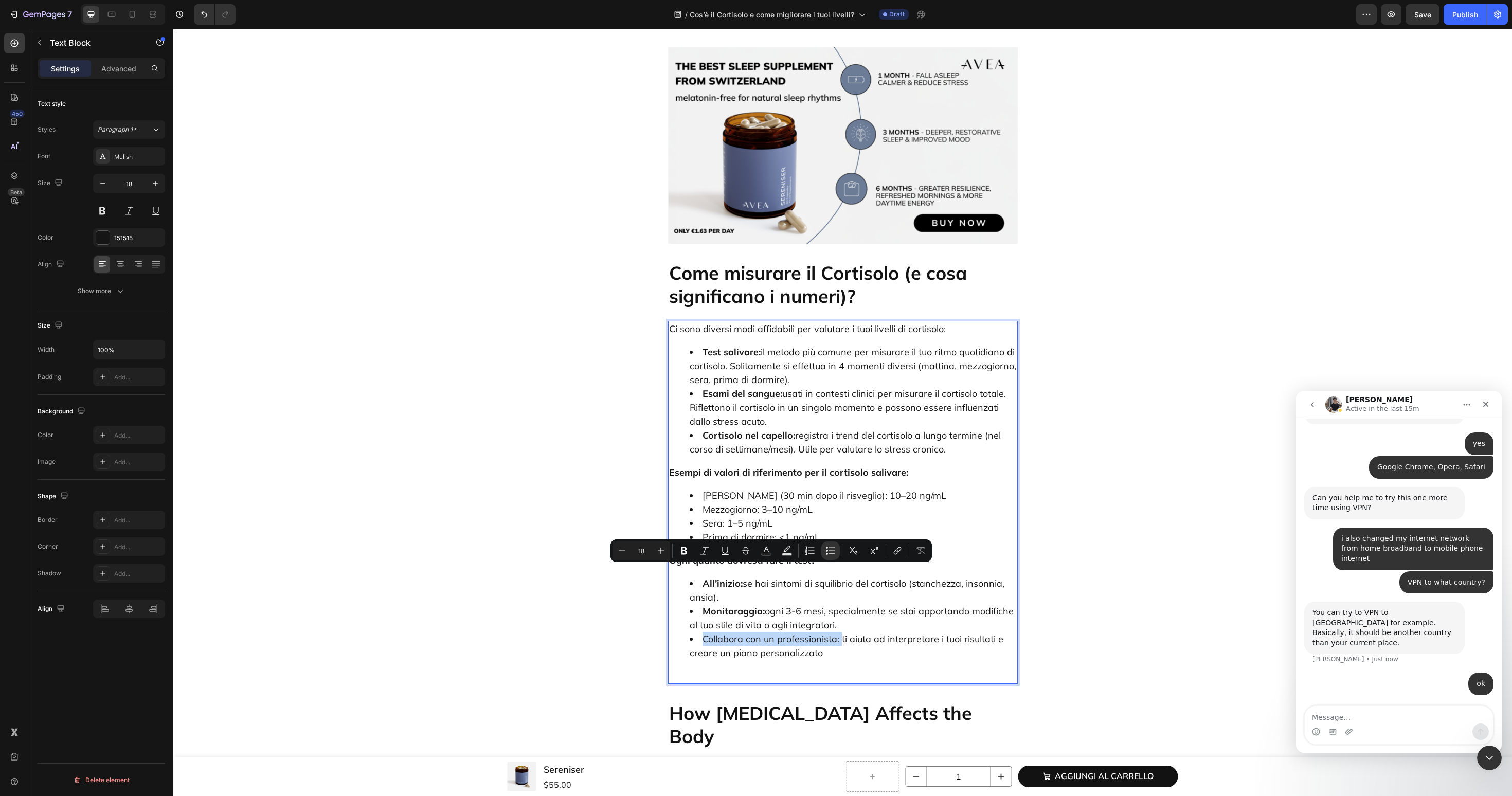
drag, startPoint x: 699, startPoint y: 575, endPoint x: 840, endPoint y: 575, distance: 141.0
click at [840, 632] on li "Collabora con un professionista: ti aiuta ad interpretare i tuoi risultati e cr…" at bounding box center [853, 646] width 327 height 28
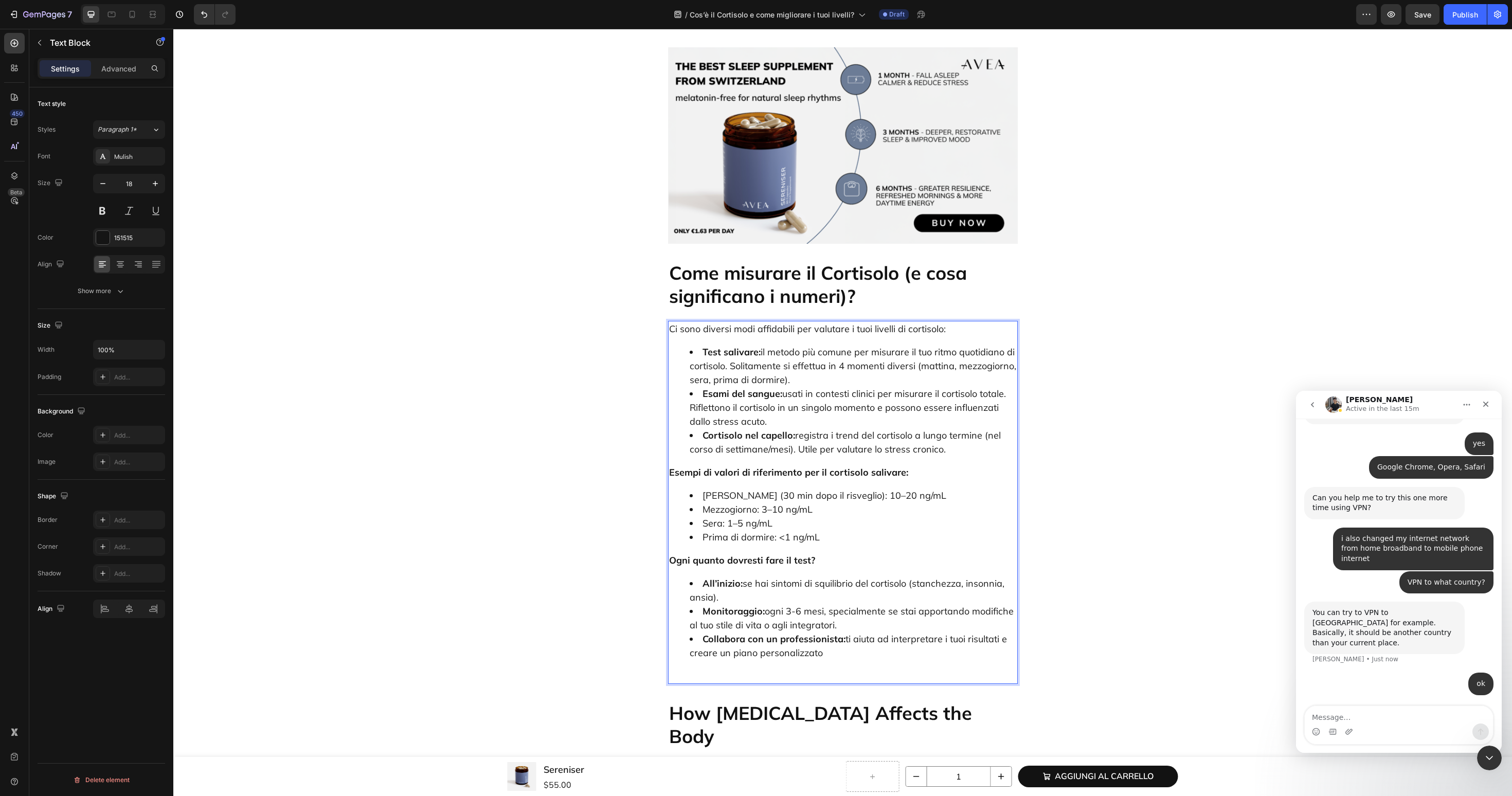
click at [781, 597] on div "Ci sono diversi modi affidabili per valutare i tuoi livelli di cortisolo: Test …" at bounding box center [843, 503] width 350 height 363
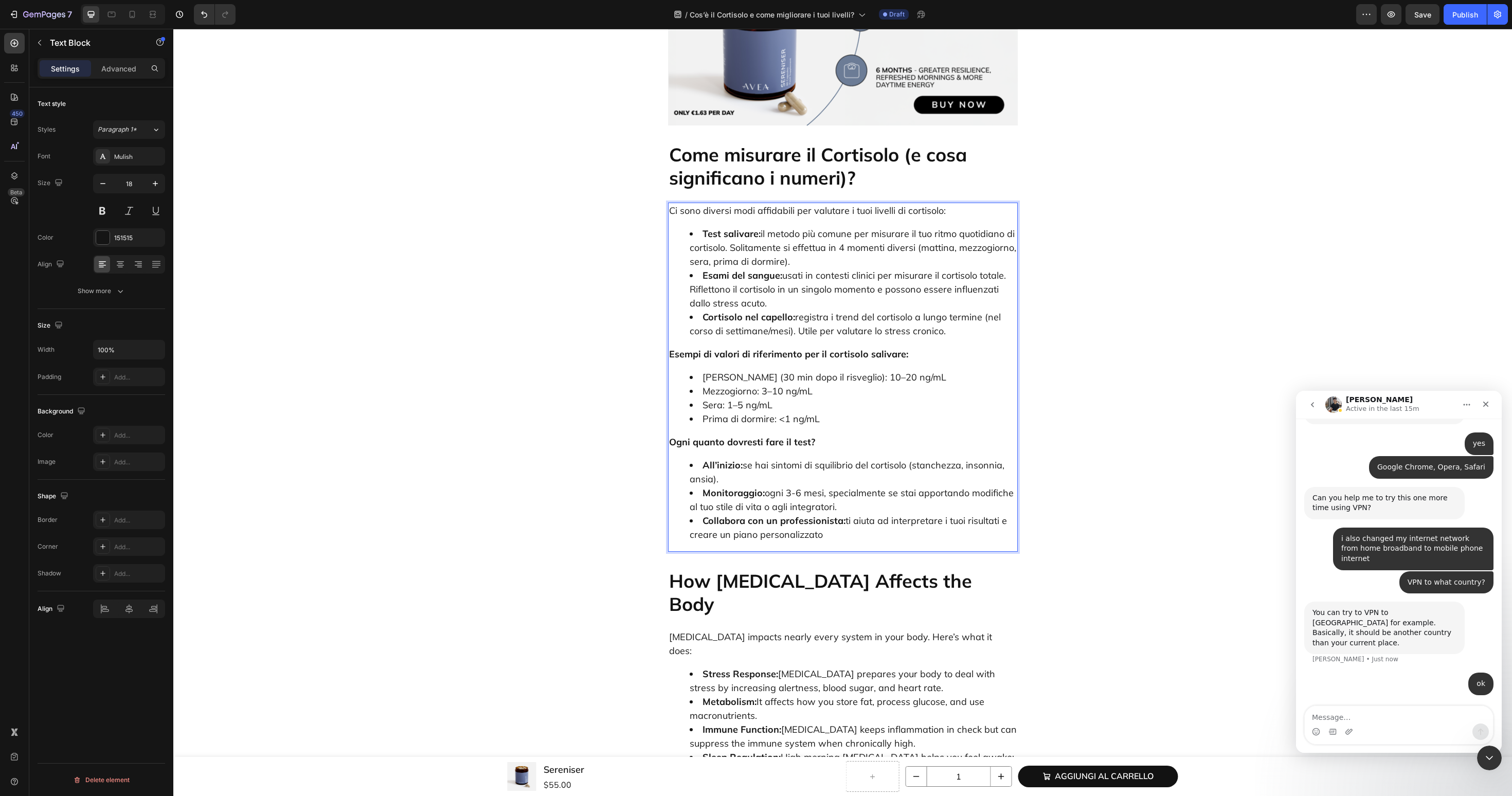
scroll to position [1773, 0]
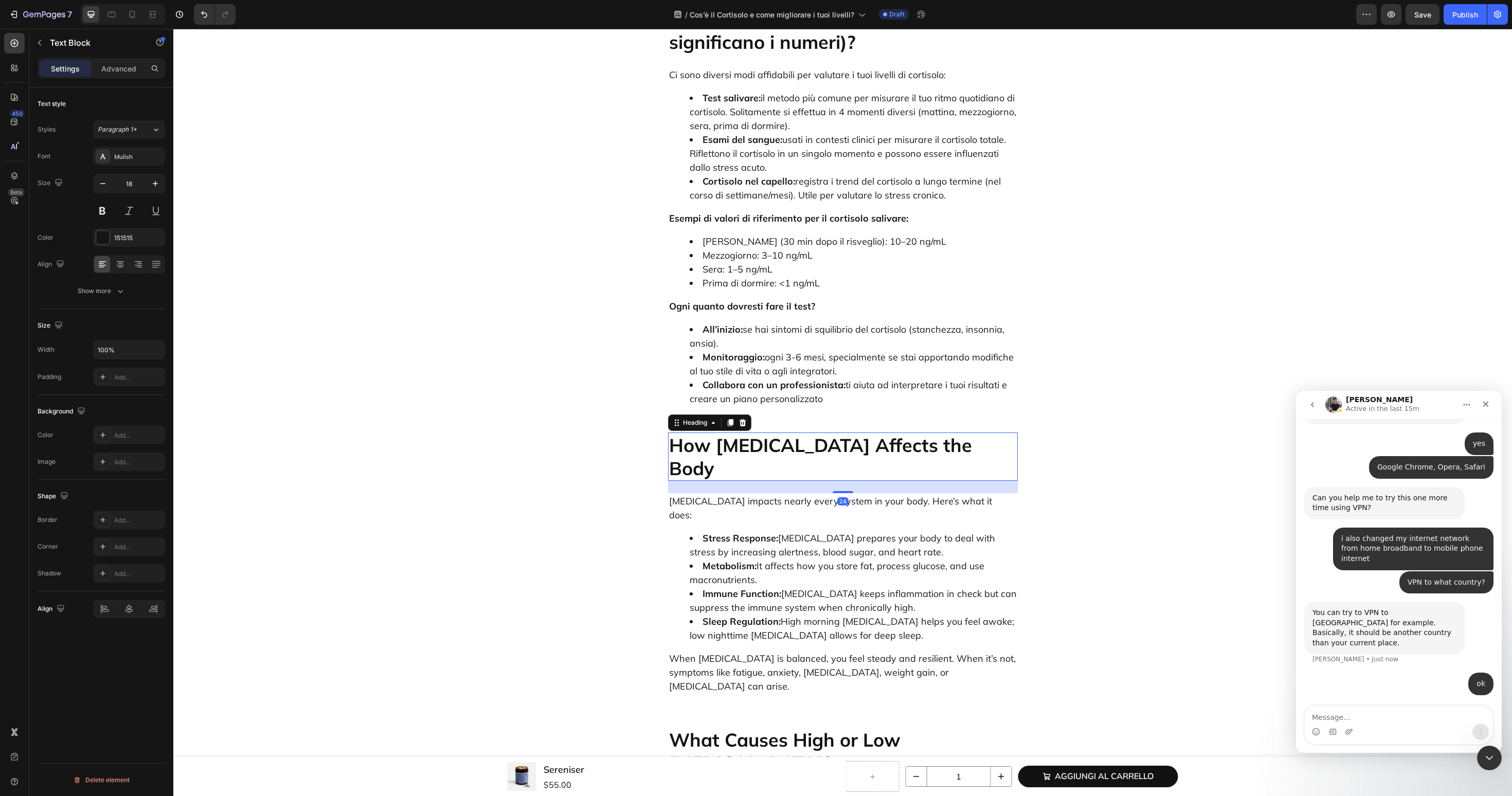
click at [736, 433] on h2 "How Cortisol Affects the Body" at bounding box center [843, 457] width 350 height 49
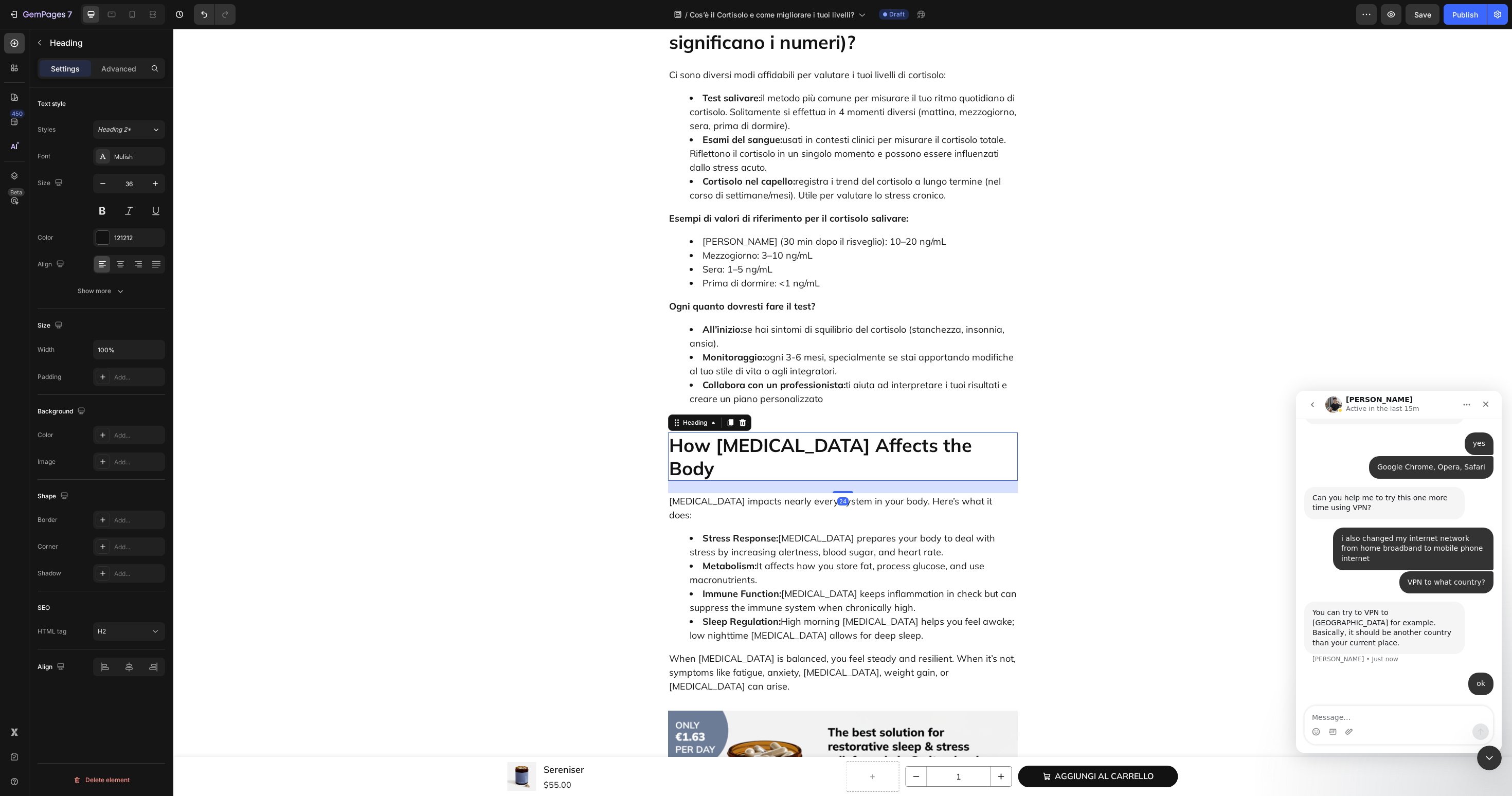
click at [736, 433] on h2 "How Cortisol Affects the Body" at bounding box center [843, 457] width 350 height 49
click at [750, 532] on strong "Stress Response:" at bounding box center [740, 538] width 75 height 12
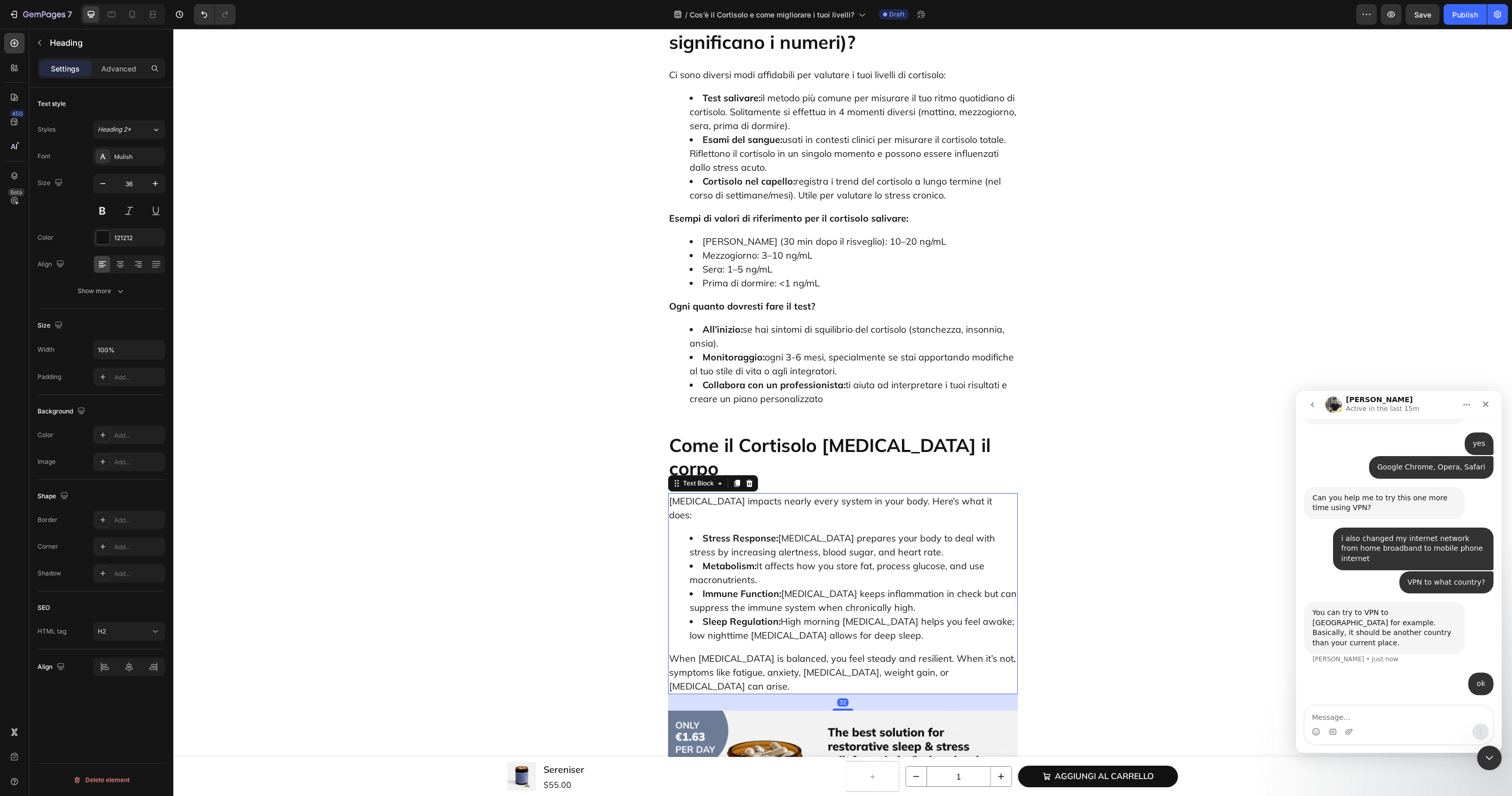
click at [750, 532] on strong "Stress Response:" at bounding box center [740, 538] width 75 height 12
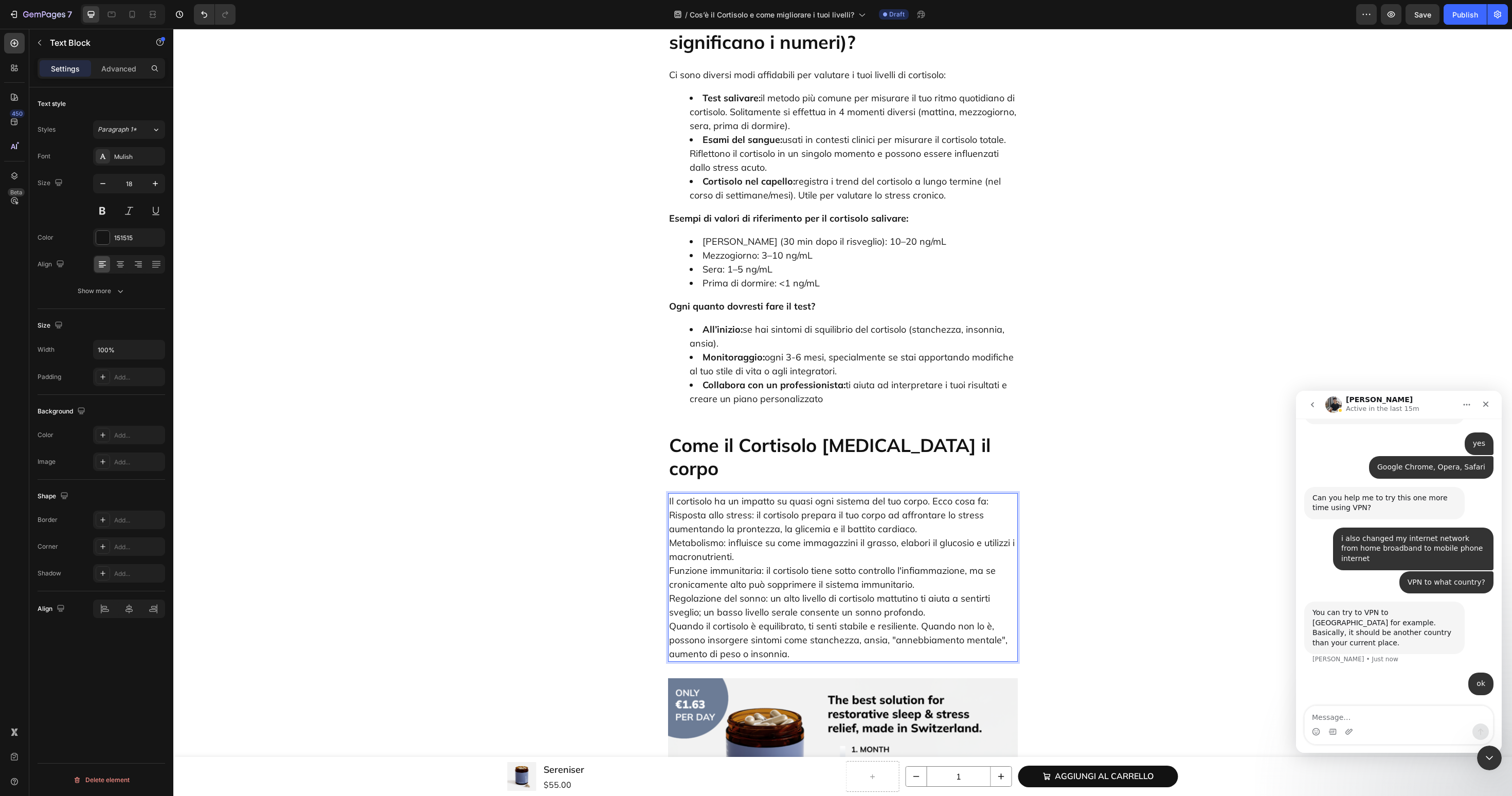
click at [996, 494] on p "Il cortisolo ha un impatto su quasi ogni sistema del tuo corpo. Ecco cosa fa: R…" at bounding box center [843, 578] width 347 height 167
click at [1001, 494] on p "Il cortisolo ha un impatto su quasi ogni sistema del tuo corpo. Ecco cosa fa: R…" at bounding box center [843, 578] width 347 height 167
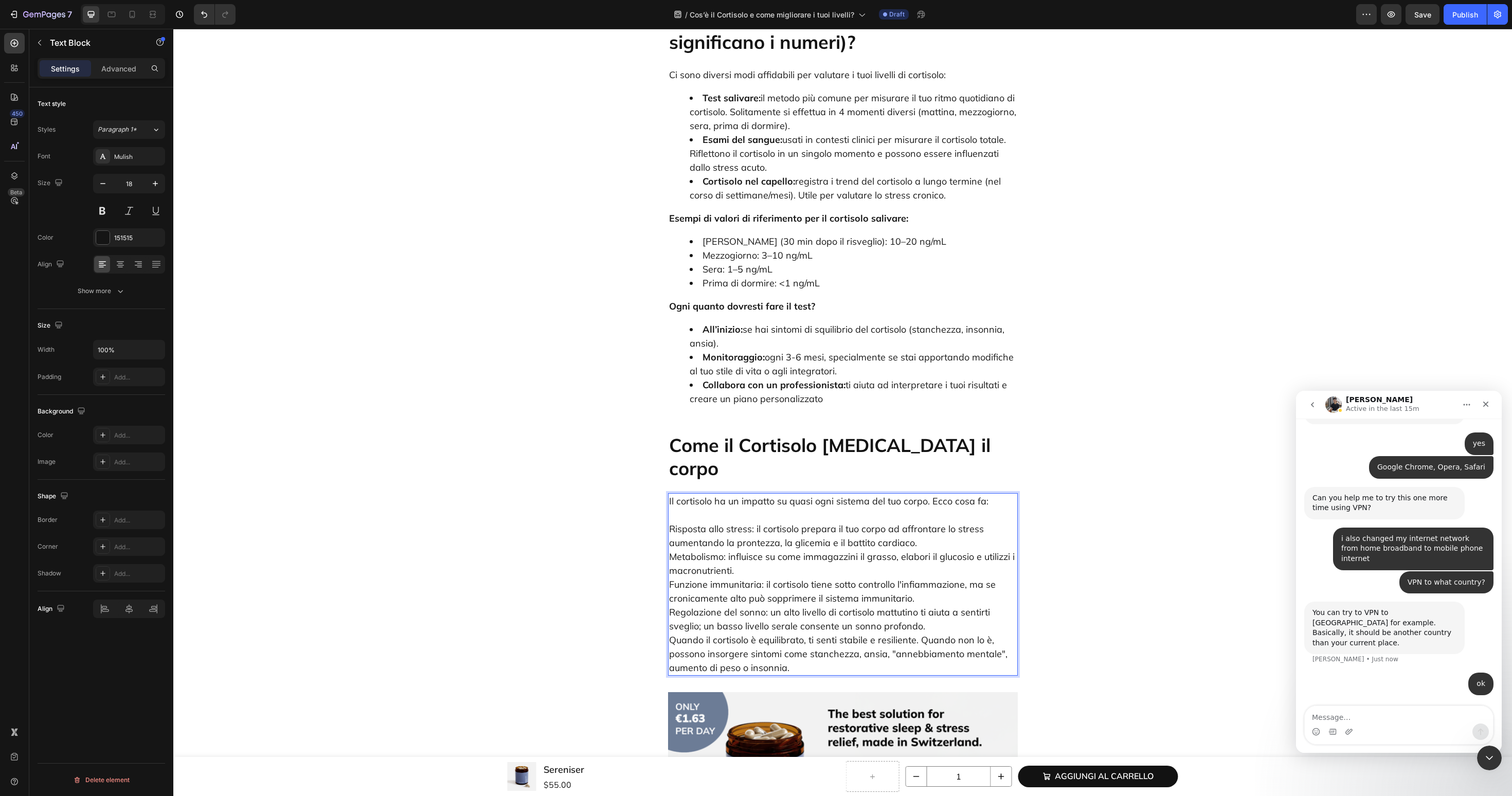
click at [963, 529] on p "⁠⁠⁠⁠⁠⁠⁠ Risposta allo stress: il cortisolo prepara il tuo corpo ad affrontare l…" at bounding box center [843, 591] width 347 height 167
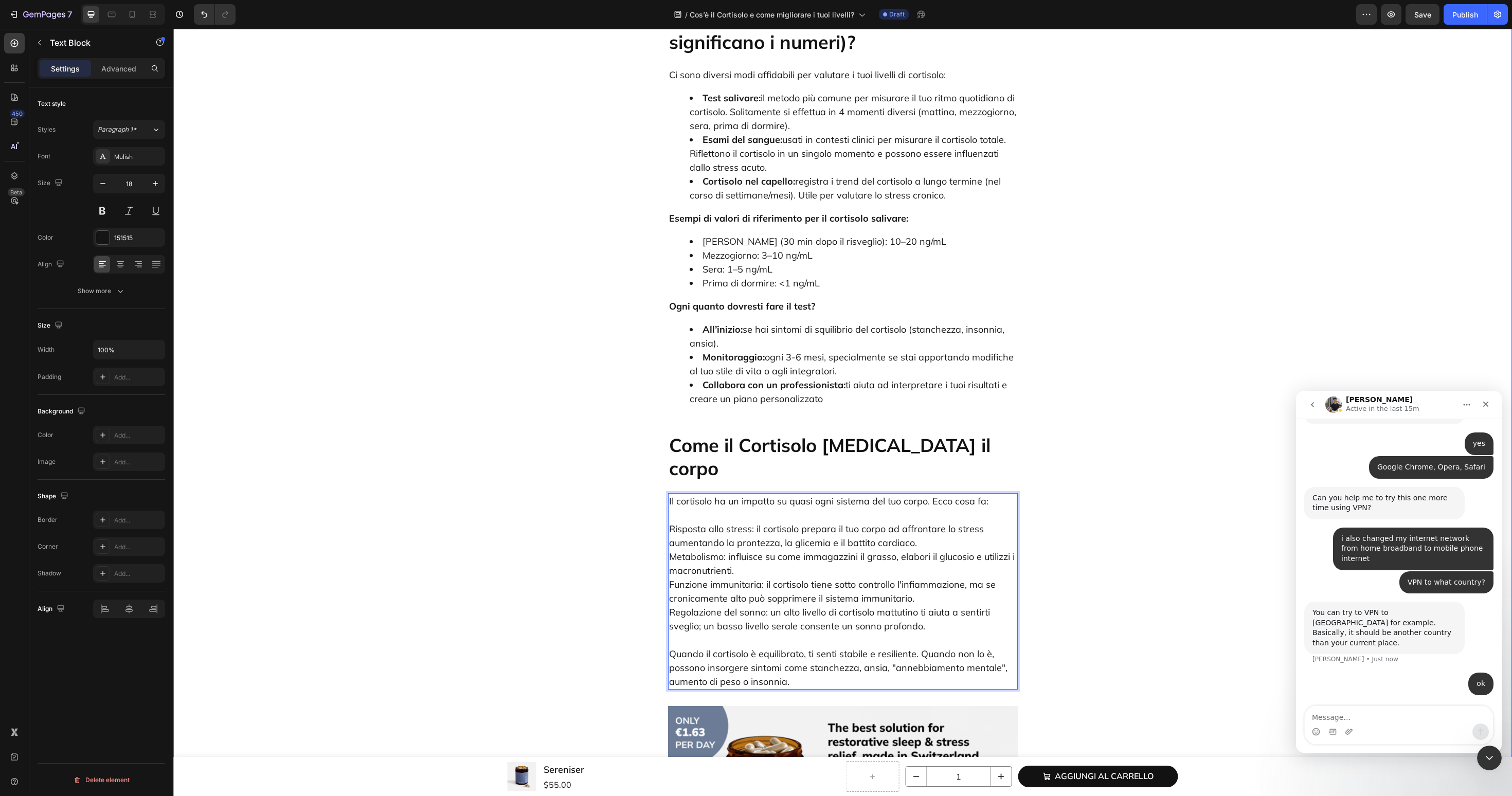
drag, startPoint x: 935, startPoint y: 543, endPoint x: 669, endPoint y: 437, distance: 286.3
click at [668, 493] on div "Il cortisolo ha un impatto su quasi ogni sistema del tuo corpo. Ecco cosa fa: R…" at bounding box center [843, 591] width 350 height 197
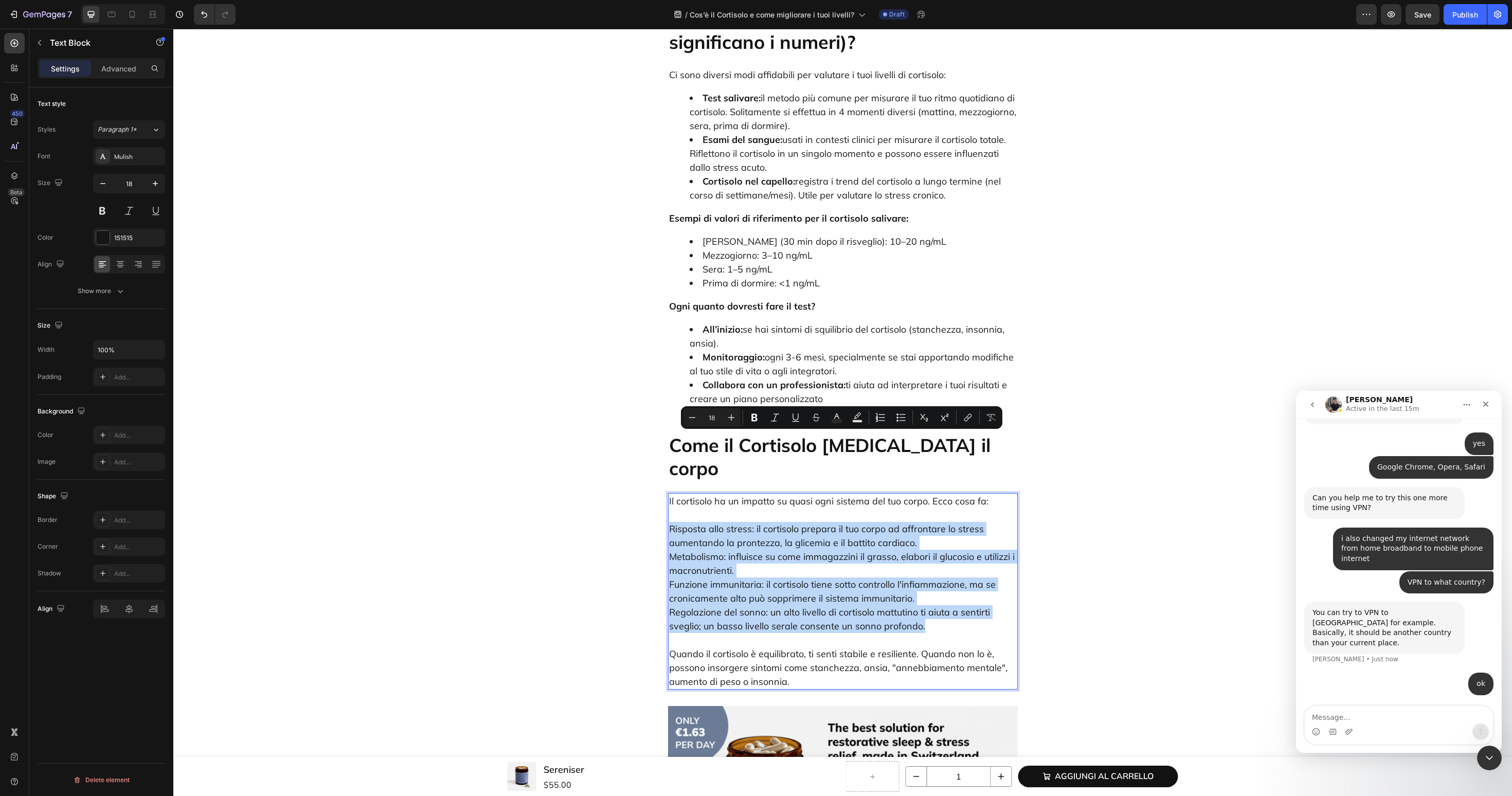
drag, startPoint x: 669, startPoint y: 437, endPoint x: 960, endPoint y: 537, distance: 307.7
click at [960, 537] on p "Risposta allo stress: il cortisolo prepara il tuo corpo ad affrontare lo stress…" at bounding box center [843, 570] width 347 height 125
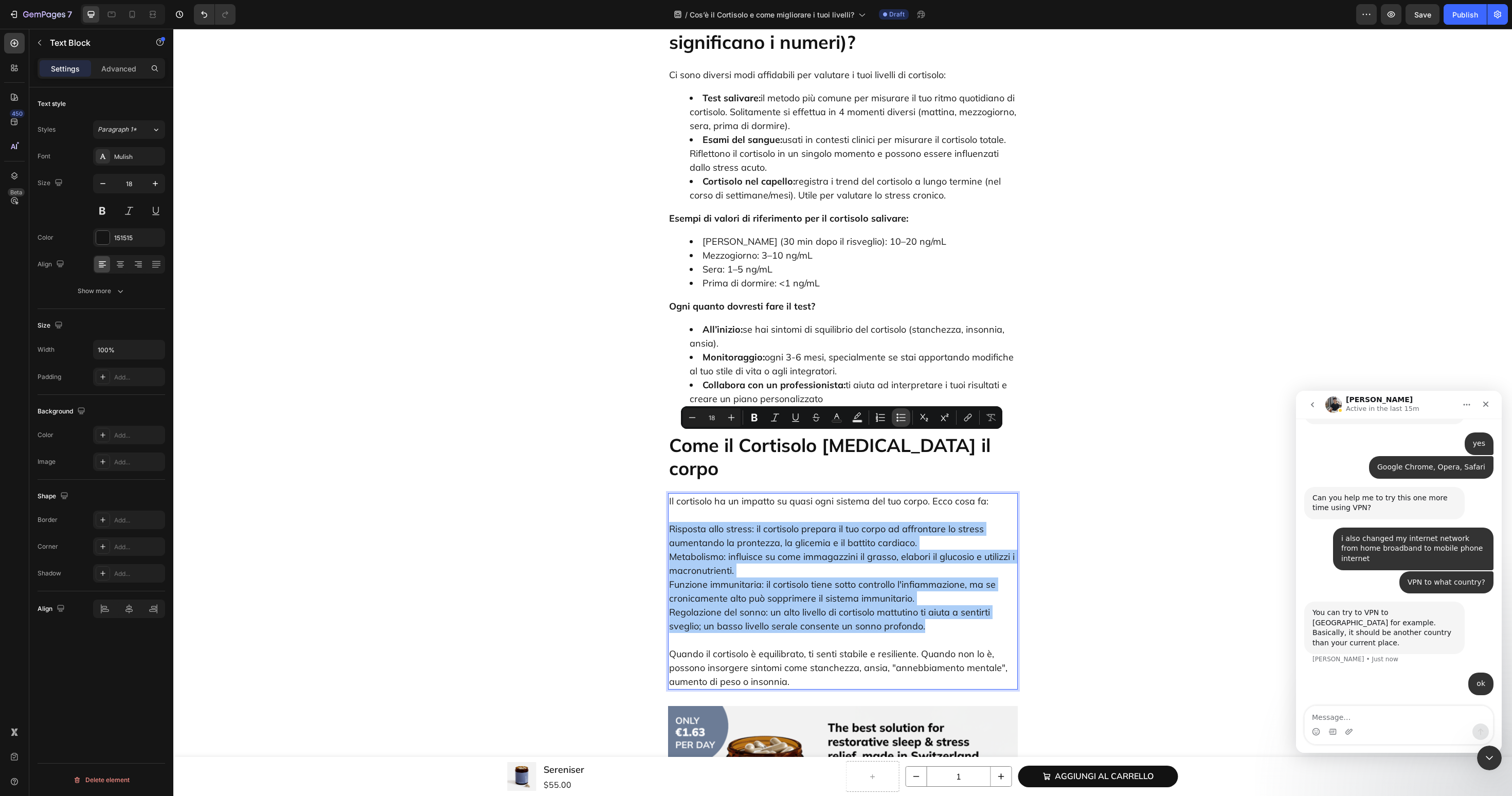
click at [901, 424] on button "Bulleted List" at bounding box center [901, 418] width 18 height 18
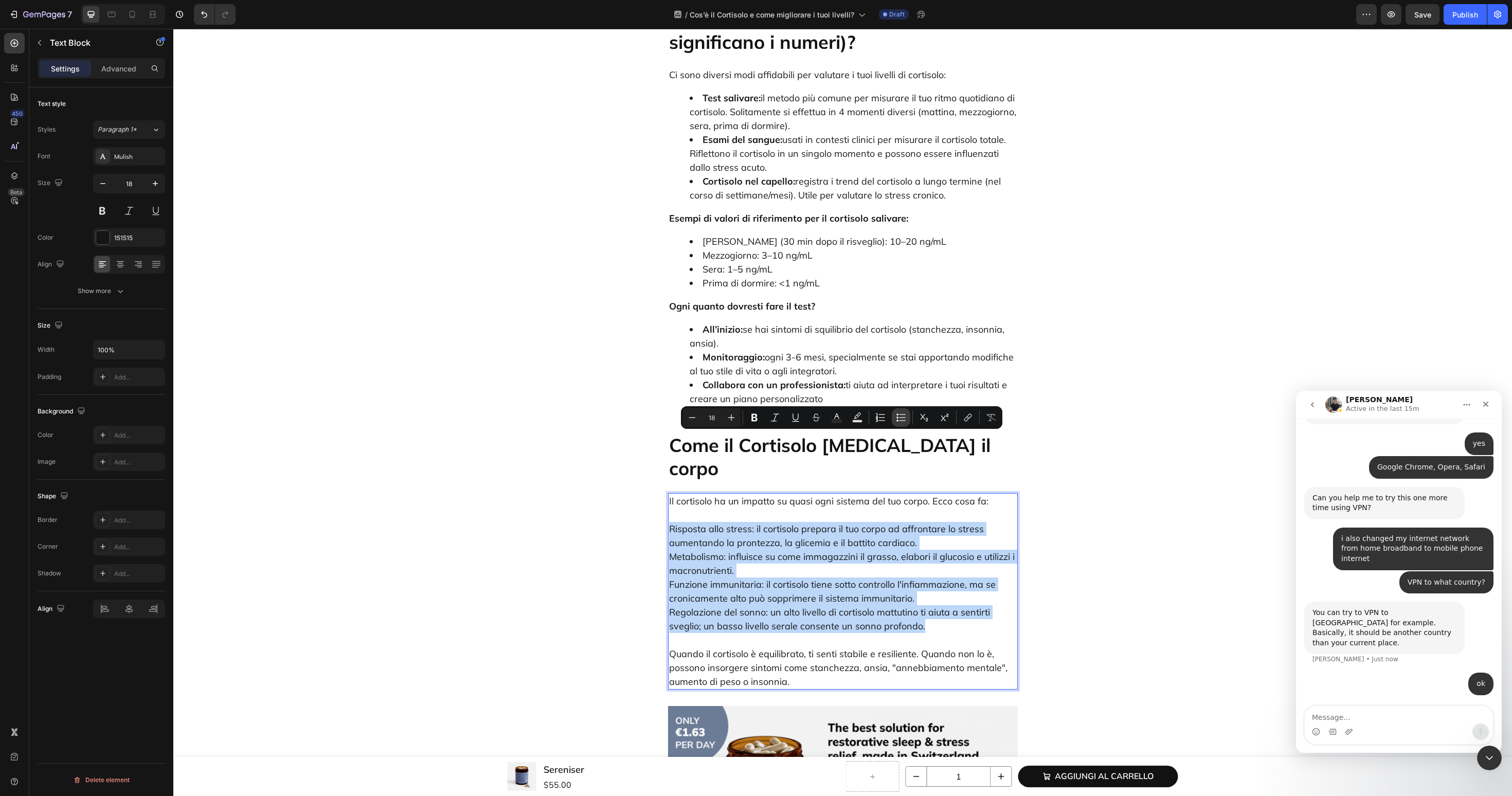
type input "18"
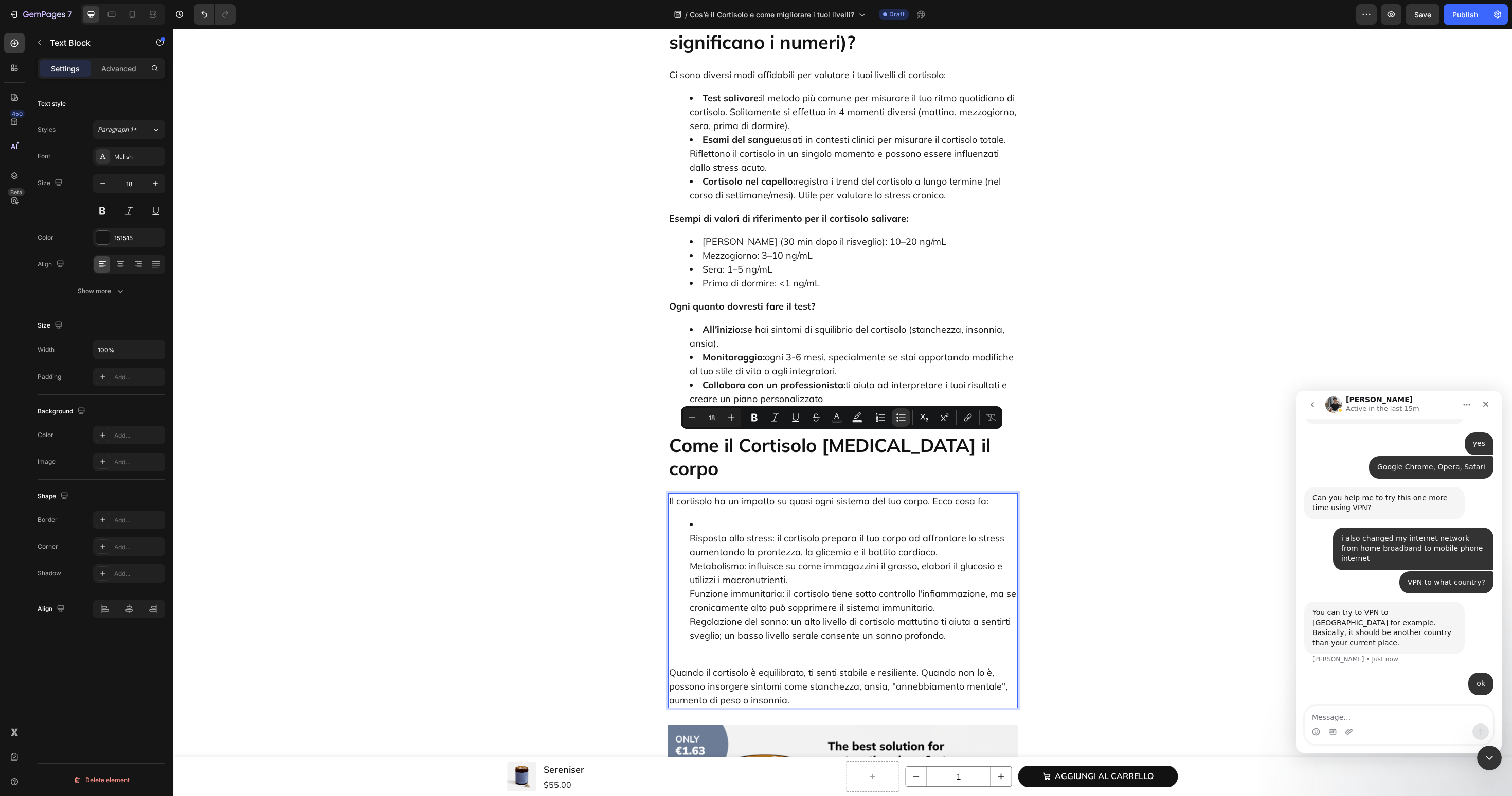
click at [684, 517] on ul "Risposta allo stress: il cortisolo prepara il tuo corpo ad affrontare lo stress…" at bounding box center [843, 580] width 347 height 125
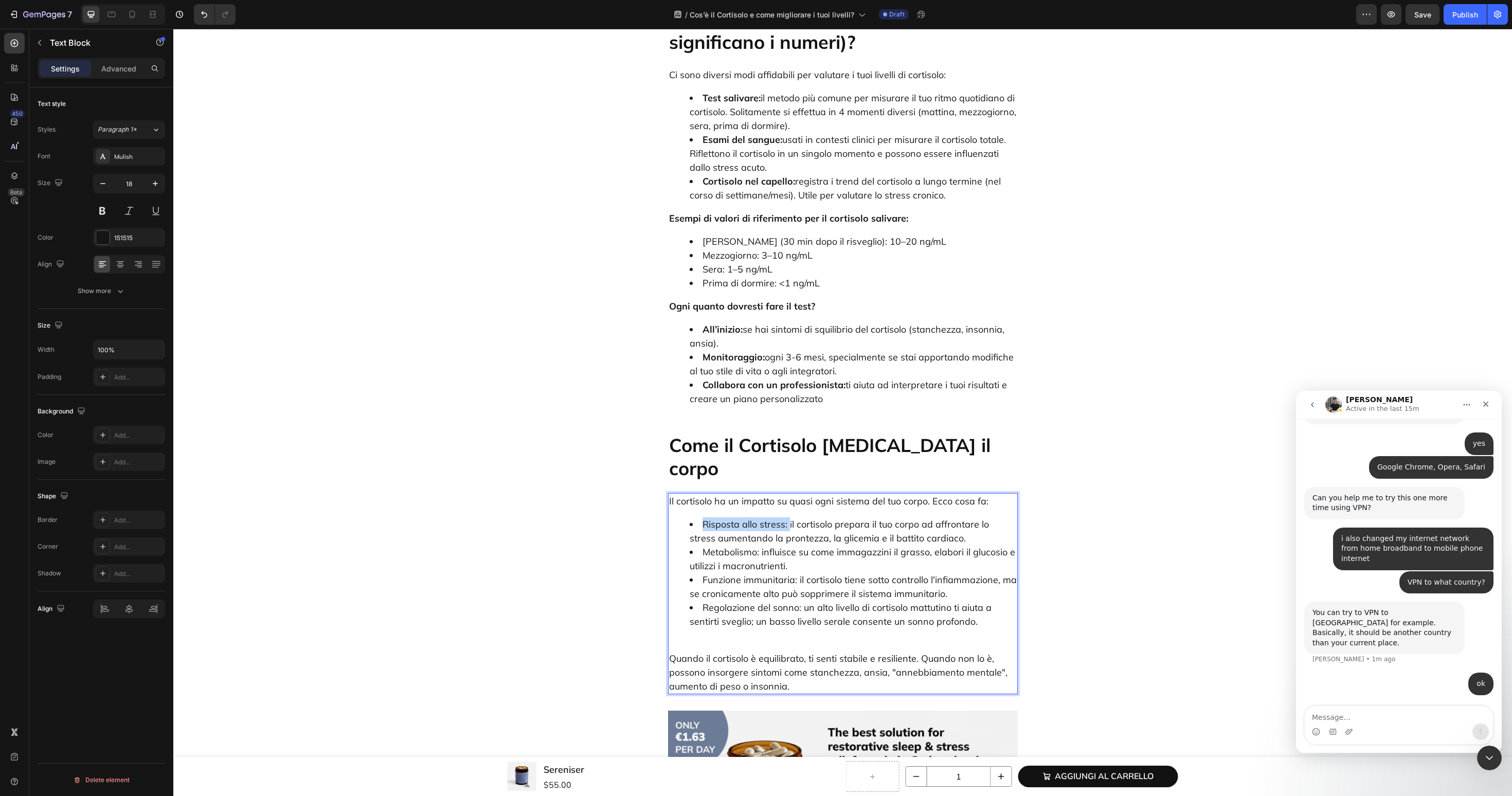
drag, startPoint x: 702, startPoint y: 434, endPoint x: 789, endPoint y: 437, distance: 87.1
click at [789, 517] on li "Risposta allo stress: il cortisolo prepara il tuo corpo ad affrontare lo stress…" at bounding box center [853, 531] width 327 height 28
drag, startPoint x: 700, startPoint y: 467, endPoint x: 762, endPoint y: 468, distance: 62.0
click at [762, 546] on li "Metabolismo: influisce su come immagazzini il grasso, elabori il glucosio e uti…" at bounding box center [853, 559] width 327 height 28
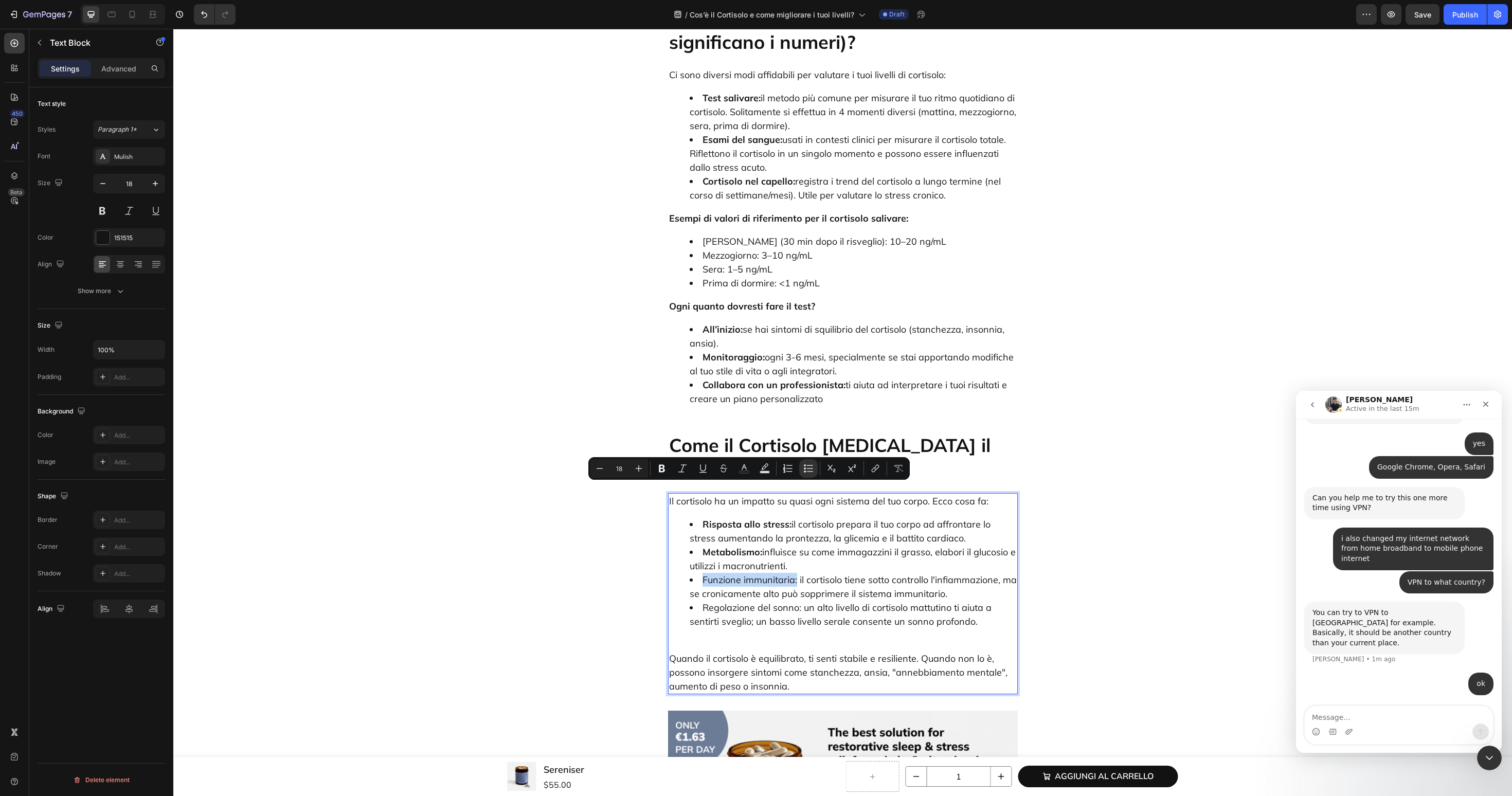
drag, startPoint x: 703, startPoint y: 492, endPoint x: 796, endPoint y: 492, distance: 93.0
click at [796, 573] on li "Funzione immunitaria: il cortisolo tiene sotto controllo l'infiammazione, ma se…" at bounding box center [853, 587] width 327 height 28
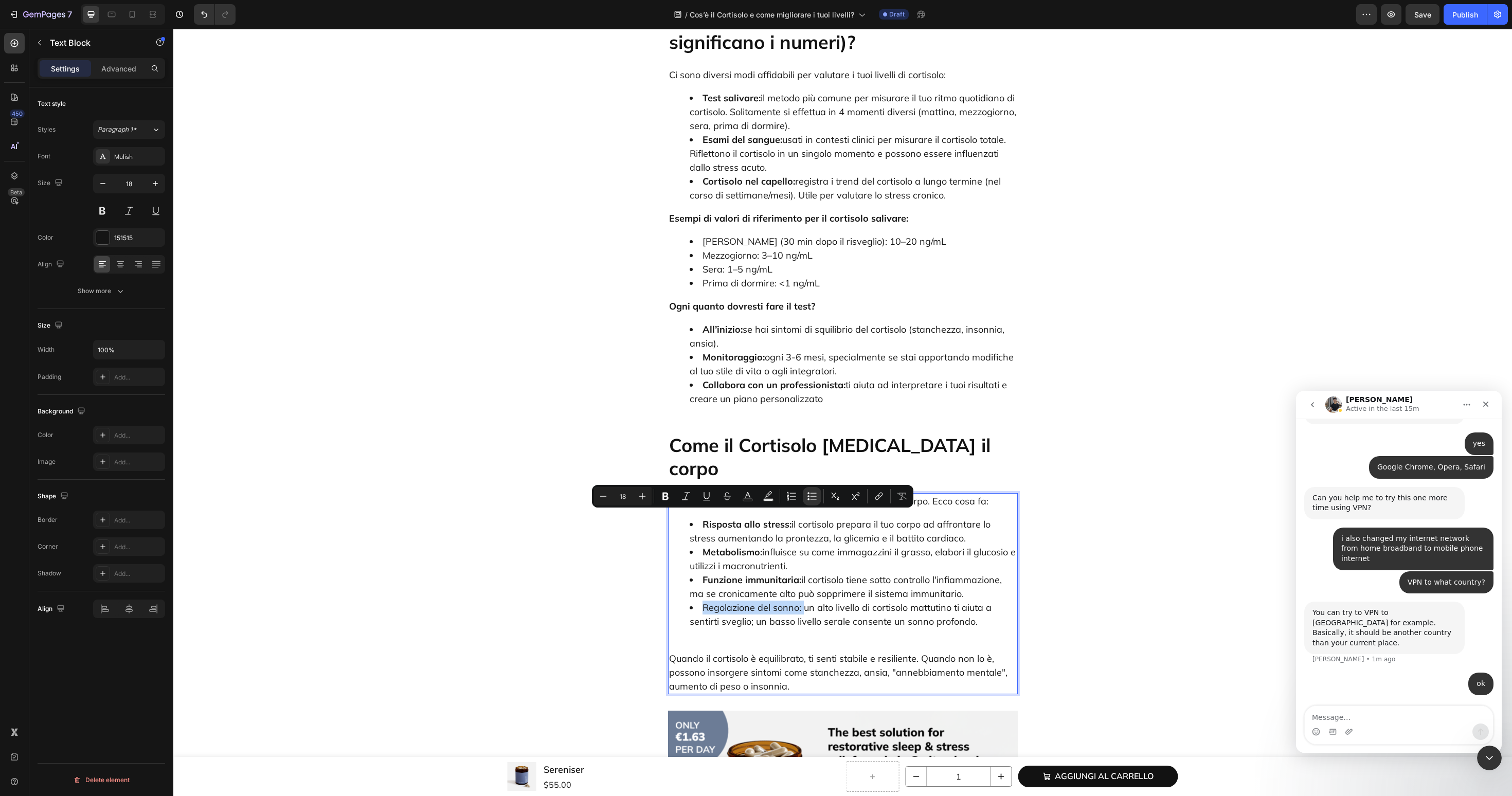
drag, startPoint x: 703, startPoint y: 522, endPoint x: 804, endPoint y: 523, distance: 101.0
click at [804, 601] on li "Regolazione del sonno: un alto livello di cortisolo mattutino ti aiuta a sentir…" at bounding box center [853, 614] width 327 height 28
click at [775, 638] on p "Quando il cortisolo è equilibrato, ti senti stabile e resiliente. Quando non lo…" at bounding box center [843, 666] width 347 height 56
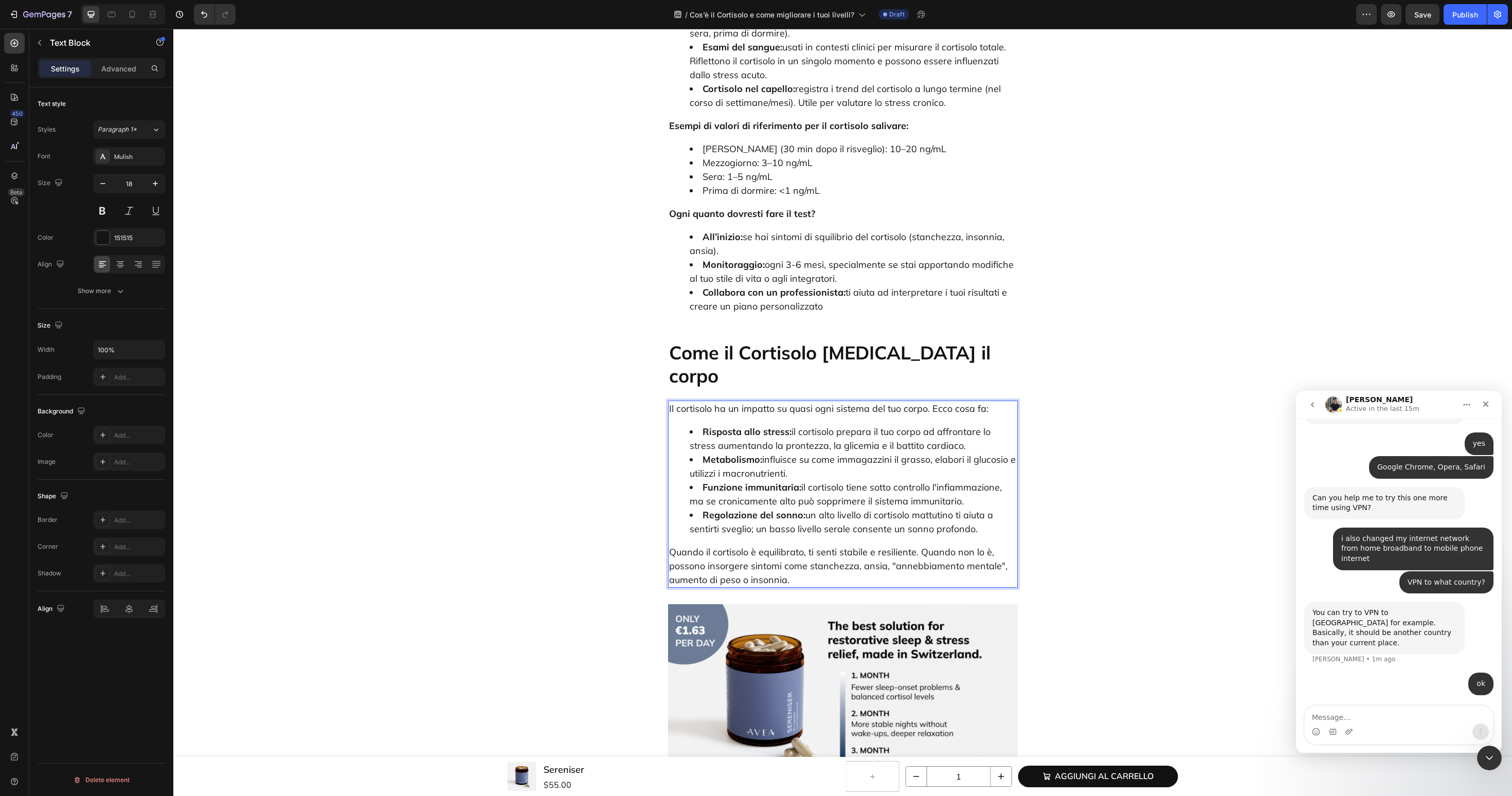
scroll to position [2034, 0]
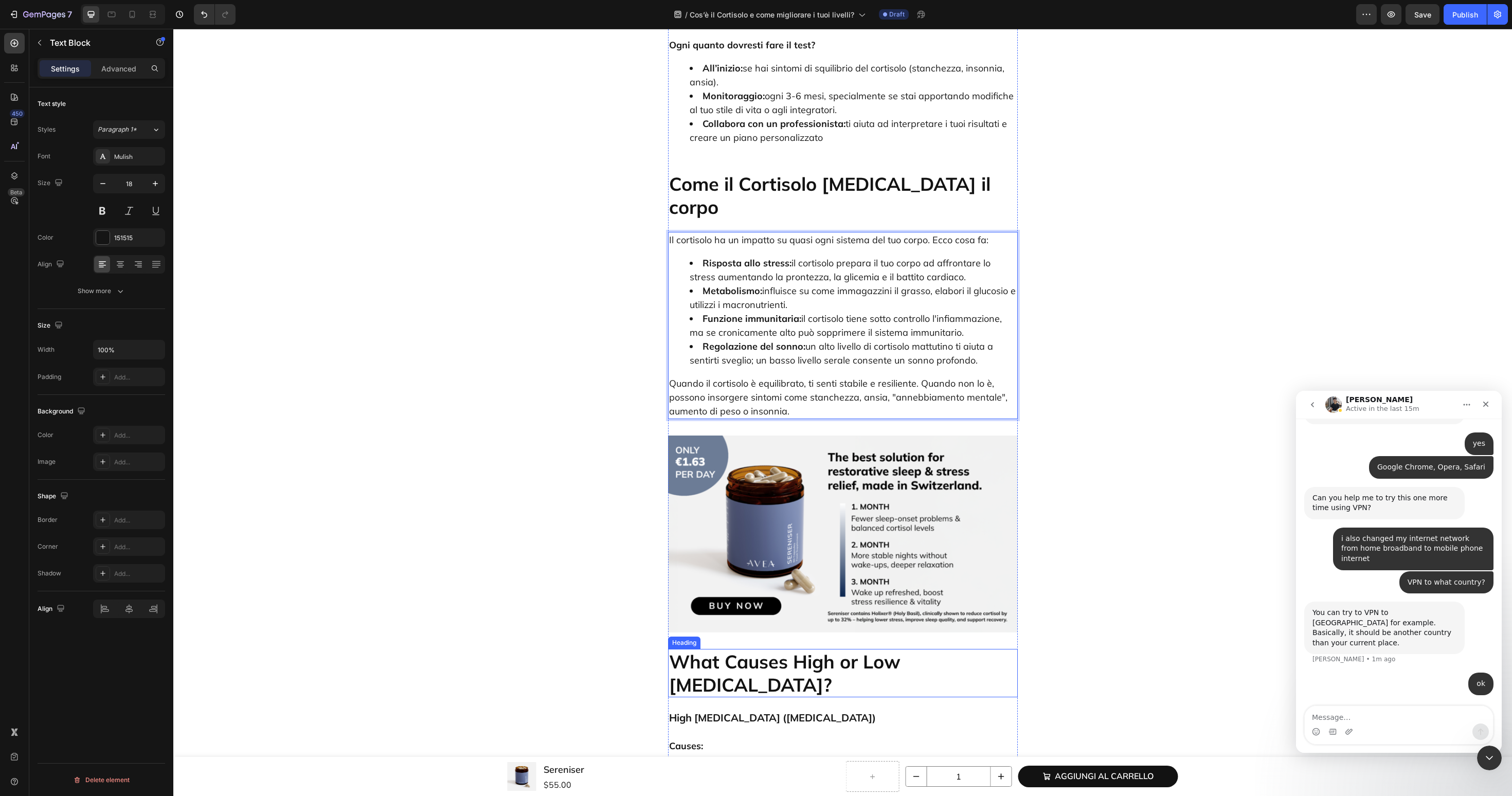
click at [727, 649] on h2 "What Causes High or Low Cortisol?" at bounding box center [843, 673] width 350 height 49
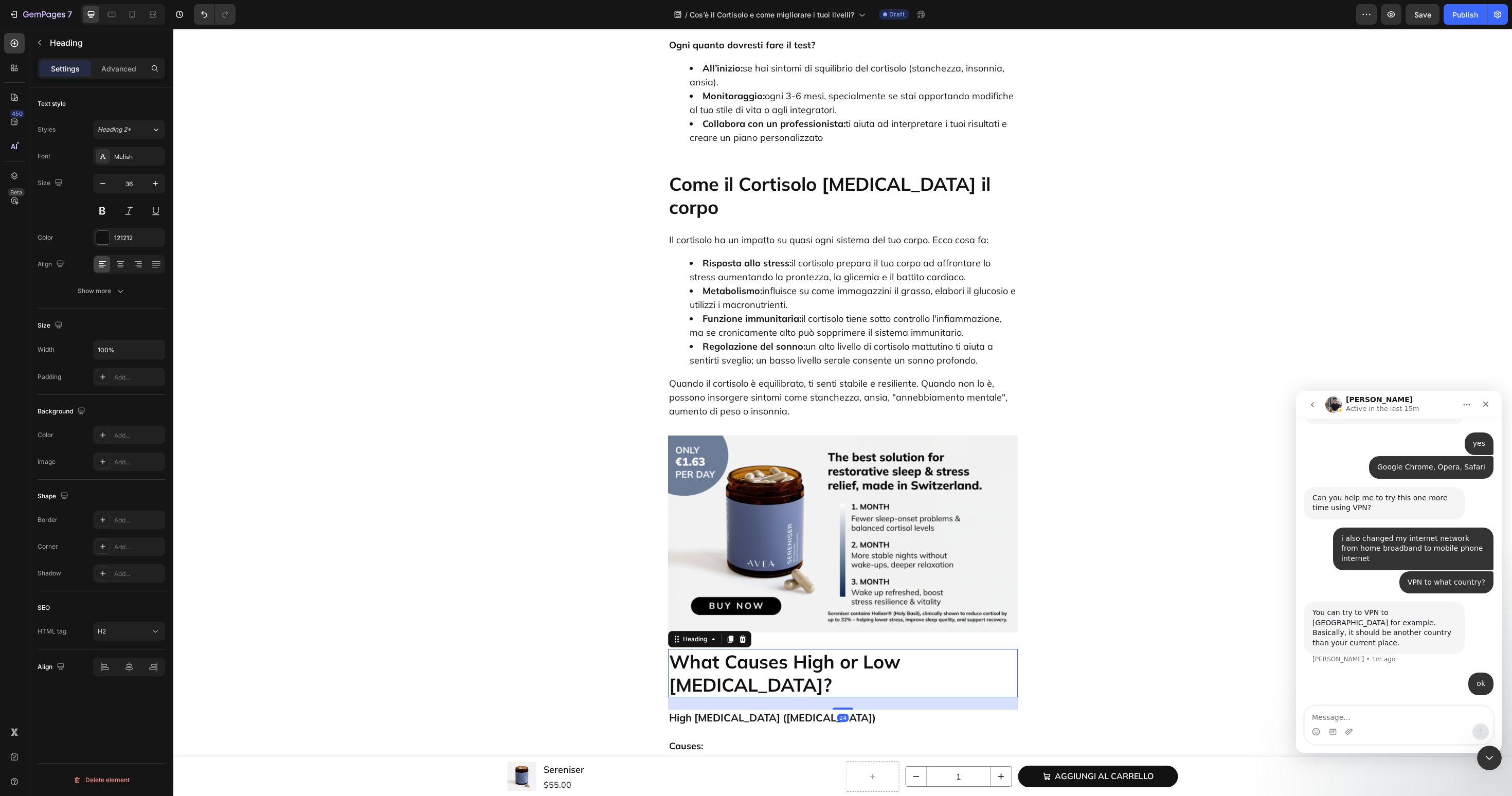
click at [727, 649] on h2 "What Causes High or Low Cortisol?" at bounding box center [843, 673] width 350 height 49
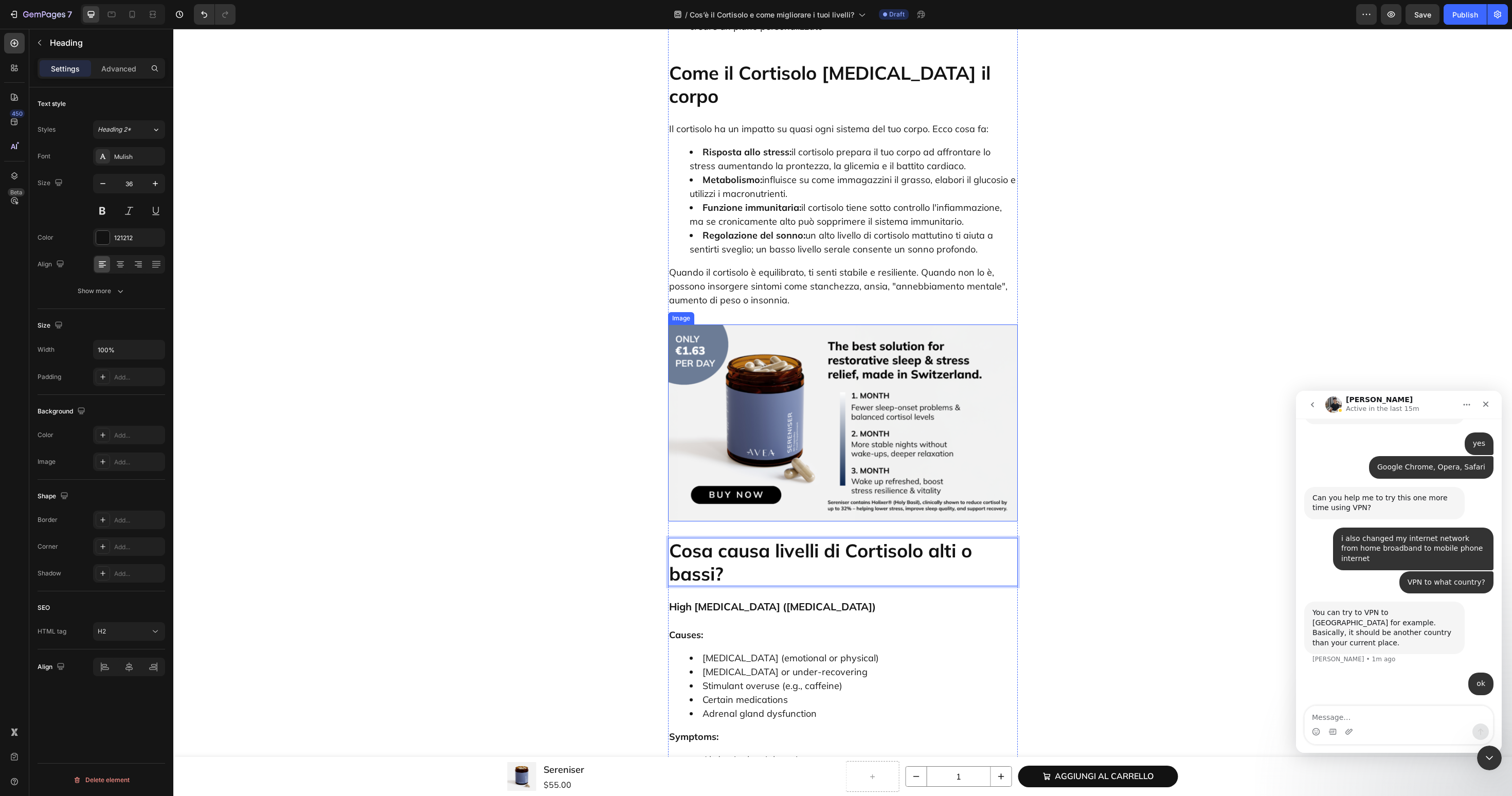
scroll to position [2324, 0]
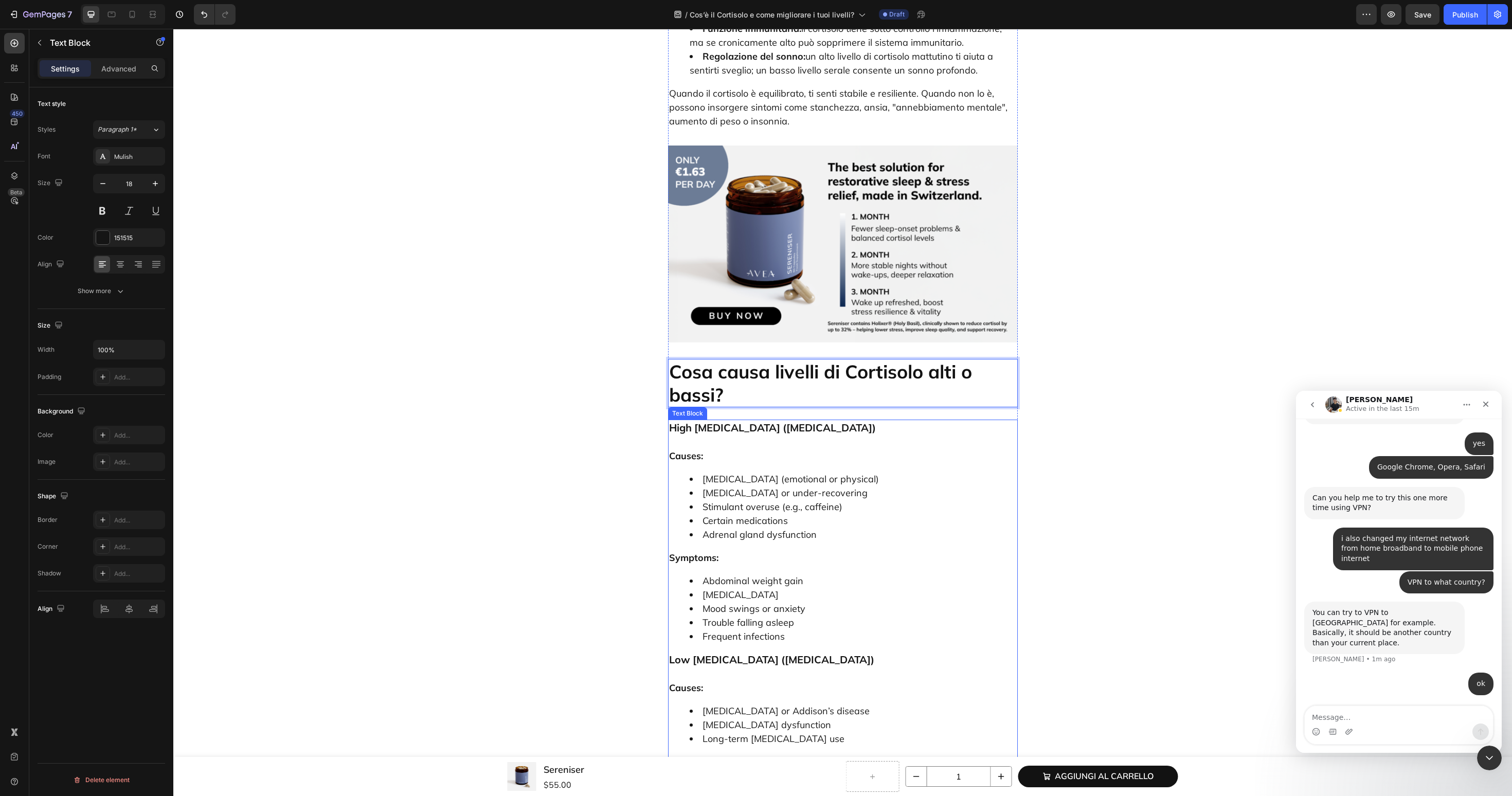
click at [798, 486] on li "Overtraining or under-recovering" at bounding box center [853, 492] width 327 height 14
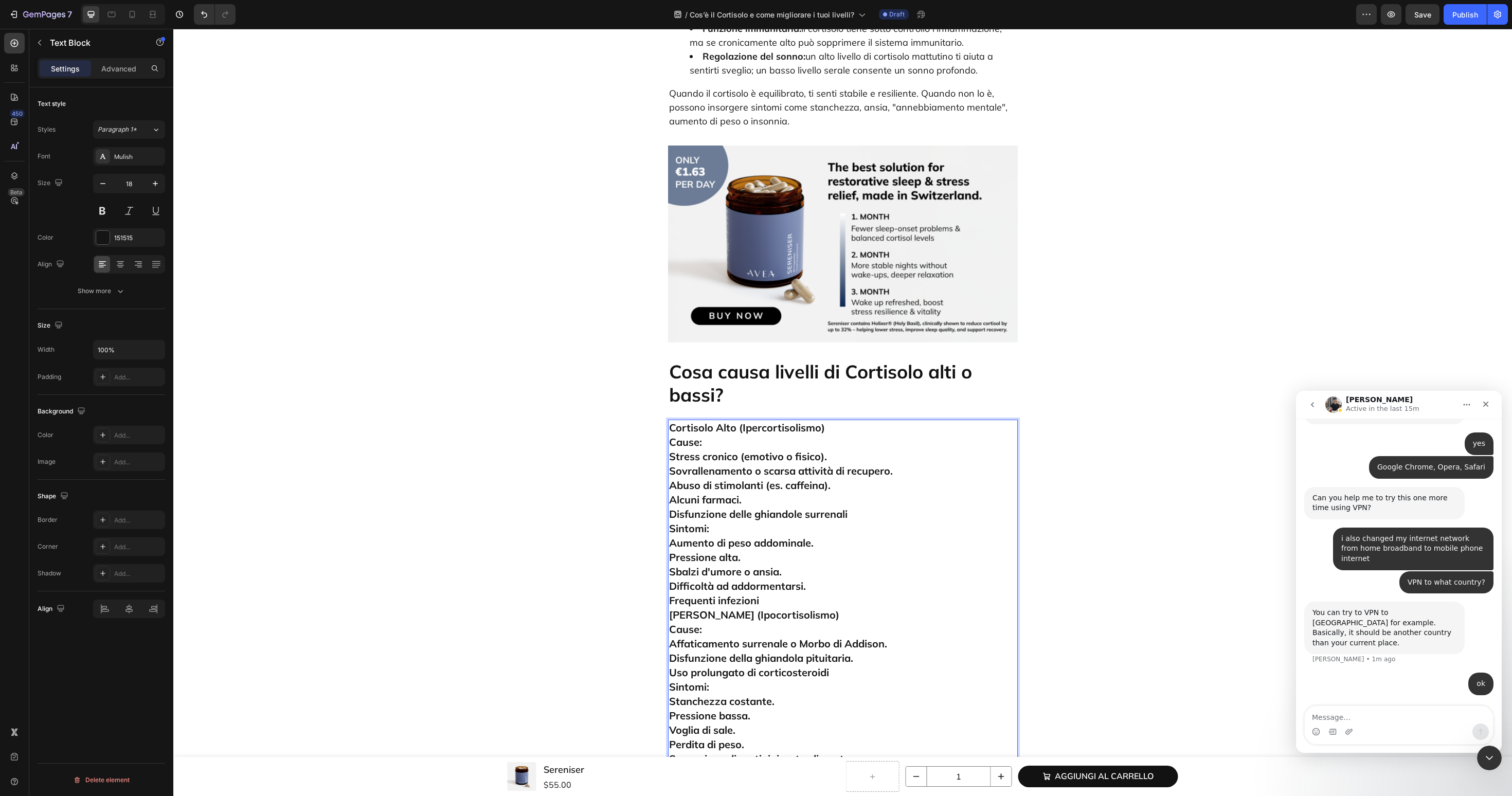
click at [833, 421] on p "Cortisolo Alto (Ipercortisolismo) Cause: Stress cronico (emotivo o fisico). Sov…" at bounding box center [843, 601] width 347 height 359
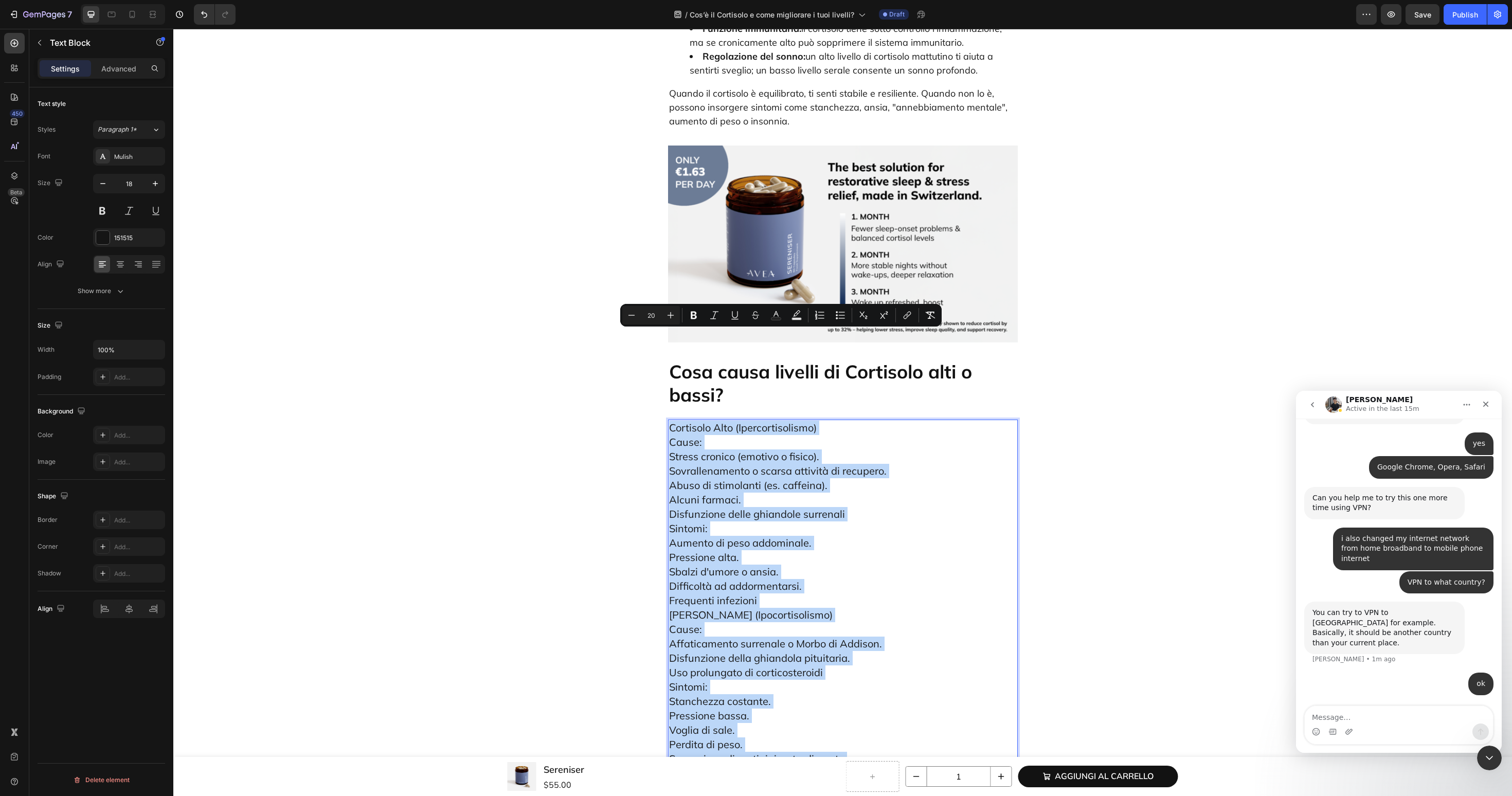
click at [829, 421] on p "Cortisolo Alto (Ipercortisolismo) Cause: Stress cronico (emotivo o fisico). Sov…" at bounding box center [843, 601] width 347 height 359
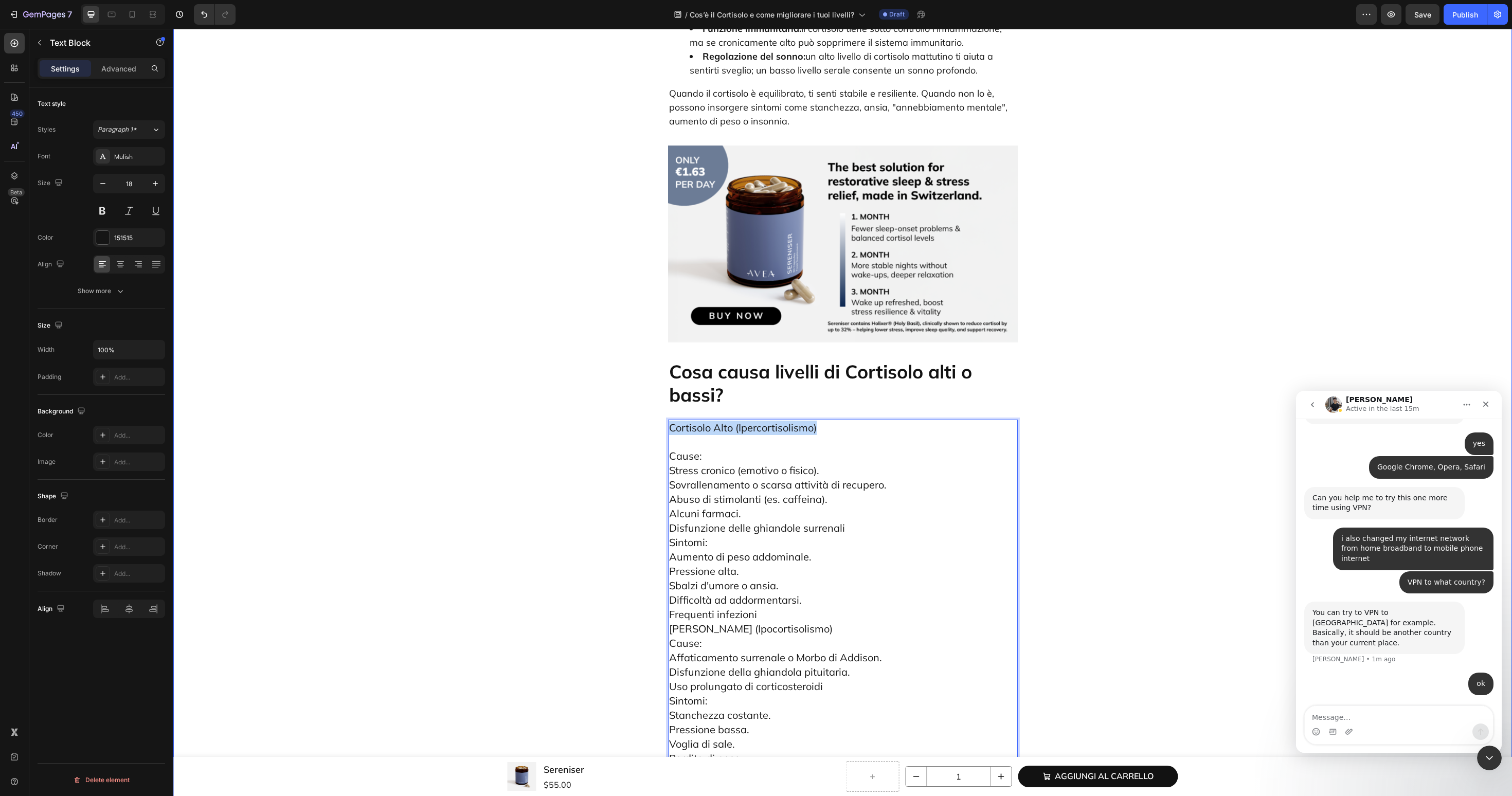
drag, startPoint x: 826, startPoint y: 340, endPoint x: 615, endPoint y: 340, distance: 211.0
click at [615, 340] on div "Cos’è il Cortisolo e come migliorare i tuoi livelli? Heading Introduzione: Perc…" at bounding box center [842, 532] width 1323 height 5546
drag, startPoint x: 711, startPoint y: 368, endPoint x: 621, endPoint y: 368, distance: 90.0
click at [621, 368] on div "Cos’è il Cortisolo e come migliorare i tuoi livelli? Heading Introduzione: Perc…" at bounding box center [842, 532] width 1323 height 5546
click at [750, 435] on p "Cause: Stress cronico (emotivo o fisico). Sovrallenamento o scarsa attività di …" at bounding box center [843, 615] width 347 height 359
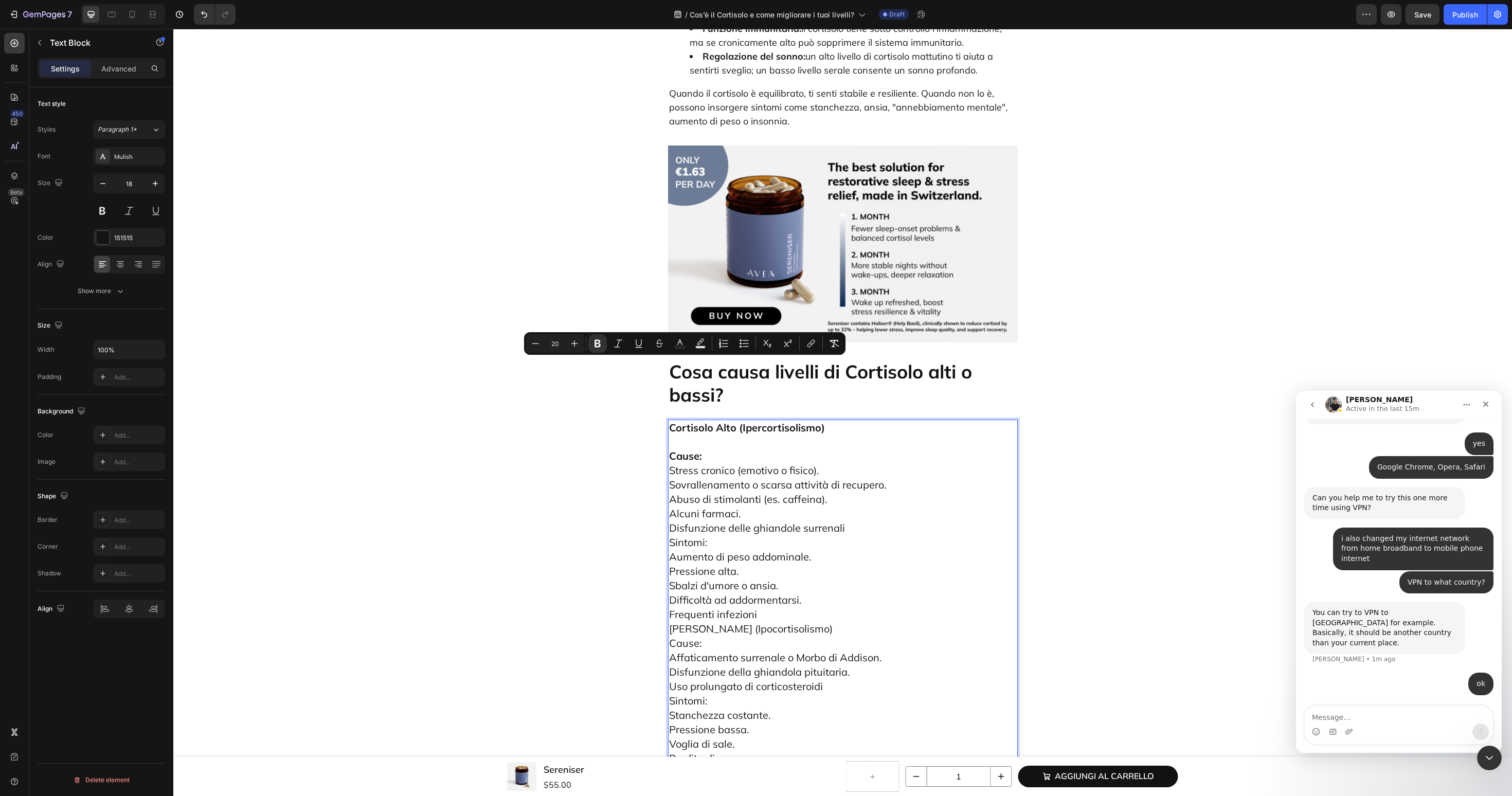
click at [750, 435] on p "Cause: Stress cronico (emotivo o fisico). Sovrallenamento o scarsa attività di …" at bounding box center [843, 615] width 347 height 359
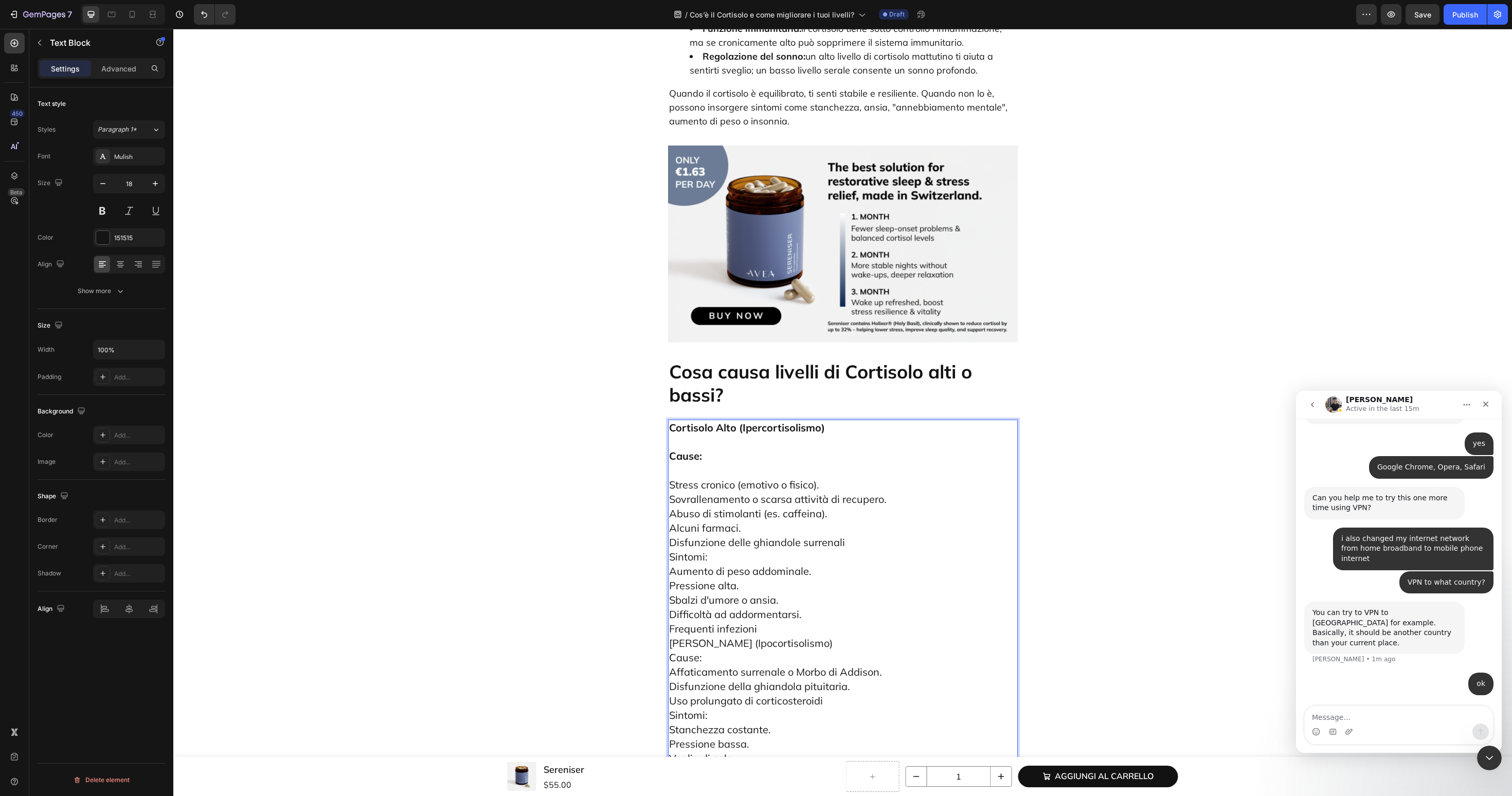
click at [762, 466] on p "⁠⁠⁠⁠⁠⁠⁠ Stress cronico (emotivo o fisico). Sovrallenamento o scarsa attività di…" at bounding box center [843, 636] width 347 height 345
click at [865, 464] on p "Stress cronico (emotivo o fisico). Sovrallenamento o scarsa attività di recuper…" at bounding box center [843, 636] width 347 height 345
drag, startPoint x: 725, startPoint y: 483, endPoint x: 657, endPoint y: 483, distance: 68.0
click at [657, 483] on div "Cos’è il Cortisolo e come migliorare i tuoi livelli? Heading Introduzione: Perc…" at bounding box center [842, 546] width 1323 height 5573
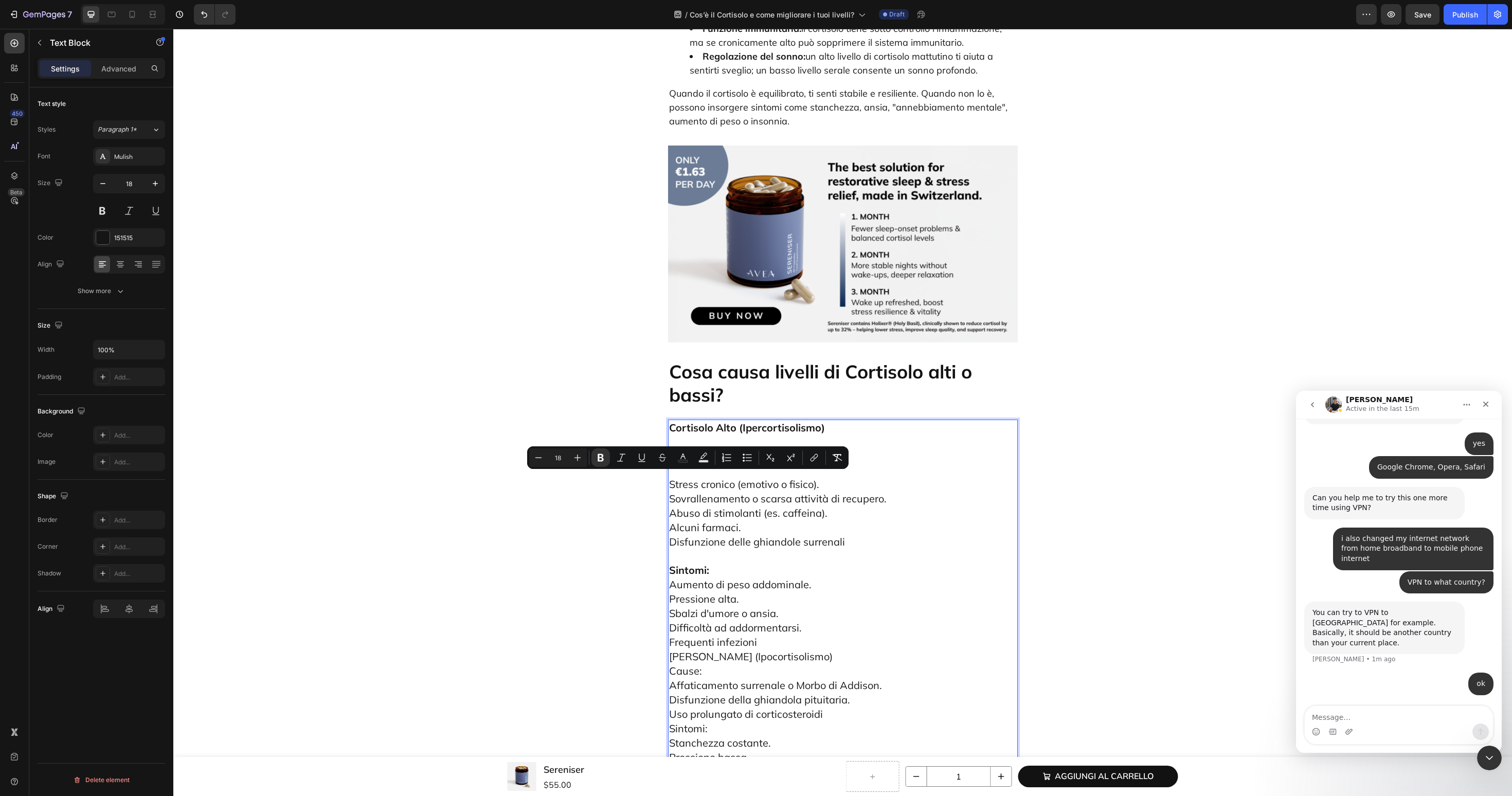
click at [880, 549] on p "Sintomi: Aumento di peso addominale. Pressione alta. Sbalzi d'umore o ansia. Di…" at bounding box center [843, 686] width 347 height 273
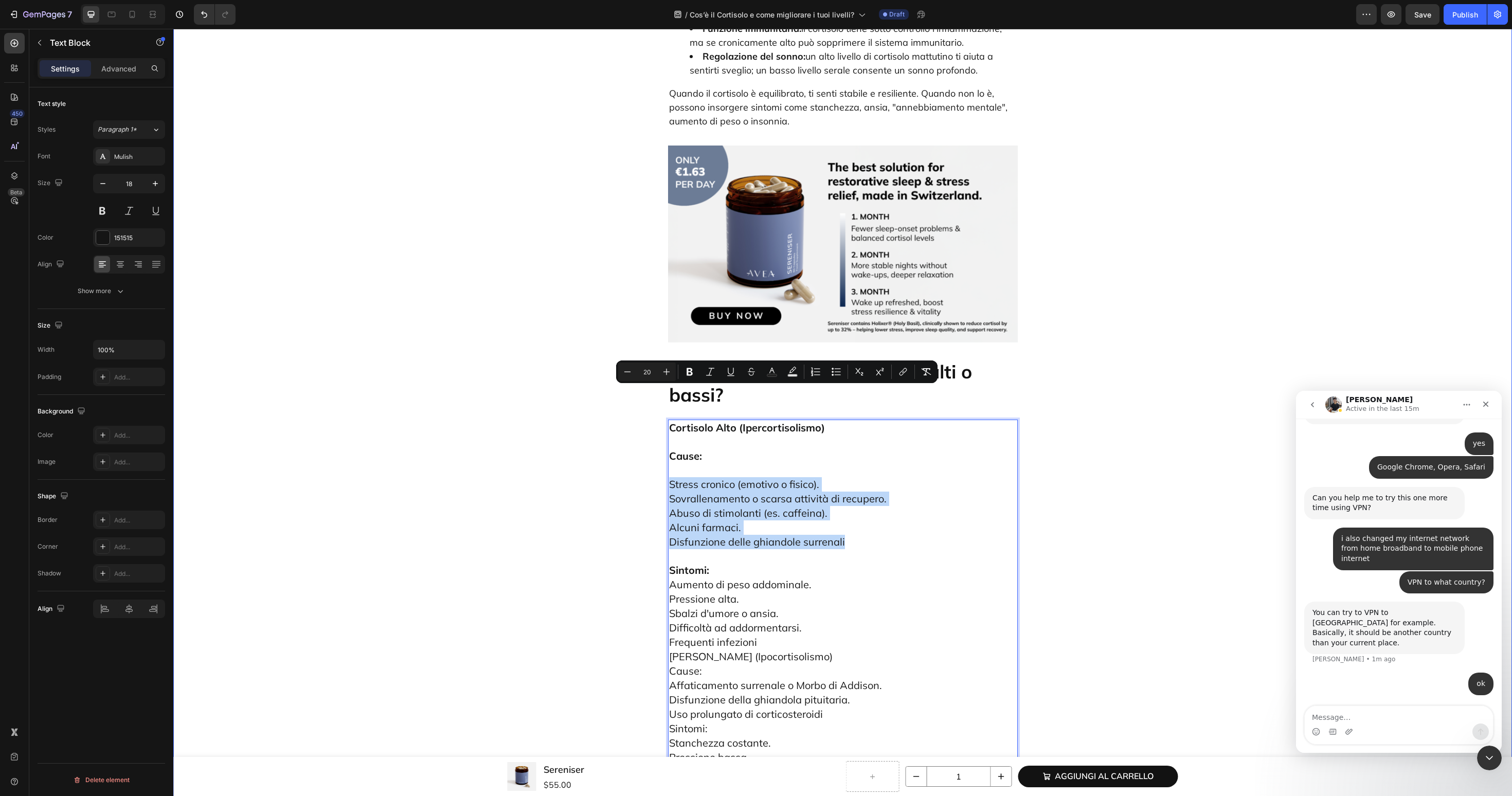
drag, startPoint x: 868, startPoint y: 458, endPoint x: 663, endPoint y: 395, distance: 214.5
click at [663, 395] on div "Cos’è il Cortisolo e come migliorare i tuoi livelli? Heading Introduzione: Perc…" at bounding box center [842, 546] width 1323 height 5573
click at [834, 376] on button "Bulleted List" at bounding box center [836, 372] width 18 height 18
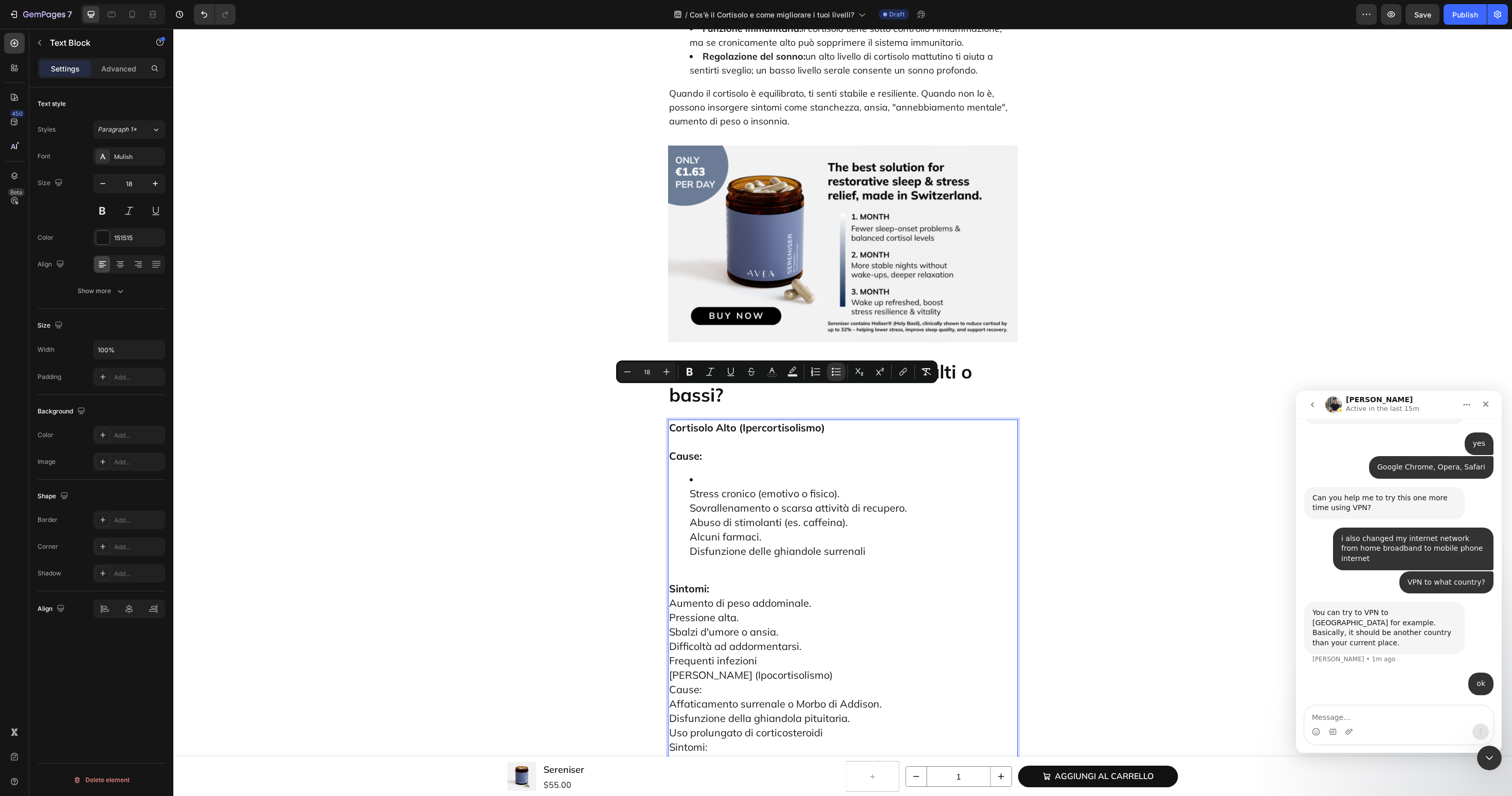
click at [682, 473] on ul "Stress cronico (emotivo o fisico). Sovrallenamento o scarsa attività di recuper…" at bounding box center [843, 515] width 347 height 86
click at [682, 473] on ul "⁠⁠⁠⁠⁠⁠⁠ Stress cronico (emotivo o fisico). Sovrallenamento o scarsa attività di…" at bounding box center [843, 515] width 347 height 86
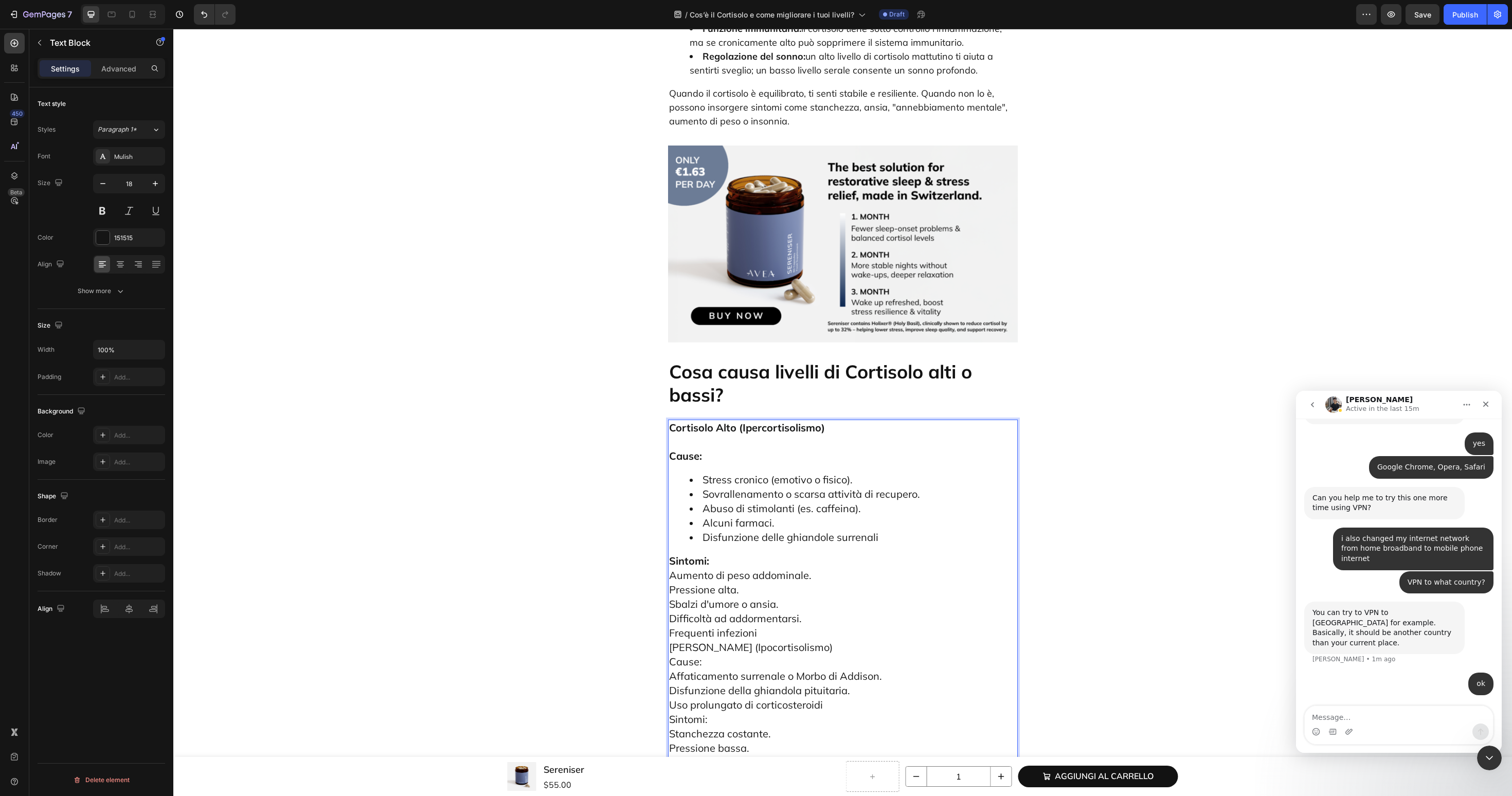
click at [834, 554] on p "Sintomi: Aumento di peso addominale. Pressione alta. Sbalzi d'umore o ansia. Di…" at bounding box center [843, 683] width 347 height 259
click at [1380, 704] on div "ok AVEA • 1m ago" at bounding box center [1399, 690] width 189 height 35
click at [1377, 706] on textarea "Message…" at bounding box center [1398, 715] width 188 height 18
type textarea "will let you know when i publish another article"
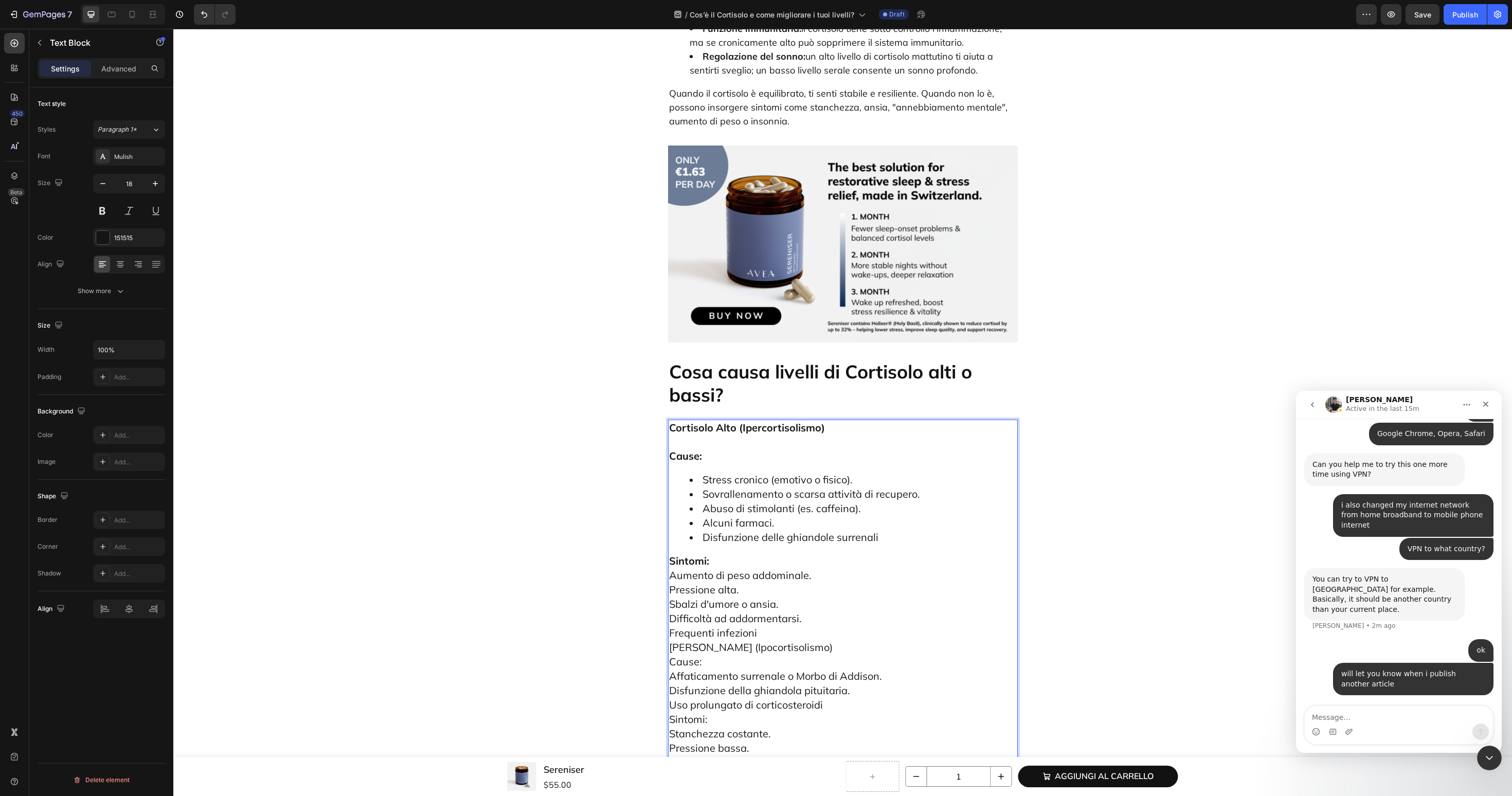
click at [854, 554] on p "Sintomi: Aumento di peso addominale. Pressione alta. Sbalzi d'umore o ansia. Di…" at bounding box center [843, 683] width 347 height 259
click at [750, 554] on p "Sintomi: Aumento di peso addominale. Pressione alta. Sbalzi d'umore o ansia. Di…" at bounding box center [843, 683] width 347 height 259
click at [779, 568] on p "Aumento di peso addominale. Pressione alta. Sbalzi d'umore o ansia. Difficoltà …" at bounding box center [843, 698] width 347 height 258
drag, startPoint x: 834, startPoint y: 585, endPoint x: 635, endPoint y: 585, distance: 199.0
click at [634, 585] on div "Cos’è il Cortisolo e come migliorare i tuoi livelli? Heading Introduzione: Perc…" at bounding box center [842, 555] width 1323 height 5592
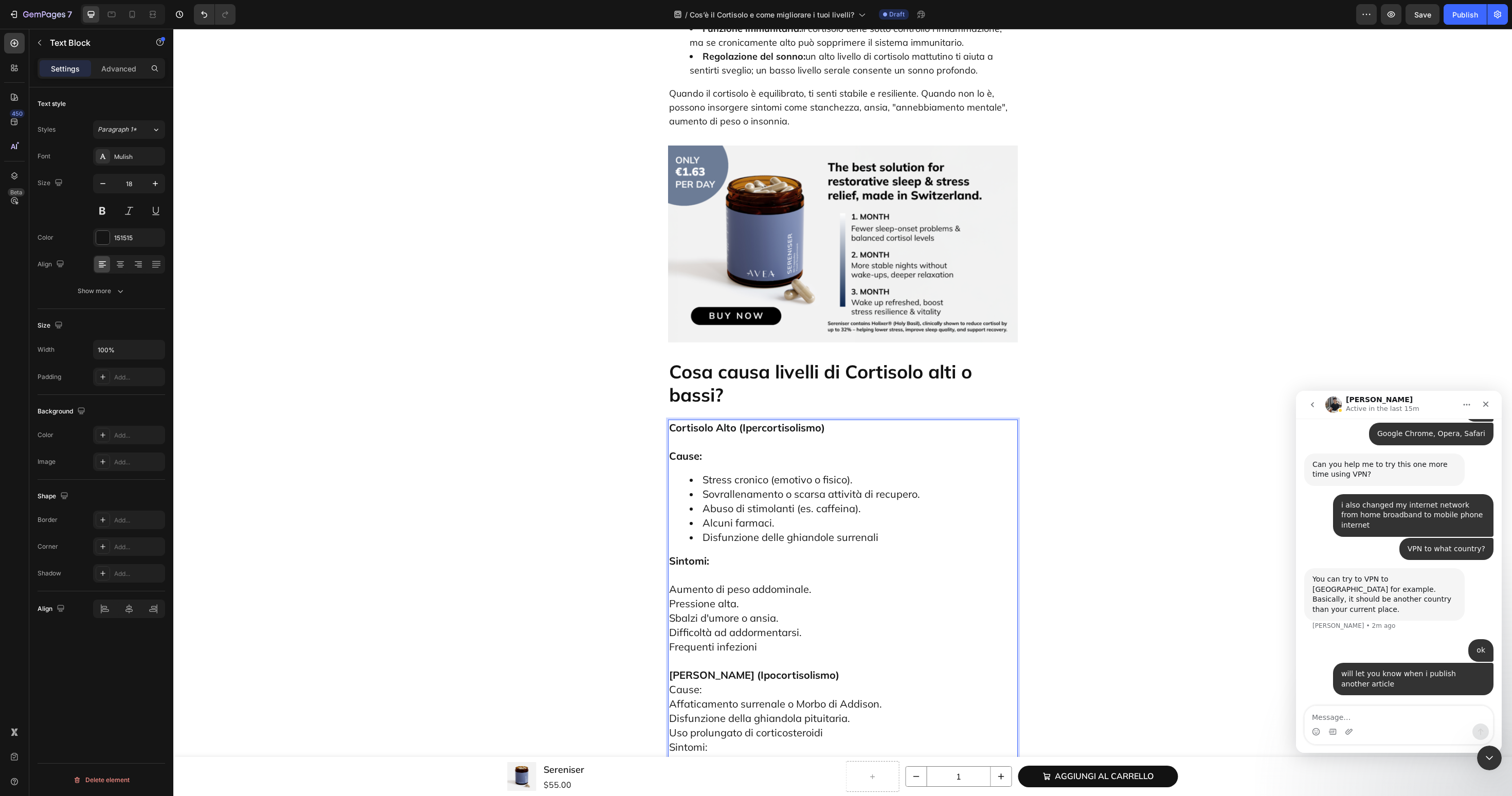
click at [865, 568] on p "Aumento di peso addominale. Pressione alta. Sbalzi d'umore o ansia. Difficoltà …" at bounding box center [843, 611] width 347 height 86
drag, startPoint x: 791, startPoint y: 563, endPoint x: 669, endPoint y: 497, distance: 138.7
click at [669, 568] on p "Aumento di peso addominale. Pressione alta. Sbalzi d'umore o ansia. Difficoltà …" at bounding box center [843, 611] width 347 height 86
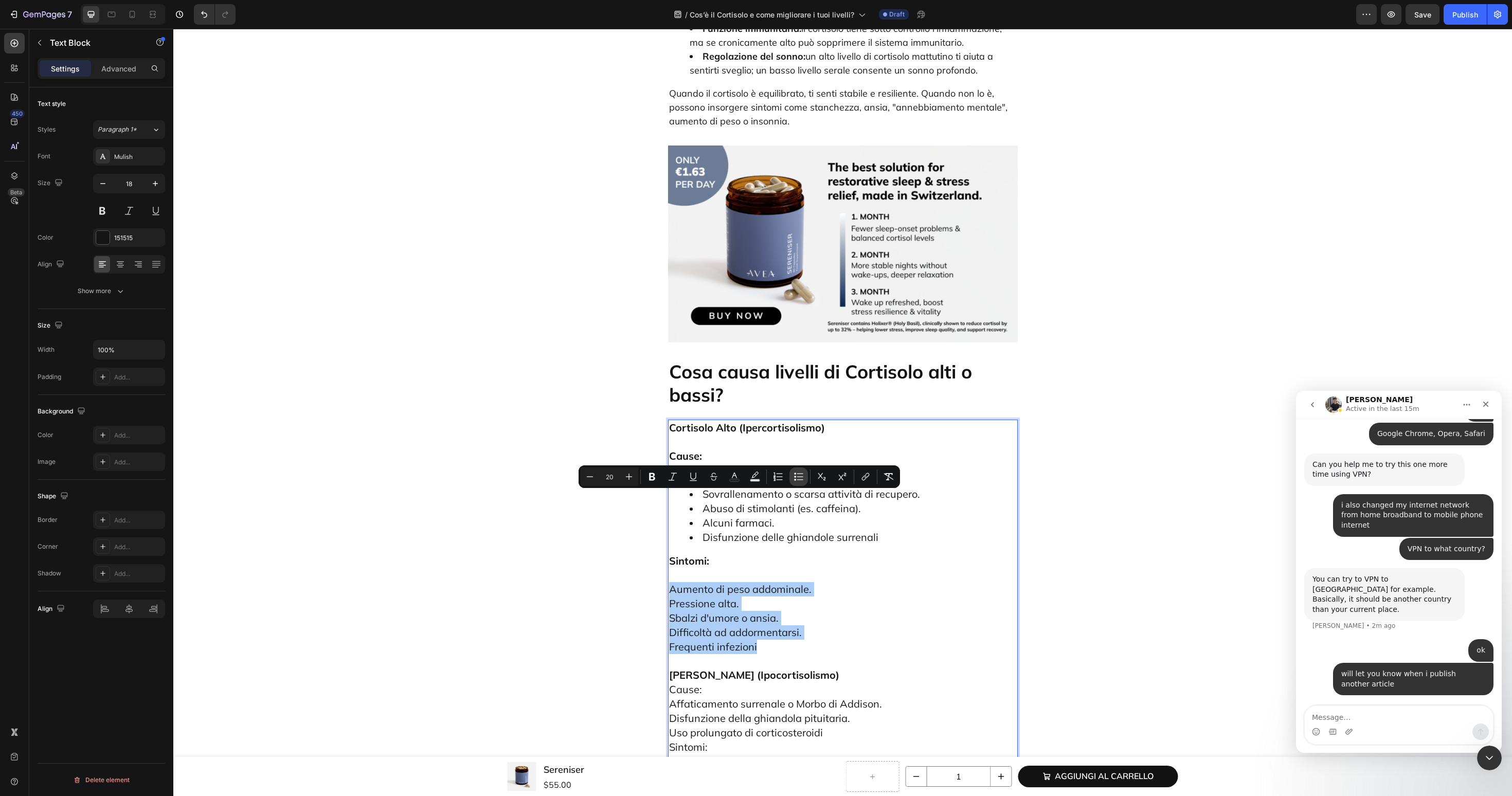
click at [794, 477] on icon "Editor contextual toolbar" at bounding box center [794, 477] width 2 height 2
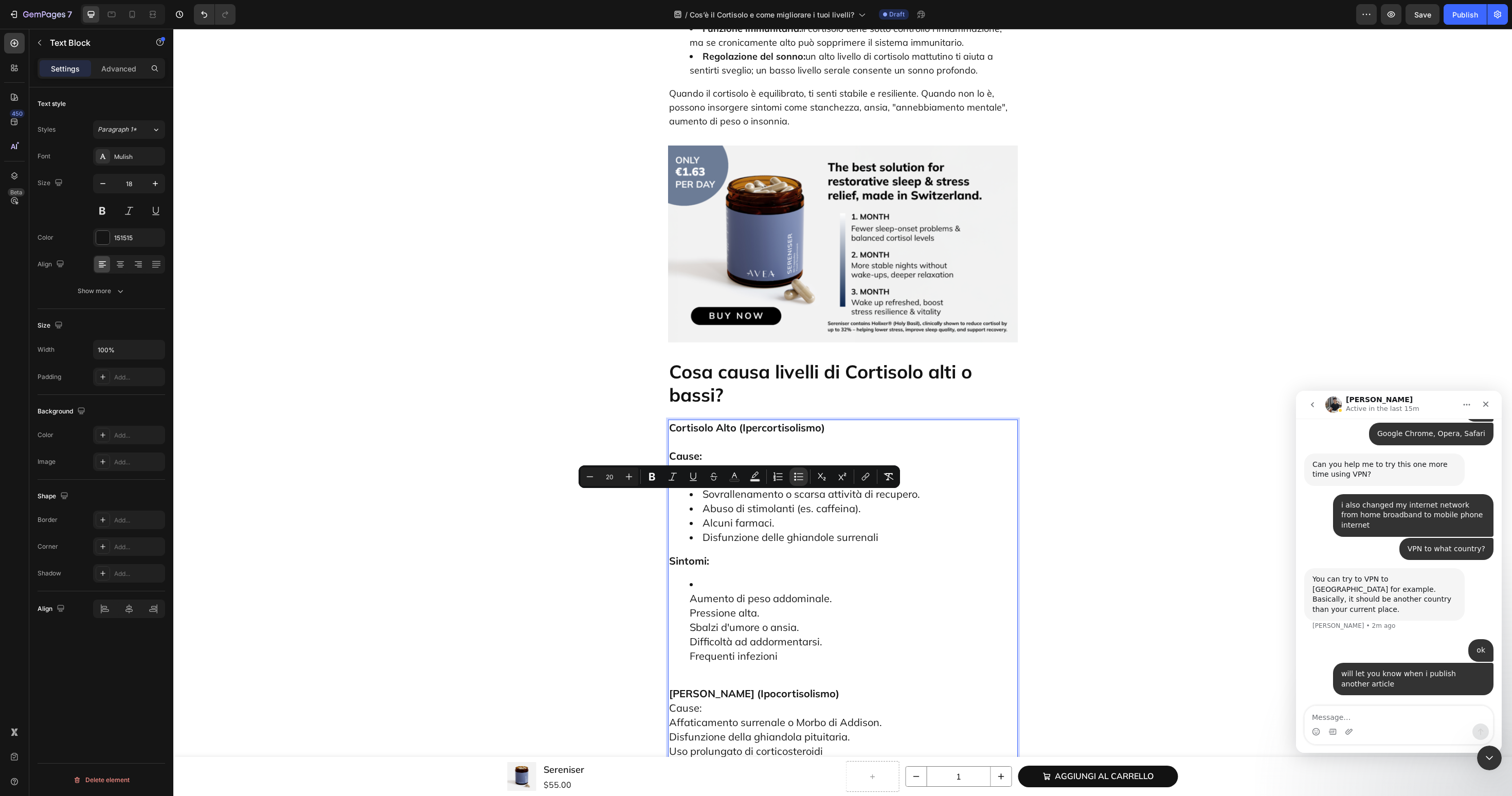
click at [707, 531] on span "Disfunzione delle ghiandole surrenali" at bounding box center [790, 538] width 176 height 13
click at [686, 578] on ul "Aumento di peso addominale. Pressione alta. Sbalzi d'umore o ansia. Difficoltà …" at bounding box center [843, 620] width 347 height 86
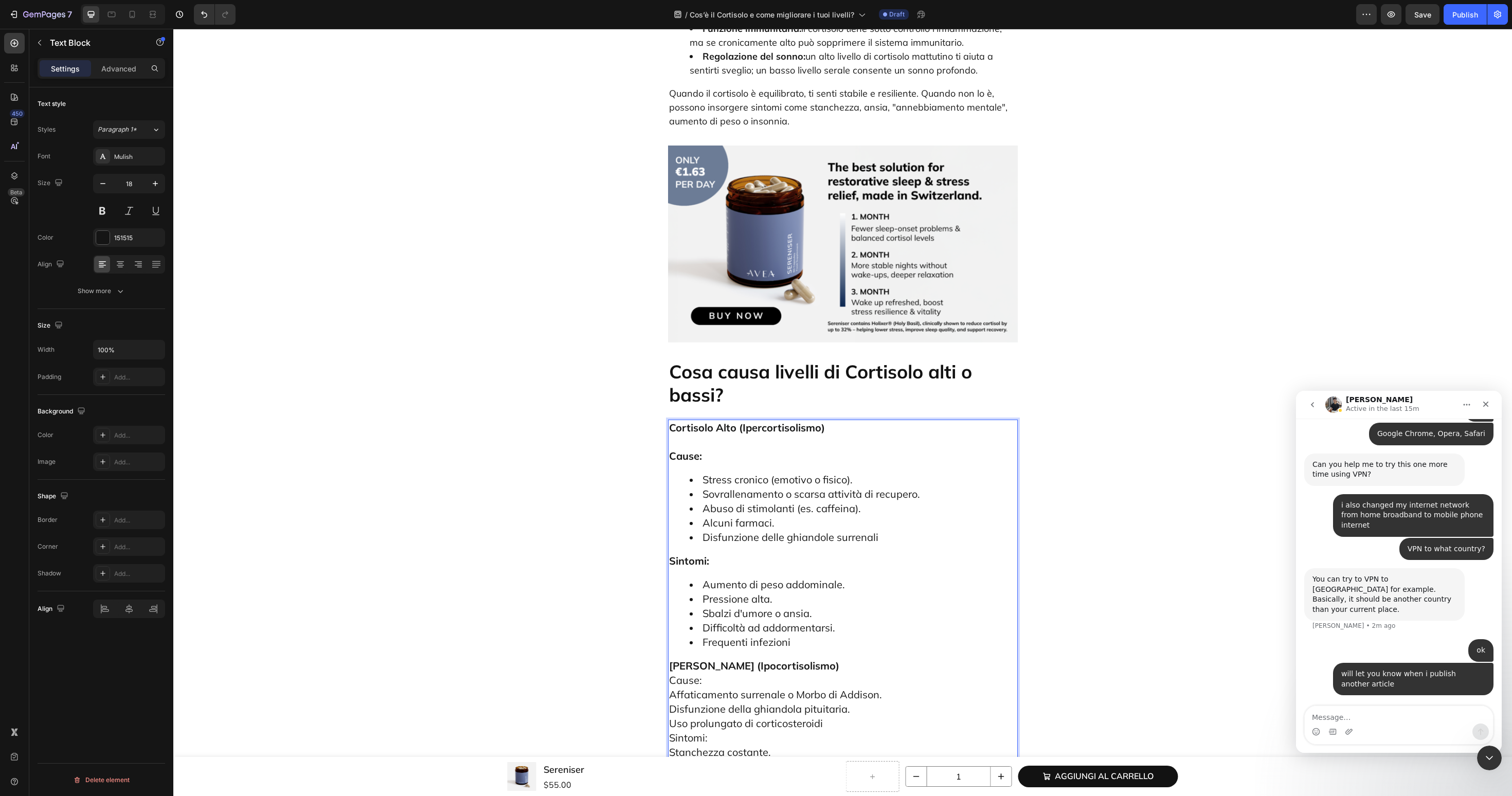
click at [870, 659] on p "Cortisolo Basso (Ipocortisolismo) Cause: Affaticamento surrenale o Morbo di Add…" at bounding box center [843, 745] width 347 height 172
drag, startPoint x: 727, startPoint y: 607, endPoint x: 649, endPoint y: 607, distance: 78.0
click at [649, 607] on div "Cos’è il Cortisolo e come migliorare i tuoi livelli? Heading Introduzione: Perc…" at bounding box center [842, 557] width 1323 height 5596
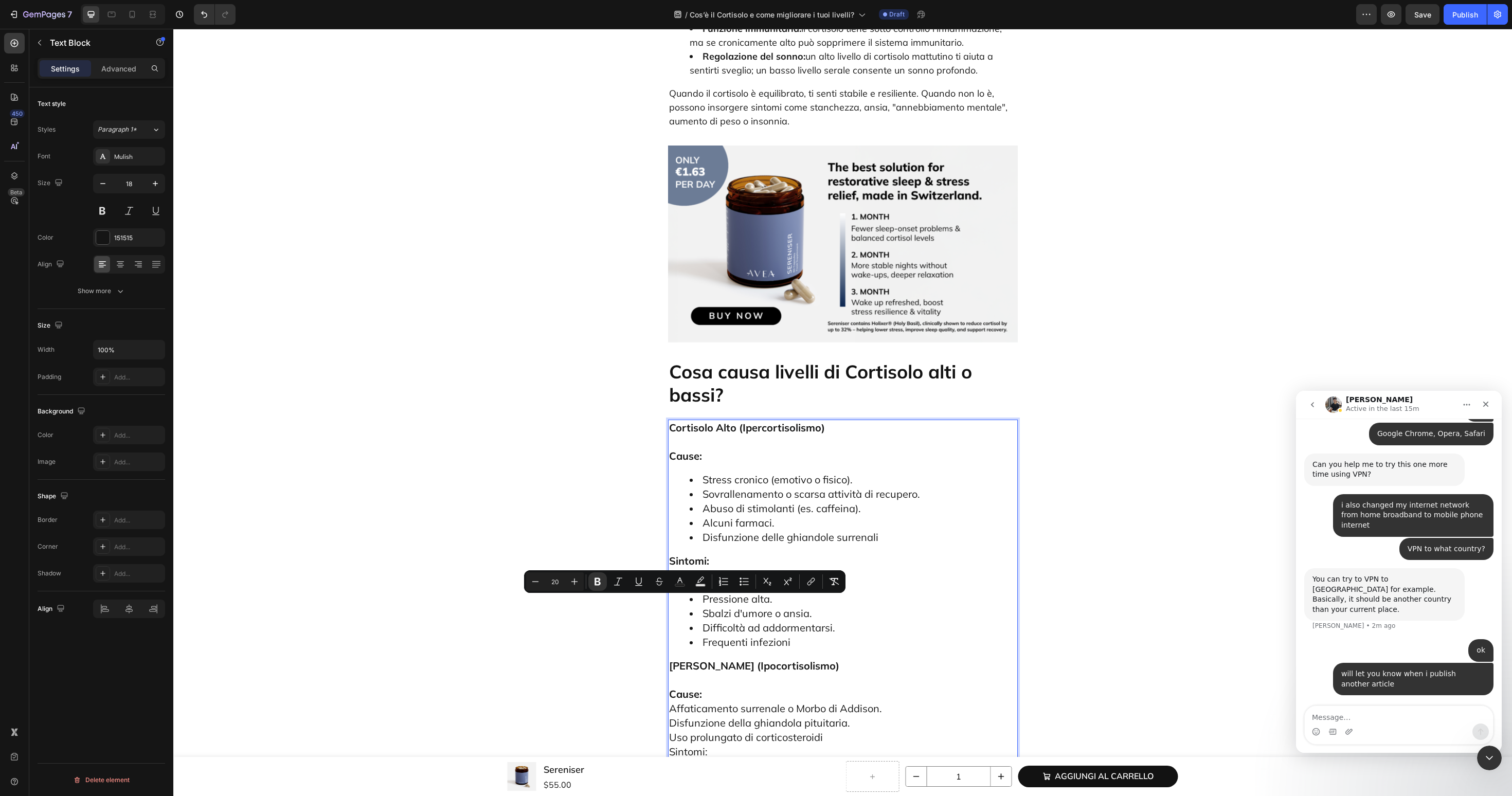
click at [756, 702] on span "Affaticamento surrenale o Morbo di Addison." at bounding box center [775, 709] width 213 height 13
click at [870, 673] on p "Cause: Affaticamento surrenale o Morbo di Addison. Disfunzione della ghiandola …" at bounding box center [843, 759] width 347 height 172
drag, startPoint x: 719, startPoint y: 678, endPoint x: 643, endPoint y: 678, distance: 76.0
click at [643, 678] on div "Cos’è il Cortisolo e come migliorare i tuoi livelli? Heading Introduzione: Perc…" at bounding box center [842, 564] width 1323 height 5610
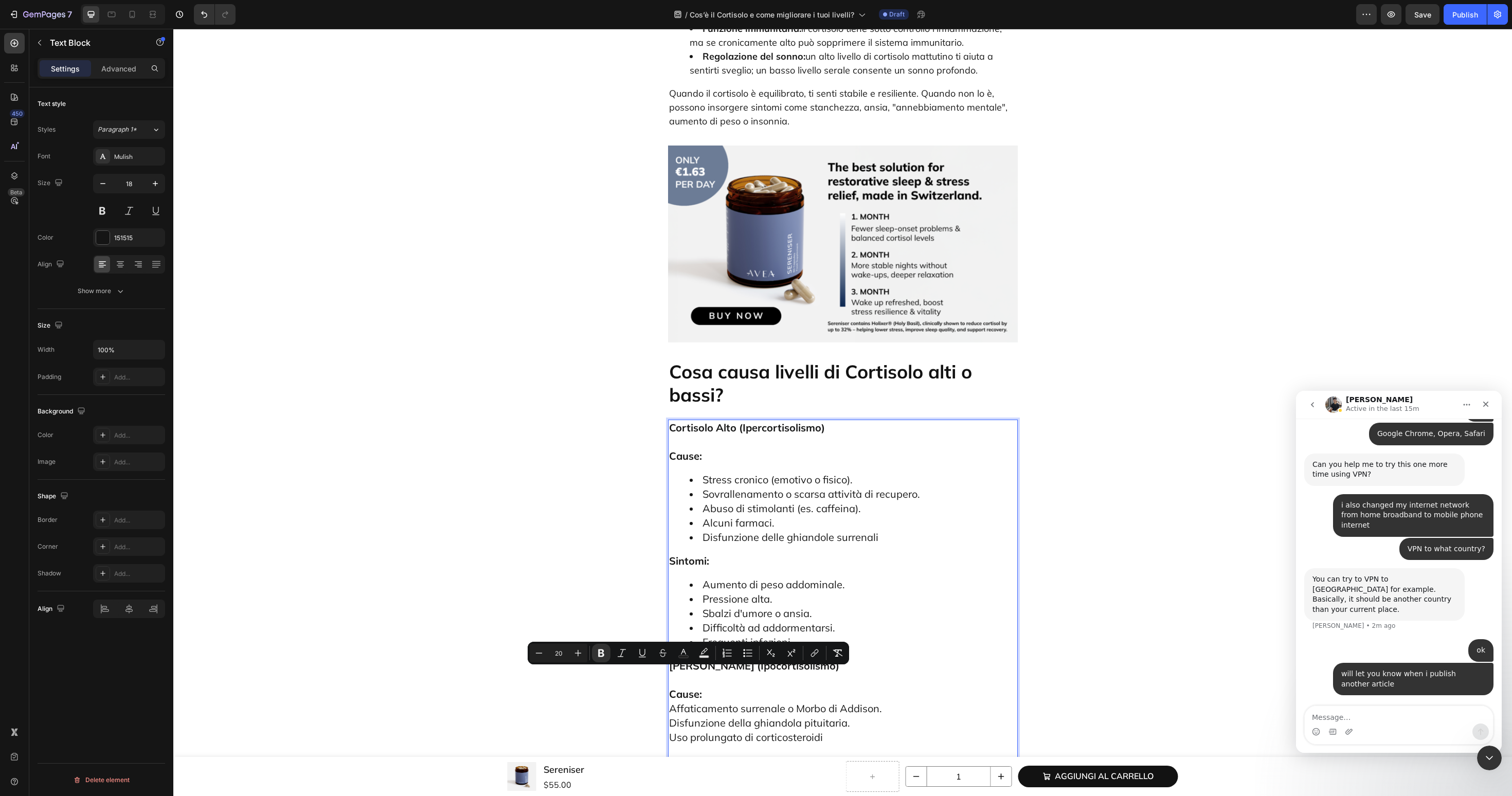
click at [891, 673] on p "Cause: Affaticamento surrenale o Morbo di Addison. Disfunzione della ghiandola …" at bounding box center [843, 709] width 347 height 71
click at [856, 673] on p "Cause: Affaticamento surrenale o Morbo di Addison. Disfunzione della ghiandola …" at bounding box center [843, 709] width 347 height 71
click at [761, 673] on p "Cause: Affaticamento surrenale o Morbo di Addison. Disfunzione della ghiandola …" at bounding box center [843, 709] width 347 height 71
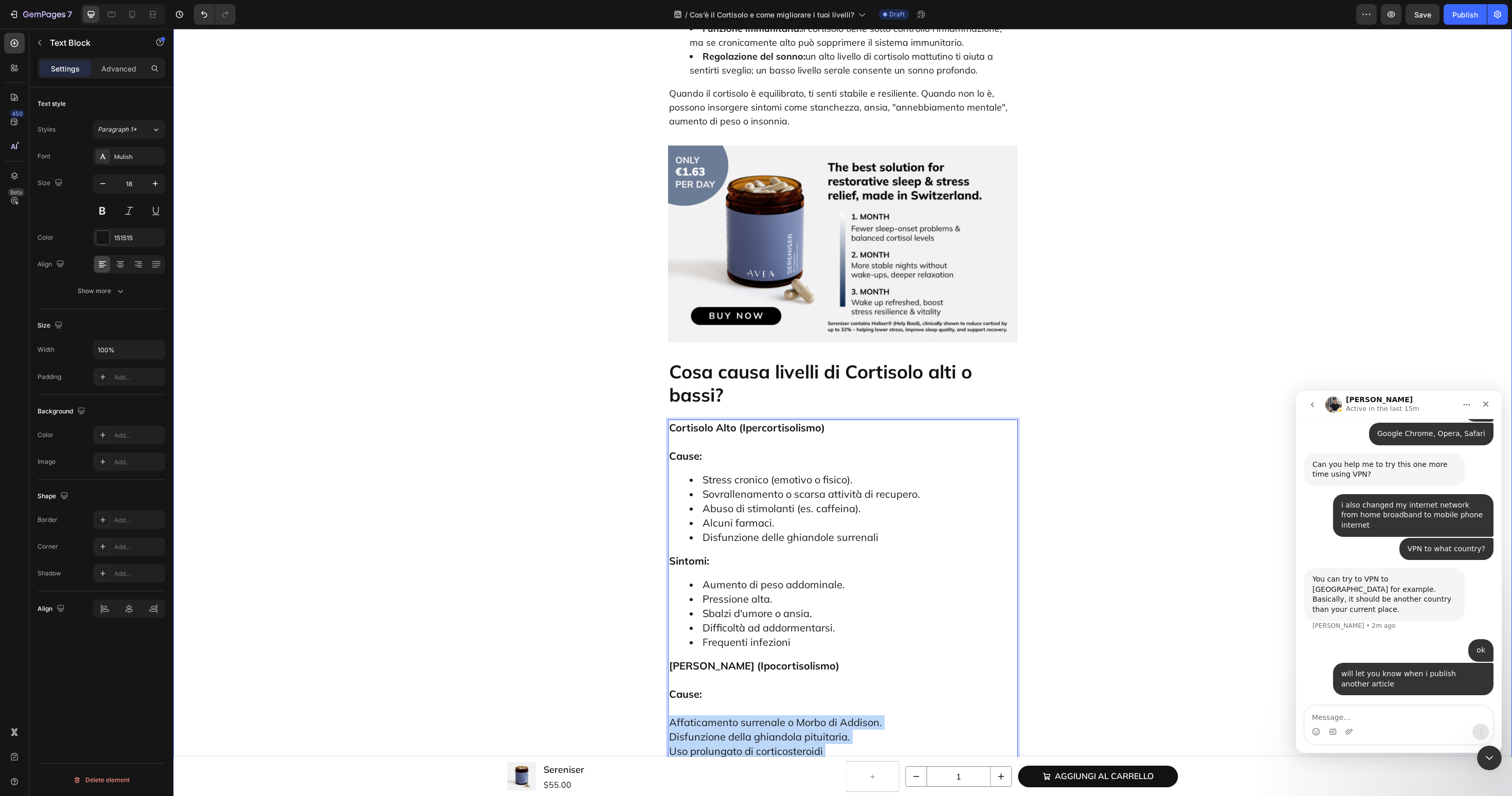
drag, startPoint x: 839, startPoint y: 675, endPoint x: 648, endPoint y: 633, distance: 195.6
click at [648, 633] on div "Cos’è il Cortisolo e come migliorare i tuoi livelli? Heading Introduzione: Perc…" at bounding box center [842, 571] width 1323 height 5624
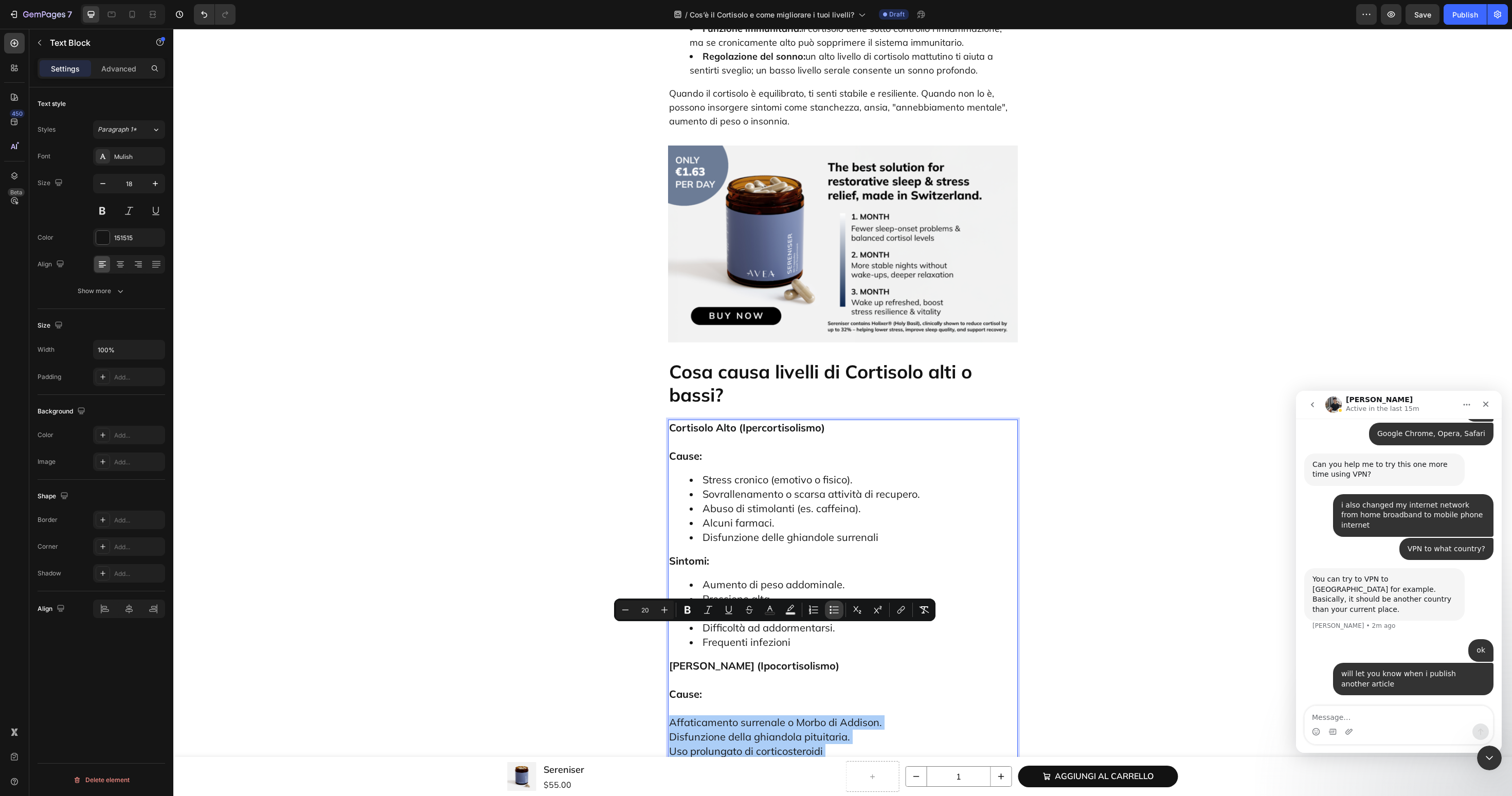
click at [833, 613] on icon "Editor contextual toolbar" at bounding box center [835, 612] width 6 height 1
click at [666, 542] on div "Cos’è il Cortisolo e come migliorare i tuoi livelli? Heading Introduzione: Perc…" at bounding box center [842, 580] width 1323 height 5643
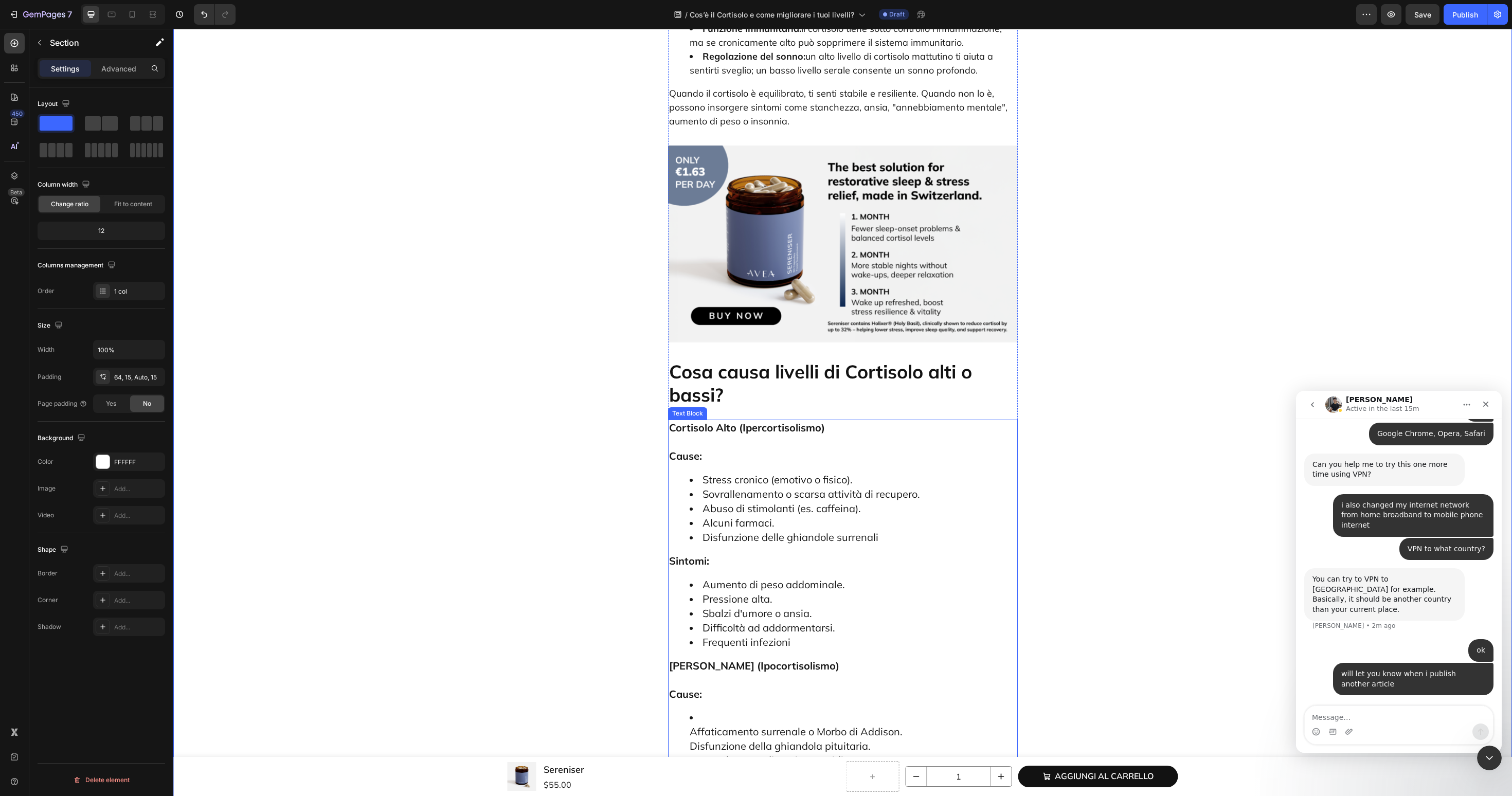
click at [693, 740] on span "Disfunzione della ghiandola pituitaria." at bounding box center [780, 746] width 181 height 13
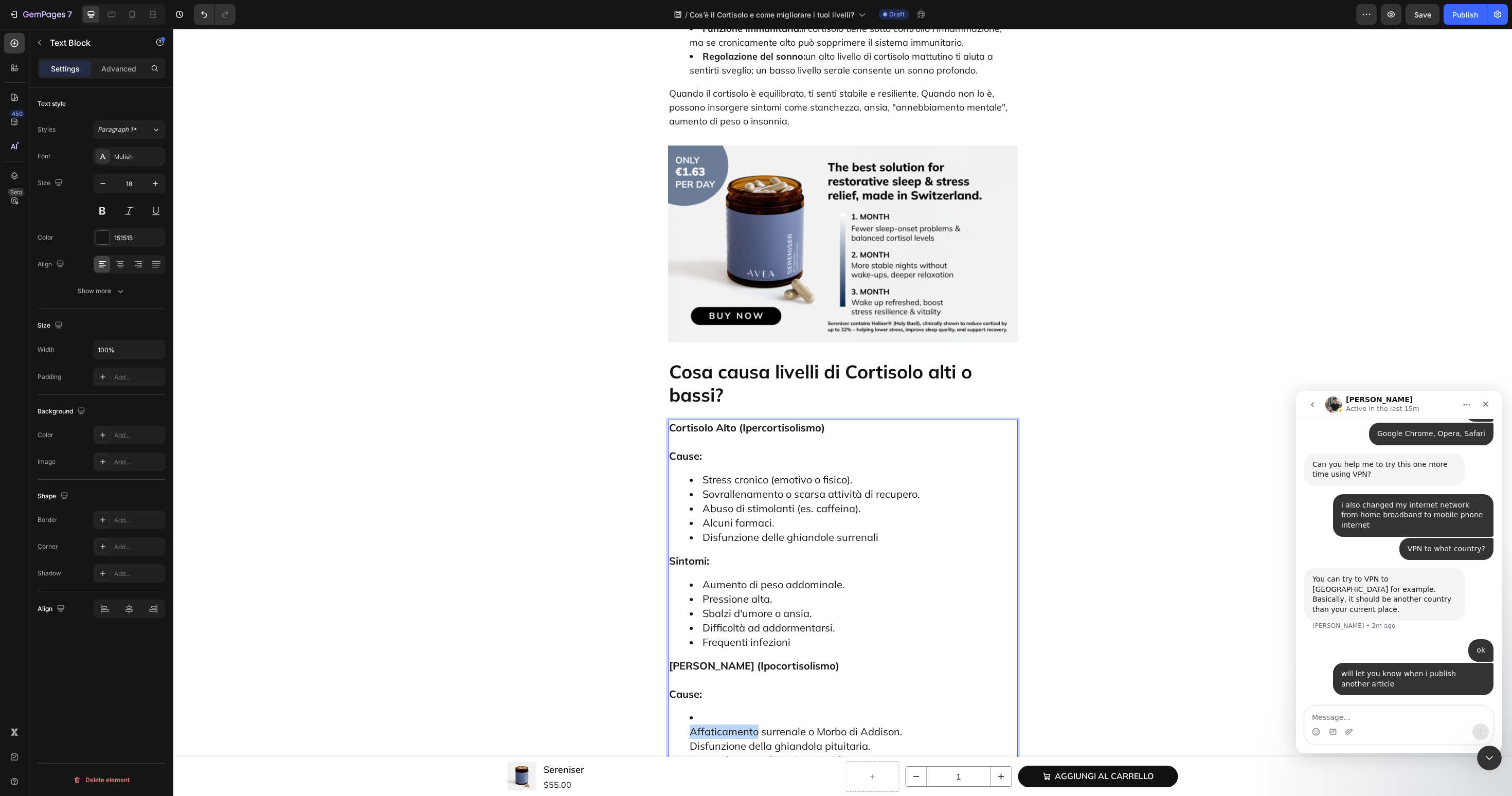
click at [693, 725] on span "Affaticamento surrenale o Morbo di Addison." at bounding box center [796, 732] width 213 height 13
click at [688, 711] on ul "Affaticamento surrenale o Morbo di Addison. Disfunzione della ghiandola pituita…" at bounding box center [843, 739] width 347 height 57
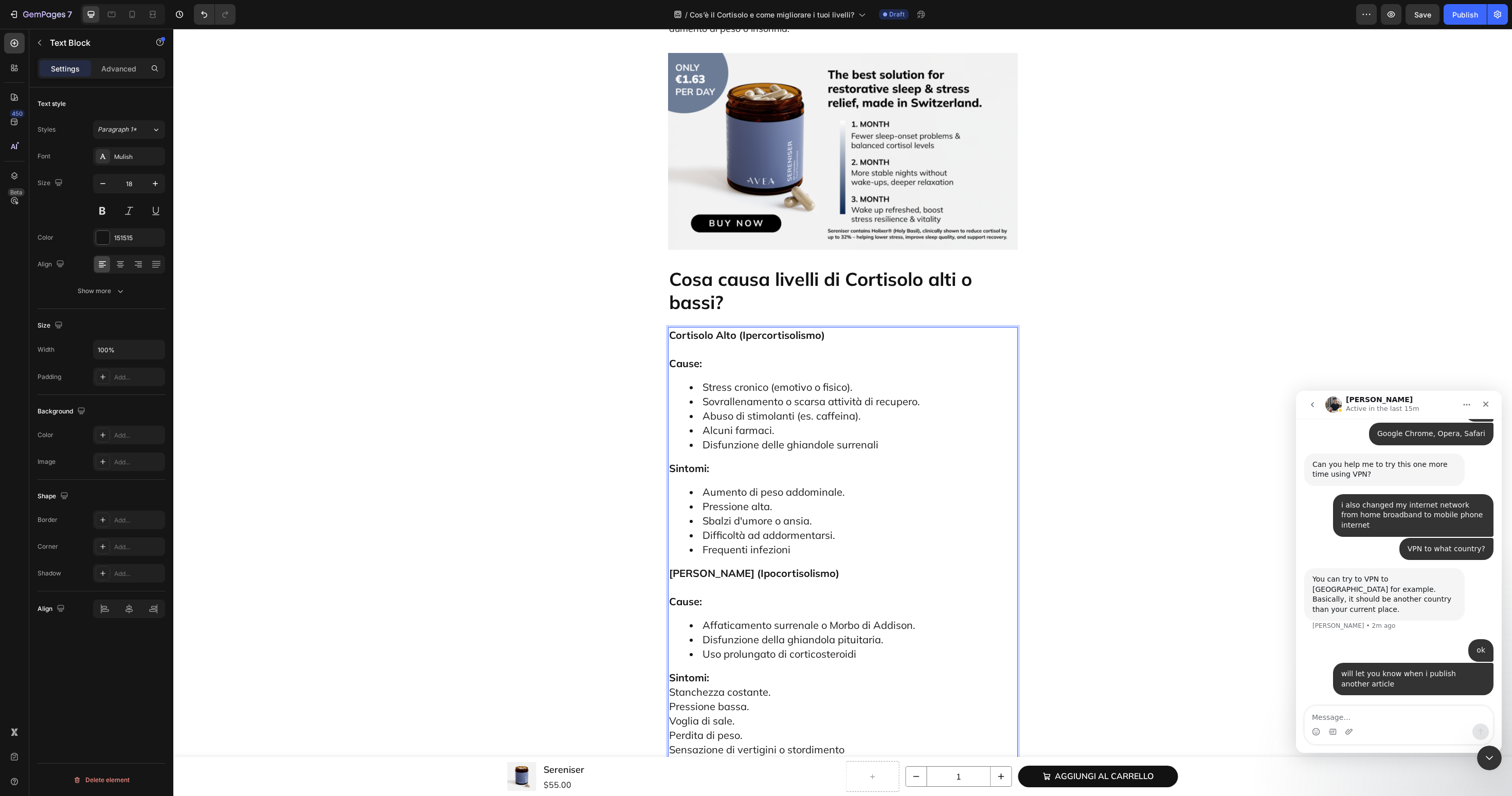
scroll to position [2506, 0]
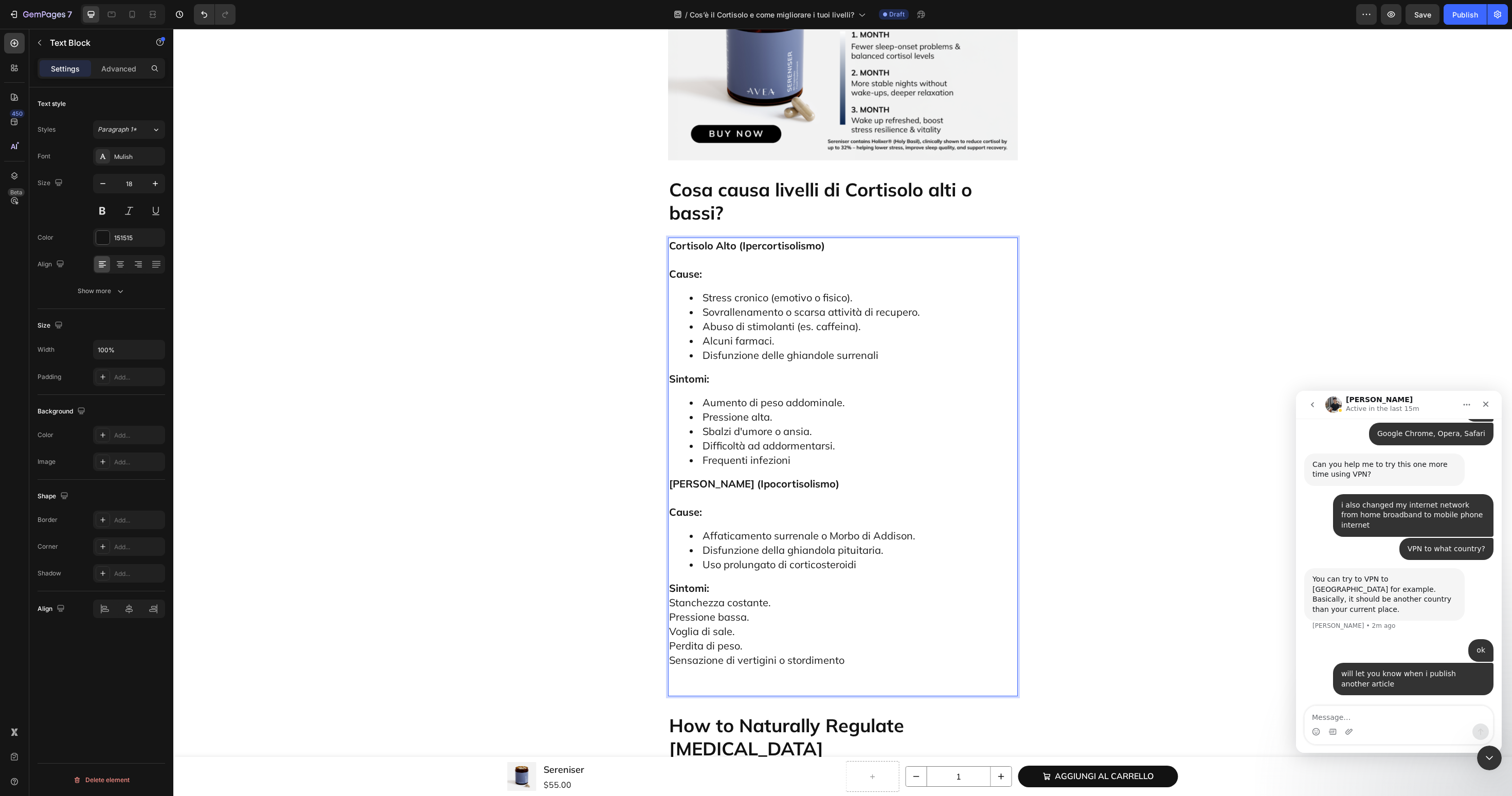
click at [716, 582] on p "Sintomi: Stanchezza costante. Pressione bassa. Voglia di sale. Perdita di peso.…" at bounding box center [843, 639] width 347 height 114
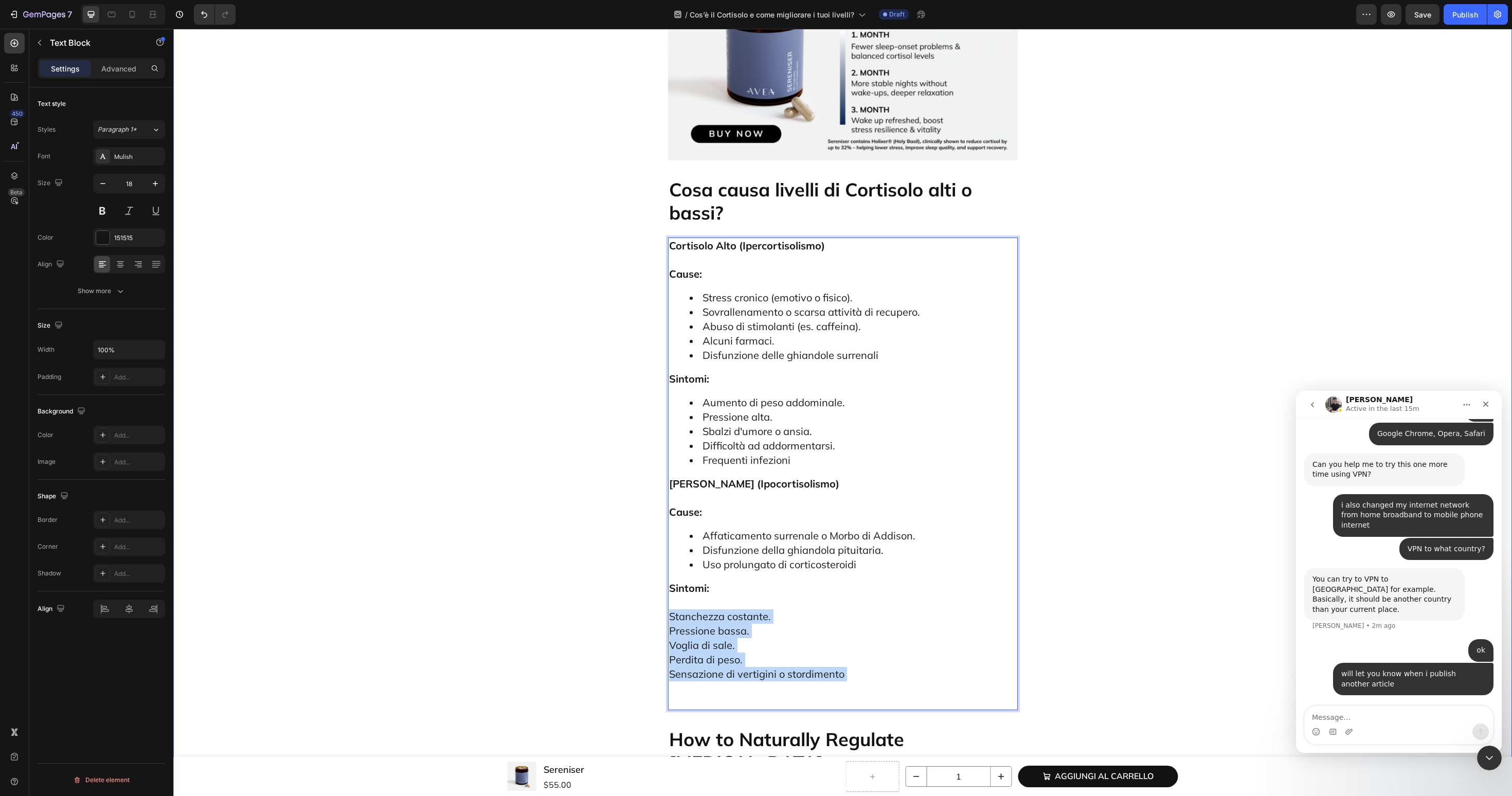
drag, startPoint x: 889, startPoint y: 595, endPoint x: 655, endPoint y: 527, distance: 243.7
click at [655, 527] on div "Cos’è il Cortisolo e come migliorare i tuoi livelli? Heading Introduzione: Perc…" at bounding box center [842, 398] width 1323 height 5643
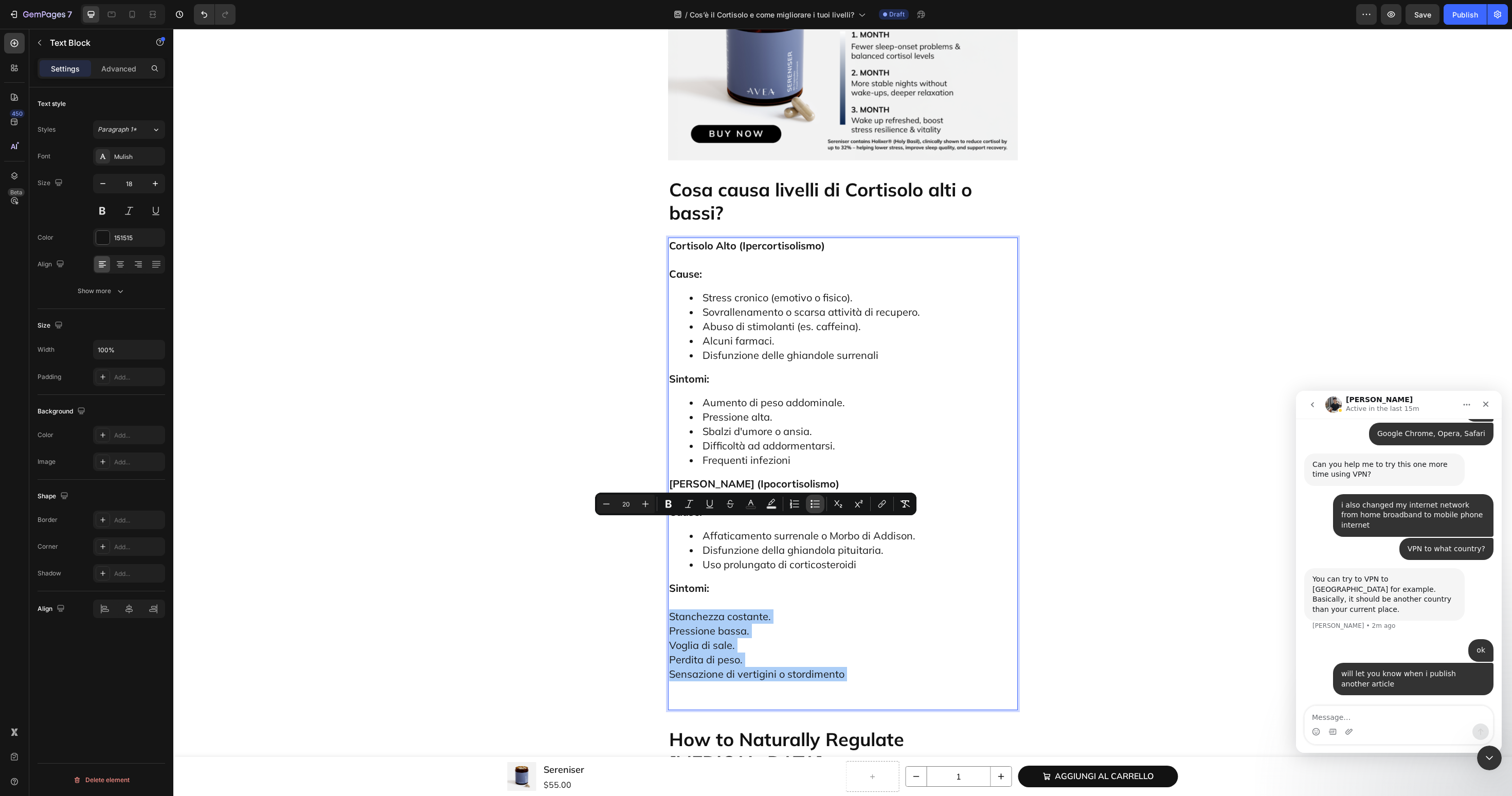
click at [813, 508] on icon "Editor contextual toolbar" at bounding box center [815, 504] width 10 height 10
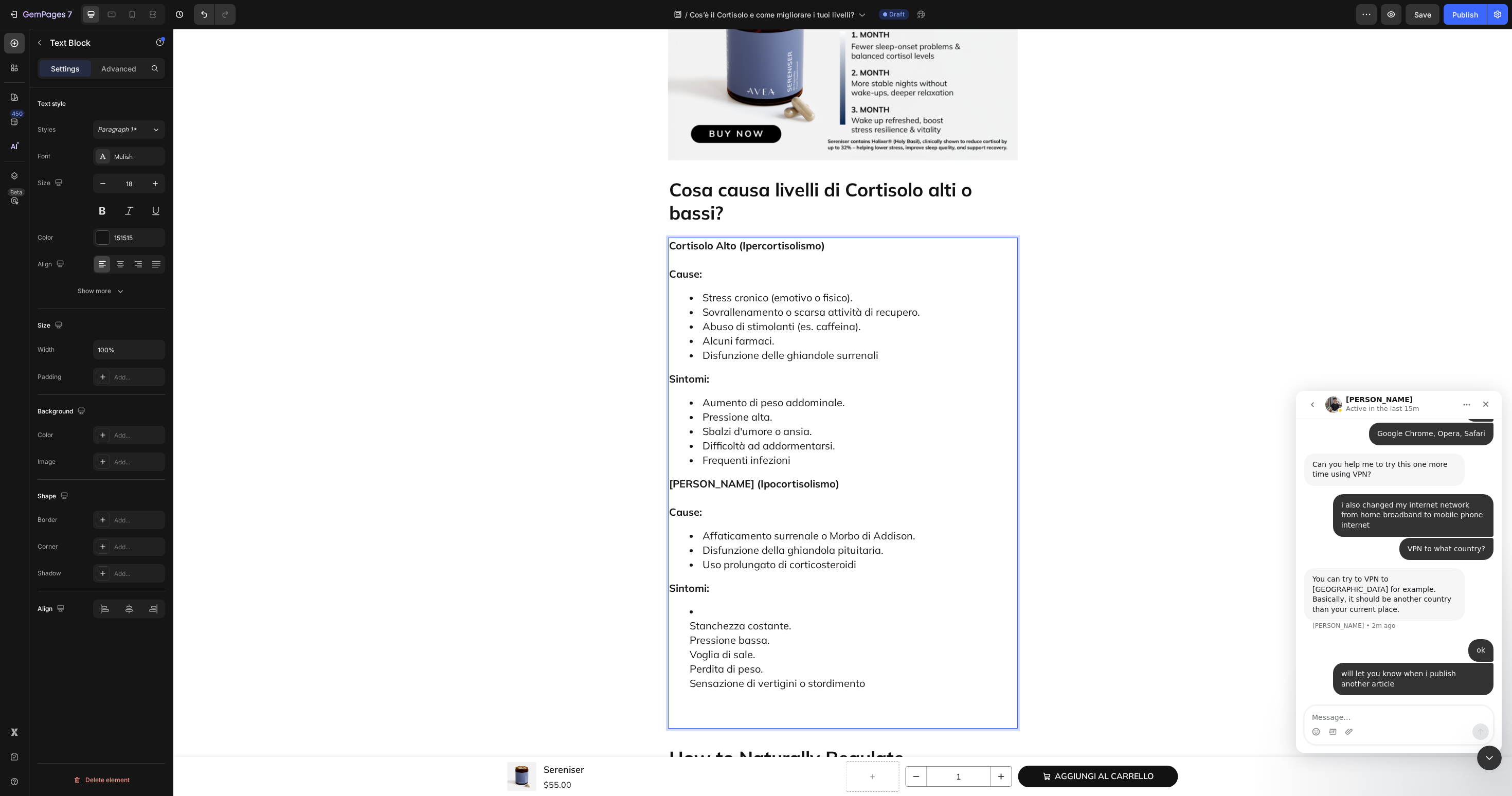
click at [727, 544] on span "Disfunzione della ghiandola pituitaria." at bounding box center [793, 550] width 181 height 13
click at [686, 605] on ul "Stanchezza costante. Pressione bassa. Voglia di sale. Perdita di peso. Sensazio…" at bounding box center [843, 662] width 347 height 113
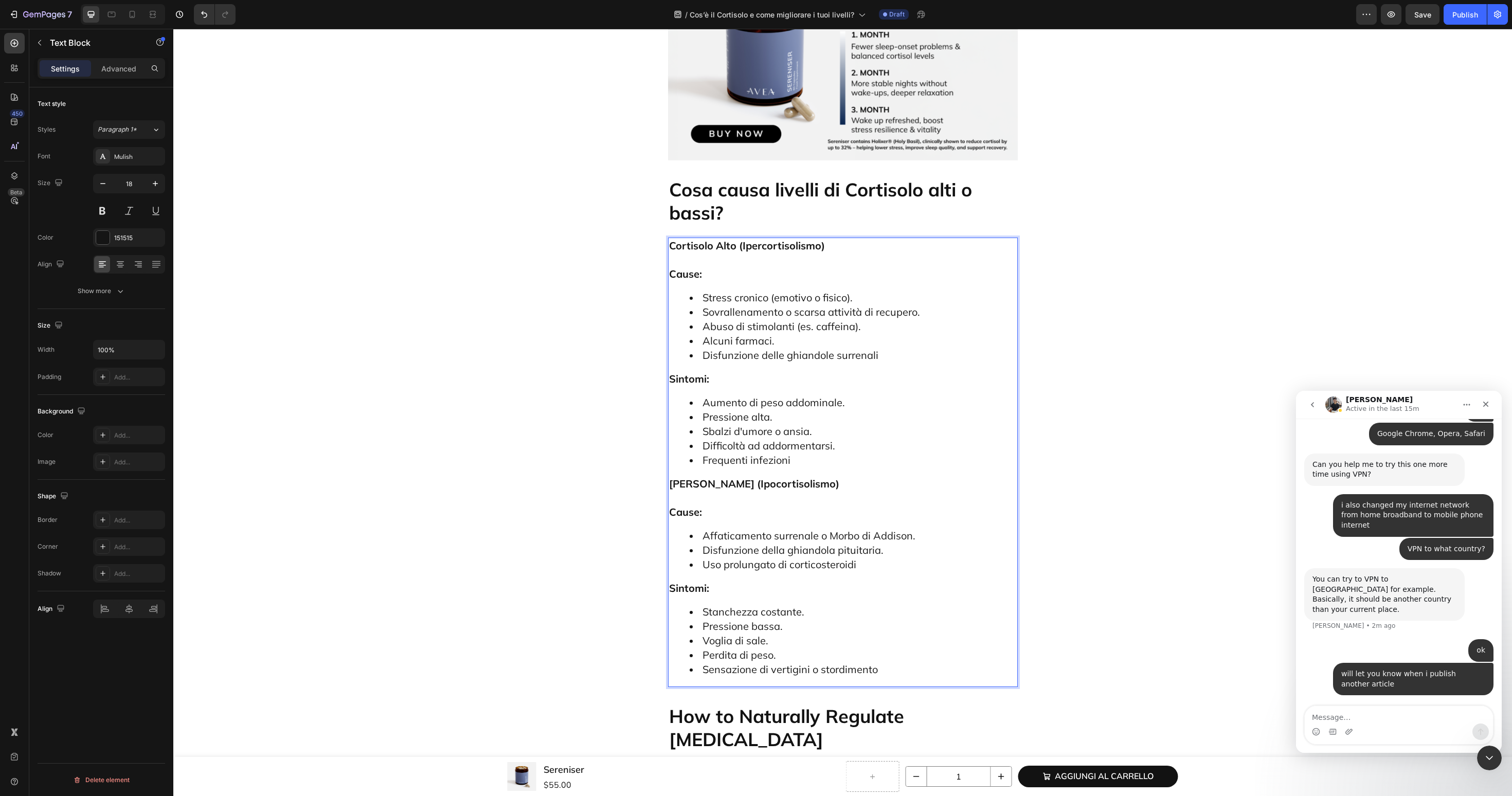
scroll to position [2582, 0]
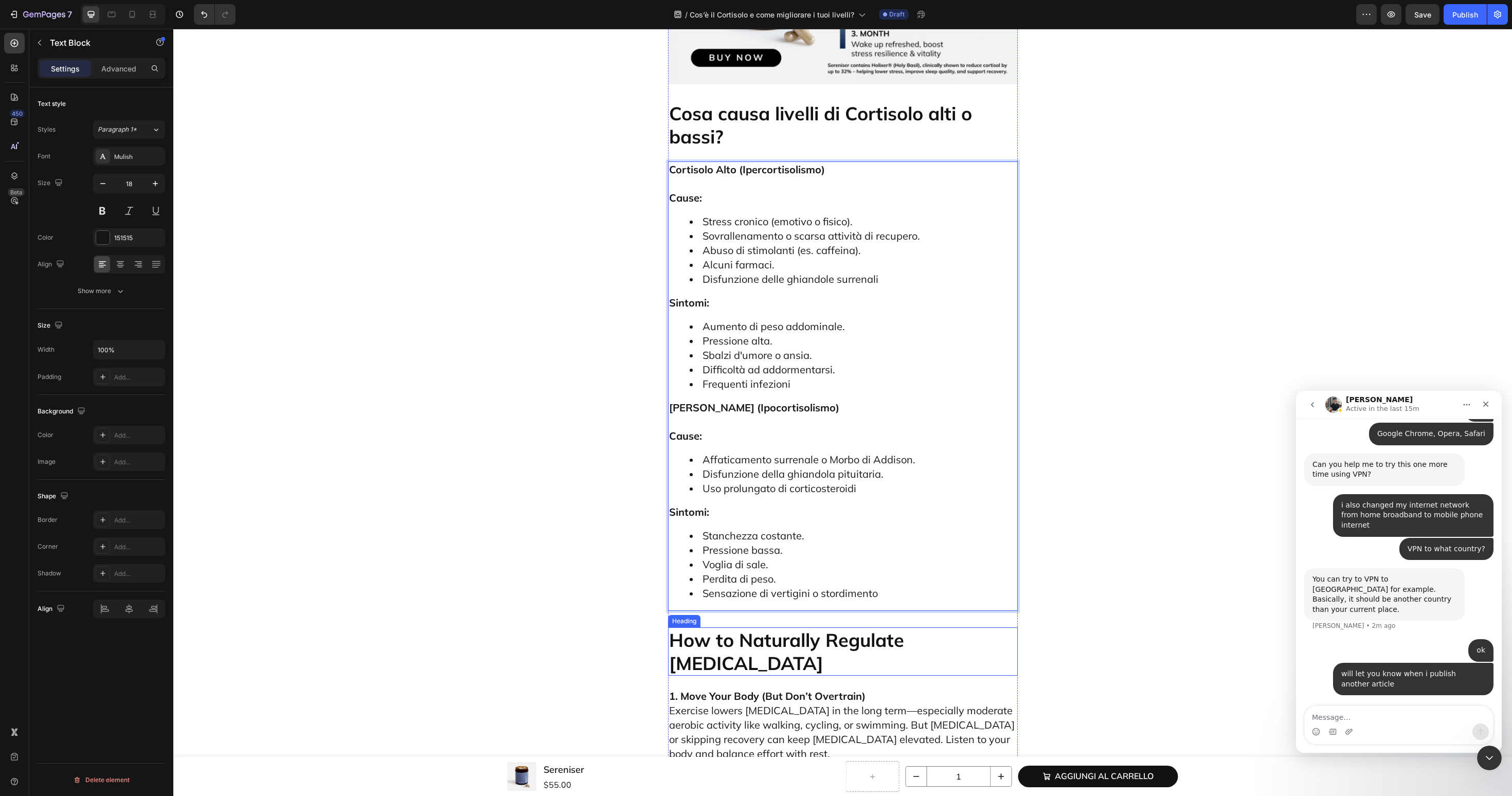
click at [737, 627] on h2 "How to Naturally Regulate Cortisol" at bounding box center [843, 652] width 350 height 49
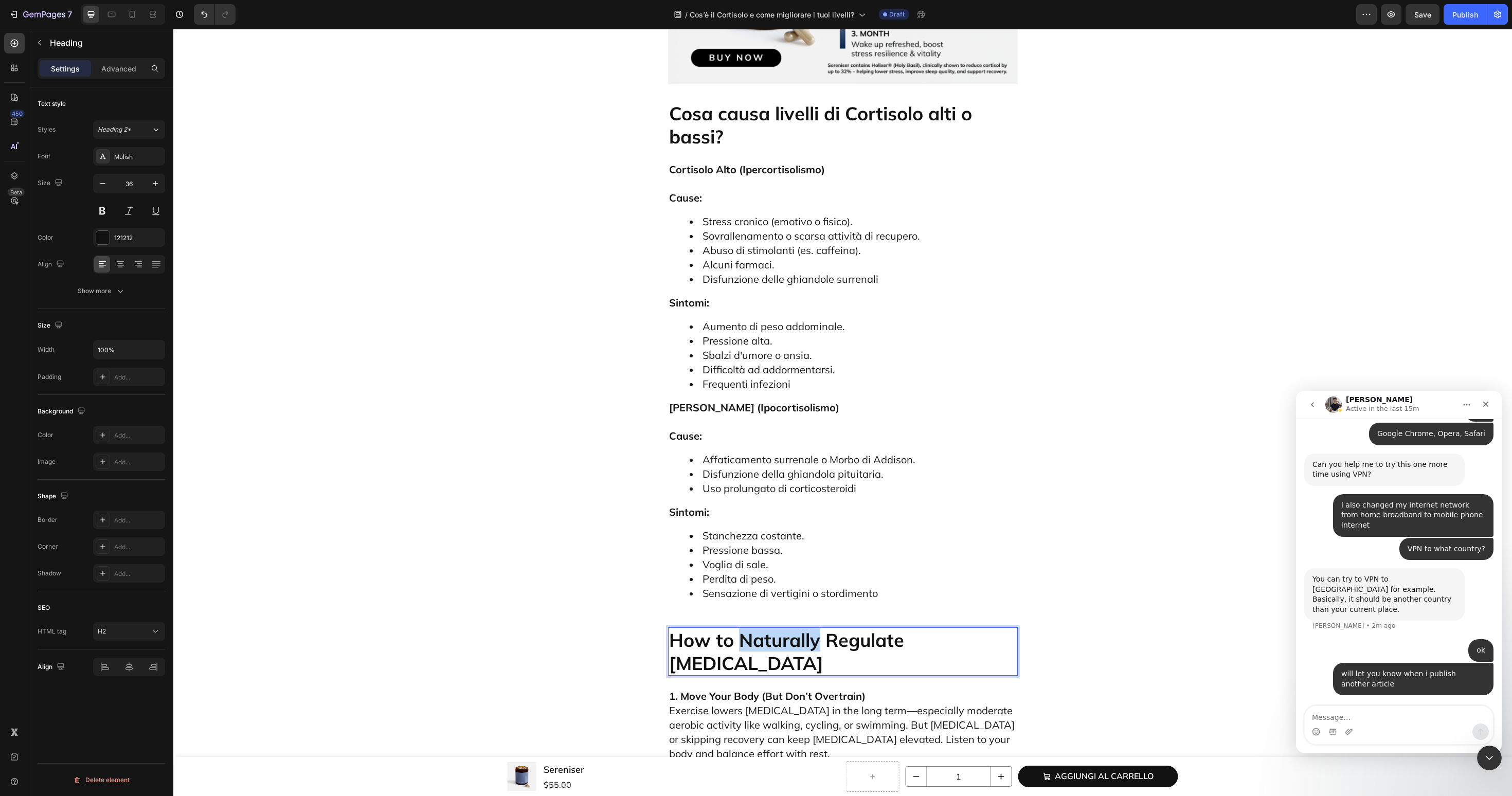
click at [737, 627] on h2 "How to Naturally Regulate Cortisol" at bounding box center [843, 652] width 350 height 49
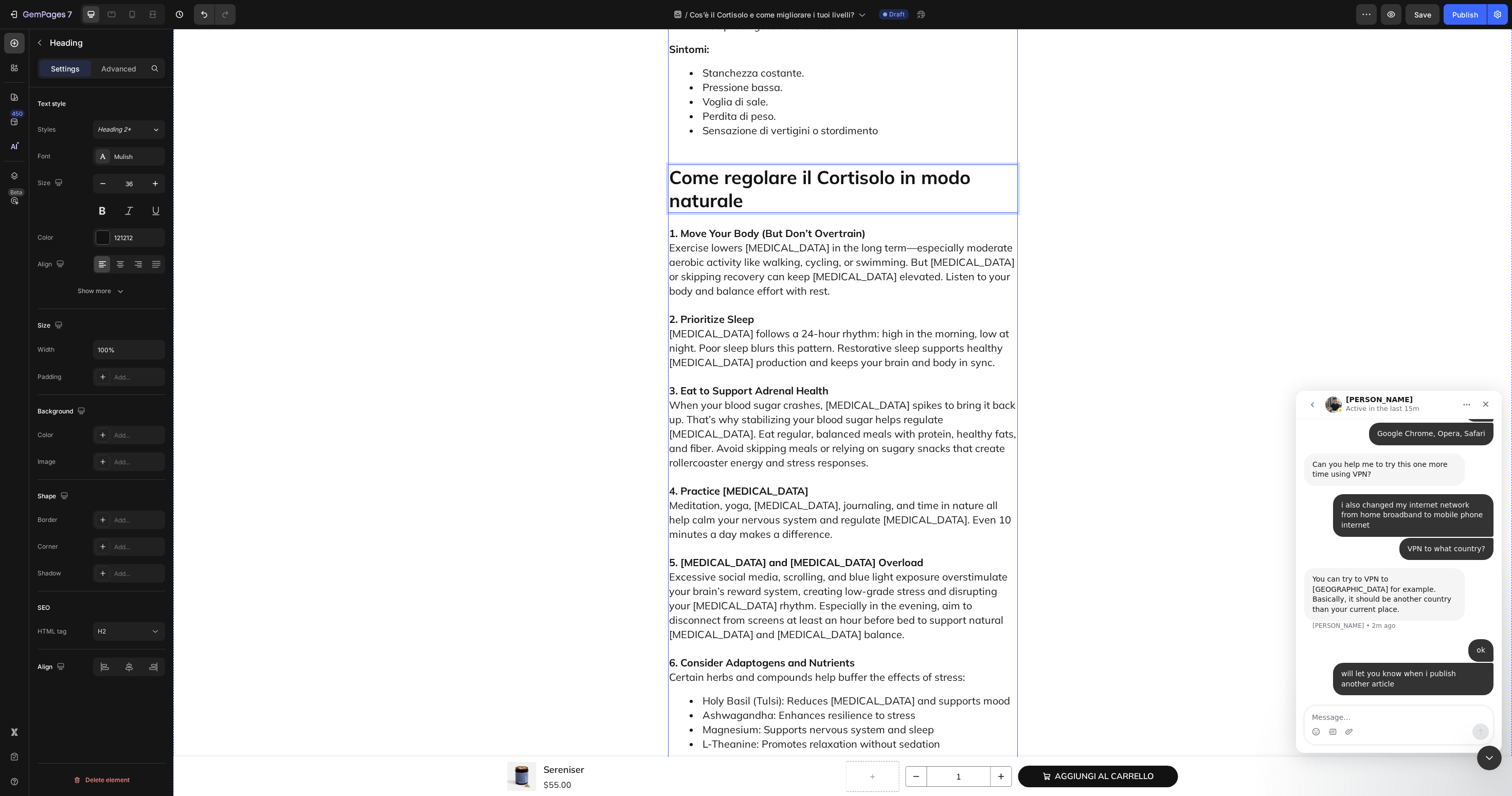
scroll to position [3048, 0]
click at [805, 496] on span "Meditation, yoga, deep breathing, journaling, and time in nature all help calm …" at bounding box center [840, 517] width 342 height 42
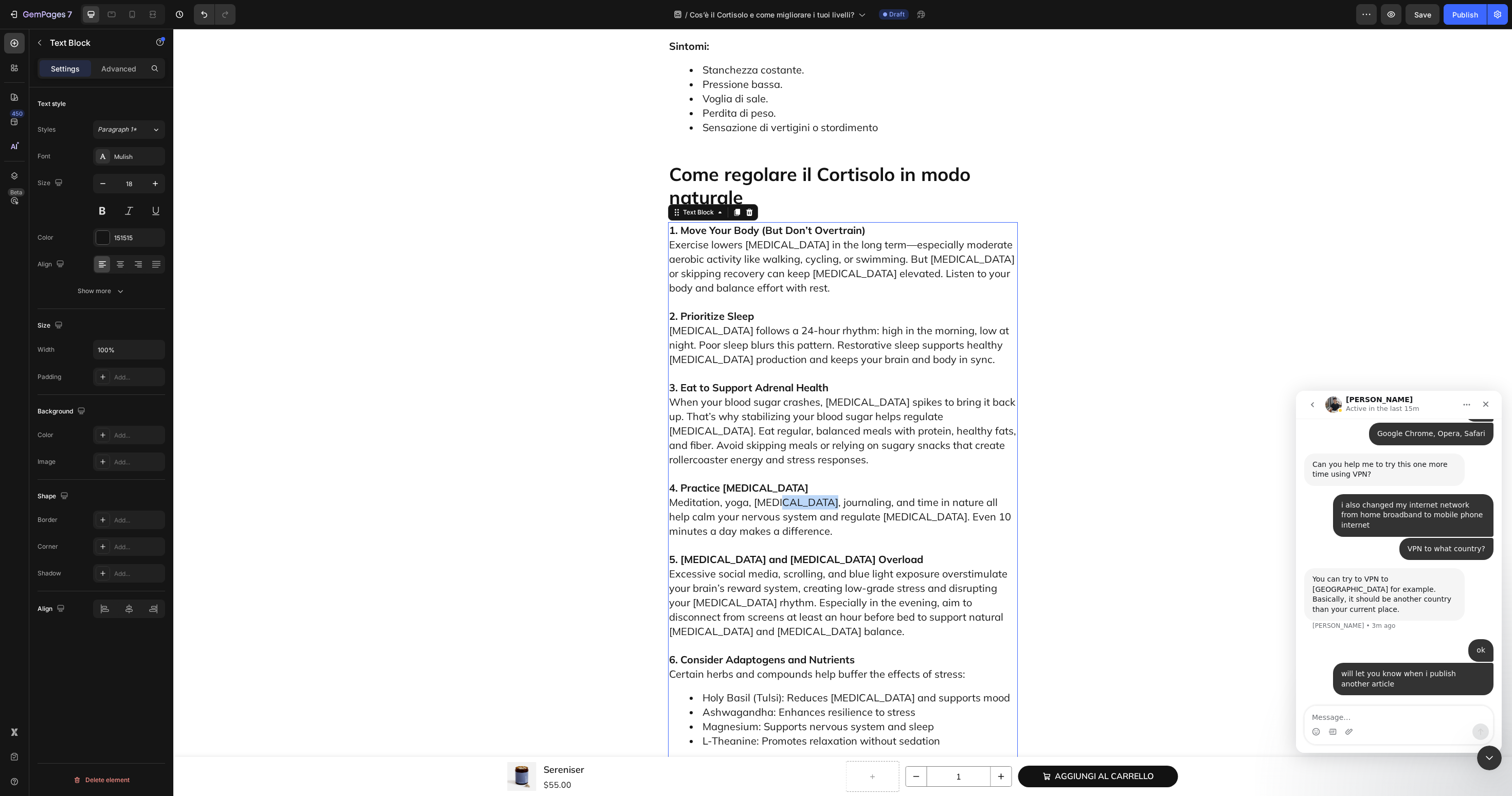
click at [805, 496] on span "Meditation, yoga, deep breathing, journaling, and time in nature all help calm …" at bounding box center [840, 517] width 342 height 42
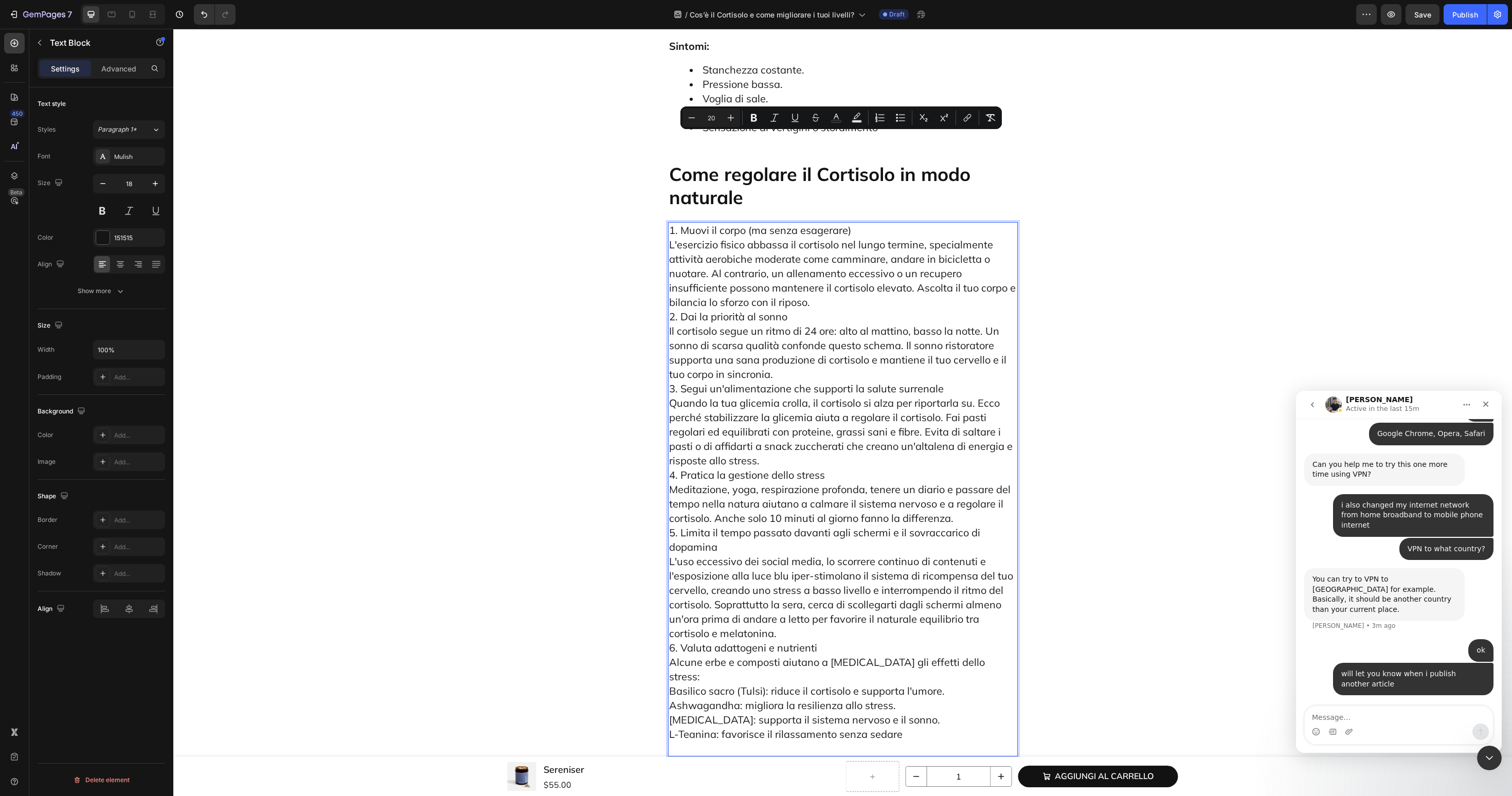
click at [940, 382] on span "3. Segui un'alimentazione che supporti la salute surrenale" at bounding box center [806, 389] width 275 height 13
click at [858, 223] on p "1. Muovi il corpo (ma senza esagerare) L'esercizio fisico abbassa il cortisolo …" at bounding box center [843, 489] width 347 height 532
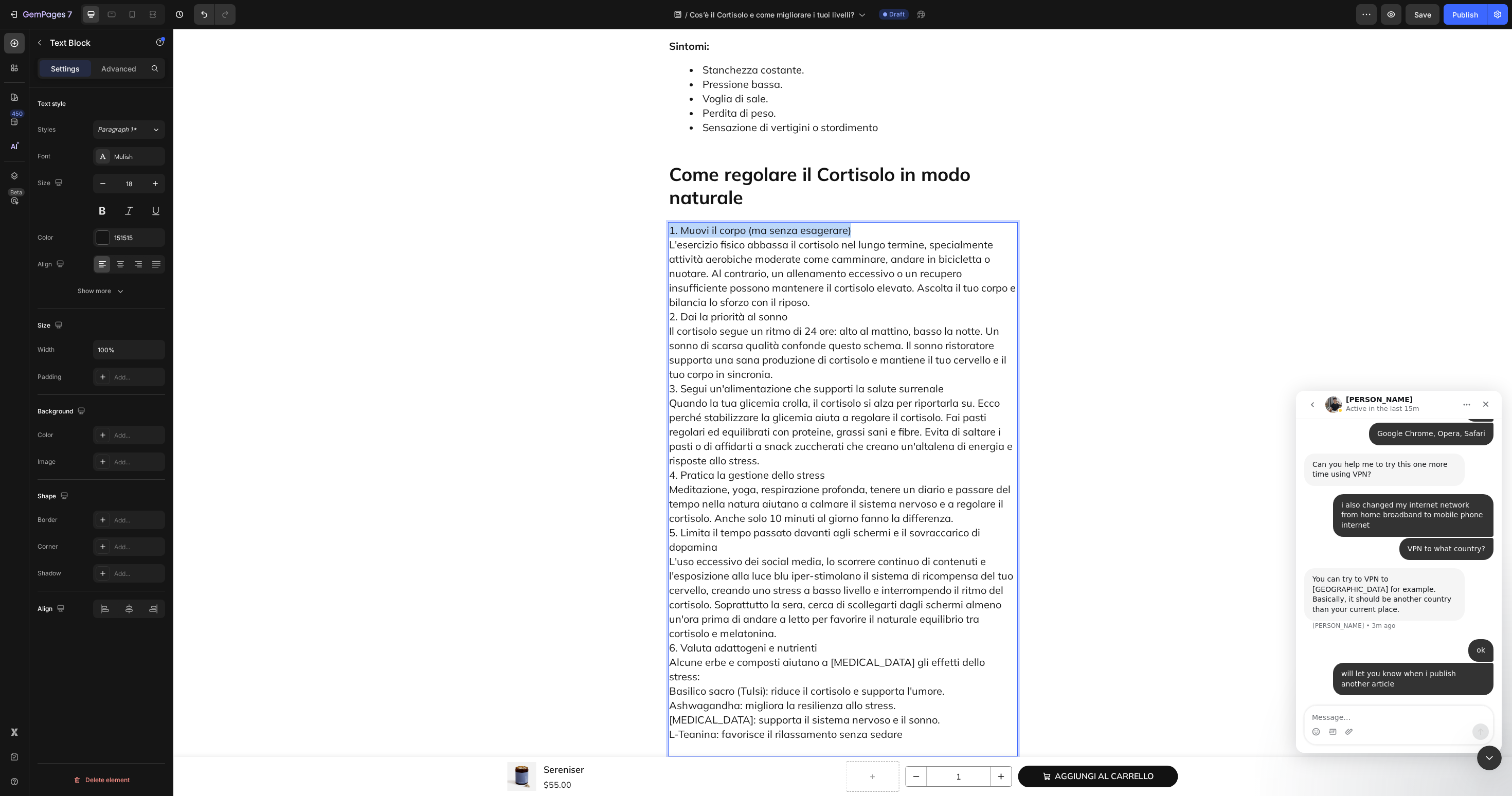
drag, startPoint x: 858, startPoint y: 137, endPoint x: 579, endPoint y: 137, distance: 279.0
click at [904, 223] on p "1. Muovi il corpo (ma senza esagerare) L'esercizio fisico abbassa il cortisolo …" at bounding box center [843, 489] width 347 height 532
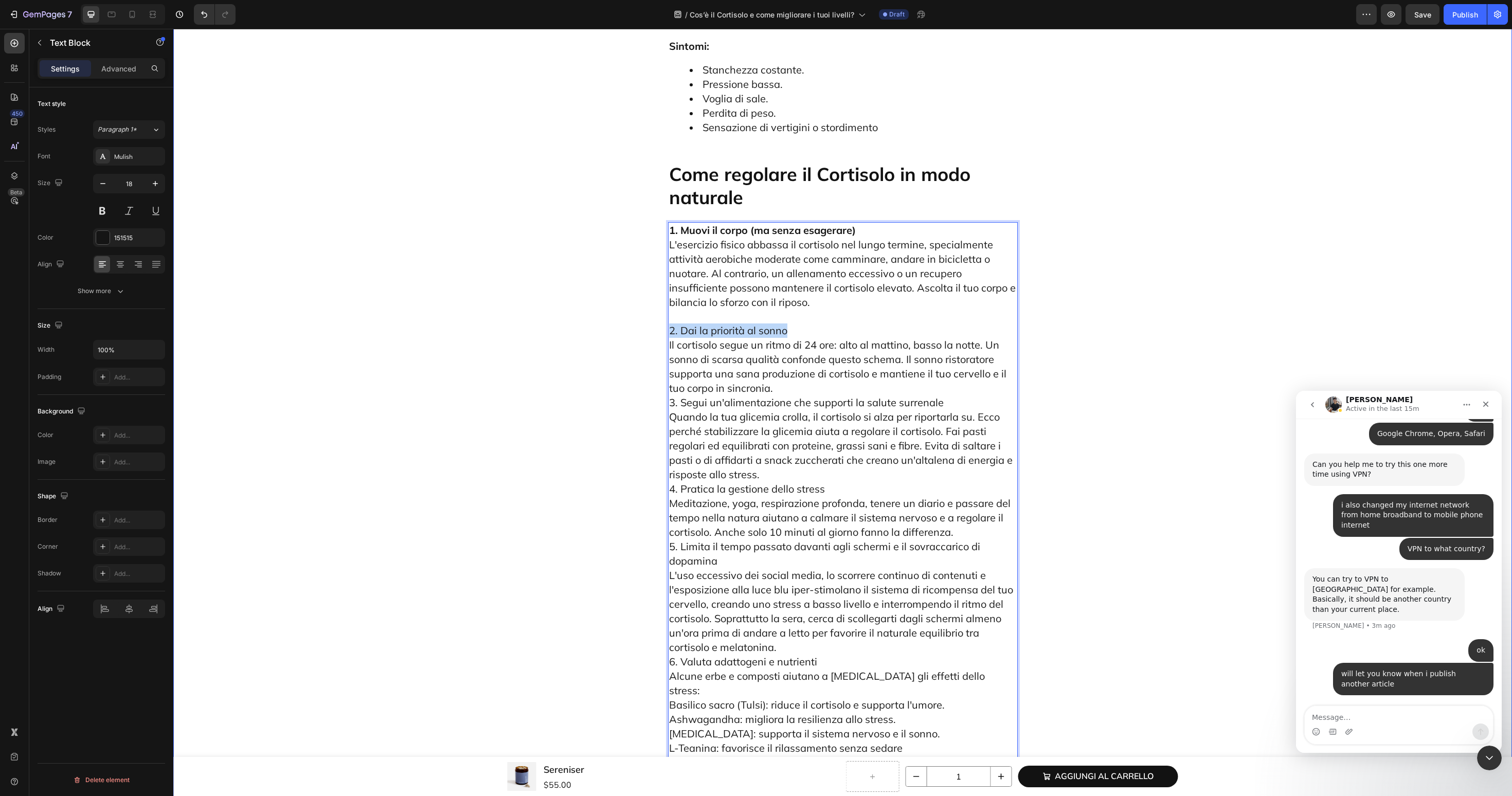
drag, startPoint x: 849, startPoint y: 245, endPoint x: 666, endPoint y: 245, distance: 183.0
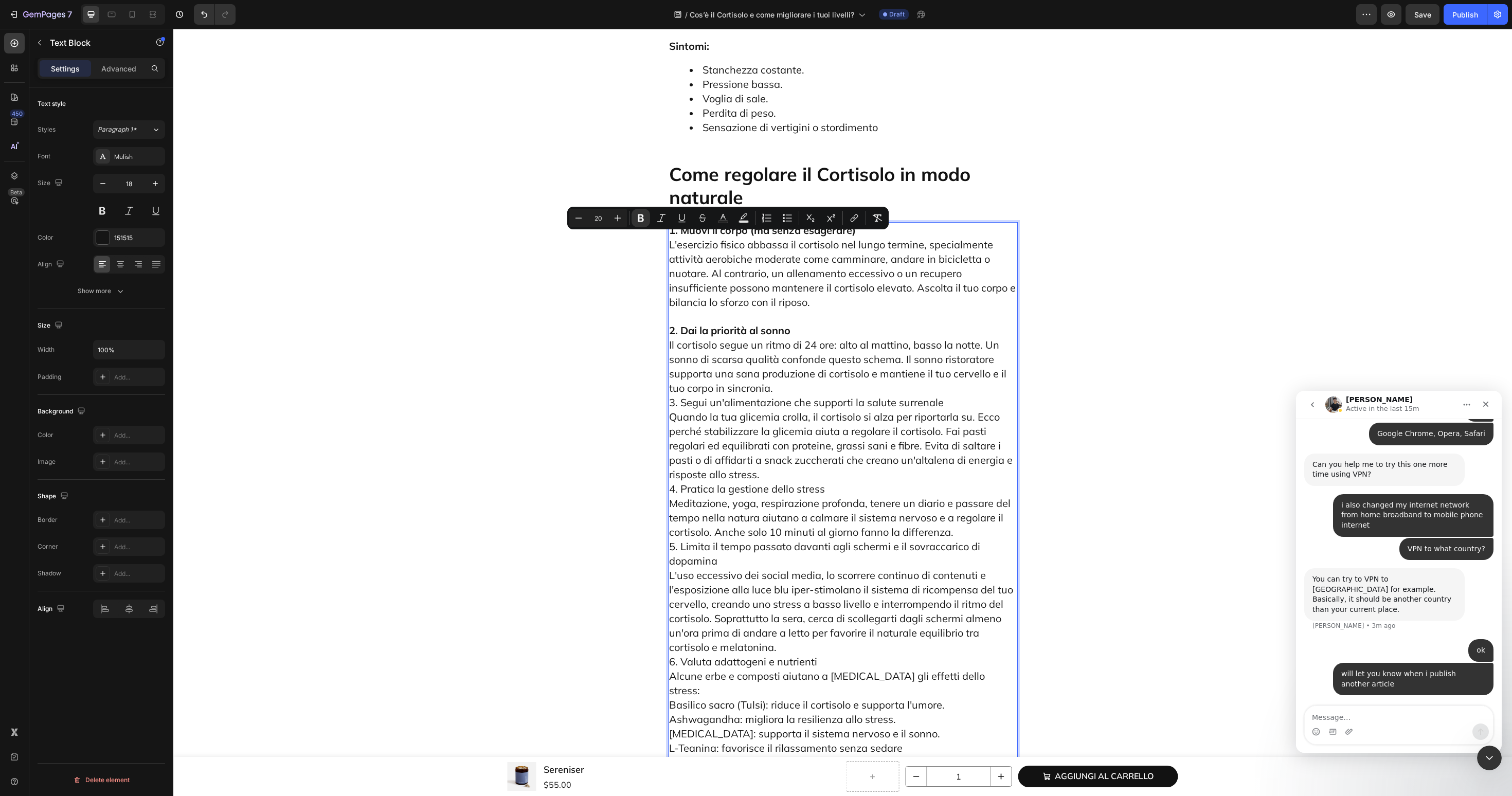
click at [788, 309] on p "2. Dai la priorità al sonno Il cortisolo segue un ritmo di 24 ore: alto al matt…" at bounding box center [843, 539] width 347 height 460
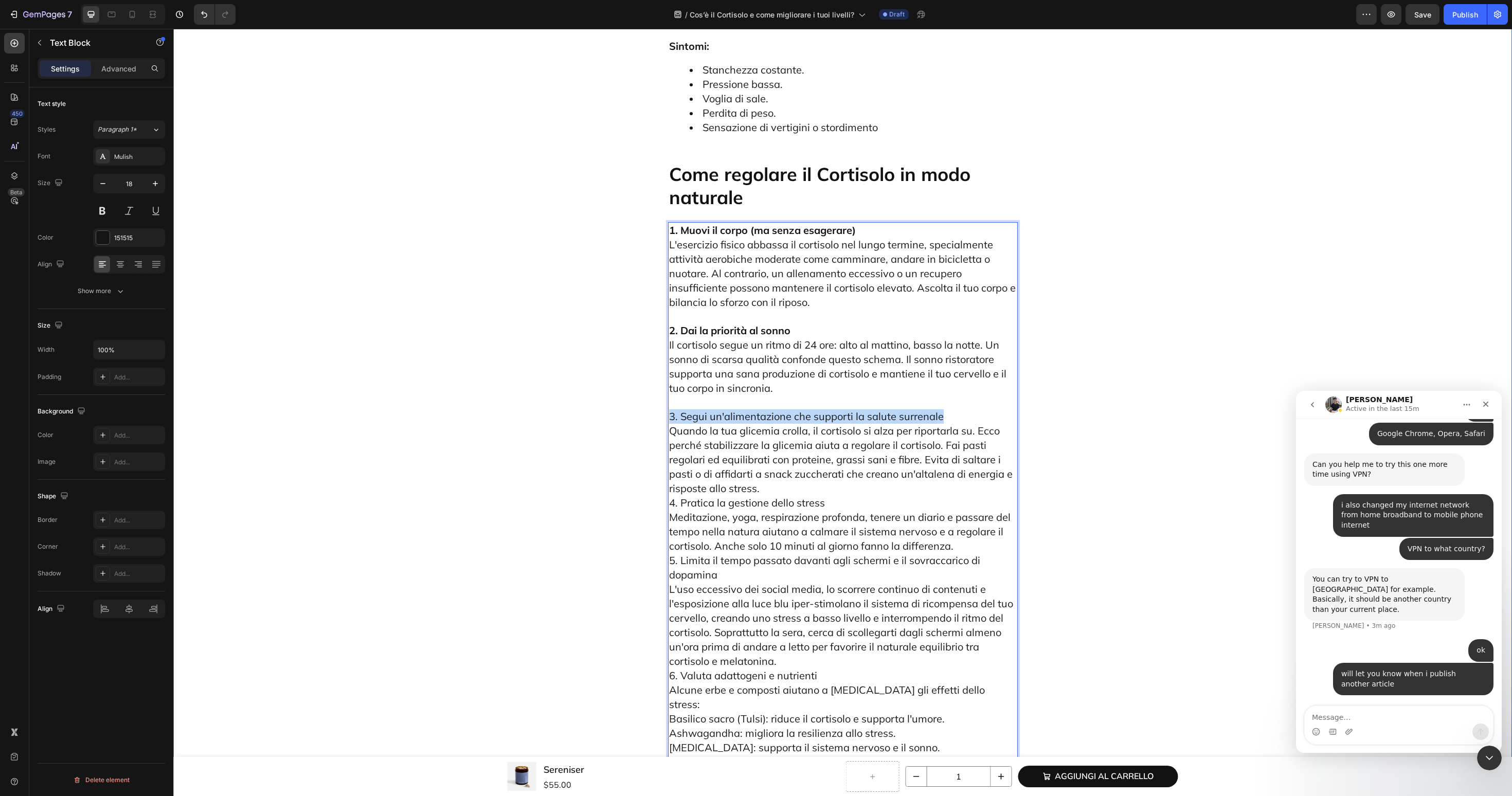
drag, startPoint x: 949, startPoint y: 327, endPoint x: 663, endPoint y: 327, distance: 286.0
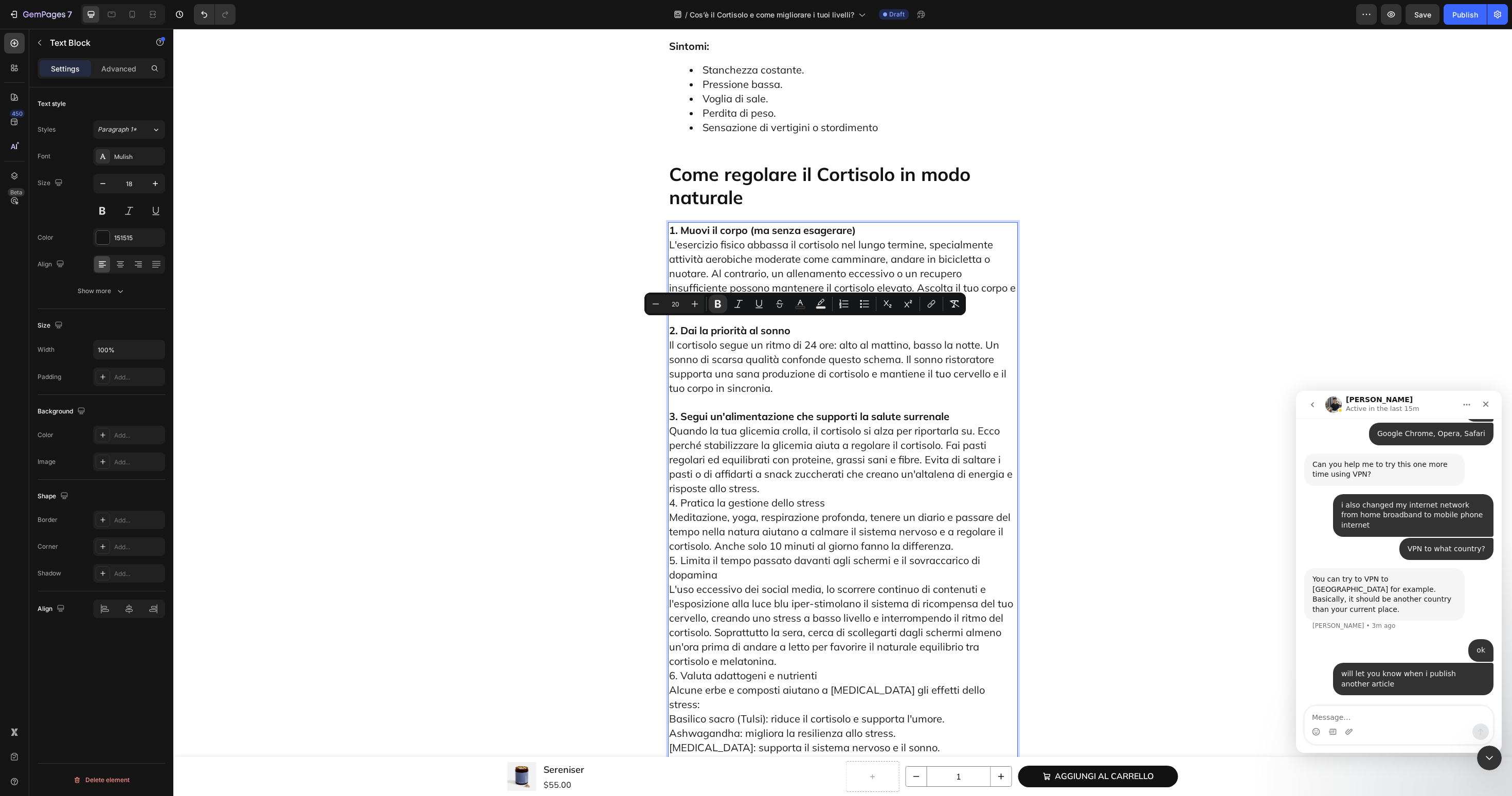
click at [763, 399] on p "3. Segui un'alimentazione che supporti la salute surrenale Quando la tua glicem…" at bounding box center [843, 589] width 347 height 388
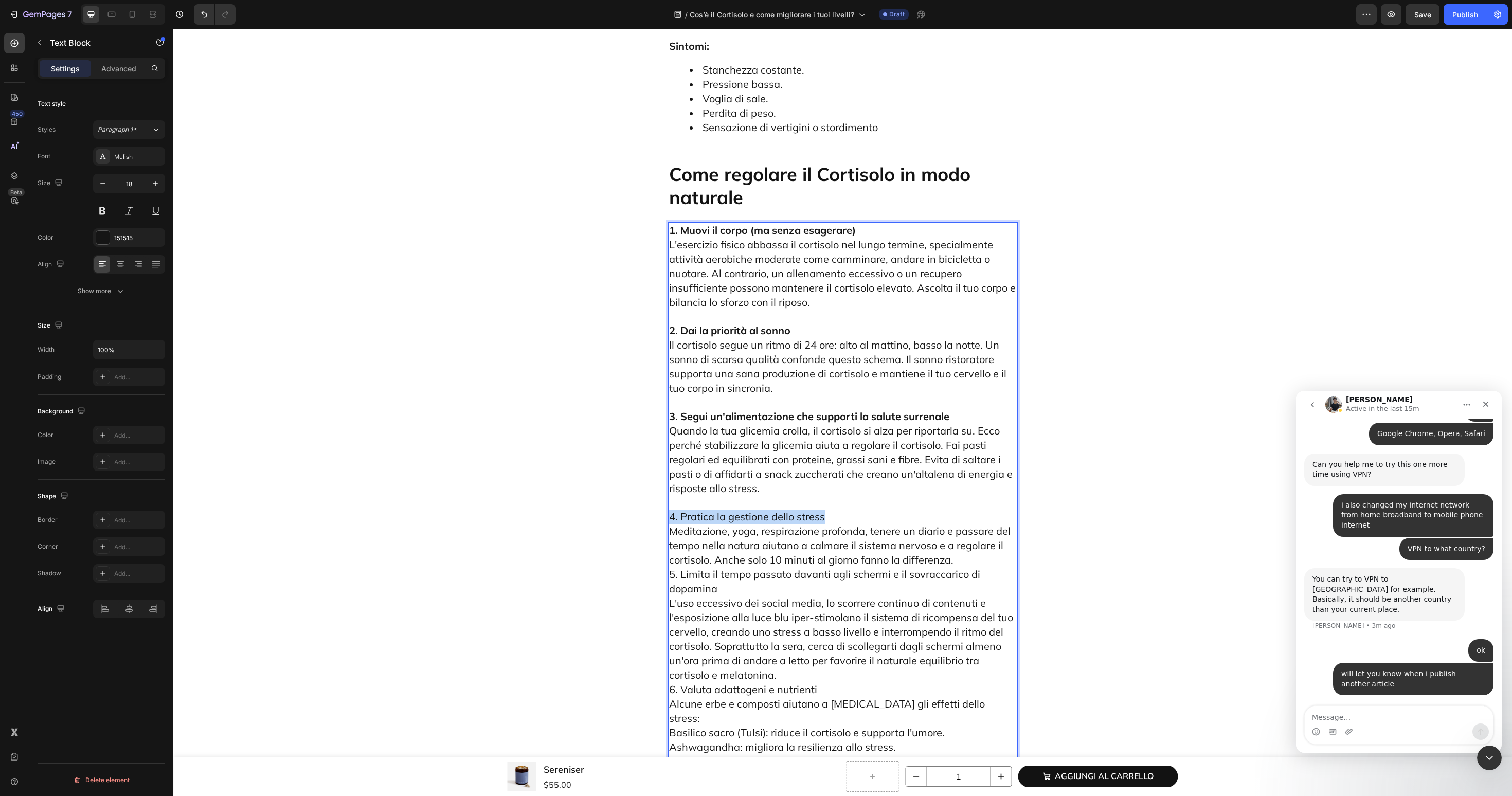
drag, startPoint x: 829, startPoint y: 427, endPoint x: 622, endPoint y: 427, distance: 207.0
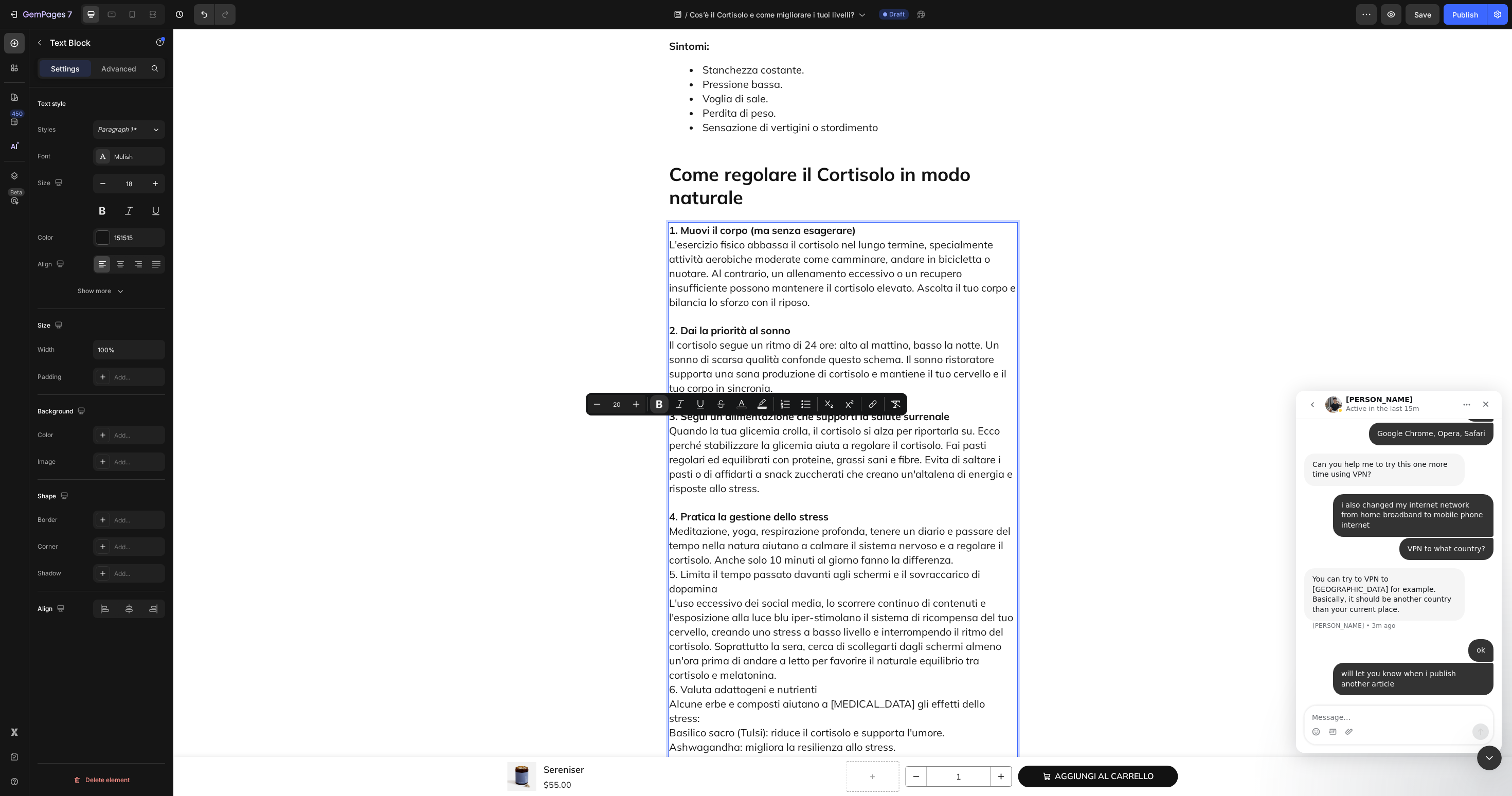
click at [980, 496] on p "4. Pratica la gestione dello stress Meditazione, yoga, respirazione profonda, t…" at bounding box center [843, 647] width 347 height 302
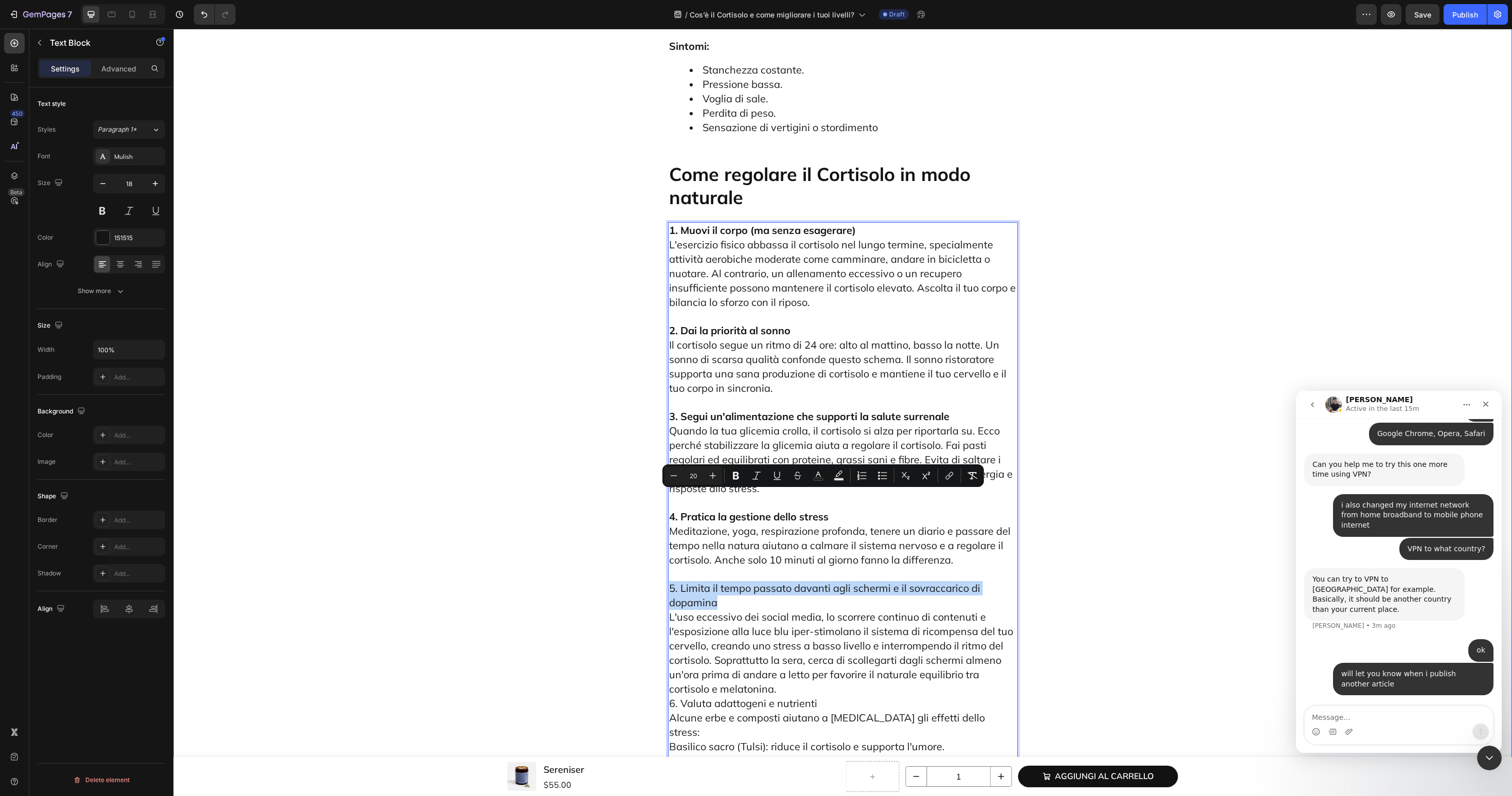
drag, startPoint x: 734, startPoint y: 511, endPoint x: 637, endPoint y: 499, distance: 97.7
click at [738, 567] on p "5. Limita il tempo passato davanti agli schermi e il sovraccarico di dopamina L…" at bounding box center [843, 689] width 347 height 244
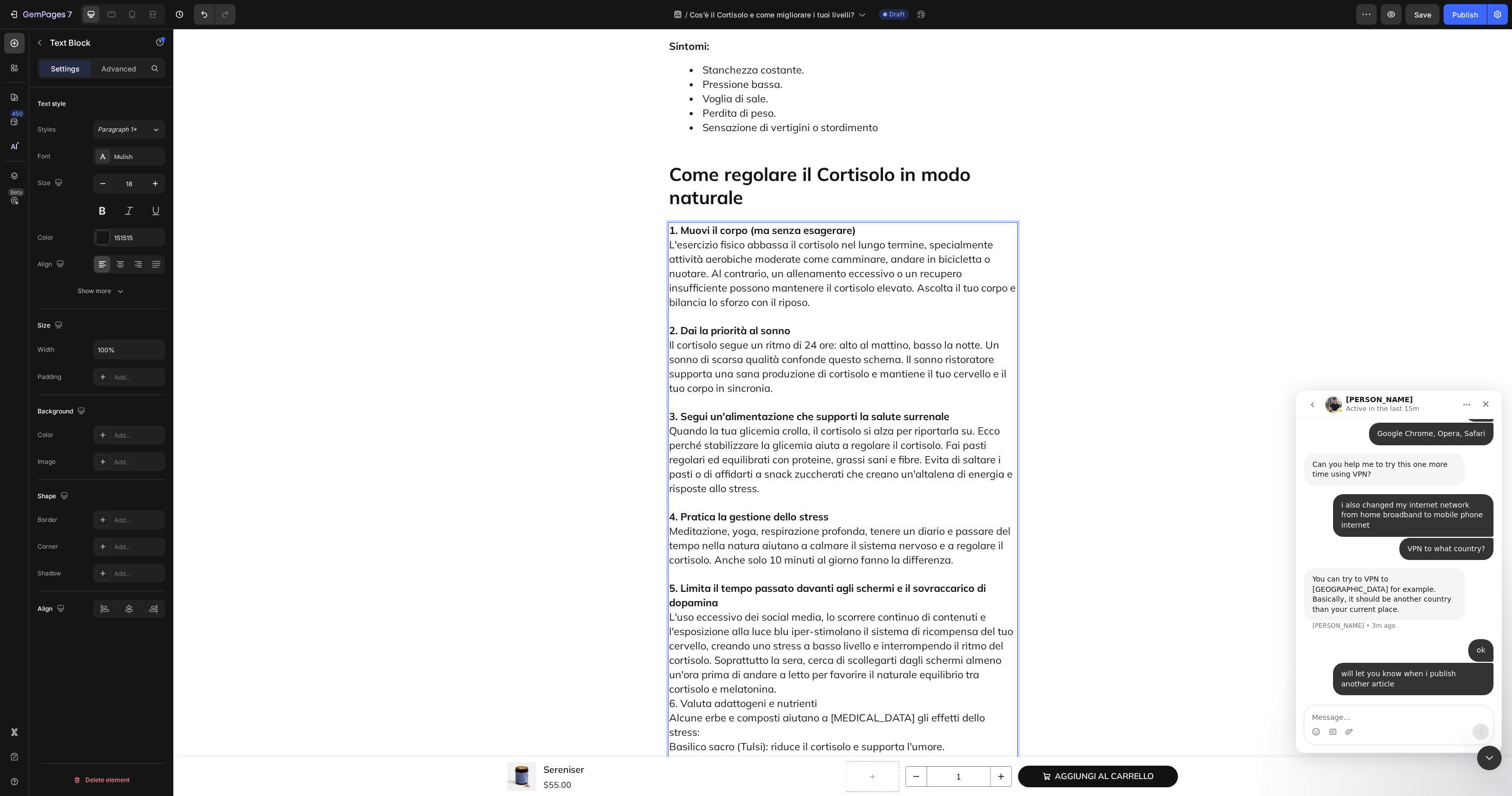
click at [790, 601] on p "5. Limita il tempo passato davanti agli schermi e il sovraccarico di dopamina L…" at bounding box center [843, 689] width 347 height 244
drag, startPoint x: 828, startPoint y: 630, endPoint x: 621, endPoint y: 630, distance: 207.0
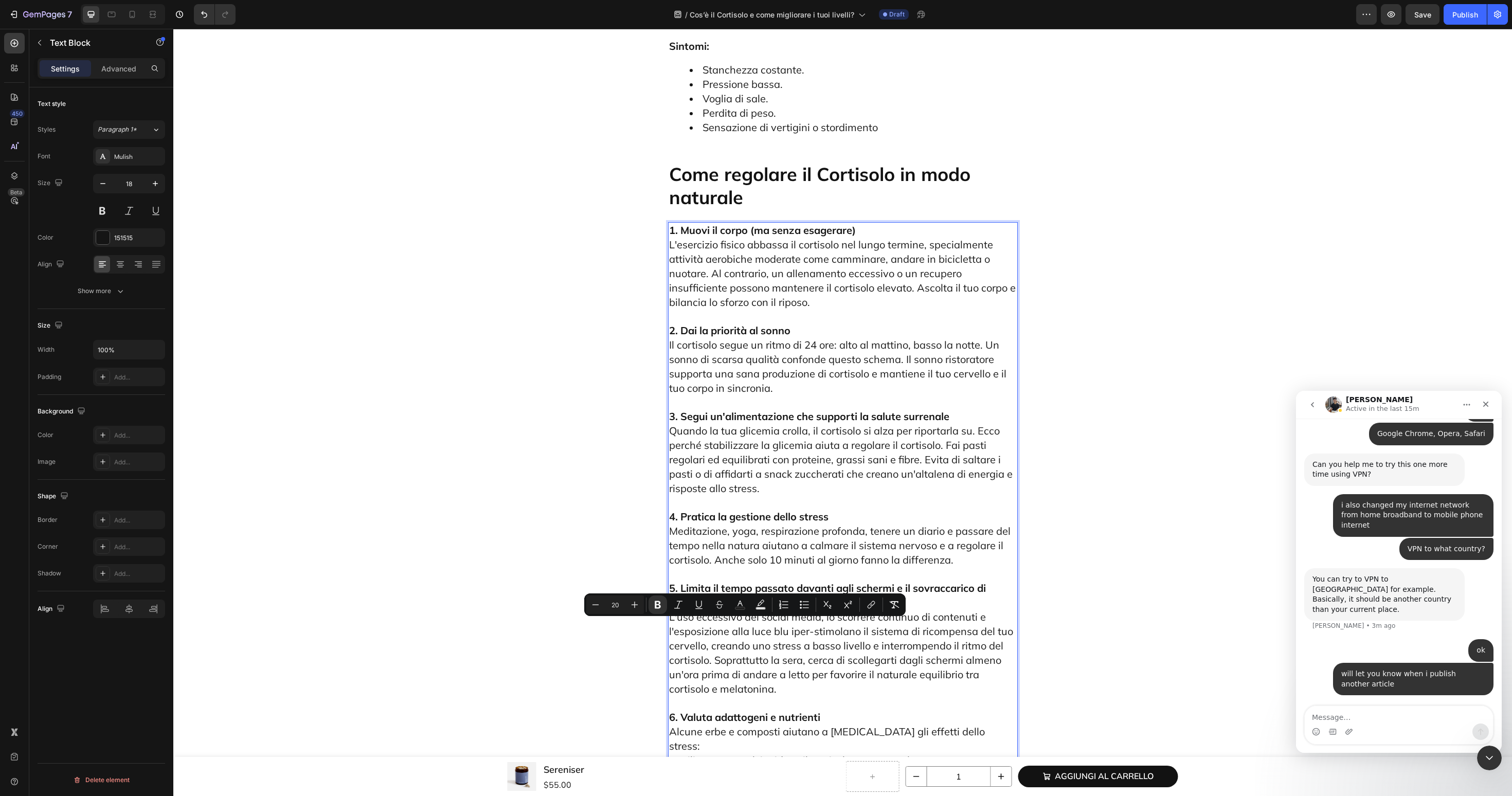
click at [978, 696] on p "6. Valuta adattogeni e nutrienti Alcune erbe e composti aiutano a mitigare gli …" at bounding box center [843, 761] width 347 height 129
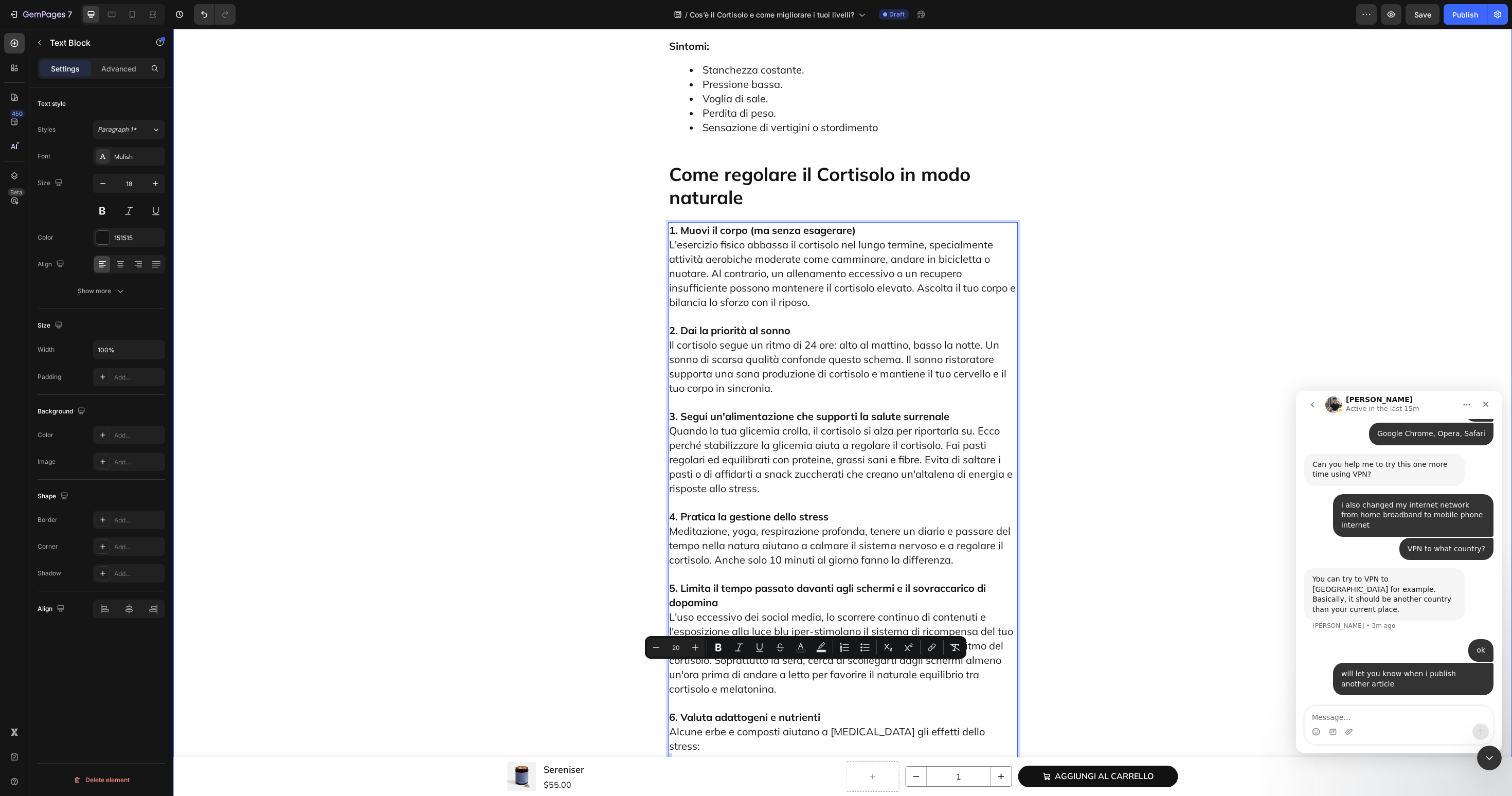
drag, startPoint x: 942, startPoint y: 713, endPoint x: 621, endPoint y: 653, distance: 326.6
click at [863, 643] on icon "Editor contextual toolbar" at bounding box center [865, 648] width 10 height 10
click at [864, 610] on span "L'uso eccessivo dei social media, lo scorrere continuo di contenuti e l'esposiz…" at bounding box center [841, 652] width 344 height 85
click at [682, 763] on ul "Basilico sacro (Tulsi): riduce il cortisolo e supporta l'umore. Ashwagandha: mi…" at bounding box center [843, 806] width 347 height 85
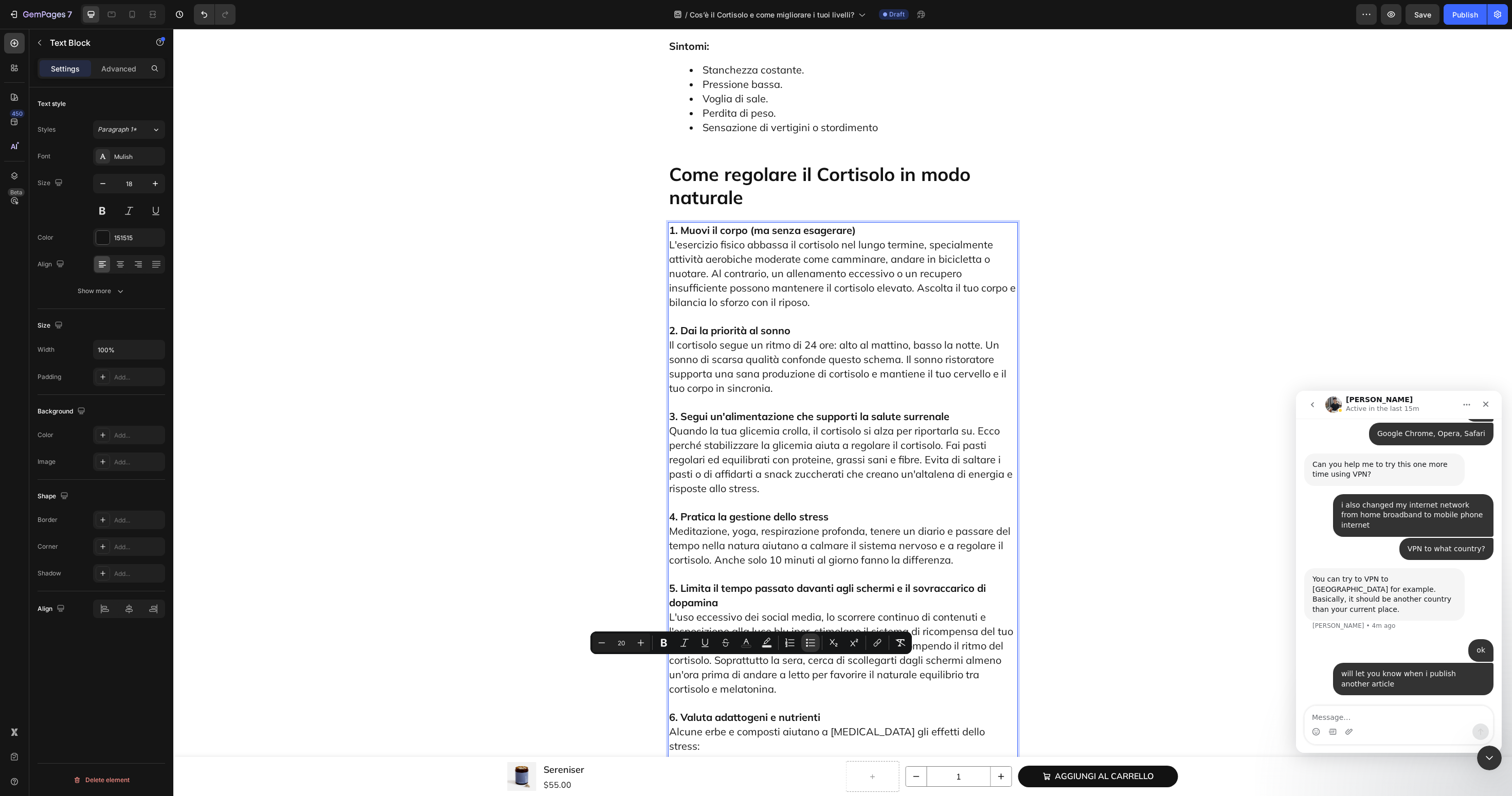
drag, startPoint x: 801, startPoint y: 667, endPoint x: 703, endPoint y: 670, distance: 98.0
click at [703, 763] on span "Basilico sacro (Tulsi): riduce il cortisolo e supporta l'umore." at bounding box center [840, 770] width 276 height 13
drag, startPoint x: 703, startPoint y: 683, endPoint x: 775, endPoint y: 682, distance: 72.0
drag, startPoint x: 703, startPoint y: 694, endPoint x: 752, endPoint y: 696, distance: 49.0
drag, startPoint x: 697, startPoint y: 711, endPoint x: 750, endPoint y: 711, distance: 53.0
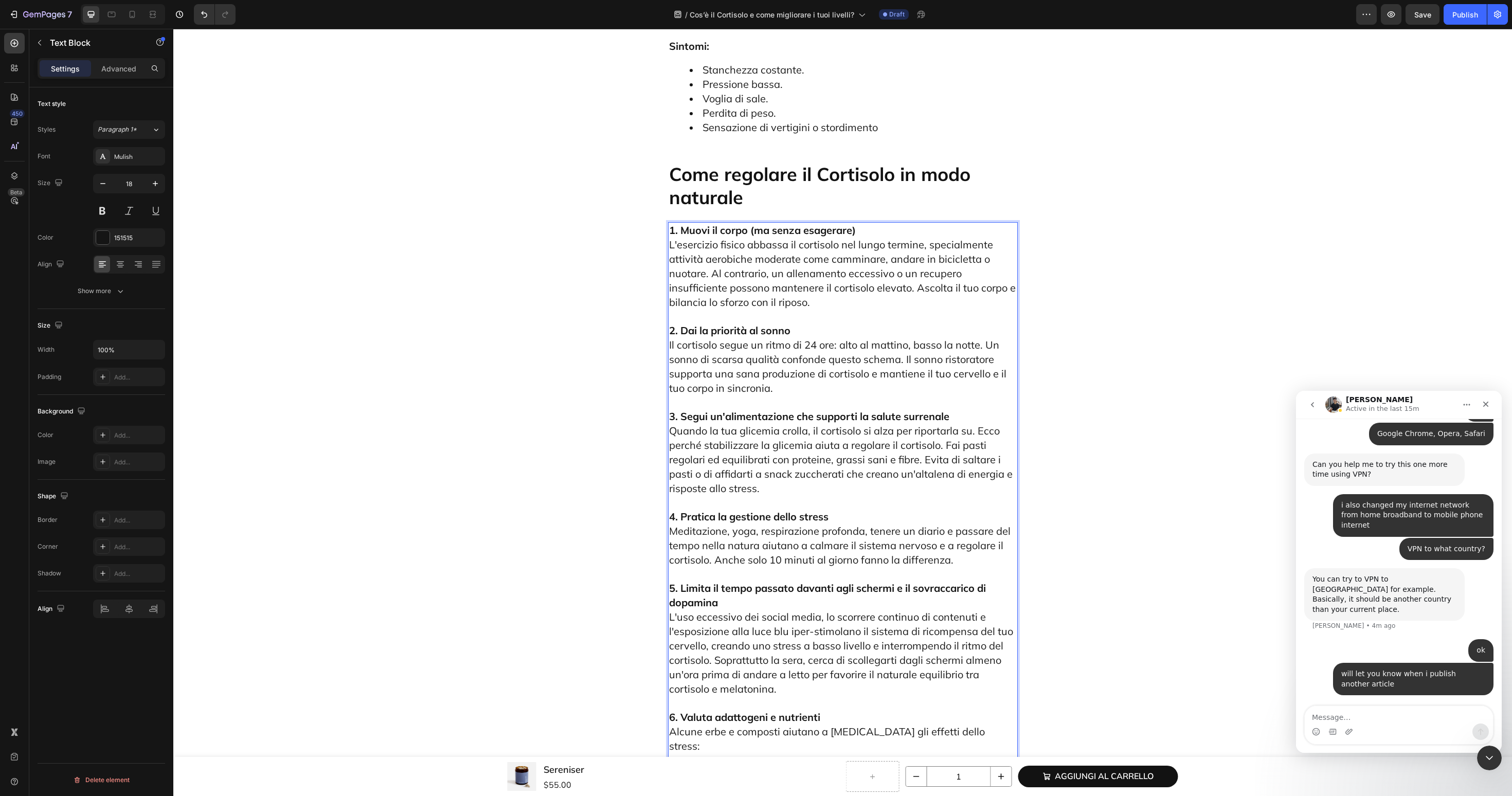
drag, startPoint x: 753, startPoint y: 713, endPoint x: 702, endPoint y: 715, distance: 51.0
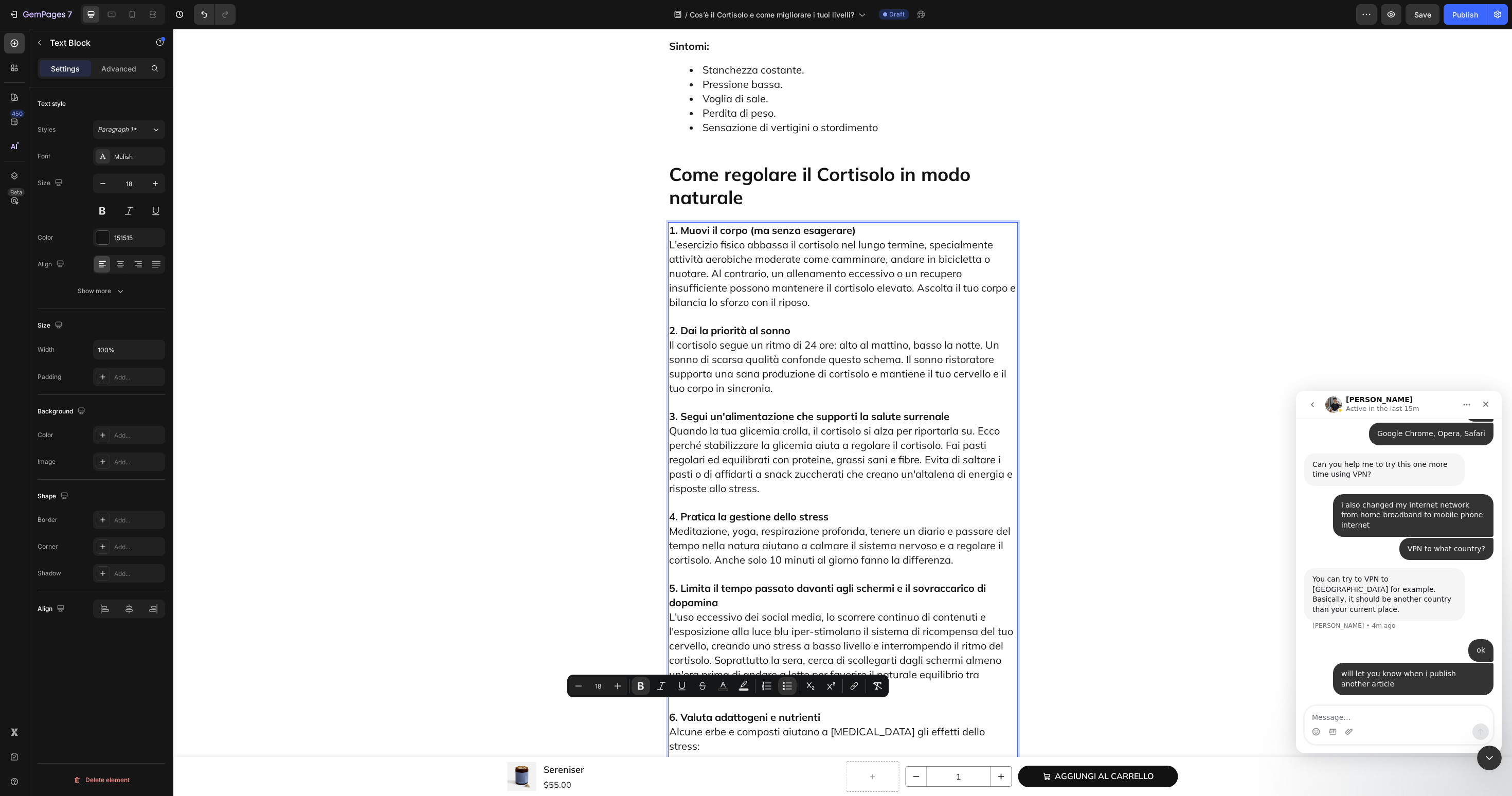
click at [784, 696] on p "6. Valuta adattogeni e nutrienti Alcune erbe e composti aiutano a mitigare gli …" at bounding box center [843, 725] width 347 height 57
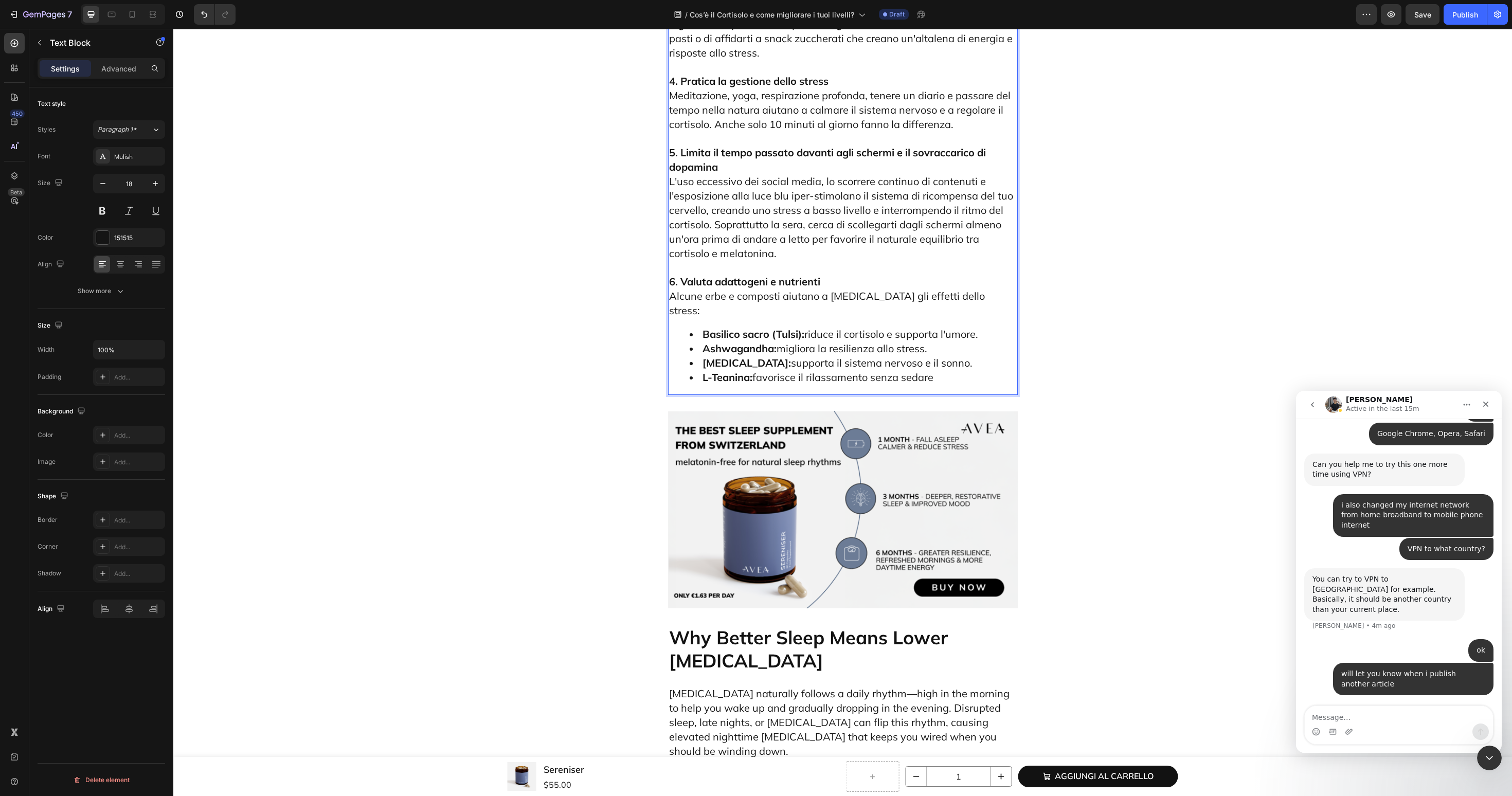
scroll to position [3538, 0]
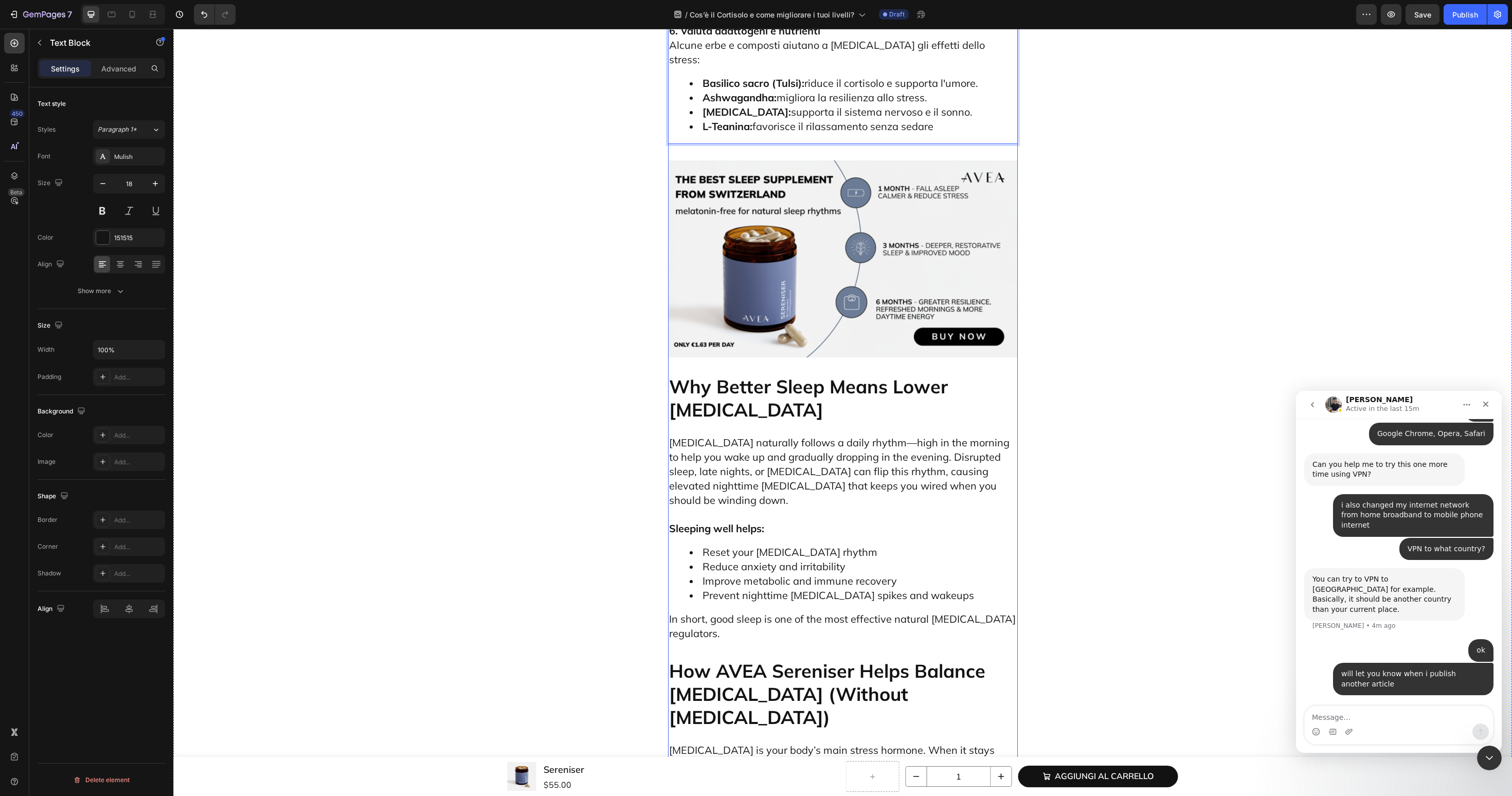
click at [751, 422] on h2 "Why Better Sleep Means Lower [MEDICAL_DATA]" at bounding box center [843, 398] width 350 height 49
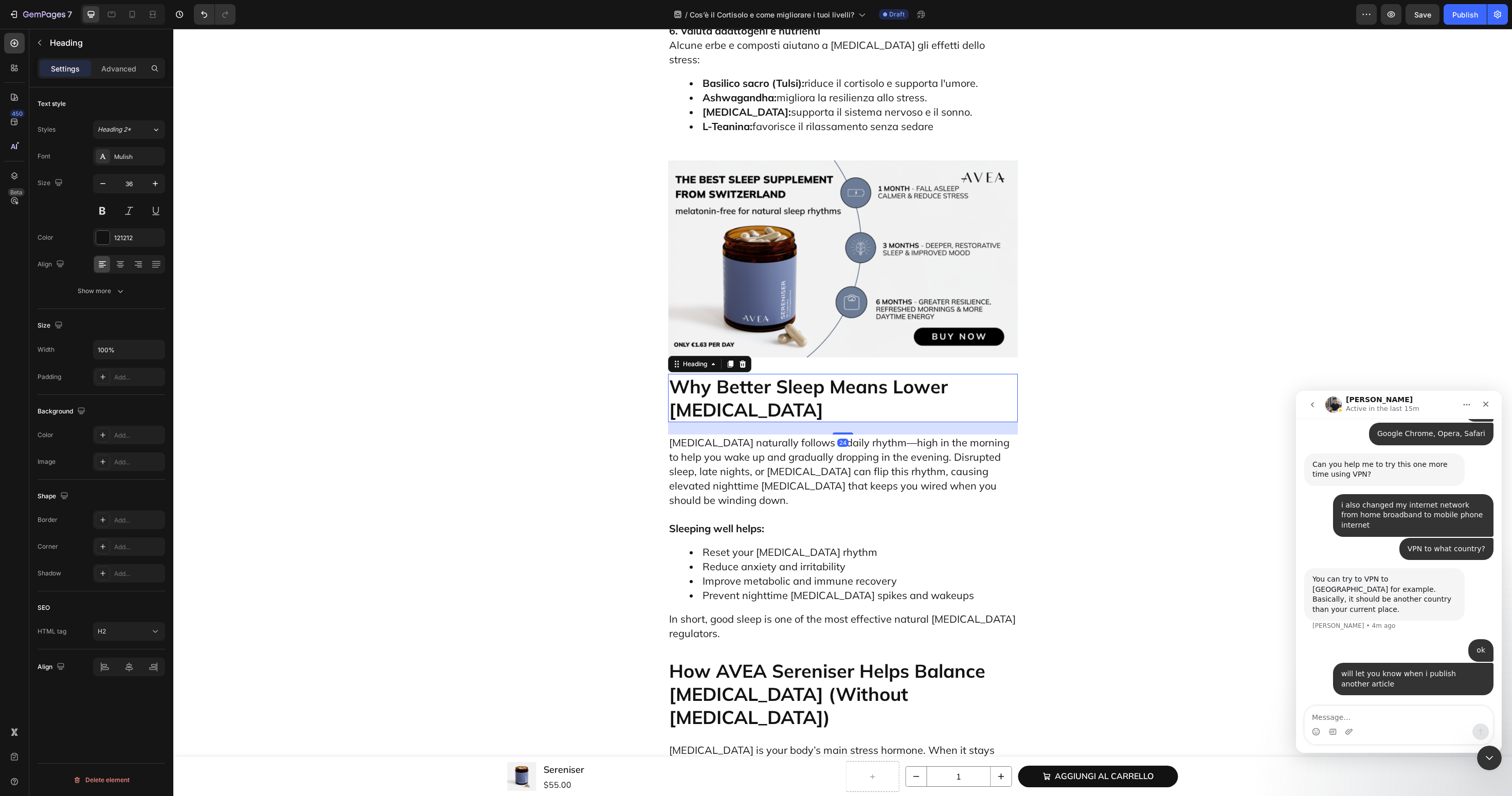
click at [751, 422] on h2 "Why Better Sleep Means Lower [MEDICAL_DATA]" at bounding box center [843, 398] width 350 height 49
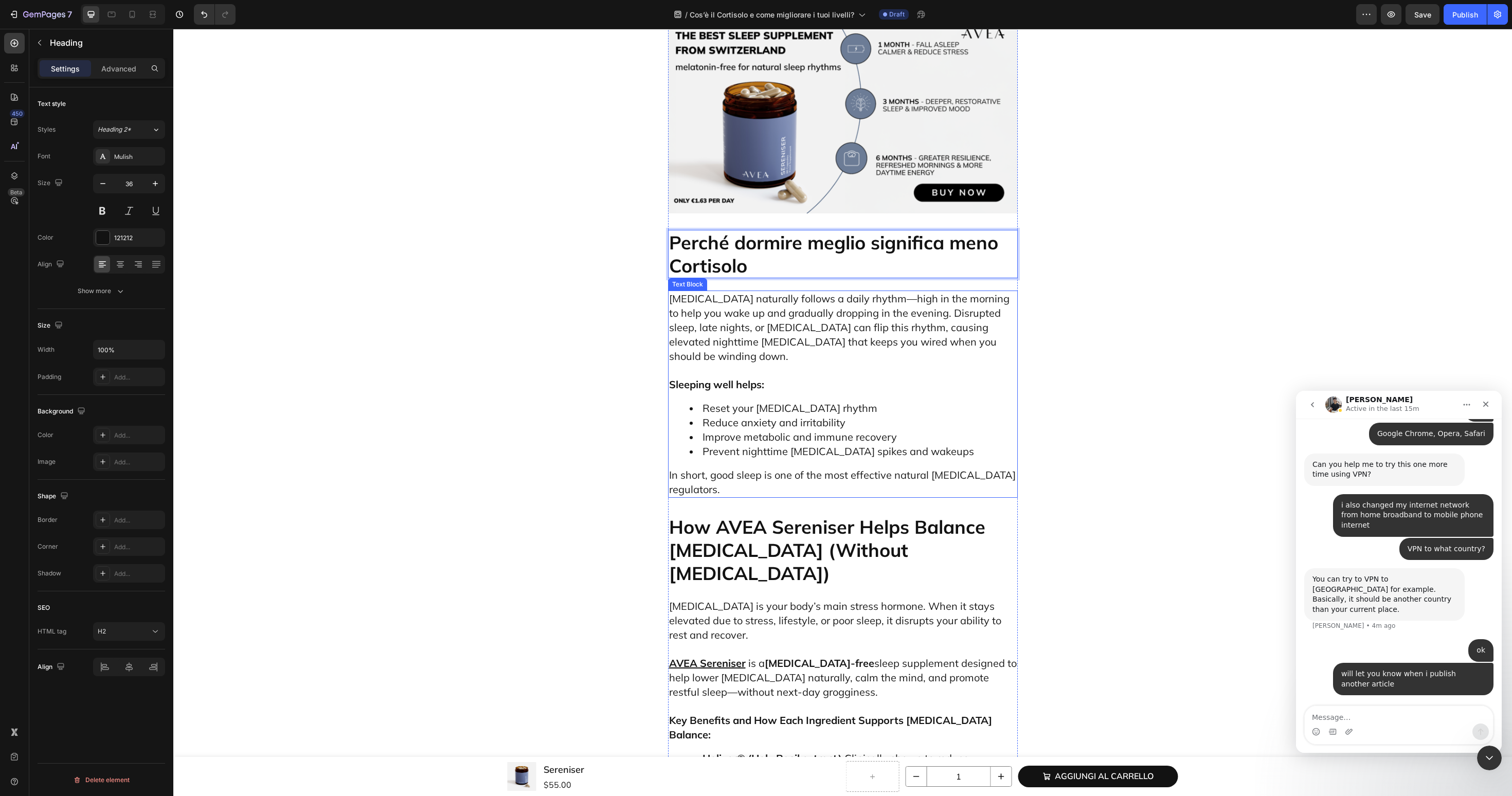
click at [821, 392] on p "Sleeping well helps:" at bounding box center [843, 378] width 347 height 28
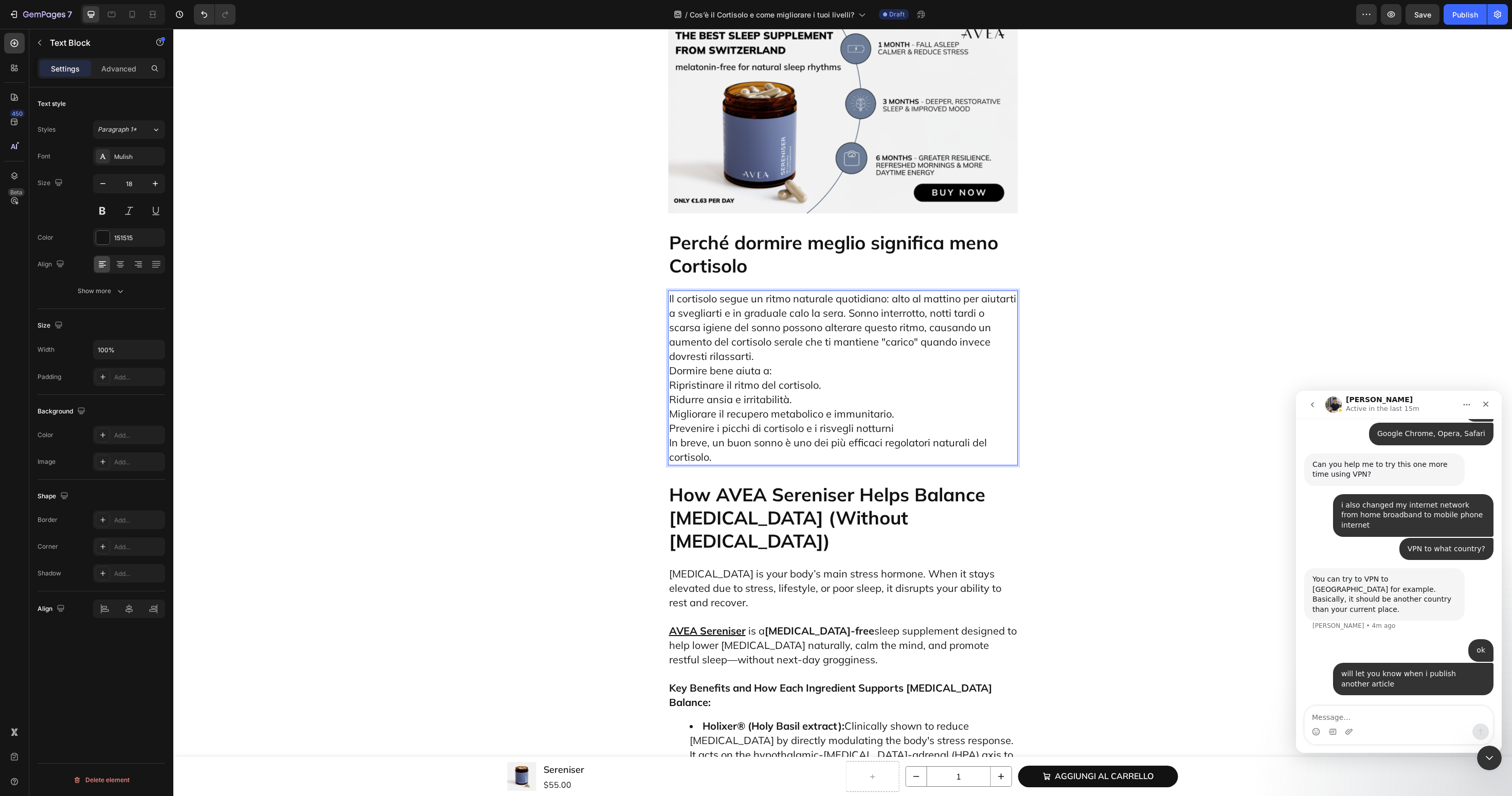
click at [985, 450] on p "Il cortisolo segue un ritmo naturale quotidiano: alto al mattino per aiutarti a…" at bounding box center [843, 378] width 347 height 173
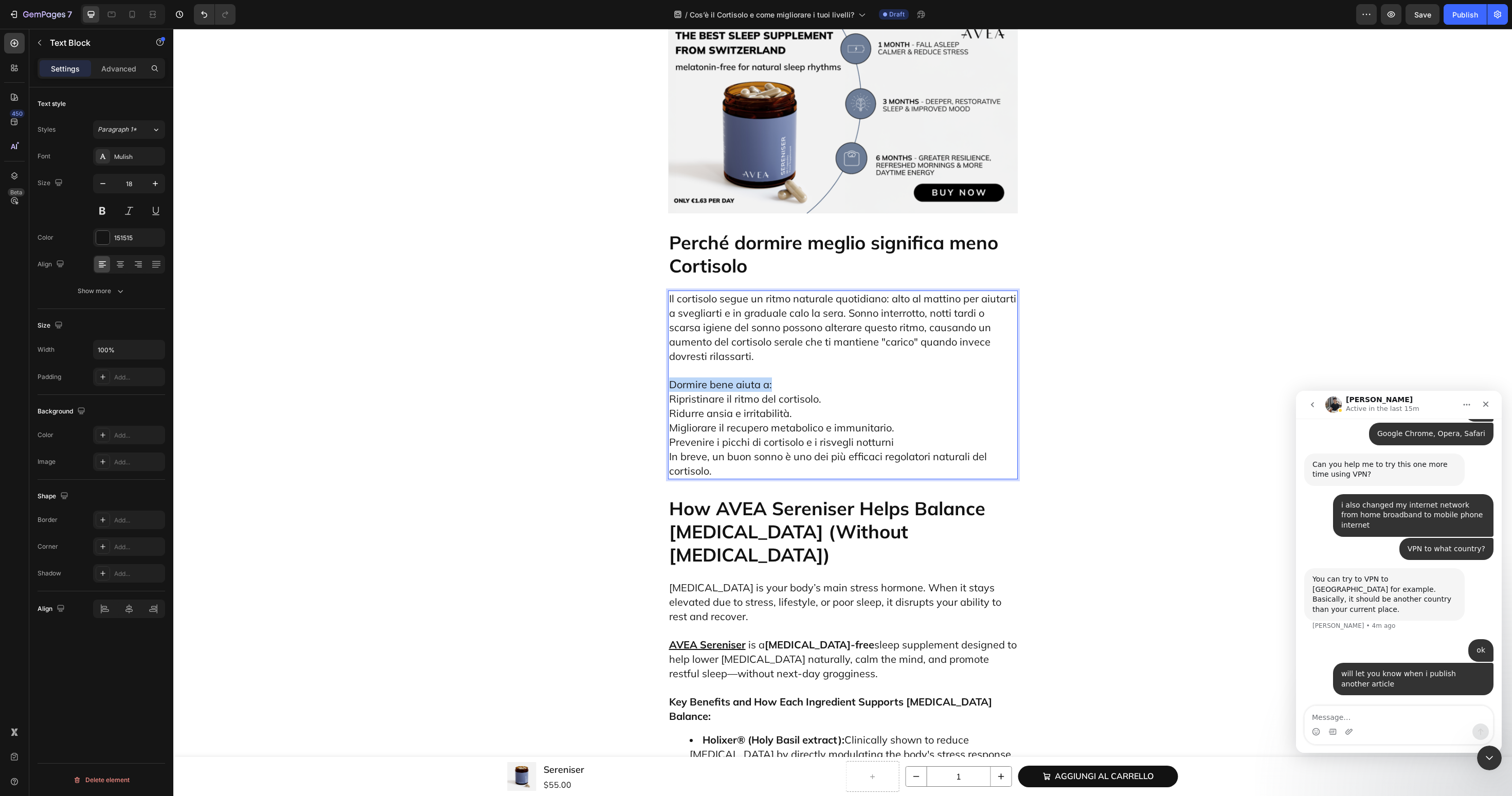
drag, startPoint x: 729, startPoint y: 480, endPoint x: 632, endPoint y: 480, distance: 97.0
click at [825, 479] on p "Dormire bene aiuta a: Ripristinare il ritmo del cortisolo. Ridurre ansia e irri…" at bounding box center [843, 421] width 347 height 115
click at [824, 479] on p "Dormire bene aiuta a: Ripristinare il ritmo del cortisolo. Ridurre ansia e irri…" at bounding box center [843, 421] width 347 height 115
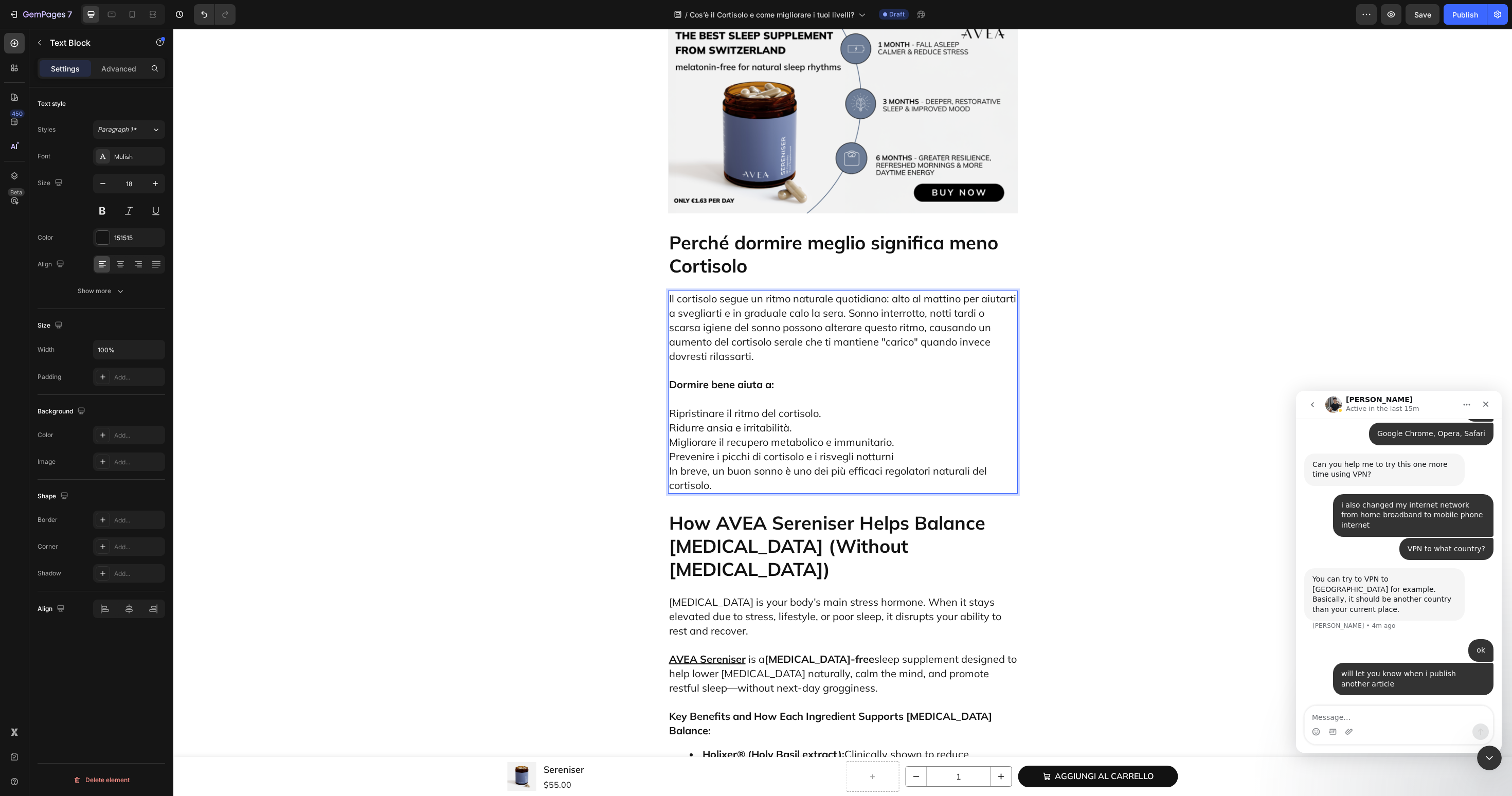
click at [910, 493] on p "⁠⁠⁠⁠⁠⁠⁠ Ripristinare il ritmo del cortisolo. Ridurre ansia e irritabilità. Migl…" at bounding box center [843, 443] width 347 height 101
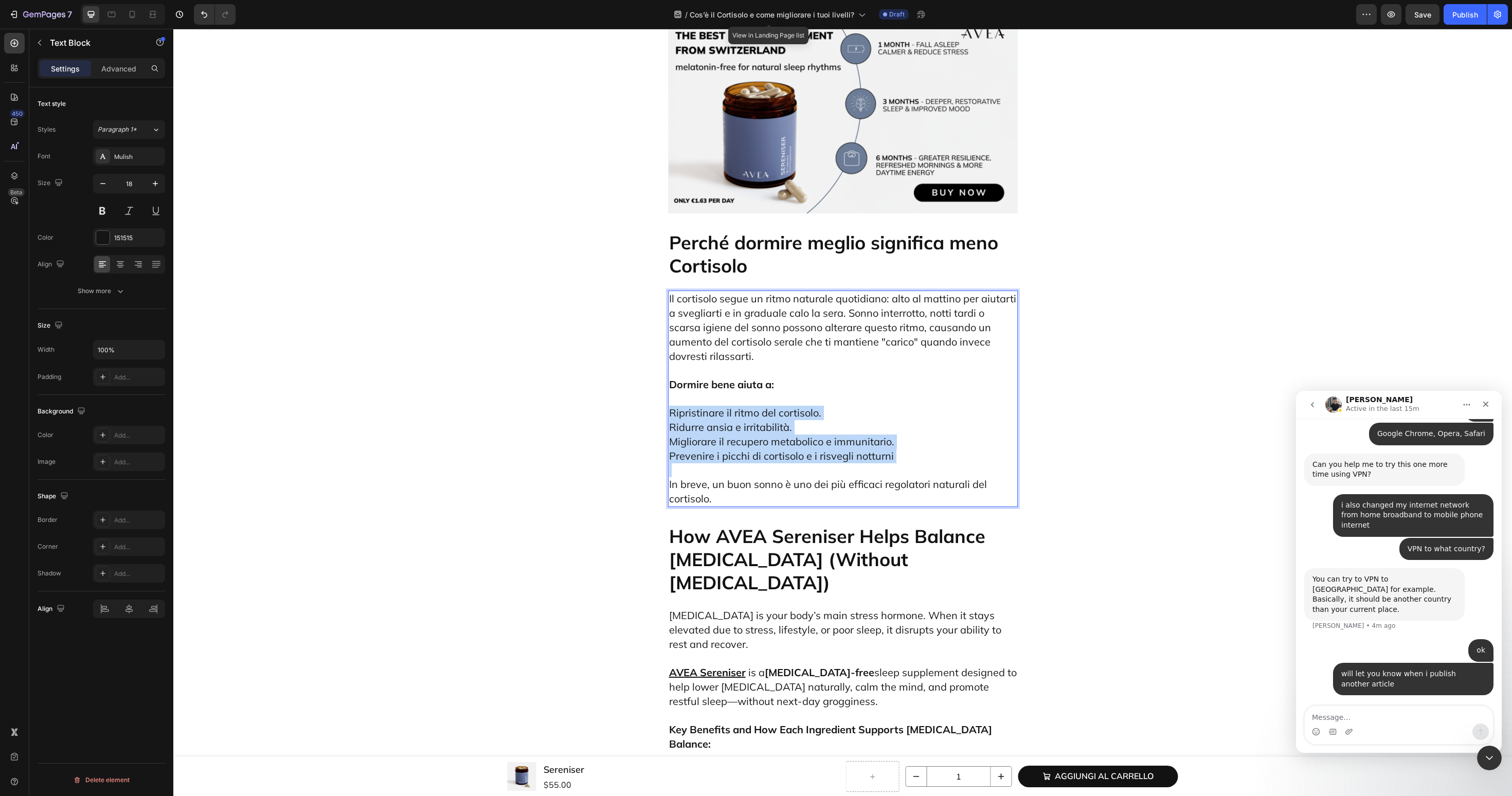
drag, startPoint x: 908, startPoint y: 558, endPoint x: 669, endPoint y: 508, distance: 244.2
click at [669, 507] on div "Il cortisolo segue un ritmo naturale quotidiano: alto al mattino per aiutarti a…" at bounding box center [843, 399] width 350 height 216
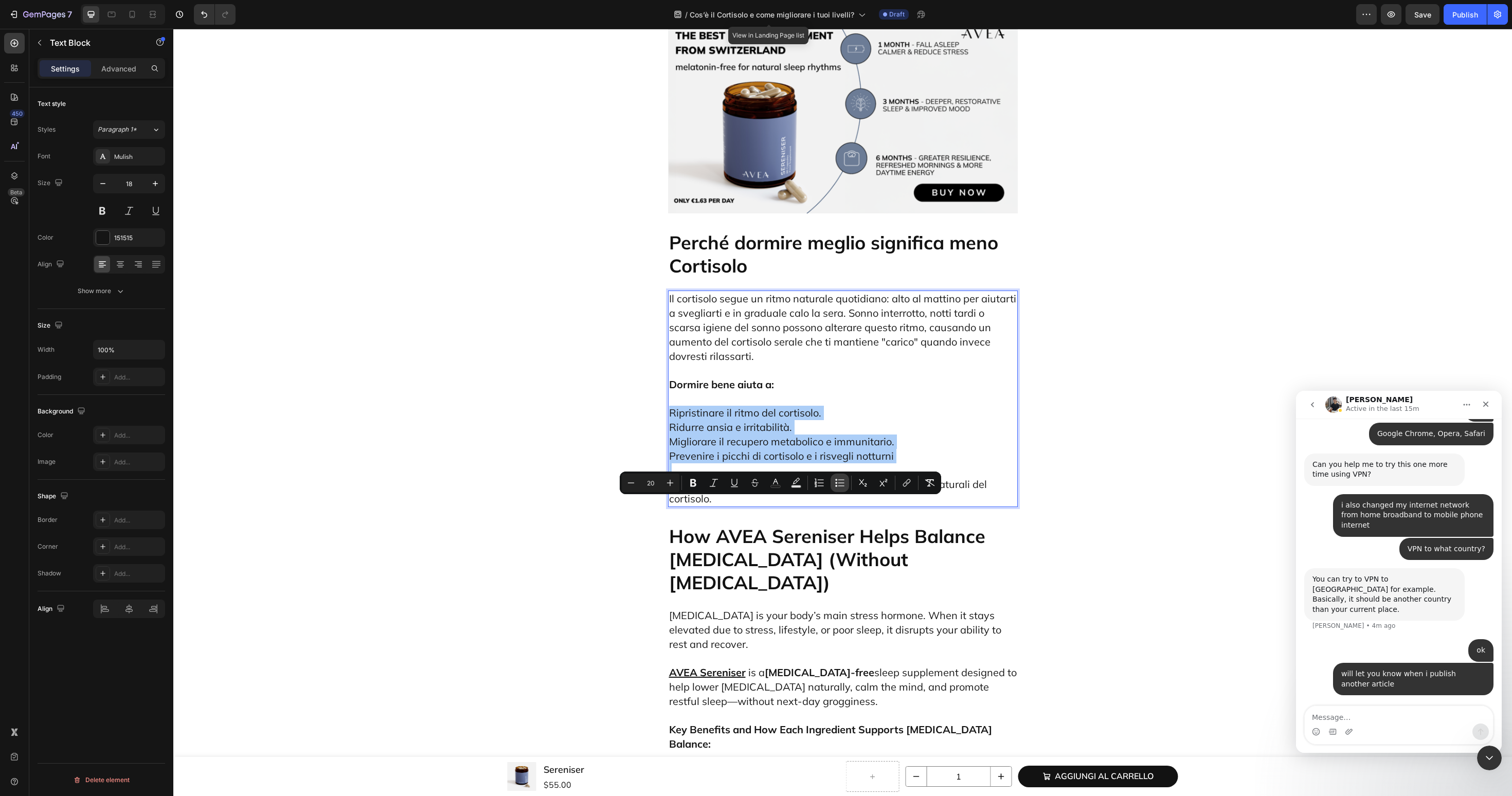
click at [836, 487] on icon "Editor contextual toolbar" at bounding box center [840, 483] width 10 height 10
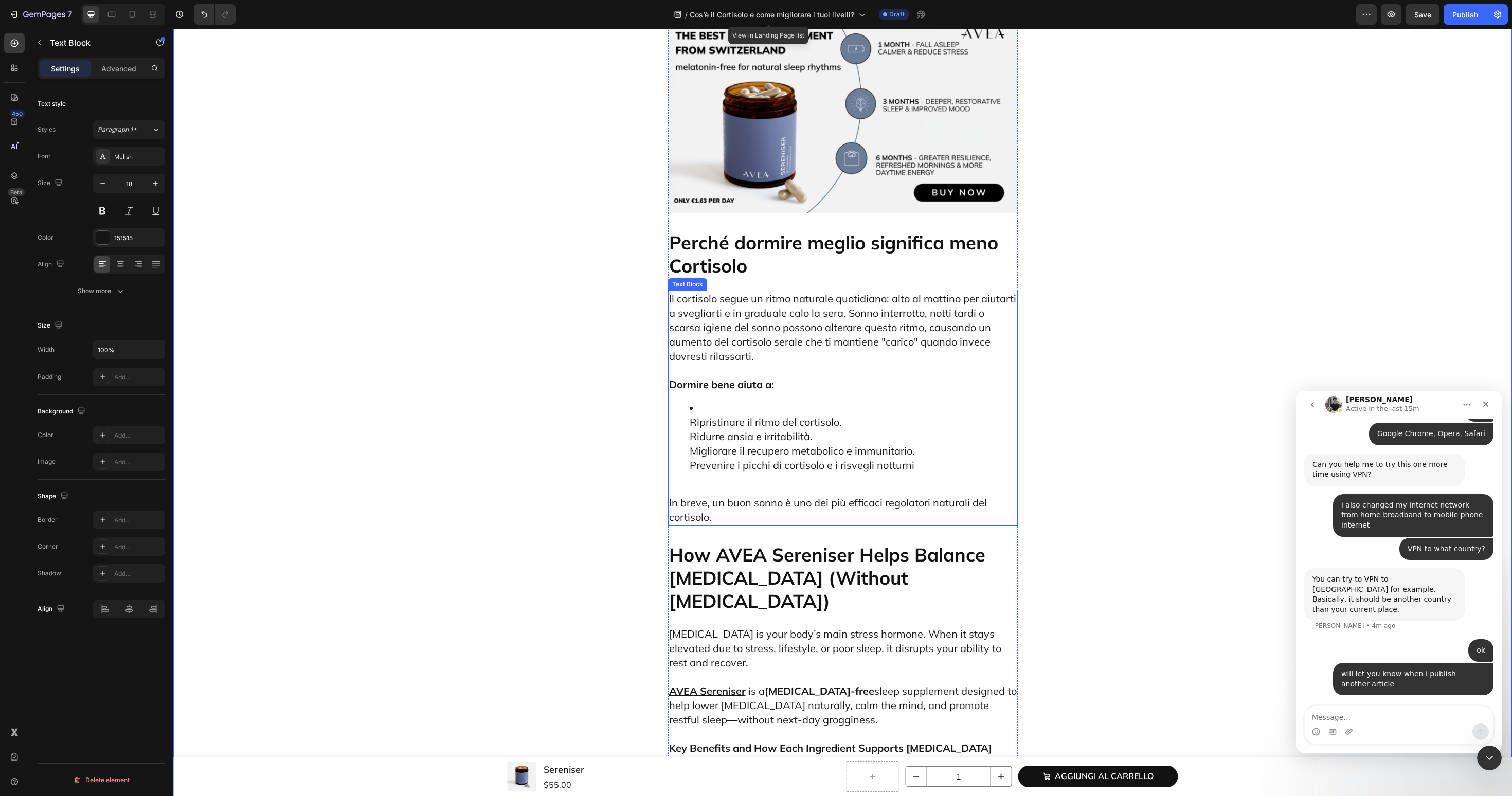
click at [689, 429] on span "Ripristinare il ritmo del cortisolo." at bounding box center [766, 422] width 152 height 13
click at [685, 473] on ul "Ripristinare il ritmo del cortisolo. Ridurre ansia e irritabilità. Migliorare i…" at bounding box center [843, 437] width 347 height 71
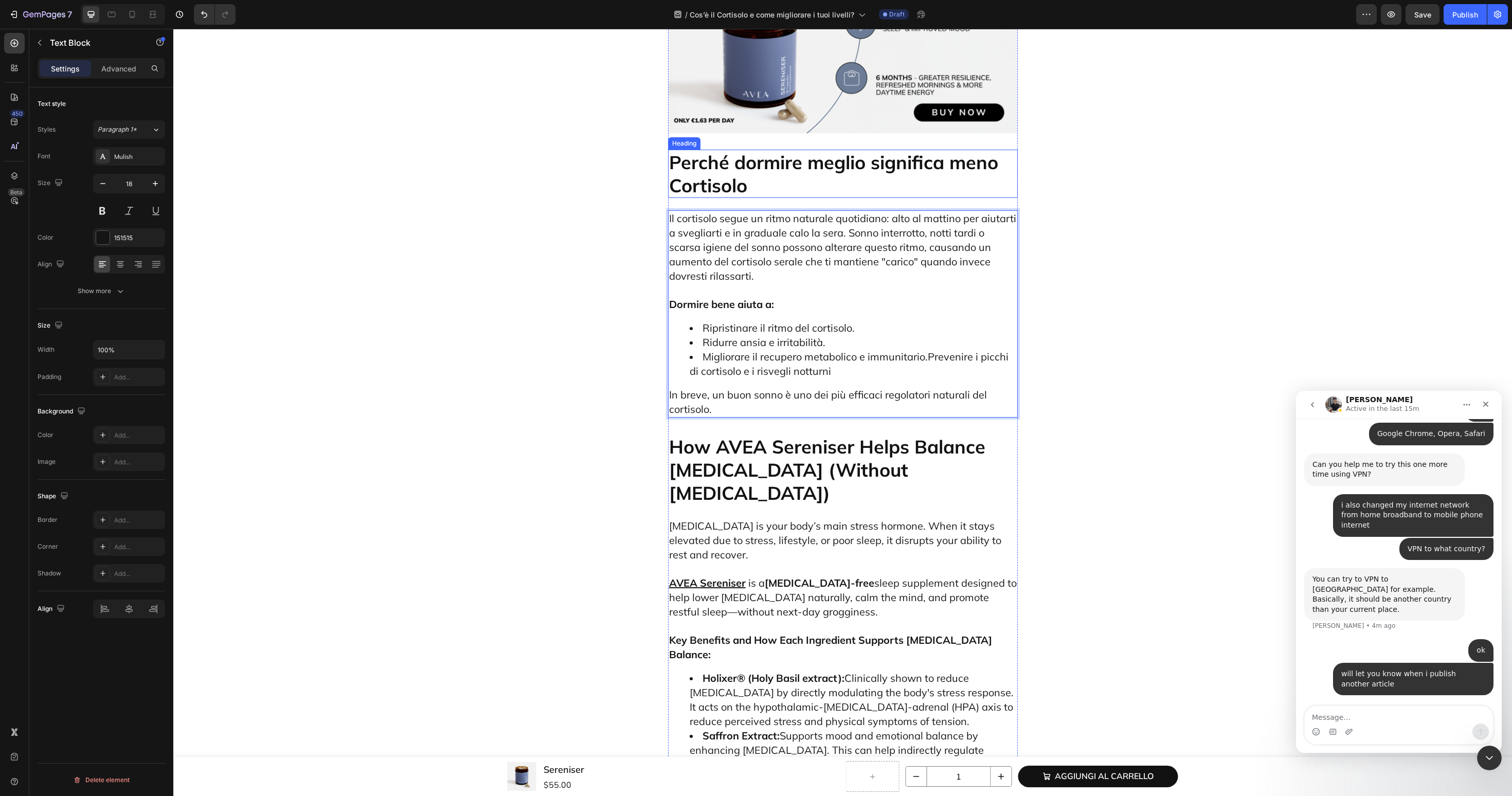
scroll to position [3897, 0]
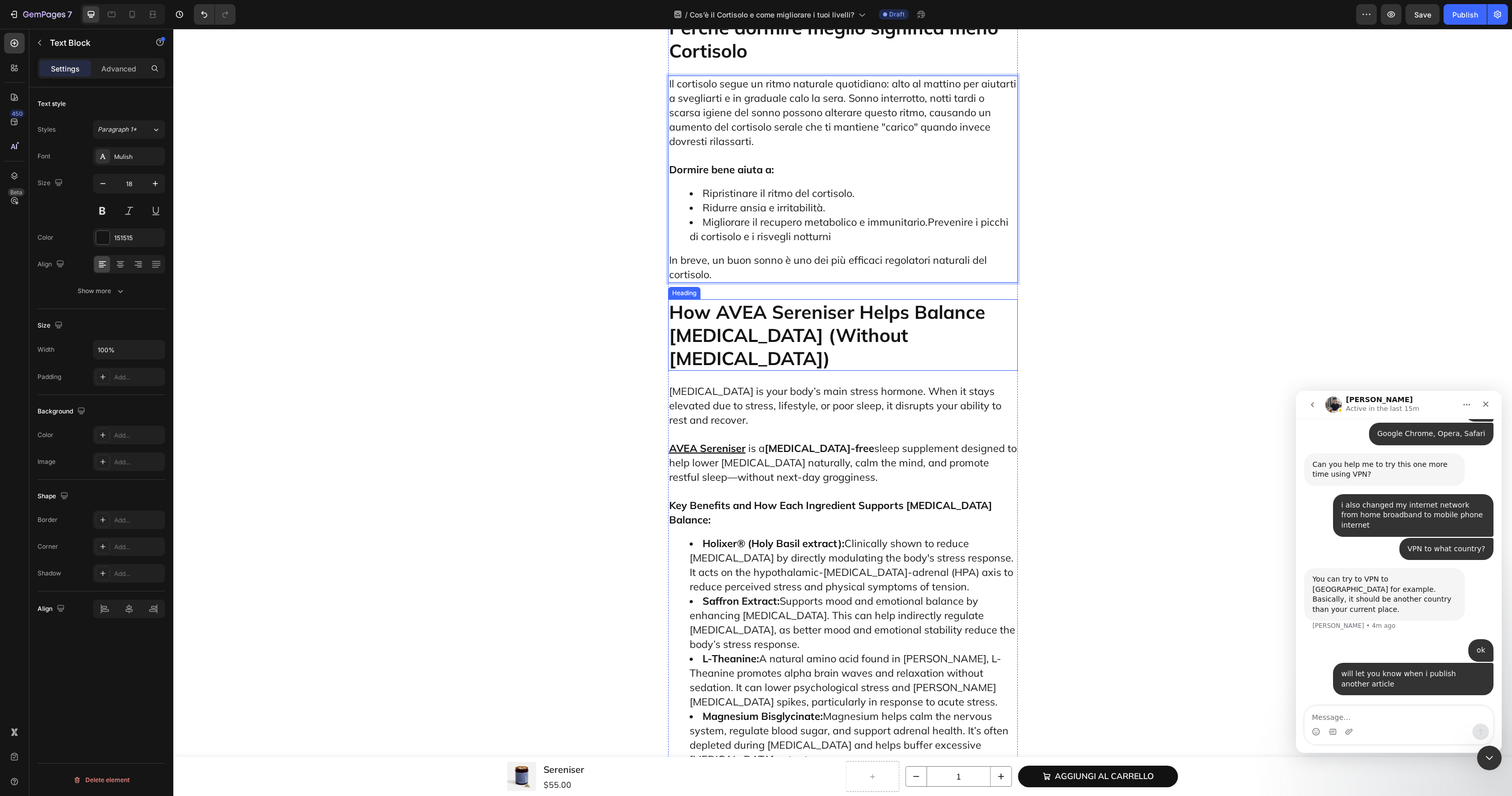
click at [825, 371] on h2 "How AVEA Sereniser Helps Balance [MEDICAL_DATA] (Without [MEDICAL_DATA])" at bounding box center [843, 335] width 350 height 71
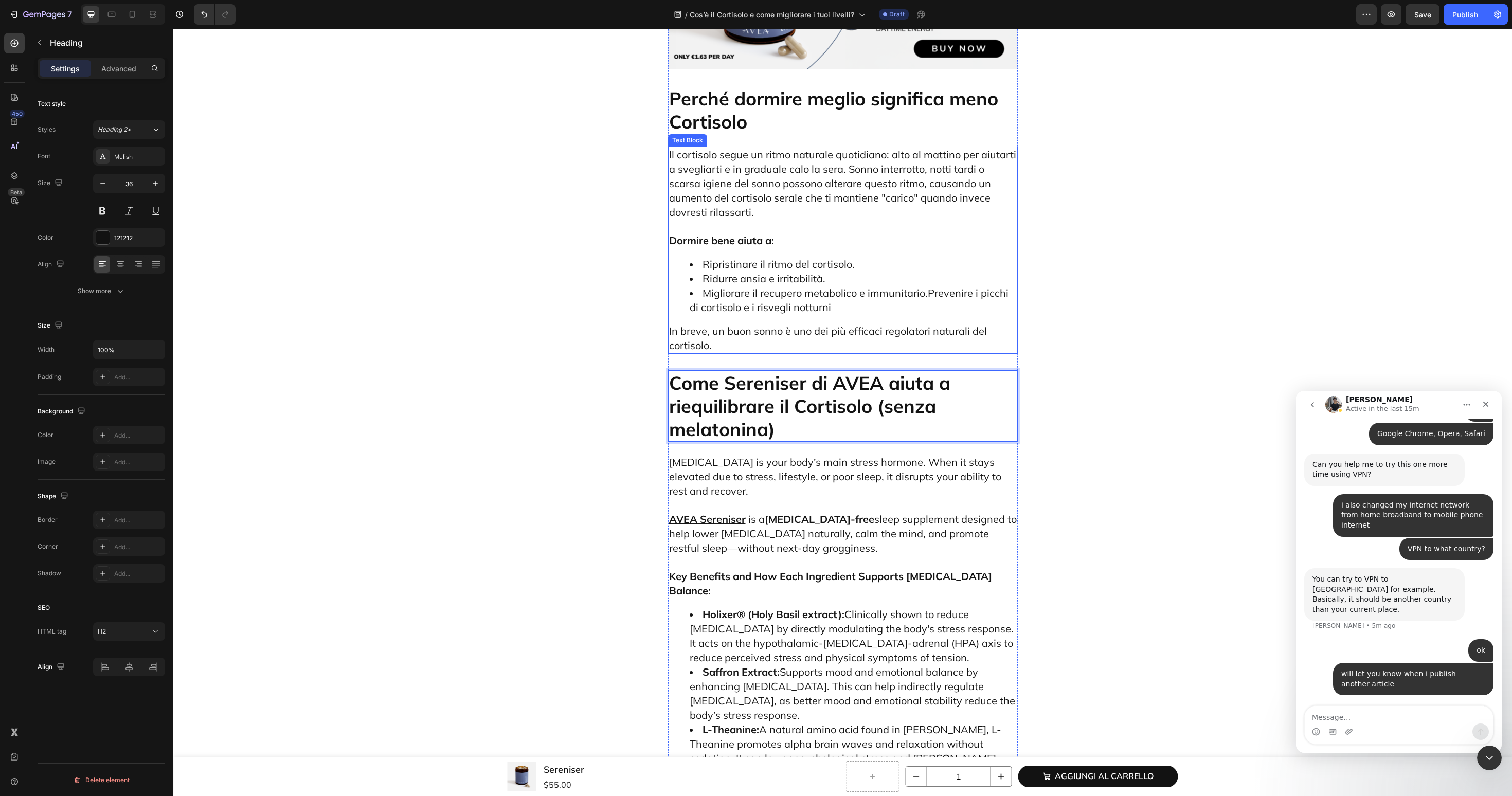
scroll to position [4232, 0]
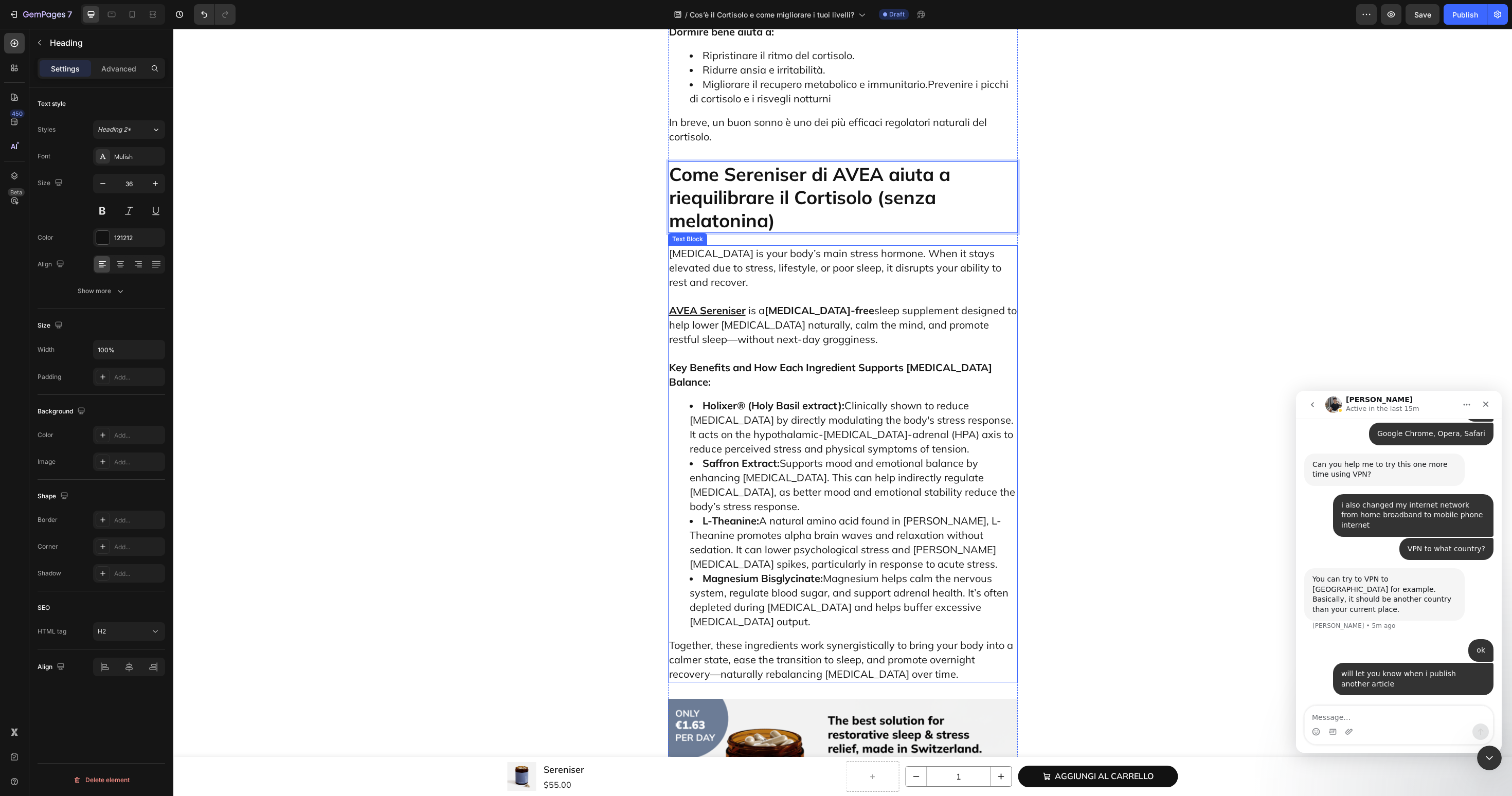
click at [821, 399] on strong "Holixer® (Holy Basil extract):" at bounding box center [773, 406] width 142 height 13
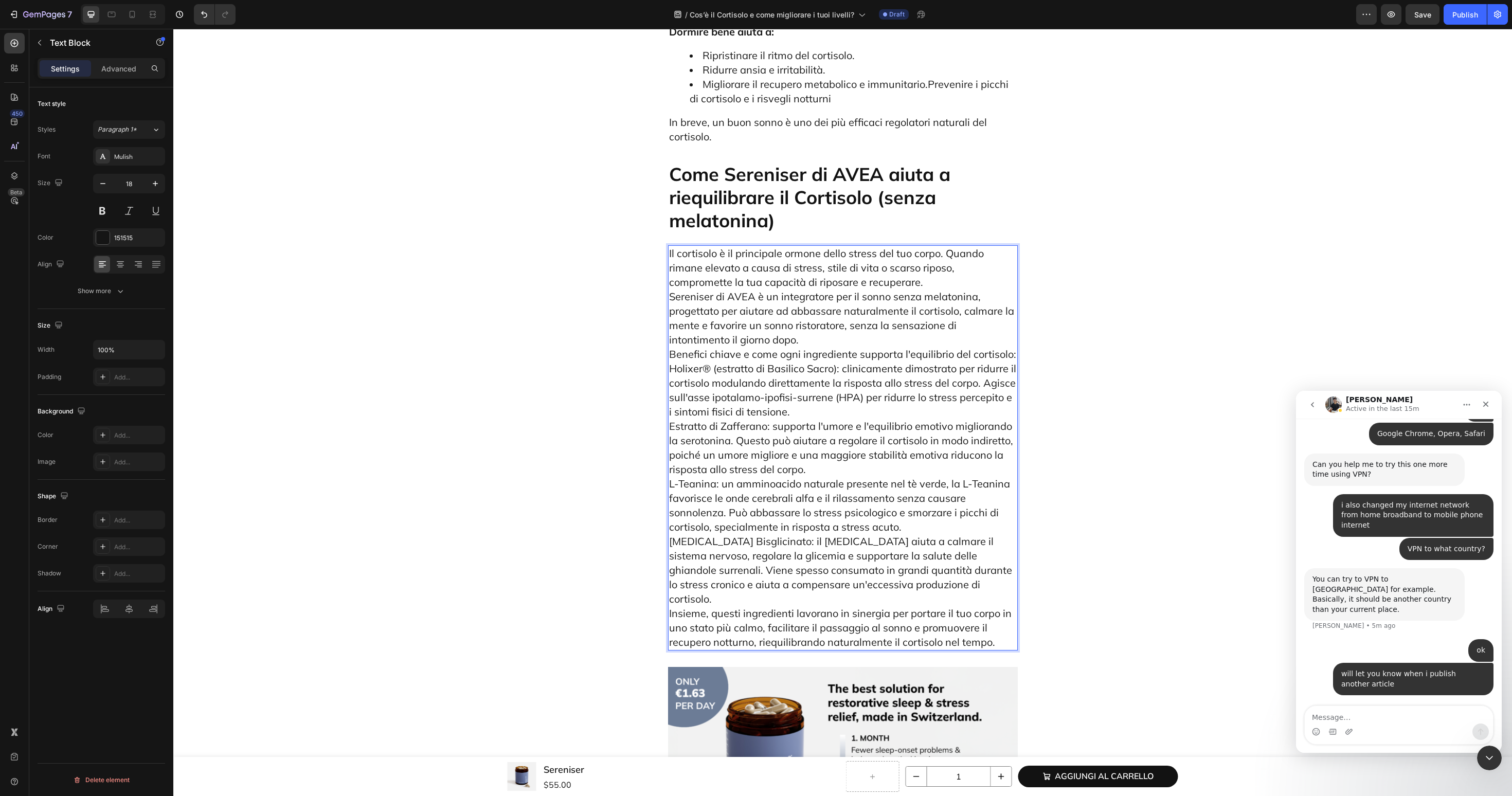
click at [941, 247] on p "Il cortisolo è il principale ormone dello stress del tuo corpo. Quando rimane e…" at bounding box center [843, 448] width 347 height 403
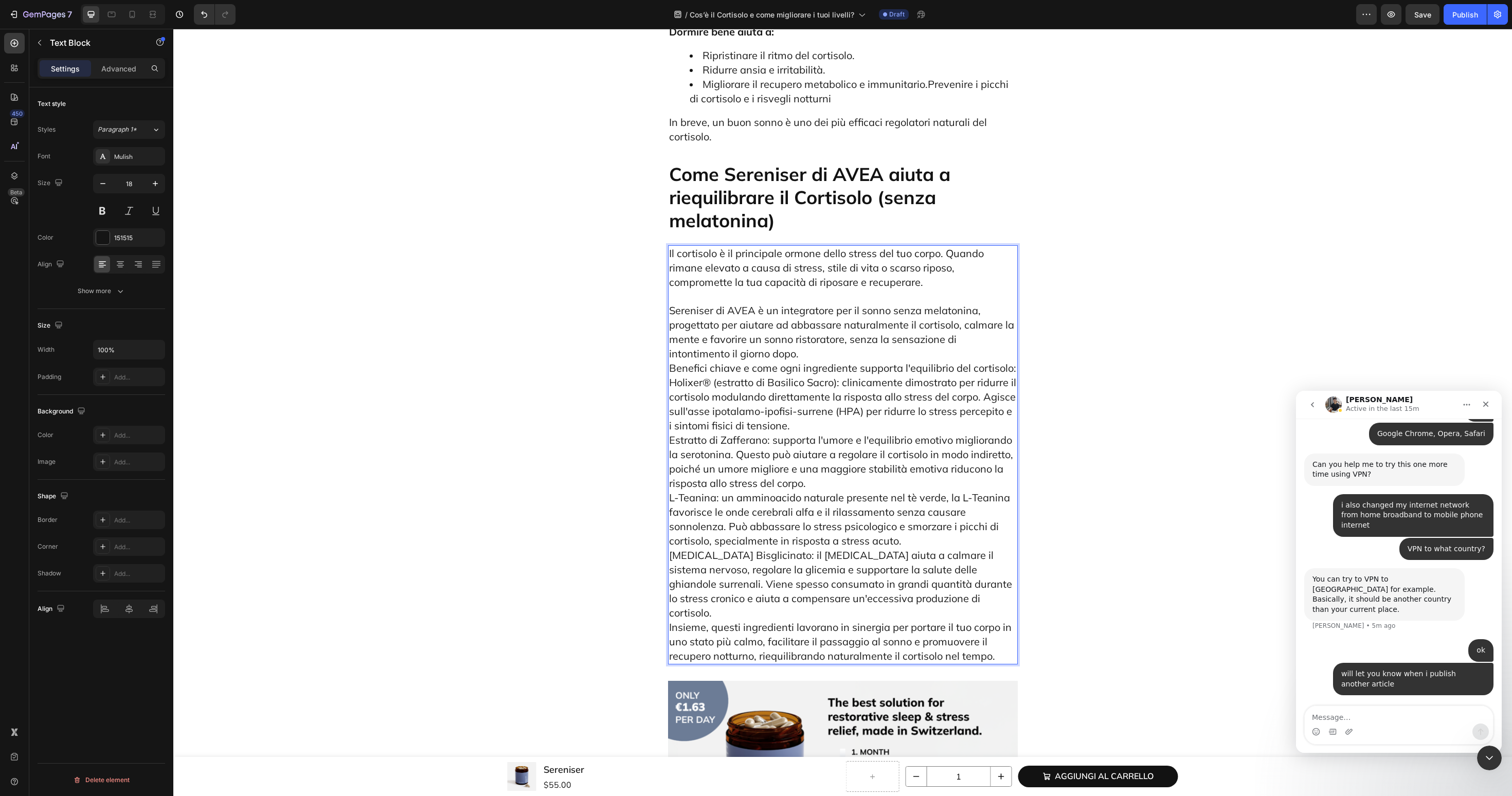
click at [850, 290] on p "Sereniser di AVEA è un integratore per il sonno senza melatonina, progettato pe…" at bounding box center [843, 477] width 347 height 374
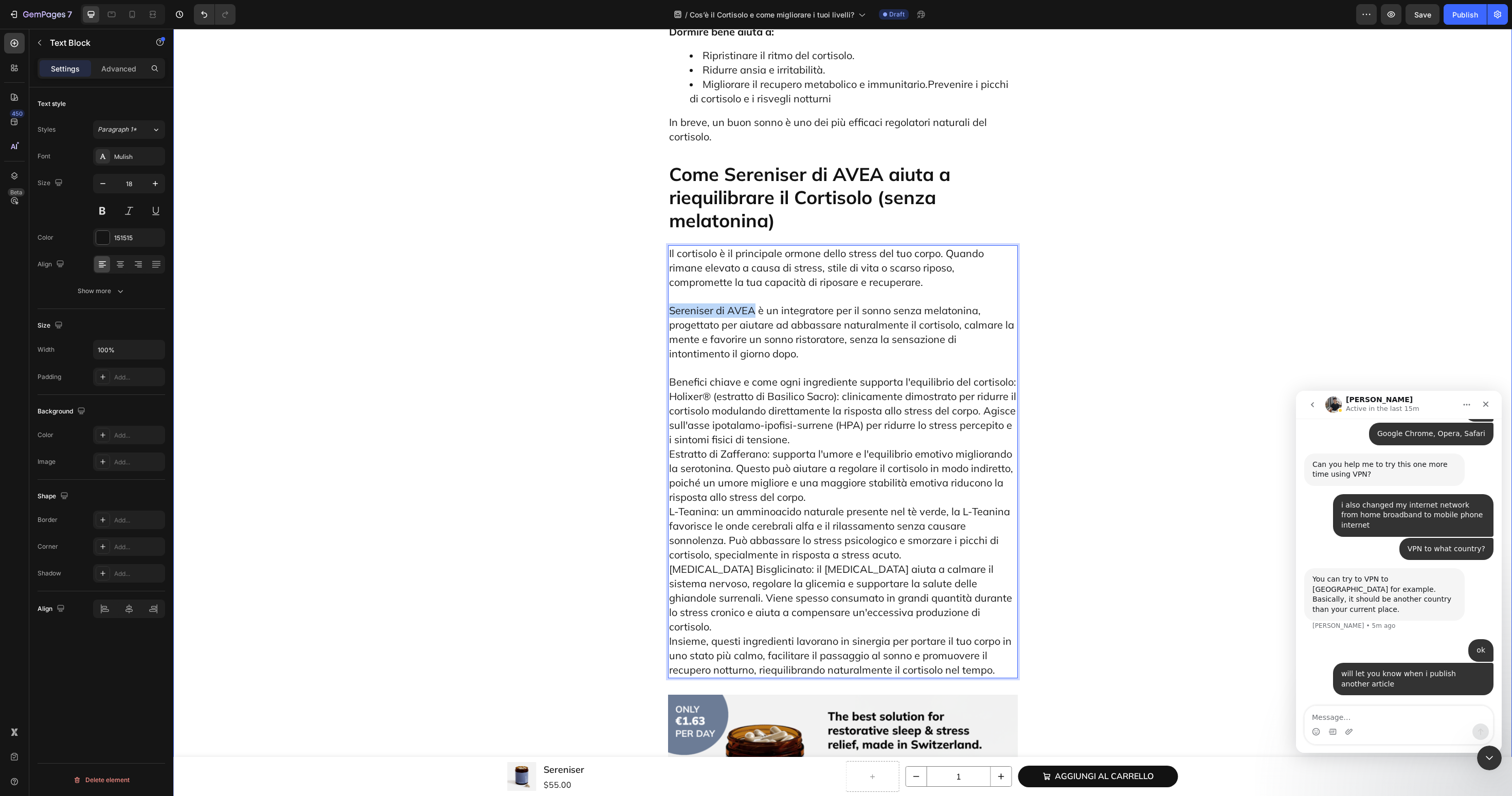
drag, startPoint x: 753, startPoint y: 209, endPoint x: 650, endPoint y: 209, distance: 103.0
drag, startPoint x: 896, startPoint y: 208, endPoint x: 978, endPoint y: 209, distance: 82.0
click at [978, 304] on span "Sereniser di AVEA è un integratore per il sonno senza melatonina, progettato pe…" at bounding box center [842, 332] width 345 height 56
drag, startPoint x: 1010, startPoint y: 277, endPoint x: 667, endPoint y: 281, distance: 343.0
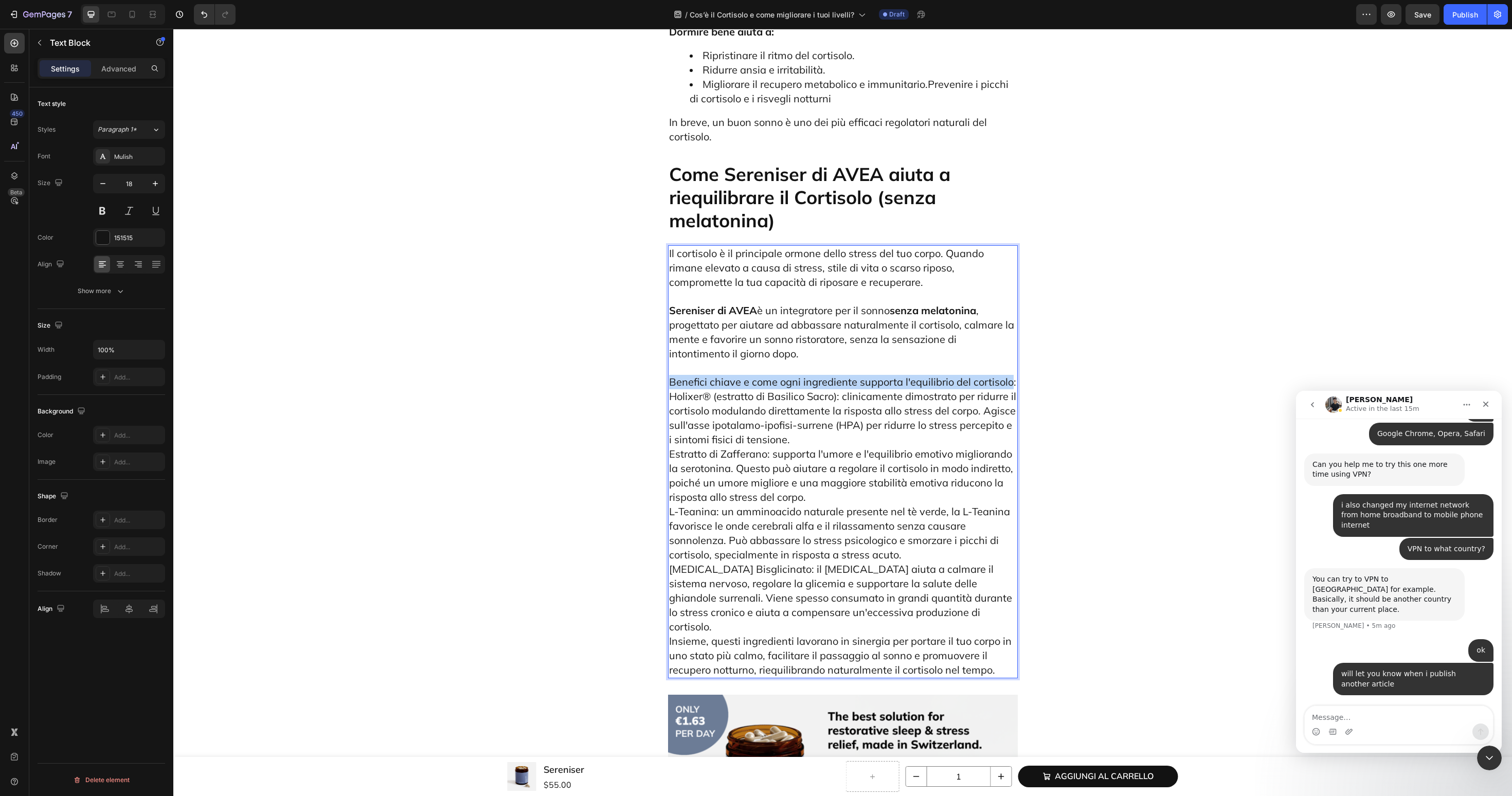
click at [668, 281] on div "Il cortisolo è il principale ormone dello stress del tuo corpo. Quando rimane e…" at bounding box center [843, 462] width 350 height 433
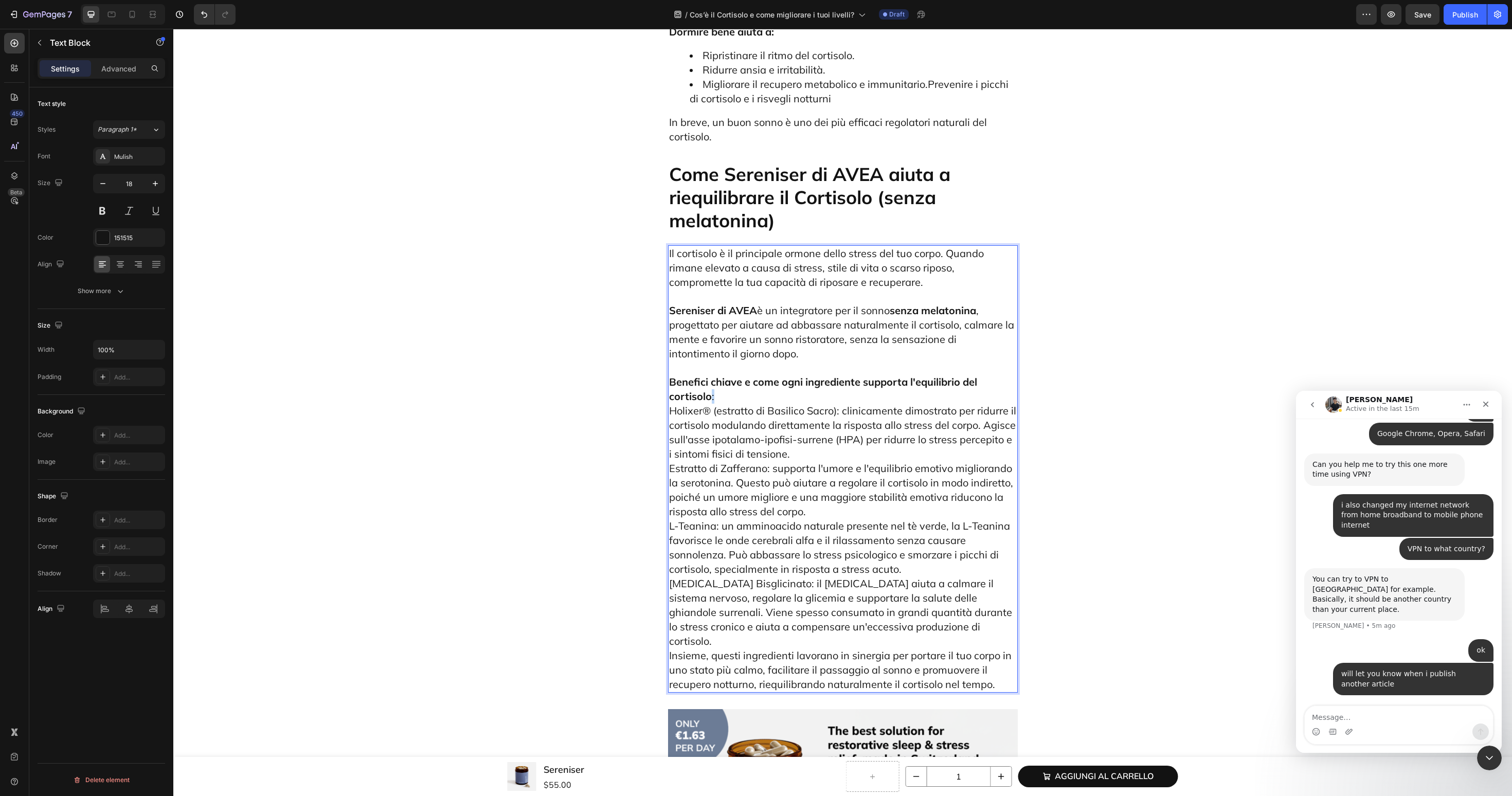
drag, startPoint x: 737, startPoint y: 291, endPoint x: 710, endPoint y: 291, distance: 27.0
click at [710, 361] on p "Benefici chiave e come ogni ingrediente supporta l'equilibrio del cortisolo : H…" at bounding box center [843, 527] width 347 height 330
click at [736, 361] on p "Benefici chiave e come ogni ingrediente supporta l'equilibrio del cortisolo: Ho…" at bounding box center [843, 527] width 347 height 330
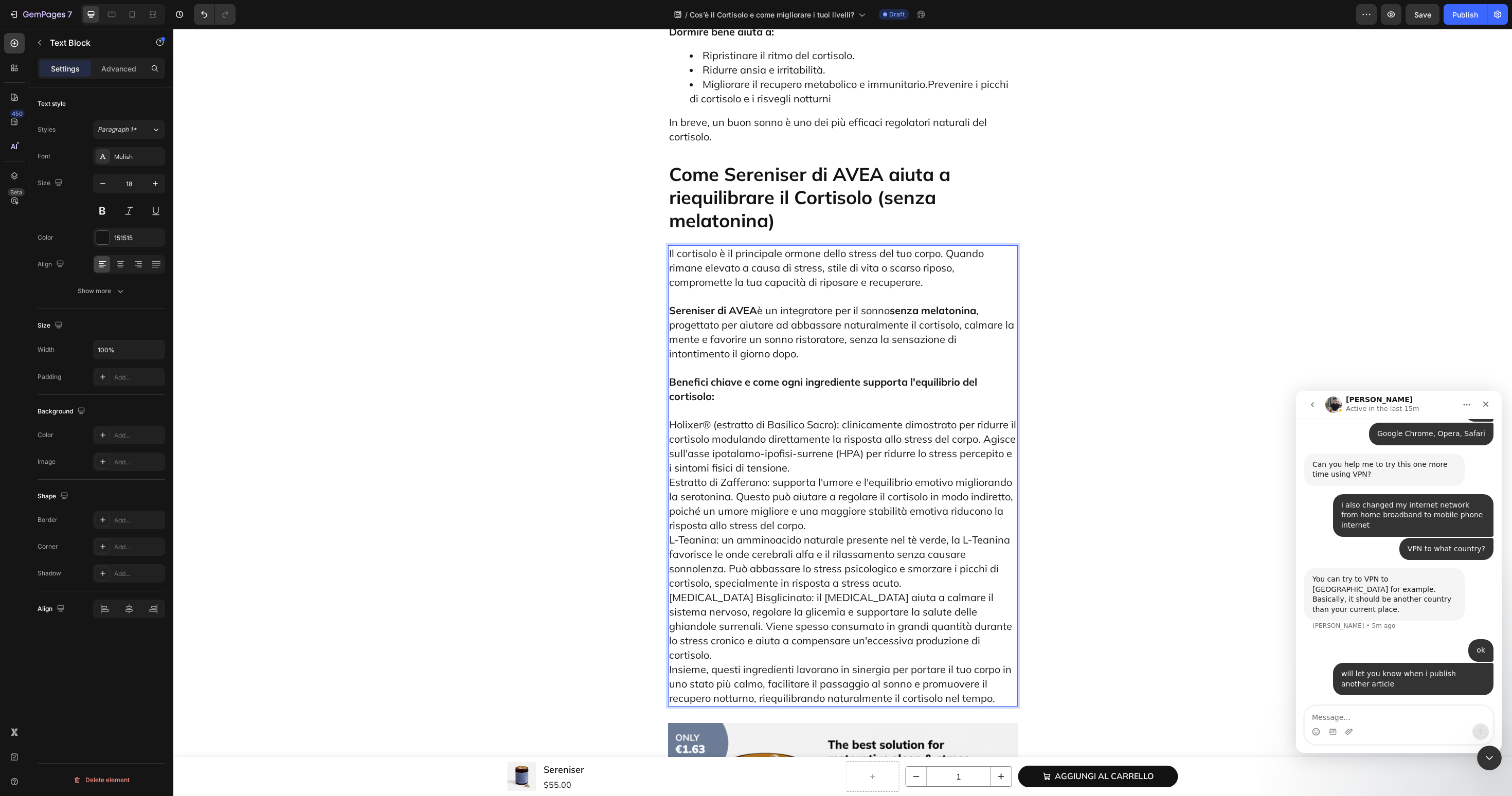
click at [675, 663] on span "Insieme, questi ingredienti lavorano in sinergia per portare il tuo corpo in un…" at bounding box center [840, 684] width 343 height 42
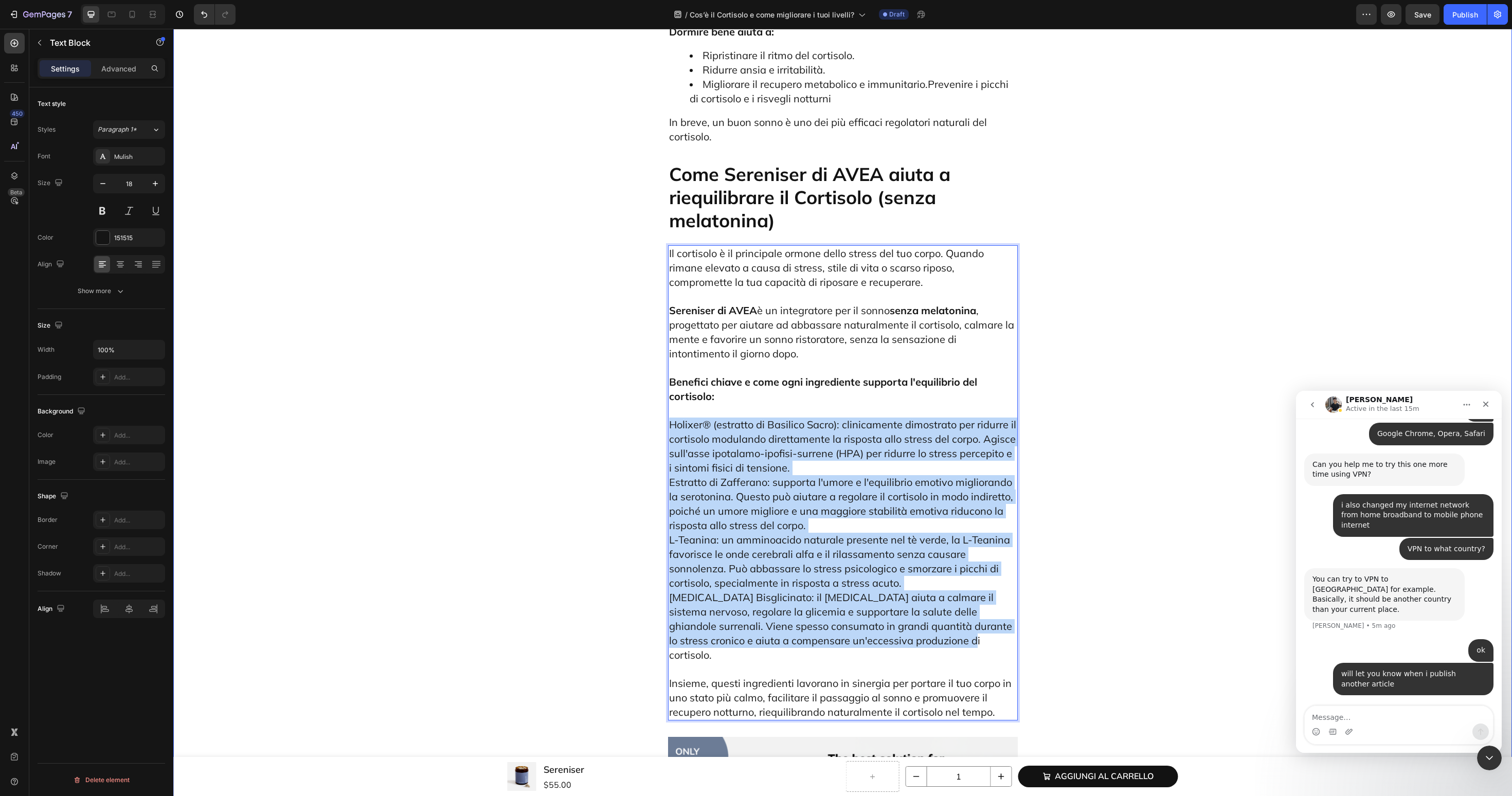
drag, startPoint x: 982, startPoint y: 540, endPoint x: 646, endPoint y: 321, distance: 401.1
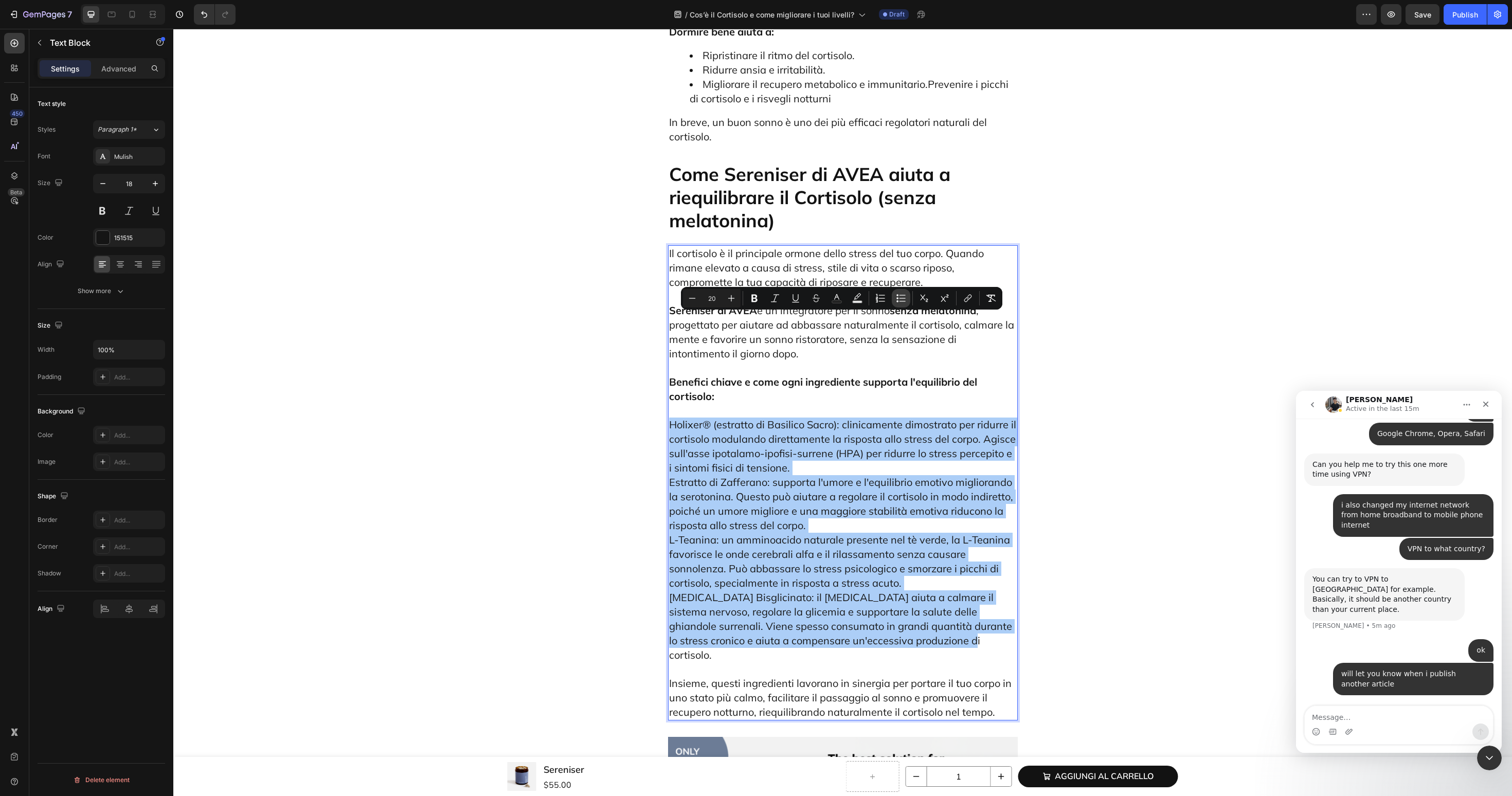
click at [897, 300] on icon "Editor contextual toolbar" at bounding box center [897, 301] width 2 height 2
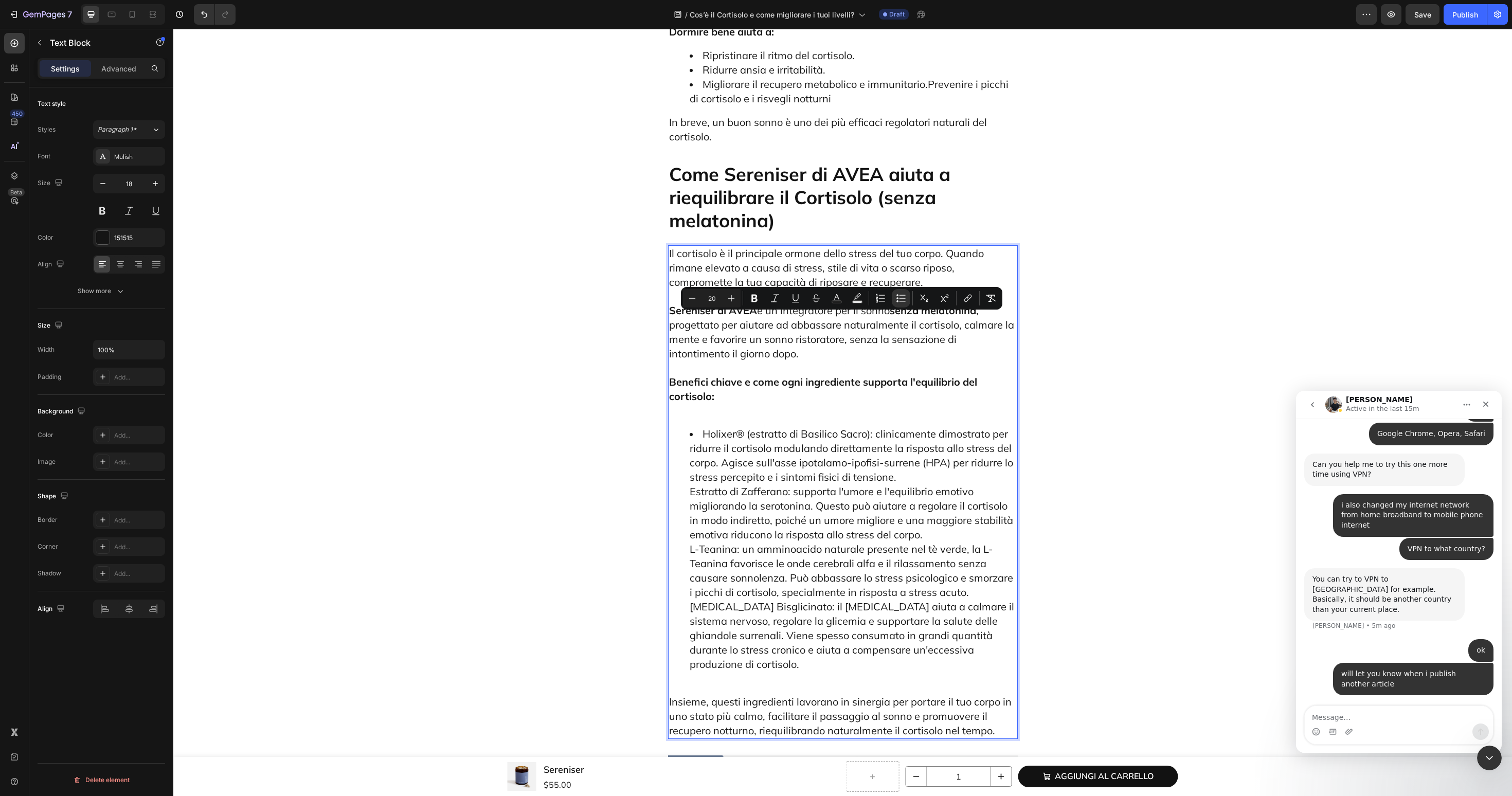
click at [677, 427] on ul "Holixer® (estratto di Basilico Sacro): clinicamente dimostrato per ridurre il c…" at bounding box center [843, 556] width 347 height 259
drag, startPoint x: 875, startPoint y: 333, endPoint x: 697, endPoint y: 334, distance: 178.0
click at [697, 427] on li "Holixer® (estratto di Basilico Sacro): clinicamente dimostrato per ridurre il c…" at bounding box center [853, 556] width 327 height 259
click at [824, 304] on span "Sereniser di AVEA è un integratore per il sonno senza melatonina , progettato p…" at bounding box center [842, 332] width 345 height 56
click at [767, 361] on p "Benefici chiave e come ogni ingrediente supporta l'equilibrio del cortisolo:" at bounding box center [843, 389] width 347 height 56
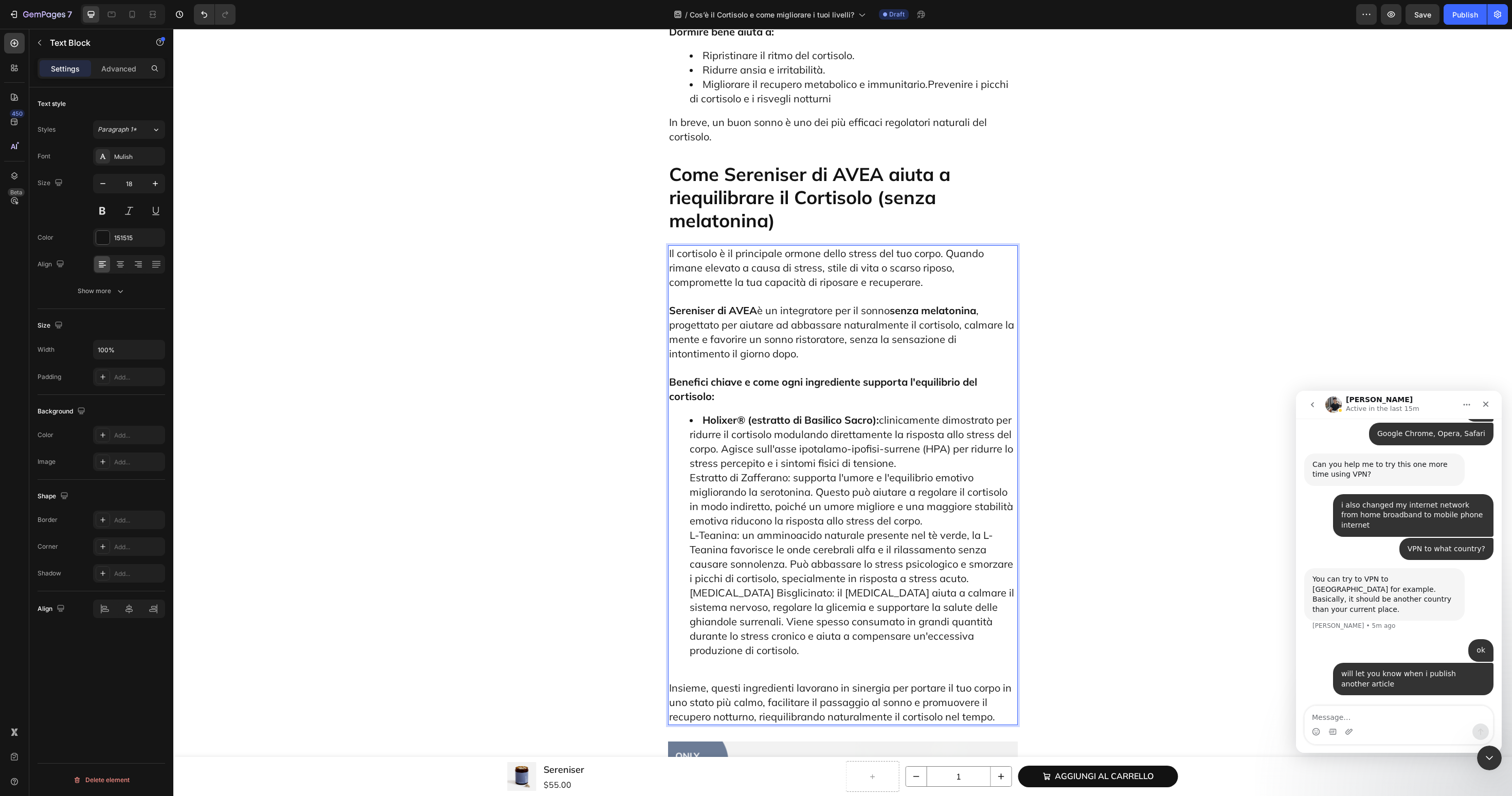
click at [687, 413] on ul "Holixer® (estratto di Basilico Sacro): clinicamente dimostrato per ridurre il c…" at bounding box center [843, 542] width 347 height 259
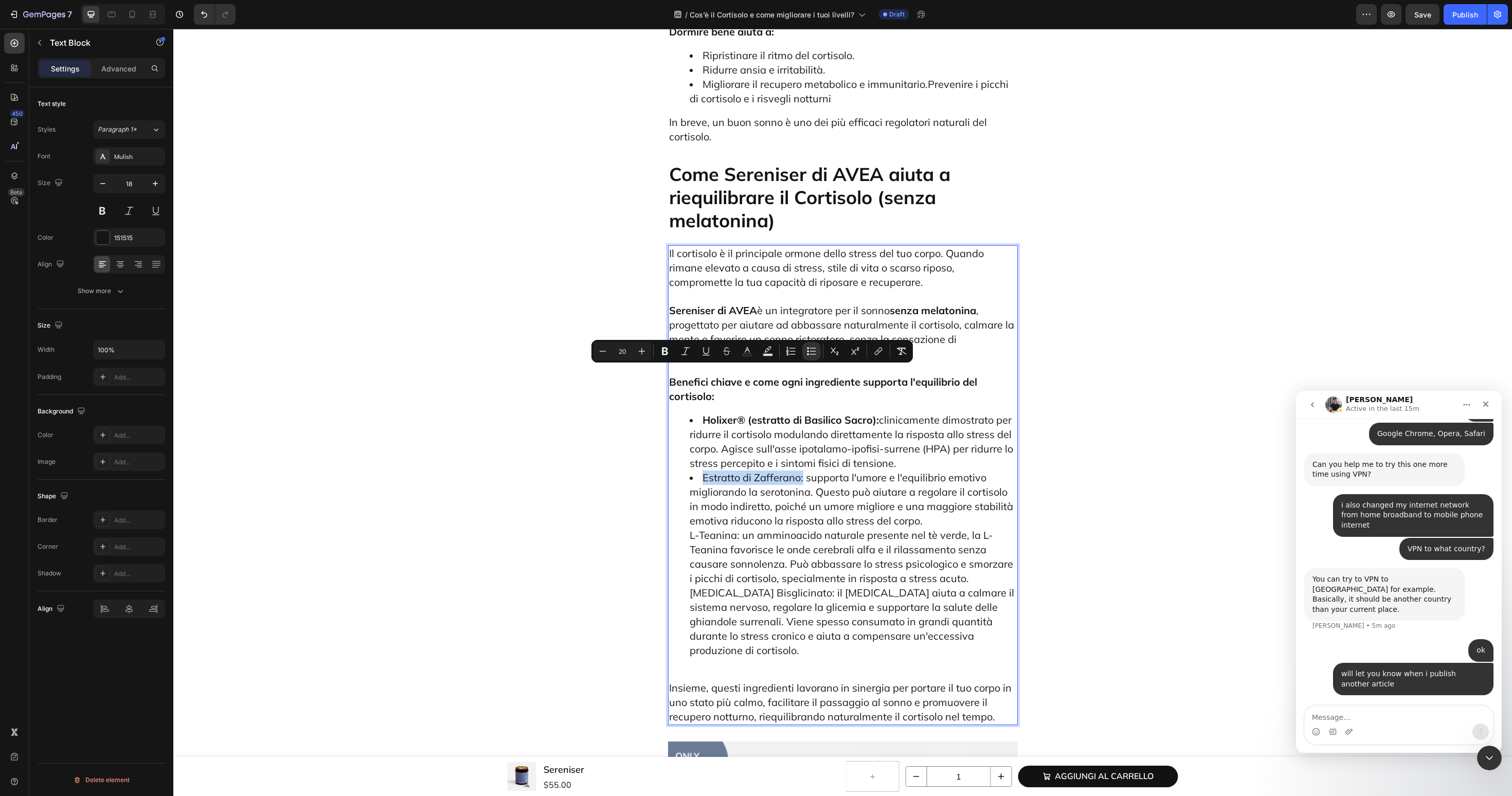
drag, startPoint x: 701, startPoint y: 376, endPoint x: 803, endPoint y: 376, distance: 102.0
click at [803, 471] on li "Estratto di Zafferano: supporta l'umore e l'equilibrio emotivo migliorando la s…" at bounding box center [853, 571] width 327 height 201
click at [682, 428] on ul "Holixer® (estratto di Basilico Sacro): clinicamente dimostrato per ridurre il c…" at bounding box center [843, 542] width 347 height 259
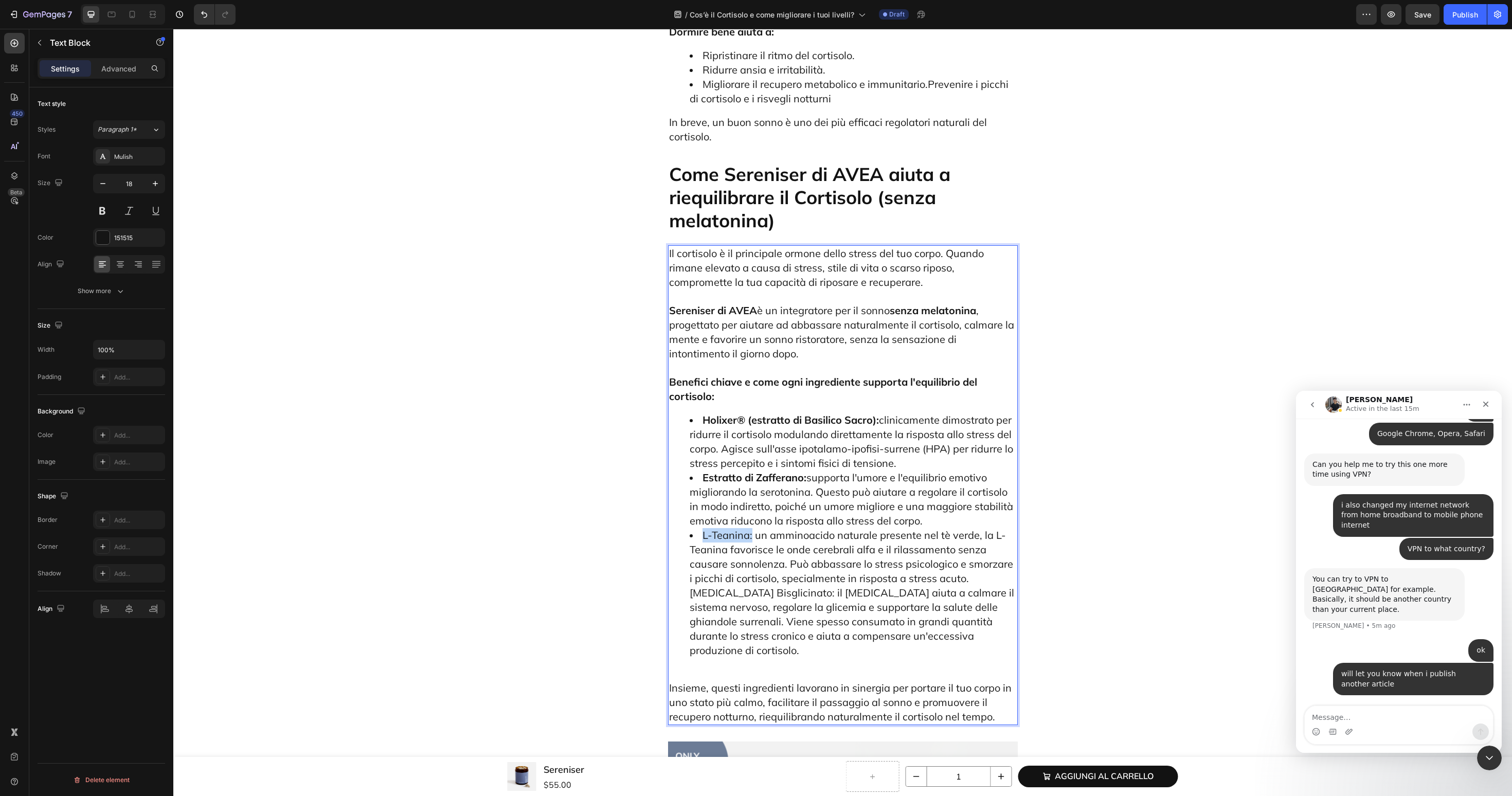
drag, startPoint x: 700, startPoint y: 432, endPoint x: 752, endPoint y: 433, distance: 52.0
click at [752, 528] on li "L-Teanina: un amminoacido naturale presente nel tè verde, la L-Teanina favorisc…" at bounding box center [853, 600] width 327 height 144
click at [686, 490] on ul "Holixer® (estratto di Basilico Sacro): clinicamente dimostrato per ridurre il c…" at bounding box center [843, 542] width 347 height 259
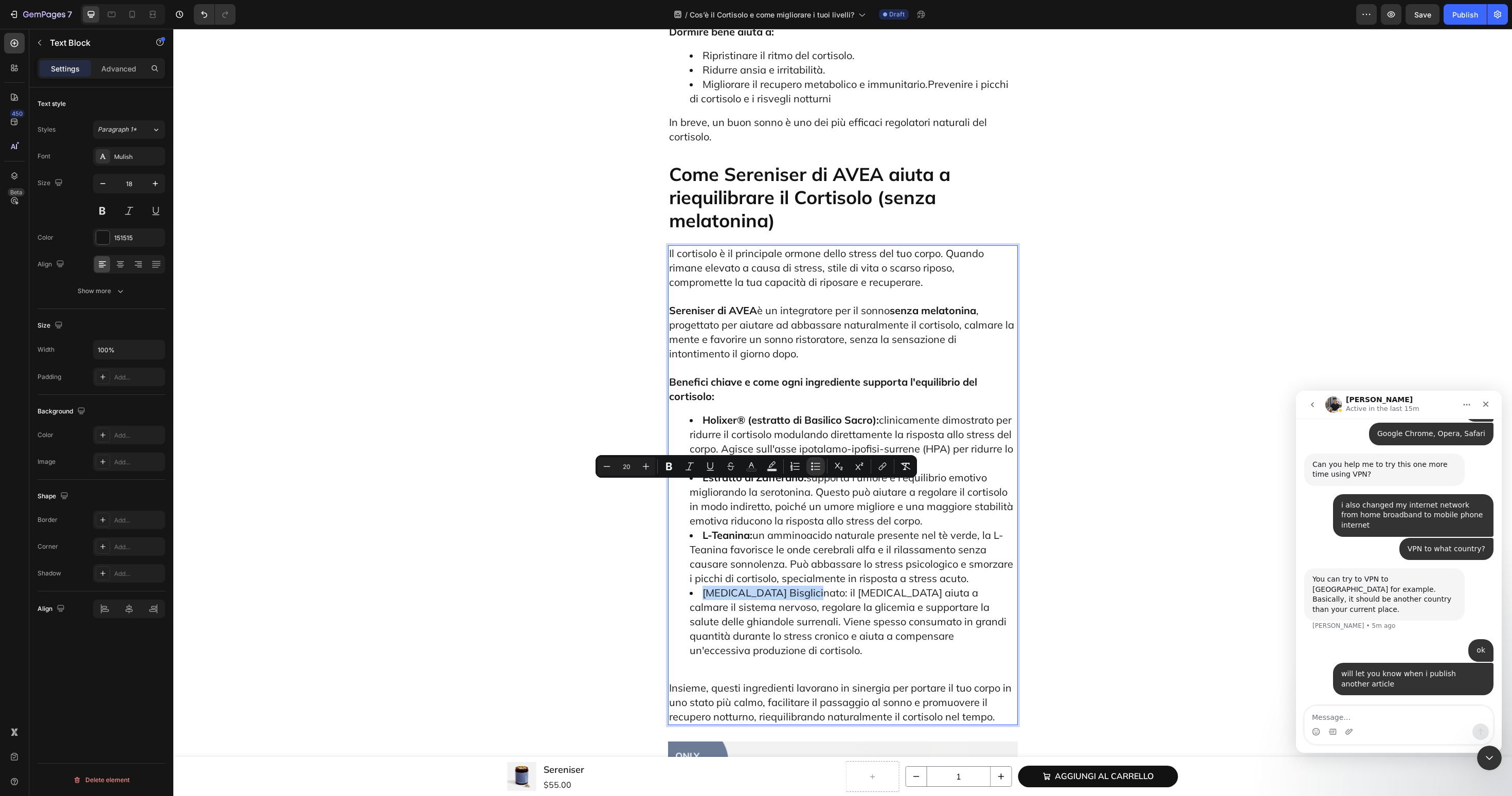
drag, startPoint x: 703, startPoint y: 490, endPoint x: 810, endPoint y: 493, distance: 107.0
click at [810, 586] on span "Magnesio Bisglicinato: il magnesio aiuta a calmare il sistema nervoso, regolare…" at bounding box center [847, 621] width 317 height 70
click at [701, 586] on li "Magnesio Bisglicinato: il magnesio aiuta a calmare il sistema nervoso, regolare…" at bounding box center [853, 629] width 327 height 86
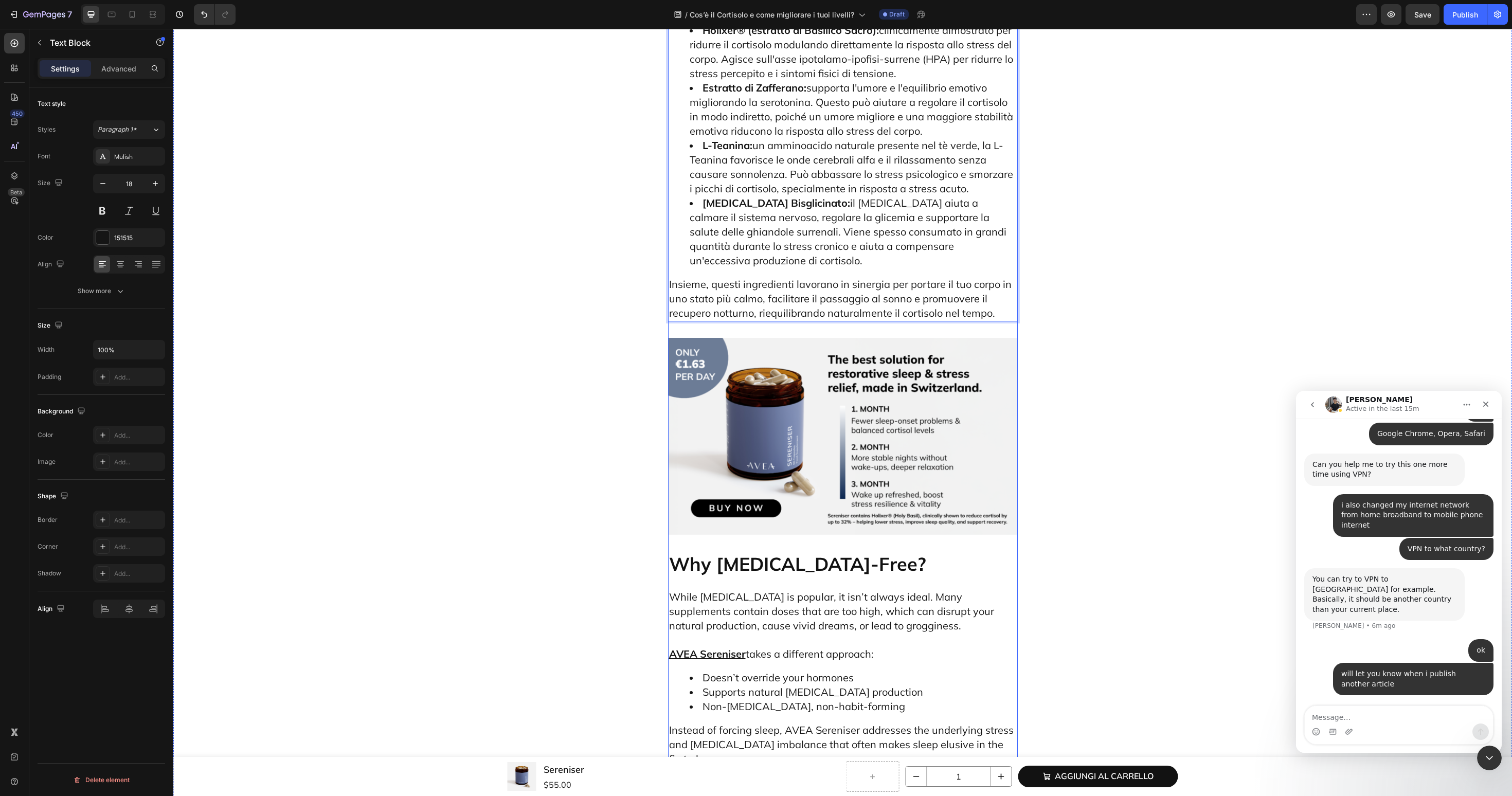
scroll to position [4744, 0]
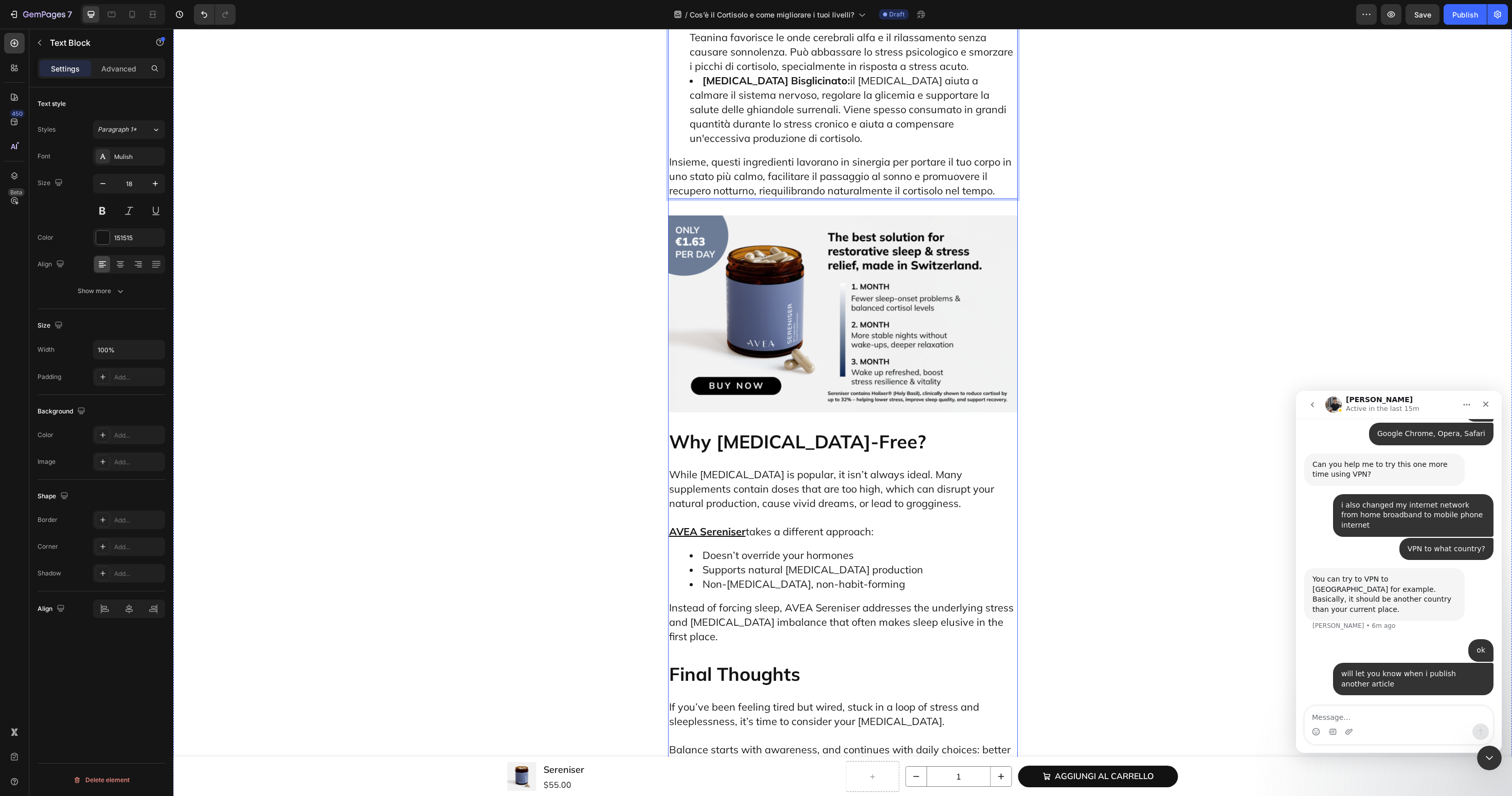
click at [785, 429] on h2 "Why Melatonin-Free?" at bounding box center [843, 441] width 350 height 25
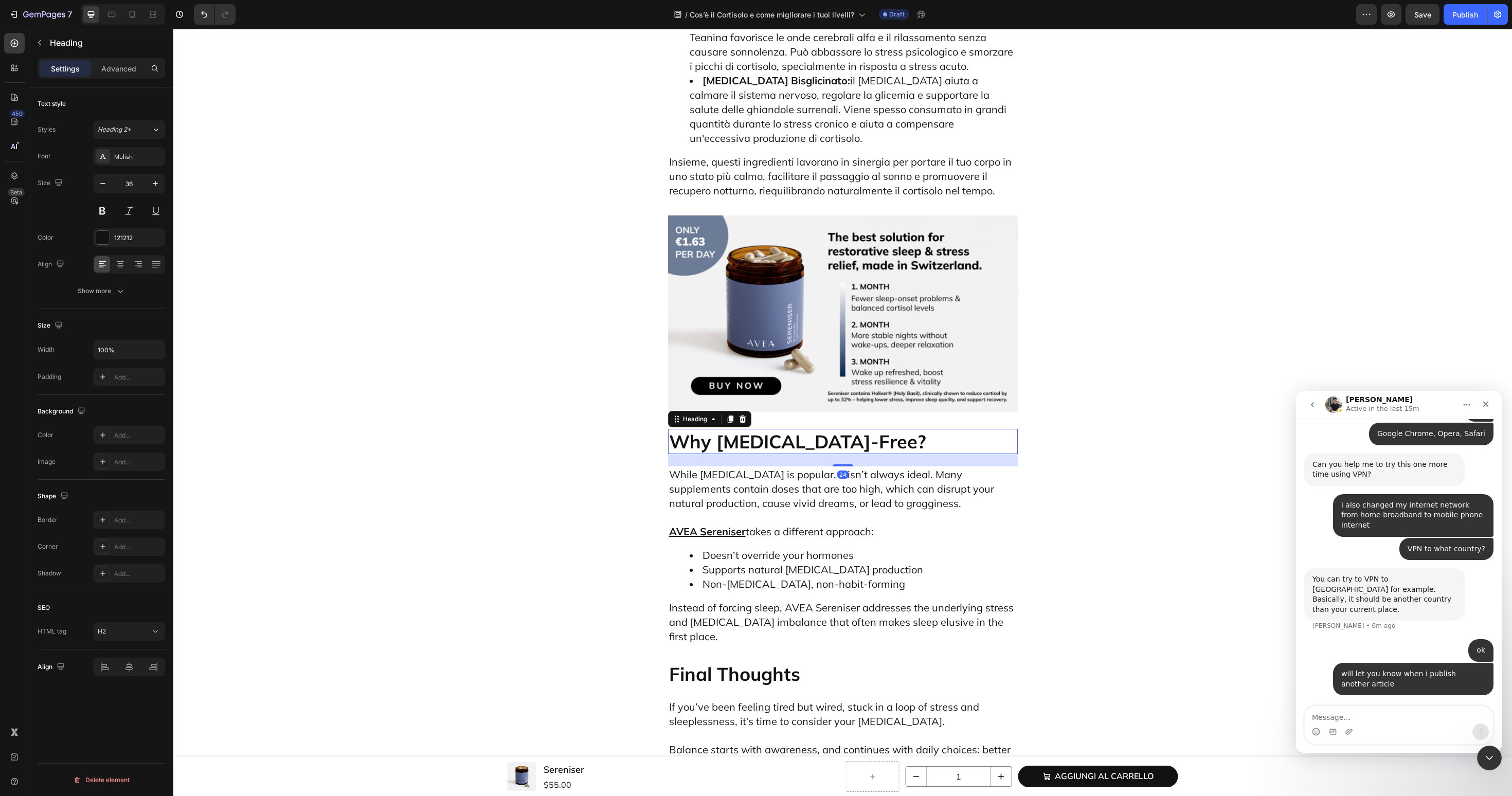
click at [785, 429] on h2 "Why Melatonin-Free?" at bounding box center [843, 441] width 350 height 25
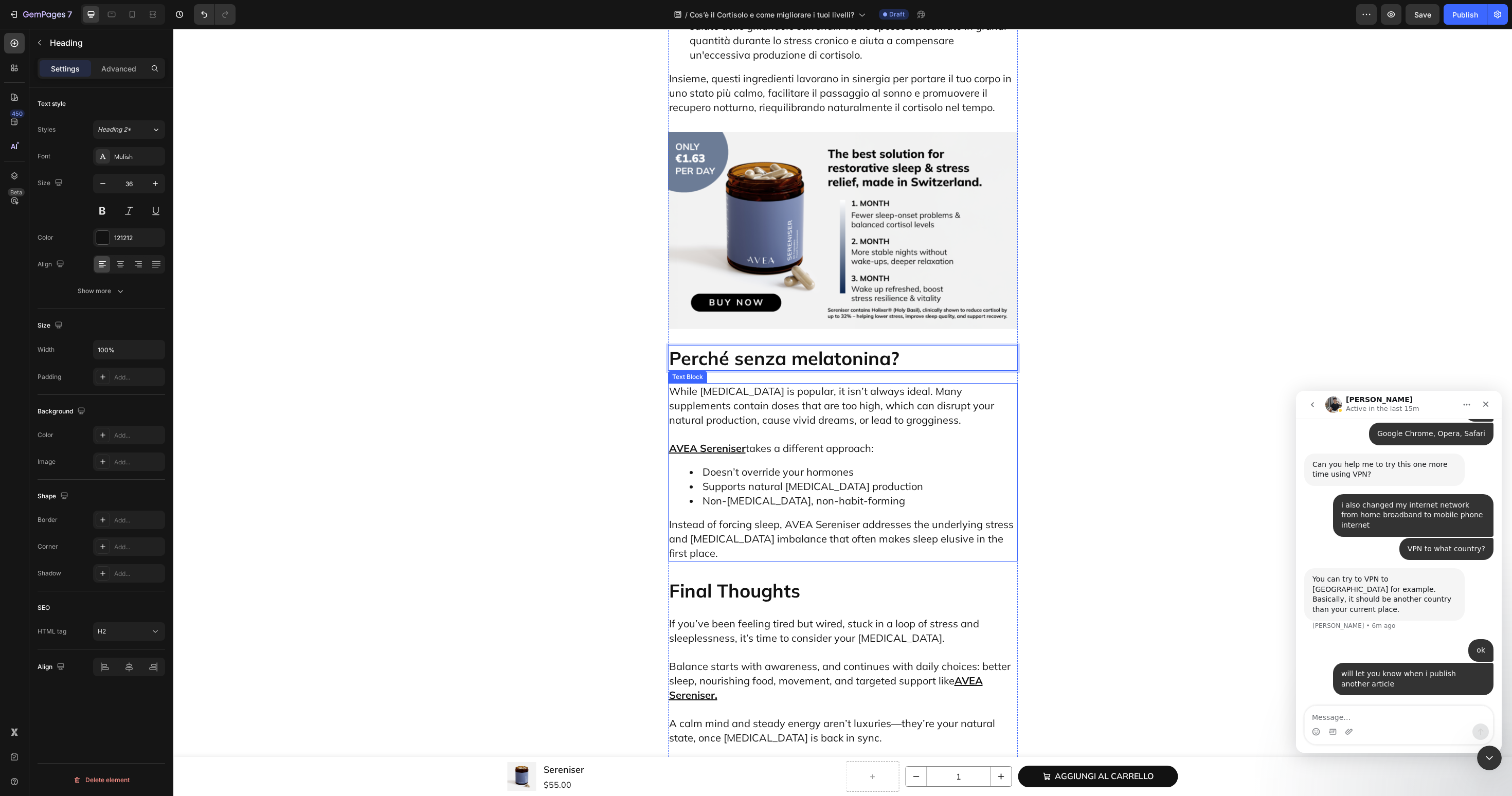
click at [832, 383] on div "While melatonin is popular, it isn’t always ideal. Many supplements contain dos…" at bounding box center [843, 472] width 350 height 178
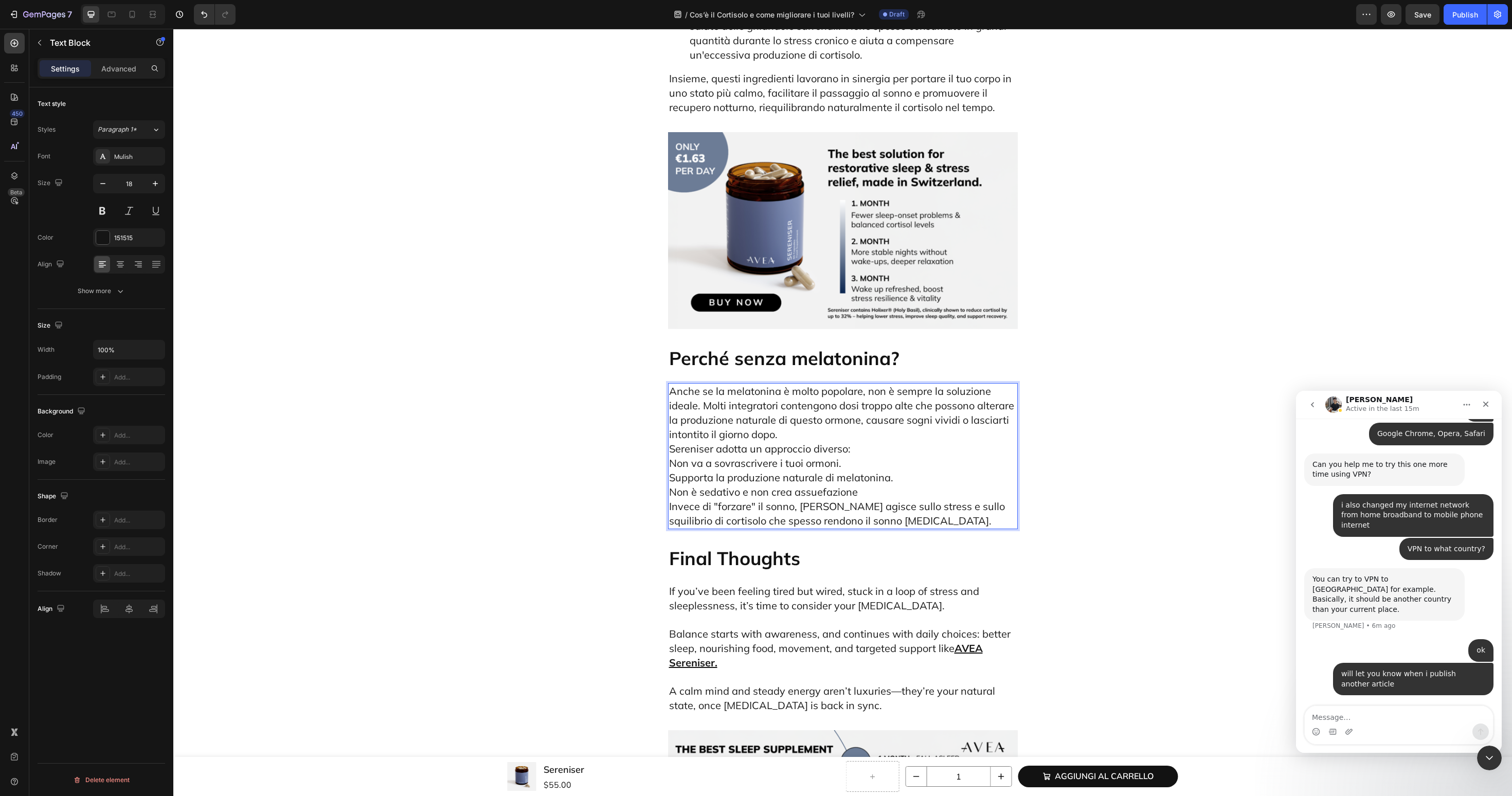
click at [950, 384] on p "Anche se la melatonina è molto popolare, non è sempre la soluzione ideale. Molt…" at bounding box center [843, 456] width 347 height 144
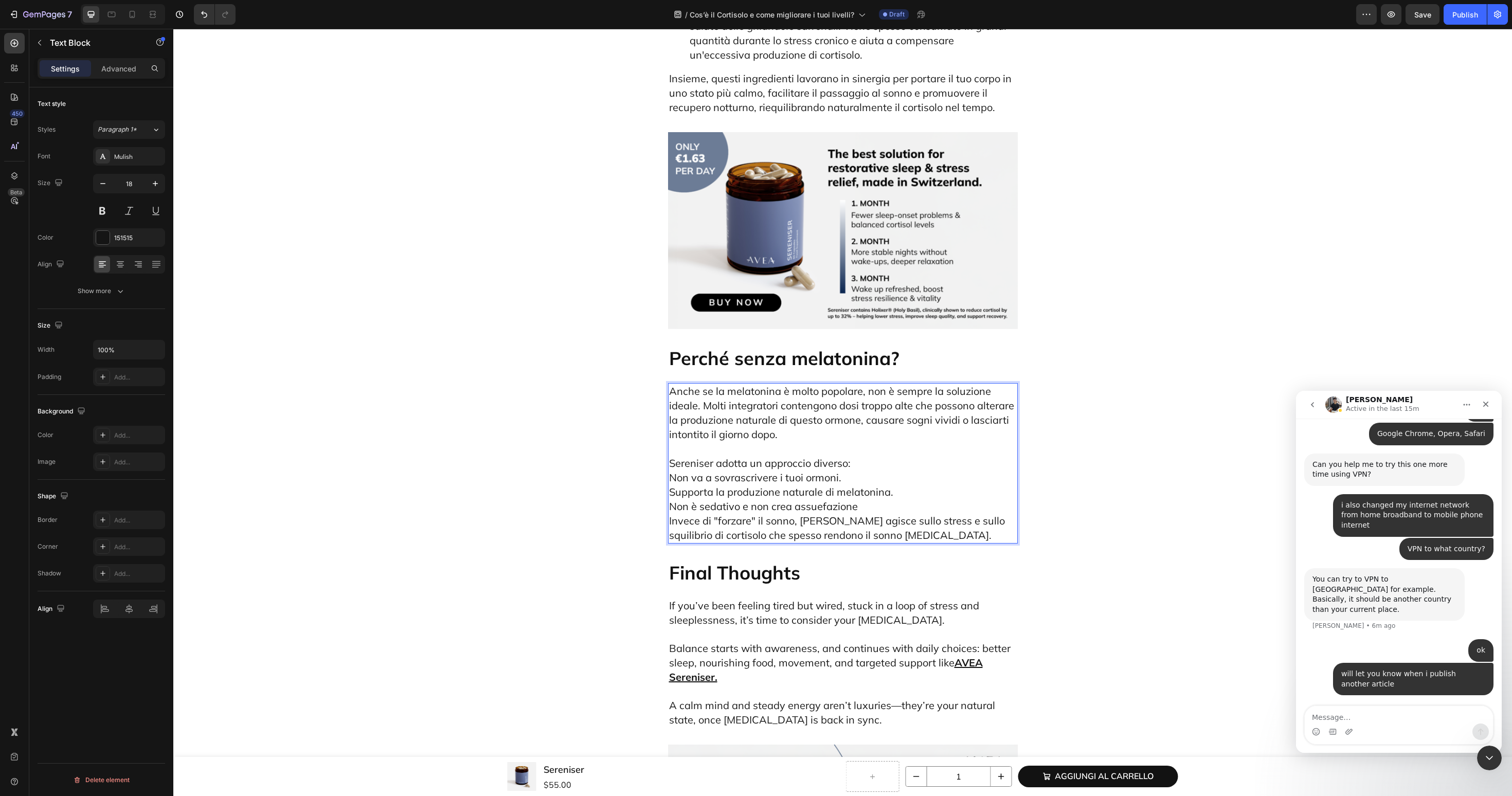
click at [876, 442] on p "⁠⁠⁠⁠⁠⁠⁠ Sereniser adotta un approccio diverso: Non va a sovrascrivere i tuoi or…" at bounding box center [843, 492] width 347 height 101
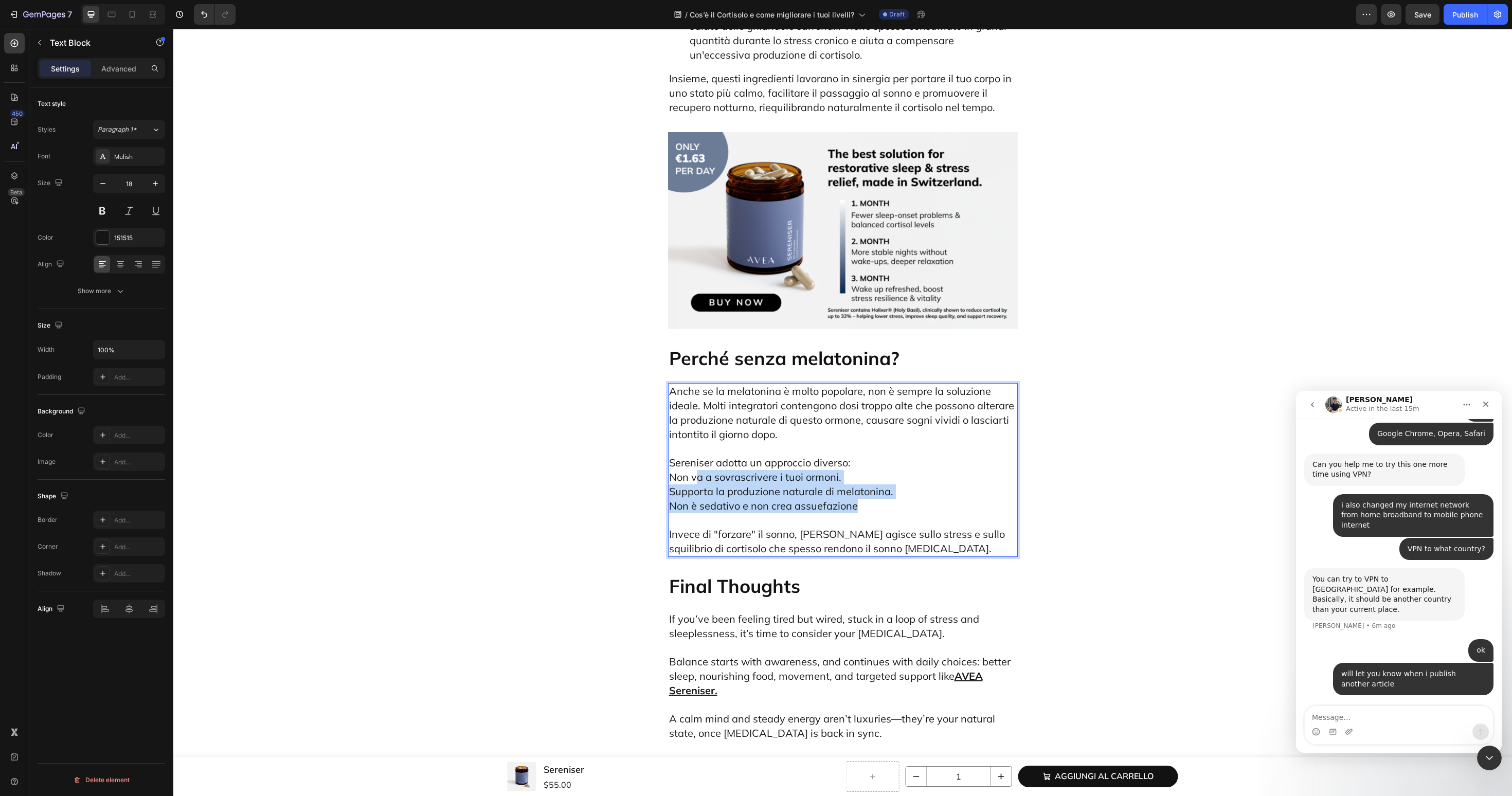
drag, startPoint x: 873, startPoint y: 405, endPoint x: 697, endPoint y: 372, distance: 179.1
click at [697, 442] on p "Sereniser adotta un approccio diverso: Non va a sovrascrivere i tuoi ormoni. Su…" at bounding box center [843, 477] width 347 height 71
click at [975, 442] on p "Sereniser adotta un approccio diverso: Non va a sovrascrivere i tuoi ormoni. Su…" at bounding box center [843, 477] width 347 height 71
click at [910, 442] on p "⁠⁠⁠⁠⁠⁠⁠ Sereniser adotta un approccio diverso: Non va a sovrascrivere i tuoi or…" at bounding box center [843, 477] width 347 height 71
click at [896, 442] on p "⁠⁠⁠⁠⁠⁠⁠ Sereniser adotta un approccio diverso: Non va a sovrascrivere i tuoi or…" at bounding box center [843, 477] width 347 height 71
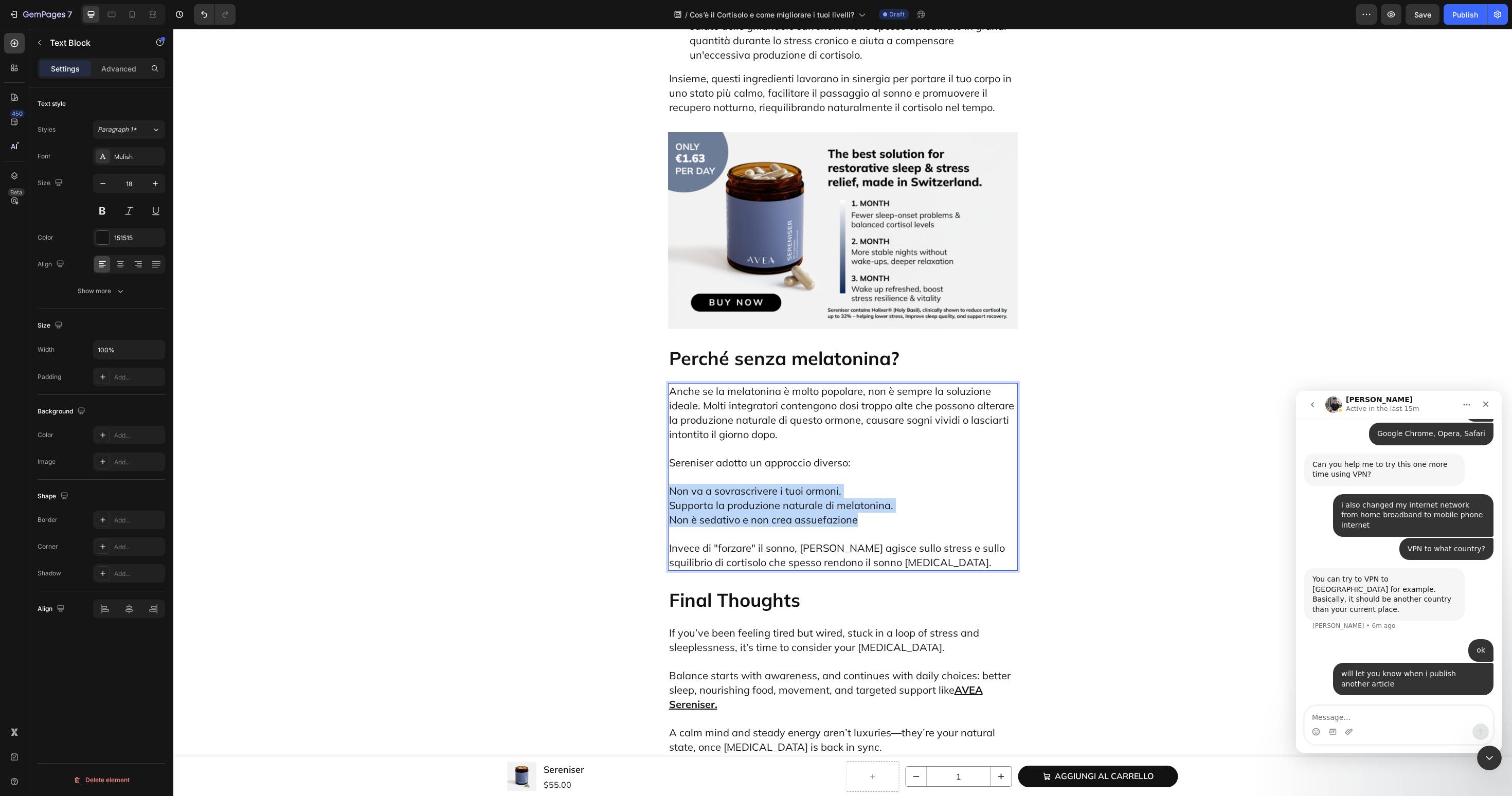
drag, startPoint x: 880, startPoint y: 417, endPoint x: 662, endPoint y: 387, distance: 220.1
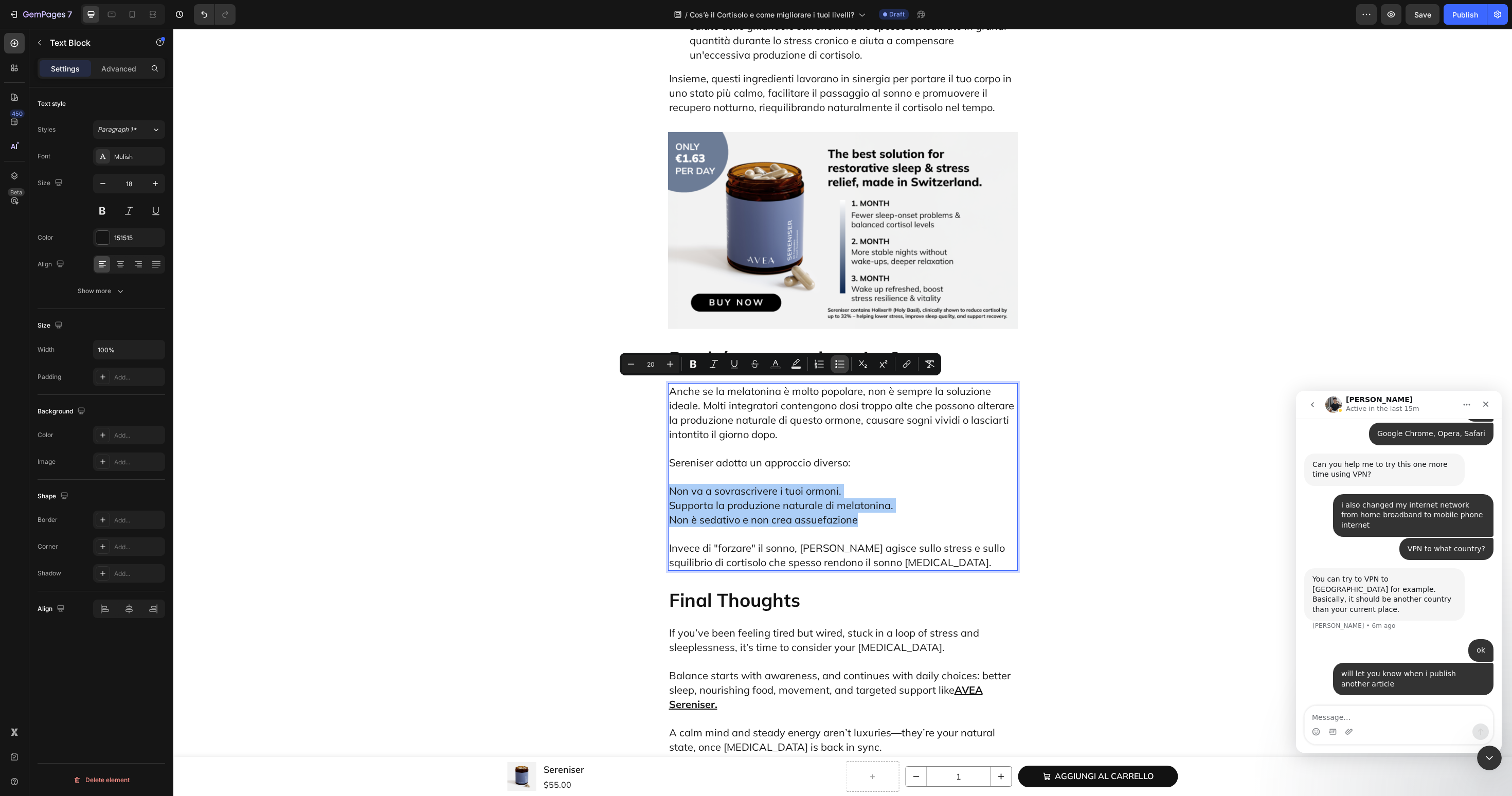
click at [840, 365] on icon "Editor contextual toolbar" at bounding box center [840, 365] width 10 height 10
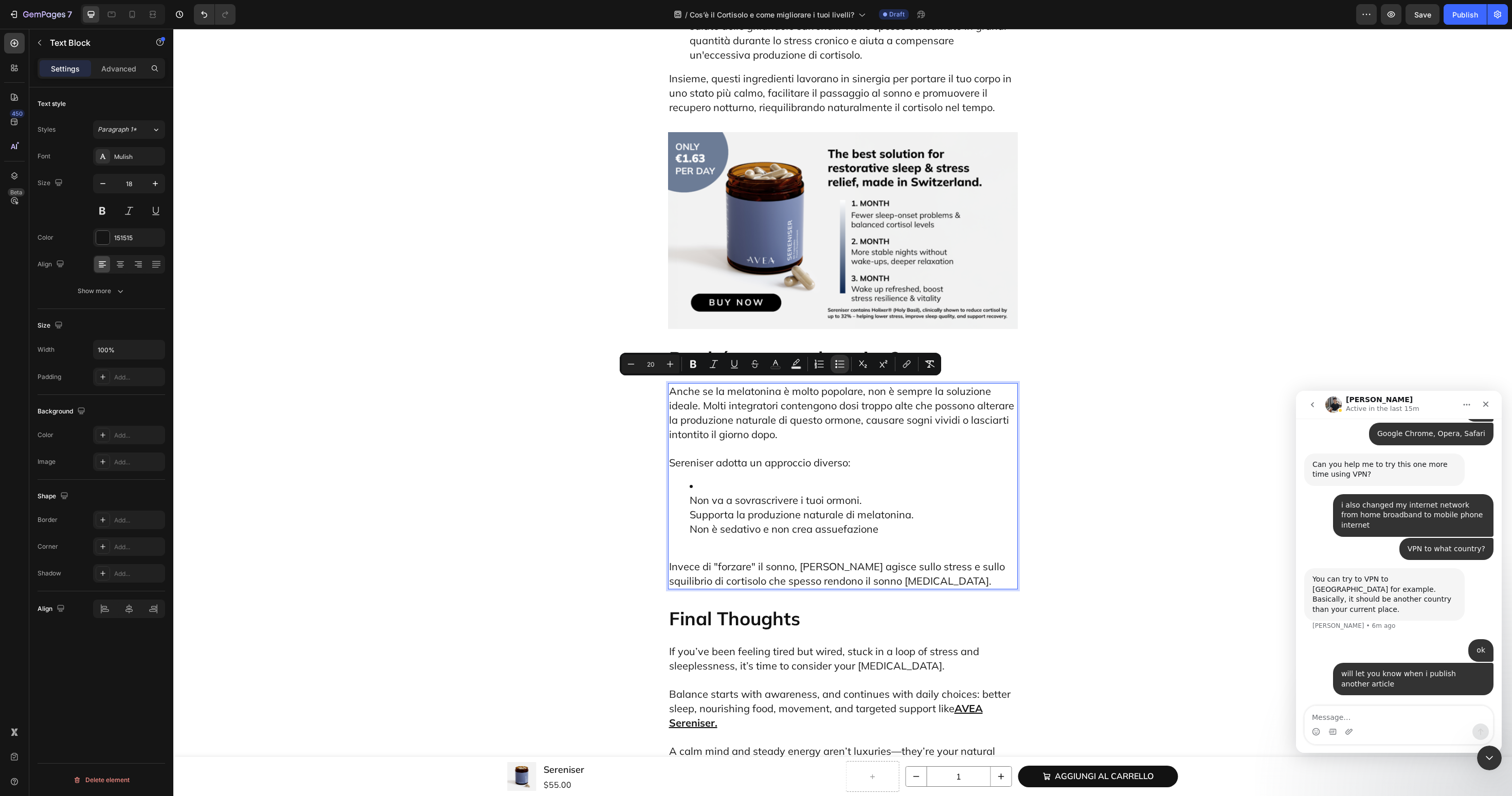
click at [708, 385] on span "Anche se la melatonina è molto popolare, non è sempre la soluzione ideale. Molt…" at bounding box center [842, 413] width 345 height 56
click at [688, 479] on ul "Non va a sovrascrivere i tuoi ormoni. Supporta la produzione naturale di melato…" at bounding box center [843, 507] width 347 height 57
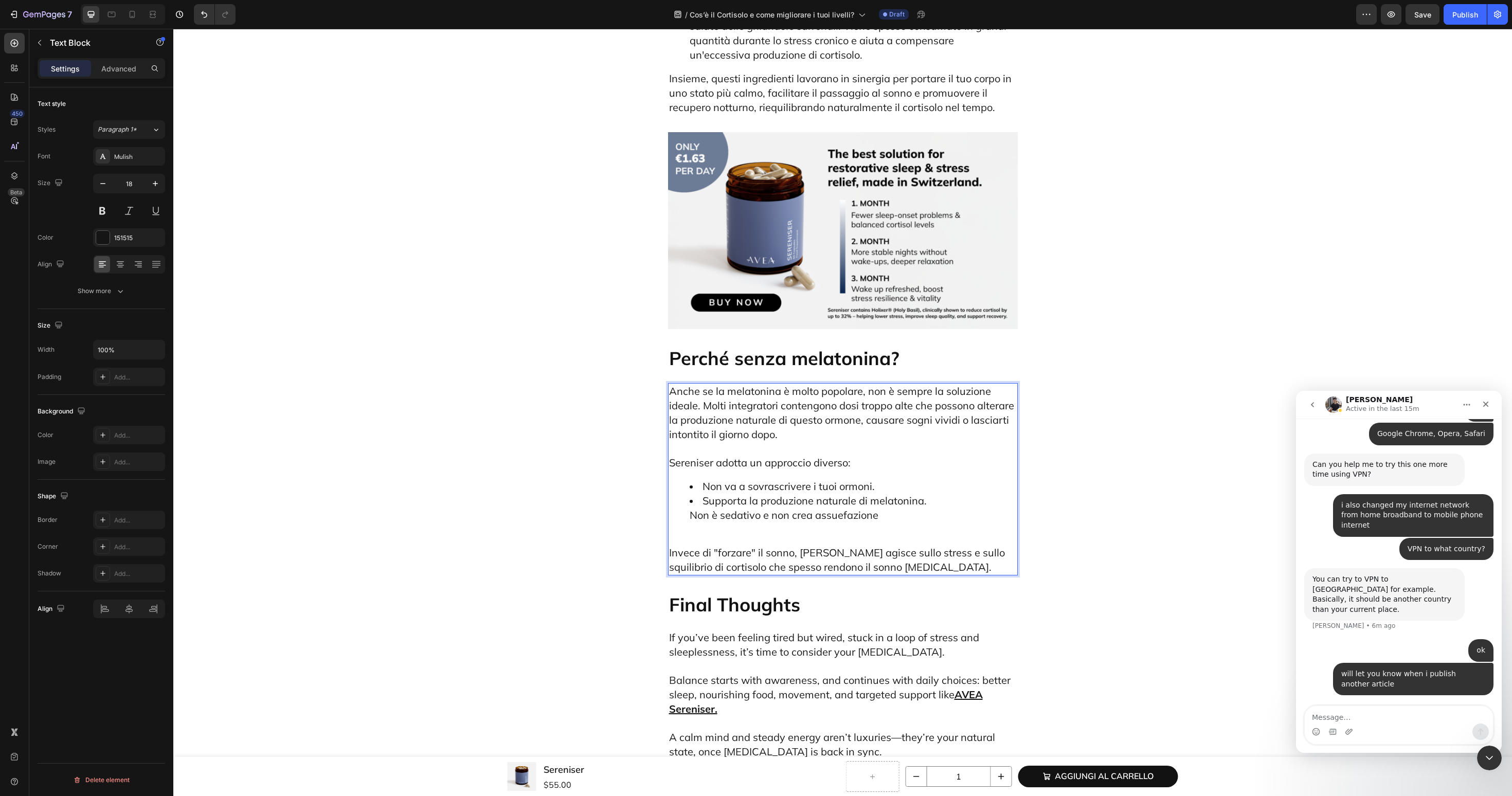
click at [683, 479] on ul "Non va a sovrascrivere i tuoi ormoni. Supporta la produzione naturale di melato…" at bounding box center [843, 501] width 347 height 43
click at [693, 532] on p "Invece di "forzare" il sonno, Sereniser agisce sullo stress e sullo squilibrio …" at bounding box center [843, 553] width 347 height 43
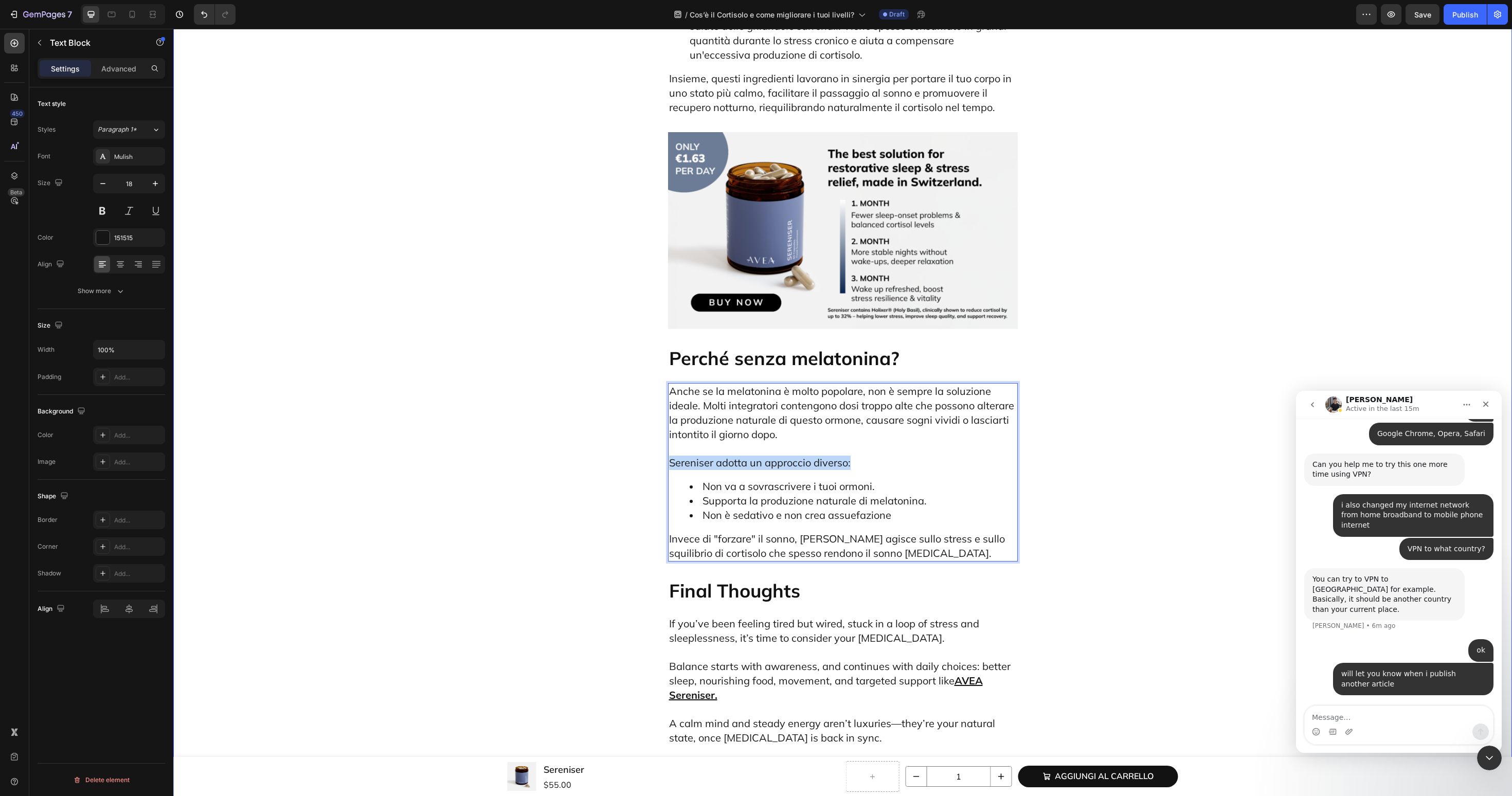
drag, startPoint x: 874, startPoint y: 358, endPoint x: 667, endPoint y: 358, distance: 207.0
drag, startPoint x: 846, startPoint y: 436, endPoint x: 720, endPoint y: 452, distance: 127.0
click at [720, 532] on span "Invece di "forzare" il sonno, Sereniser agisce sullo stress e sullo squilibrio …" at bounding box center [837, 546] width 336 height 28
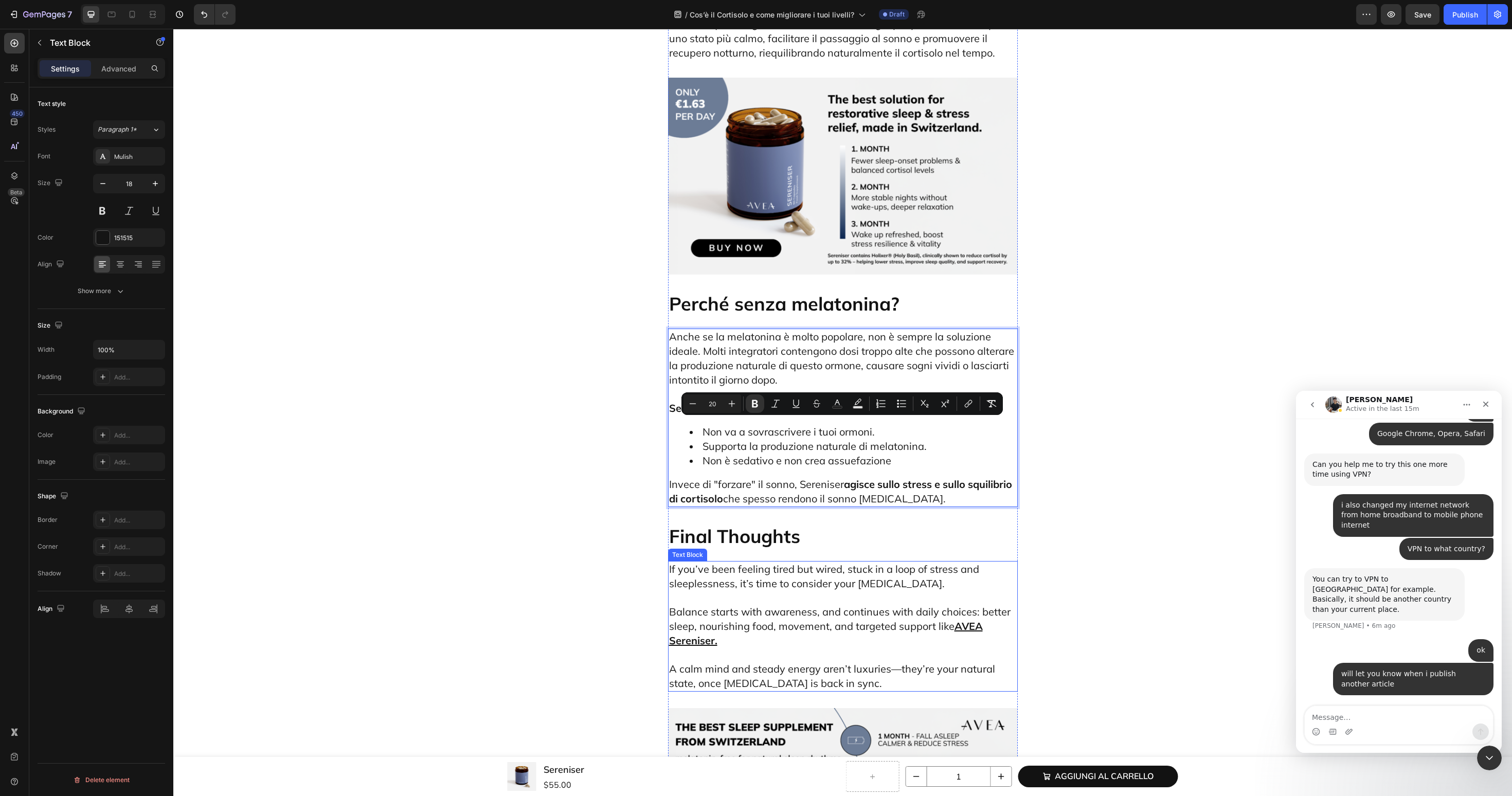
scroll to position [4943, 0]
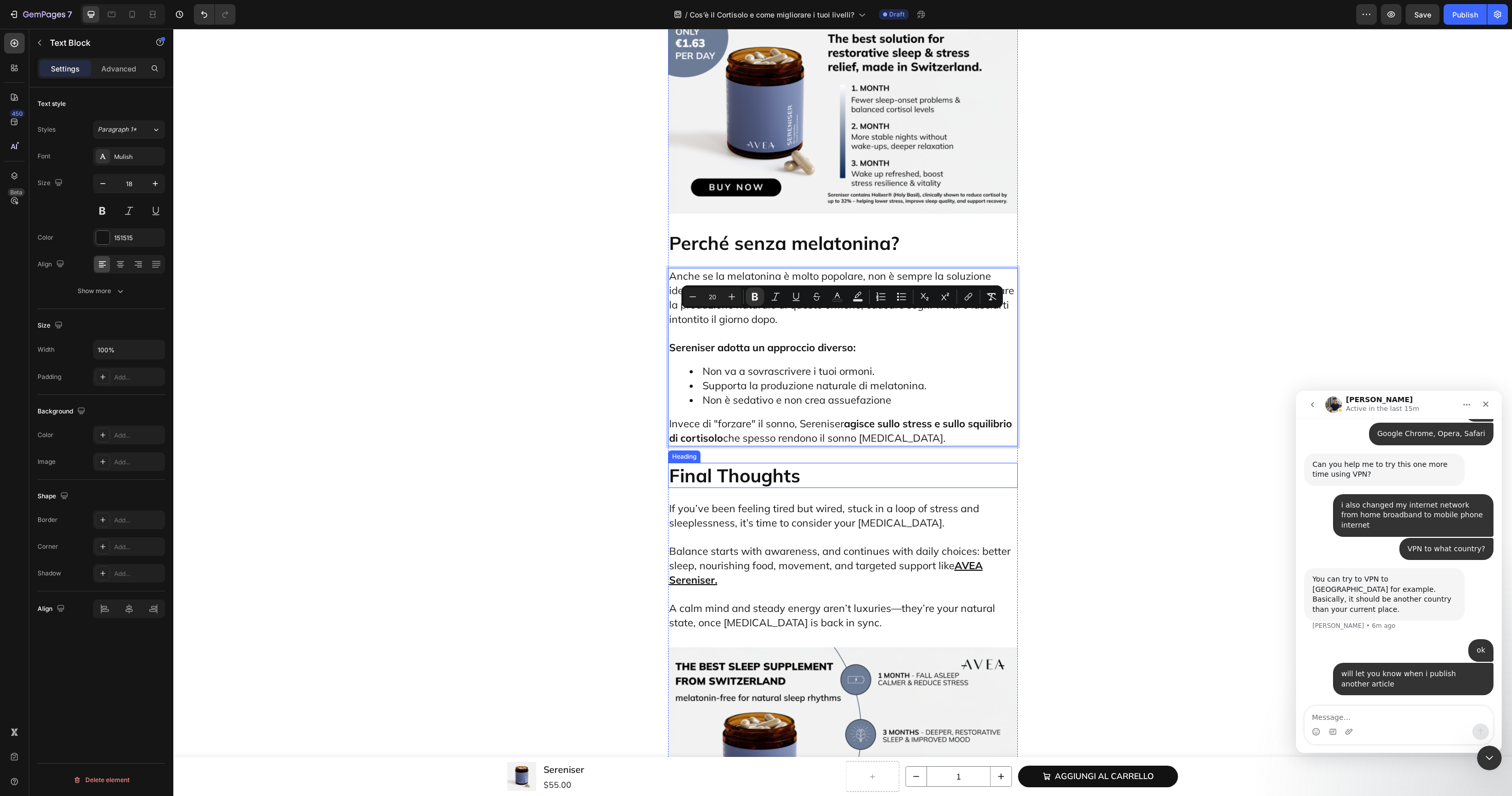
click at [776, 463] on h2 "Final Thoughts" at bounding box center [843, 475] width 350 height 25
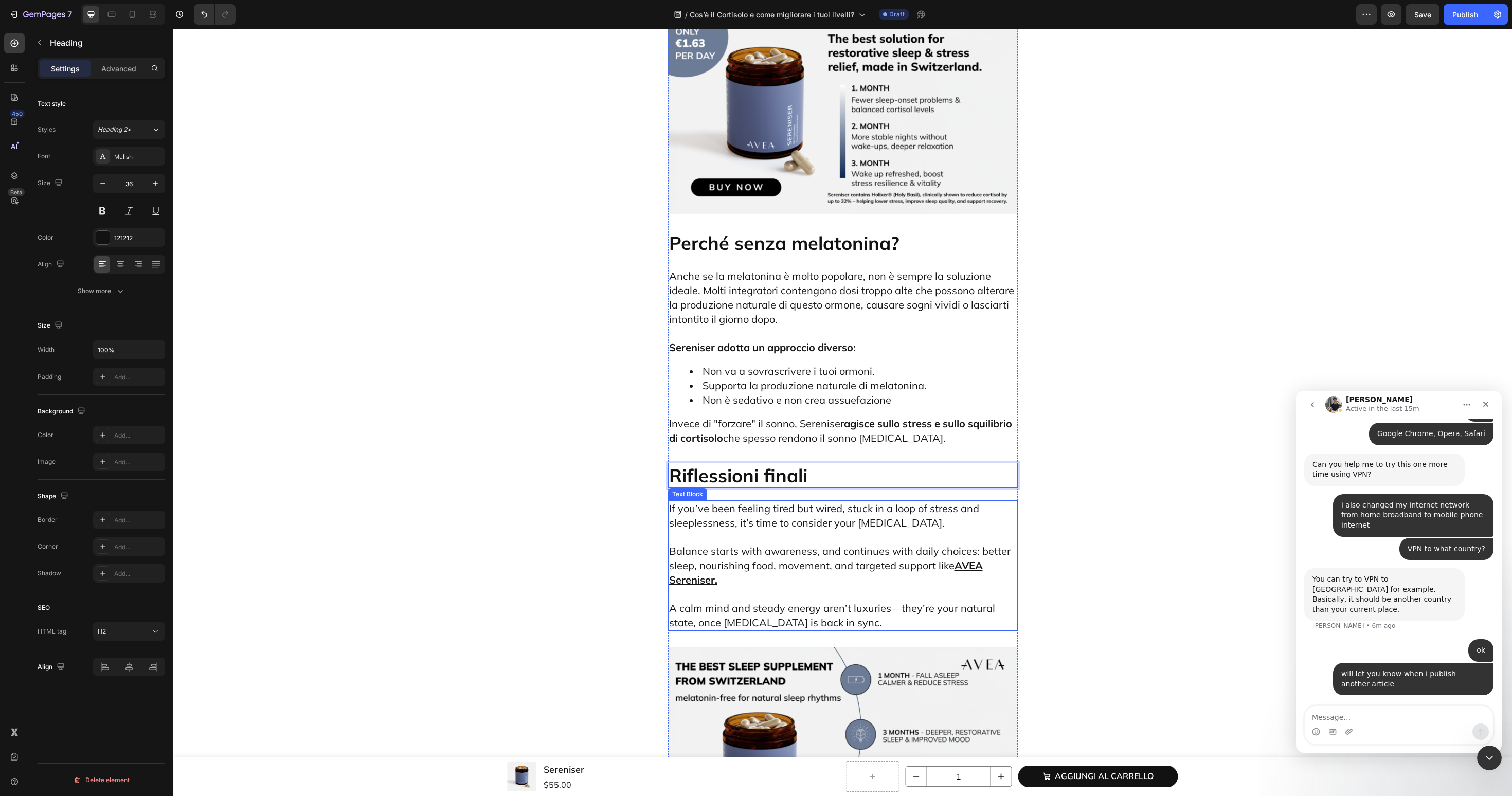
click at [792, 530] on p "Balance starts with awareness, and continues with daily choices: better sleep, …" at bounding box center [843, 559] width 347 height 57
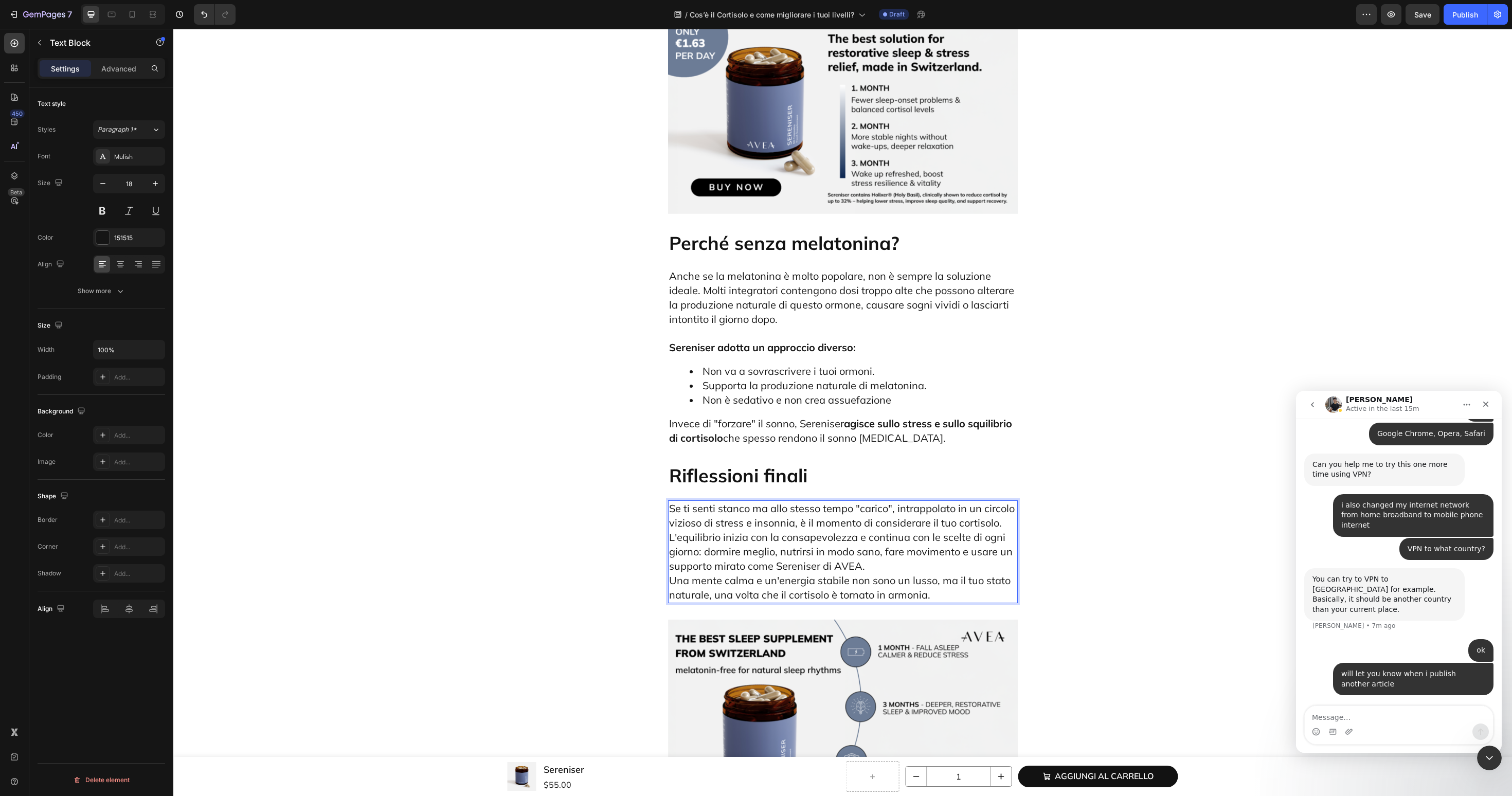
click at [1000, 502] on p "Se ti senti stanco ma allo stesso tempo "carico", intrappolato in un circolo vi…" at bounding box center [843, 552] width 347 height 101
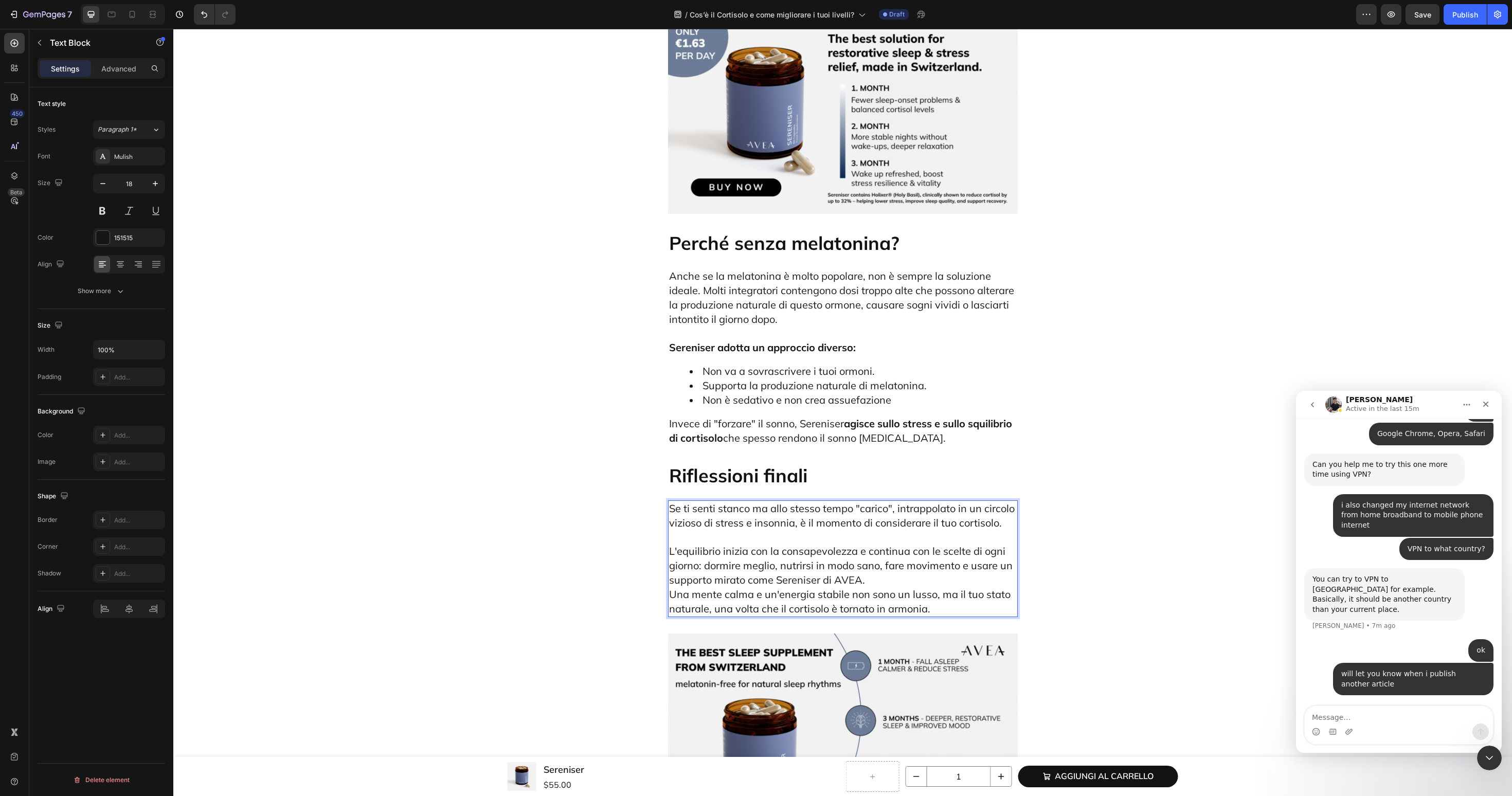
click at [944, 530] on p "L'equilibrio inizia con la consapevolezza e continua con le scelte di ogni gior…" at bounding box center [843, 573] width 347 height 86
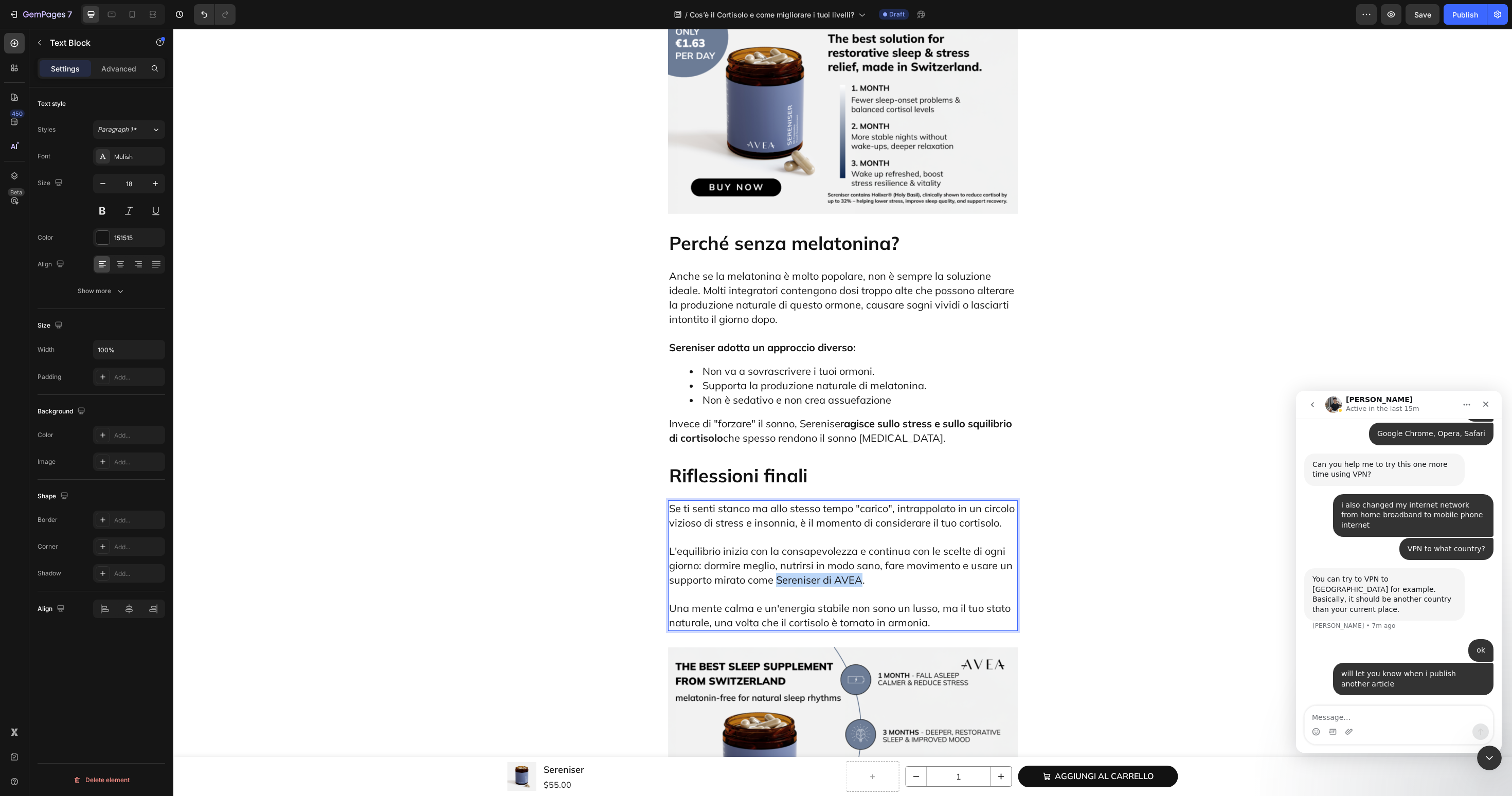
drag, startPoint x: 861, startPoint y: 479, endPoint x: 777, endPoint y: 480, distance: 84.0
click at [777, 545] on span "L'equilibrio inizia con la consapevolezza e continua con le scelte di ogni gior…" at bounding box center [841, 566] width 343 height 42
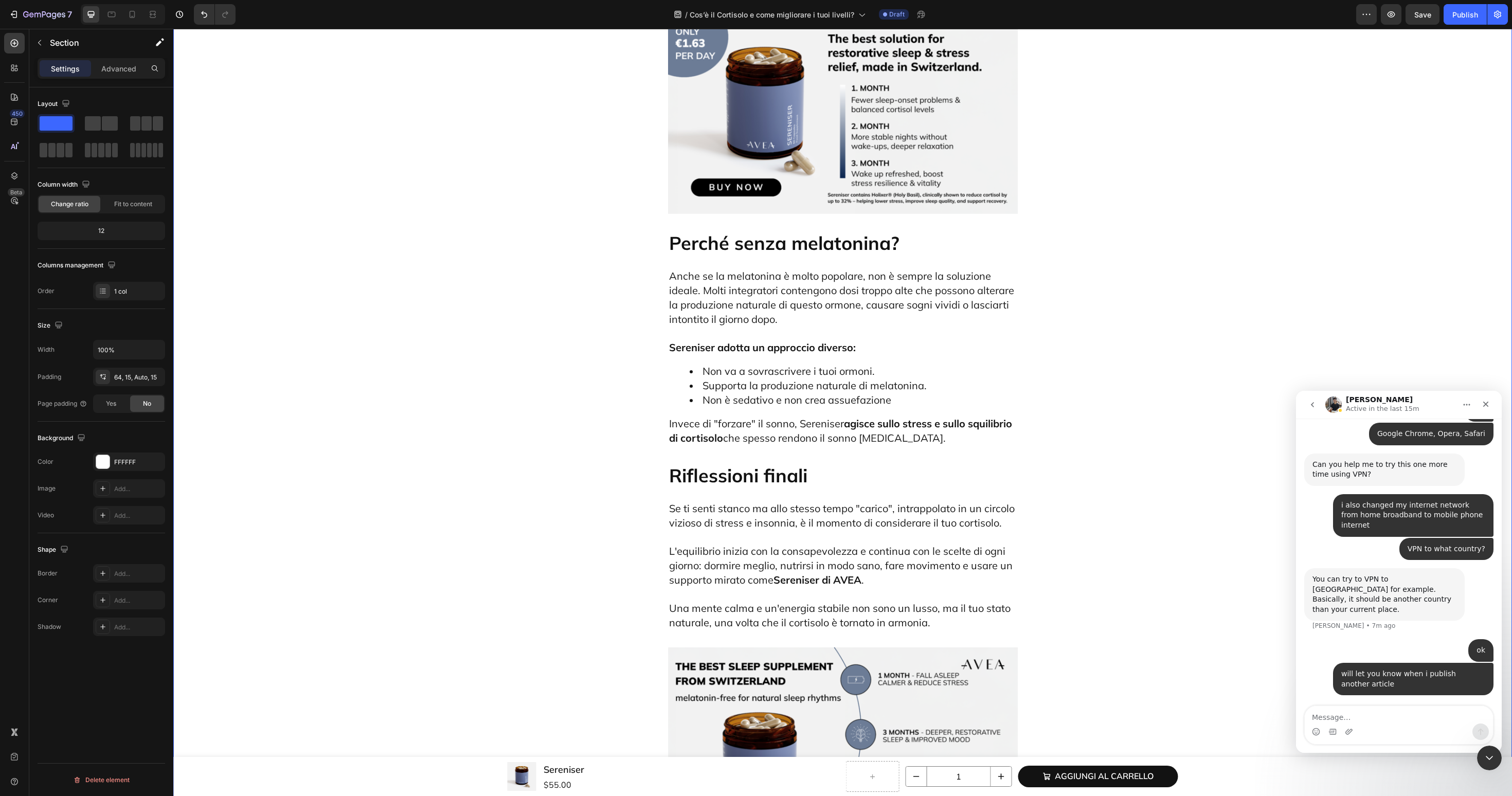
scroll to position [5125, 0]
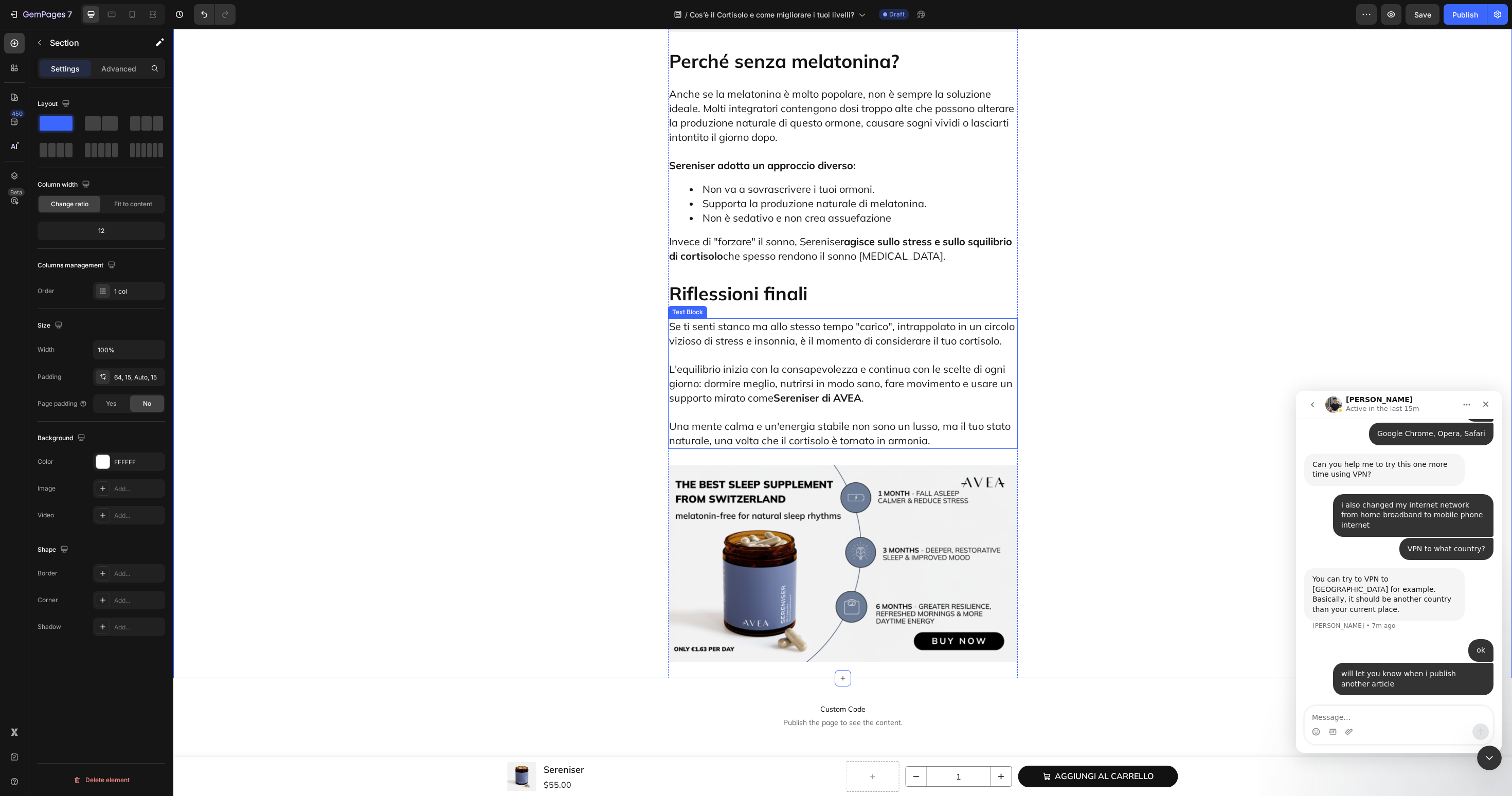
click at [807, 466] on img at bounding box center [843, 564] width 350 height 197
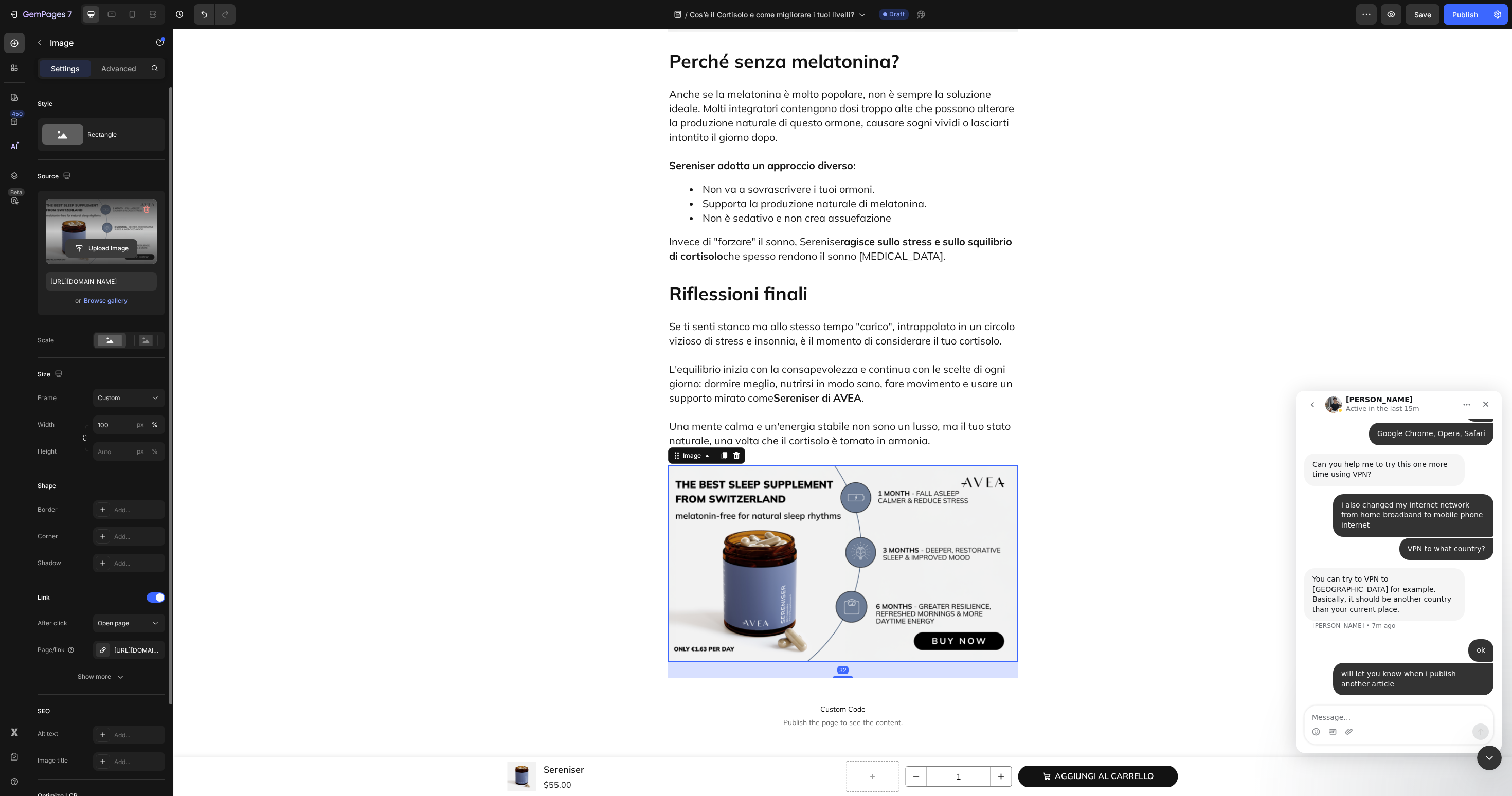
click at [121, 253] on input "file" at bounding box center [101, 249] width 71 height 18
type input "https://cdn.shopify.com/s/files/1/0606/3226/9049/files/gempages_537282813339108…"
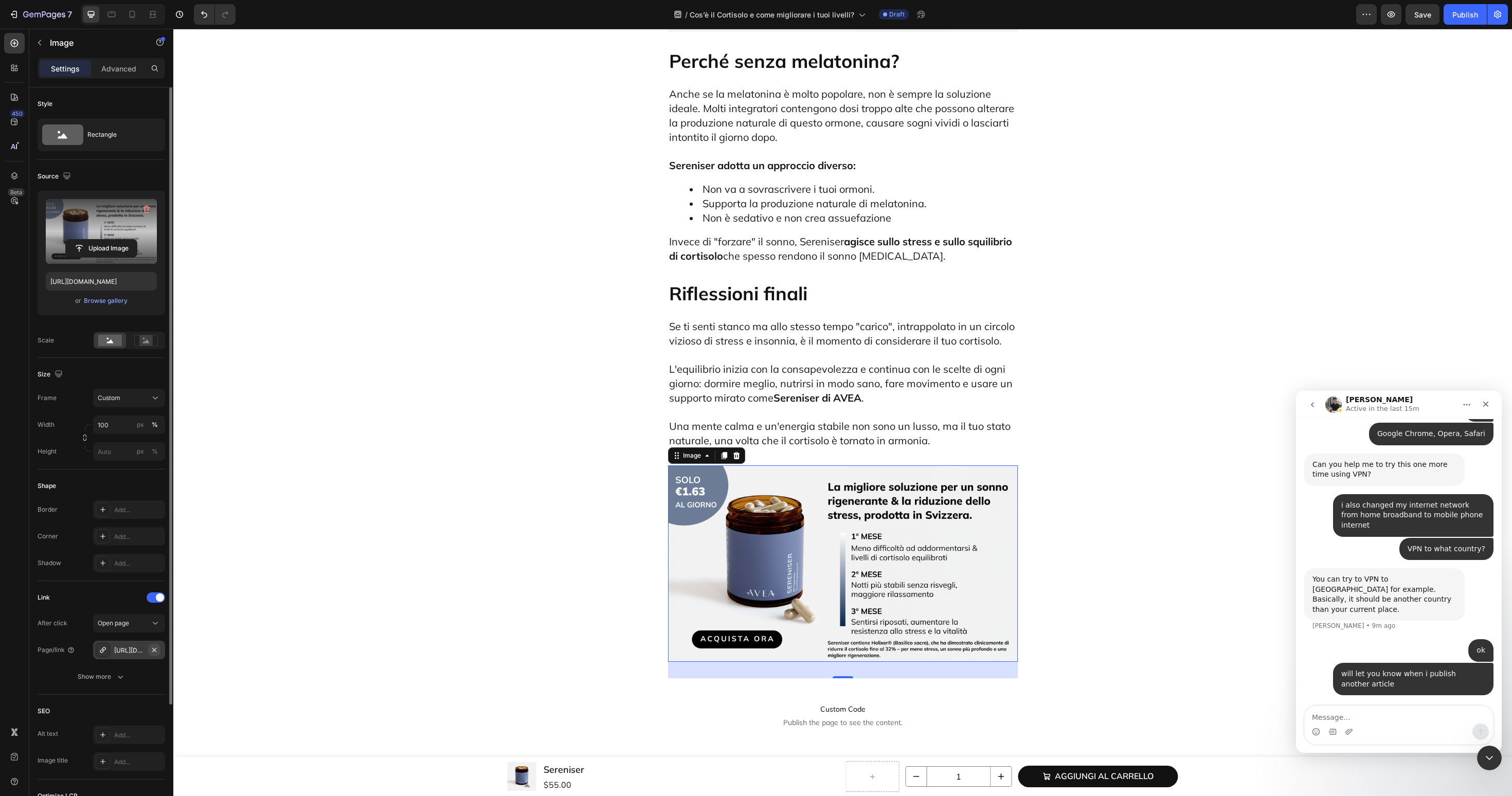
click at [155, 650] on icon "button" at bounding box center [154, 650] width 9 height 9
click at [134, 656] on div "Add..." at bounding box center [129, 650] width 72 height 18
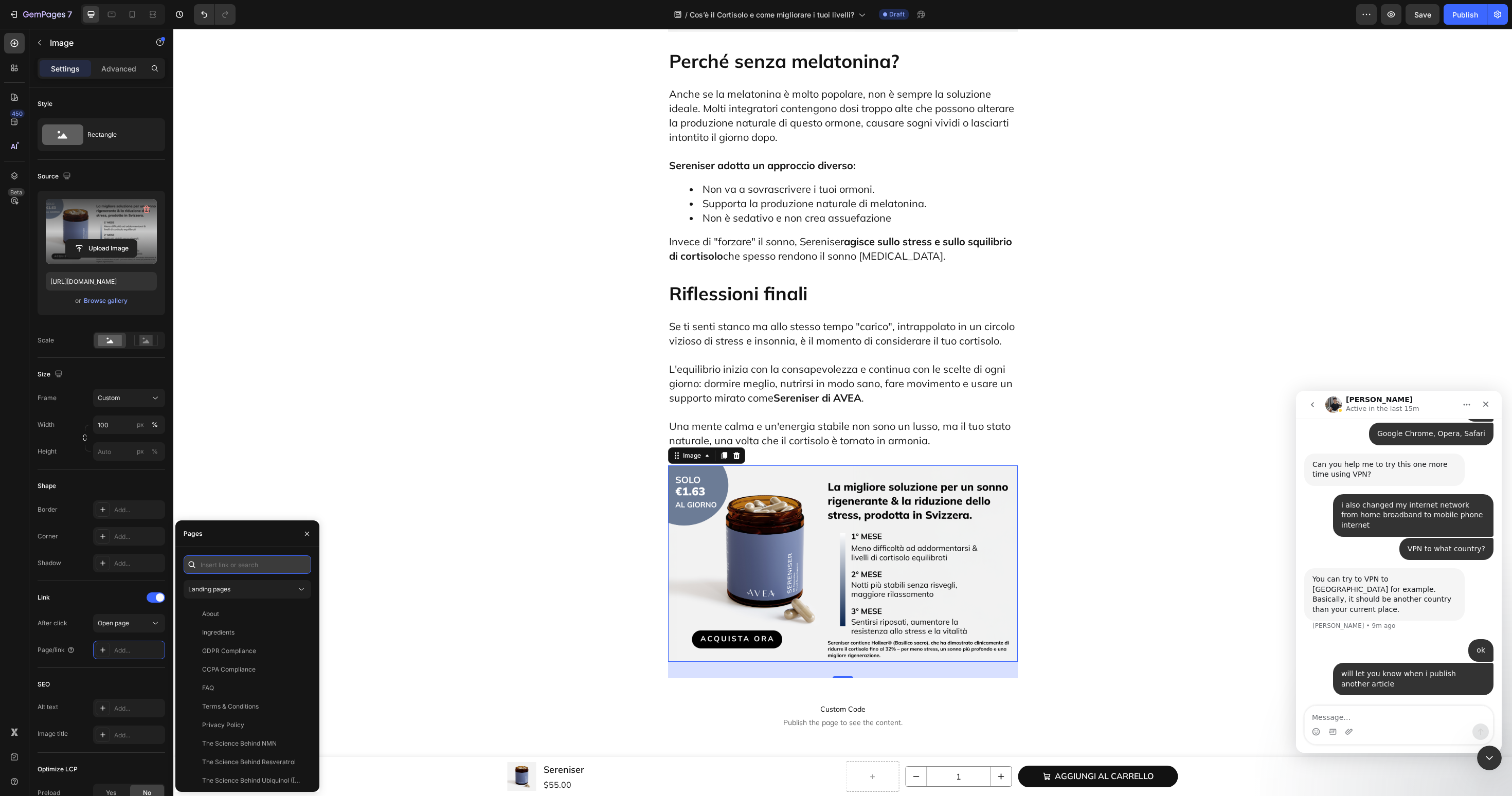
click at [223, 570] on input "text" at bounding box center [247, 565] width 128 height 18
paste input "https://avea-life.com/it/products/sereniser?country=IT"
type input "https://avea-life.com/it/products/sereniser?country=IT"
click at [222, 596] on div at bounding box center [245, 593] width 123 height 27
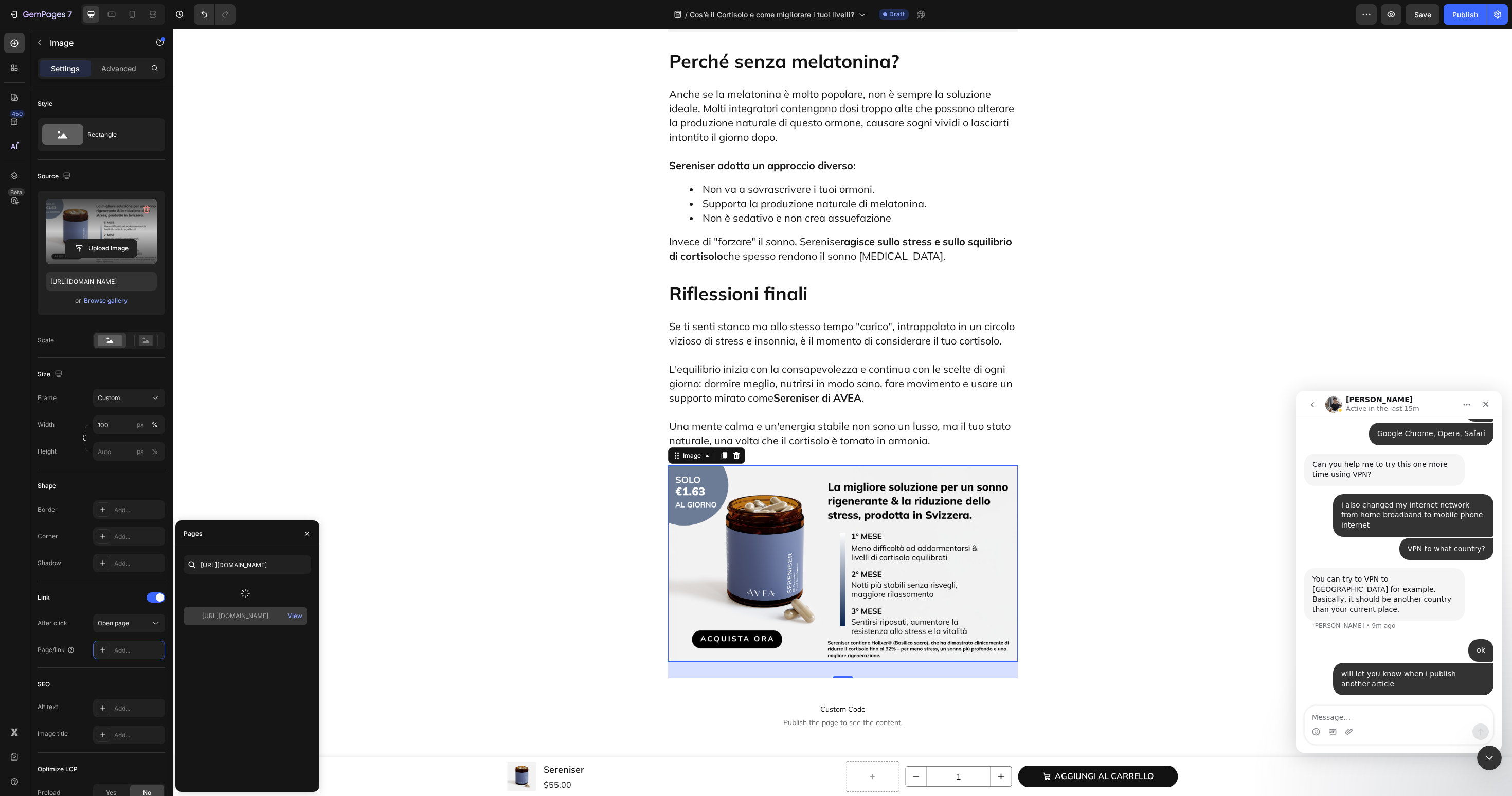
scroll to position [0, 0]
click at [210, 586] on div "https://avea-life.com/it/products/sereniser?country=IT" at bounding box center [235, 589] width 66 height 9
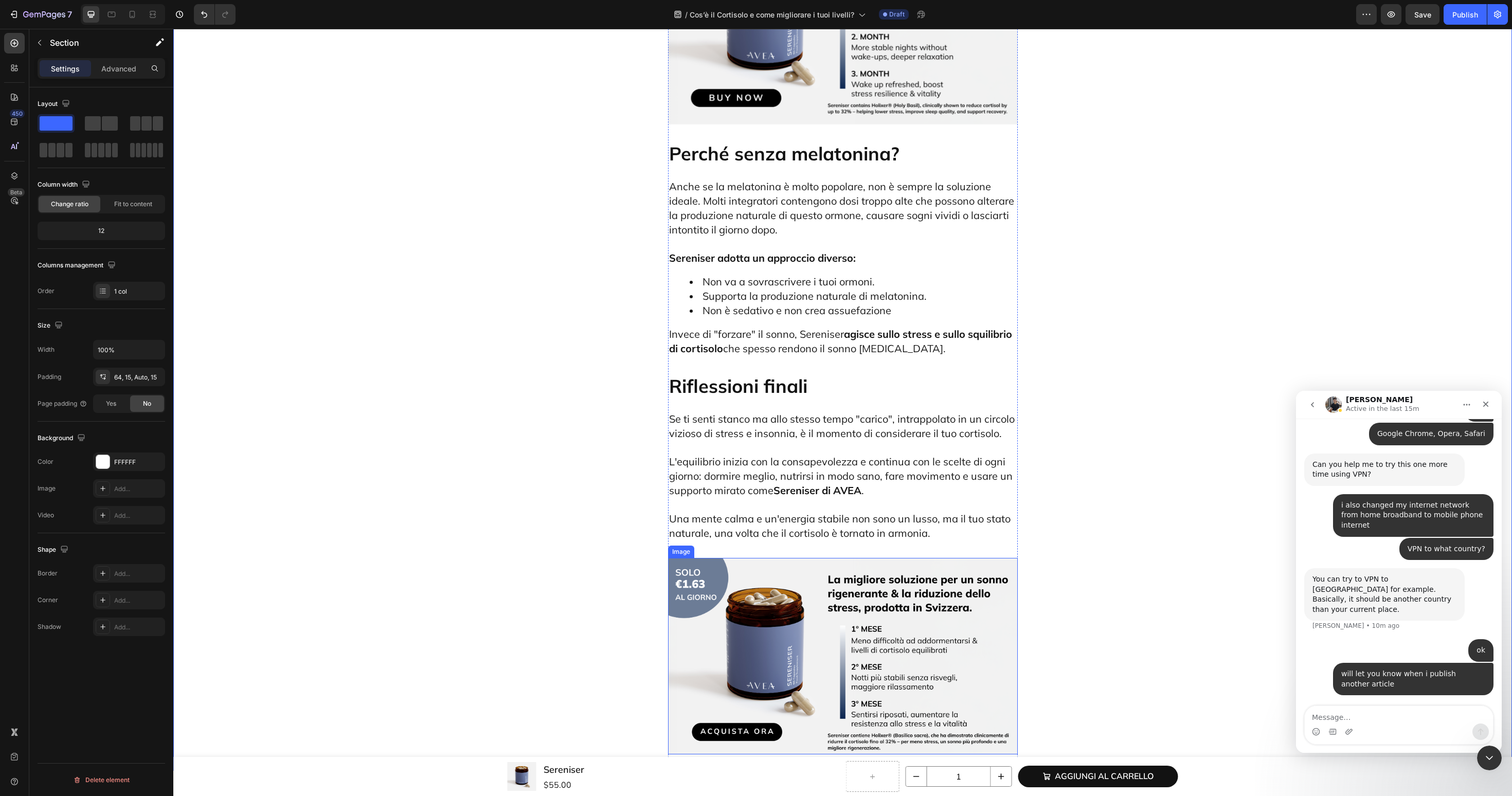
scroll to position [5031, 0]
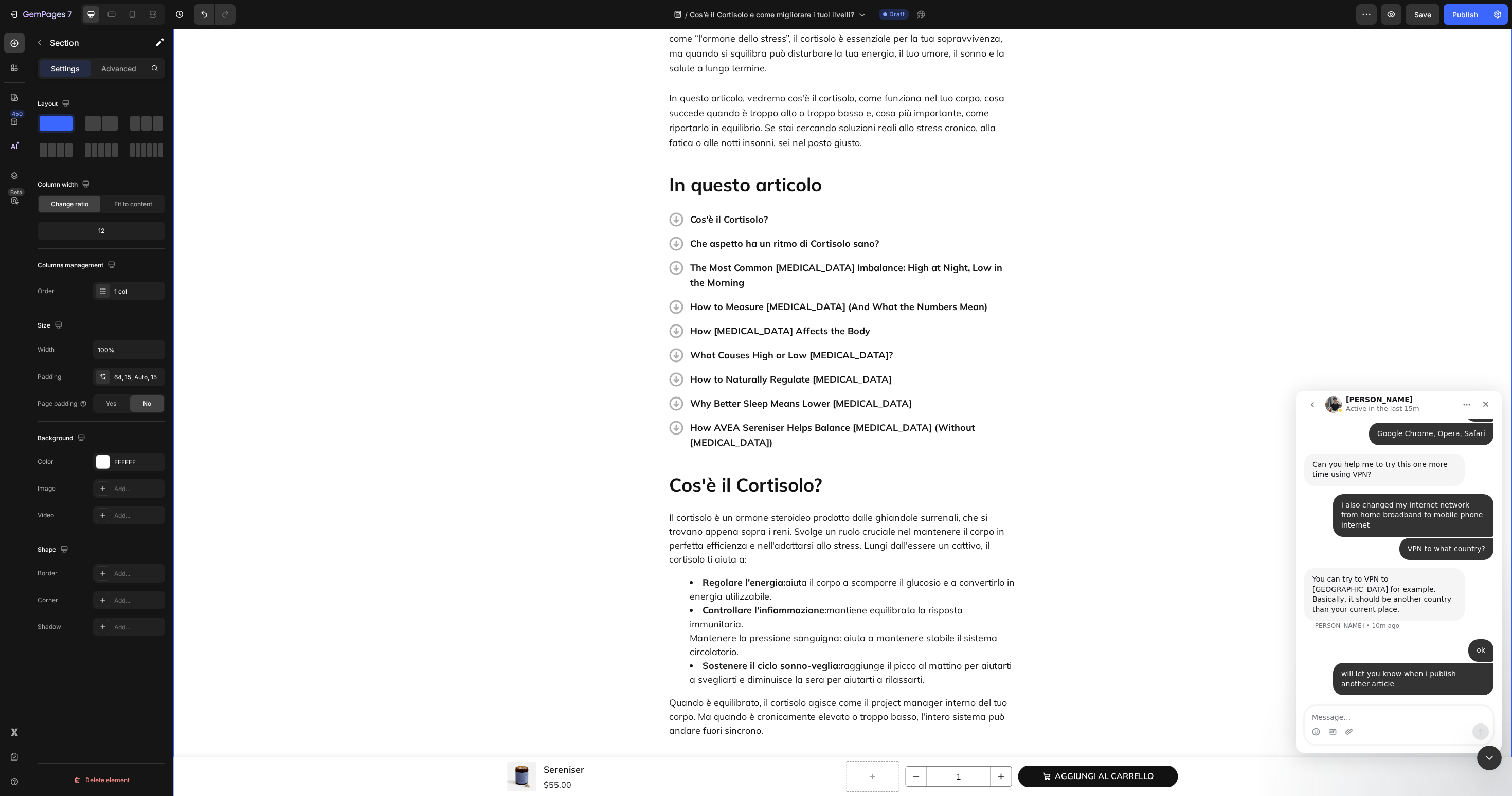
scroll to position [3889, 0]
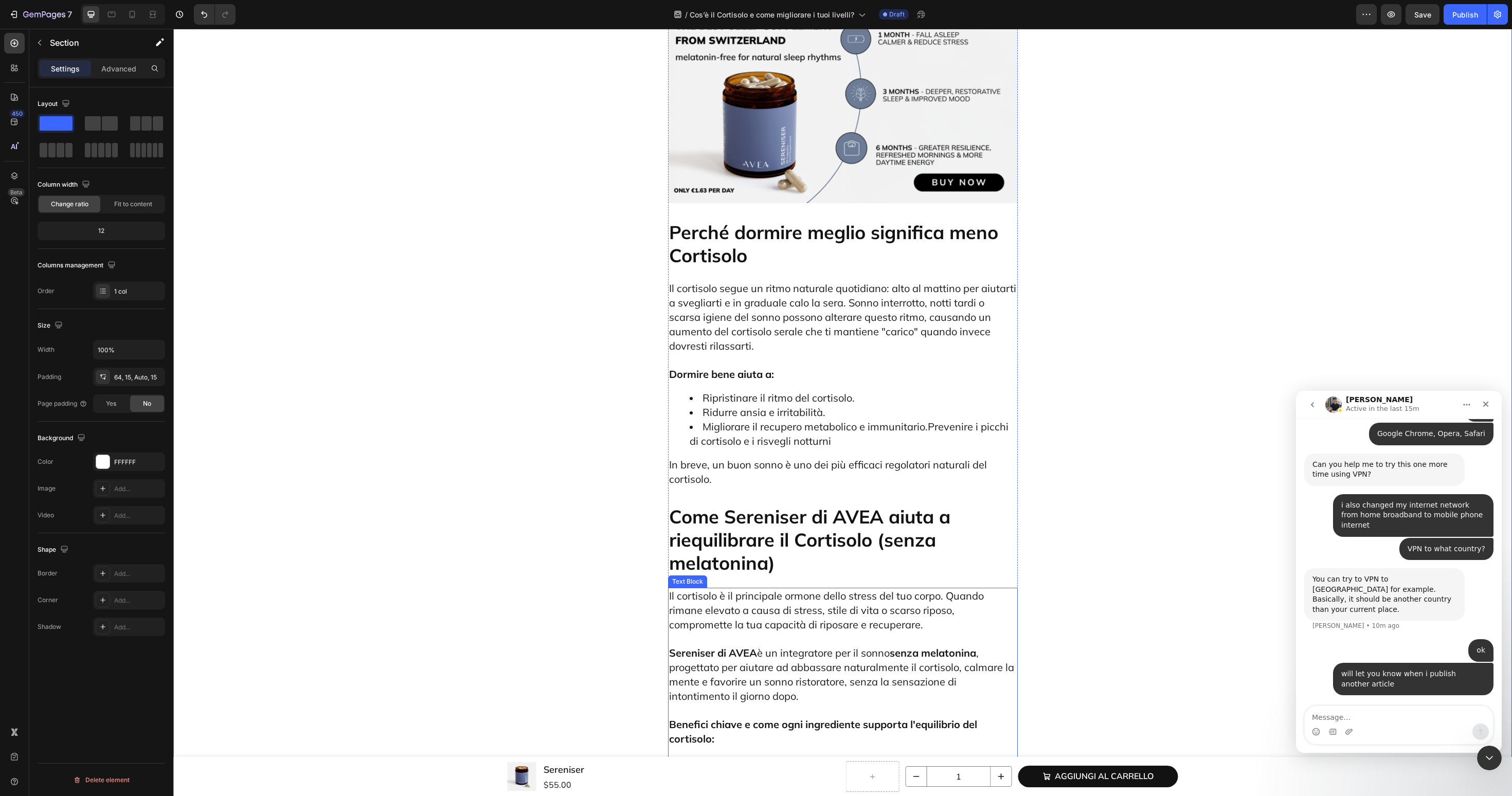
click at [693, 647] on strong "Sereniser di AVEA" at bounding box center [713, 653] width 88 height 13
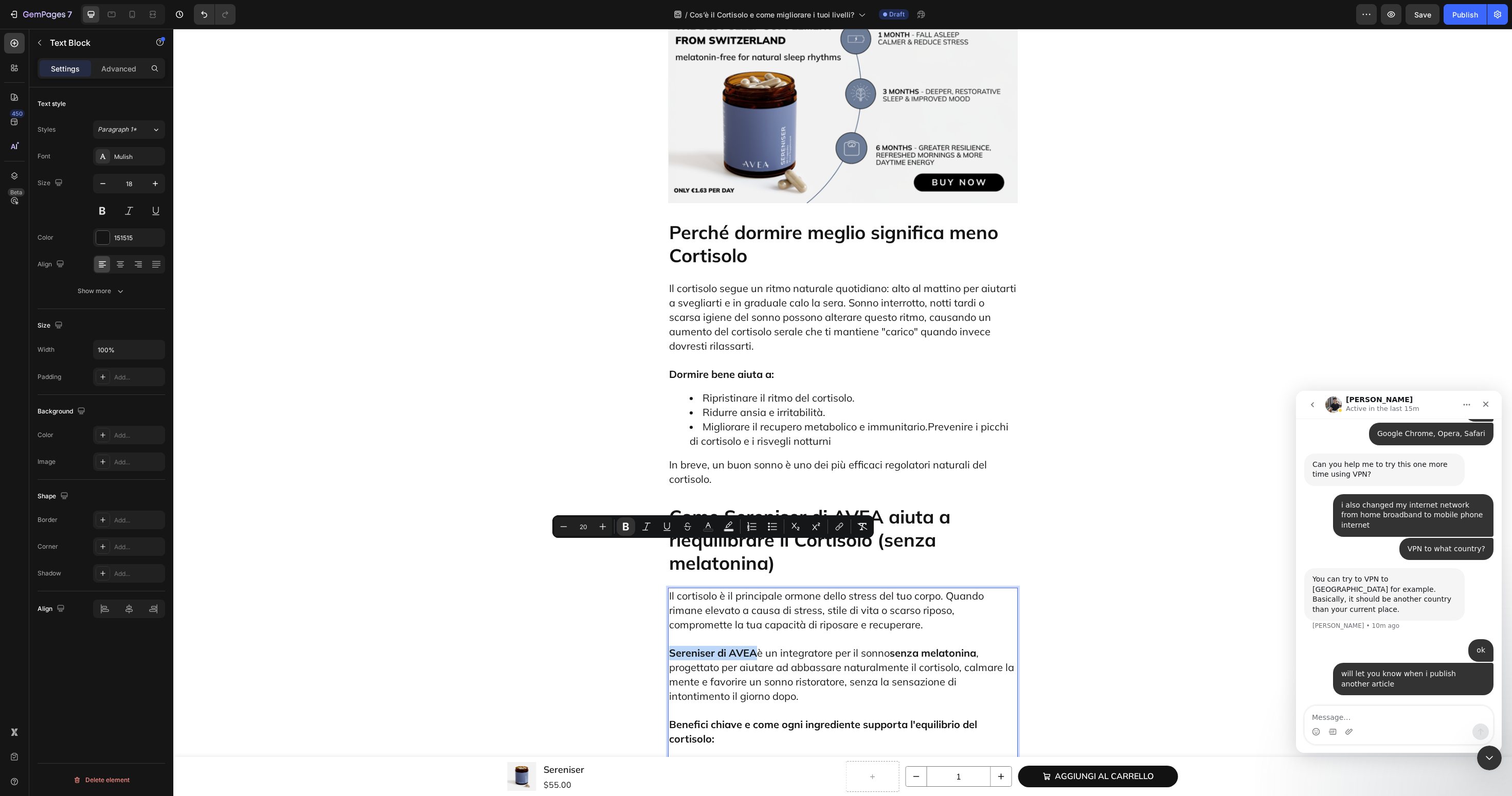
drag, startPoint x: 756, startPoint y: 548, endPoint x: 669, endPoint y: 552, distance: 87.1
click at [669, 647] on strong "Sereniser di AVEA" at bounding box center [713, 653] width 88 height 13
click at [843, 527] on icon "Editor contextual toolbar" at bounding box center [840, 527] width 10 height 10
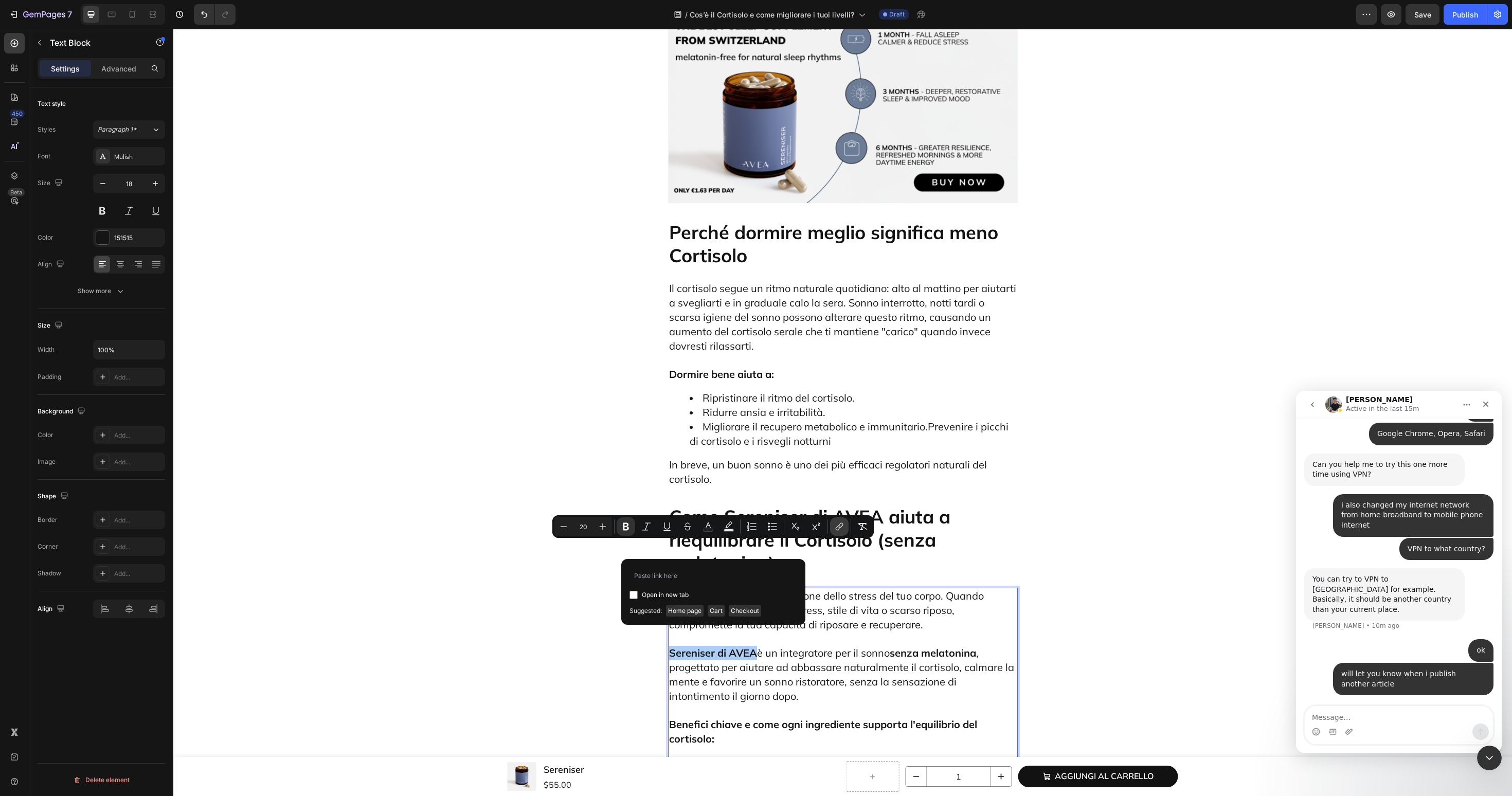
type input "https://avea-life.com/it/products/sereniser?country=IT"
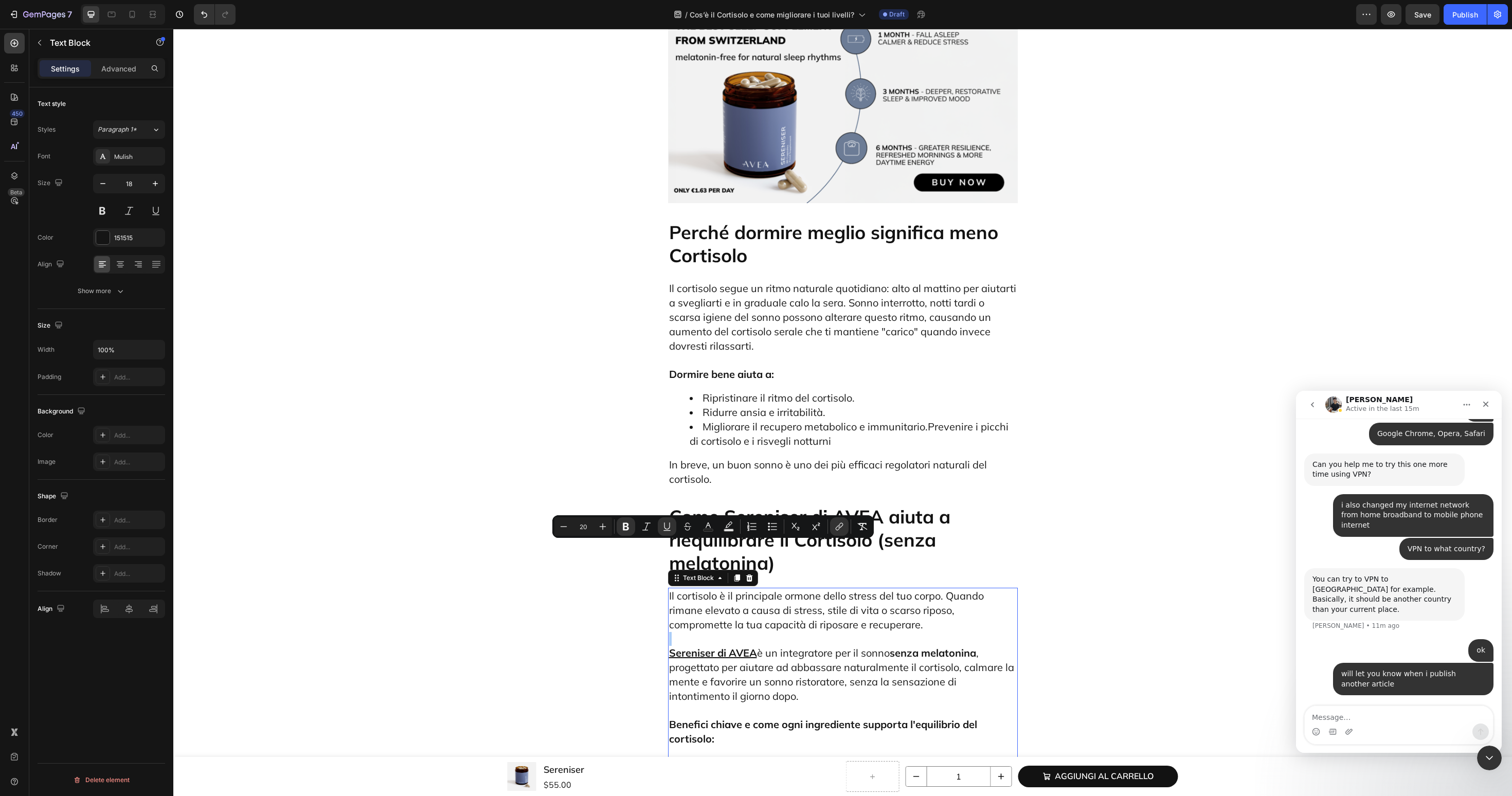
scroll to position [4773, 0]
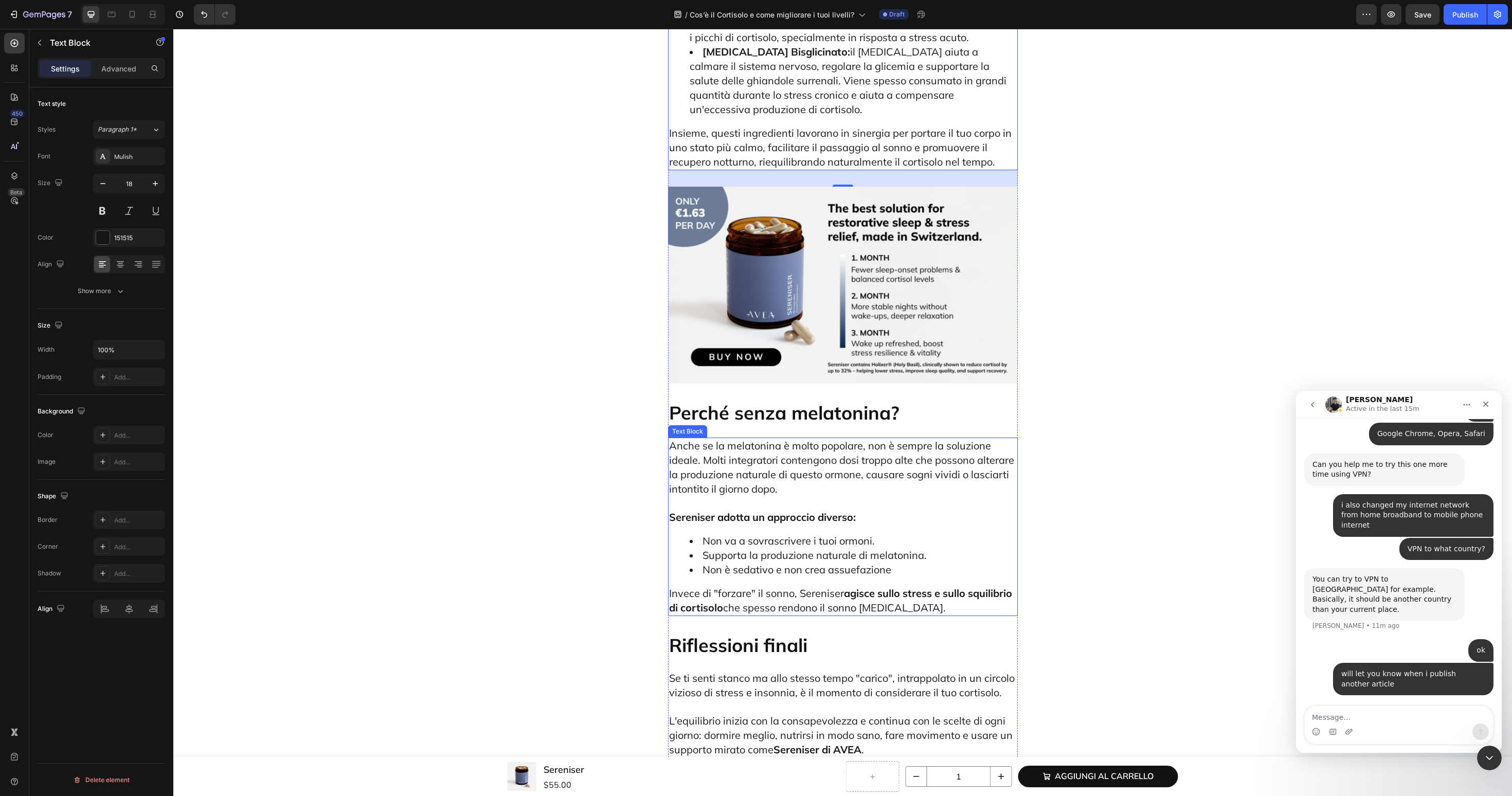
click at [680, 511] on strong "Sereniser adotta un approccio diverso:" at bounding box center [762, 517] width 187 height 13
click at [697, 511] on strong "Sereniser adotta un approccio diverso:" at bounding box center [762, 517] width 187 height 13
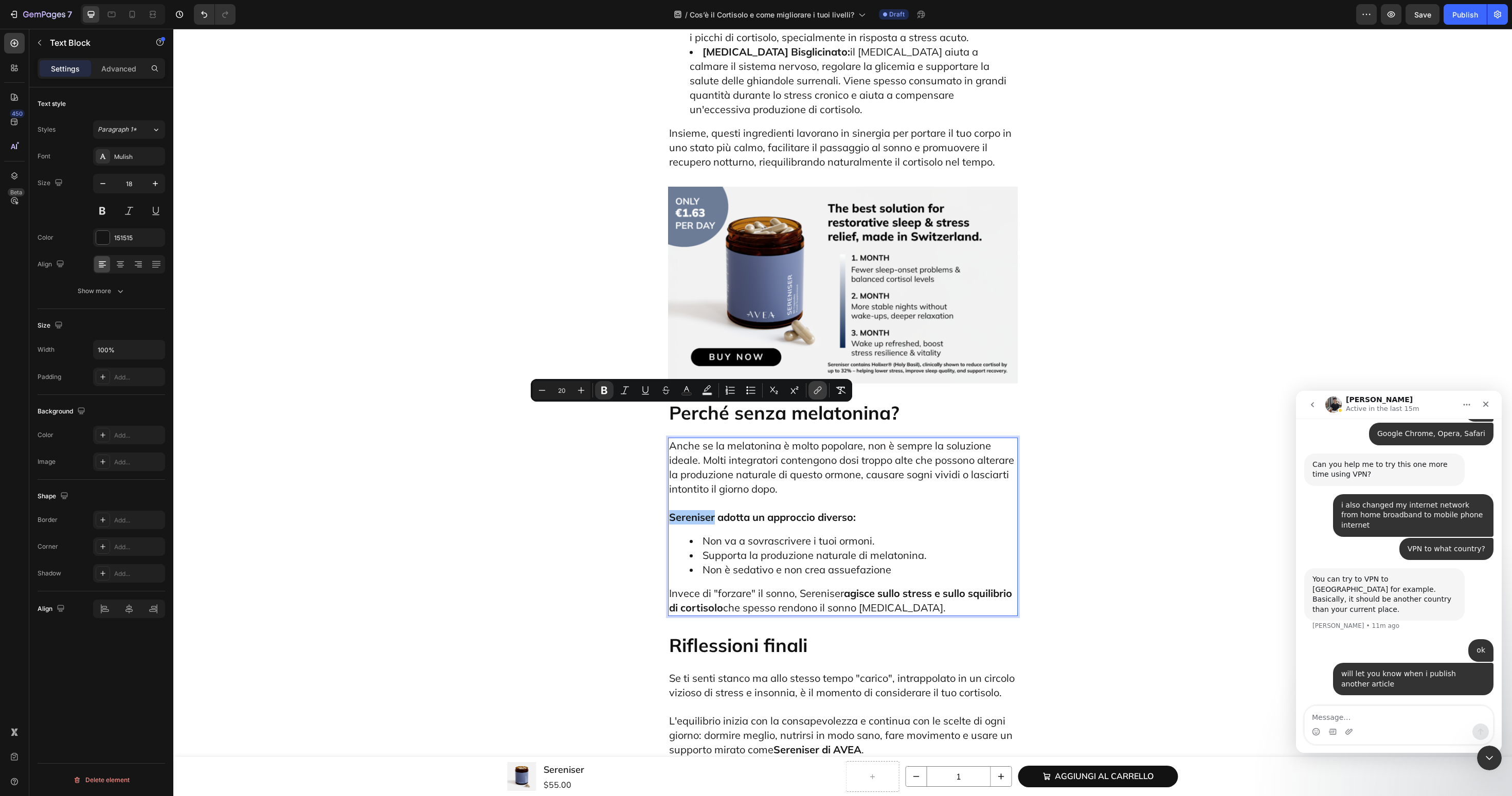
click at [811, 391] on button "link" at bounding box center [817, 390] width 18 height 18
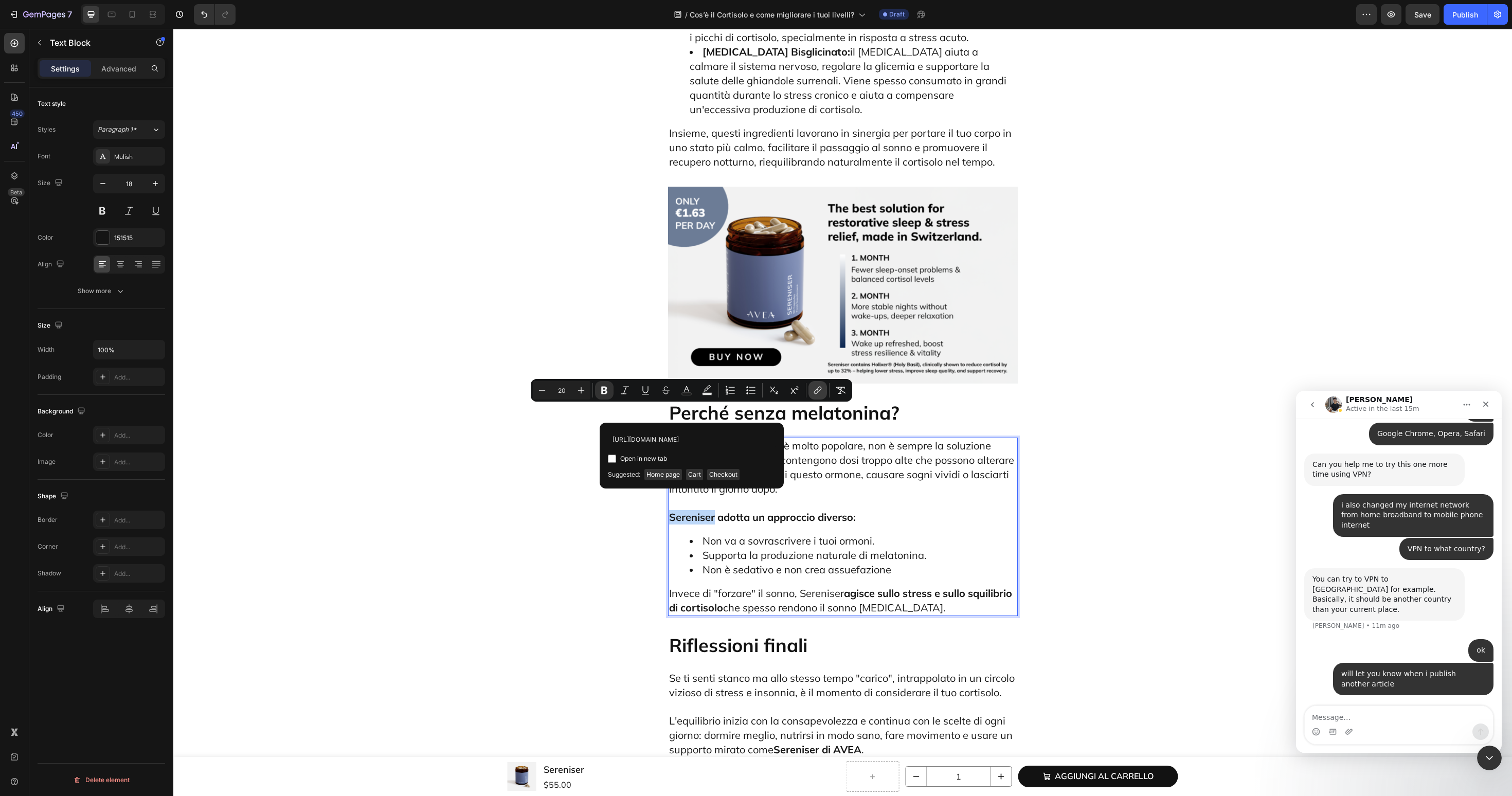
scroll to position [0, 0]
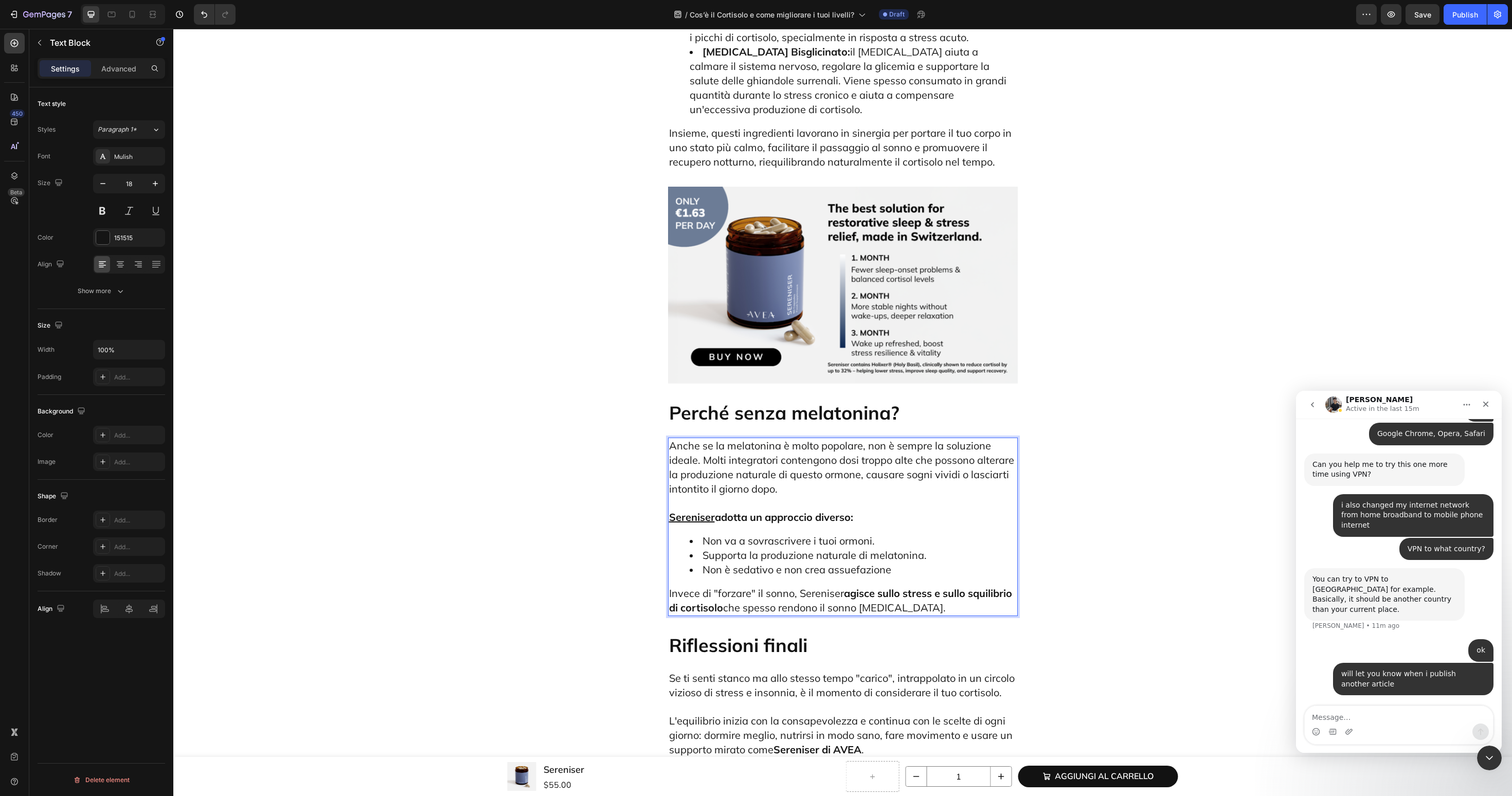
click at [805, 587] on span "Invece di "forzare" il sonno, Sereniser agisce sullo stress e sullo squilibrio …" at bounding box center [840, 601] width 343 height 28
click at [942, 464] on icon "Editor contextual toolbar" at bounding box center [947, 467] width 10 height 10
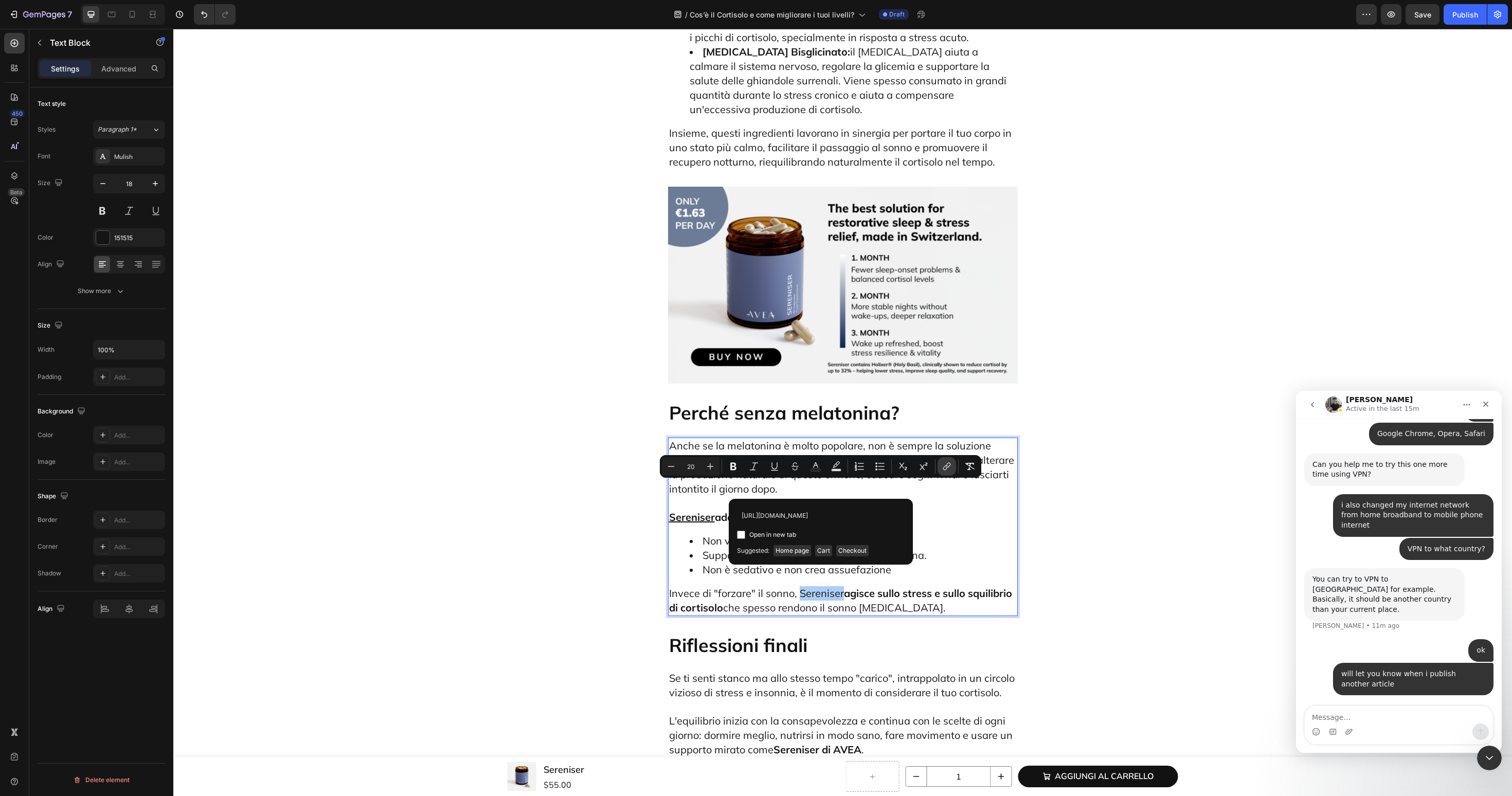
scroll to position [0, 44]
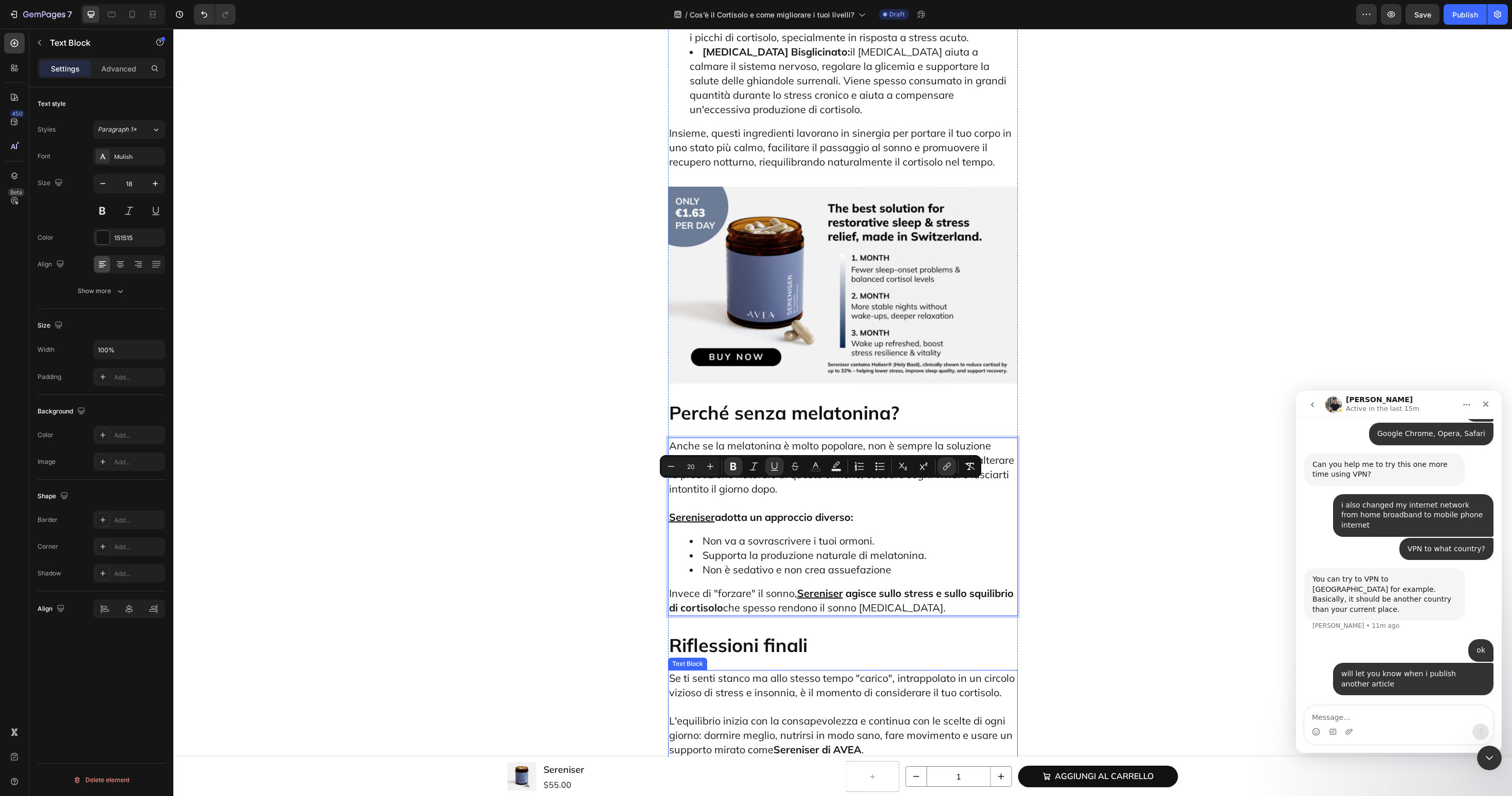
click at [808, 744] on strong "Sereniser di AVEA" at bounding box center [817, 750] width 88 height 13
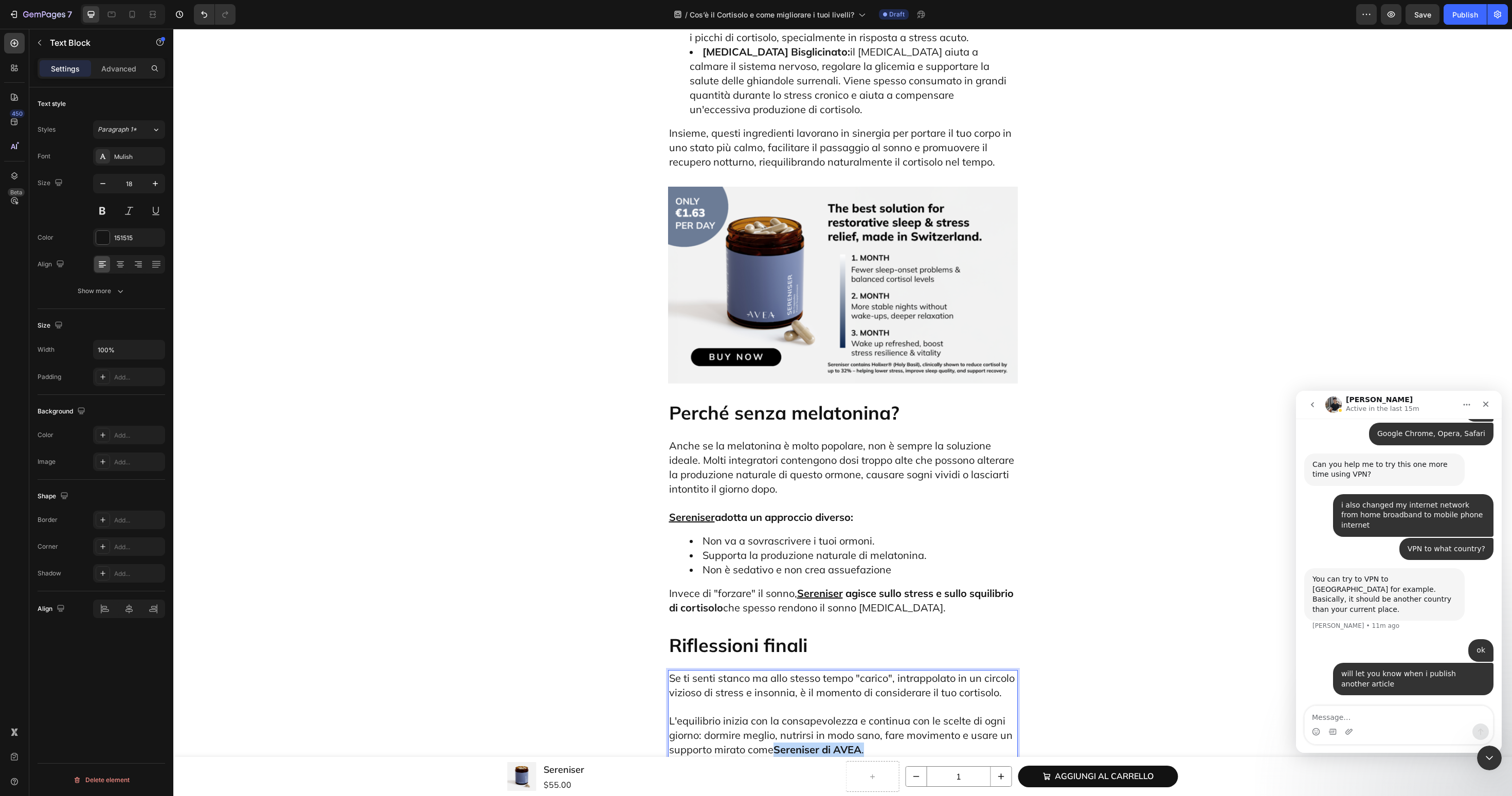
drag, startPoint x: 872, startPoint y: 648, endPoint x: 777, endPoint y: 650, distance: 95.0
click at [777, 700] on p "L'equilibrio inizia con la consapevolezza e continua con le scelte di ogni gior…" at bounding box center [843, 728] width 347 height 57
click at [949, 618] on icon "Editor contextual toolbar" at bounding box center [947, 623] width 10 height 10
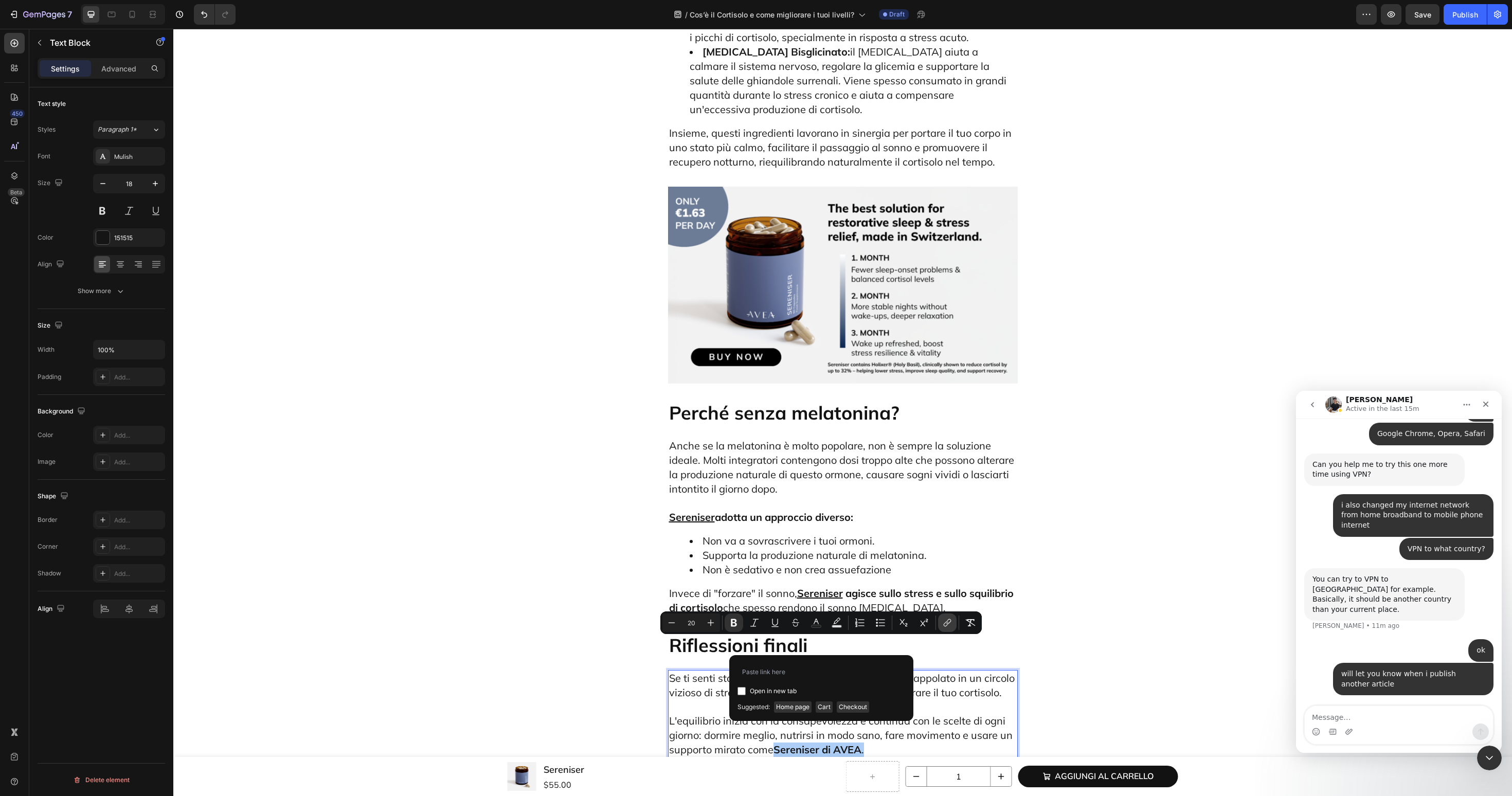
type input "https://avea-life.com/it/products/sereniser?country=IT"
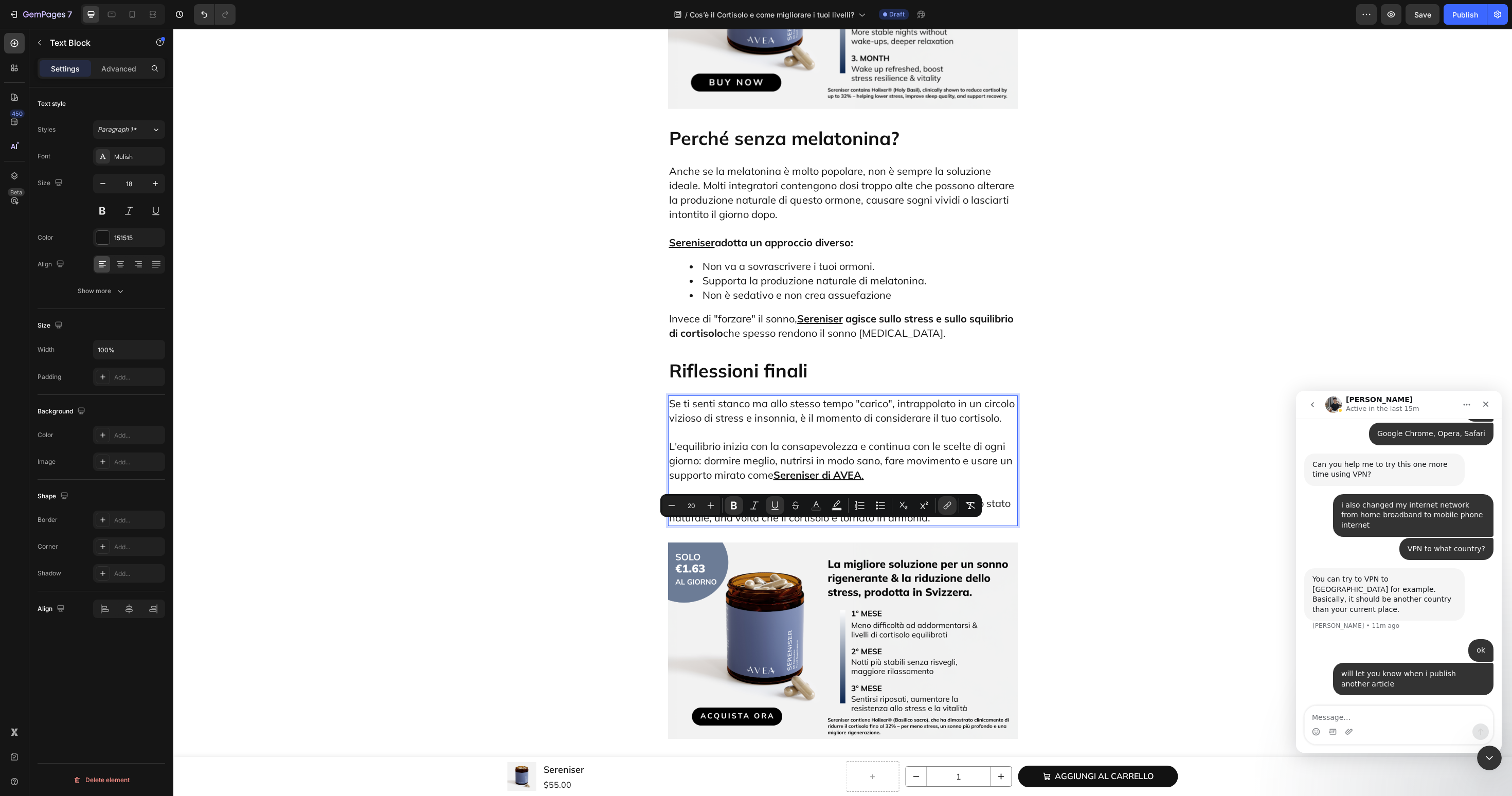
scroll to position [5125, 0]
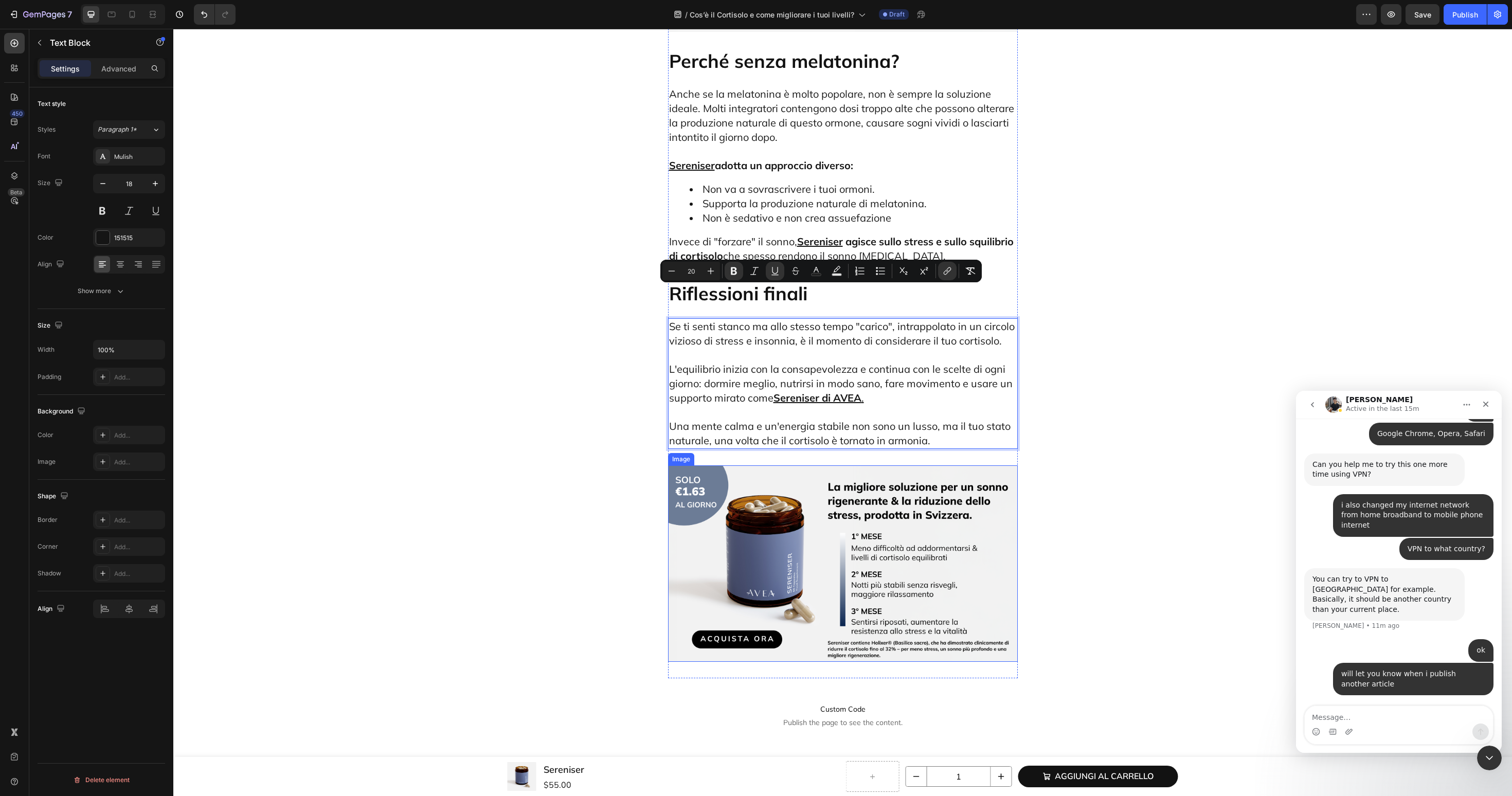
click at [760, 479] on img at bounding box center [843, 564] width 350 height 197
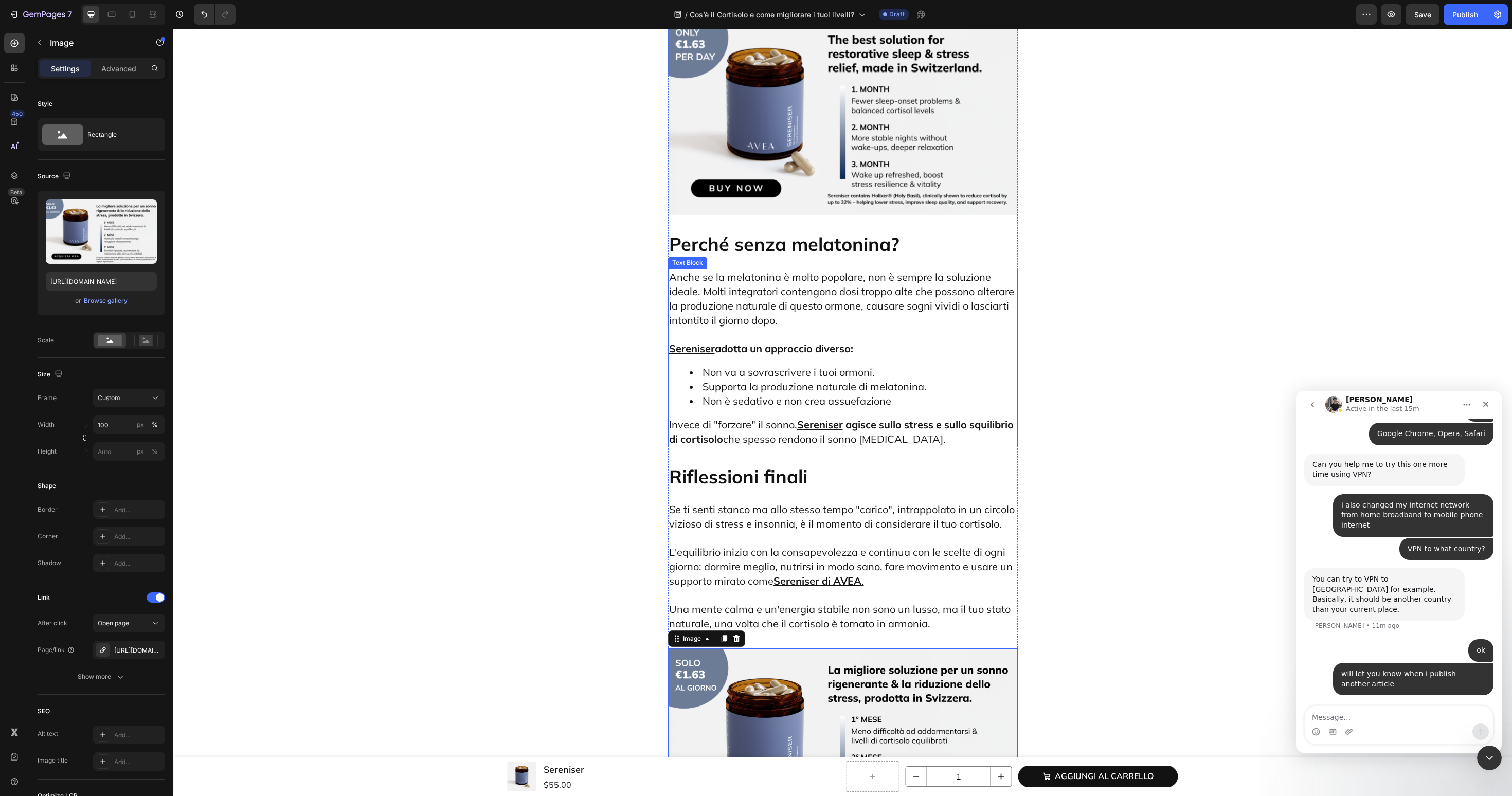
scroll to position [4844, 0]
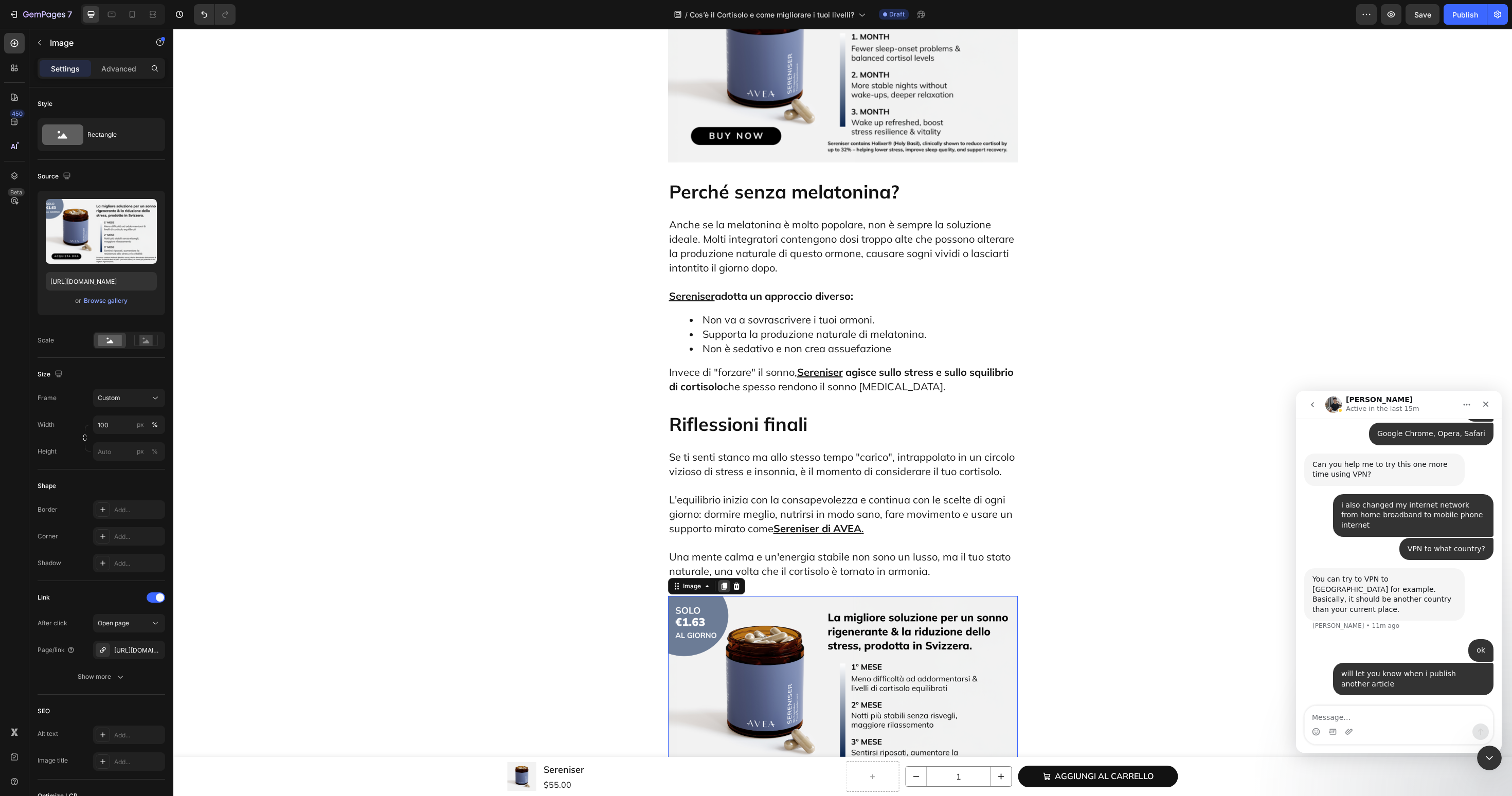
click at [724, 583] on icon at bounding box center [724, 586] width 6 height 7
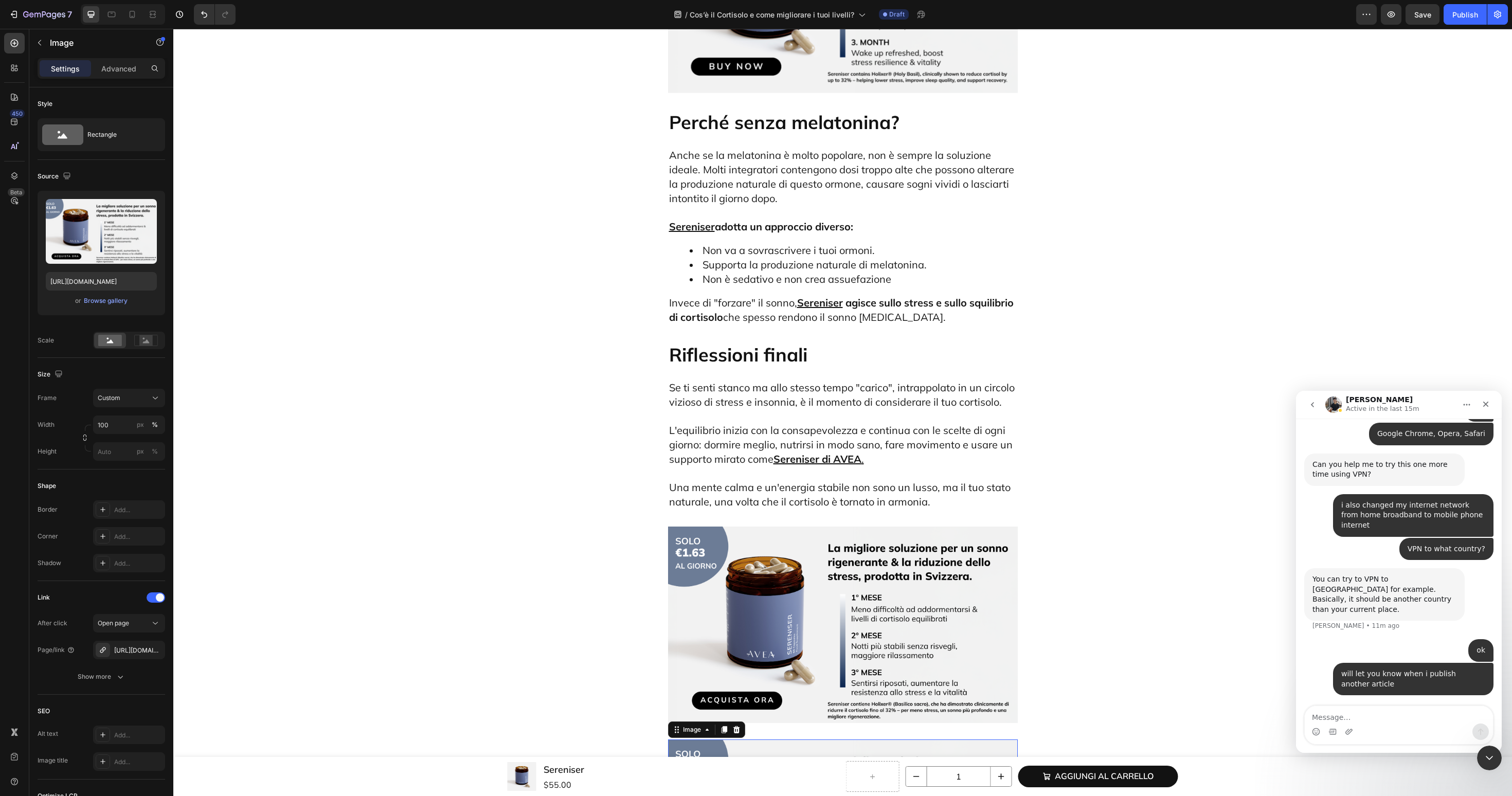
scroll to position [5041, 0]
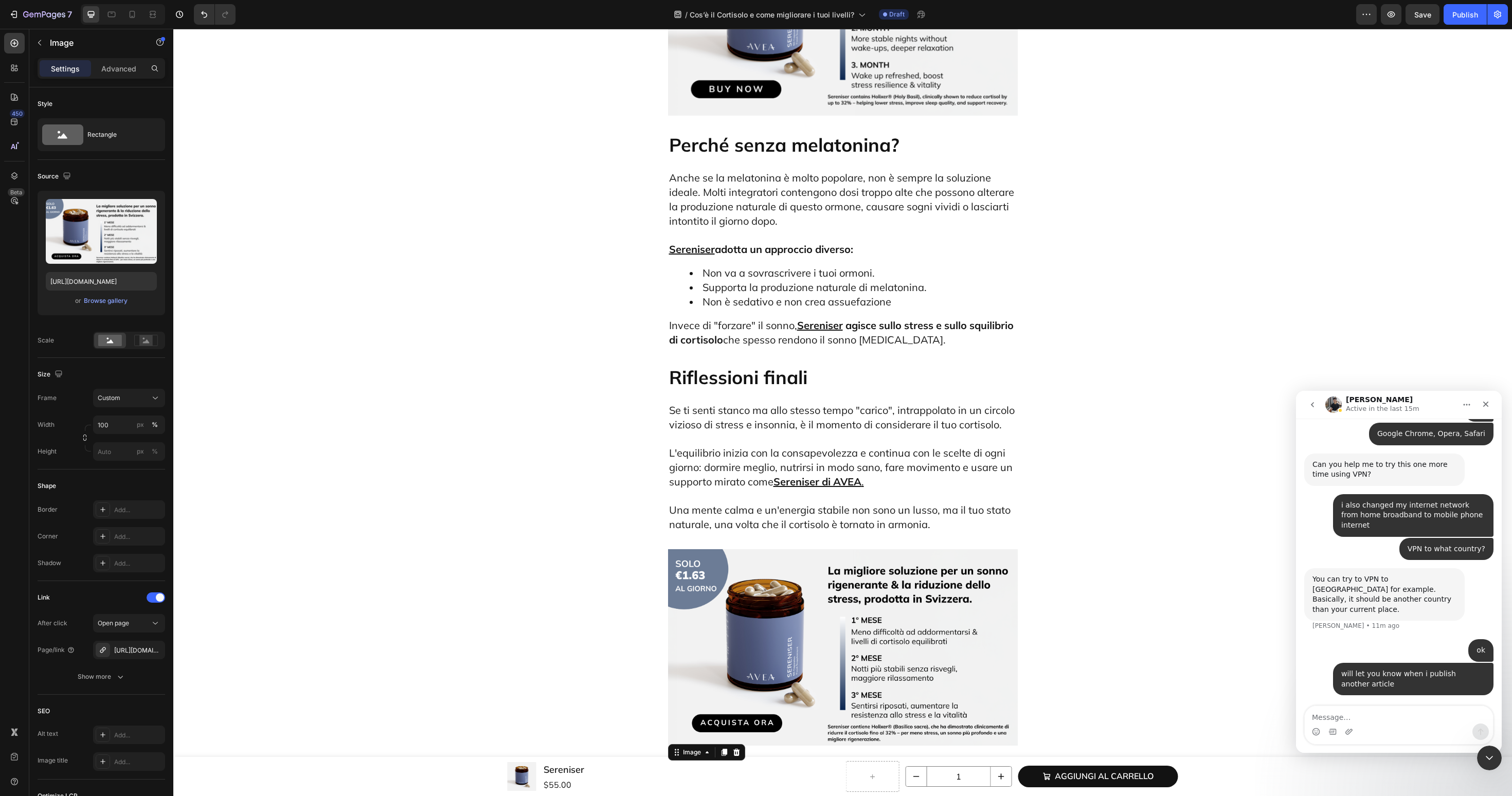
click at [727, 549] on img at bounding box center [843, 648] width 350 height 197
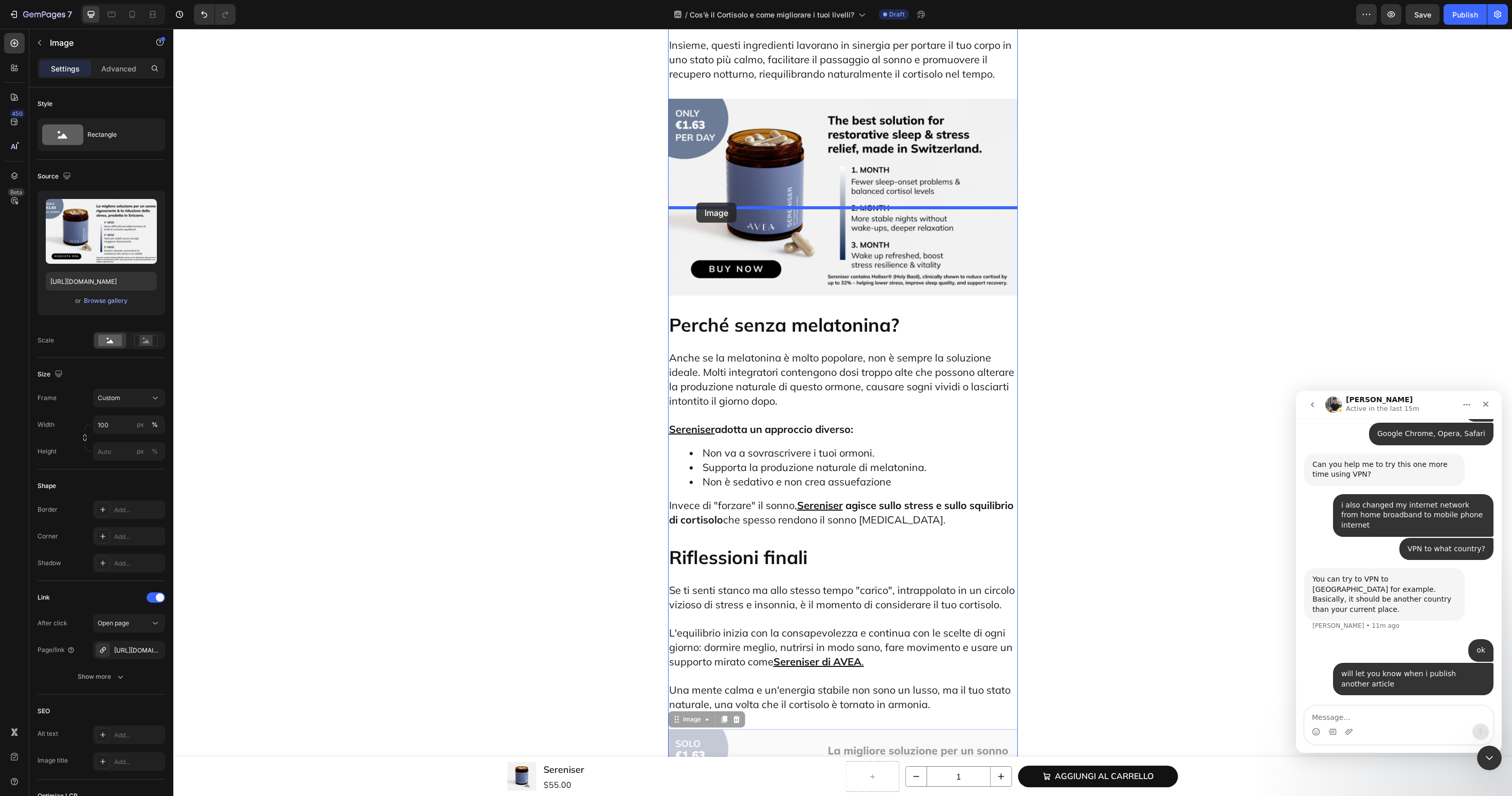
drag, startPoint x: 680, startPoint y: 619, endPoint x: 696, endPoint y: 203, distance: 416.3
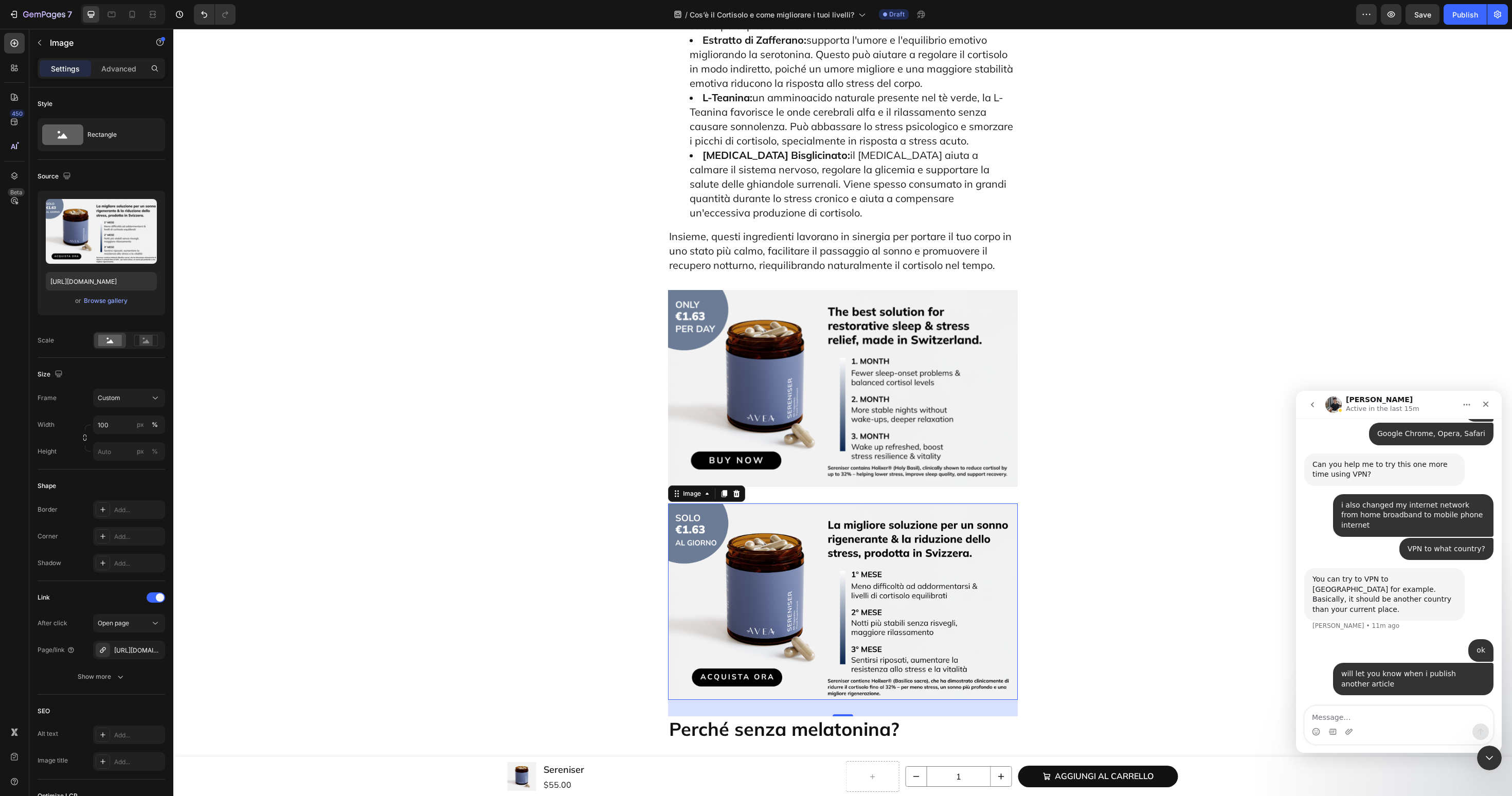
scroll to position [4640, 0]
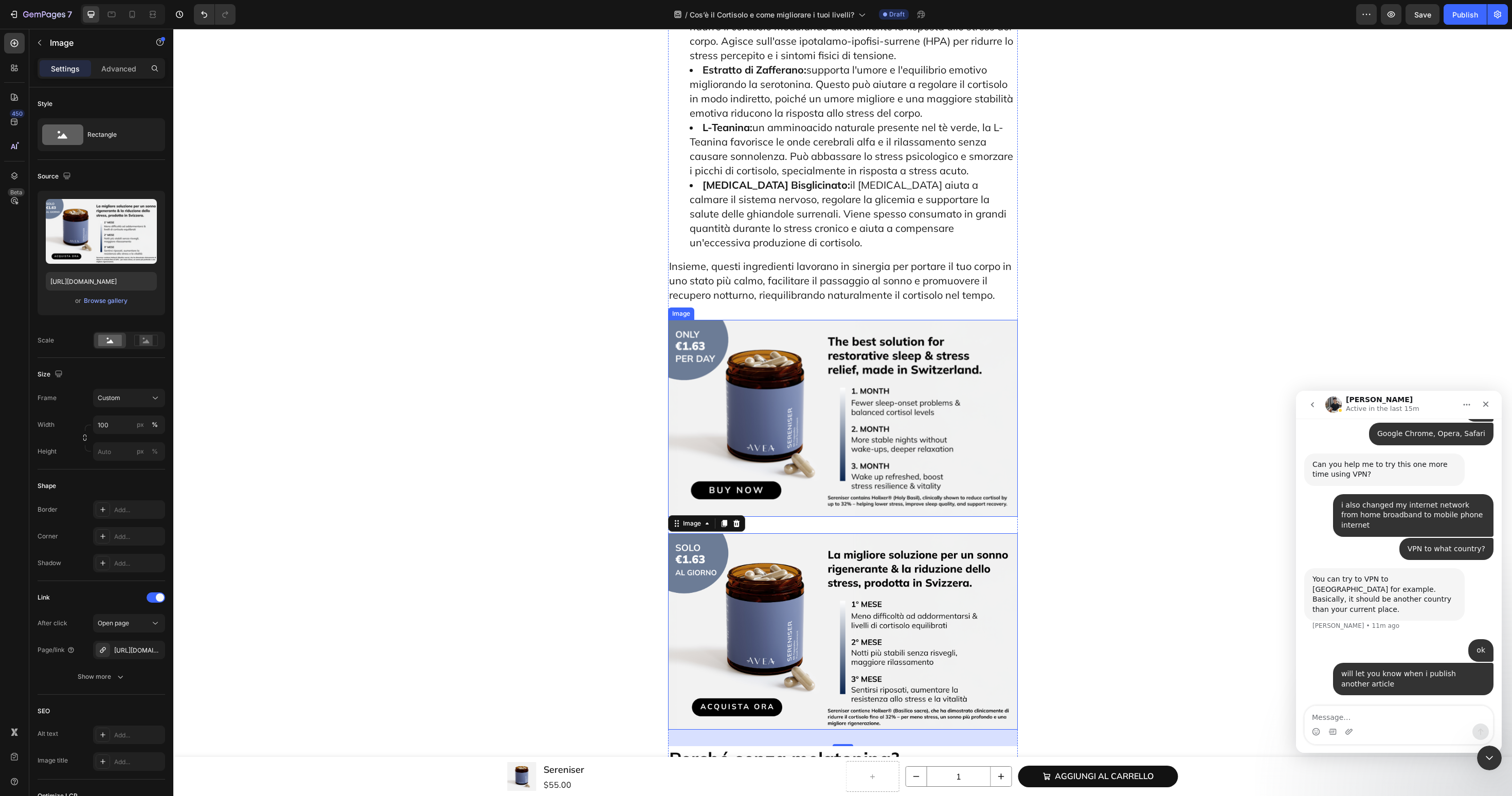
click at [944, 320] on img at bounding box center [843, 418] width 350 height 197
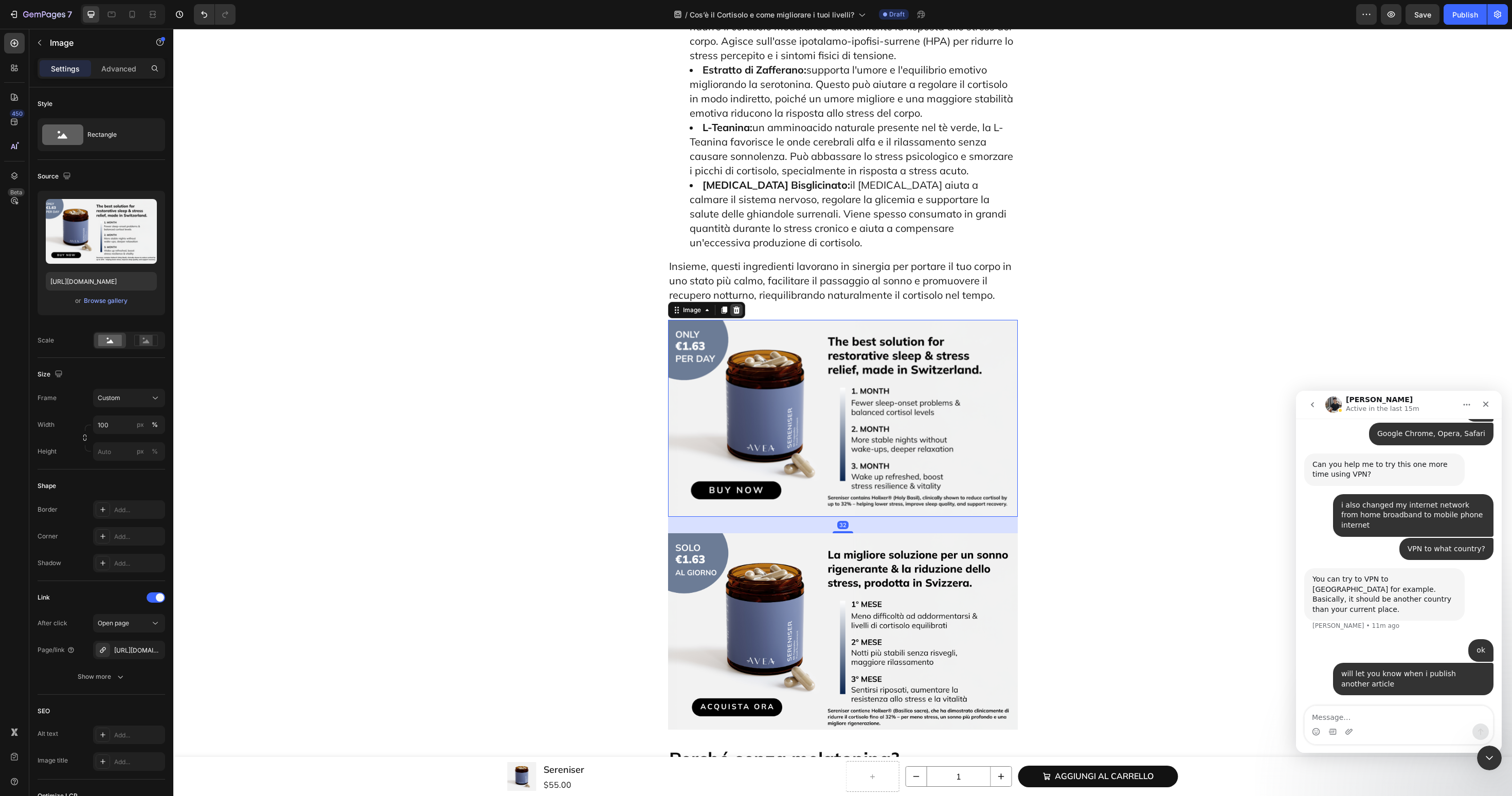
click at [740, 306] on icon at bounding box center [736, 310] width 9 height 9
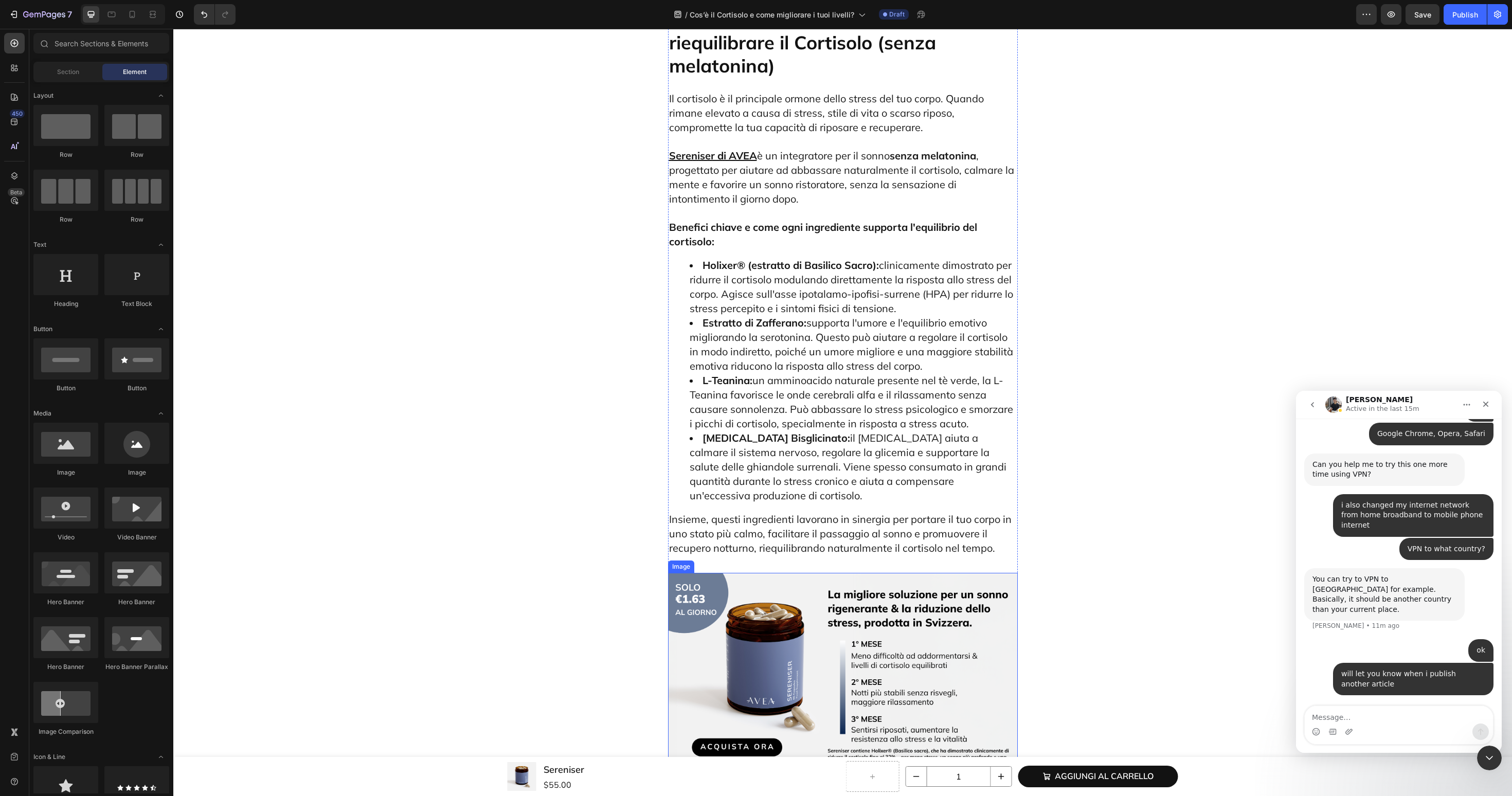
click at [752, 573] on img at bounding box center [843, 671] width 350 height 197
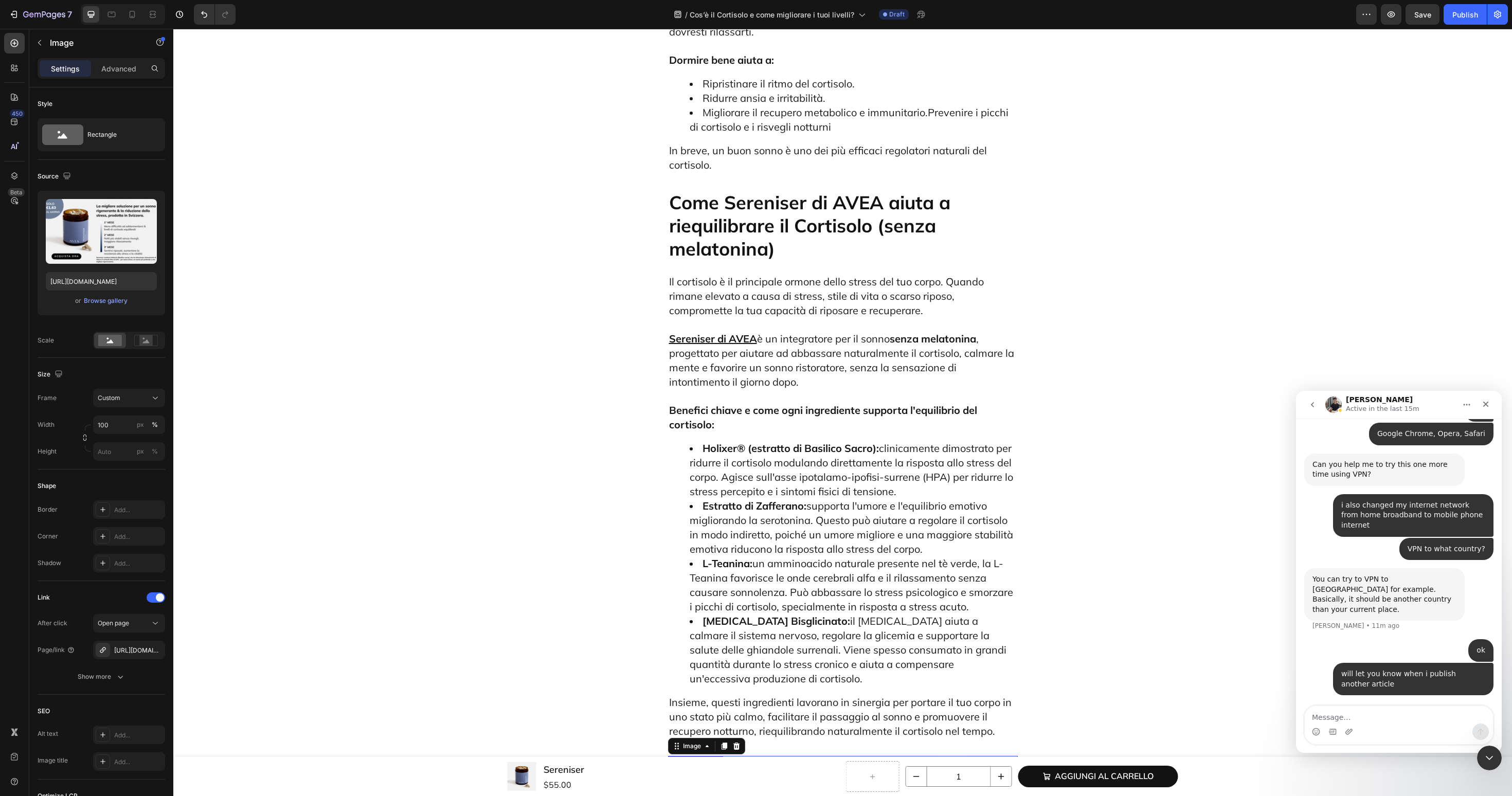
scroll to position [4193, 0]
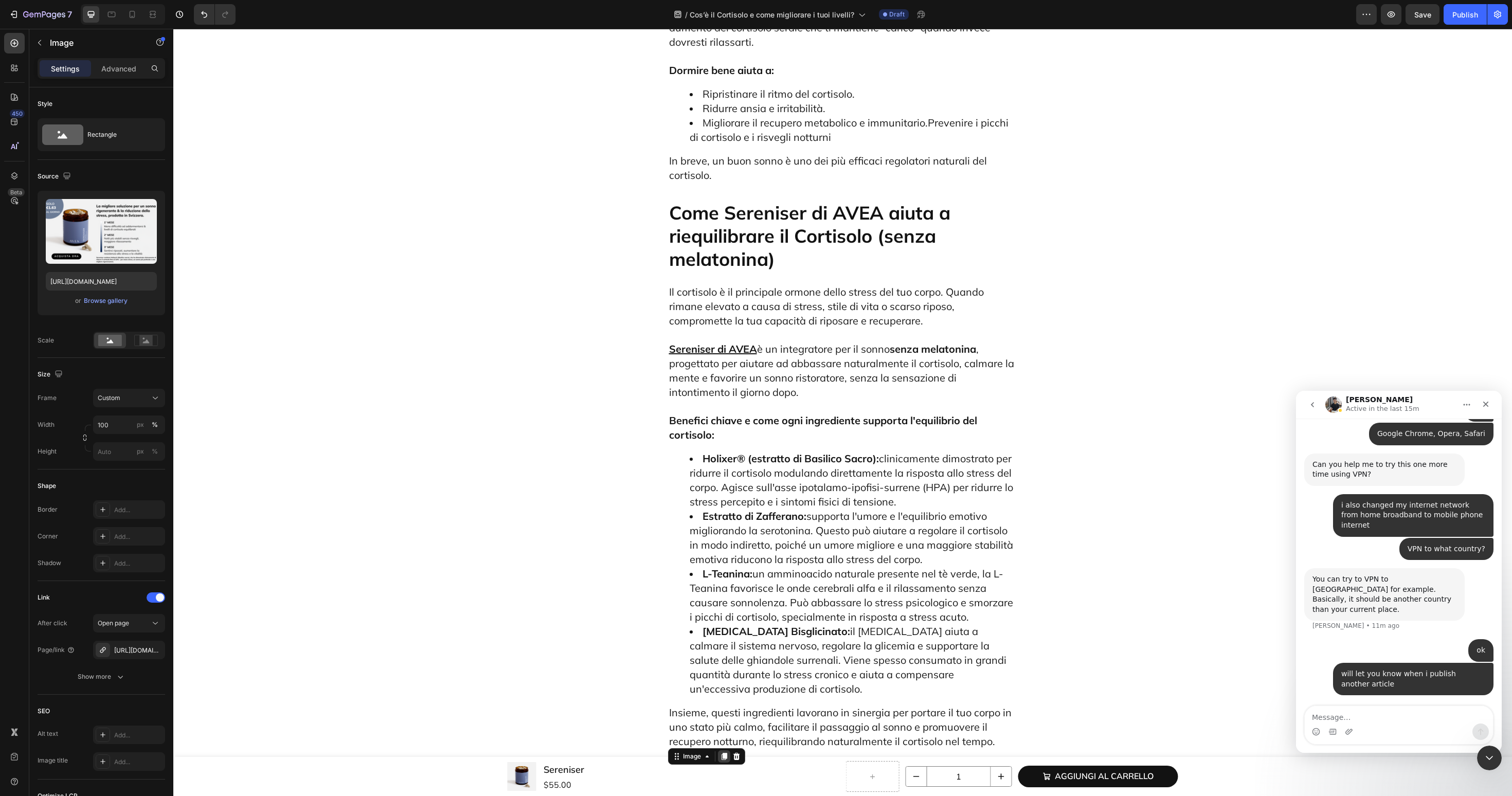
click at [720, 753] on icon at bounding box center [724, 757] width 9 height 9
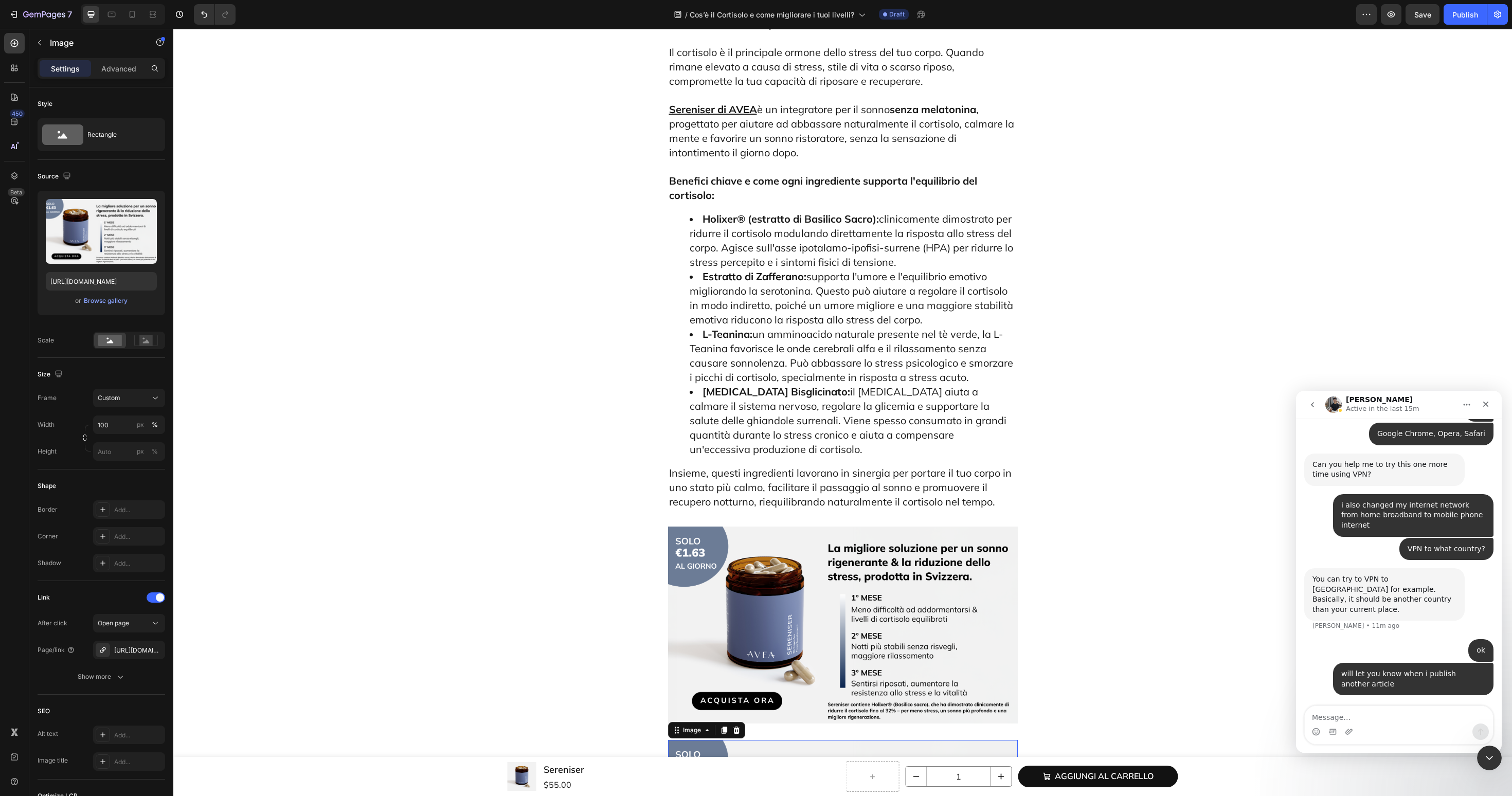
click at [802, 527] on img at bounding box center [843, 625] width 350 height 197
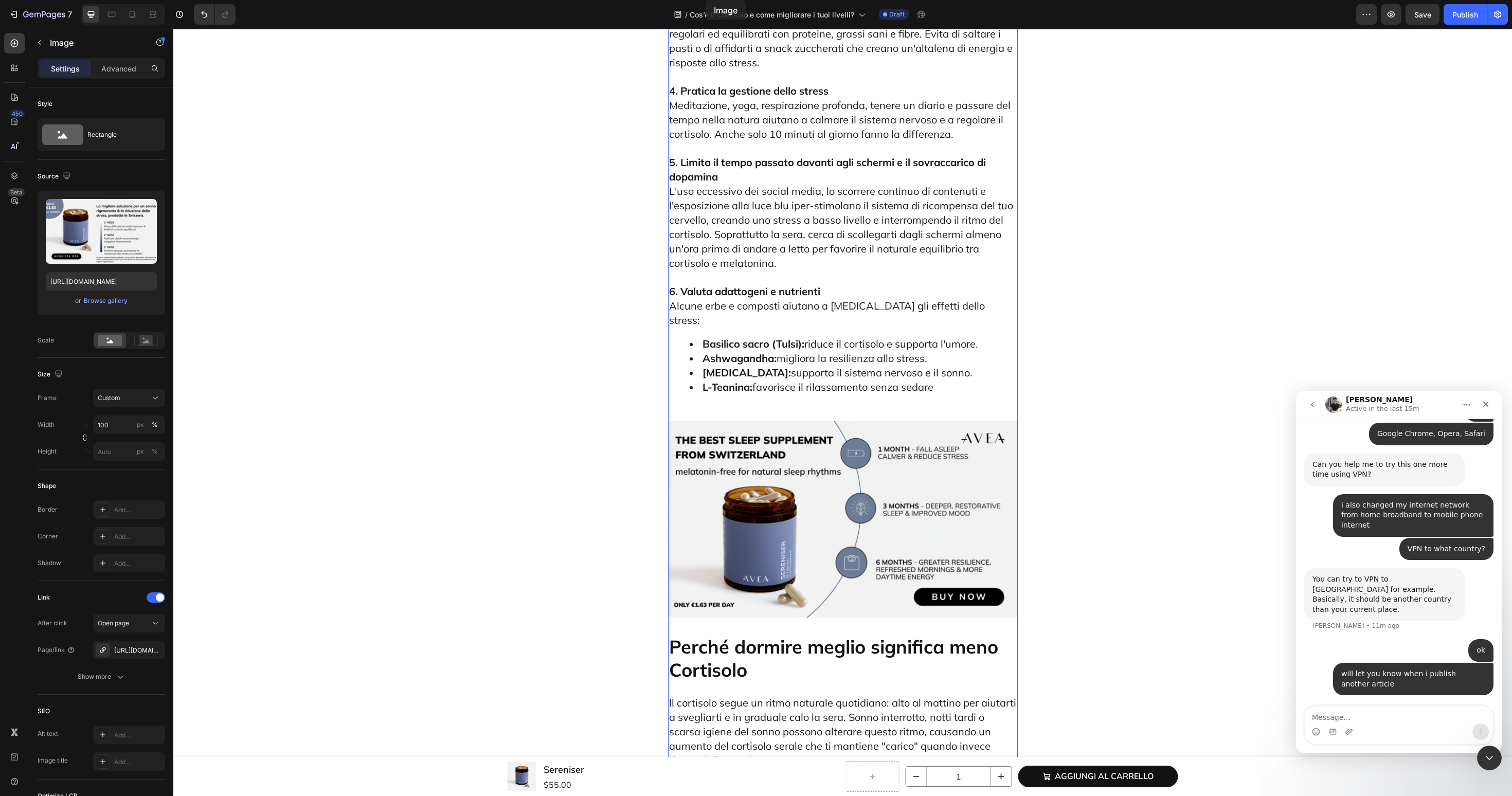
scroll to position [3343, 0]
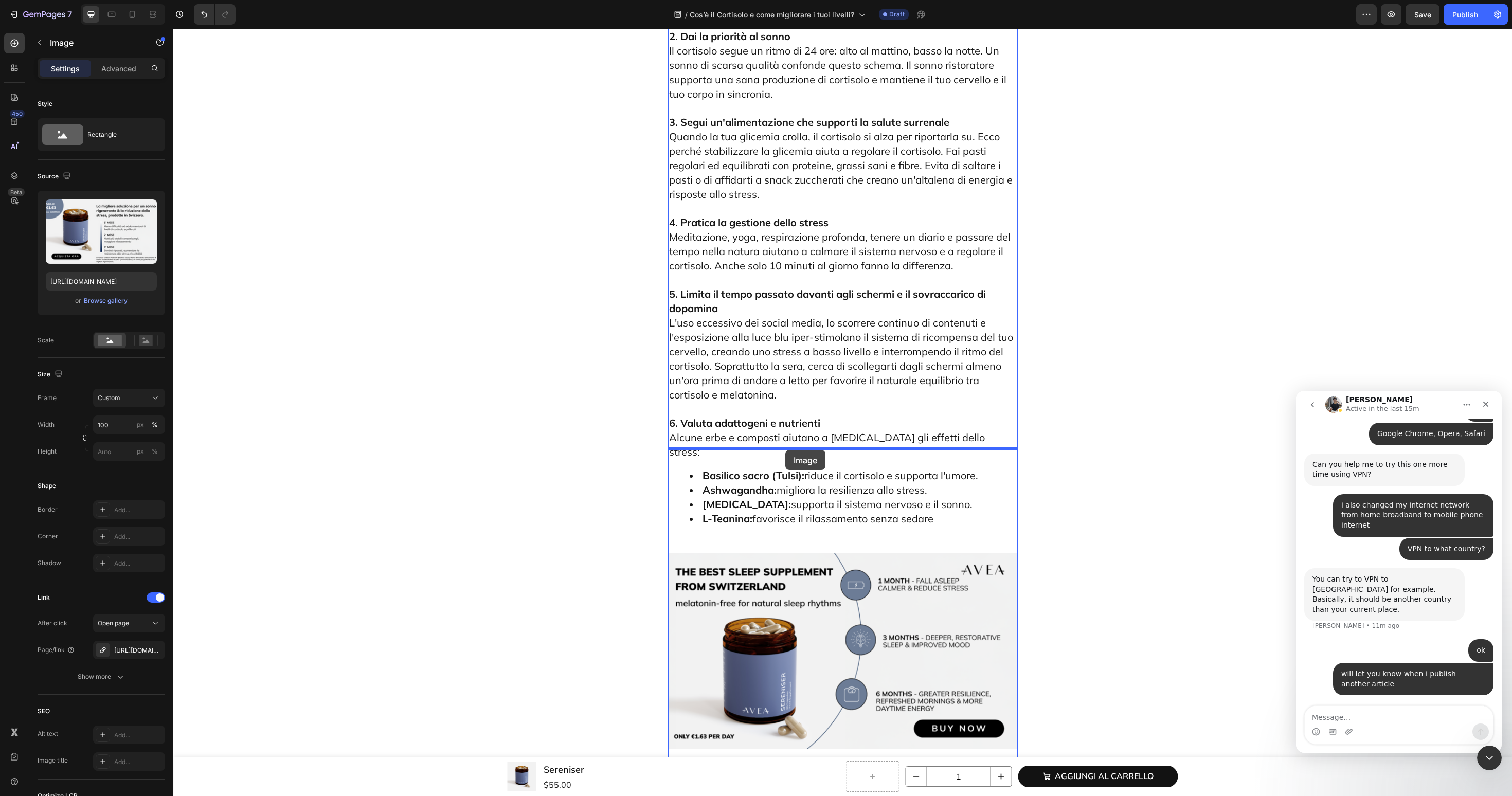
drag, startPoint x: 691, startPoint y: 734, endPoint x: 785, endPoint y: 451, distance: 298.2
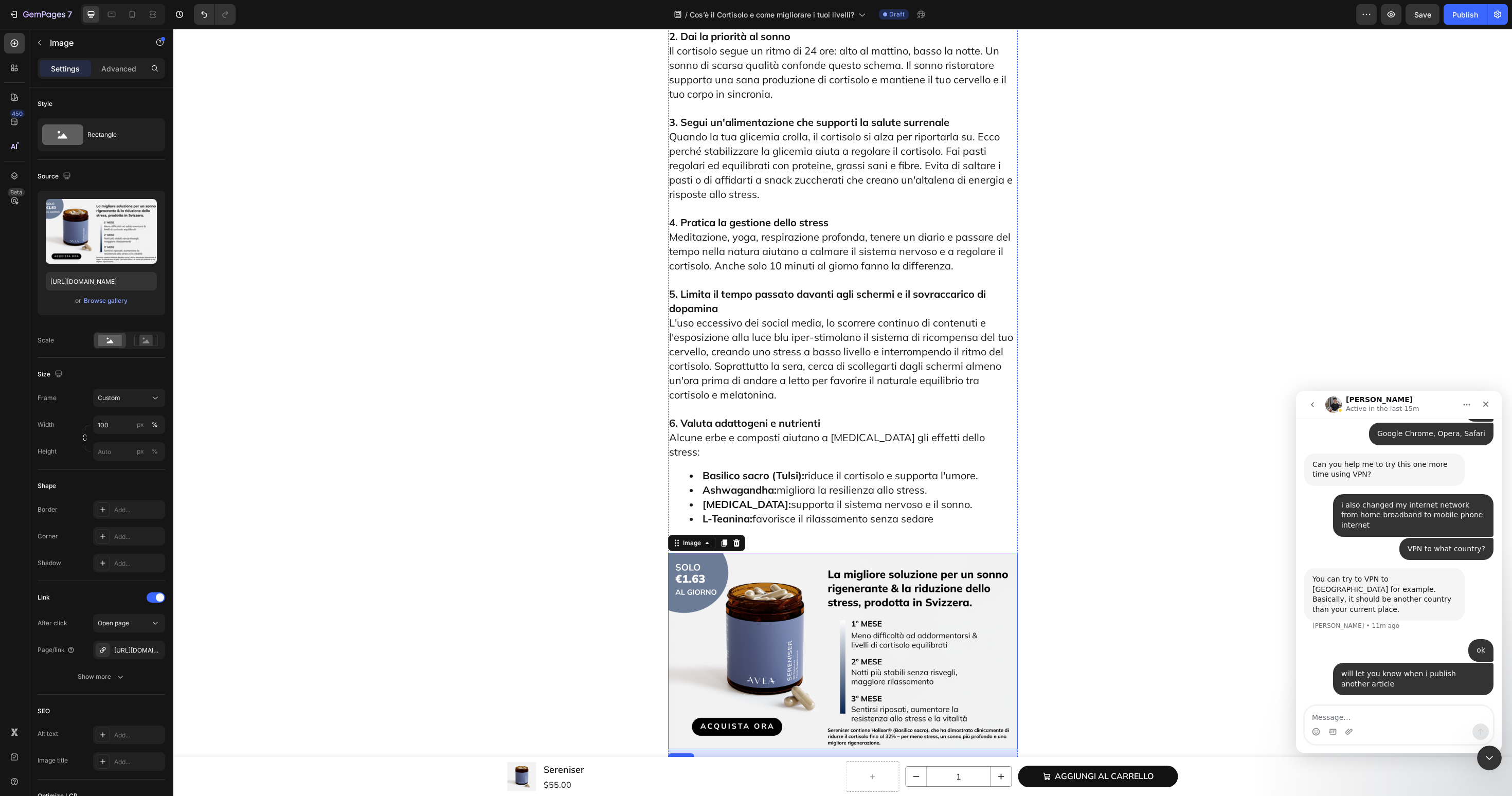
click at [739, 753] on icon at bounding box center [736, 756] width 7 height 7
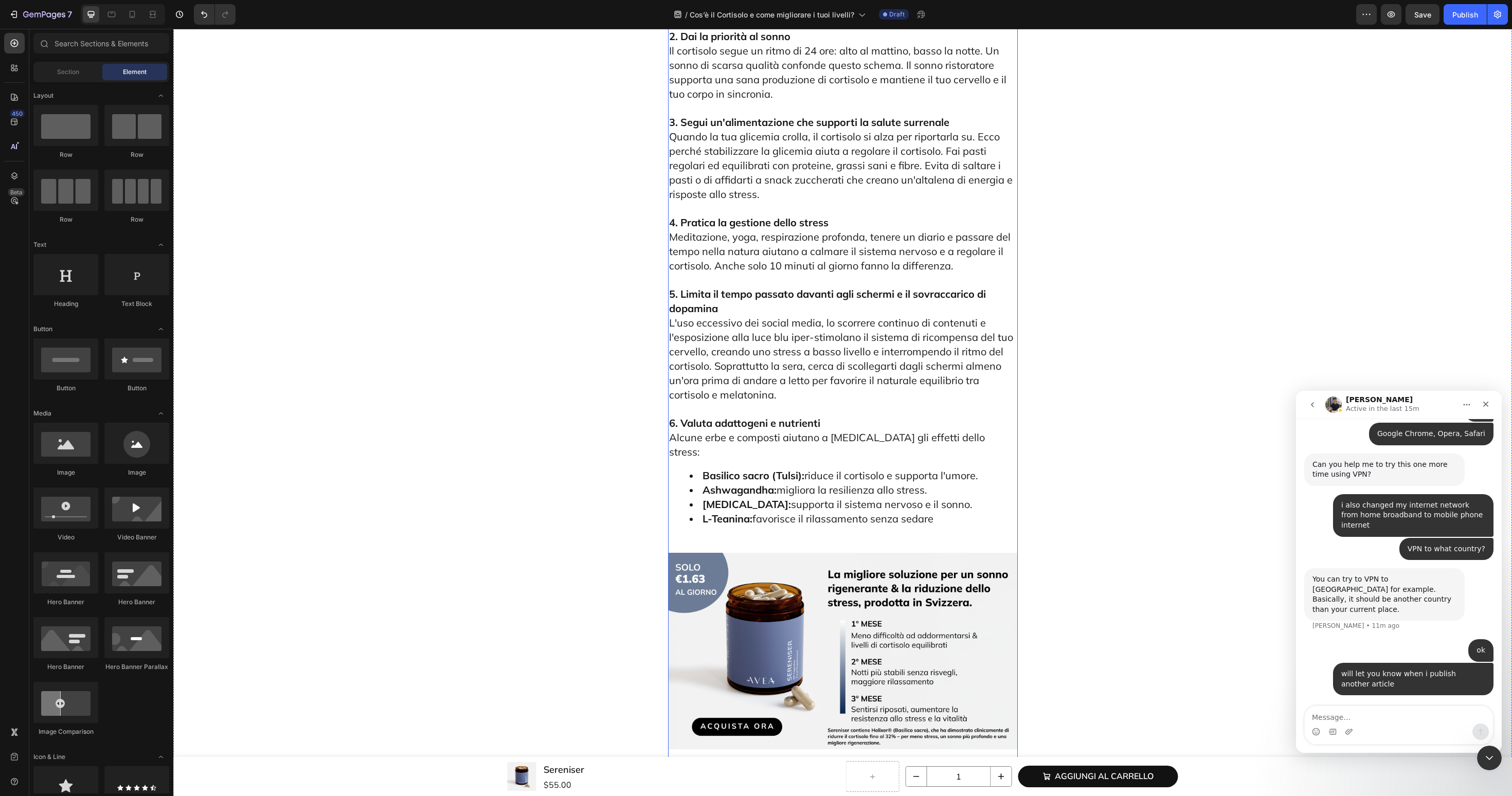
click at [784, 553] on img at bounding box center [843, 651] width 350 height 197
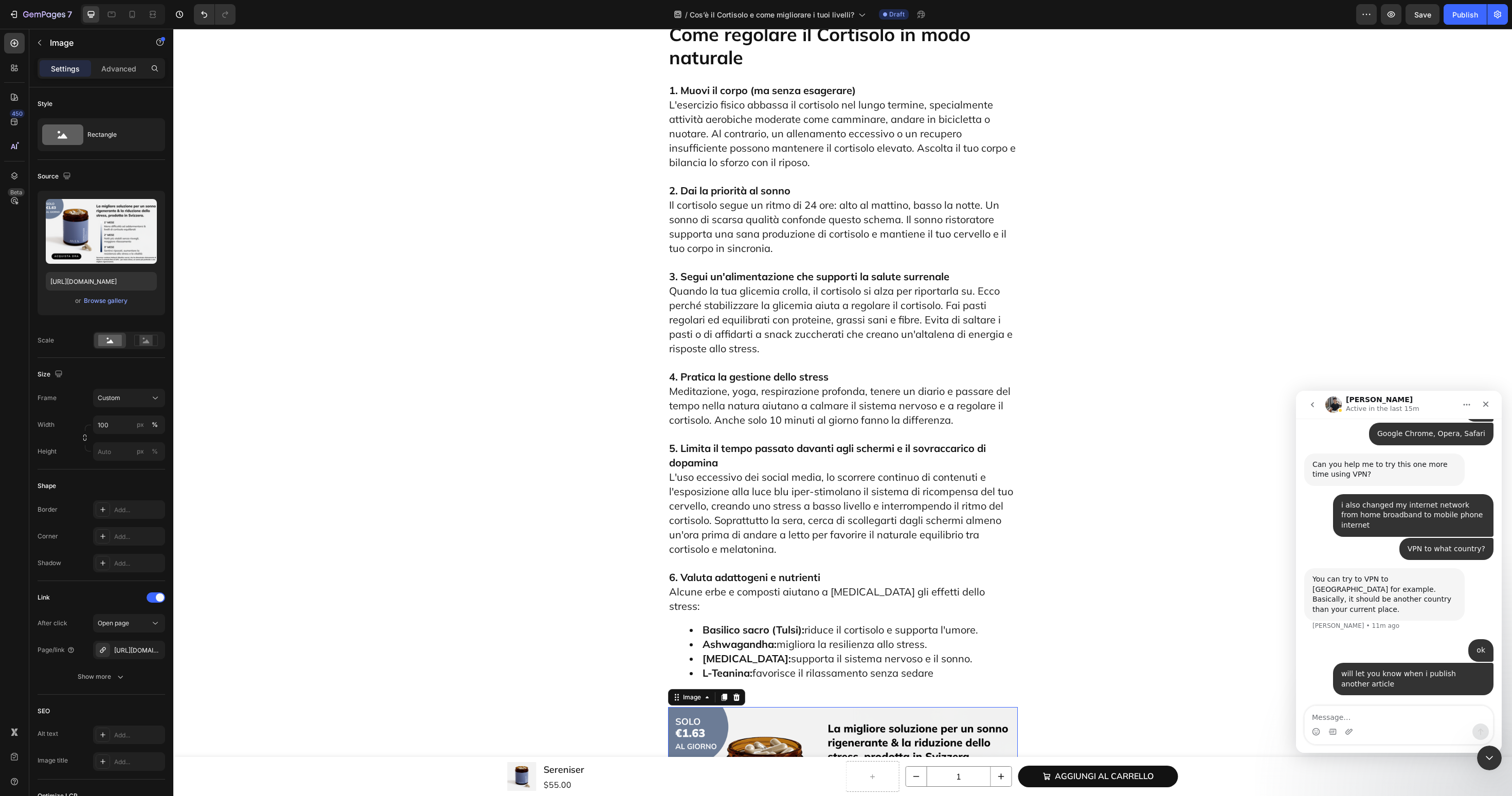
scroll to position [3102, 0]
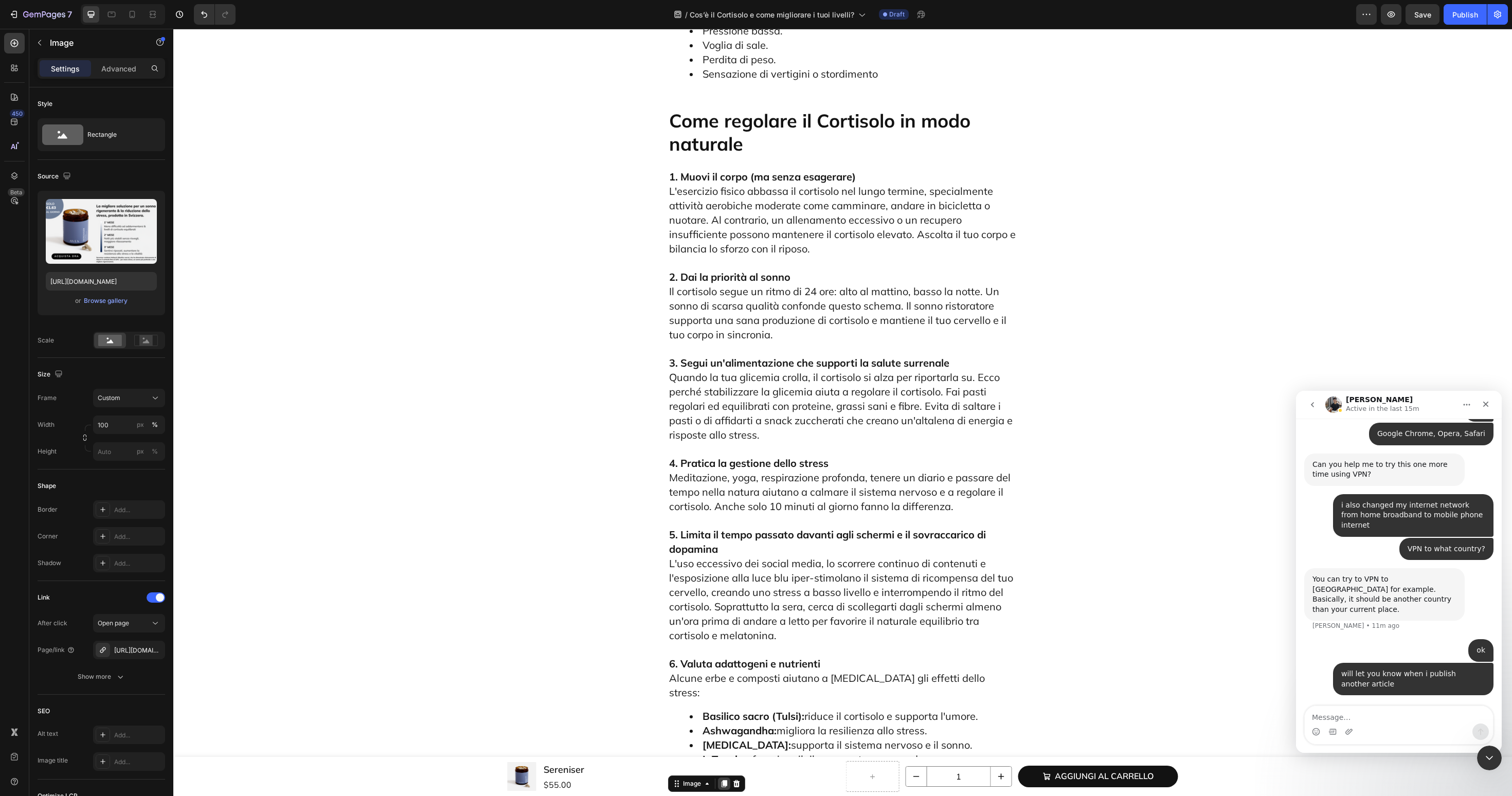
click at [724, 780] on icon at bounding box center [724, 784] width 6 height 7
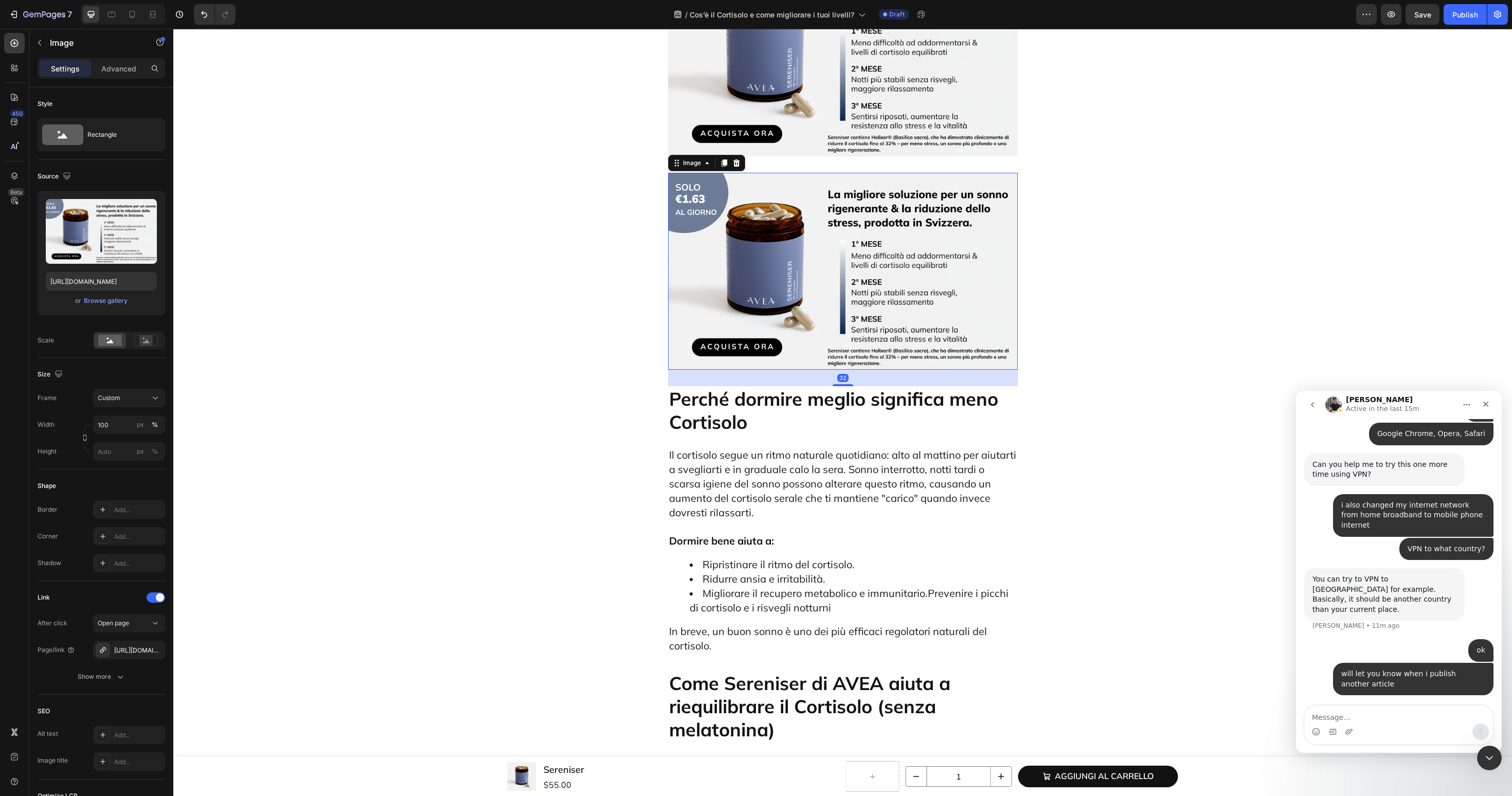
scroll to position [3745, 0]
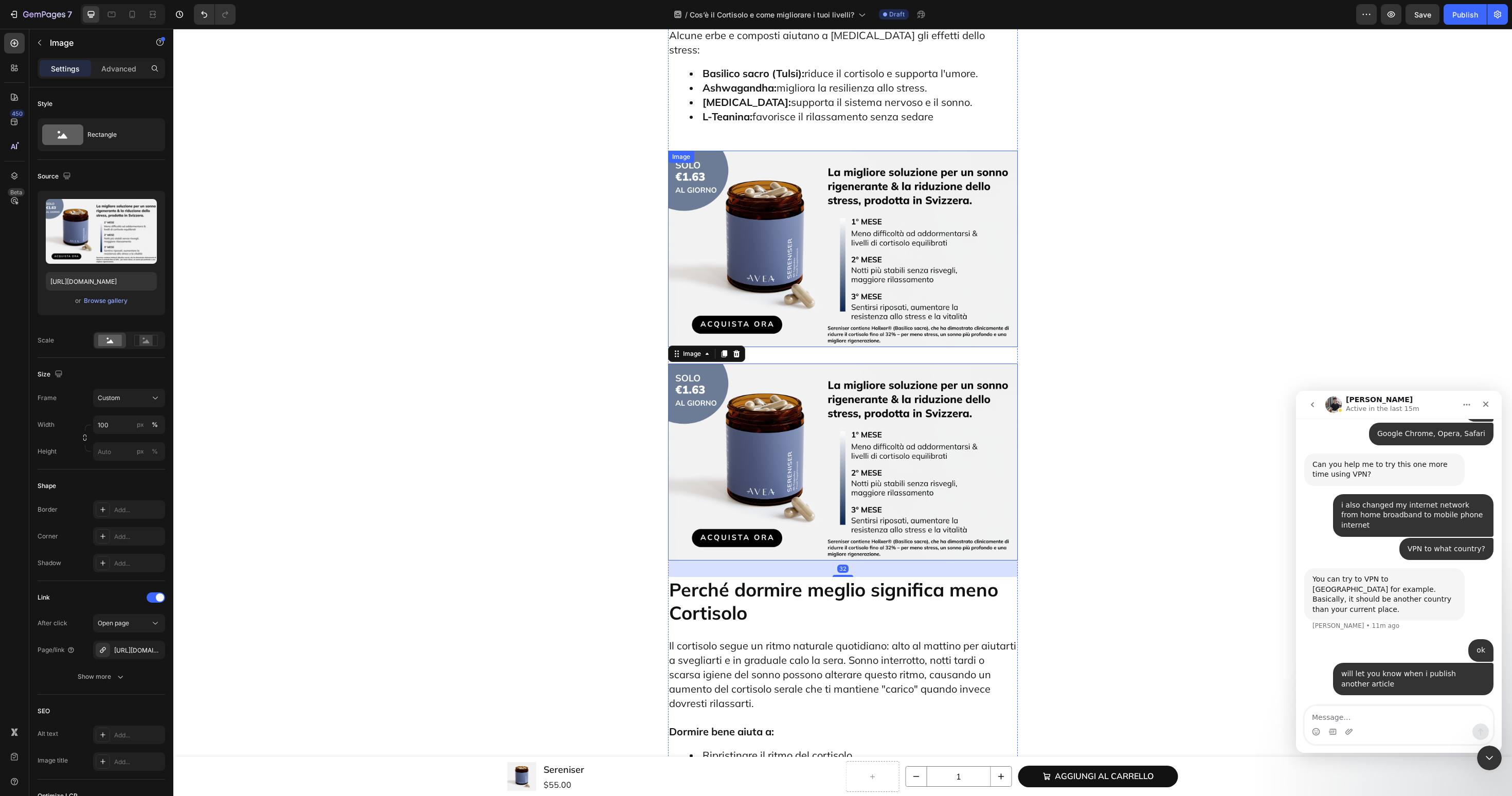
click at [819, 151] on img at bounding box center [843, 249] width 350 height 197
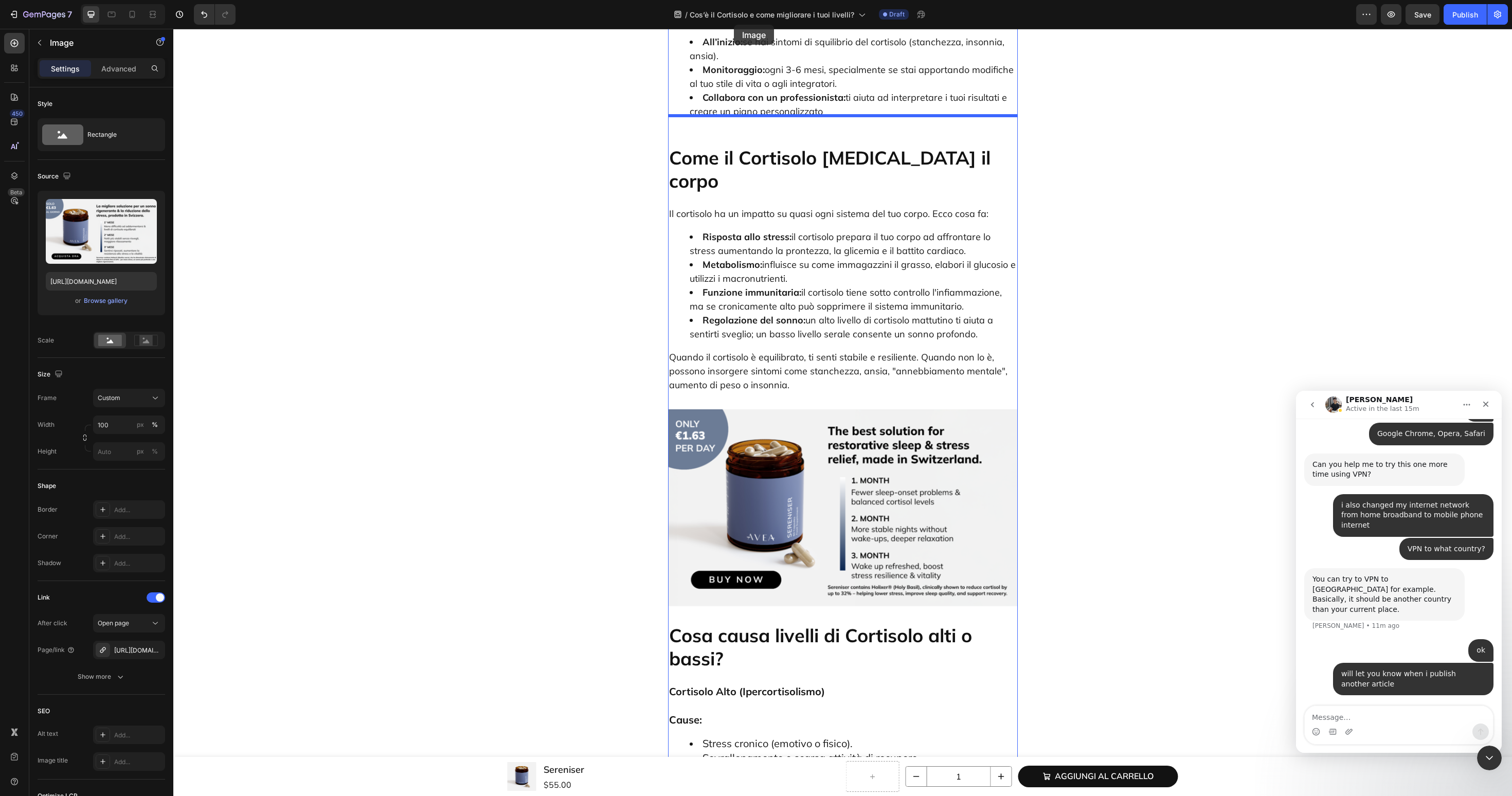
scroll to position [2058, 0]
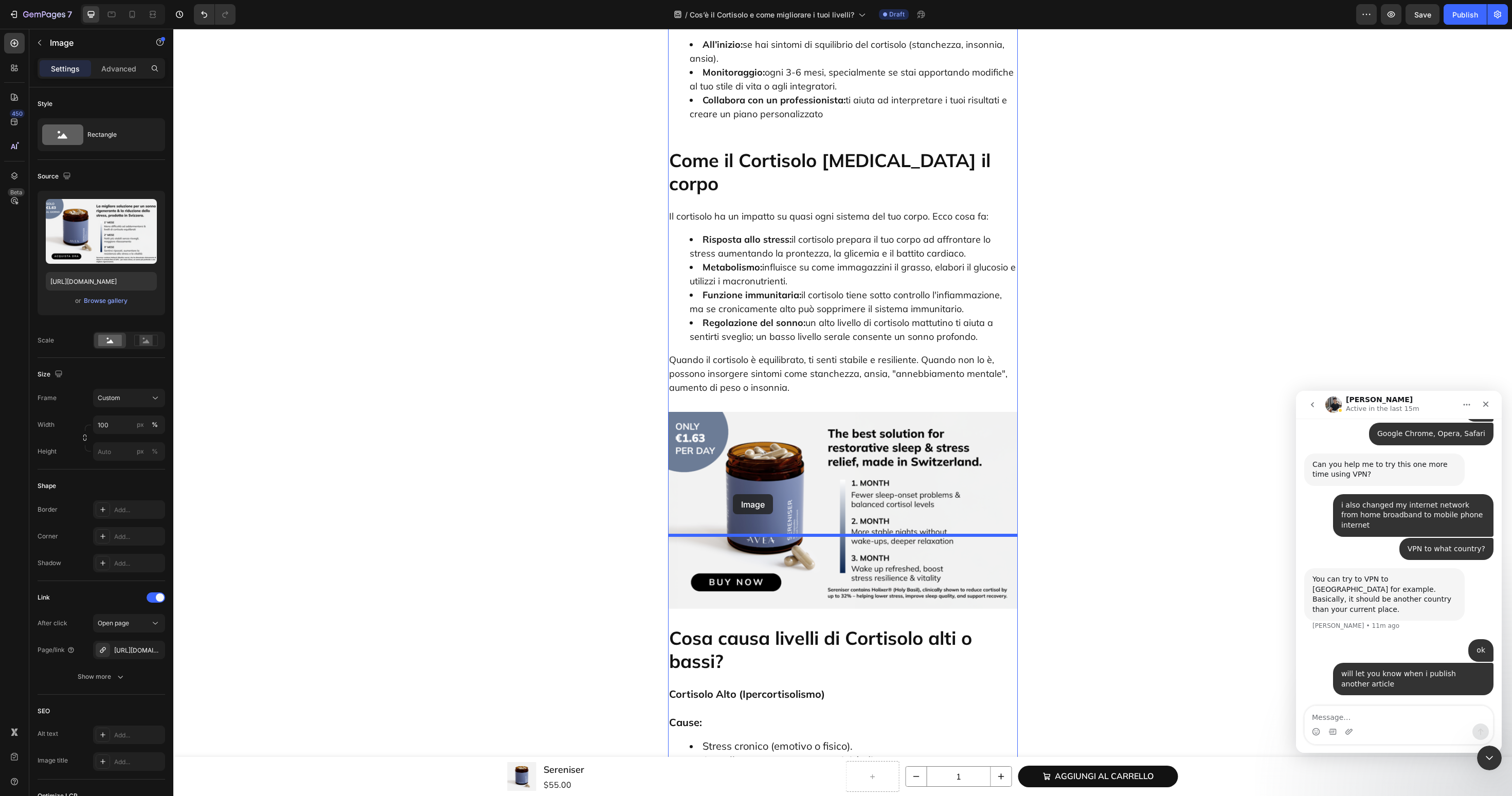
drag, startPoint x: 693, startPoint y: 540, endPoint x: 732, endPoint y: 494, distance: 60.3
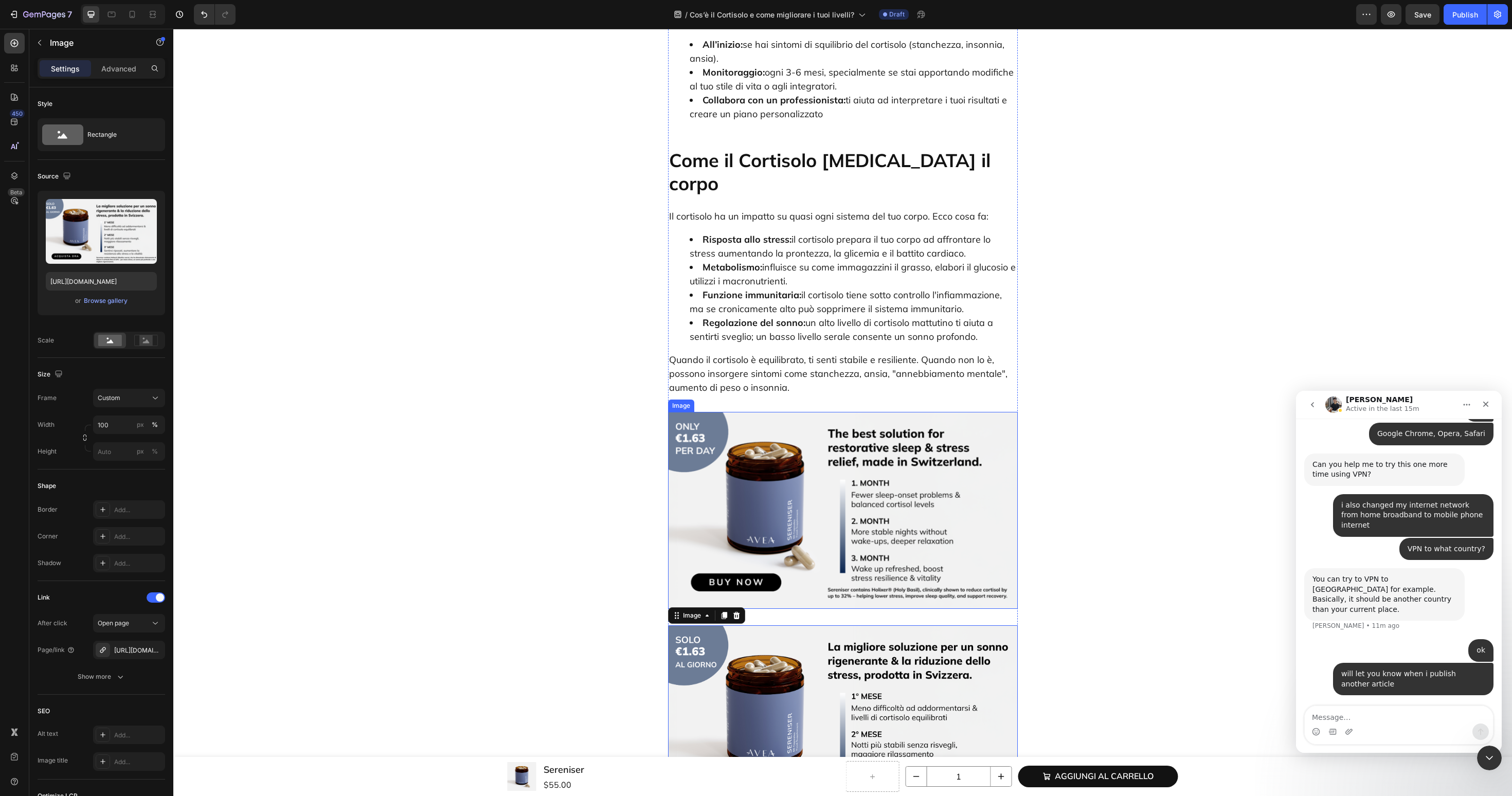
click at [767, 412] on img at bounding box center [843, 510] width 350 height 197
click at [741, 396] on div at bounding box center [736, 402] width 12 height 12
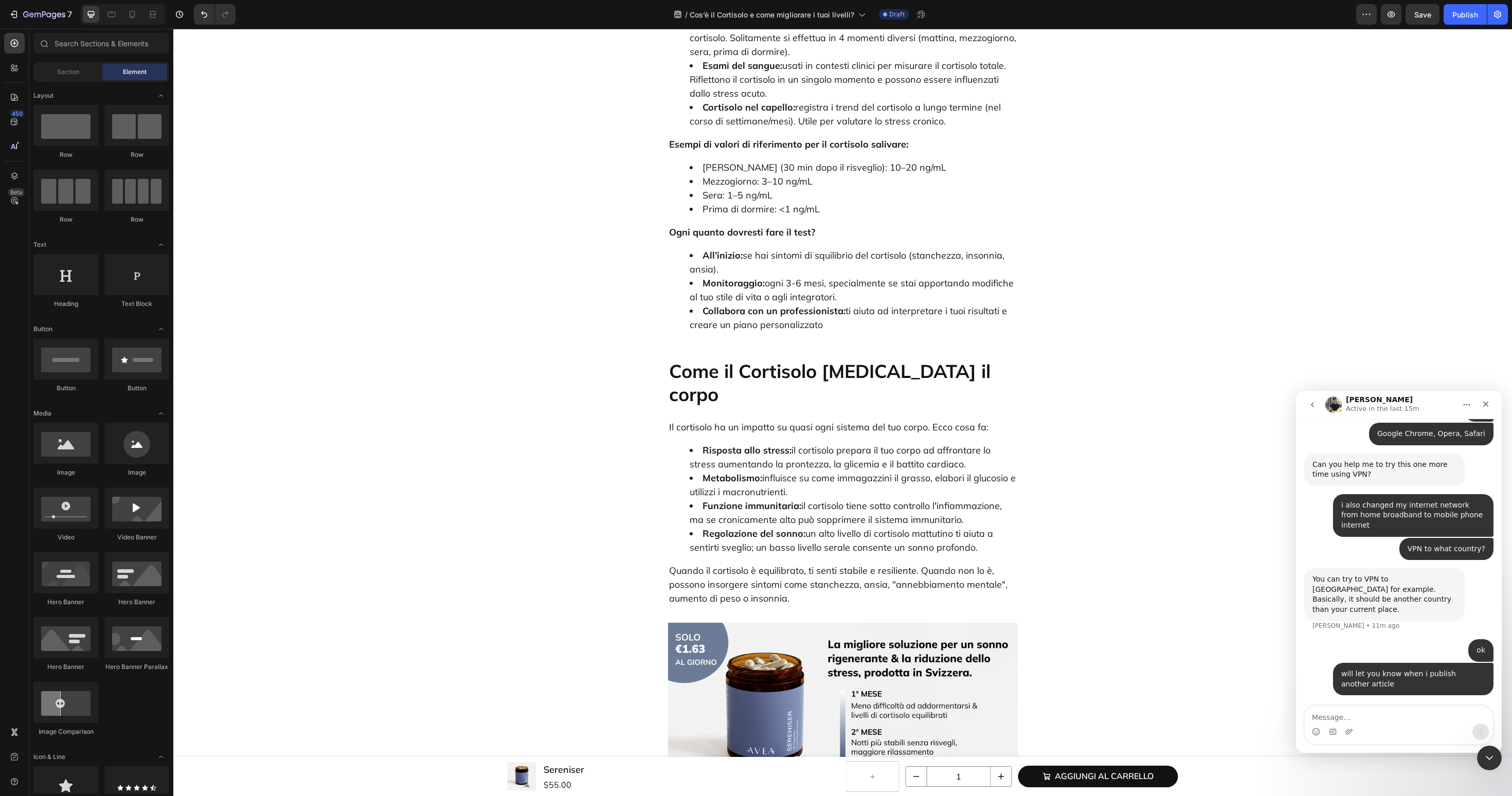
scroll to position [1795, 0]
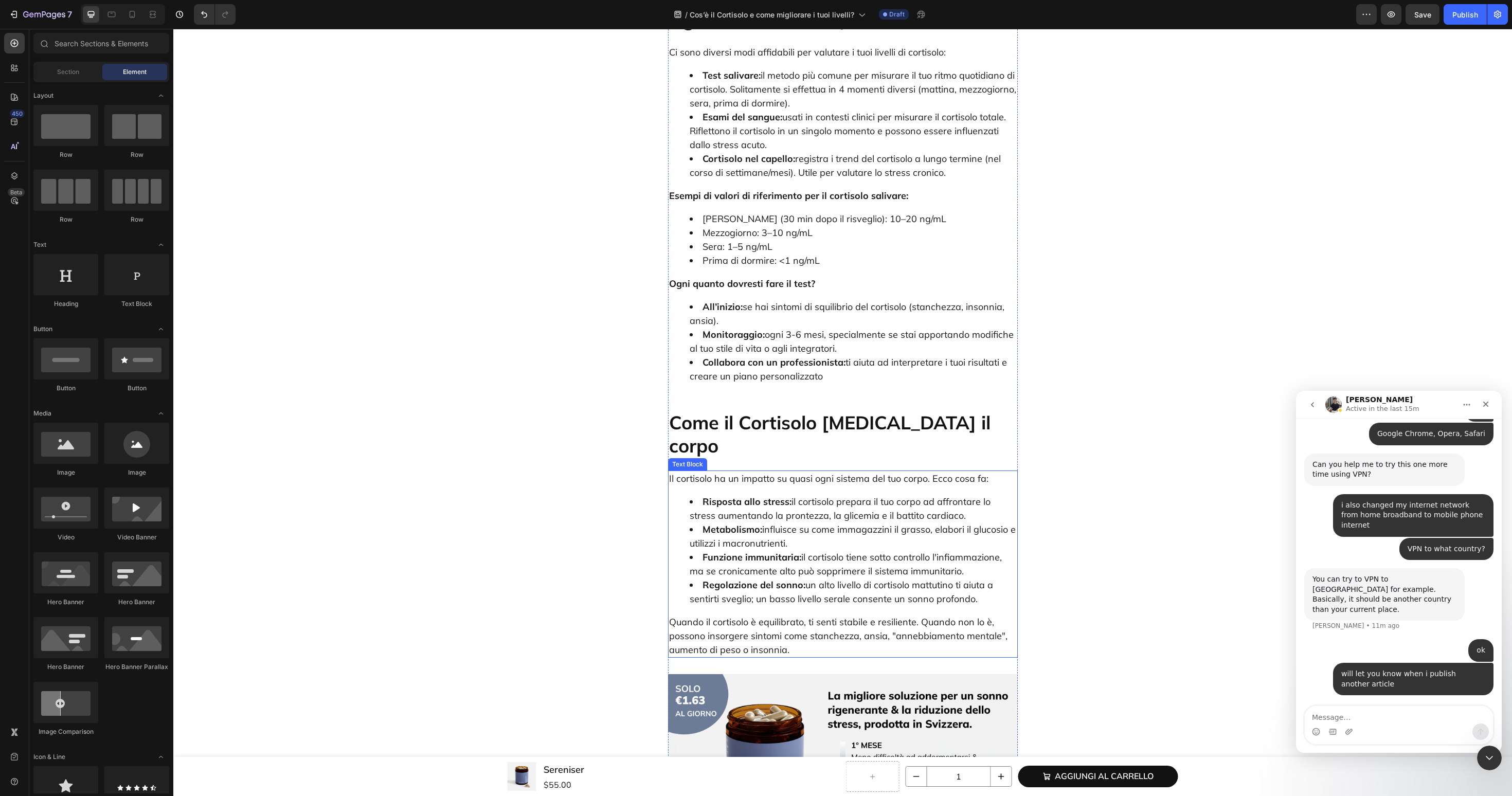
click at [743, 675] on img at bounding box center [843, 773] width 350 height 197
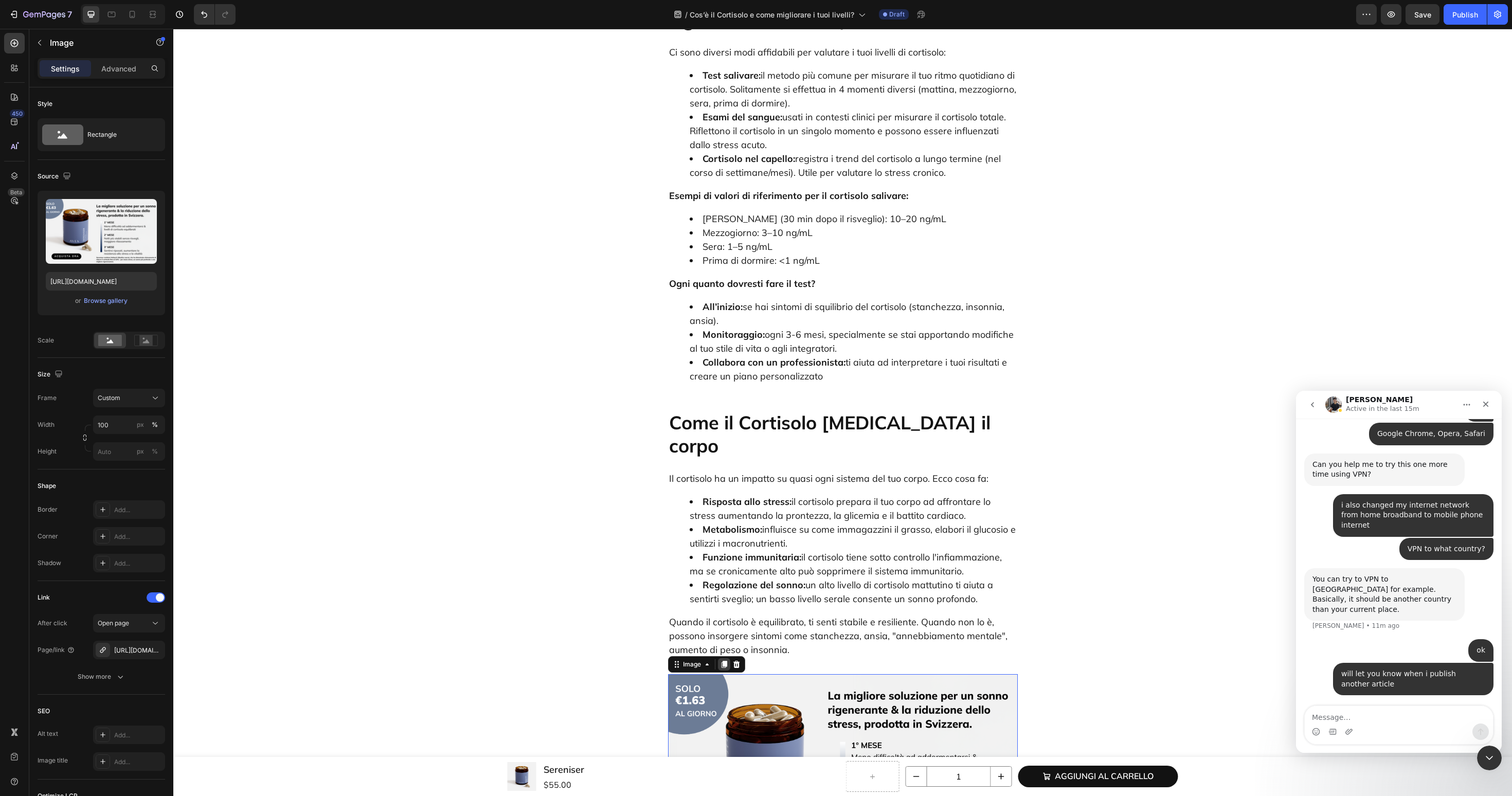
click at [729, 658] on div at bounding box center [724, 664] width 12 height 12
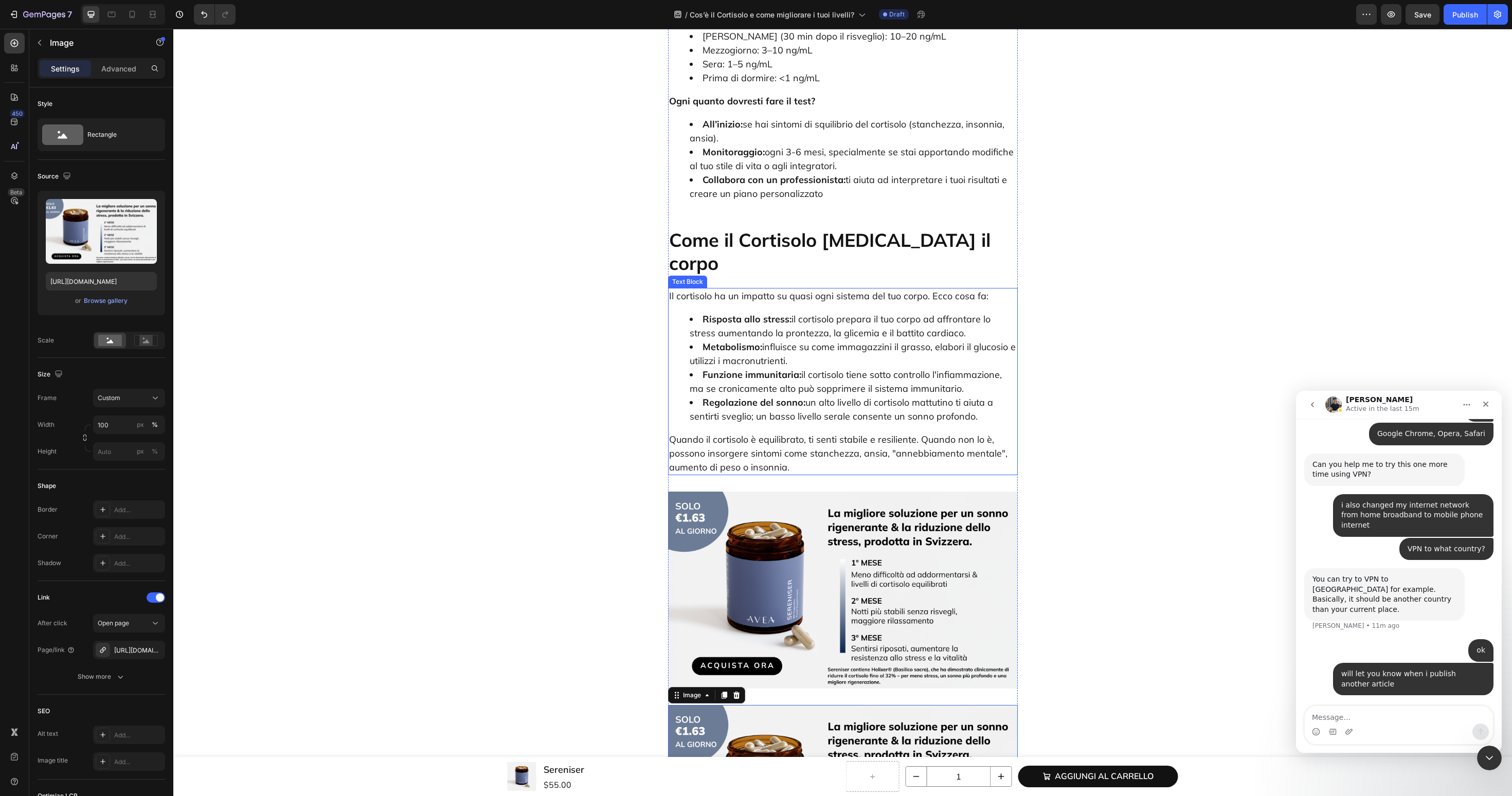
click at [754, 492] on img at bounding box center [843, 590] width 350 height 197
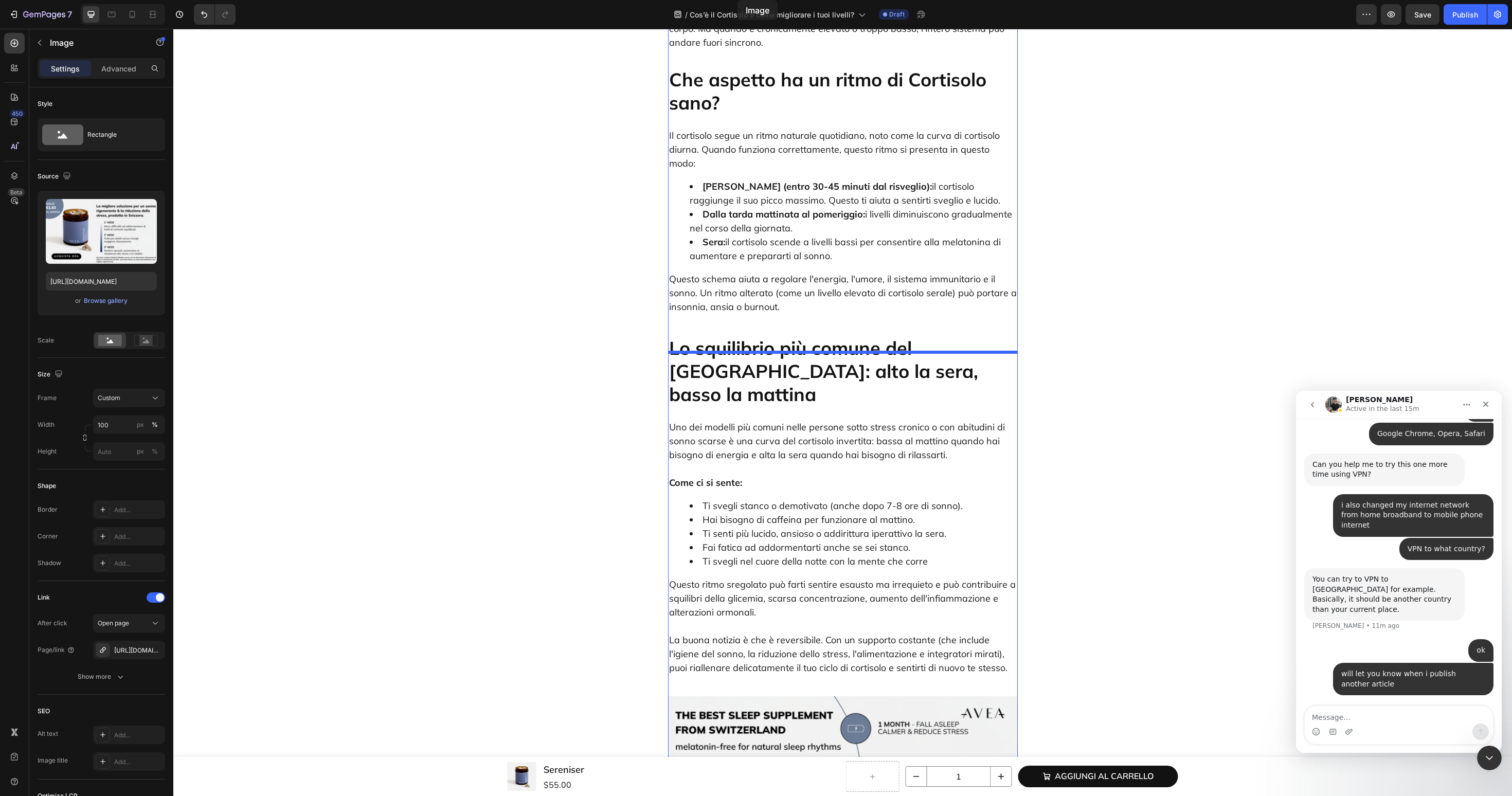
scroll to position [863, 0]
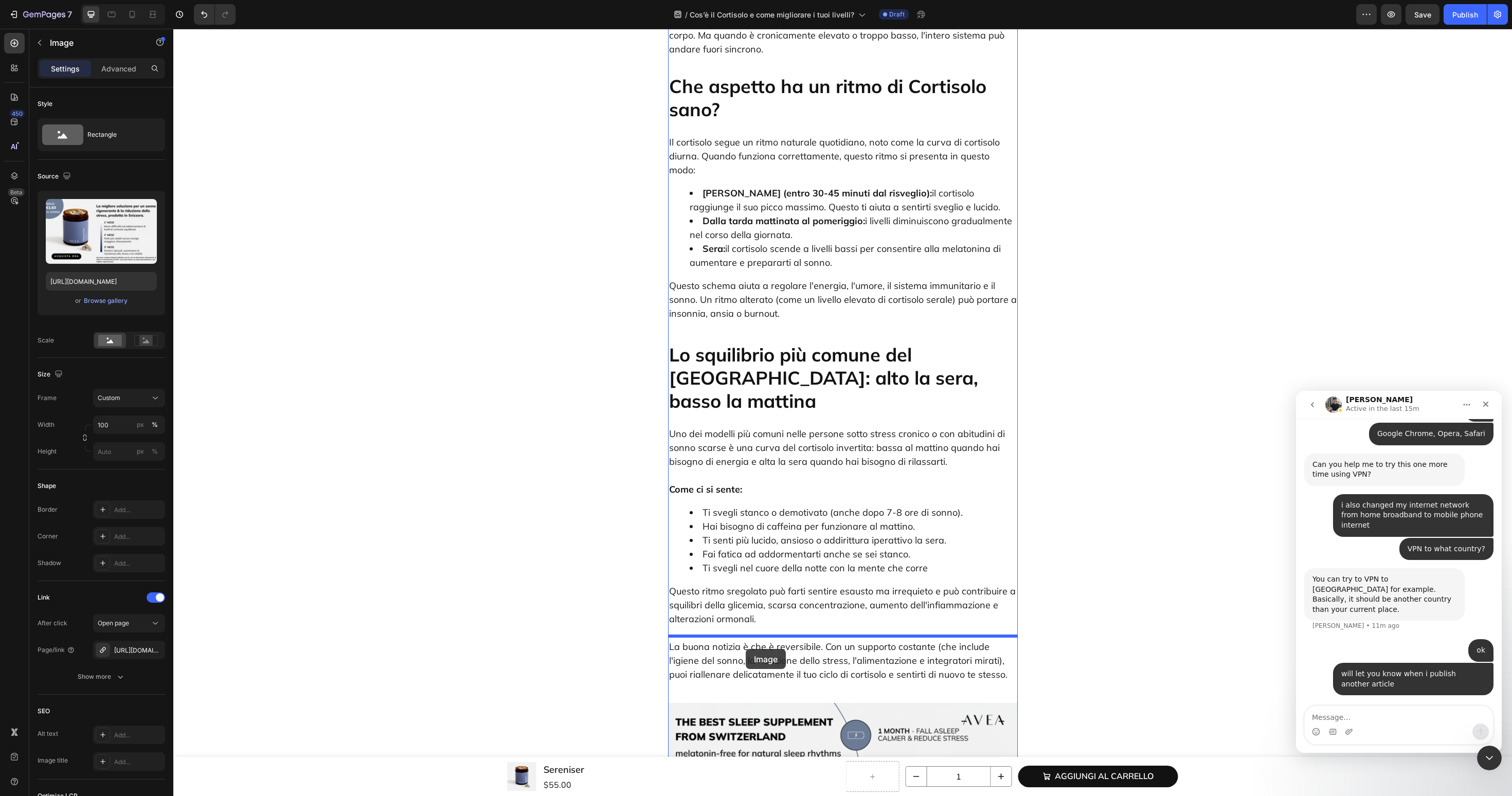
drag, startPoint x: 699, startPoint y: 477, endPoint x: 746, endPoint y: 650, distance: 179.3
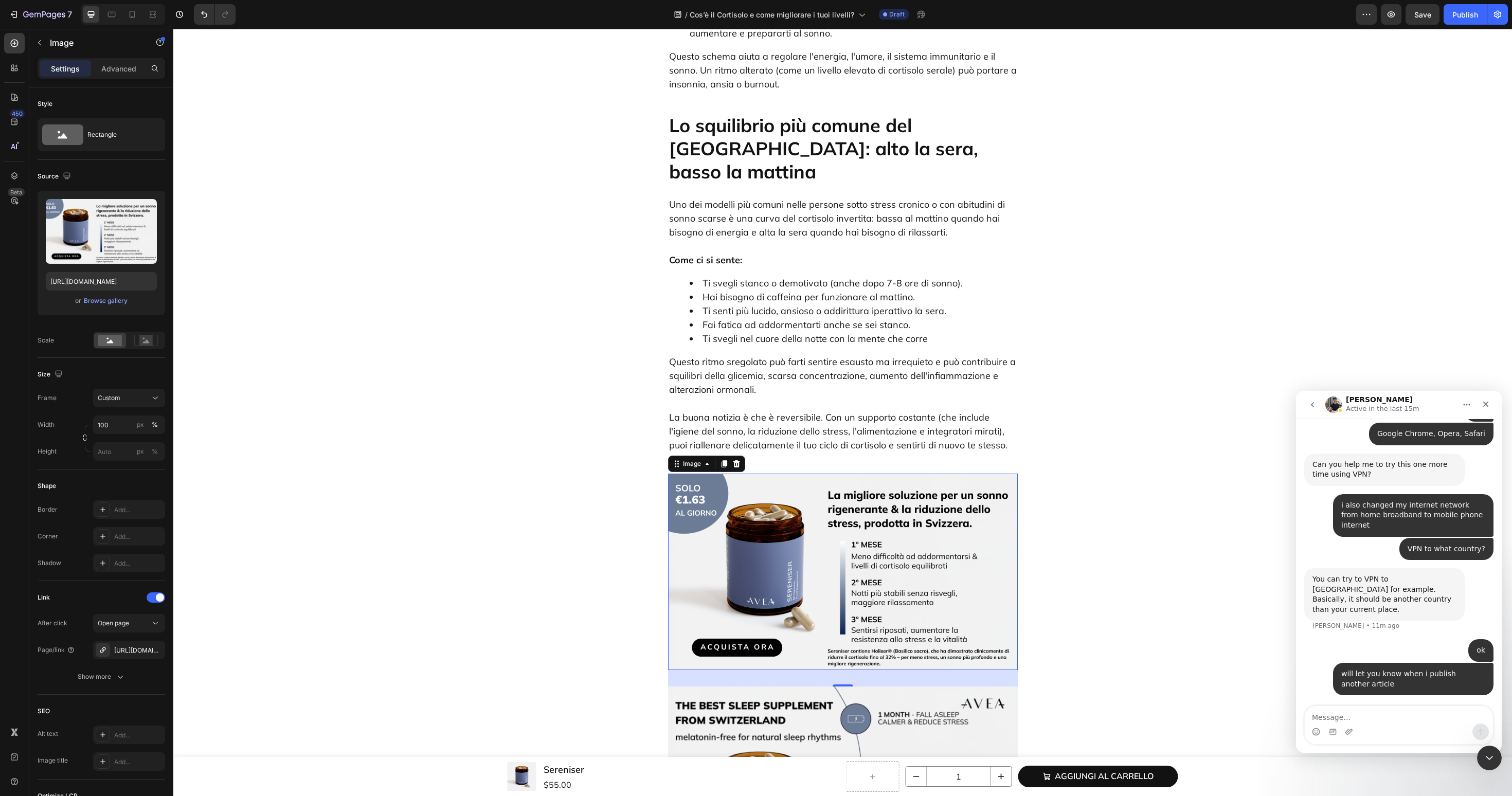
scroll to position [1166, 0]
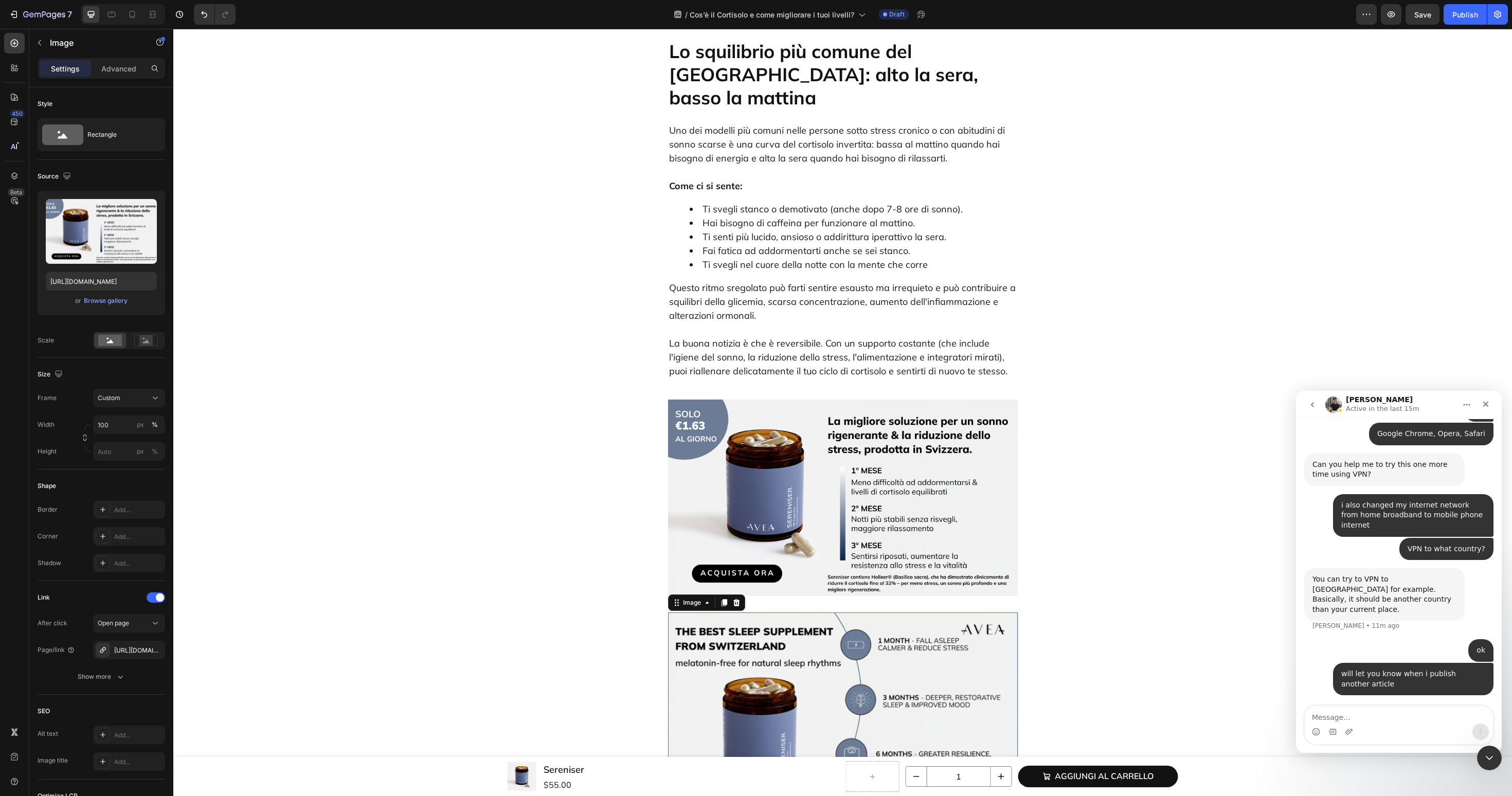
click at [827, 612] on img at bounding box center [843, 711] width 350 height 197
click at [737, 599] on icon at bounding box center [736, 603] width 9 height 9
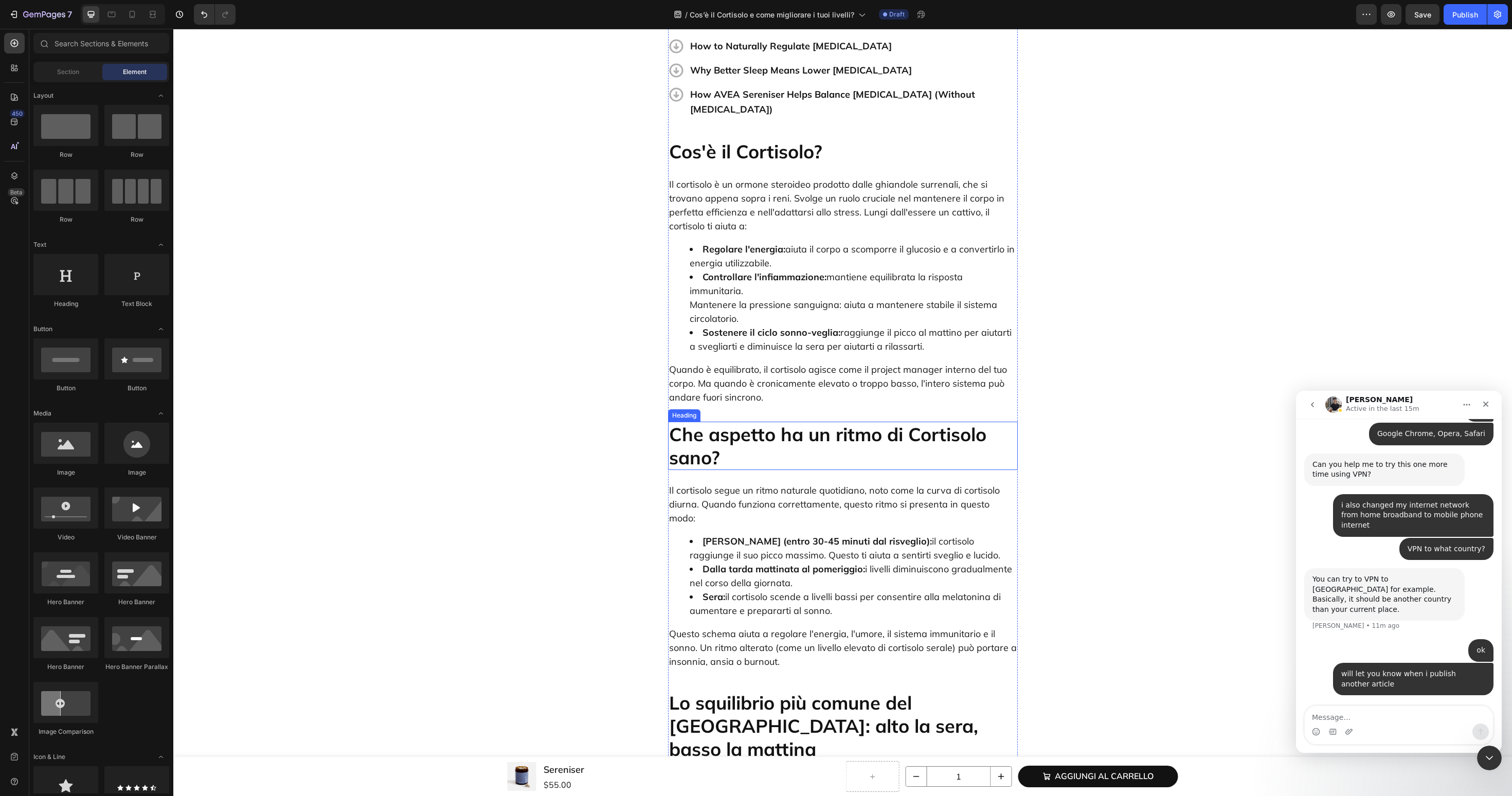
scroll to position [597, 0]
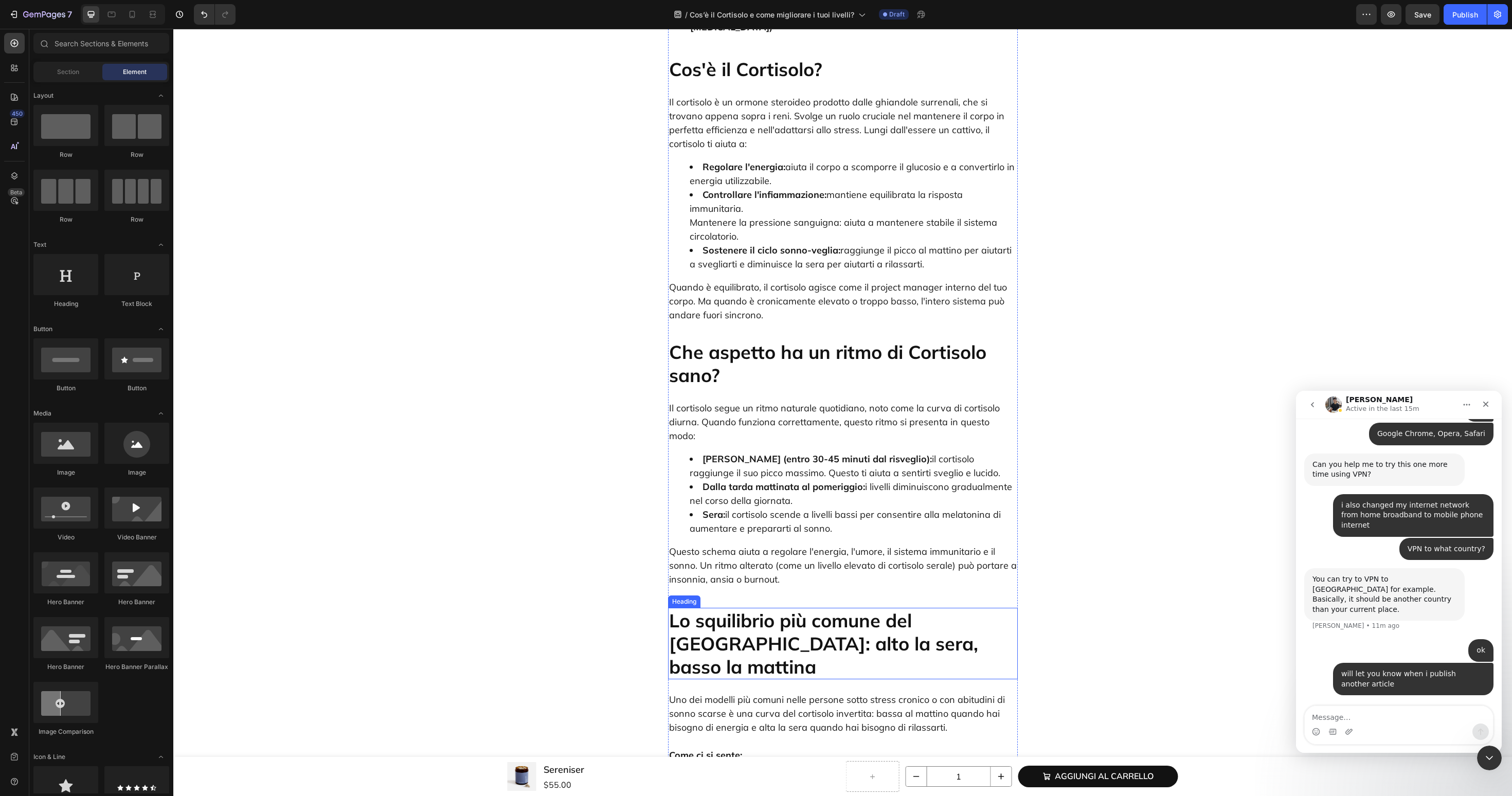
click at [737, 609] on p "Lo squilibrio più comune del [GEOGRAPHIC_DATA]: alto la sera, basso [PERSON_NAM…" at bounding box center [843, 644] width 347 height 70
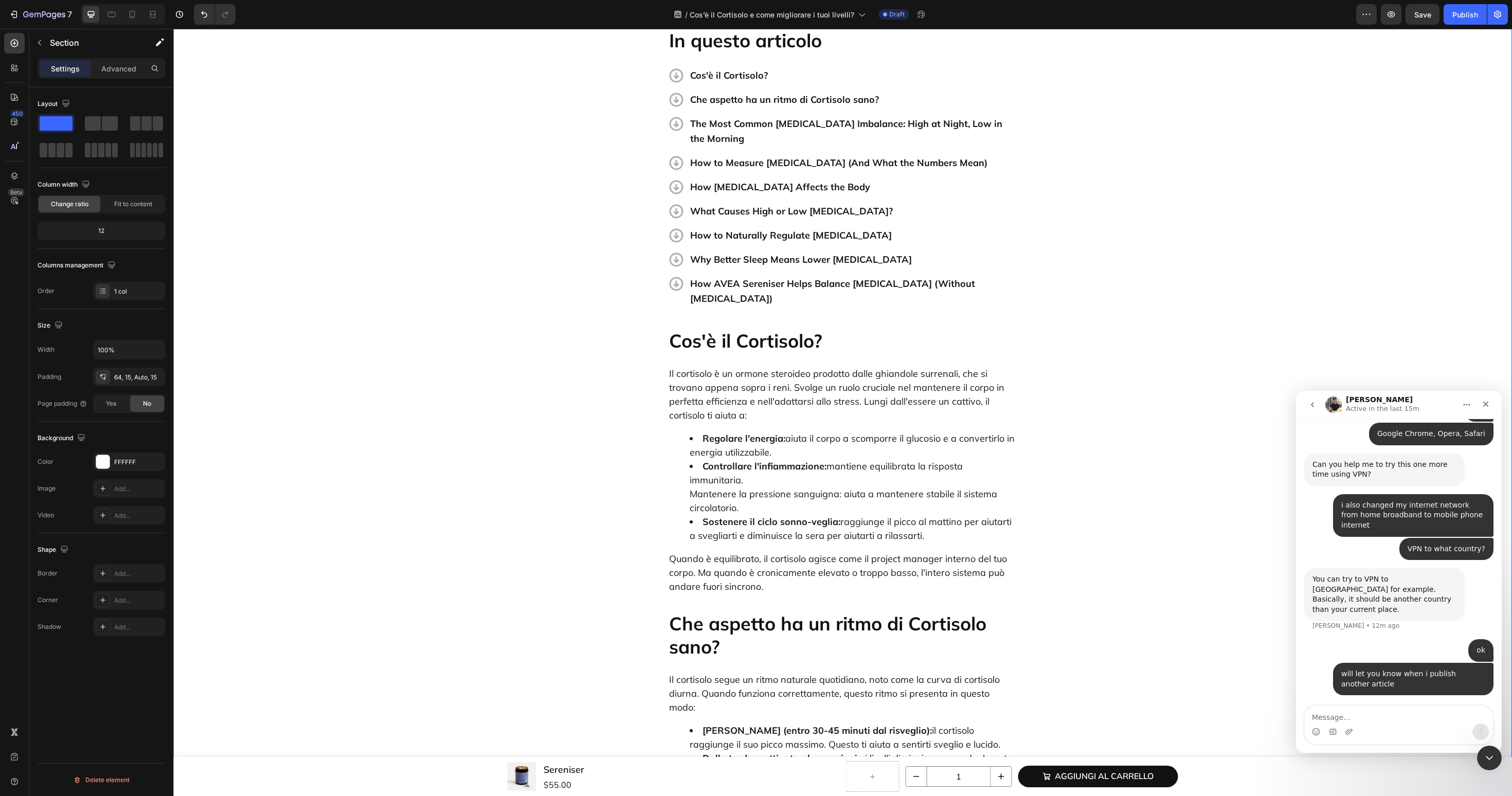
scroll to position [0, 0]
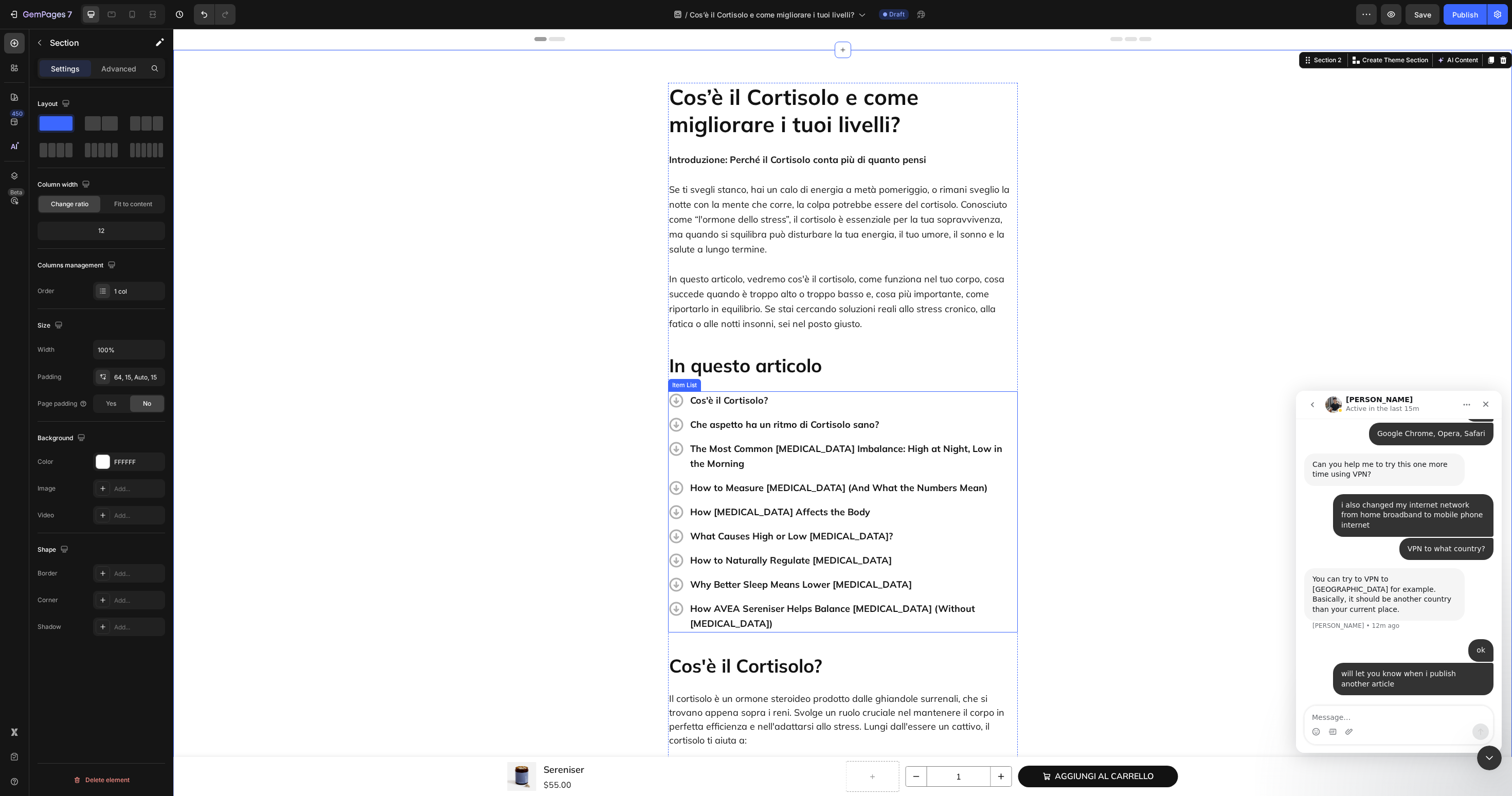
click at [705, 448] on p "The Most Common Cortisol Imbalance: High at Night, Low in the Morning" at bounding box center [853, 456] width 326 height 30
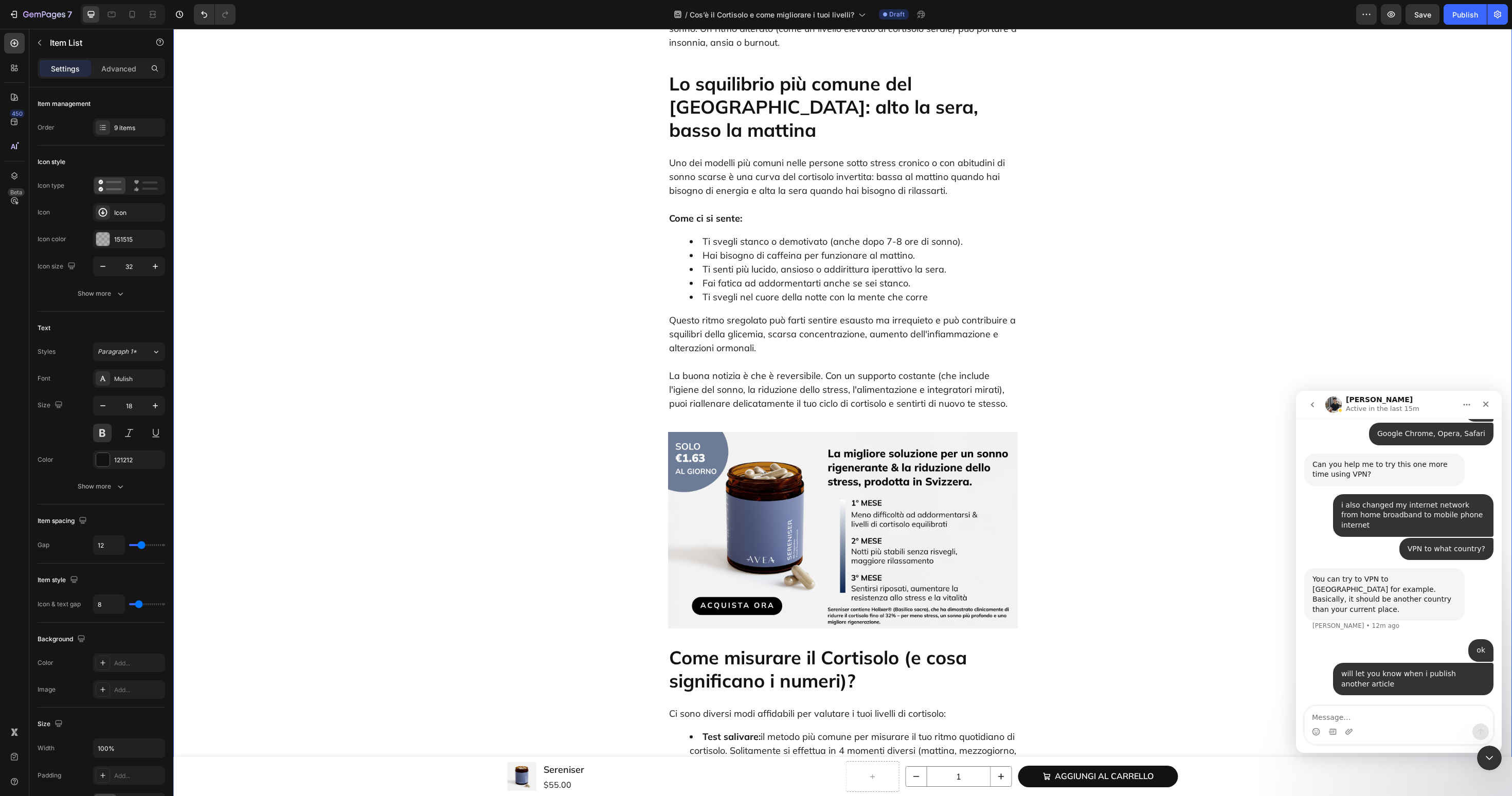
scroll to position [1336, 0]
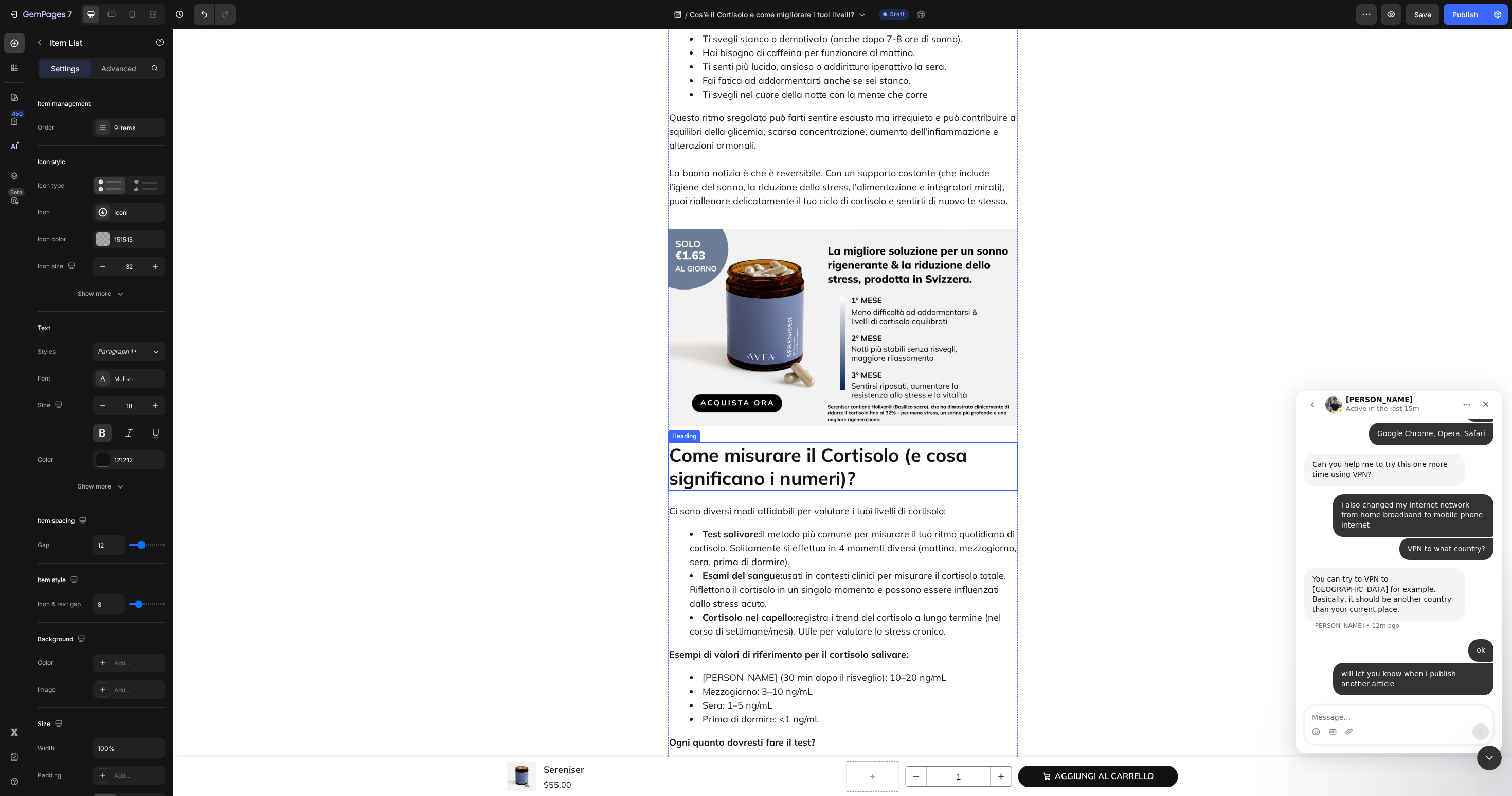
click at [776, 443] on p "Come misurare il Cortisolo (e cosa significano i numeri)?" at bounding box center [843, 466] width 347 height 47
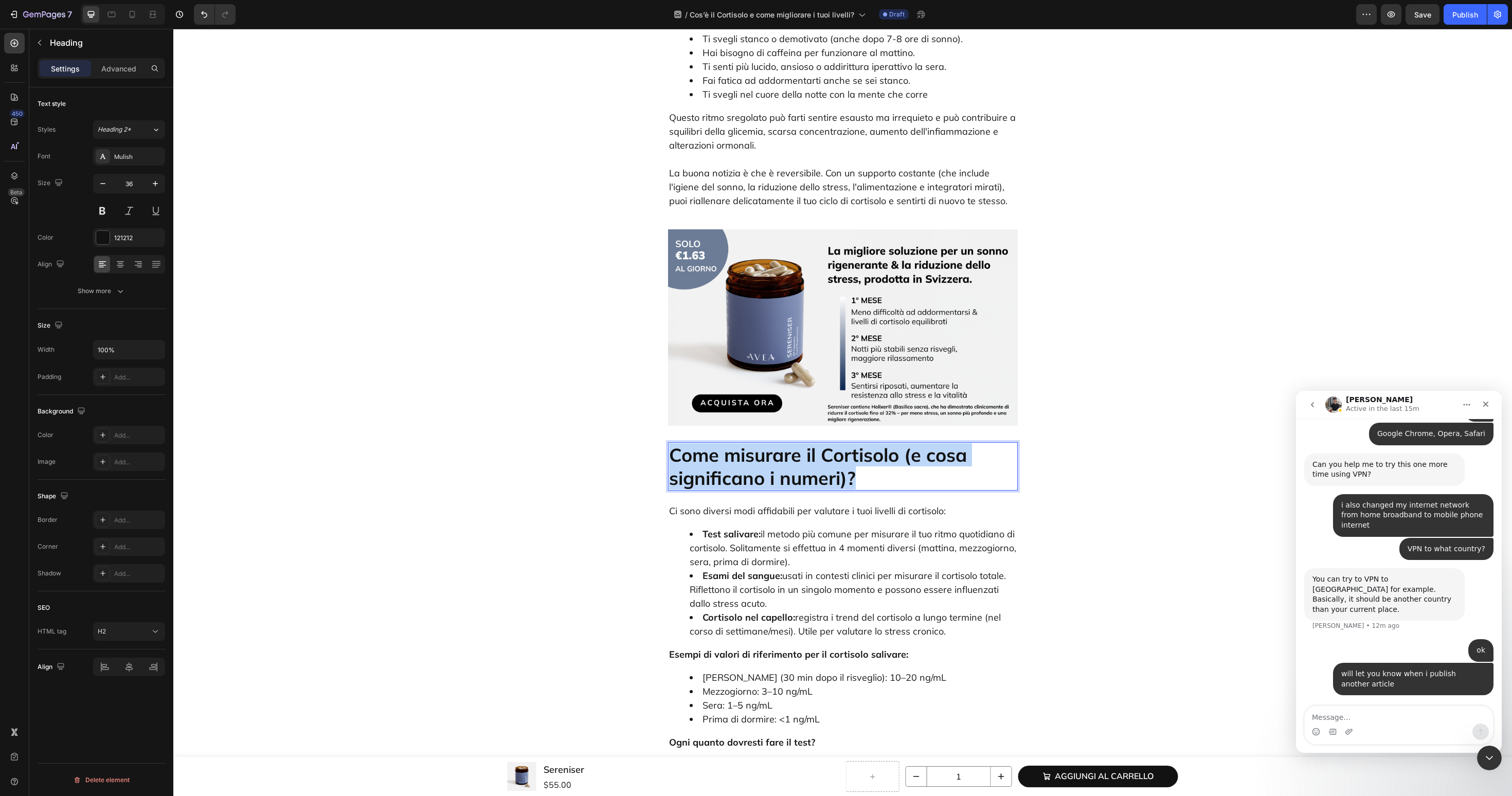
copy p "Come misurare il Cortisolo (e cosa significano i numeri)?"
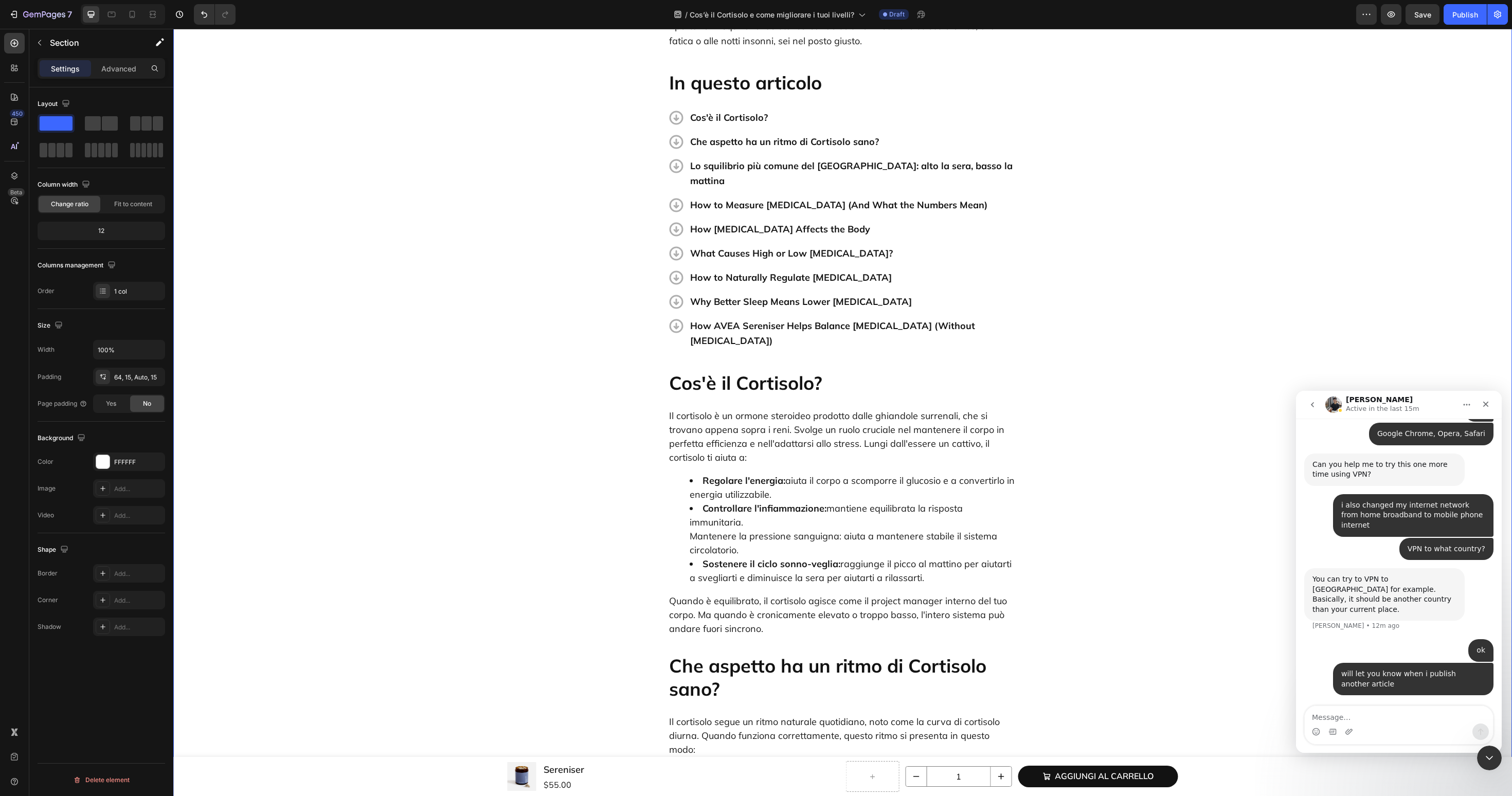
scroll to position [271, 0]
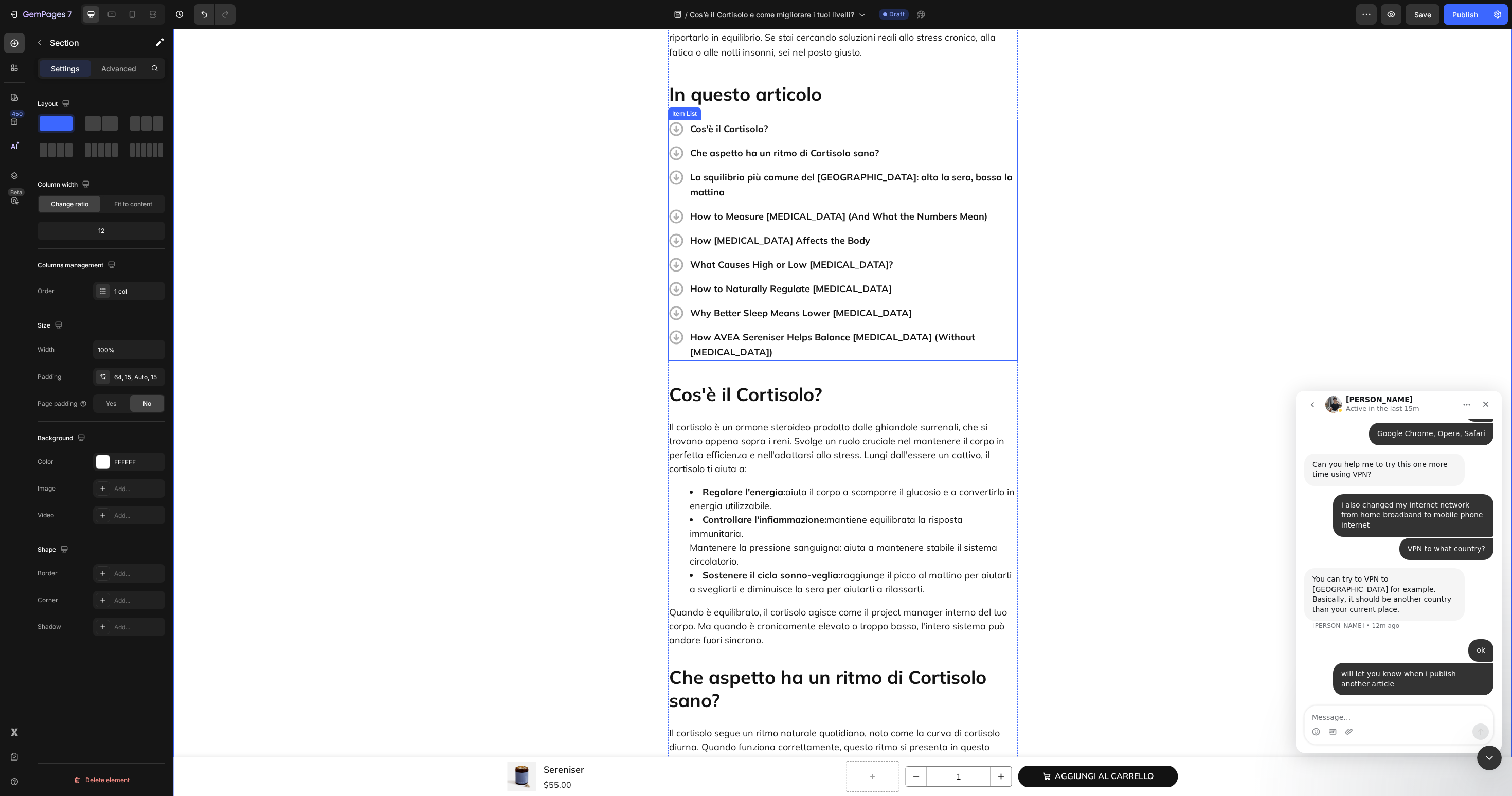
click at [773, 209] on p "How to Measure Cortisol (And What the Numbers Mean)" at bounding box center [853, 216] width 326 height 15
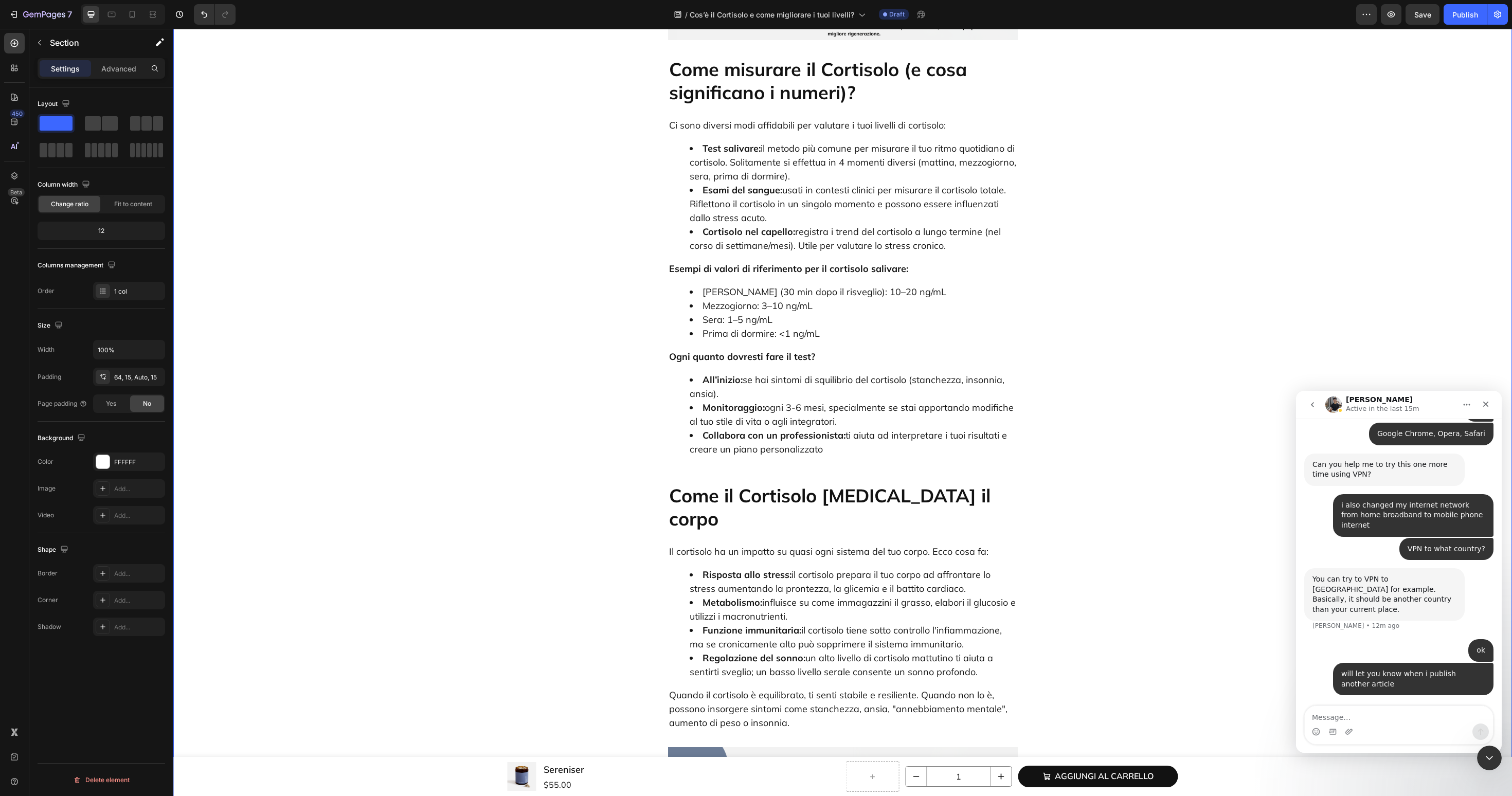
scroll to position [1743, 0]
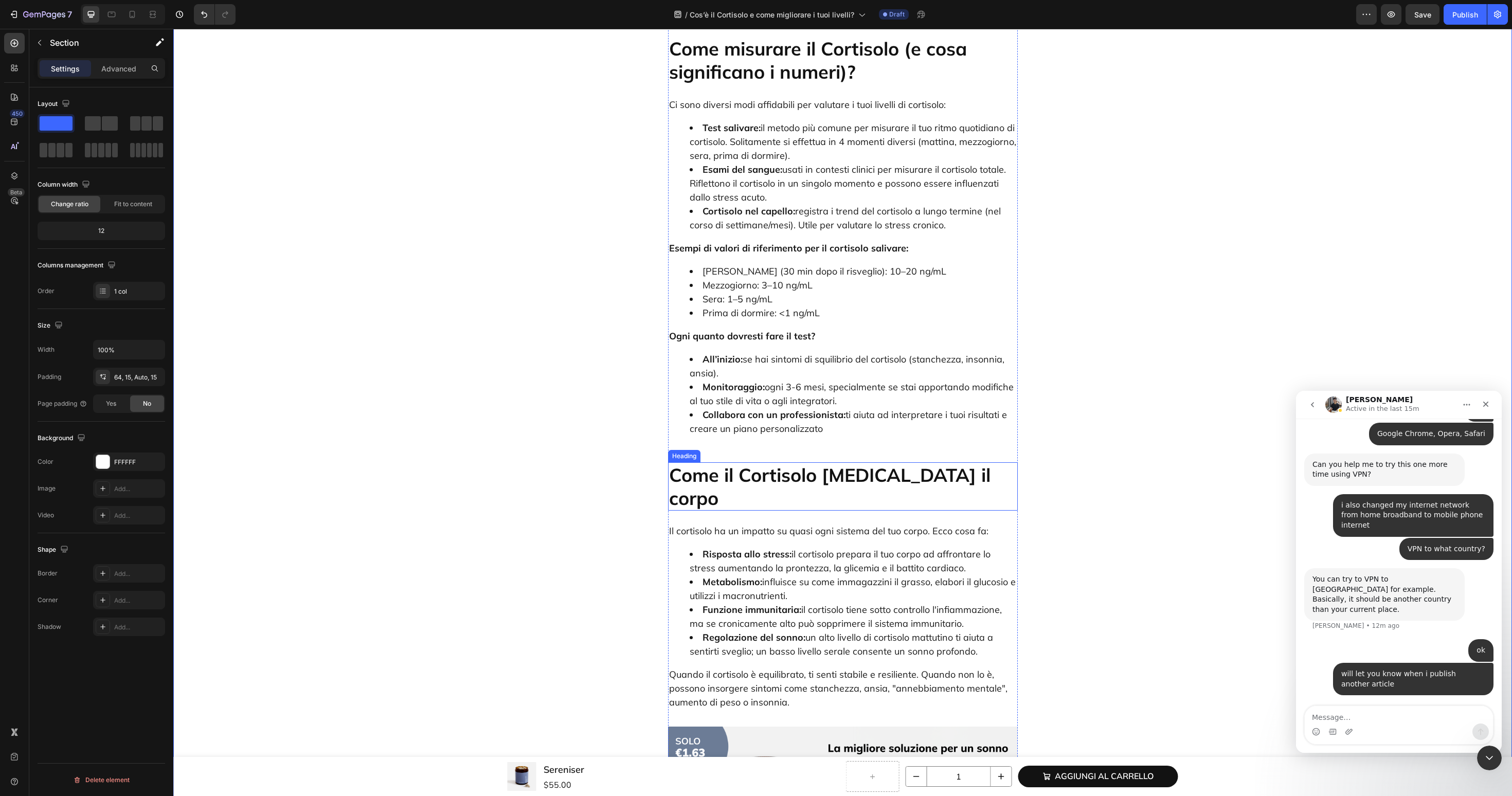
click at [781, 464] on p "Come il Cortisolo [MEDICAL_DATA] il corpo" at bounding box center [843, 487] width 347 height 47
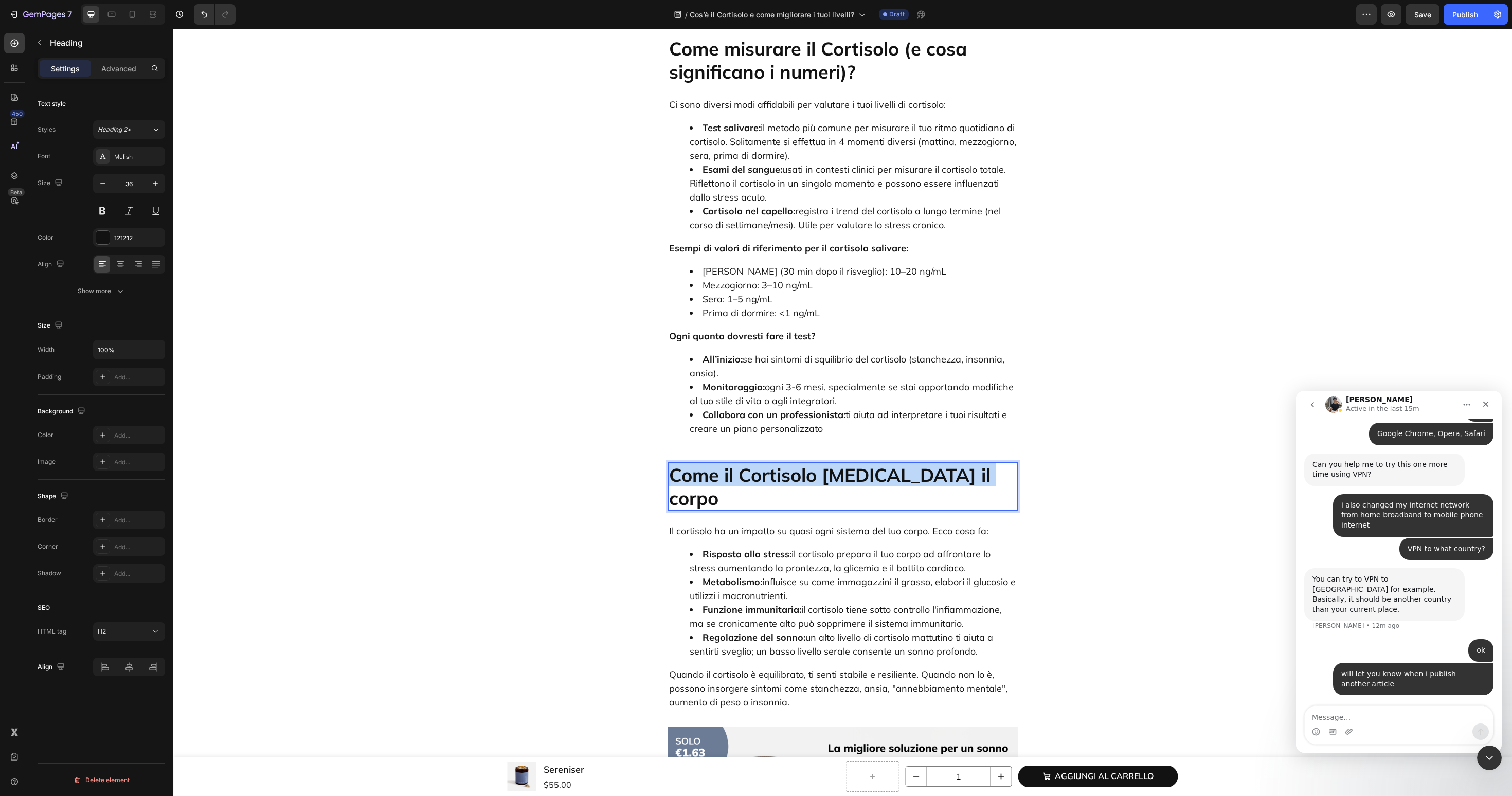
copy p "Come il Cortisolo [MEDICAL_DATA] il corpo"
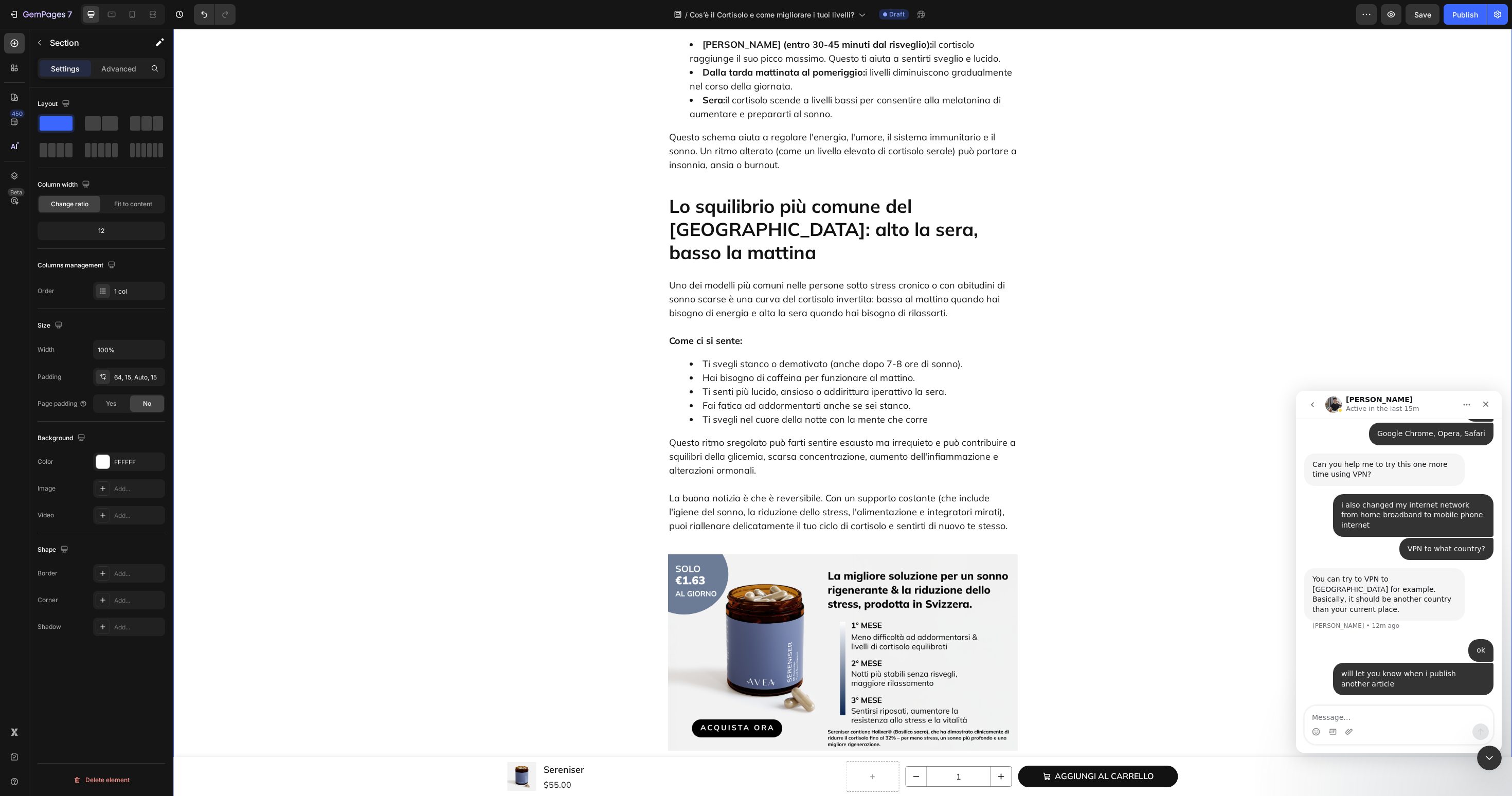
scroll to position [0, 0]
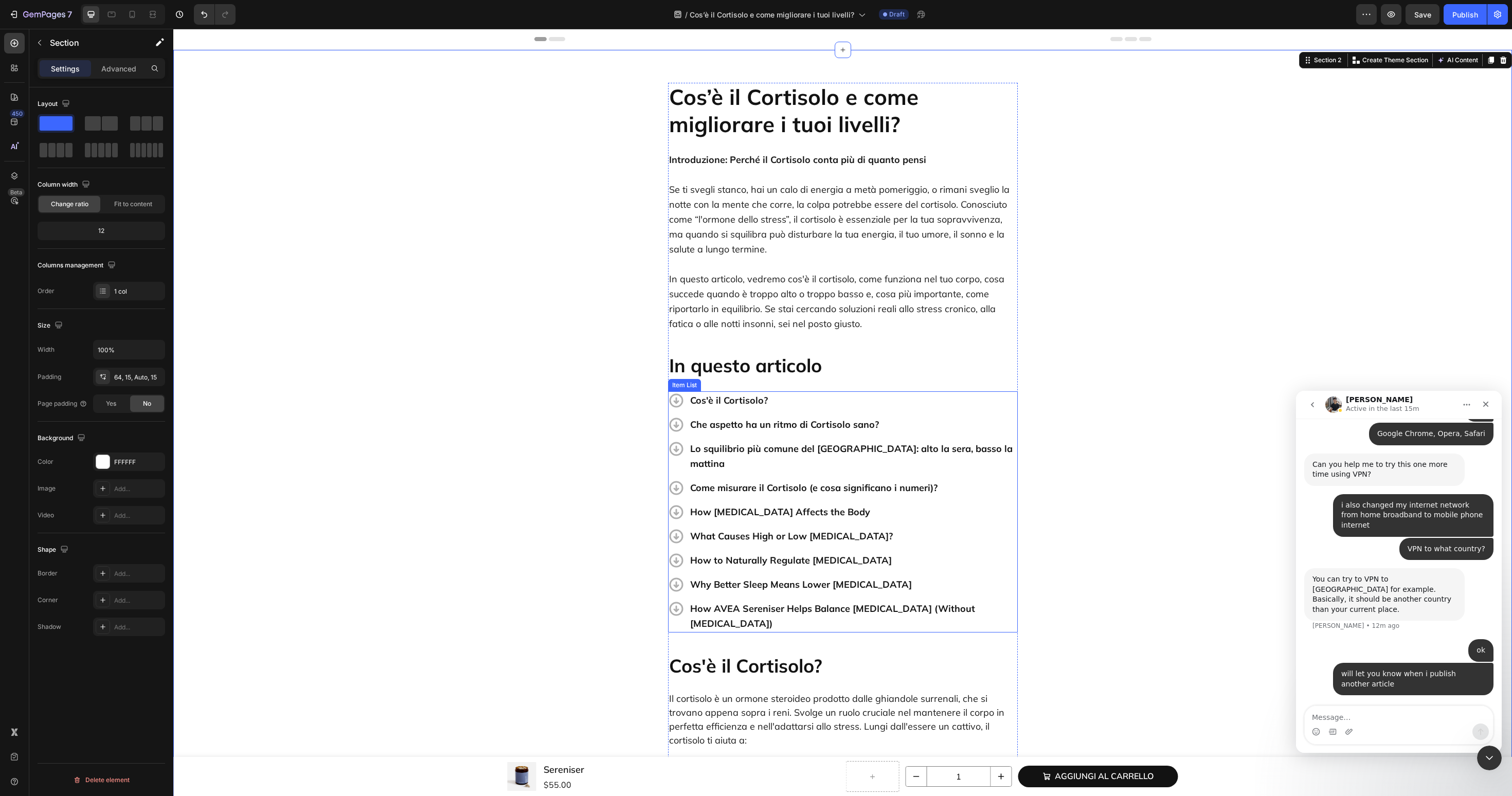
click at [708, 505] on p "How Cortisol Affects the Body" at bounding box center [853, 512] width 326 height 15
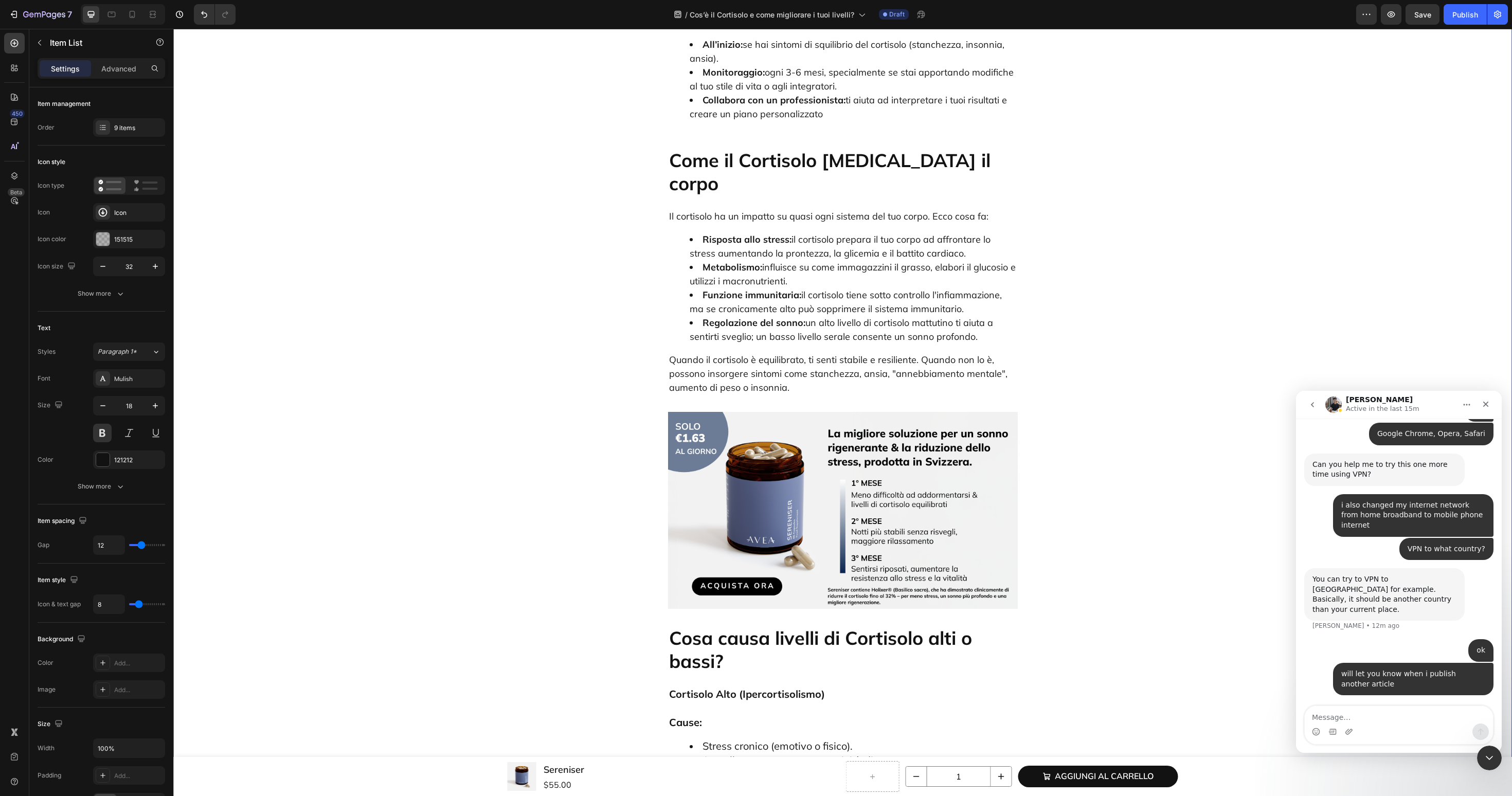
scroll to position [2197, 0]
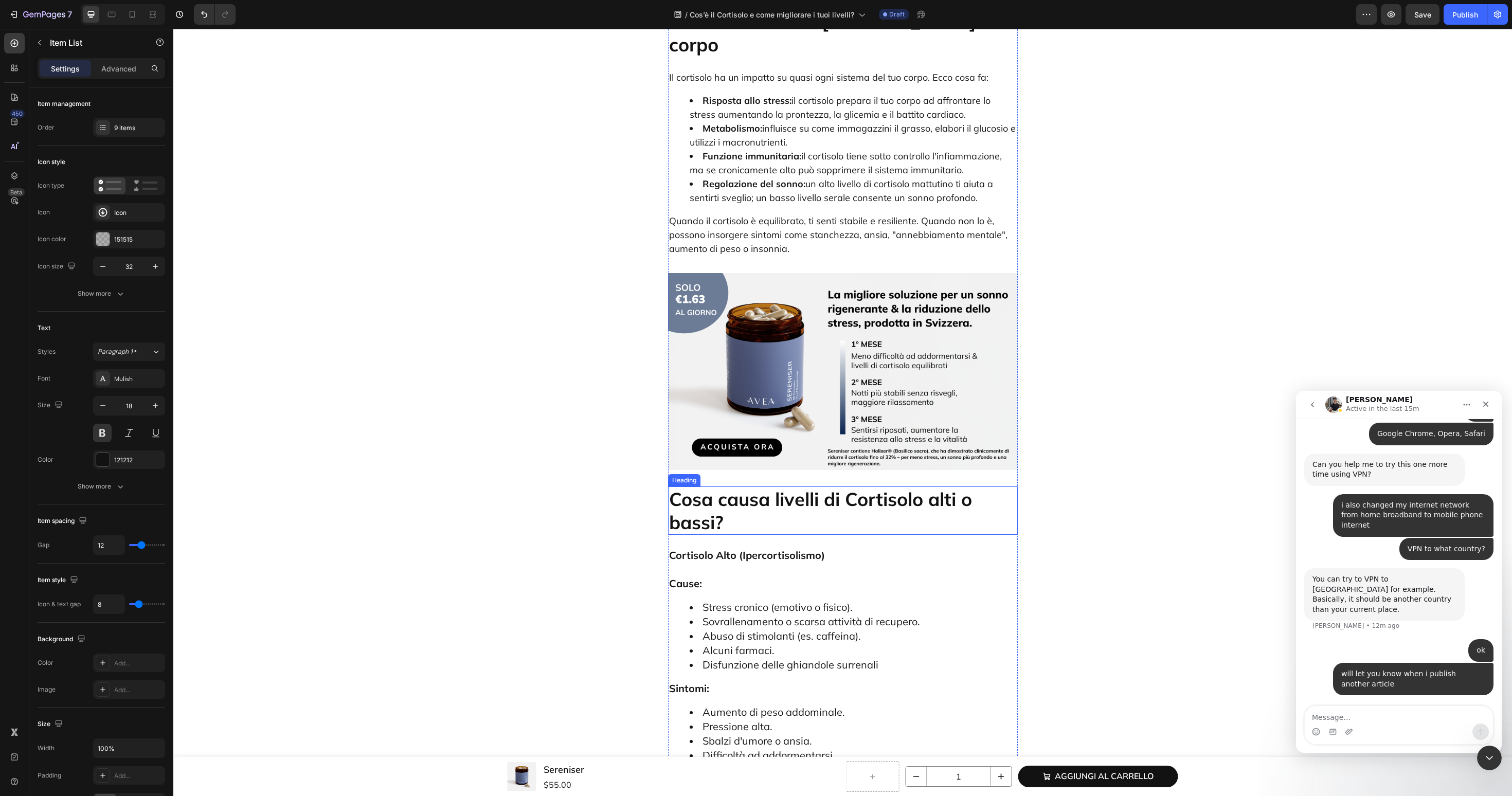
click at [777, 488] on p "Cosa causa livelli di Cortisolo alti o bassi?" at bounding box center [843, 511] width 347 height 47
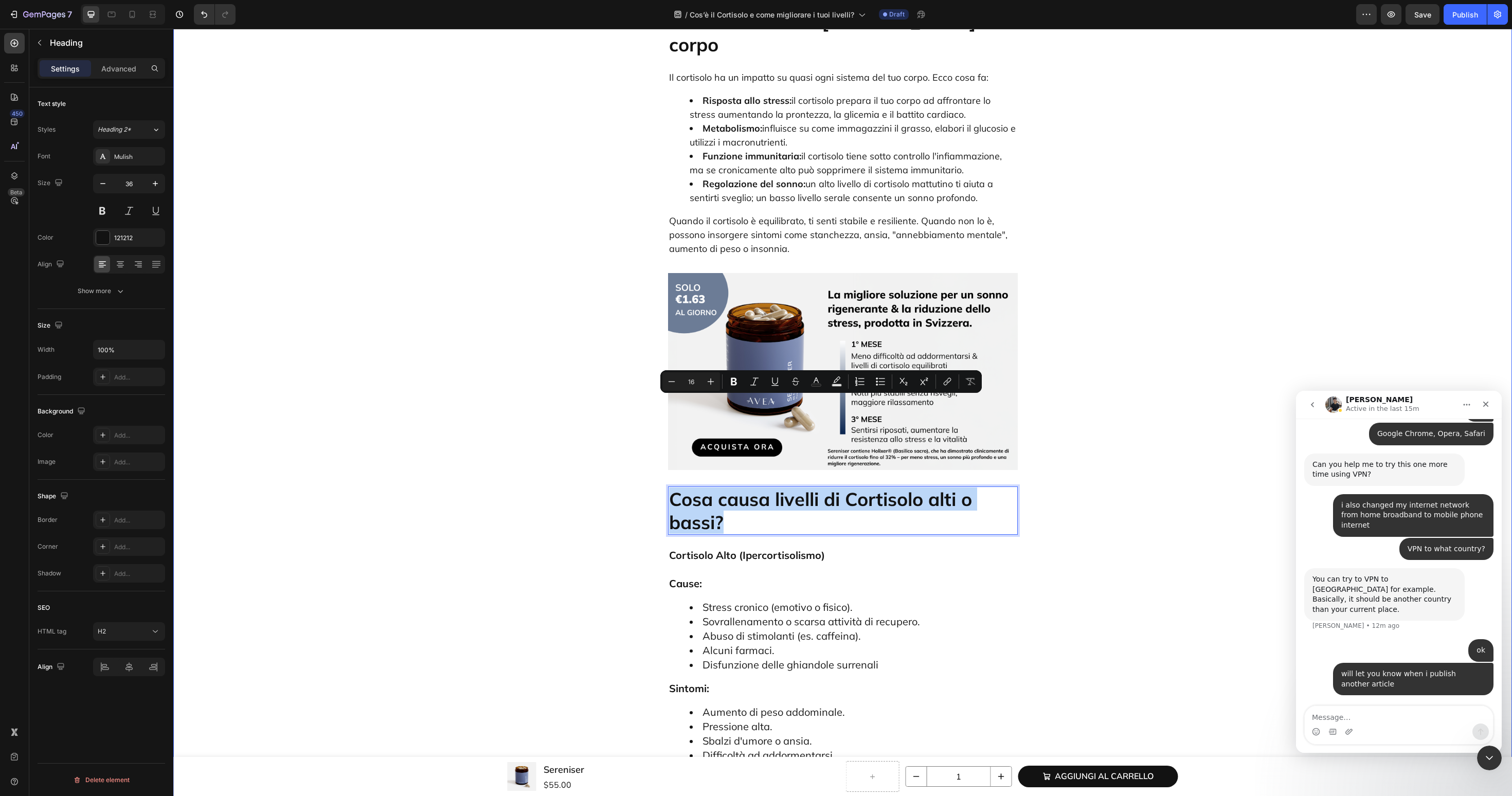
click at [570, 434] on div "Cos’è il Cortisolo e come migliorare i tuoi livelli? Heading Introduzione: Perc…" at bounding box center [842, 746] width 1323 height 5720
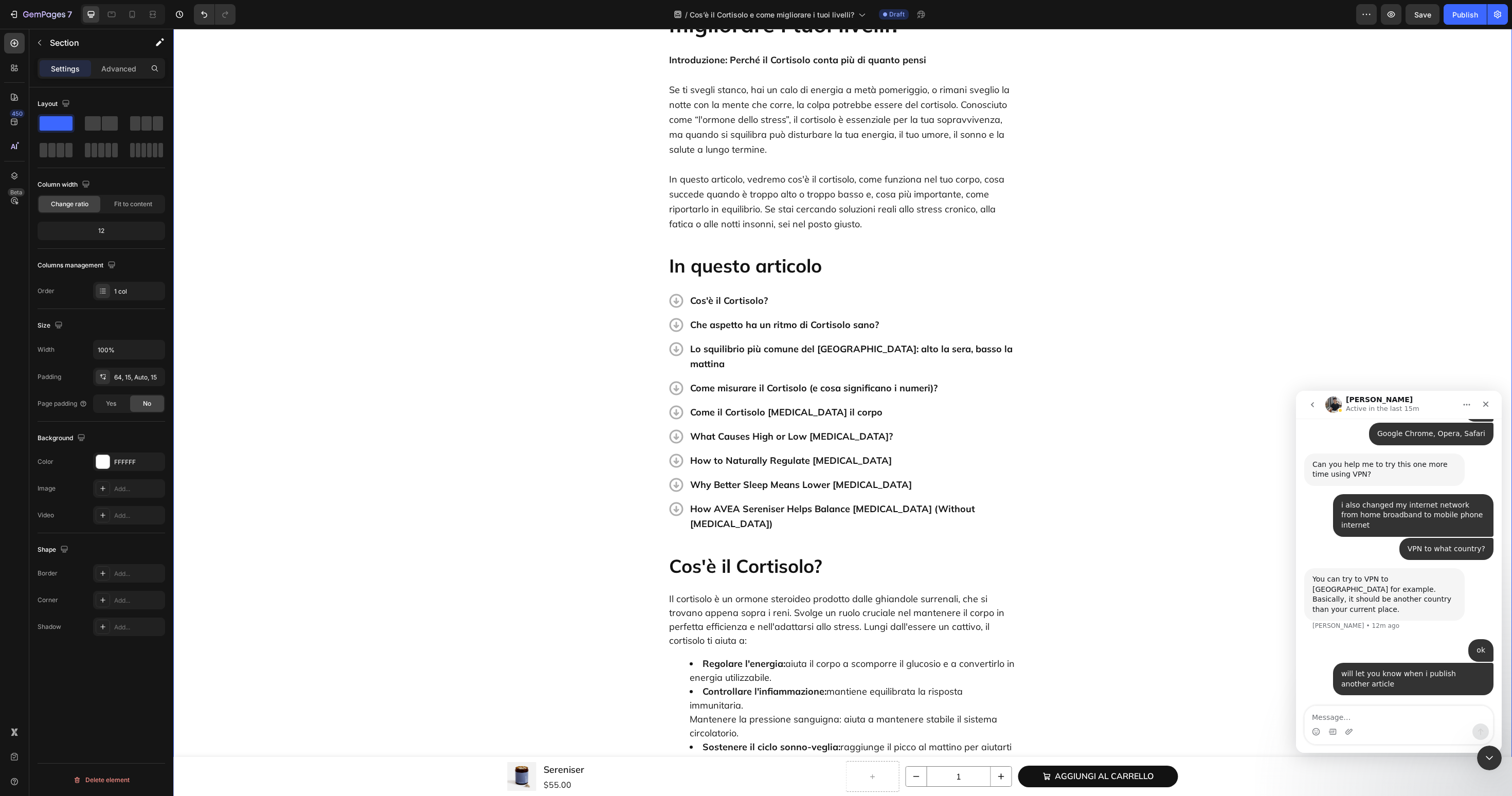
scroll to position [32, 0]
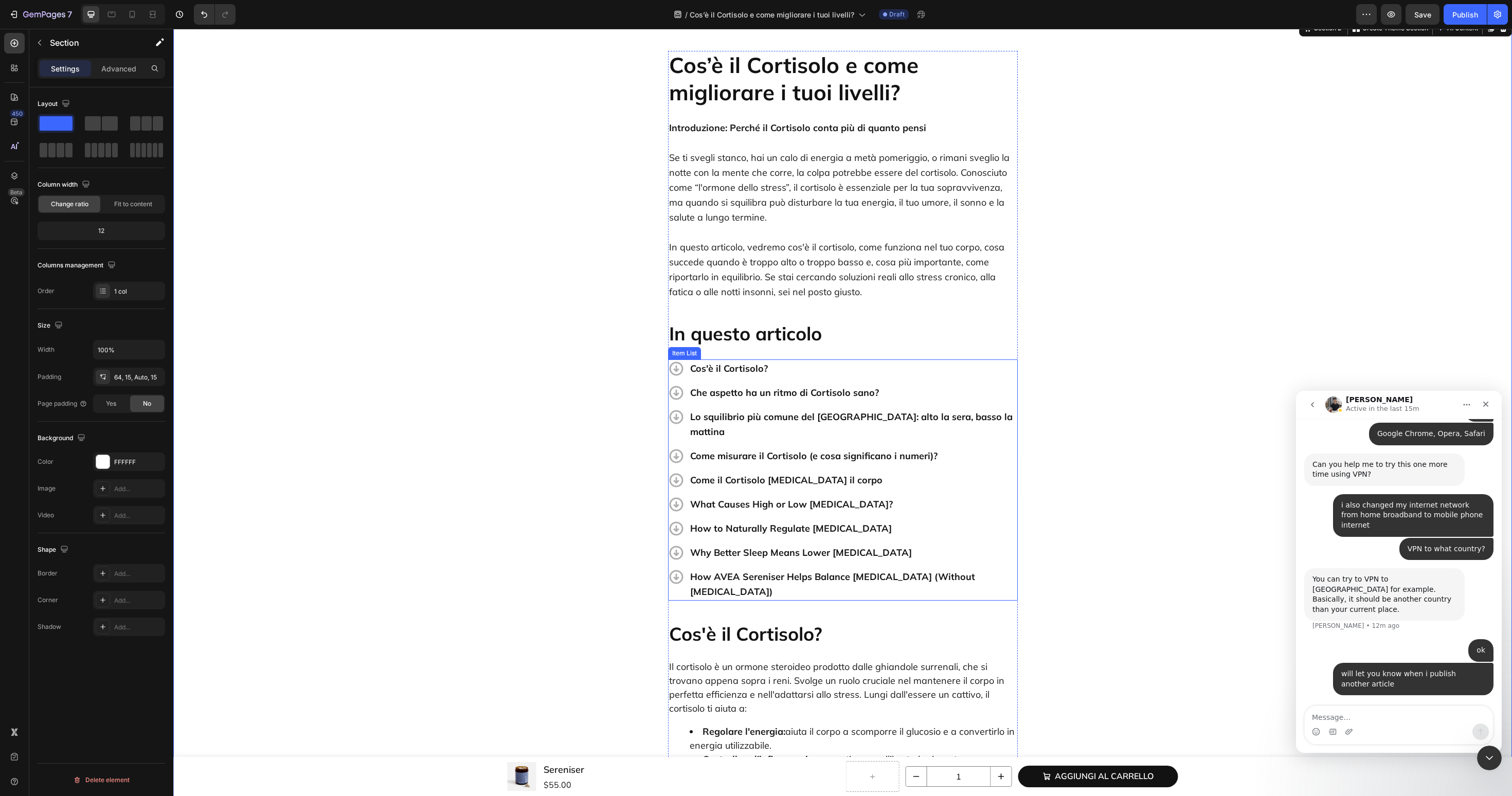
click at [719, 497] on p "What Causes High or Low Cortisol?" at bounding box center [853, 504] width 326 height 15
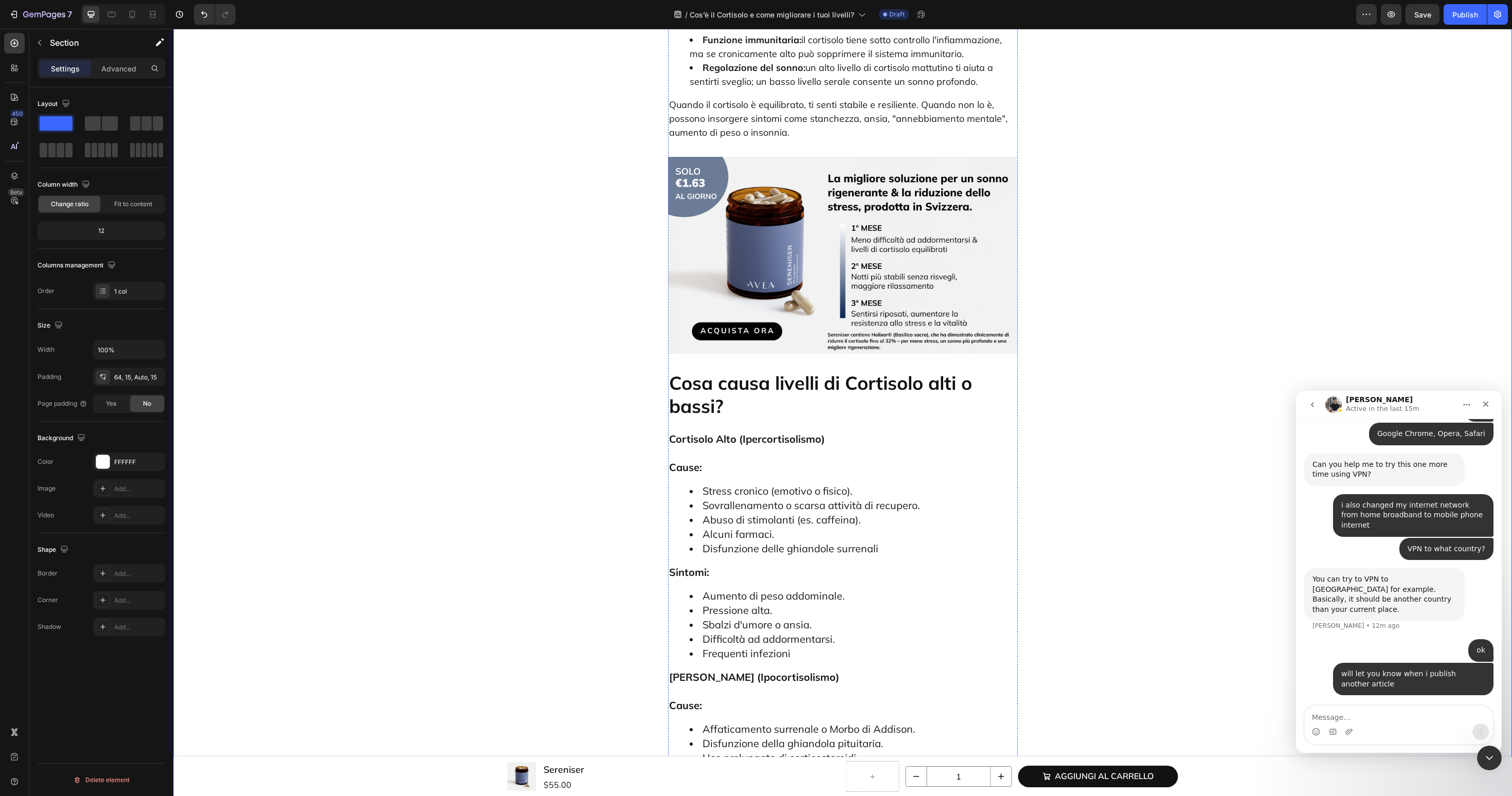
scroll to position [2609, 0]
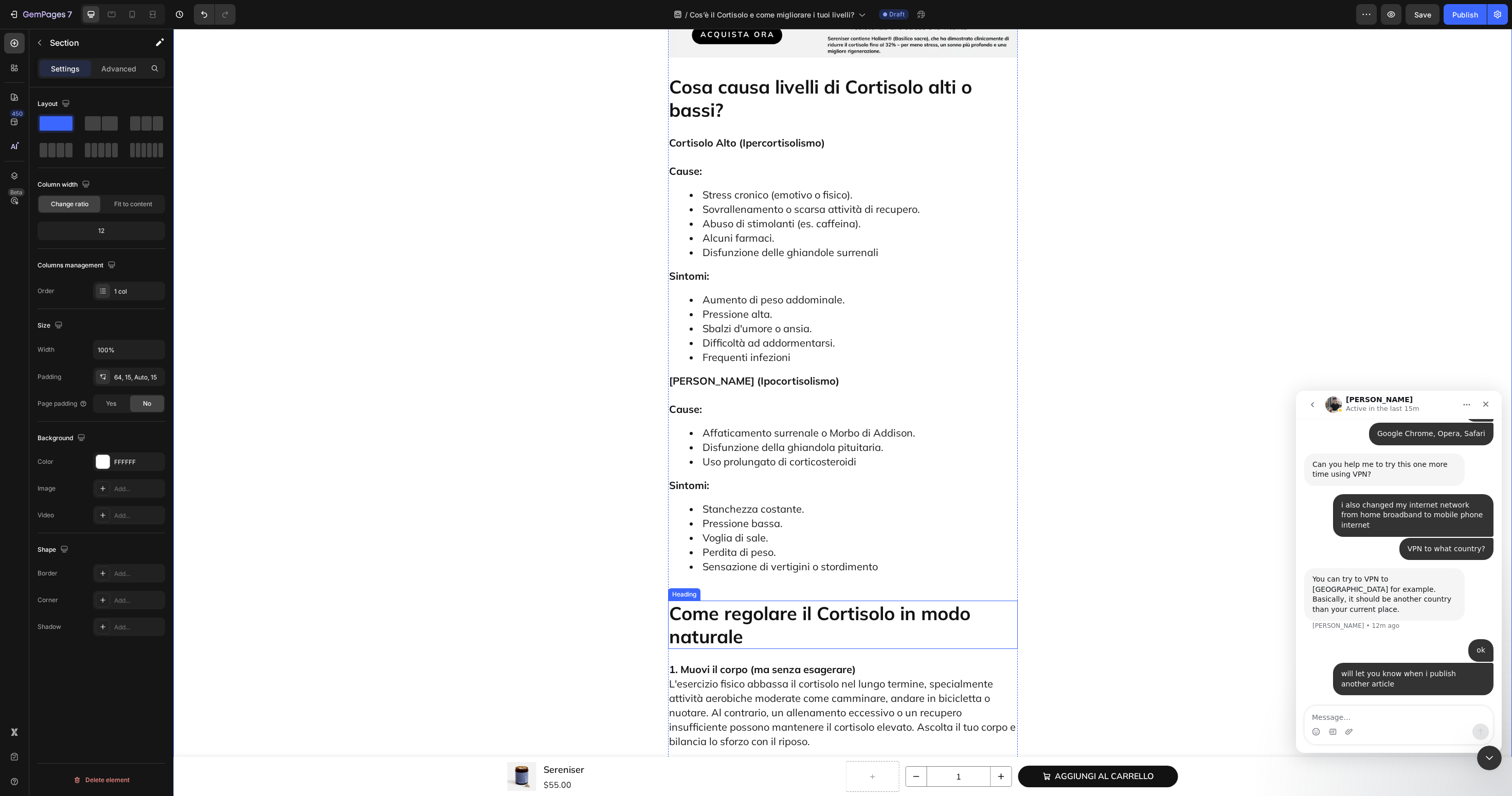
click at [733, 602] on p "Come regolare il Cortisolo in modo naturale" at bounding box center [843, 625] width 347 height 47
click at [560, 498] on div "Cos’è il Cortisolo e come migliorare i tuoi livelli? Heading Introduzione: Perc…" at bounding box center [842, 334] width 1323 height 5720
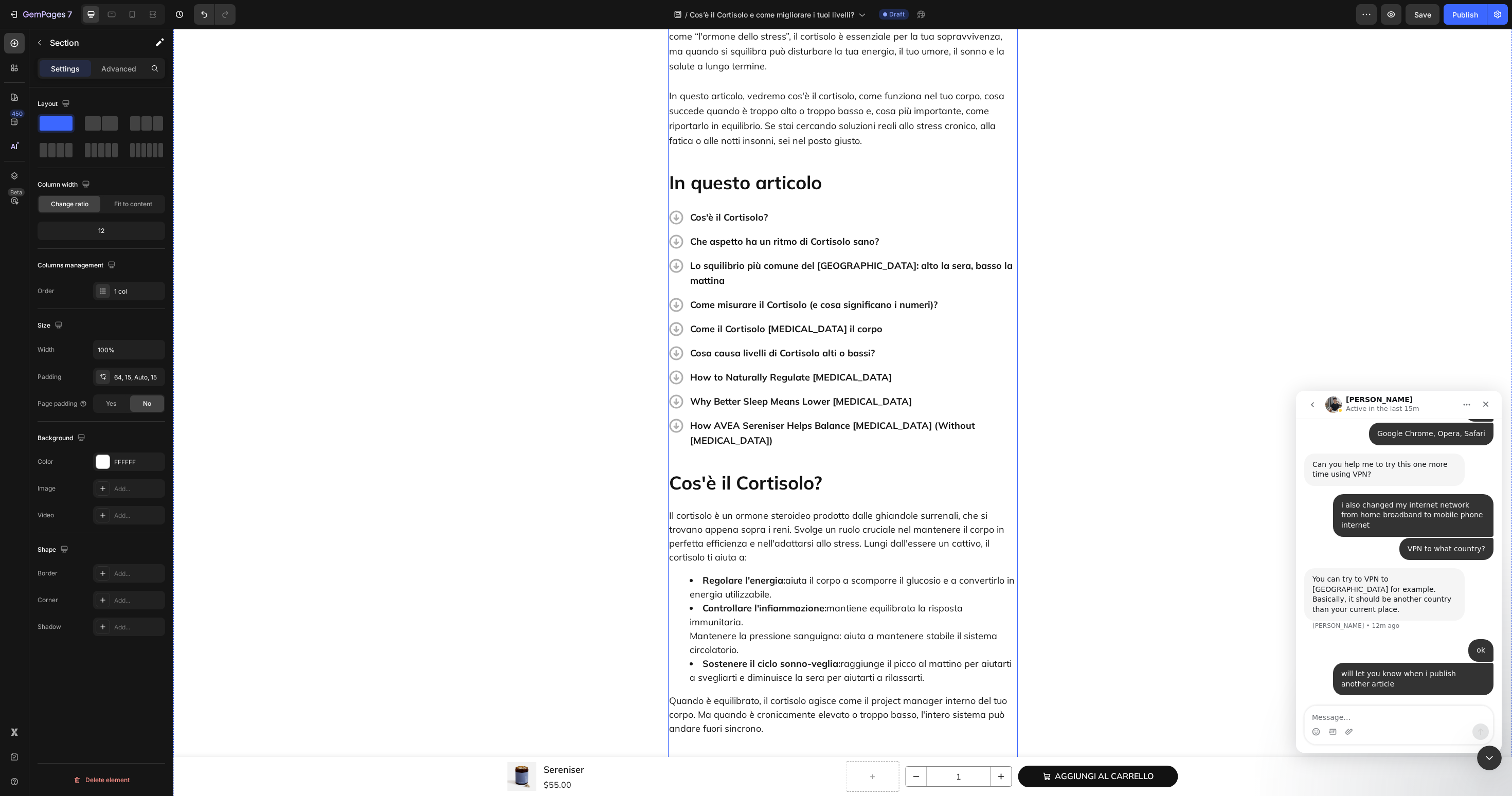
scroll to position [159, 0]
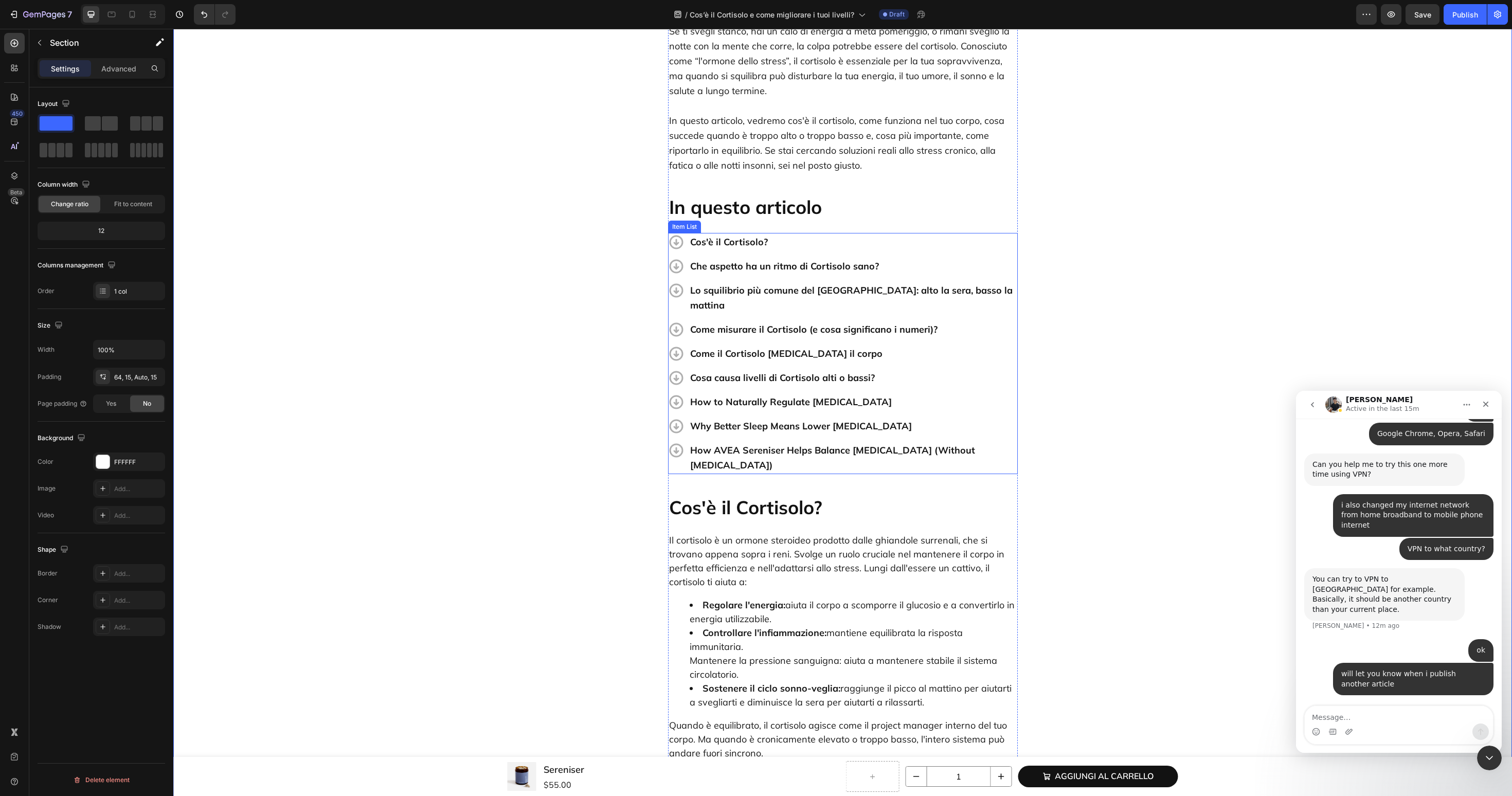
click at [737, 395] on p "How to Naturally Regulate Cortisol" at bounding box center [853, 402] width 326 height 15
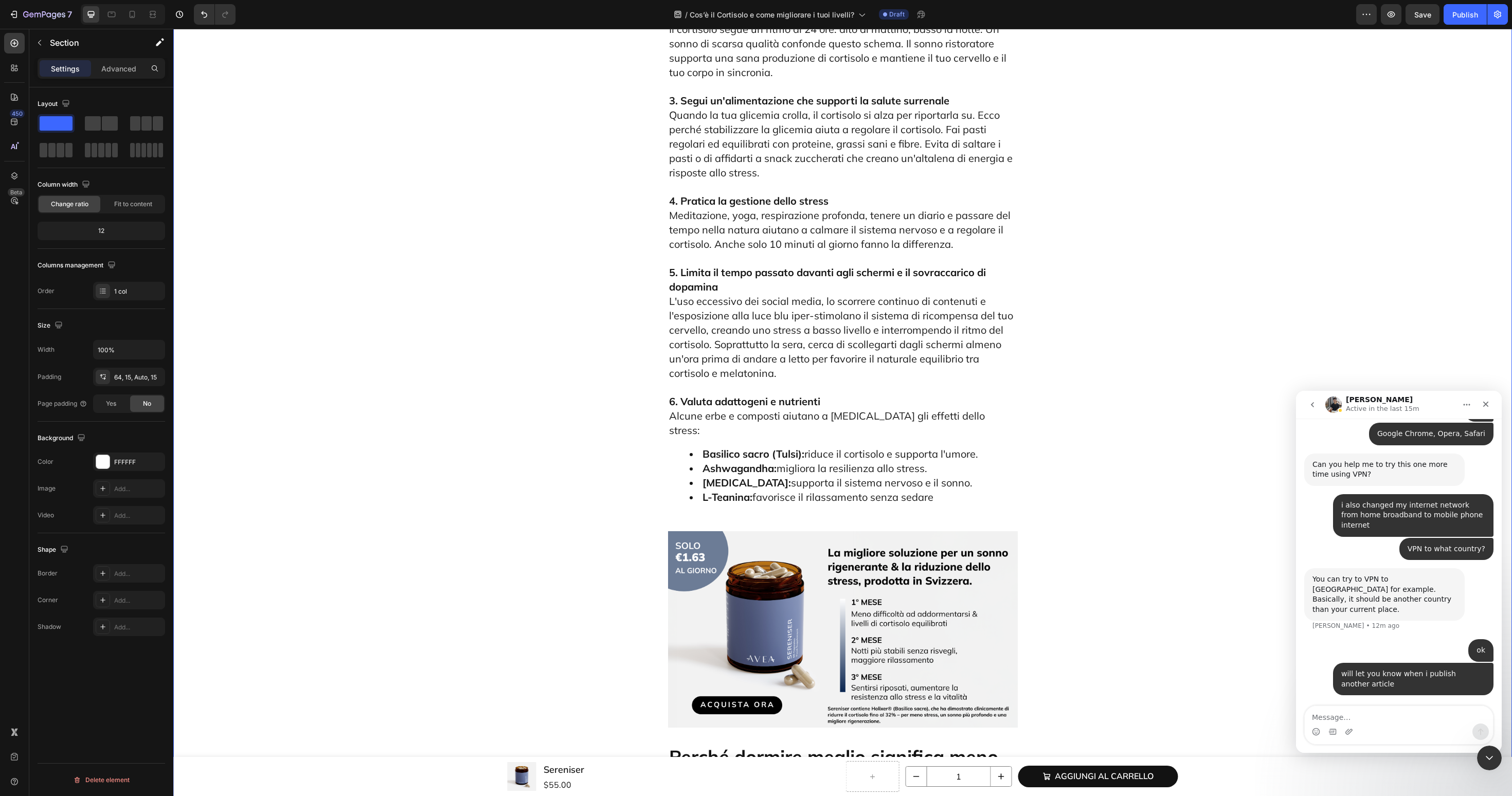
scroll to position [3471, 0]
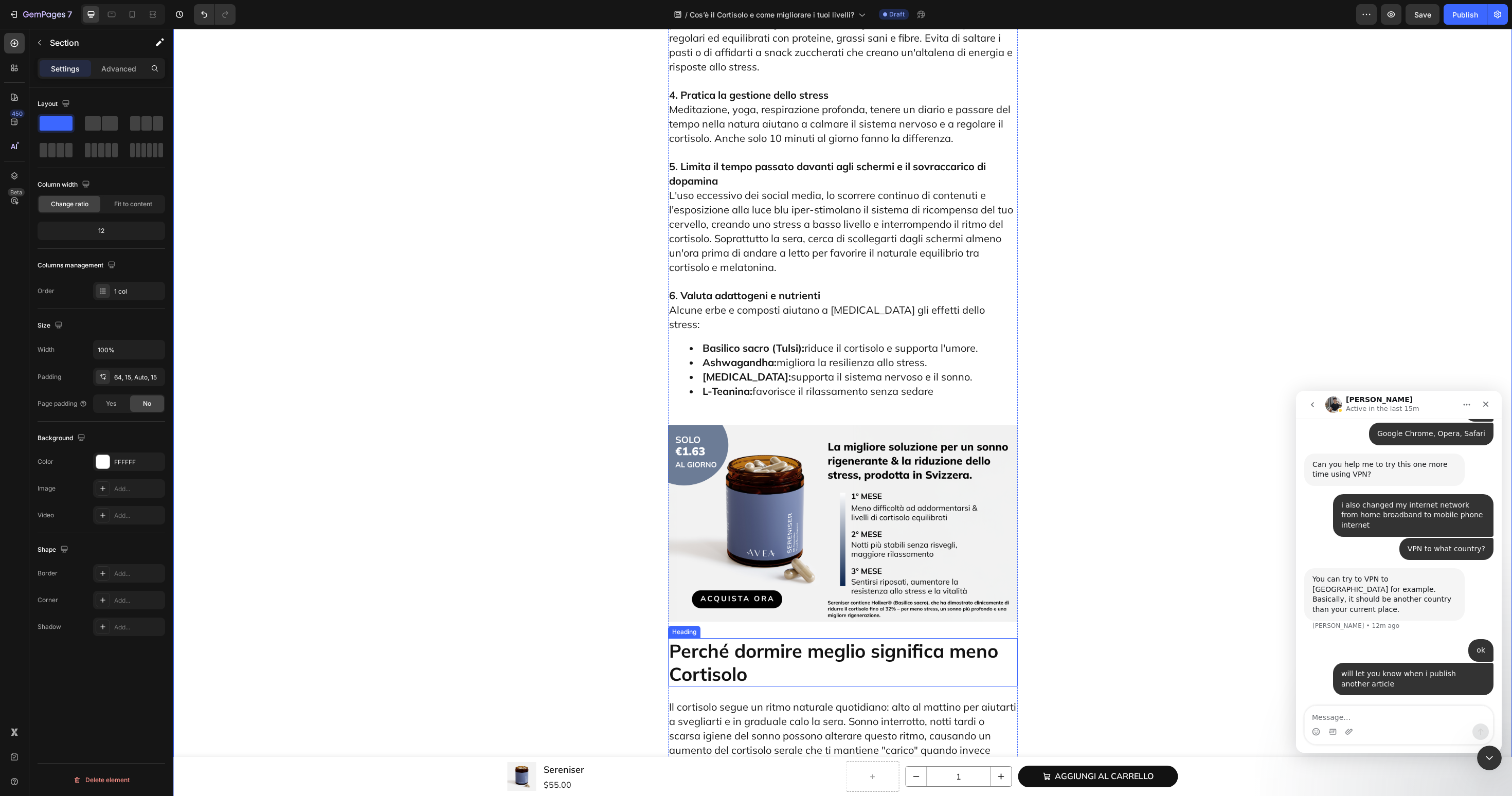
click at [733, 639] on p "Perché dormire meglio significa meno Cortisolo" at bounding box center [843, 662] width 347 height 47
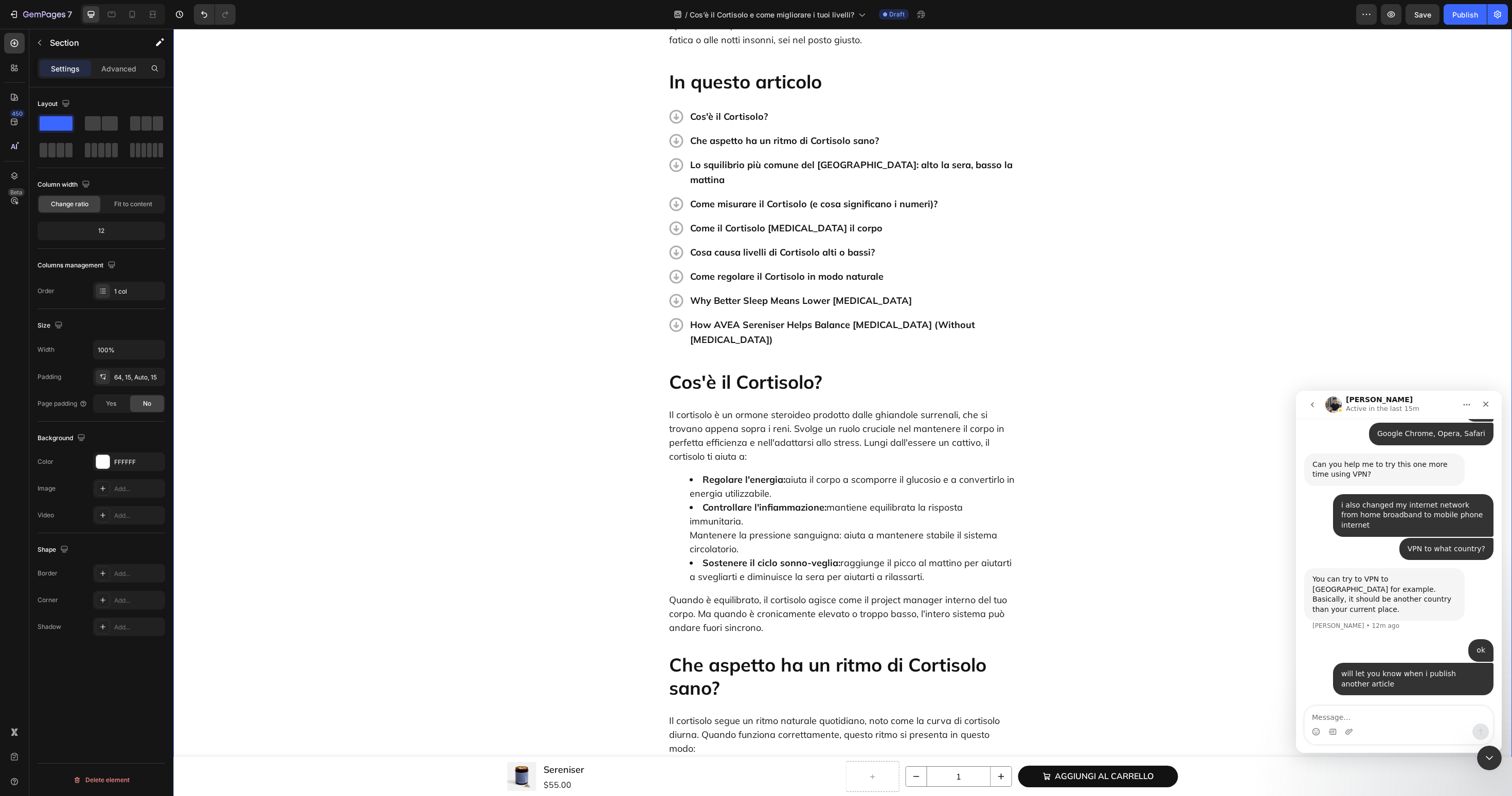
scroll to position [264, 0]
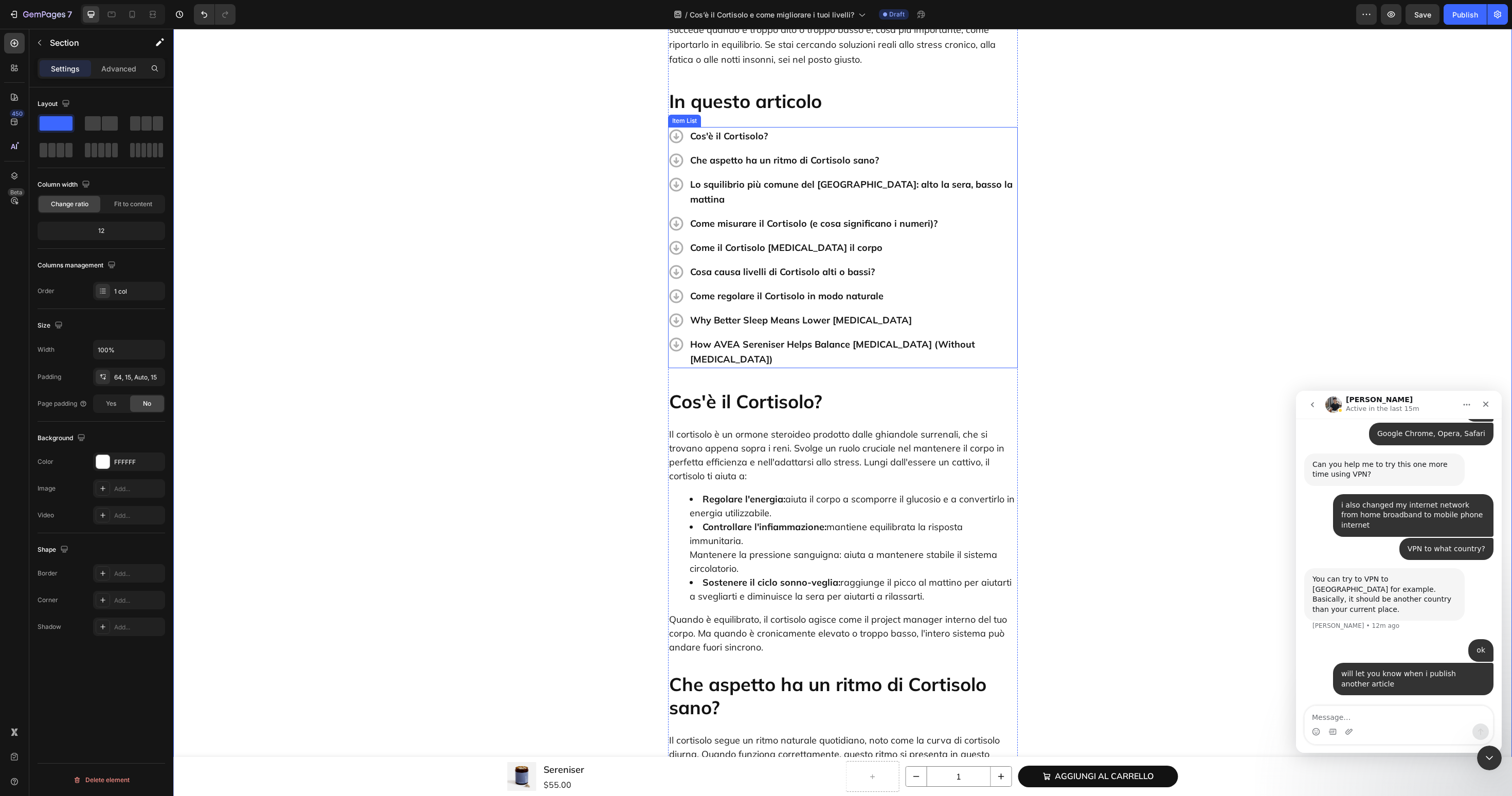
click at [825, 313] on p "Why Better Sleep Means Lower Cortisol" at bounding box center [853, 320] width 326 height 15
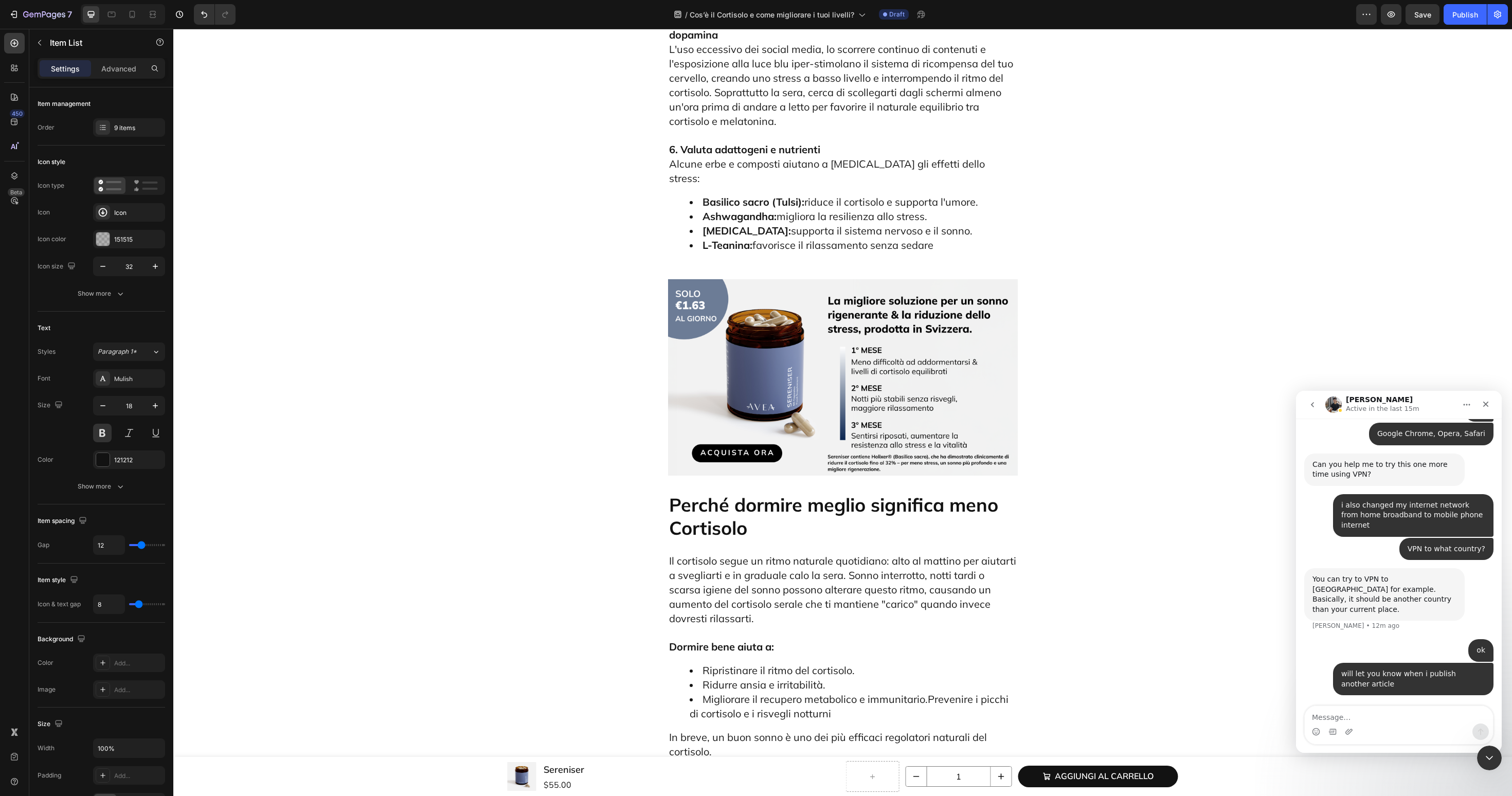
scroll to position [4131, 0]
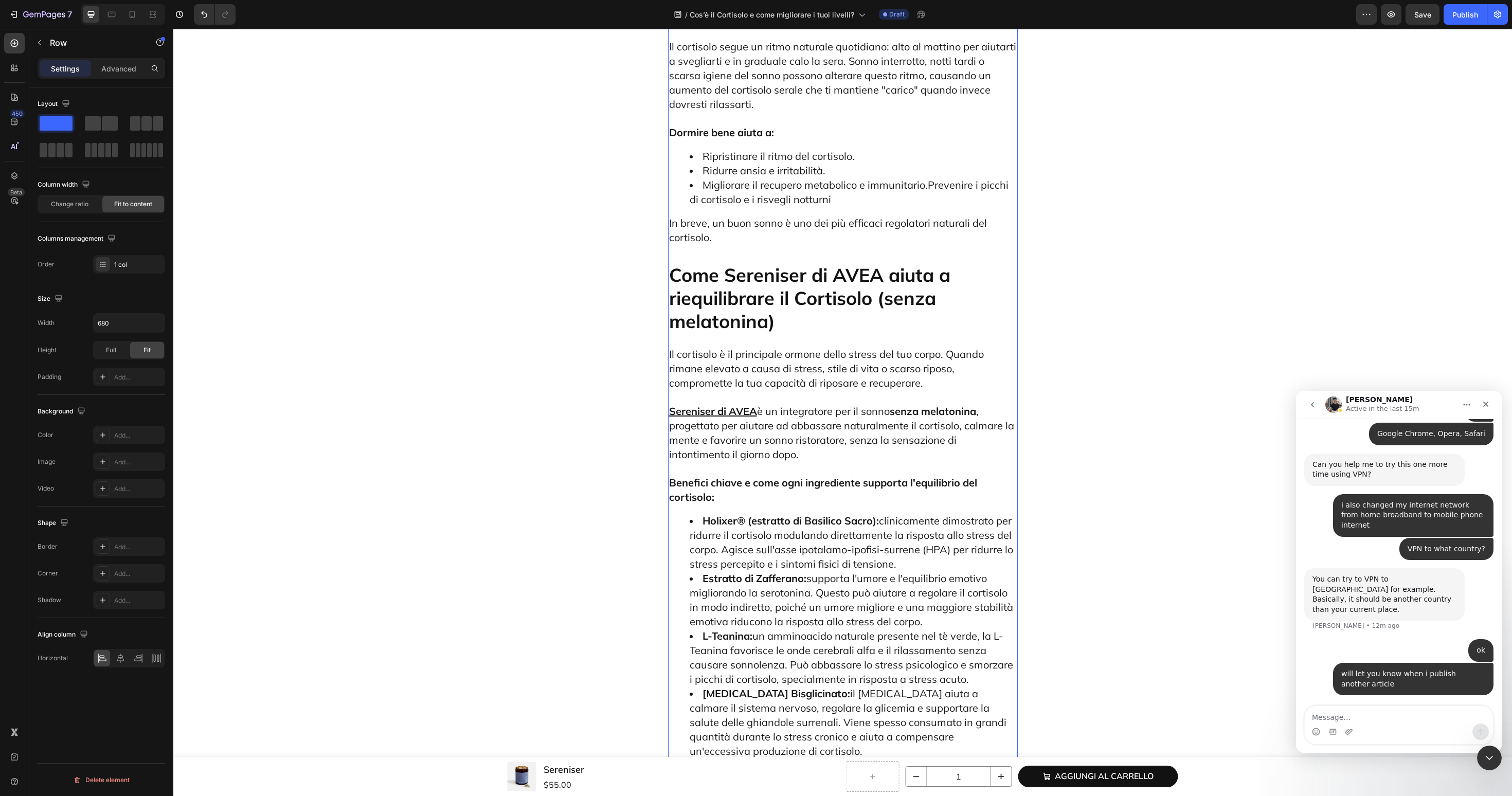
click at [787, 264] on p "Come Sereniser di AVEA aiuta a riequilibrare il Cortisolo (senza melatonina)" at bounding box center [843, 298] width 347 height 70
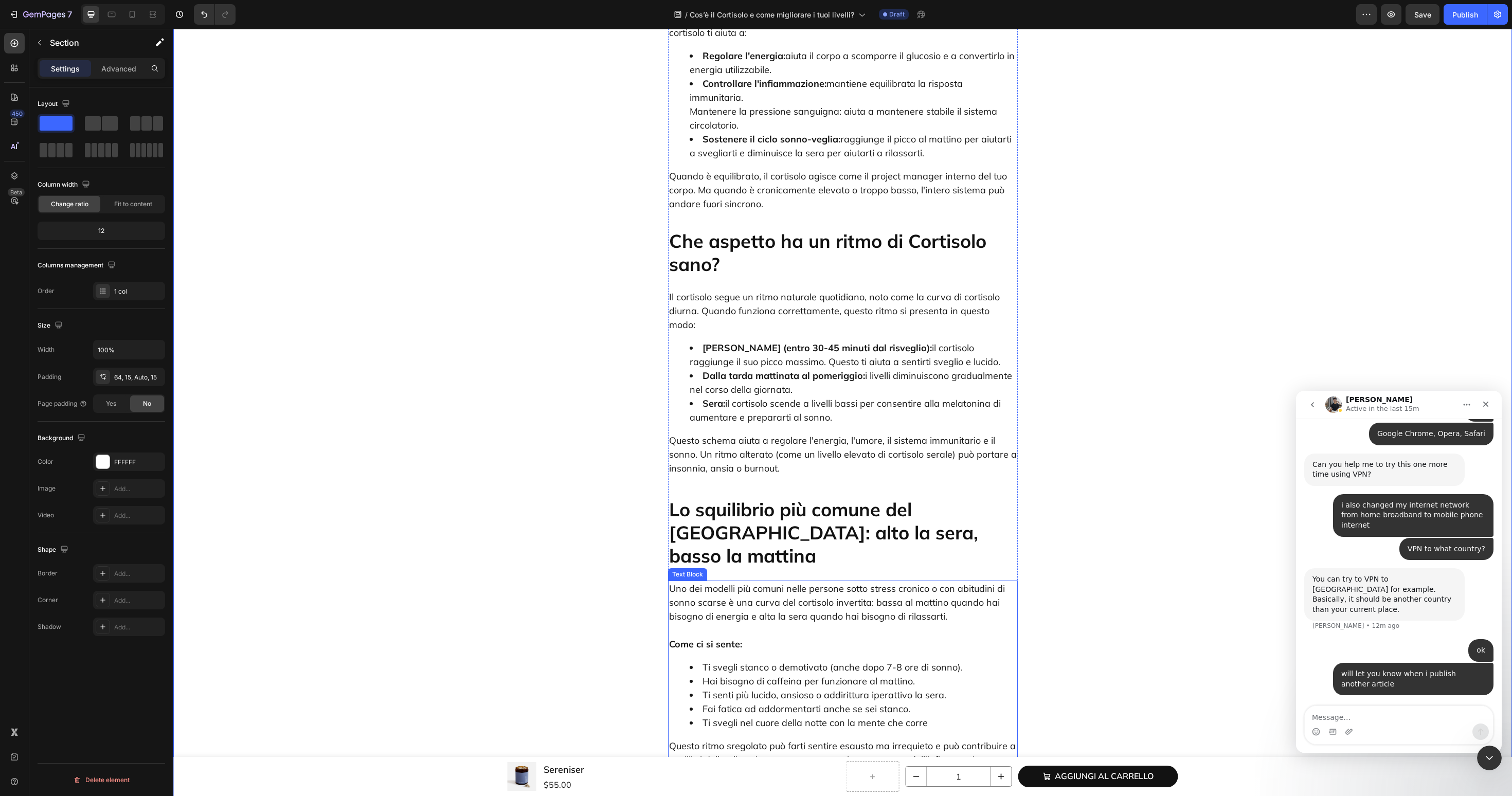
scroll to position [288, 0]
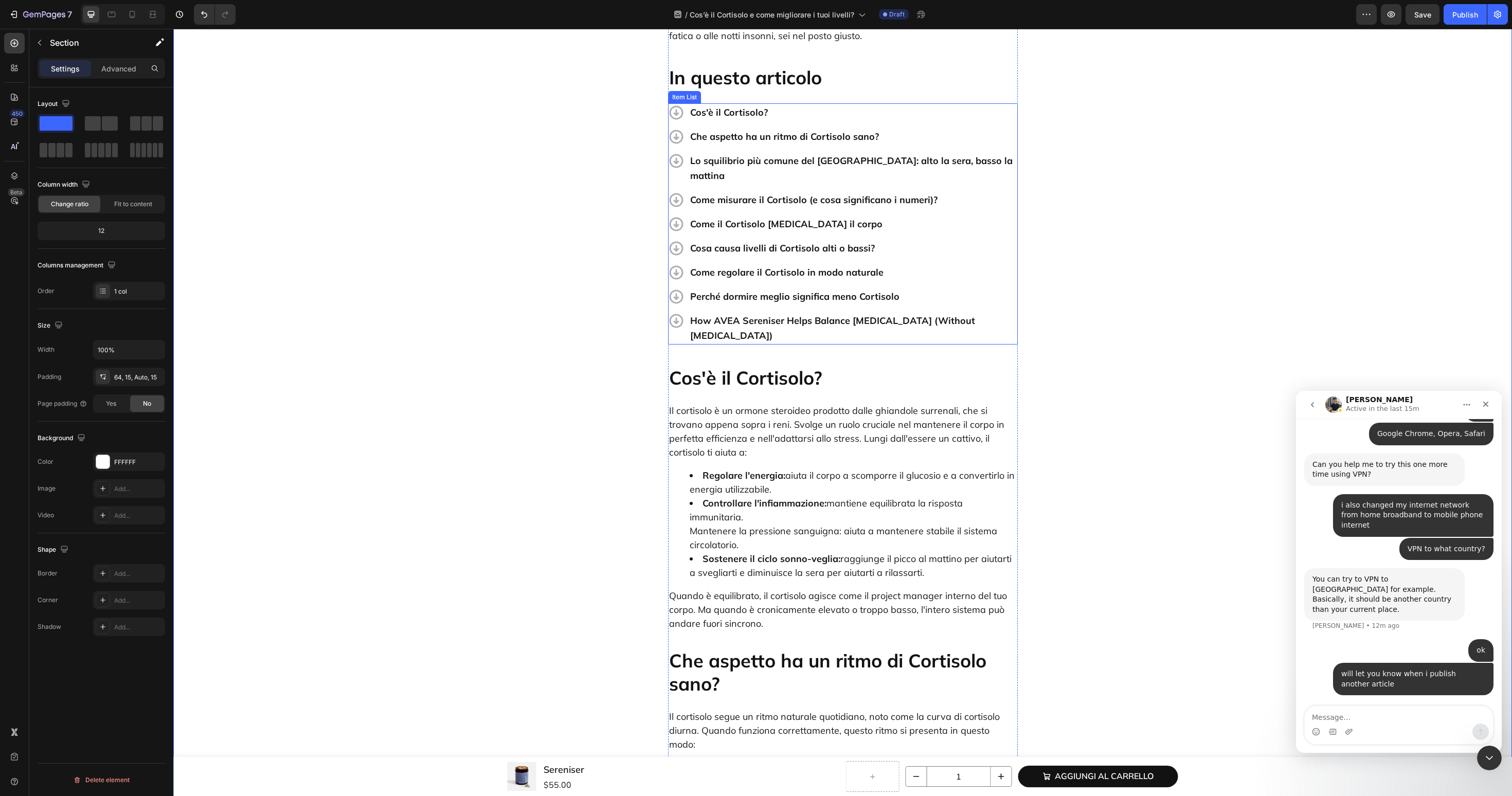
click at [772, 313] on p "How AVEA Sereniser Helps Balance [MEDICAL_DATA] (Without [MEDICAL_DATA])" at bounding box center [853, 328] width 326 height 30
click at [19, 209] on div "Beta" at bounding box center [14, 200] width 20 height 20
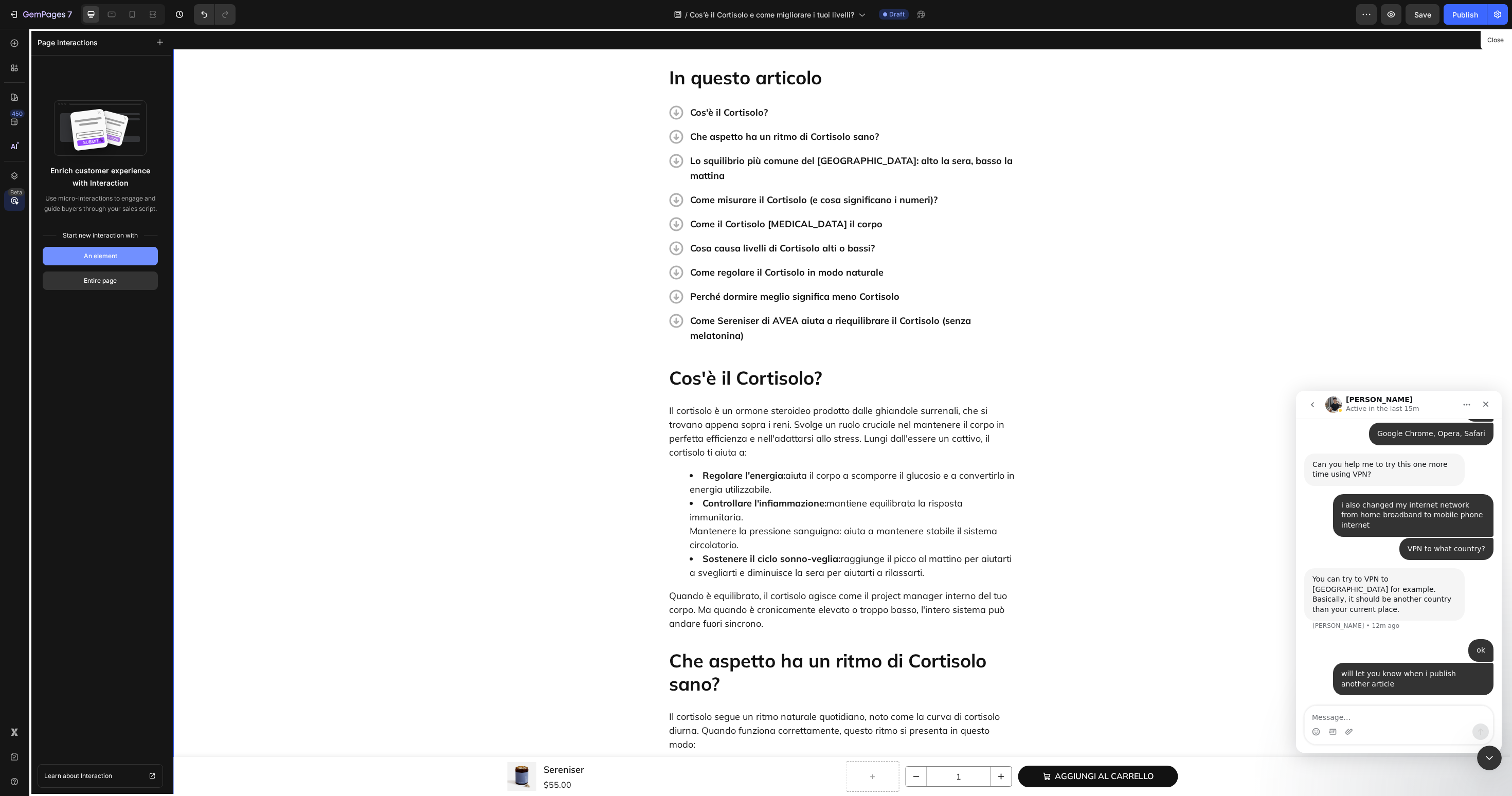
click at [80, 251] on button "An element" at bounding box center [100, 256] width 115 height 18
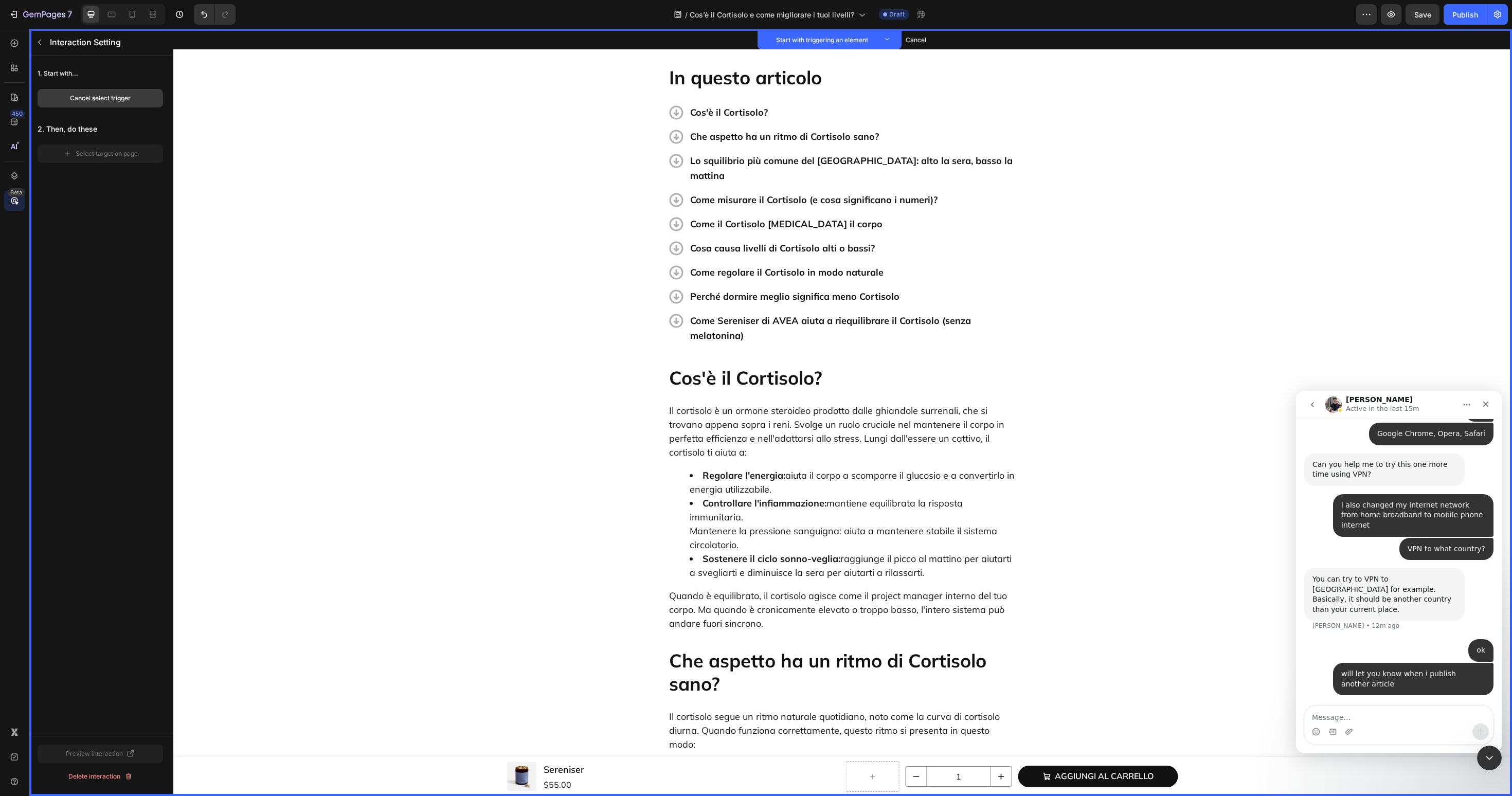
click at [136, 102] on button "Cancel select trigger" at bounding box center [100, 98] width 125 height 18
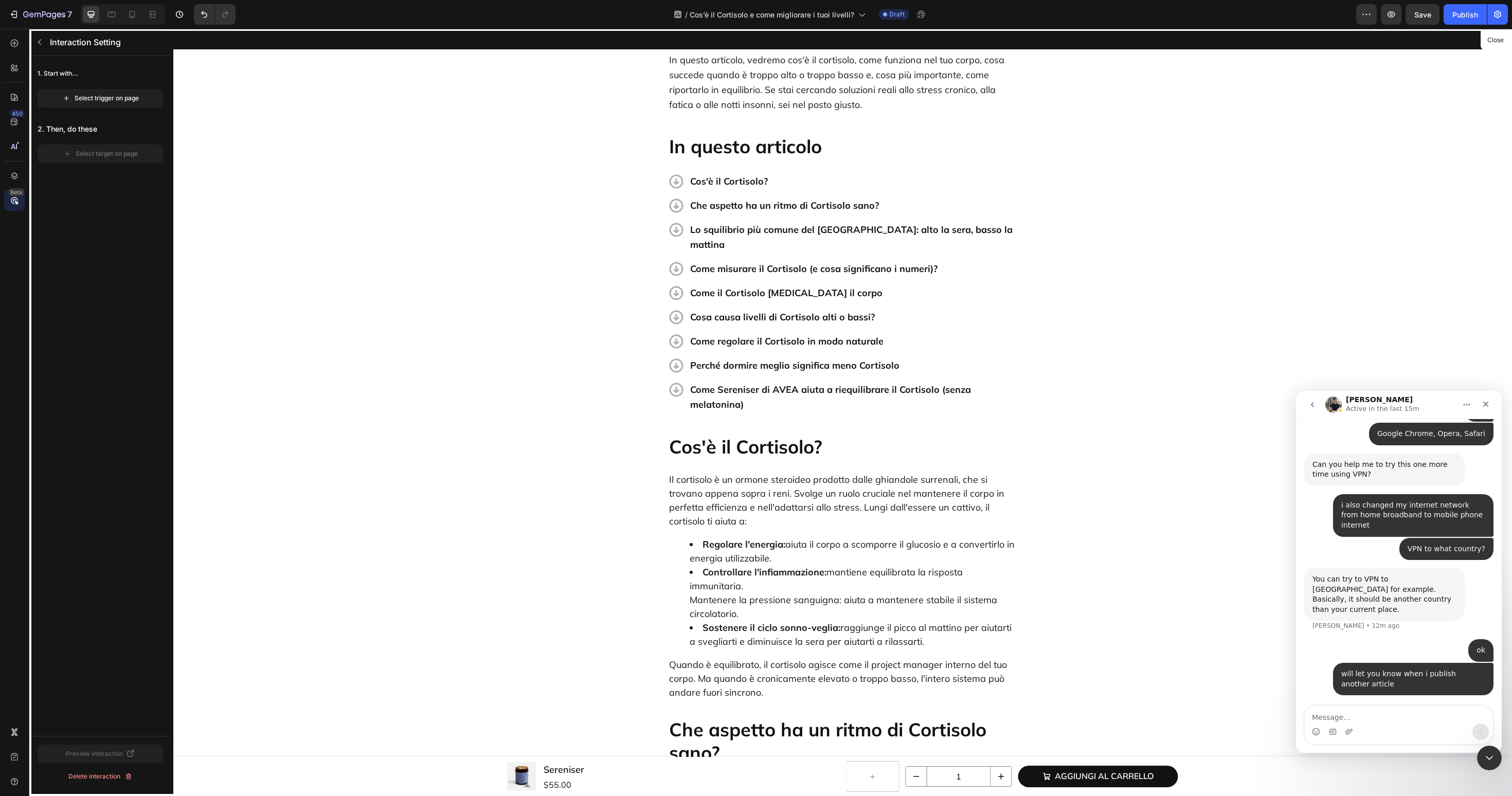
scroll to position [153, 0]
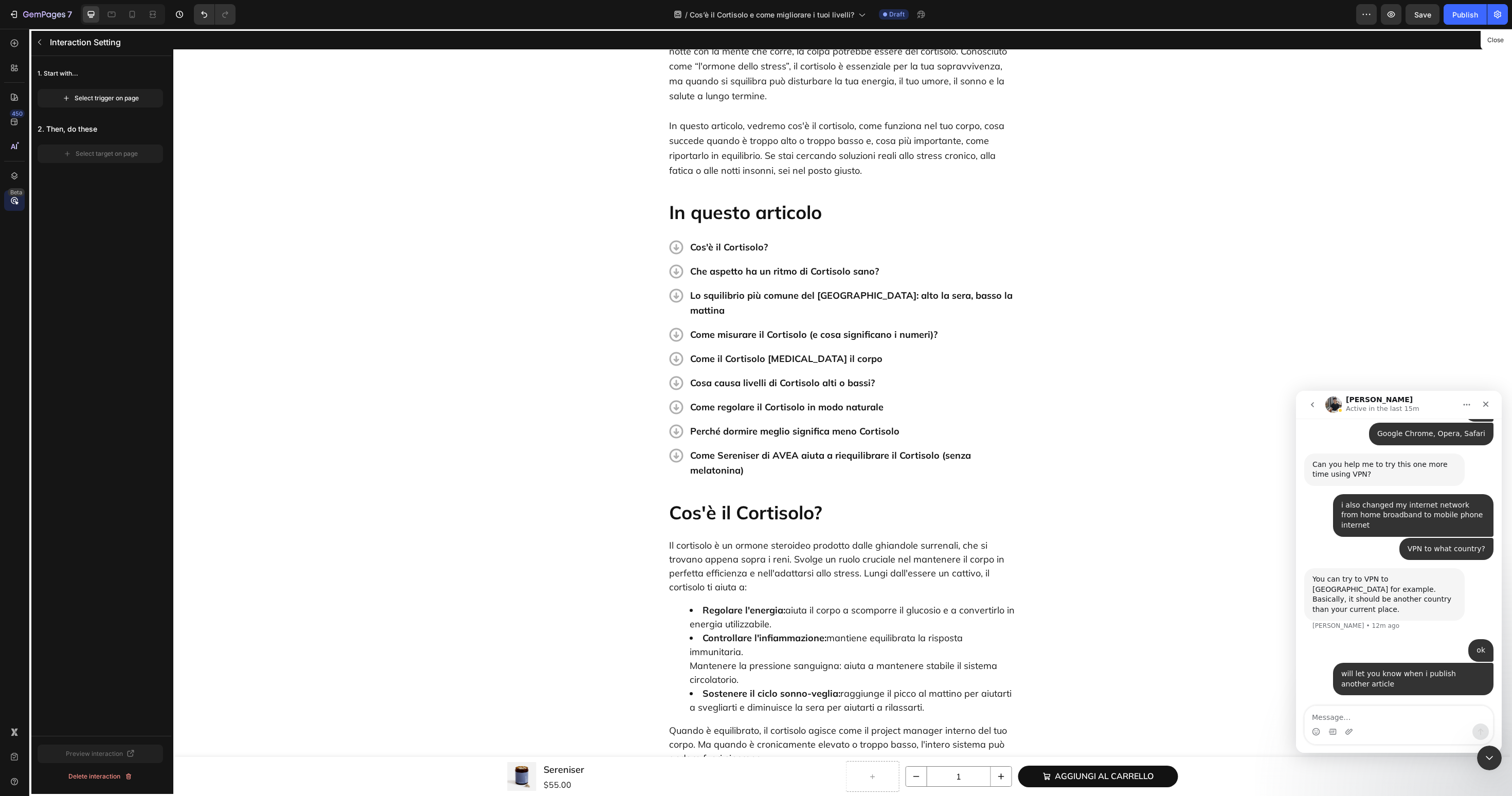
click at [826, 242] on div at bounding box center [842, 412] width 1338 height 768
click at [92, 96] on div "Select trigger on page" at bounding box center [100, 98] width 77 height 9
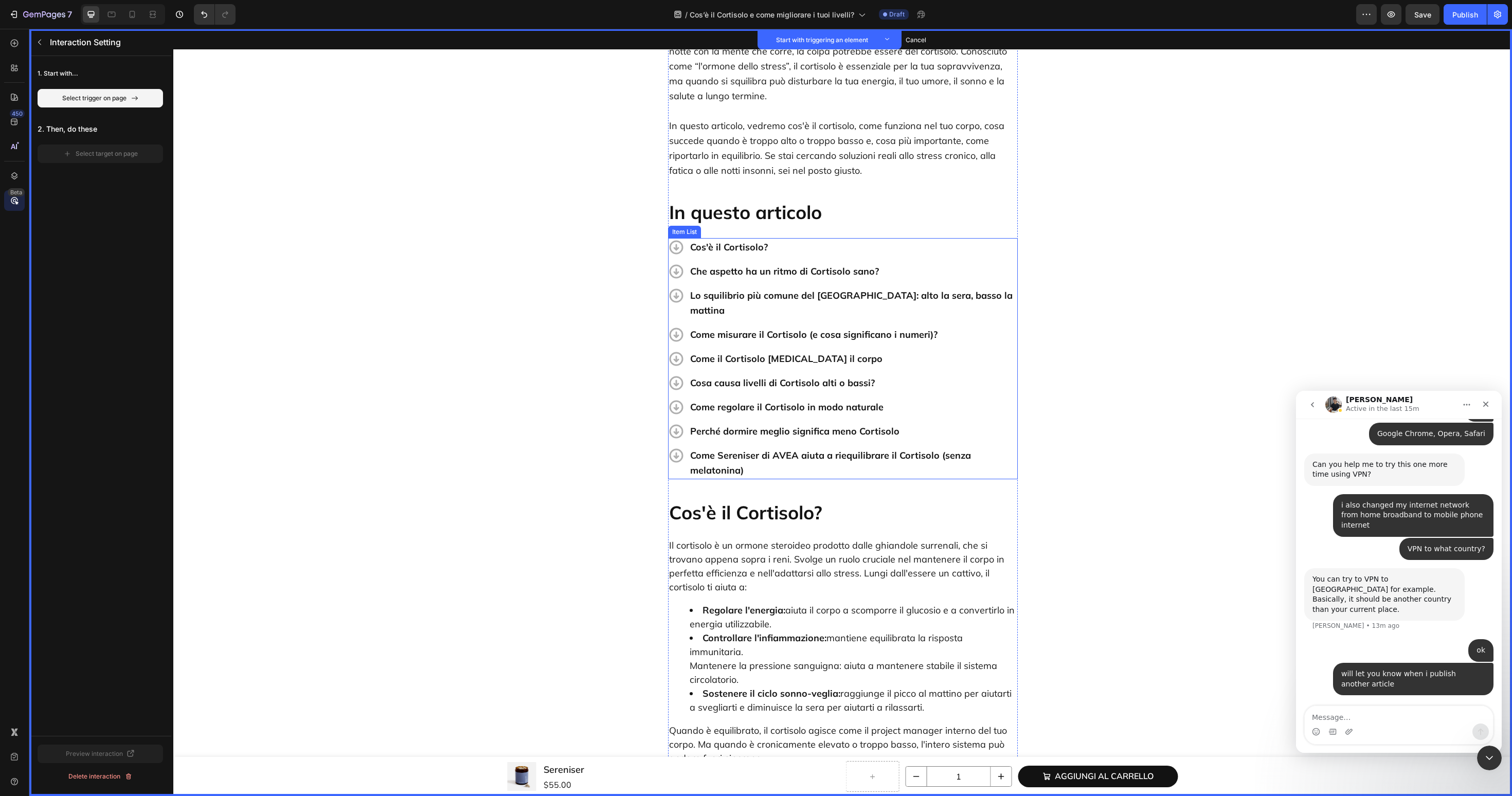
click at [947, 254] on div "Cos'è il Cortisolo?" at bounding box center [853, 247] width 329 height 18
click at [766, 228] on button "Set as trigger" at bounding box center [748, 228] width 47 height 12
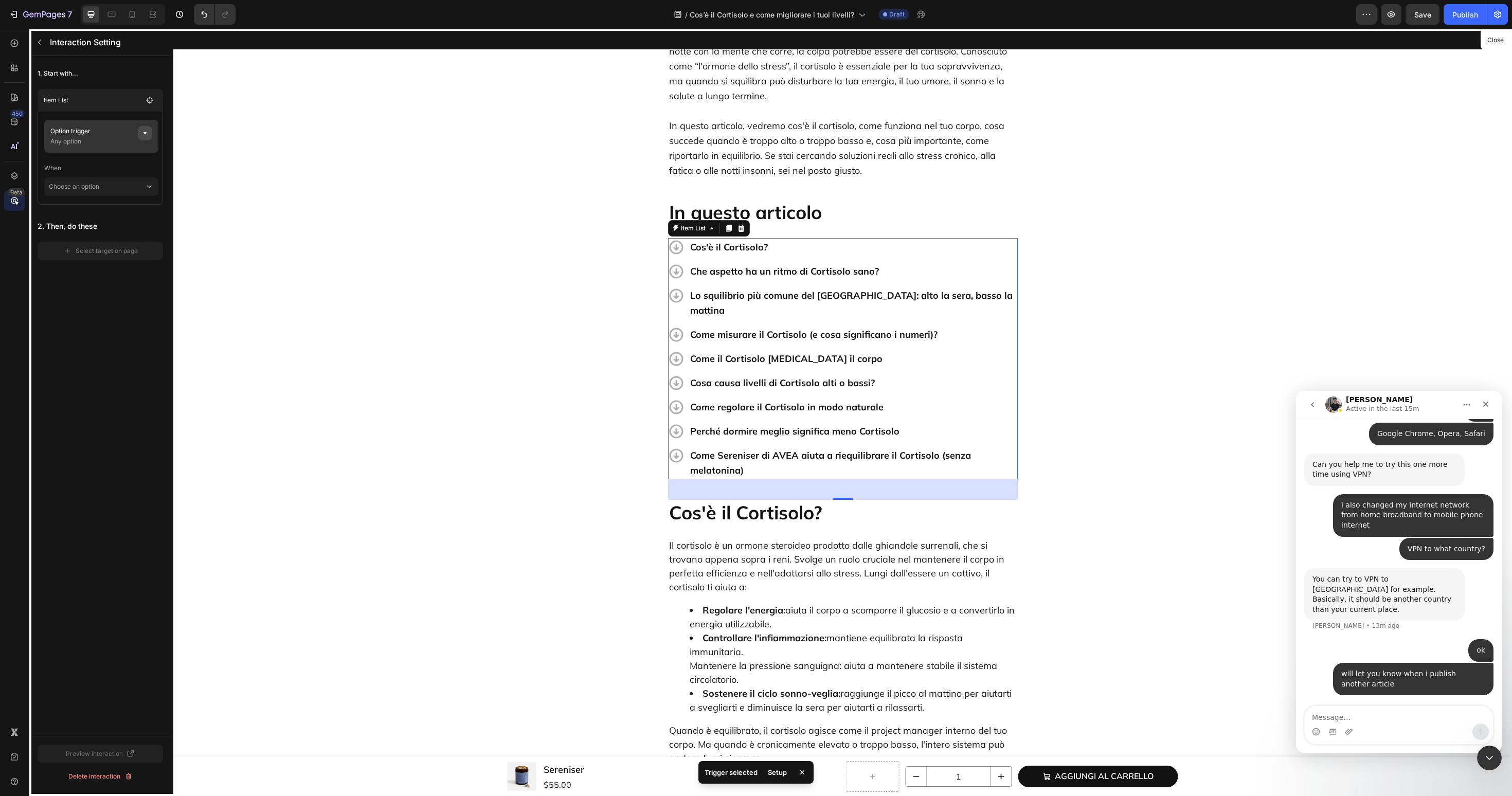
click at [144, 137] on button "button" at bounding box center [145, 133] width 14 height 14
click at [258, 173] on span "None" at bounding box center [251, 172] width 16 height 9
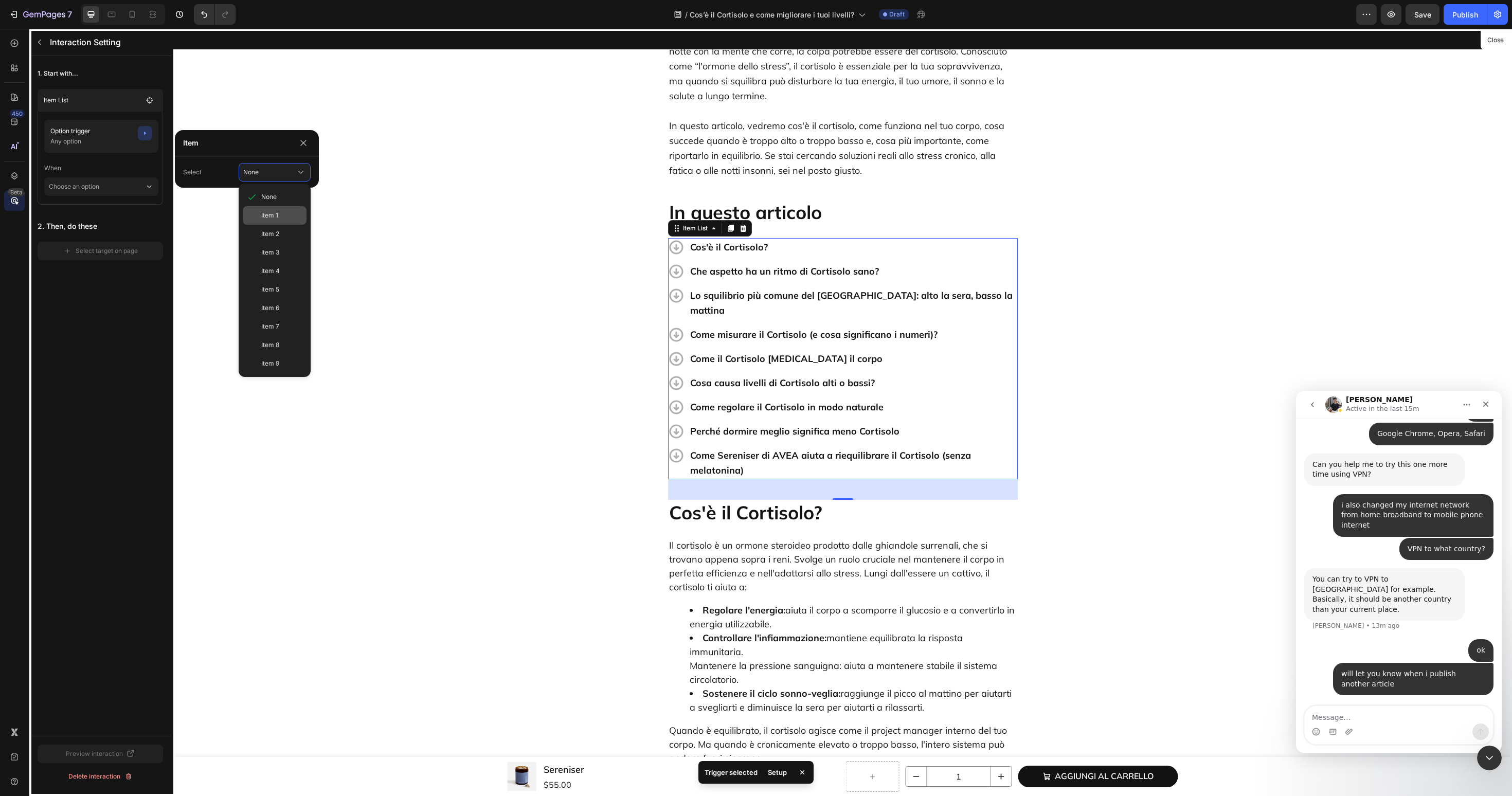
click at [263, 212] on span "Item 1" at bounding box center [270, 216] width 17 height 9
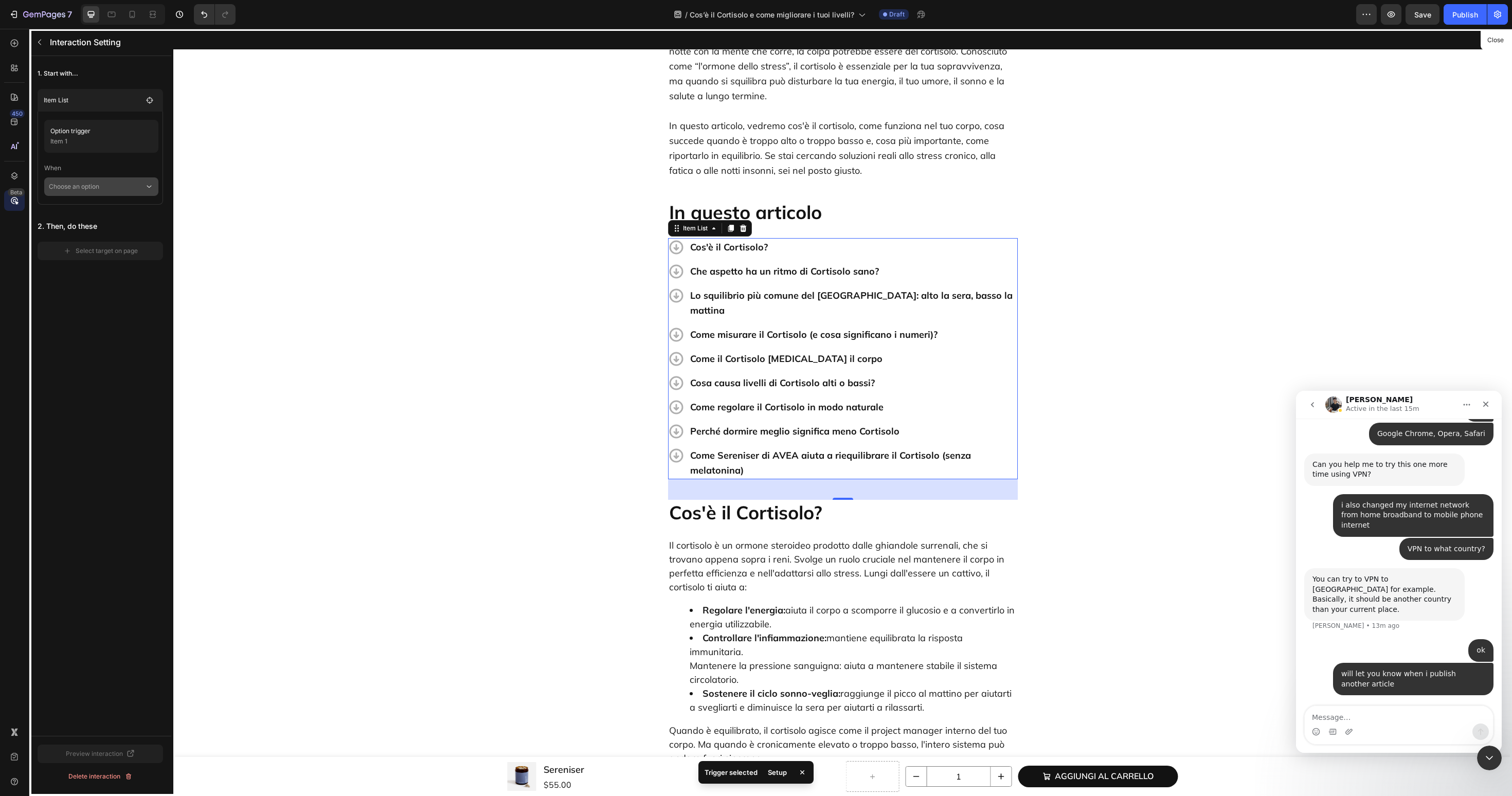
click at [106, 192] on p "Choose an option" at bounding box center [97, 187] width 96 height 18
click at [101, 216] on p "Click on item" at bounding box center [88, 214] width 38 height 10
click at [99, 265] on div "Select target on page" at bounding box center [101, 266] width 75 height 9
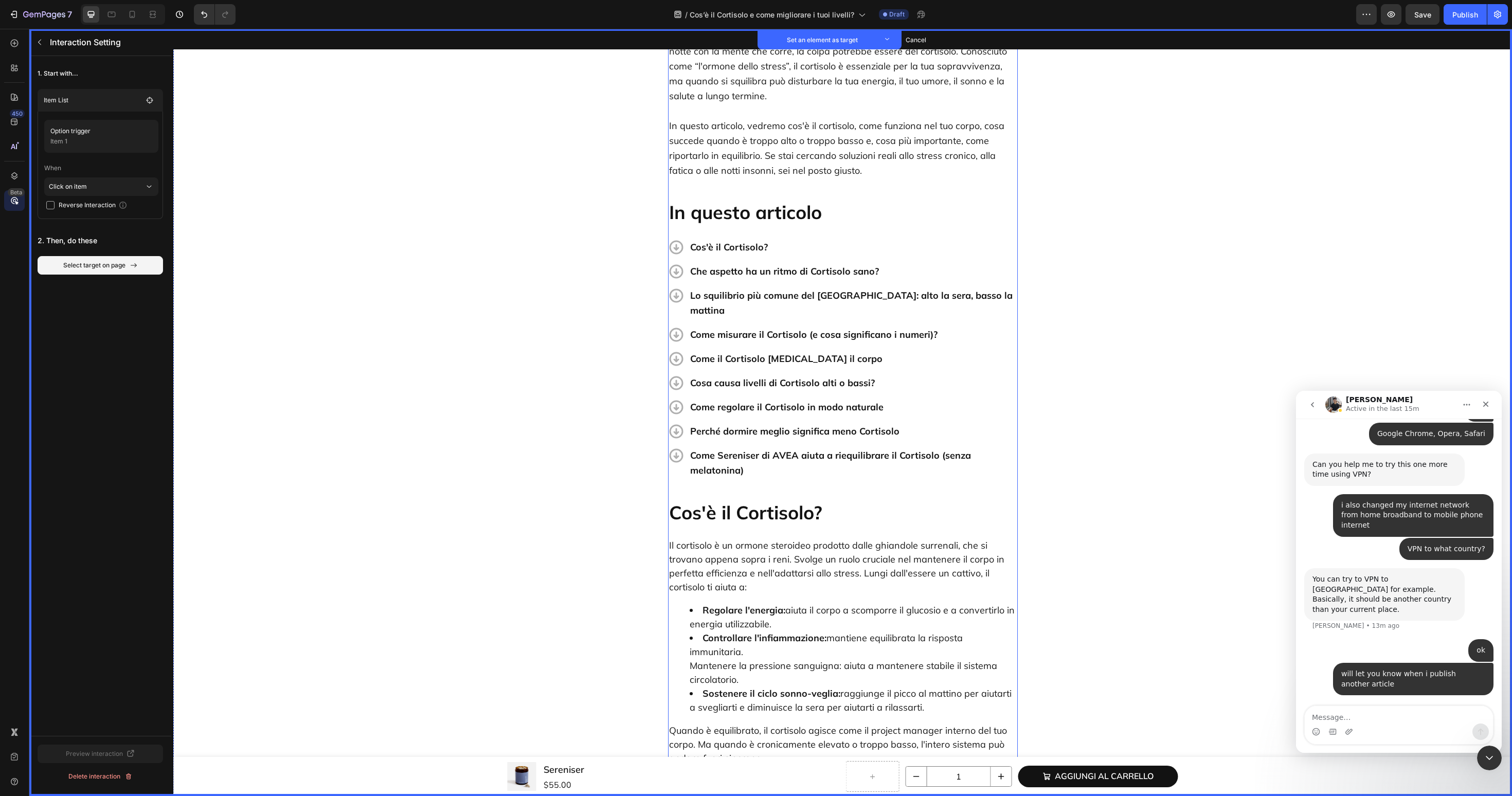
click at [699, 501] on p "Cos'è il Cortisolo?" at bounding box center [843, 512] width 347 height 23
click at [743, 484] on button "Set as target" at bounding box center [746, 490] width 45 height 12
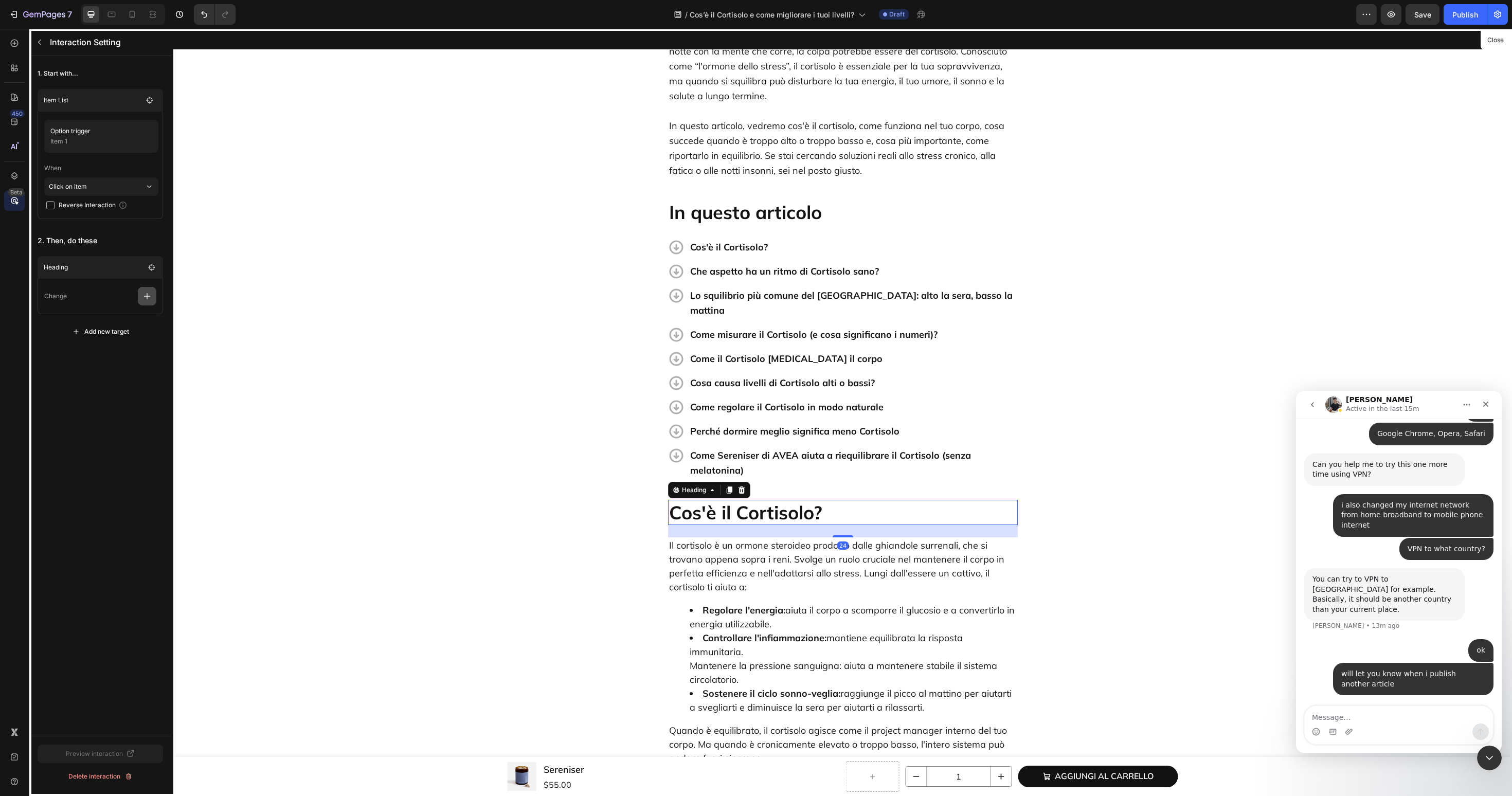
click at [140, 296] on button "button" at bounding box center [147, 296] width 18 height 18
click at [109, 377] on p "Scroll to" at bounding box center [98, 375] width 109 height 18
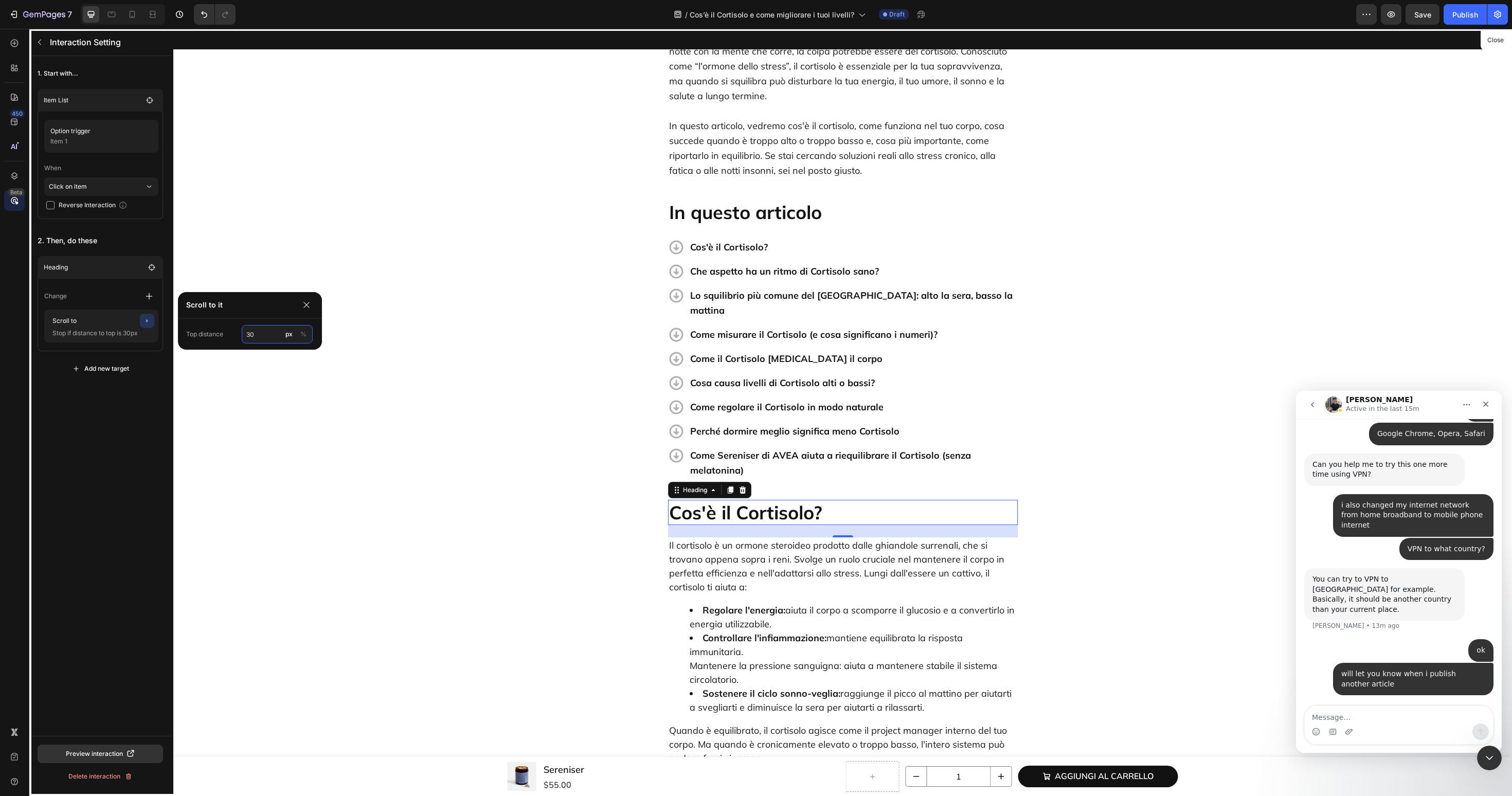
click at [256, 328] on input "30" at bounding box center [277, 334] width 71 height 18
type input "60"
click at [113, 399] on div "1. Start with... Item List Option trigger Item 1 When Click on item Reverse Int…" at bounding box center [100, 396] width 142 height 680
click at [43, 47] on button "button" at bounding box center [39, 42] width 16 height 16
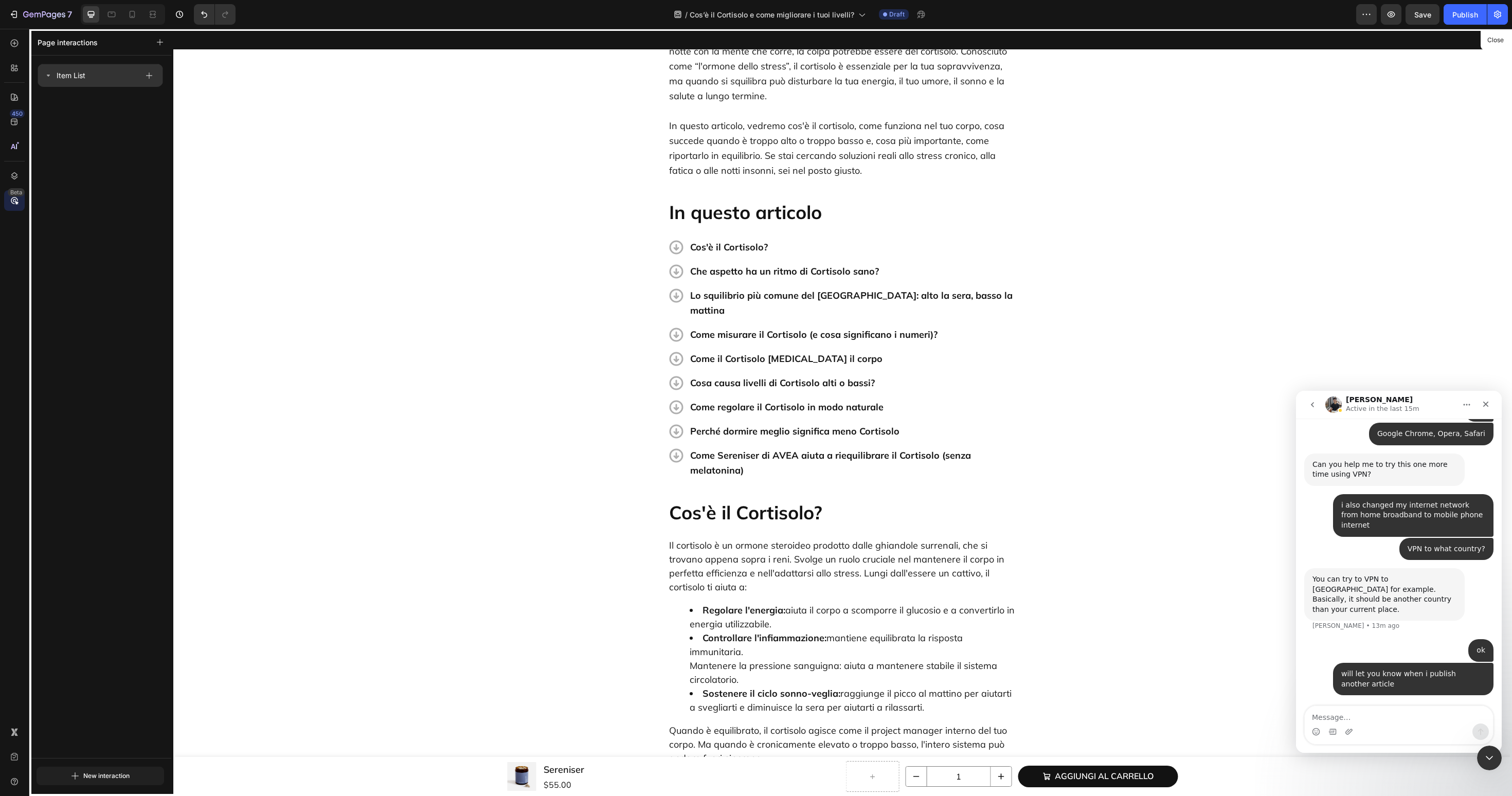
click at [48, 79] on icon at bounding box center [48, 75] width 9 height 9
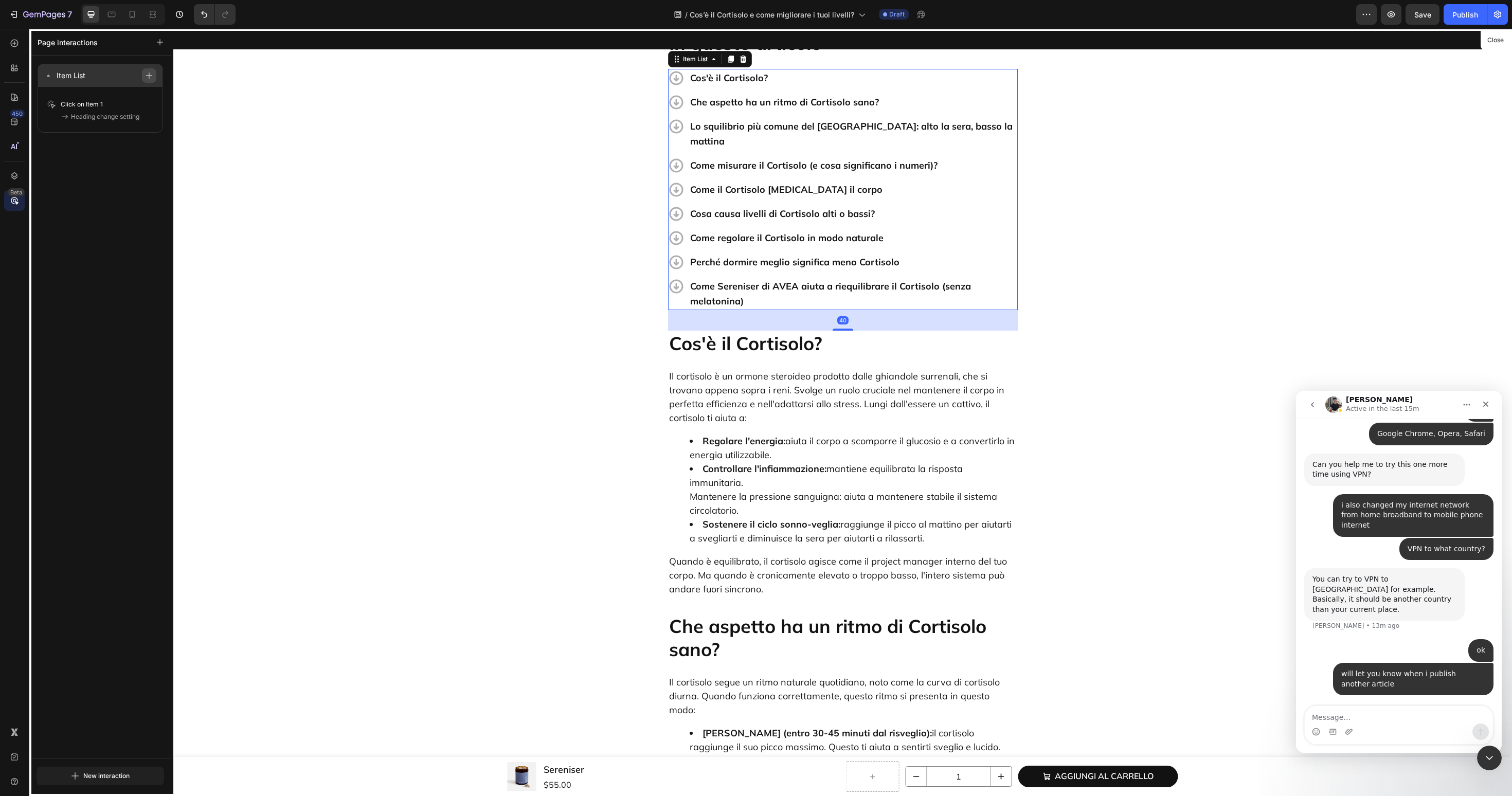
scroll to position [327, 0]
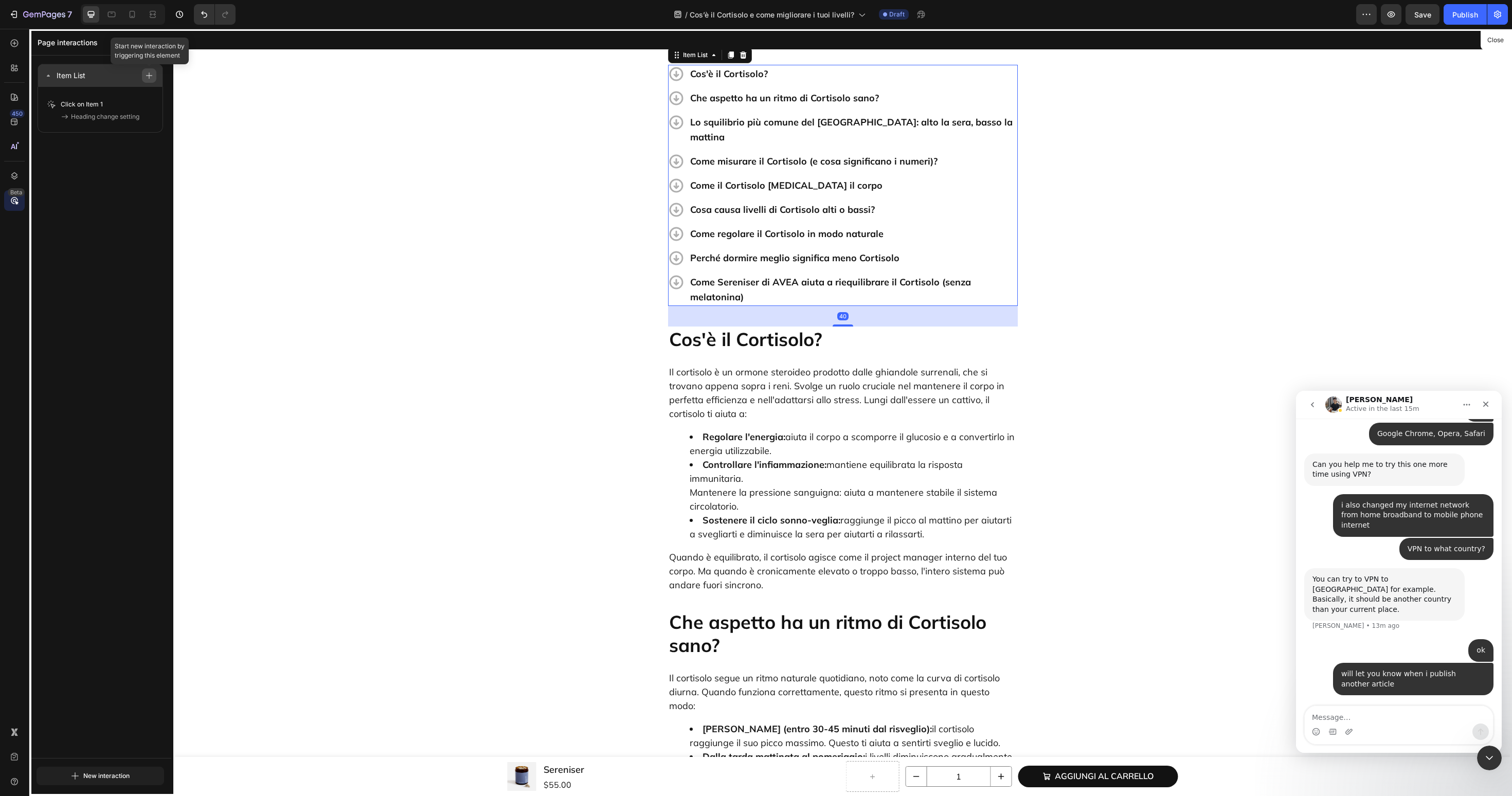
click at [152, 75] on icon "button" at bounding box center [149, 75] width 7 height 7
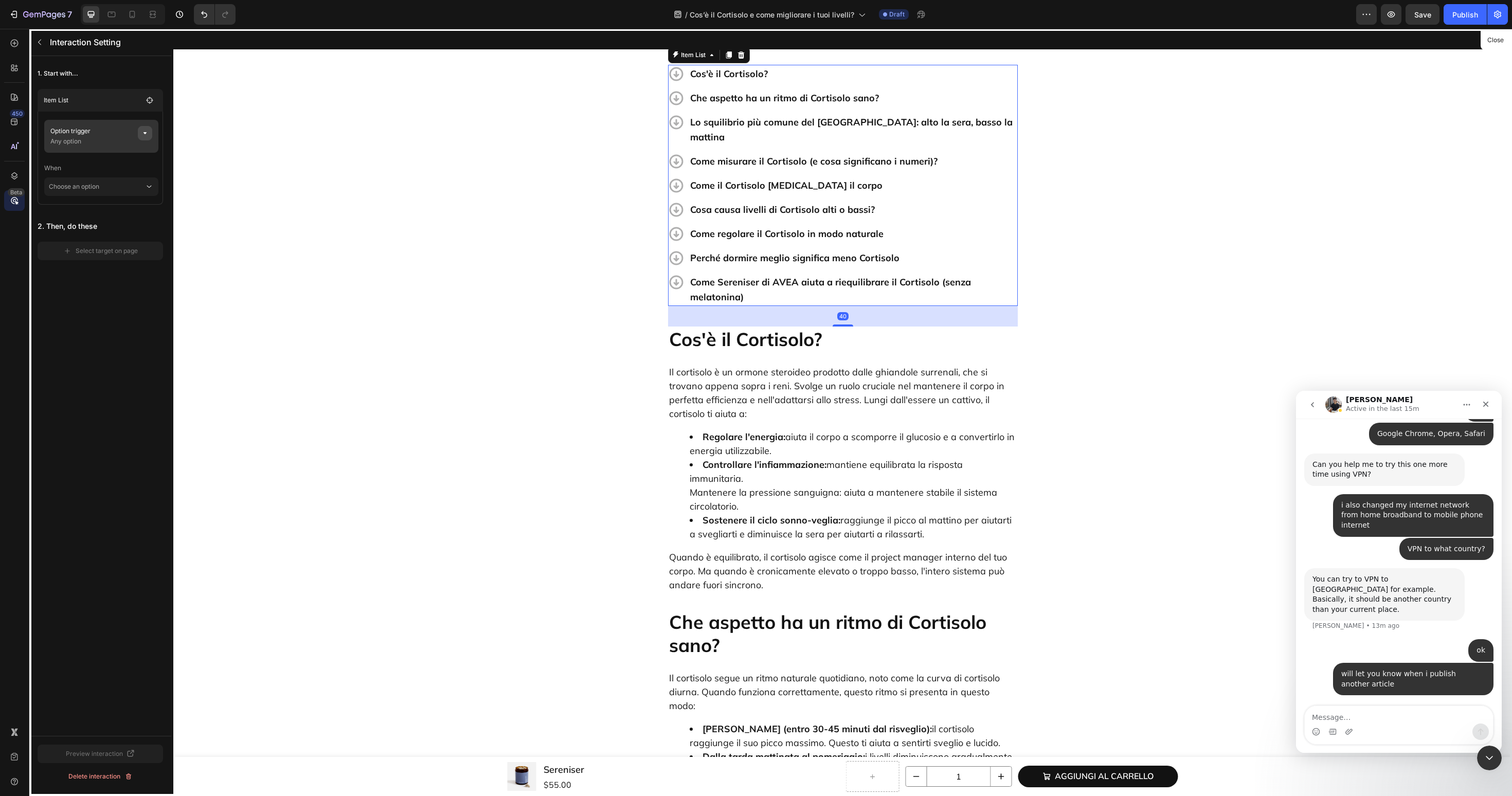
click at [144, 136] on icon "button" at bounding box center [145, 133] width 9 height 9
click at [262, 178] on button "None" at bounding box center [275, 172] width 72 height 18
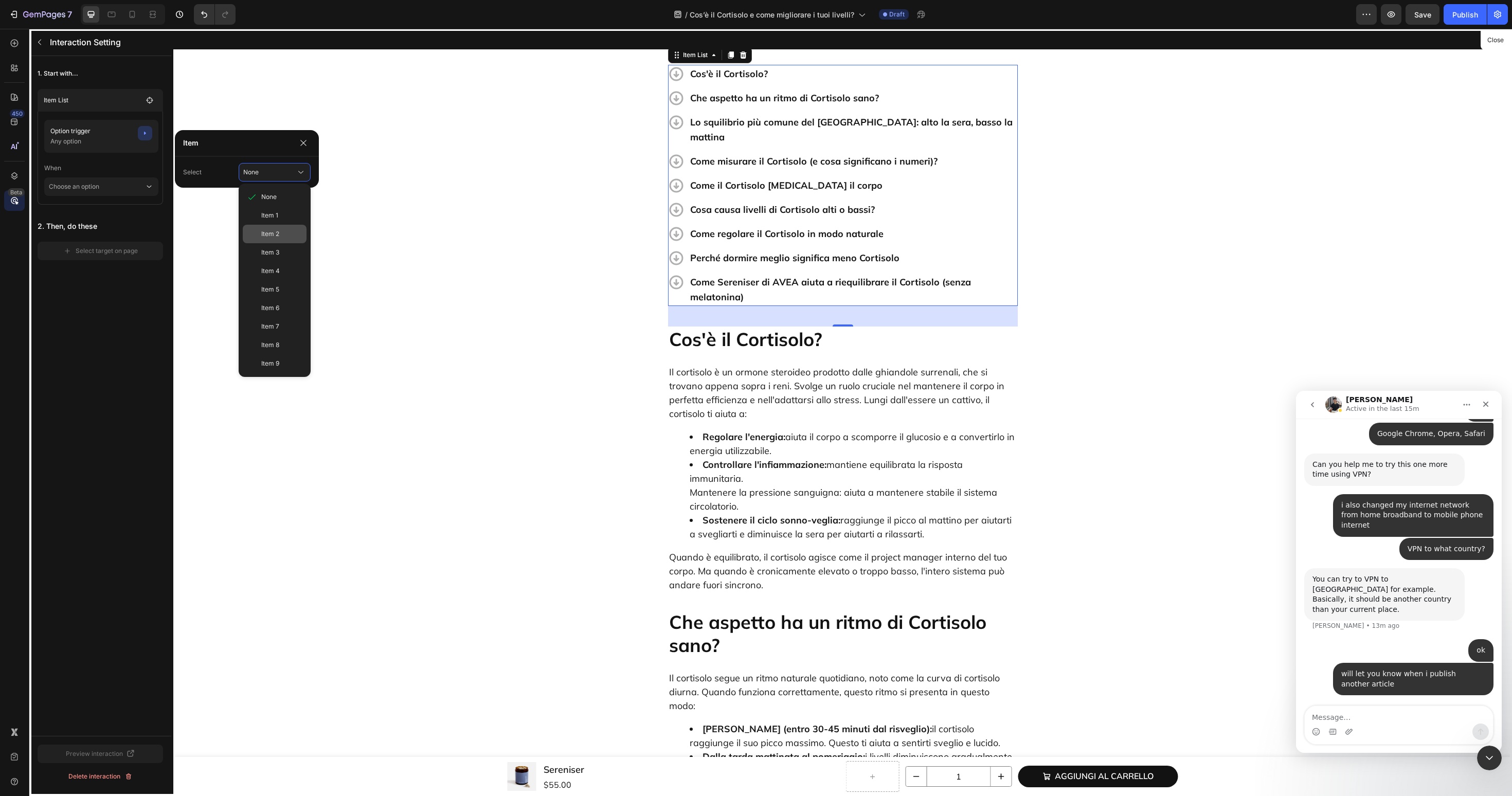
drag, startPoint x: 259, startPoint y: 218, endPoint x: 256, endPoint y: 237, distance: 19.2
click at [256, 237] on div "None Item 1 Item 2 Item 3 Item 4 Item 5 Item 6 Item 7 Item 8 Item 9" at bounding box center [275, 280] width 72 height 185
click at [256, 237] on div "Item 2" at bounding box center [274, 234] width 64 height 18
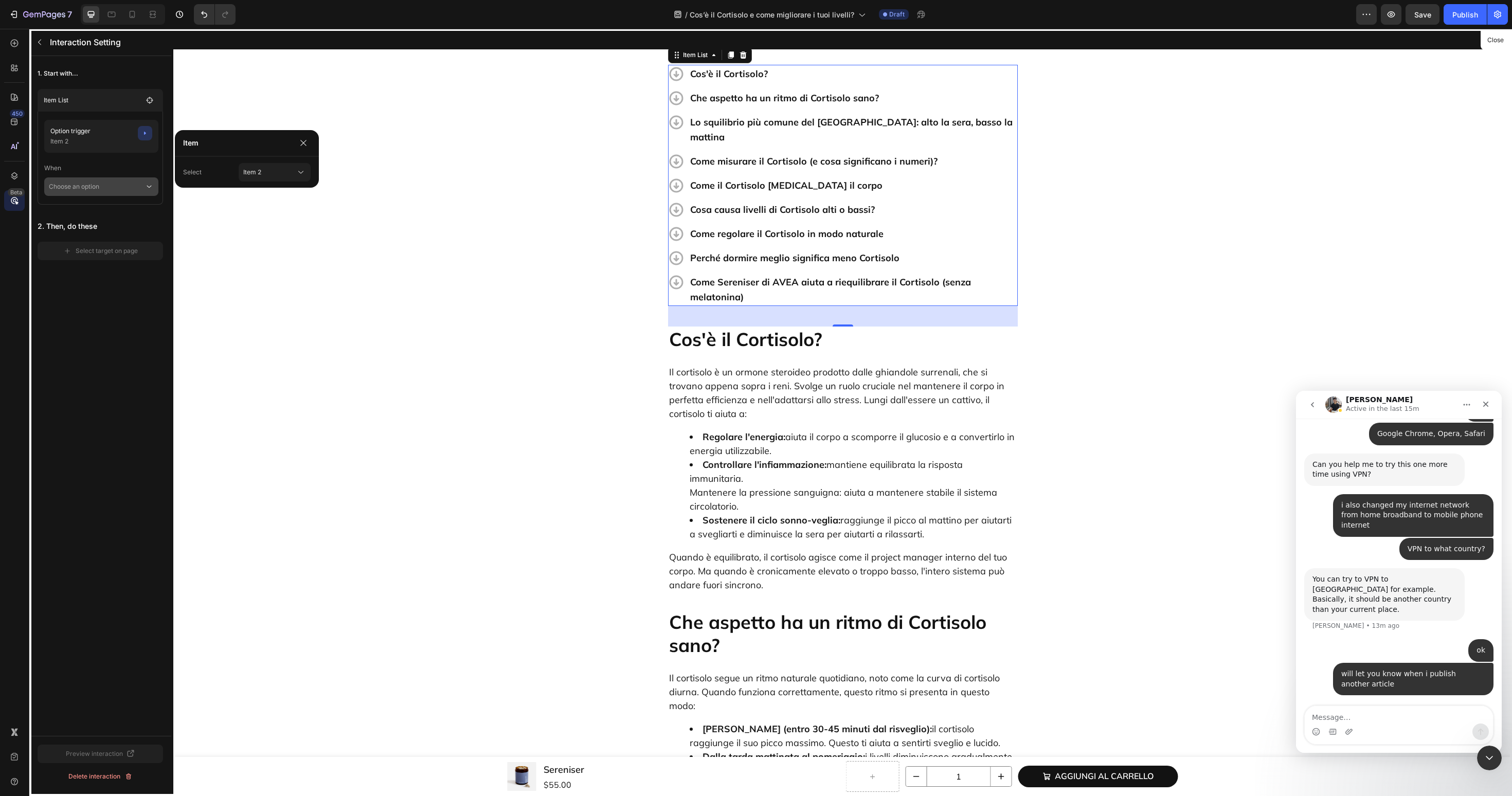
click at [142, 187] on p "Choose an option" at bounding box center [97, 187] width 96 height 18
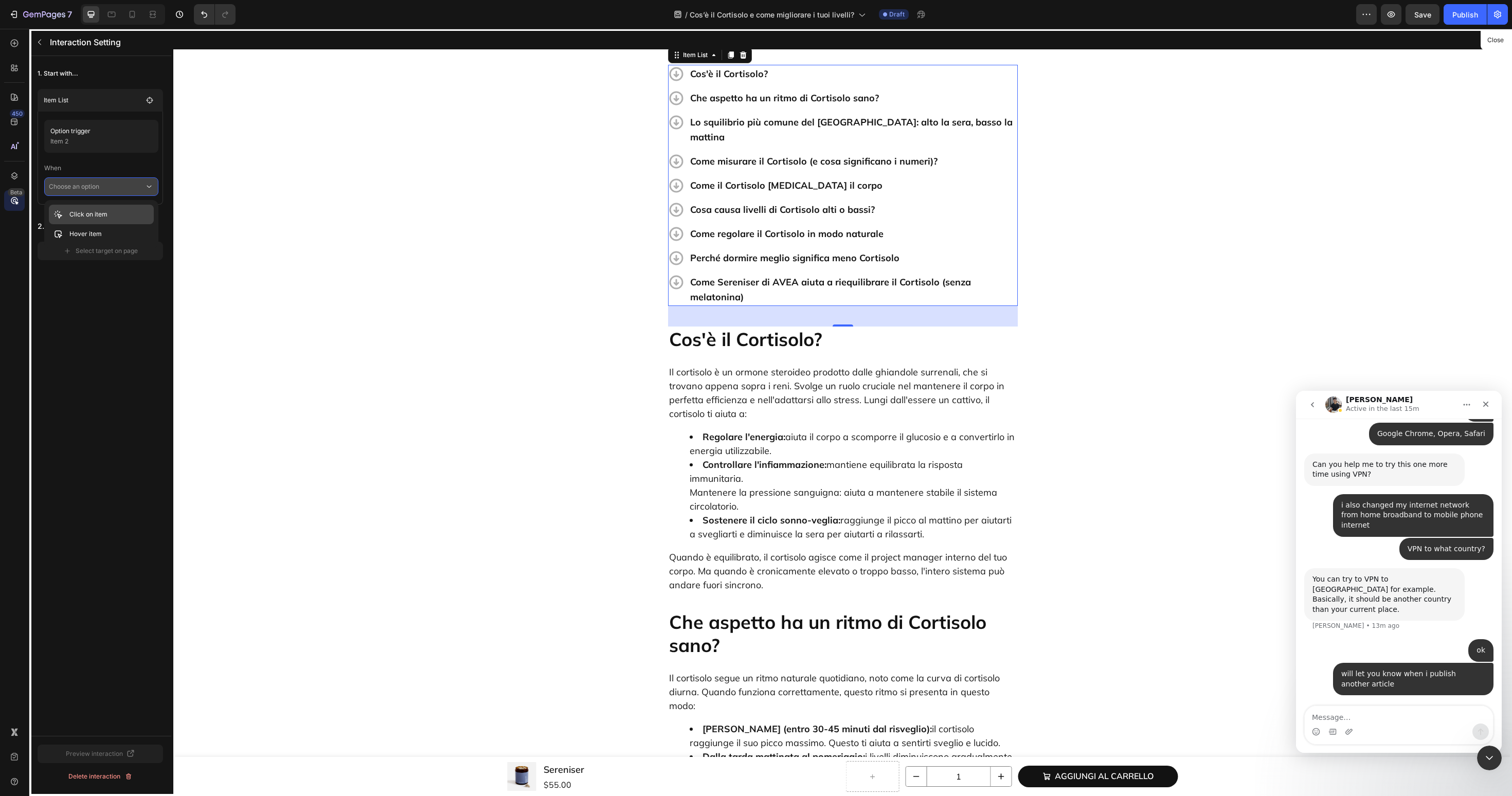
click at [124, 224] on div "Click on item" at bounding box center [102, 234] width 105 height 20
click at [109, 264] on div "Select target on page" at bounding box center [101, 266] width 75 height 9
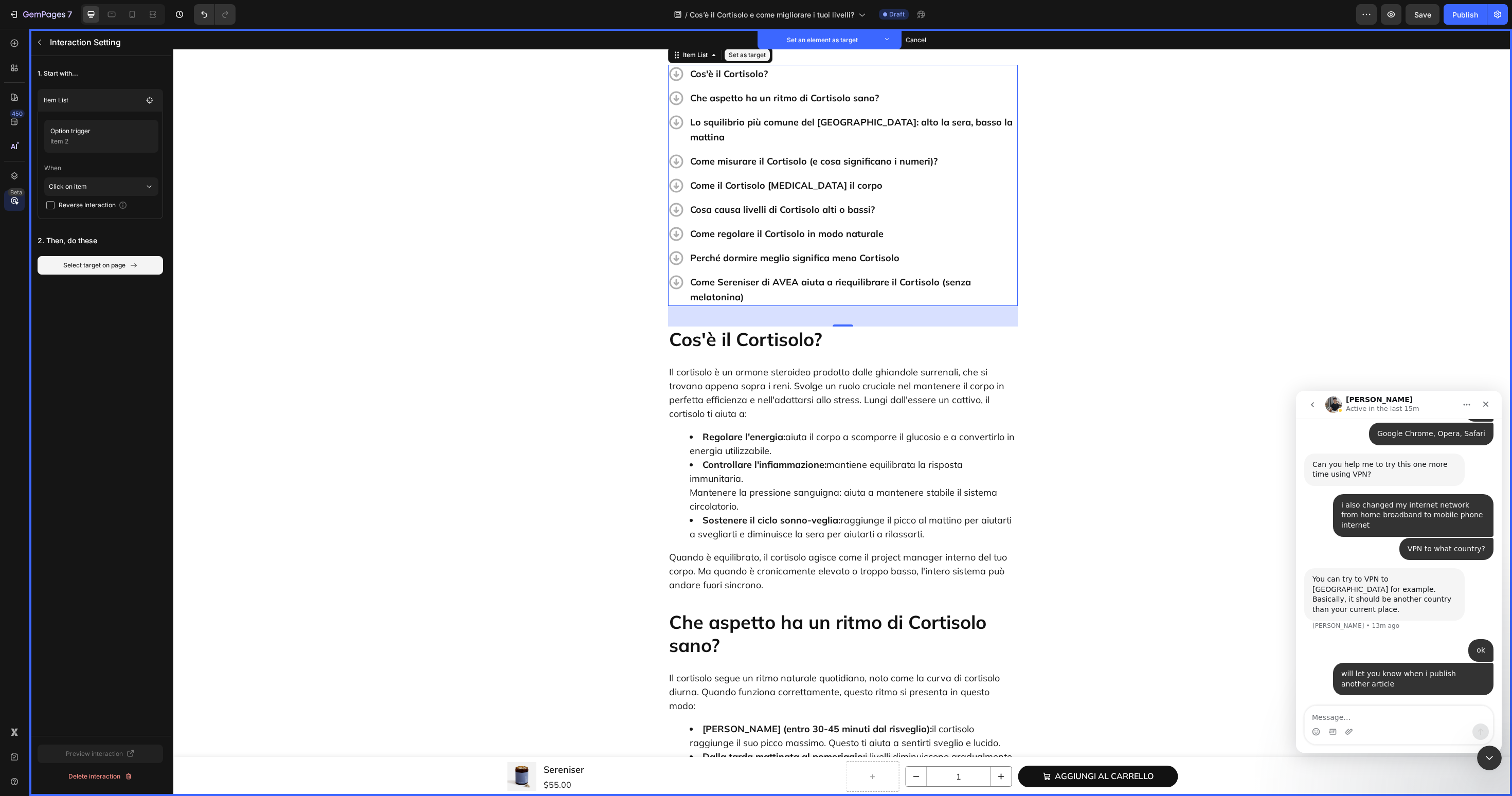
scroll to position [317, 0]
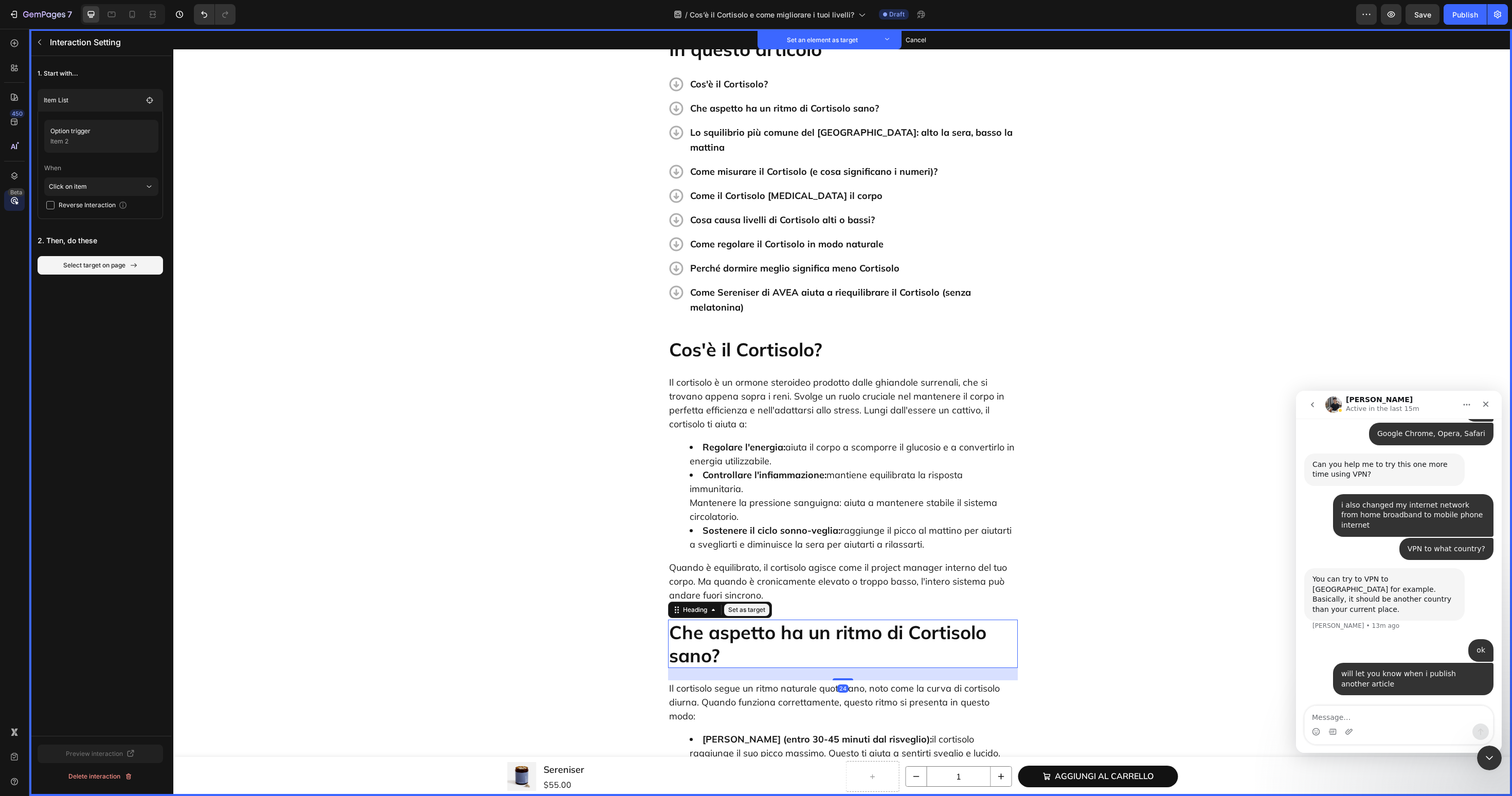
click at [705, 621] on p "Che aspetto ha un ritmo di Cortisolo sano?" at bounding box center [843, 644] width 347 height 47
click at [735, 604] on button "Set as target" at bounding box center [746, 610] width 45 height 12
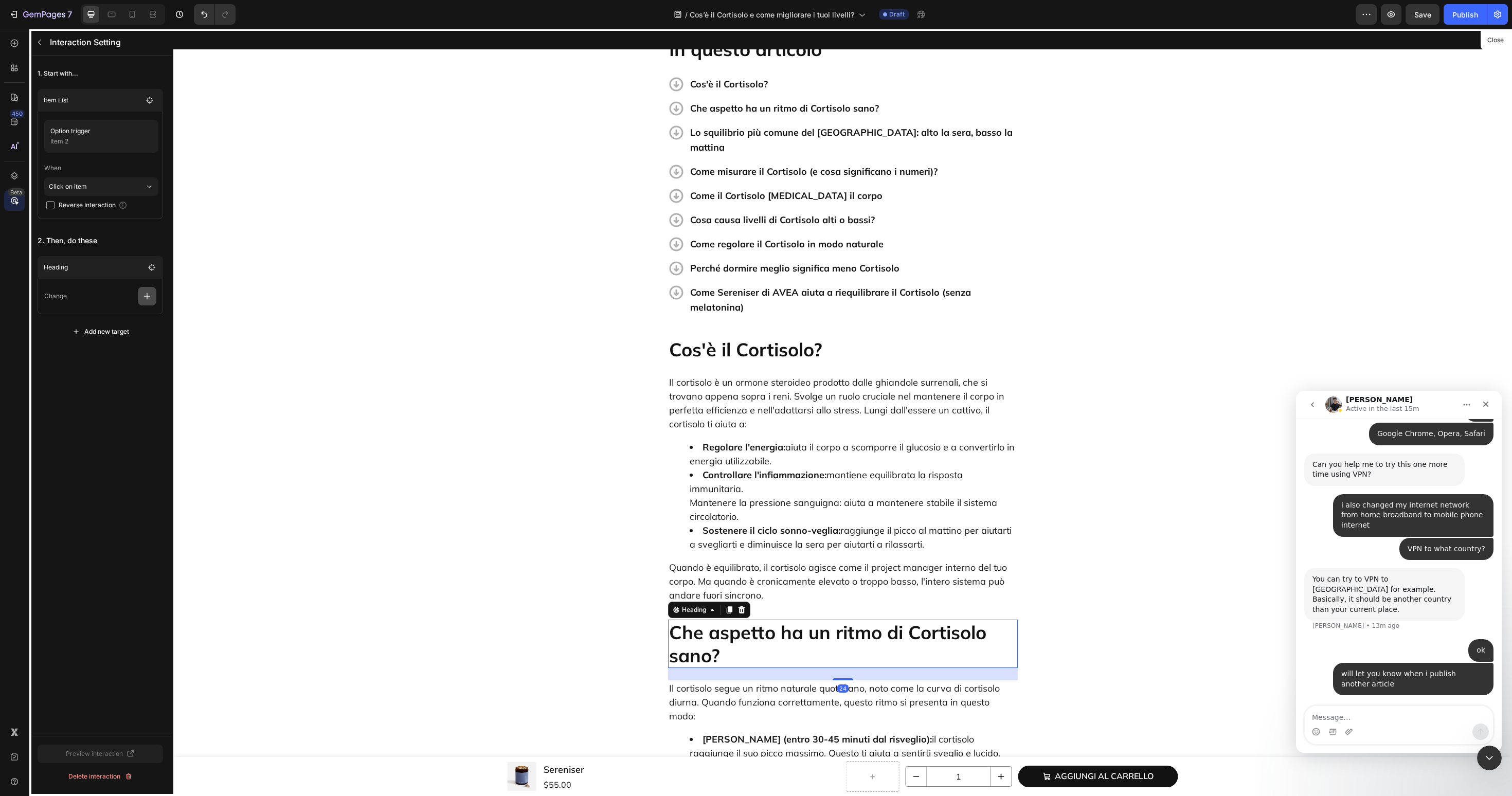
click at [147, 305] on button "button" at bounding box center [147, 296] width 18 height 18
click at [116, 378] on p "Scroll to" at bounding box center [98, 375] width 109 height 18
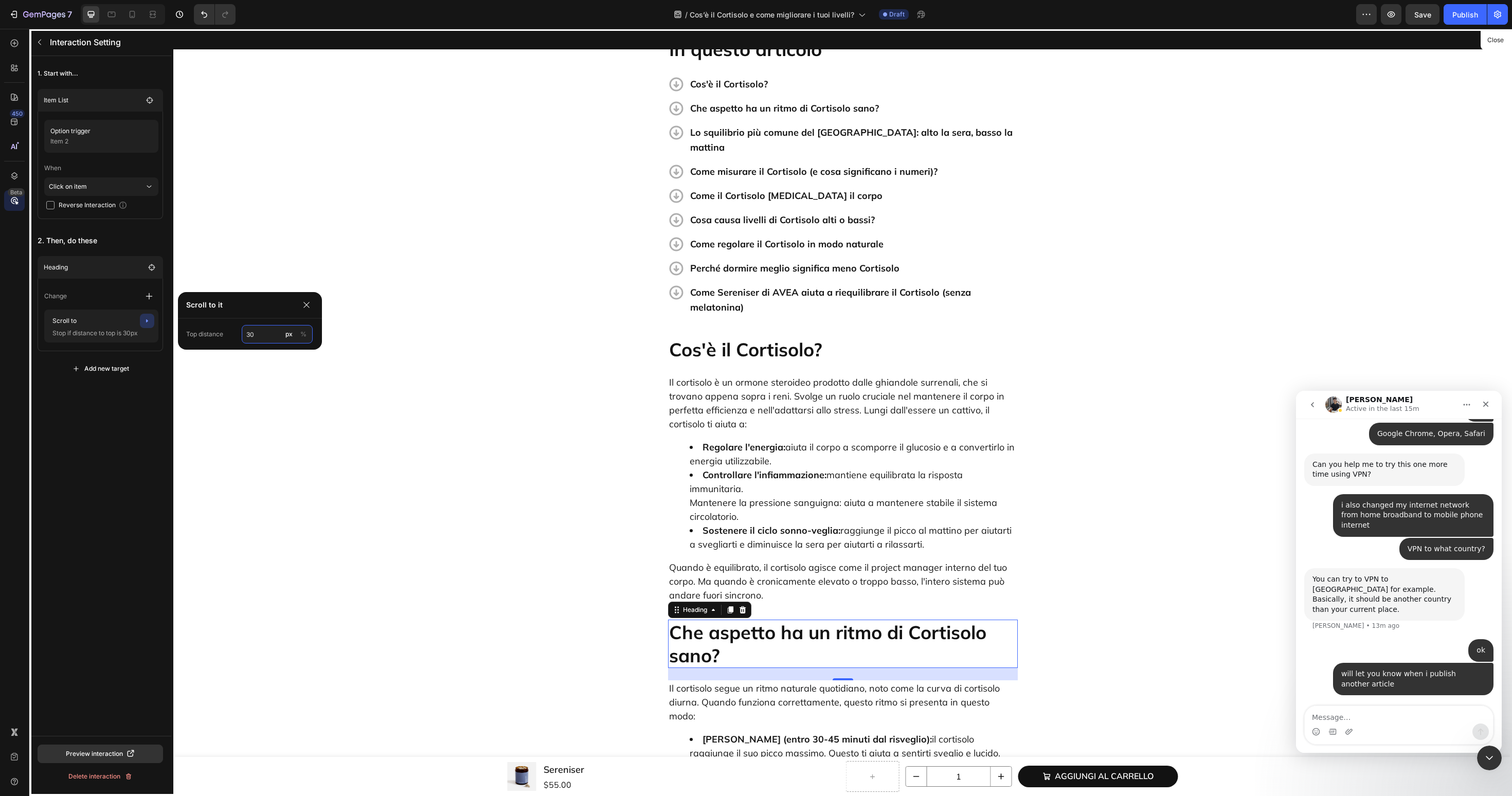
click at [265, 336] on input "30" at bounding box center [277, 334] width 71 height 18
type input "60"
click at [44, 41] on button "button" at bounding box center [39, 42] width 16 height 16
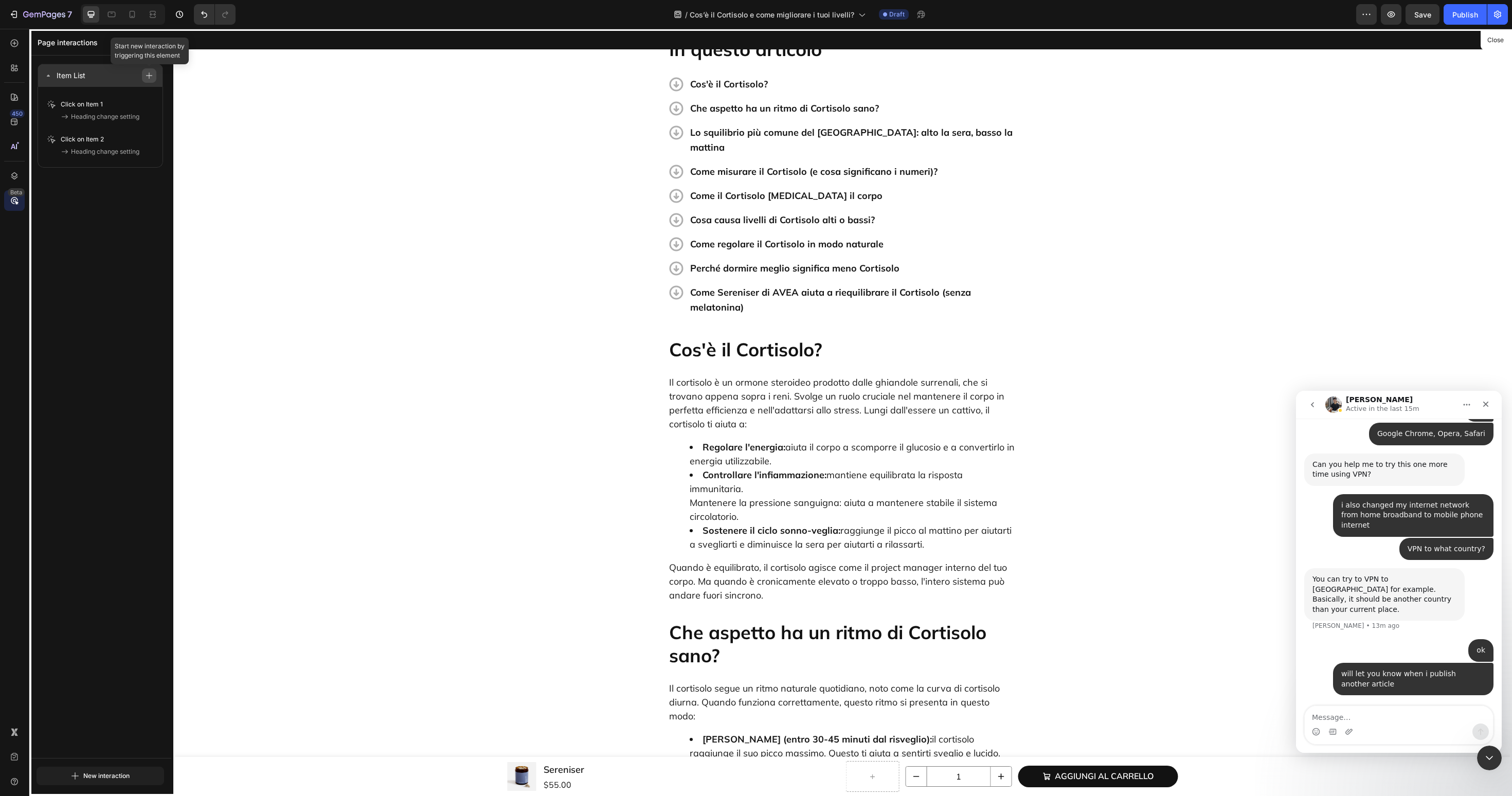
click at [148, 73] on icon "button" at bounding box center [149, 75] width 7 height 7
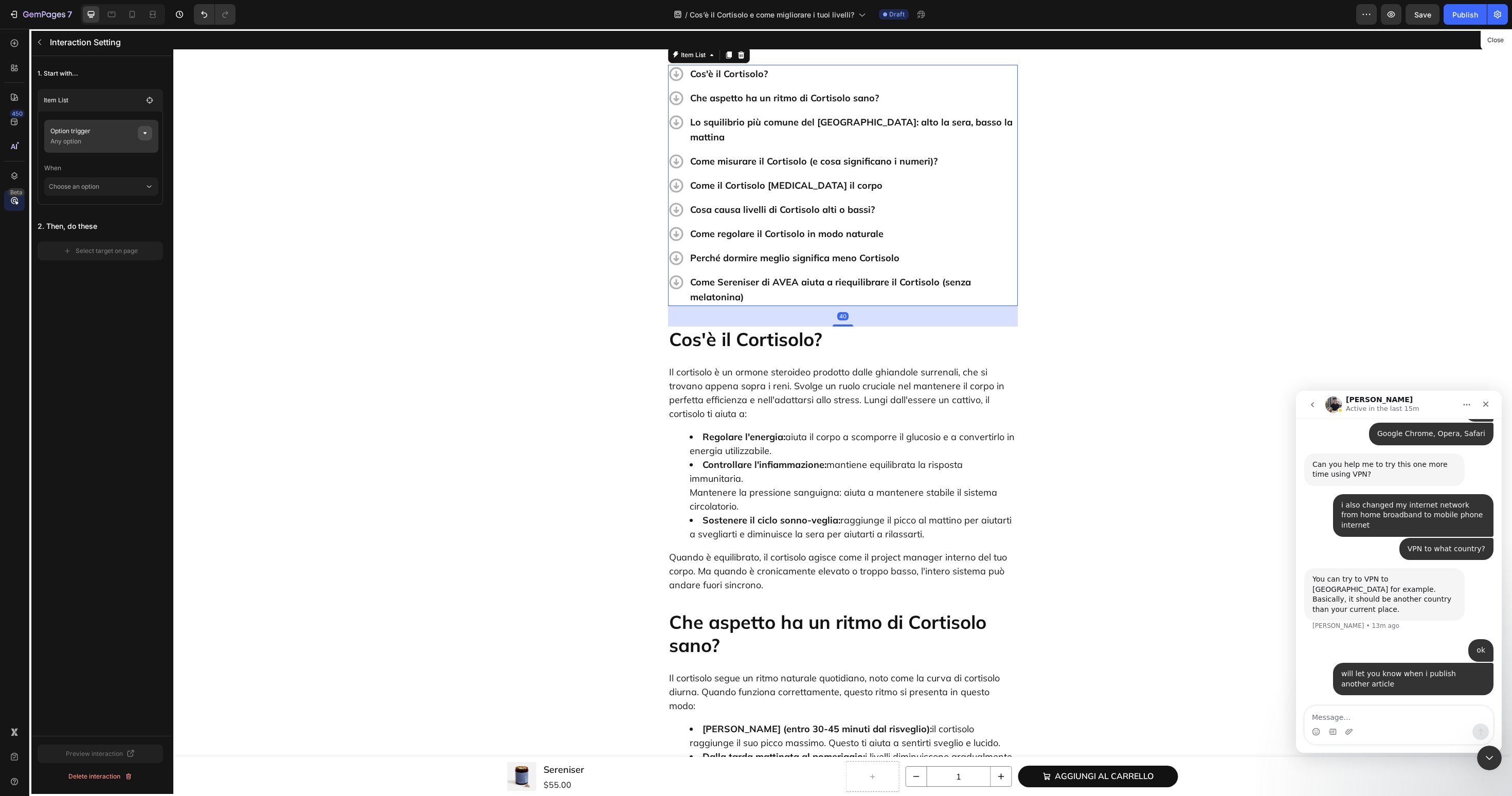
click at [145, 138] on button "button" at bounding box center [145, 133] width 14 height 14
click at [270, 172] on div "None" at bounding box center [263, 172] width 40 height 9
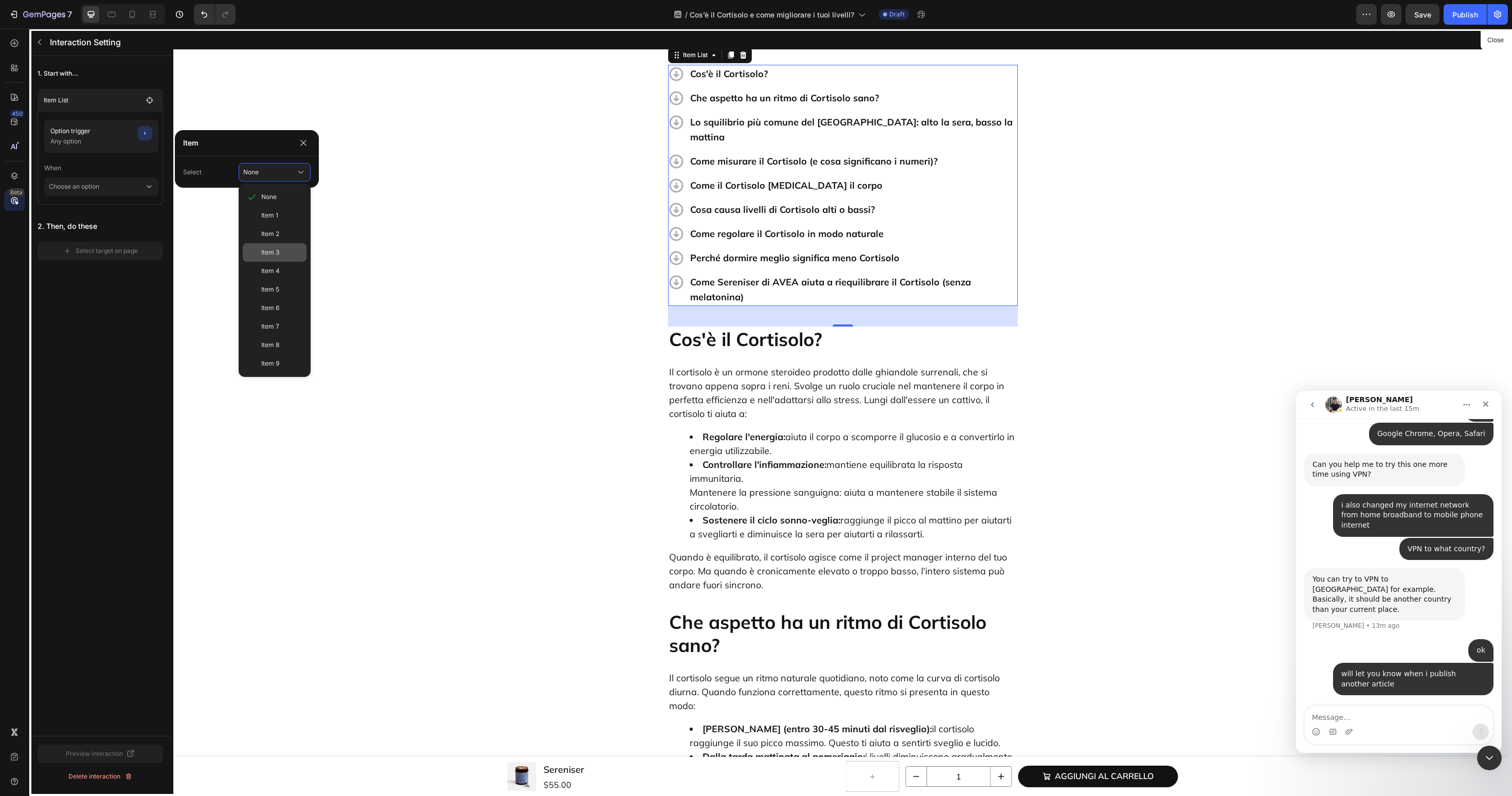
click at [273, 251] on span "Item 3" at bounding box center [270, 252] width 18 height 9
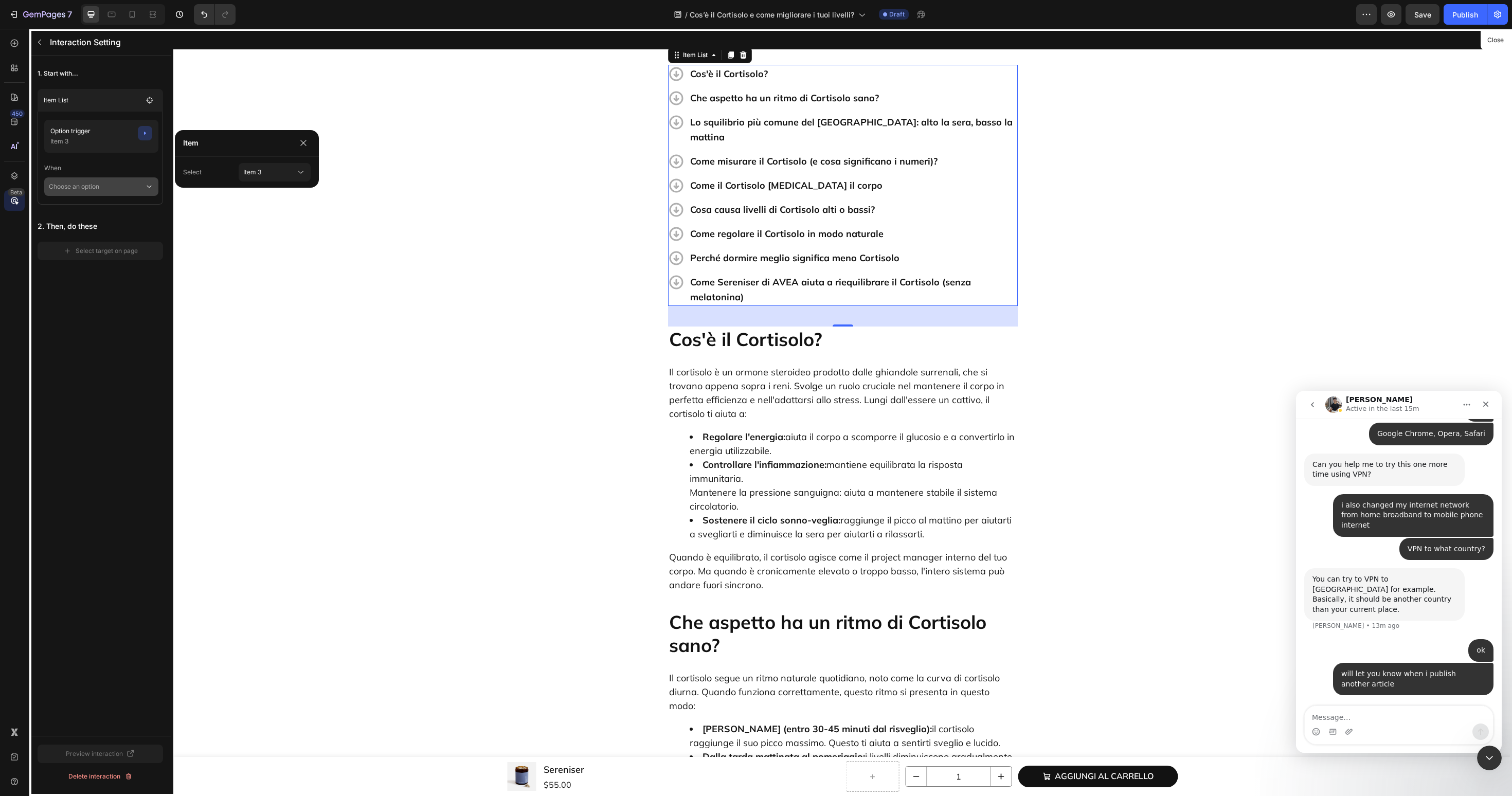
click at [142, 189] on p "Choose an option" at bounding box center [97, 187] width 96 height 18
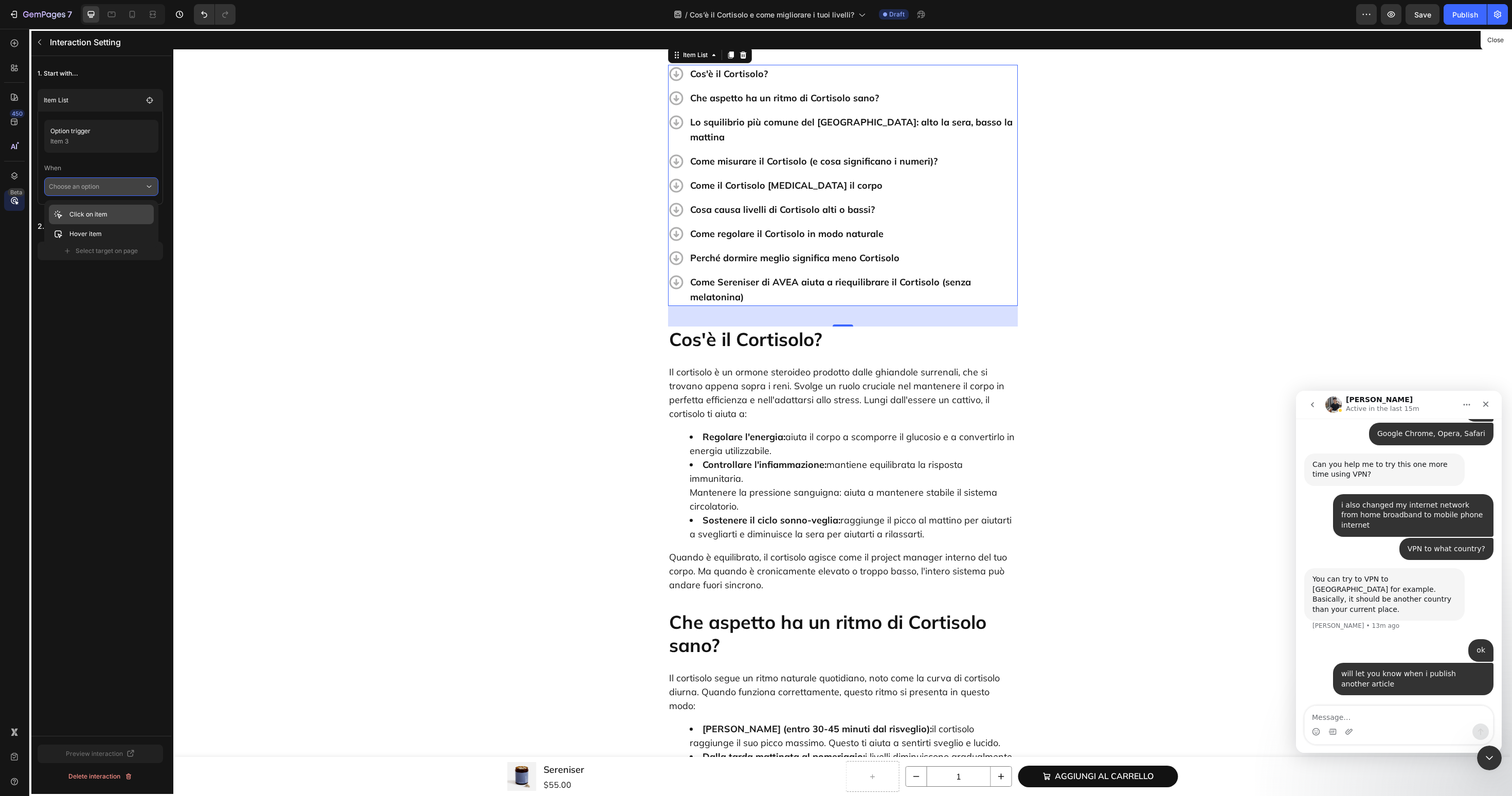
click at [137, 224] on div "Click on item" at bounding box center [102, 234] width 105 height 20
click at [134, 268] on div "Select target on page" at bounding box center [101, 266] width 75 height 9
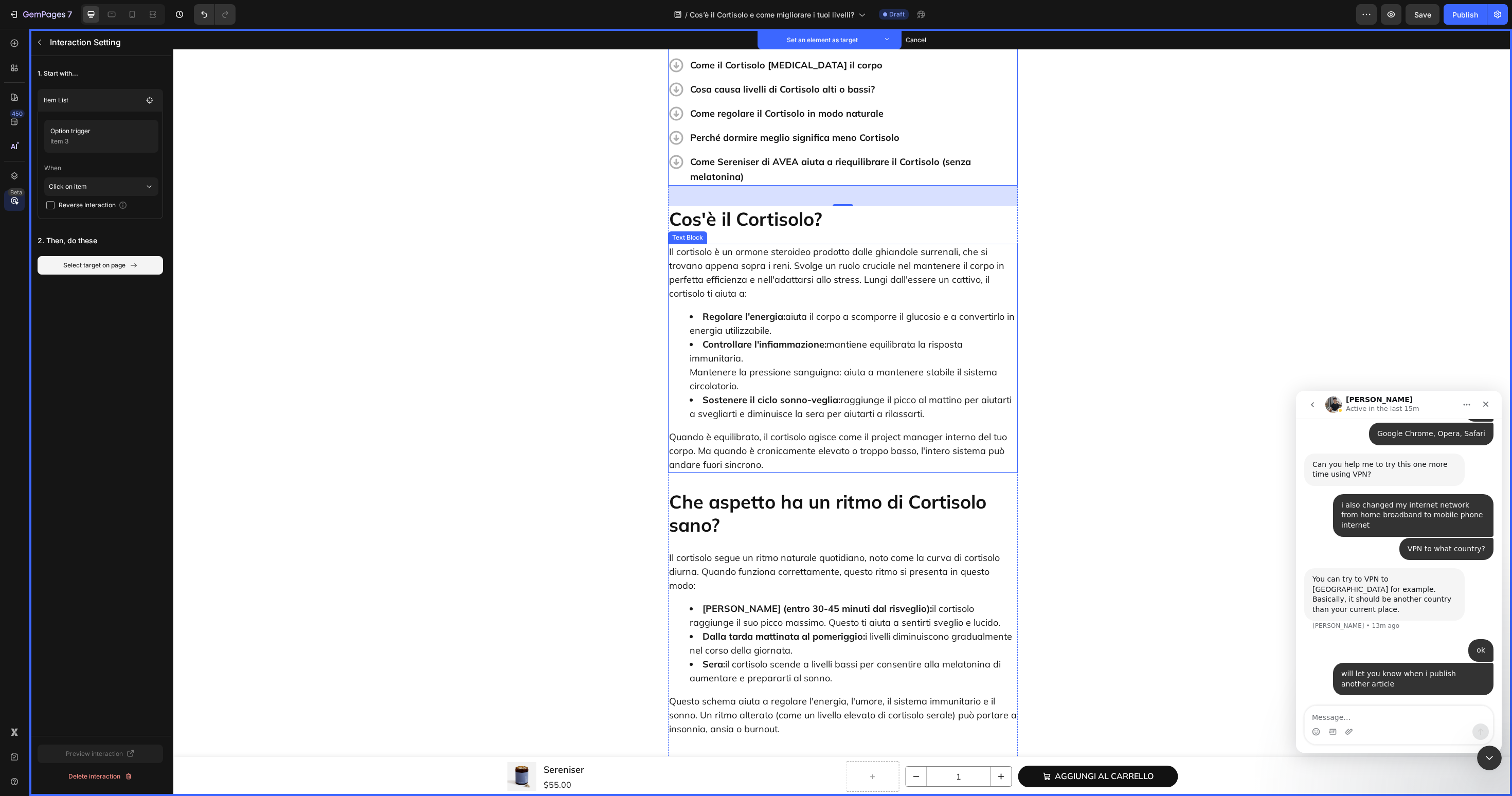
scroll to position [657, 0]
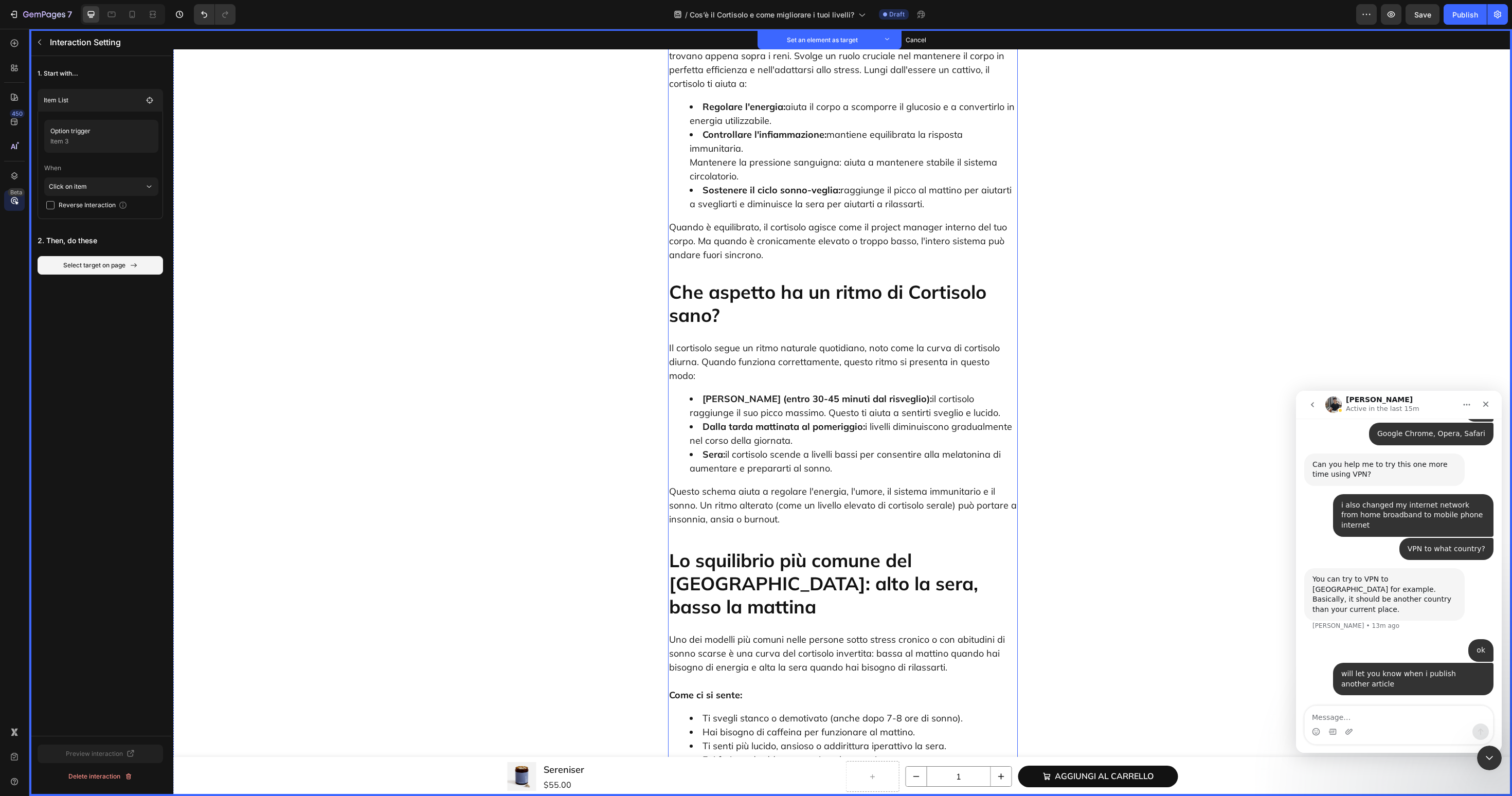
click at [714, 549] on p "Lo squilibrio più comune del [GEOGRAPHIC_DATA]: alto la sera, basso [PERSON_NAM…" at bounding box center [843, 584] width 347 height 70
click at [735, 532] on button "Set as target" at bounding box center [746, 538] width 45 height 12
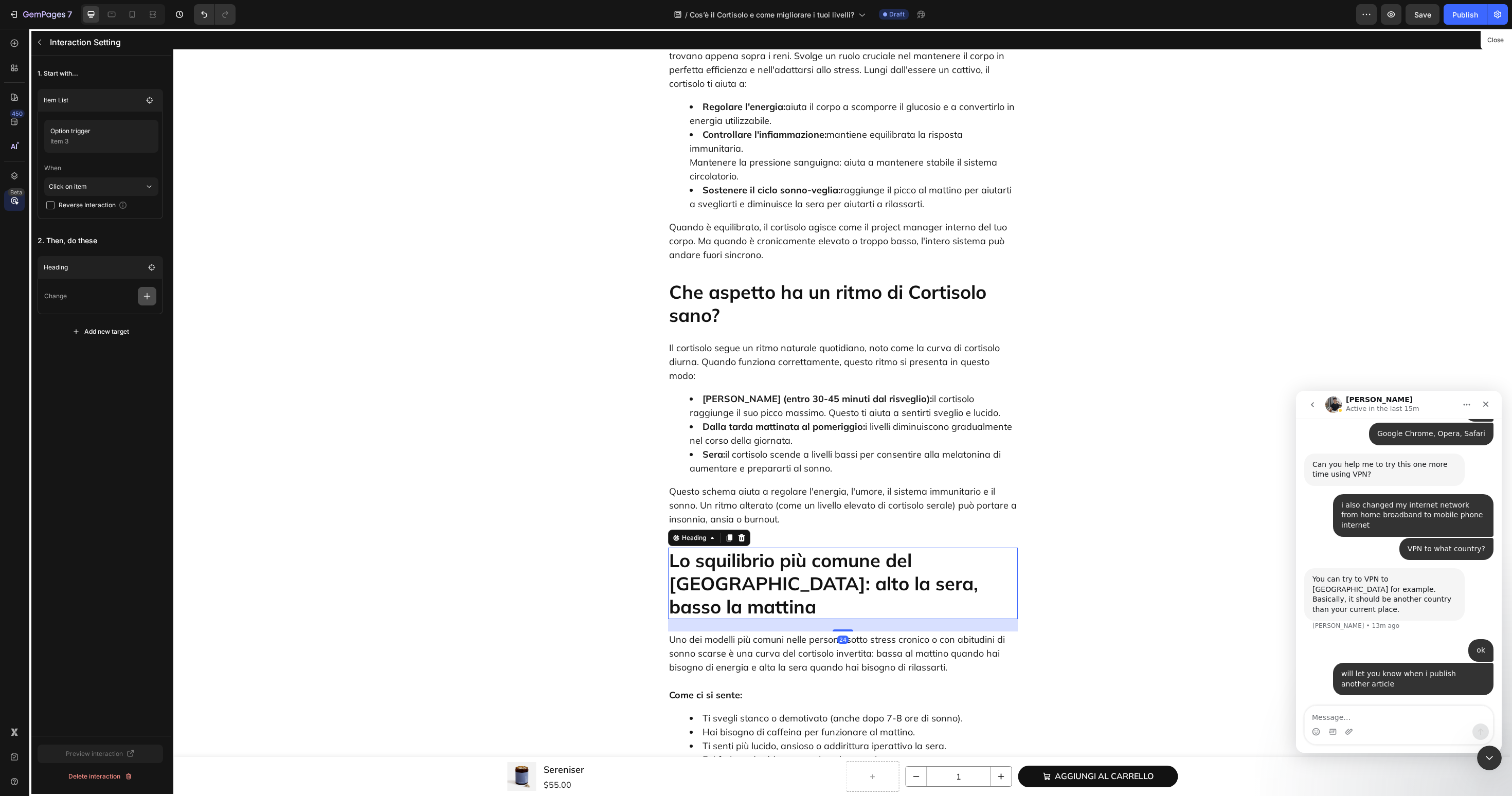
click at [149, 302] on button "button" at bounding box center [147, 296] width 18 height 18
click at [103, 382] on p "Scroll to" at bounding box center [98, 375] width 109 height 18
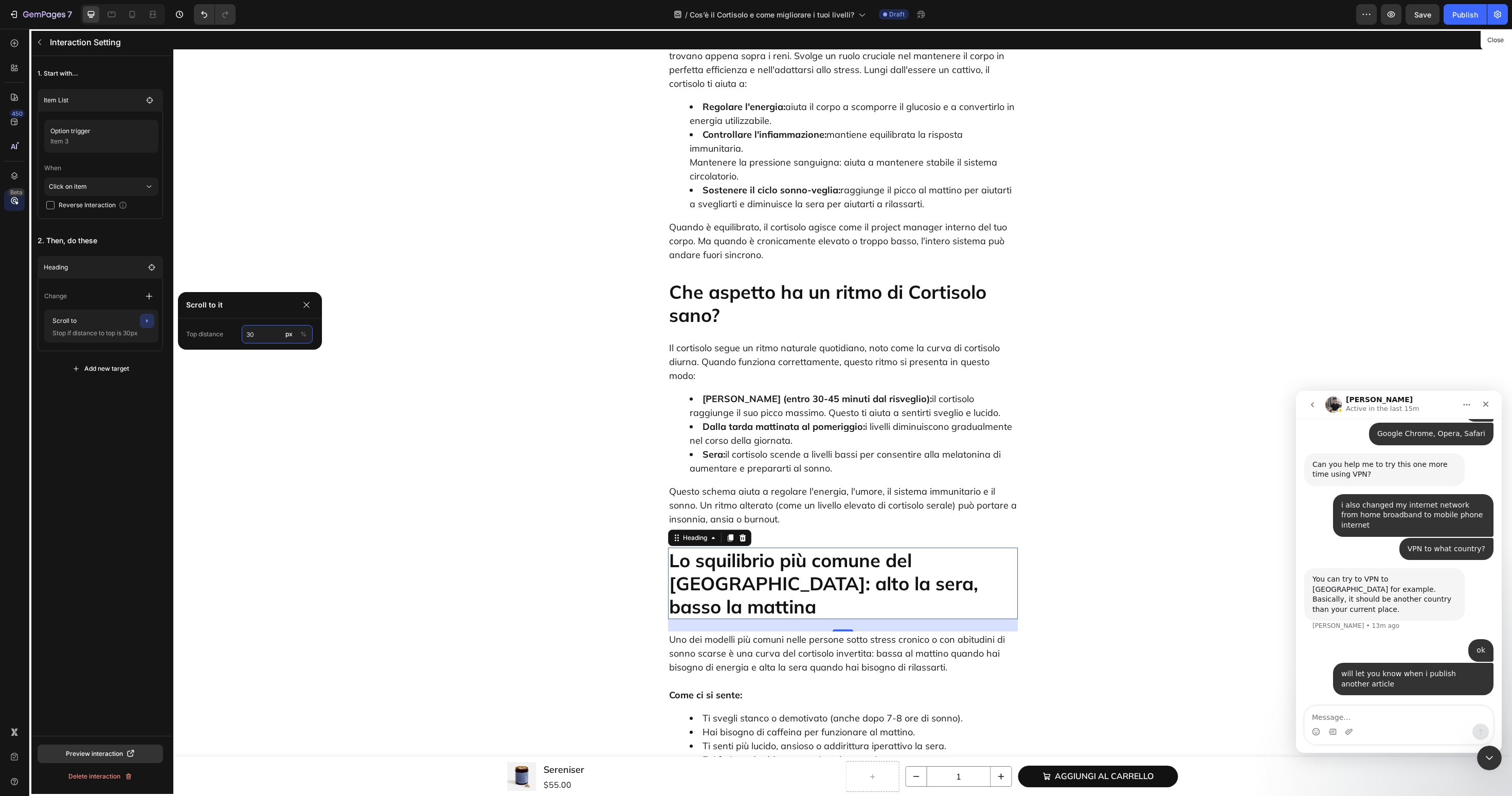
click at [267, 339] on input "30" at bounding box center [277, 334] width 71 height 18
type input "60"
click at [42, 41] on icon "button" at bounding box center [39, 42] width 9 height 9
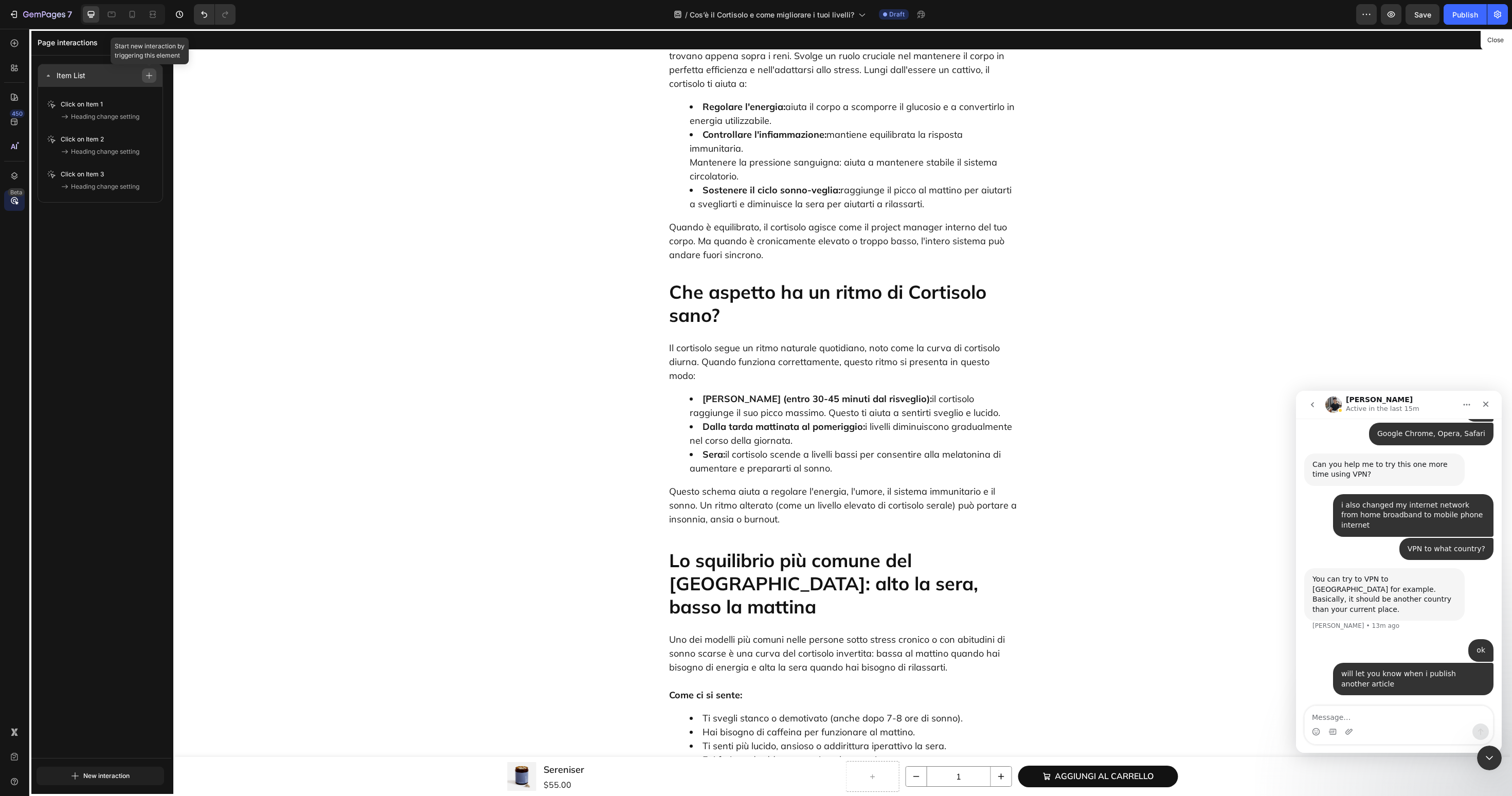
click at [154, 79] on button "button" at bounding box center [149, 75] width 14 height 14
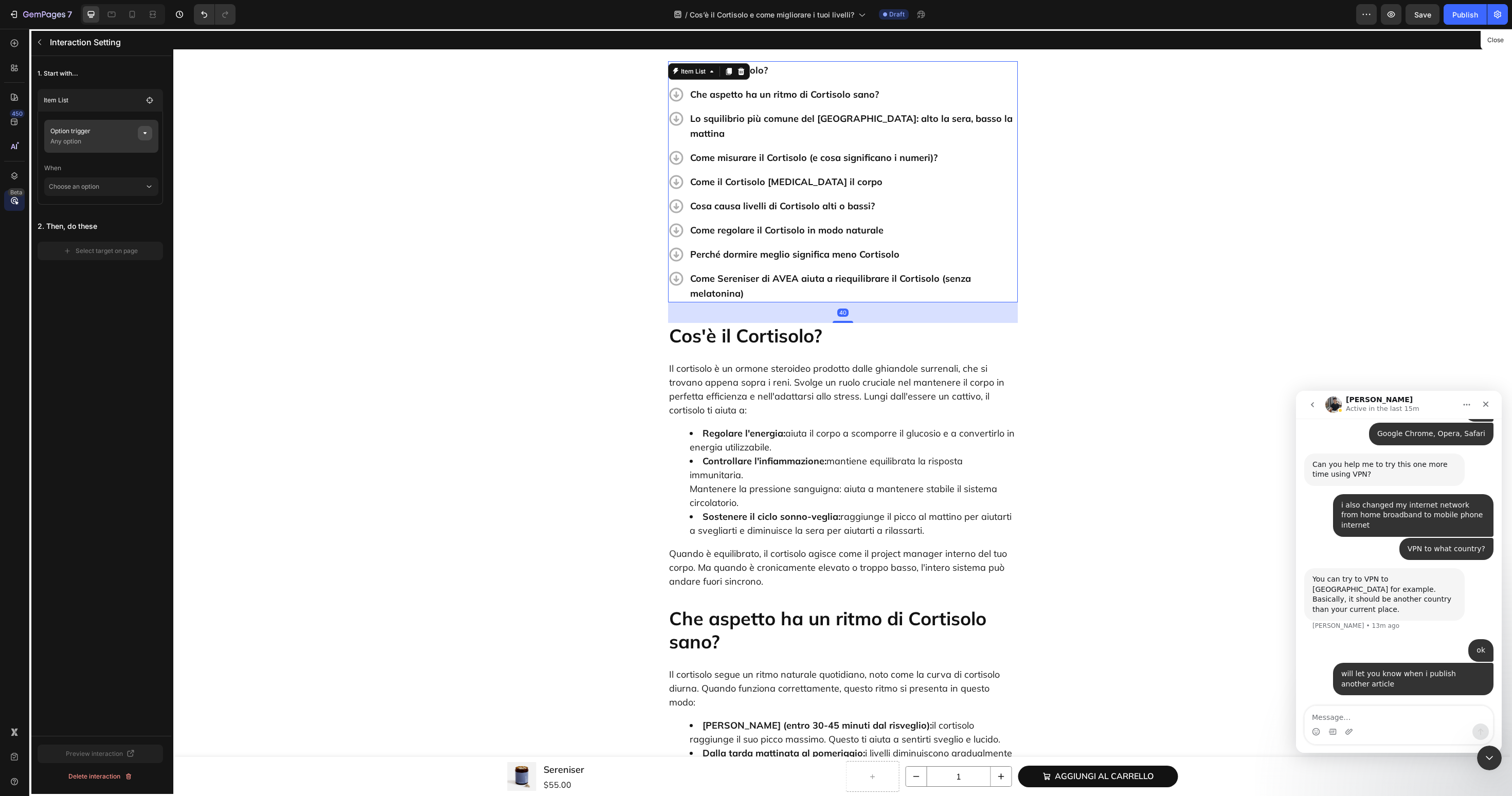
scroll to position [327, 0]
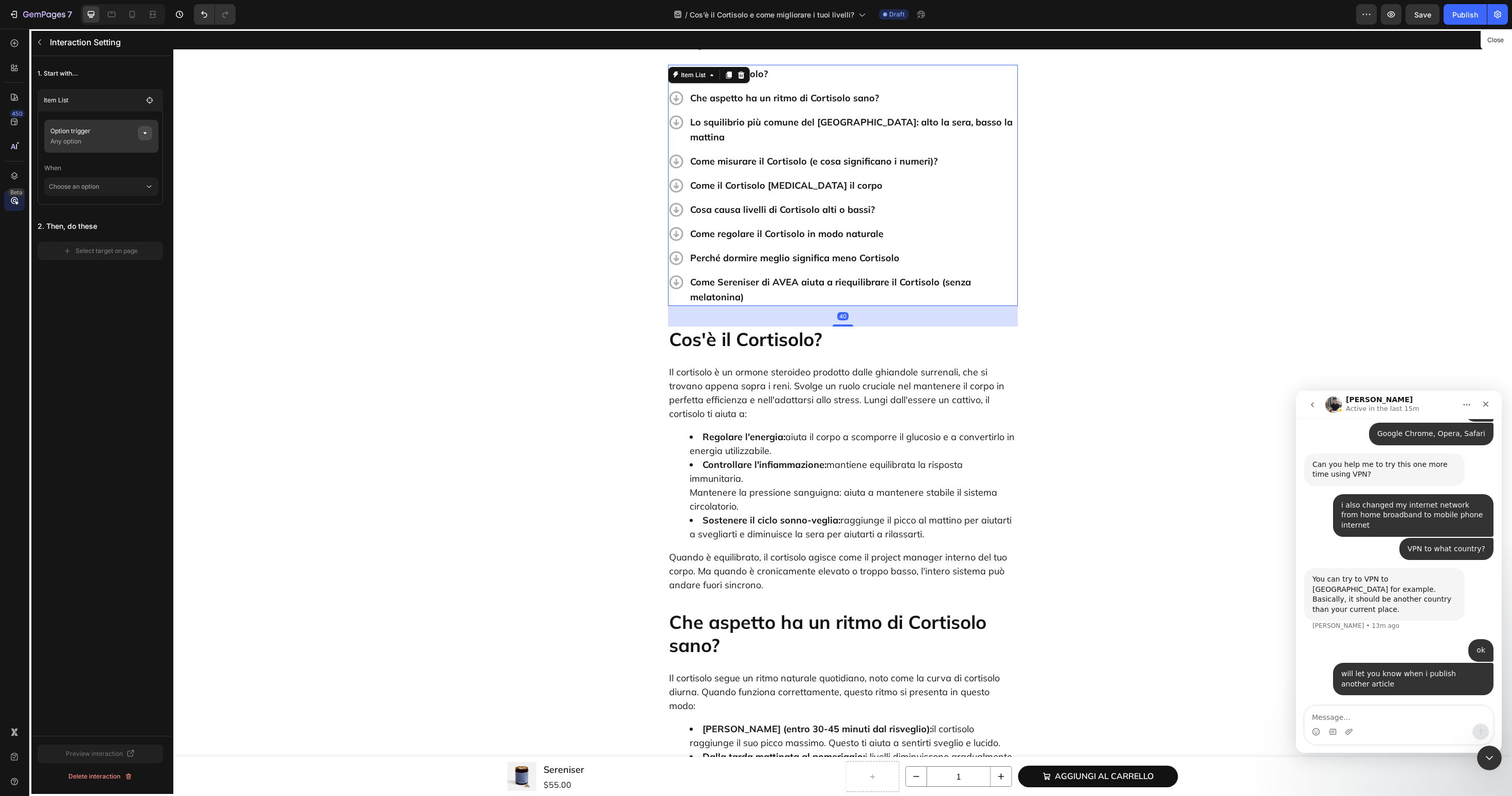
click at [146, 136] on icon "button" at bounding box center [145, 133] width 9 height 9
click at [260, 178] on button "None" at bounding box center [275, 172] width 72 height 18
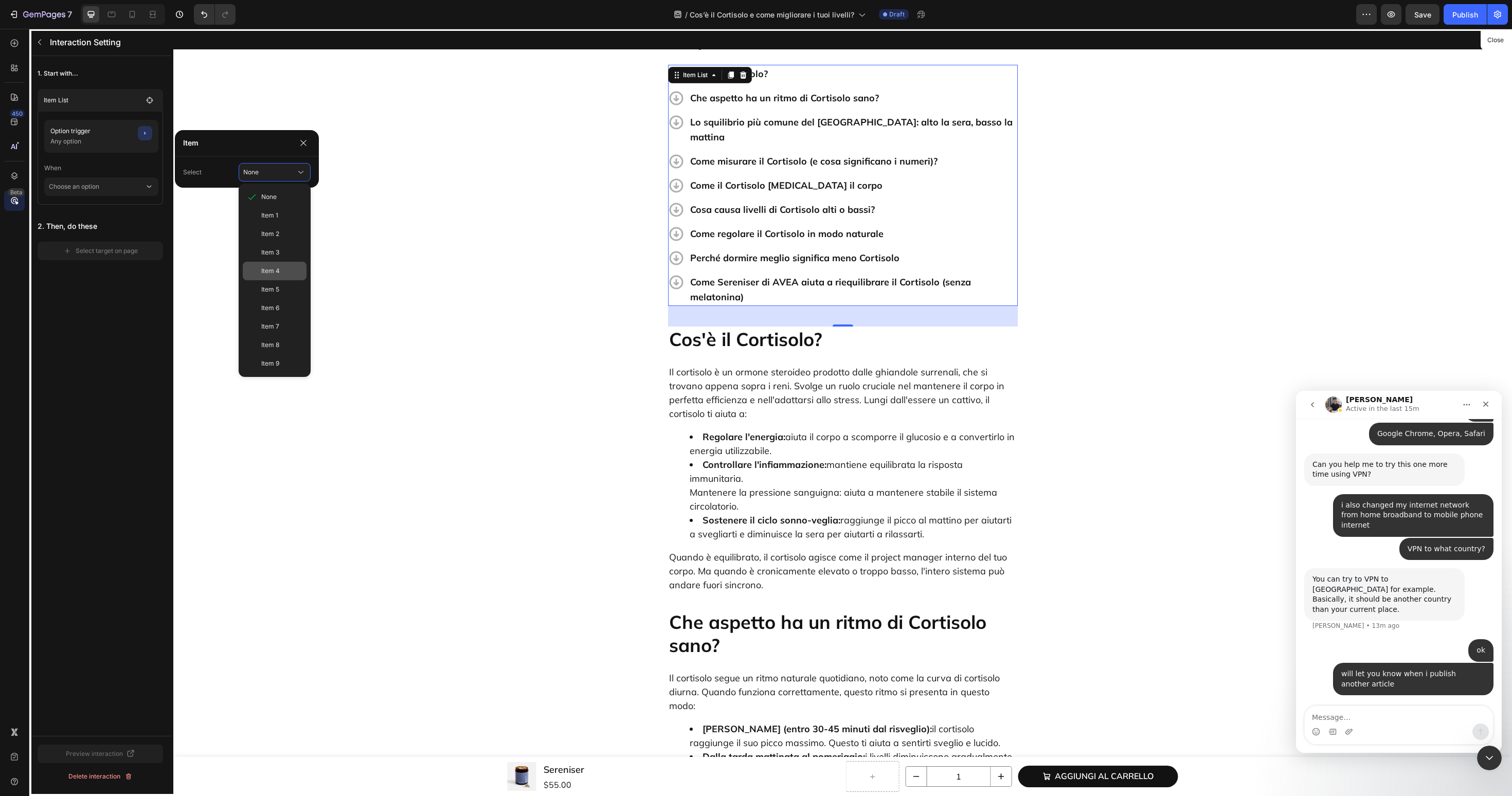
click at [256, 269] on div "Item 4" at bounding box center [274, 271] width 64 height 18
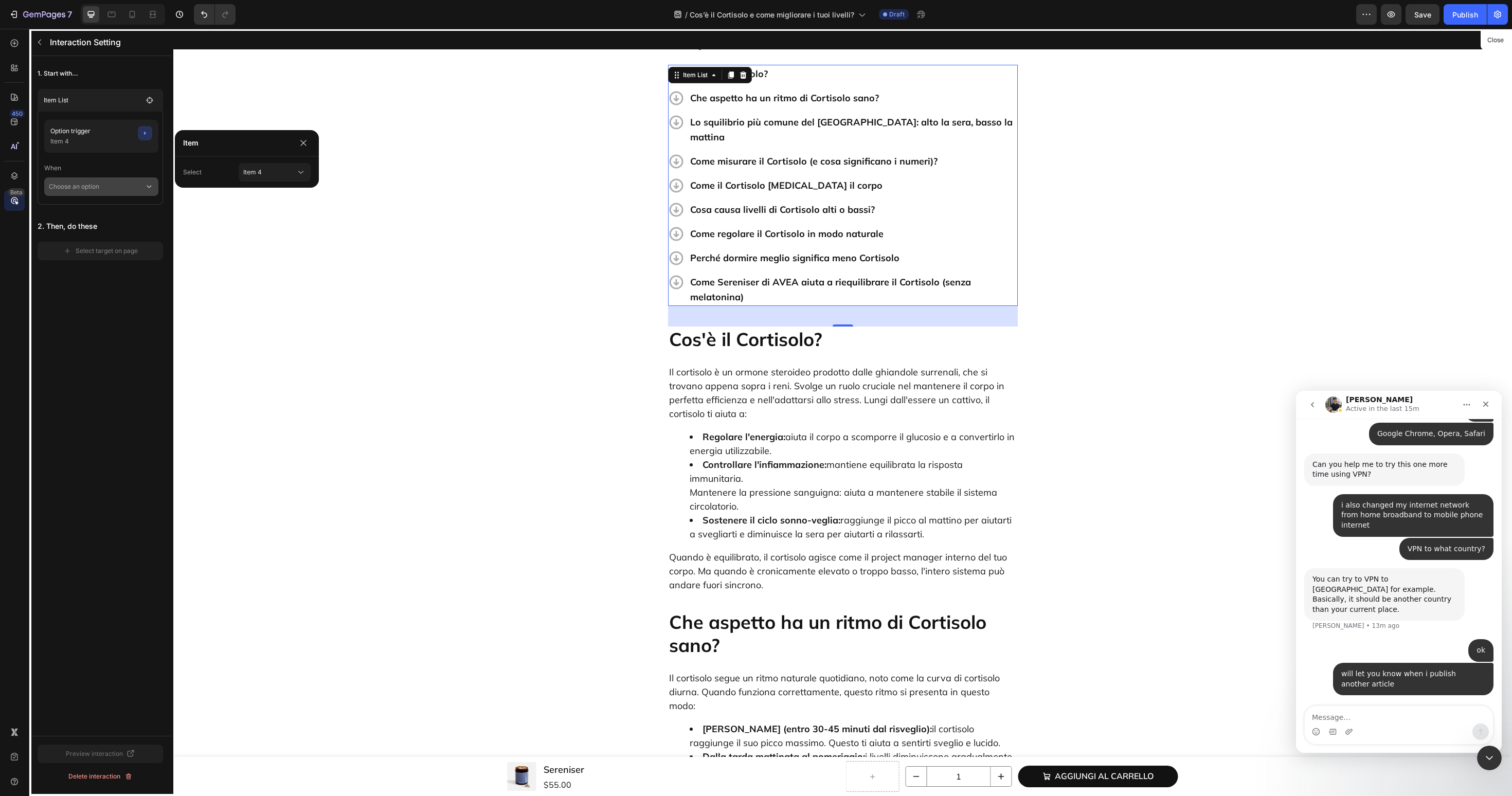
click at [121, 193] on p "Choose an option" at bounding box center [97, 187] width 96 height 18
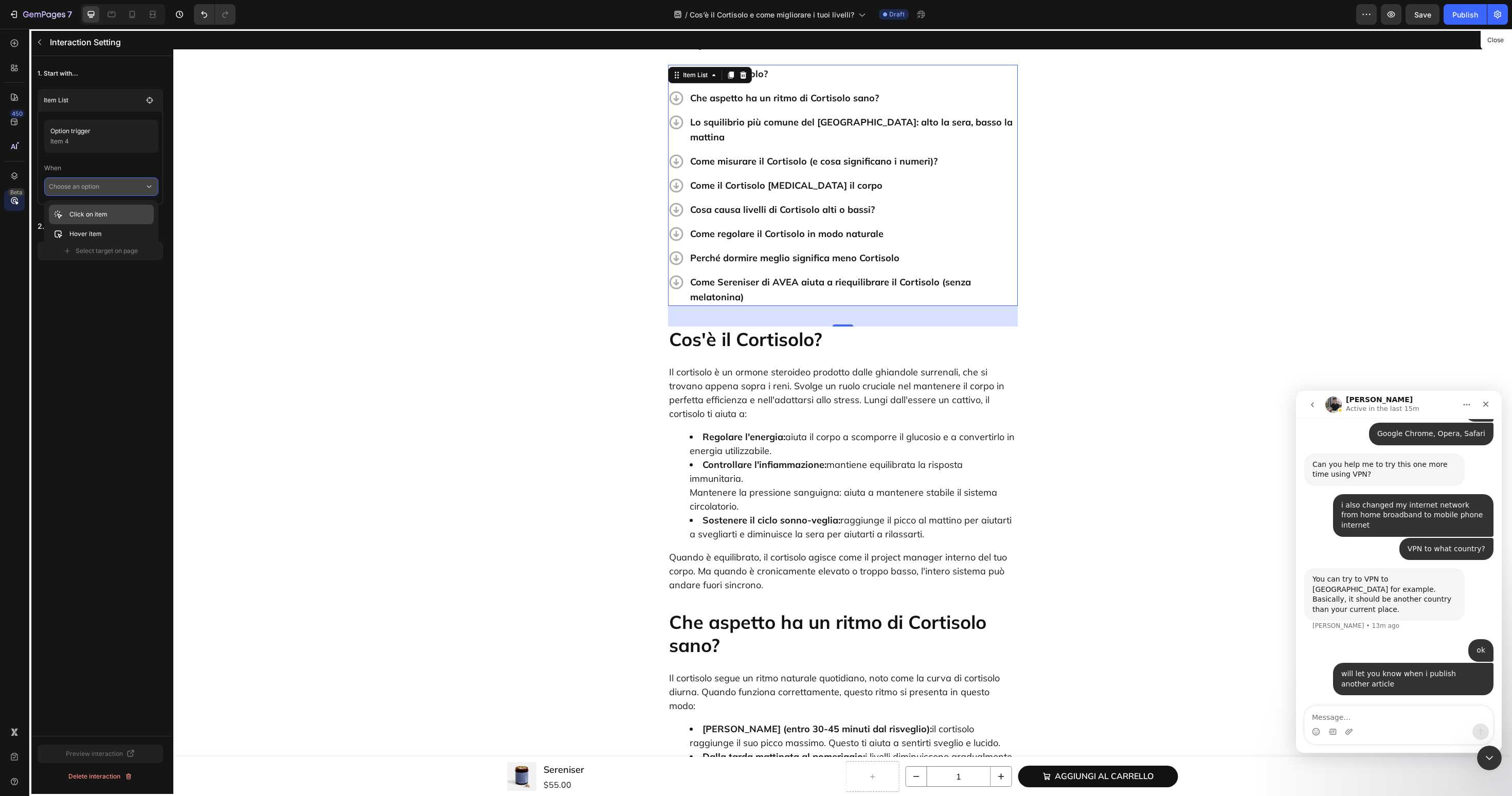
click at [104, 211] on p "Click on item" at bounding box center [88, 214] width 38 height 10
click at [105, 264] on div "Select target on page" at bounding box center [101, 266] width 75 height 9
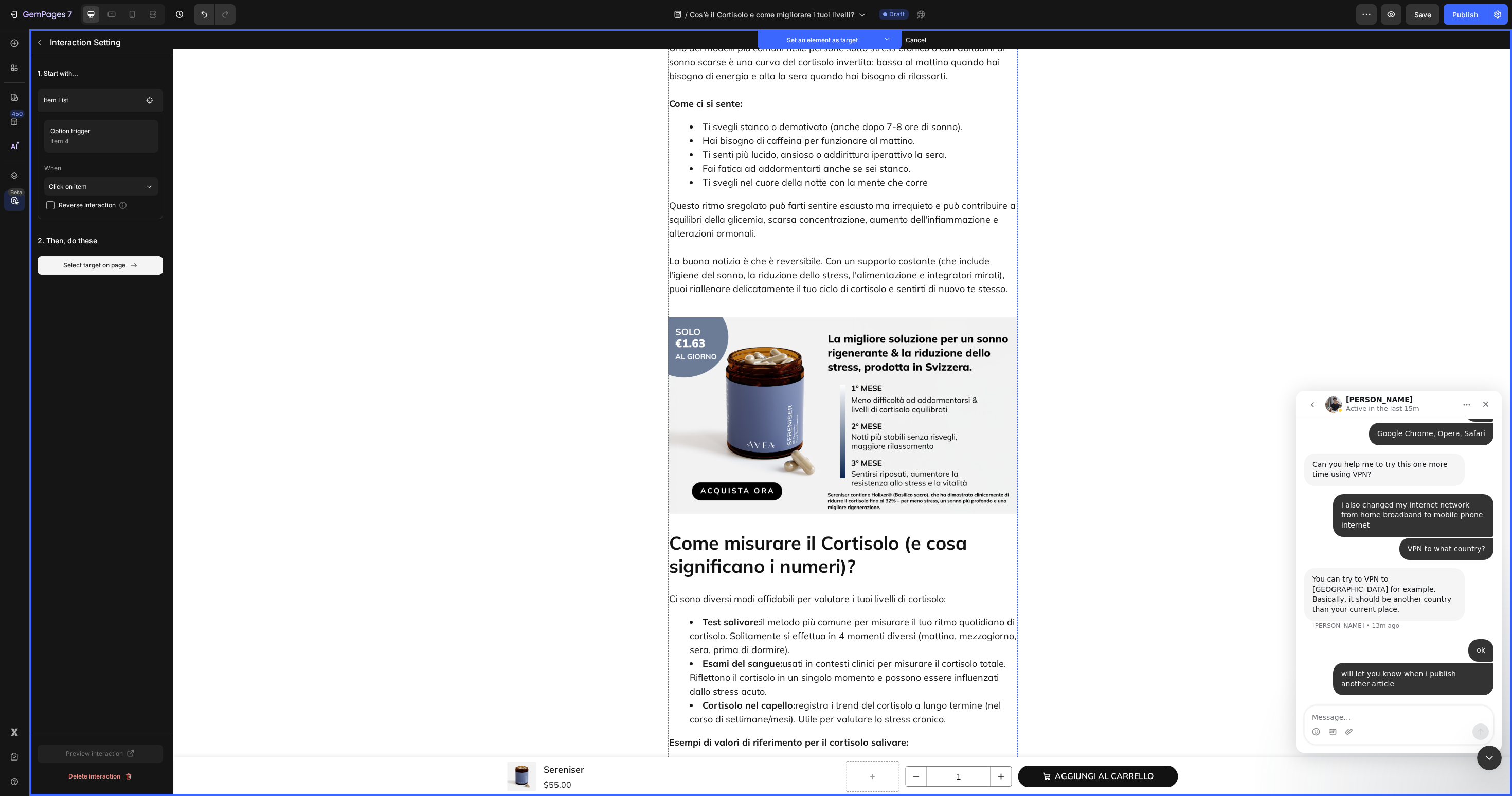
scroll to position [1338, 0]
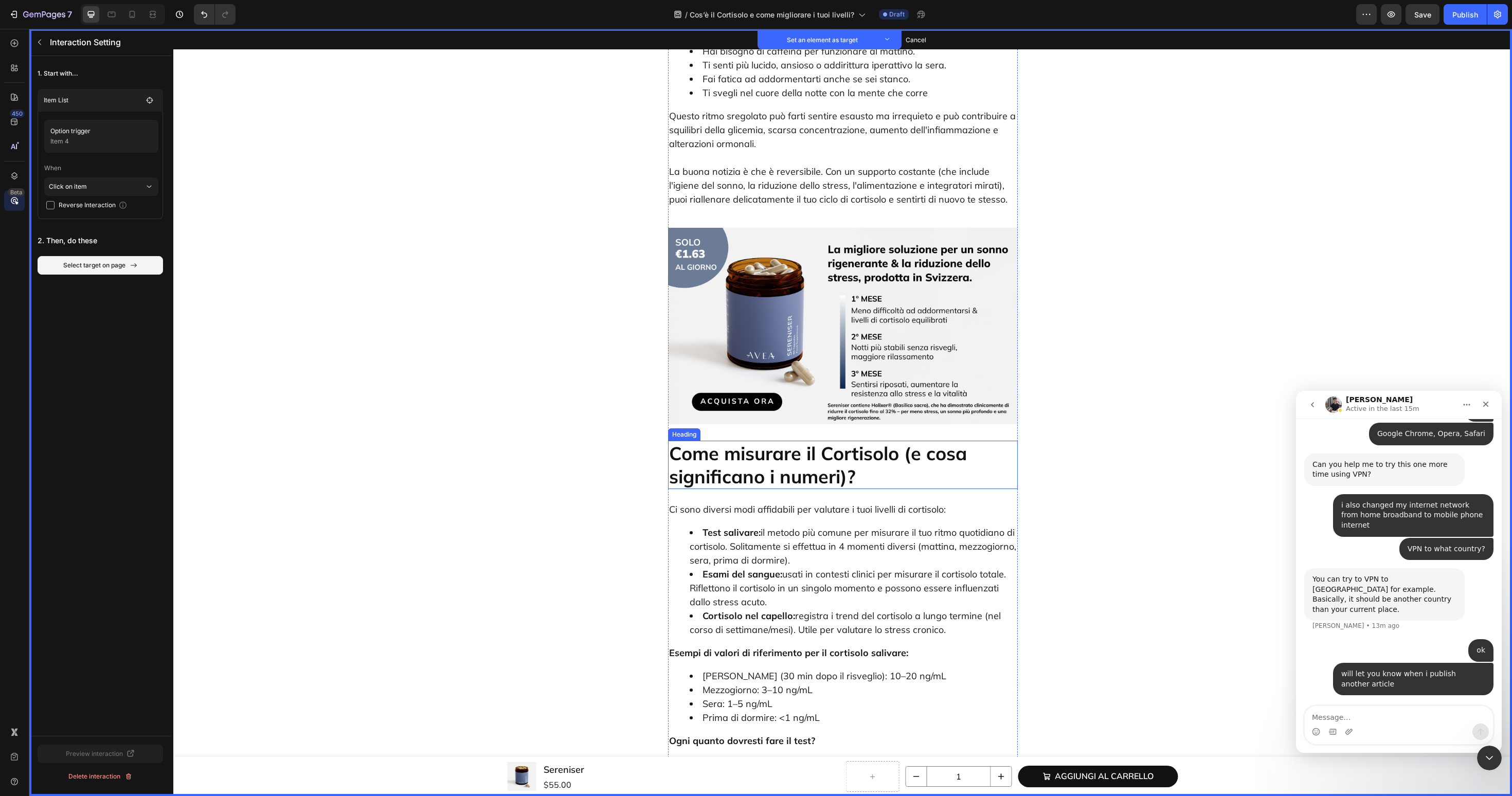
click at [785, 442] on p "Come misurare il Cortisolo (e cosa significano i numeri)?" at bounding box center [843, 465] width 347 height 47
click at [763, 425] on button "Set as target" at bounding box center [746, 431] width 45 height 12
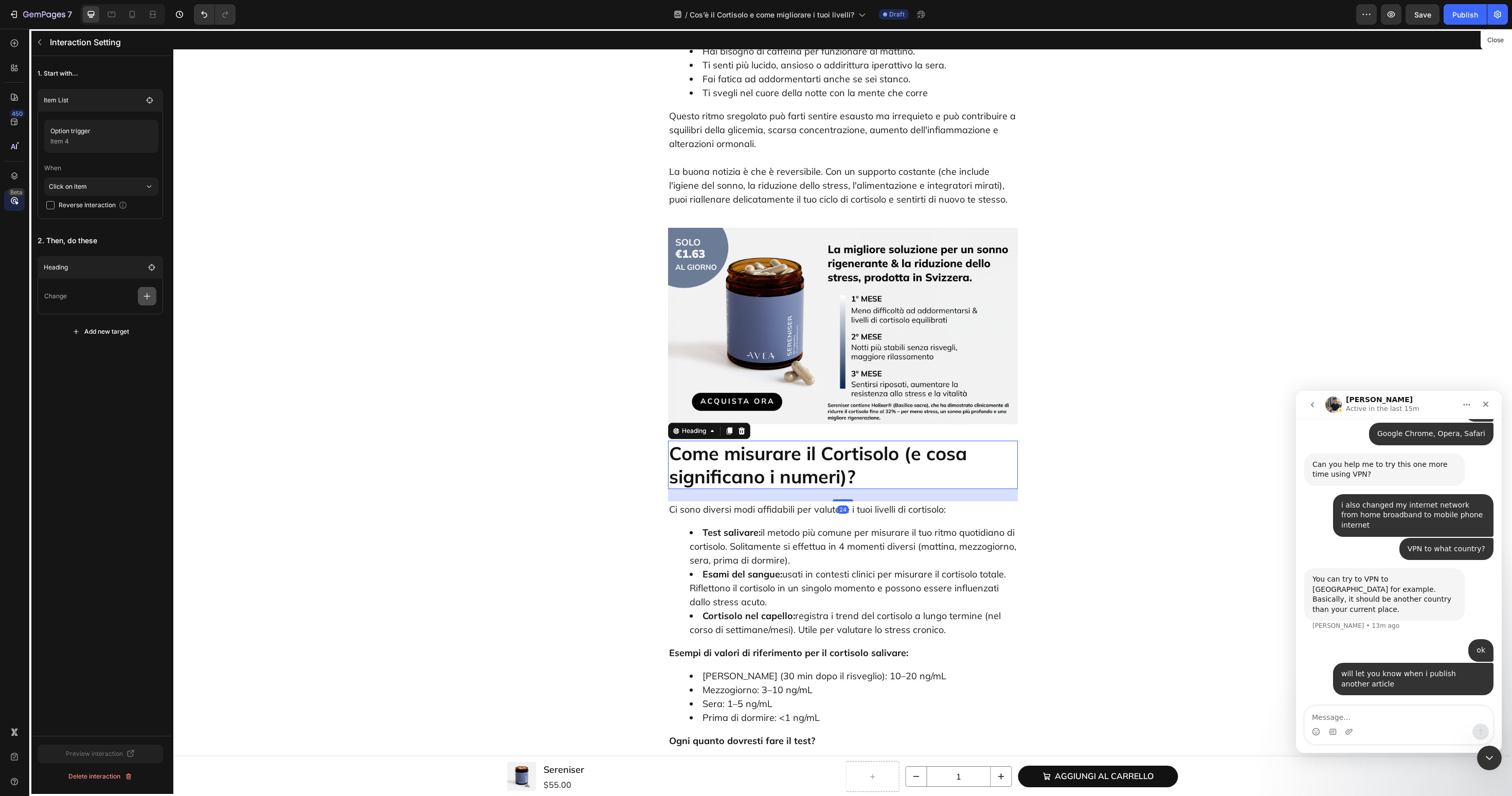
click at [146, 301] on button "button" at bounding box center [147, 296] width 18 height 18
click at [115, 376] on p "Scroll to" at bounding box center [98, 375] width 109 height 18
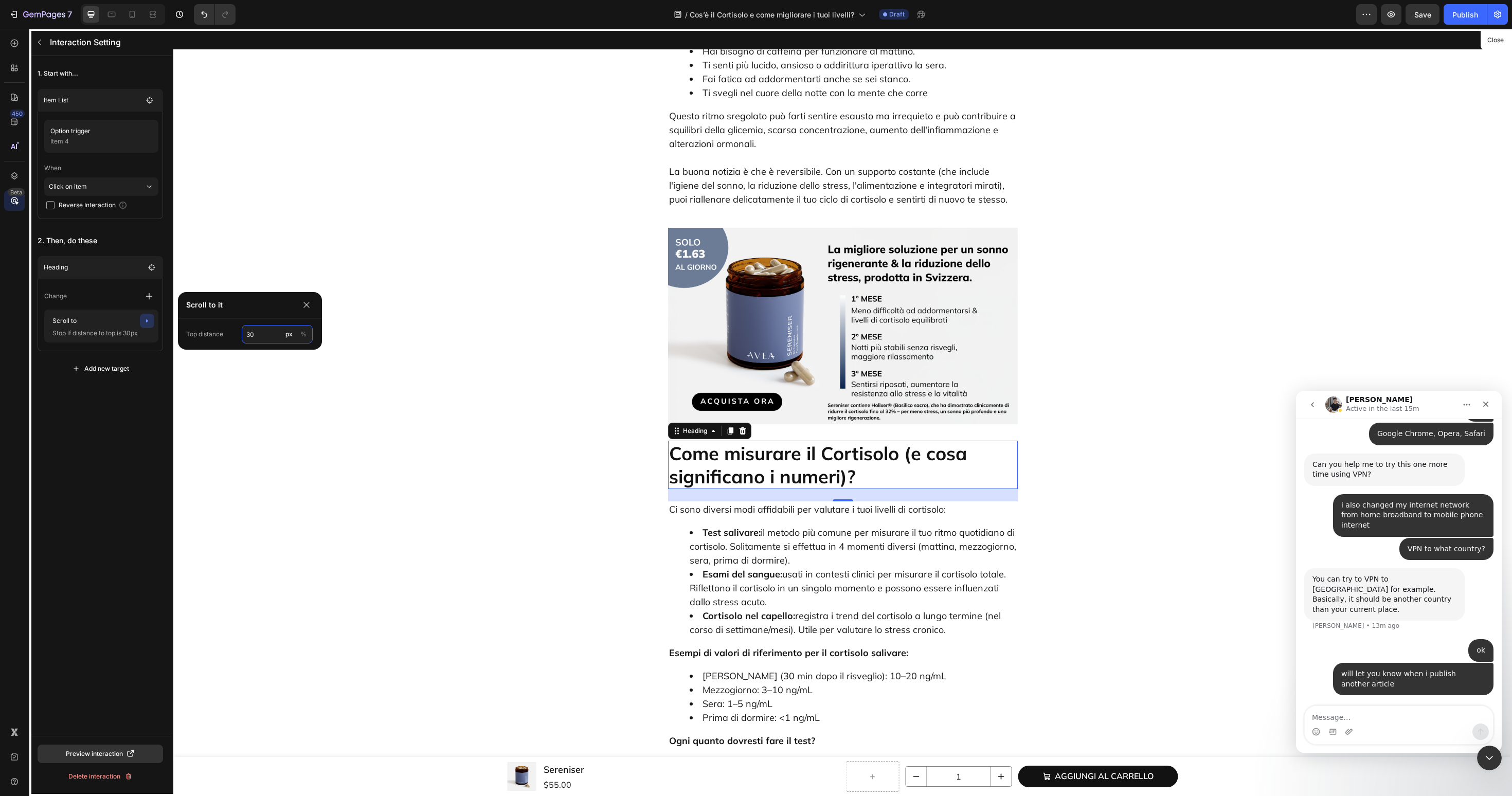
click at [267, 340] on input "30" at bounding box center [277, 334] width 71 height 18
type input "60"
click at [119, 422] on div "1. Start with... Item List Option trigger Item 4 When Click on item Reverse Int…" at bounding box center [100, 396] width 142 height 680
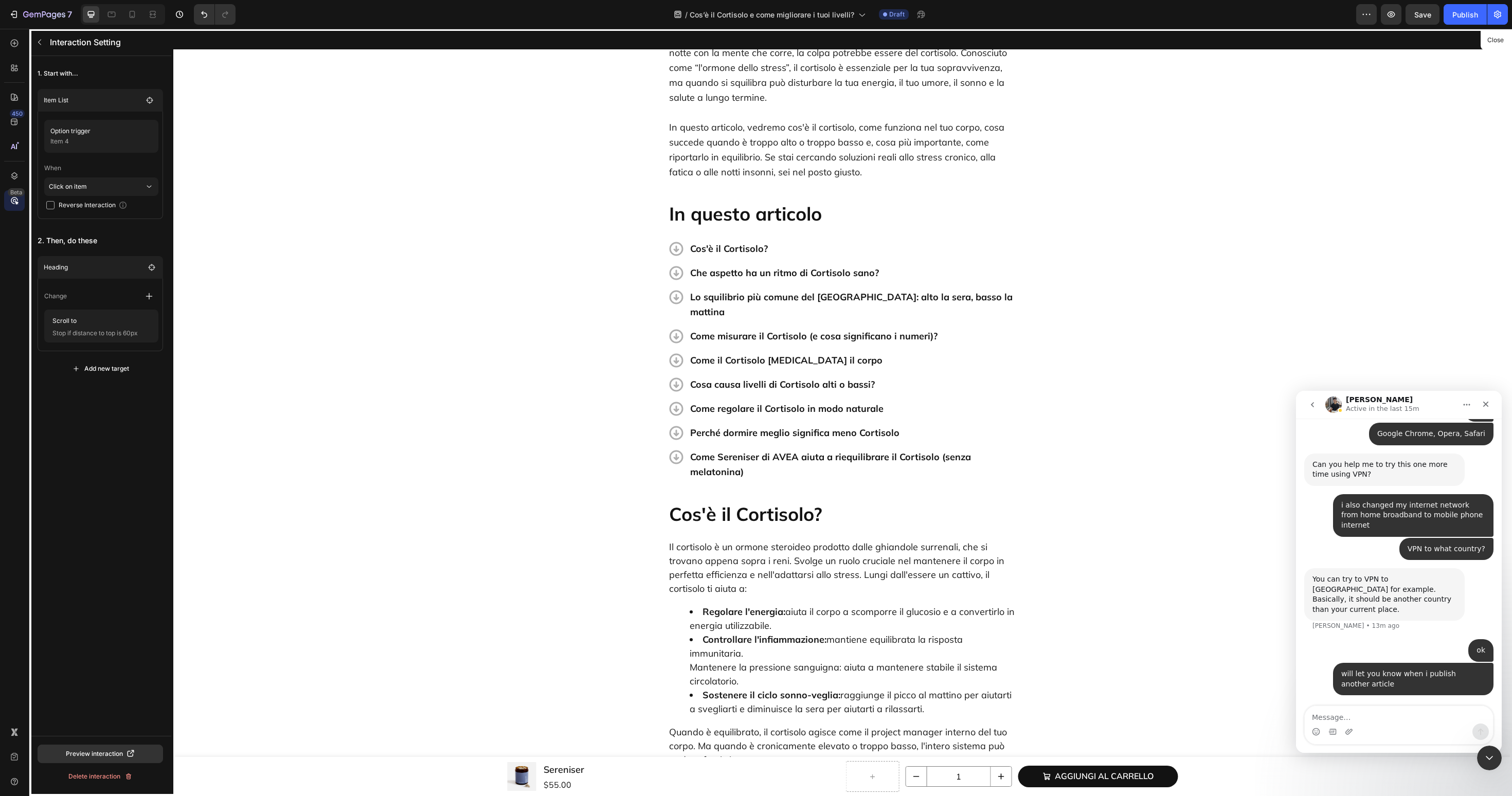
scroll to position [0, 0]
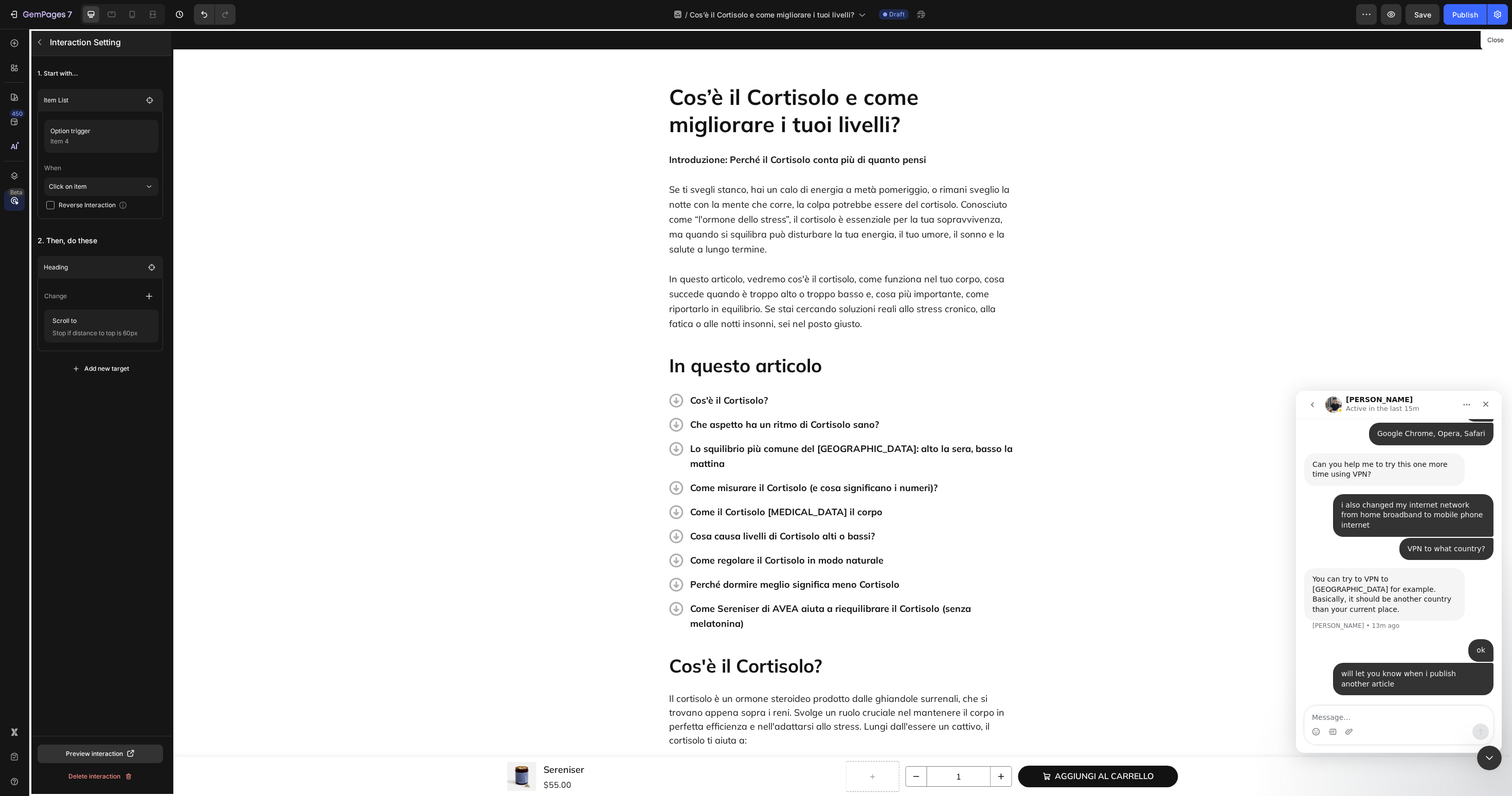
click at [43, 47] on button "button" at bounding box center [39, 42] width 16 height 16
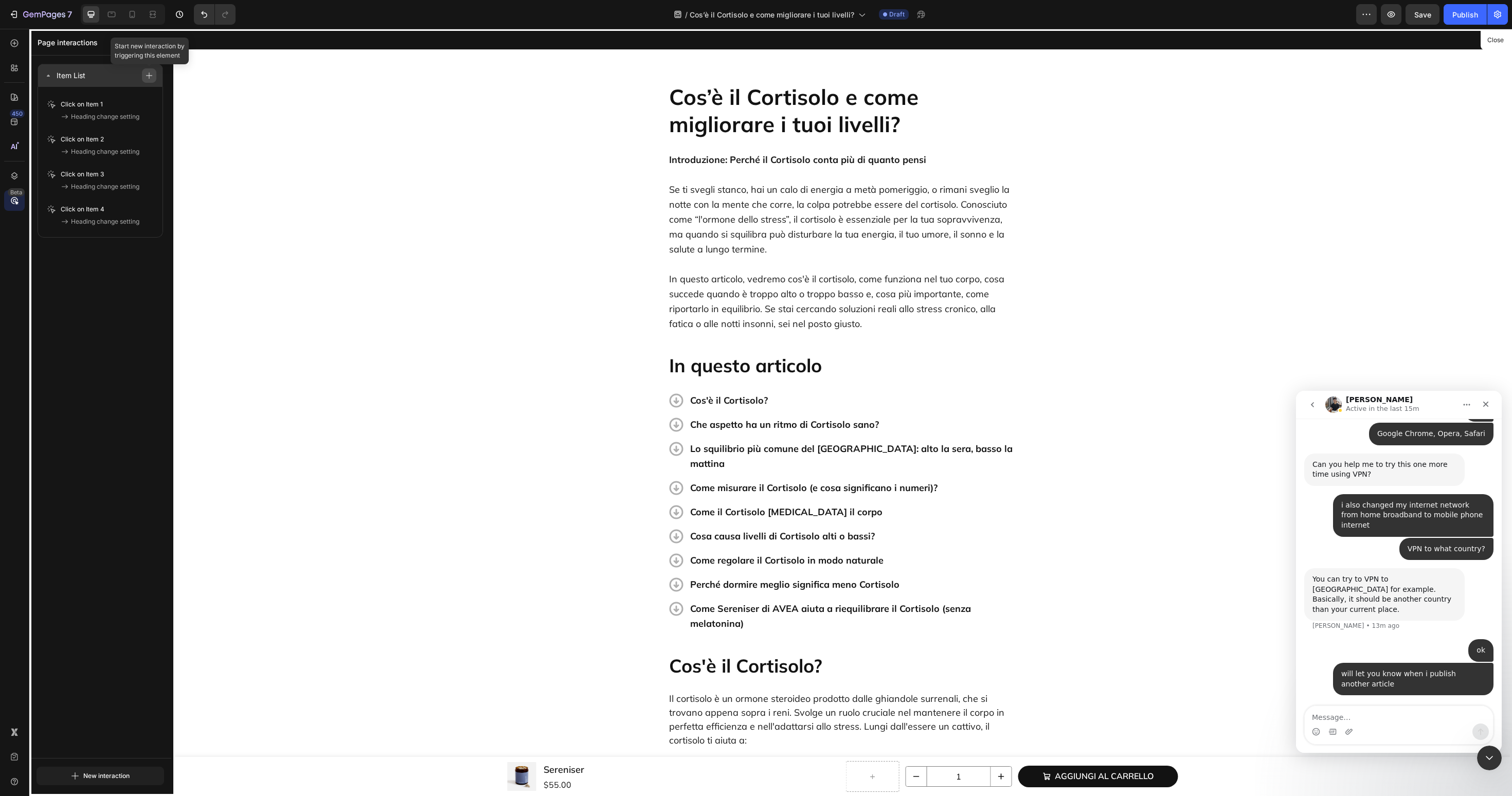
click at [151, 75] on icon "button" at bounding box center [149, 75] width 7 height 7
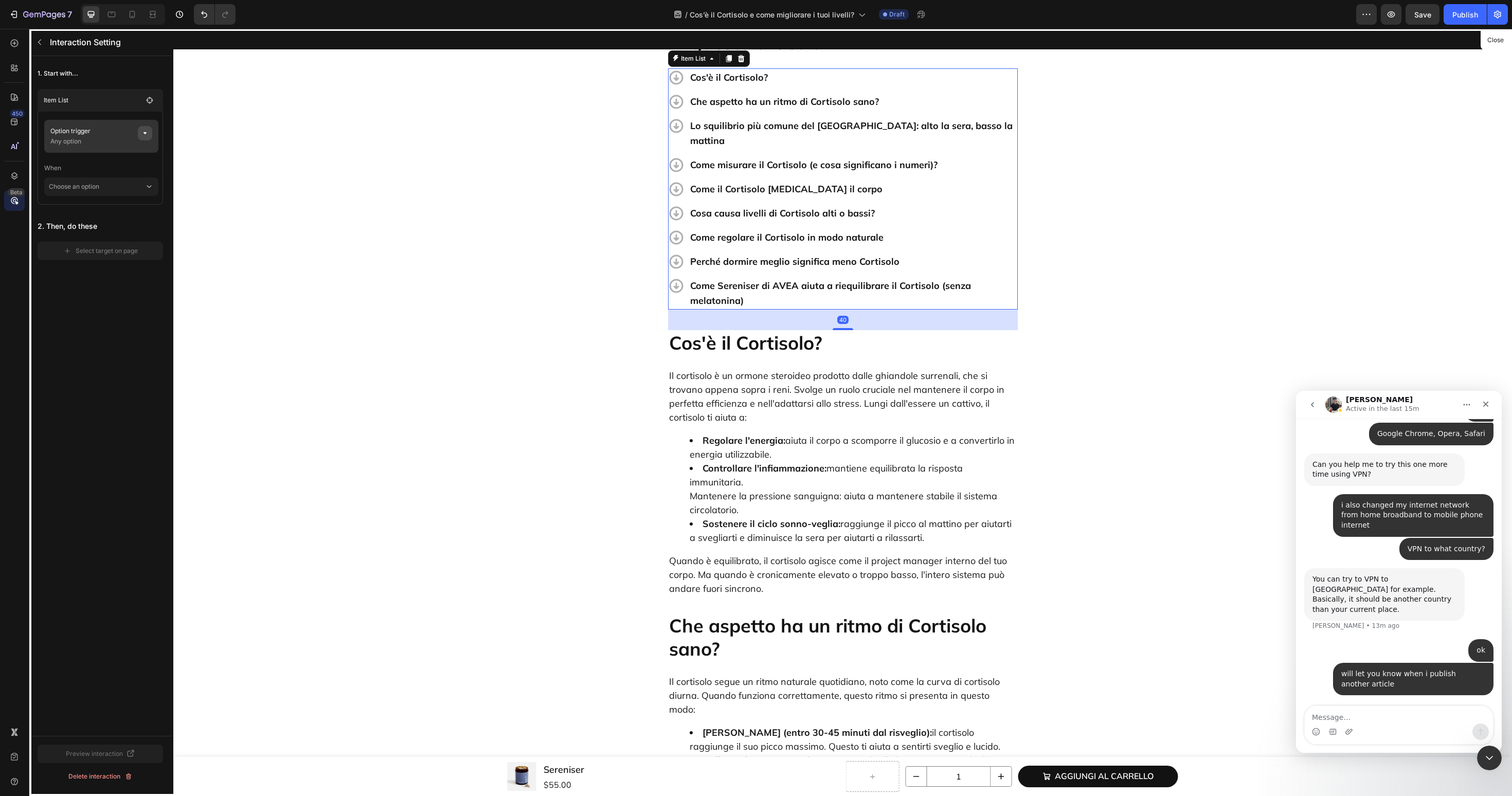
scroll to position [327, 0]
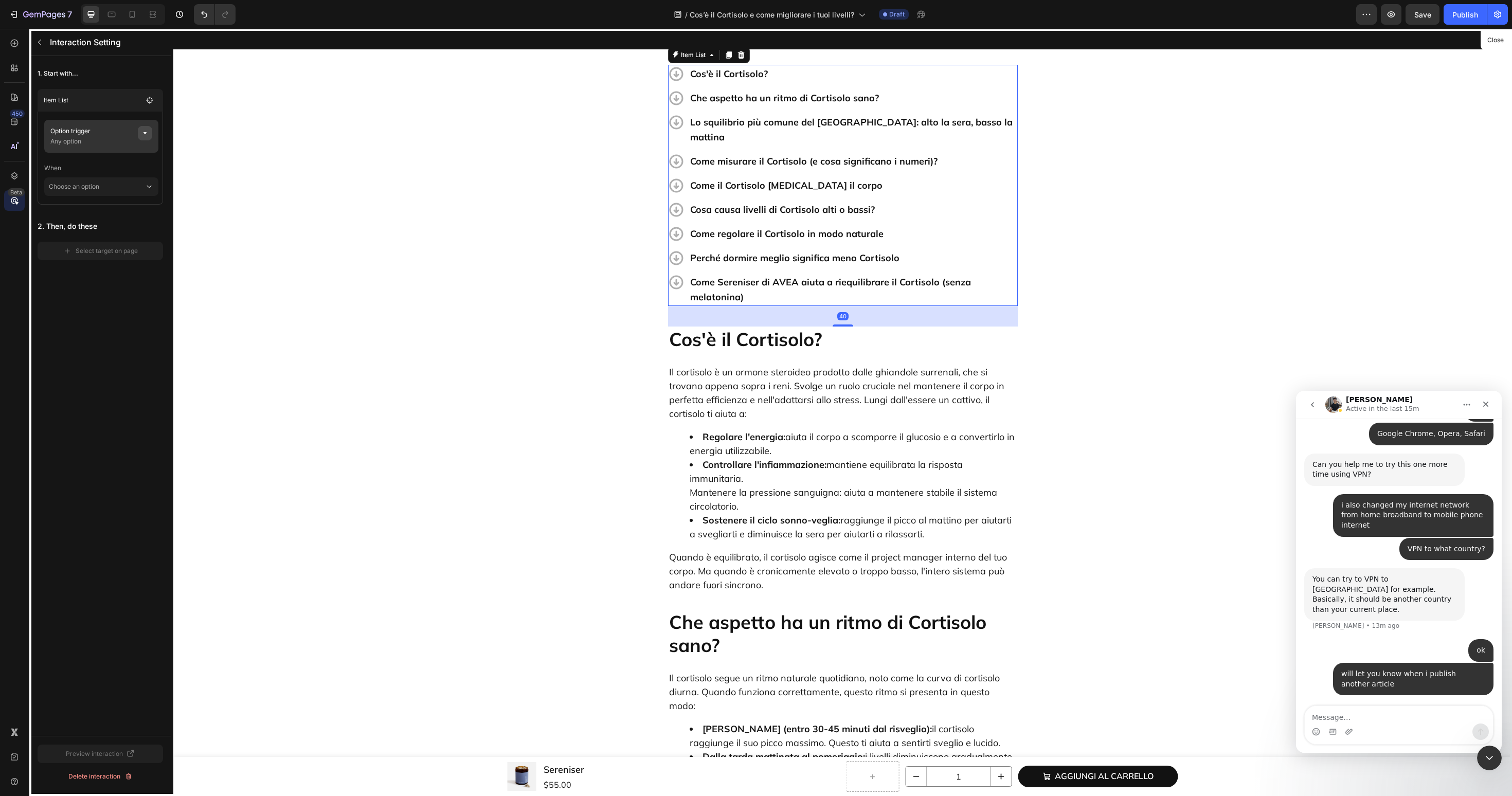
click at [151, 134] on button "button" at bounding box center [145, 133] width 14 height 14
click at [250, 171] on span "None" at bounding box center [251, 172] width 16 height 9
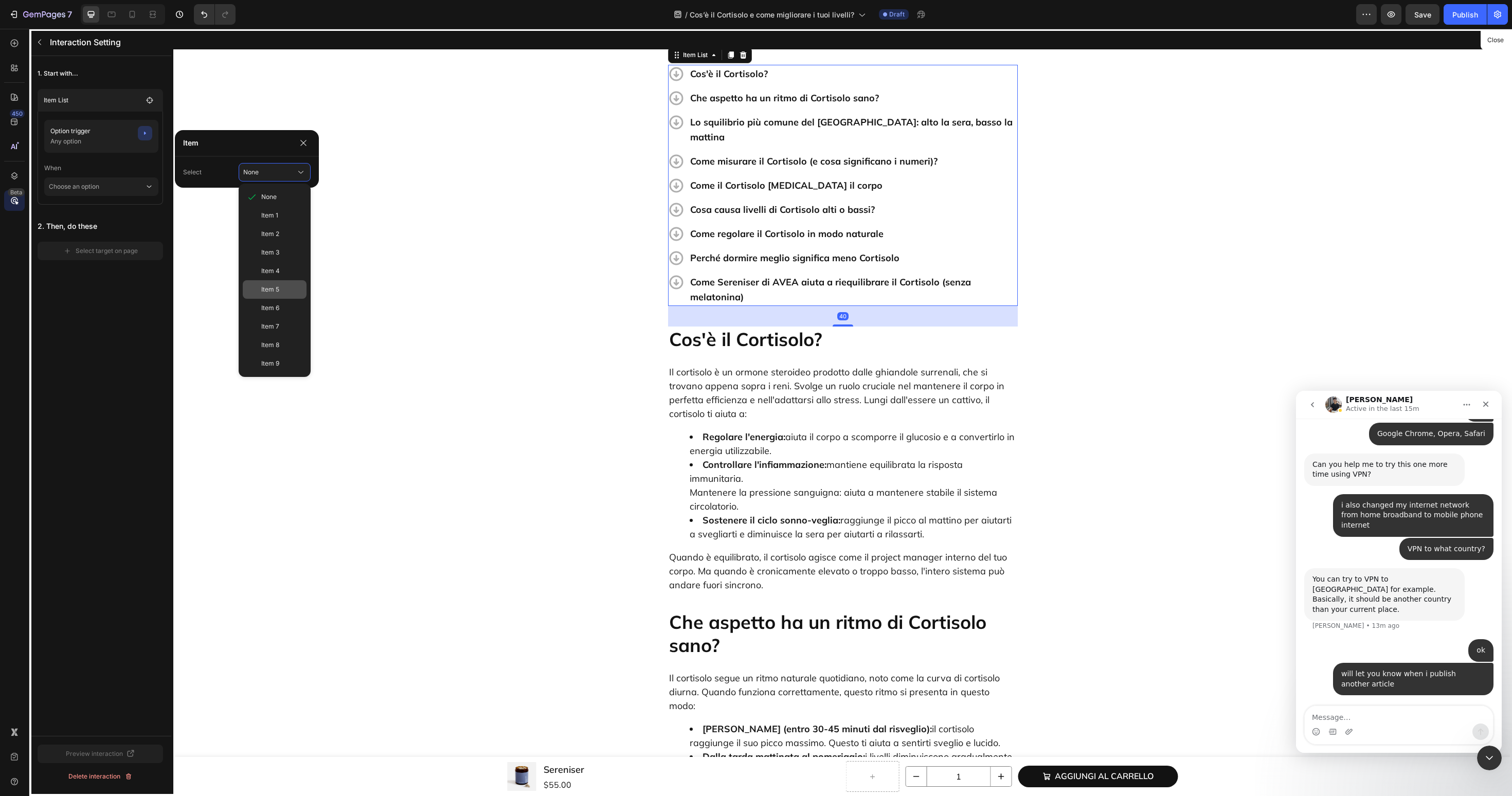
click at [270, 290] on span "Item 5" at bounding box center [270, 290] width 18 height 9
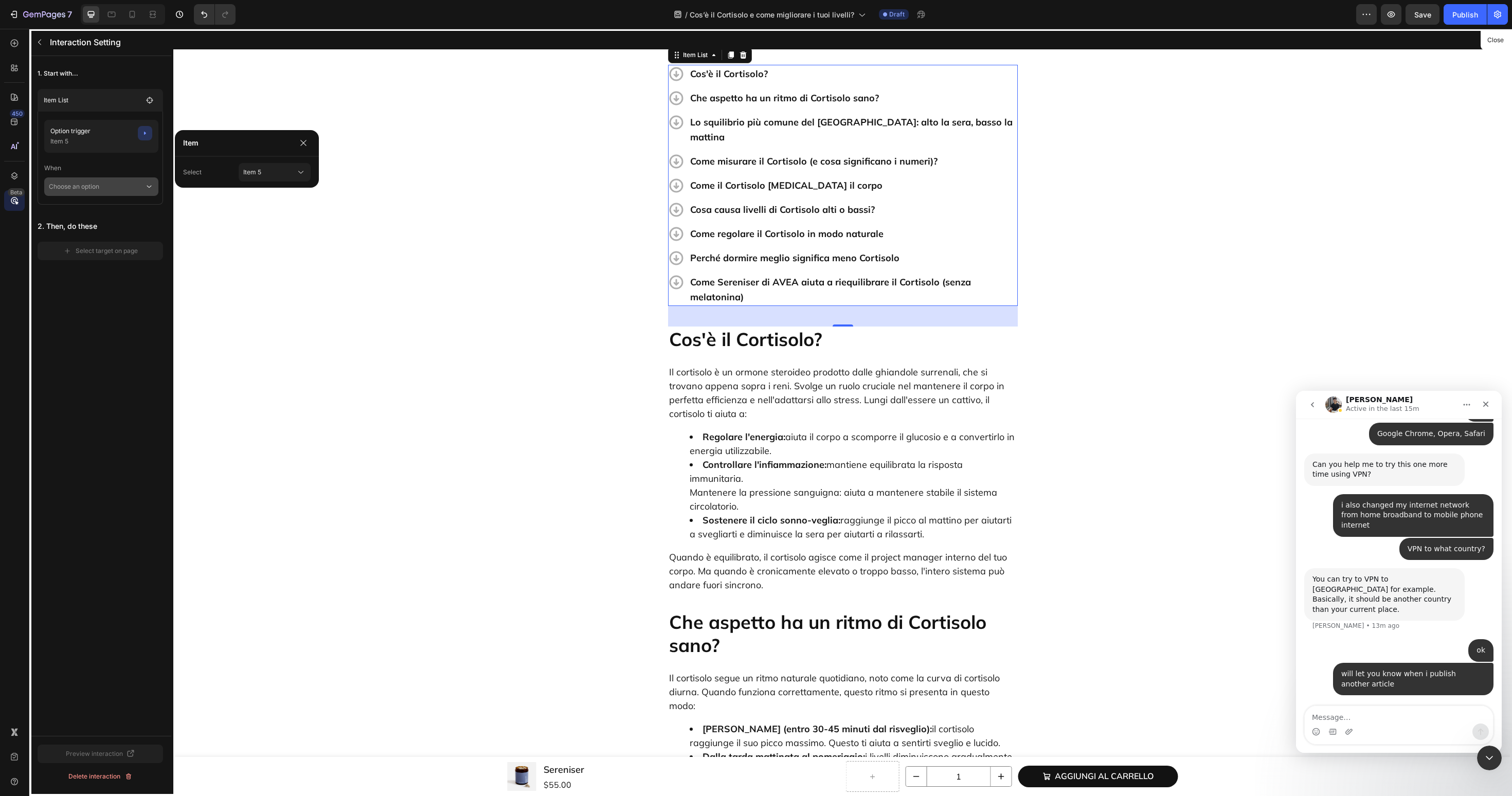
click at [142, 194] on p "Choose an option" at bounding box center [97, 187] width 96 height 18
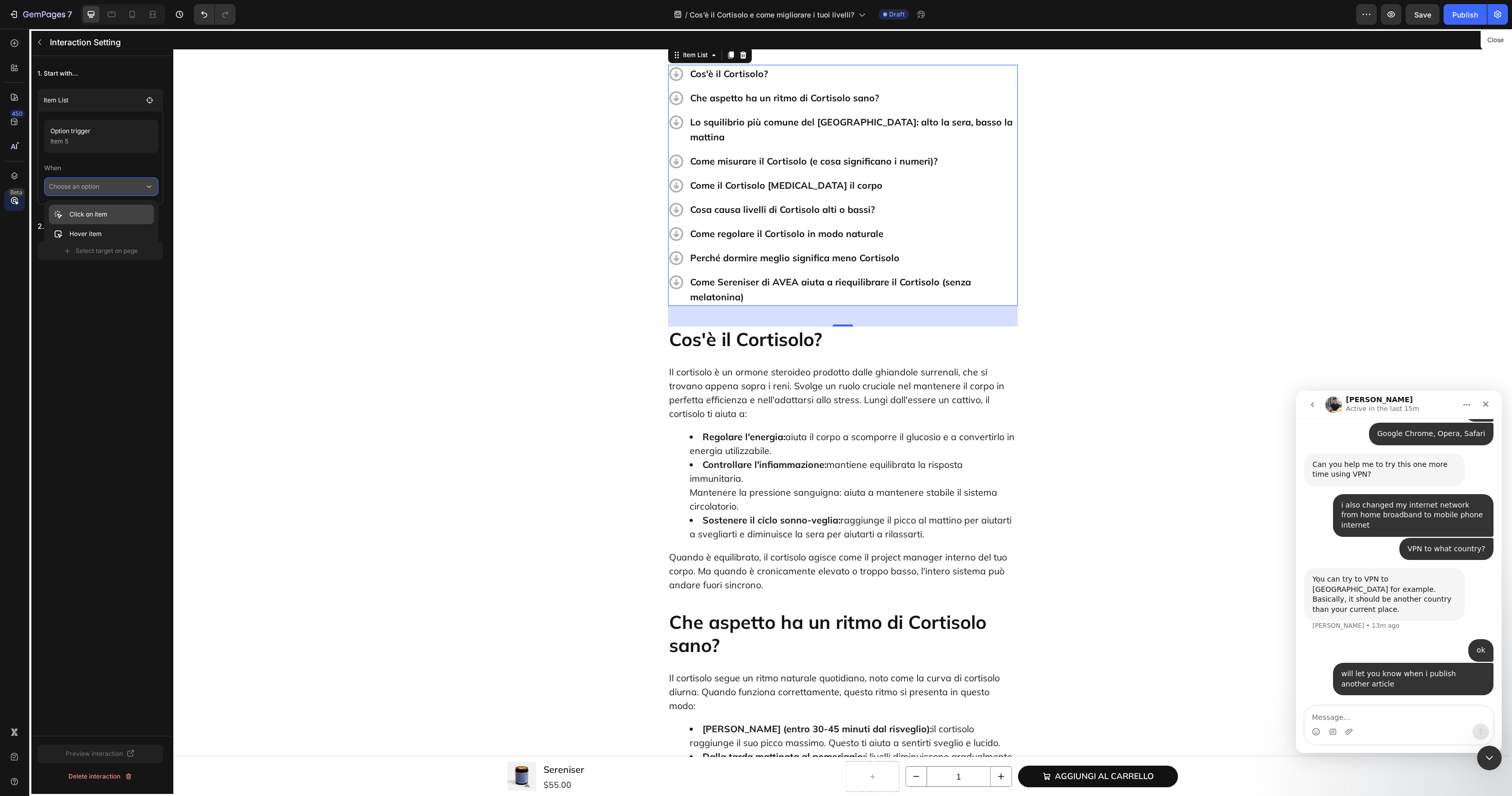
click at [125, 224] on div "Click on item" at bounding box center [102, 234] width 105 height 20
click at [122, 260] on button "Select target on page" at bounding box center [100, 266] width 125 height 18
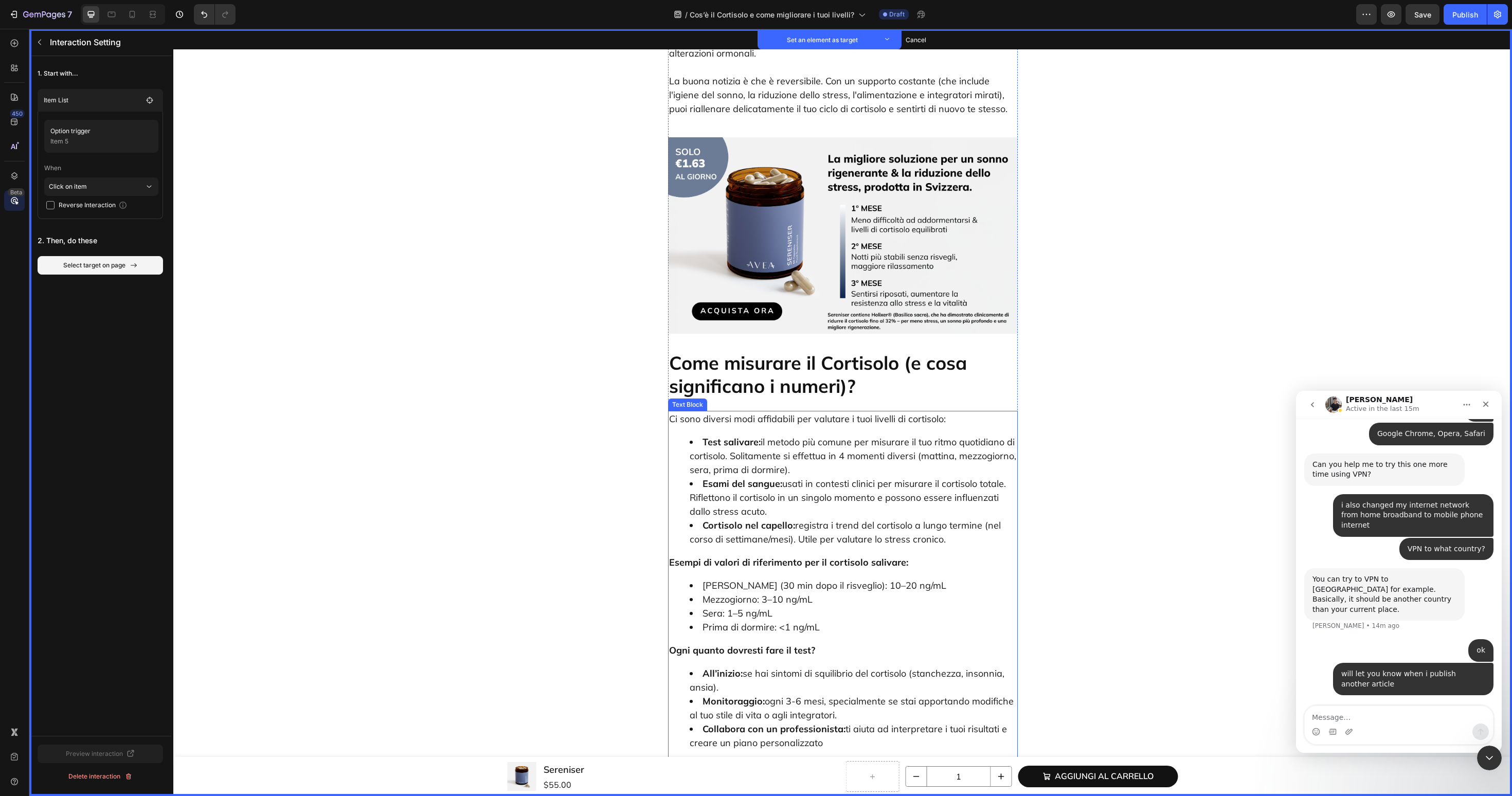
scroll to position [1744, 0]
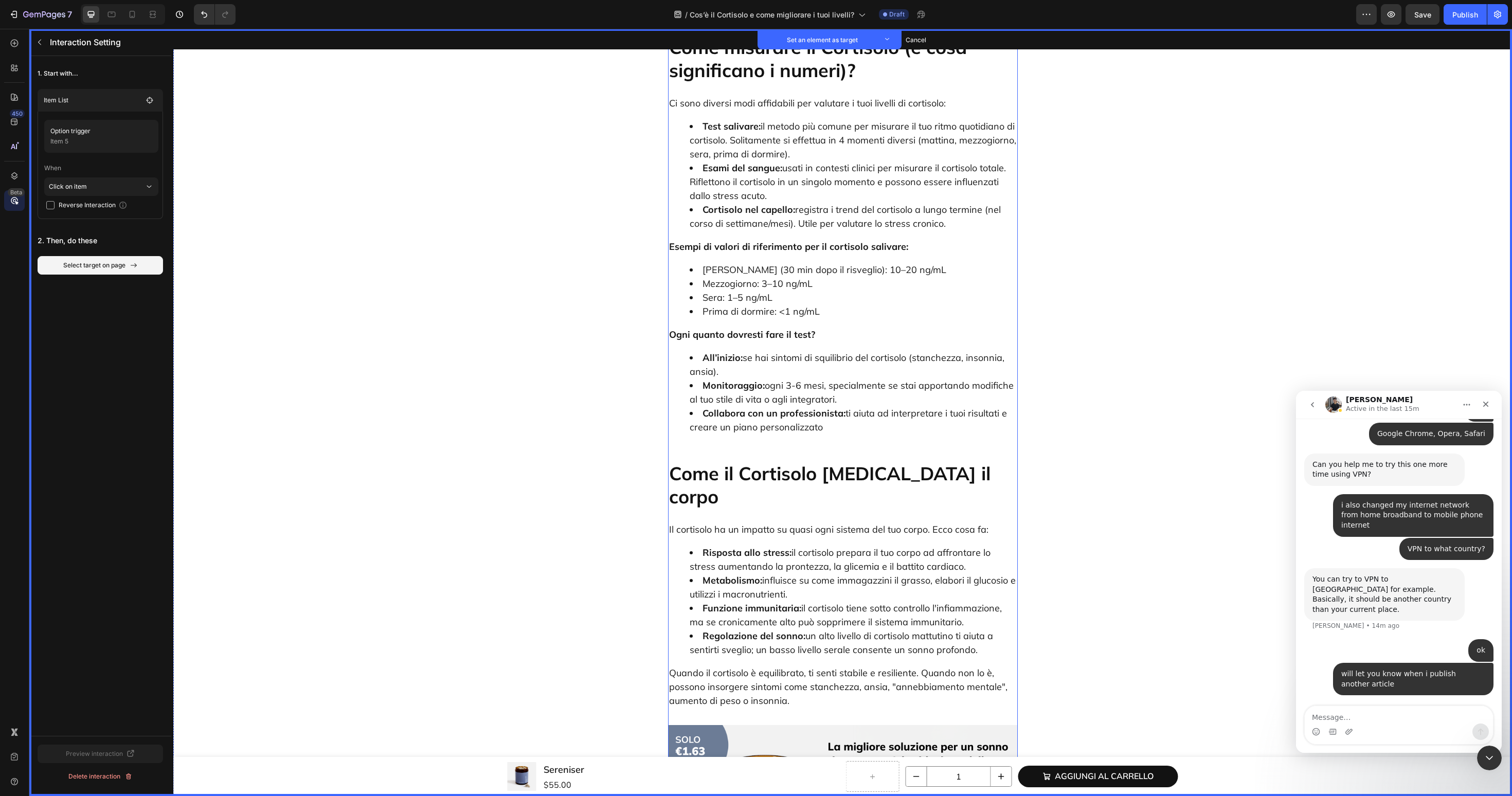
click at [769, 462] on p "Come il Cortisolo [MEDICAL_DATA] il corpo" at bounding box center [843, 485] width 347 height 47
click at [760, 445] on button "Set as target" at bounding box center [746, 451] width 45 height 12
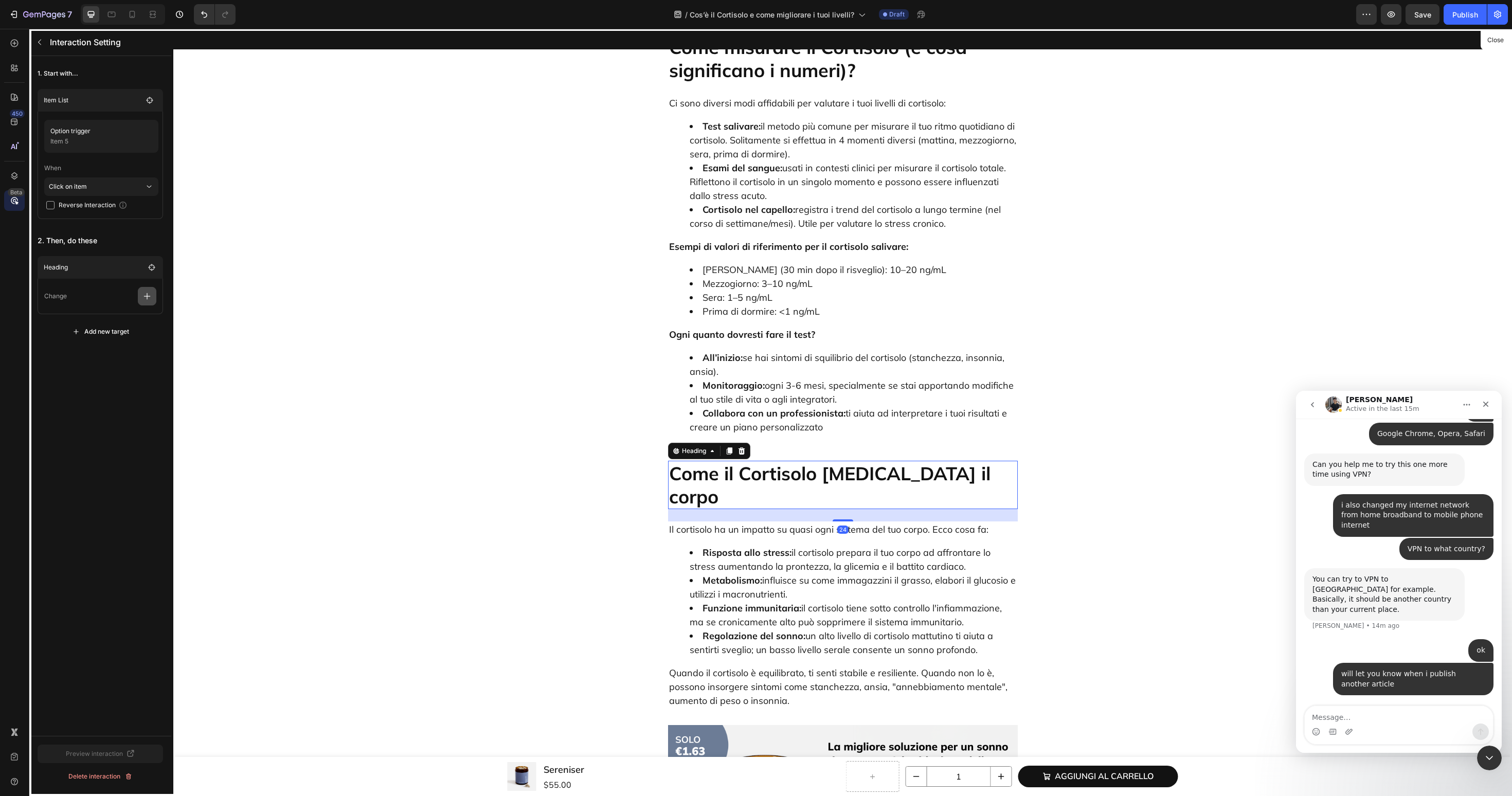
click at [147, 292] on icon "button" at bounding box center [147, 296] width 10 height 10
click at [126, 370] on p "Scroll to" at bounding box center [98, 375] width 109 height 18
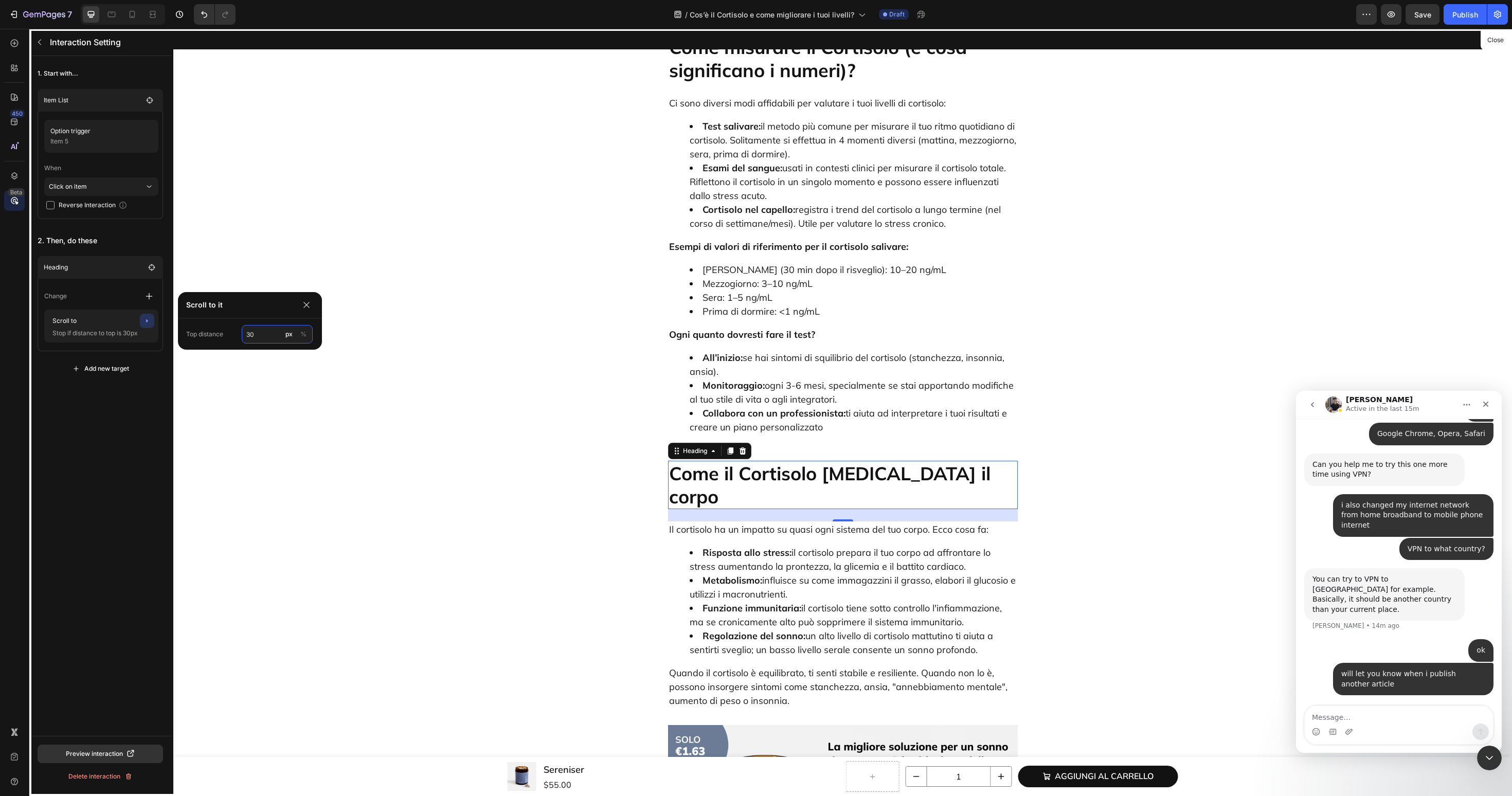
click at [258, 340] on input "30" at bounding box center [277, 334] width 71 height 18
type input "60"
click at [39, 47] on button "button" at bounding box center [39, 42] width 16 height 16
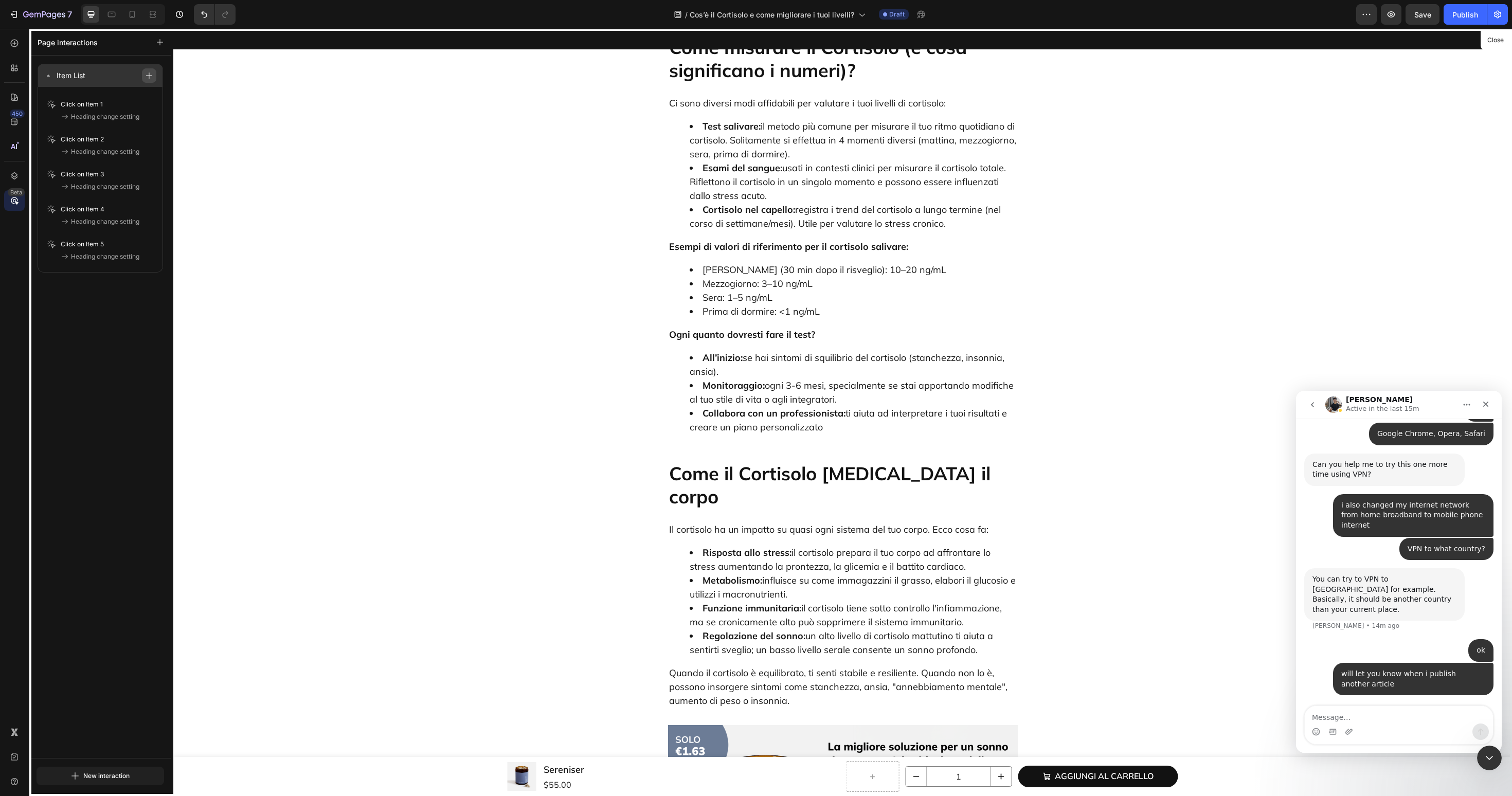
click at [150, 77] on icon "button" at bounding box center [149, 75] width 7 height 7
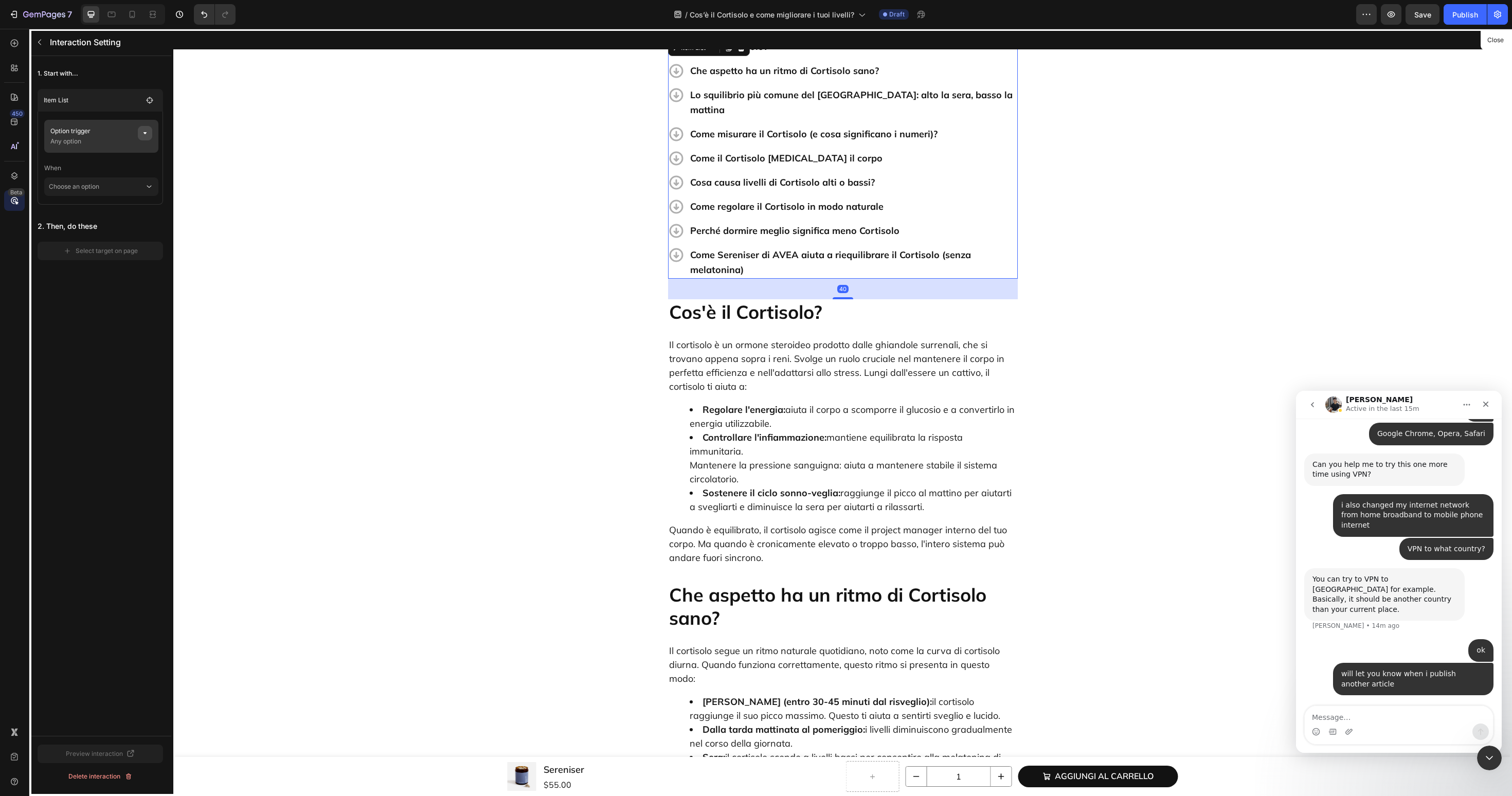
click at [148, 132] on icon "button" at bounding box center [145, 133] width 9 height 9
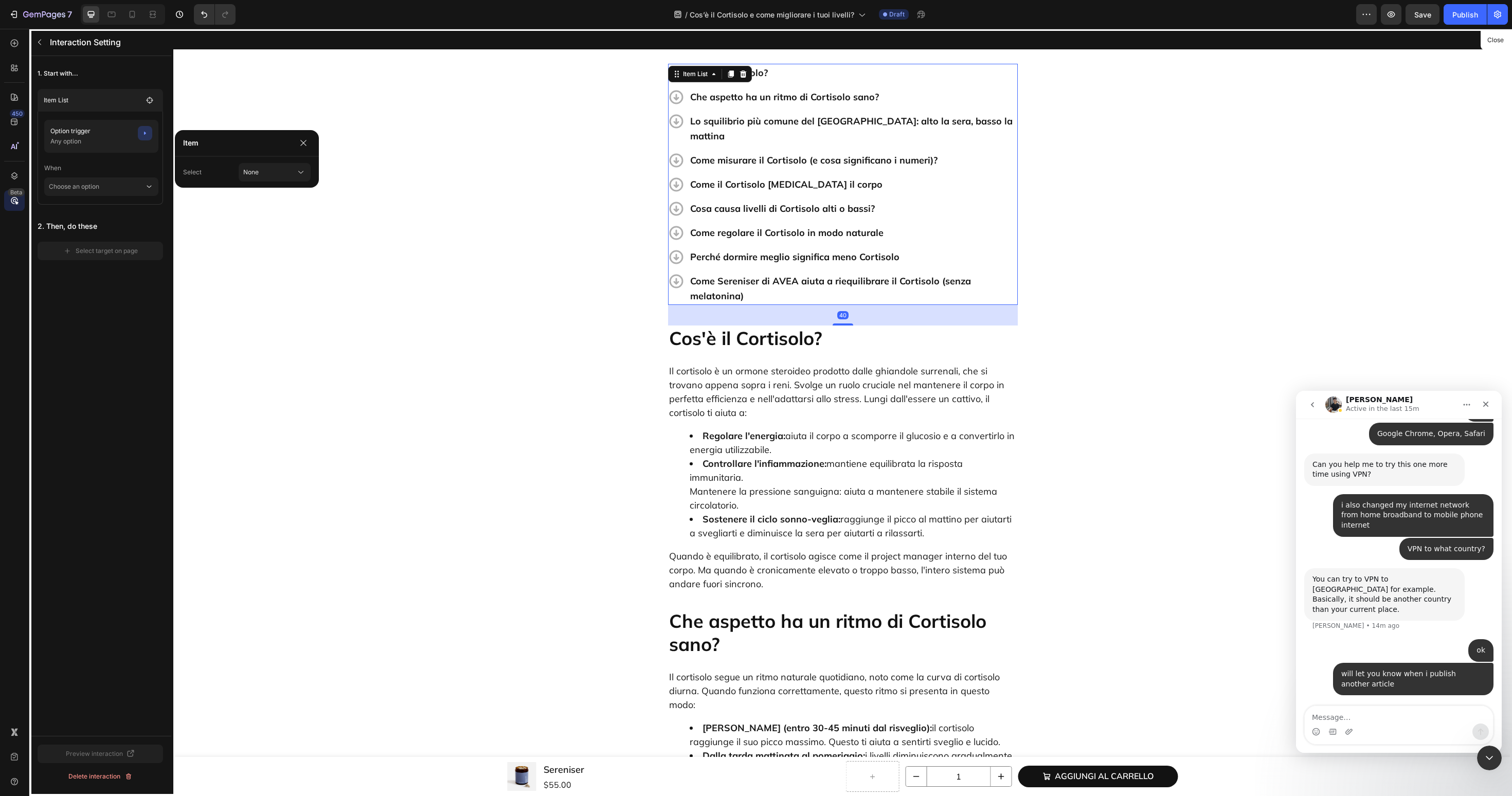
scroll to position [327, 0]
click at [249, 170] on span "None" at bounding box center [251, 172] width 16 height 9
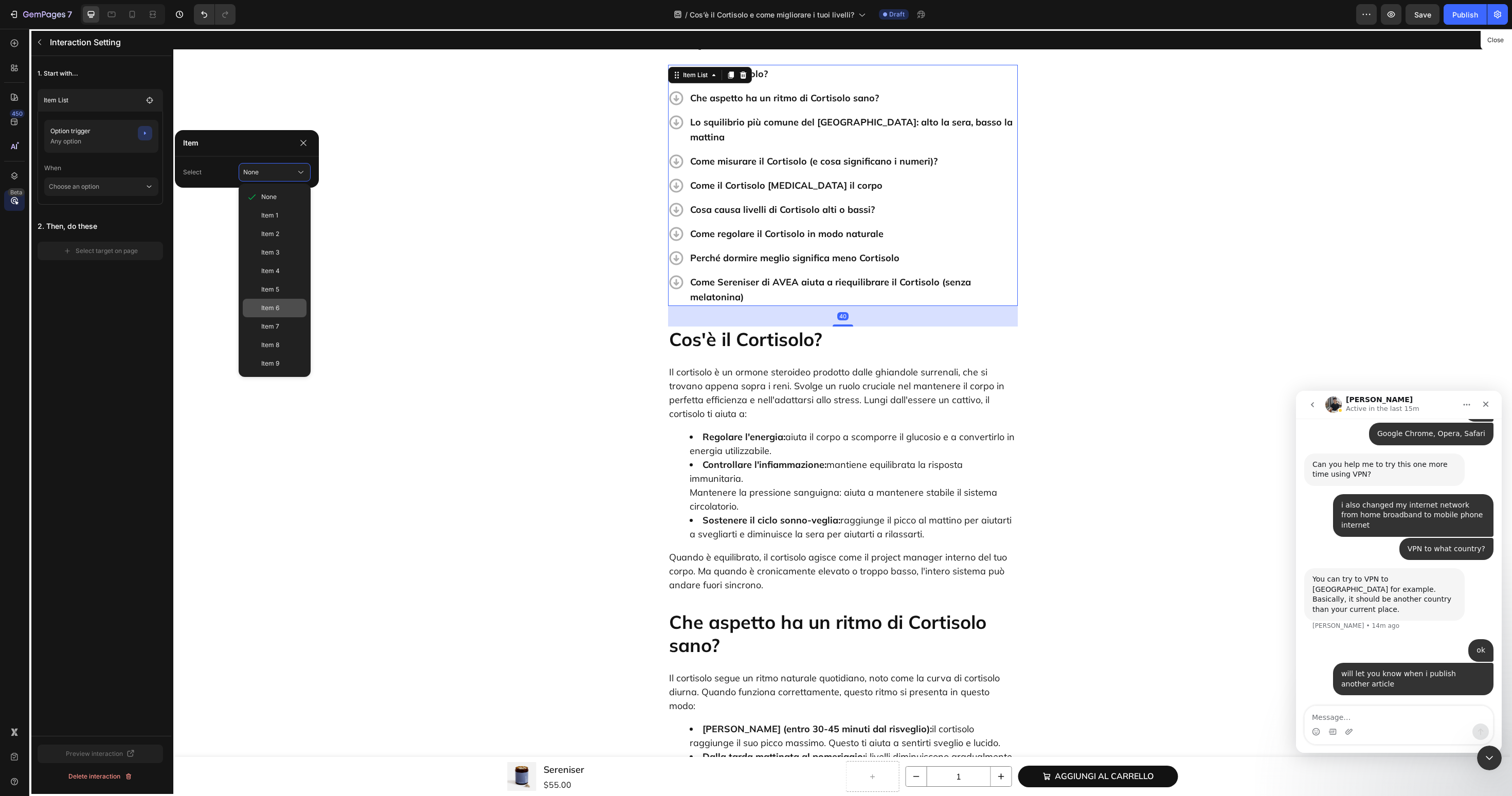
click at [250, 304] on div "Item 6" at bounding box center [274, 308] width 64 height 18
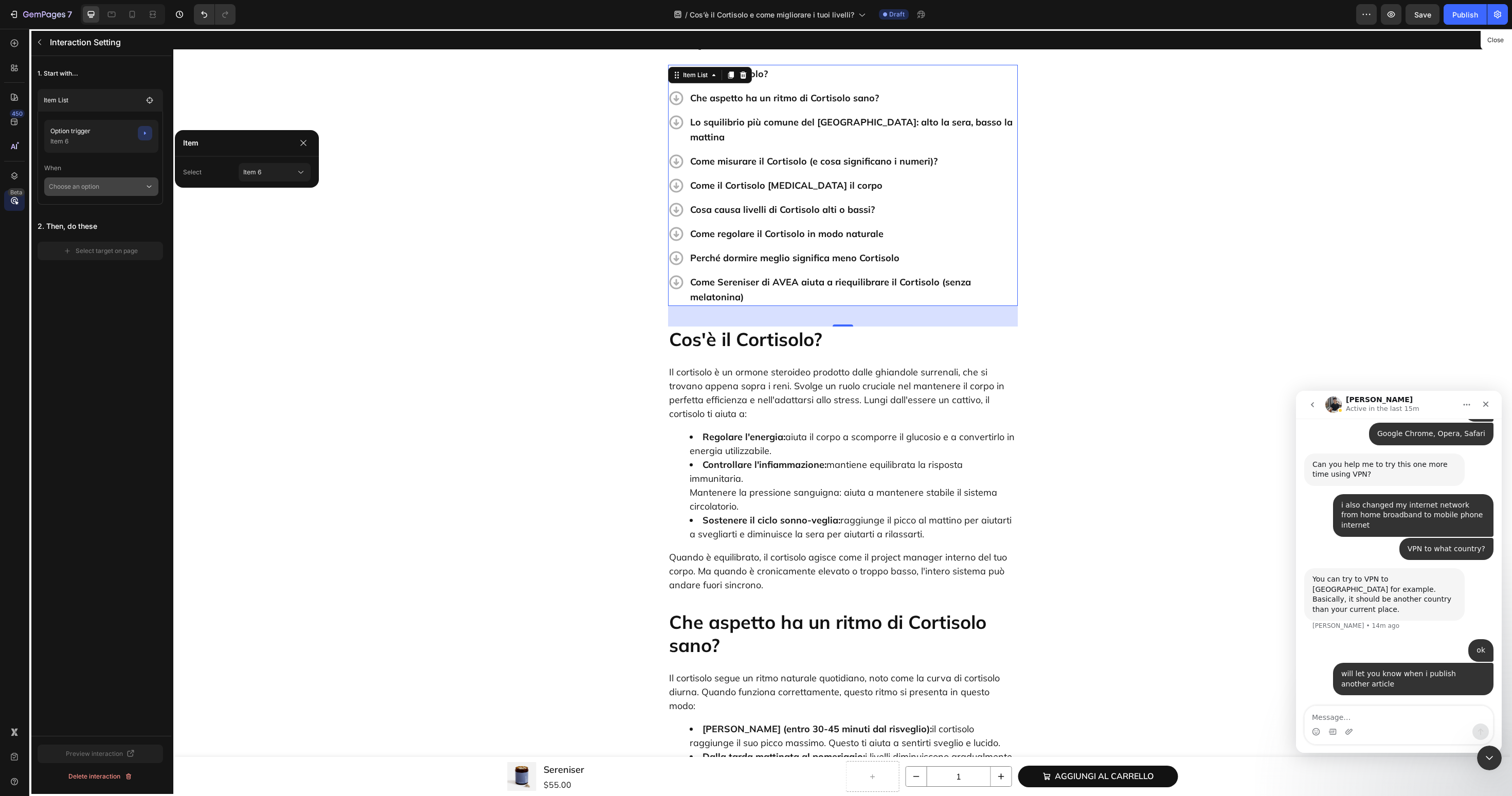
click at [130, 188] on p "Choose an option" at bounding box center [97, 187] width 96 height 18
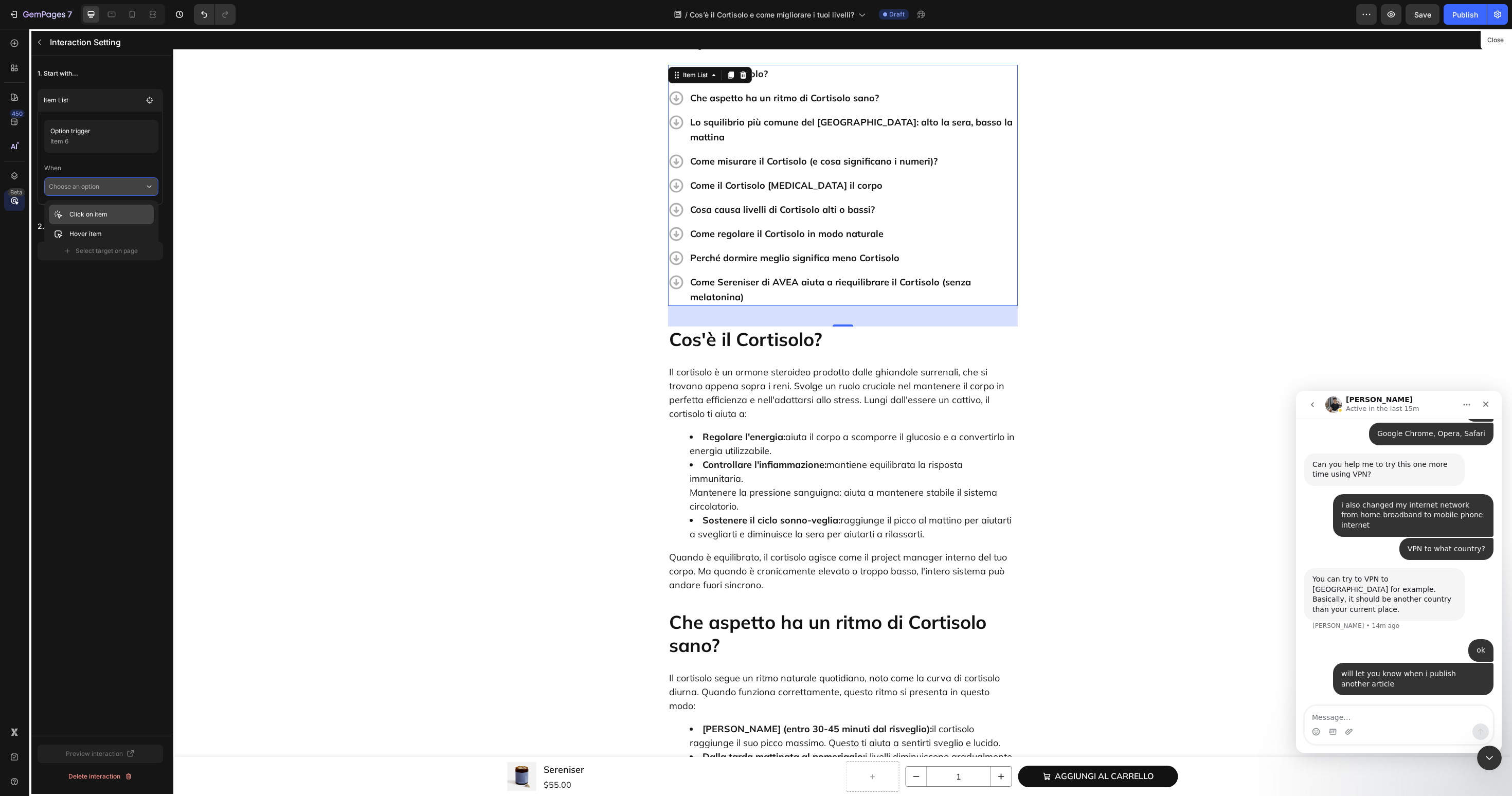
click at [109, 224] on div "Click on item" at bounding box center [102, 234] width 105 height 20
click at [109, 271] on button "Select target on page" at bounding box center [100, 266] width 125 height 18
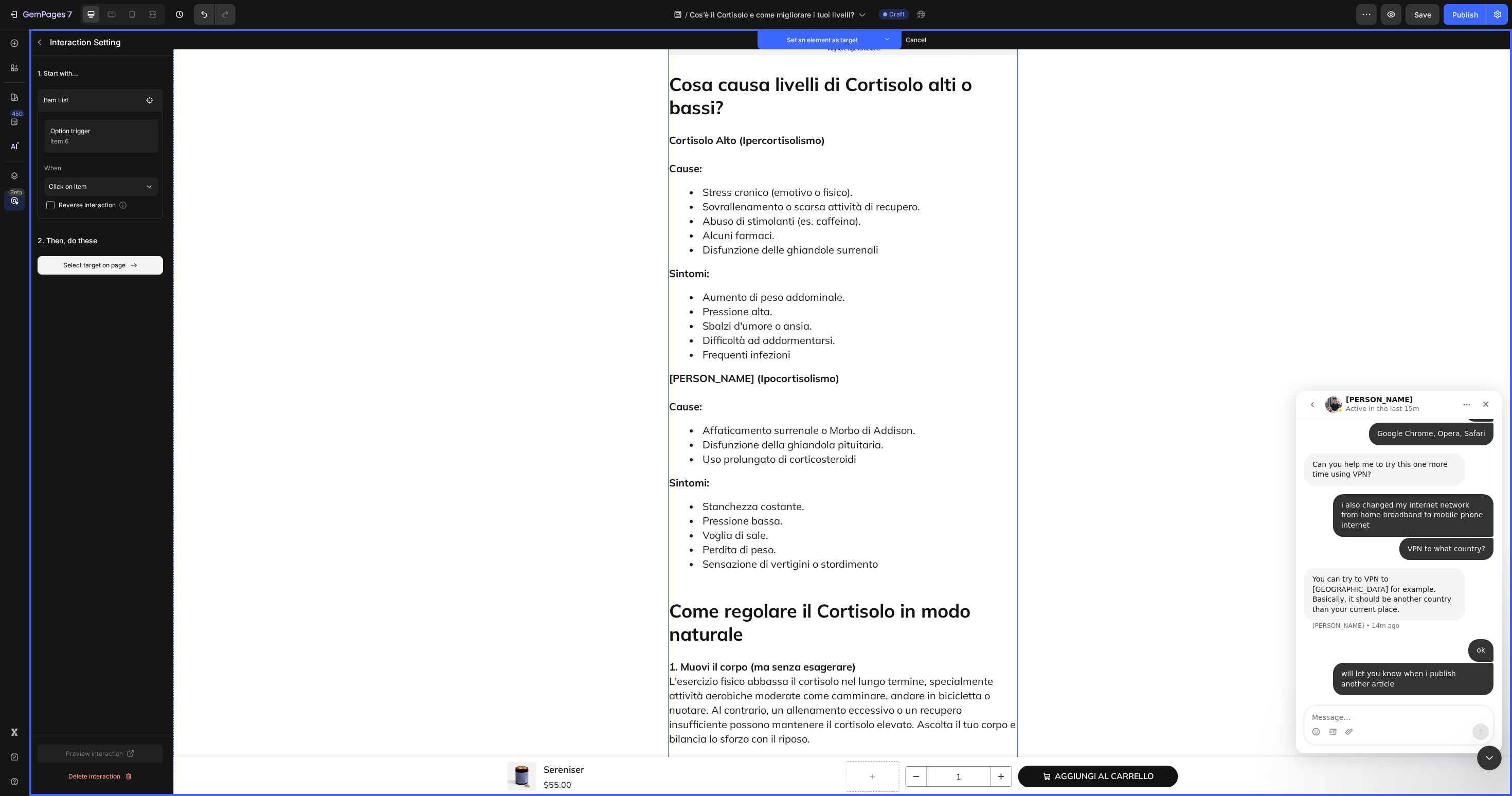
scroll to position [2402, 0]
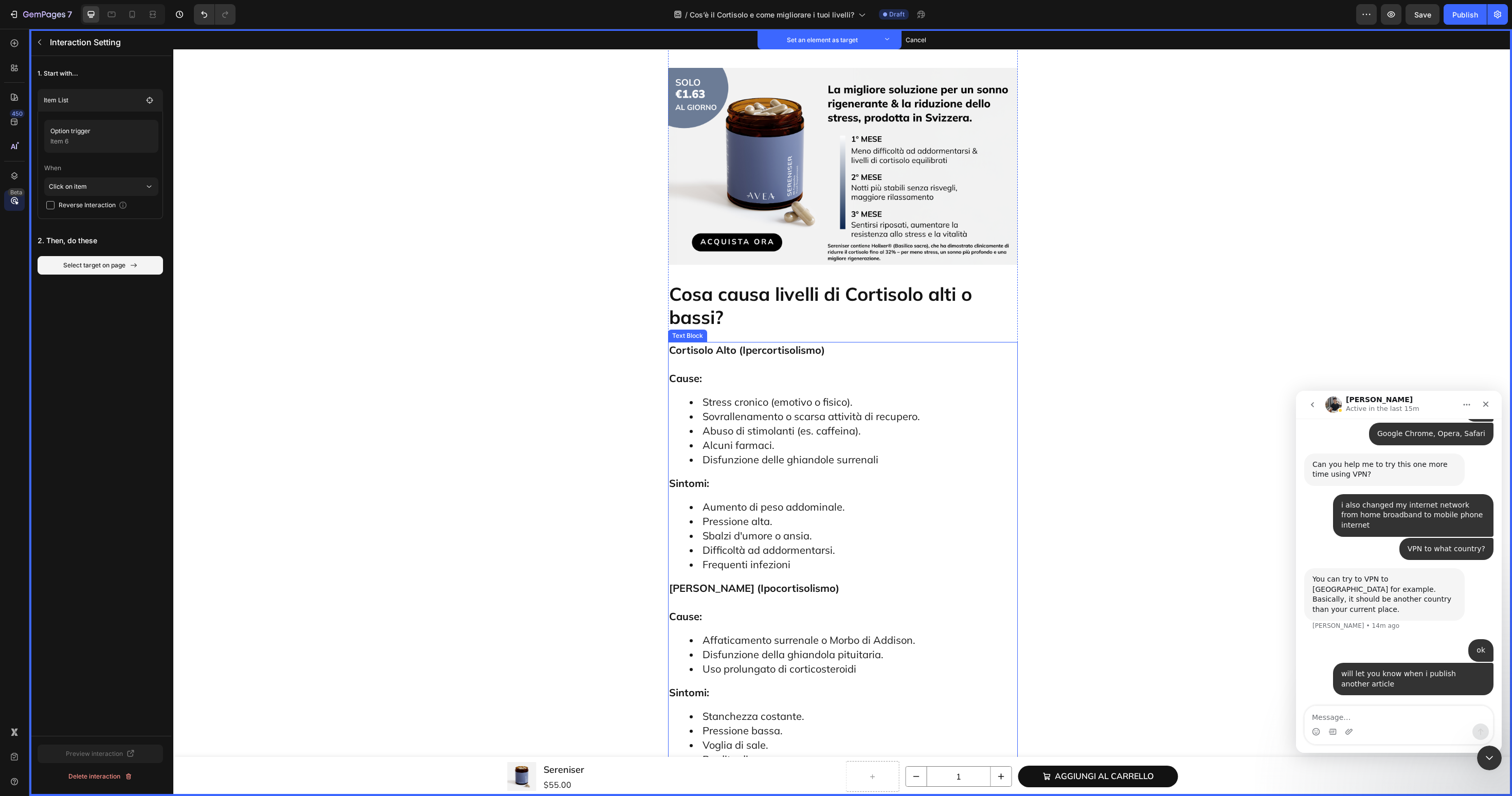
click at [718, 283] on p "Cosa causa livelli di Cortisolo alti o bassi?" at bounding box center [843, 306] width 347 height 47
click at [738, 266] on button "Set as target" at bounding box center [746, 271] width 45 height 12
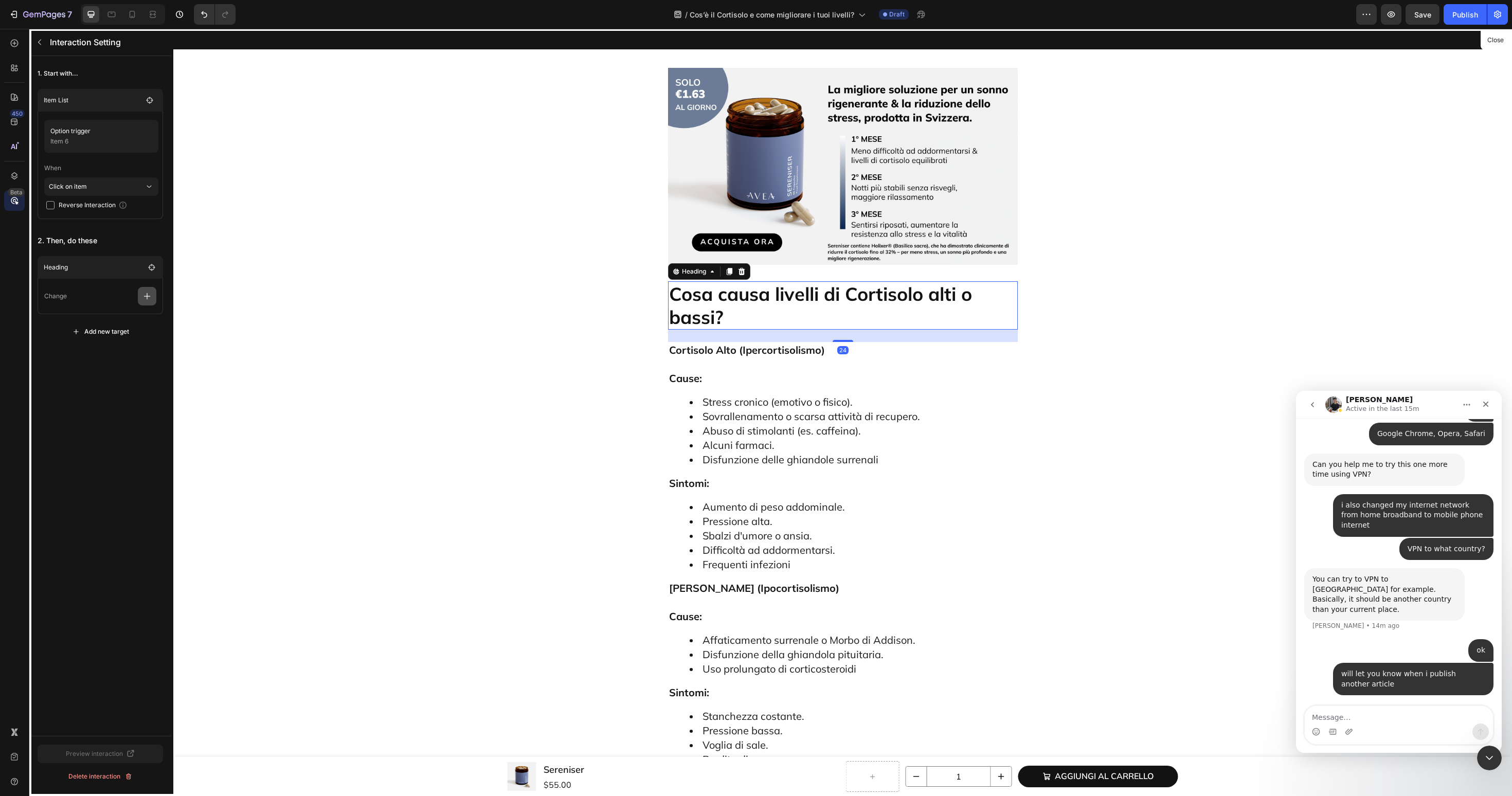
click at [145, 292] on icon "button" at bounding box center [147, 296] width 10 height 10
click at [97, 380] on p "Scroll to" at bounding box center [98, 375] width 109 height 18
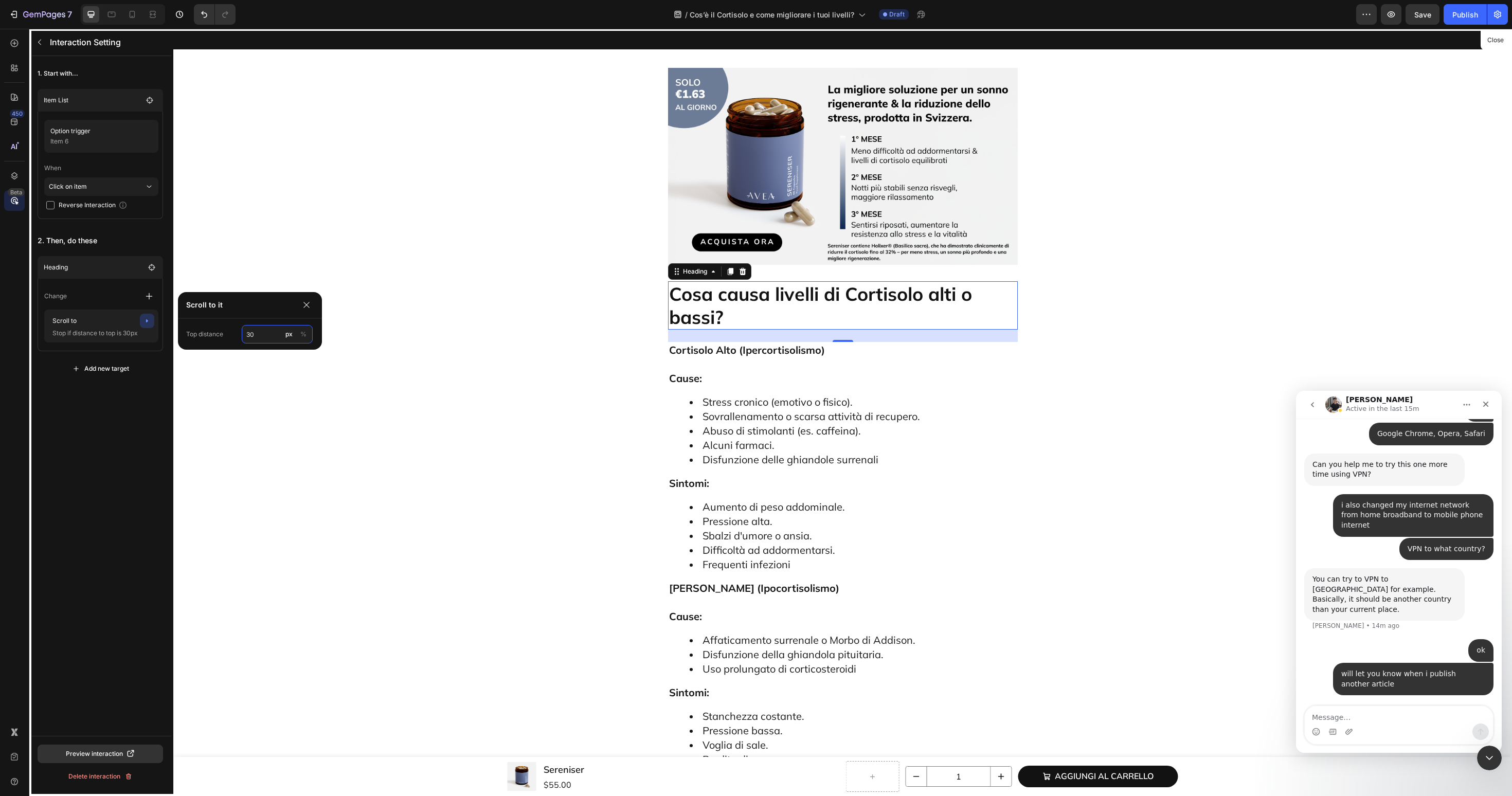
click at [260, 333] on input "30" at bounding box center [277, 334] width 71 height 18
type input "60"
click at [37, 41] on icon "button" at bounding box center [39, 42] width 9 height 9
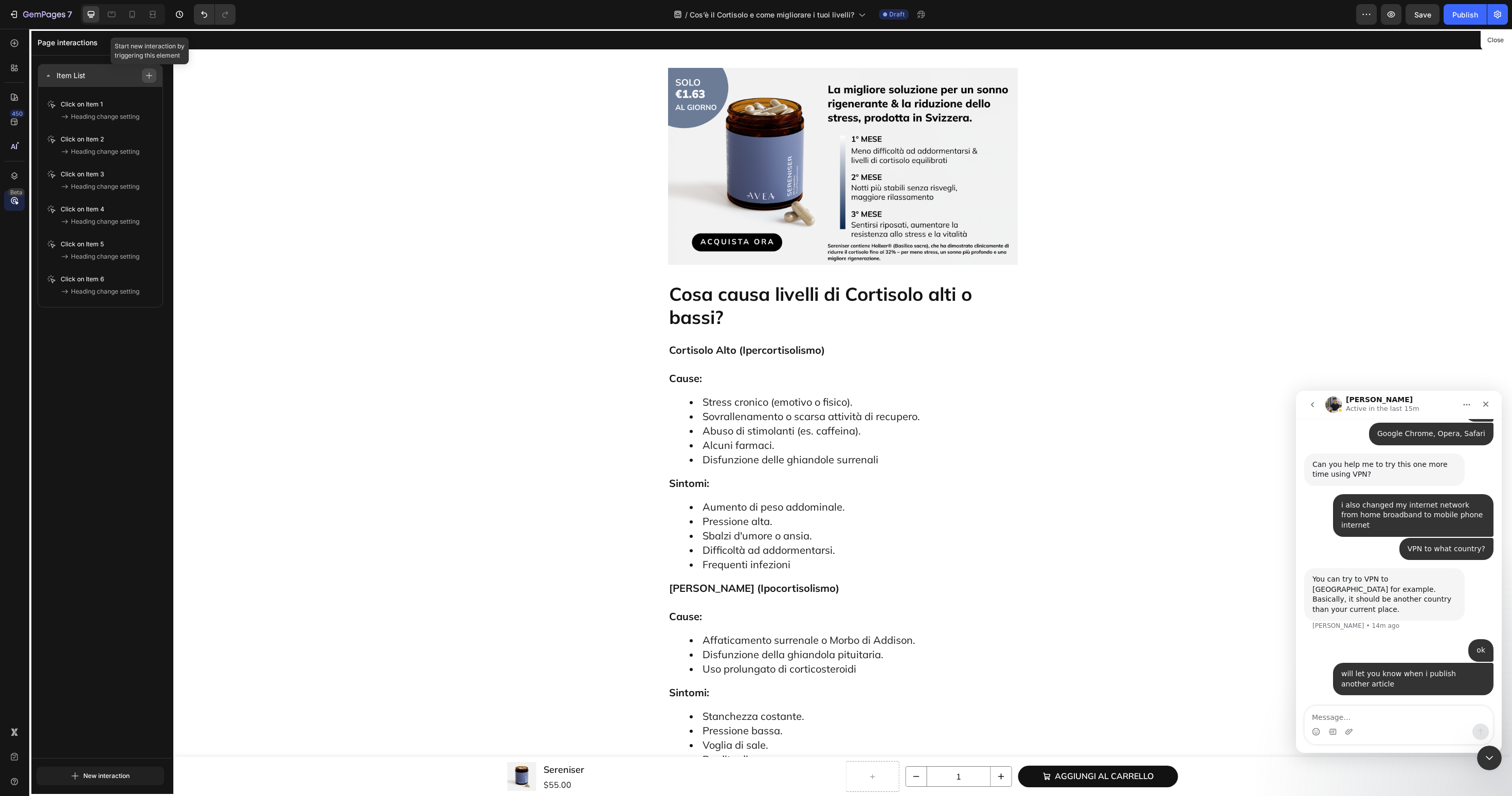
click at [147, 77] on icon "button" at bounding box center [149, 75] width 7 height 7
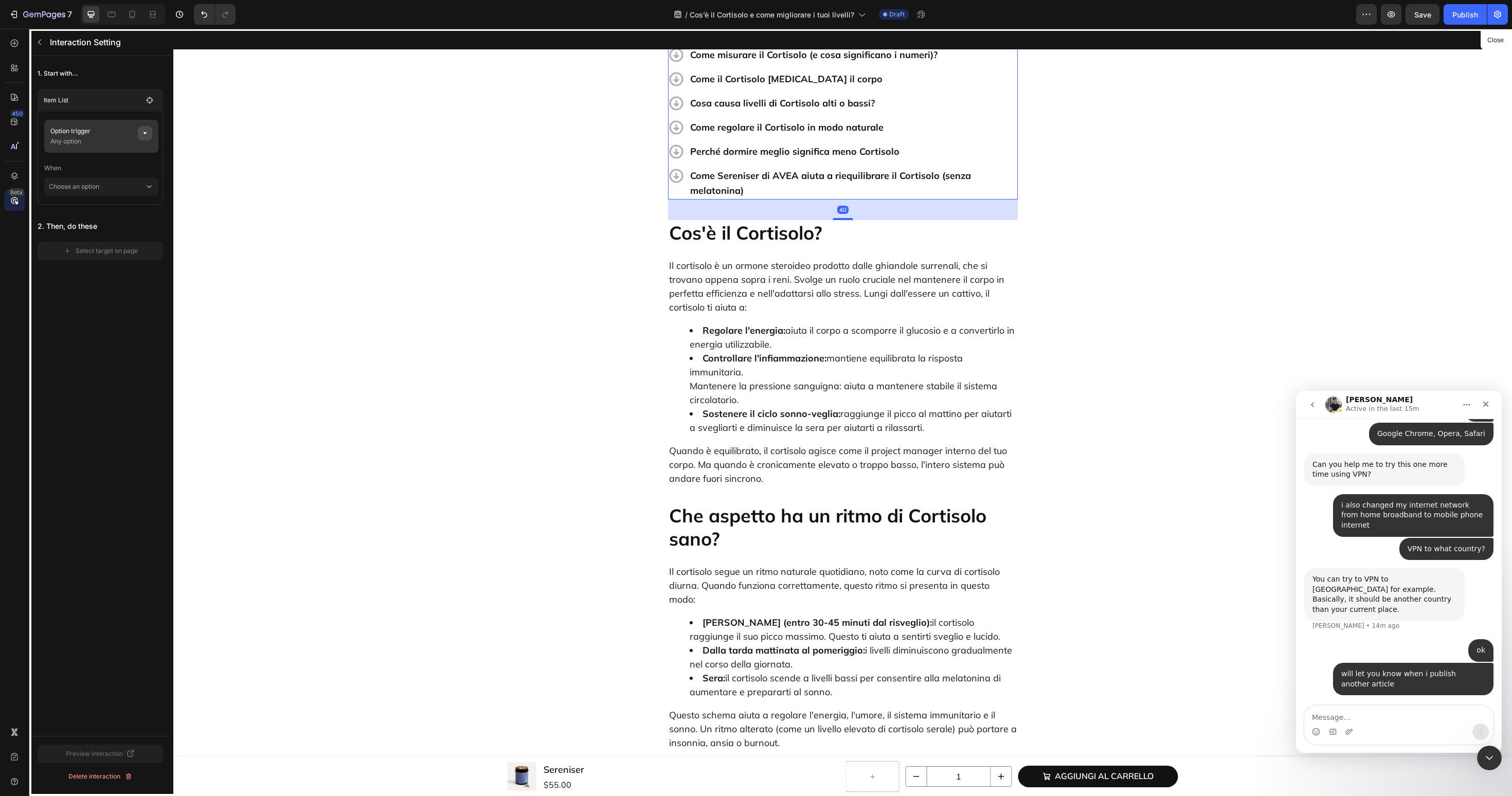
click at [147, 134] on icon "button" at bounding box center [145, 133] width 9 height 9
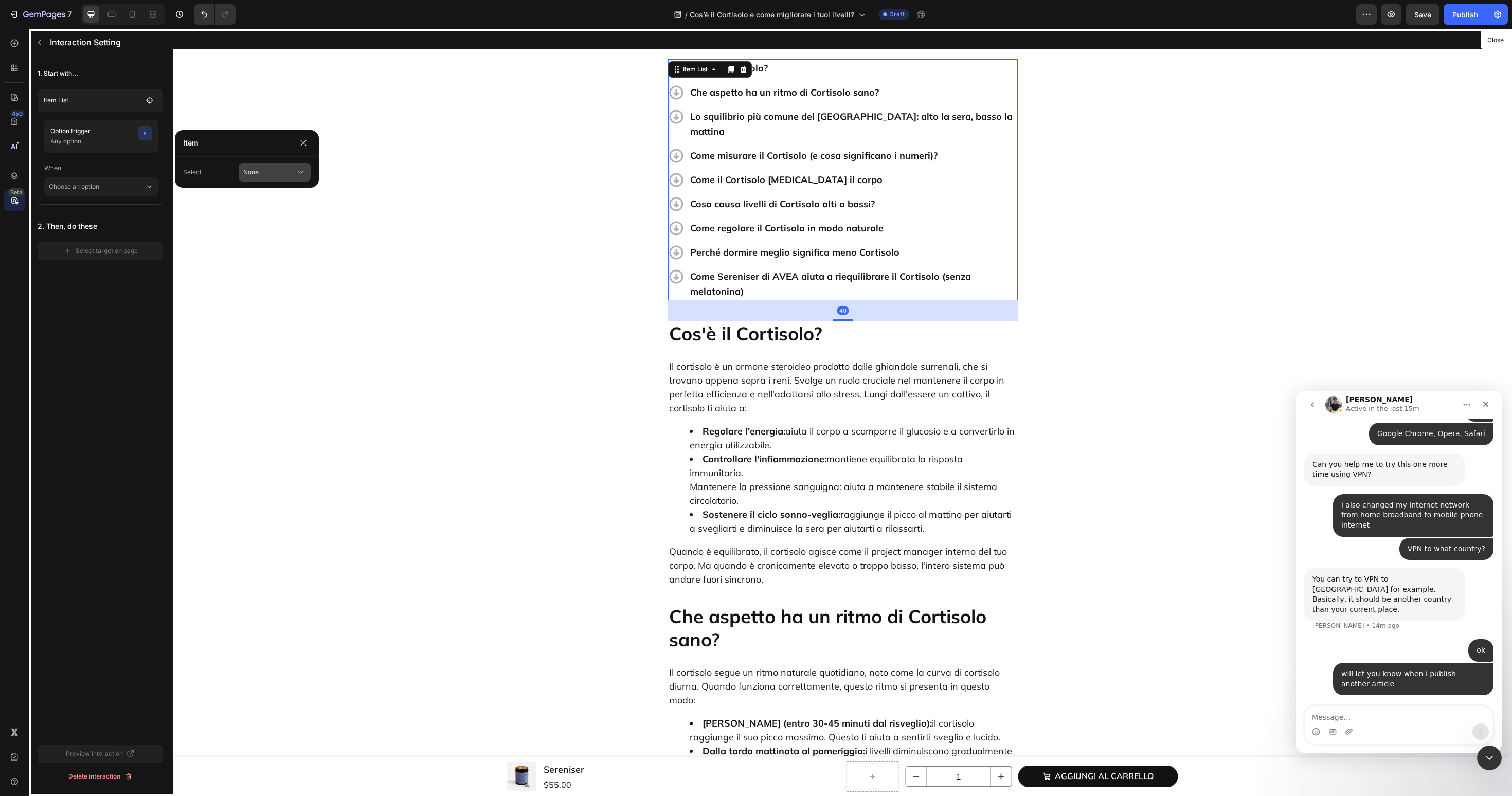
scroll to position [327, 0]
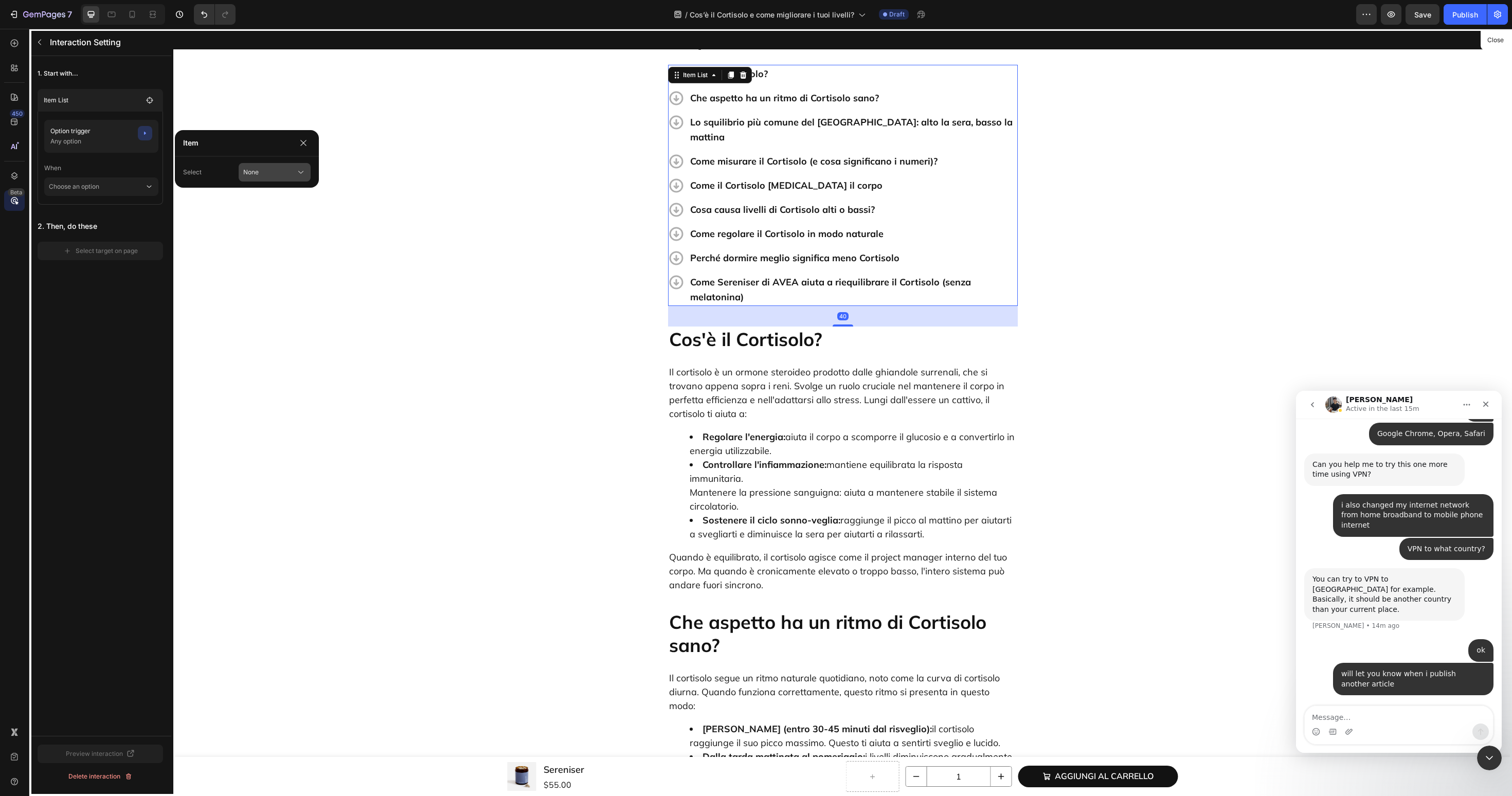
click at [282, 175] on div "None" at bounding box center [263, 172] width 40 height 9
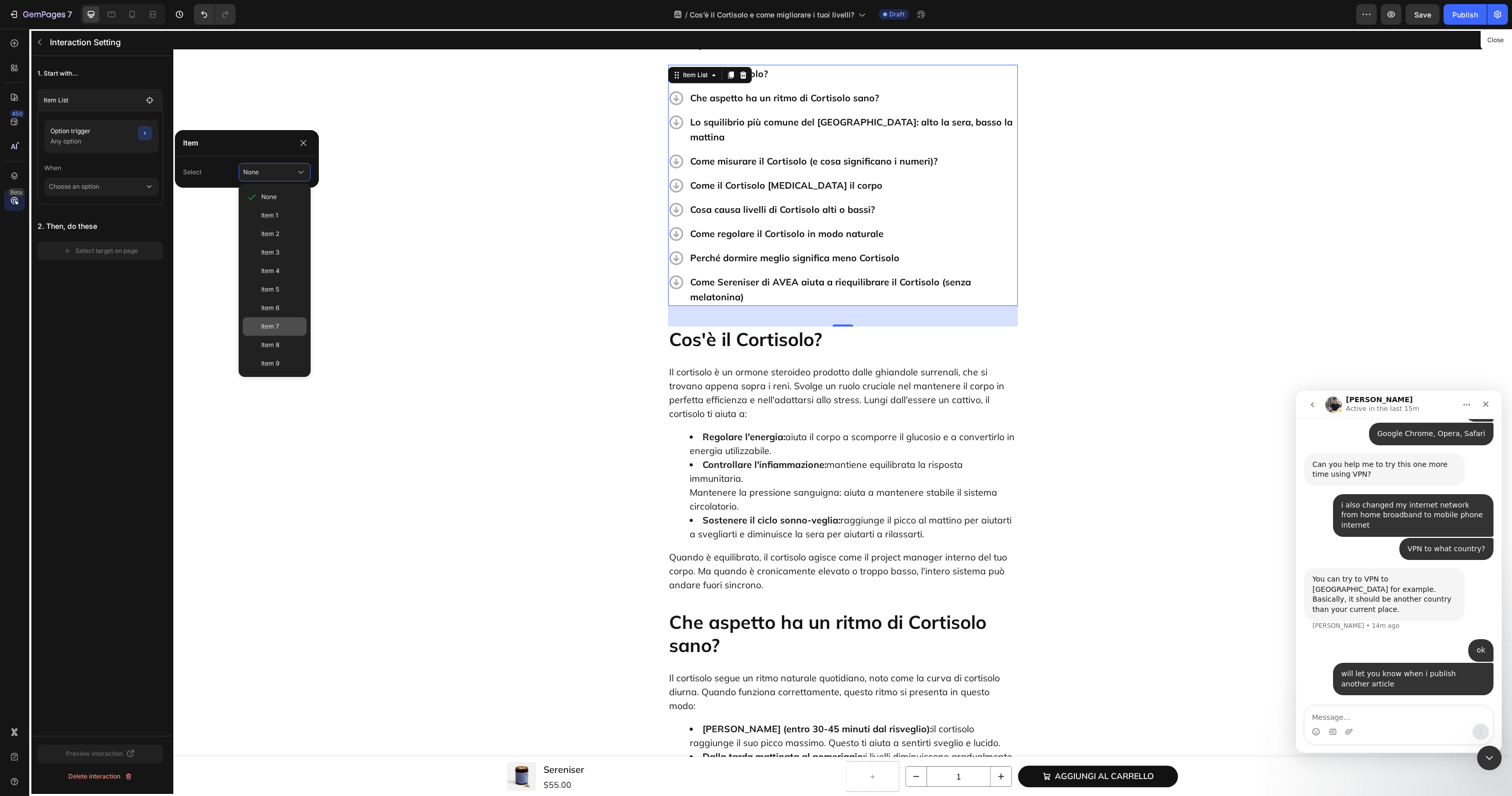
click at [266, 329] on span "Item 7" at bounding box center [270, 327] width 18 height 9
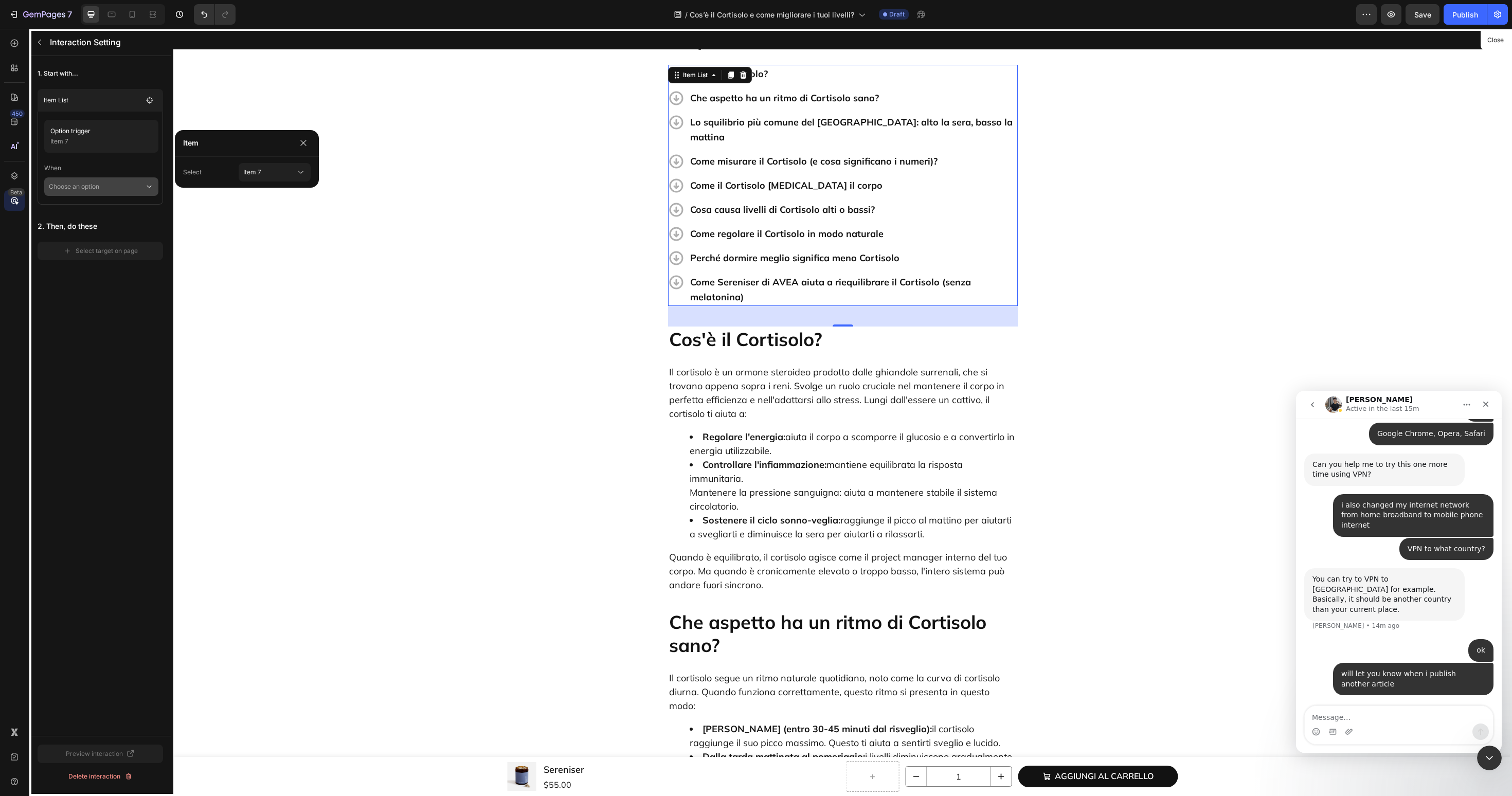
click at [154, 186] on div "Choose an option" at bounding box center [101, 187] width 114 height 18
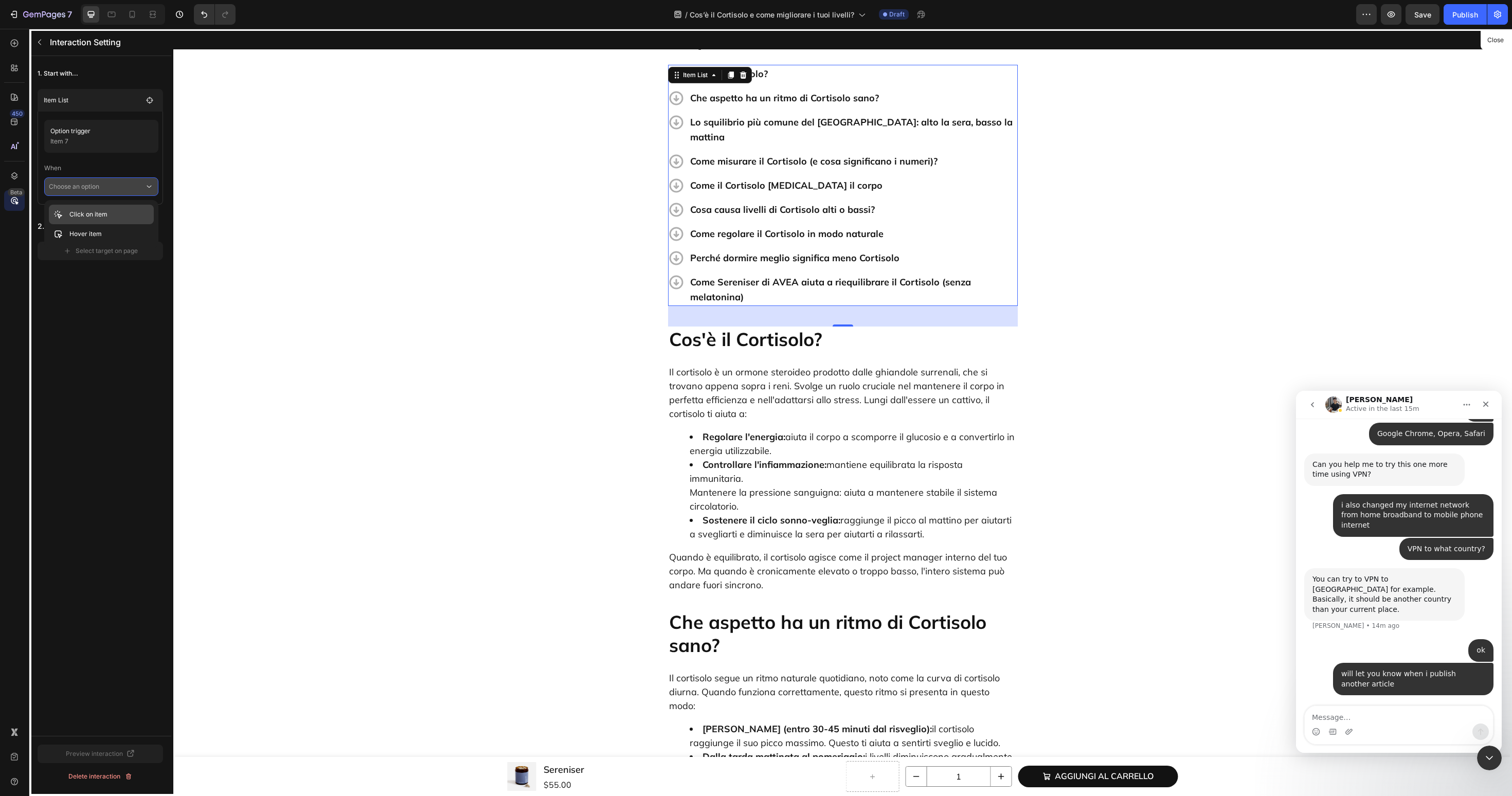
click at [137, 224] on div "Click on item" at bounding box center [102, 234] width 105 height 20
click at [125, 263] on div "Select target on page" at bounding box center [101, 266] width 75 height 9
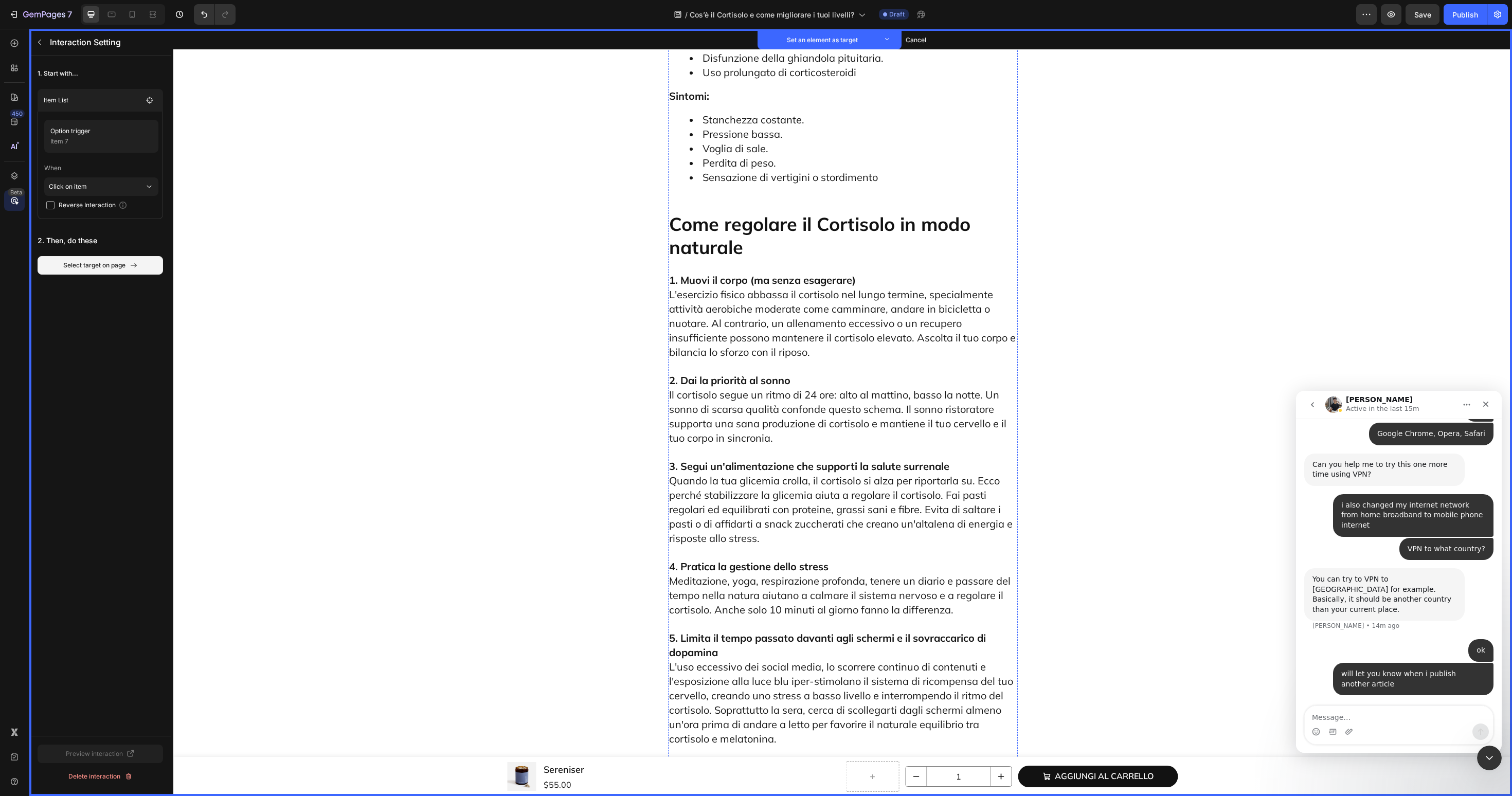
scroll to position [2729, 0]
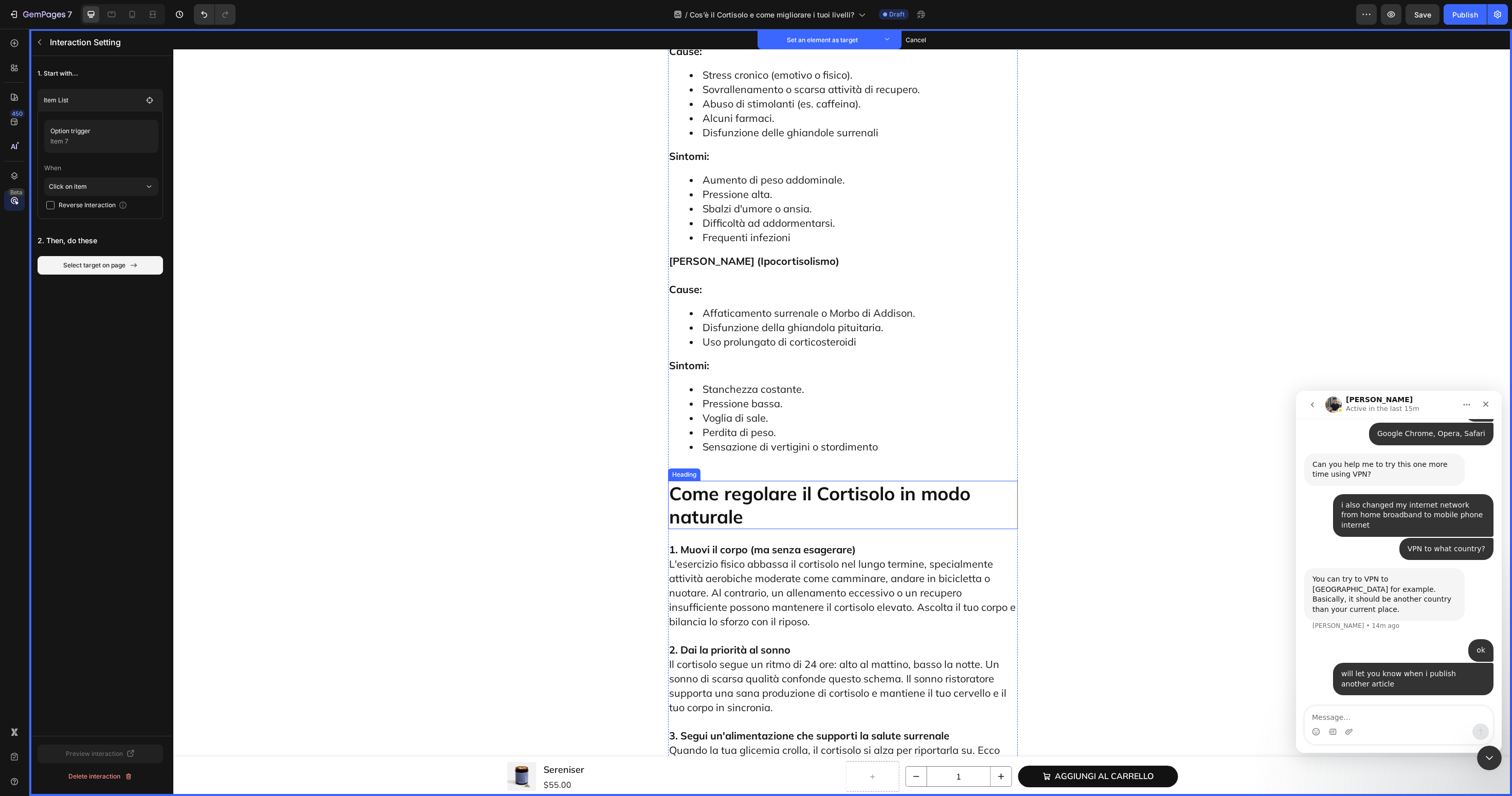
click at [743, 482] on p "Come regolare il Cortisolo in modo naturale" at bounding box center [843, 505] width 347 height 47
click at [754, 465] on button "Set as target" at bounding box center [746, 471] width 45 height 12
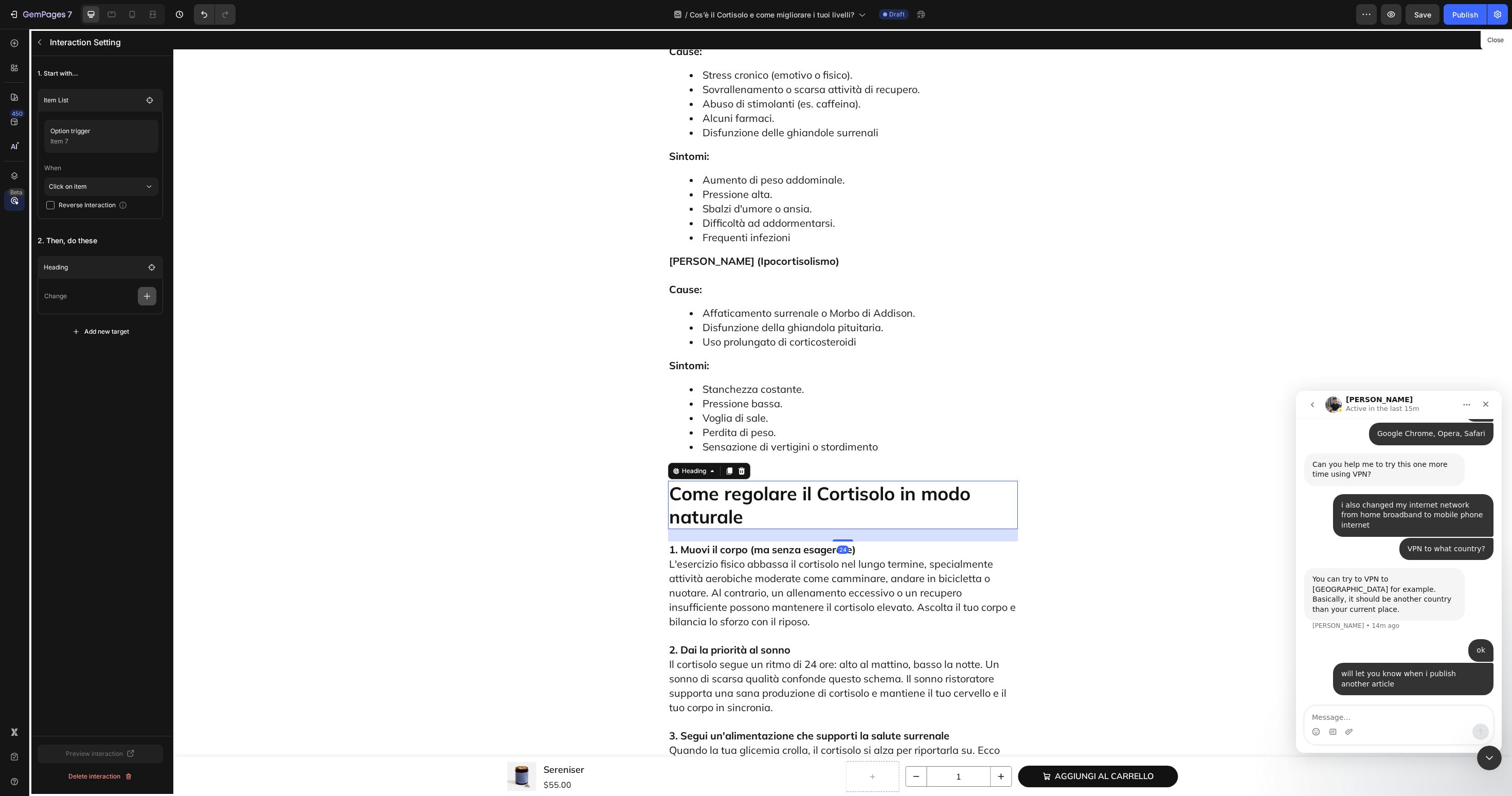
click at [145, 297] on icon "button" at bounding box center [147, 296] width 10 height 10
click at [106, 376] on p "Scroll to" at bounding box center [98, 375] width 109 height 18
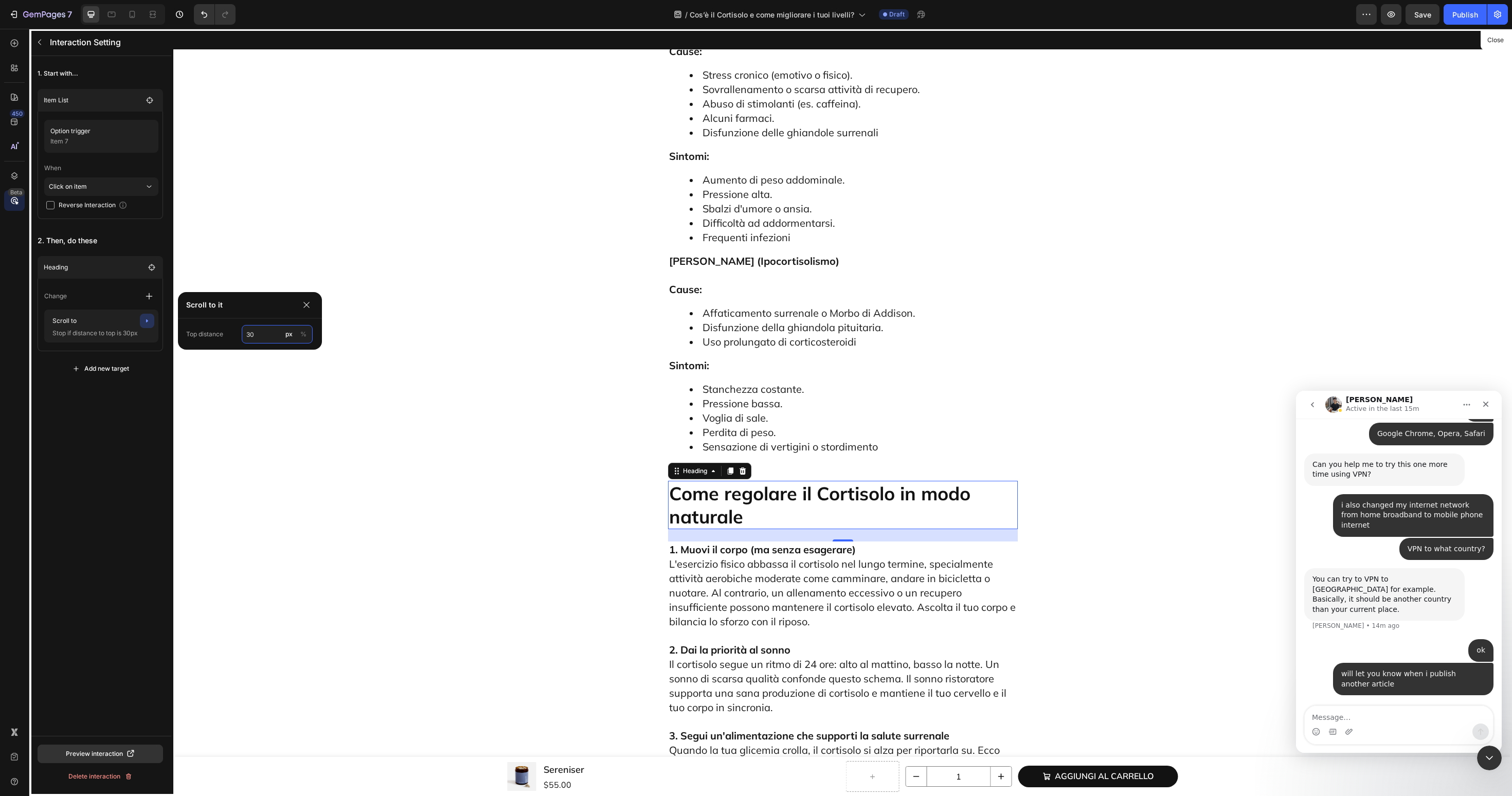
click at [269, 330] on input "30" at bounding box center [277, 334] width 71 height 18
type input "60"
click at [43, 44] on icon "button" at bounding box center [39, 42] width 9 height 9
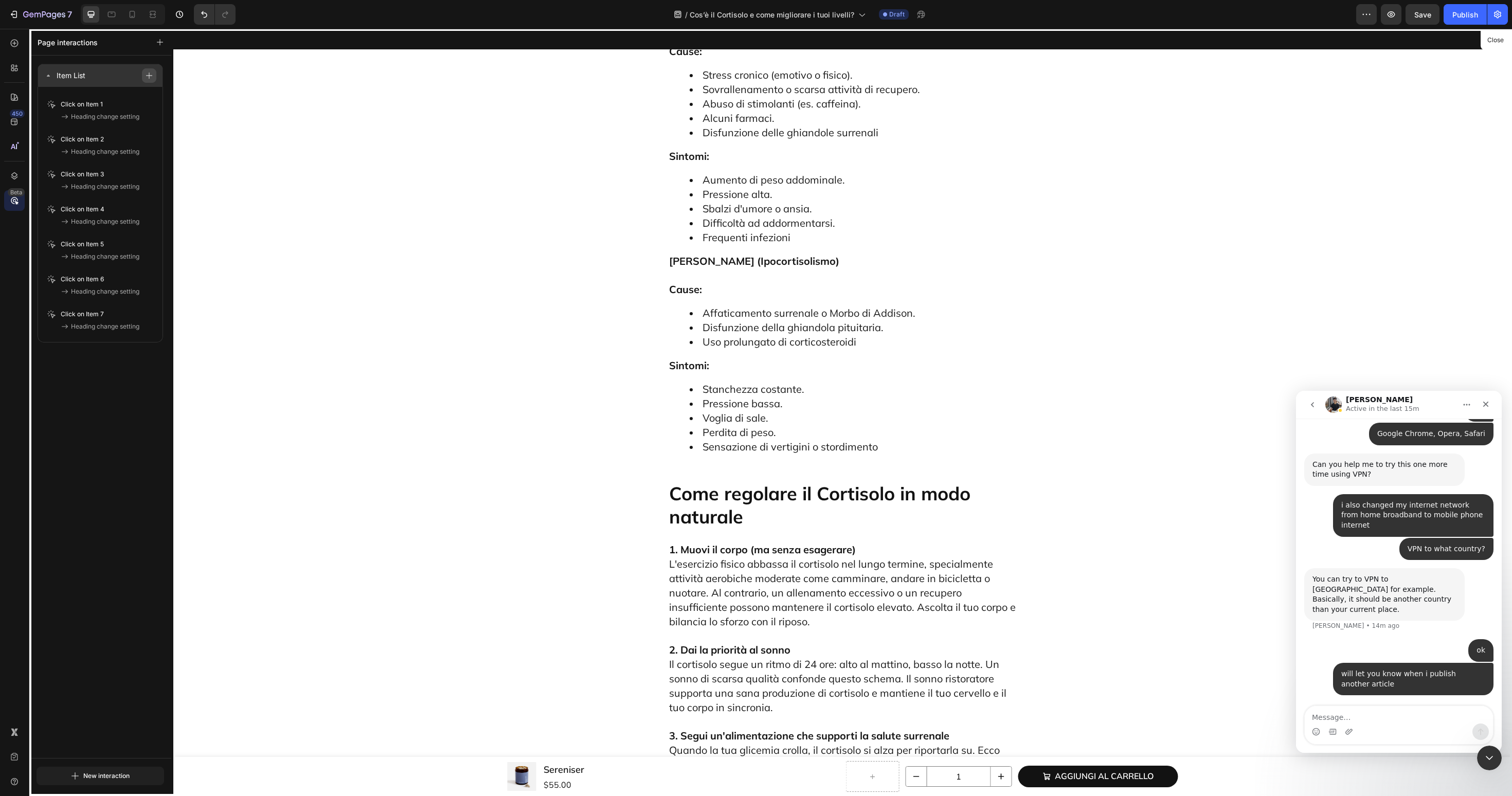
click at [154, 77] on button "button" at bounding box center [149, 75] width 14 height 14
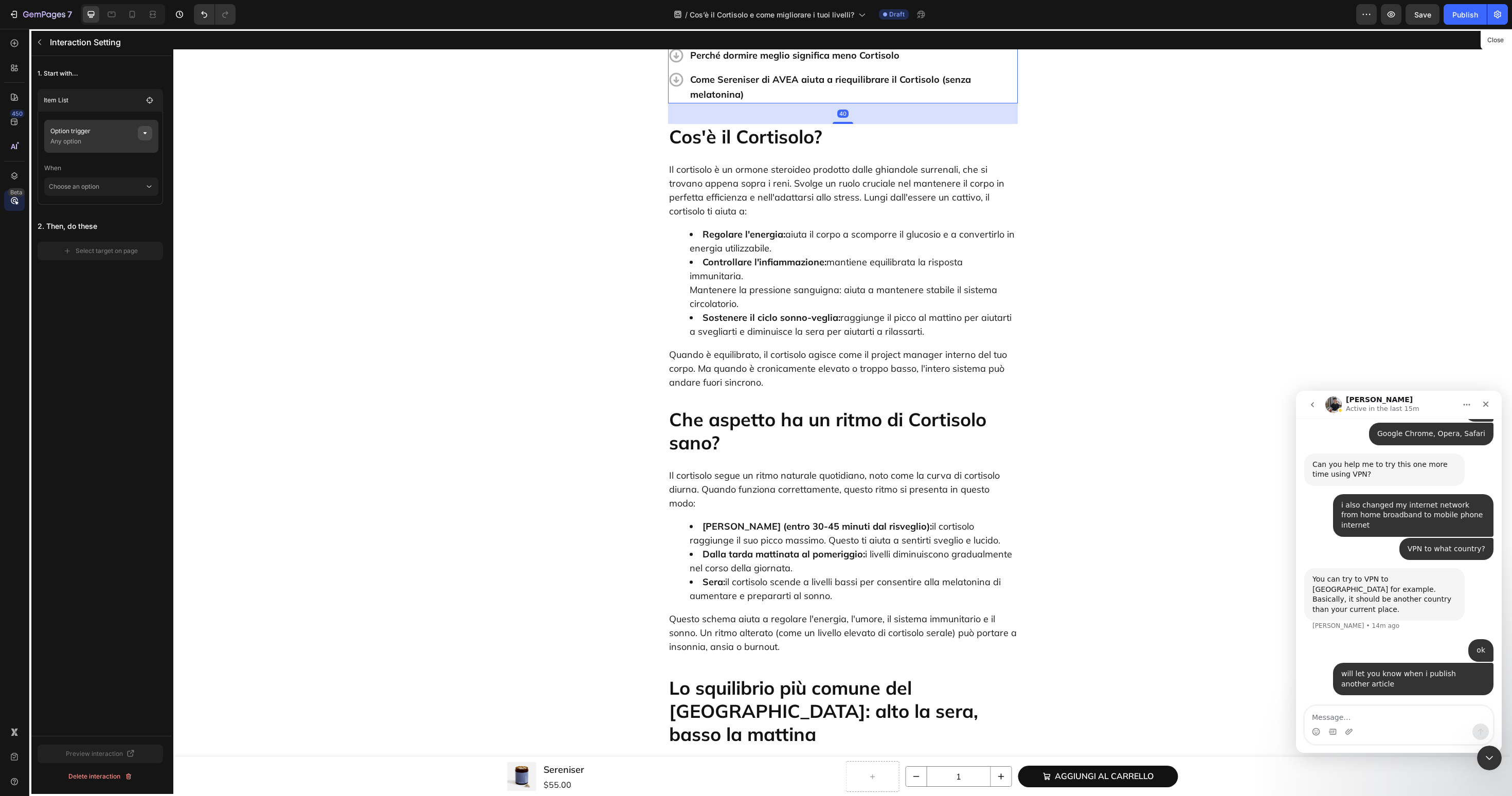
click at [149, 127] on button "button" at bounding box center [145, 133] width 14 height 14
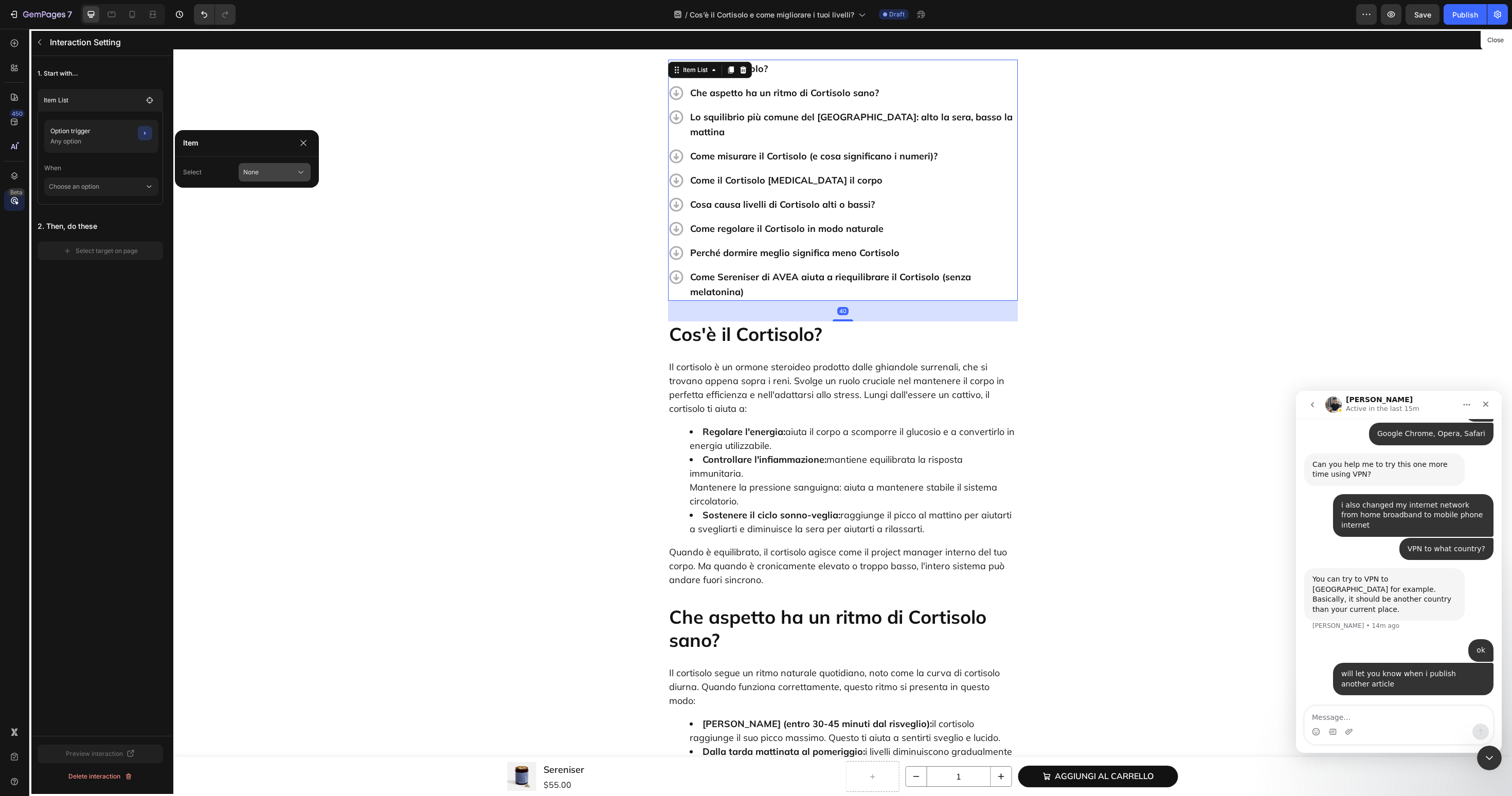
scroll to position [327, 0]
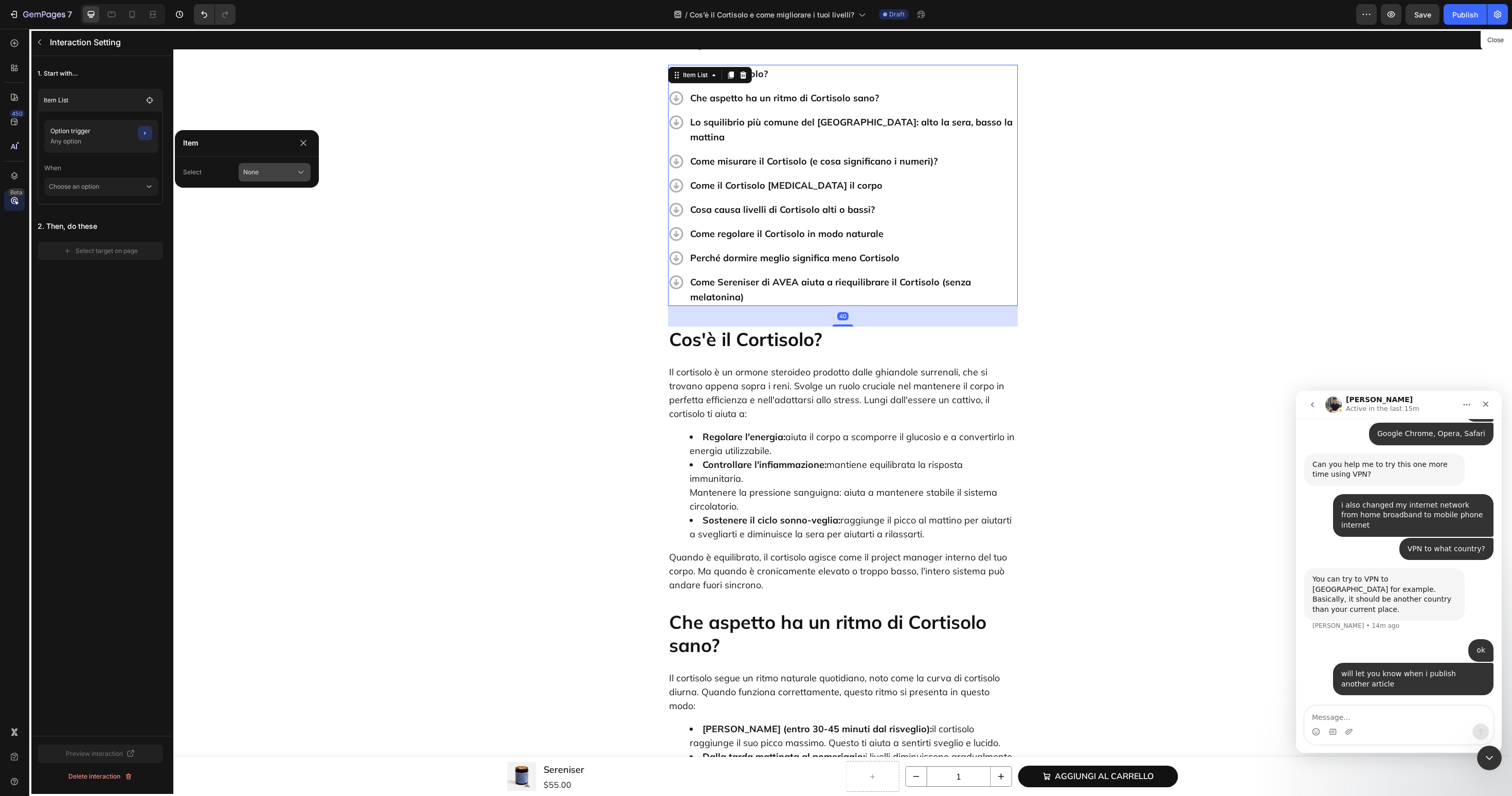
click at [294, 173] on div "None" at bounding box center [275, 172] width 63 height 10
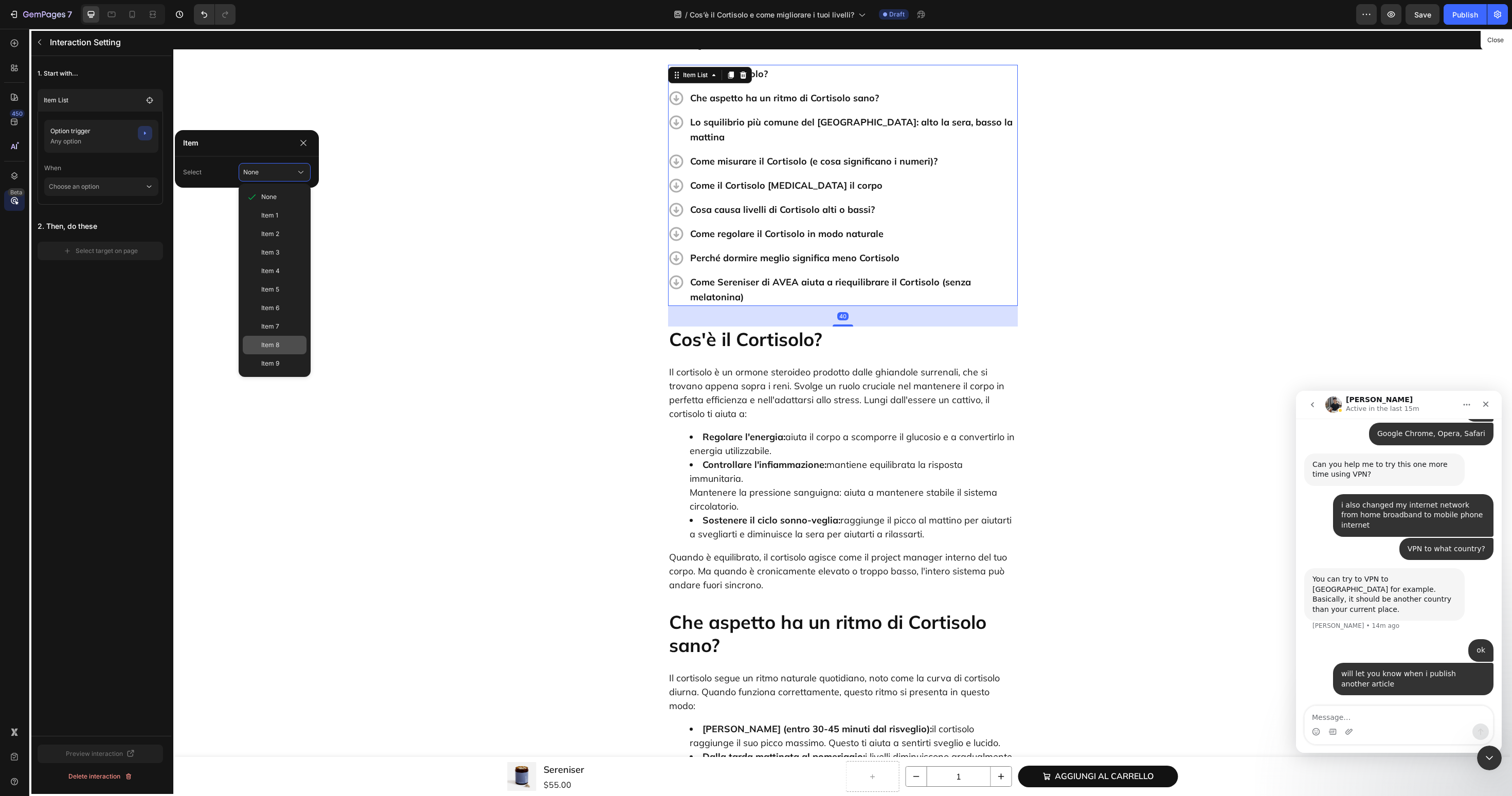
click at [256, 351] on div "Item 8" at bounding box center [274, 345] width 64 height 18
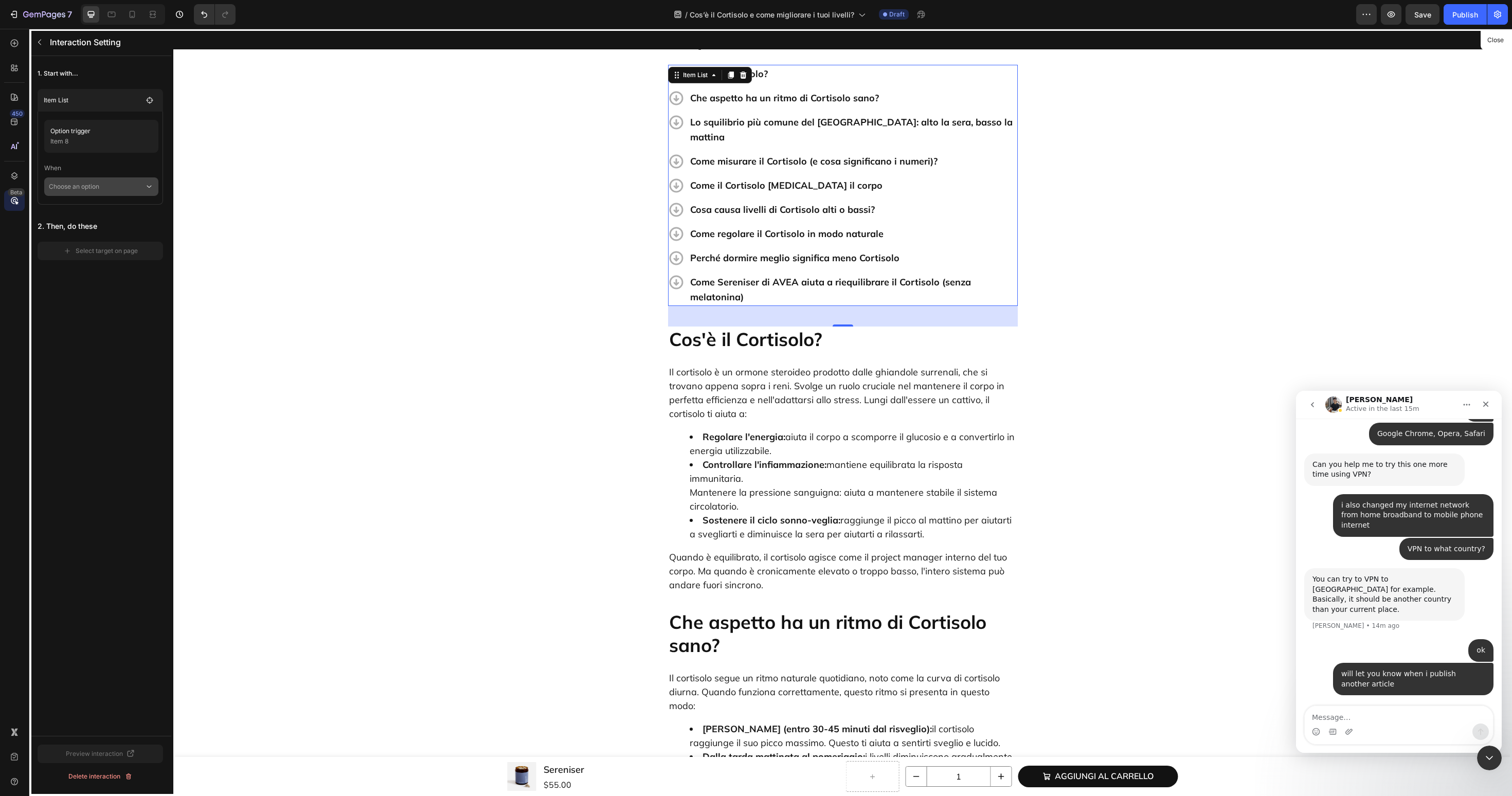
click at [117, 185] on p "Choose an option" at bounding box center [97, 187] width 96 height 18
click at [113, 224] on div "Click on item" at bounding box center [102, 234] width 105 height 20
click at [124, 264] on div "Select target on page" at bounding box center [101, 266] width 75 height 9
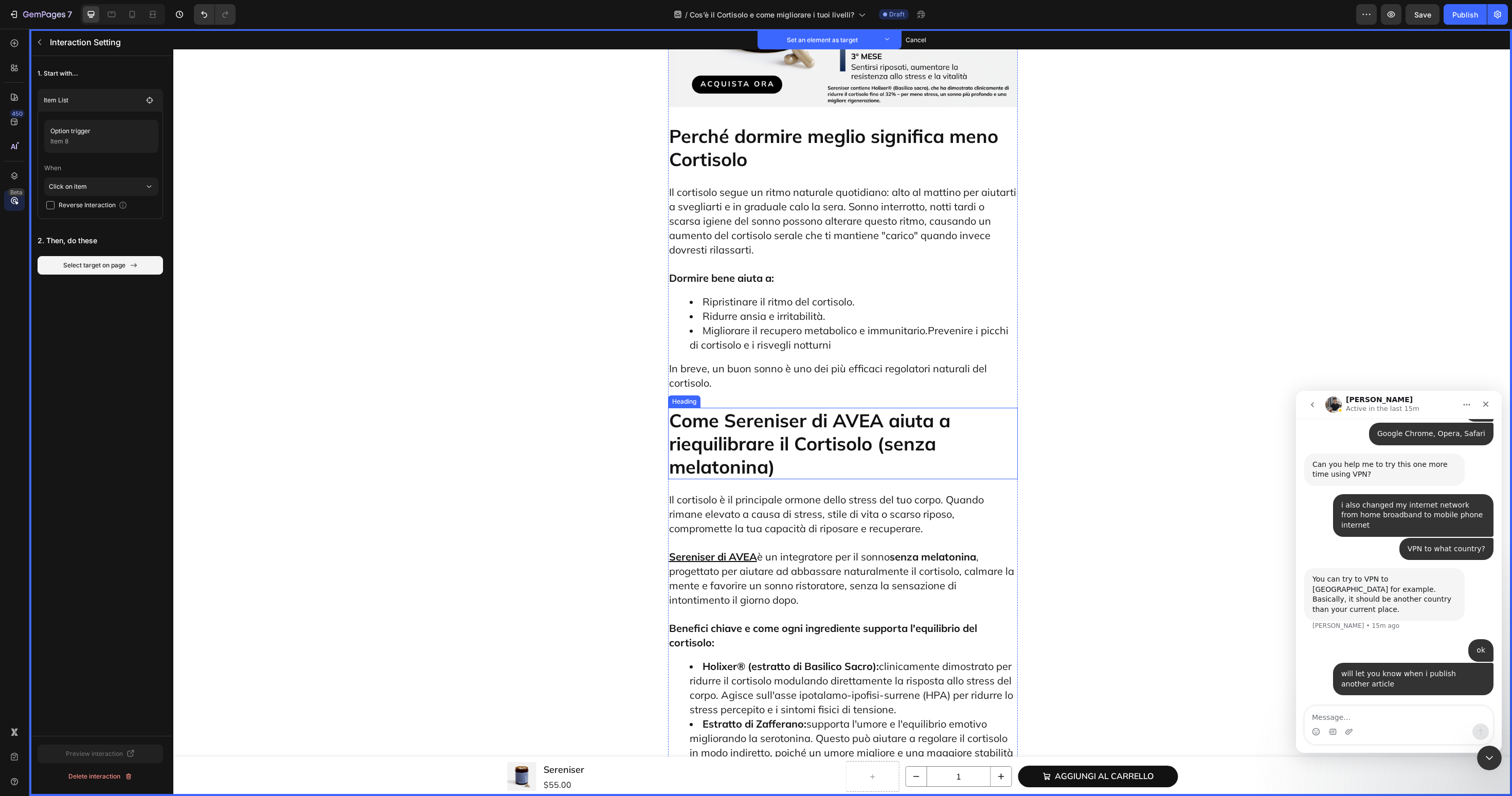
scroll to position [3882, 0]
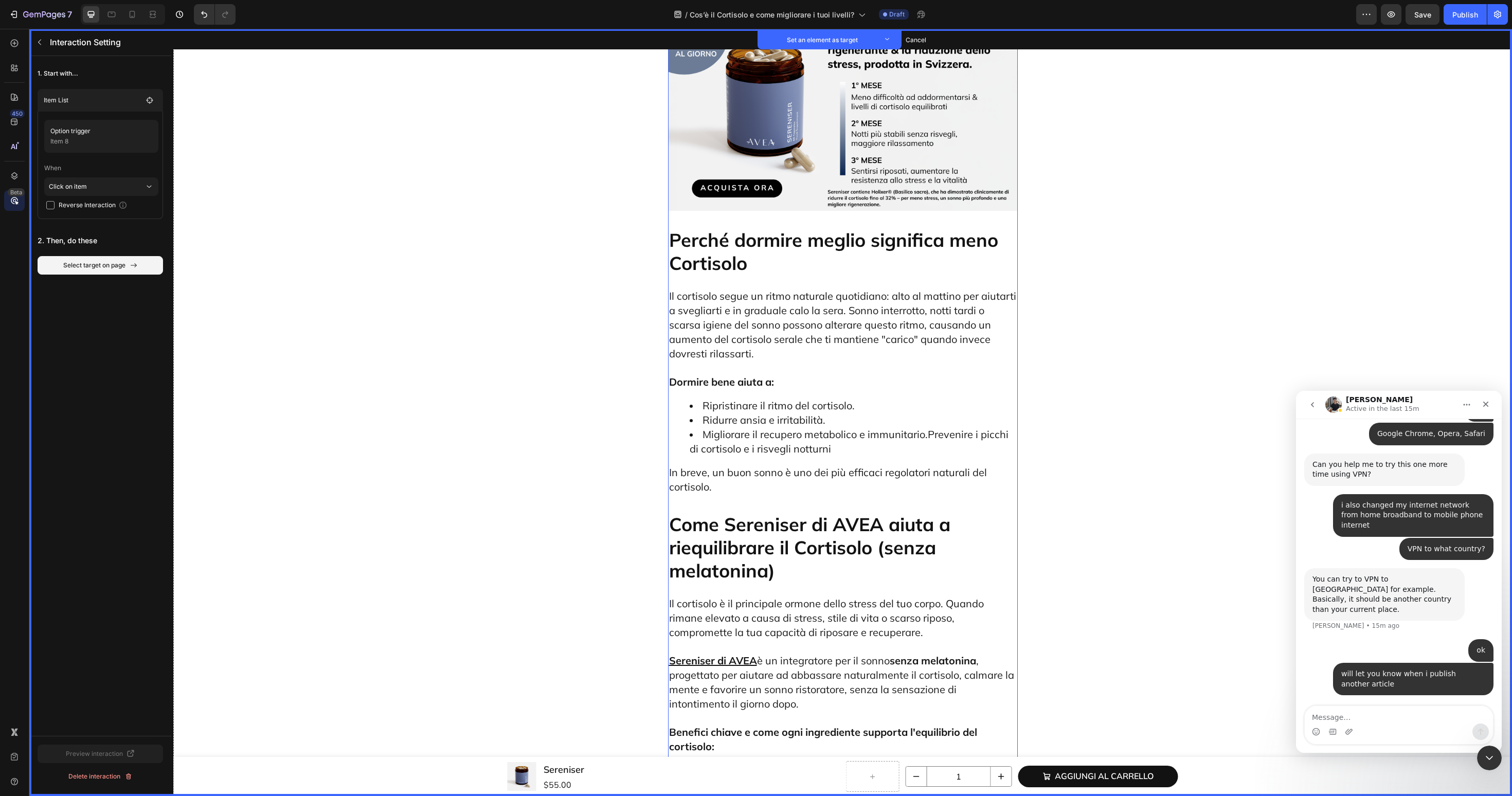
click at [720, 228] on p "Perché dormire meglio significa meno Cortisolo" at bounding box center [843, 251] width 347 height 47
click at [751, 211] on button "Set as target" at bounding box center [746, 217] width 45 height 12
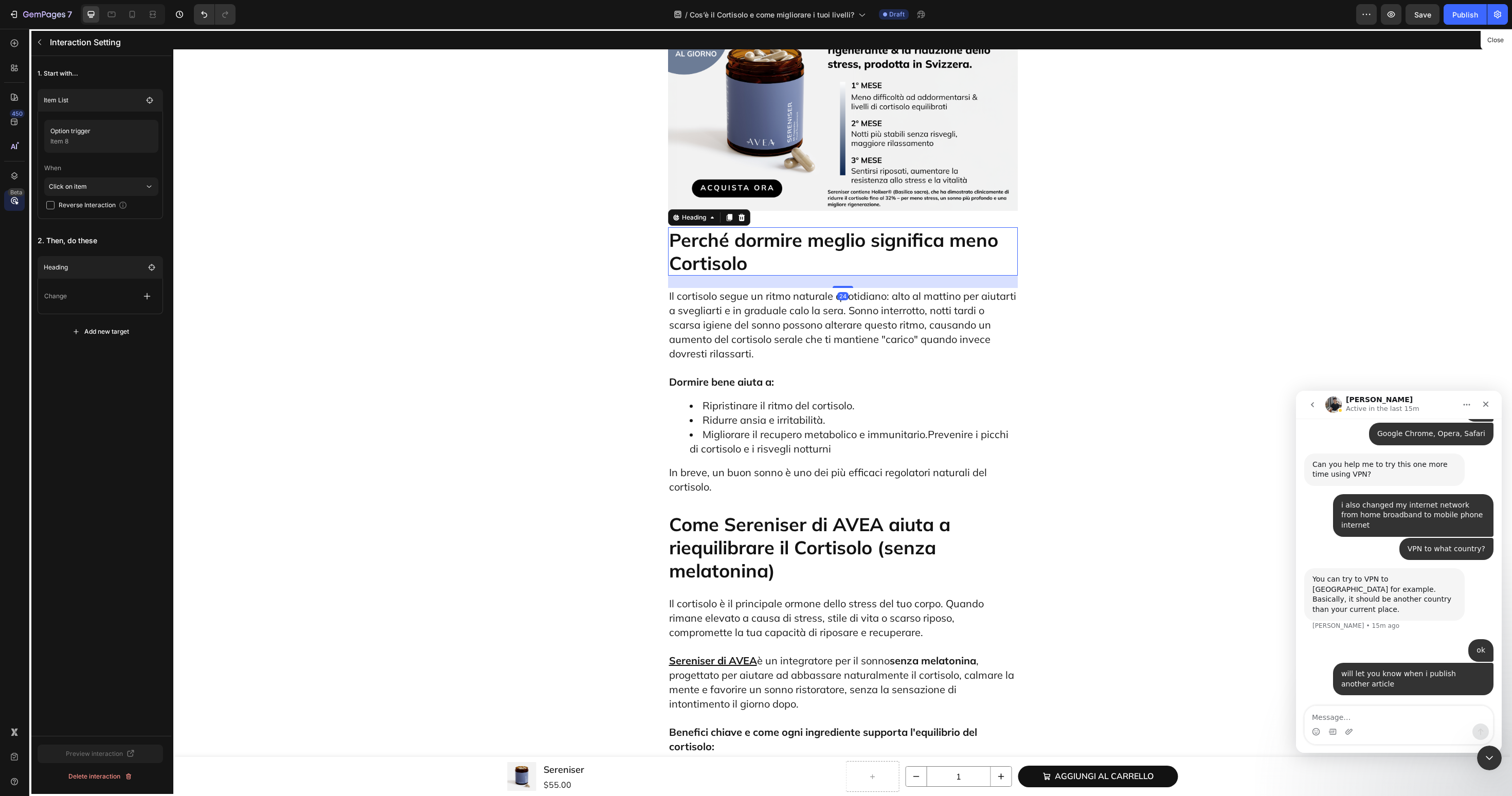
click at [138, 303] on div at bounding box center [147, 296] width 18 height 18
drag, startPoint x: 107, startPoint y: 389, endPoint x: 107, endPoint y: 384, distance: 5.0
click at [107, 384] on div "Text style Change content Show/Hide Scroll to" at bounding box center [97, 349] width 125 height 87
click at [107, 377] on p "Scroll to" at bounding box center [98, 375] width 109 height 18
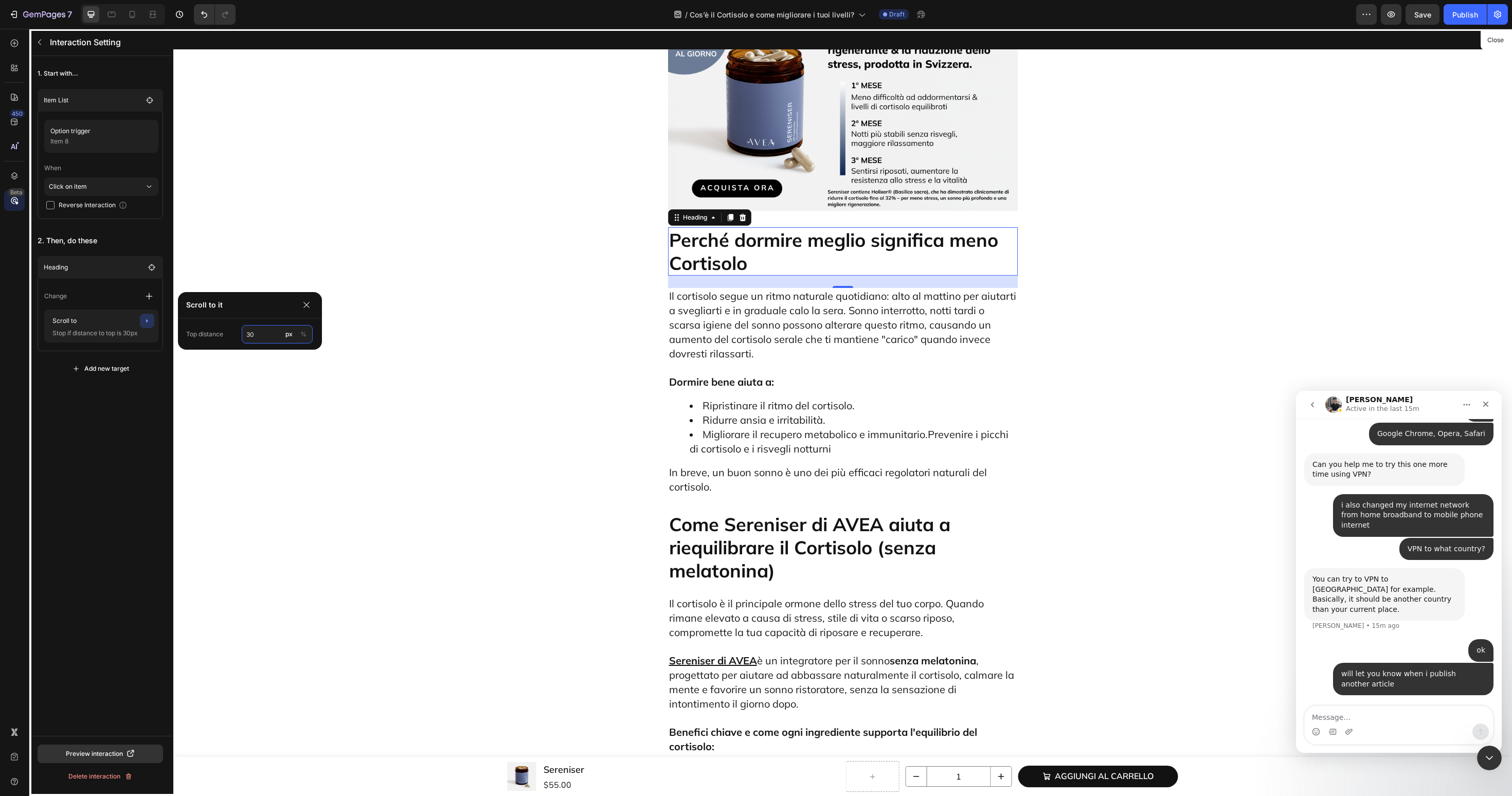
click at [280, 333] on input "30" at bounding box center [277, 334] width 71 height 18
type input "60"
click at [41, 41] on icon "button" at bounding box center [39, 42] width 9 height 9
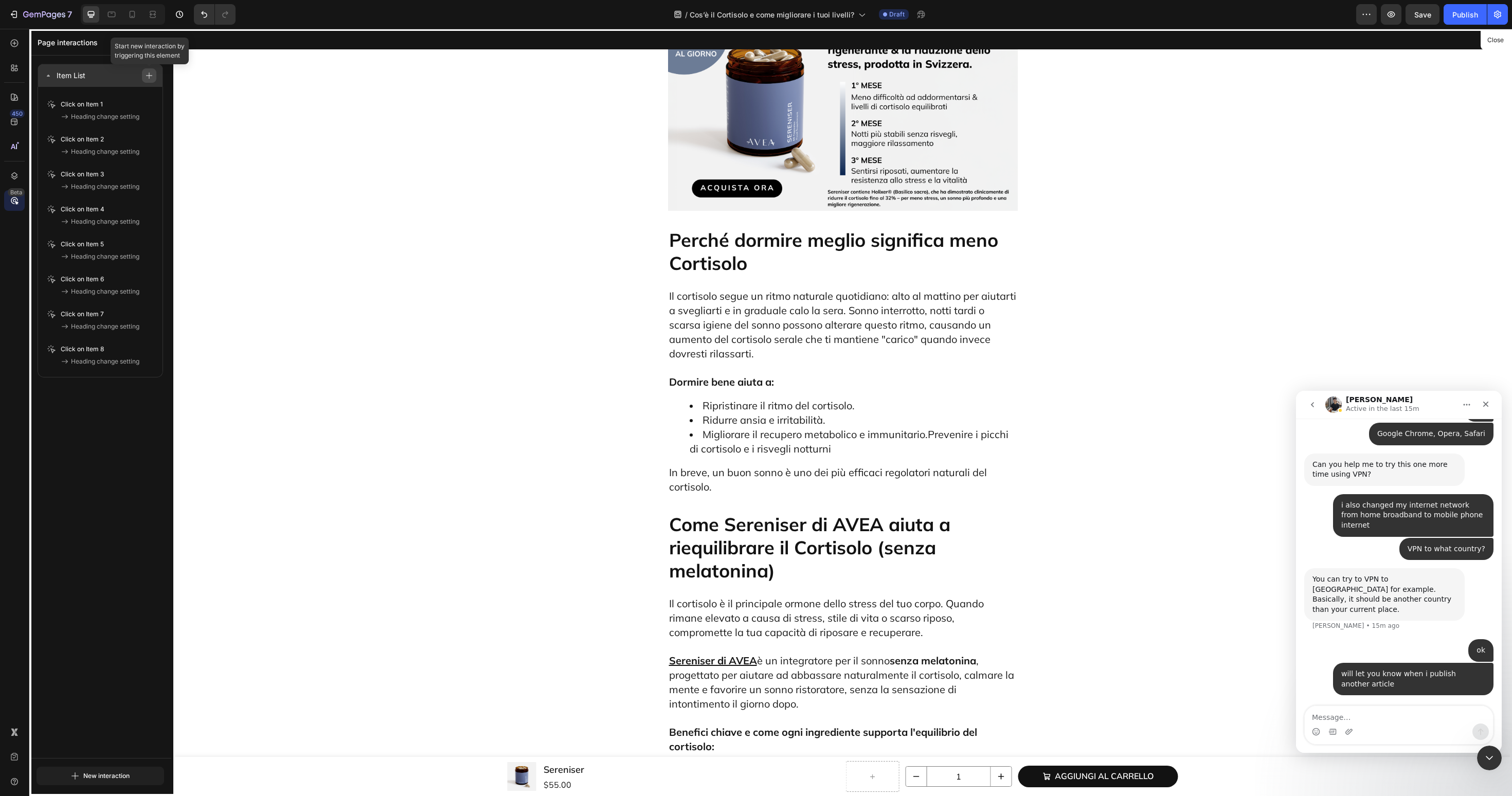
click at [150, 73] on icon "button" at bounding box center [149, 75] width 7 height 7
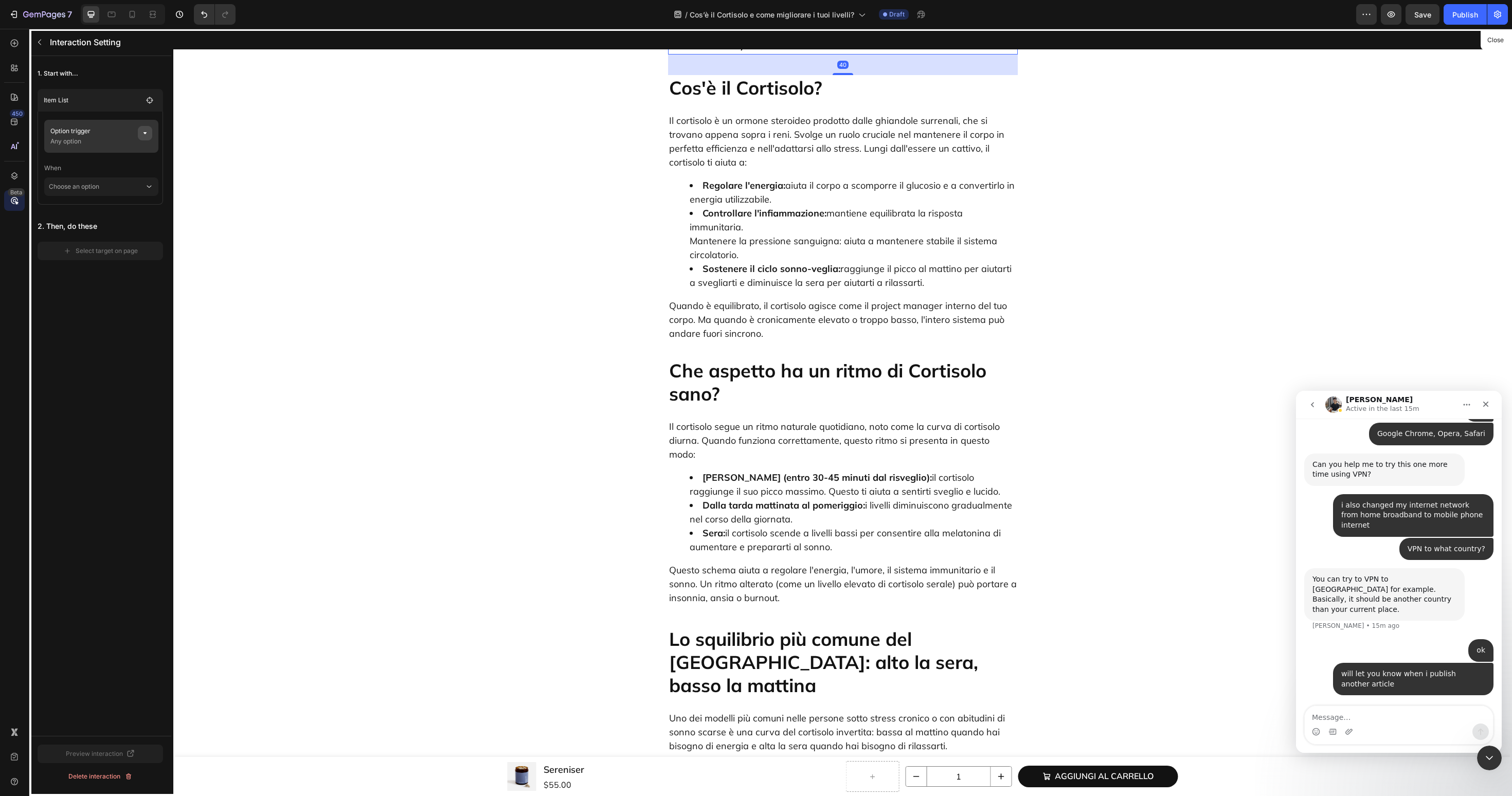
click at [145, 134] on icon "button" at bounding box center [145, 133] width 3 height 2
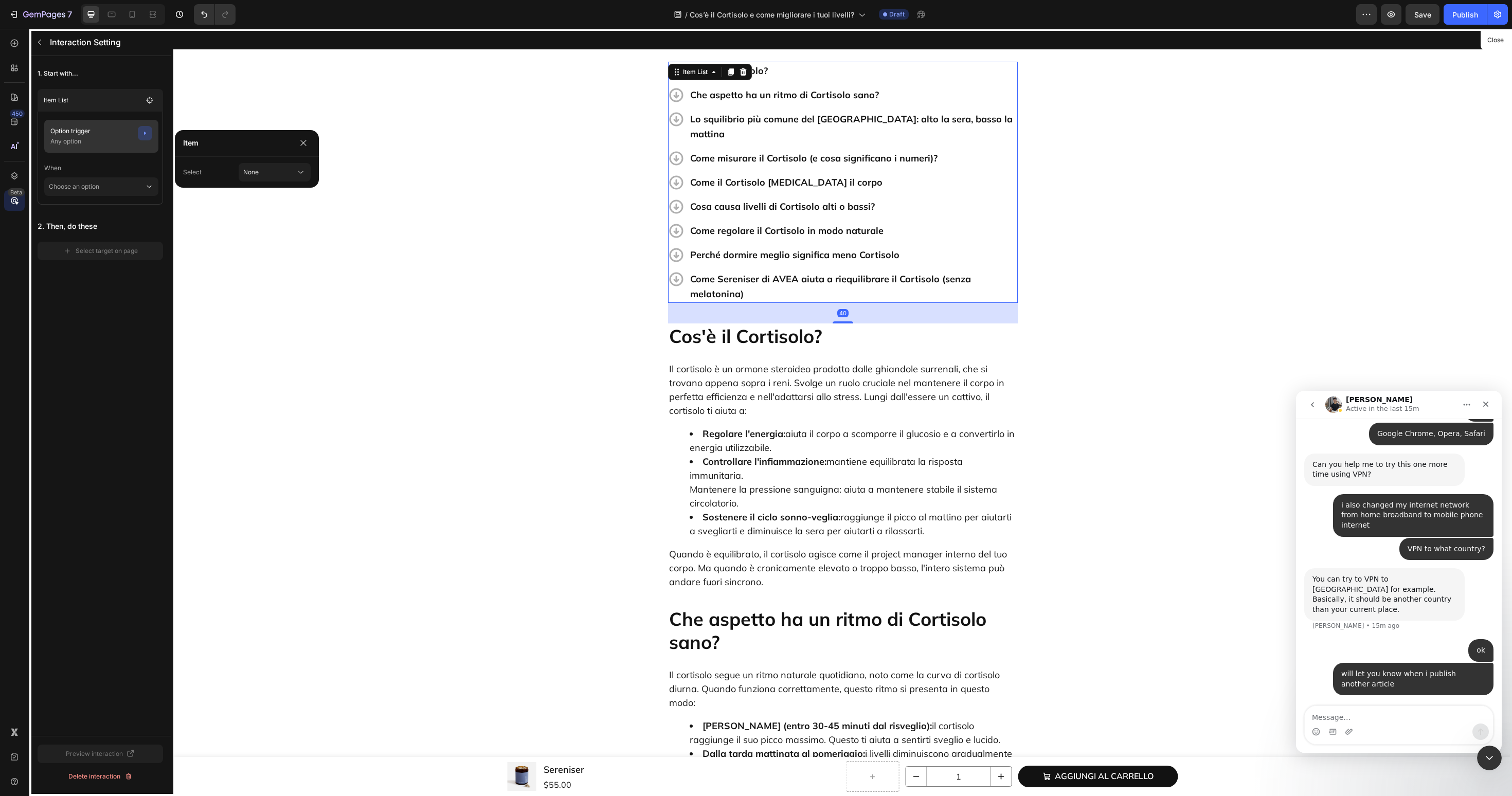
scroll to position [327, 0]
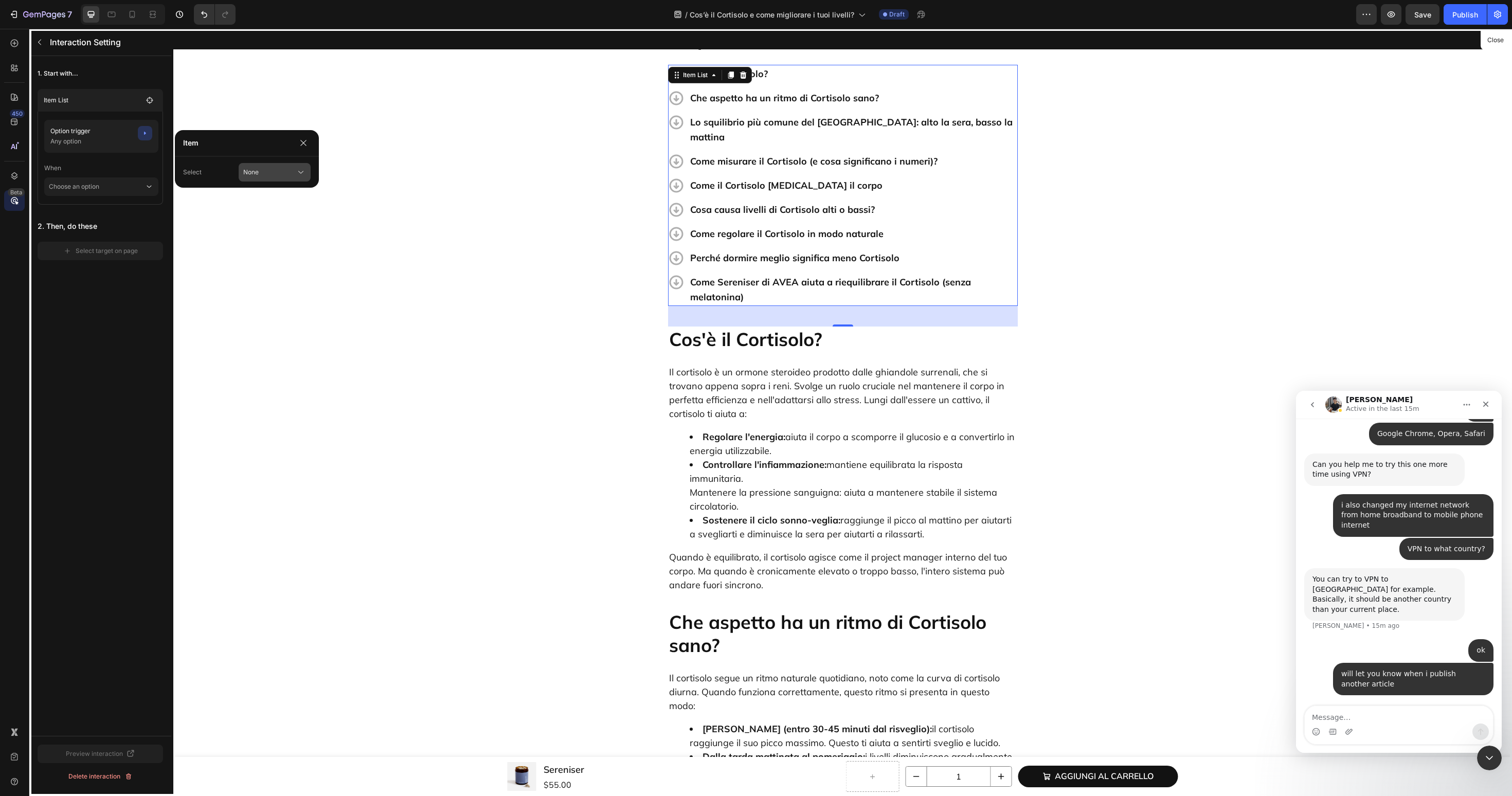
click at [292, 176] on div "None" at bounding box center [268, 172] width 50 height 9
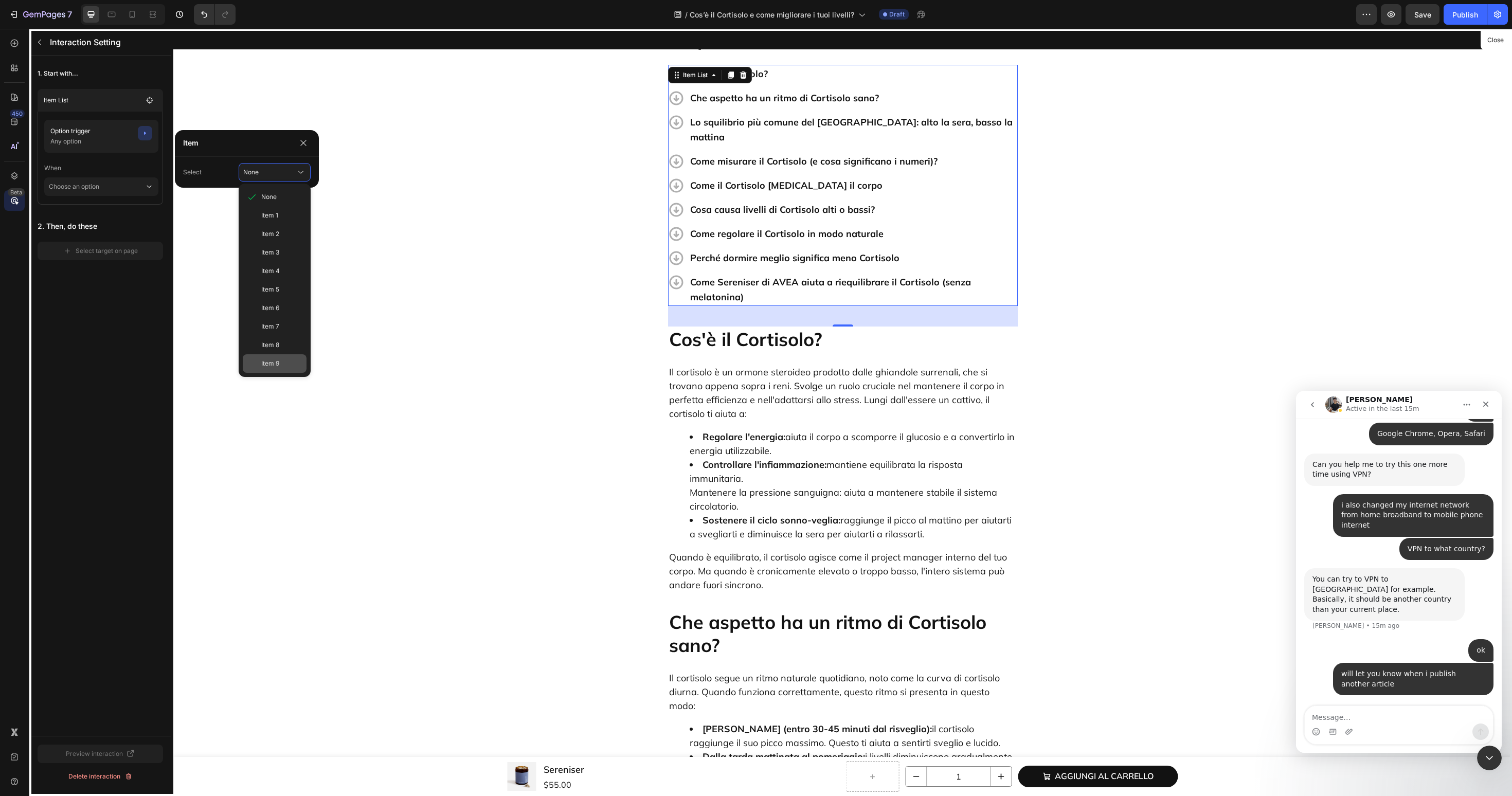
click at [273, 365] on span "Item 9" at bounding box center [270, 364] width 18 height 9
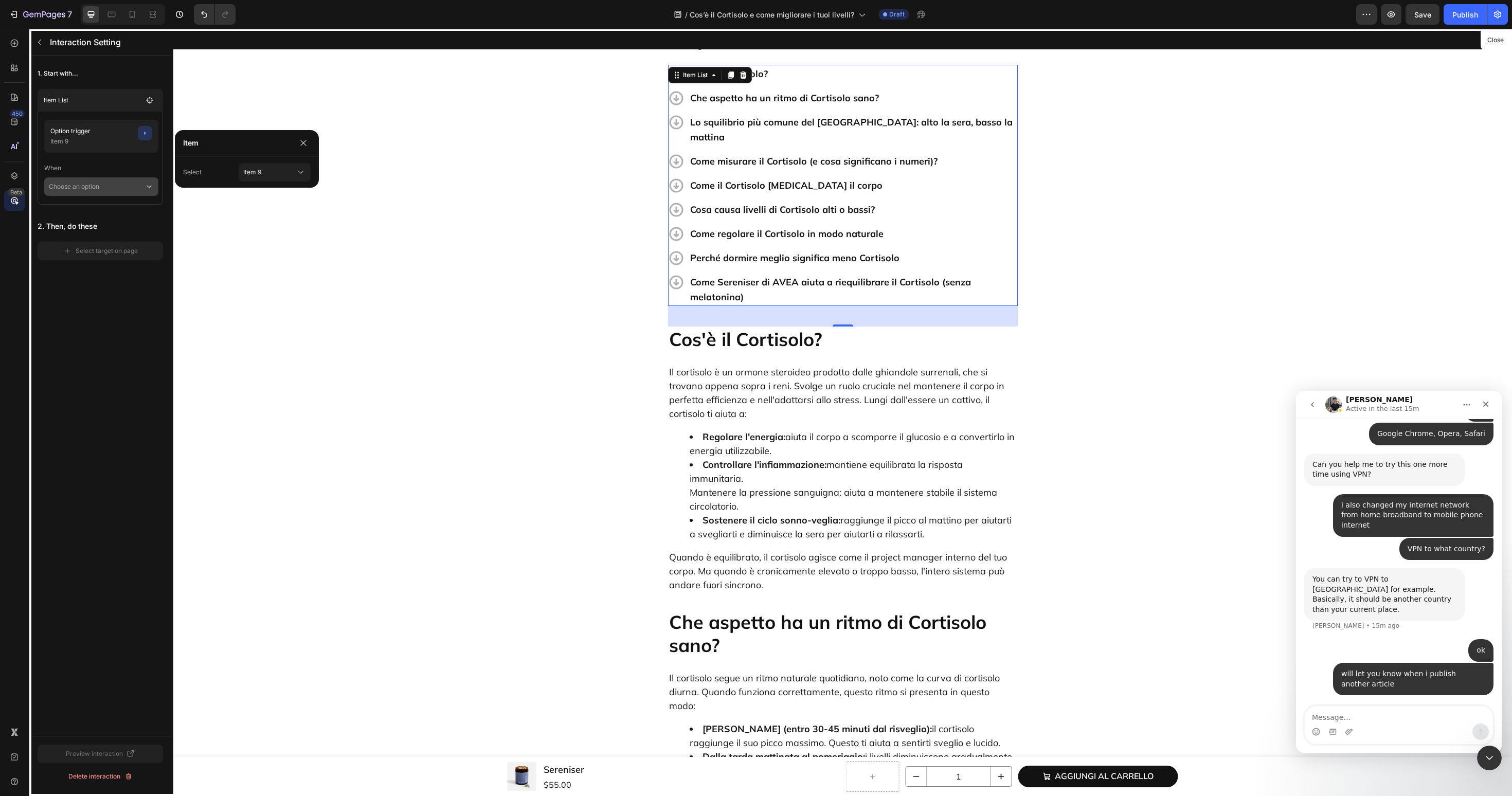
click at [124, 189] on p "Choose an option" at bounding box center [97, 187] width 96 height 18
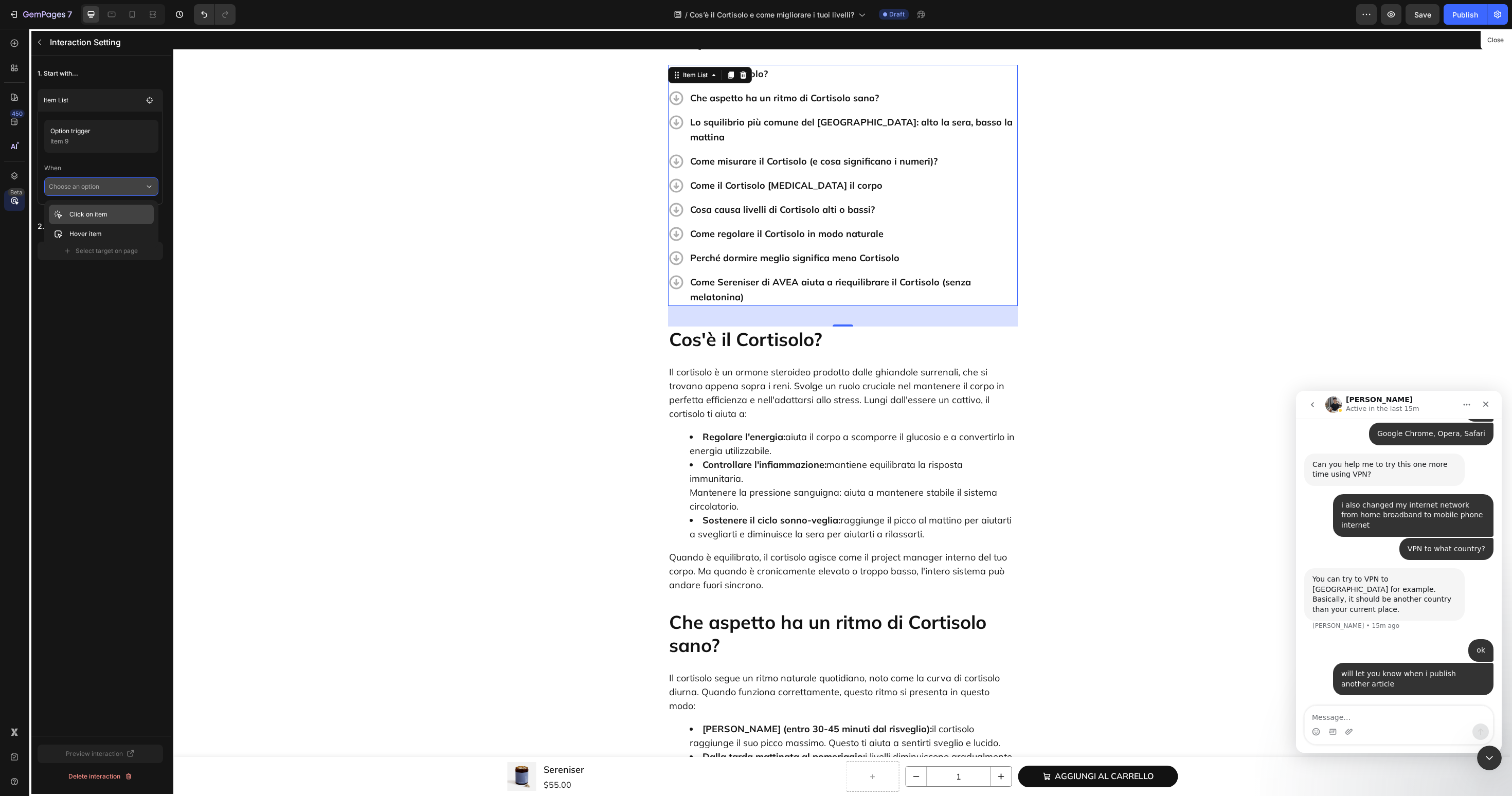
click at [115, 224] on div "Click on item" at bounding box center [102, 234] width 105 height 20
click at [111, 270] on button "Select target on page" at bounding box center [100, 266] width 125 height 18
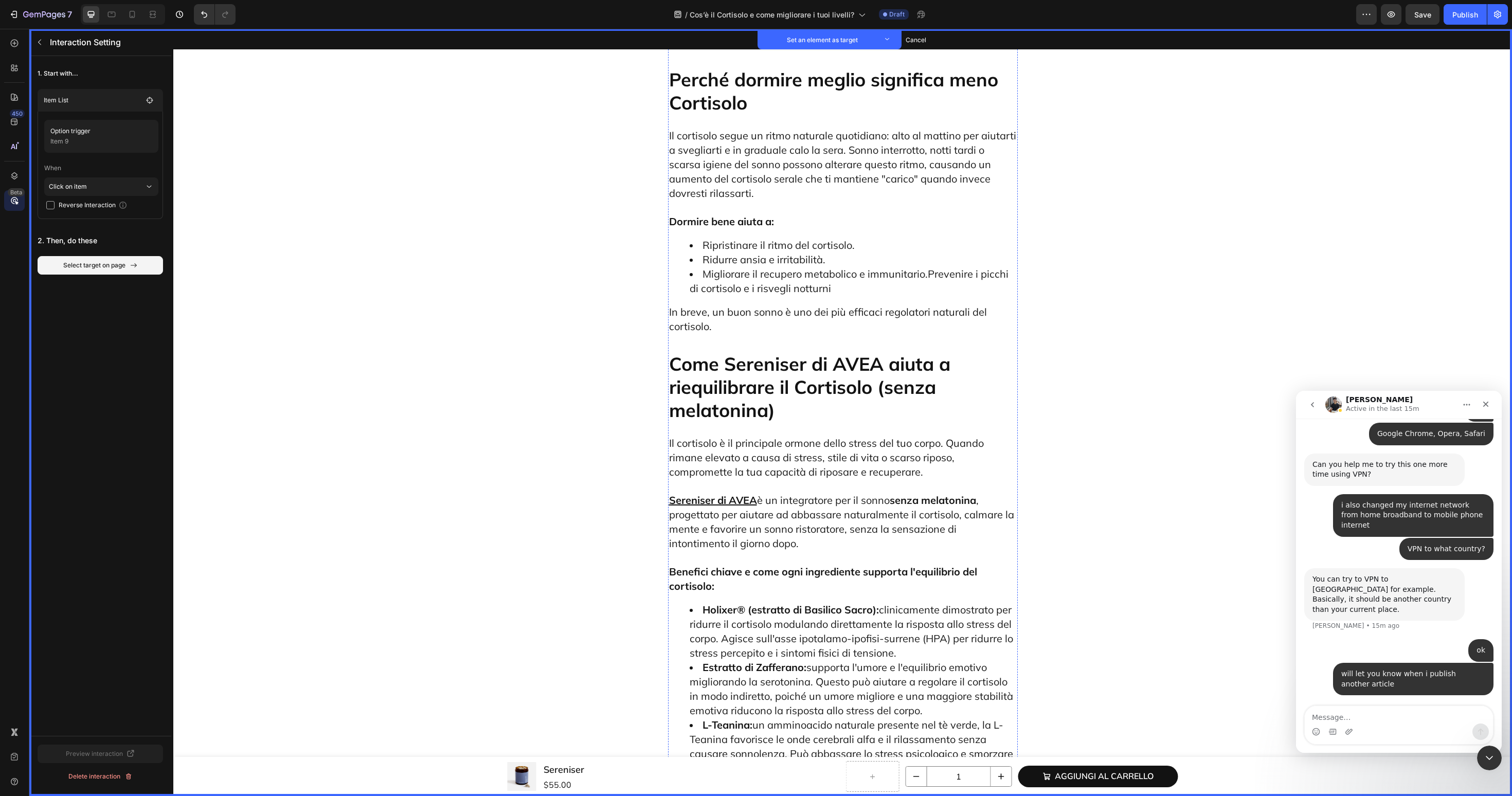
scroll to position [4023, 0]
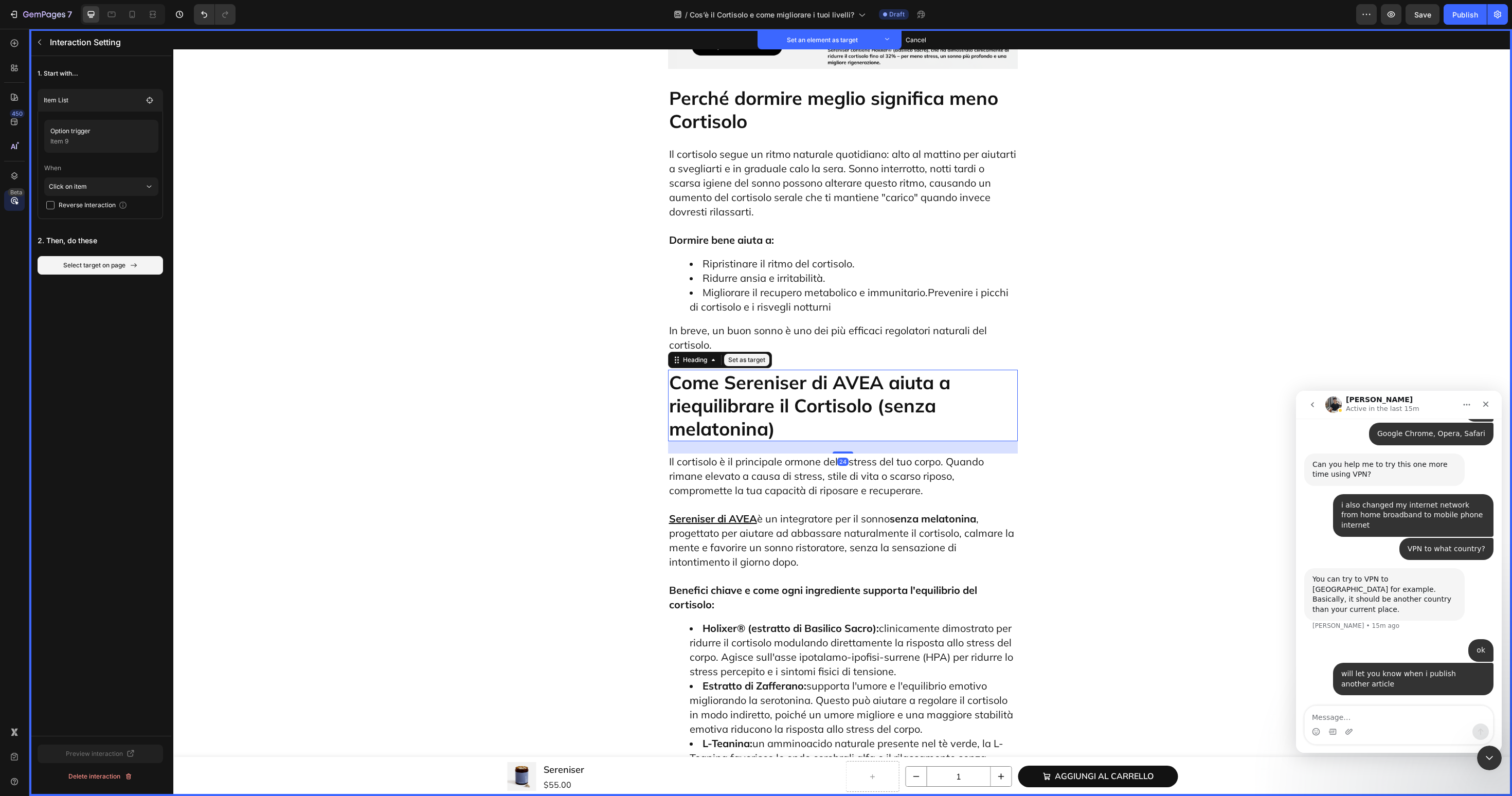
click at [745, 371] on p "Come Sereniser di AVEA aiuta a riequilibrare il Cortisolo (senza melatonina)" at bounding box center [843, 406] width 347 height 70
click at [754, 354] on button "Set as target" at bounding box center [746, 360] width 45 height 12
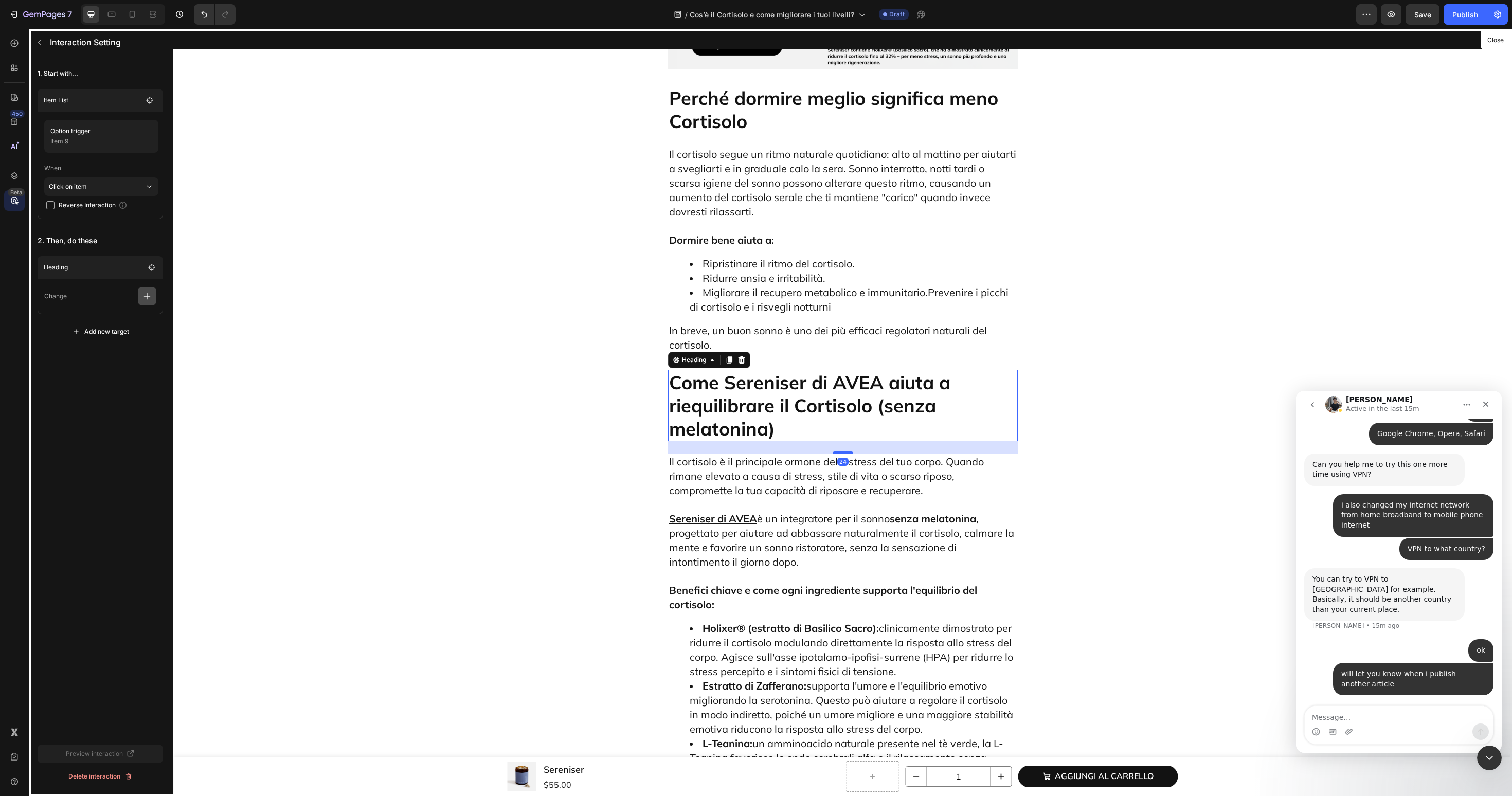
click at [149, 298] on icon "button" at bounding box center [147, 296] width 10 height 10
click at [115, 376] on p "Scroll to" at bounding box center [98, 375] width 109 height 18
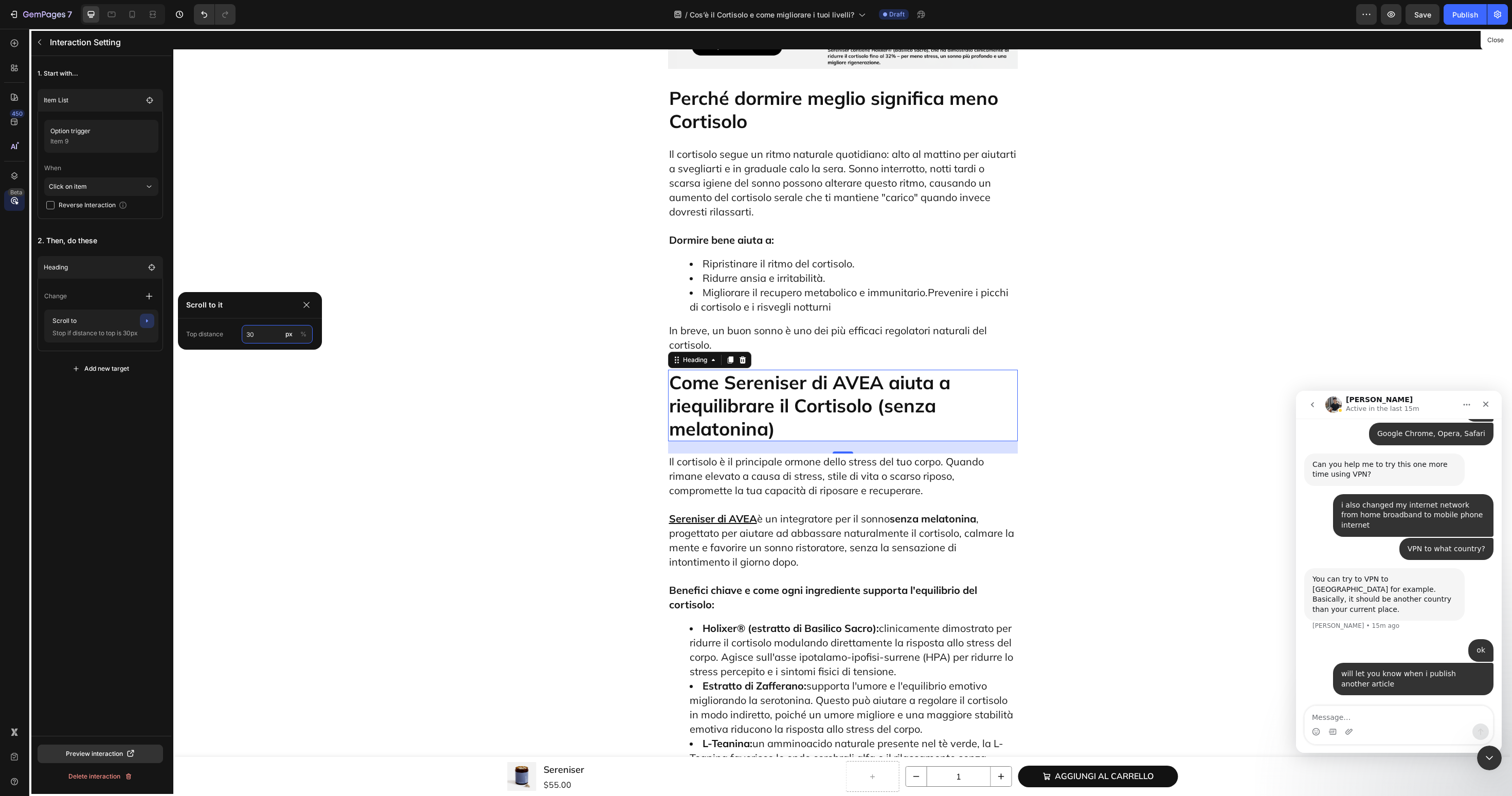
click at [263, 338] on input "30" at bounding box center [277, 334] width 71 height 18
type input "60"
click at [93, 430] on div "1. Start with... Item List Option trigger Item 9 When Click on item Reverse Int…" at bounding box center [100, 396] width 142 height 680
click at [42, 47] on button "button" at bounding box center [39, 42] width 16 height 16
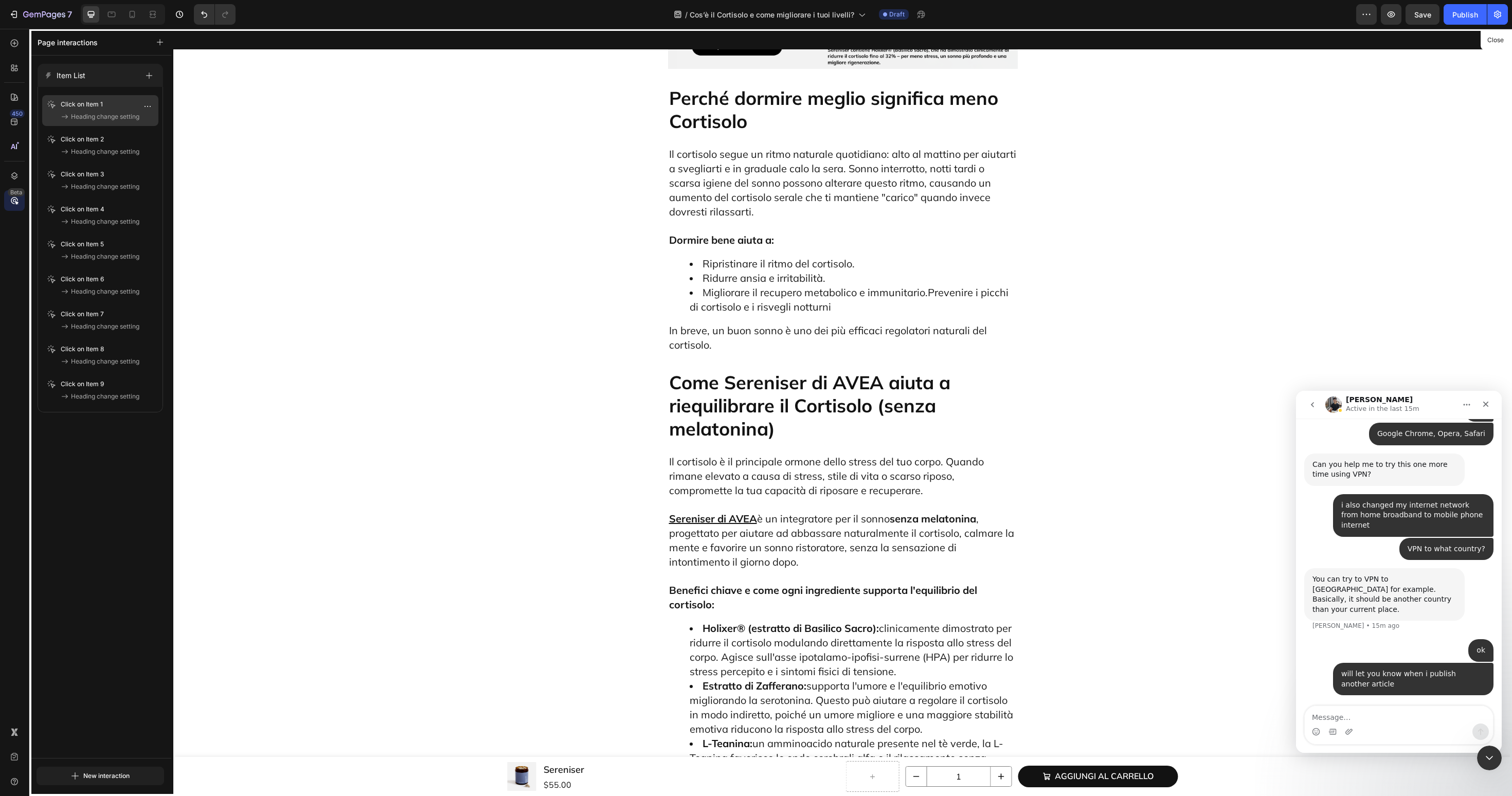
click at [132, 113] on span "Heading change setting" at bounding box center [105, 117] width 68 height 10
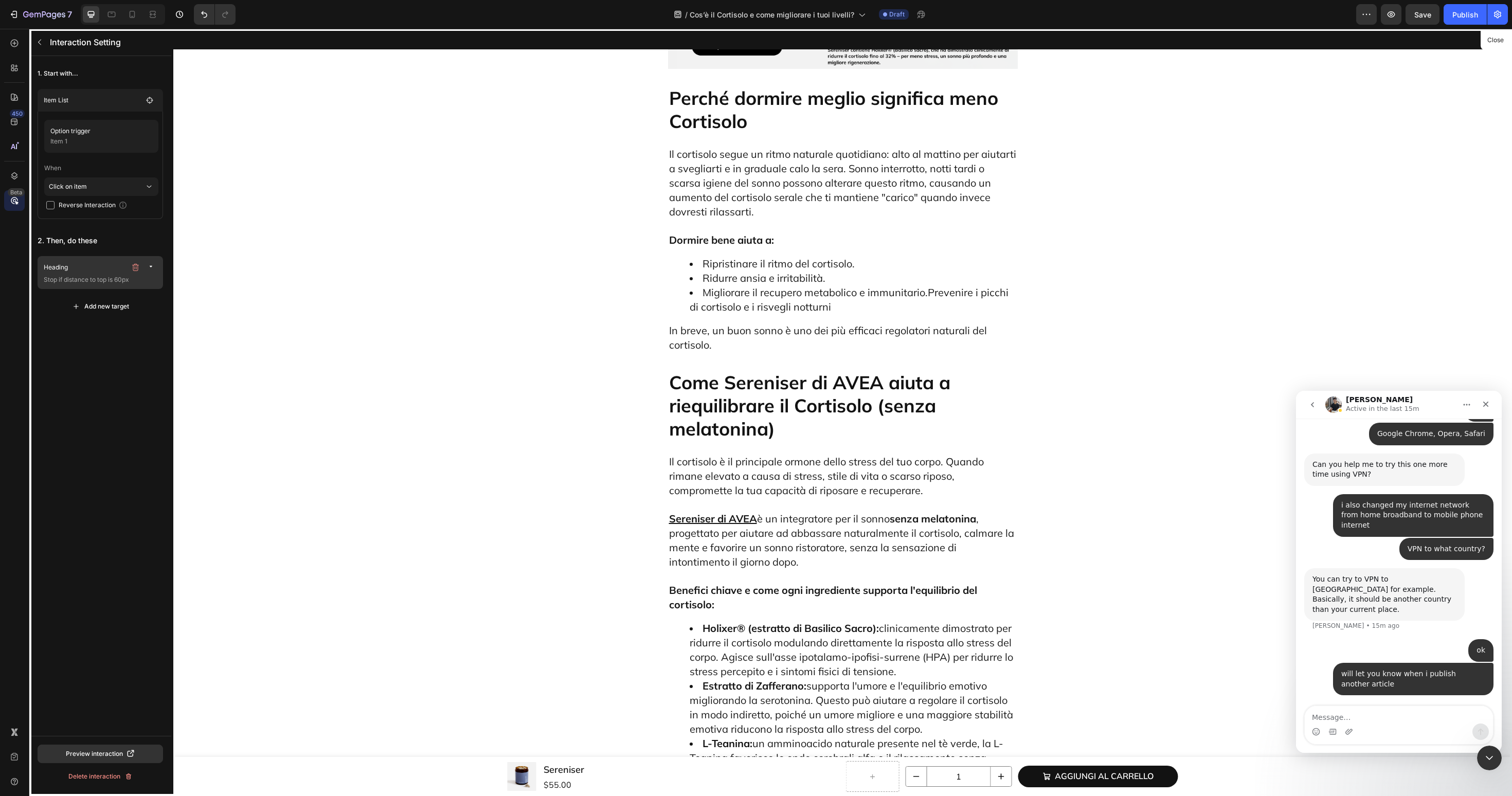
click at [92, 273] on div "Heading" at bounding box center [102, 268] width 115 height 14
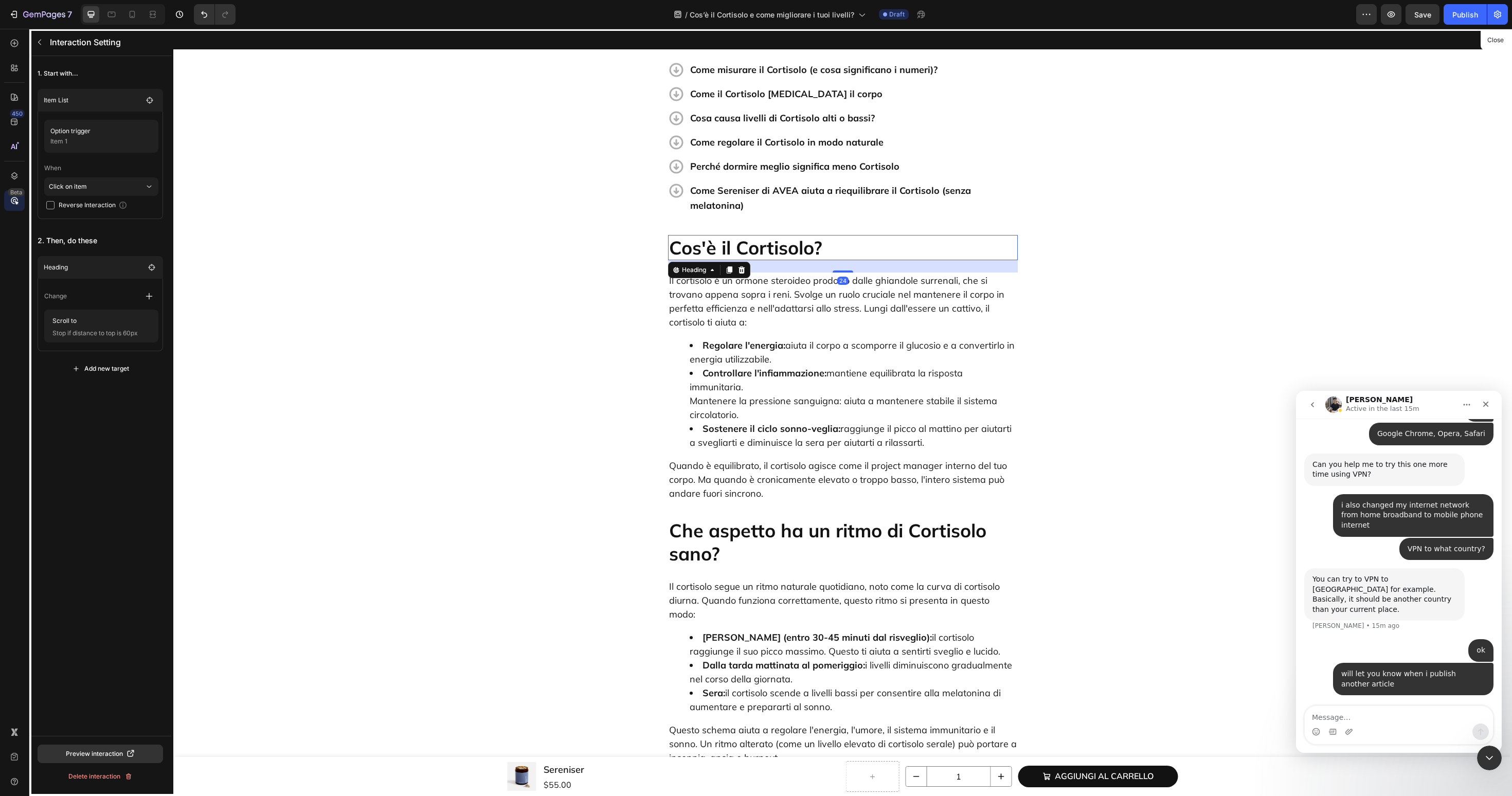
scroll to position [413, 0]
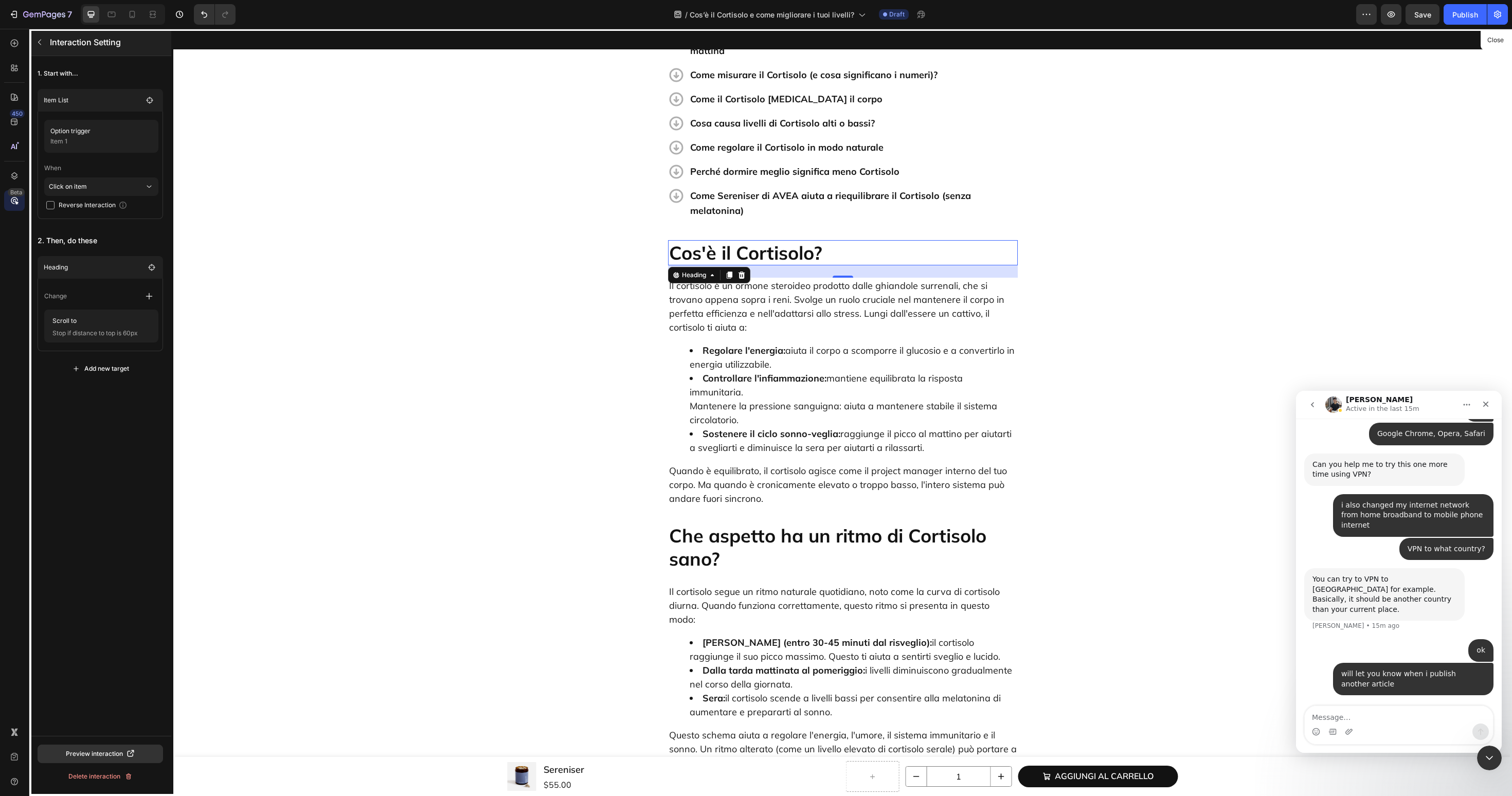
click at [42, 43] on icon "button" at bounding box center [39, 42] width 9 height 9
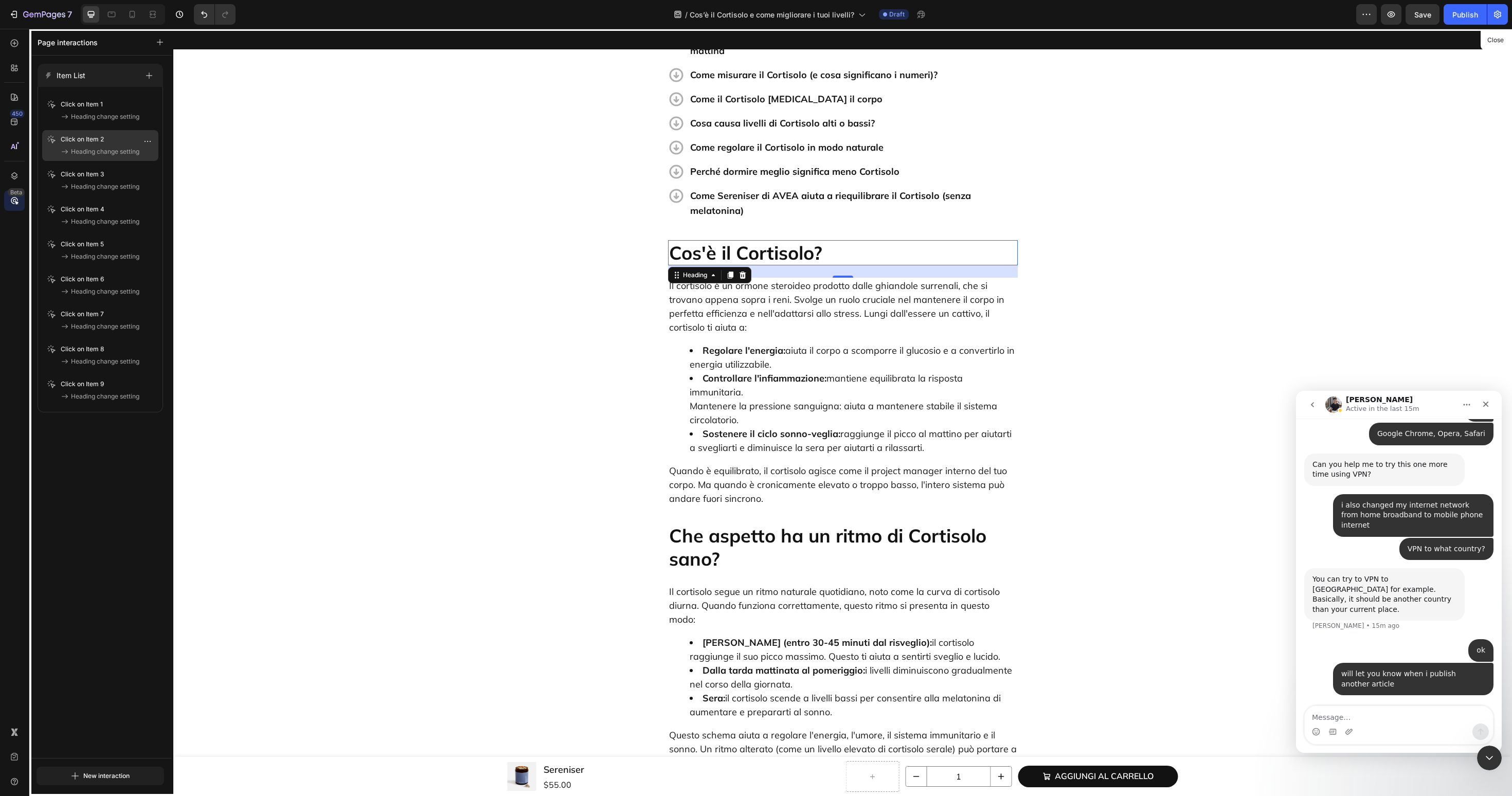
click at [102, 159] on div "Click on Item 2 Heading change setting" at bounding box center [100, 145] width 116 height 31
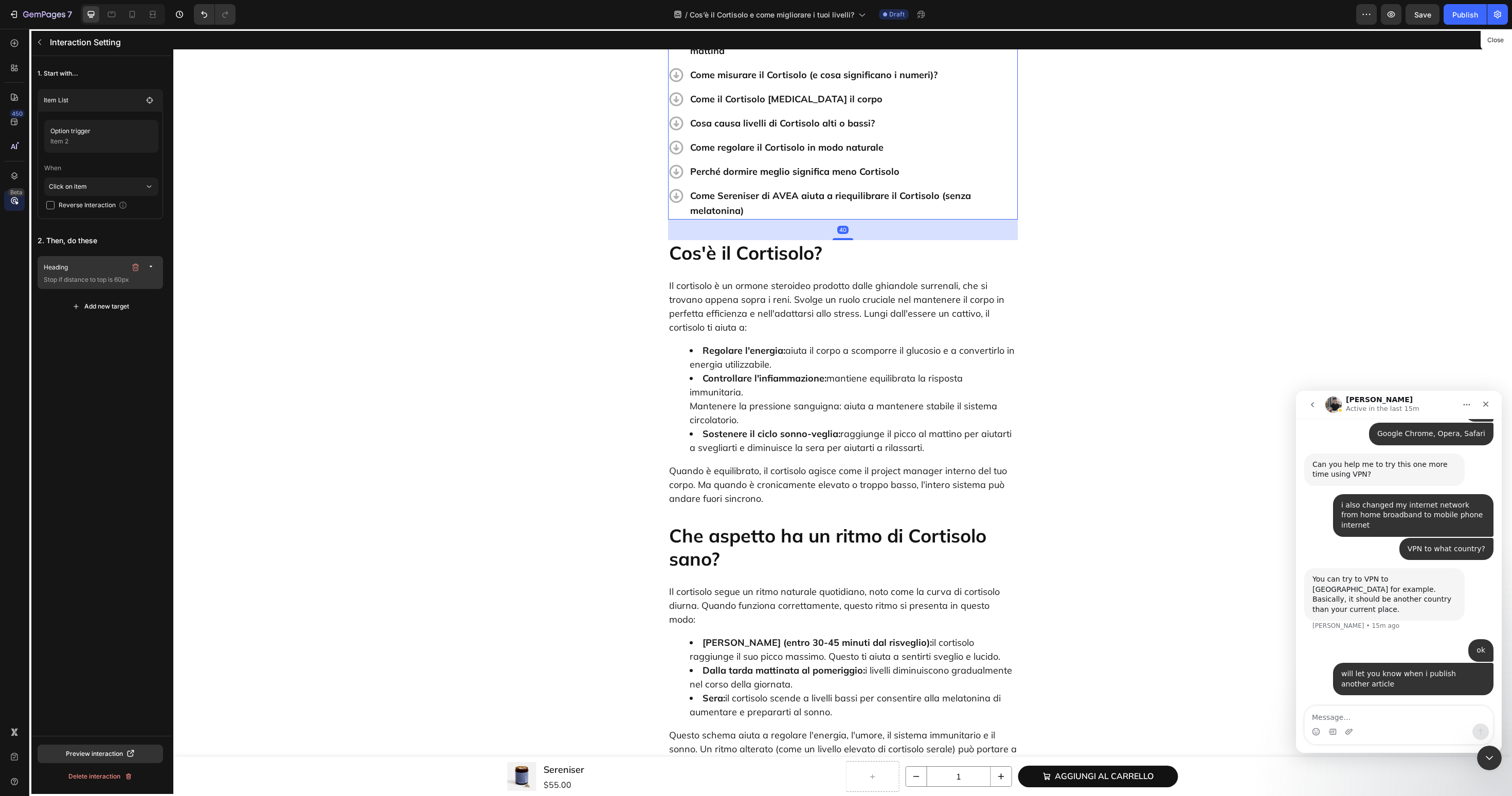
click at [104, 279] on p "Stop if distance to top is 60px" at bounding box center [102, 280] width 115 height 10
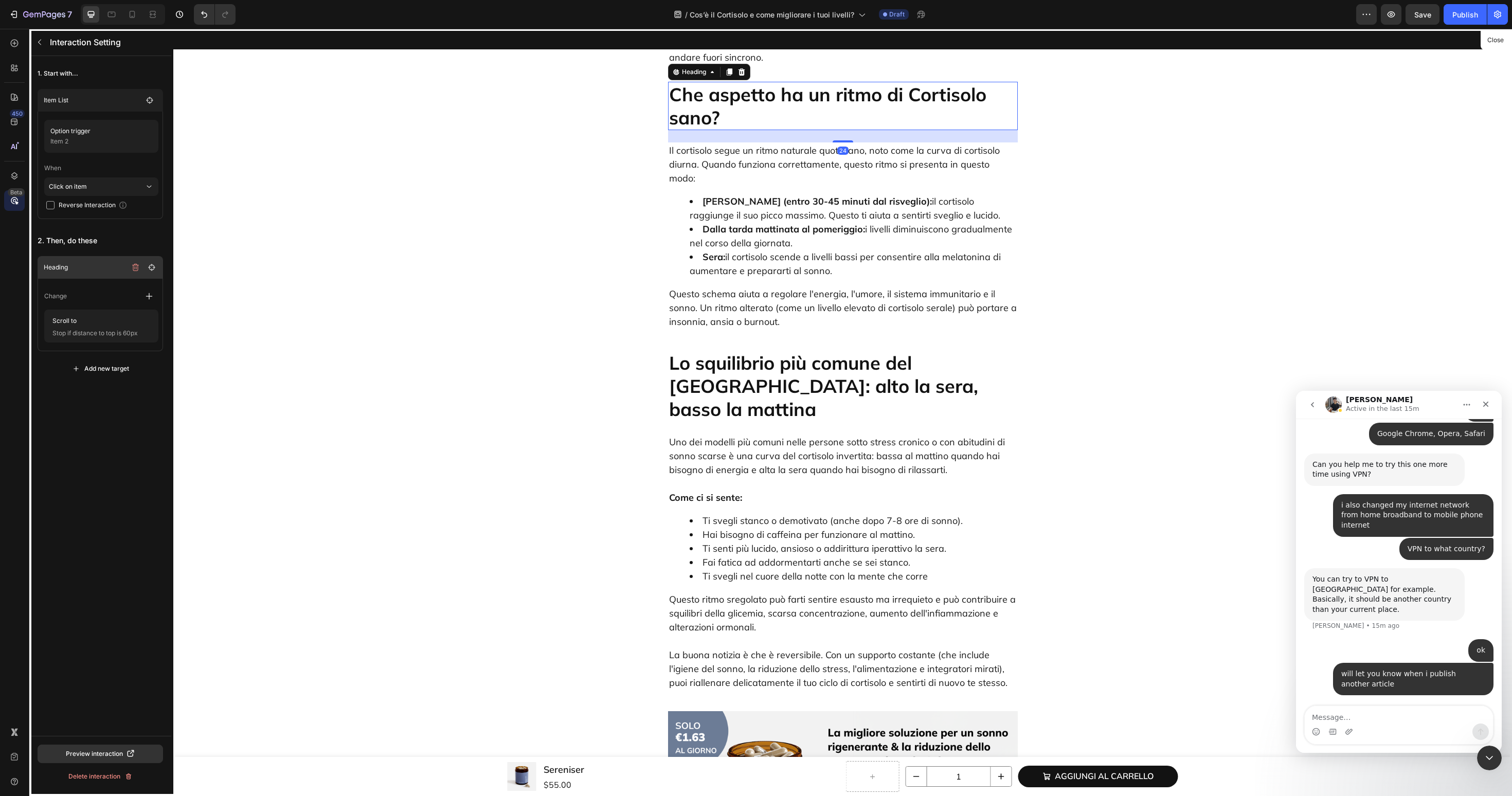
scroll to position [856, 0]
click at [42, 44] on icon "button" at bounding box center [39, 42] width 9 height 9
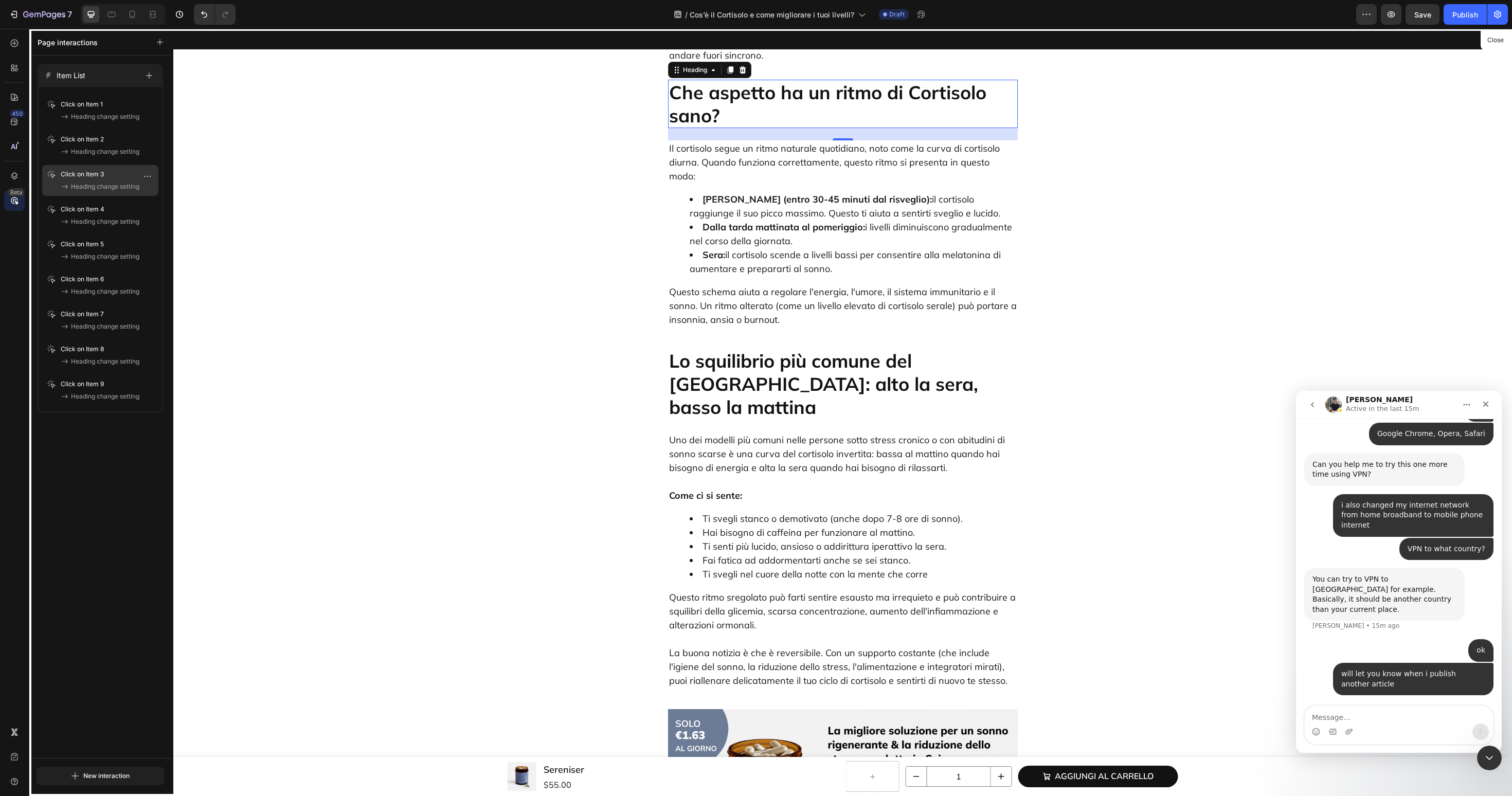
click at [107, 180] on div "Click on Item 3 Heading change setting" at bounding box center [100, 180] width 108 height 23
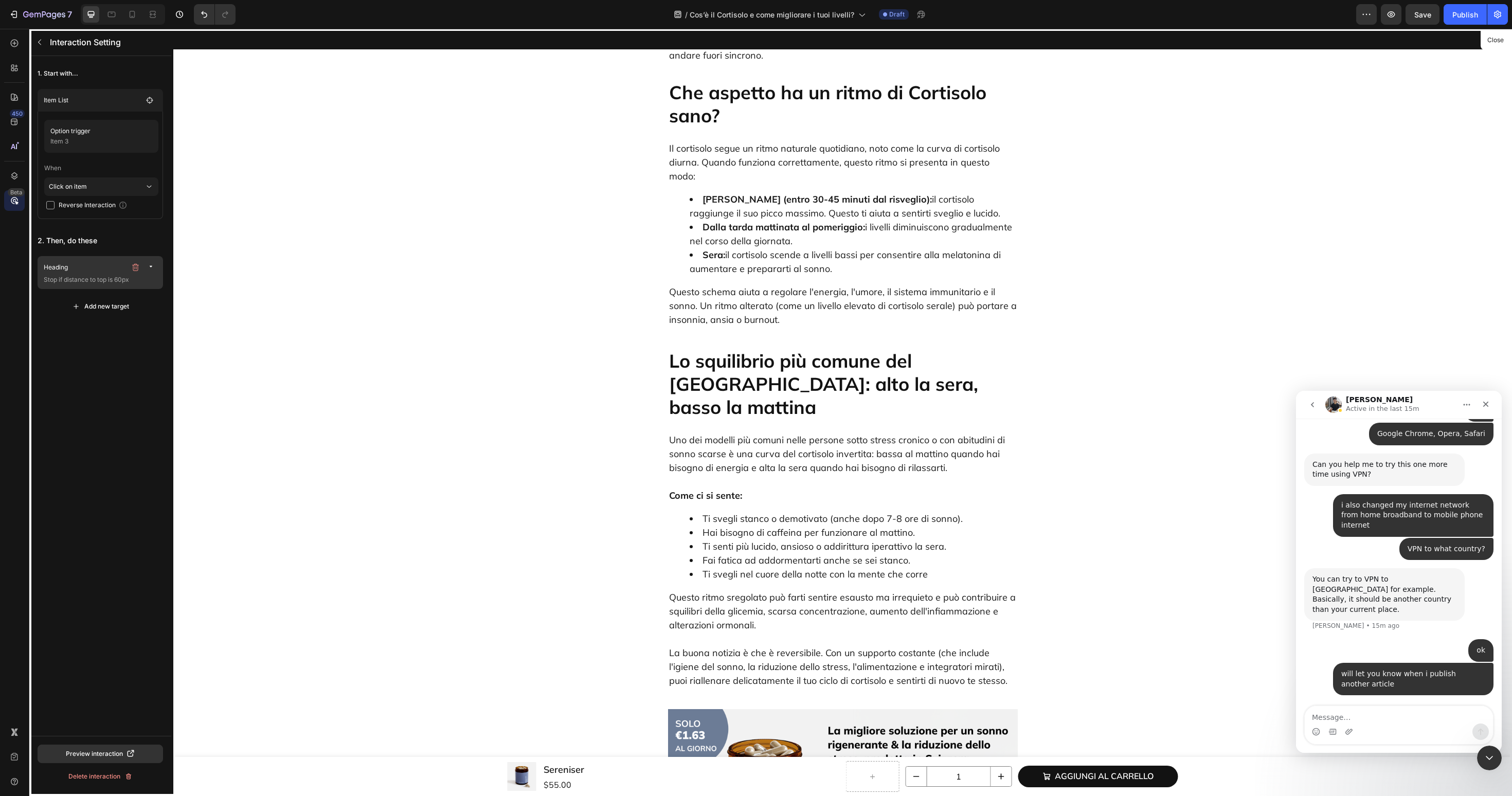
click at [112, 283] on p "Stop if distance to top is 60px" at bounding box center [102, 280] width 115 height 10
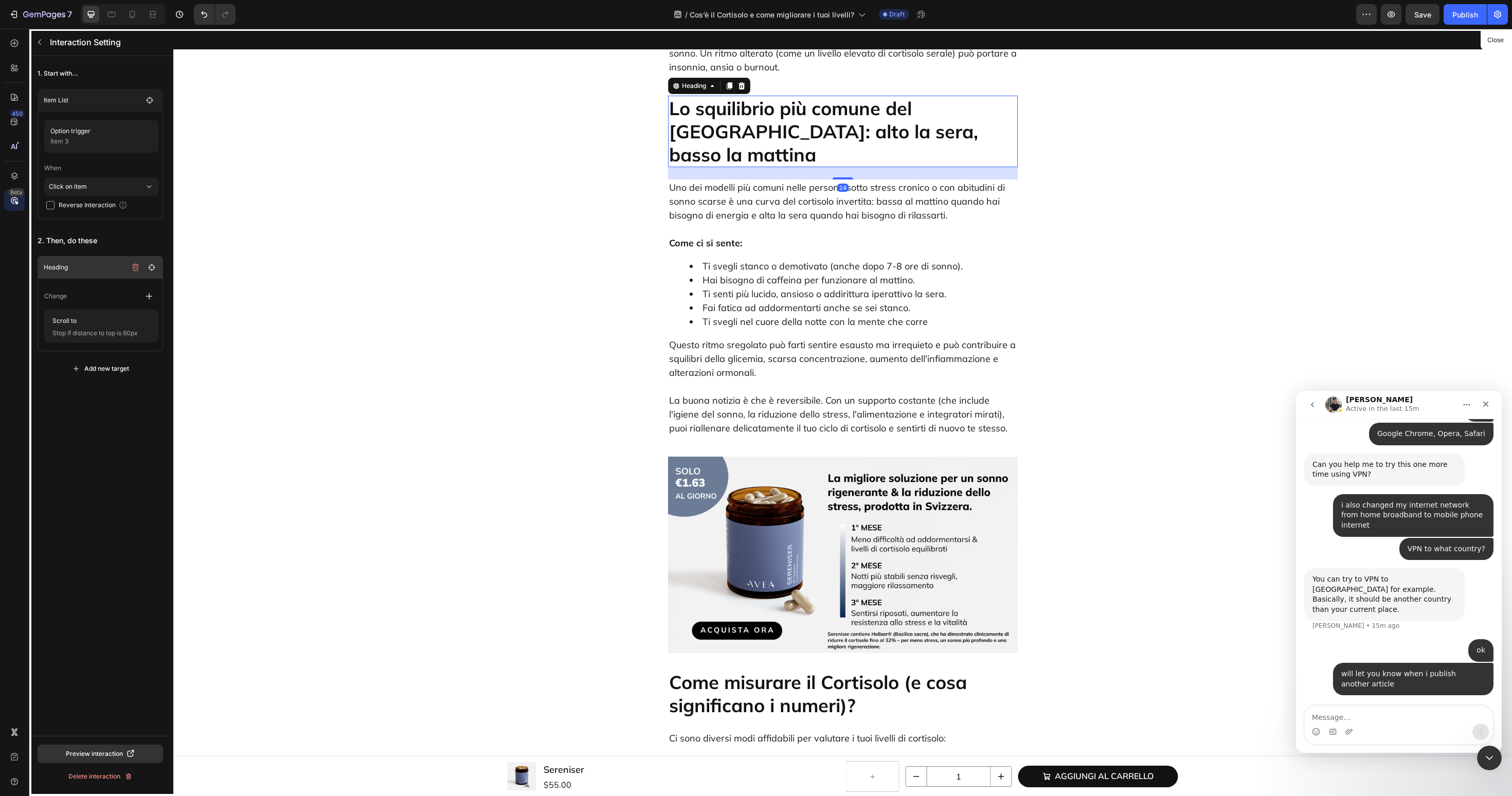
scroll to position [1111, 0]
click at [41, 43] on icon "button" at bounding box center [39, 42] width 9 height 9
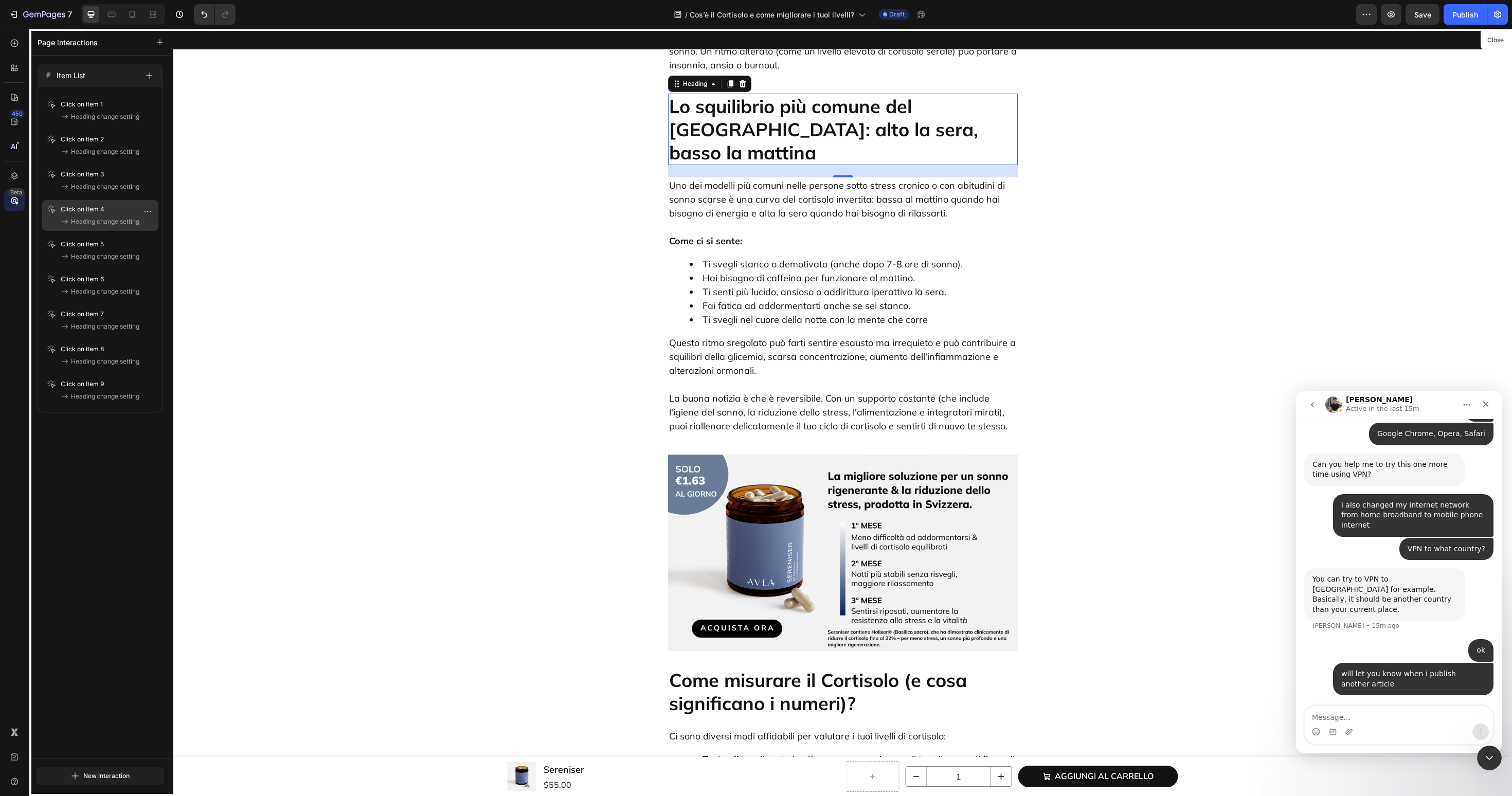
click at [77, 210] on p "Click on Item 4" at bounding box center [90, 209] width 58 height 10
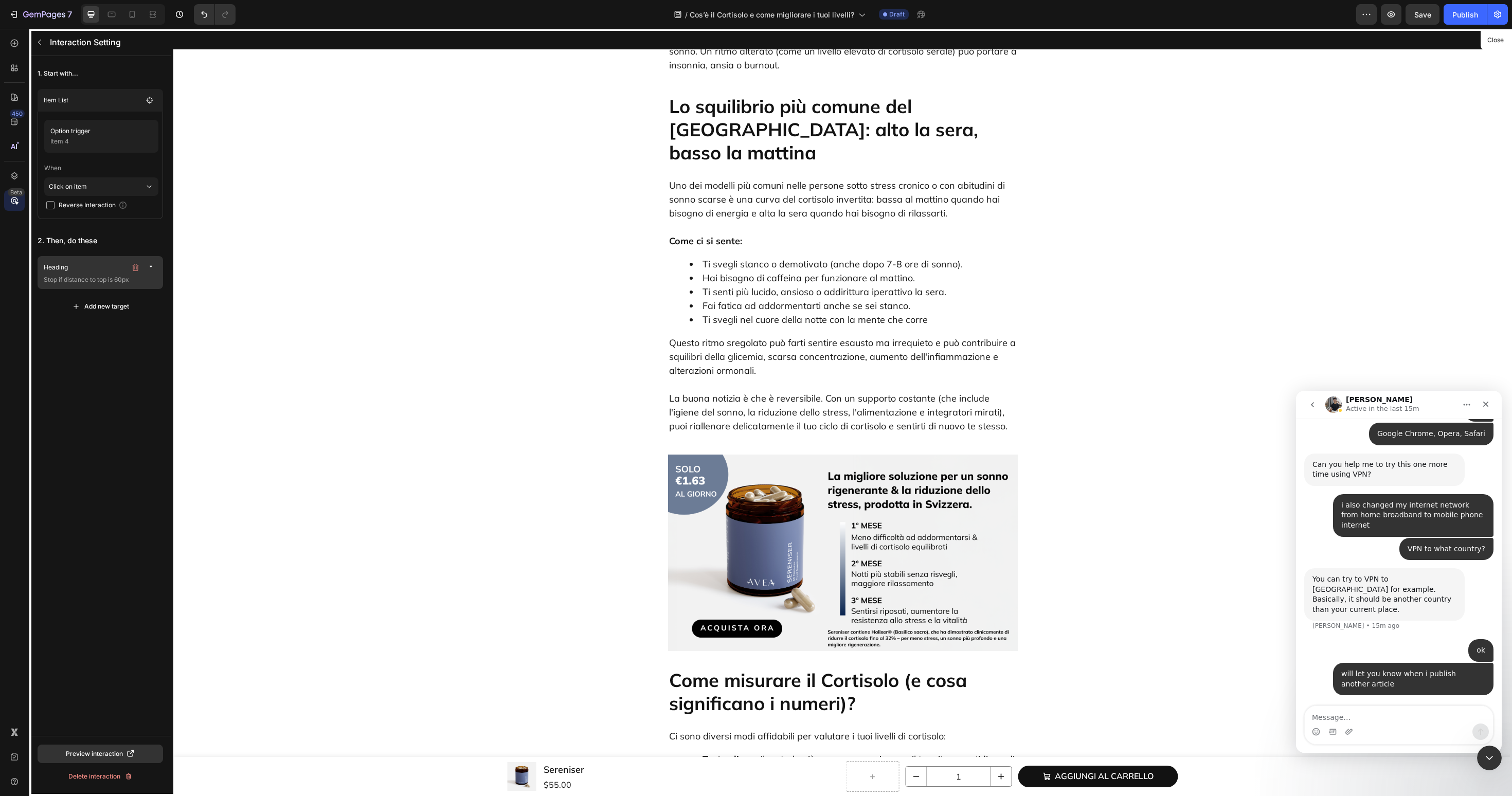
click at [87, 279] on p "Stop if distance to top is 60px" at bounding box center [102, 280] width 115 height 10
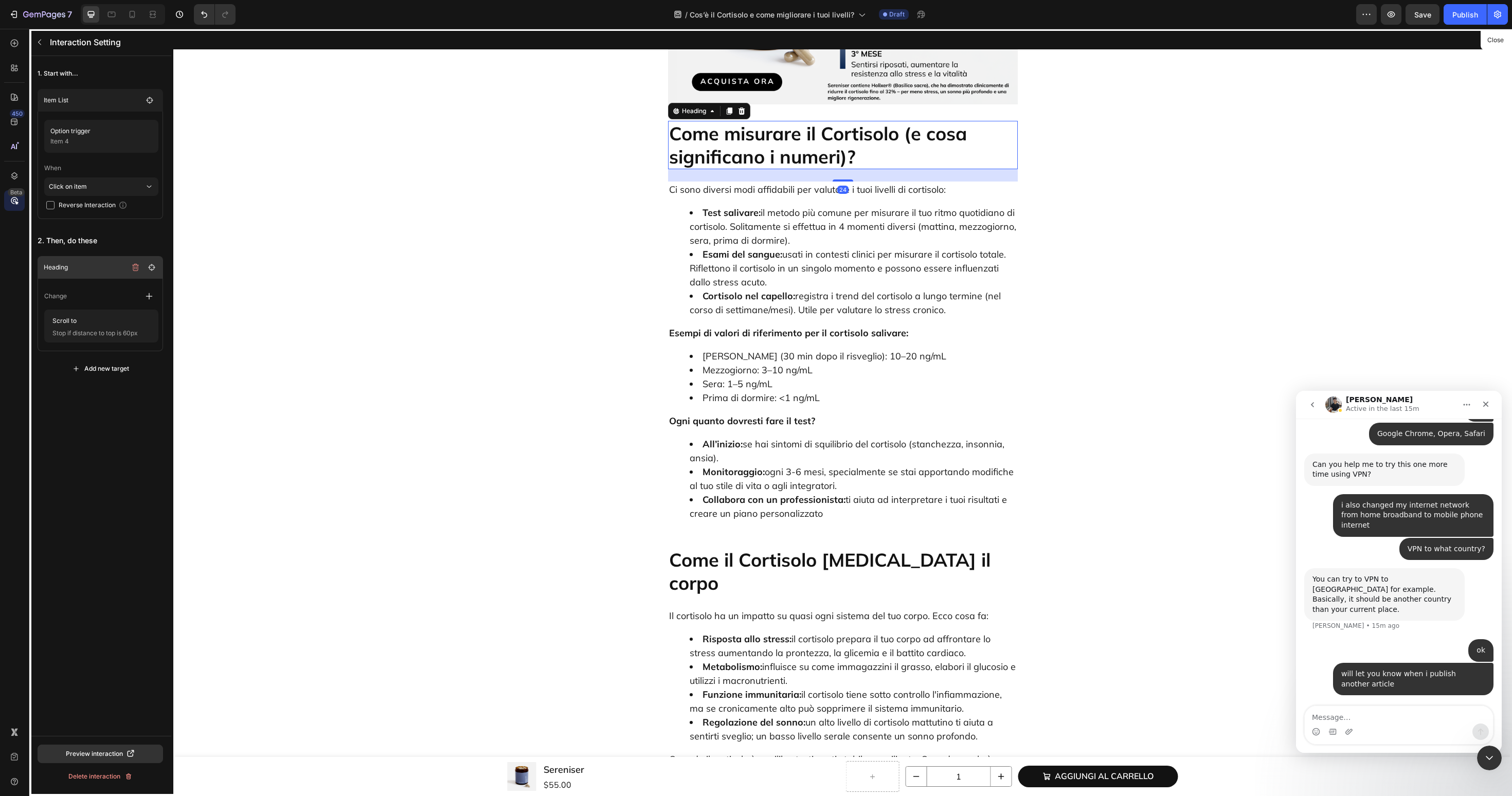
scroll to position [1662, 0]
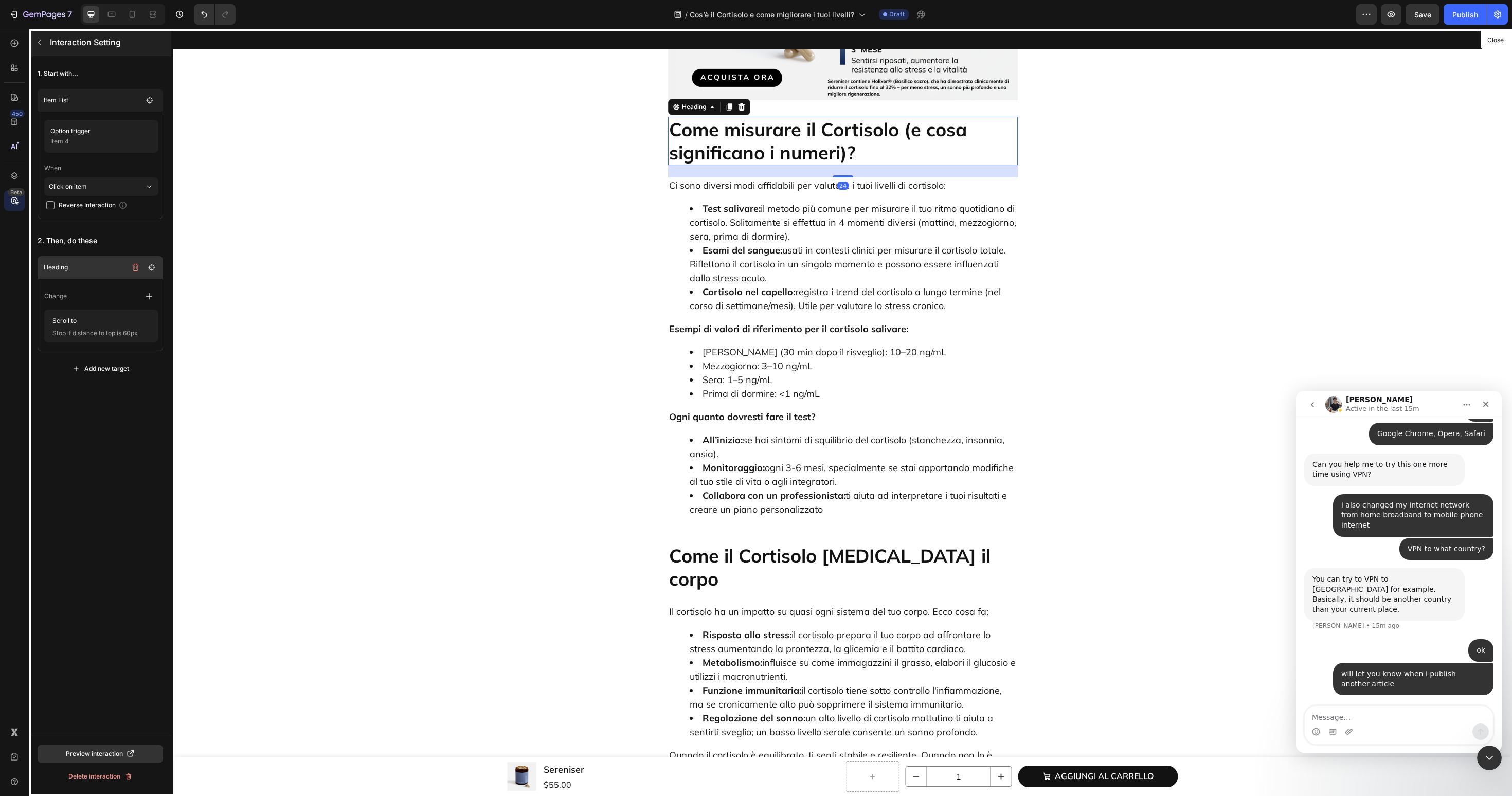
click at [43, 39] on icon "button" at bounding box center [39, 42] width 9 height 9
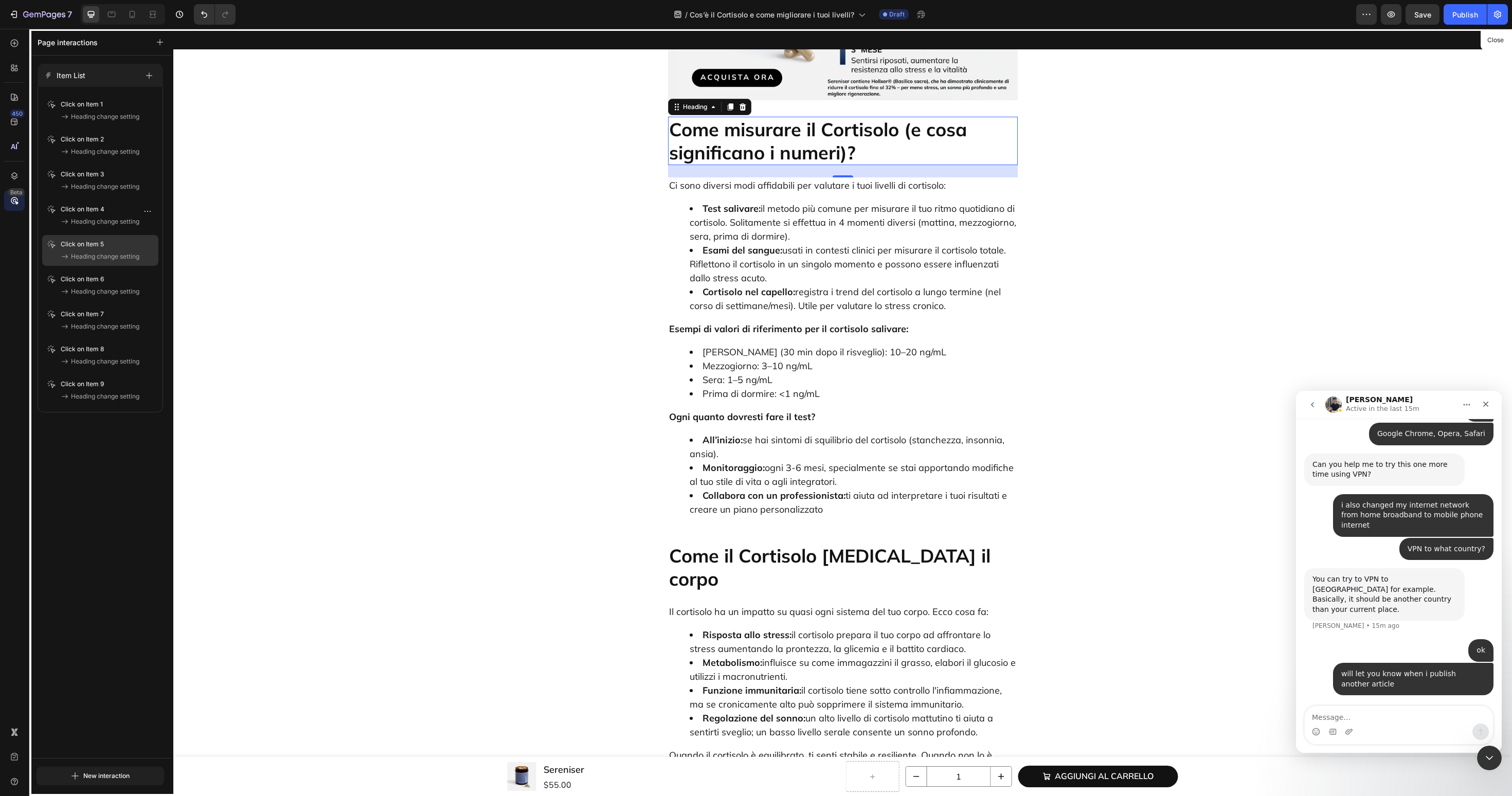
click at [79, 254] on span "Heading change setting" at bounding box center [105, 257] width 68 height 10
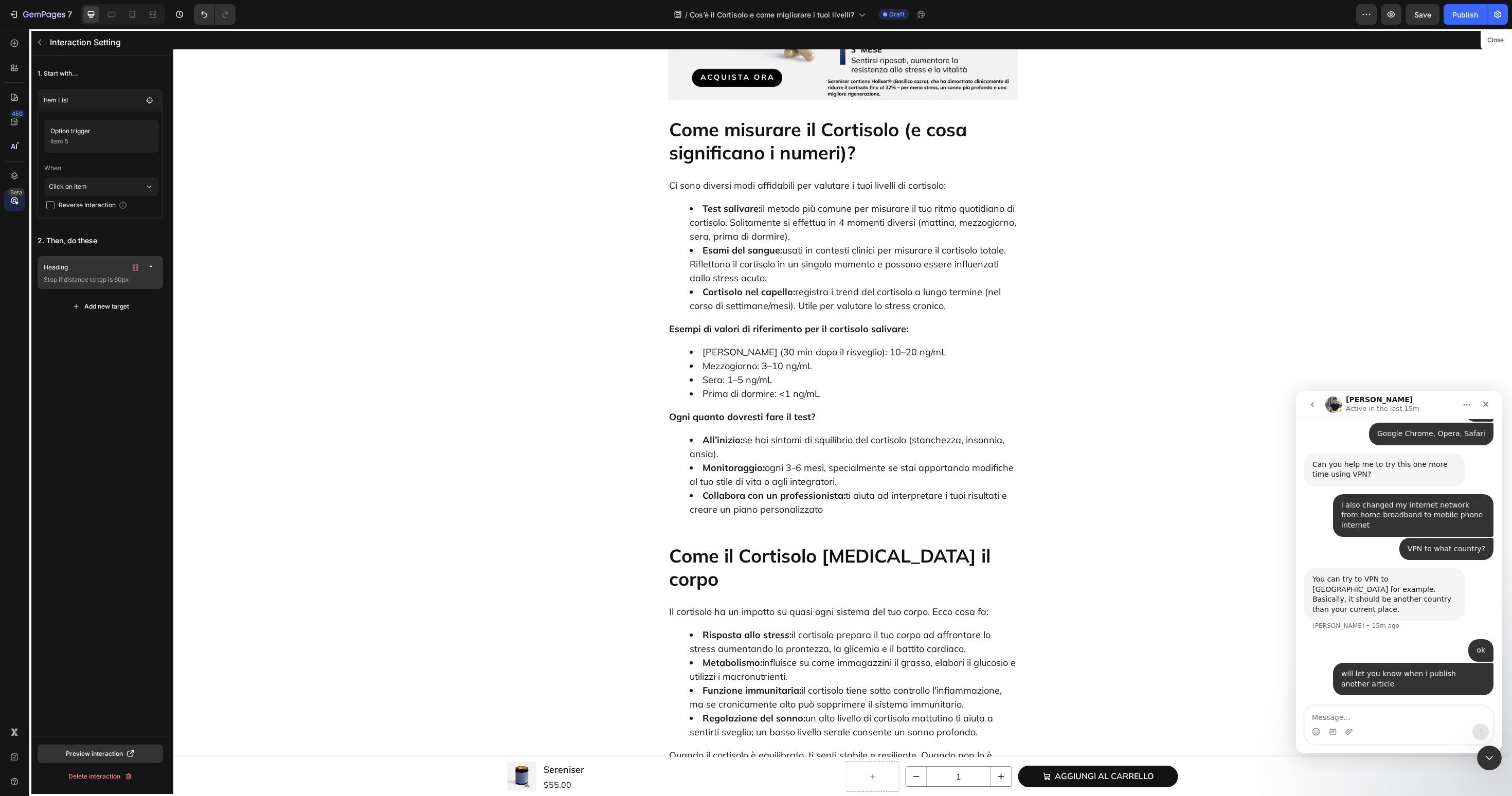
click at [92, 283] on p "Stop if distance to top is 60px" at bounding box center [102, 280] width 115 height 10
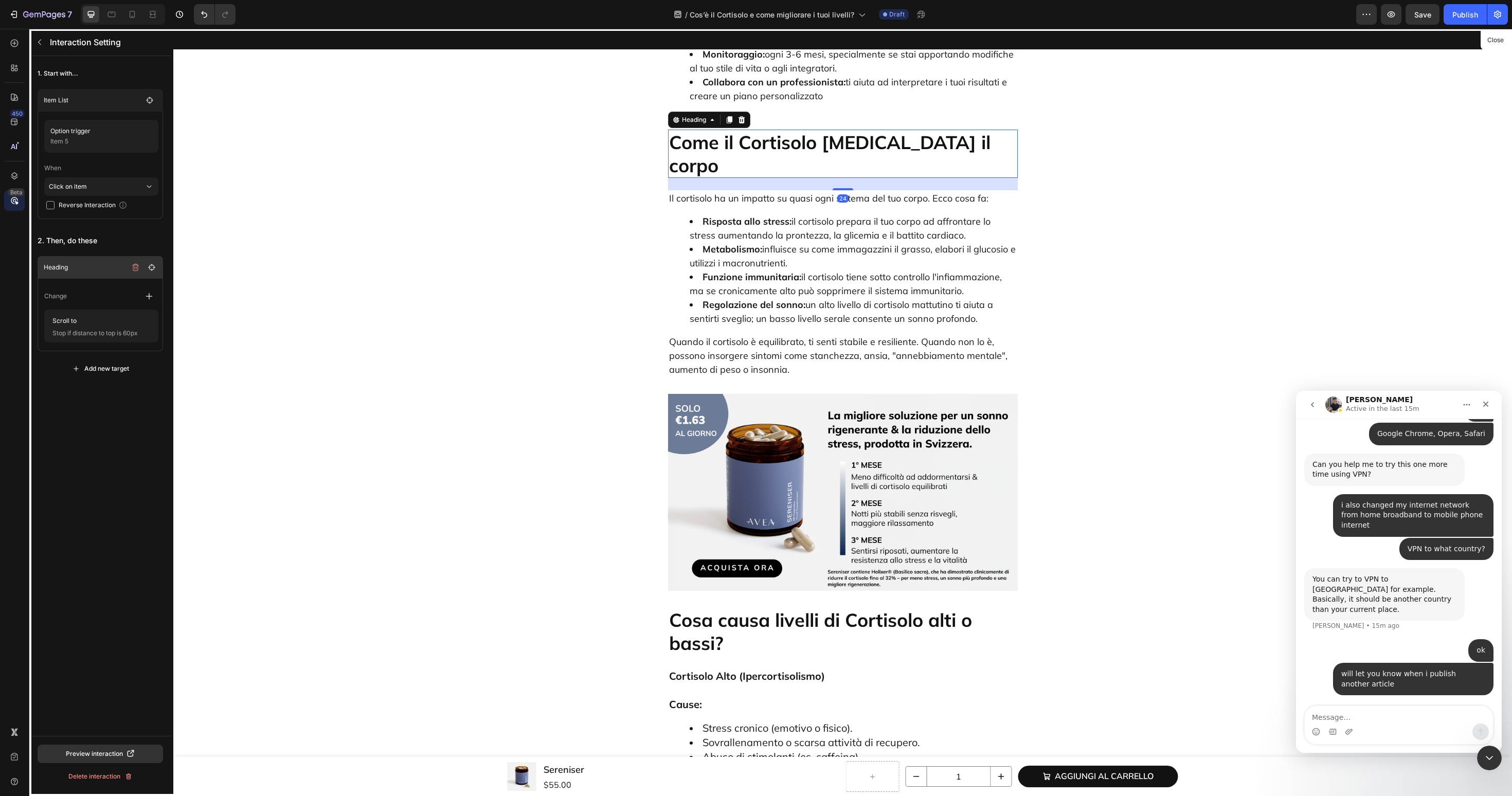
scroll to position [2088, 0]
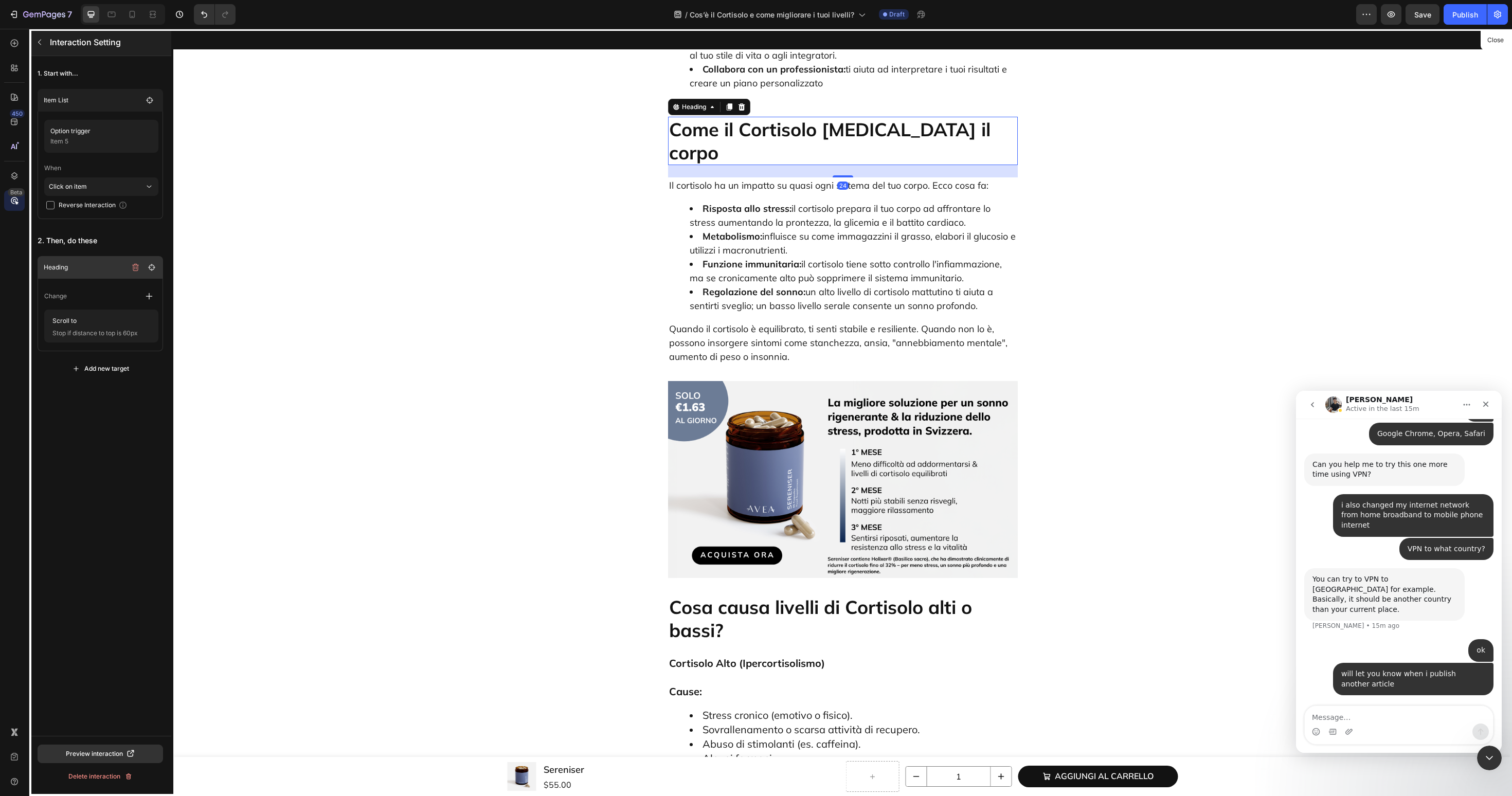
click at [43, 46] on button "button" at bounding box center [39, 42] width 16 height 16
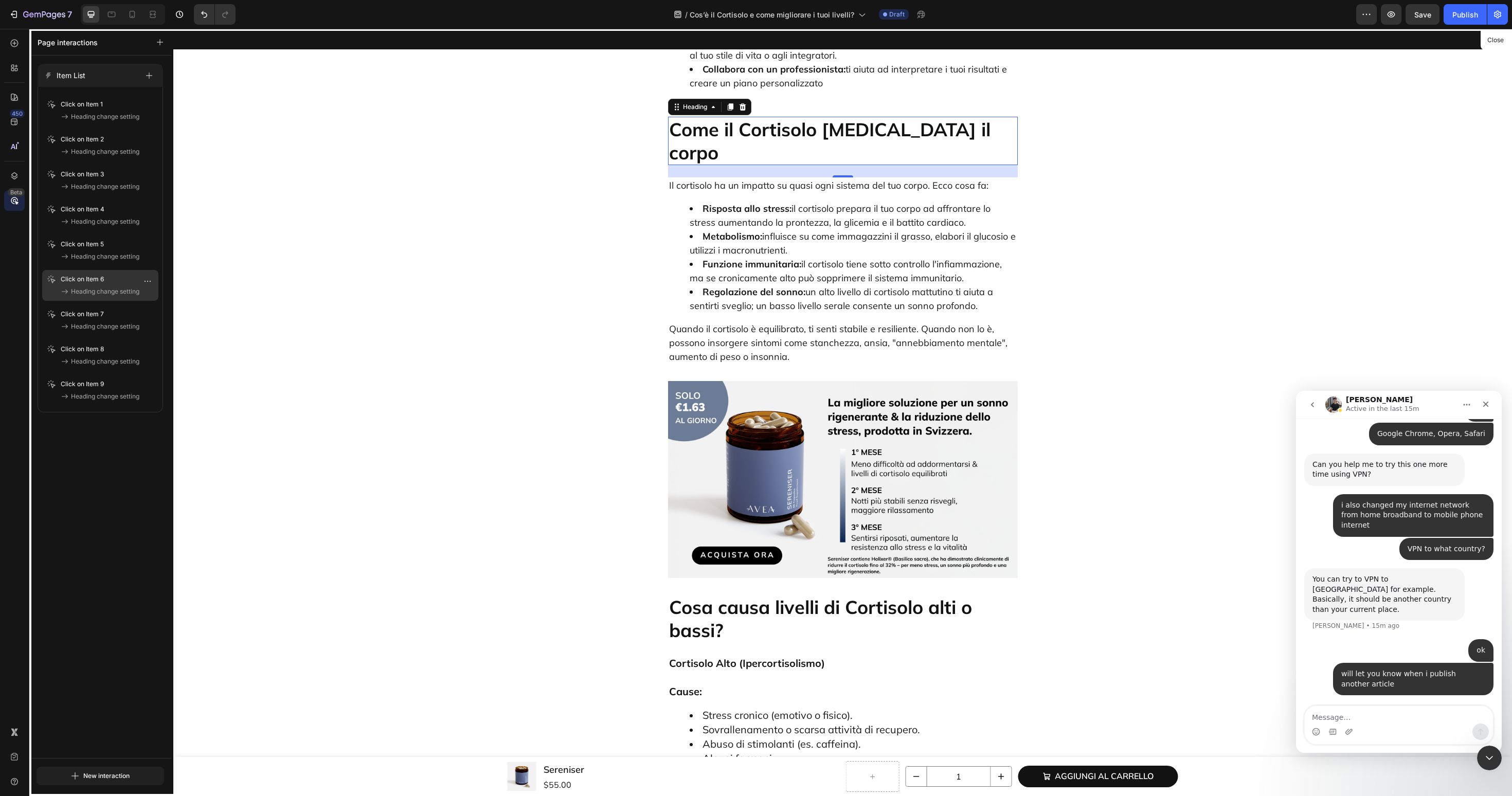
click at [83, 281] on p "Click on Item 6" at bounding box center [90, 279] width 58 height 10
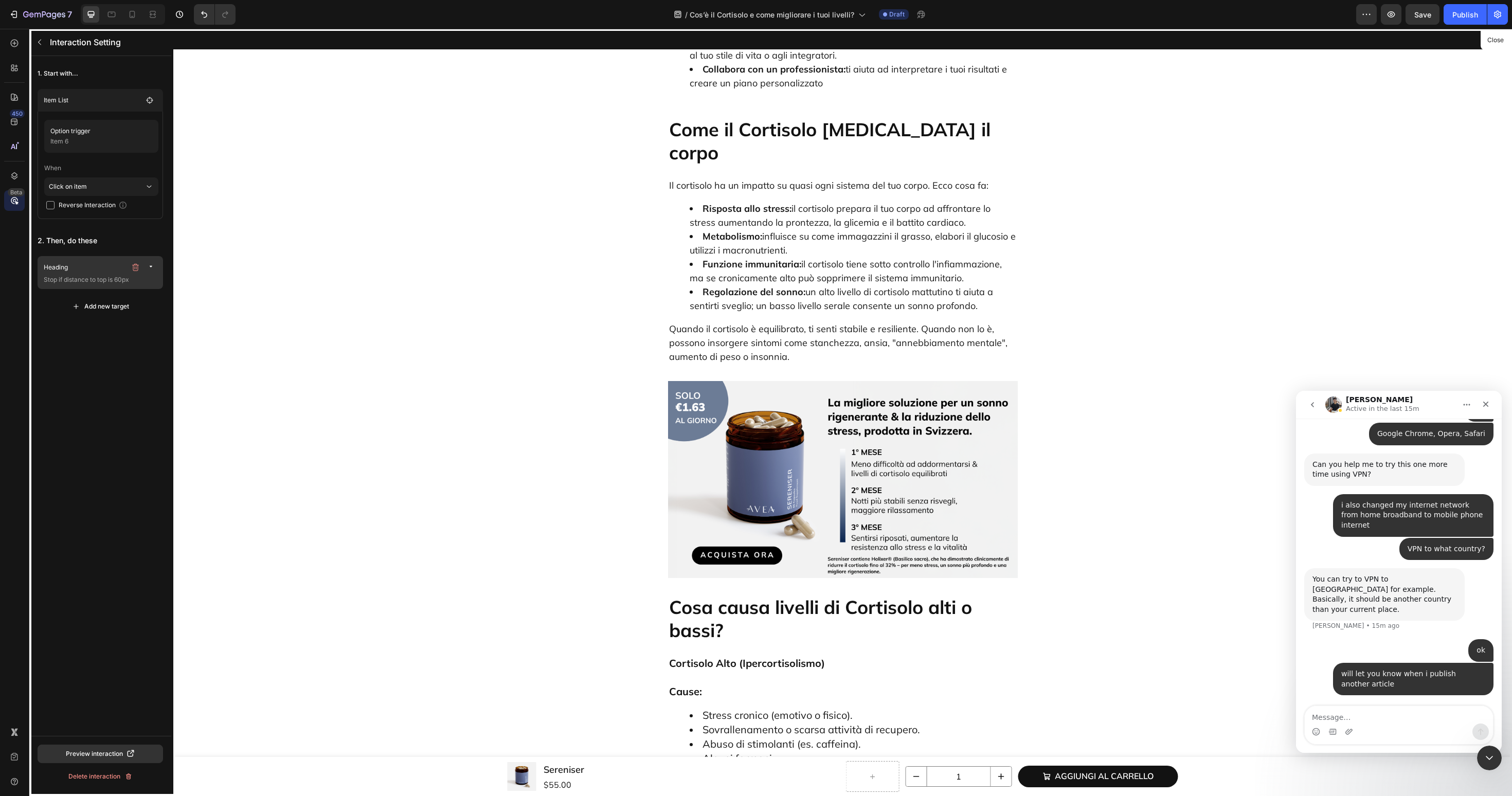
click at [97, 271] on p "Heading" at bounding box center [85, 268] width 83 height 10
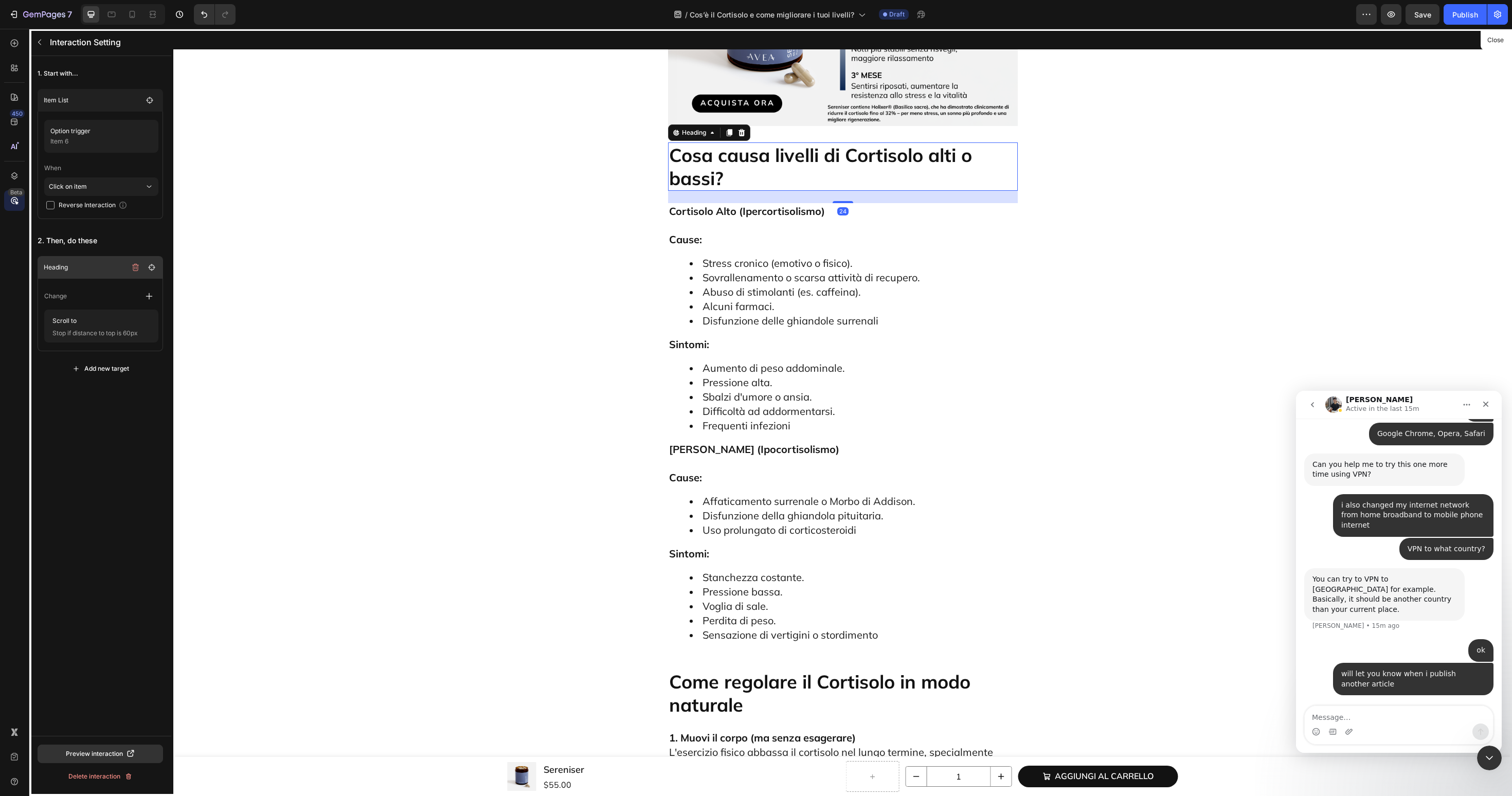
scroll to position [2543, 0]
click at [39, 48] on button "button" at bounding box center [39, 42] width 16 height 16
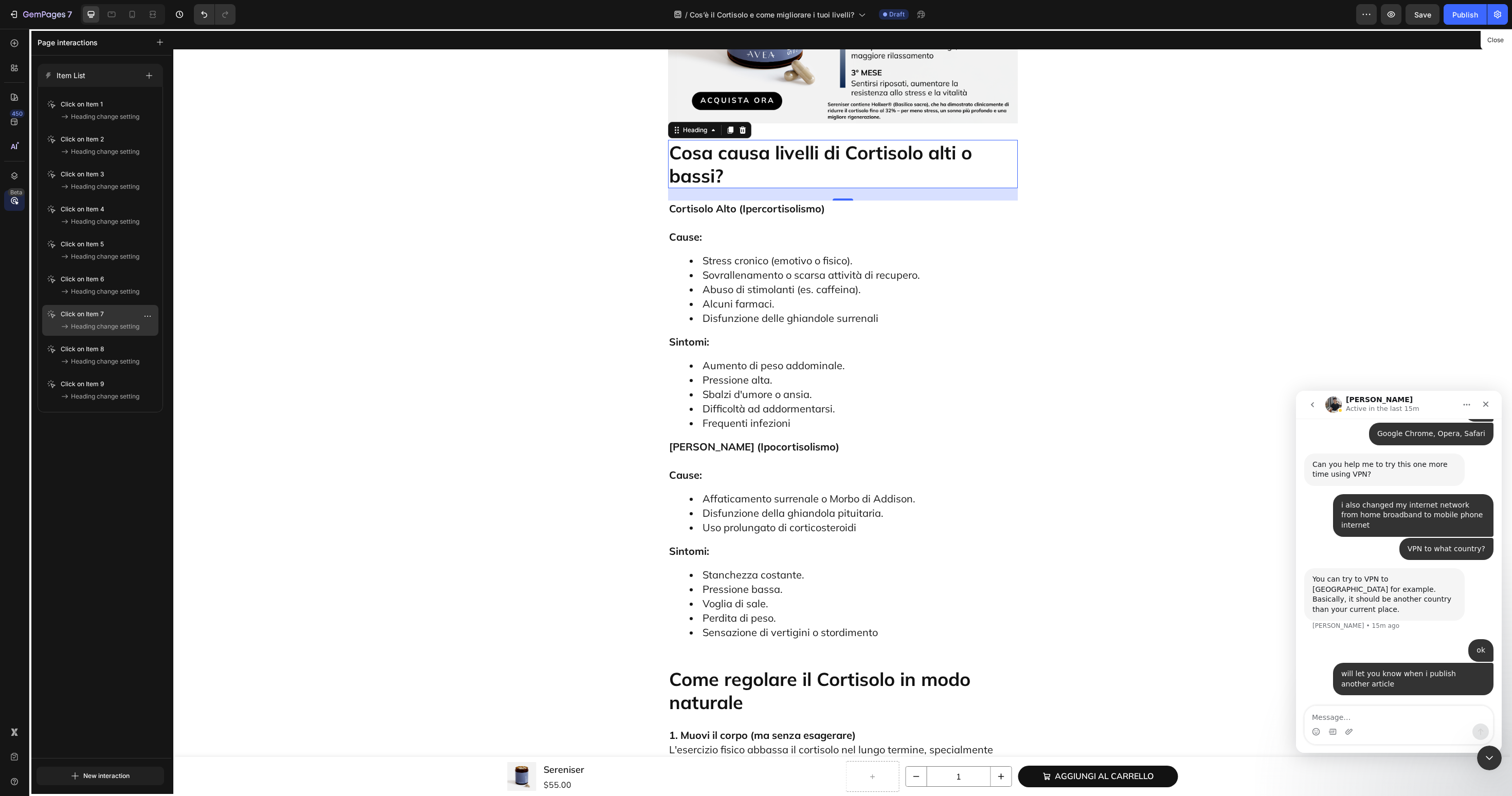
click at [96, 319] on p "Click on Item 7" at bounding box center [90, 315] width 58 height 10
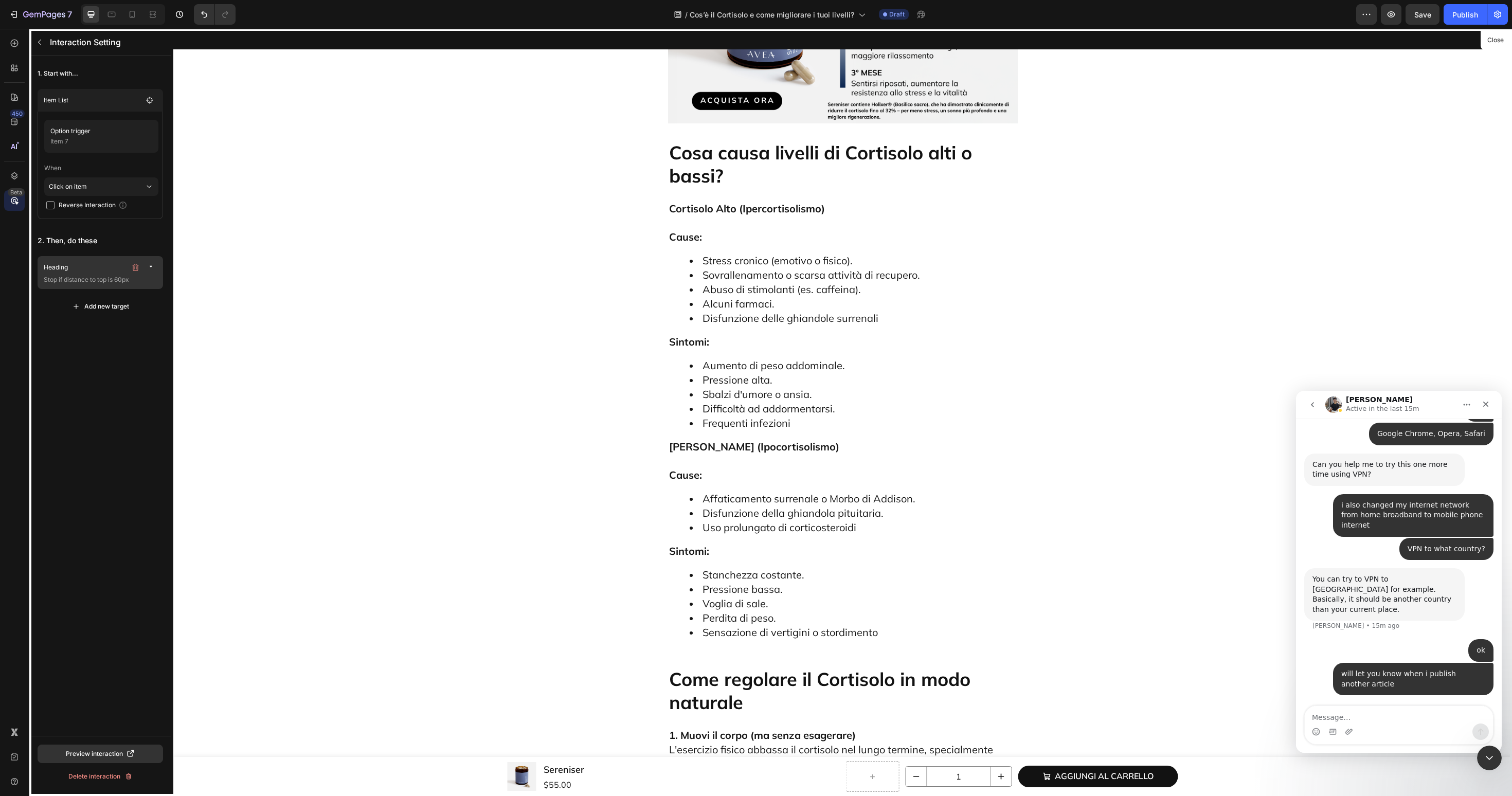
click at [102, 271] on p "Heading" at bounding box center [85, 268] width 83 height 10
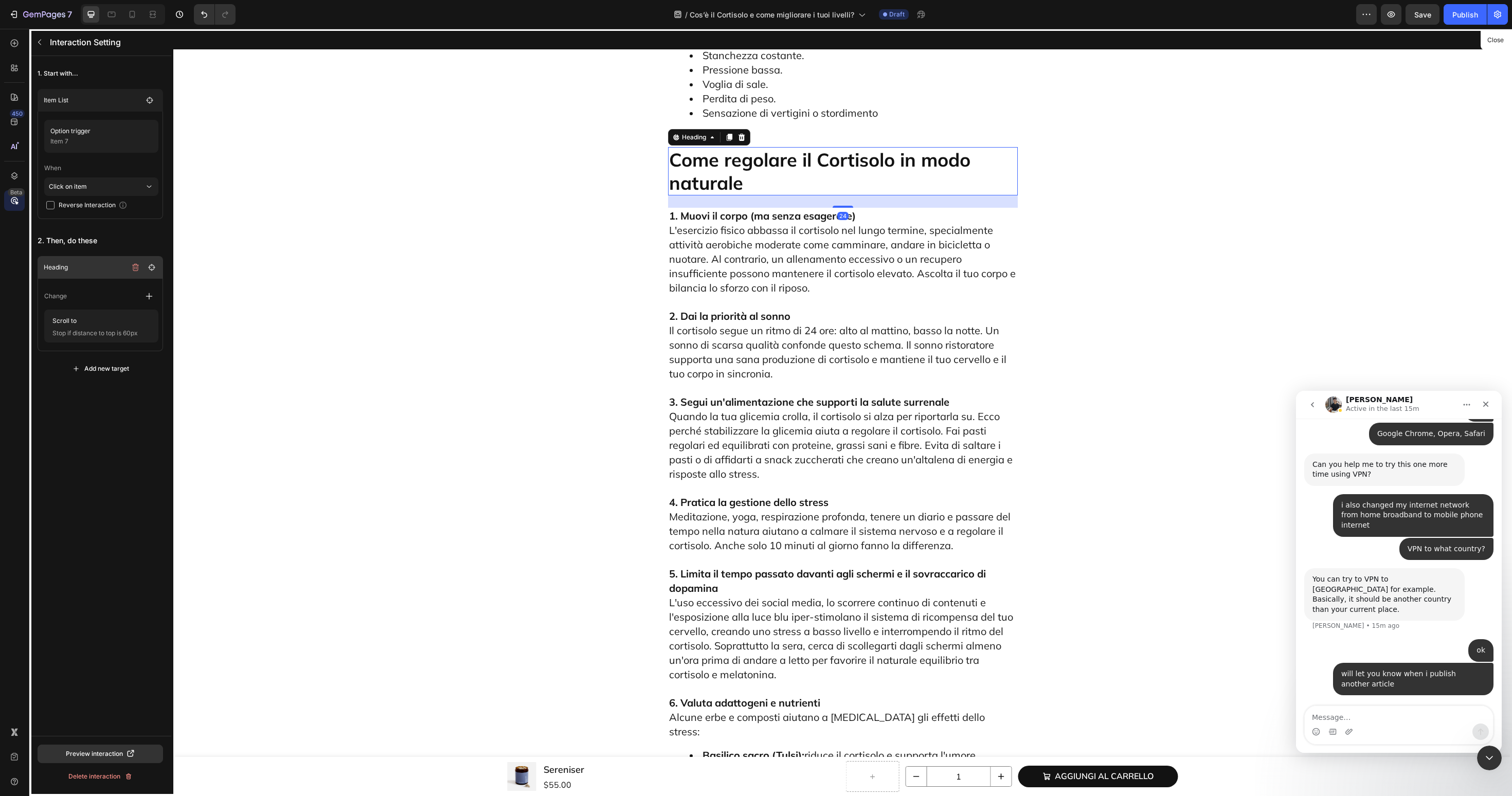
scroll to position [3070, 0]
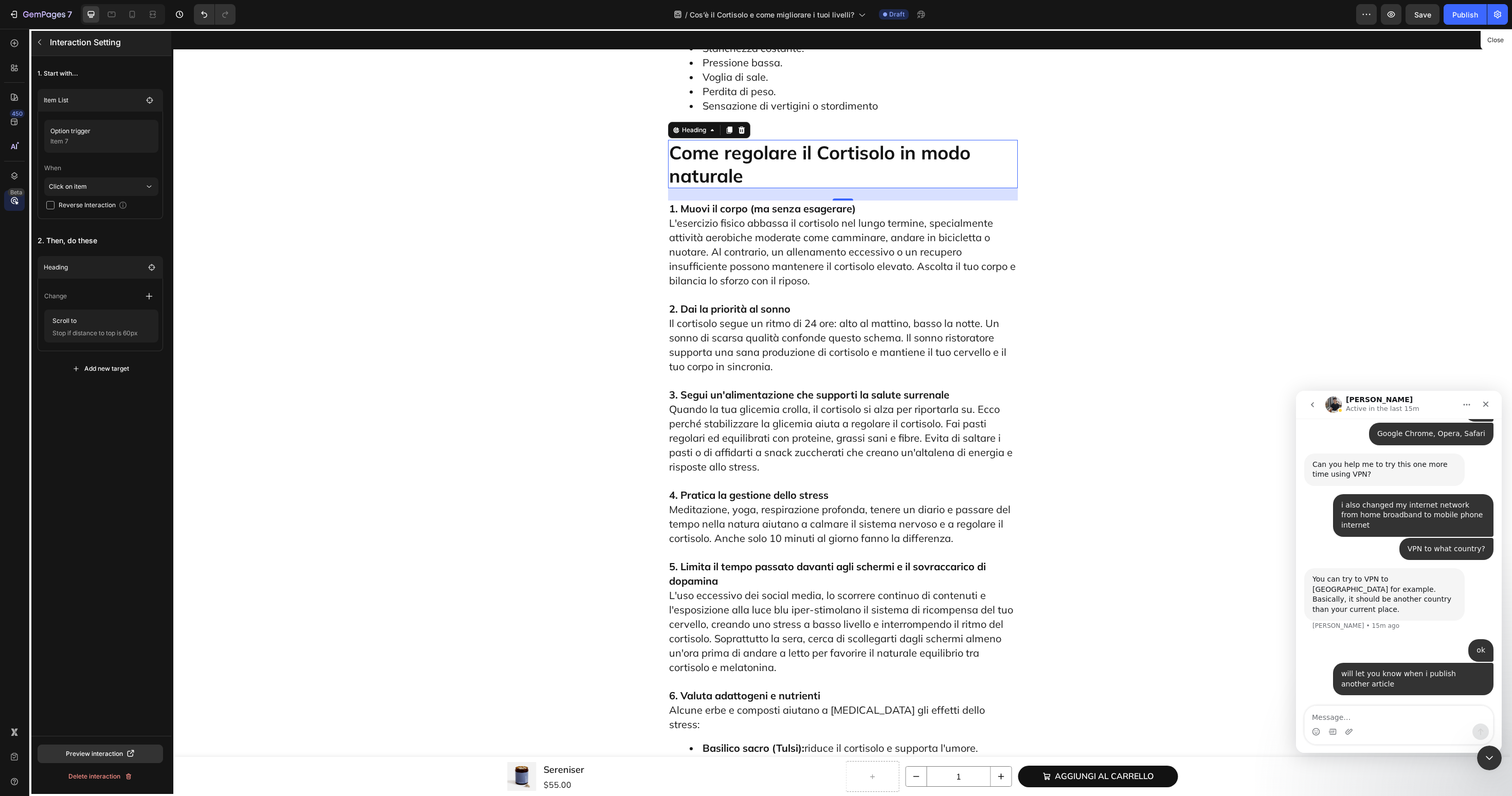
click at [39, 47] on button "button" at bounding box center [39, 42] width 16 height 16
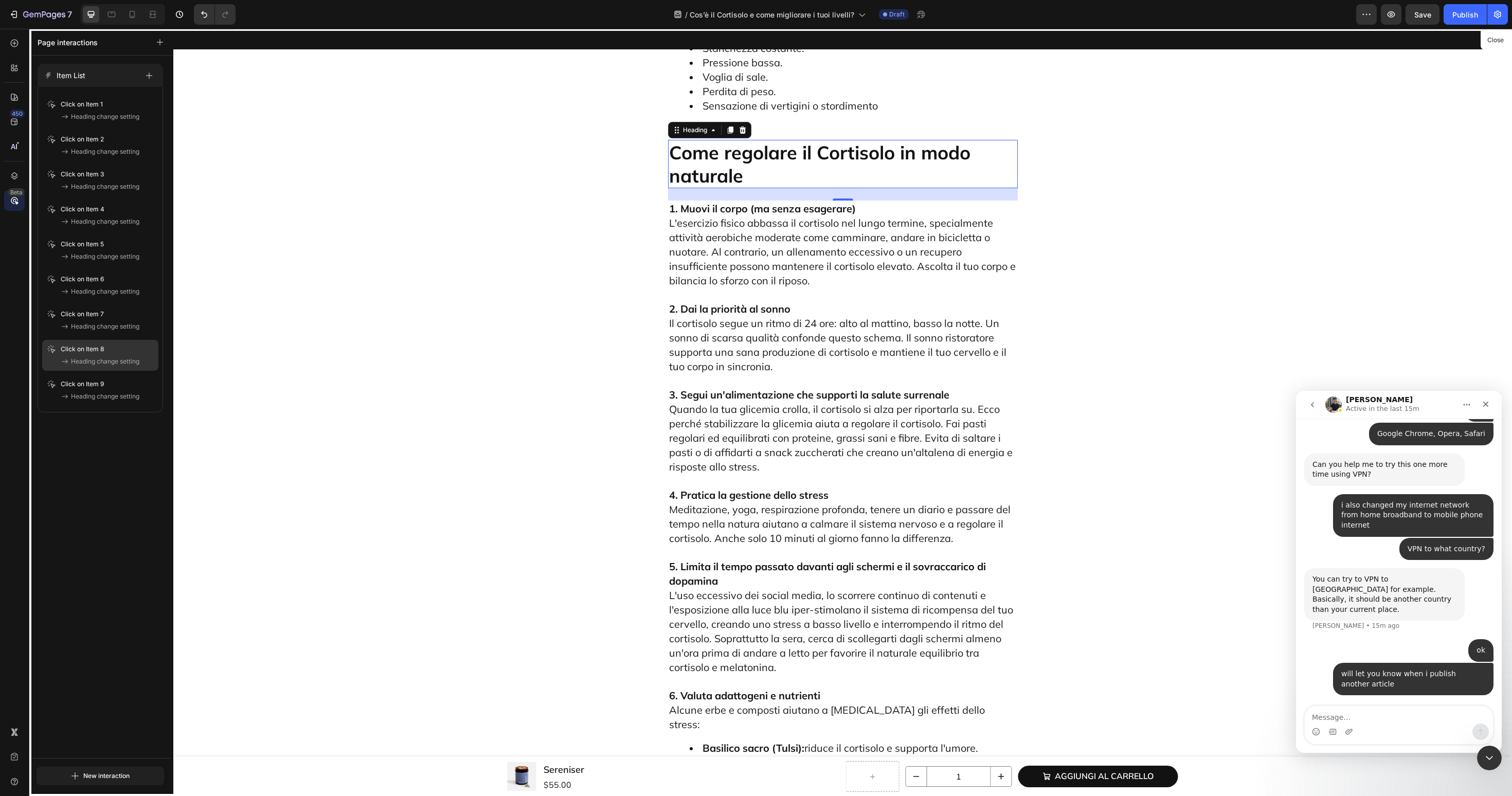
click at [89, 352] on p "Click on Item 8" at bounding box center [83, 349] width 43 height 10
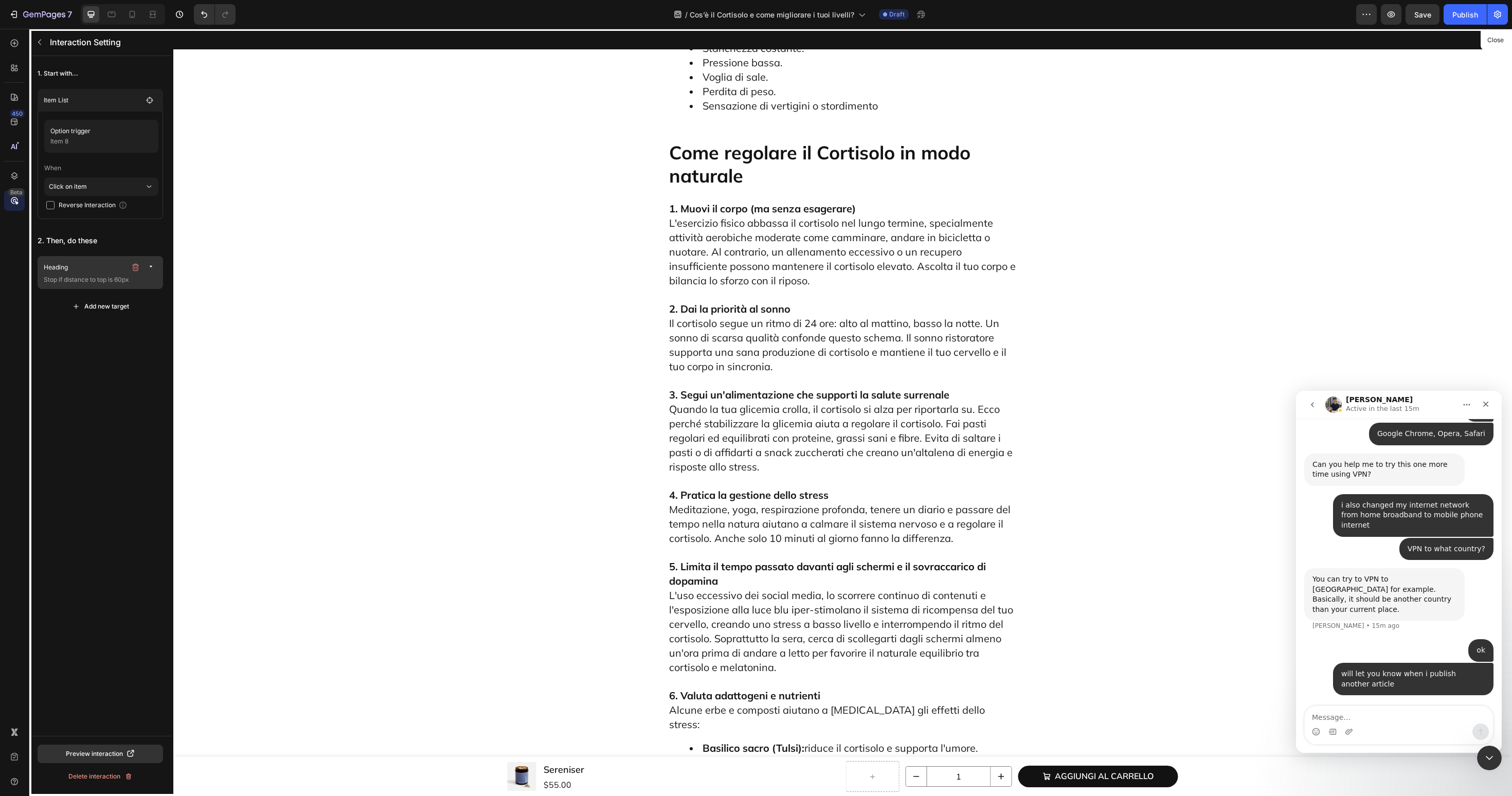
click at [88, 275] on p "Stop if distance to top is 60px" at bounding box center [102, 280] width 115 height 10
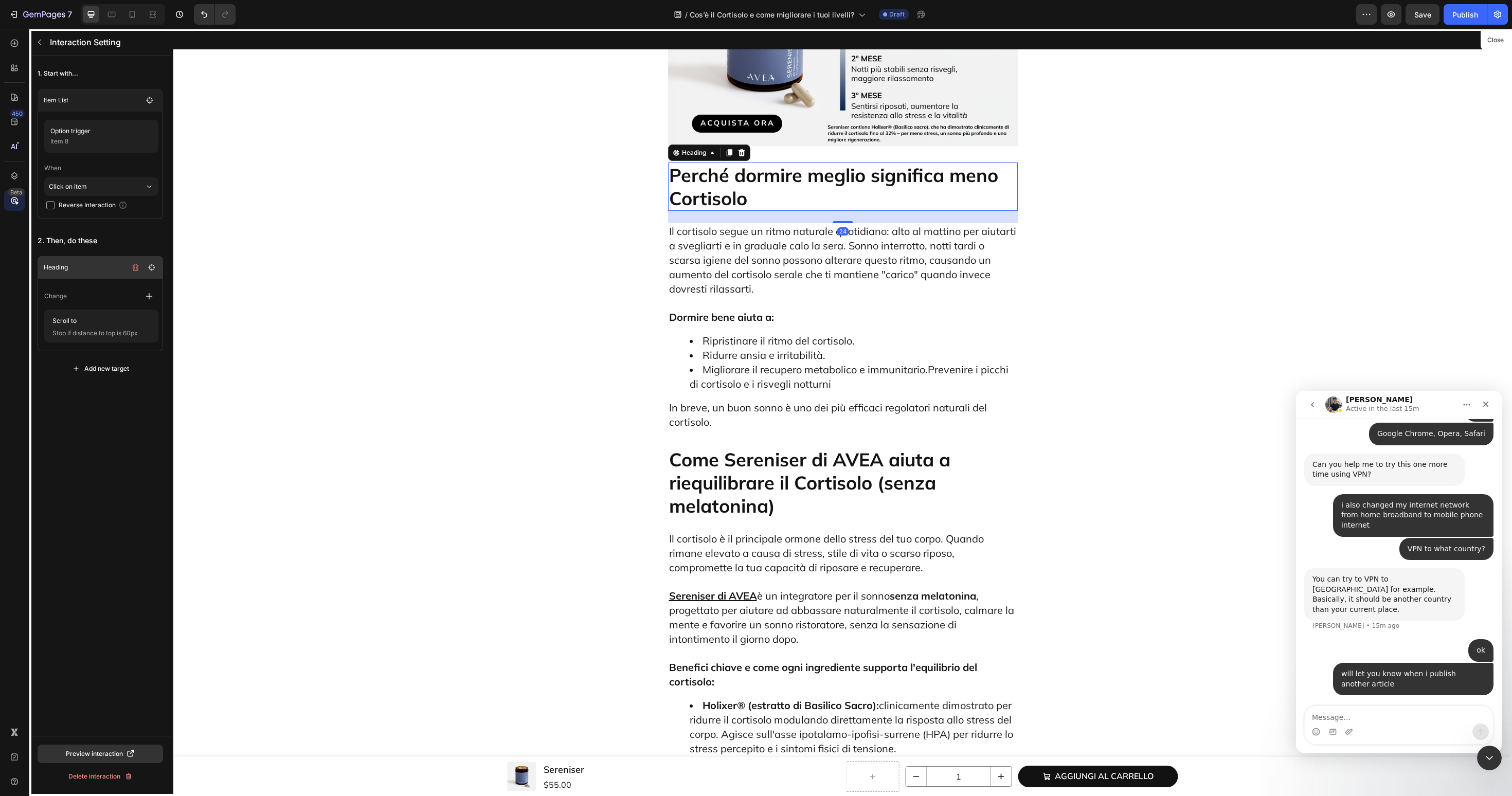
scroll to position [3954, 0]
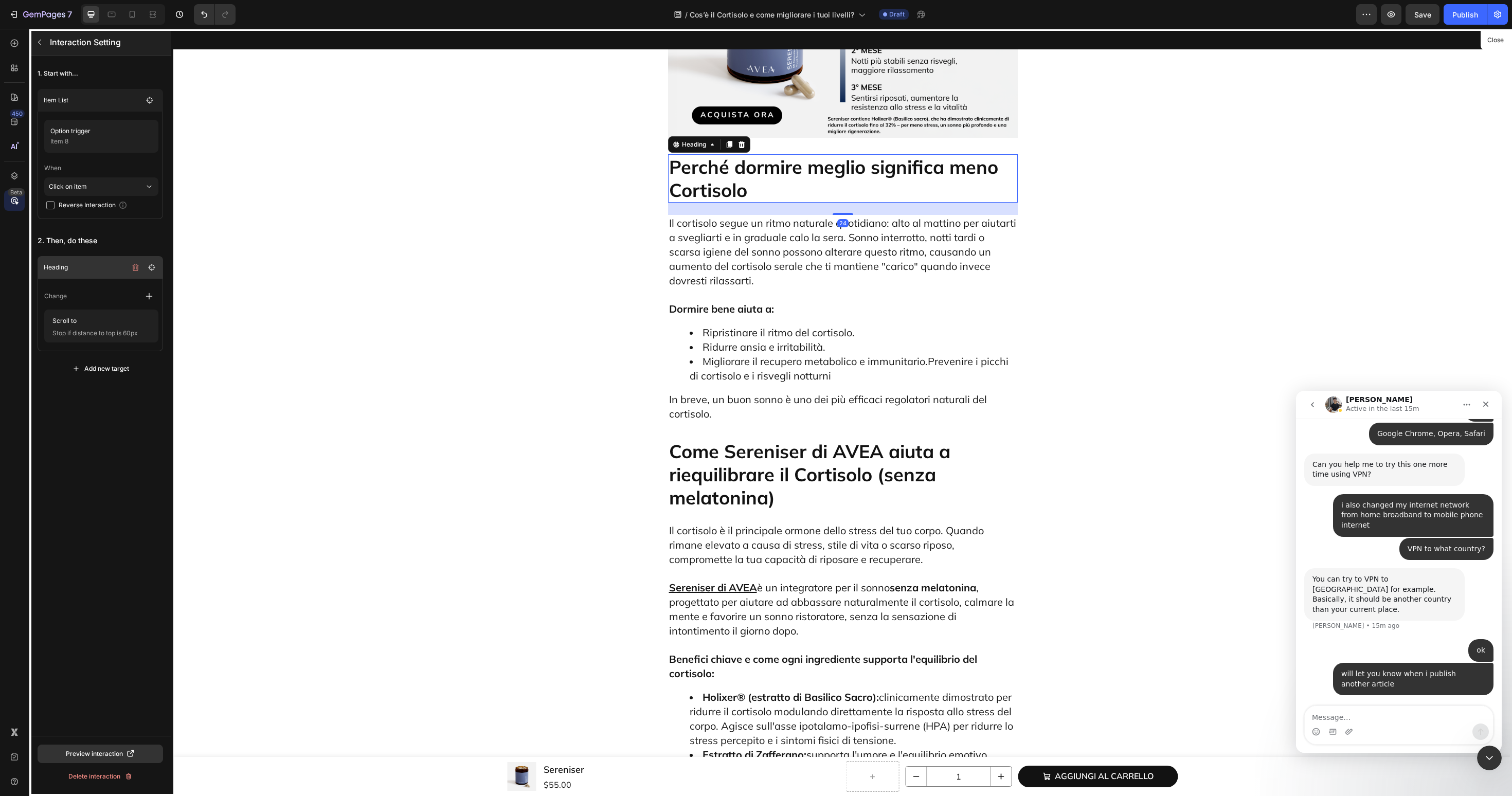
click at [35, 43] on button "button" at bounding box center [39, 42] width 16 height 16
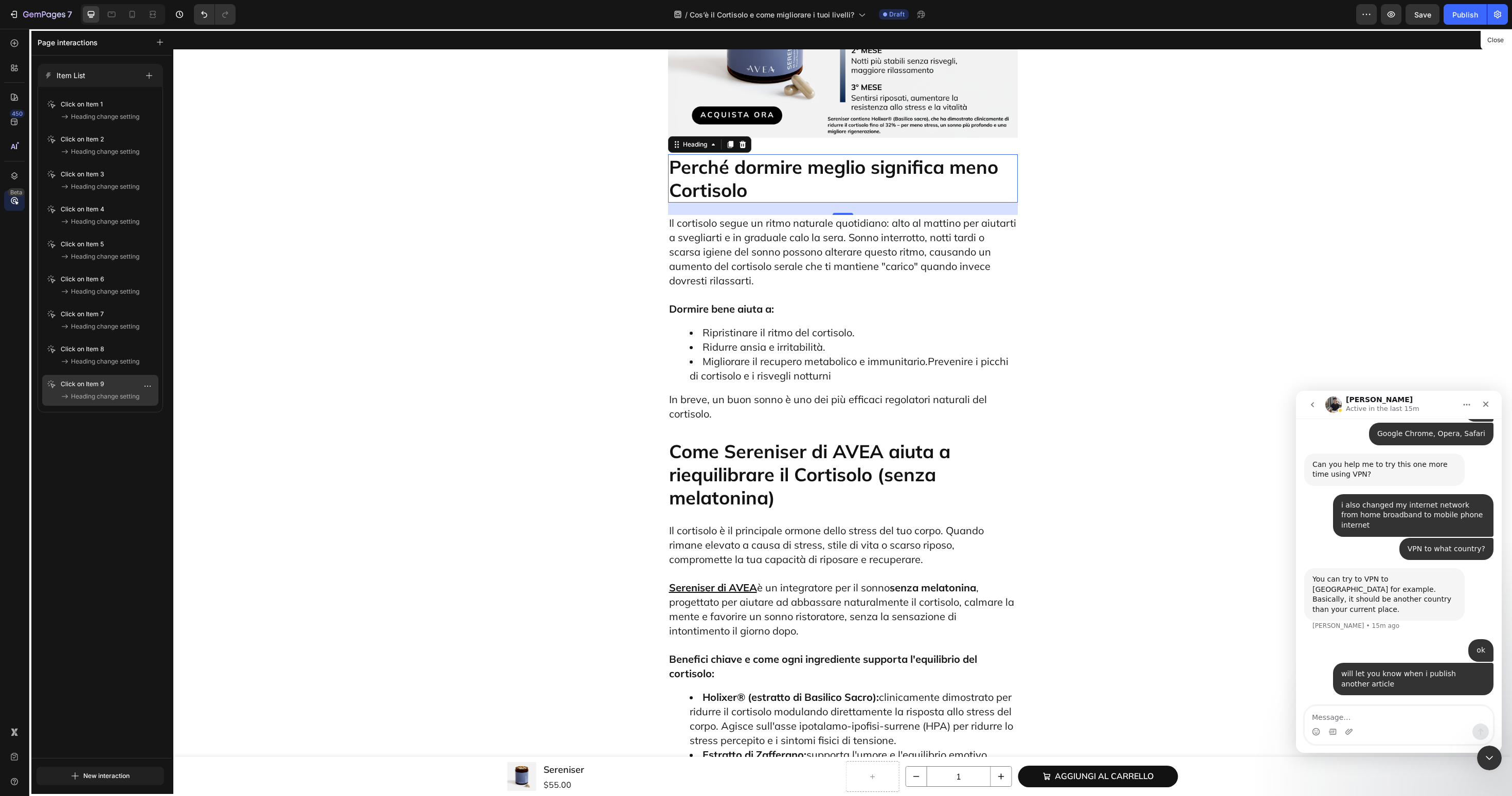
click at [90, 394] on span "Heading change setting" at bounding box center [105, 397] width 68 height 10
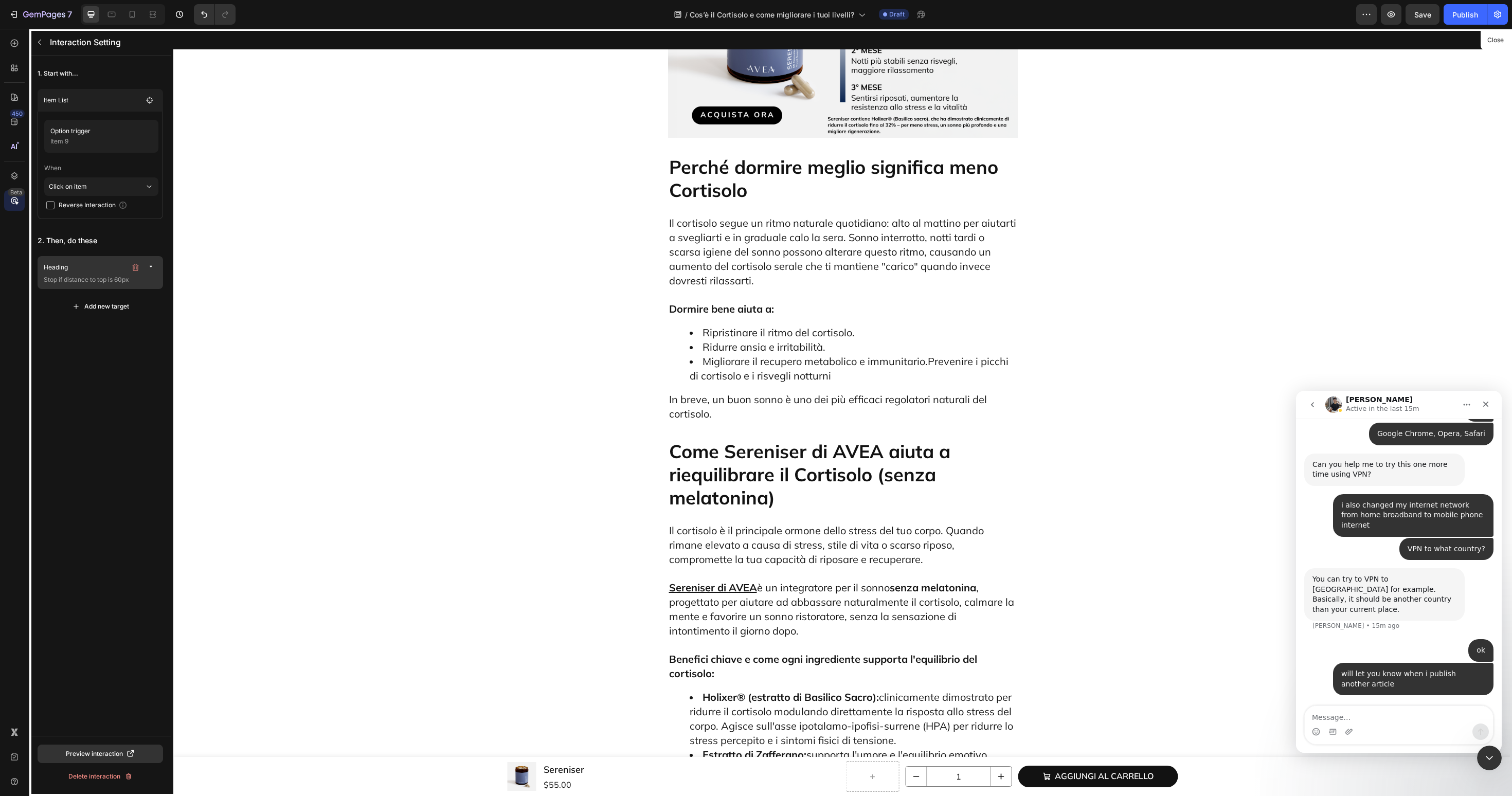
click at [98, 280] on p "Stop if distance to top is 60px" at bounding box center [102, 280] width 115 height 10
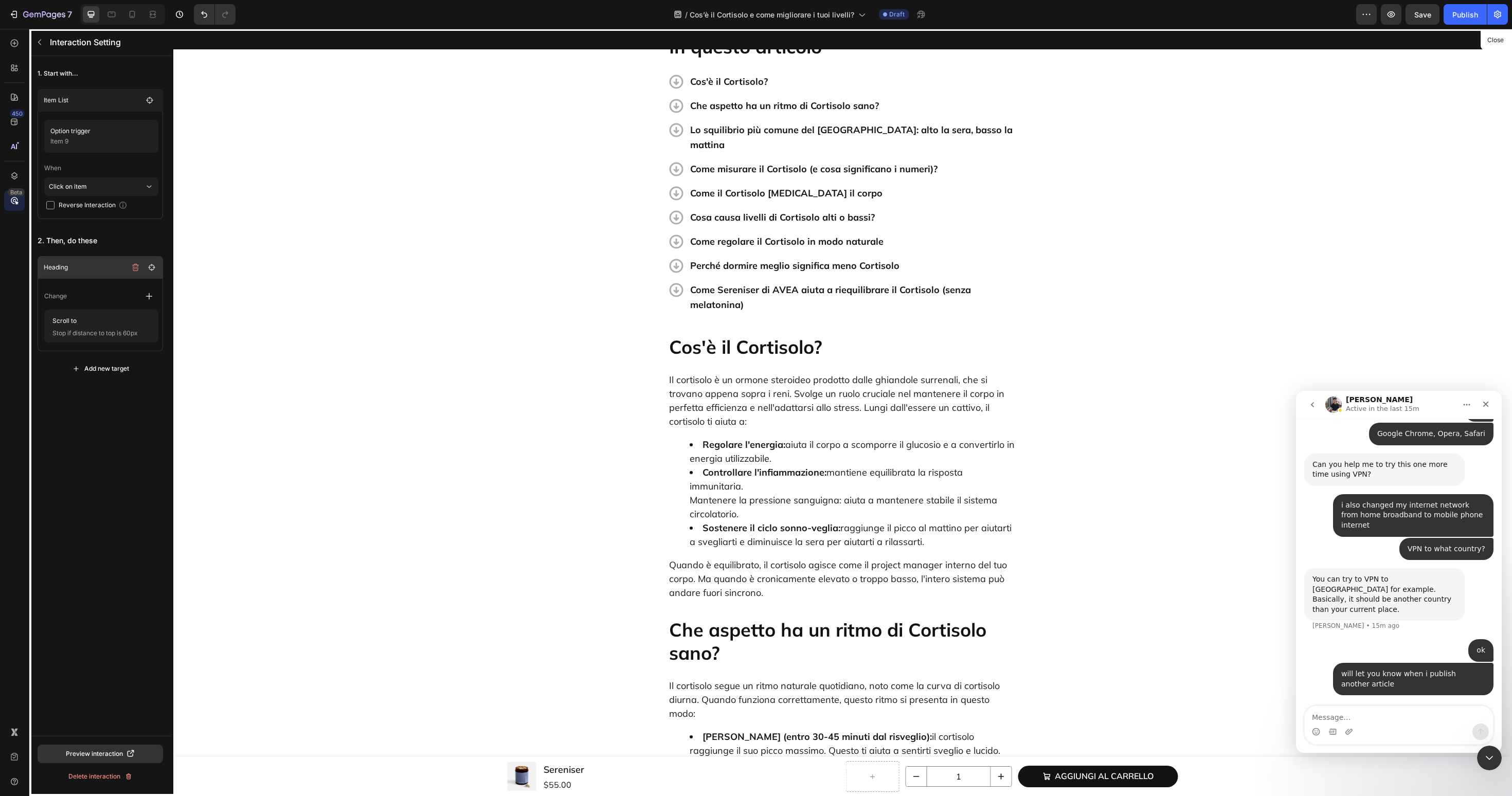
scroll to position [0, 0]
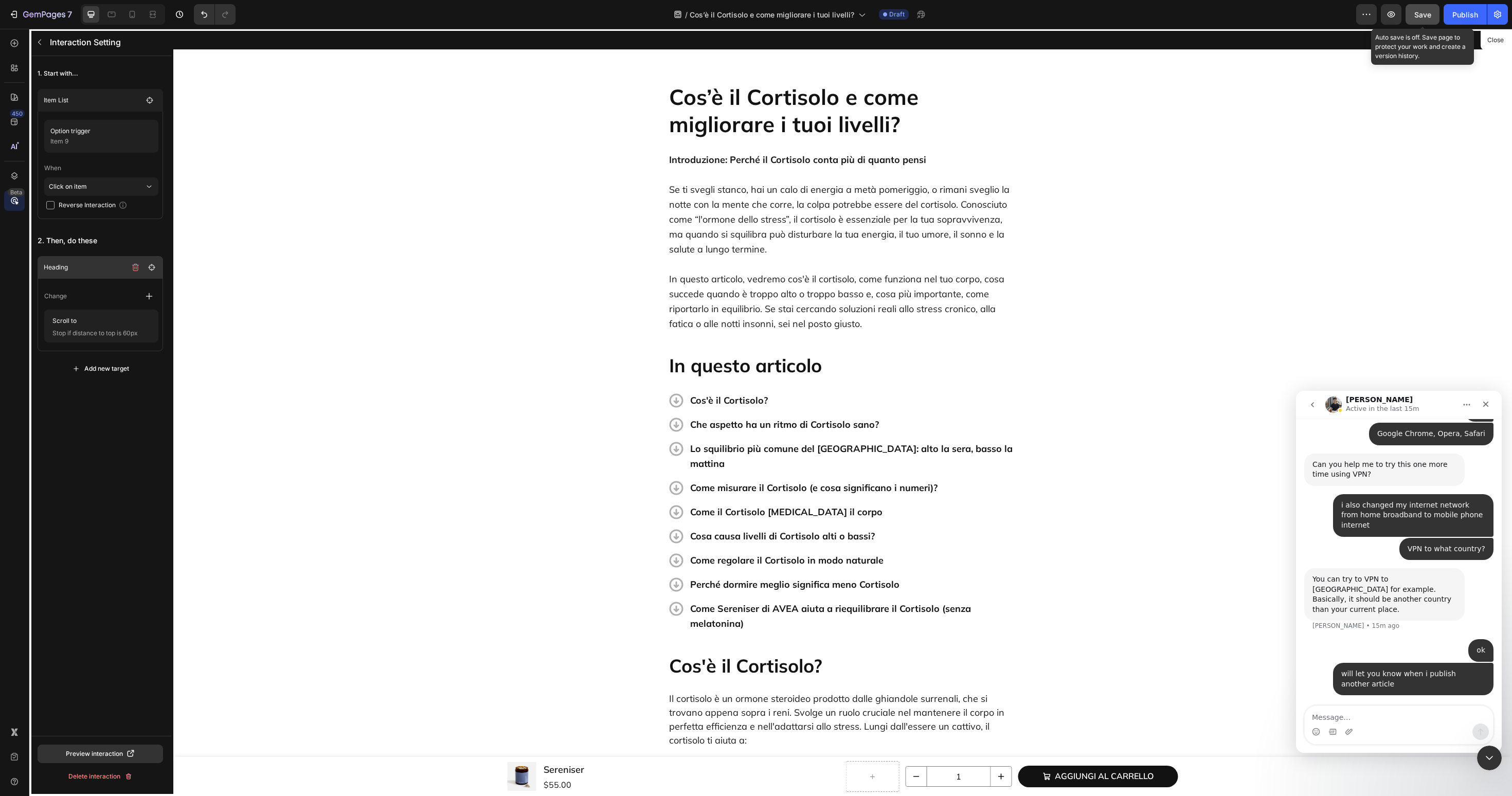
click at [1425, 15] on span "Save" at bounding box center [1423, 14] width 17 height 9
click at [15, 44] on icon at bounding box center [14, 43] width 10 height 10
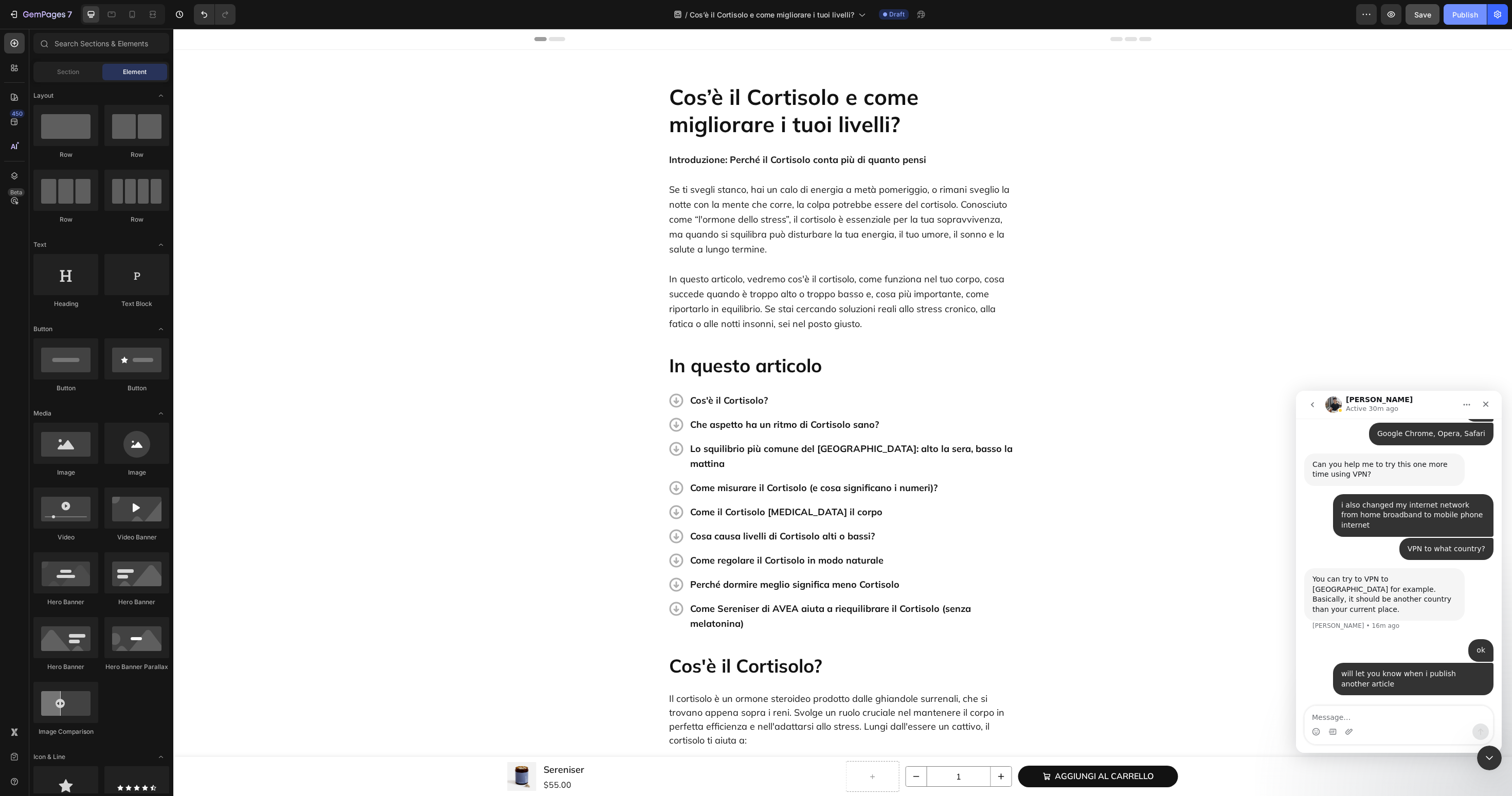
click at [1464, 20] on button "Publish" at bounding box center [1465, 14] width 43 height 20
click at [1462, 18] on div "button" at bounding box center [1465, 14] width 9 height 9
click at [1431, 18] on button "Save" at bounding box center [1422, 14] width 34 height 20
click at [1323, 709] on textarea "Message…" at bounding box center [1398, 715] width 188 height 18
type textarea "I VPN to [GEOGRAPHIC_DATA]"
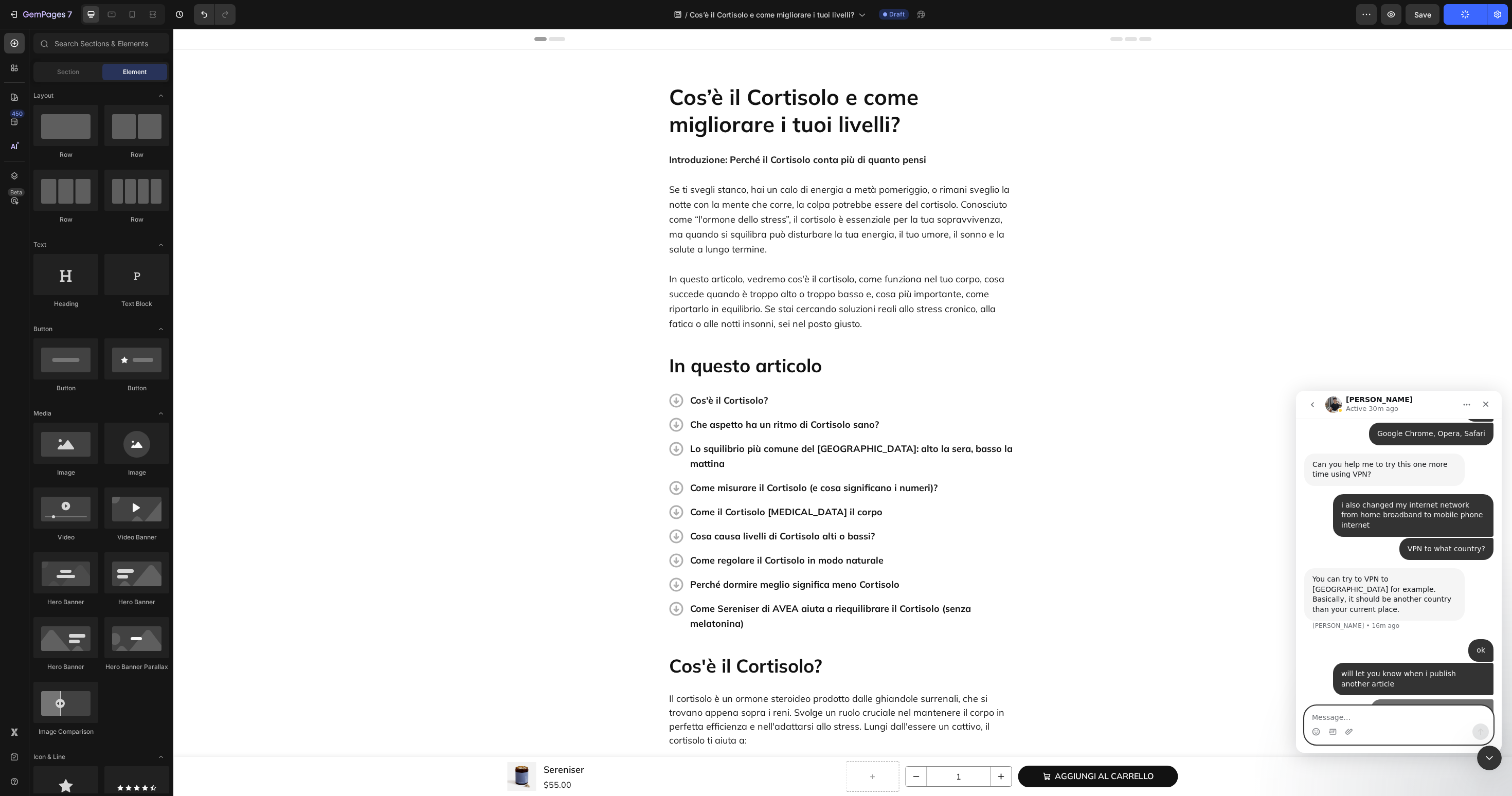
scroll to position [1612, 0]
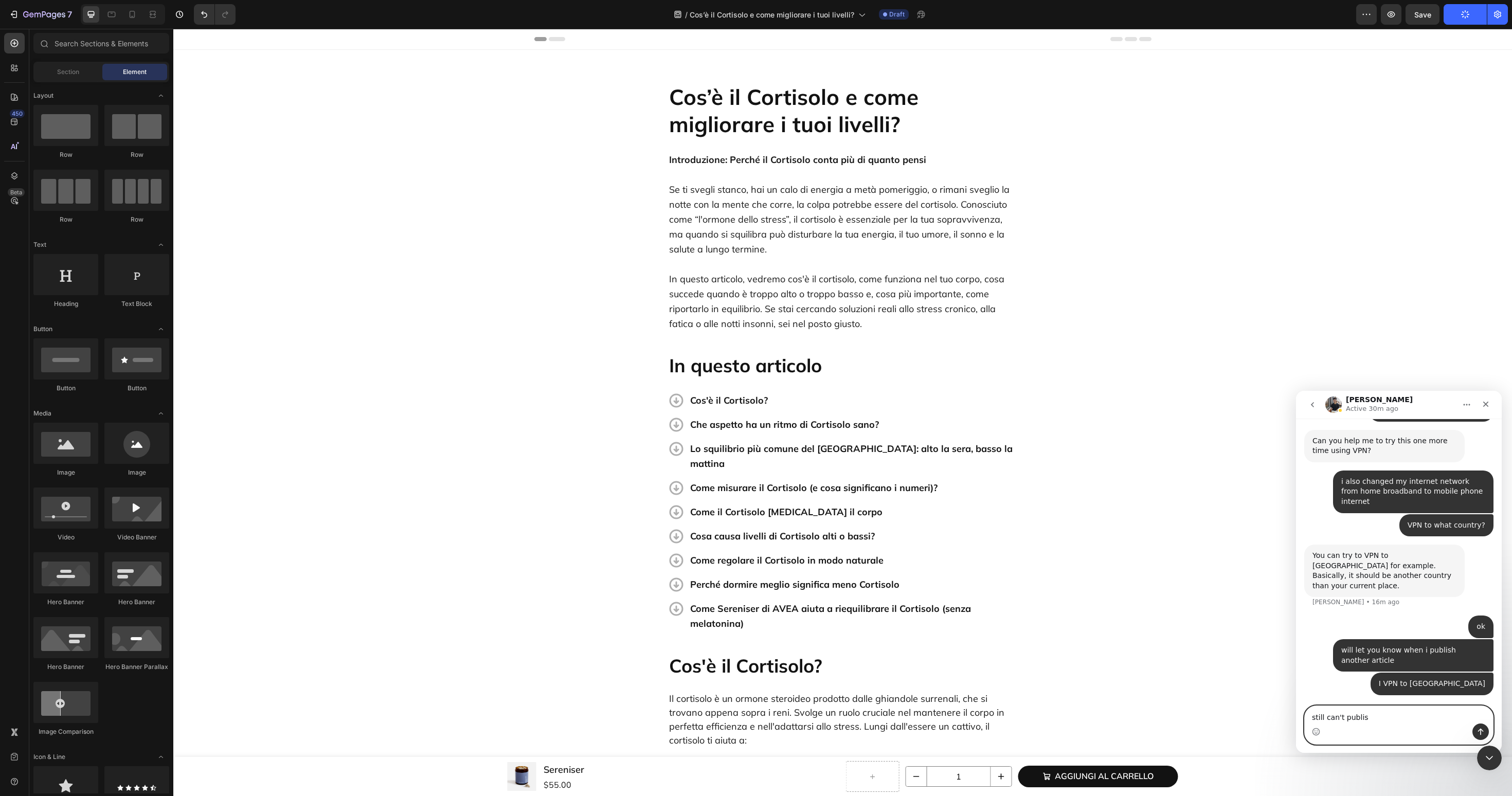
type textarea "still can't publish"
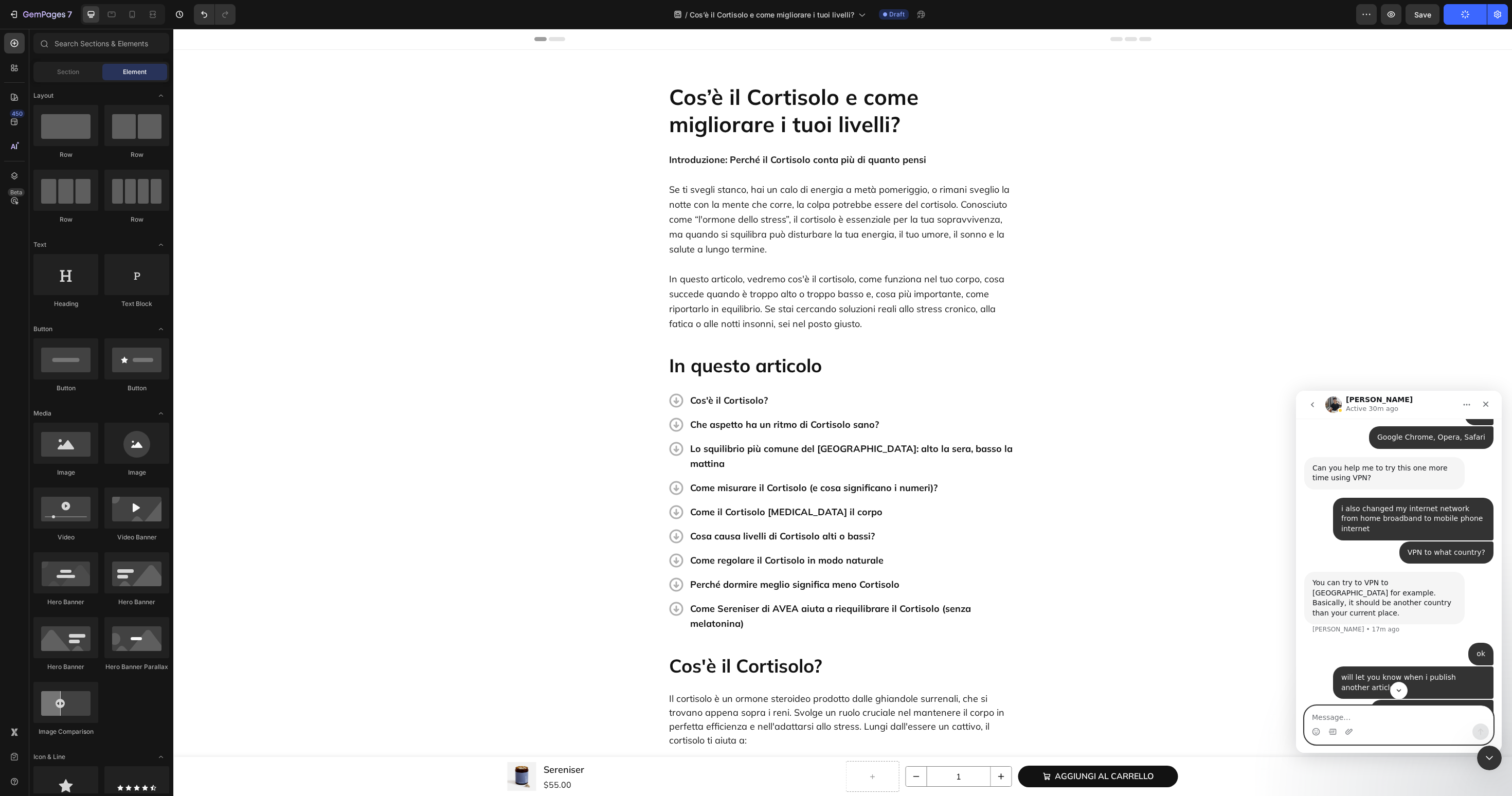
scroll to position [1635, 0]
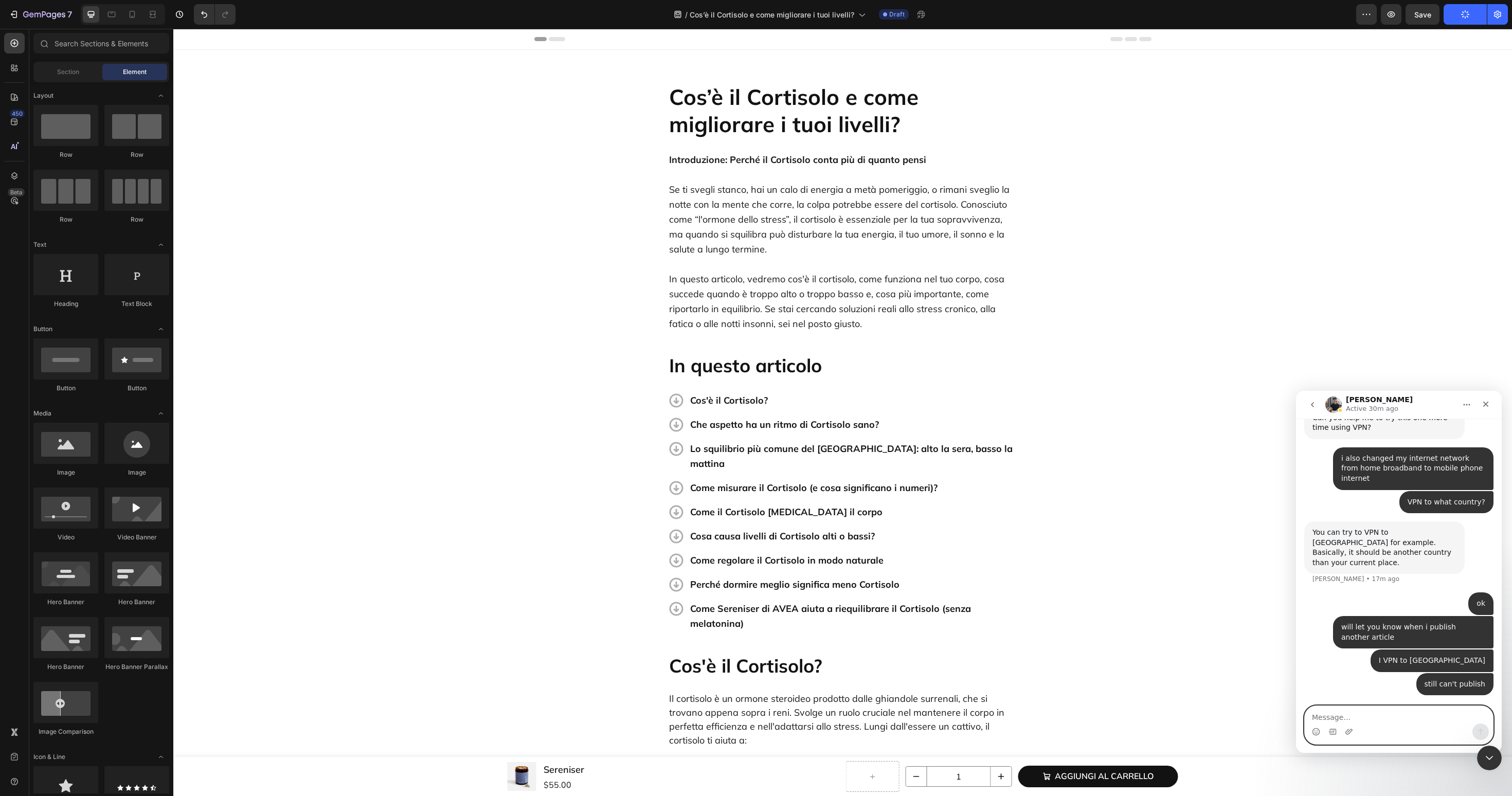
click at [1328, 713] on textarea "Message…" at bounding box center [1398, 715] width 188 height 18
paste textarea "[URL][DOMAIN_NAME][DOMAIN_NAME]"
type textarea "[URL][DOMAIN_NAME][DOMAIN_NAME]"
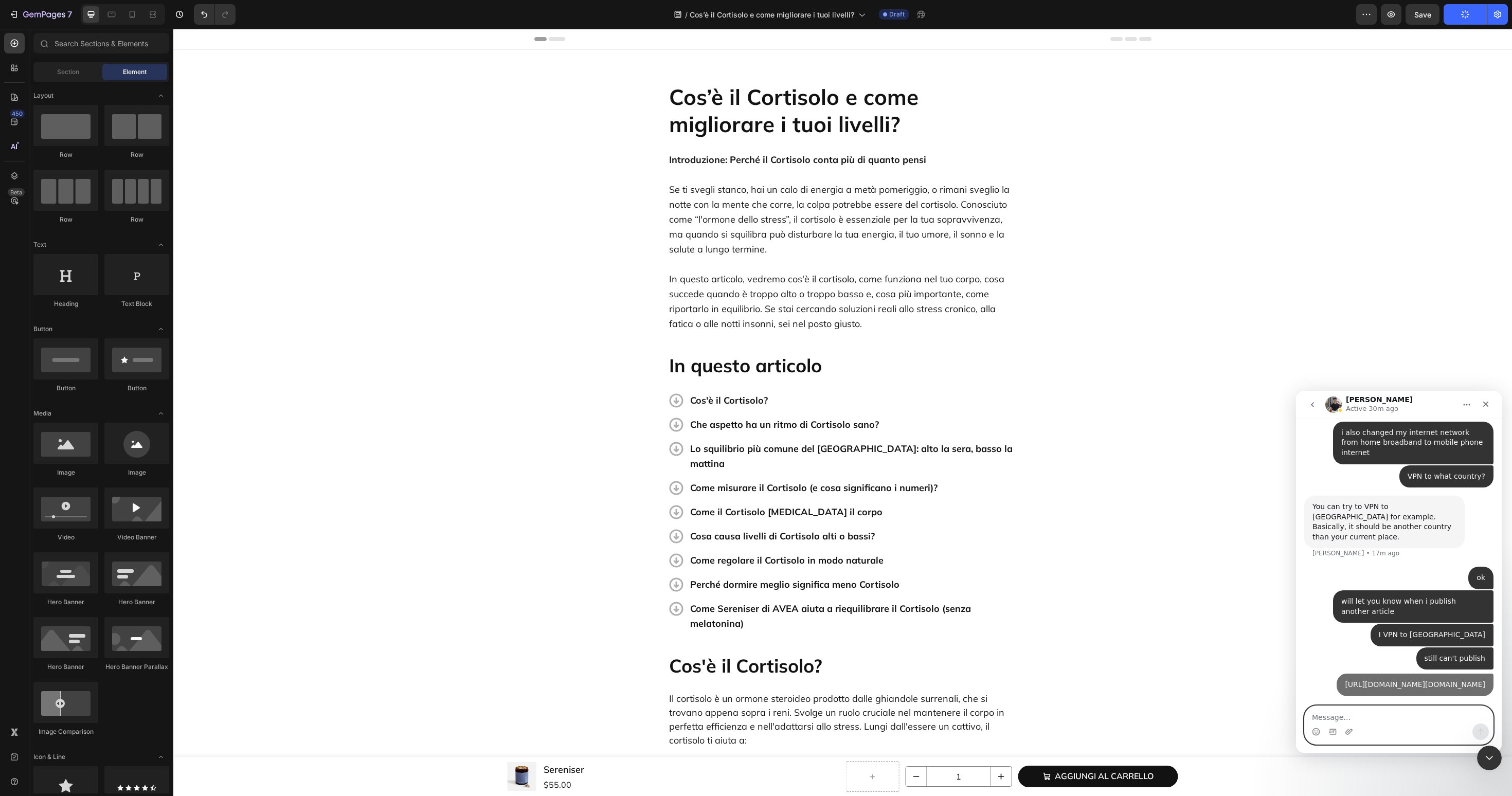
scroll to position [1689, 0]
click at [37, 17] on icon "button" at bounding box center [44, 14] width 42 height 9
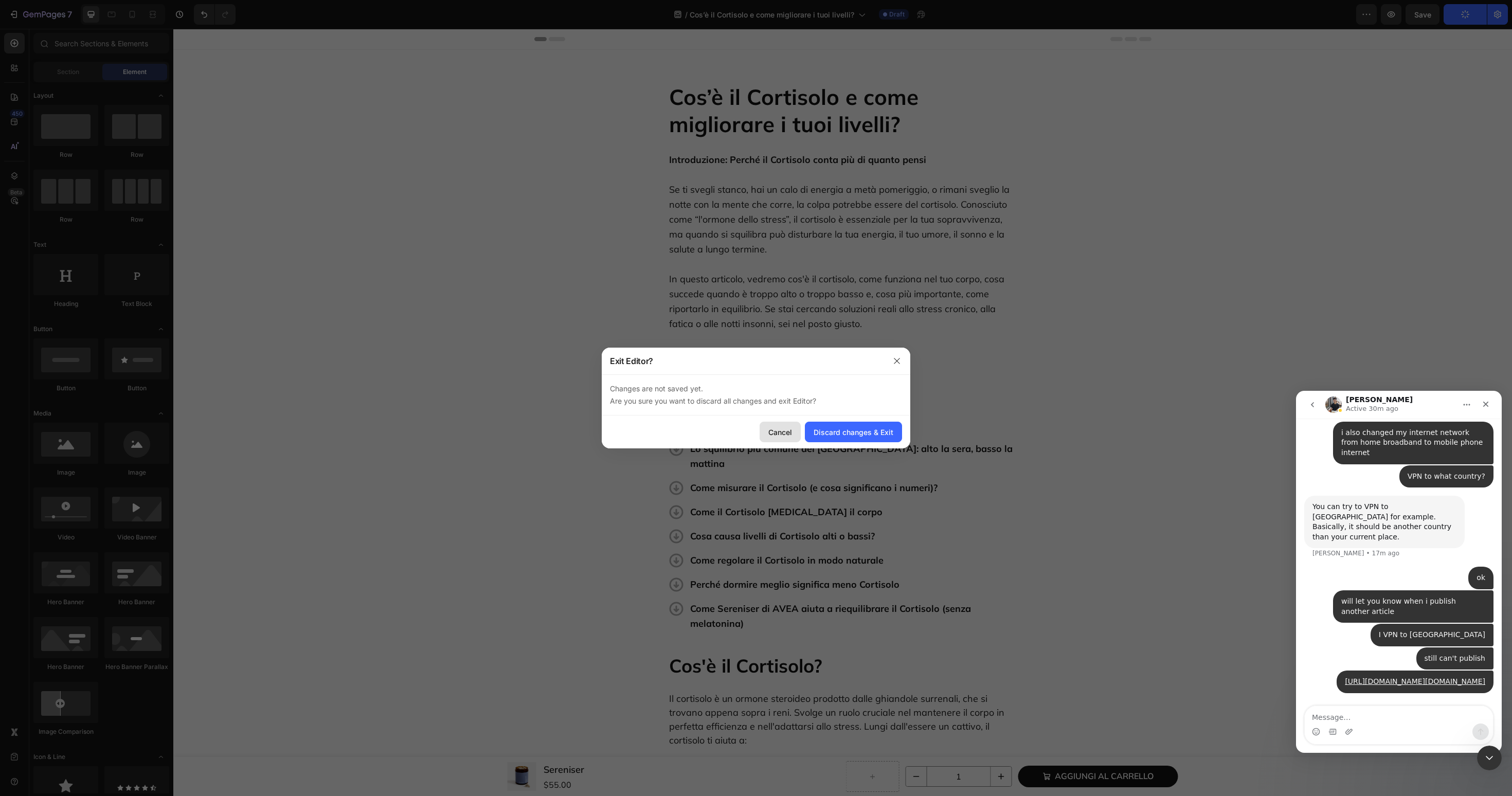
click at [779, 436] on div "Cancel" at bounding box center [780, 432] width 24 height 10
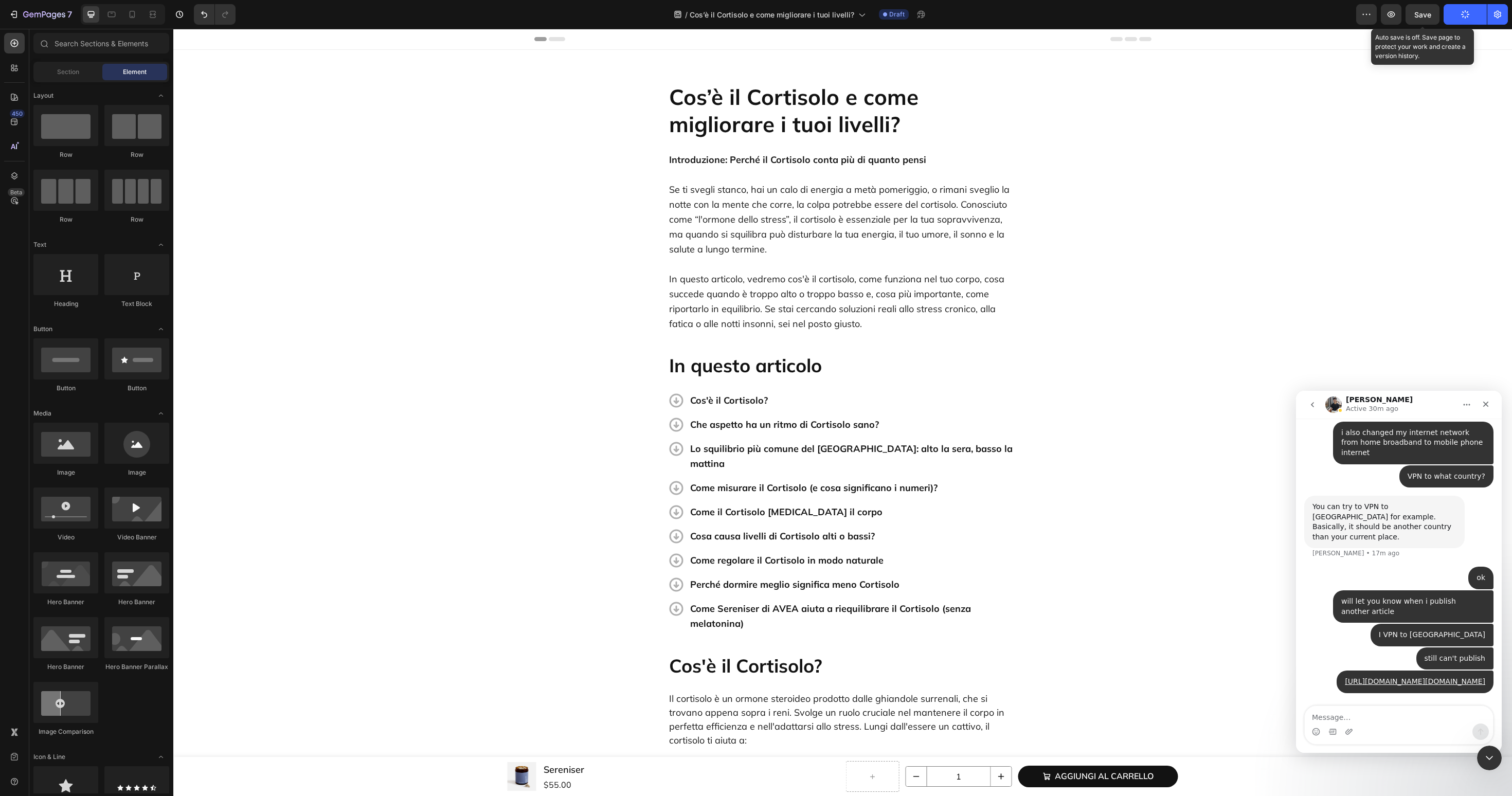
click at [1420, 15] on span "Save" at bounding box center [1423, 14] width 17 height 9
click at [39, 15] on icon "button" at bounding box center [44, 14] width 42 height 9
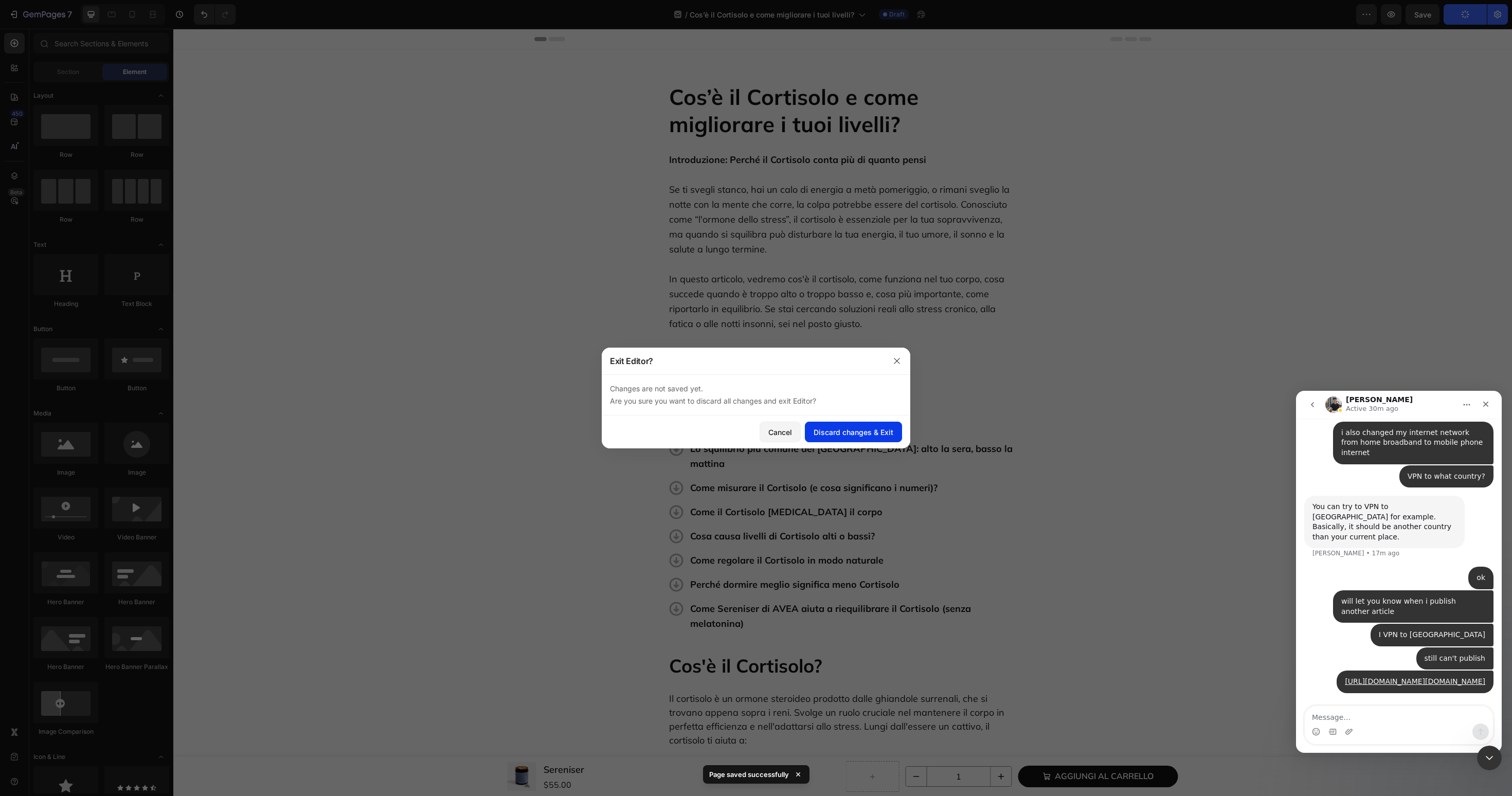
click at [856, 437] on button "Discard changes & Exit" at bounding box center [853, 431] width 97 height 20
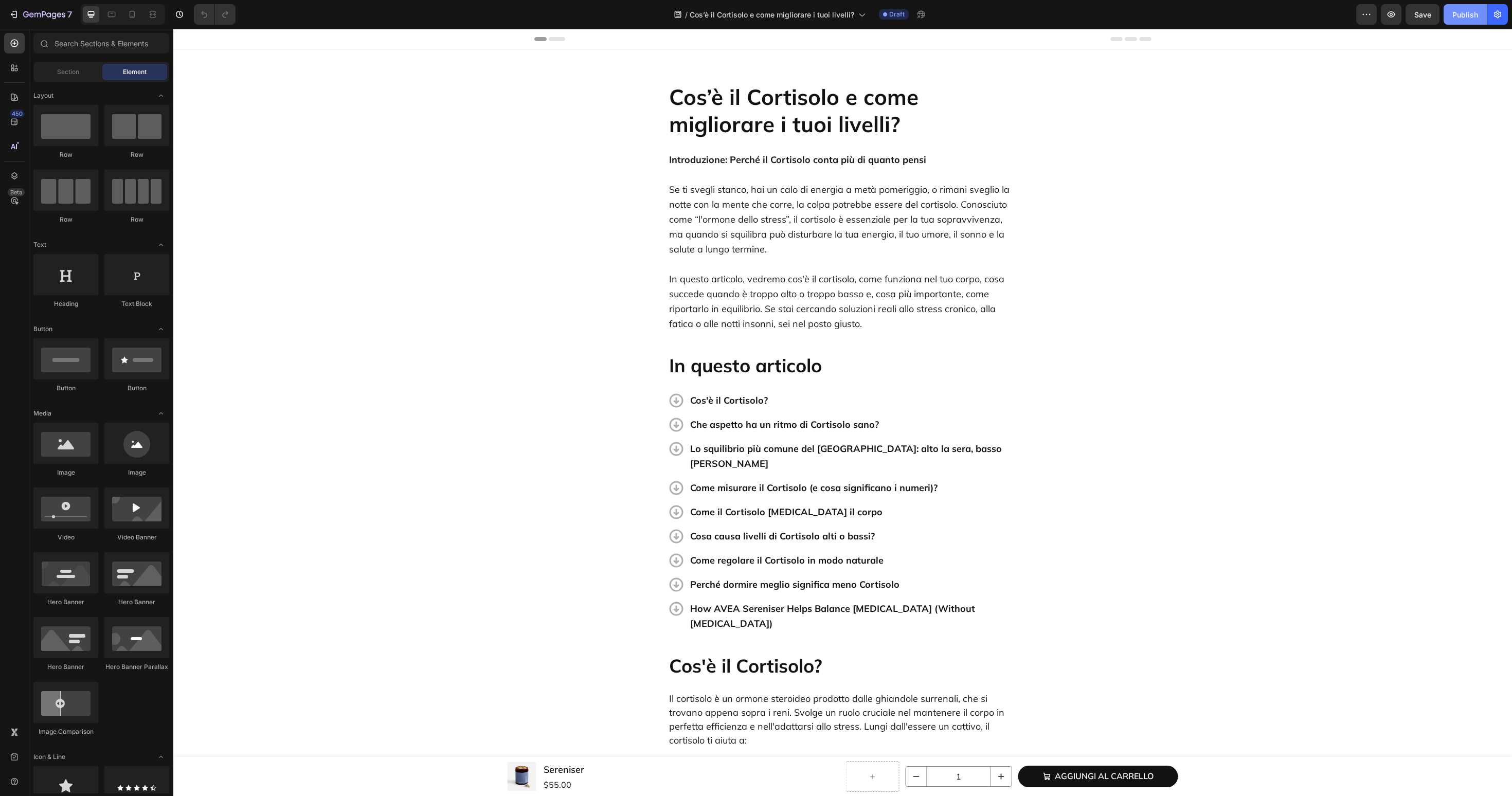
click at [1462, 14] on div "Publish" at bounding box center [1465, 14] width 26 height 10
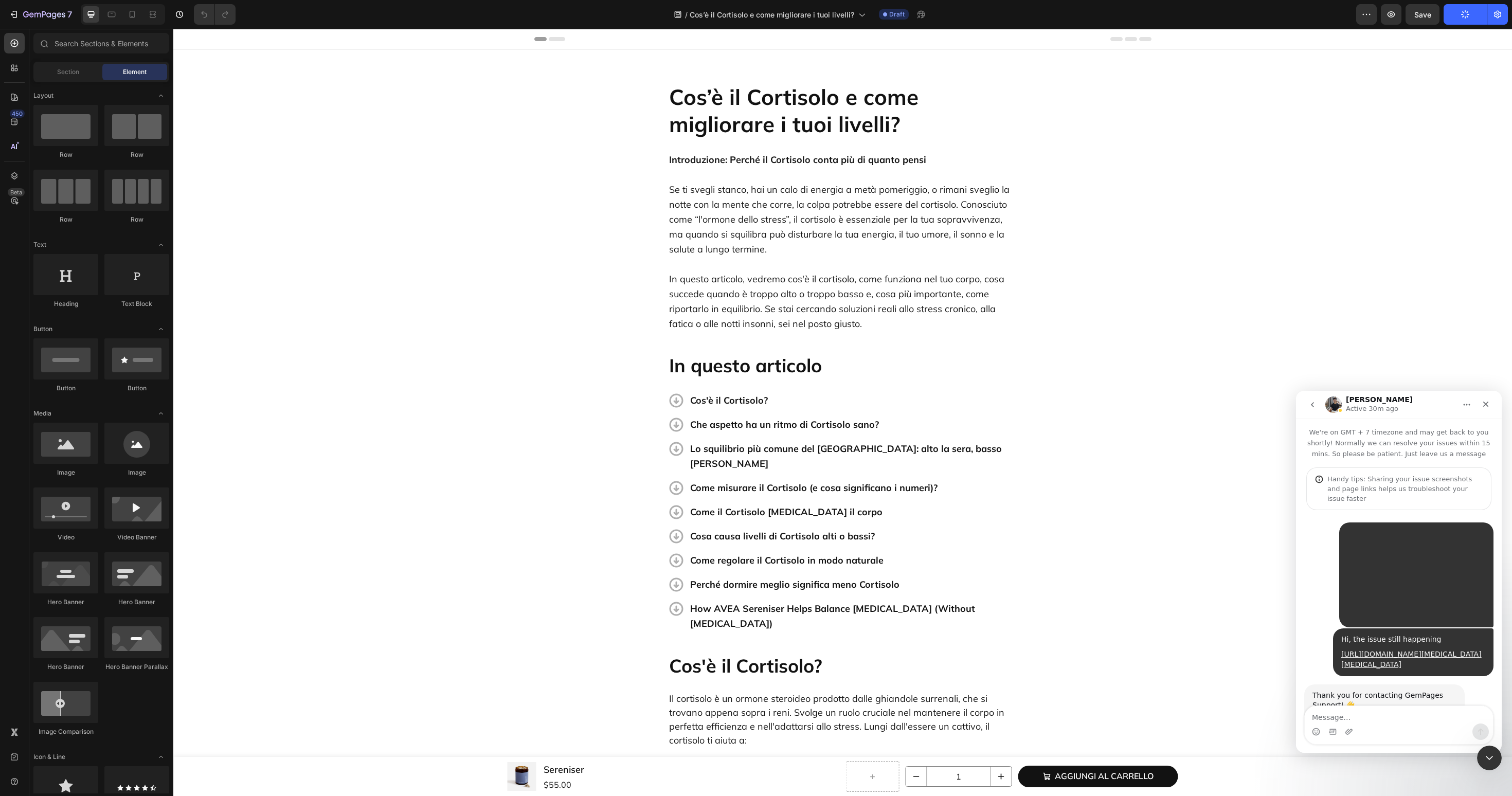
scroll to position [1679, 0]
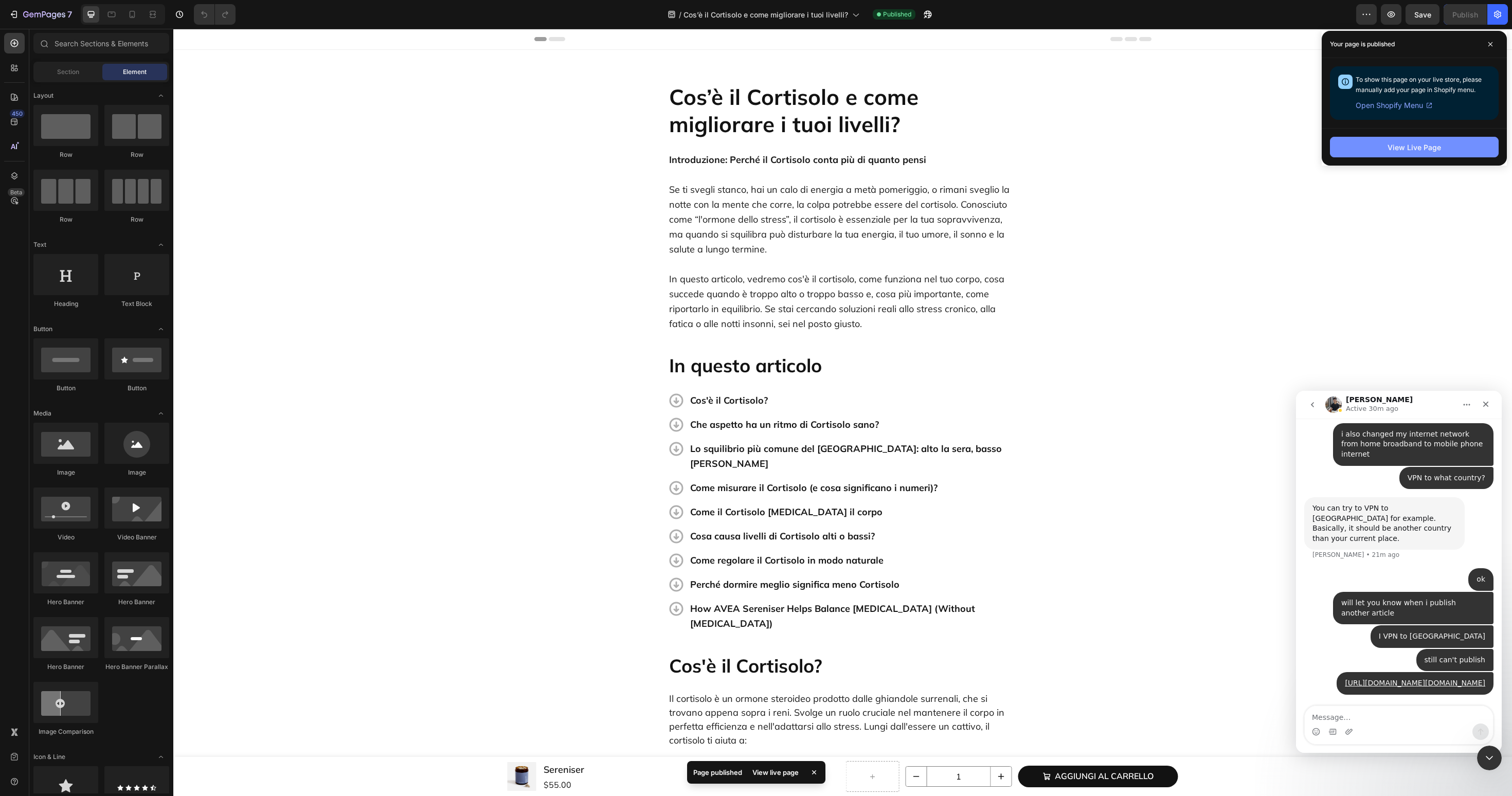
click at [1435, 142] on div "View Live Page" at bounding box center [1414, 148] width 54 height 10
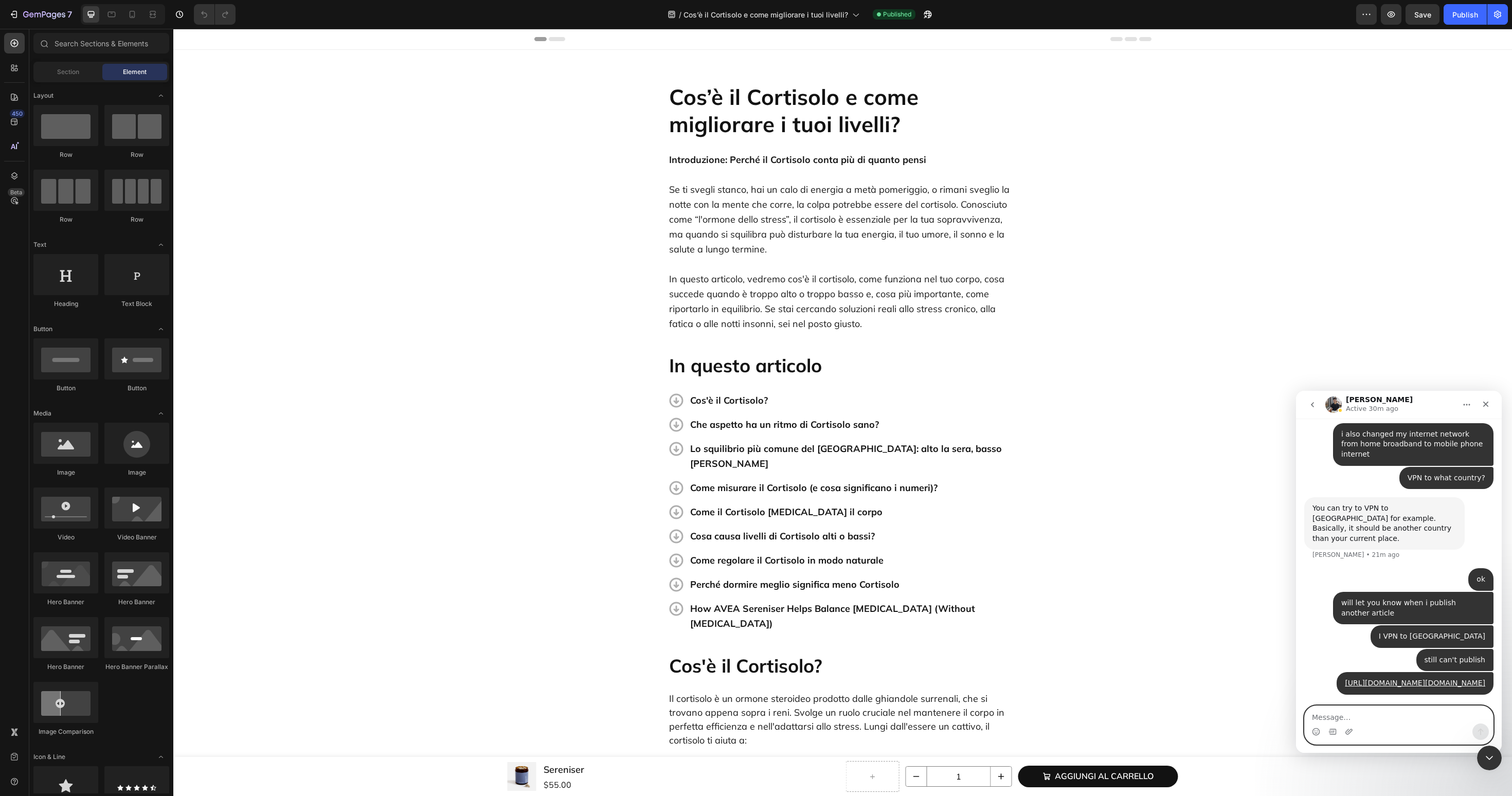
click at [1314, 717] on textarea "Message…" at bounding box center [1398, 715] width 188 height 18
type textarea "okay i mange to publish it"
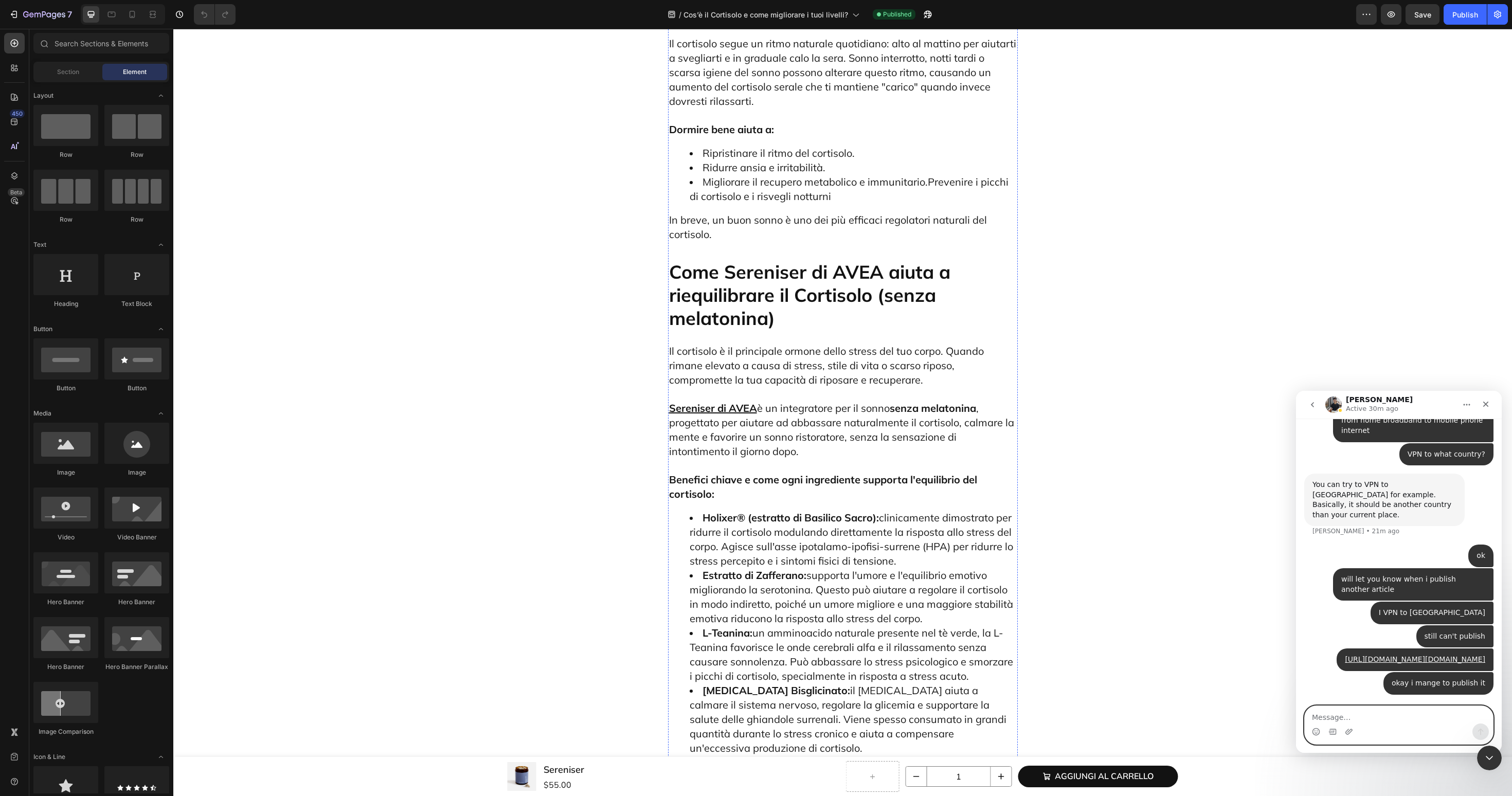
scroll to position [4103, 0]
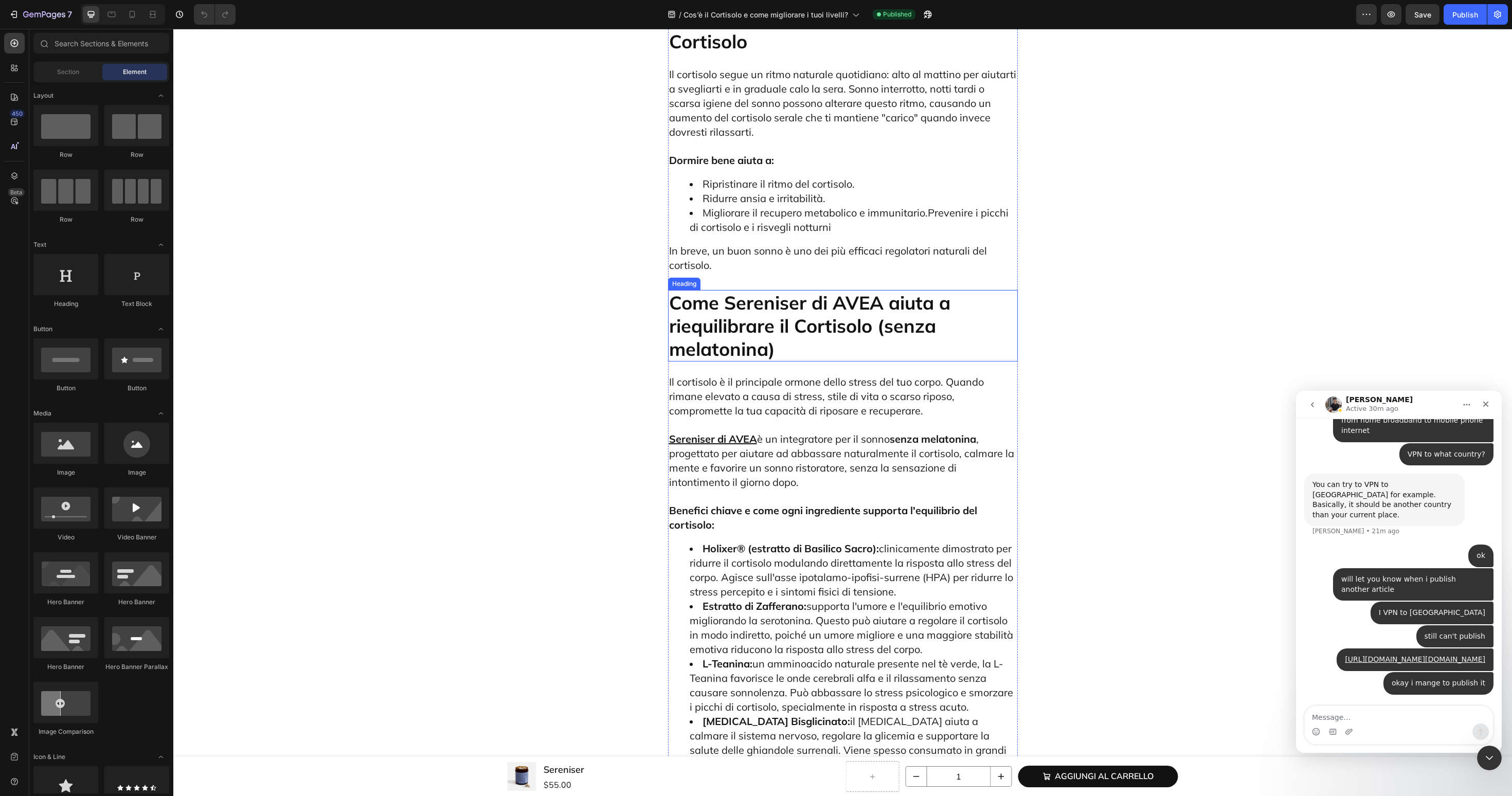
click at [837, 290] on h2 "Come Sereniser di AVEA aiuta a riequilibrare il Cortisolo (senza melatonina)" at bounding box center [843, 325] width 350 height 71
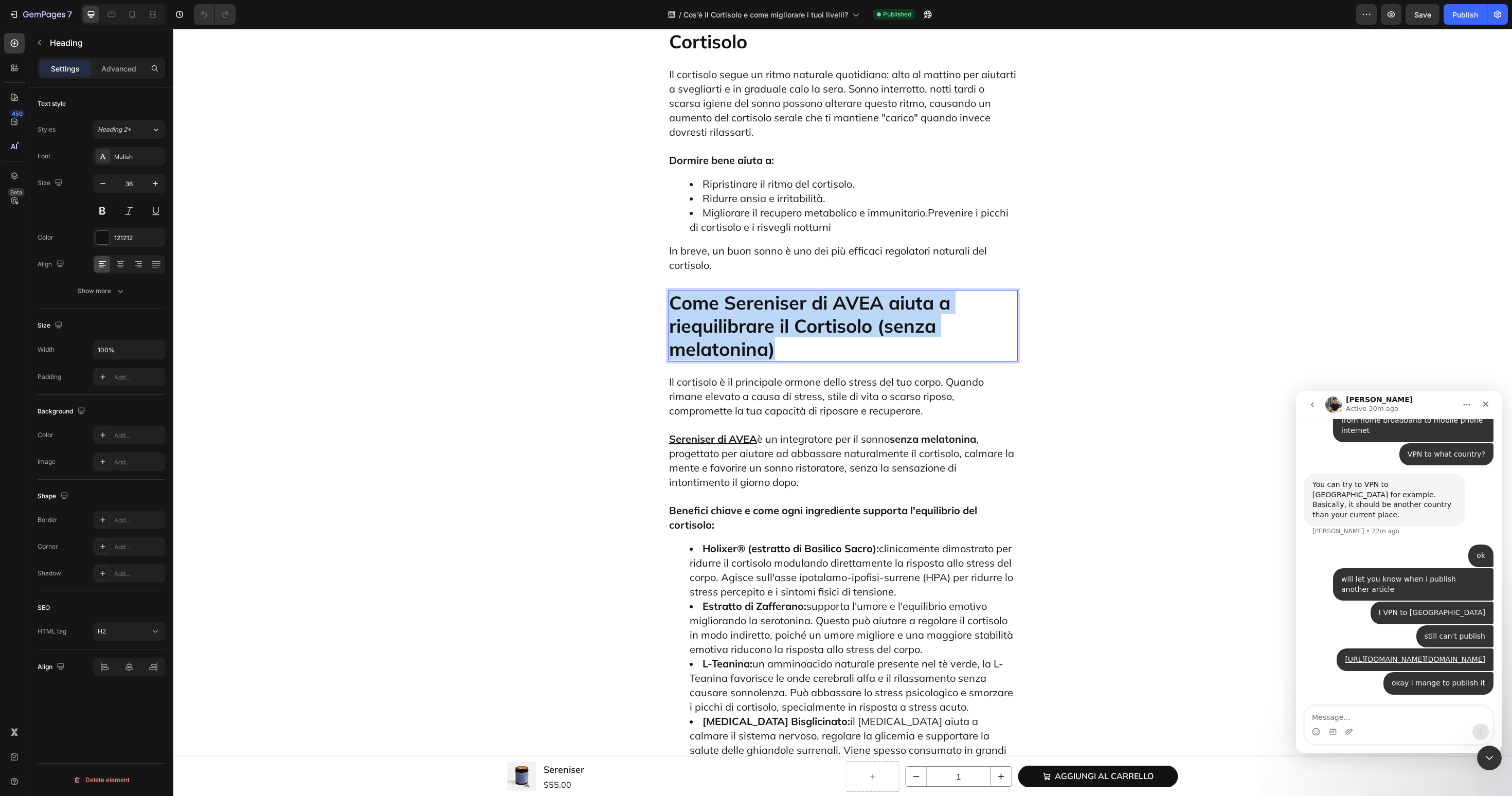
copy p "Come Sereniser di AVEA aiuta a riequilibrare il Cortisolo (senza melatonina)"
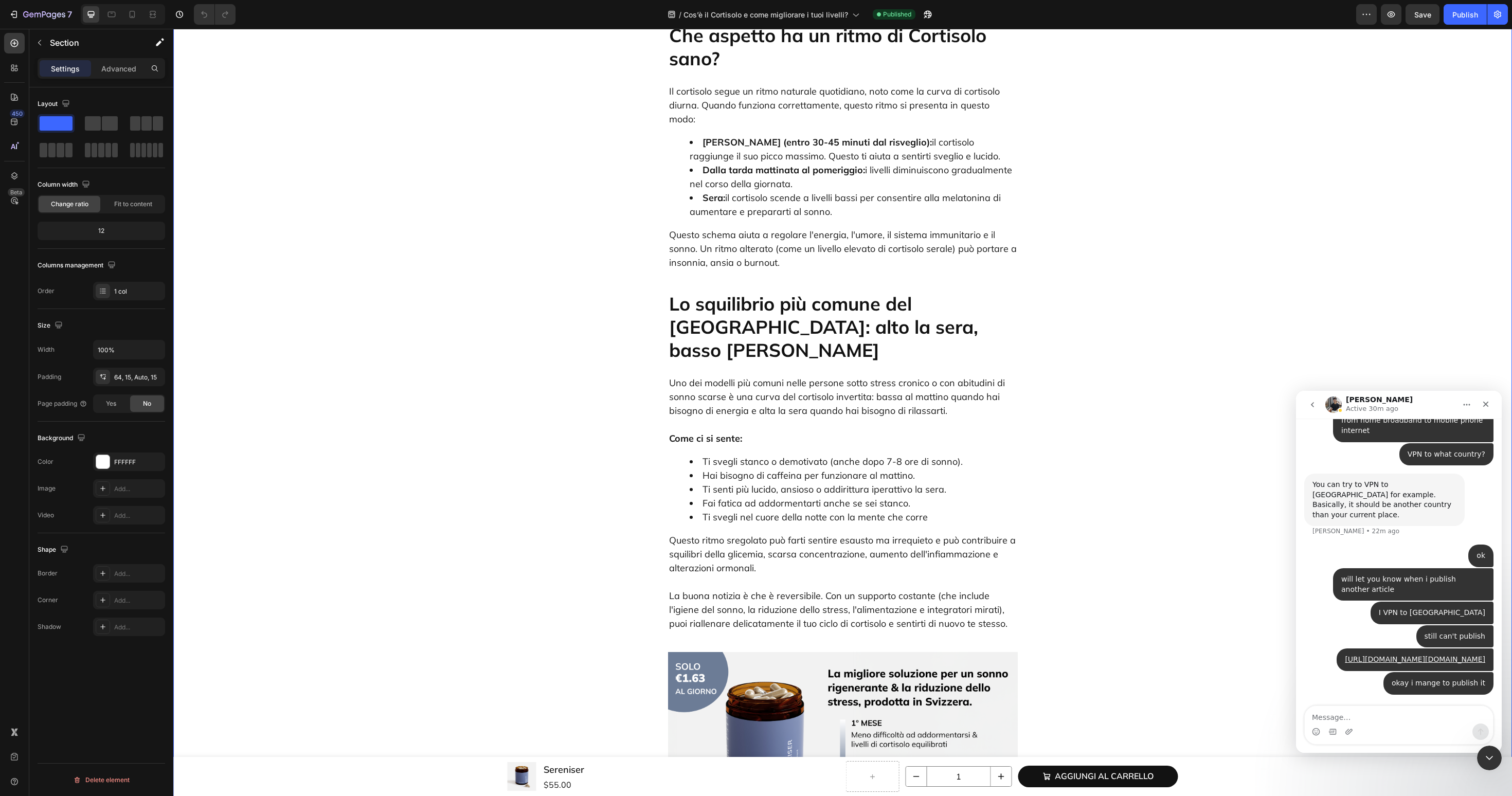
scroll to position [0, 0]
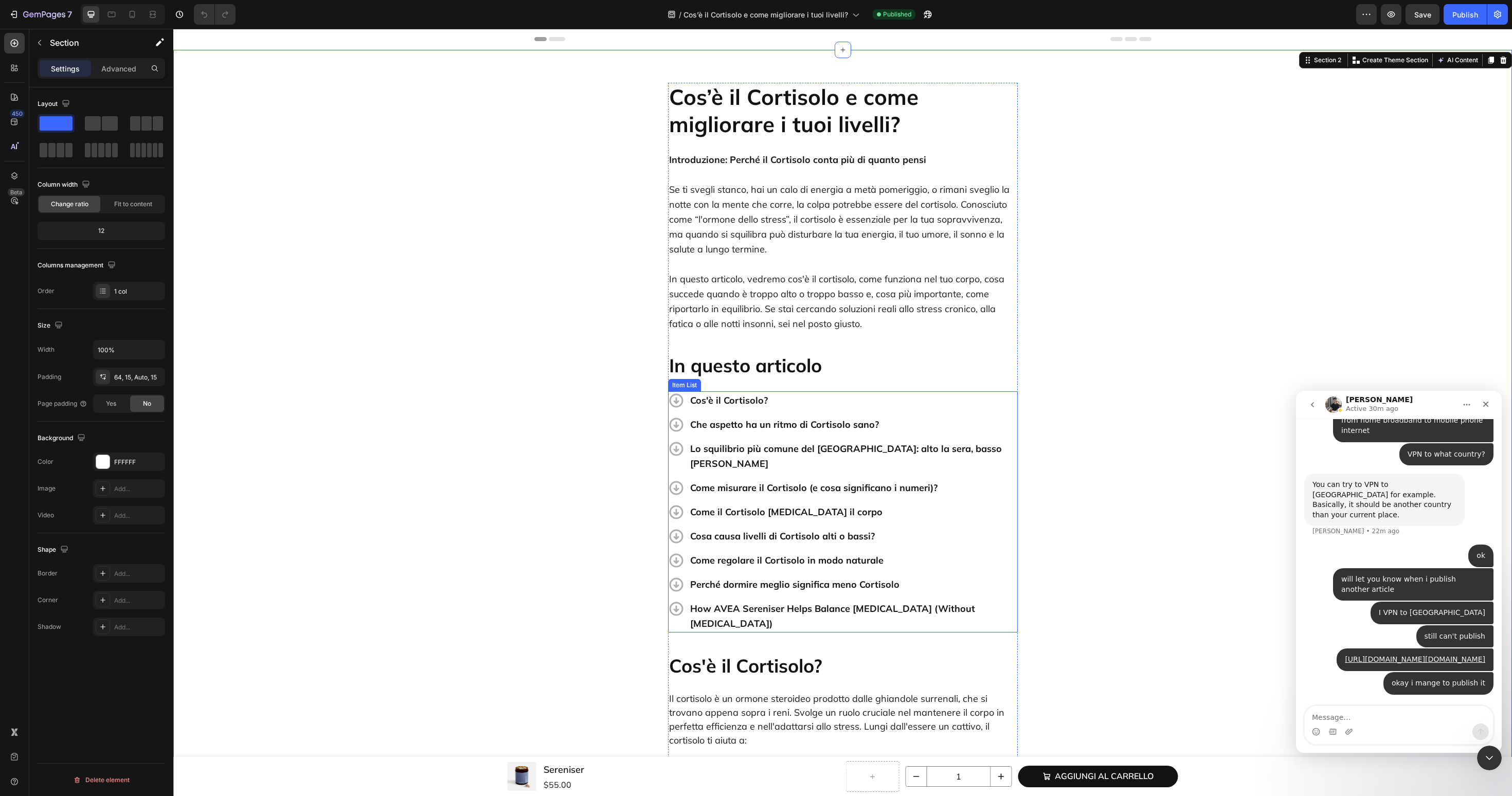
click at [849, 601] on p "How AVEA Sereniser Helps Balance [MEDICAL_DATA] (Without [MEDICAL_DATA])" at bounding box center [853, 616] width 326 height 30
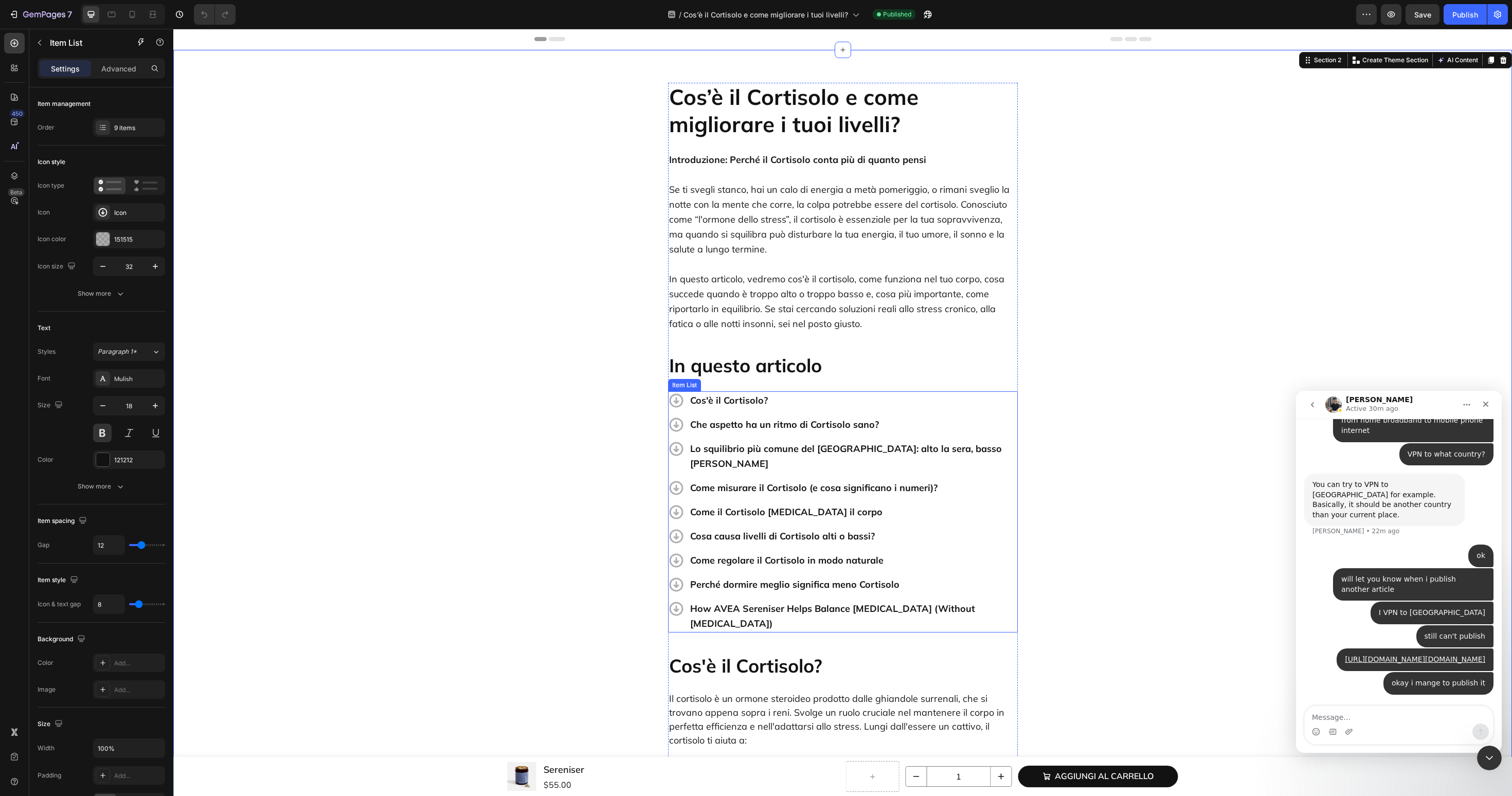
click at [849, 601] on p "How AVEA Sereniser Helps Balance [MEDICAL_DATA] (Without [MEDICAL_DATA])" at bounding box center [853, 616] width 326 height 30
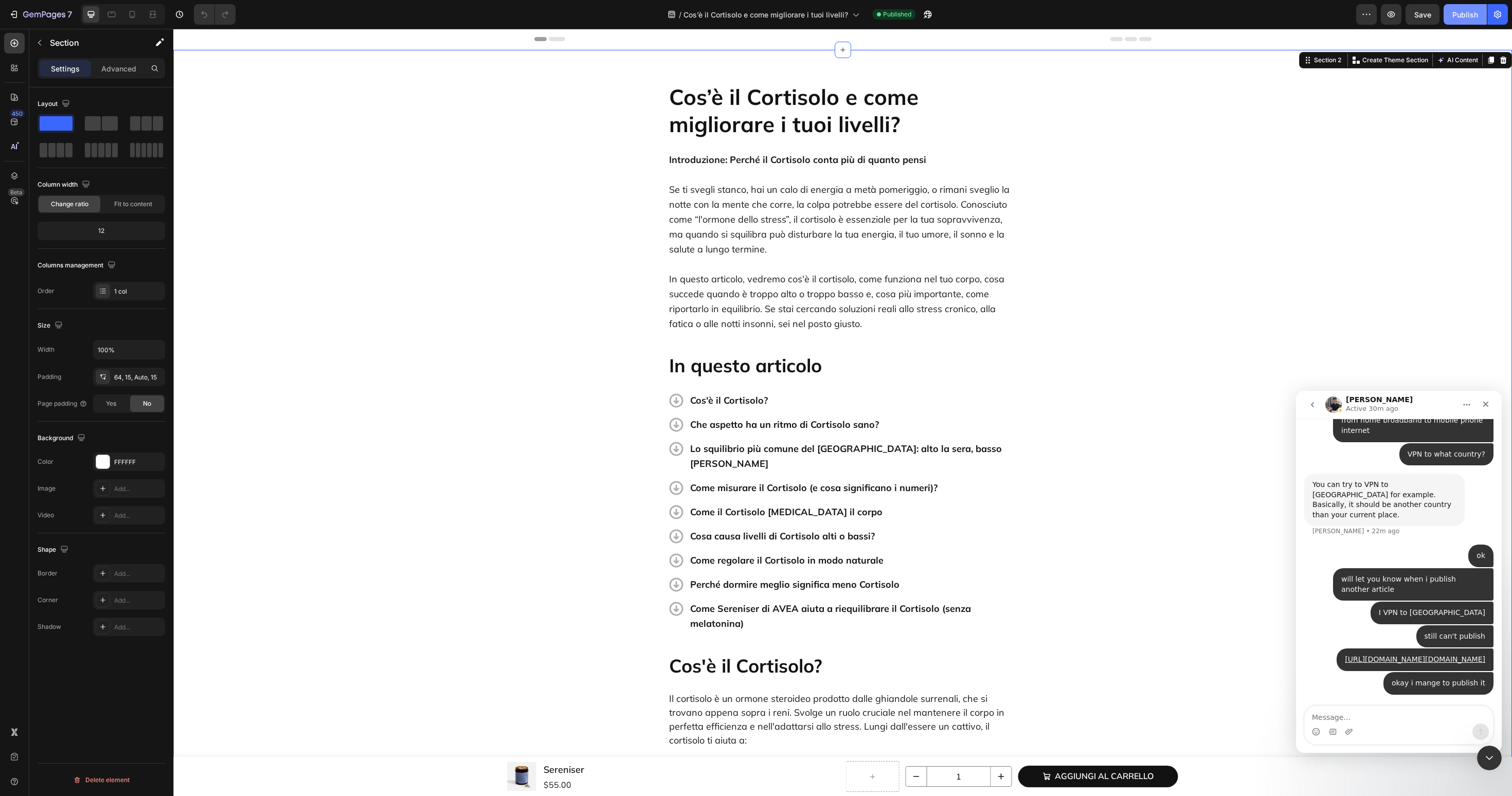
click at [1444, 11] on button "Publish" at bounding box center [1465, 14] width 43 height 20
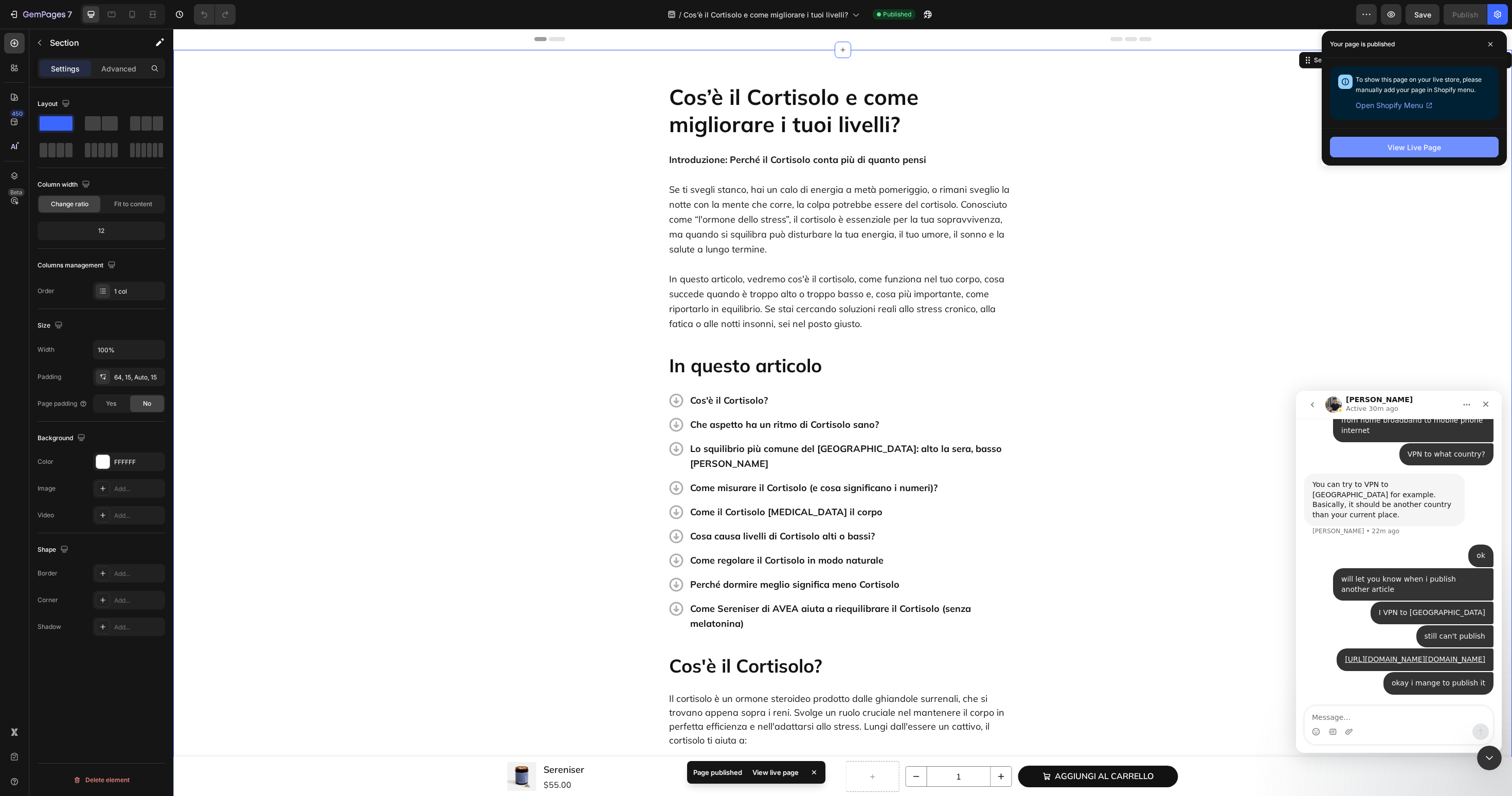
click at [1441, 143] on button "View Live Page" at bounding box center [1414, 147] width 168 height 20
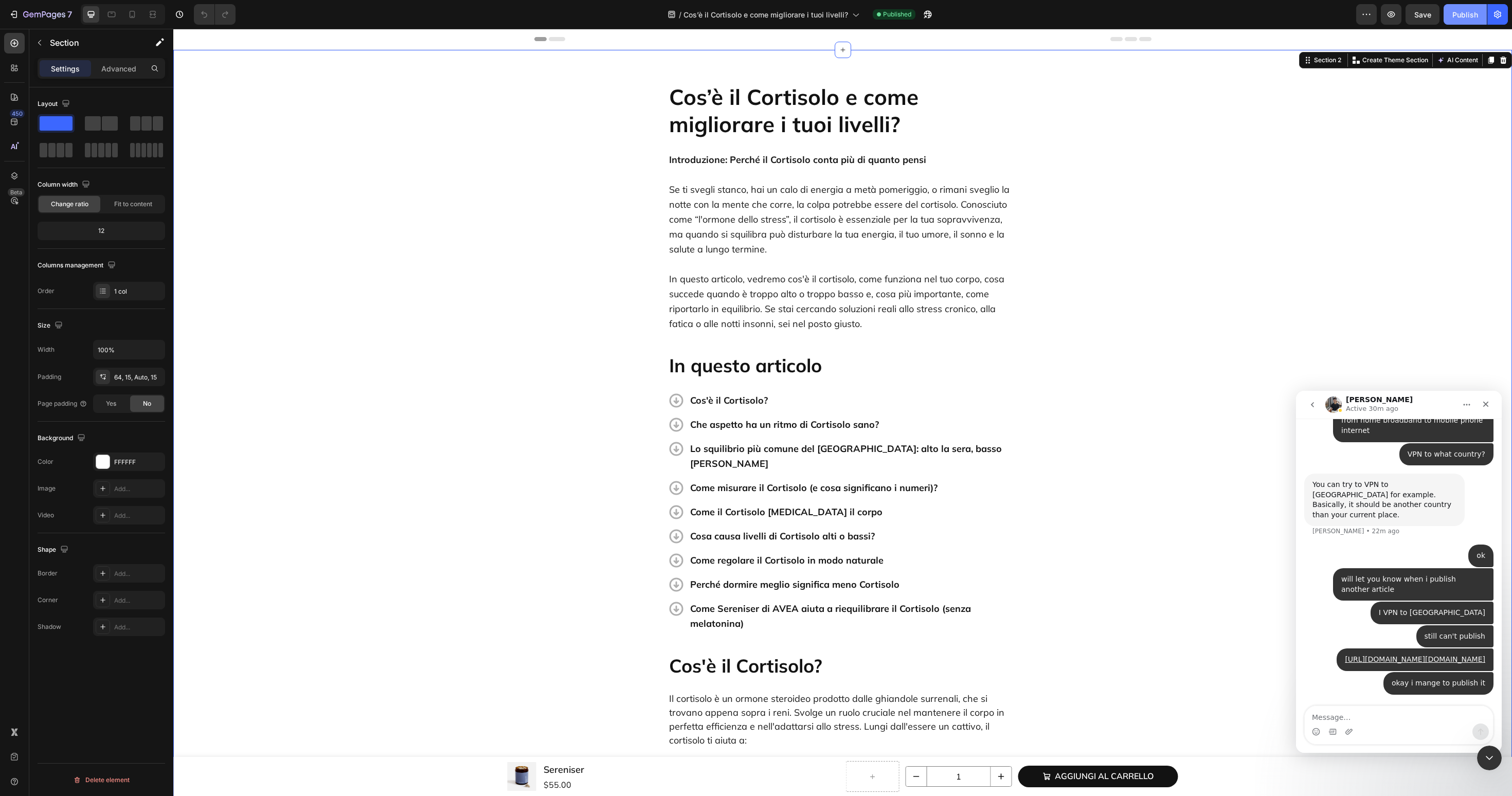
click at [1464, 13] on div "Publish" at bounding box center [1465, 14] width 26 height 10
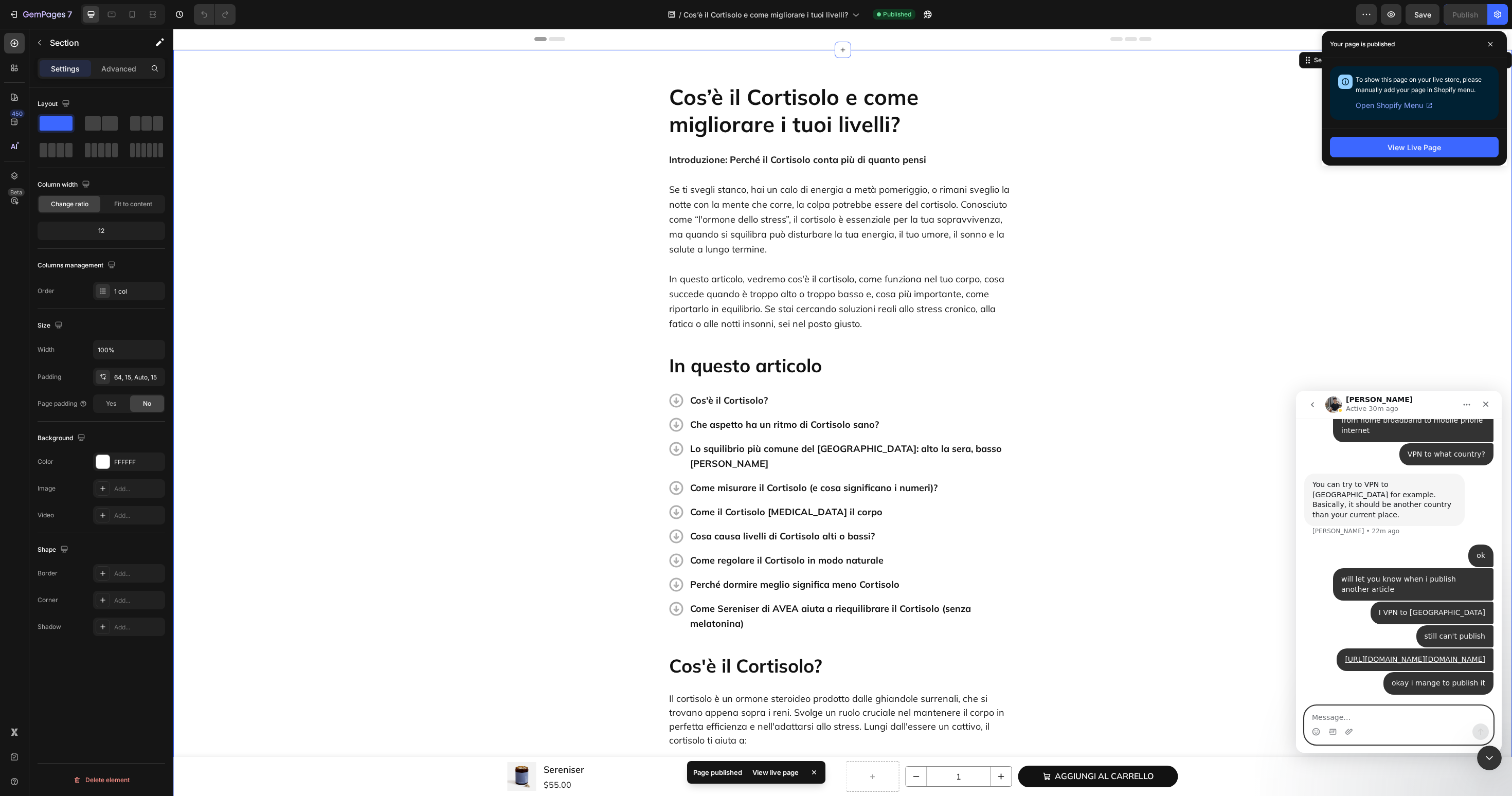
click at [1342, 717] on textarea "Message…" at bounding box center [1398, 715] width 188 height 18
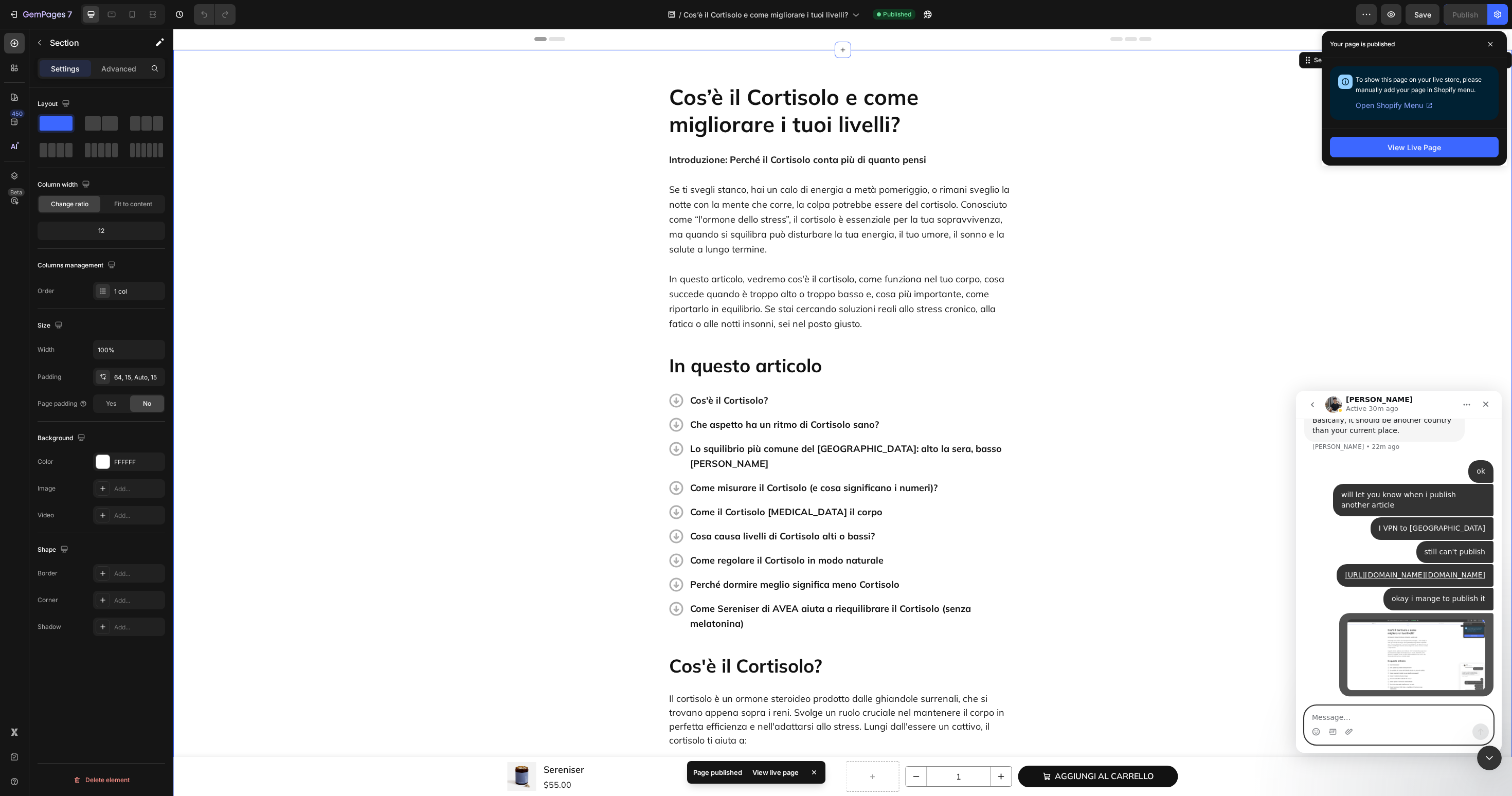
scroll to position [1787, 0]
paste textarea "[URL][DOMAIN_NAME]"
type textarea "[URL][DOMAIN_NAME]"
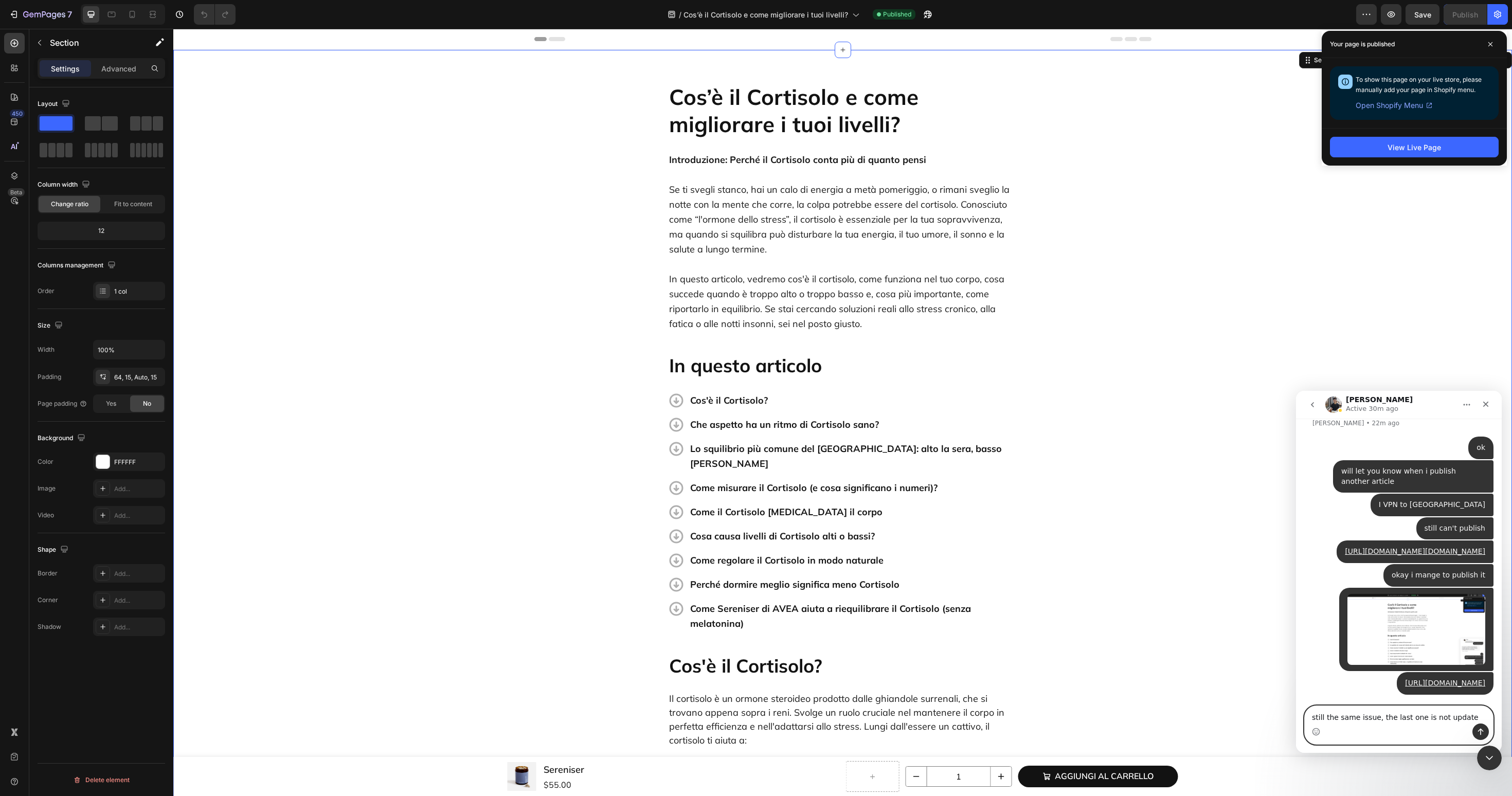
type textarea "still the same issue, the last one is not updated"
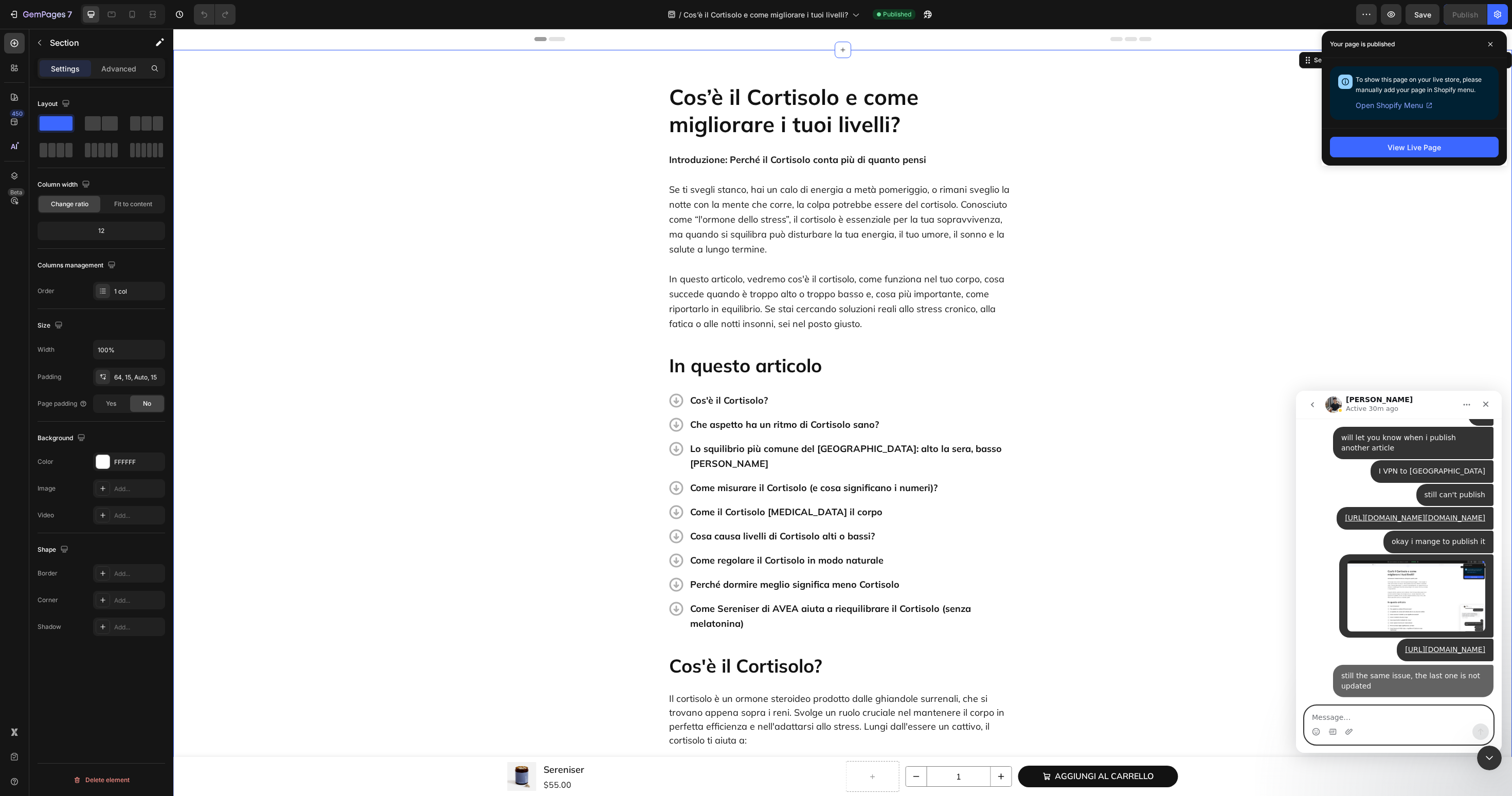
scroll to position [1864, 0]
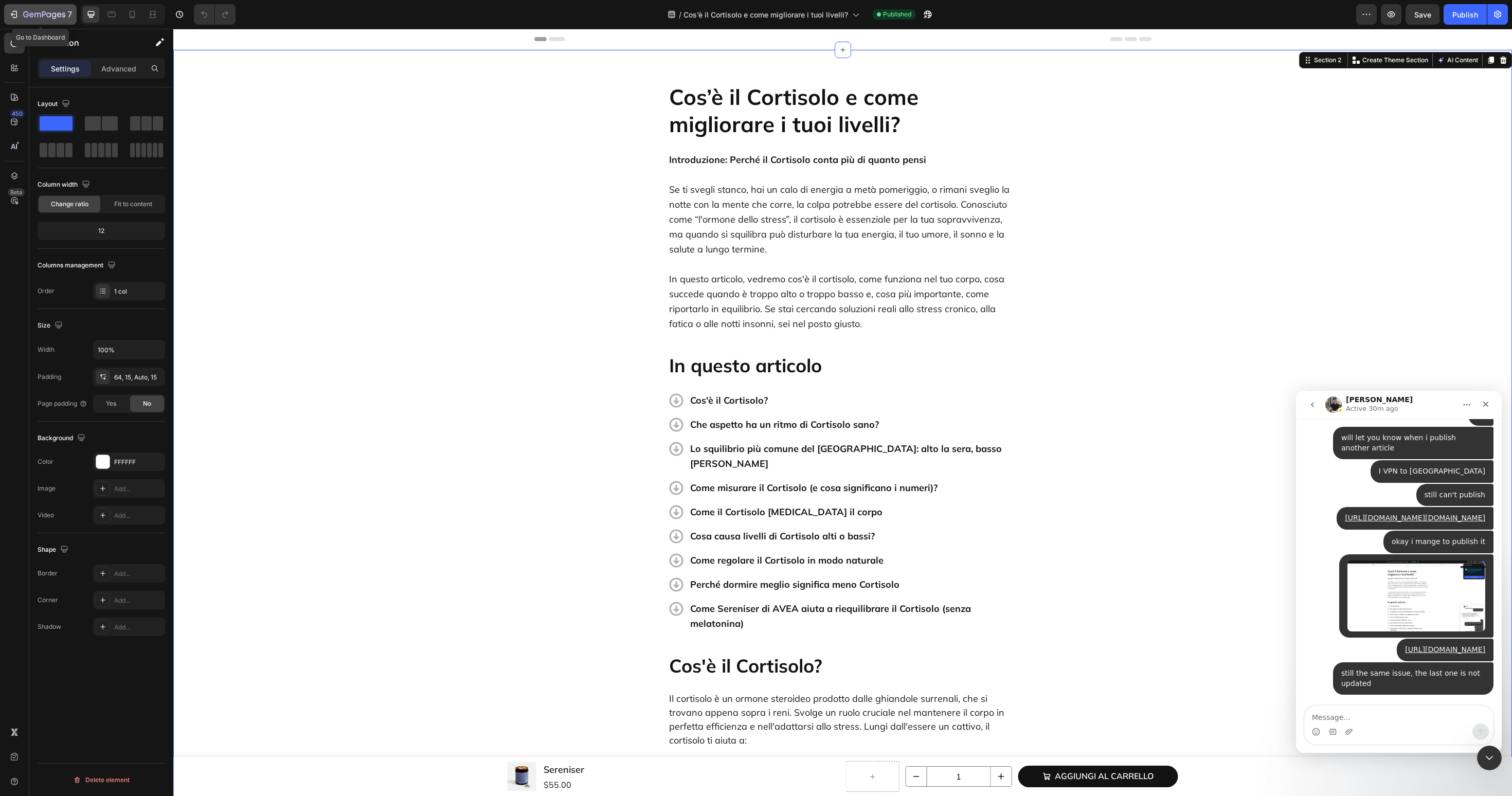
click at [64, 20] on div "7" at bounding box center [47, 14] width 49 height 12
